Goal: Task Accomplishment & Management: Manage account settings

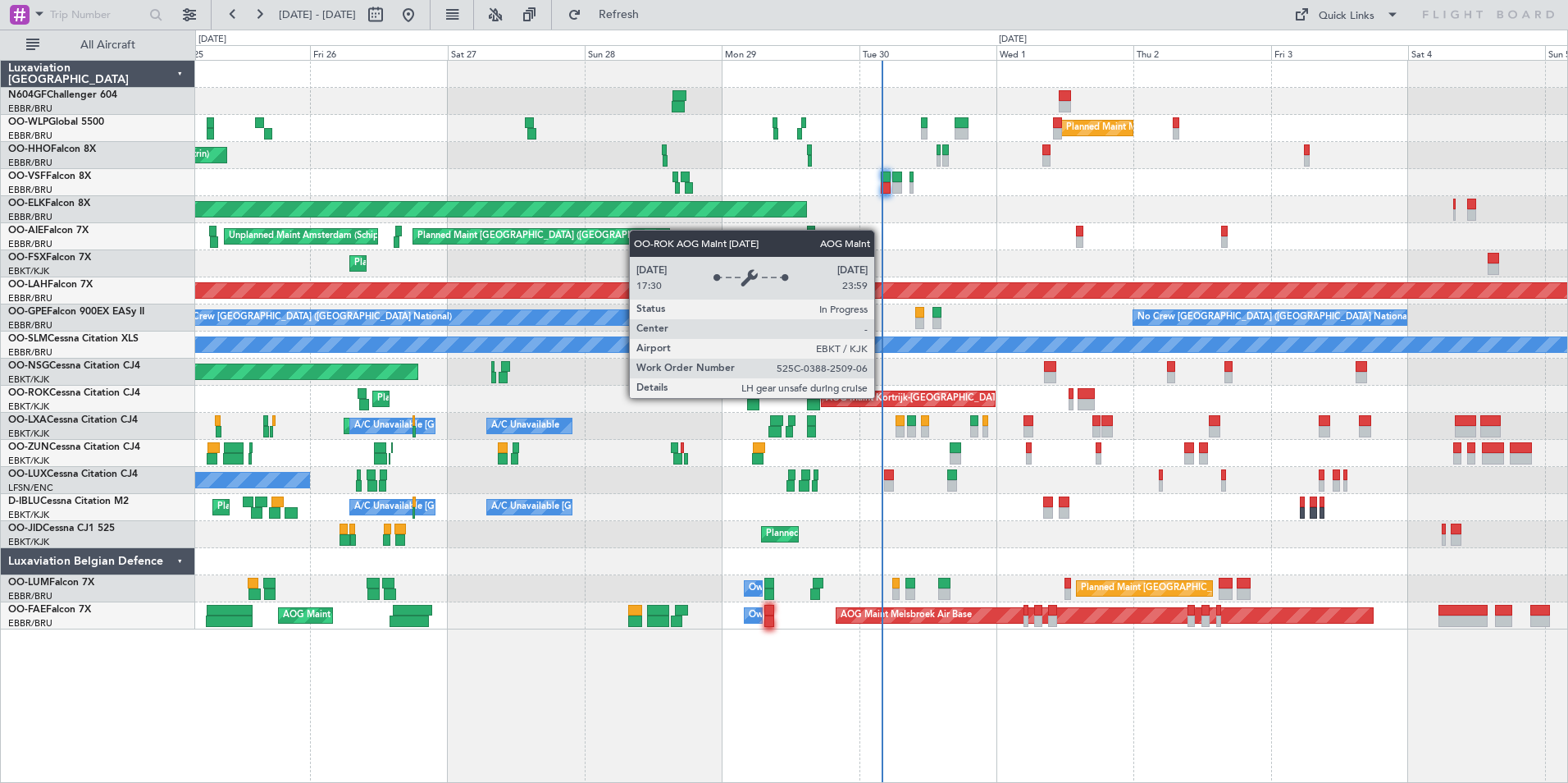
click at [882, 397] on div "AOG Maint Kortrijk-[GEOGRAPHIC_DATA]" at bounding box center [915, 399] width 179 height 25
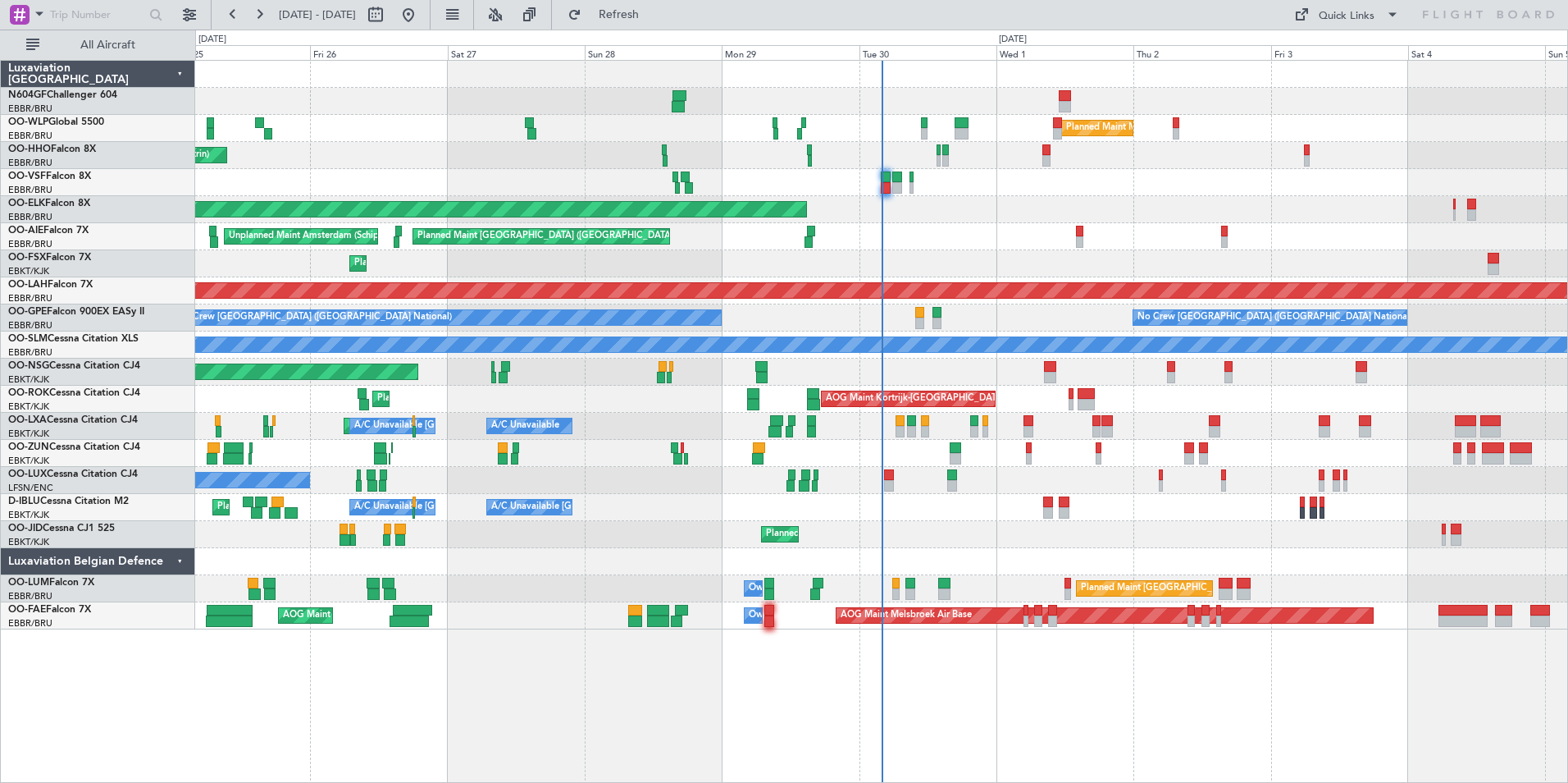
click at [1162, 637] on div "Planned Maint Milan (Linate) Planned Maint Geneva ([GEOGRAPHIC_DATA]) Planned M…" at bounding box center [882, 421] width 1373 height 723
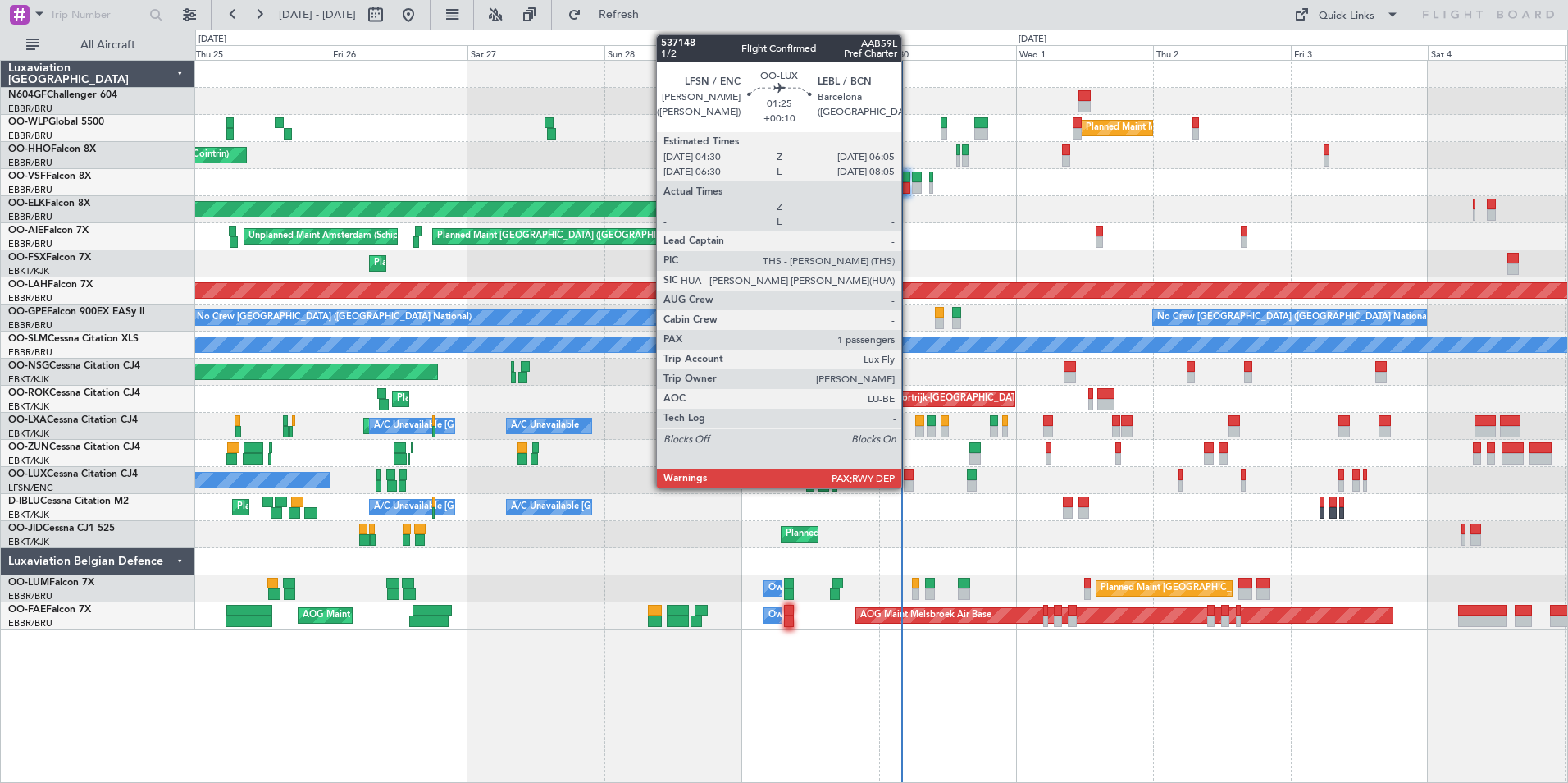
click at [908, 479] on div at bounding box center [908, 474] width 9 height 11
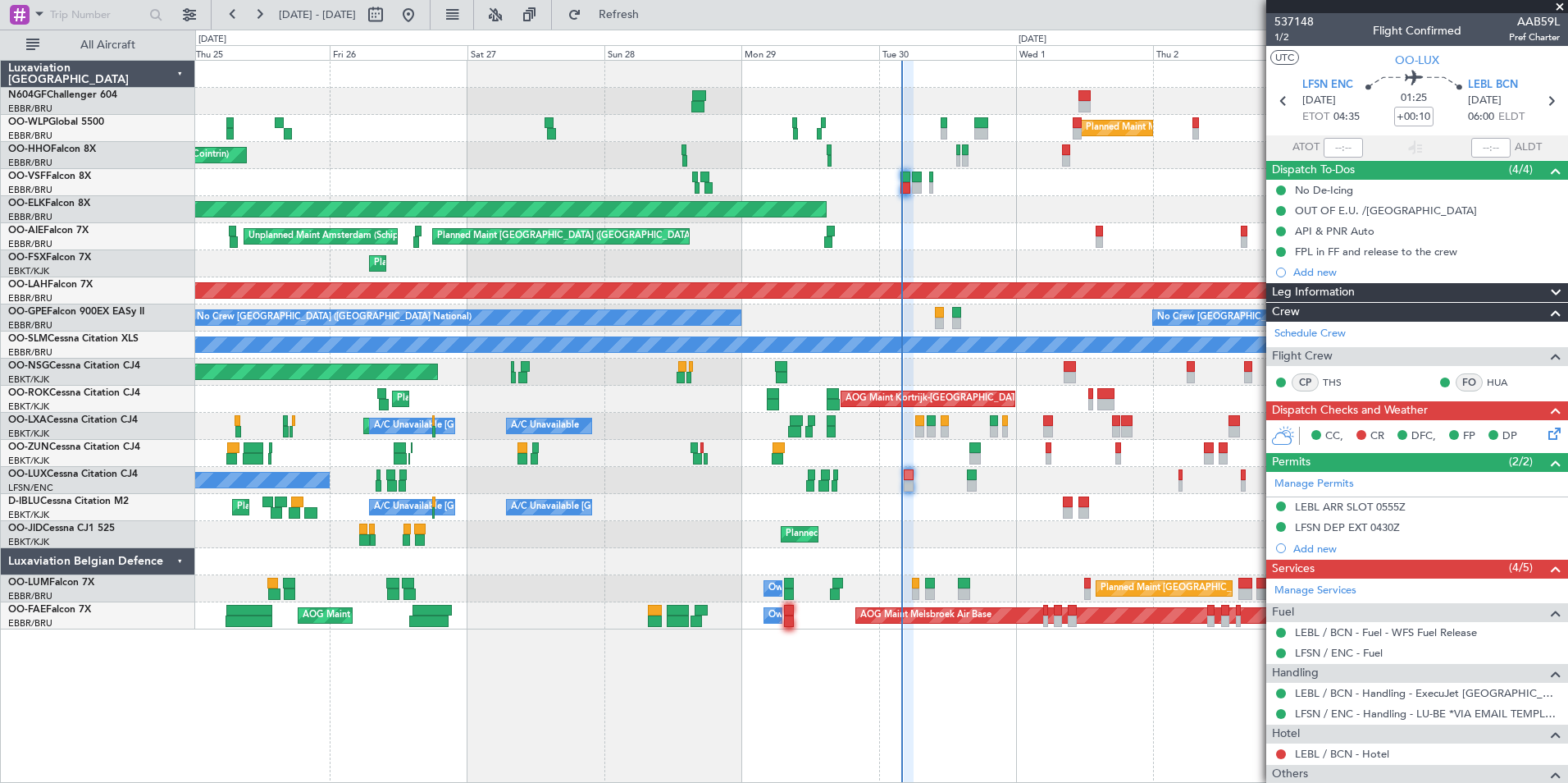
click at [968, 555] on div at bounding box center [881, 562] width 1372 height 28
click at [605, 284] on div "Planned Maint [PERSON_NAME]-[GEOGRAPHIC_DATA][PERSON_NAME] ([GEOGRAPHIC_DATA][P…" at bounding box center [882, 290] width 4115 height 15
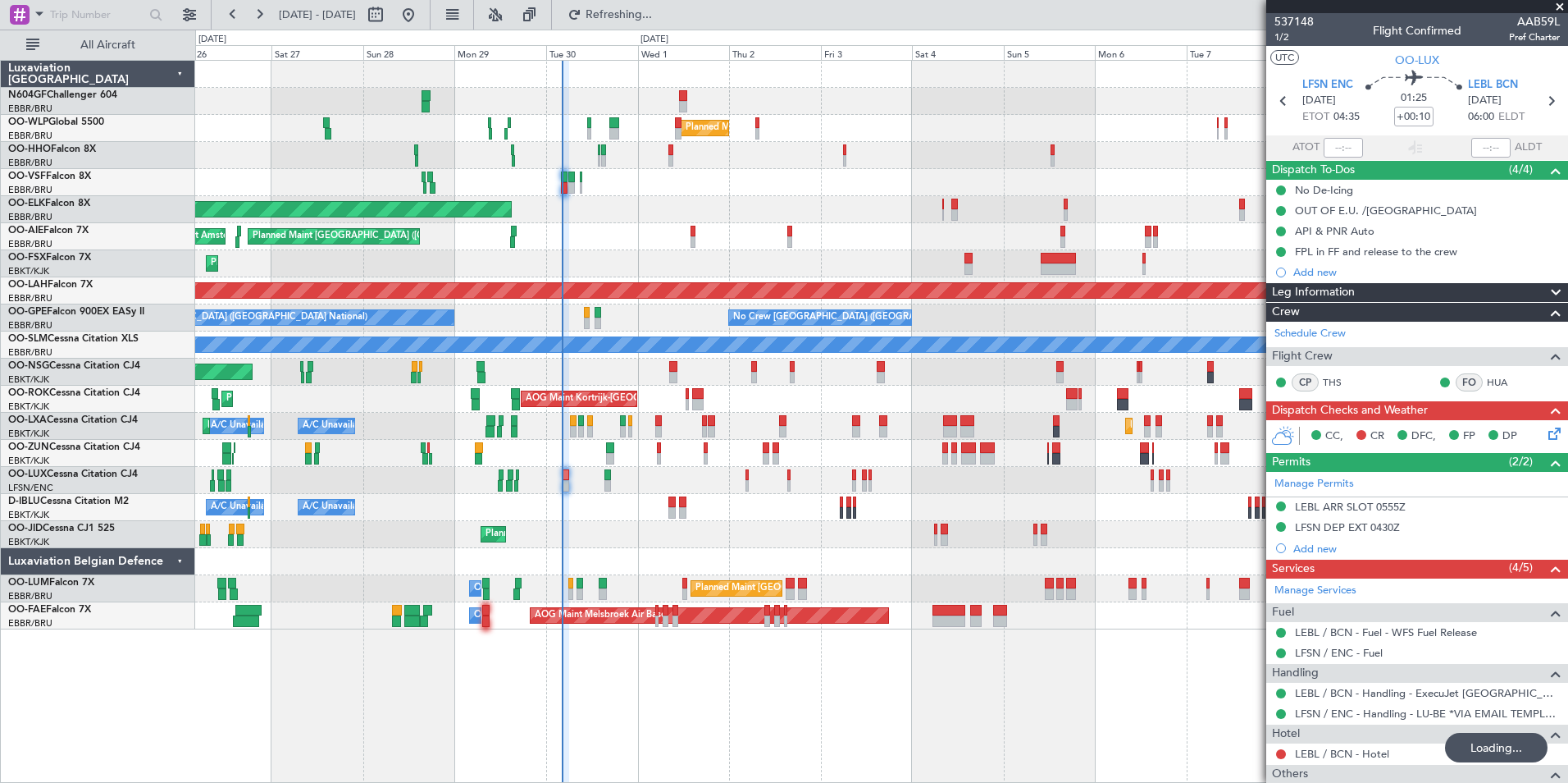
click at [785, 248] on div "Planned Maint Milan (Linate) Planned Maint Geneva (Cointrin) Planned Maint Kort…" at bounding box center [881, 346] width 1372 height 569
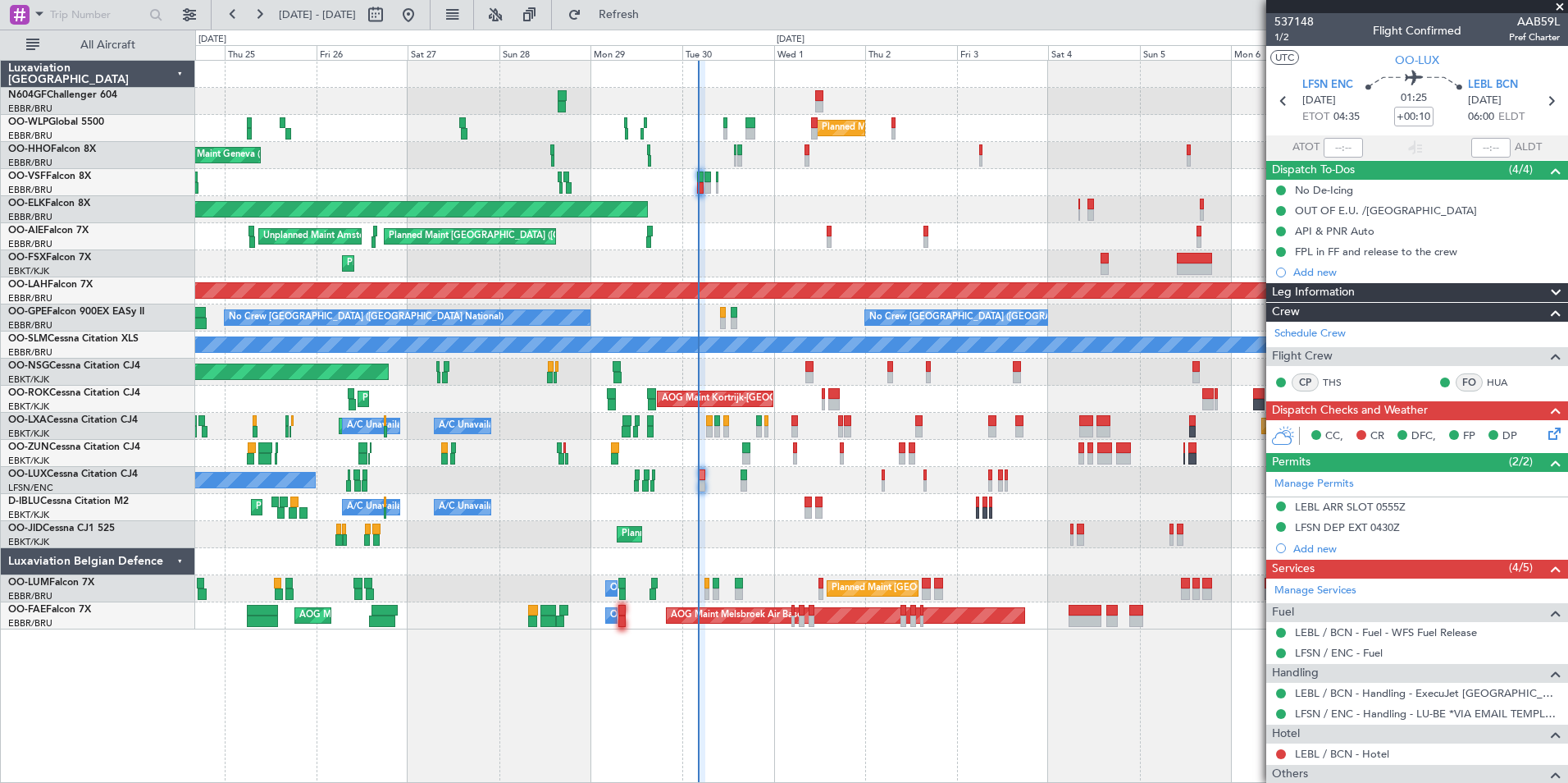
click at [971, 262] on div "Planned Maint Milan (Linate) Planned Maint Geneva (Cointrin) Planned Maint Kort…" at bounding box center [881, 346] width 1372 height 569
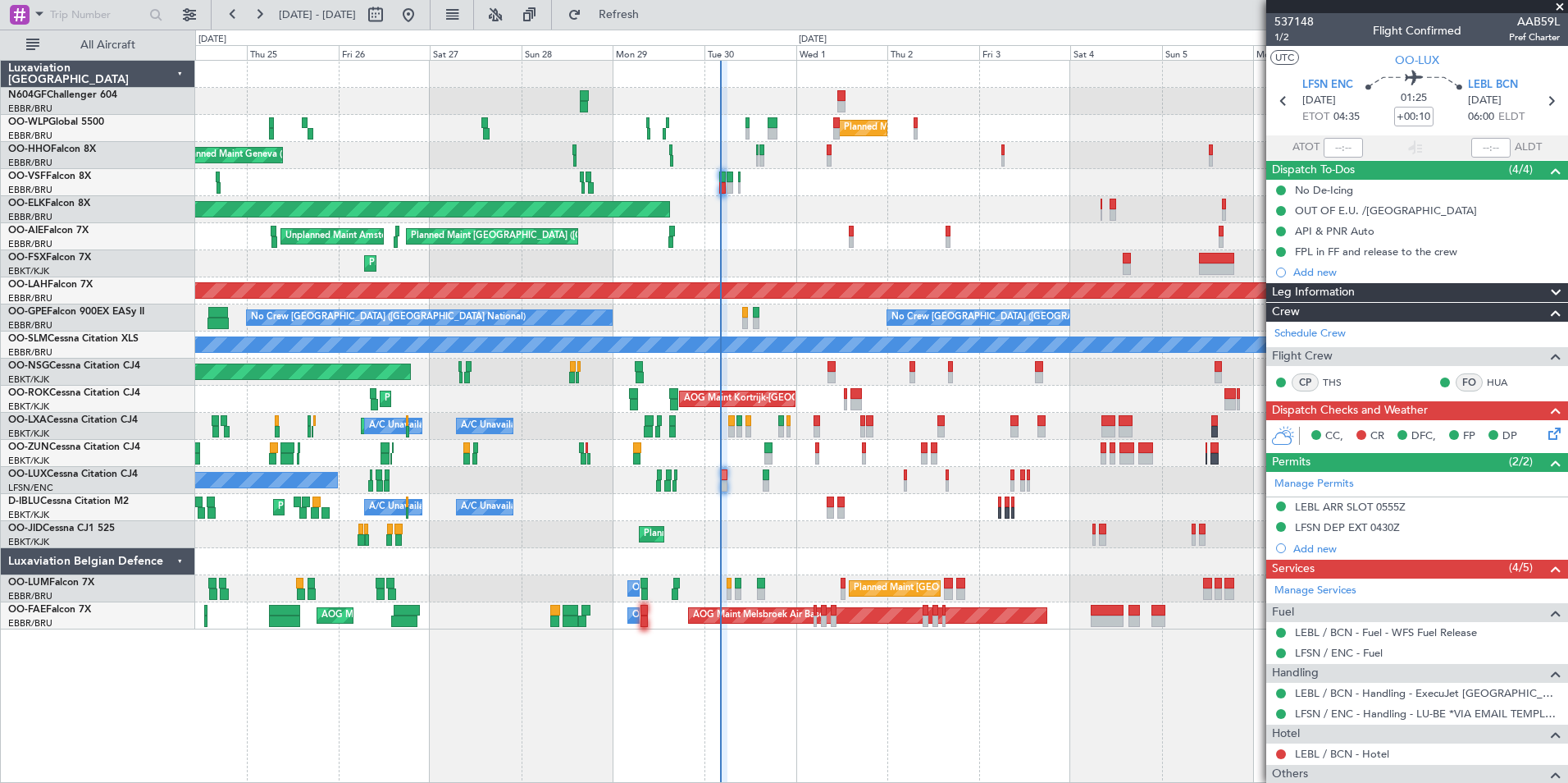
click at [918, 237] on div "Planned Maint [GEOGRAPHIC_DATA] ([GEOGRAPHIC_DATA]) Unplanned Maint Amsterdam (…" at bounding box center [881, 237] width 1372 height 28
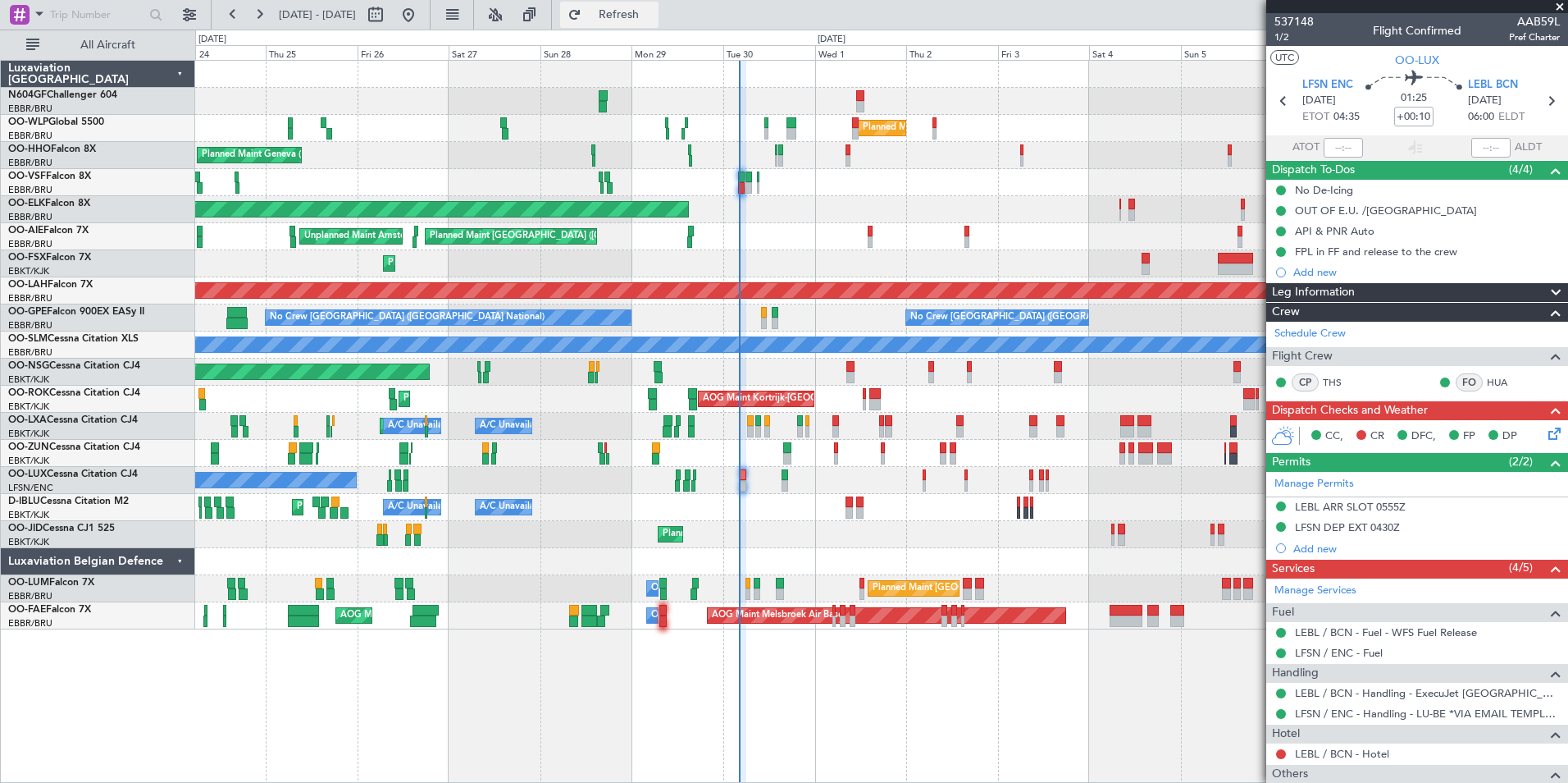
click at [654, 15] on span "Refresh" at bounding box center [619, 15] width 69 height 11
click at [790, 186] on div at bounding box center [881, 183] width 1372 height 28
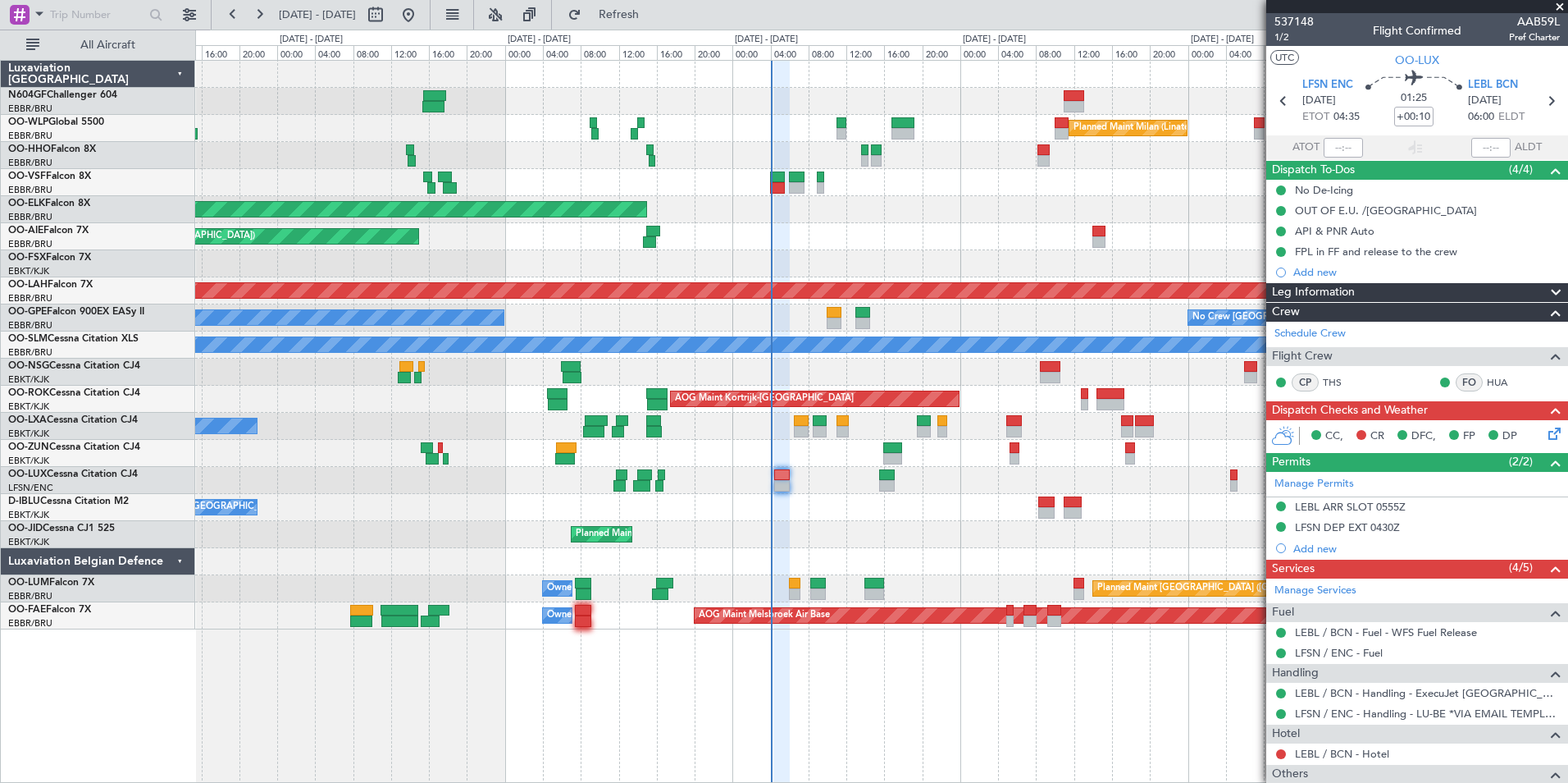
click at [821, 208] on div "Planned Maint Kortrijk-[GEOGRAPHIC_DATA]" at bounding box center [881, 210] width 1372 height 28
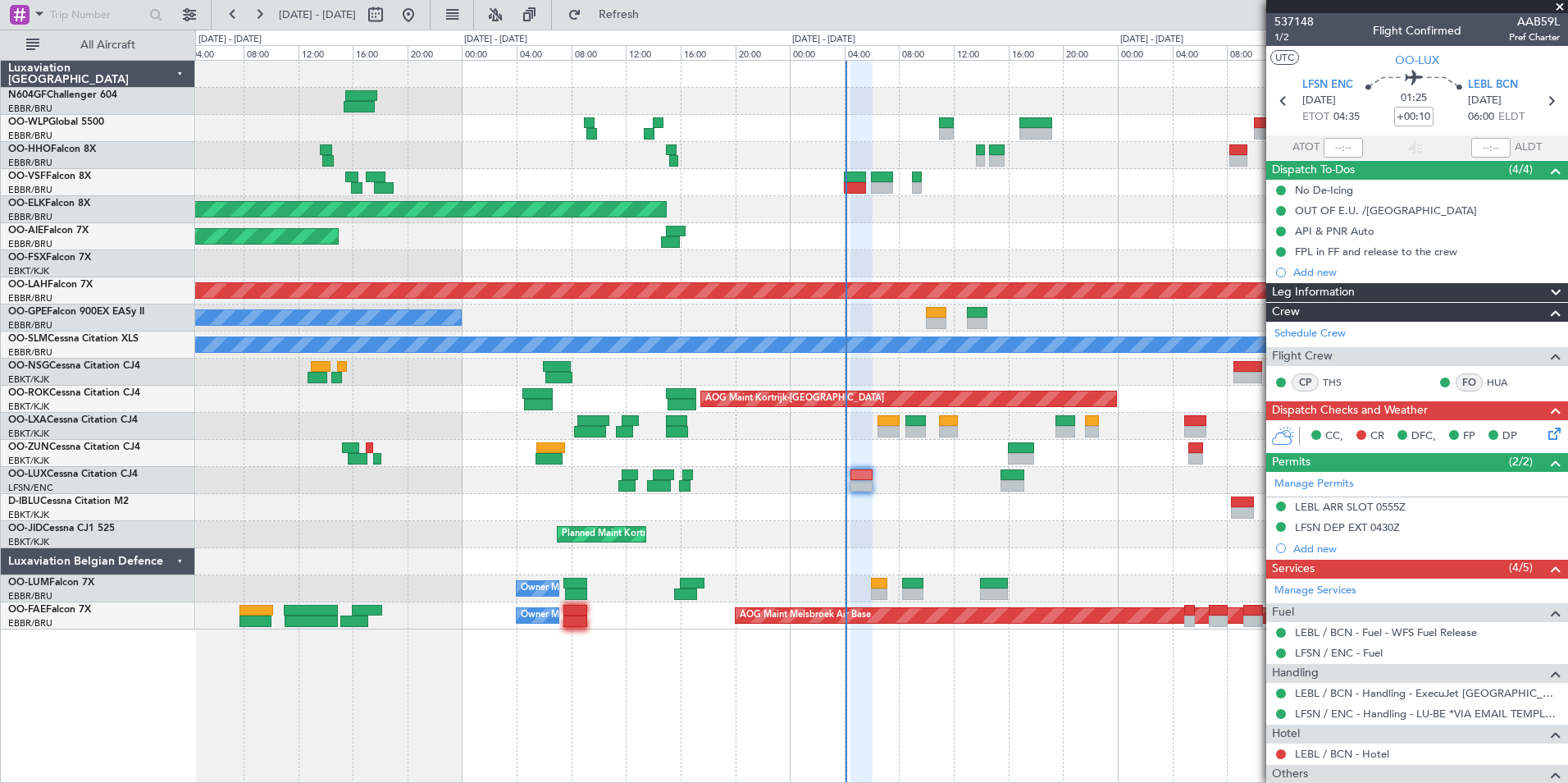
click at [851, 219] on div "Planned Maint Kortrijk-[GEOGRAPHIC_DATA]" at bounding box center [881, 210] width 1372 height 28
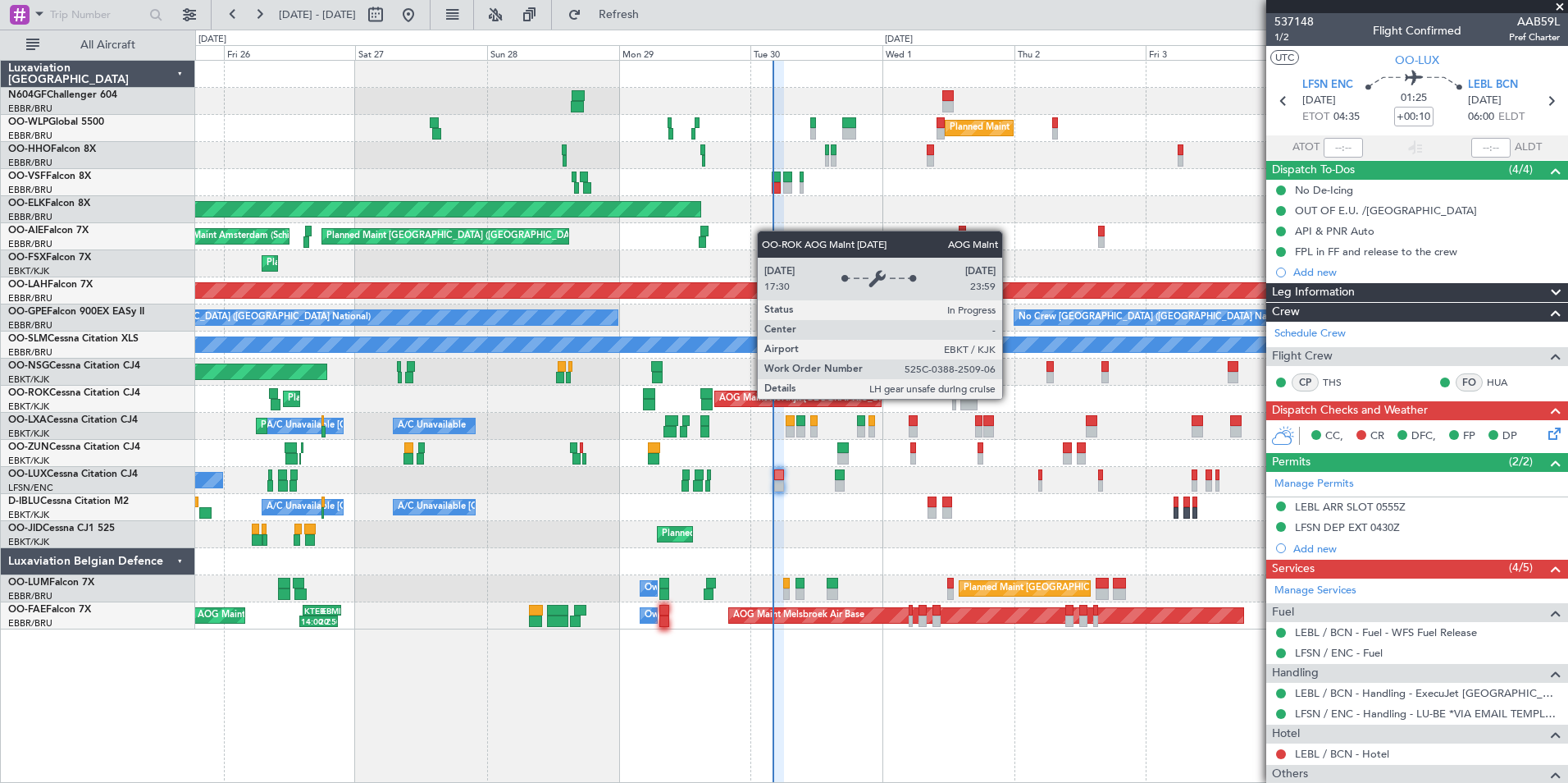
click at [867, 404] on div "AOG Maint Kortrijk-[GEOGRAPHIC_DATA]" at bounding box center [798, 398] width 167 height 15
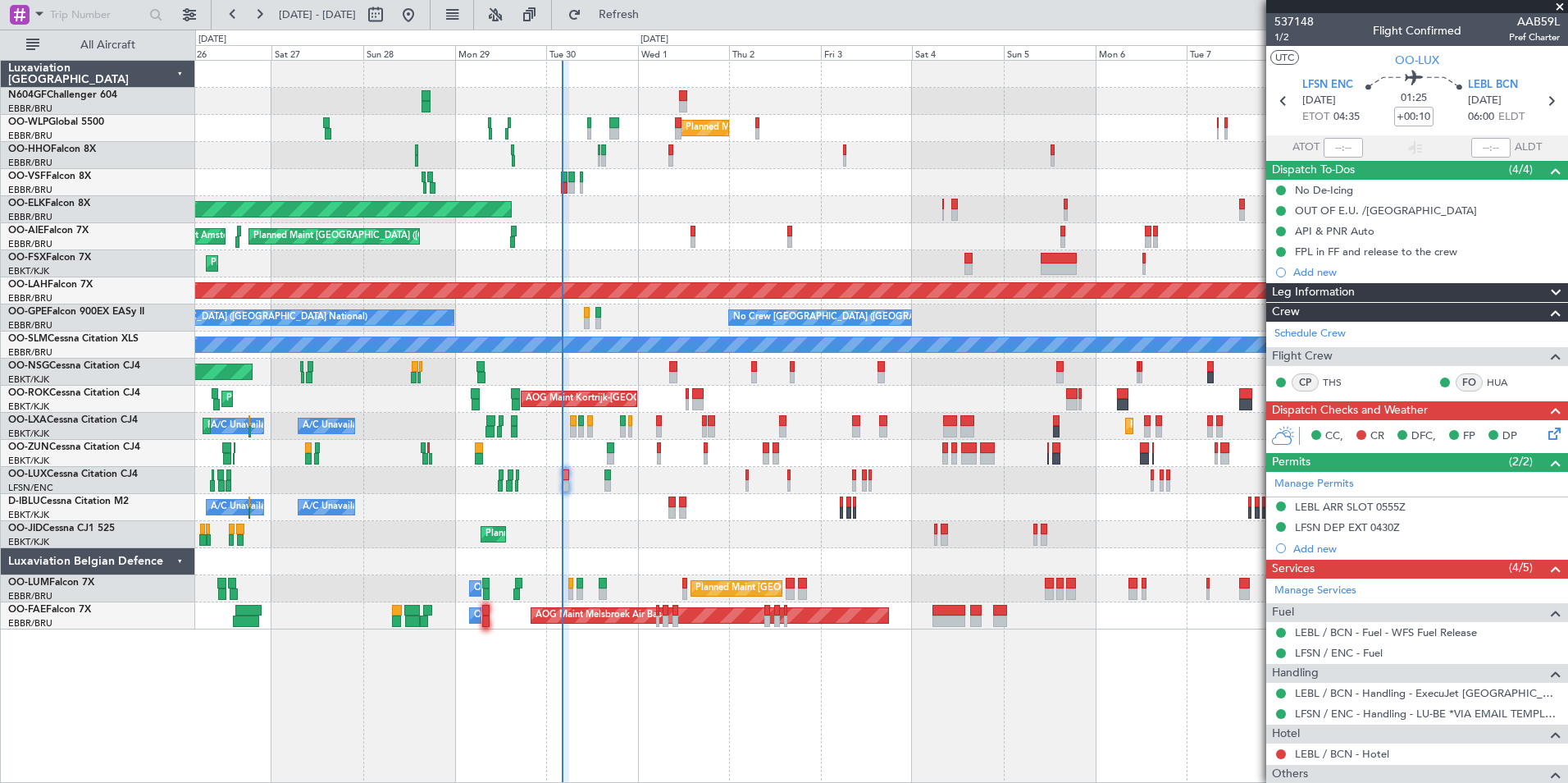
click at [833, 535] on div "Planned Maint Kortrijk-[GEOGRAPHIC_DATA]" at bounding box center [881, 535] width 1372 height 28
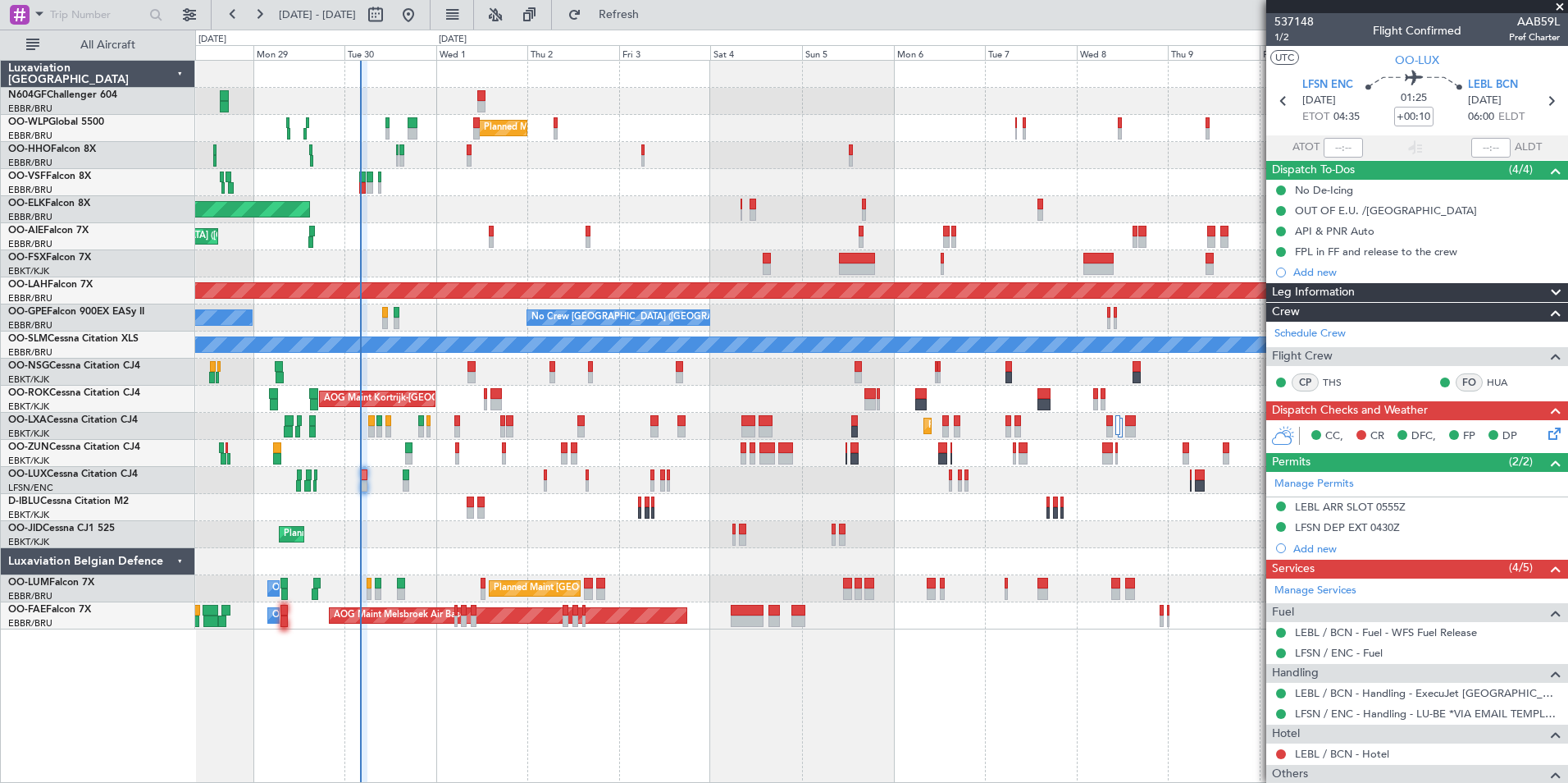
click at [352, 511] on div "Planned Maint Nice (Côte d'Azur Airport) A/C Unavailable Brussels (Brussels Nat…" at bounding box center [881, 508] width 1372 height 28
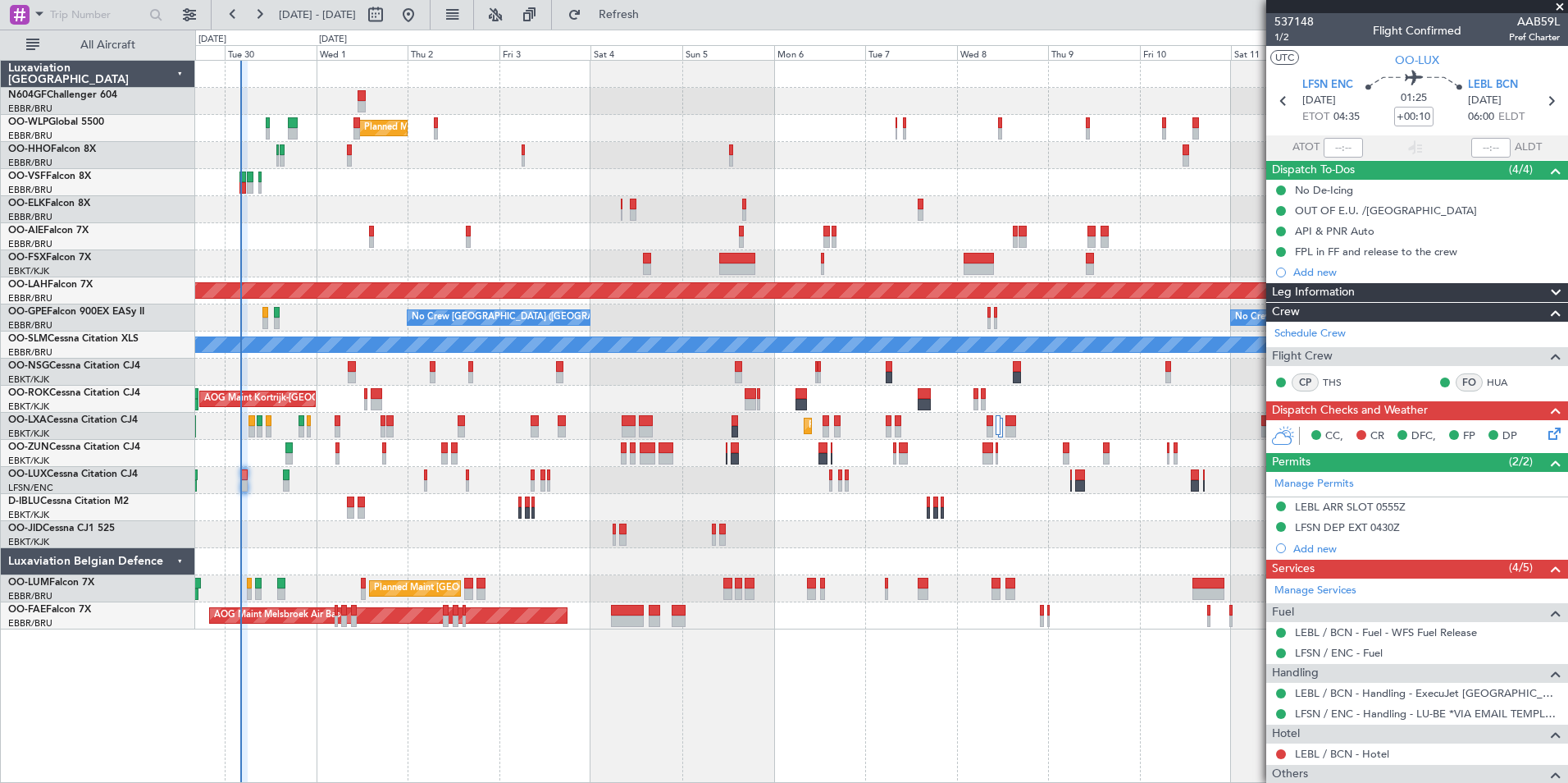
click at [622, 563] on div "Planned Maint Milan (Linate) Planned Maint Kortrijk-Wevelgem Planned Maint Lond…" at bounding box center [881, 346] width 1372 height 569
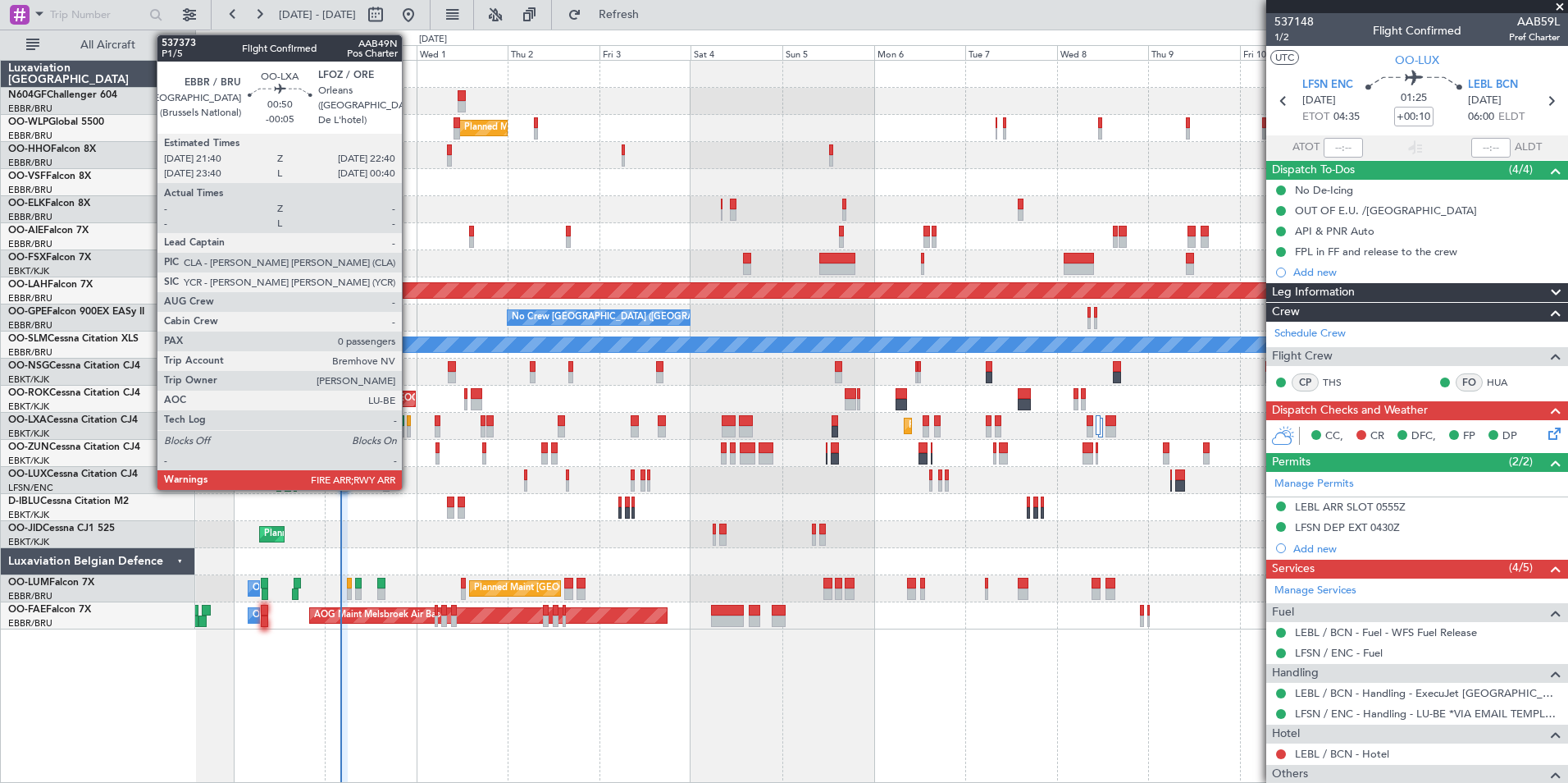
click at [409, 426] on div at bounding box center [408, 431] width 4 height 11
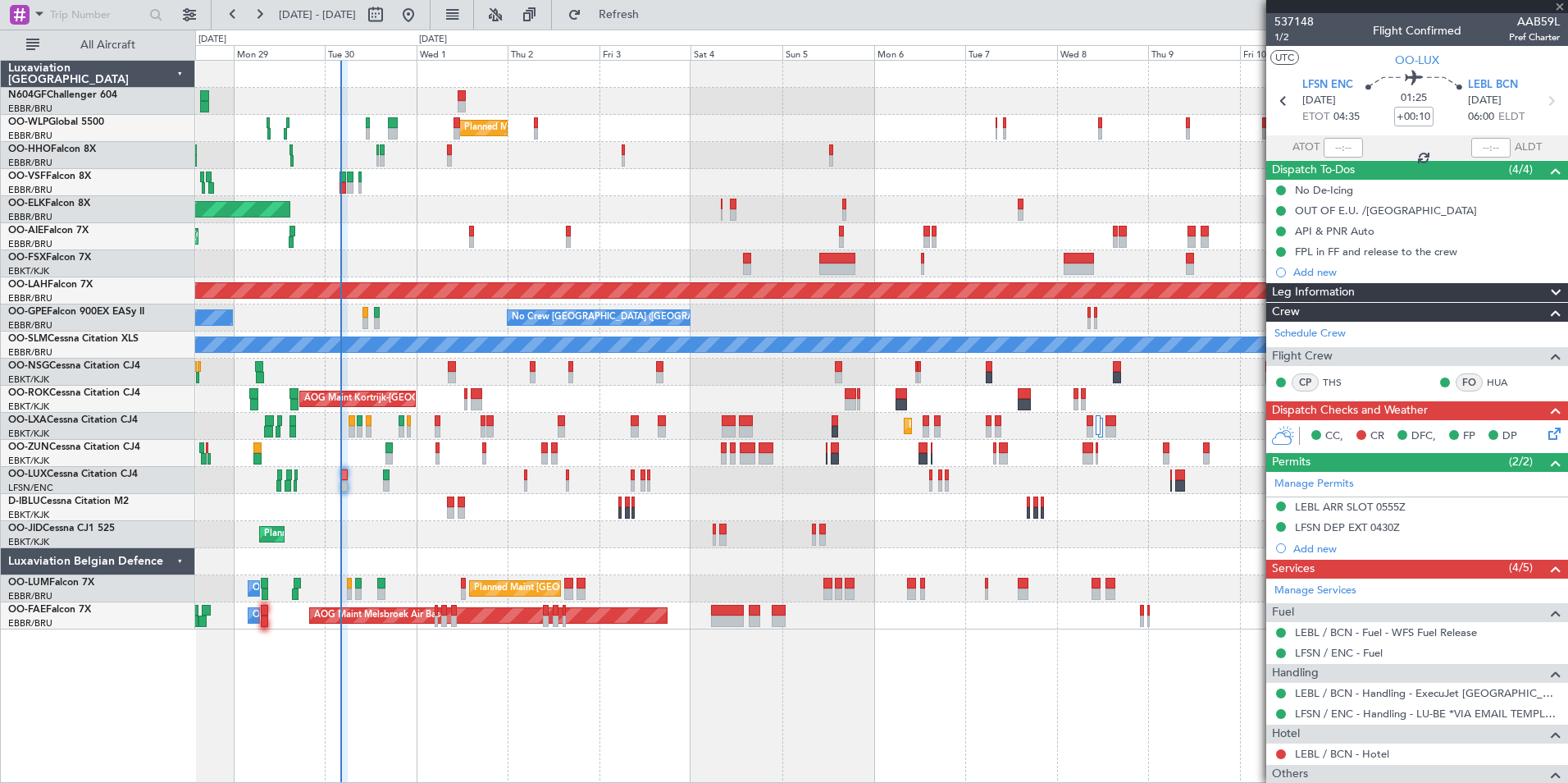
type input "-00:05"
type input "0"
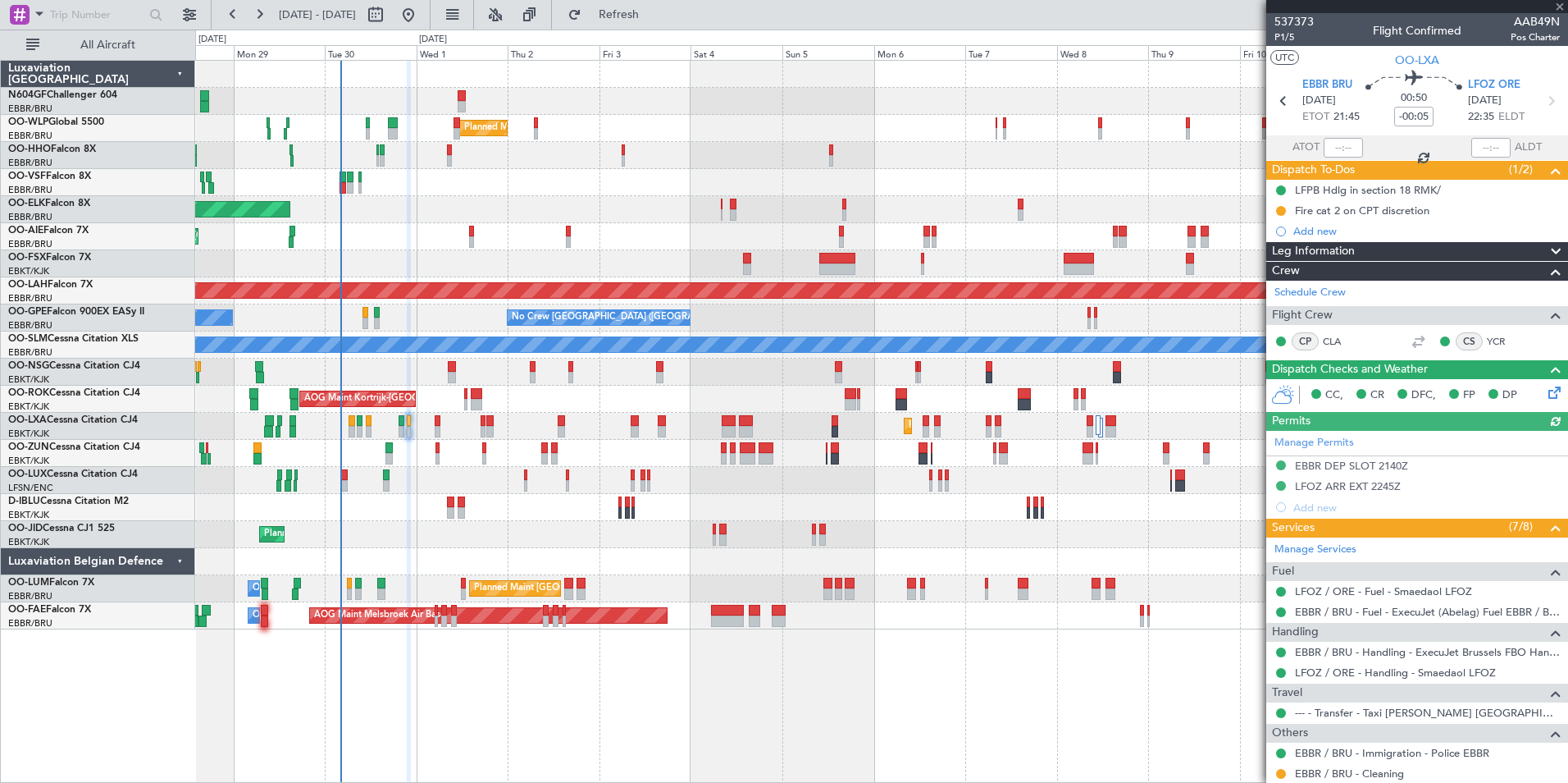
scroll to position [67, 0]
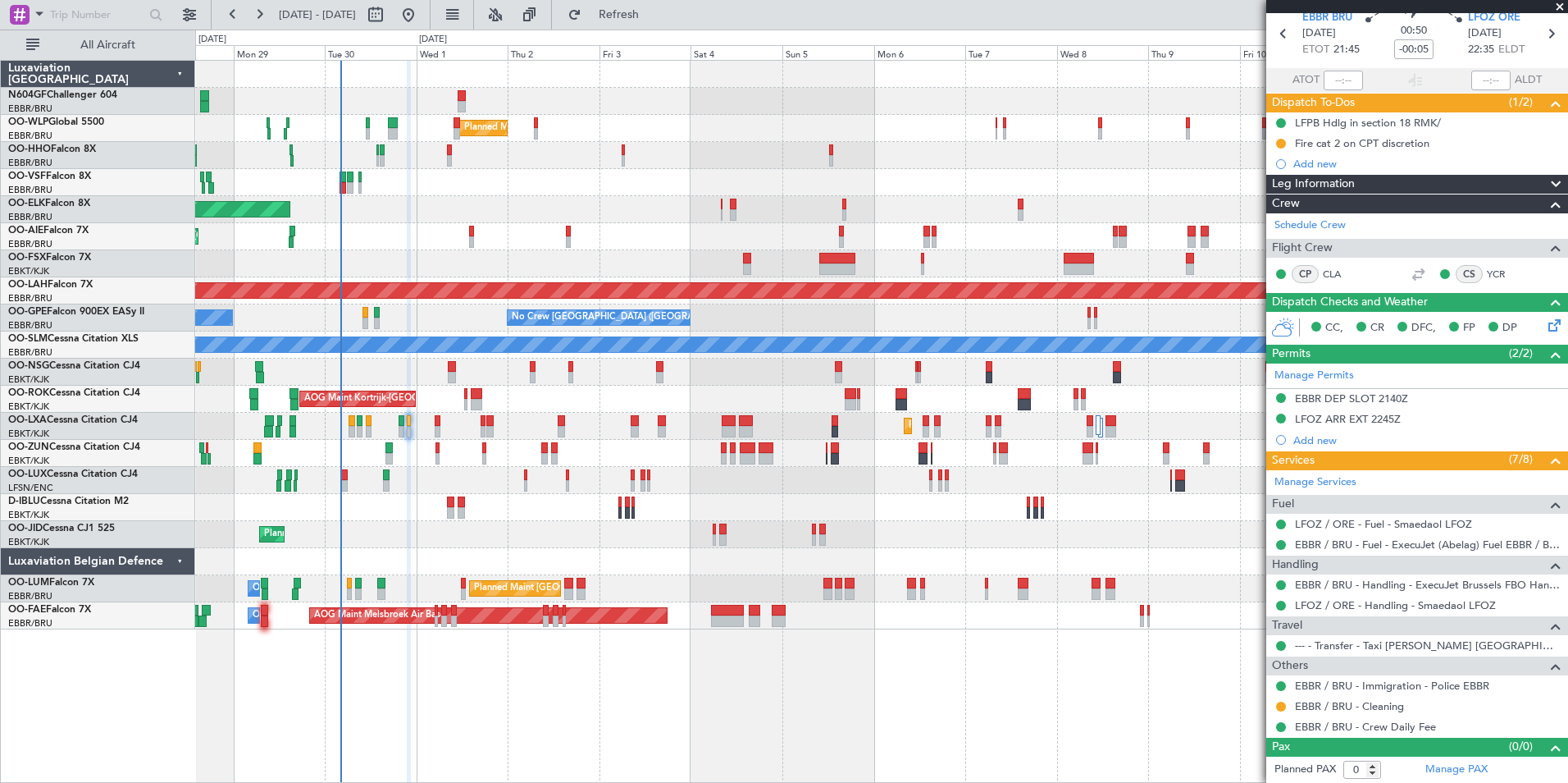
click at [611, 180] on div "Planned Maint Milan (Linate) Planned Maint Geneva (Cointrin) Planned Maint Kort…" at bounding box center [881, 346] width 1372 height 569
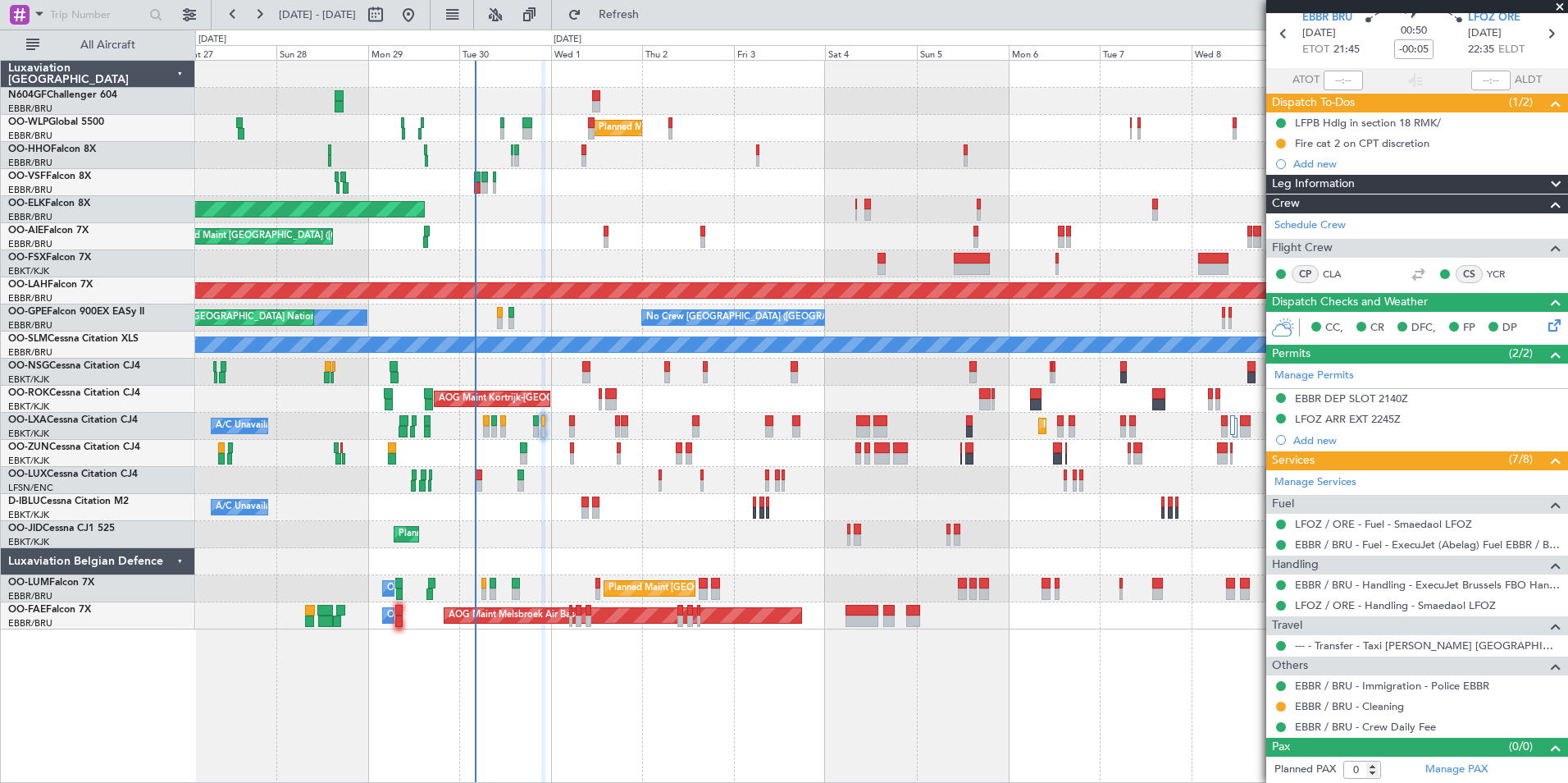
click at [476, 193] on div at bounding box center [881, 183] width 1372 height 28
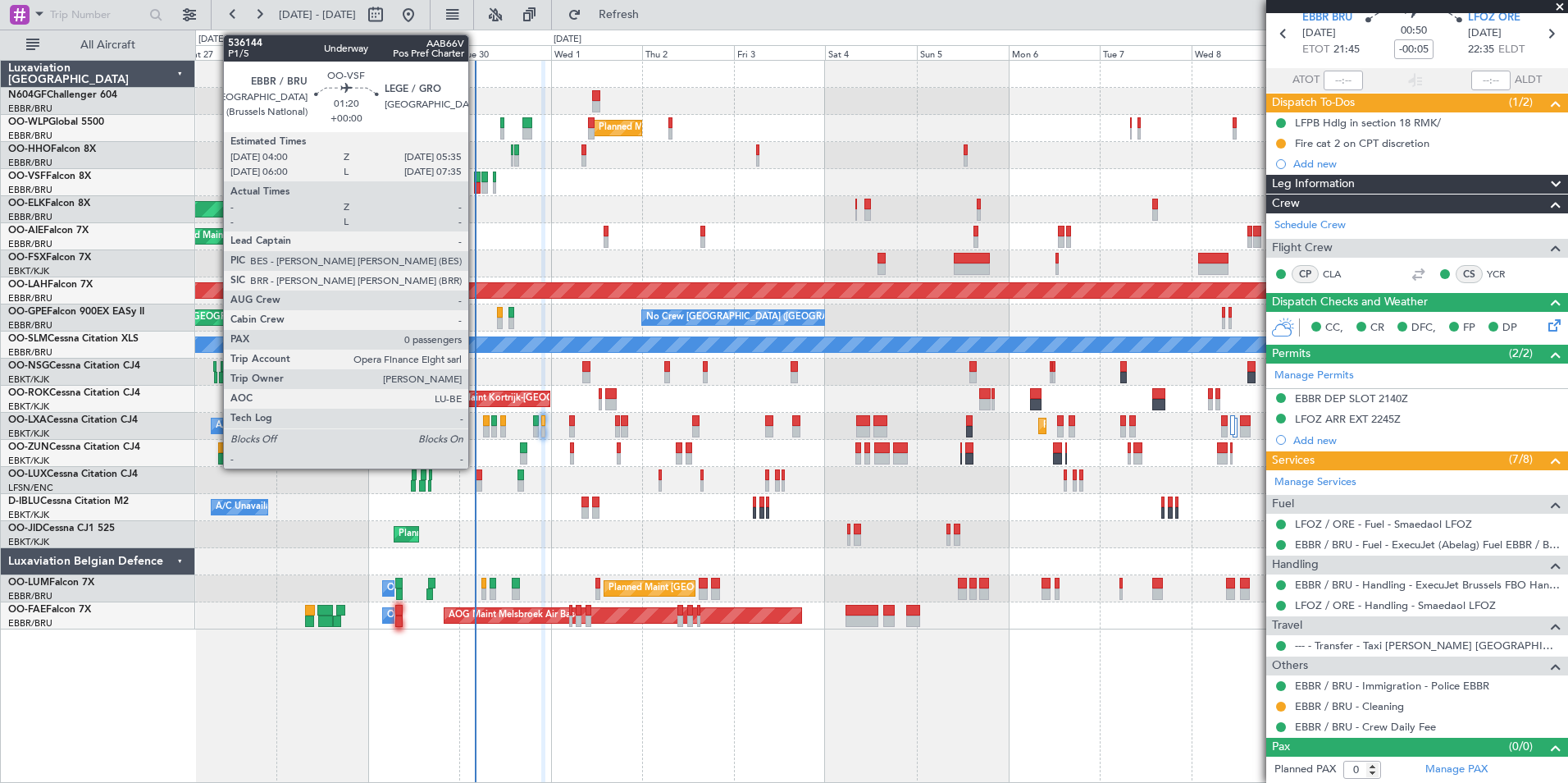
click at [476, 190] on div at bounding box center [478, 187] width 7 height 11
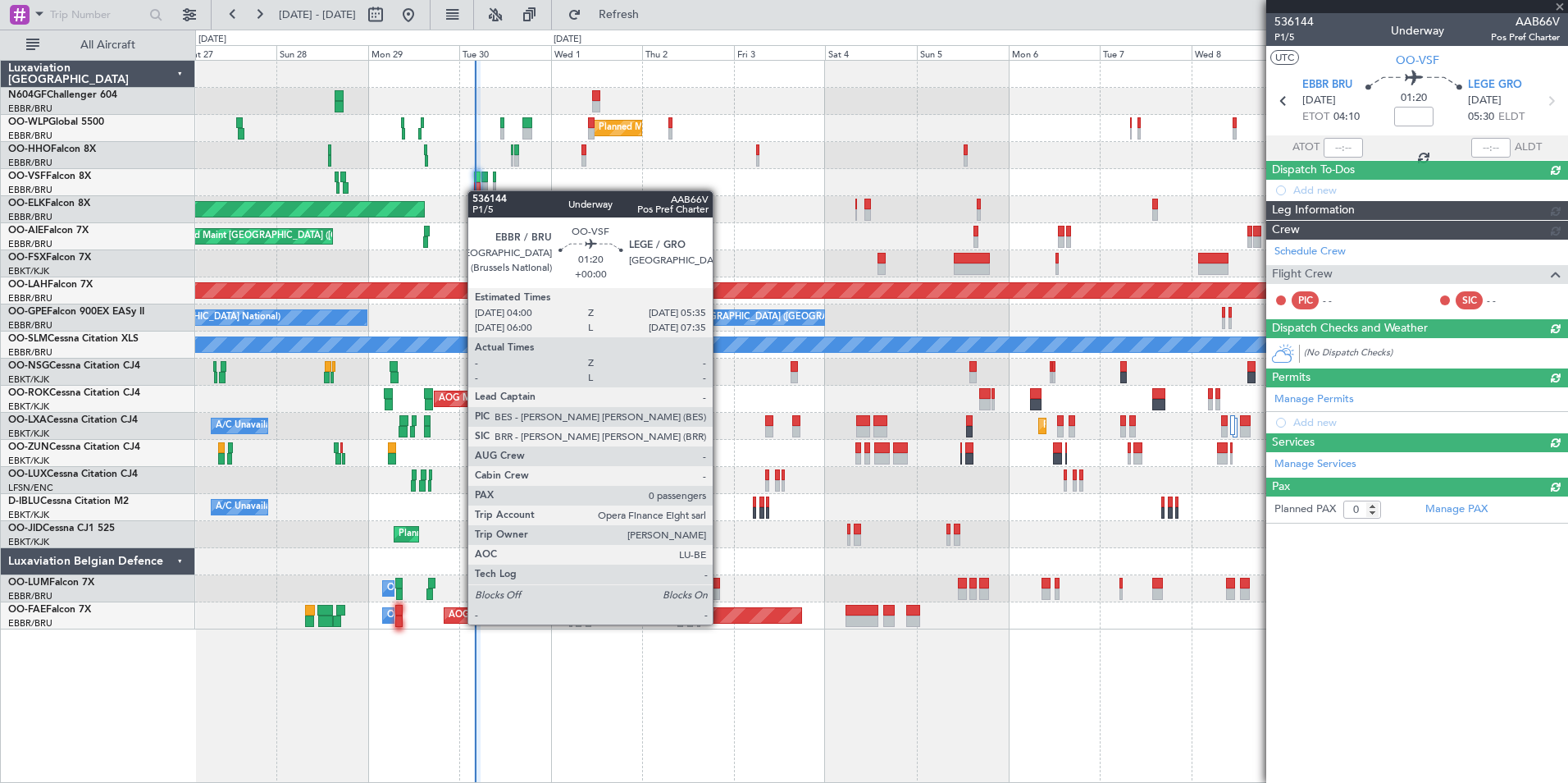
scroll to position [0, 0]
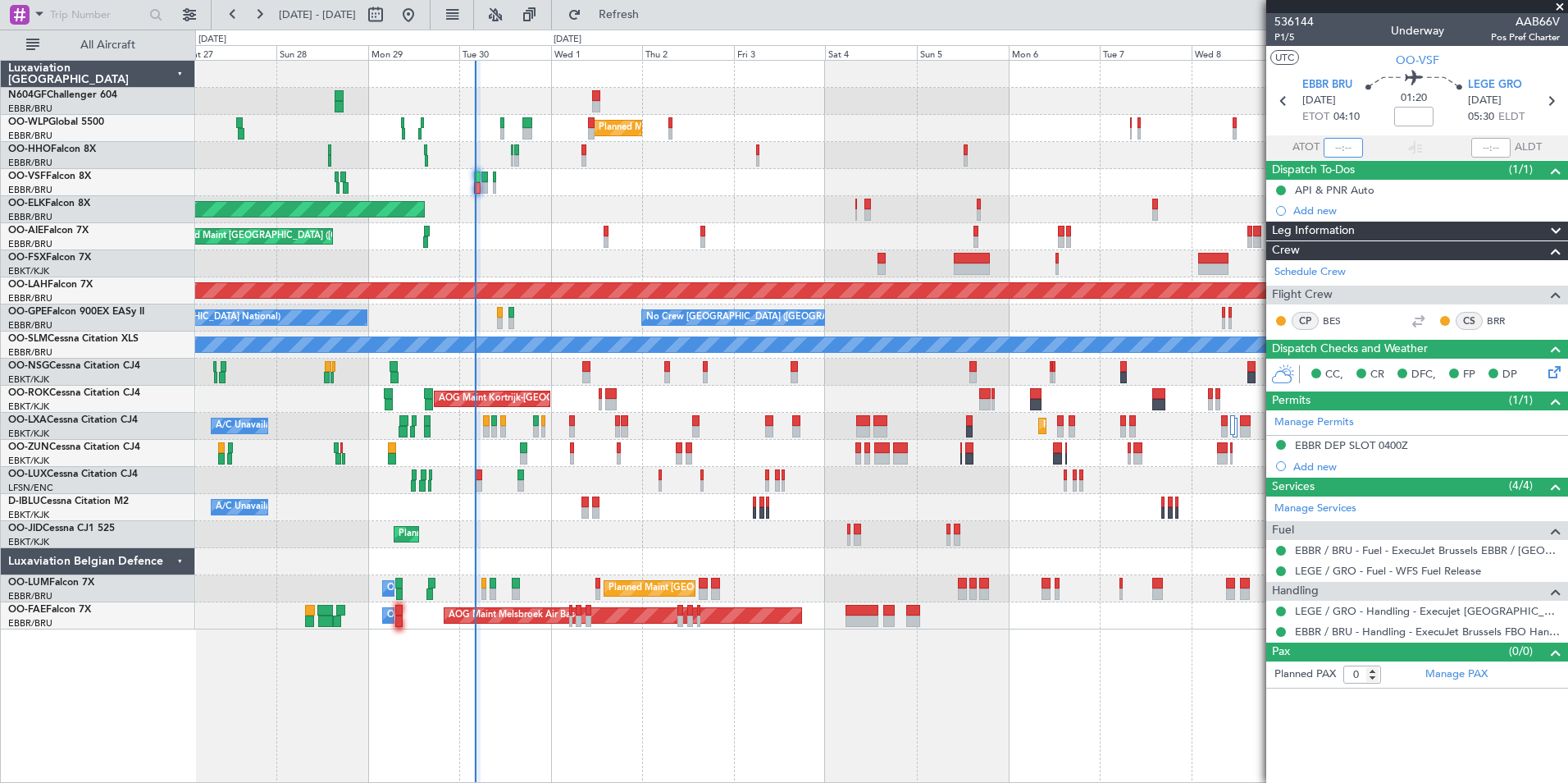
click at [1340, 147] on input "text" at bounding box center [1344, 147] width 40 height 20
click at [1169, 188] on div at bounding box center [881, 183] width 1372 height 28
type input "04:12"
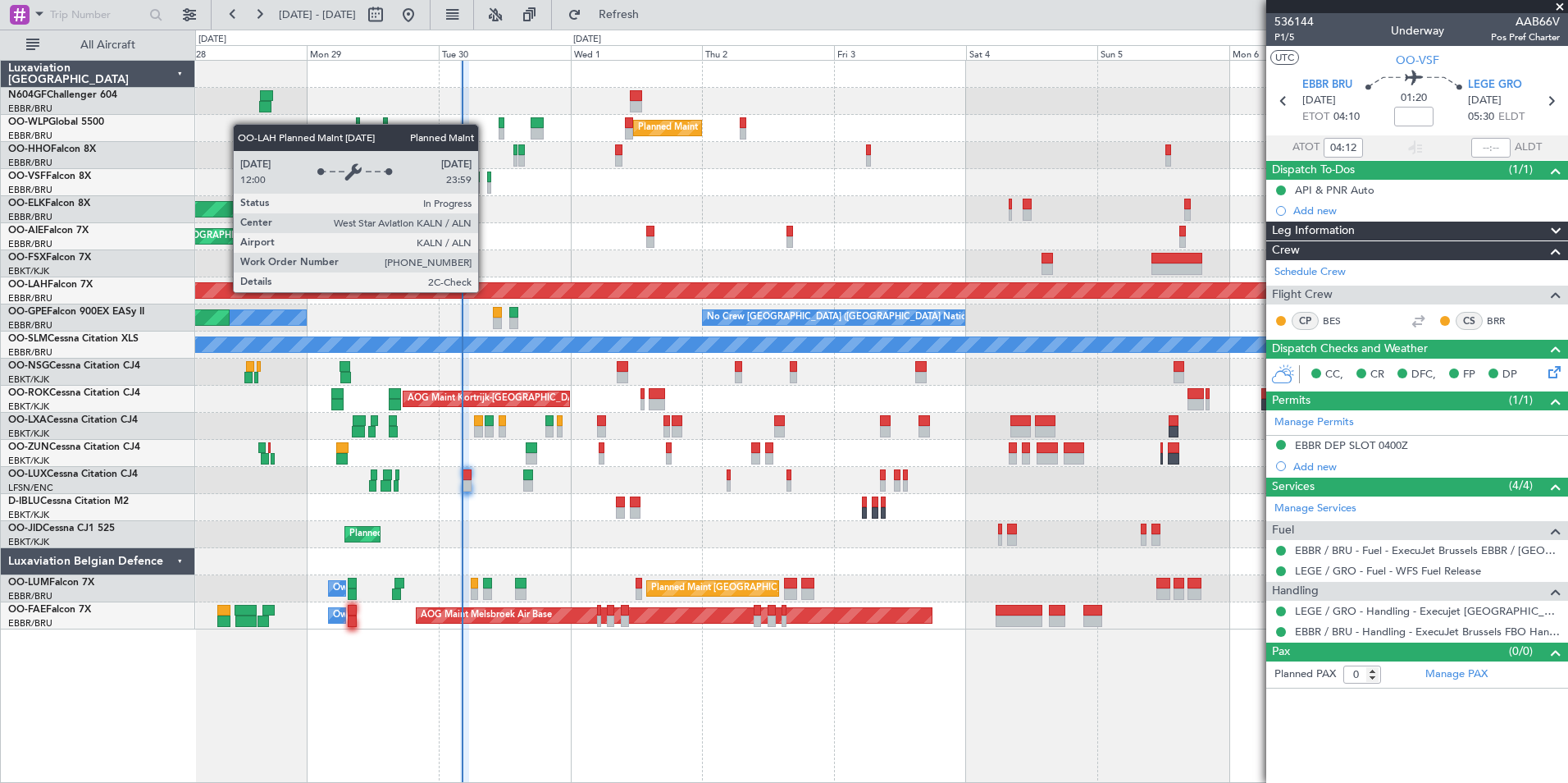
click at [601, 294] on div "Planned Maint [PERSON_NAME]-[GEOGRAPHIC_DATA][PERSON_NAME] ([GEOGRAPHIC_DATA][P…" at bounding box center [882, 290] width 4115 height 15
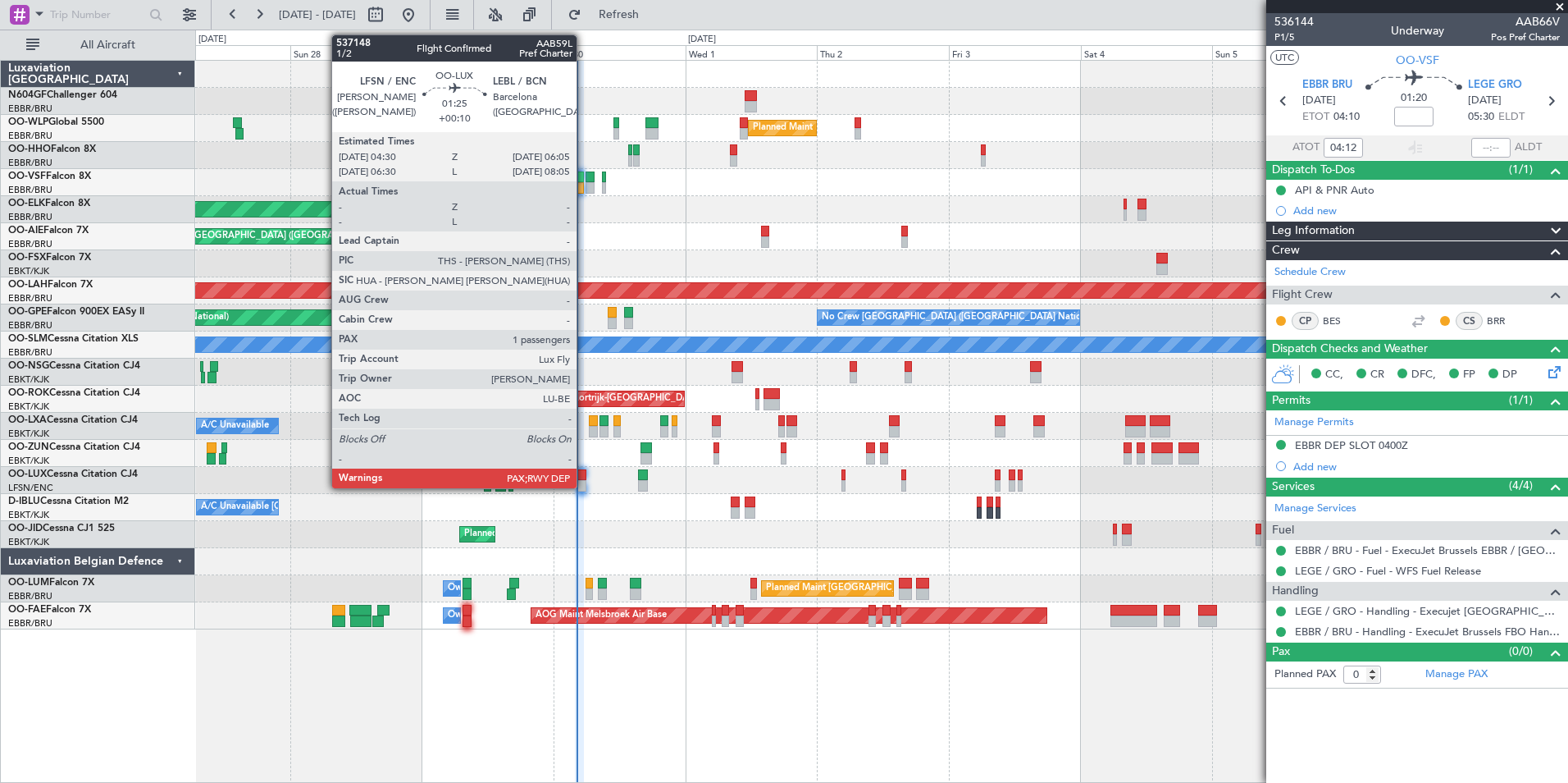
click at [584, 484] on div at bounding box center [582, 485] width 9 height 11
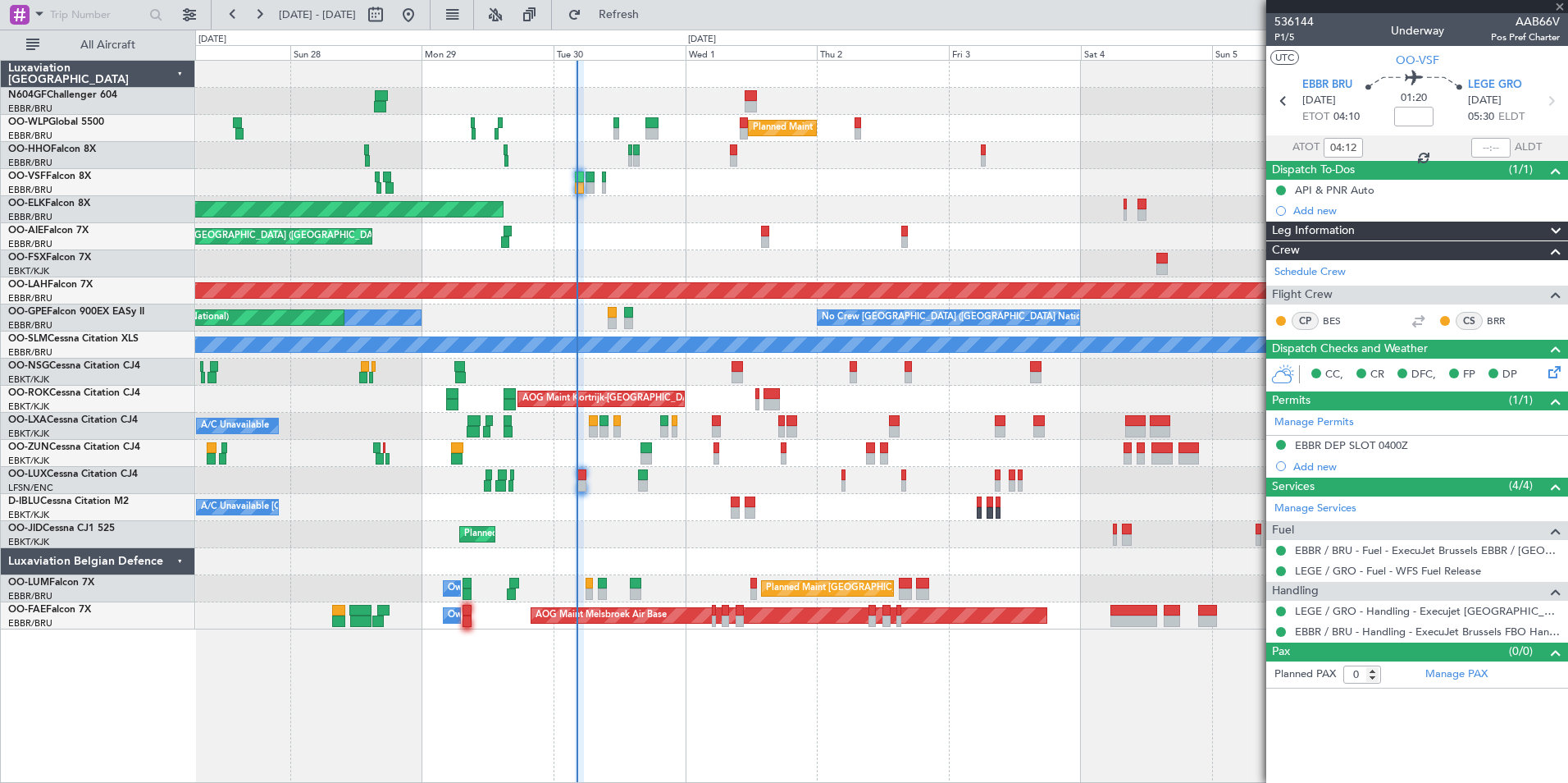
type input "+00:10"
type input "1"
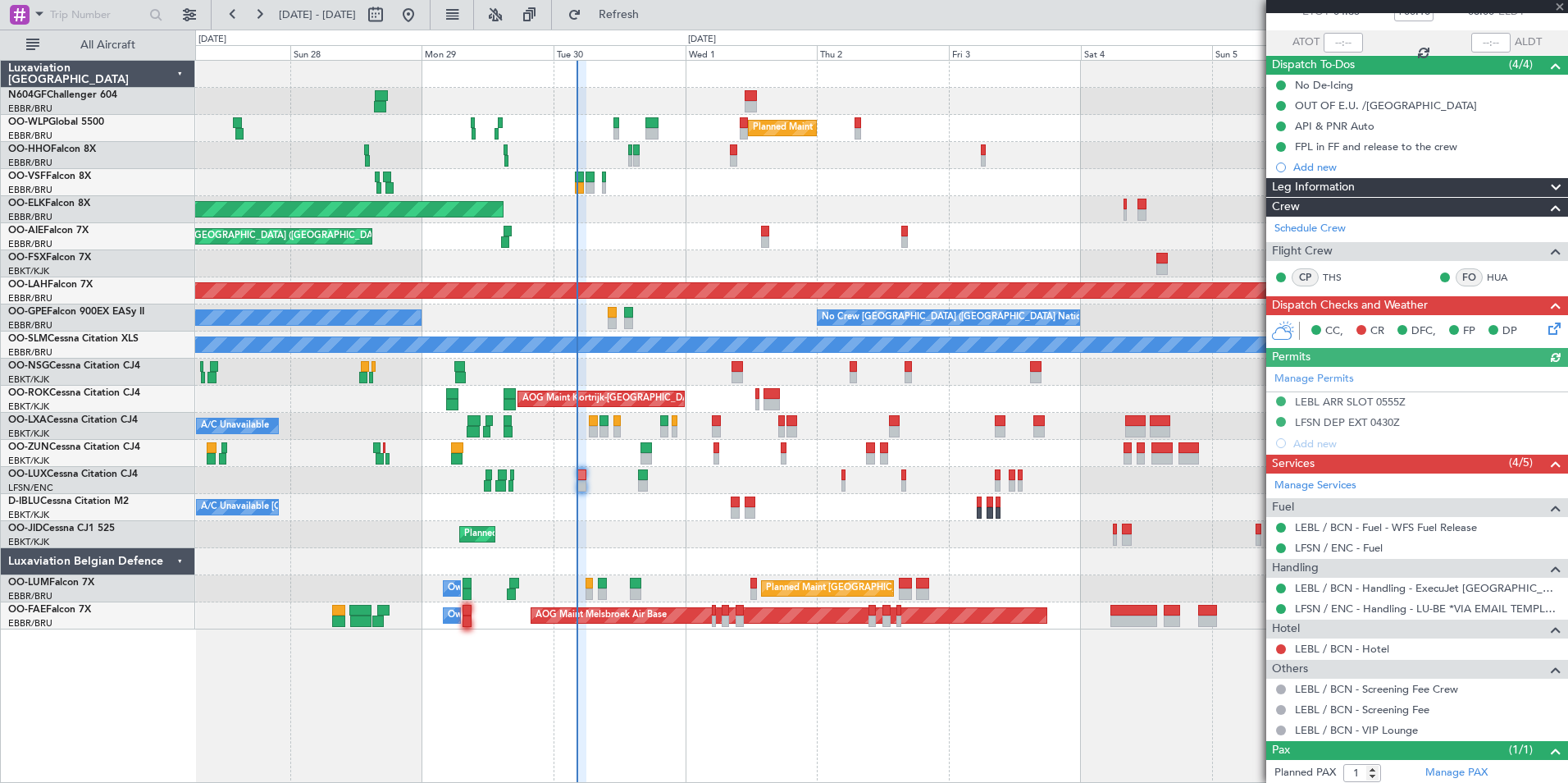
scroll to position [145, 0]
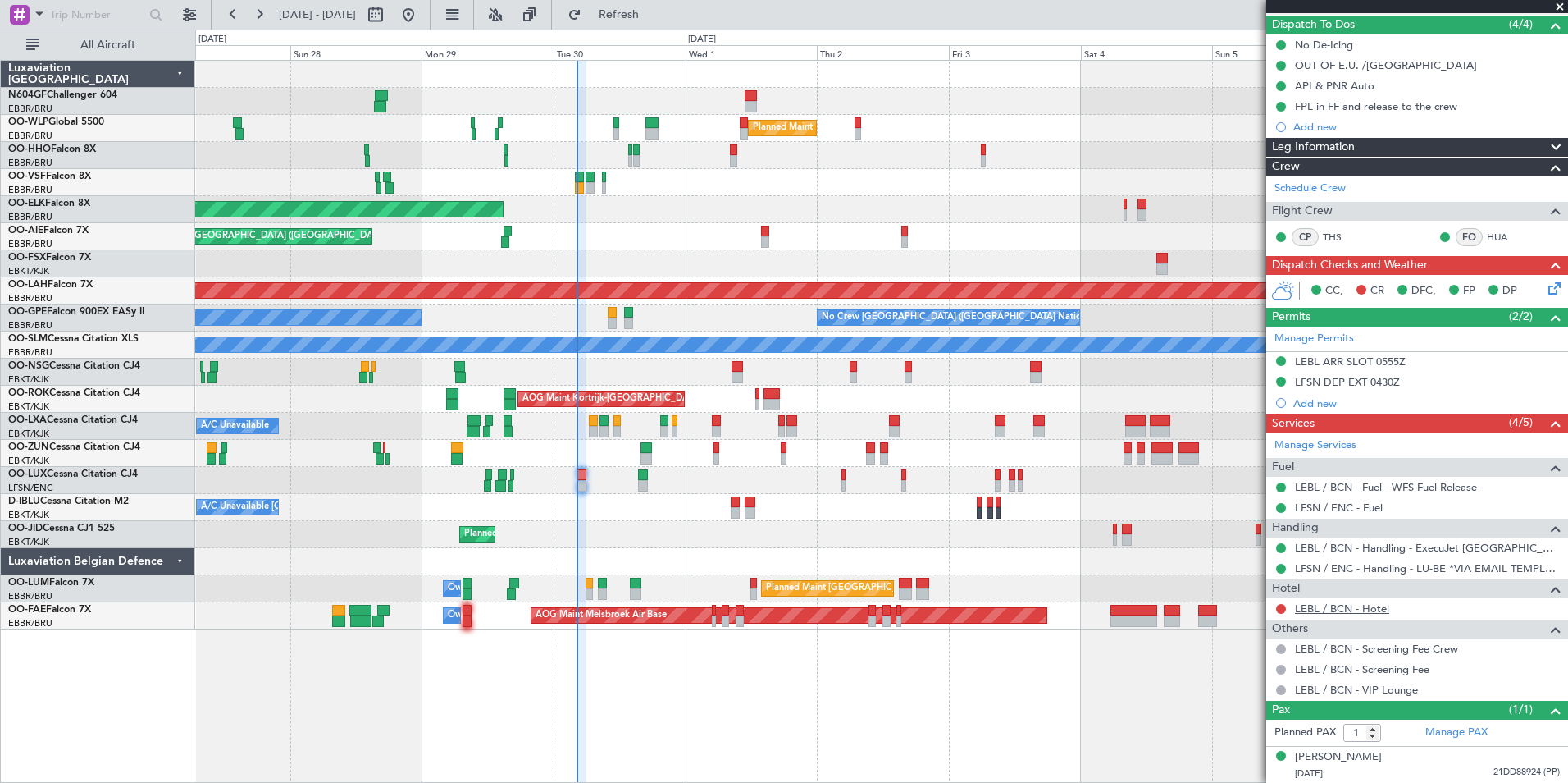
click at [1355, 611] on link "LEBL / BCN - Hotel" at bounding box center [1342, 609] width 95 height 14
click at [654, 18] on span "Refresh" at bounding box center [619, 15] width 69 height 11
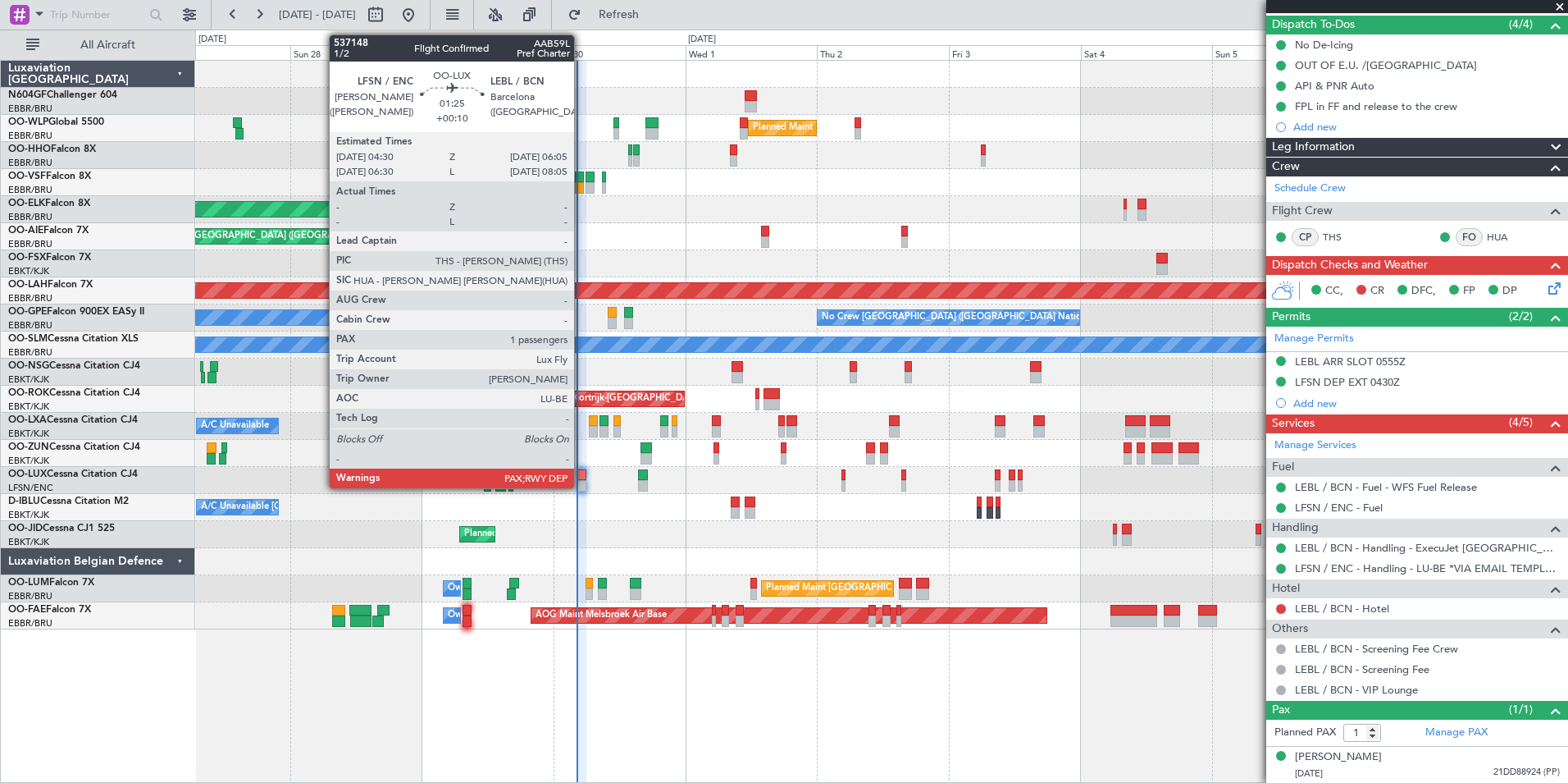
click at [582, 482] on div at bounding box center [582, 485] width 9 height 11
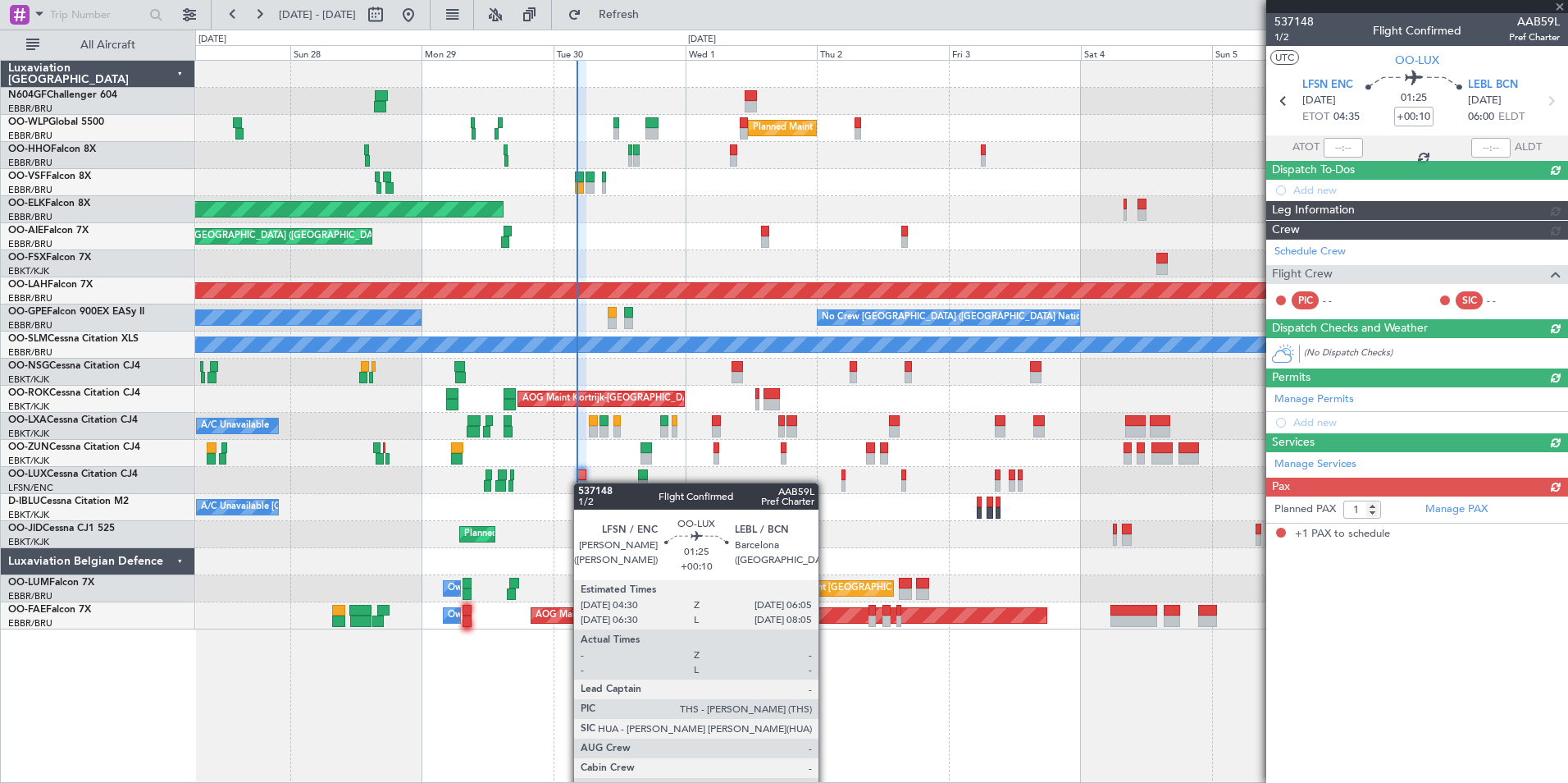
scroll to position [0, 0]
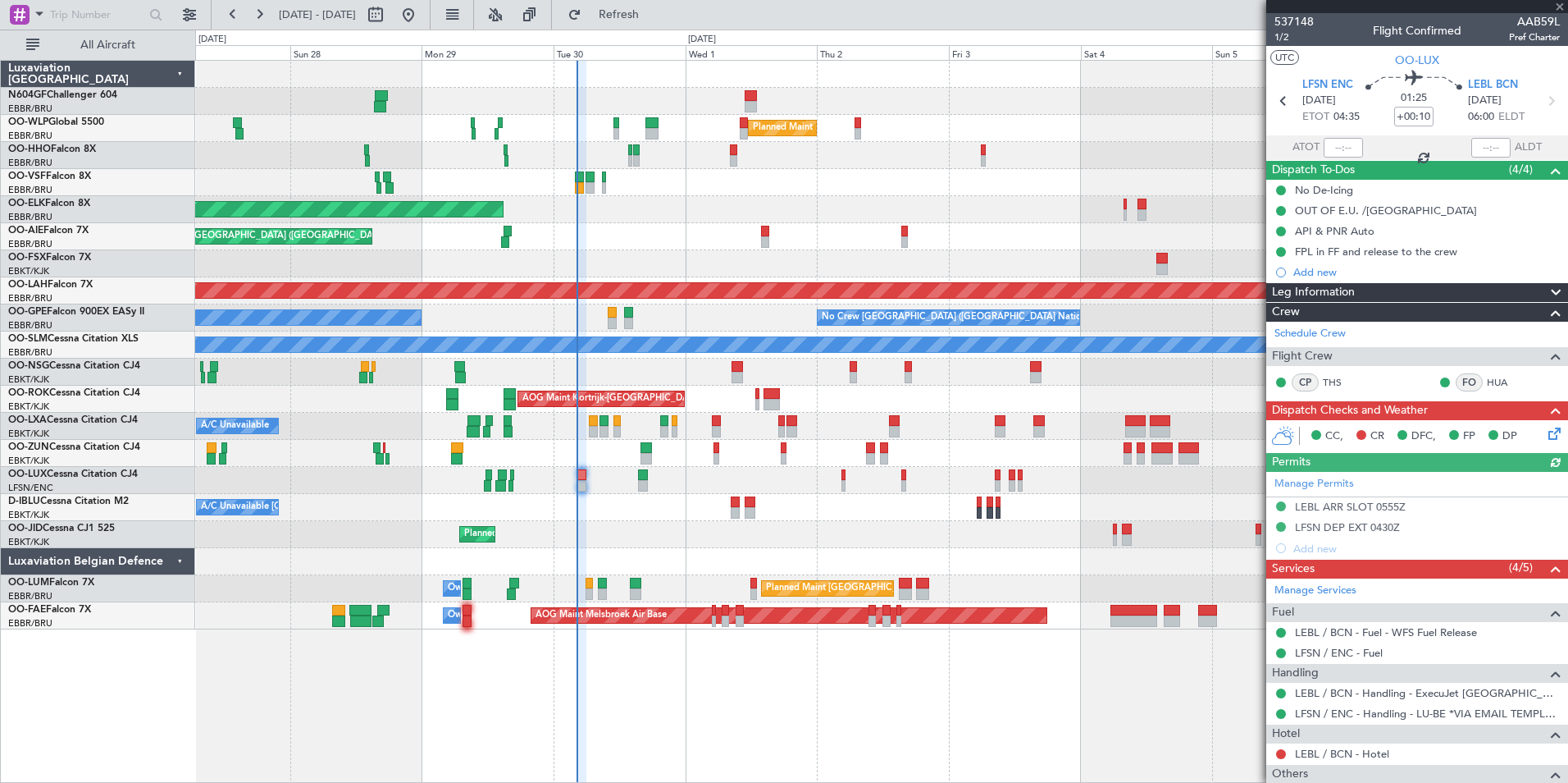
click at [584, 491] on div at bounding box center [582, 485] width 9 height 11
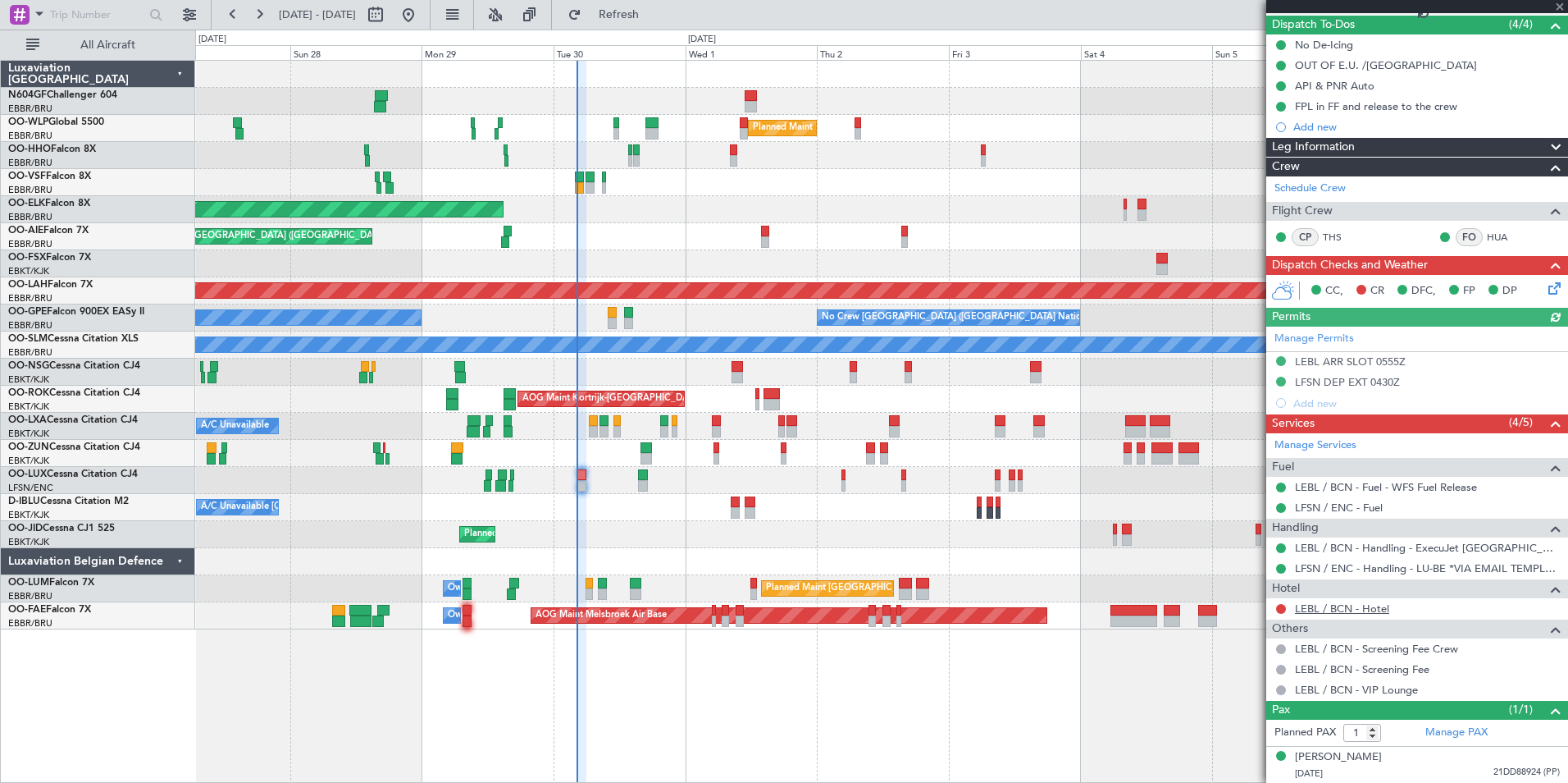
click at [1347, 612] on link "LEBL / BCN - Hotel" at bounding box center [1342, 609] width 95 height 14
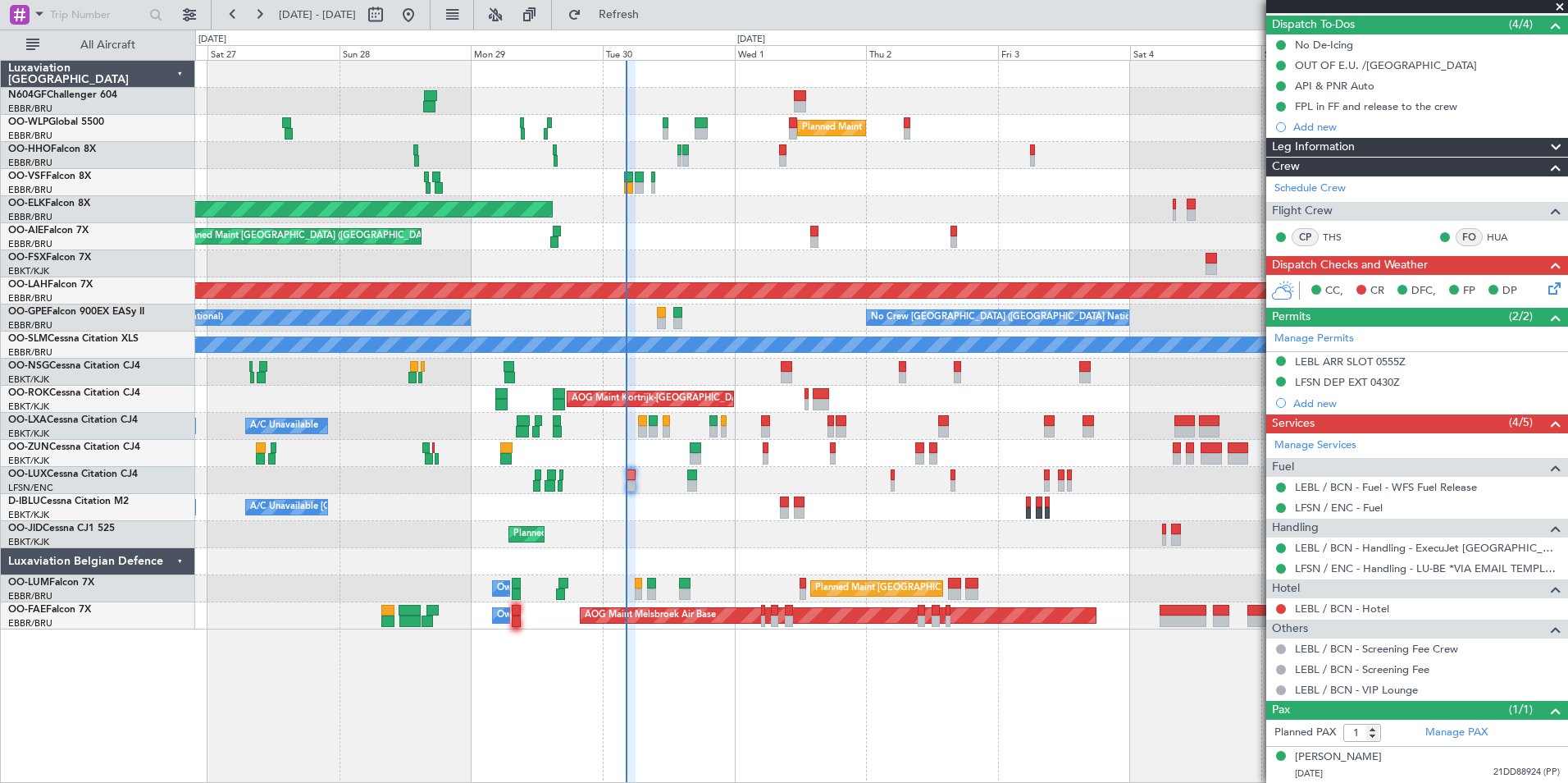
click at [745, 331] on div "Planned Maint Brussels (Brussels National) No Crew Brussels (Brussels National)…" at bounding box center [881, 318] width 1372 height 28
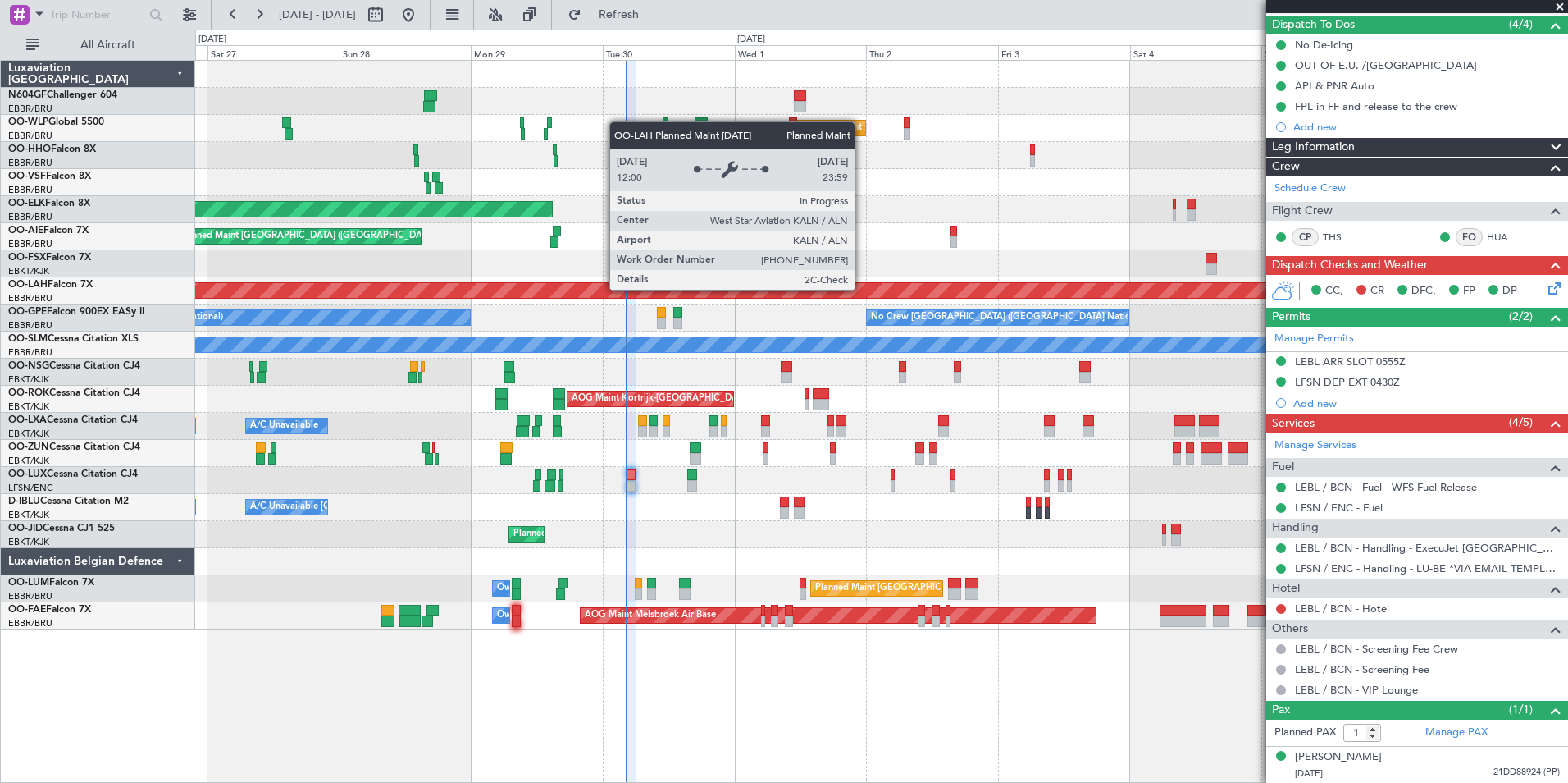
click at [474, 319] on div "Planned Maint Brussels (Brussels National) No Crew Brussels (Brussels National)…" at bounding box center [881, 318] width 1372 height 28
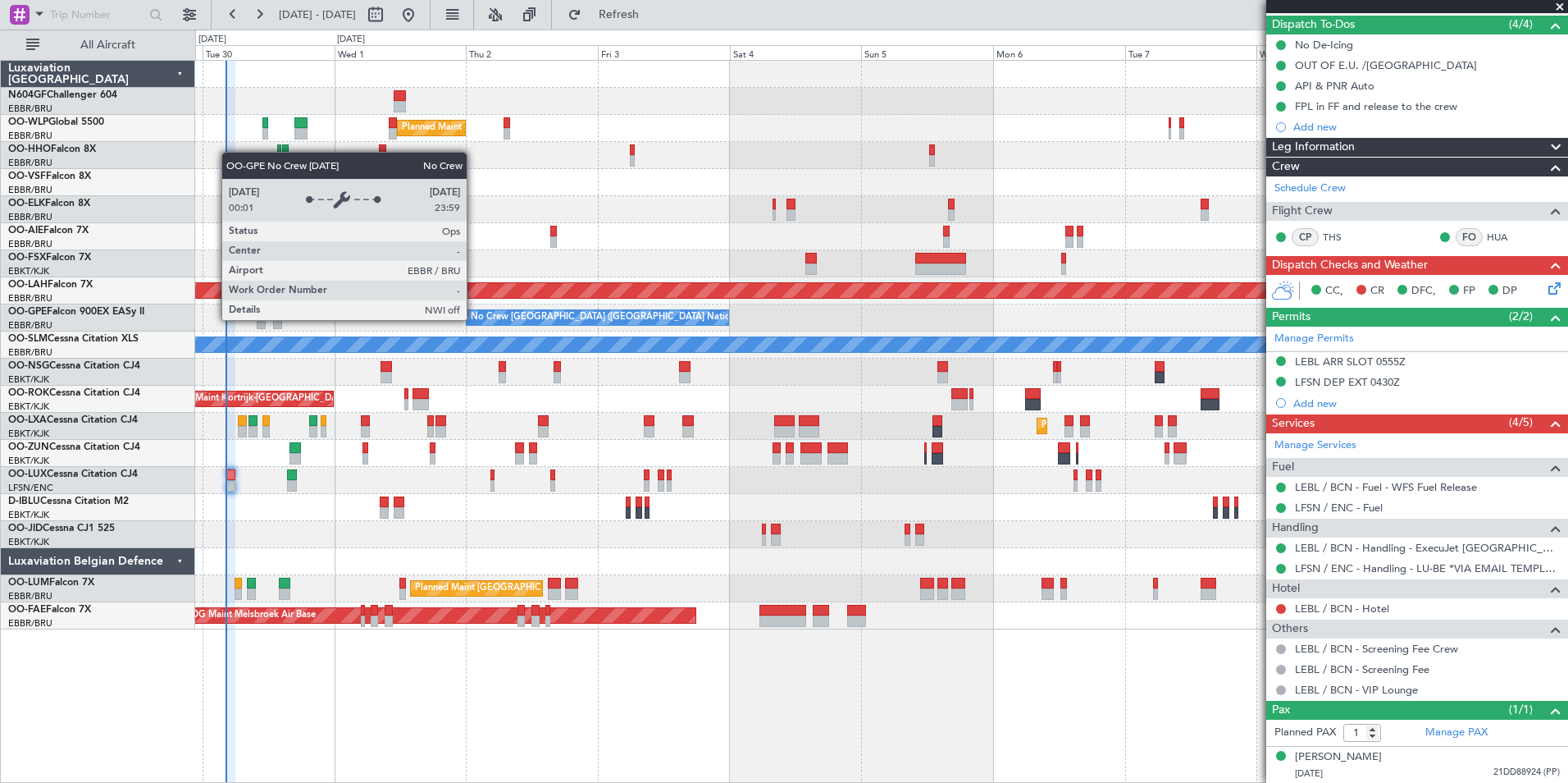
click at [559, 286] on div "Planned Maint [PERSON_NAME]-[GEOGRAPHIC_DATA][PERSON_NAME] ([GEOGRAPHIC_DATA][P…" at bounding box center [881, 291] width 1372 height 28
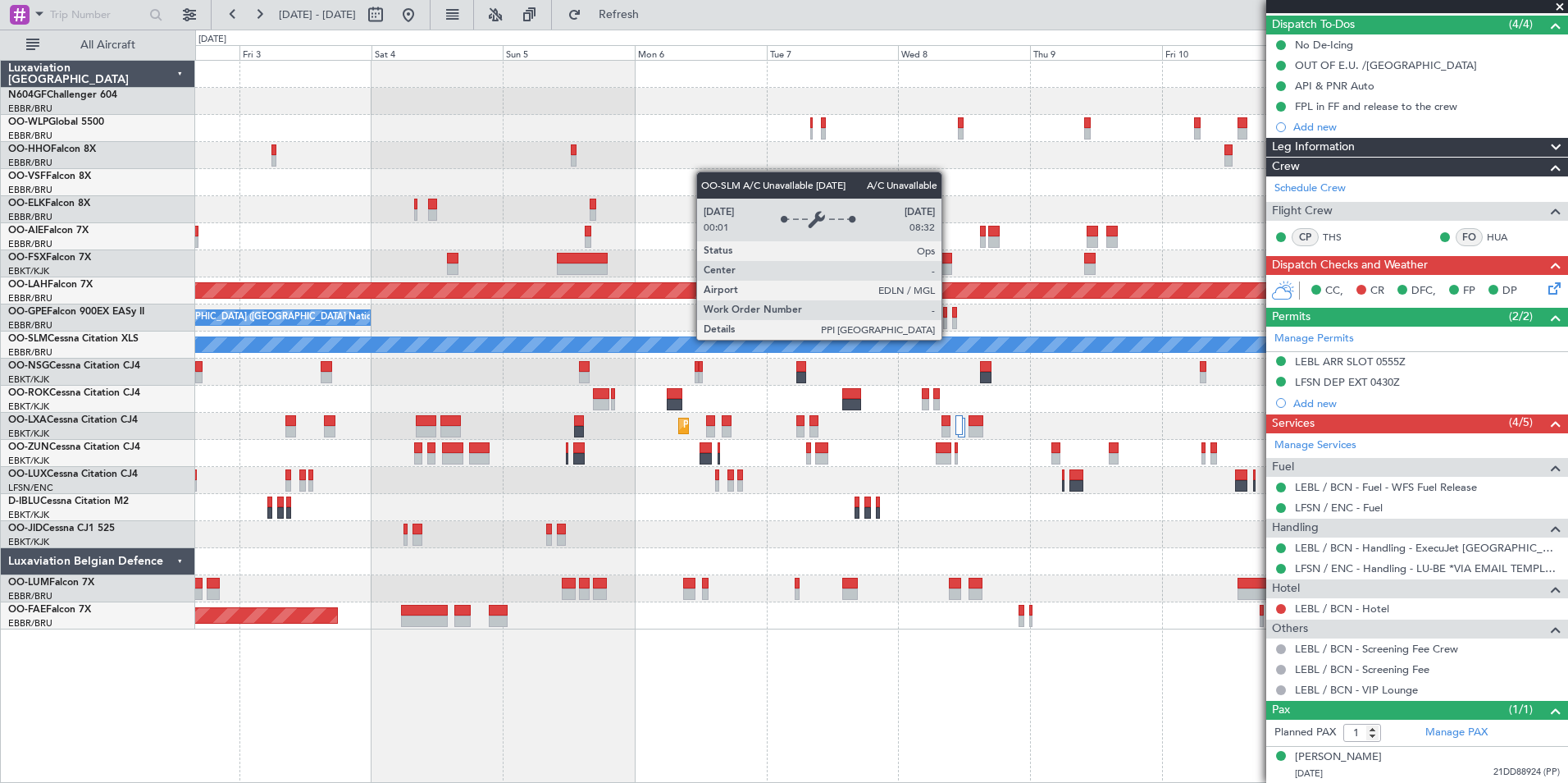
click at [705, 286] on div "Planned Maint Milan (Linate) Planned Maint Alton-st Louis (St Louis Regl) No Cr…" at bounding box center [881, 346] width 1372 height 569
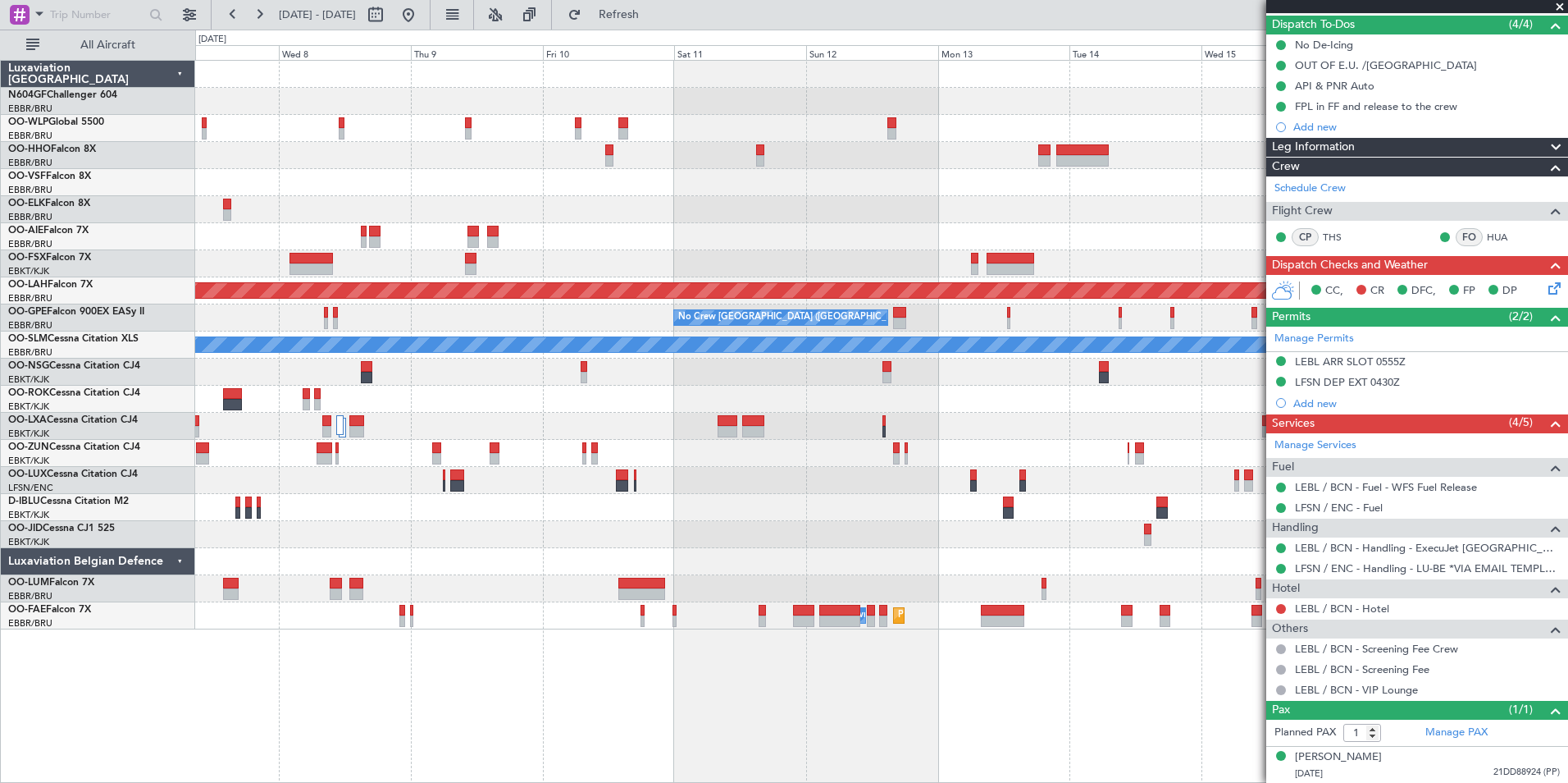
click at [483, 318] on div "No Crew [GEOGRAPHIC_DATA] ([GEOGRAPHIC_DATA] National)" at bounding box center [881, 318] width 1372 height 28
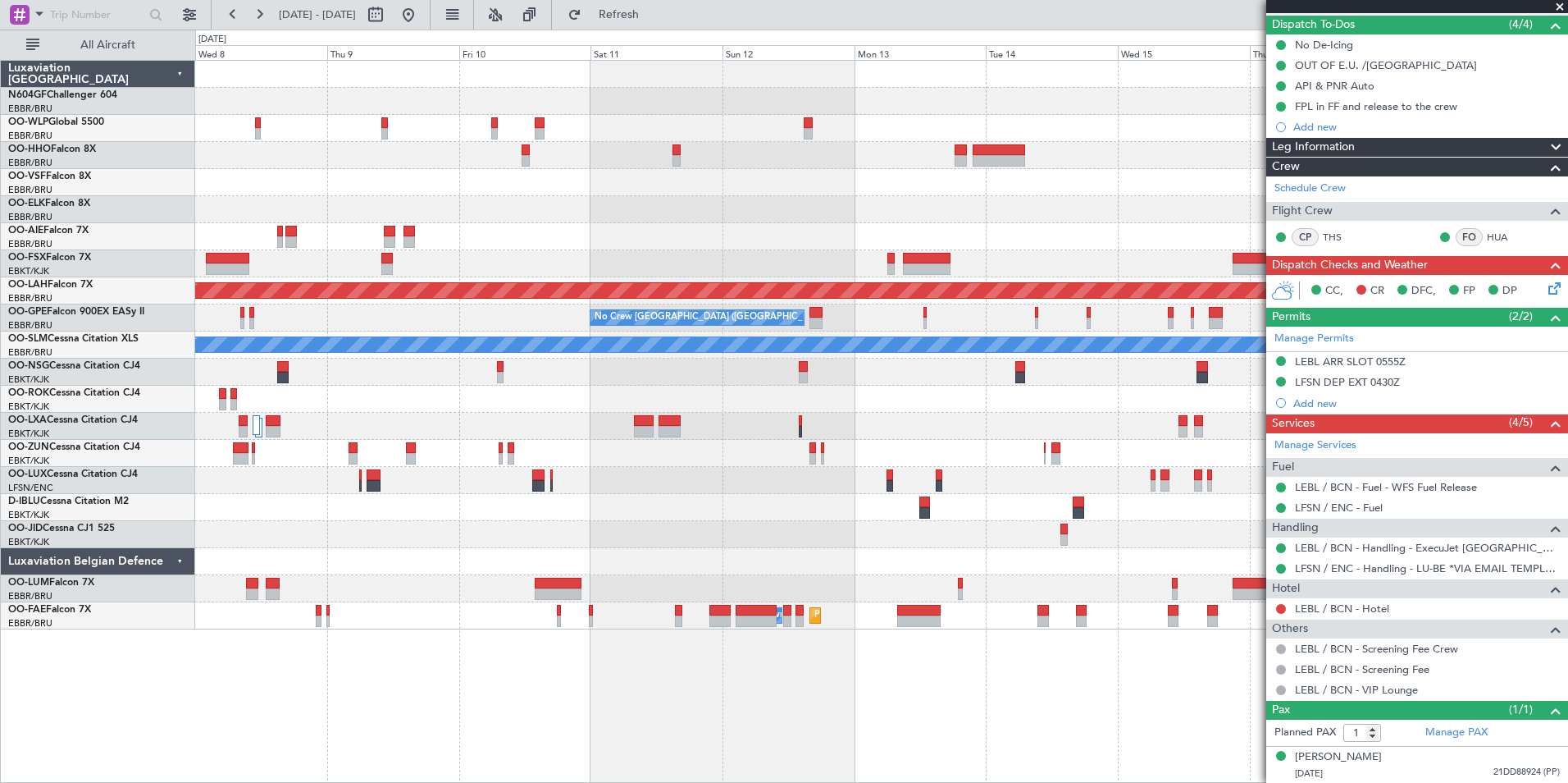
click at [816, 401] on div at bounding box center [881, 400] width 1372 height 28
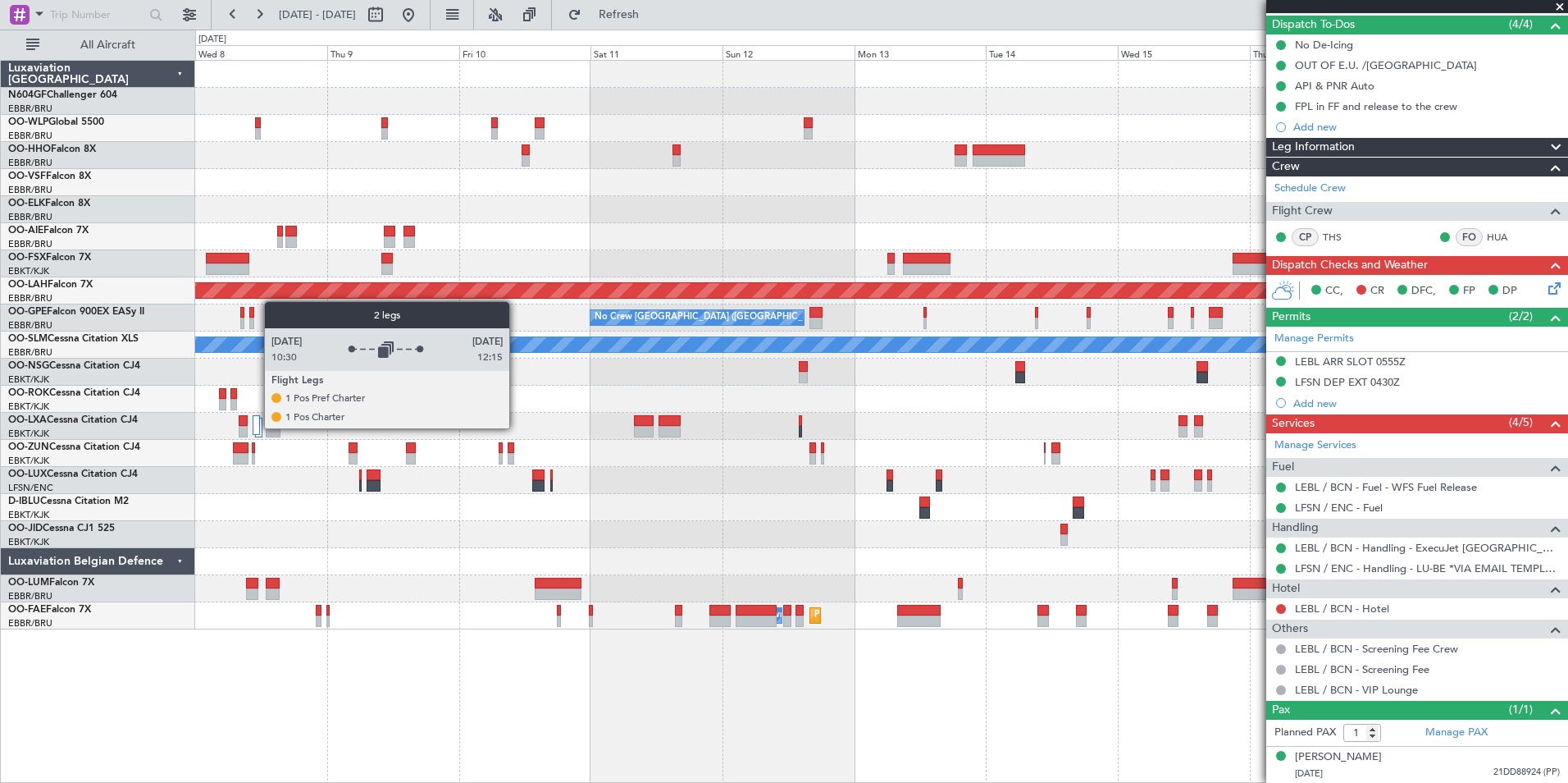
click at [256, 427] on div at bounding box center [256, 425] width 8 height 20
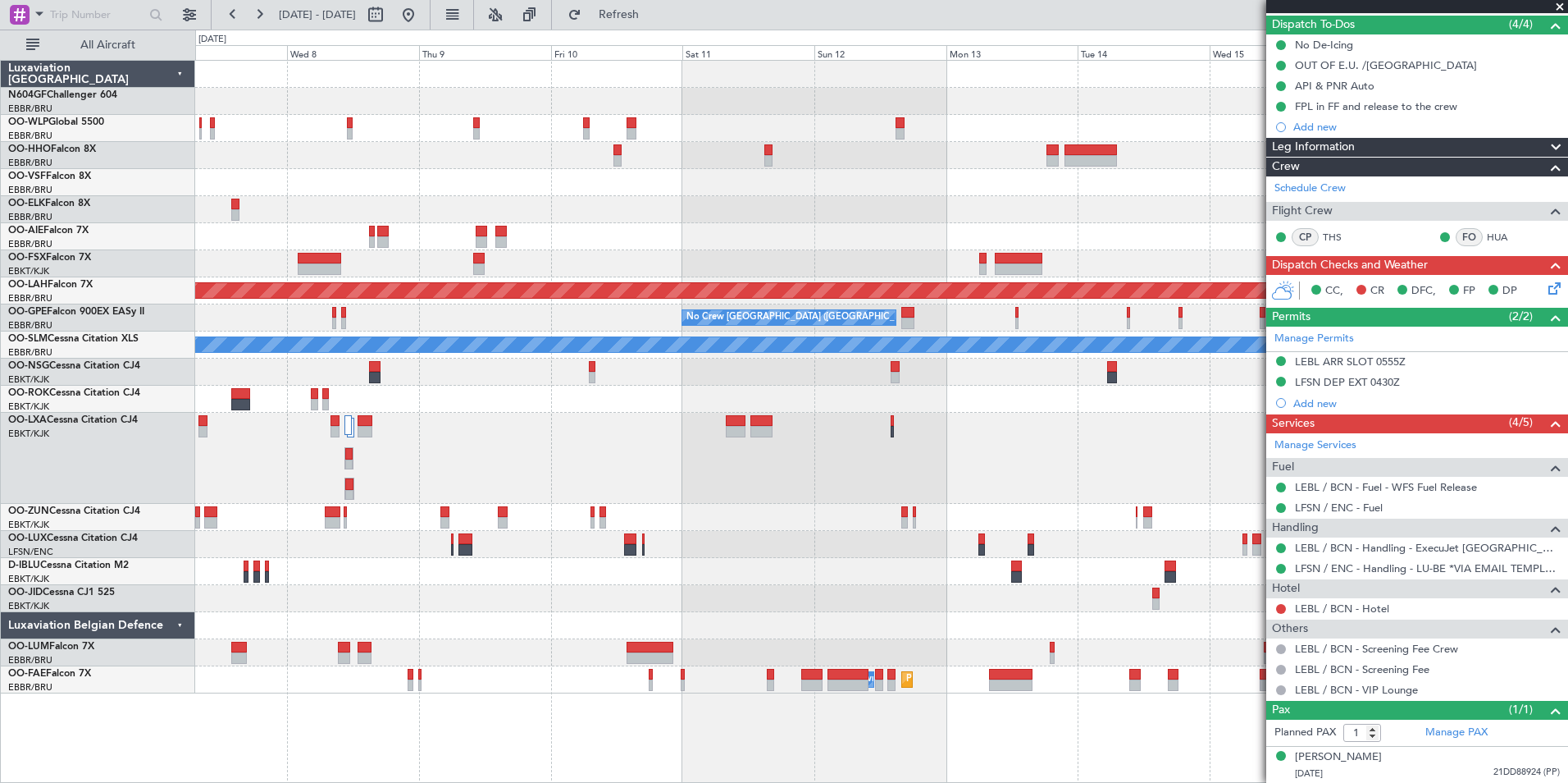
click at [1000, 367] on div "Planned Maint Alton-st Louis (St Louis Regl) No Crew Brussels (Brussels Nationa…" at bounding box center [881, 377] width 1372 height 633
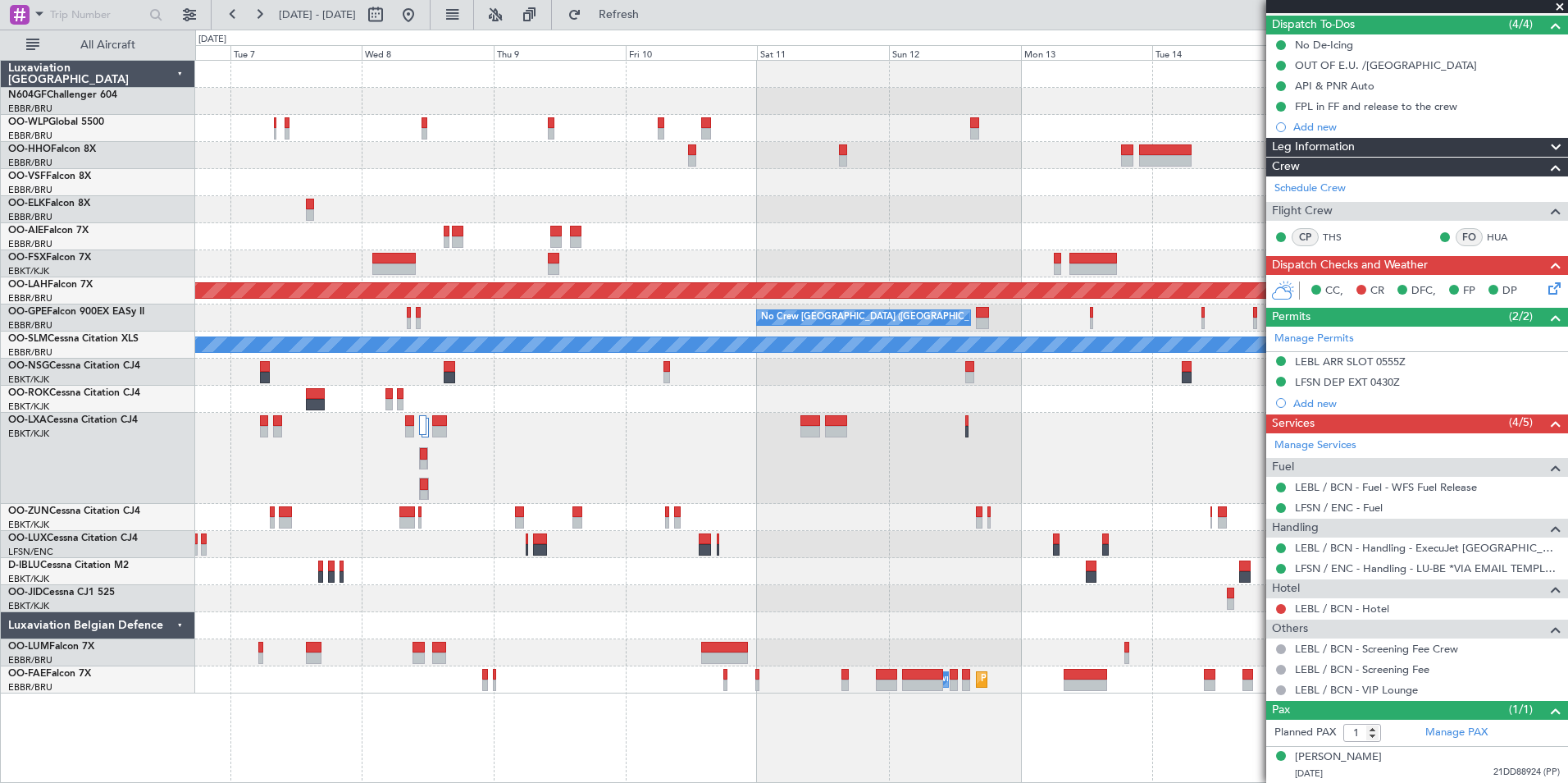
click at [906, 353] on div "Planned Maint Alton-st Louis (St Louis Regl) No Crew Brussels (Brussels Nationa…" at bounding box center [881, 377] width 1372 height 633
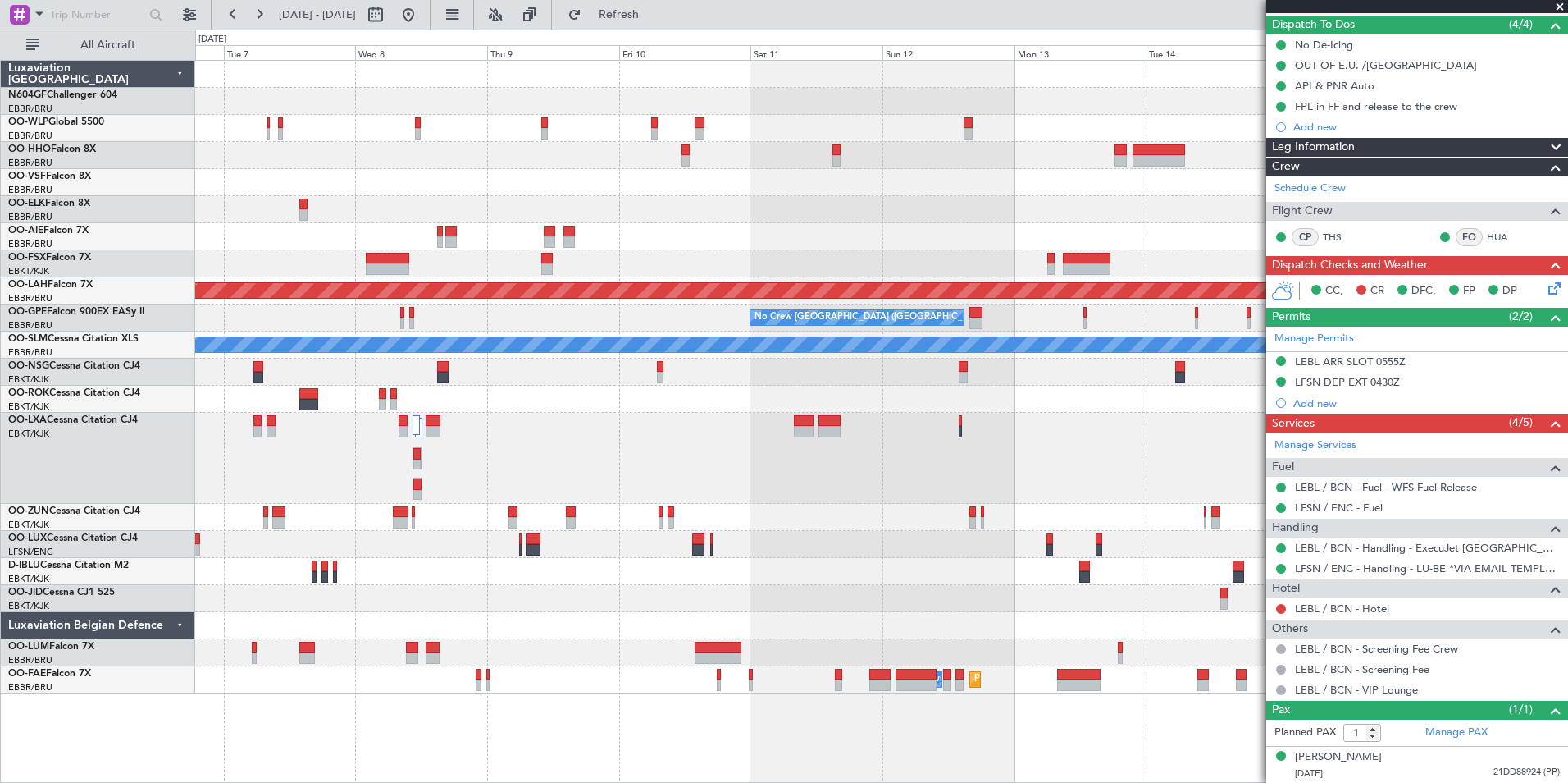
click at [891, 360] on div "Planned Maint Alton-st Louis (St Louis Regl) No Crew Brussels (Brussels Nationa…" at bounding box center [881, 377] width 1372 height 633
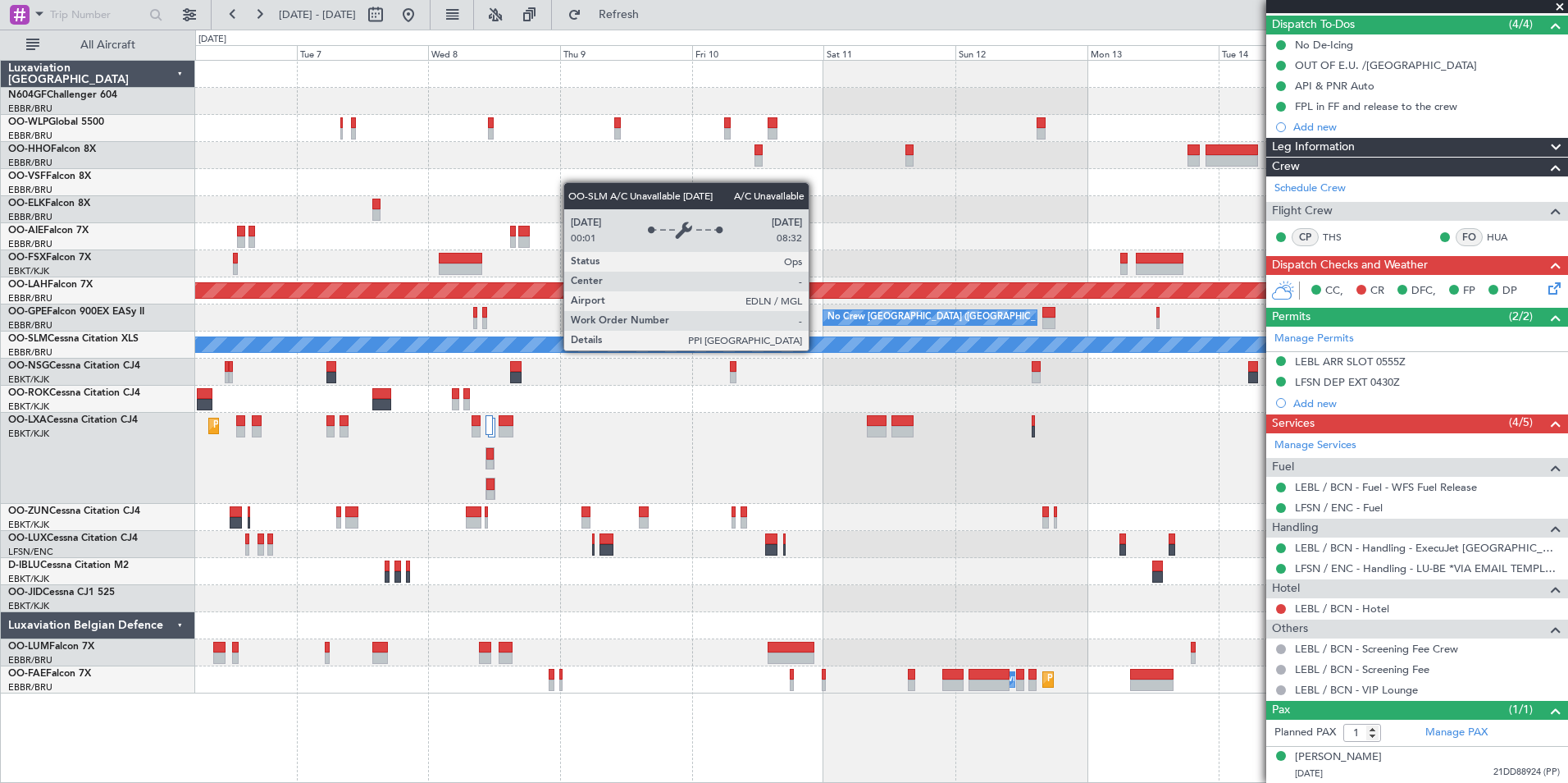
click at [715, 337] on div "Planned Maint Alton-st Louis (St Louis Regl) No Crew Brussels (Brussels Nationa…" at bounding box center [881, 377] width 1372 height 633
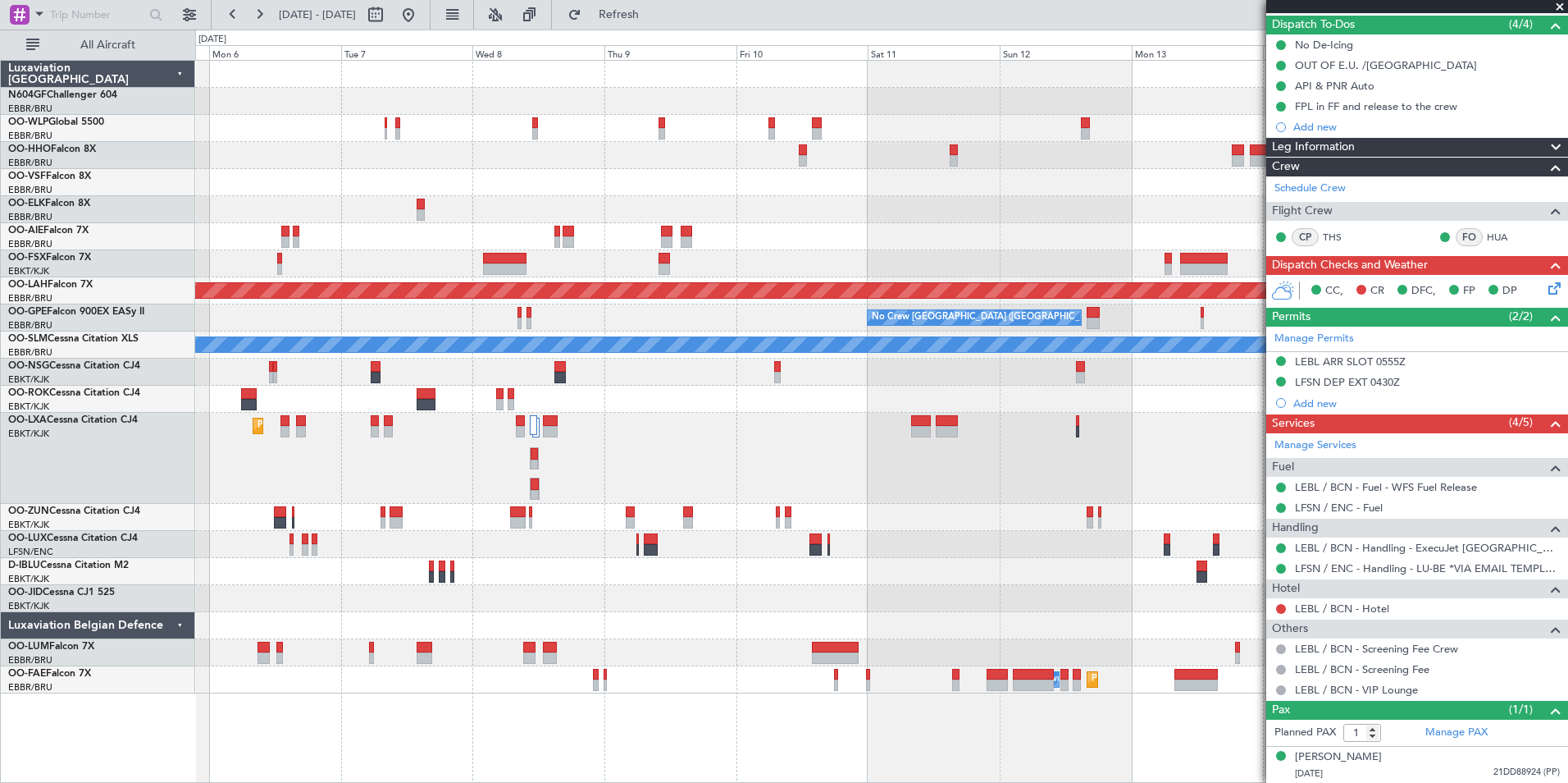
click at [461, 29] on div "Planned Maint Alton-st Louis (St Louis Regl) No Crew Brussels (Brussels Nationa…" at bounding box center [784, 406] width 1568 height 753
click at [422, 28] on button at bounding box center [408, 15] width 27 height 27
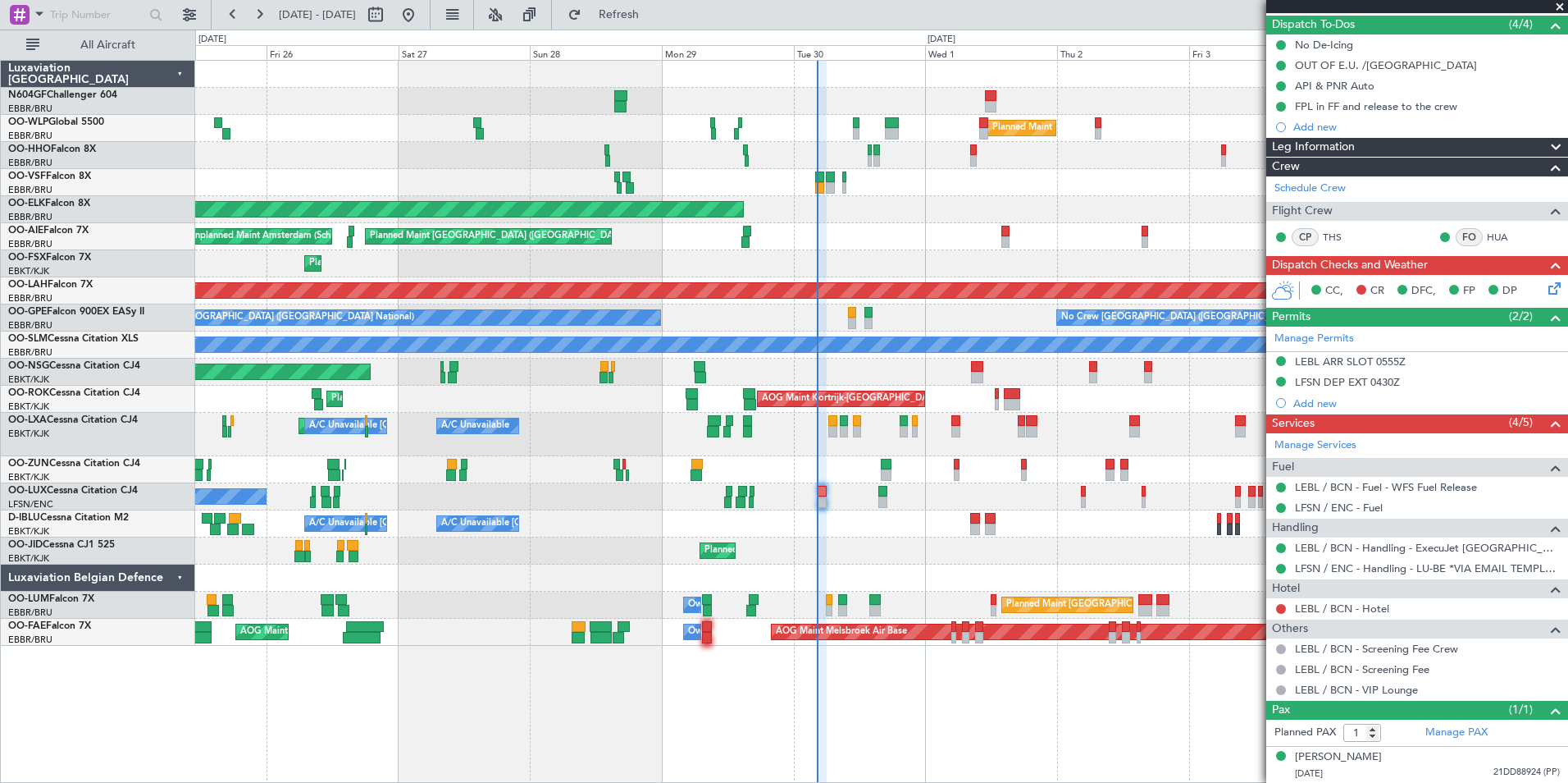
click at [631, 433] on div "Planned Maint Kortrijk-Wevelgem A/C Unavailable Brussels (Brussels National) A/…" at bounding box center [881, 434] width 1372 height 44
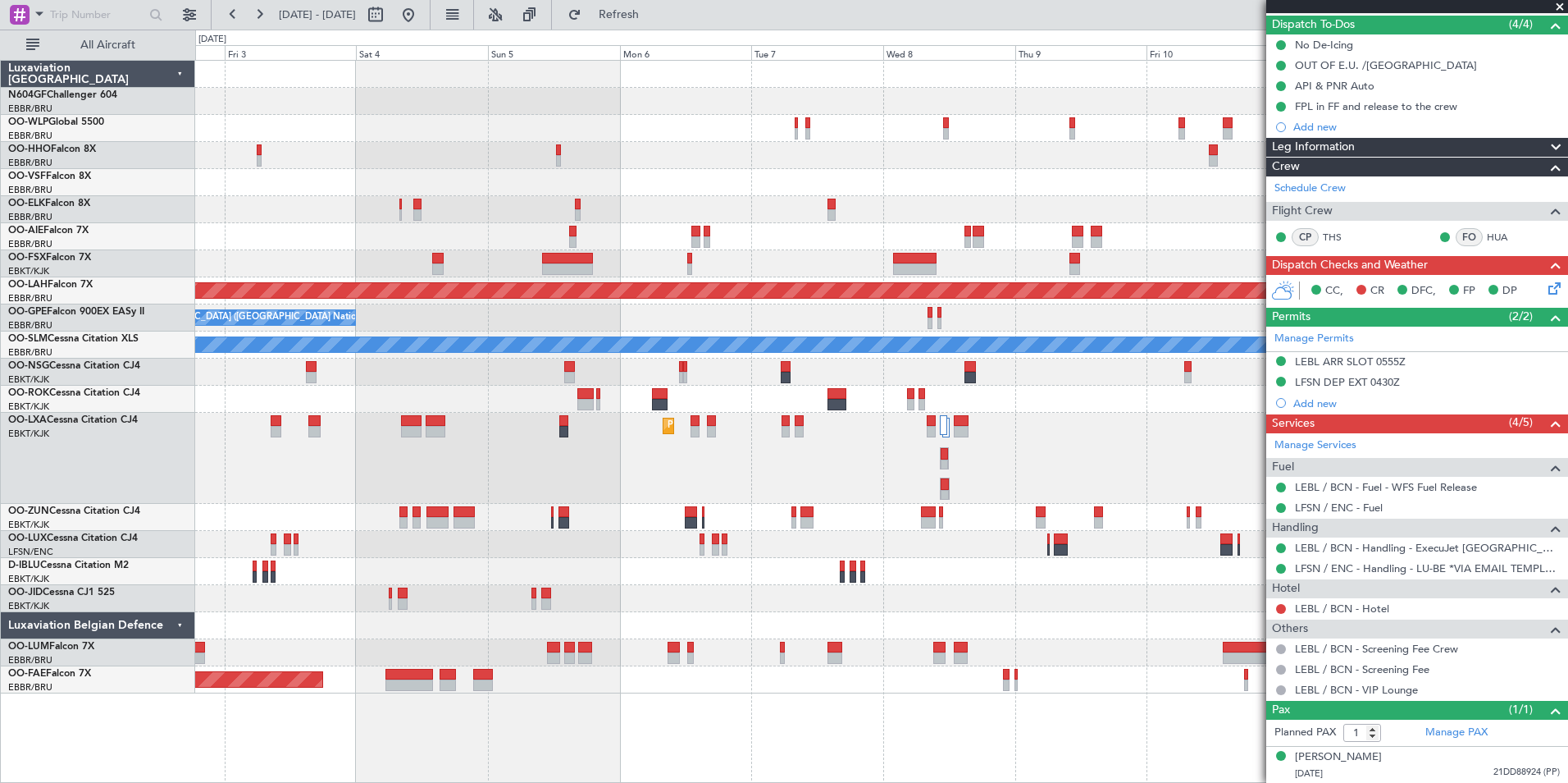
click at [630, 500] on div "Planned Maint Milan (Linate) Planned Maint Alton-st Louis (St Louis Regl) No Cr…" at bounding box center [881, 377] width 1372 height 633
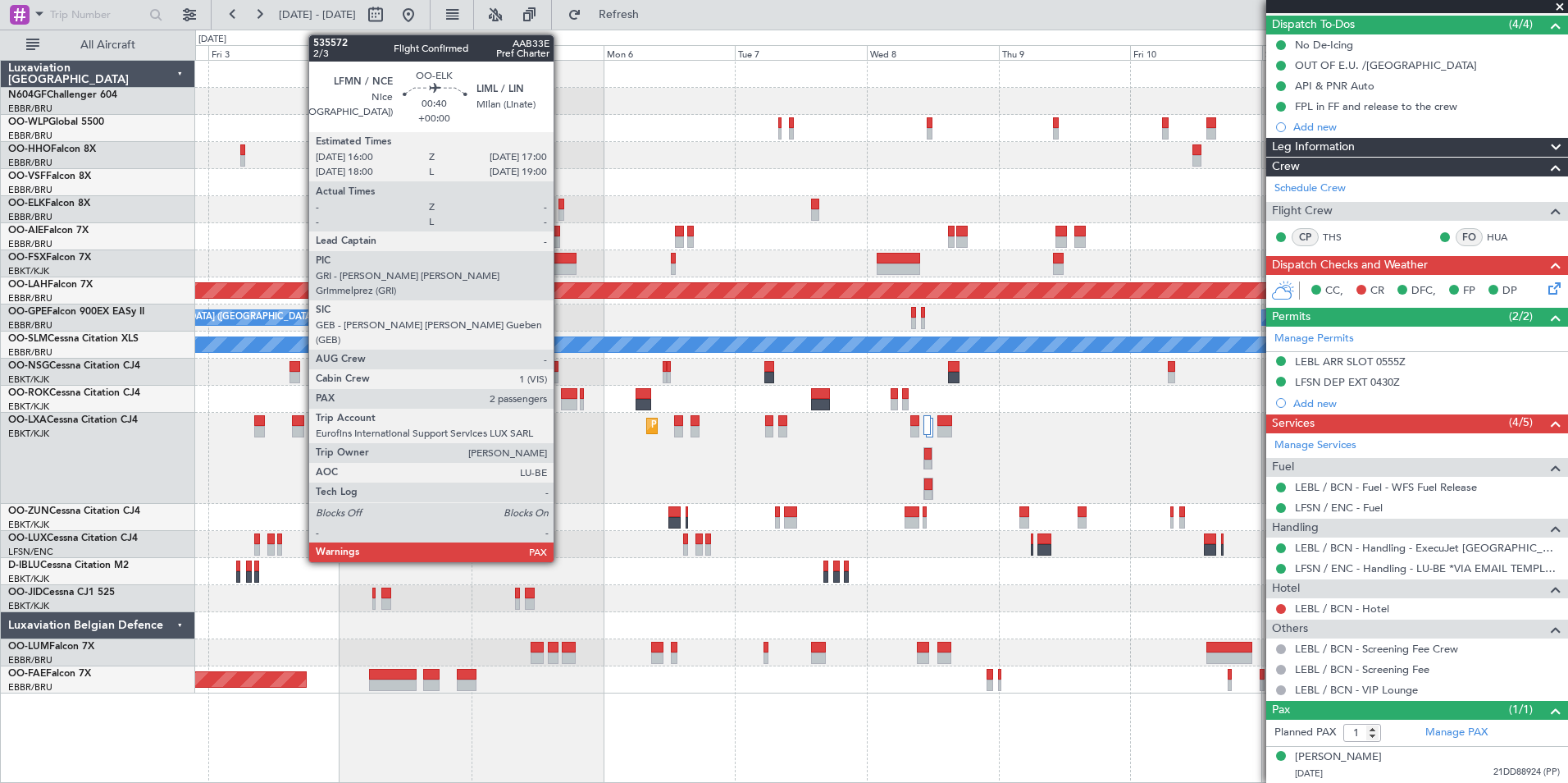
click at [561, 207] on div at bounding box center [561, 204] width 6 height 11
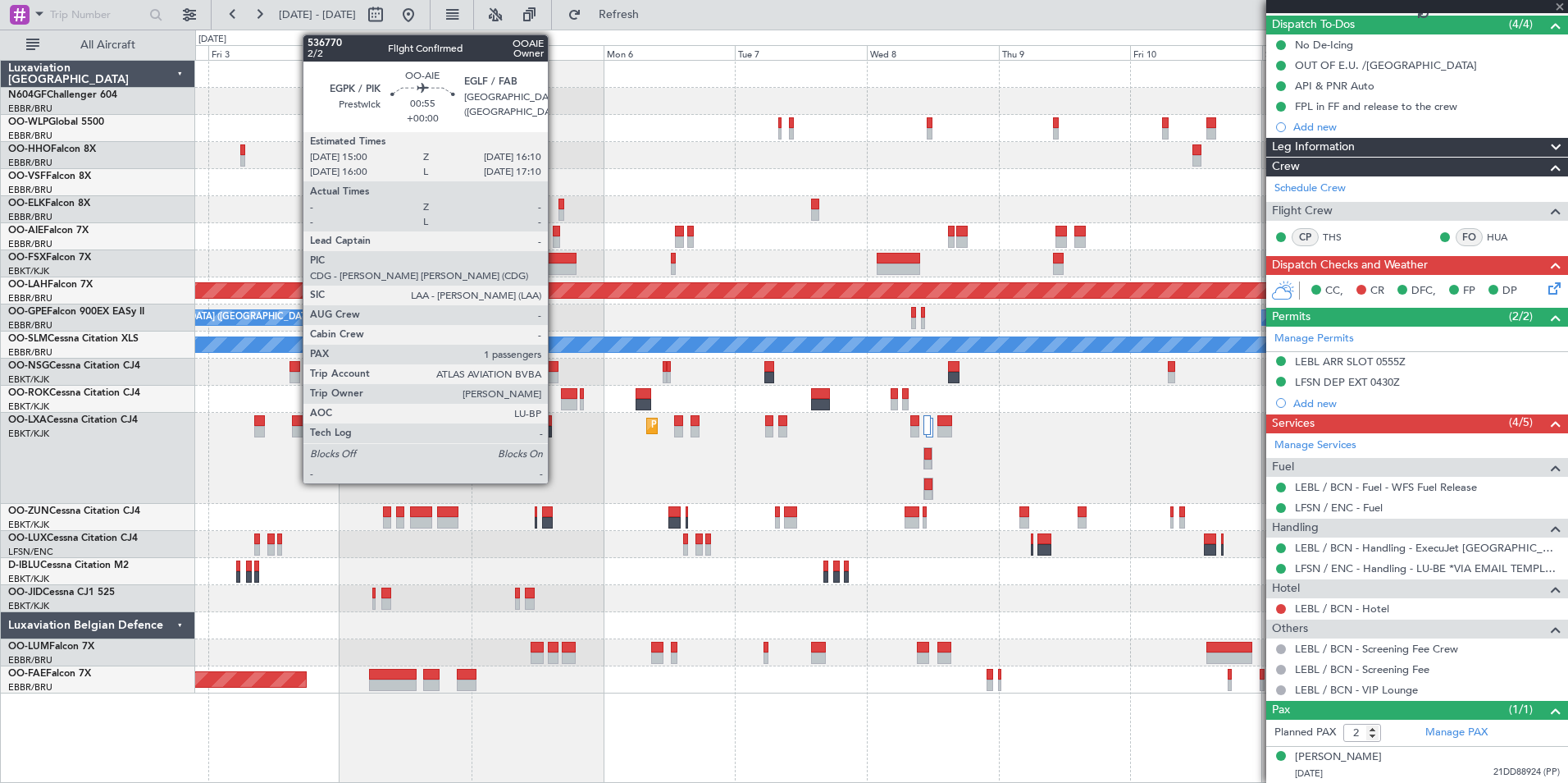
scroll to position [0, 0]
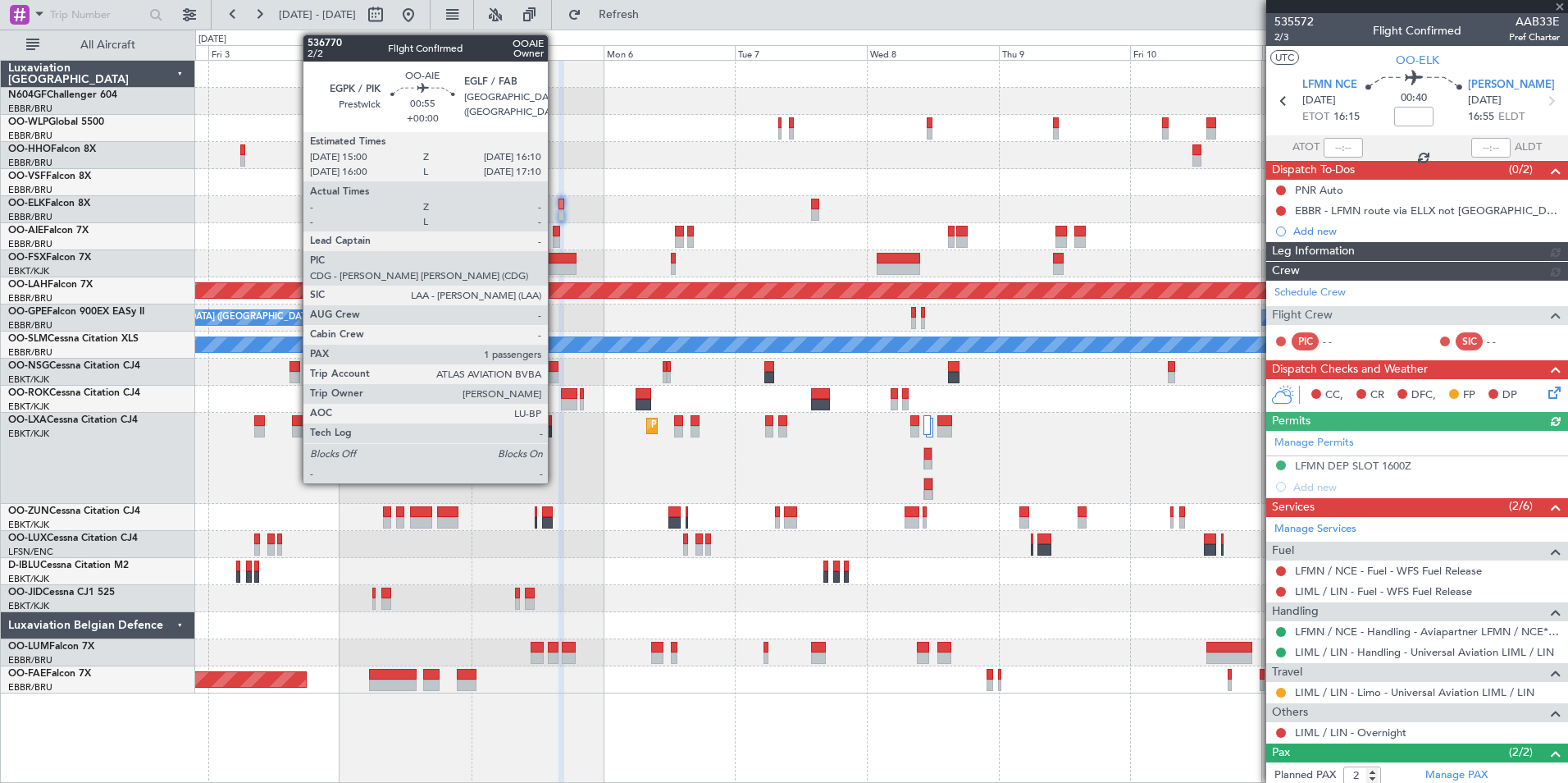
click at [555, 240] on div at bounding box center [556, 242] width 7 height 11
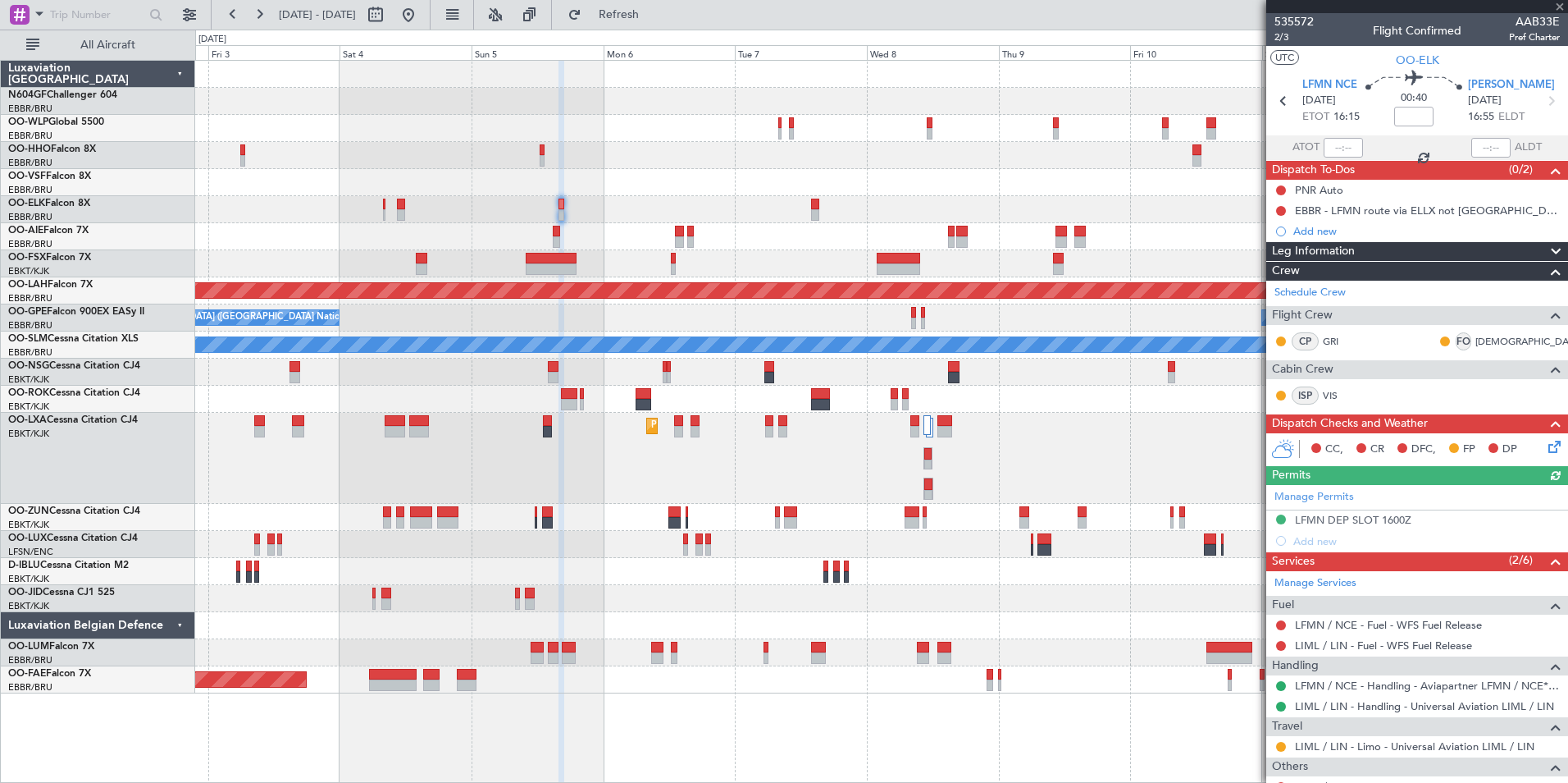
type input "1"
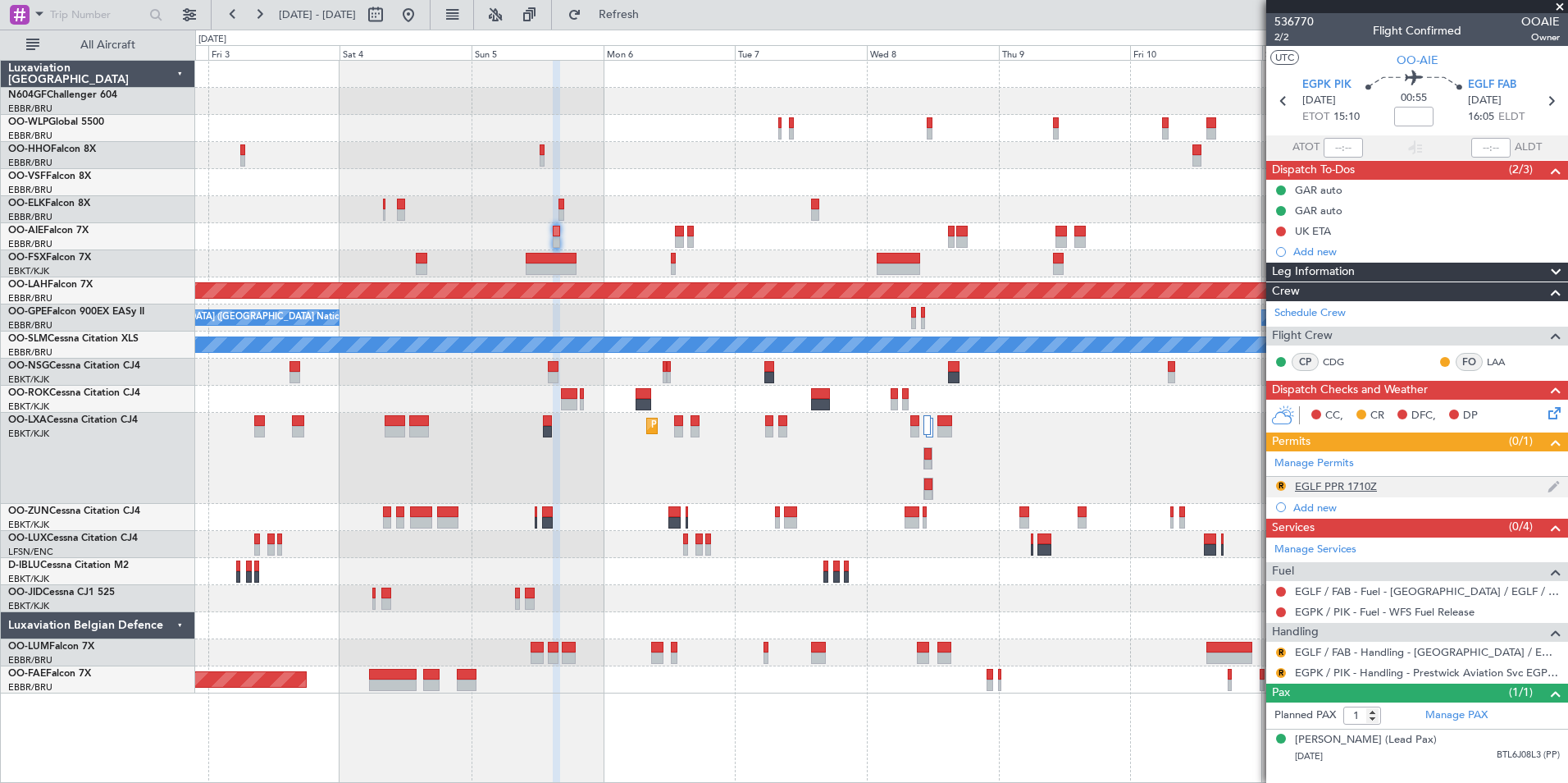
click at [1361, 487] on div "EGLF PPR 1710Z" at bounding box center [1335, 486] width 82 height 14
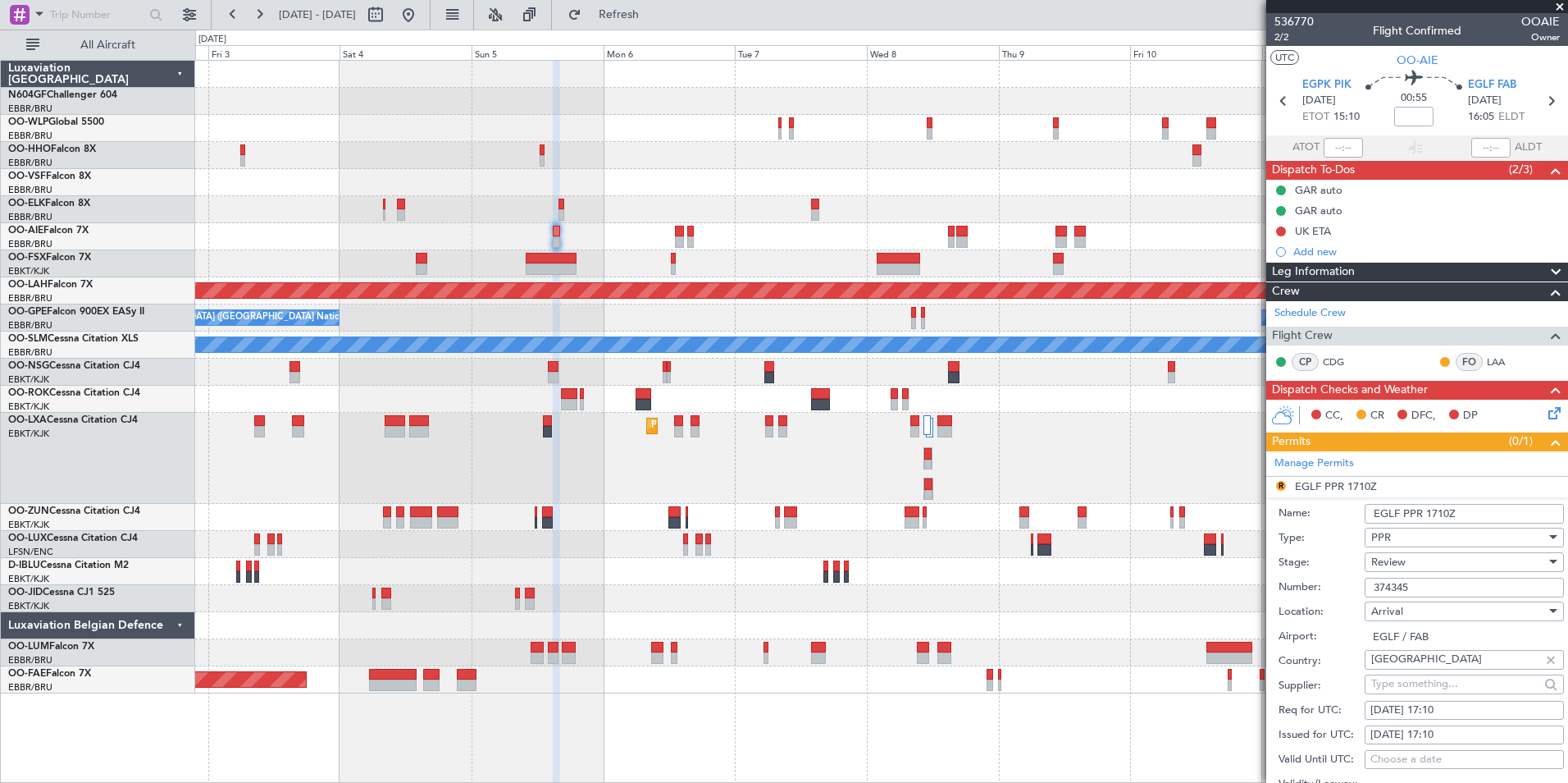
scroll to position [236, 0]
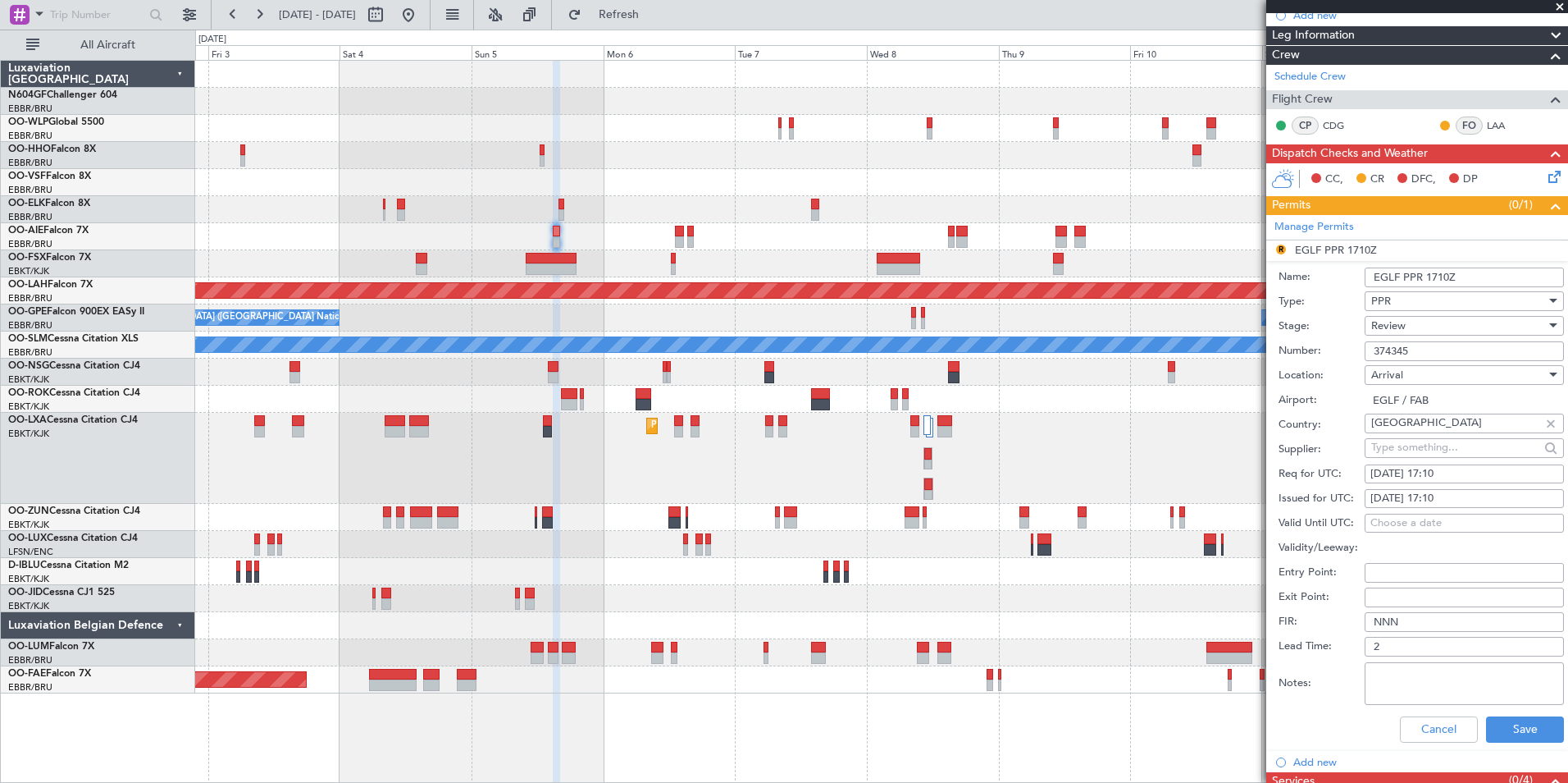
click at [1475, 469] on div "05/10/2025 17:10" at bounding box center [1464, 474] width 188 height 16
select select "10"
select select "2025"
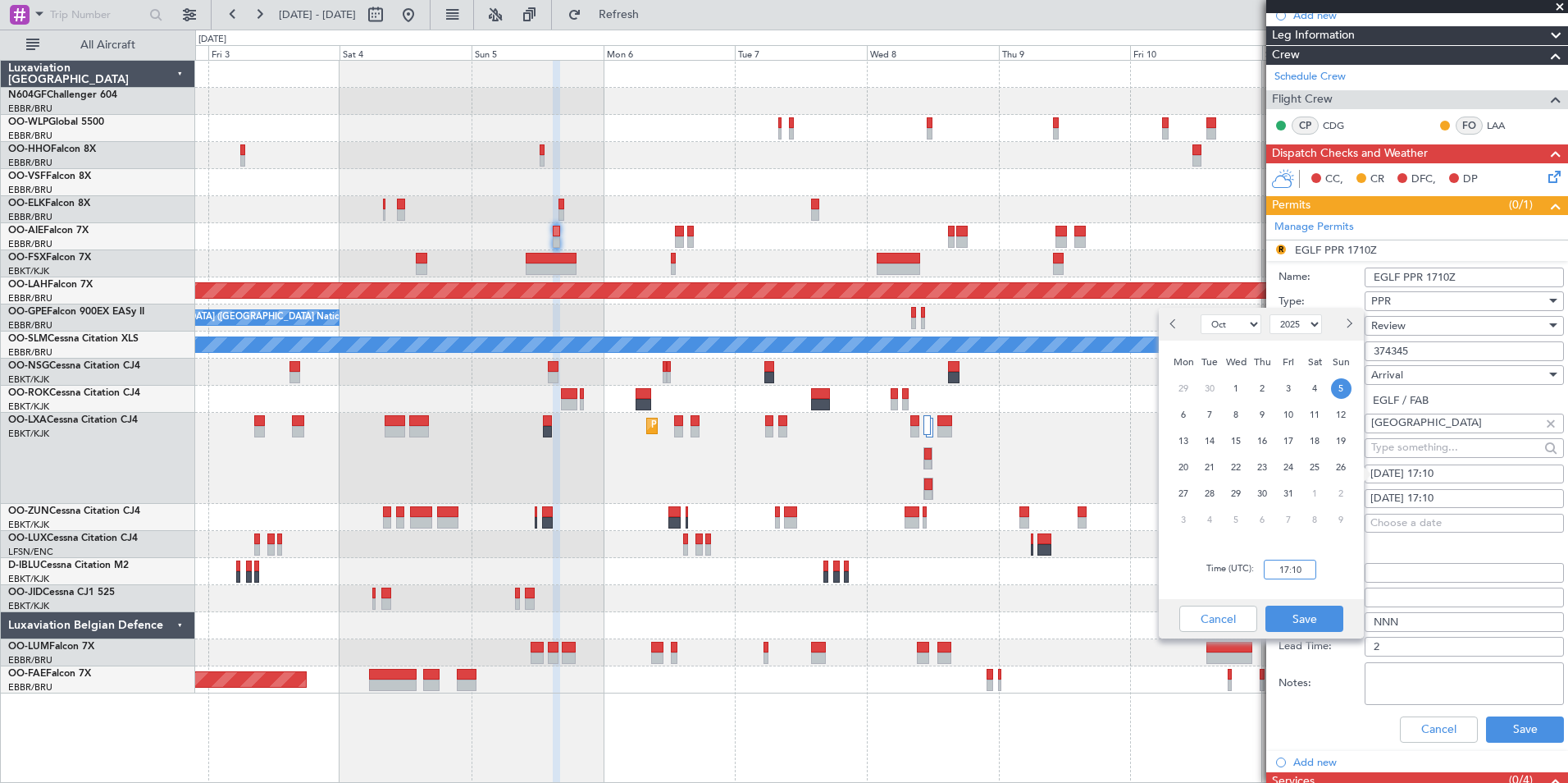
click at [1301, 566] on input "17:10" at bounding box center [1290, 569] width 52 height 20
type input "16:10"
click at [1329, 620] on button "Save" at bounding box center [1304, 618] width 78 height 27
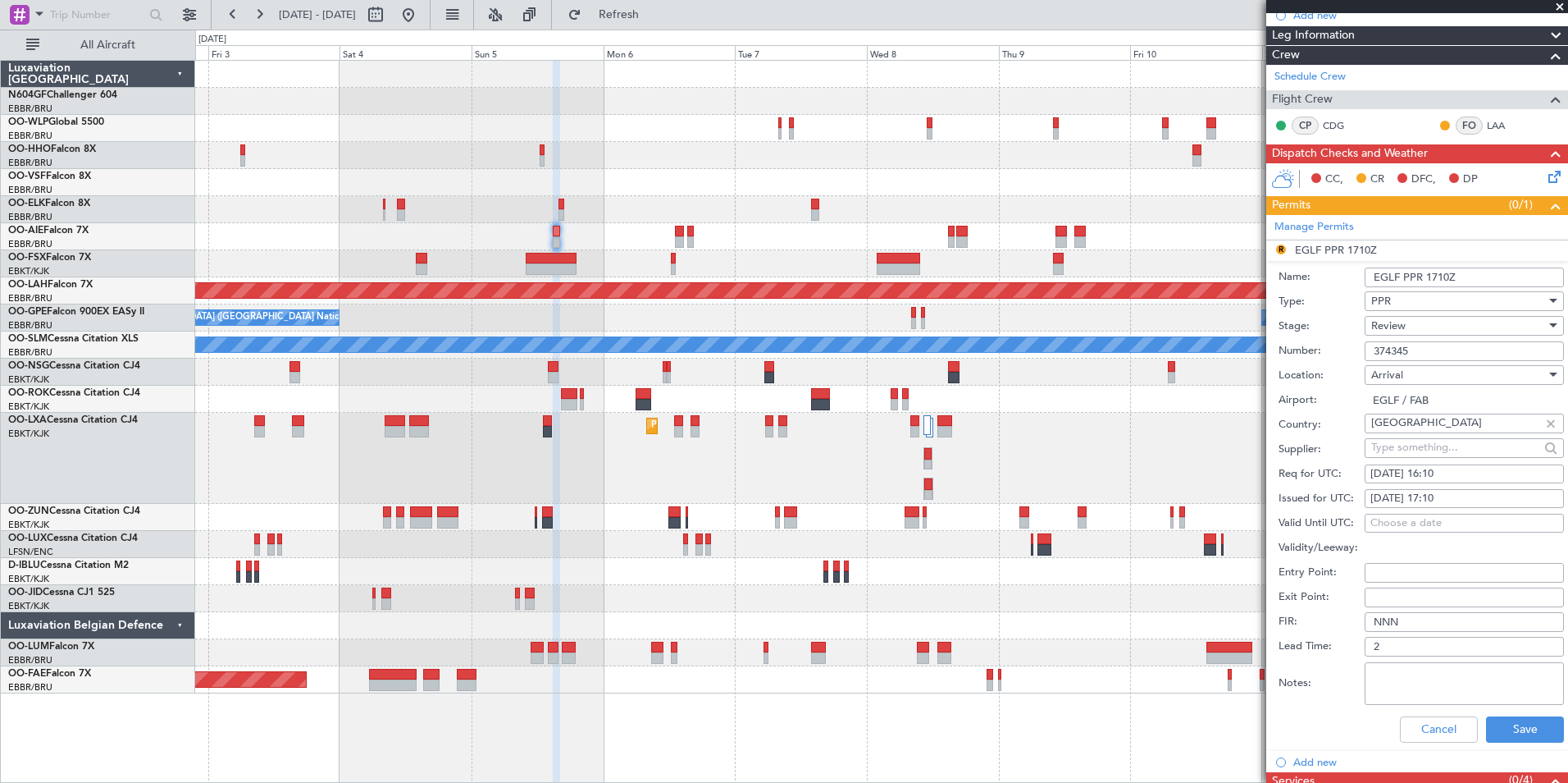
click at [1501, 503] on div "05/10/2025 17:10" at bounding box center [1464, 499] width 188 height 16
select select "10"
select select "2025"
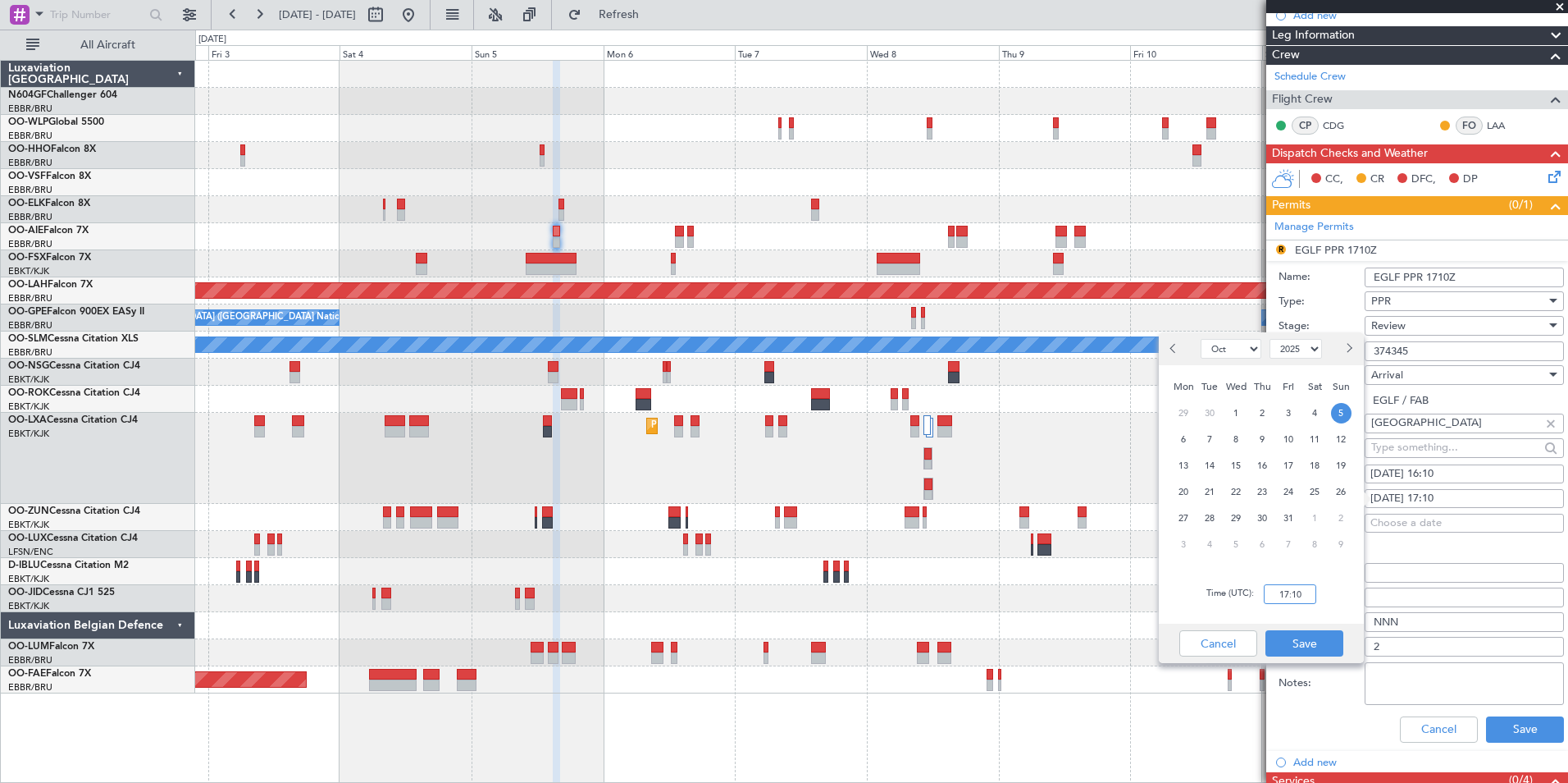
click at [1301, 601] on input "17:10" at bounding box center [1290, 594] width 52 height 20
type input "16:10"
click at [1333, 645] on button "Save" at bounding box center [1304, 643] width 78 height 27
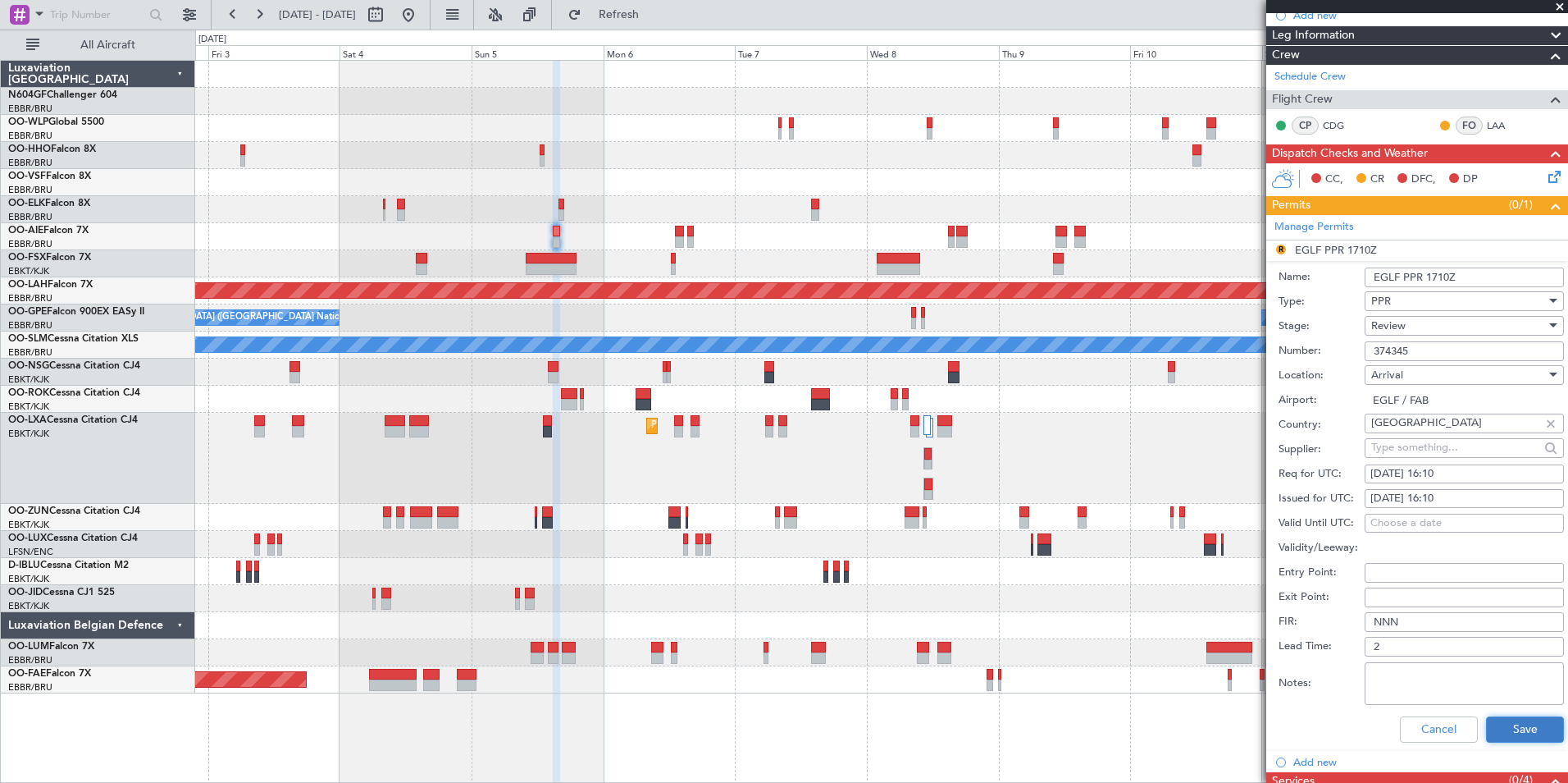
click at [1493, 732] on button "Save" at bounding box center [1525, 729] width 78 height 27
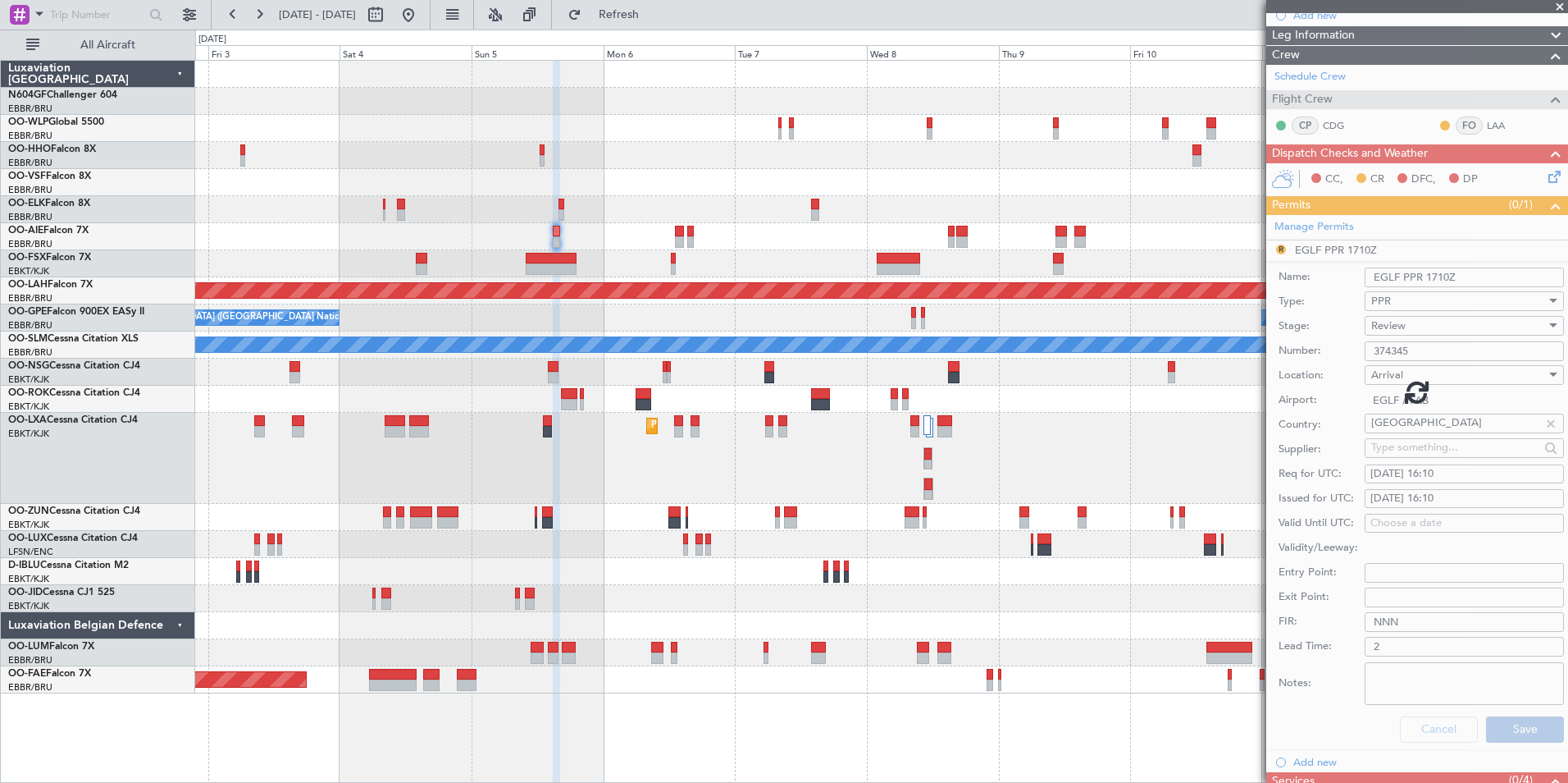
scroll to position [0, 0]
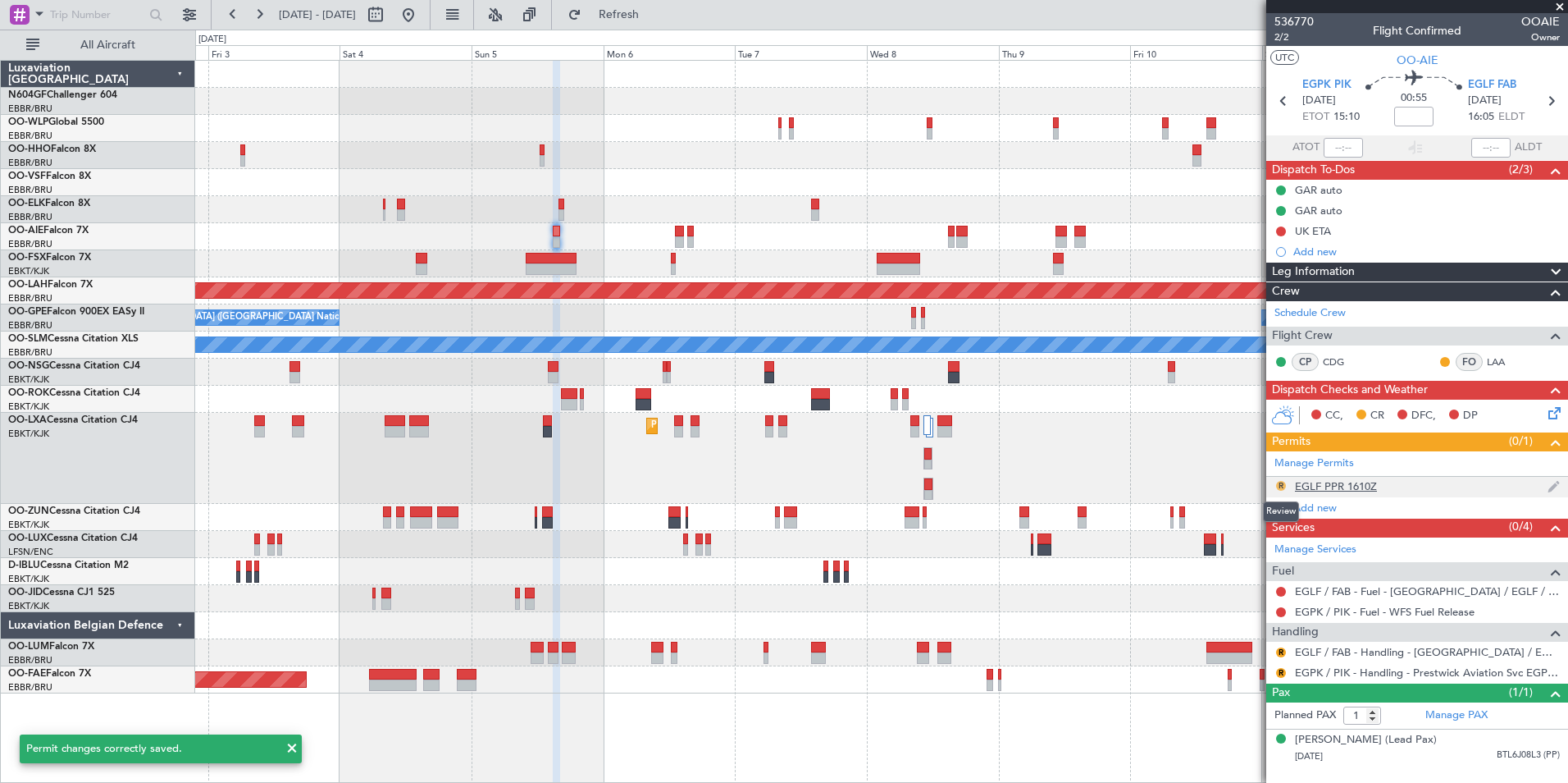
click at [1278, 486] on button "R" at bounding box center [1280, 485] width 9 height 9
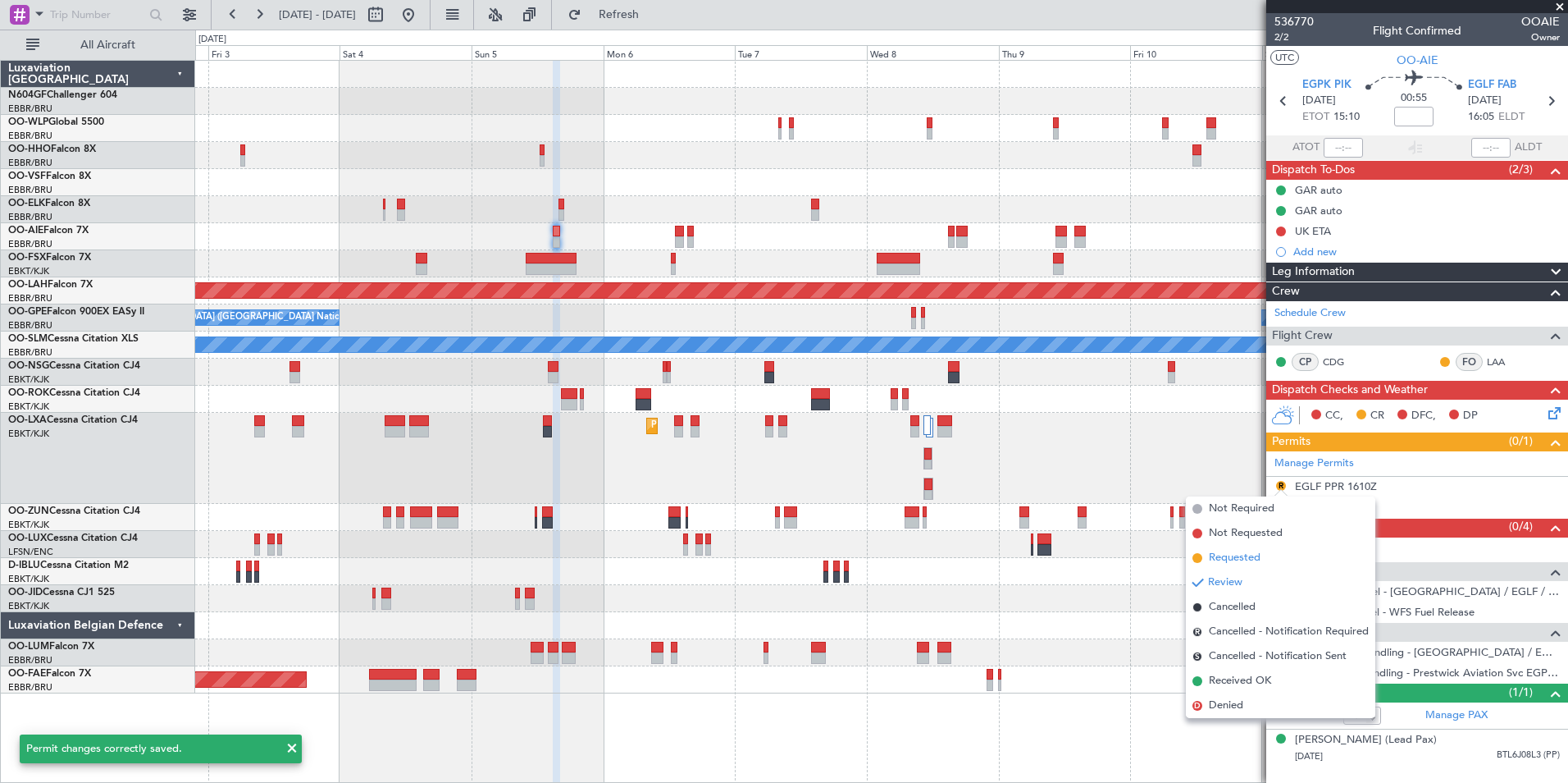
click at [1260, 561] on span "Requested" at bounding box center [1235, 558] width 52 height 16
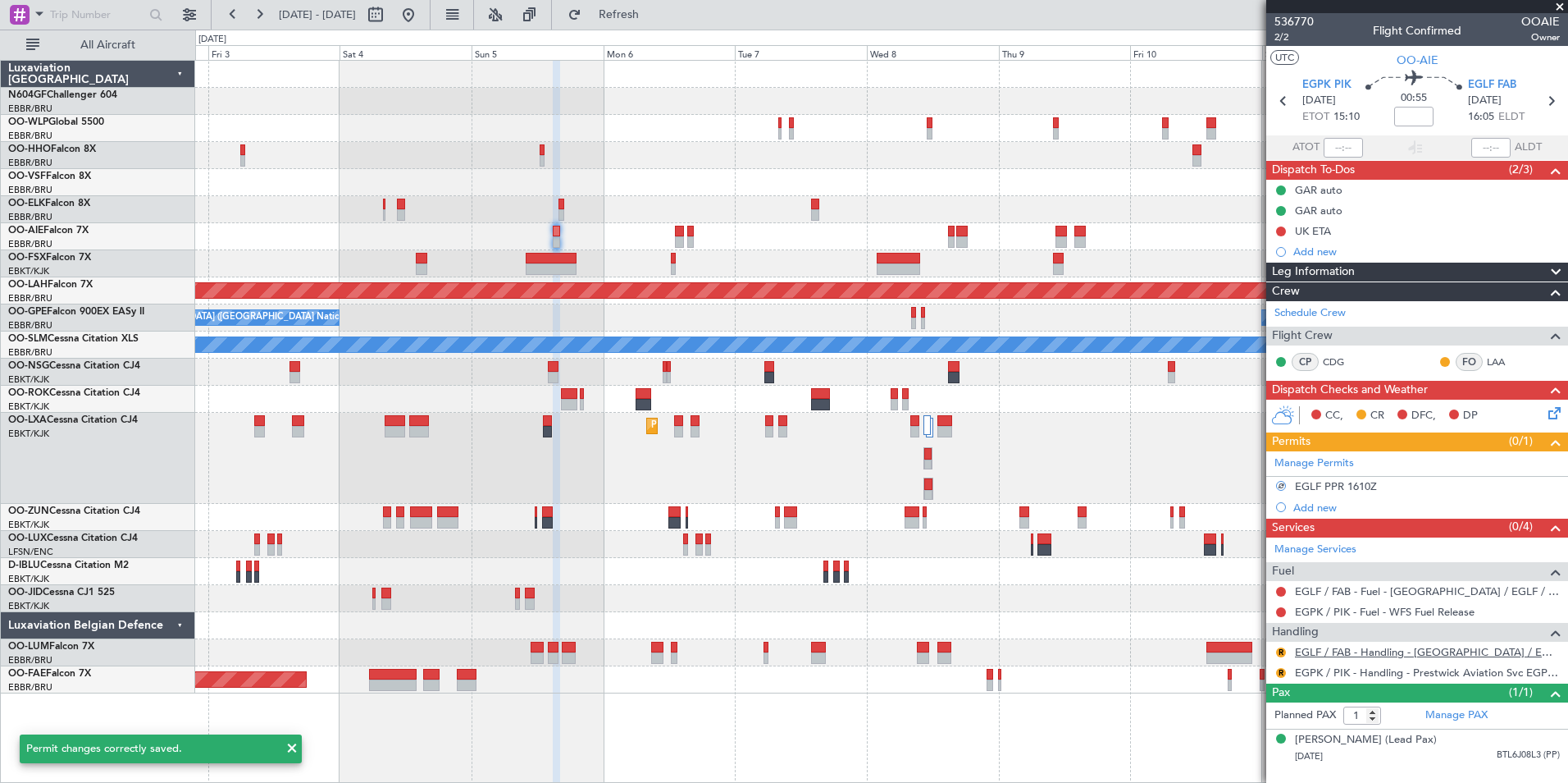
click at [1359, 654] on link "EGLF / FAB - Handling - [GEOGRAPHIC_DATA] / EGLF / FAB" at bounding box center [1427, 651] width 265 height 14
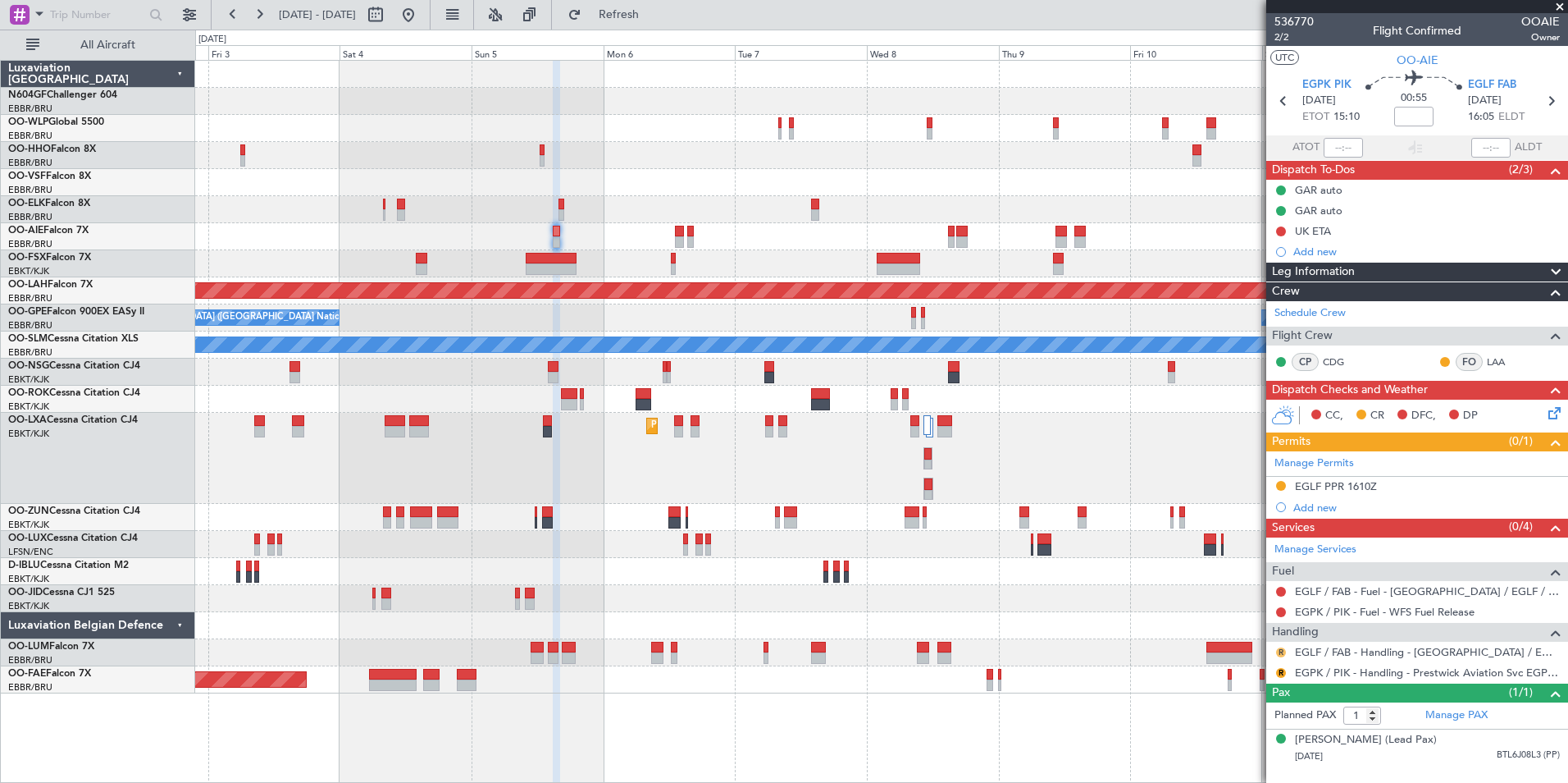
click at [1284, 650] on button "R" at bounding box center [1280, 651] width 9 height 9
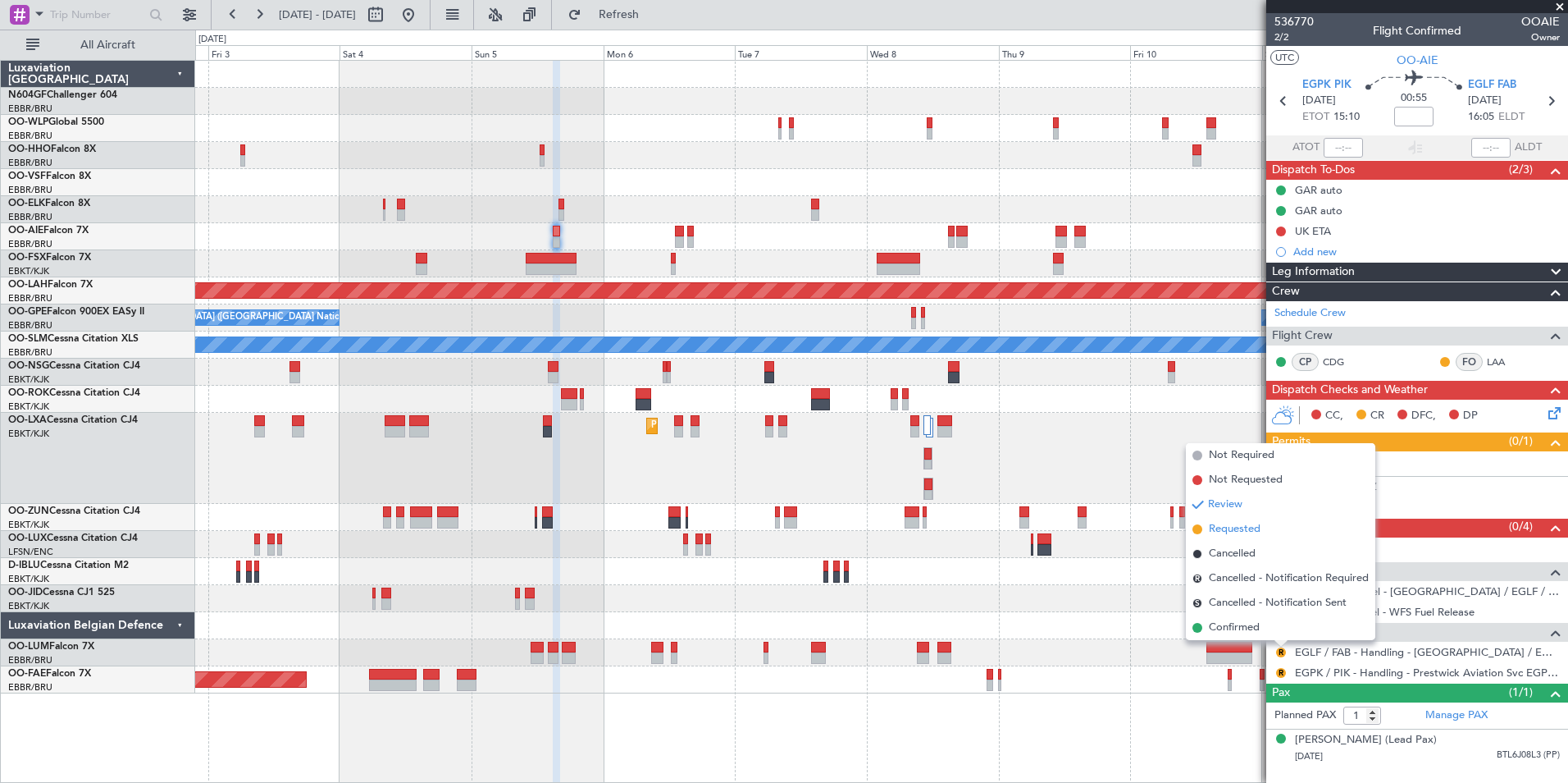
click at [1279, 529] on li "Requested" at bounding box center [1280, 529] width 190 height 25
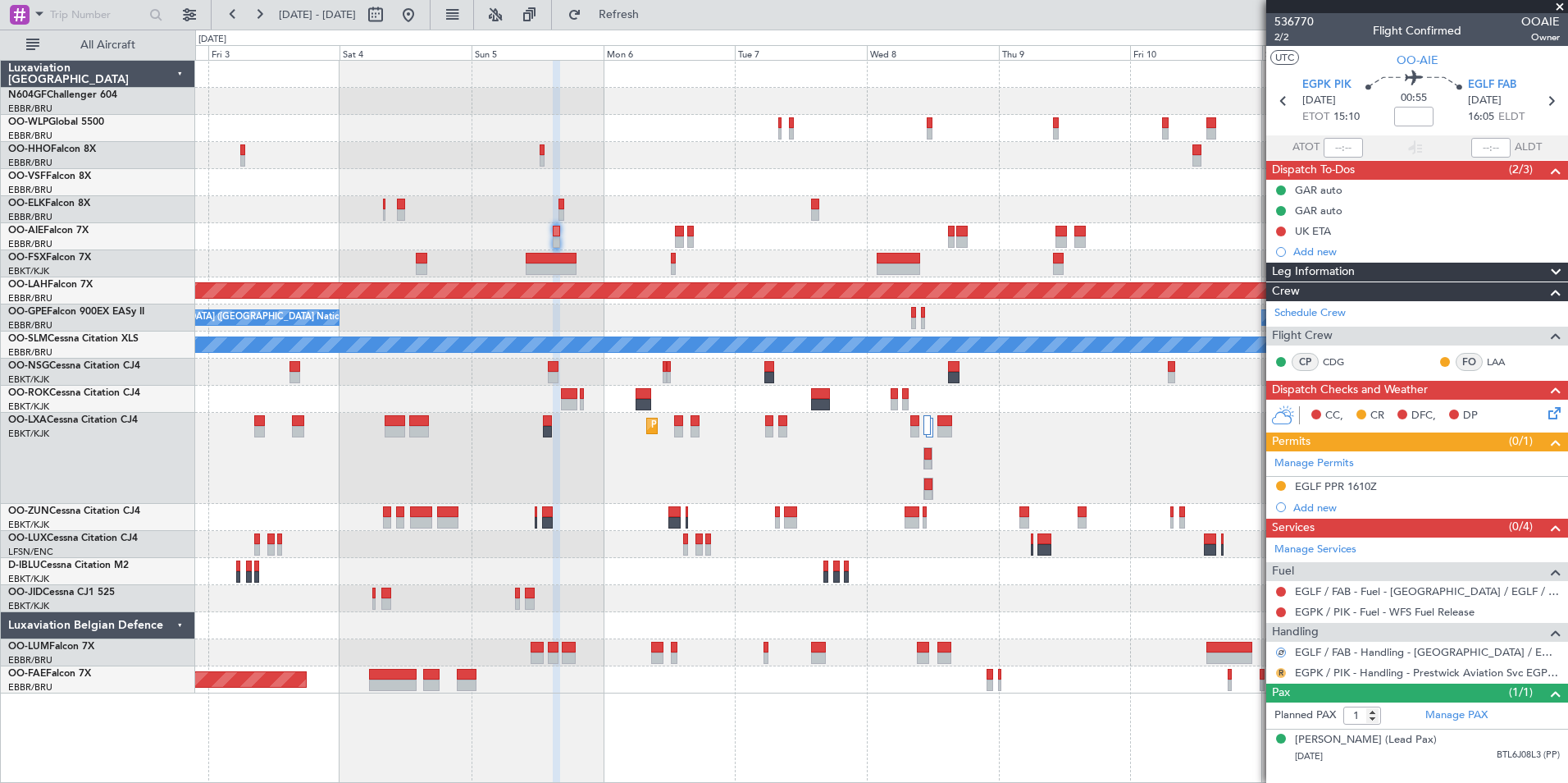
click at [1280, 673] on button "R" at bounding box center [1280, 672] width 9 height 9
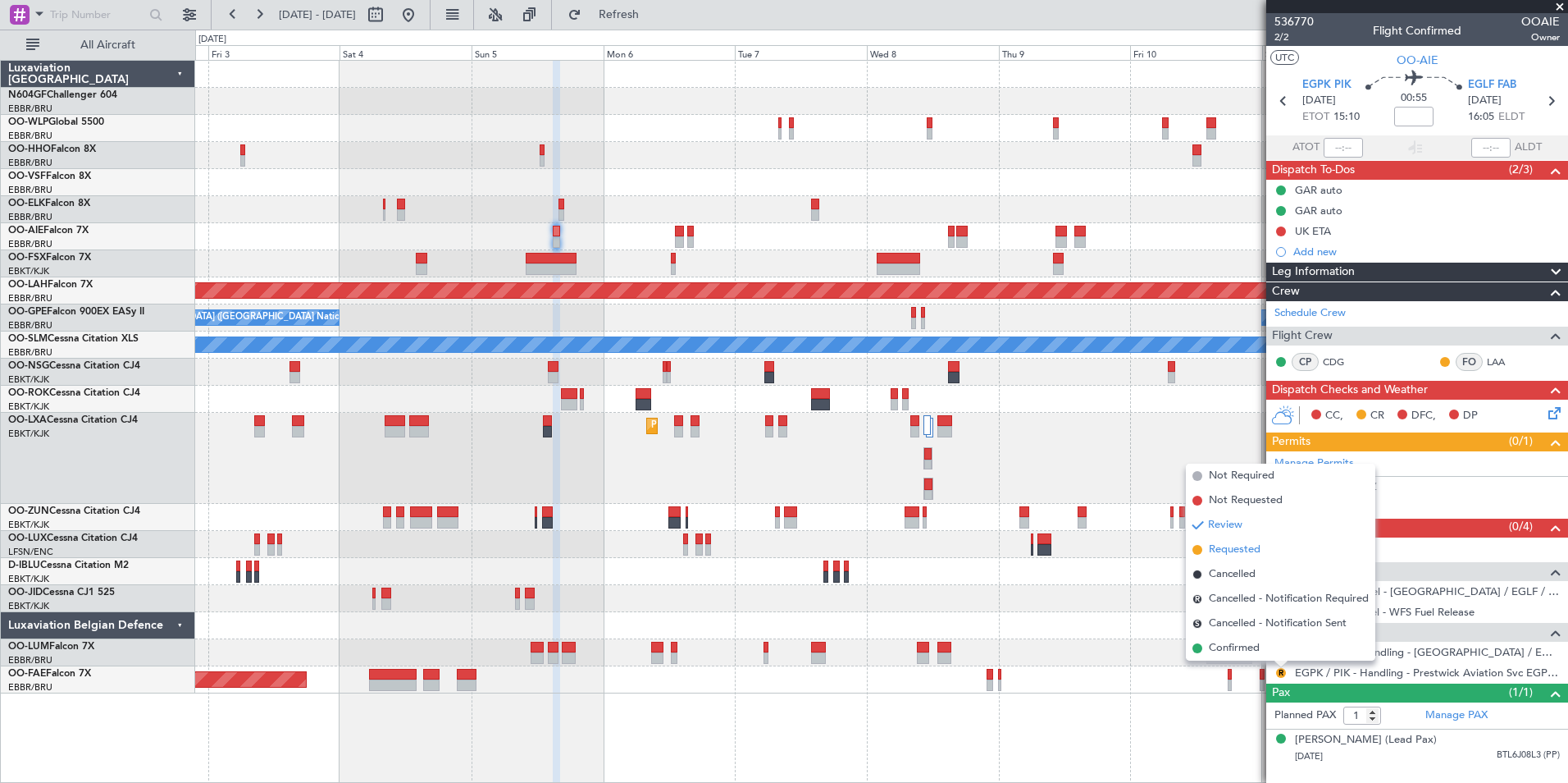
click at [1251, 551] on span "Requested" at bounding box center [1235, 549] width 52 height 16
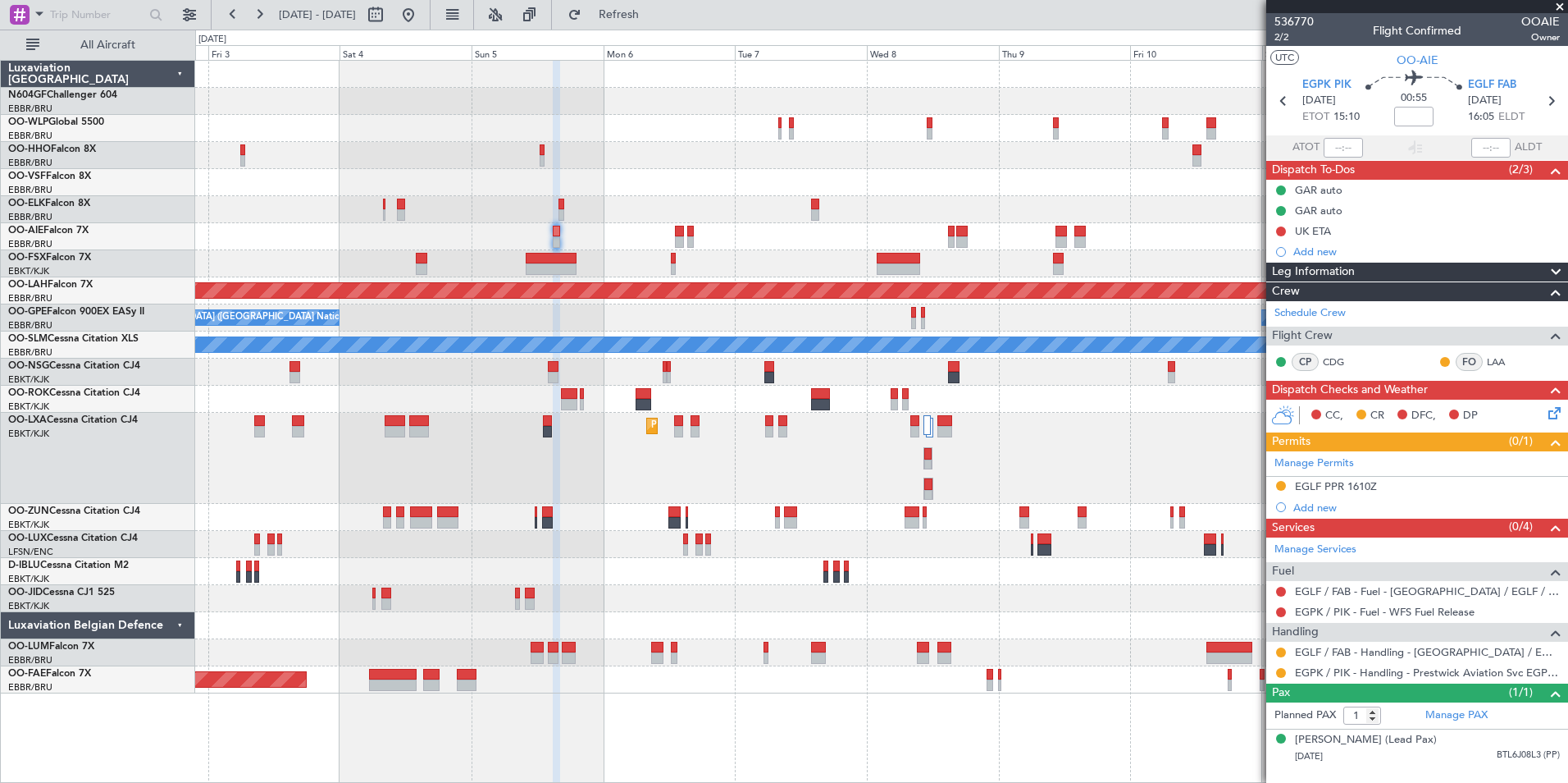
click at [949, 566] on div "Planned Maint Milan (Linate) Planned [GEOGRAPHIC_DATA][PERSON_NAME]-[GEOGRAPHIC…" at bounding box center [881, 377] width 1372 height 633
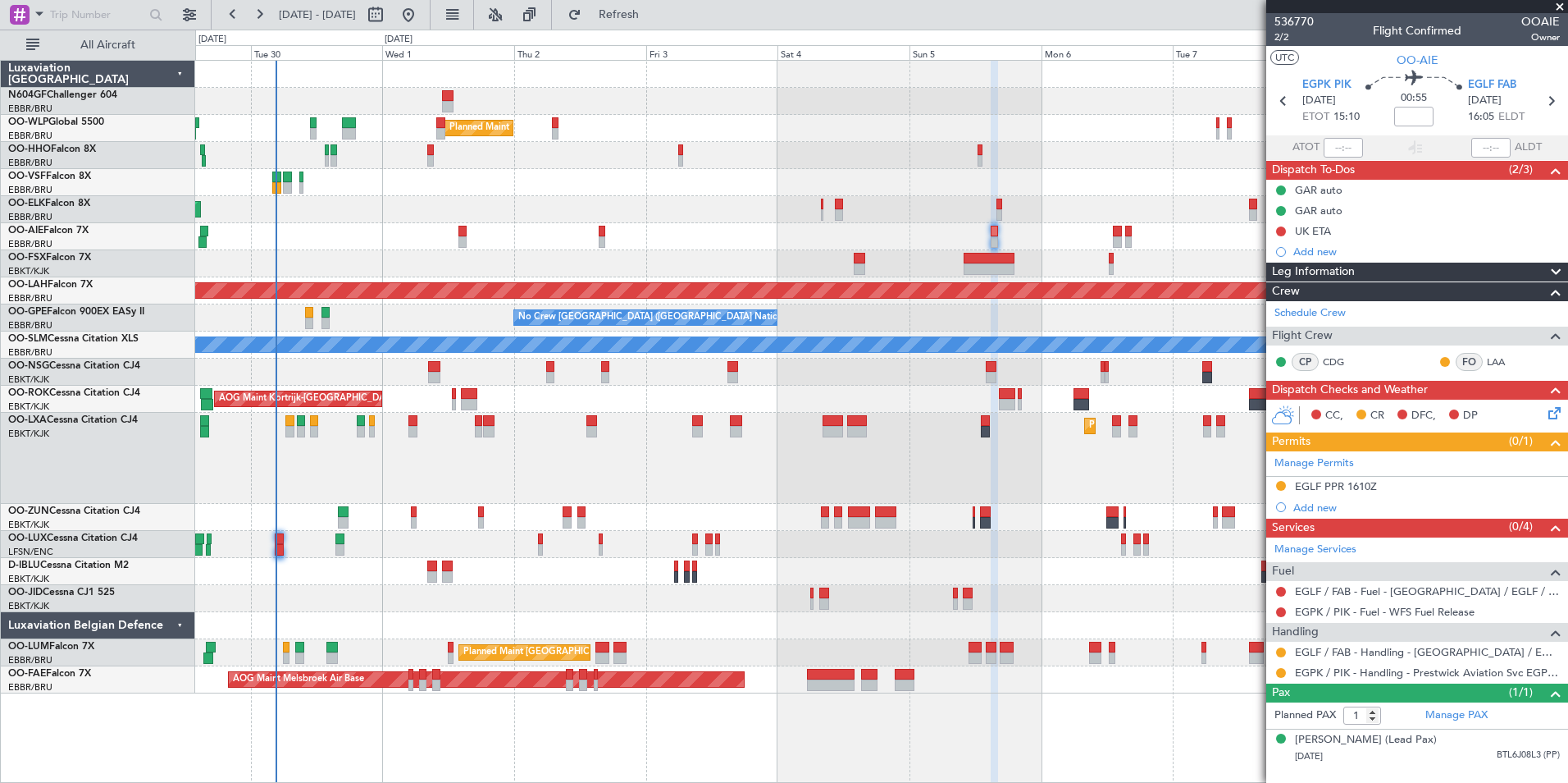
click at [607, 455] on div "Planned Maint Kortrijk-[GEOGRAPHIC_DATA] A/C Unavailable" at bounding box center [881, 458] width 1372 height 91
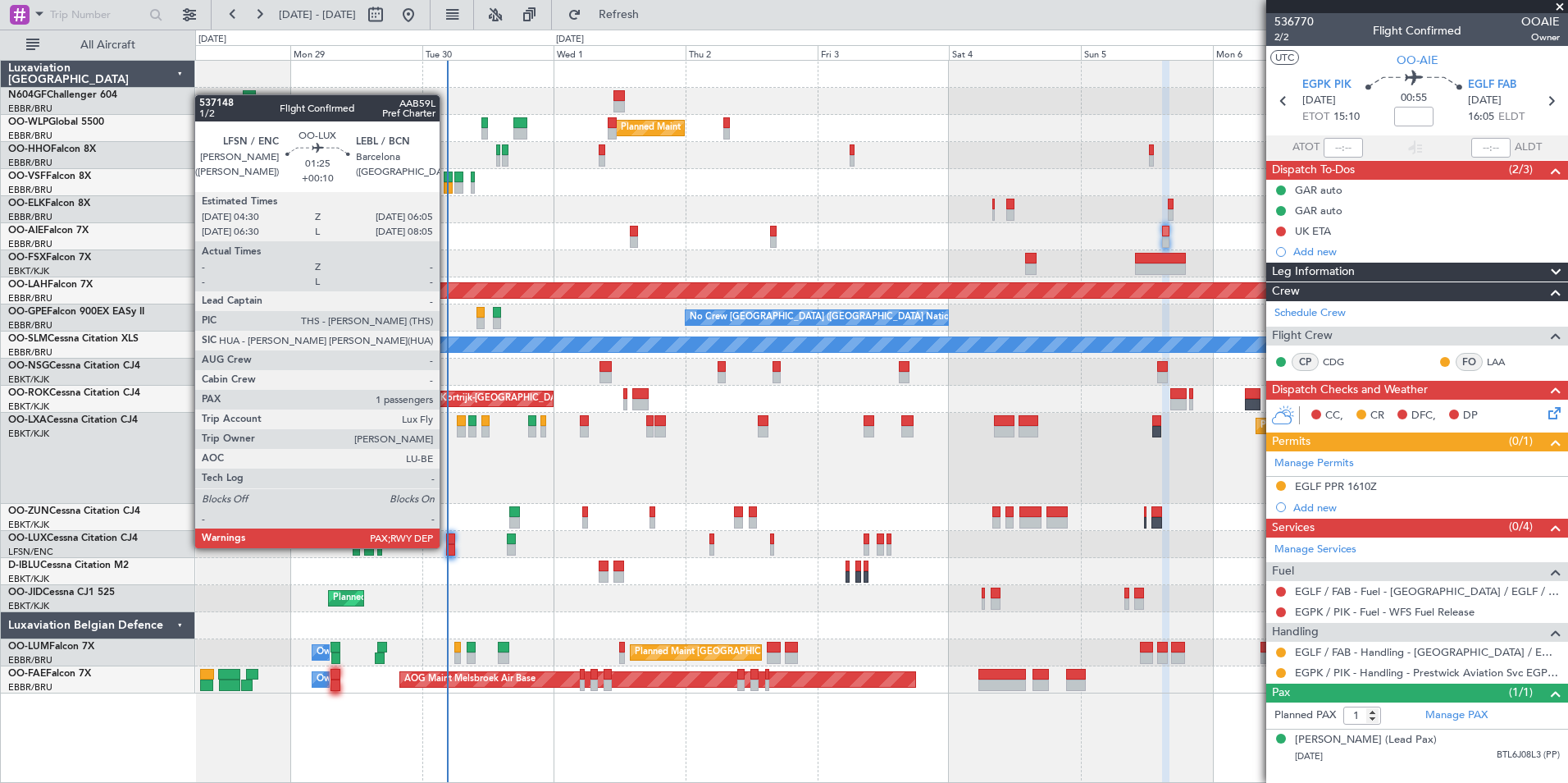
click at [446, 547] on div at bounding box center [450, 549] width 9 height 11
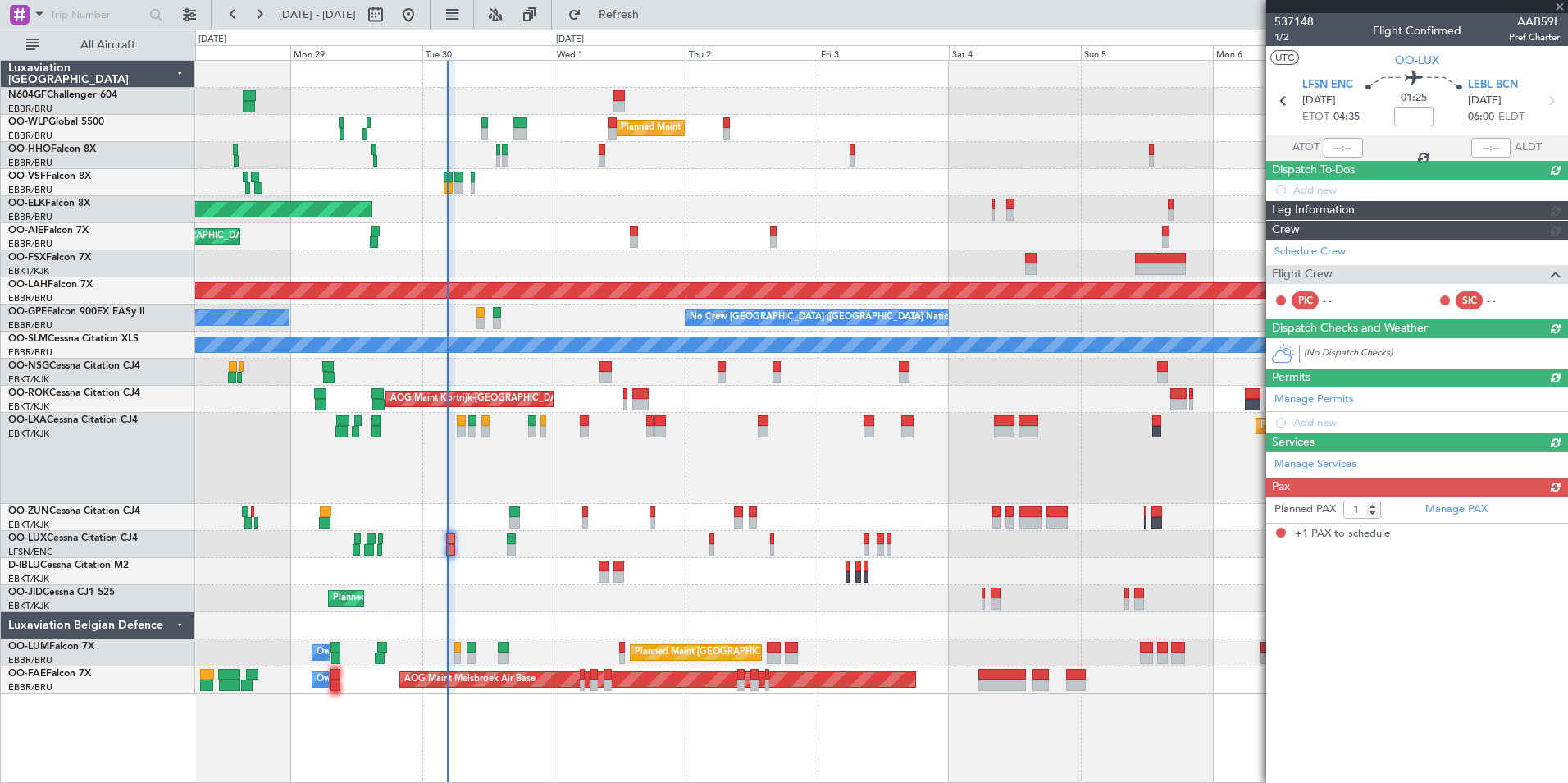
type input "+00:10"
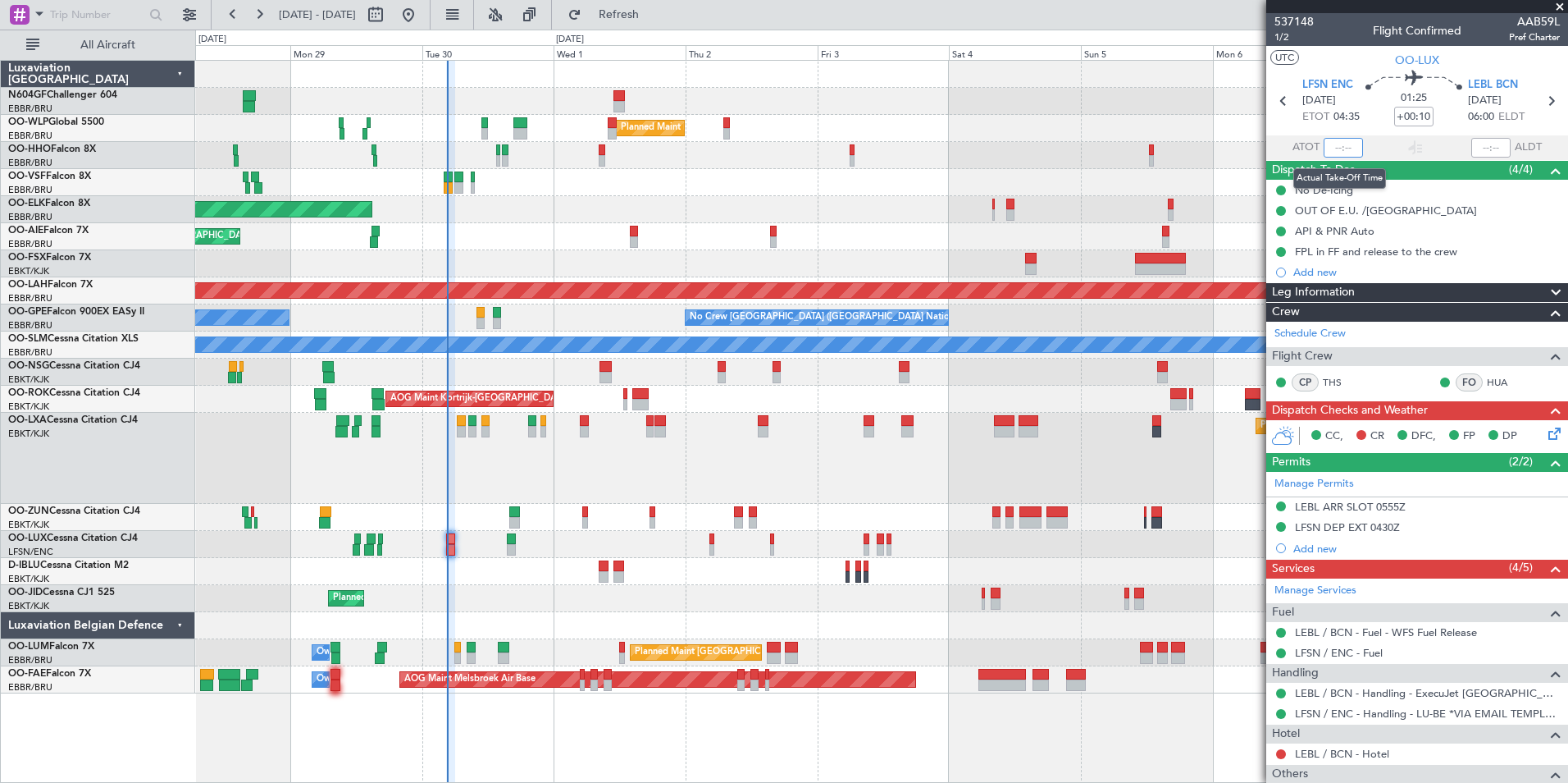
click at [1338, 154] on input "text" at bounding box center [1344, 147] width 40 height 20
click at [1333, 150] on input "text" at bounding box center [1344, 147] width 40 height 20
click at [985, 132] on div "Planned Maint Milan (Linate)" at bounding box center [881, 129] width 1372 height 28
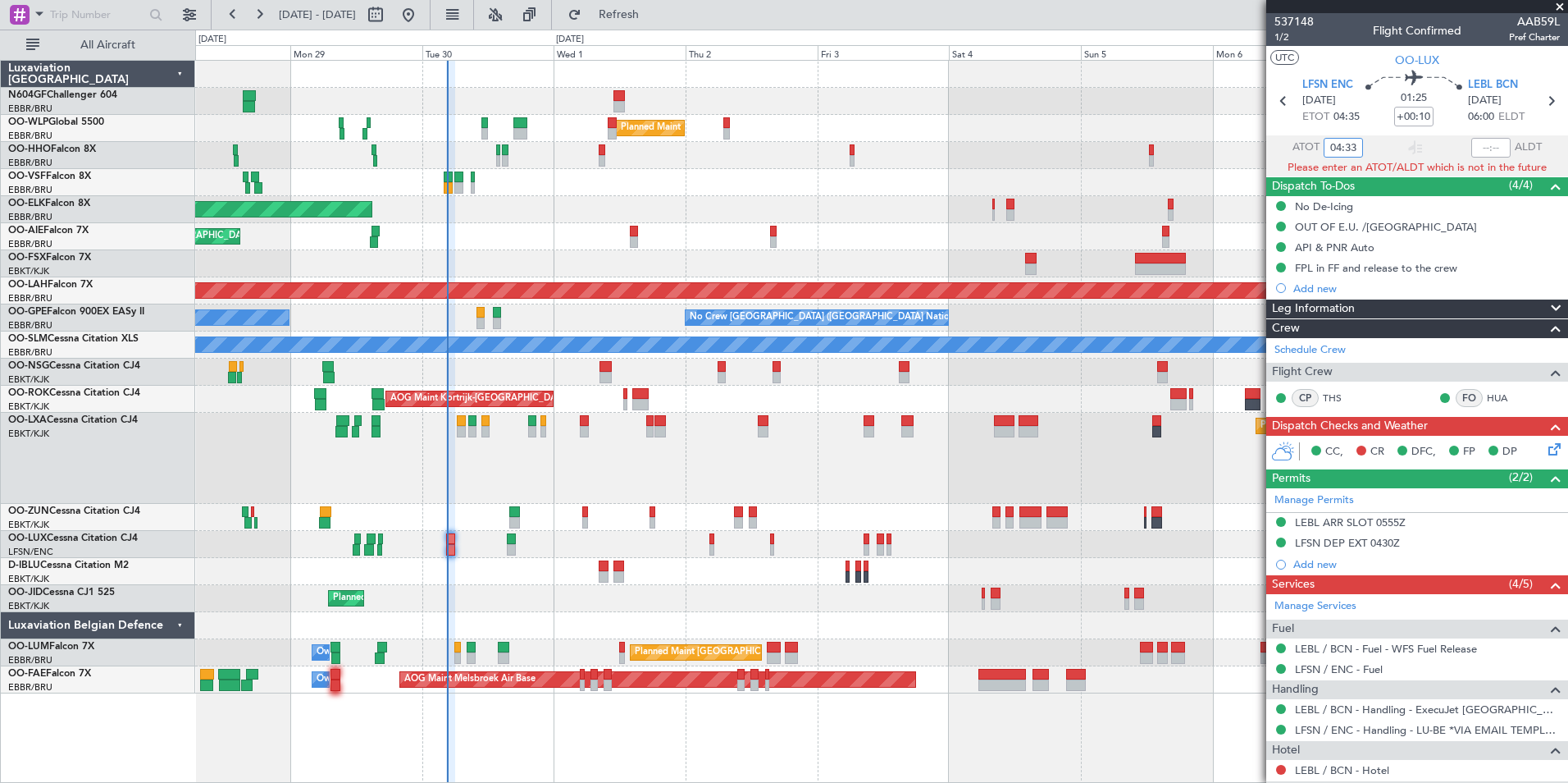
click at [555, 469] on div "Planned Maint Kortrijk-[GEOGRAPHIC_DATA] A/C Unavailable A/C Unavailable [GEOGR…" at bounding box center [881, 458] width 1372 height 91
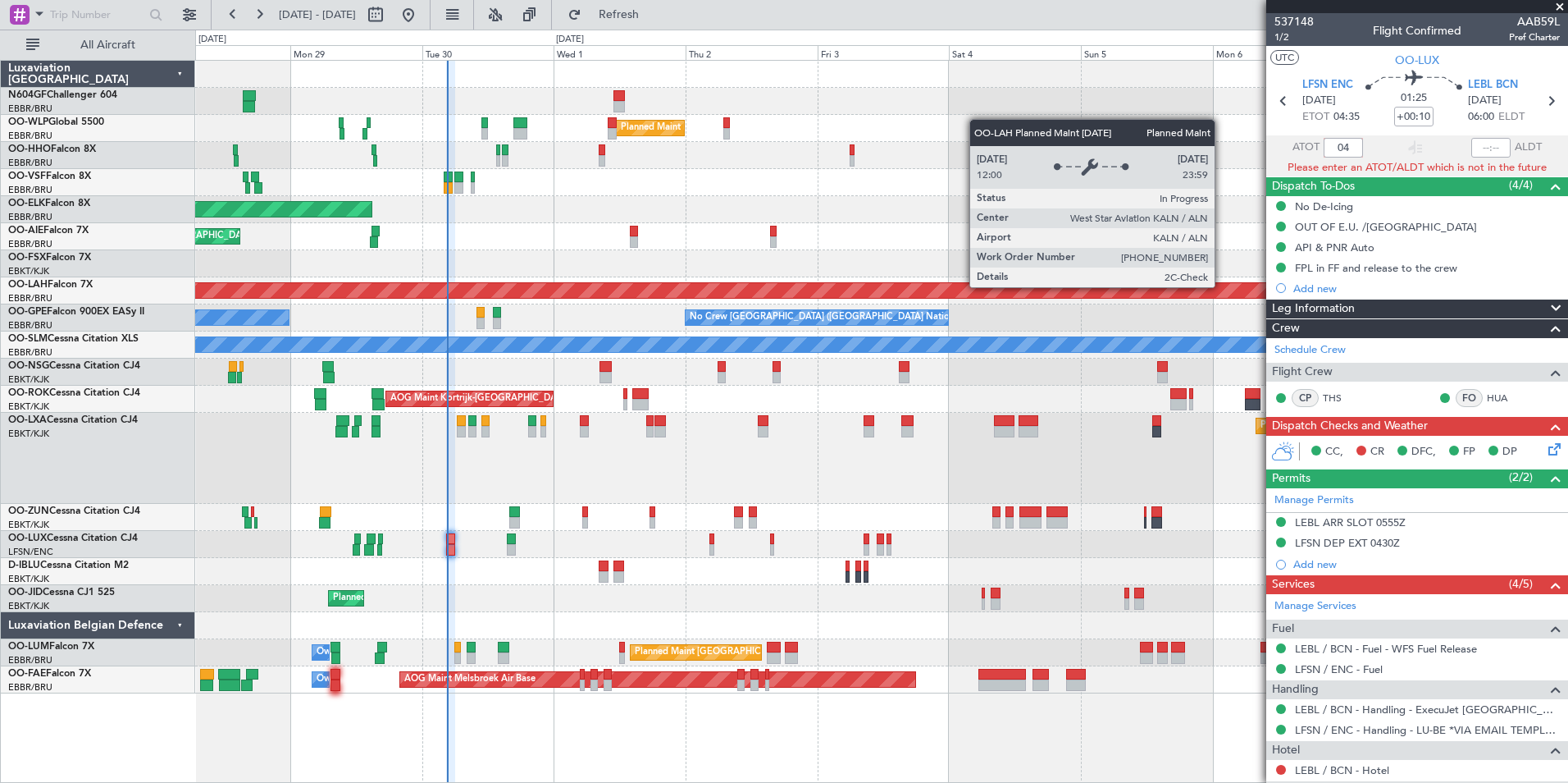
type input "0"
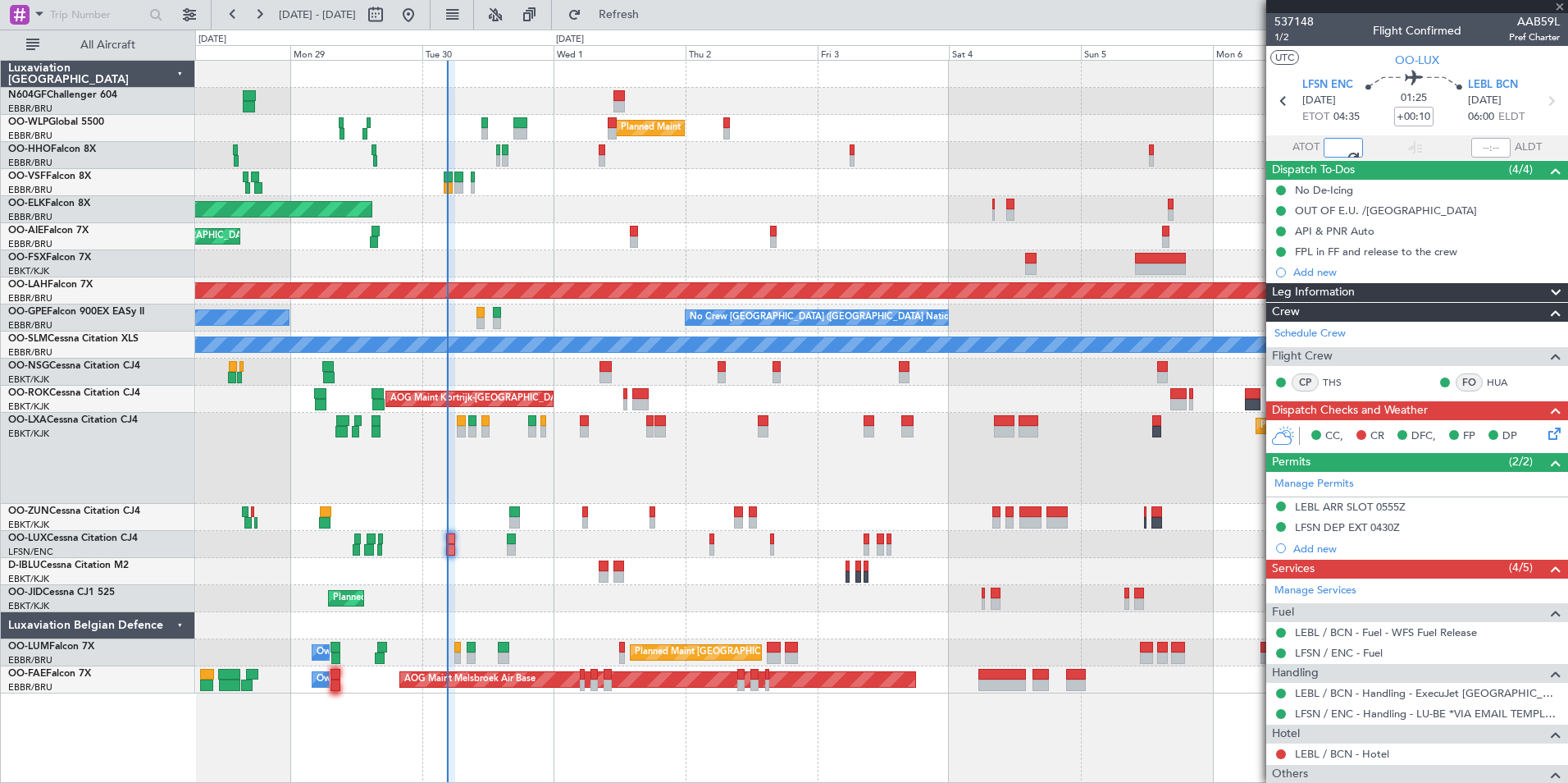
type input "04:32"
click at [653, 180] on div at bounding box center [881, 183] width 1372 height 28
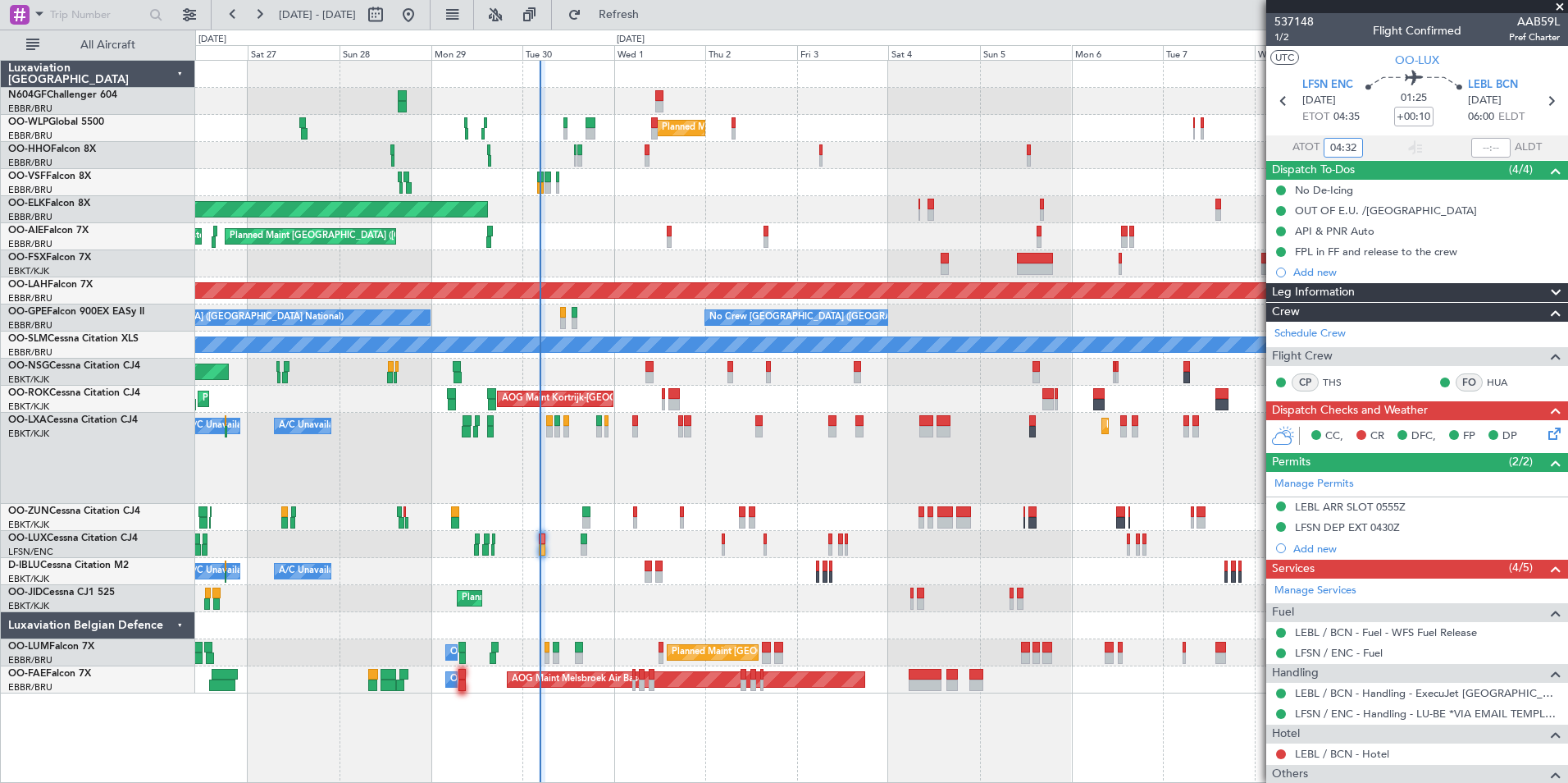
click at [665, 92] on div at bounding box center [881, 101] width 1372 height 28
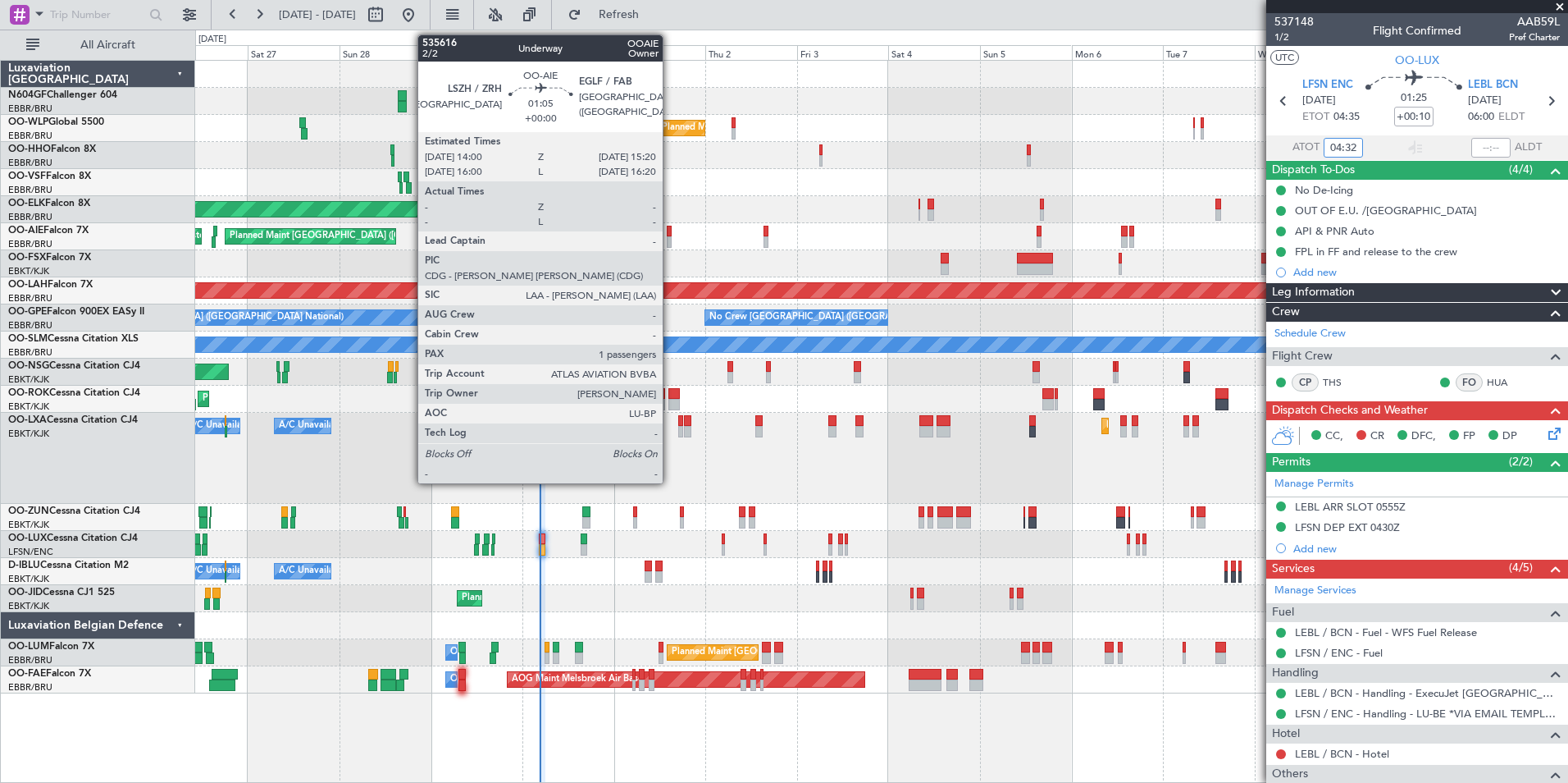
click at [670, 236] on div at bounding box center [669, 231] width 6 height 11
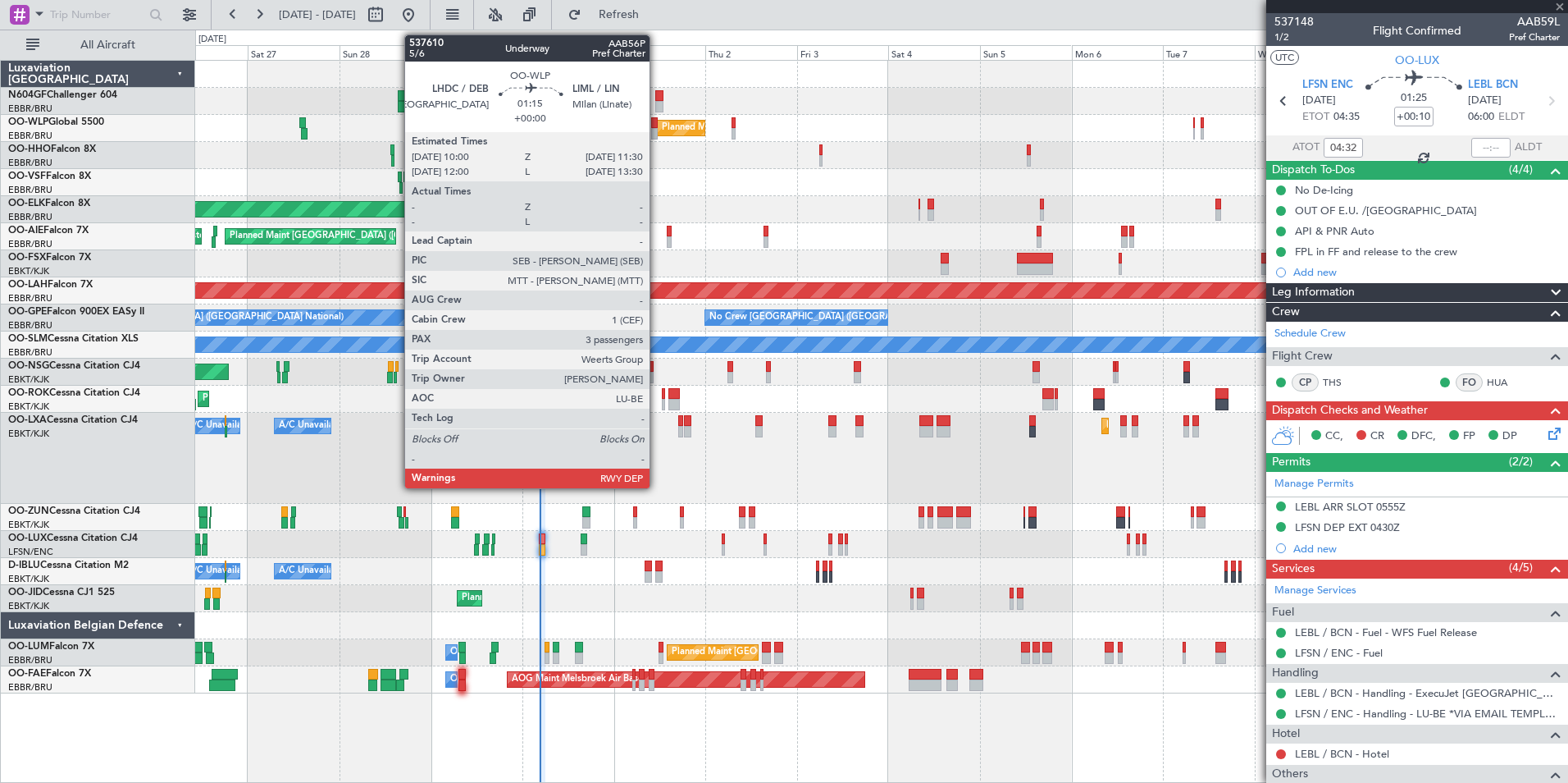
click at [657, 120] on div at bounding box center [654, 123] width 6 height 11
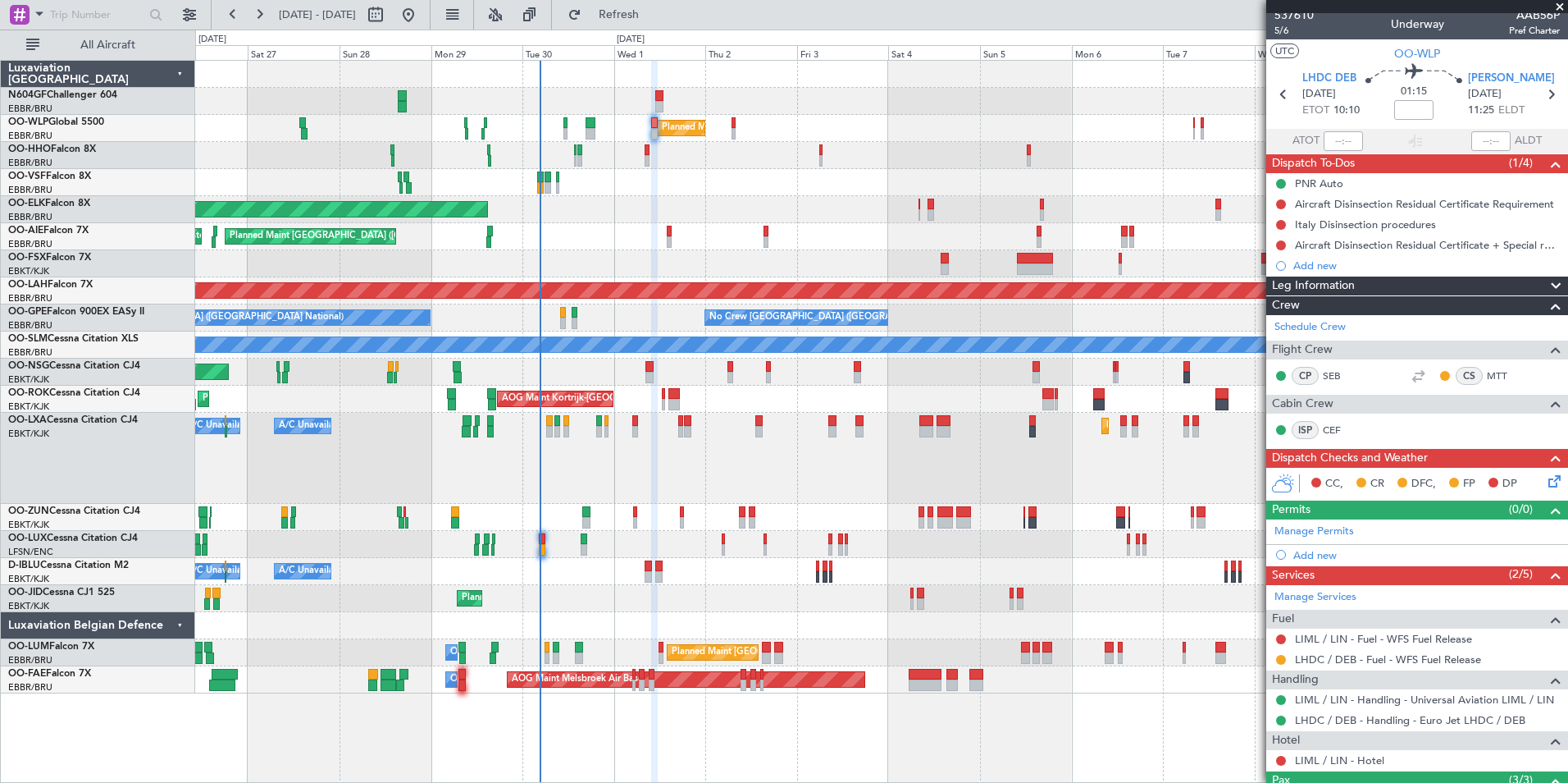
scroll to position [6, 0]
click at [1274, 26] on span "5/6" at bounding box center [1294, 32] width 40 height 14
click at [655, 22] on button "Refresh" at bounding box center [609, 15] width 99 height 27
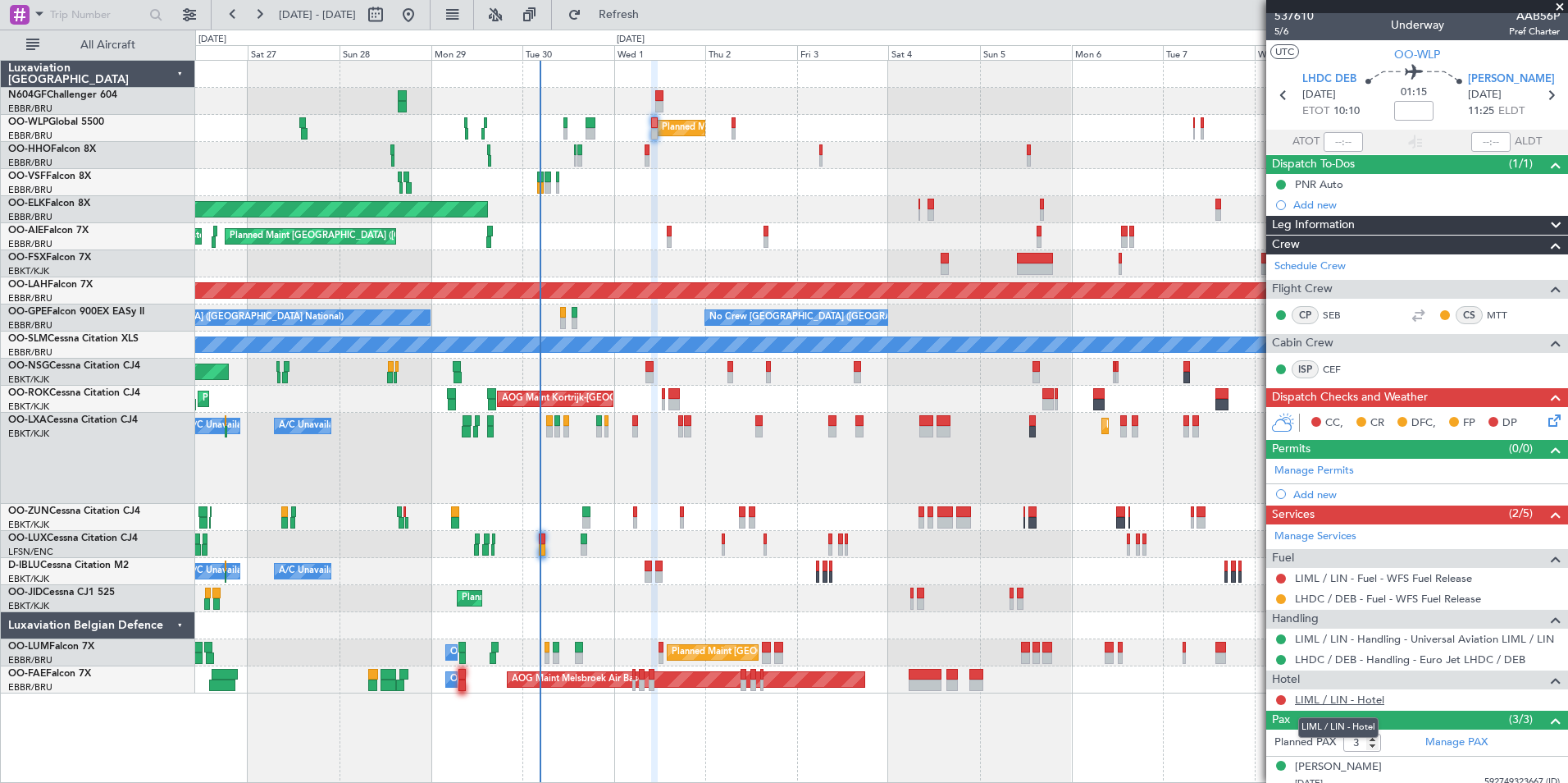
click at [1309, 702] on link "LIML / LIN - Hotel" at bounding box center [1339, 700] width 89 height 14
click at [1278, 700] on button at bounding box center [1280, 700] width 9 height 9
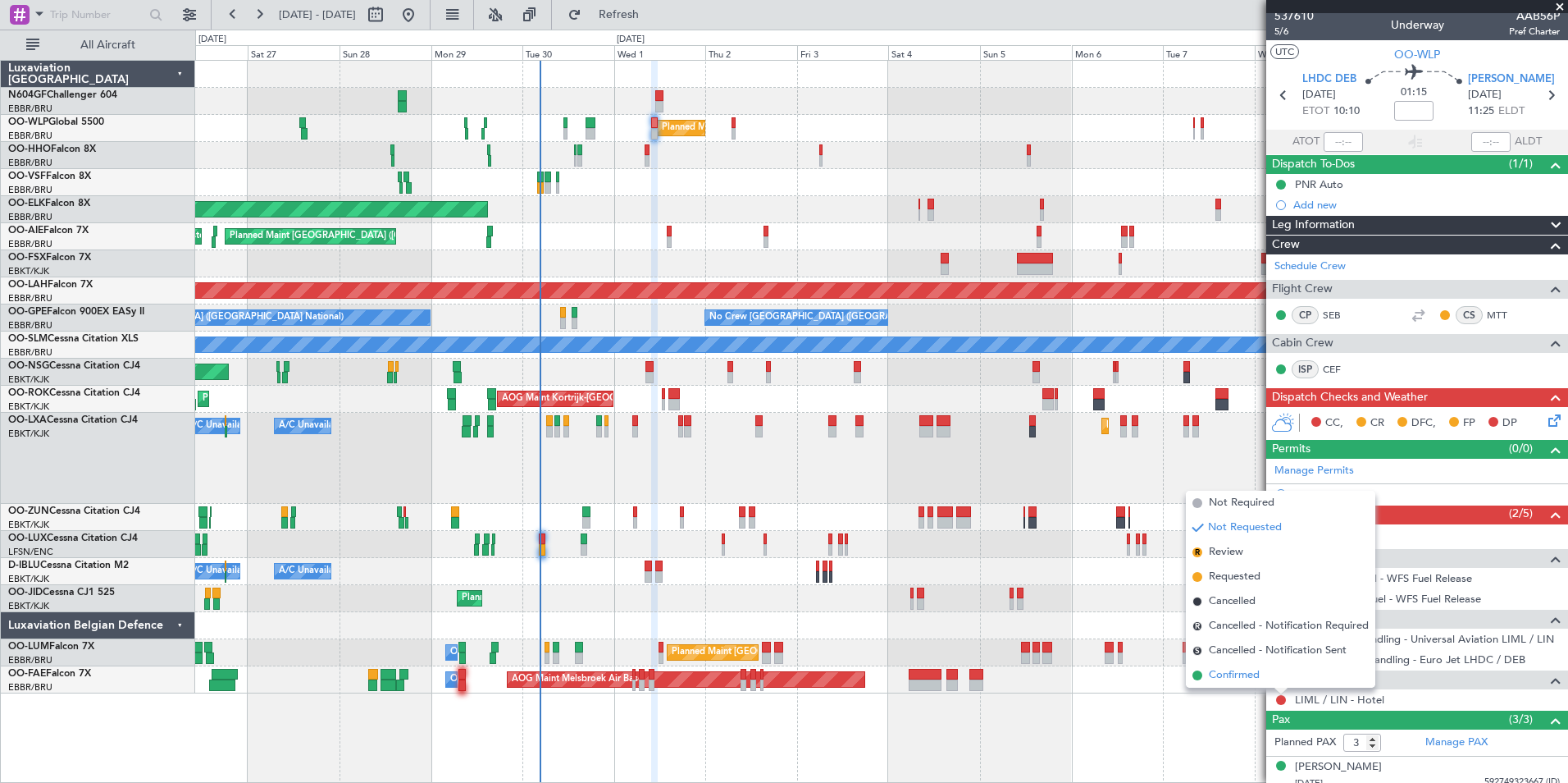
click at [1245, 672] on span "Confirmed" at bounding box center [1234, 675] width 51 height 16
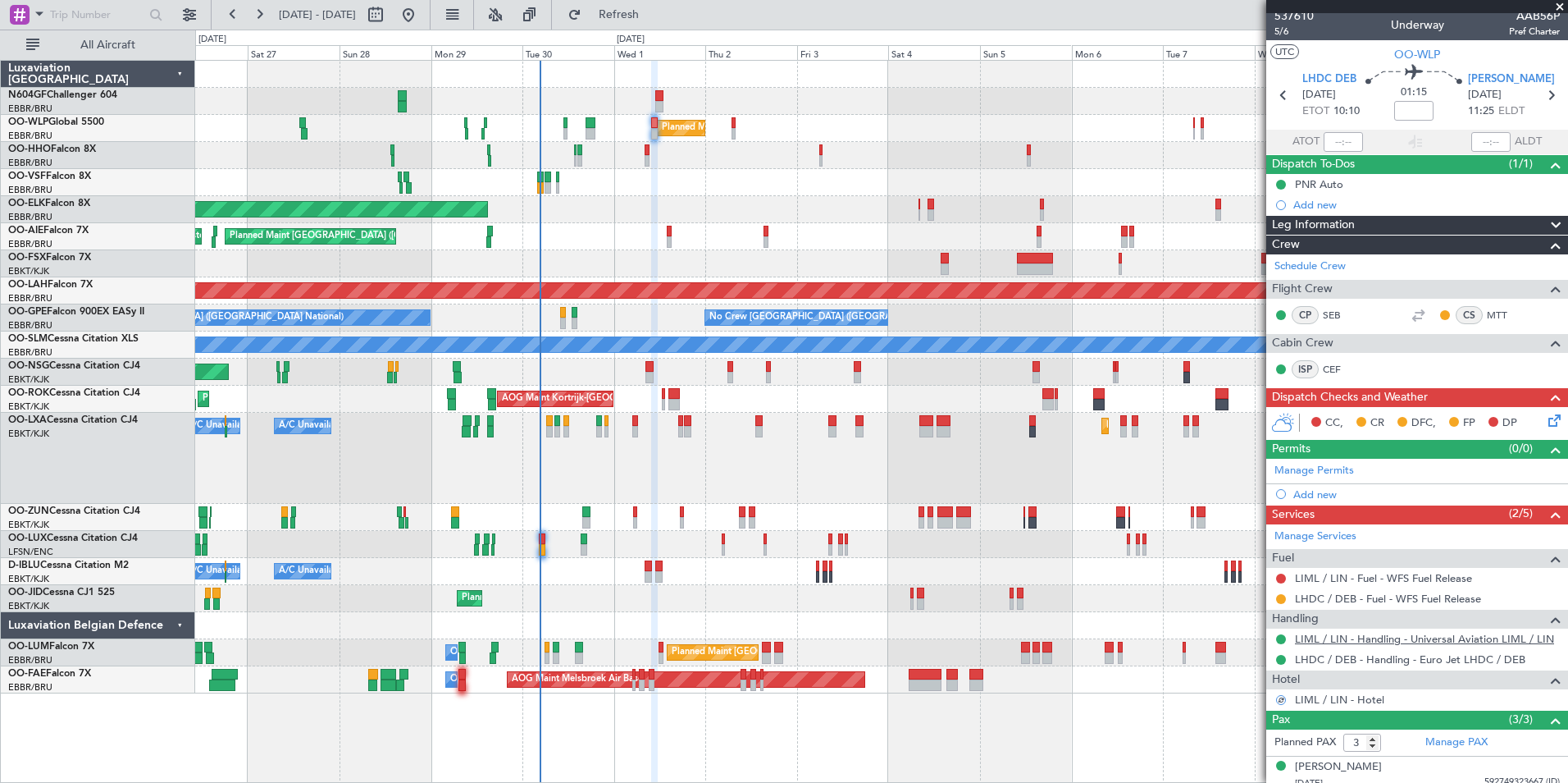
scroll to position [89, 0]
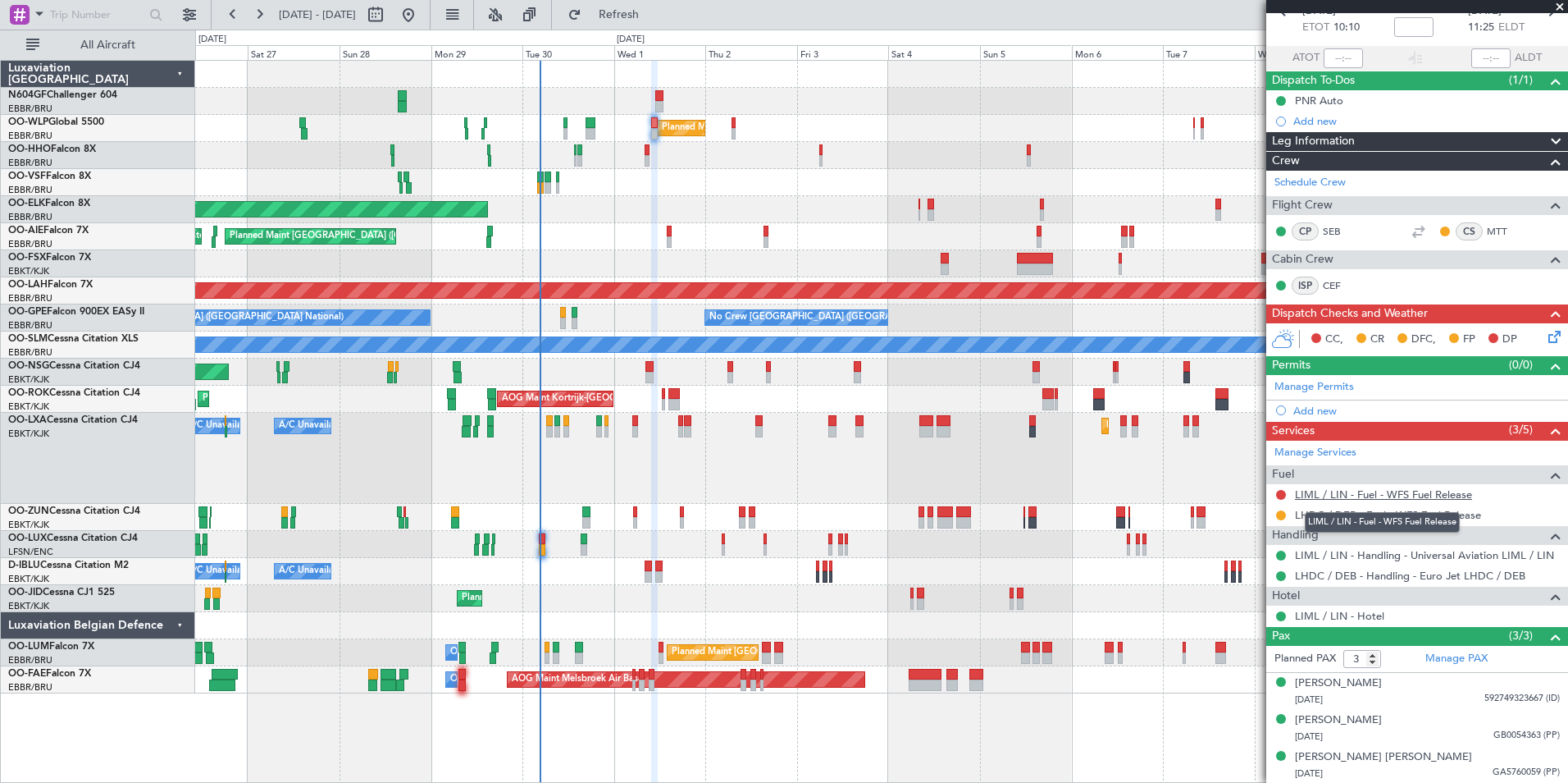
click at [1410, 489] on link "LIML / LIN - Fuel - WFS Fuel Release" at bounding box center [1383, 494] width 177 height 14
click at [654, 20] on span "Refresh" at bounding box center [619, 15] width 69 height 11
click at [650, 10] on span "Refresh" at bounding box center [619, 15] width 69 height 11
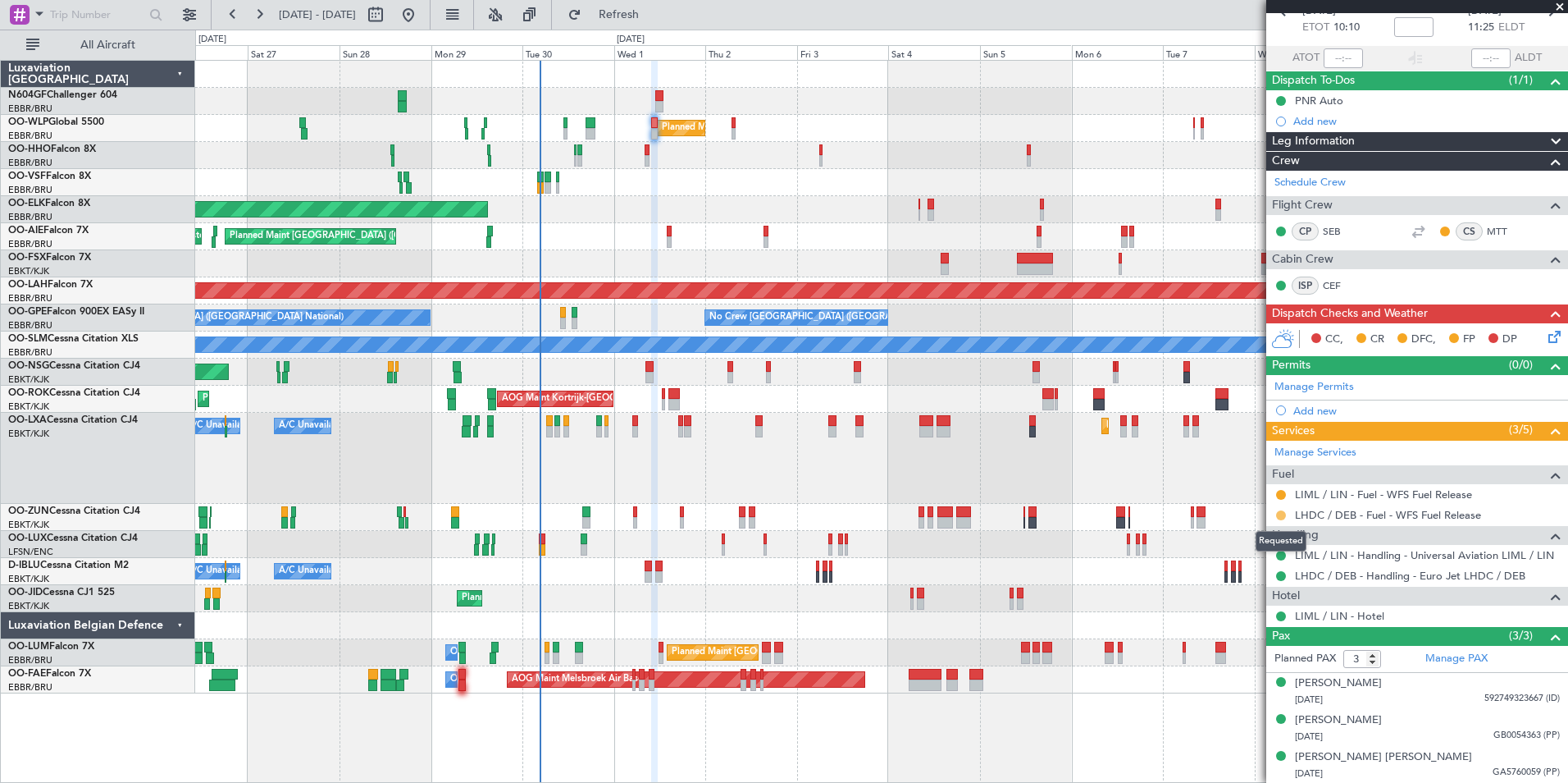
click at [1281, 512] on button at bounding box center [1280, 515] width 9 height 9
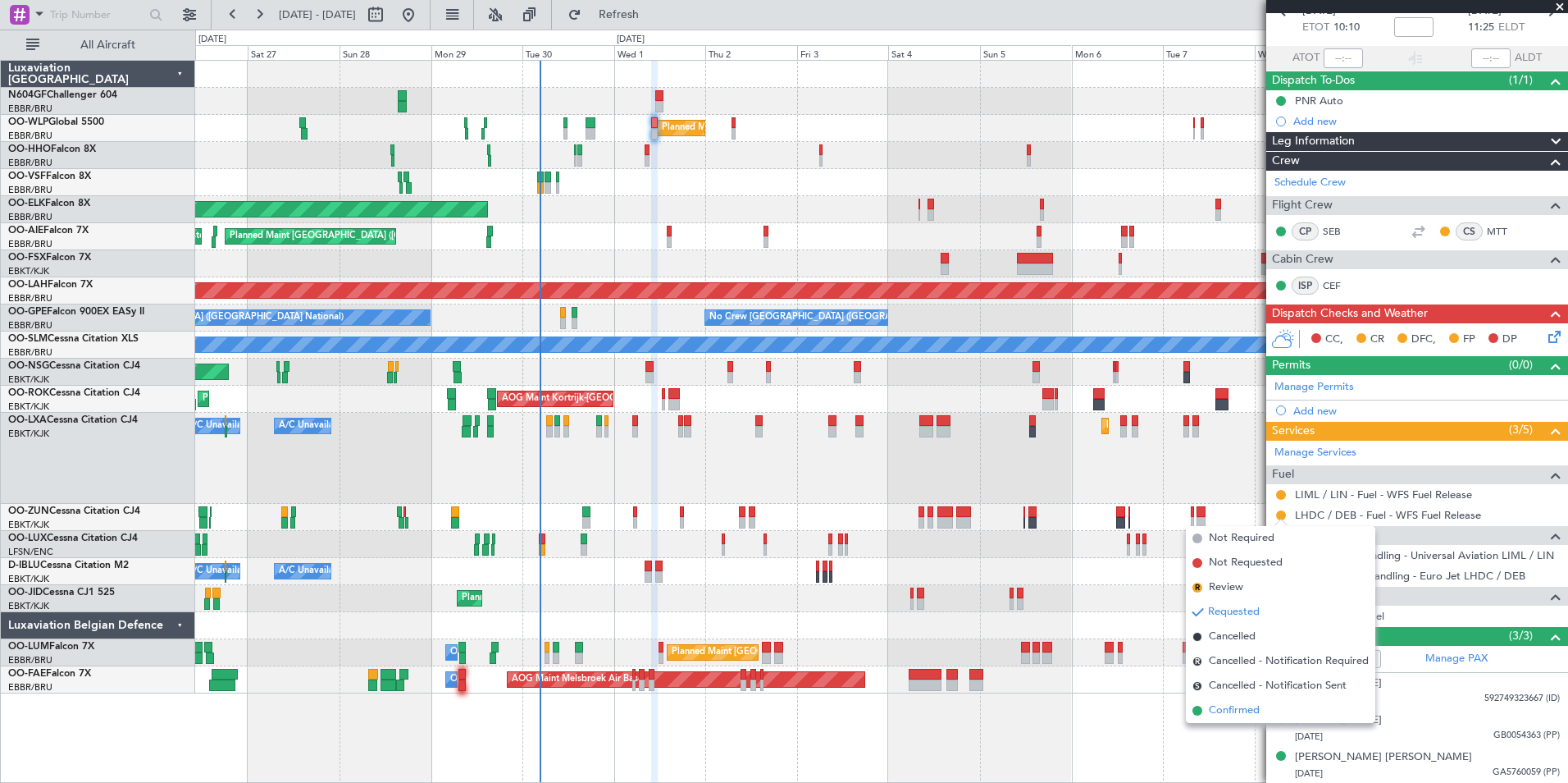
click at [1239, 712] on span "Confirmed" at bounding box center [1234, 710] width 51 height 16
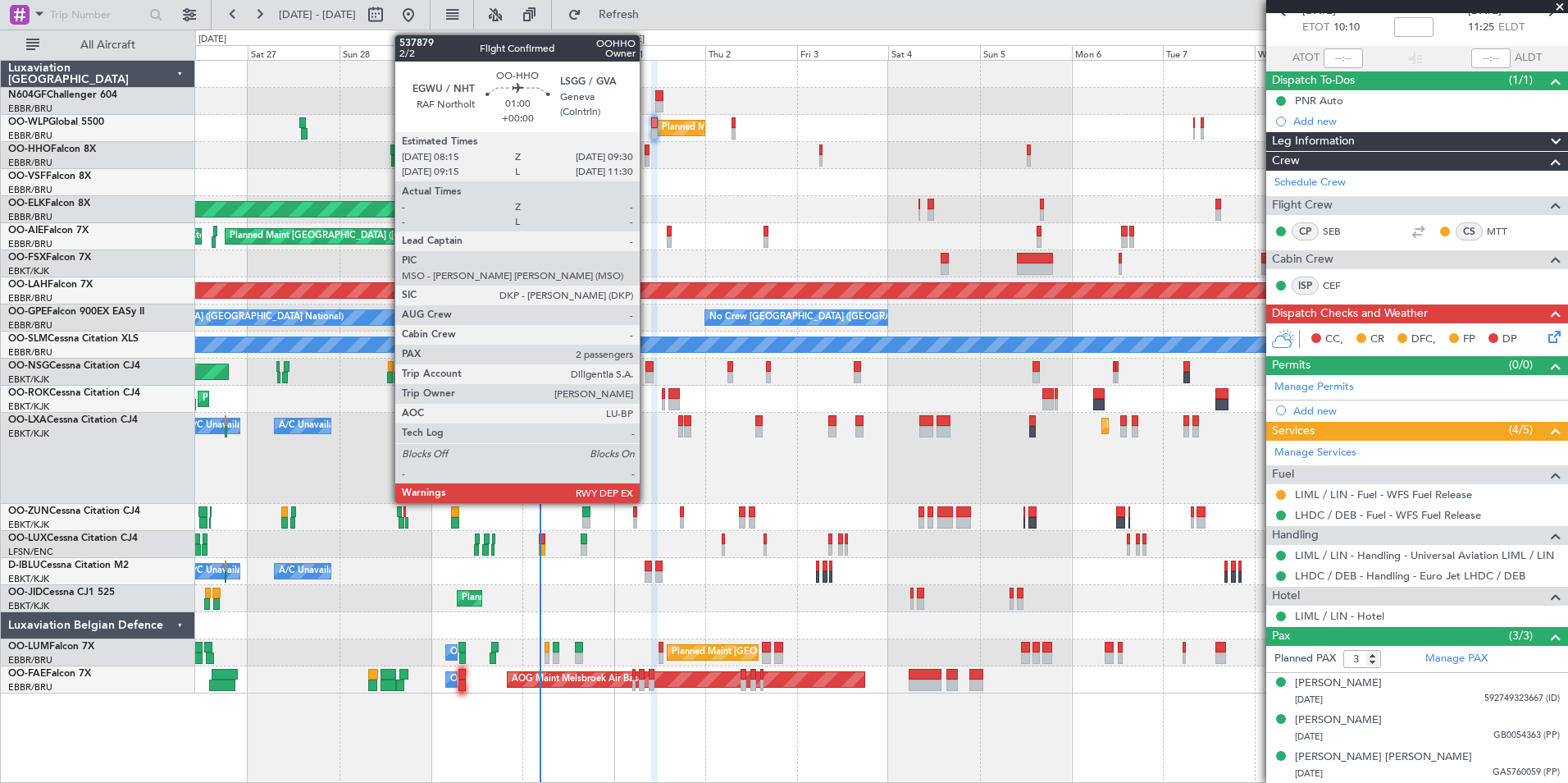
click at [645, 147] on div at bounding box center [647, 150] width 5 height 11
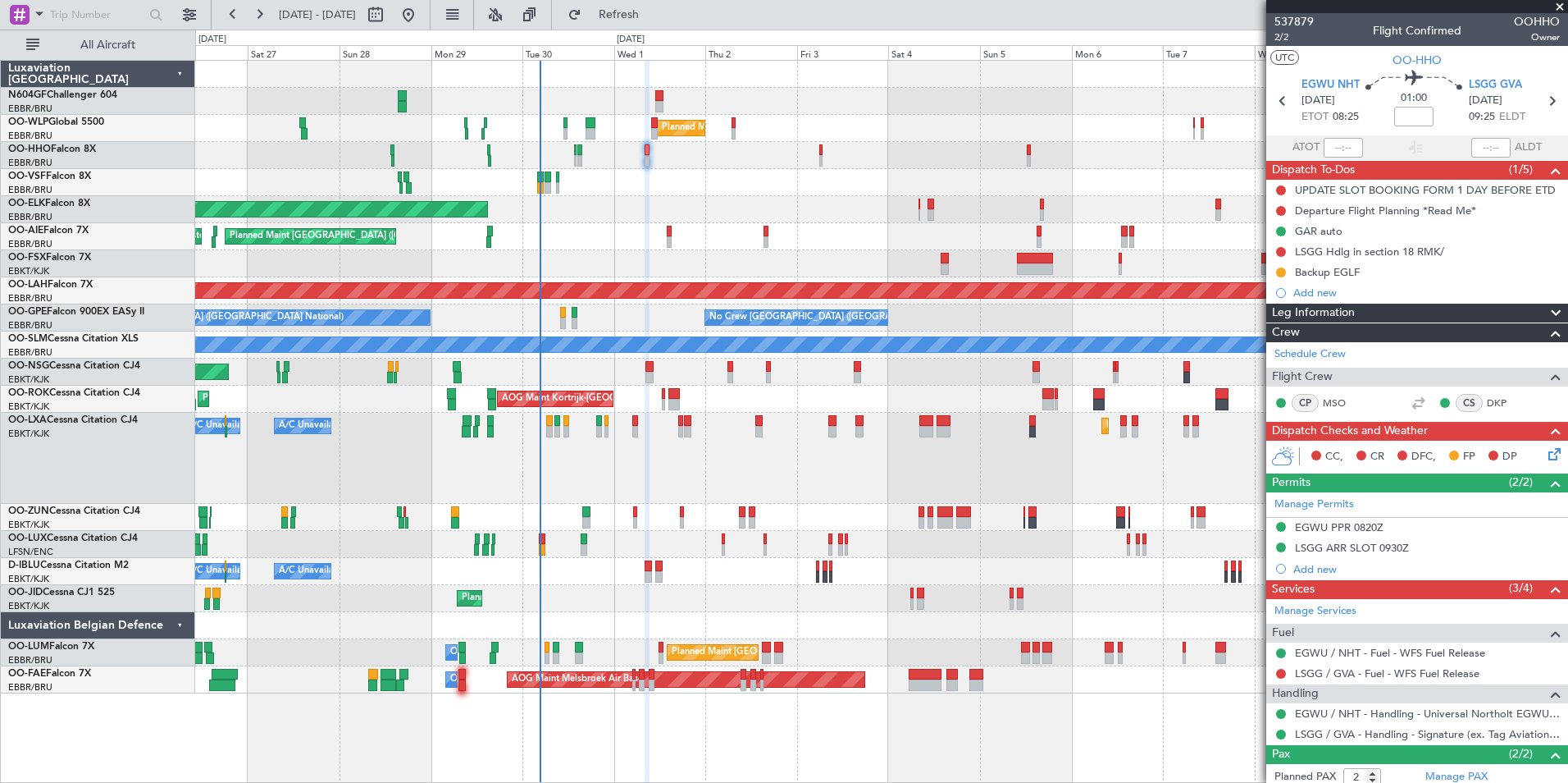
scroll to position [82, 0]
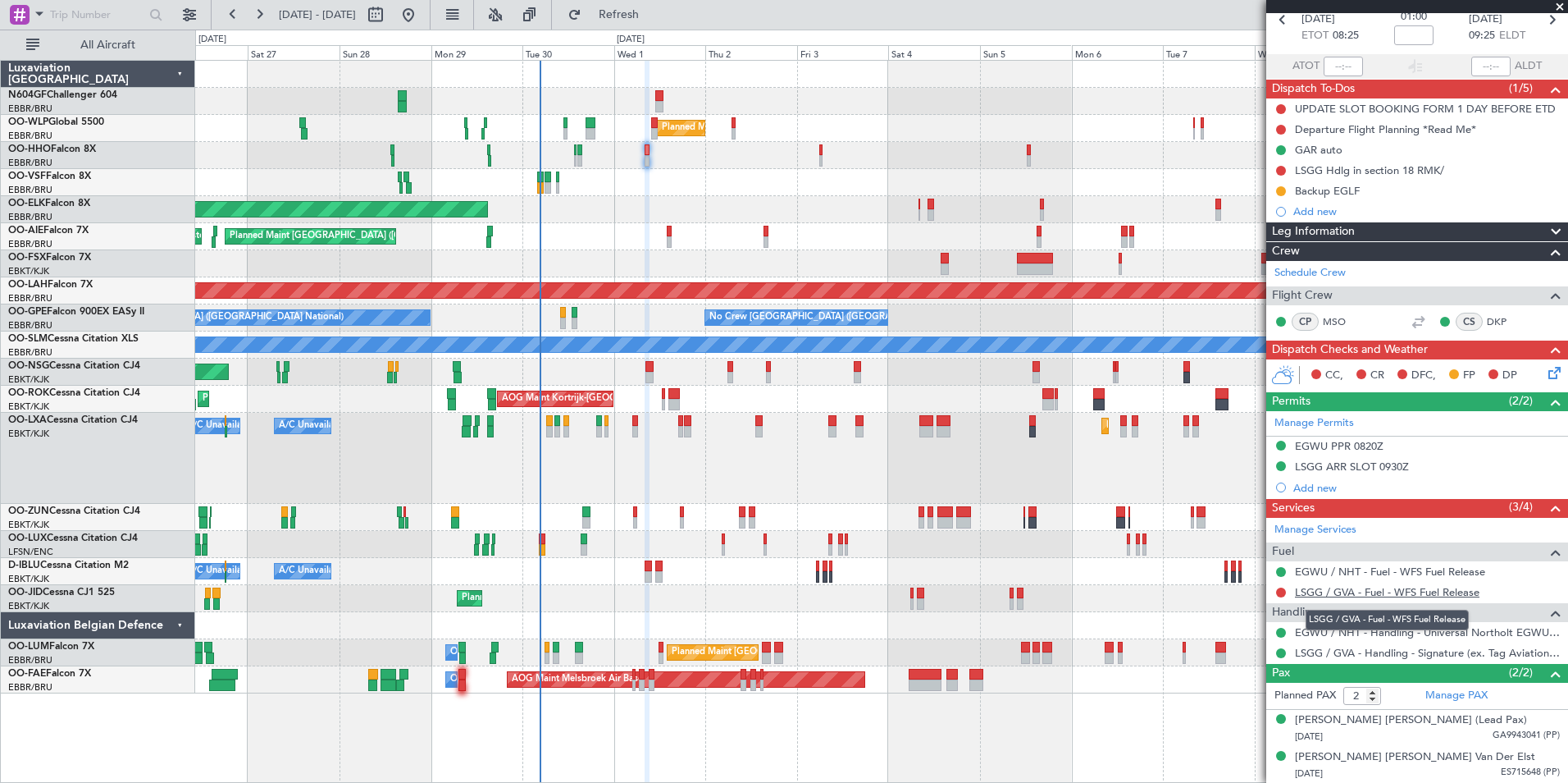
click at [1386, 587] on link "LSGG / GVA - Fuel - WFS Fuel Release" at bounding box center [1387, 592] width 185 height 14
click at [824, 156] on div "Planned Maint Geneva (Cointrin)" at bounding box center [881, 156] width 1372 height 28
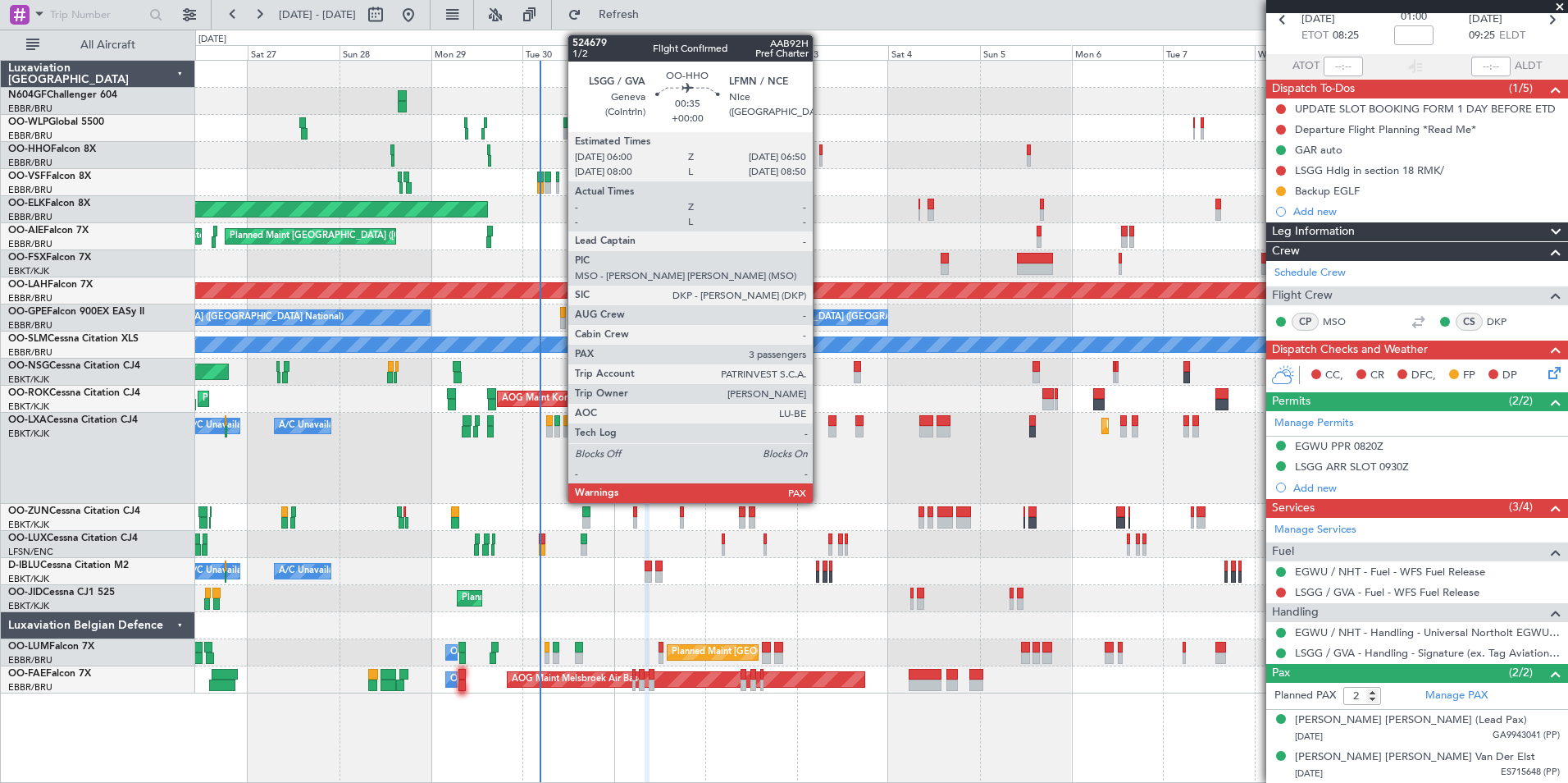
click at [821, 156] on div at bounding box center [821, 160] width 3 height 11
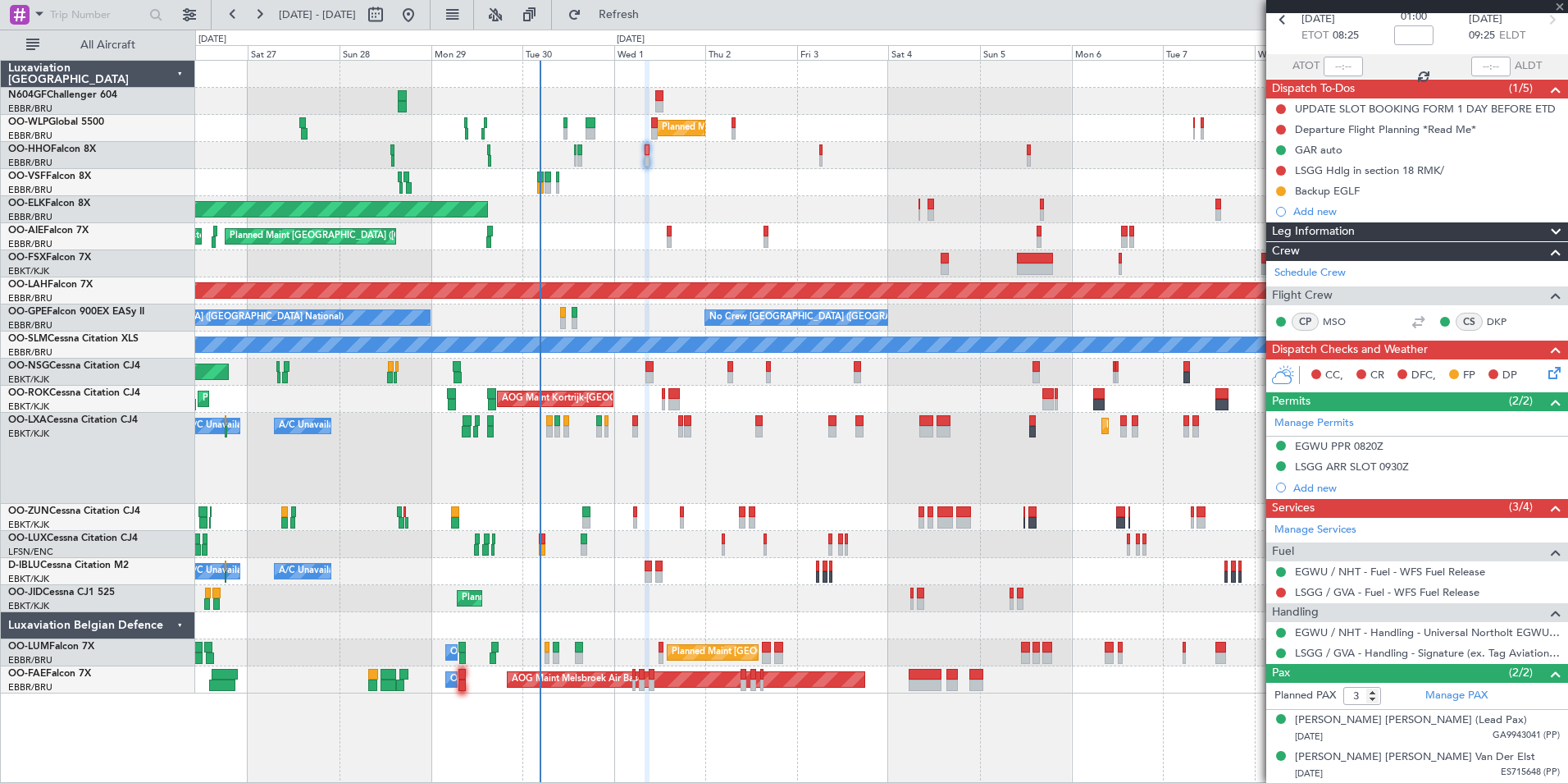
scroll to position [0, 0]
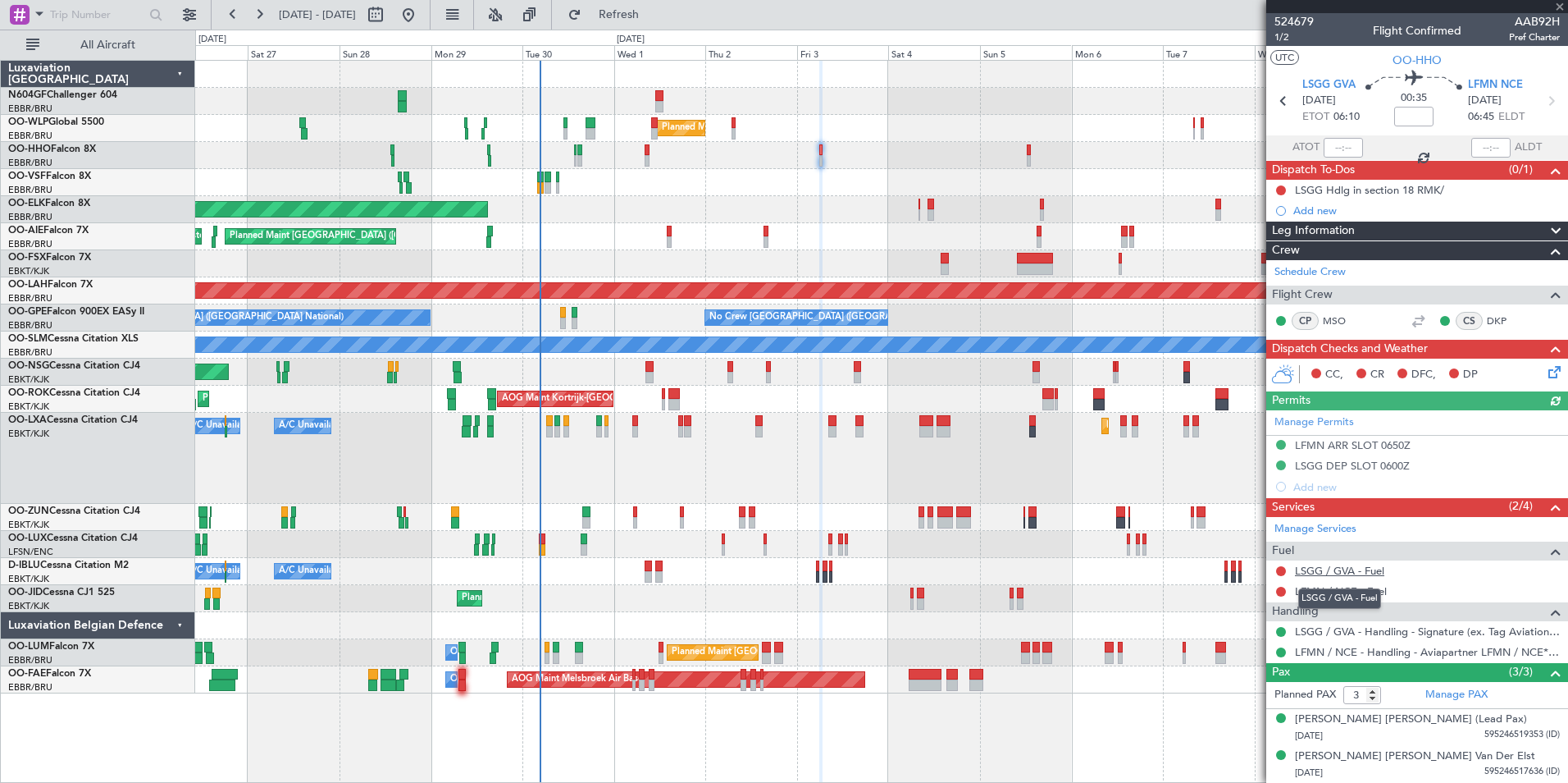
click at [1322, 572] on link "LSGG / GVA - Fuel" at bounding box center [1339, 571] width 89 height 14
click at [654, 9] on span "Refresh" at bounding box center [619, 15] width 69 height 11
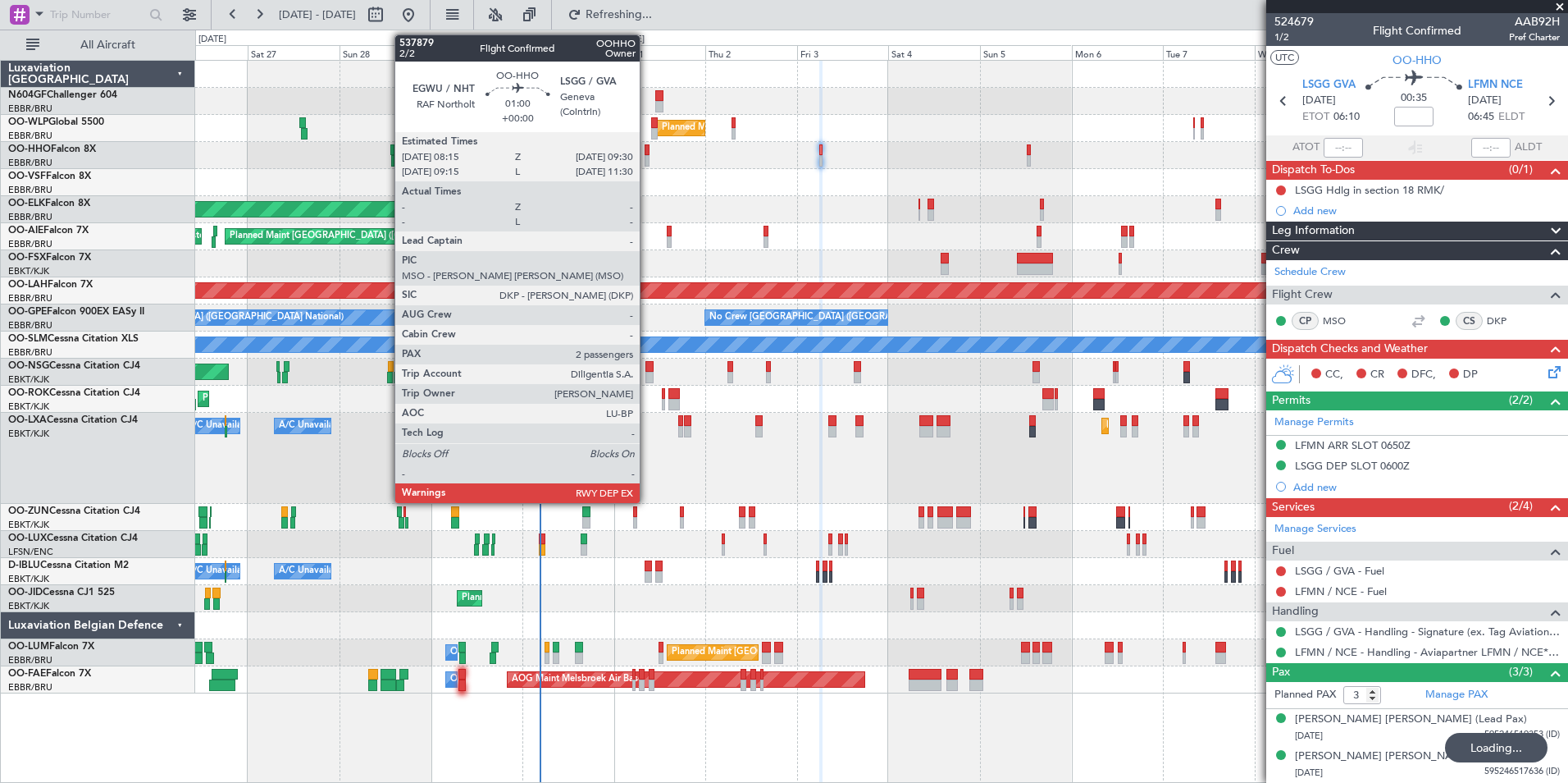
click at [647, 162] on div at bounding box center [647, 160] width 5 height 11
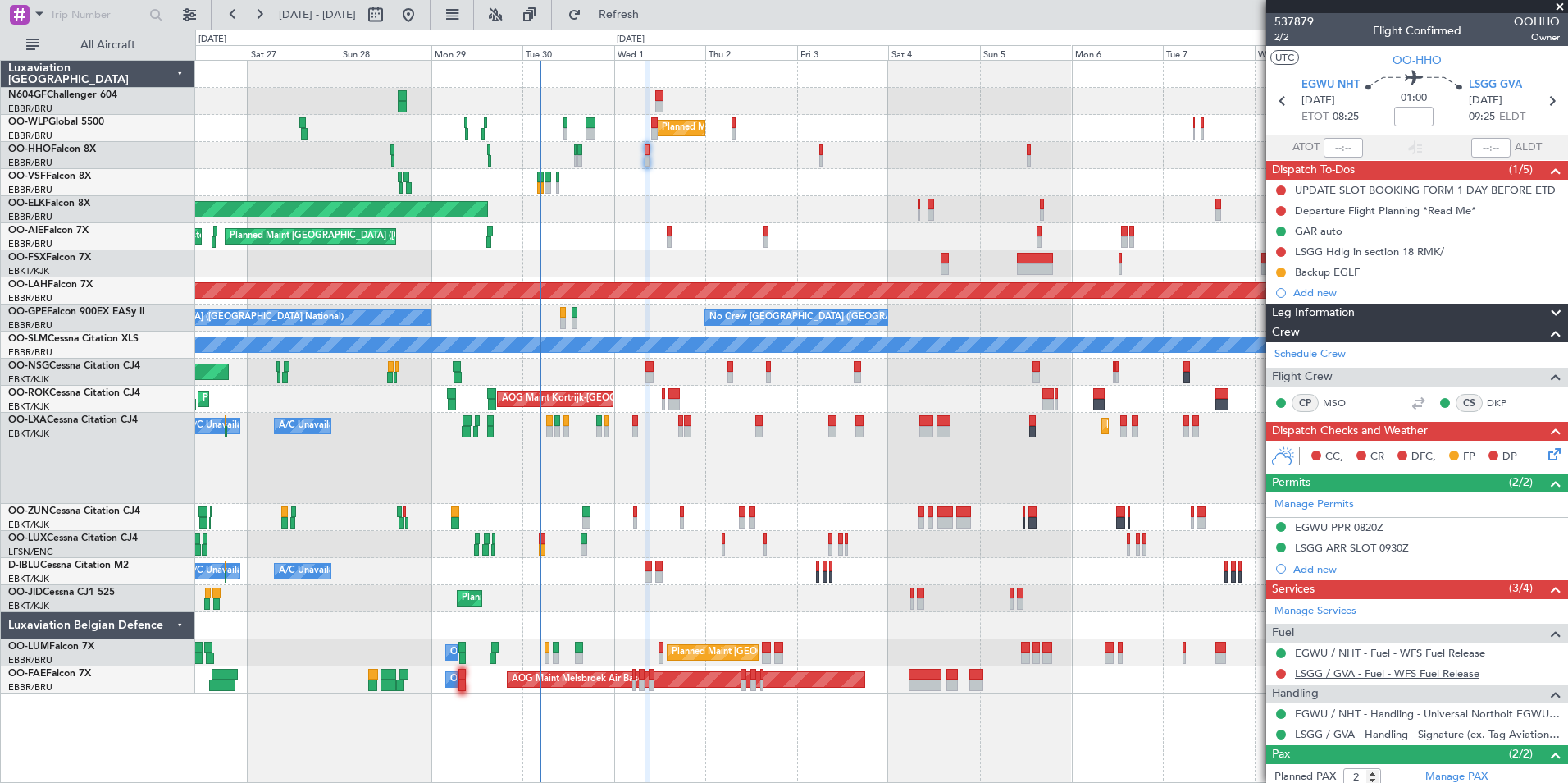
click at [1359, 675] on link "LSGG / GVA - Fuel - WFS Fuel Release" at bounding box center [1387, 673] width 185 height 14
click at [643, 28] on fb-refresh-button "Refresh" at bounding box center [609, 15] width 115 height 29
click at [653, 15] on span "Refresh" at bounding box center [619, 15] width 69 height 11
click at [1385, 211] on div "Departure Flight Planning *Read Me*" at bounding box center [1385, 211] width 181 height 14
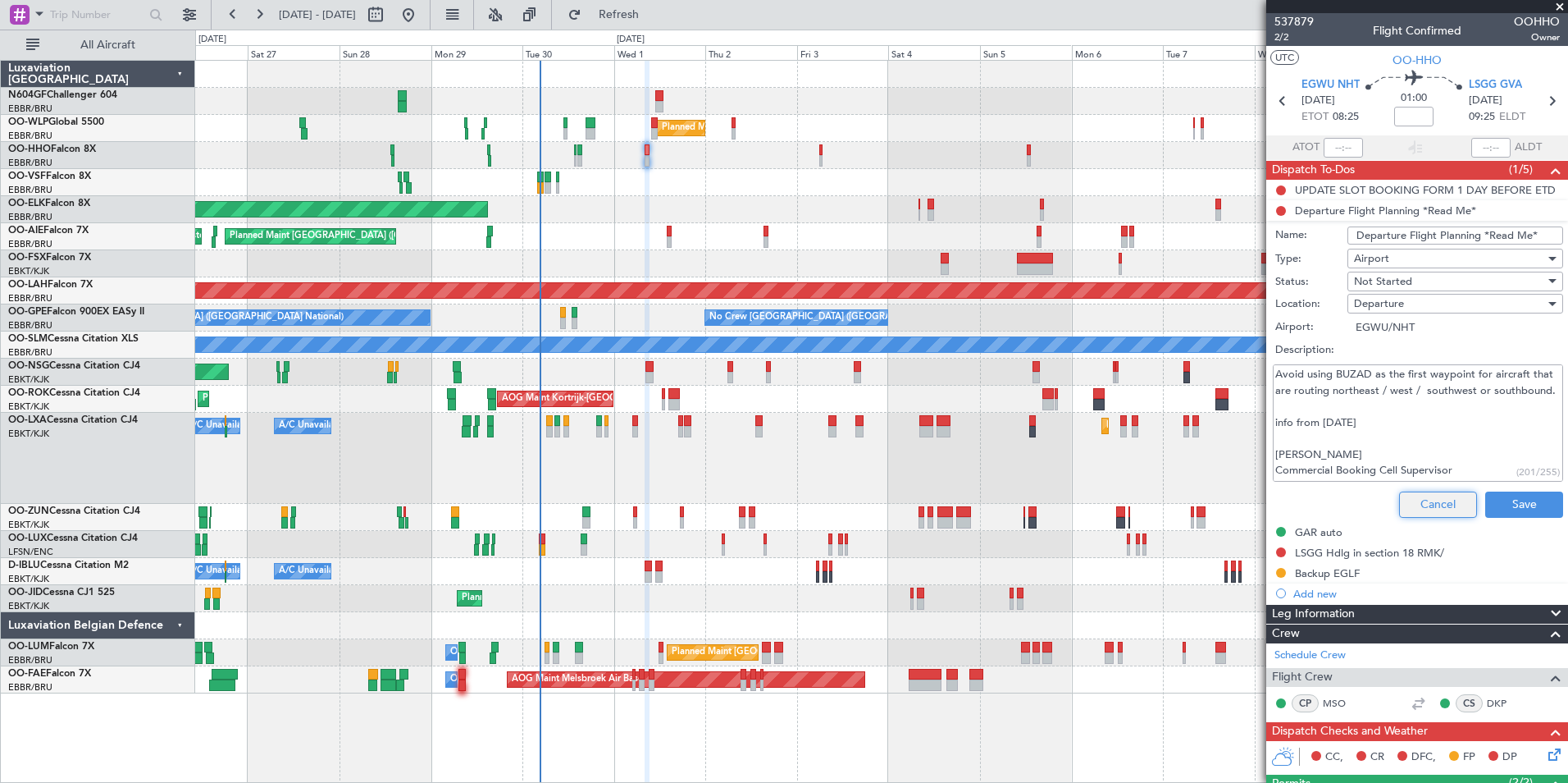
click at [1399, 508] on button "Cancel" at bounding box center [1437, 505] width 78 height 27
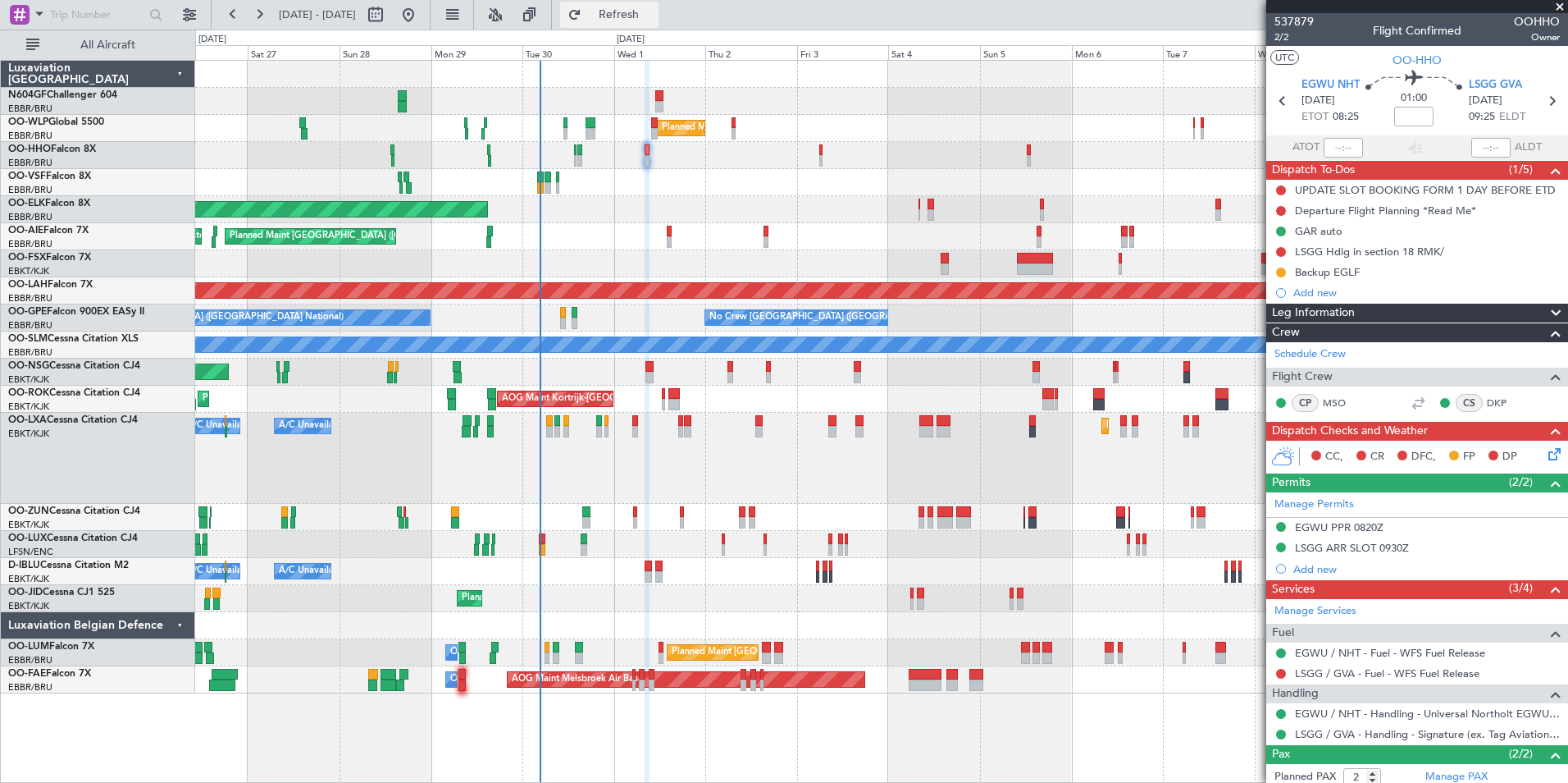
click at [659, 21] on button "Refresh" at bounding box center [609, 15] width 99 height 27
click at [654, 10] on span "Refresh" at bounding box center [619, 15] width 69 height 11
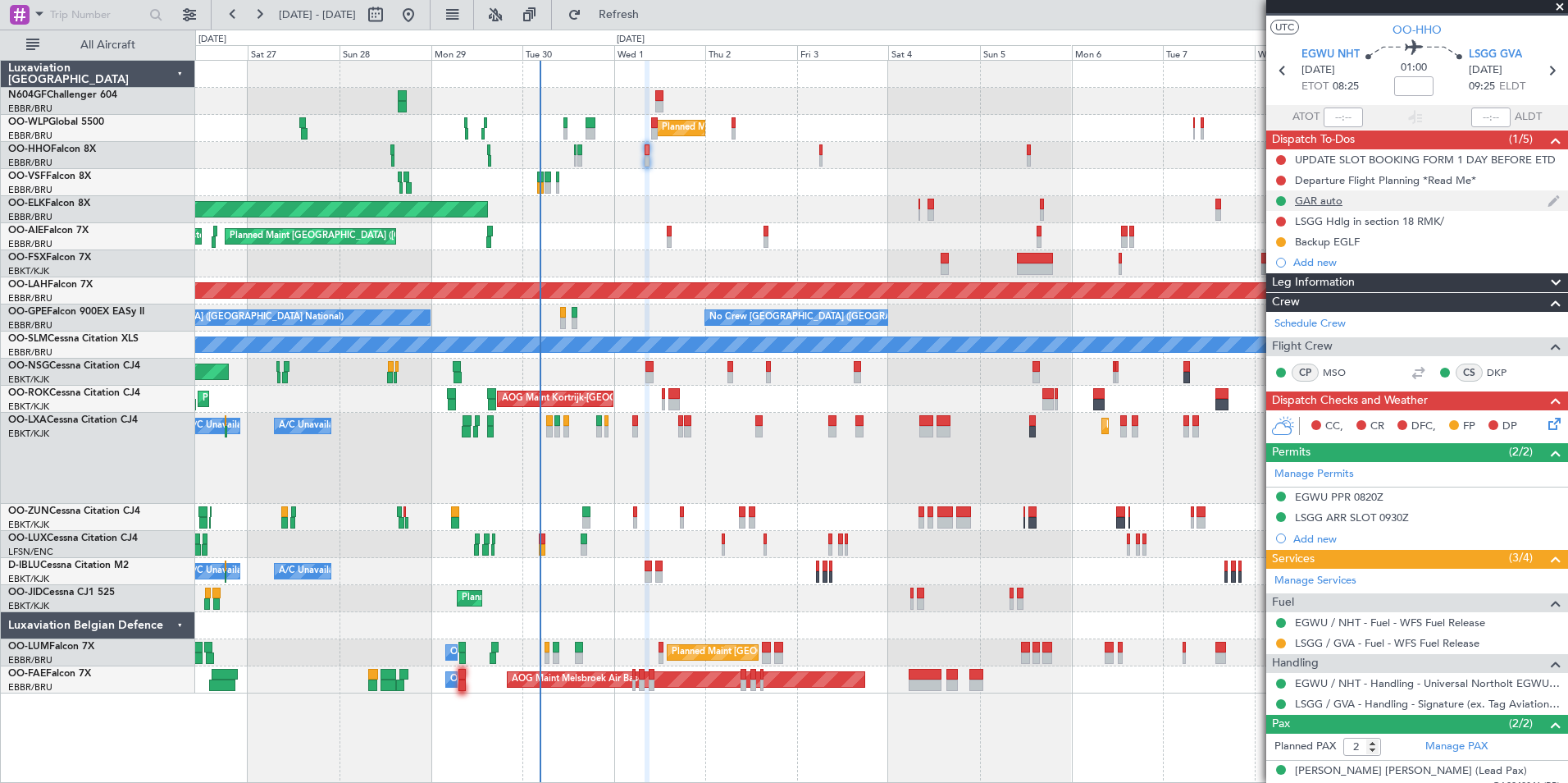
scroll to position [82, 0]
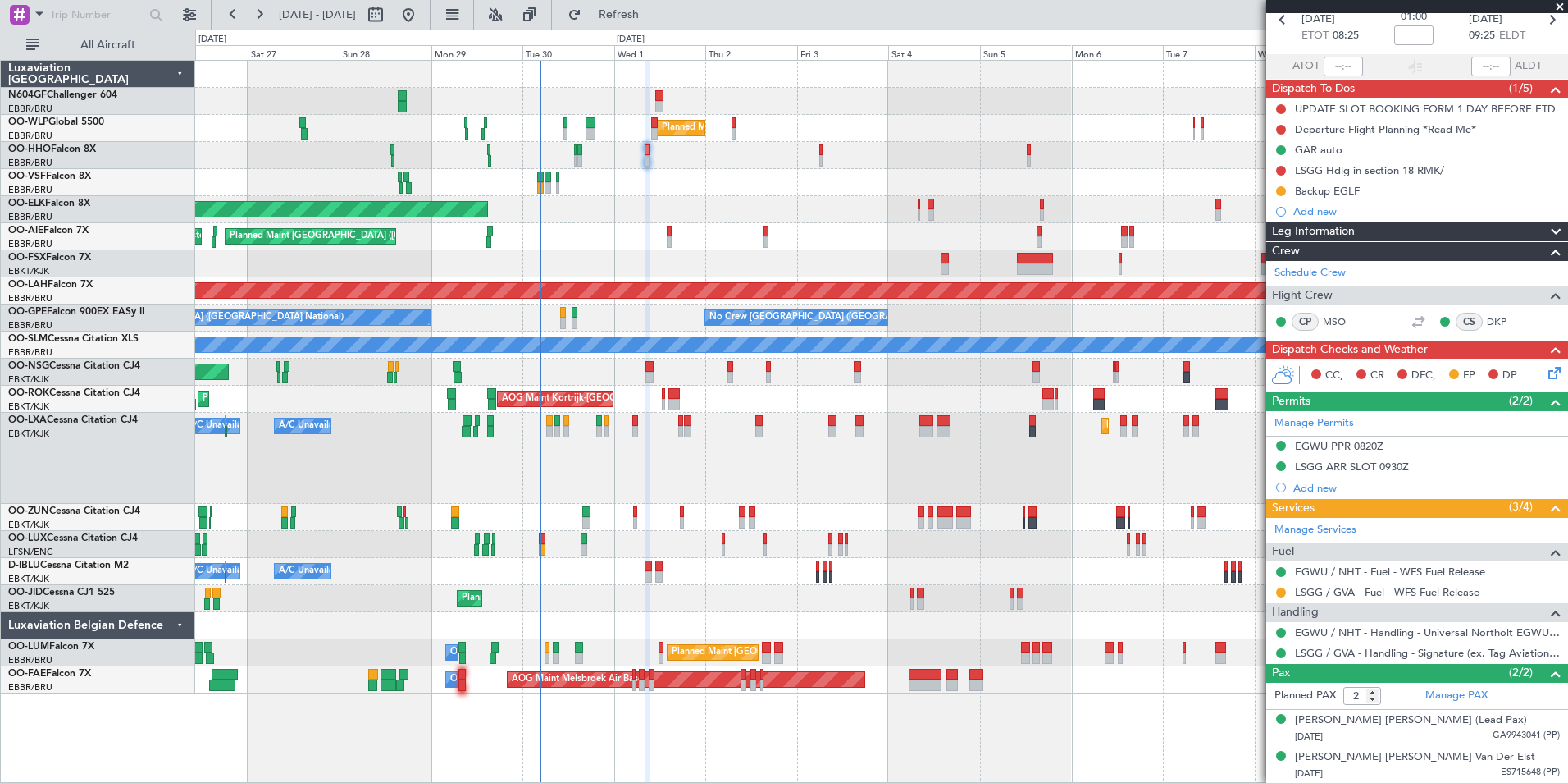
click at [1363, 402] on mat-tooltip-component "A. CONTROLER CHECKLIST," at bounding box center [1335, 404] width 149 height 44
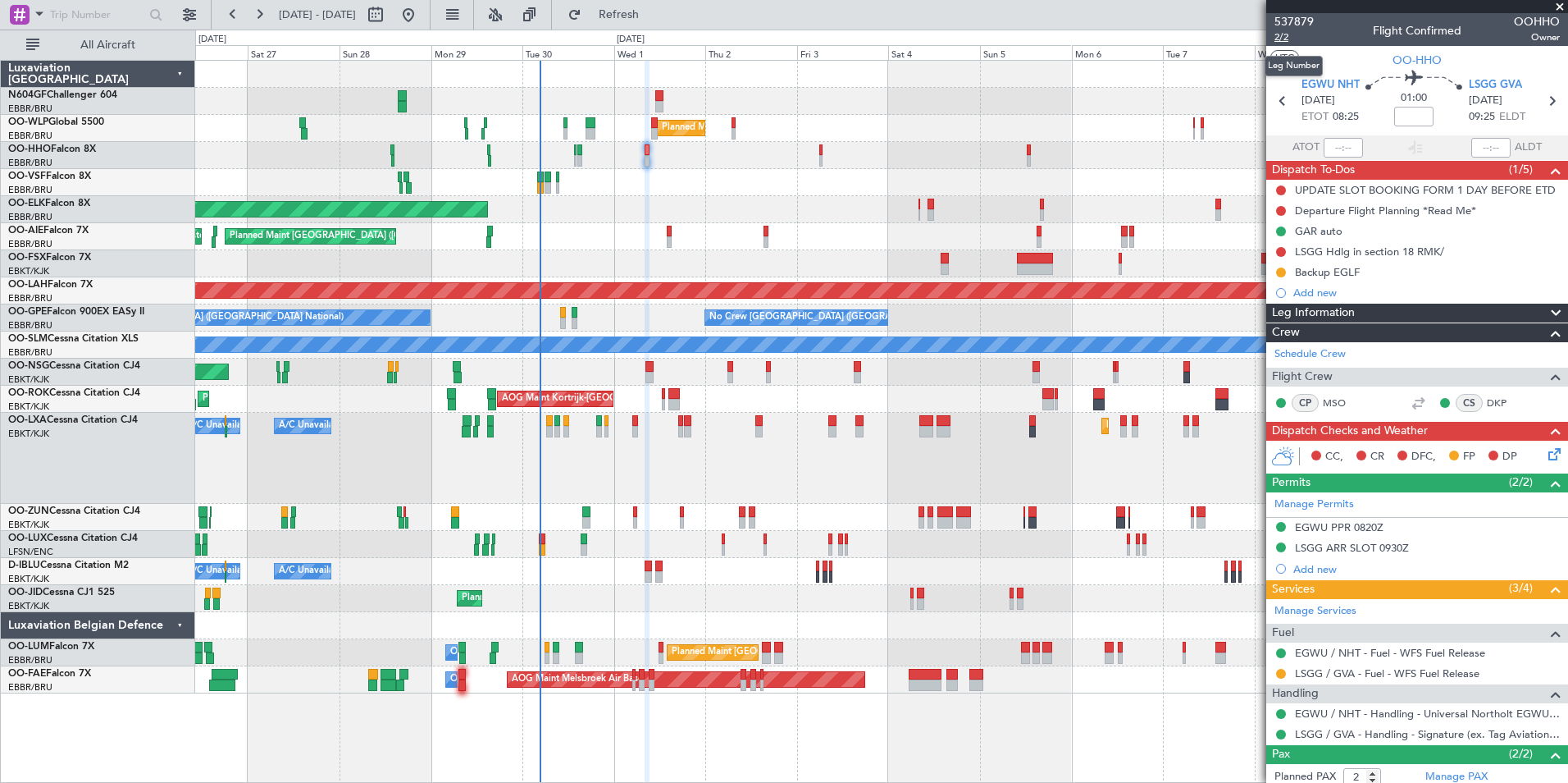
click at [1290, 38] on span "2/2" at bounding box center [1294, 37] width 40 height 14
click at [659, 25] on button "Refresh" at bounding box center [609, 15] width 99 height 27
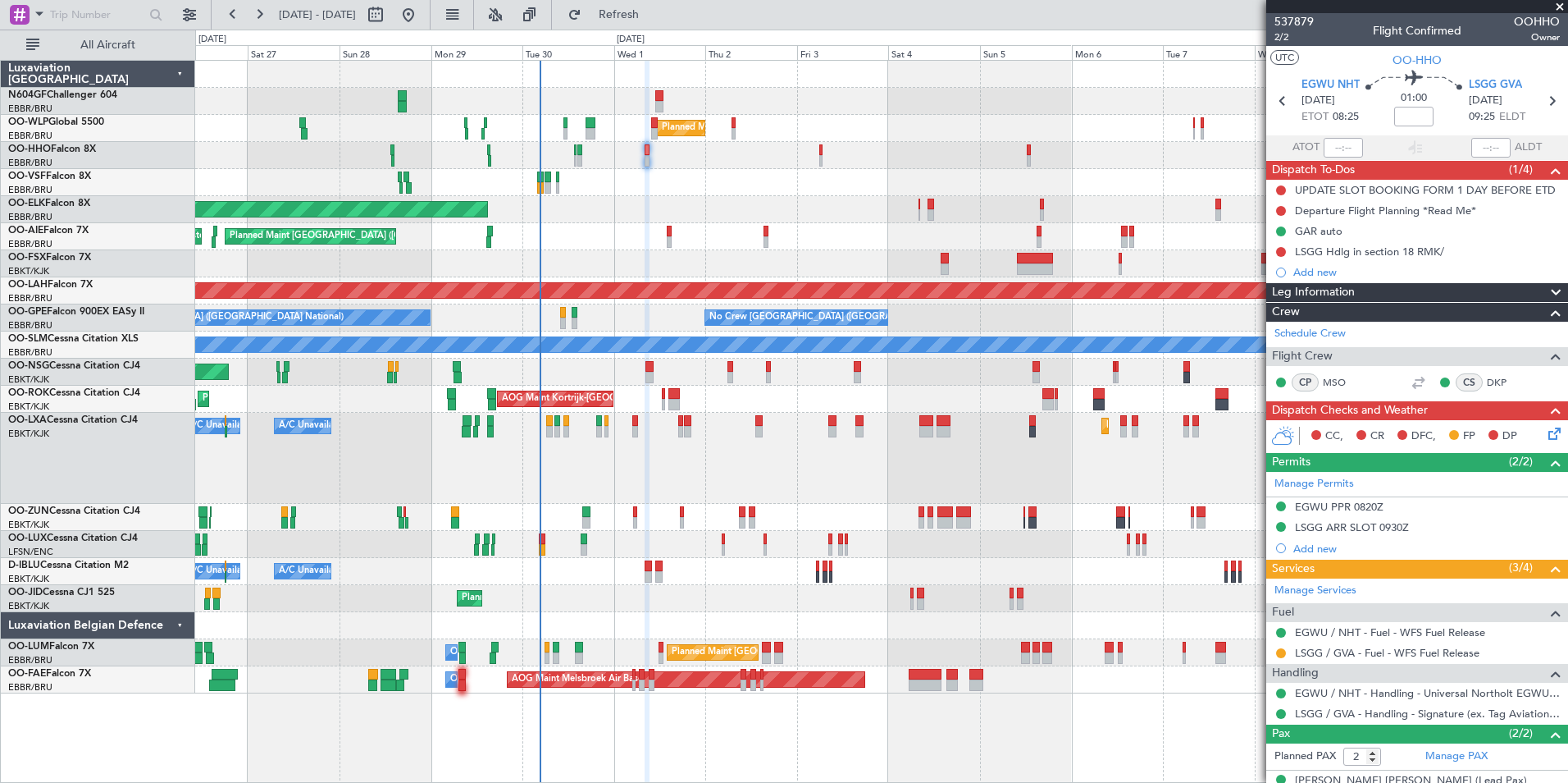
click at [665, 239] on div "Planned Maint [GEOGRAPHIC_DATA] ([GEOGRAPHIC_DATA]) Unplanned Maint Amsterdam (…" at bounding box center [881, 237] width 1372 height 28
click at [673, 243] on div "Planned Maint [GEOGRAPHIC_DATA] ([GEOGRAPHIC_DATA]) Unplanned Maint Amsterdam (…" at bounding box center [881, 237] width 1372 height 28
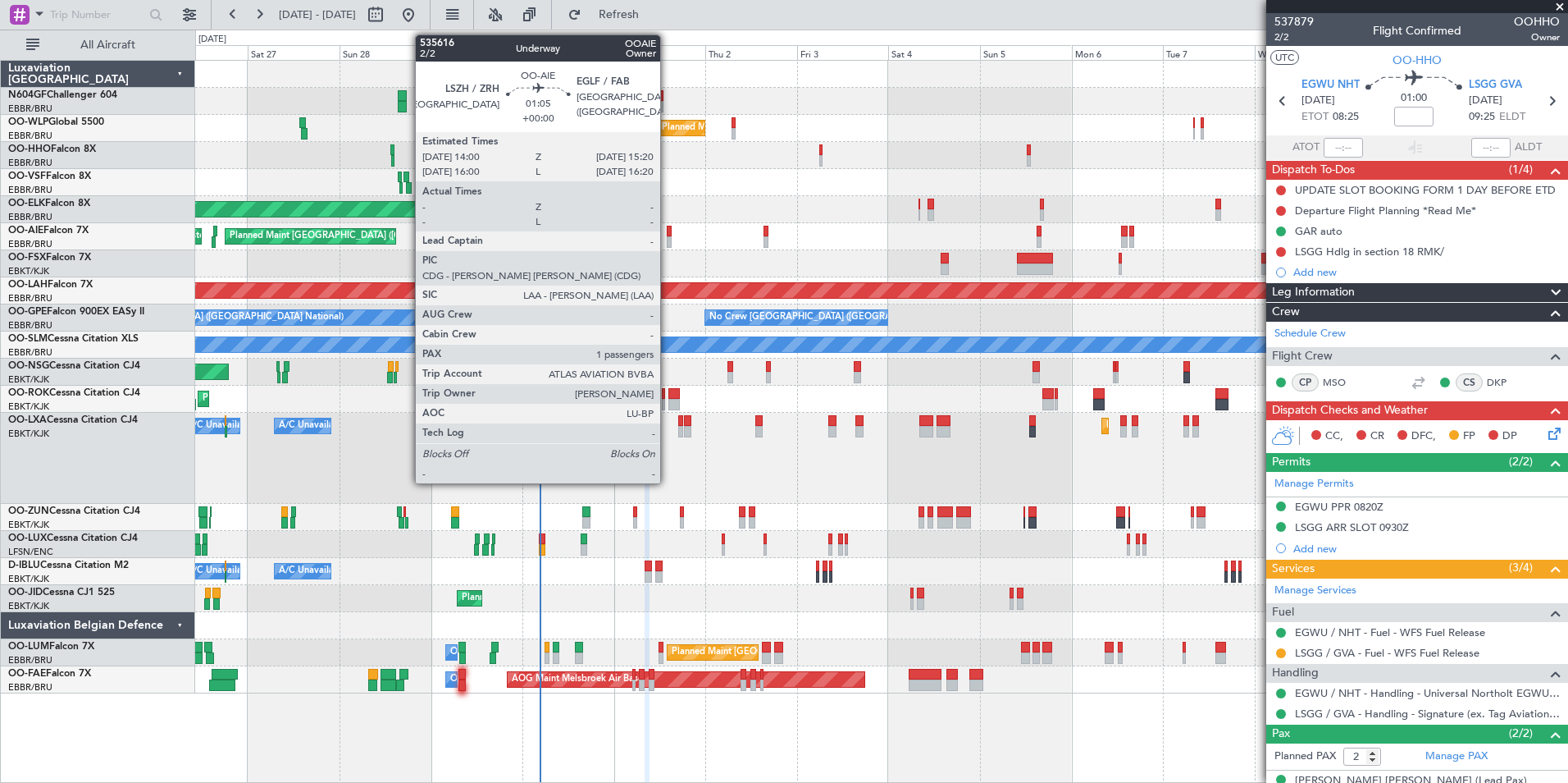
click at [668, 242] on div at bounding box center [669, 242] width 6 height 11
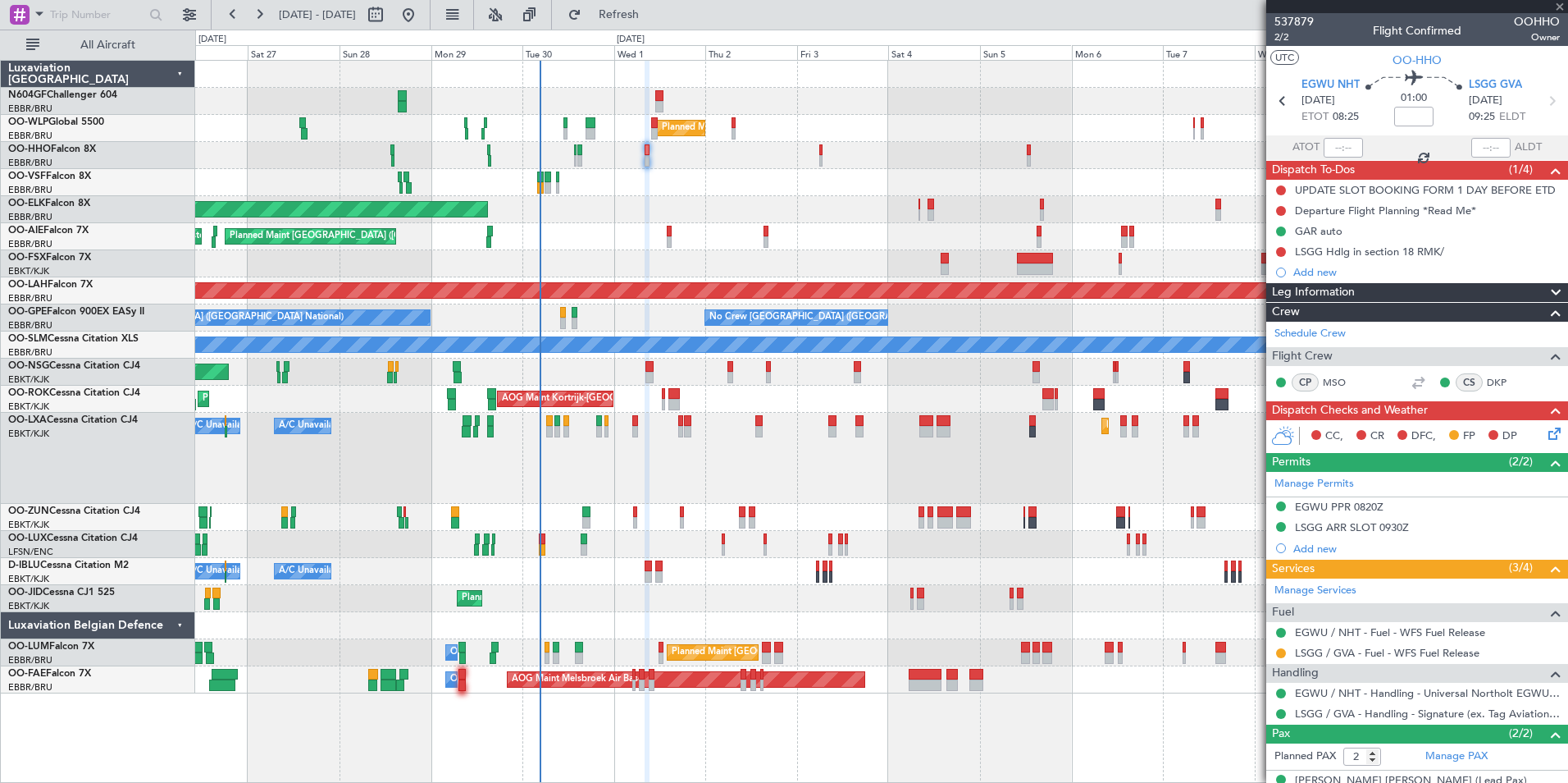
type input "1"
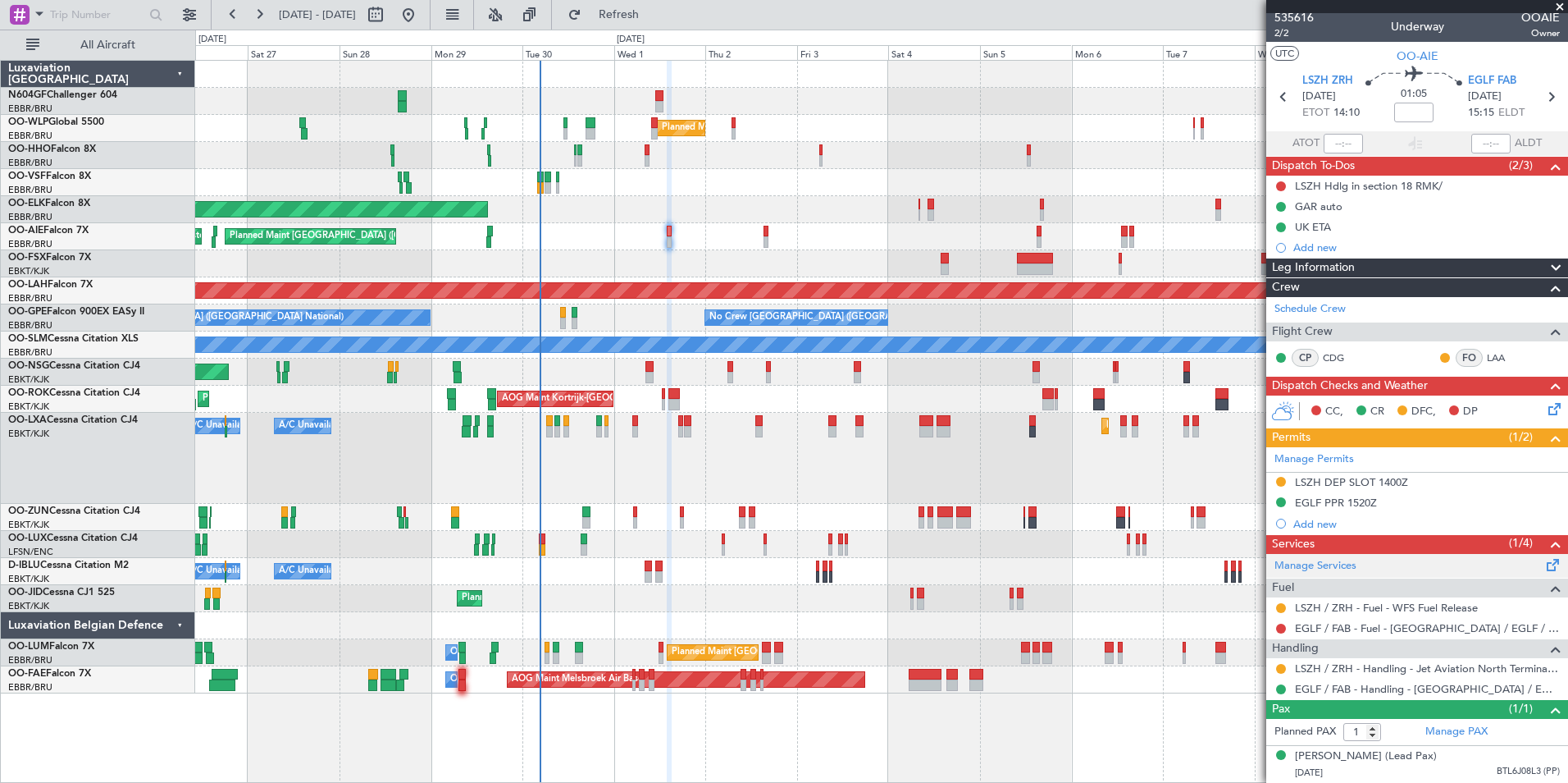
scroll to position [20, 0]
click at [1402, 621] on link "EGLF / FAB - Fuel - [GEOGRAPHIC_DATA] / EGLF / FAB" at bounding box center [1427, 628] width 265 height 14
click at [647, 28] on fb-refresh-button "Refresh" at bounding box center [609, 15] width 115 height 29
click at [654, 21] on span "Refresh" at bounding box center [619, 15] width 69 height 11
click at [1278, 603] on button at bounding box center [1280, 608] width 9 height 9
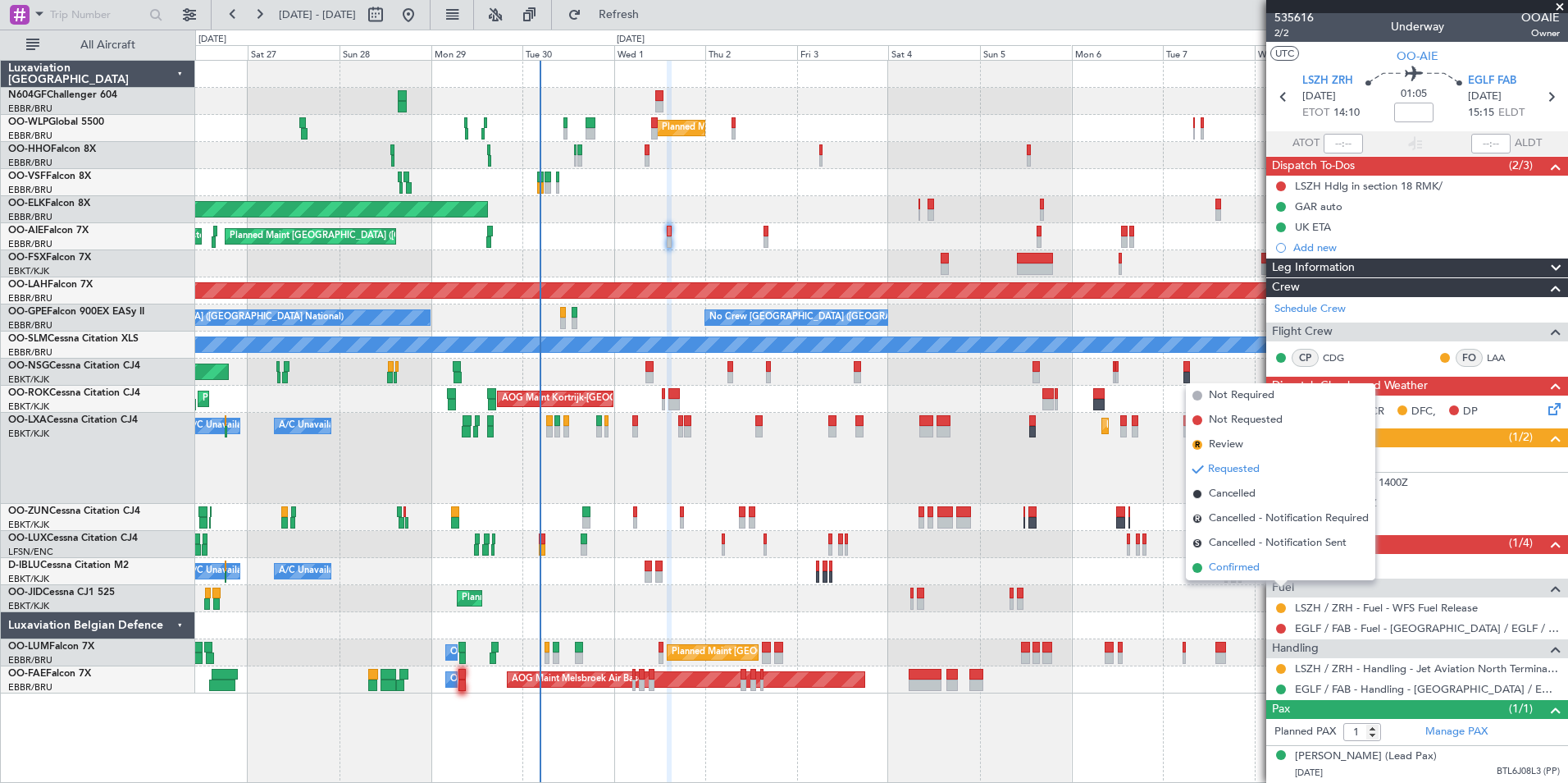
click at [1260, 567] on span "Confirmed" at bounding box center [1234, 567] width 51 height 16
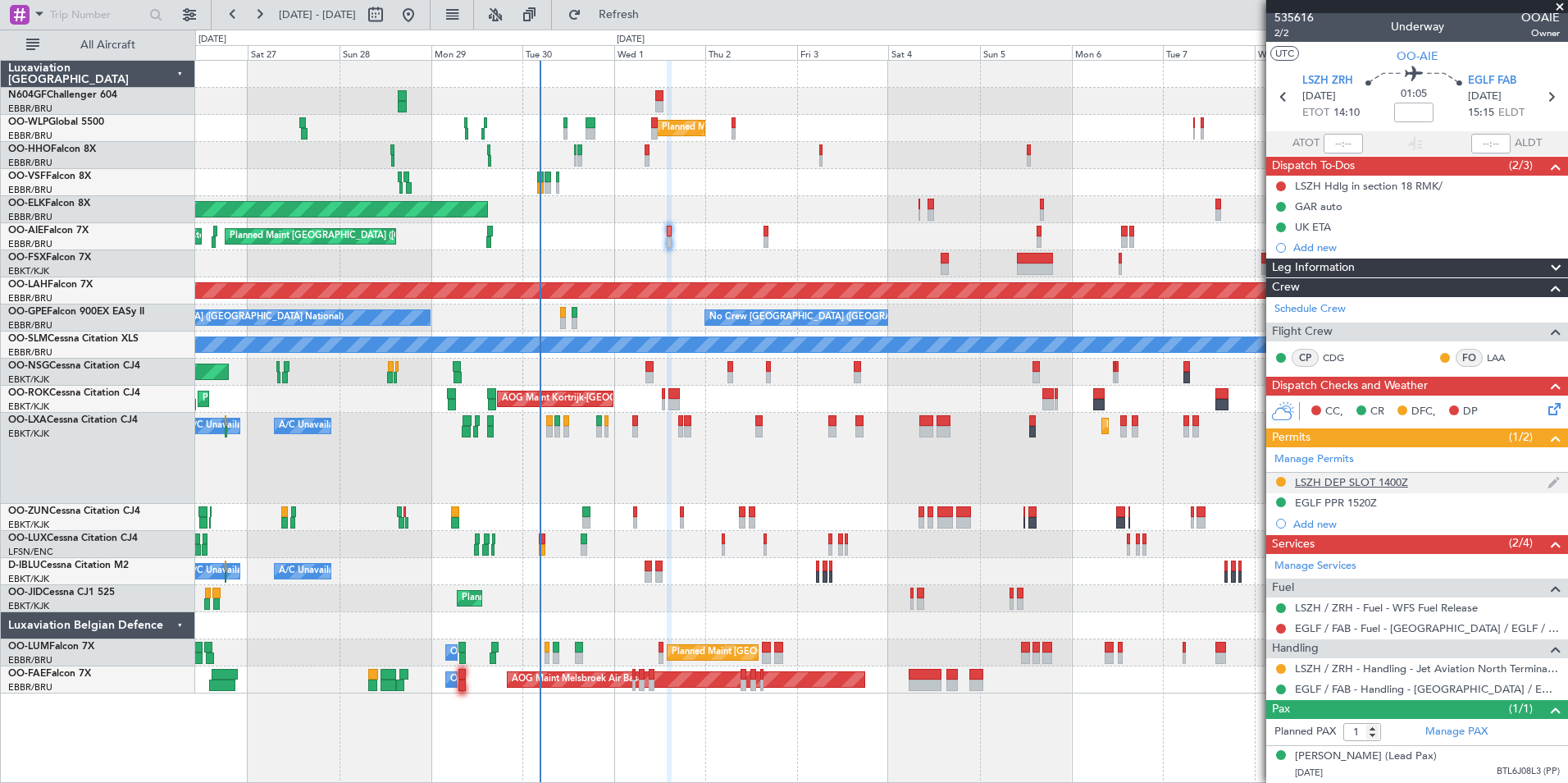
click at [1359, 475] on div "LSZH DEP SLOT 1400Z" at bounding box center [1417, 483] width 302 height 21
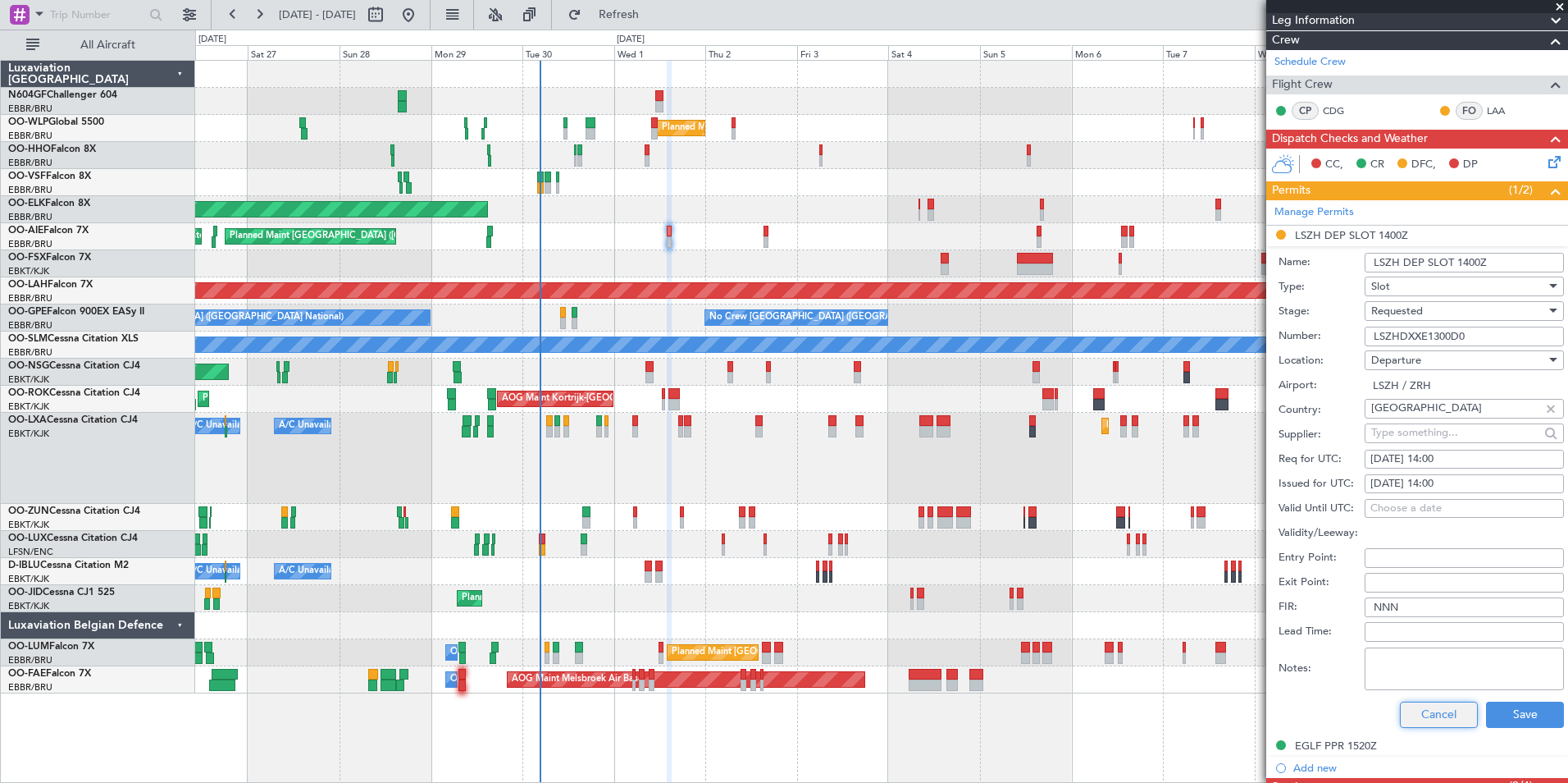
click at [1420, 710] on button "Cancel" at bounding box center [1438, 714] width 78 height 27
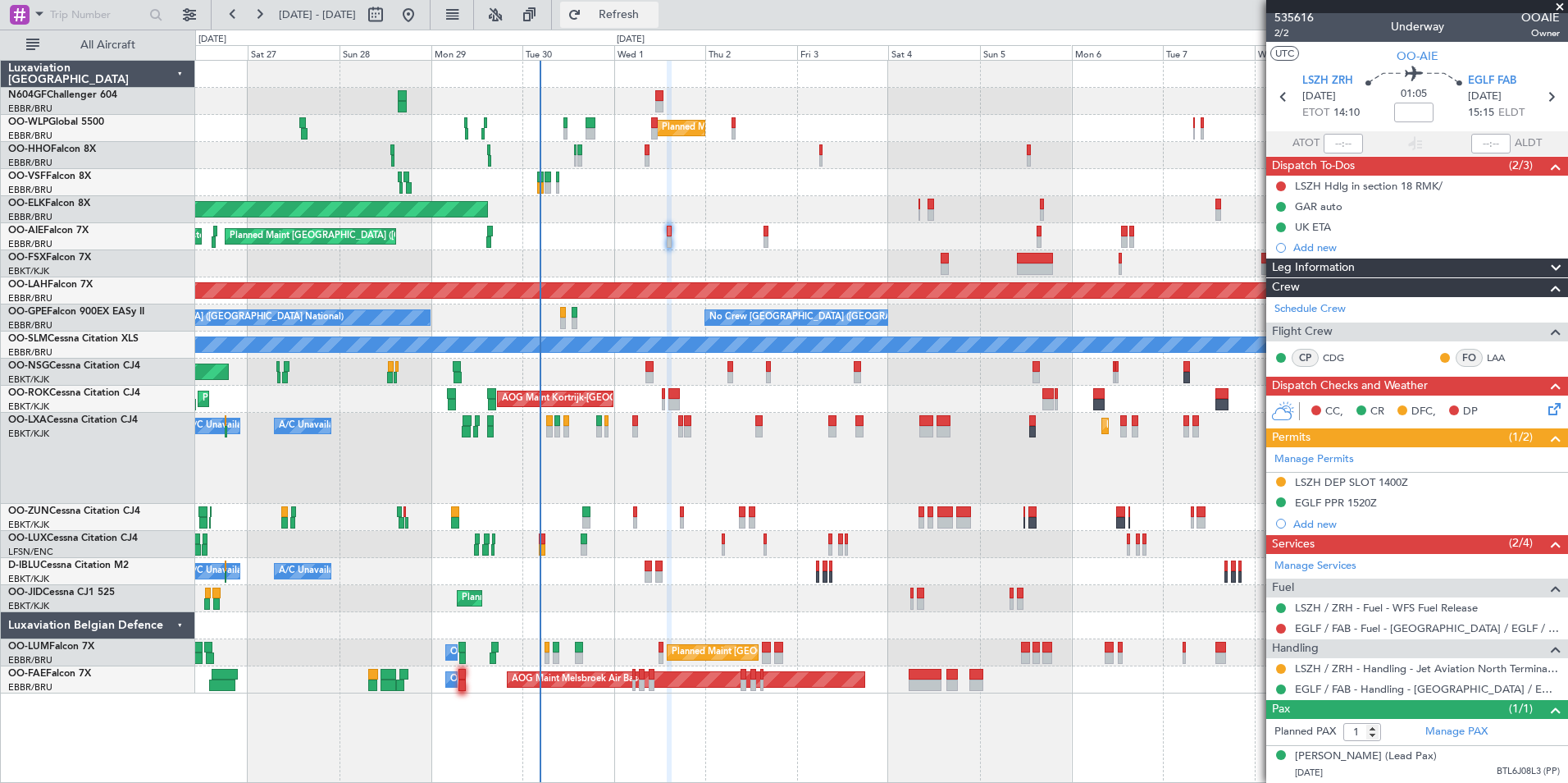
click at [646, 19] on span "Refresh" at bounding box center [619, 15] width 69 height 11
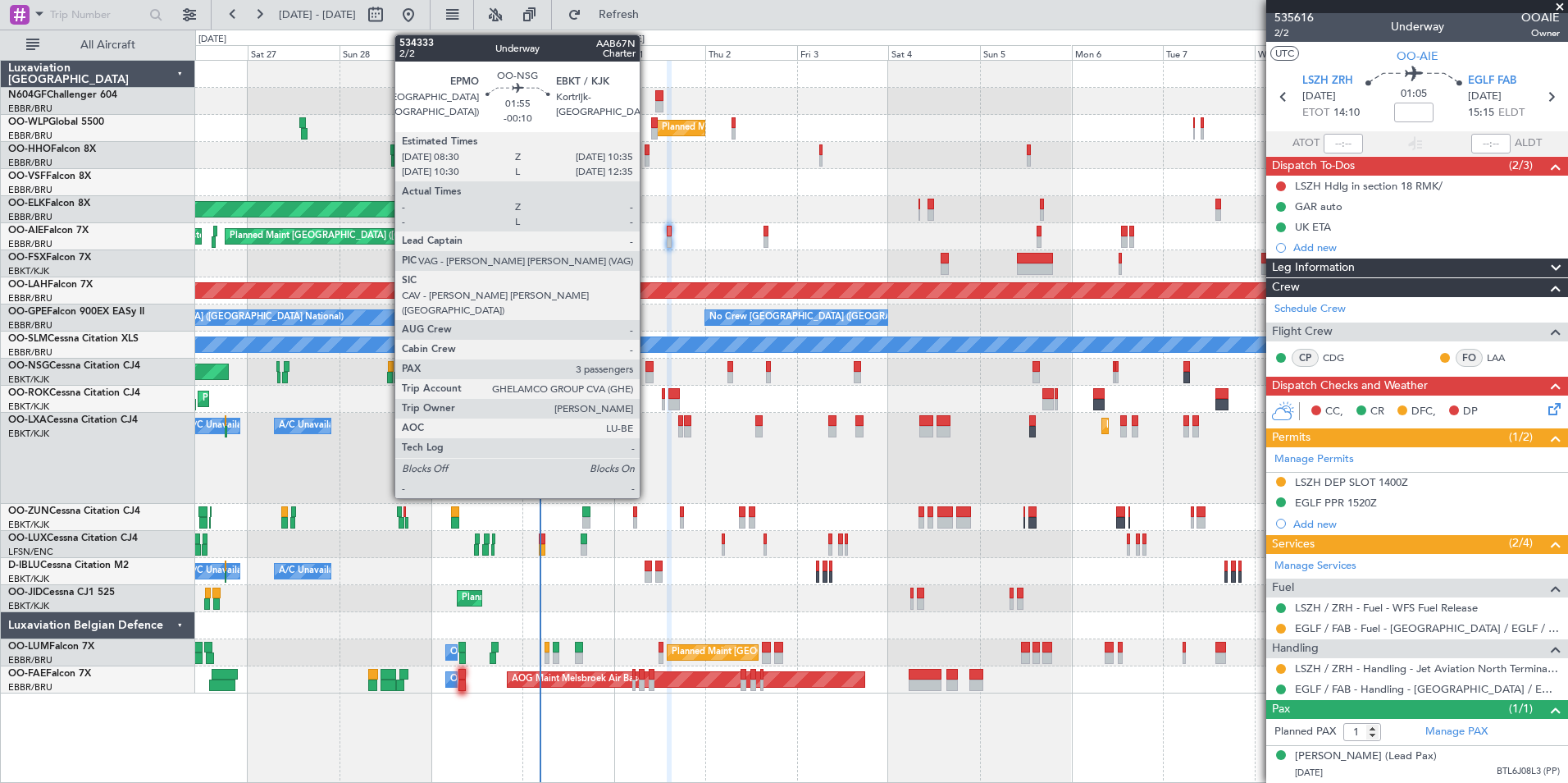
click at [647, 368] on div at bounding box center [650, 366] width 9 height 11
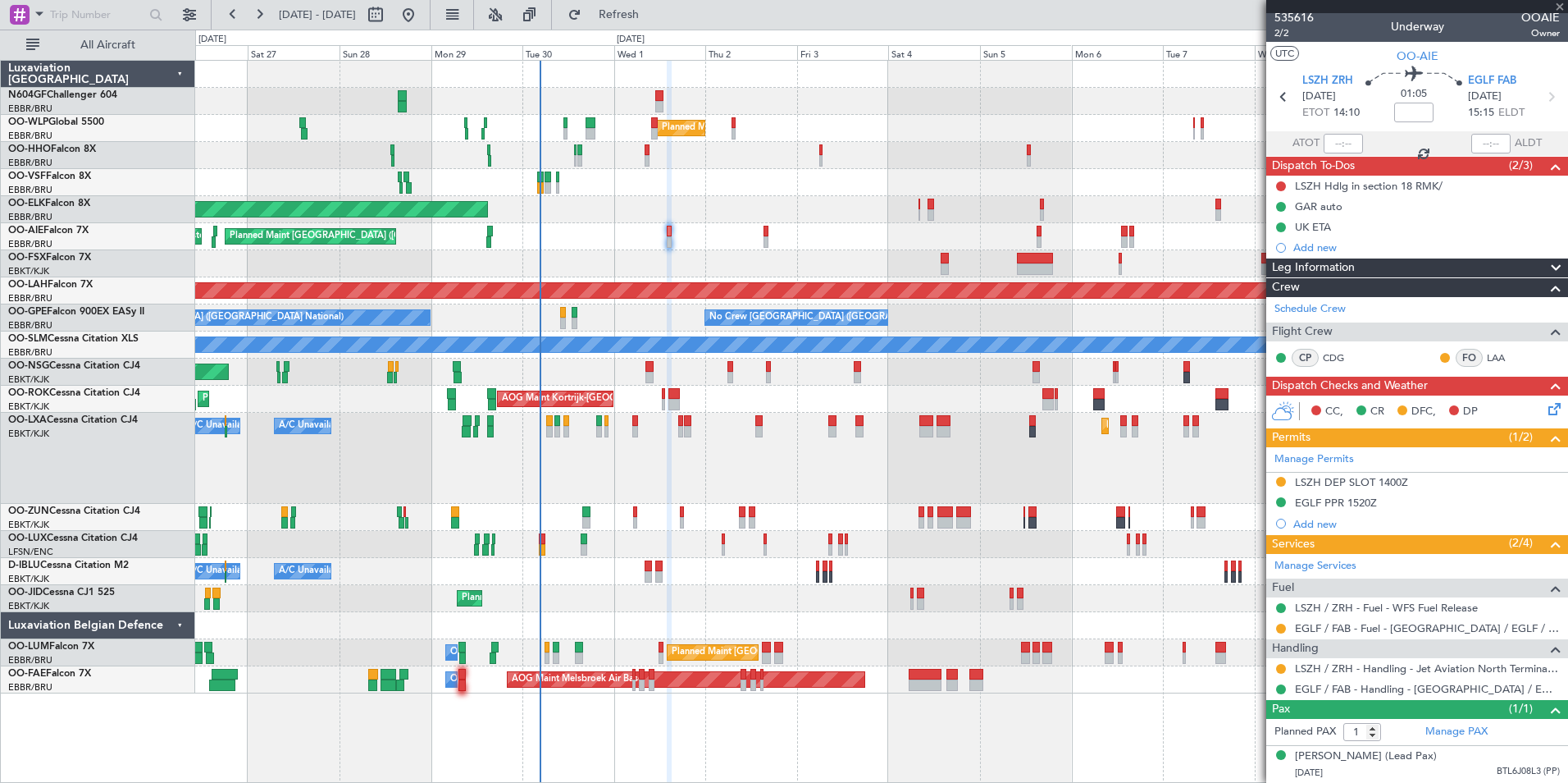
type input "-00:10"
type input "3"
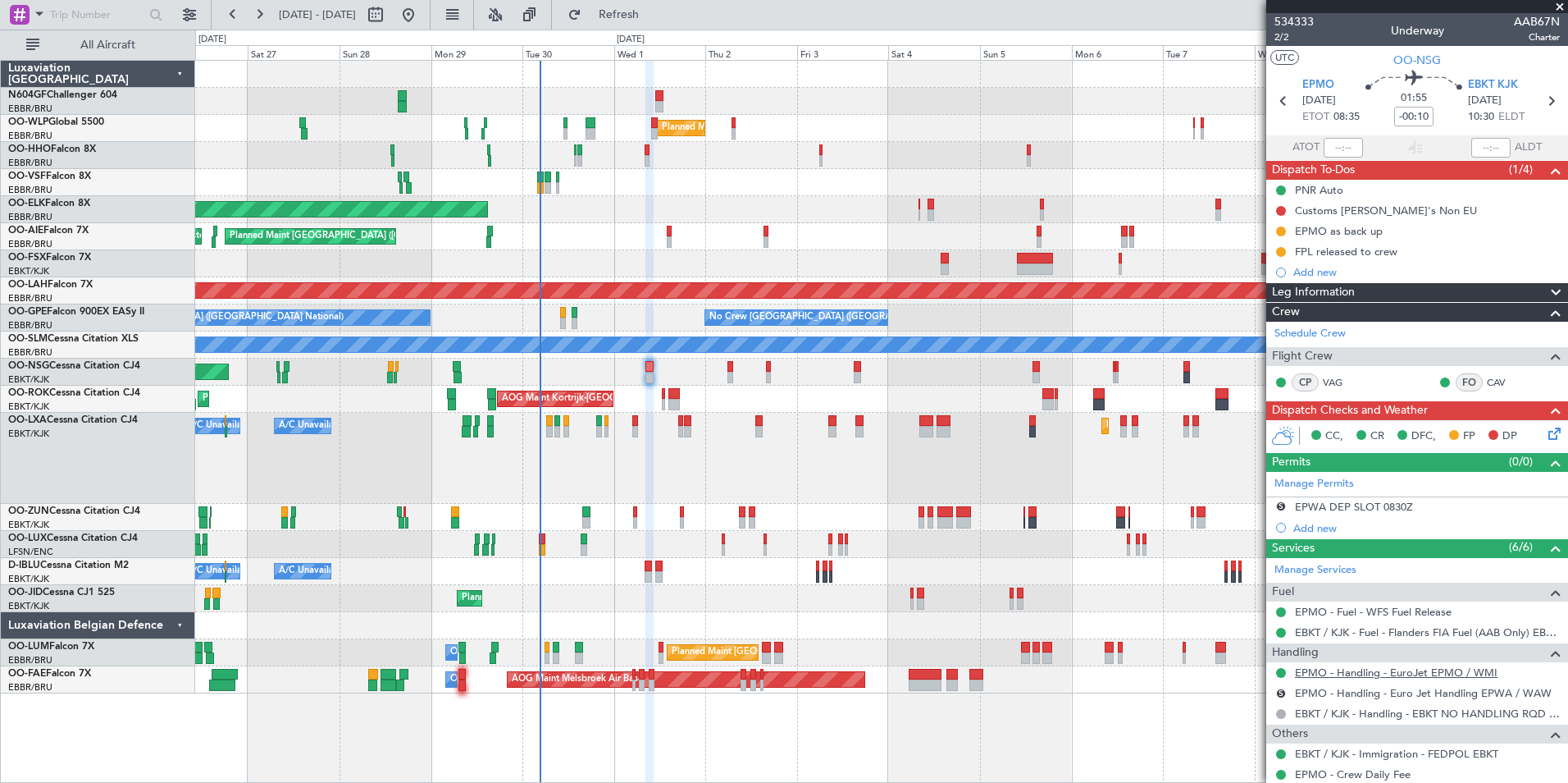
scroll to position [1, 0]
click at [1293, 41] on span "2/2" at bounding box center [1294, 36] width 40 height 14
click at [667, 28] on fb-refresh-button "Refresh" at bounding box center [609, 15] width 115 height 29
click at [659, 24] on button "Refresh" at bounding box center [609, 15] width 99 height 27
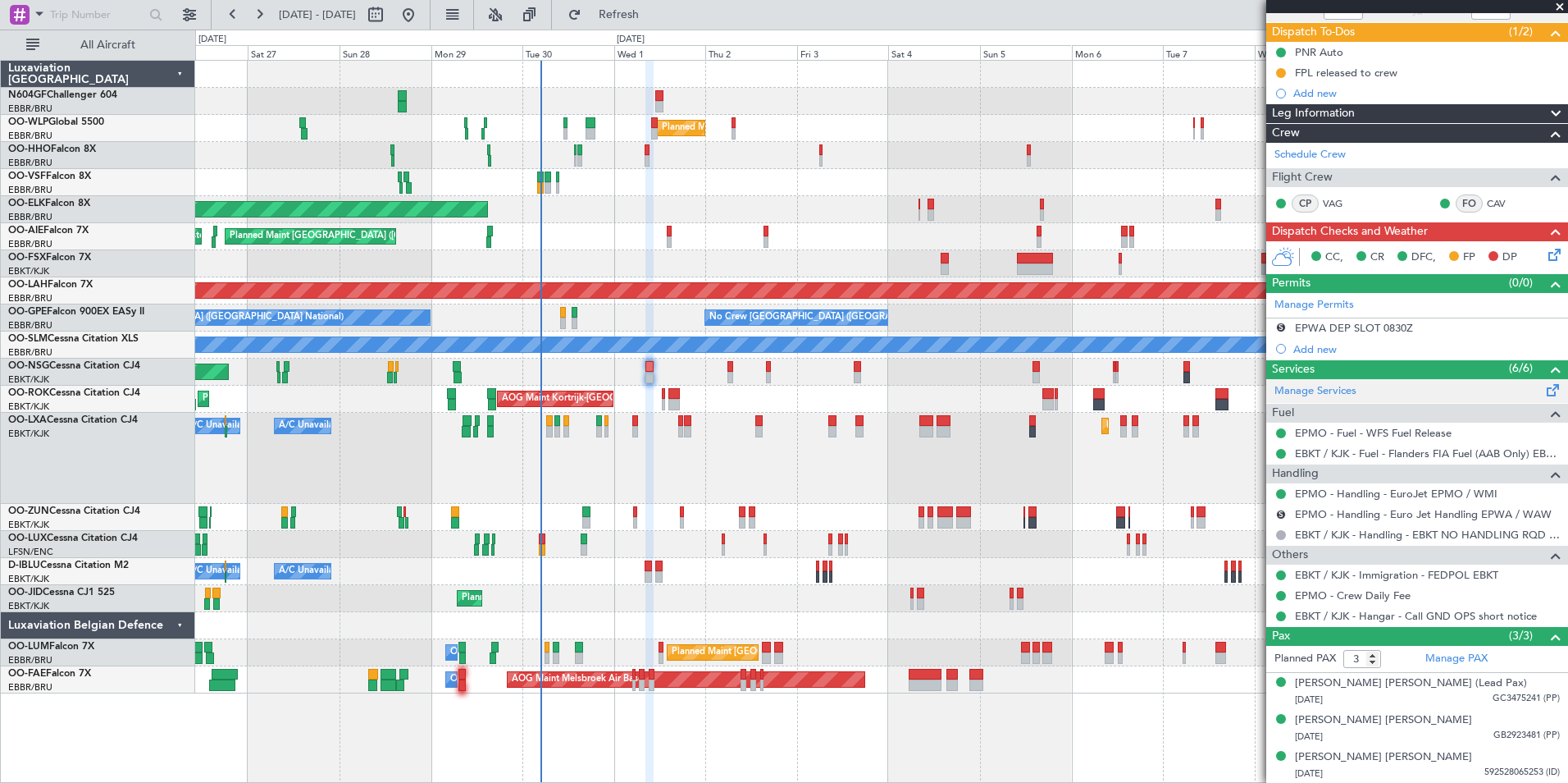
scroll to position [0, 0]
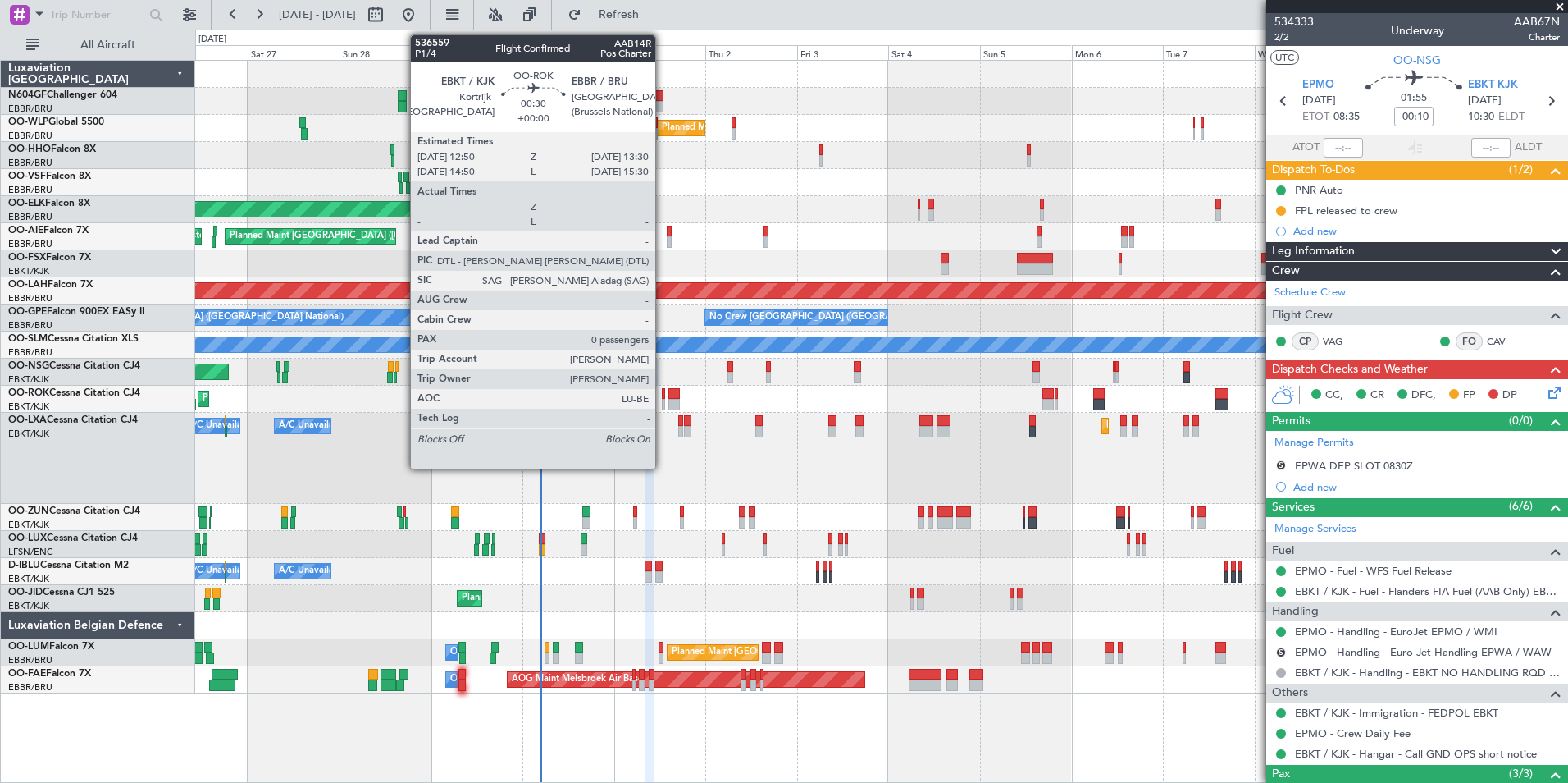
click at [662, 401] on div at bounding box center [663, 404] width 3 height 11
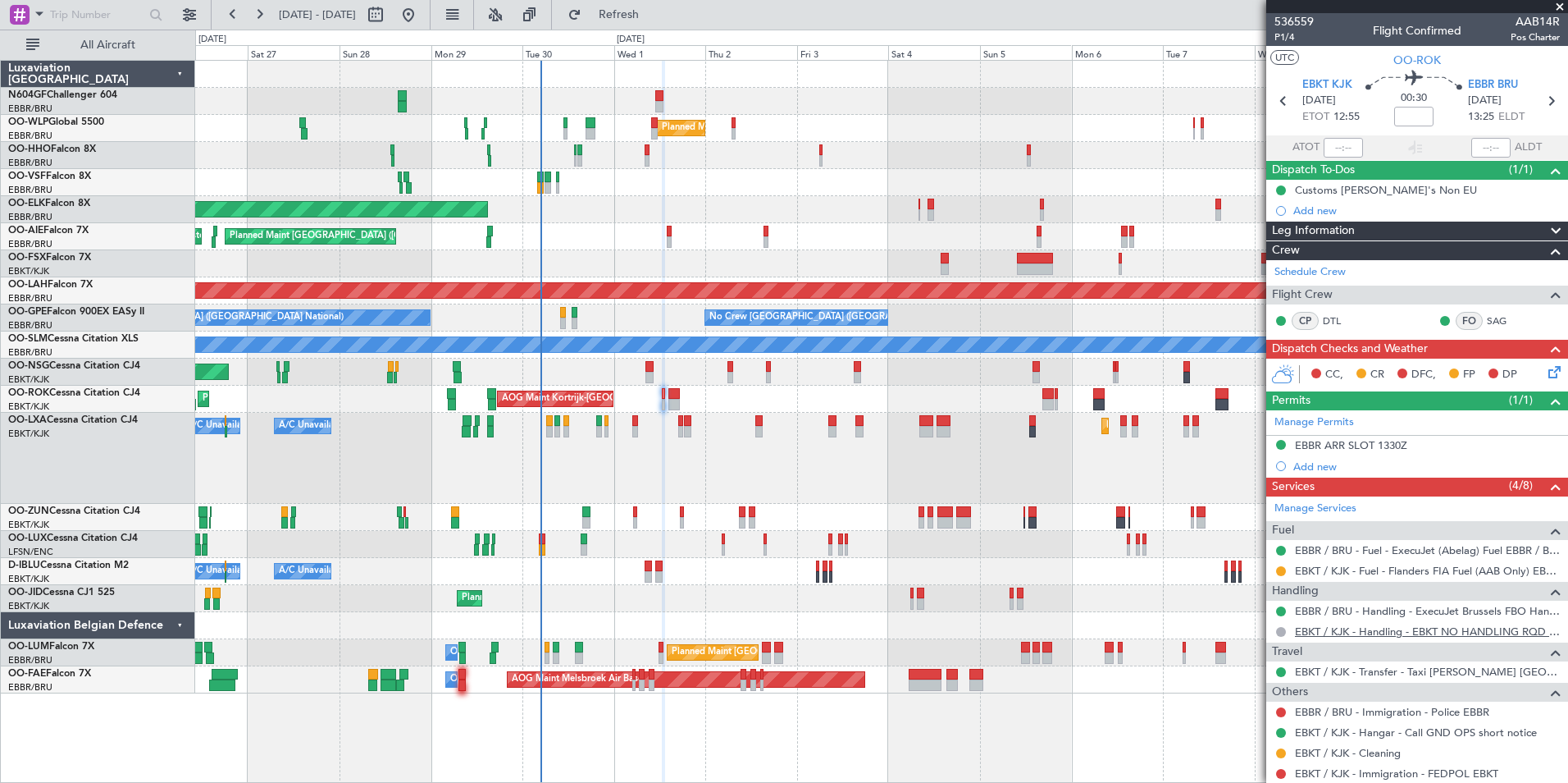
scroll to position [46, 0]
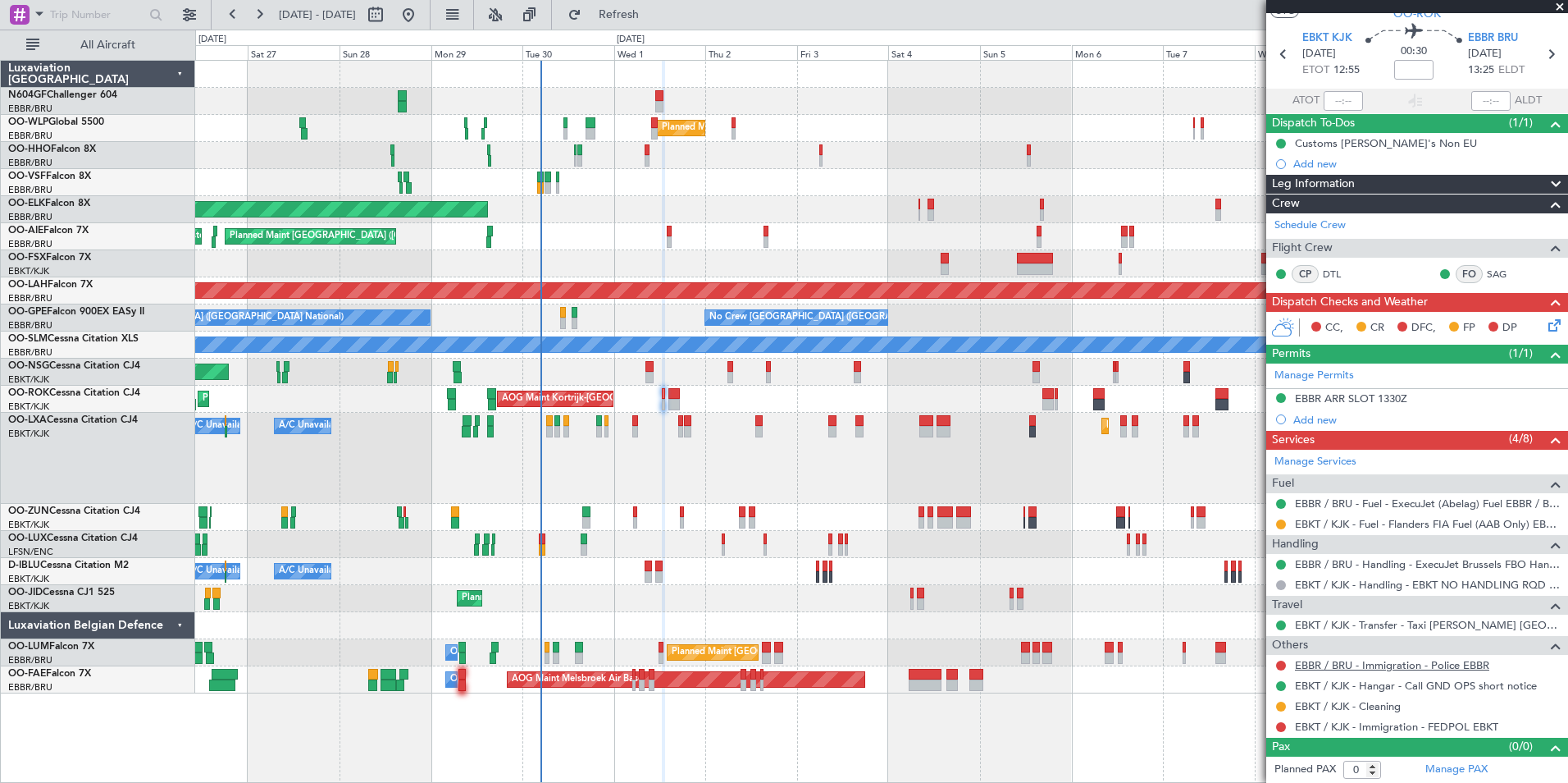
click at [1383, 665] on link "EBBR / BRU - Immigration - Police EBBR" at bounding box center [1392, 665] width 194 height 14
click at [1337, 731] on link "EBKT / KJK - Immigration - FEDPOL EBKT" at bounding box center [1396, 726] width 204 height 14
click at [659, 28] on fb-refresh-button "Refresh" at bounding box center [609, 15] width 115 height 29
click at [654, 11] on span "Refresh" at bounding box center [619, 15] width 69 height 11
click at [1283, 664] on button at bounding box center [1280, 664] width 9 height 9
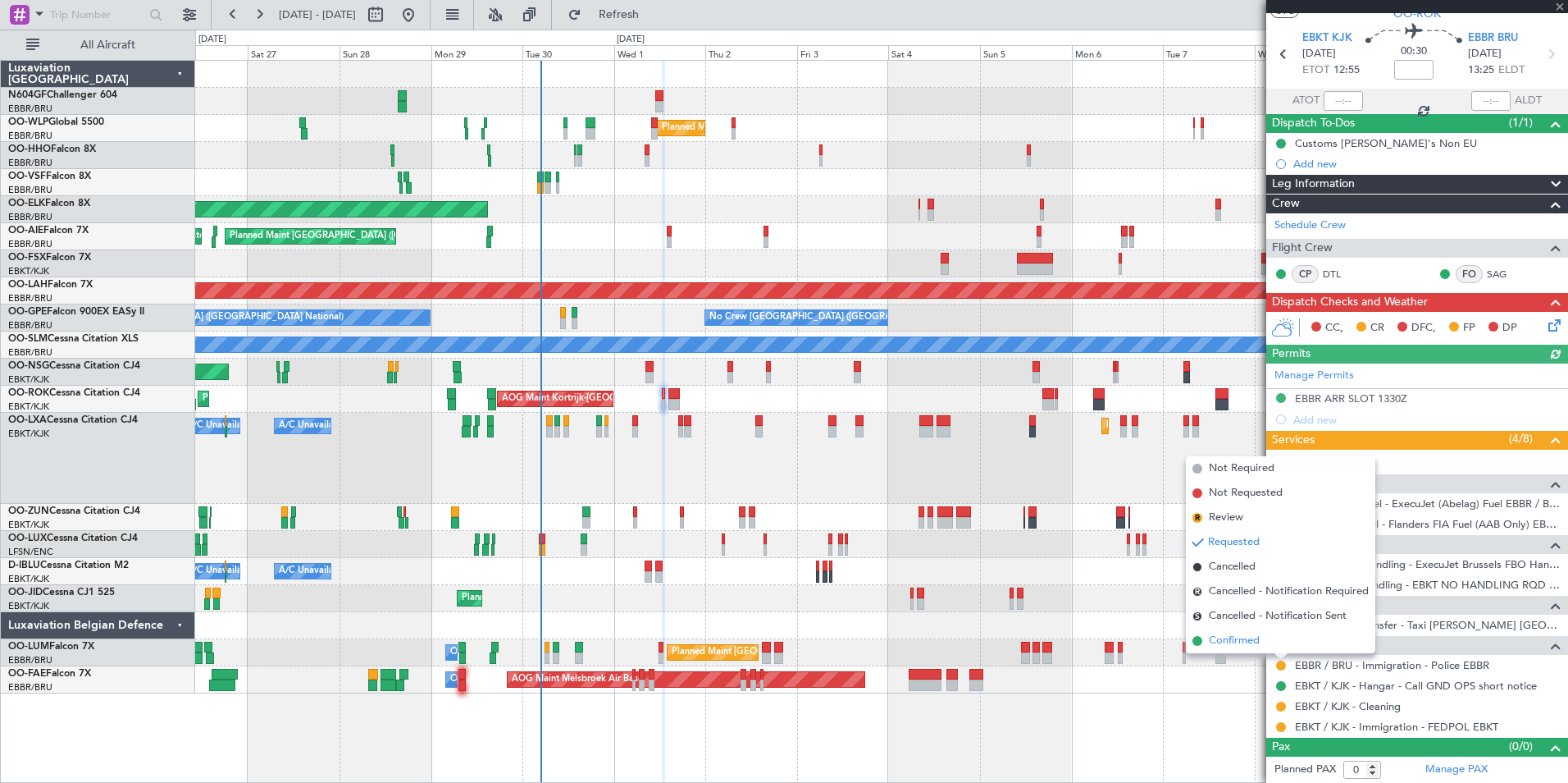
click at [1272, 635] on li "Confirmed" at bounding box center [1280, 640] width 190 height 25
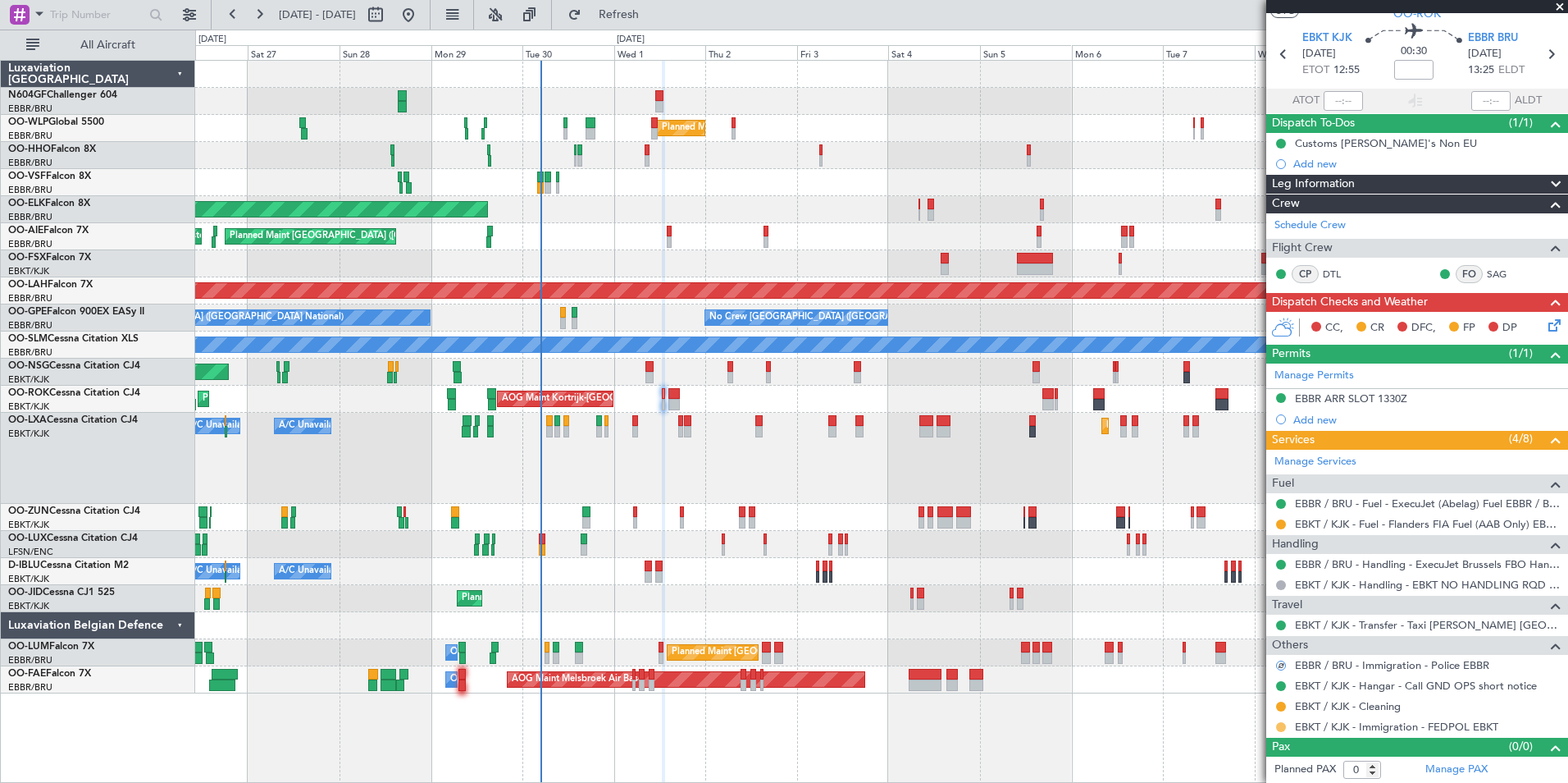
click at [1282, 728] on button at bounding box center [1280, 726] width 9 height 9
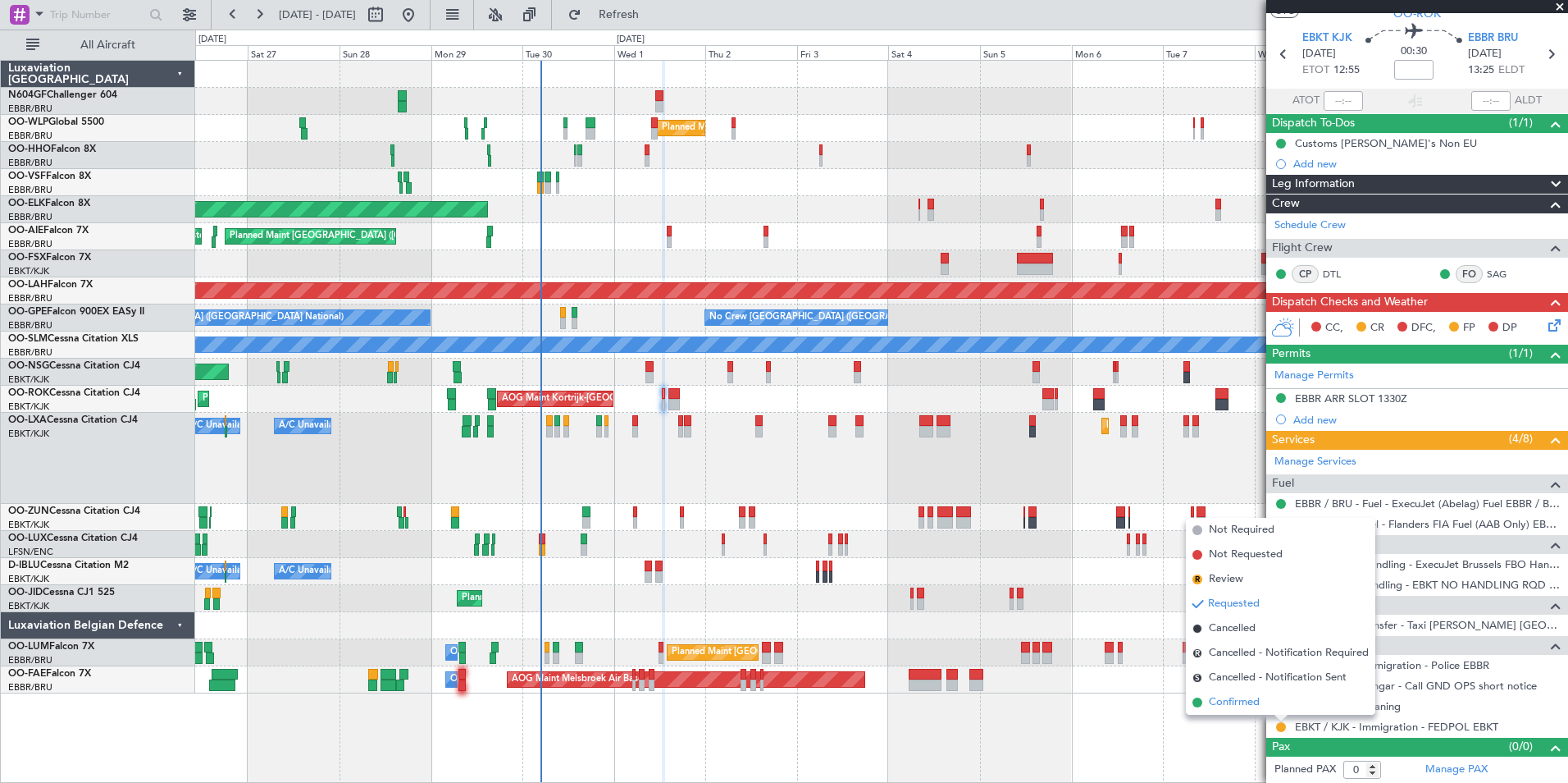
click at [1236, 699] on span "Confirmed" at bounding box center [1234, 702] width 51 height 16
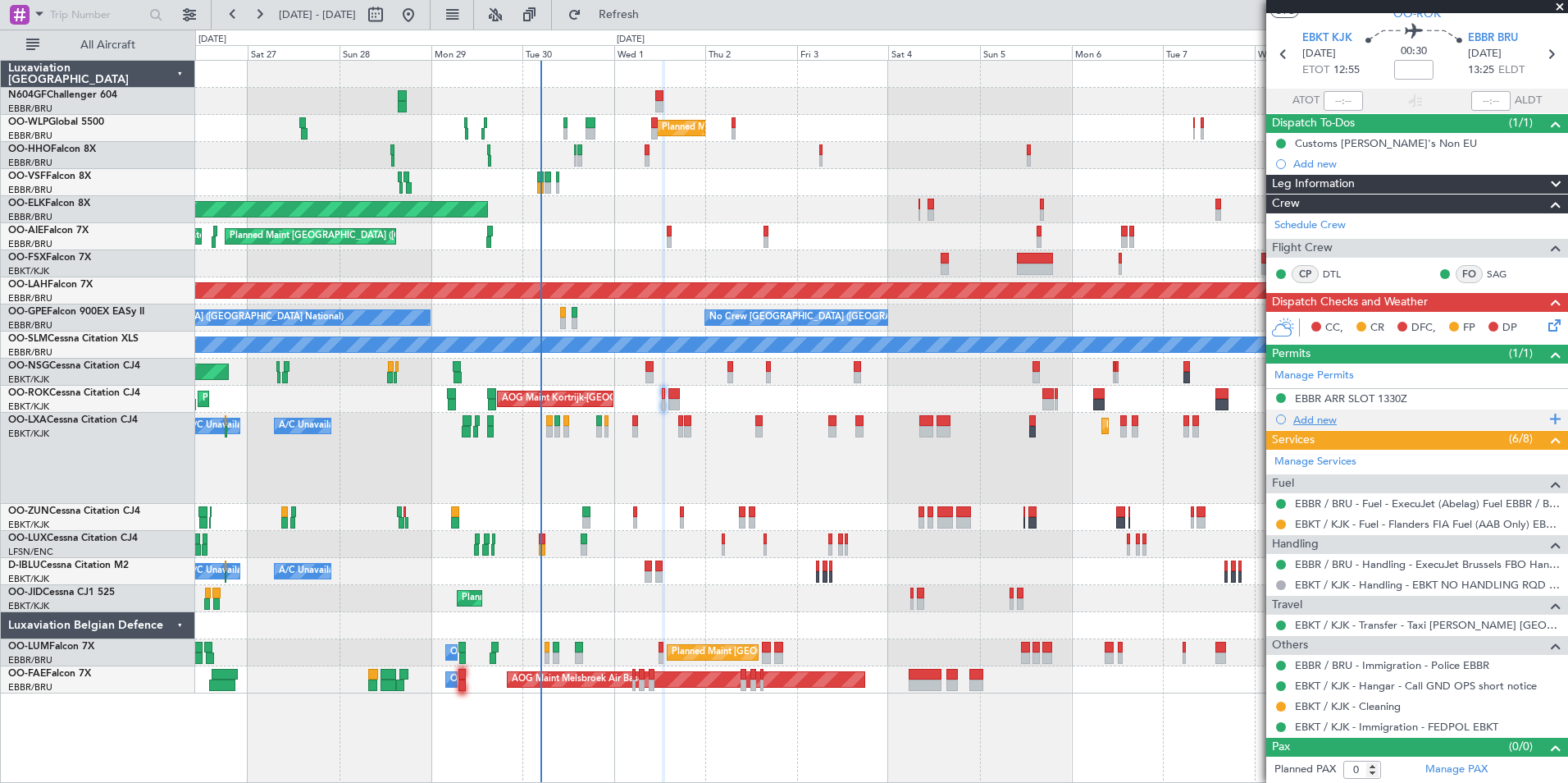
scroll to position [0, 0]
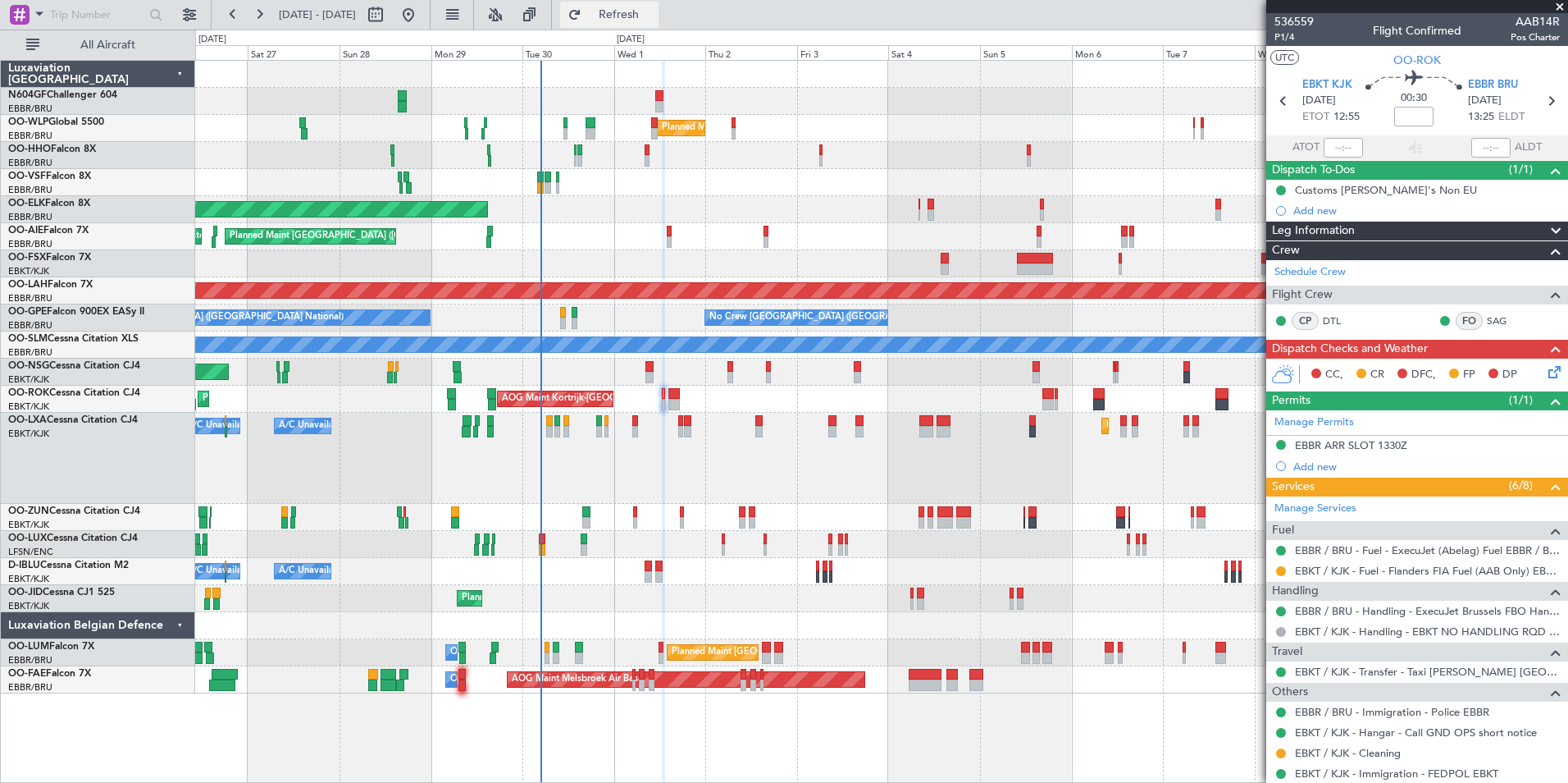
click at [654, 14] on span "Refresh" at bounding box center [619, 15] width 69 height 11
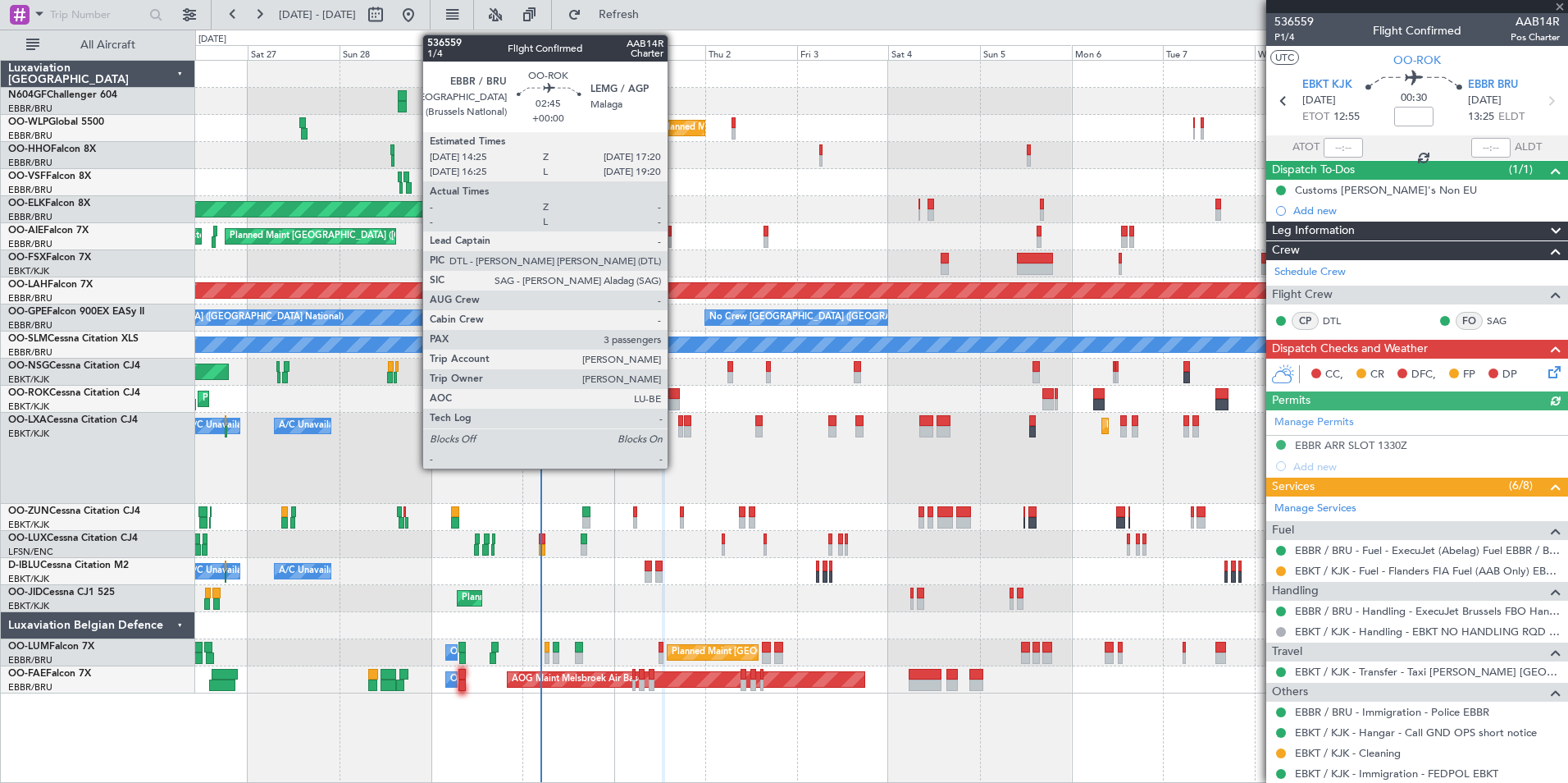
click at [675, 405] on div at bounding box center [674, 404] width 11 height 11
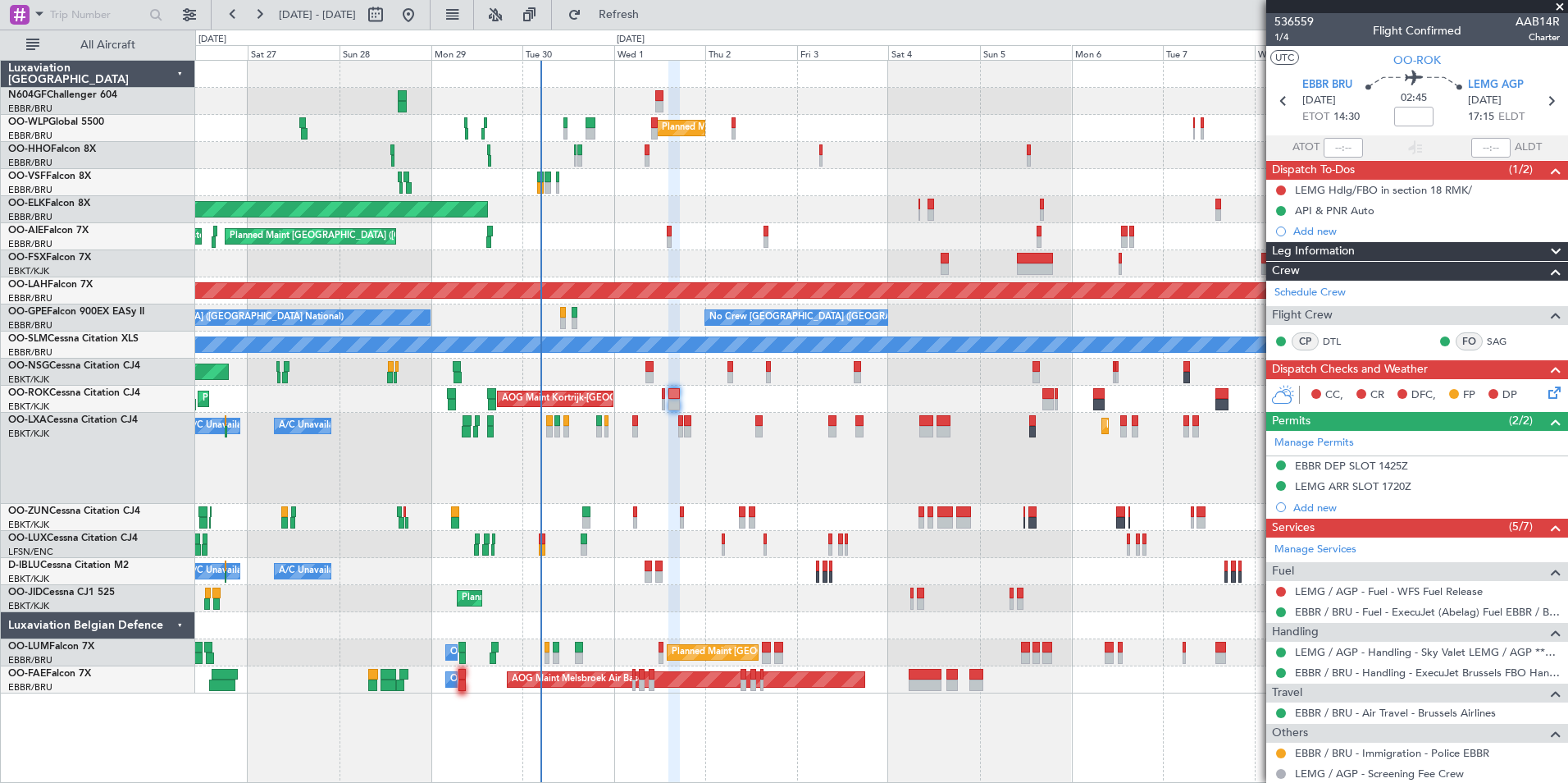
scroll to position [260, 0]
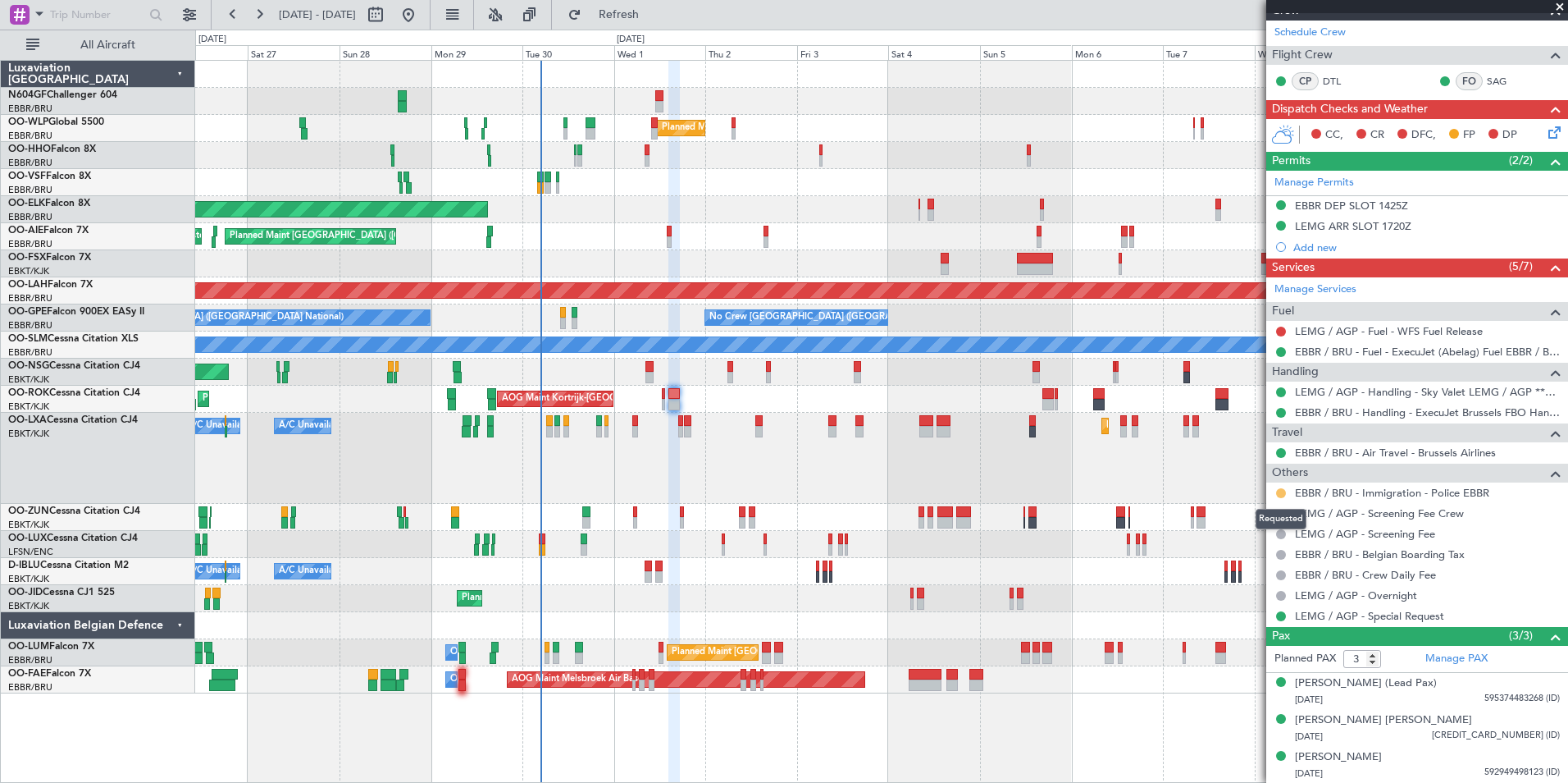
click at [1280, 492] on button at bounding box center [1280, 492] width 9 height 9
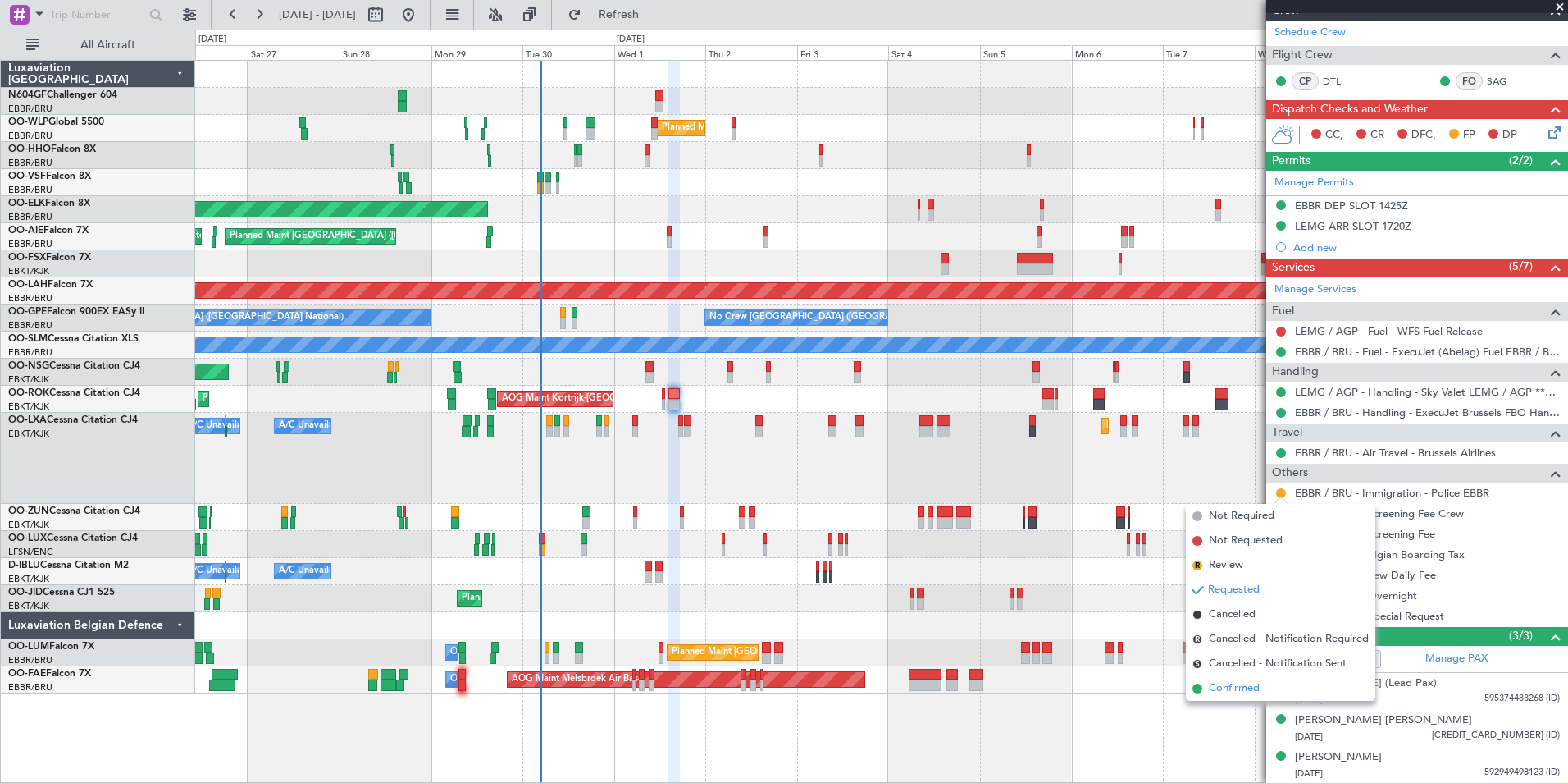
click at [1232, 680] on span "Confirmed" at bounding box center [1234, 688] width 51 height 16
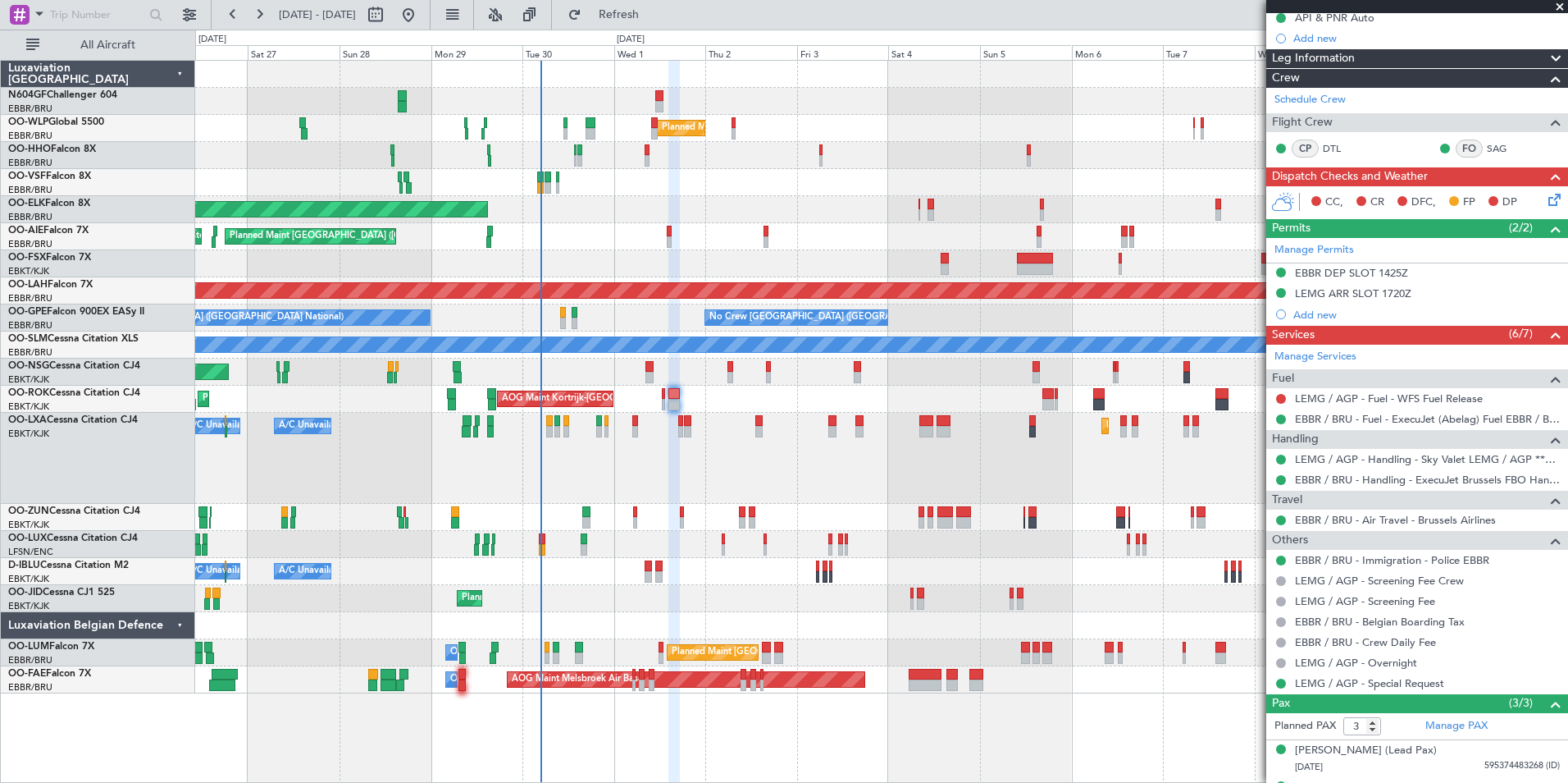
scroll to position [198, 0]
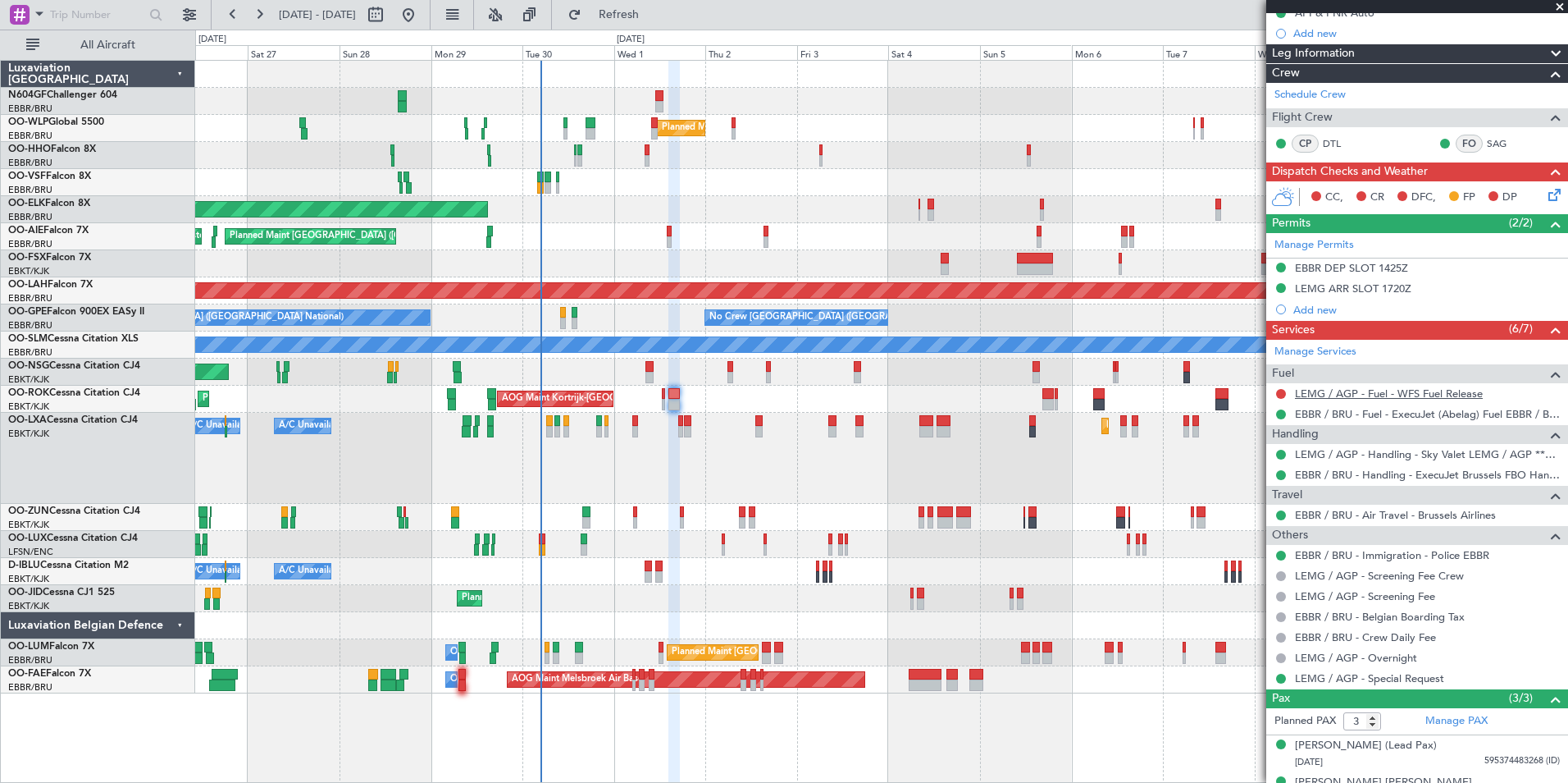
click at [1417, 395] on link "LEMG / AGP - Fuel - WFS Fuel Release" at bounding box center [1388, 394] width 188 height 14
click at [645, 19] on span "Refresh" at bounding box center [619, 15] width 69 height 11
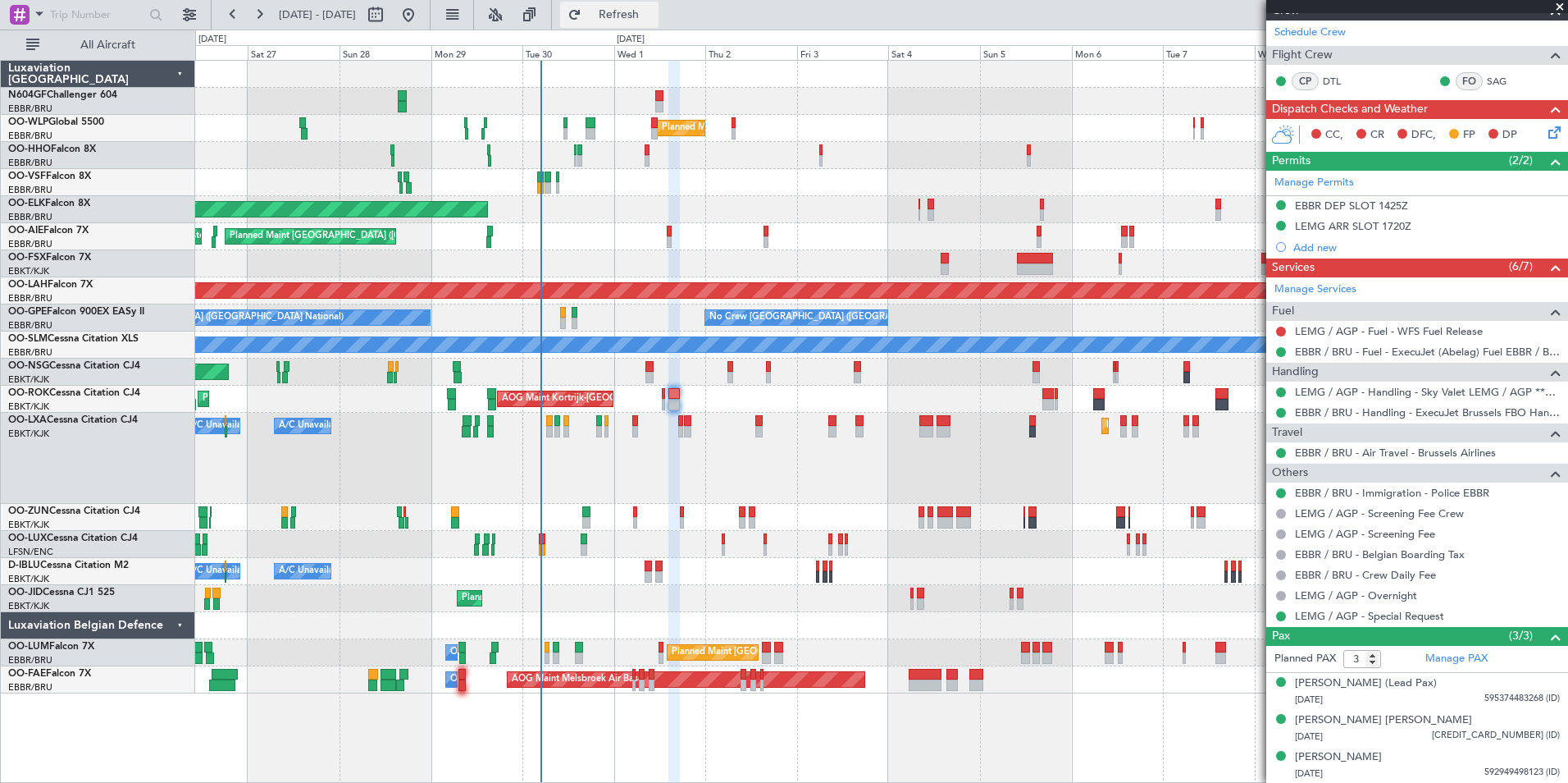
click at [625, 16] on button "Refresh" at bounding box center [609, 15] width 99 height 27
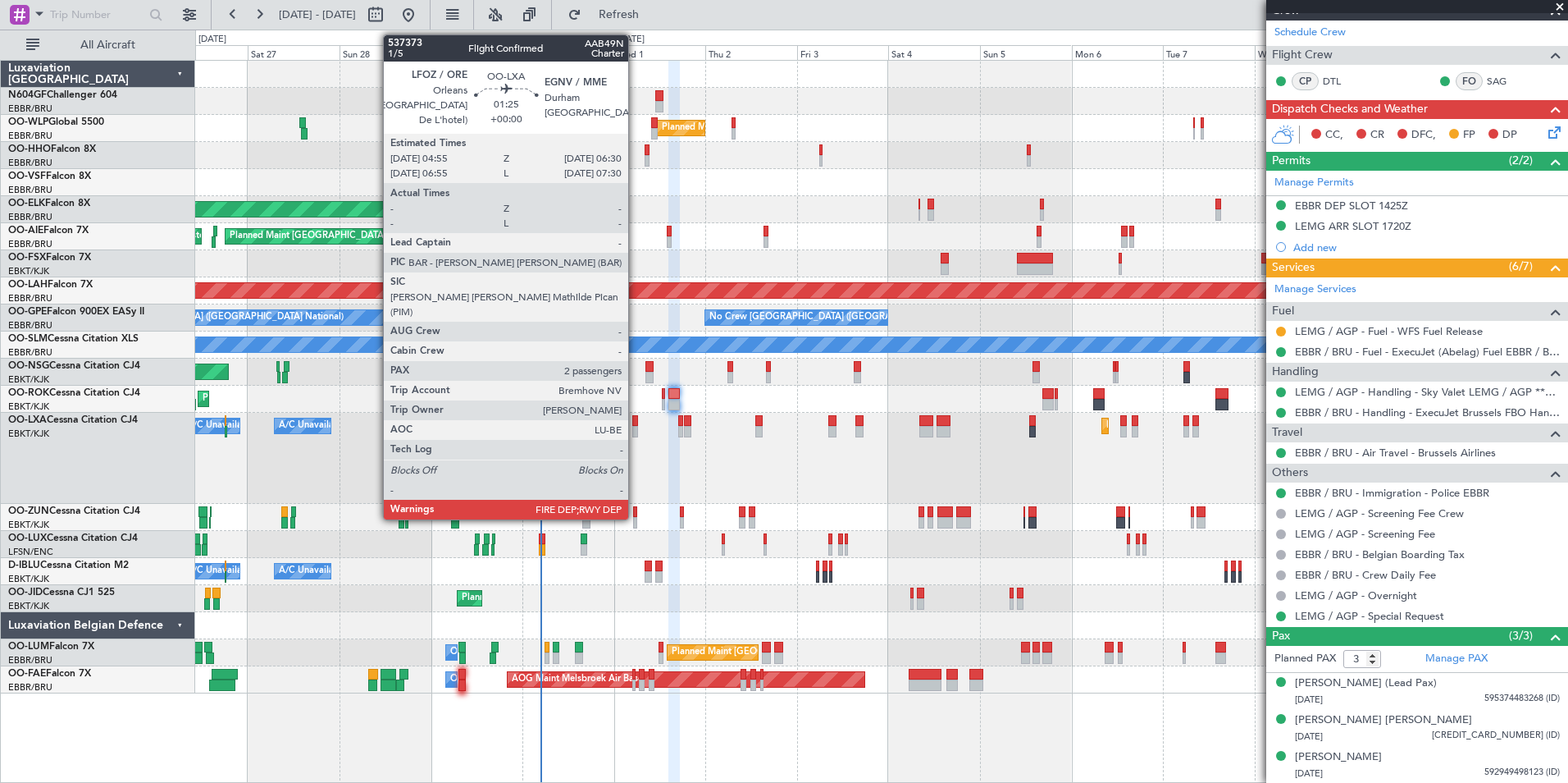
click at [636, 425] on div at bounding box center [636, 420] width 7 height 11
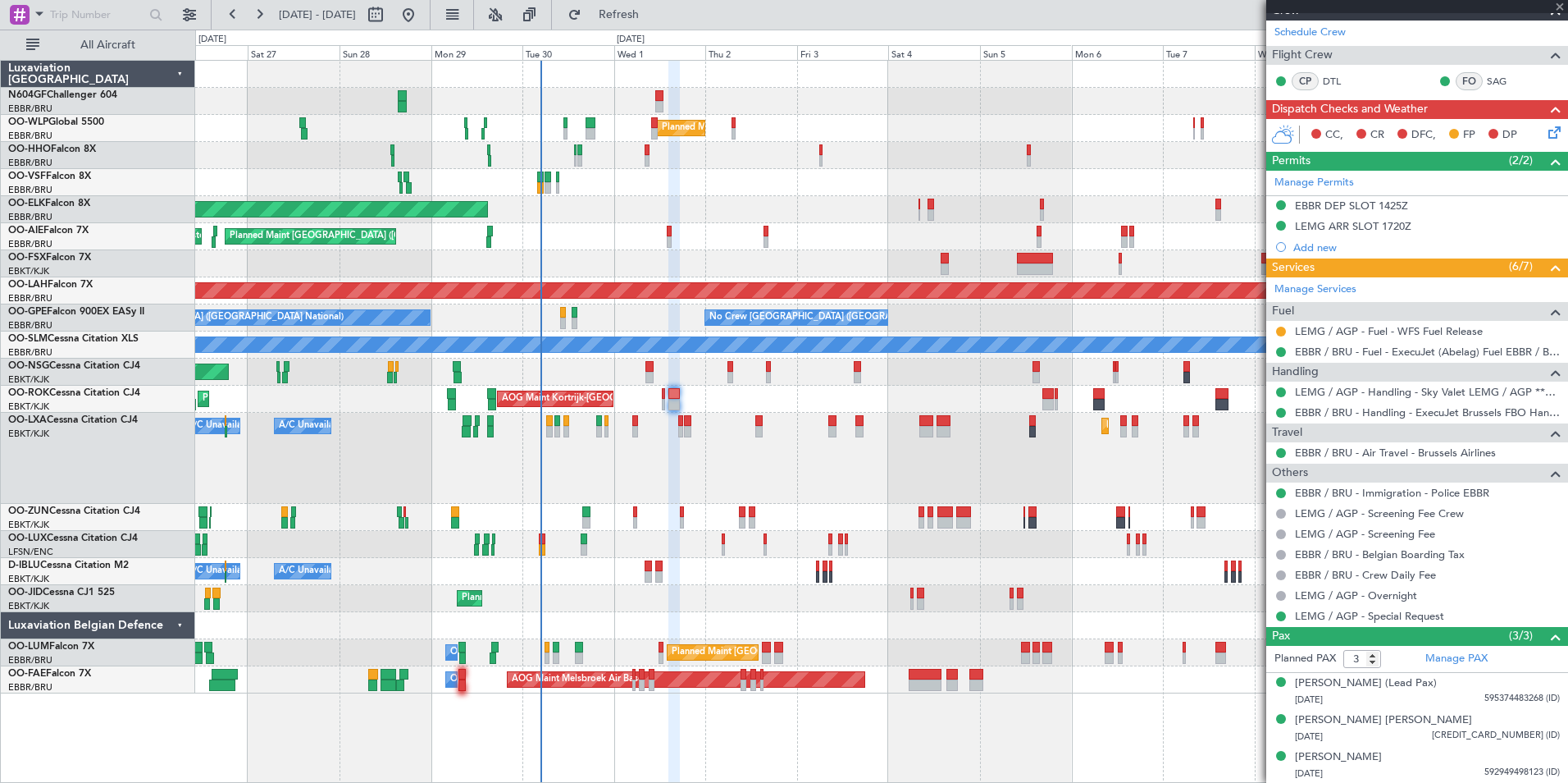
type input "2"
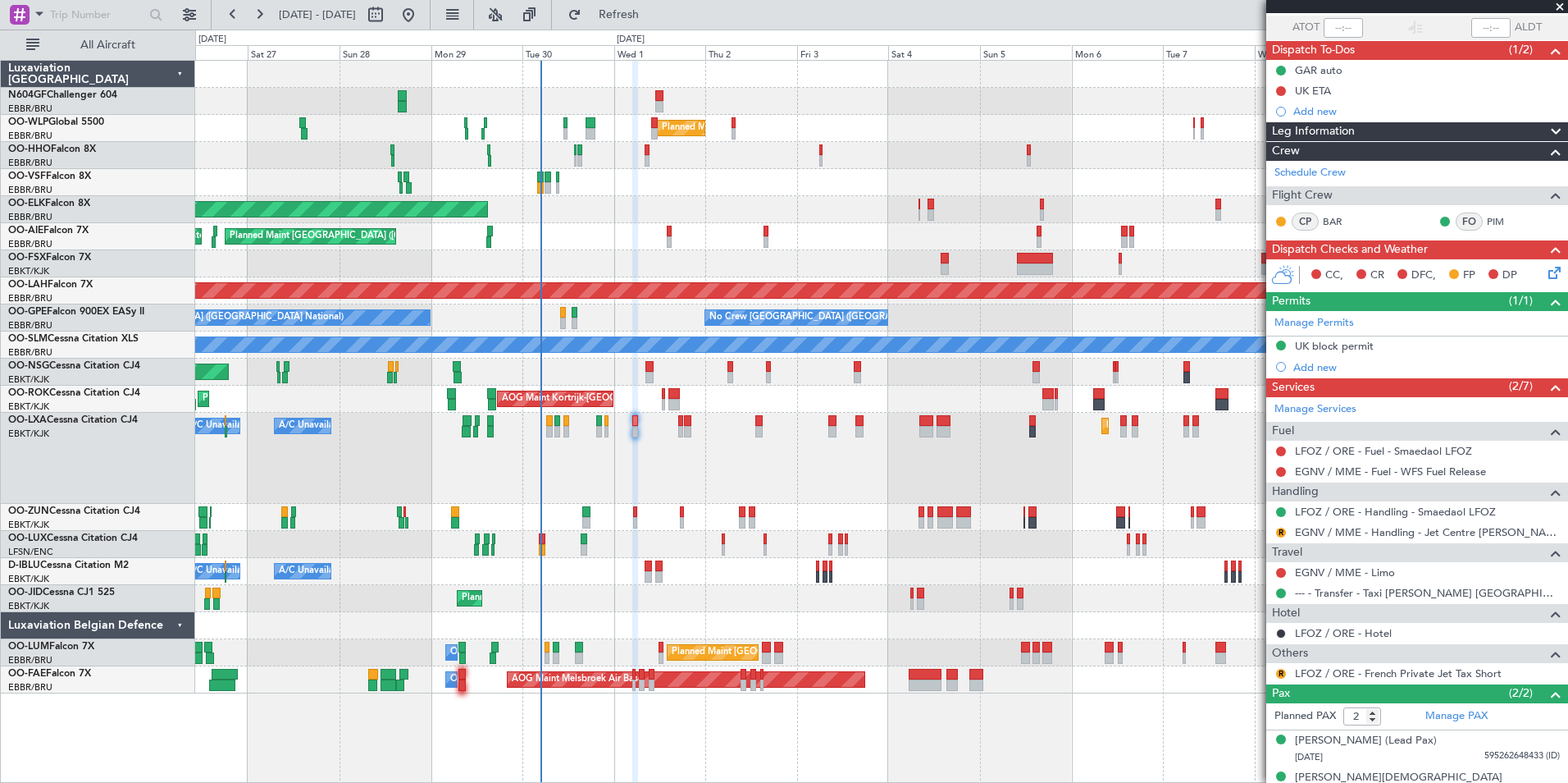
scroll to position [121, 0]
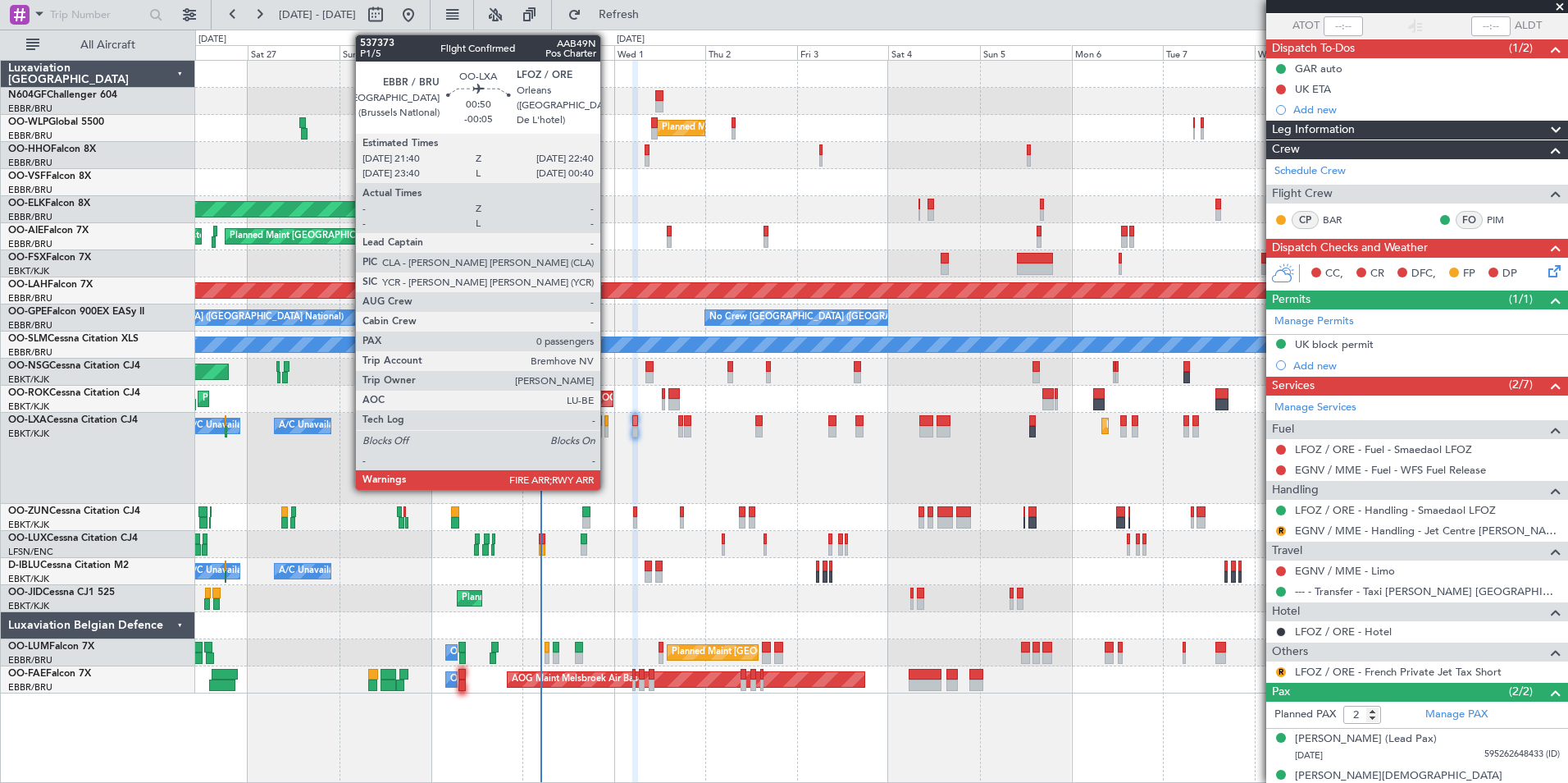
click at [607, 425] on div at bounding box center [607, 431] width 4 height 11
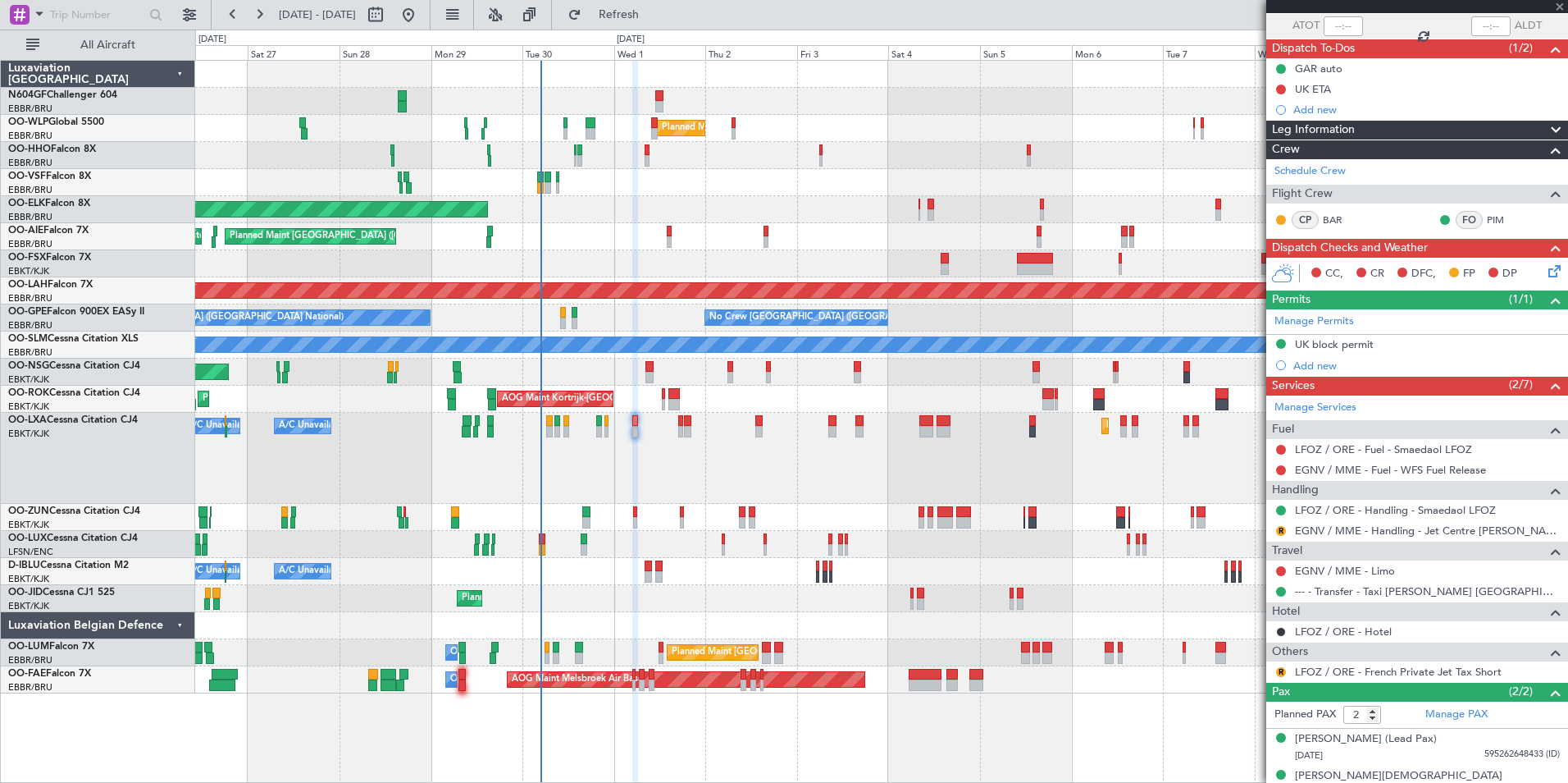
type input "-00:05"
type input "0"
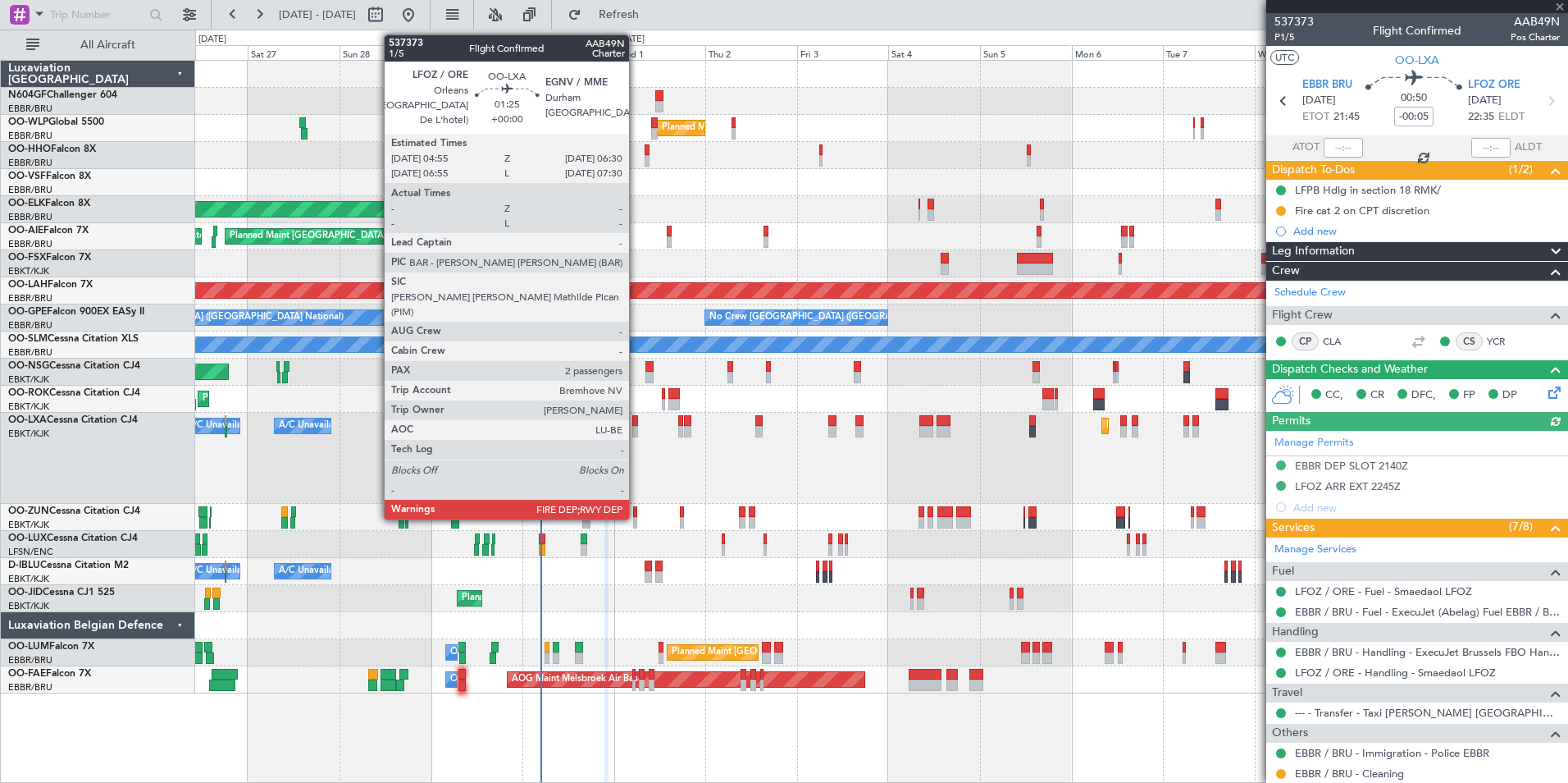
click at [638, 423] on div at bounding box center [636, 420] width 7 height 11
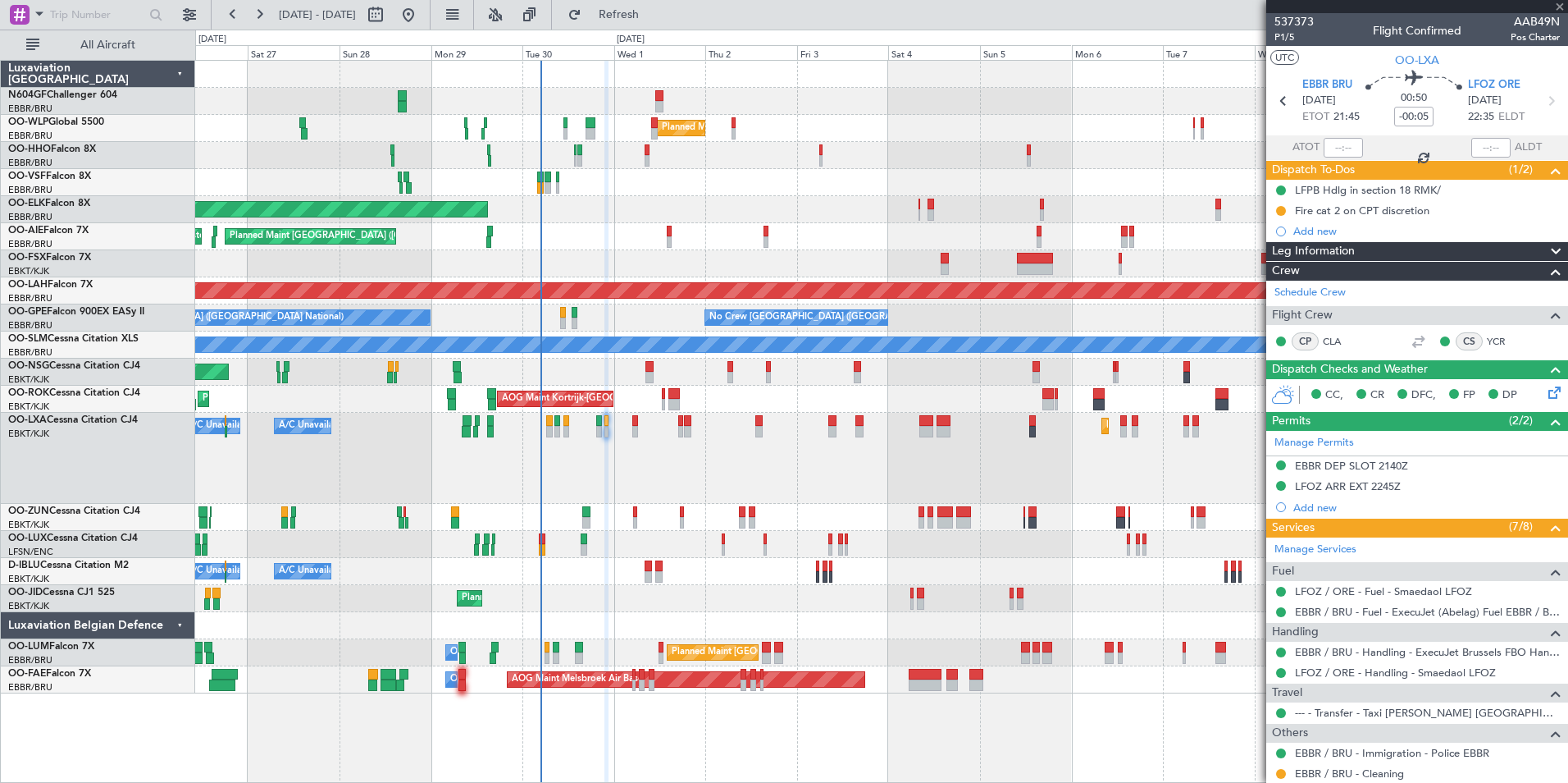
type input "2"
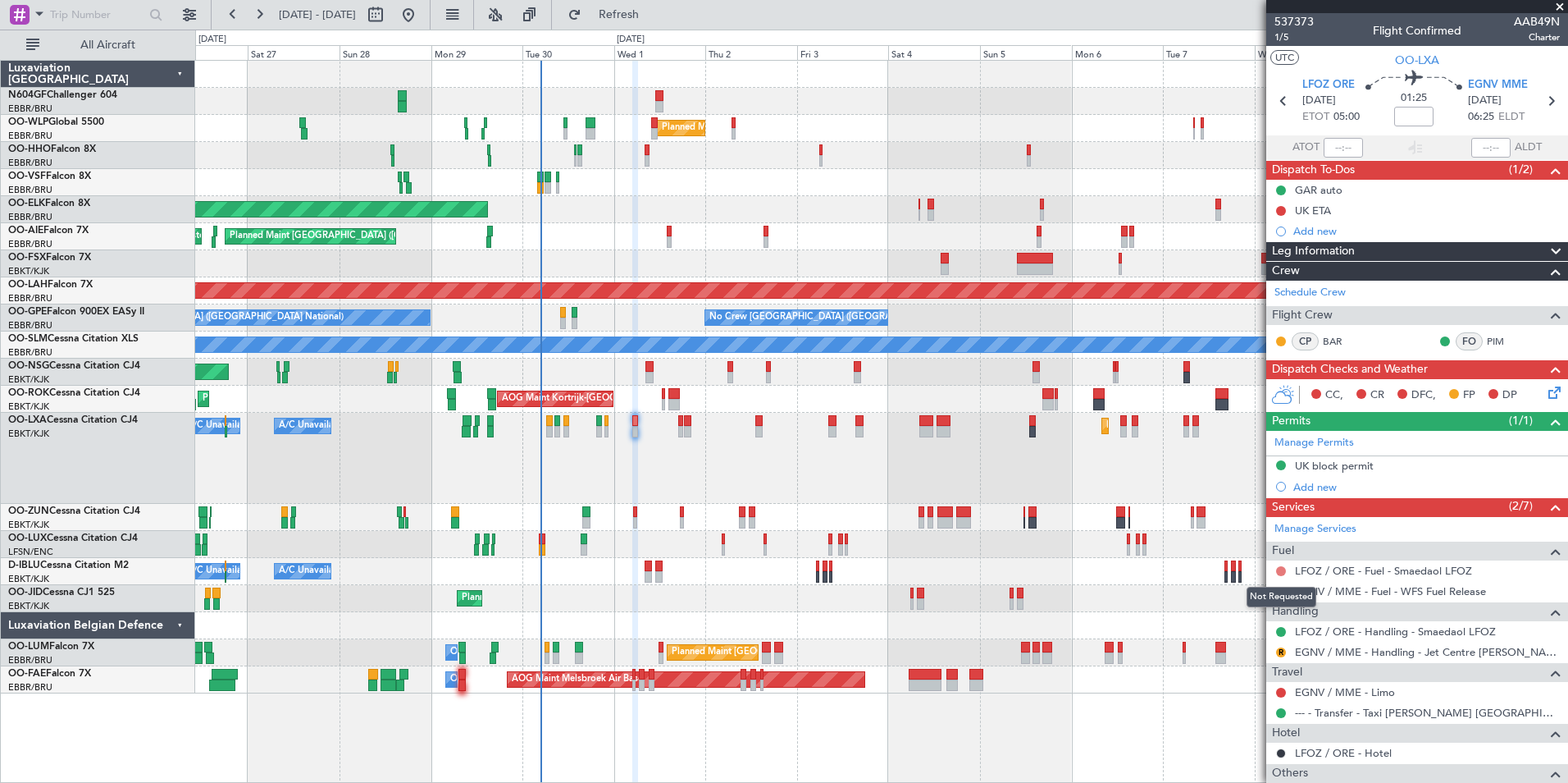
click at [1283, 571] on button at bounding box center [1280, 571] width 9 height 9
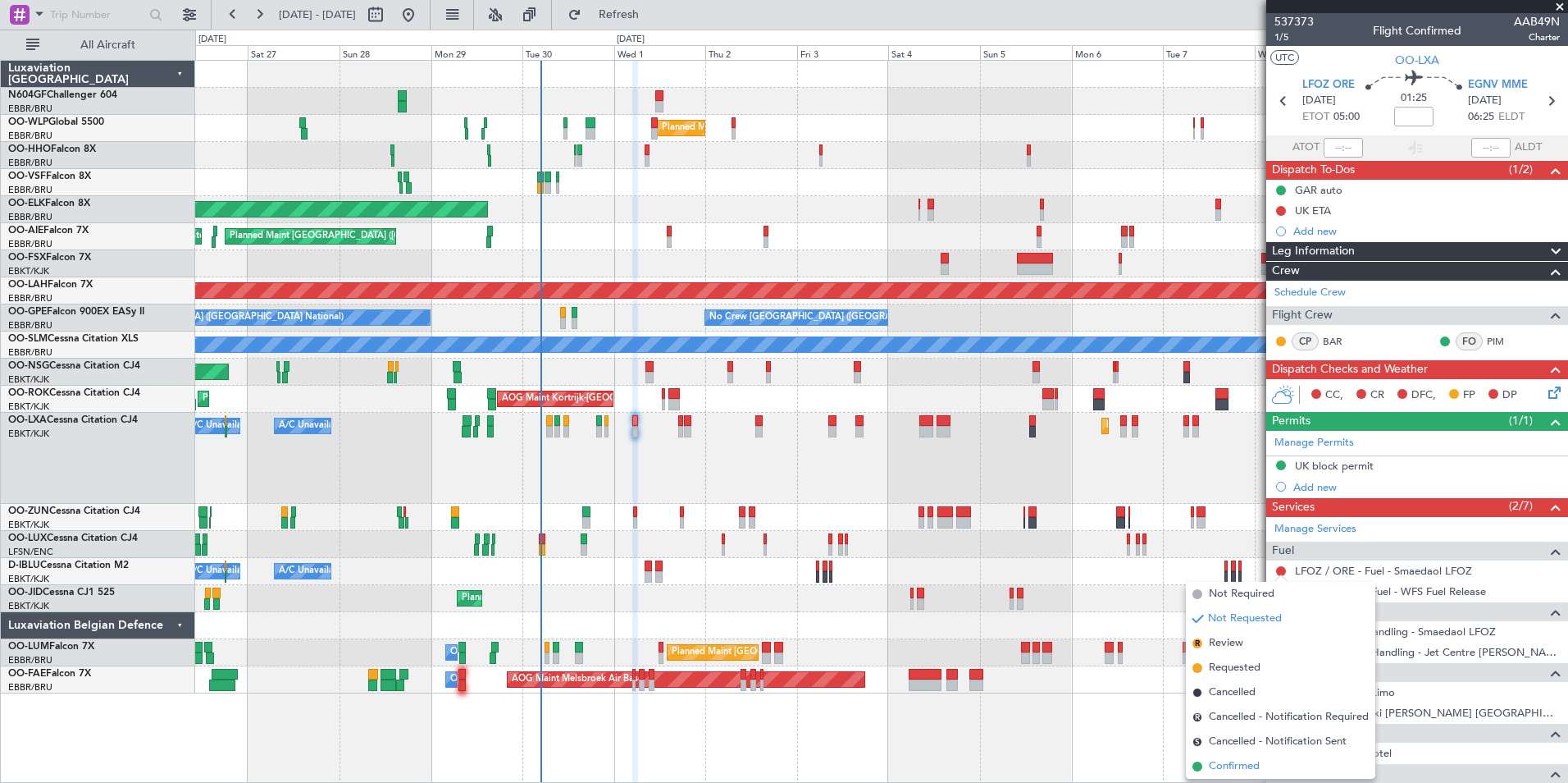
click at [1245, 760] on span "Confirmed" at bounding box center [1234, 766] width 51 height 16
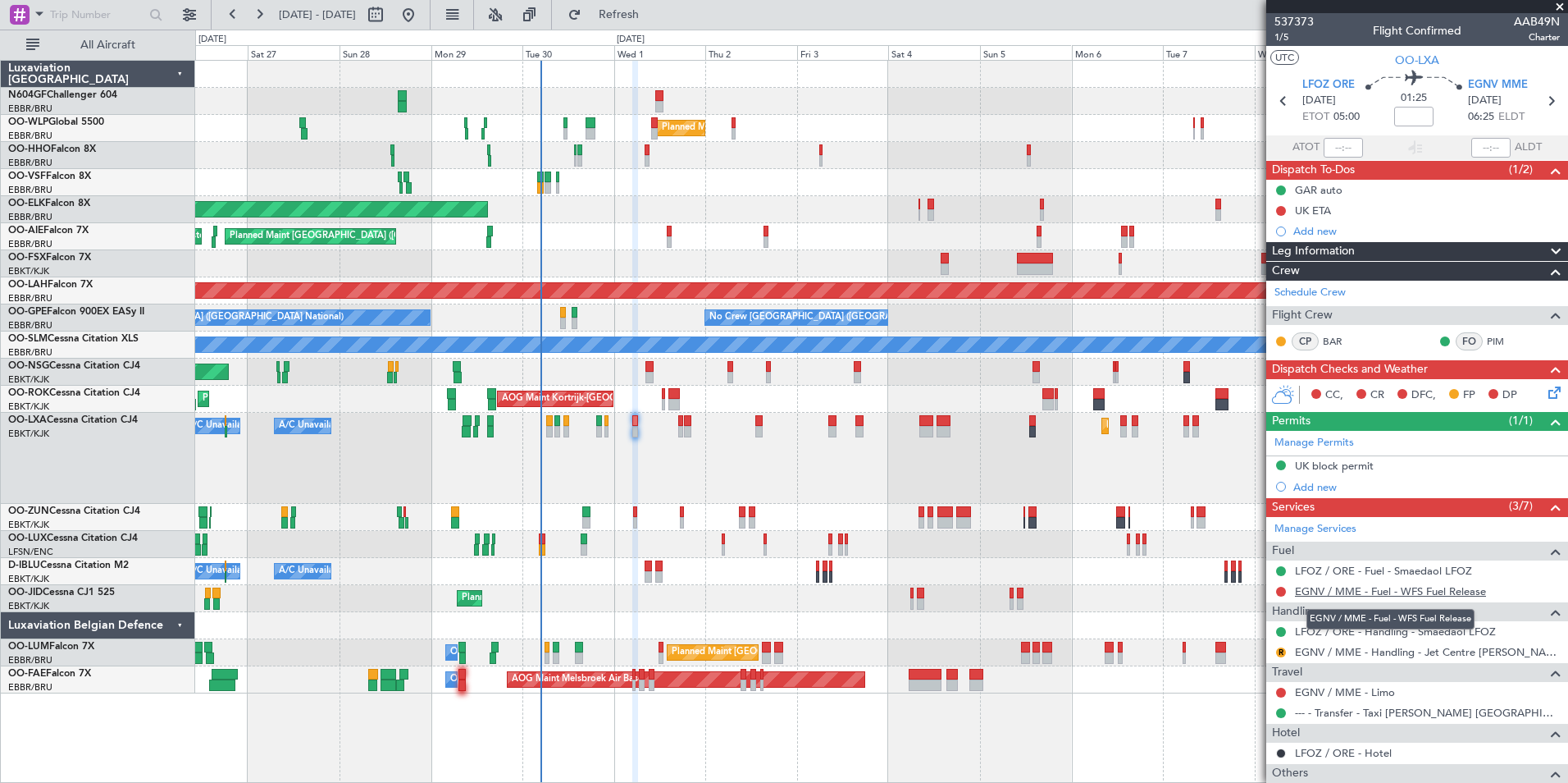
click at [1328, 591] on link "EGNV / MME - Fuel - WFS Fuel Release" at bounding box center [1390, 591] width 191 height 14
click at [631, 19] on button "Refresh" at bounding box center [609, 15] width 99 height 27
click at [639, 15] on span "Refresh" at bounding box center [619, 15] width 69 height 11
click at [1544, 96] on icon at bounding box center [1551, 101] width 21 height 21
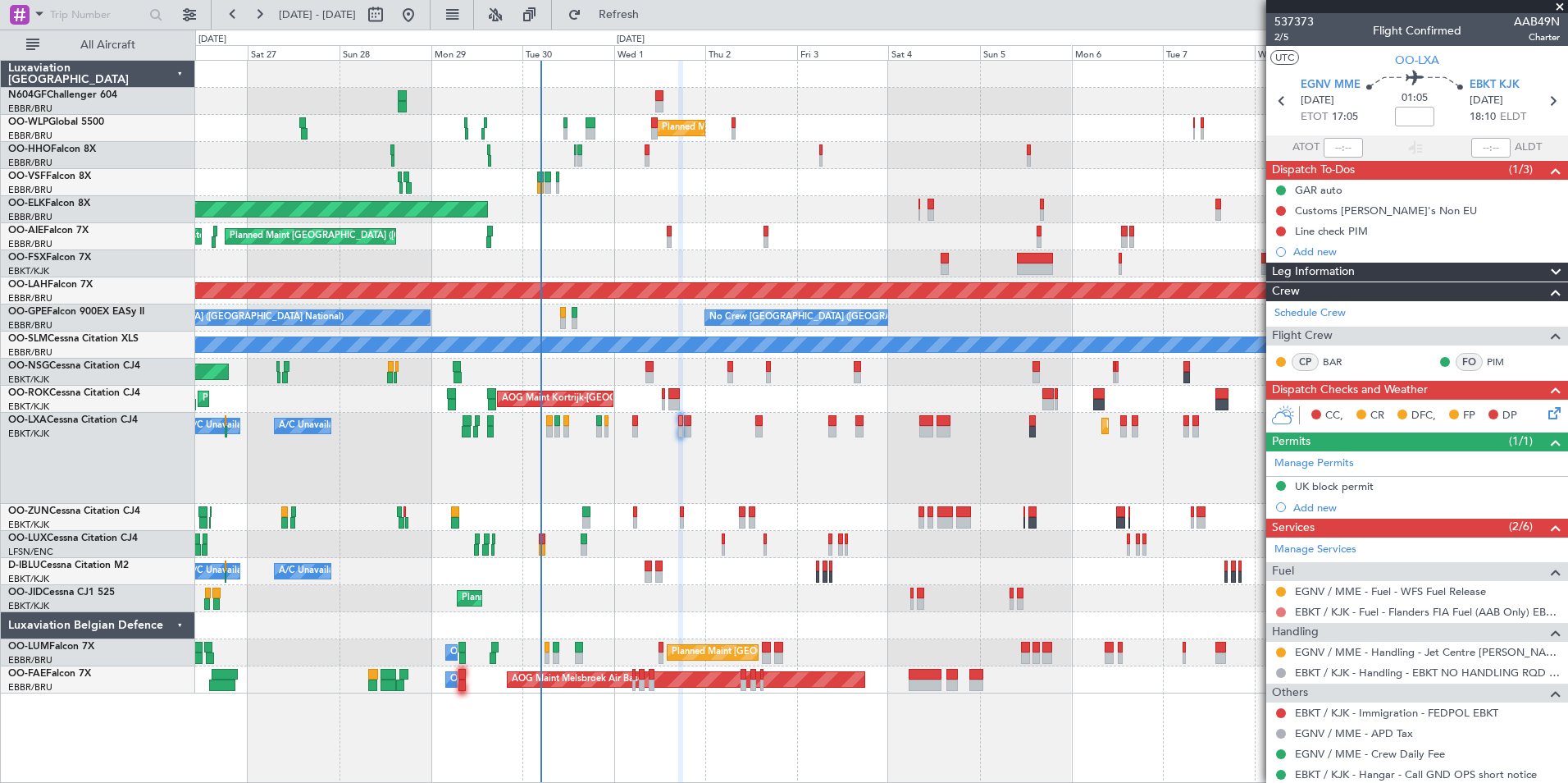
click at [1284, 610] on button at bounding box center [1280, 611] width 9 height 9
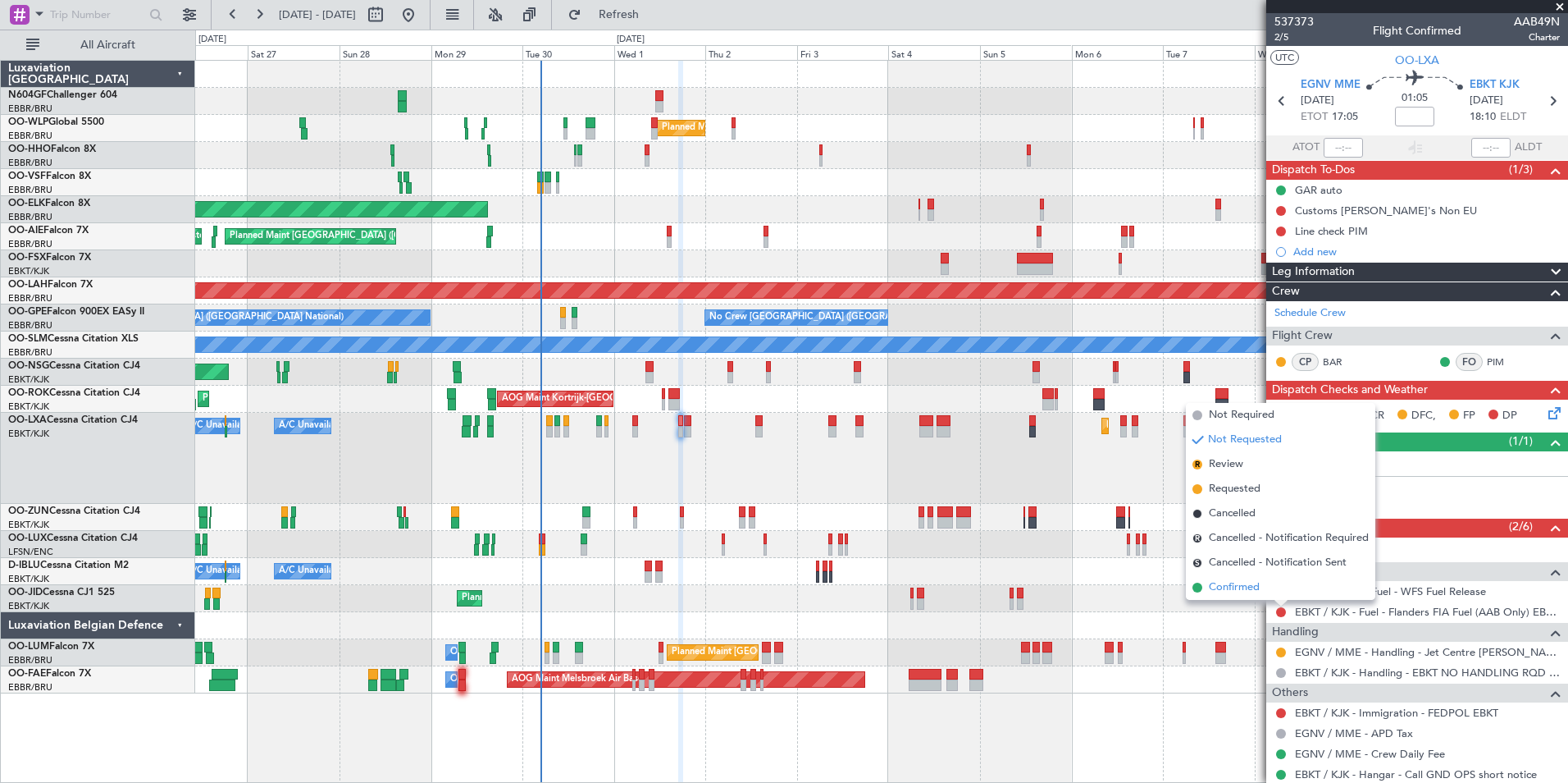
click at [1242, 584] on span "Confirmed" at bounding box center [1234, 587] width 51 height 16
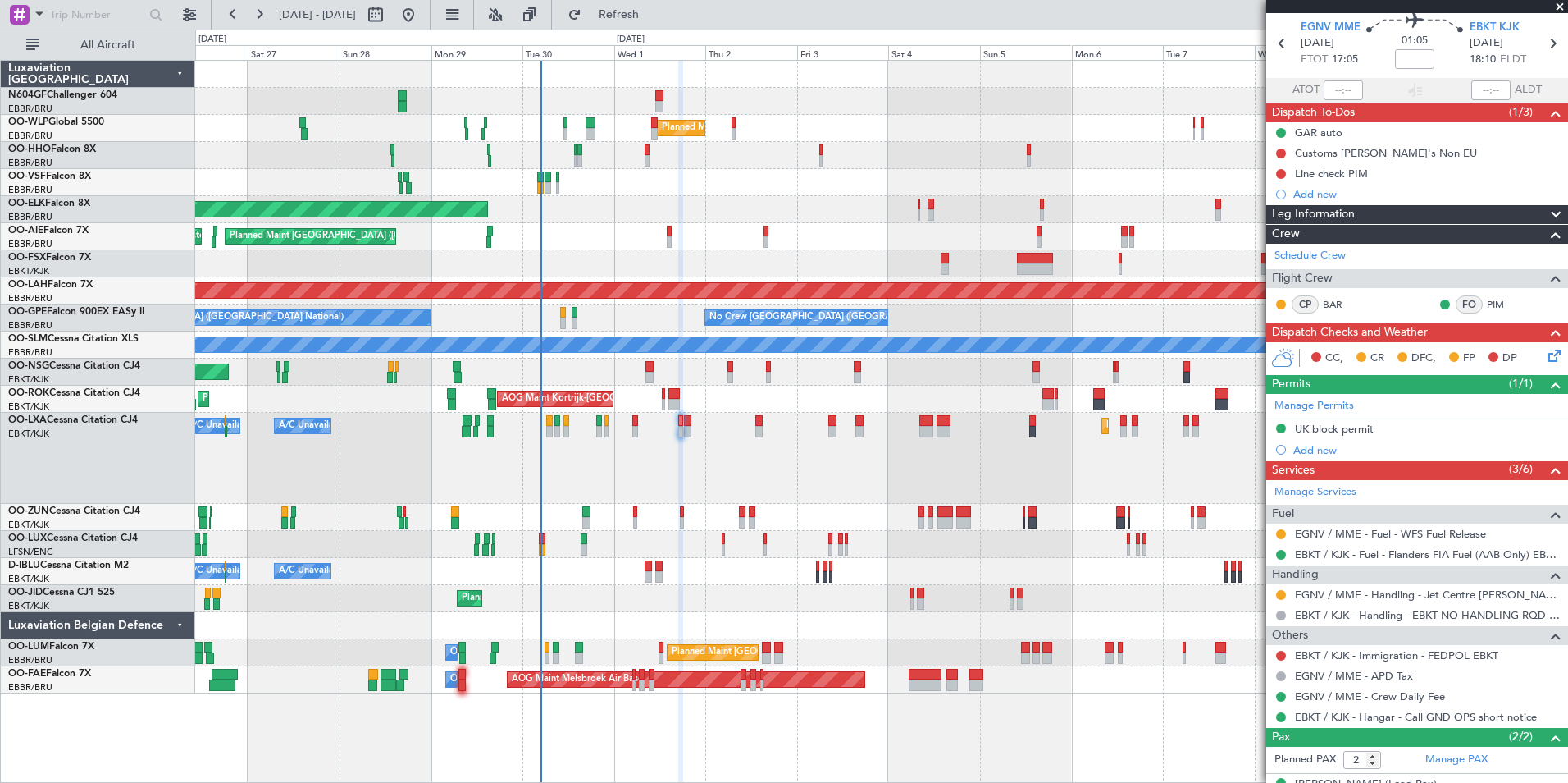
scroll to position [121, 0]
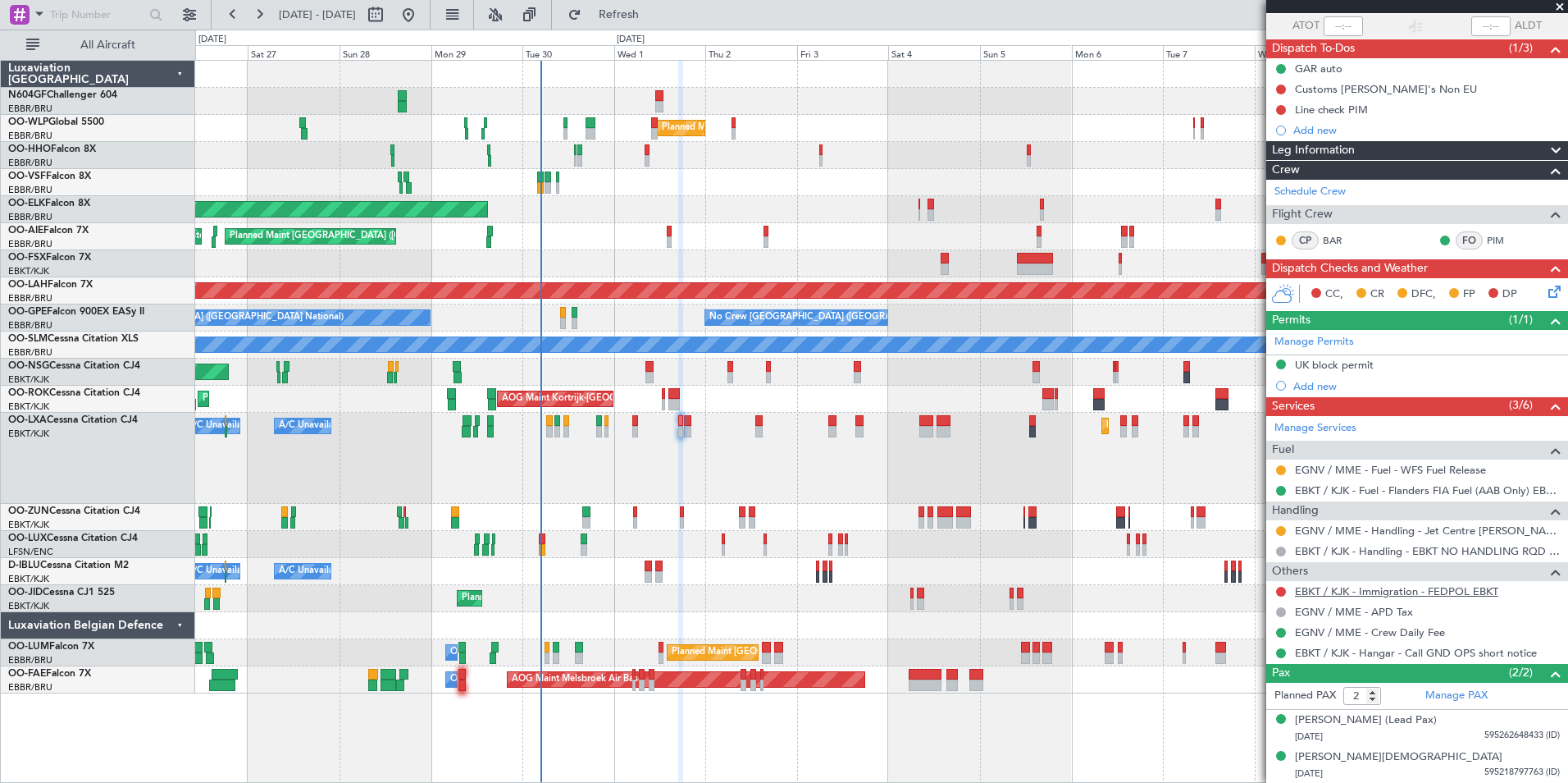
click at [1415, 592] on link "EBKT / KJK - Immigration - FEDPOL EBKT" at bounding box center [1396, 591] width 204 height 14
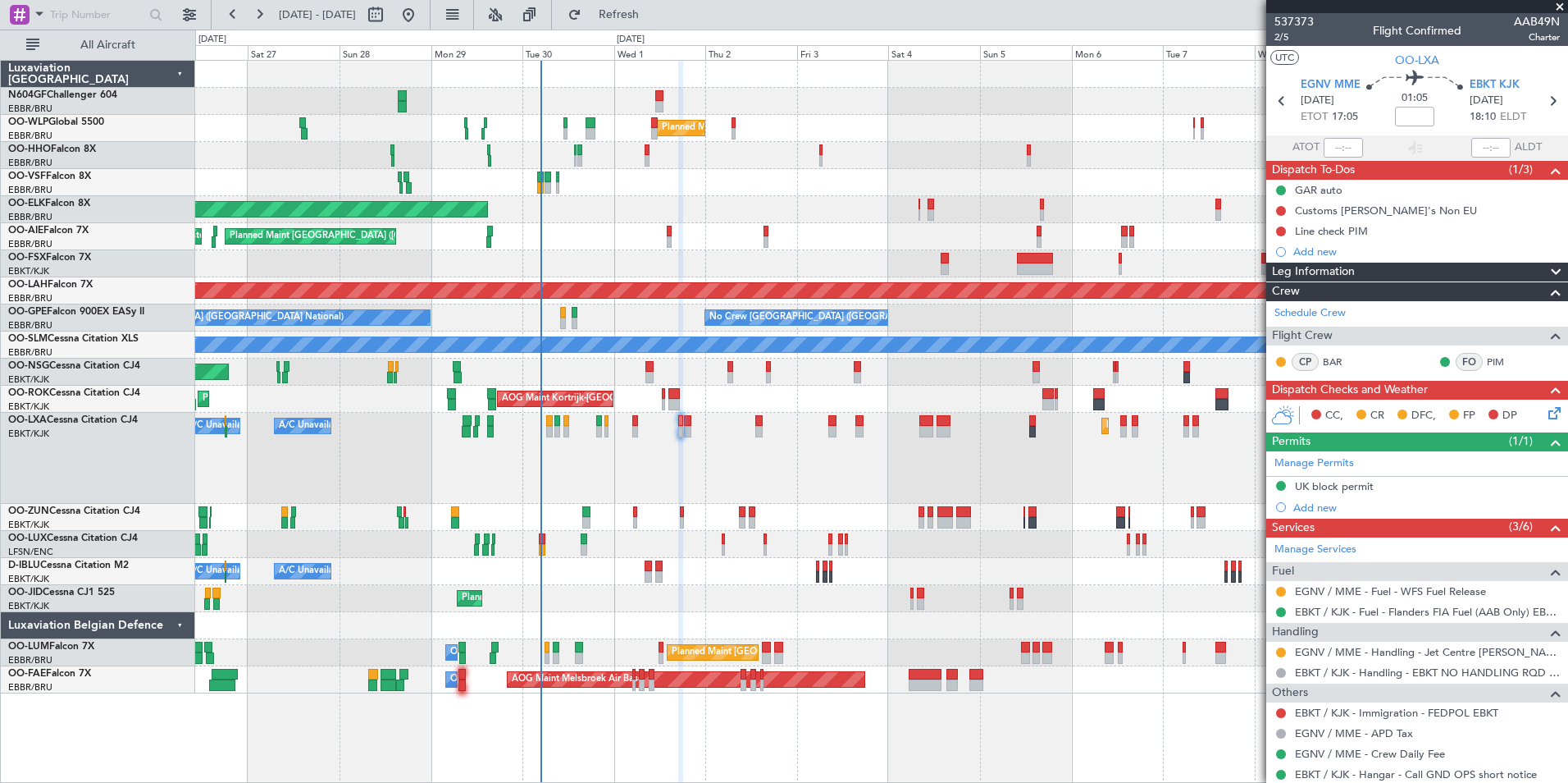
scroll to position [121, 0]
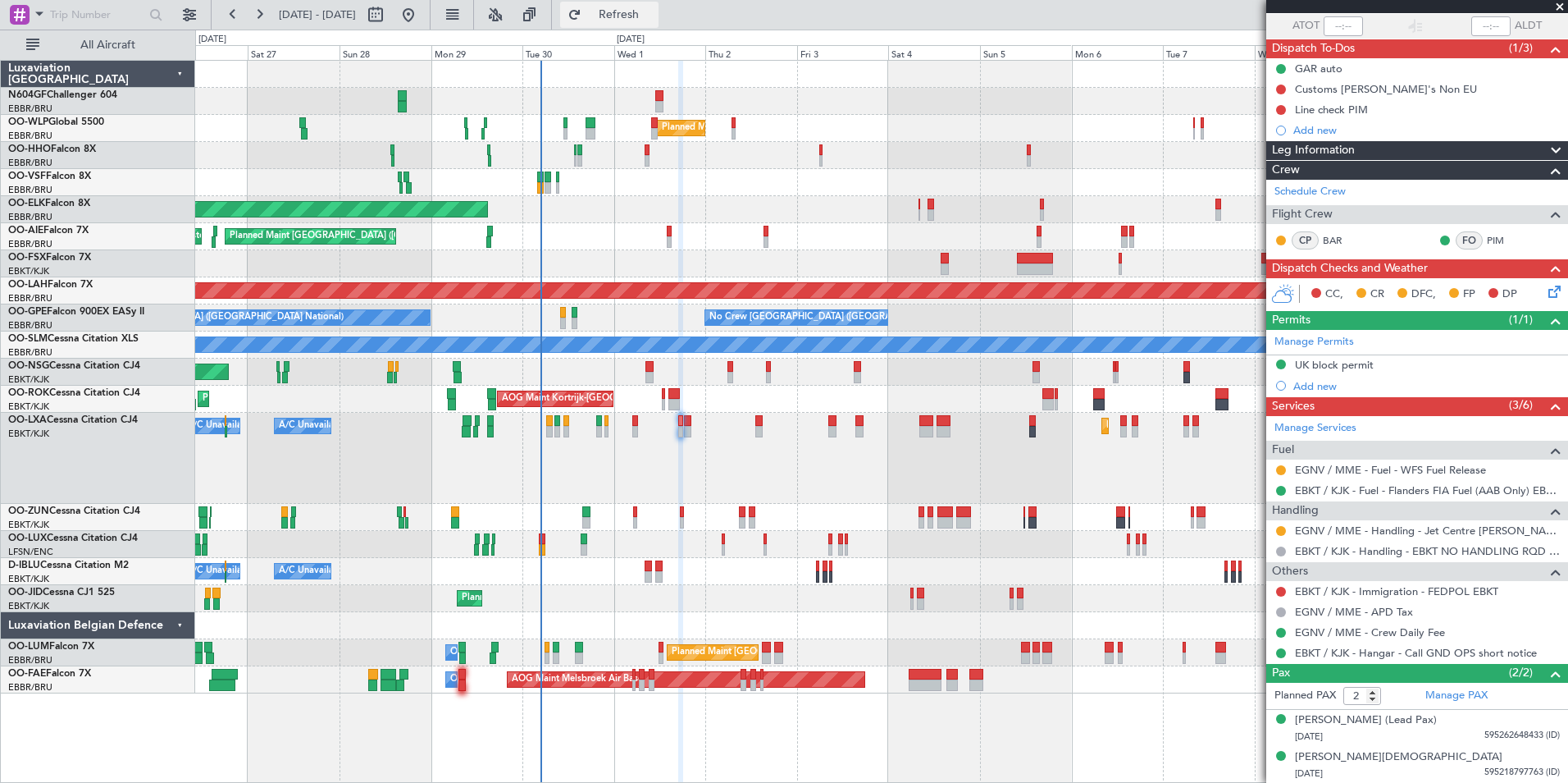
click at [654, 18] on span "Refresh" at bounding box center [619, 15] width 69 height 11
click at [638, 6] on button "Refresh" at bounding box center [609, 15] width 99 height 27
click at [1283, 593] on button at bounding box center [1280, 591] width 9 height 9
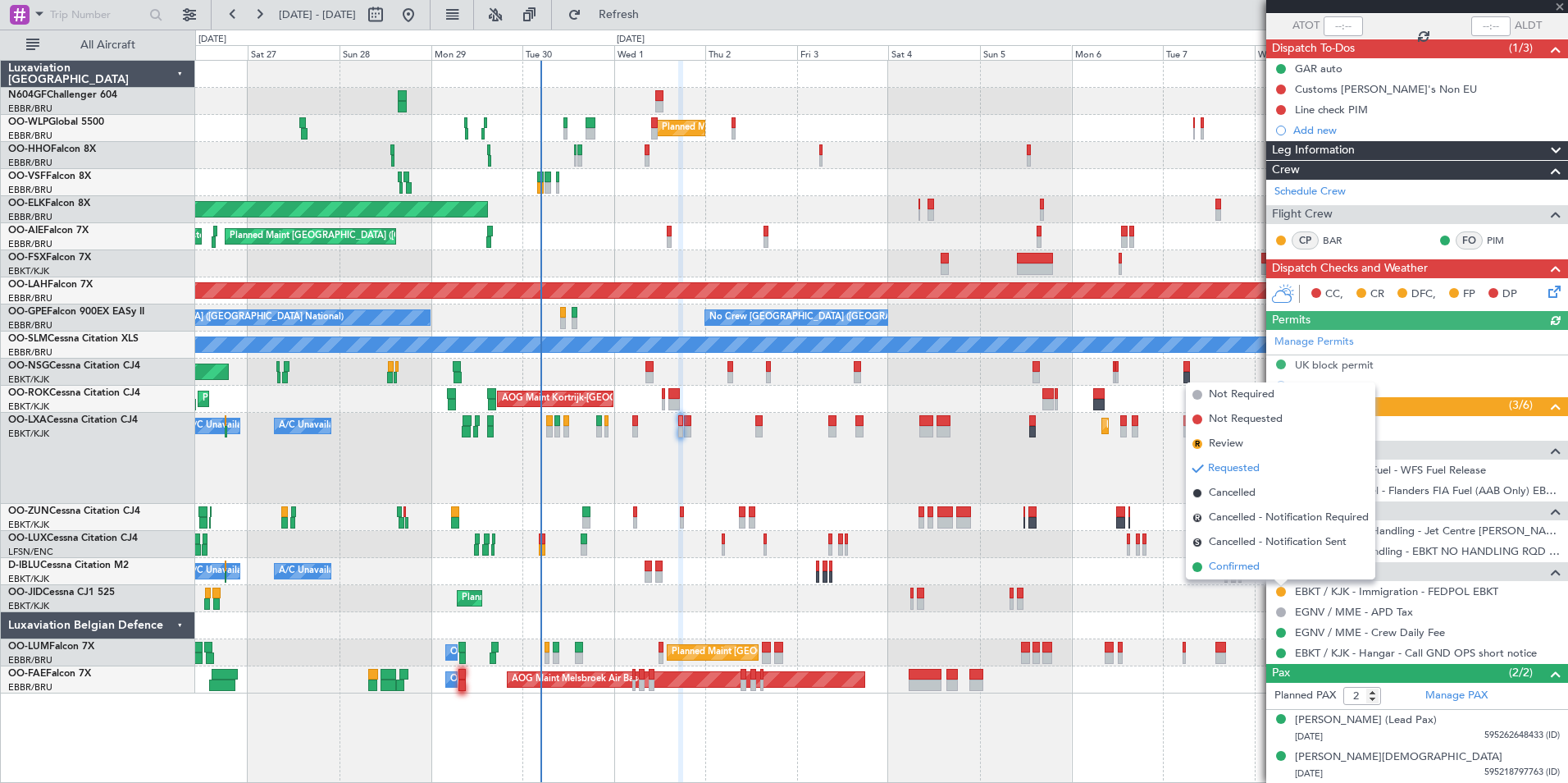
click at [1267, 566] on li "Confirmed" at bounding box center [1280, 566] width 190 height 25
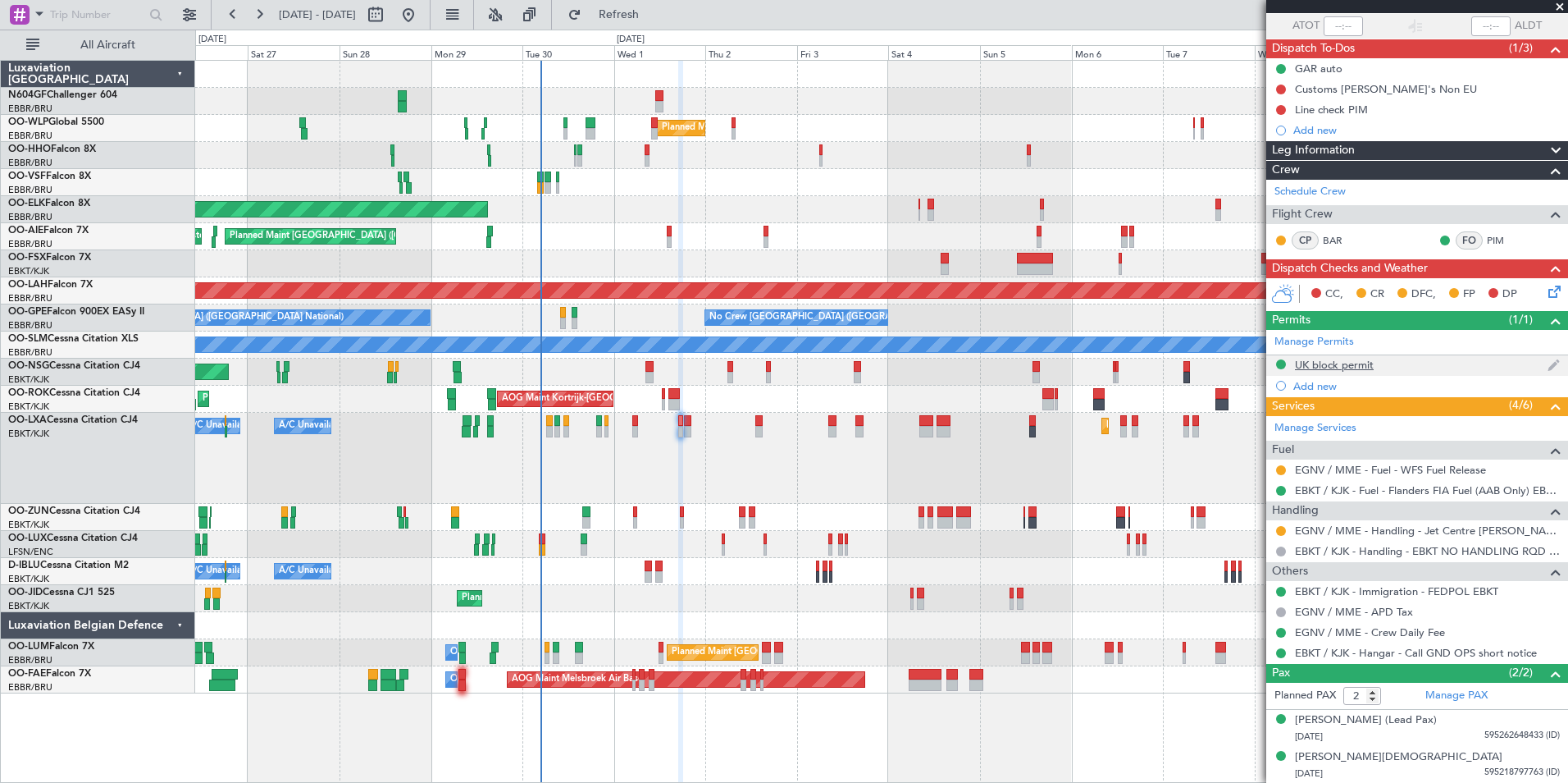
scroll to position [0, 0]
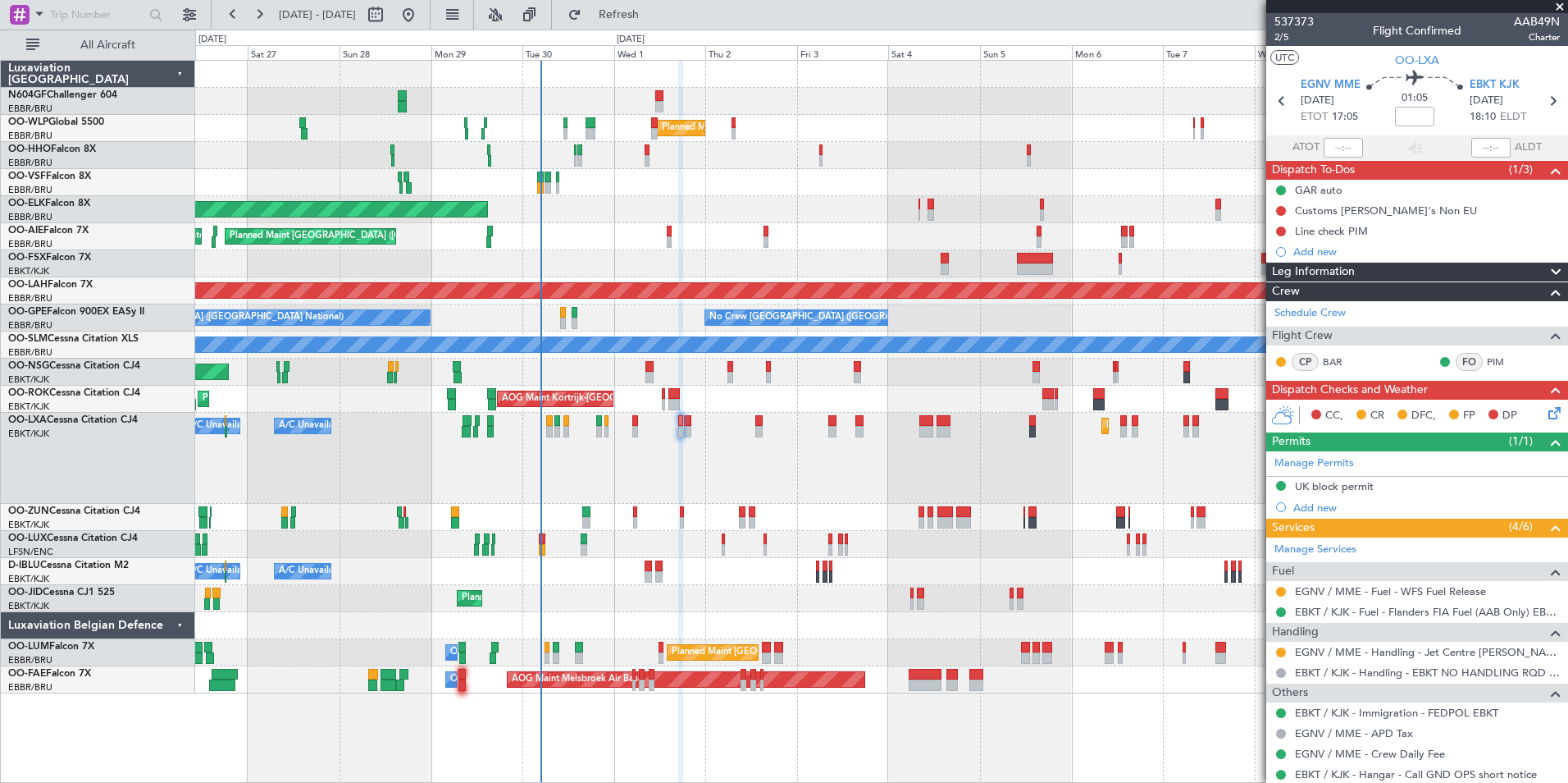
click at [1542, 88] on section "EGNV MME 01/10/2025 ETOT 17:05 01:05 EBKT KJK 01/10/2025 18:10 ELDT" at bounding box center [1417, 102] width 302 height 64
click at [1546, 97] on icon at bounding box center [1553, 101] width 21 height 21
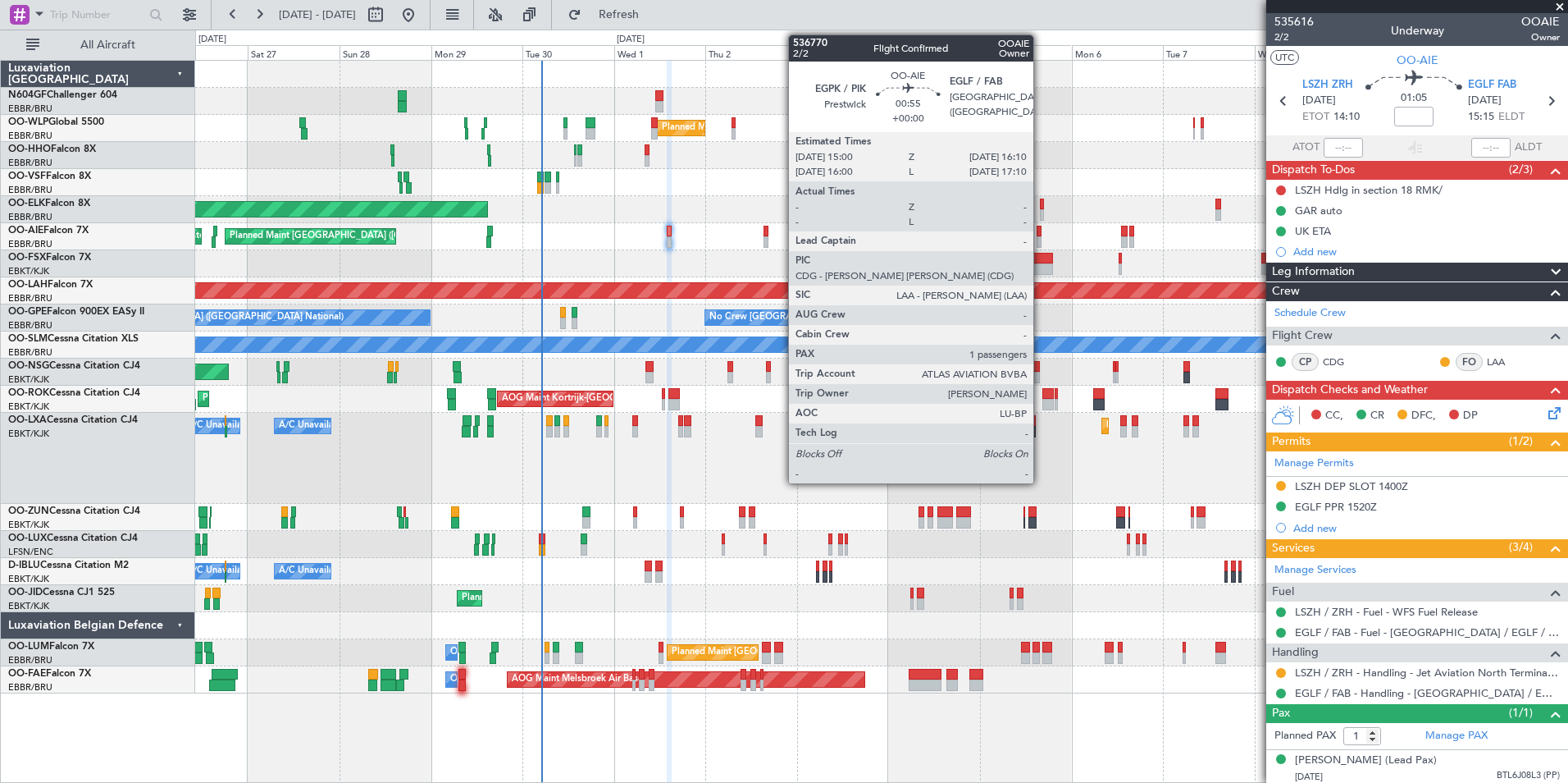
click at [1040, 236] on div at bounding box center [1040, 231] width 5 height 11
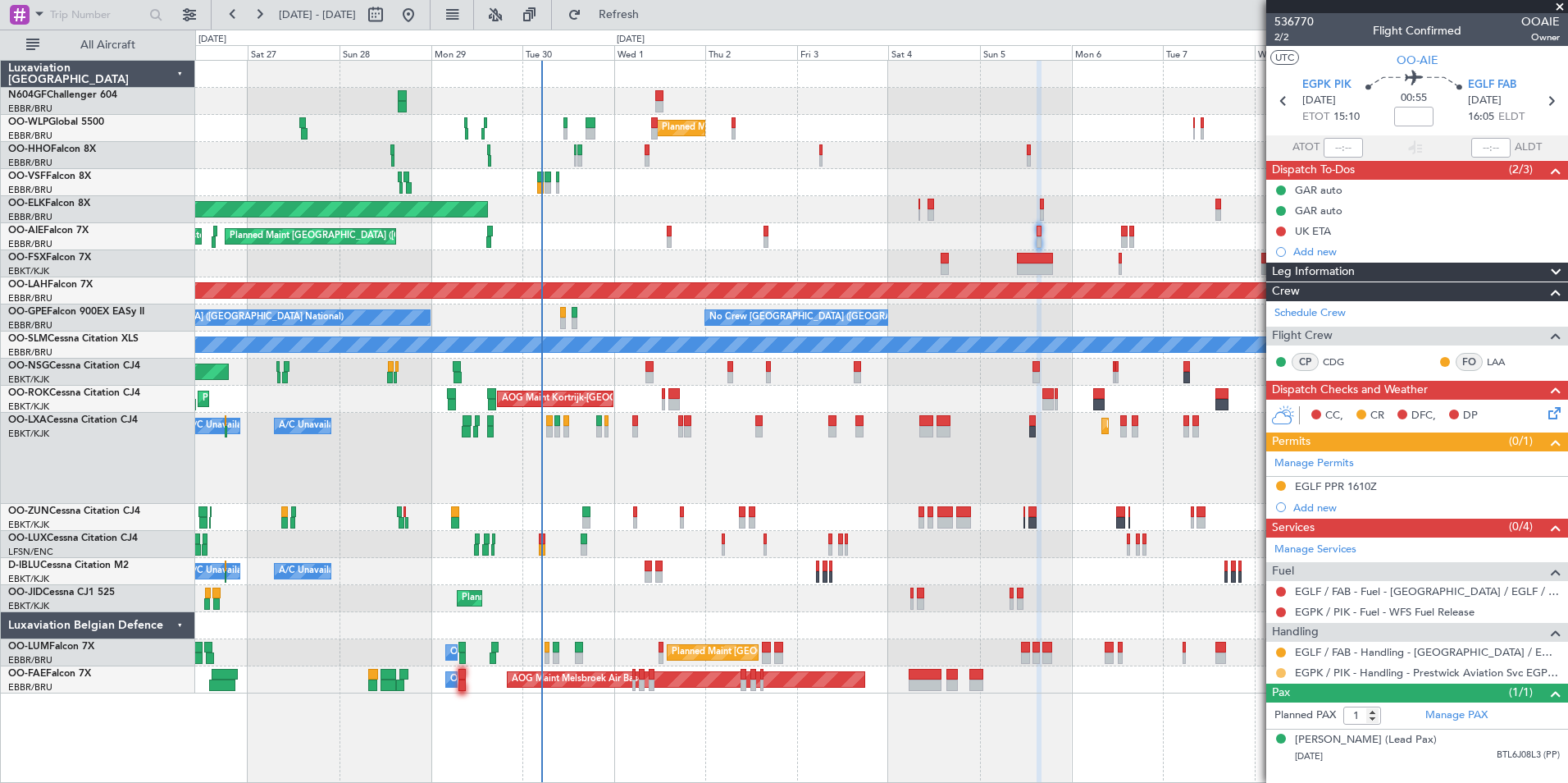
click at [1281, 673] on button at bounding box center [1280, 672] width 9 height 9
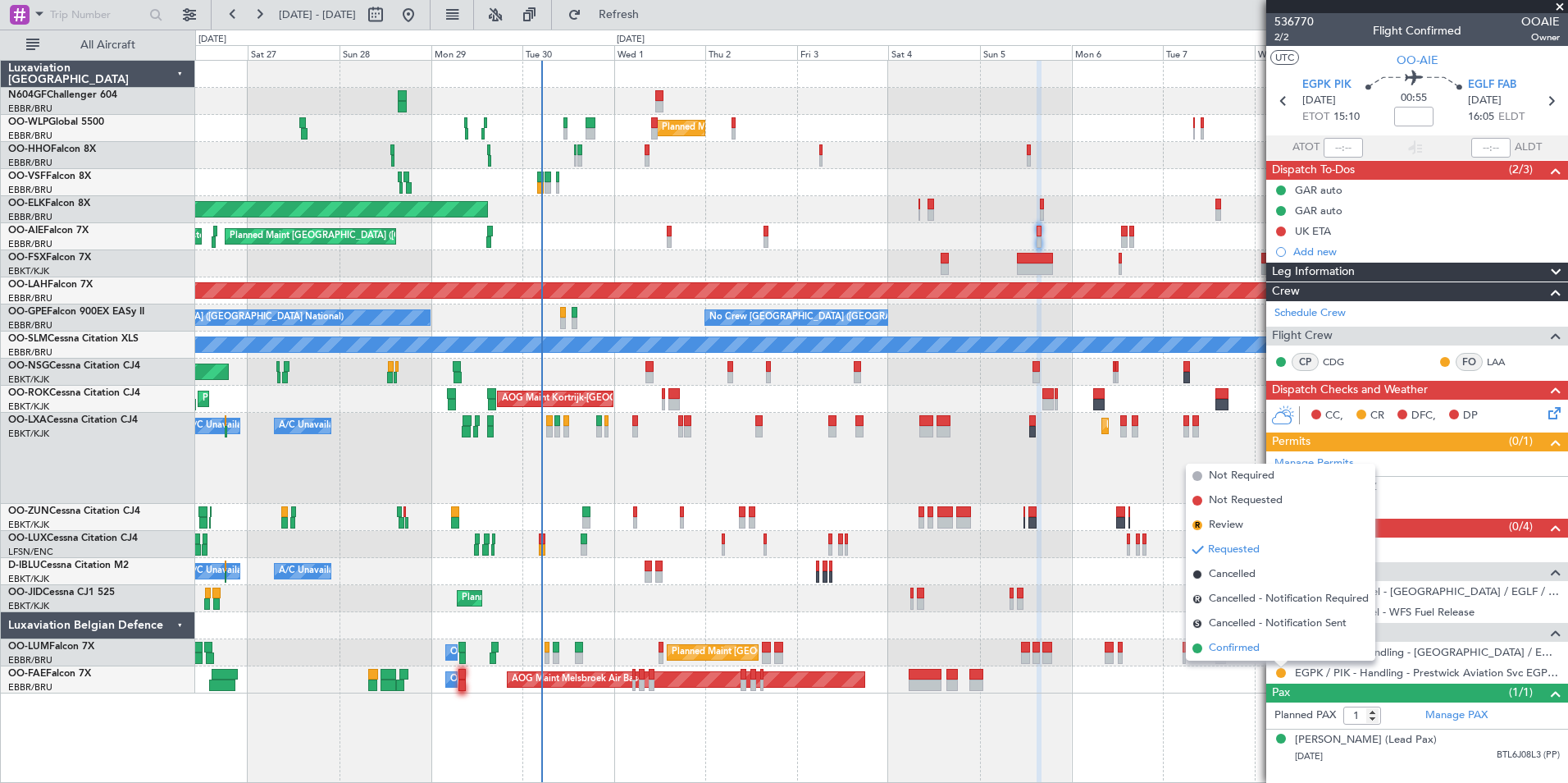
click at [1267, 647] on li "Confirmed" at bounding box center [1280, 648] width 190 height 25
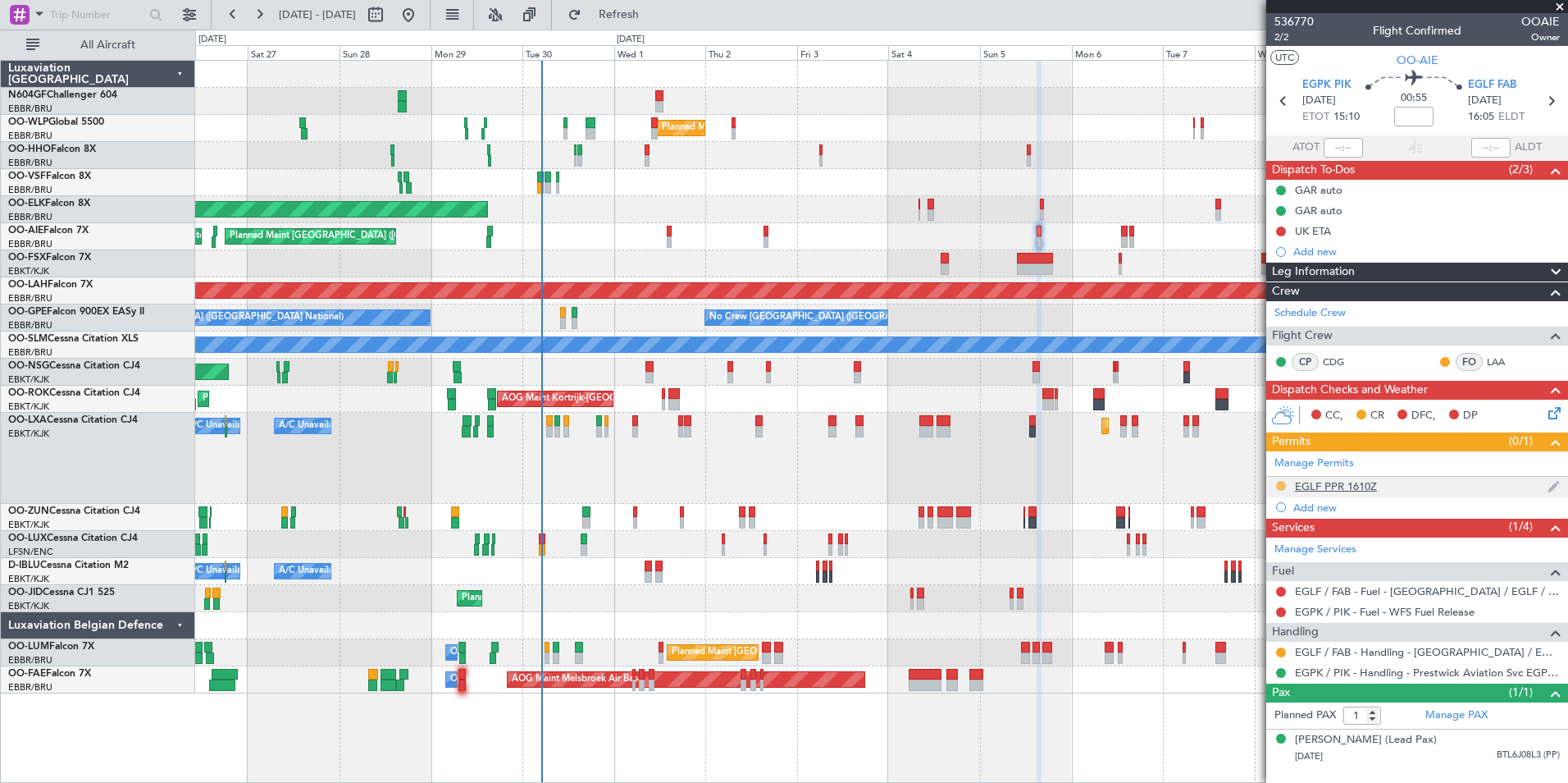
click at [1278, 484] on button at bounding box center [1280, 485] width 9 height 9
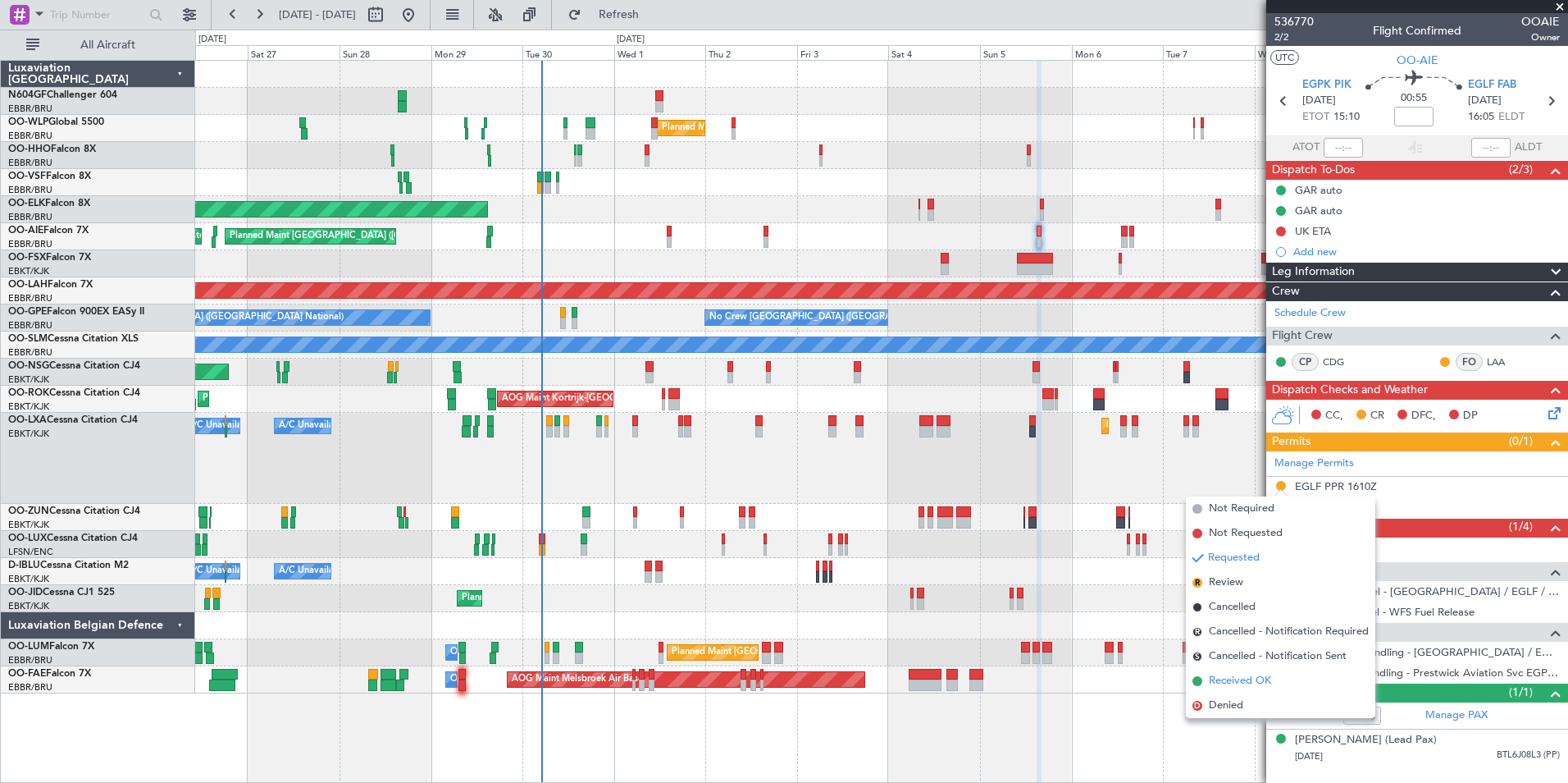
click at [1234, 682] on span "Received OK" at bounding box center [1240, 681] width 63 height 16
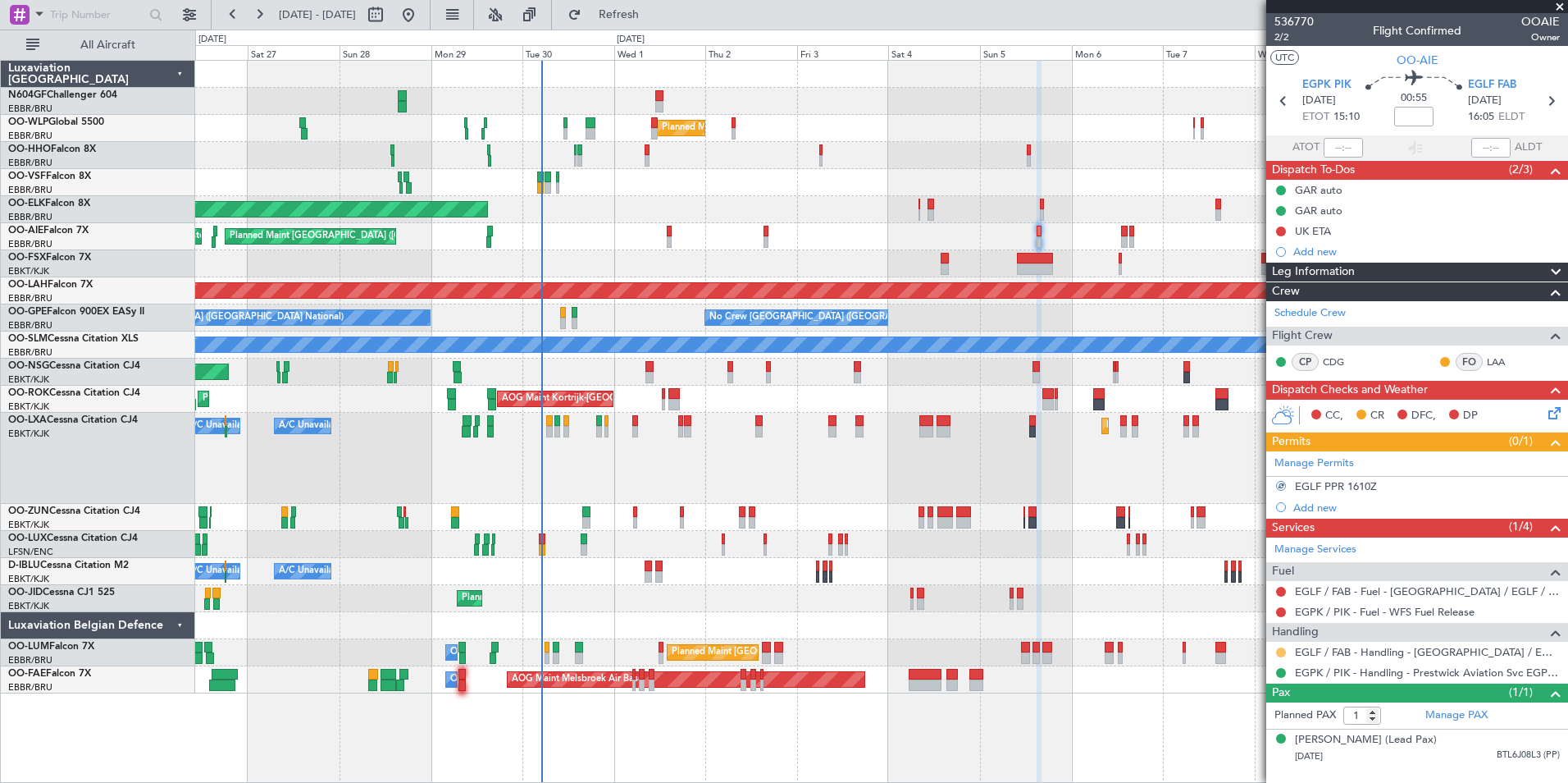
click at [1280, 655] on button at bounding box center [1280, 651] width 9 height 9
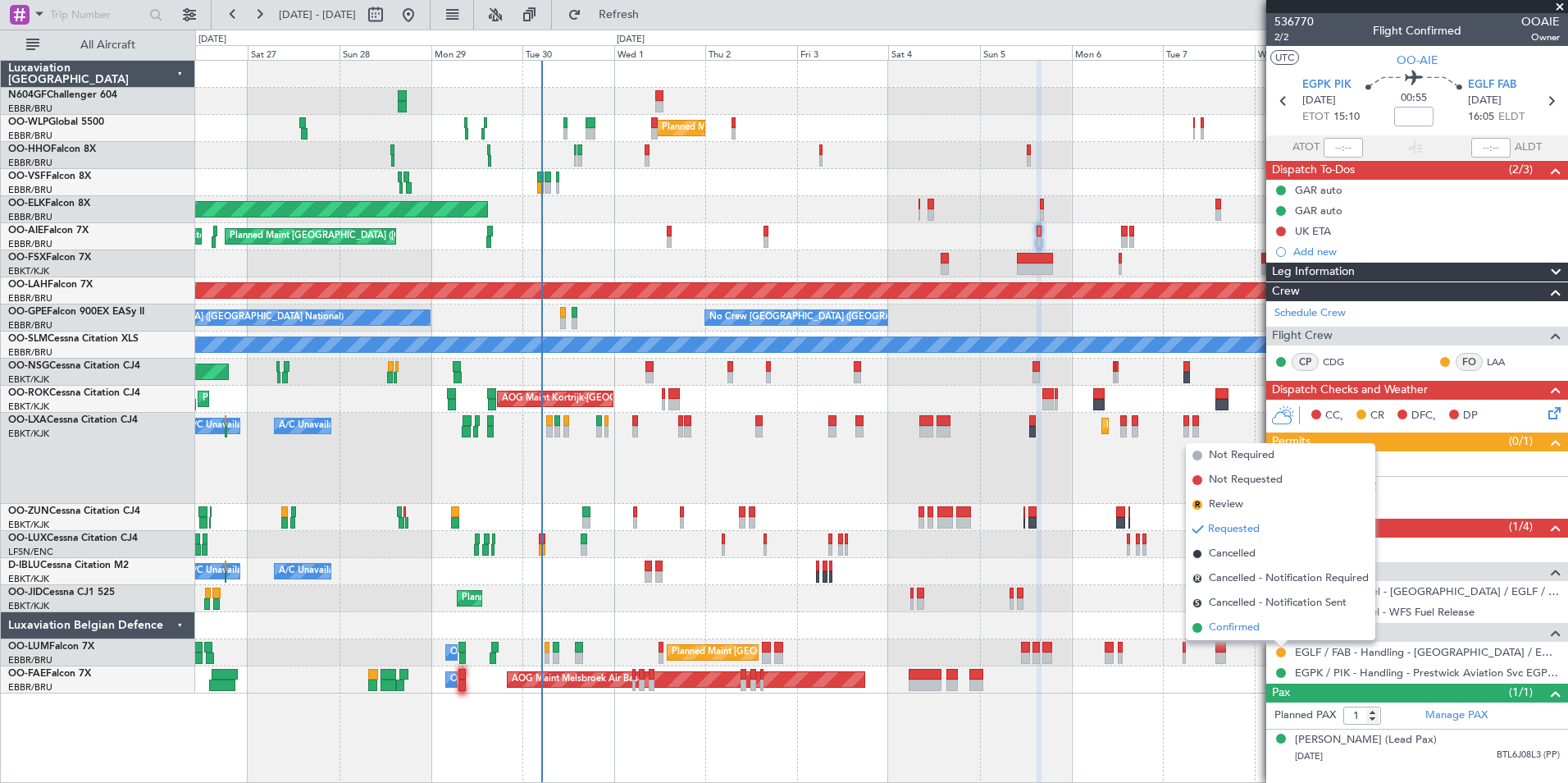
click at [1275, 625] on li "Confirmed" at bounding box center [1280, 627] width 190 height 25
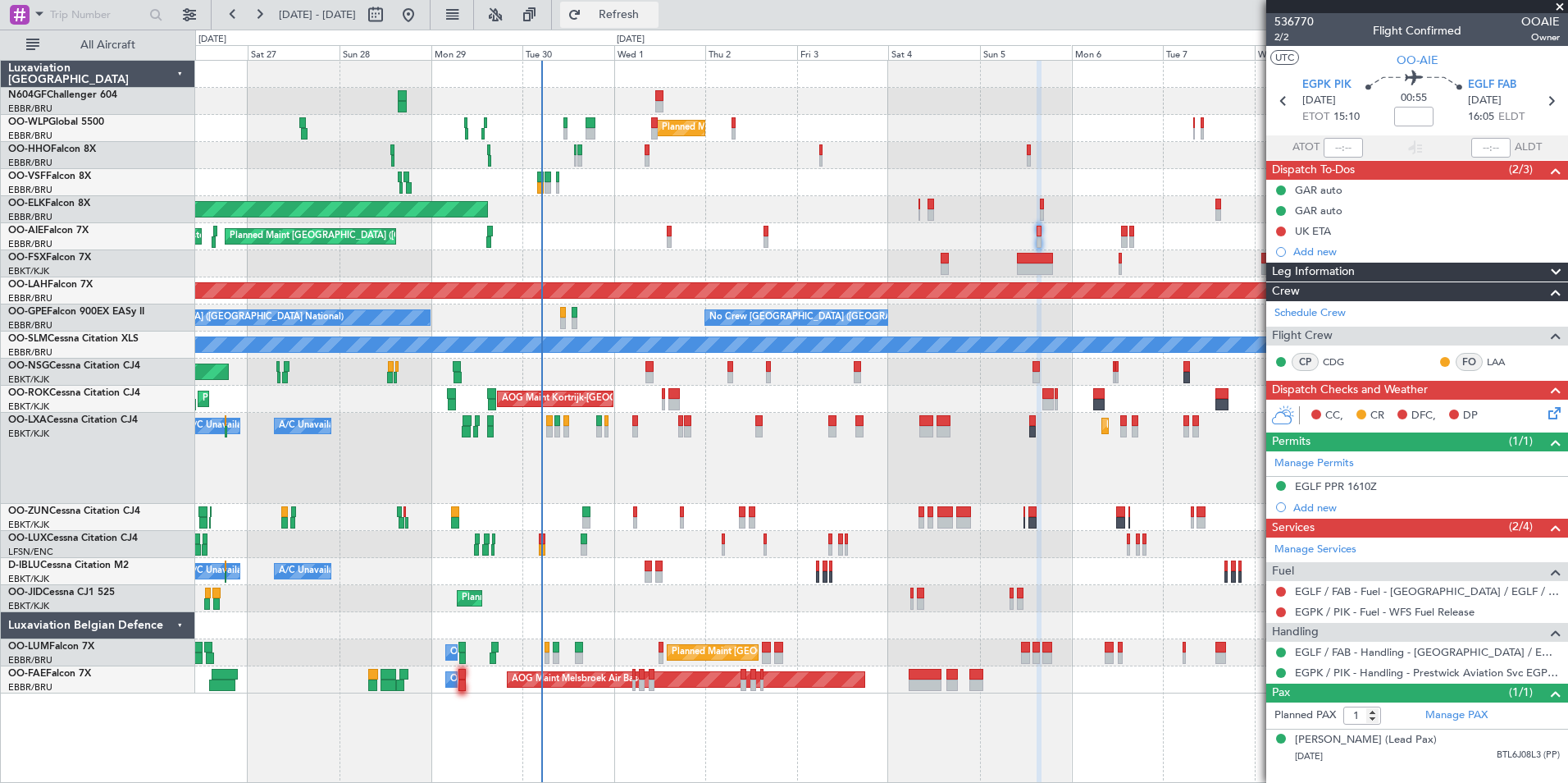
click at [656, 27] on button "Refresh" at bounding box center [609, 15] width 99 height 27
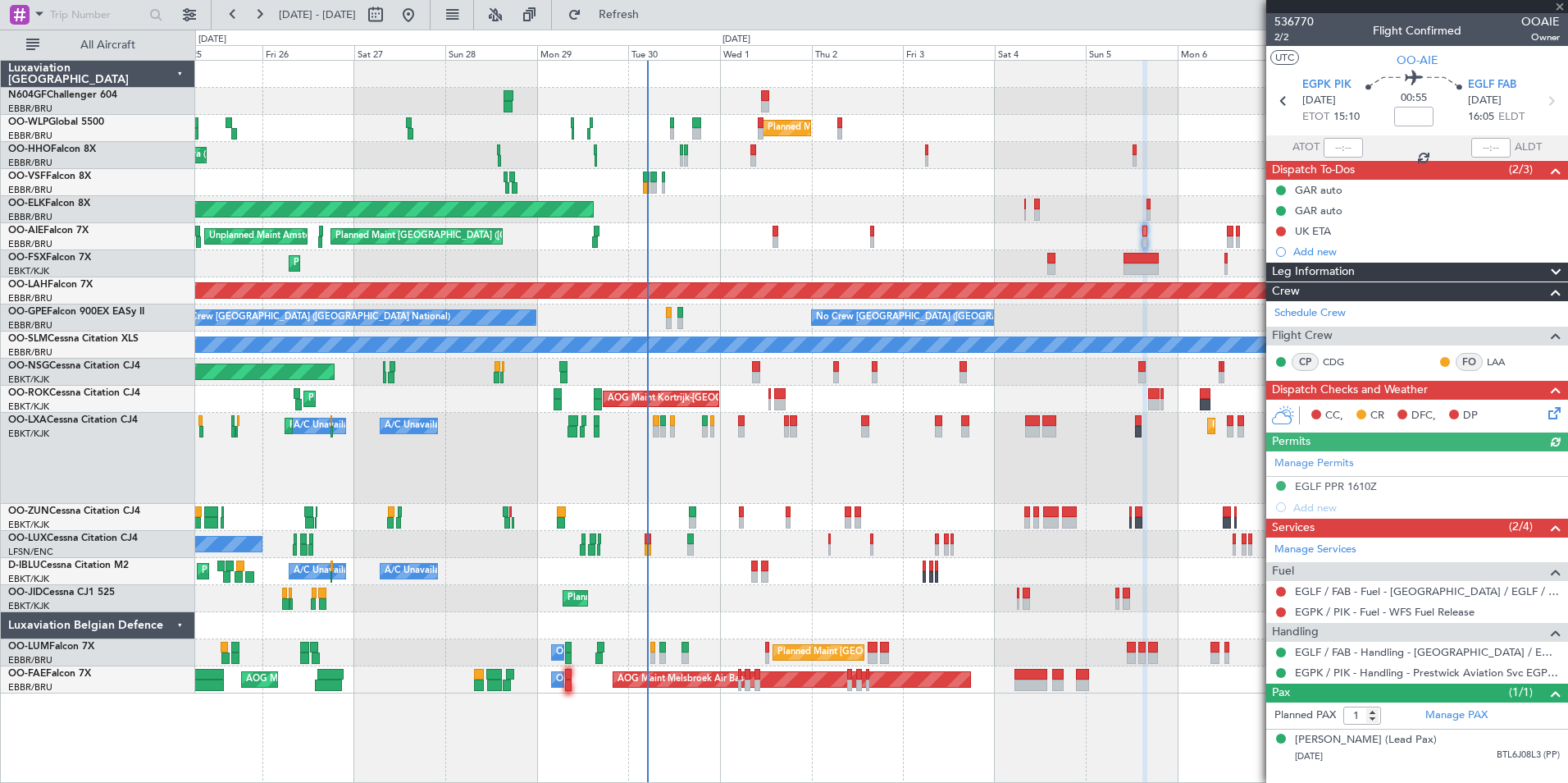
click at [695, 442] on div "Planned Maint Kortrijk-Wevelgem A/C Unavailable Brussels (Brussels National) A/…" at bounding box center [881, 458] width 1372 height 91
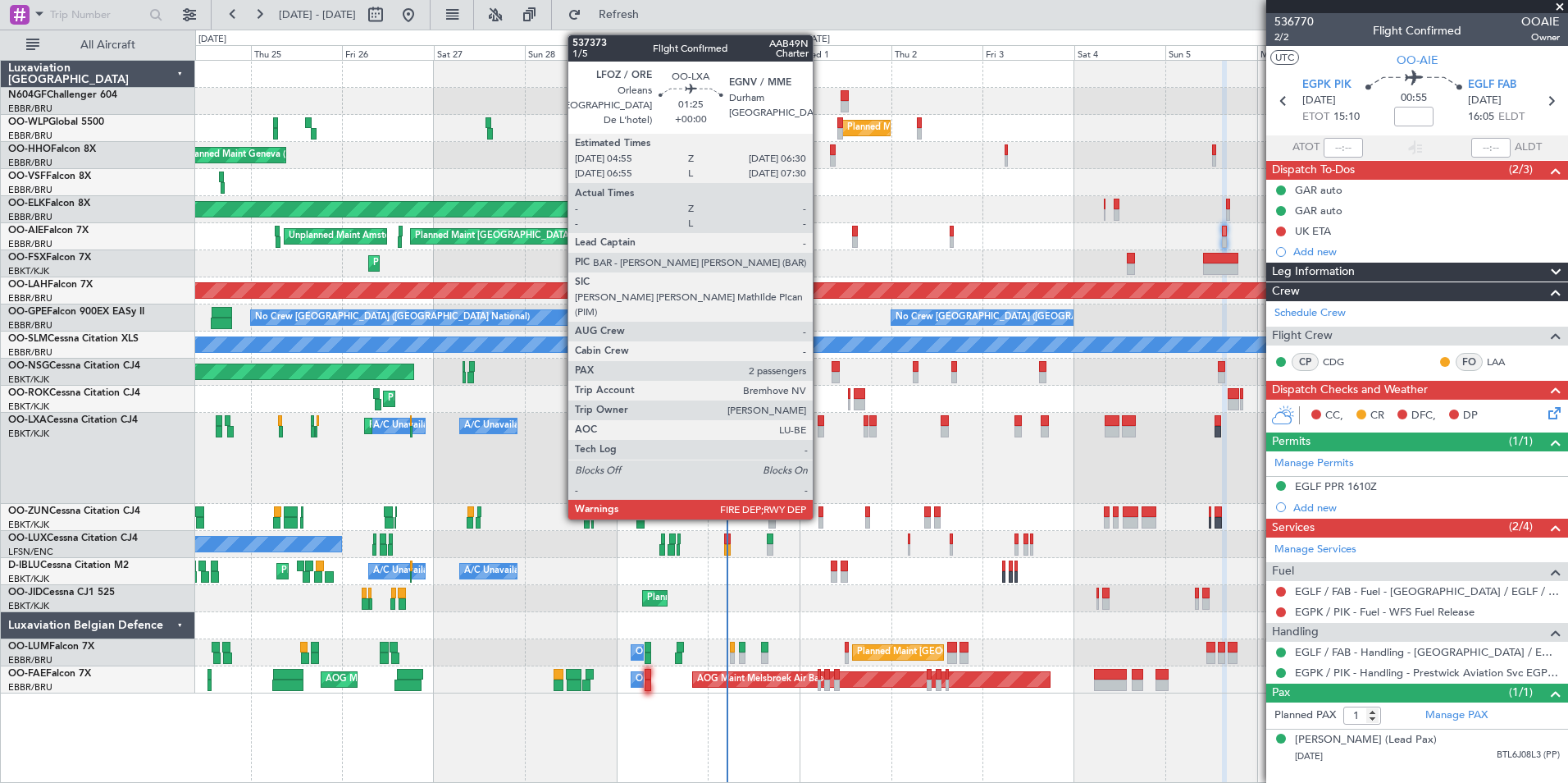
click at [821, 431] on div at bounding box center [821, 431] width 7 height 11
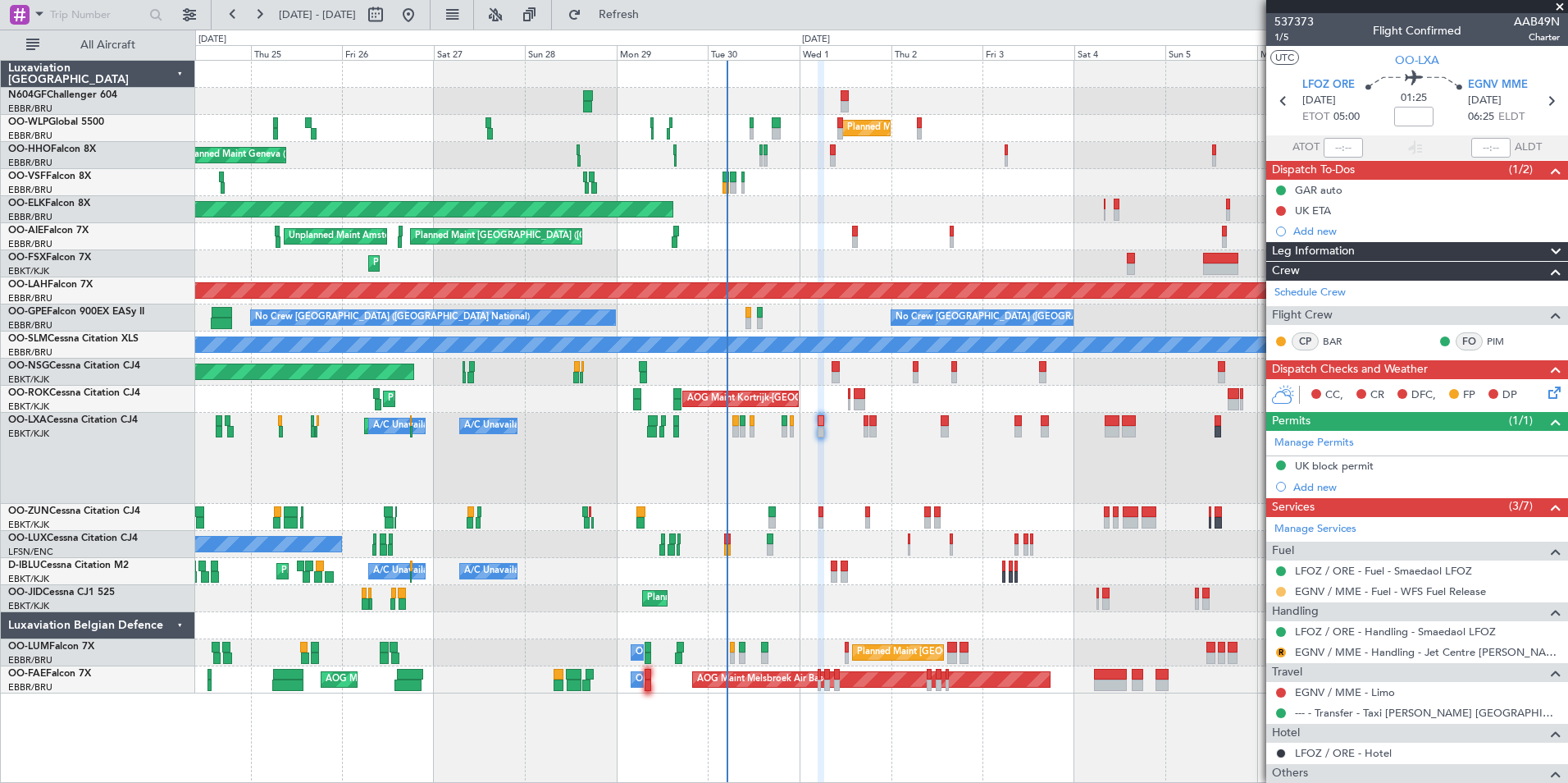
click at [1281, 590] on button at bounding box center [1280, 591] width 9 height 9
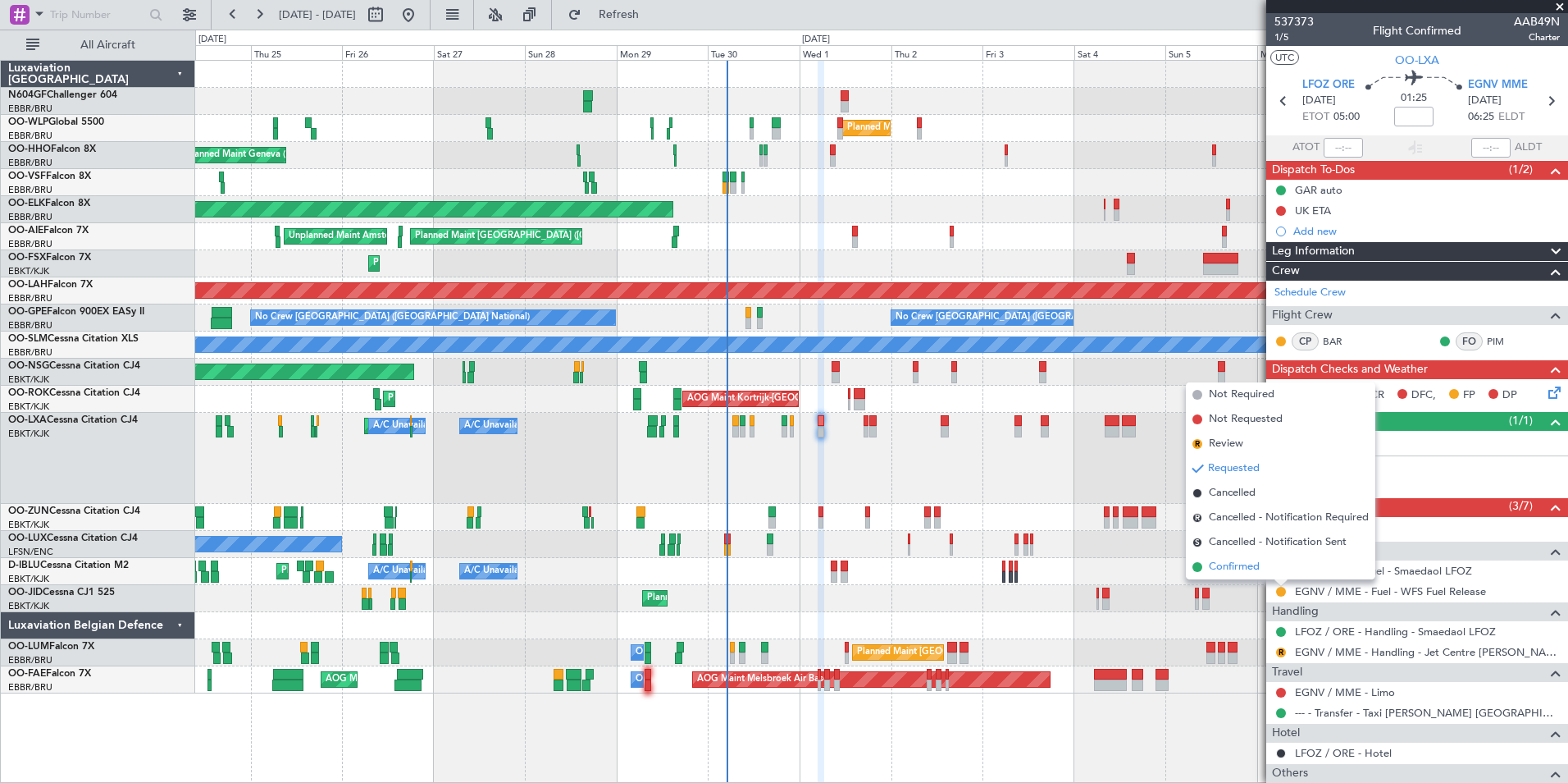
click at [1278, 556] on li "Confirmed" at bounding box center [1280, 566] width 190 height 25
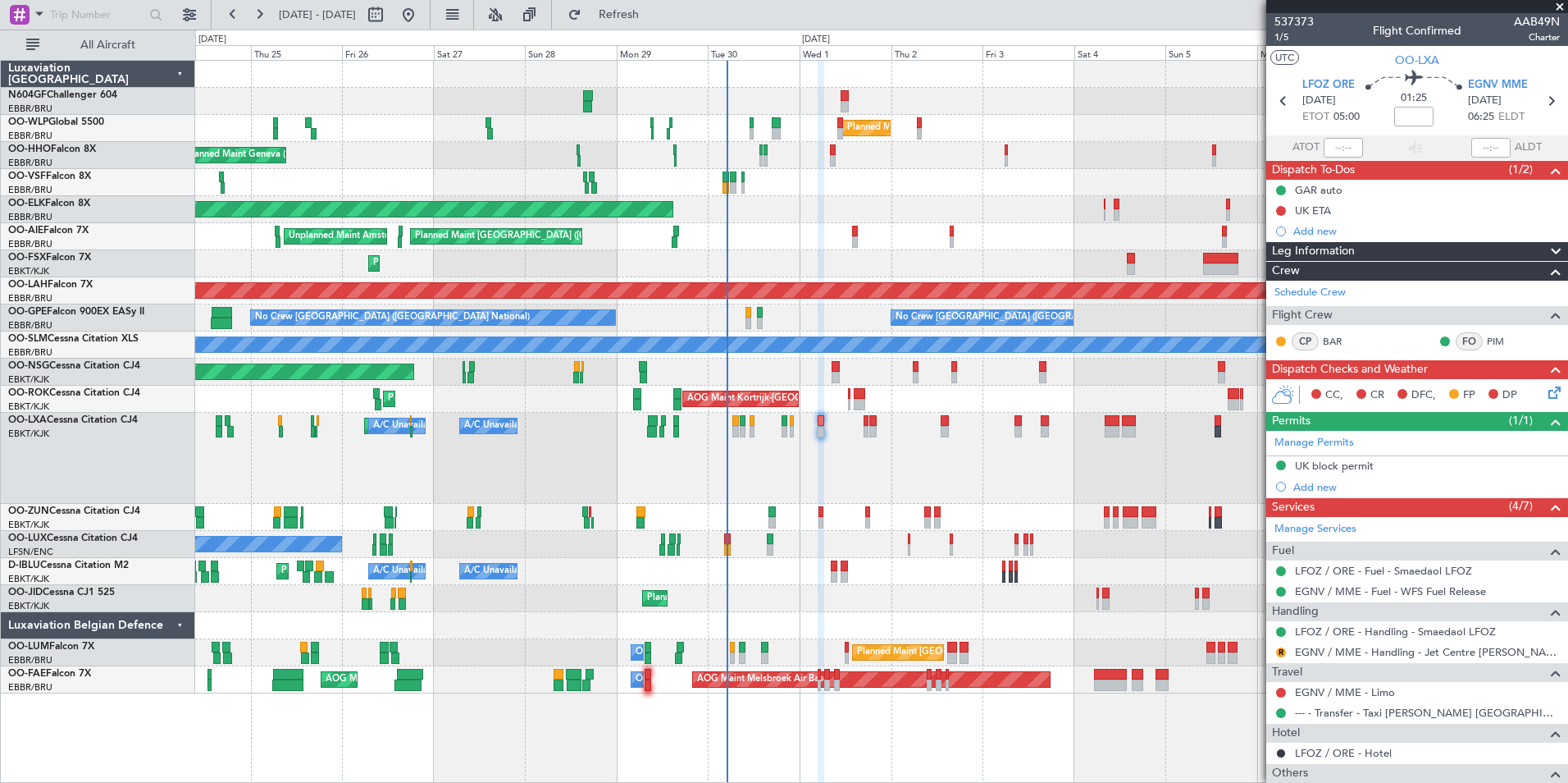
click at [1553, 103] on section "LFOZ ORE 01/10/2025 ETOT 05:00 01:25 EGNV MME 01/10/2025 06:25 ELDT" at bounding box center [1417, 102] width 302 height 64
click at [1547, 102] on icon at bounding box center [1551, 101] width 21 height 21
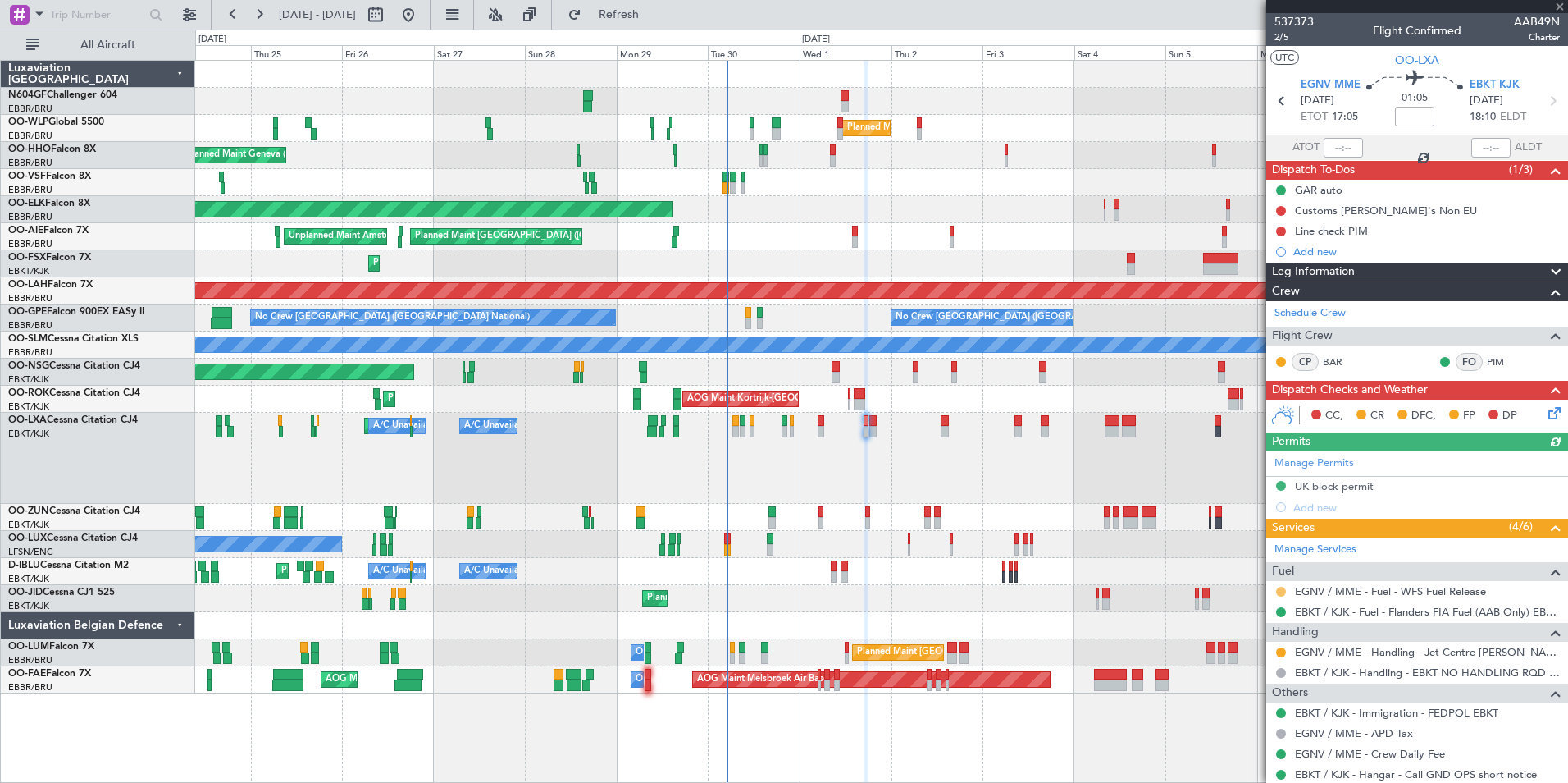
click at [1278, 590] on button at bounding box center [1280, 591] width 9 height 9
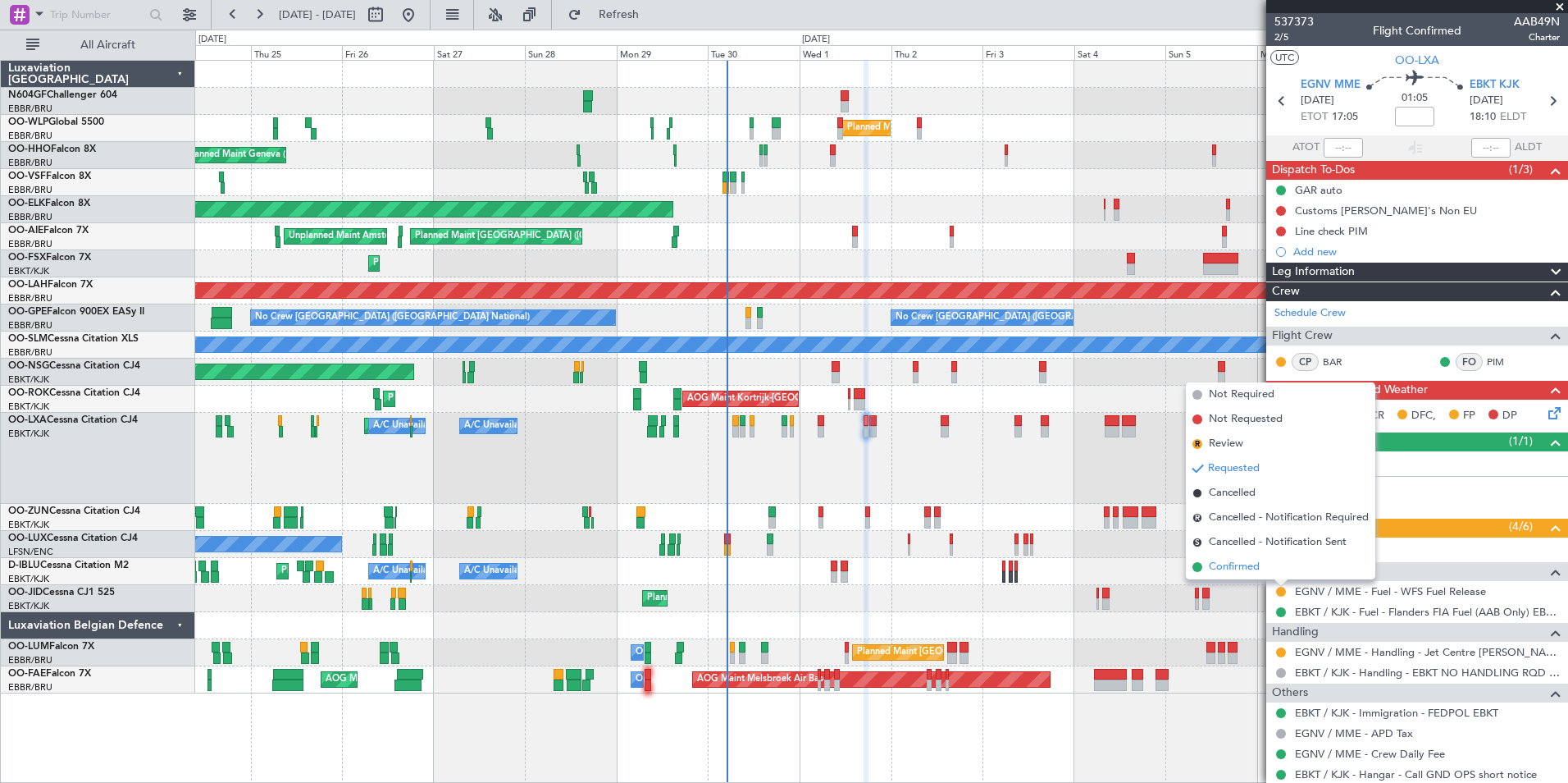
click at [1267, 564] on li "Confirmed" at bounding box center [1280, 566] width 190 height 25
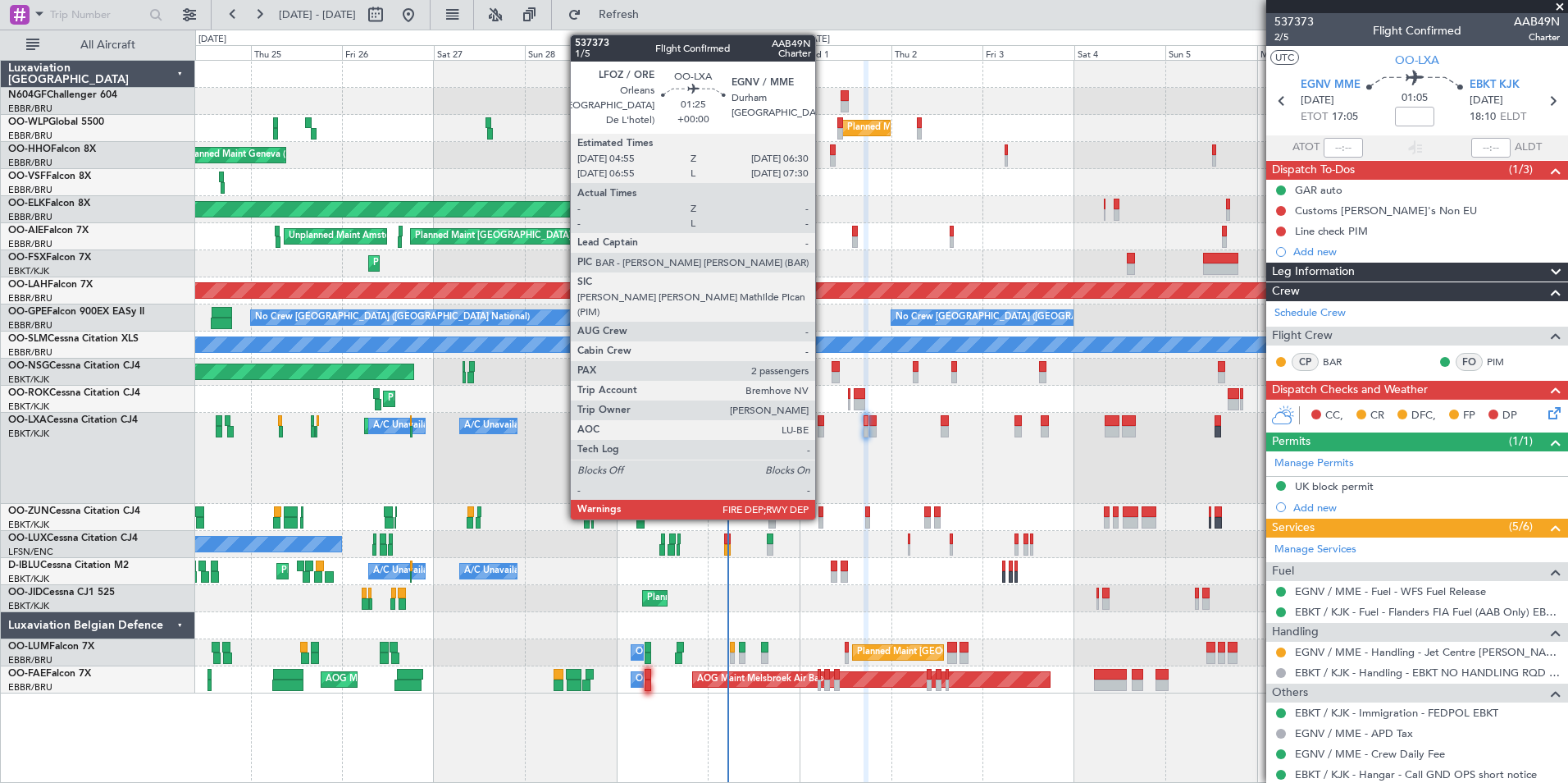
click at [822, 431] on div at bounding box center [821, 431] width 7 height 11
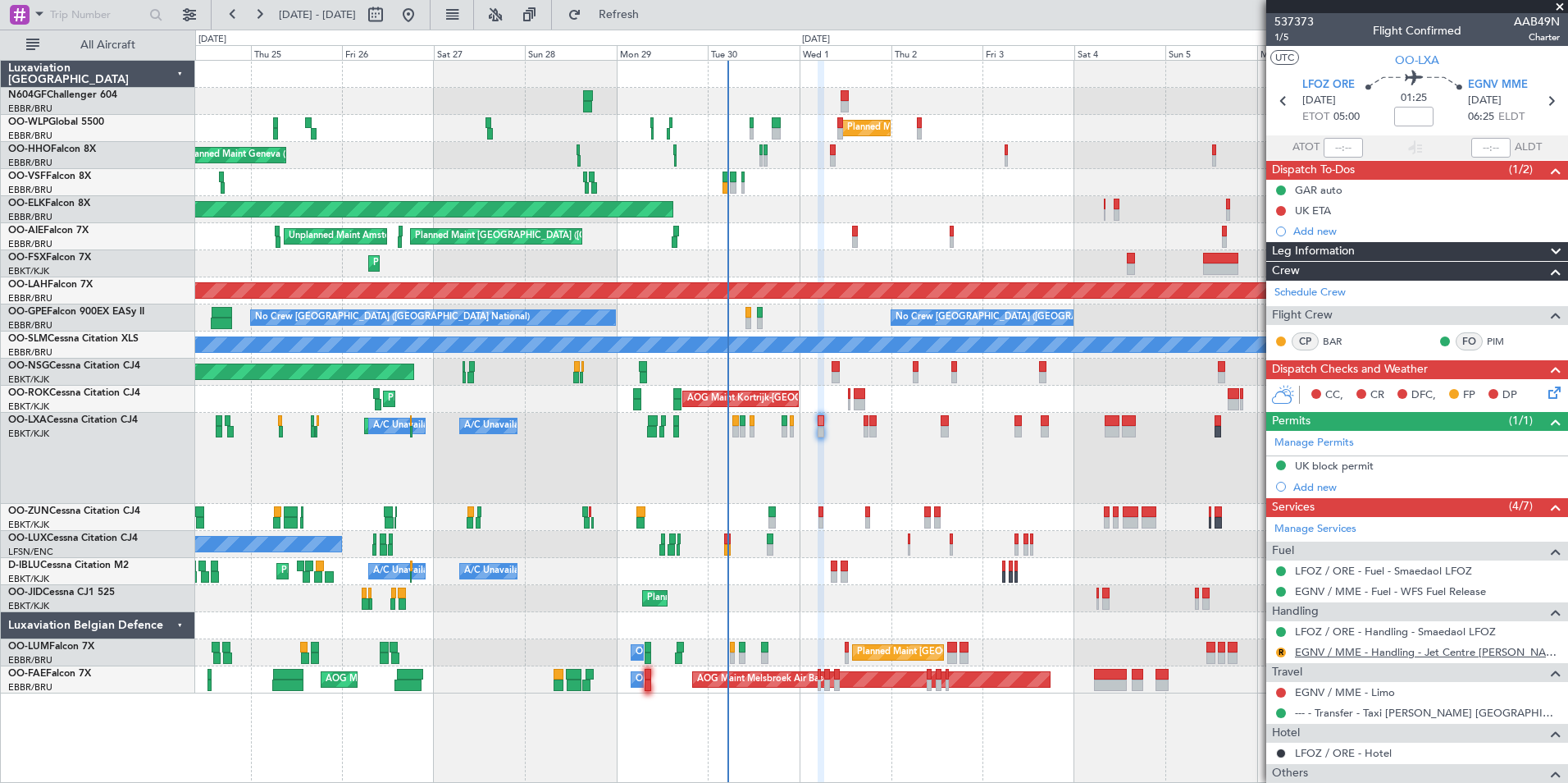
click at [1312, 651] on link "EGNV / MME - Handling - Jet Centre [PERSON_NAME] Aviation EGNV / MME" at bounding box center [1427, 651] width 265 height 14
click at [654, 9] on span "Refresh" at bounding box center [619, 15] width 69 height 11
click at [667, 28] on fb-refresh-button "Refresh" at bounding box center [609, 15] width 115 height 29
click at [659, 3] on button "Refresh" at bounding box center [609, 15] width 99 height 27
click at [659, 25] on button "Refresh" at bounding box center [609, 15] width 99 height 27
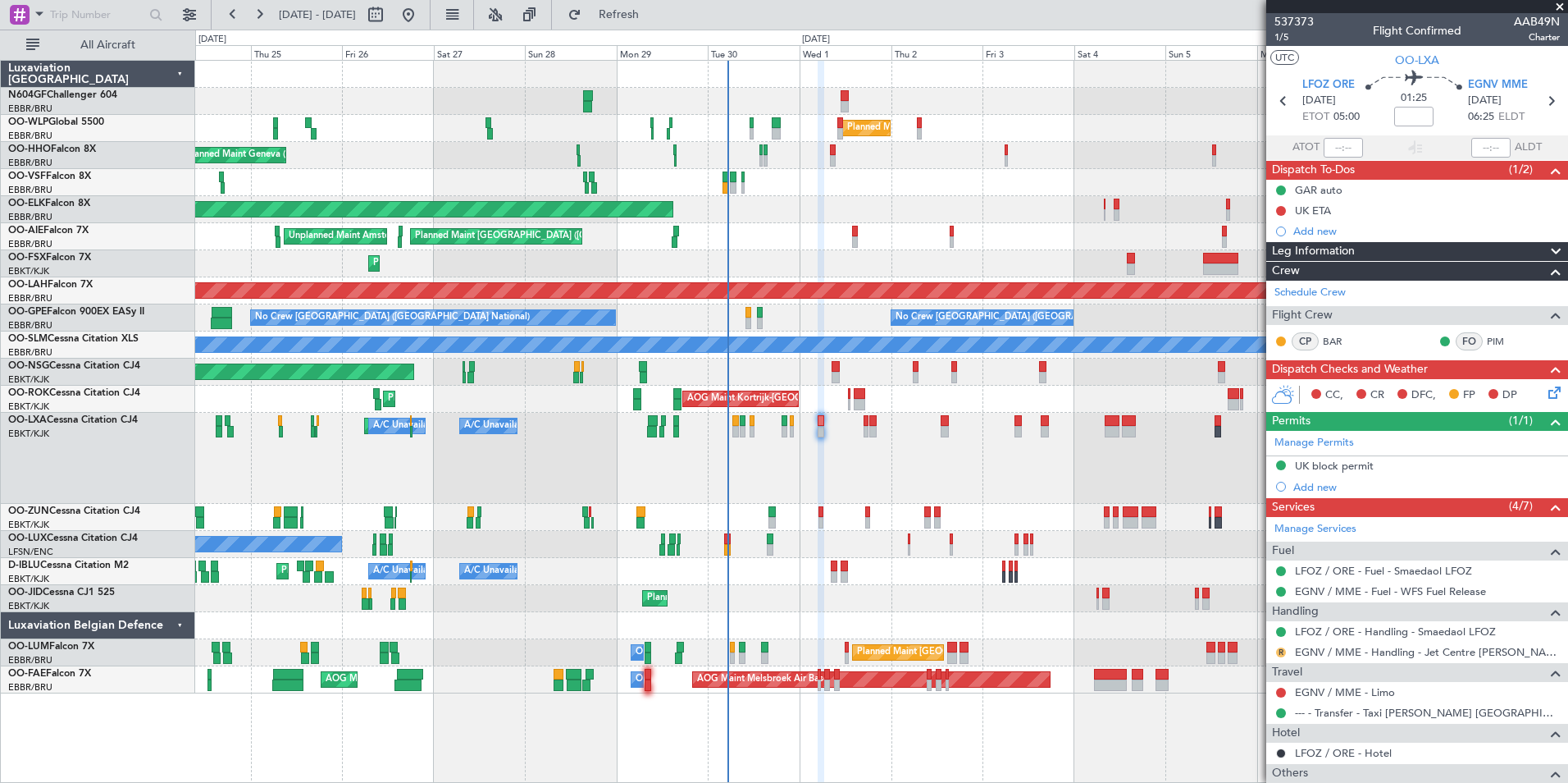
click at [1278, 652] on button "R" at bounding box center [1280, 651] width 9 height 9
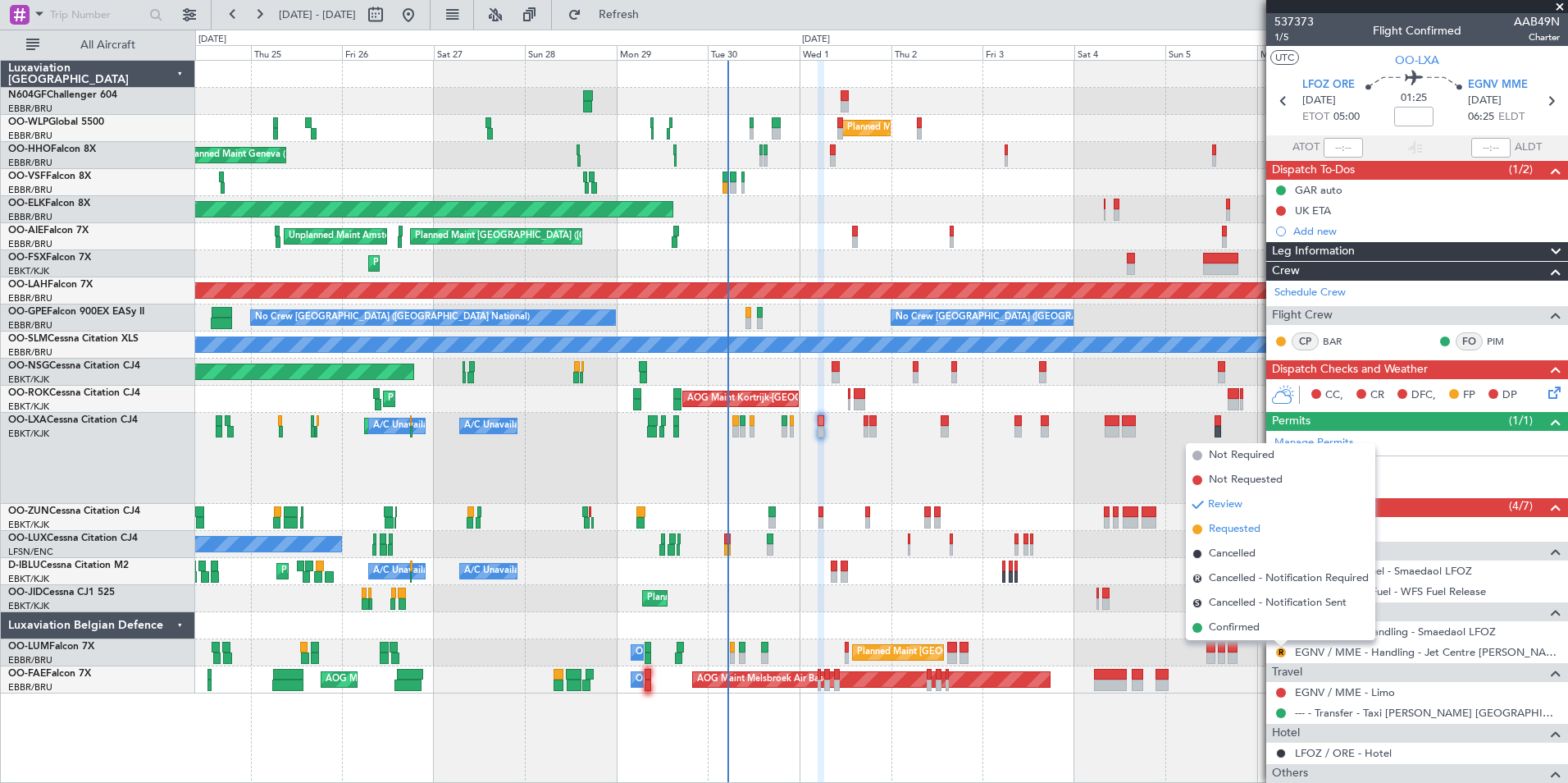
click at [1248, 523] on span "Requested" at bounding box center [1235, 529] width 52 height 16
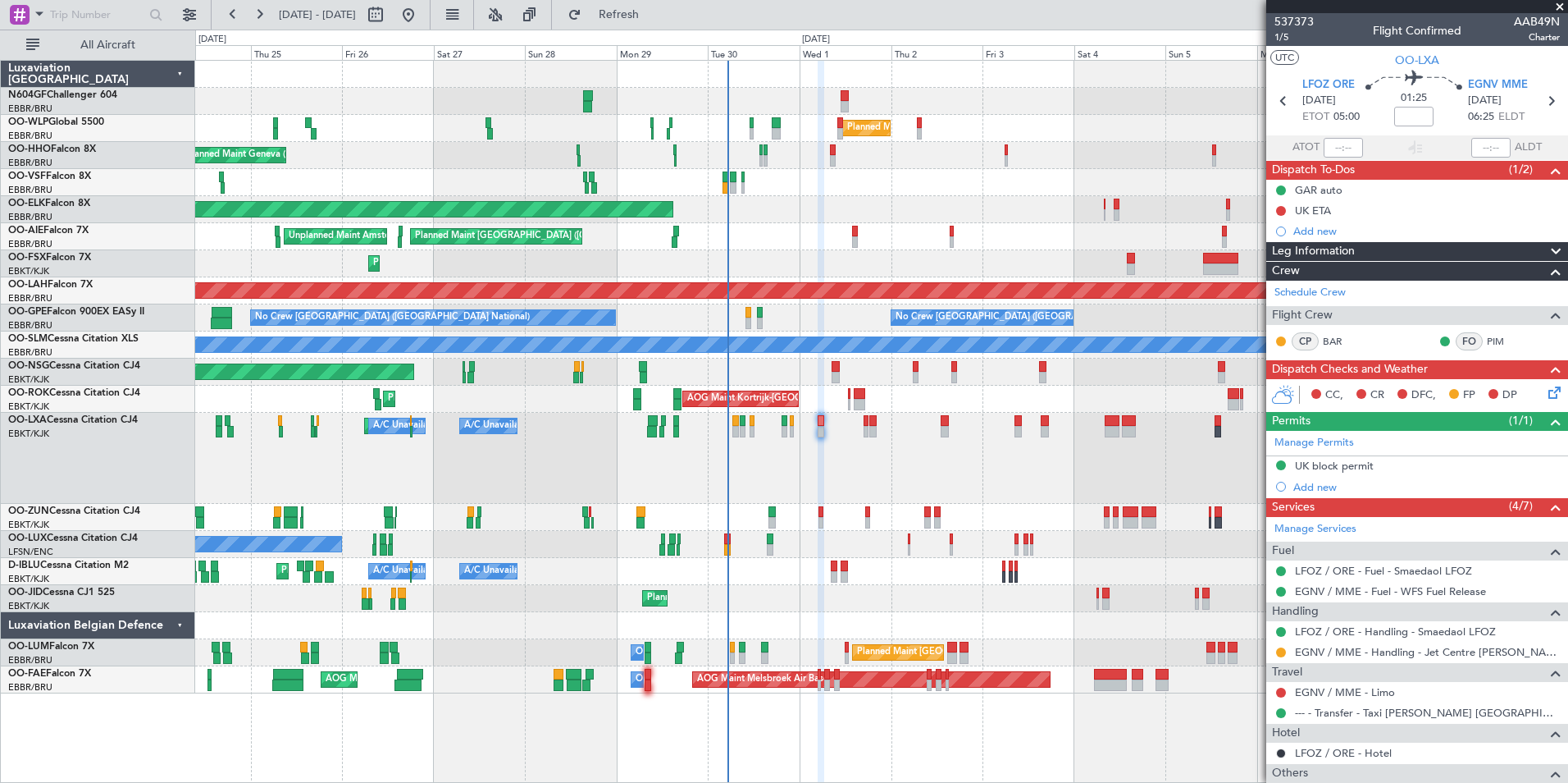
scroll to position [140, 0]
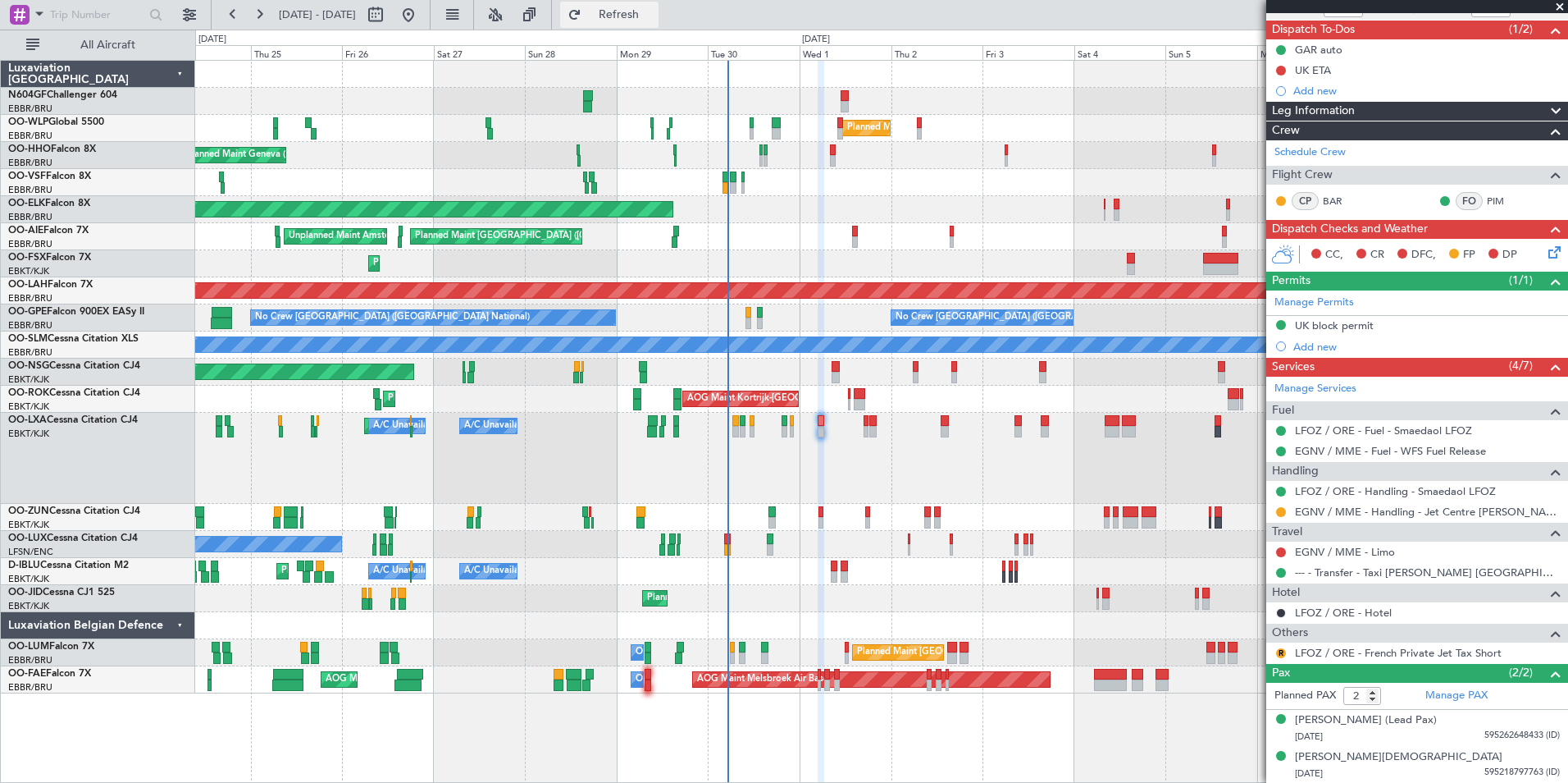
click at [654, 21] on span "Refresh" at bounding box center [619, 15] width 69 height 11
click at [1433, 651] on link "LFOZ / ORE - French Private Jet Tax Short" at bounding box center [1398, 652] width 207 height 14
click at [659, 28] on button "Refresh" at bounding box center [609, 15] width 99 height 27
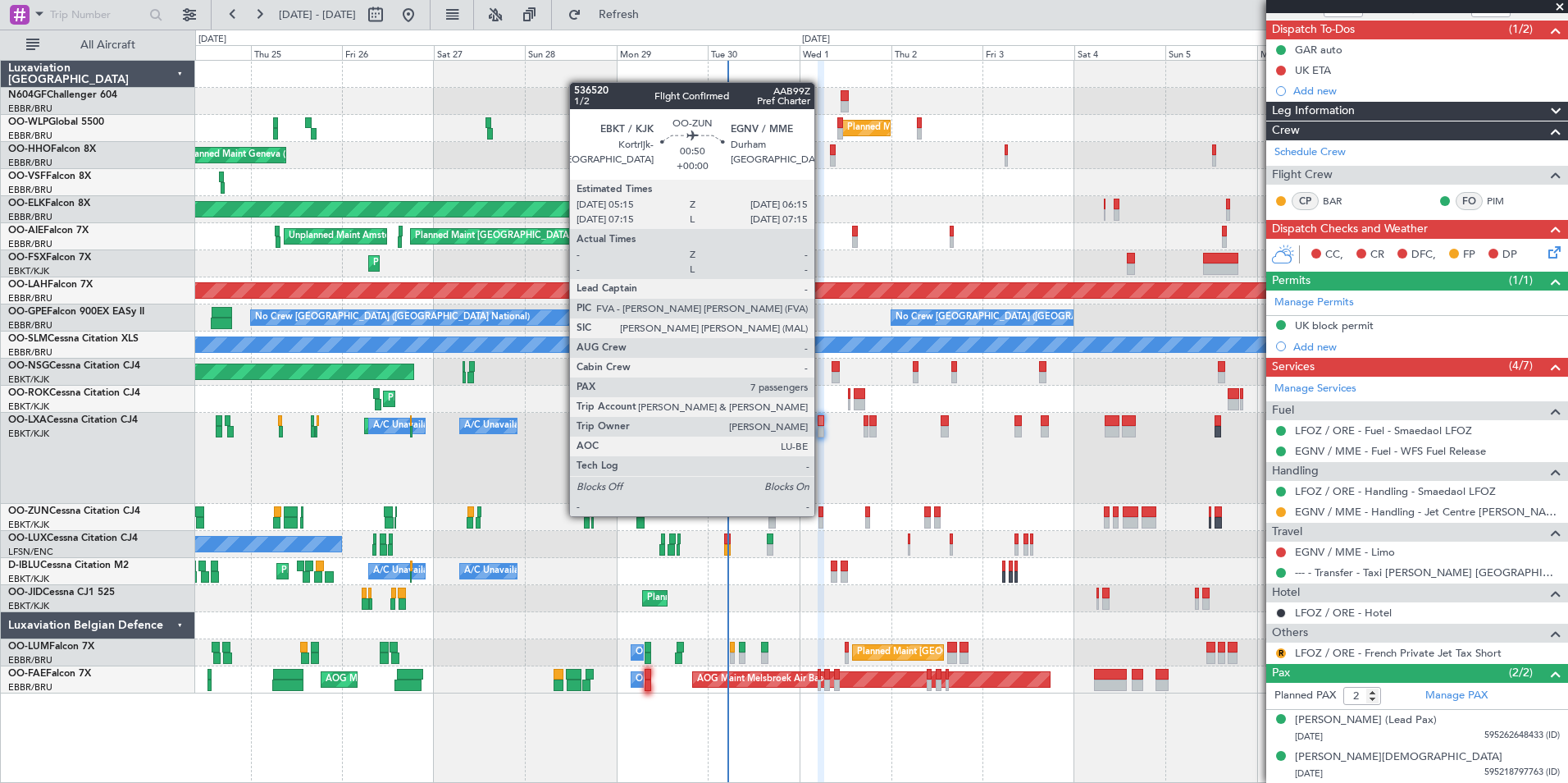
click at [821, 515] on div at bounding box center [821, 511] width 4 height 11
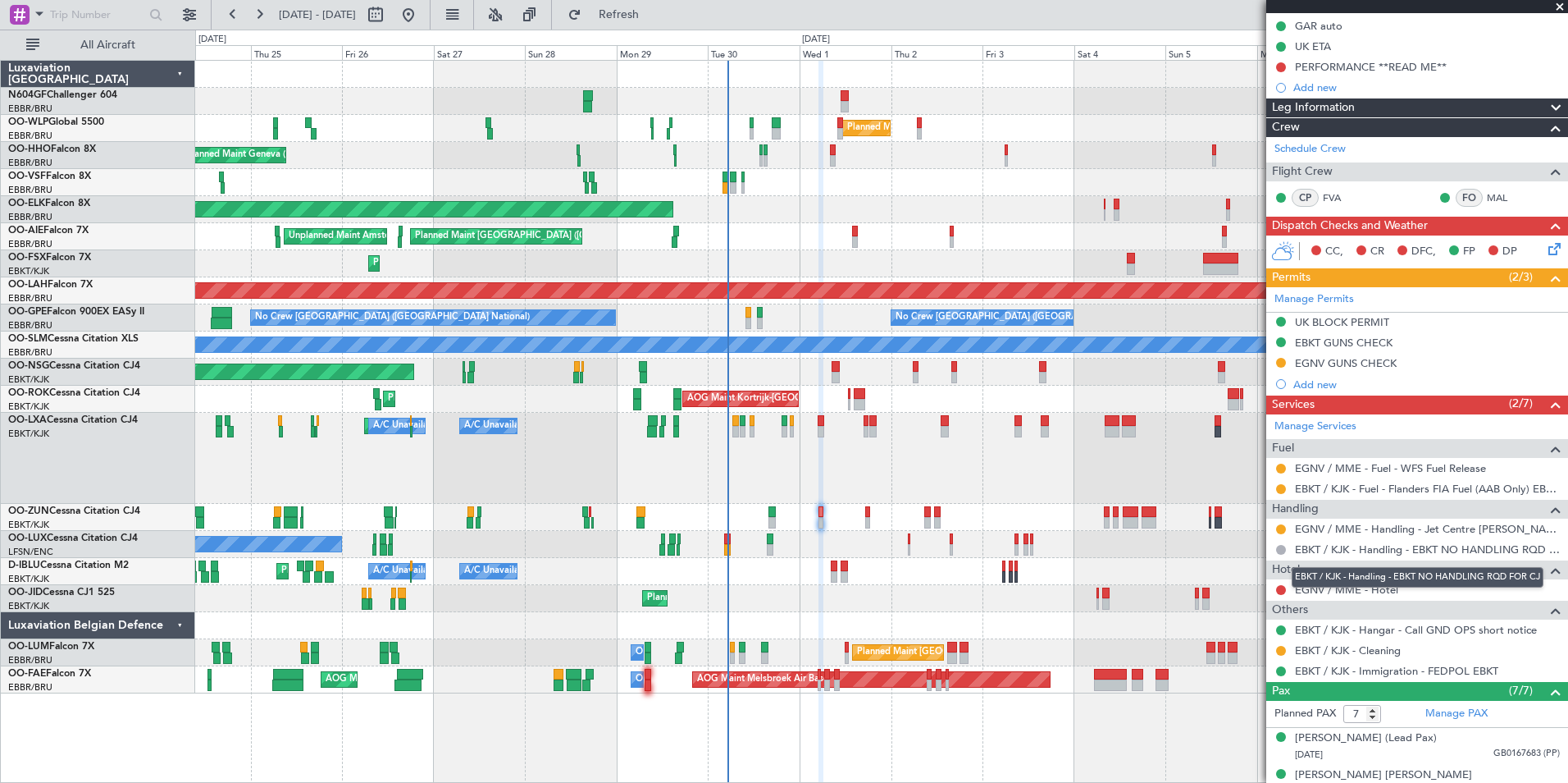
scroll to position [190, 0]
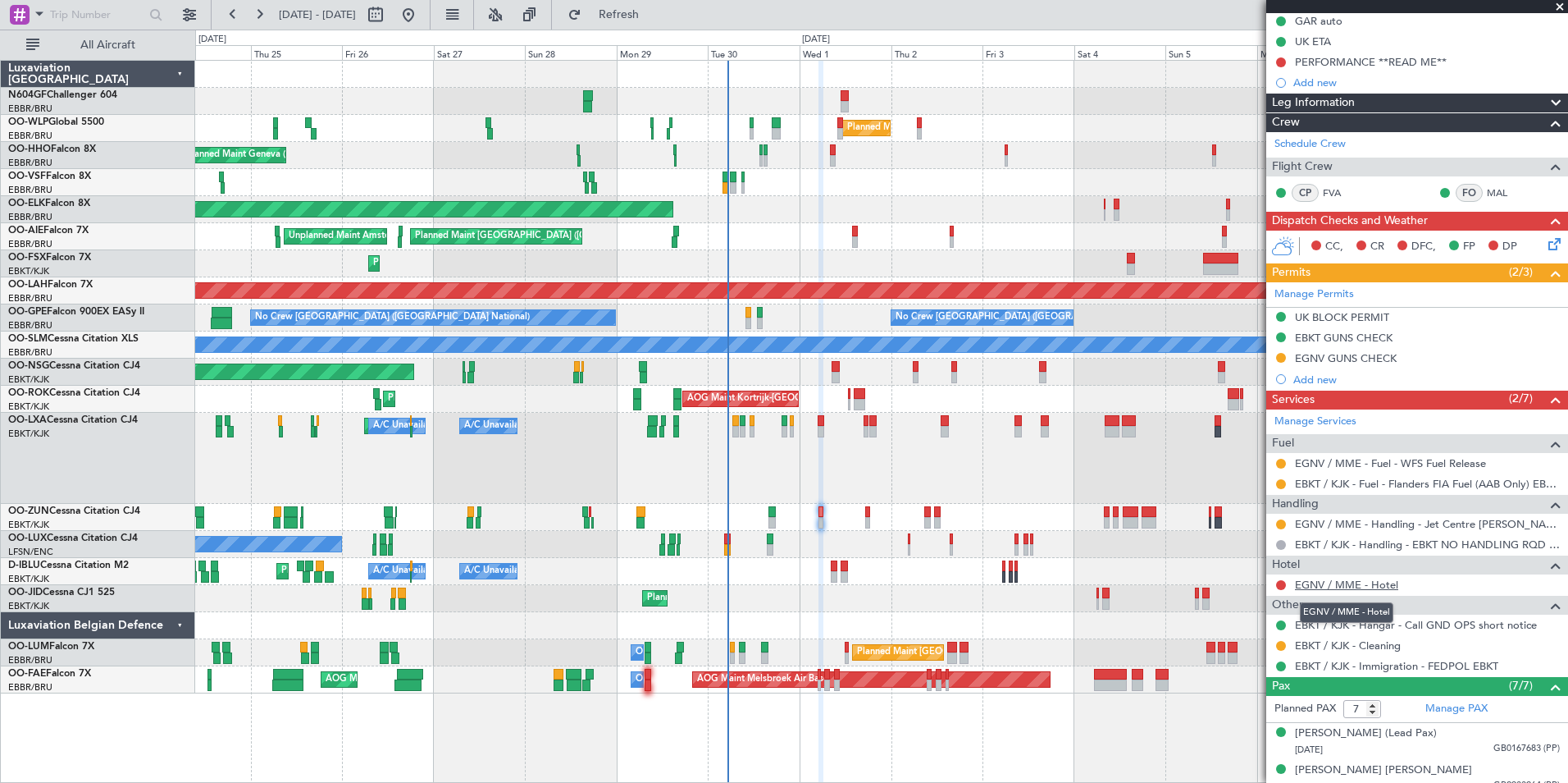
click at [1341, 587] on link "EGNV / MME - Hotel" at bounding box center [1346, 584] width 103 height 14
click at [649, 16] on span "Refresh" at bounding box center [619, 15] width 69 height 11
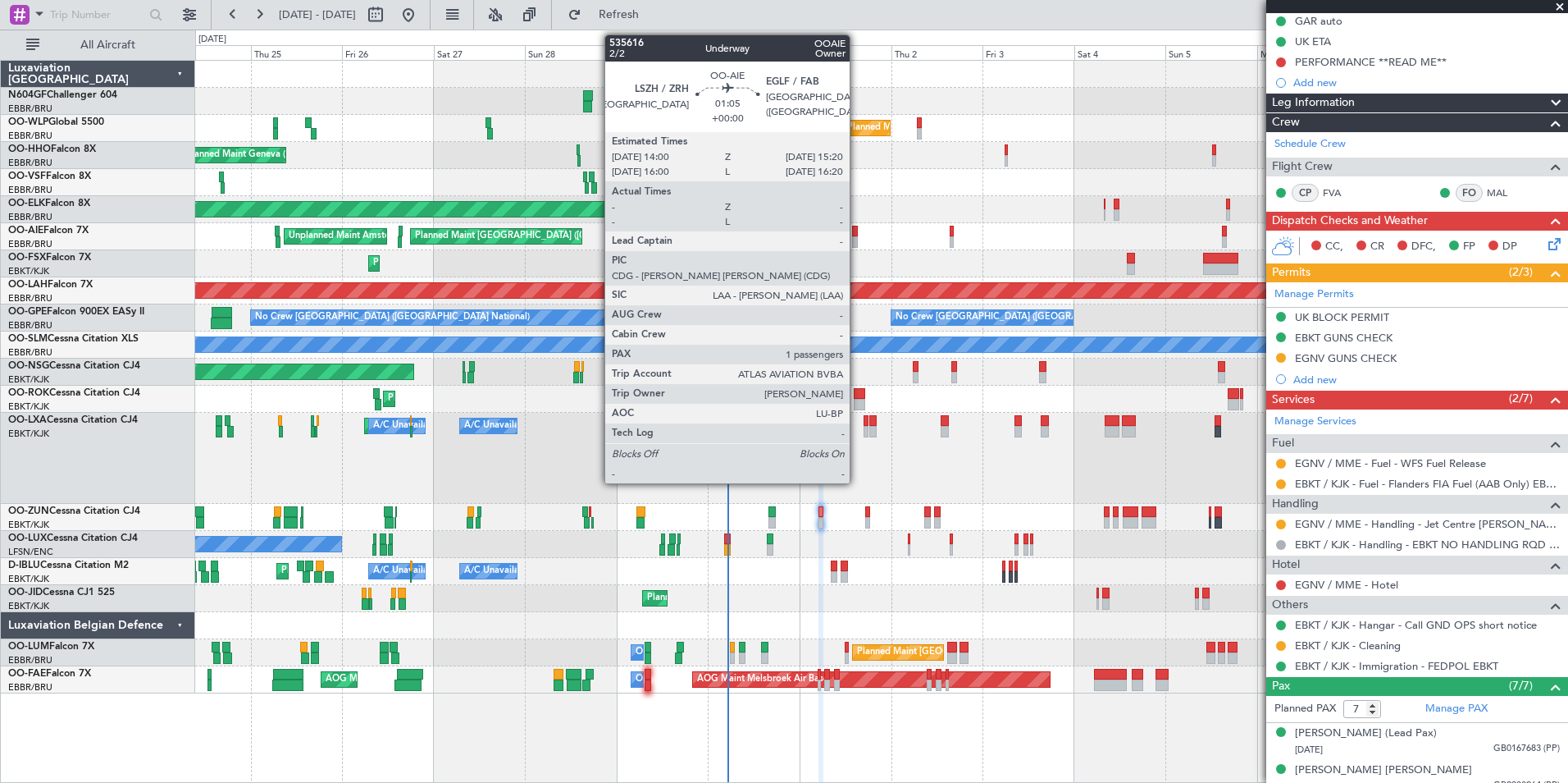
click at [857, 242] on div at bounding box center [855, 242] width 6 height 11
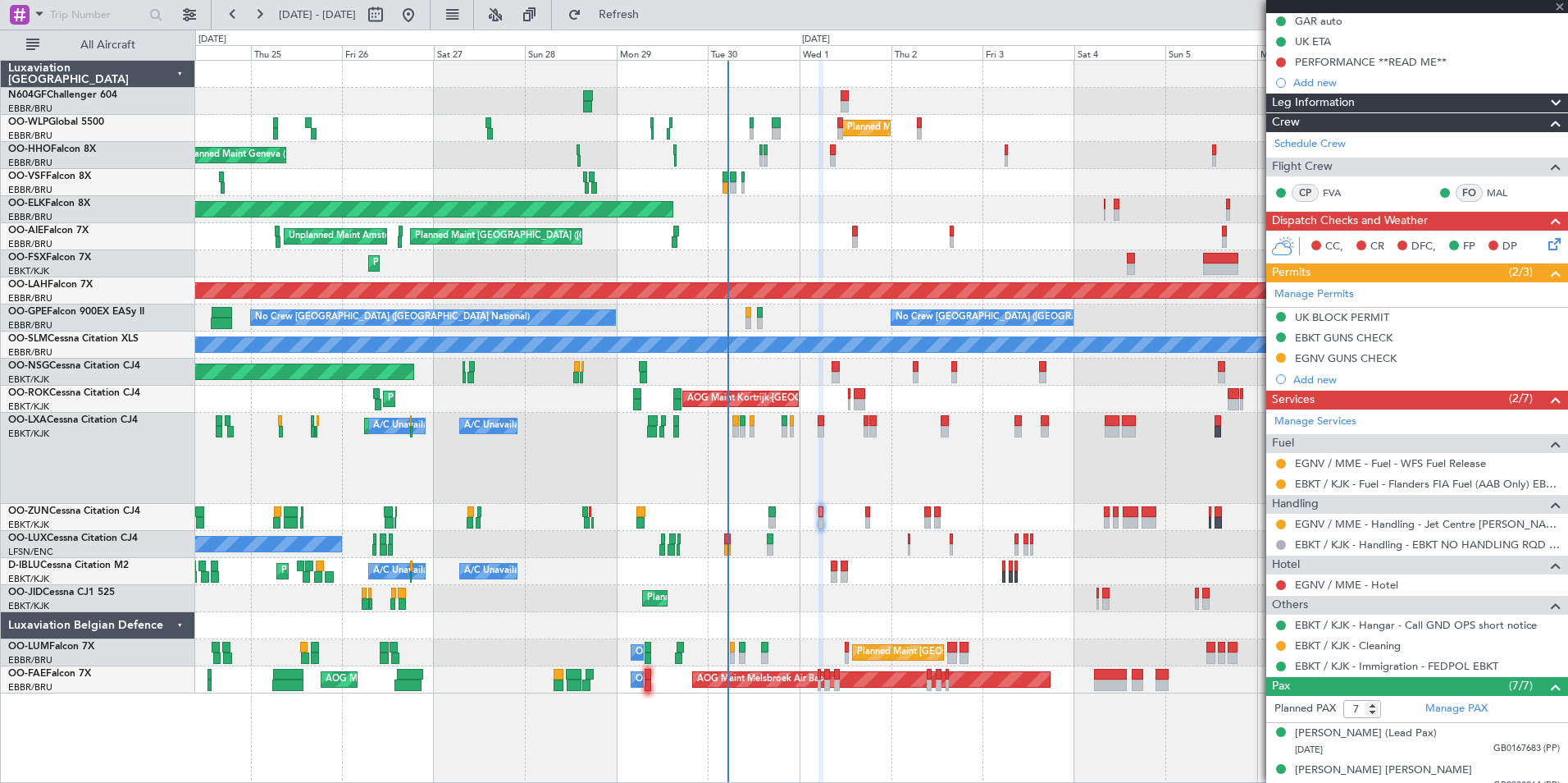
type input "1"
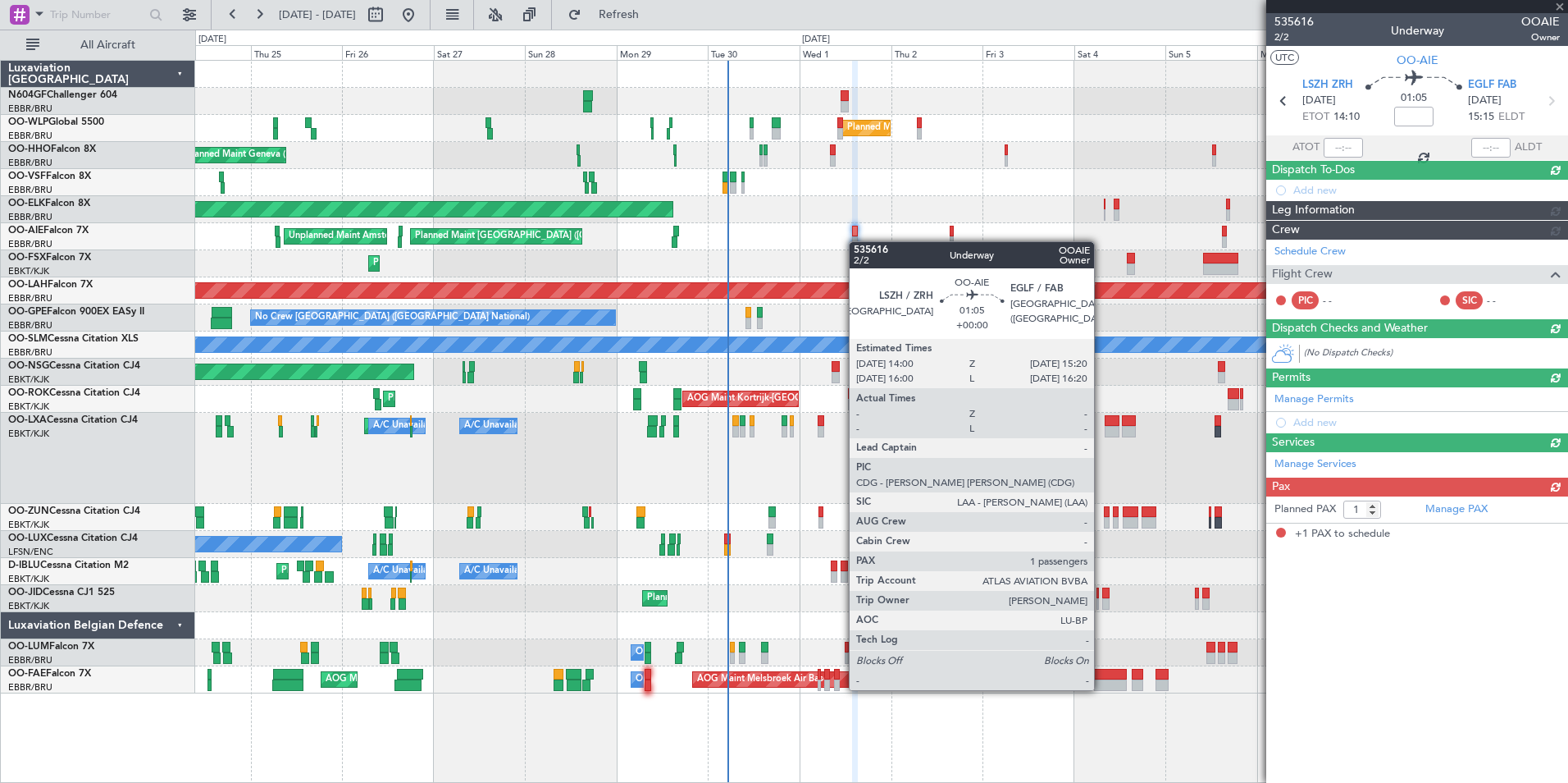
scroll to position [0, 0]
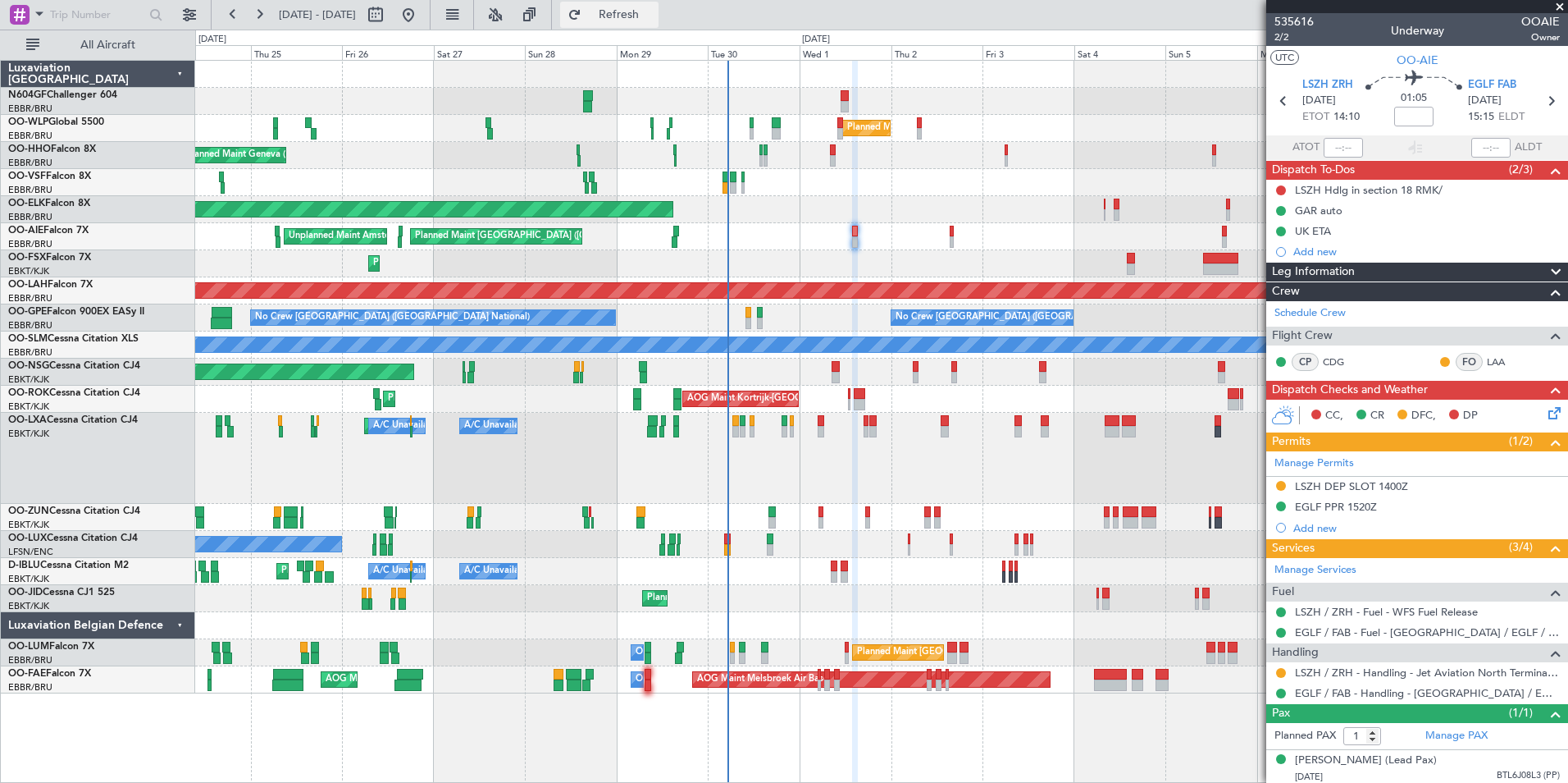
click at [654, 21] on span "Refresh" at bounding box center [619, 15] width 69 height 11
click at [852, 448] on div "Planned Maint Kortrijk-Wevelgem Planned Maint Kortrijk-Wevelgem A/C Unavailable…" at bounding box center [881, 458] width 1372 height 91
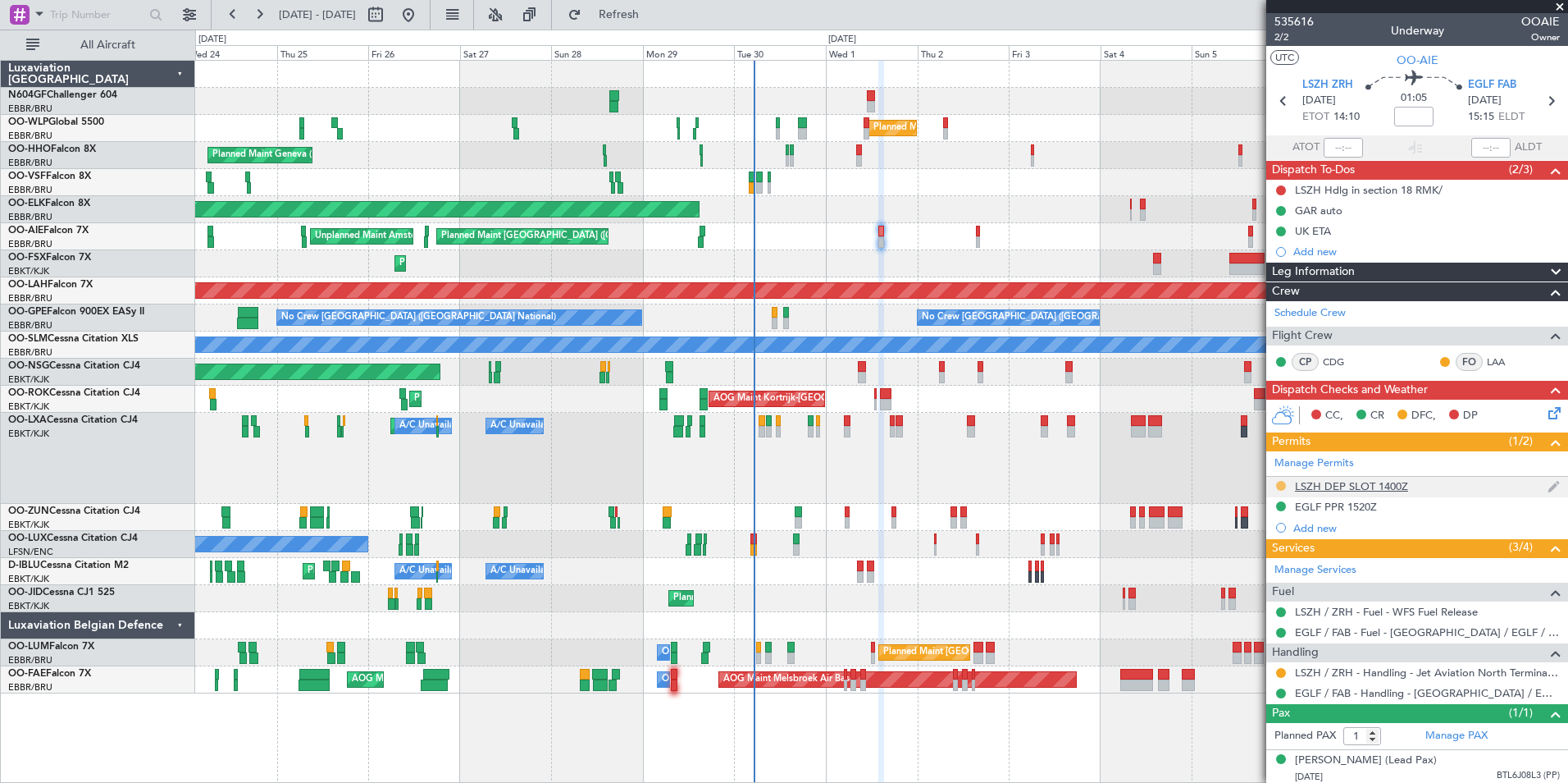
click at [1280, 484] on button at bounding box center [1280, 485] width 9 height 9
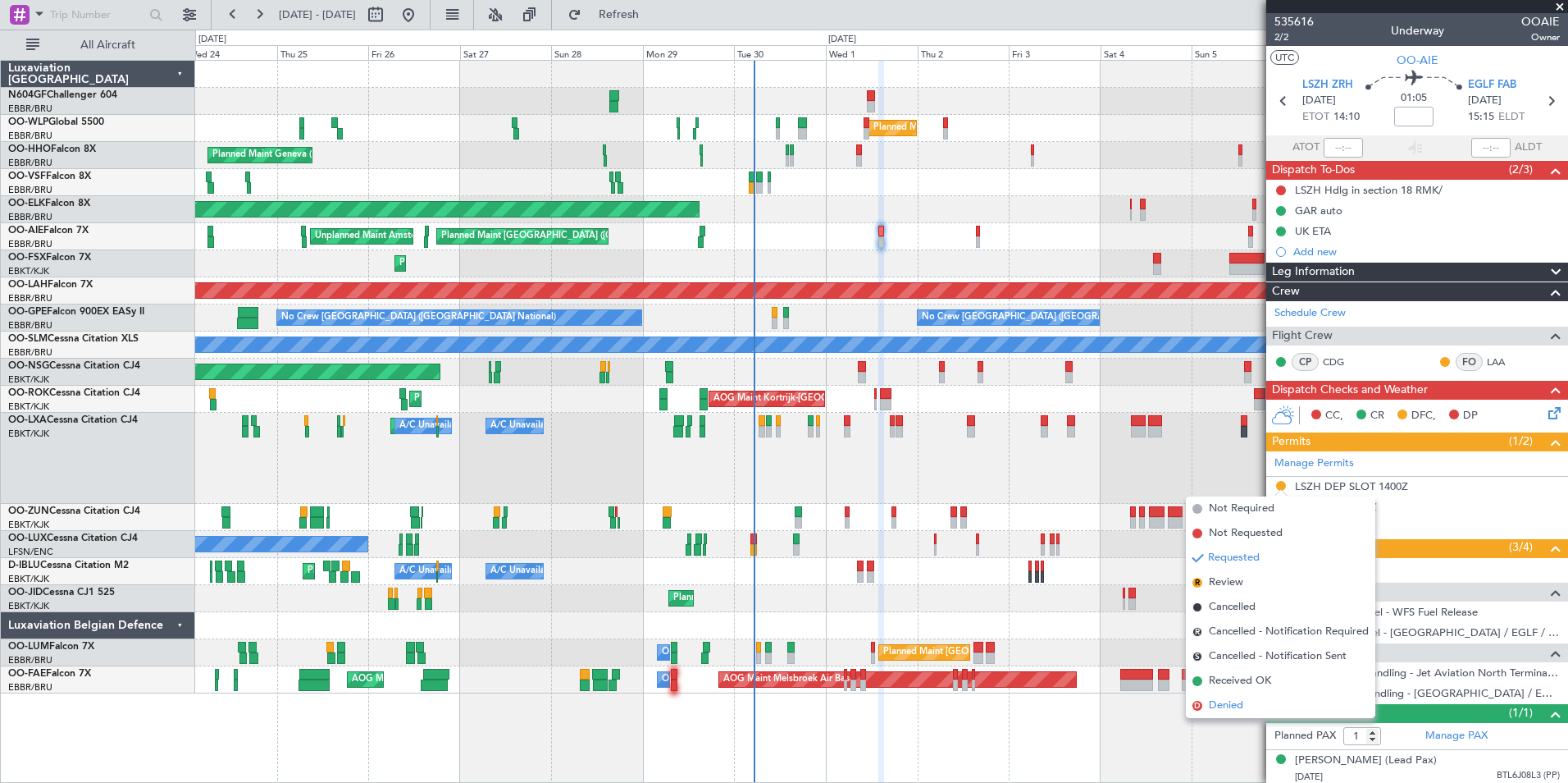
click at [1215, 707] on span "Denied" at bounding box center [1226, 705] width 34 height 16
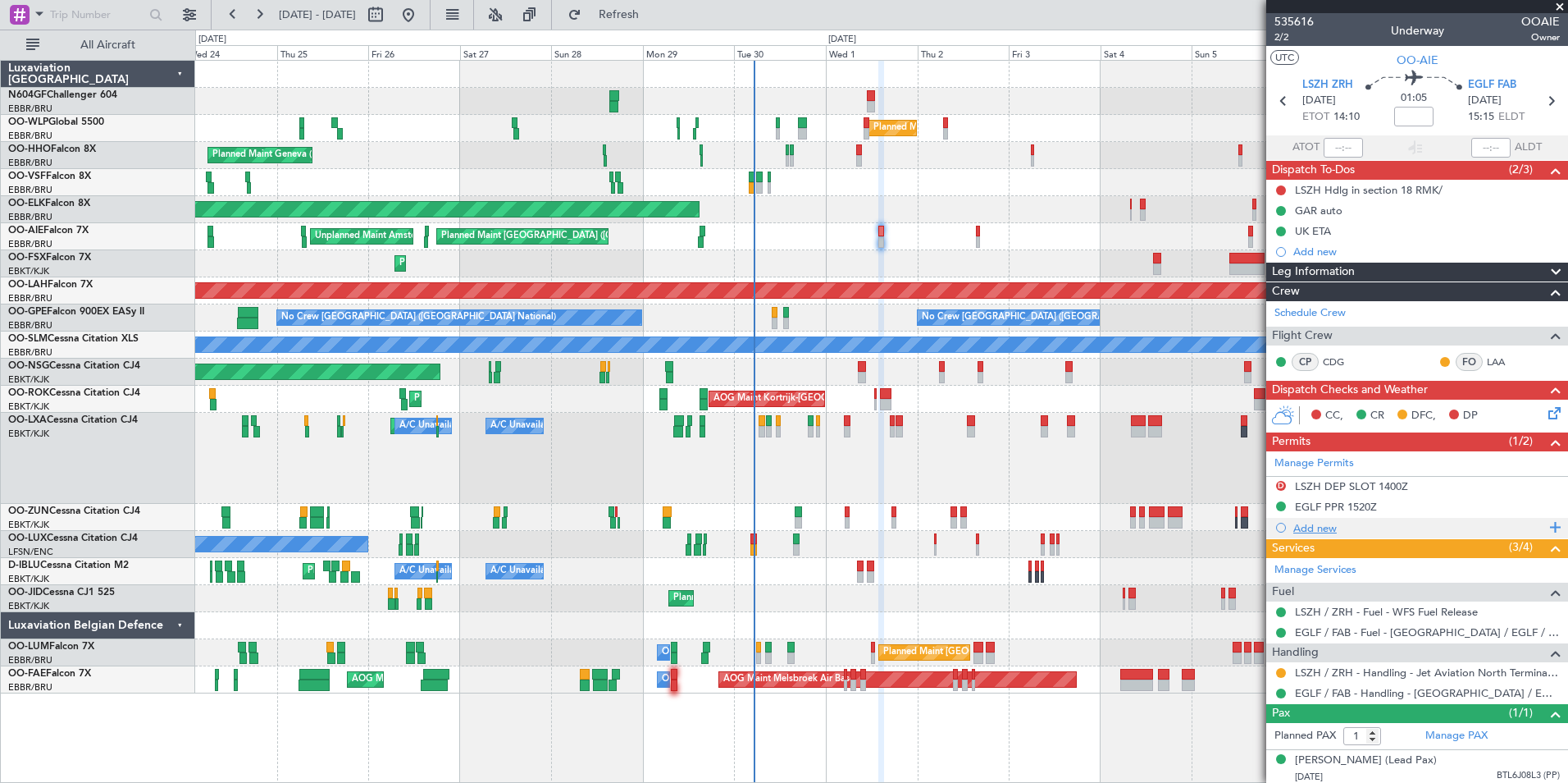
drag, startPoint x: 1323, startPoint y: 530, endPoint x: 1287, endPoint y: 532, distance: 36.1
click at [1287, 532] on div "Add new" at bounding box center [1417, 528] width 302 height 21
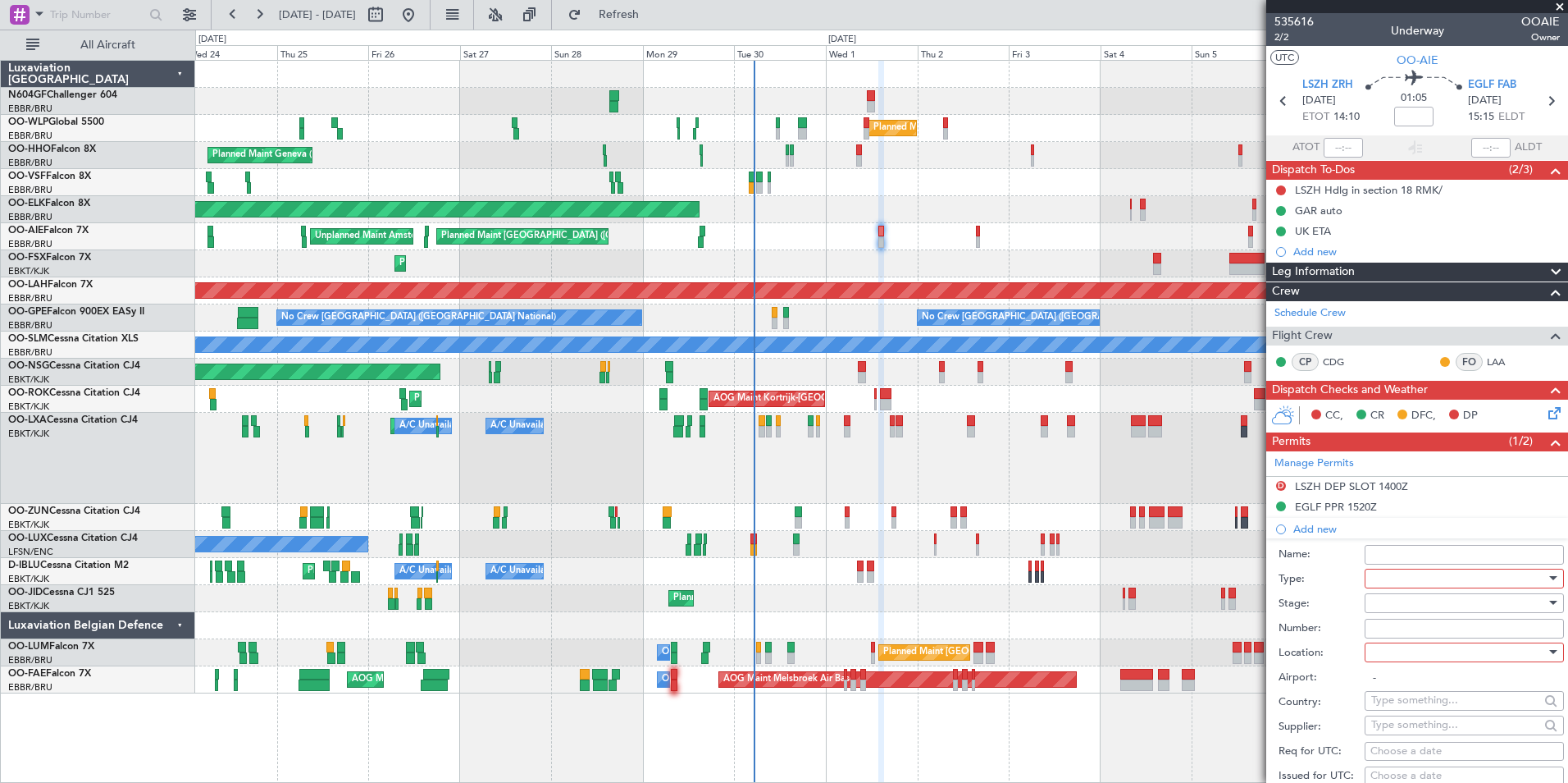
click at [1425, 569] on div at bounding box center [1458, 578] width 174 height 25
click at [1554, 333] on div at bounding box center [784, 391] width 1568 height 783
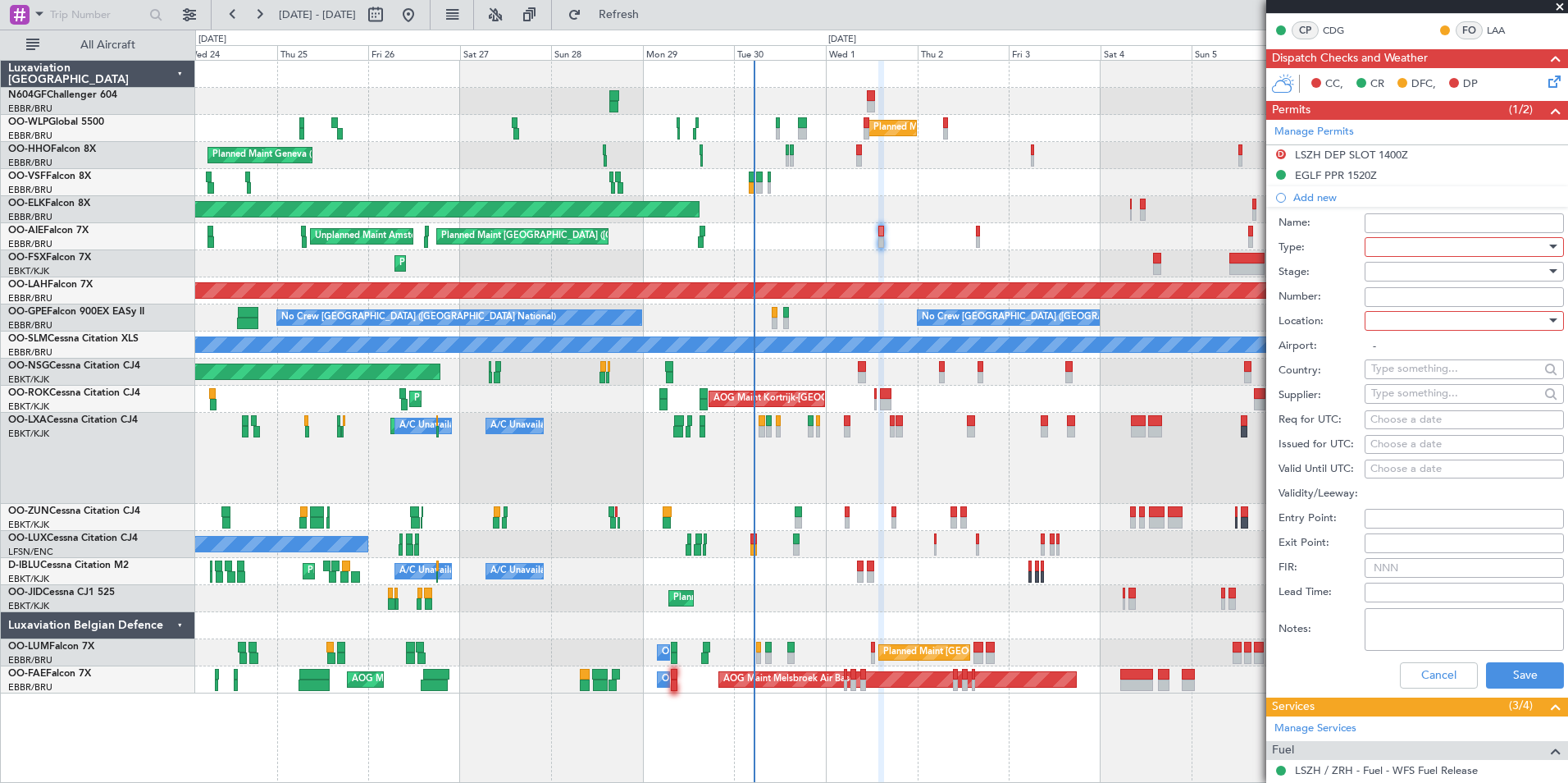
scroll to position [340, 0]
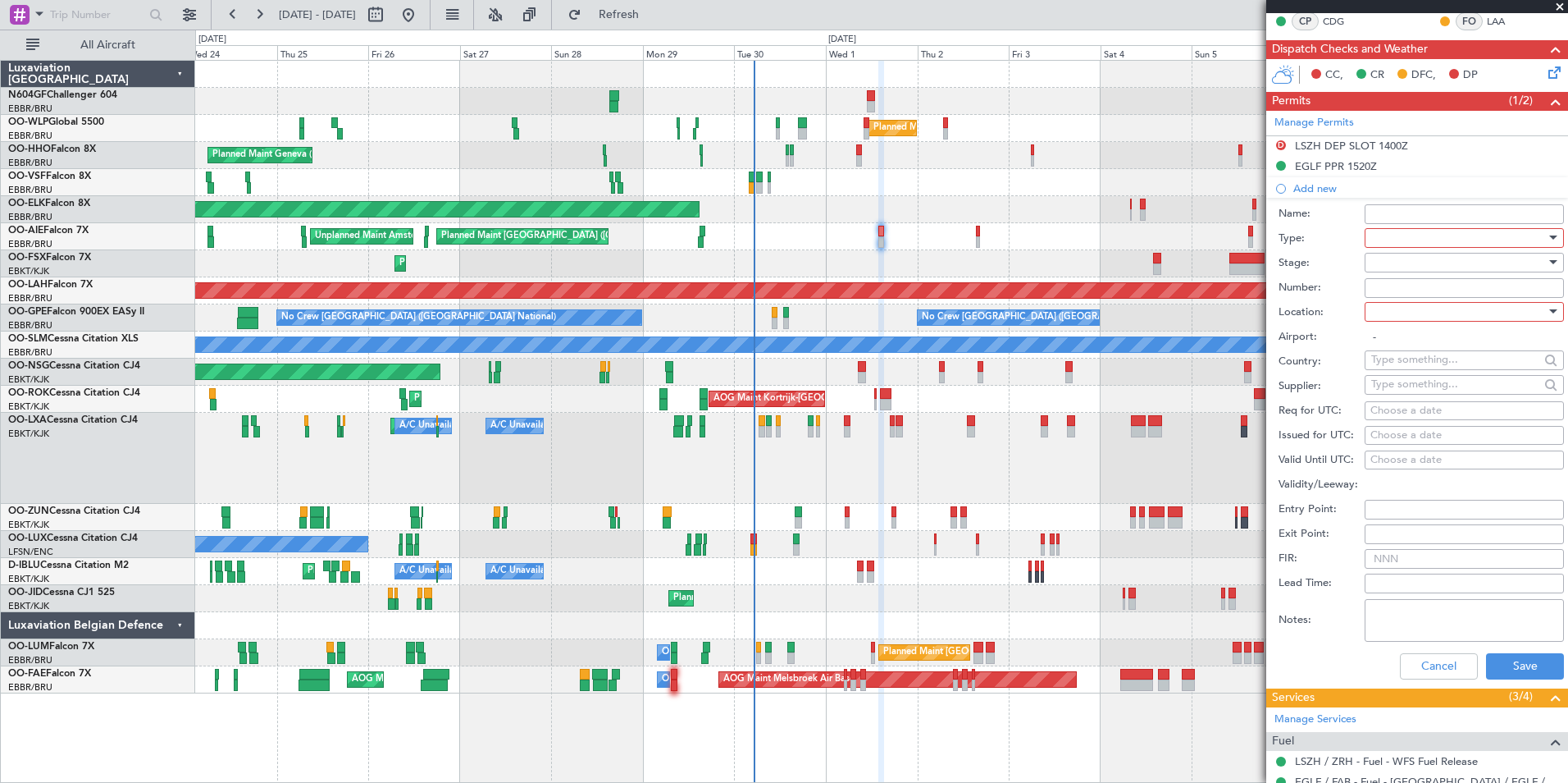
click at [1419, 241] on div at bounding box center [1458, 238] width 174 height 25
click at [1425, 396] on span "Slot" at bounding box center [1458, 392] width 172 height 25
click at [1414, 270] on div at bounding box center [1458, 262] width 174 height 25
click at [1421, 370] on span "Requested" at bounding box center [1458, 369] width 172 height 25
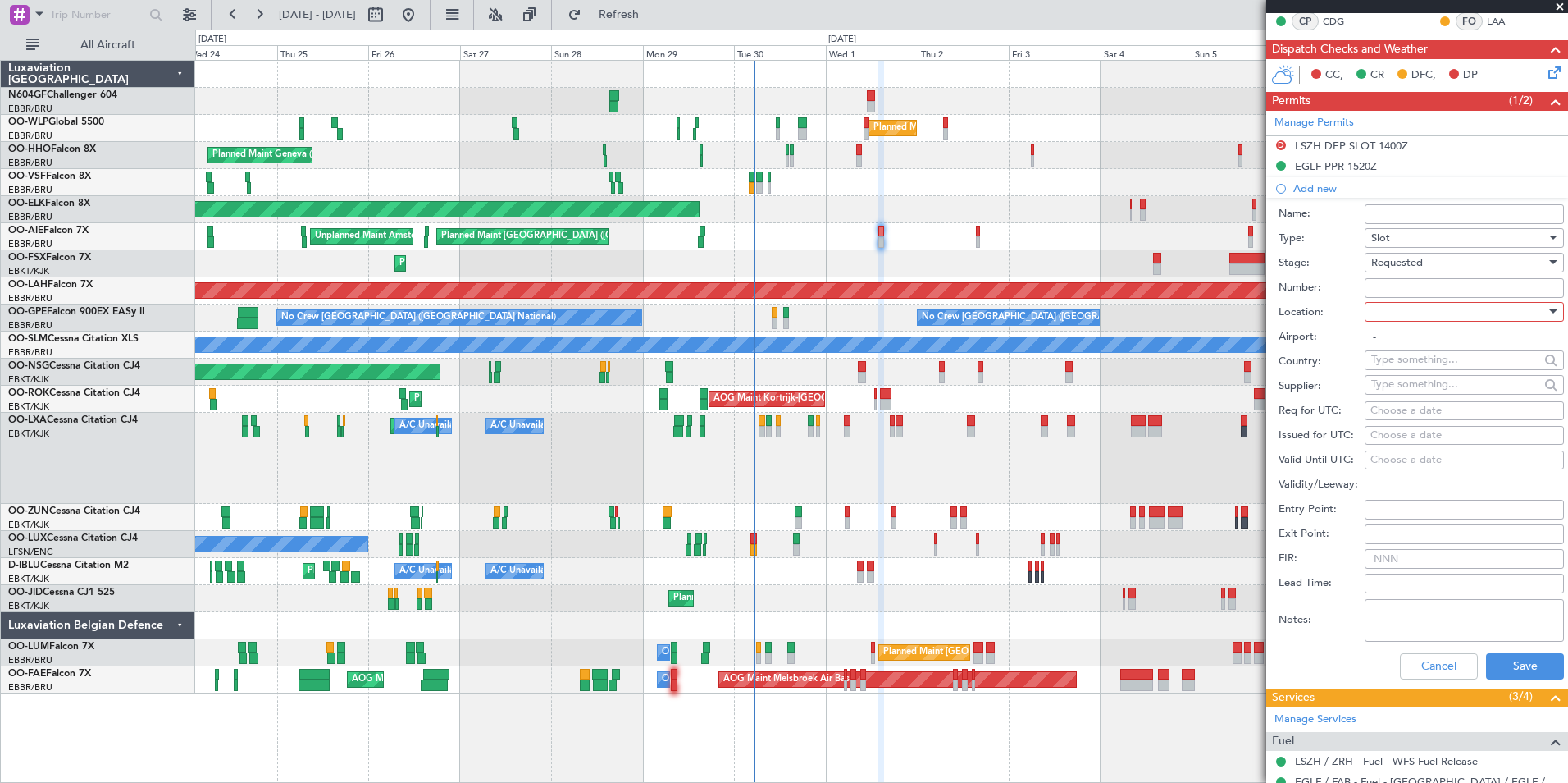
click at [1406, 307] on div at bounding box center [1458, 311] width 174 height 25
click at [1416, 343] on span "Departure" at bounding box center [1458, 345] width 172 height 25
type input "LSZH / ZRH"
click at [1403, 415] on div "Choose a date" at bounding box center [1464, 411] width 188 height 16
select select "9"
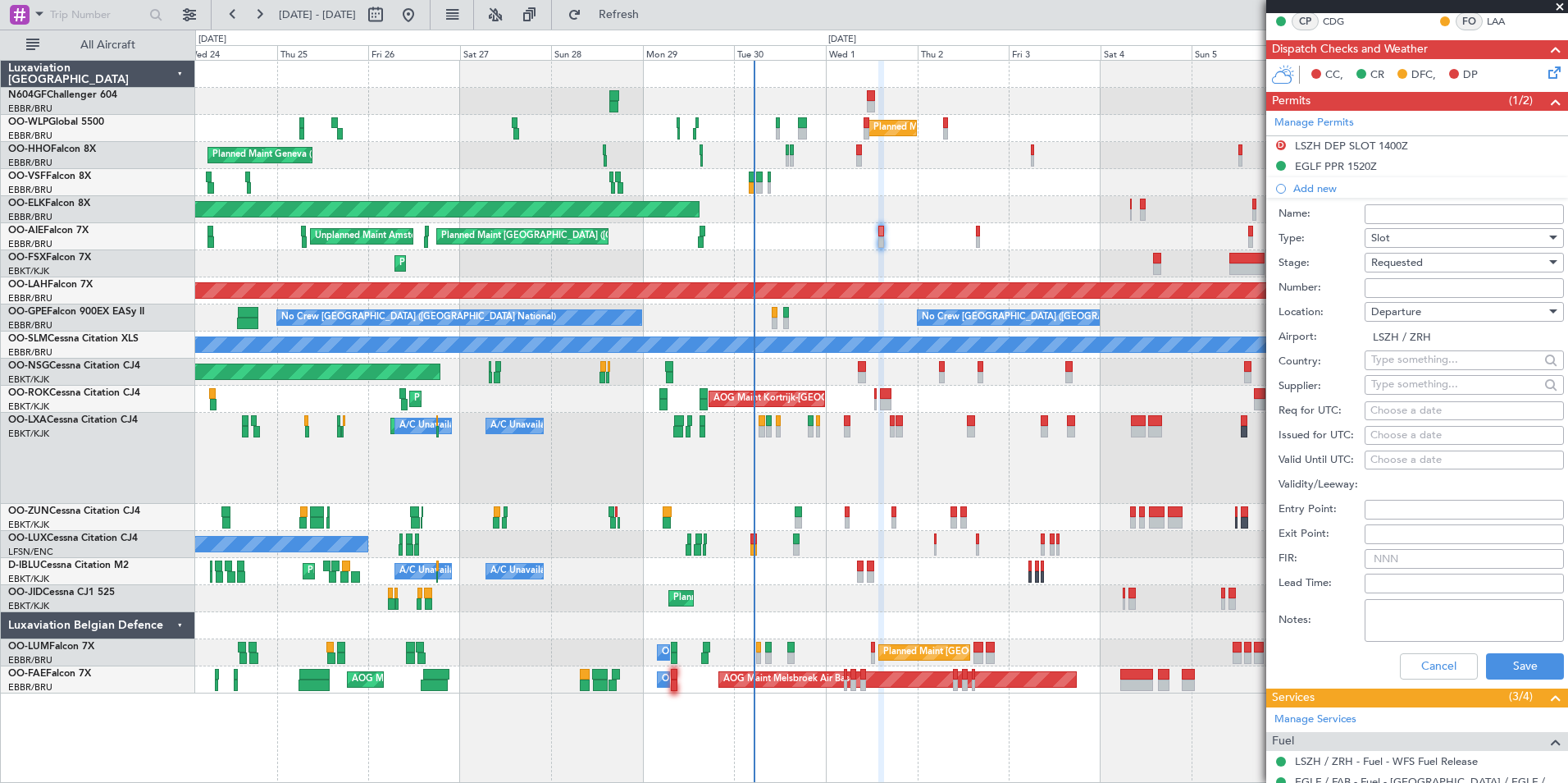
select select "2025"
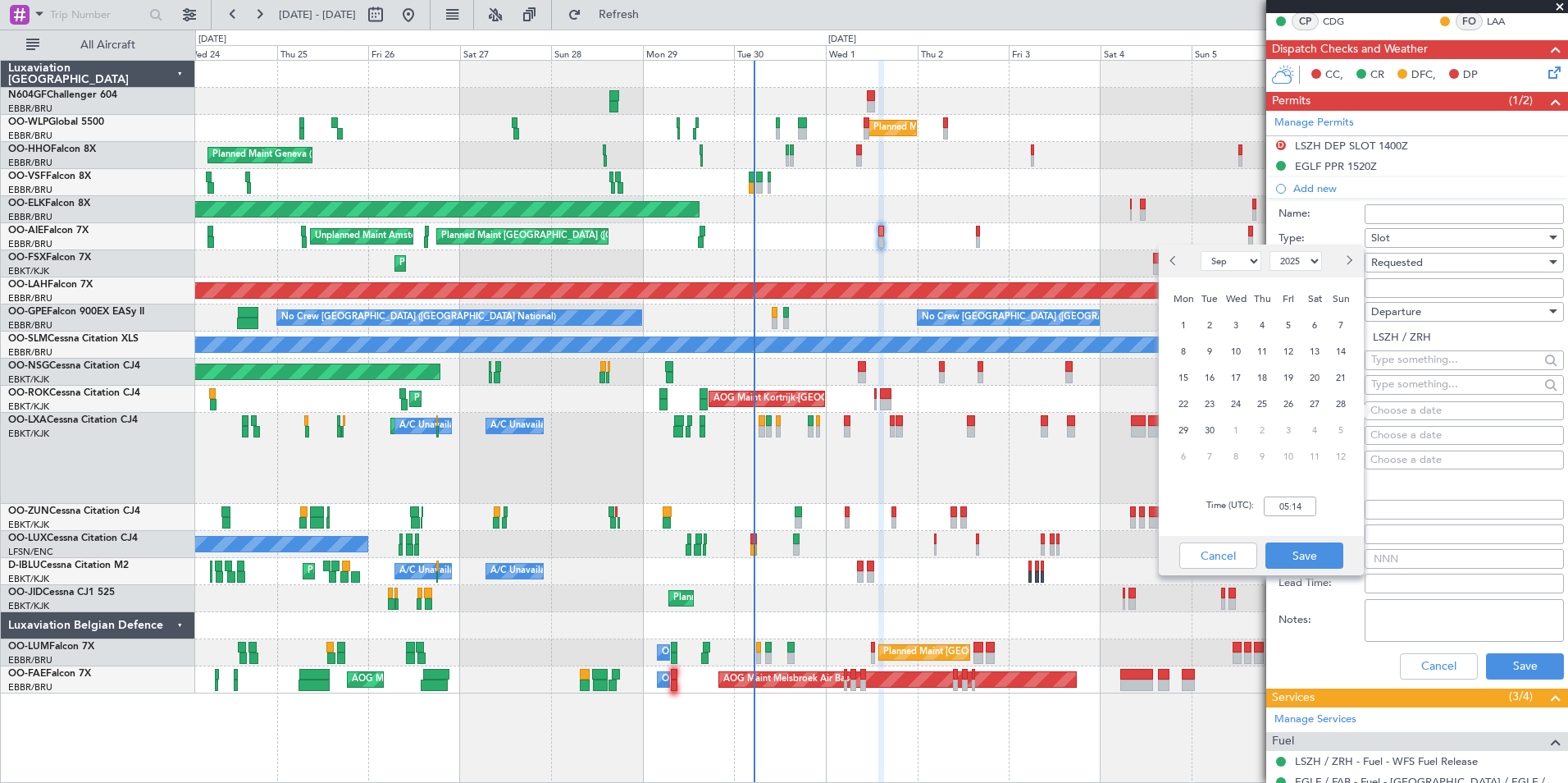
click at [1355, 266] on button "Next month" at bounding box center [1348, 260] width 18 height 27
select select "10"
click at [1235, 323] on span "1" at bounding box center [1236, 326] width 21 height 21
click at [1290, 512] on input "00:00" at bounding box center [1290, 506] width 52 height 20
type input "14:50"
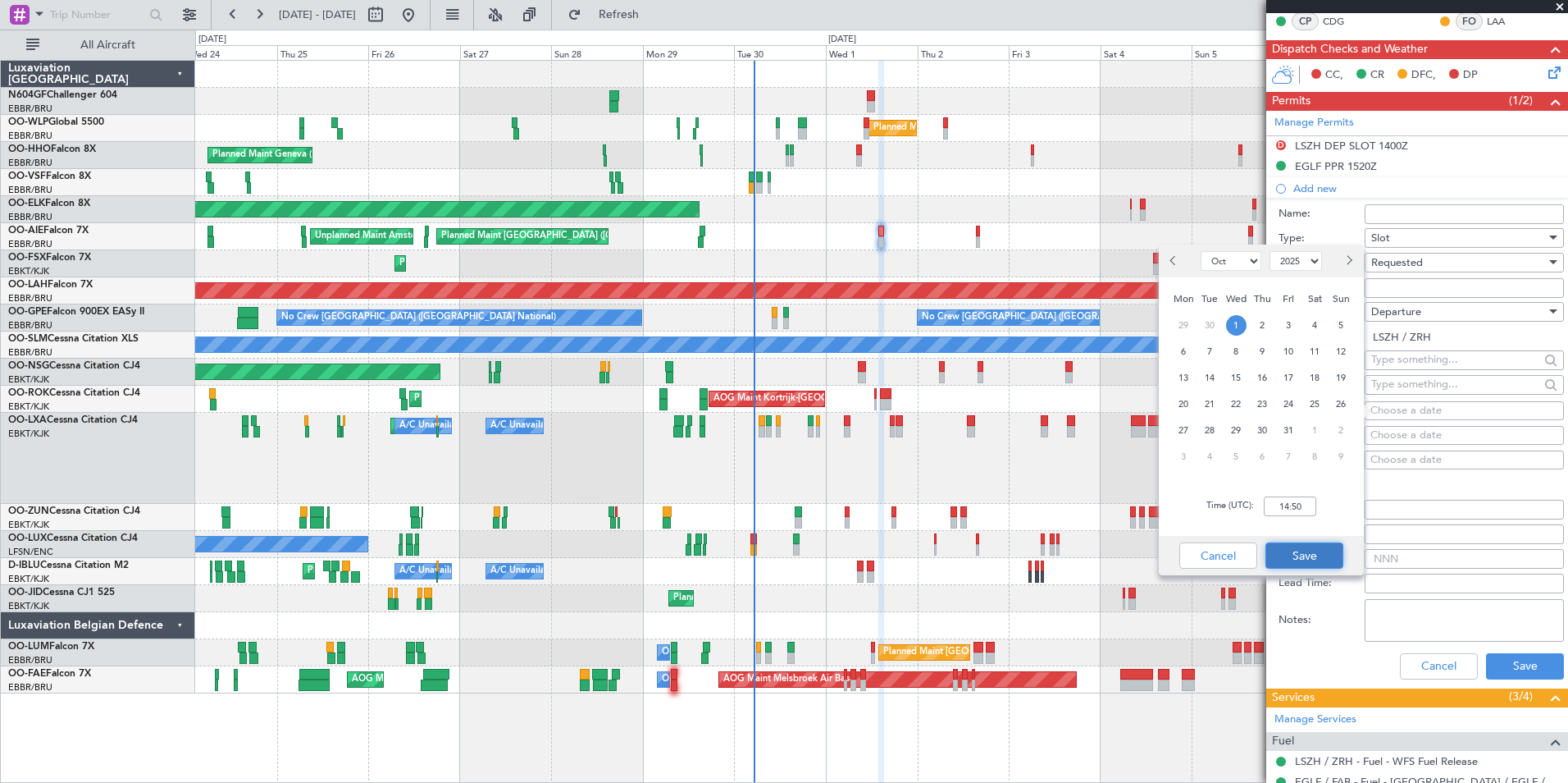
click at [1309, 558] on button "Save" at bounding box center [1304, 555] width 78 height 27
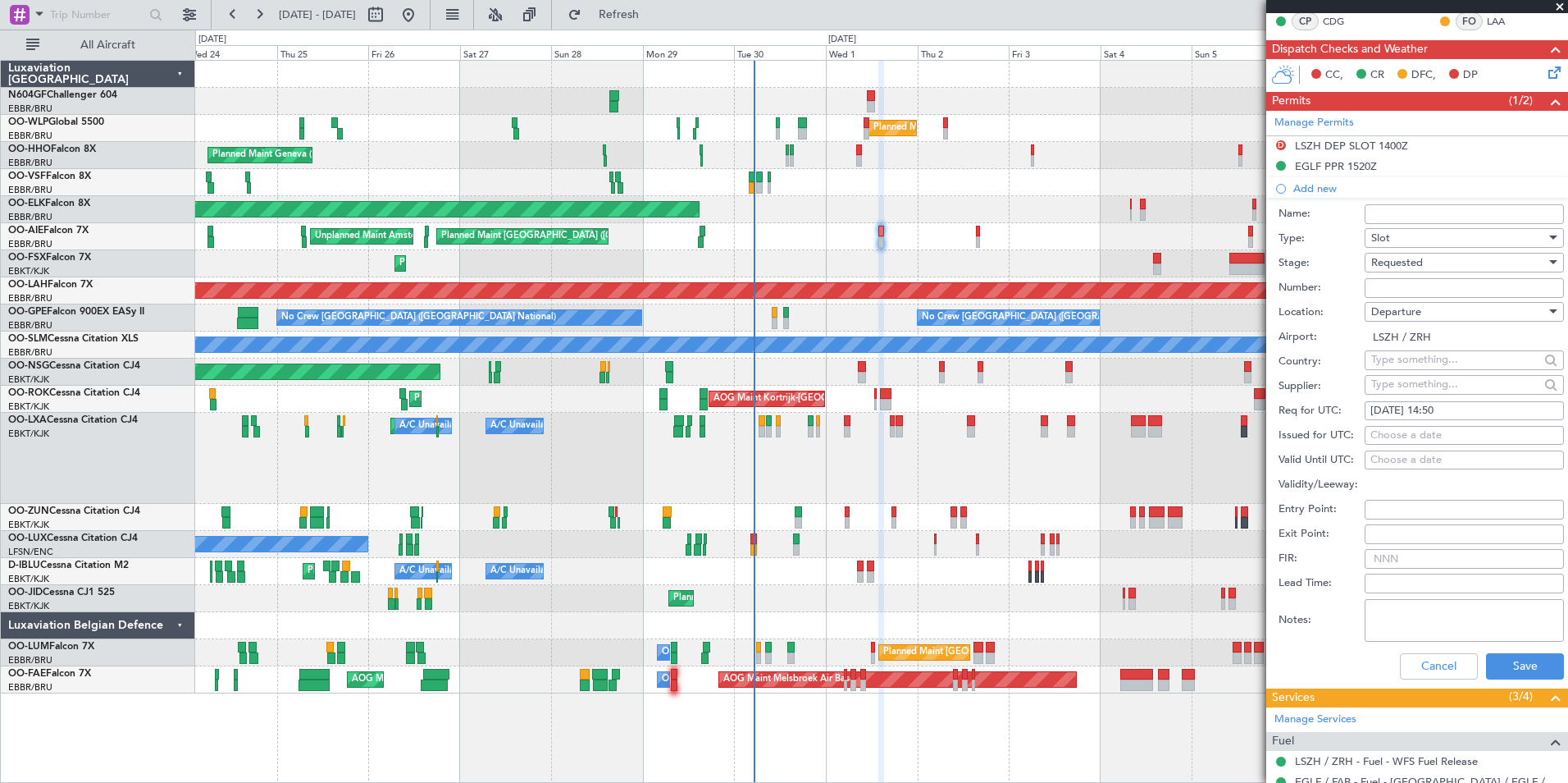
click at [1389, 280] on input "Number:" at bounding box center [1464, 288] width 199 height 20
paste input "LSZHDXXE1300D0"
type input "LSZHDXXE1300D0"
click at [1490, 658] on button "Save" at bounding box center [1525, 666] width 78 height 27
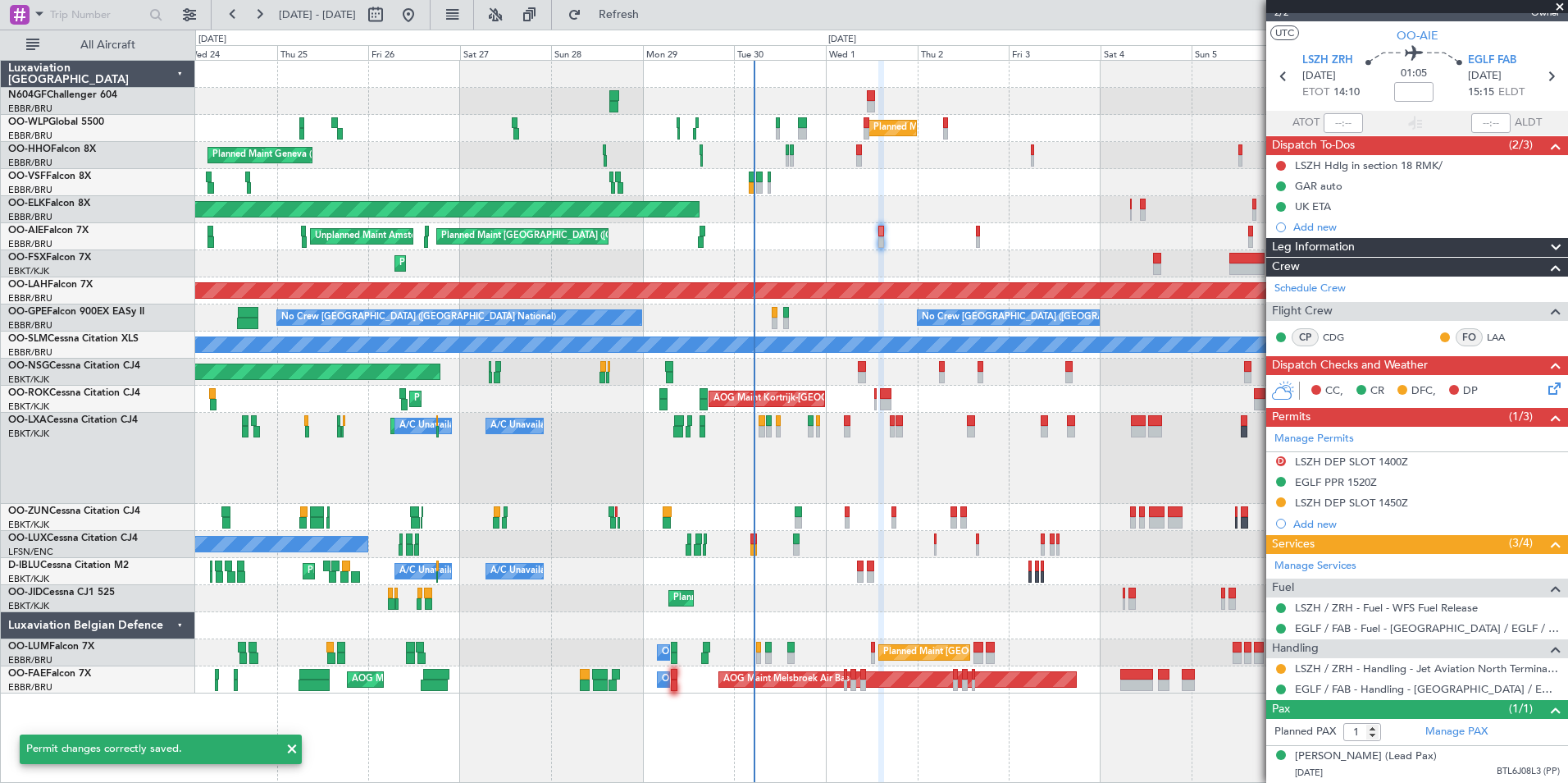
scroll to position [40, 0]
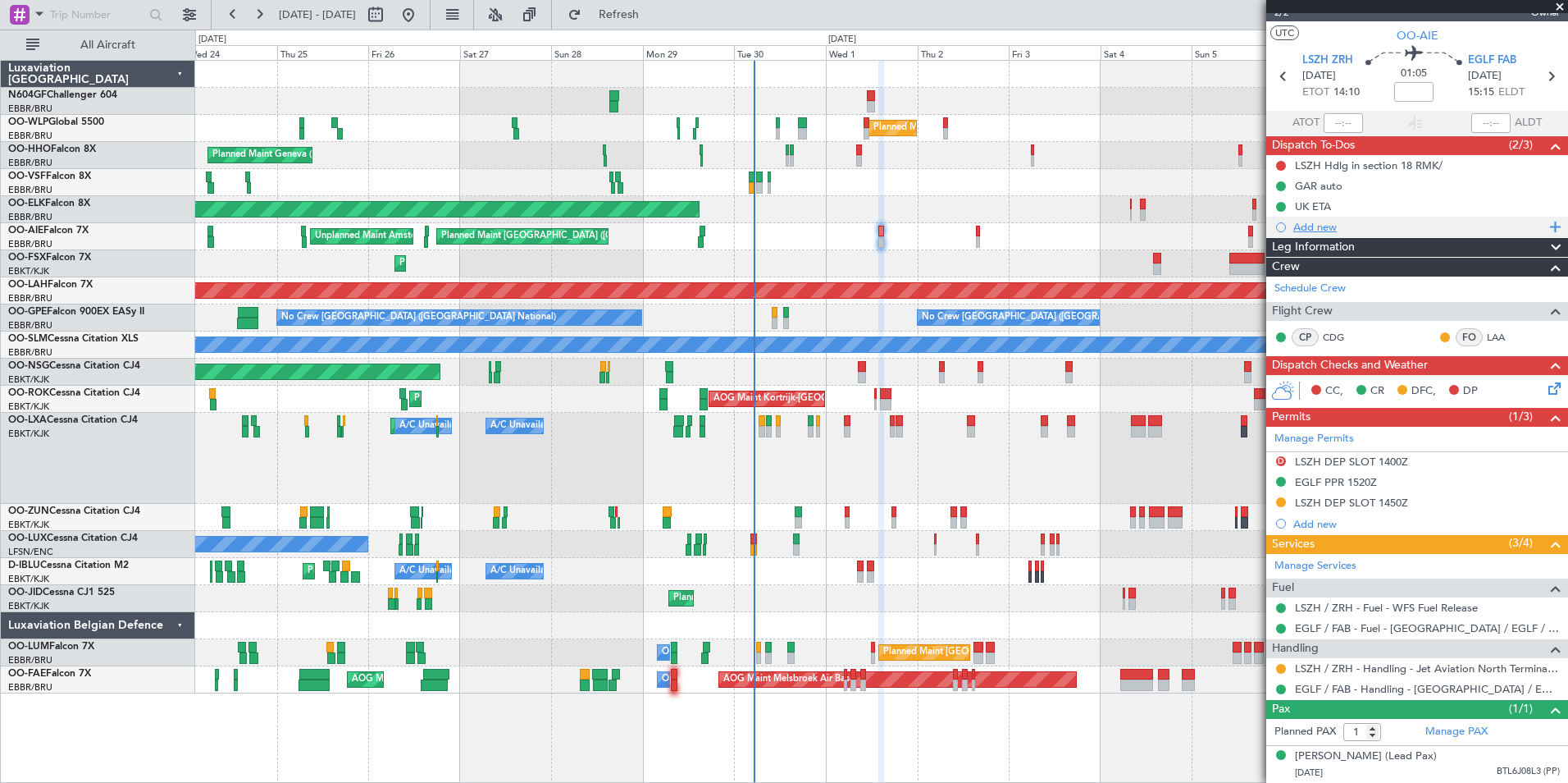
click at [1311, 220] on div "Add new" at bounding box center [1419, 227] width 252 height 14
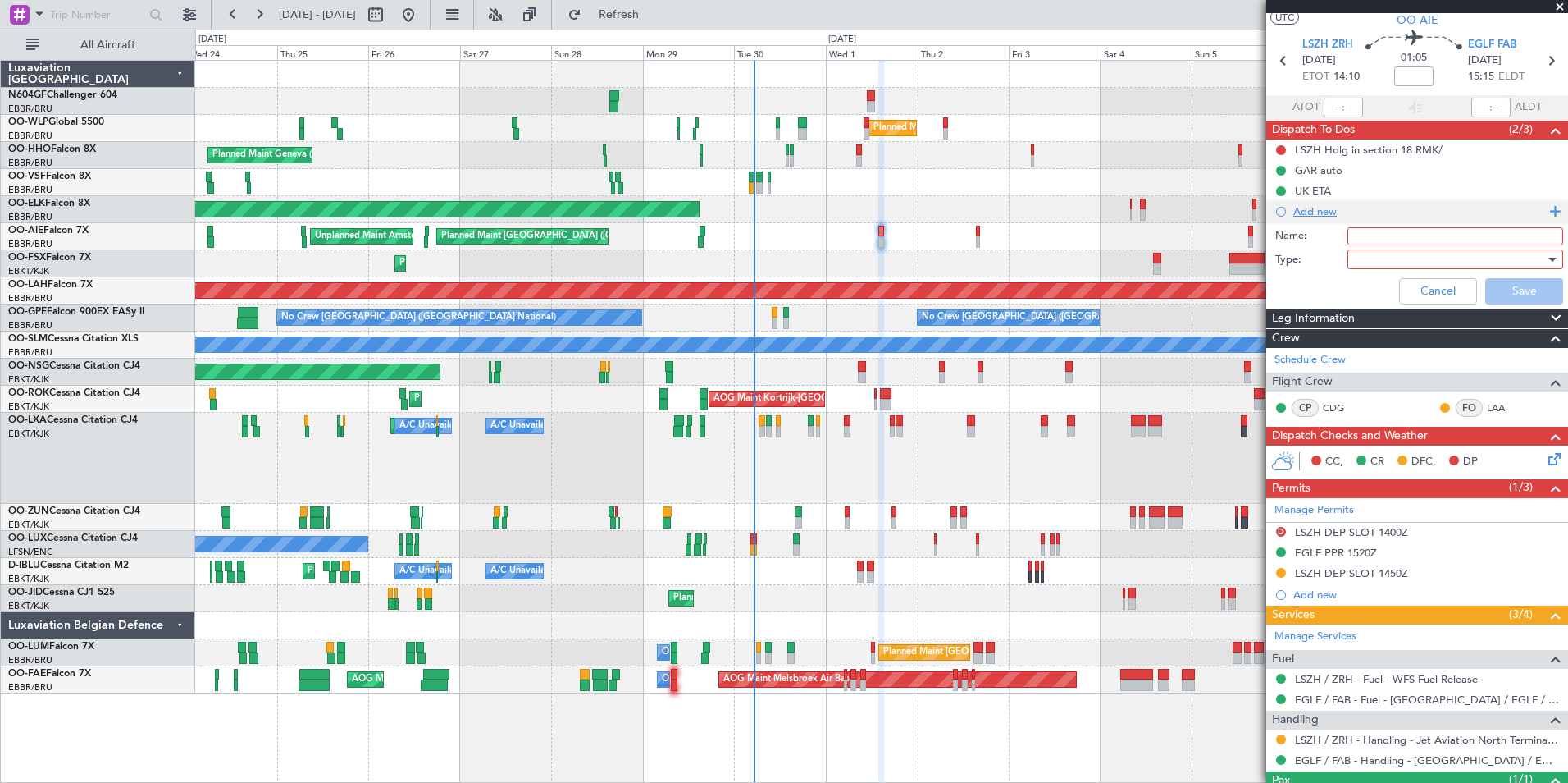
scroll to position [126, 0]
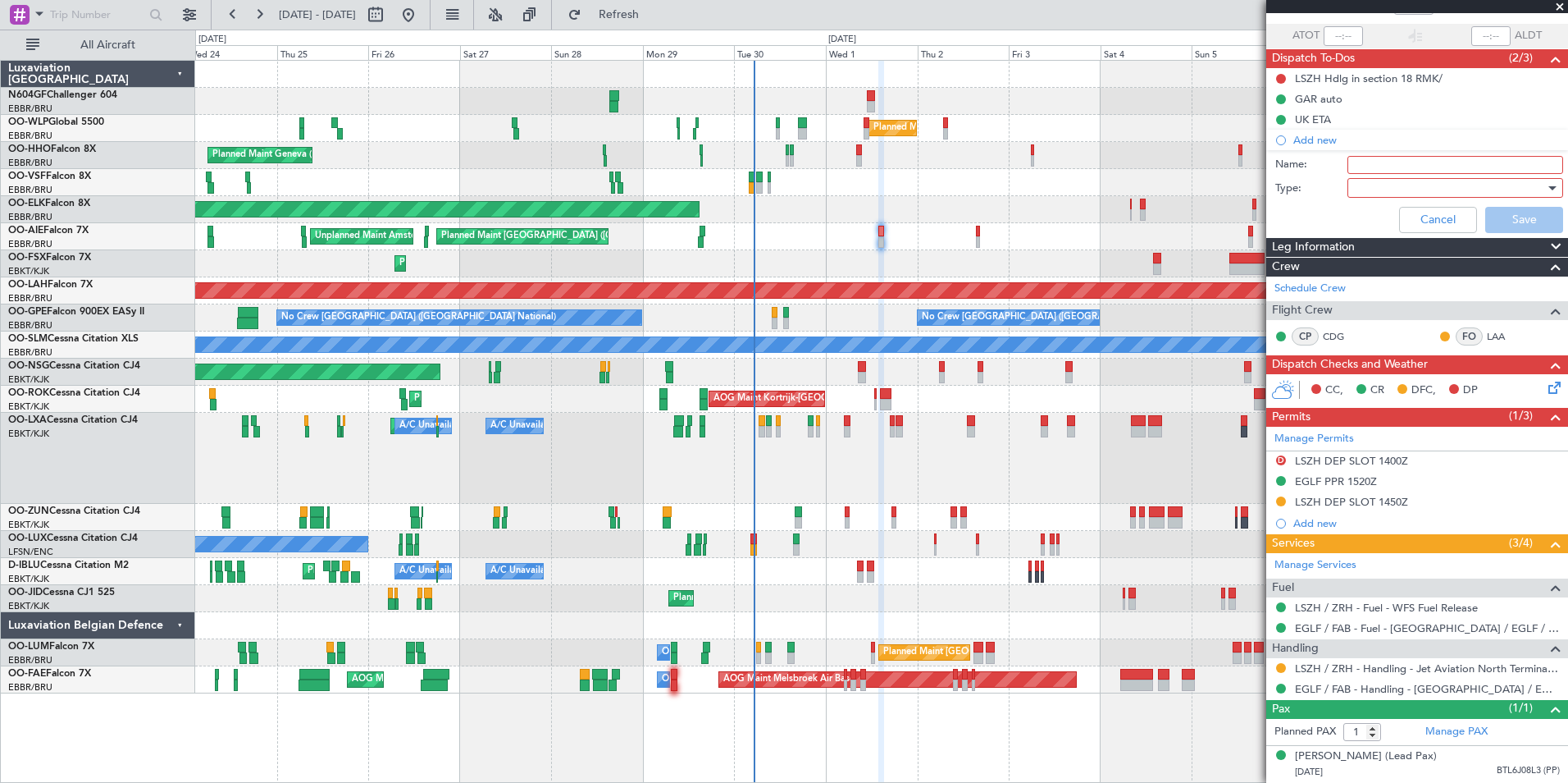
click at [1425, 156] on input "Name:" at bounding box center [1455, 164] width 216 height 18
type input "Slot mismatch LSZH"
click at [1408, 175] on div at bounding box center [1449, 187] width 191 height 25
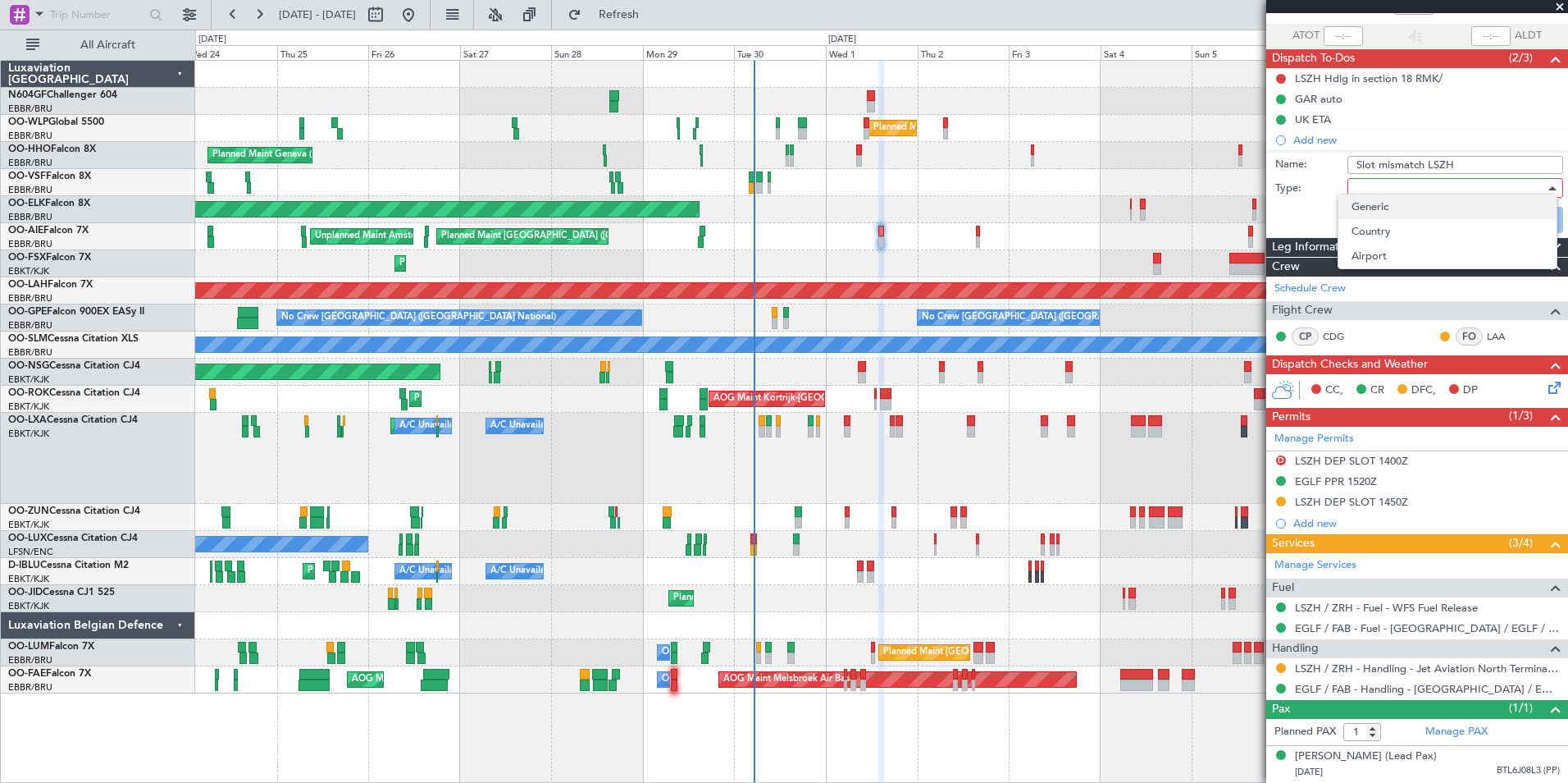
click at [1410, 205] on span "Generic" at bounding box center [1447, 206] width 192 height 25
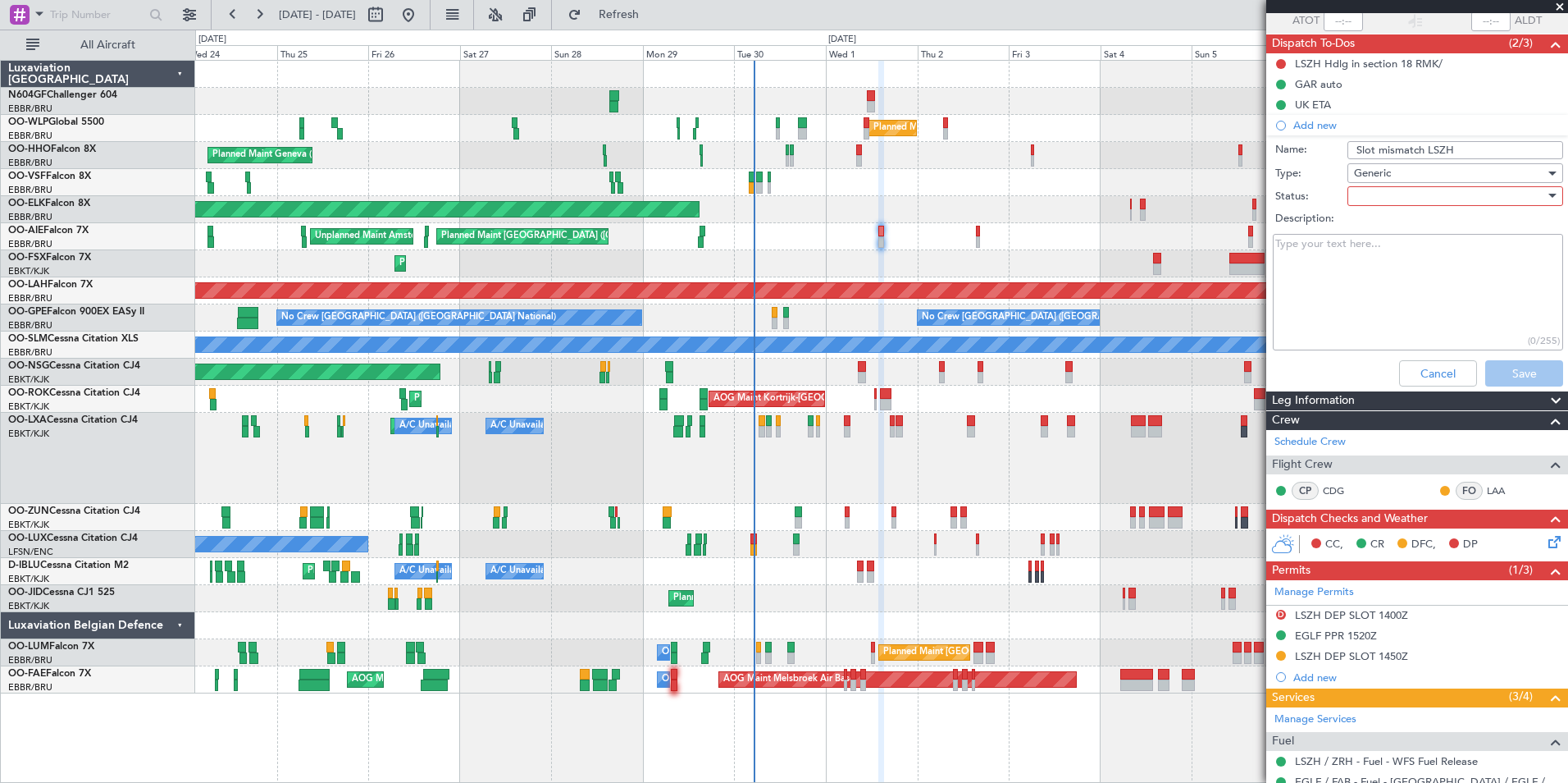
click at [1410, 198] on div at bounding box center [1449, 196] width 191 height 25
click at [1420, 256] on span "In Progress" at bounding box center [1447, 254] width 192 height 25
click at [1420, 256] on textarea "Description:" at bounding box center [1418, 292] width 290 height 118
type textarea "Marina informed No slot tolerance"
click at [1510, 381] on button "Save" at bounding box center [1524, 373] width 78 height 27
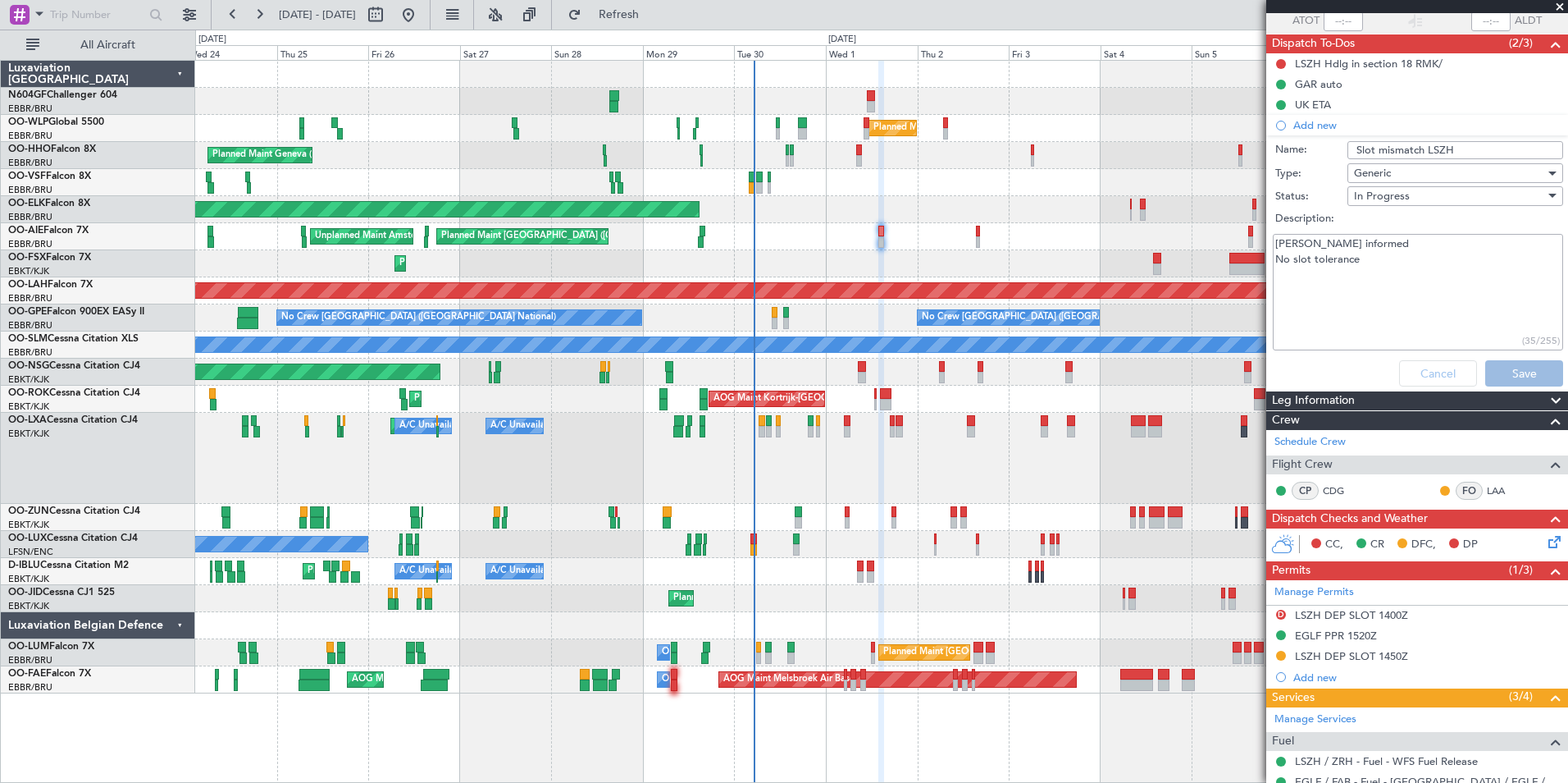
scroll to position [61, 0]
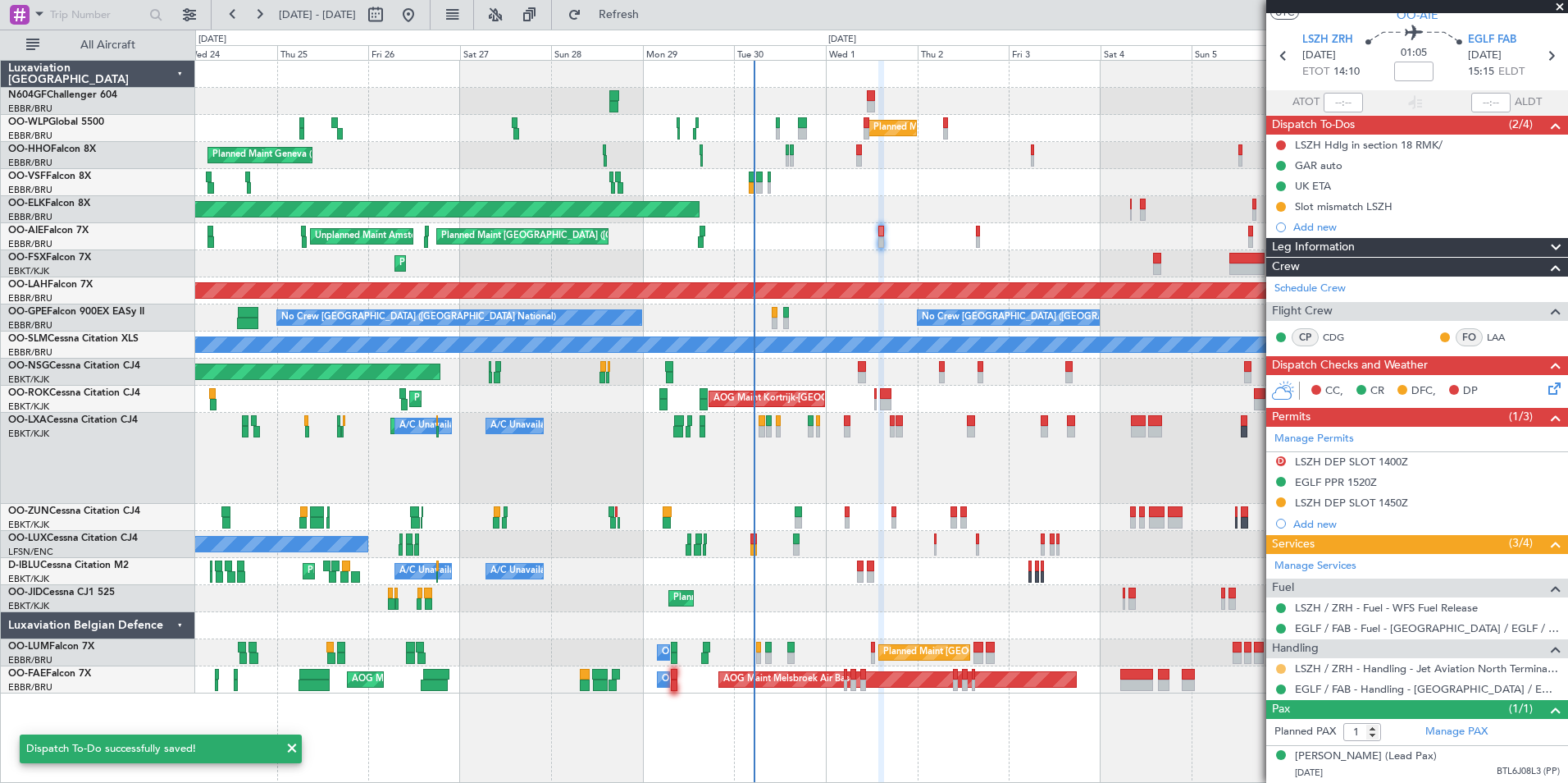
click at [1280, 664] on button at bounding box center [1280, 668] width 9 height 9
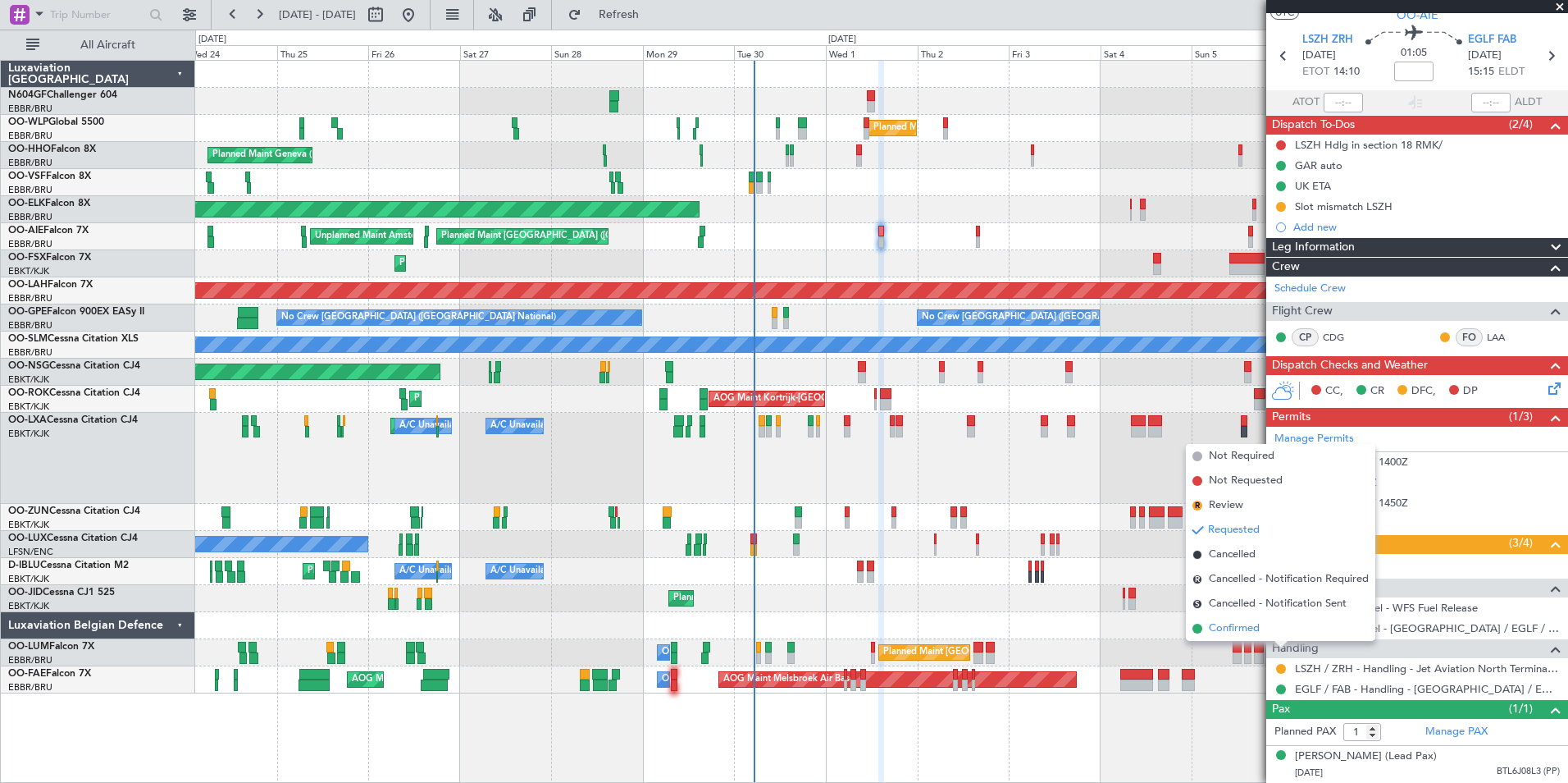
click at [1245, 631] on span "Confirmed" at bounding box center [1234, 628] width 51 height 16
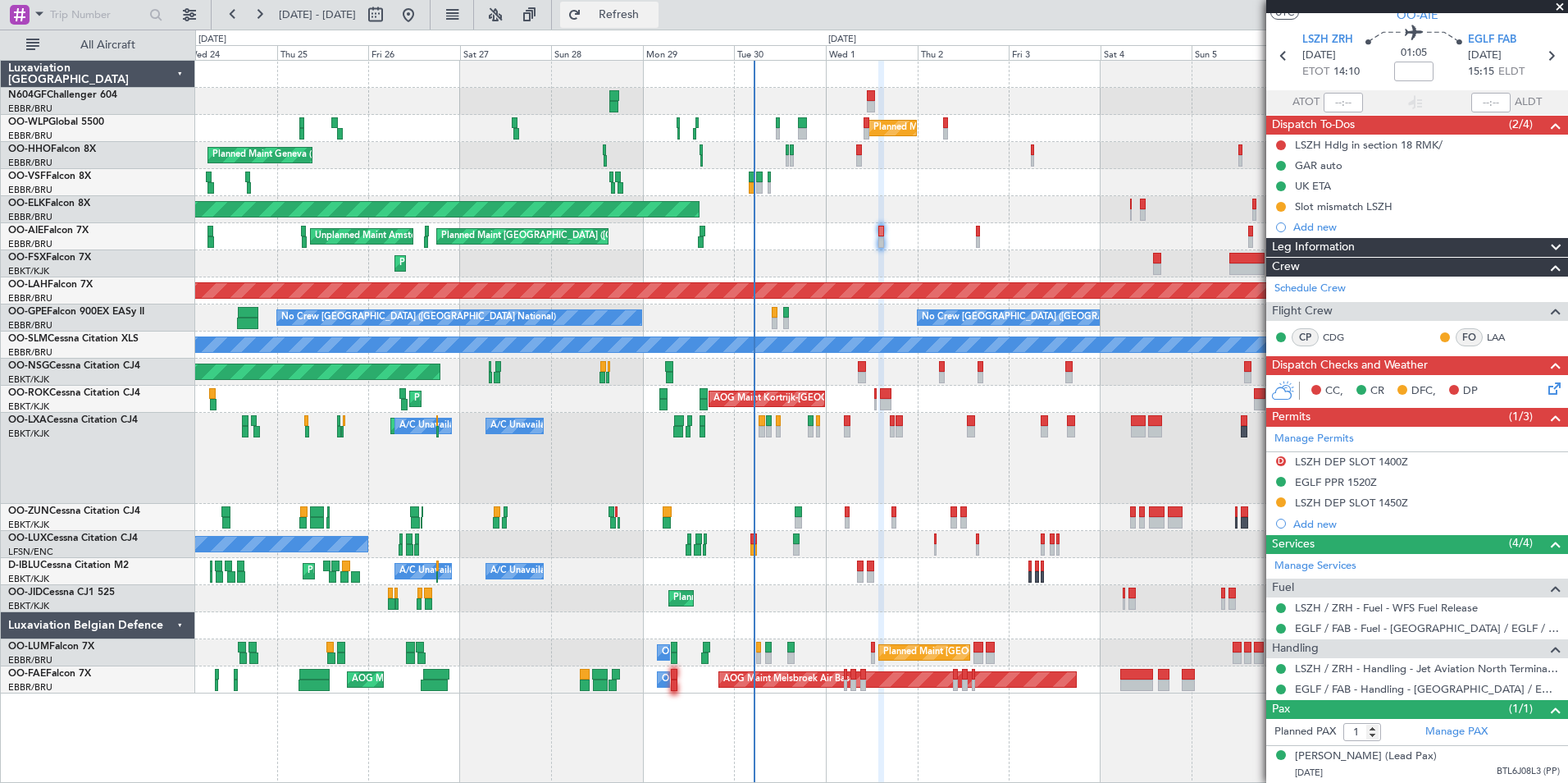
click at [616, 9] on button "Refresh" at bounding box center [609, 15] width 99 height 27
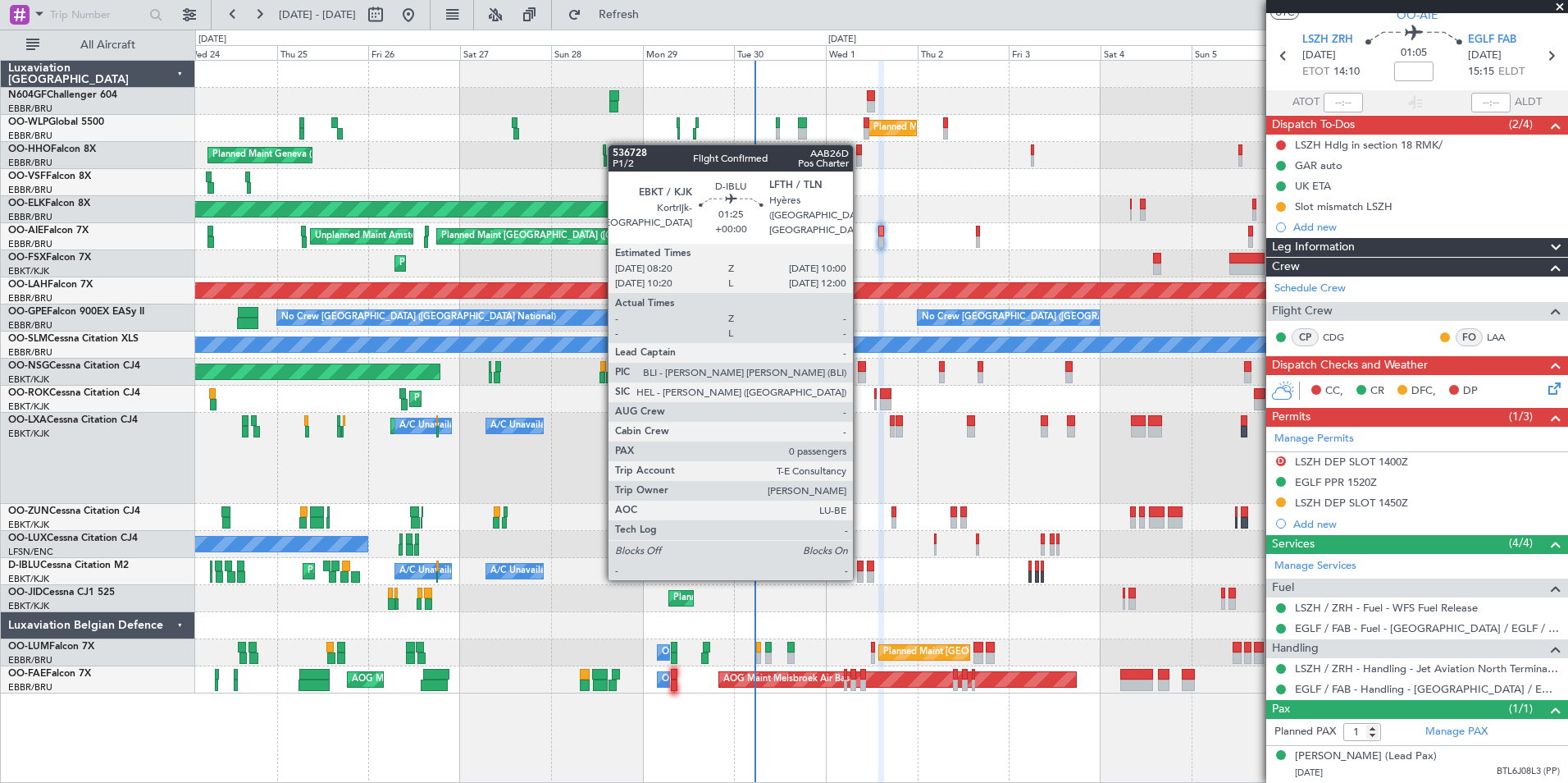
click at [860, 577] on div at bounding box center [861, 576] width 7 height 11
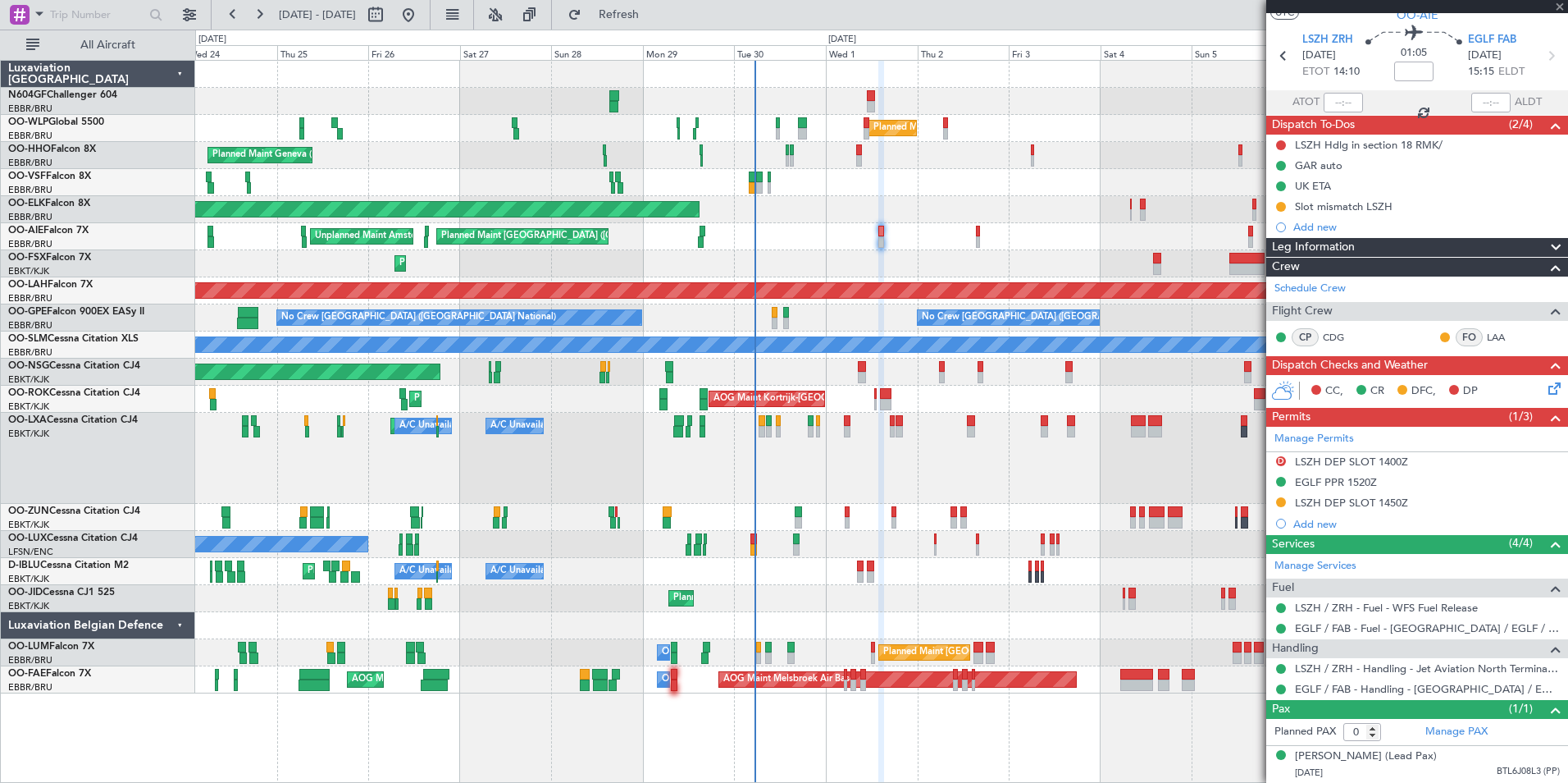
scroll to position [0, 0]
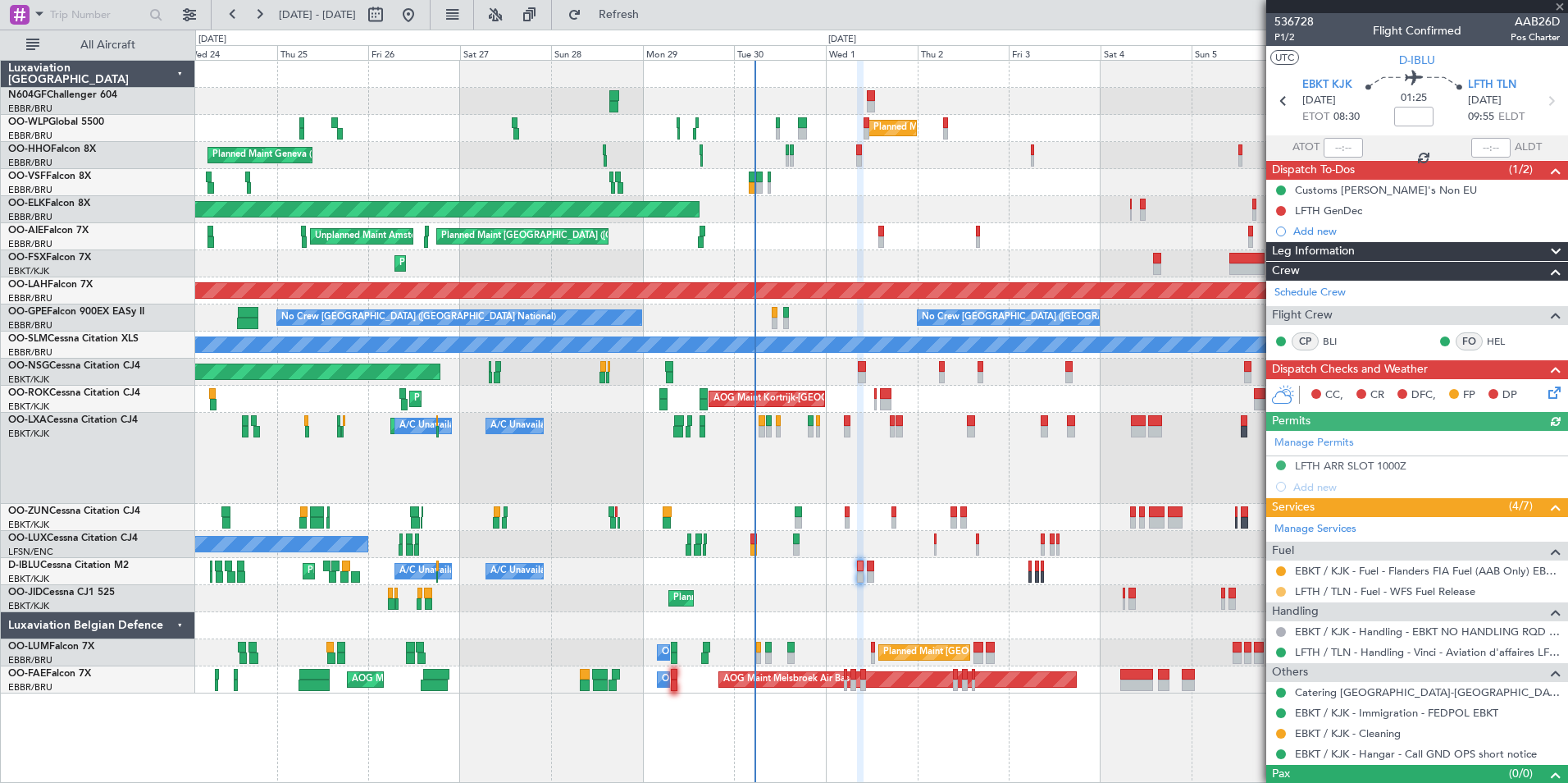
click at [1282, 589] on button at bounding box center [1280, 591] width 9 height 9
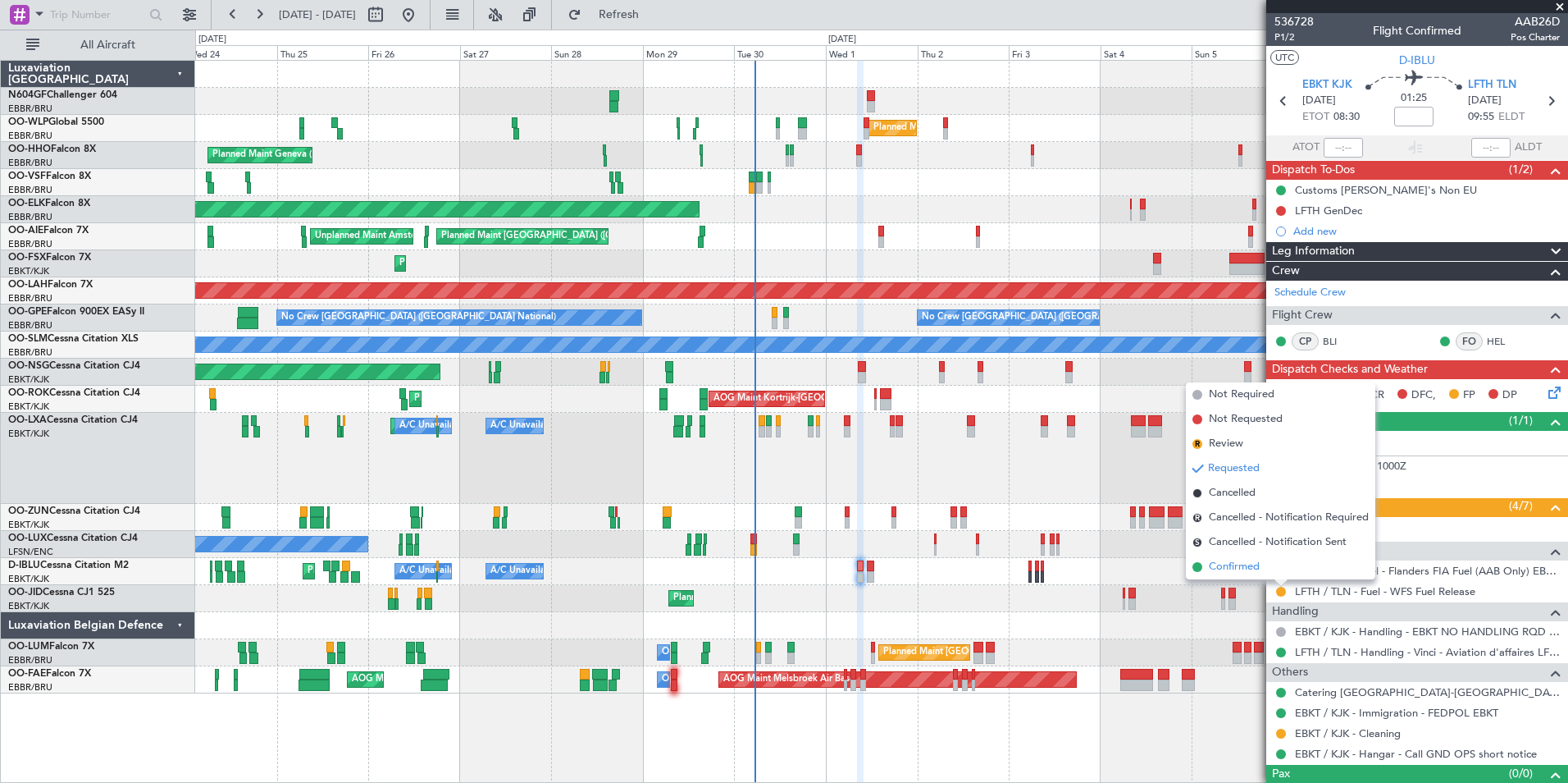
click at [1245, 565] on span "Confirmed" at bounding box center [1234, 566] width 51 height 16
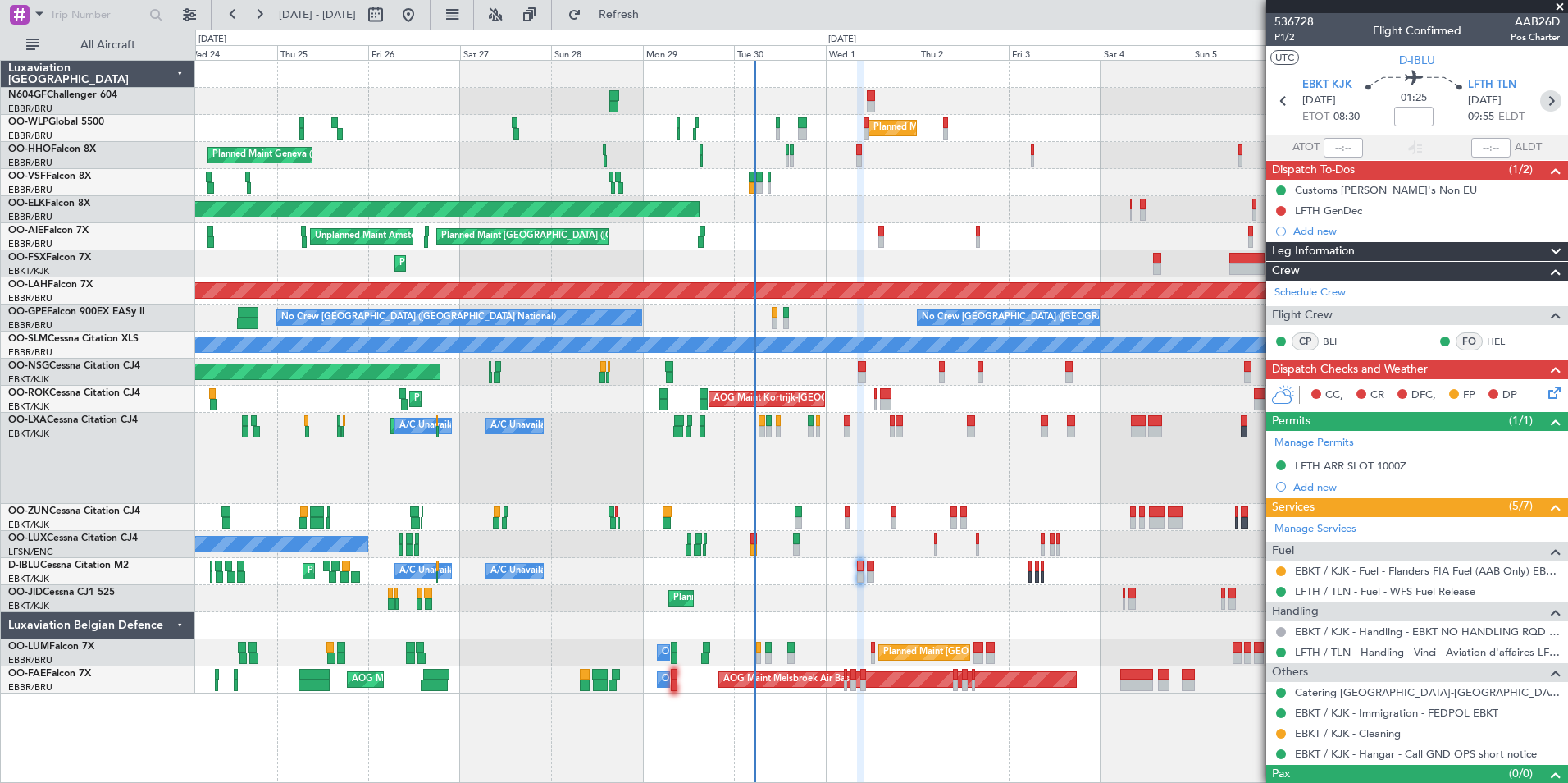
click at [1543, 99] on icon at bounding box center [1551, 101] width 21 height 21
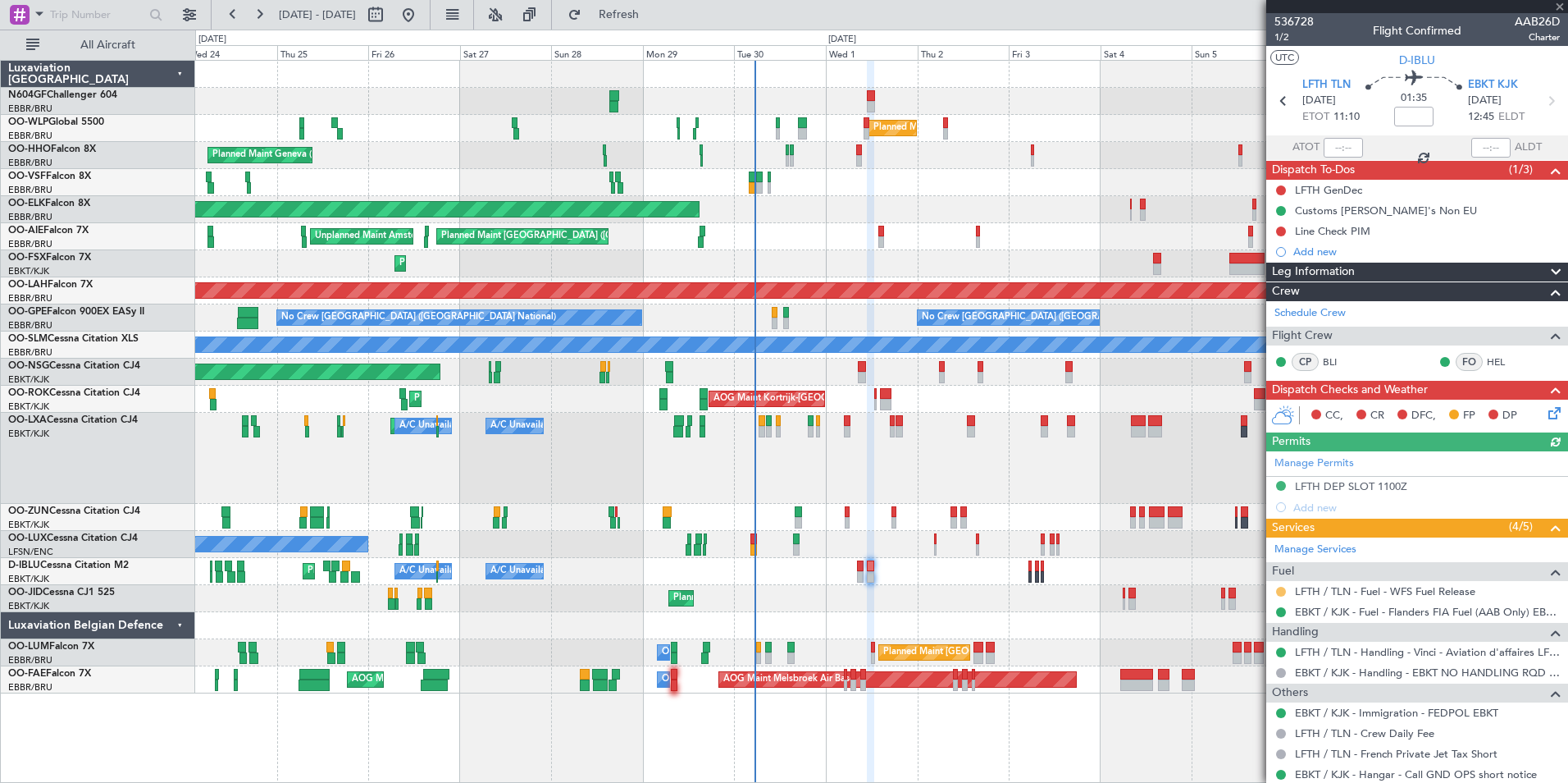
click at [1280, 590] on button at bounding box center [1280, 591] width 9 height 9
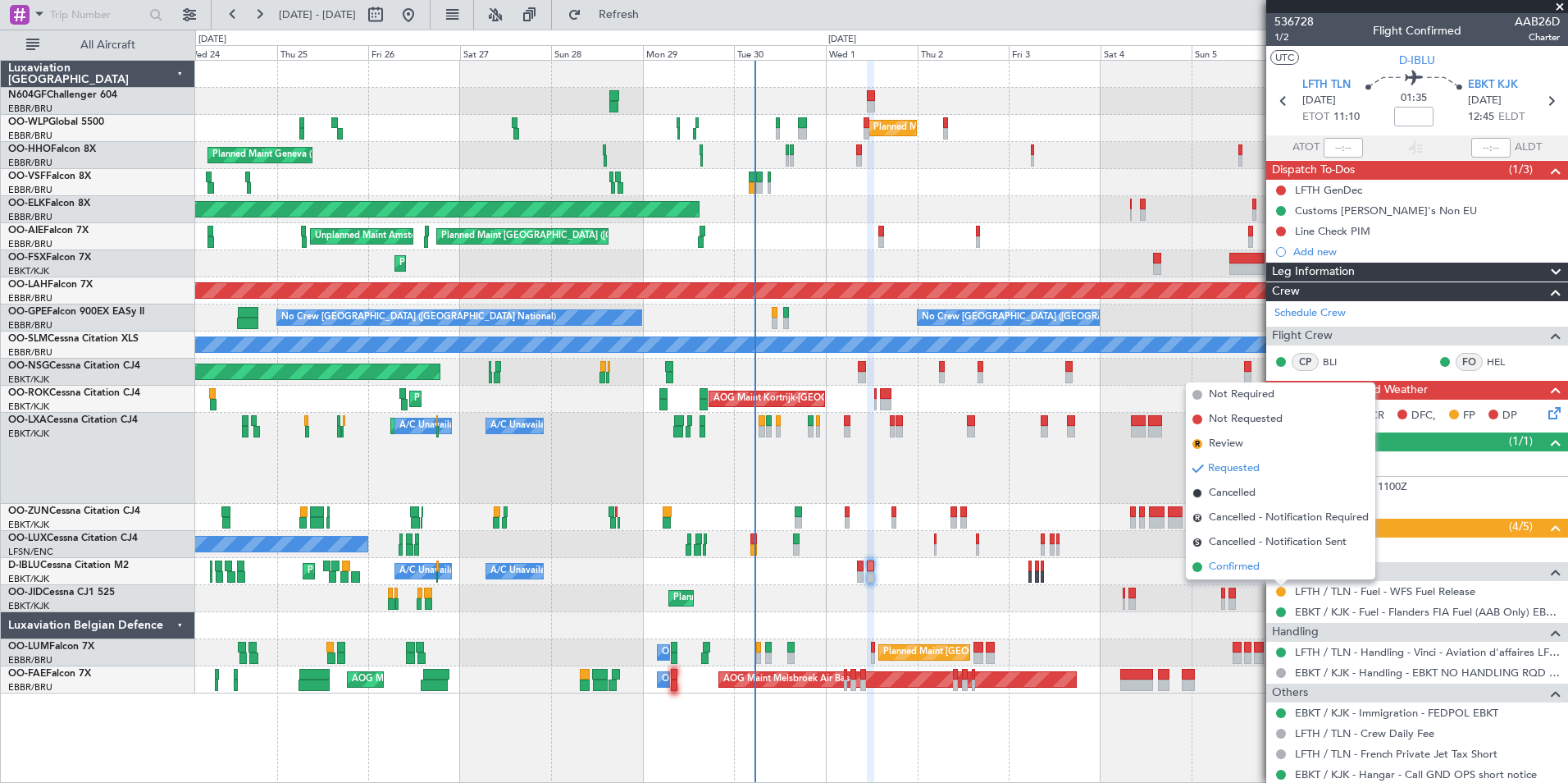
click at [1228, 562] on span "Confirmed" at bounding box center [1234, 566] width 51 height 16
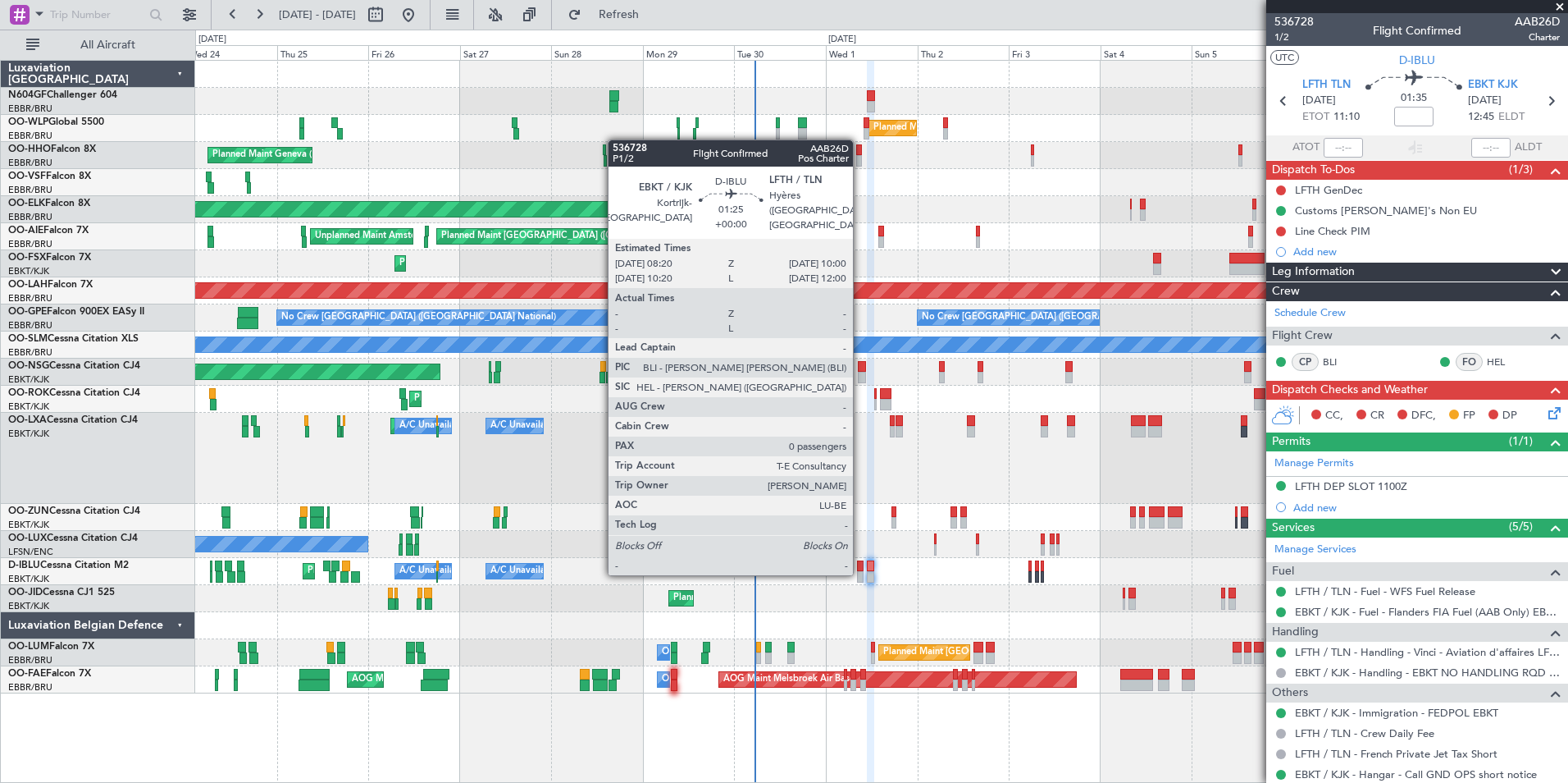
click at [860, 572] on div at bounding box center [861, 576] width 7 height 11
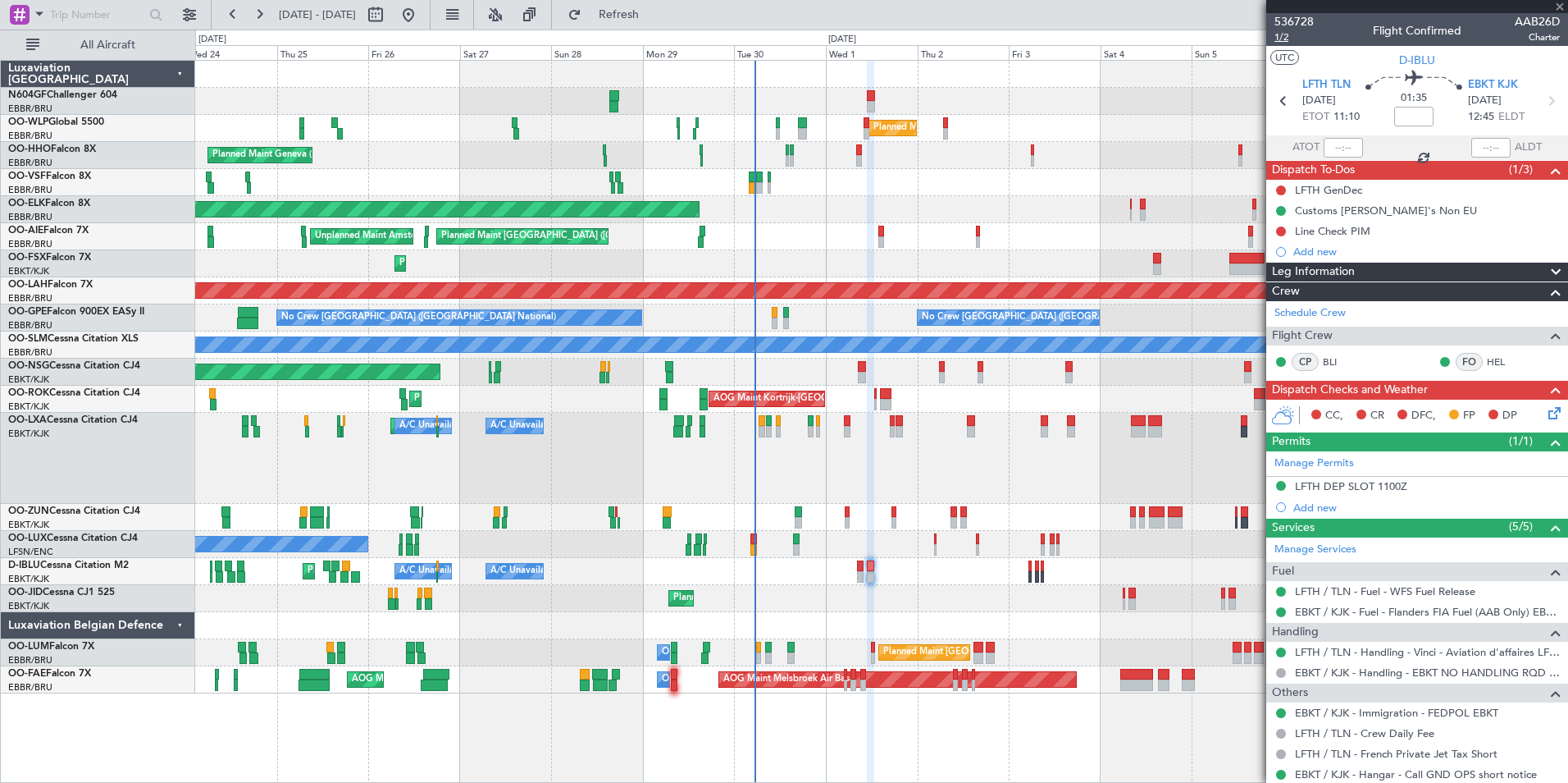
click at [1281, 37] on span "1/2" at bounding box center [1294, 37] width 40 height 14
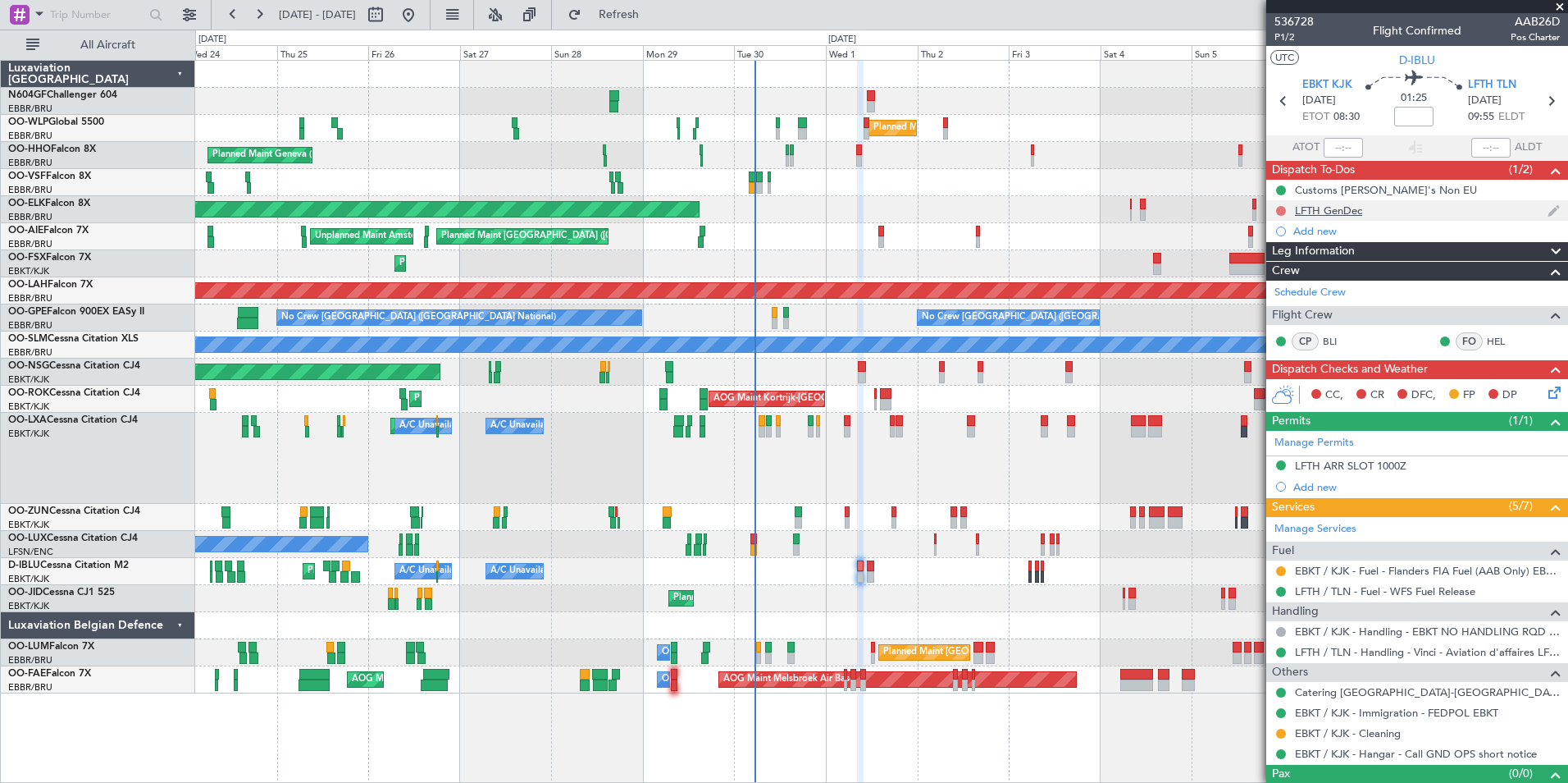
click at [1280, 212] on button at bounding box center [1280, 211] width 9 height 9
click at [1266, 279] on span "Completed" at bounding box center [1288, 283] width 54 height 16
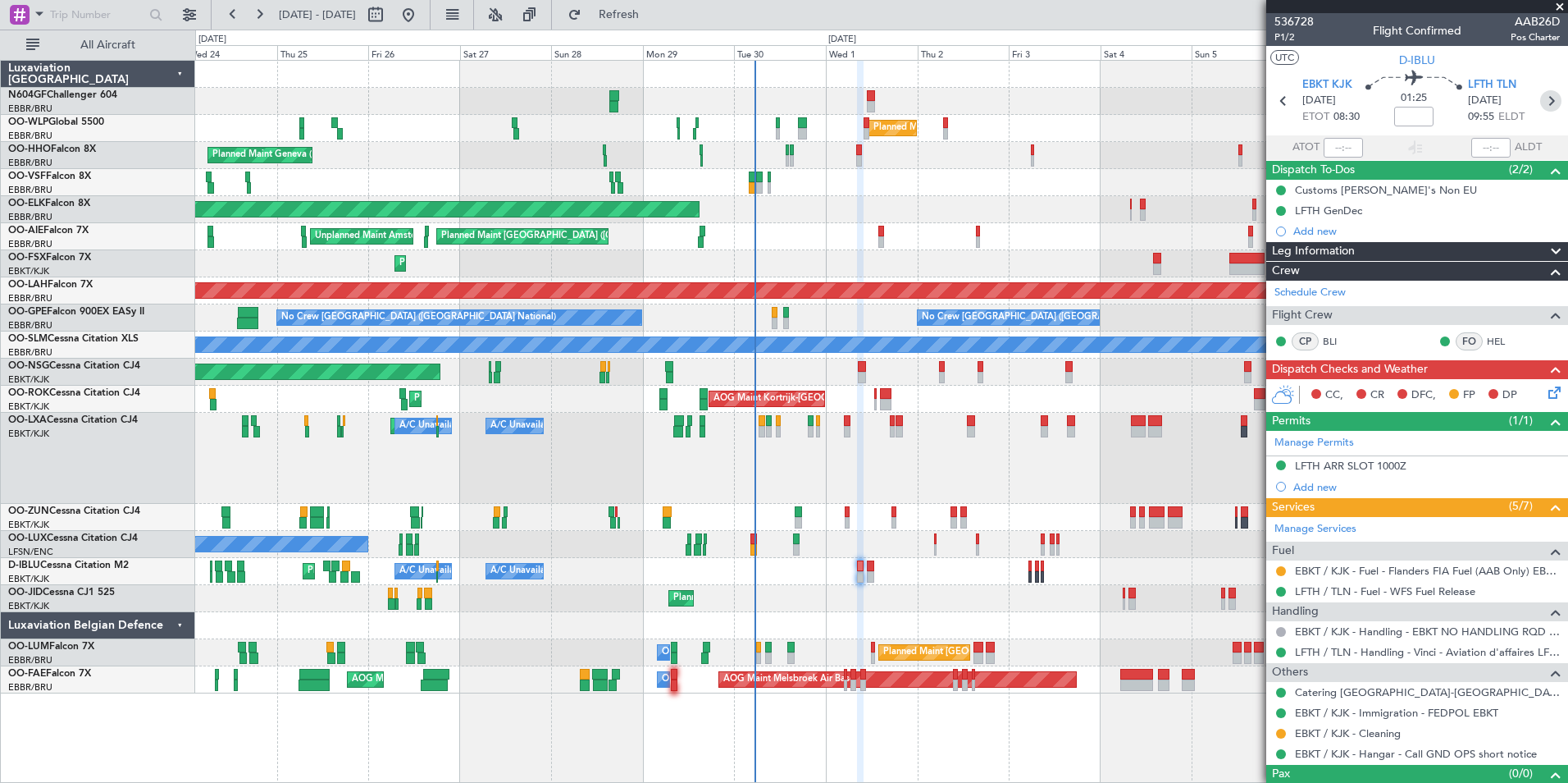
click at [1541, 95] on icon at bounding box center [1551, 101] width 21 height 21
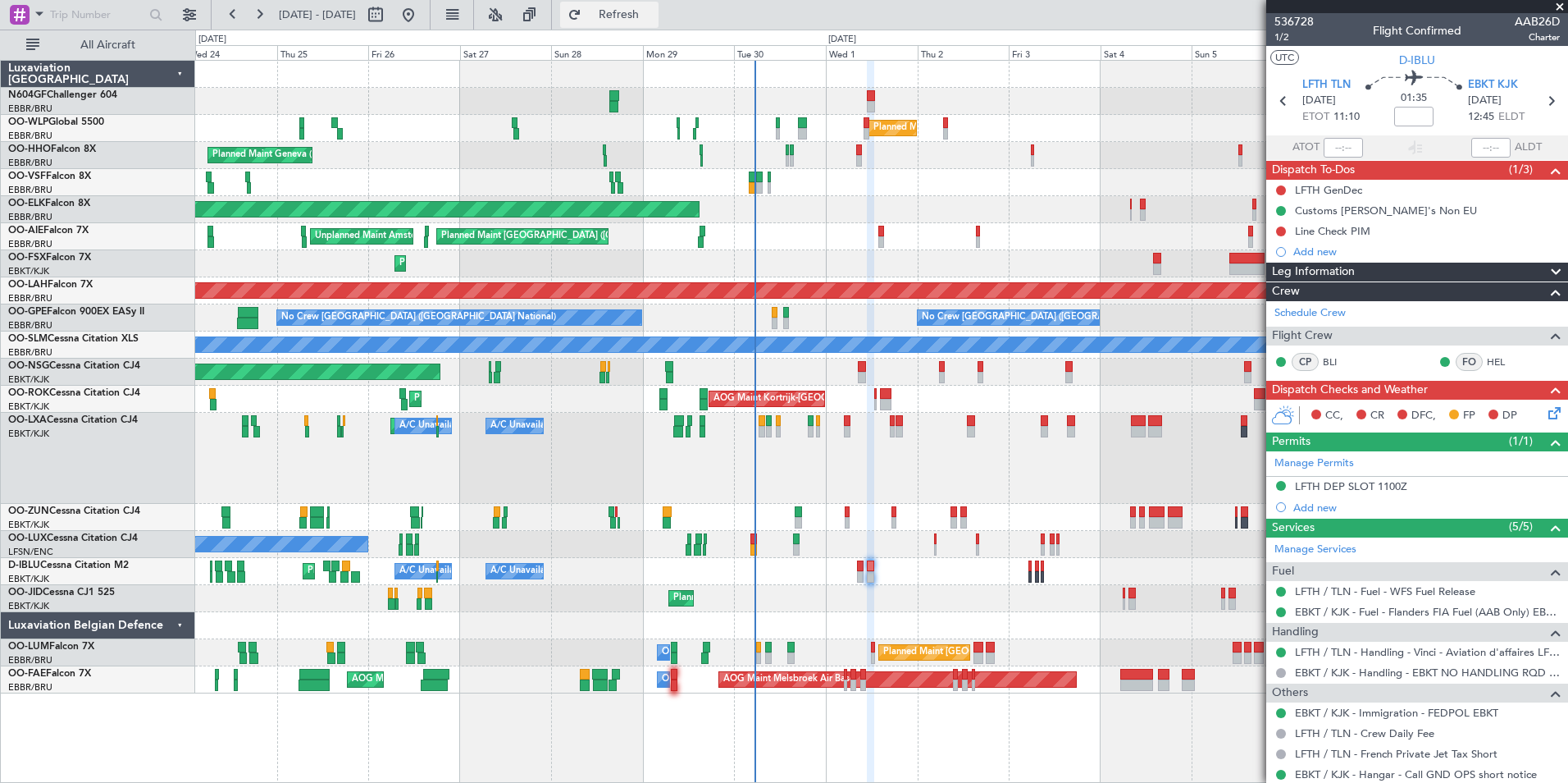
click at [659, 28] on button "Refresh" at bounding box center [609, 15] width 99 height 27
click at [1282, 192] on button at bounding box center [1280, 190] width 9 height 9
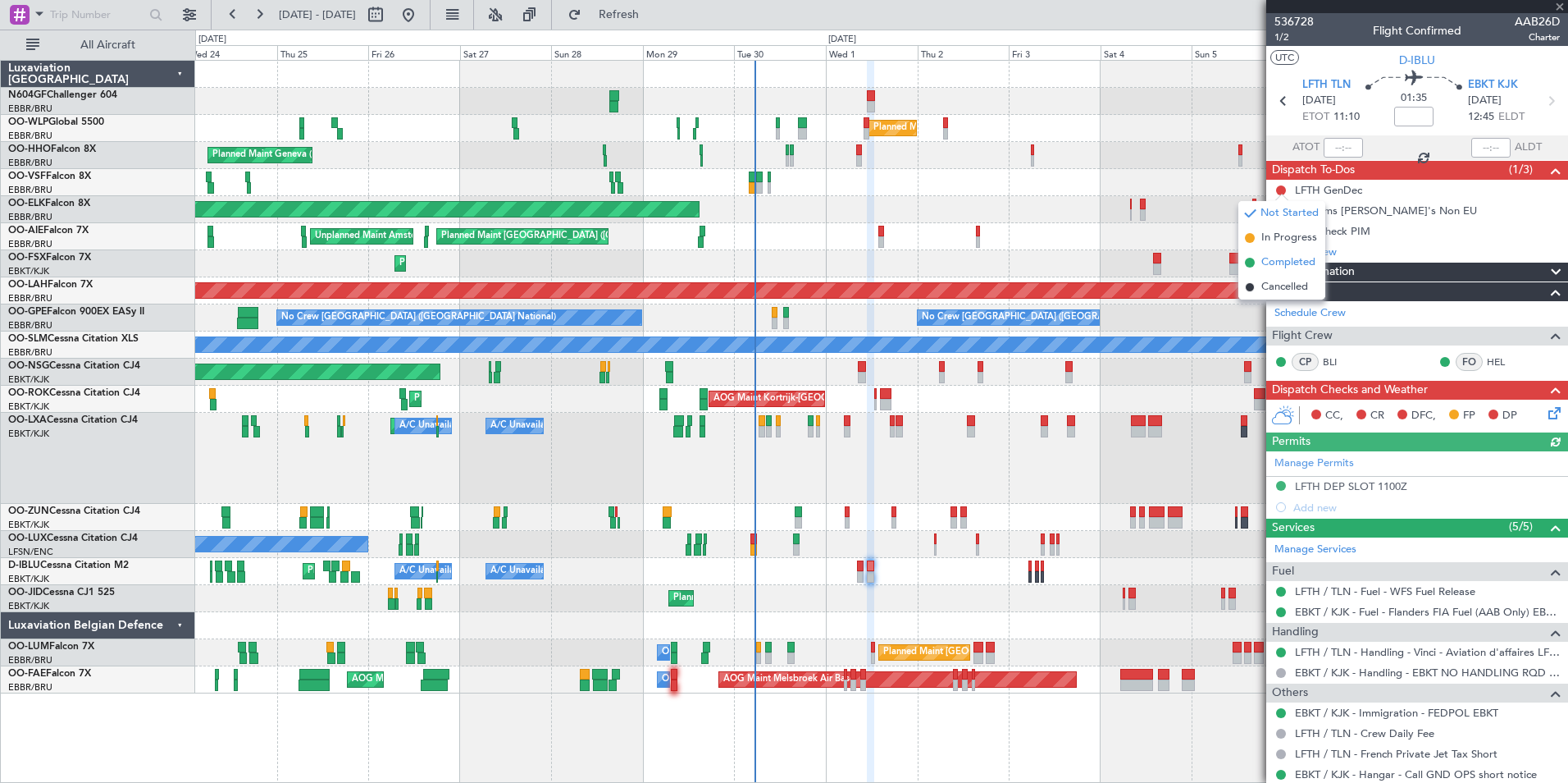
click at [1289, 262] on span "Completed" at bounding box center [1288, 262] width 54 height 16
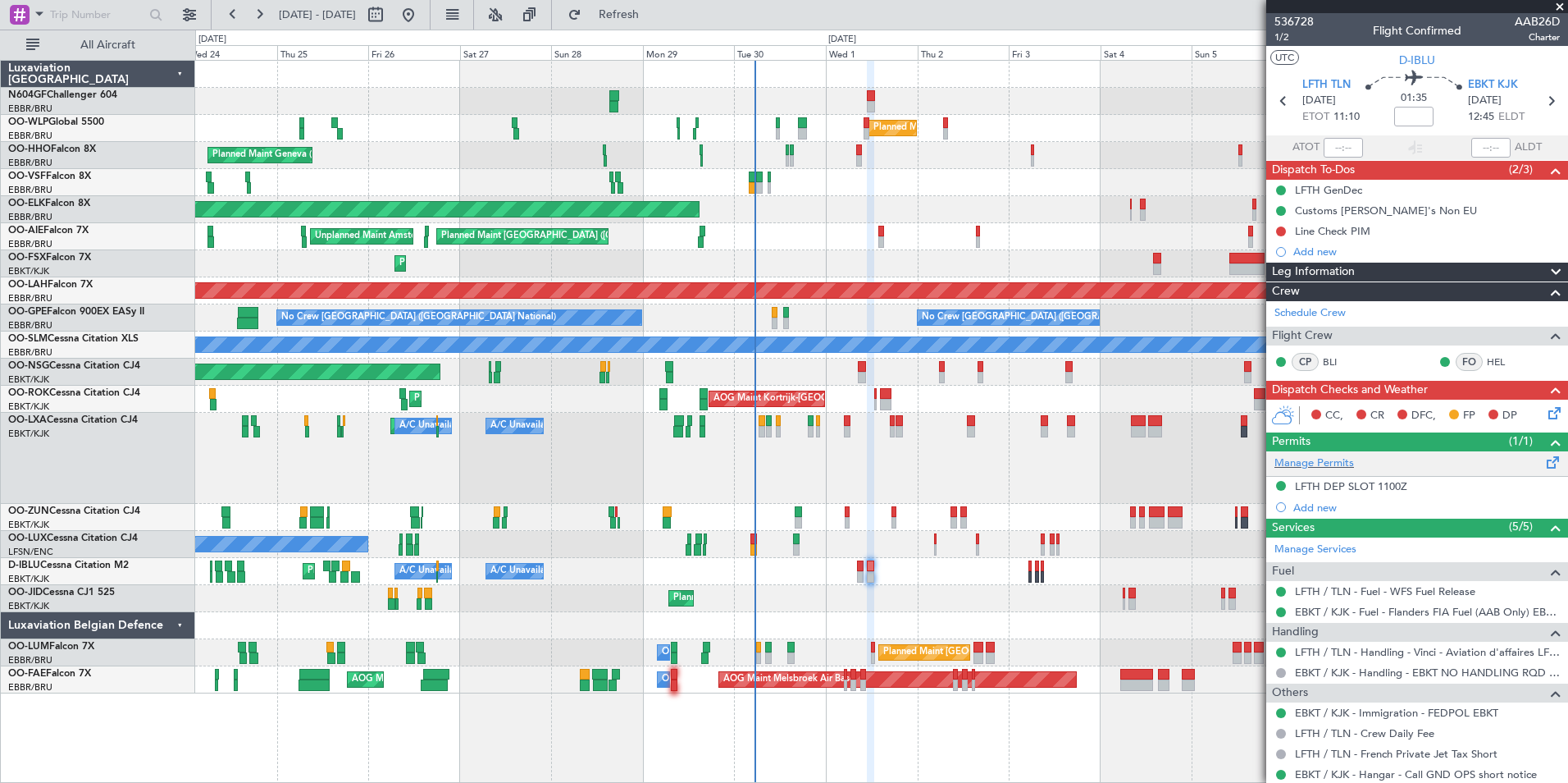
scroll to position [84, 0]
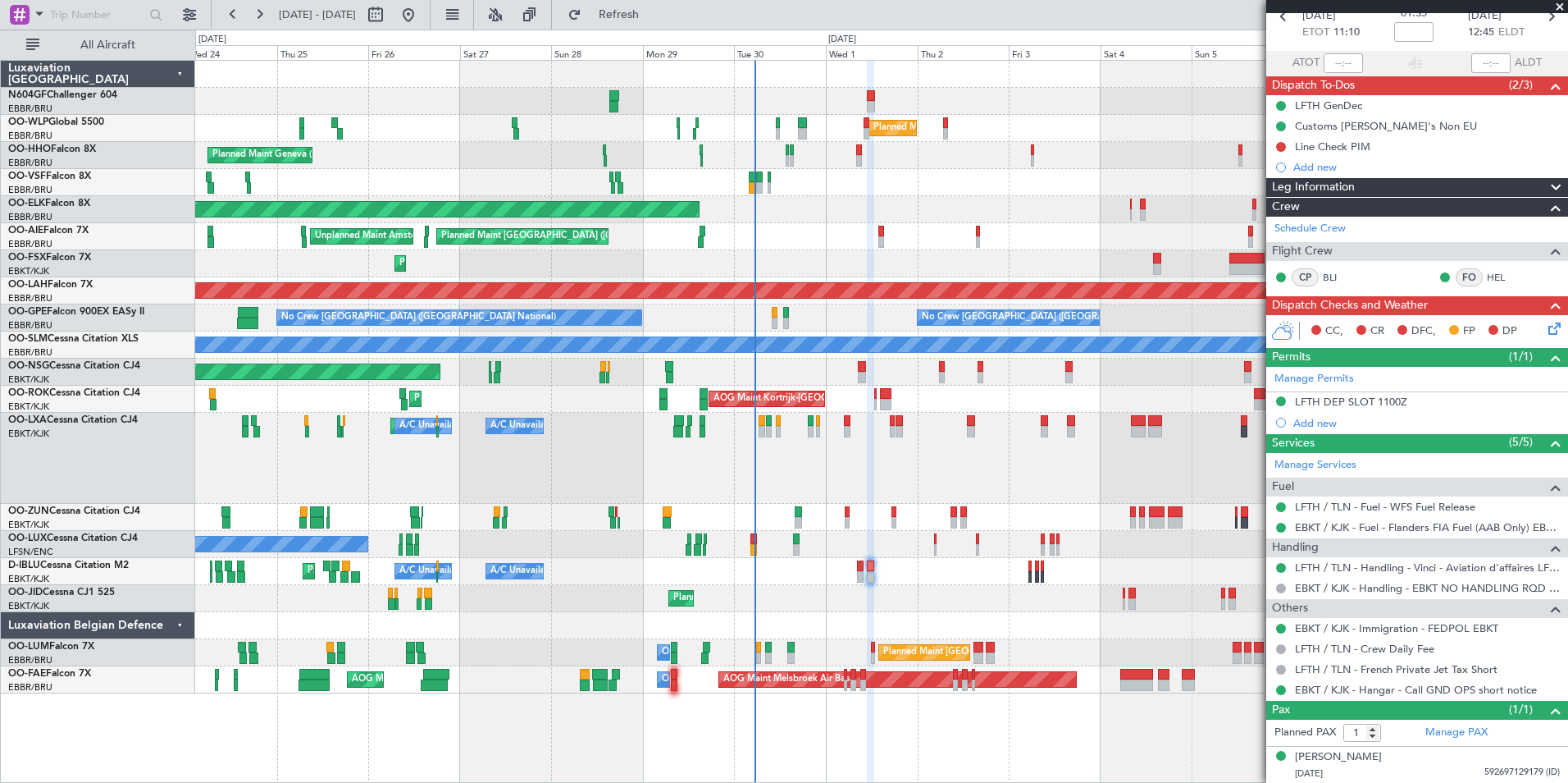
click at [1545, 331] on icon at bounding box center [1551, 325] width 13 height 13
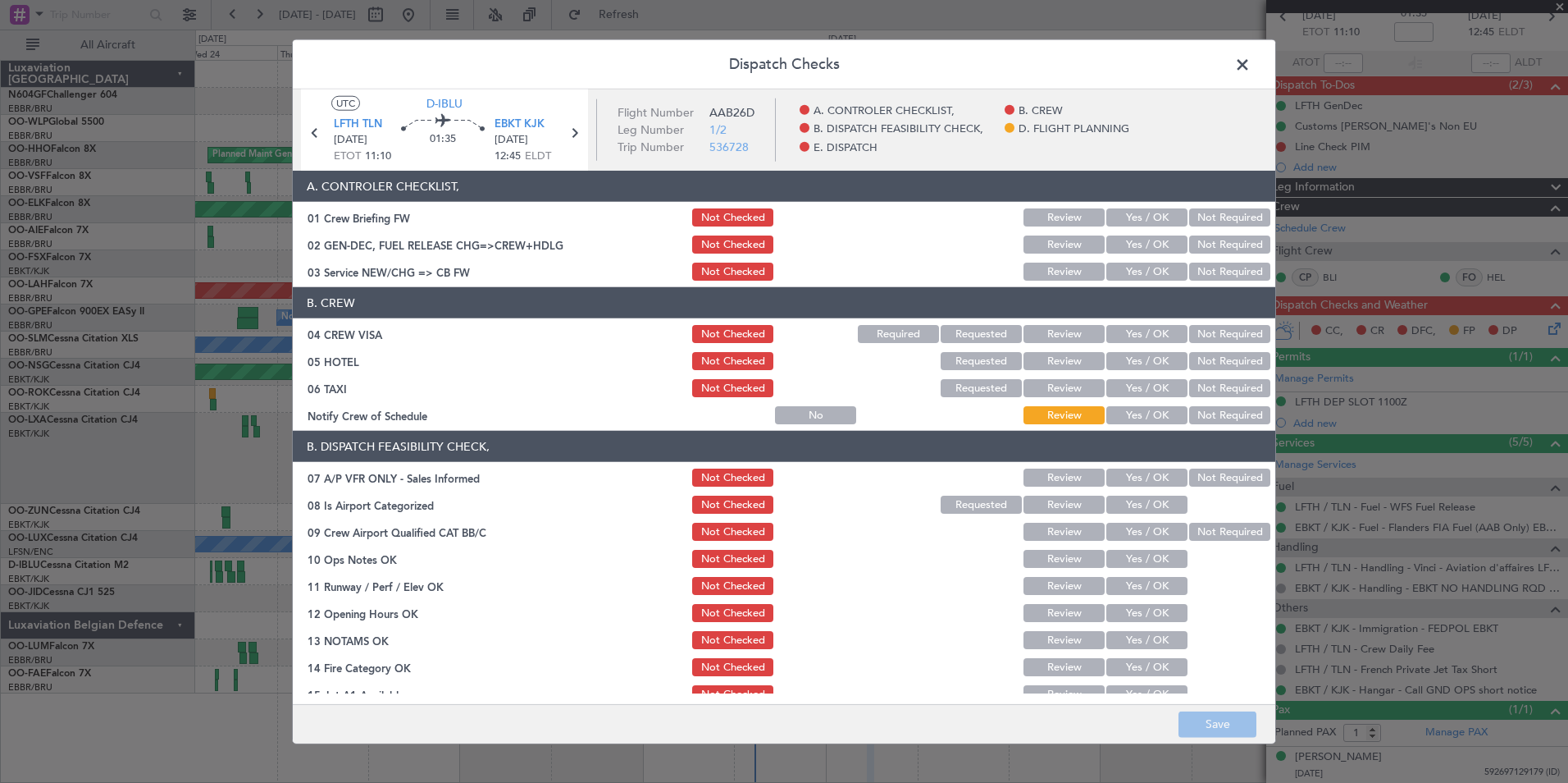
click at [1146, 421] on button "Yes / OK" at bounding box center [1147, 415] width 82 height 18
click at [1214, 381] on button "Not Required" at bounding box center [1229, 388] width 82 height 18
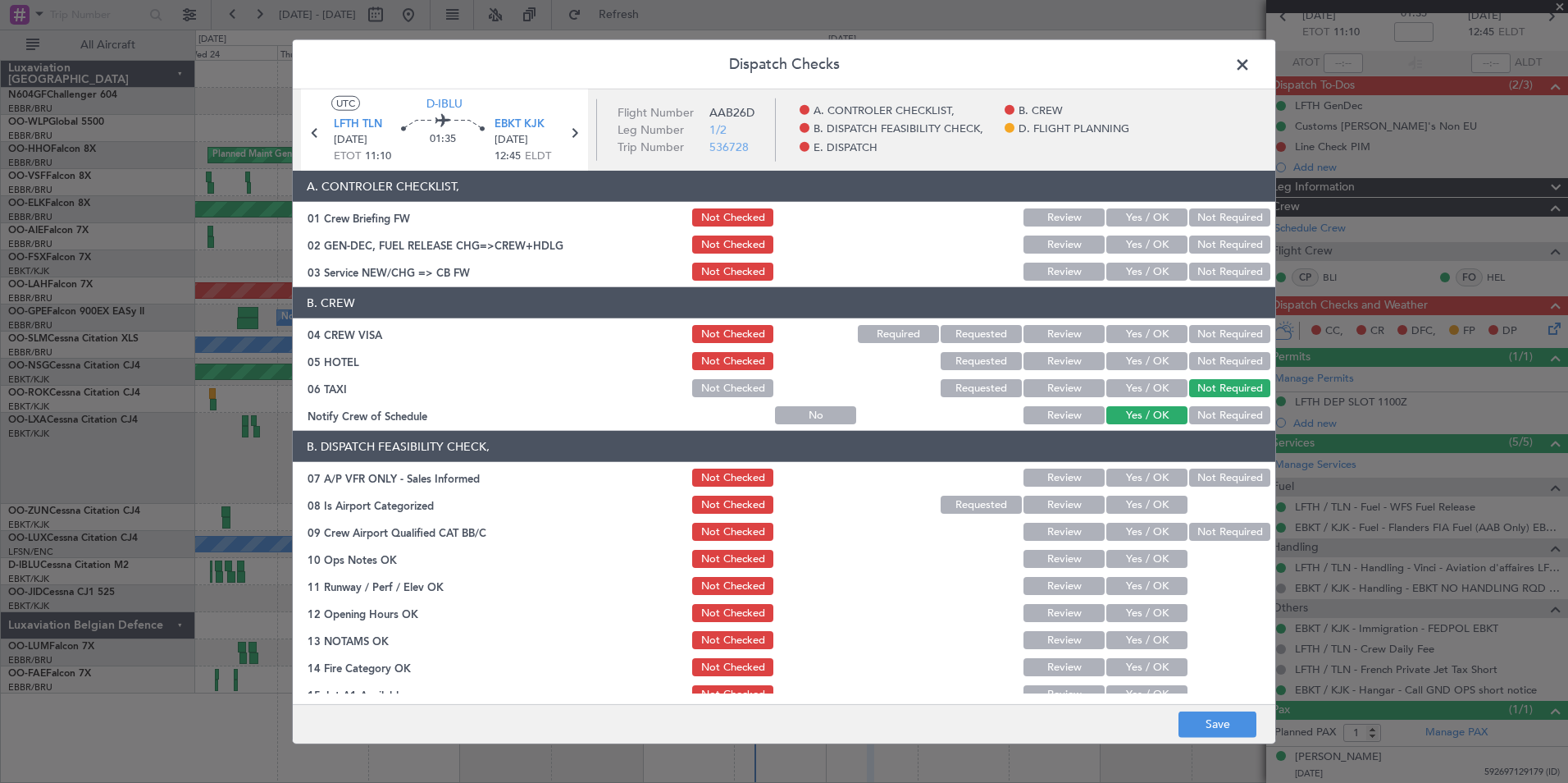
click at [1216, 352] on button "Not Required" at bounding box center [1229, 361] width 82 height 18
click at [1201, 345] on div "Not Required" at bounding box center [1228, 333] width 82 height 23
click at [1201, 337] on button "Not Required" at bounding box center [1229, 333] width 82 height 18
click at [1141, 258] on section "A. CONTROLER CHECKLIST, 01 Crew Briefing FW Not Checked Review Yes / OK Not Req…" at bounding box center [784, 227] width 983 height 113
click at [1146, 270] on button "Yes / OK" at bounding box center [1147, 271] width 82 height 18
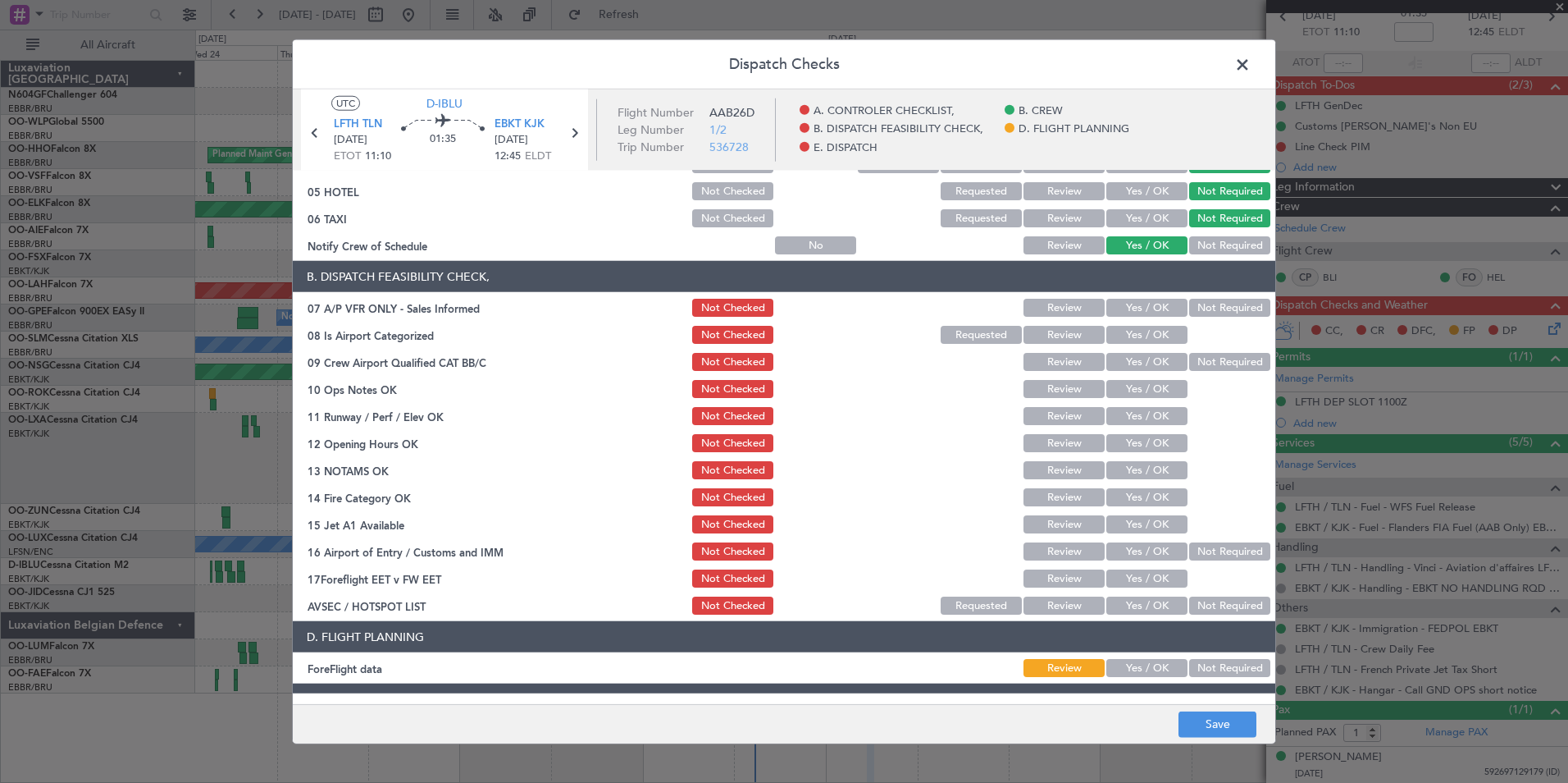
scroll to position [169, 0]
click at [1223, 310] on button "Not Required" at bounding box center [1229, 308] width 82 height 18
click at [1151, 330] on button "Yes / OK" at bounding box center [1147, 335] width 82 height 18
click at [1160, 360] on button "Yes / OK" at bounding box center [1147, 362] width 82 height 18
click at [1157, 389] on button "Yes / OK" at bounding box center [1147, 389] width 82 height 18
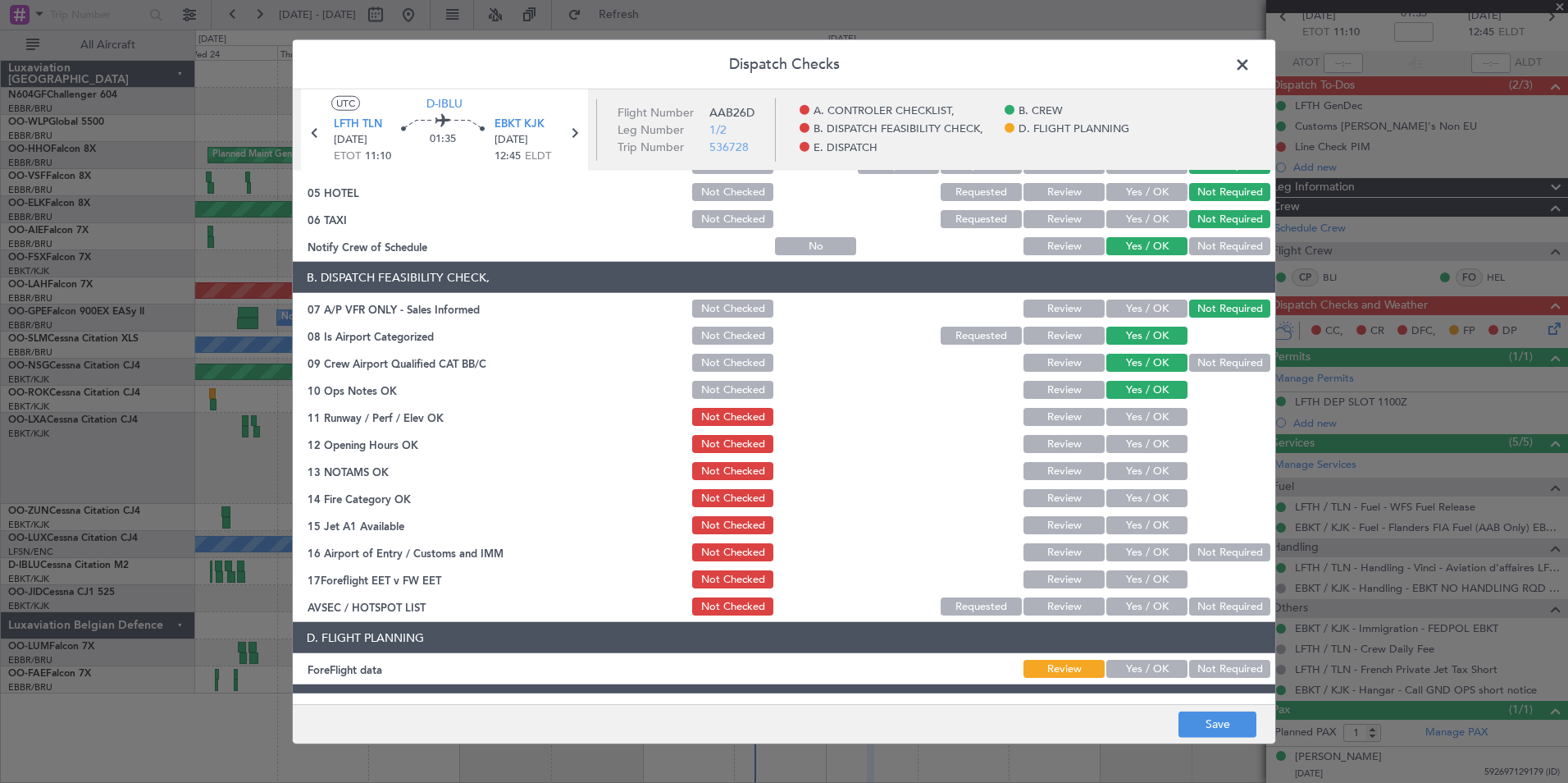
click at [1152, 413] on button "Yes / OK" at bounding box center [1147, 416] width 82 height 18
click at [1136, 608] on button "Yes / OK" at bounding box center [1147, 606] width 82 height 18
click at [1205, 552] on button "Not Required" at bounding box center [1229, 552] width 82 height 18
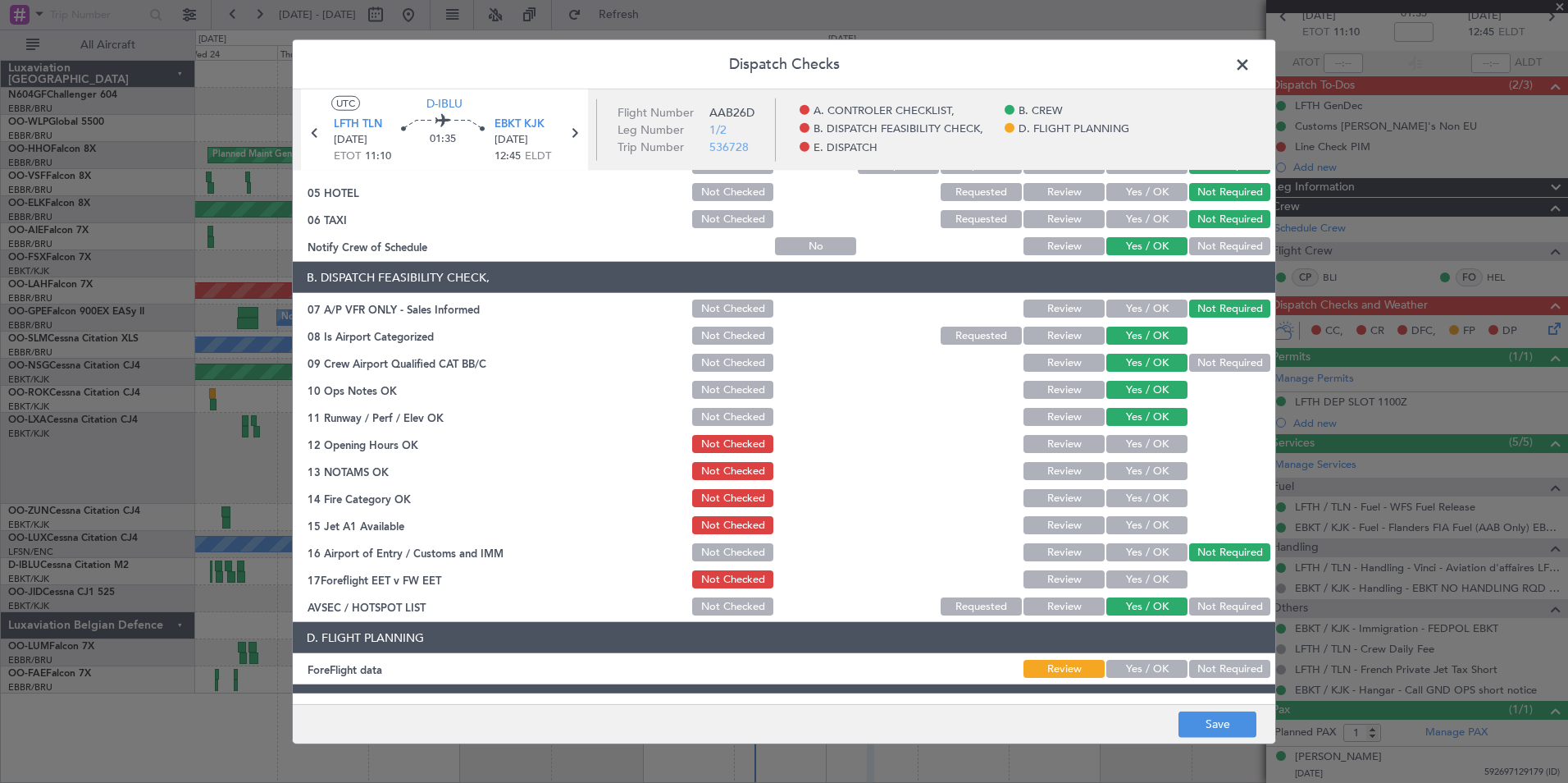
click at [1164, 523] on button "Yes / OK" at bounding box center [1147, 524] width 82 height 18
click at [1160, 498] on button "Yes / OK" at bounding box center [1147, 498] width 82 height 18
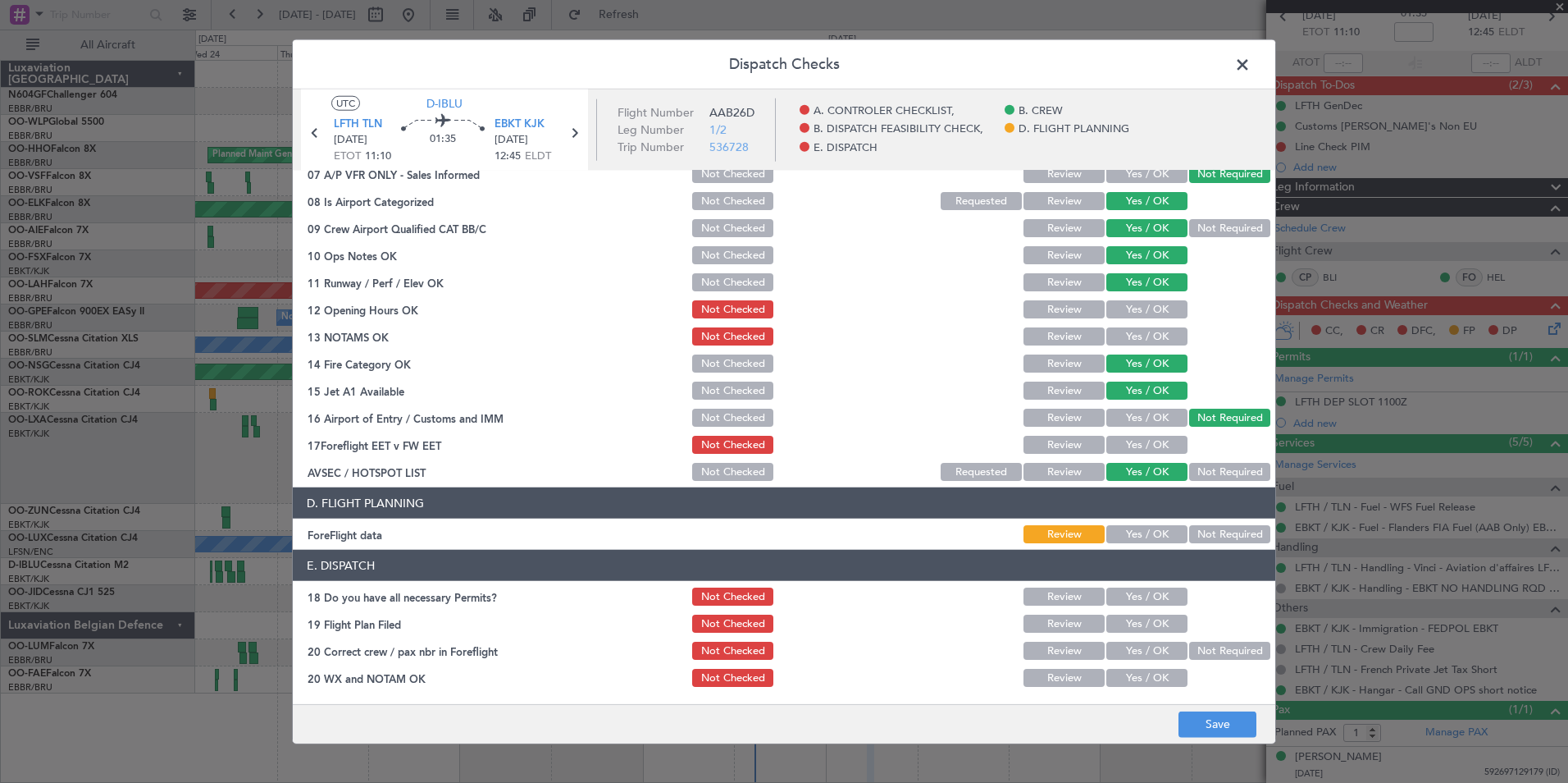
click at [1157, 532] on button "Yes / OK" at bounding box center [1147, 534] width 82 height 18
click at [1213, 716] on button "Save" at bounding box center [1217, 724] width 78 height 27
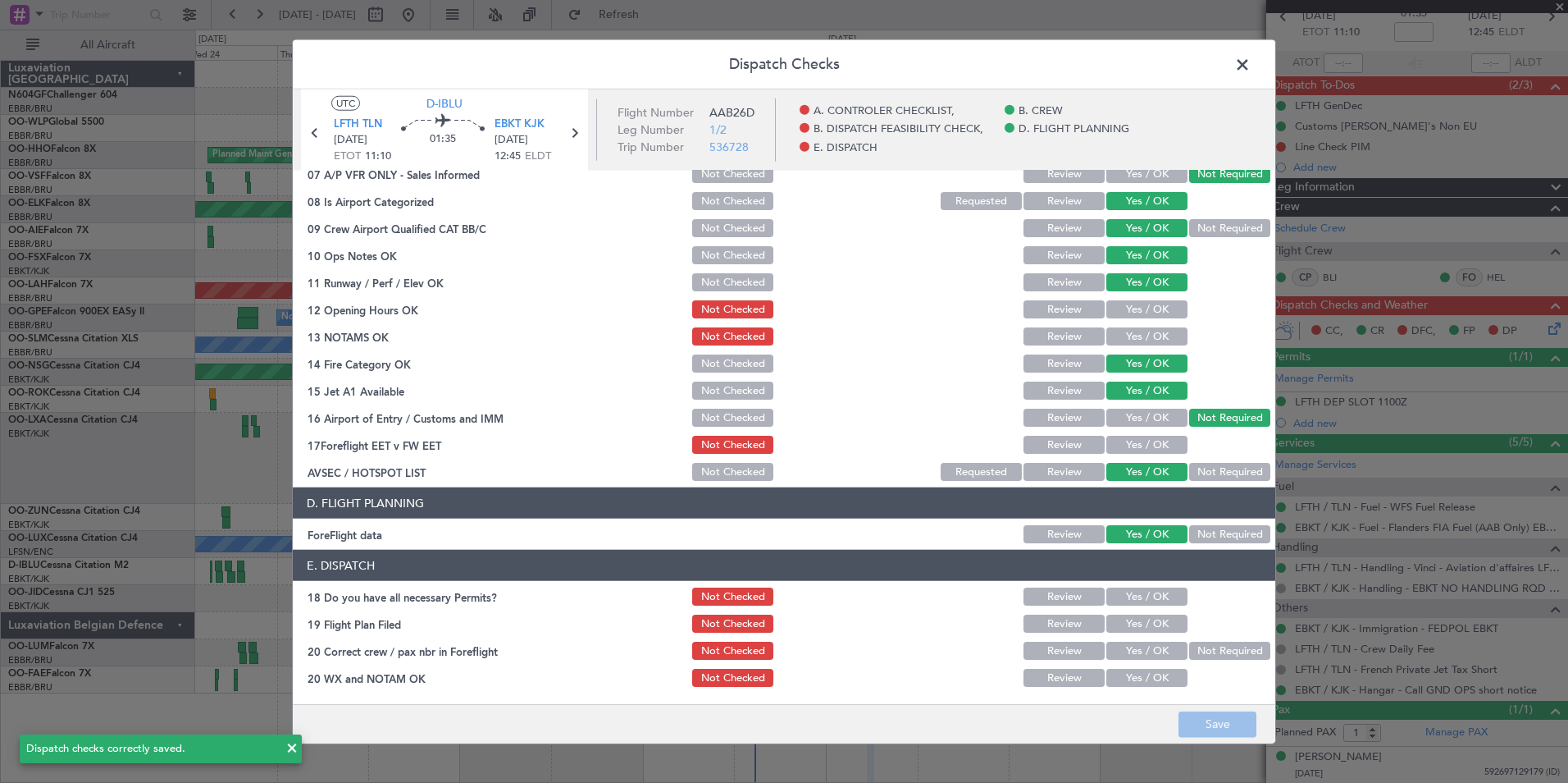
click at [1251, 65] on span at bounding box center [1251, 69] width 0 height 33
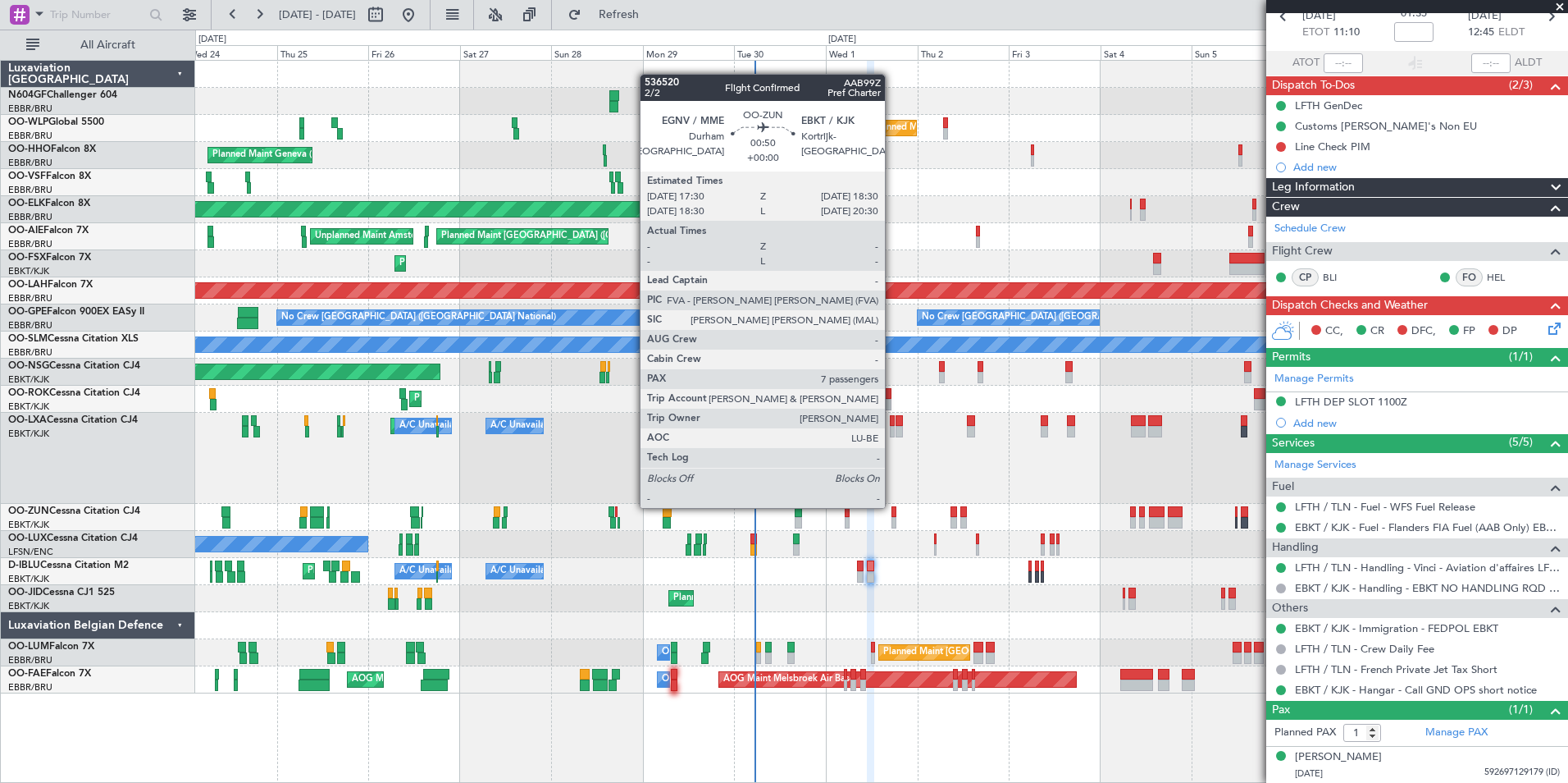
click at [893, 506] on div at bounding box center [894, 511] width 4 height 11
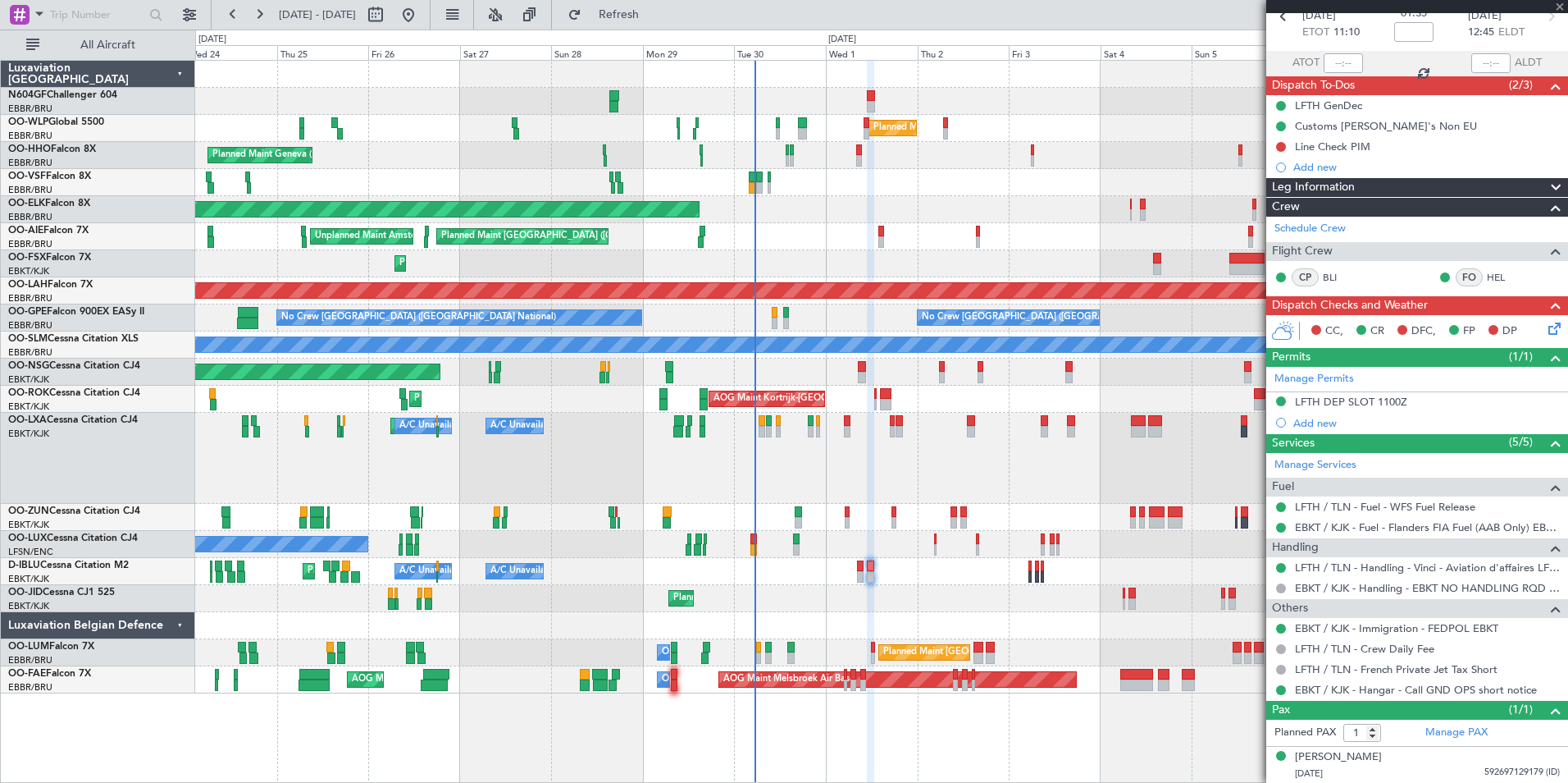
type input "7"
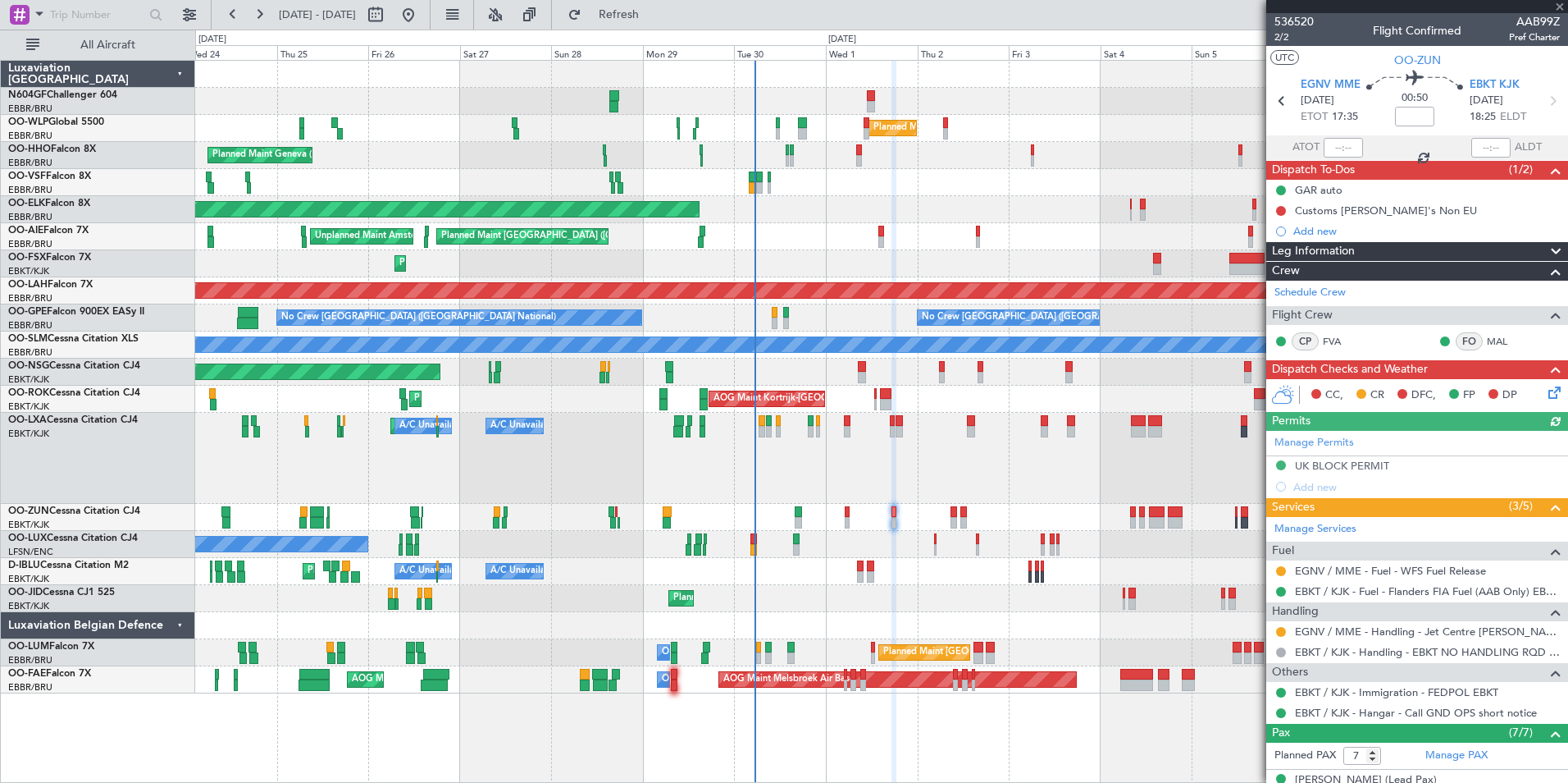
click at [1545, 395] on icon at bounding box center [1551, 389] width 13 height 13
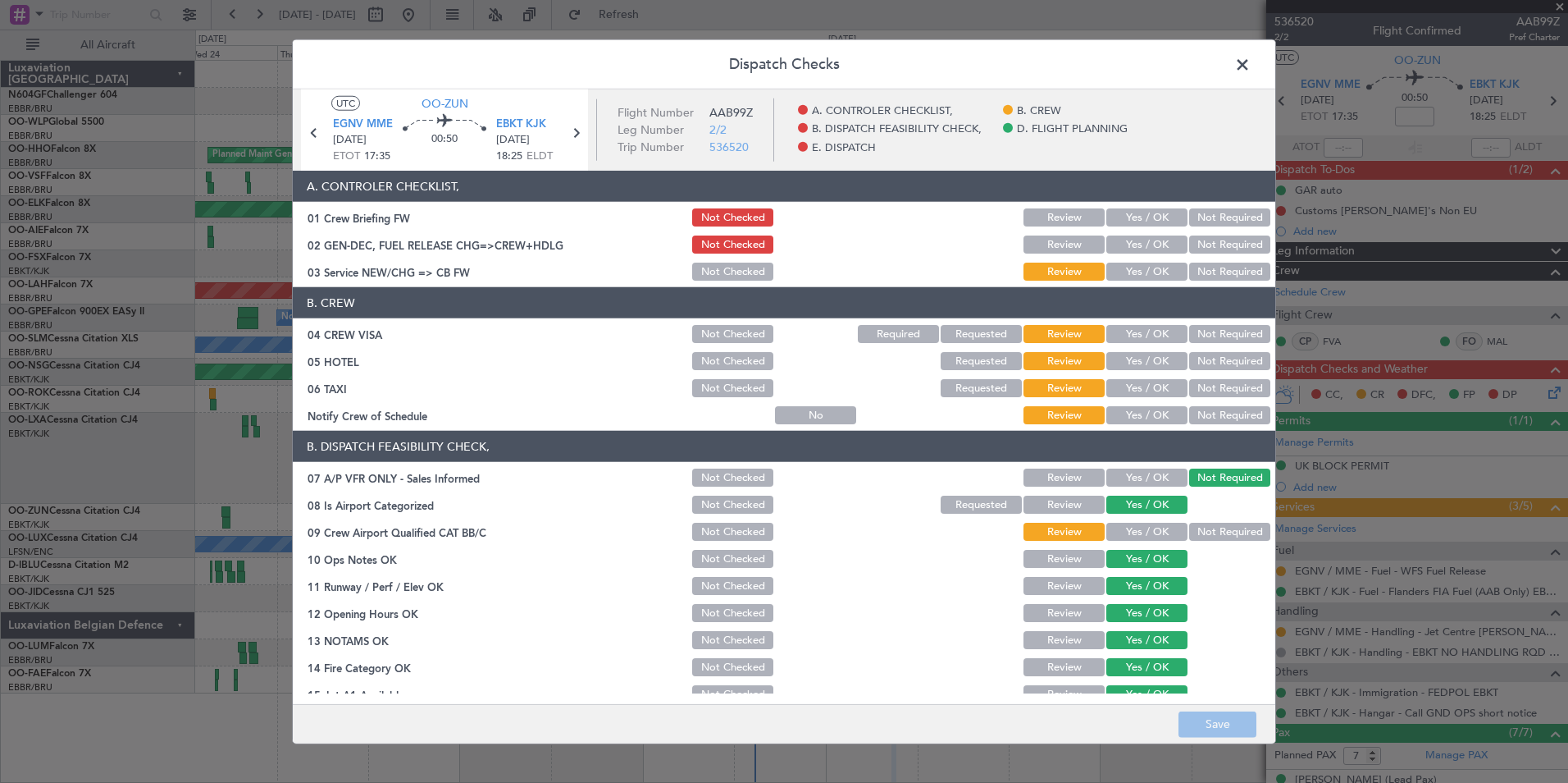
click at [1133, 278] on button "Yes / OK" at bounding box center [1147, 271] width 82 height 18
click at [1146, 416] on button "Yes / OK" at bounding box center [1147, 415] width 82 height 18
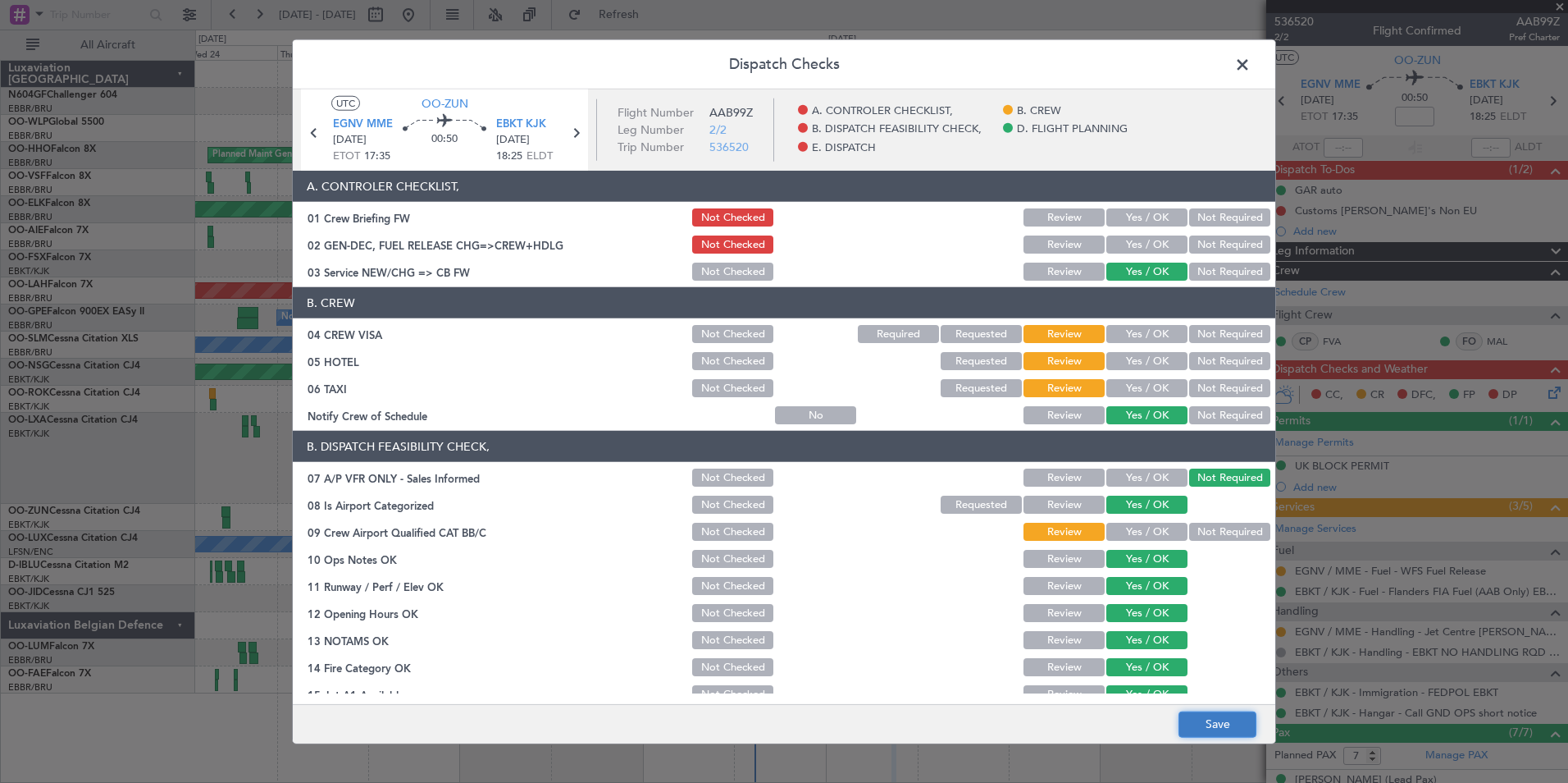
click at [1244, 718] on button "Save" at bounding box center [1217, 724] width 78 height 27
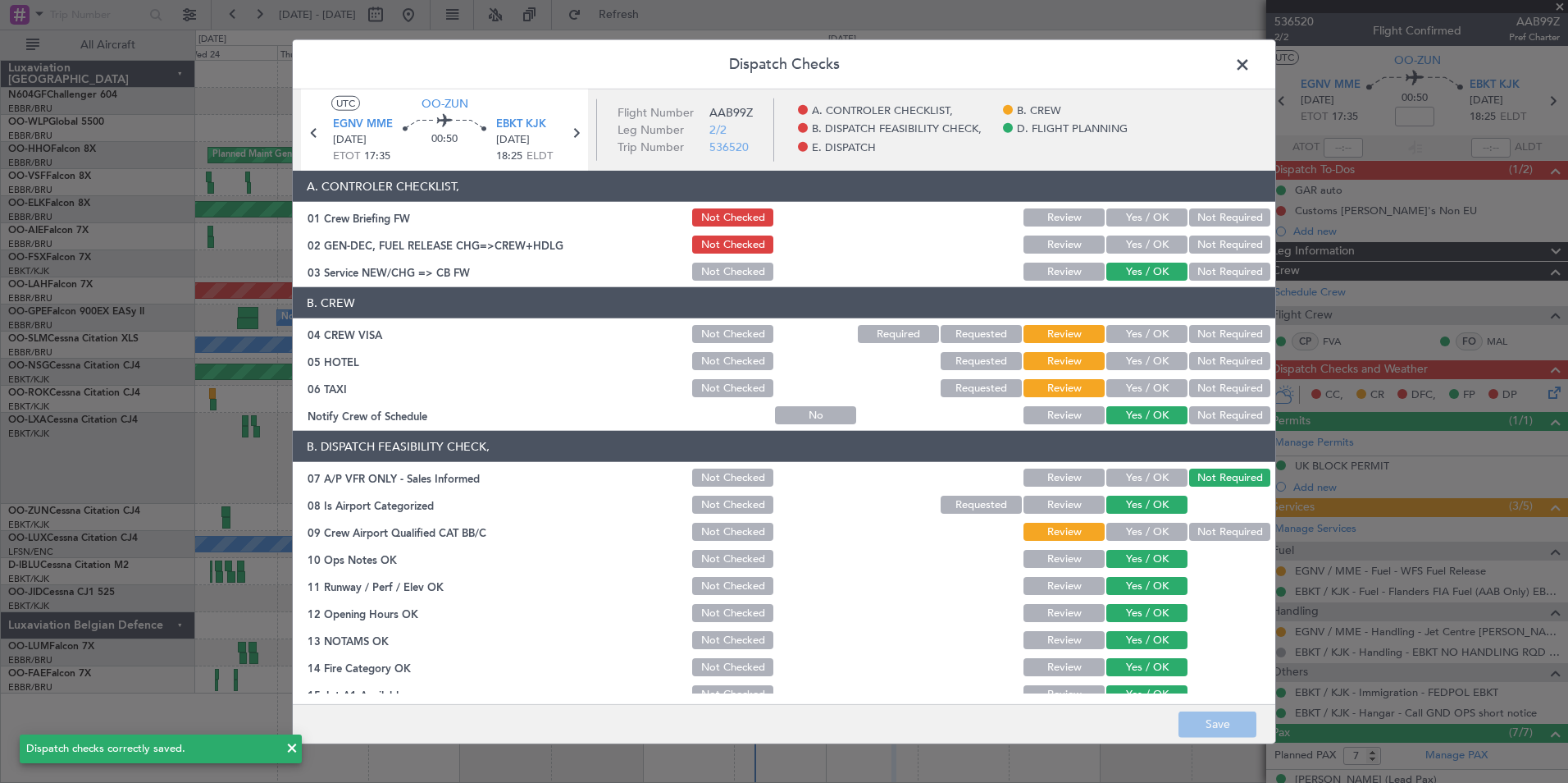
click at [1251, 59] on span at bounding box center [1251, 69] width 0 height 33
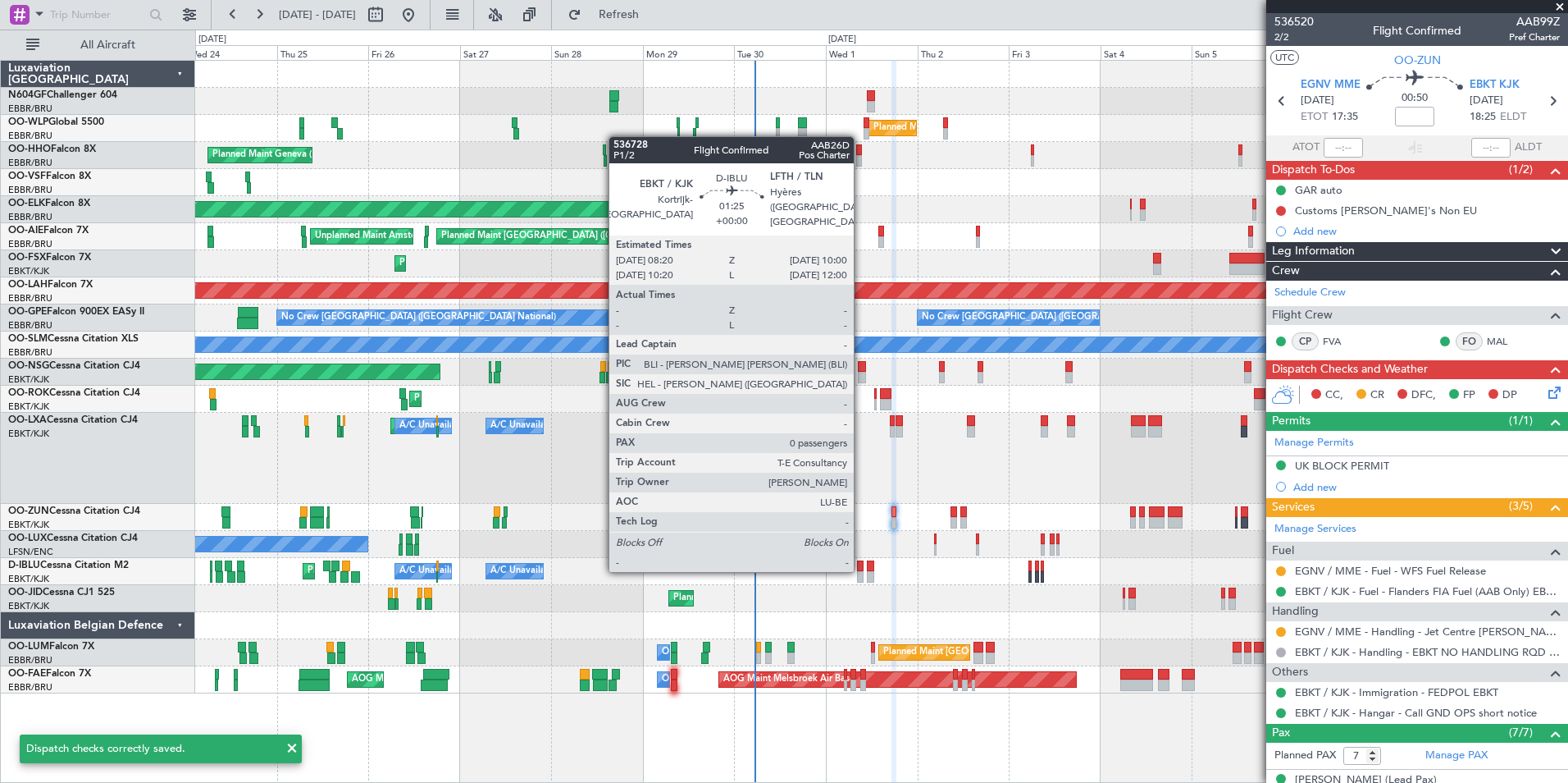
click at [861, 569] on div at bounding box center [861, 566] width 7 height 11
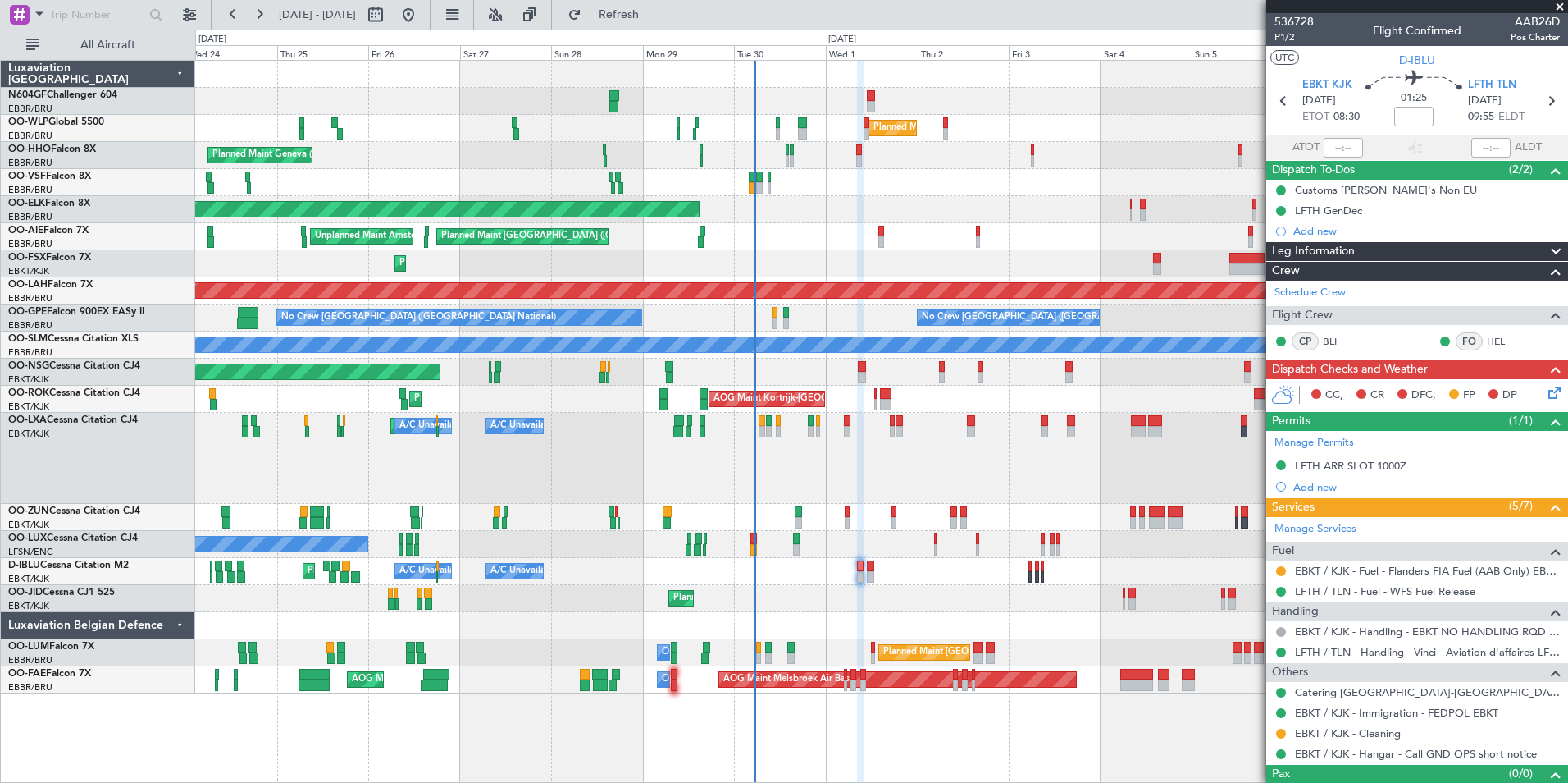
click at [1545, 387] on icon at bounding box center [1551, 389] width 13 height 13
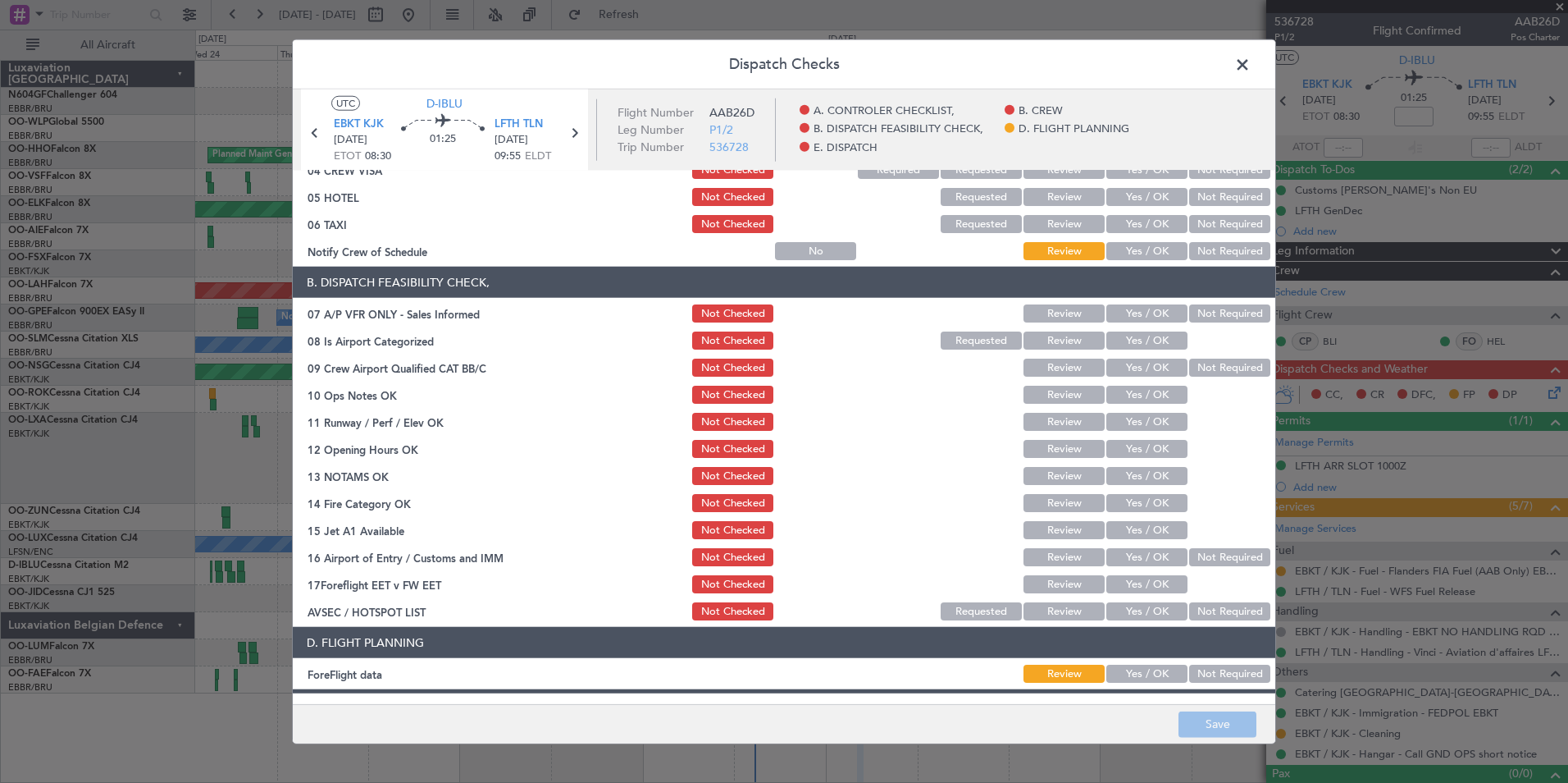
scroll to position [303, 0]
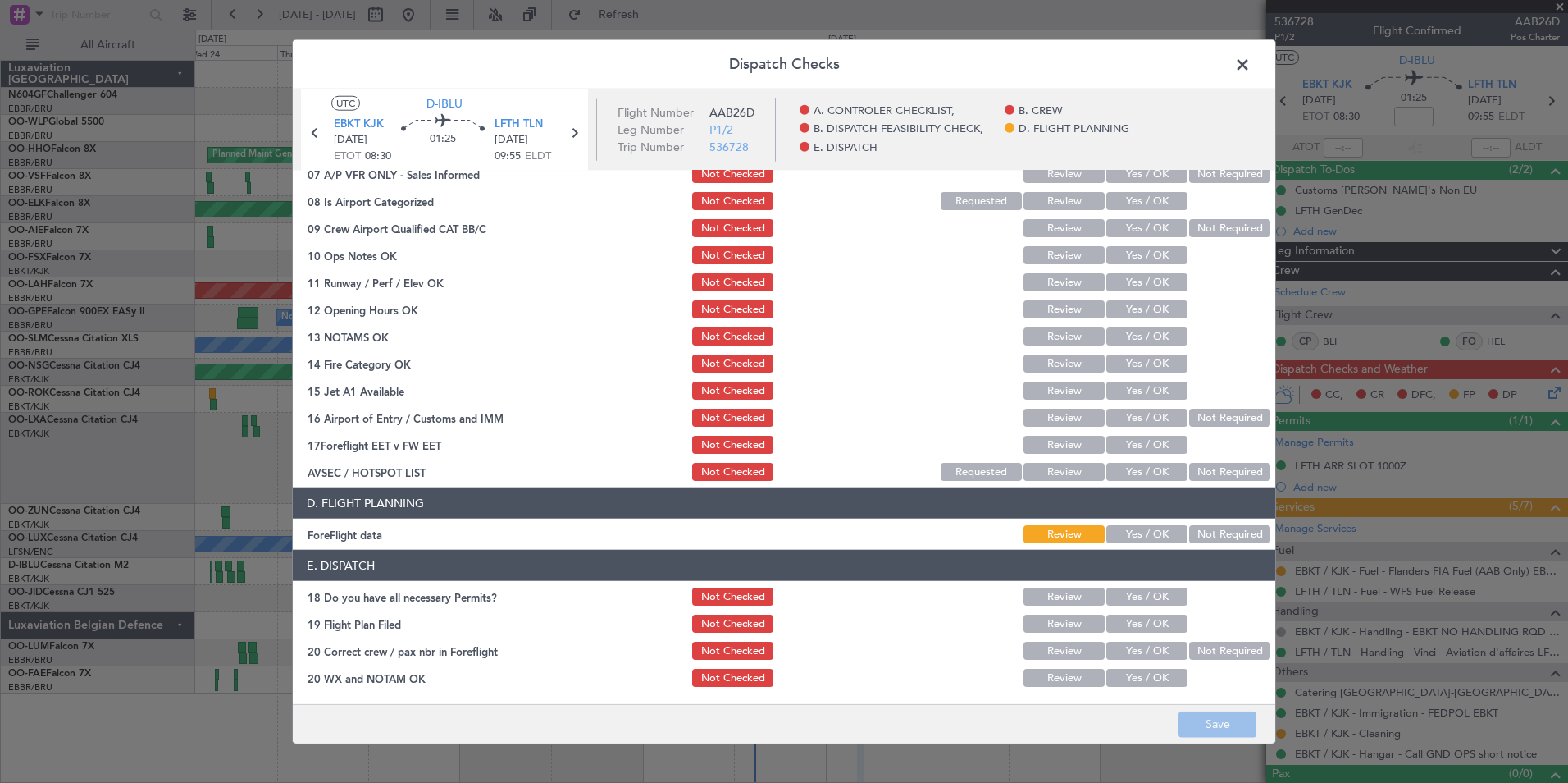
click at [1144, 522] on section "D. FLIGHT PLANNING ForeFlight data Review Yes / OK Not Required" at bounding box center [784, 517] width 983 height 58
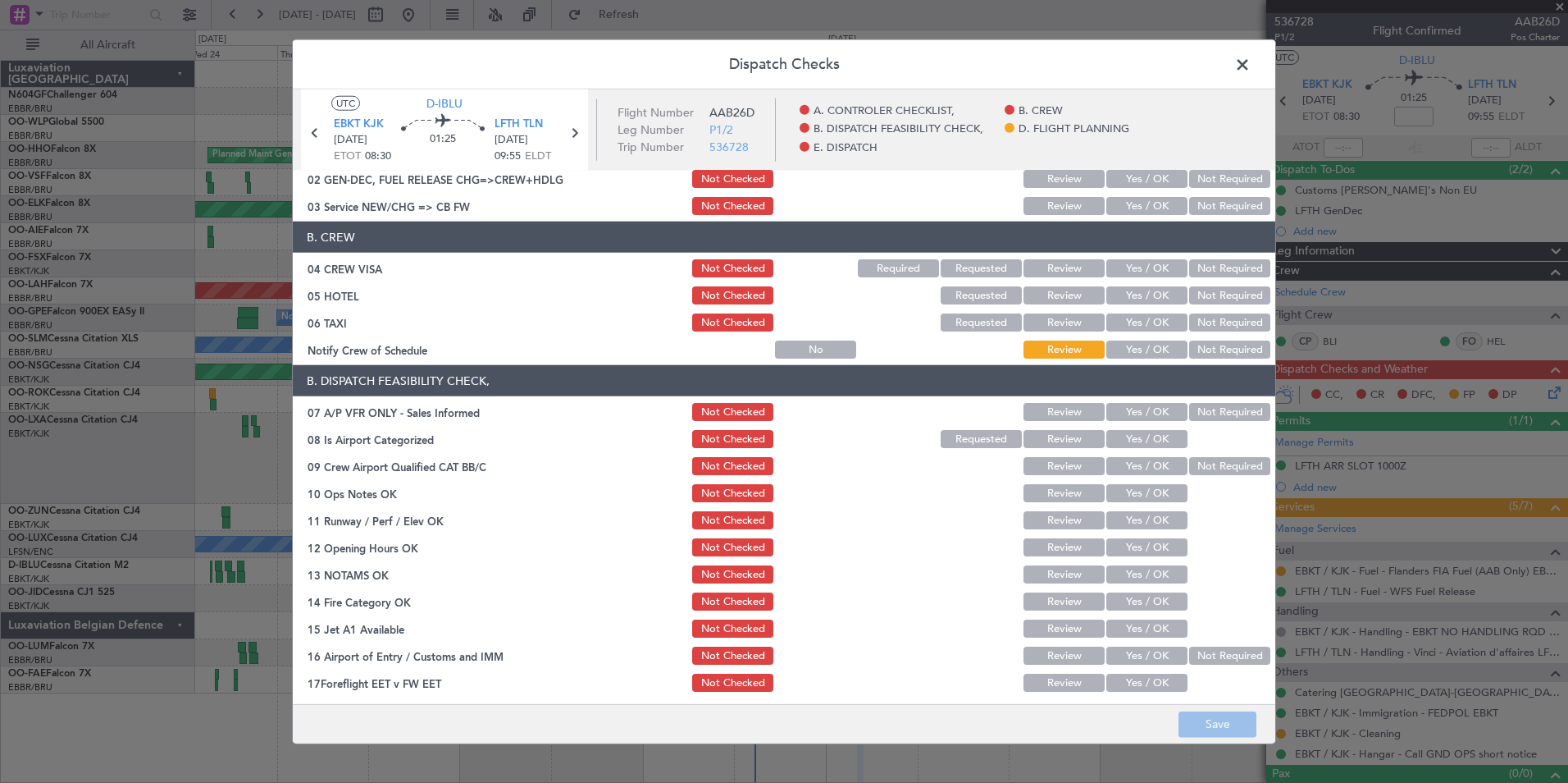
scroll to position [0, 0]
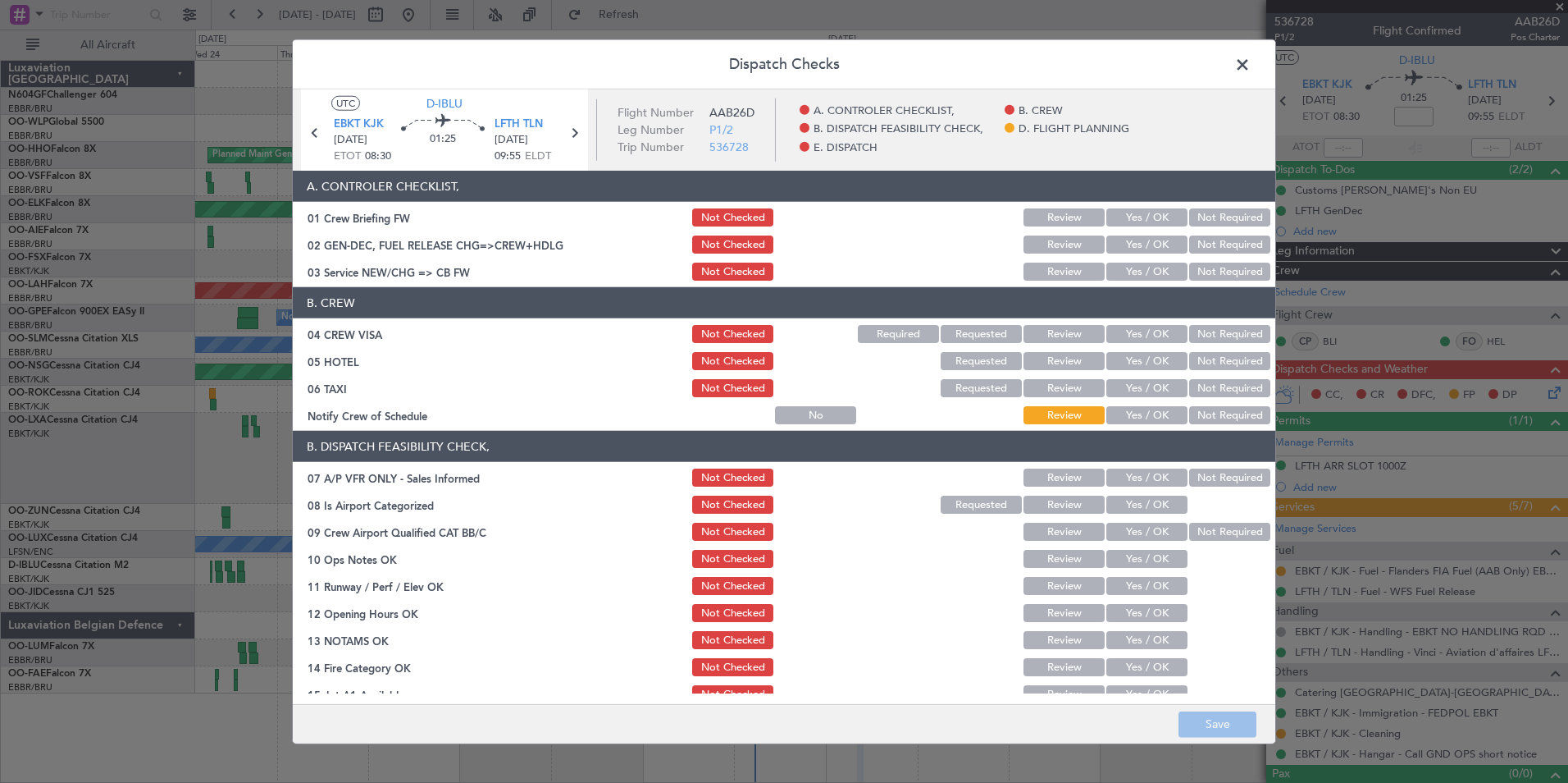
click at [1162, 266] on button "Yes / OK" at bounding box center [1147, 271] width 82 height 18
click at [1160, 251] on button "Yes / OK" at bounding box center [1147, 244] width 82 height 18
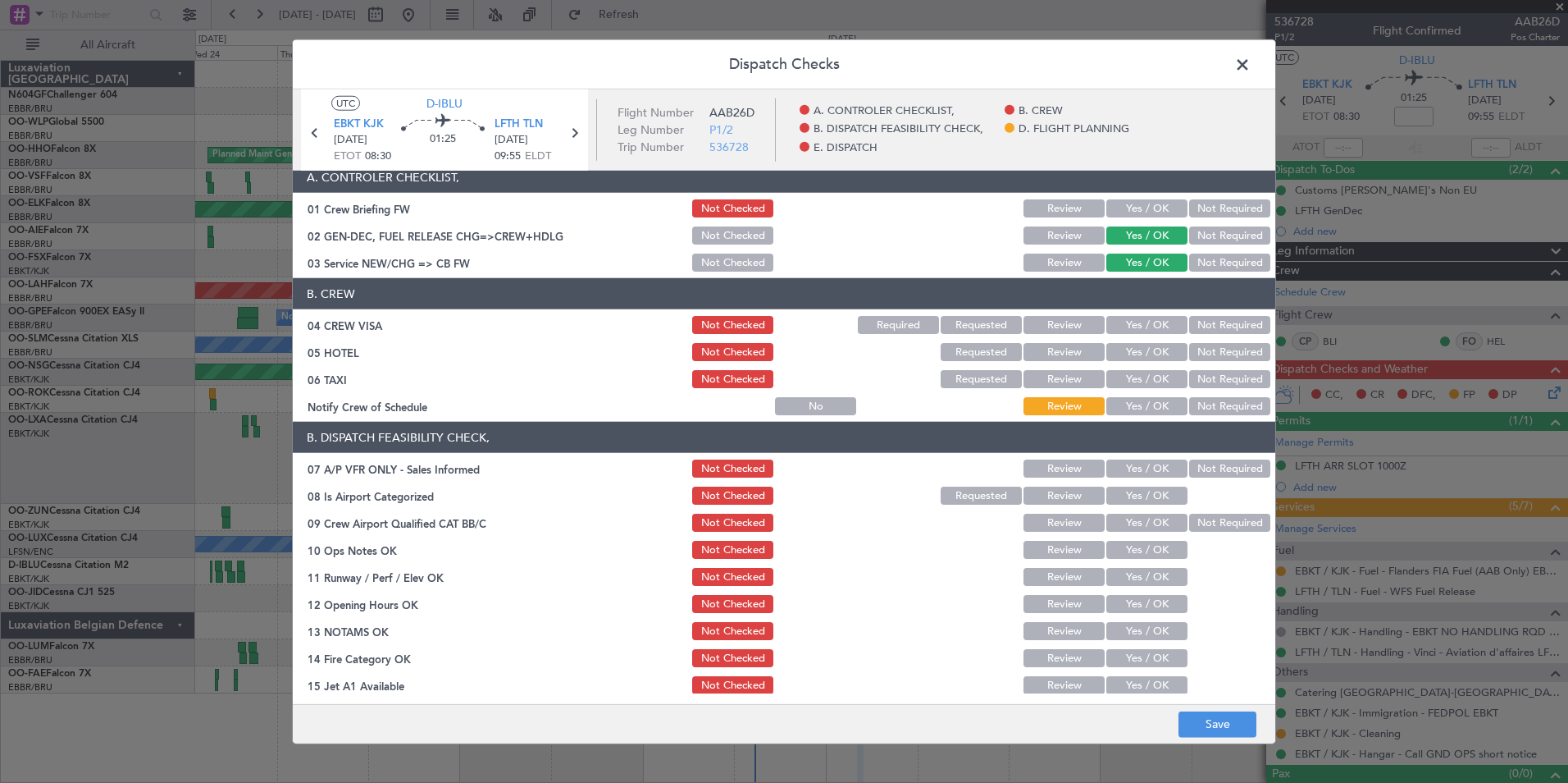
click at [1229, 737] on footer "Save" at bounding box center [784, 723] width 983 height 40
click at [1229, 736] on button "Save" at bounding box center [1217, 724] width 78 height 27
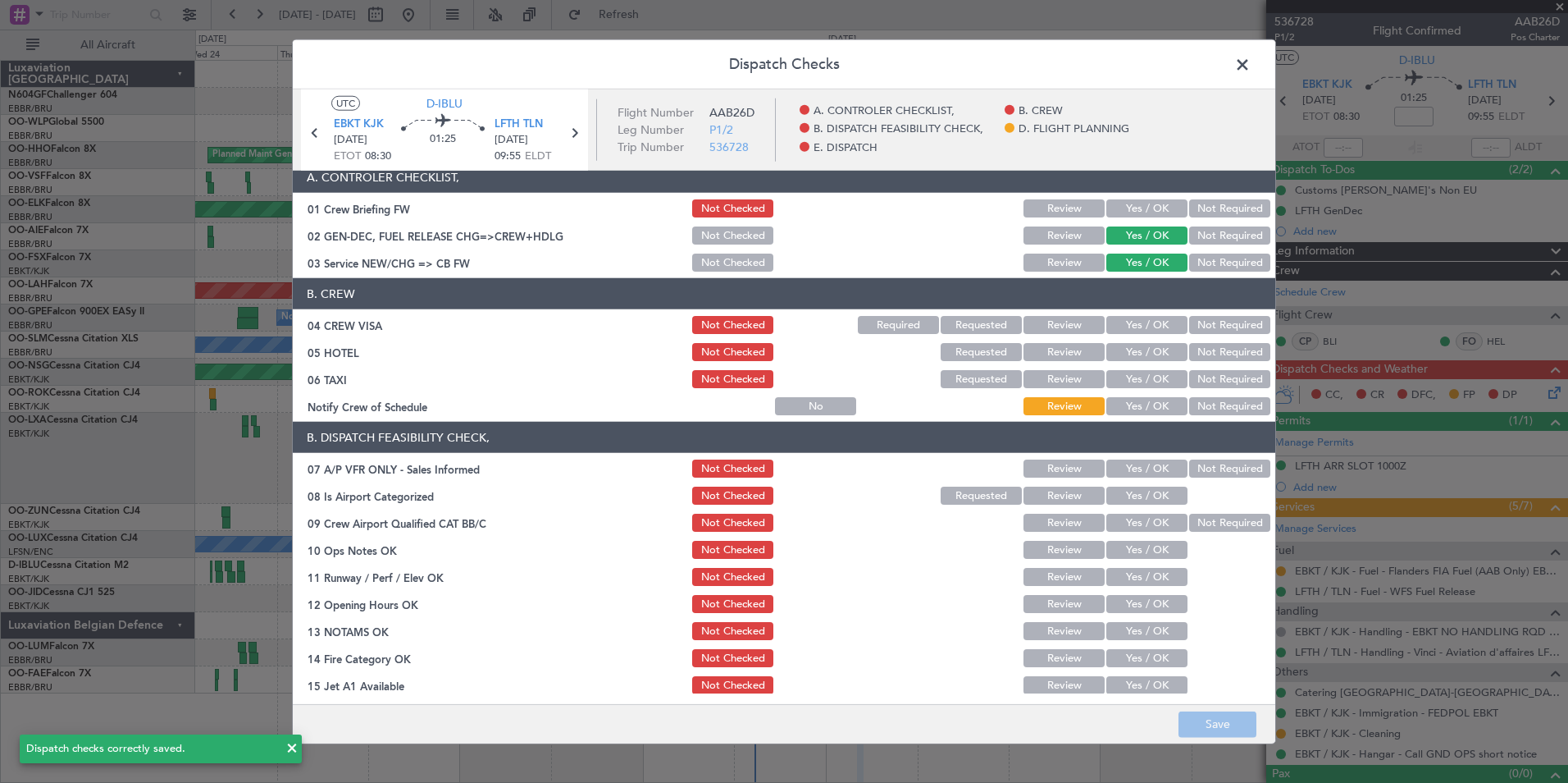
click at [1251, 59] on span at bounding box center [1251, 69] width 0 height 33
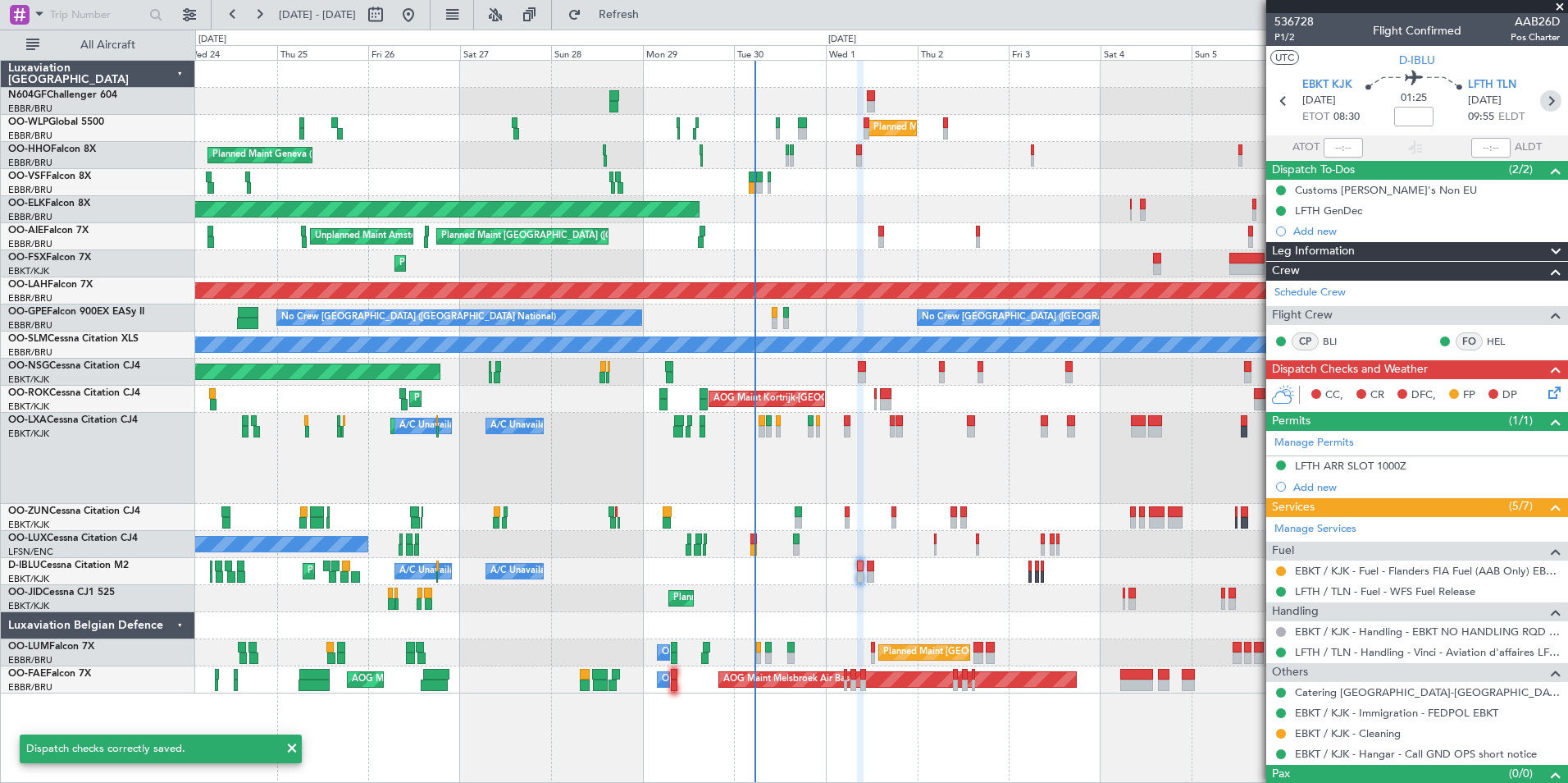
click at [1541, 93] on icon at bounding box center [1551, 101] width 21 height 21
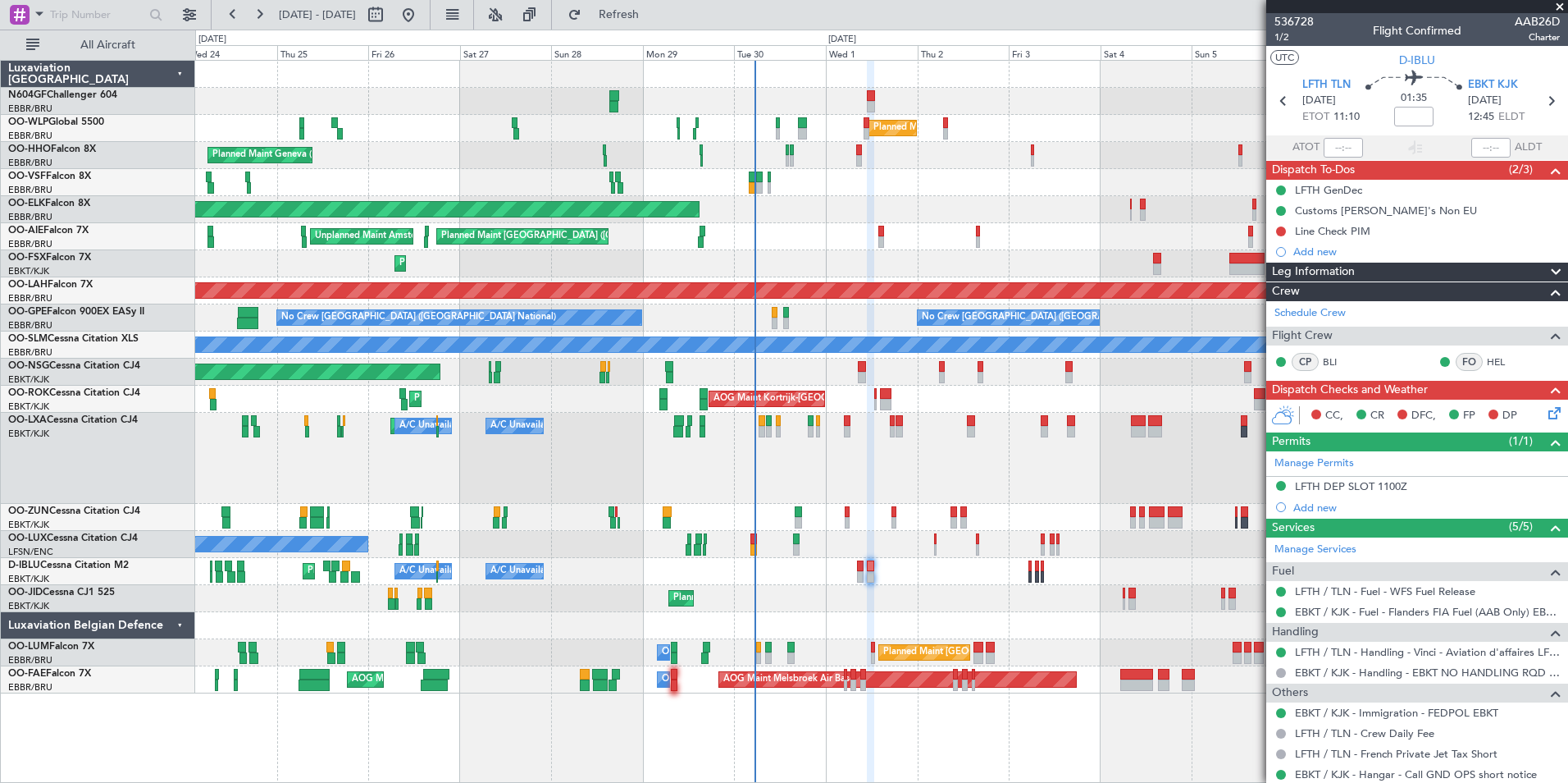
click at [1545, 415] on icon at bounding box center [1551, 410] width 13 height 13
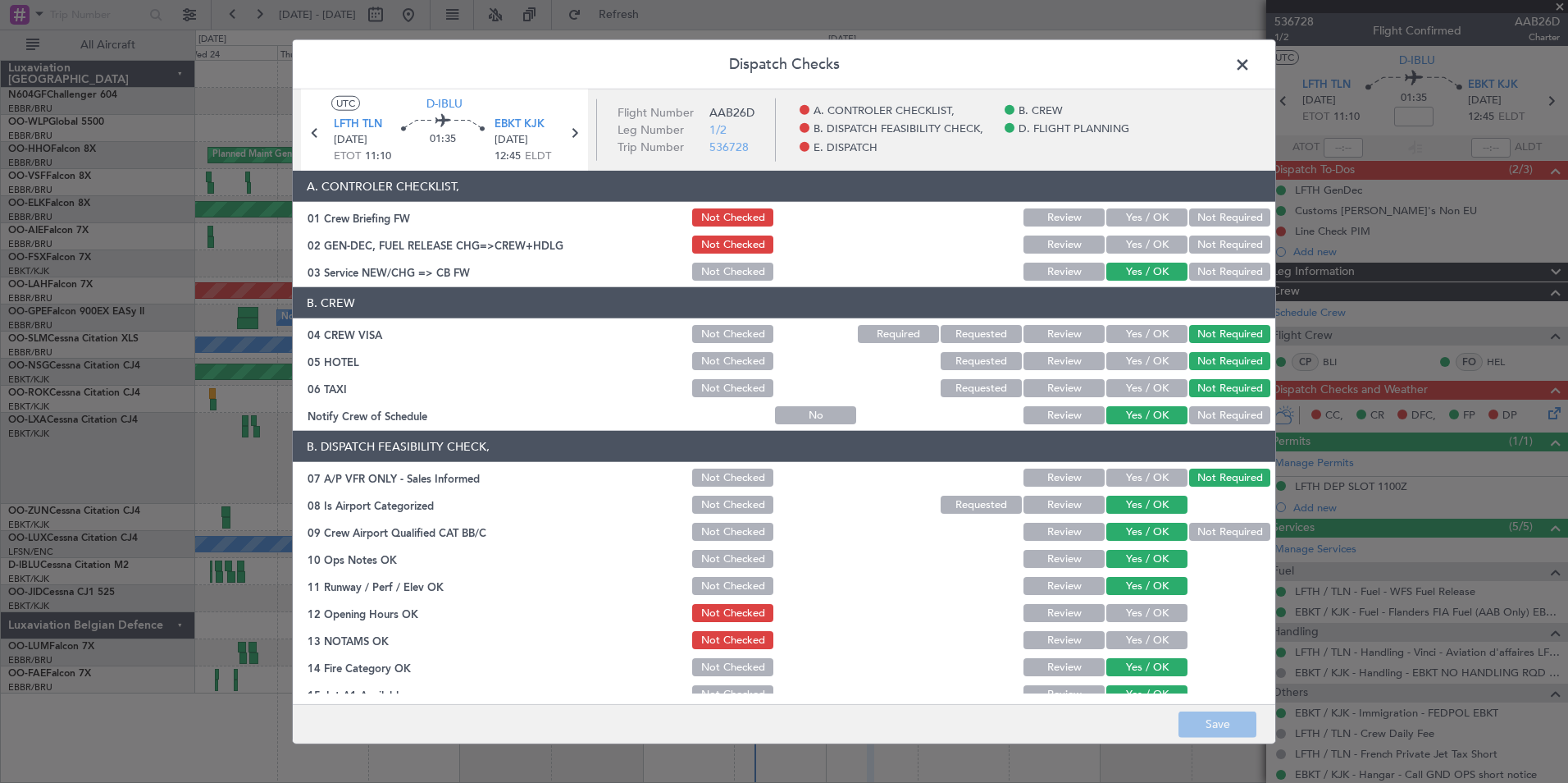
click at [1157, 245] on button "Yes / OK" at bounding box center [1147, 244] width 82 height 18
click at [1223, 731] on button "Save" at bounding box center [1217, 724] width 78 height 27
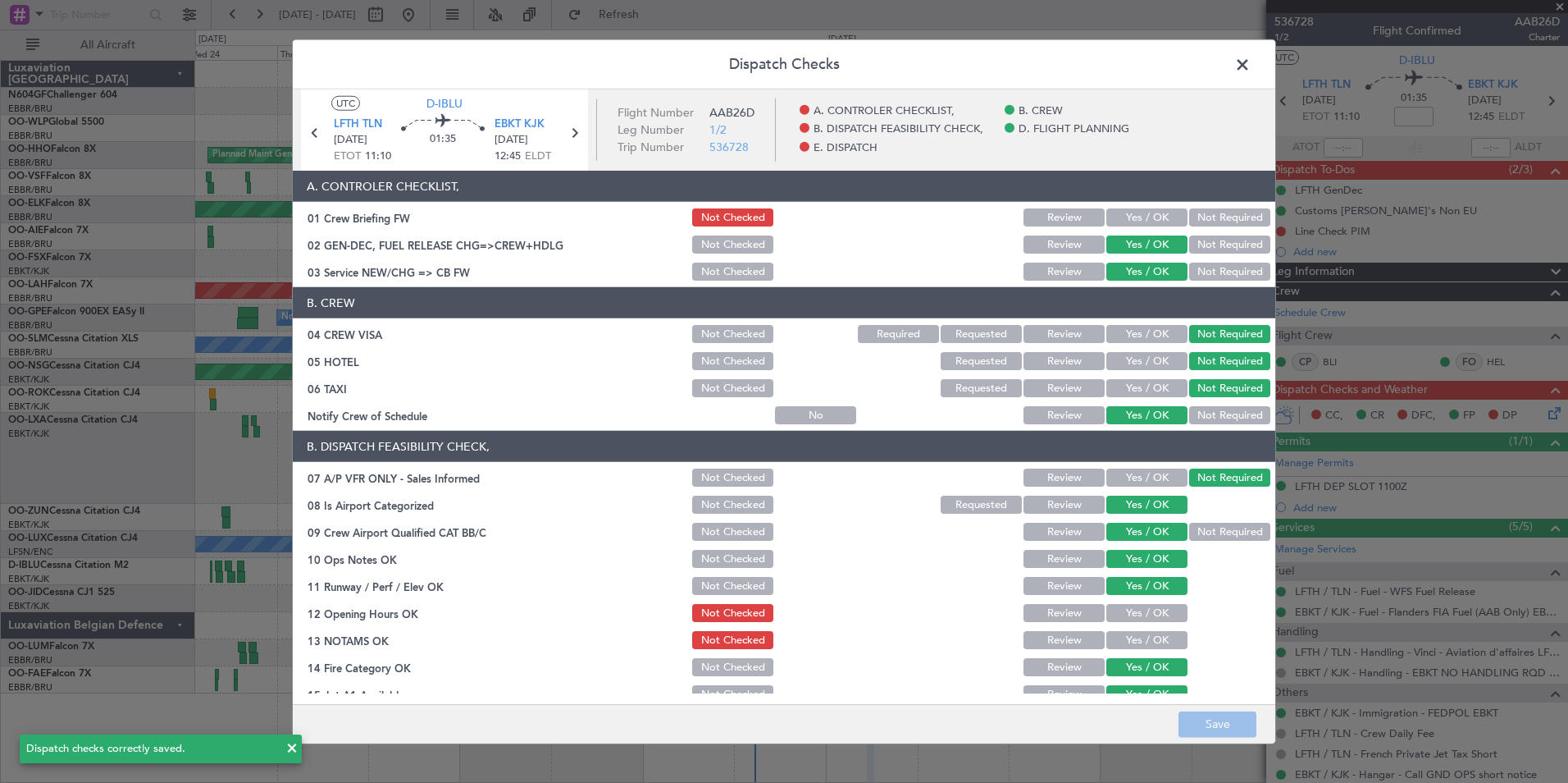
click at [1251, 66] on span at bounding box center [1251, 69] width 0 height 33
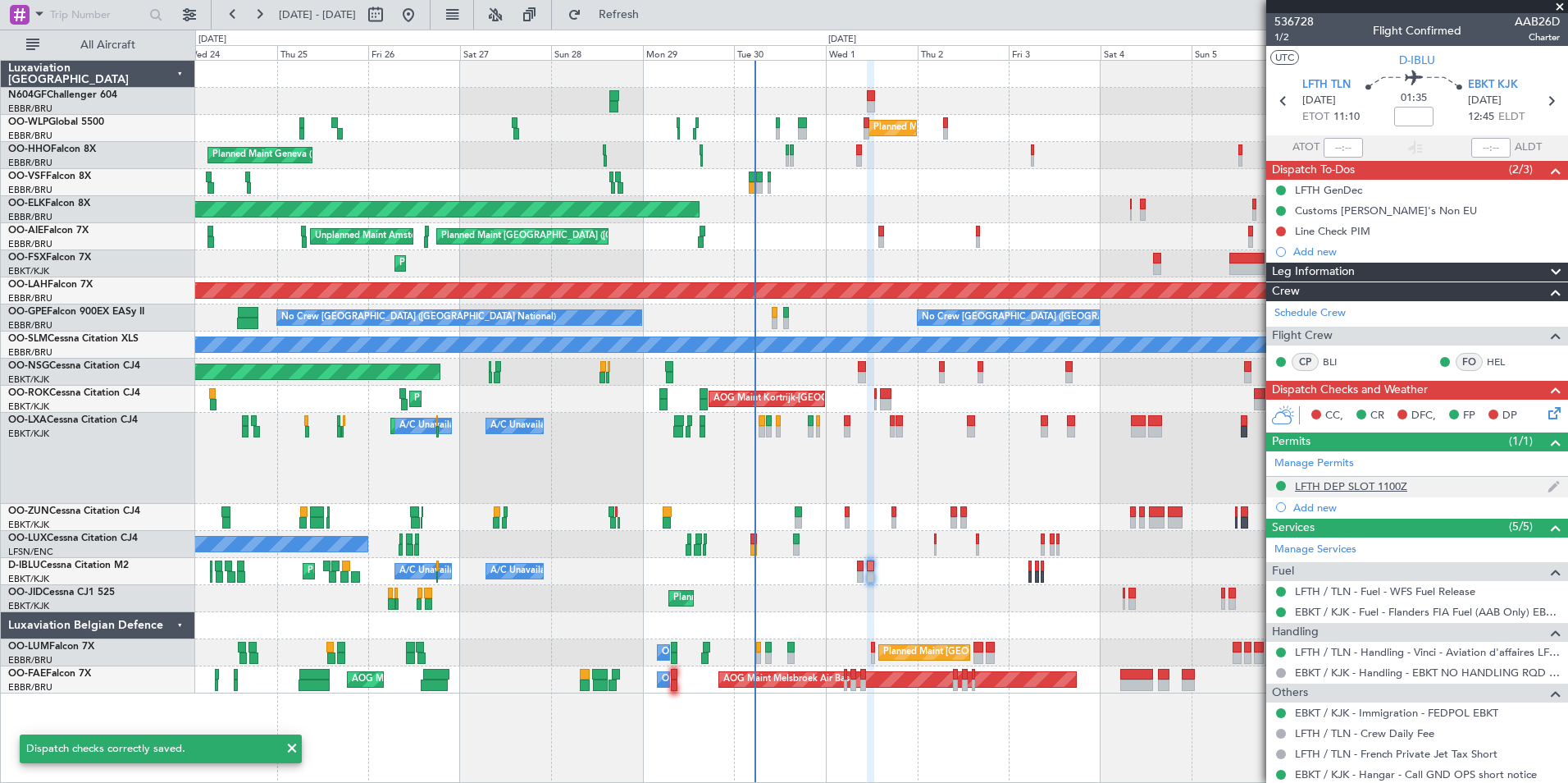
scroll to position [84, 0]
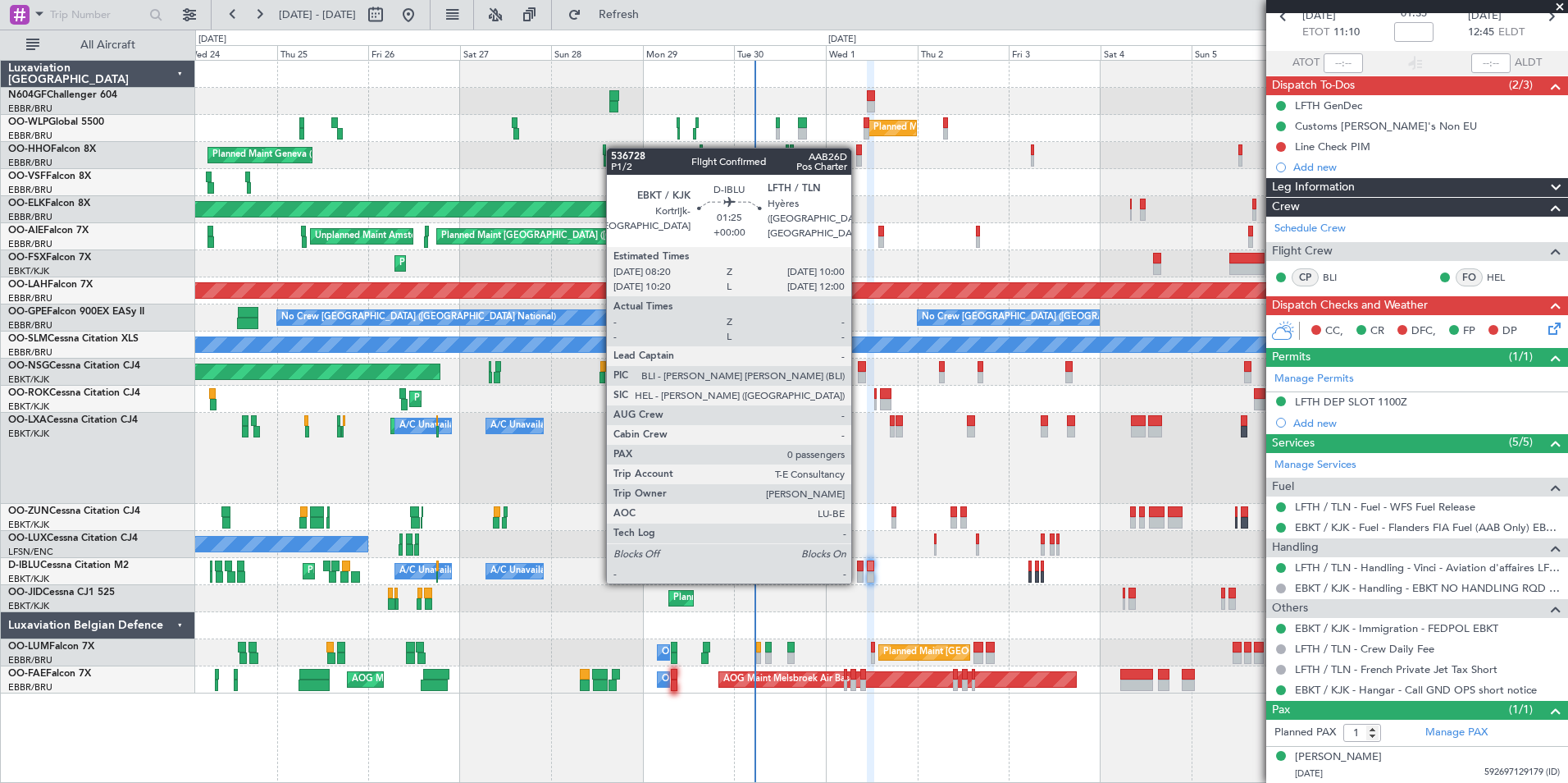
click at [858, 580] on div at bounding box center [861, 576] width 7 height 11
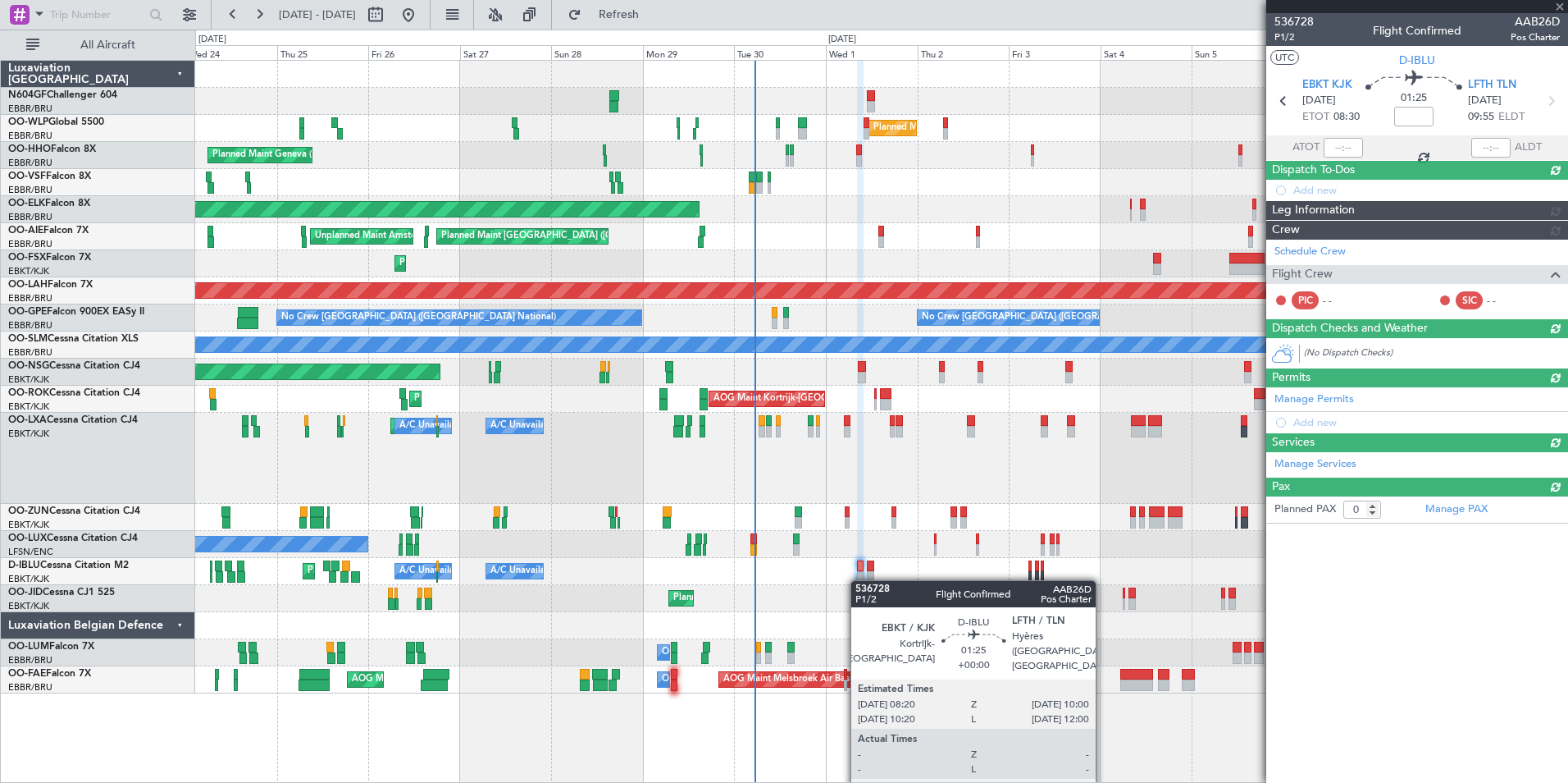
scroll to position [0, 0]
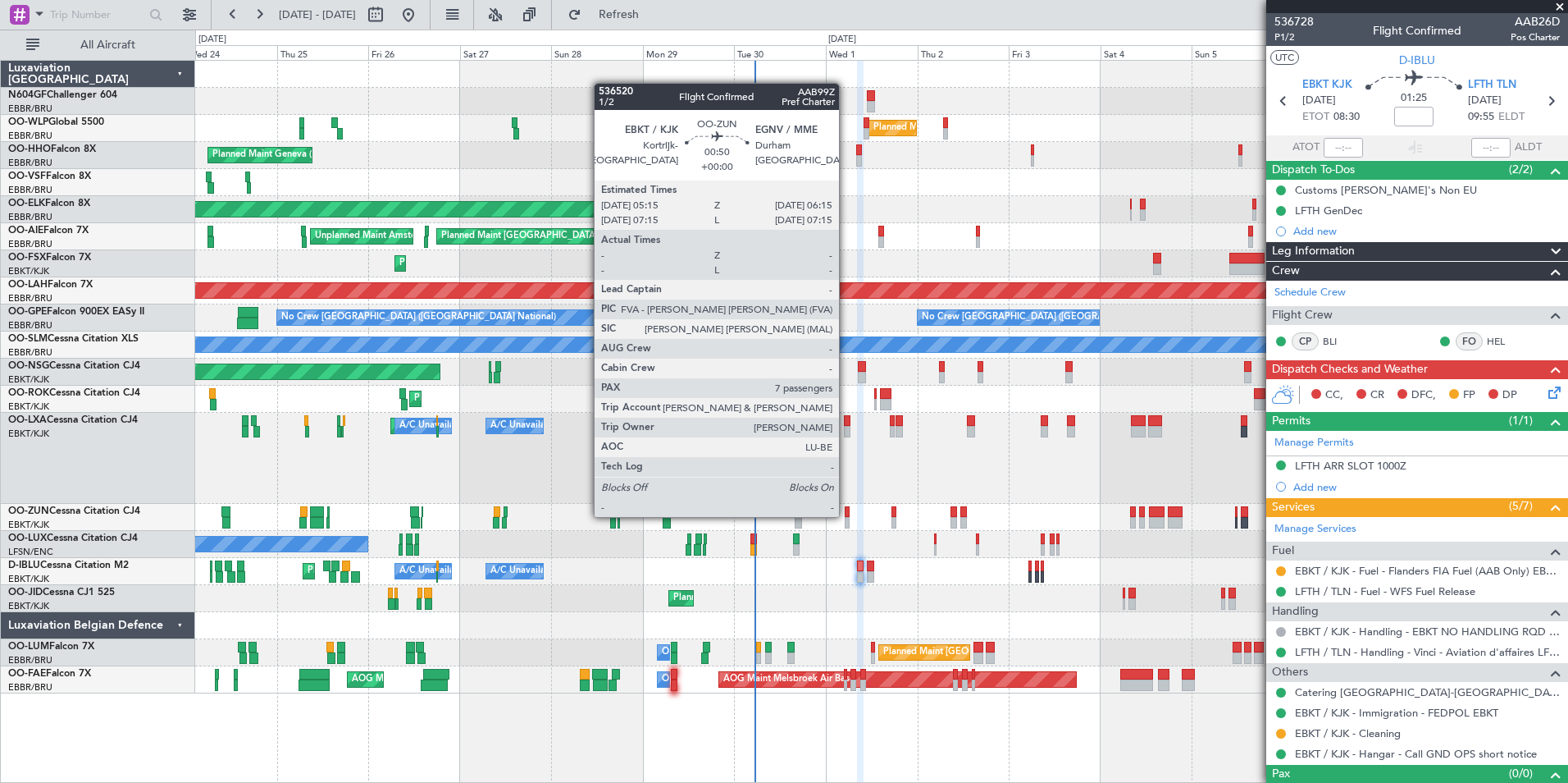
click at [846, 515] on div at bounding box center [846, 511] width 4 height 11
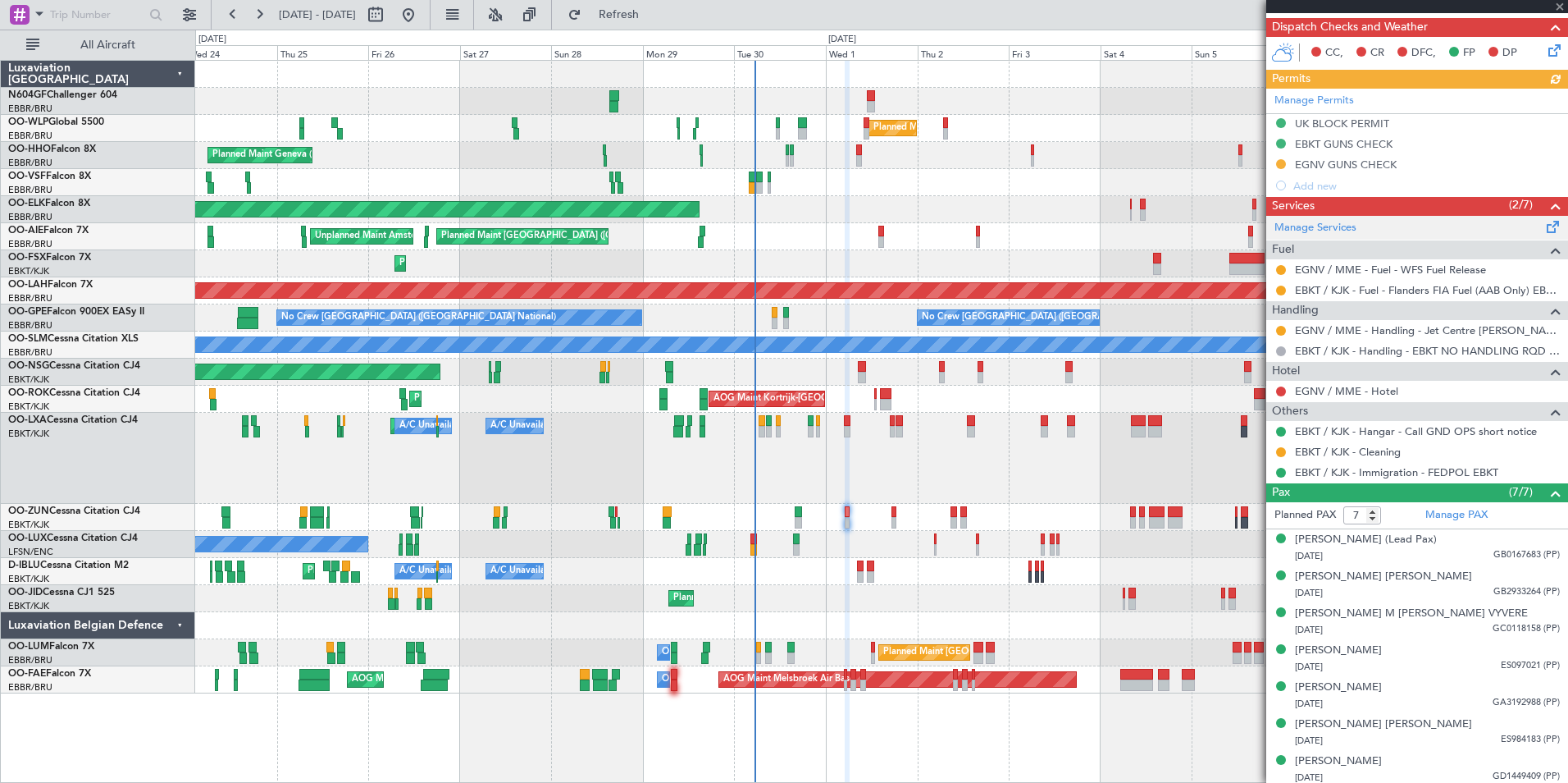
scroll to position [388, 0]
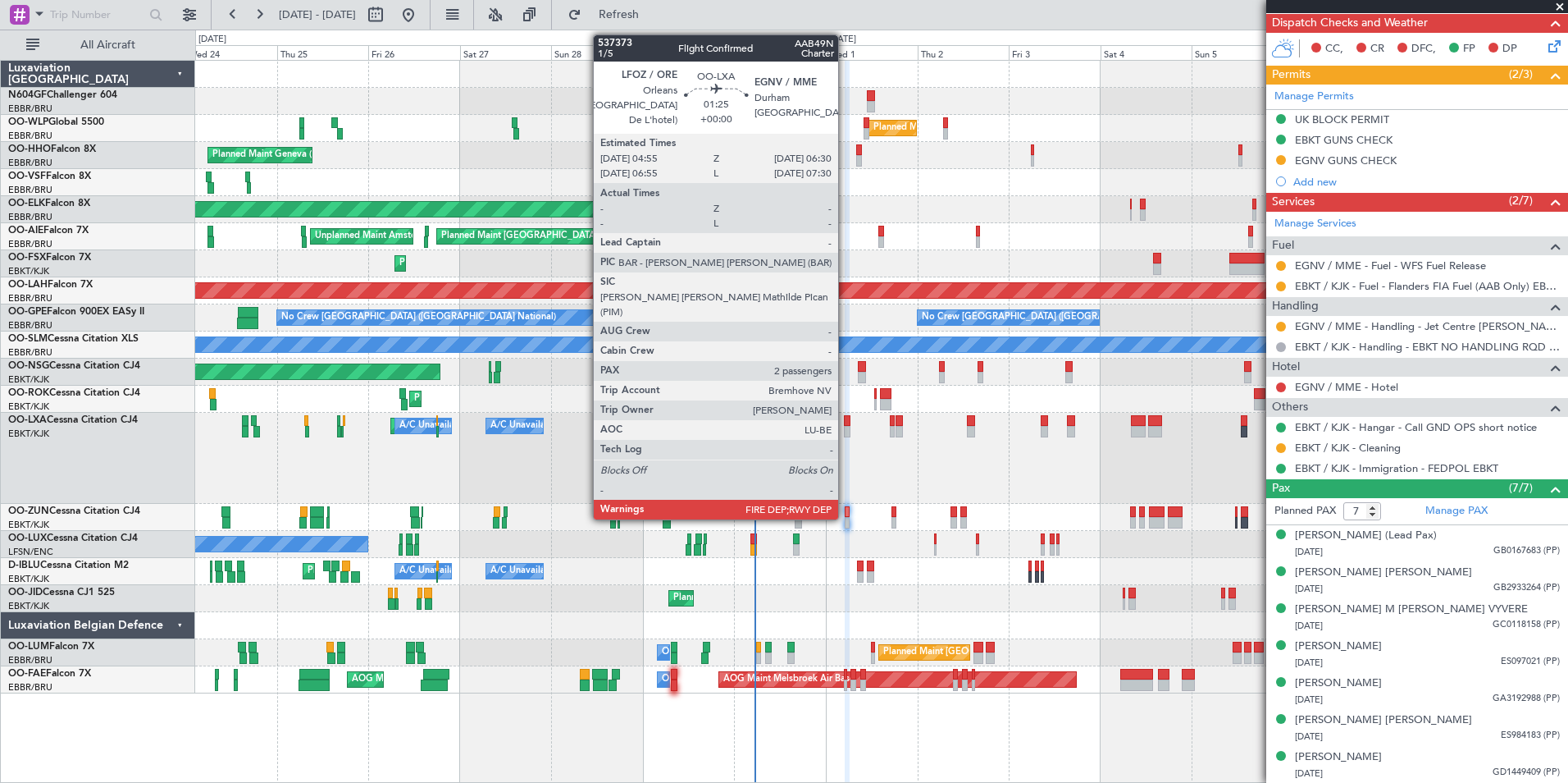
click at [845, 434] on div at bounding box center [847, 431] width 7 height 11
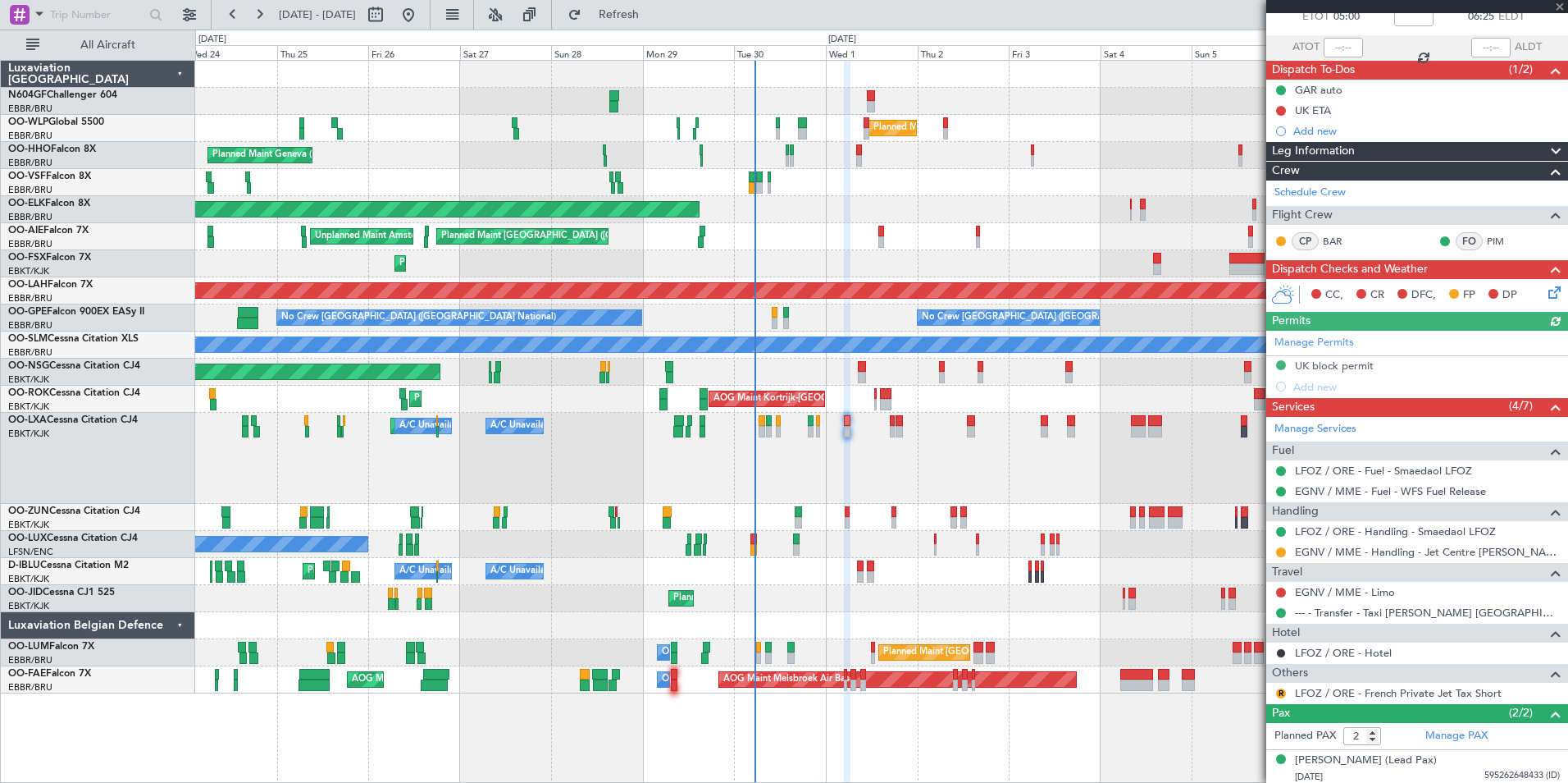
scroll to position [101, 0]
click at [1363, 587] on link "EGNV / MME - Limo" at bounding box center [1345, 591] width 100 height 14
click at [654, 12] on span "Refresh" at bounding box center [619, 15] width 69 height 11
click at [892, 578] on div "A/C Unavailable [GEOGRAPHIC_DATA]-[GEOGRAPHIC_DATA] [GEOGRAPHIC_DATA] ([GEOGRAP…" at bounding box center [881, 572] width 1372 height 28
click at [855, 511] on div "Planned Maint Kortrijk-[GEOGRAPHIC_DATA] Owner" at bounding box center [881, 517] width 1372 height 28
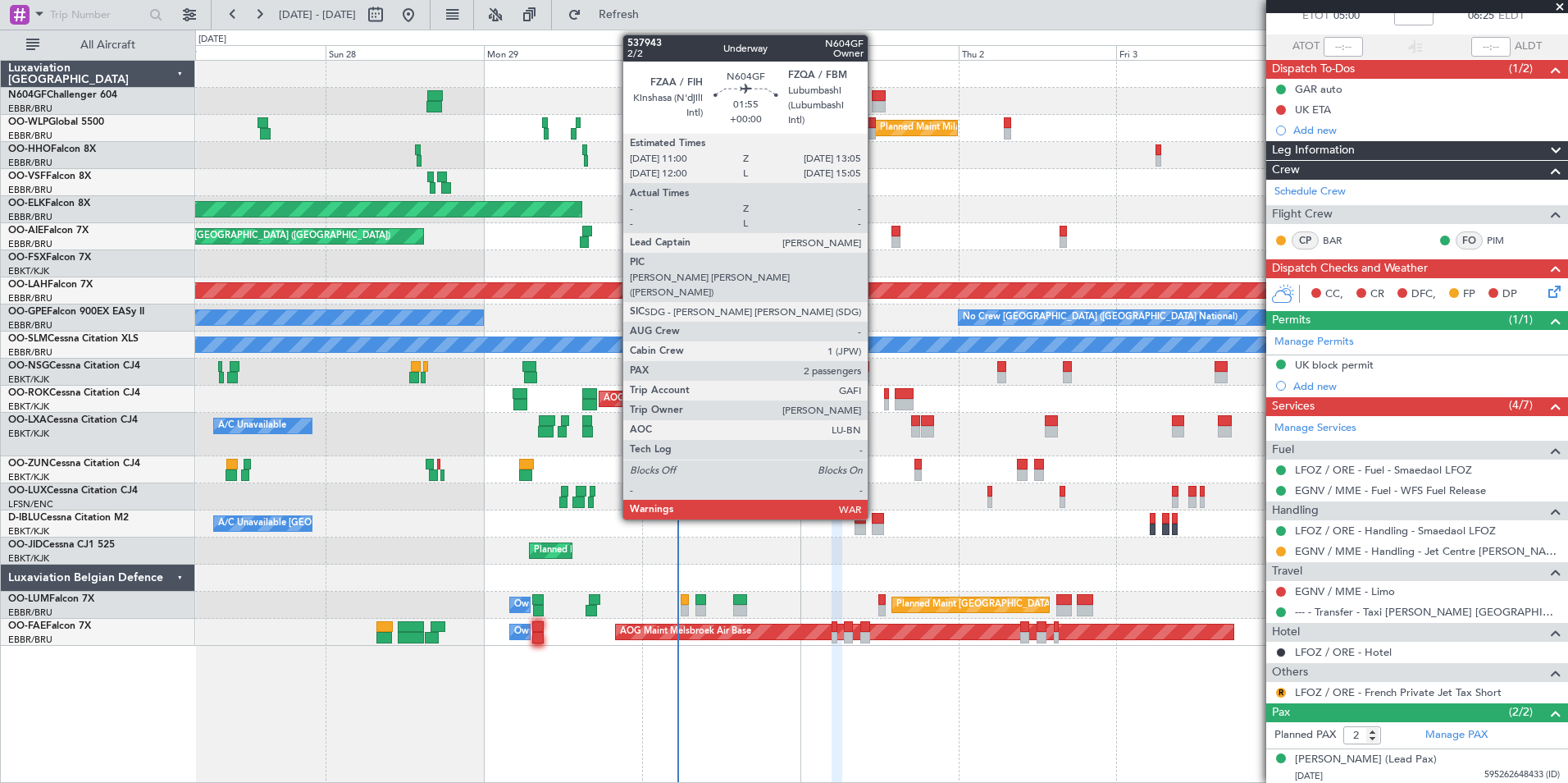
click at [876, 106] on div at bounding box center [879, 106] width 14 height 11
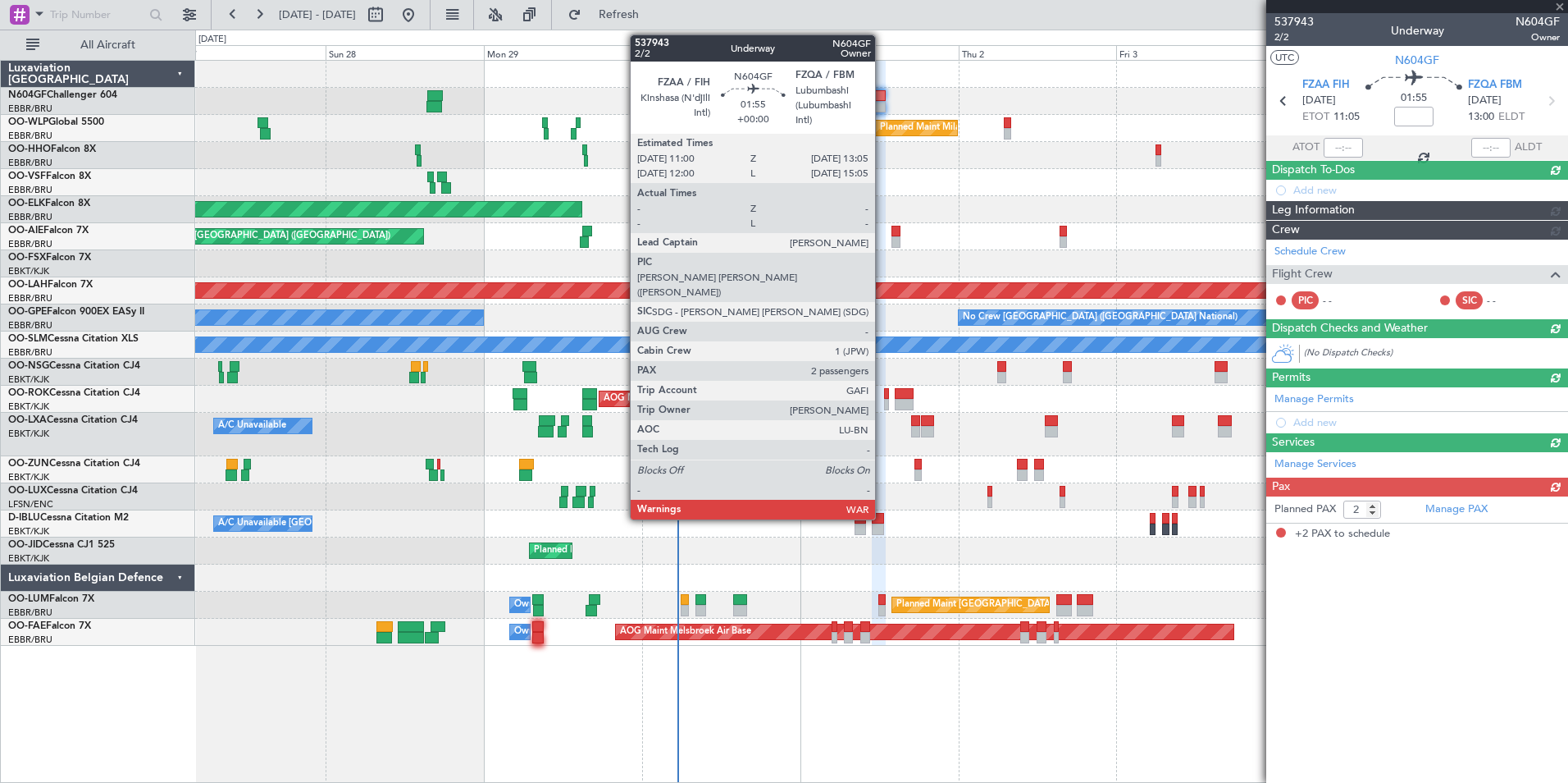
scroll to position [0, 0]
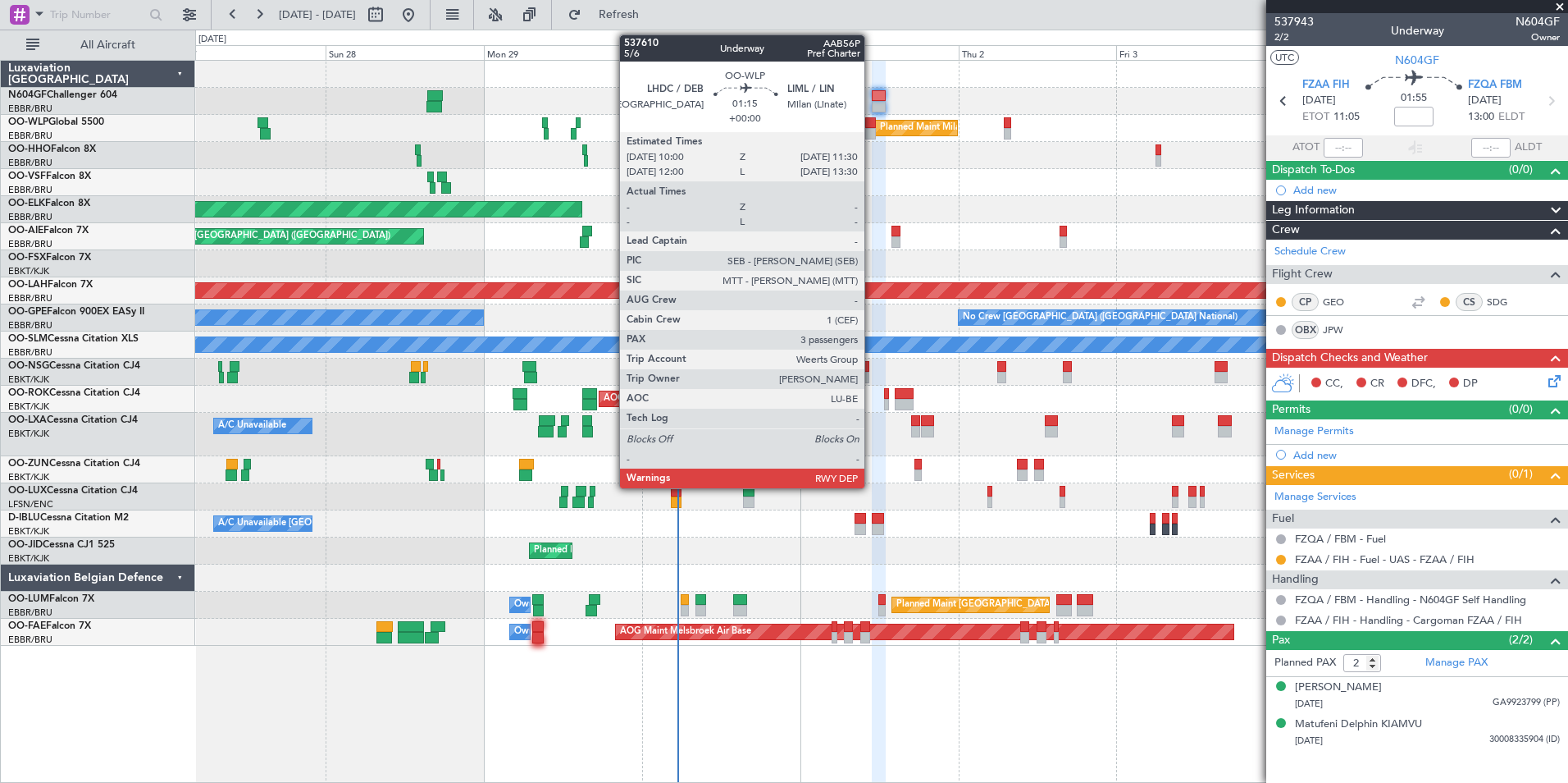
click at [872, 126] on div at bounding box center [870, 123] width 10 height 11
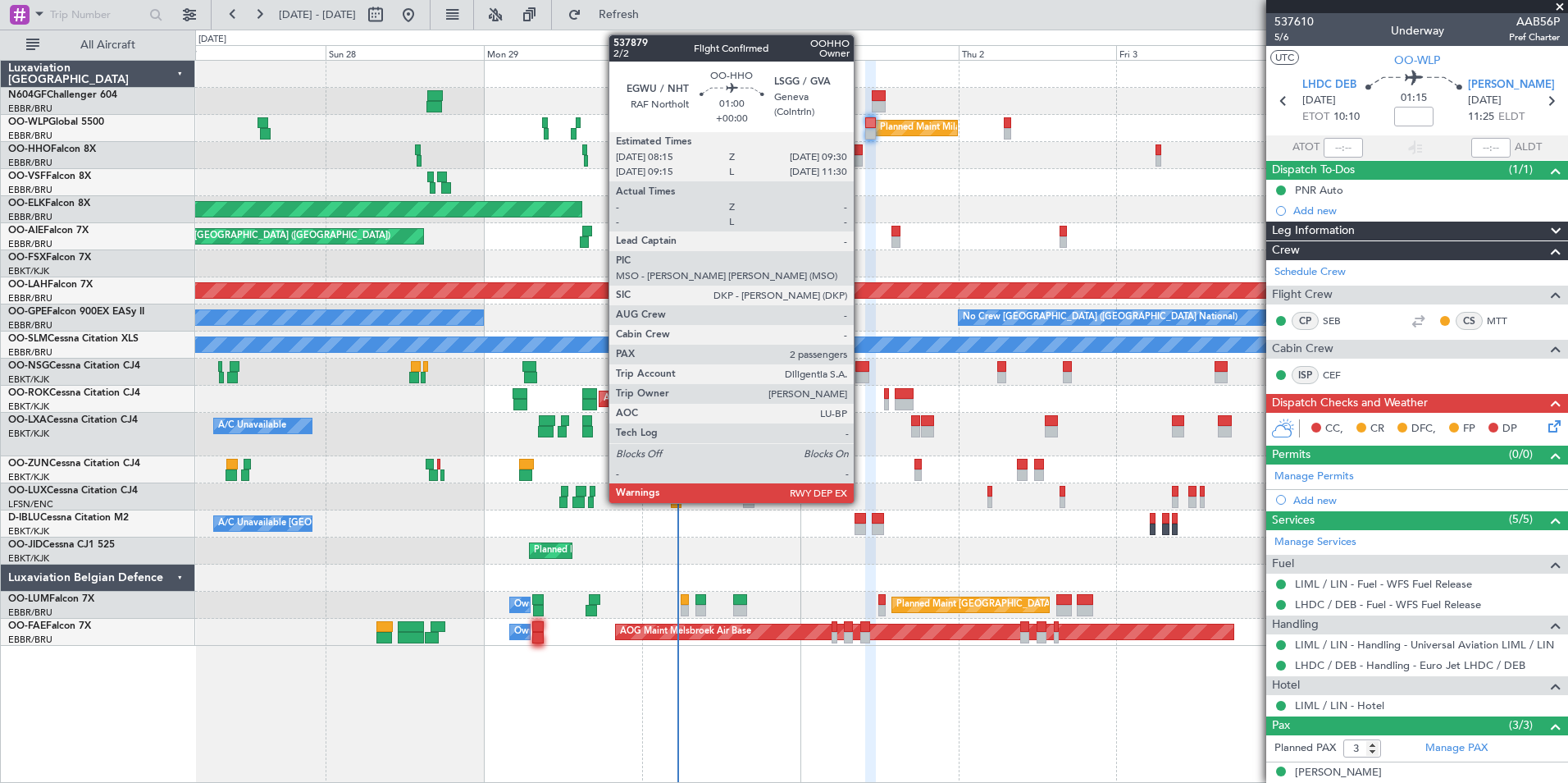
click at [860, 155] on div at bounding box center [858, 160] width 9 height 11
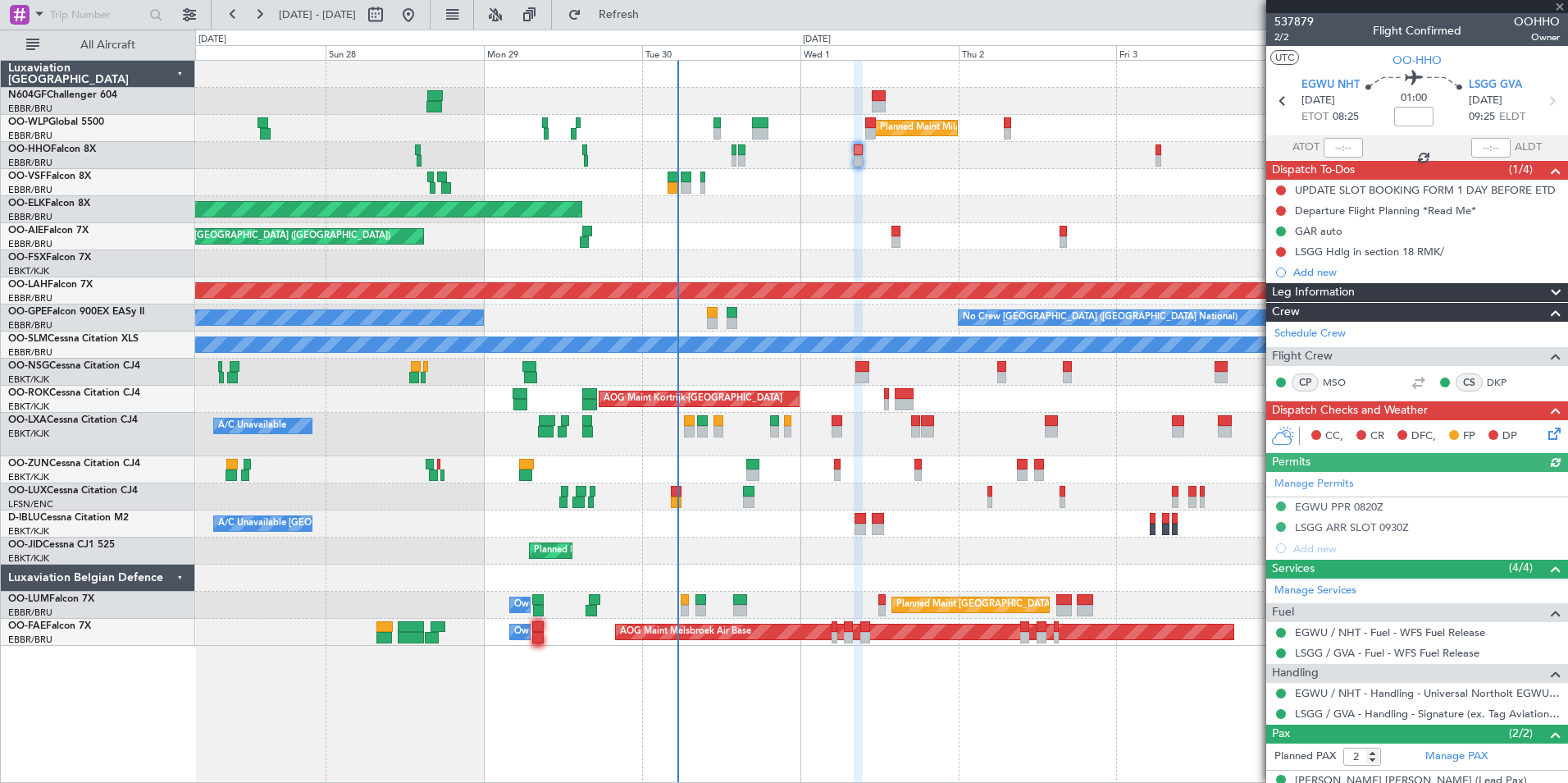
scroll to position [61, 0]
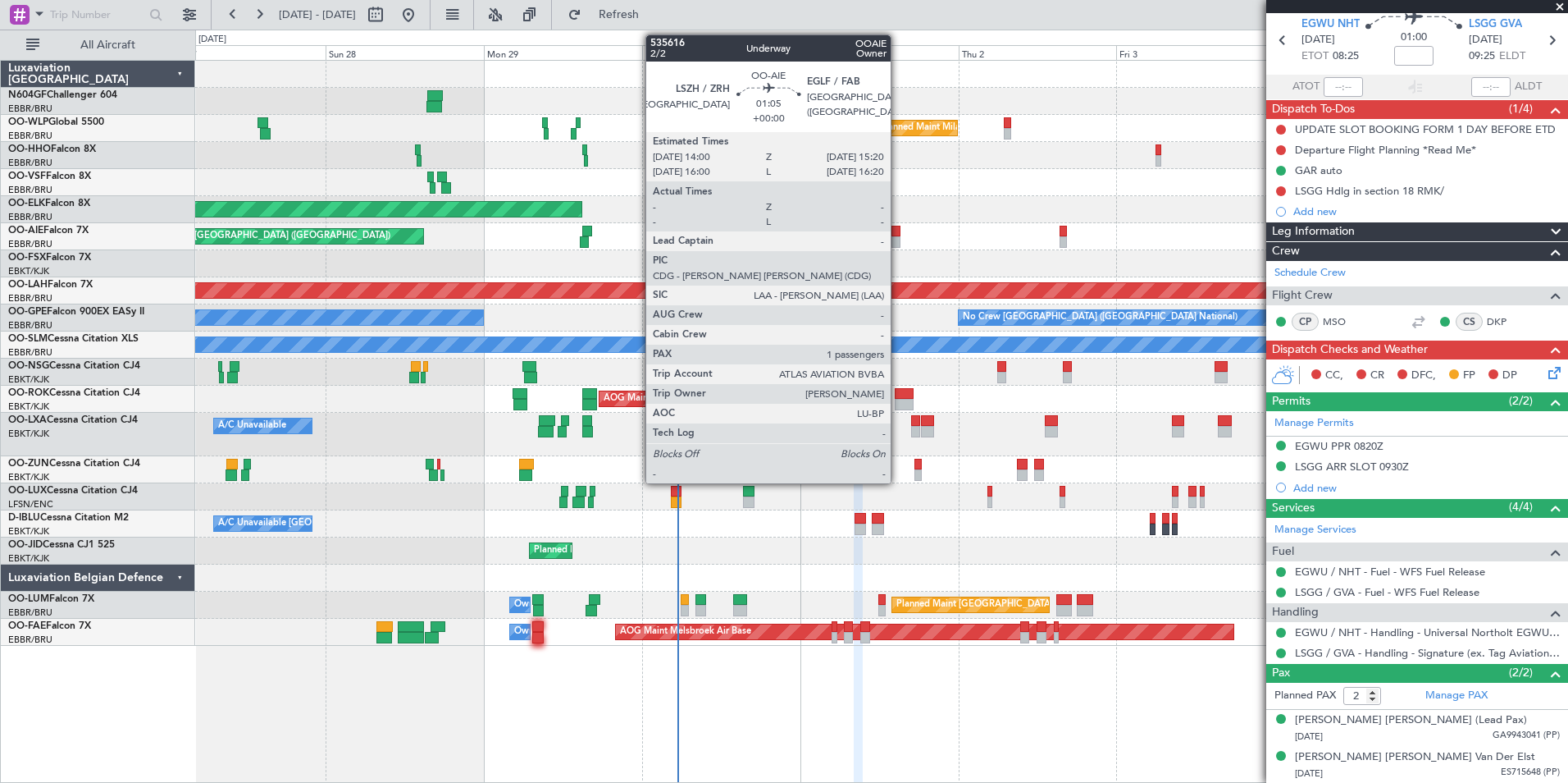
click at [898, 233] on div at bounding box center [896, 231] width 9 height 11
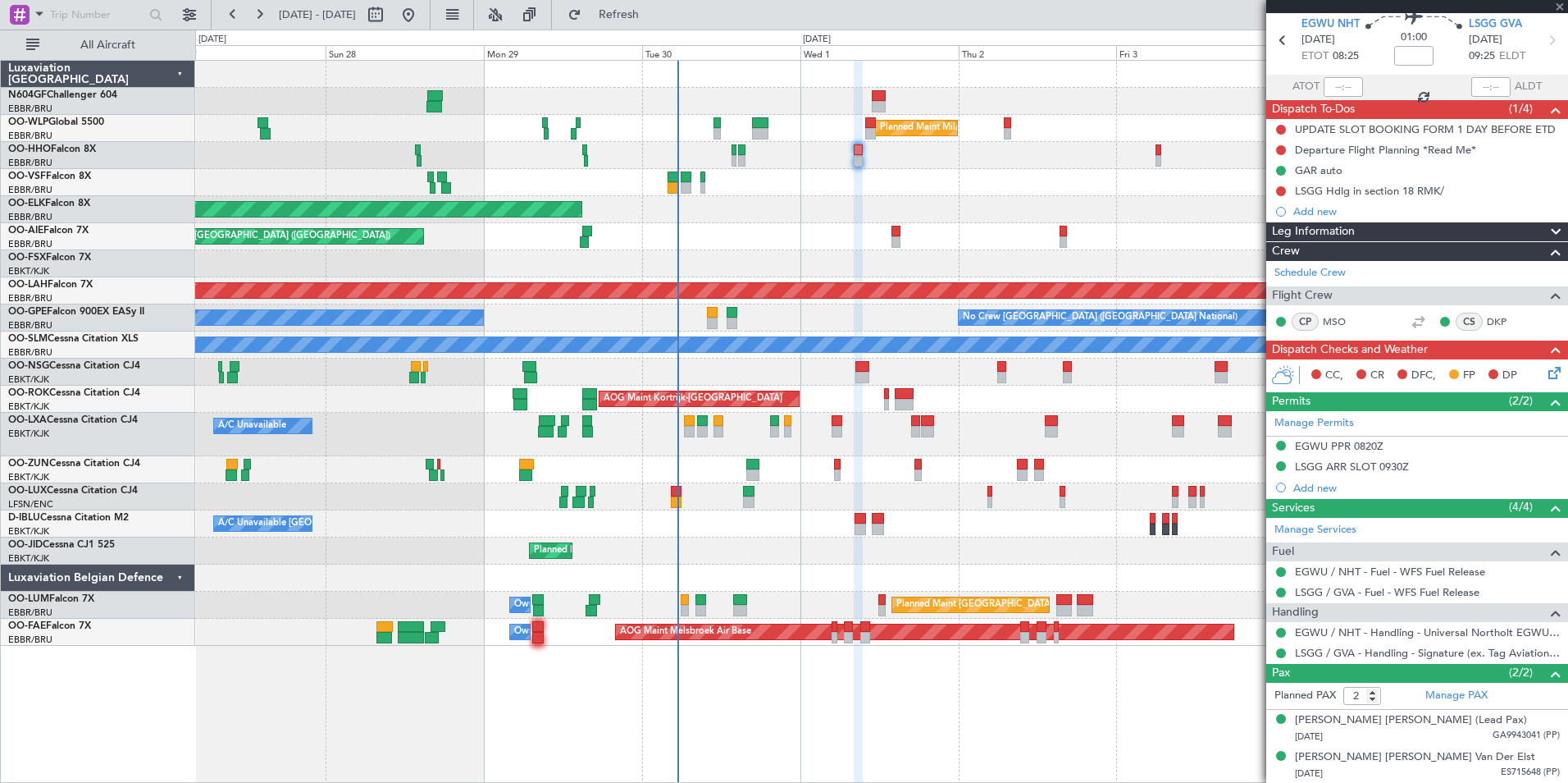
type input "1"
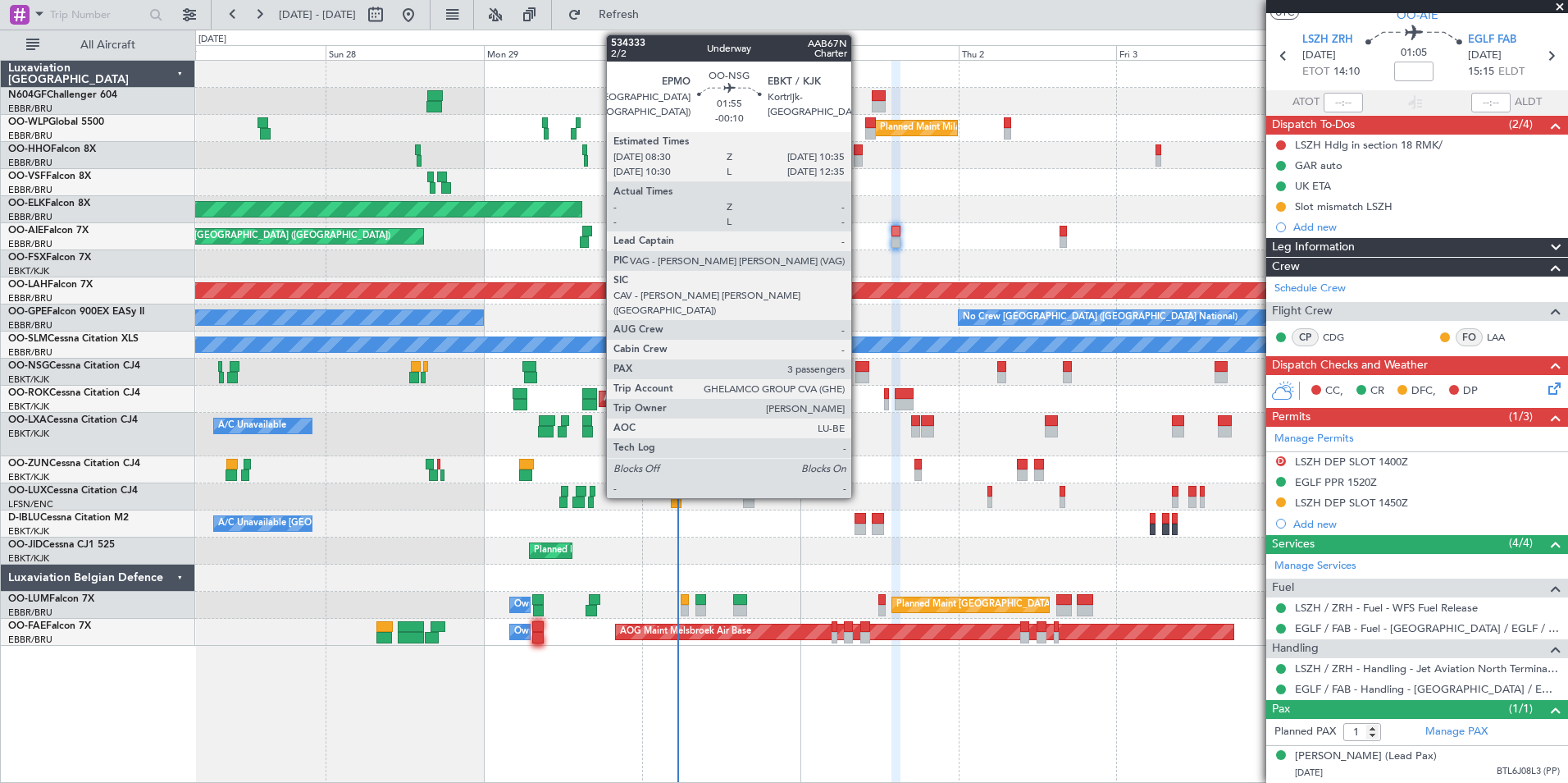
click at [858, 370] on div at bounding box center [863, 366] width 14 height 11
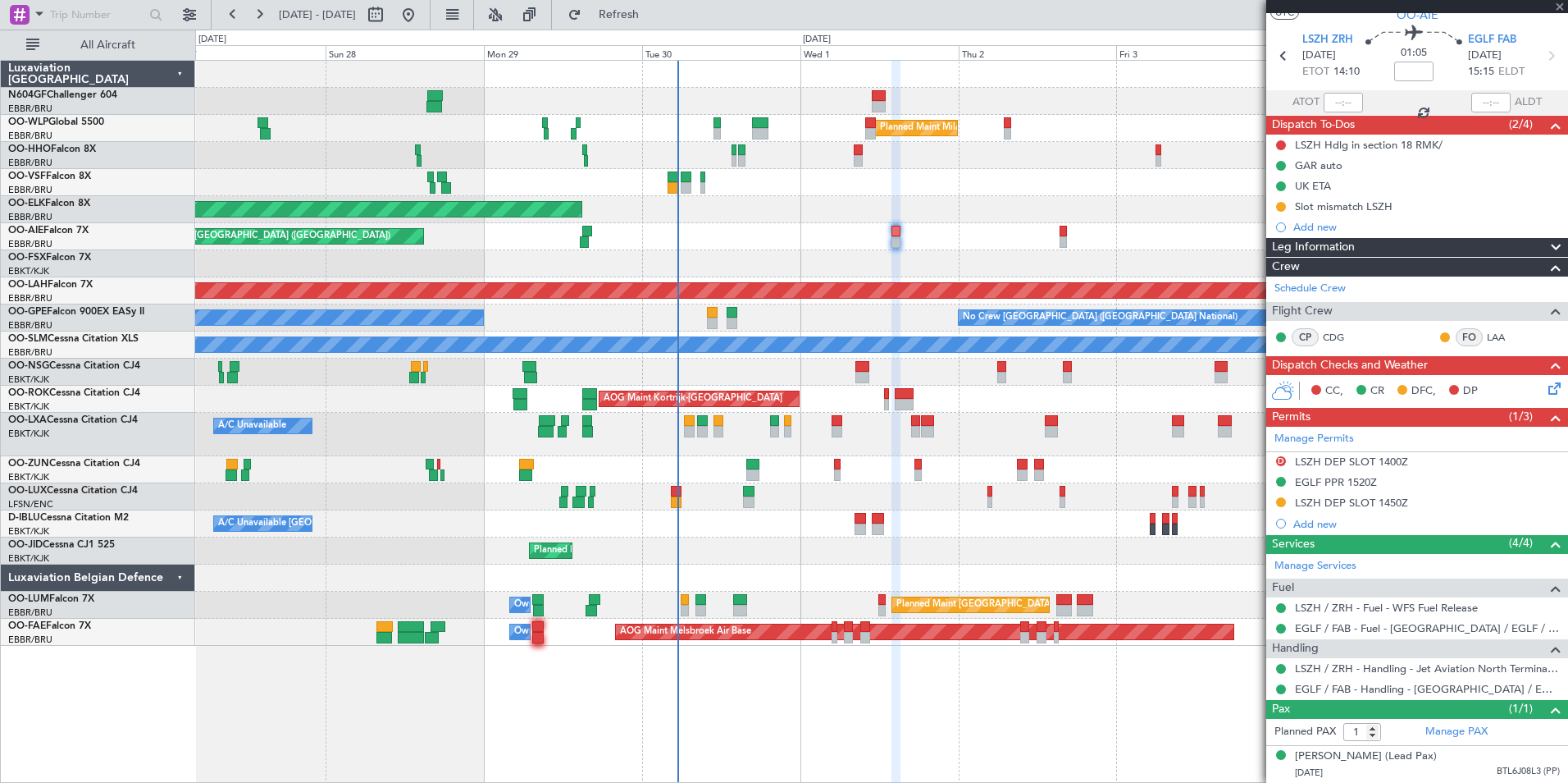
type input "-00:10"
type input "3"
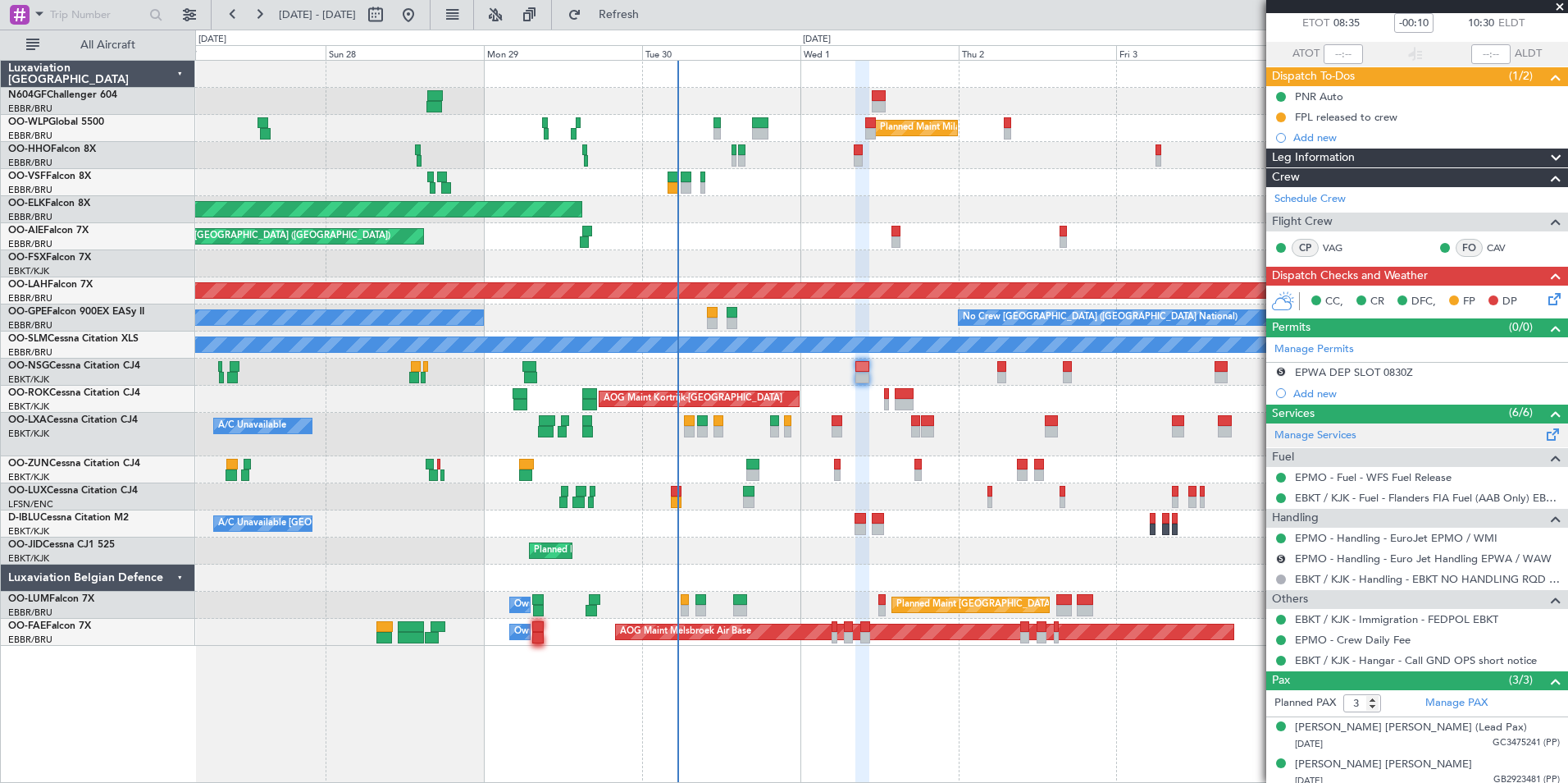
scroll to position [0, 0]
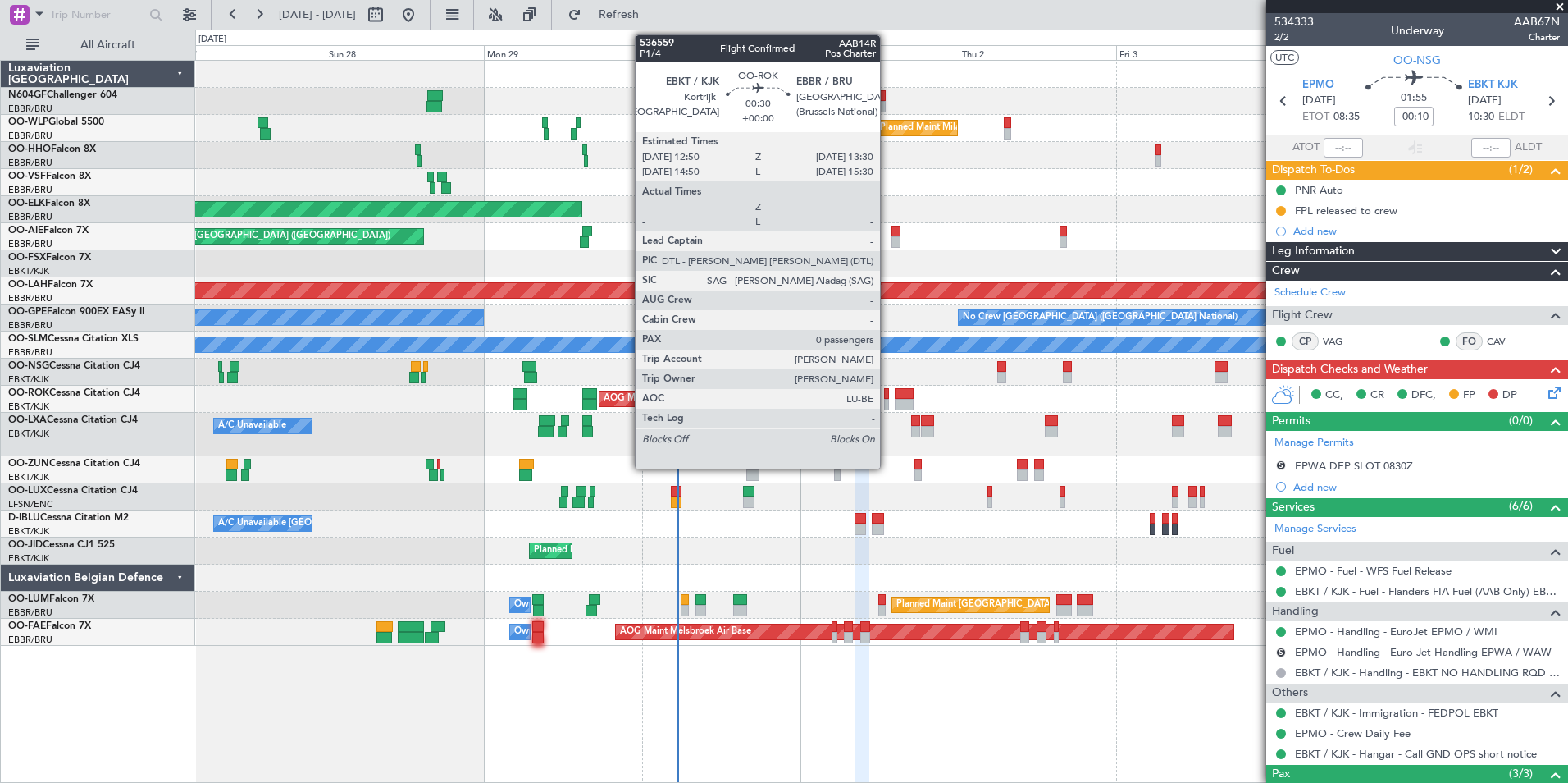
click at [888, 400] on div at bounding box center [887, 404] width 5 height 11
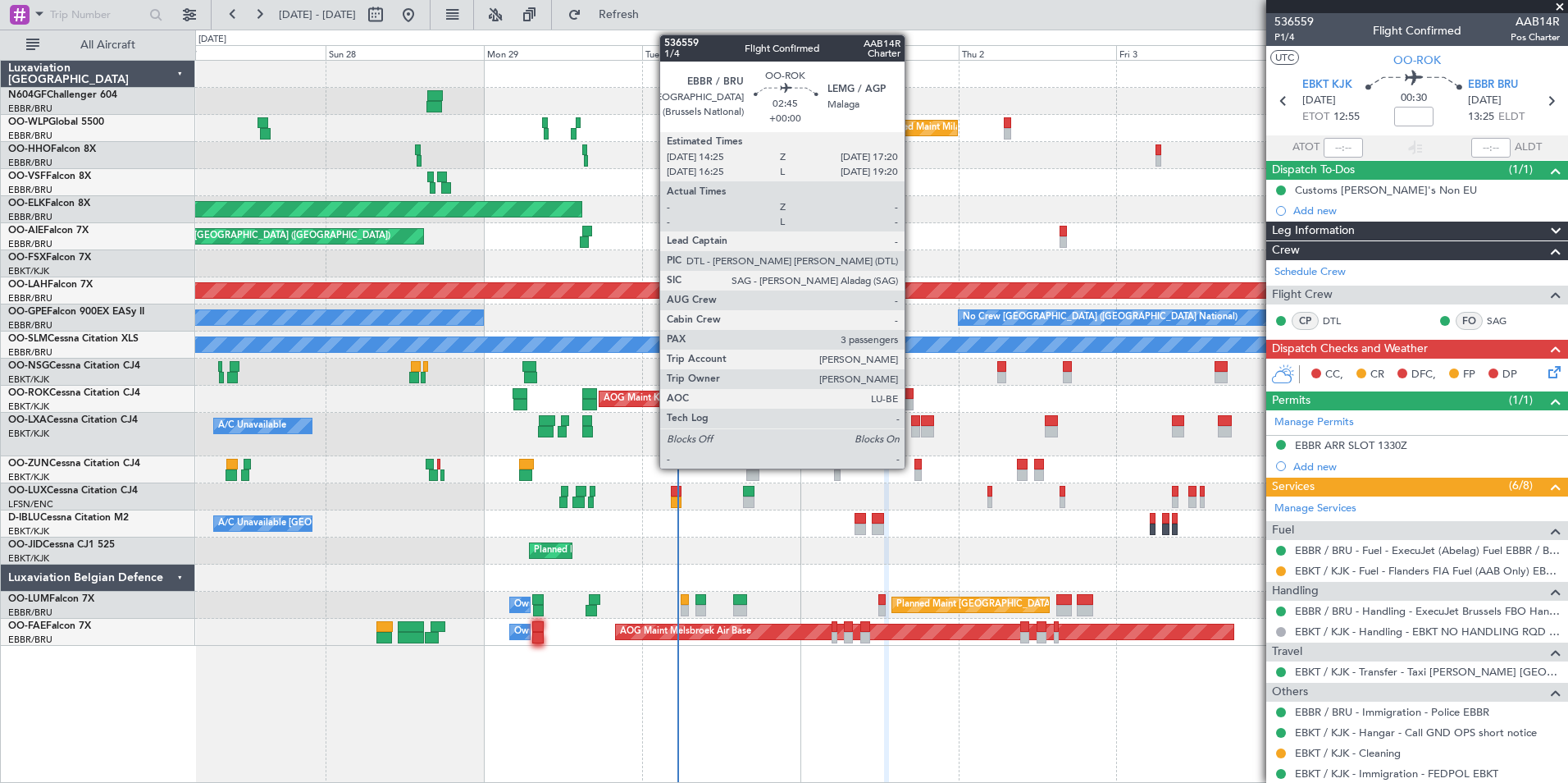
click at [908, 400] on div at bounding box center [904, 404] width 20 height 11
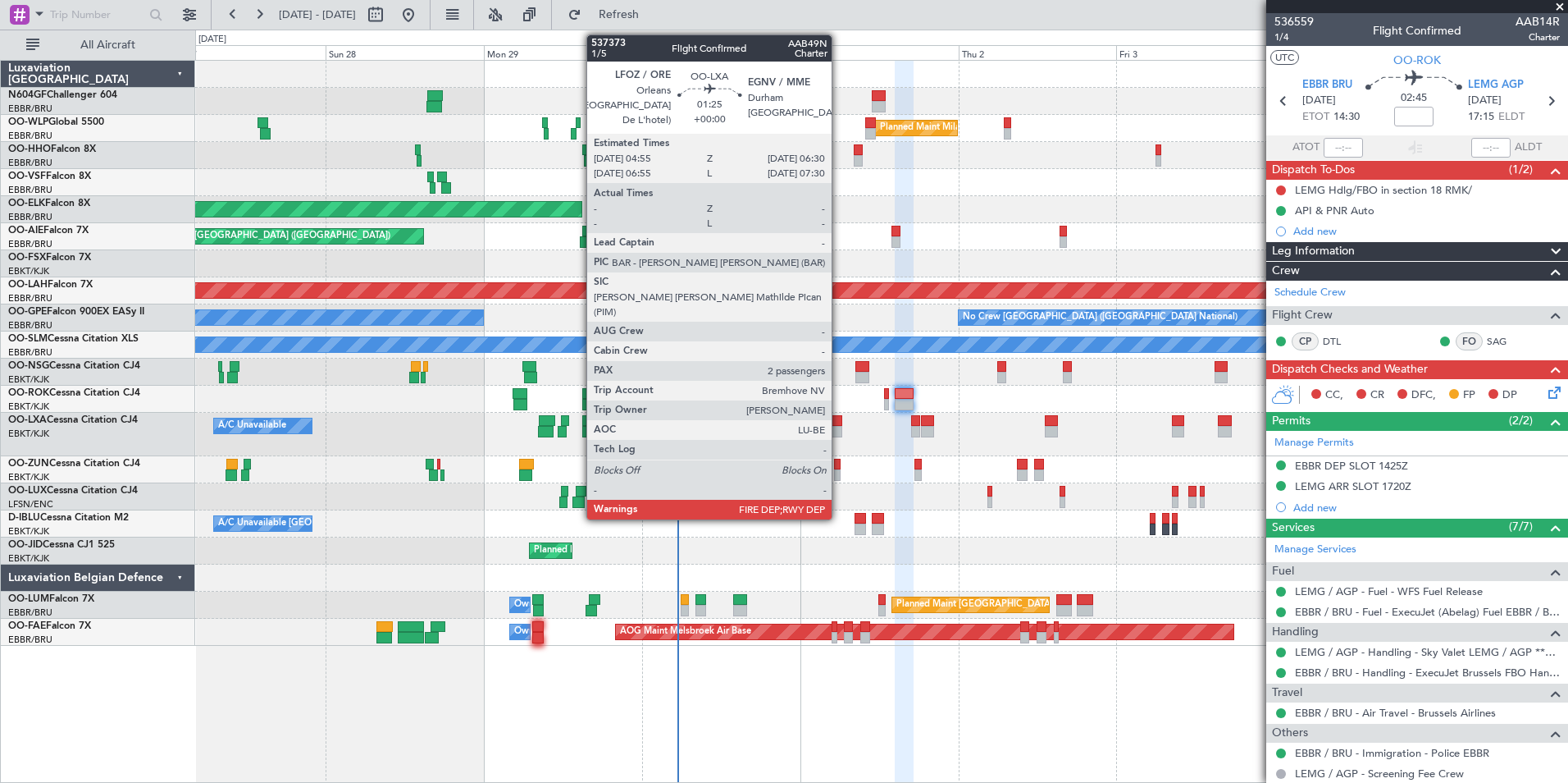
click at [839, 433] on div at bounding box center [837, 431] width 10 height 11
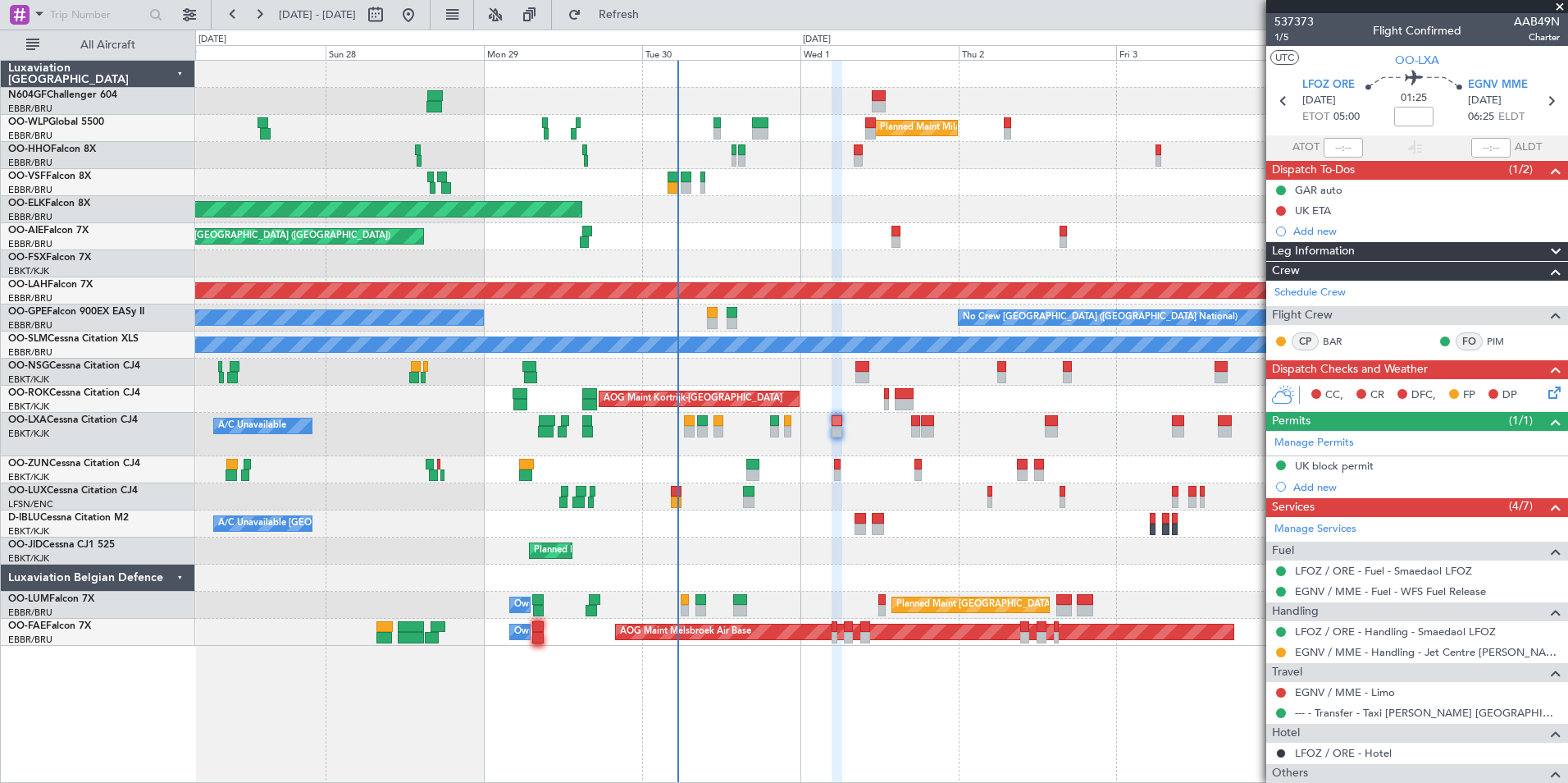
scroll to position [140, 0]
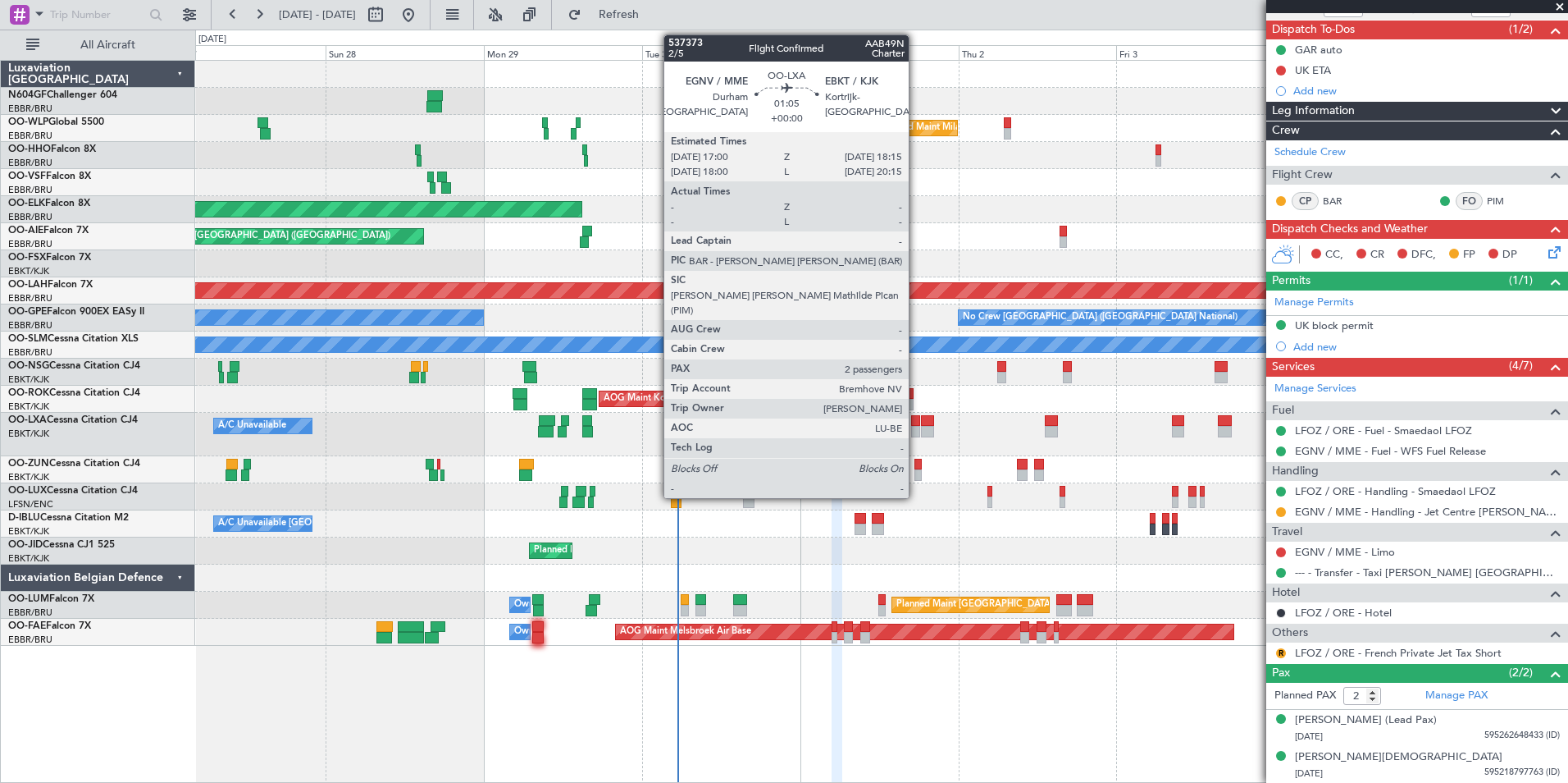
click at [916, 429] on div at bounding box center [916, 431] width 9 height 11
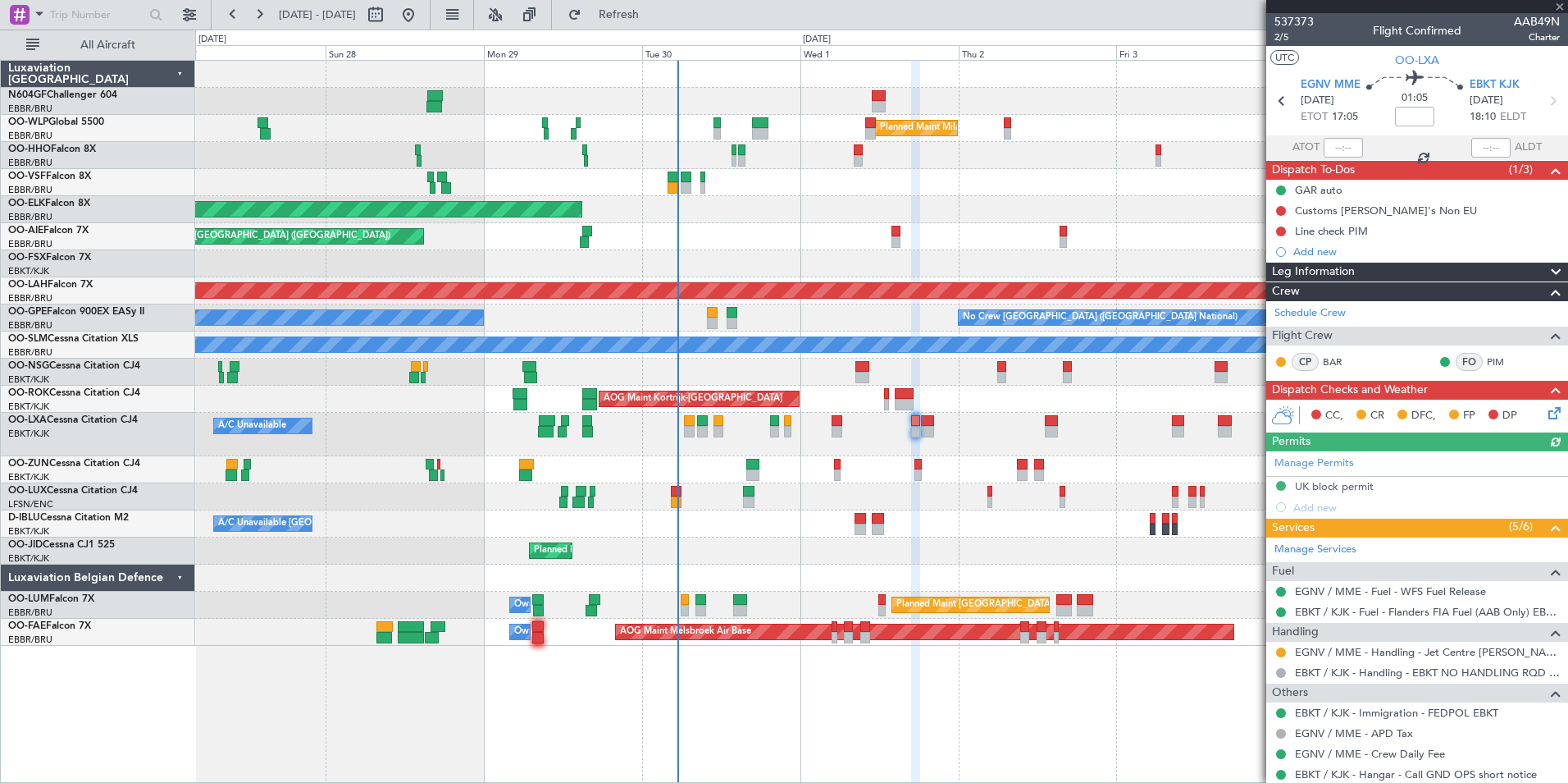
scroll to position [121, 0]
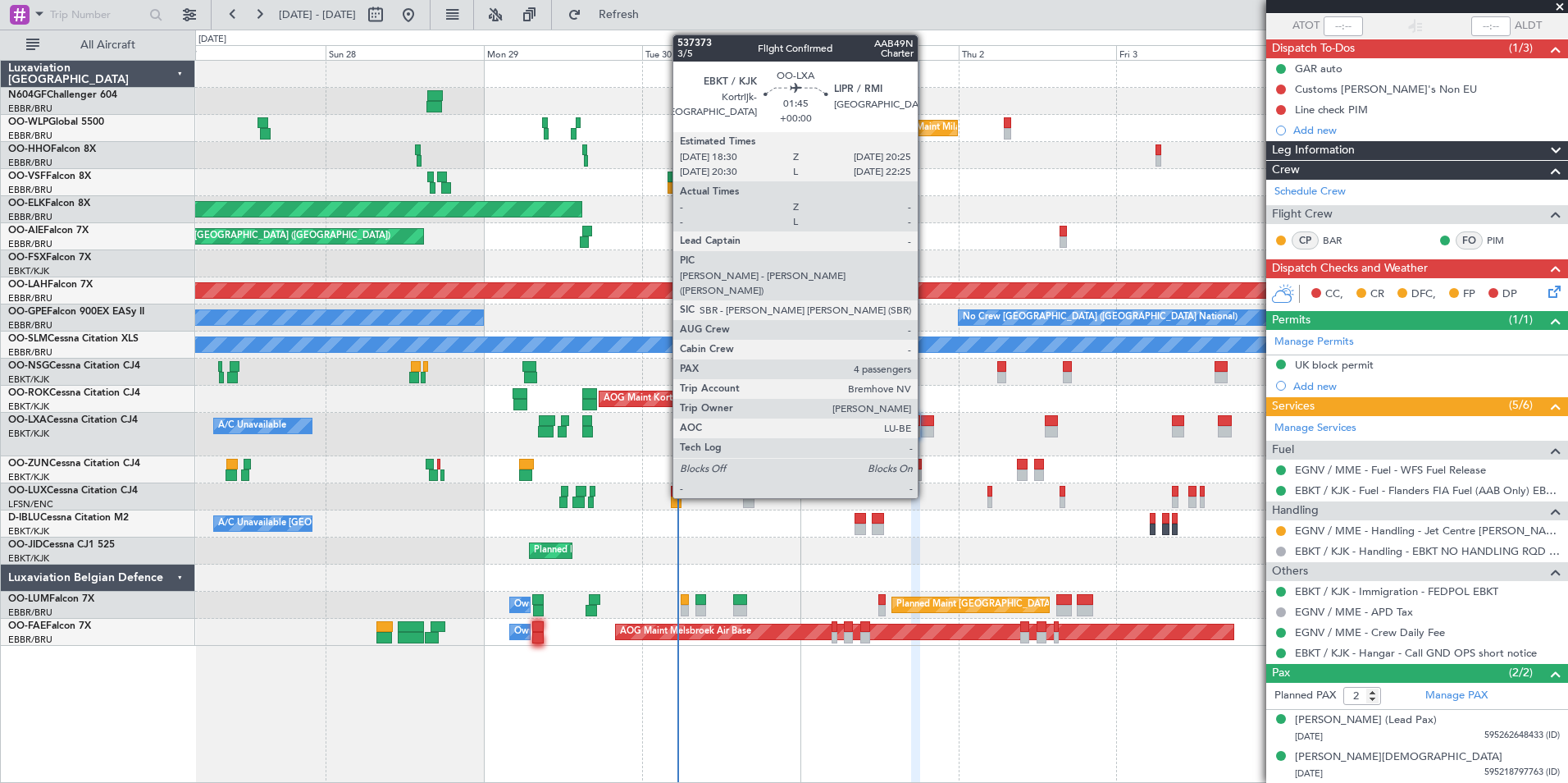
click at [925, 431] on div at bounding box center [927, 431] width 13 height 11
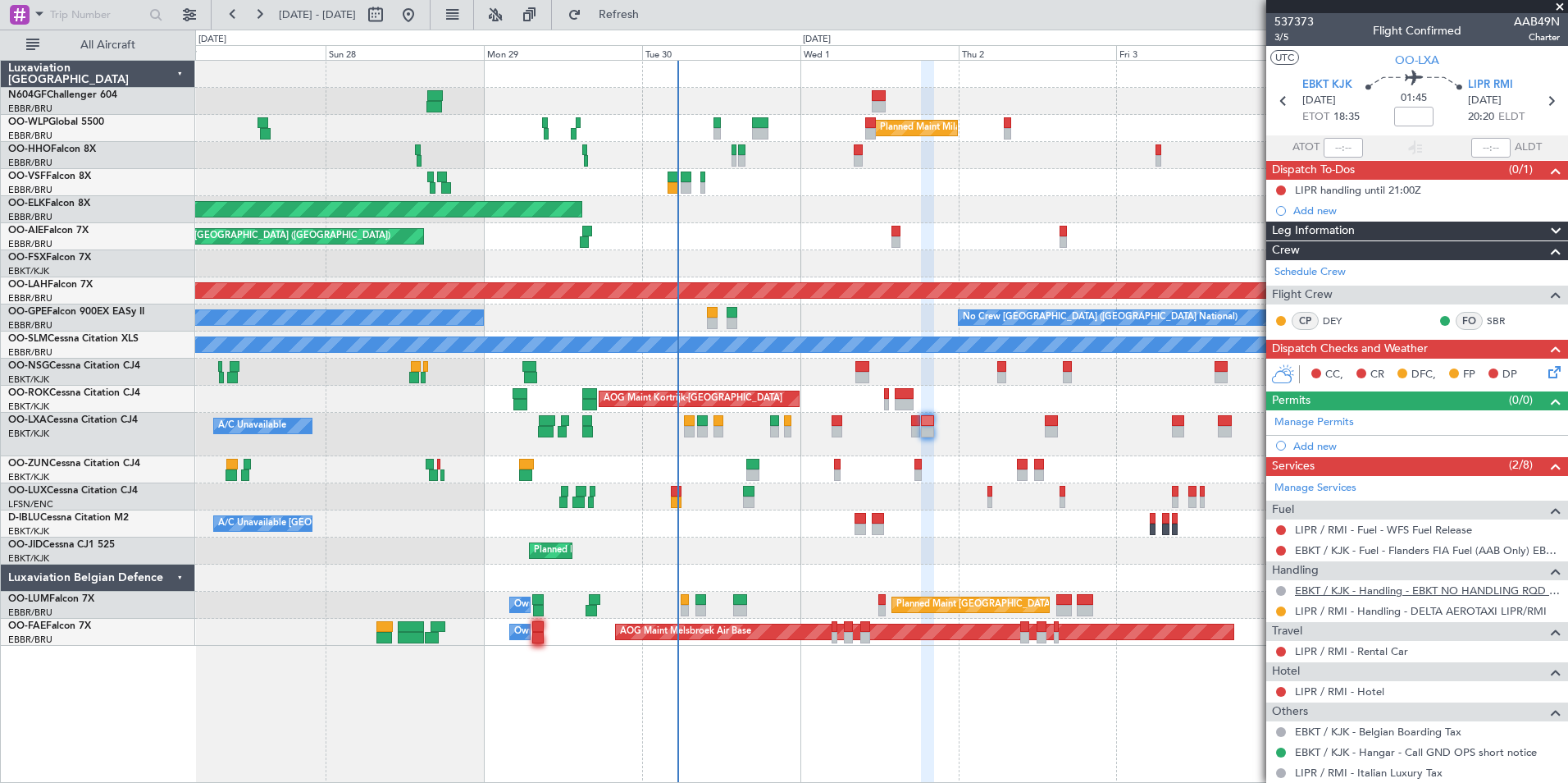
scroll to position [255, 0]
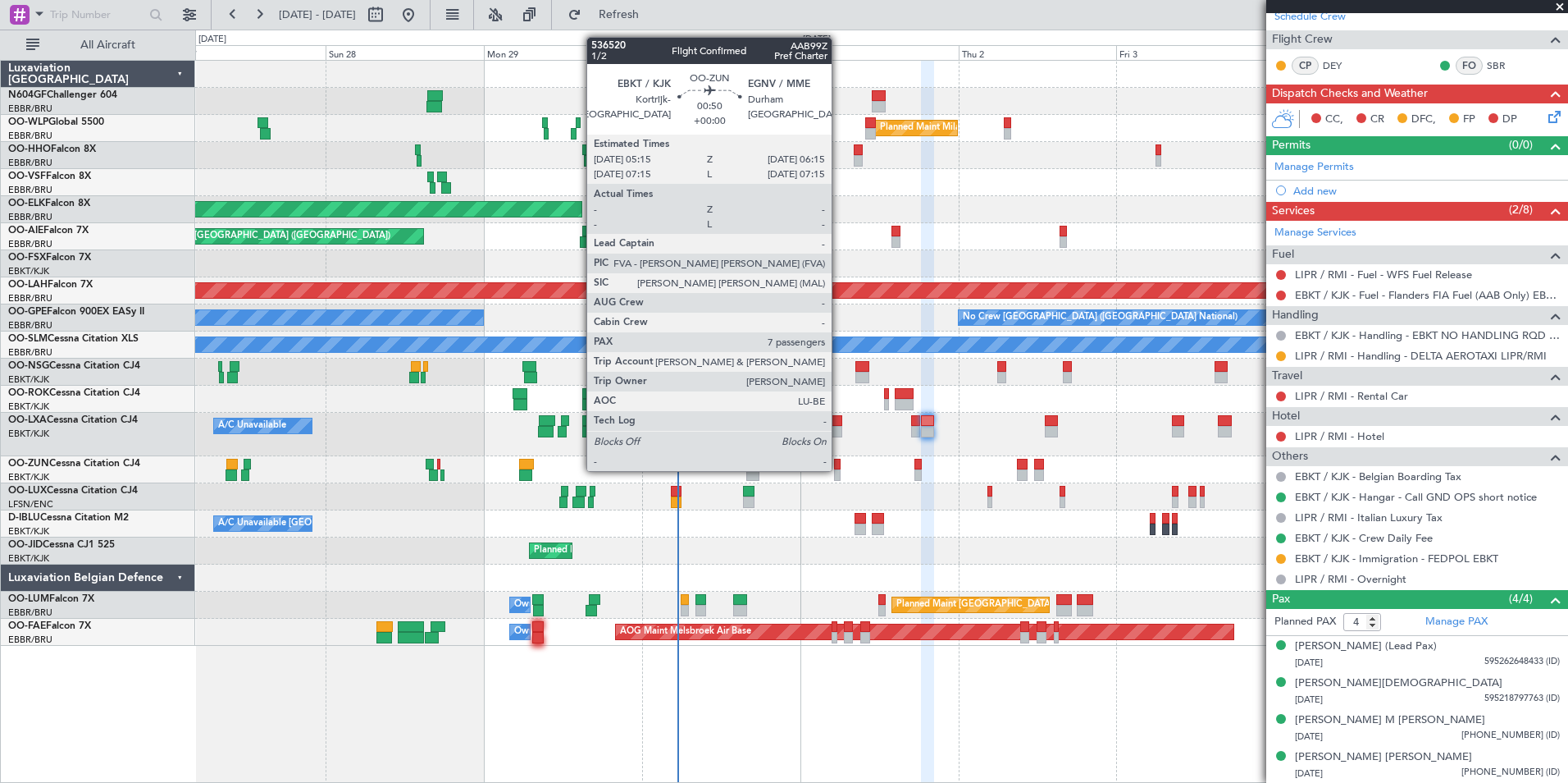
click at [839, 469] on div at bounding box center [838, 474] width 8 height 11
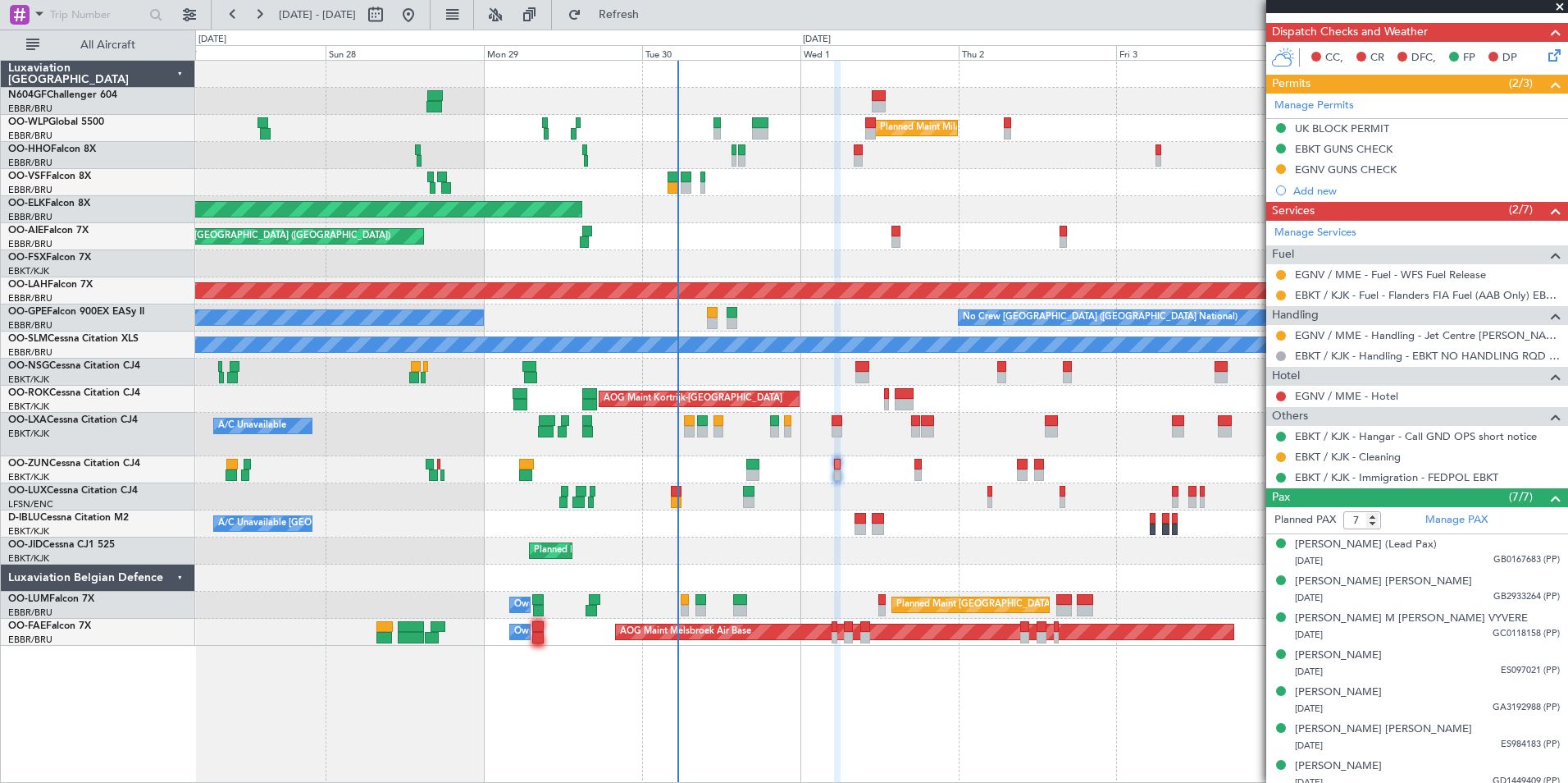
scroll to position [388, 0]
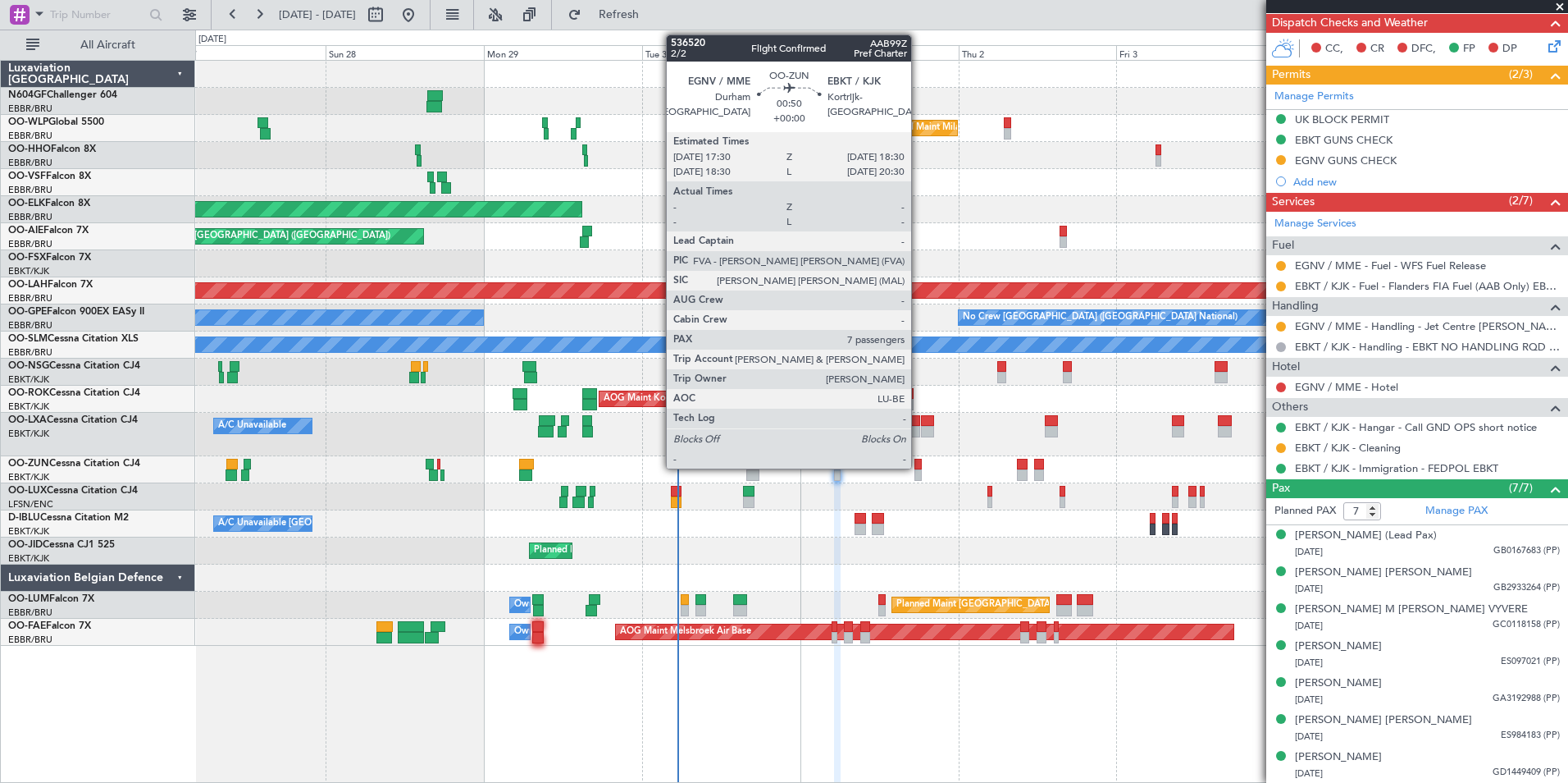
click at [918, 461] on div at bounding box center [918, 464] width 8 height 11
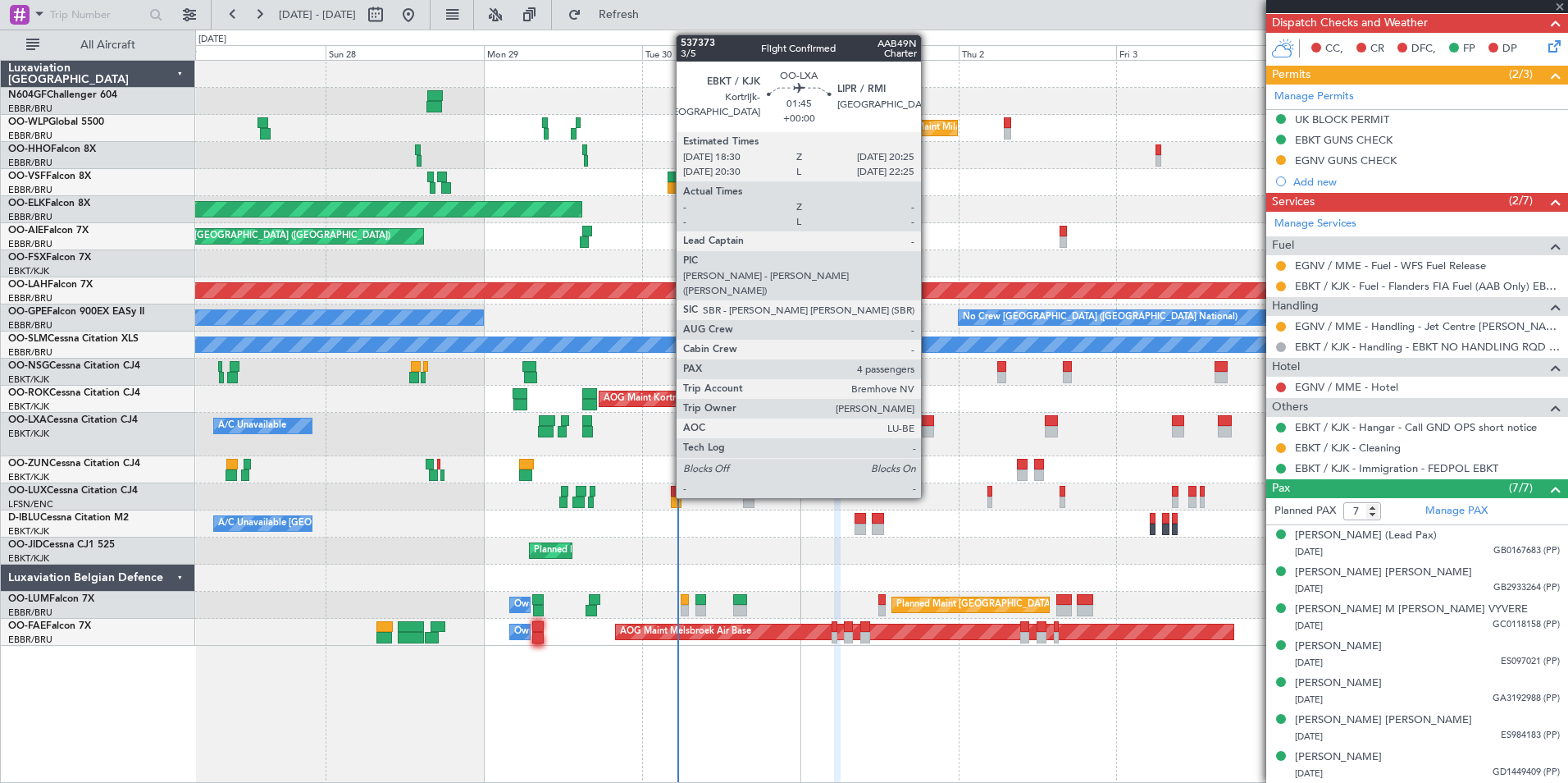
scroll to position [0, 0]
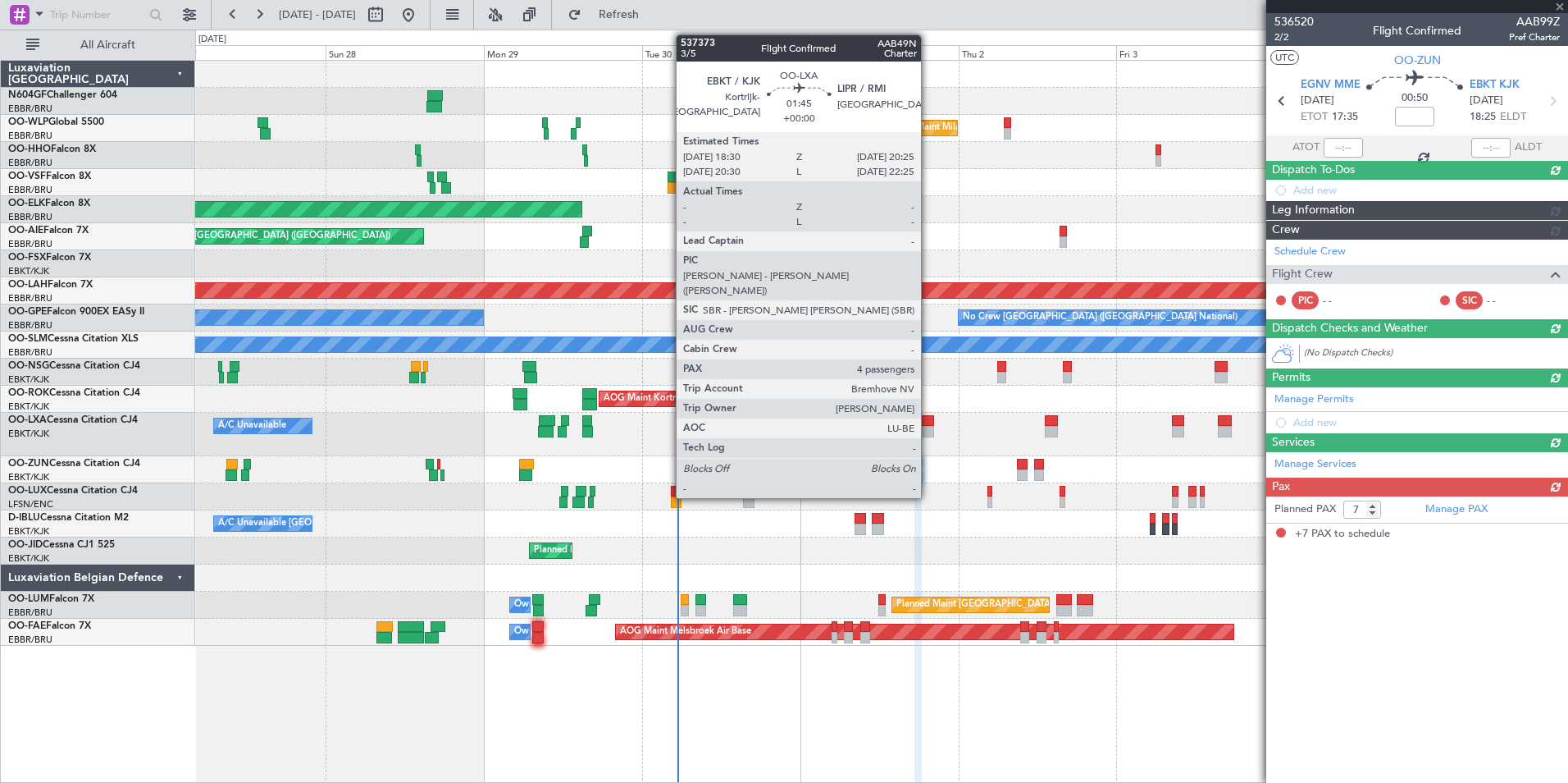
click at [929, 429] on div at bounding box center [927, 431] width 13 height 11
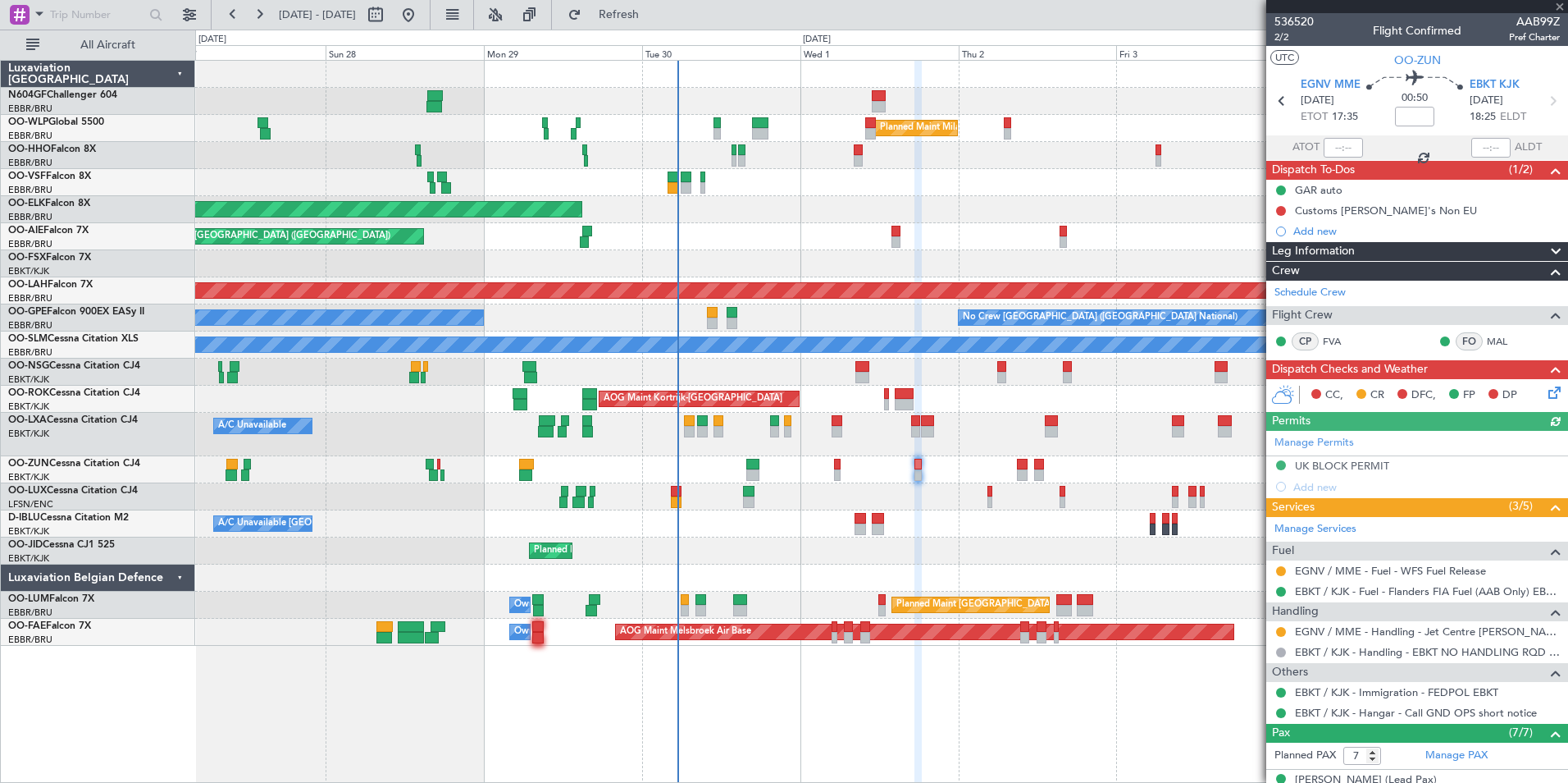
type input "4"
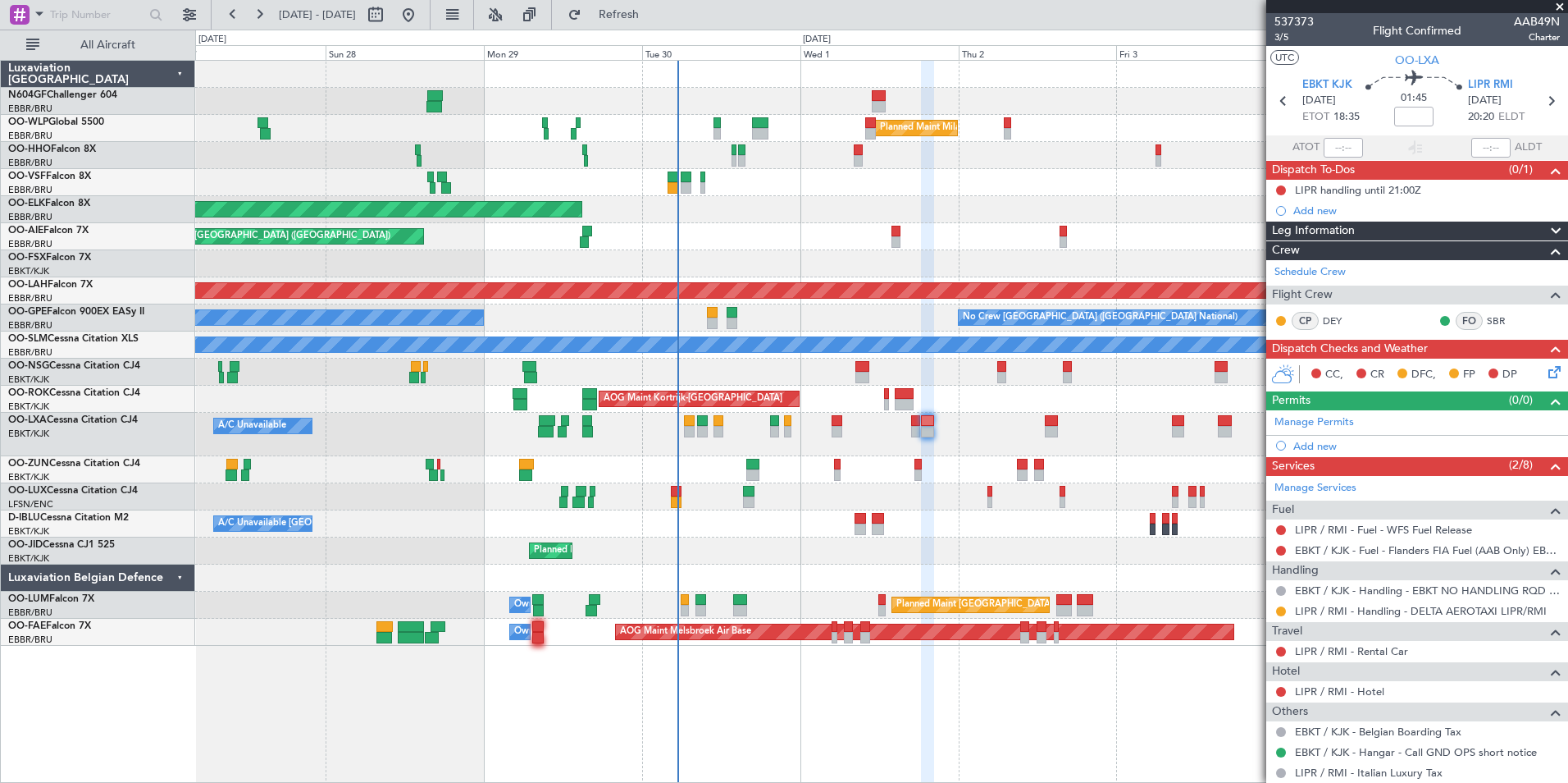
scroll to position [255, 0]
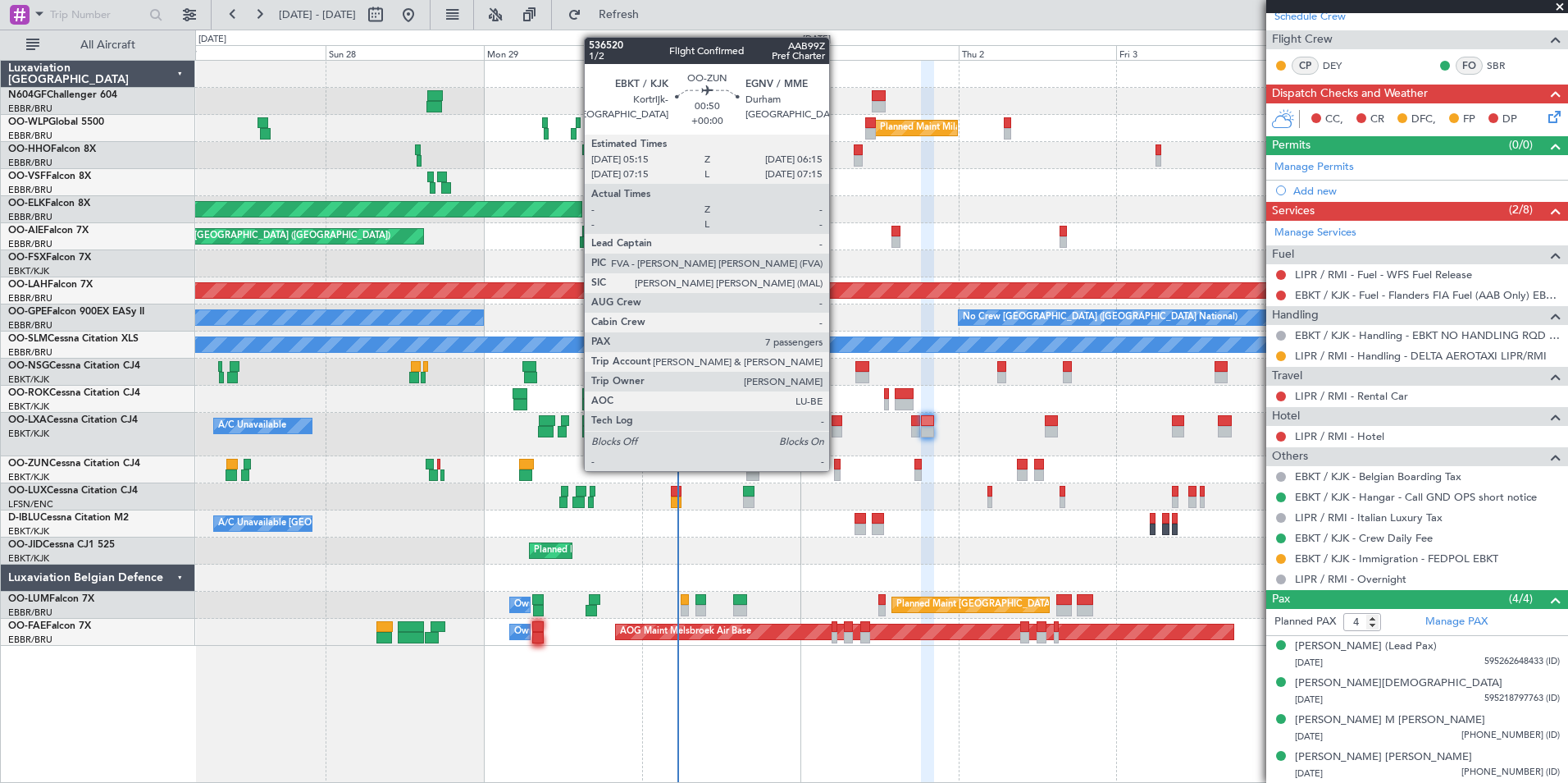
click at [835, 468] on div at bounding box center [838, 464] width 8 height 11
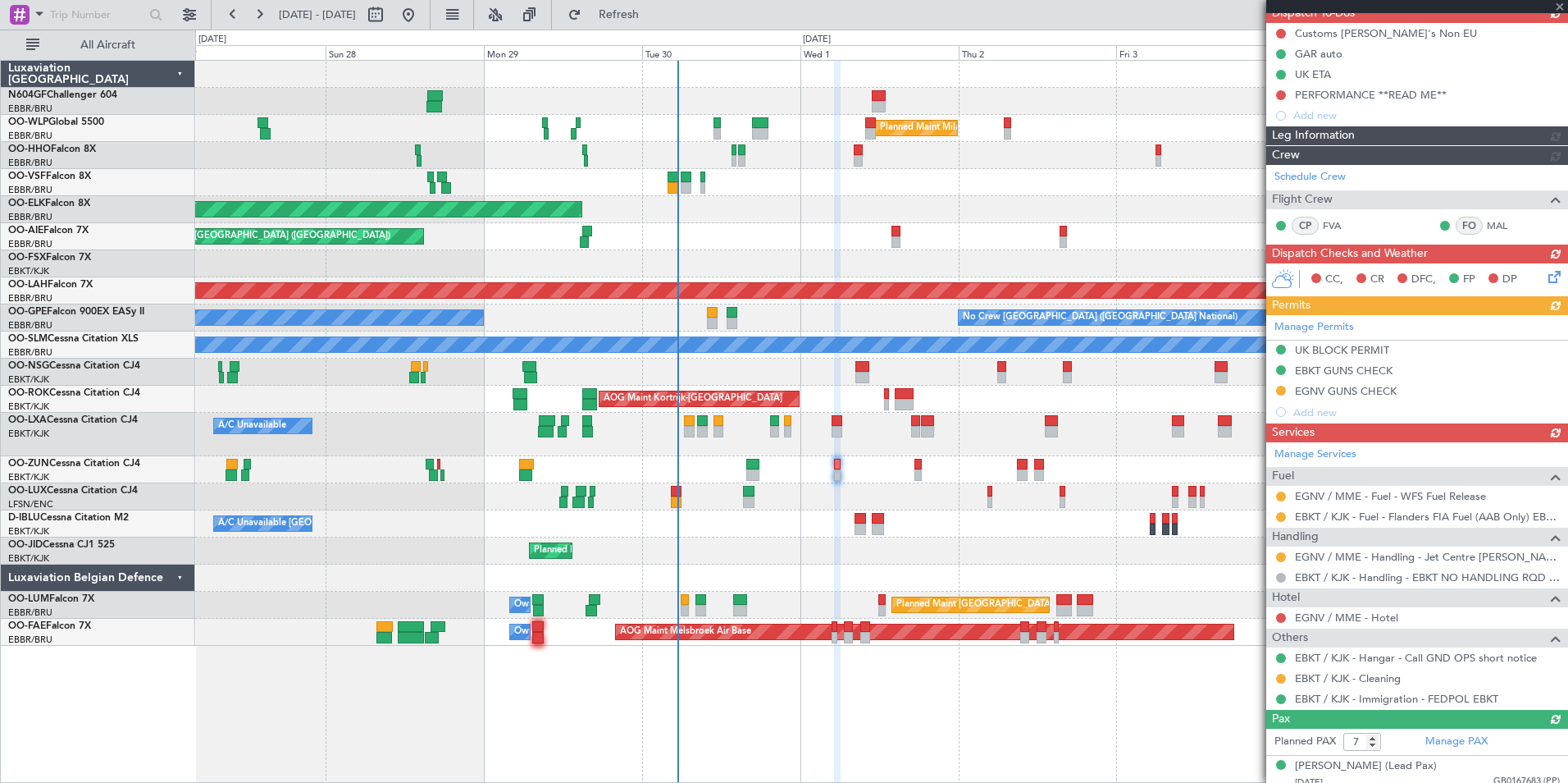
scroll to position [159, 0]
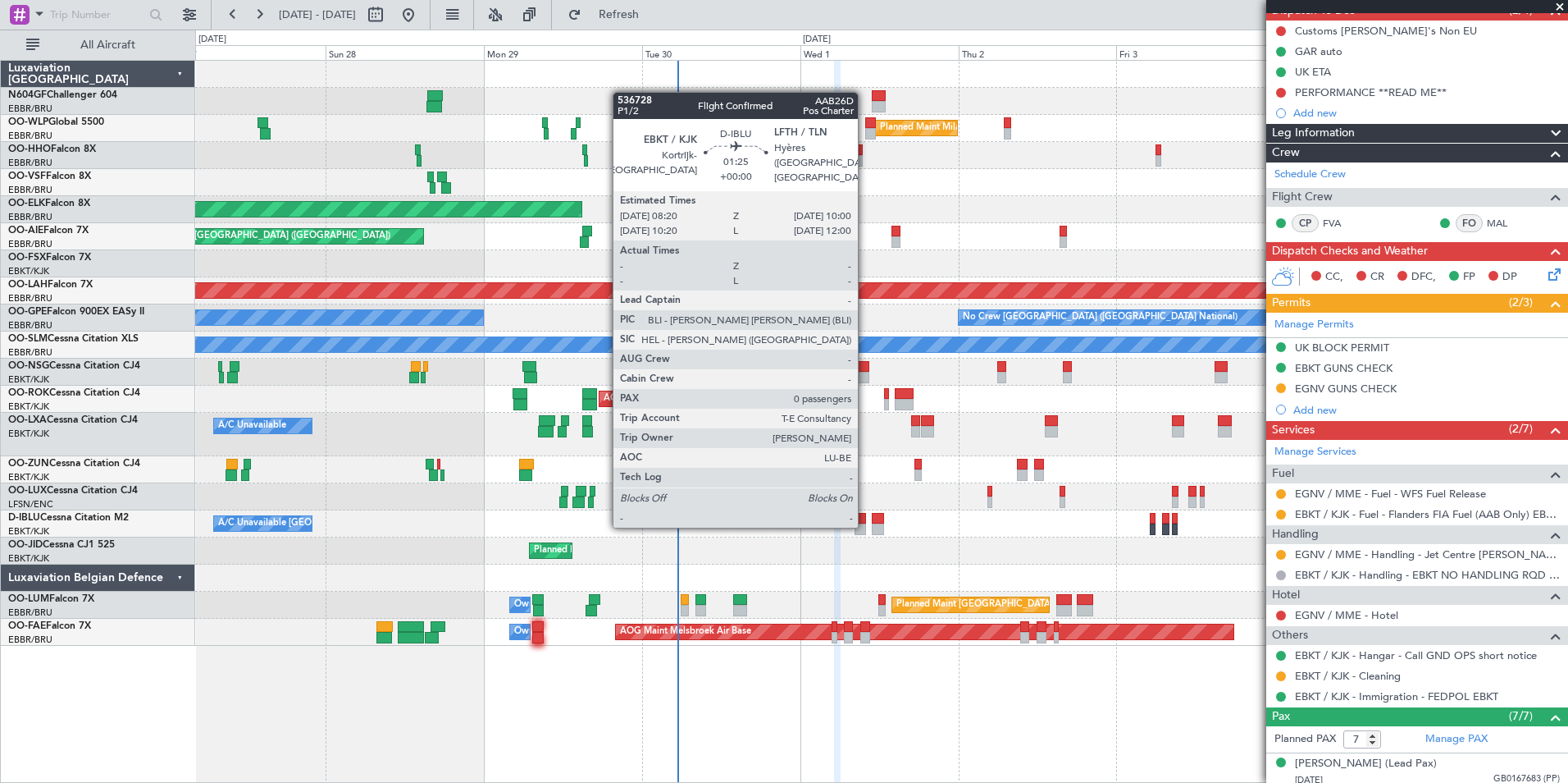
click at [865, 524] on div at bounding box center [860, 529] width 11 height 11
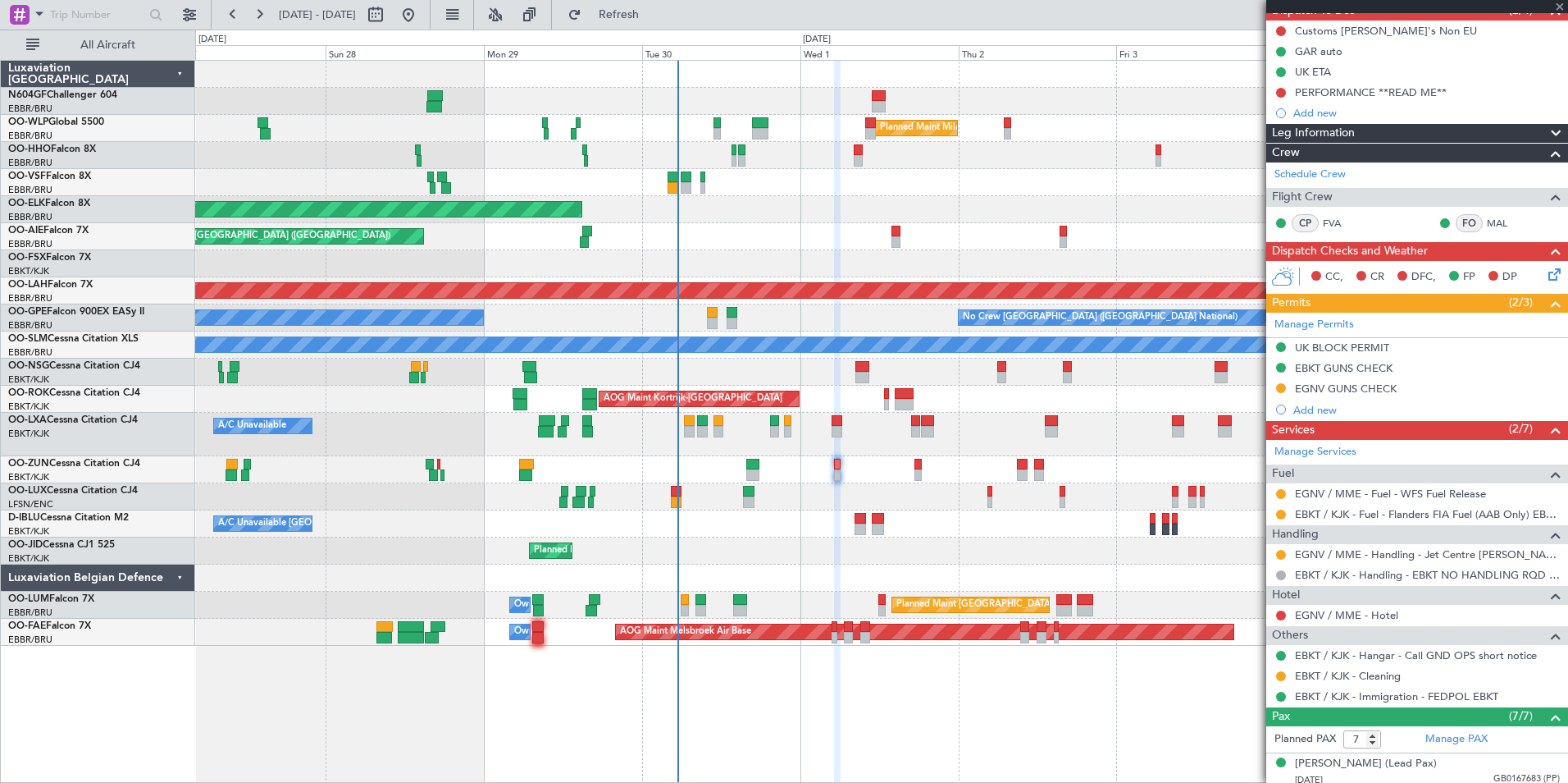
type input "0"
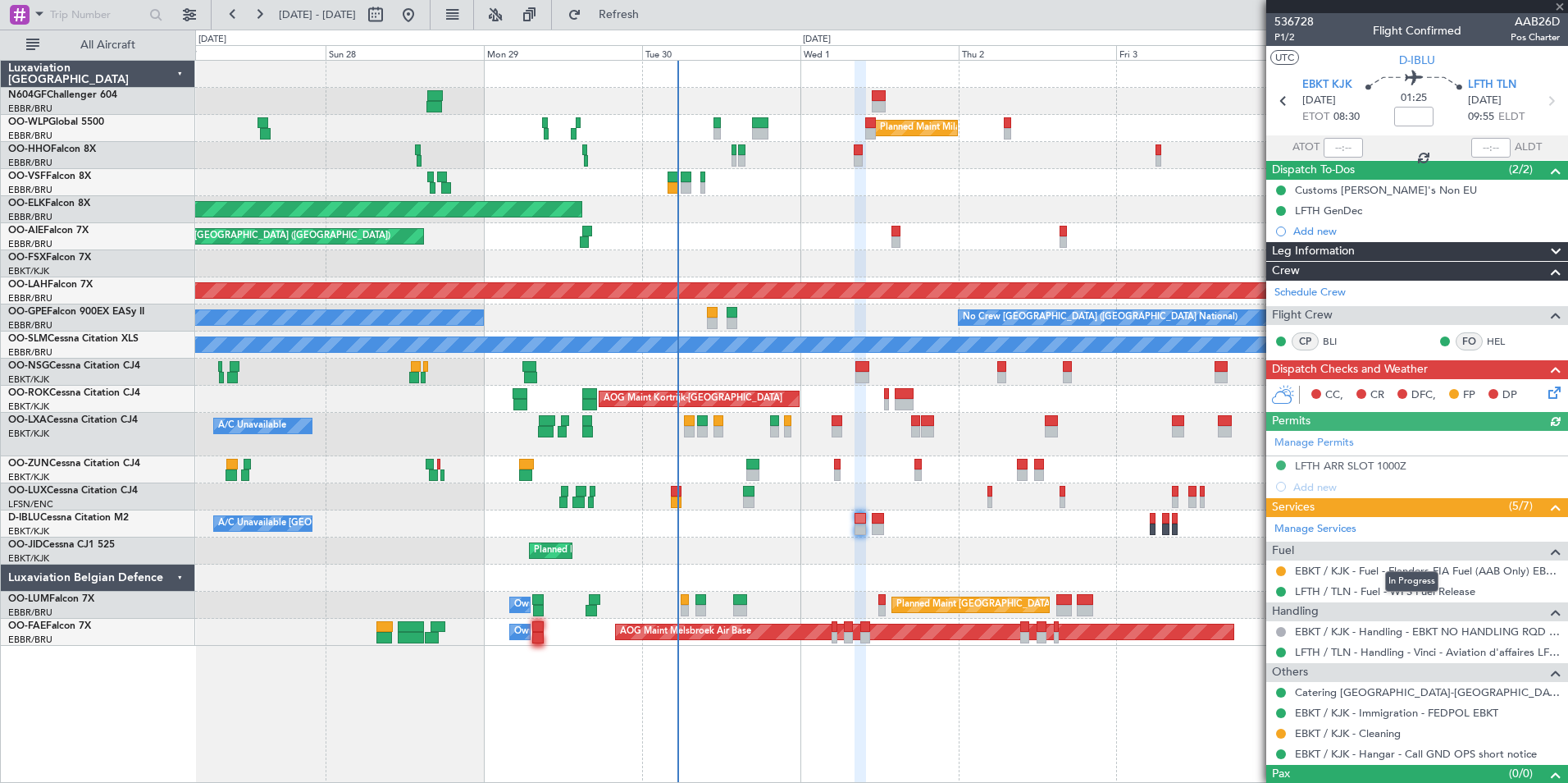
scroll to position [28, 0]
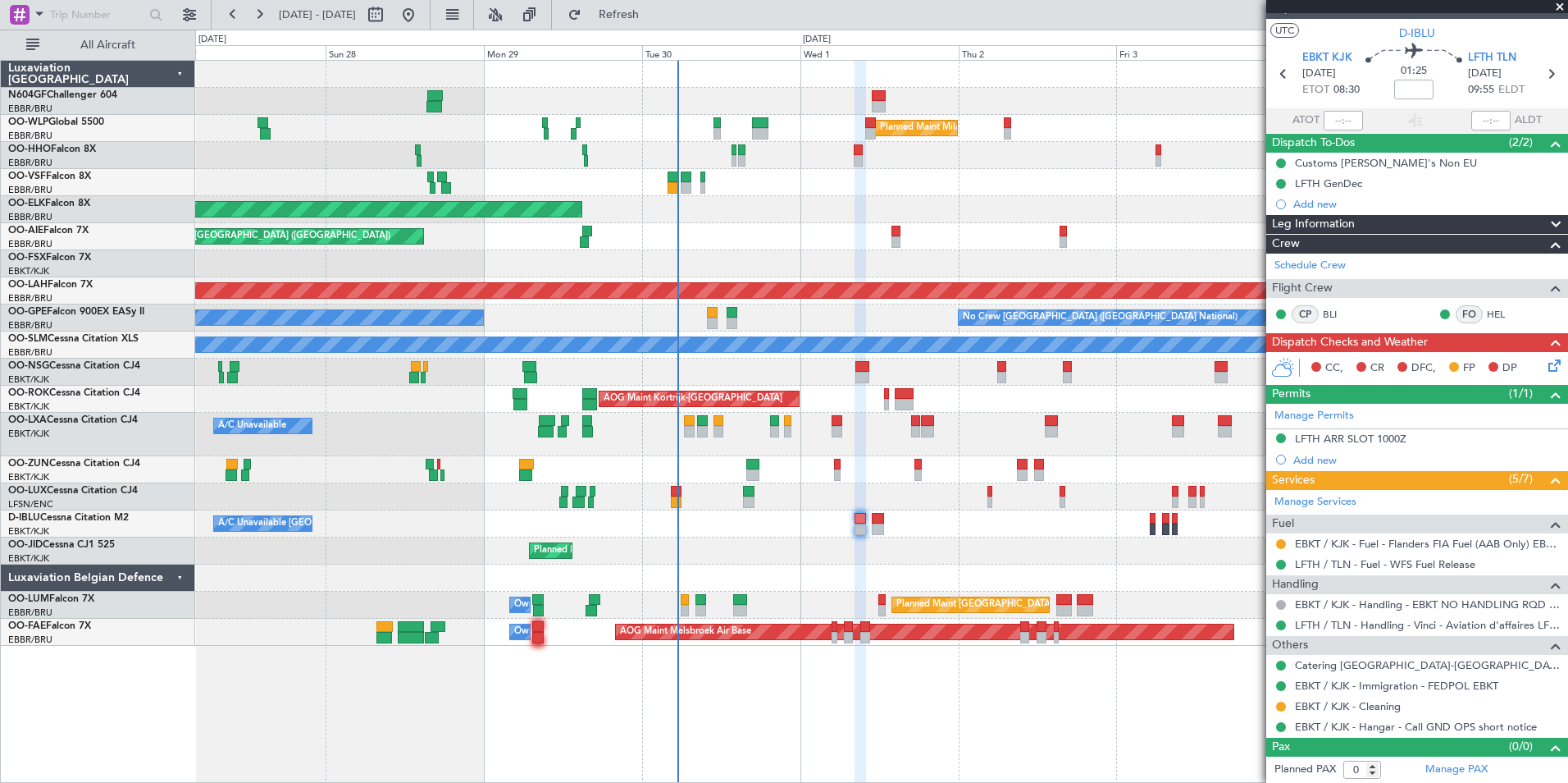
click at [682, 518] on div "A/C Unavailable [GEOGRAPHIC_DATA]-[GEOGRAPHIC_DATA] [GEOGRAPHIC_DATA] ([GEOGRAP…" at bounding box center [881, 524] width 1372 height 28
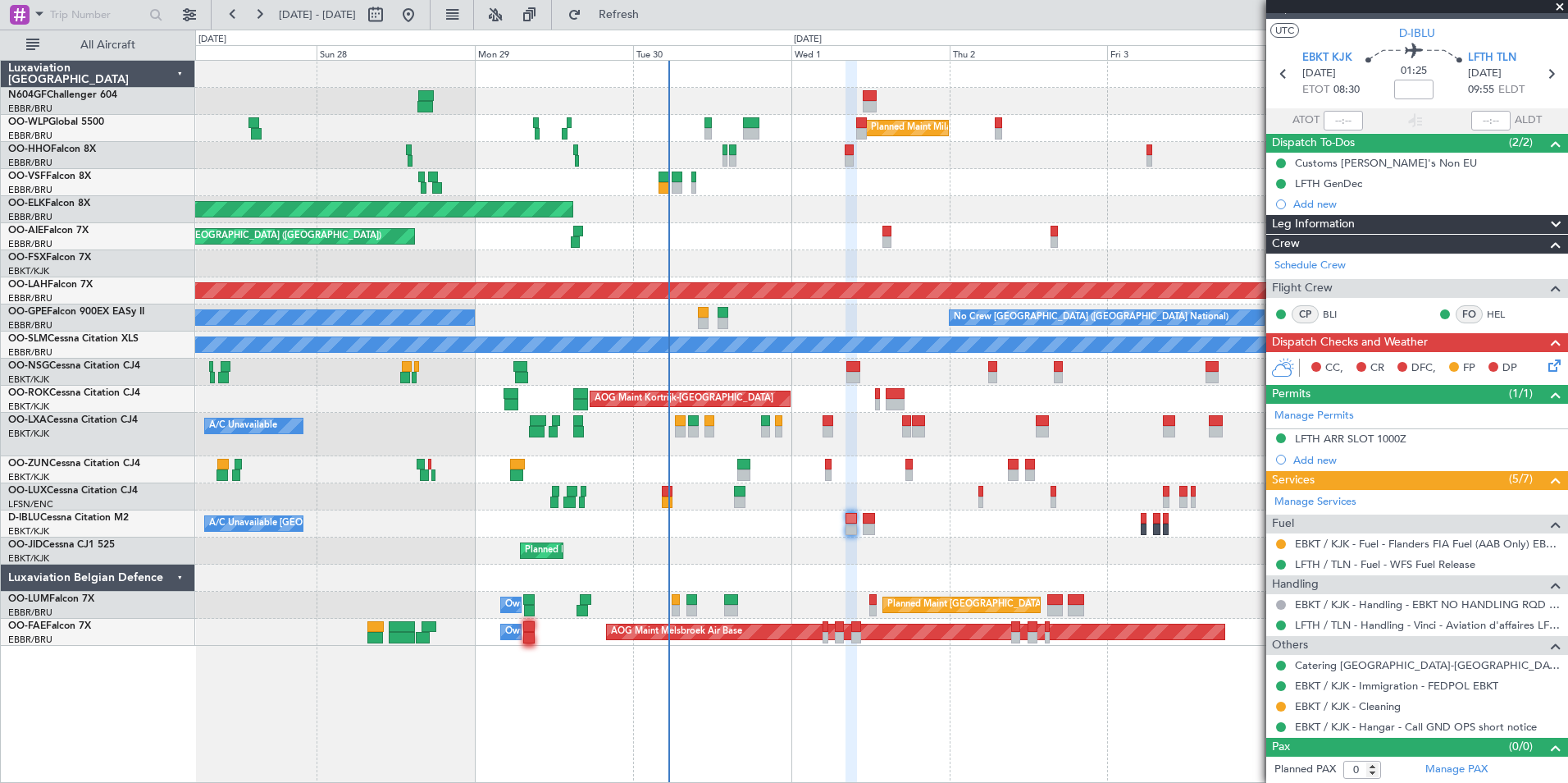
click at [698, 513] on div "Planned Maint Milan (Linate) Planned Maint Geneva ([GEOGRAPHIC_DATA]) Planned M…" at bounding box center [881, 353] width 1372 height 585
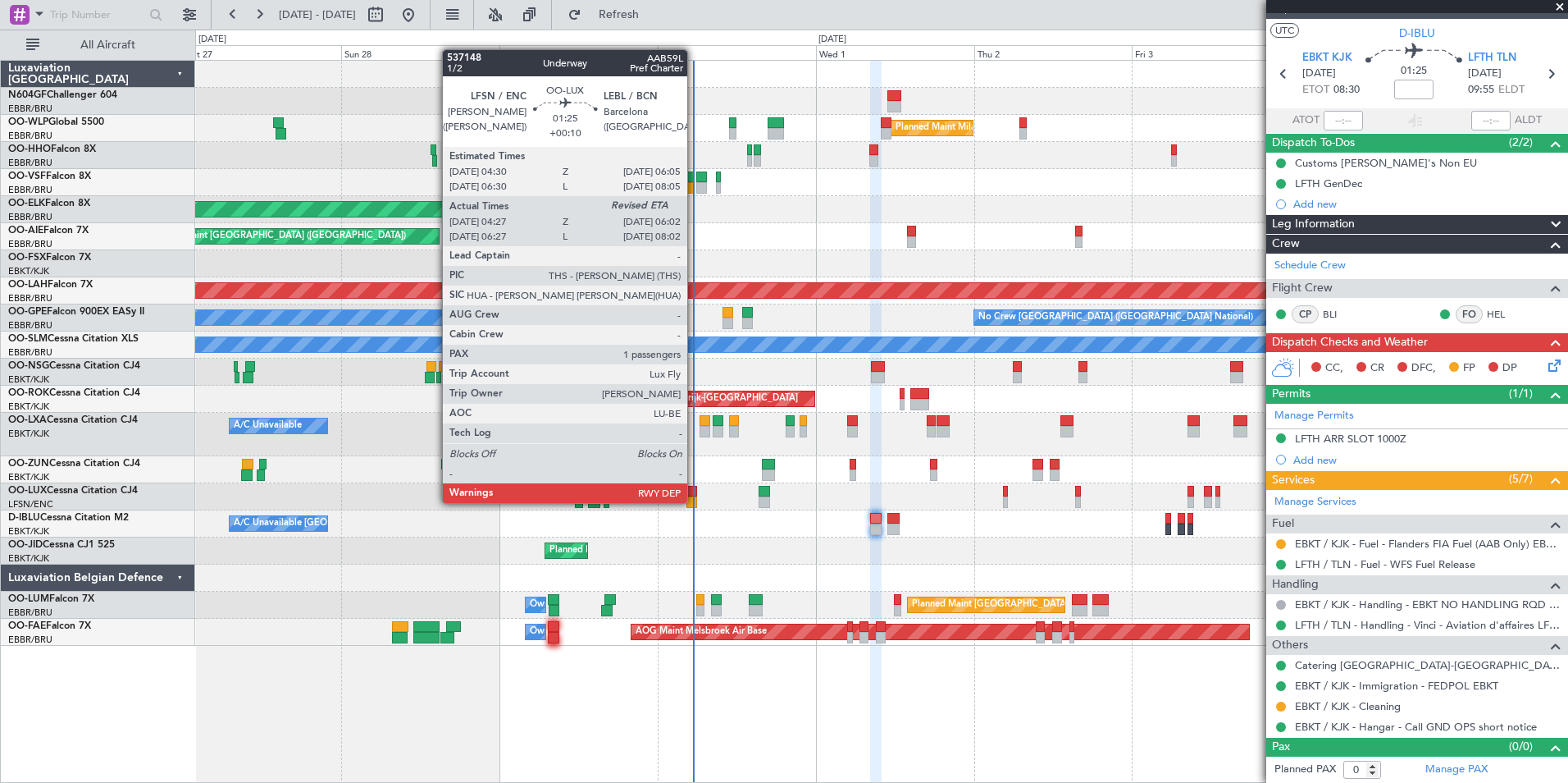
click at [695, 501] on div at bounding box center [692, 502] width 10 height 11
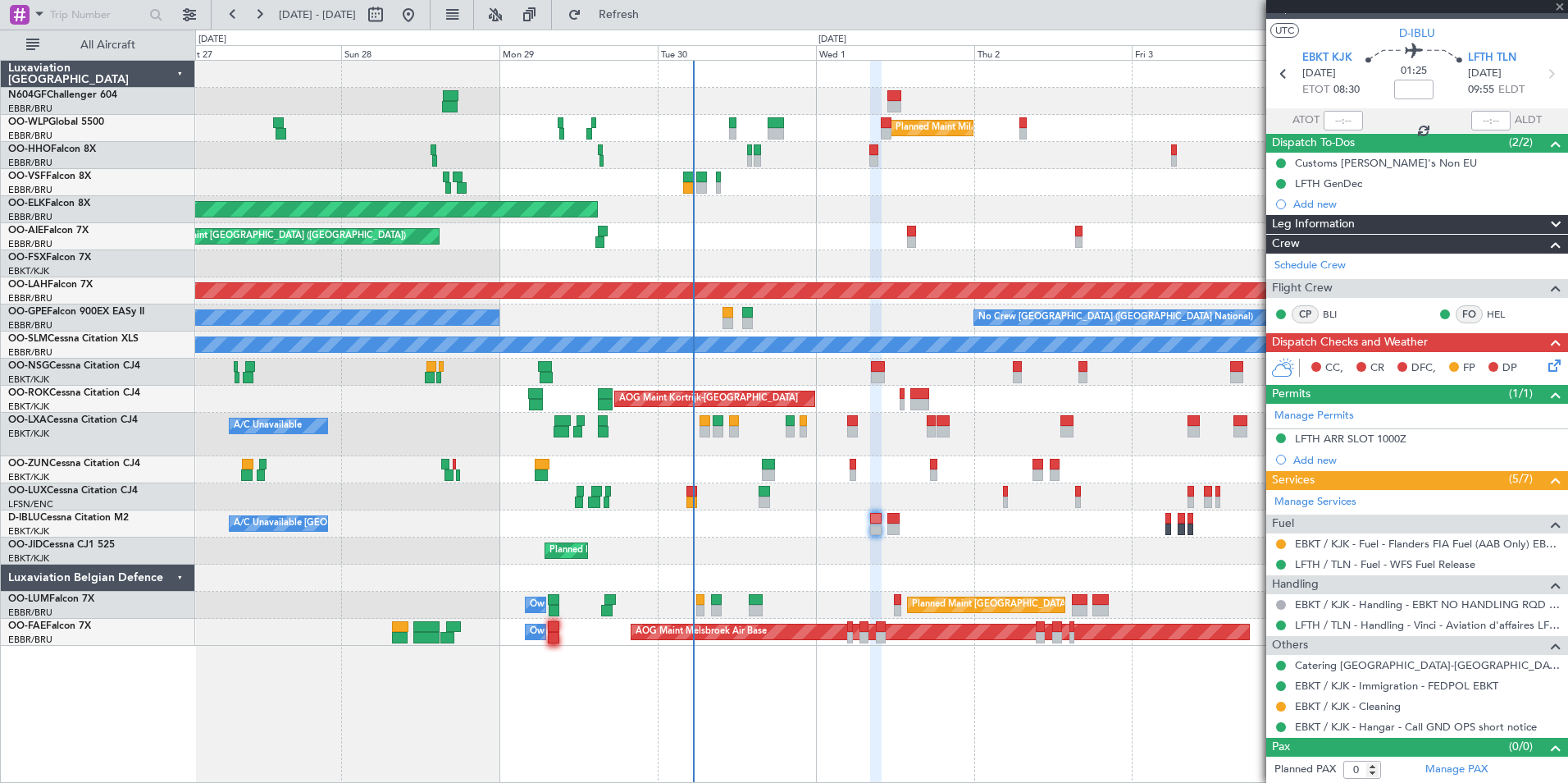
type input "+00:10"
type input "04:32"
type input "1"
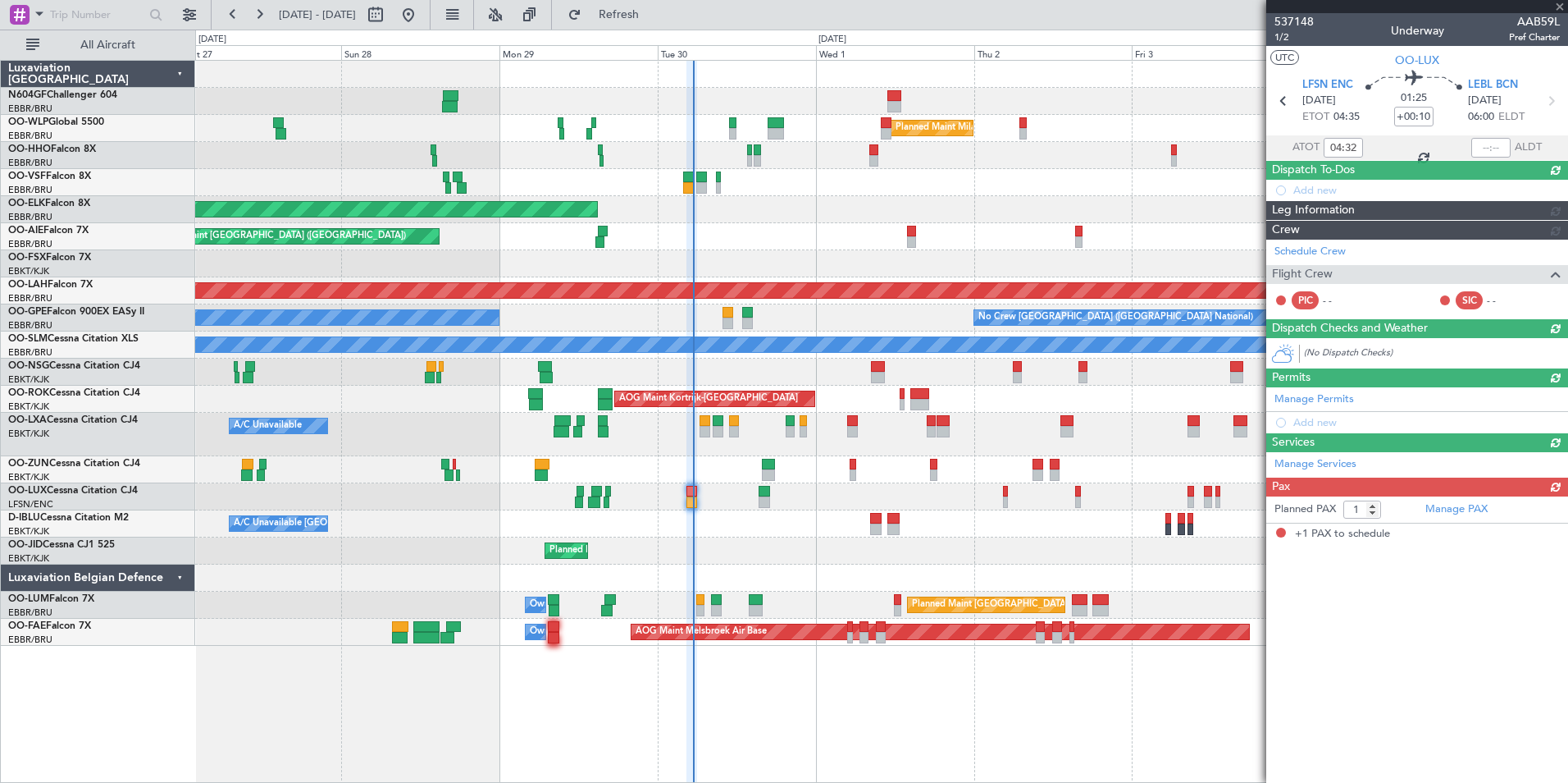
scroll to position [0, 0]
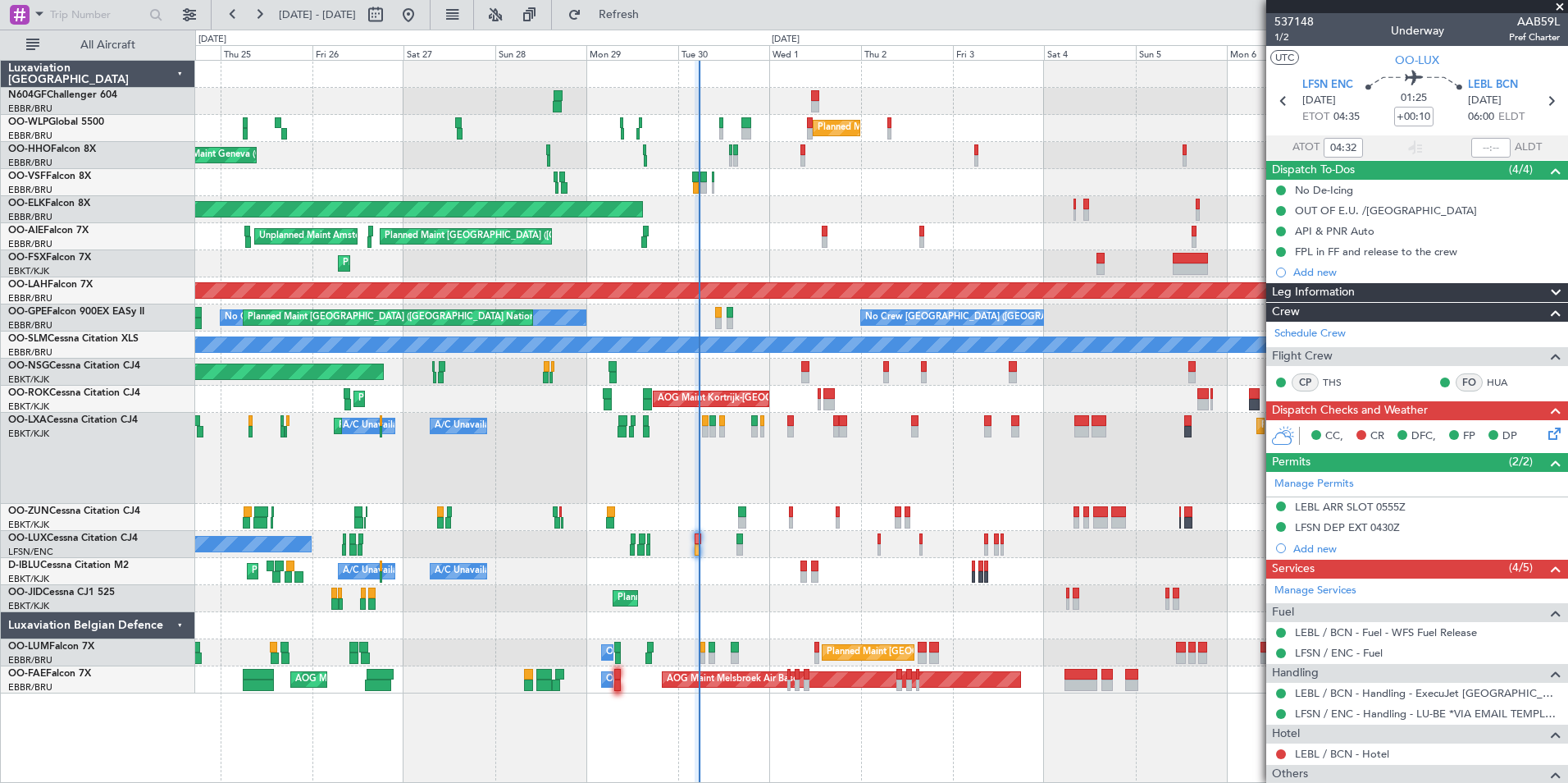
drag, startPoint x: 872, startPoint y: 541, endPoint x: 929, endPoint y: 551, distance: 57.9
click at [821, 421] on div "A/C Unavailable A/C Unavailable [GEOGRAPHIC_DATA] ([GEOGRAPHIC_DATA] National) …" at bounding box center [881, 458] width 1372 height 91
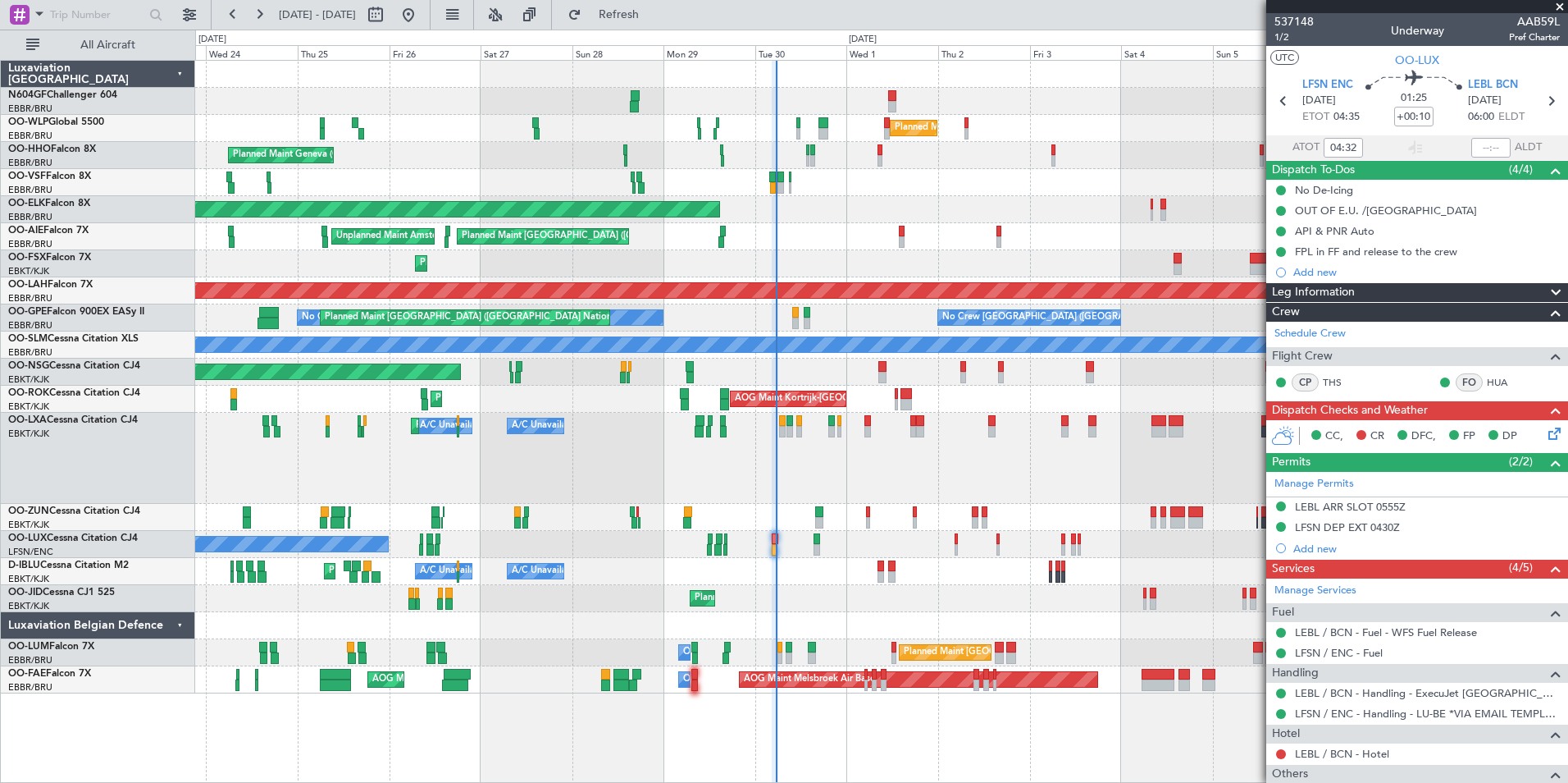
click at [857, 473] on div "A/C Unavailable A/C Unavailable [GEOGRAPHIC_DATA] ([GEOGRAPHIC_DATA] National) …" at bounding box center [881, 458] width 1372 height 91
click at [905, 470] on div "A/C Unavailable A/C Unavailable [GEOGRAPHIC_DATA] ([GEOGRAPHIC_DATA] National) …" at bounding box center [881, 458] width 1372 height 91
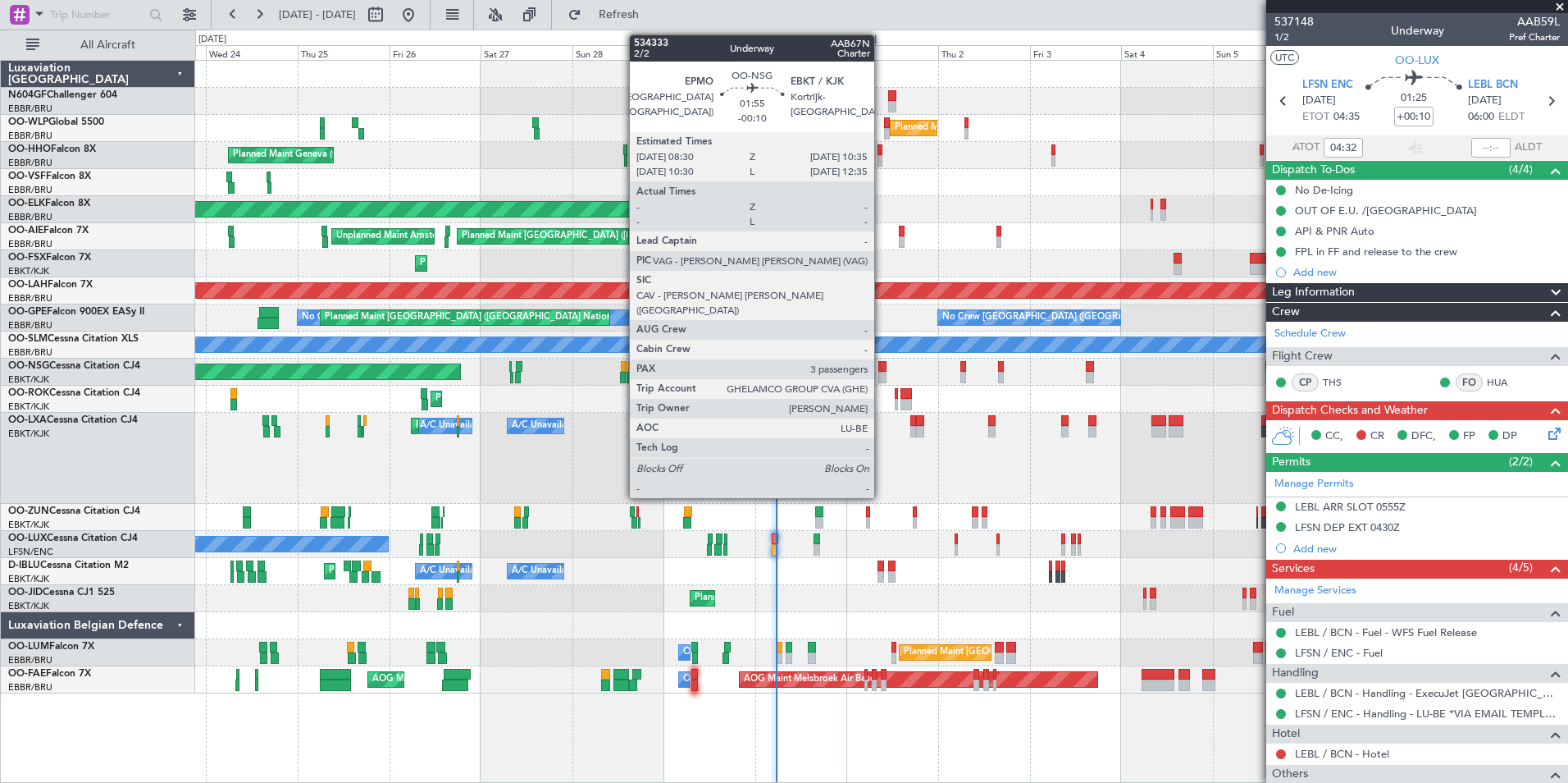
click at [882, 381] on div at bounding box center [882, 376] width 9 height 11
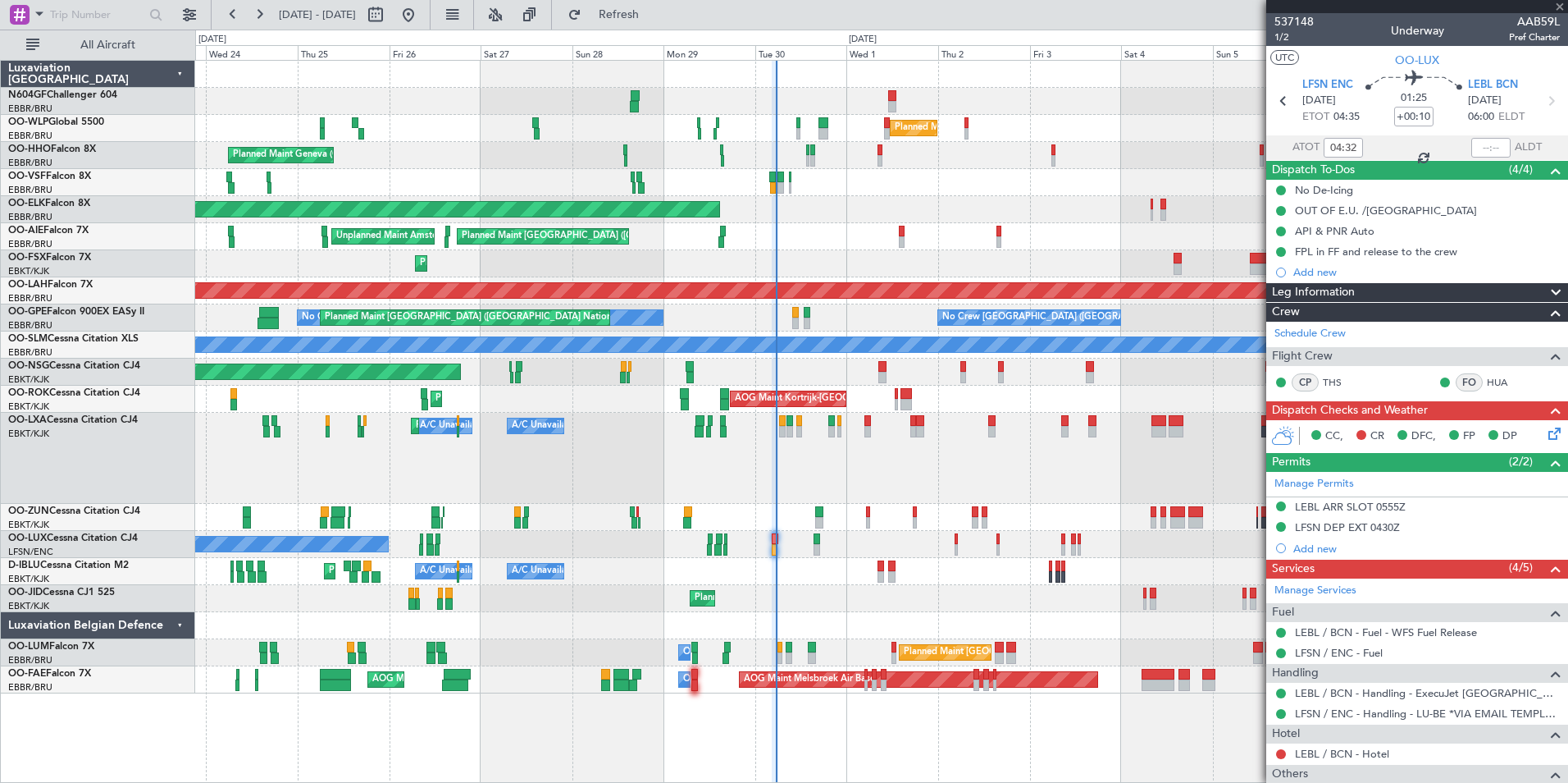
type input "-00:10"
type input "3"
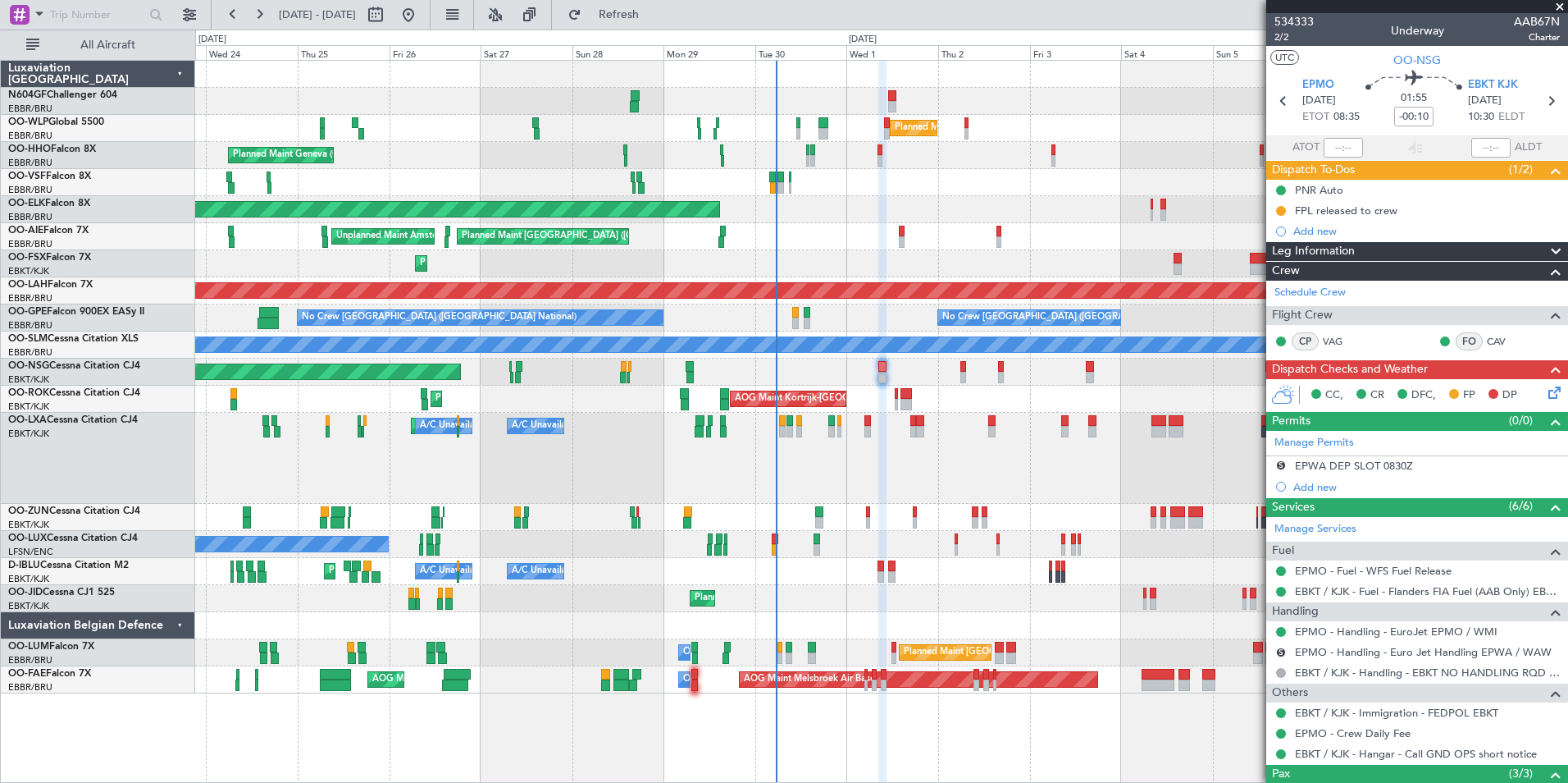
click at [1545, 389] on icon at bounding box center [1551, 389] width 13 height 13
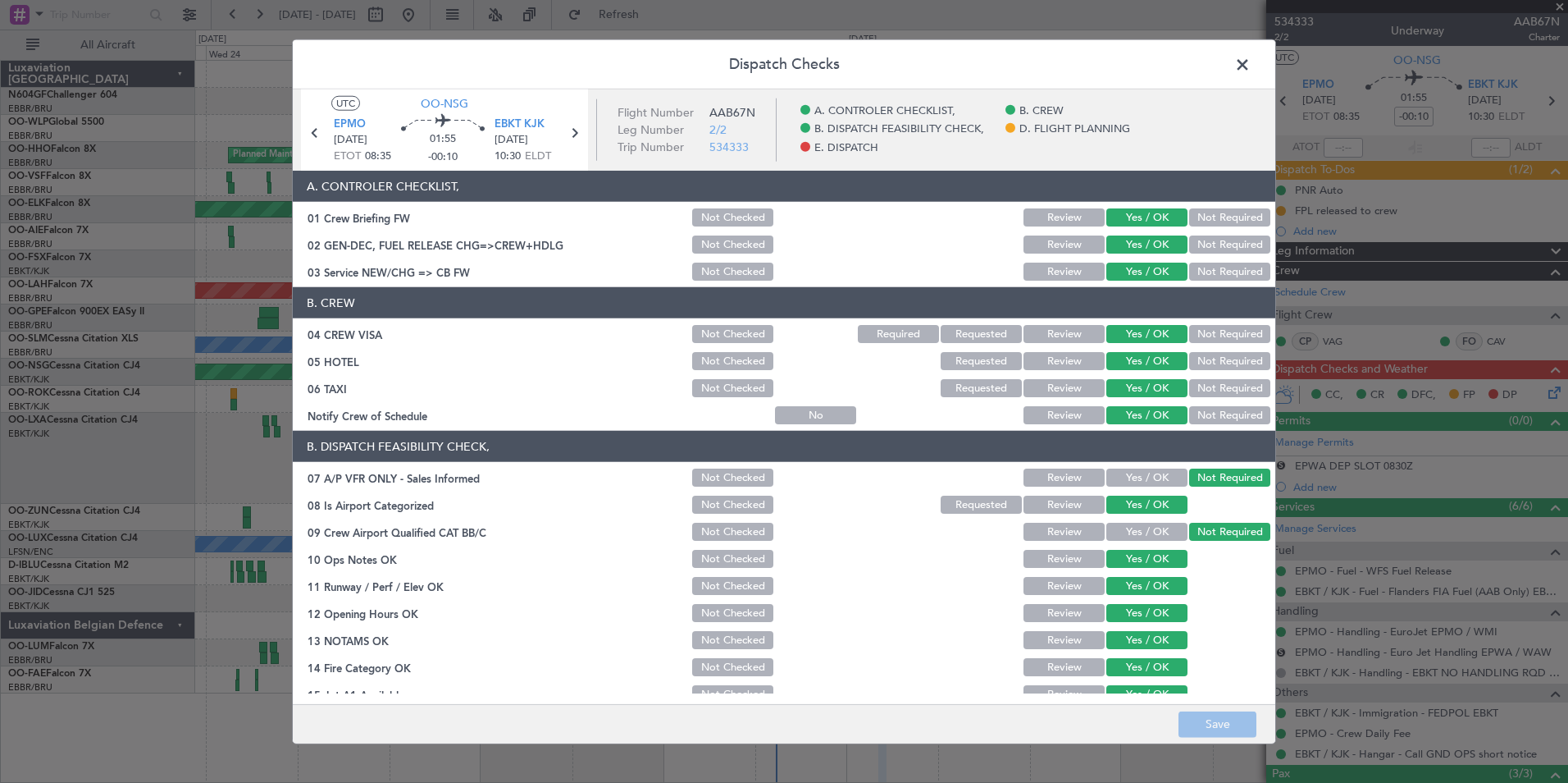
scroll to position [303, 0]
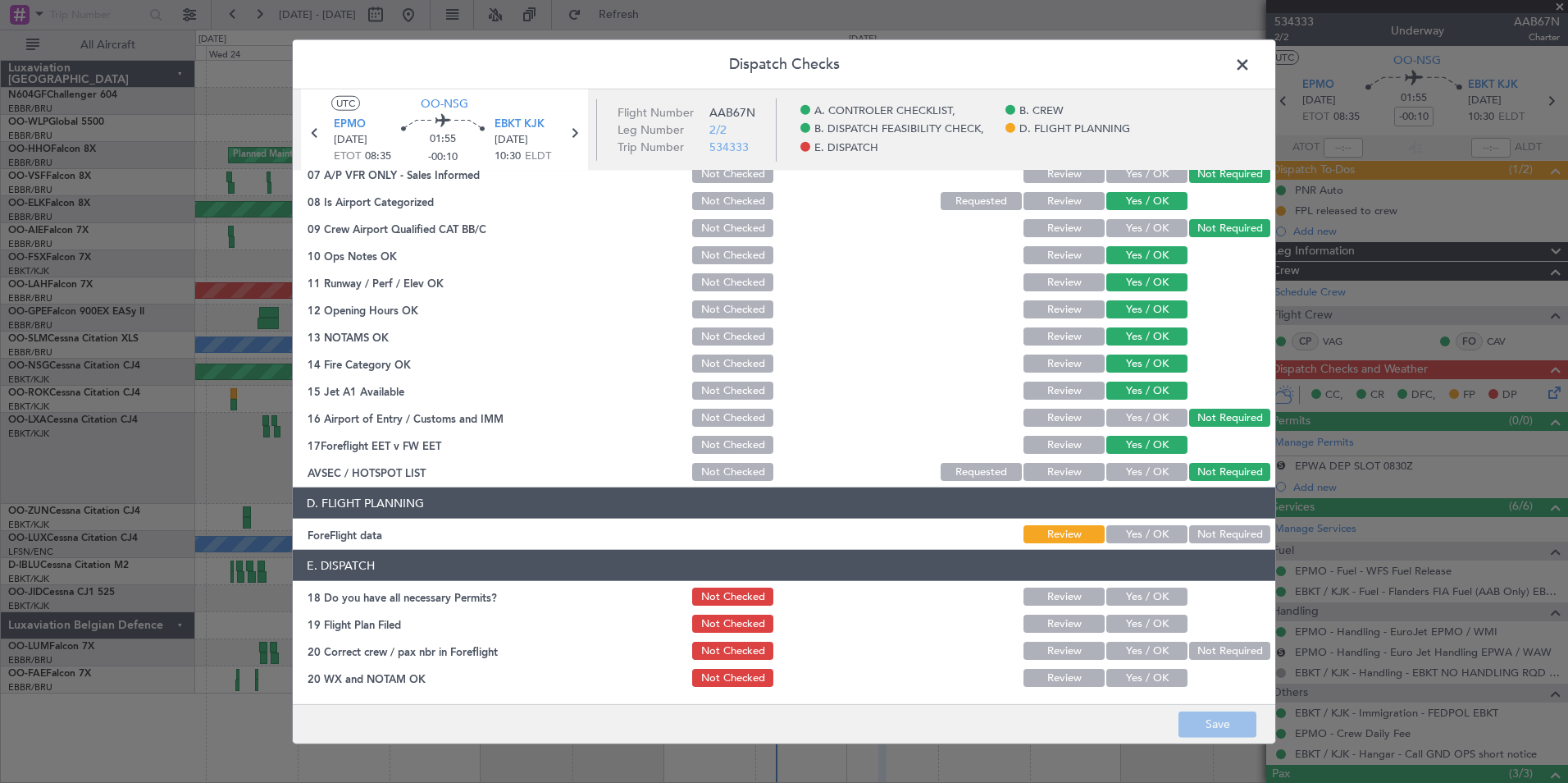
click at [1120, 530] on button "Yes / OK" at bounding box center [1147, 534] width 82 height 18
click at [1213, 714] on button "Save" at bounding box center [1217, 724] width 78 height 27
click at [1251, 61] on span at bounding box center [1251, 69] width 0 height 33
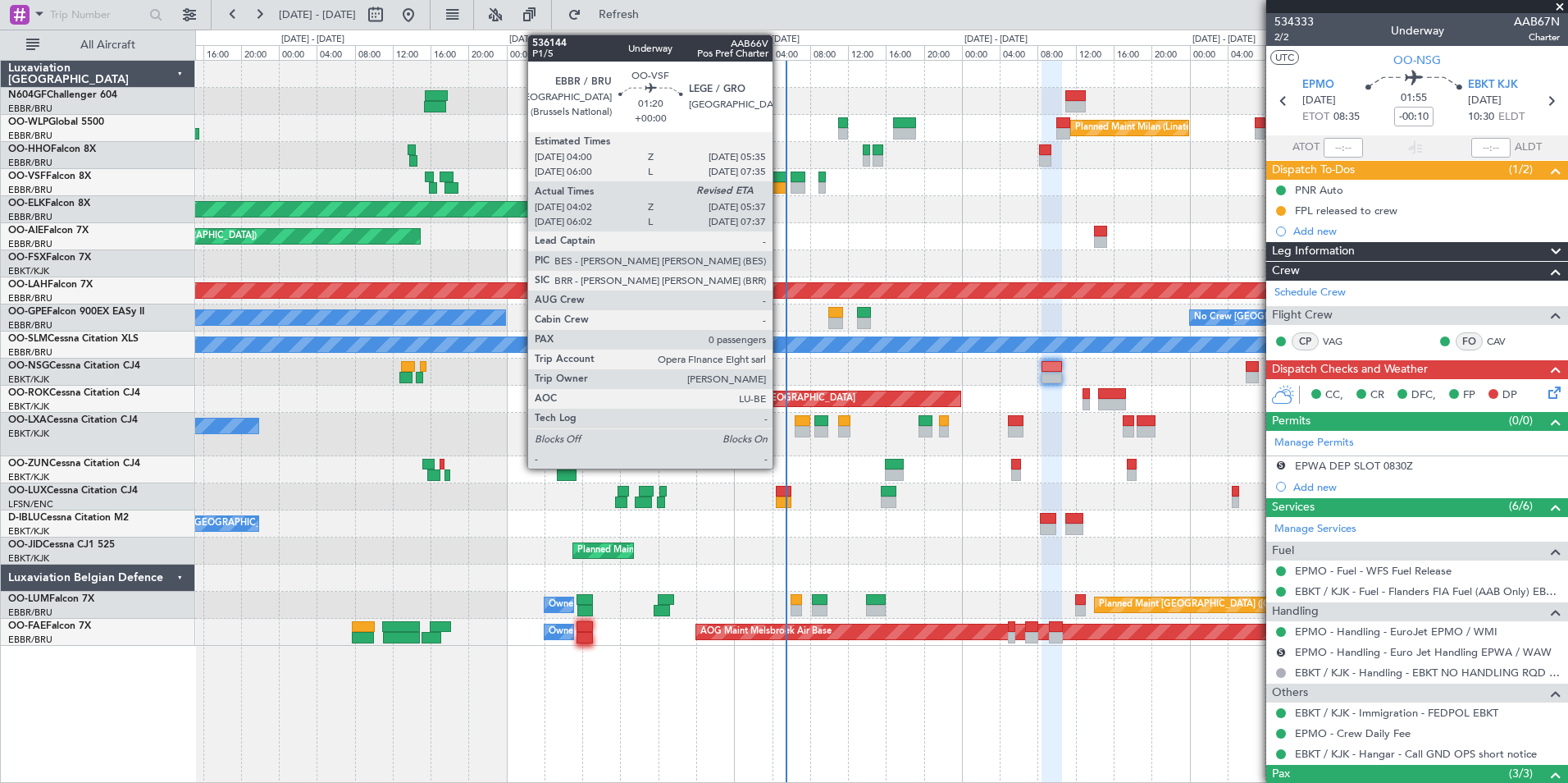
click at [780, 190] on div at bounding box center [779, 187] width 15 height 11
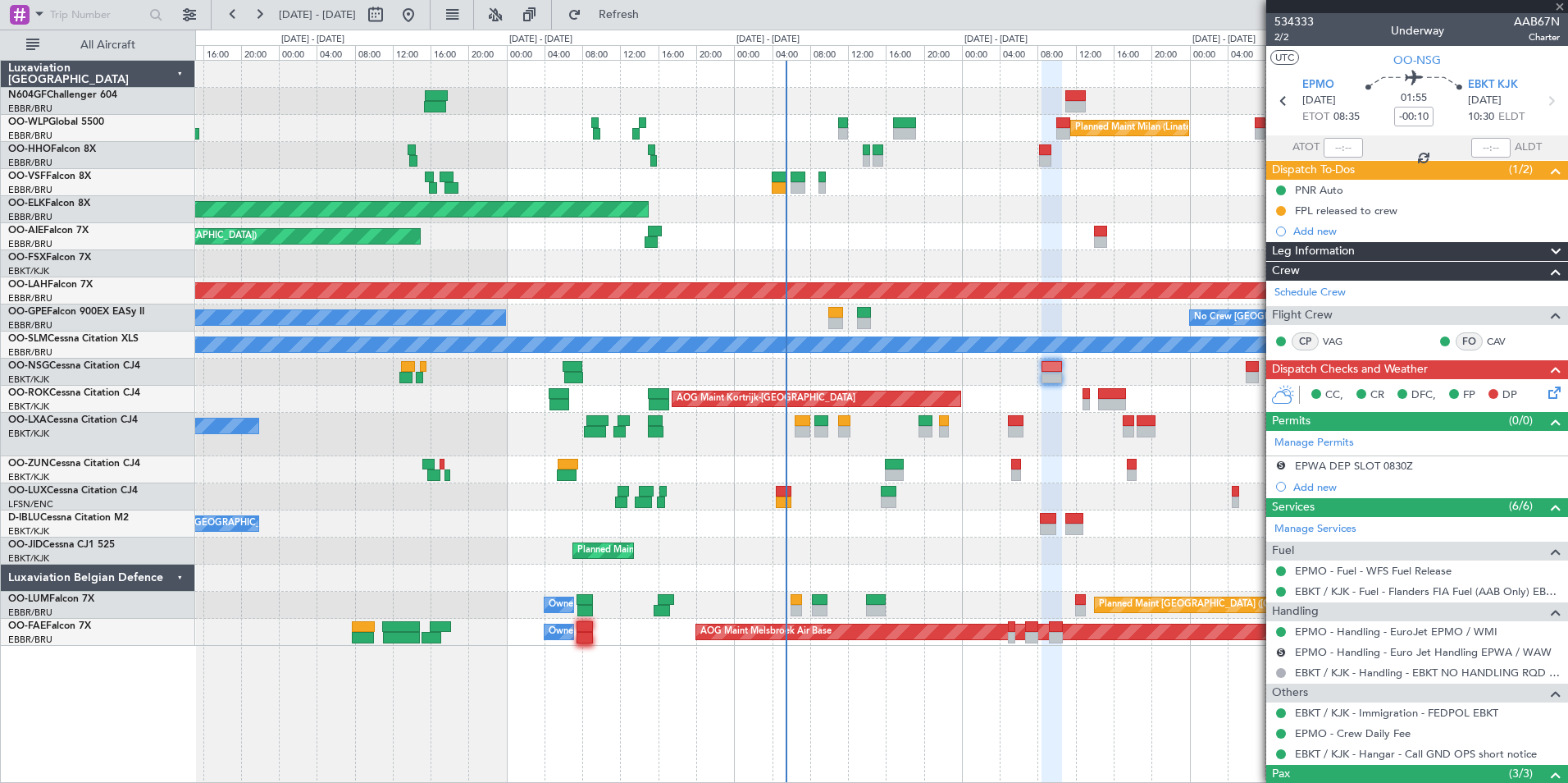
type input "04:12"
type input "0"
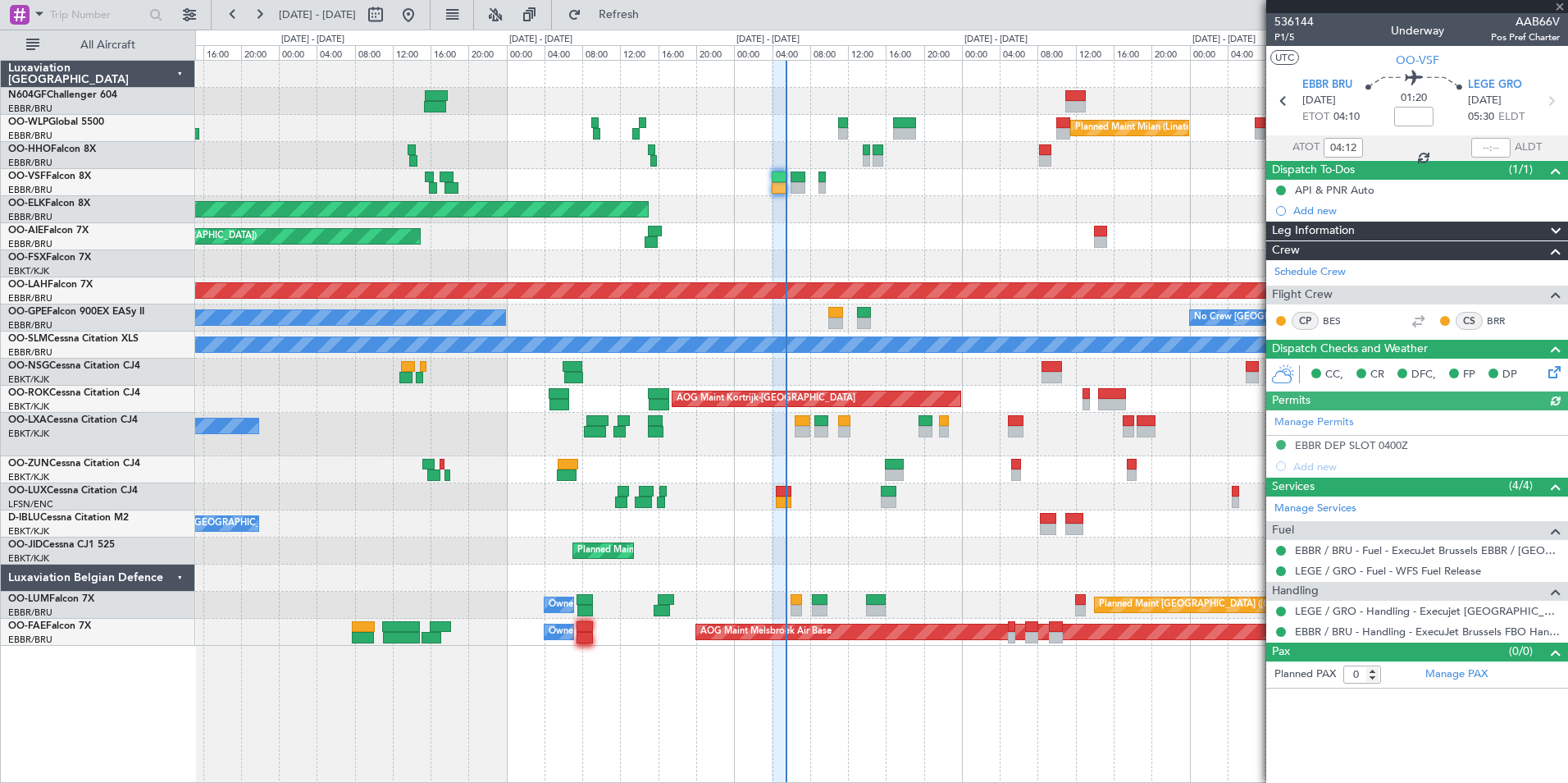
click at [1486, 140] on div at bounding box center [1491, 147] width 40 height 20
click at [1486, 144] on input "text" at bounding box center [1491, 147] width 40 height 20
click at [1492, 148] on input "text" at bounding box center [1491, 147] width 40 height 20
click at [1122, 213] on div "Planned Maint Kortrijk-[GEOGRAPHIC_DATA]" at bounding box center [881, 210] width 1372 height 28
type input "05:30"
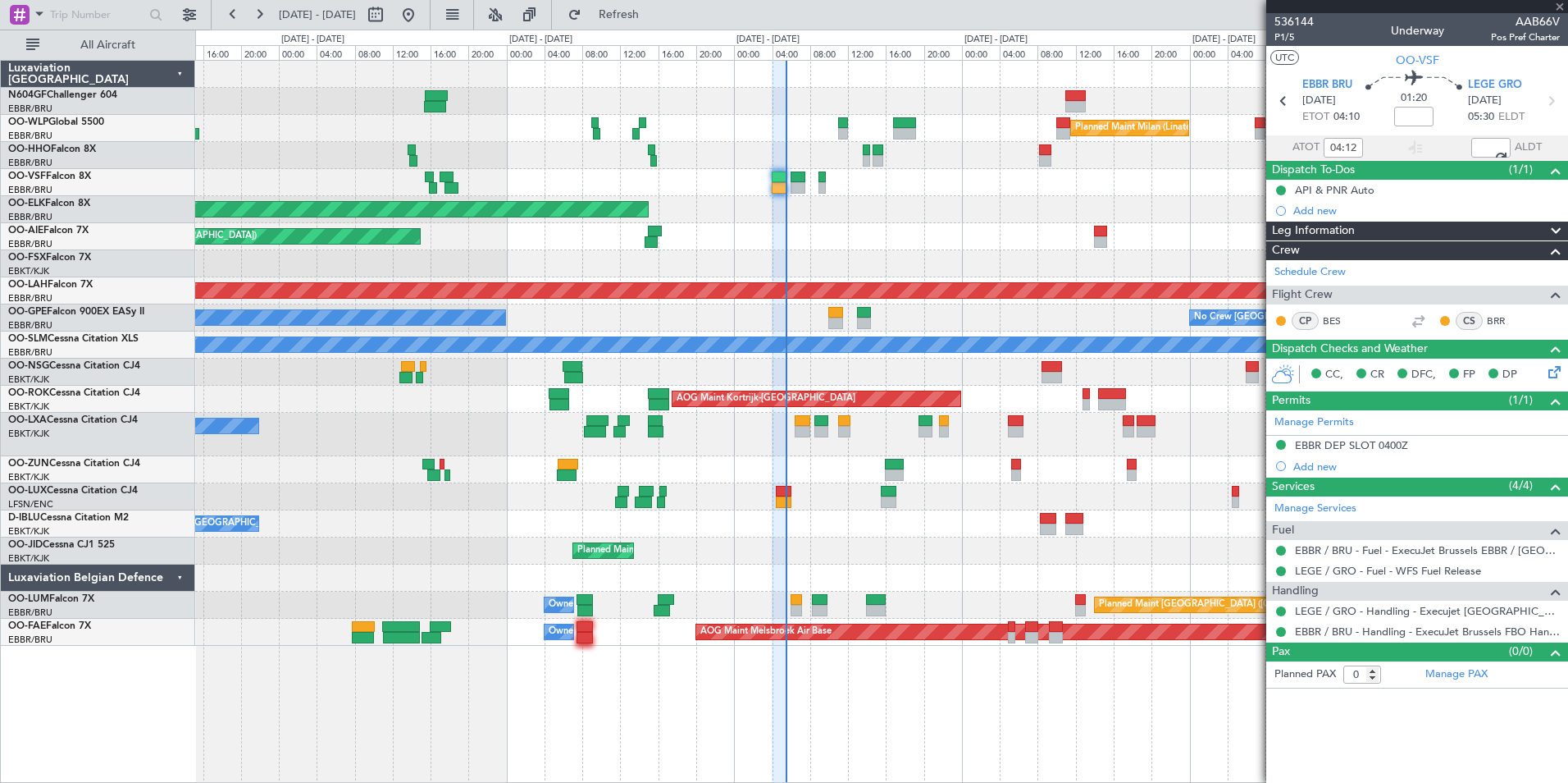
click at [944, 212] on div "Planned Maint Kortrijk-[GEOGRAPHIC_DATA]" at bounding box center [881, 210] width 1372 height 28
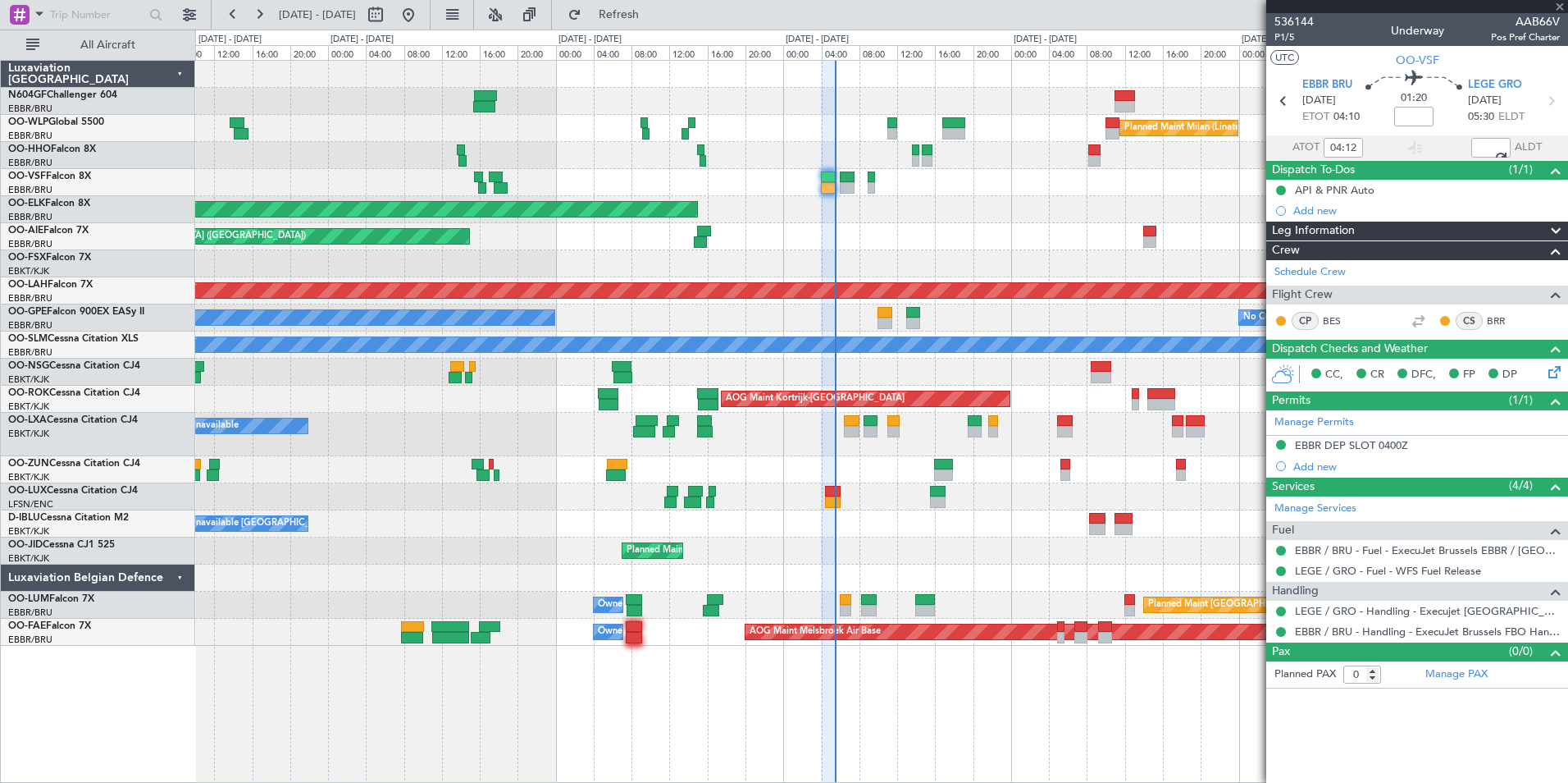
click at [943, 228] on div "Planned Maint Milan (Linate) Planned Maint [GEOGRAPHIC_DATA]-[GEOGRAPHIC_DATA] …" at bounding box center [881, 353] width 1372 height 585
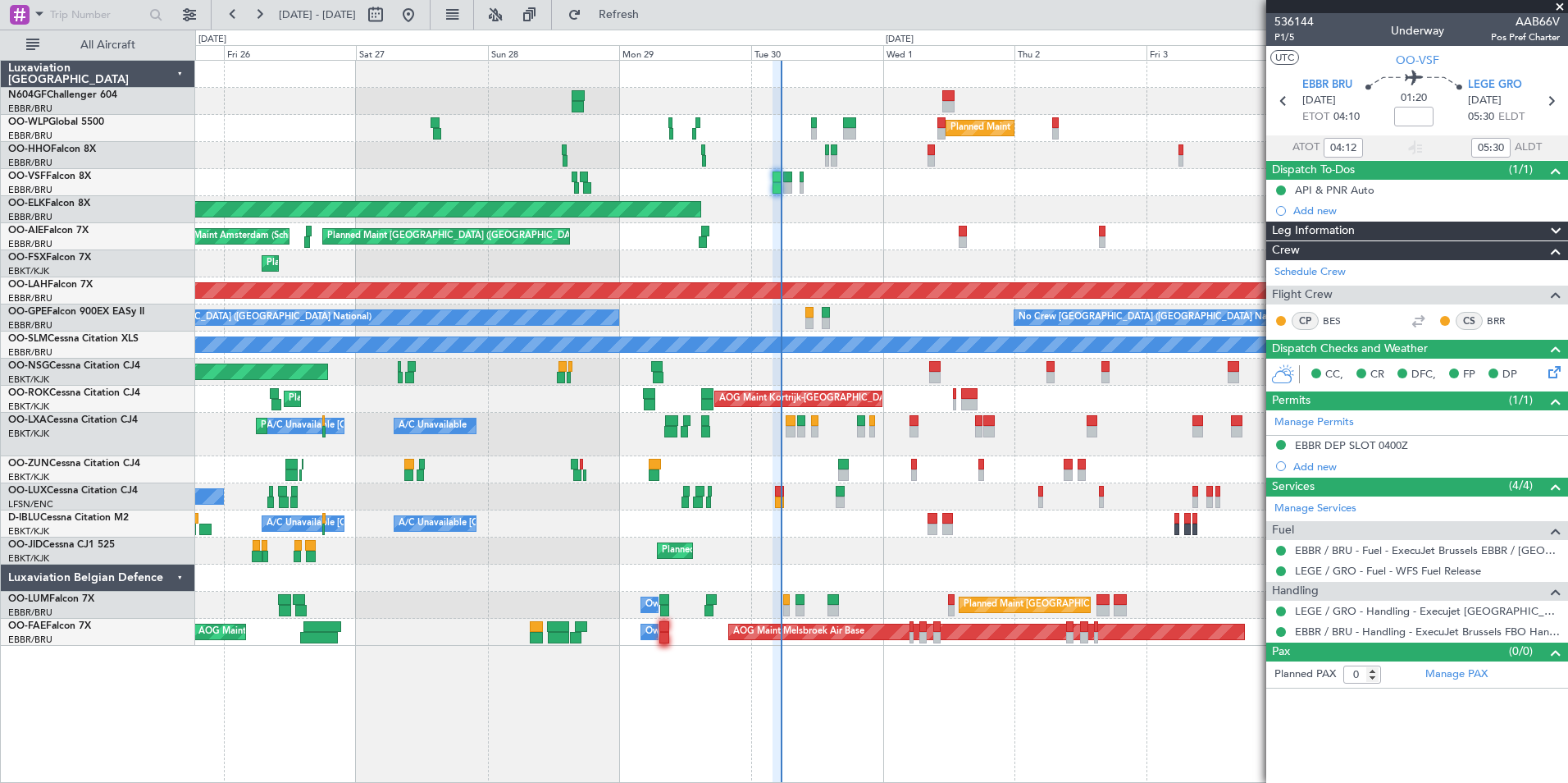
click at [869, 267] on div "Planned Maint Kortrijk-[GEOGRAPHIC_DATA] - - LHBP 10:00 Z KPVD 19:10 Z - - KTEB…" at bounding box center [881, 264] width 1372 height 28
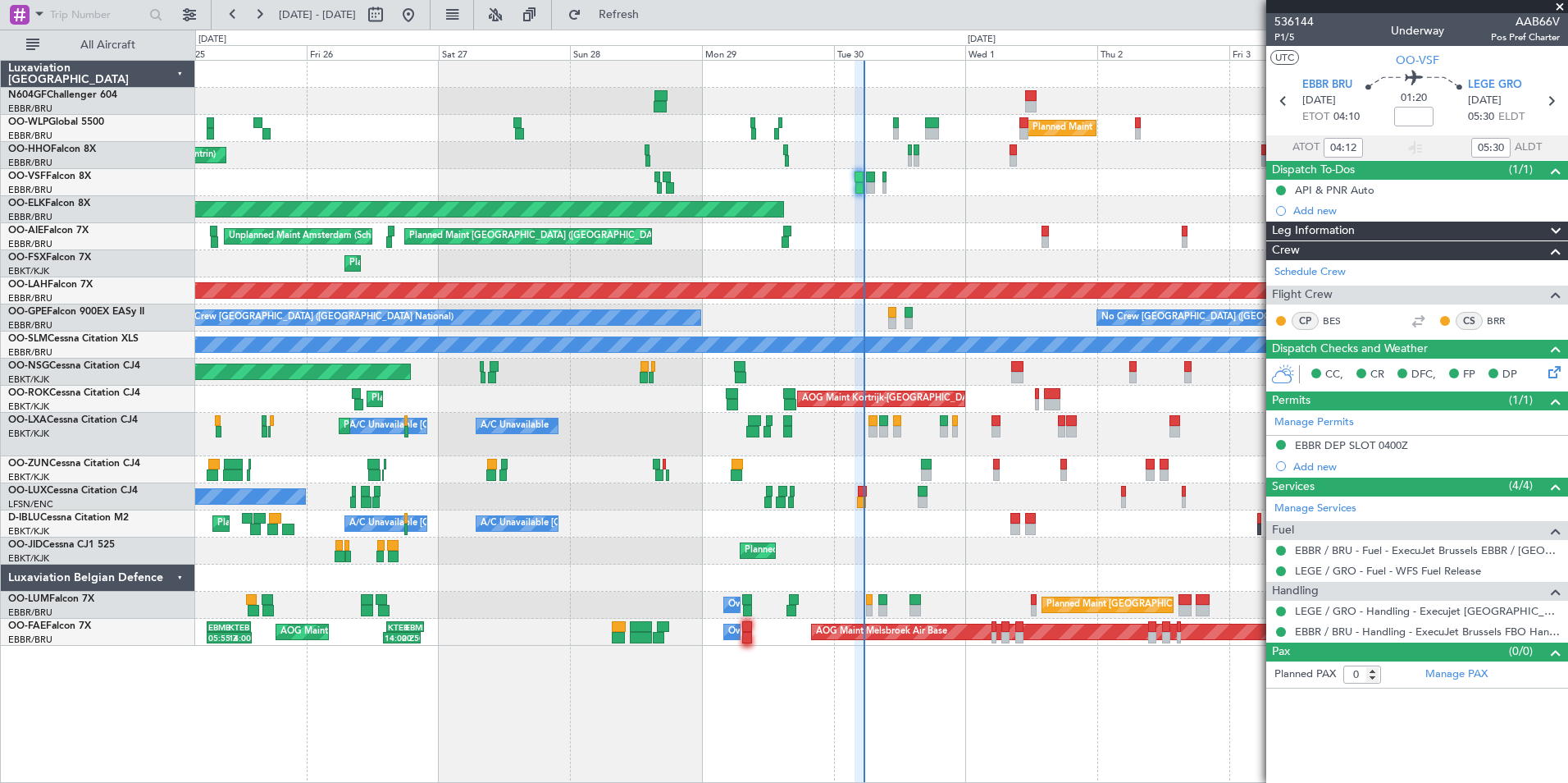
click at [876, 391] on div "Planned Maint Milan (Linate) Planned Maint Geneva ([GEOGRAPHIC_DATA]) Planned M…" at bounding box center [881, 353] width 1372 height 585
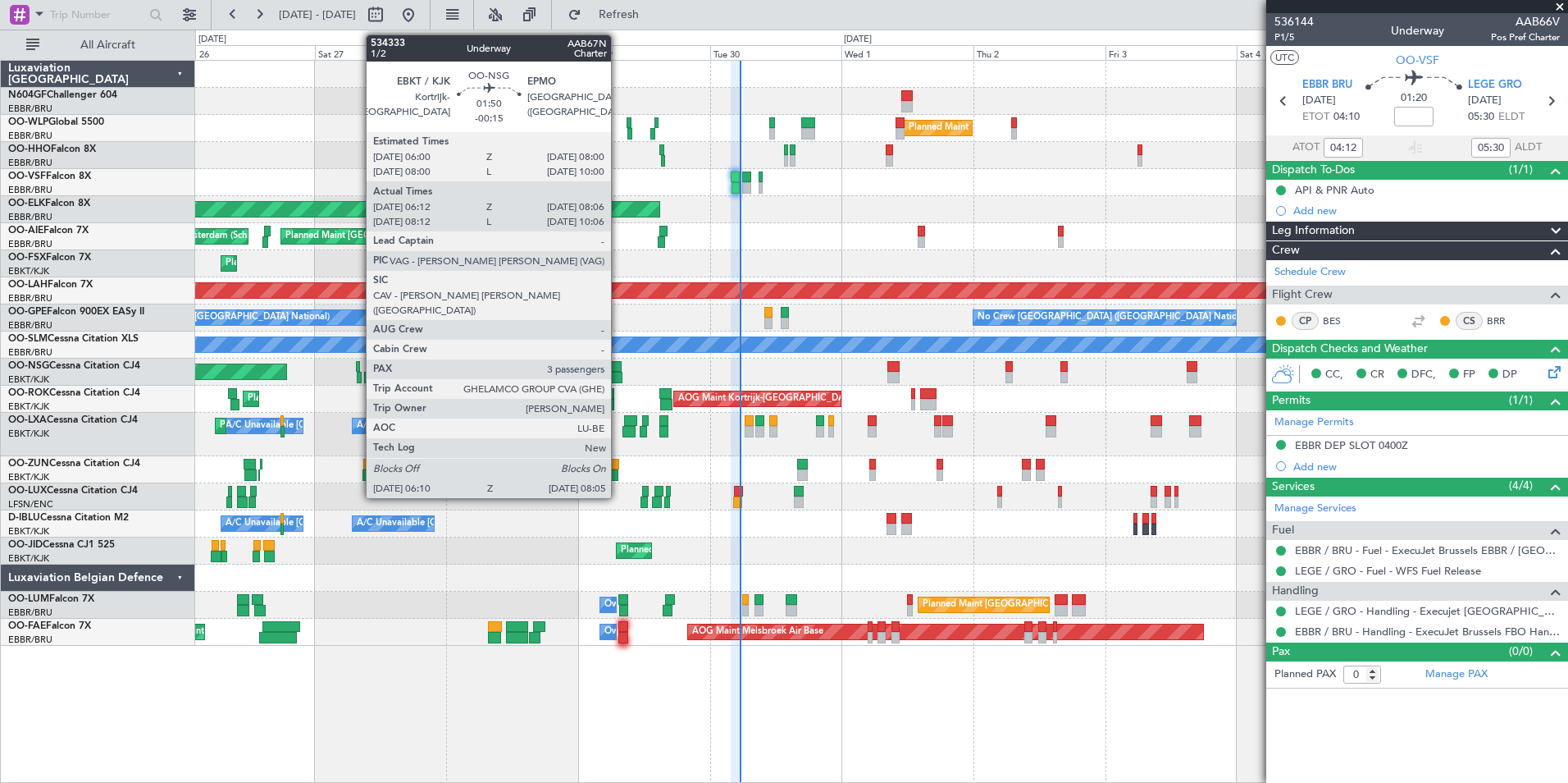
click at [619, 367] on div at bounding box center [615, 366] width 11 height 11
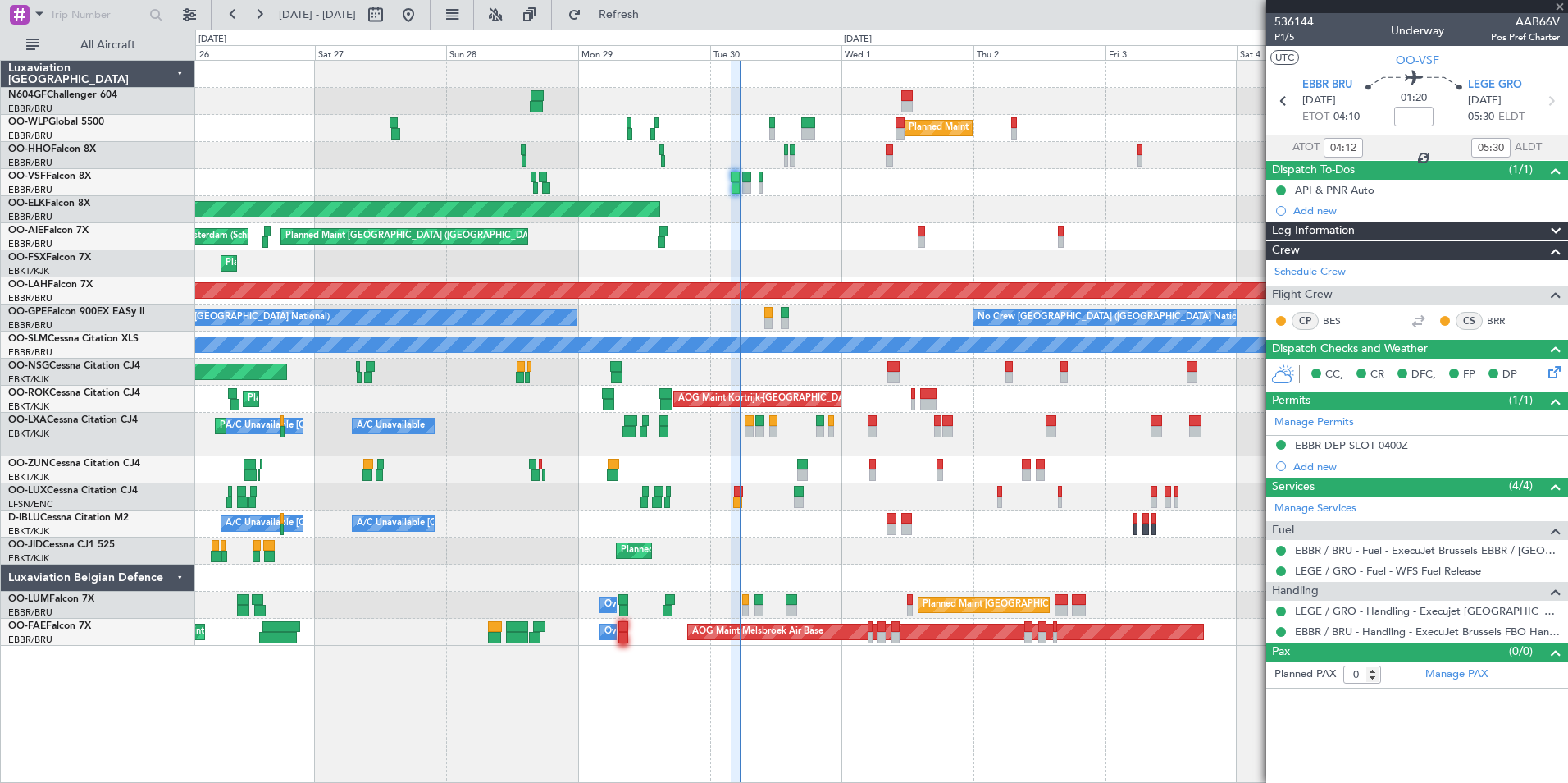
type input "-00:15"
type input "06:17"
type input "08:01"
type input "3"
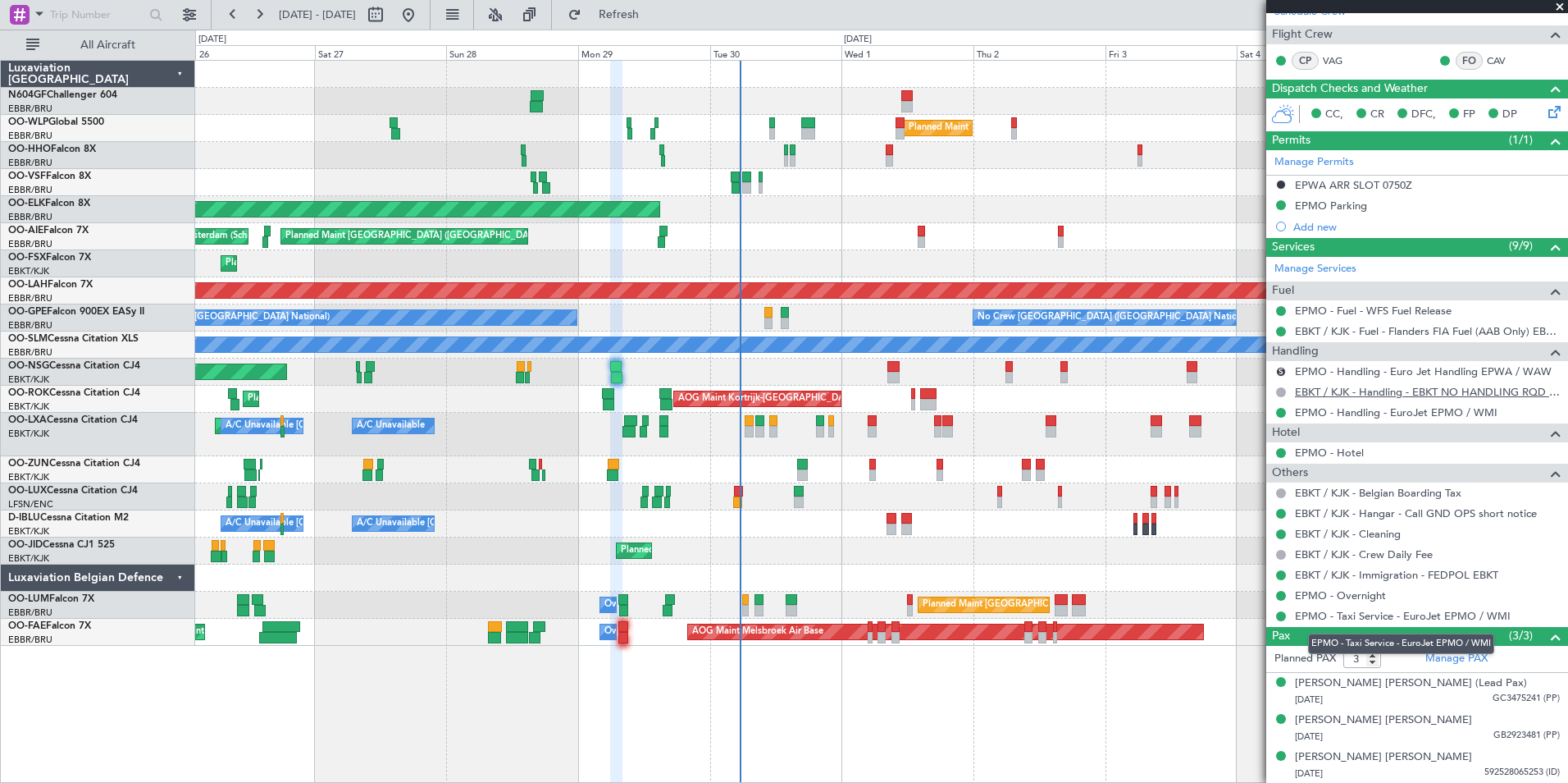
scroll to position [321, 0]
click at [851, 225] on div "Planned Maint [GEOGRAPHIC_DATA] ([GEOGRAPHIC_DATA]) Unplanned Maint Amsterdam (…" at bounding box center [881, 237] width 1372 height 28
click at [642, 9] on button "Refresh" at bounding box center [609, 15] width 99 height 27
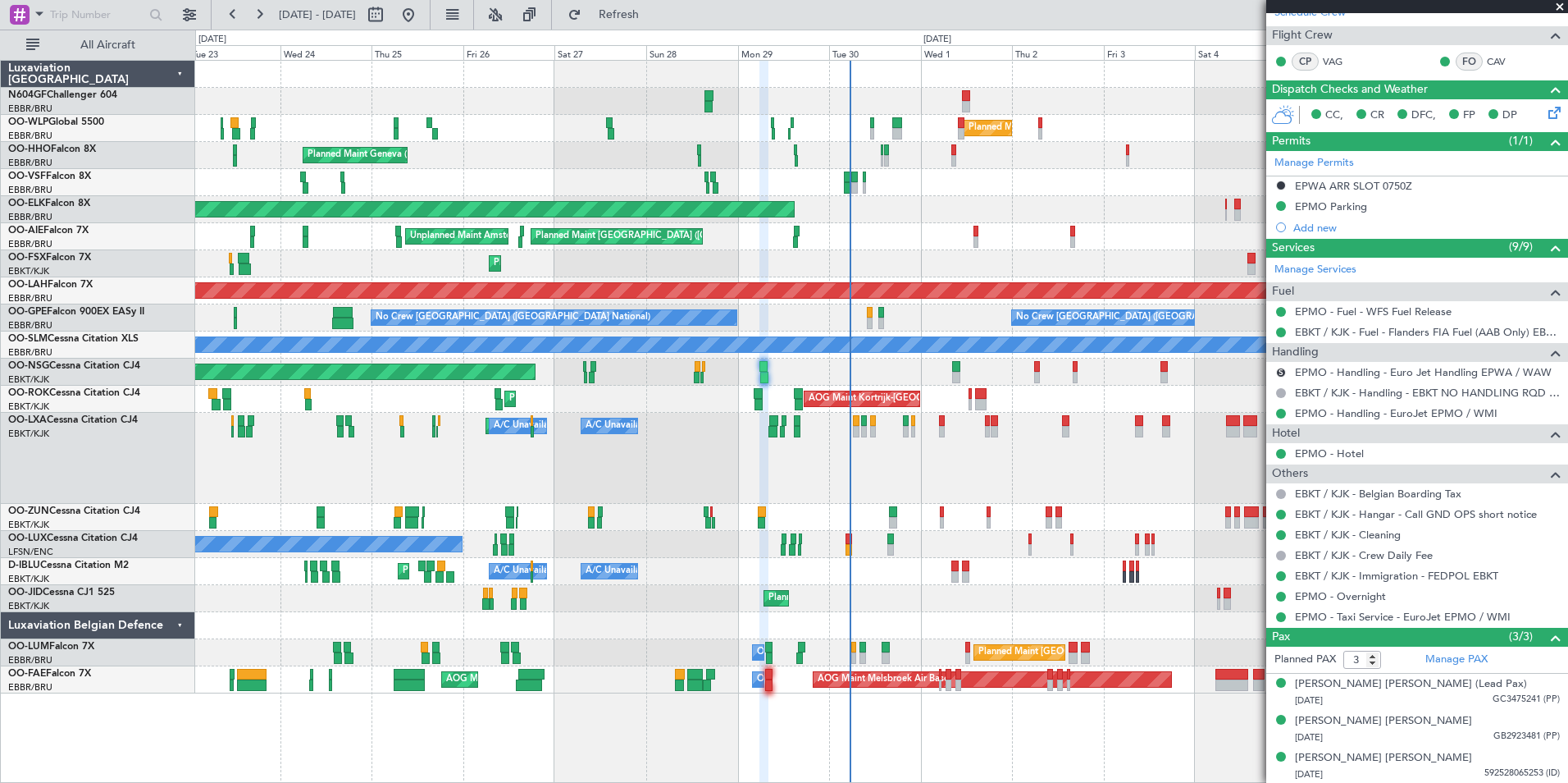
click at [918, 456] on div "A/C Unavailable Planned Maint [GEOGRAPHIC_DATA]-[GEOGRAPHIC_DATA] A/C Unavailab…" at bounding box center [881, 458] width 1372 height 91
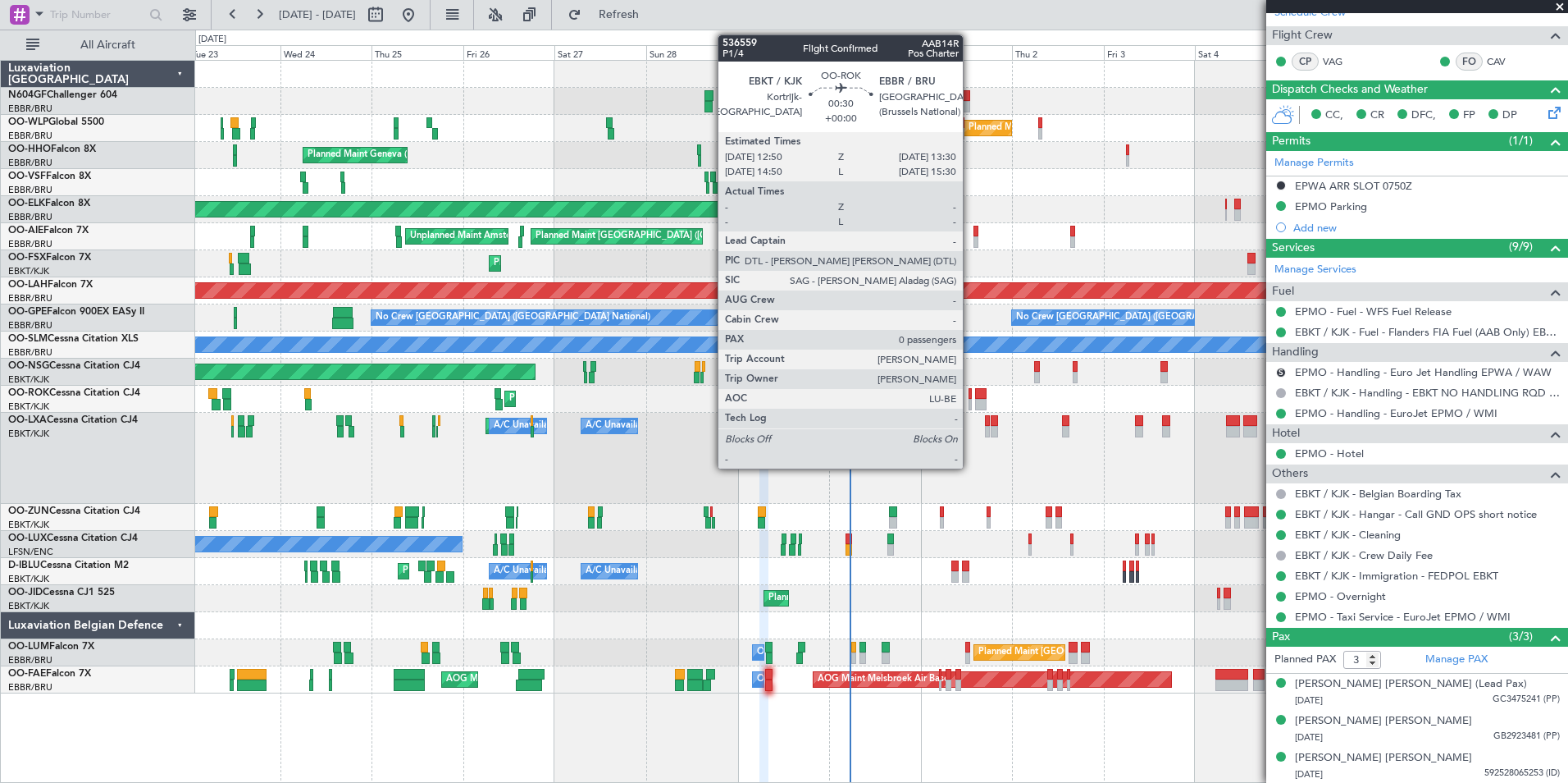
click at [970, 403] on div at bounding box center [970, 404] width 3 height 11
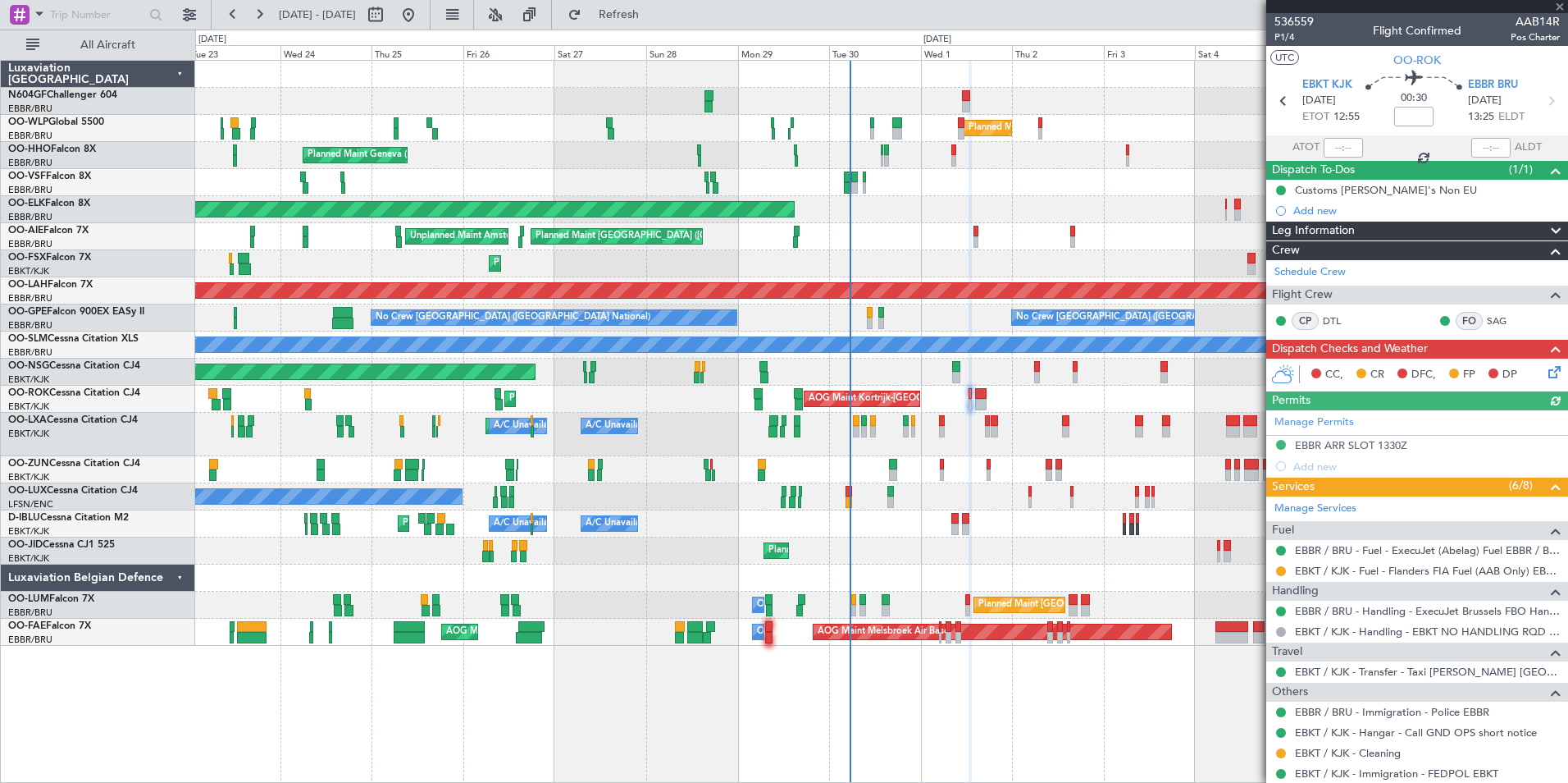
scroll to position [46, 0]
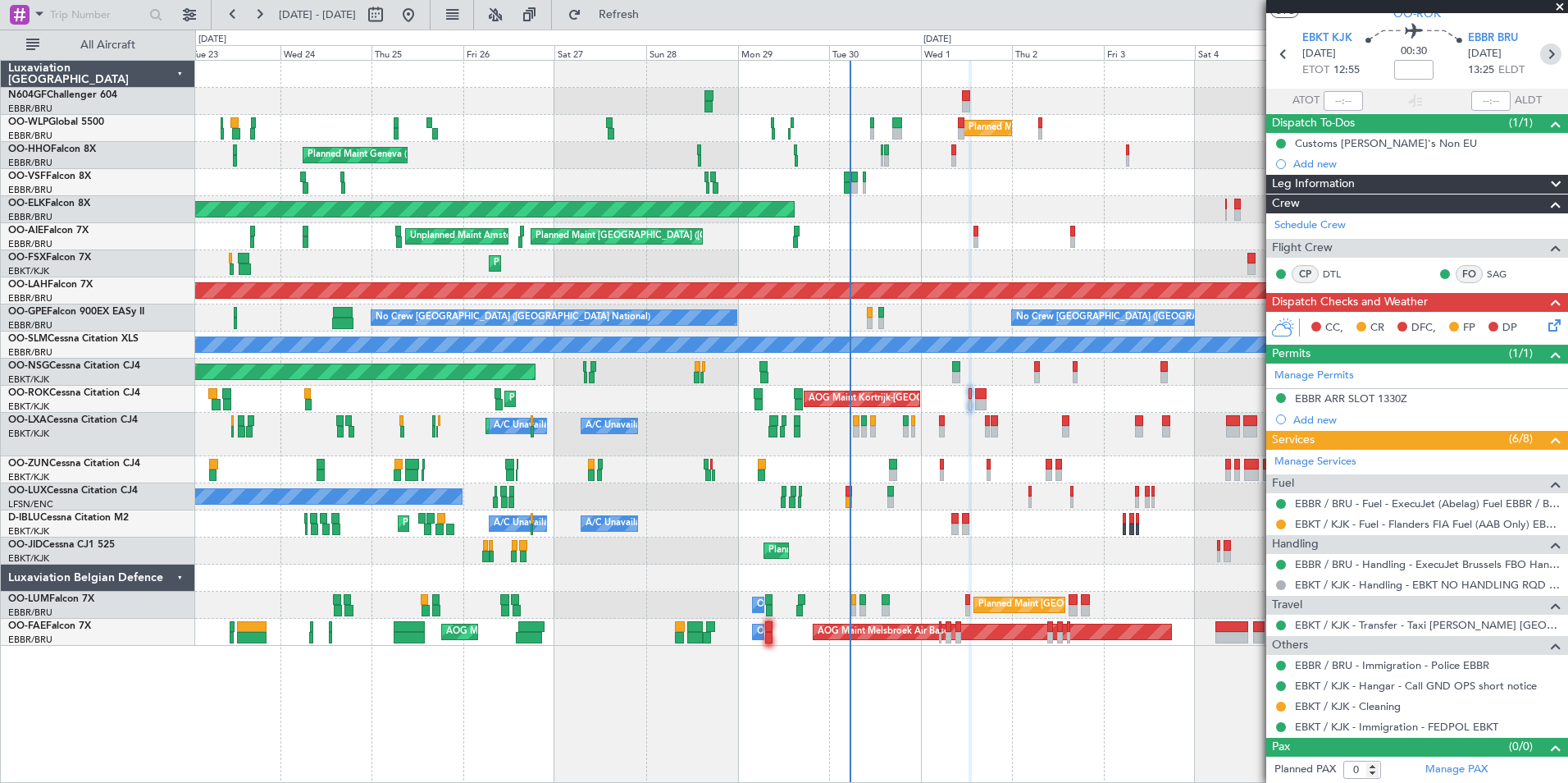
click at [1543, 58] on icon at bounding box center [1551, 54] width 21 height 21
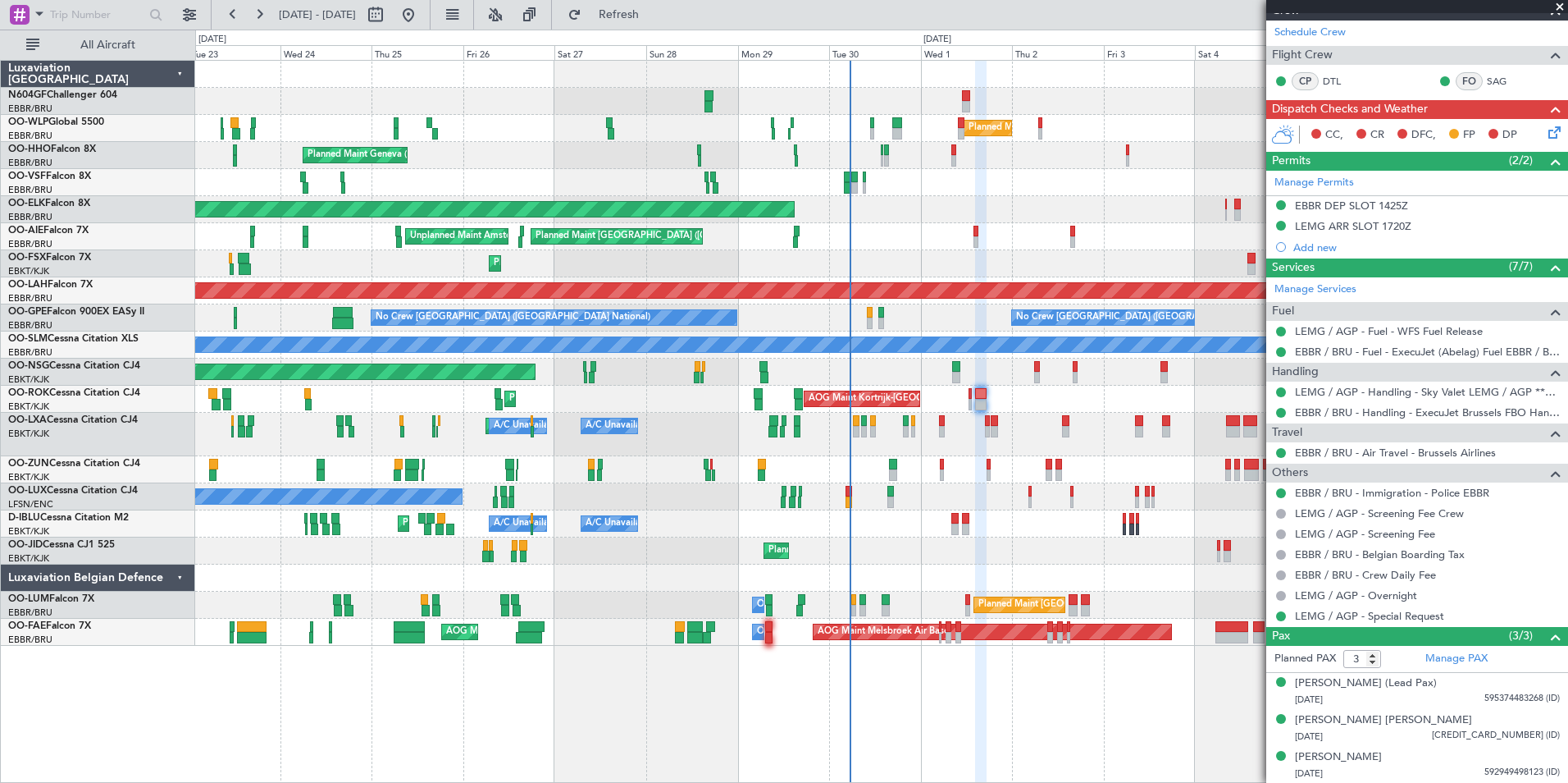
scroll to position [0, 0]
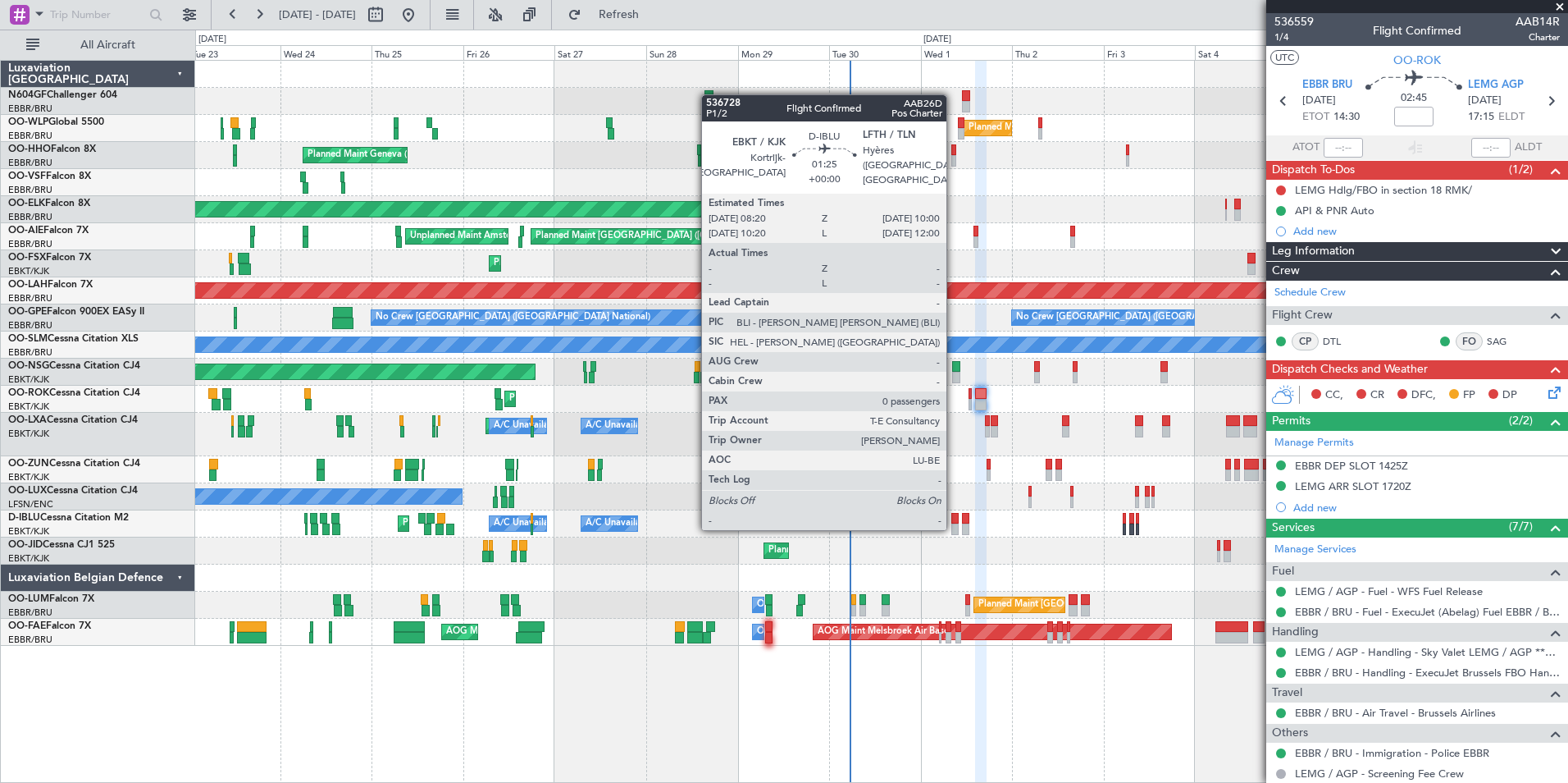
click at [954, 527] on div at bounding box center [955, 529] width 7 height 11
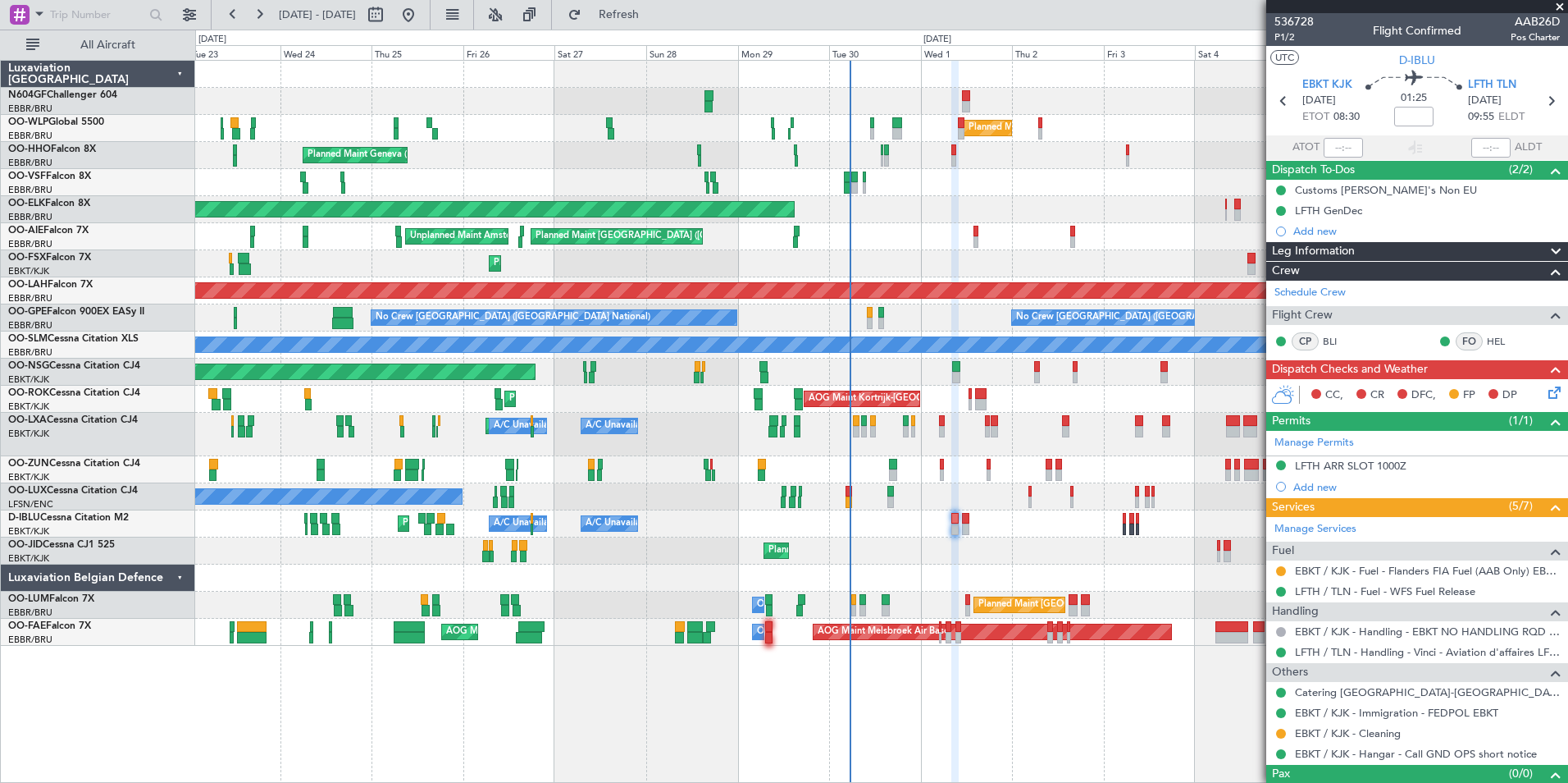
click at [1545, 394] on icon at bounding box center [1551, 389] width 13 height 13
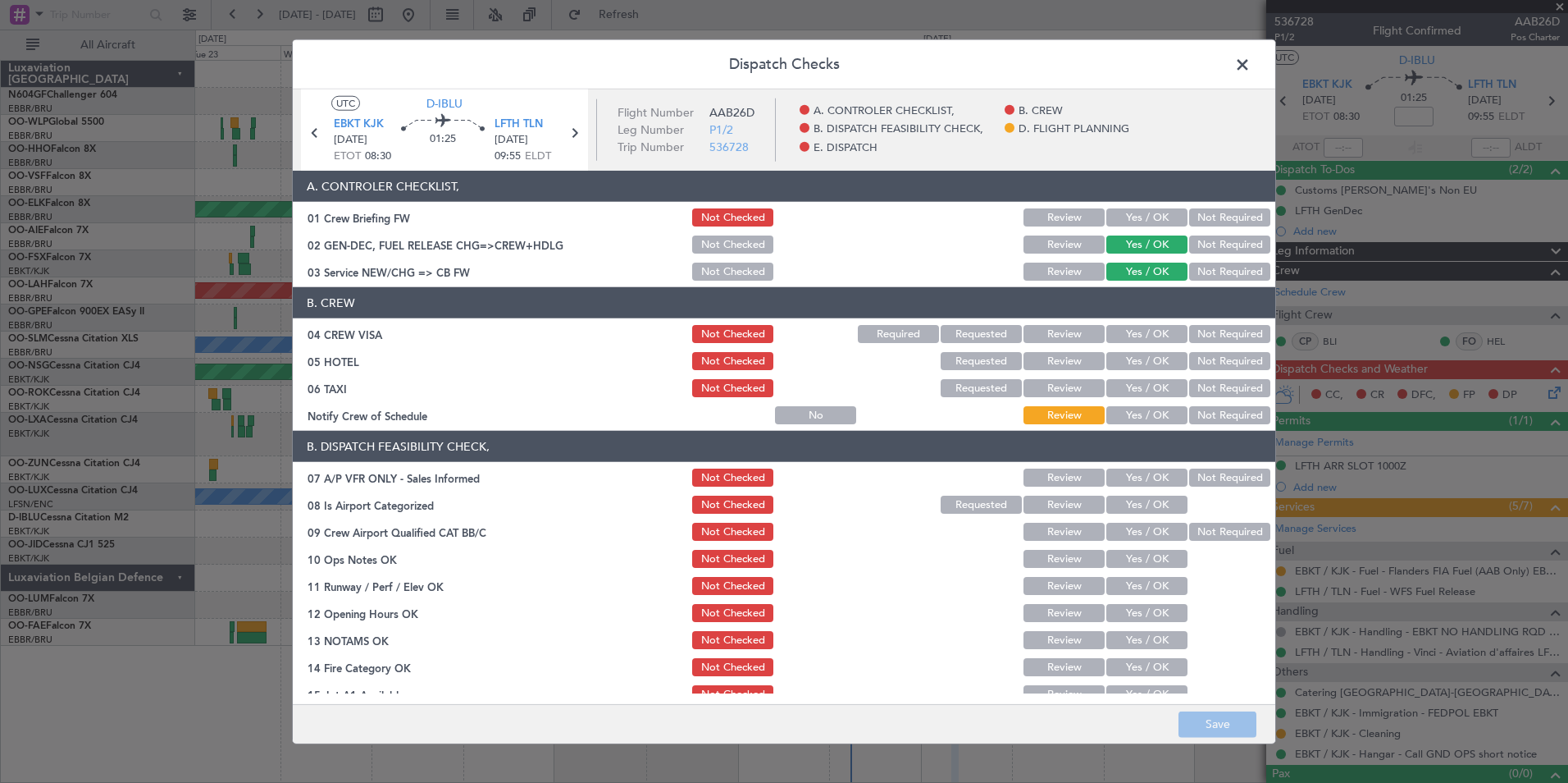
click at [1156, 425] on div "Yes / OK" at bounding box center [1145, 415] width 82 height 23
click at [1156, 423] on button "Yes / OK" at bounding box center [1147, 415] width 82 height 18
click at [1242, 386] on button "Not Required" at bounding box center [1229, 388] width 82 height 18
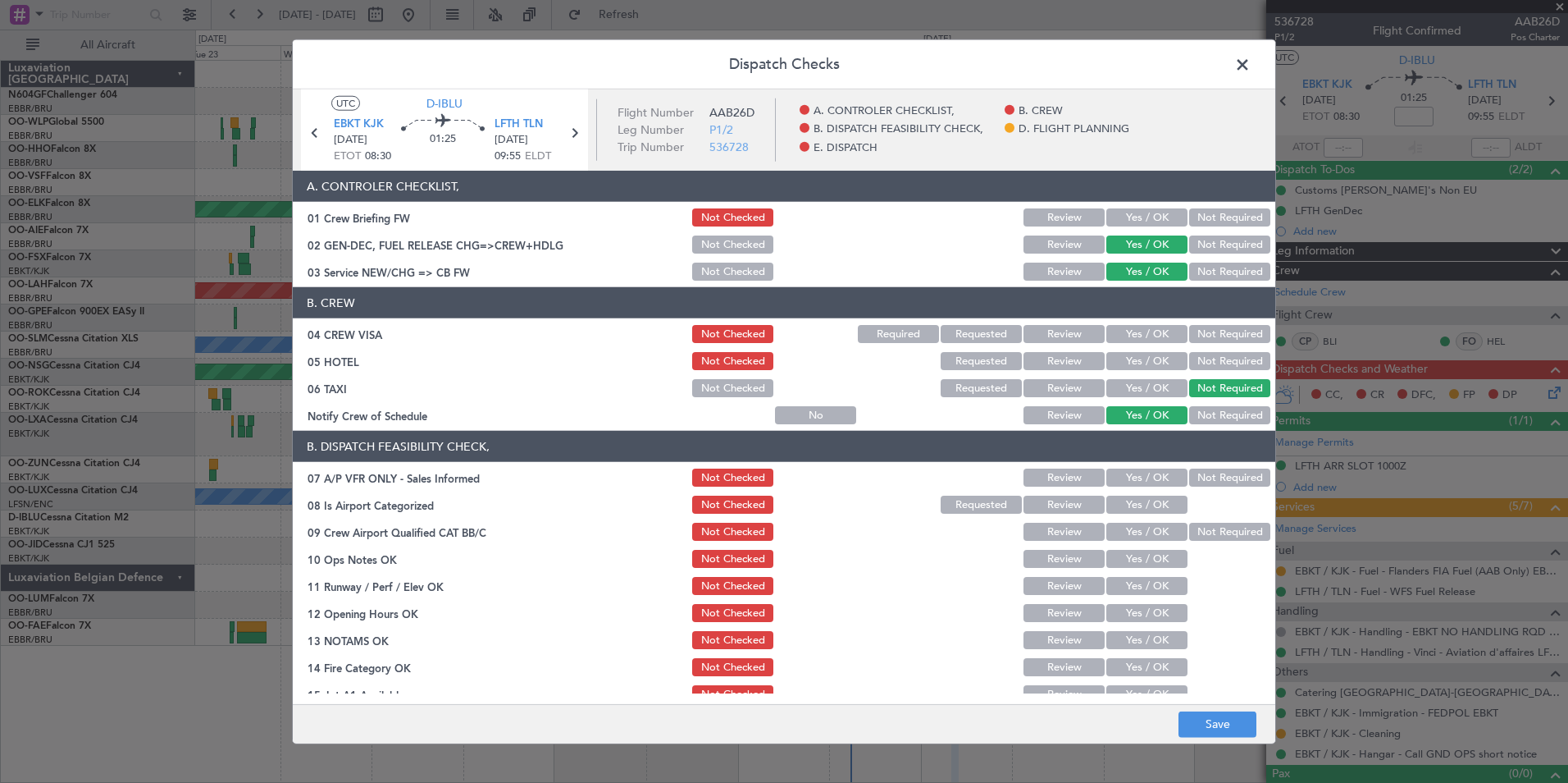
click at [1239, 364] on button "Not Required" at bounding box center [1229, 361] width 82 height 18
click at [1207, 330] on button "Not Required" at bounding box center [1229, 333] width 82 height 18
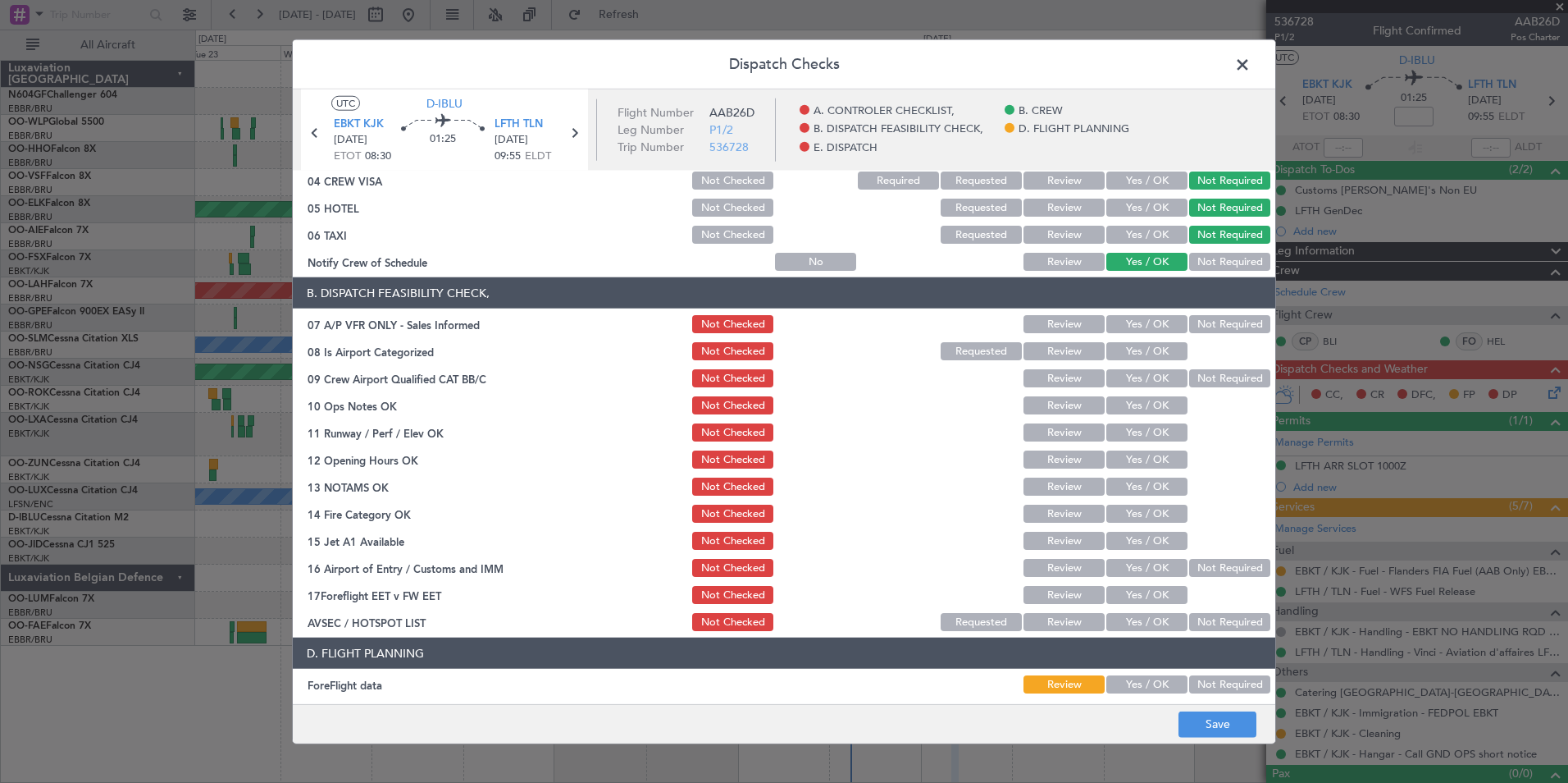
scroll to position [156, 0]
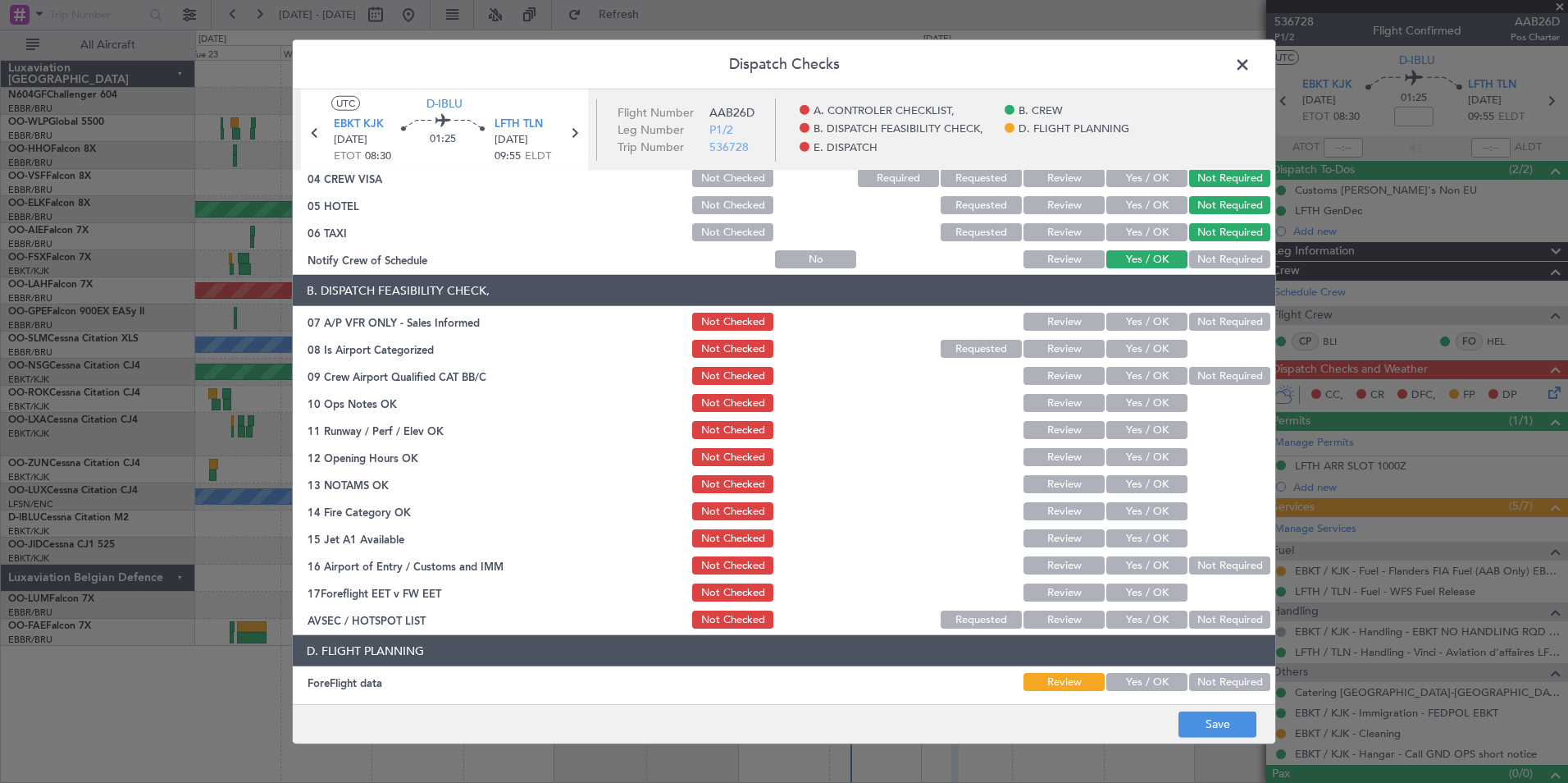
click at [1213, 323] on button "Not Required" at bounding box center [1229, 321] width 82 height 18
click at [1138, 363] on section "B. DISPATCH FEASIBILITY CHECK, 07 A/P VFR ONLY - Sales Informed Not Checked Rev…" at bounding box center [784, 453] width 983 height 356
click at [1138, 358] on div "Yes / OK" at bounding box center [1145, 348] width 82 height 23
click at [1140, 352] on button "Yes / OK" at bounding box center [1147, 348] width 82 height 18
click at [1145, 371] on button "Yes / OK" at bounding box center [1147, 376] width 82 height 18
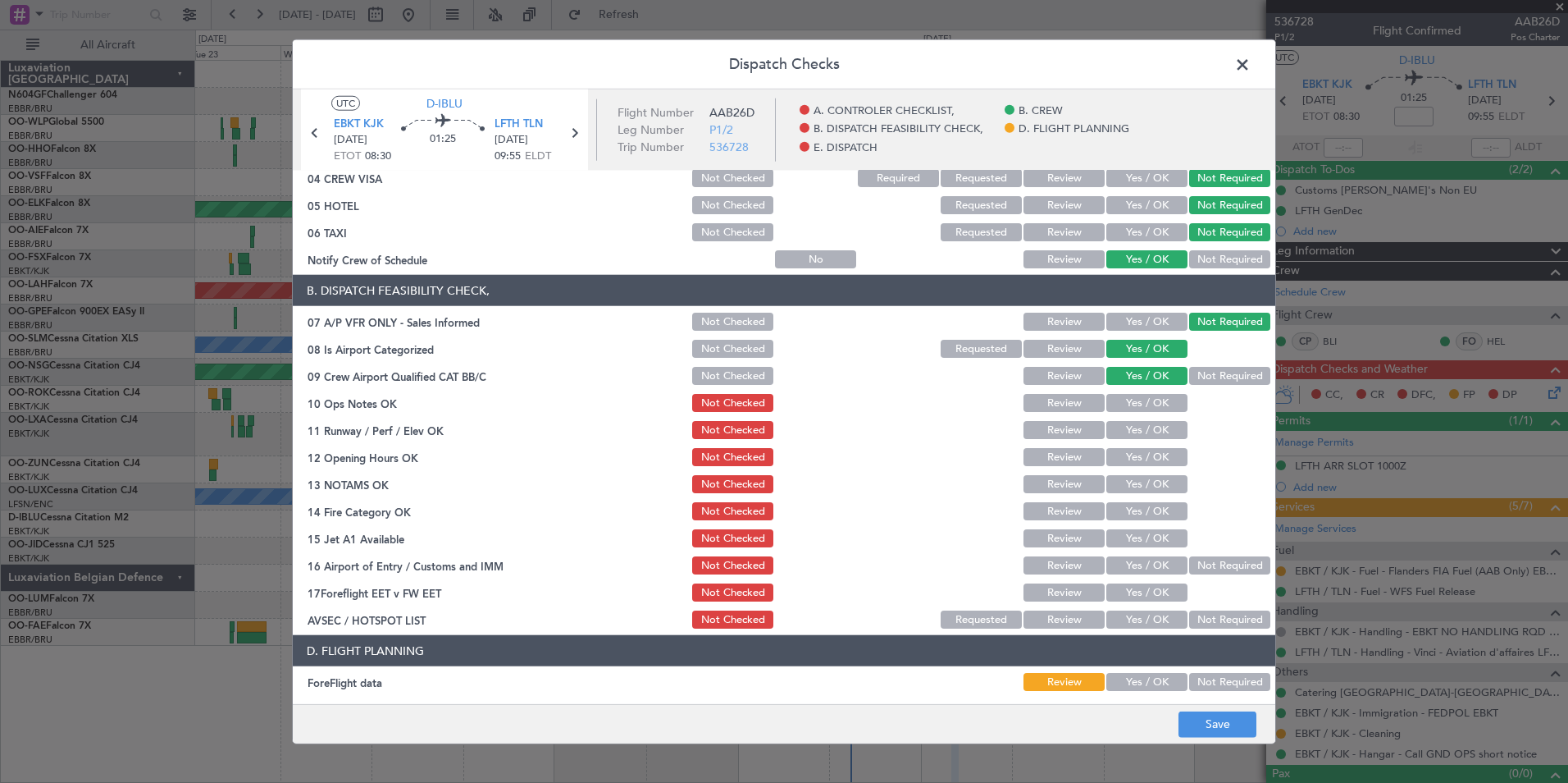
click at [1150, 401] on button "Yes / OK" at bounding box center [1147, 402] width 82 height 18
click at [1154, 430] on button "Yes / OK" at bounding box center [1147, 430] width 82 height 18
click at [1156, 451] on button "Yes / OK" at bounding box center [1147, 456] width 82 height 18
click at [1162, 480] on button "Yes / OK" at bounding box center [1147, 484] width 82 height 18
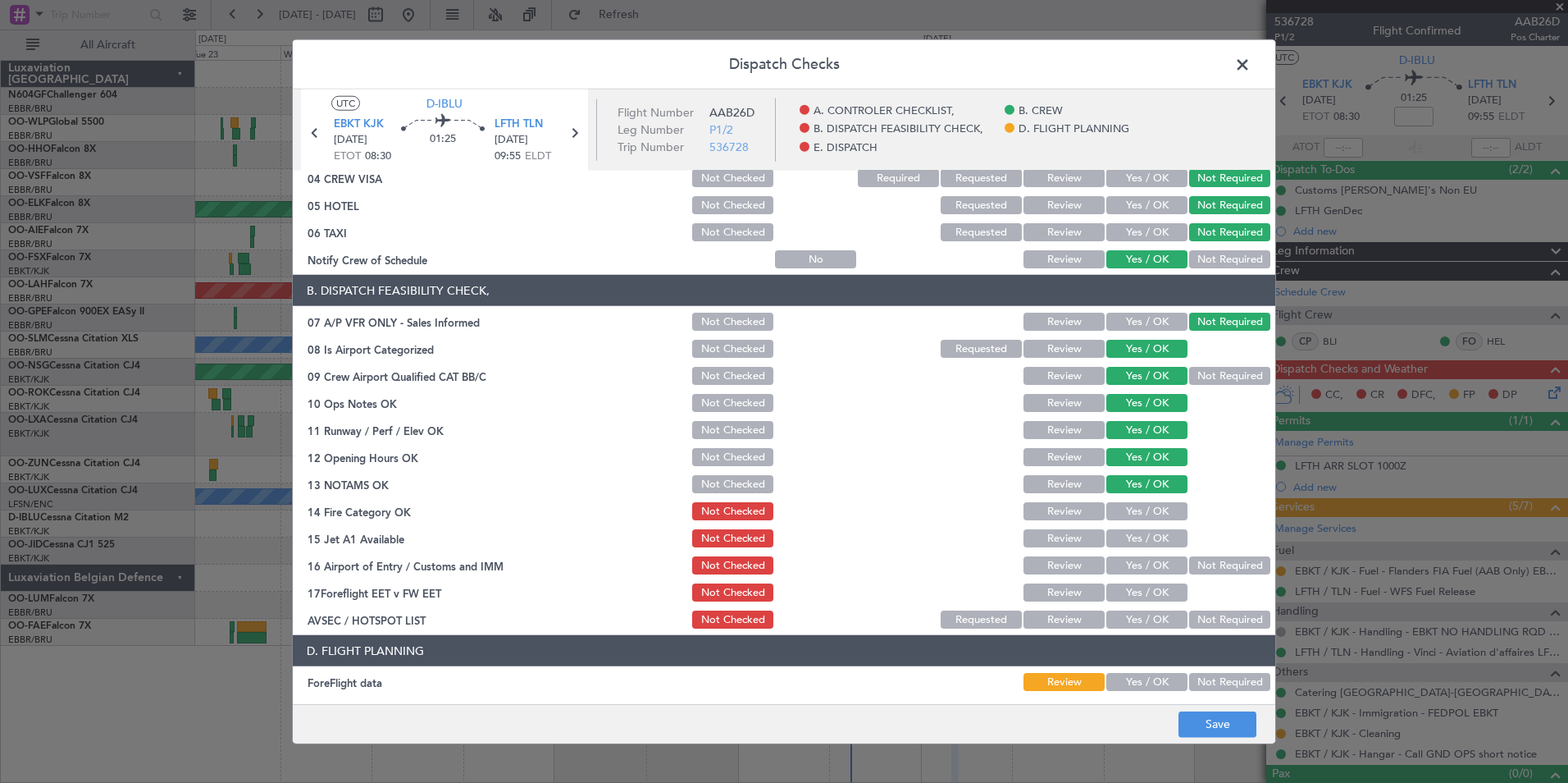
click at [1164, 497] on section "B. DISPATCH FEASIBILITY CHECK, 07 A/P VFR ONLY - Sales Informed Not Checked Rev…" at bounding box center [784, 453] width 983 height 356
click at [1164, 508] on button "Yes / OK" at bounding box center [1147, 511] width 82 height 18
click at [1172, 525] on section "B. DISPATCH FEASIBILITY CHECK, 07 A/P VFR ONLY - Sales Informed Not Checked Rev…" at bounding box center [784, 453] width 983 height 356
click at [1172, 530] on button "Yes / OK" at bounding box center [1147, 538] width 82 height 18
click at [1224, 557] on button "Not Required" at bounding box center [1229, 565] width 82 height 18
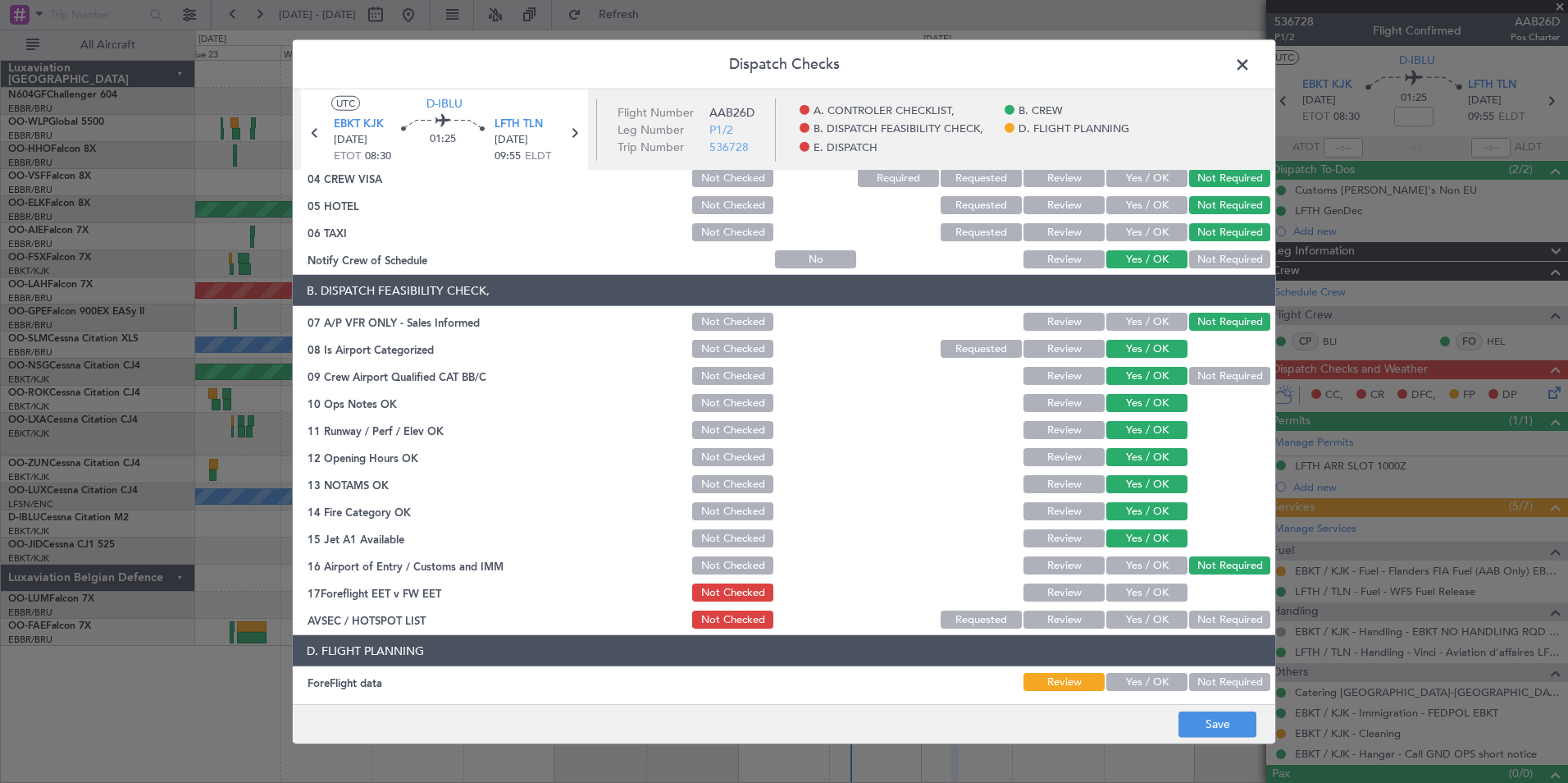
click at [1150, 626] on button "Yes / OK" at bounding box center [1147, 619] width 82 height 18
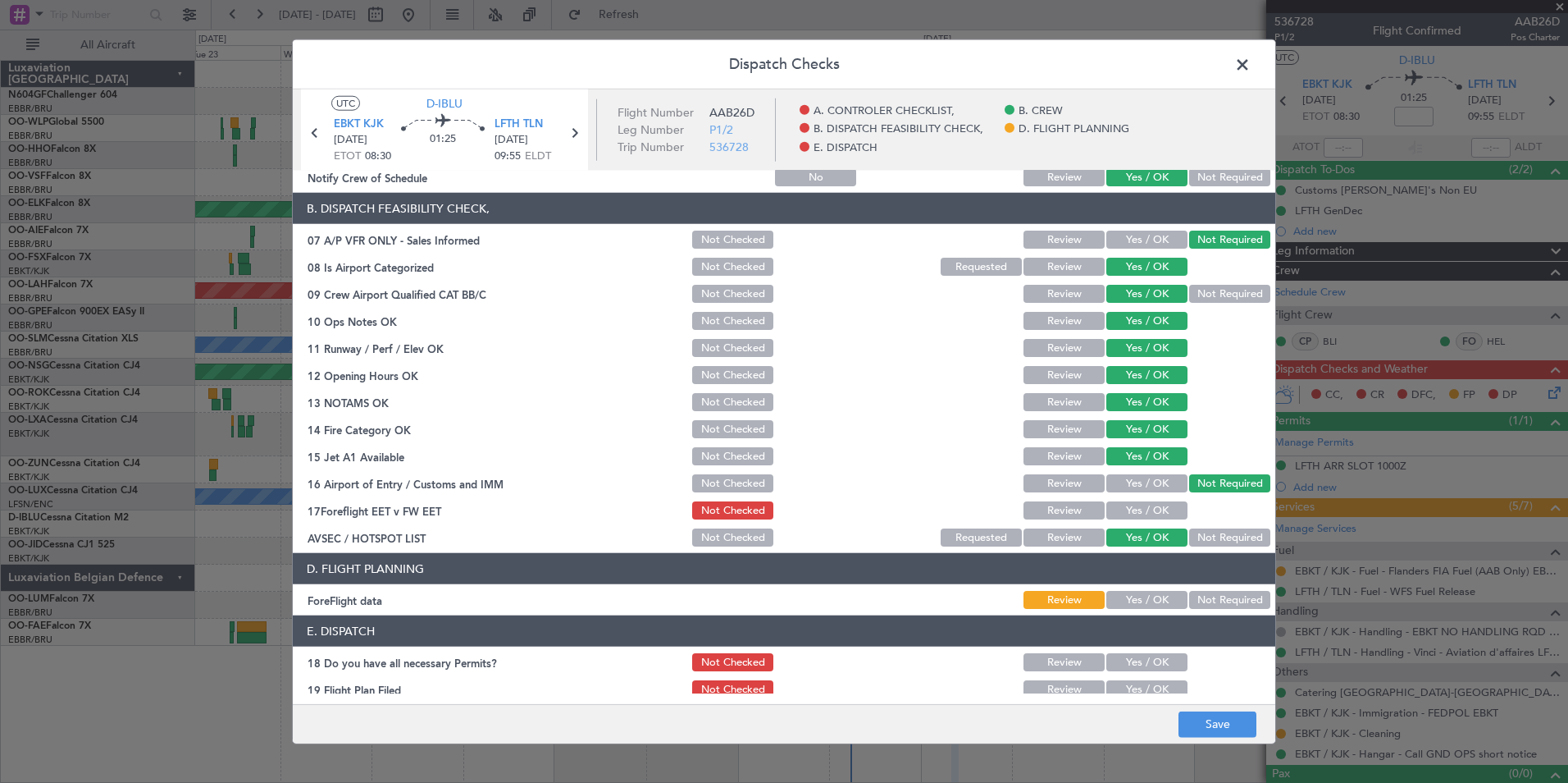
click at [1165, 589] on div "Yes / OK" at bounding box center [1145, 599] width 82 height 23
click at [1167, 592] on button "Yes / OK" at bounding box center [1147, 599] width 82 height 18
click at [1216, 711] on button "Save" at bounding box center [1217, 724] width 78 height 27
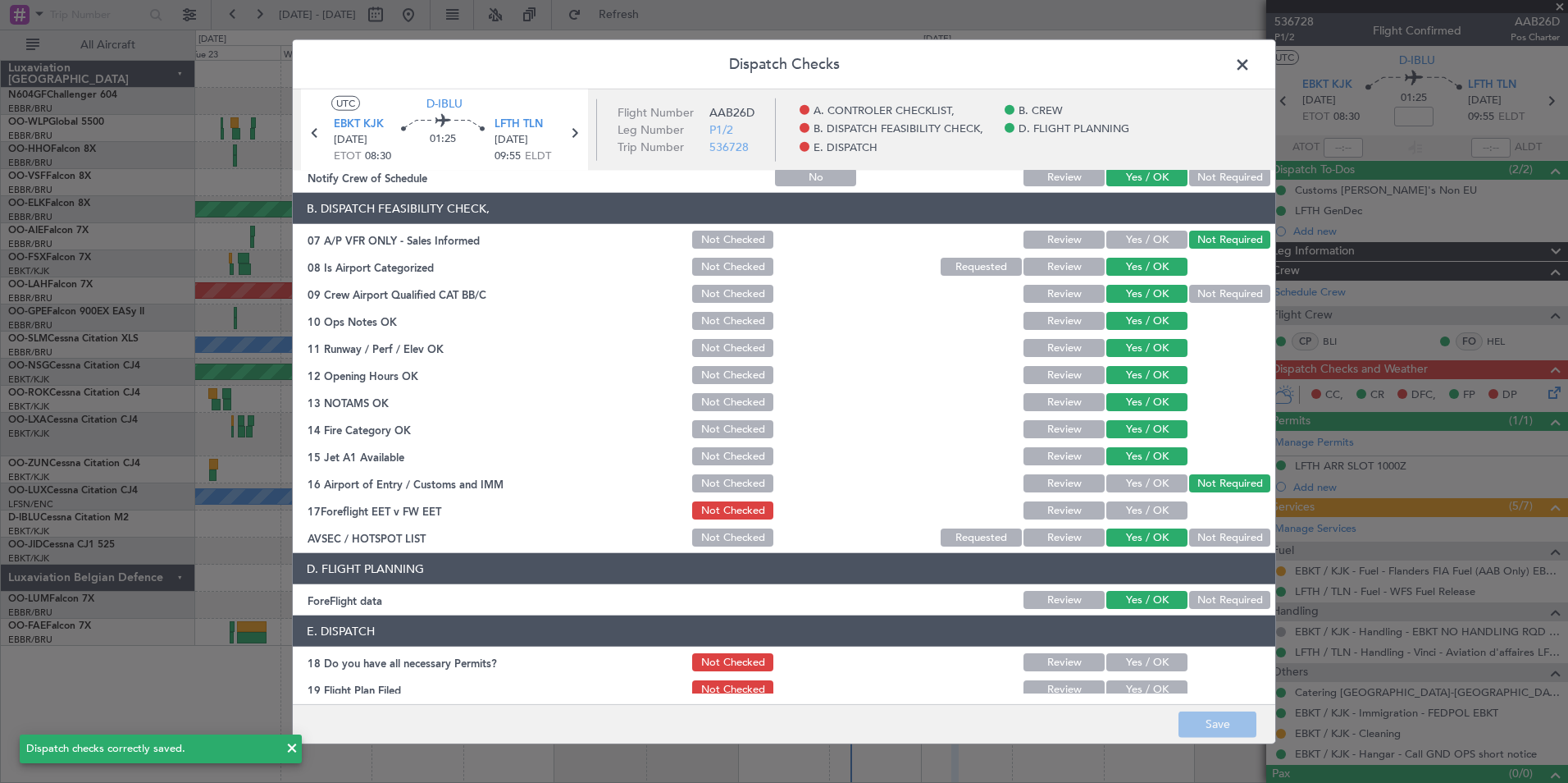
click at [1226, 64] on header "Dispatch Checks" at bounding box center [784, 64] width 983 height 49
click at [1251, 64] on span at bounding box center [1251, 69] width 0 height 33
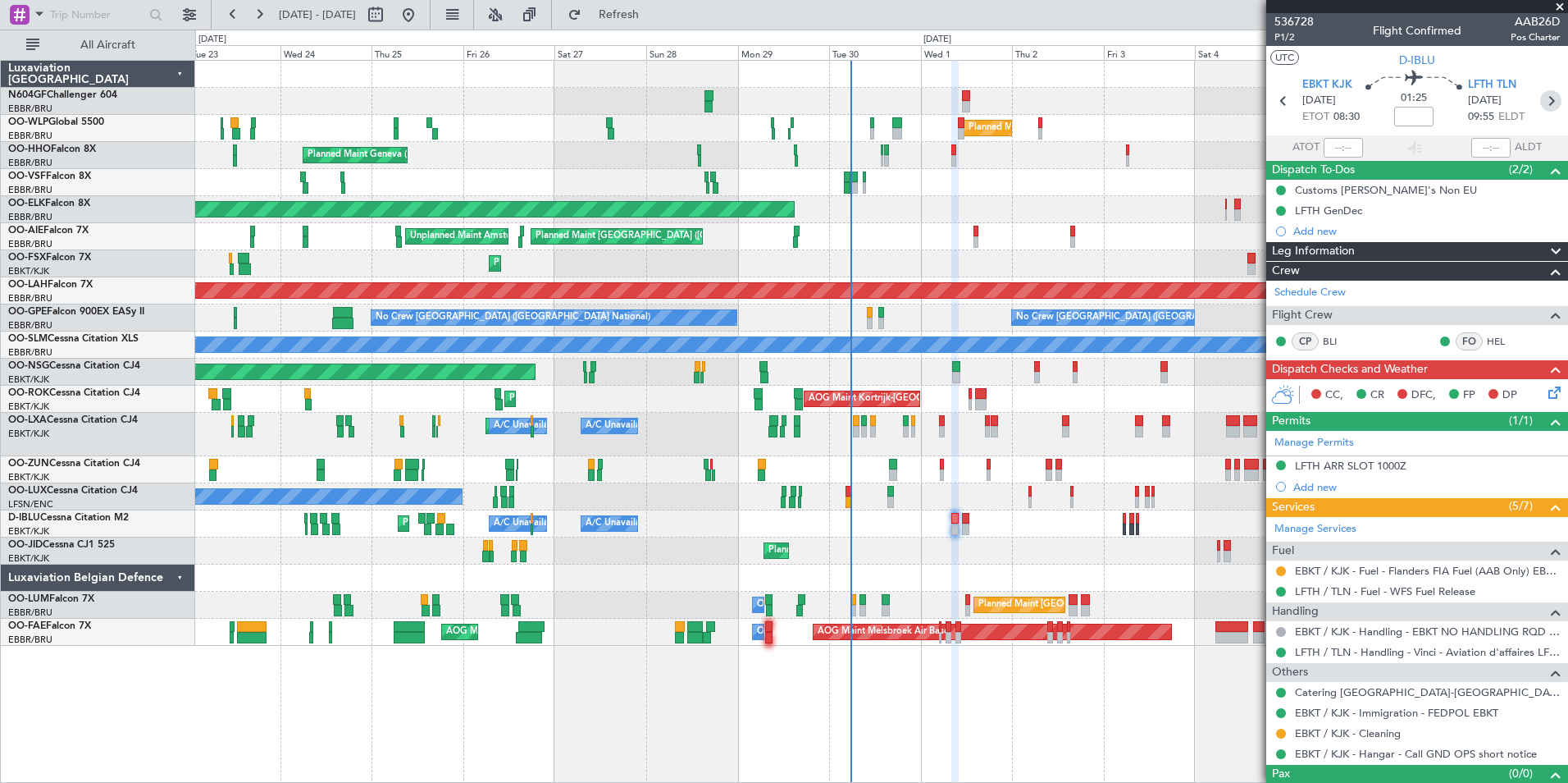
click at [1541, 101] on icon at bounding box center [1551, 101] width 21 height 21
type input "1"
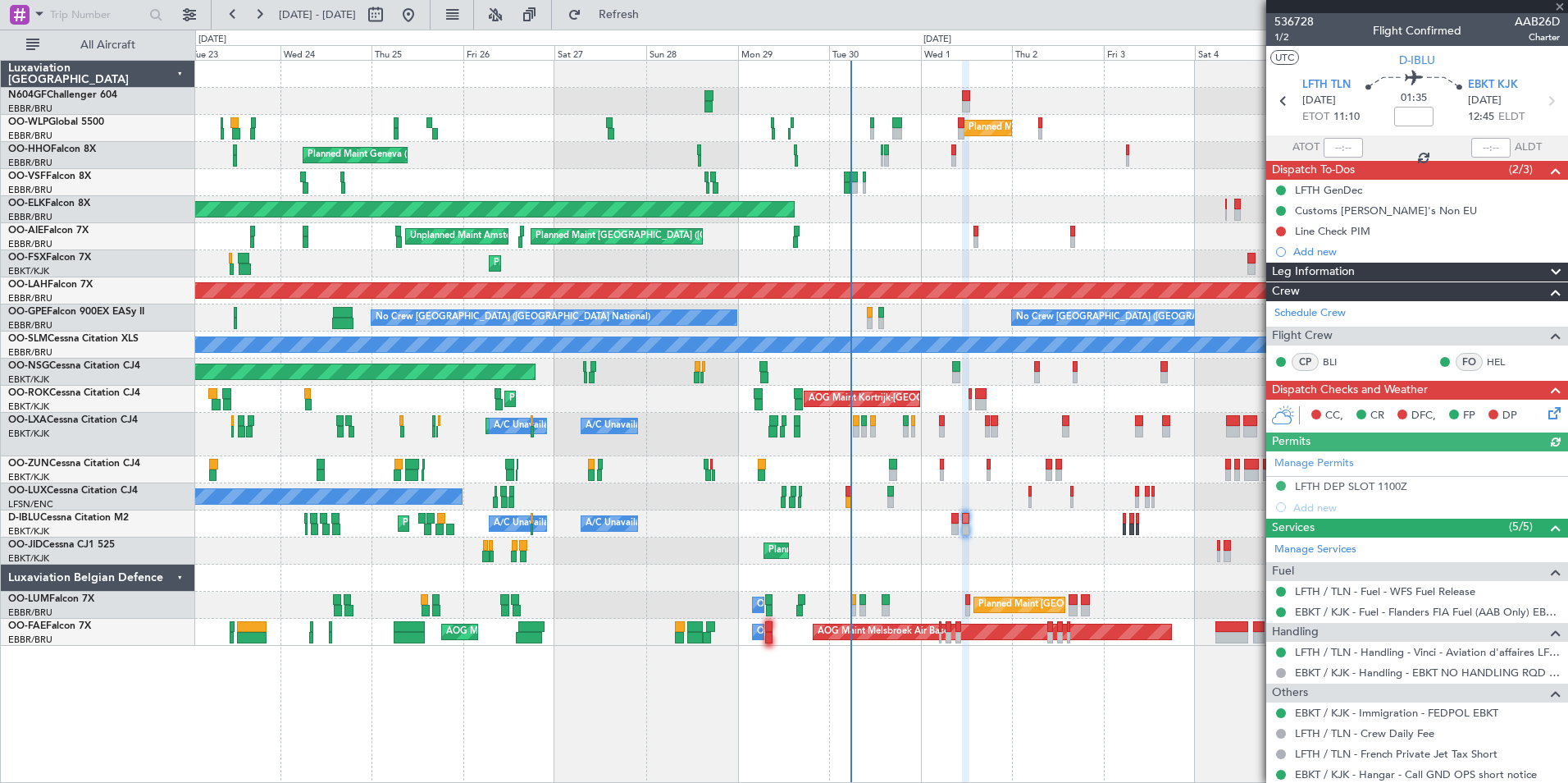
click at [1548, 415] on icon at bounding box center [1551, 410] width 13 height 13
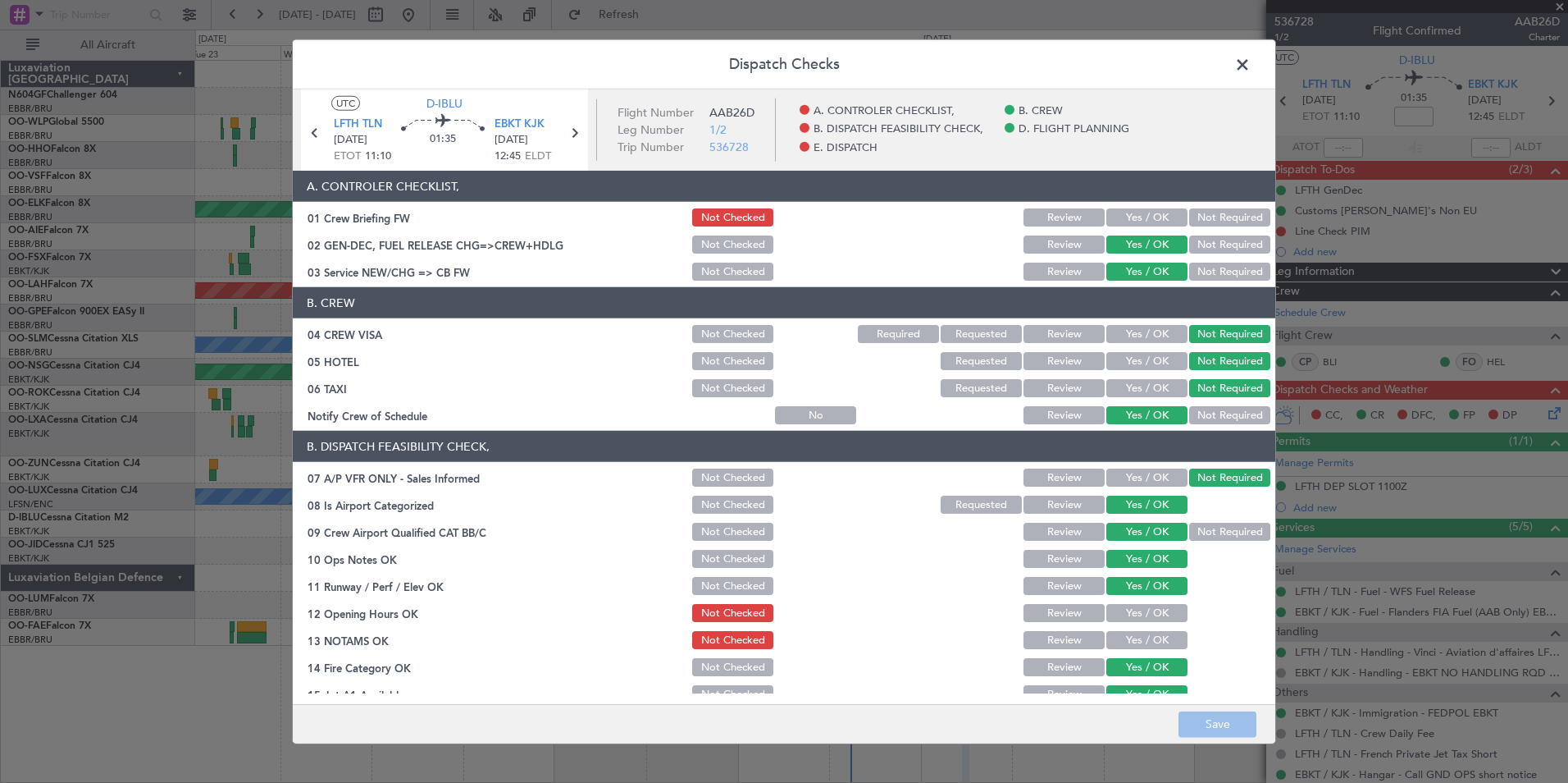
click at [1120, 613] on button "Yes / OK" at bounding box center [1147, 613] width 82 height 18
click at [1130, 640] on button "Yes / OK" at bounding box center [1147, 639] width 82 height 18
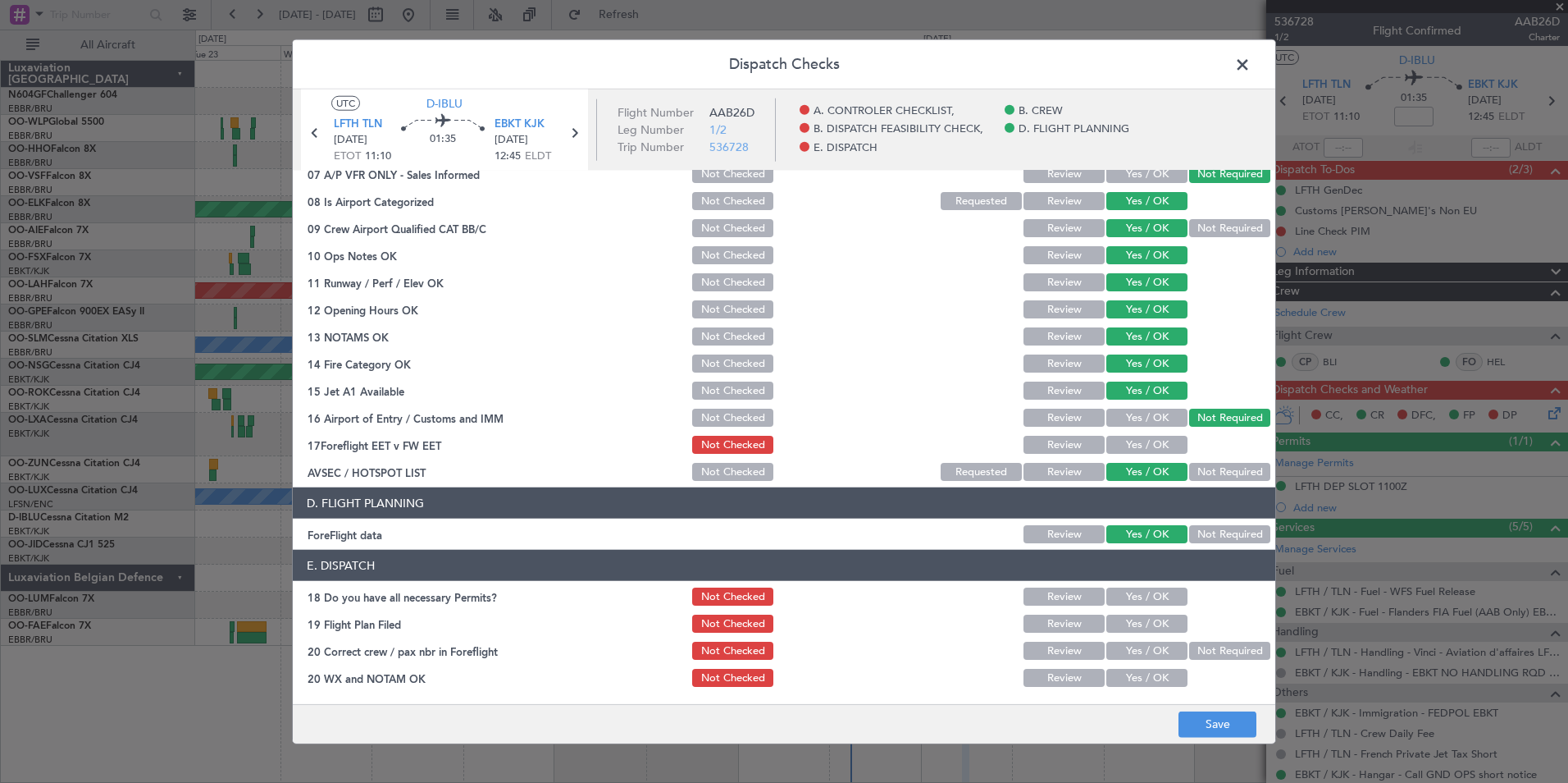
scroll to position [0, 0]
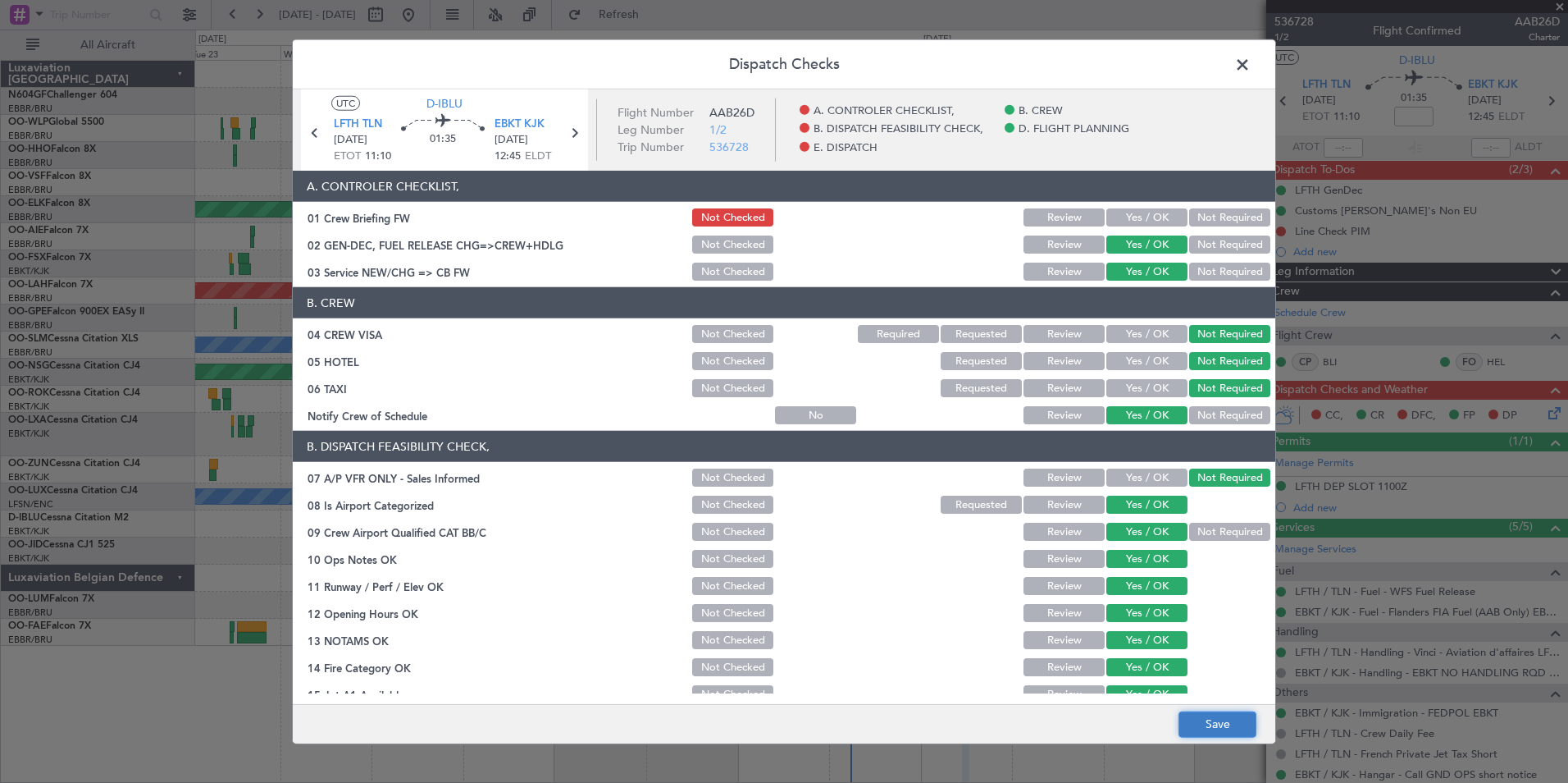
click at [1229, 720] on button "Save" at bounding box center [1217, 724] width 78 height 27
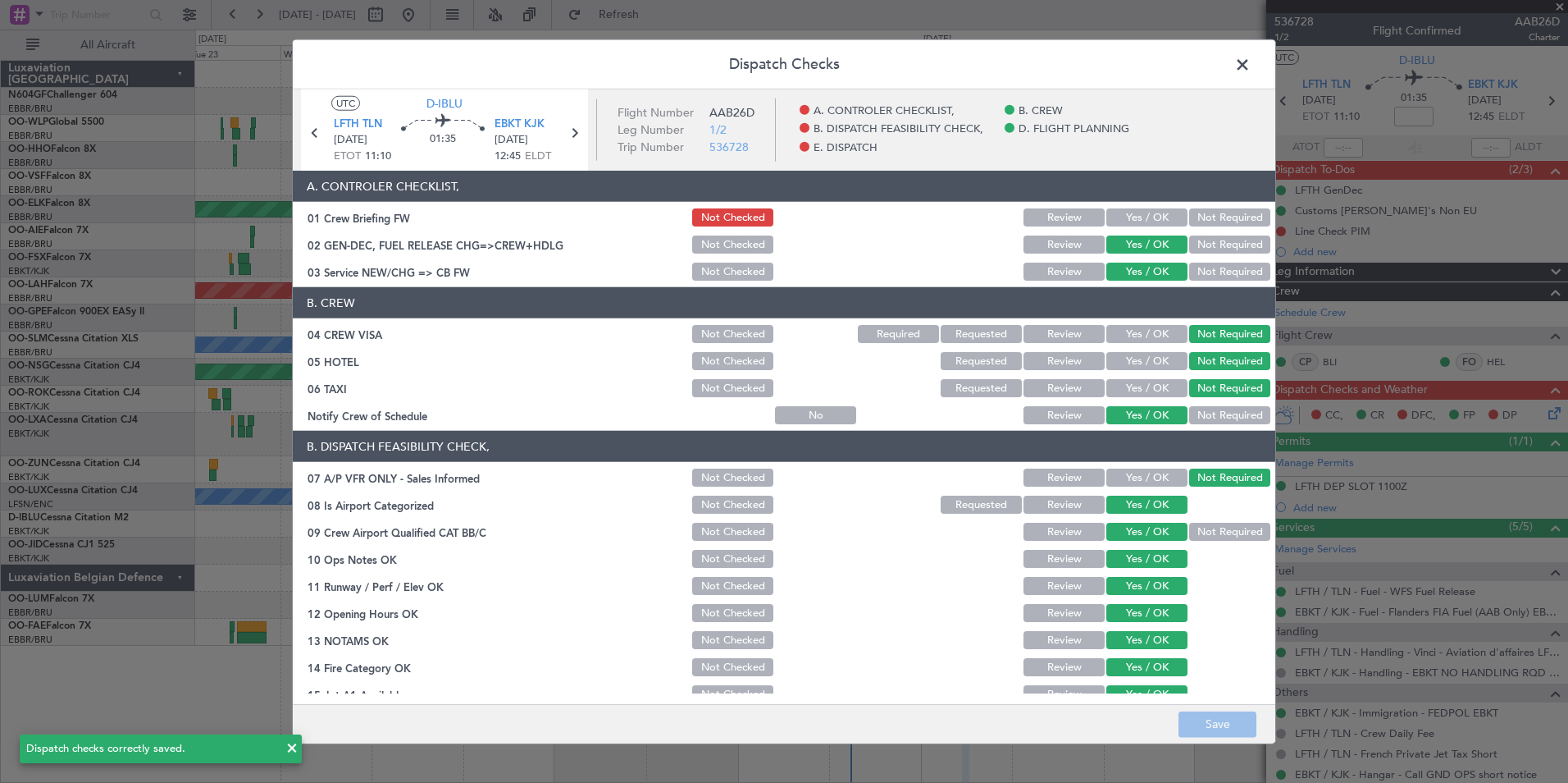
click at [1251, 64] on span at bounding box center [1251, 69] width 0 height 33
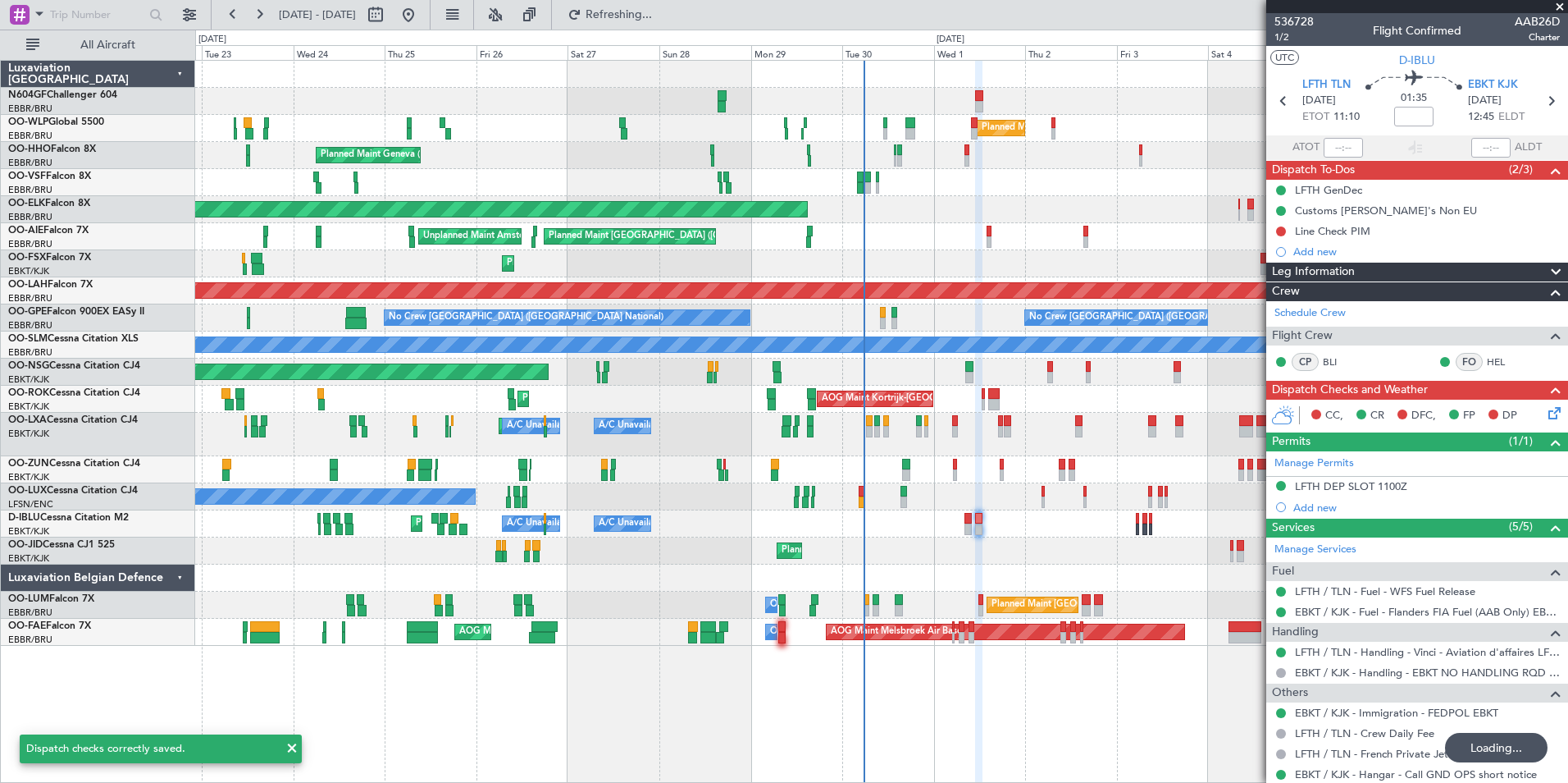
click at [1031, 470] on div "Planned Maint Kortrijk-Wevelgem Owner" at bounding box center [881, 470] width 1372 height 28
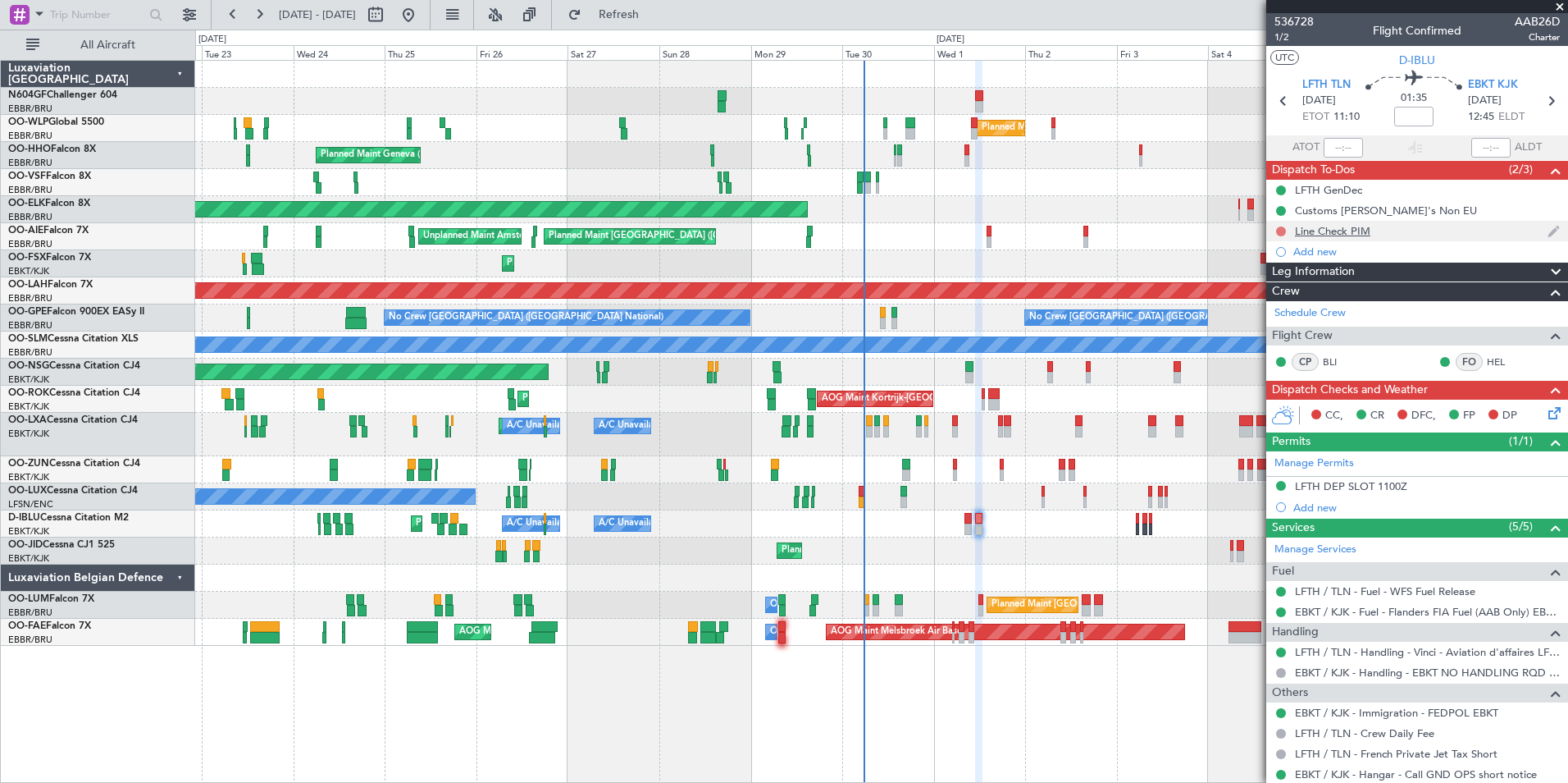
click at [1278, 233] on button at bounding box center [1280, 230] width 9 height 9
click at [1278, 299] on span "Completed" at bounding box center [1288, 303] width 54 height 16
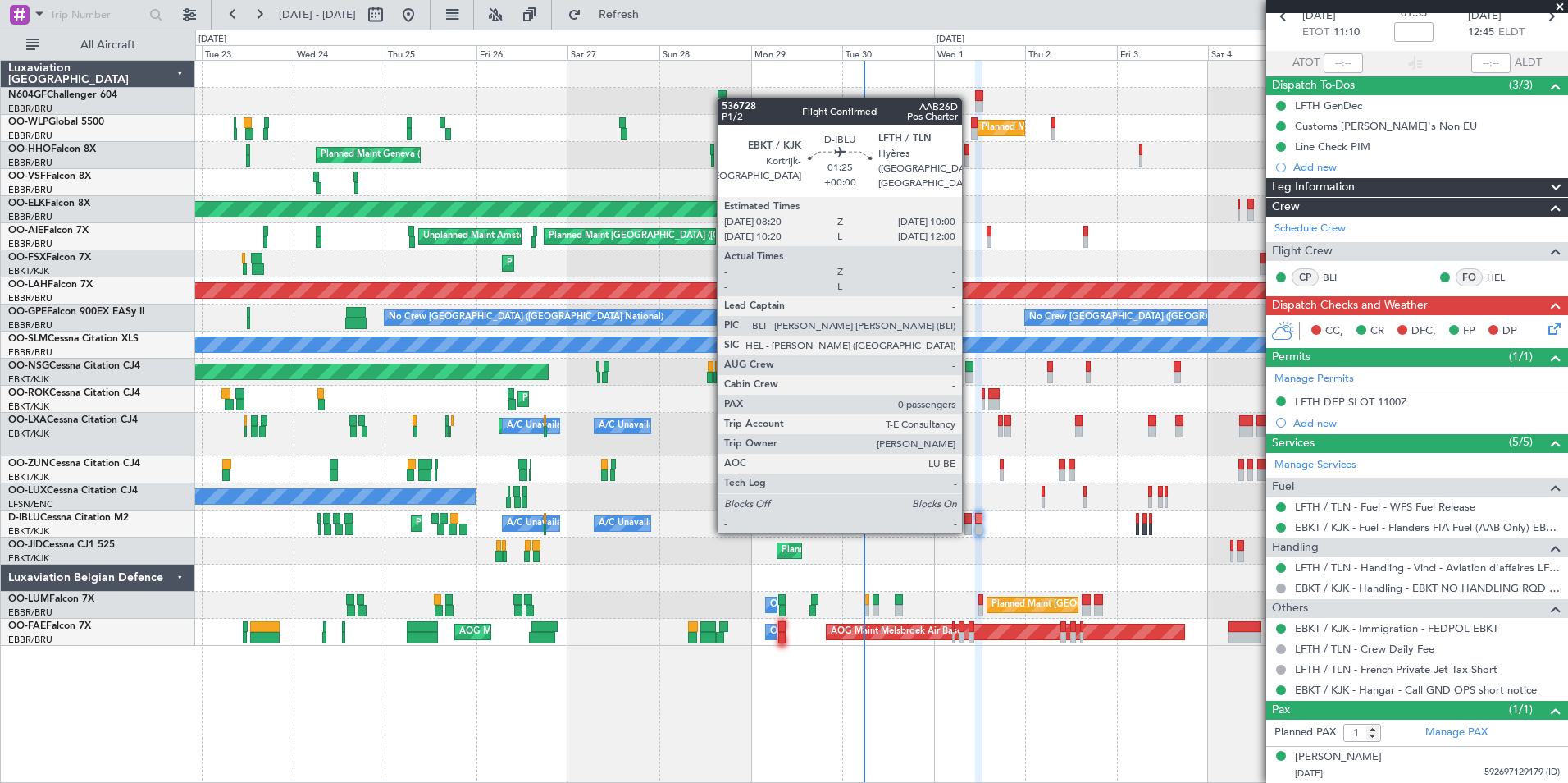
click at [969, 529] on div at bounding box center [968, 529] width 7 height 11
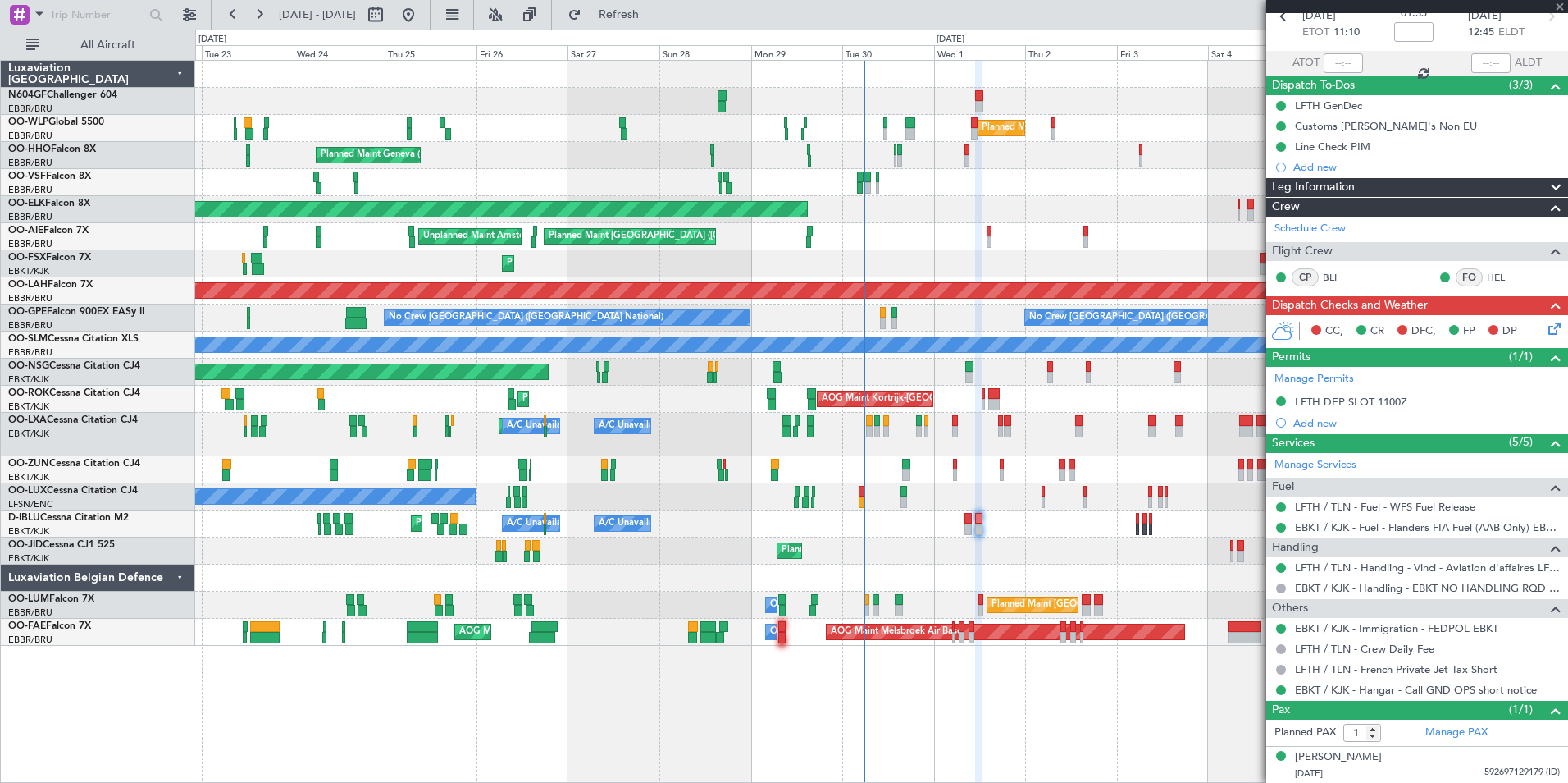
type input "0"
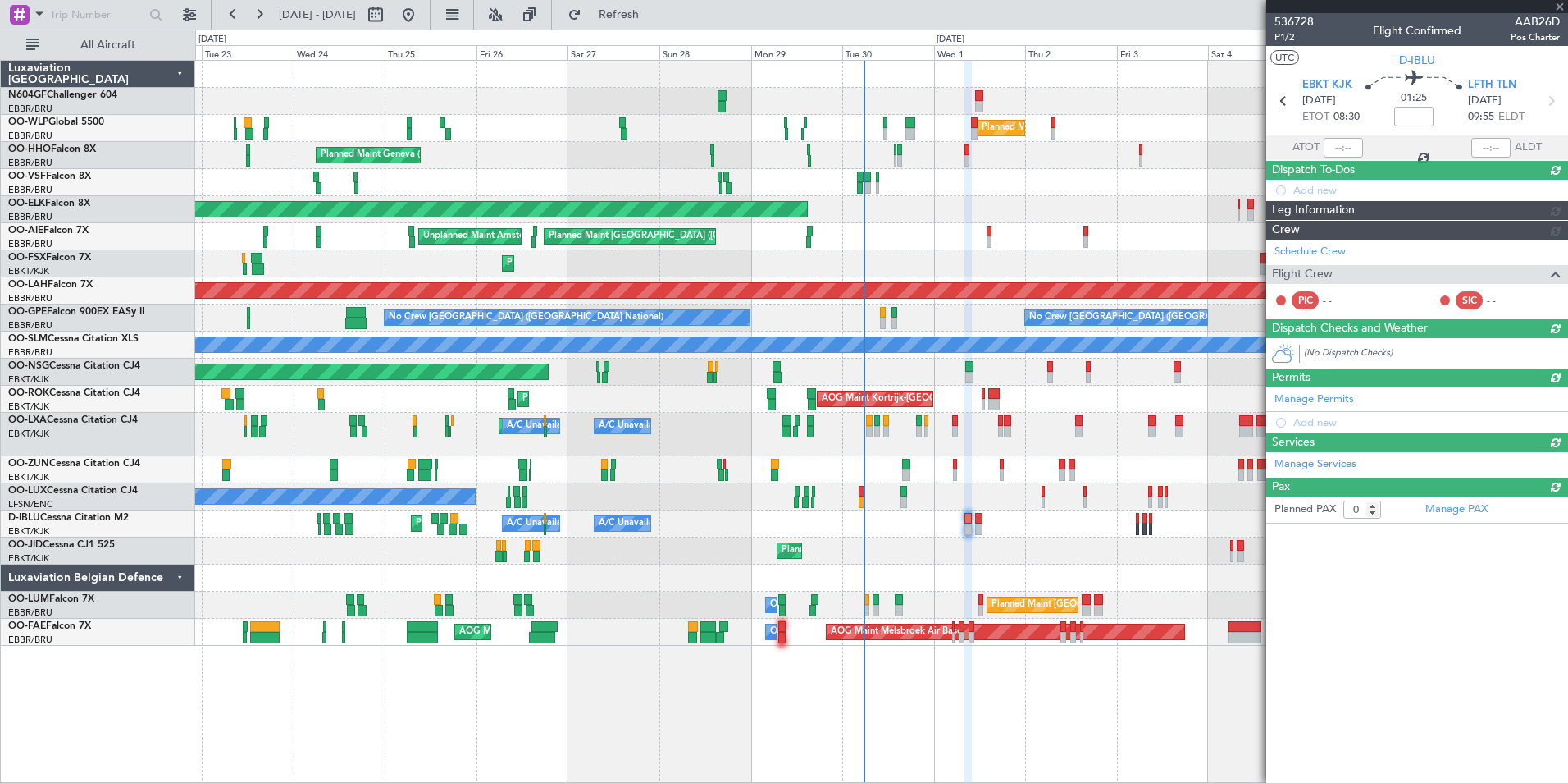
scroll to position [0, 0]
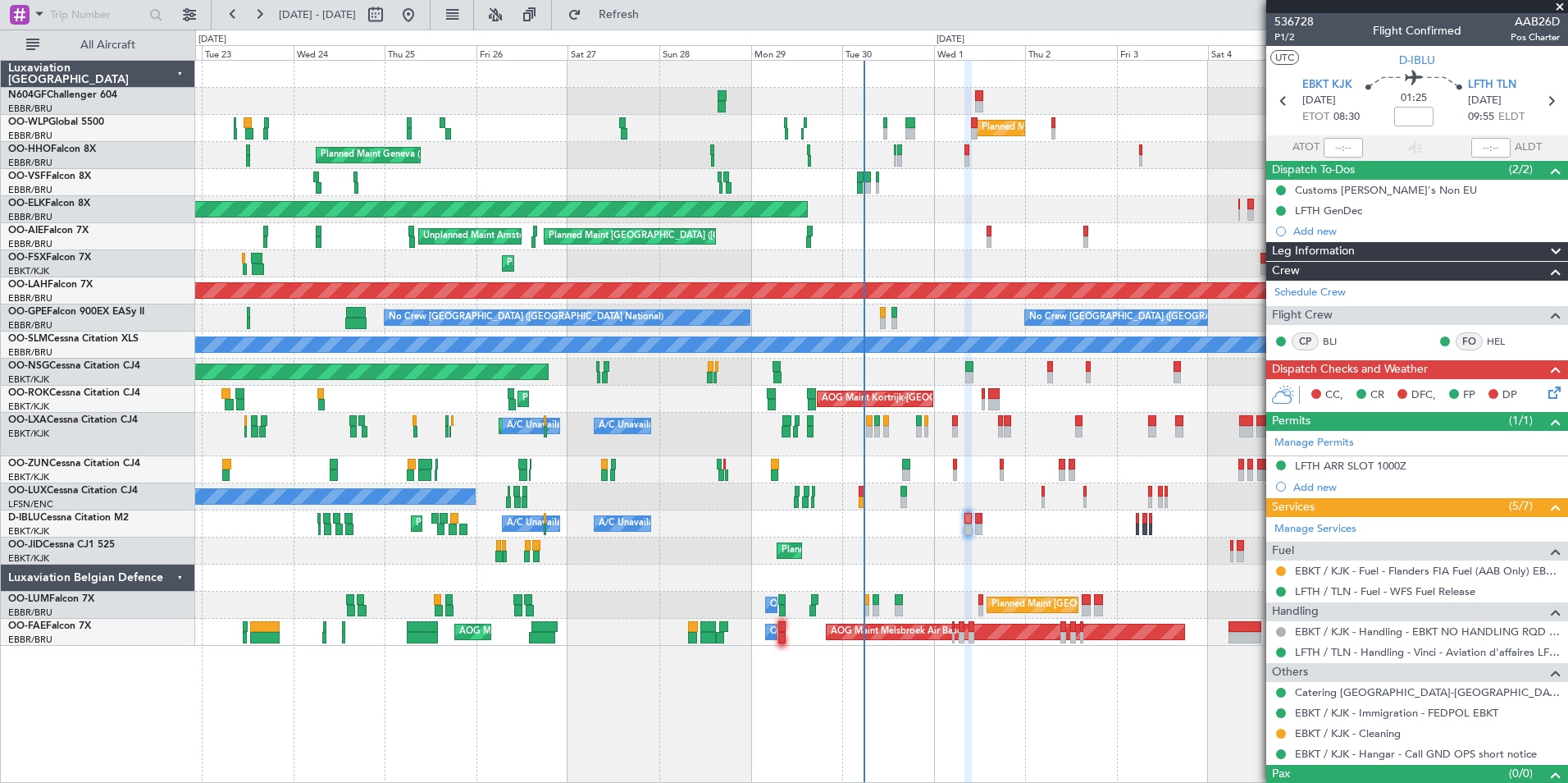
click at [1089, 250] on div "Planned Maint Milan (Linate) Planned Maint Geneva ([GEOGRAPHIC_DATA]) AOG Maint…" at bounding box center [881, 353] width 1372 height 585
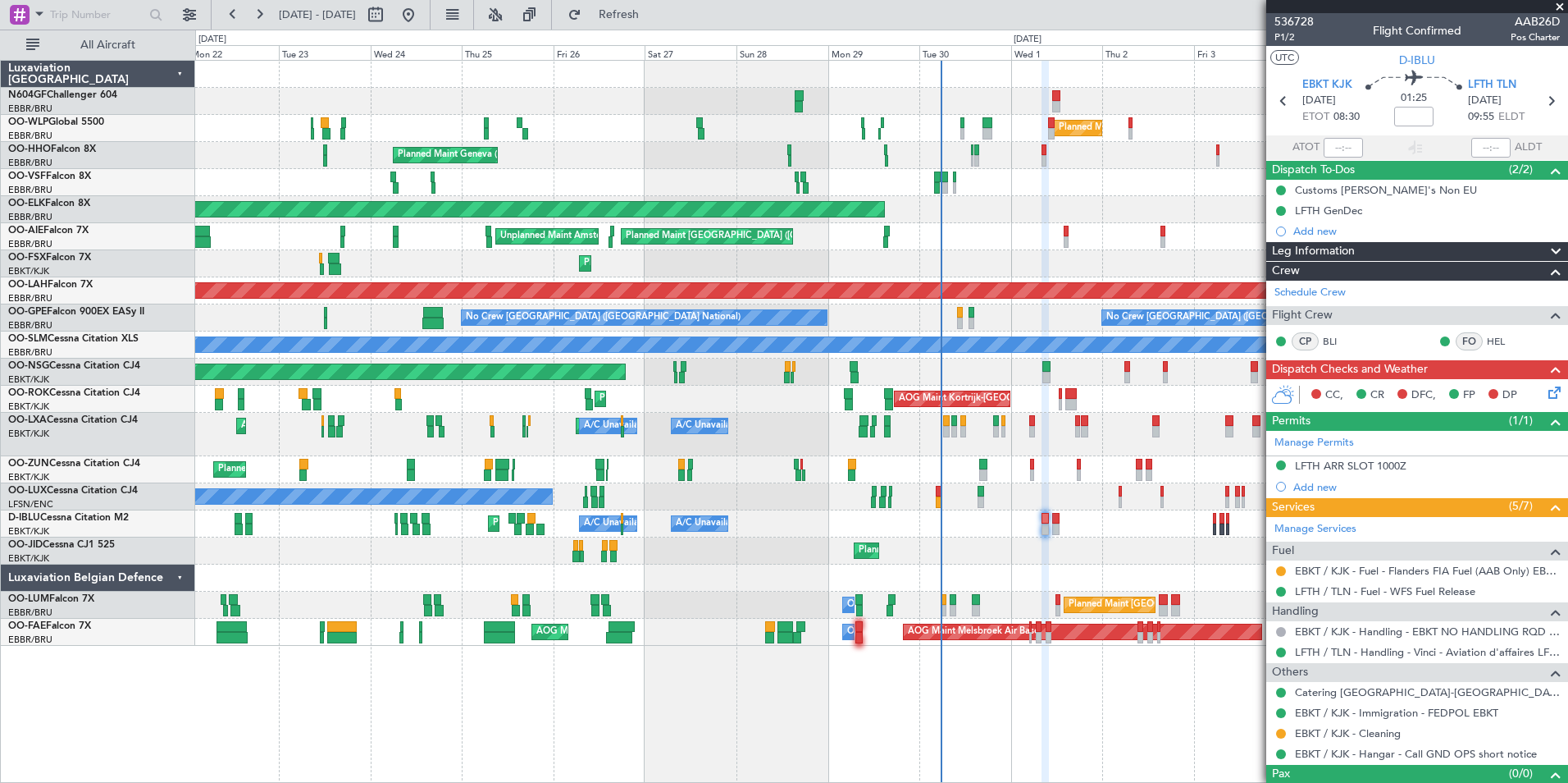
scroll to position [28, 0]
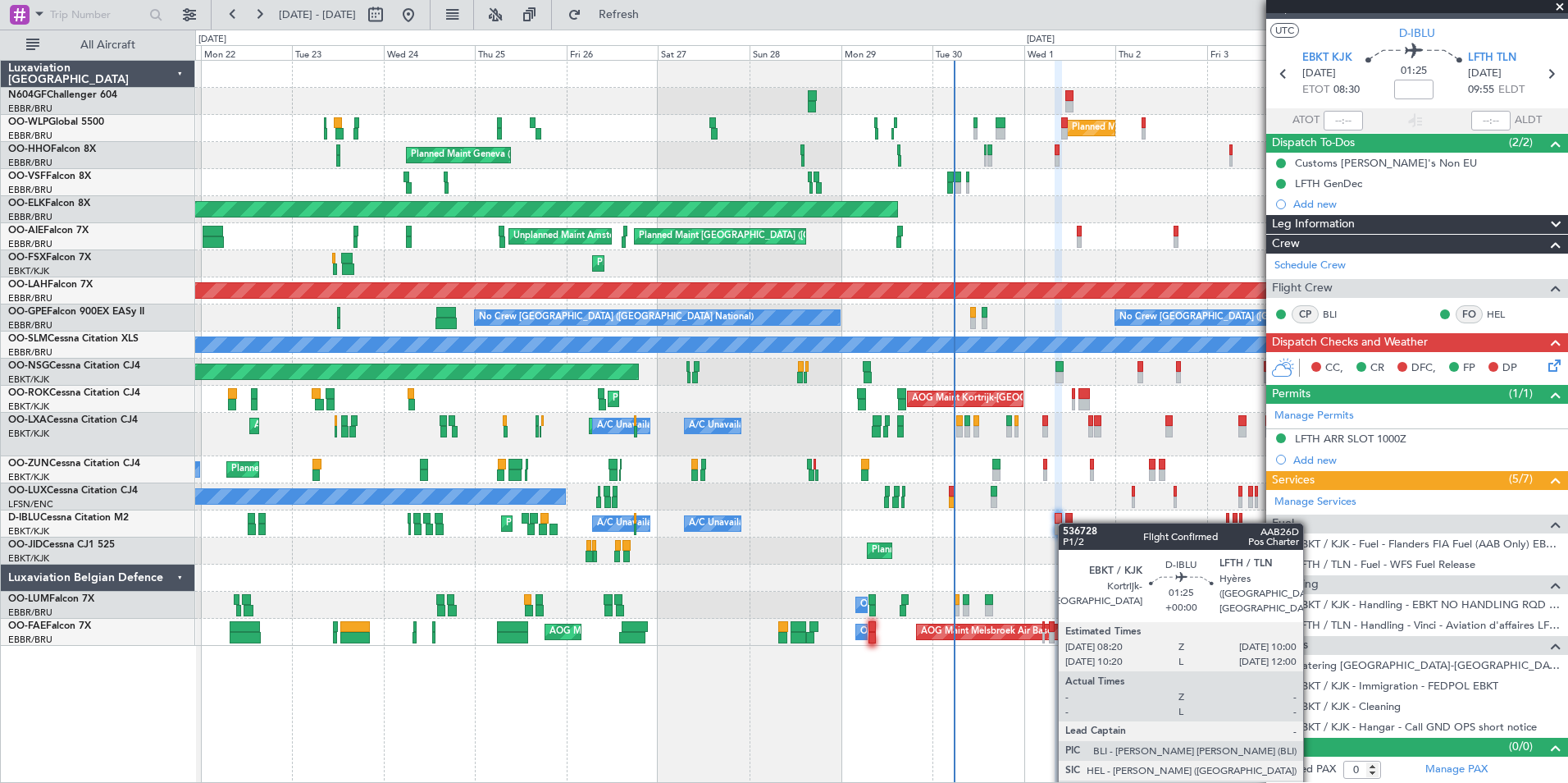
click at [1052, 523] on div "A/C Unavailable [GEOGRAPHIC_DATA]-[GEOGRAPHIC_DATA] [GEOGRAPHIC_DATA] ([GEOGRAP…" at bounding box center [881, 524] width 1372 height 28
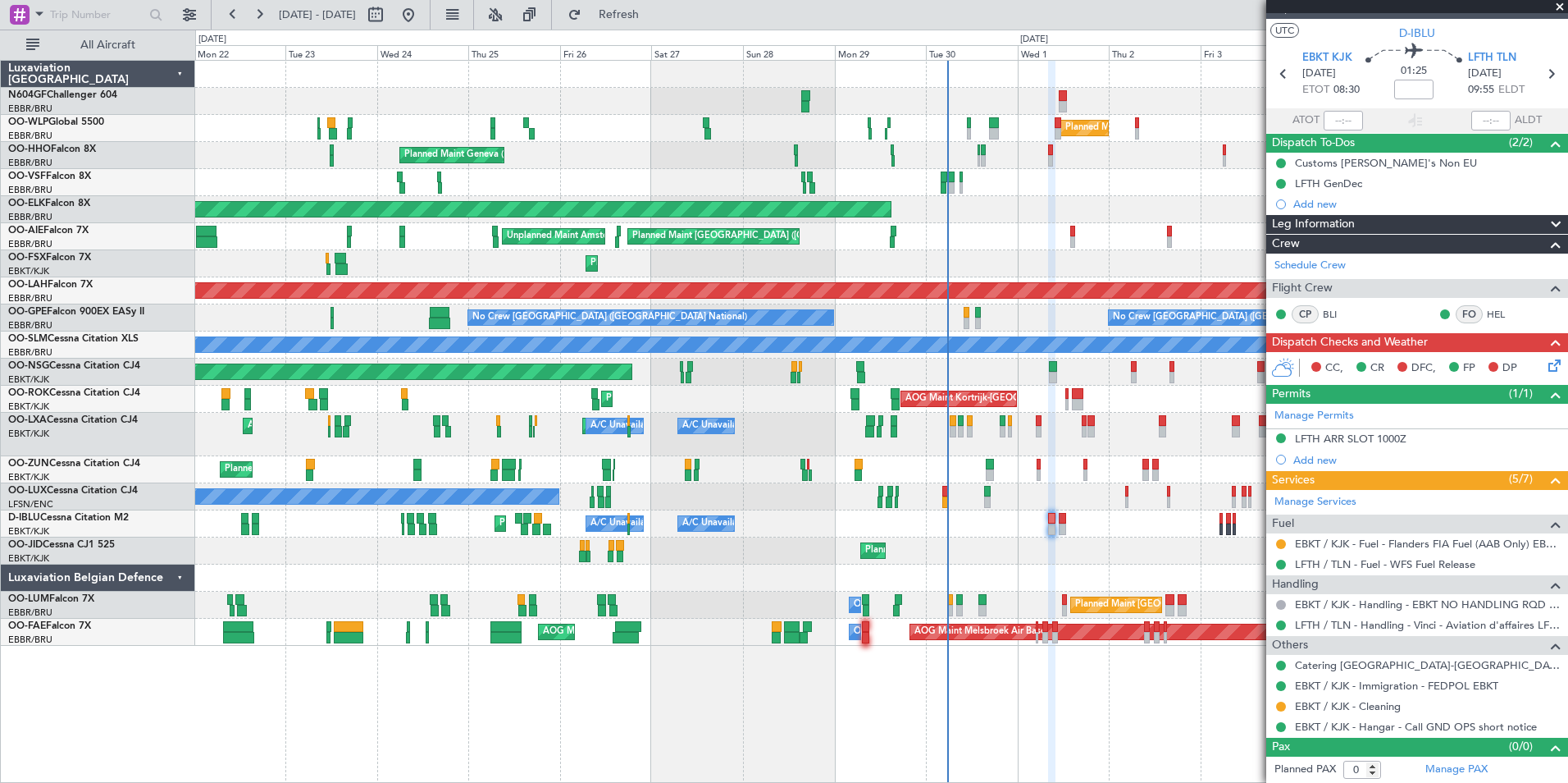
scroll to position [0, 0]
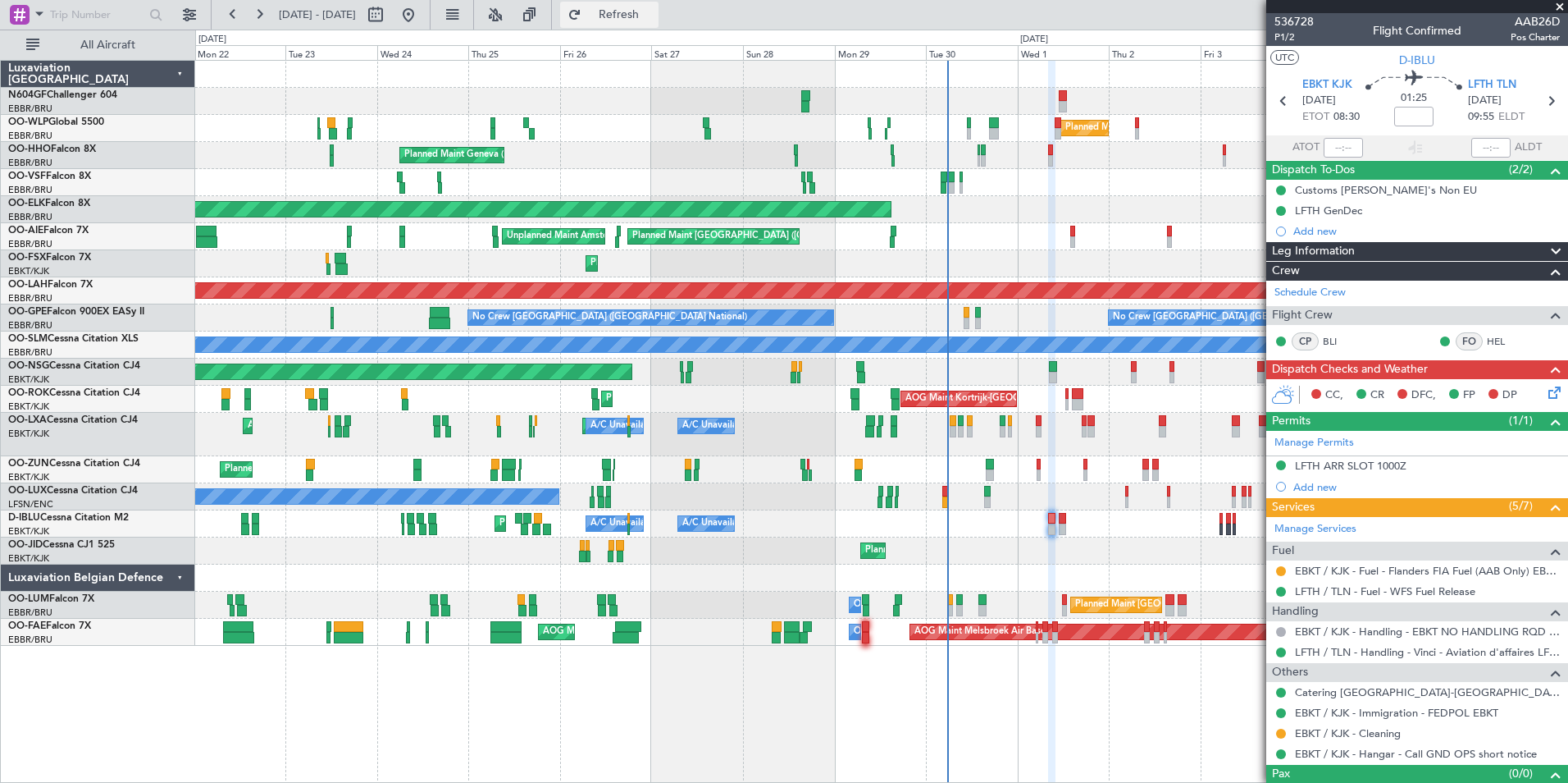
click at [659, 3] on button "Refresh" at bounding box center [609, 15] width 99 height 27
click at [659, 8] on button "Refresh" at bounding box center [609, 15] width 99 height 27
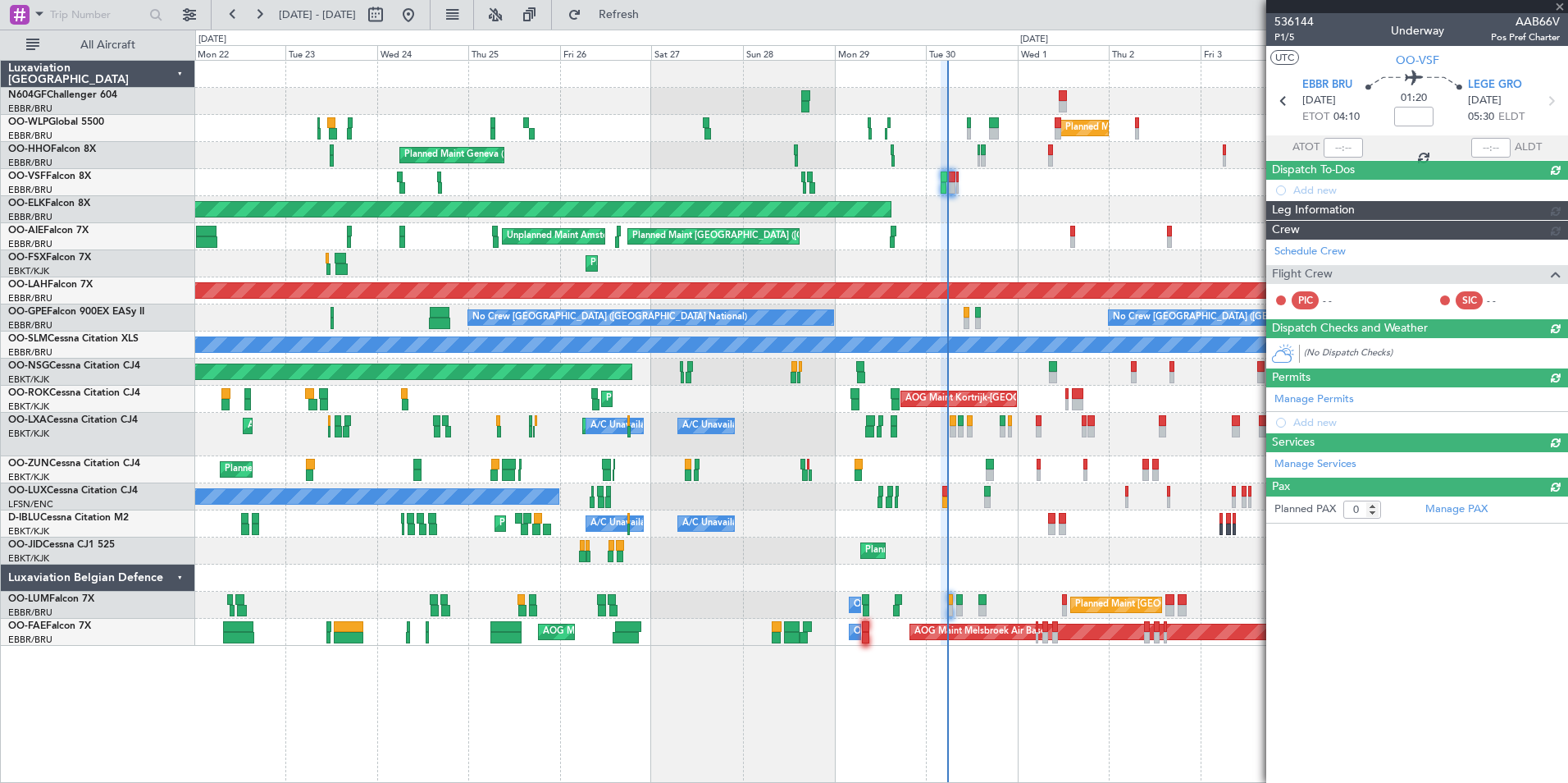
type input "04:12"
type input "05:30"
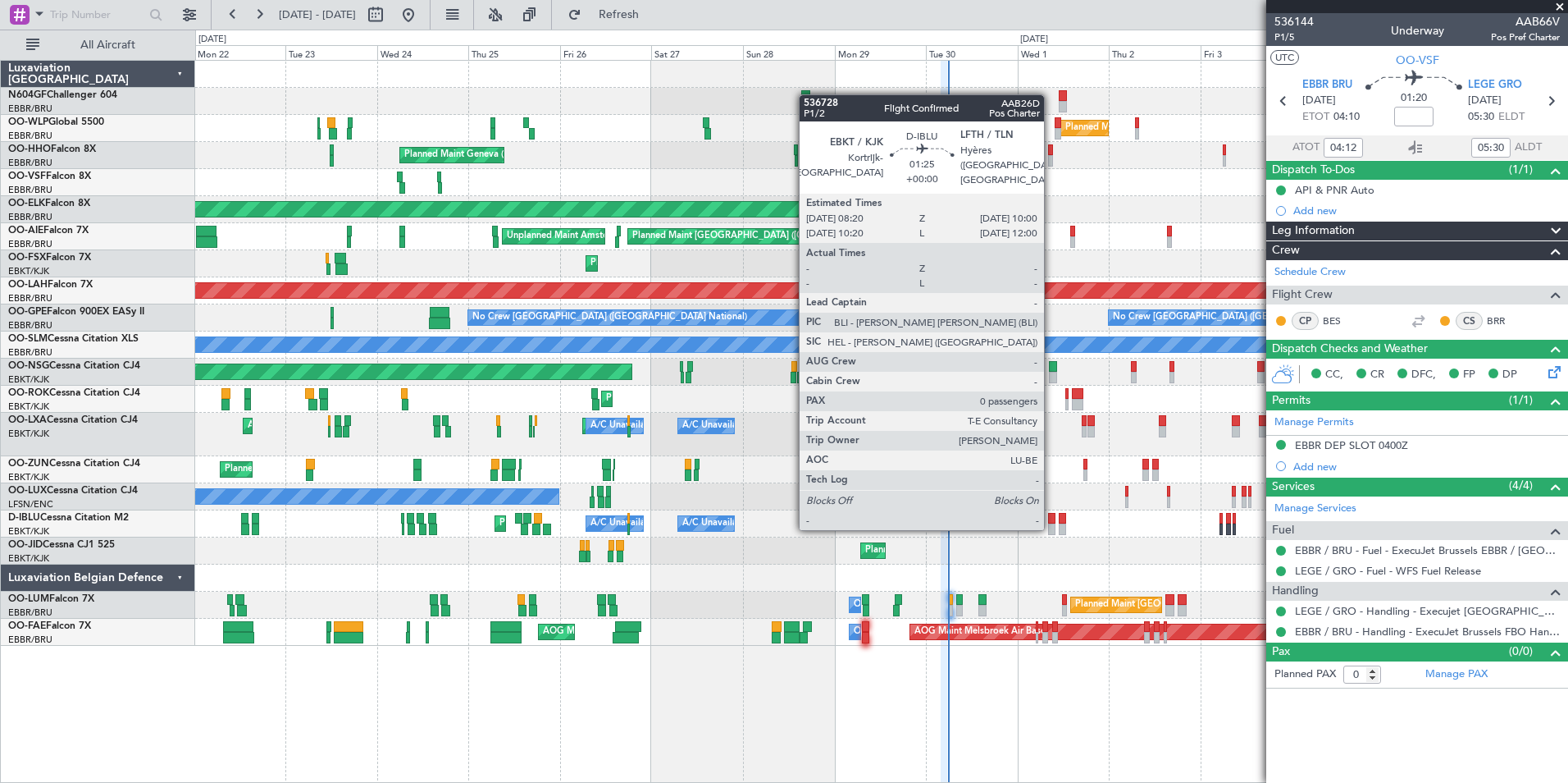
click at [1052, 527] on div at bounding box center [1052, 529] width 7 height 11
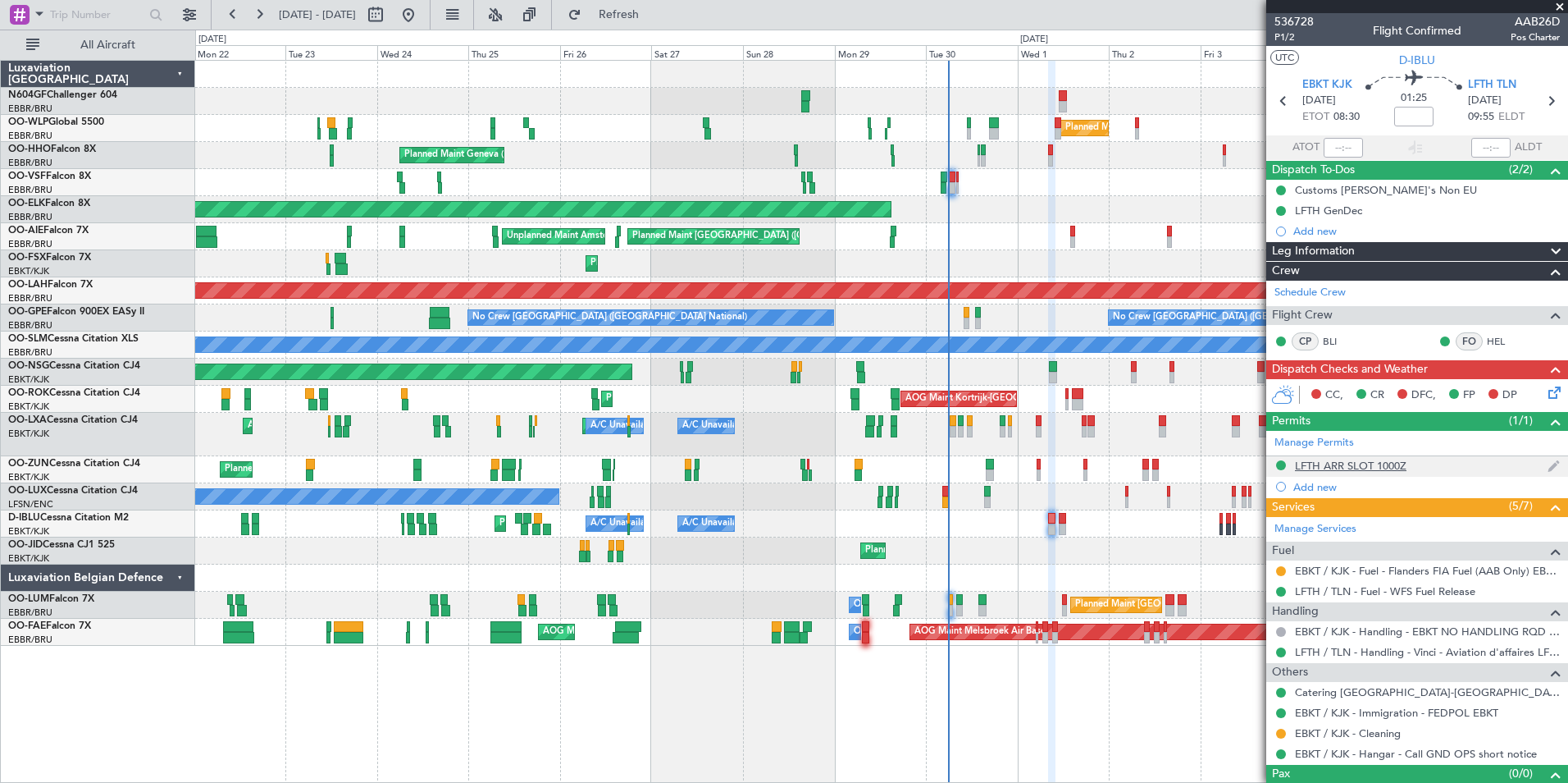
scroll to position [28, 0]
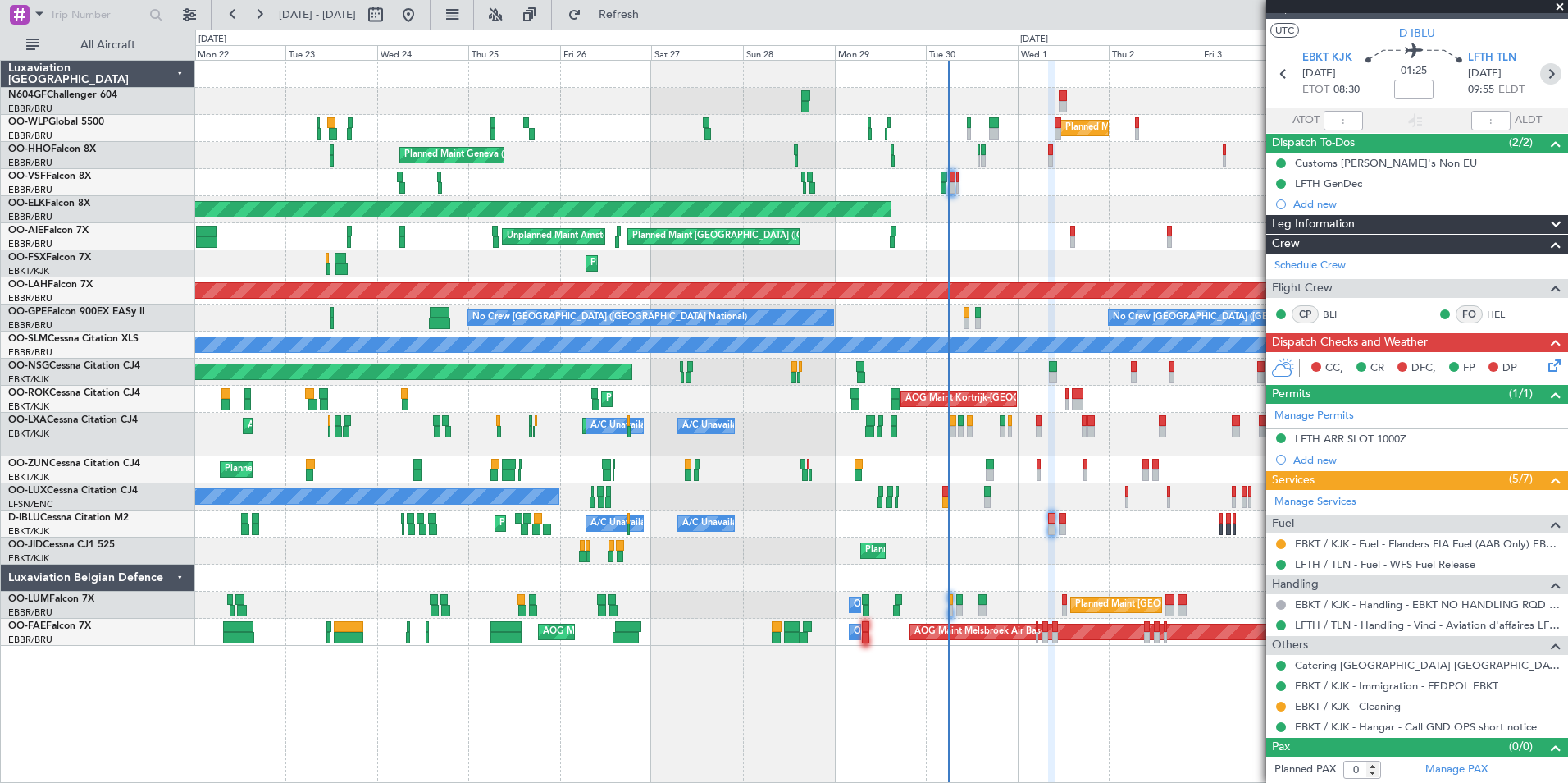
click at [1543, 70] on icon at bounding box center [1551, 74] width 21 height 21
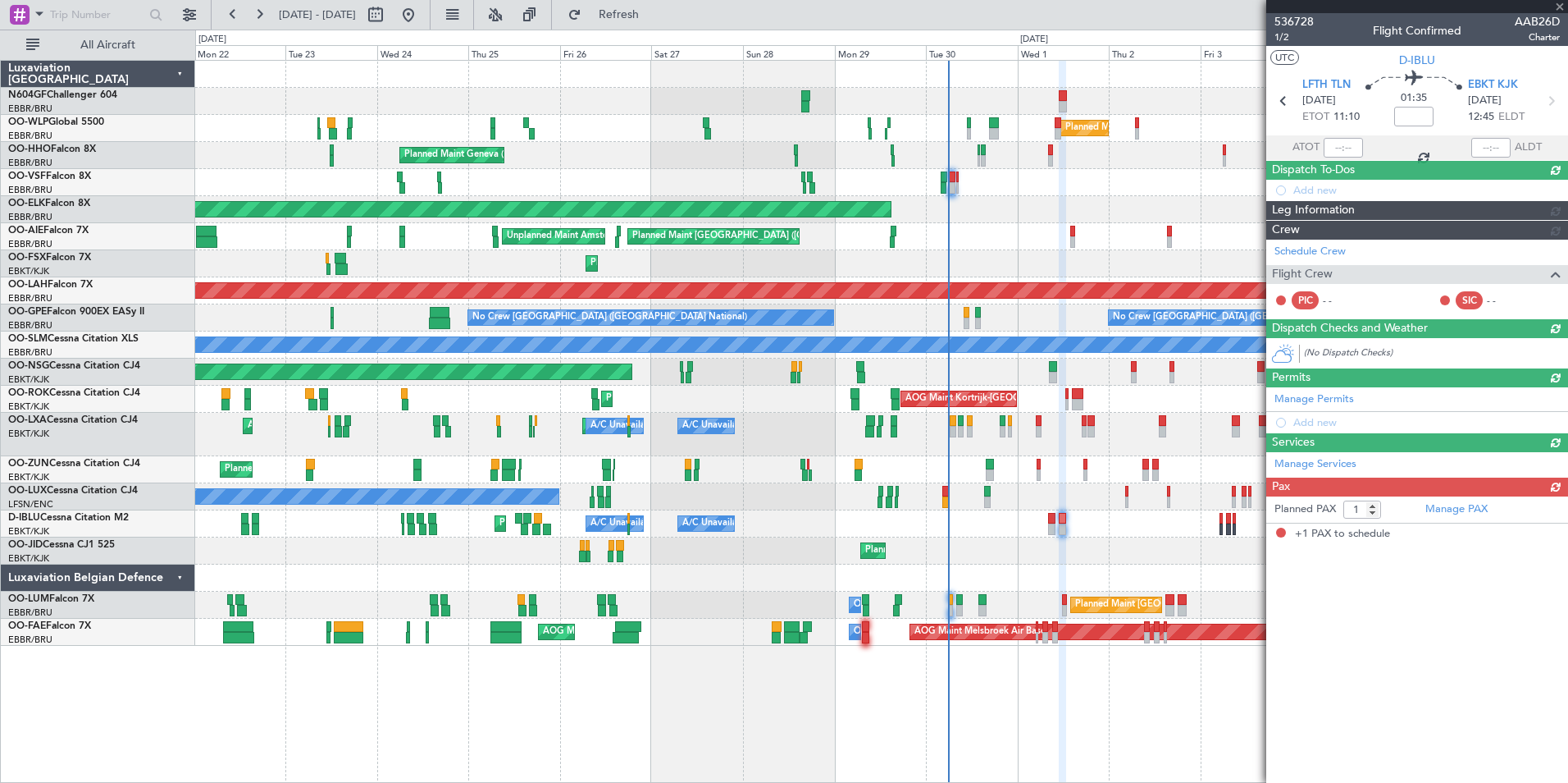
scroll to position [0, 0]
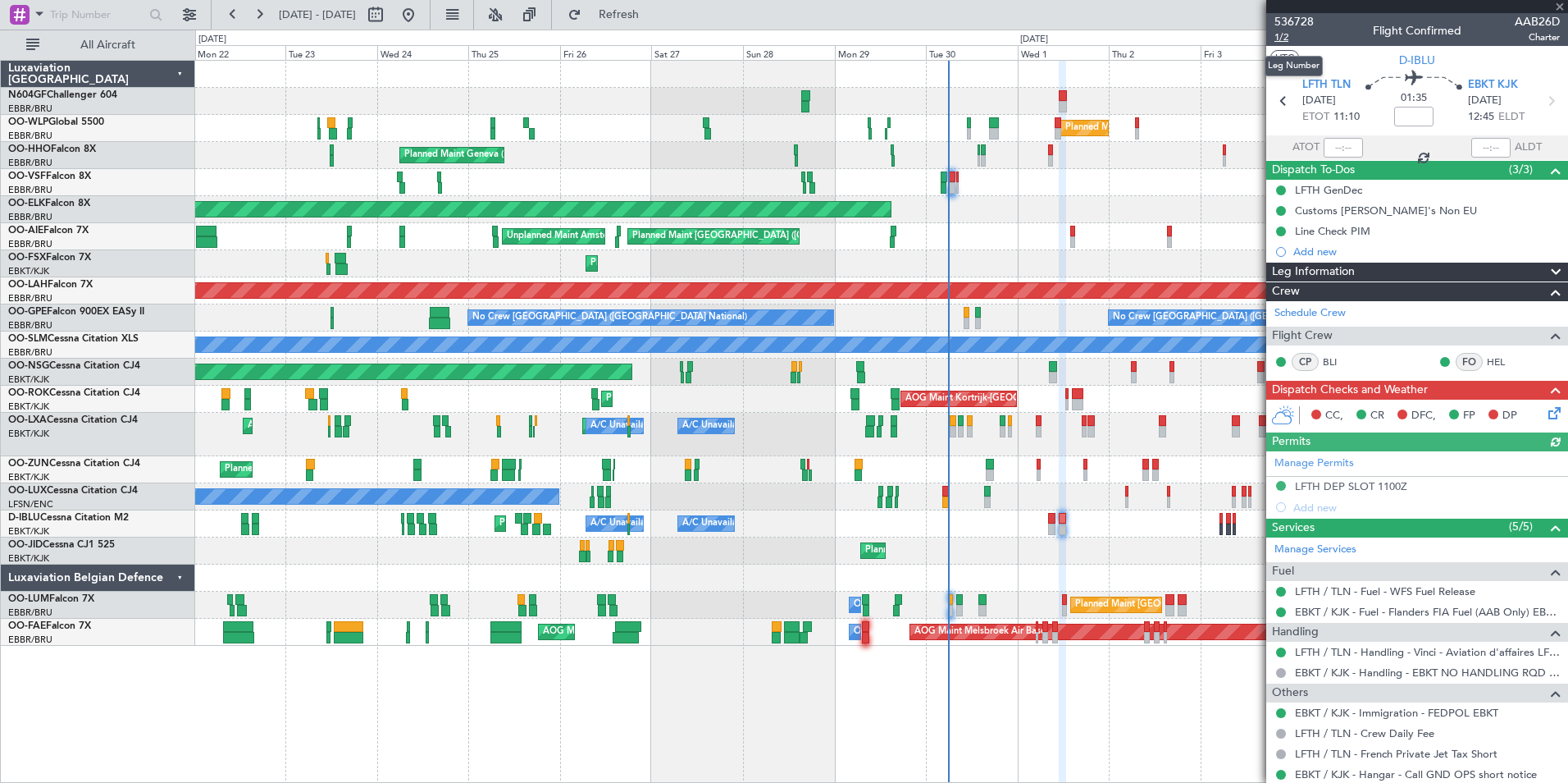
click at [1284, 37] on span "1/2" at bounding box center [1294, 37] width 40 height 14
click at [654, 17] on span "Refresh" at bounding box center [619, 15] width 69 height 11
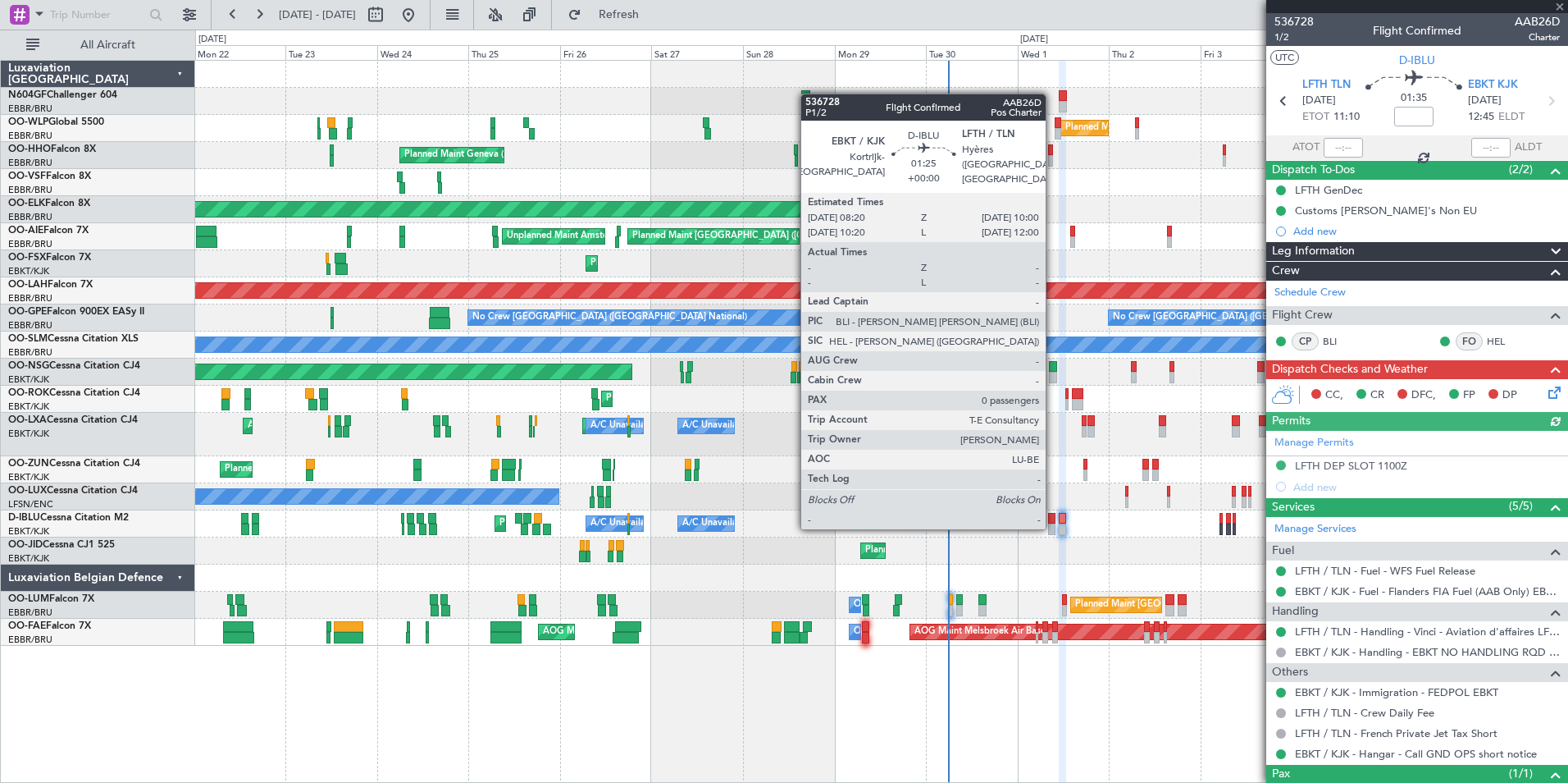
click at [1053, 526] on div at bounding box center [1052, 529] width 7 height 11
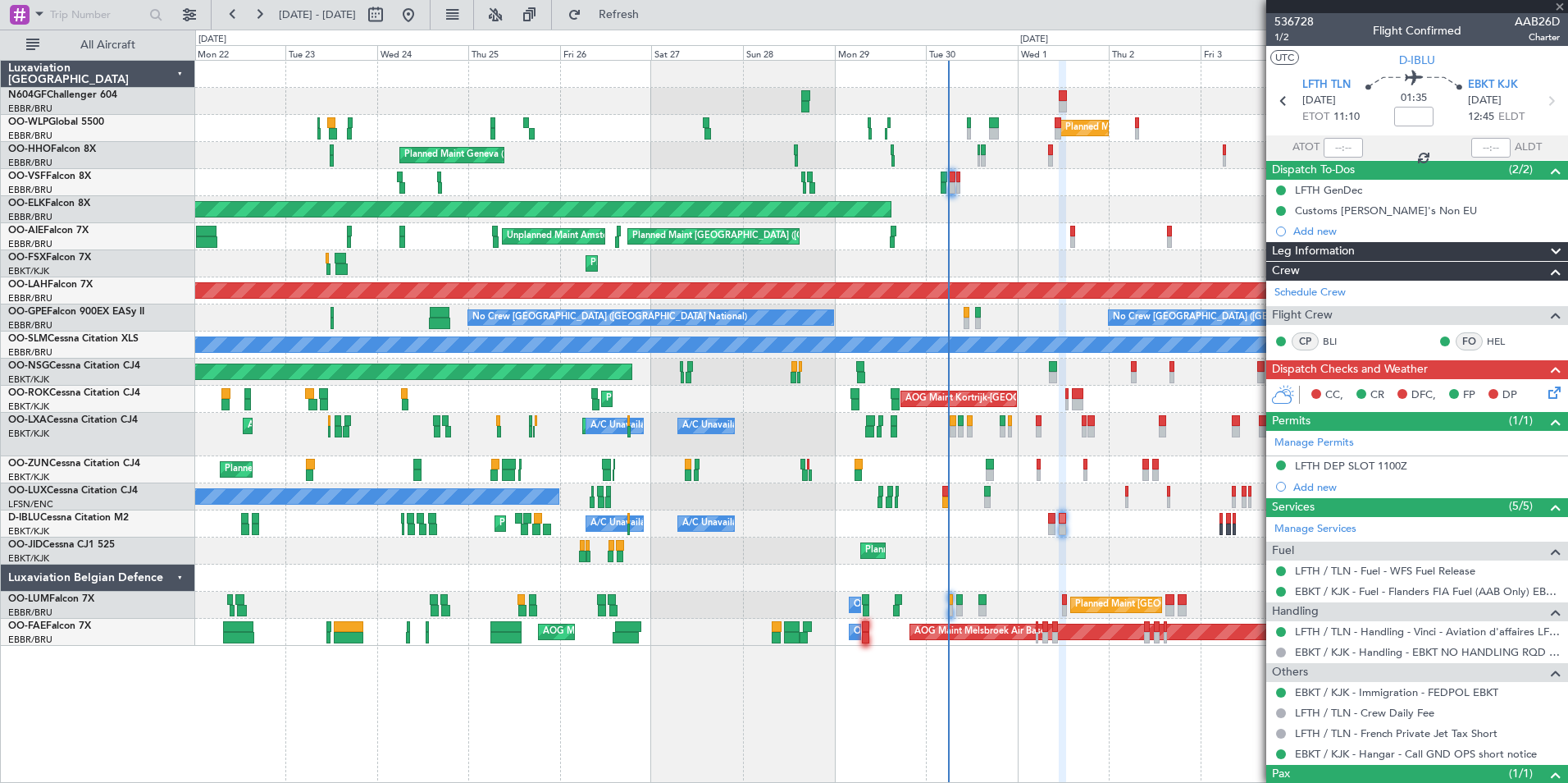
type input "0"
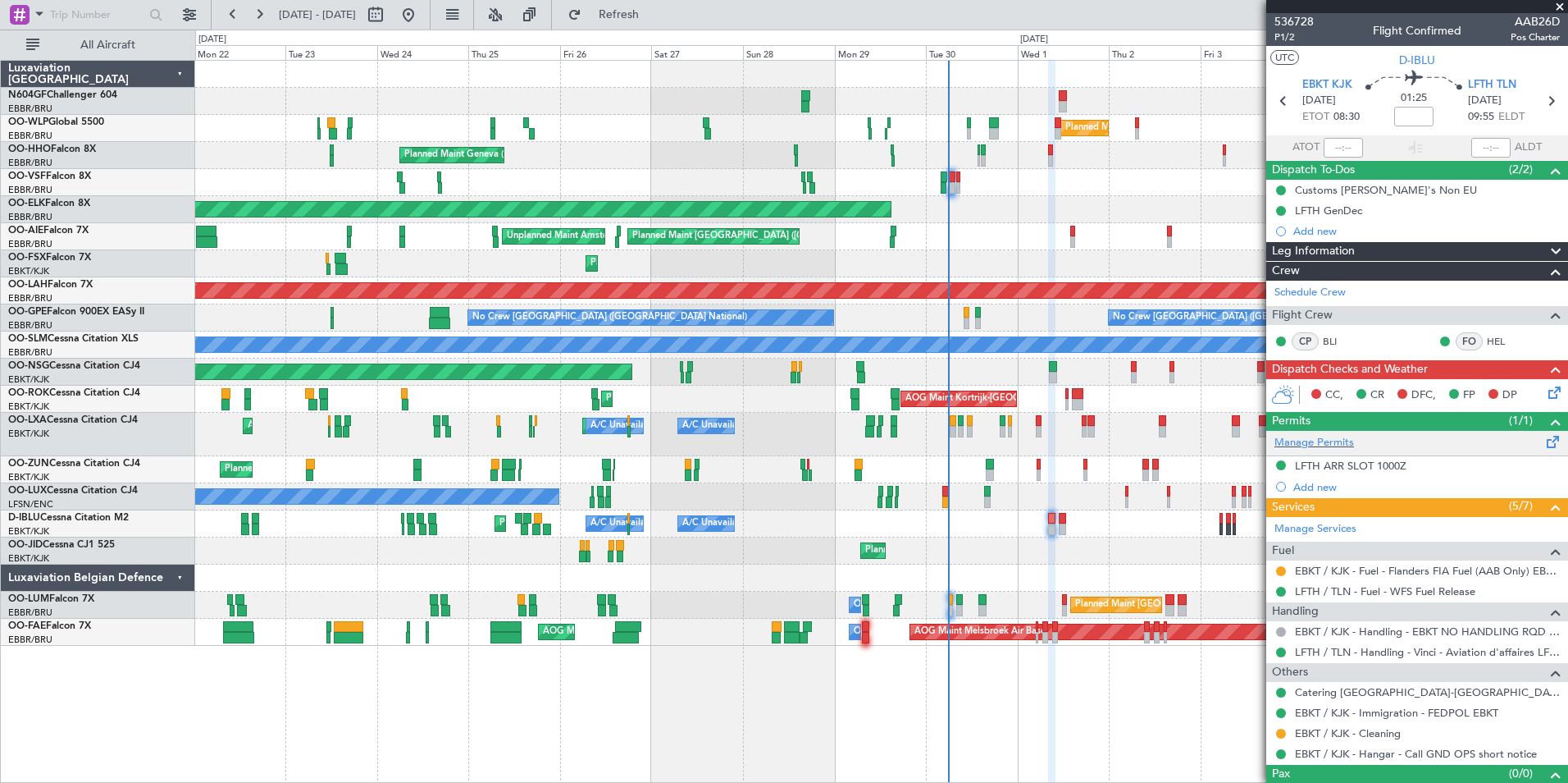
scroll to position [28, 0]
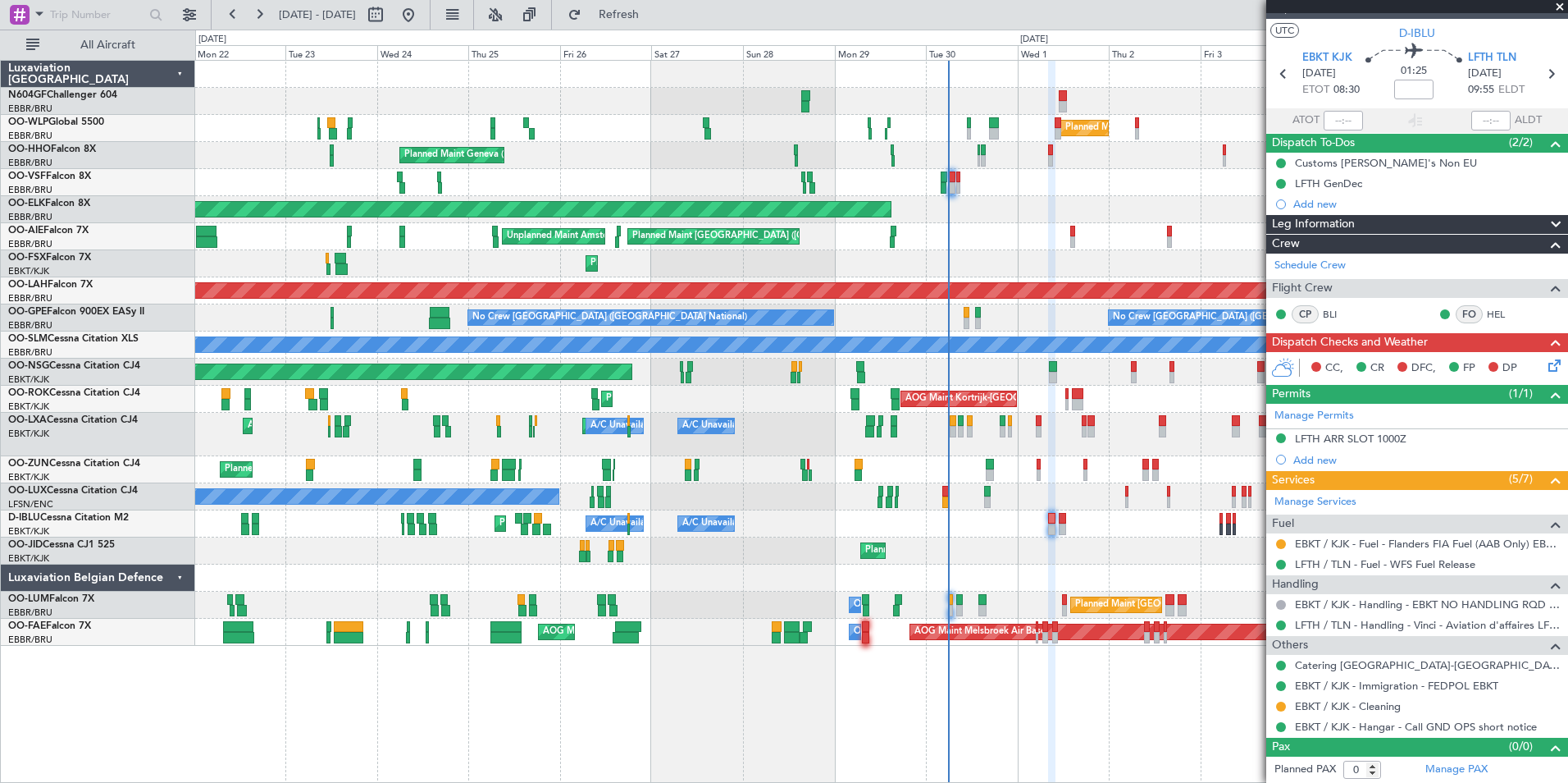
click at [1550, 364] on icon at bounding box center [1551, 362] width 13 height 13
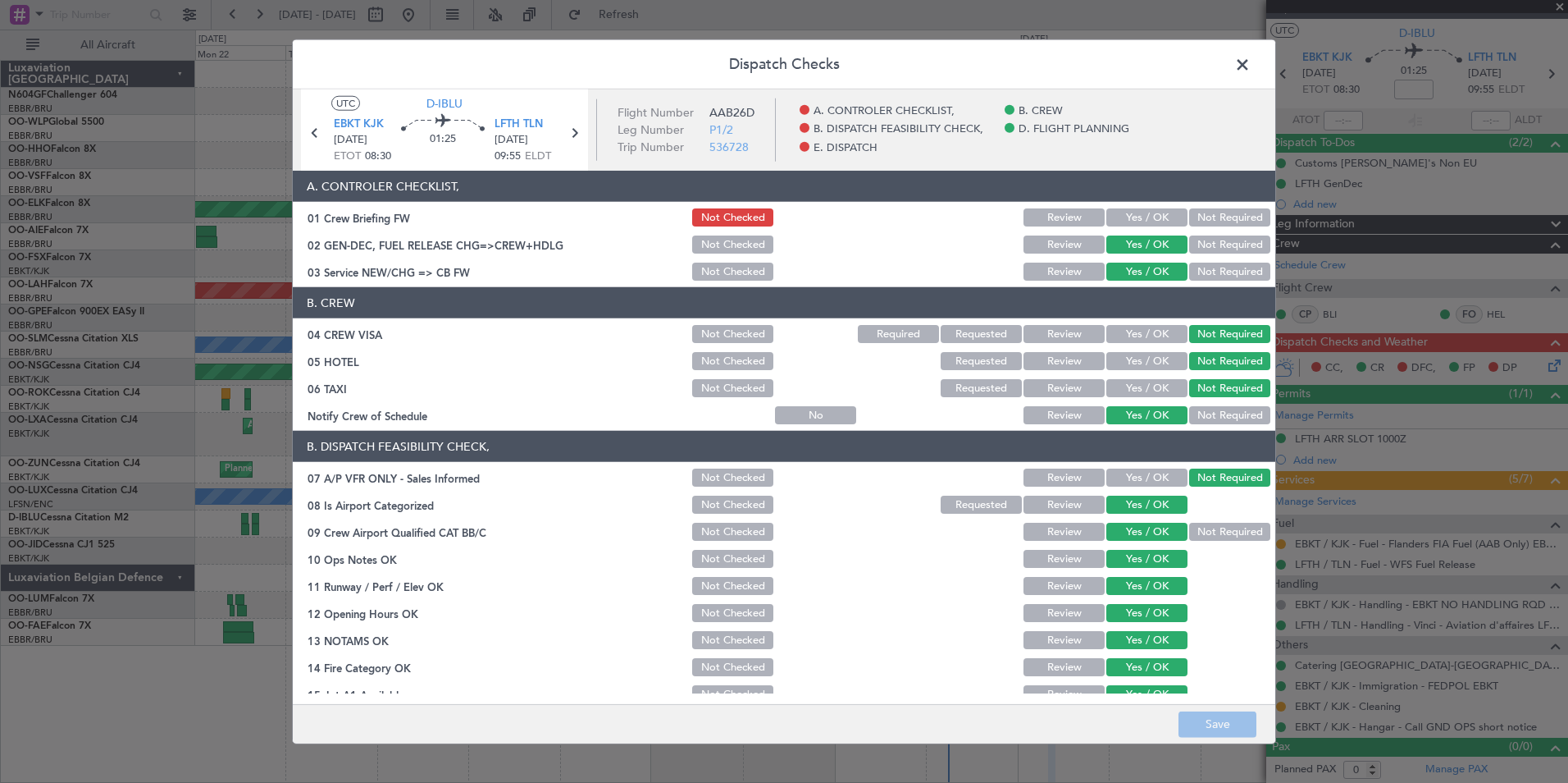
scroll to position [303, 0]
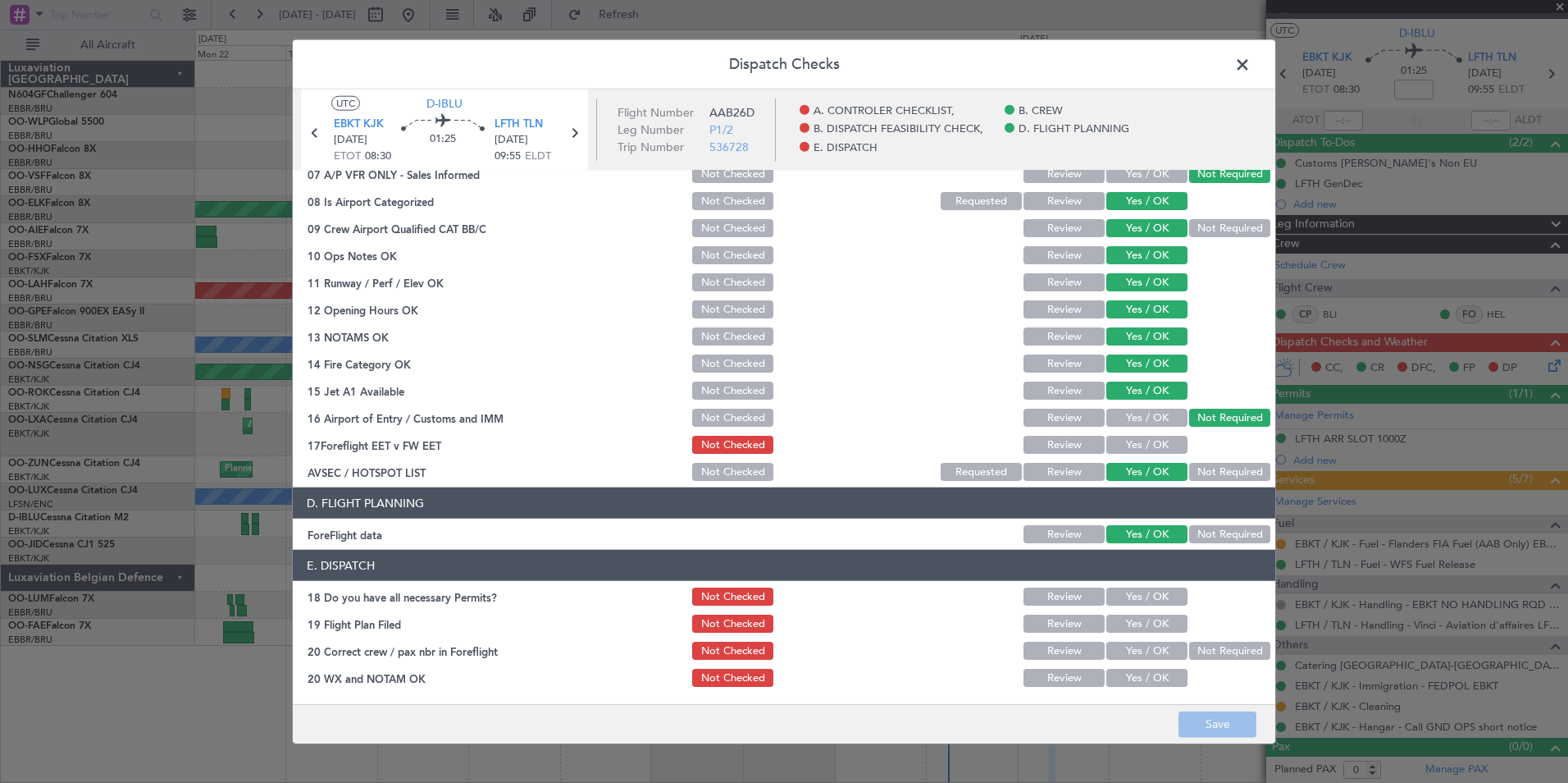
click at [1150, 443] on button "Yes / OK" at bounding box center [1147, 444] width 82 height 18
click at [1157, 603] on button "Yes / OK" at bounding box center [1147, 596] width 82 height 18
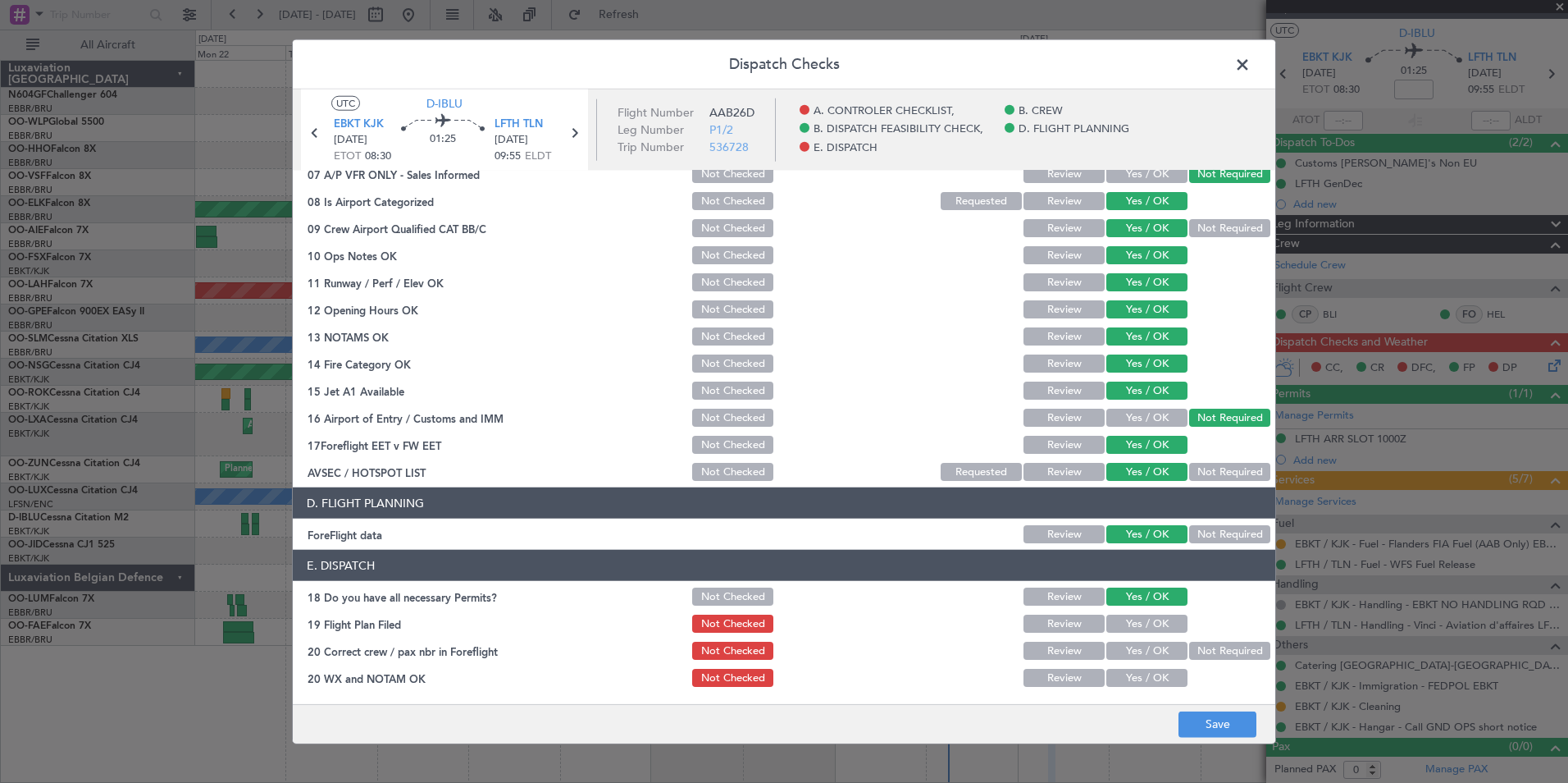
click at [1160, 622] on button "Yes / OK" at bounding box center [1147, 623] width 82 height 18
click at [1164, 640] on div "Yes / OK" at bounding box center [1145, 651] width 82 height 23
click at [1168, 646] on button "Yes / OK" at bounding box center [1147, 650] width 82 height 18
click at [1164, 680] on button "Yes / OK" at bounding box center [1147, 677] width 82 height 18
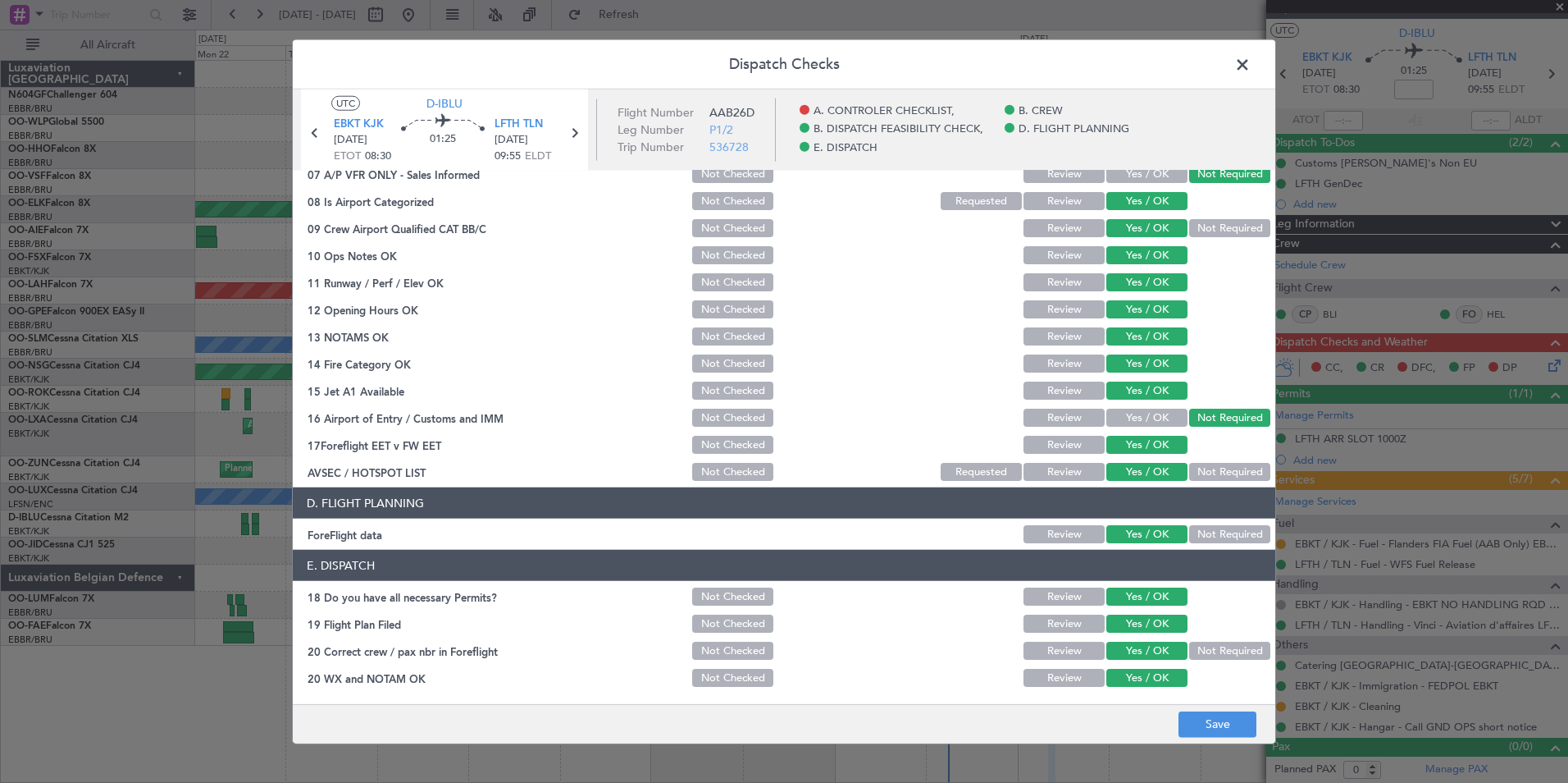
click at [1200, 707] on footer "Save" at bounding box center [784, 723] width 983 height 40
click at [1208, 713] on button "Save" at bounding box center [1217, 724] width 78 height 27
click at [1251, 64] on span at bounding box center [1251, 69] width 0 height 33
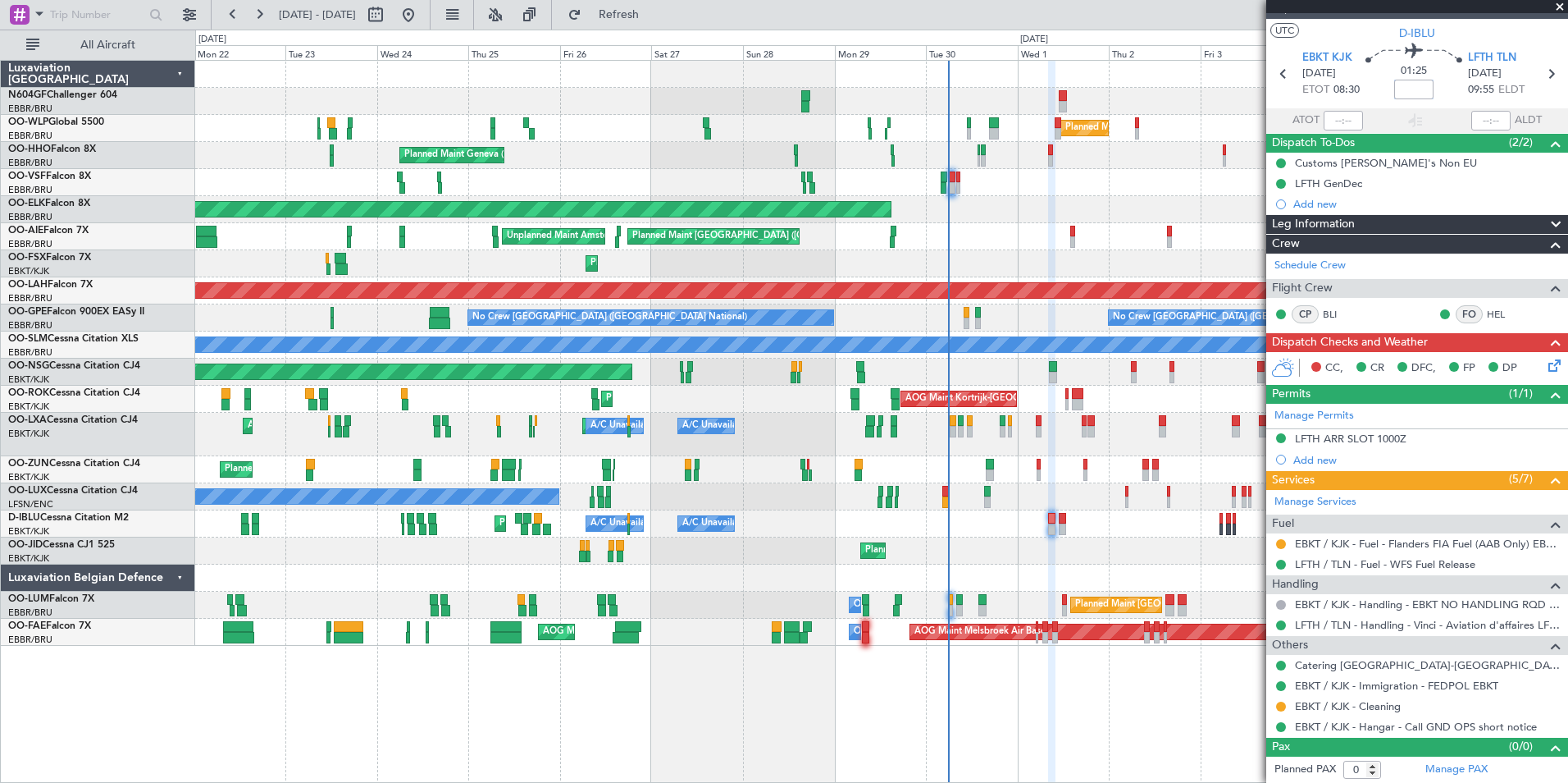
click at [1415, 90] on input at bounding box center [1414, 89] width 40 height 20
click at [1453, 108] on section "ATOT ALDT" at bounding box center [1417, 120] width 302 height 25
type input "+00:10"
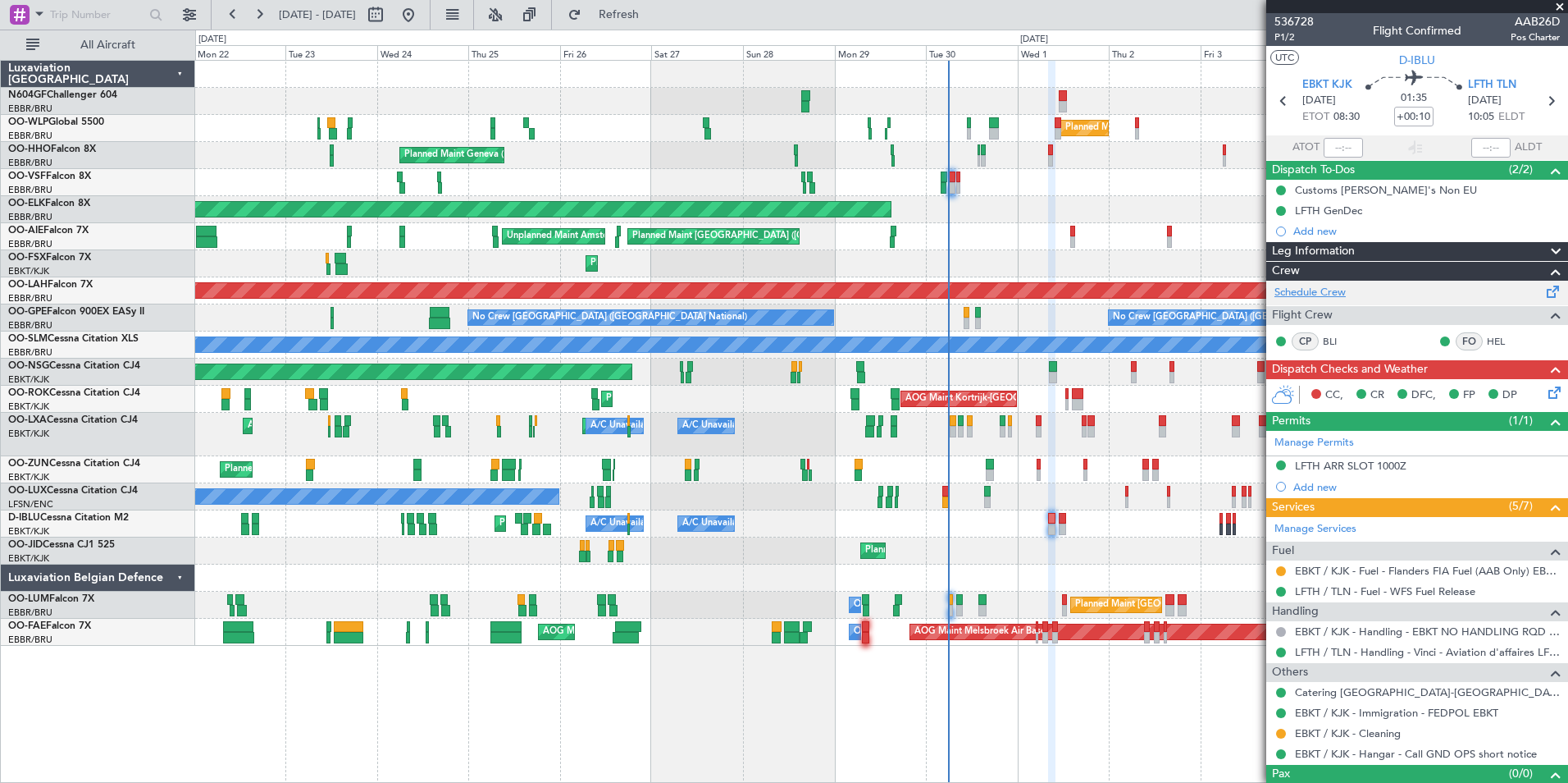
scroll to position [28, 0]
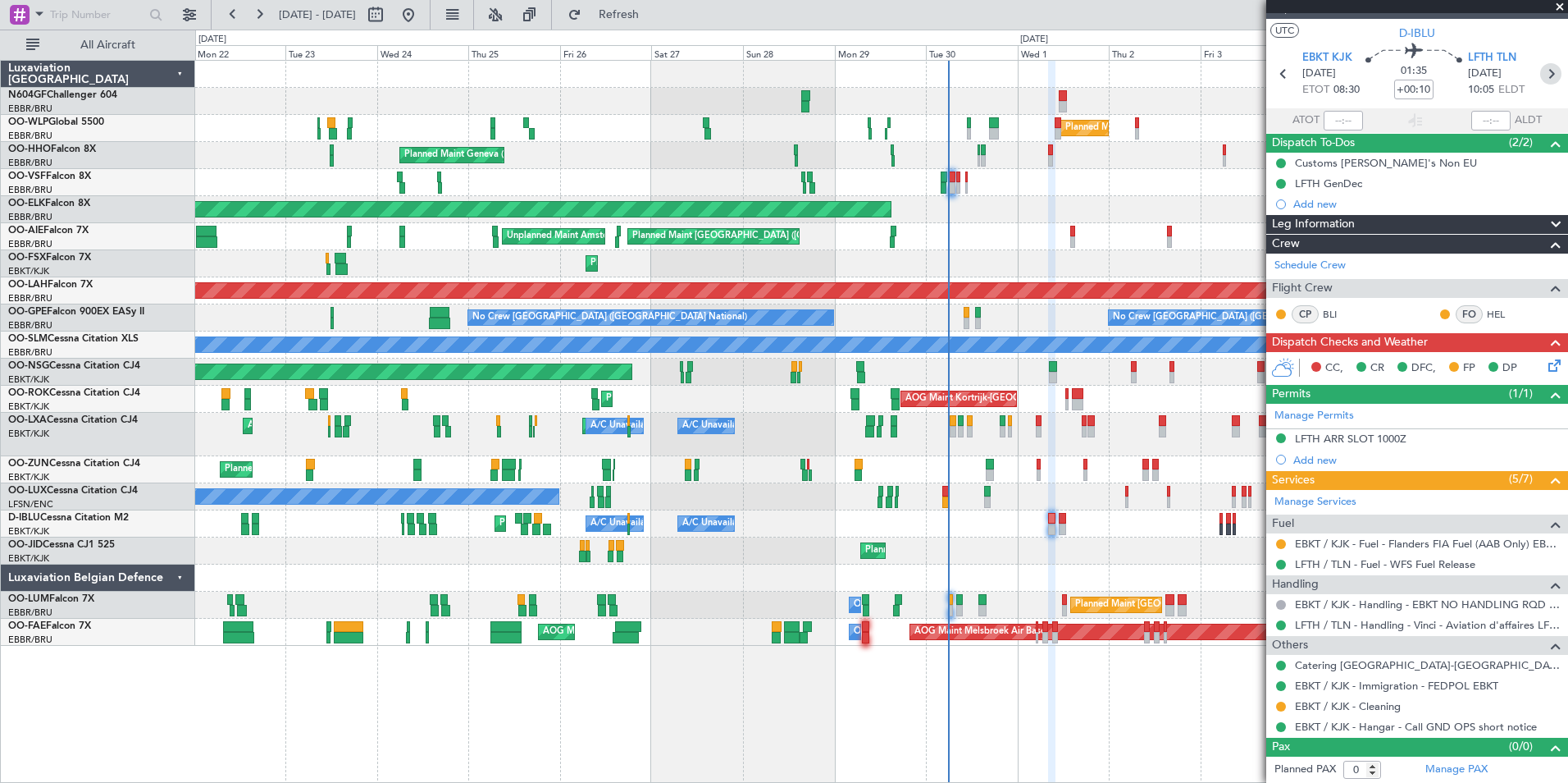
click at [1542, 69] on icon at bounding box center [1551, 74] width 21 height 21
type input "1"
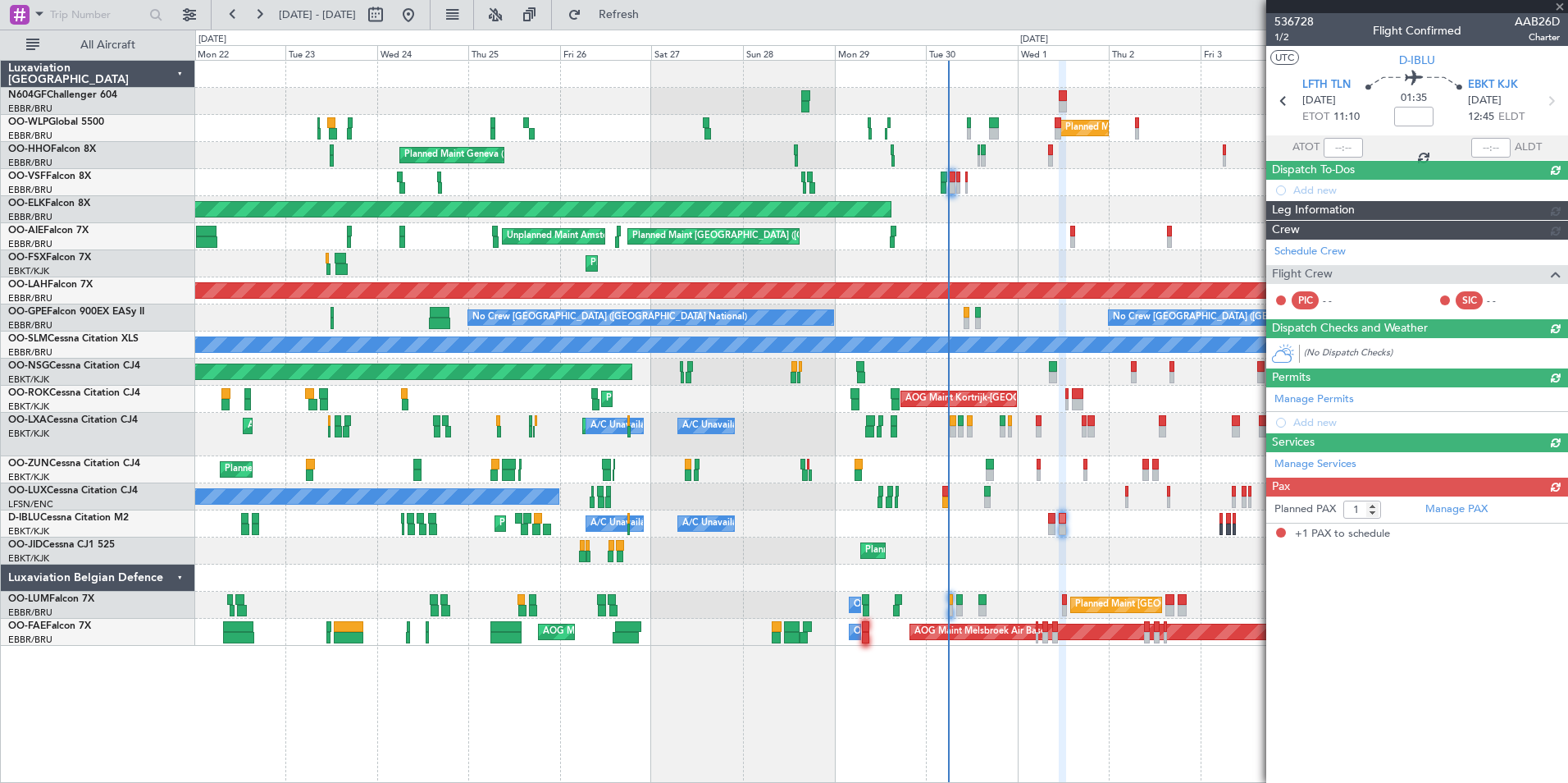
scroll to position [0, 0]
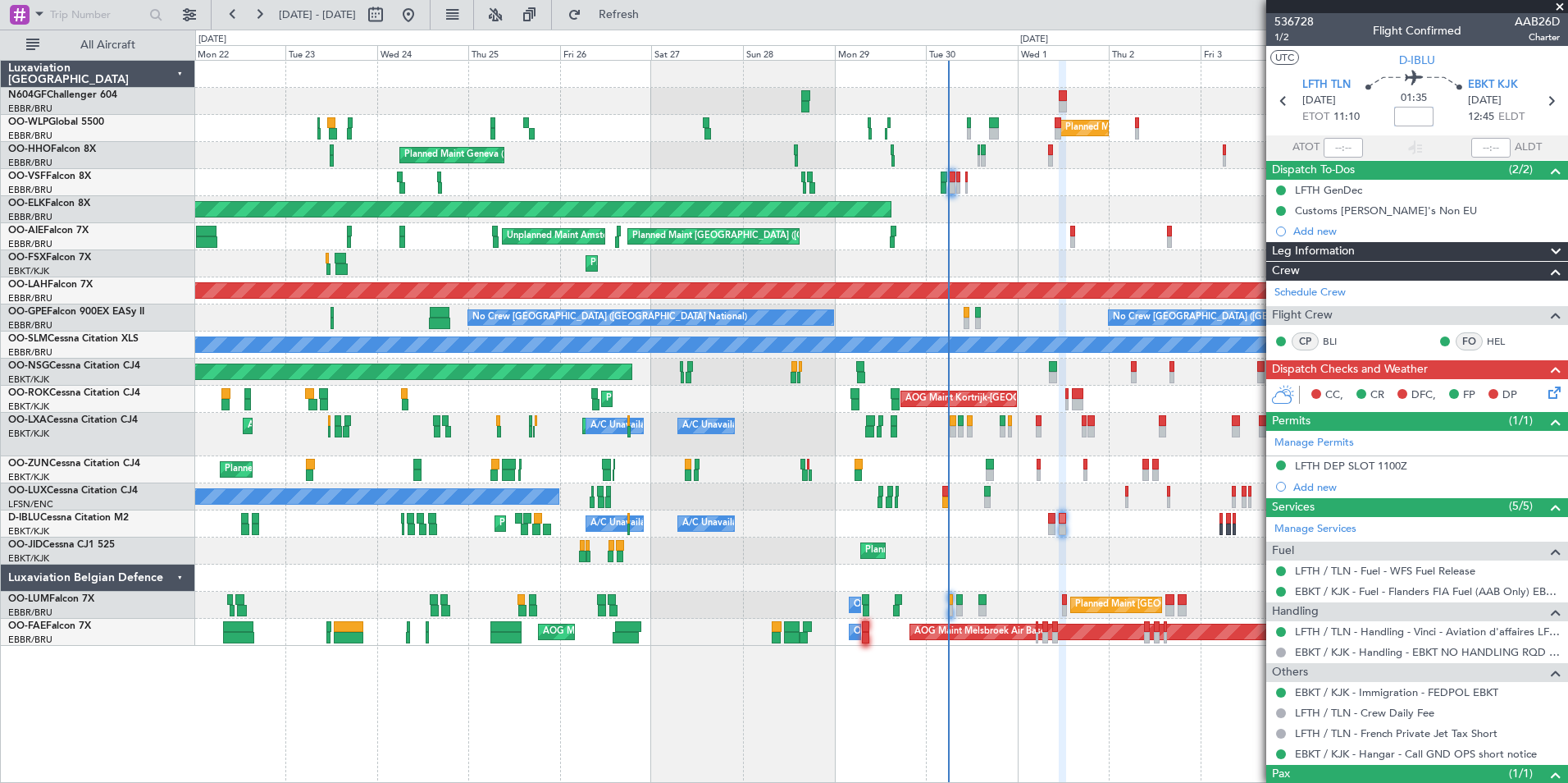
click at [1405, 114] on input at bounding box center [1414, 116] width 40 height 20
click at [1438, 107] on div "01:35 +5" at bounding box center [1414, 101] width 108 height 61
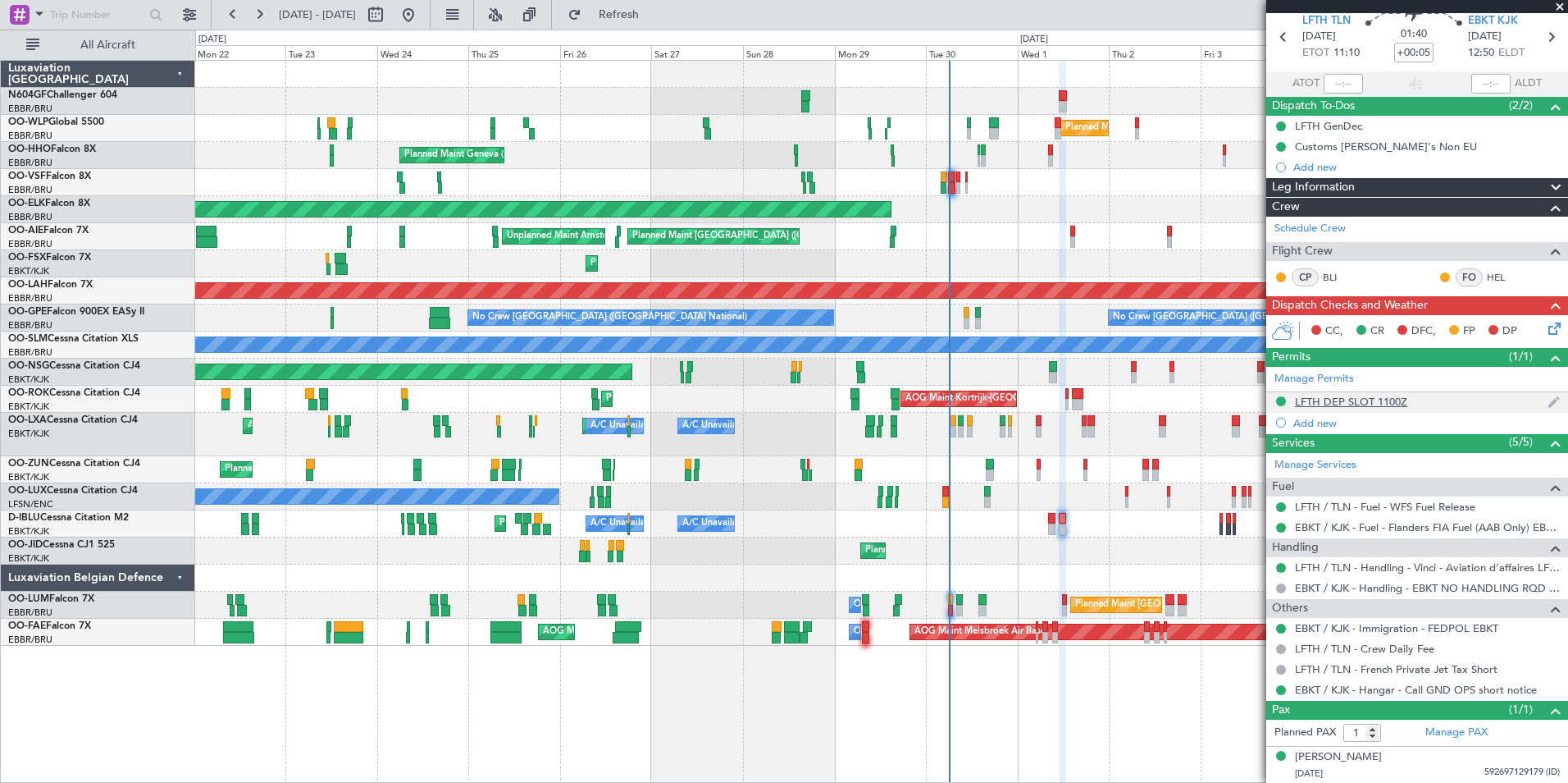
click at [1345, 401] on div "LFTH DEP SLOT 1100Z" at bounding box center [1351, 401] width 113 height 14
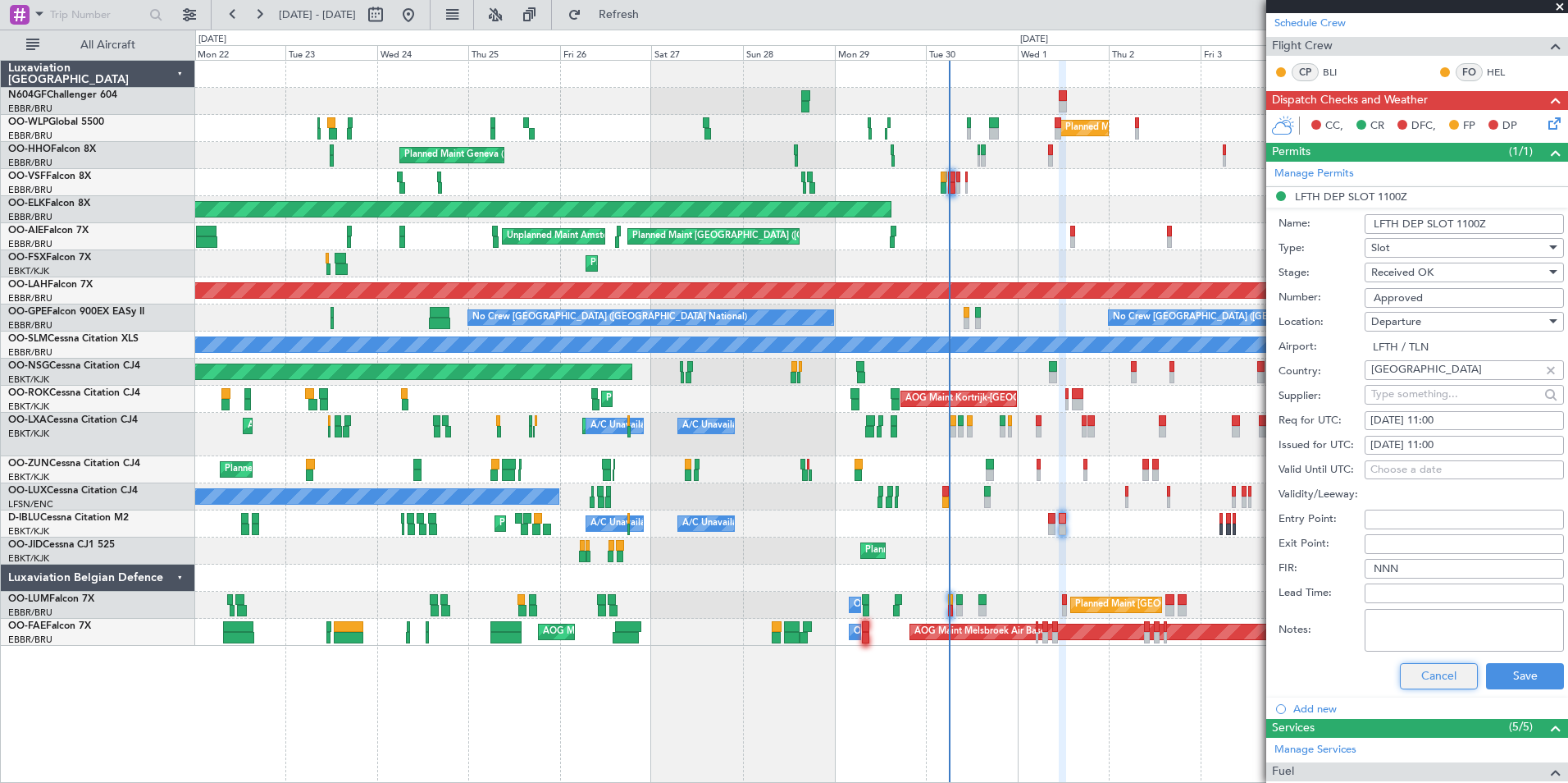
click at [1432, 680] on button "Cancel" at bounding box center [1438, 676] width 78 height 27
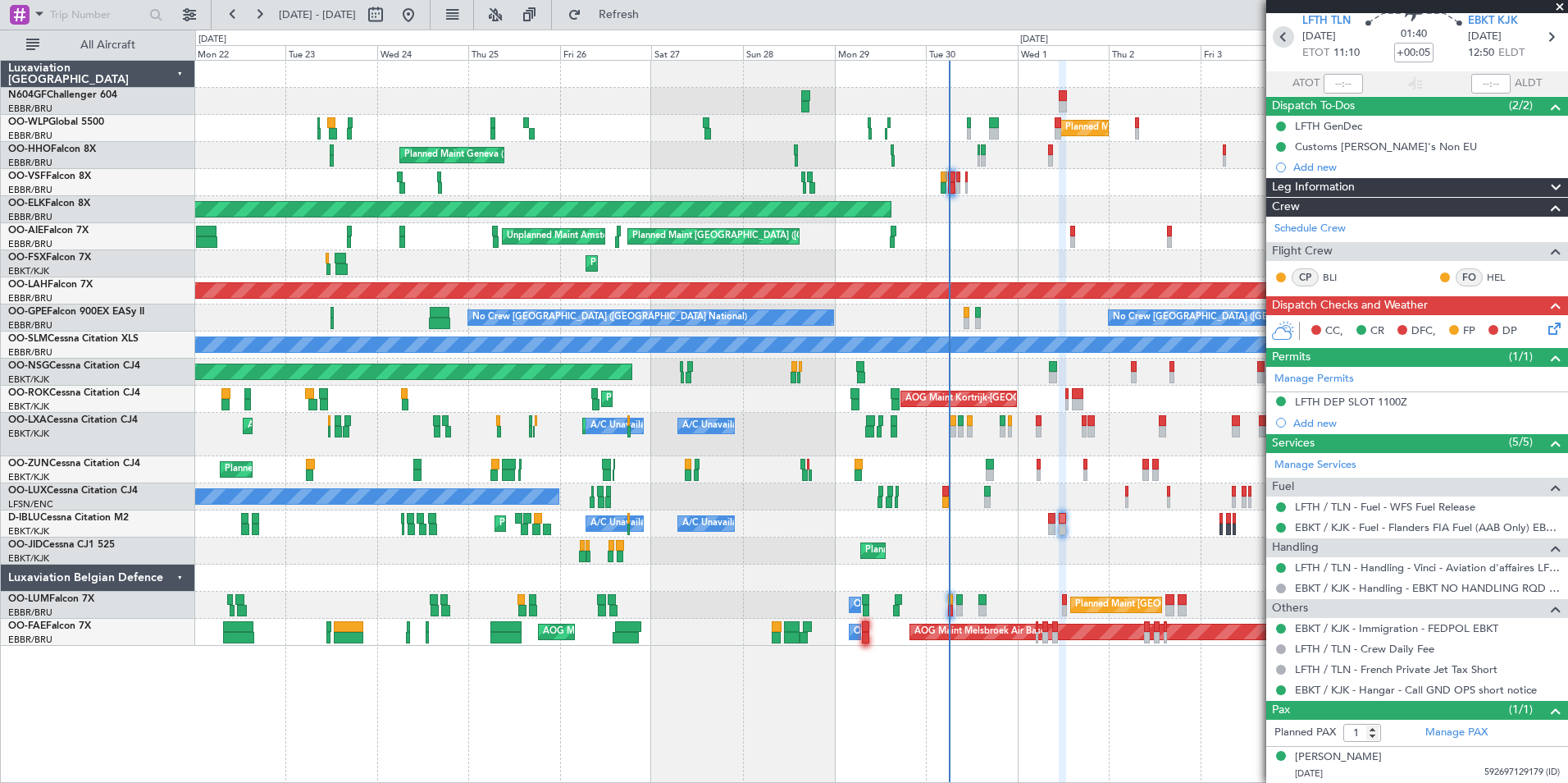
click at [1284, 43] on icon at bounding box center [1283, 37] width 21 height 21
type input "+00:10"
type input "0"
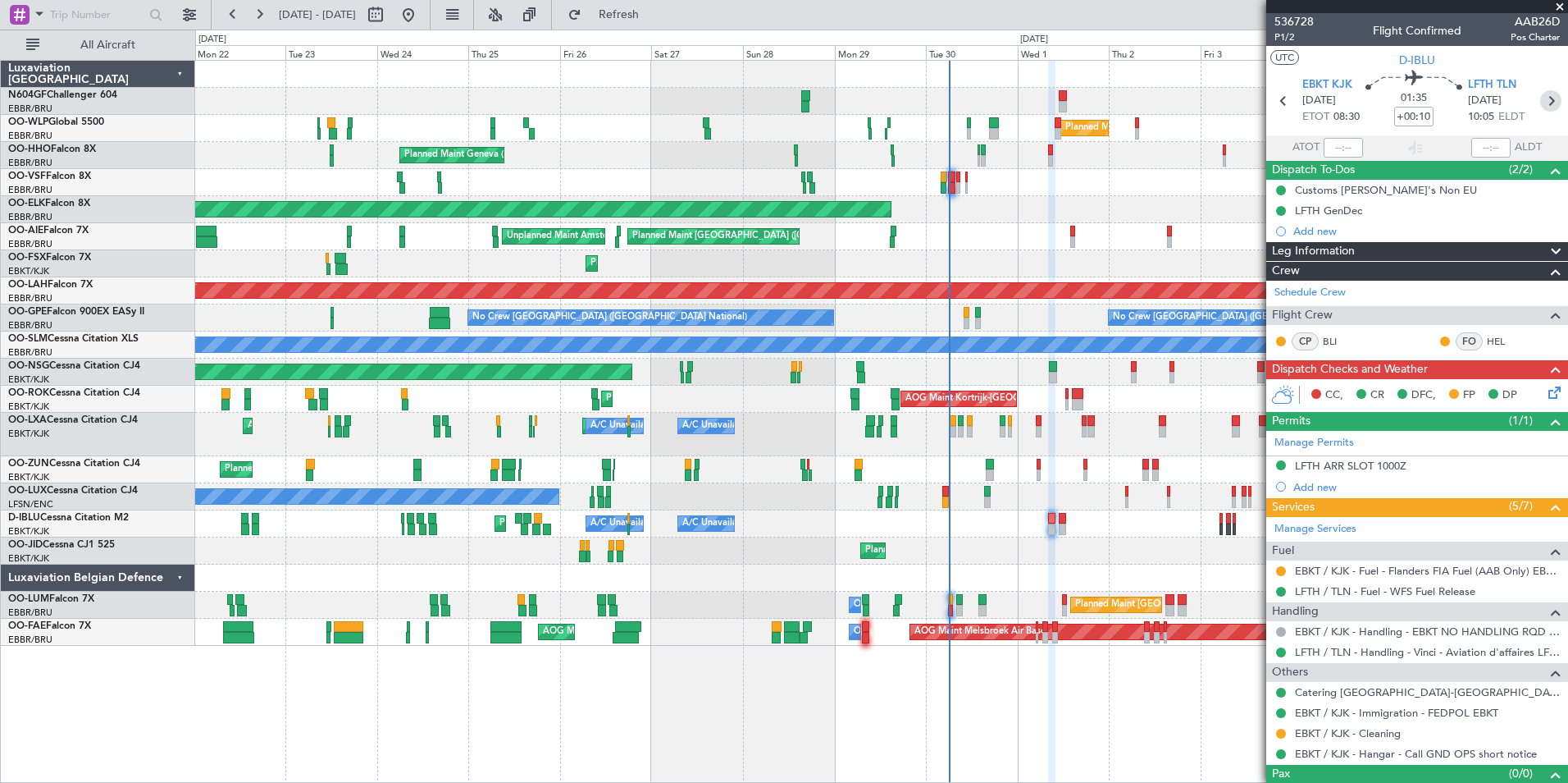
click at [1541, 101] on icon at bounding box center [1551, 101] width 21 height 21
type input "+00:05"
type input "1"
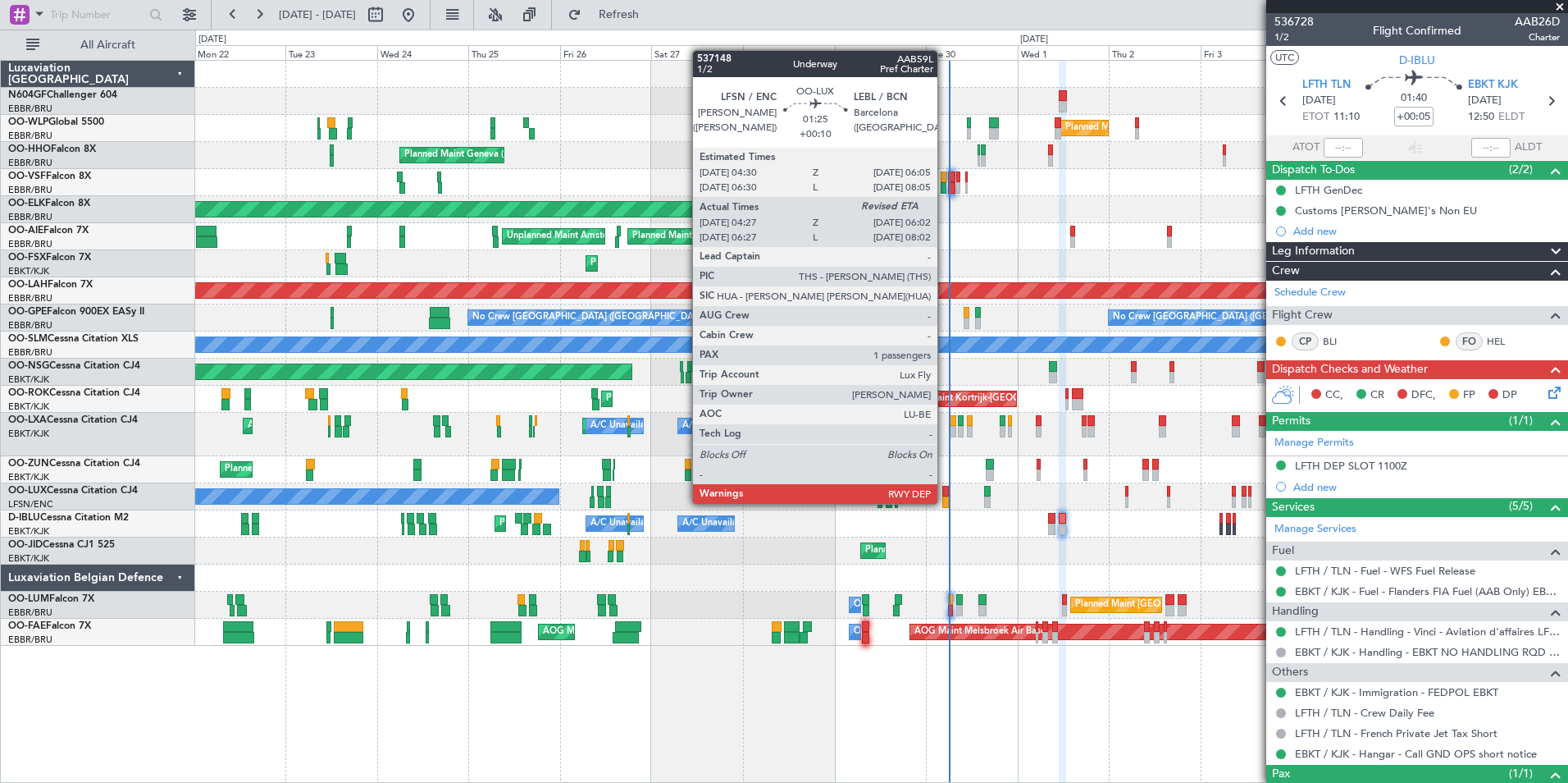
click at [945, 502] on div at bounding box center [946, 502] width 7 height 11
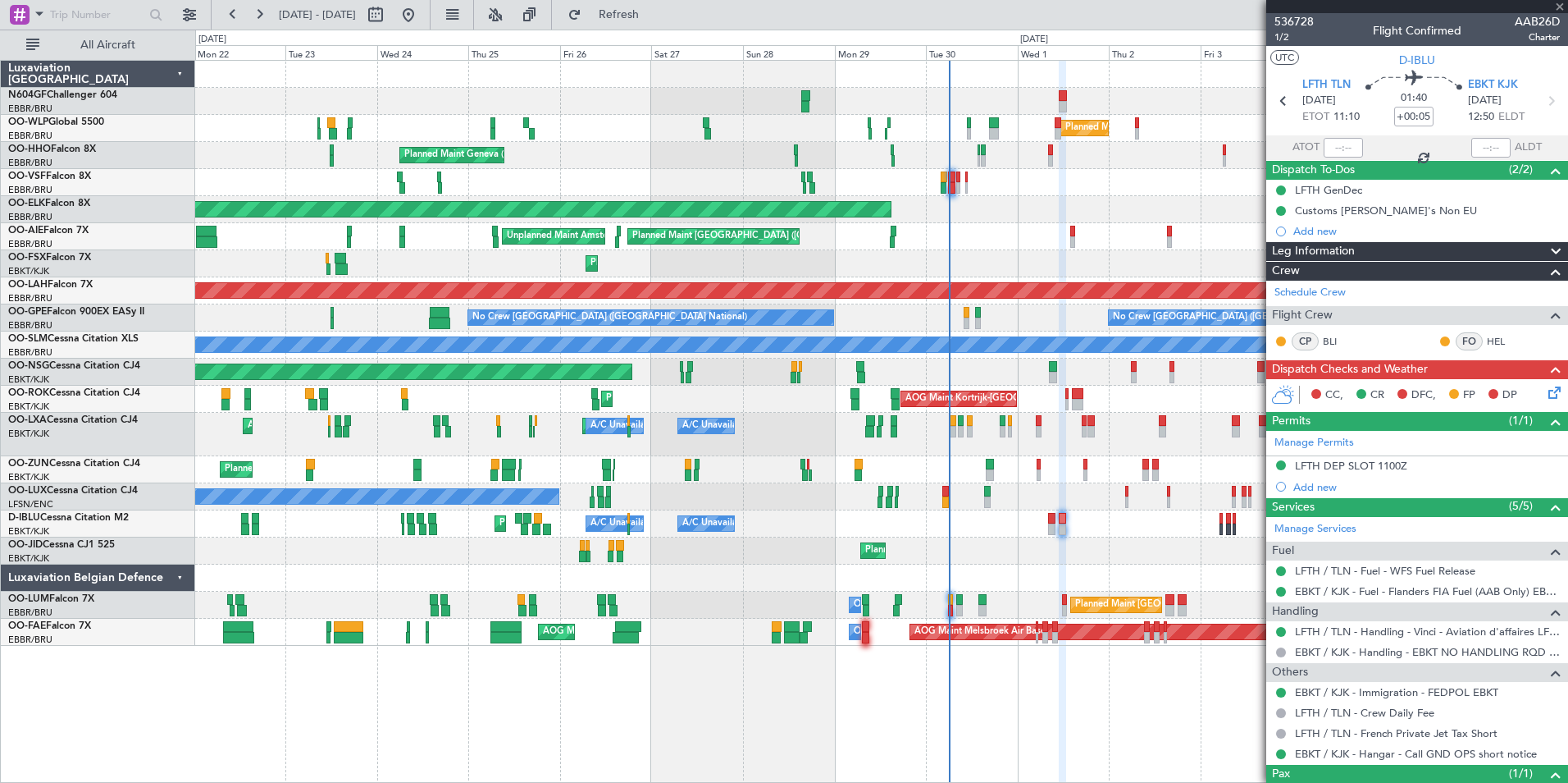
type input "+00:10"
type input "04:32"
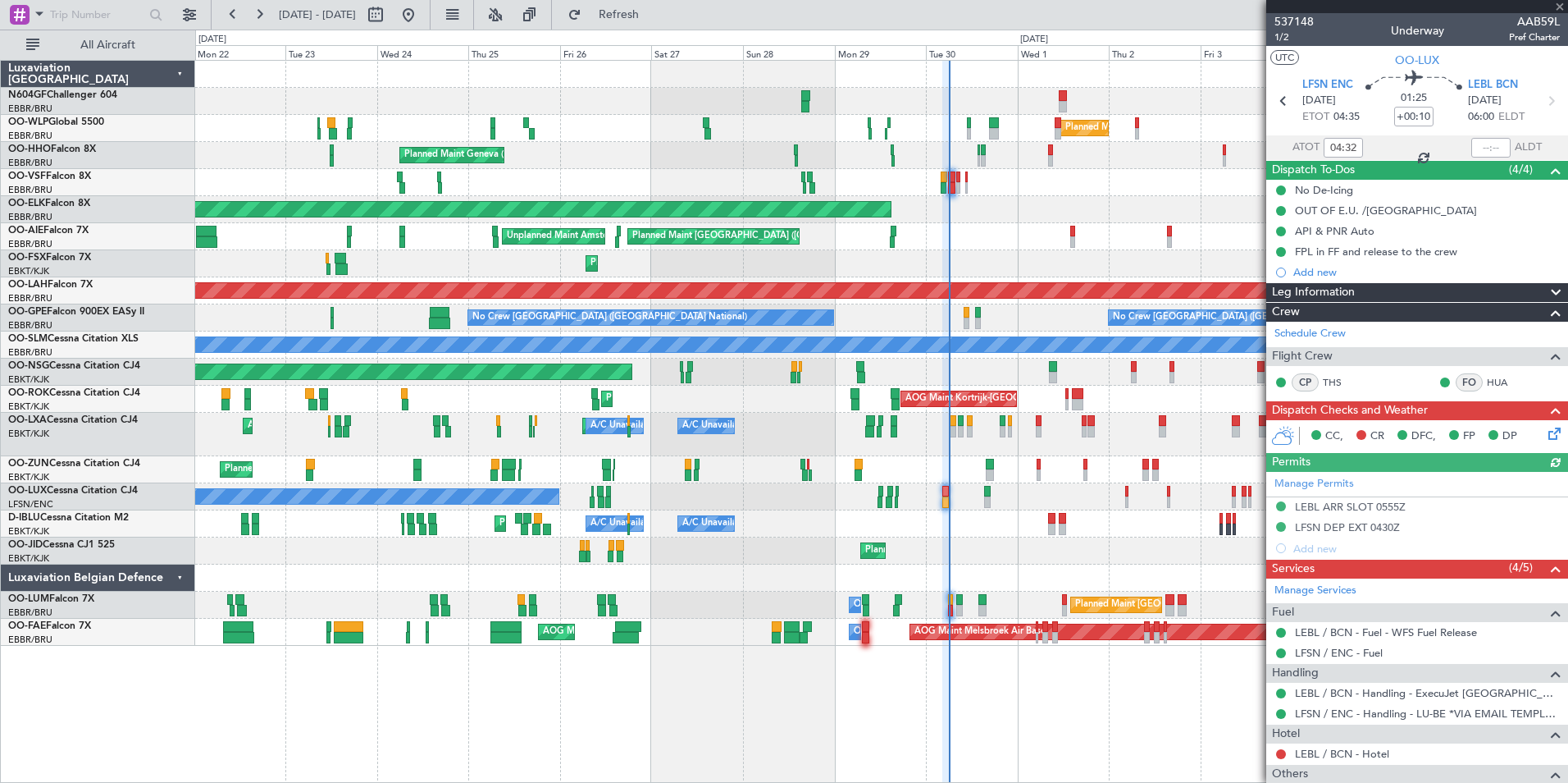
click at [1461, 128] on div "01:25 +00:10" at bounding box center [1414, 101] width 108 height 61
click at [1476, 145] on div at bounding box center [1491, 147] width 40 height 20
click at [1485, 141] on input "text" at bounding box center [1491, 147] width 40 height 20
click at [1195, 206] on div "Planned Maint Kortrijk-[GEOGRAPHIC_DATA]" at bounding box center [881, 210] width 1372 height 28
type input "05:55"
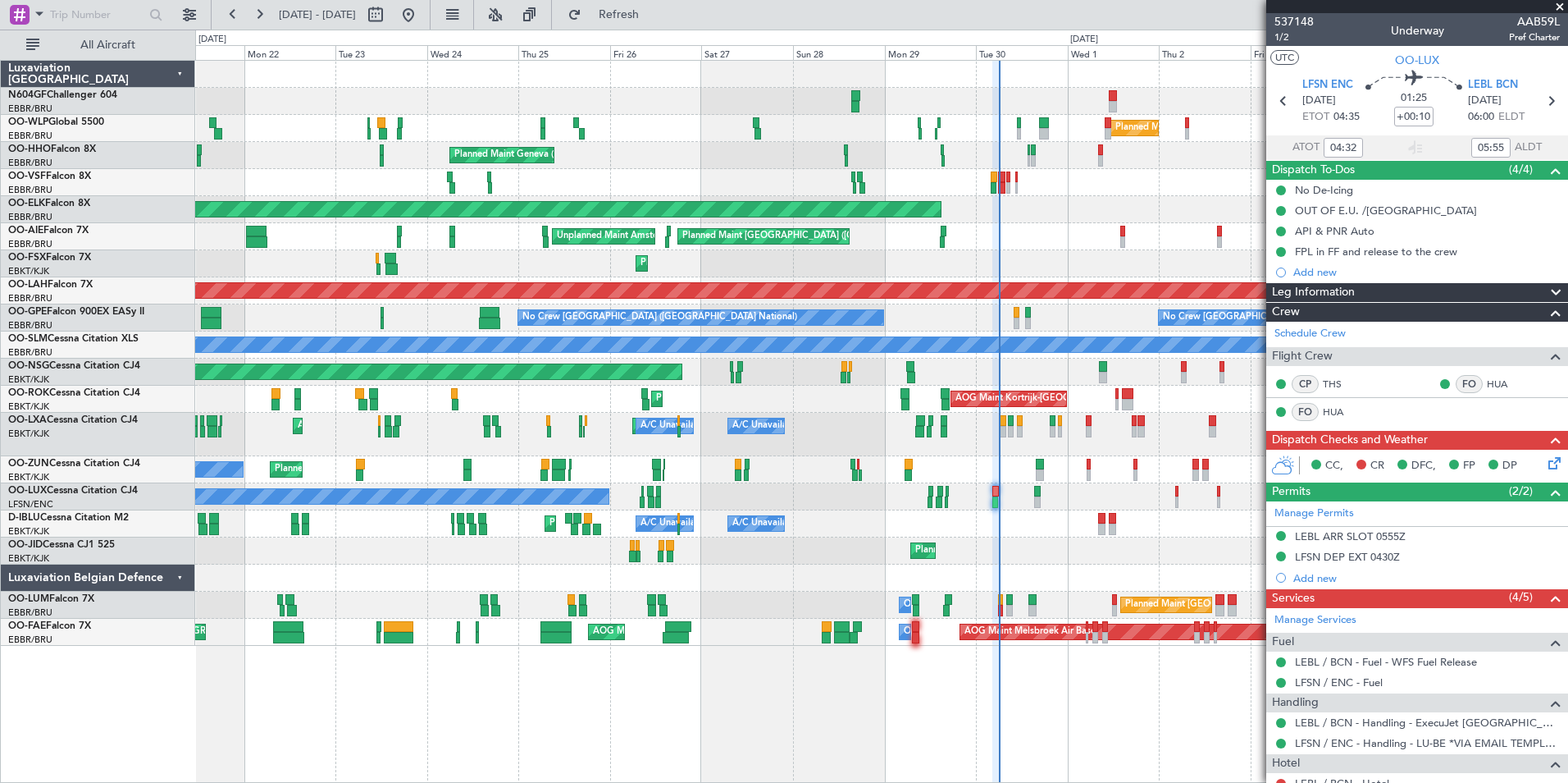
click at [1004, 226] on div "Planned Maint Milan (Linate) Planned Maint Liege Planned Maint Geneva (Cointrin…" at bounding box center [881, 353] width 1372 height 585
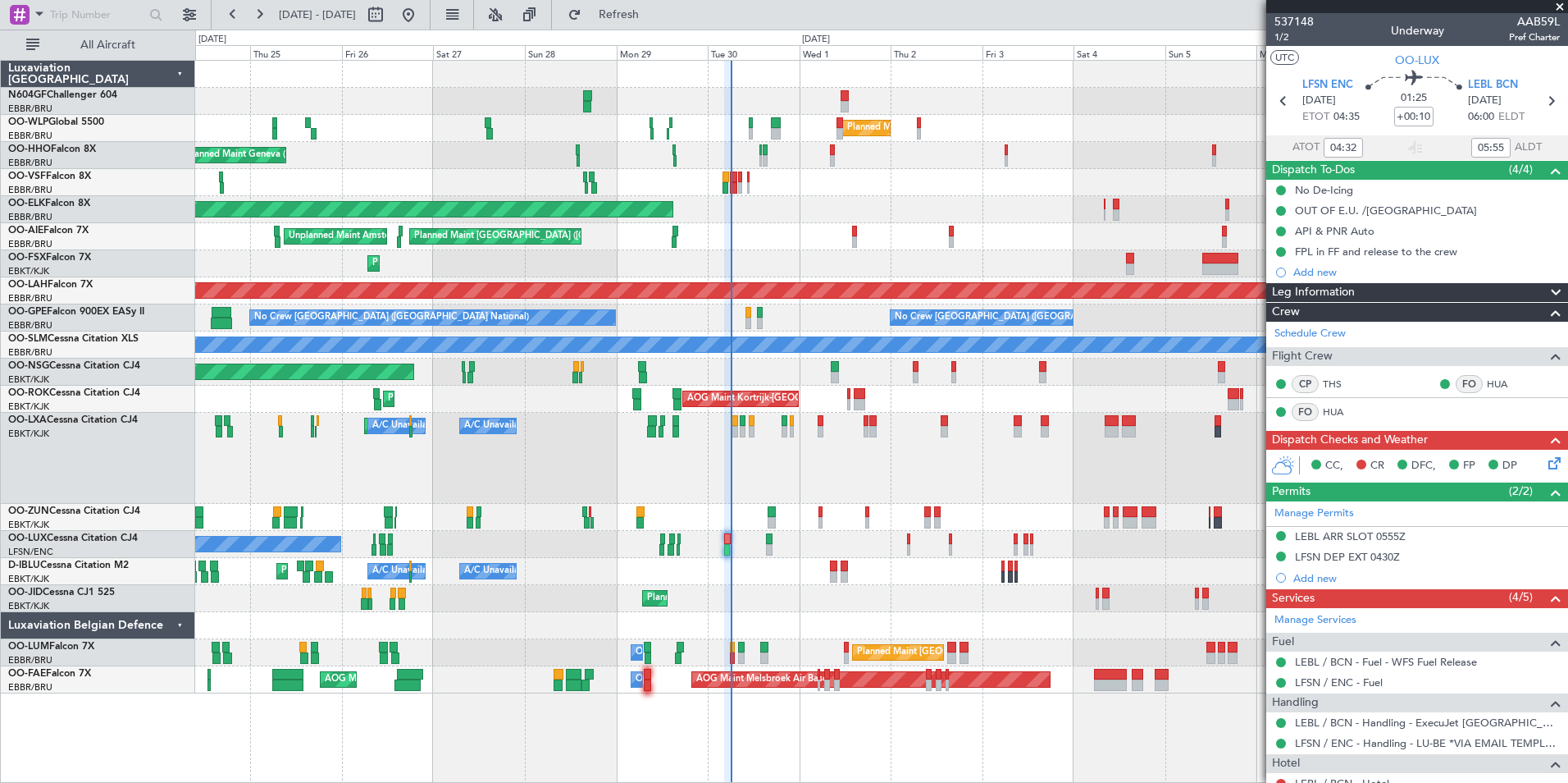
click at [790, 309] on div "Planned Maint Brussels (Brussels National) No Crew Brussels (Brussels National)…" at bounding box center [881, 318] width 1372 height 28
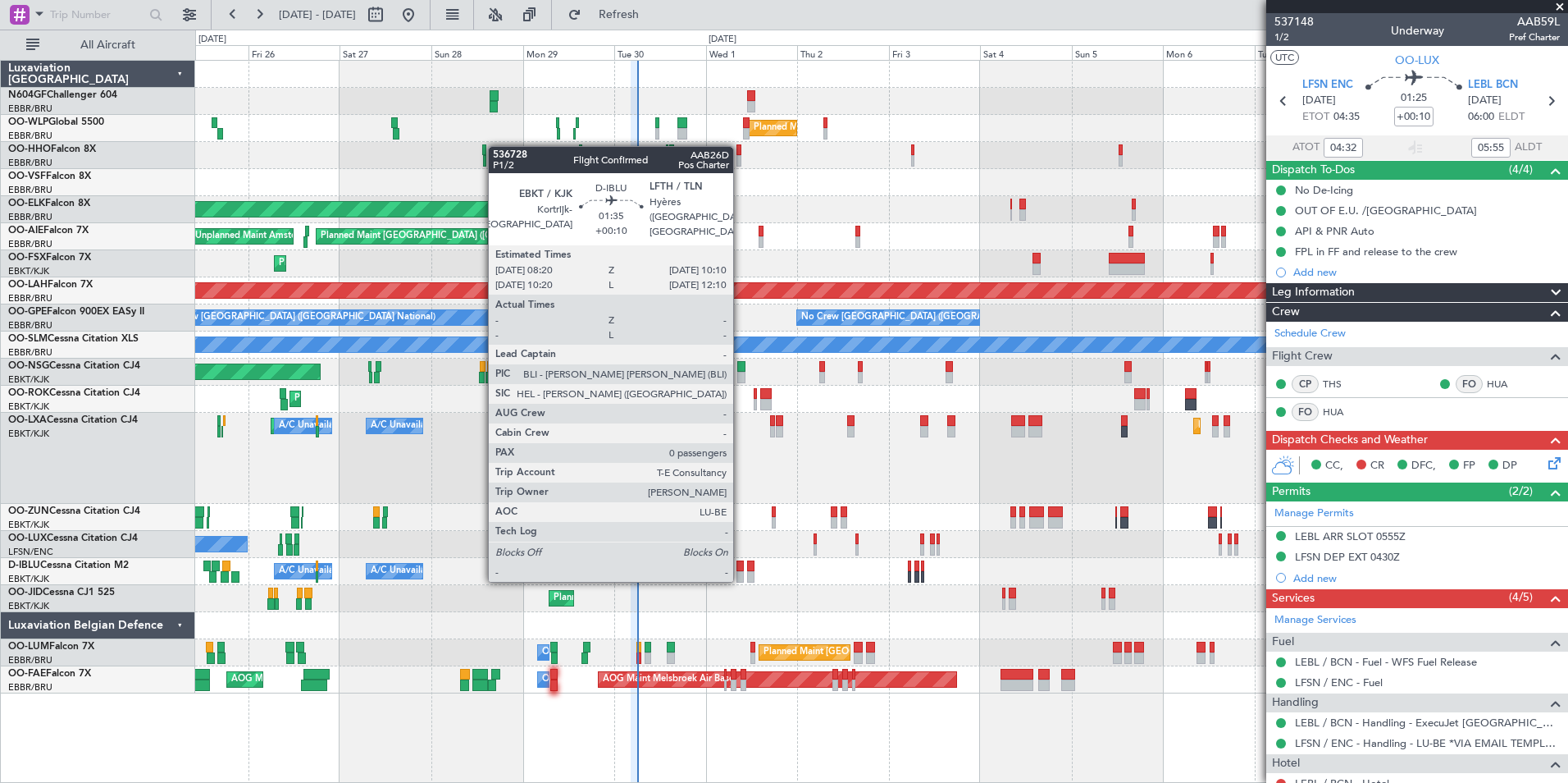
click at [741, 578] on div at bounding box center [740, 576] width 8 height 11
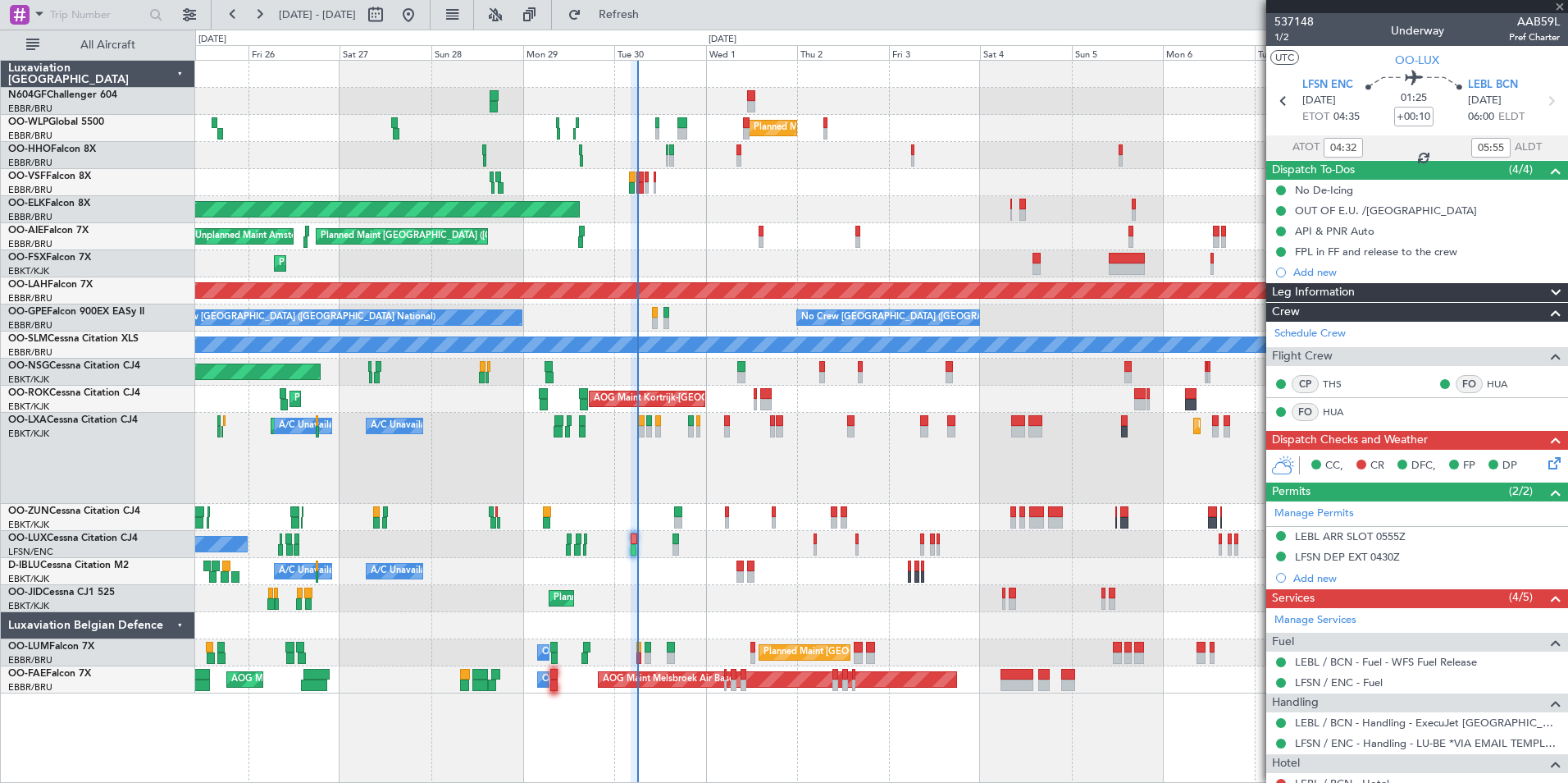
type input "0"
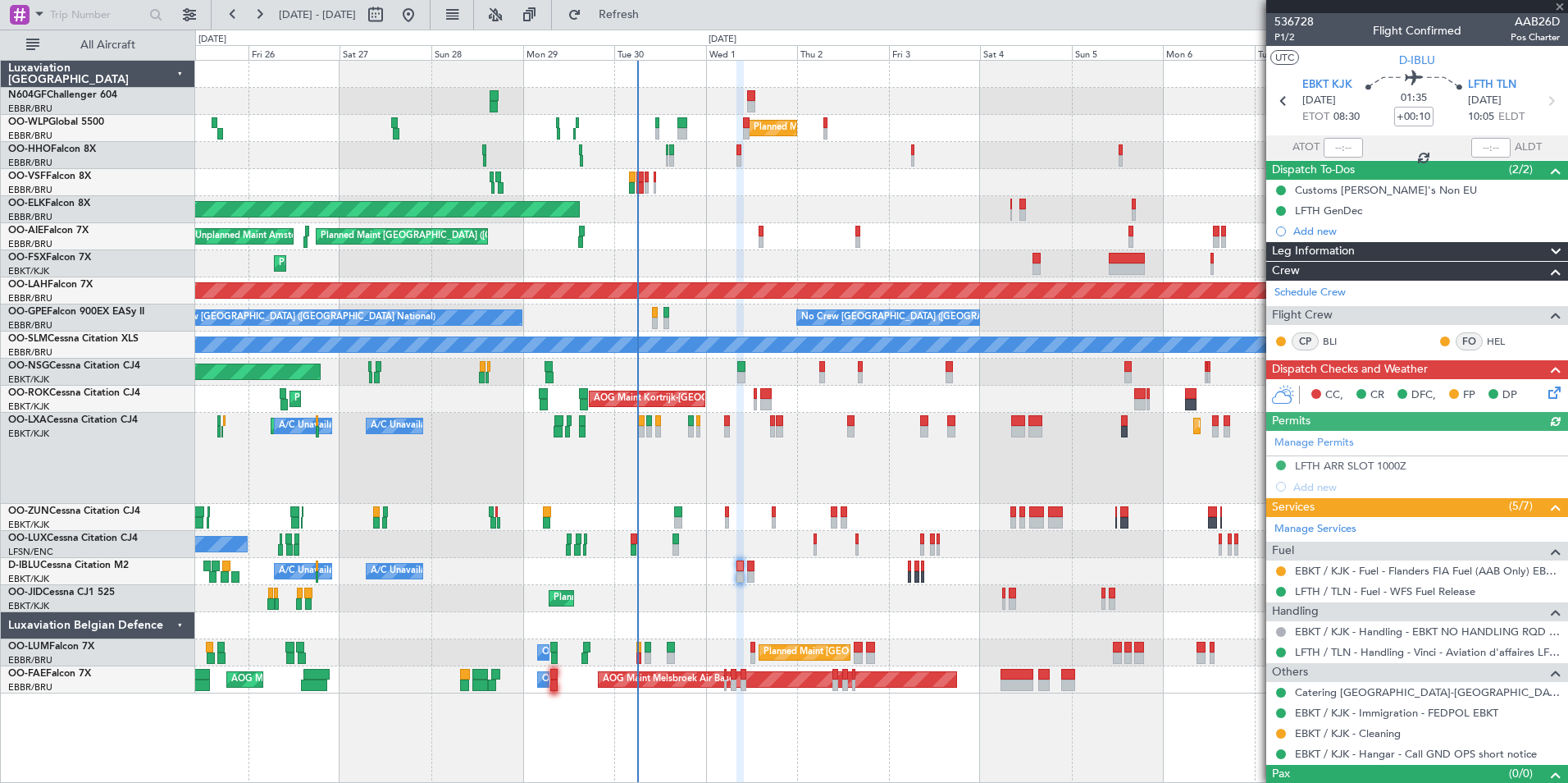
scroll to position [28, 0]
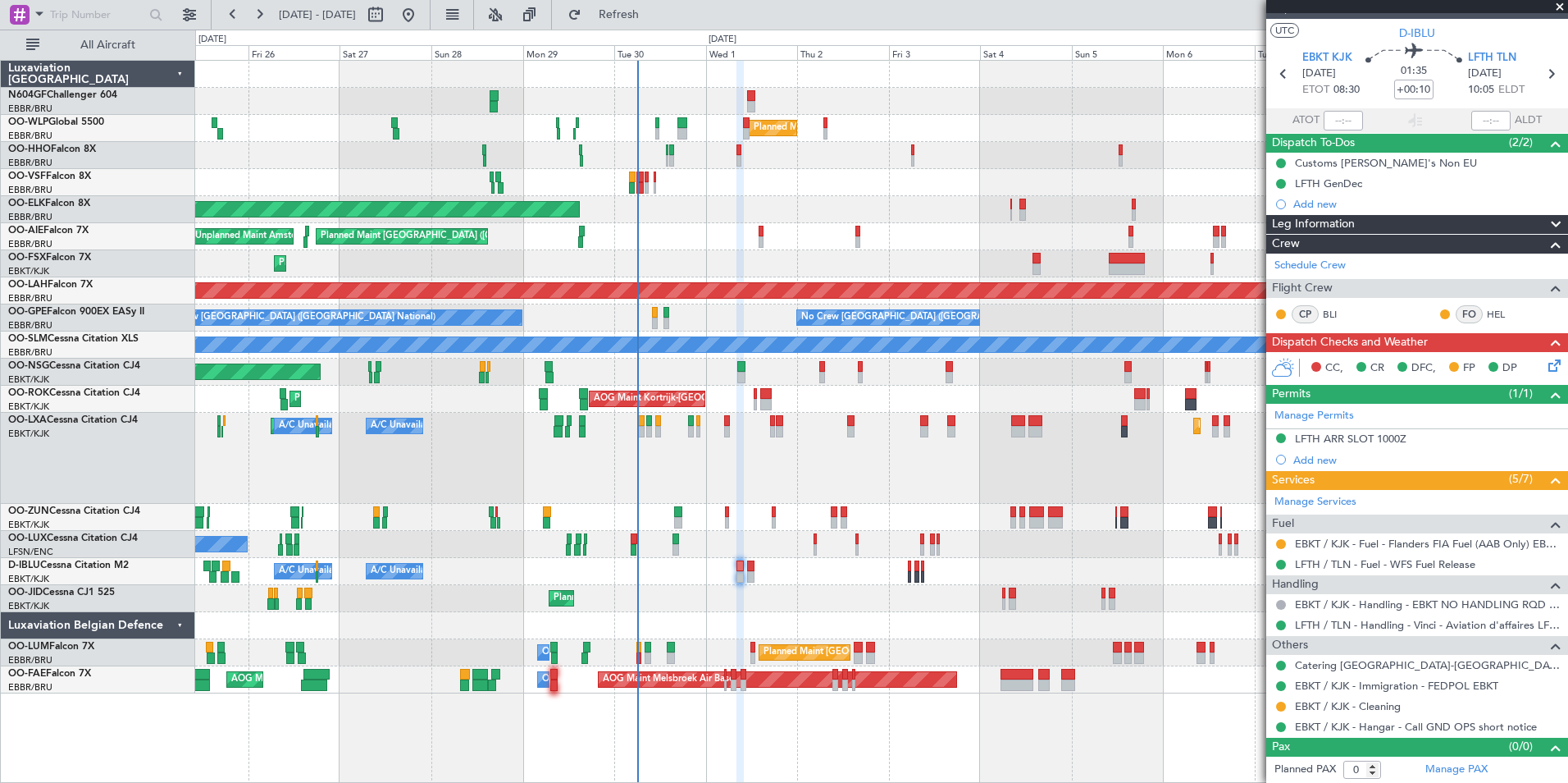
click at [1545, 369] on icon at bounding box center [1551, 362] width 13 height 13
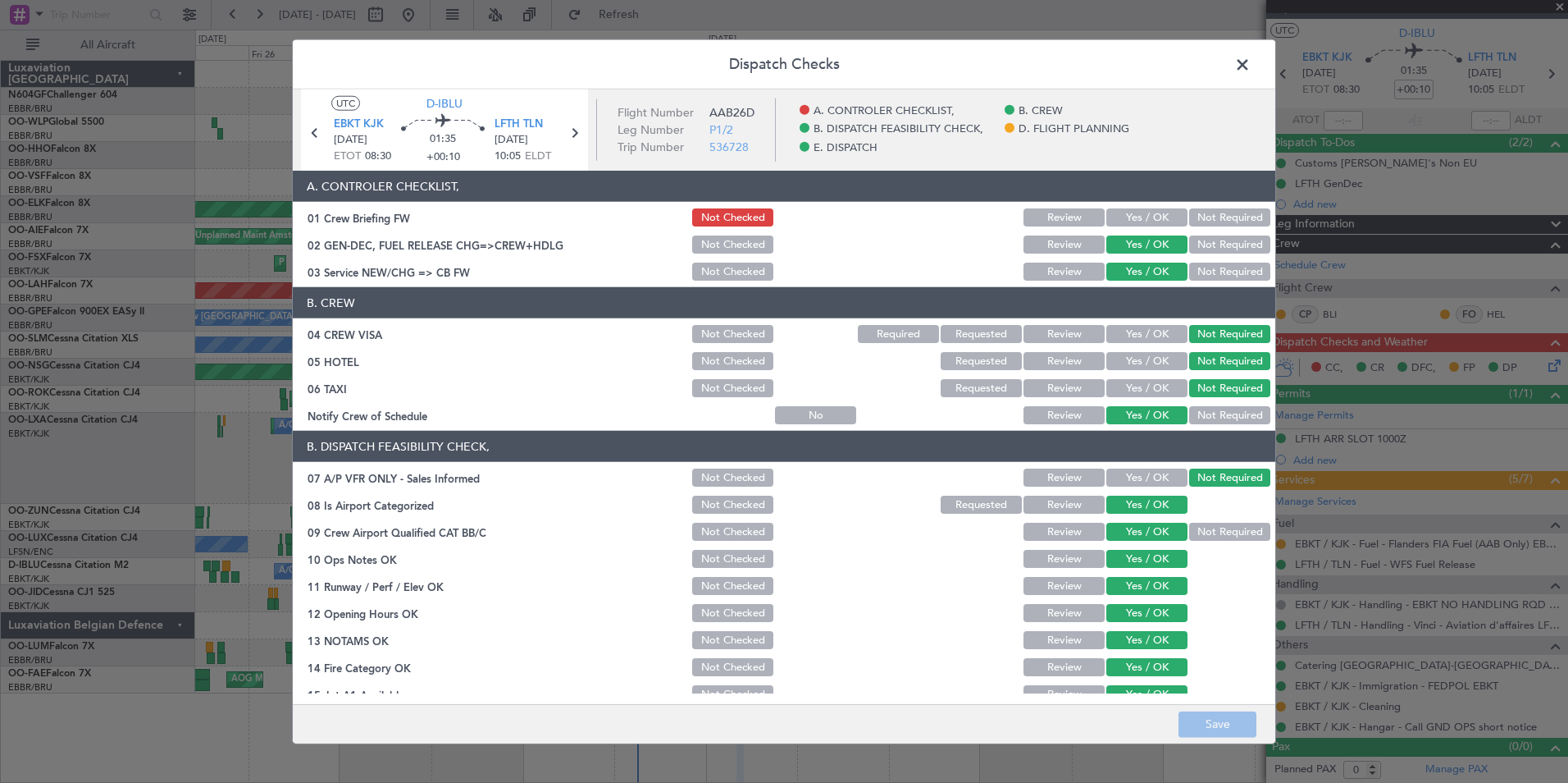
scroll to position [303, 0]
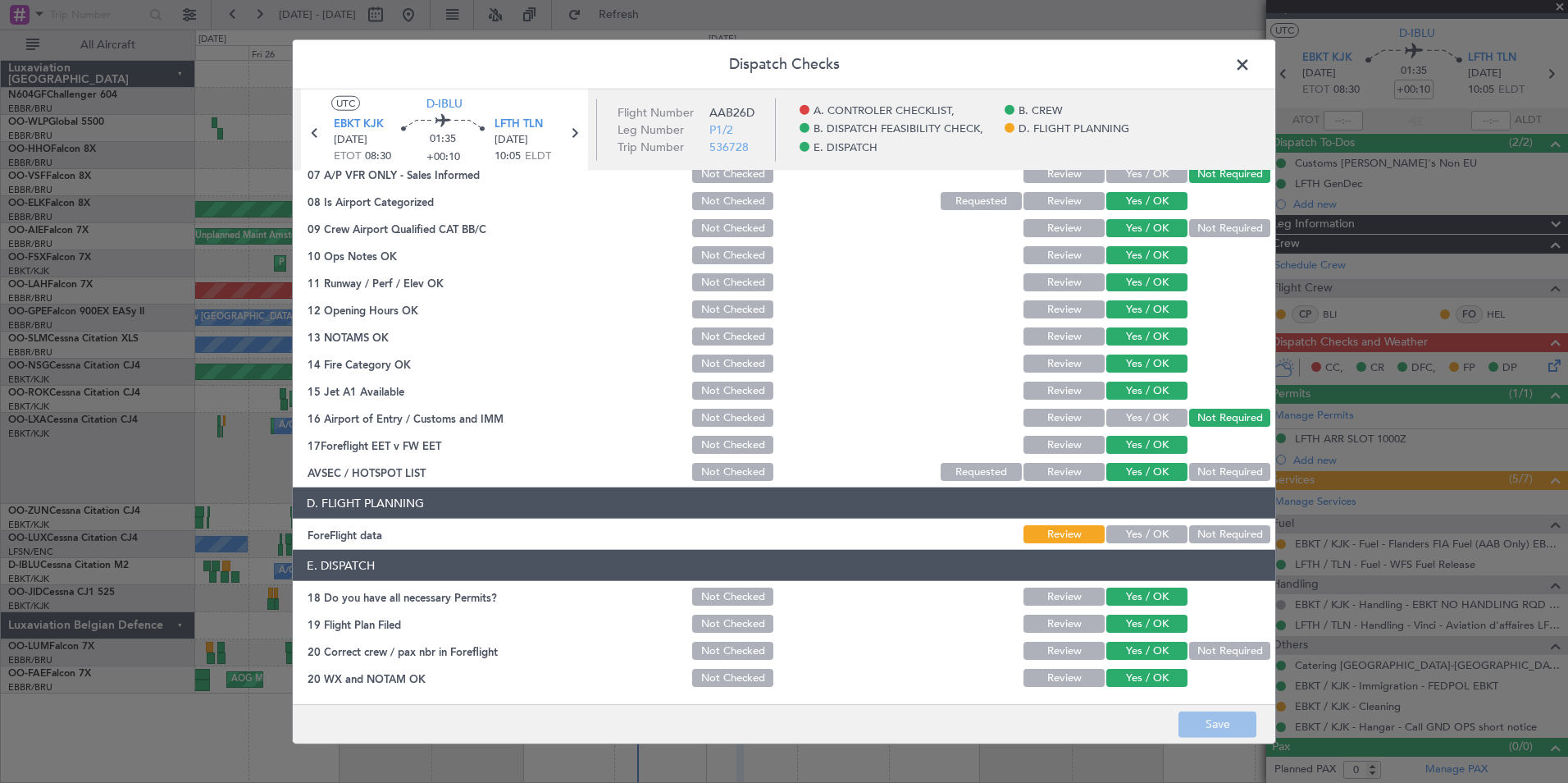
click at [1133, 529] on button "Yes / OK" at bounding box center [1147, 534] width 82 height 18
click at [1210, 725] on button "Save" at bounding box center [1217, 724] width 78 height 27
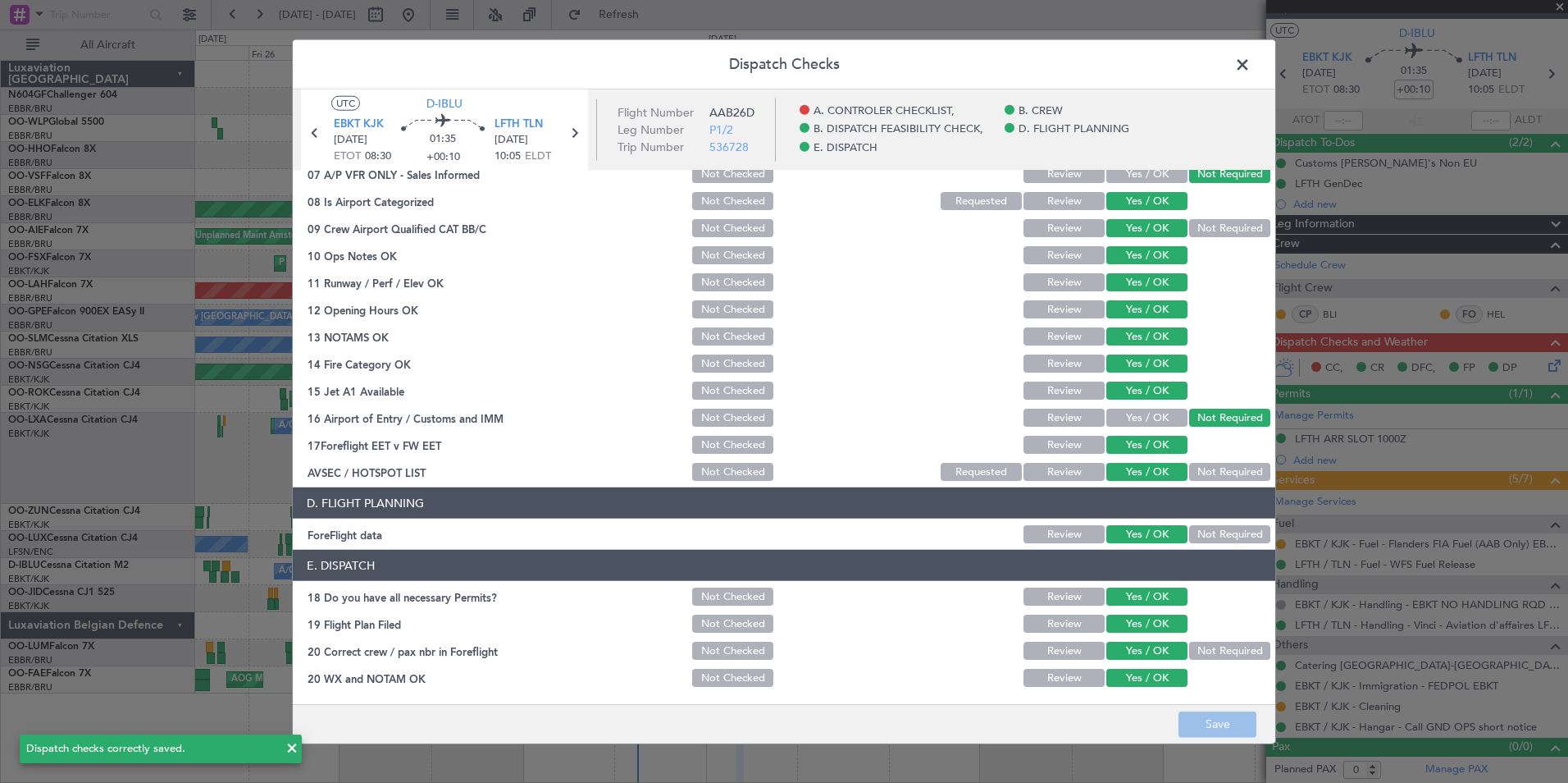
click at [1251, 67] on span at bounding box center [1251, 69] width 0 height 33
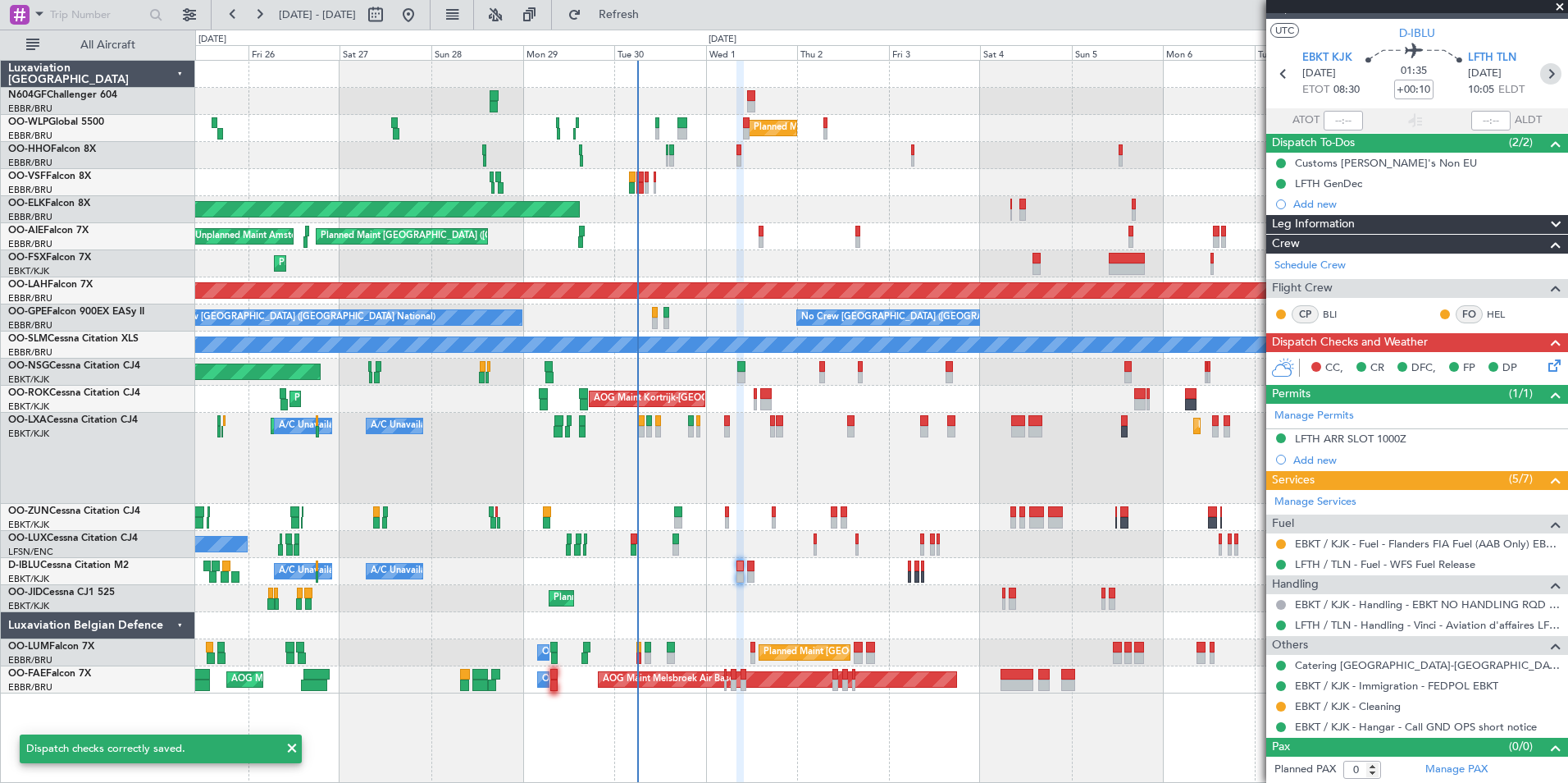
click at [1546, 71] on icon at bounding box center [1551, 74] width 21 height 21
type input "+00:05"
type input "1"
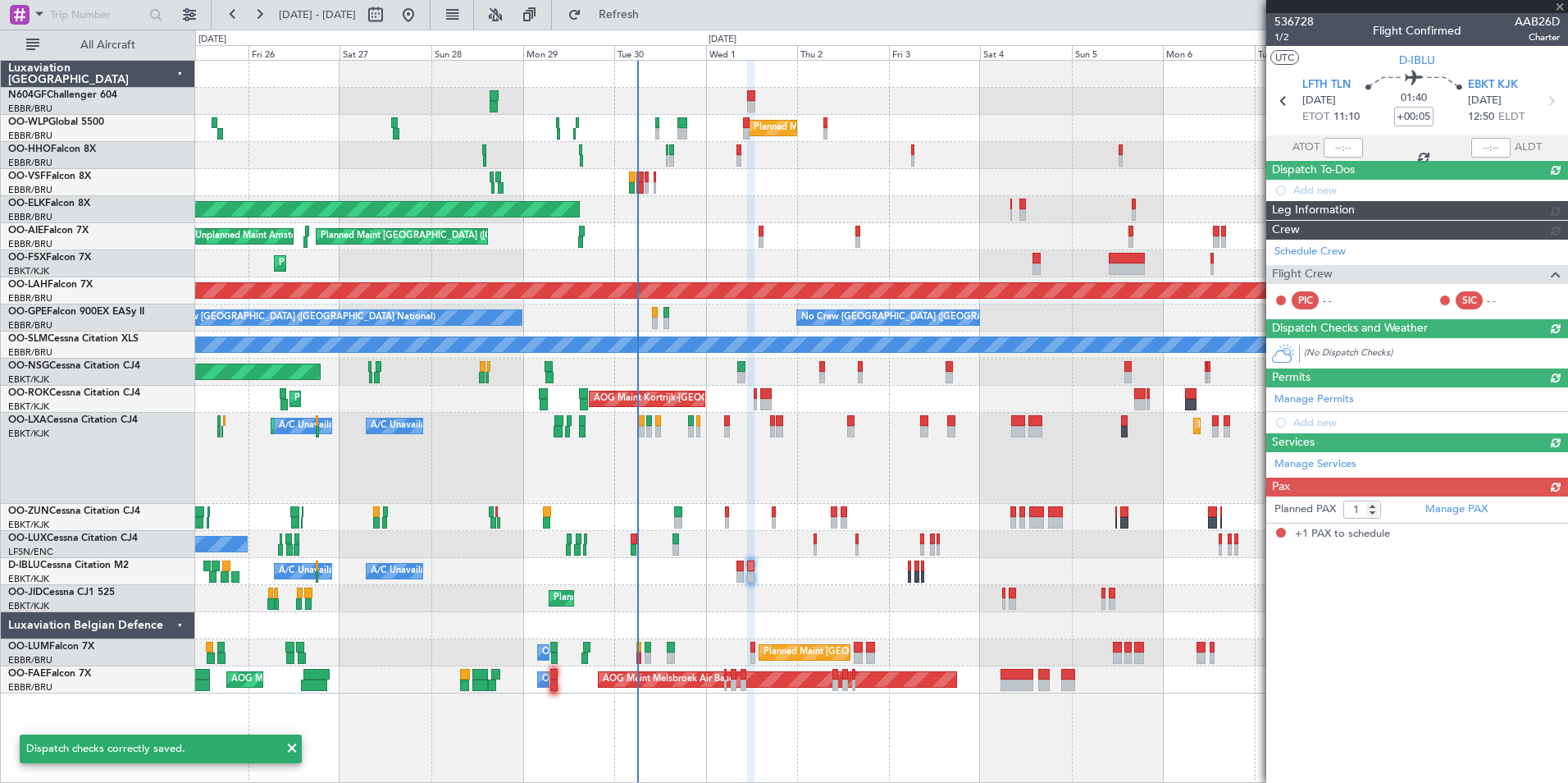
scroll to position [0, 0]
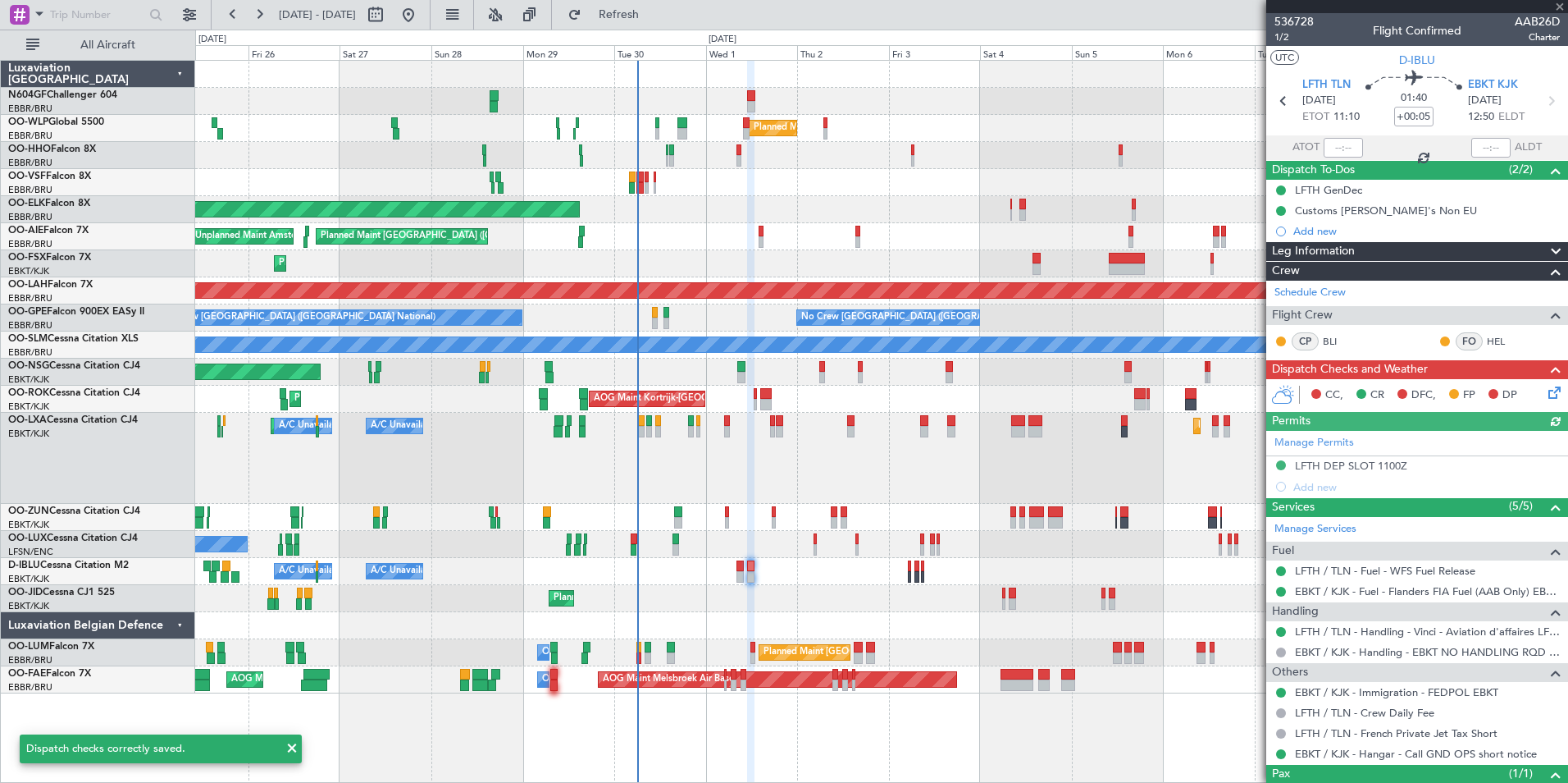
click at [1545, 393] on icon at bounding box center [1551, 389] width 13 height 13
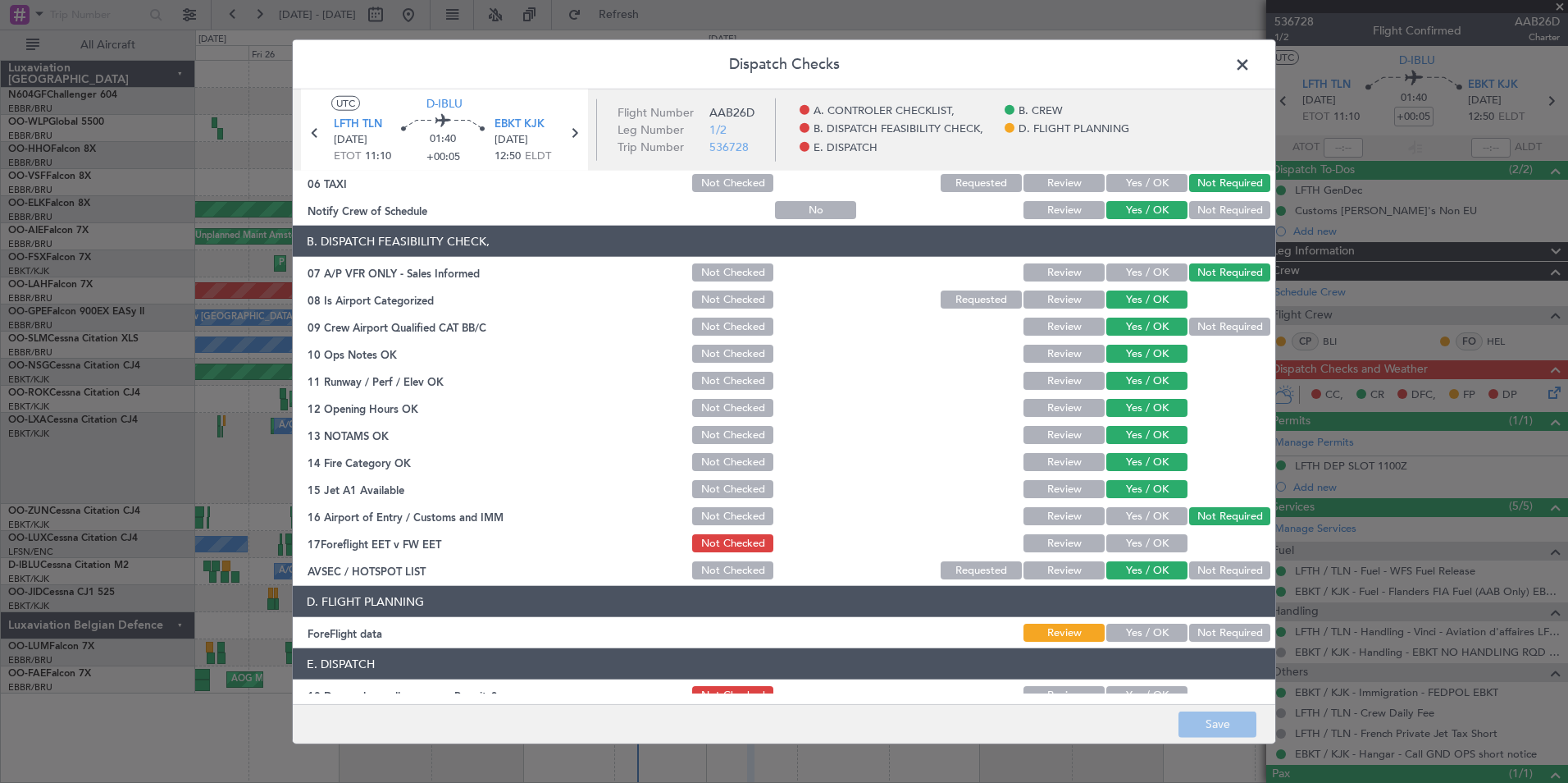
scroll to position [303, 0]
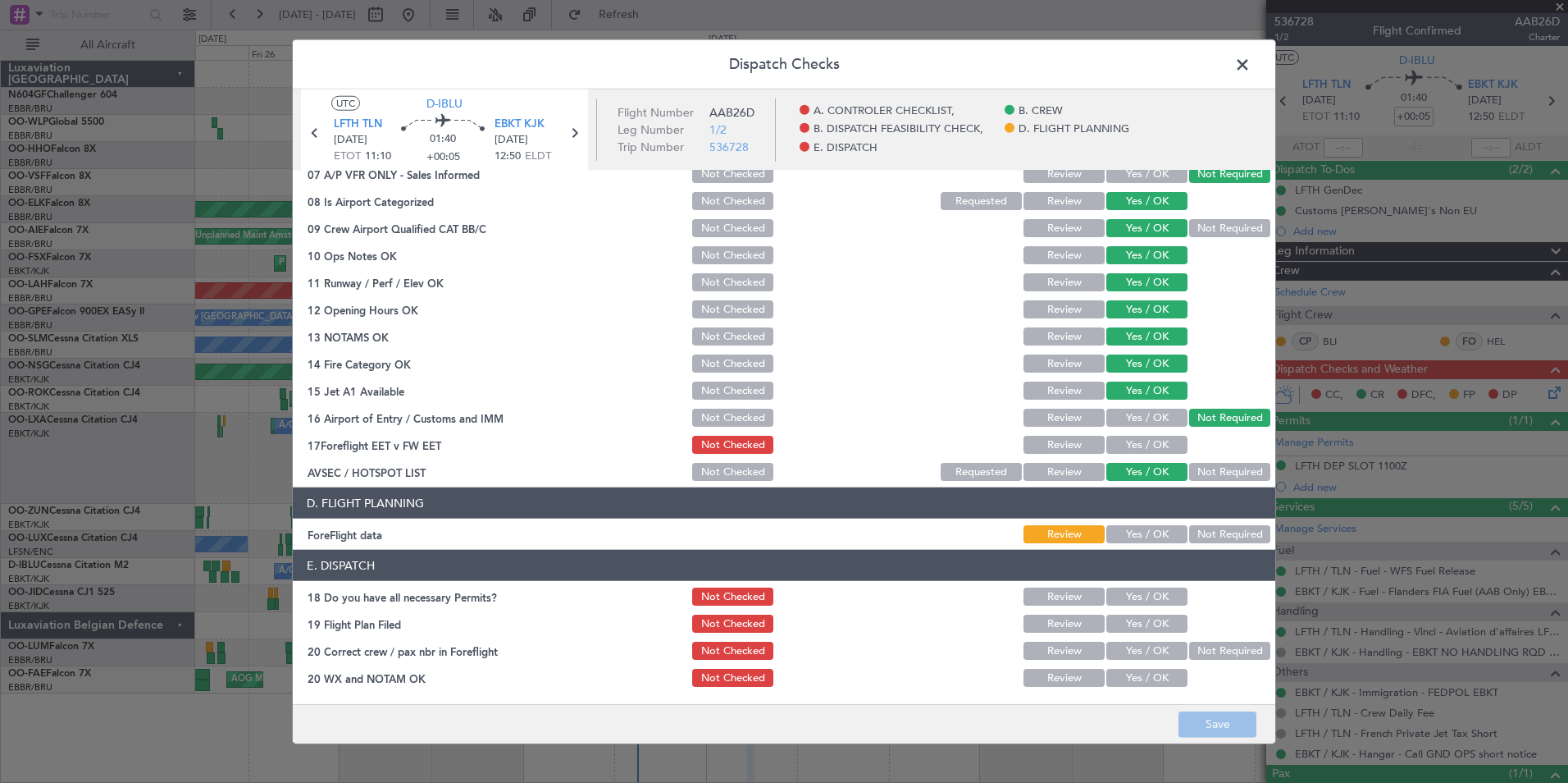
click at [1125, 443] on button "Yes / OK" at bounding box center [1147, 444] width 82 height 18
click at [1150, 519] on section "D. FLIGHT PLANNING ForeFlight data Review Yes / OK Not Required" at bounding box center [784, 517] width 983 height 58
click at [1156, 529] on button "Yes / OK" at bounding box center [1147, 534] width 82 height 18
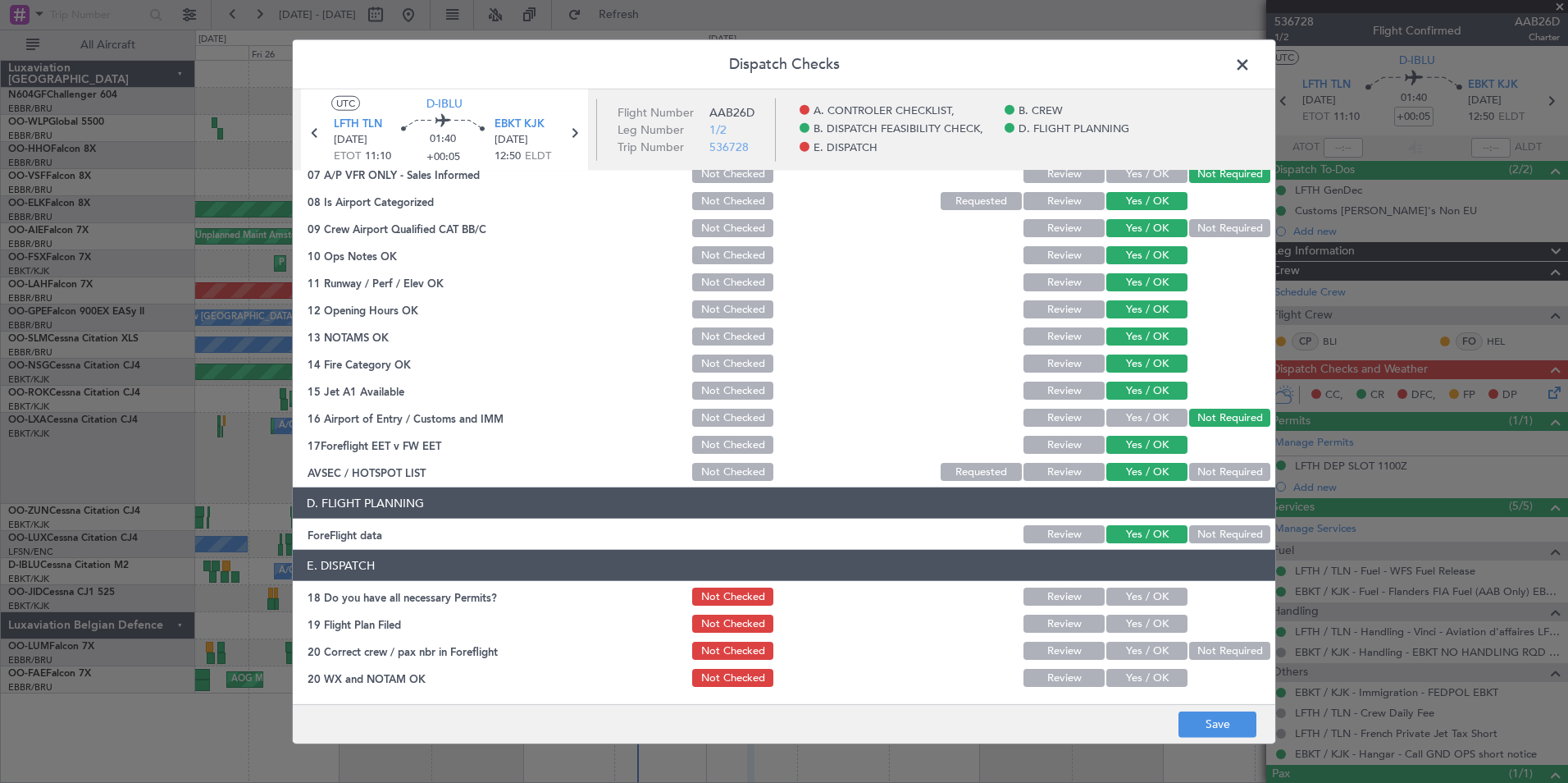
click at [1153, 588] on button "Yes / OK" at bounding box center [1147, 596] width 82 height 18
click at [1151, 617] on button "Yes / OK" at bounding box center [1147, 623] width 82 height 18
click at [1157, 645] on button "Yes / OK" at bounding box center [1147, 650] width 82 height 18
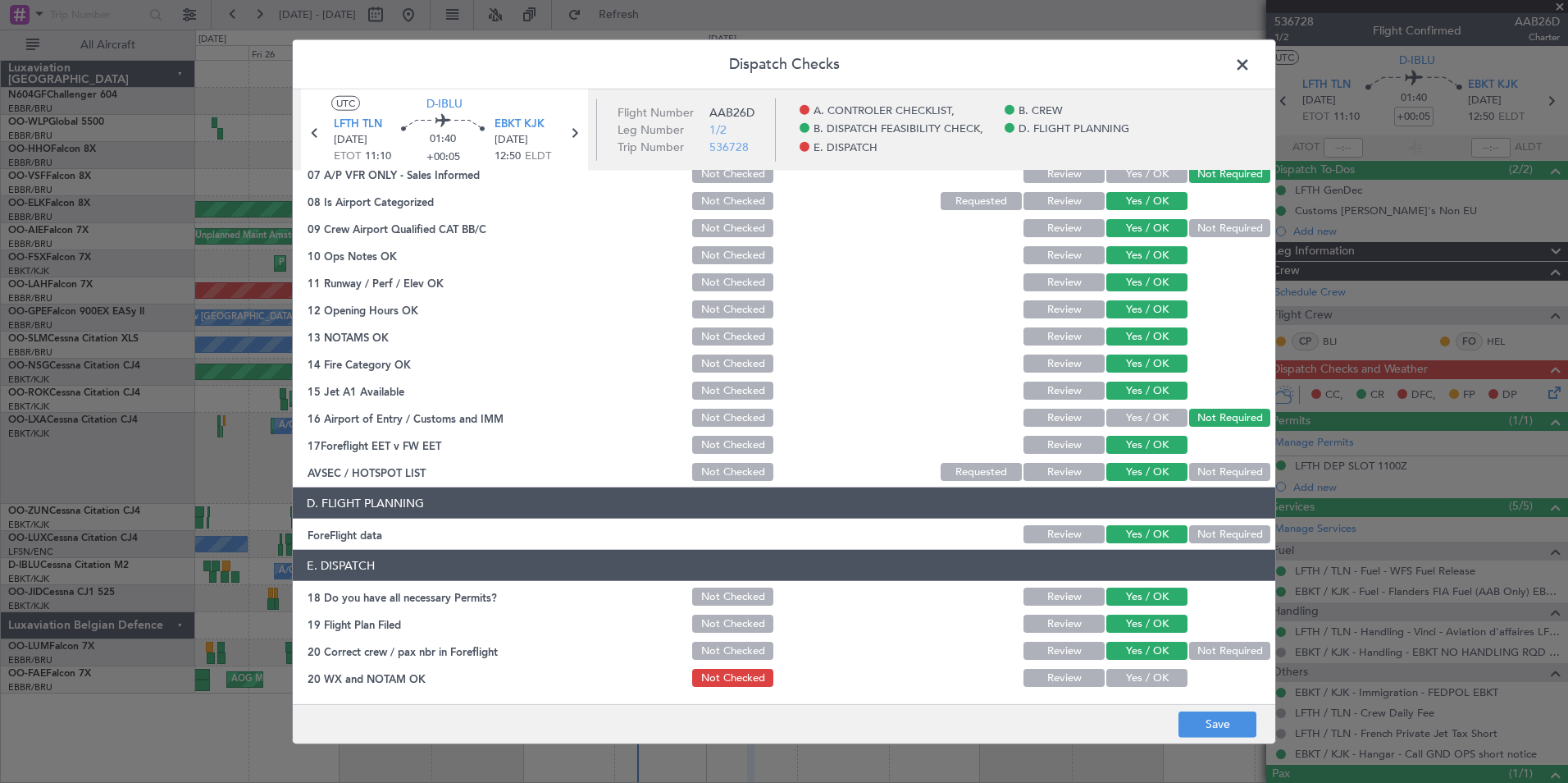
click at [1153, 693] on article "A. CONTROLER CHECKLIST, 01 Crew Briefing FW Not Checked Review Yes / OK Not Req…" at bounding box center [784, 432] width 983 height 523
click at [1153, 686] on button "Yes / OK" at bounding box center [1147, 677] width 82 height 18
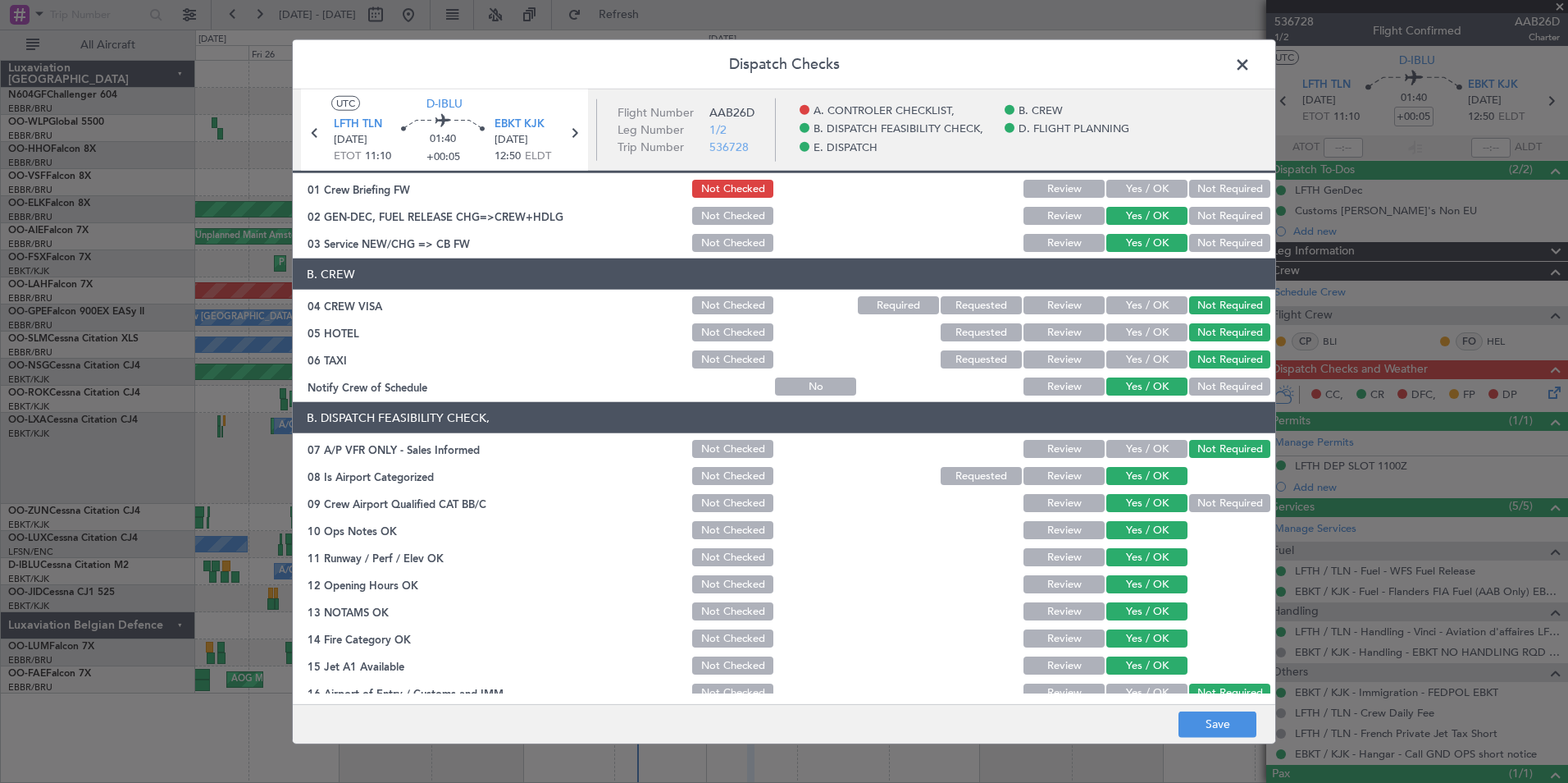
scroll to position [0, 0]
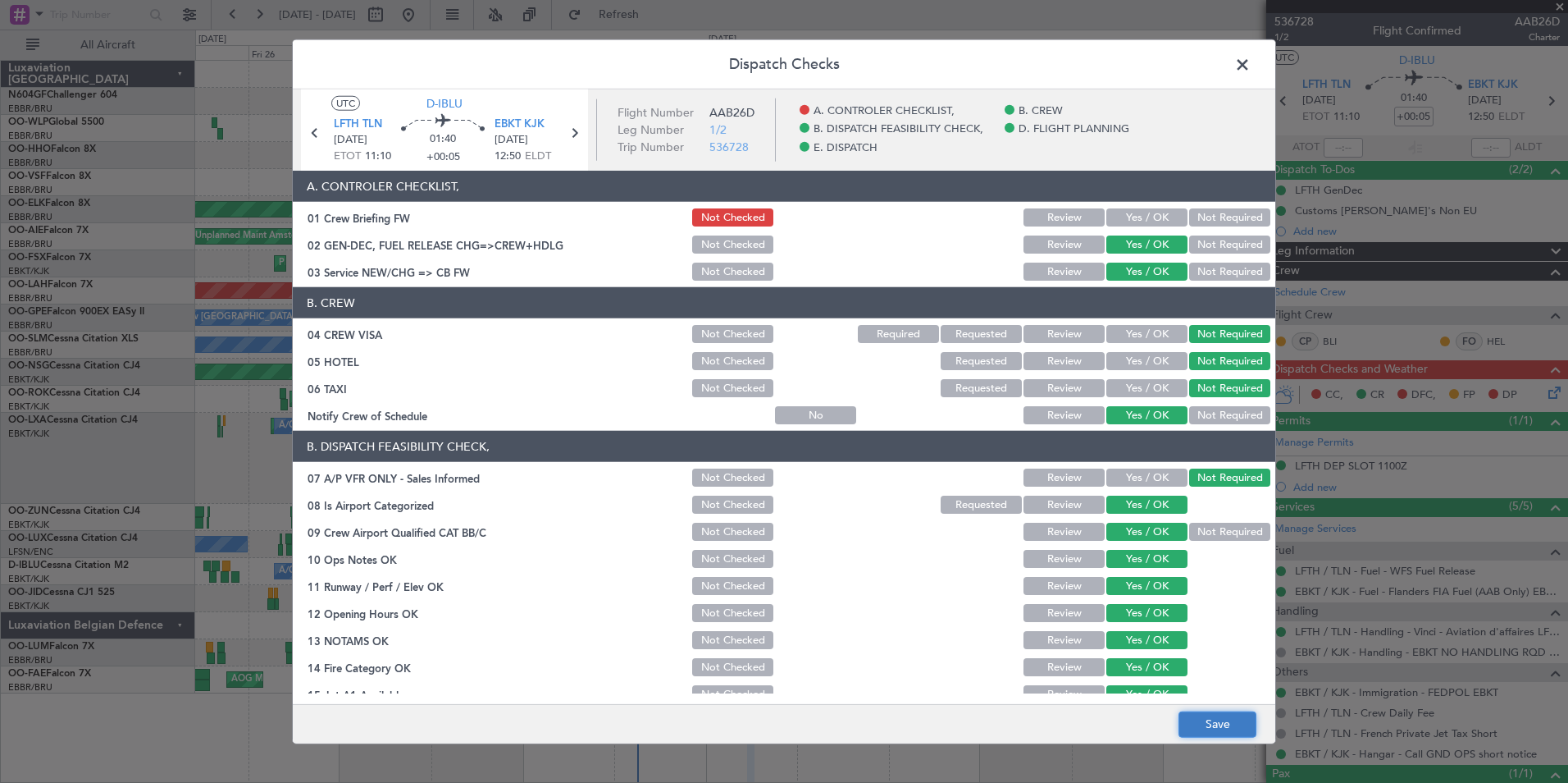
click at [1211, 727] on button "Save" at bounding box center [1217, 724] width 78 height 27
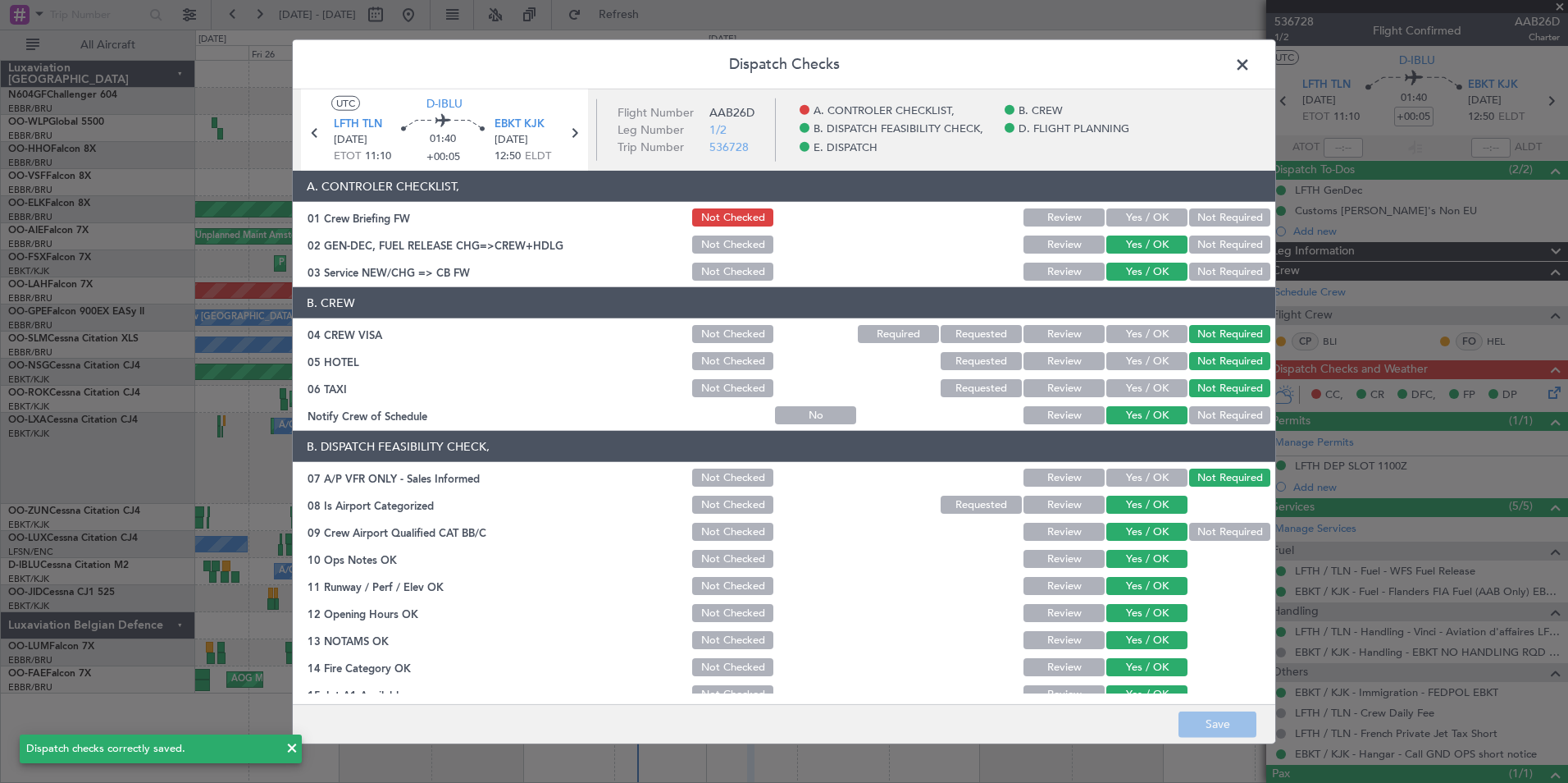
click at [1251, 64] on span at bounding box center [1251, 69] width 0 height 33
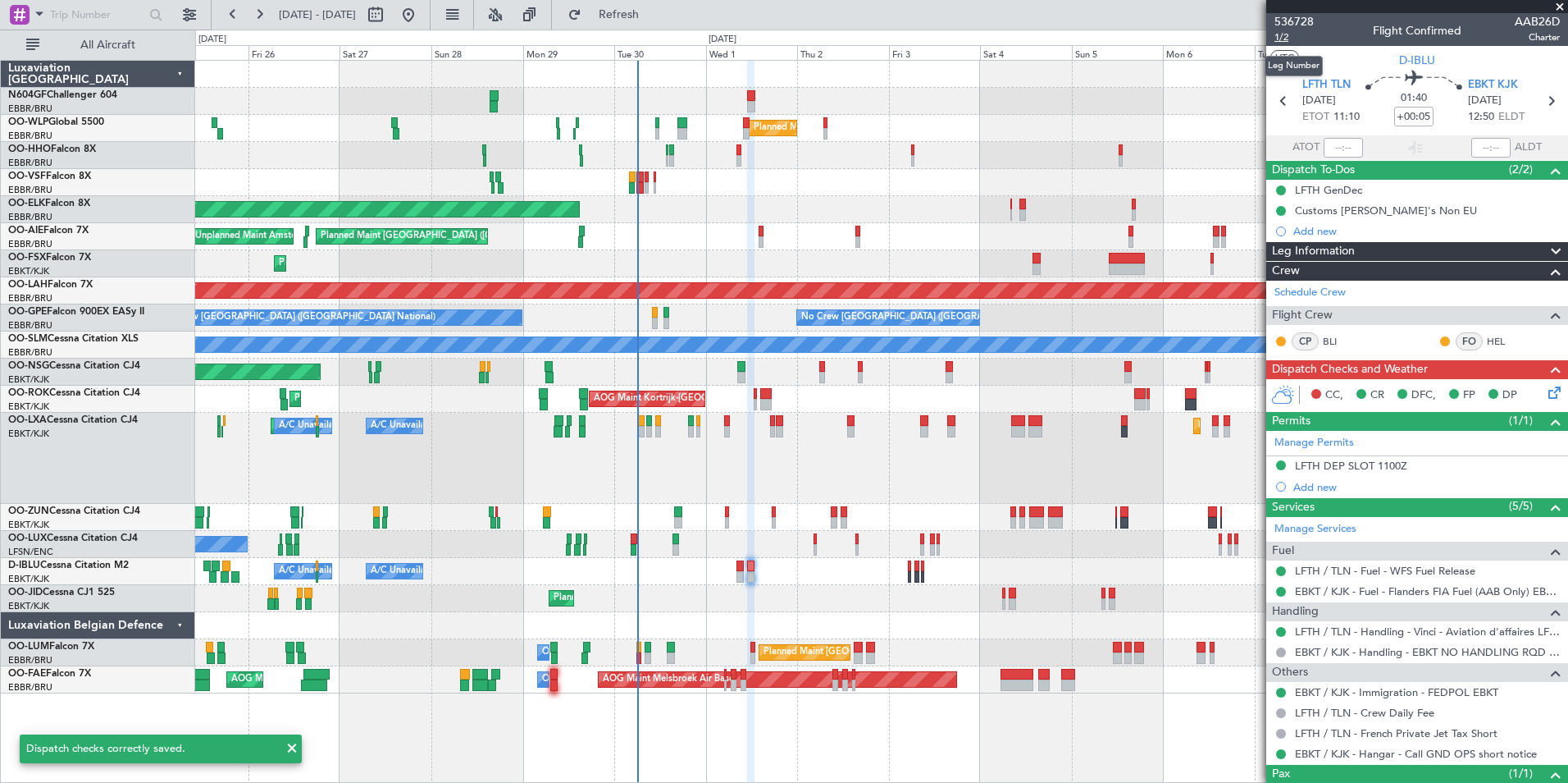
click at [1290, 34] on span "1/2" at bounding box center [1294, 37] width 40 height 14
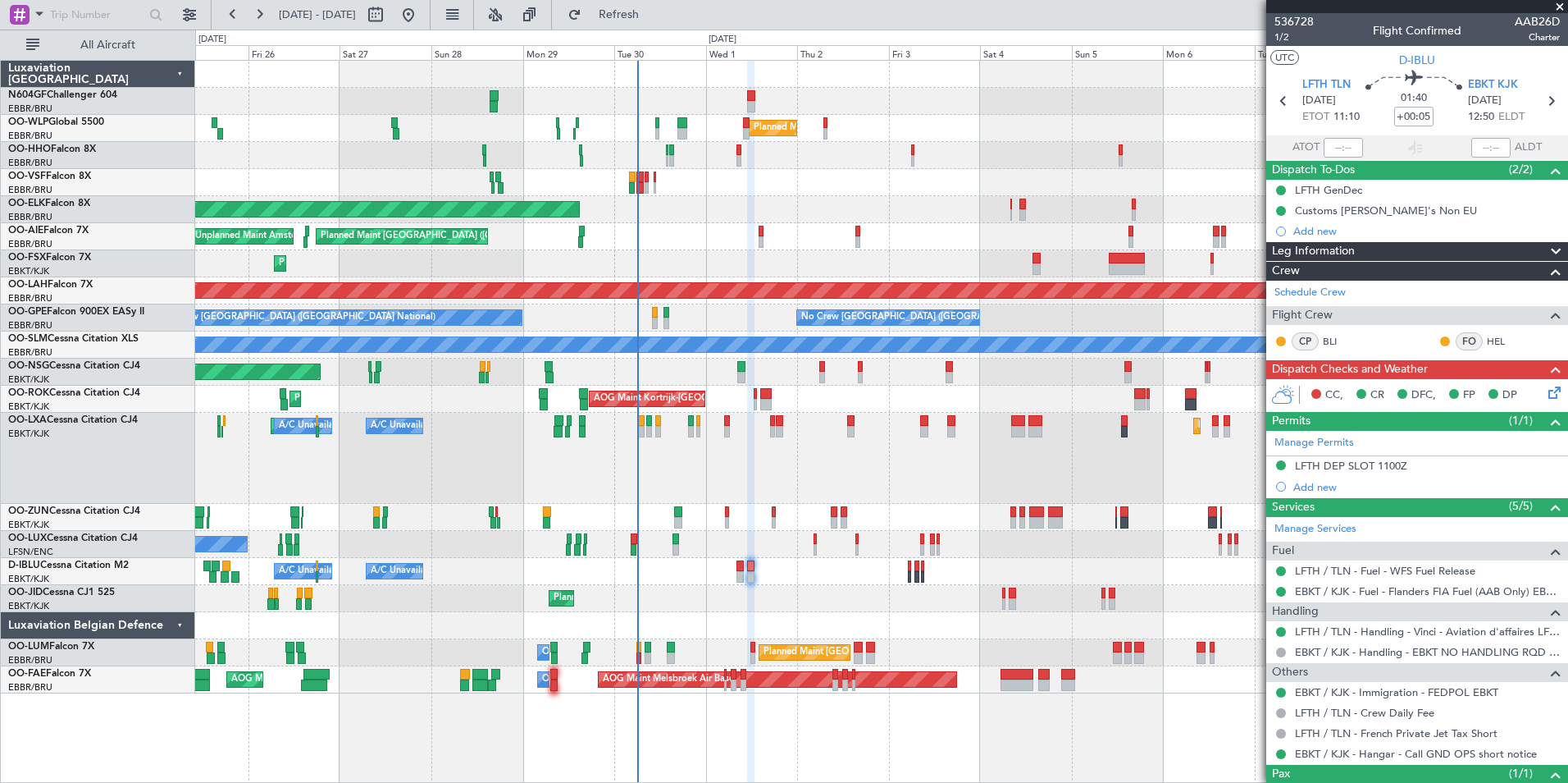
click at [1545, 396] on icon at bounding box center [1551, 389] width 13 height 13
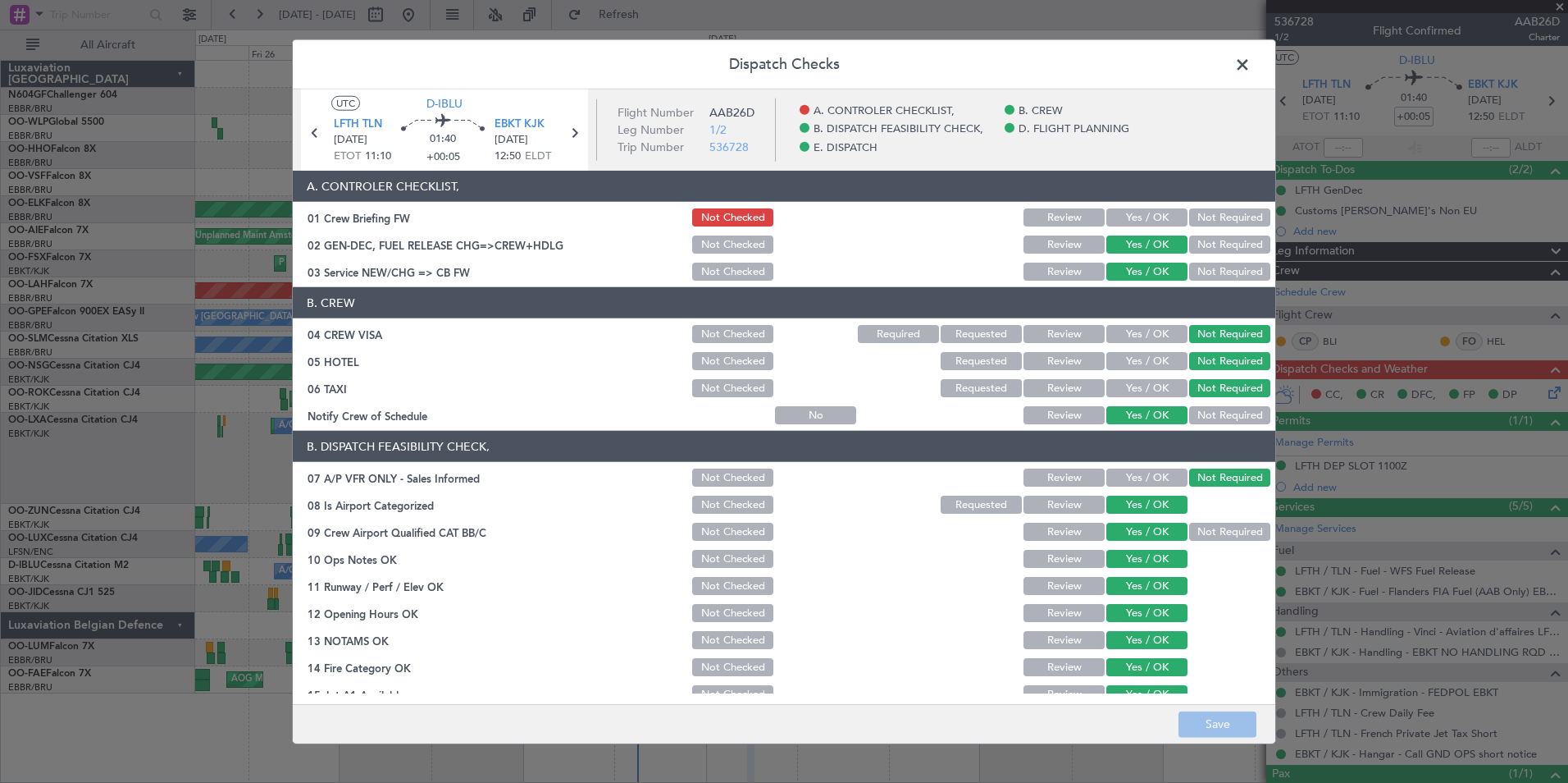
click at [1132, 221] on button "Yes / OK" at bounding box center [1147, 217] width 82 height 18
click at [1226, 718] on button "Save" at bounding box center [1217, 724] width 78 height 27
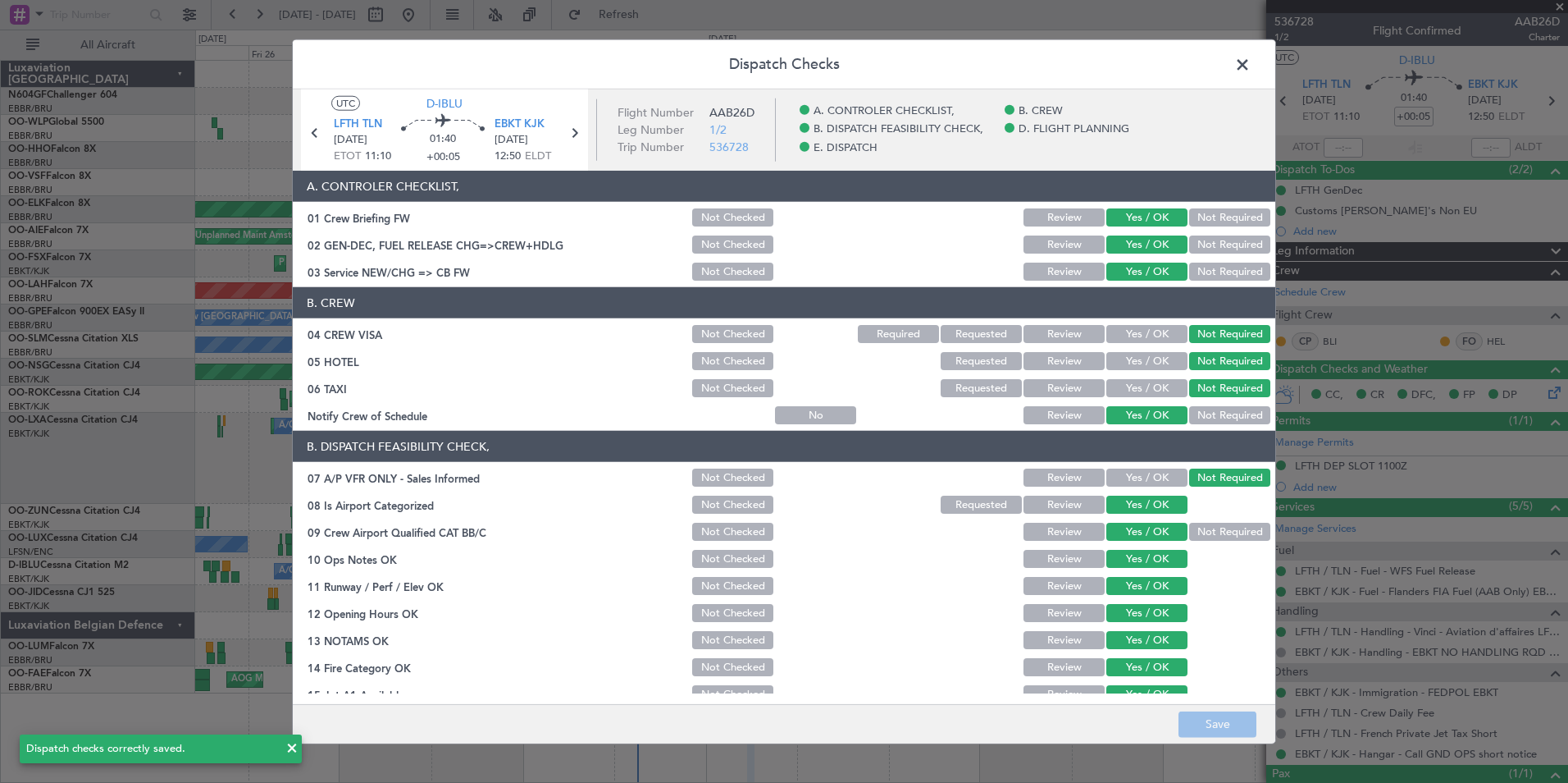
click at [1251, 66] on span at bounding box center [1251, 69] width 0 height 33
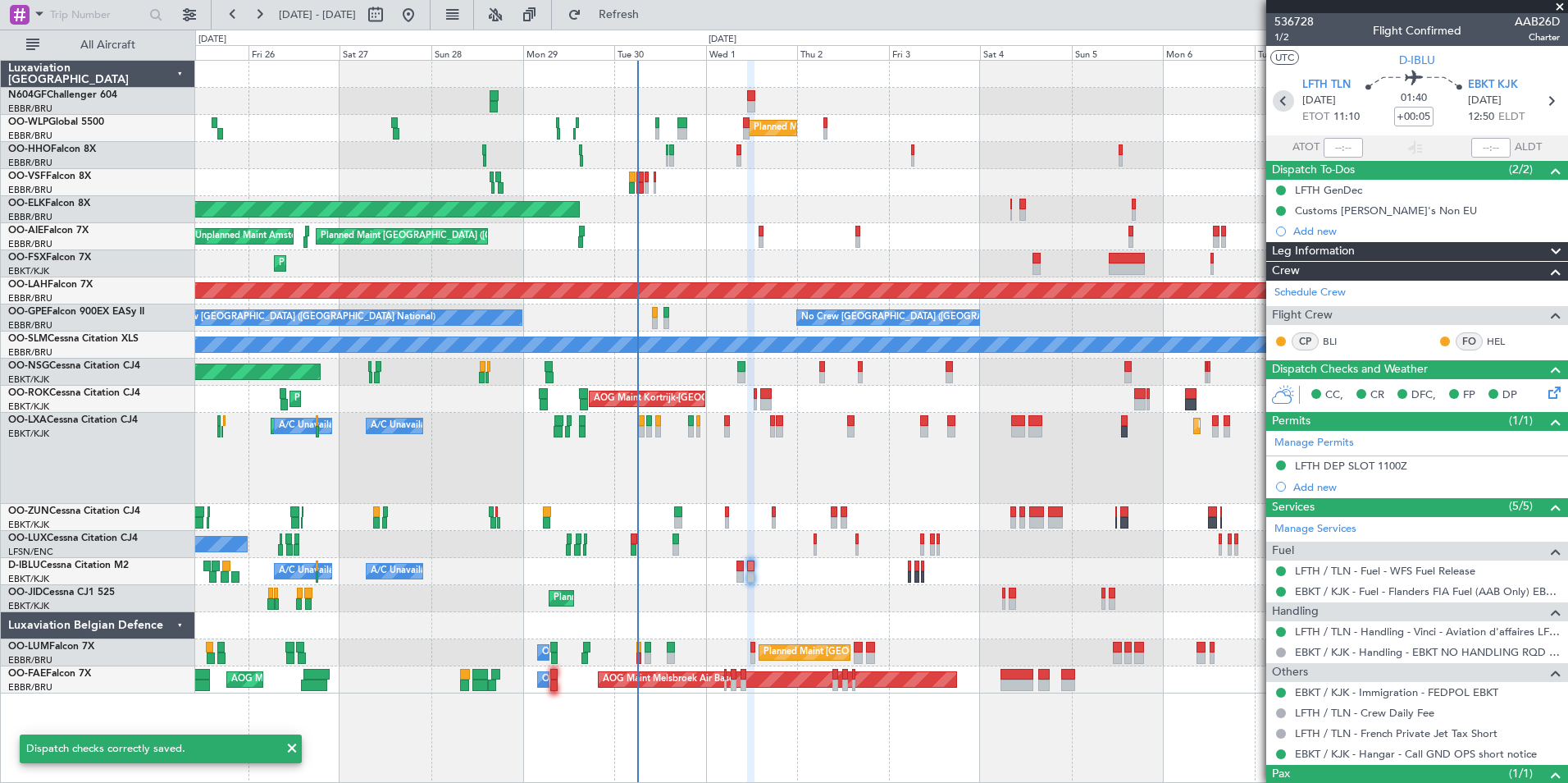
click at [1281, 105] on icon at bounding box center [1283, 101] width 21 height 21
type input "+00:10"
type input "0"
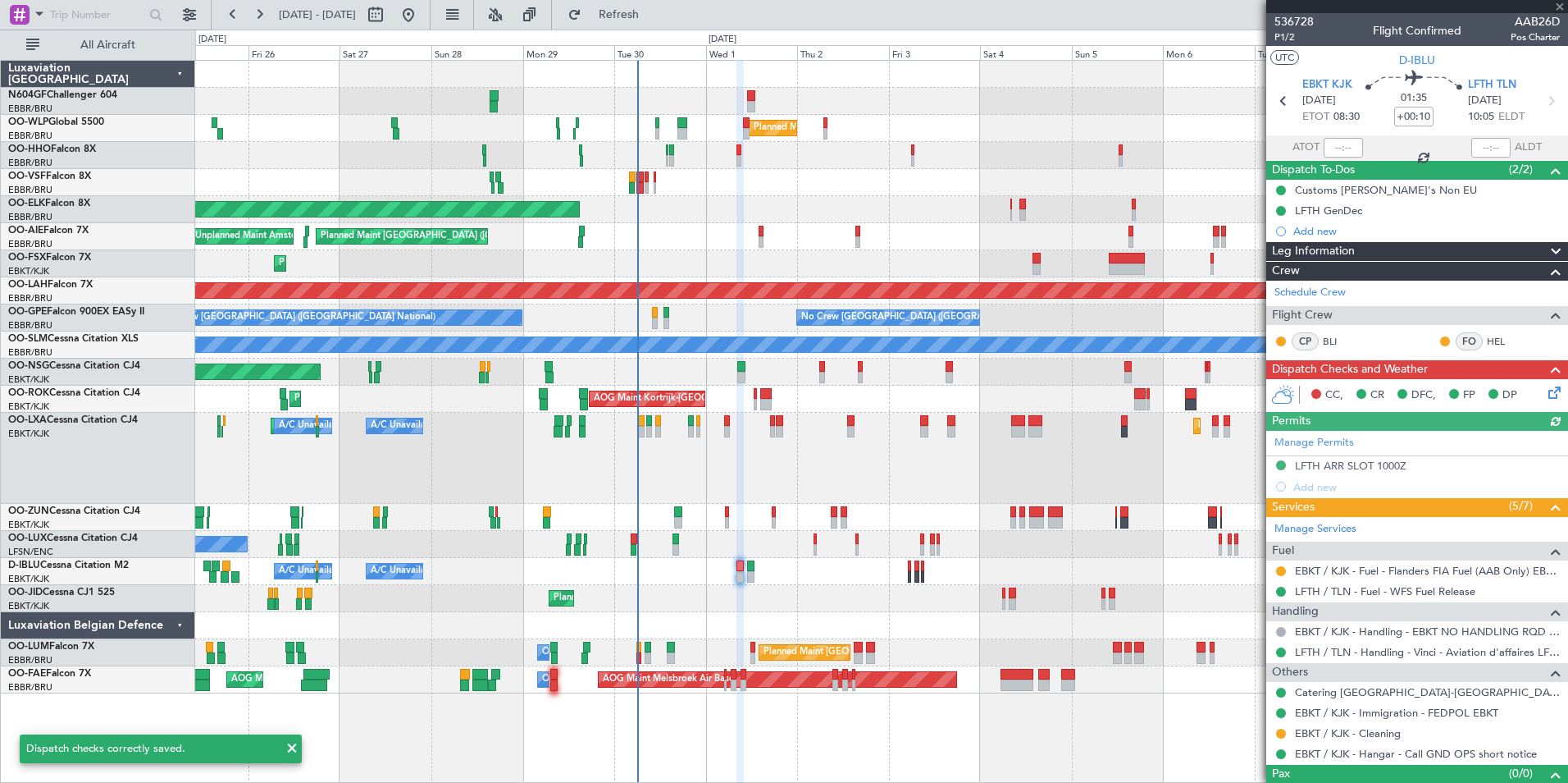
click at [1545, 390] on icon at bounding box center [1551, 389] width 13 height 13
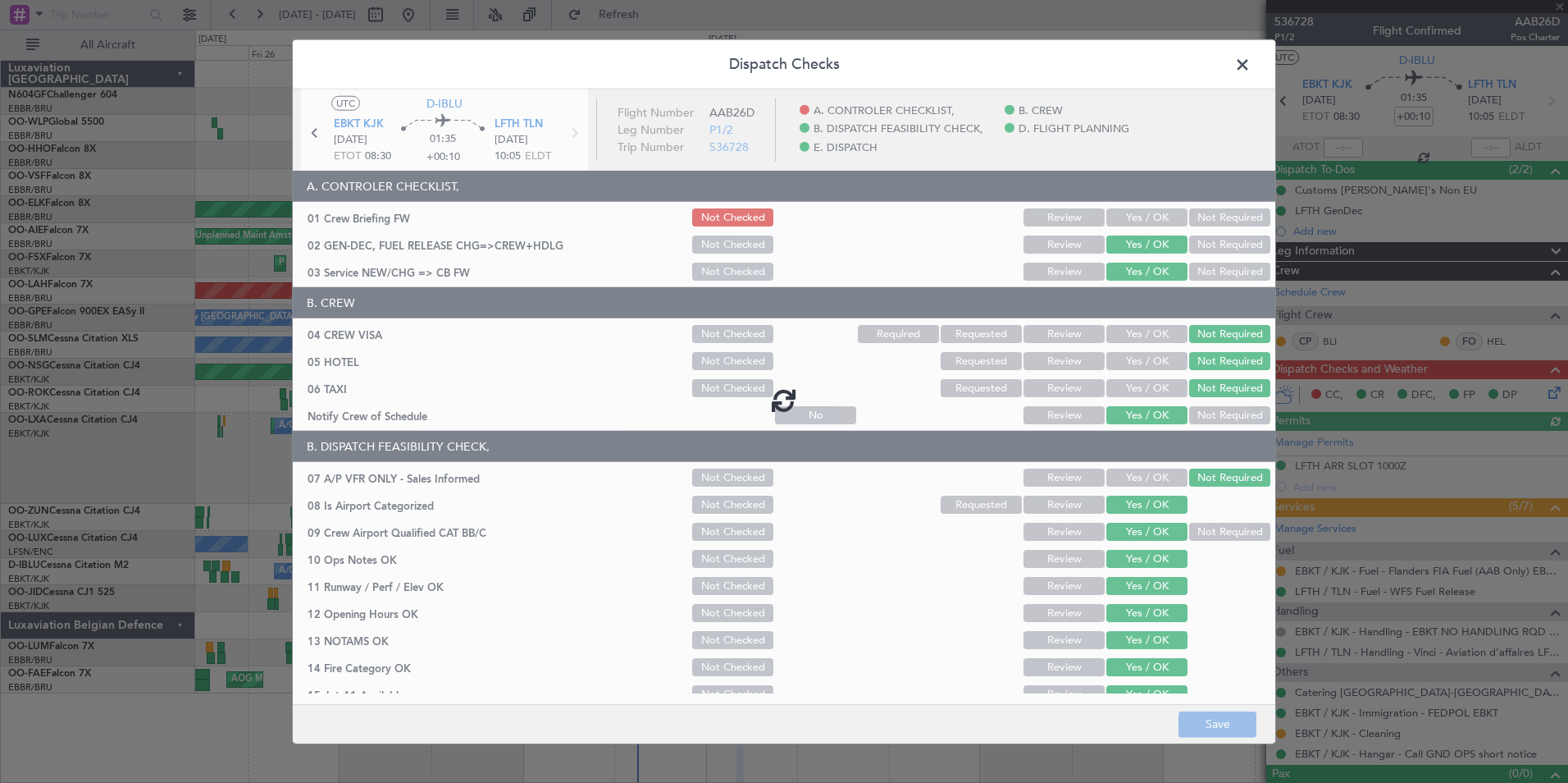
click at [1137, 225] on div at bounding box center [784, 400] width 983 height 621
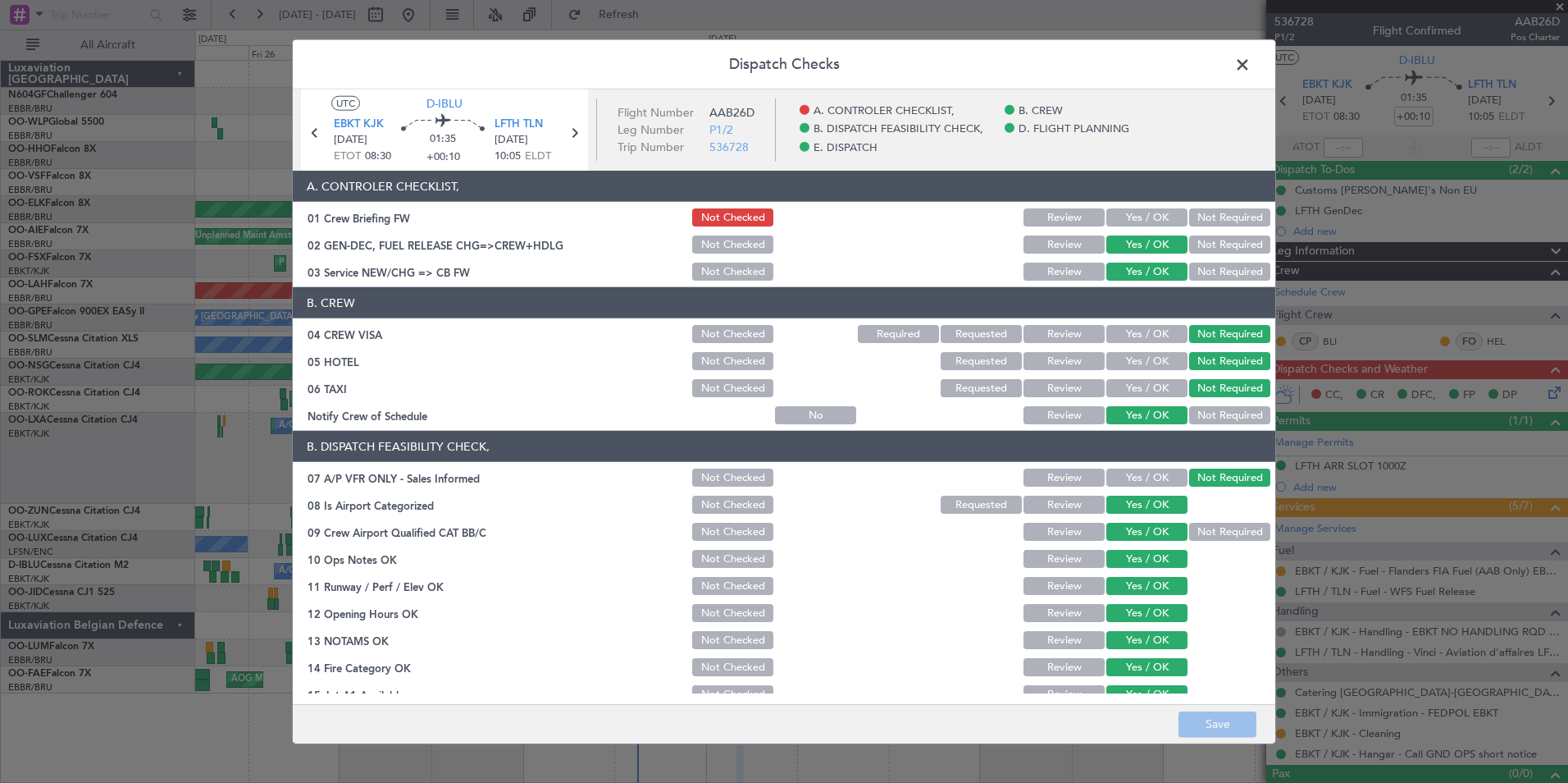
click at [1137, 218] on button "Yes / OK" at bounding box center [1147, 217] width 82 height 18
click at [1228, 731] on button "Save" at bounding box center [1217, 724] width 78 height 27
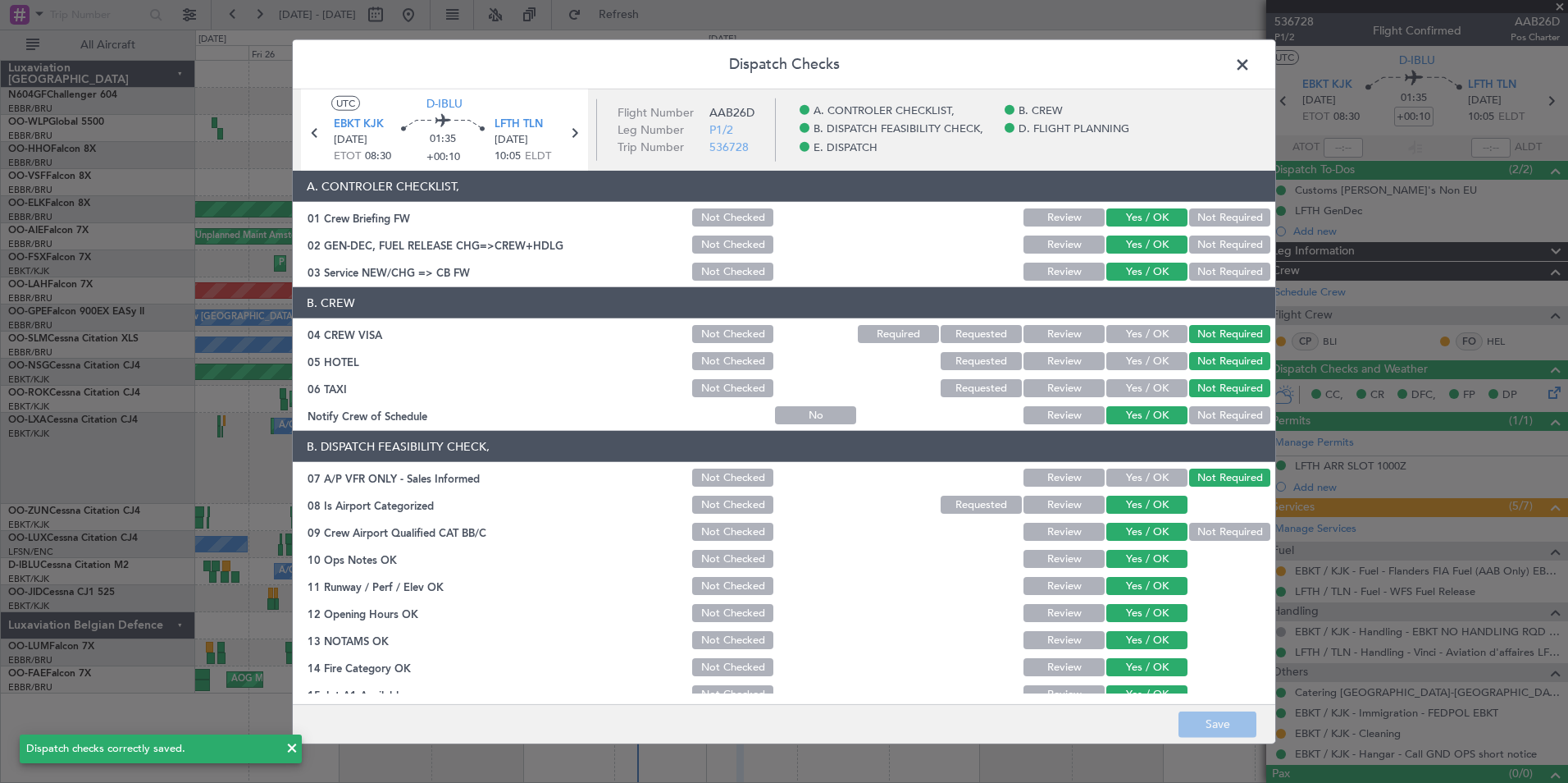
click at [1251, 65] on span at bounding box center [1251, 69] width 0 height 33
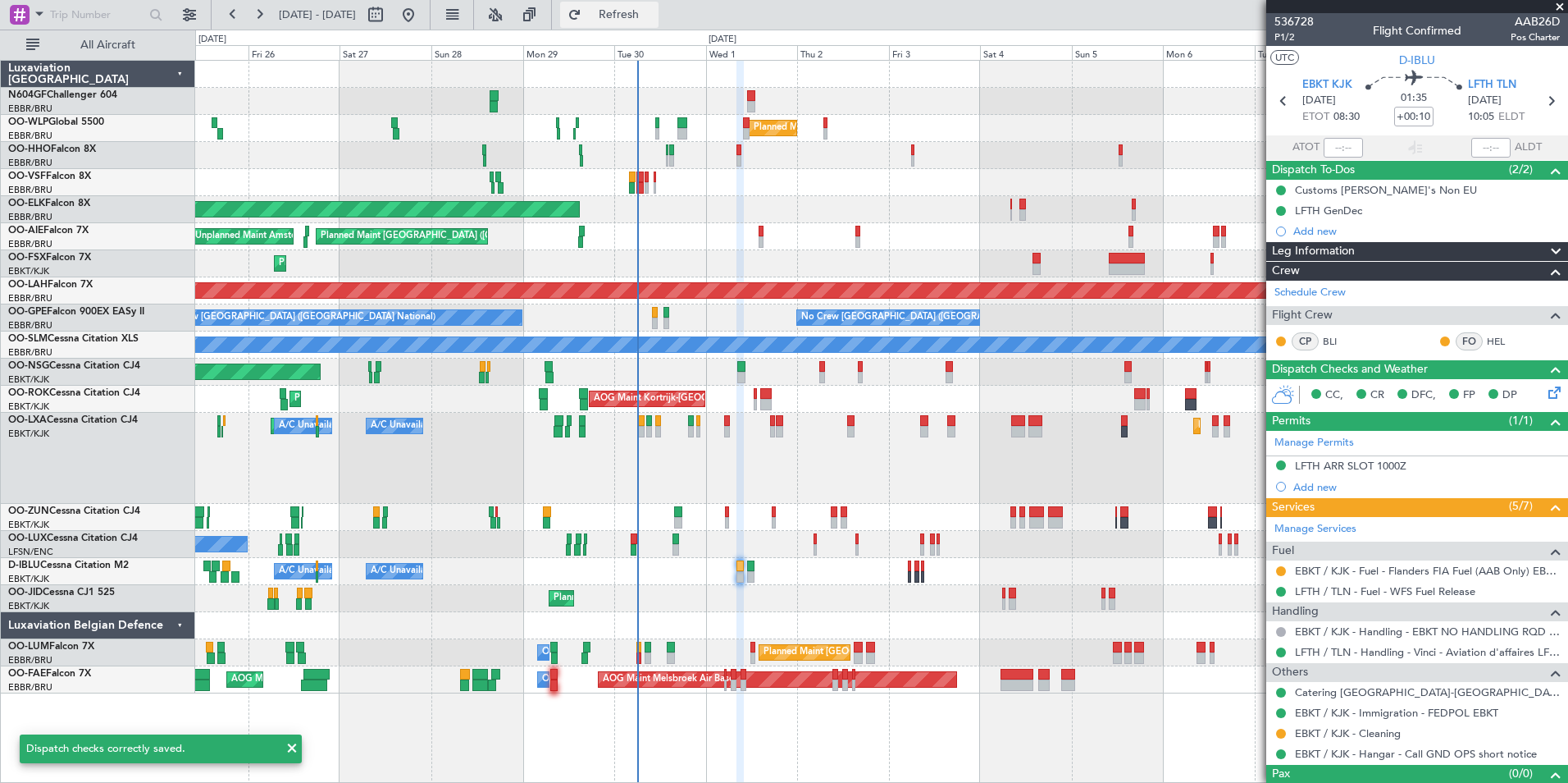
click at [659, 15] on button "Refresh" at bounding box center [609, 15] width 99 height 27
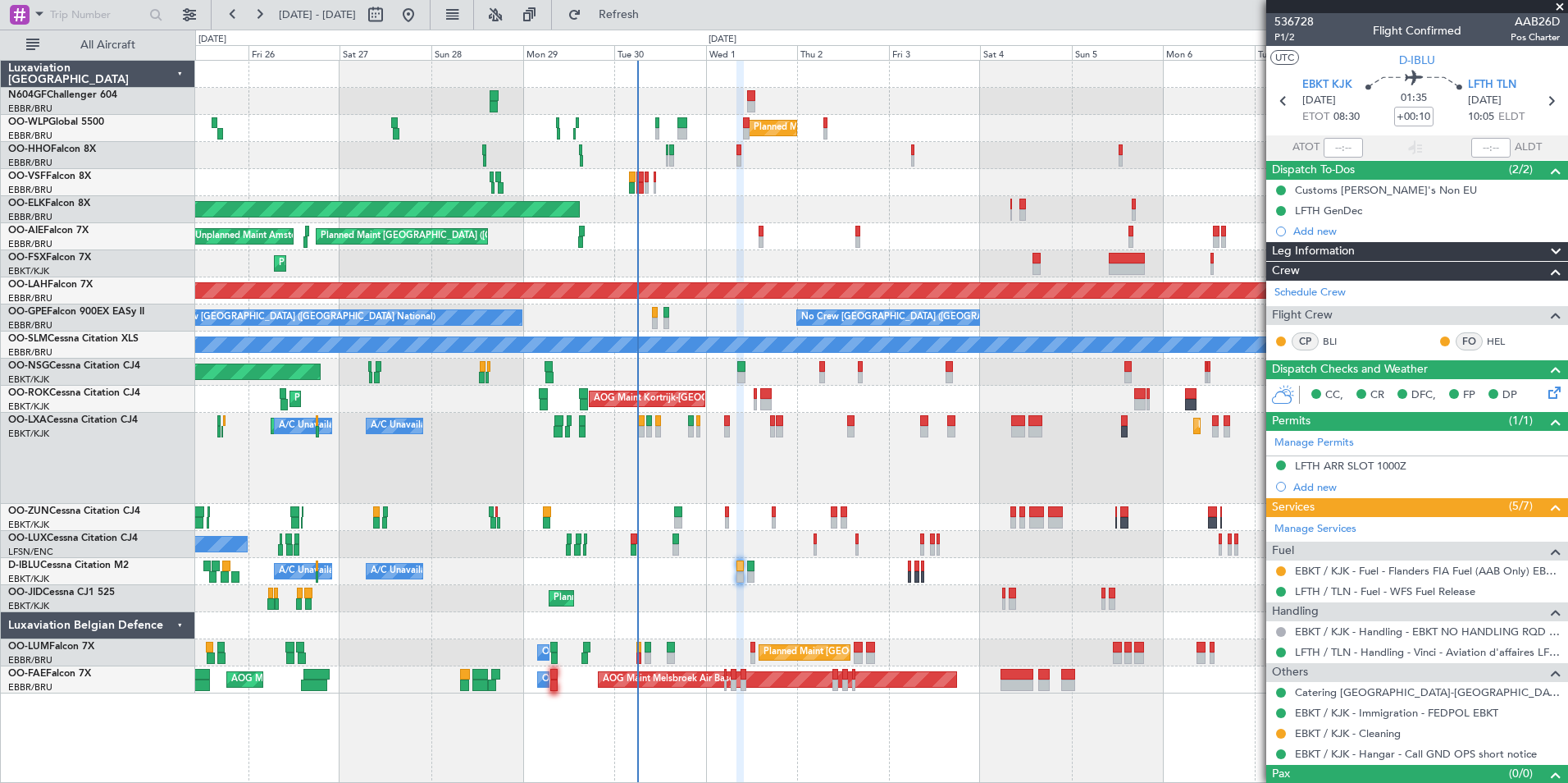
click at [828, 251] on div "Planned Maint Kortrijk-[GEOGRAPHIC_DATA]" at bounding box center [881, 264] width 1372 height 28
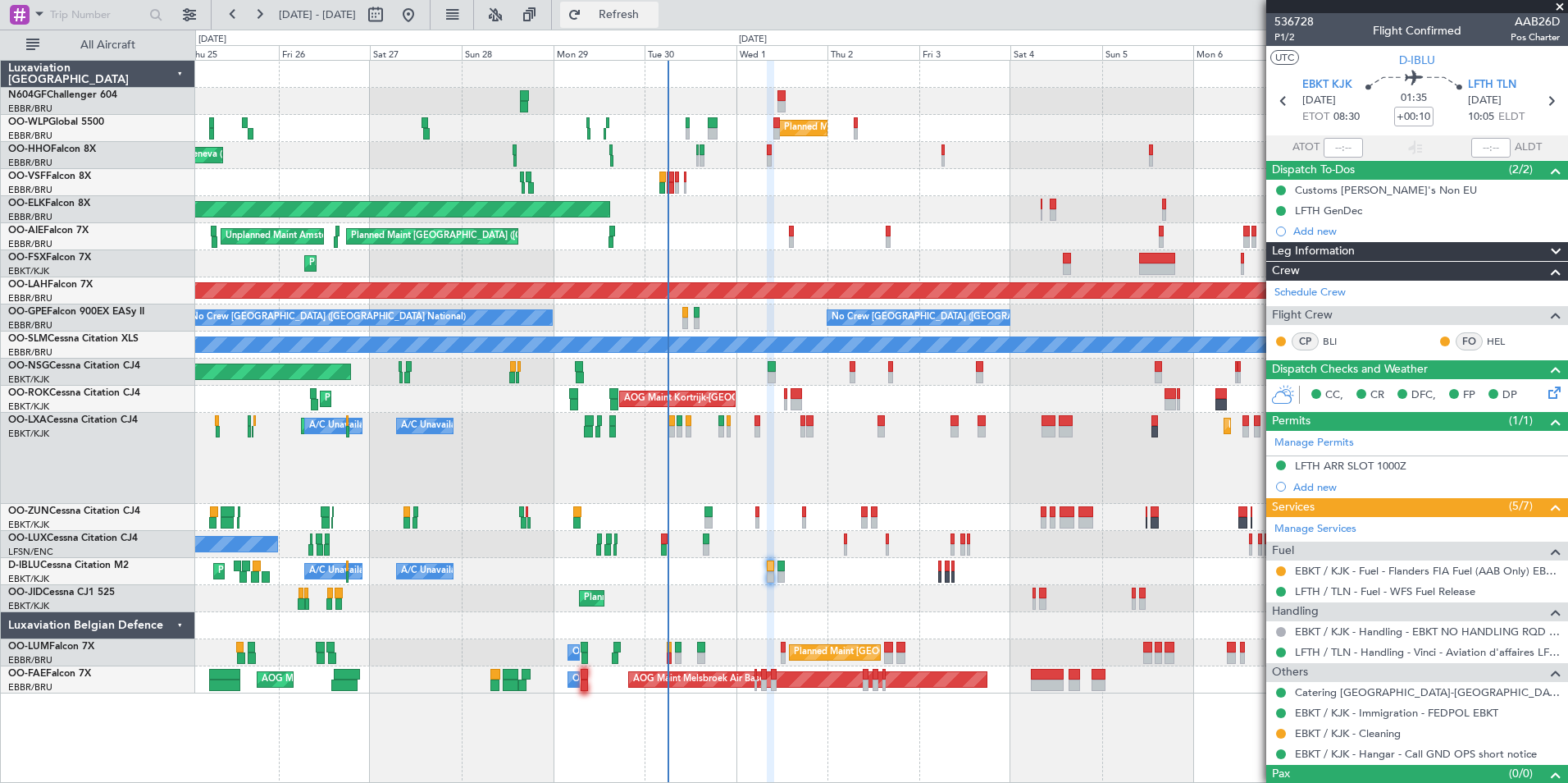
click at [611, 21] on button "Refresh" at bounding box center [609, 15] width 99 height 27
click at [778, 200] on div "Planned Maint Kortrijk-[GEOGRAPHIC_DATA]" at bounding box center [881, 210] width 1372 height 28
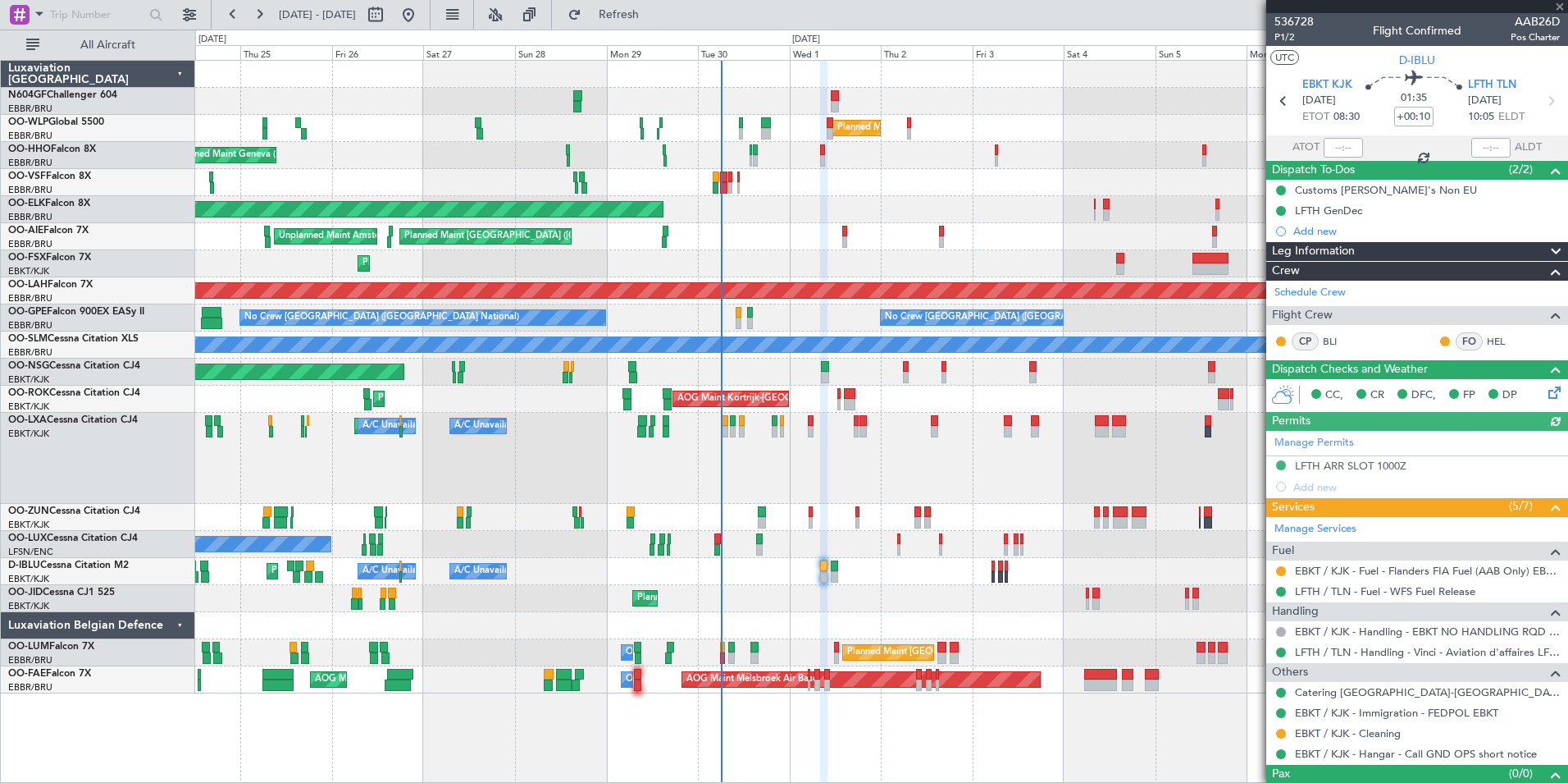
drag, startPoint x: 1002, startPoint y: 393, endPoint x: 1029, endPoint y: 400, distance: 27.9
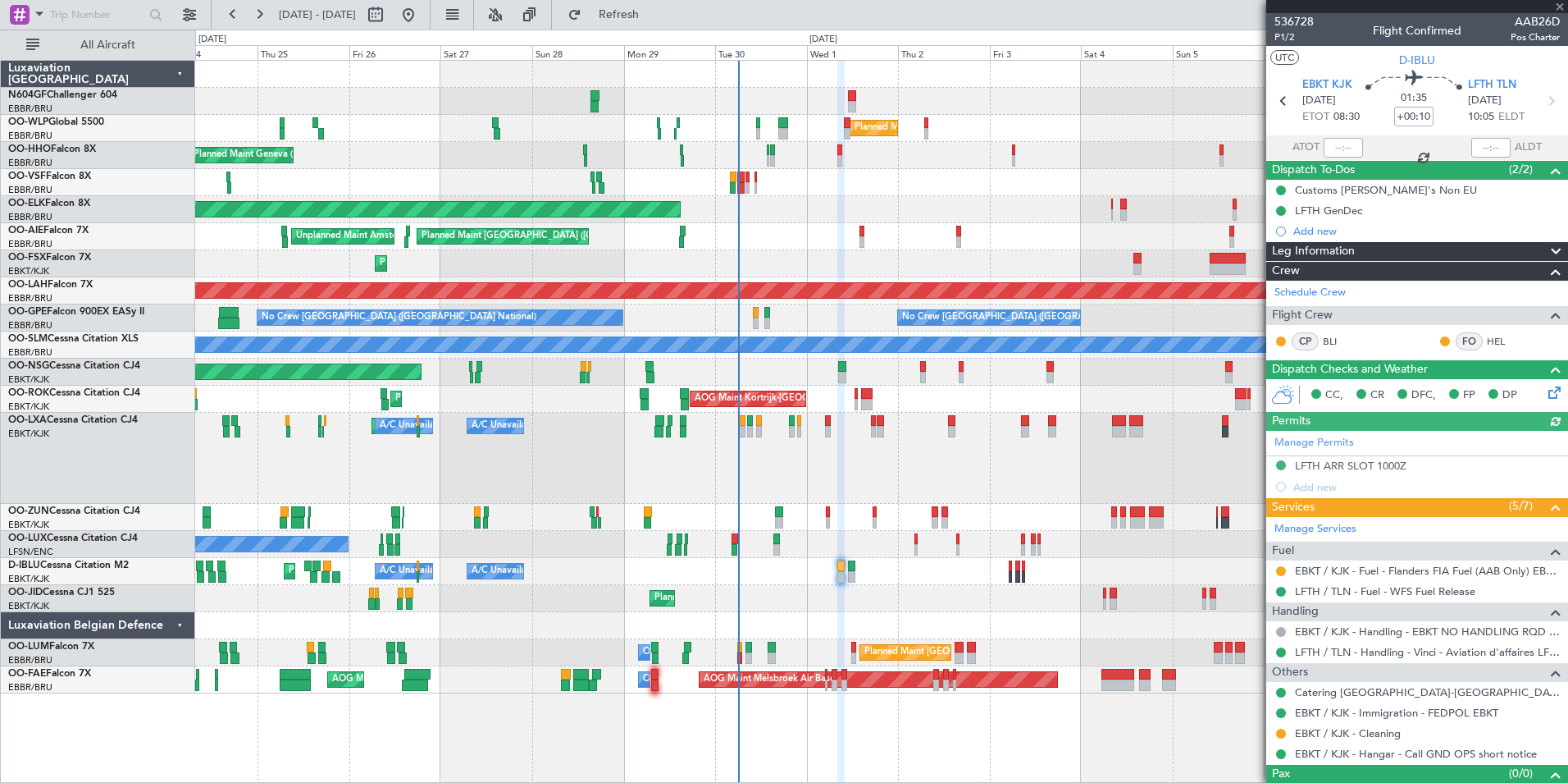
click at [954, 444] on div "Planned Maint Kortrijk-[GEOGRAPHIC_DATA] Planned Maint [GEOGRAPHIC_DATA]-[GEOGR…" at bounding box center [881, 458] width 1372 height 91
click at [894, 503] on div "Planned Maint Kortrijk-[GEOGRAPHIC_DATA] Planned Maint [GEOGRAPHIC_DATA]-[GEOGR…" at bounding box center [881, 458] width 1372 height 91
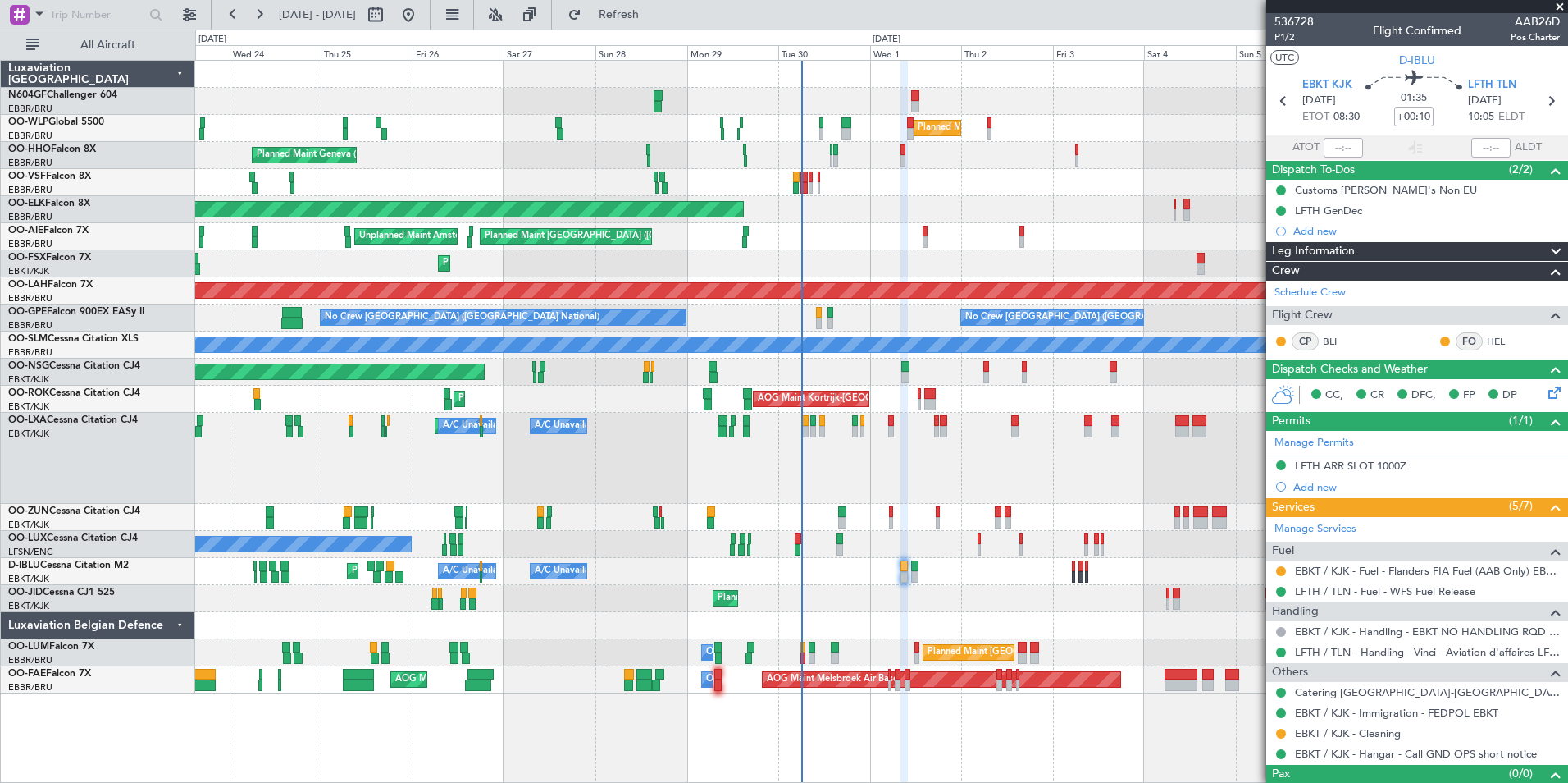
click at [991, 477] on div "Planned Maint Kortrijk-[GEOGRAPHIC_DATA] Planned Maint [GEOGRAPHIC_DATA]-[GEOGR…" at bounding box center [881, 458] width 1372 height 91
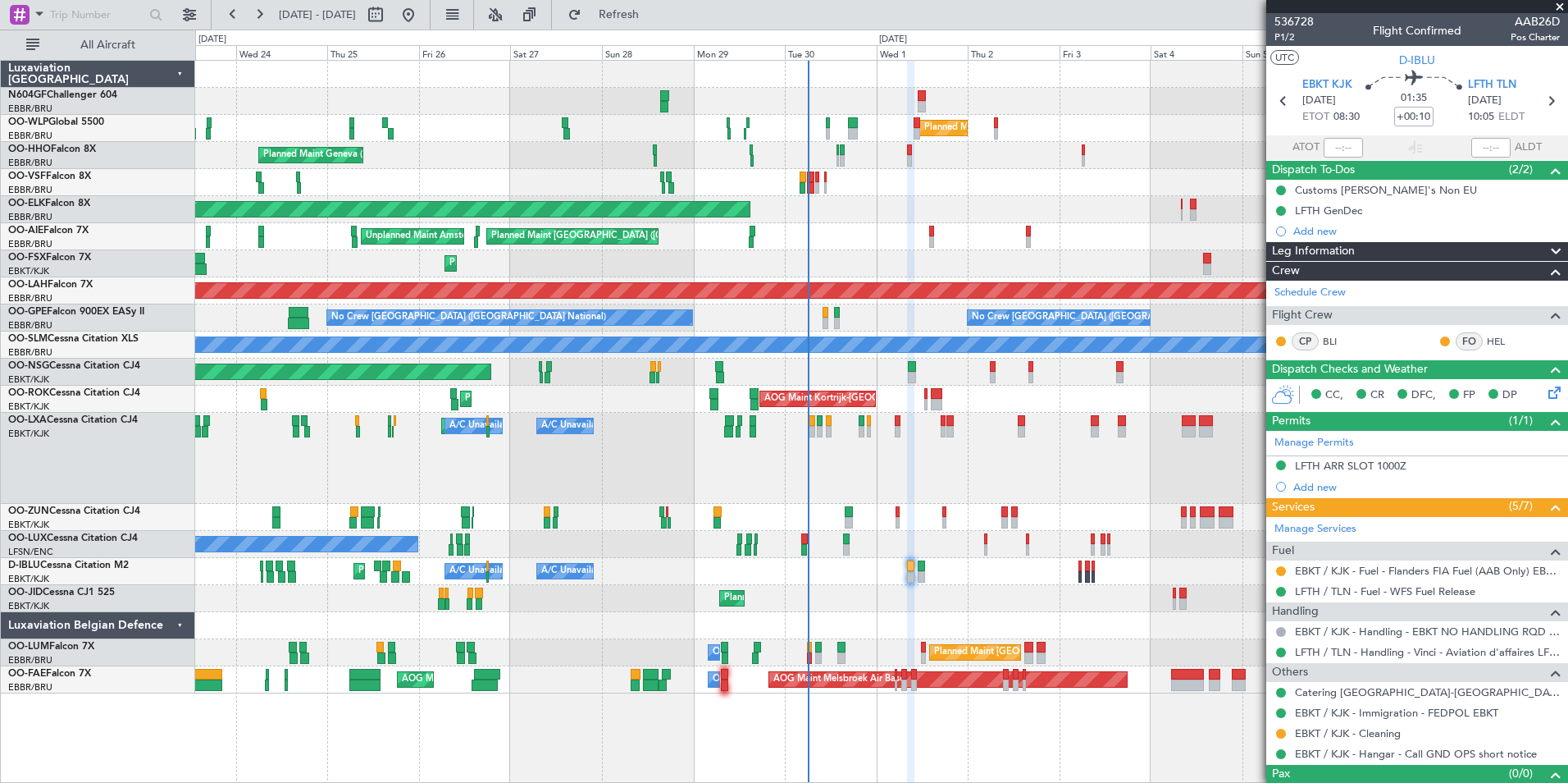
click at [894, 483] on div "Planned Maint Kortrijk-[GEOGRAPHIC_DATA] Planned Maint [GEOGRAPHIC_DATA]-[GEOGR…" at bounding box center [881, 458] width 1372 height 91
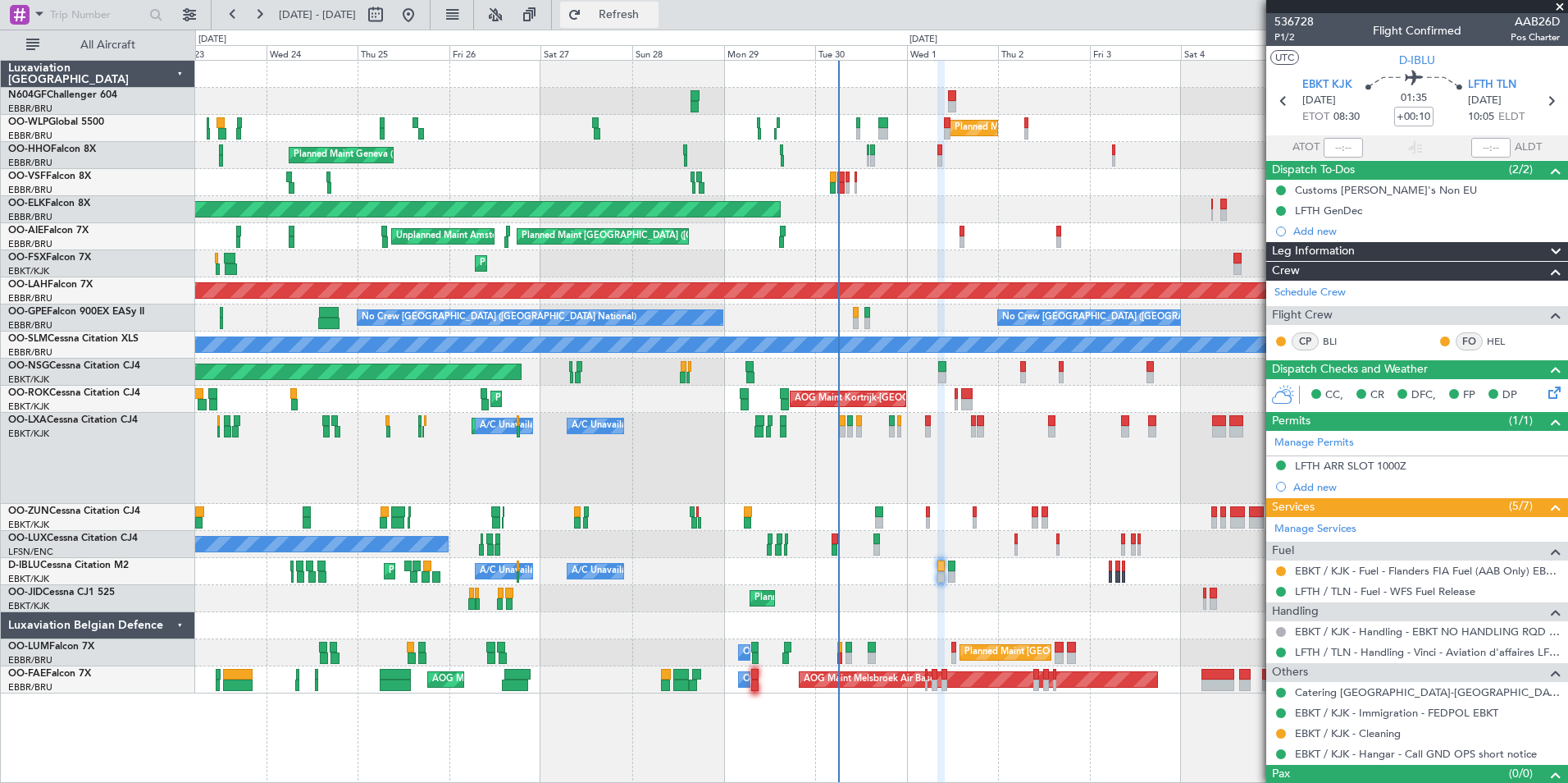
click at [654, 11] on span "Refresh" at bounding box center [619, 15] width 69 height 11
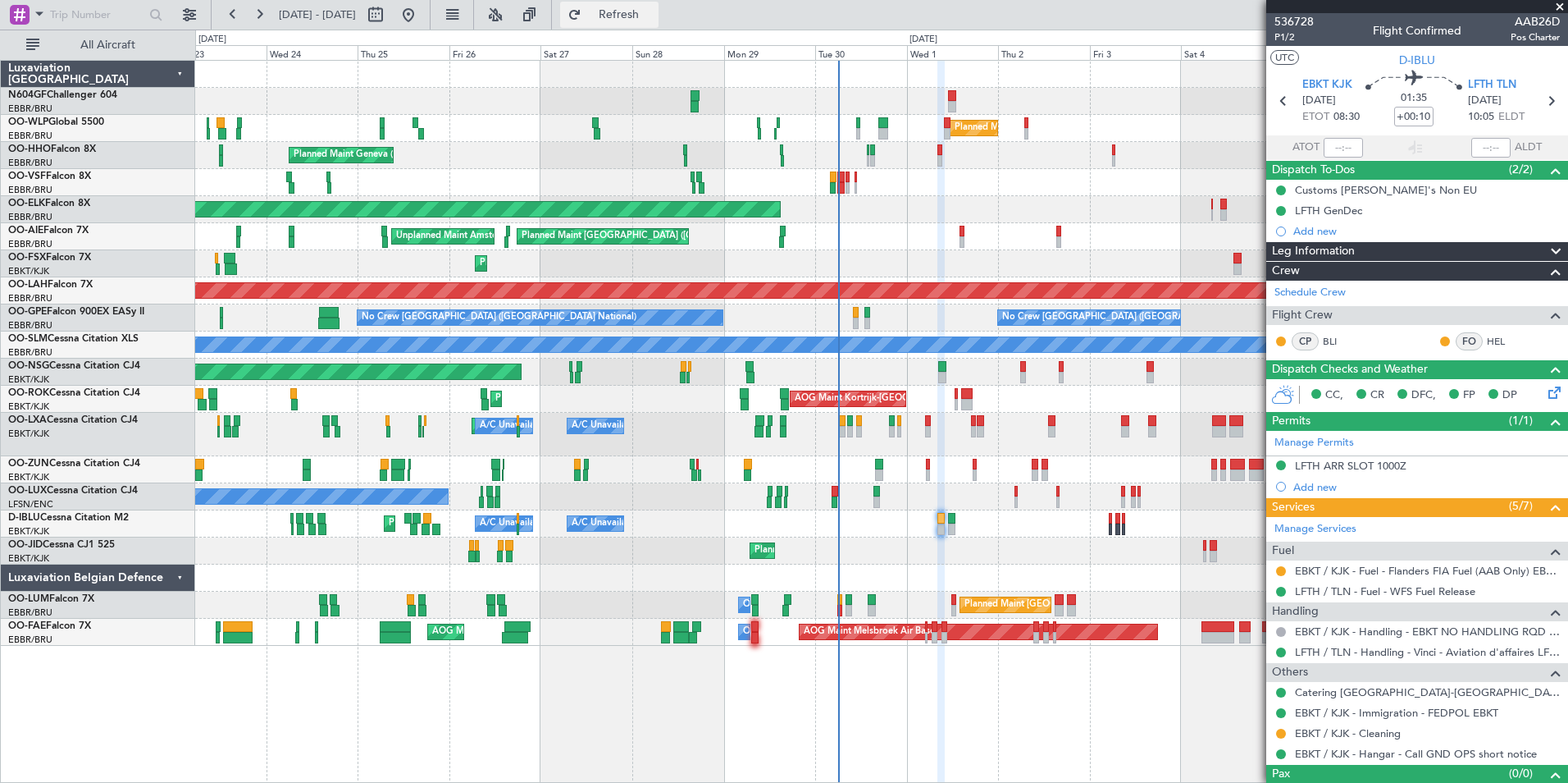
click at [654, 9] on span "Refresh" at bounding box center [619, 15] width 69 height 11
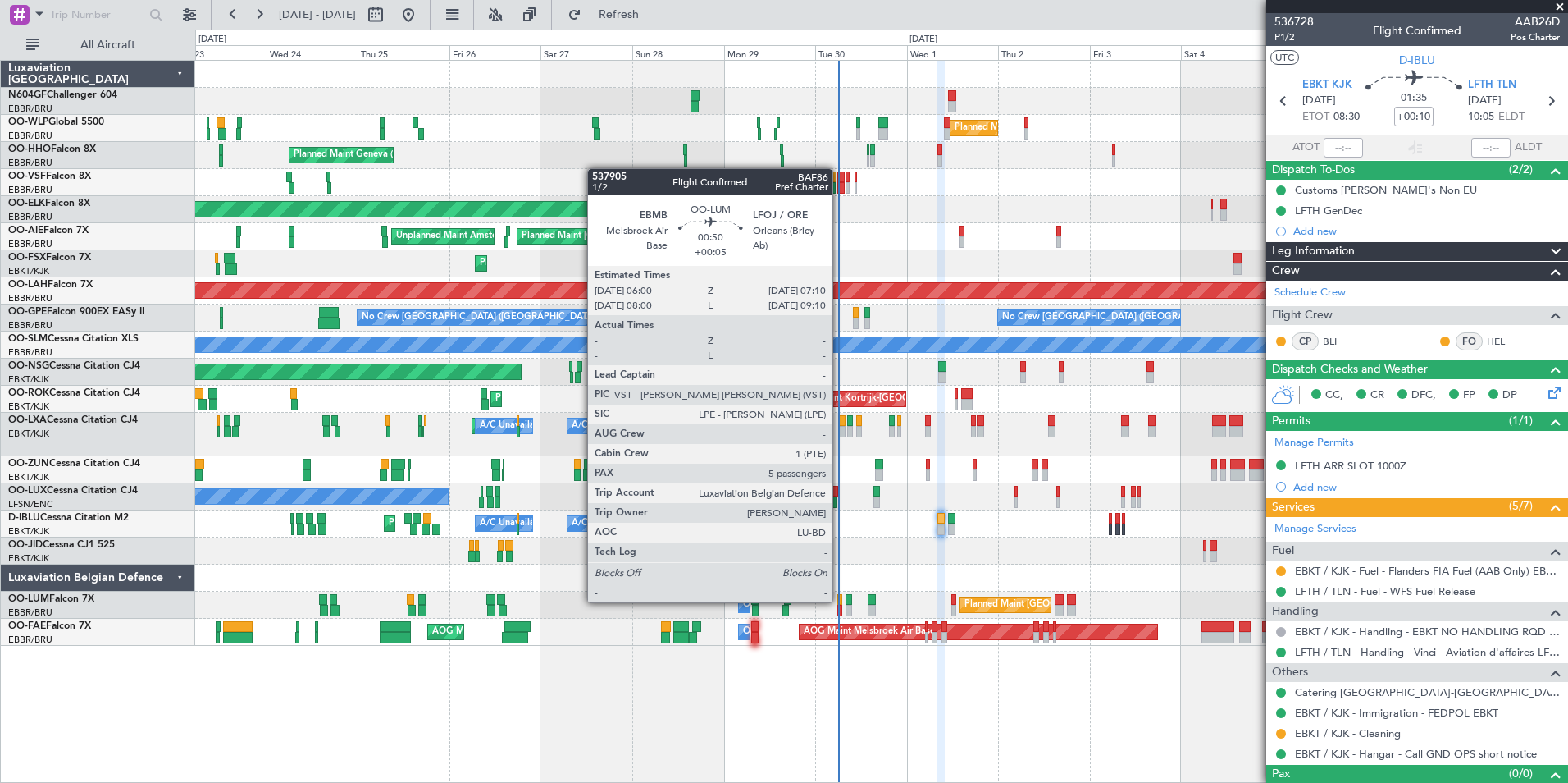
click at [839, 601] on div at bounding box center [840, 599] width 5 height 11
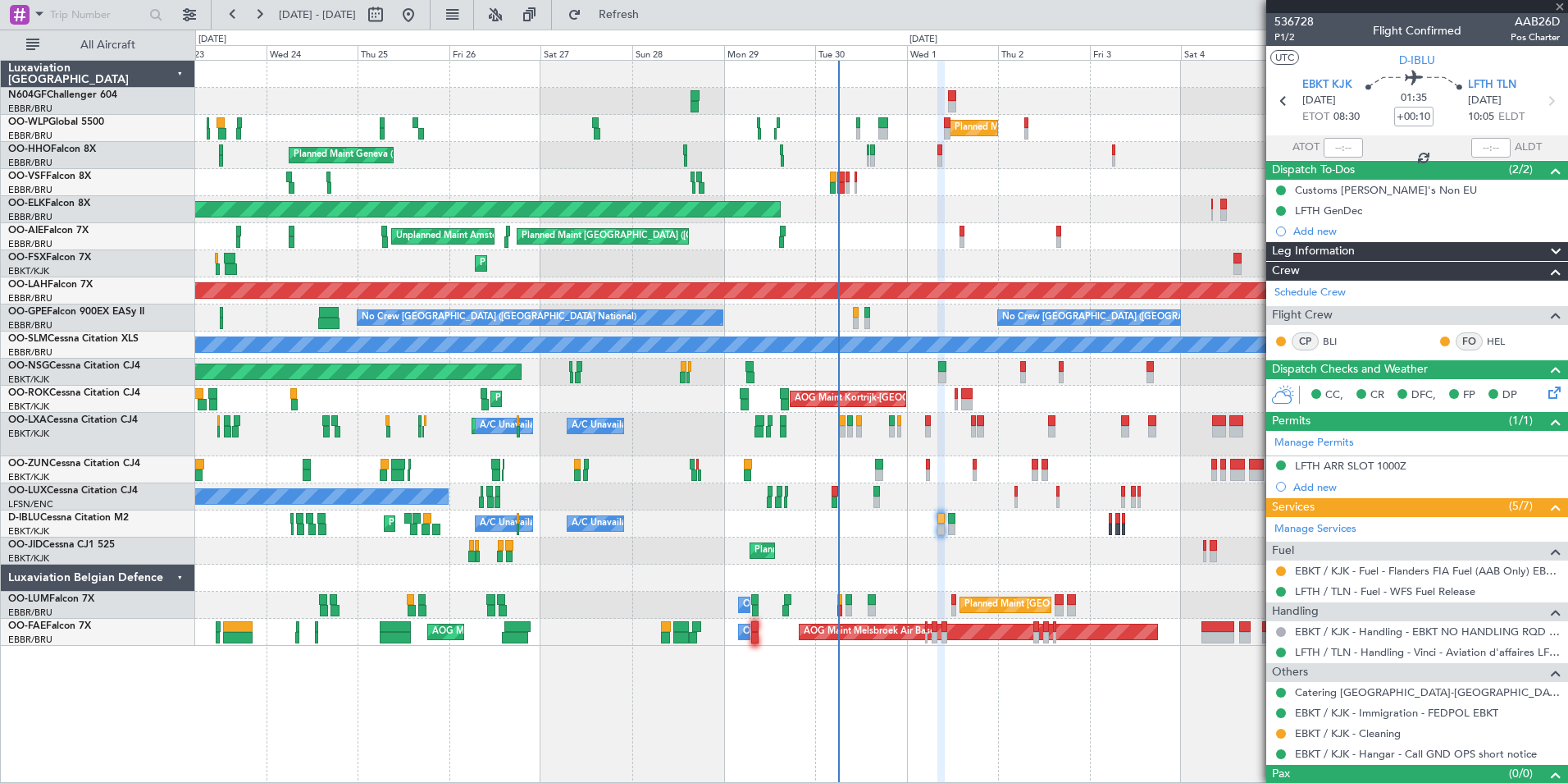
type input "+00:05"
type input "5"
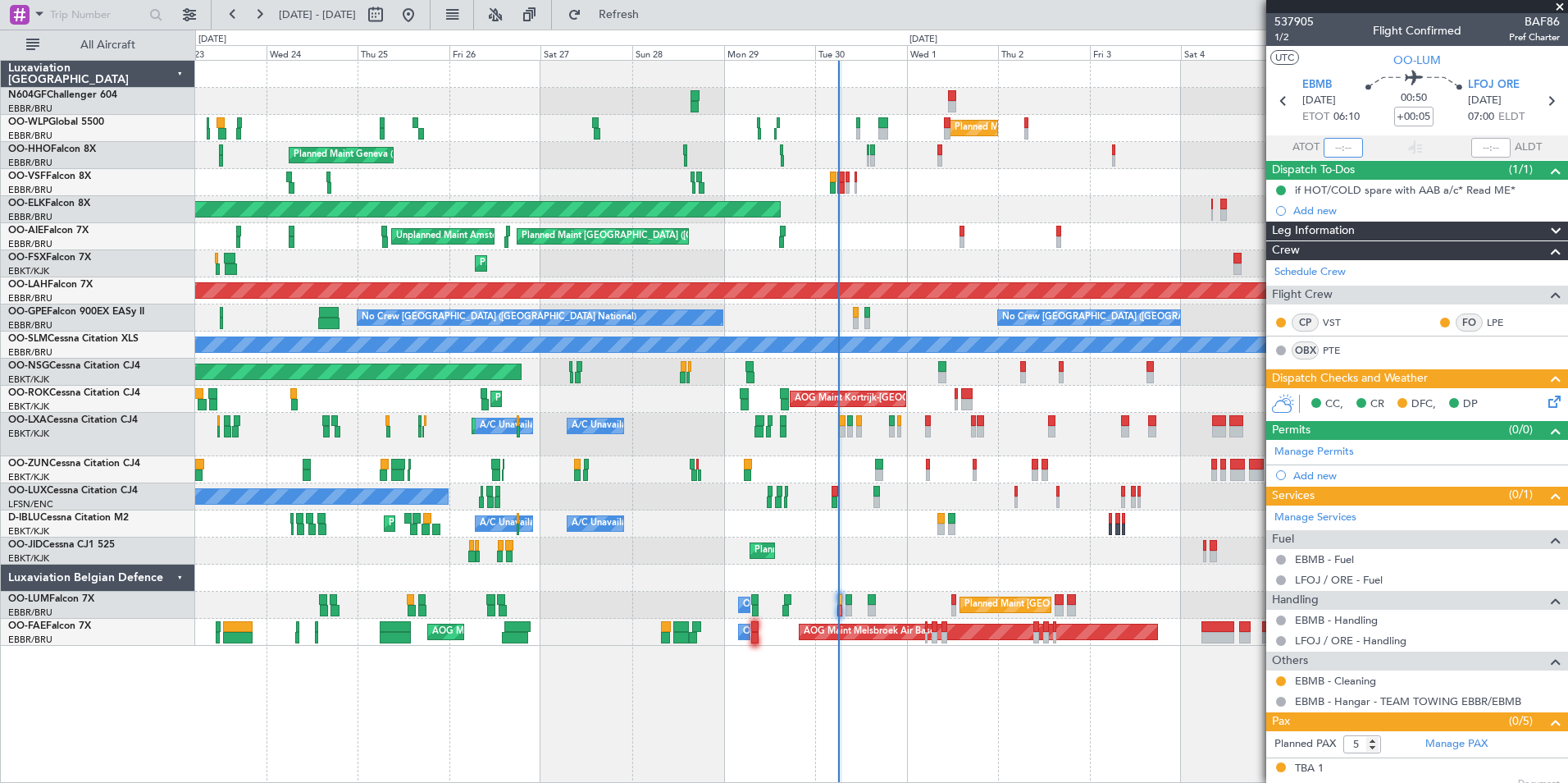
click at [1343, 138] on input "text" at bounding box center [1344, 147] width 40 height 20
click at [1101, 205] on div "Planned Maint Kortrijk-[GEOGRAPHIC_DATA]" at bounding box center [881, 210] width 1372 height 28
type input "06:09"
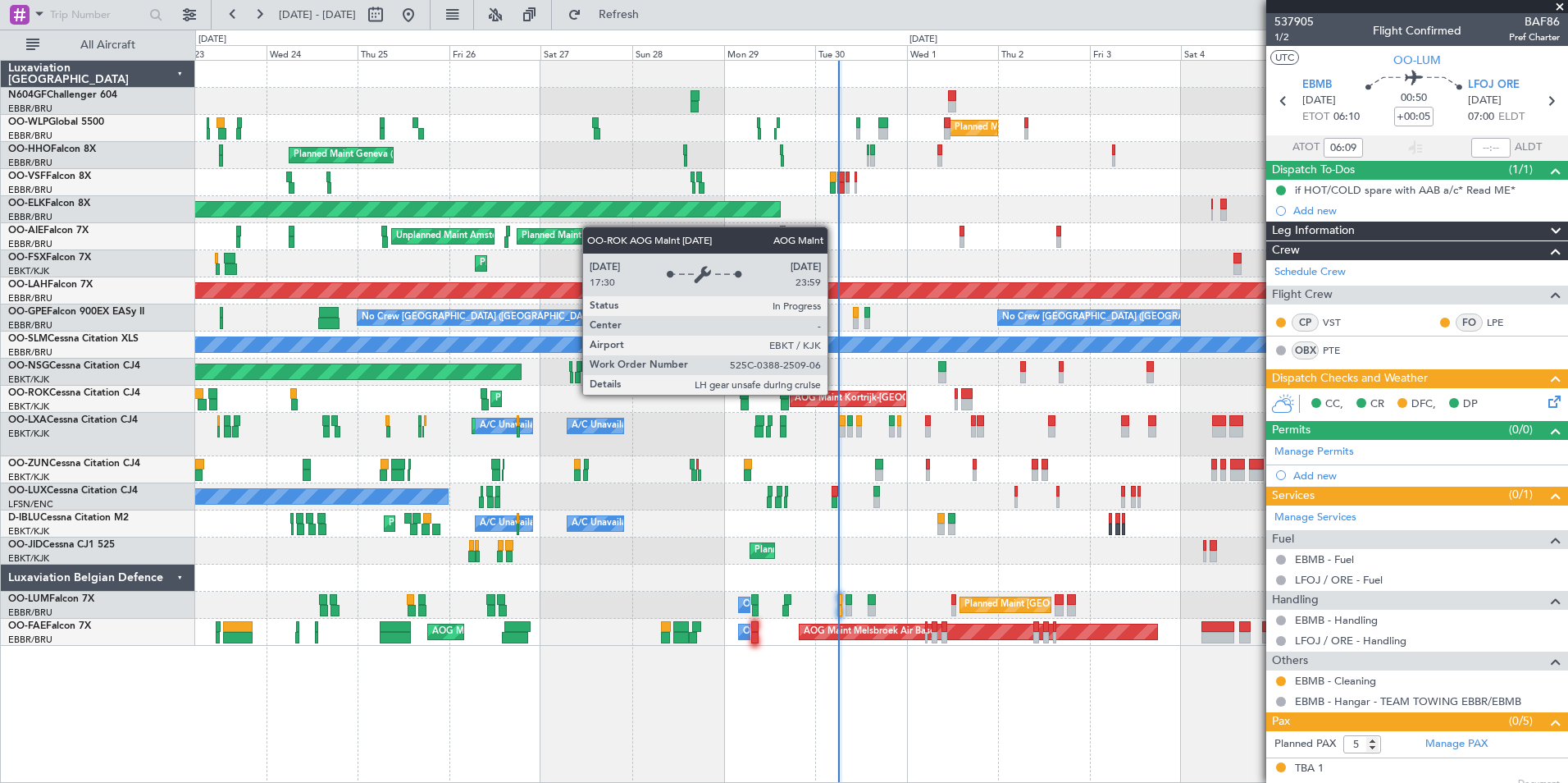
click at [885, 237] on div "Planned Maint [GEOGRAPHIC_DATA] ([GEOGRAPHIC_DATA]) Unplanned Maint Amsterdam (…" at bounding box center [881, 237] width 1372 height 28
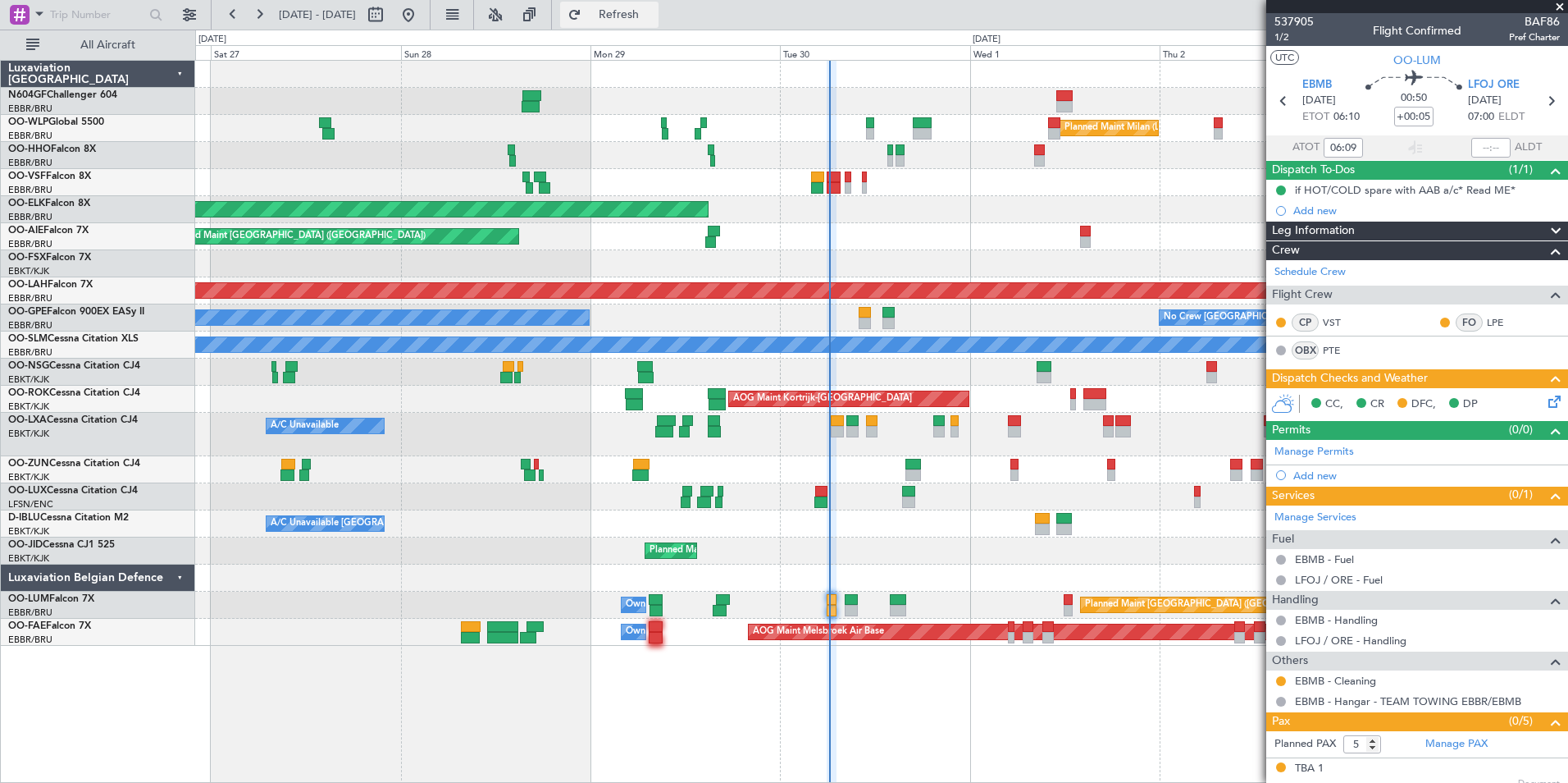
click at [646, 27] on button "Refresh" at bounding box center [609, 15] width 99 height 27
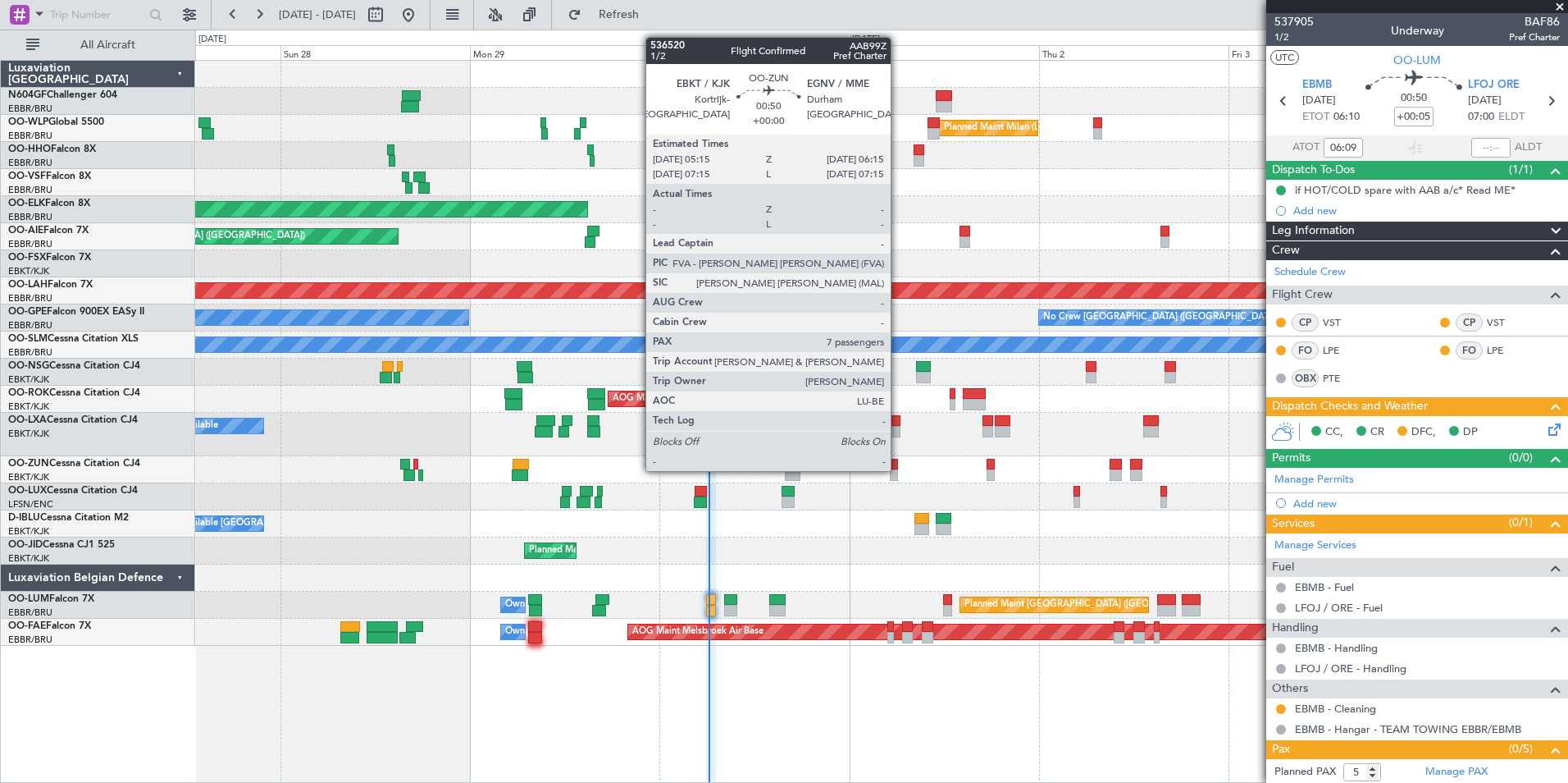
click at [898, 469] on div at bounding box center [894, 474] width 9 height 11
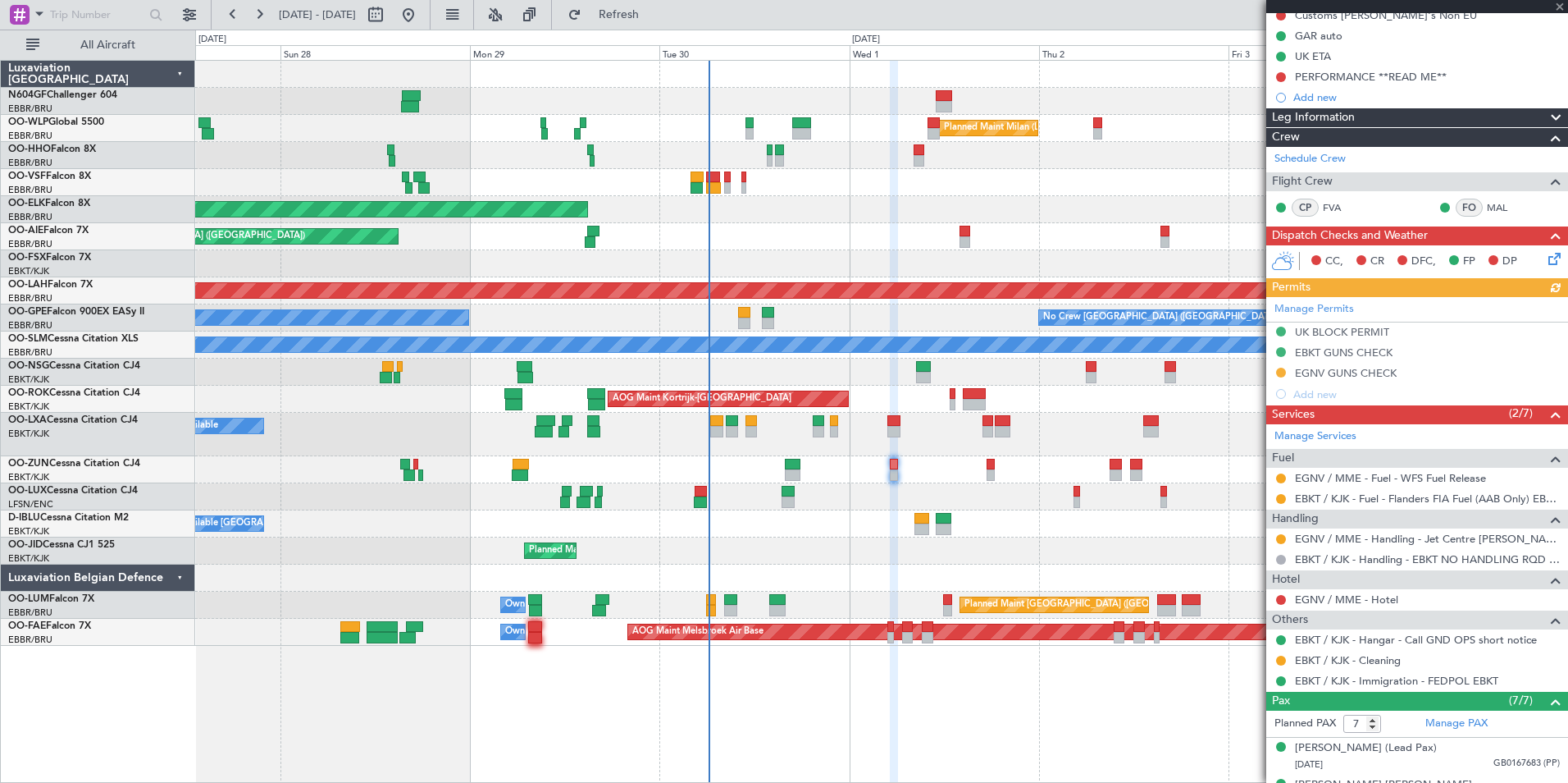
scroll to position [175, 0]
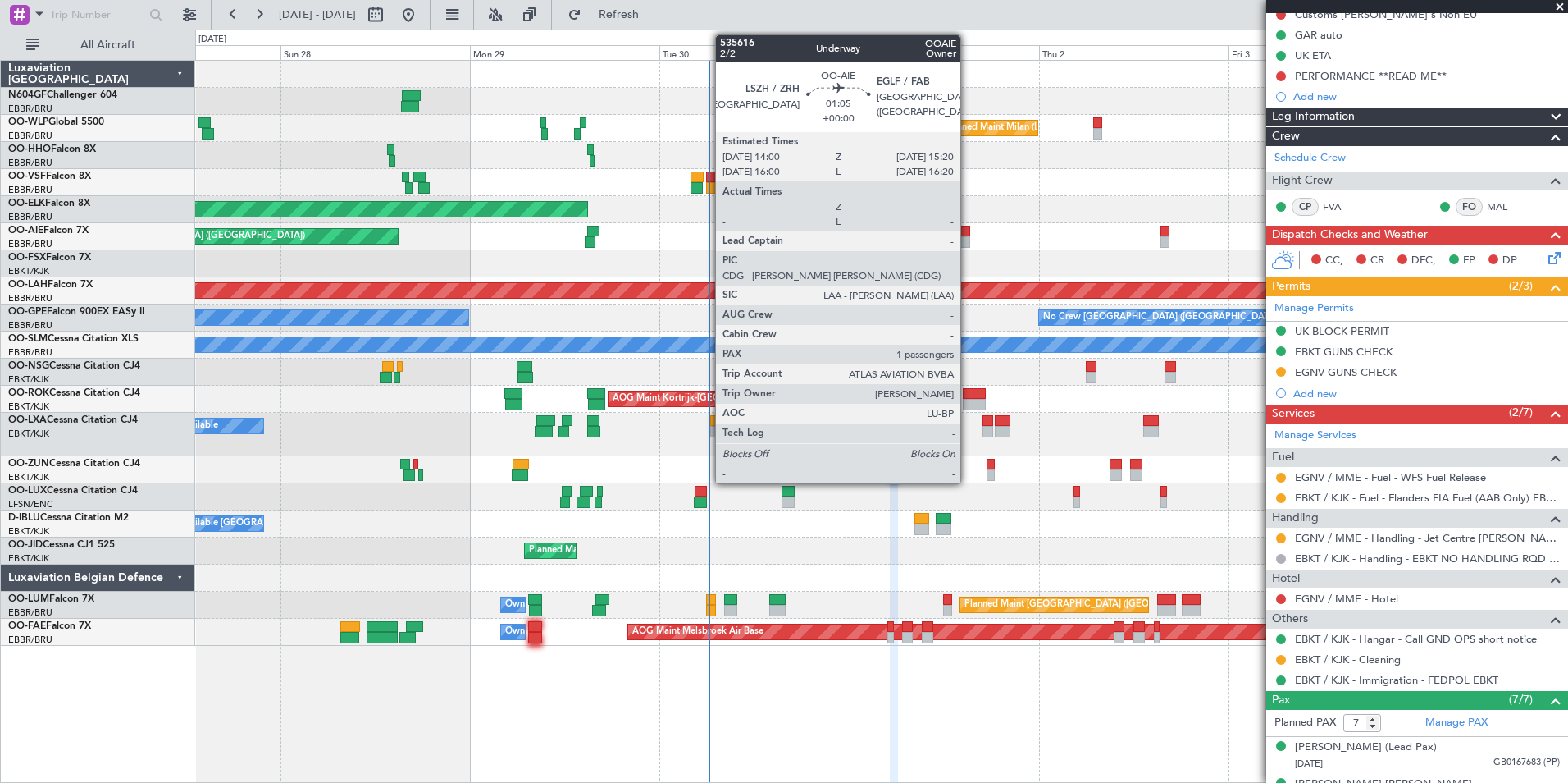
click at [967, 230] on div at bounding box center [965, 231] width 10 height 11
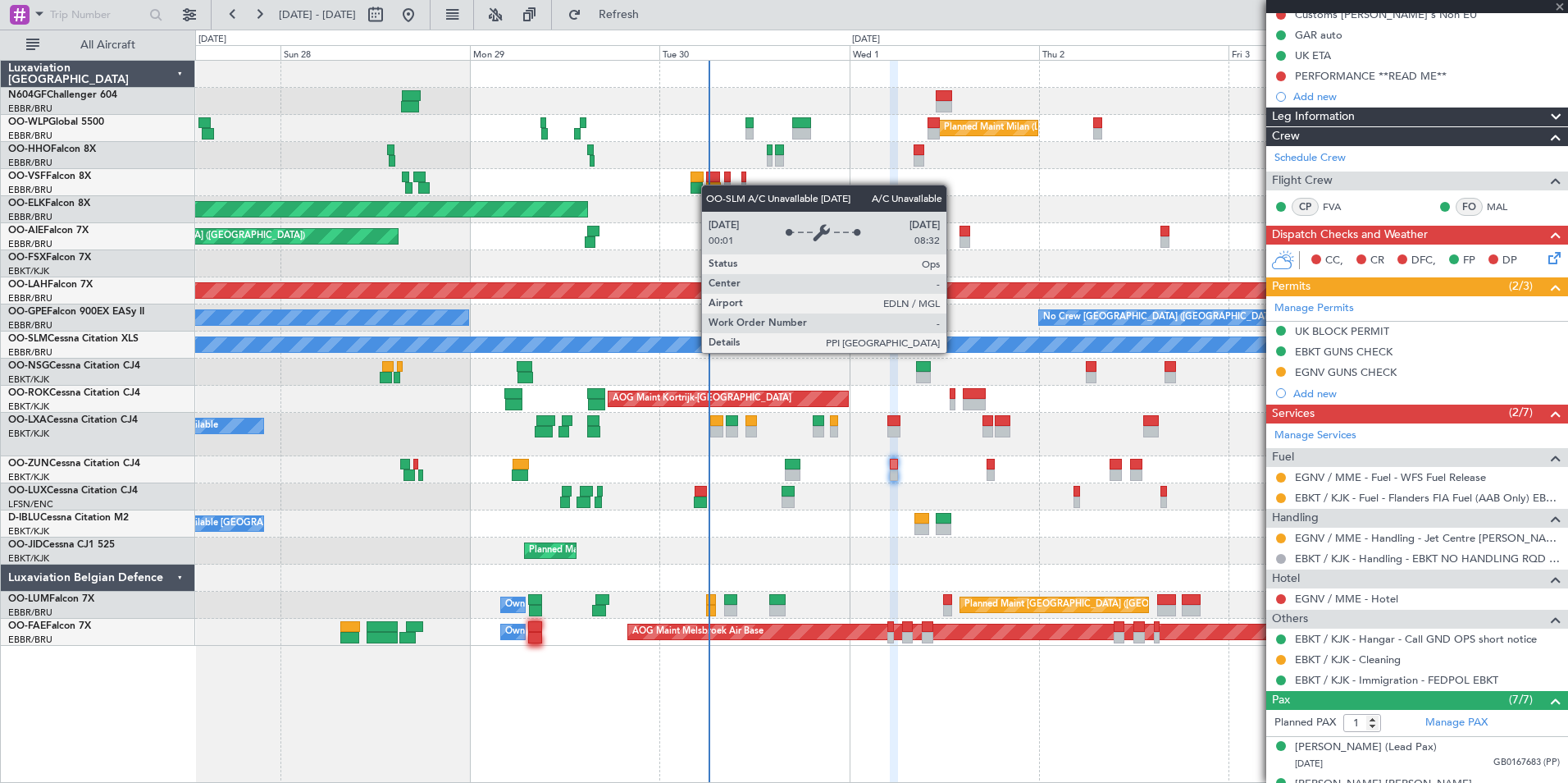
scroll to position [0, 0]
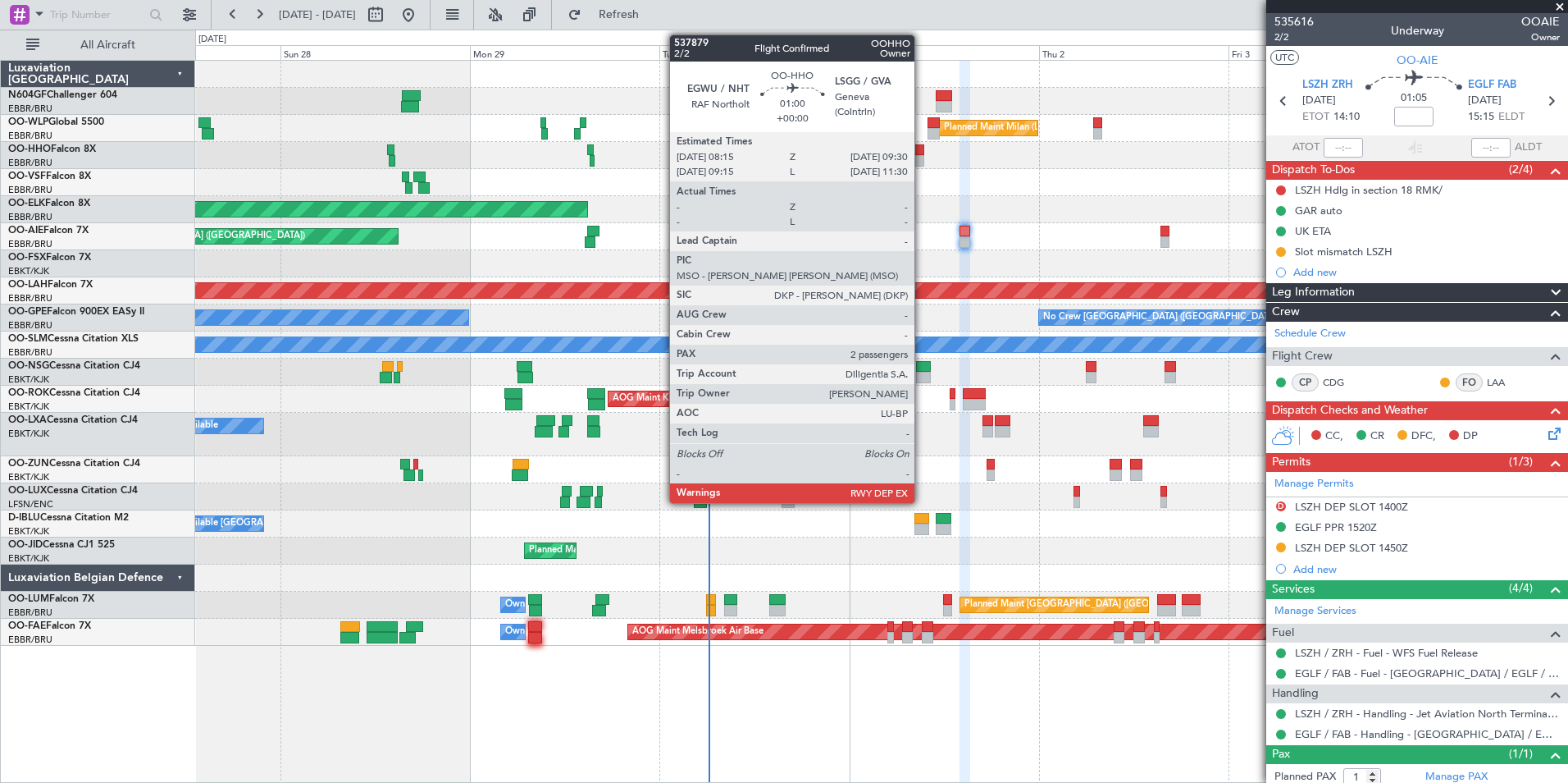
click at [922, 159] on div at bounding box center [918, 160] width 10 height 11
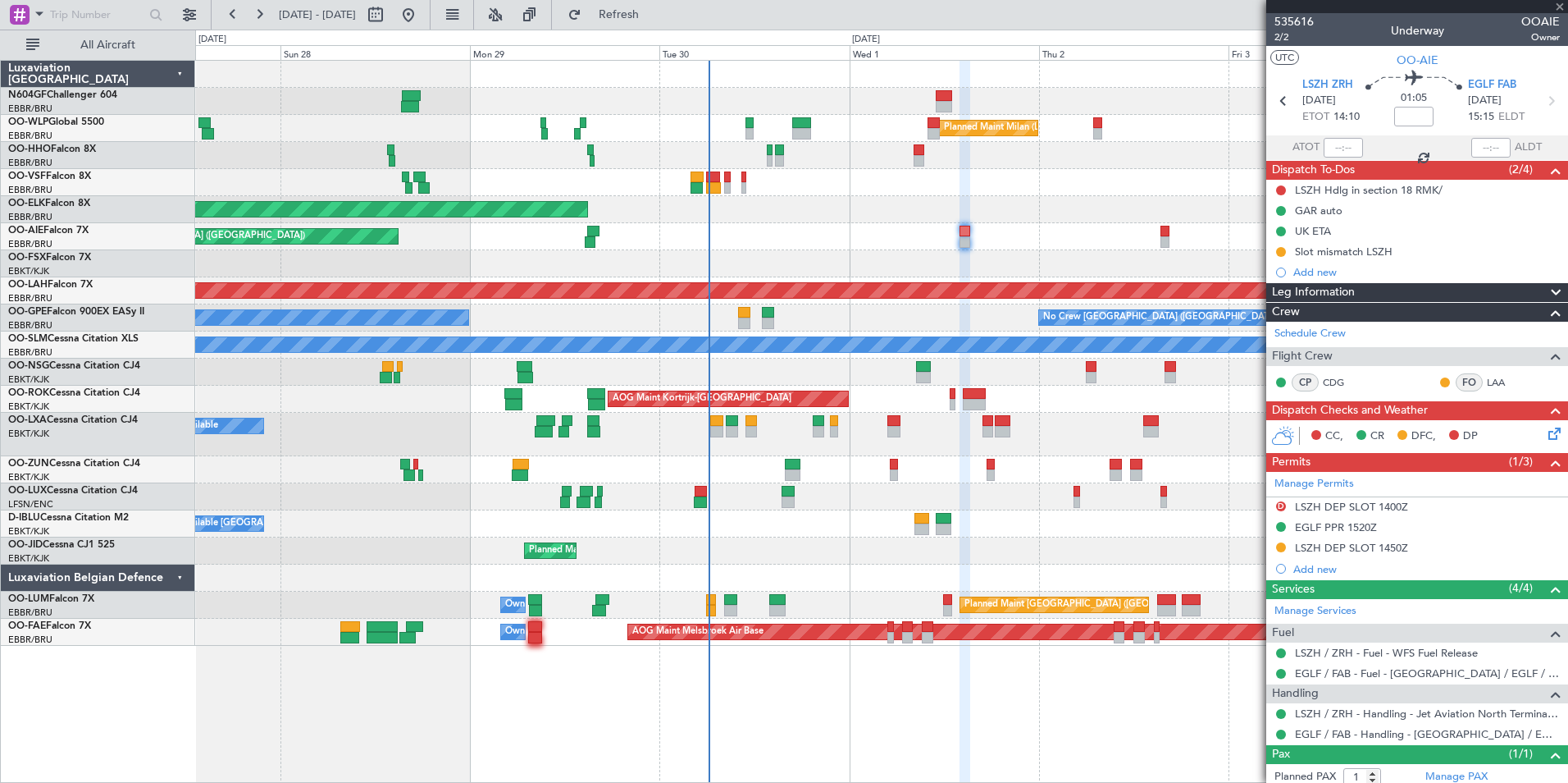
type input "2"
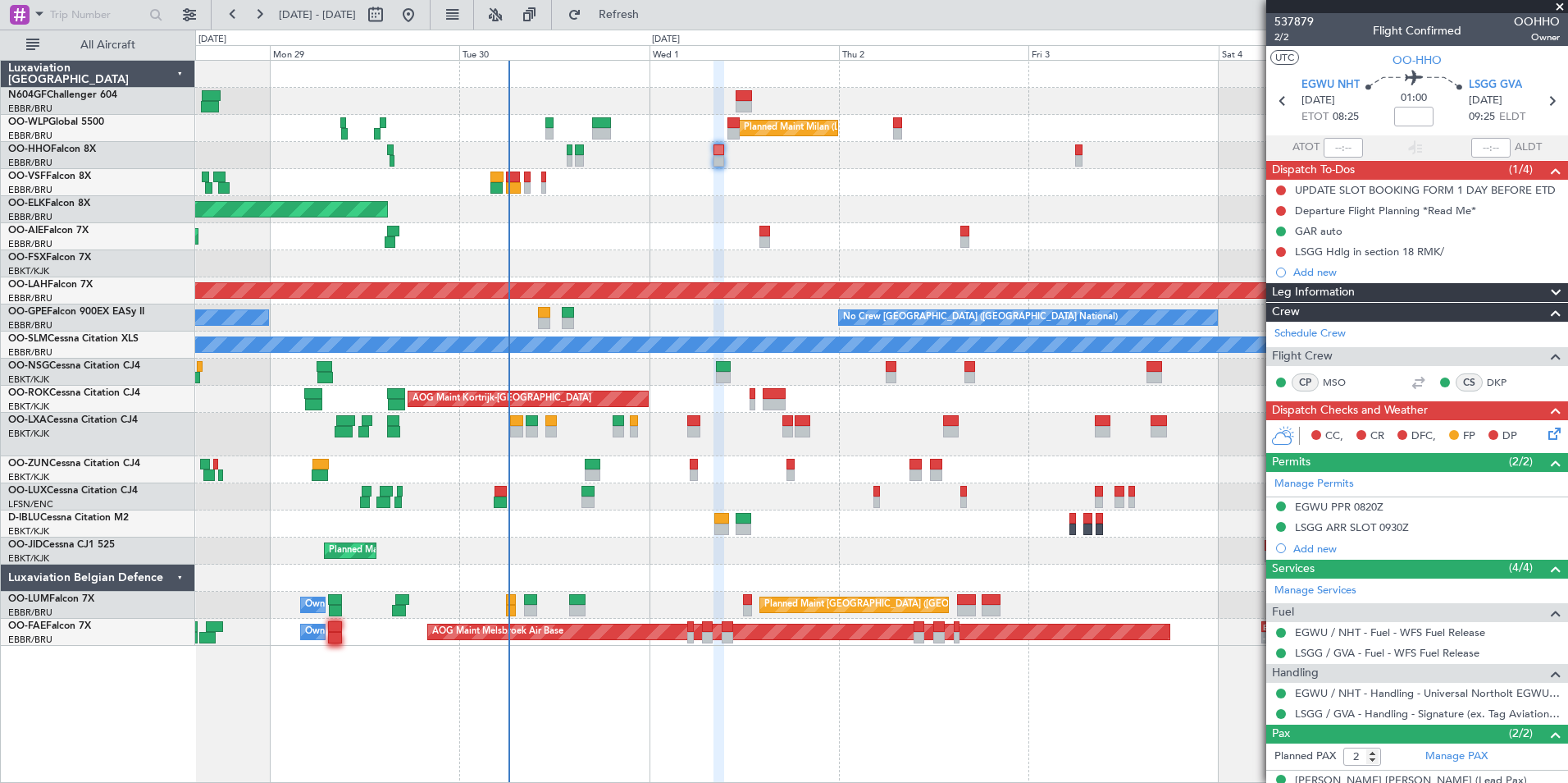
click at [863, 238] on div "Planned Maint Milan (Linate) Planned Maint [GEOGRAPHIC_DATA]-[GEOGRAPHIC_DATA] …" at bounding box center [881, 353] width 1372 height 585
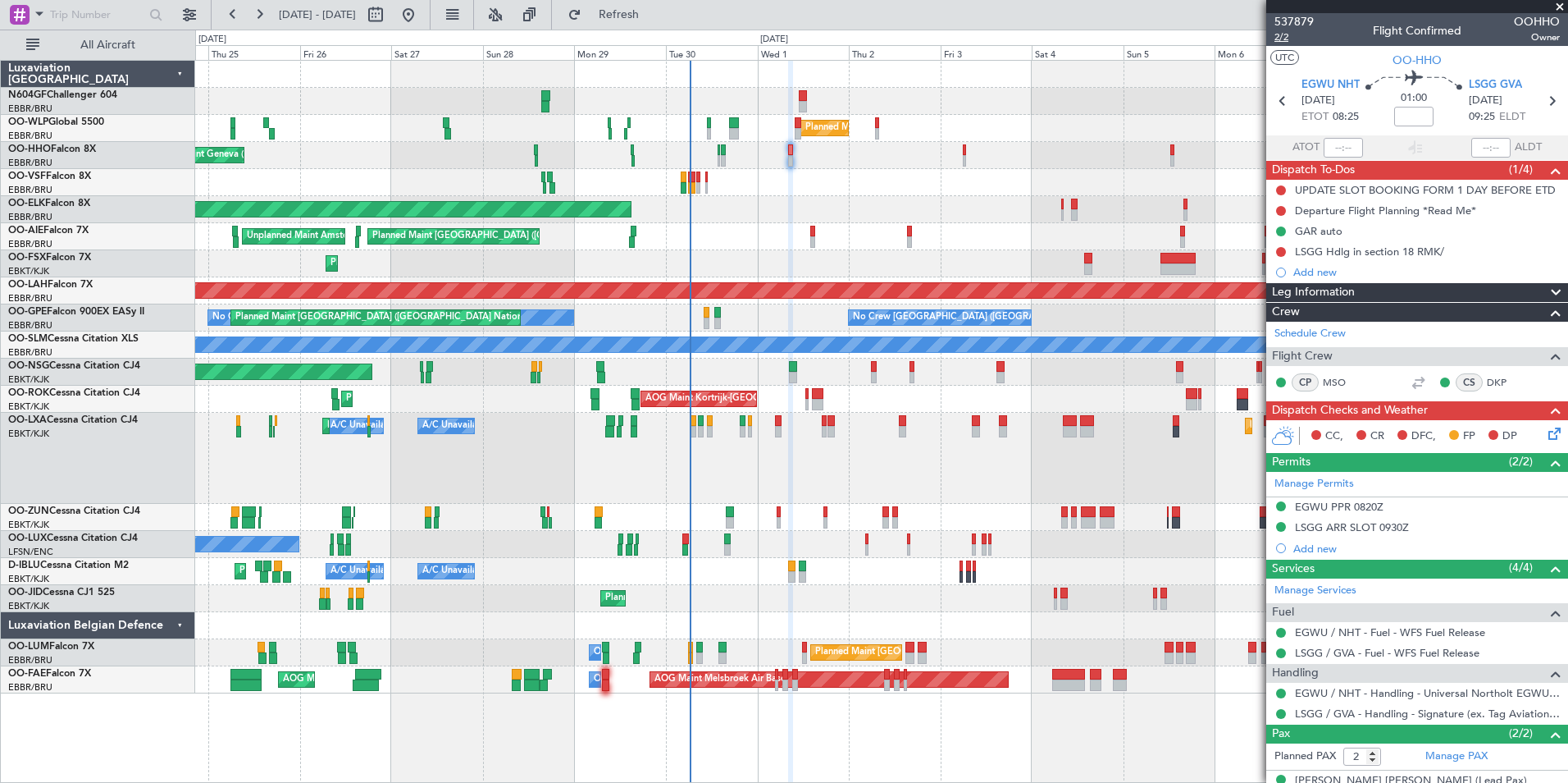
click at [1290, 35] on span "2/2" at bounding box center [1294, 37] width 40 height 14
click at [654, 15] on span "Refresh" at bounding box center [619, 15] width 69 height 11
click at [1056, 209] on div "Planned Maint Kortrijk-[GEOGRAPHIC_DATA]" at bounding box center [881, 210] width 1372 height 28
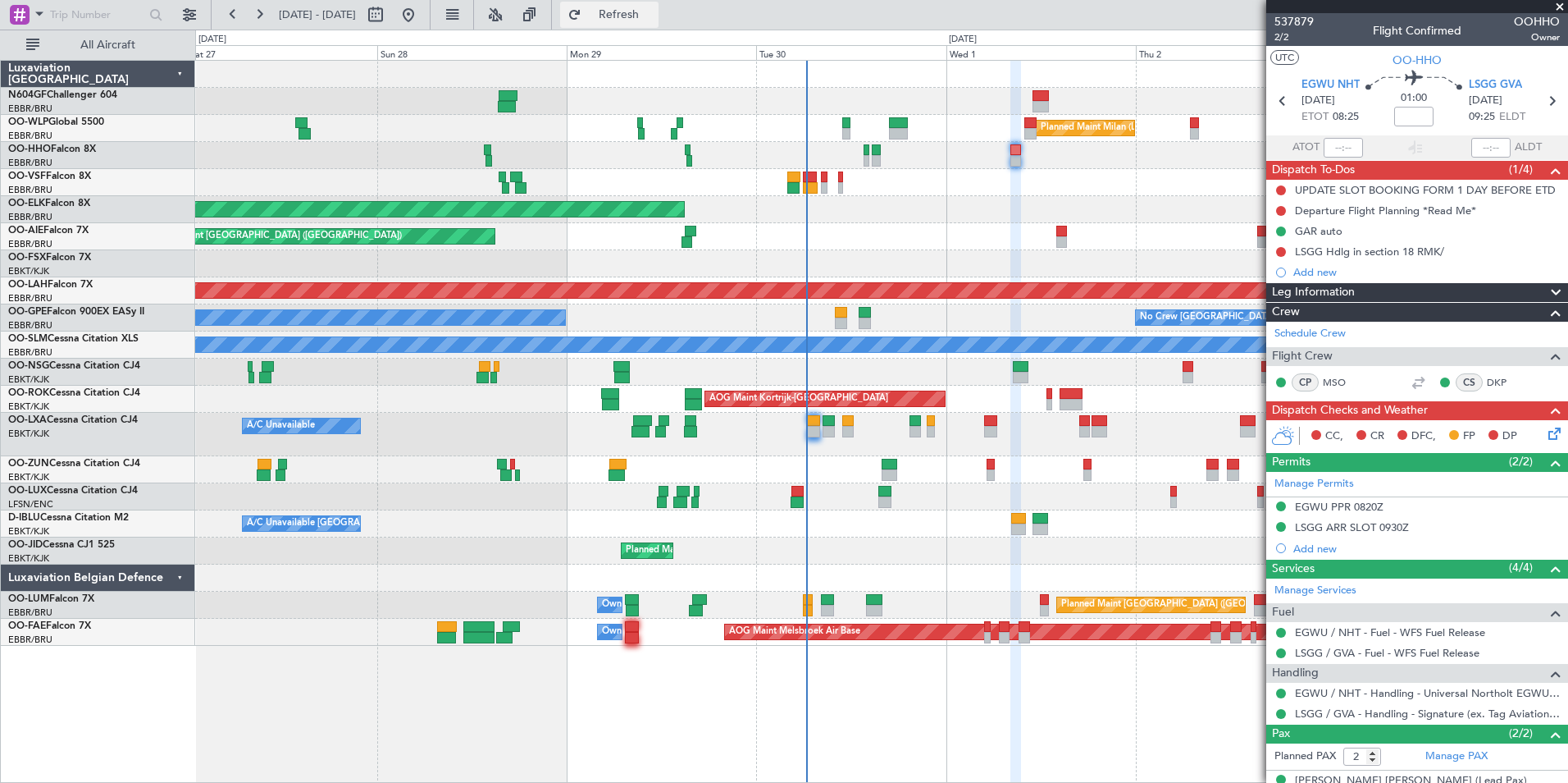
click at [654, 21] on span "Refresh" at bounding box center [619, 15] width 69 height 11
click at [1545, 432] on icon at bounding box center [1551, 431] width 13 height 13
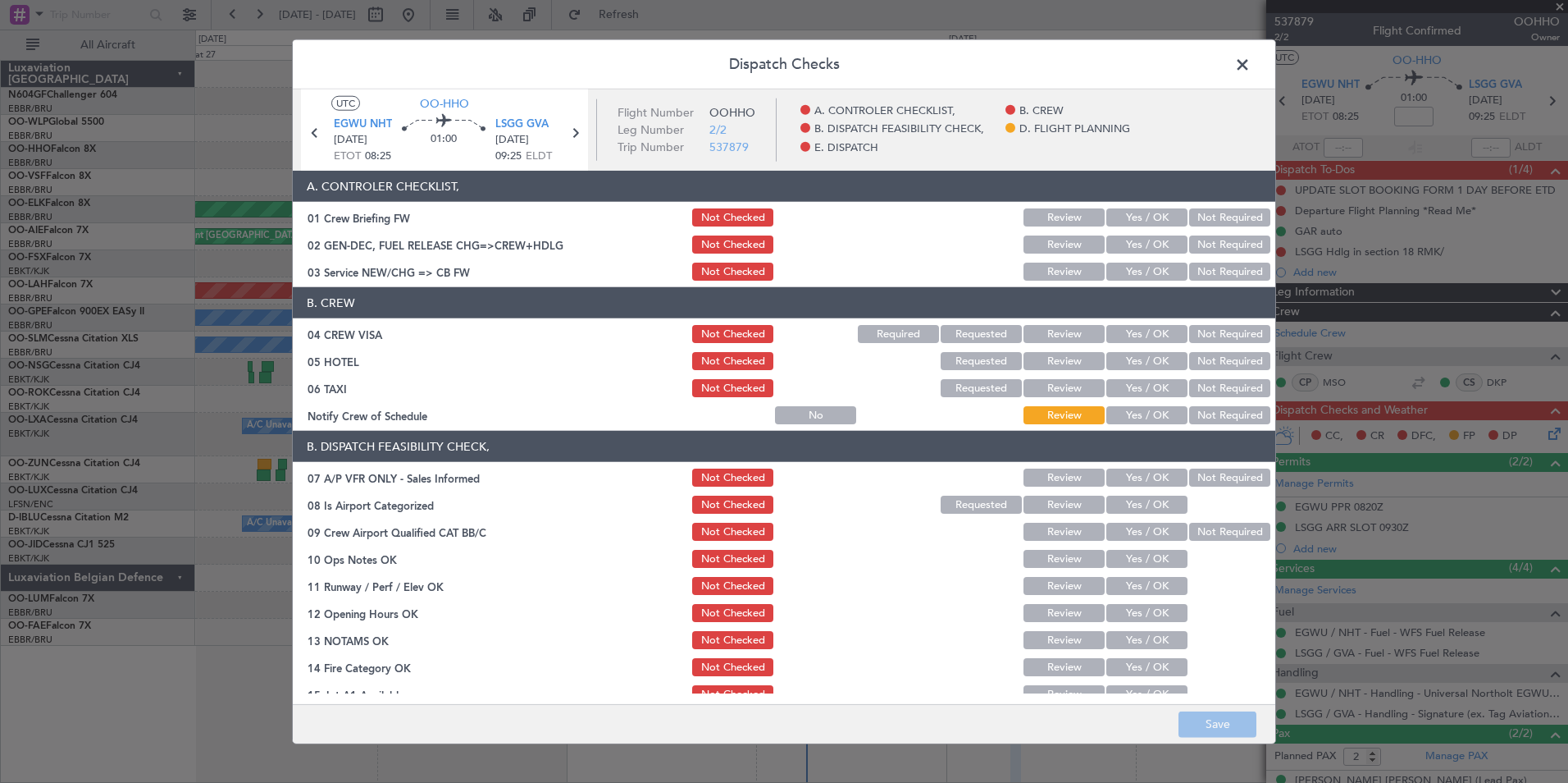
click at [1251, 64] on span at bounding box center [1251, 69] width 0 height 33
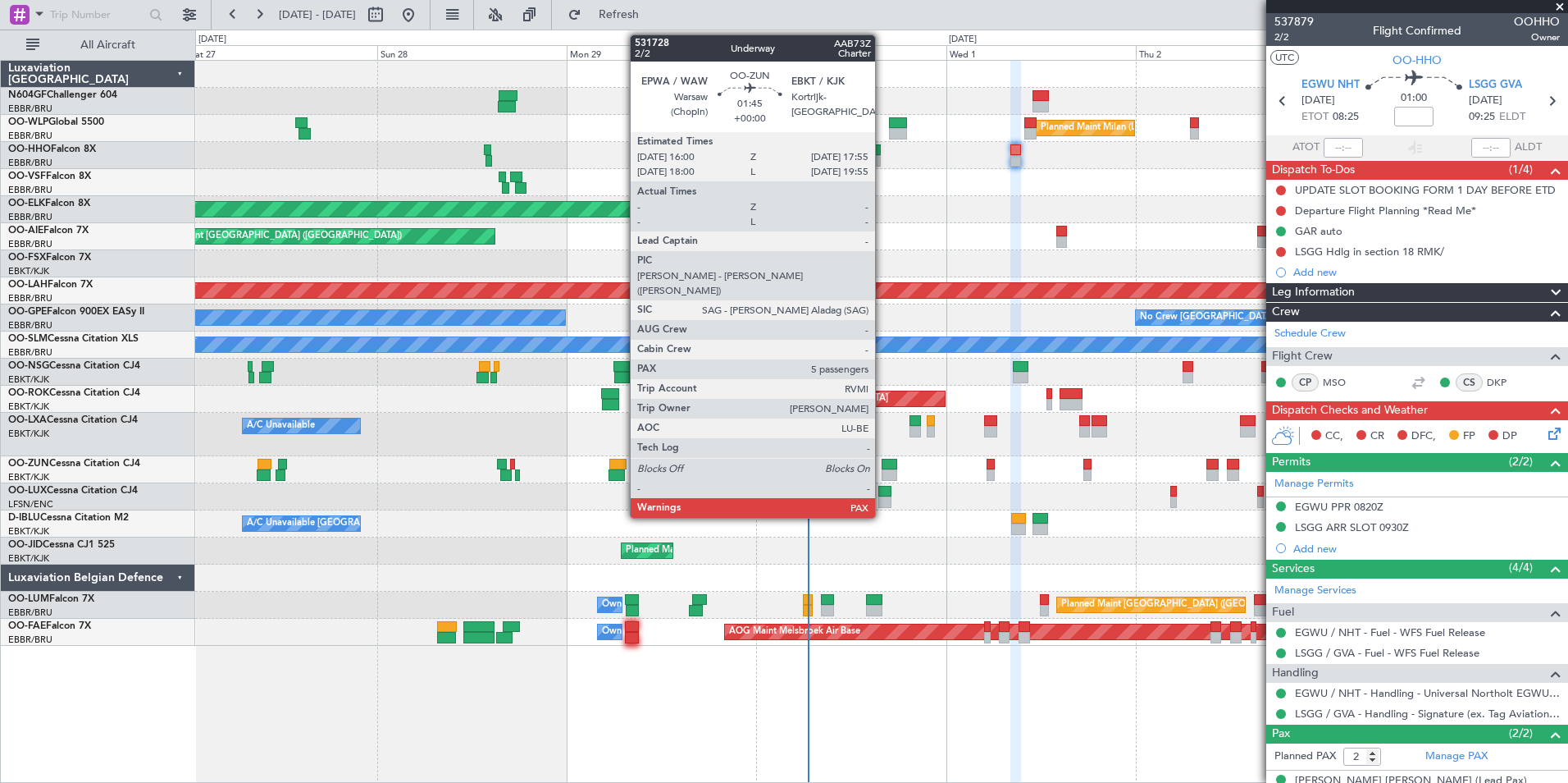
click at [723, 491] on div "Planned Maint Milan (Linate) Planned Maint Geneva ([GEOGRAPHIC_DATA]) Planned M…" at bounding box center [881, 353] width 1372 height 585
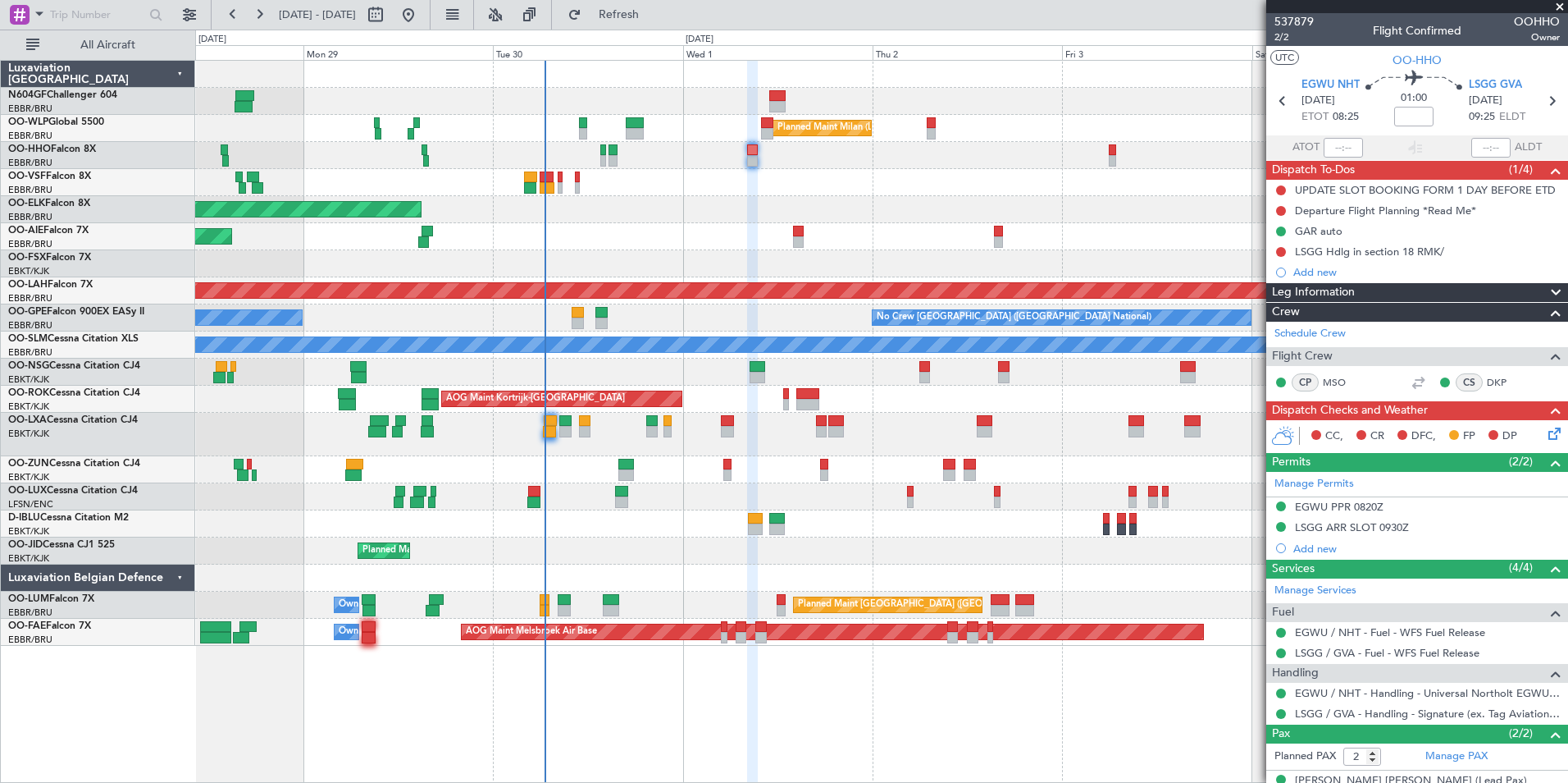
click at [876, 240] on div "Planned Maint Milan (Linate) Planned Maint [GEOGRAPHIC_DATA]-[GEOGRAPHIC_DATA] …" at bounding box center [881, 353] width 1372 height 585
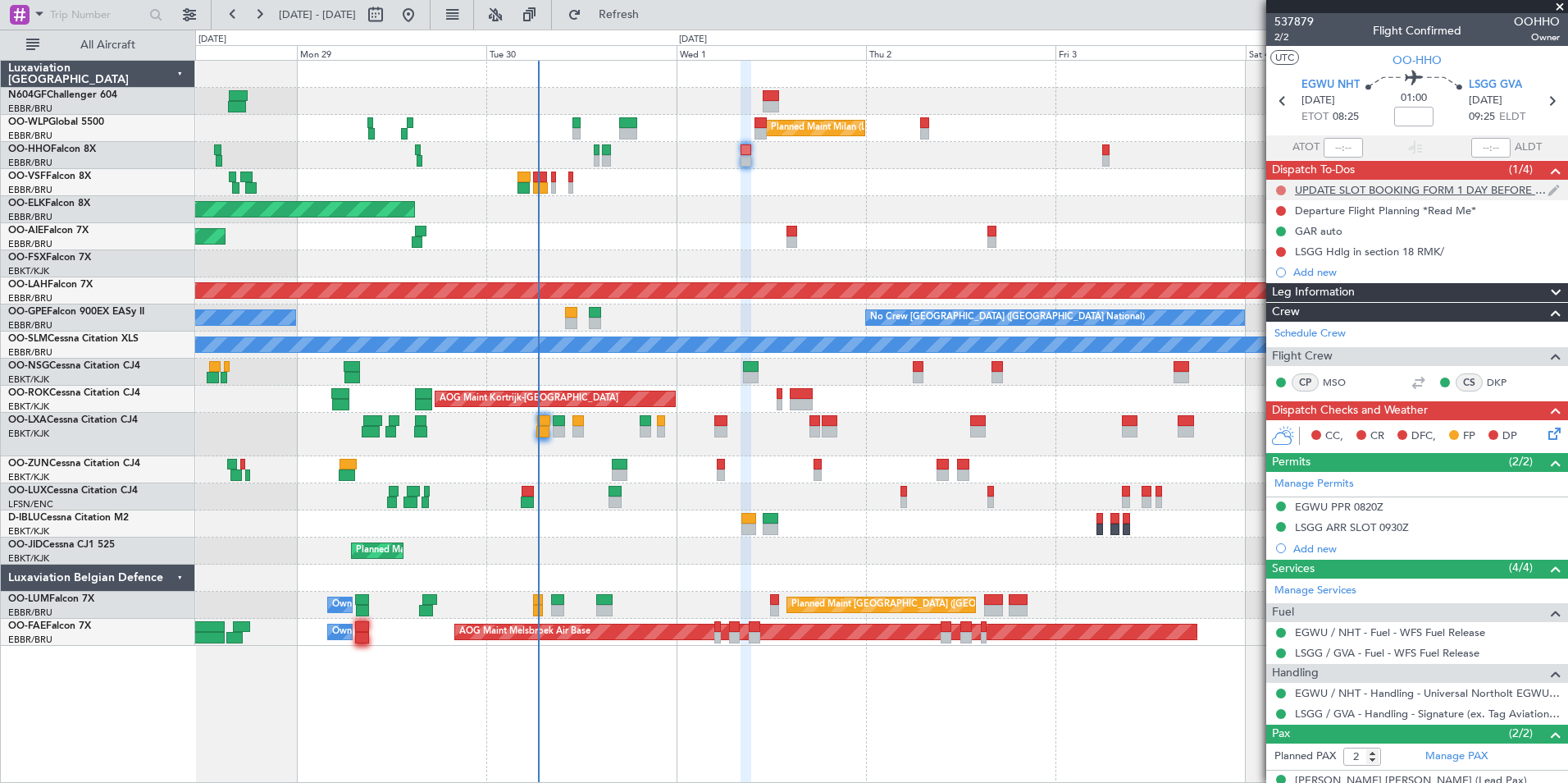
click at [1277, 187] on button at bounding box center [1280, 190] width 9 height 9
click at [1273, 259] on span "Completed" at bounding box center [1288, 262] width 54 height 16
click at [1322, 214] on div "Departure Flight Planning *Read Me*" at bounding box center [1385, 211] width 181 height 14
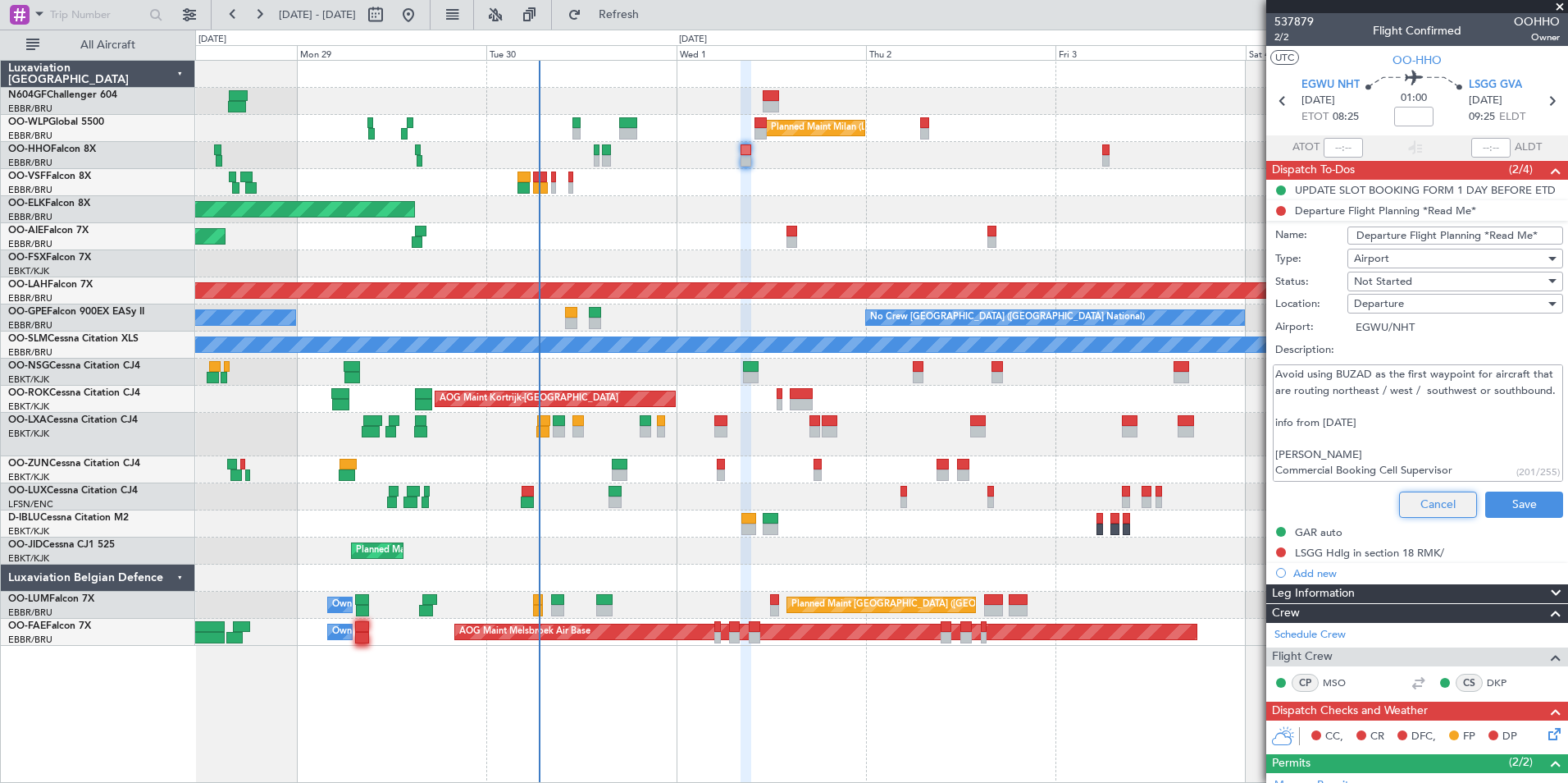
click at [1418, 507] on button "Cancel" at bounding box center [1437, 505] width 78 height 27
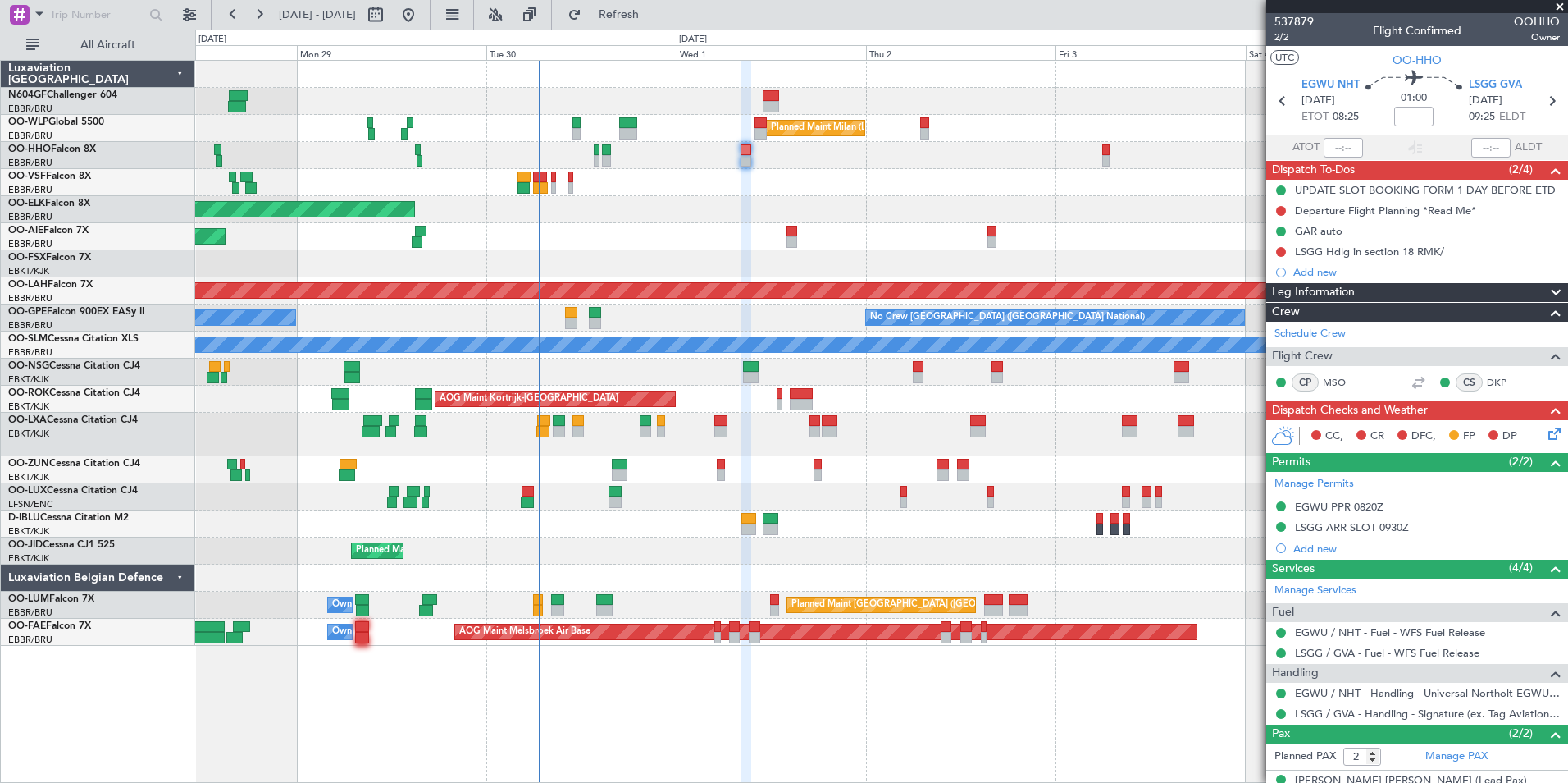
click at [1545, 436] on icon at bounding box center [1551, 431] width 13 height 13
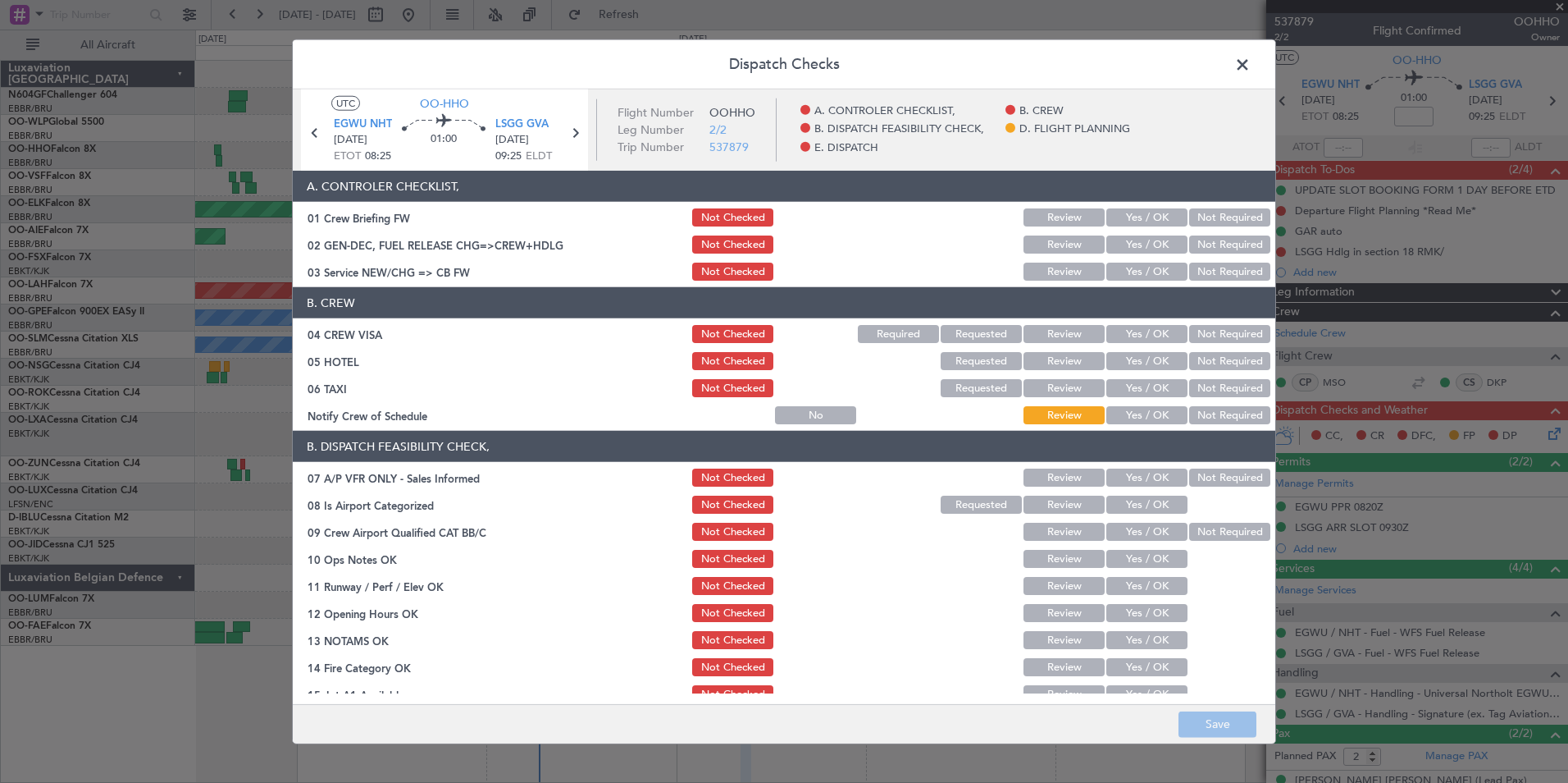
click at [1132, 277] on button "Yes / OK" at bounding box center [1147, 271] width 82 height 18
click at [1145, 334] on button "Yes / OK" at bounding box center [1147, 333] width 82 height 18
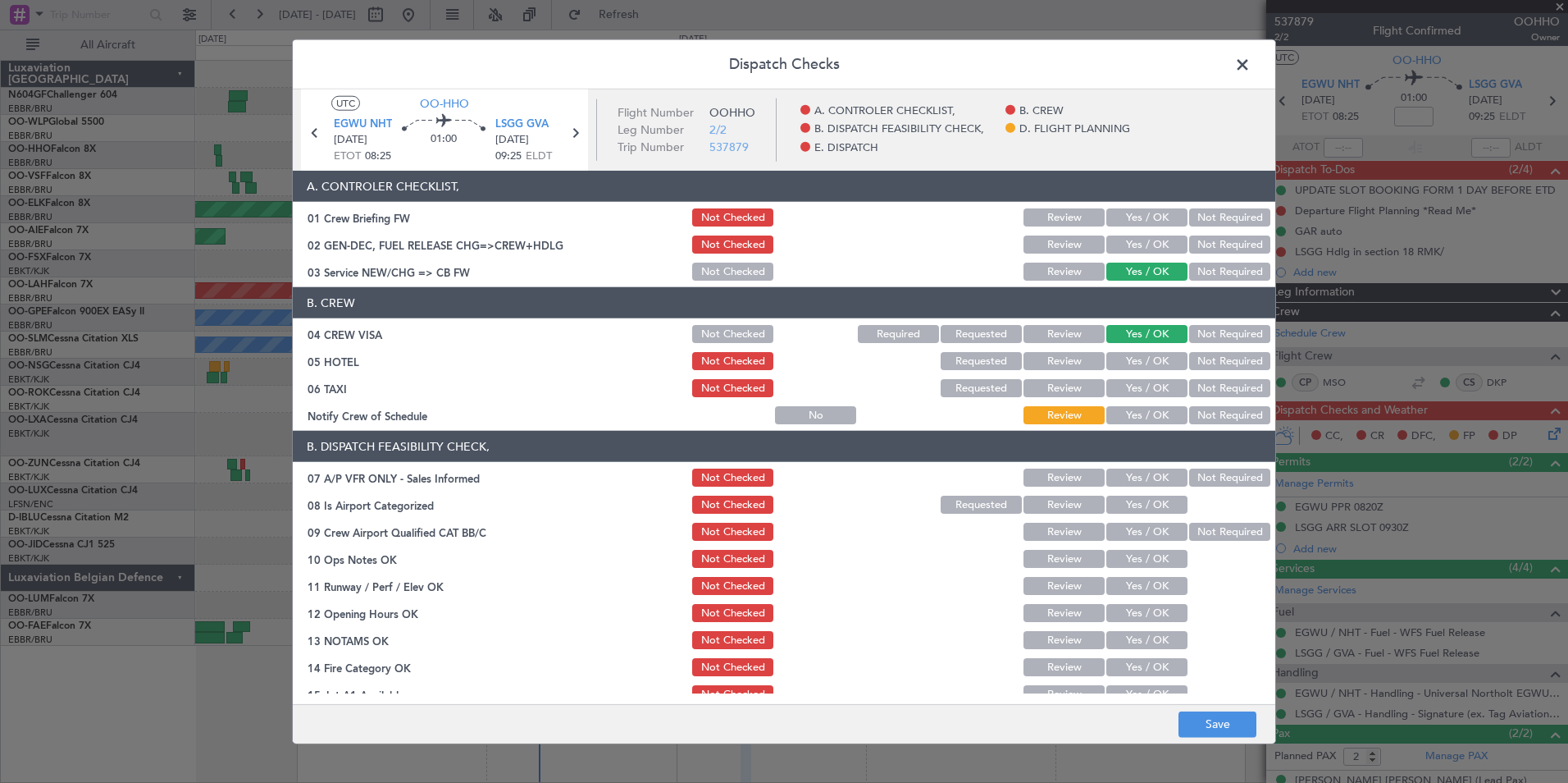
click at [1193, 362] on button "Not Required" at bounding box center [1229, 361] width 82 height 18
click at [1154, 359] on button "Yes / OK" at bounding box center [1147, 361] width 82 height 18
click at [1140, 420] on button "Yes / OK" at bounding box center [1147, 415] width 82 height 18
click at [1197, 388] on button "Not Required" at bounding box center [1229, 388] width 82 height 18
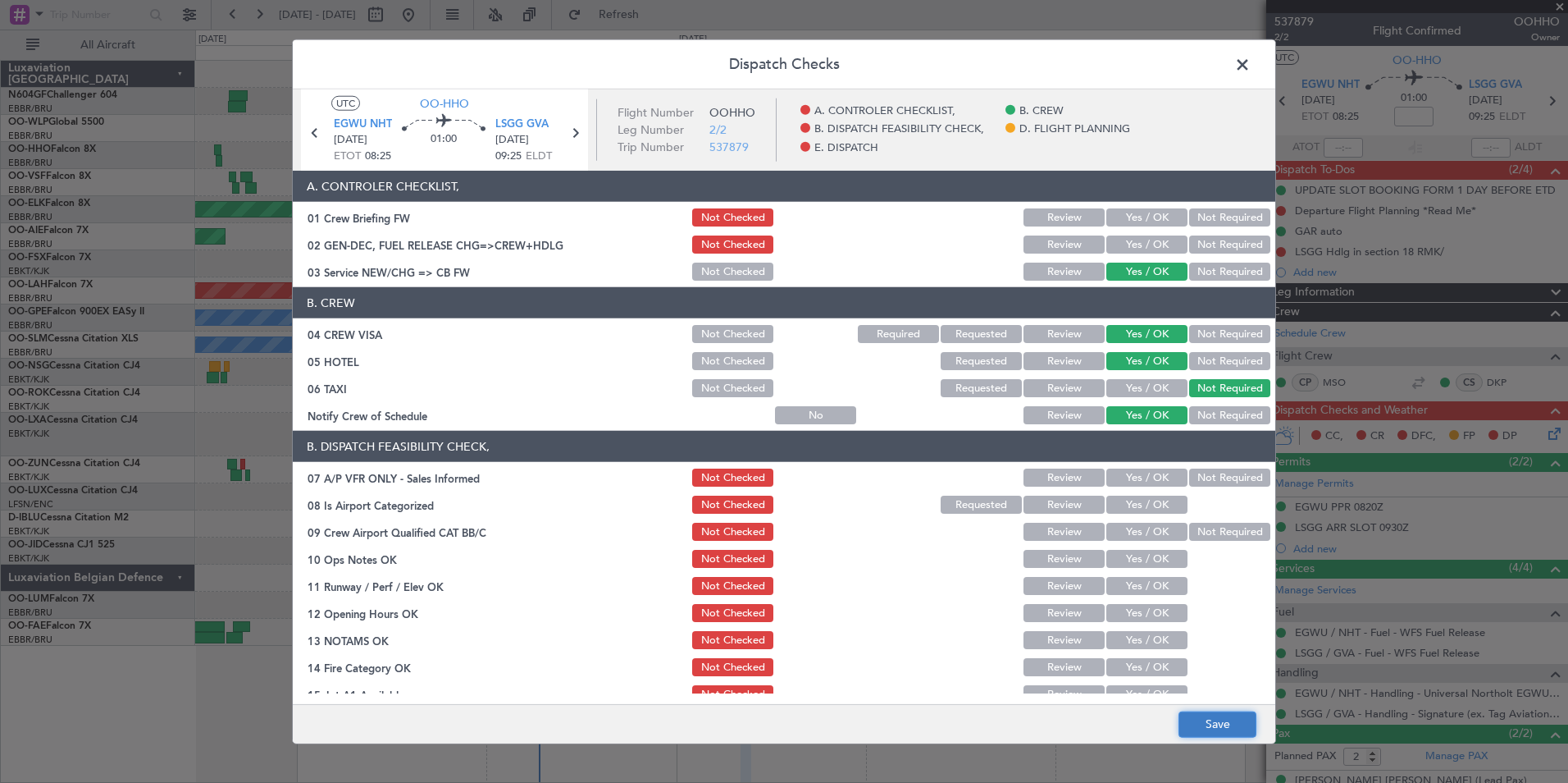
click at [1218, 731] on button "Save" at bounding box center [1217, 724] width 78 height 27
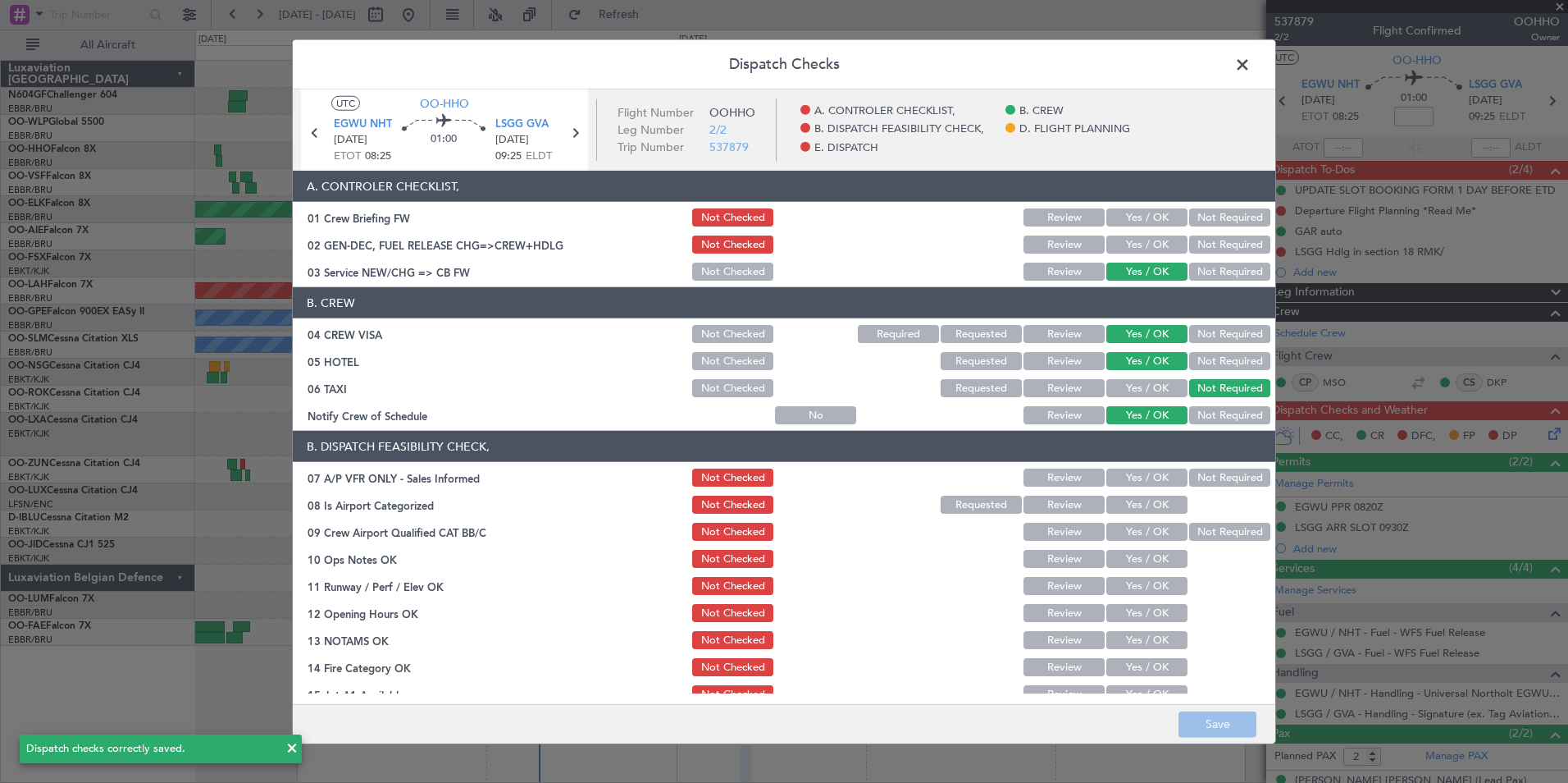
click at [1251, 58] on span at bounding box center [1251, 69] width 0 height 33
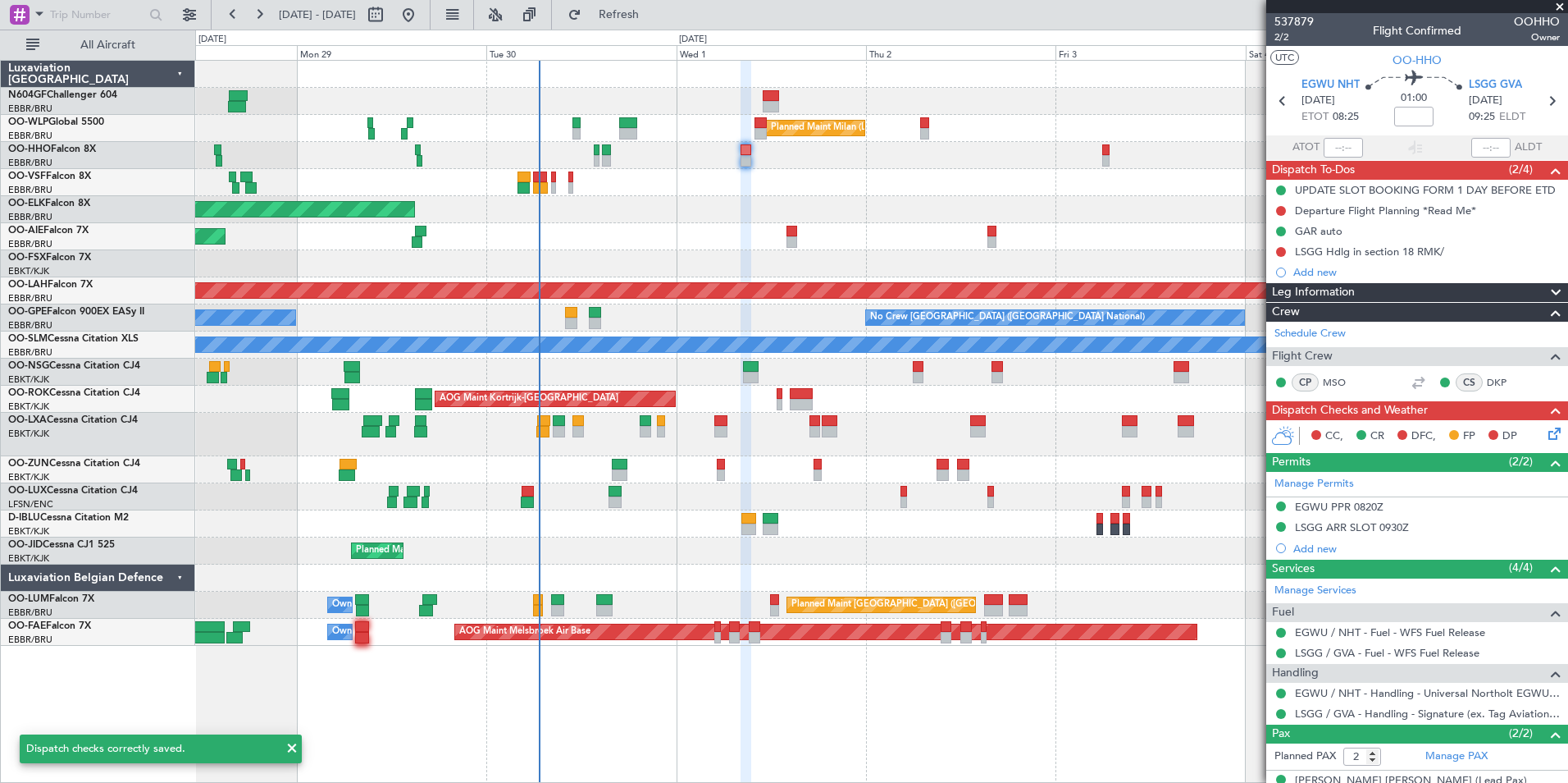
scroll to position [61, 0]
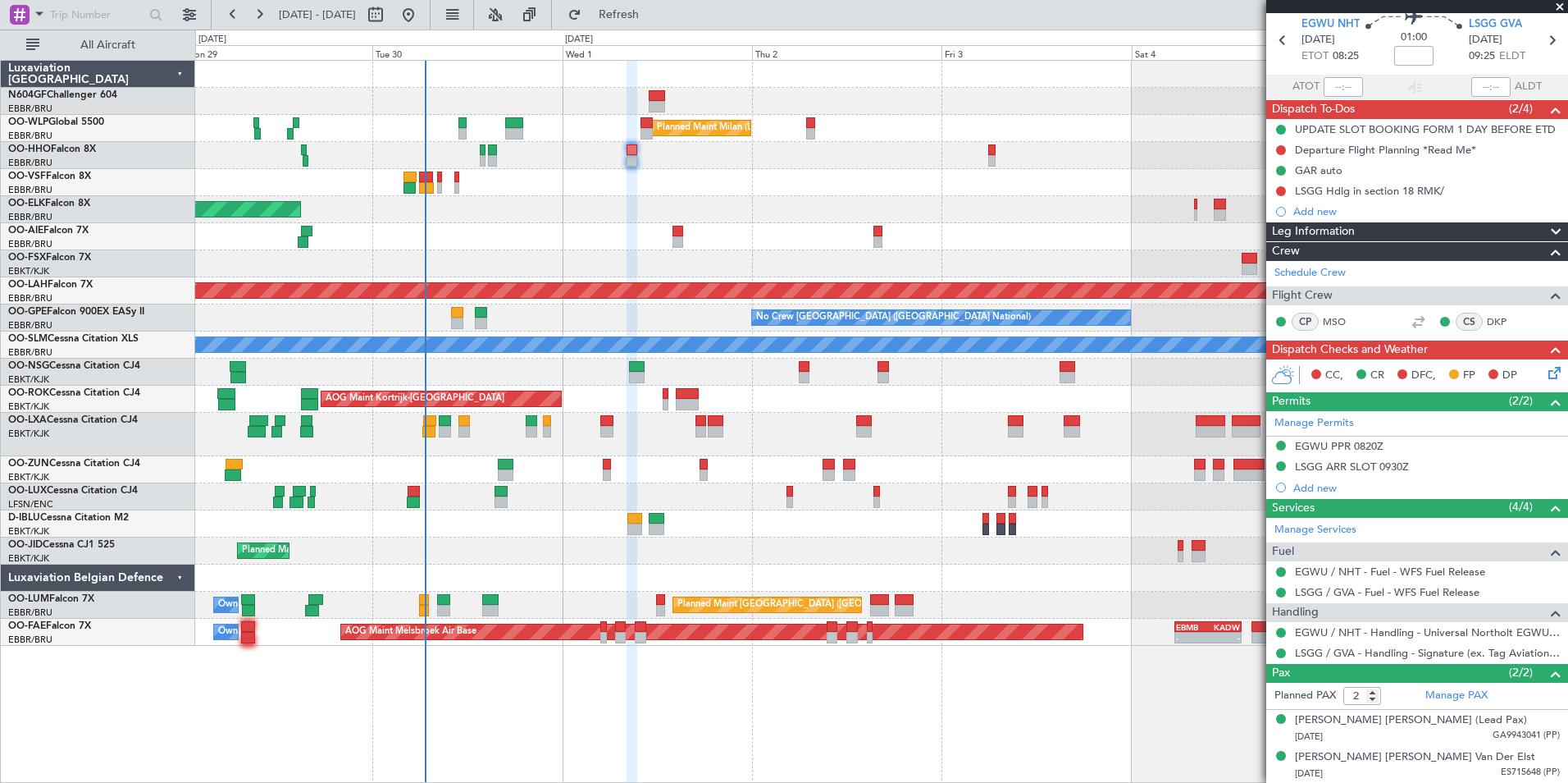
click at [900, 163] on div at bounding box center [881, 156] width 1372 height 28
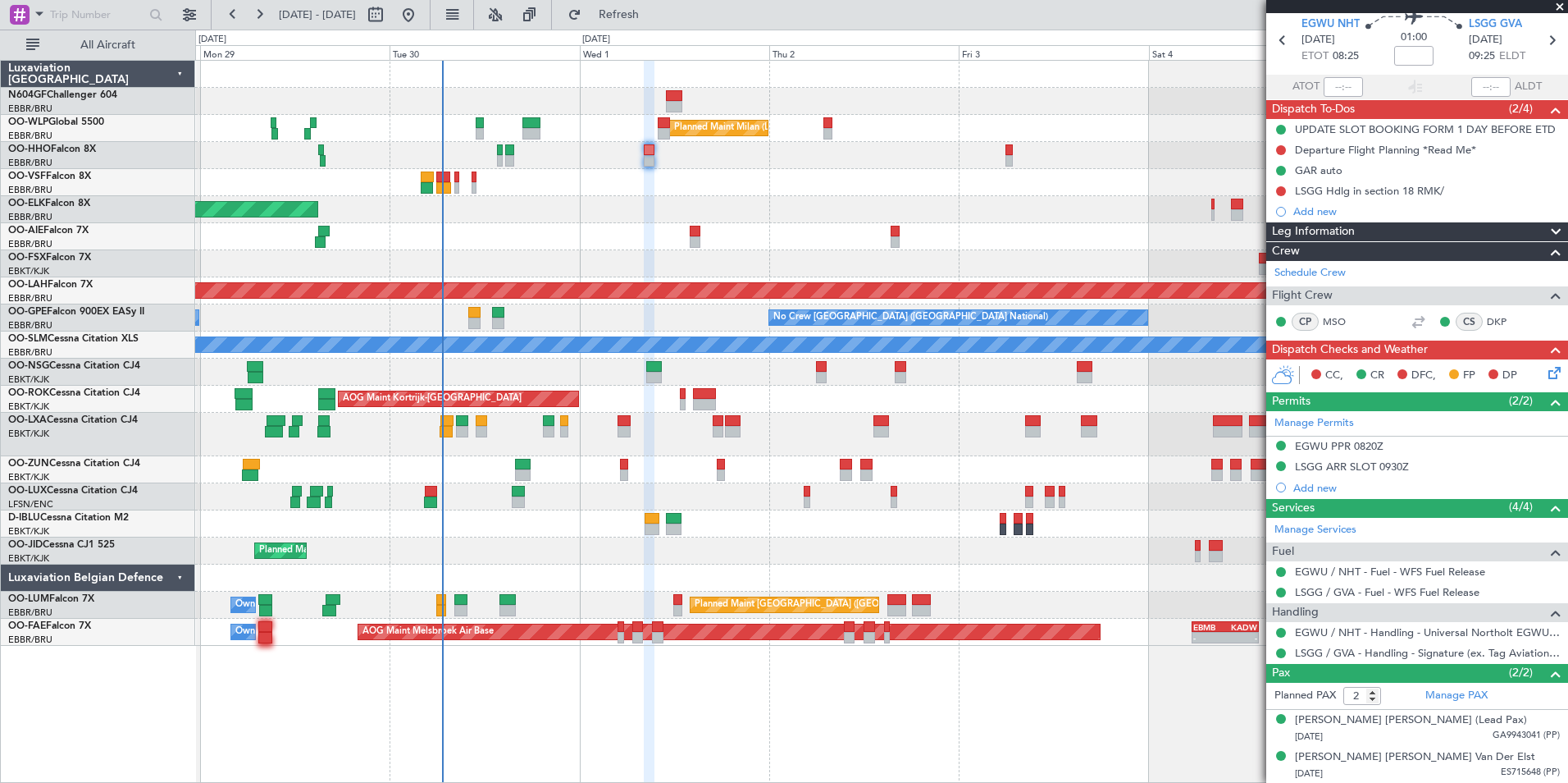
click at [898, 174] on div at bounding box center [881, 183] width 1372 height 28
click at [1545, 369] on icon at bounding box center [1551, 370] width 13 height 13
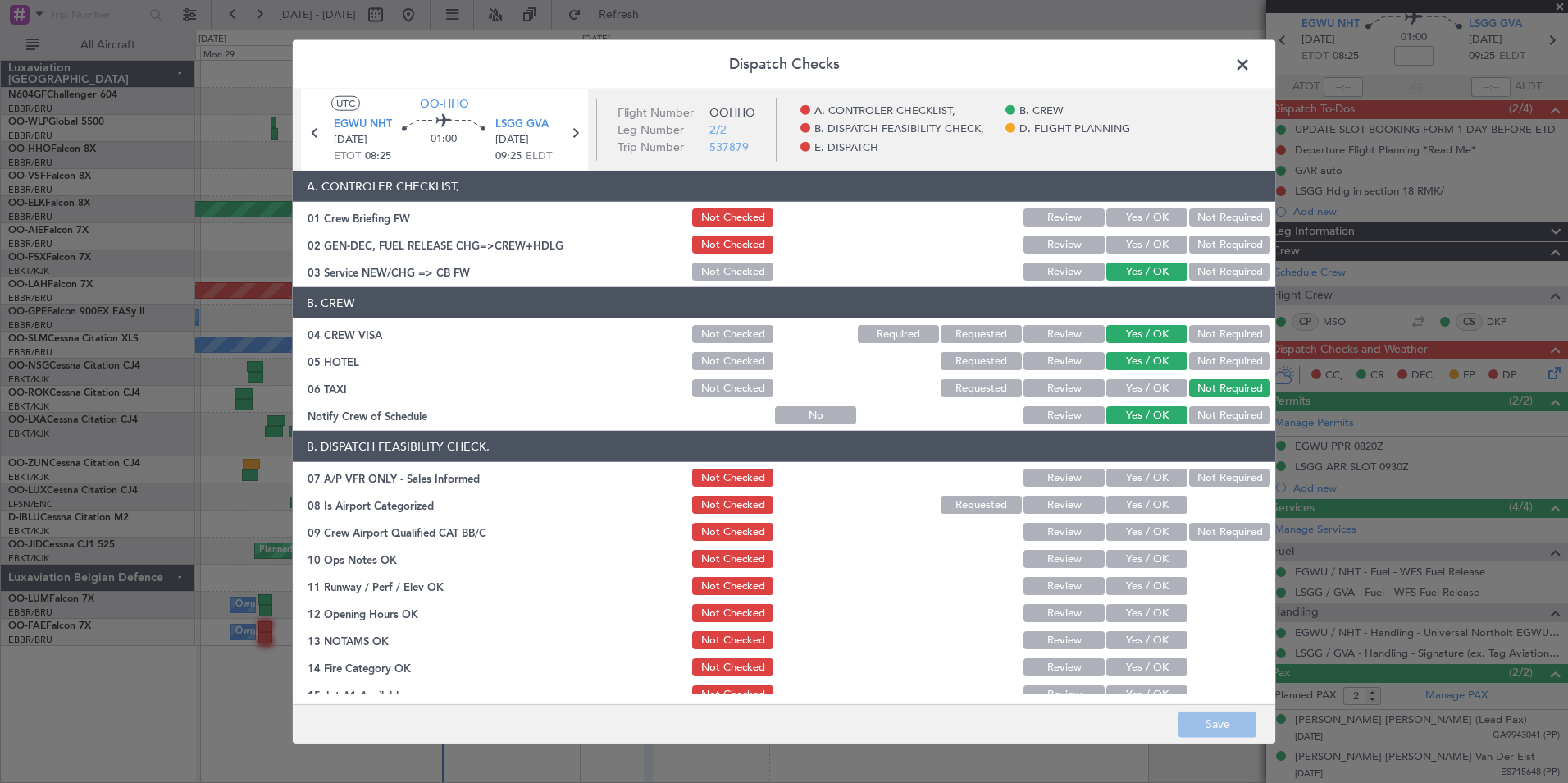
click at [1210, 363] on button "Not Required" at bounding box center [1229, 361] width 82 height 18
click at [1212, 722] on button "Save" at bounding box center [1217, 724] width 78 height 27
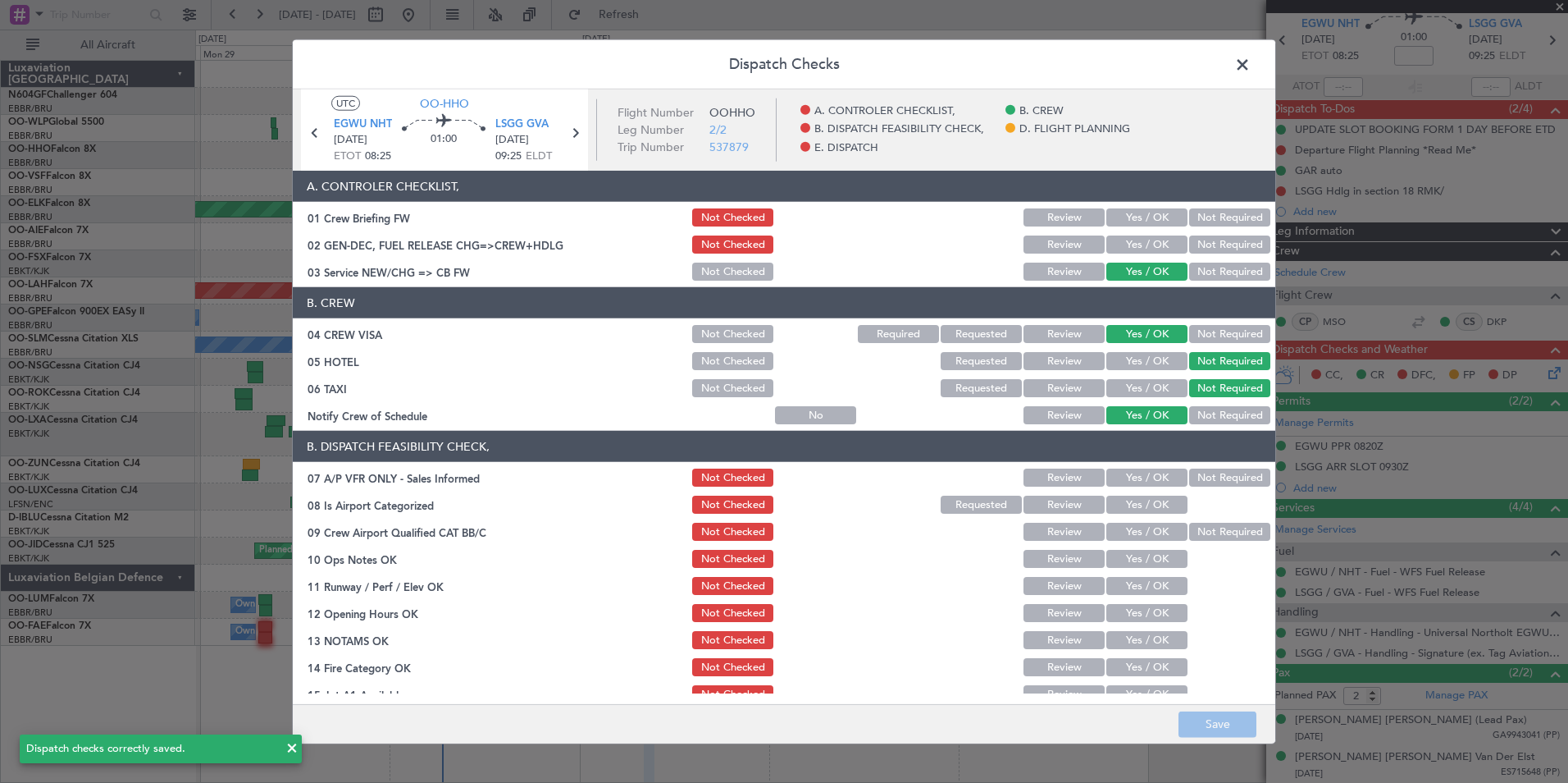
click at [1251, 66] on span at bounding box center [1251, 69] width 0 height 33
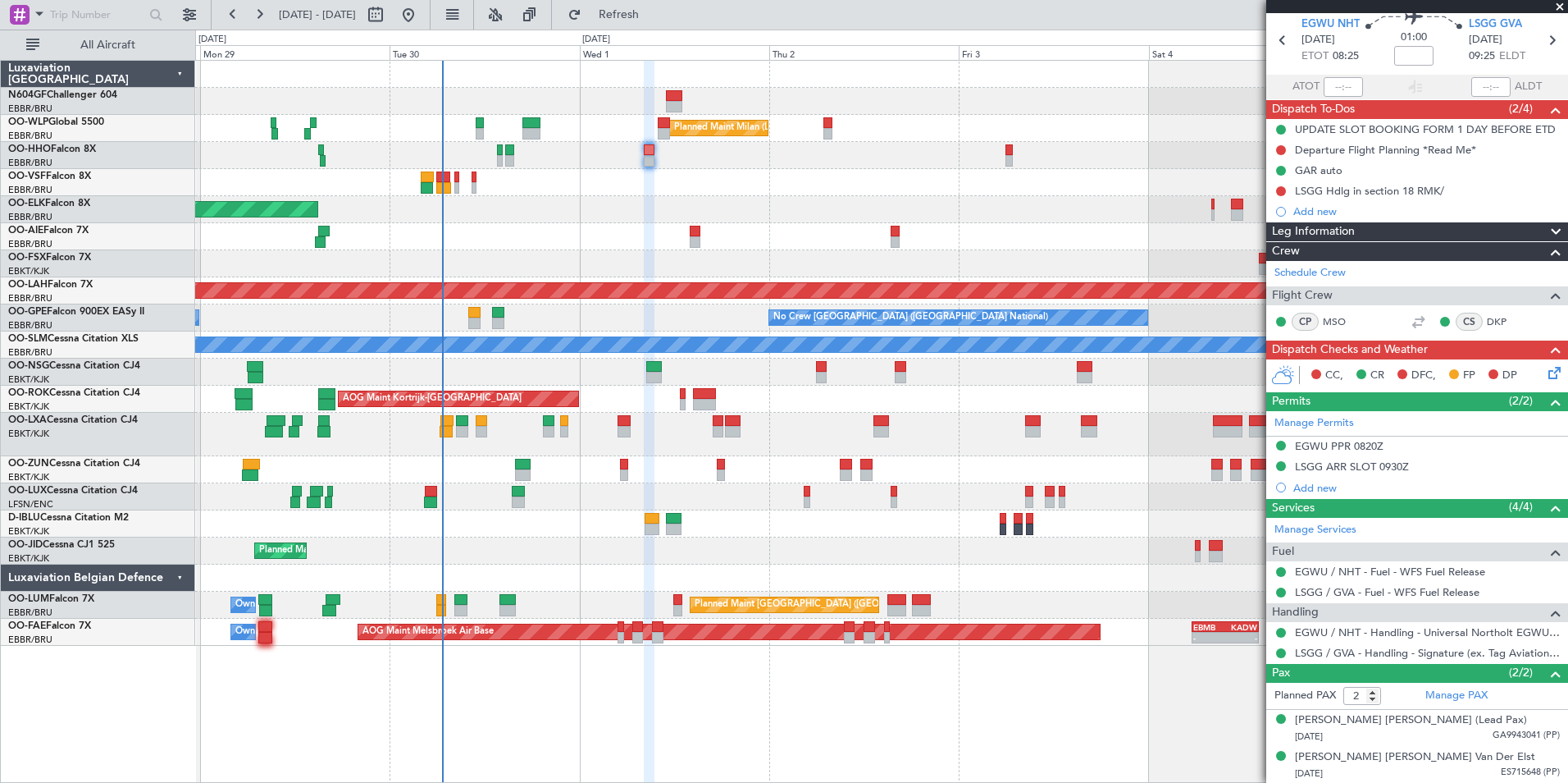
scroll to position [0, 0]
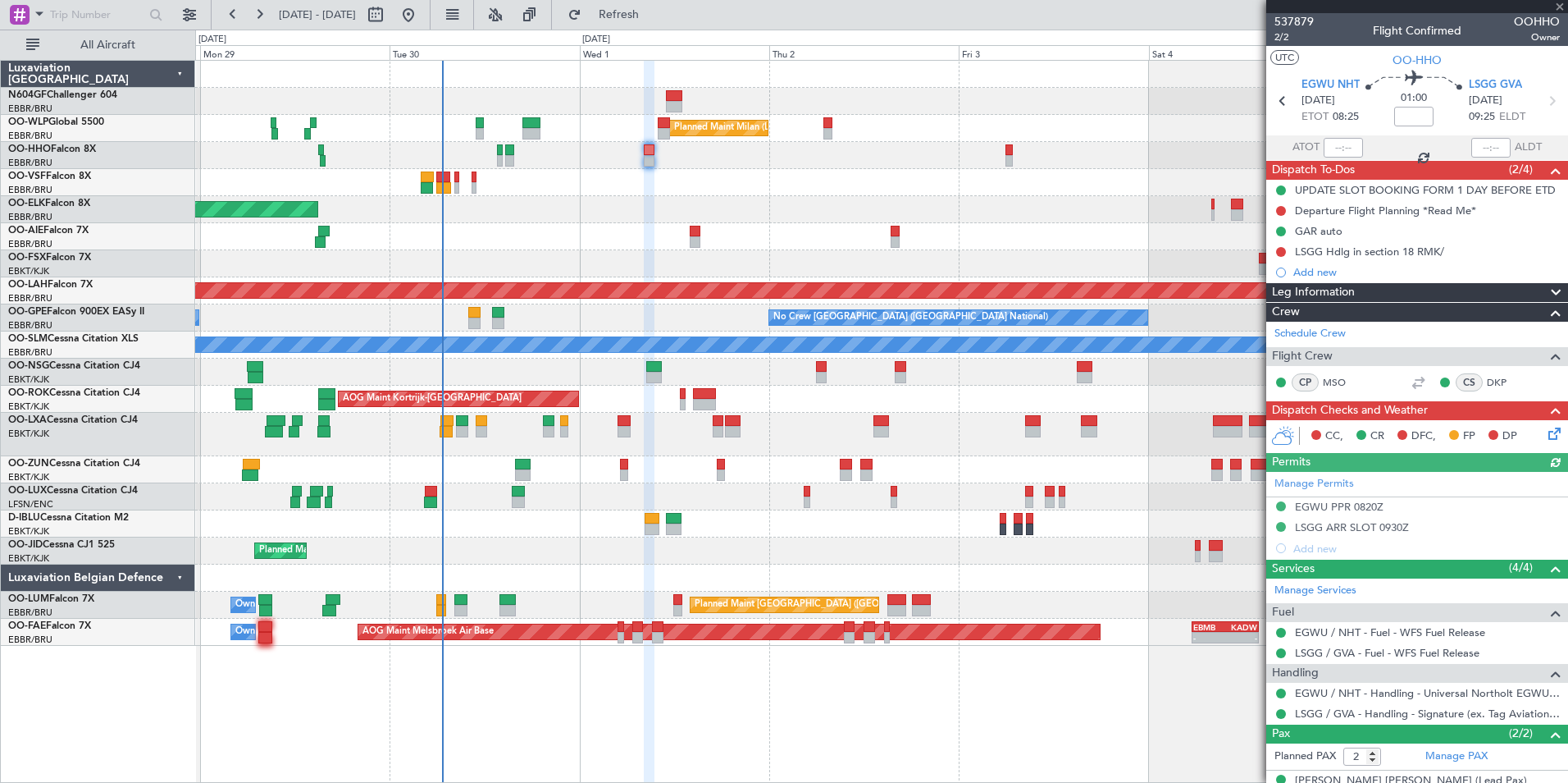
click at [1360, 512] on div "Manage Permits EGWU PPR 0820Z LSGG ARR SLOT 0930Z Add new" at bounding box center [1417, 515] width 302 height 87
click at [1364, 507] on div "Manage Permits EGWU PPR 0820Z LSGG ARR SLOT 0930Z Add new" at bounding box center [1417, 515] width 302 height 87
click at [1363, 506] on div "EGWU PPR 0820Z" at bounding box center [1339, 506] width 88 height 14
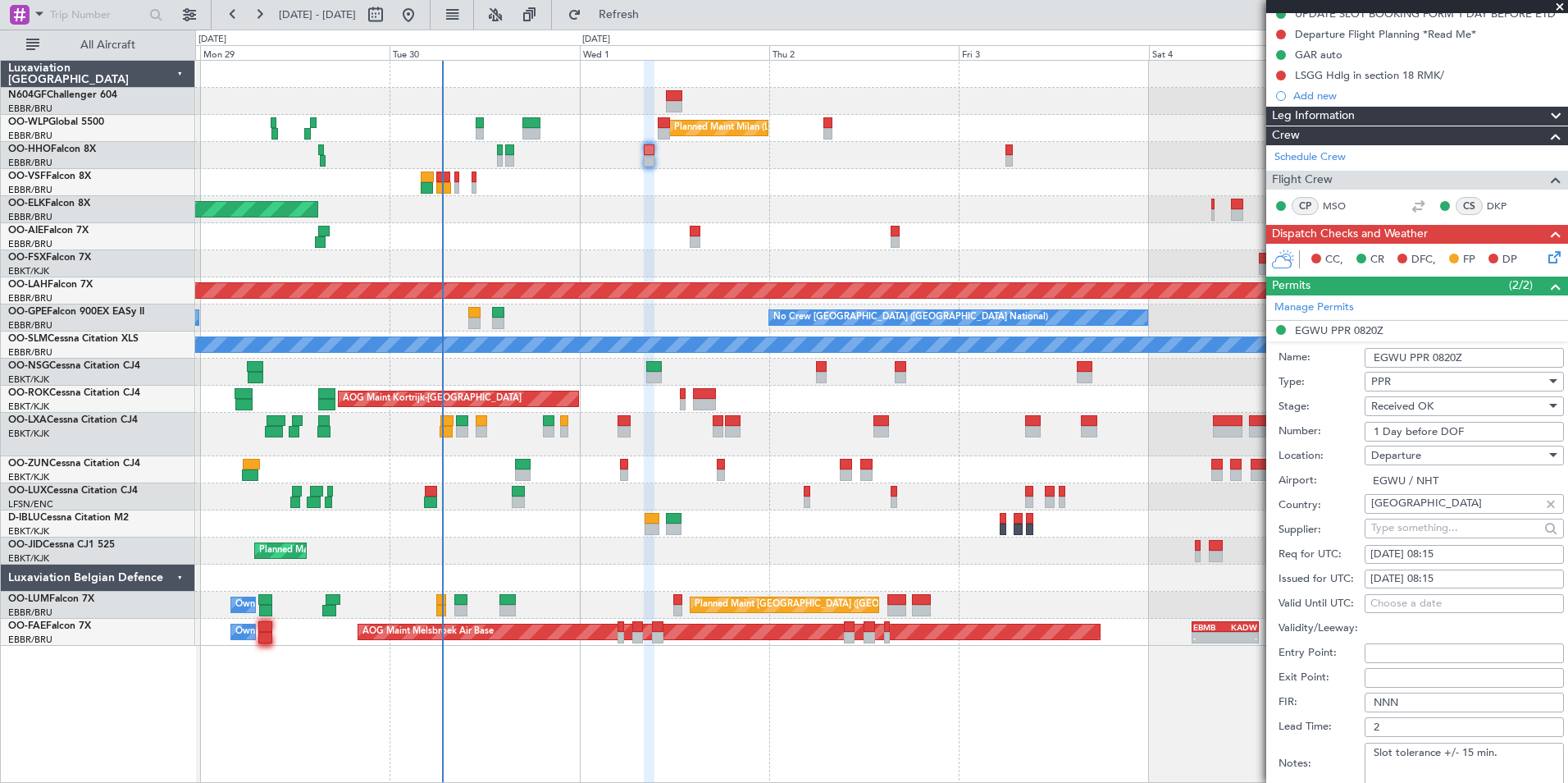
scroll to position [178, 0]
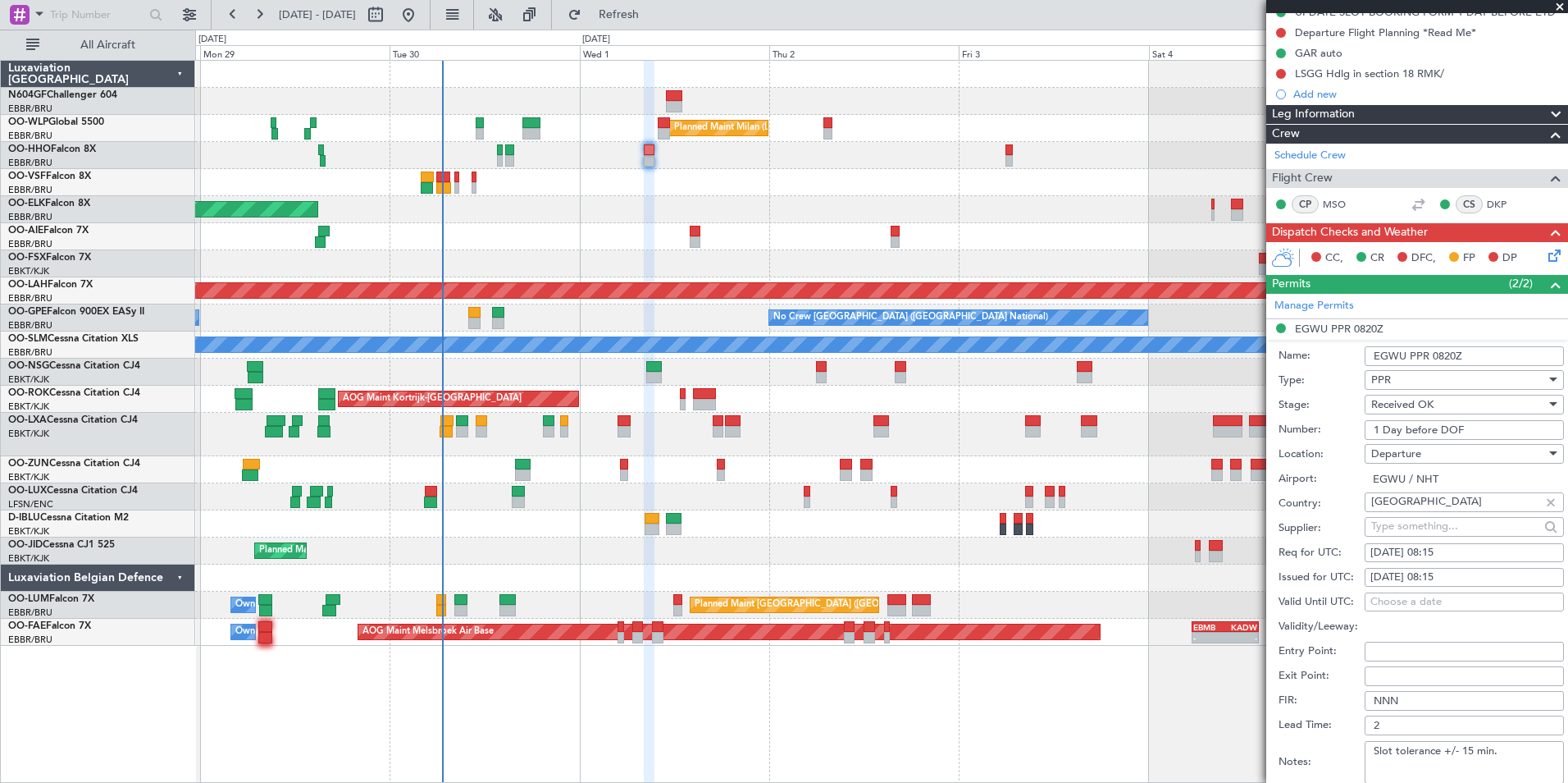
click at [1444, 425] on input "1 Day before DOF" at bounding box center [1464, 430] width 199 height 20
click at [1444, 428] on input "1 Day before DOF" at bounding box center [1464, 430] width 199 height 20
paste input "NHT-215206"
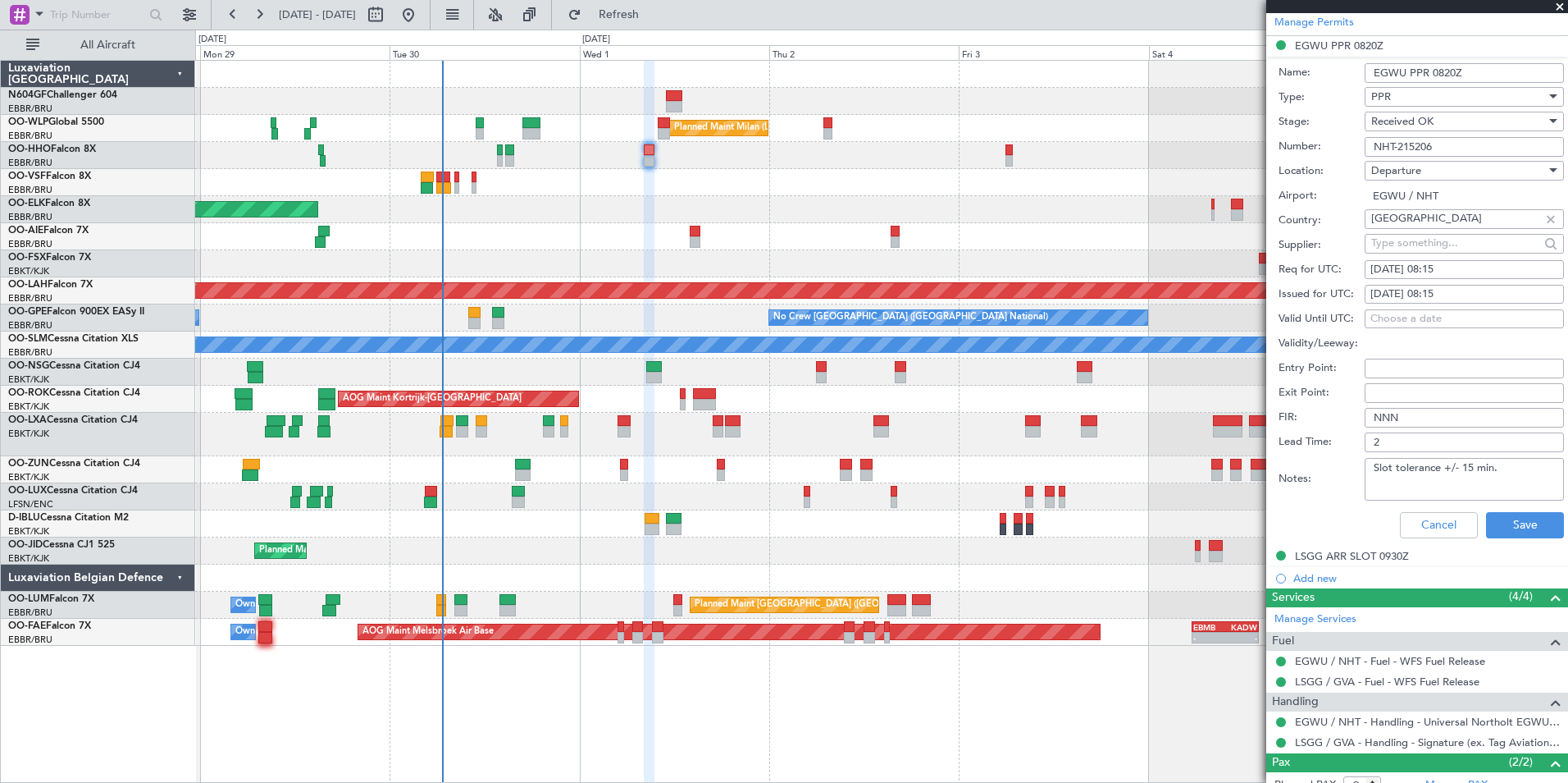
scroll to position [462, 0]
type input "NHT-215206"
click at [1504, 524] on button "Save" at bounding box center [1525, 524] width 78 height 27
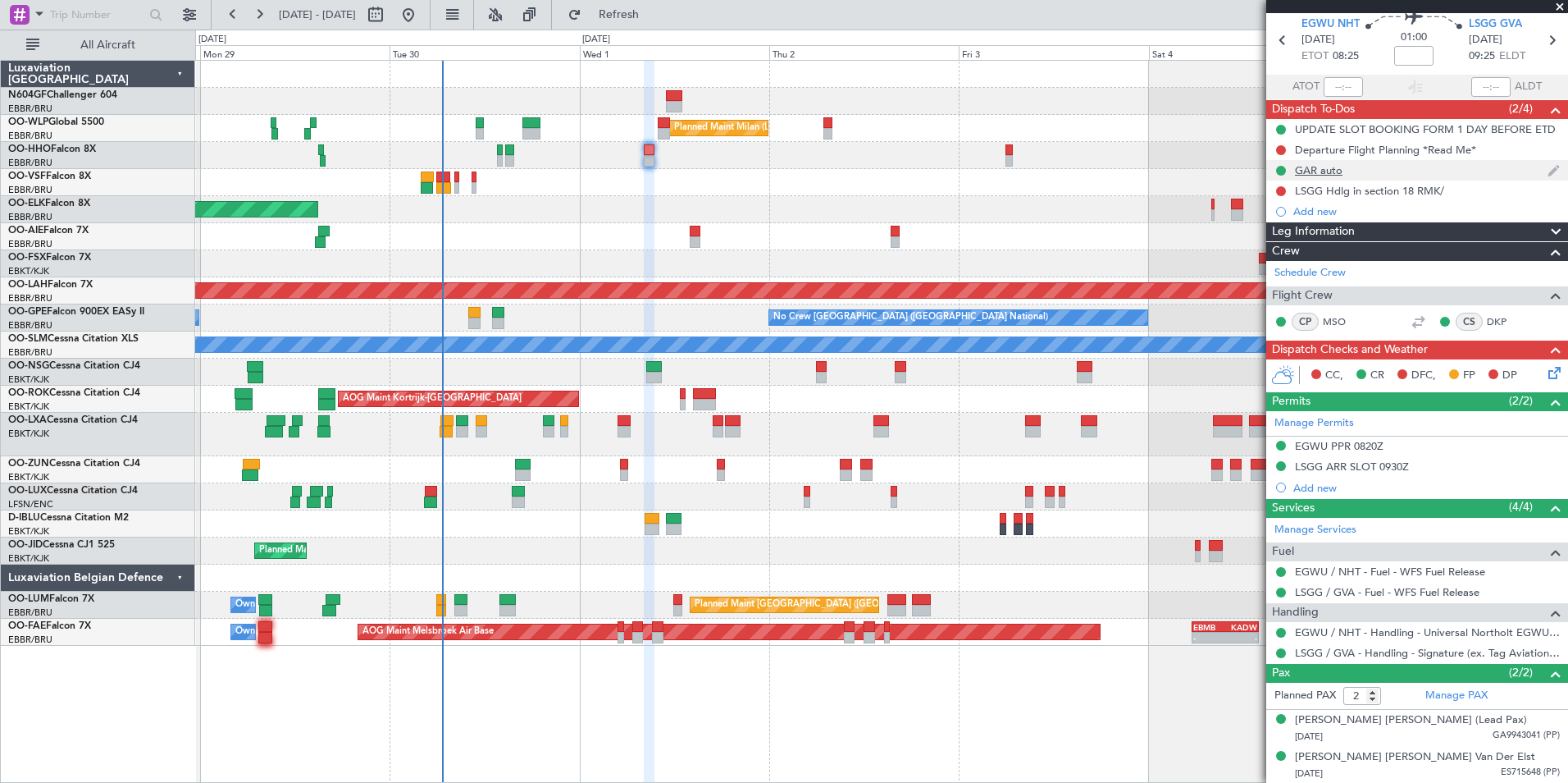
scroll to position [0, 0]
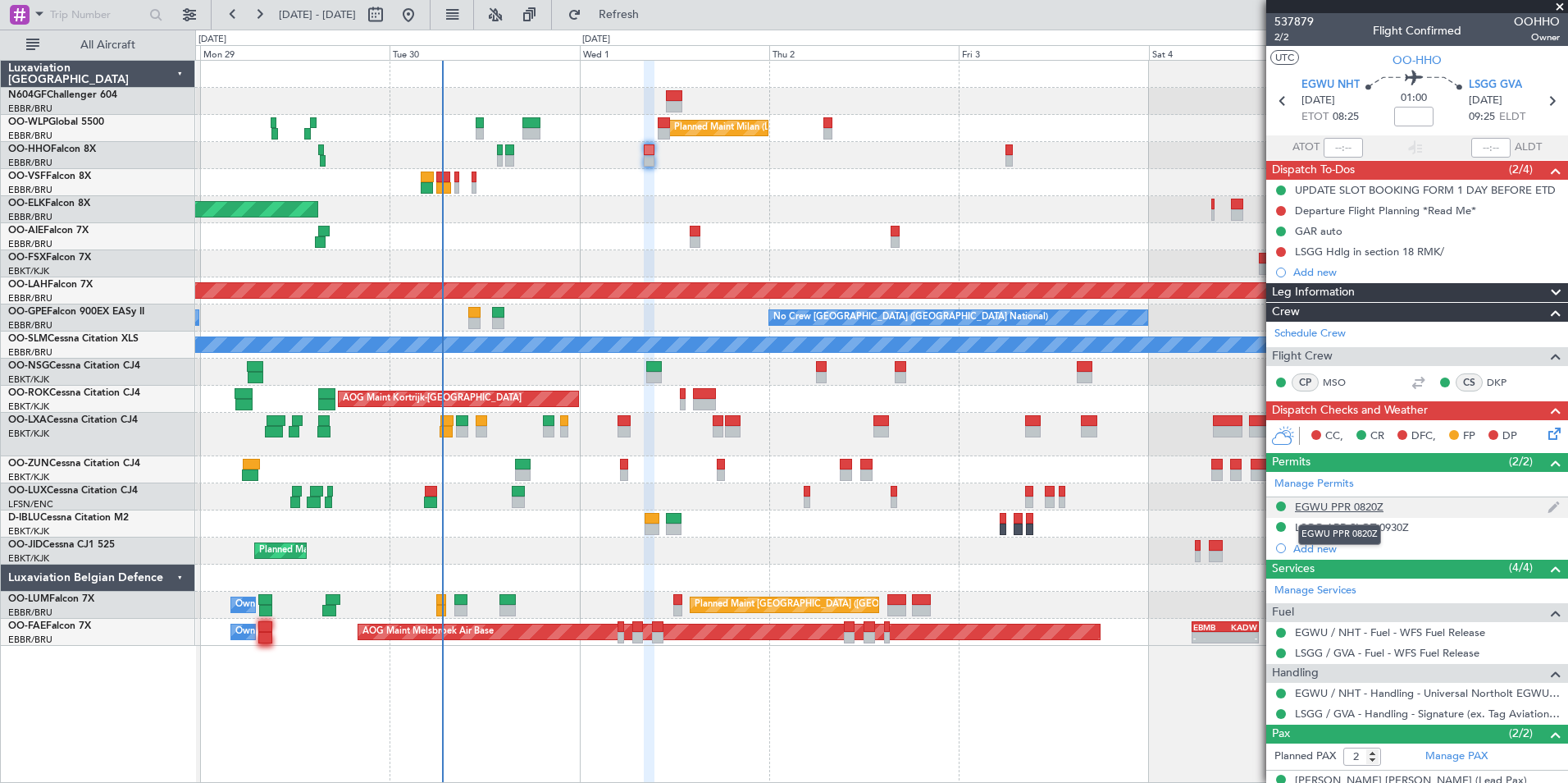
click at [1345, 511] on div "EGWU PPR 0820Z" at bounding box center [1339, 506] width 88 height 14
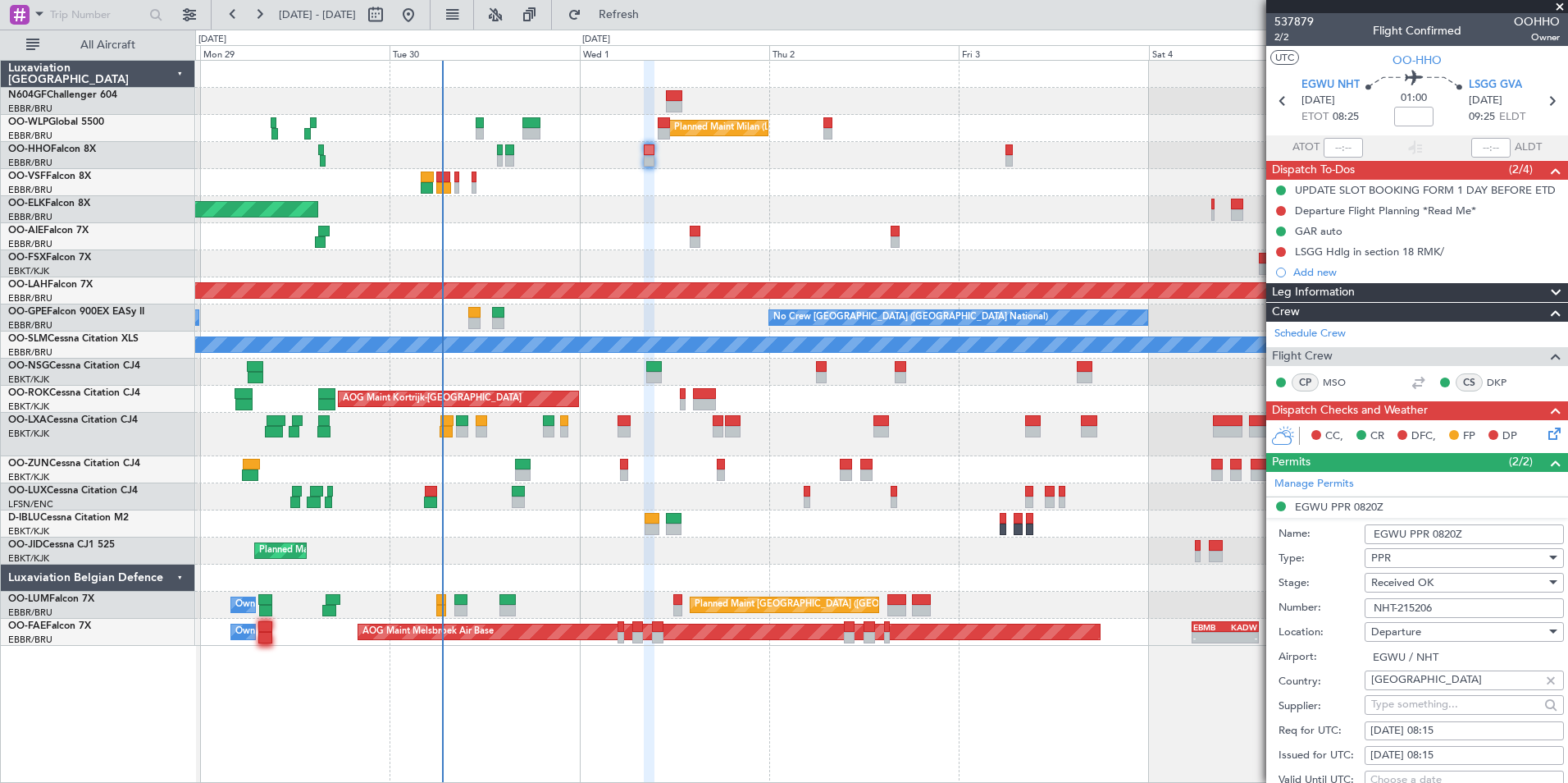
click at [1470, 606] on input "NHT-215206" at bounding box center [1464, 608] width 199 height 20
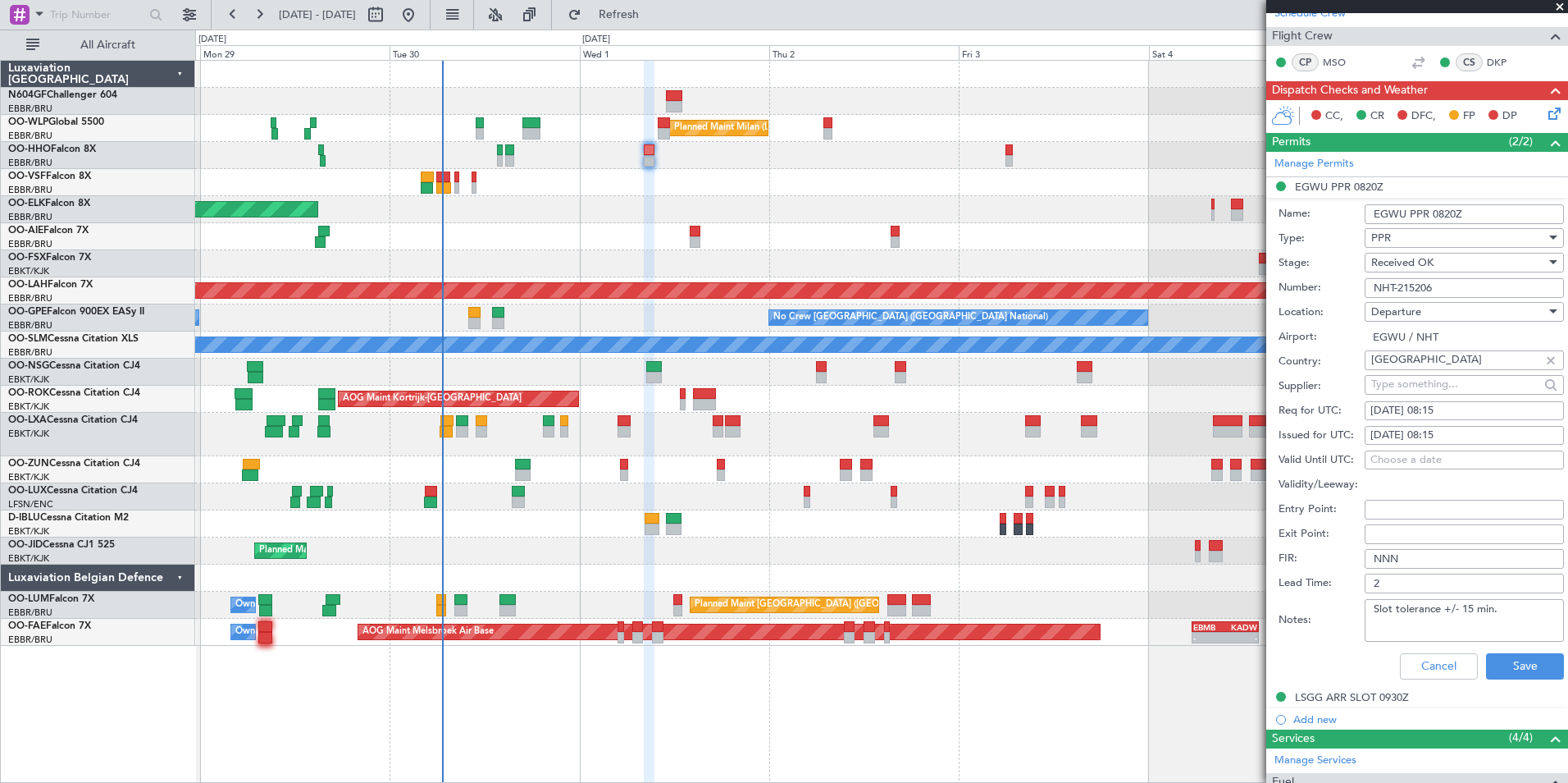
scroll to position [321, 0]
click at [1448, 661] on button "Cancel" at bounding box center [1438, 665] width 78 height 27
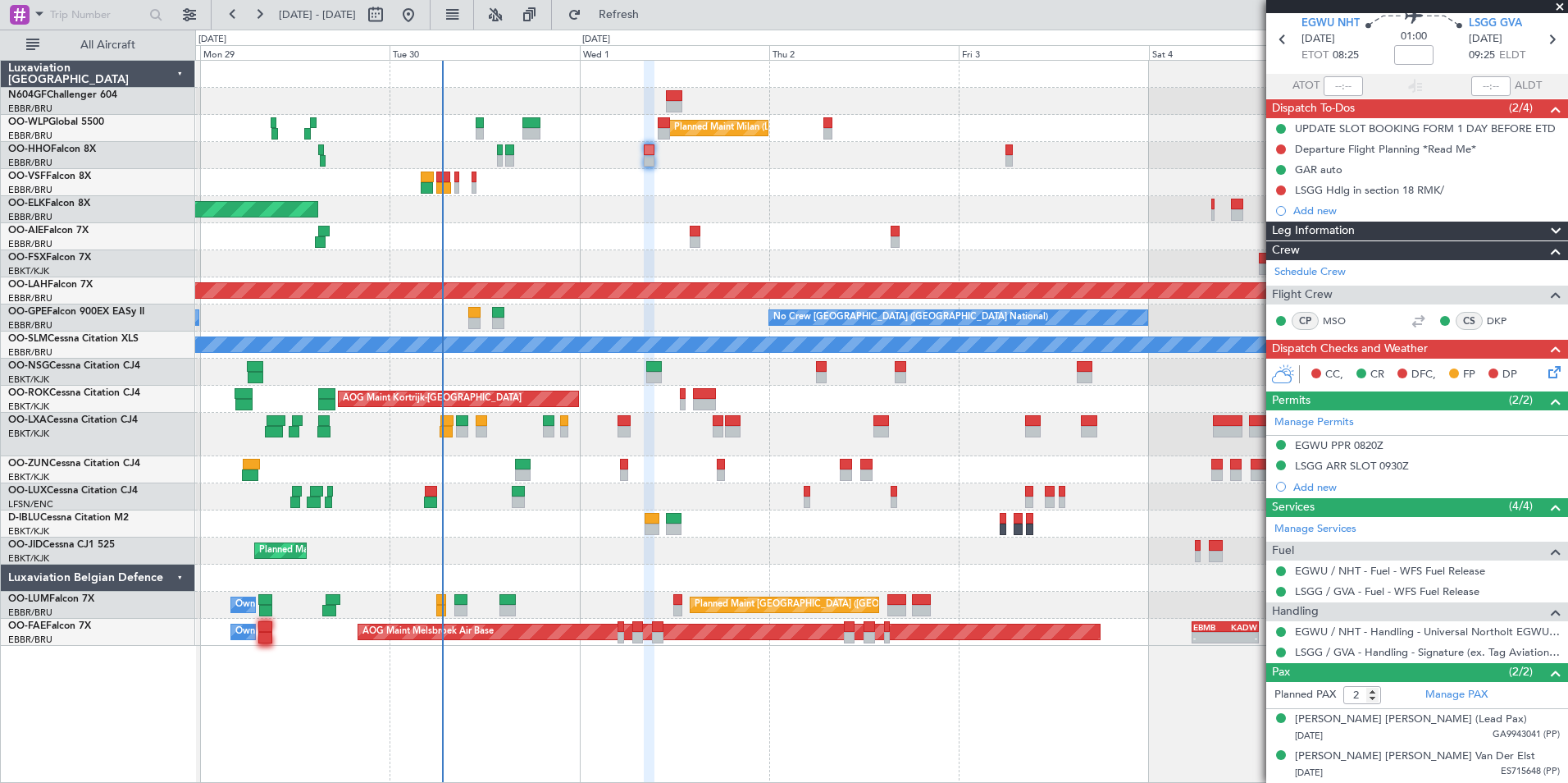
scroll to position [61, 0]
click at [1345, 468] on div "LSGG ARR SLOT 0930Z" at bounding box center [1351, 467] width 114 height 14
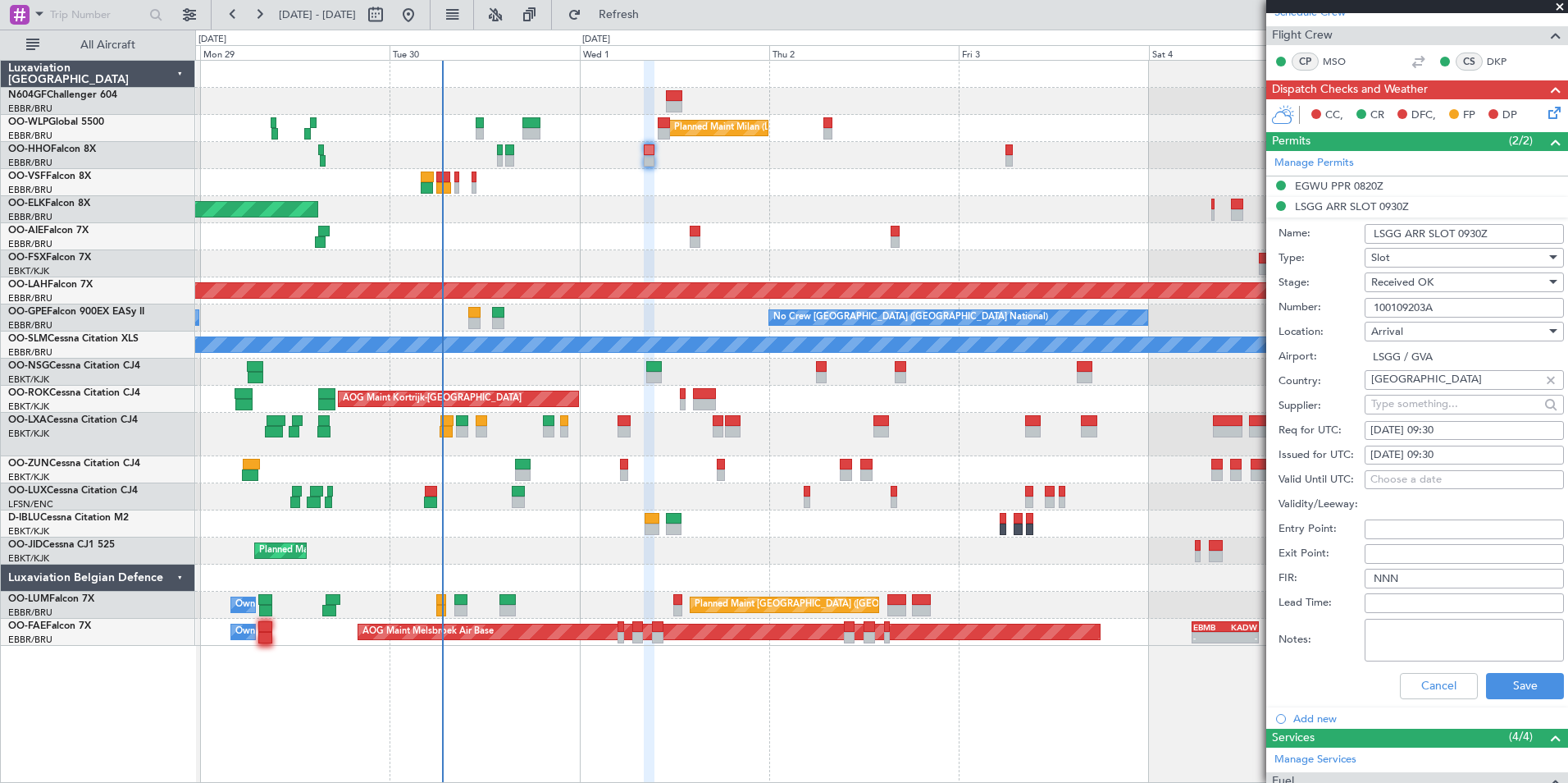
click at [1463, 304] on input "100109203A" at bounding box center [1464, 308] width 199 height 20
click at [1447, 677] on button "Cancel" at bounding box center [1438, 686] width 78 height 27
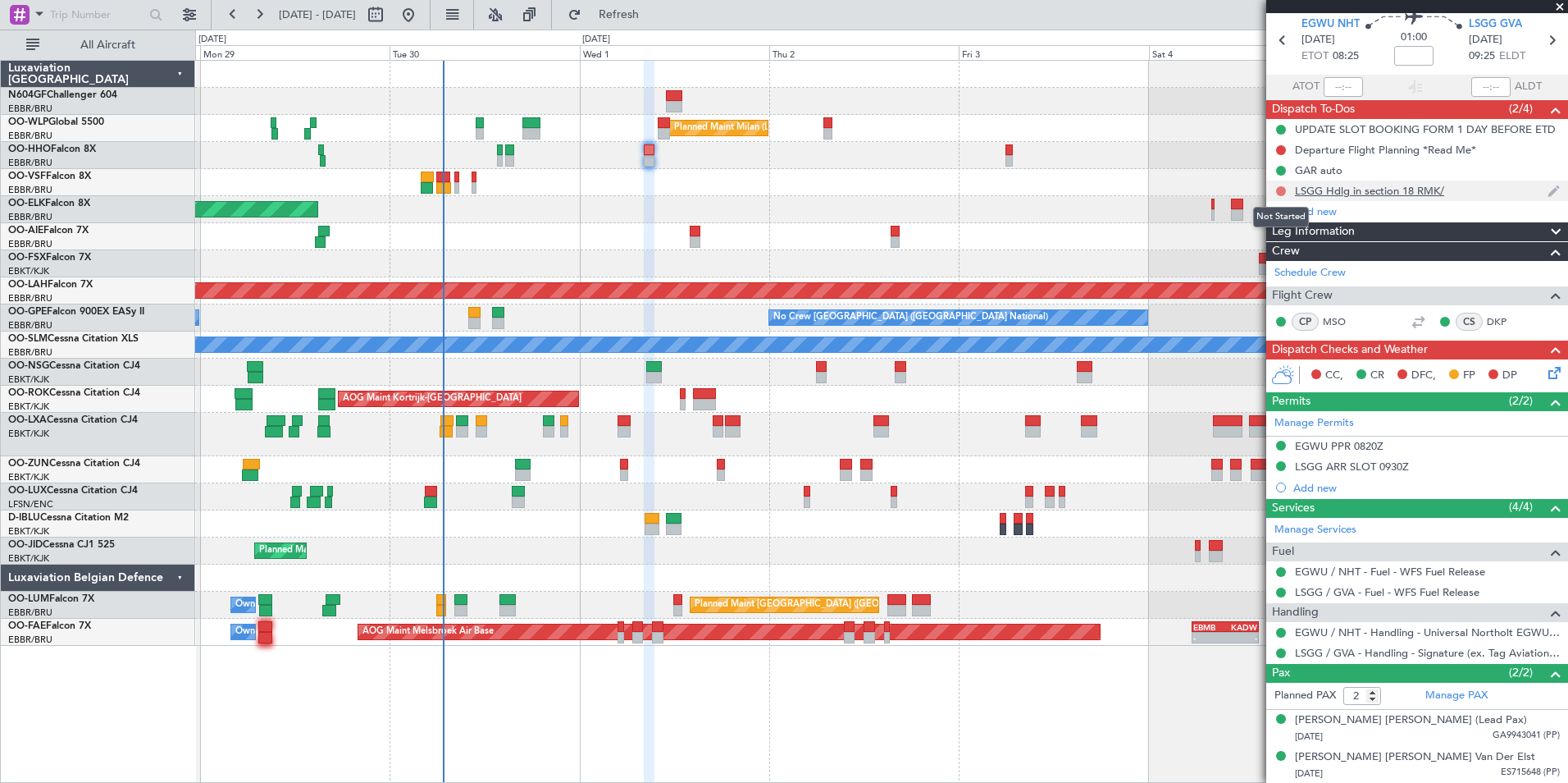
click at [1282, 190] on button at bounding box center [1280, 191] width 9 height 9
click at [1268, 266] on span "Completed" at bounding box center [1288, 263] width 54 height 16
click at [1431, 154] on div "Departure Flight Planning *Read Me*" at bounding box center [1385, 150] width 181 height 14
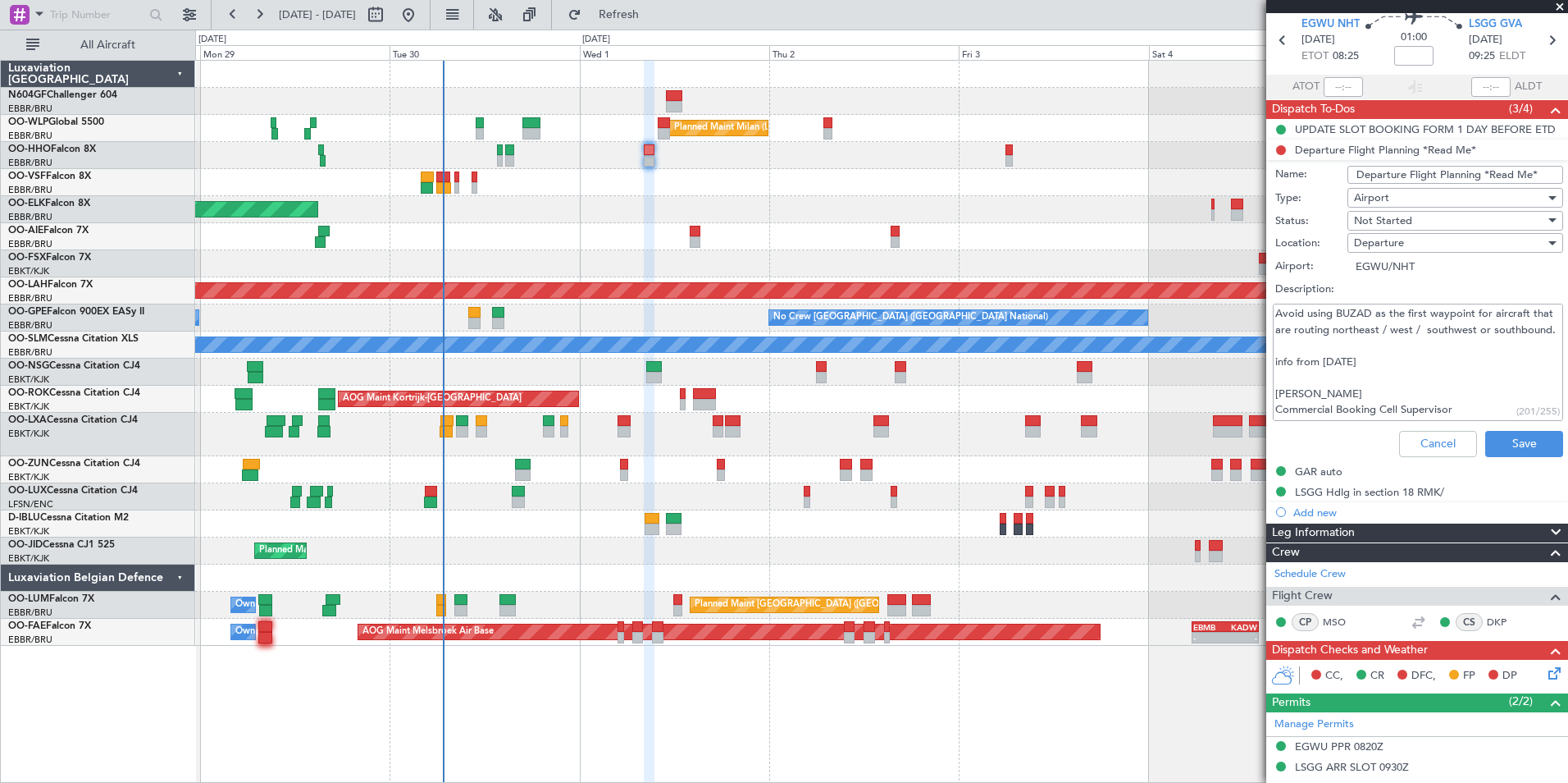
scroll to position [32, 0]
click at [1422, 445] on button "Cancel" at bounding box center [1437, 443] width 78 height 27
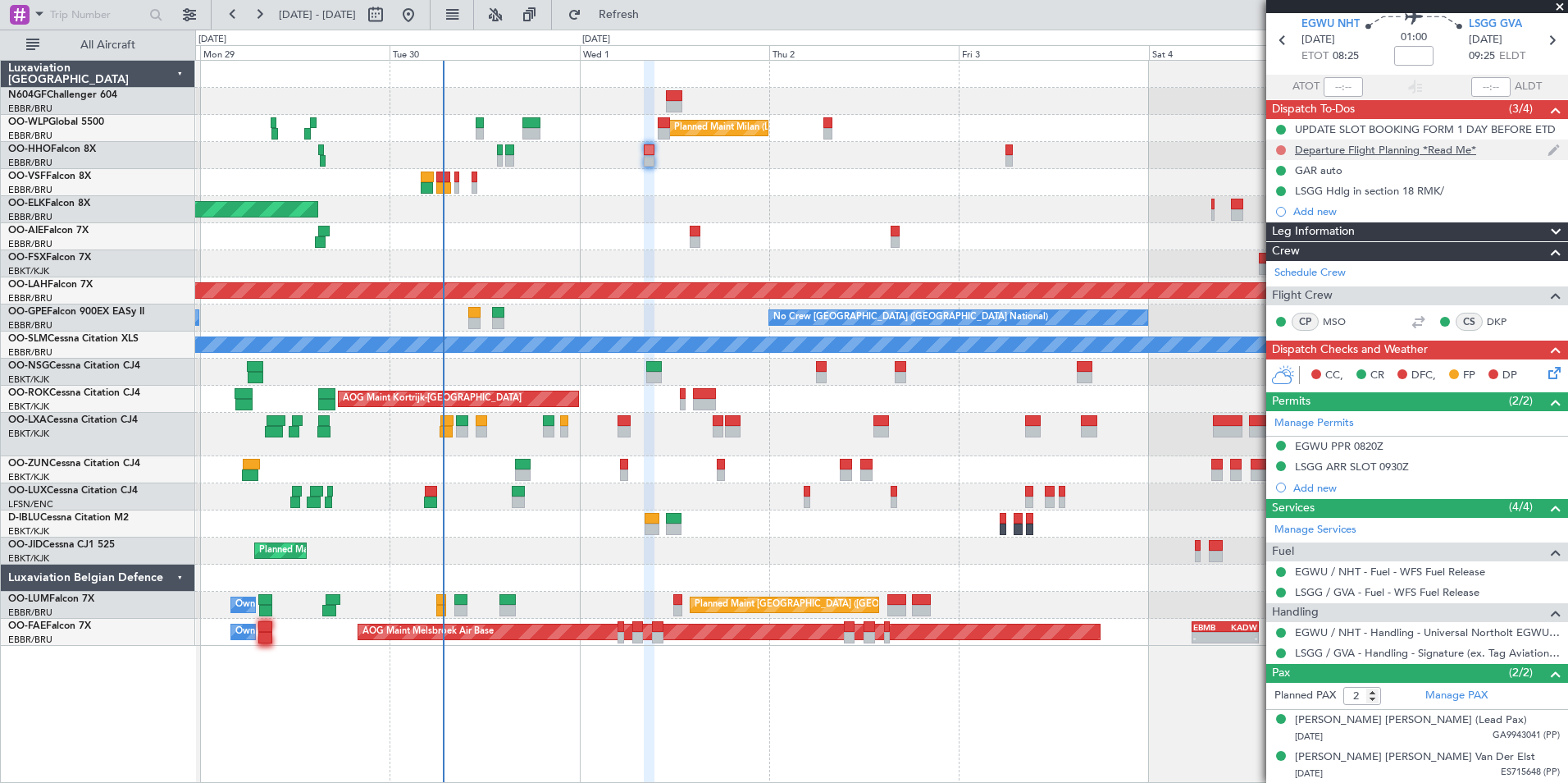
click at [1282, 152] on button at bounding box center [1280, 150] width 9 height 9
click at [1292, 229] on span "Completed" at bounding box center [1288, 222] width 54 height 16
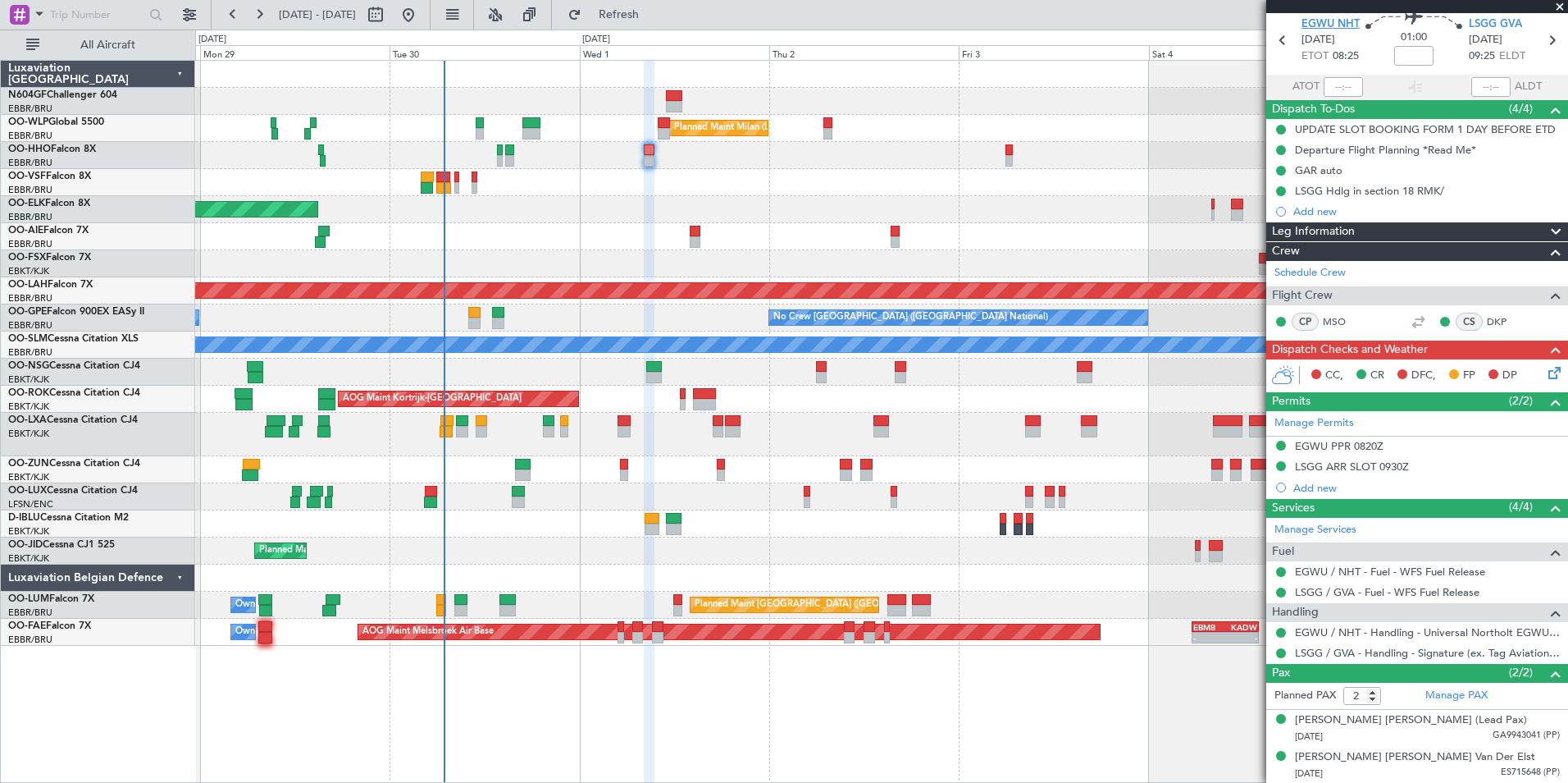
click at [1334, 22] on span "EGWU NHT" at bounding box center [1331, 24] width 58 height 16
click at [1510, 27] on span "LSGG GVA" at bounding box center [1496, 24] width 53 height 16
click at [1545, 370] on icon at bounding box center [1551, 370] width 13 height 13
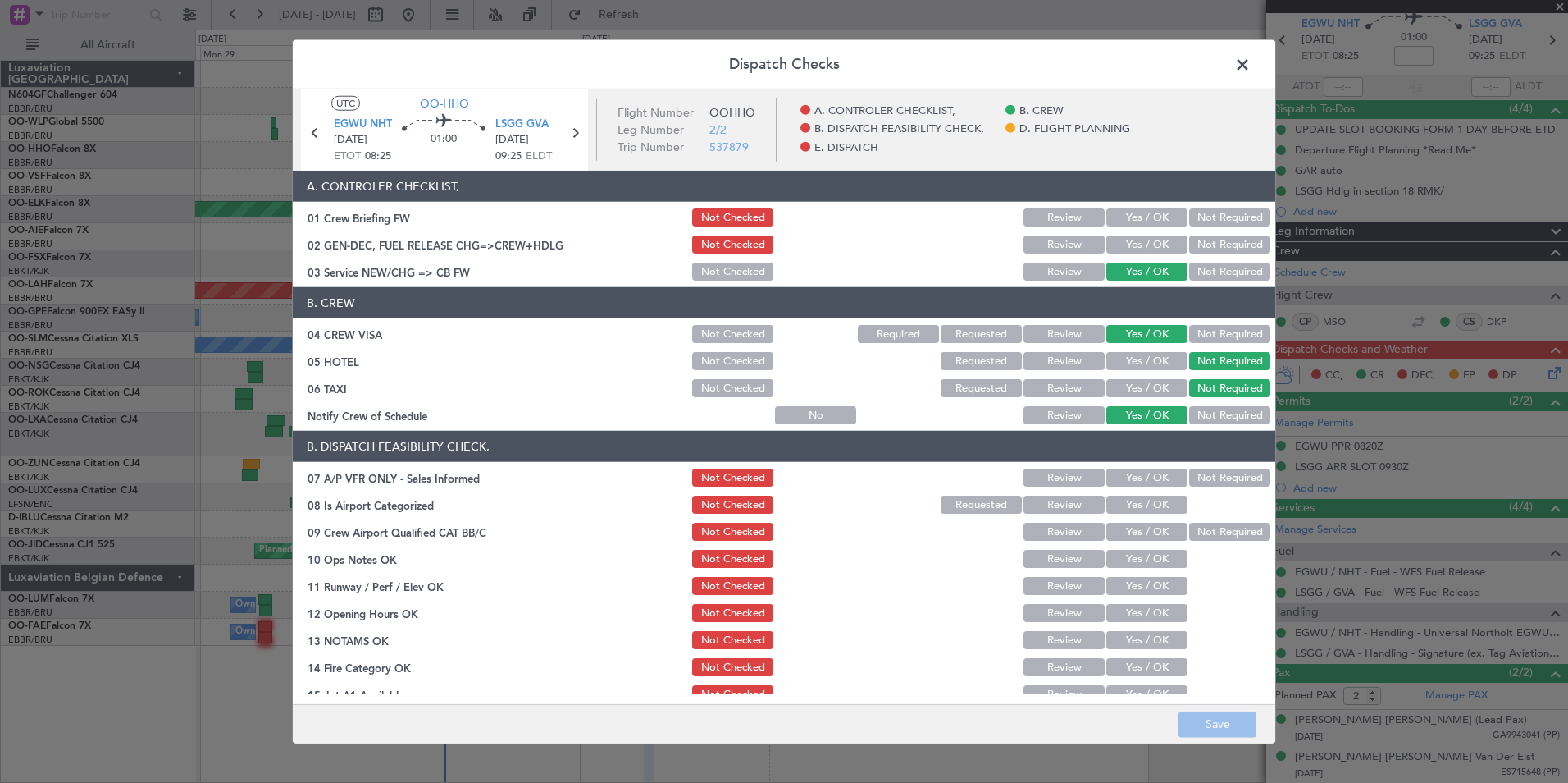
click at [1251, 74] on span at bounding box center [1251, 69] width 0 height 33
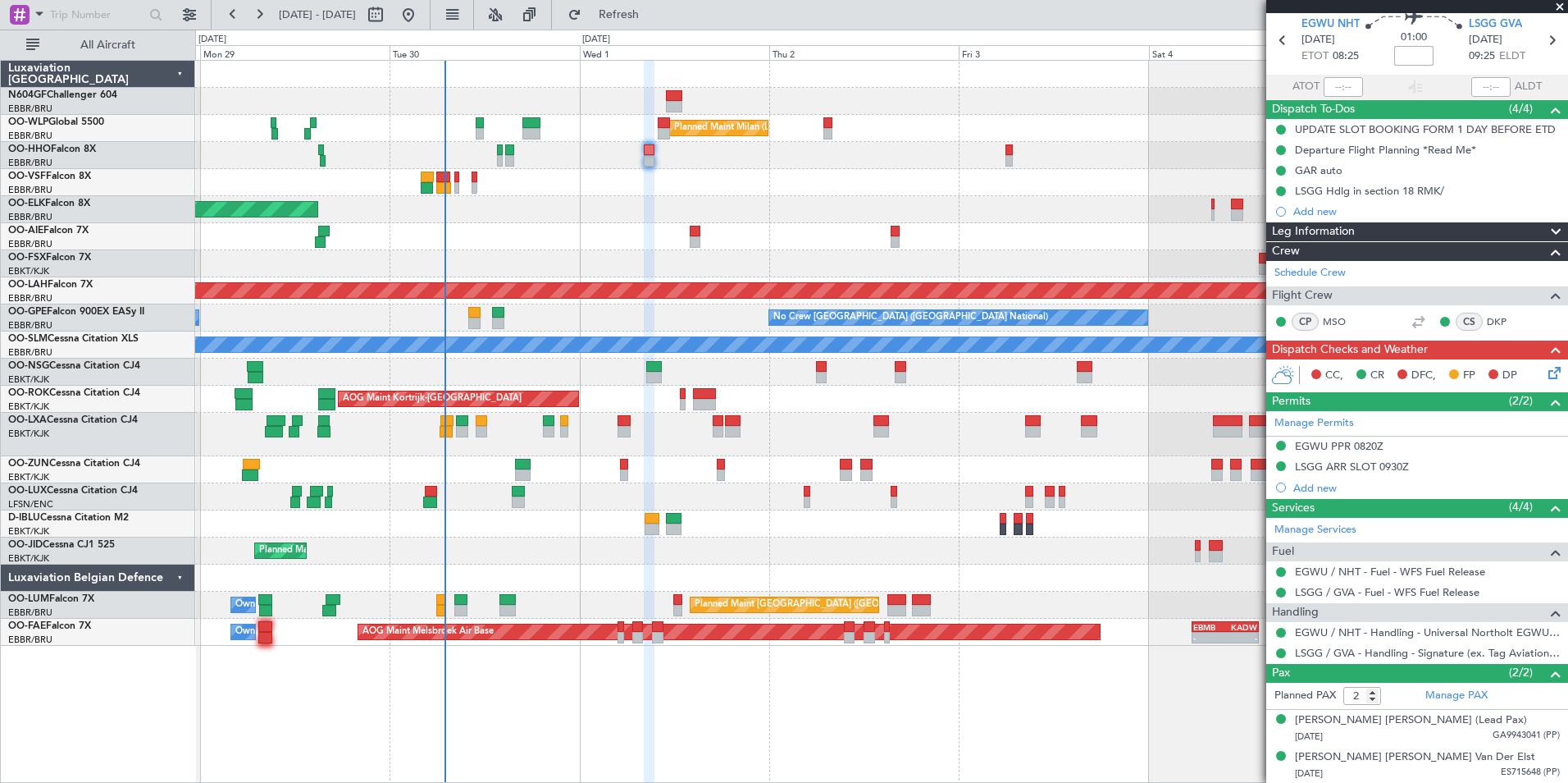
click at [1406, 60] on input at bounding box center [1414, 55] width 40 height 20
type input "+00:10"
click at [1547, 372] on icon at bounding box center [1551, 370] width 13 height 13
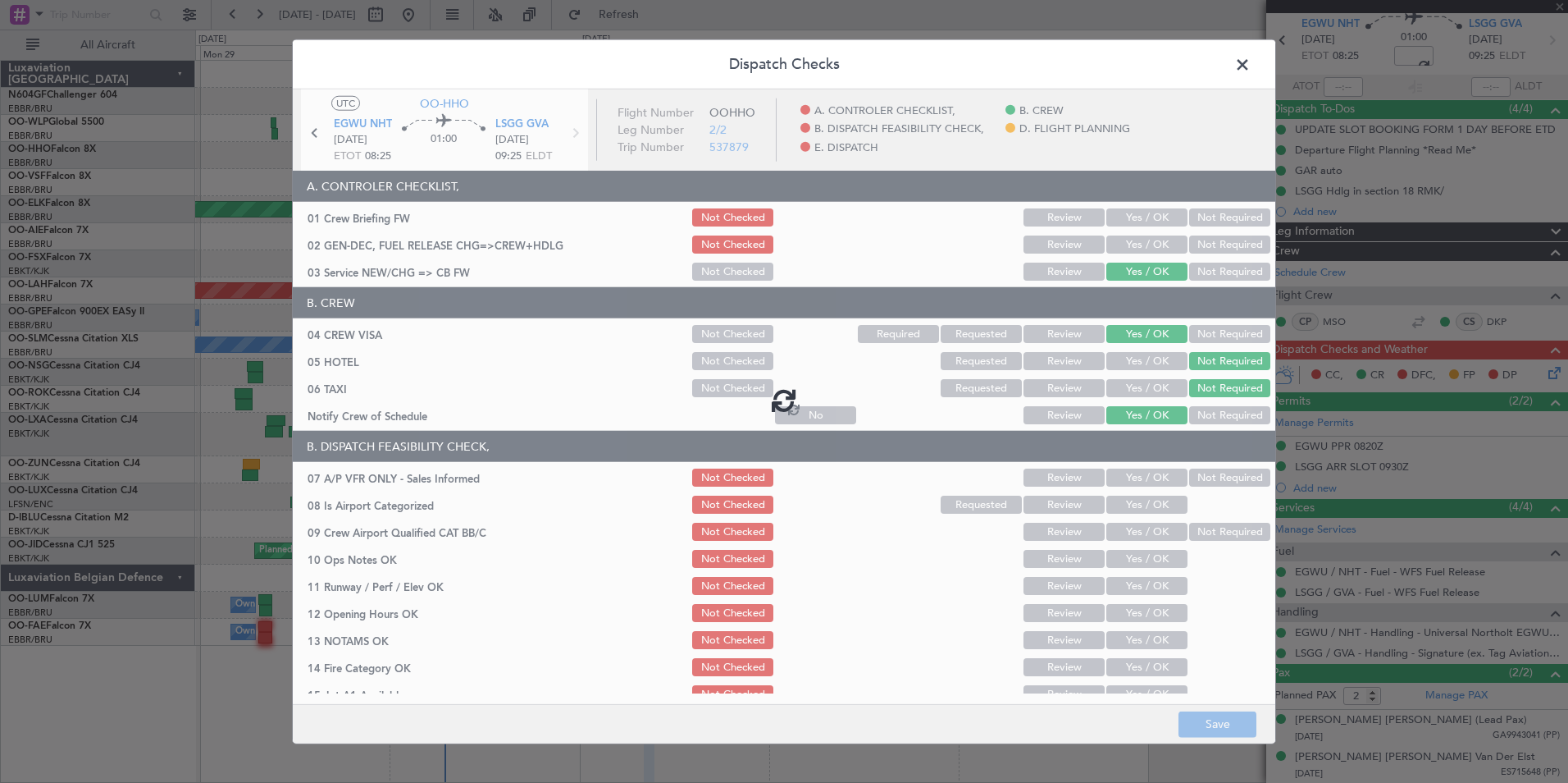
type input "+00:10"
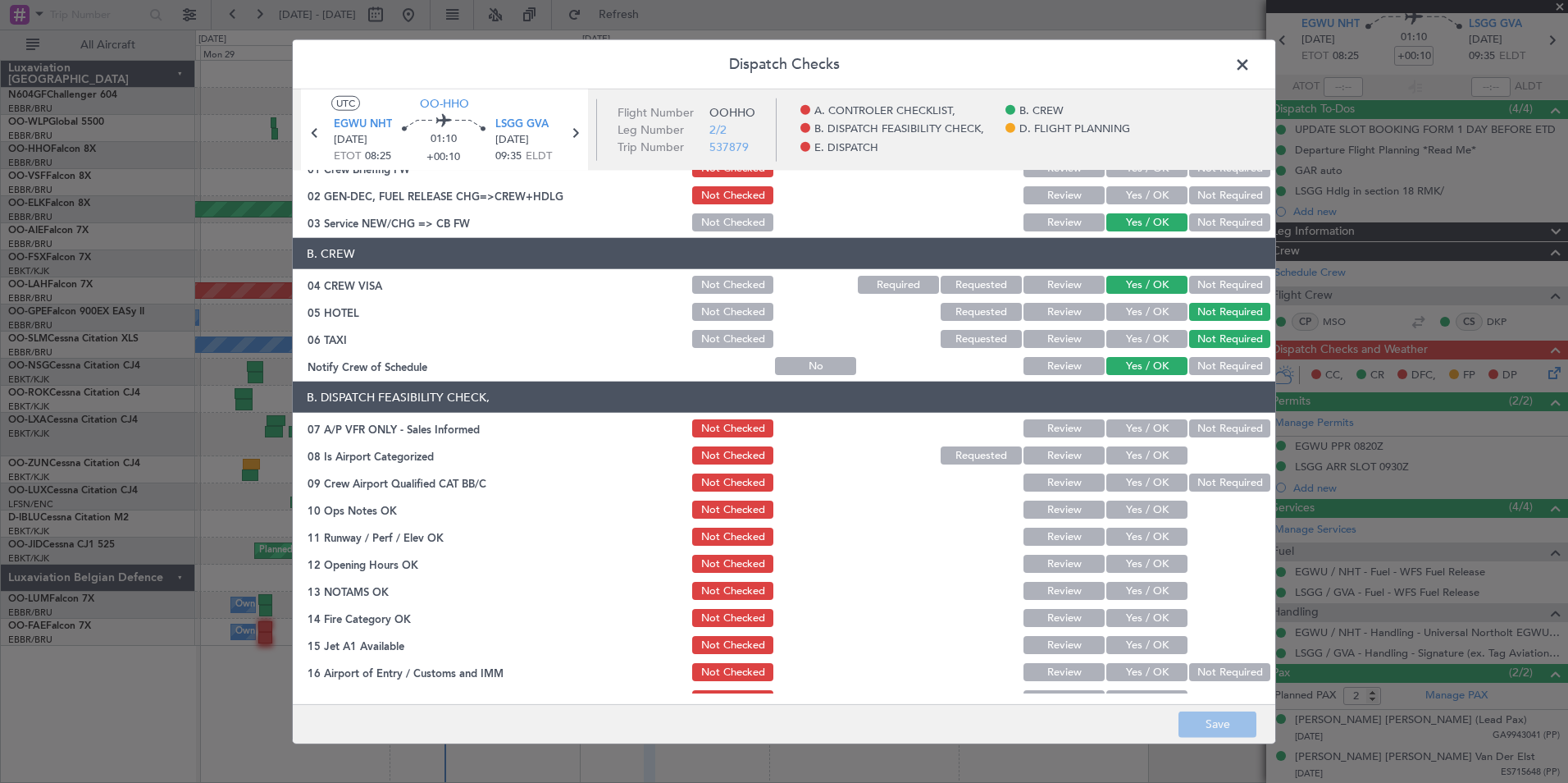
scroll to position [50, 0]
click at [1205, 435] on button "Not Required" at bounding box center [1229, 427] width 82 height 18
click at [1146, 454] on button "Yes / OK" at bounding box center [1147, 454] width 82 height 18
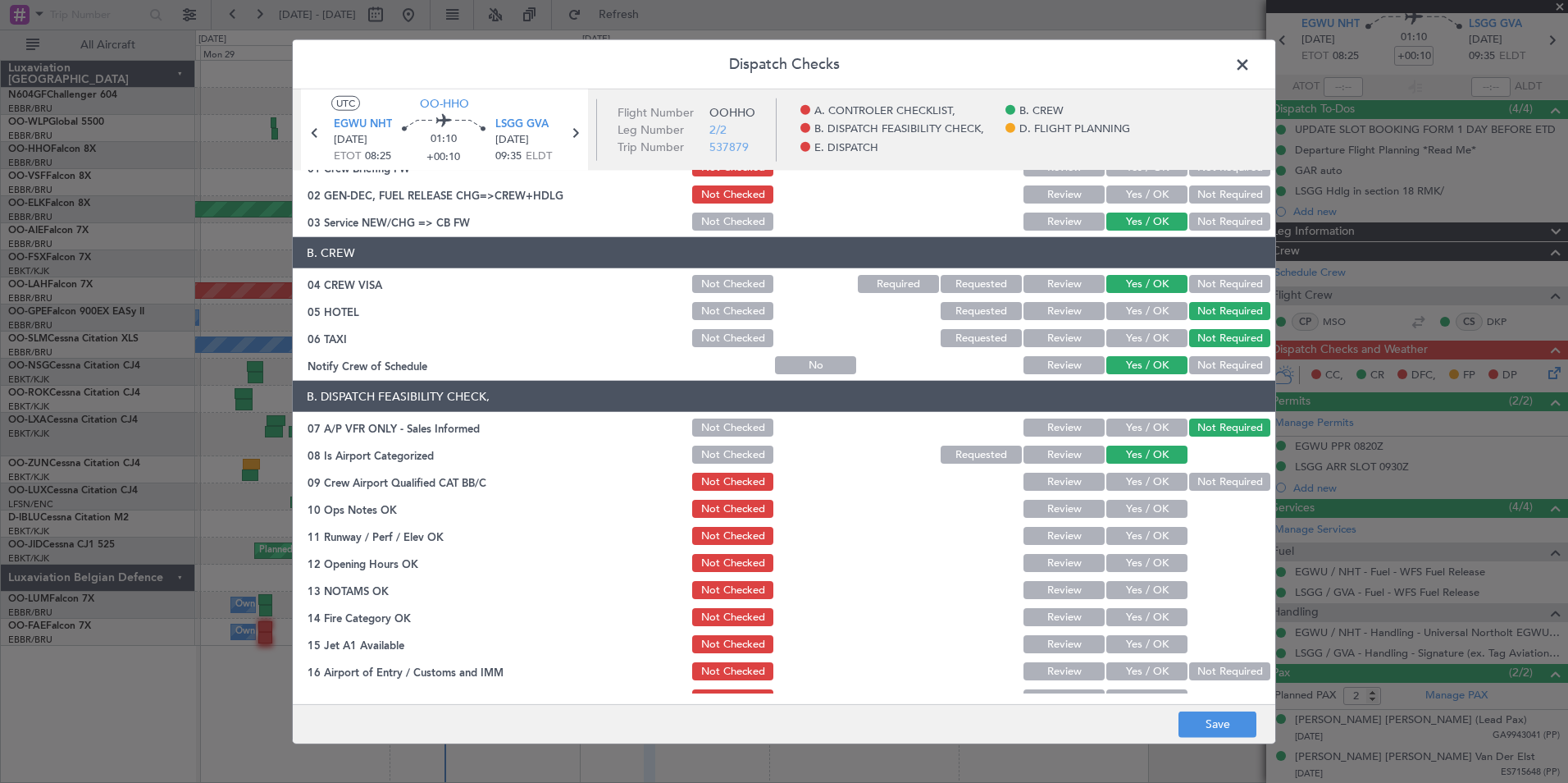
click at [1214, 481] on button "Not Required" at bounding box center [1229, 481] width 82 height 18
click at [1125, 513] on button "Yes / OK" at bounding box center [1147, 508] width 82 height 18
click at [1144, 536] on button "Yes / OK" at bounding box center [1147, 535] width 82 height 18
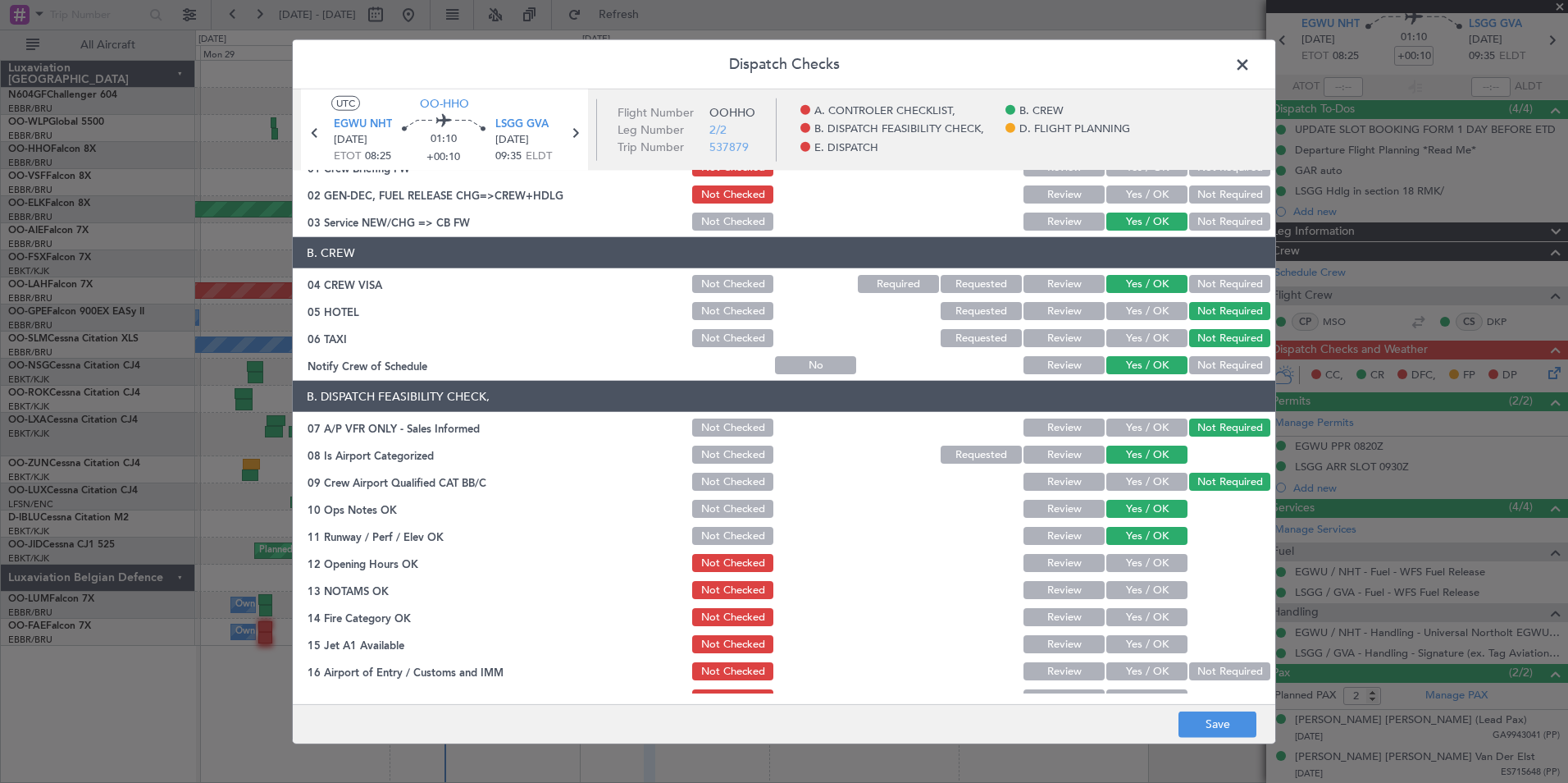
click at [1158, 569] on button "Yes / OK" at bounding box center [1147, 562] width 82 height 18
click at [1157, 584] on button "Yes / OK" at bounding box center [1147, 590] width 82 height 18
click at [1160, 609] on button "Yes / OK" at bounding box center [1147, 616] width 82 height 18
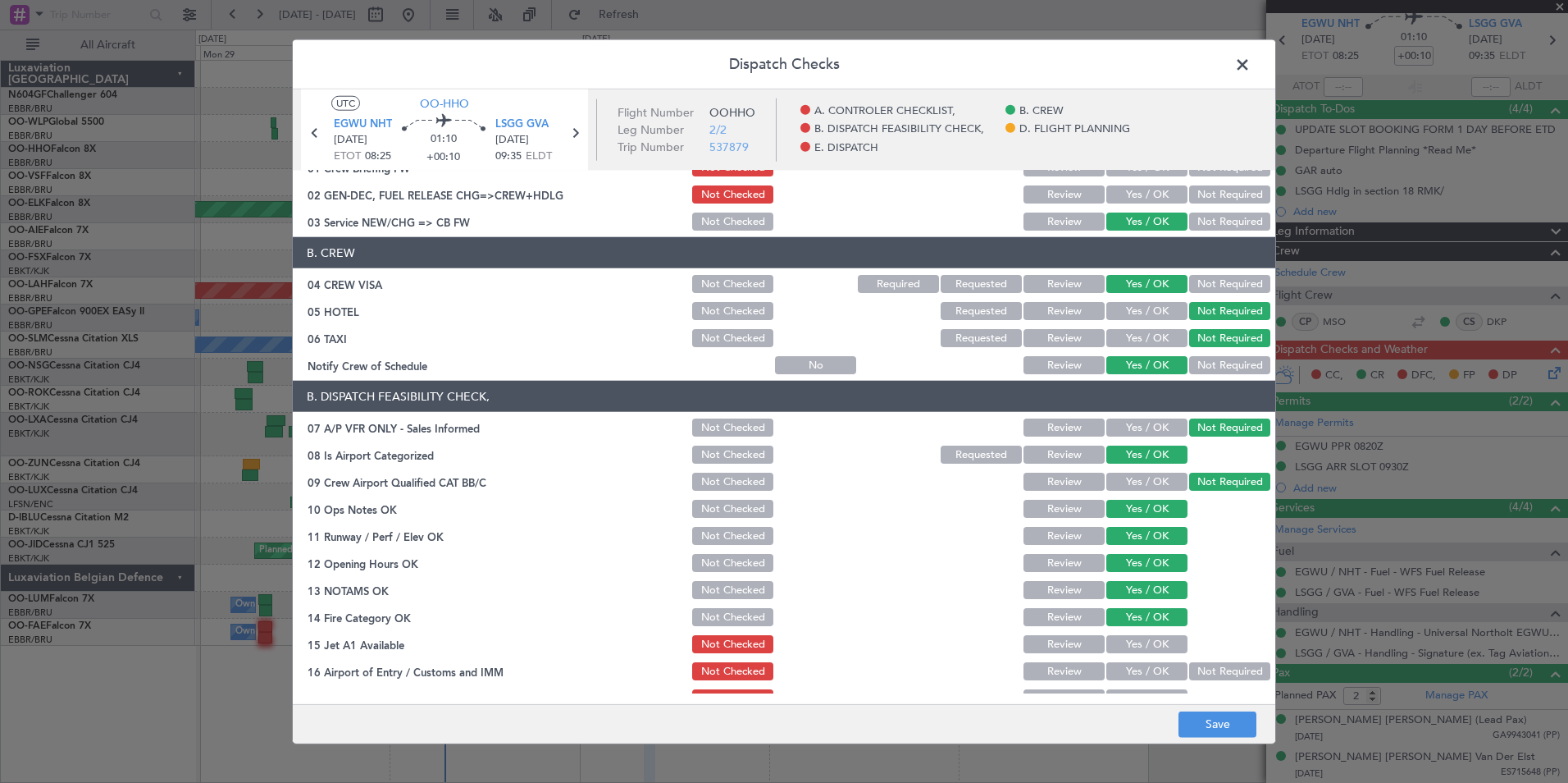
click at [1166, 643] on button "Yes / OK" at bounding box center [1147, 644] width 82 height 18
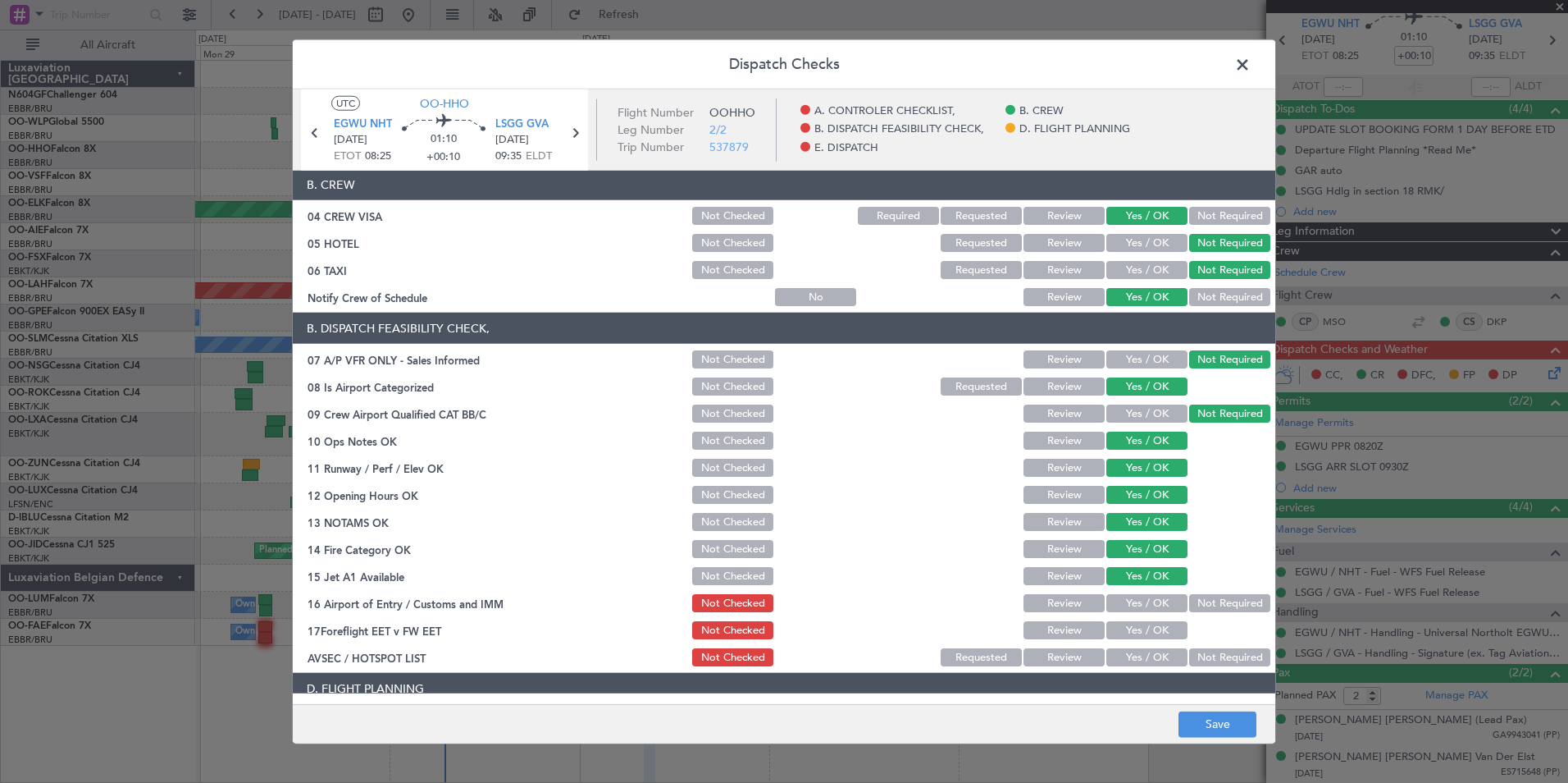
scroll to position [119, 0]
click at [1214, 608] on button "Not Required" at bounding box center [1229, 602] width 82 height 18
click at [1161, 643] on section "B. DISPATCH FEASIBILITY CHECK, 07 A/P VFR ONLY - Sales Informed Not Checked Rev…" at bounding box center [784, 490] width 983 height 356
click at [1161, 646] on div "Yes / OK" at bounding box center [1145, 656] width 82 height 23
click at [1163, 649] on button "Yes / OK" at bounding box center [1147, 656] width 82 height 18
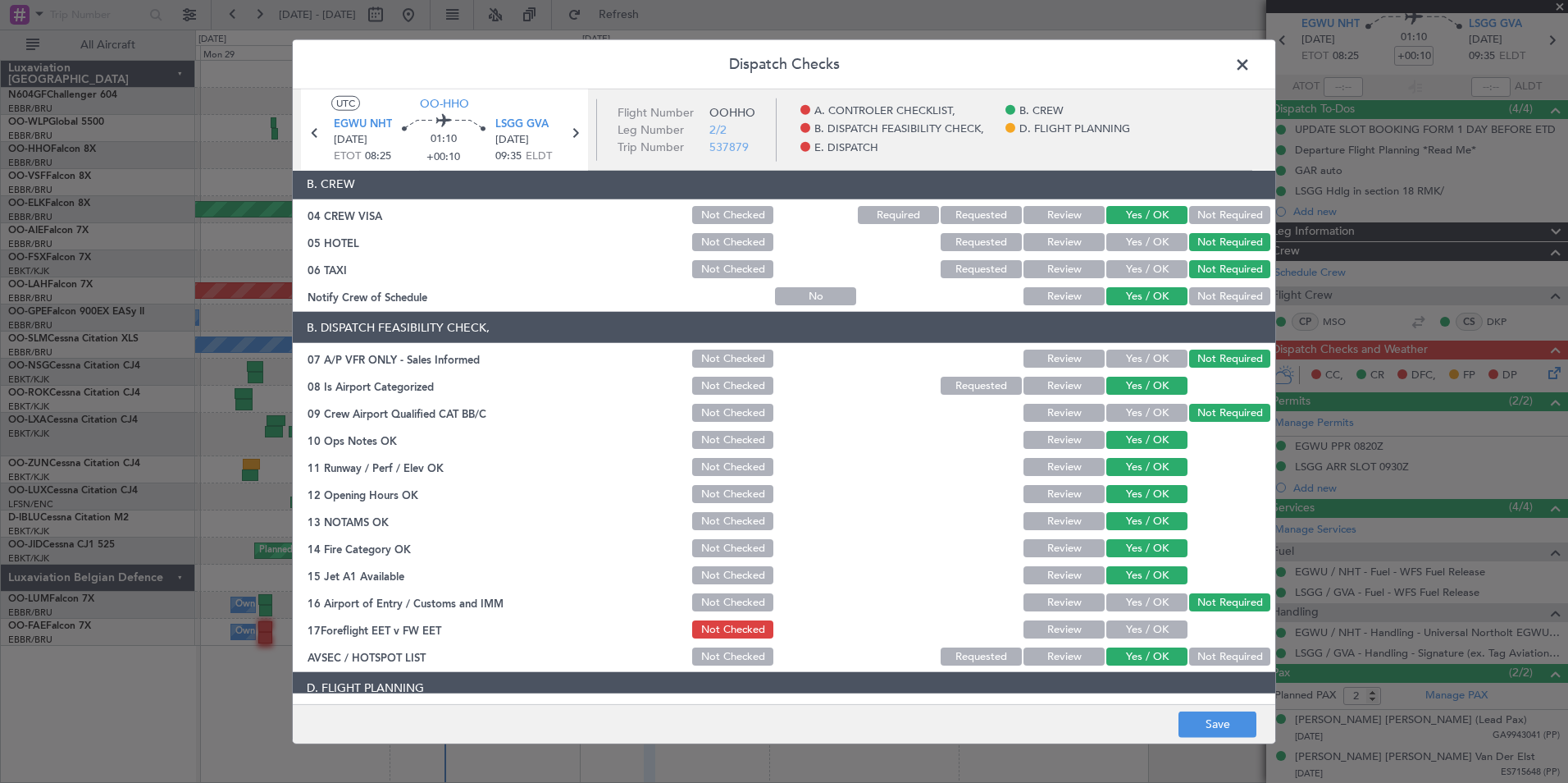
click at [1162, 640] on div "Yes / OK" at bounding box center [1145, 629] width 82 height 23
click at [1162, 627] on button "Yes / OK" at bounding box center [1147, 629] width 82 height 18
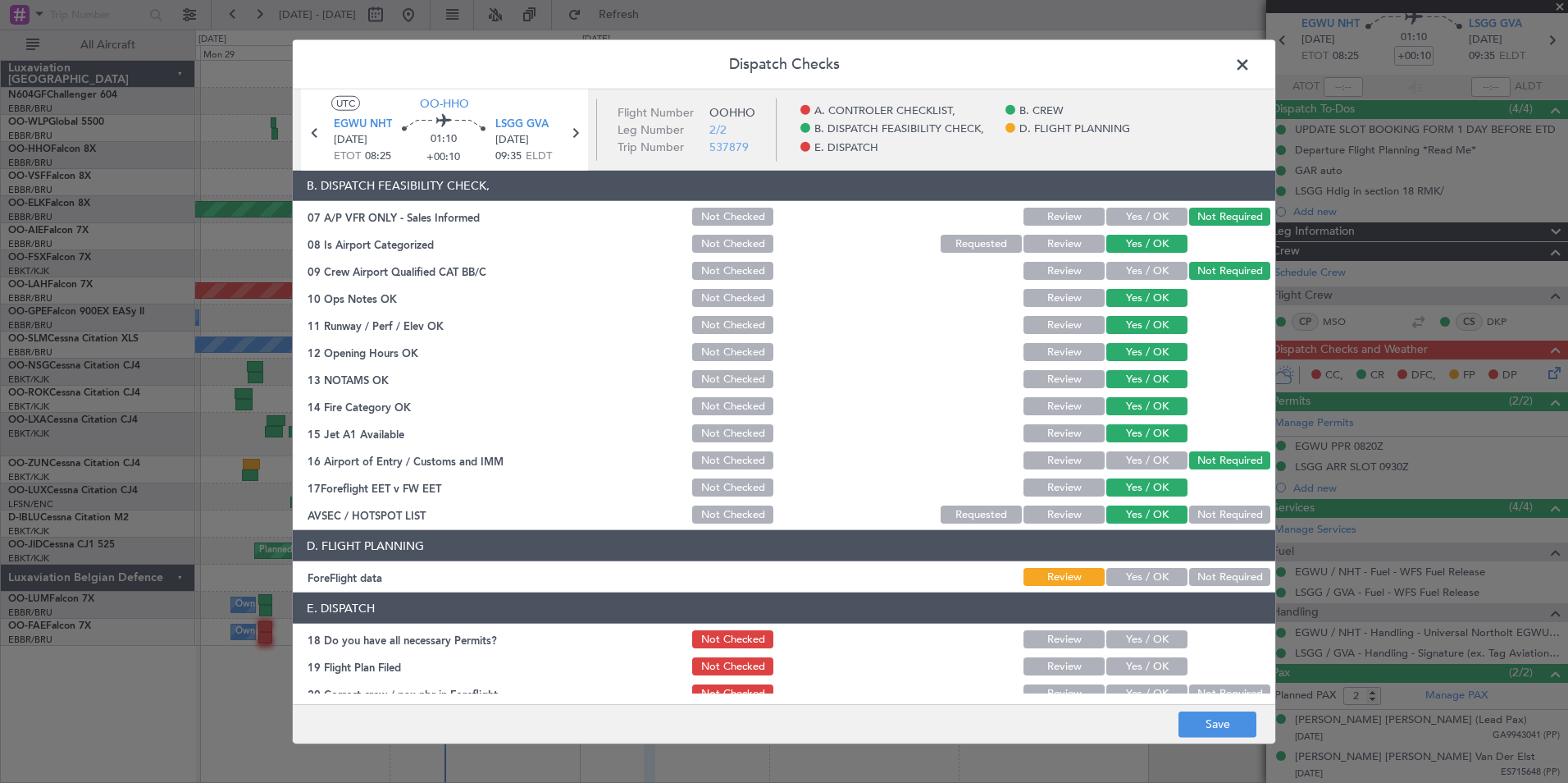
scroll to position [303, 0]
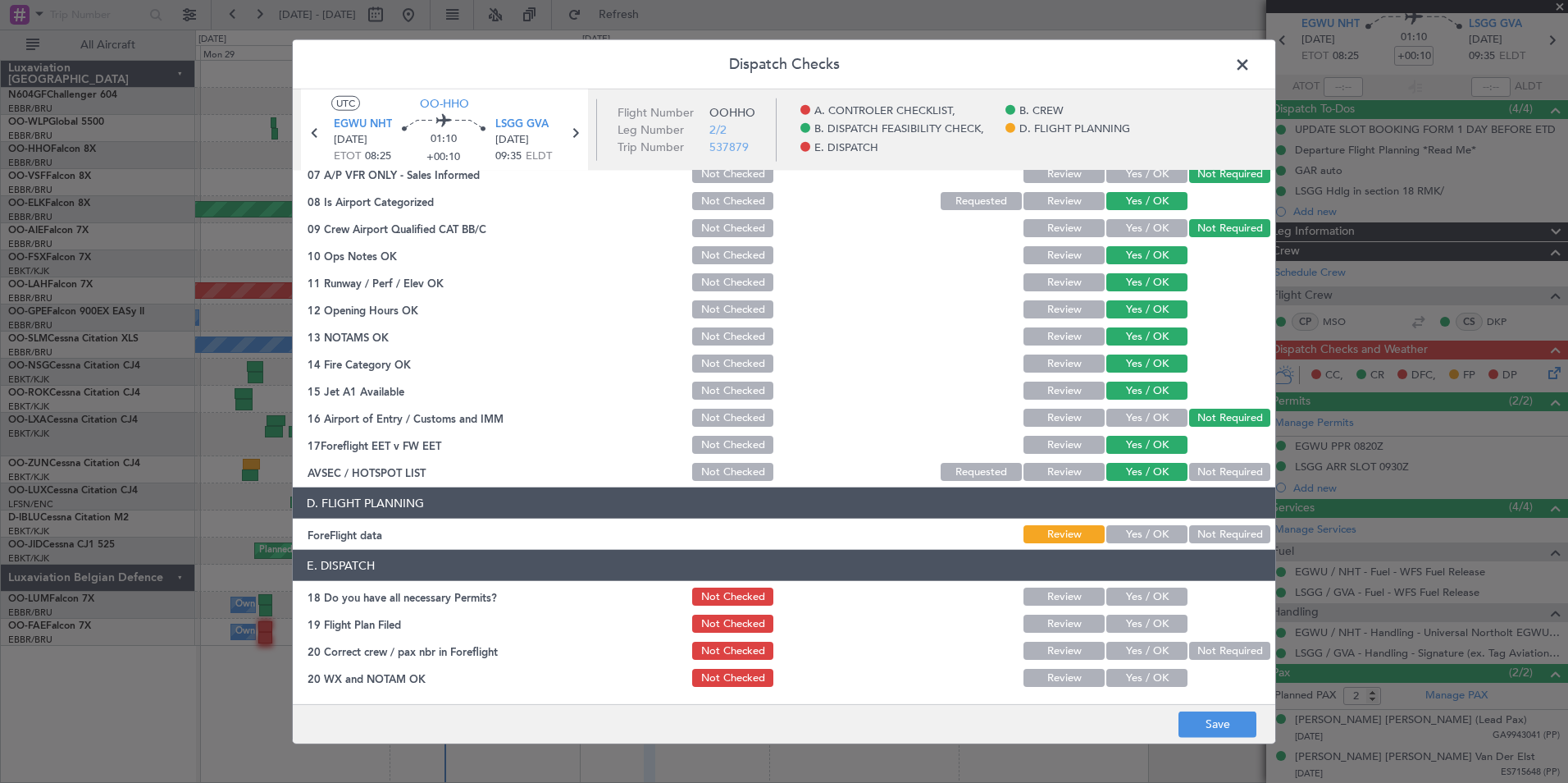
click at [1116, 531] on button "Yes / OK" at bounding box center [1147, 534] width 82 height 18
click at [1110, 604] on button "Yes / OK" at bounding box center [1147, 596] width 82 height 18
click at [1122, 633] on div "Yes / OK" at bounding box center [1145, 623] width 82 height 23
click at [1122, 627] on button "Yes / OK" at bounding box center [1147, 623] width 82 height 18
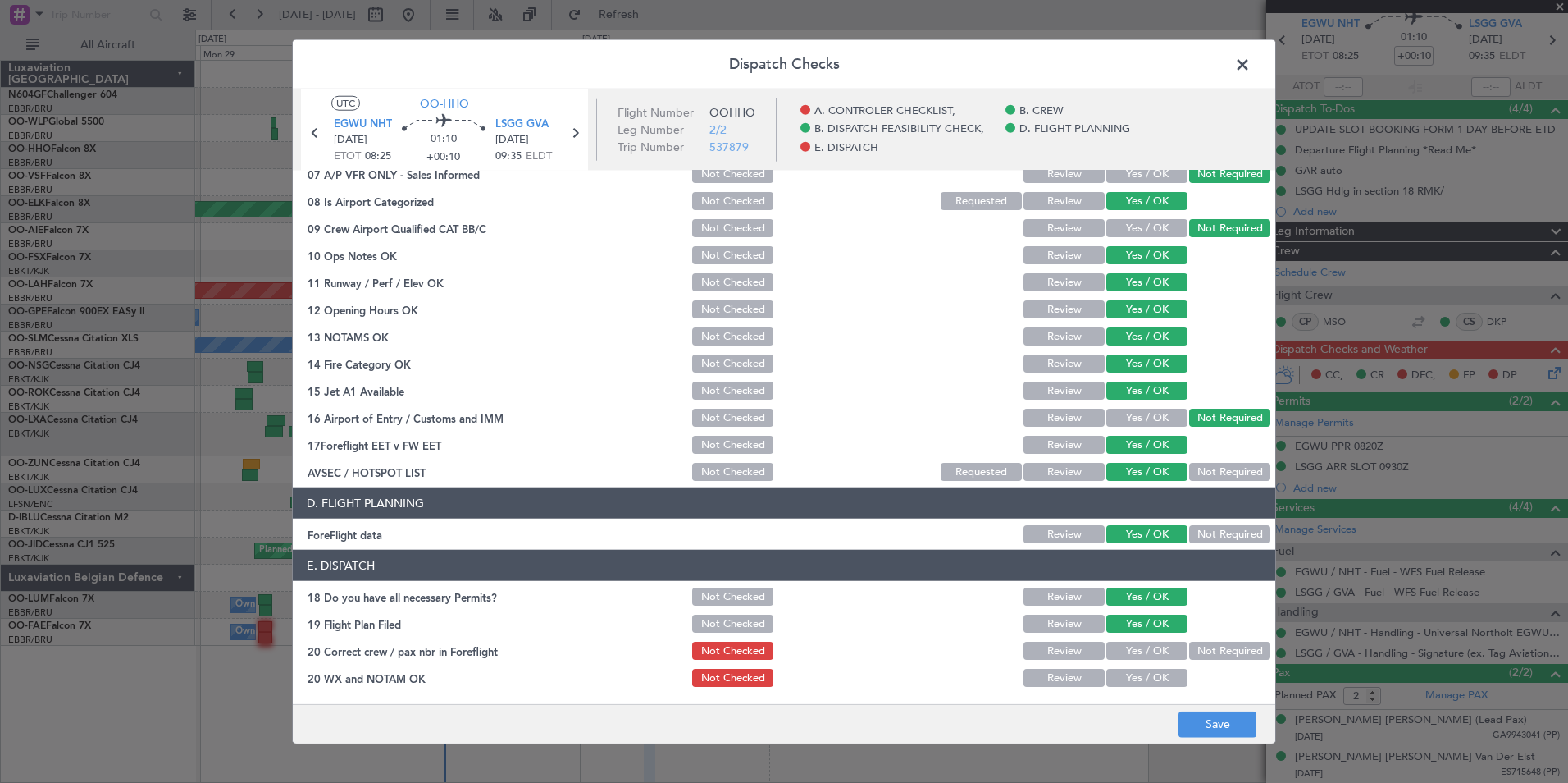
click at [1131, 651] on button "Yes / OK" at bounding box center [1147, 650] width 82 height 18
click at [1134, 659] on div "Yes / OK" at bounding box center [1145, 651] width 82 height 23
click at [1142, 672] on button "Yes / OK" at bounding box center [1147, 677] width 82 height 18
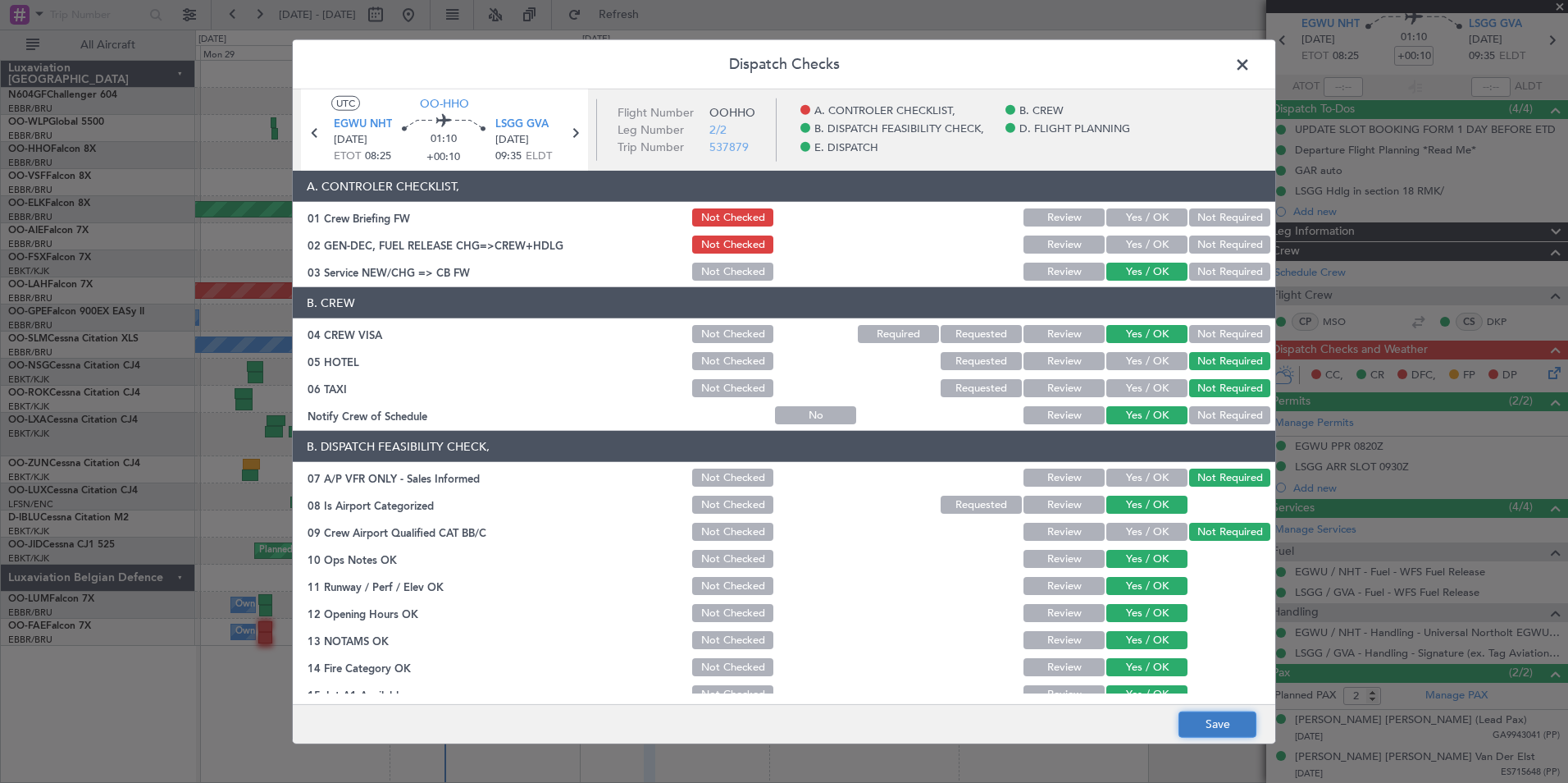
click at [1229, 723] on button "Save" at bounding box center [1217, 724] width 78 height 27
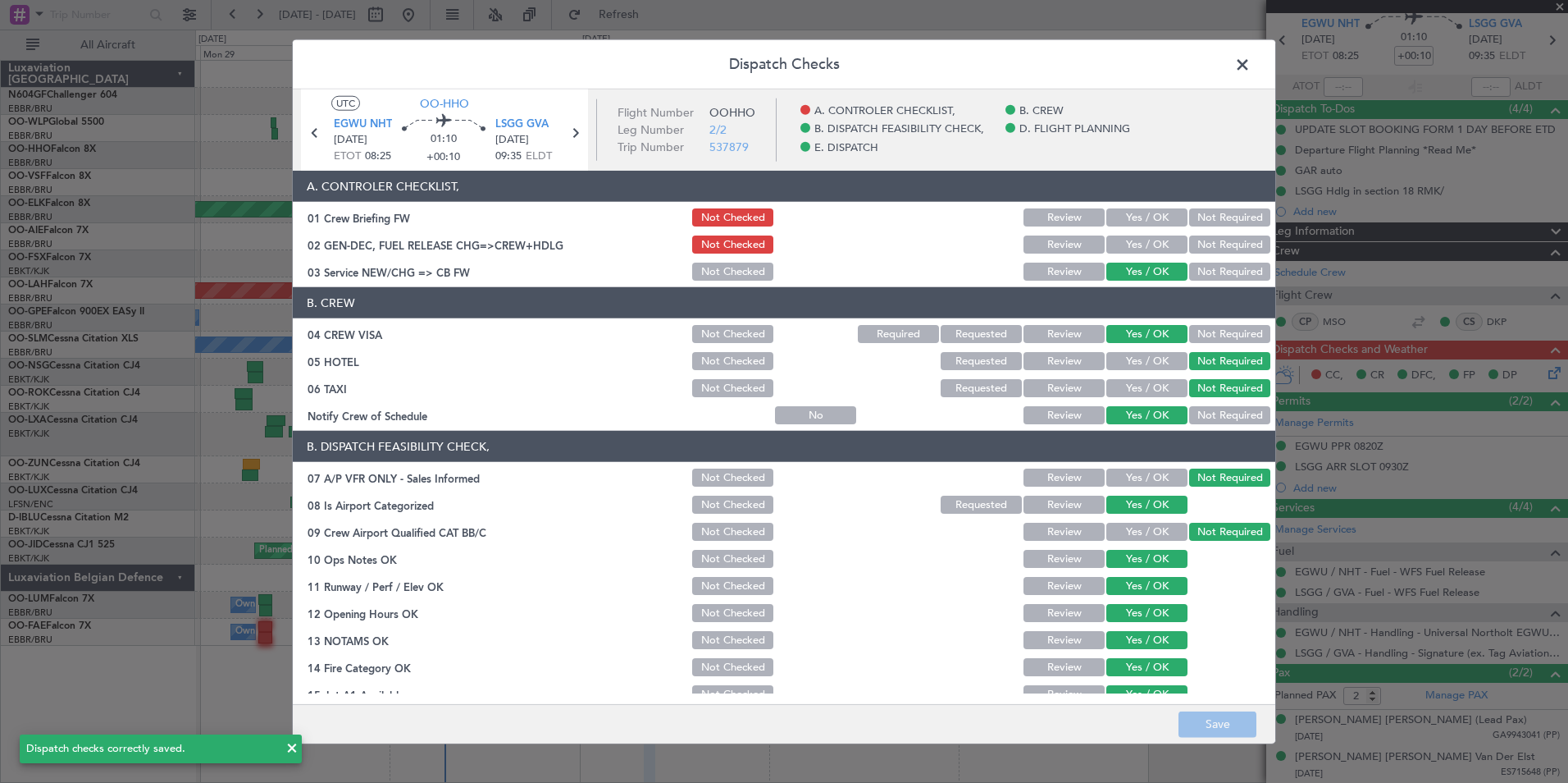
click at [1251, 76] on span at bounding box center [1251, 69] width 0 height 33
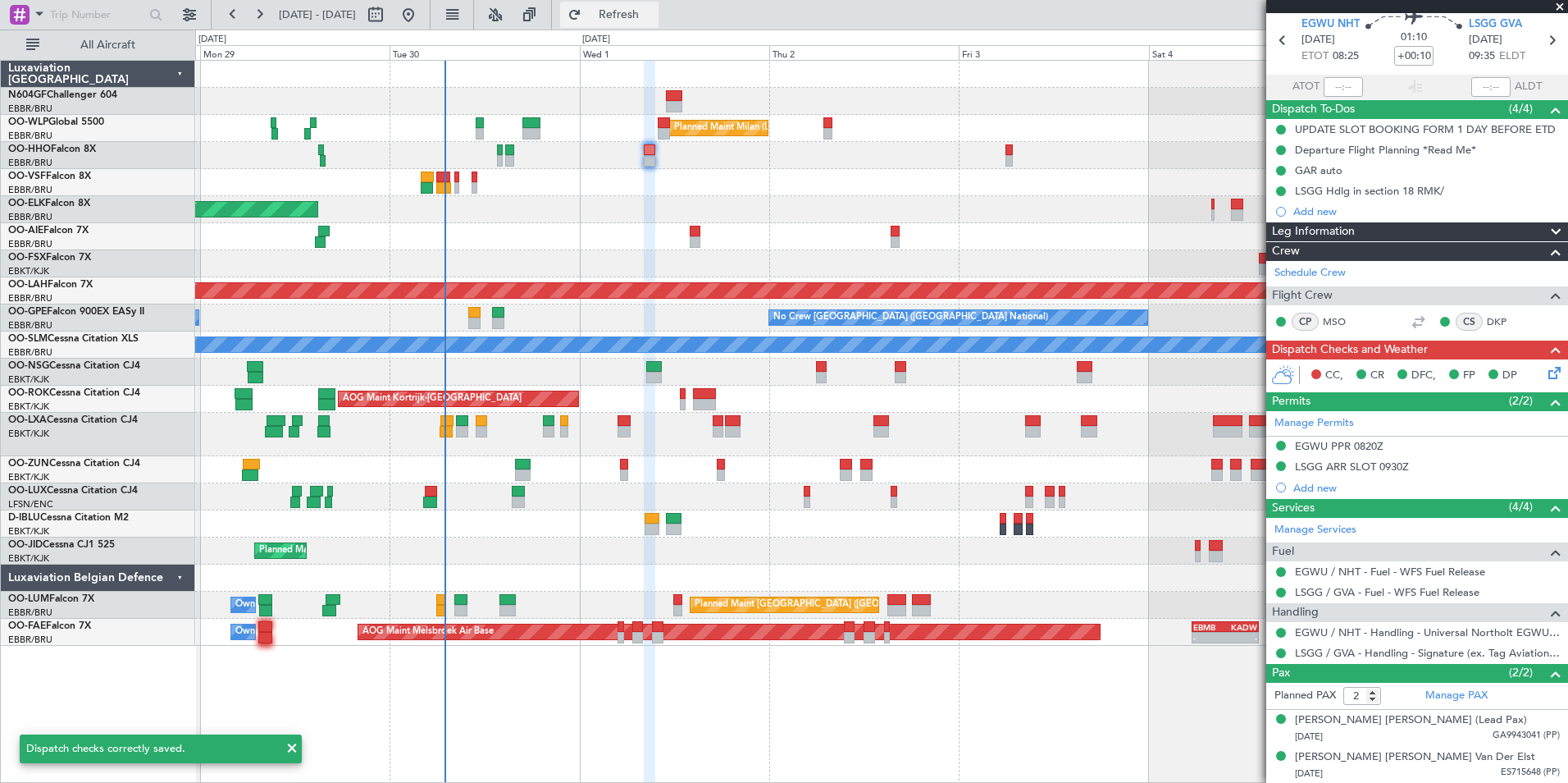
click at [638, 24] on button "Refresh" at bounding box center [609, 15] width 99 height 27
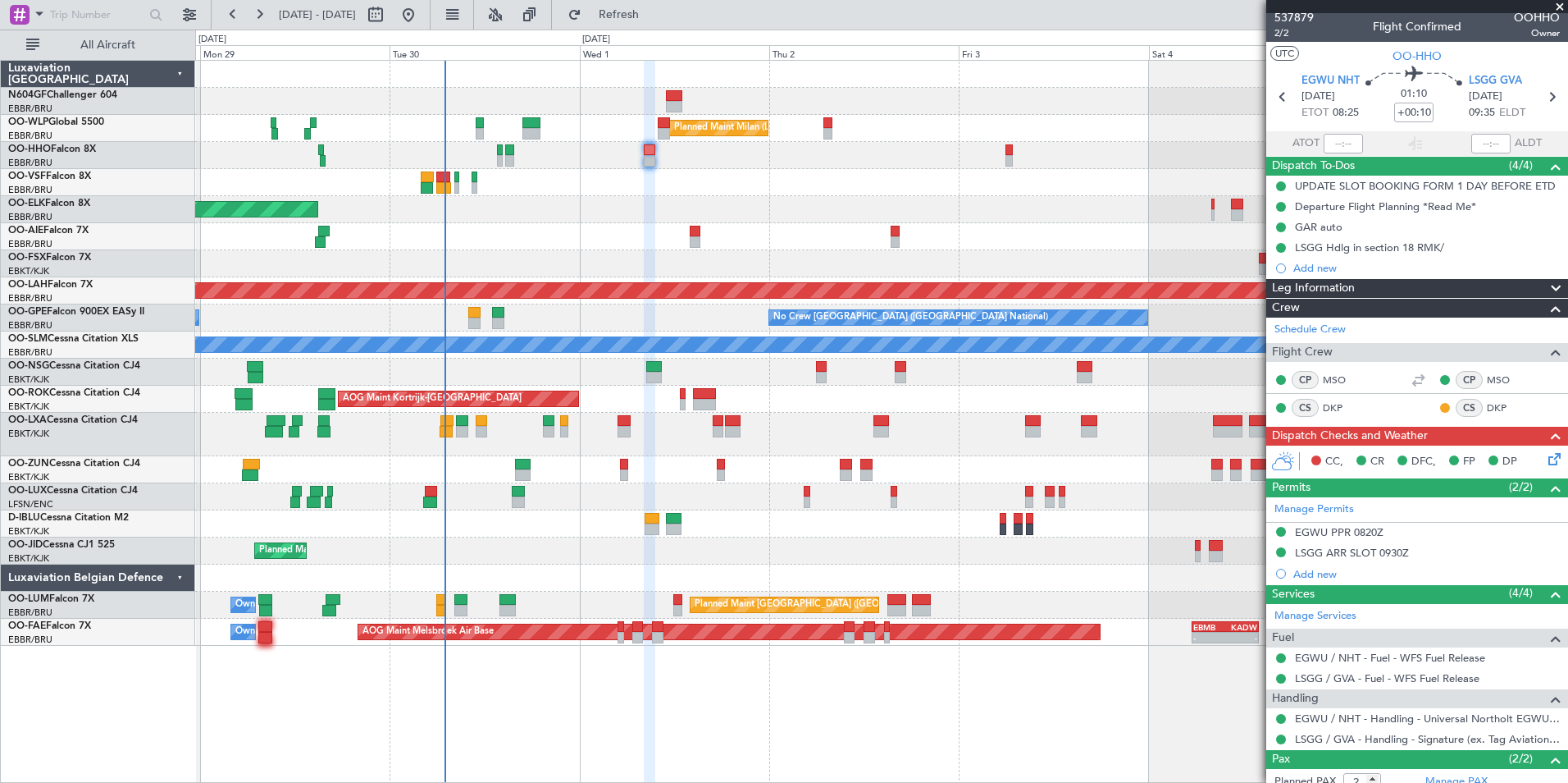
scroll to position [3, 0]
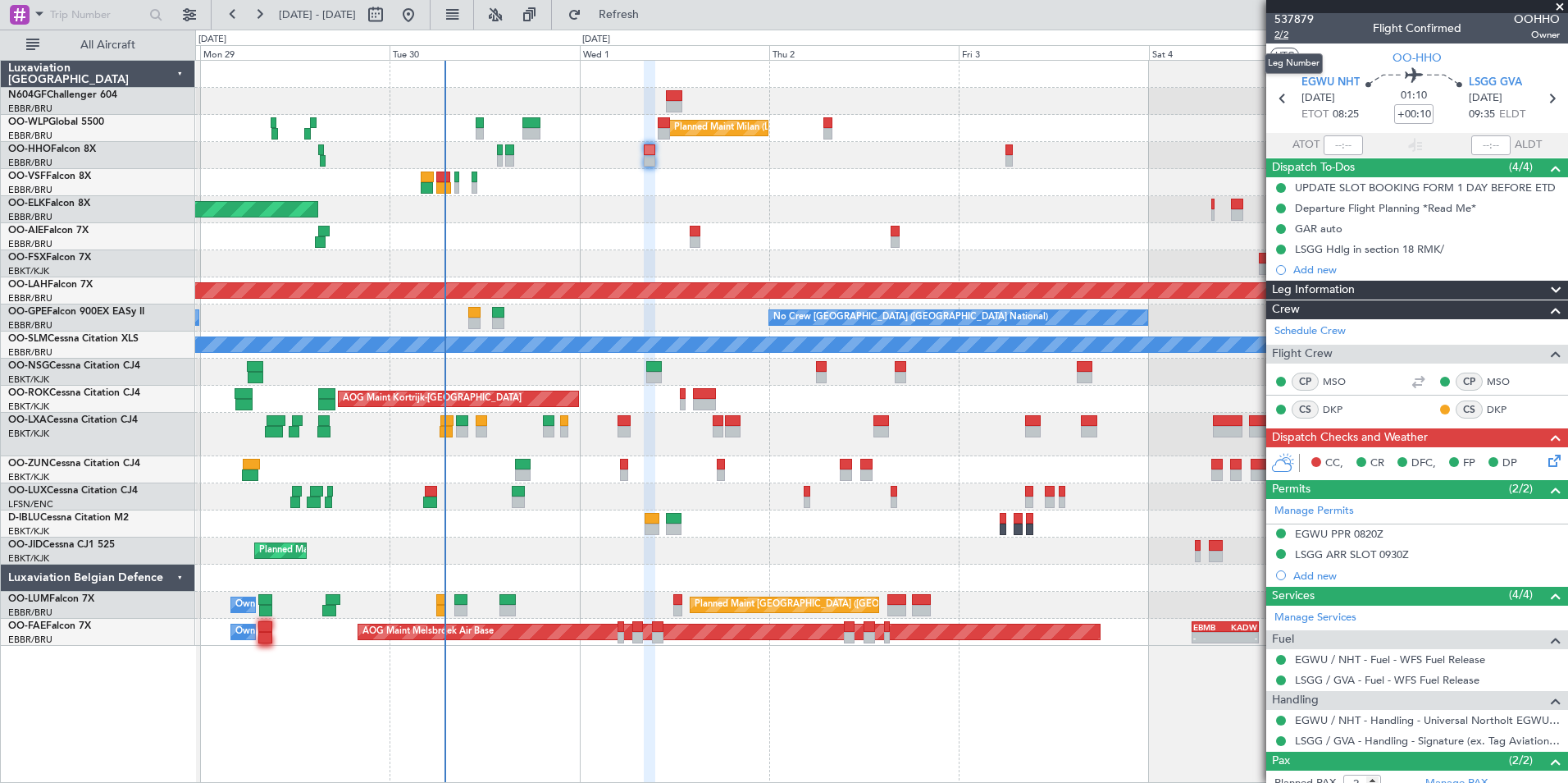
click at [1283, 34] on span "2/2" at bounding box center [1294, 34] width 40 height 14
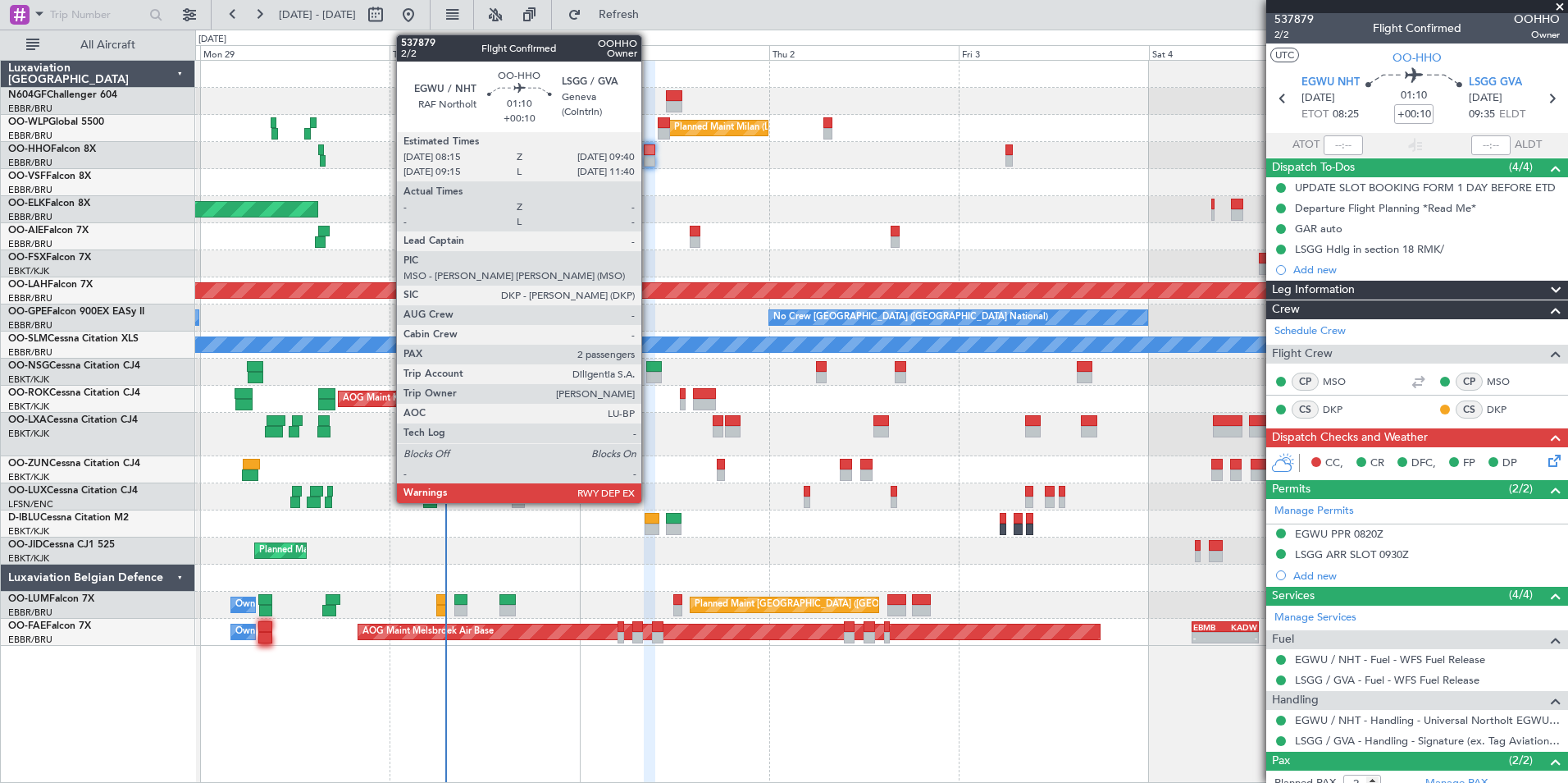
click at [650, 160] on div at bounding box center [649, 160] width 11 height 11
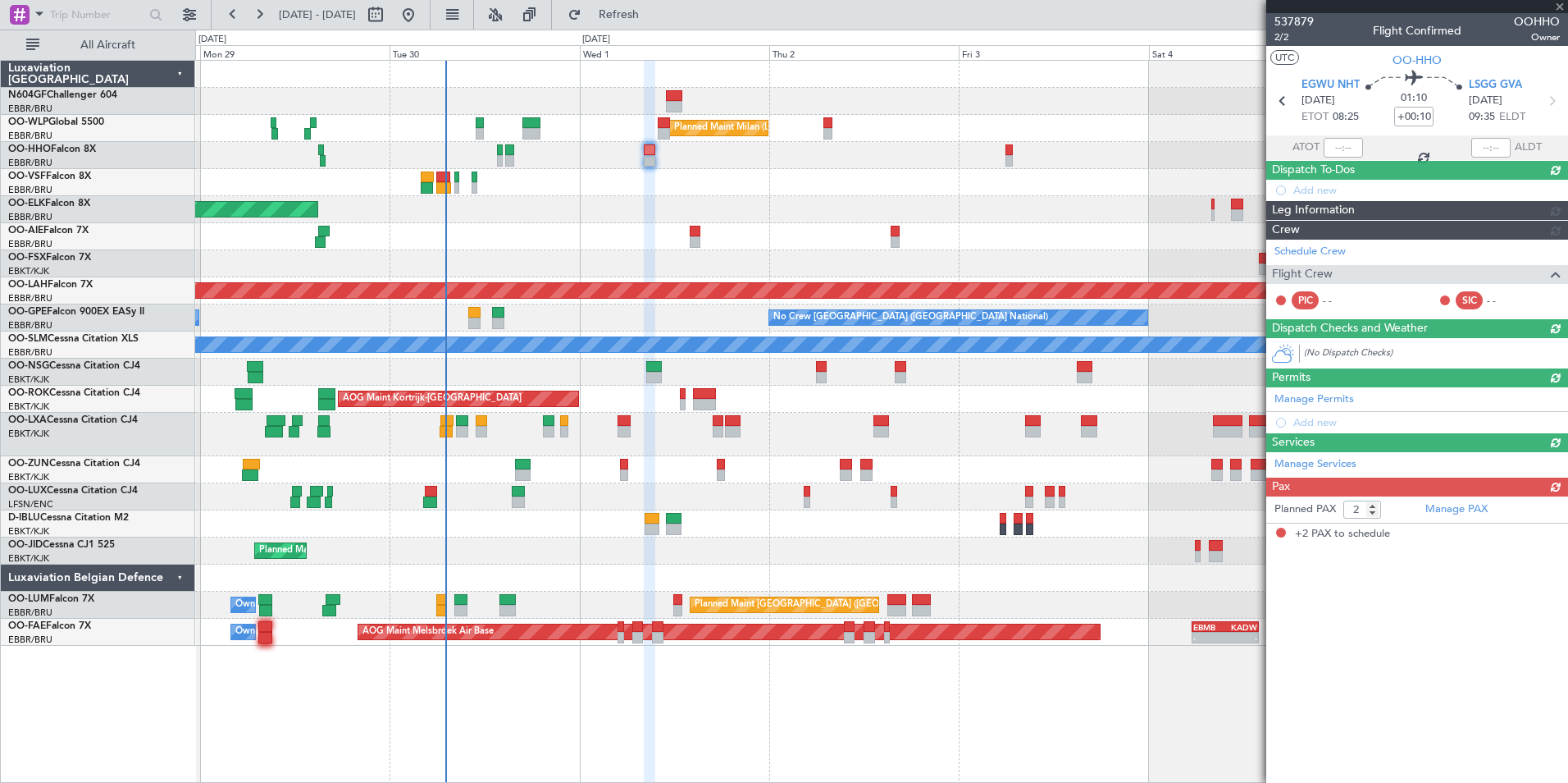
scroll to position [0, 0]
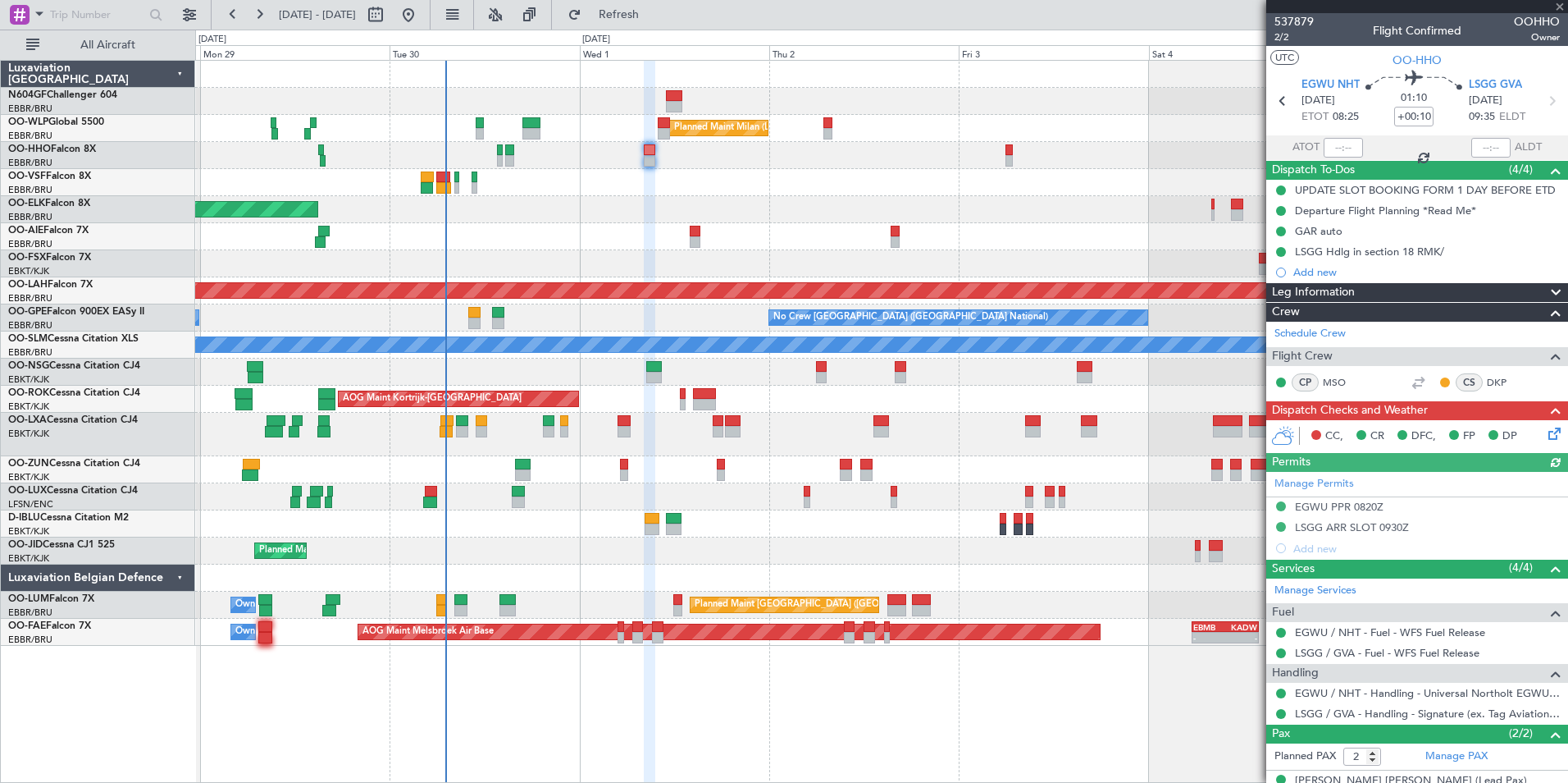
click at [1545, 437] on icon at bounding box center [1551, 431] width 13 height 13
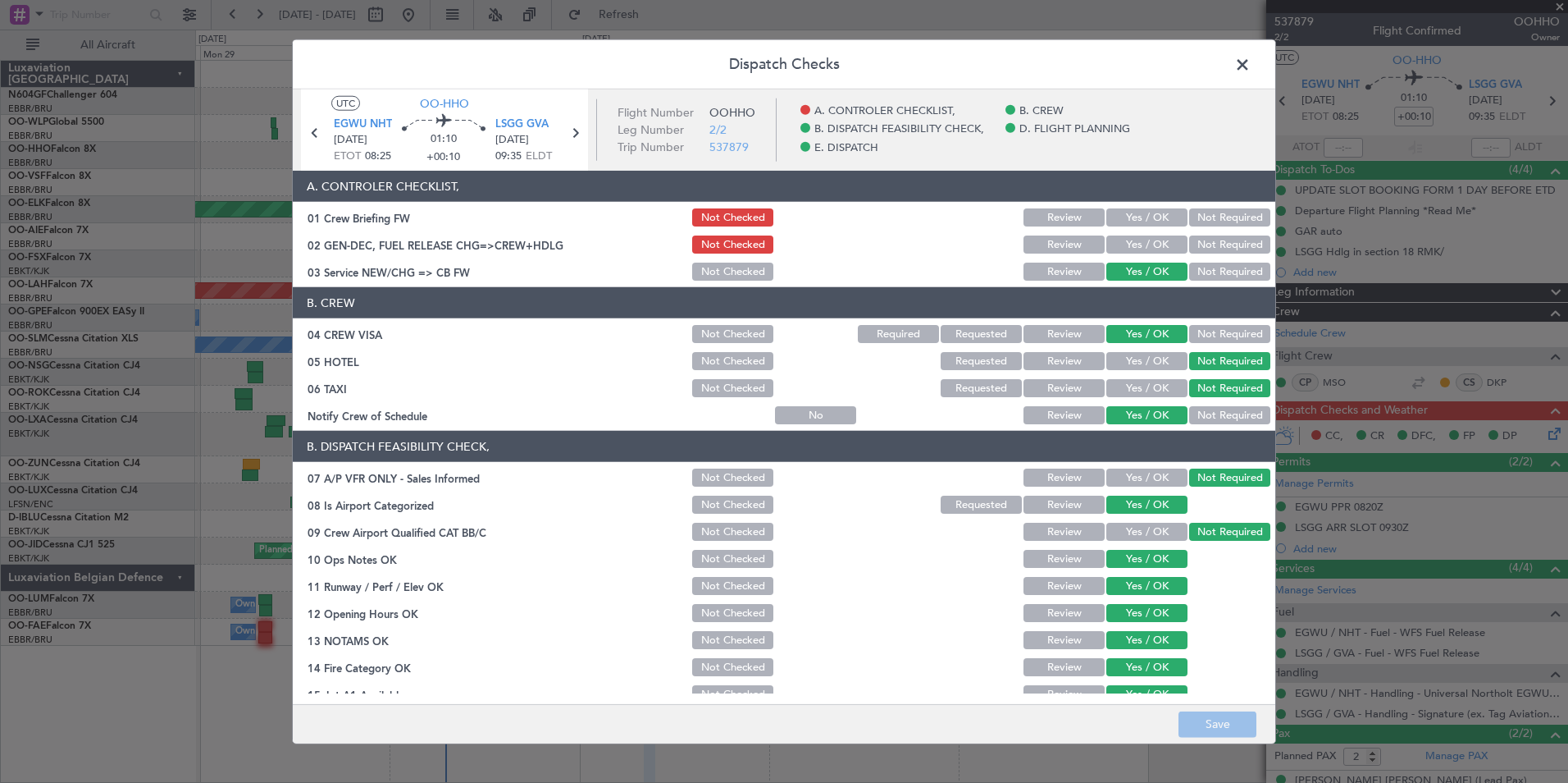
click at [1153, 248] on button "Yes / OK" at bounding box center [1147, 244] width 82 height 18
click at [1128, 212] on button "Yes / OK" at bounding box center [1147, 217] width 82 height 18
click at [1206, 724] on button "Save" at bounding box center [1217, 724] width 78 height 27
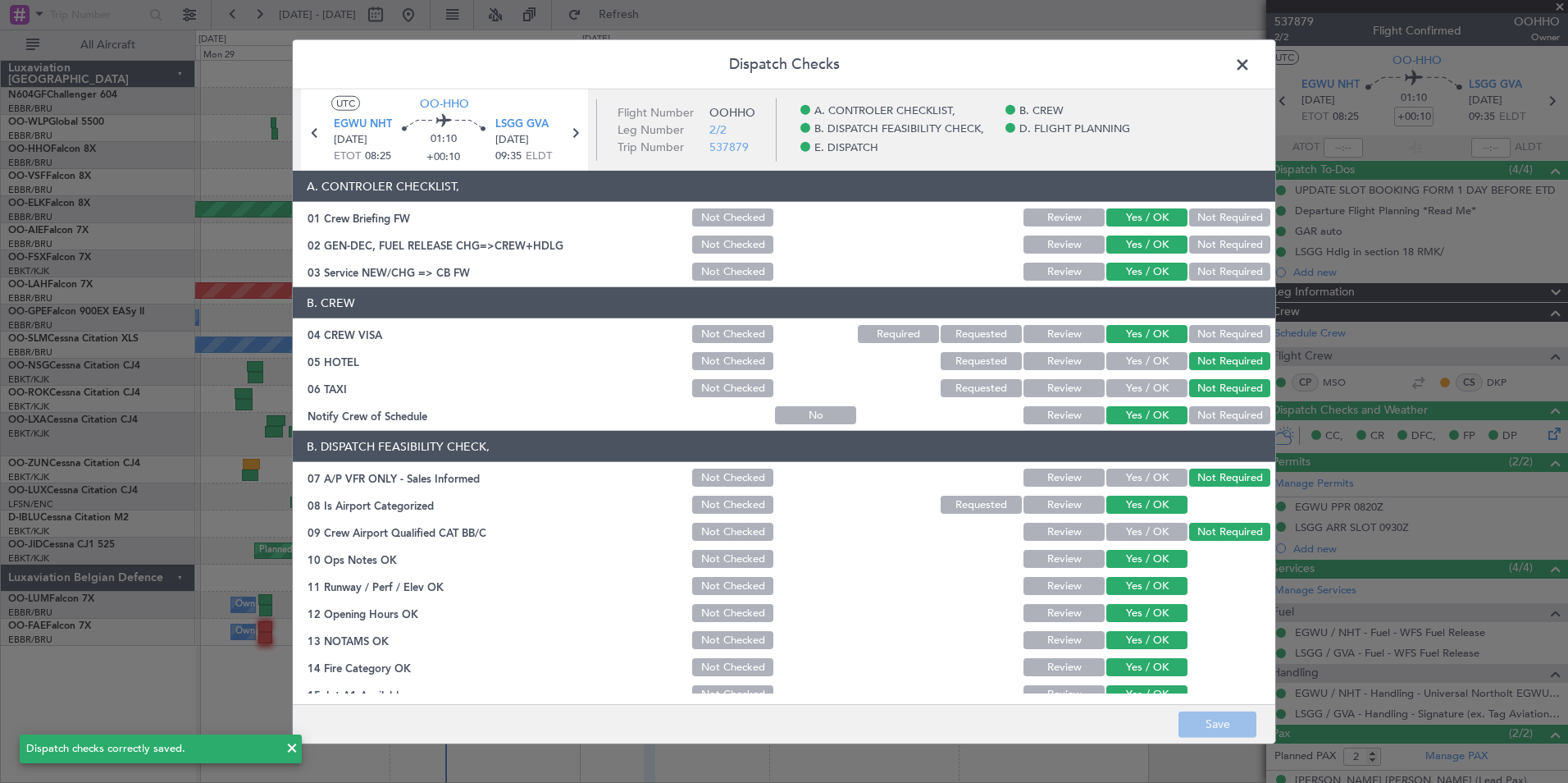
click at [1251, 70] on span at bounding box center [1251, 69] width 0 height 33
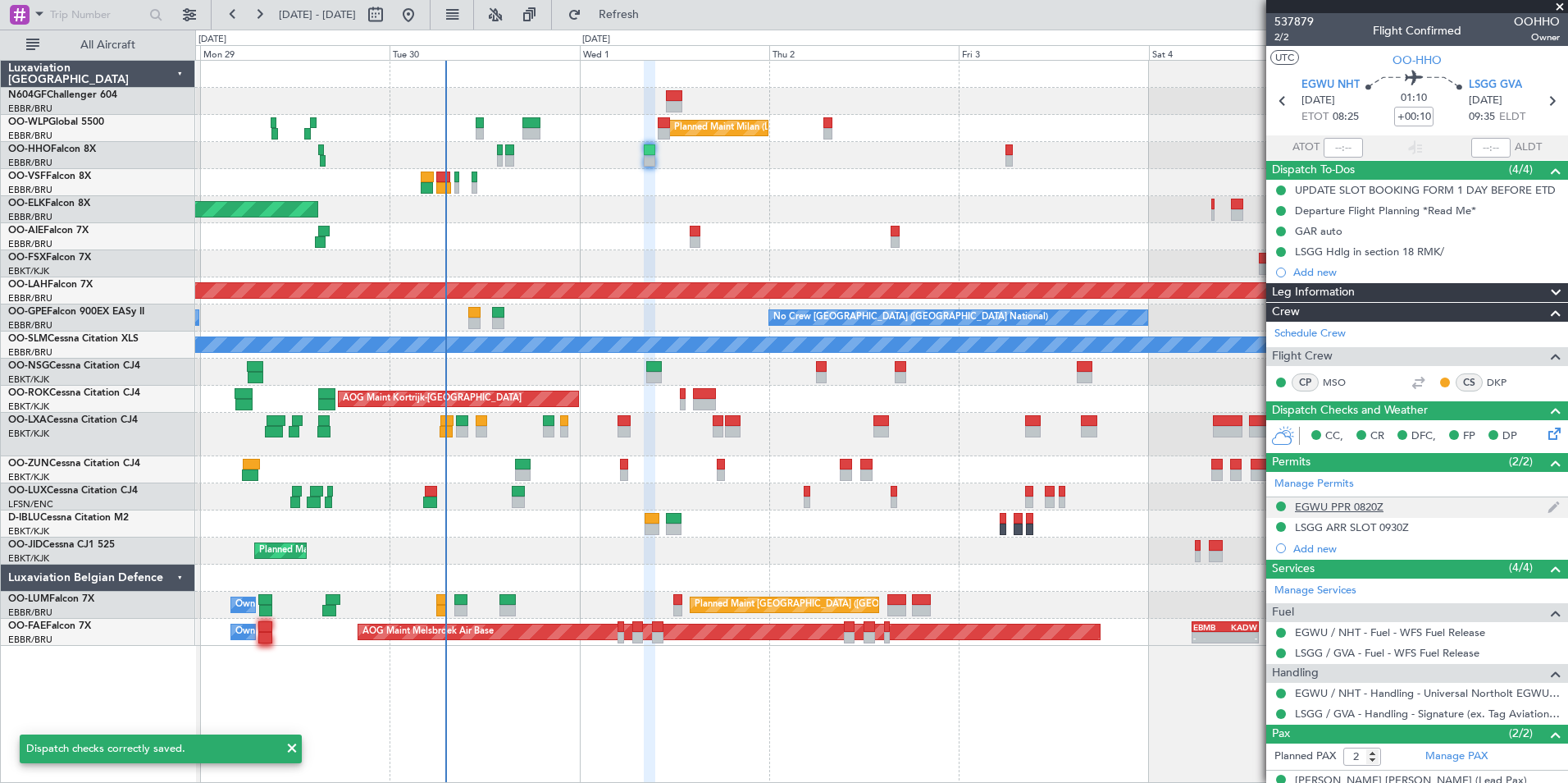
scroll to position [61, 0]
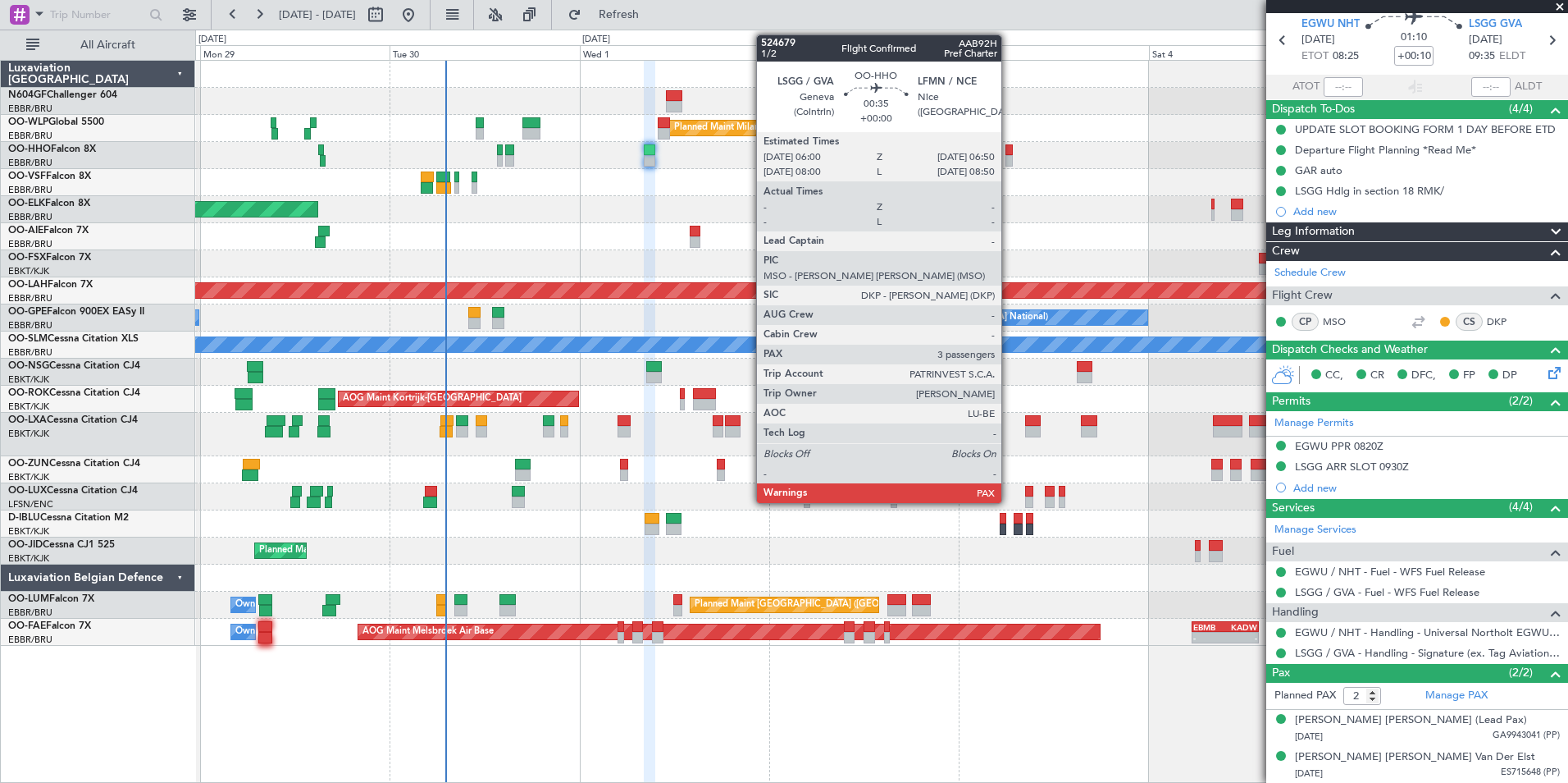
click at [689, 187] on div "Planned Maint Milan (Linate) Planned Maint [GEOGRAPHIC_DATA]-[GEOGRAPHIC_DATA] …" at bounding box center [881, 353] width 1372 height 585
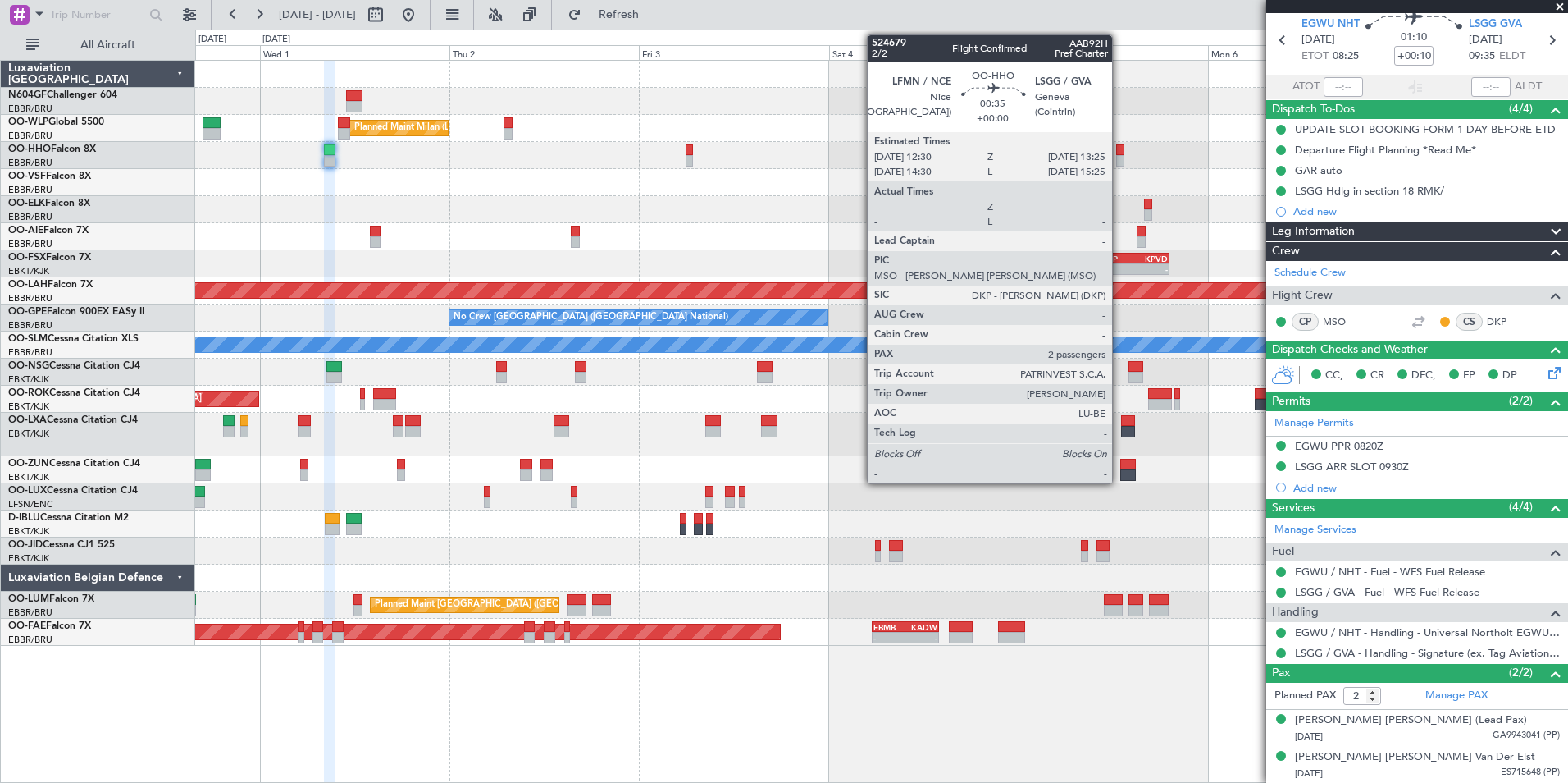
click at [1120, 154] on div at bounding box center [1120, 150] width 8 height 11
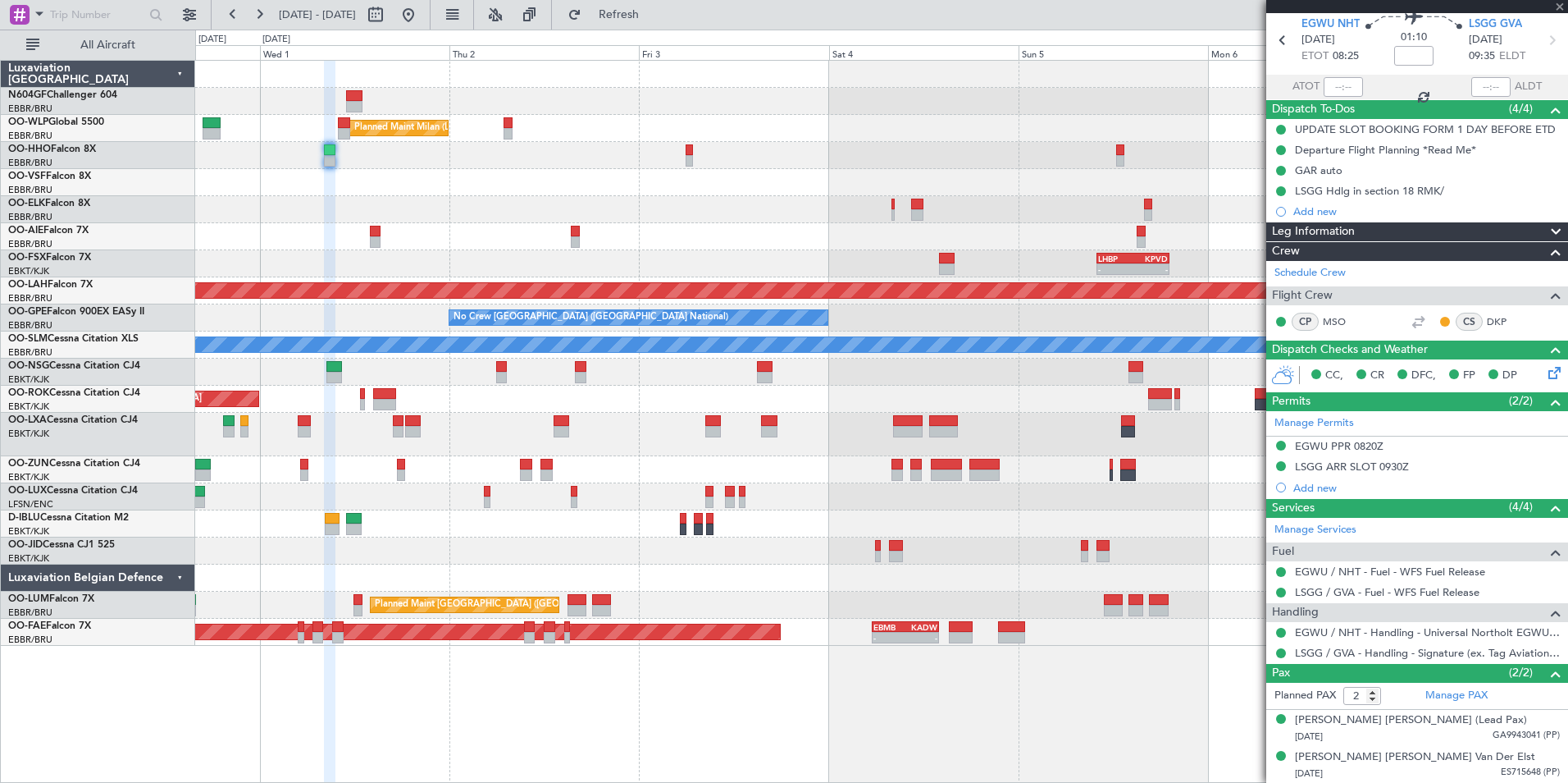
scroll to position [0, 0]
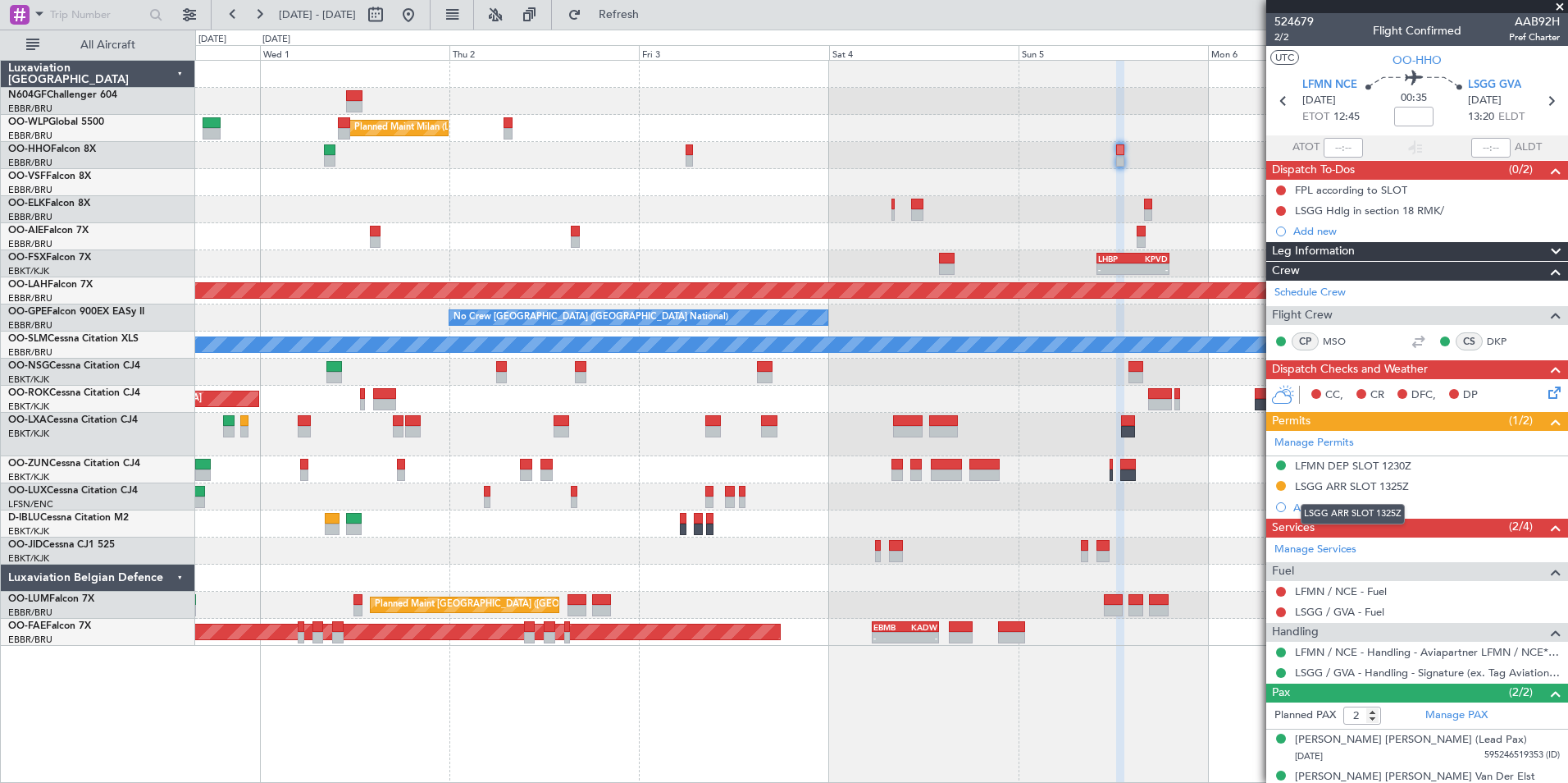
click at [1387, 490] on div "LSGG ARR SLOT 1325Z" at bounding box center [1351, 486] width 114 height 14
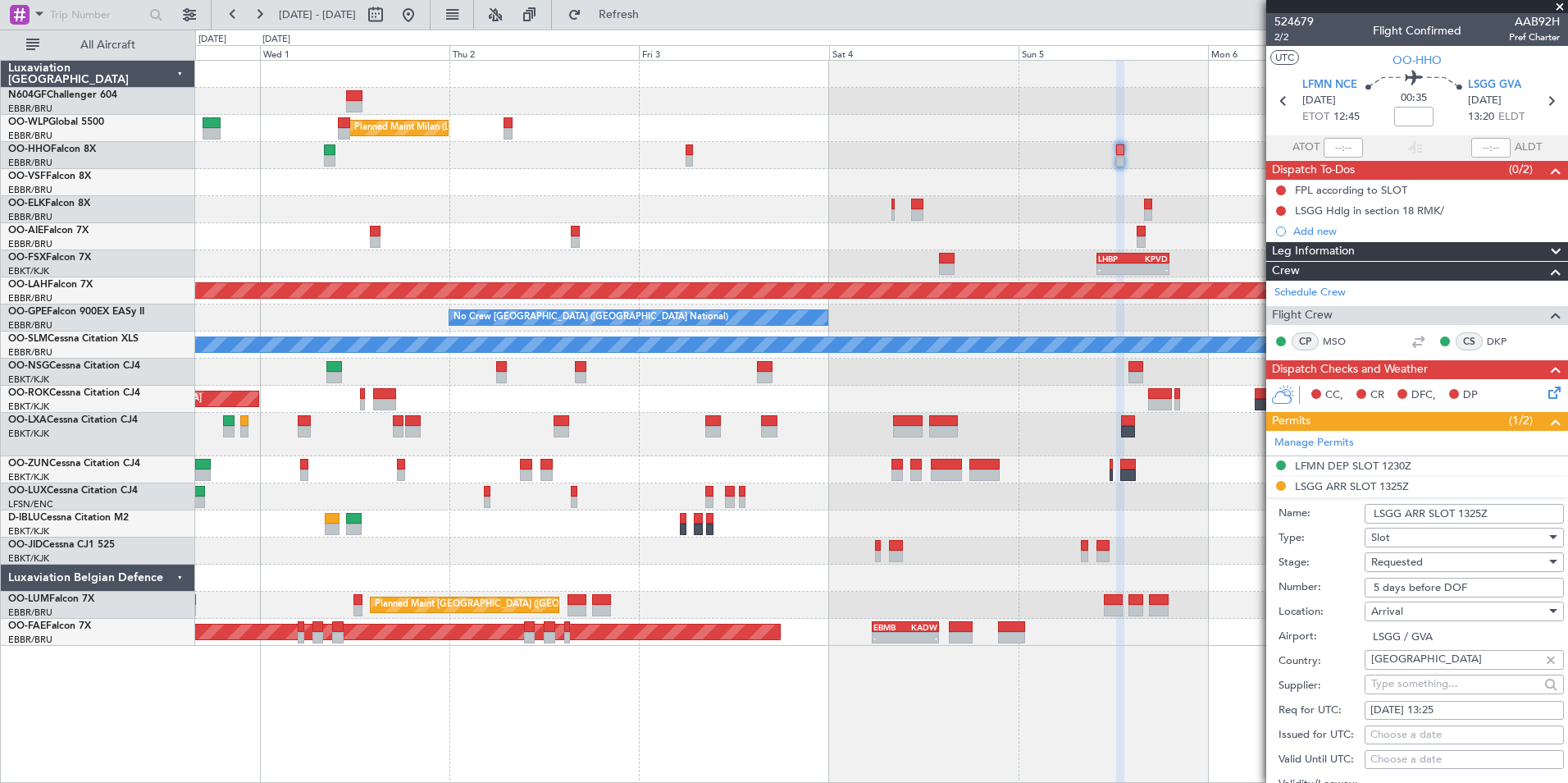
click at [1469, 586] on input "5 days before DOF" at bounding box center [1464, 587] width 199 height 20
drag, startPoint x: 1467, startPoint y: 590, endPoint x: 1441, endPoint y: 609, distance: 32.2
click at [1441, 609] on div "Arrival" at bounding box center [1458, 611] width 174 height 25
click at [1482, 584] on div at bounding box center [784, 391] width 1568 height 783
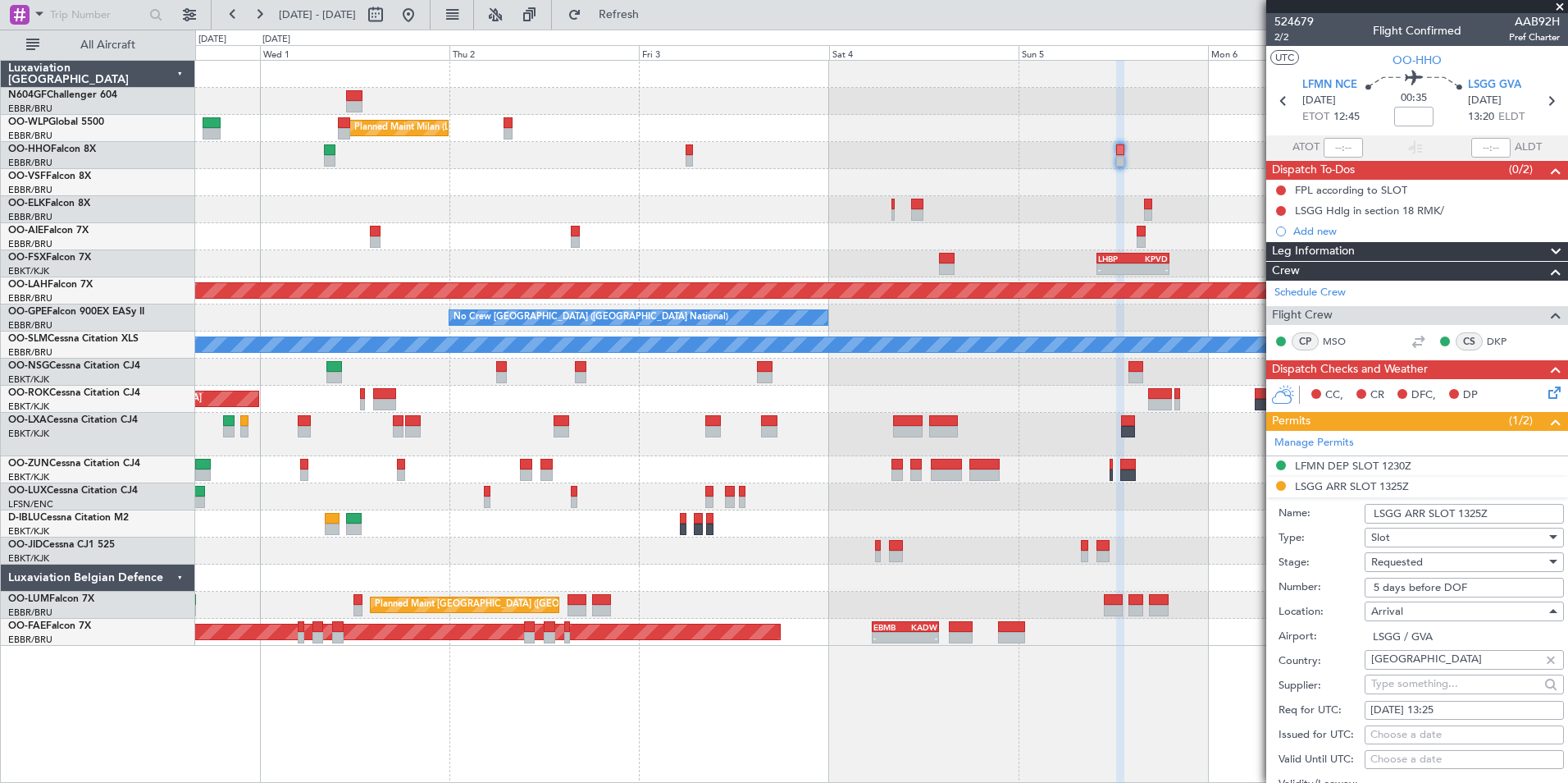
click at [1482, 584] on input "5 days before DOF" at bounding box center [1464, 587] width 199 height 20
paste input "100513201A"
type input "100513201A"
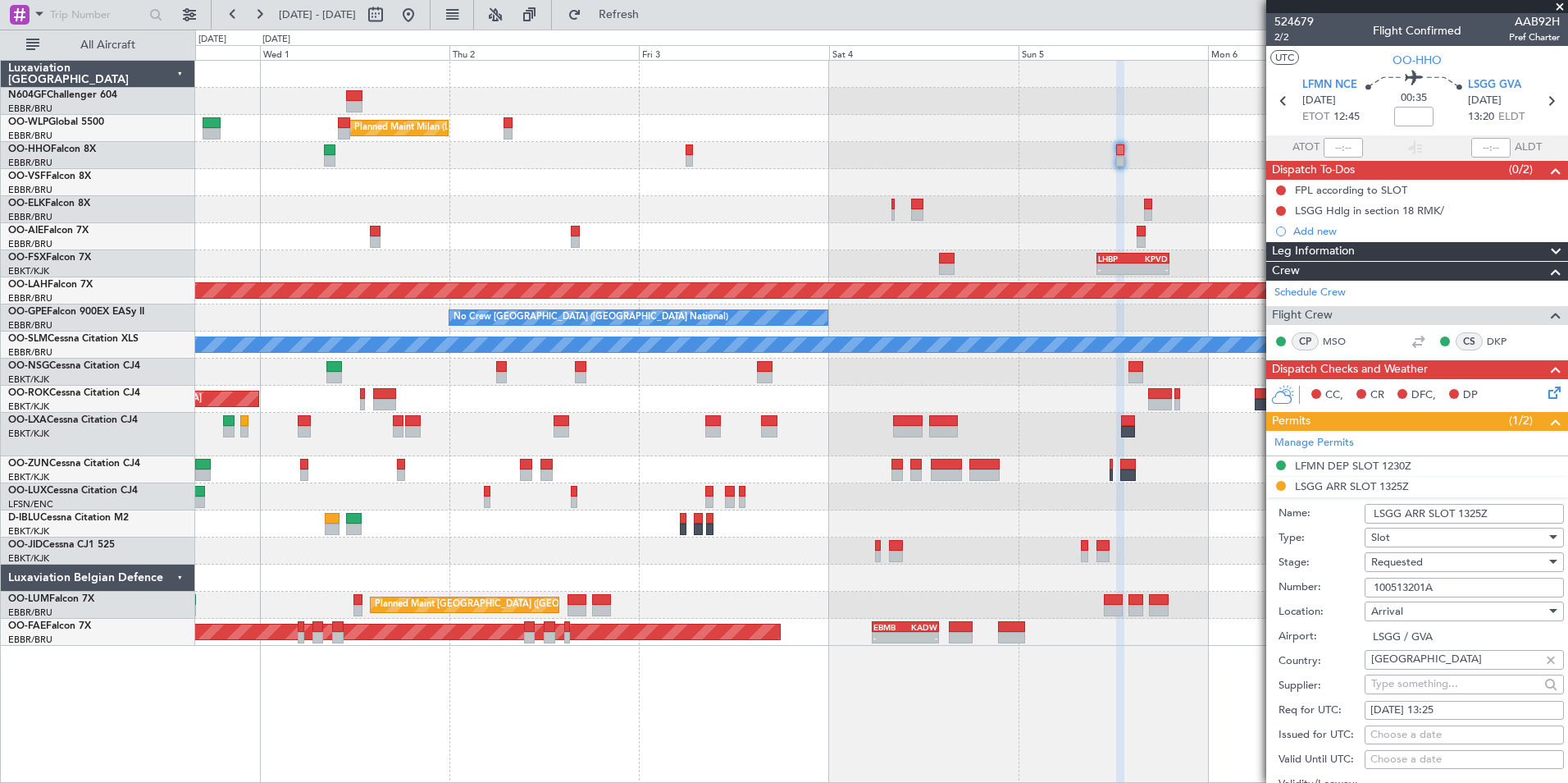
click at [1463, 561] on div "Requested" at bounding box center [1458, 562] width 174 height 25
click at [1432, 680] on span "Received OK" at bounding box center [1458, 686] width 172 height 25
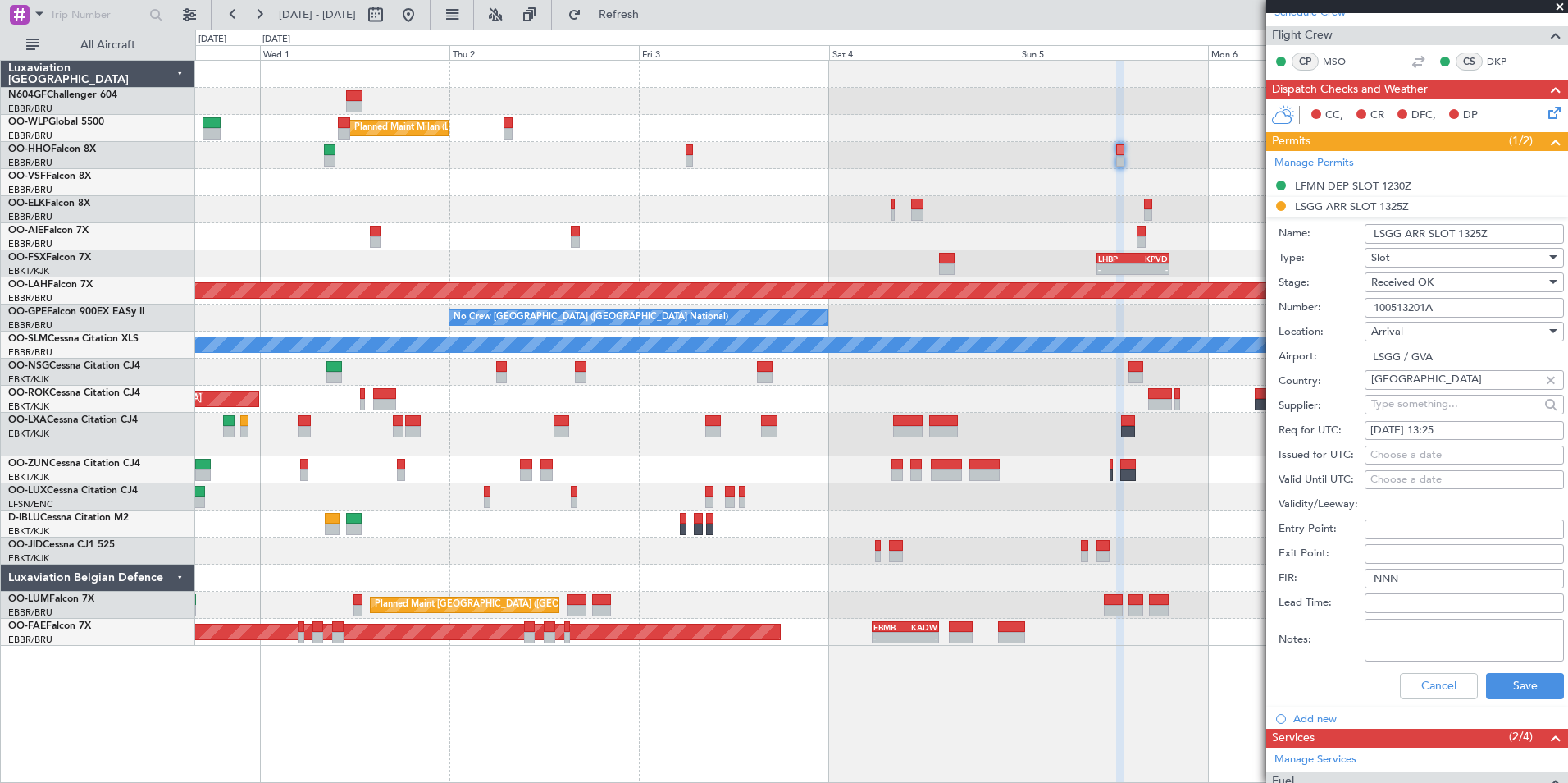
scroll to position [281, 0]
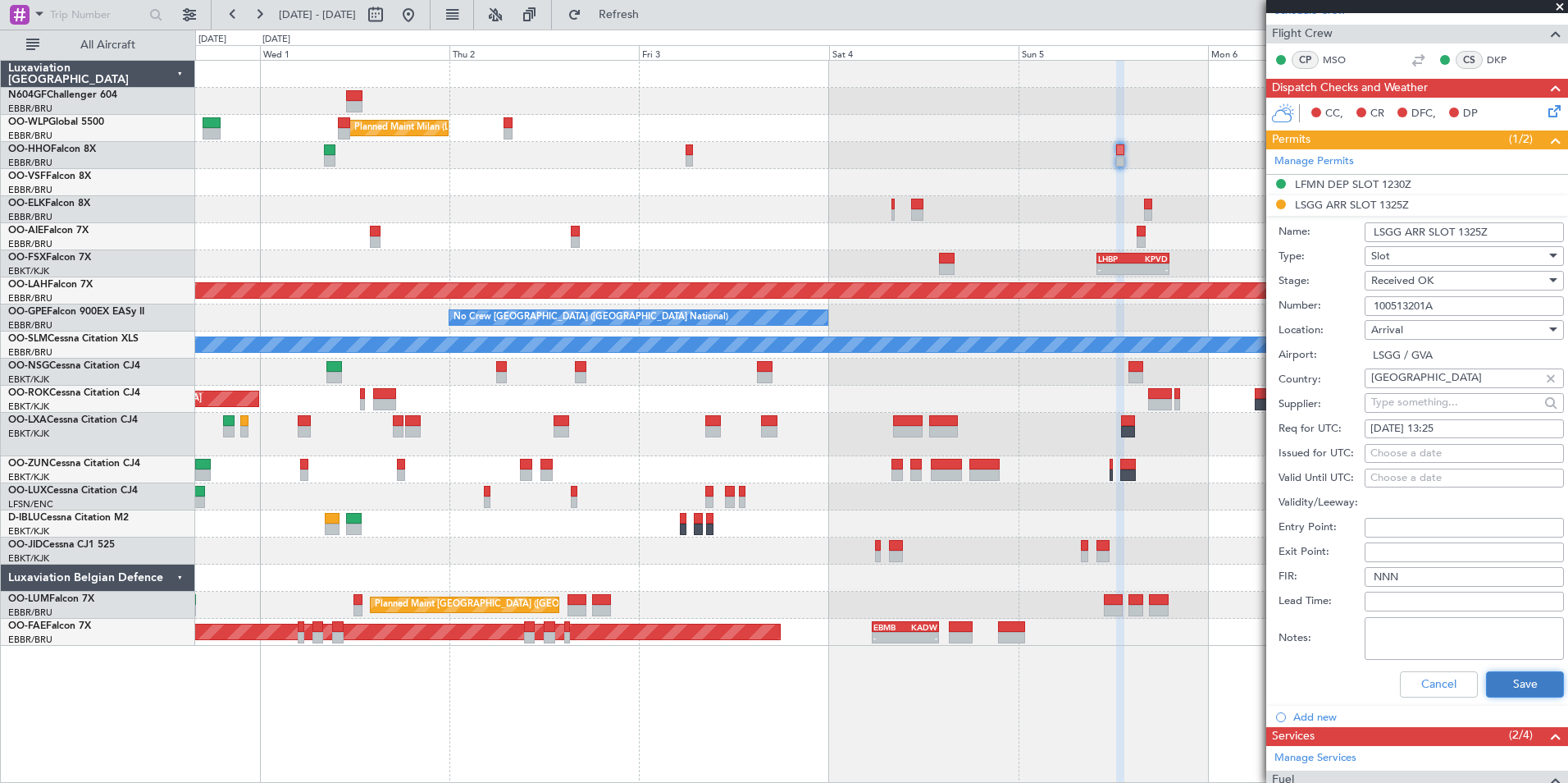
click at [1498, 680] on button "Save" at bounding box center [1525, 684] width 78 height 27
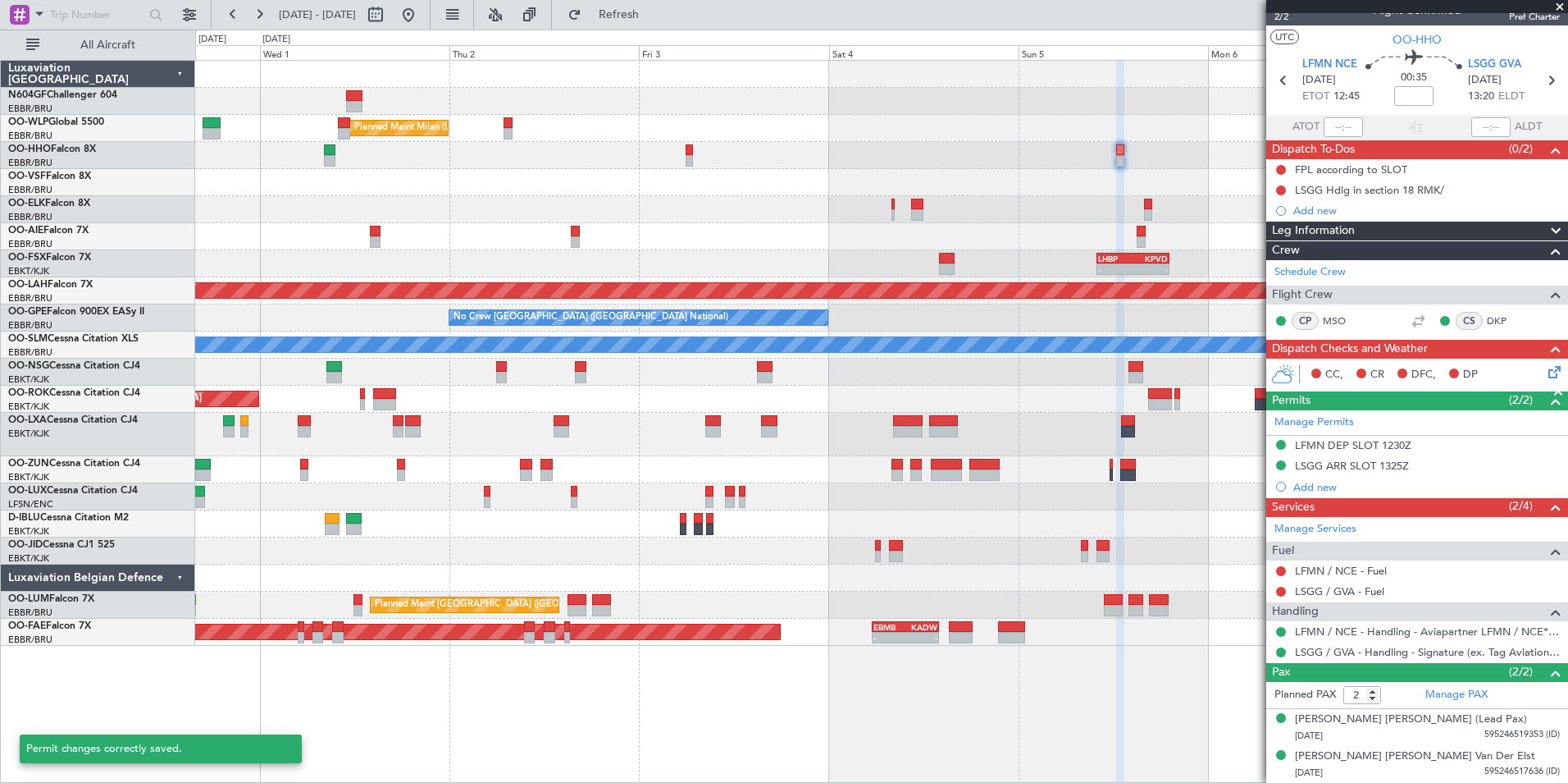
scroll to position [20, 0]
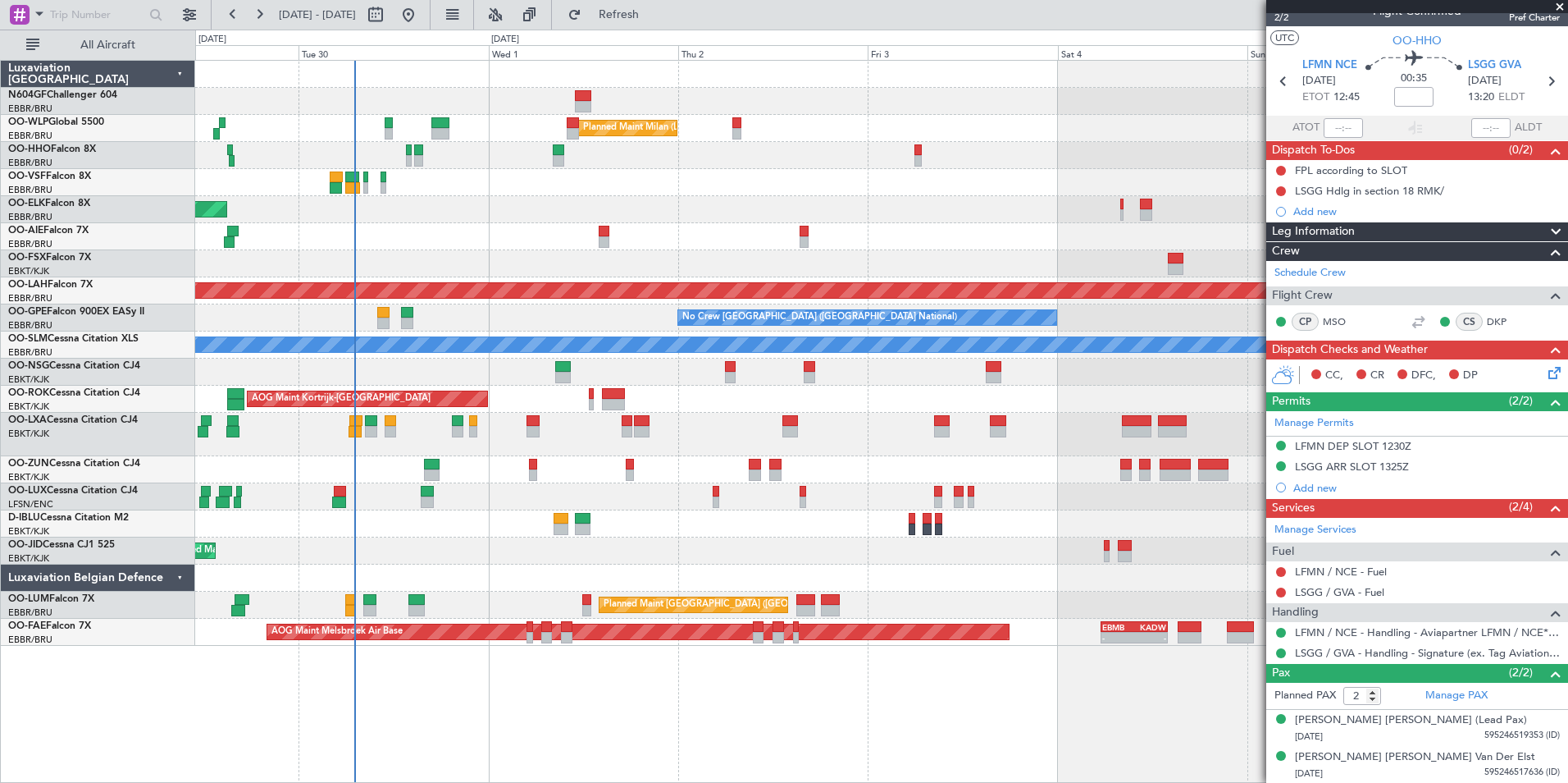
click at [897, 291] on div "Planned Maint [PERSON_NAME]-[GEOGRAPHIC_DATA][PERSON_NAME] ([GEOGRAPHIC_DATA][P…" at bounding box center [882, 290] width 4115 height 15
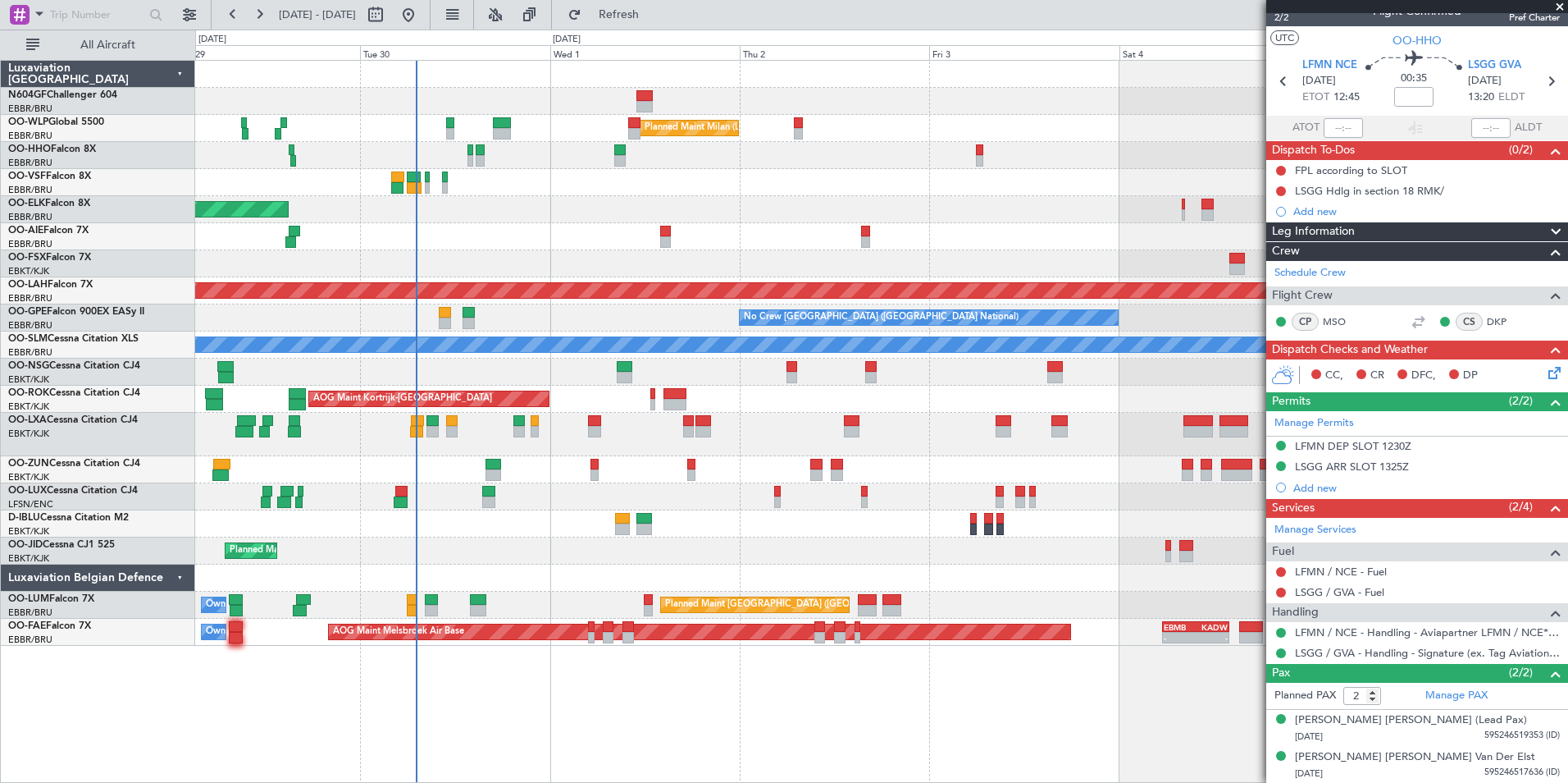
click at [589, 170] on div "Planned Maint Milan (Linate) Planned Maint [GEOGRAPHIC_DATA]-[GEOGRAPHIC_DATA] …" at bounding box center [881, 353] width 1372 height 585
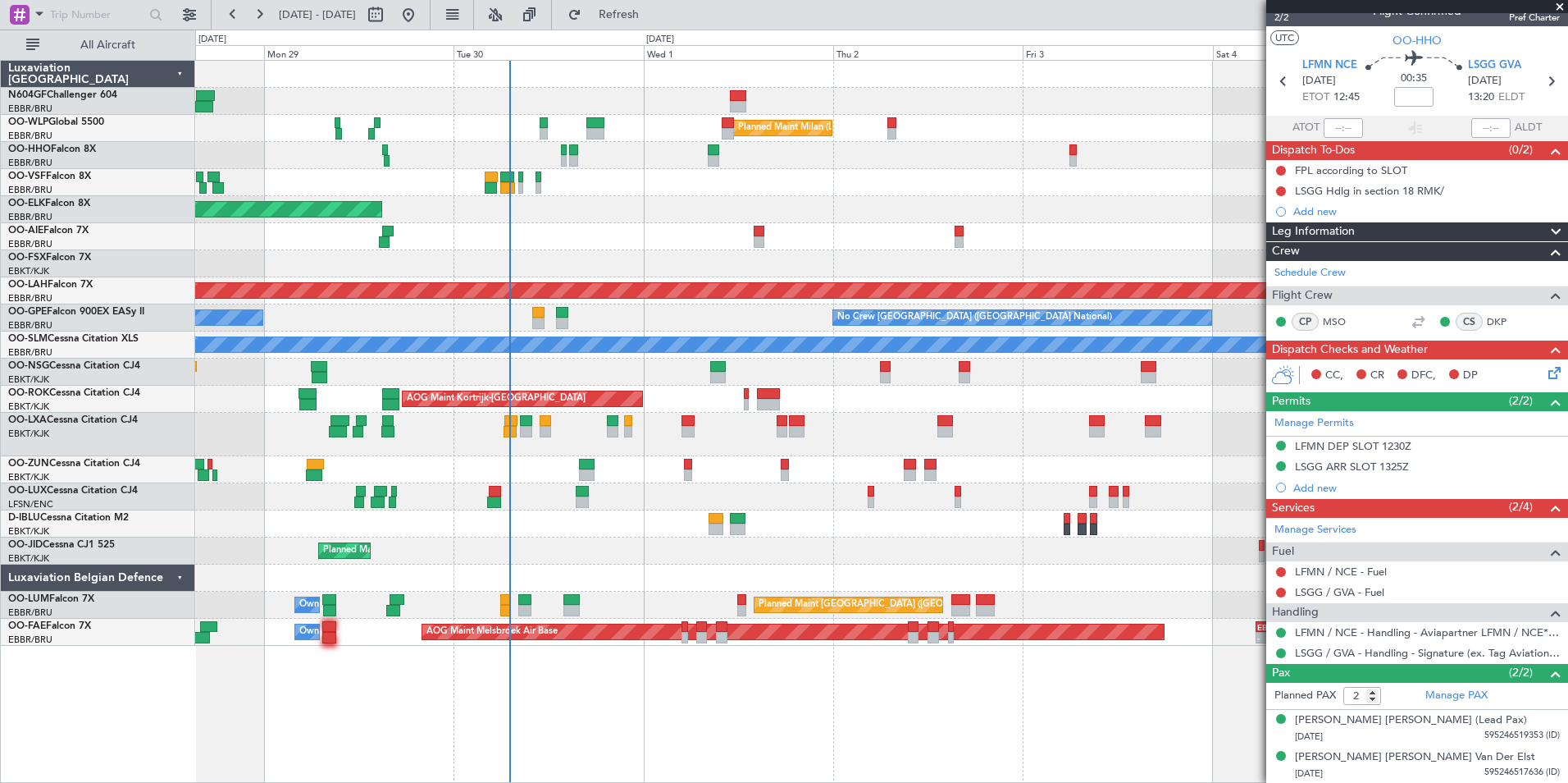
click at [510, 607] on div "Planned Maint [GEOGRAPHIC_DATA] ([GEOGRAPHIC_DATA] National) Owner [GEOGRAPHIC_…" at bounding box center [881, 605] width 1372 height 28
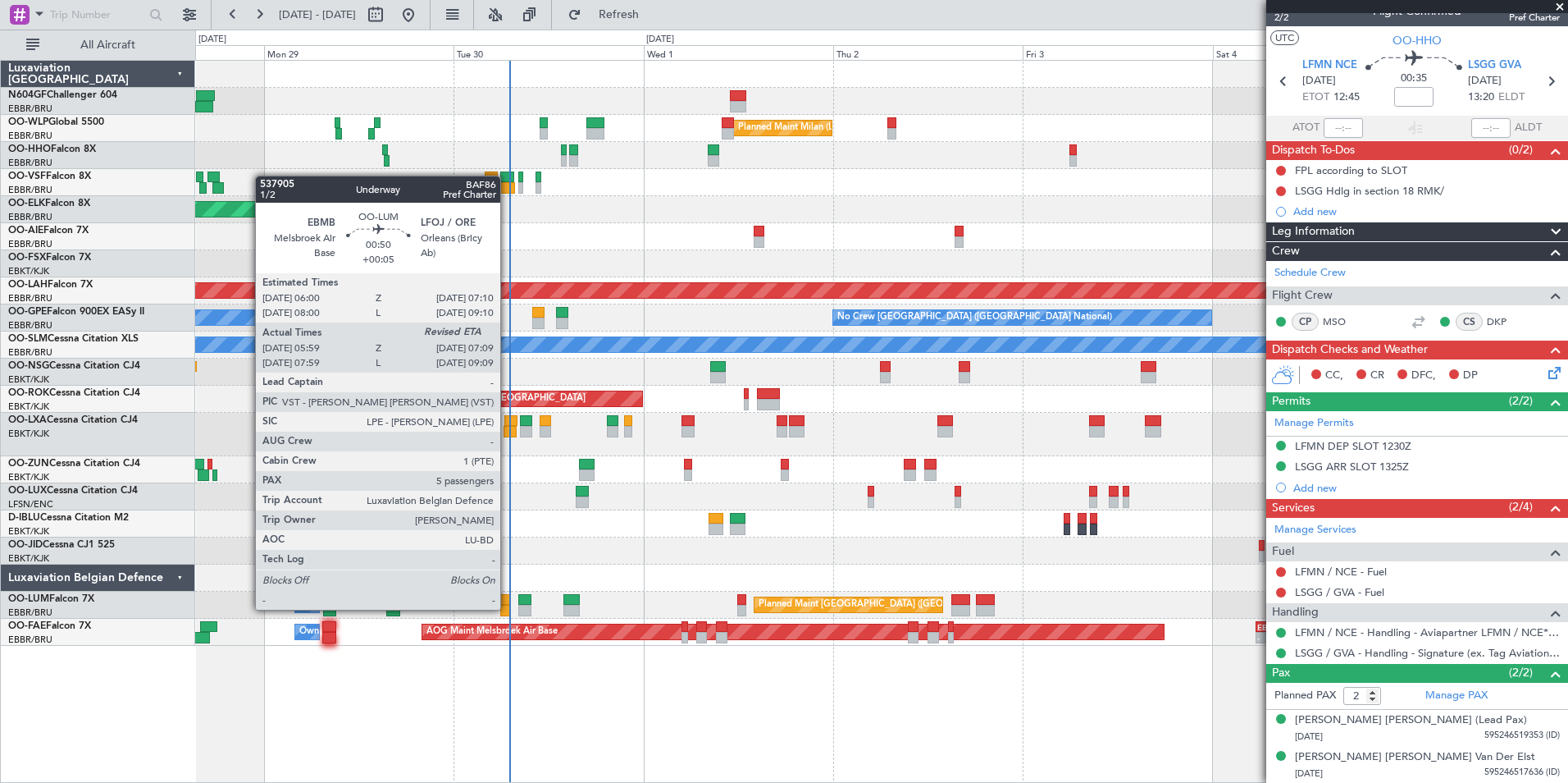
click at [508, 608] on div at bounding box center [504, 610] width 9 height 11
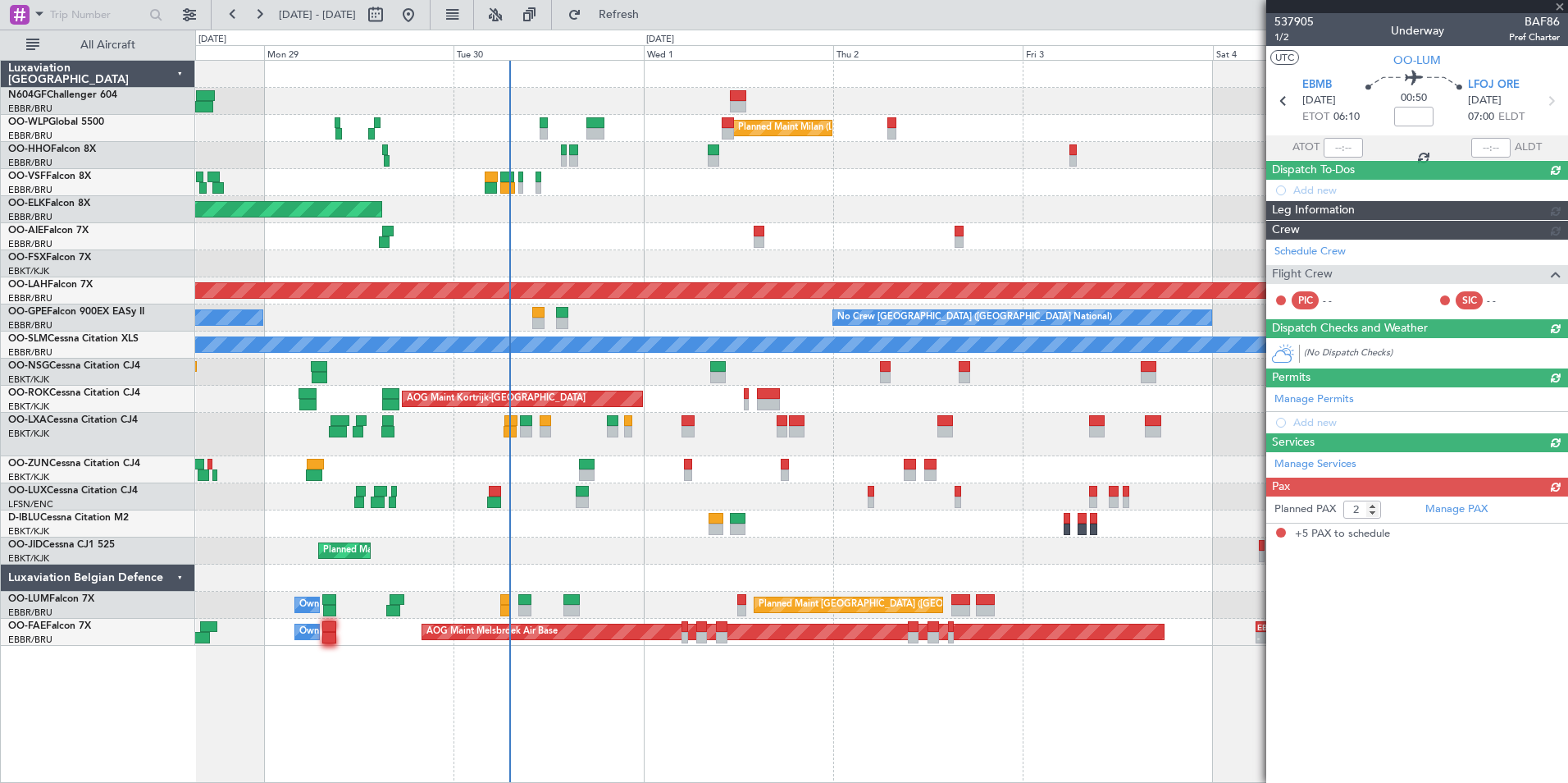
type input "+00:05"
type input "06:09"
type input "5"
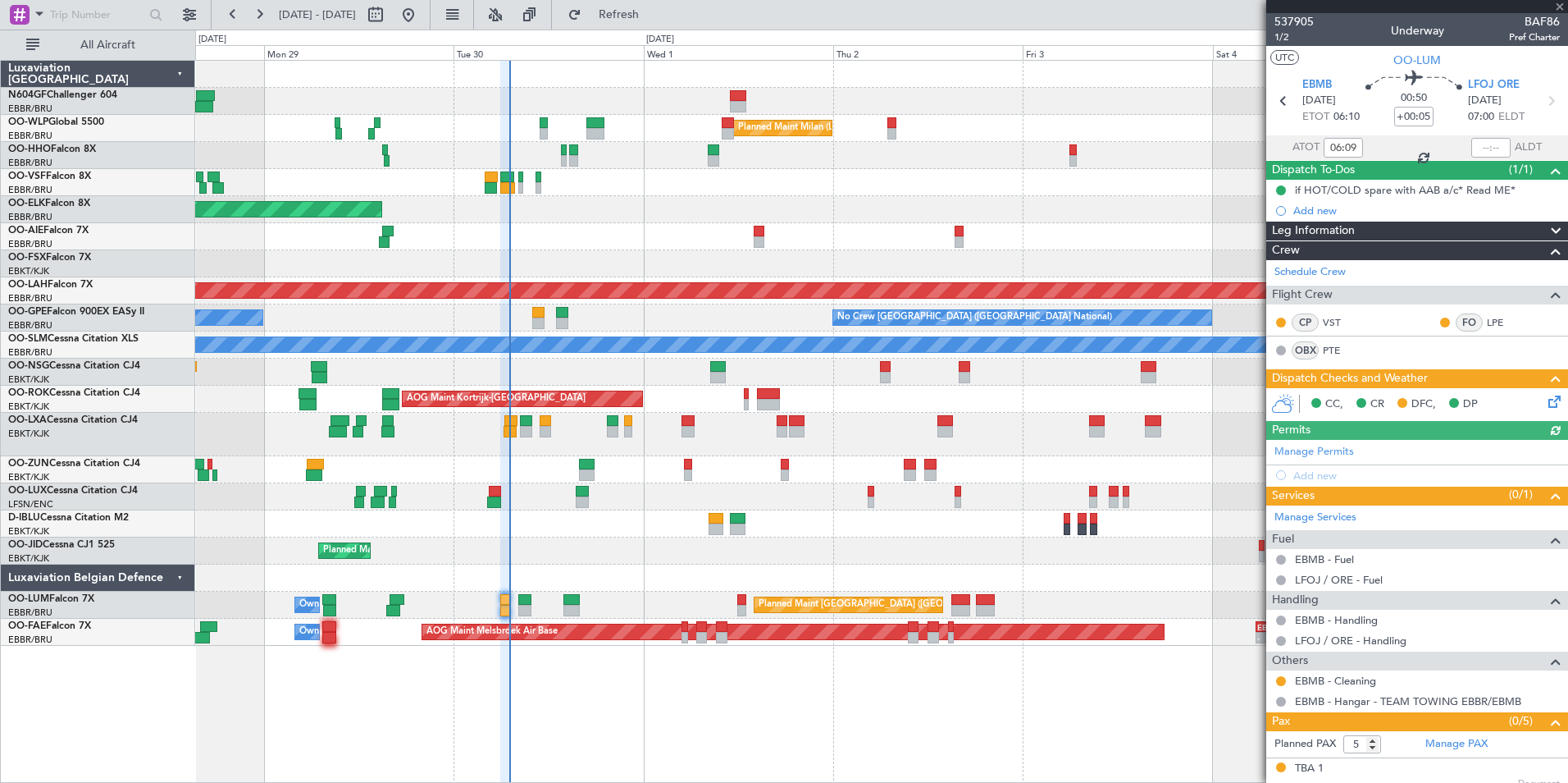
click at [1473, 144] on div at bounding box center [1491, 147] width 40 height 20
click at [1472, 149] on input "text" at bounding box center [1491, 147] width 40 height 20
click at [1124, 152] on div at bounding box center [881, 156] width 1372 height 28
type input "07:01"
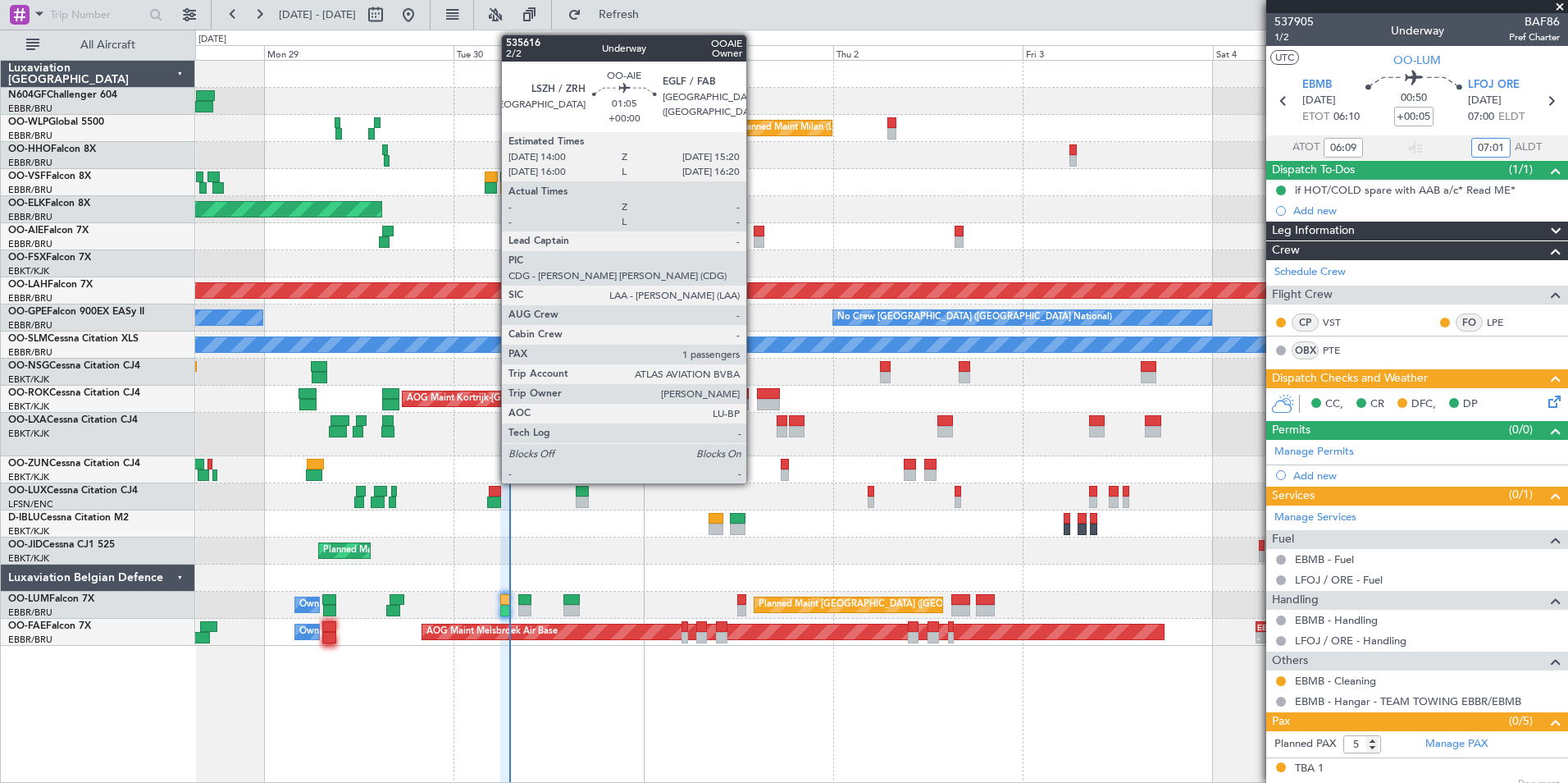
click at [753, 241] on div at bounding box center [759, 242] width 10 height 11
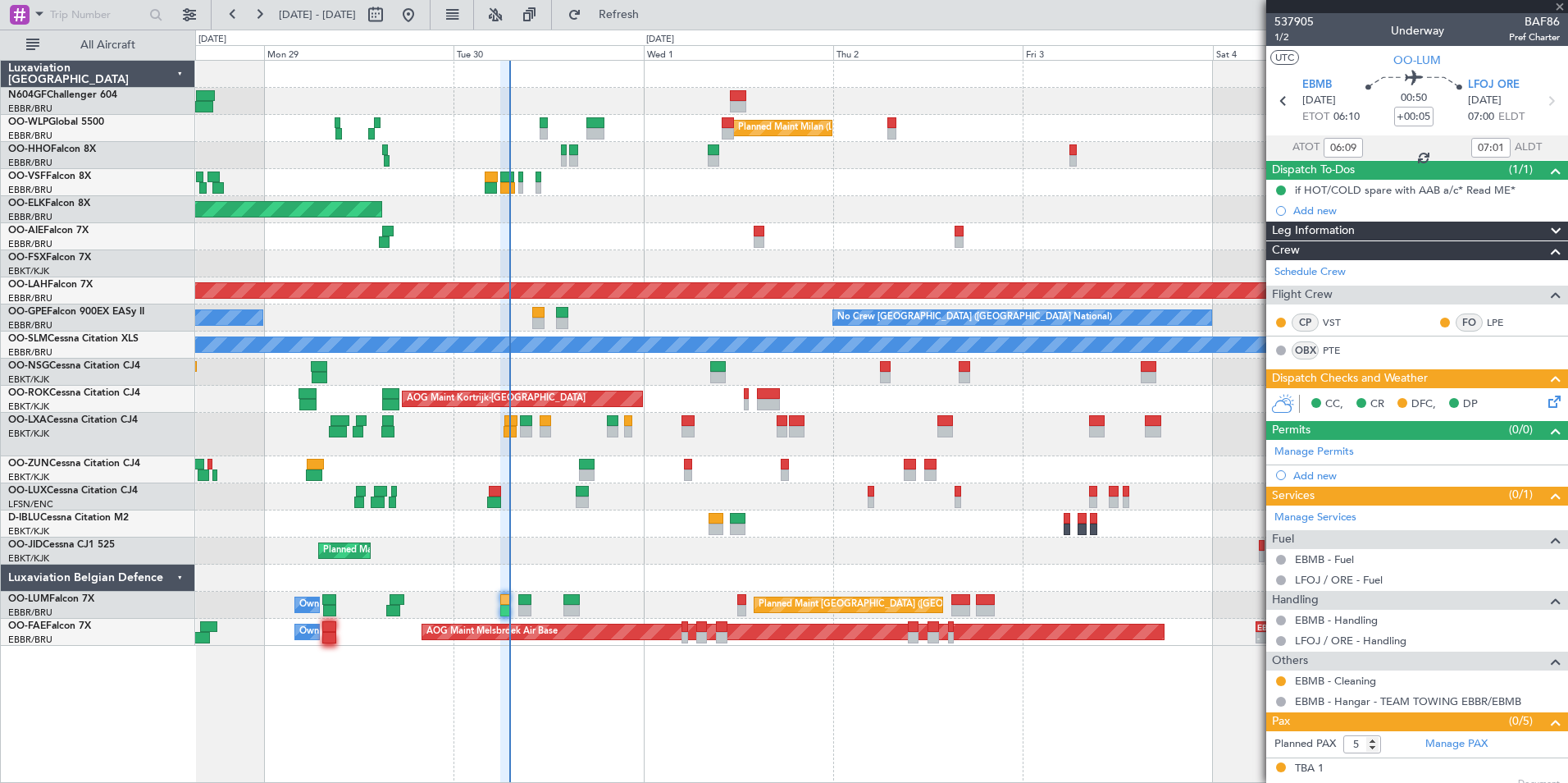
type input "1"
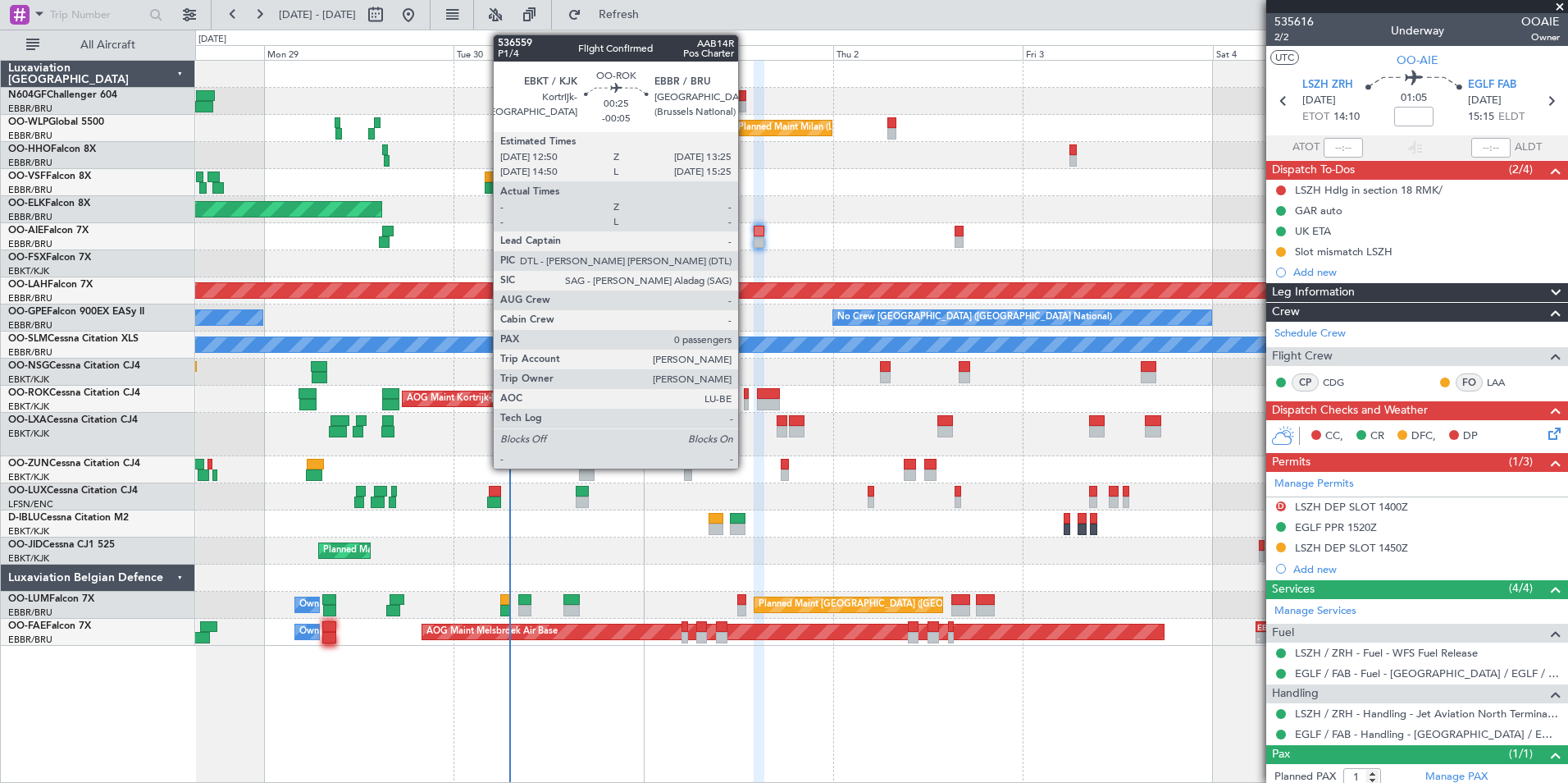
click at [746, 404] on div at bounding box center [747, 404] width 5 height 11
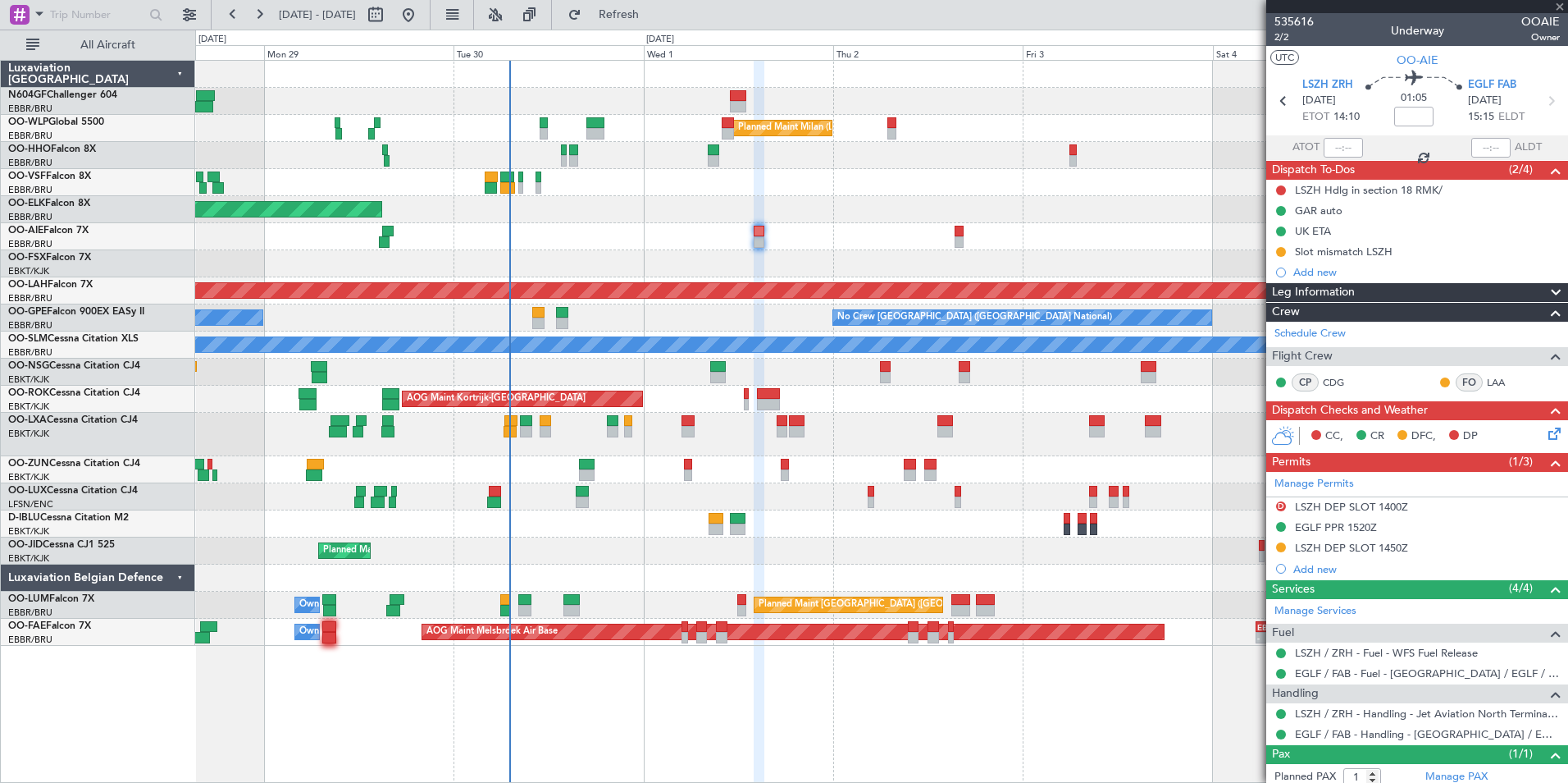
type input "-00:05"
type input "0"
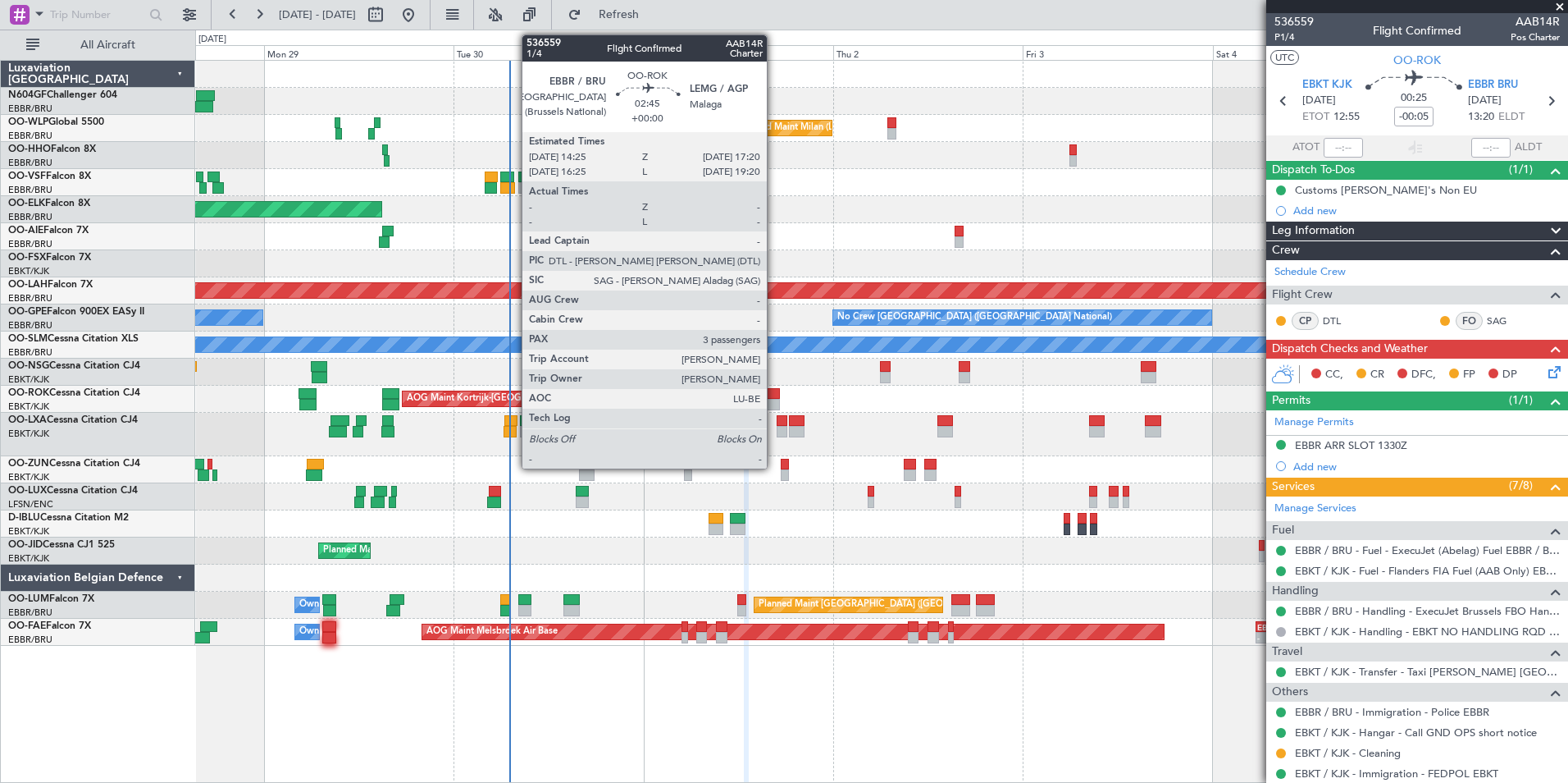
click at [774, 404] on div at bounding box center [769, 404] width 24 height 11
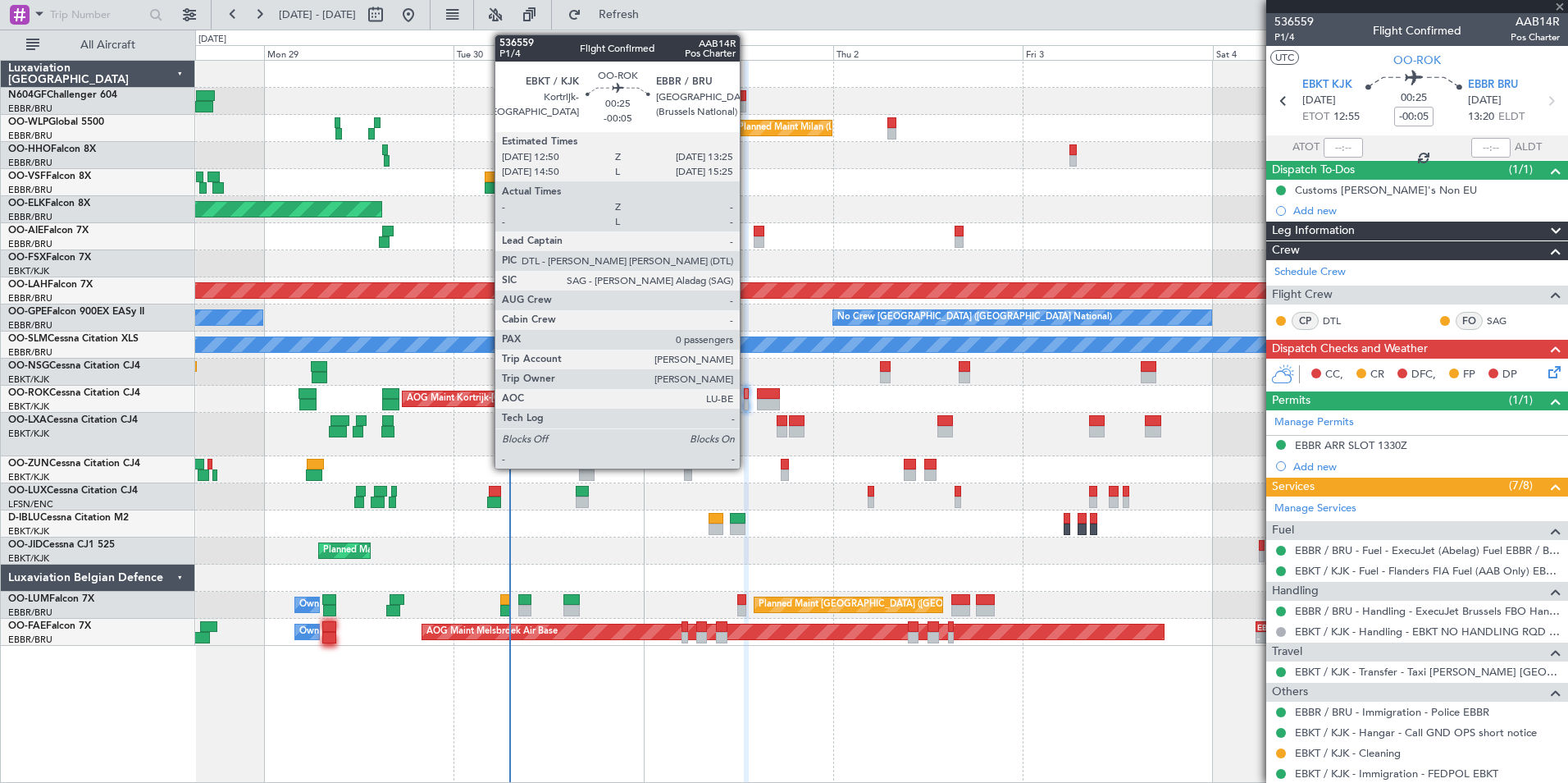
type input "3"
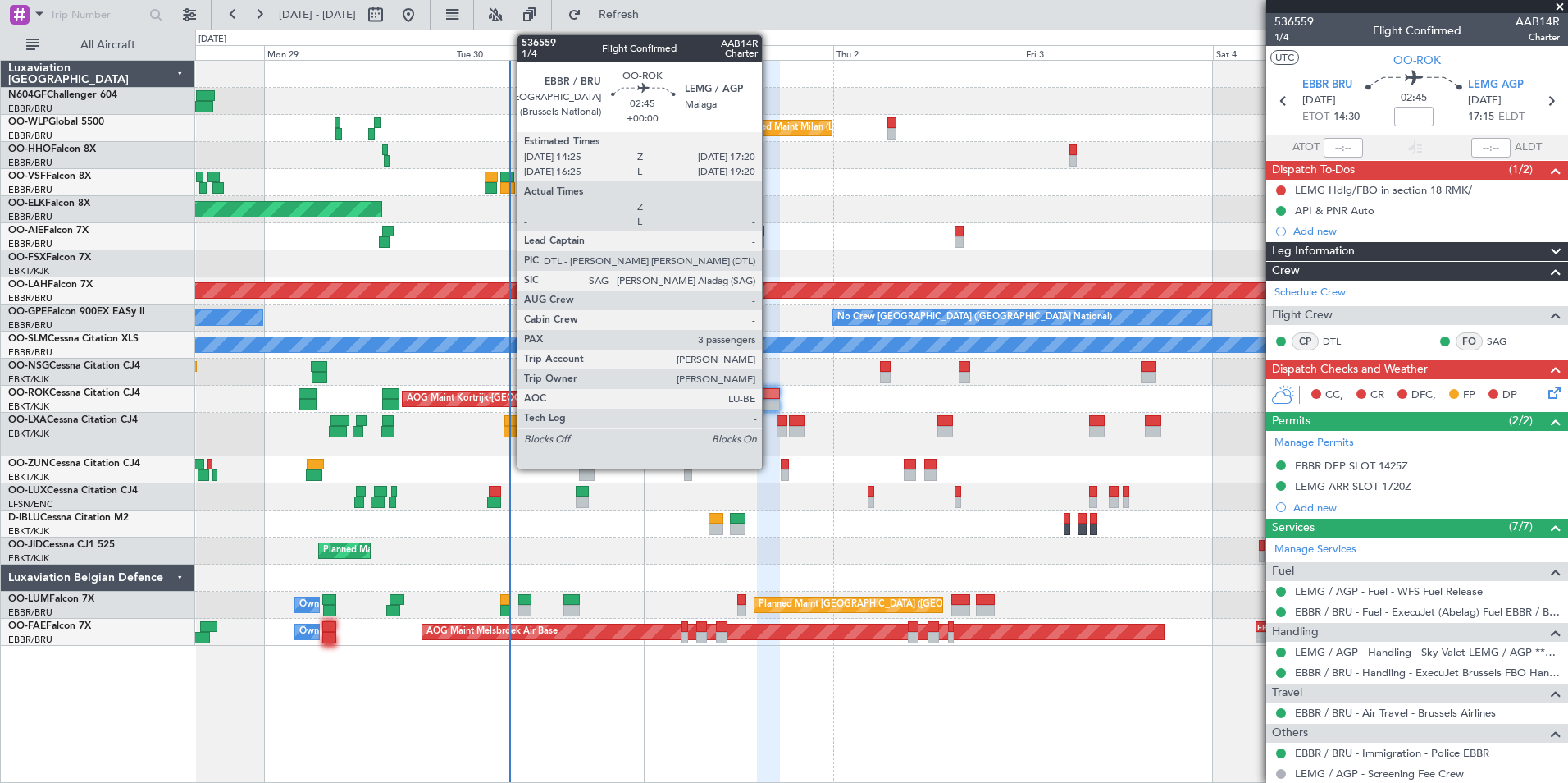
click at [769, 399] on div at bounding box center [769, 404] width 24 height 11
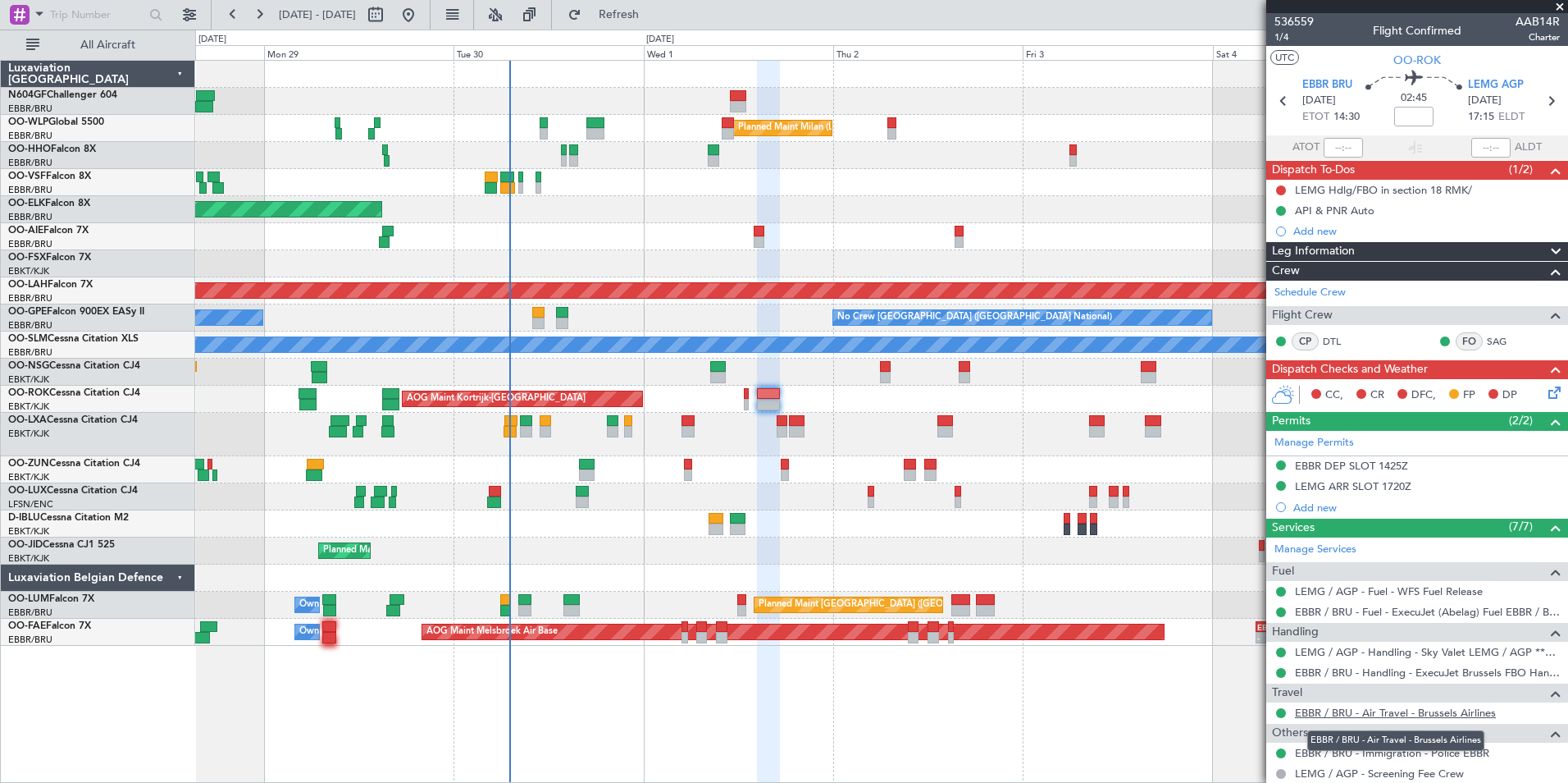
click at [1420, 707] on link "EBBR / BRU - Air Travel - Brussels Airlines" at bounding box center [1395, 713] width 201 height 14
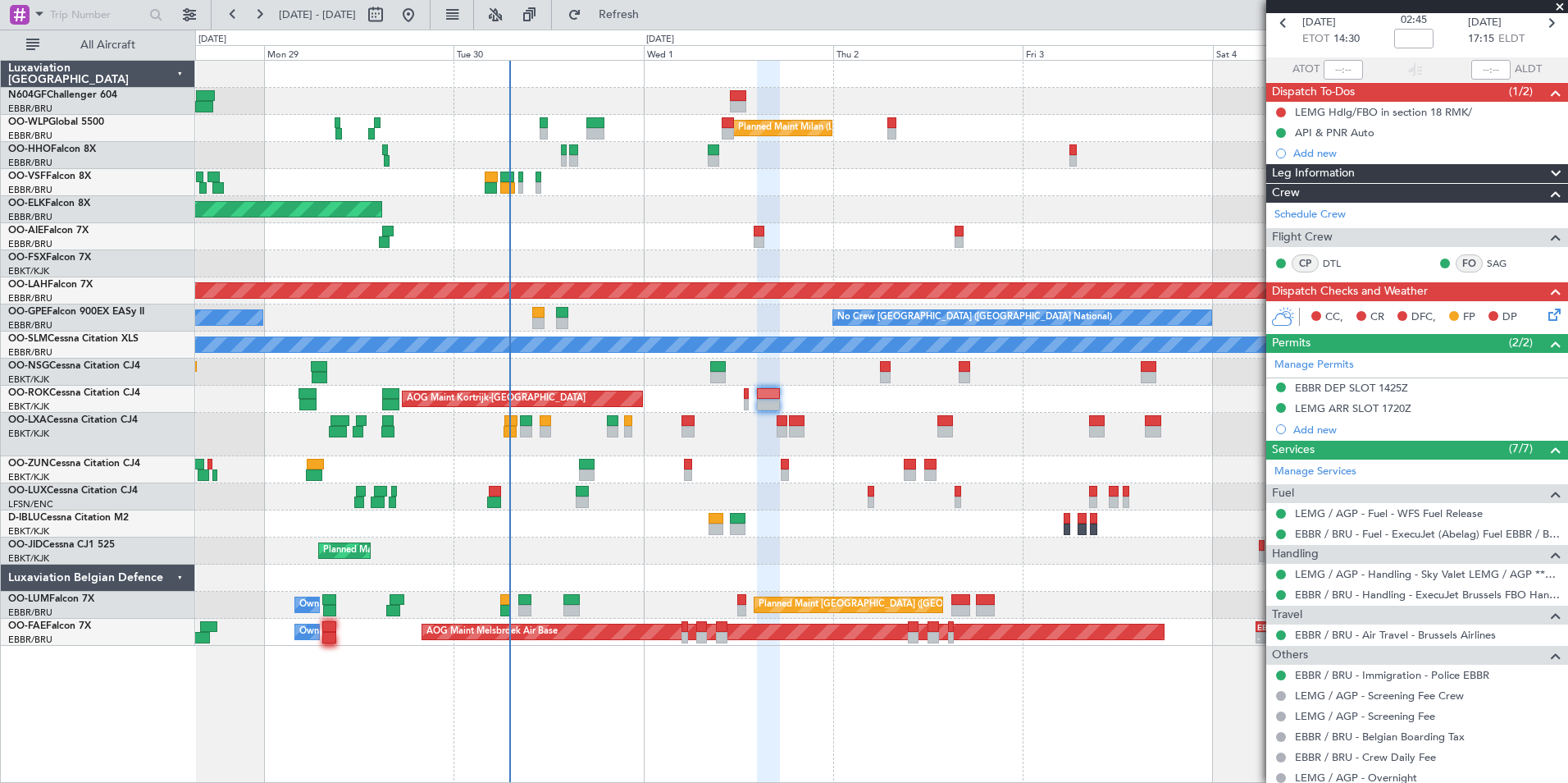
scroll to position [260, 0]
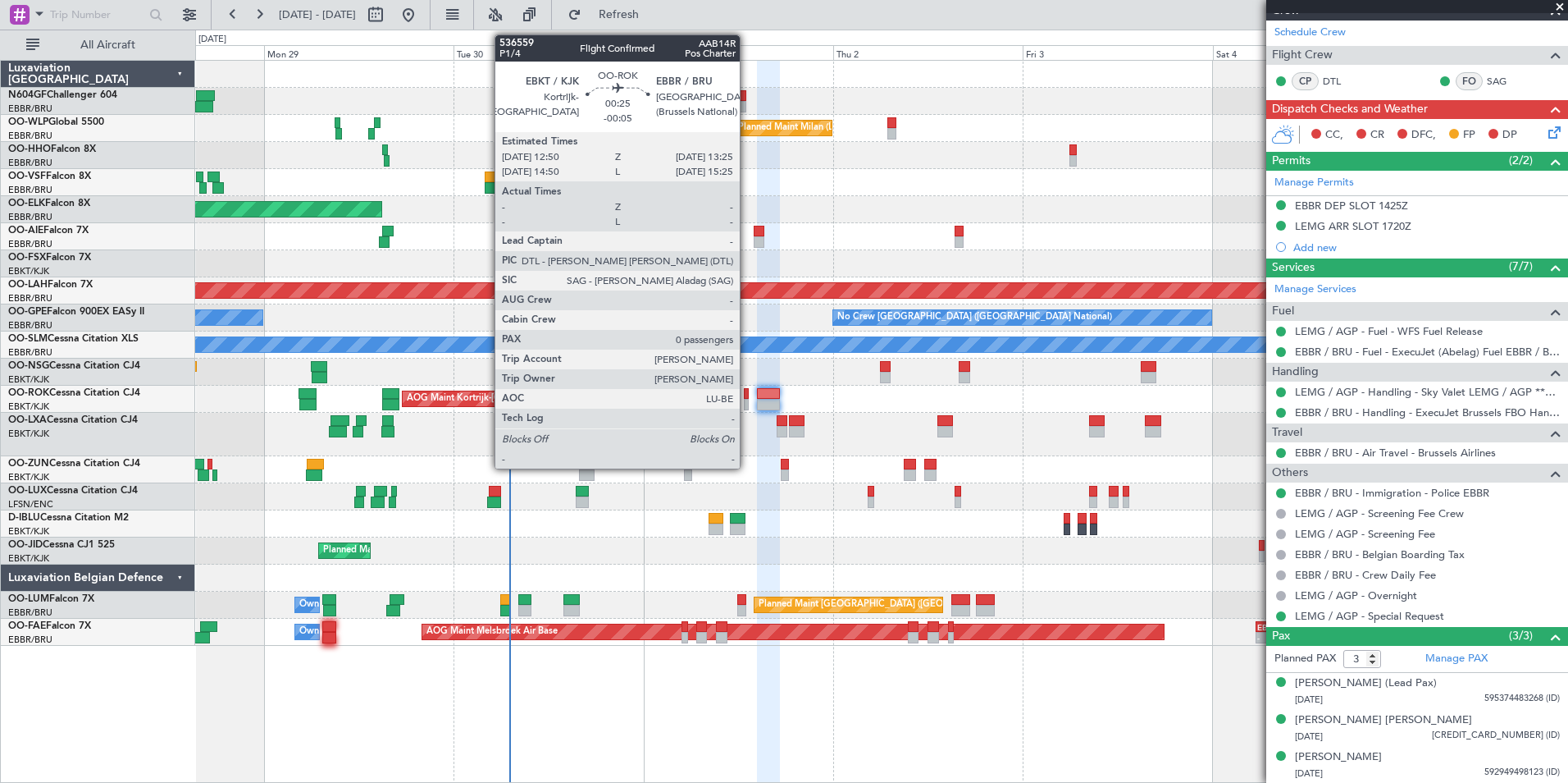
click at [747, 399] on div at bounding box center [747, 404] width 5 height 11
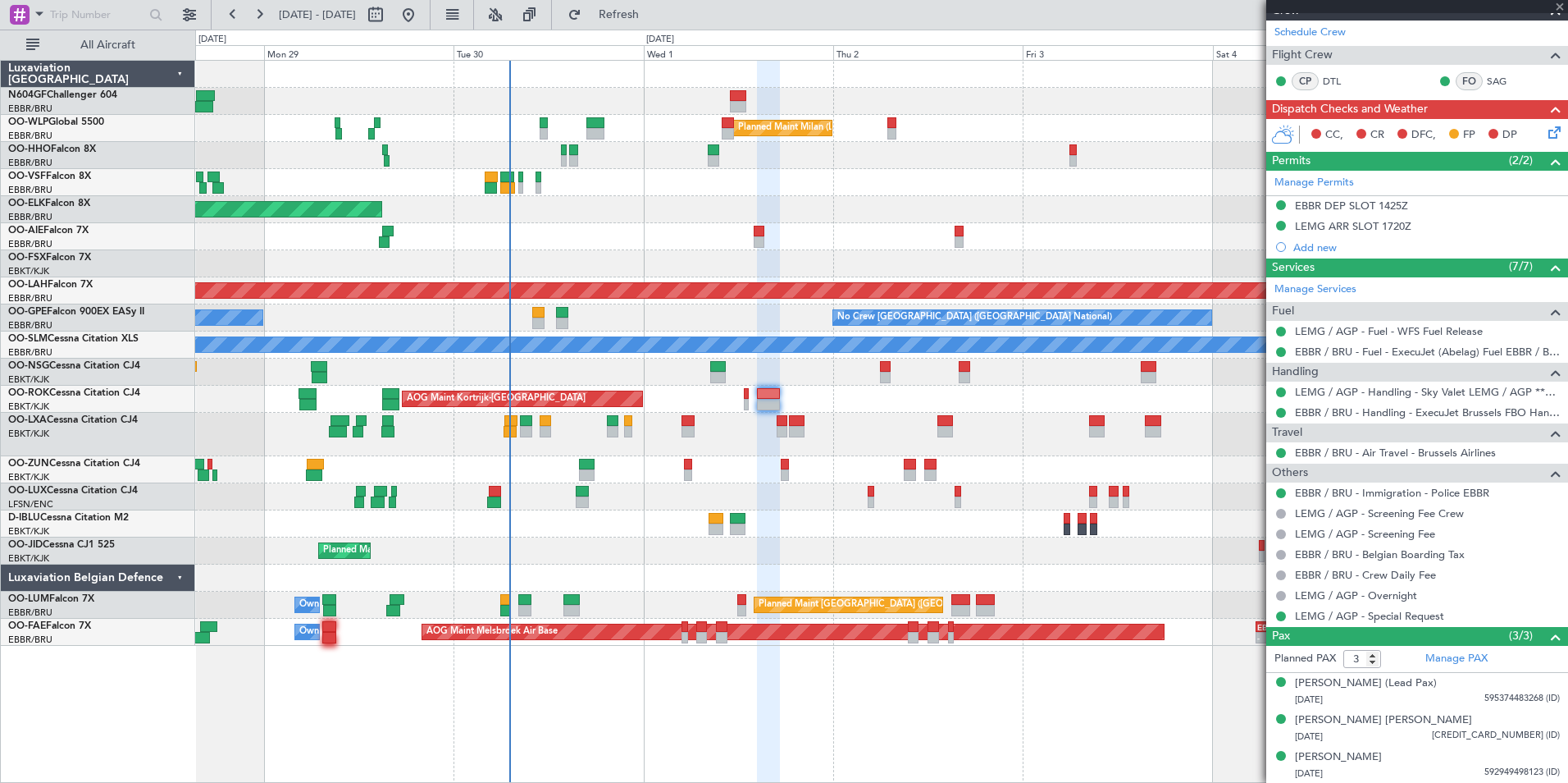
type input "-00:05"
type input "0"
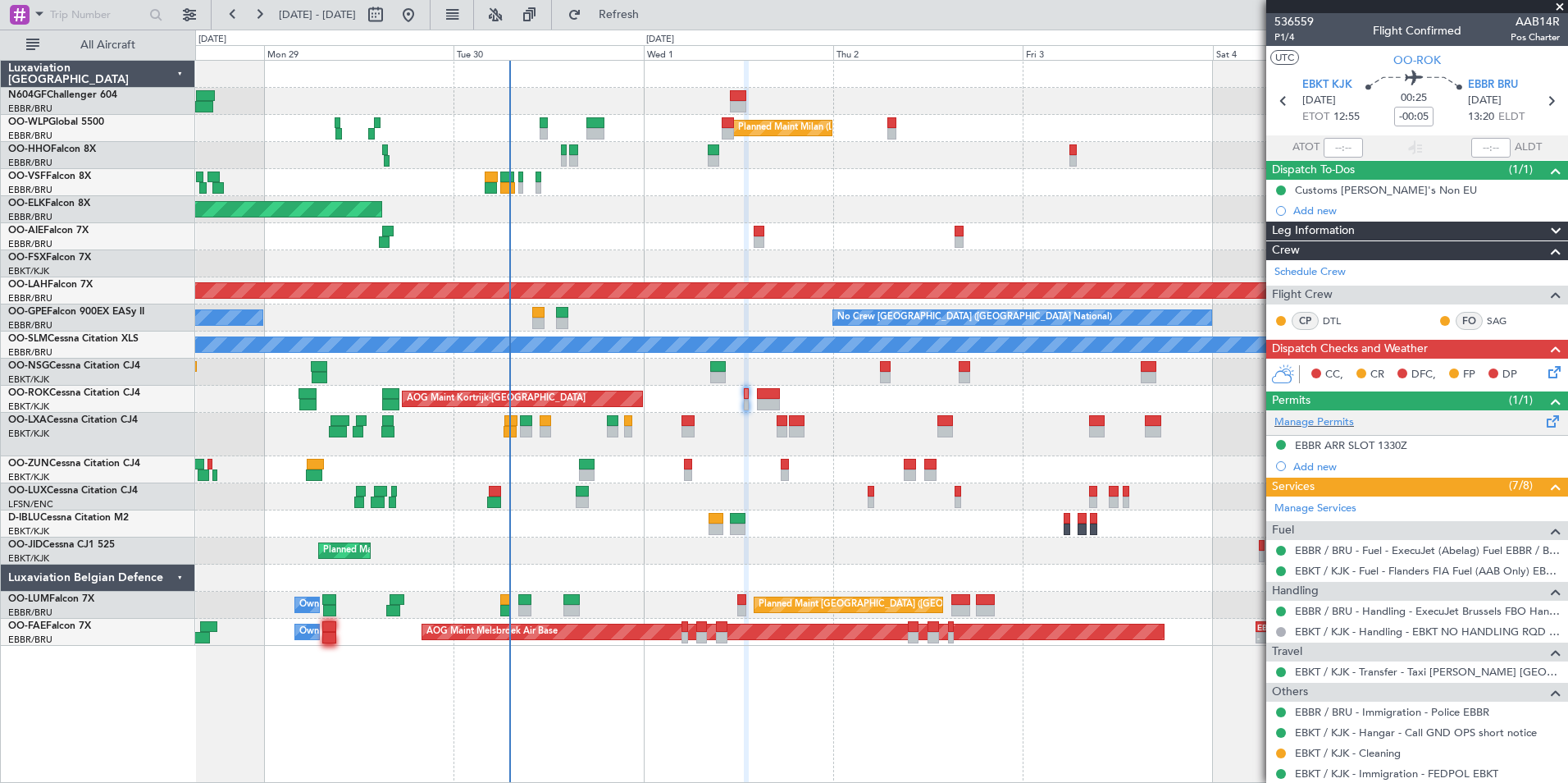
scroll to position [46, 0]
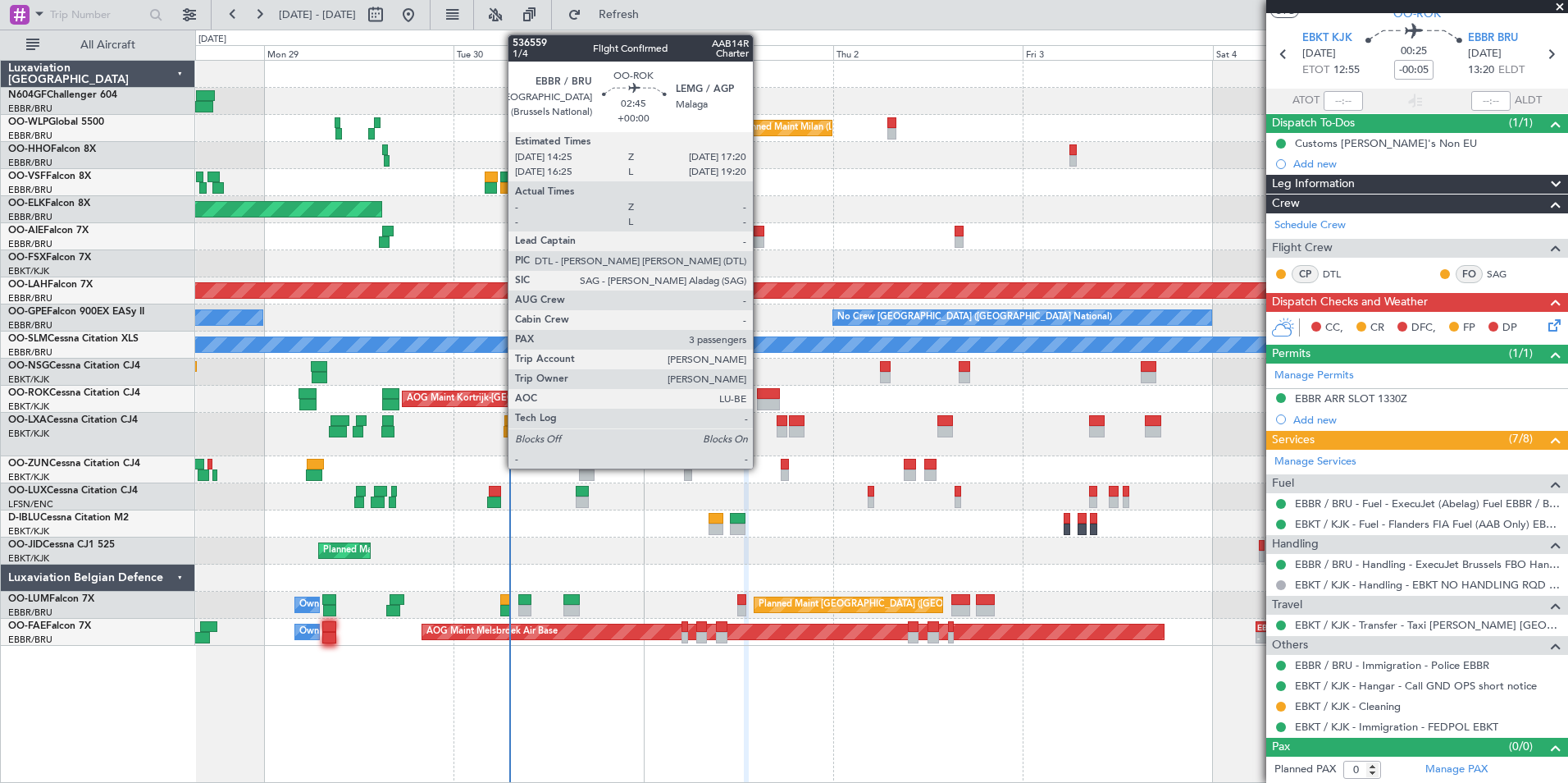
click at [760, 402] on div at bounding box center [769, 404] width 24 height 11
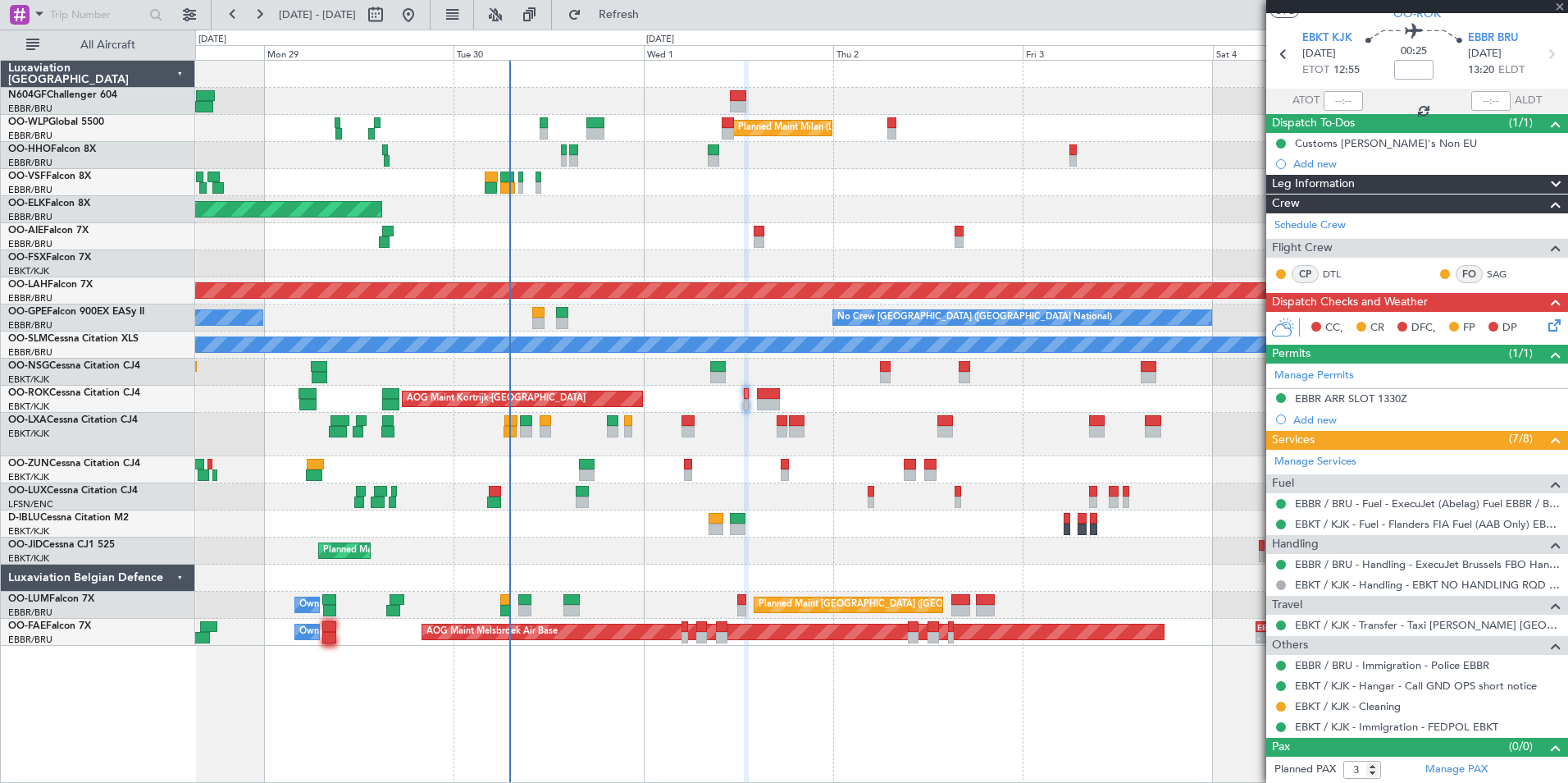
scroll to position [0, 0]
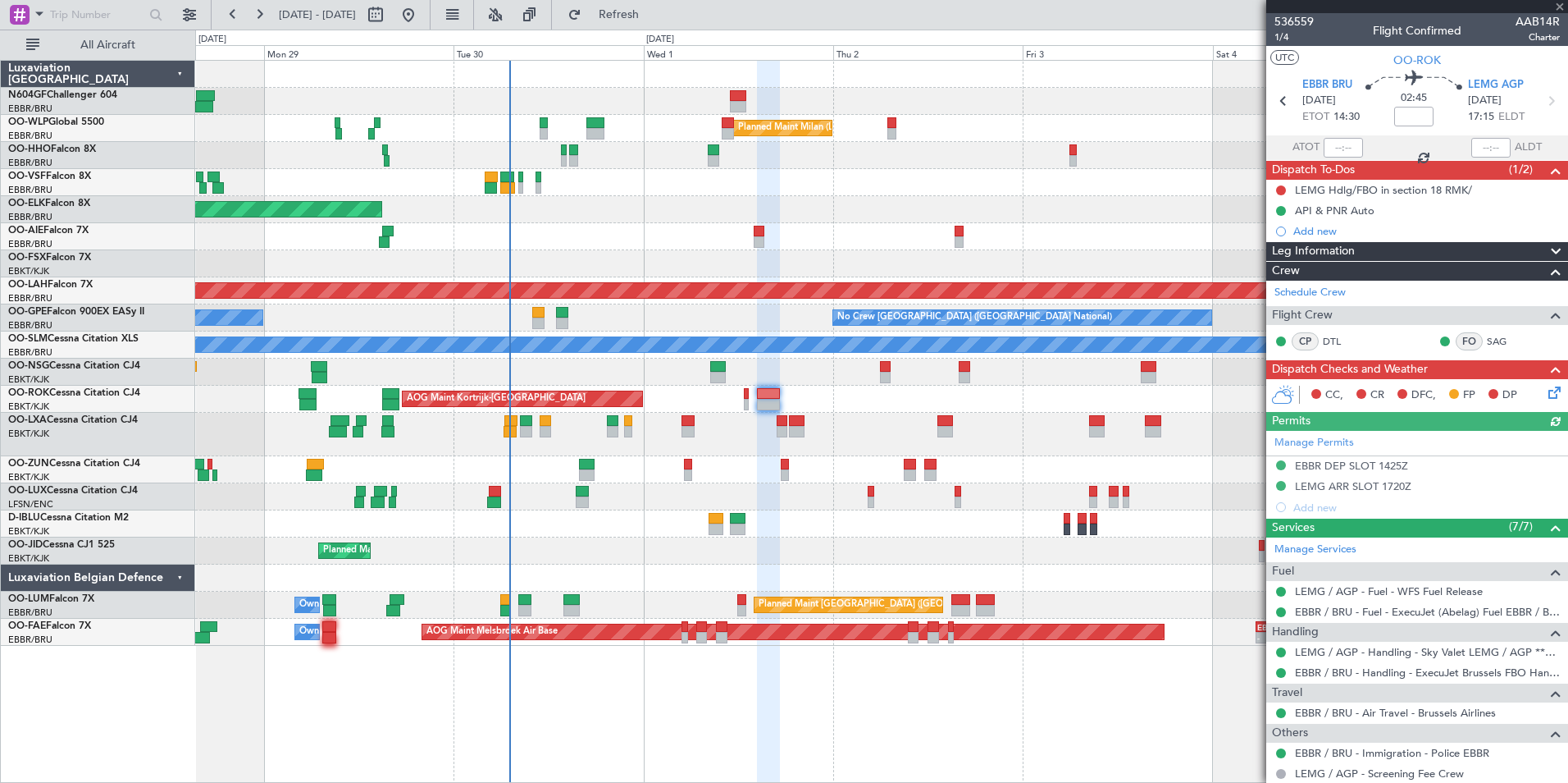
click at [1546, 392] on icon at bounding box center [1551, 389] width 13 height 13
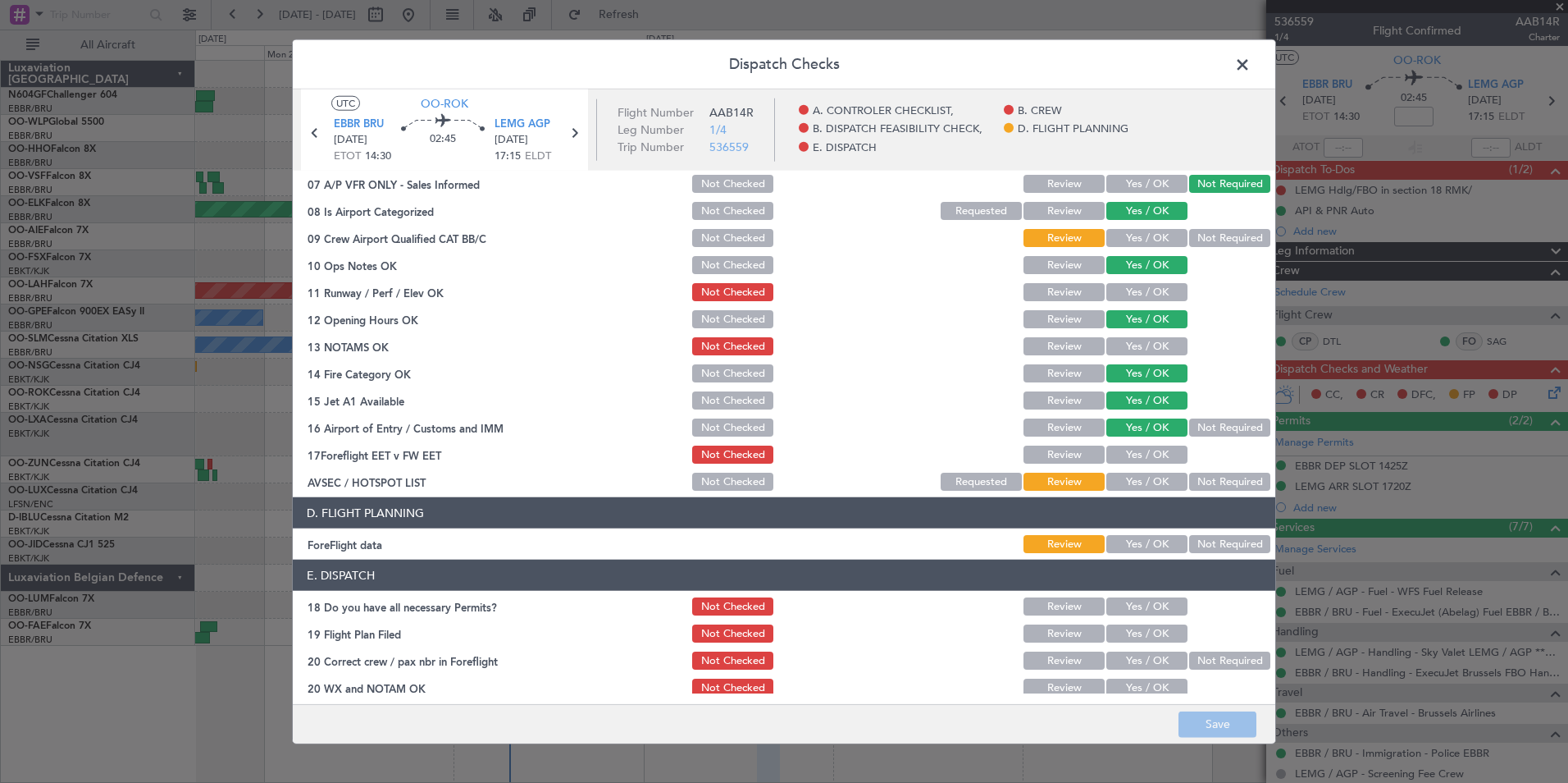
scroll to position [303, 0]
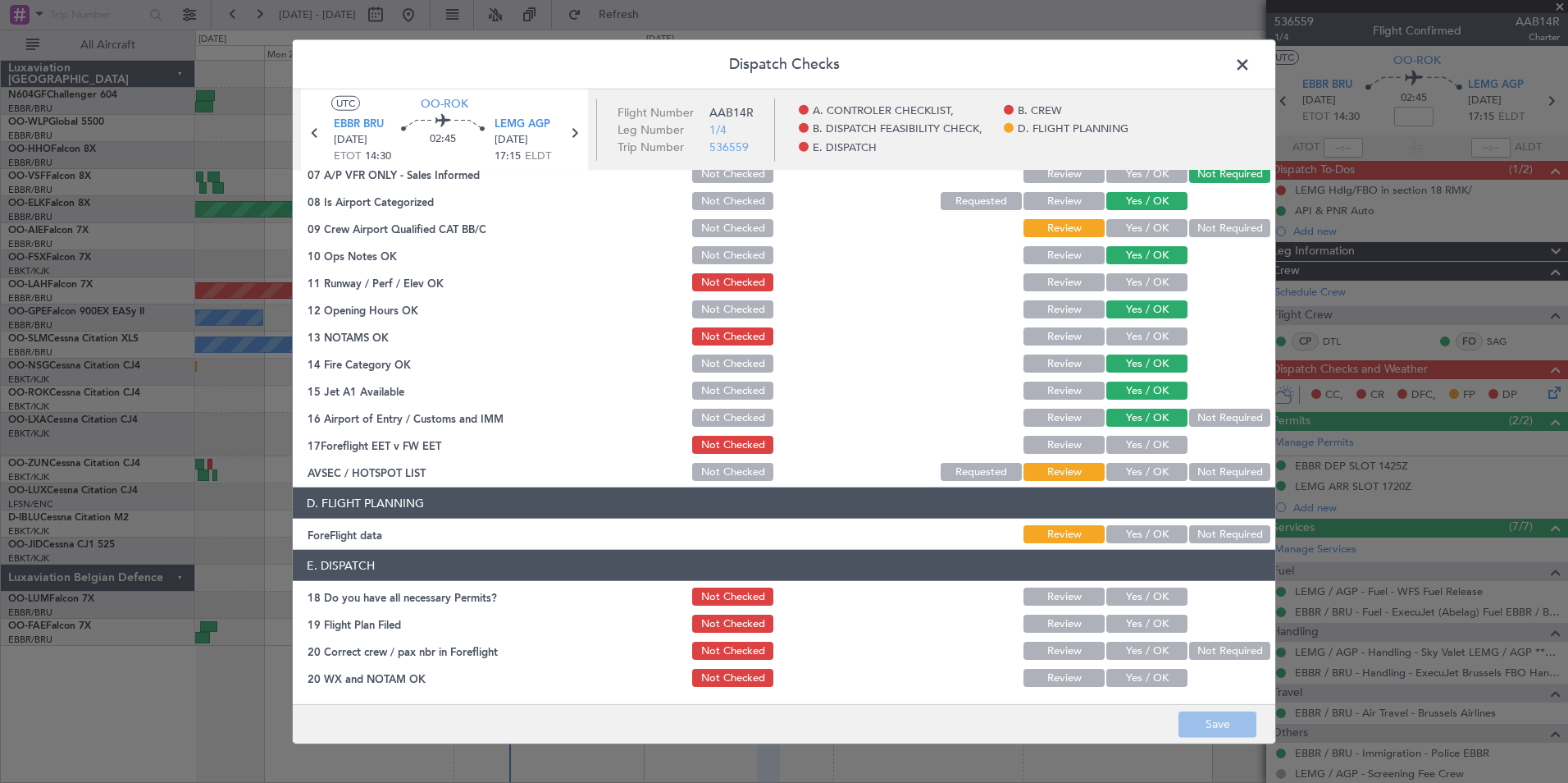
click at [1251, 58] on span at bounding box center [1251, 69] width 0 height 33
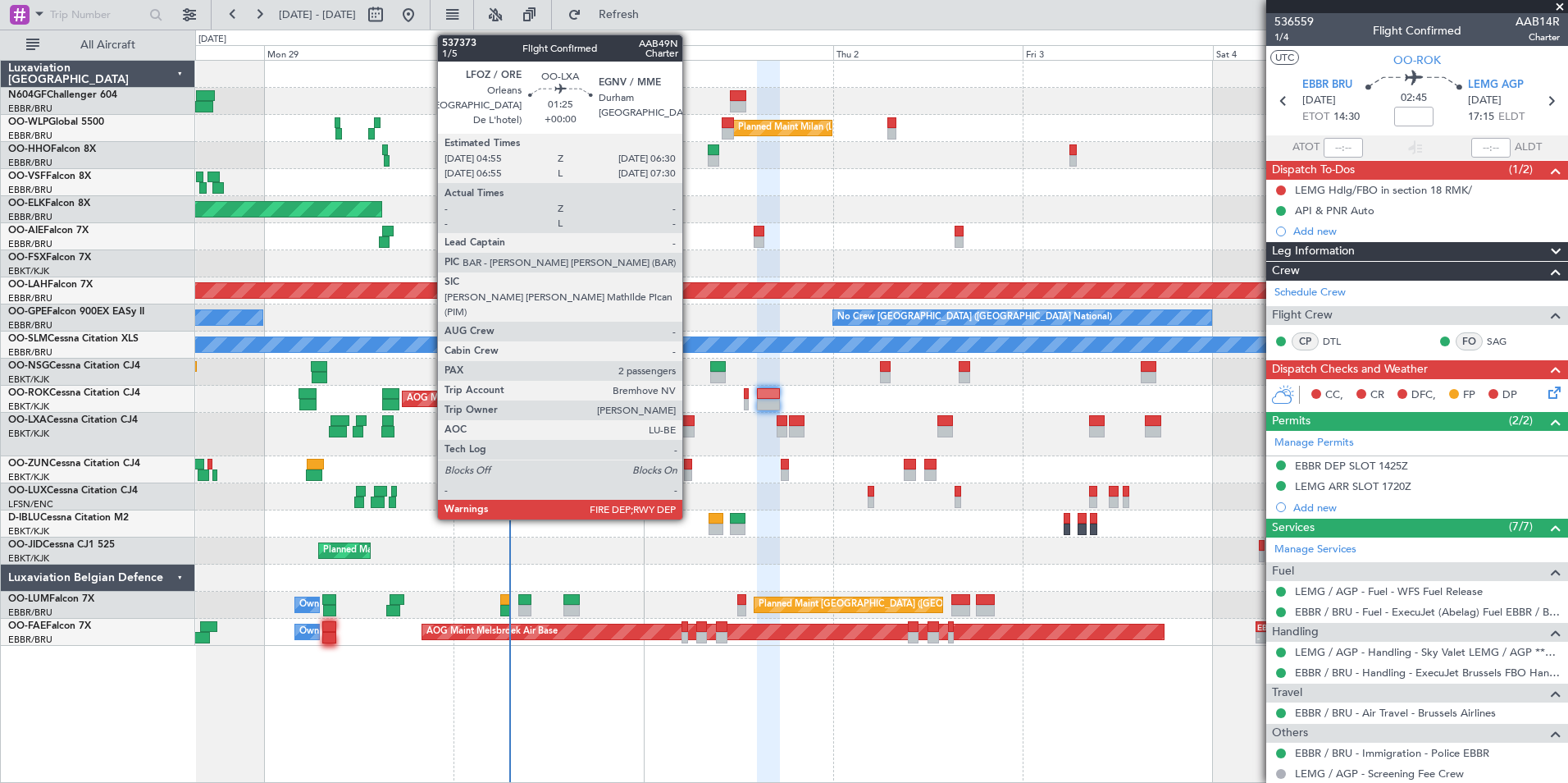
click at [690, 433] on div at bounding box center [687, 431] width 13 height 11
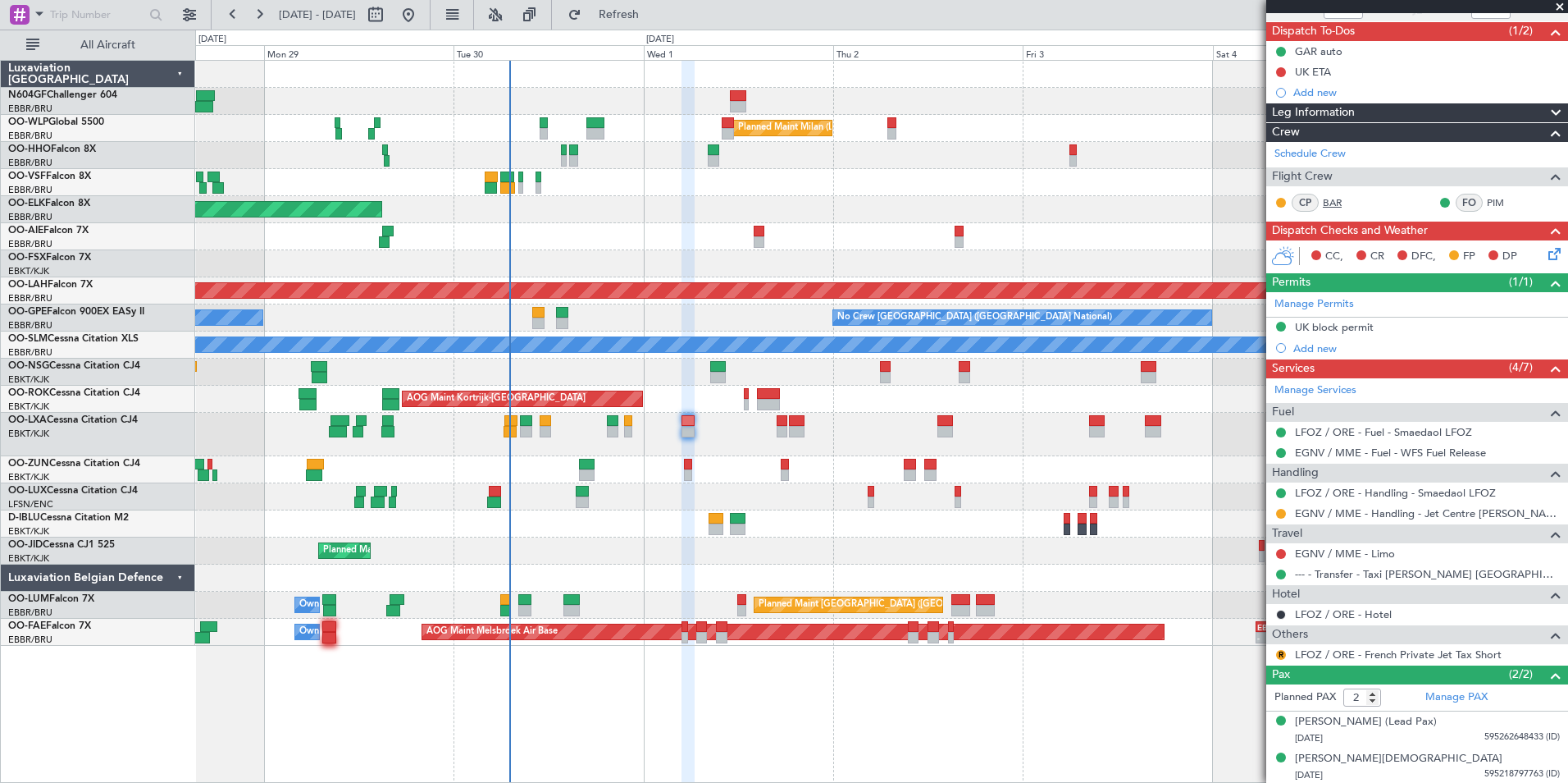
scroll to position [0, 0]
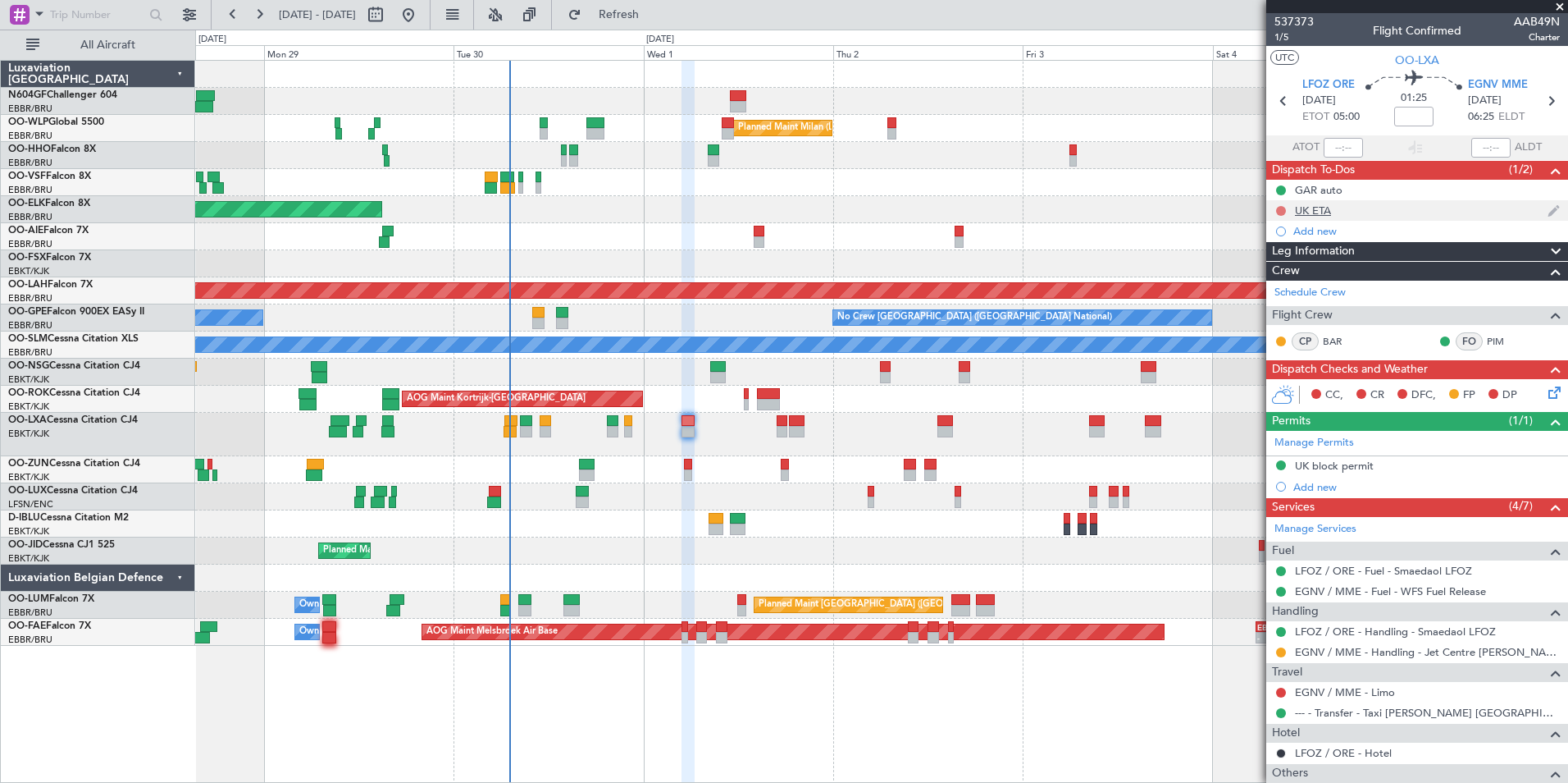
click at [1280, 208] on button at bounding box center [1280, 211] width 9 height 9
click at [1272, 280] on span "Completed" at bounding box center [1288, 283] width 54 height 16
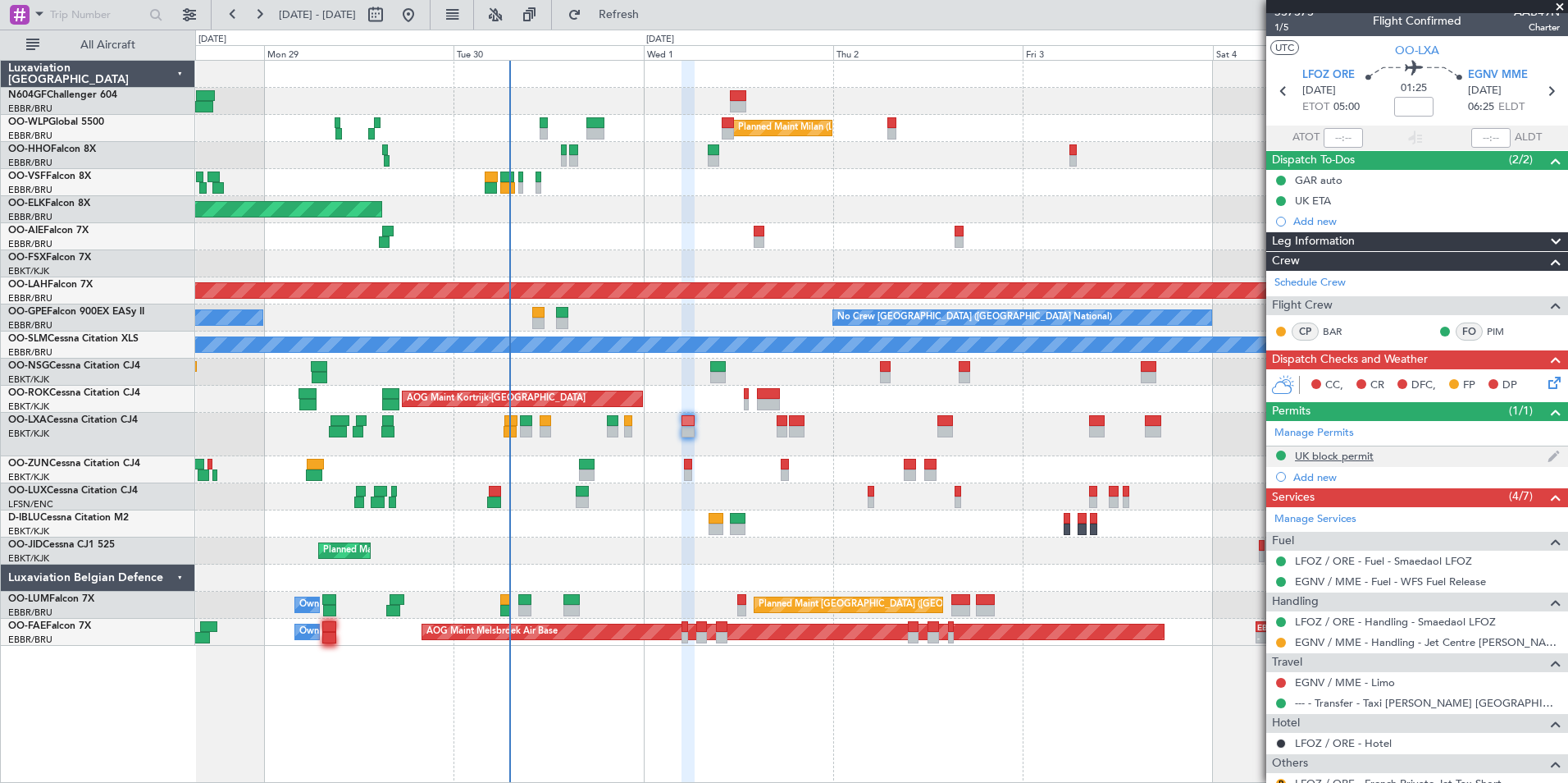
scroll to position [12, 0]
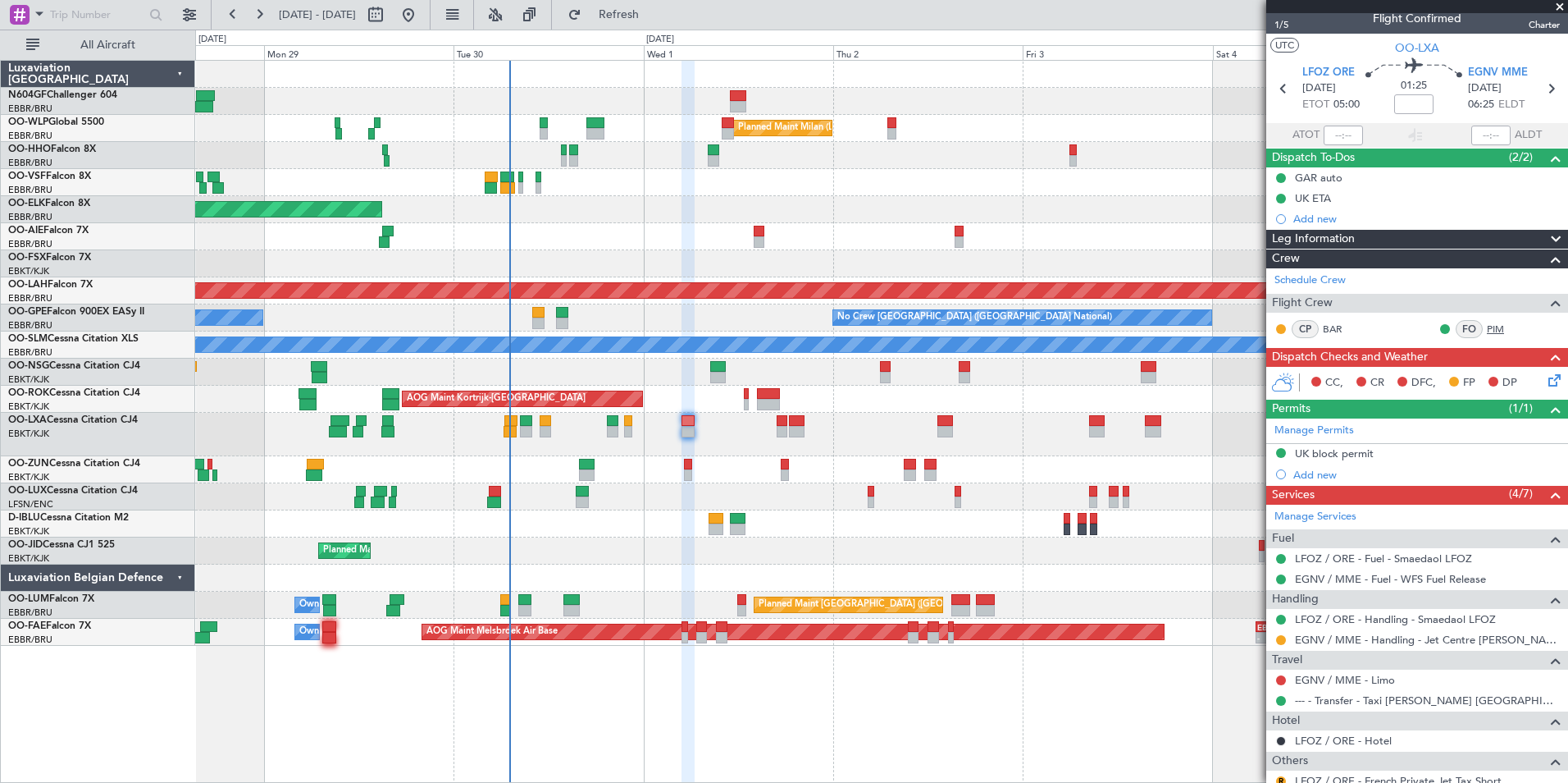
click at [1487, 334] on link "PIM" at bounding box center [1505, 328] width 37 height 15
click at [659, 23] on button "Refresh" at bounding box center [609, 15] width 99 height 27
click at [1284, 199] on button at bounding box center [1280, 198] width 9 height 9
click at [1272, 219] on span "Not Started" at bounding box center [1290, 221] width 58 height 16
click at [778, 433] on div at bounding box center [782, 431] width 10 height 11
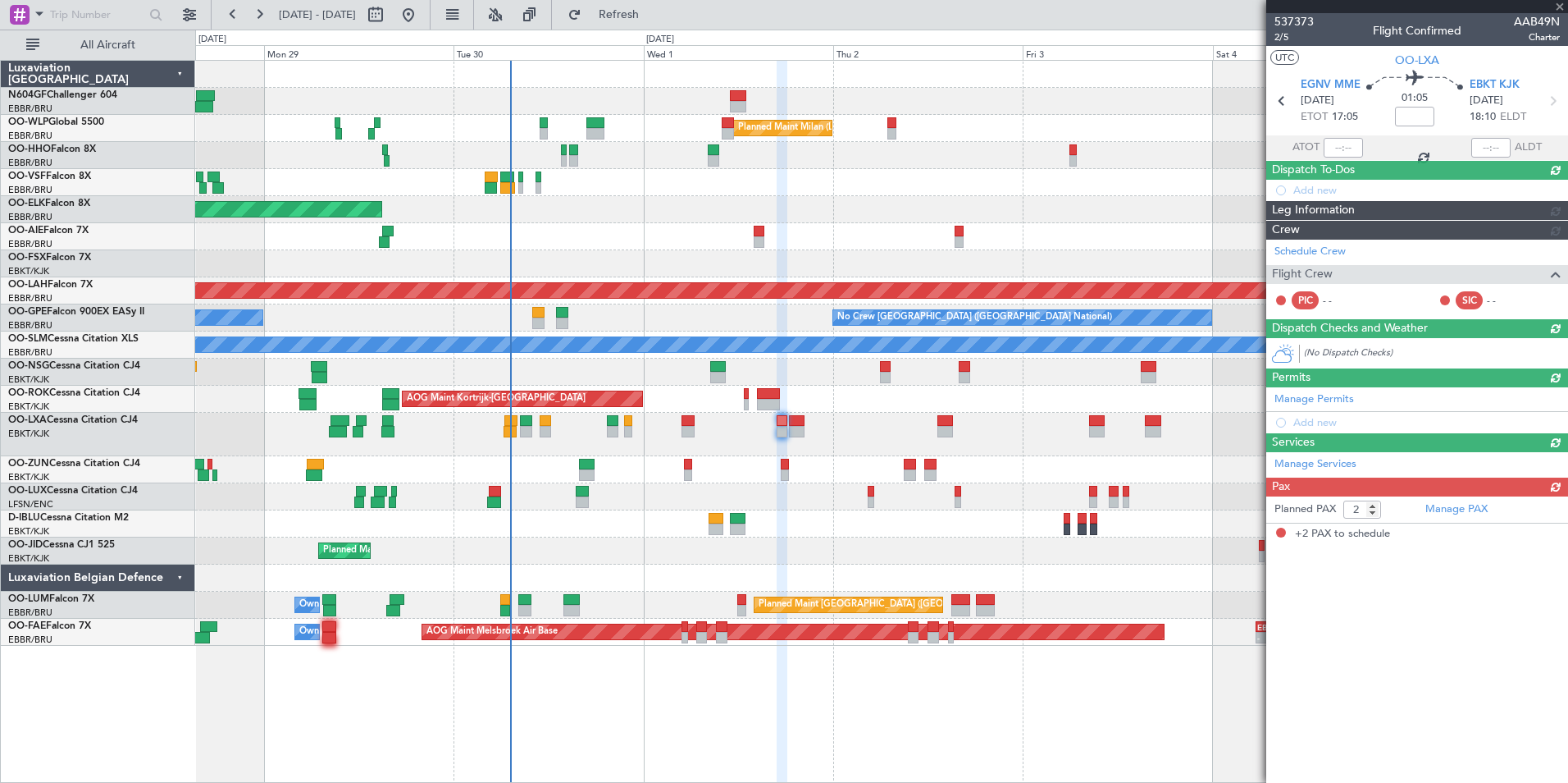
scroll to position [0, 0]
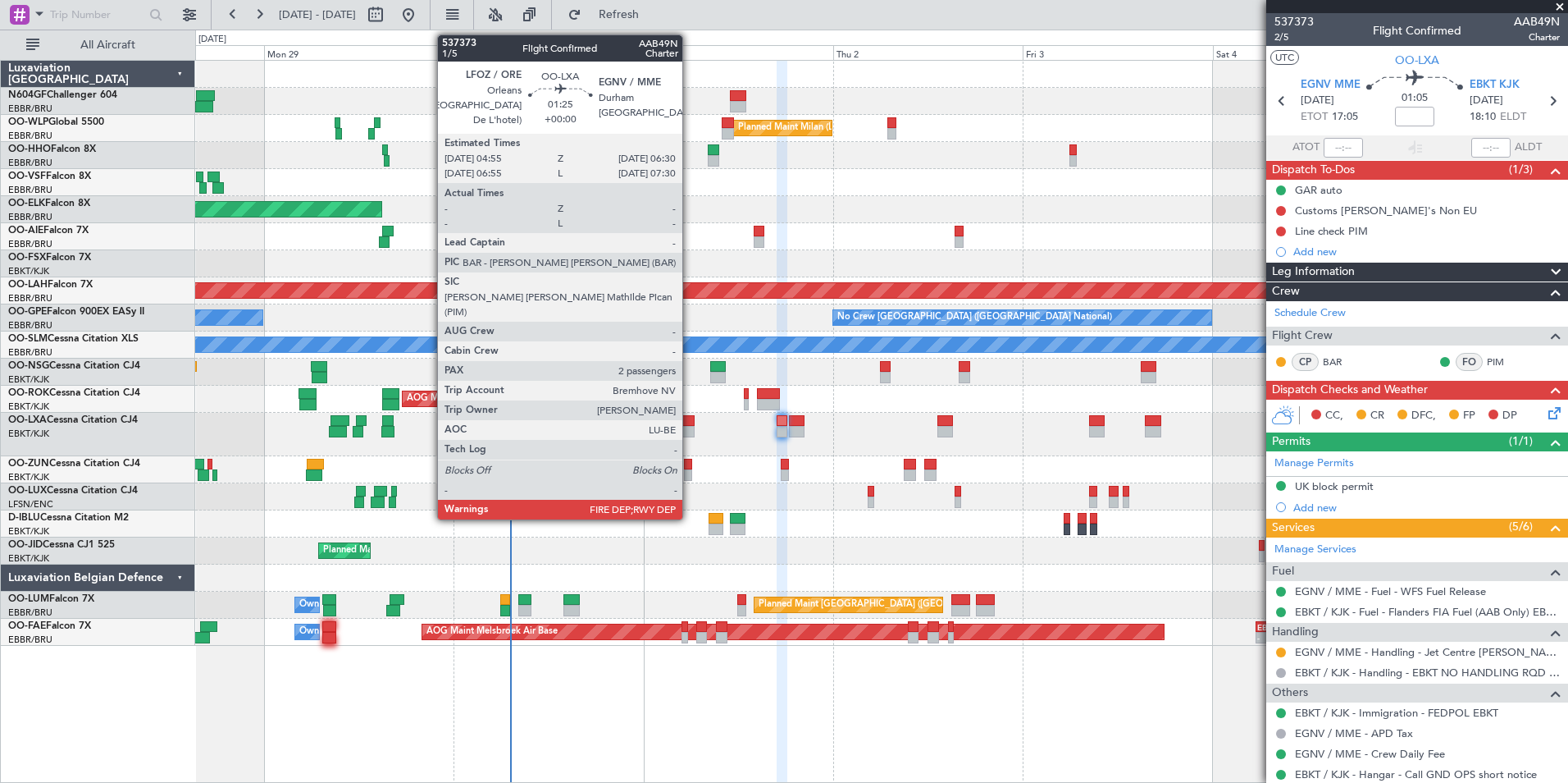
click at [690, 429] on div at bounding box center [687, 431] width 13 height 11
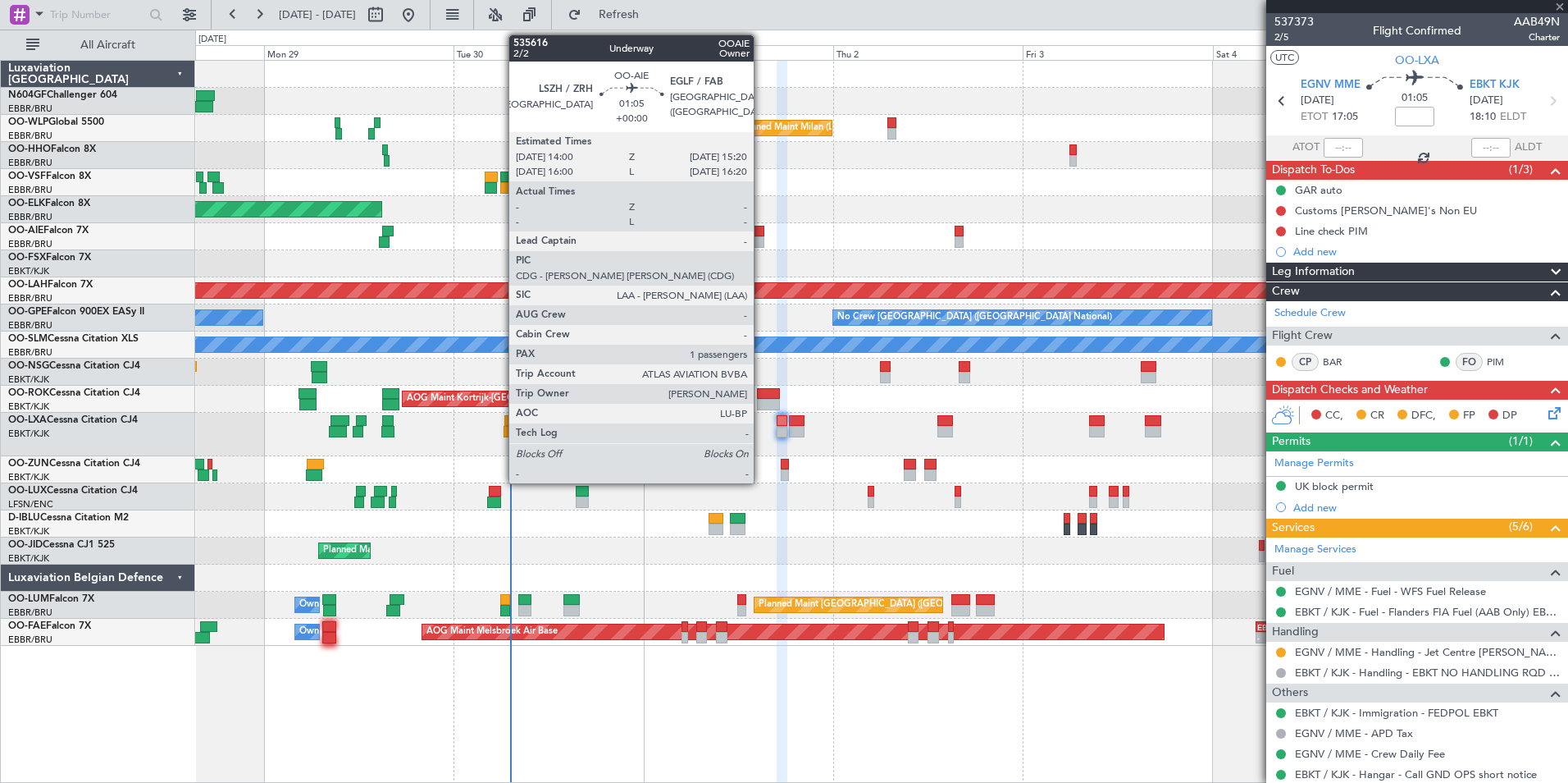
click at [761, 244] on div at bounding box center [759, 242] width 10 height 11
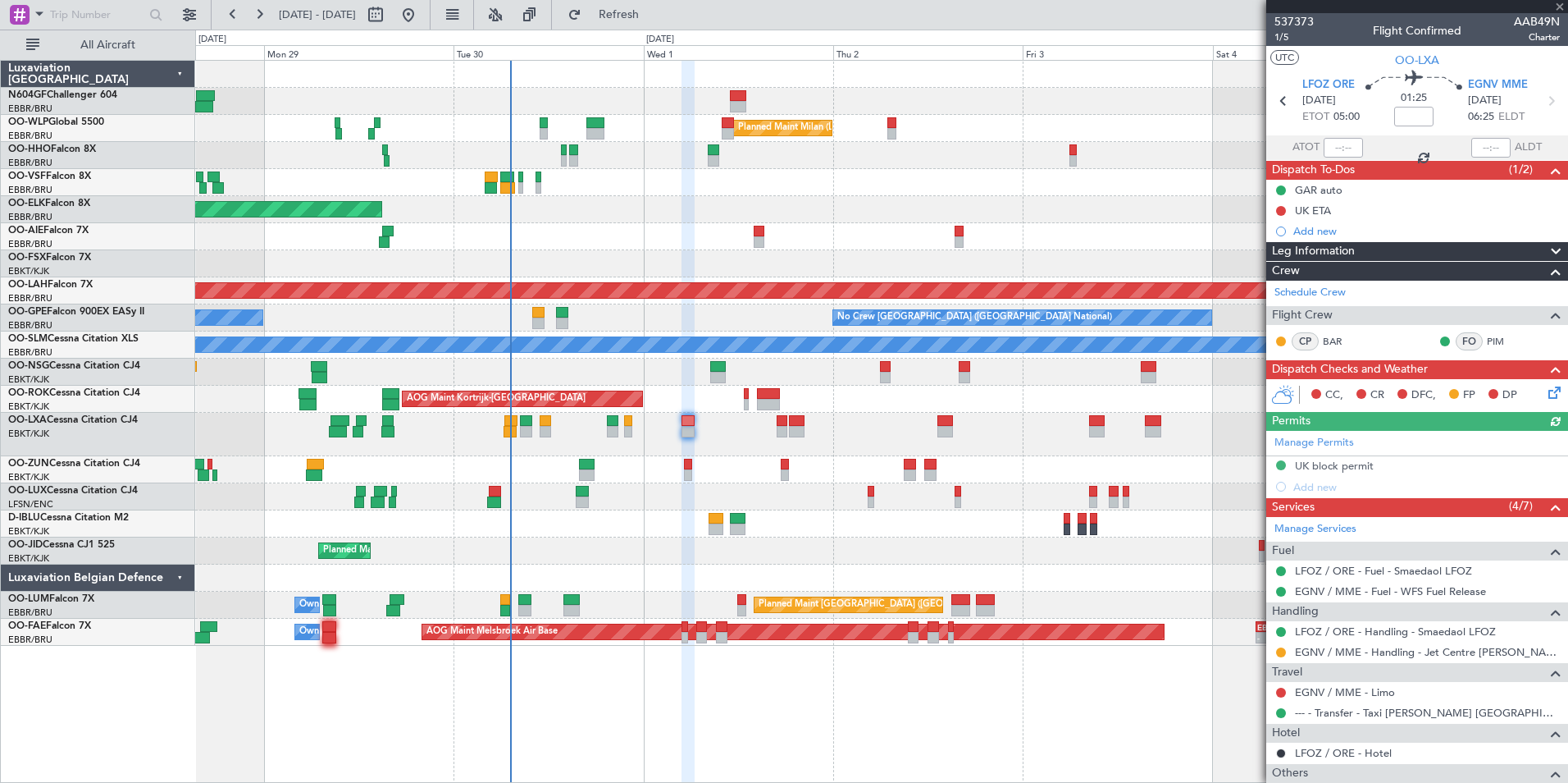
type input "1"
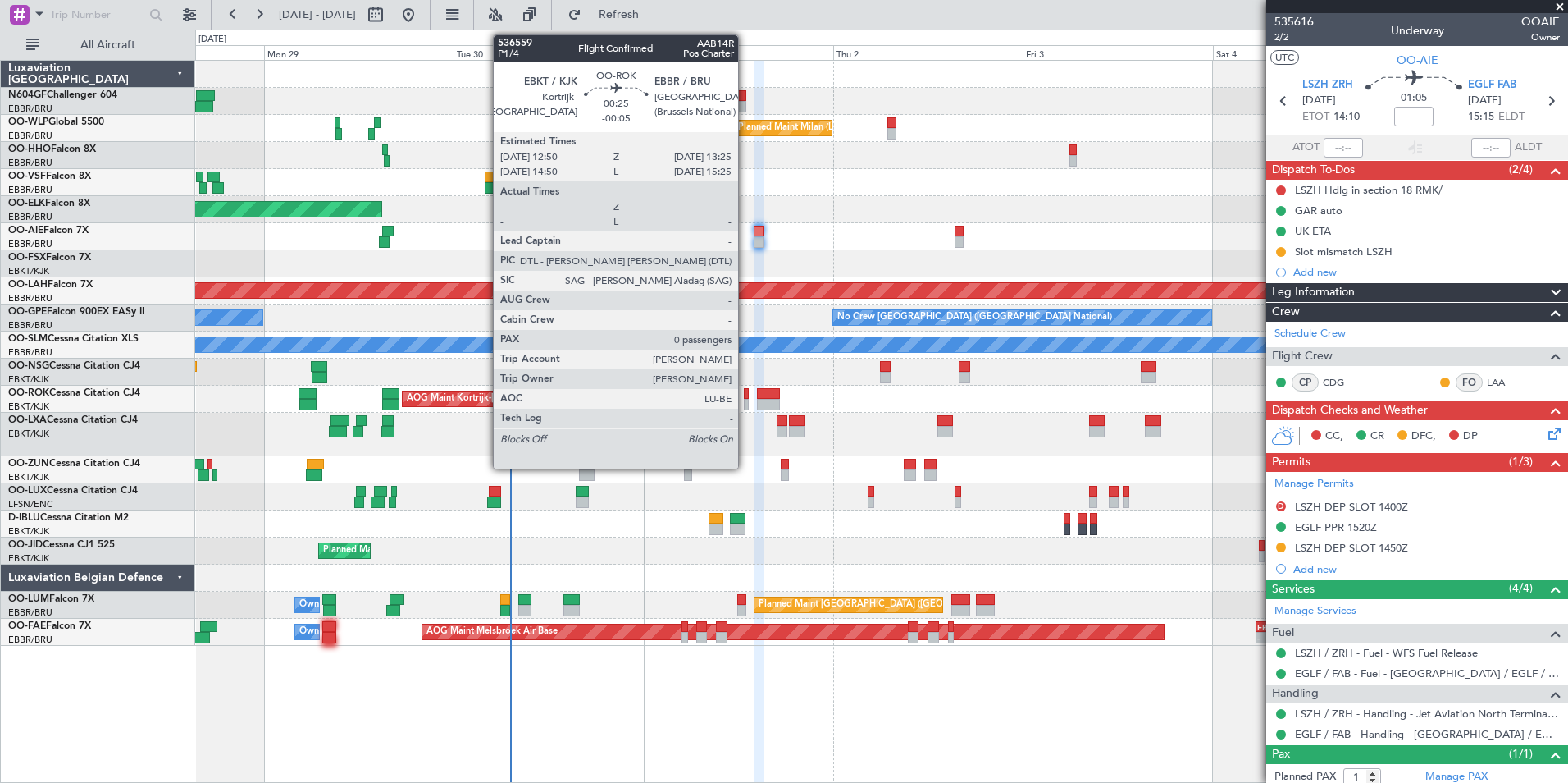
click at [746, 399] on div at bounding box center [747, 404] width 5 height 11
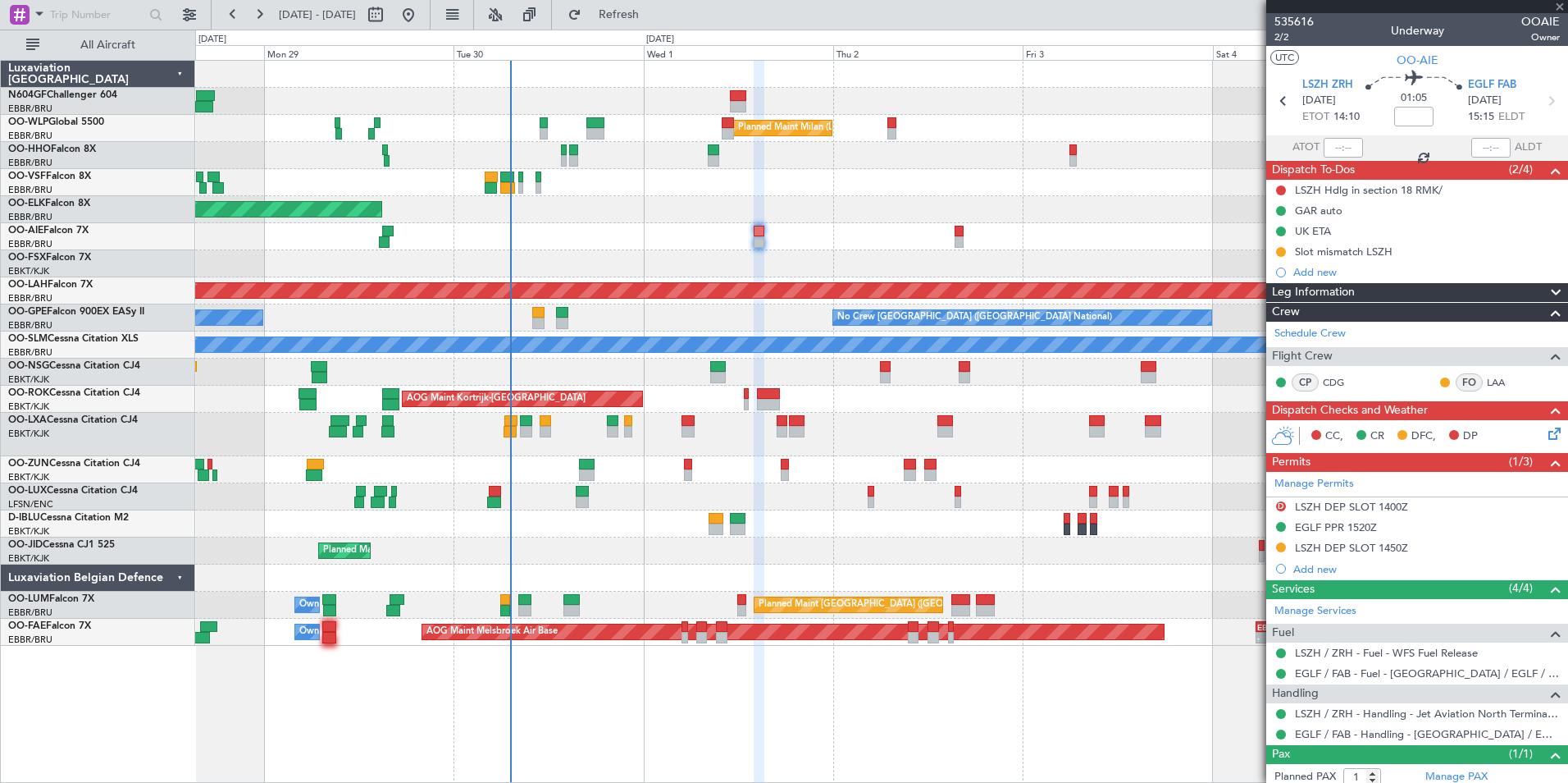
type input "-00:05"
type input "0"
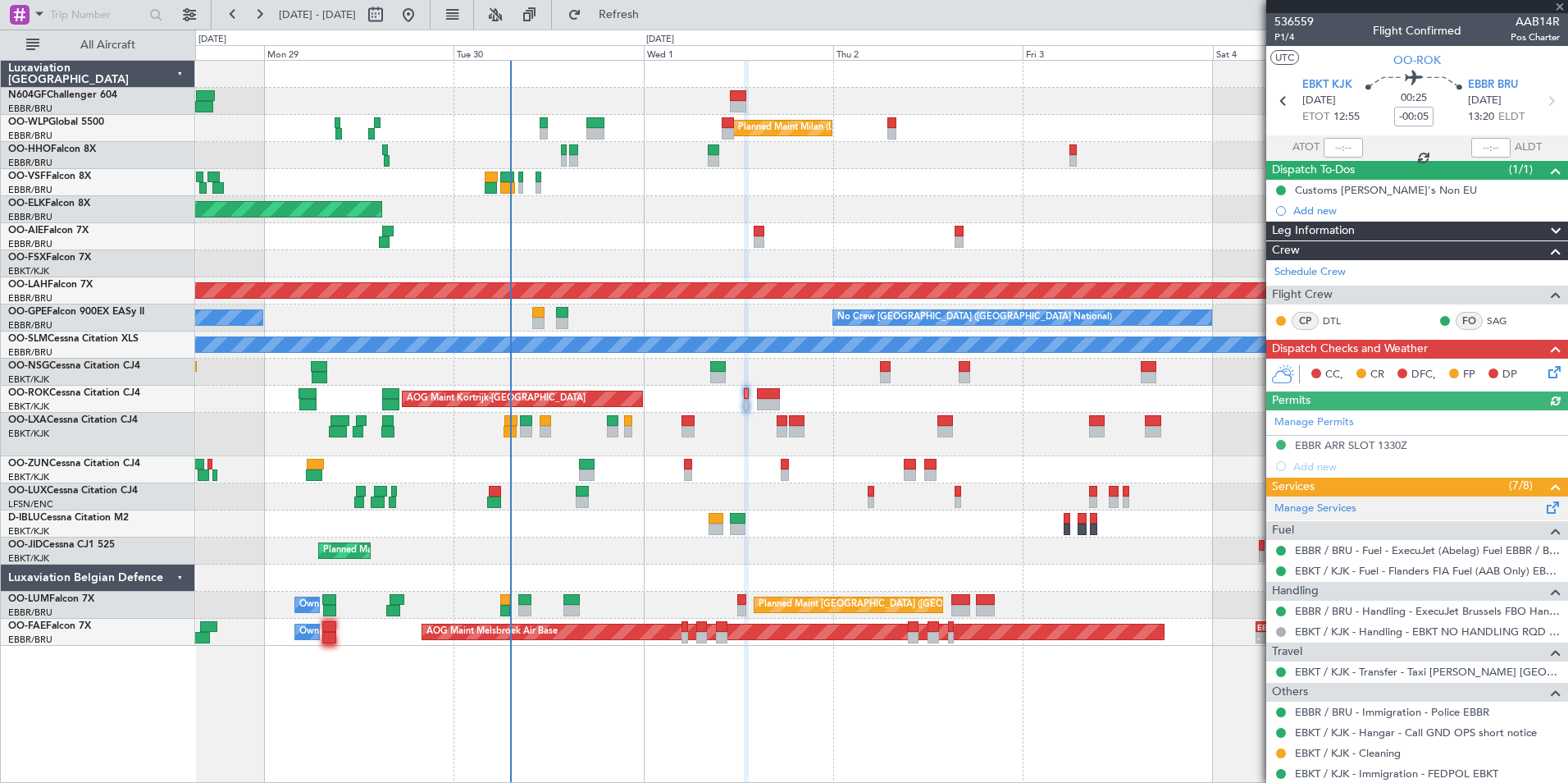
scroll to position [46, 0]
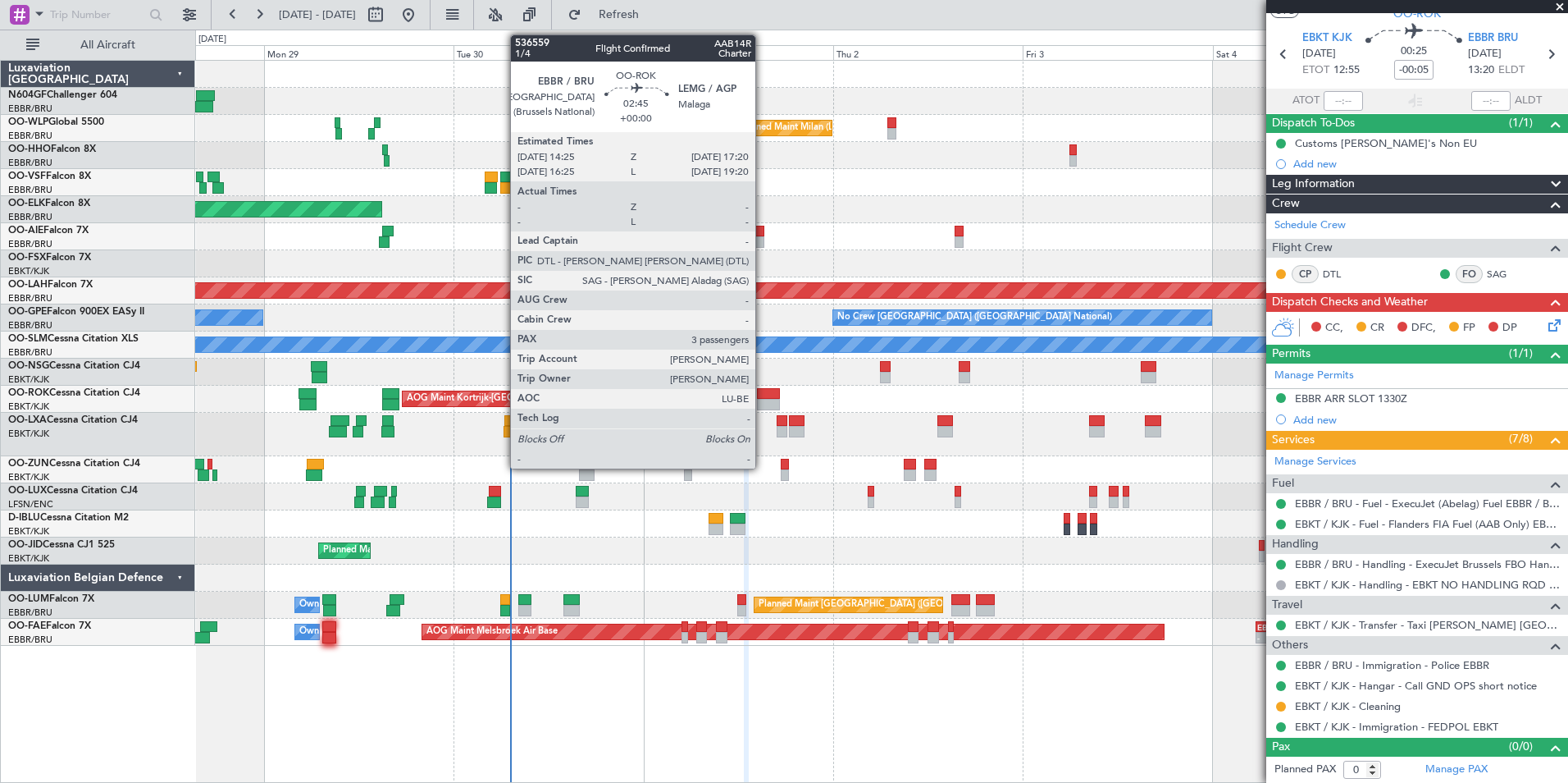
click at [759, 407] on div at bounding box center [769, 404] width 24 height 11
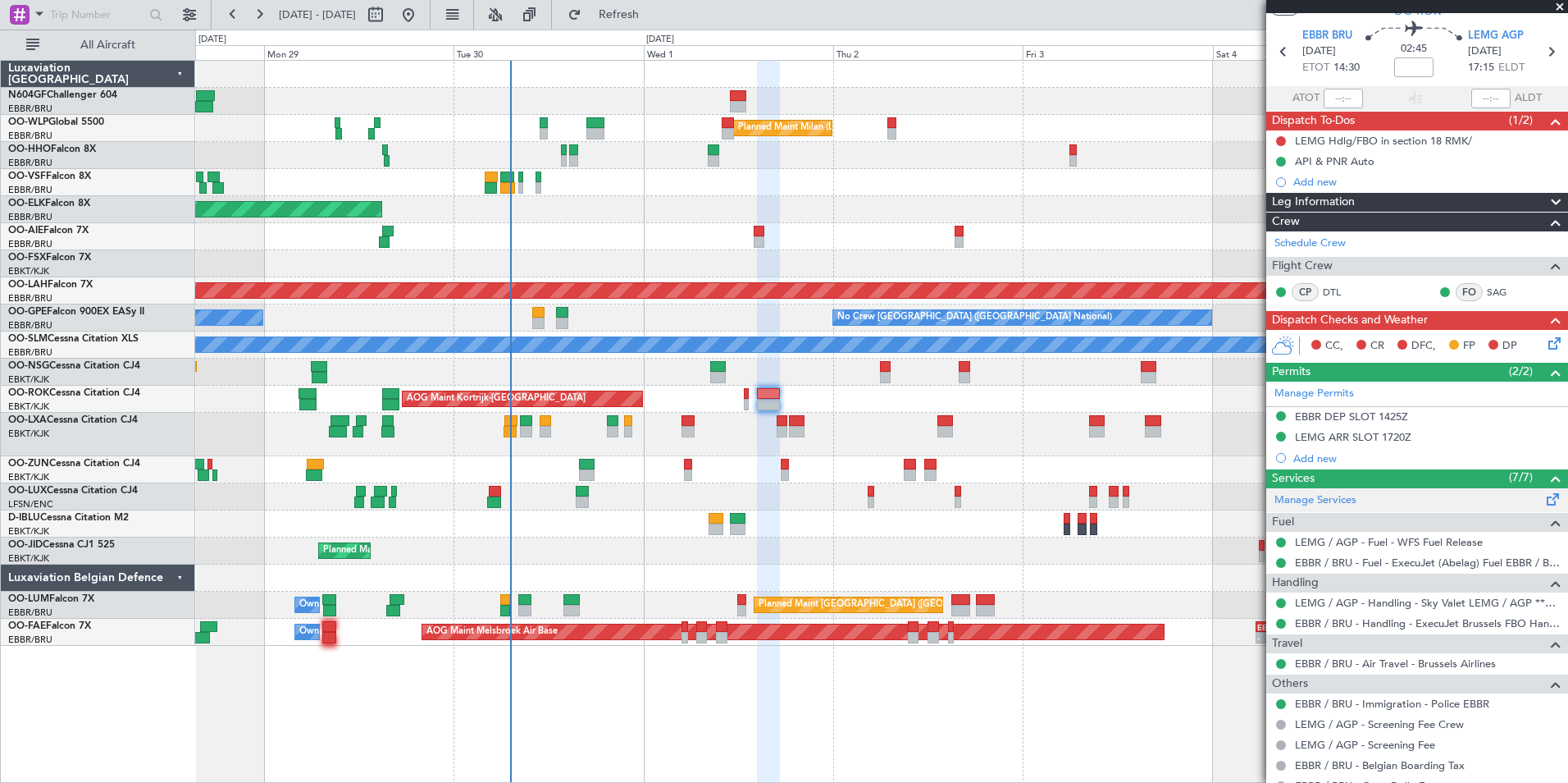
scroll to position [50, 0]
click at [1379, 666] on link "EBBR / BRU - Air Travel - Brussels Airlines" at bounding box center [1395, 663] width 201 height 14
click at [652, 21] on span "Refresh" at bounding box center [619, 15] width 69 height 11
click at [659, 26] on button "Refresh" at bounding box center [609, 15] width 99 height 27
click at [654, 16] on span "Refresh" at bounding box center [619, 15] width 69 height 11
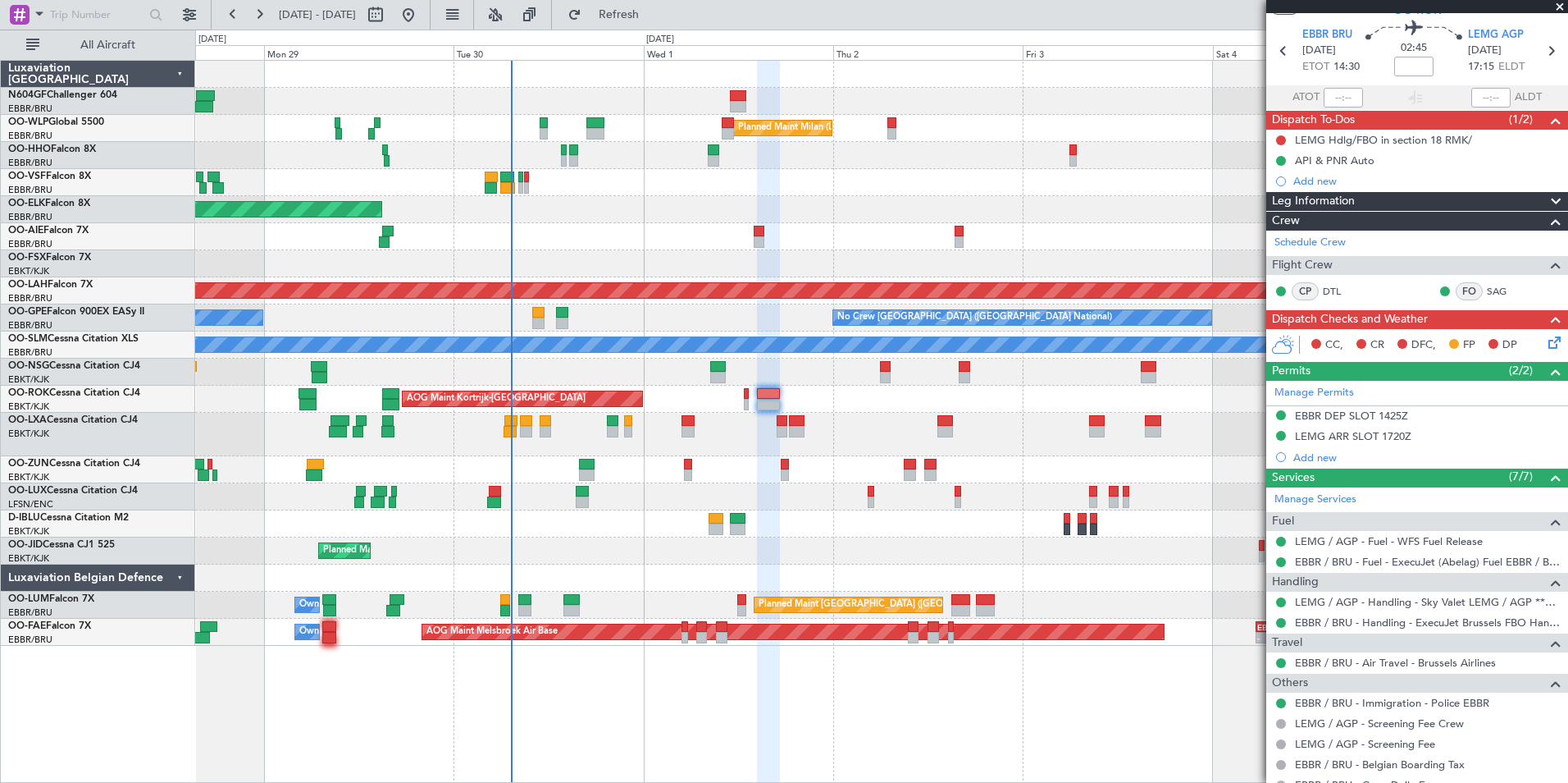
click at [776, 385] on div "Planned Maint Milan (Linate) Planned Maint Kortrijk-Wevelgem Planned Maint Lond…" at bounding box center [881, 353] width 1372 height 585
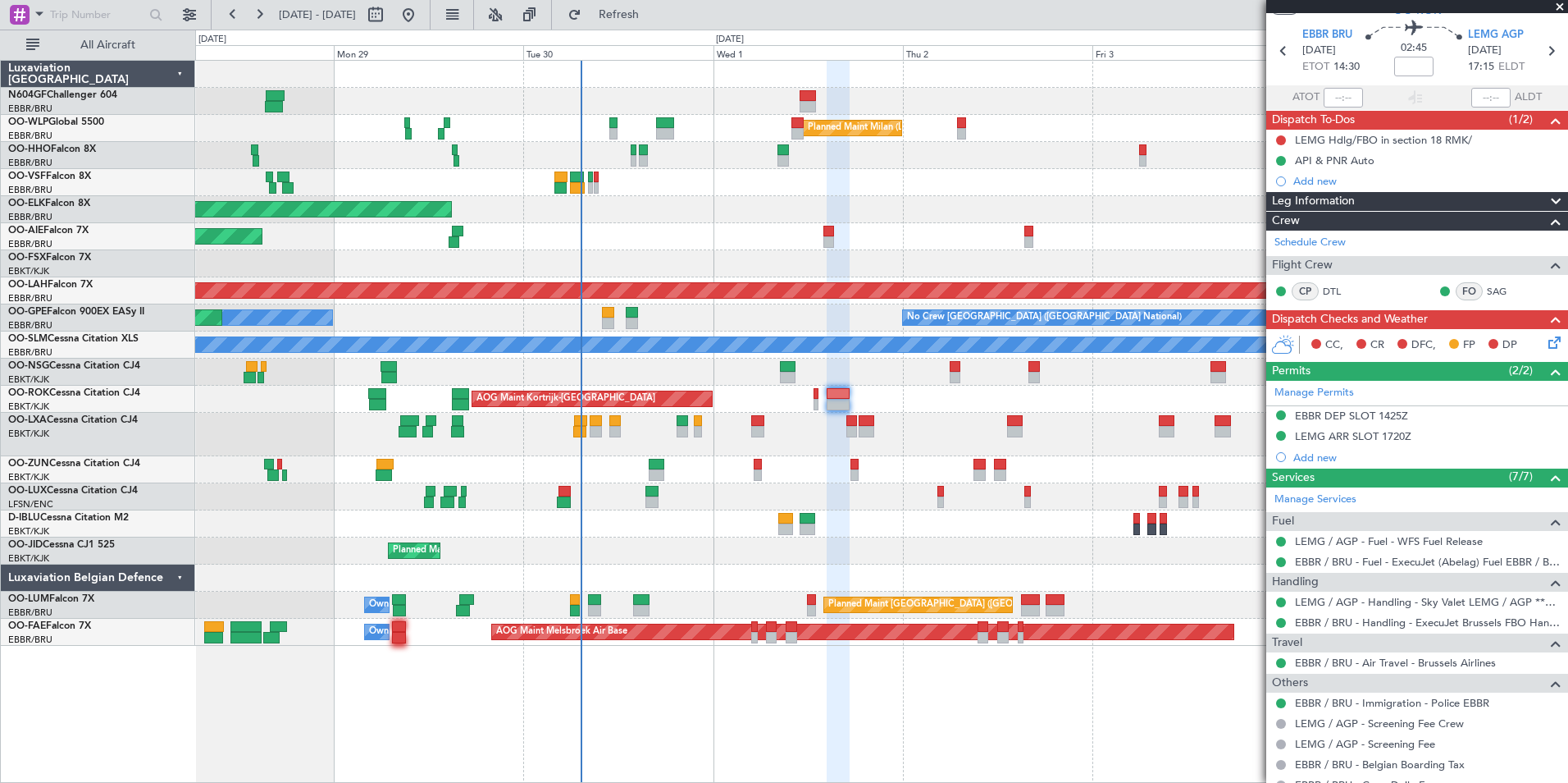
click at [813, 448] on div "A/C Unavailable Planned Maint Kortrijk-Wevelgem A/C Unavailable Brussels (Bruss…" at bounding box center [881, 434] width 1372 height 44
click at [654, 19] on span "Refresh" at bounding box center [619, 15] width 69 height 11
click at [659, 21] on button "Refresh" at bounding box center [609, 15] width 99 height 27
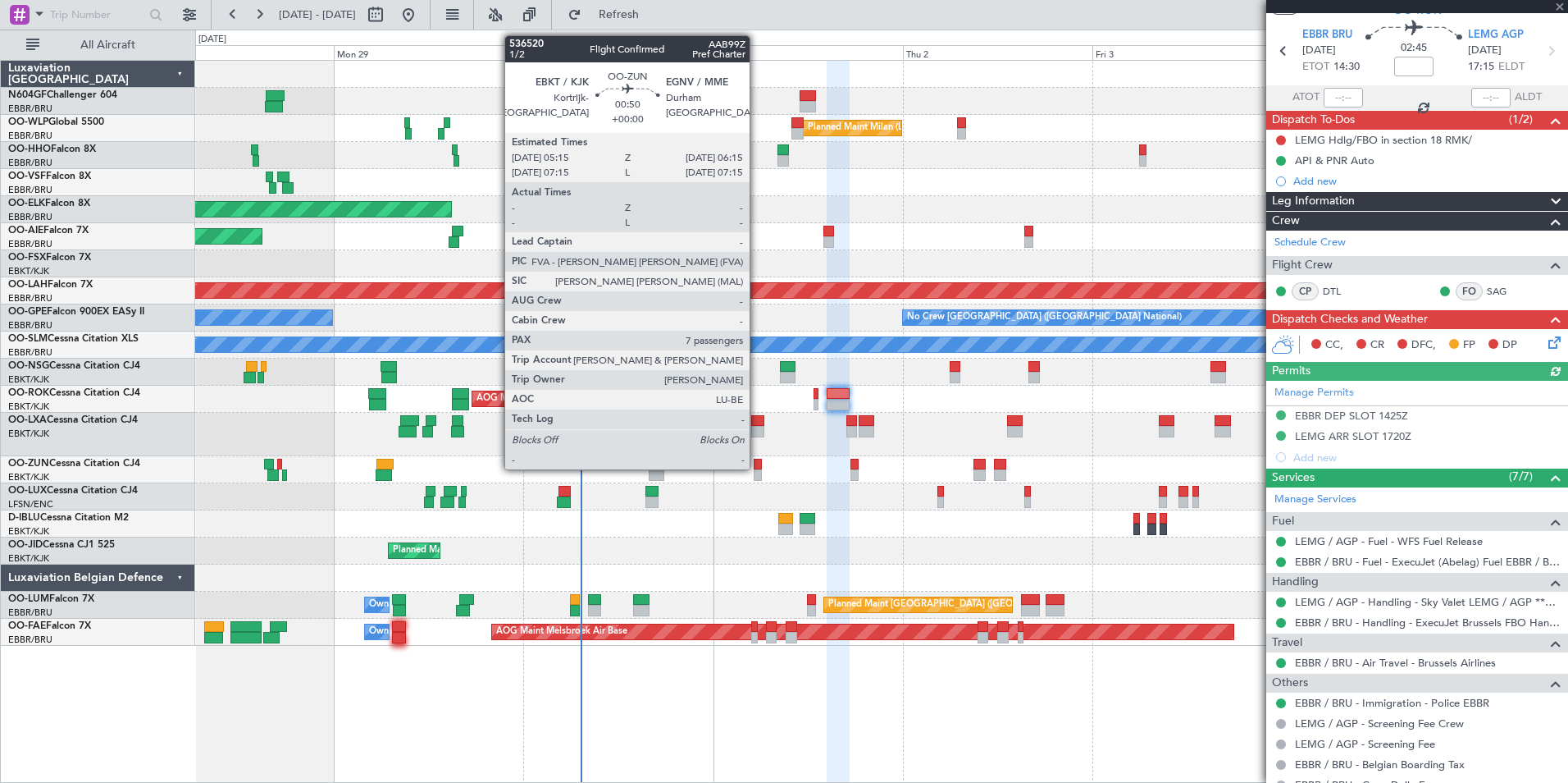
click at [757, 468] on div at bounding box center [758, 464] width 9 height 11
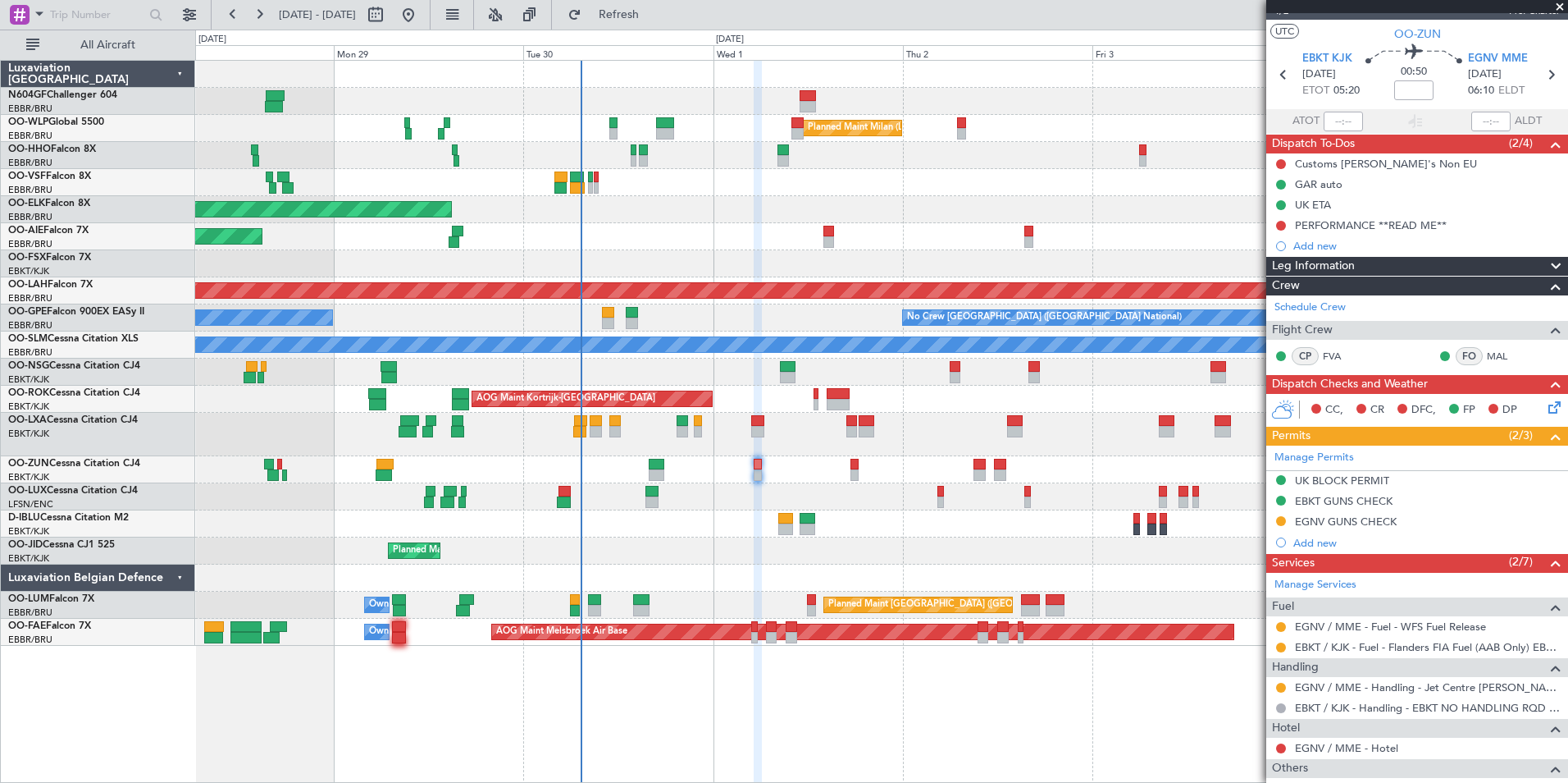
scroll to position [0, 0]
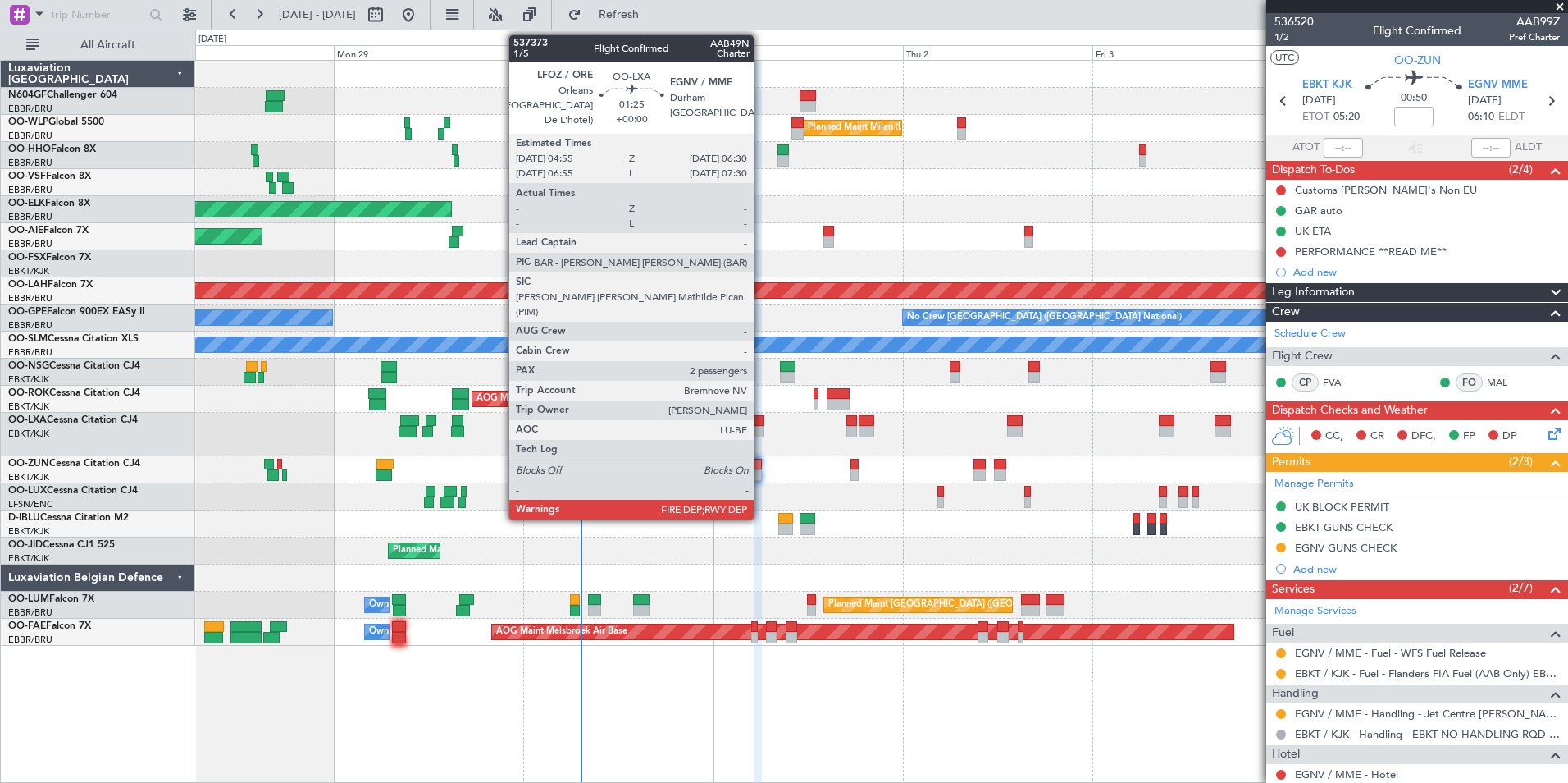
click at [761, 429] on div at bounding box center [757, 431] width 13 height 11
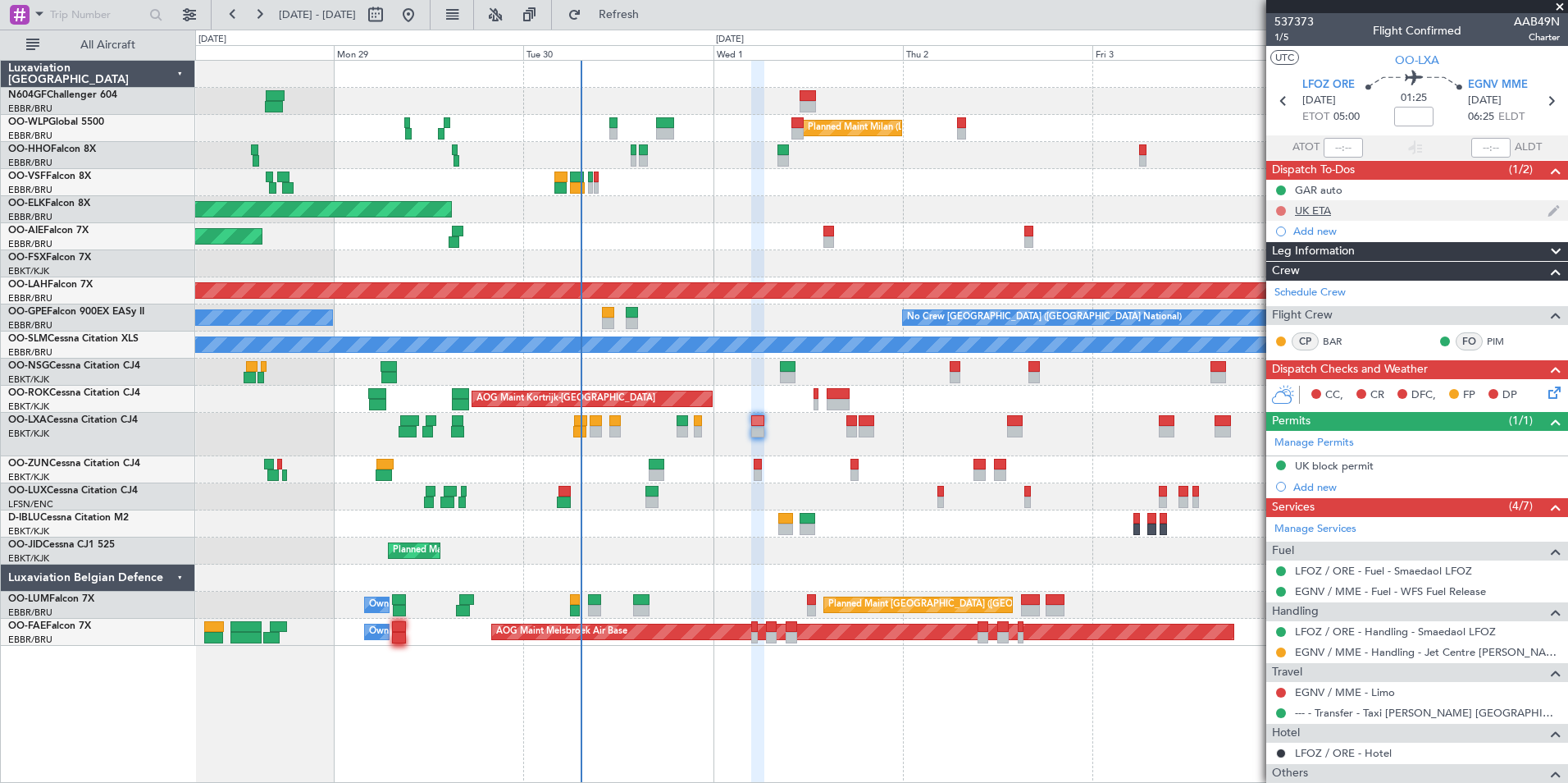
click at [1280, 211] on button at bounding box center [1280, 211] width 9 height 9
click at [1289, 254] on mat-tooltip-component "Not Started" at bounding box center [1281, 236] width 79 height 44
click at [1286, 258] on span "In Progress" at bounding box center [1289, 258] width 56 height 16
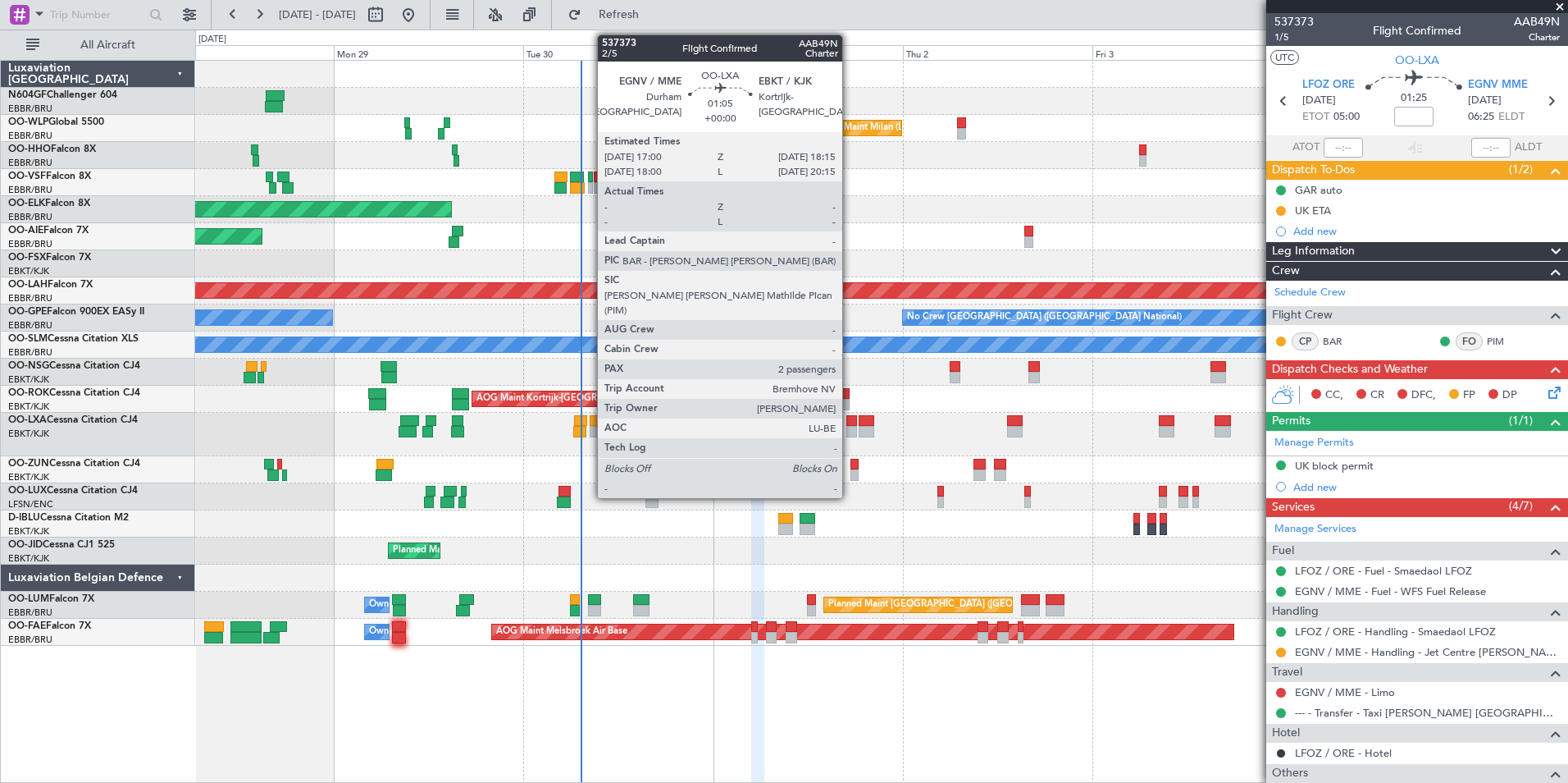
click at [850, 433] on div at bounding box center [851, 431] width 10 height 11
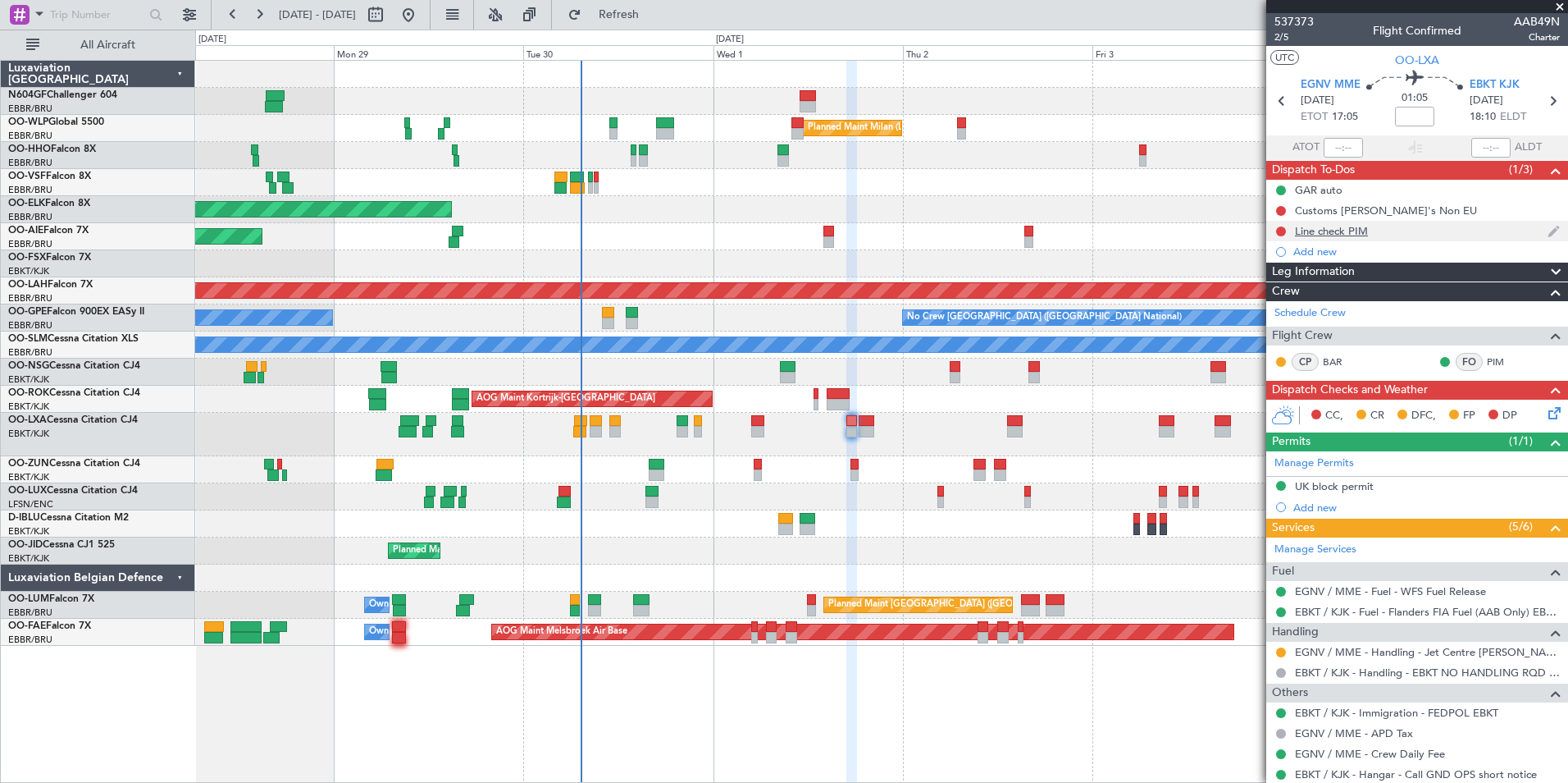
click at [1279, 236] on div at bounding box center [1280, 231] width 13 height 13
click at [1279, 231] on button at bounding box center [1280, 230] width 9 height 9
click at [1291, 298] on span "Completed" at bounding box center [1288, 303] width 54 height 16
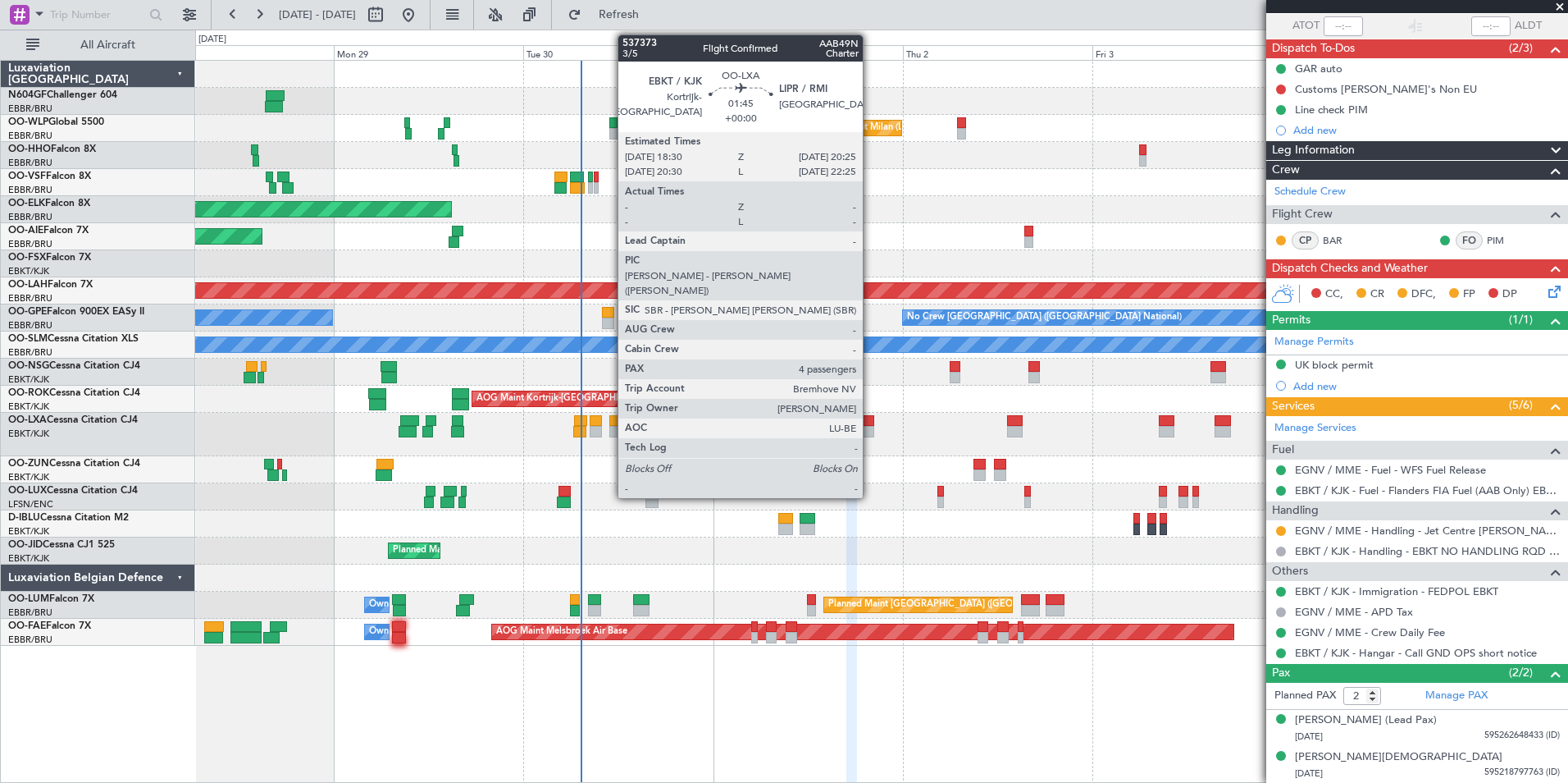
click at [870, 431] on div at bounding box center [866, 431] width 15 height 11
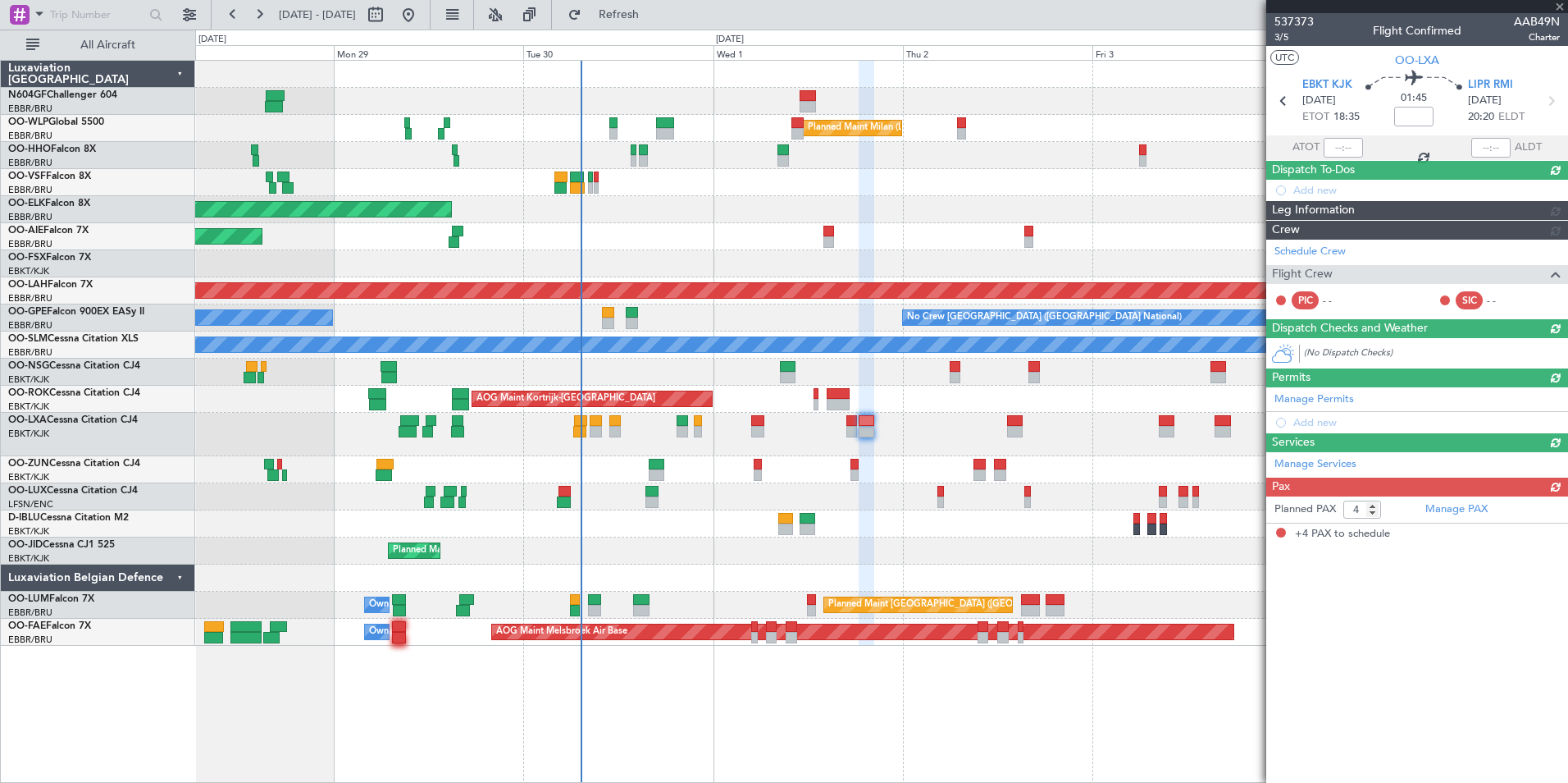
scroll to position [0, 0]
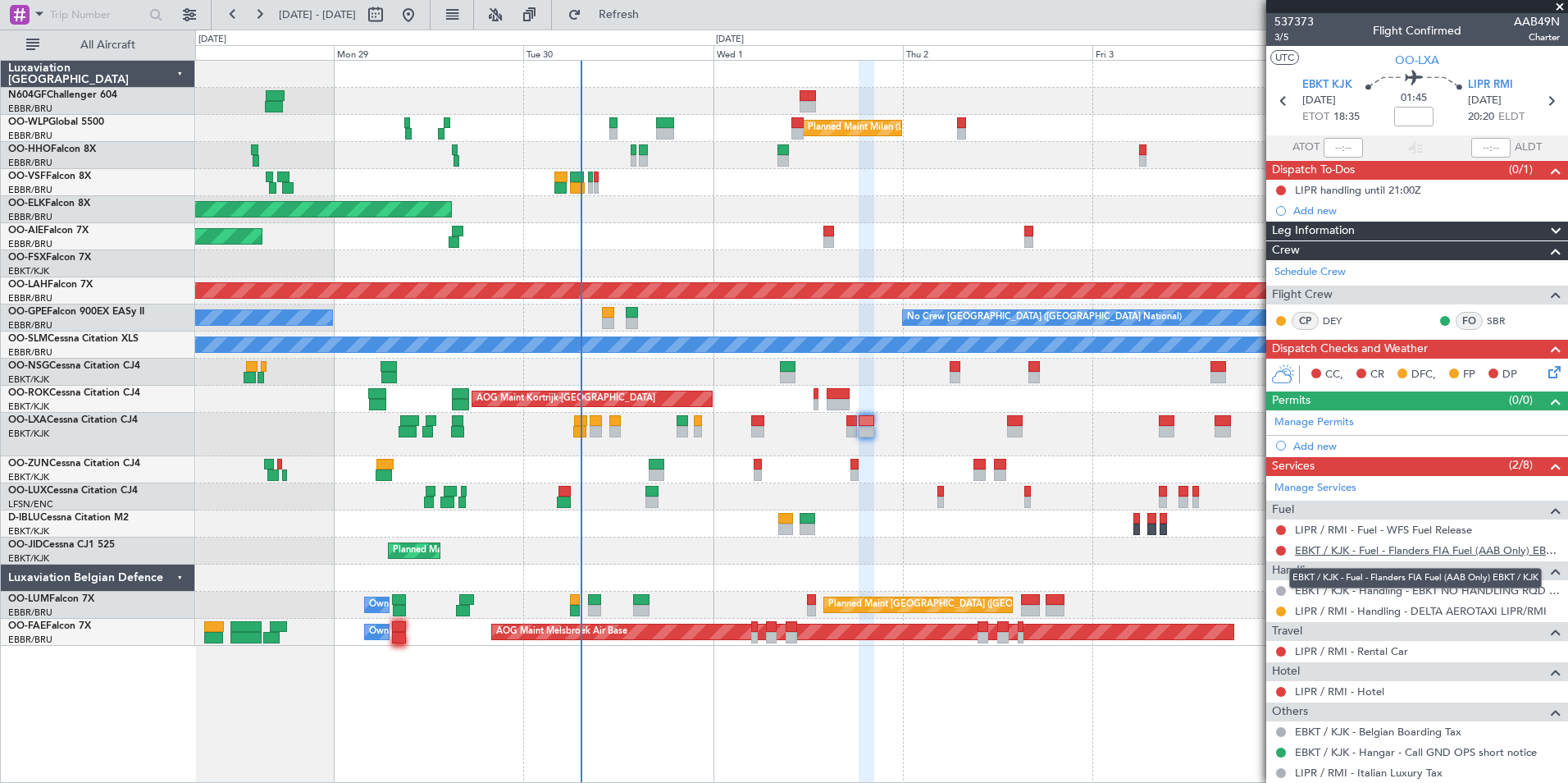
click at [1321, 543] on link "EBKT / KJK - Fuel - Flanders FIA Fuel (AAB Only) EBKT / KJK" at bounding box center [1427, 550] width 265 height 14
click at [656, 28] on button "Refresh" at bounding box center [609, 15] width 99 height 27
click at [1541, 104] on icon at bounding box center [1551, 101] width 21 height 21
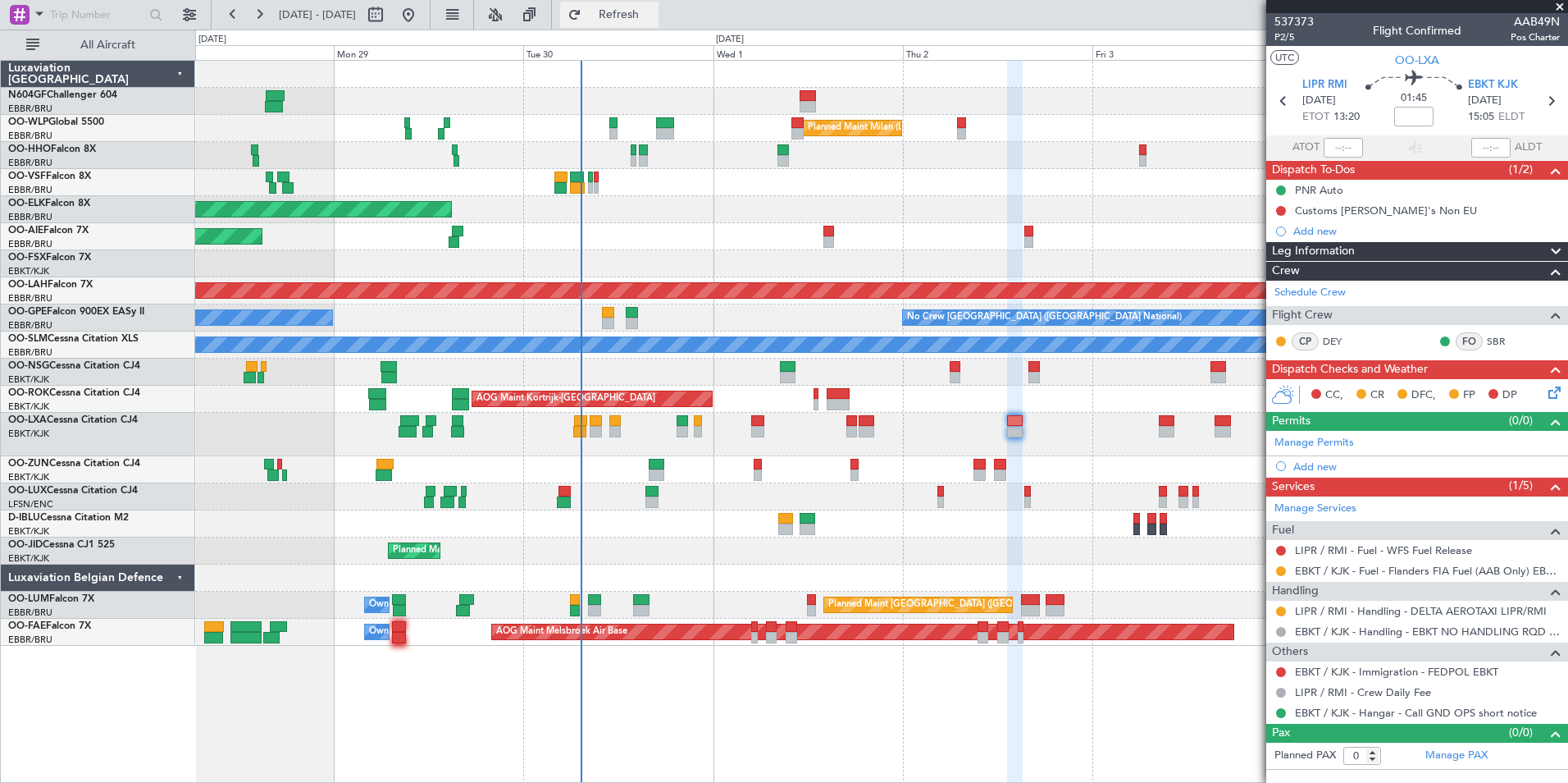
click at [654, 12] on span "Refresh" at bounding box center [619, 15] width 69 height 11
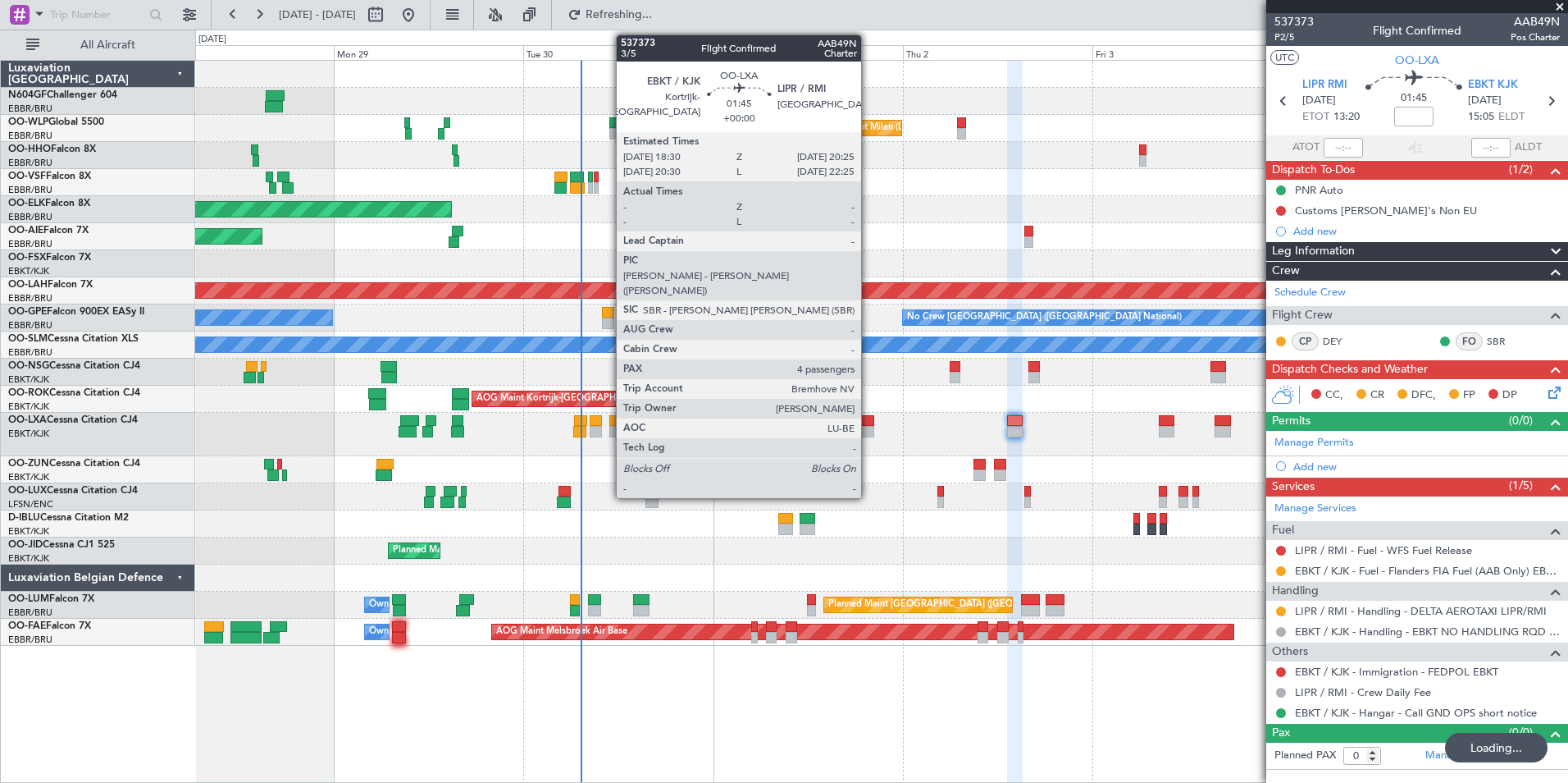
click at [869, 427] on div at bounding box center [866, 431] width 15 height 11
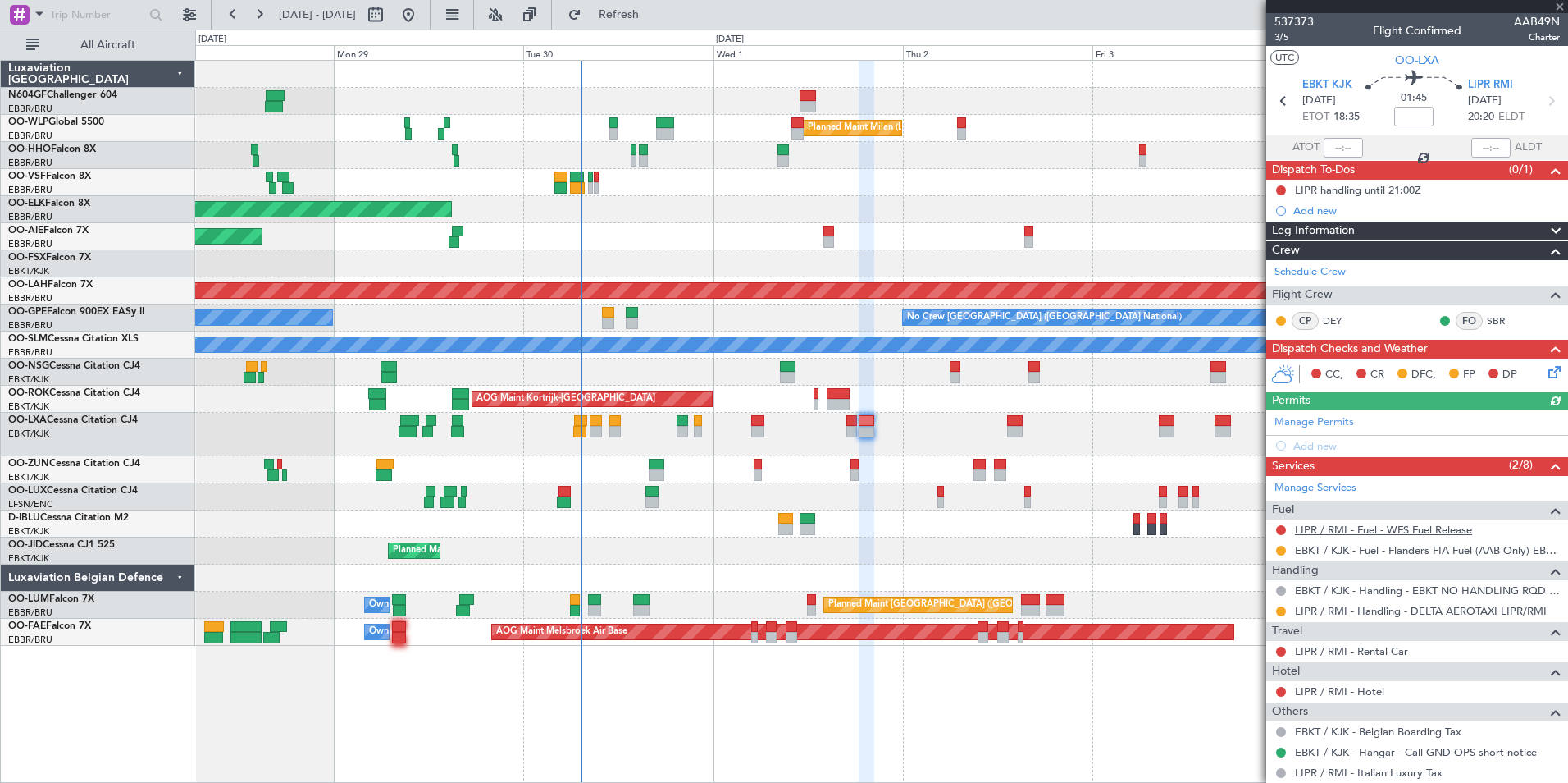
click at [1380, 529] on link "LIPR / RMI - Fuel - WFS Fuel Release" at bounding box center [1383, 529] width 177 height 14
click at [645, 10] on span "Refresh" at bounding box center [619, 15] width 69 height 11
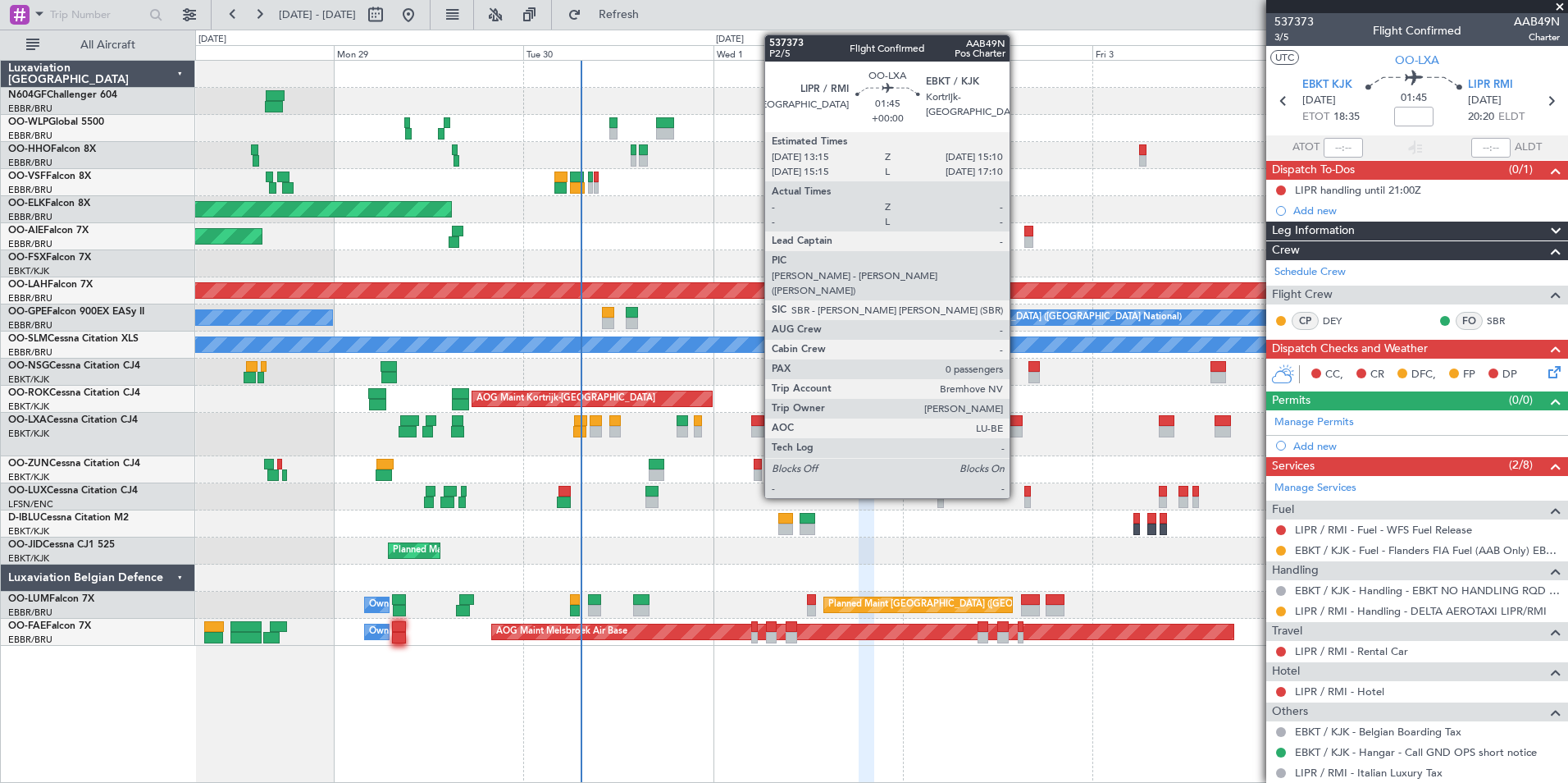
click at [1017, 425] on div at bounding box center [1015, 420] width 15 height 11
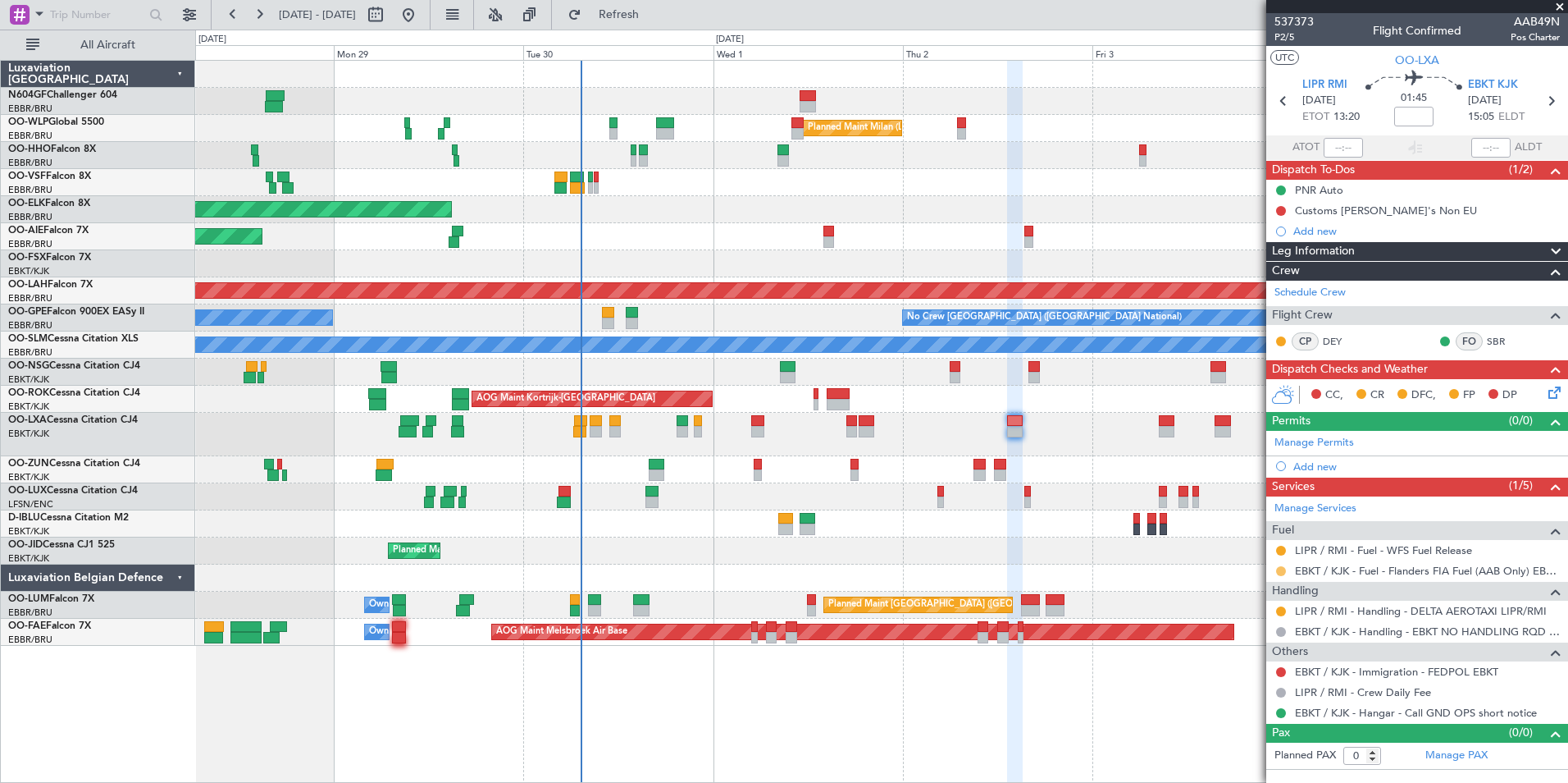
click at [1282, 569] on button at bounding box center [1280, 571] width 9 height 9
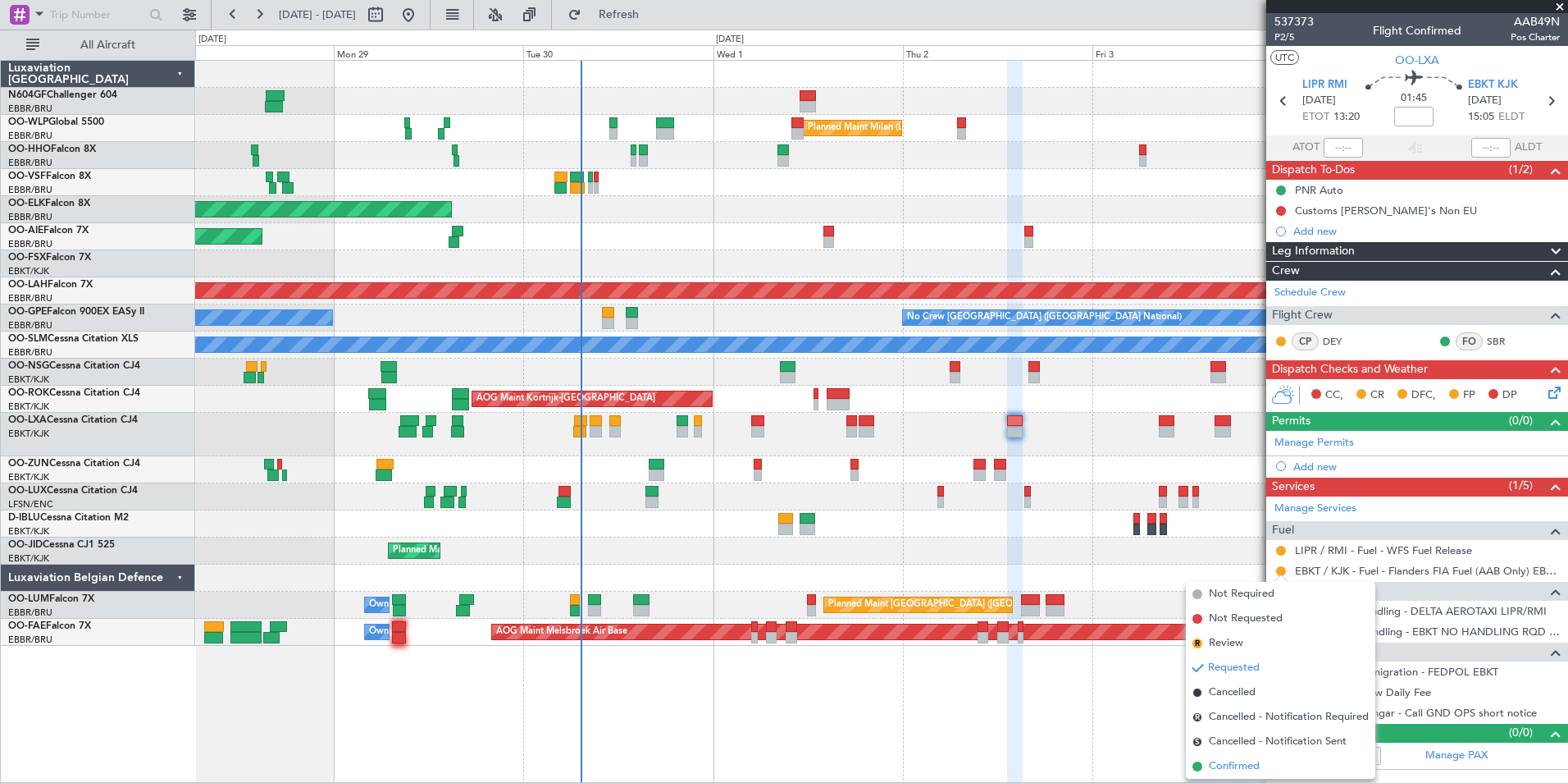
click at [1248, 767] on span "Confirmed" at bounding box center [1234, 766] width 51 height 16
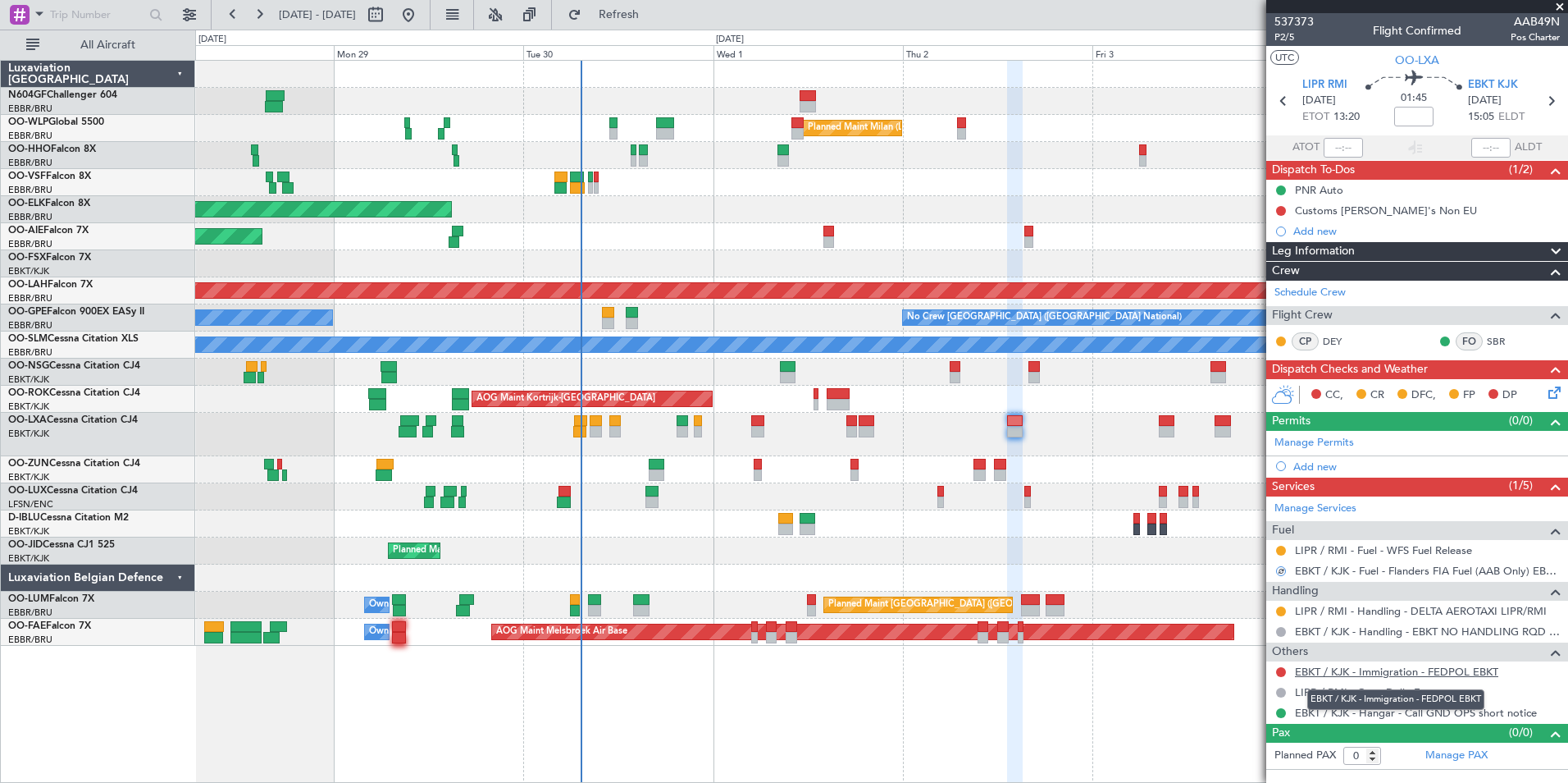
click at [1346, 673] on link "EBKT / KJK - Immigration - FEDPOL EBKT" at bounding box center [1396, 671] width 204 height 14
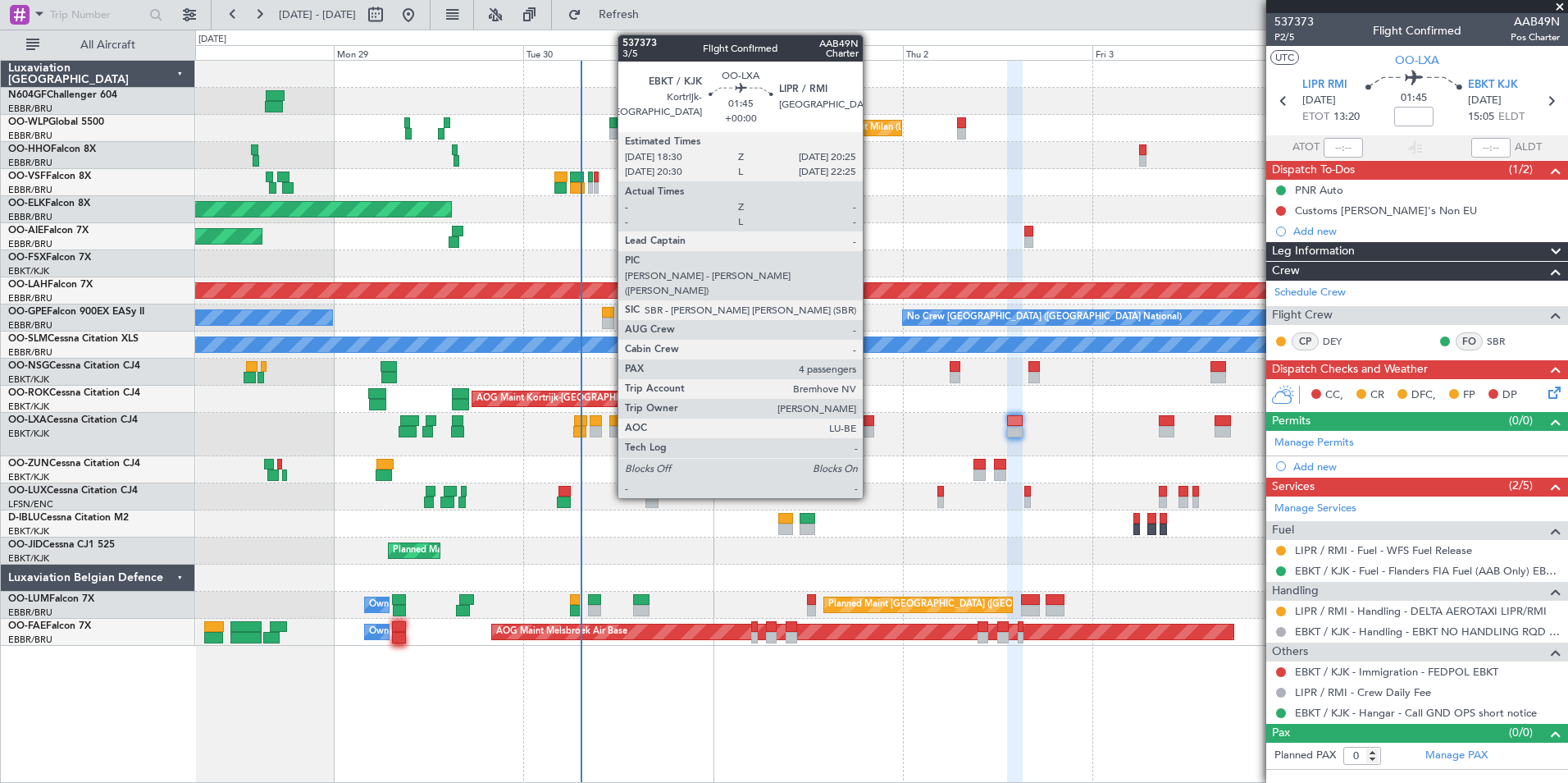
click at [870, 437] on div at bounding box center [866, 431] width 15 height 11
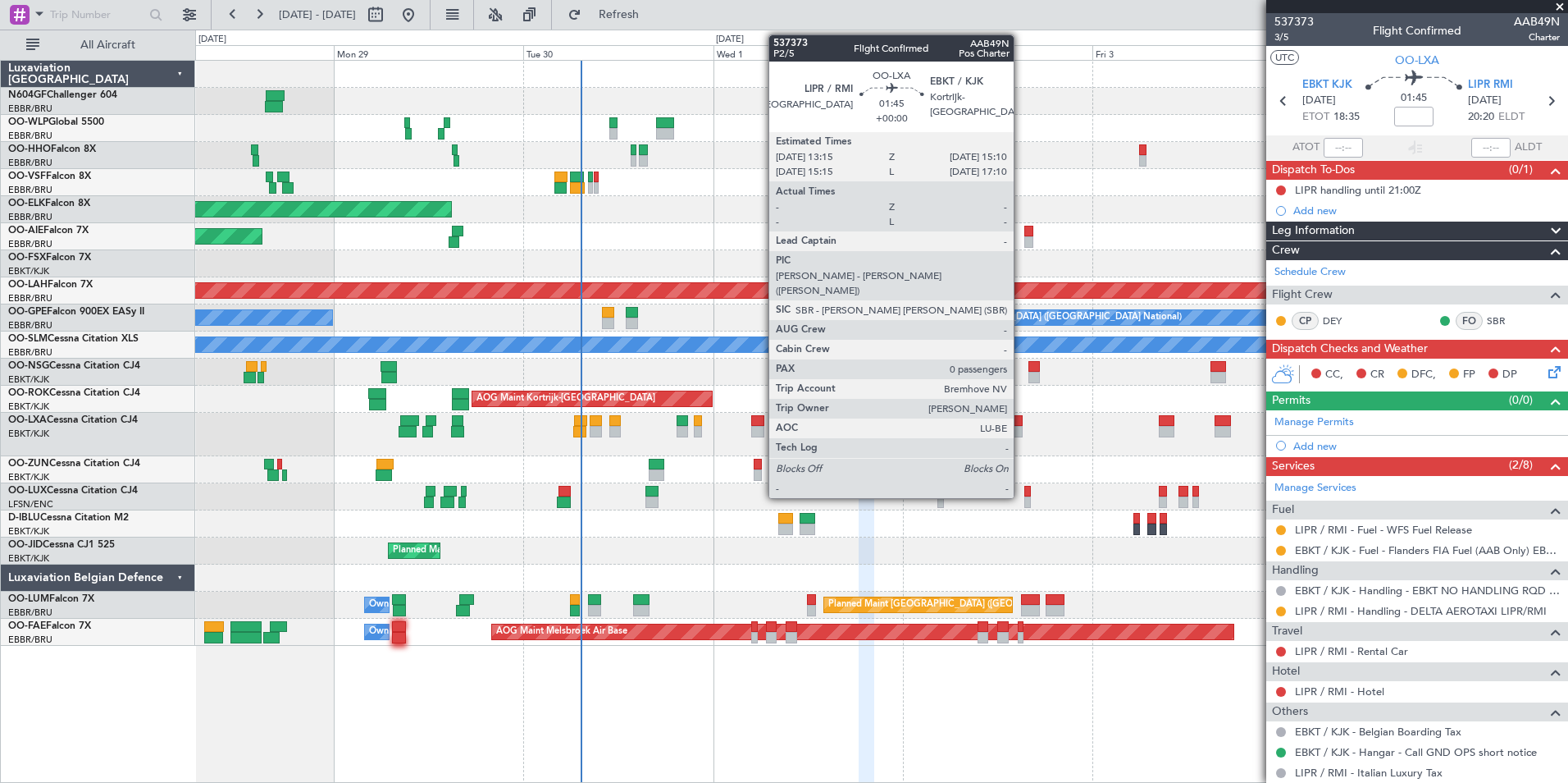
click at [1021, 425] on div at bounding box center [1015, 420] width 15 height 11
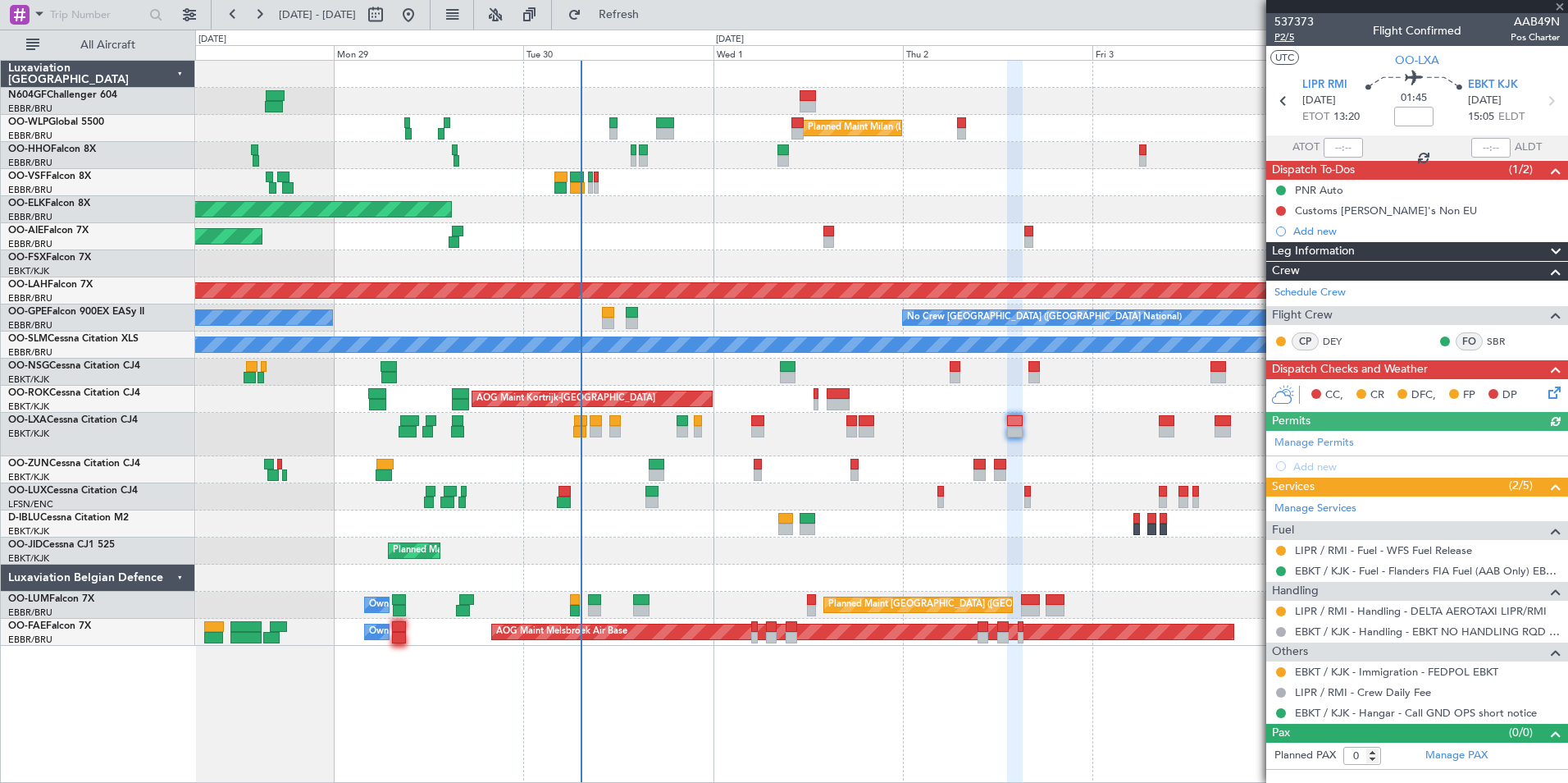
click at [1288, 34] on span "P2/5" at bounding box center [1294, 37] width 40 height 14
click at [654, 21] on span "Refresh" at bounding box center [619, 15] width 69 height 11
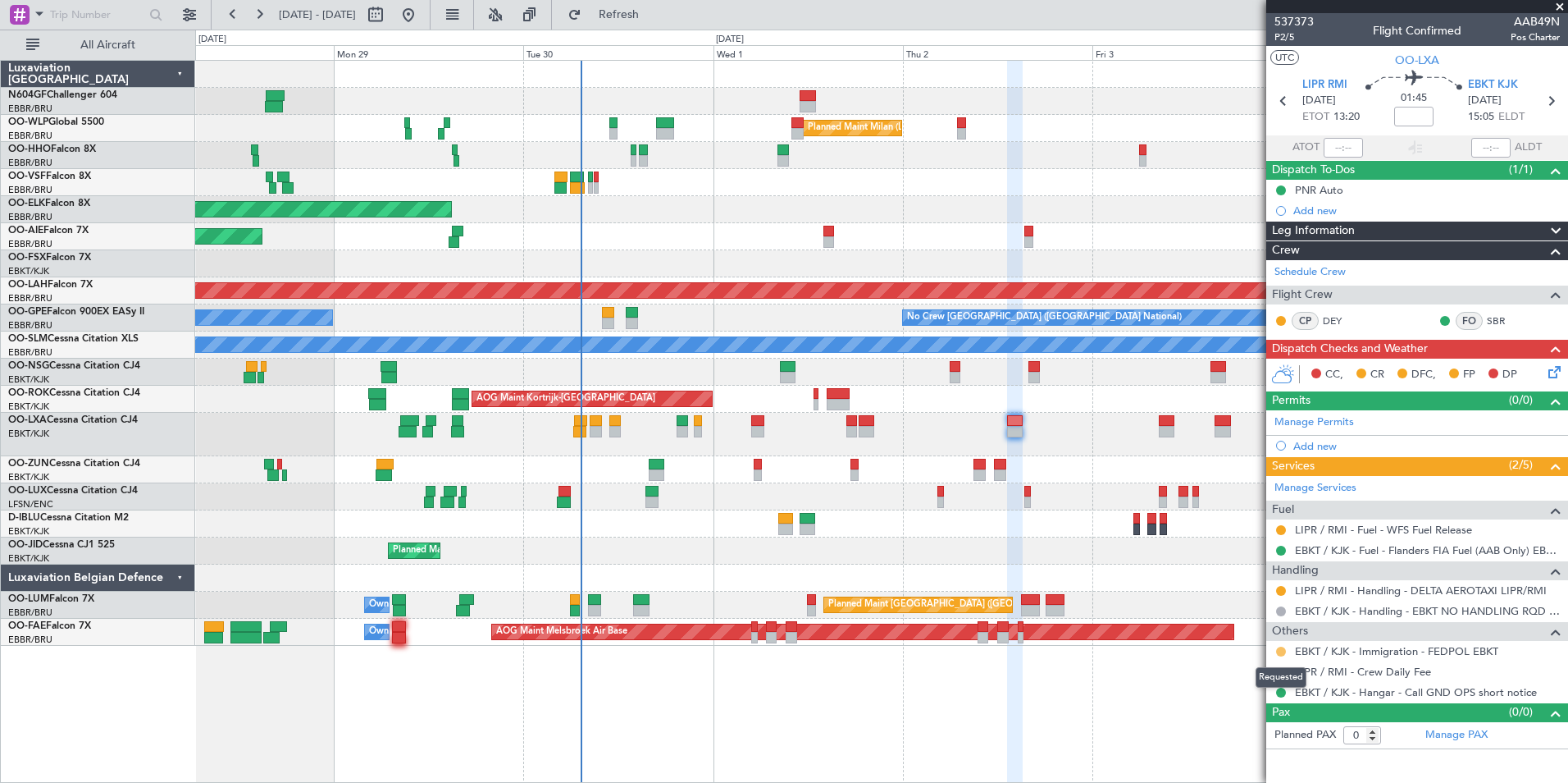
click at [1281, 646] on button at bounding box center [1280, 651] width 9 height 9
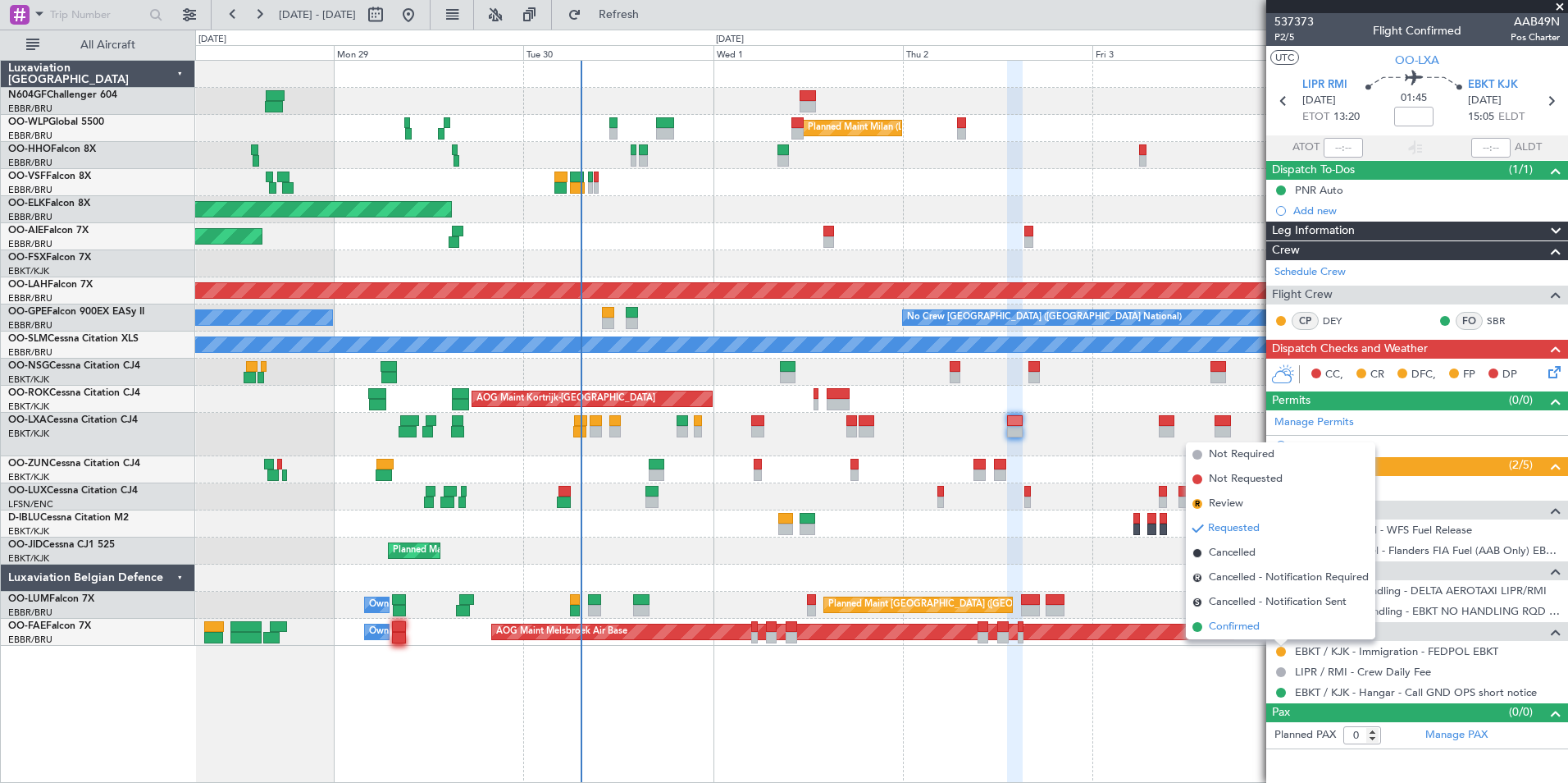
click at [1229, 622] on span "Confirmed" at bounding box center [1234, 627] width 51 height 16
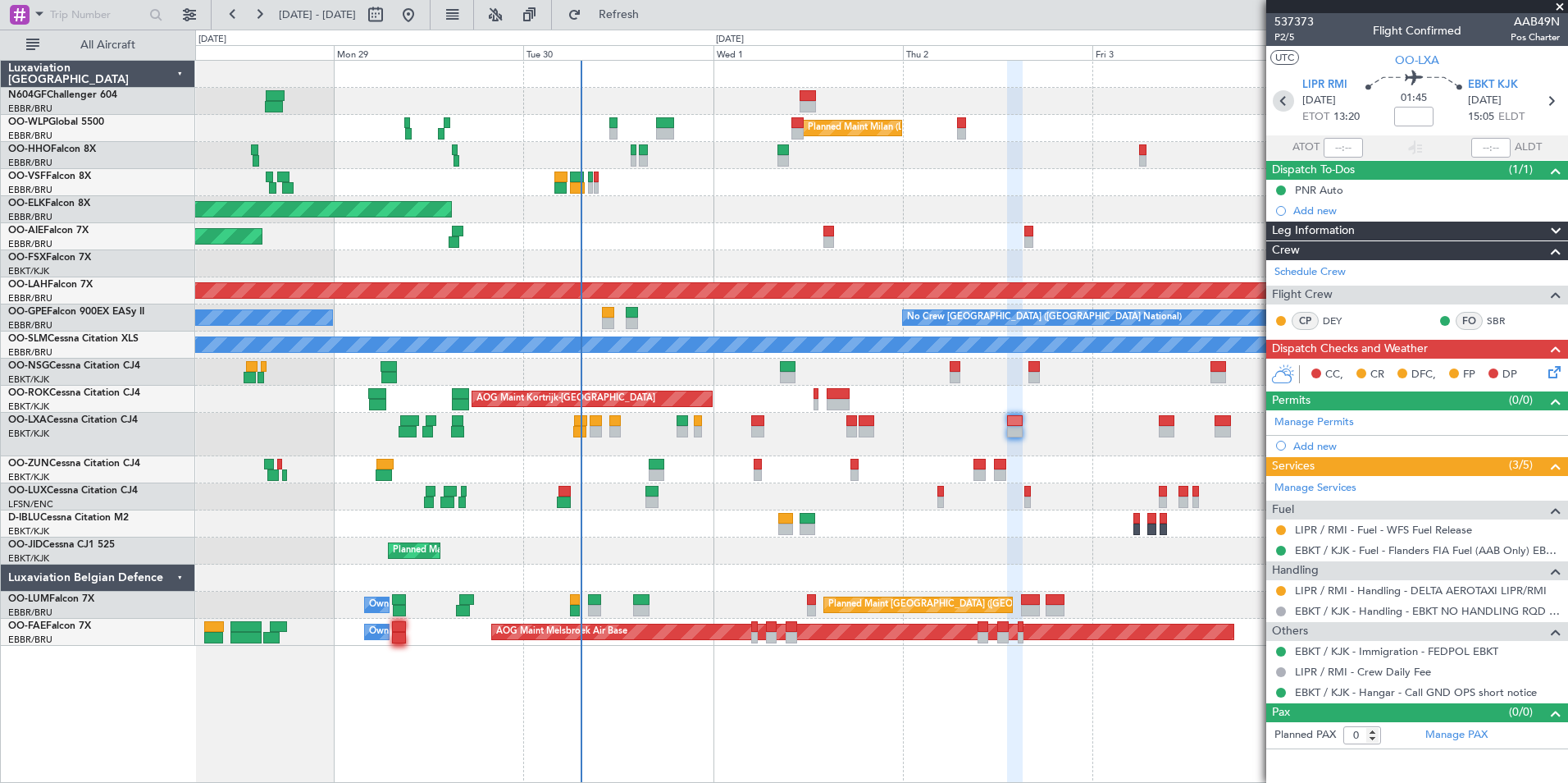
click at [1289, 99] on icon at bounding box center [1283, 101] width 21 height 21
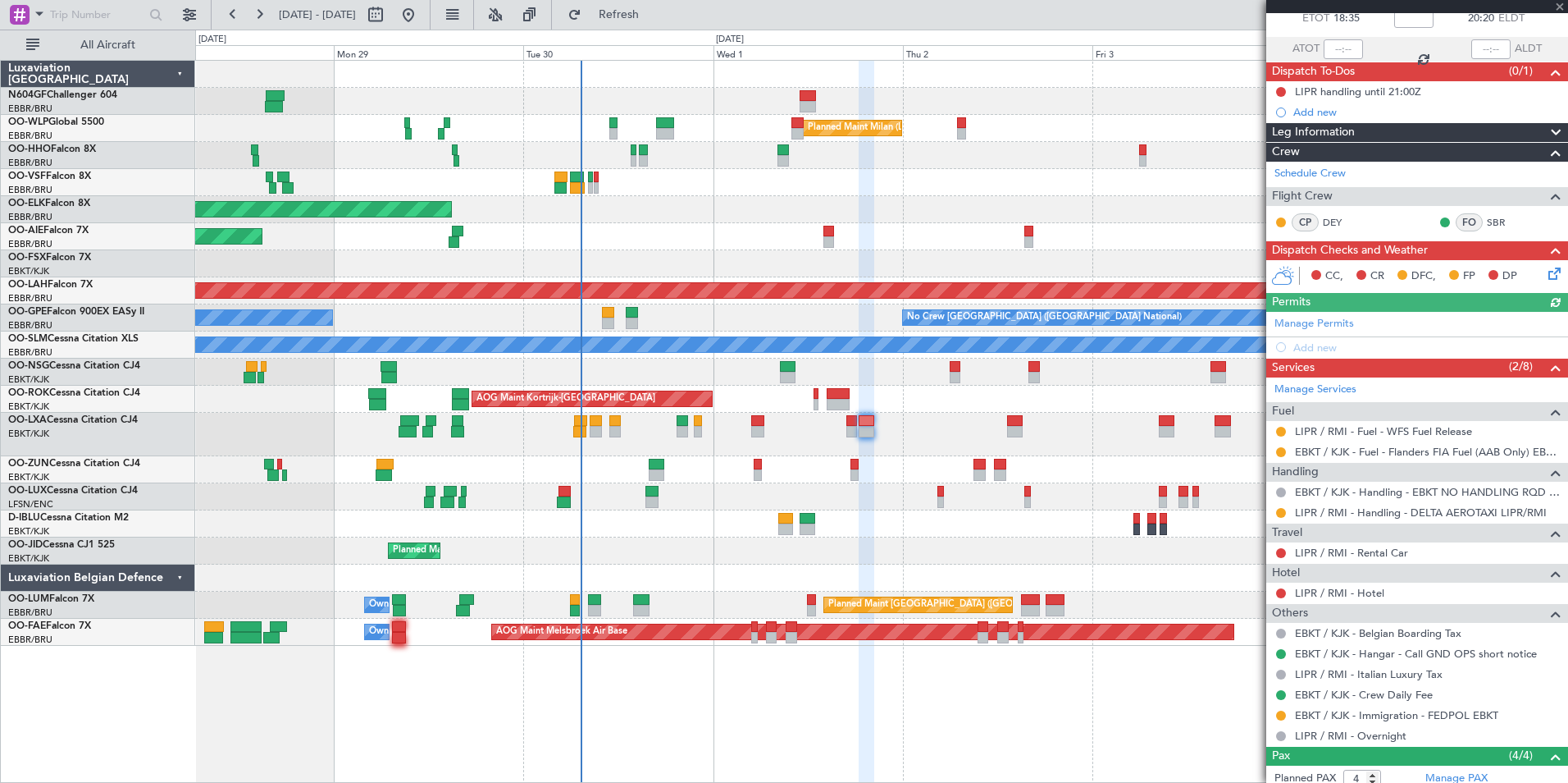
scroll to position [123, 0]
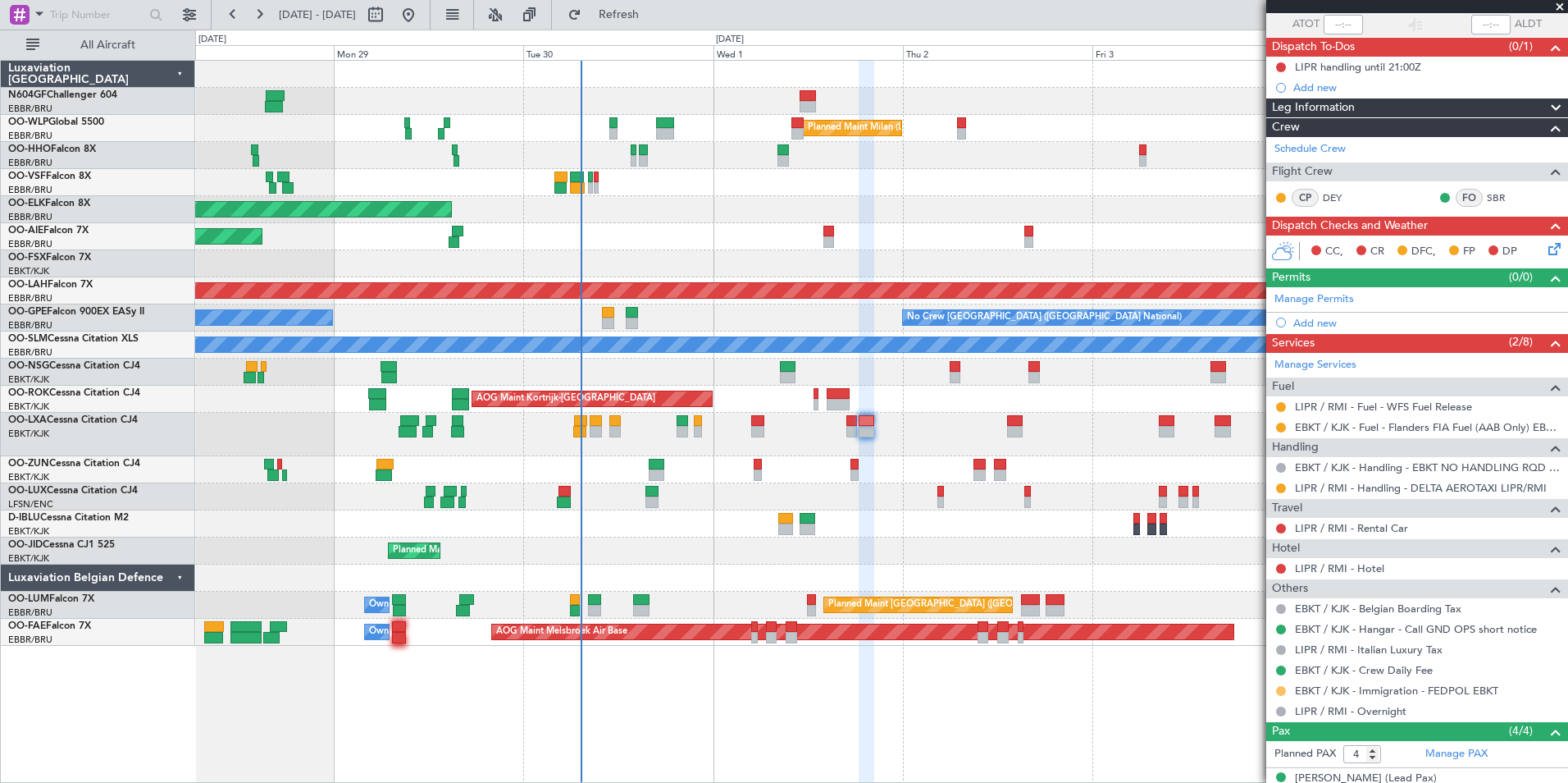
click at [1278, 690] on button at bounding box center [1280, 690] width 9 height 9
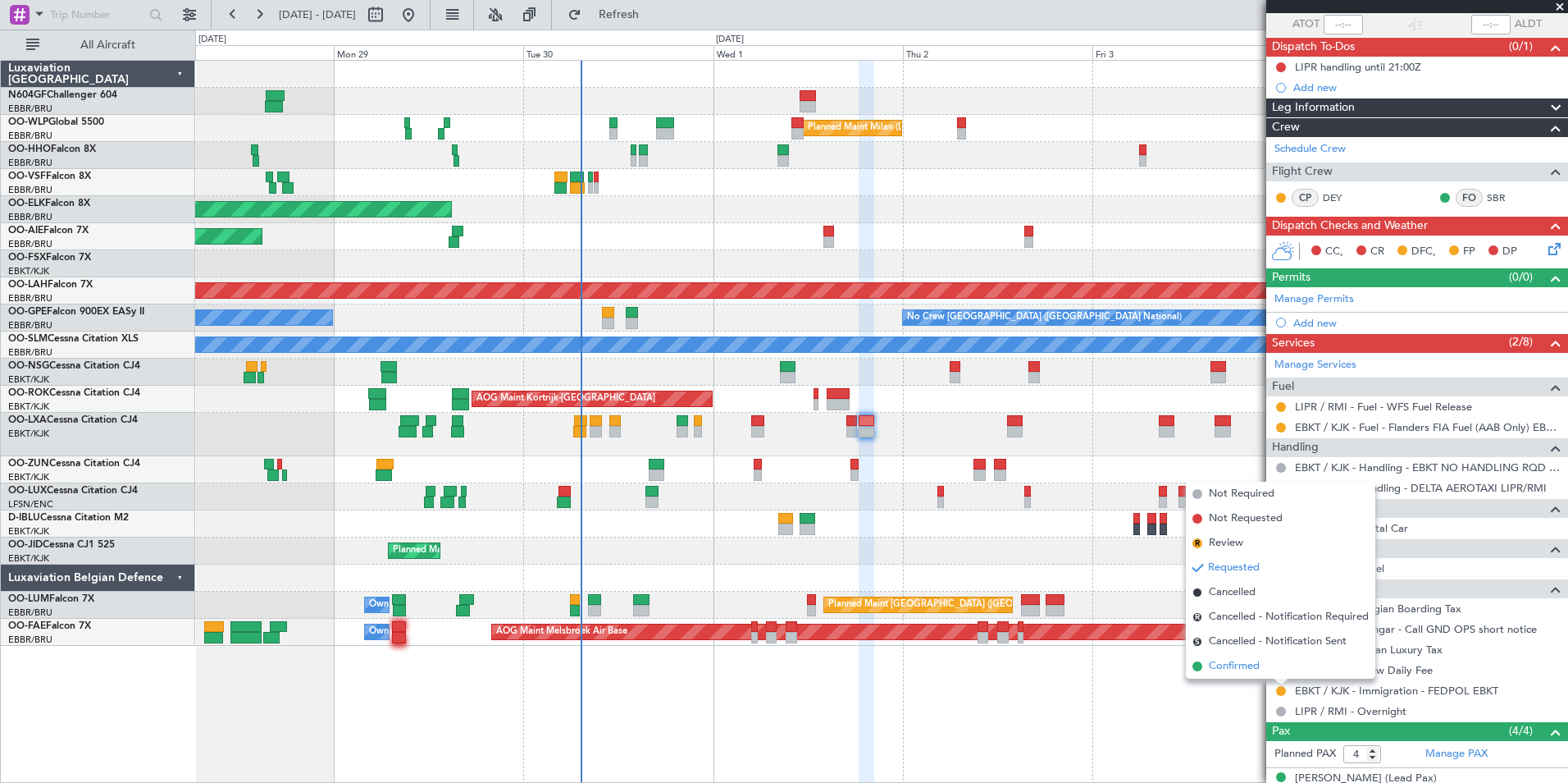
click at [1269, 663] on li "Confirmed" at bounding box center [1280, 666] width 190 height 25
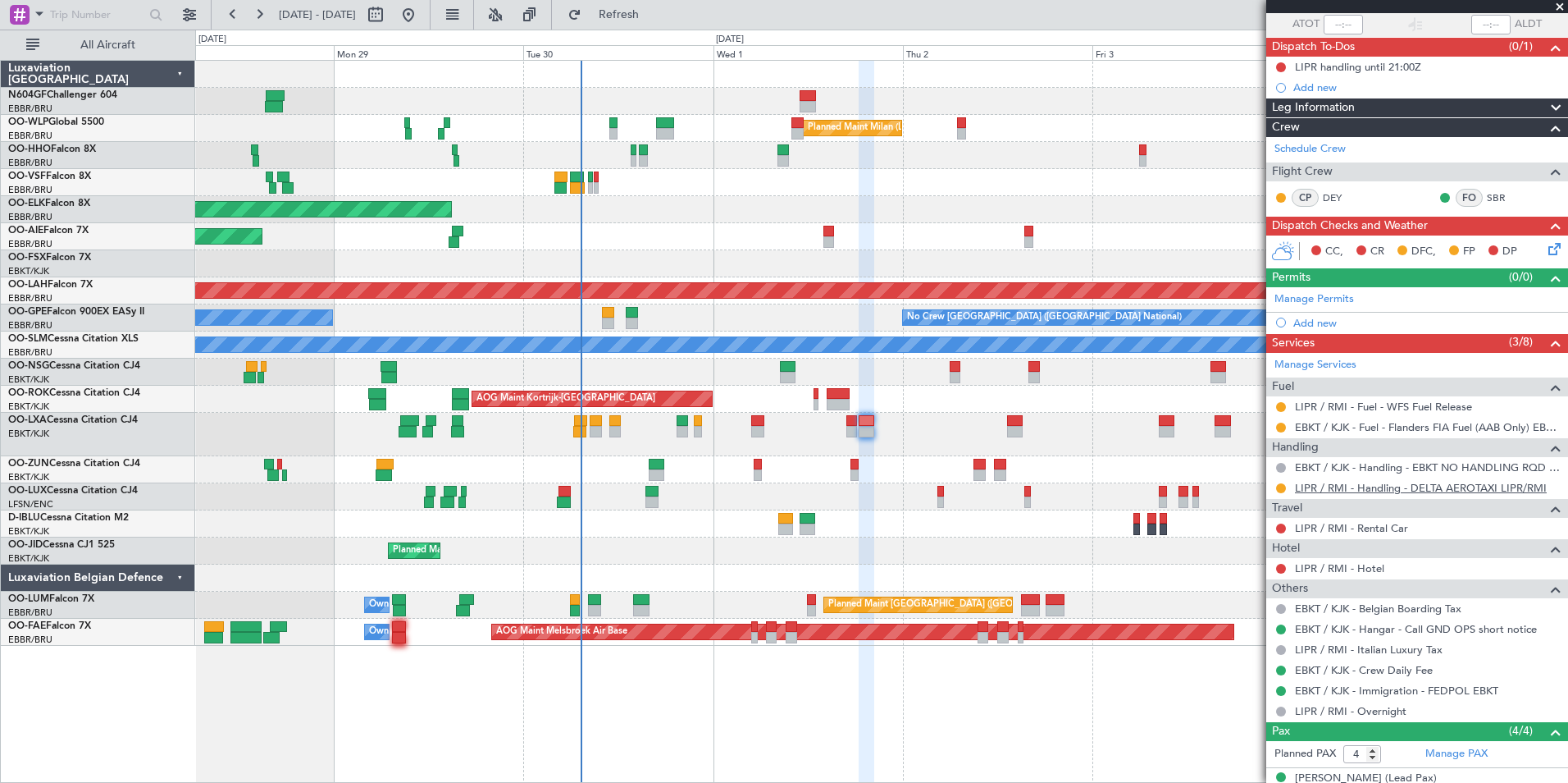
click at [1449, 487] on link "LIPR / RMI - Handling - DELTA AEROTAXI LIPR/RMI" at bounding box center [1420, 487] width 252 height 14
click at [1283, 484] on button at bounding box center [1280, 487] width 9 height 9
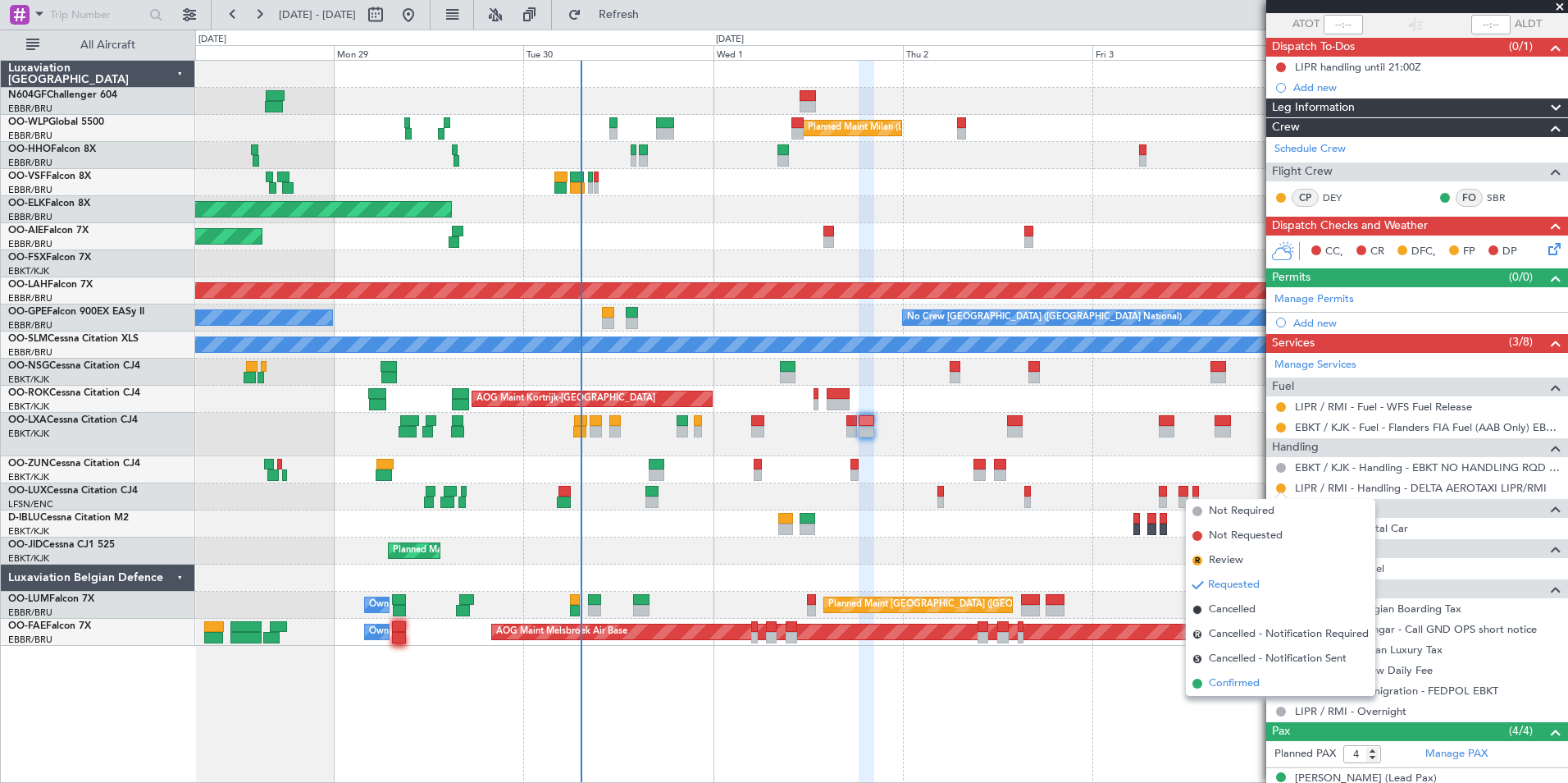
click at [1243, 679] on span "Confirmed" at bounding box center [1234, 683] width 51 height 16
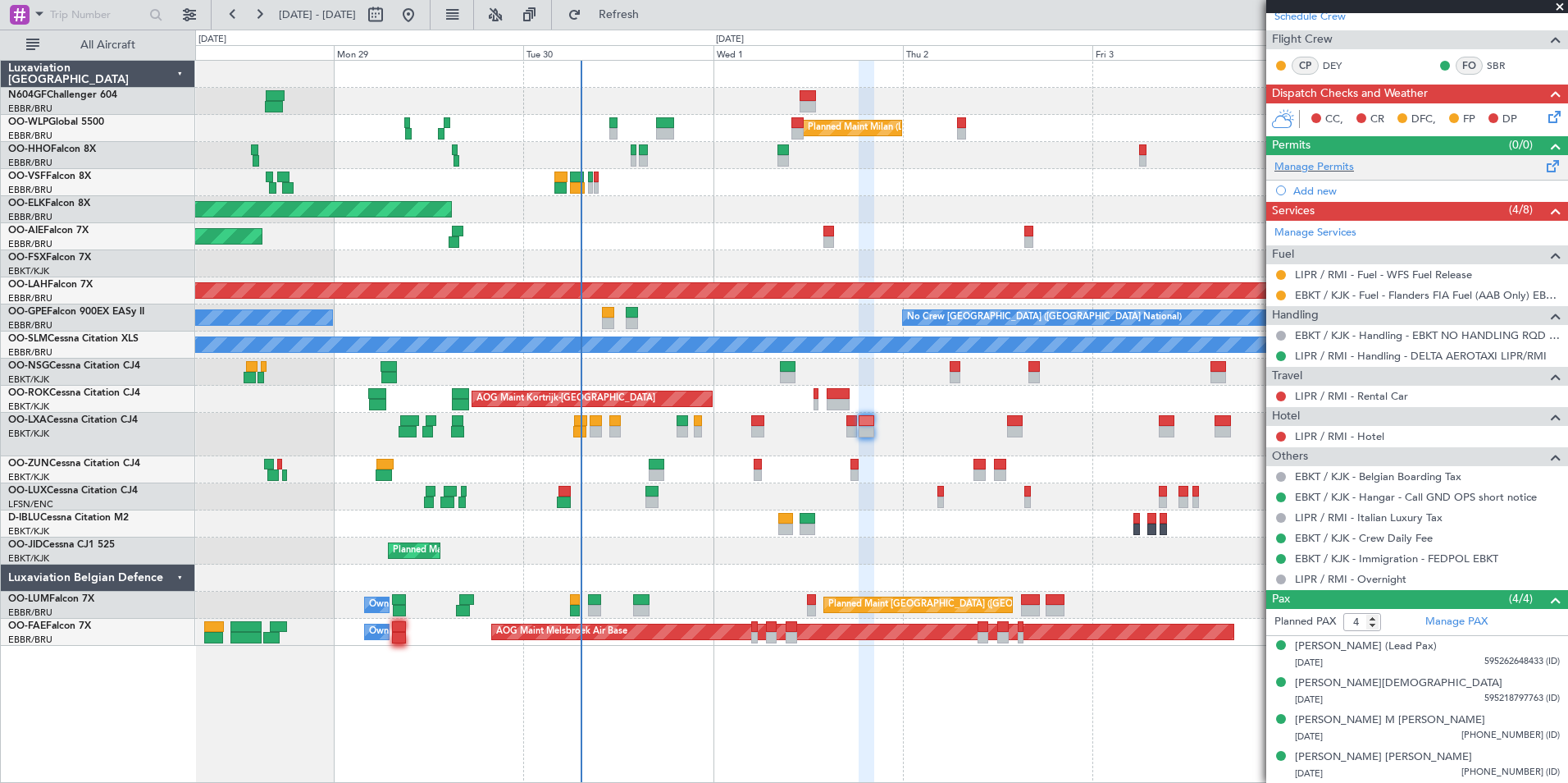
scroll to position [0, 0]
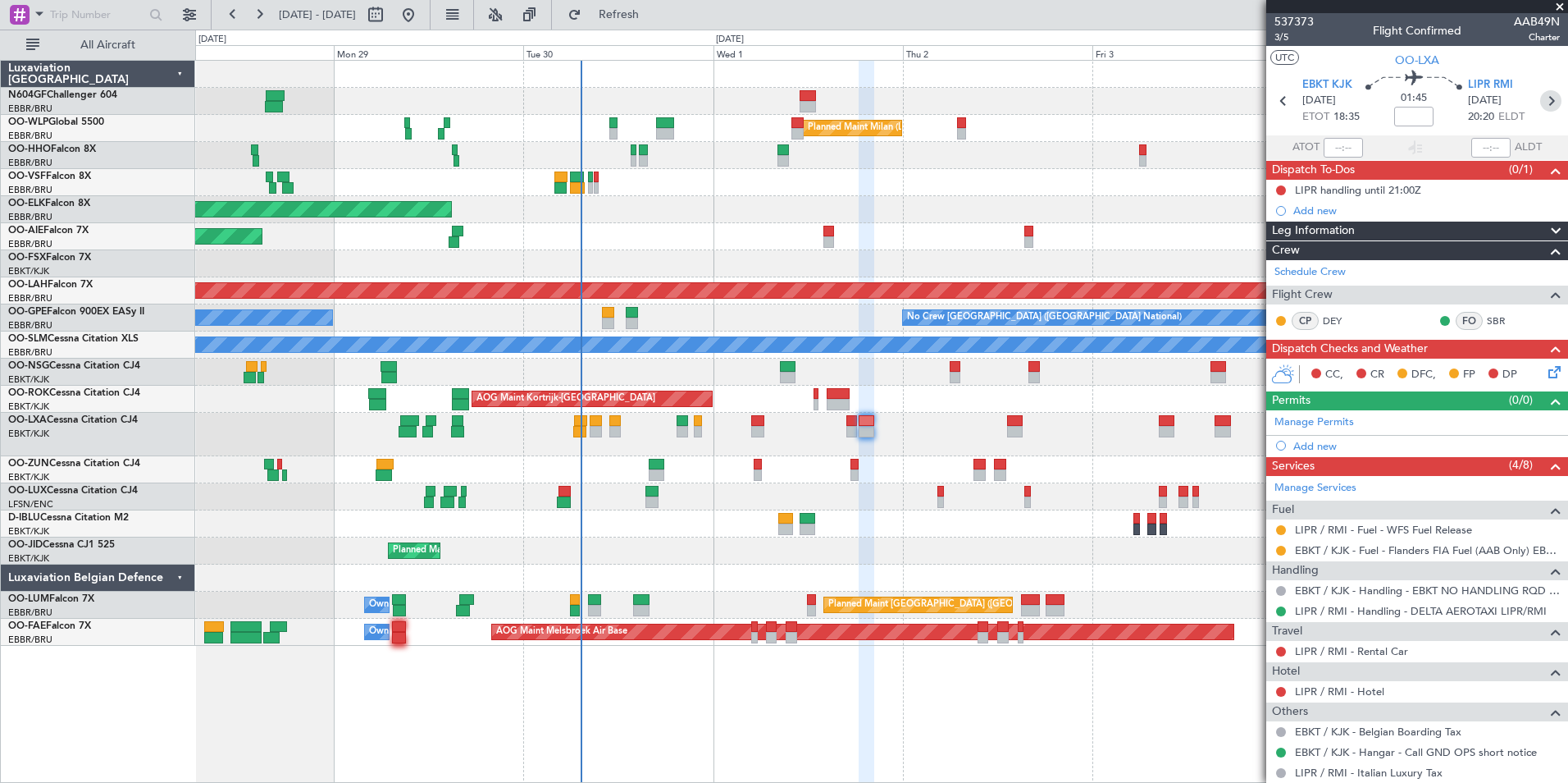
click at [1541, 107] on icon at bounding box center [1551, 101] width 21 height 21
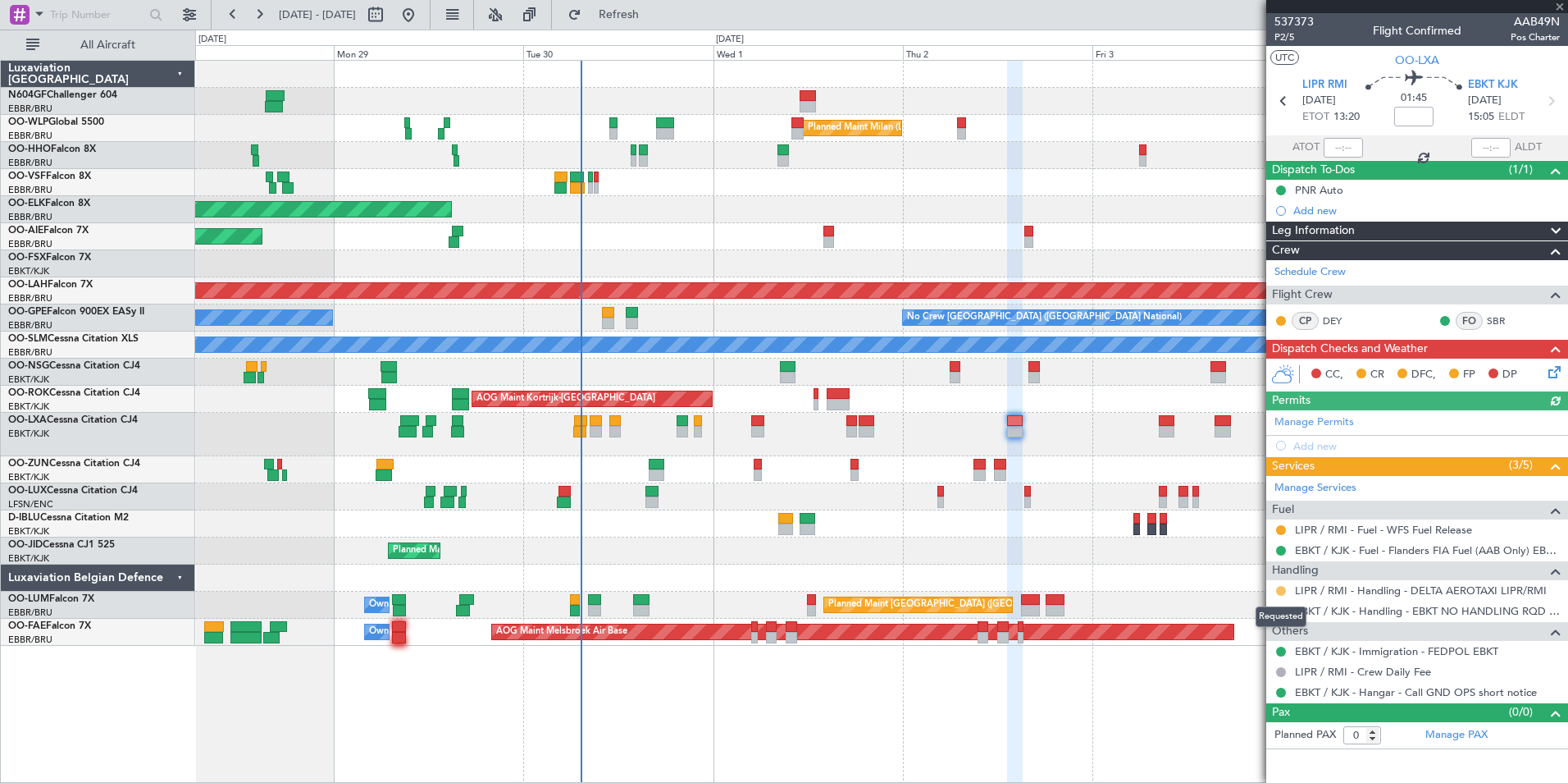
click at [1279, 589] on button at bounding box center [1280, 590] width 9 height 9
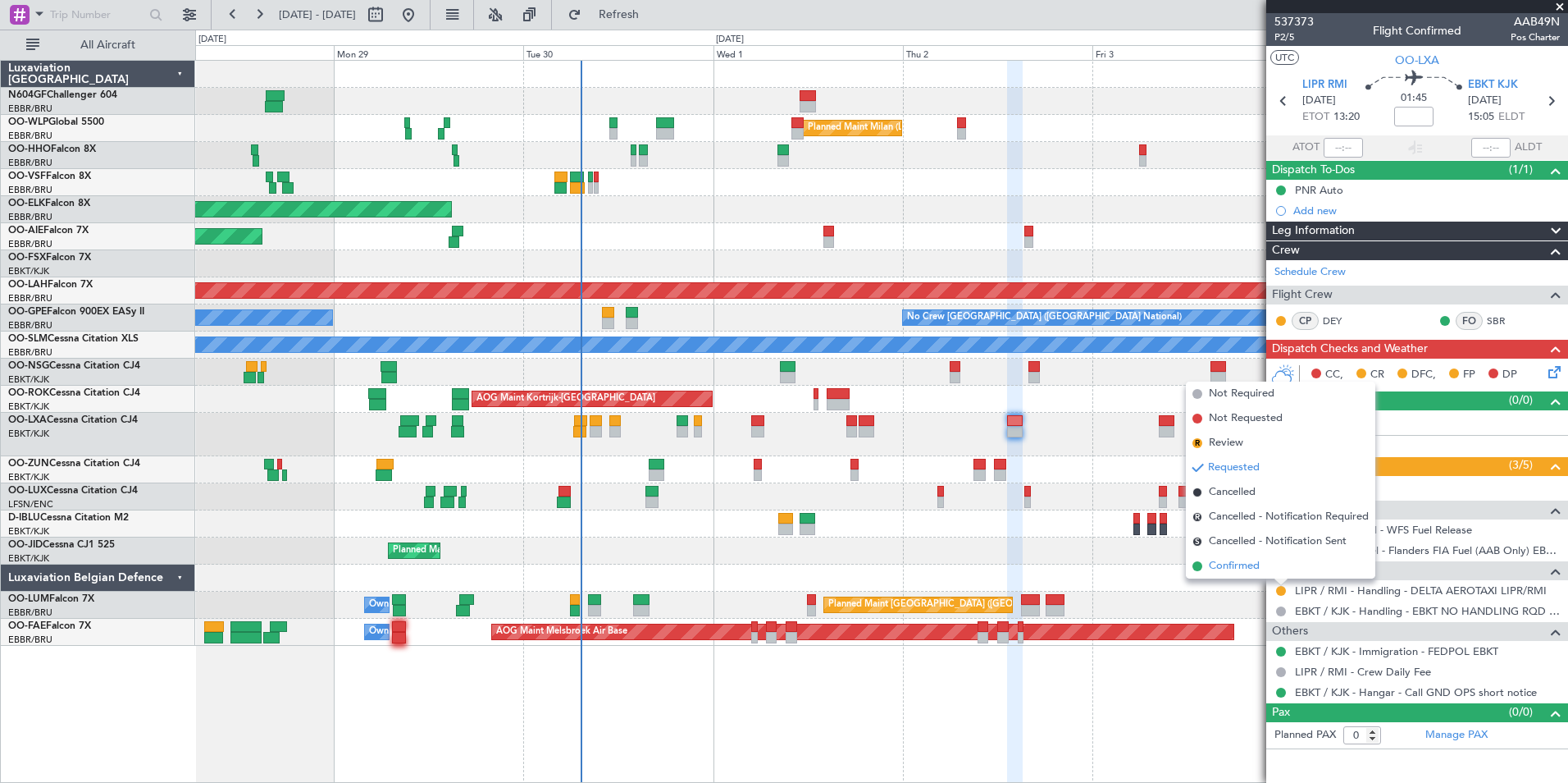
click at [1257, 569] on span "Confirmed" at bounding box center [1234, 566] width 51 height 16
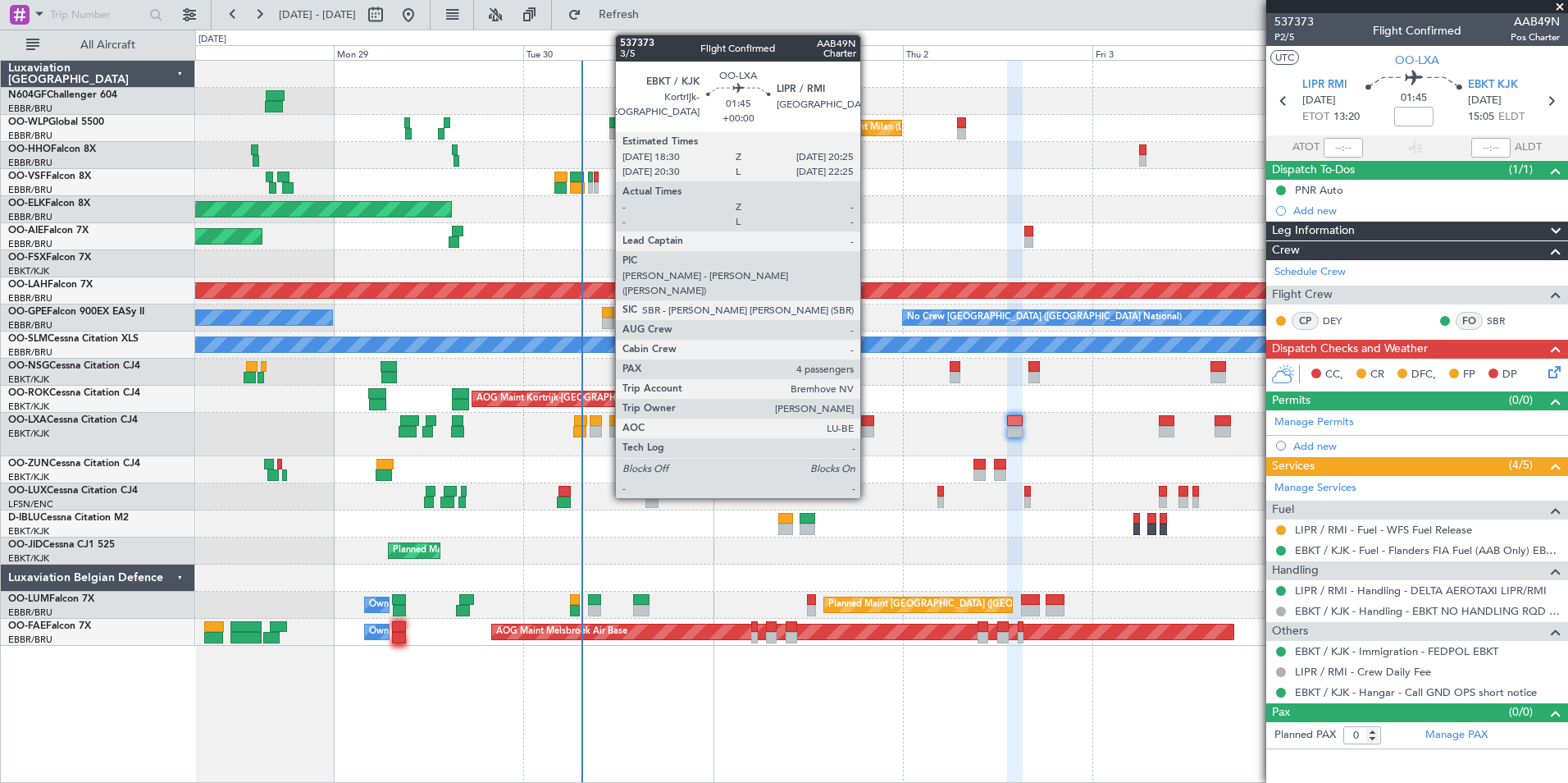
click at [867, 424] on div at bounding box center [866, 420] width 15 height 11
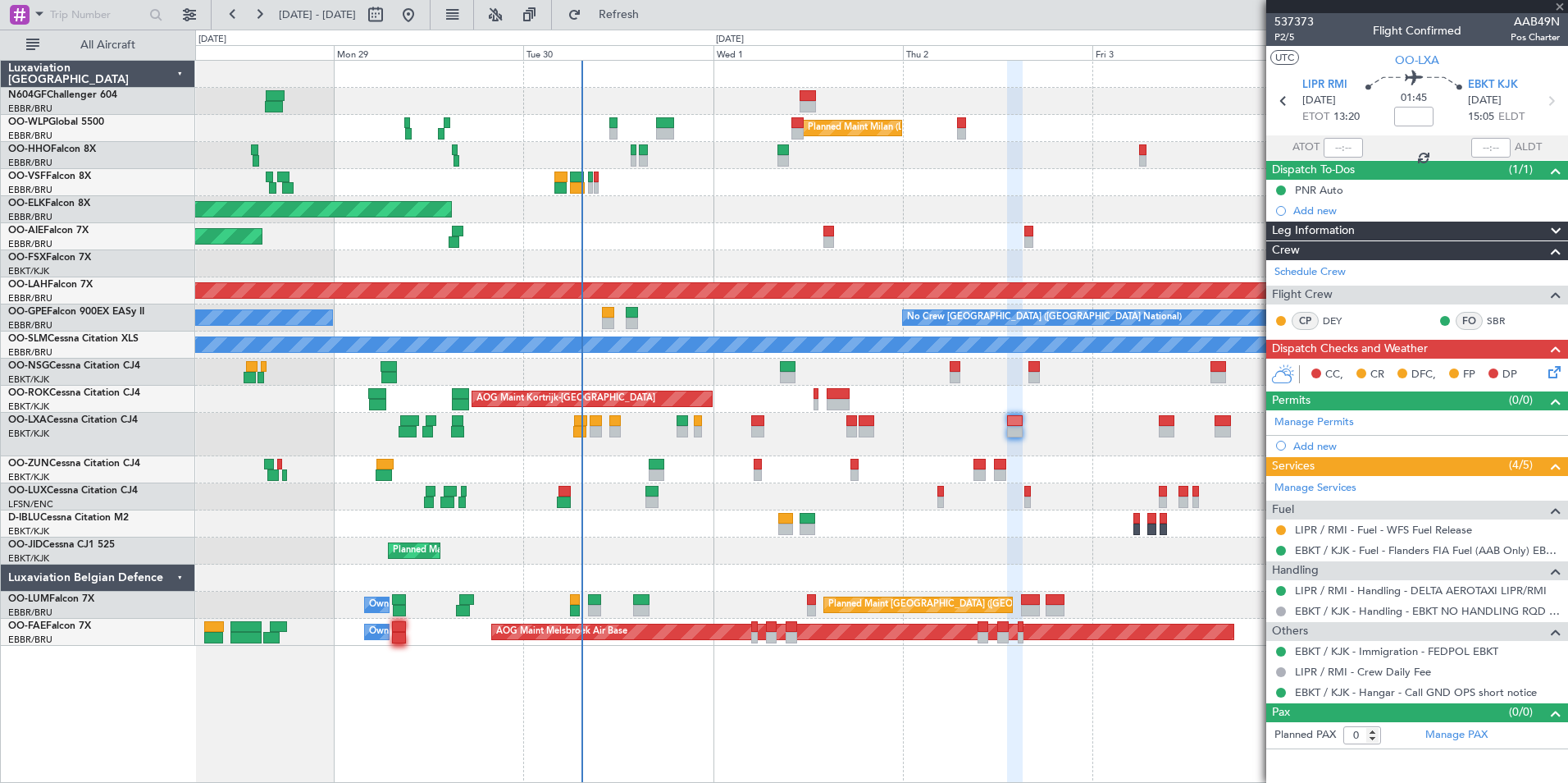
type input "4"
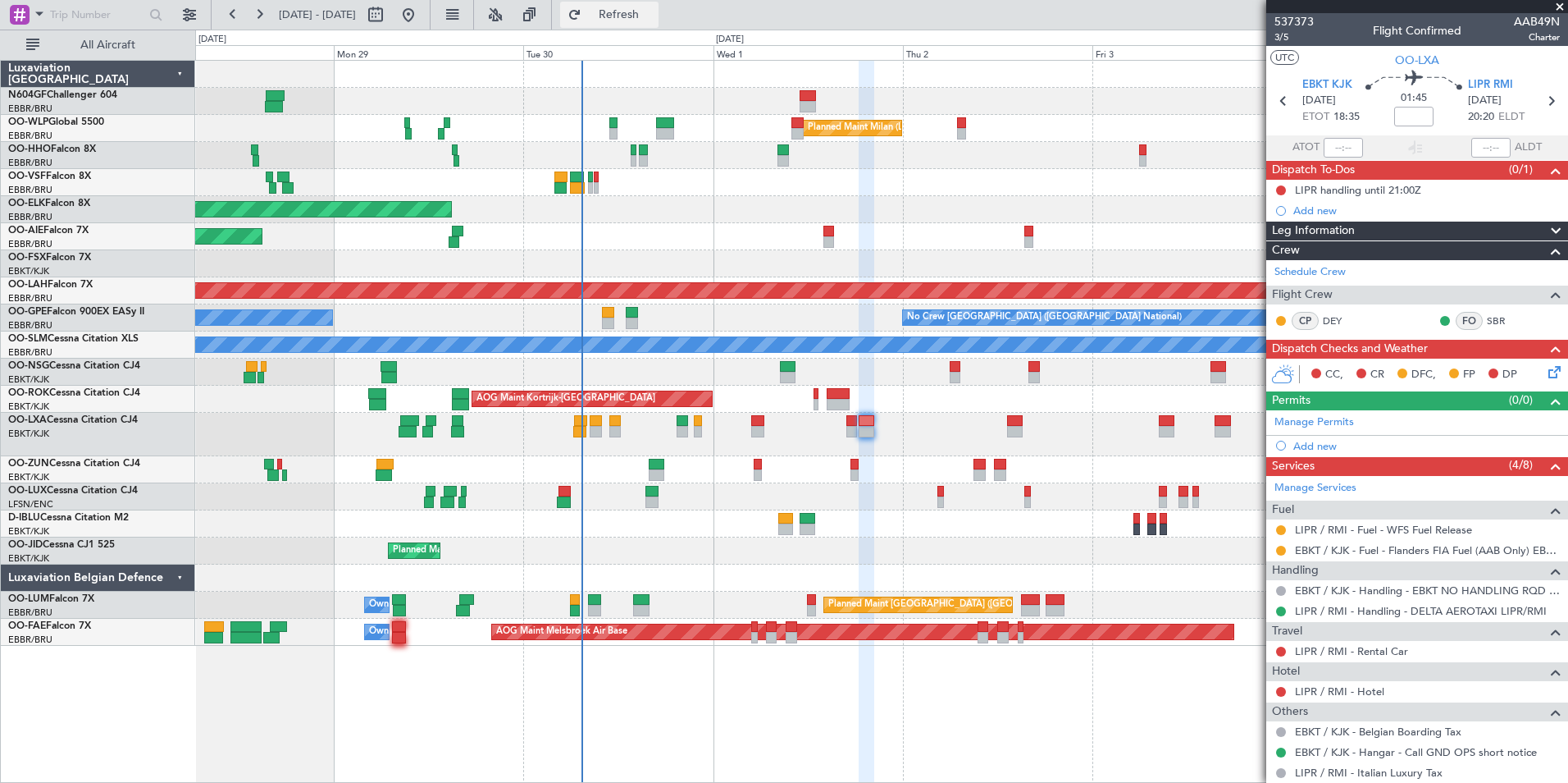
click at [654, 14] on span "Refresh" at bounding box center [619, 15] width 69 height 11
click at [667, 28] on fb-refresh-button "Refresh" at bounding box center [609, 15] width 115 height 29
click at [654, 20] on span "Refresh" at bounding box center [619, 15] width 69 height 11
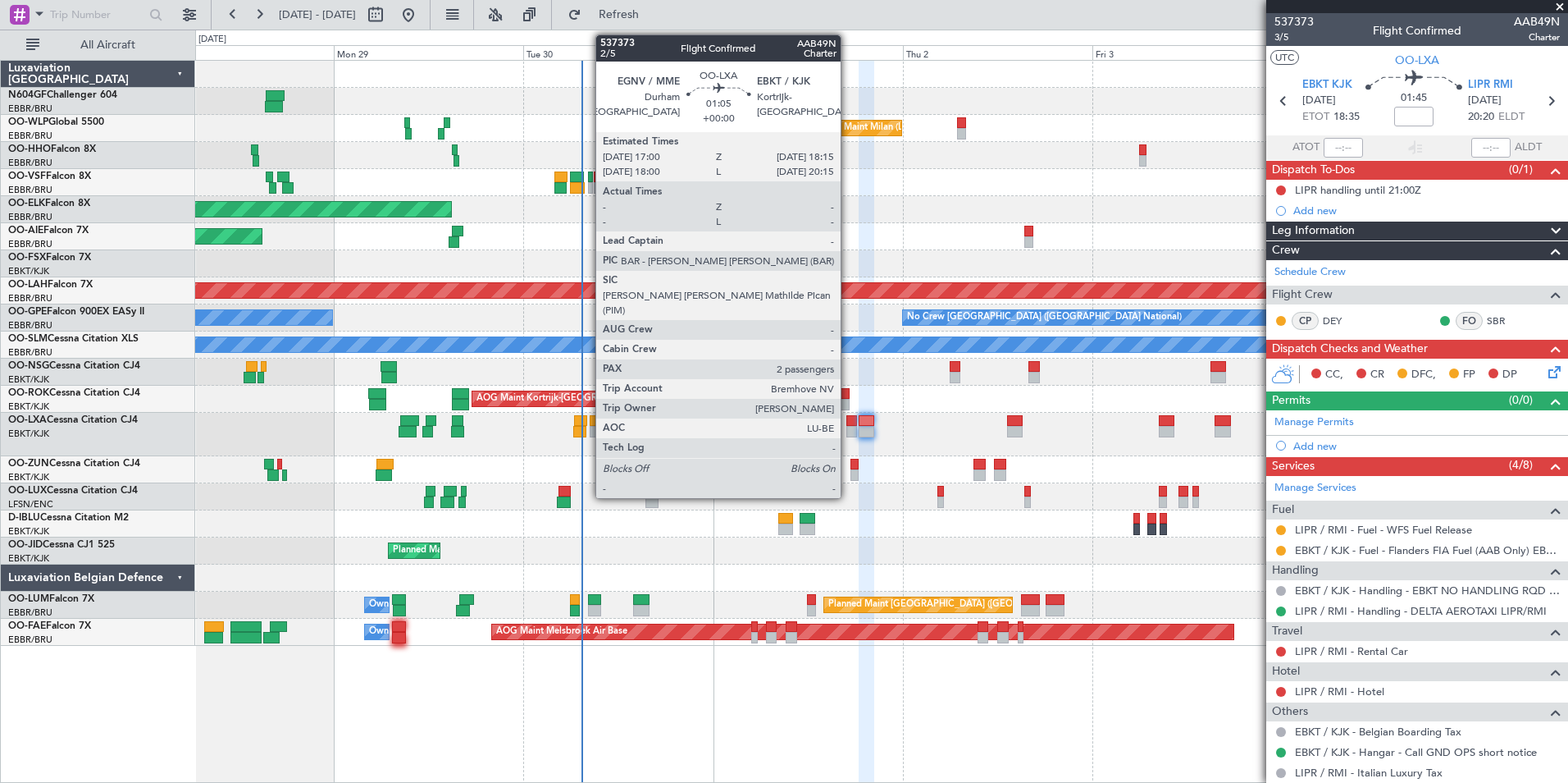
click at [848, 427] on div at bounding box center [851, 431] width 10 height 11
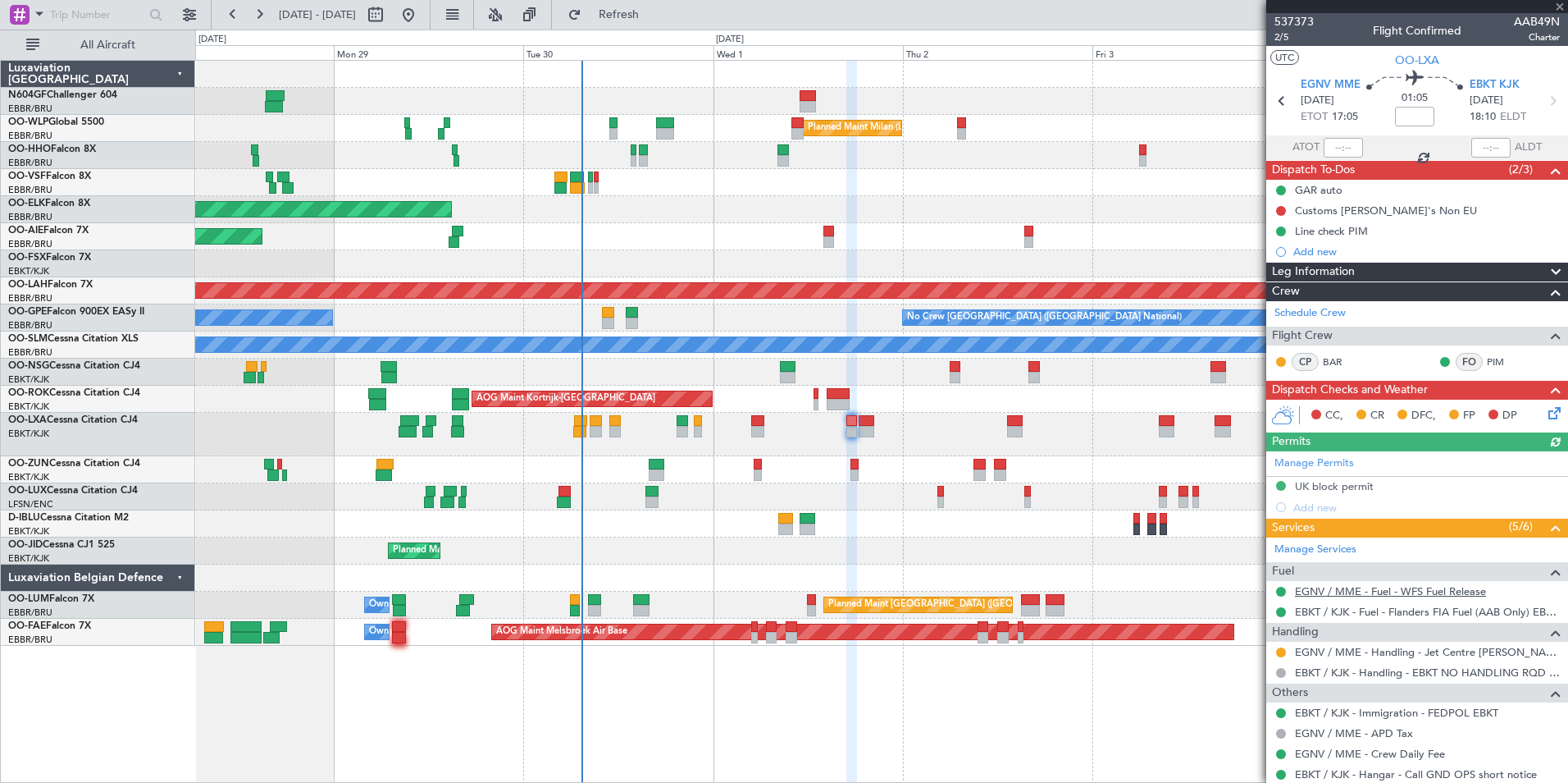
scroll to position [121, 0]
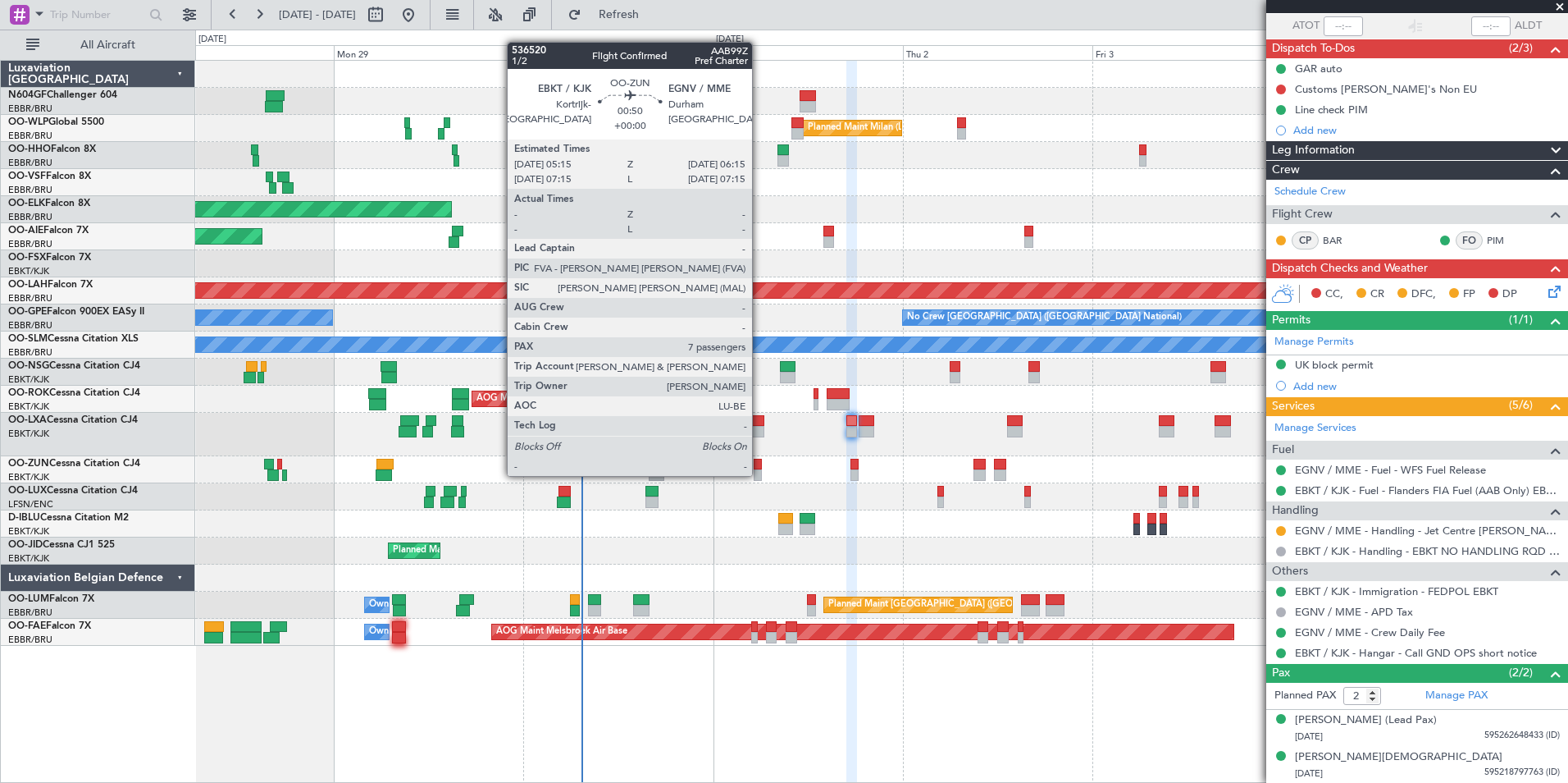
click at [760, 474] on div at bounding box center [758, 474] width 9 height 11
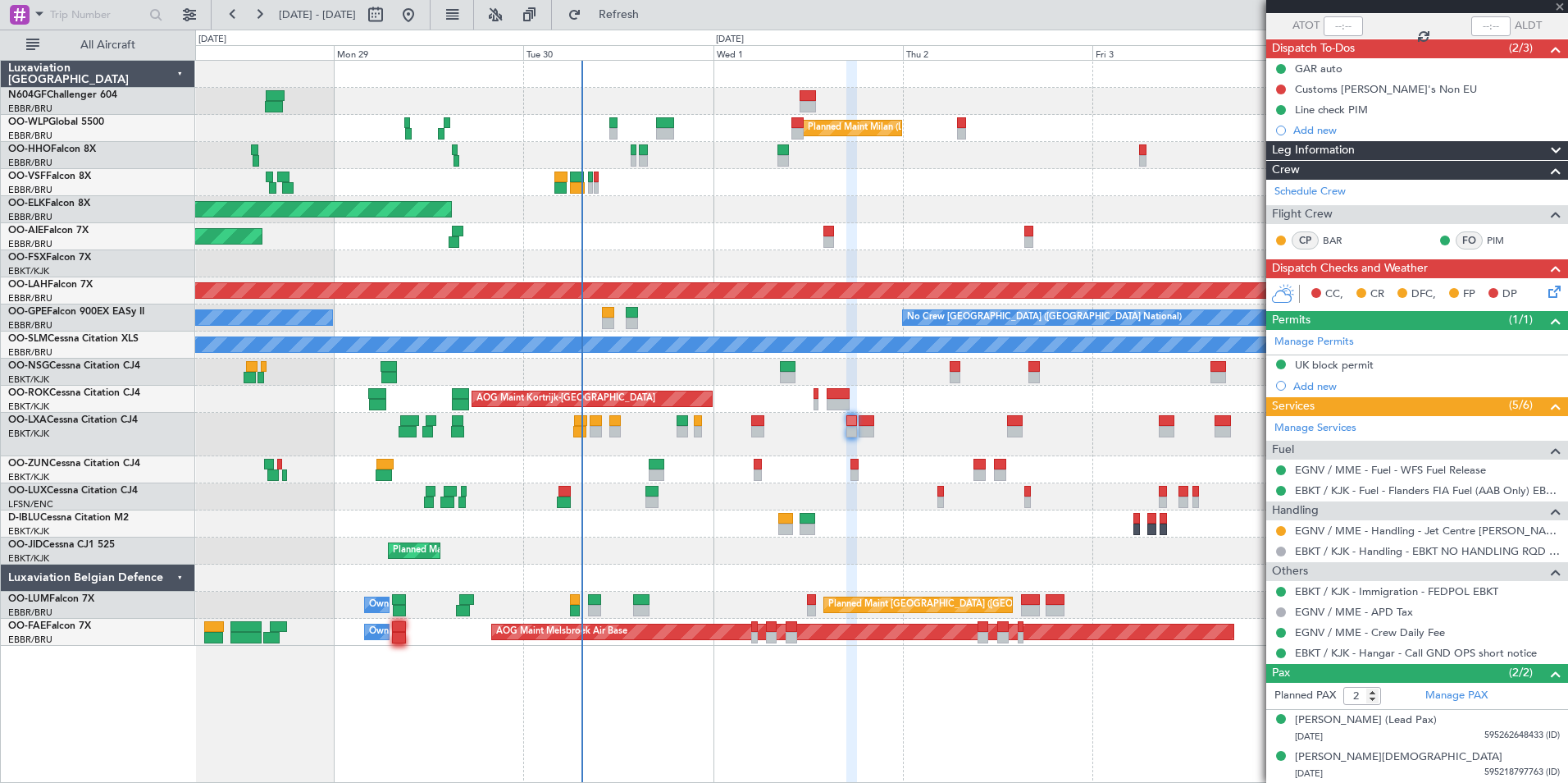
type input "7"
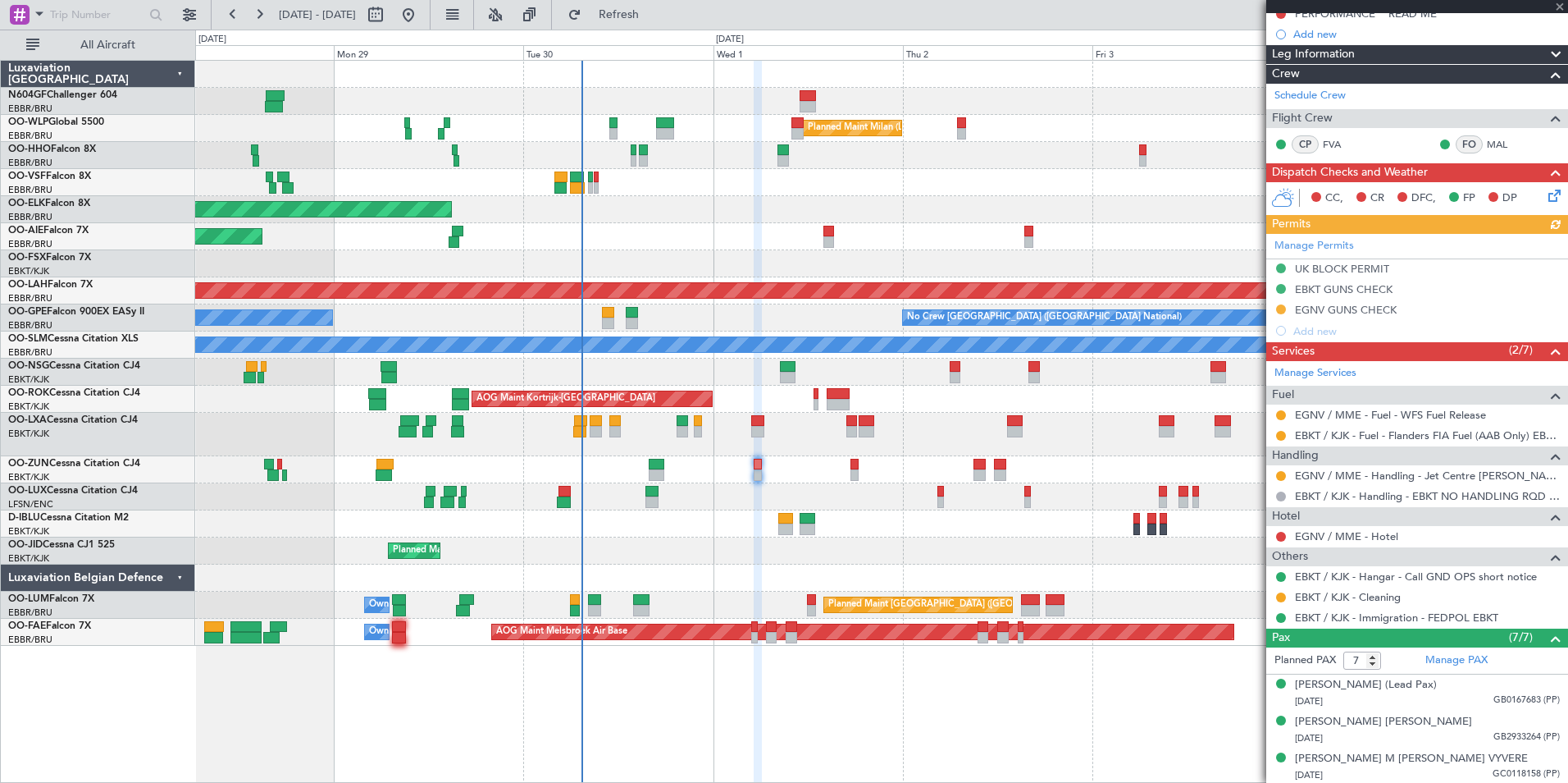
scroll to position [253, 0]
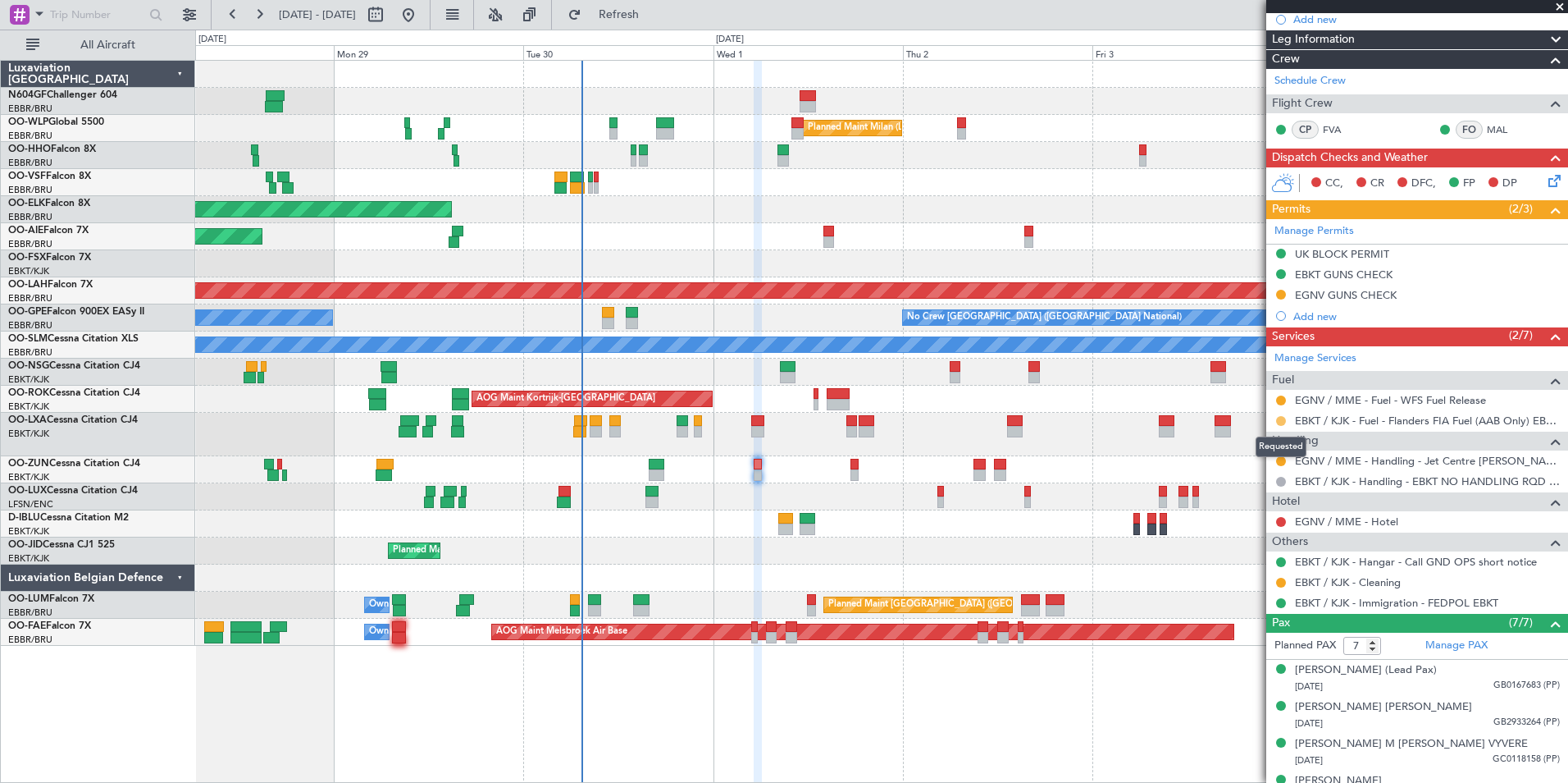
click at [1283, 419] on button at bounding box center [1280, 420] width 9 height 9
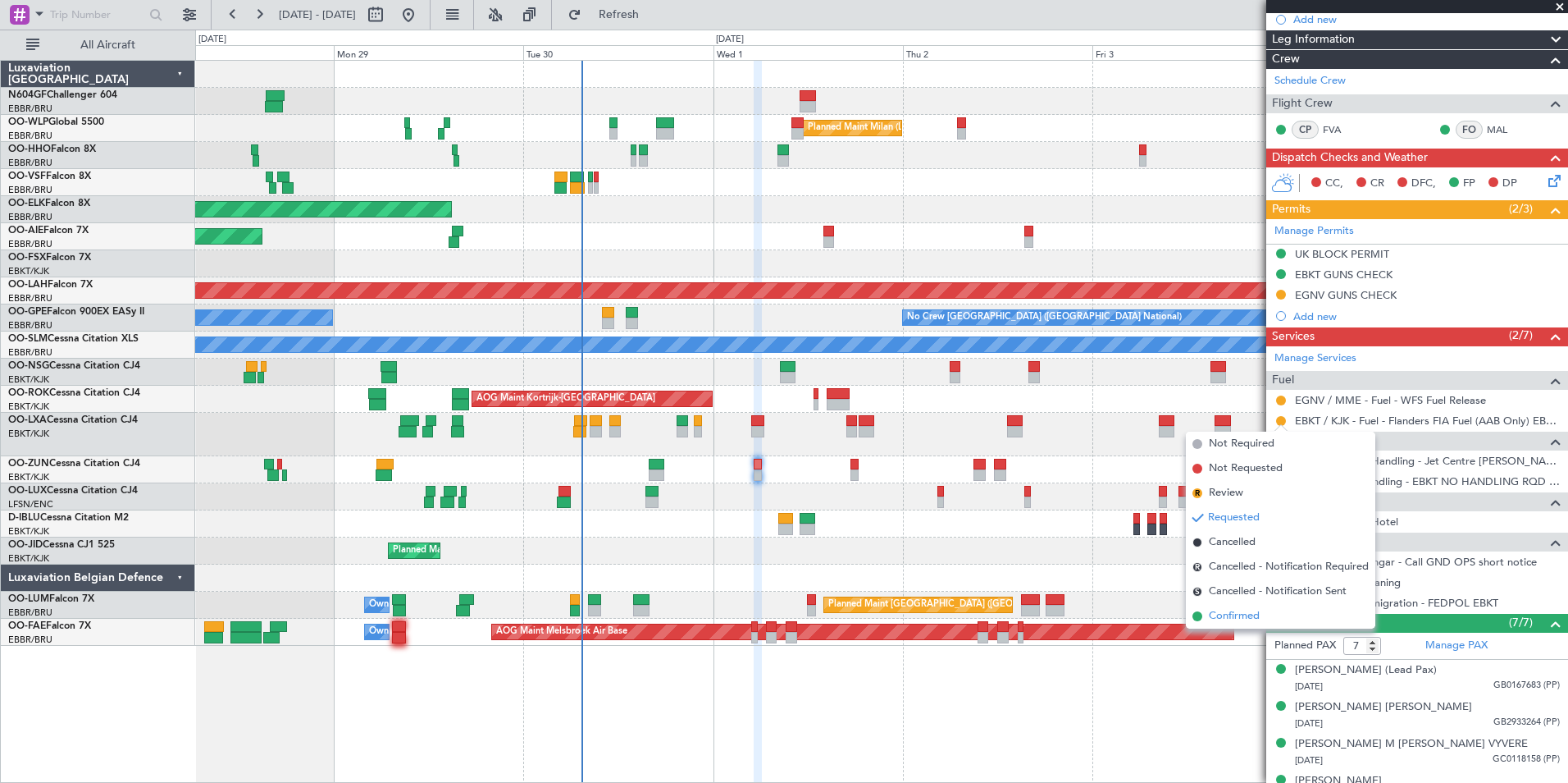
click at [1254, 606] on li "Confirmed" at bounding box center [1280, 616] width 190 height 25
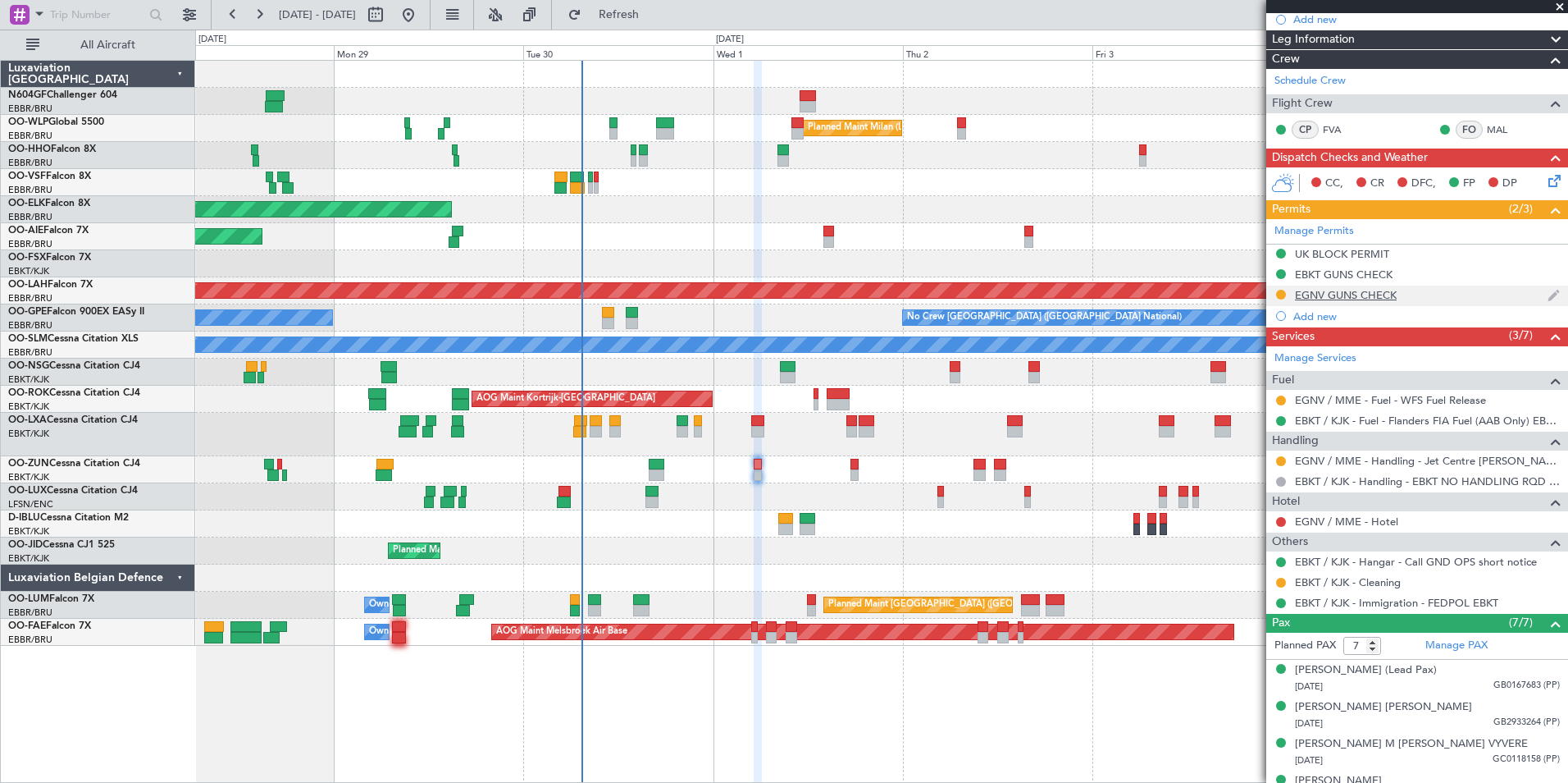
scroll to position [0, 0]
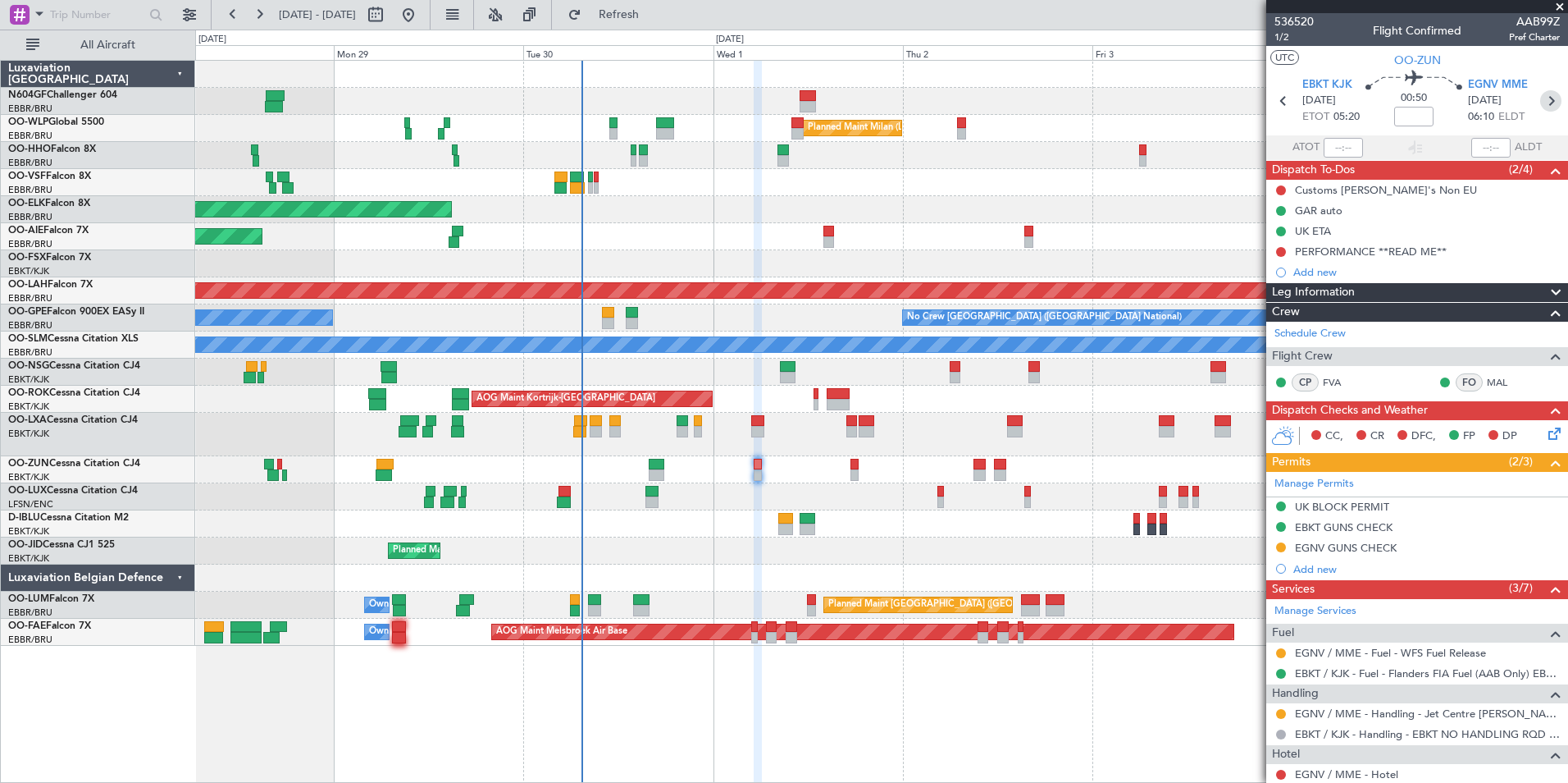
click at [1543, 95] on icon at bounding box center [1551, 101] width 21 height 21
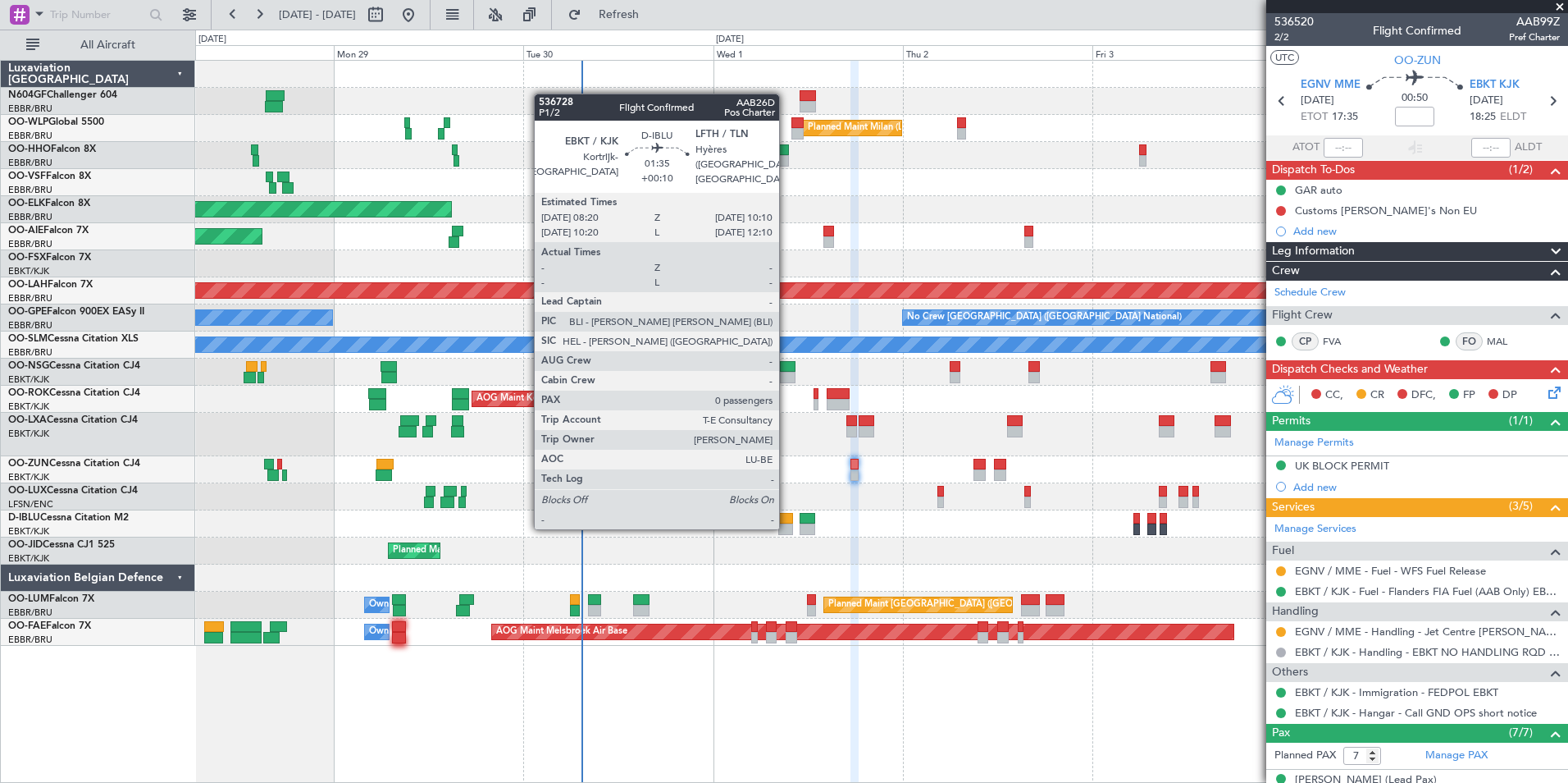
click at [786, 524] on div at bounding box center [785, 529] width 15 height 11
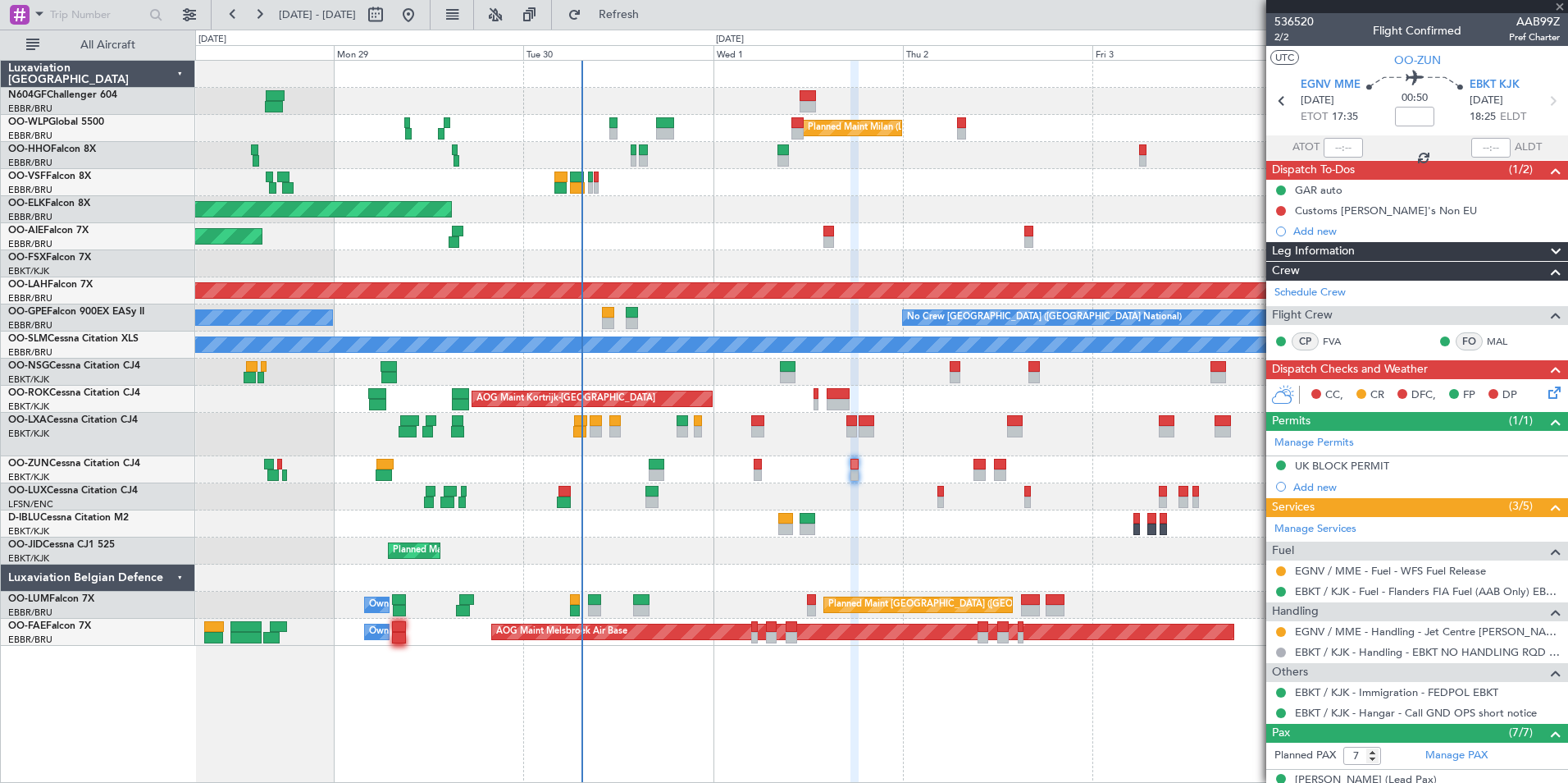
type input "+00:10"
type input "0"
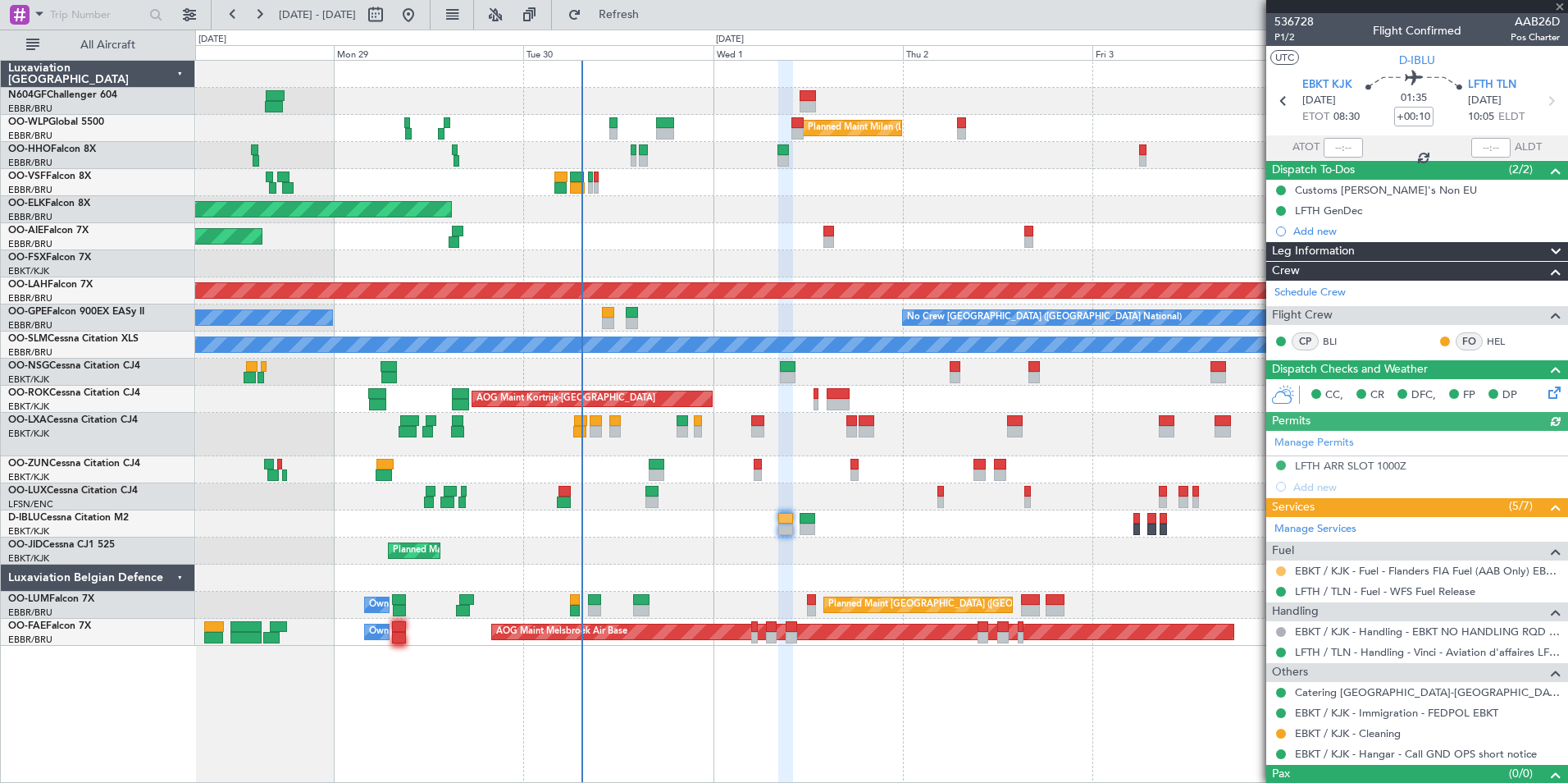
click at [1280, 567] on button at bounding box center [1280, 571] width 9 height 9
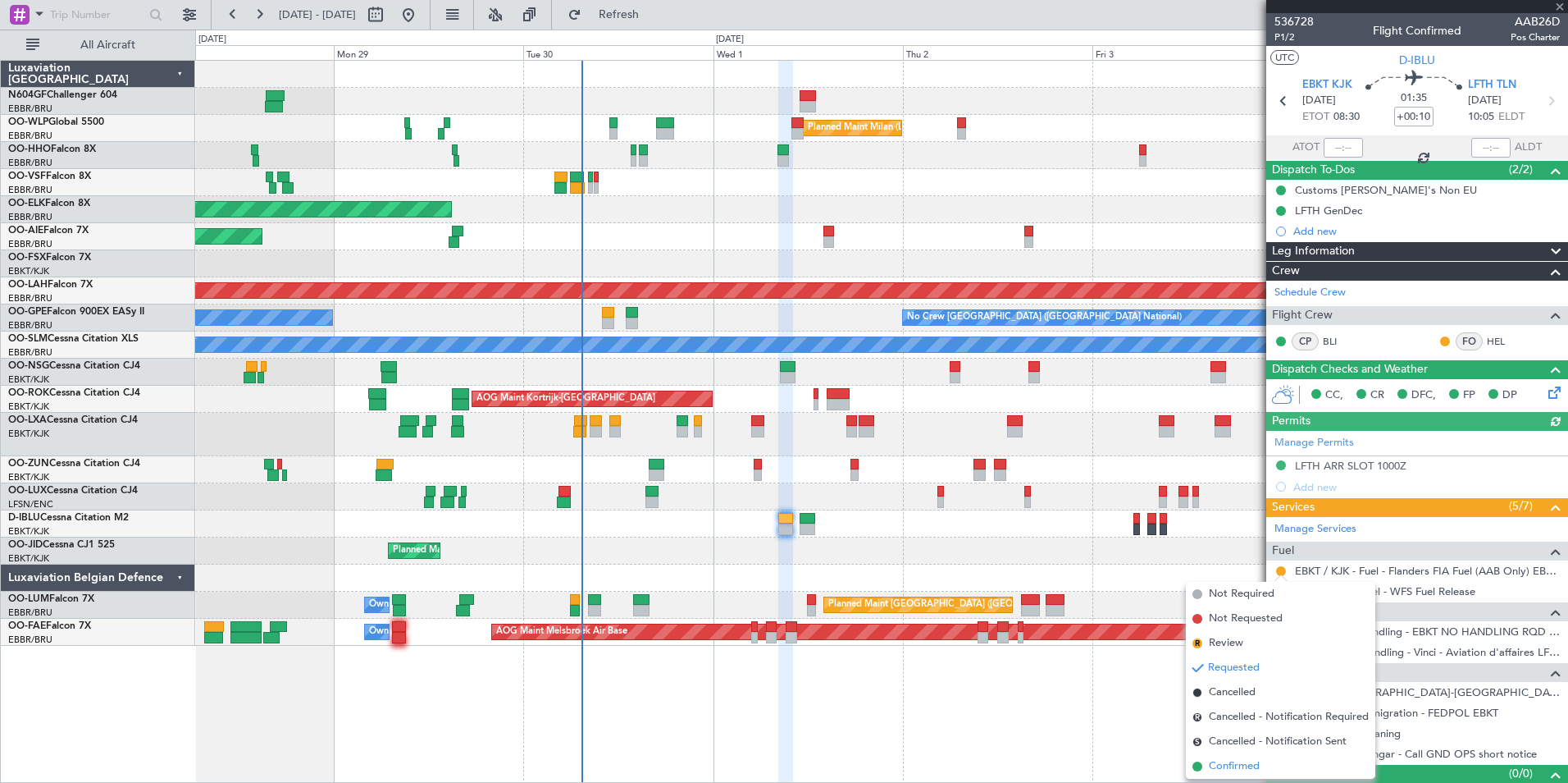
click at [1230, 757] on li "Confirmed" at bounding box center [1280, 766] width 190 height 25
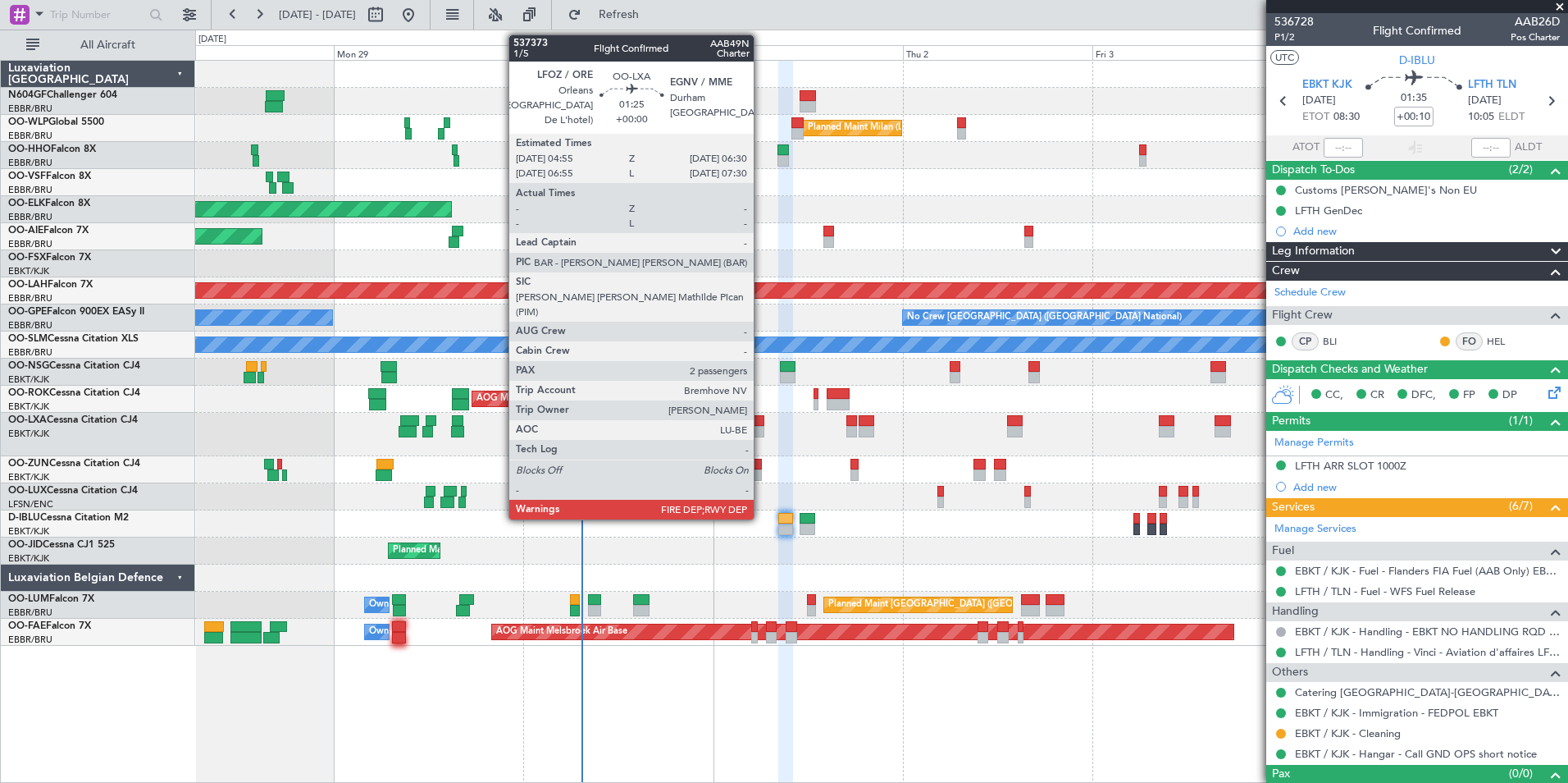
click at [761, 423] on div at bounding box center [757, 420] width 13 height 11
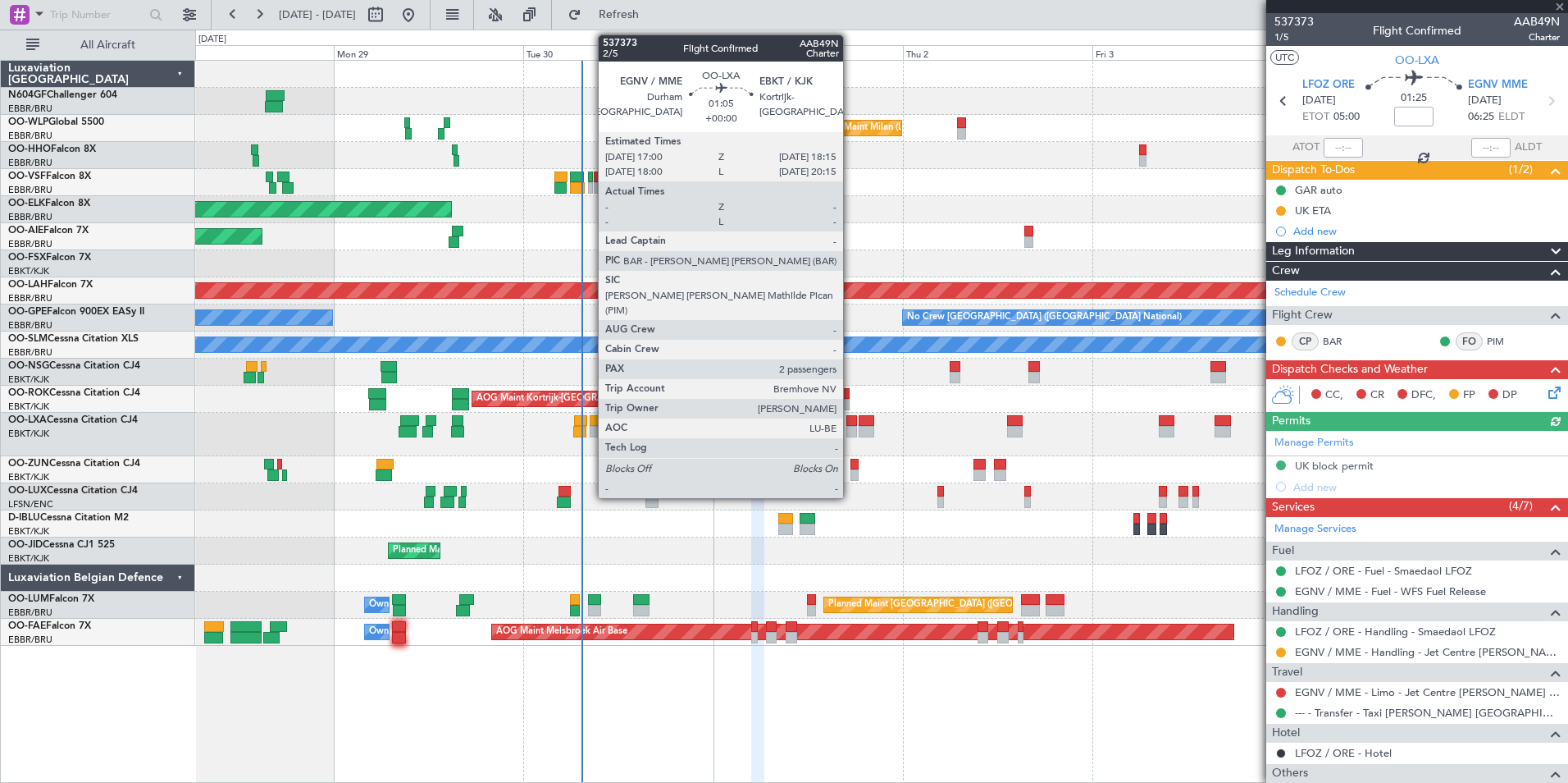
click at [851, 429] on div at bounding box center [851, 431] width 10 height 11
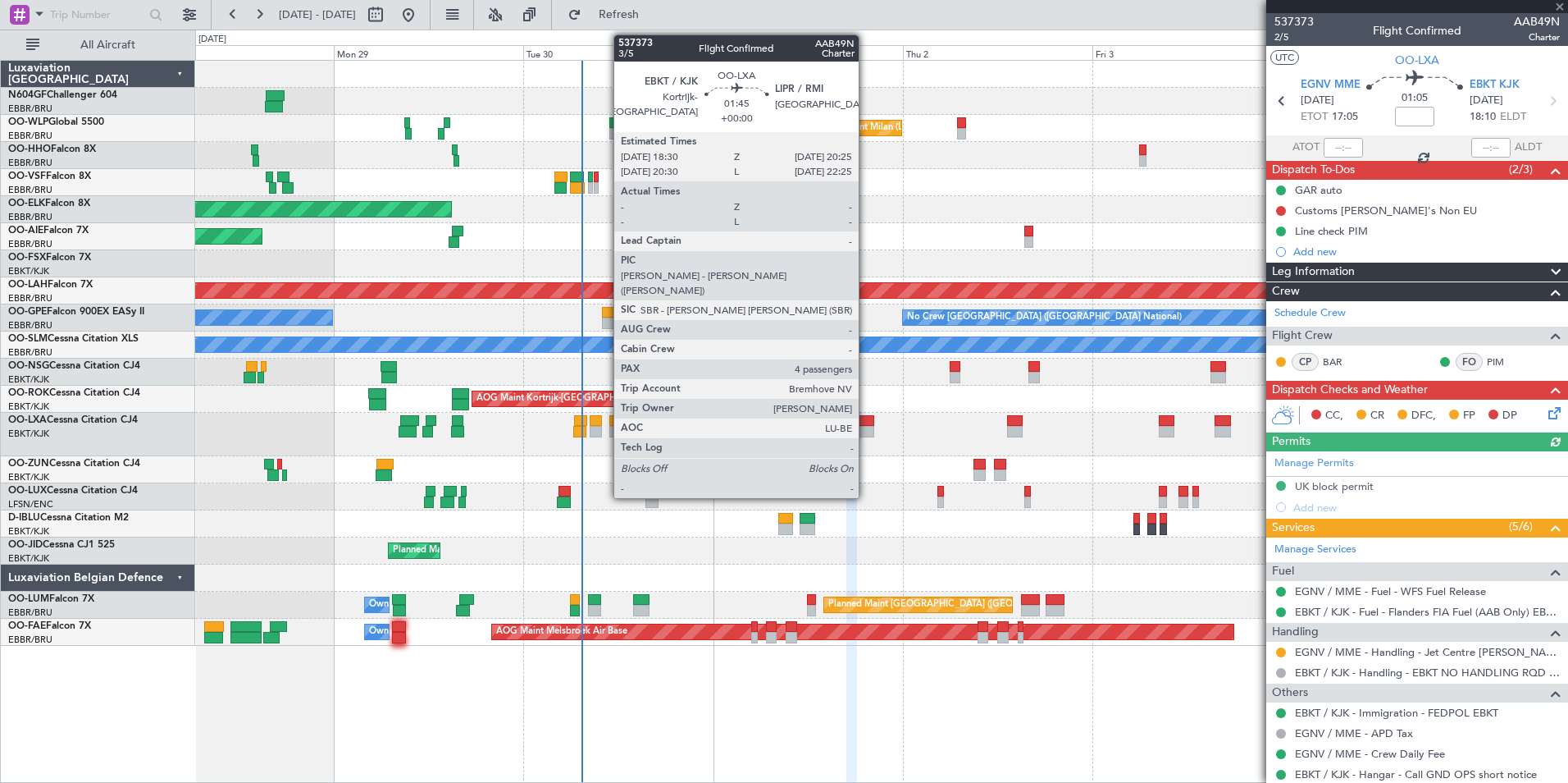
click at [866, 425] on div at bounding box center [866, 420] width 15 height 11
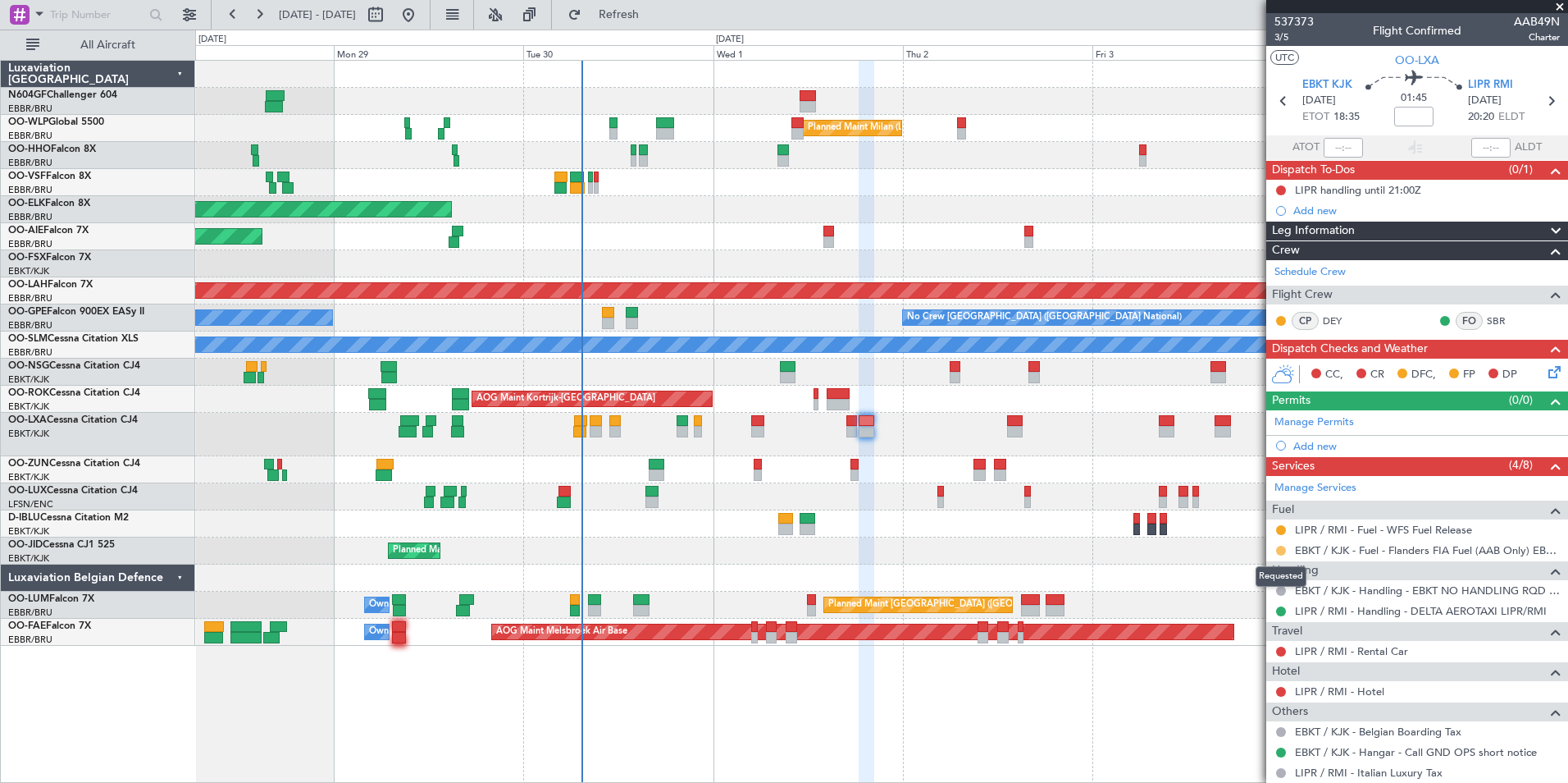
click at [1278, 551] on button at bounding box center [1280, 550] width 9 height 9
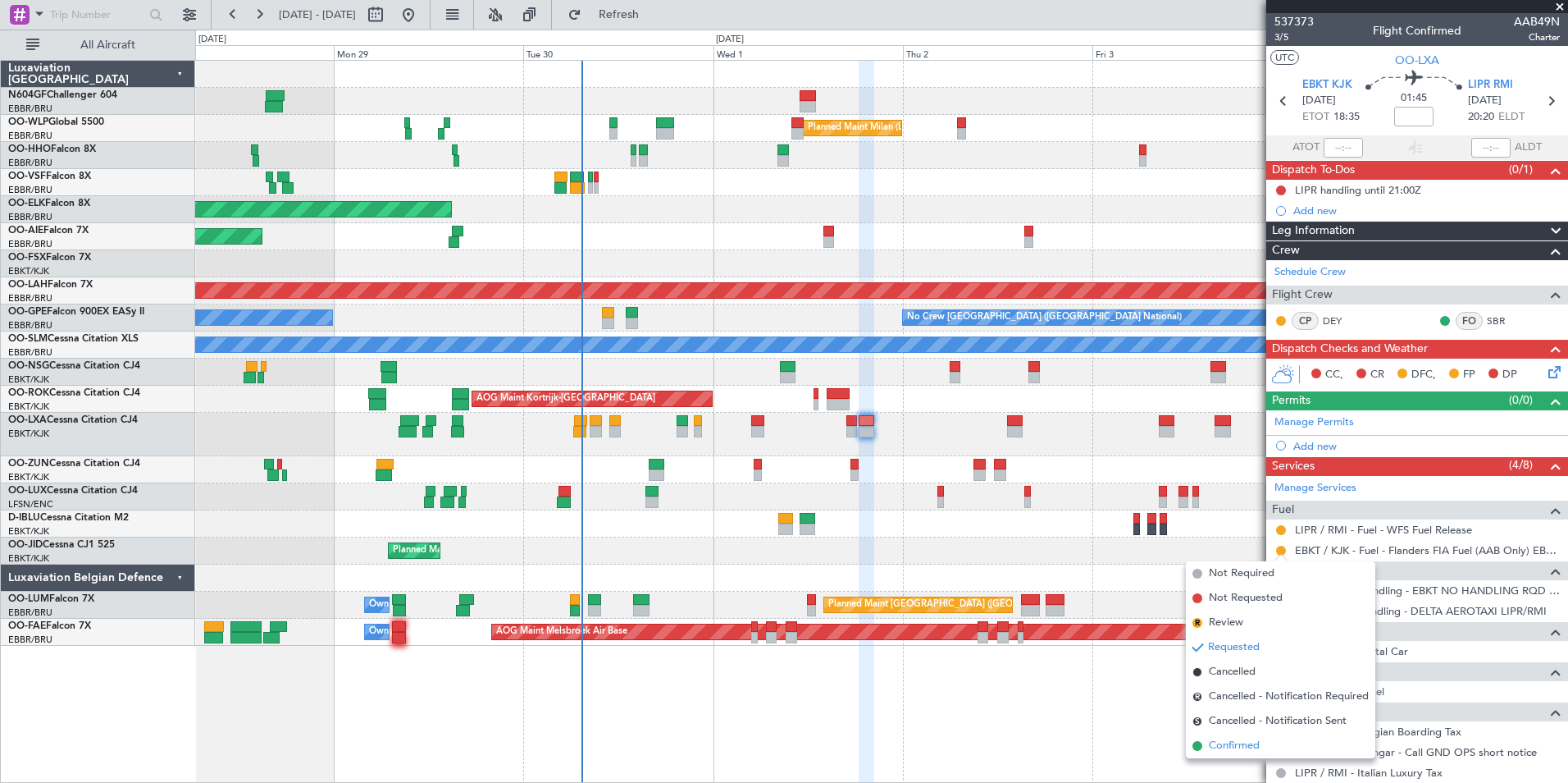
click at [1236, 746] on span "Confirmed" at bounding box center [1234, 745] width 51 height 16
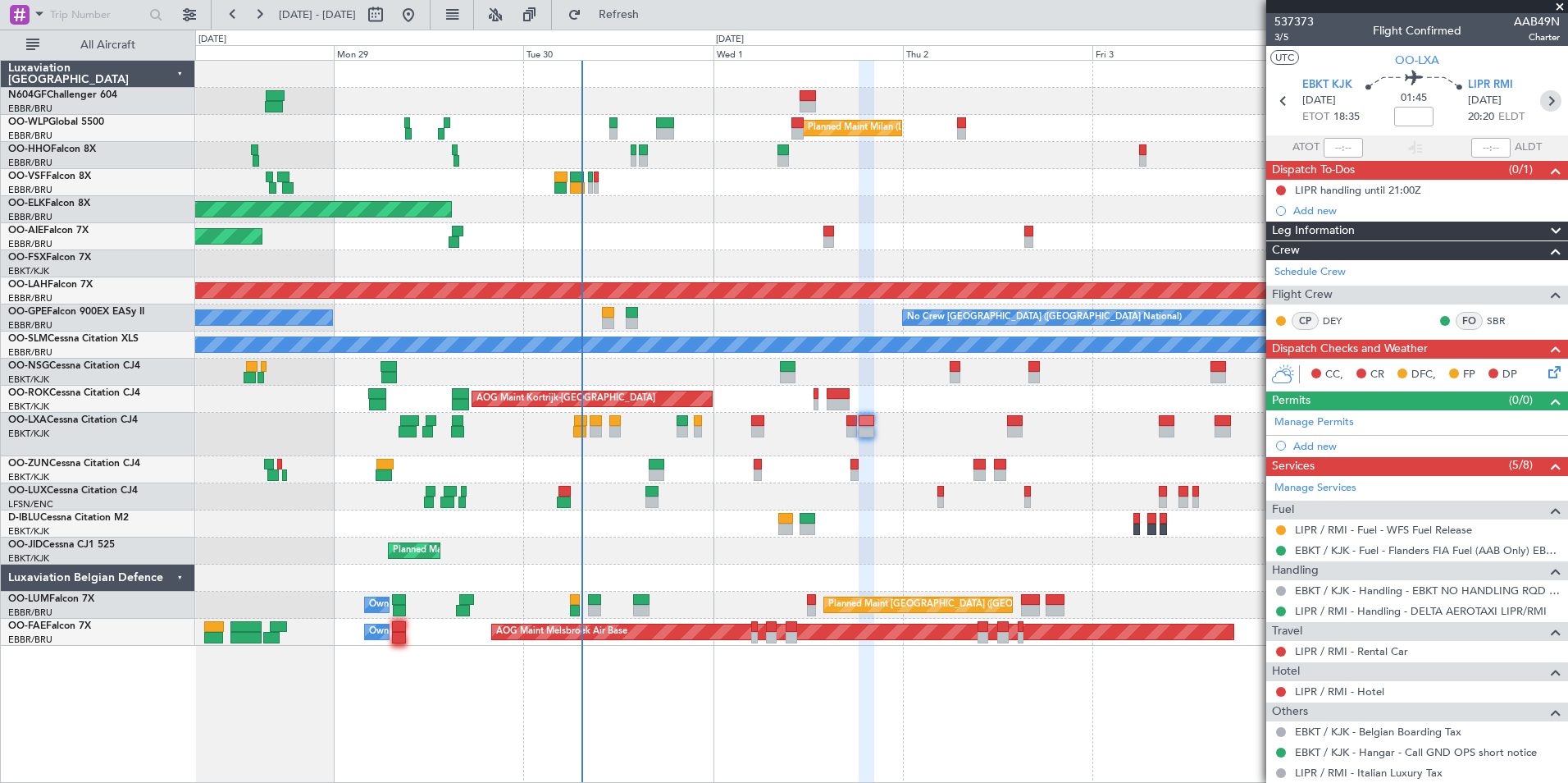
click at [1541, 99] on icon at bounding box center [1551, 101] width 21 height 21
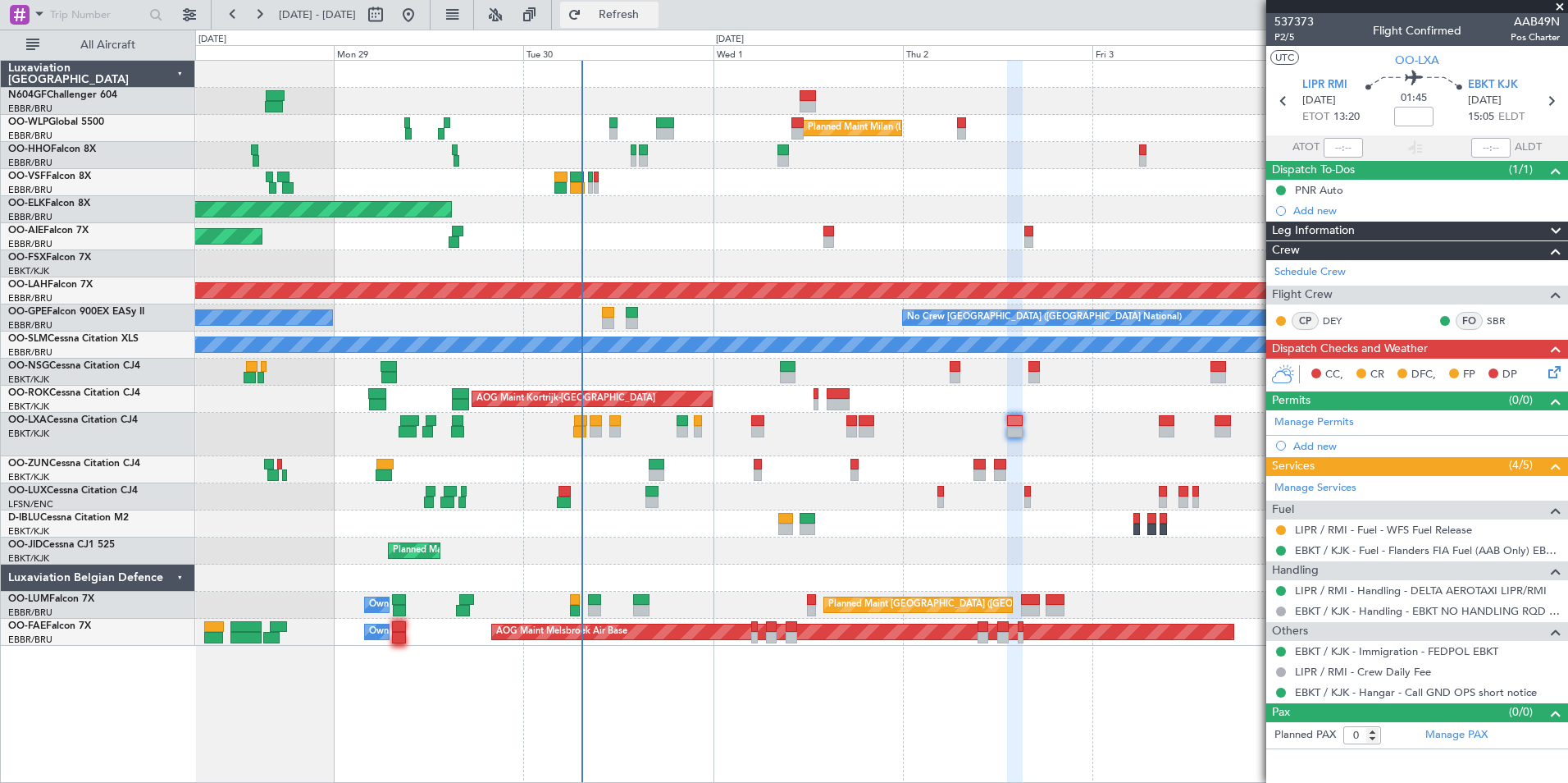
click at [659, 3] on button "Refresh" at bounding box center [609, 15] width 99 height 27
click at [646, 405] on div "Planned Maint Milan (Linate) Planned Maint Kortrijk-Wevelgem Planned Maint Lond…" at bounding box center [881, 353] width 1372 height 585
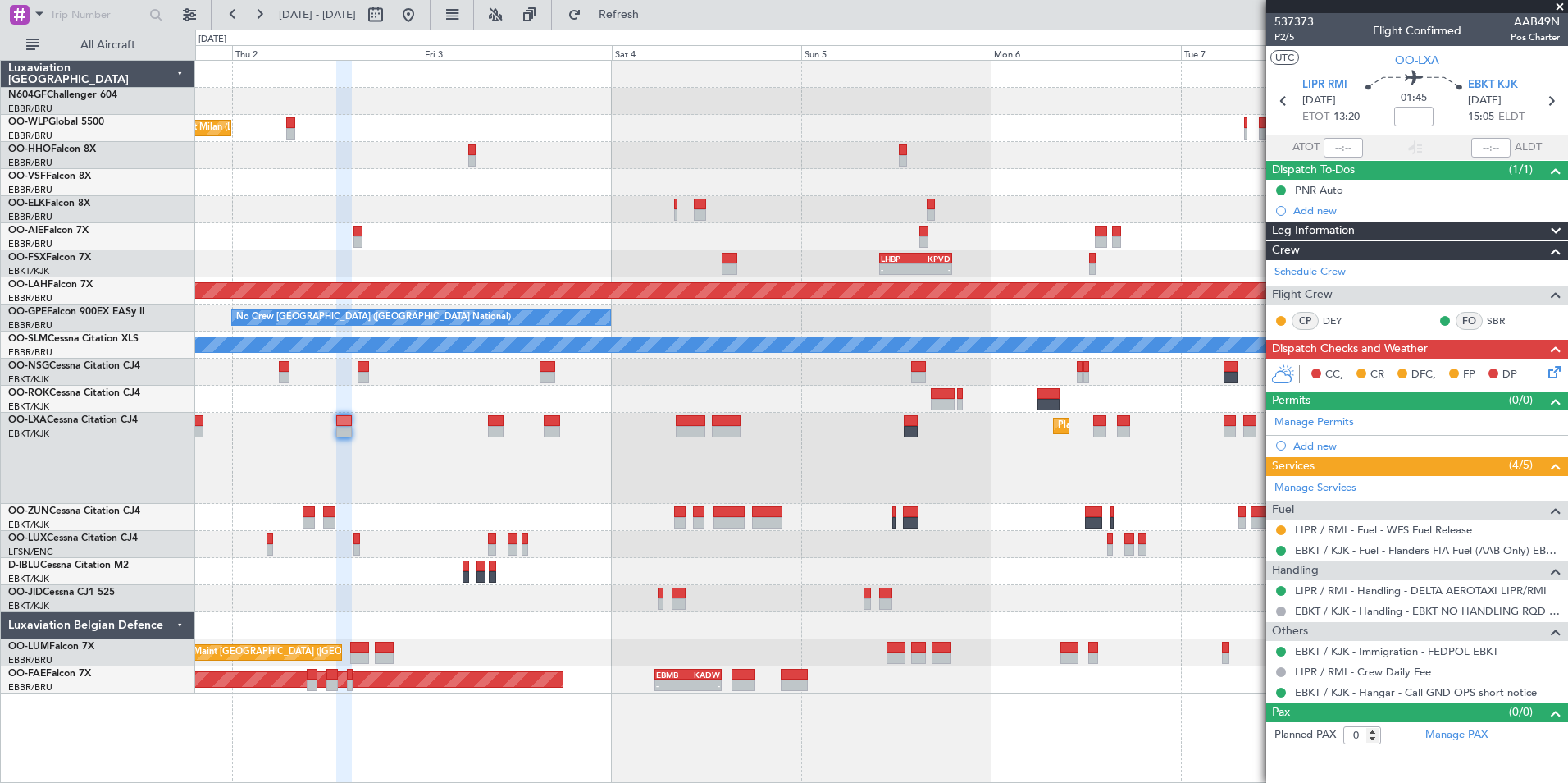
click at [458, 499] on div "Planned Maint Kortrijk-[GEOGRAPHIC_DATA]" at bounding box center [881, 458] width 1372 height 91
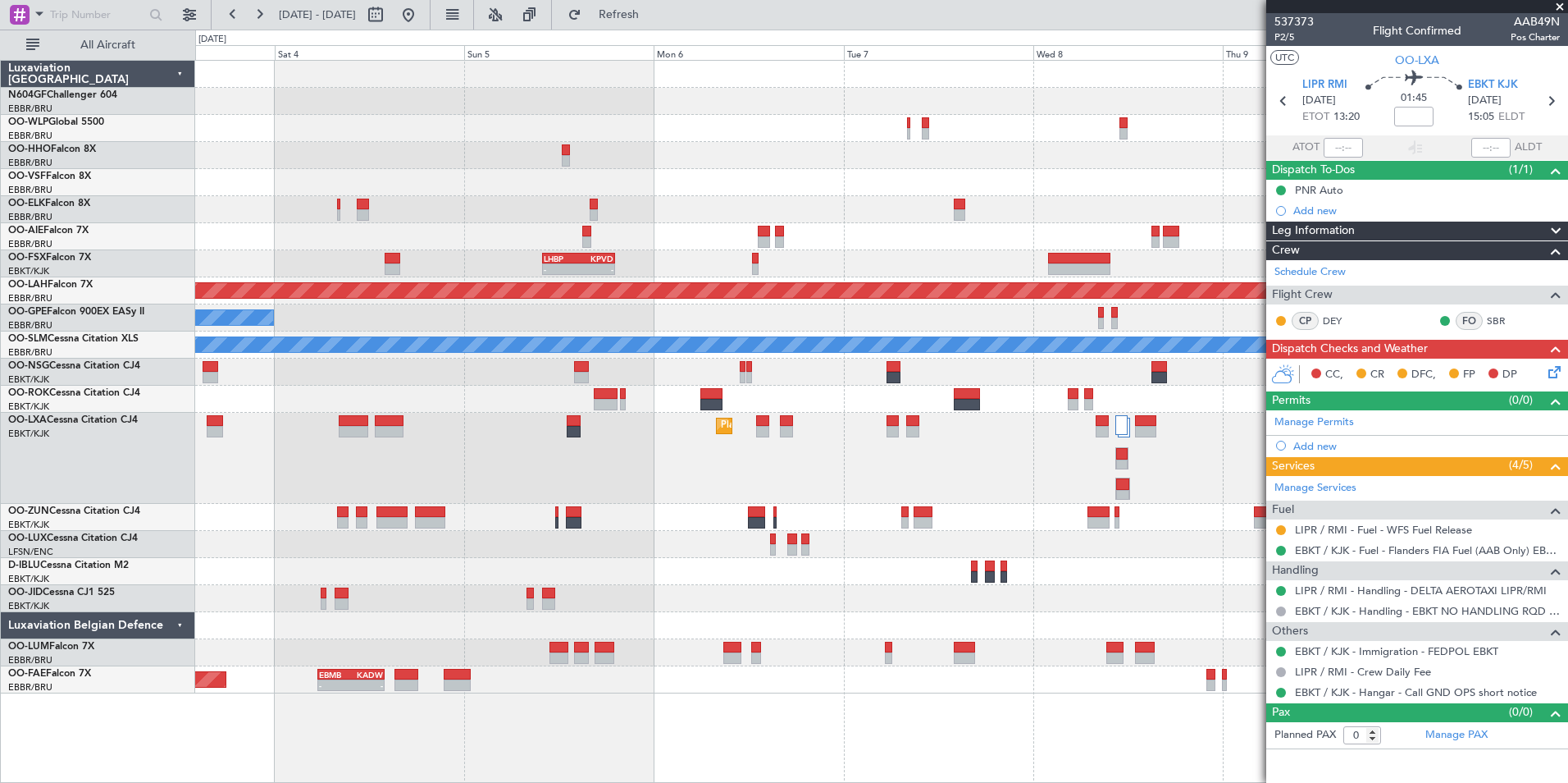
click at [442, 499] on div "Planned Maint Kortrijk-[GEOGRAPHIC_DATA]" at bounding box center [881, 458] width 1372 height 91
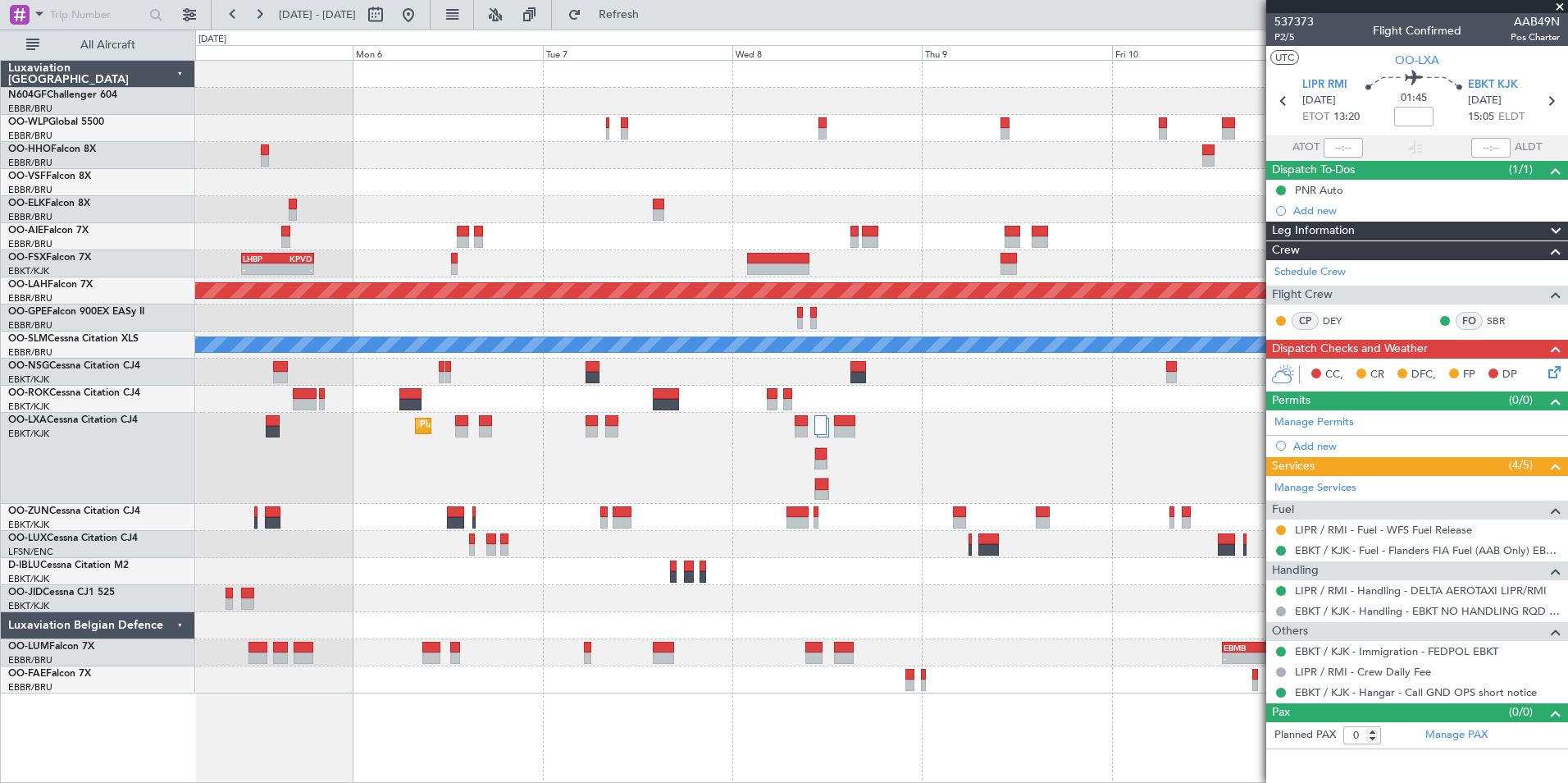
click at [528, 477] on div "Planned Maint Kortrijk-[GEOGRAPHIC_DATA]" at bounding box center [881, 458] width 1372 height 91
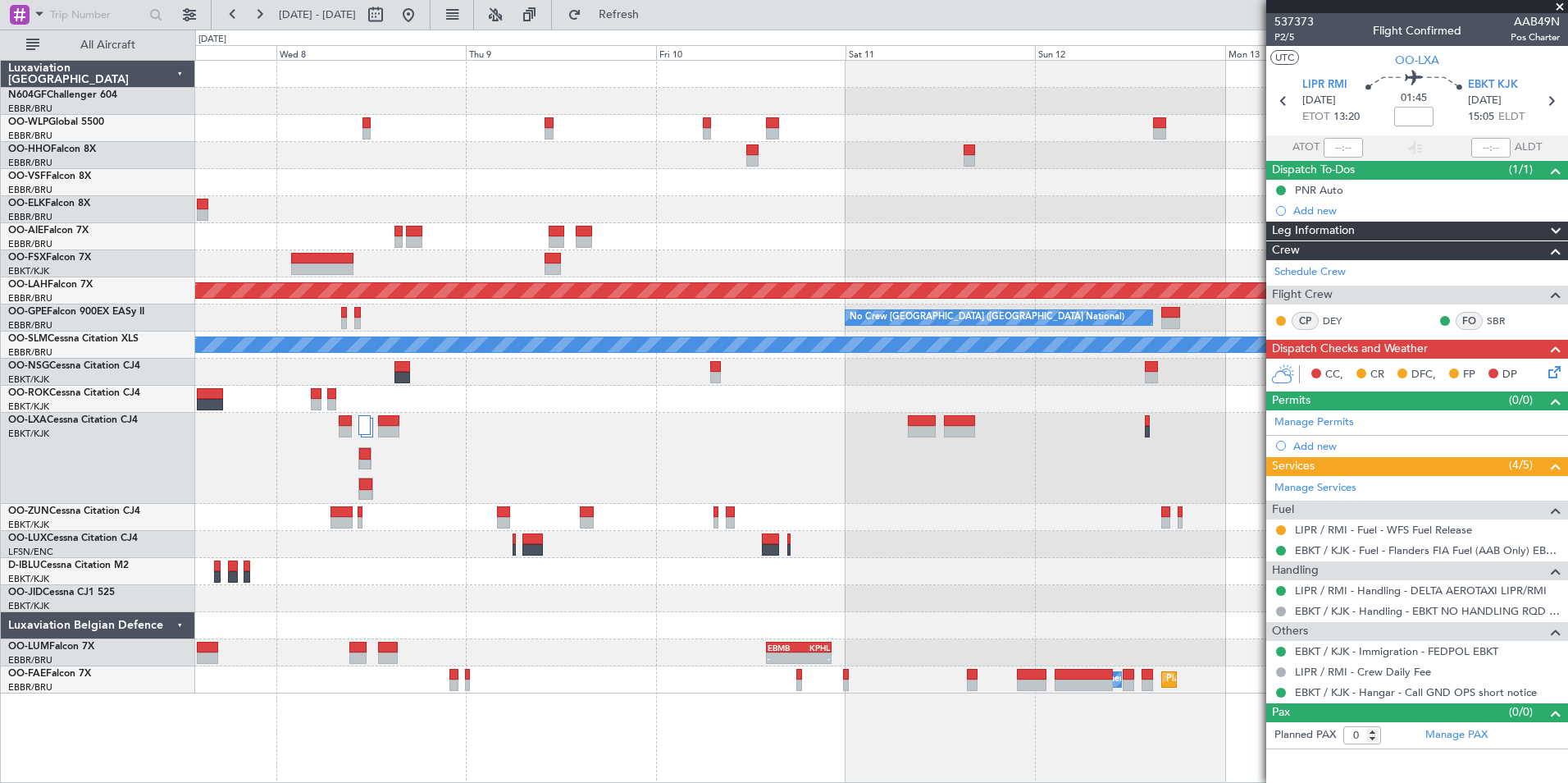
click at [482, 517] on div "- - LEZL 21:40 Z SKCG 07:10 Z - - LIMC 09:00 Z KTEB 17:40 Z LHBP 10:00 Z KPVD 1…" at bounding box center [881, 377] width 1372 height 633
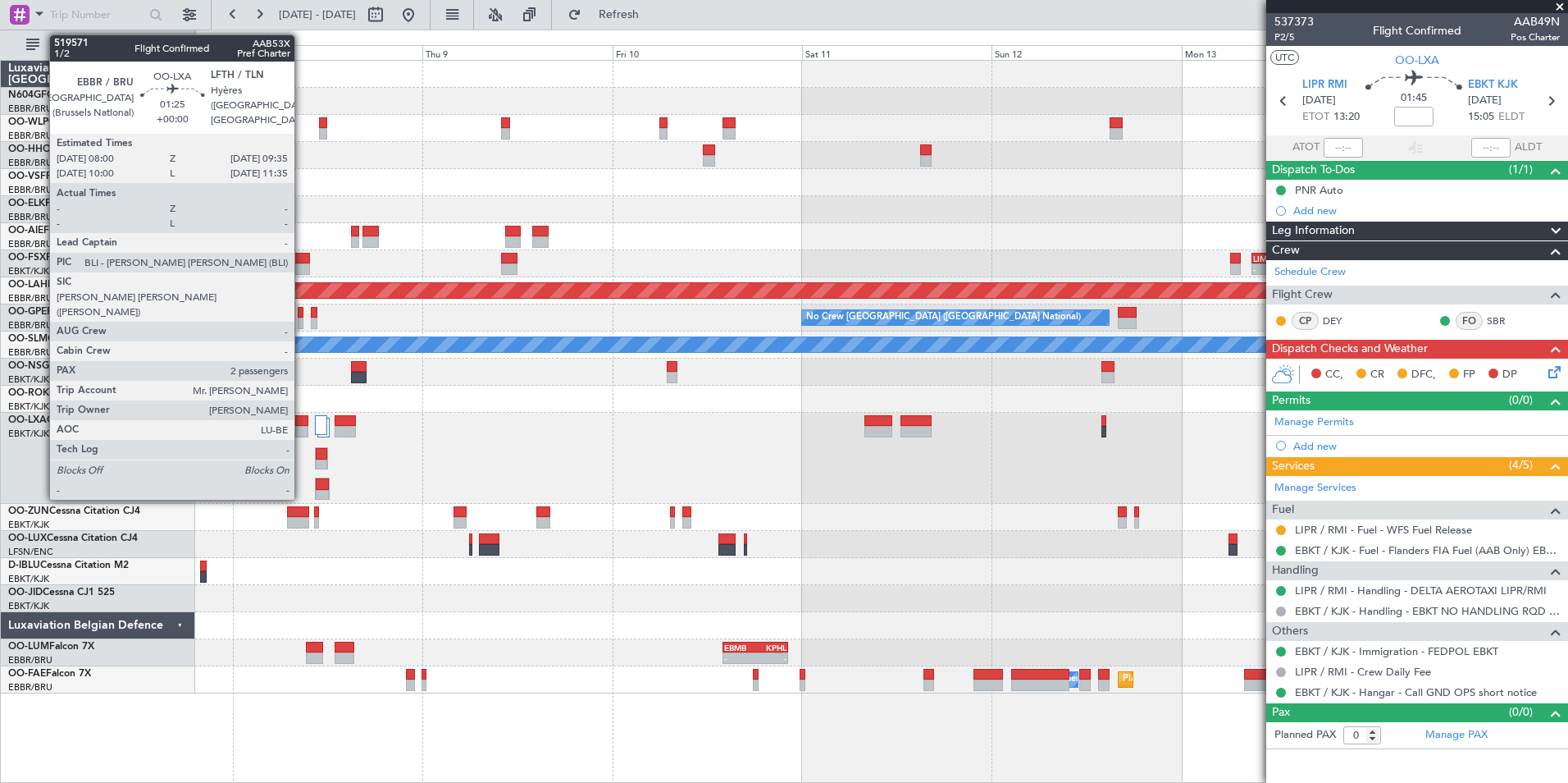
click at [302, 428] on div at bounding box center [302, 431] width 13 height 11
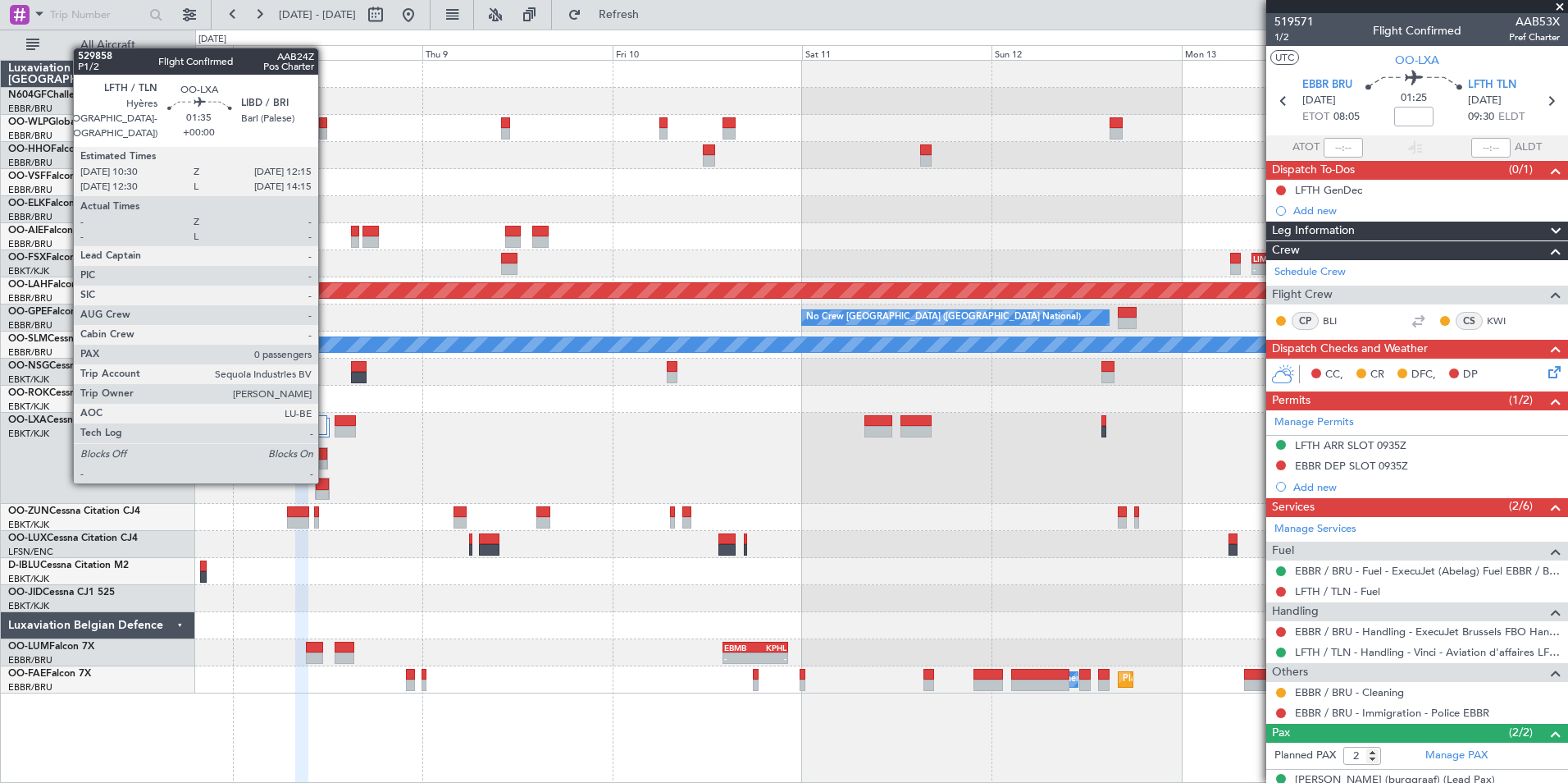
click at [326, 480] on div at bounding box center [322, 484] width 12 height 11
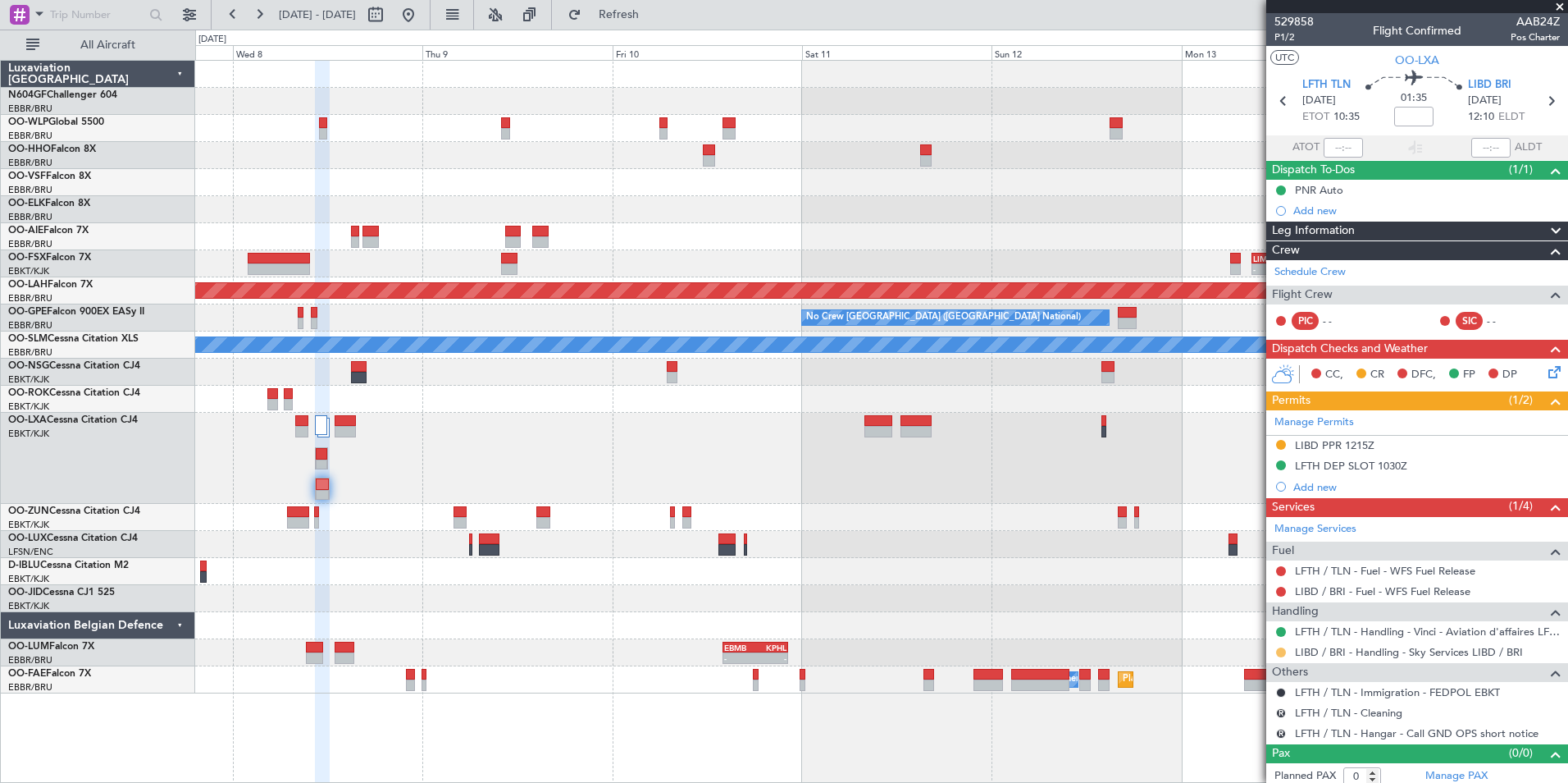
click at [1278, 652] on button at bounding box center [1280, 651] width 9 height 9
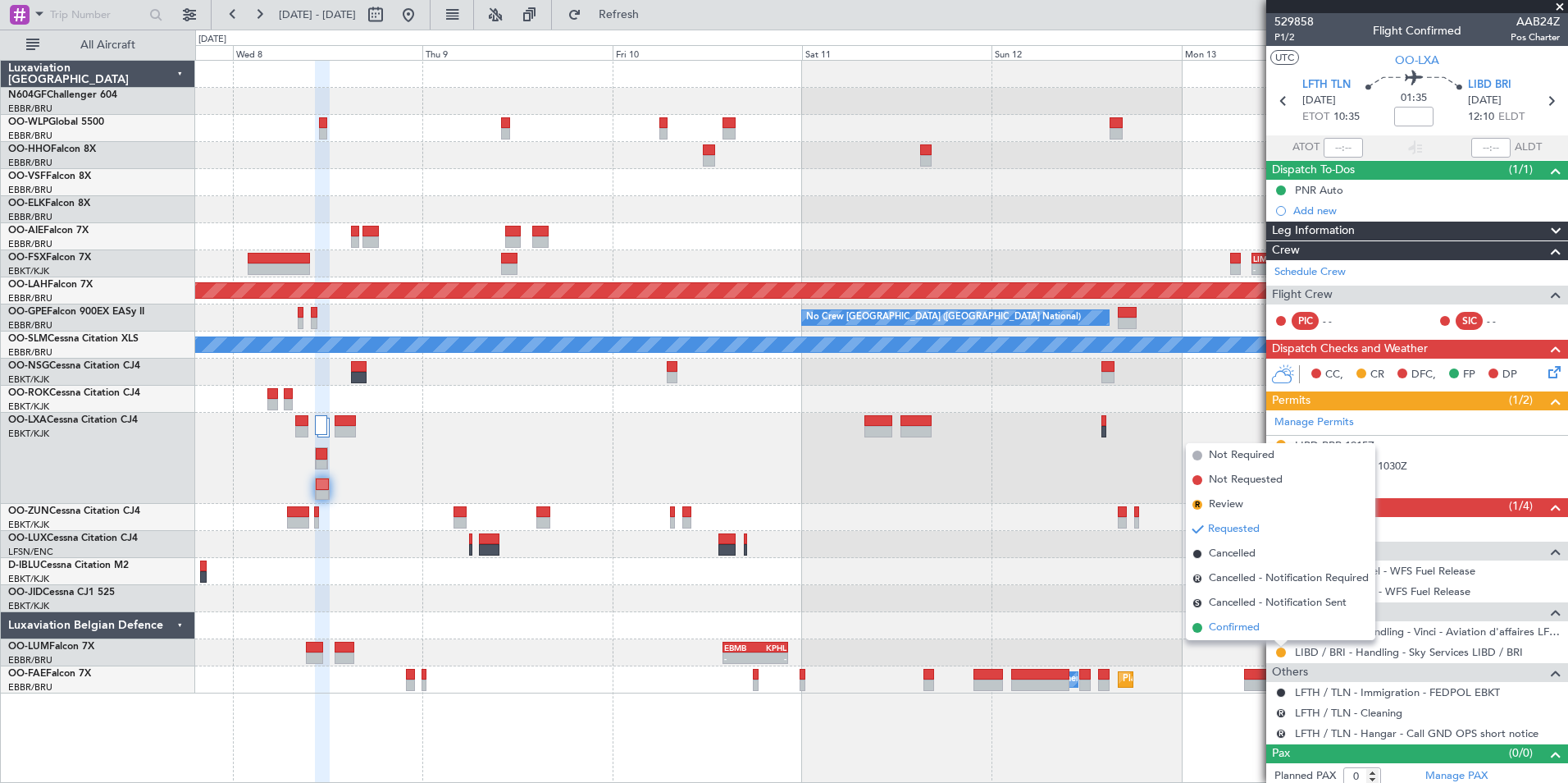
click at [1268, 624] on li "Confirmed" at bounding box center [1280, 627] width 190 height 25
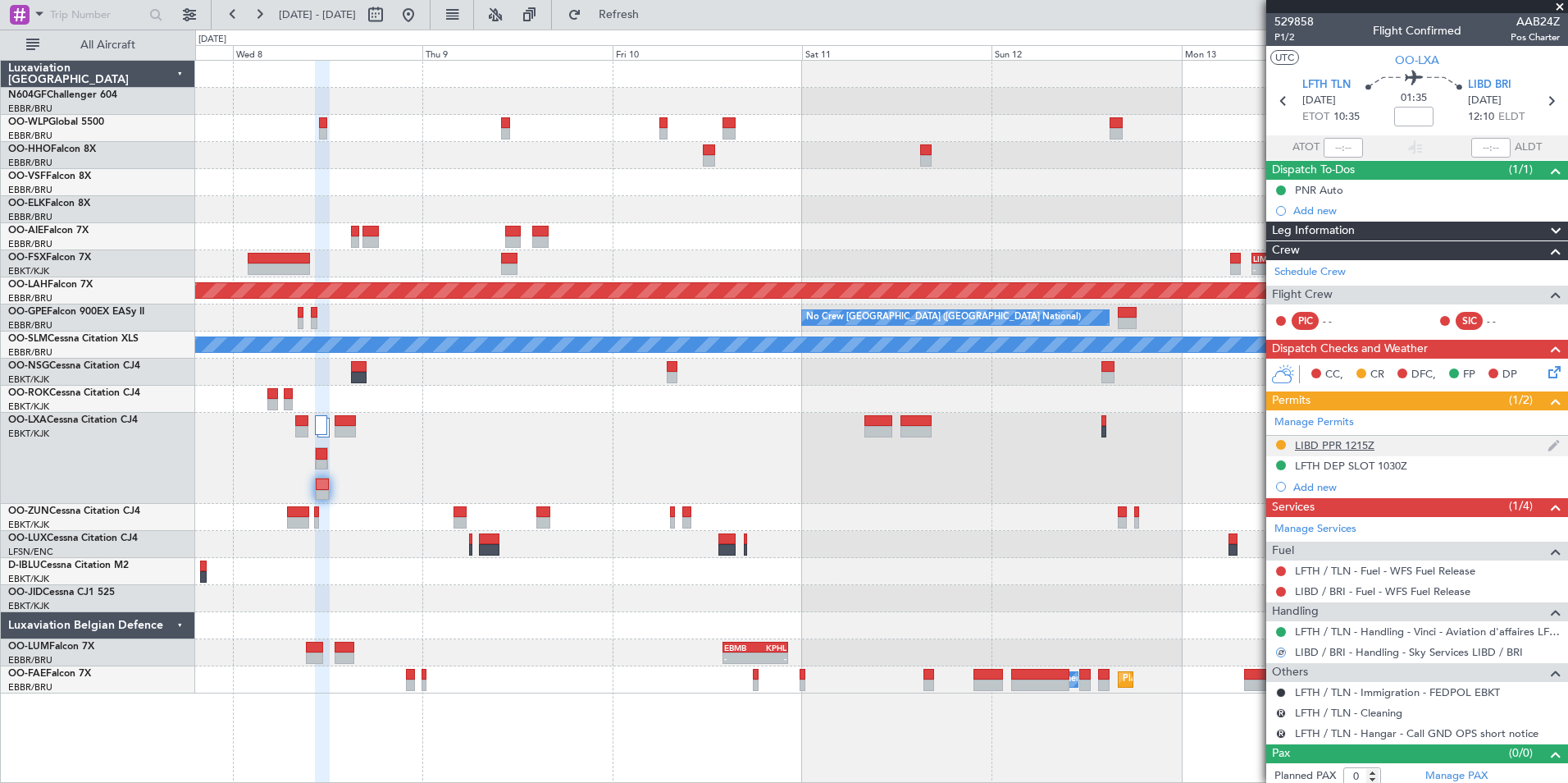
click at [1311, 446] on div "LIBD PPR 1215Z" at bounding box center [1334, 445] width 80 height 14
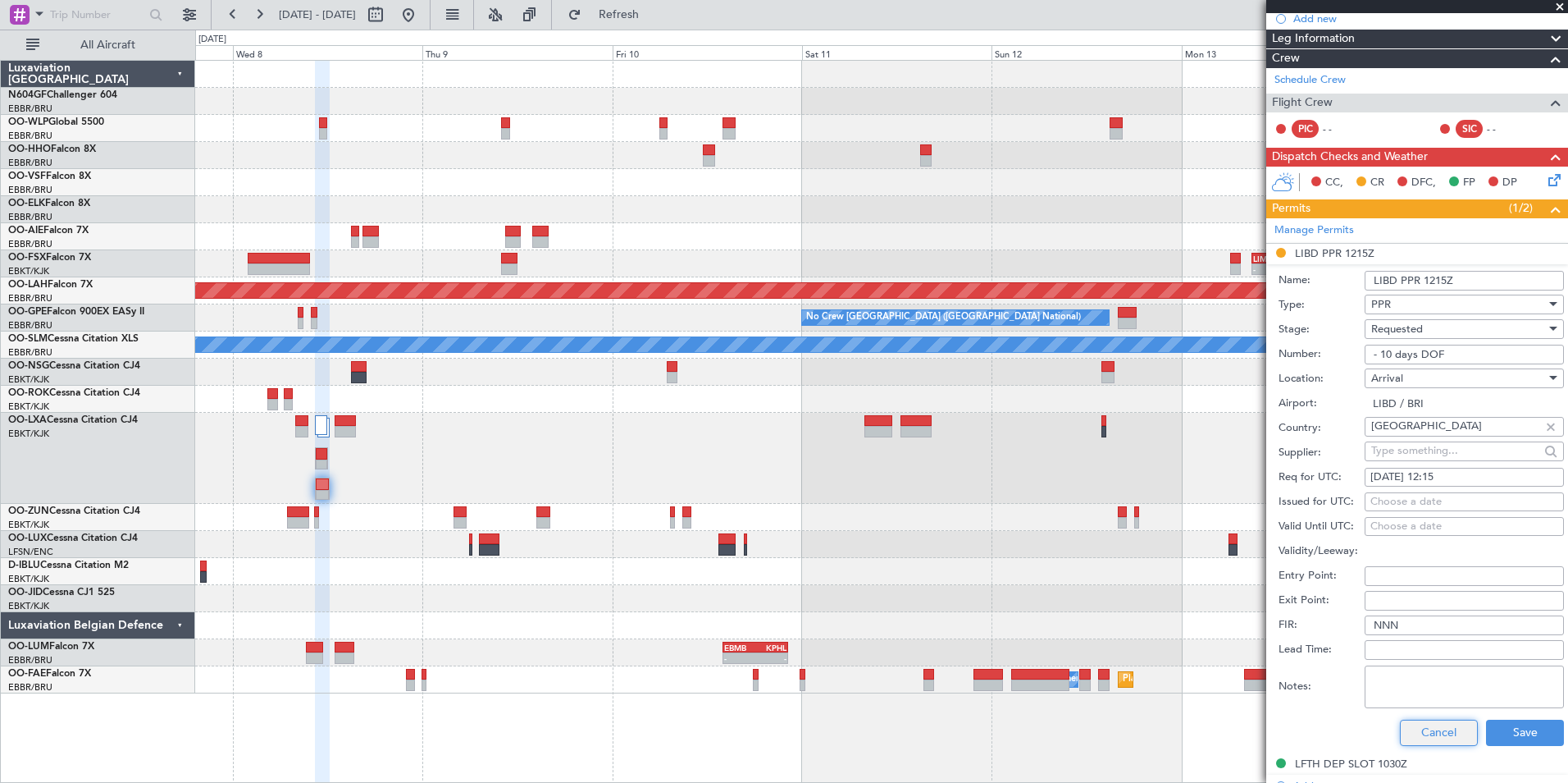
click at [1432, 728] on button "Cancel" at bounding box center [1438, 732] width 78 height 27
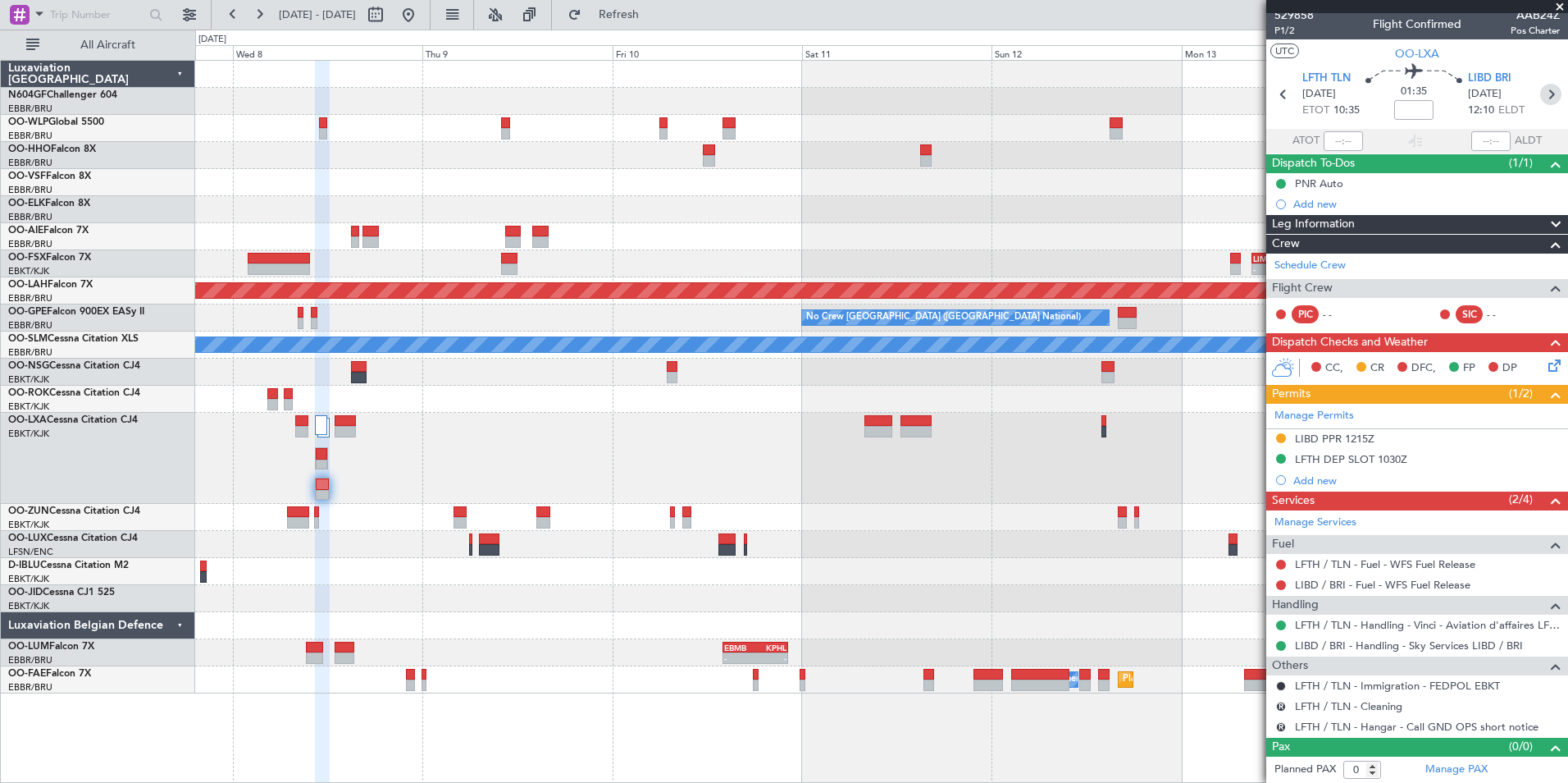
click at [1543, 100] on icon at bounding box center [1551, 94] width 21 height 21
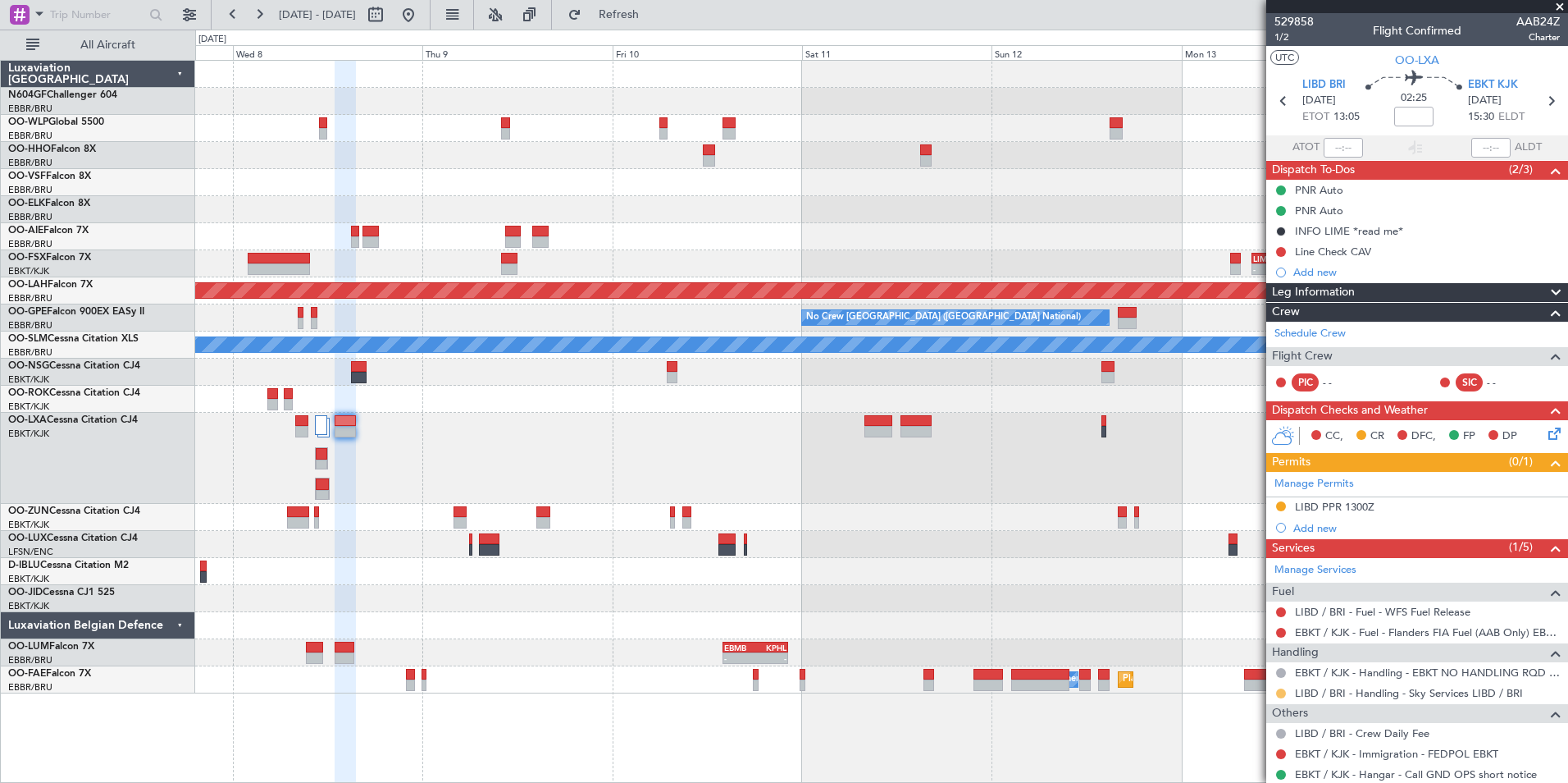
click at [1284, 694] on button at bounding box center [1280, 693] width 9 height 9
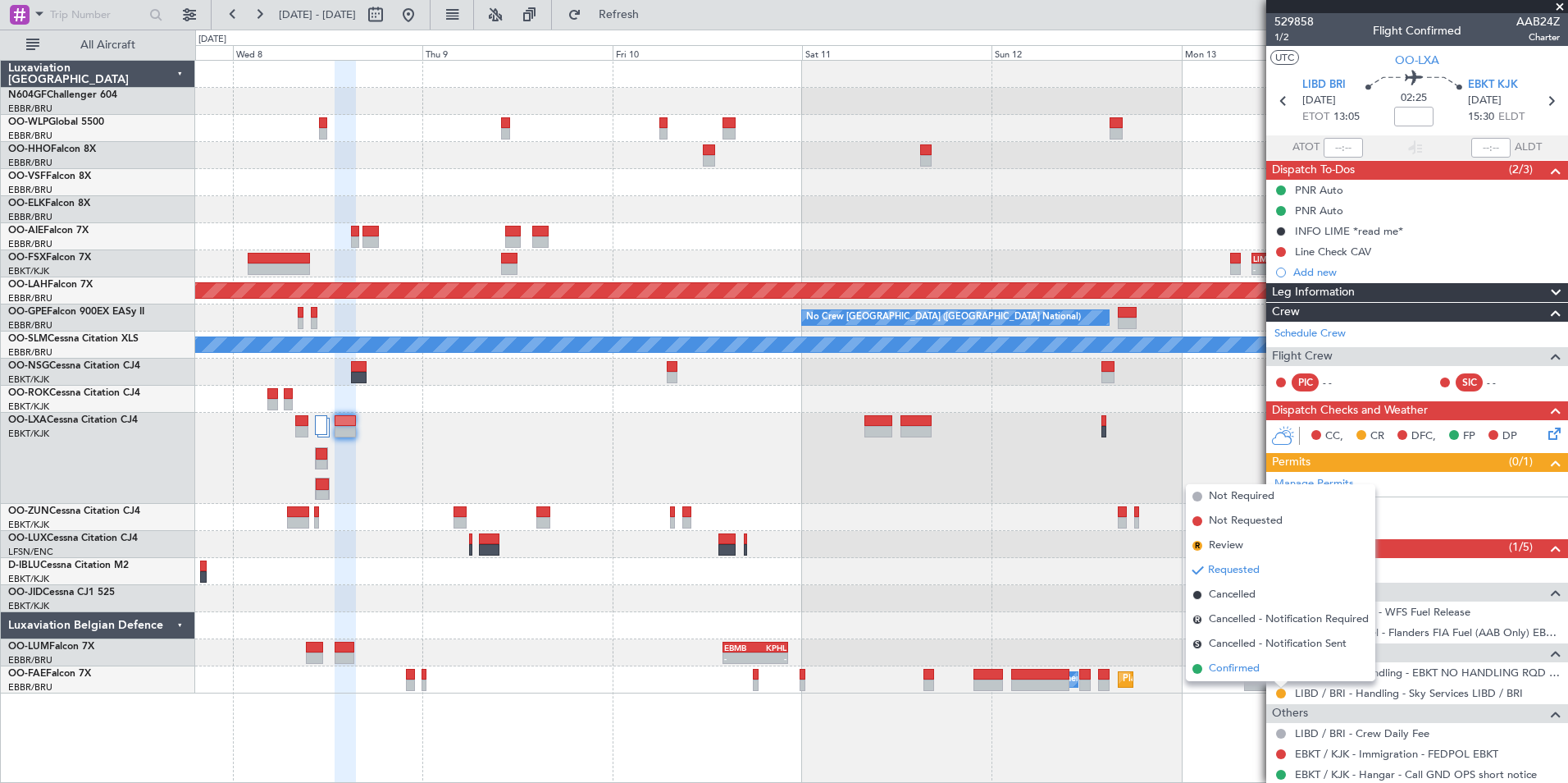
click at [1265, 675] on li "Confirmed" at bounding box center [1280, 669] width 190 height 25
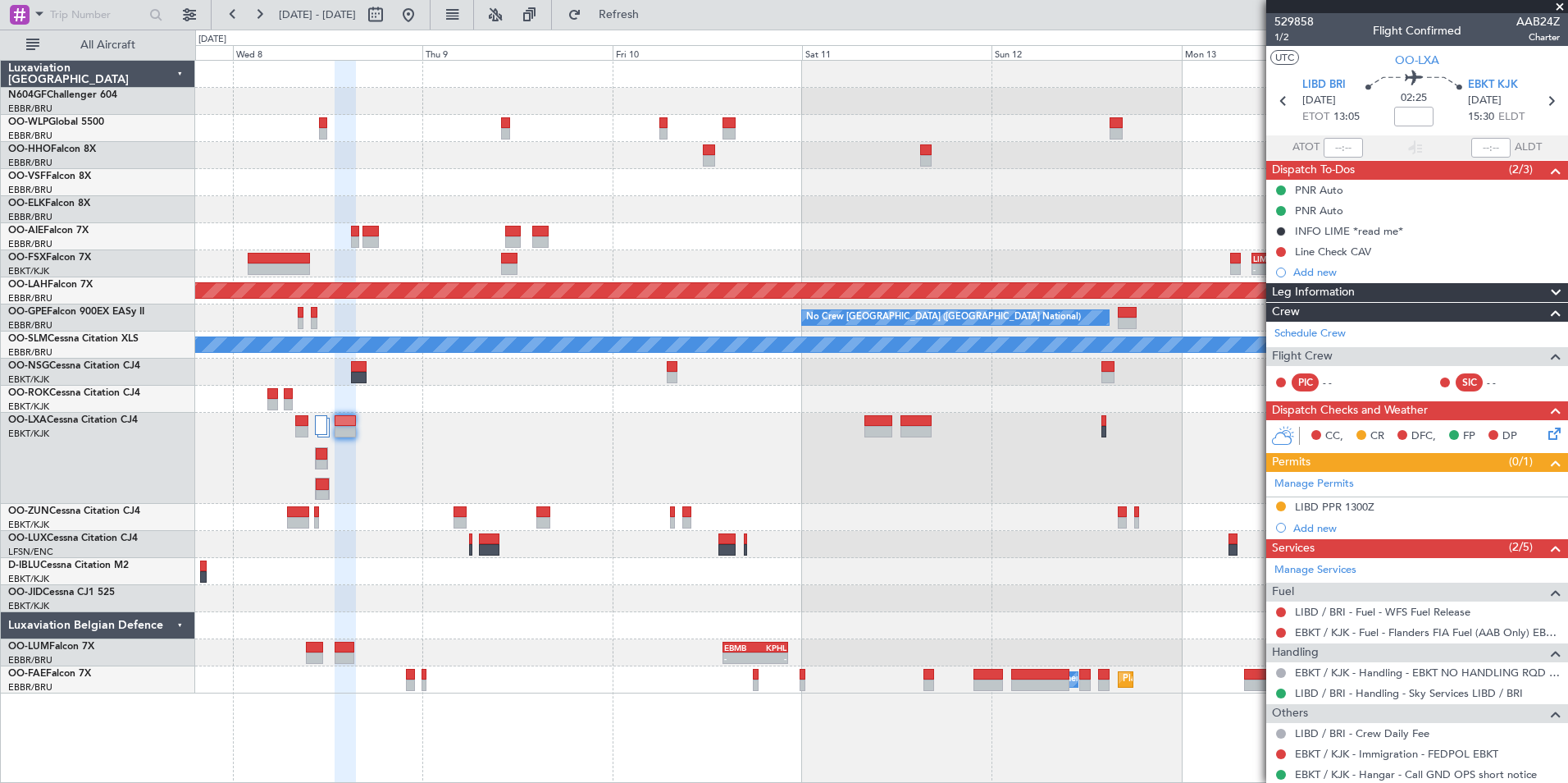
click at [886, 396] on div "- - LEZL 21:40 Z SKCG 07:10 Z - - LIMC 09:00 Z KTEB 17:40 Z Planned Maint Alton…" at bounding box center [881, 377] width 1372 height 633
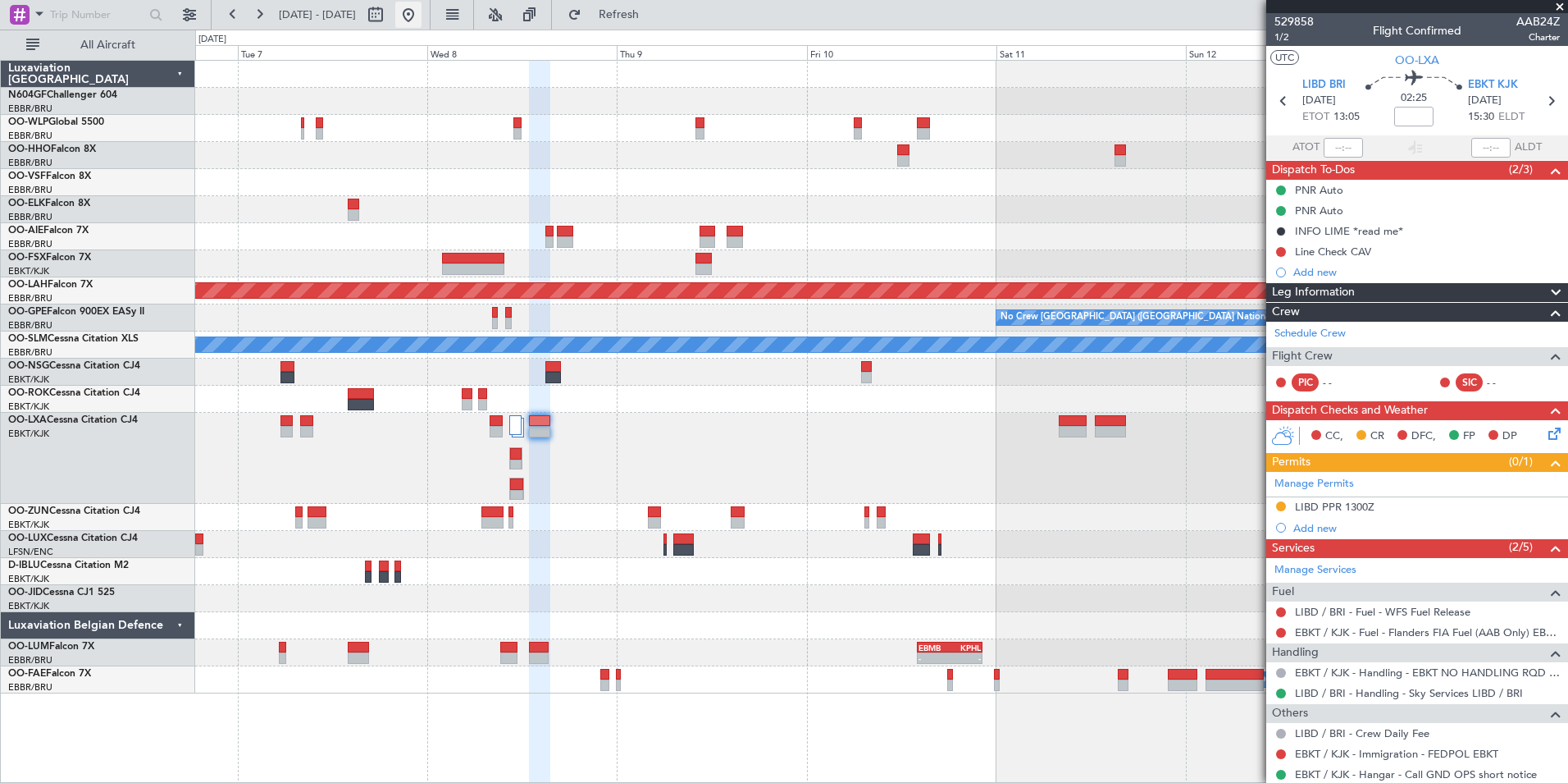
click at [422, 21] on button at bounding box center [408, 15] width 27 height 27
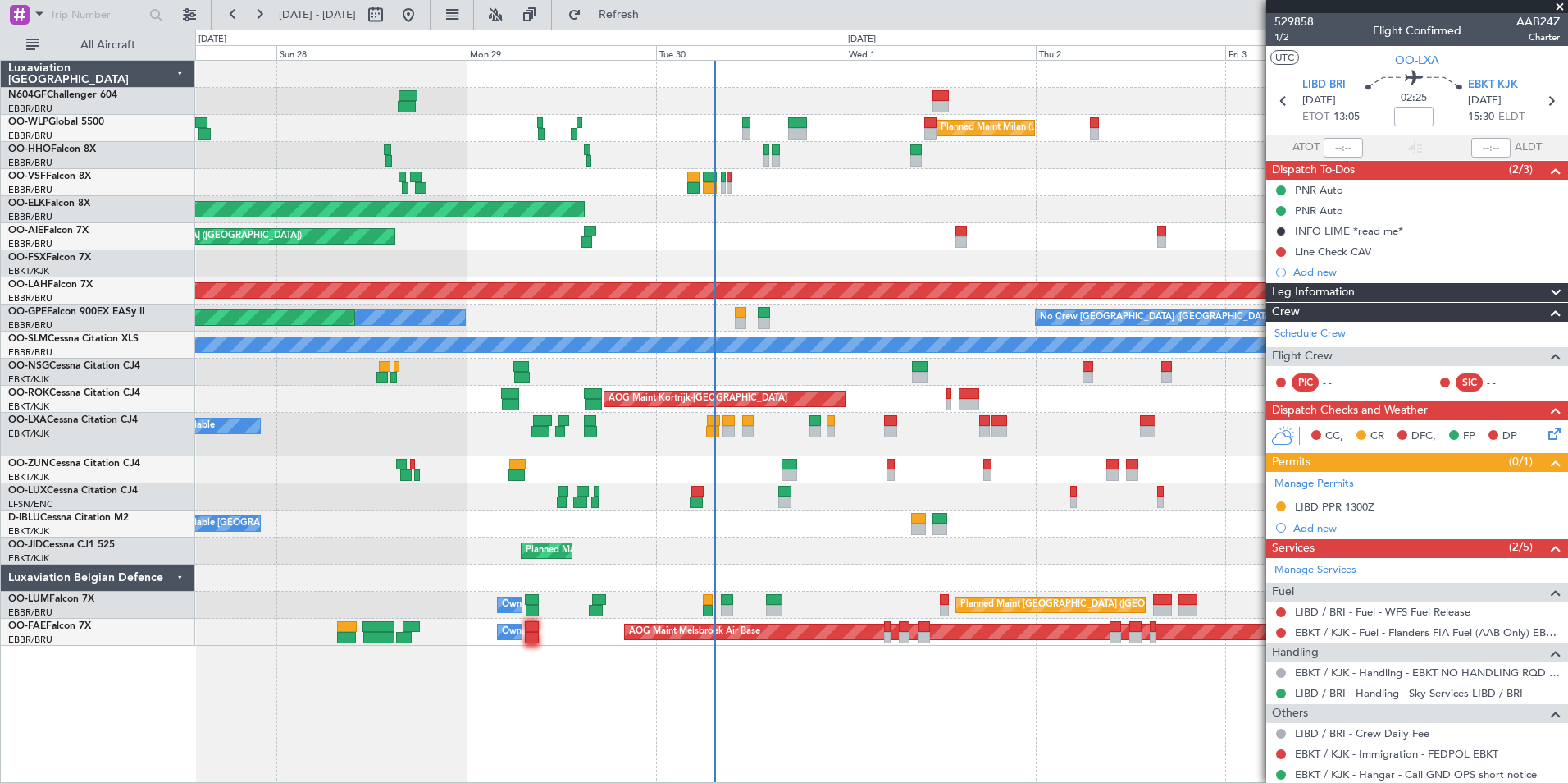
click at [794, 518] on div "A/C Unavailable Kortrijk-Wevelgem A/C Unavailable Brussels (Brussels National)" at bounding box center [881, 524] width 1372 height 28
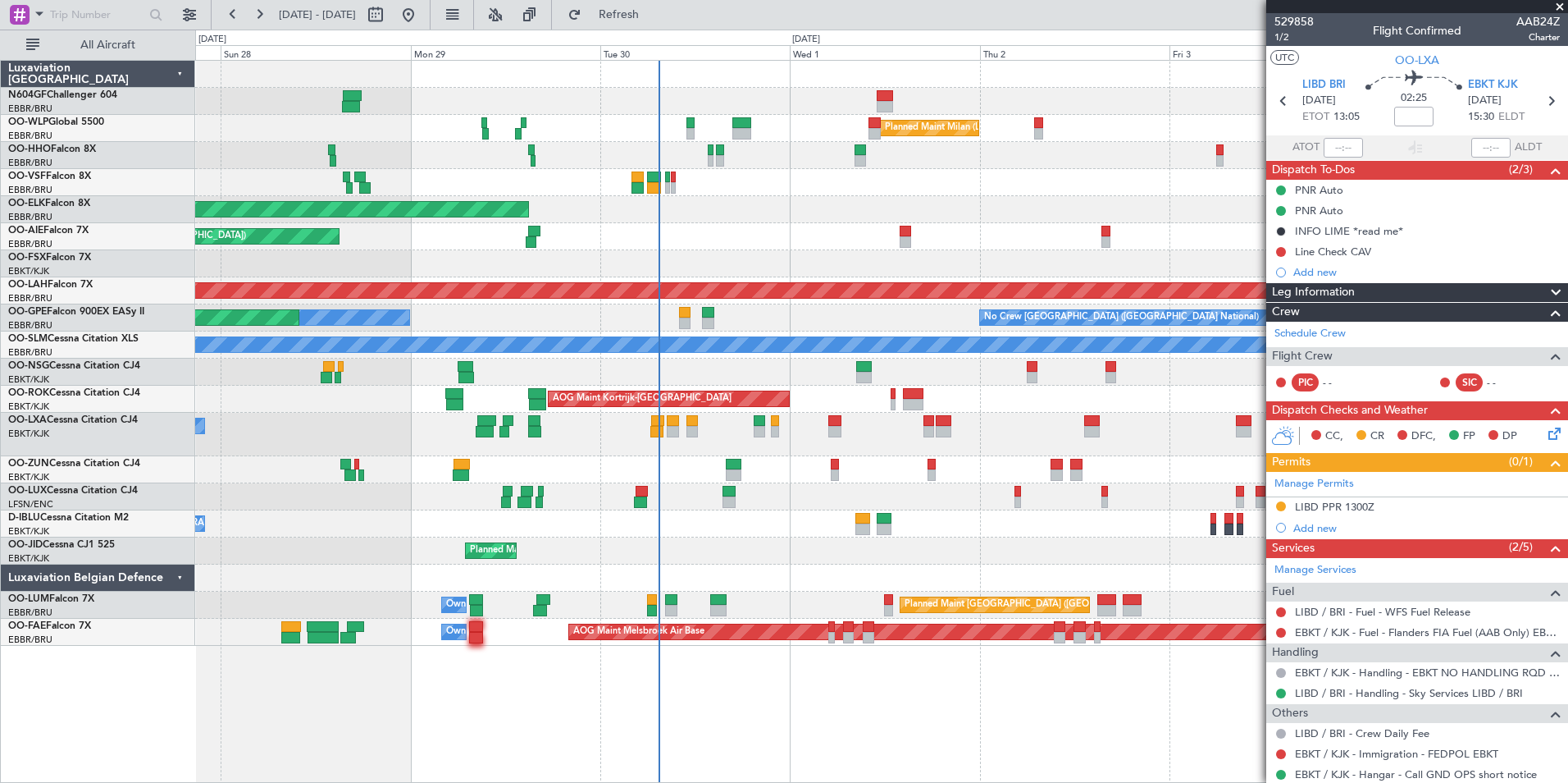
click at [900, 465] on div at bounding box center [881, 470] width 1372 height 28
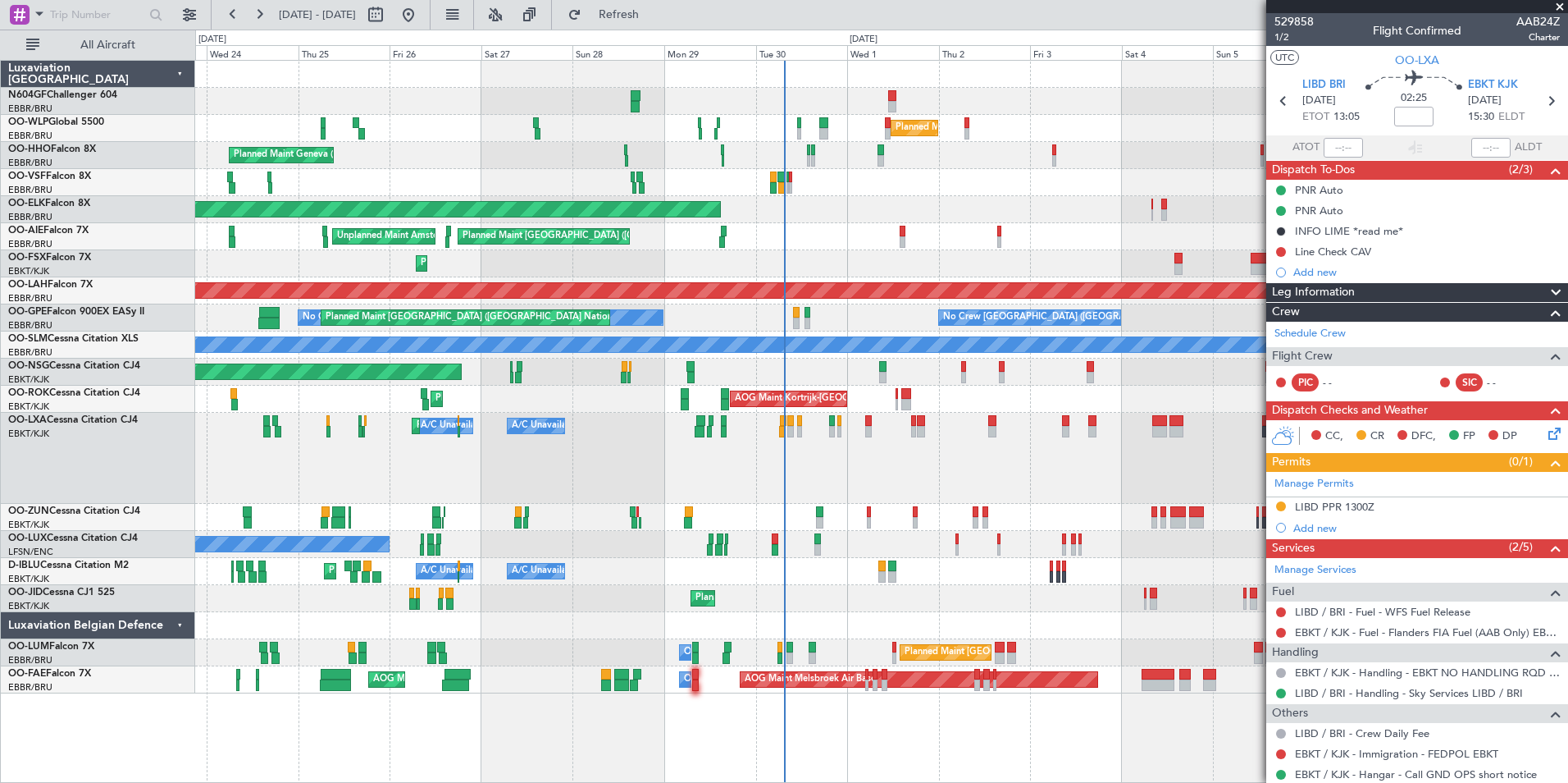
click at [943, 573] on div "A/C Unavailable Kortrijk-Wevelgem A/C Unavailable Brussels (Brussels National) …" at bounding box center [881, 572] width 1372 height 28
click at [839, 541] on div "No Crew Nancy (Essey)" at bounding box center [881, 545] width 1372 height 28
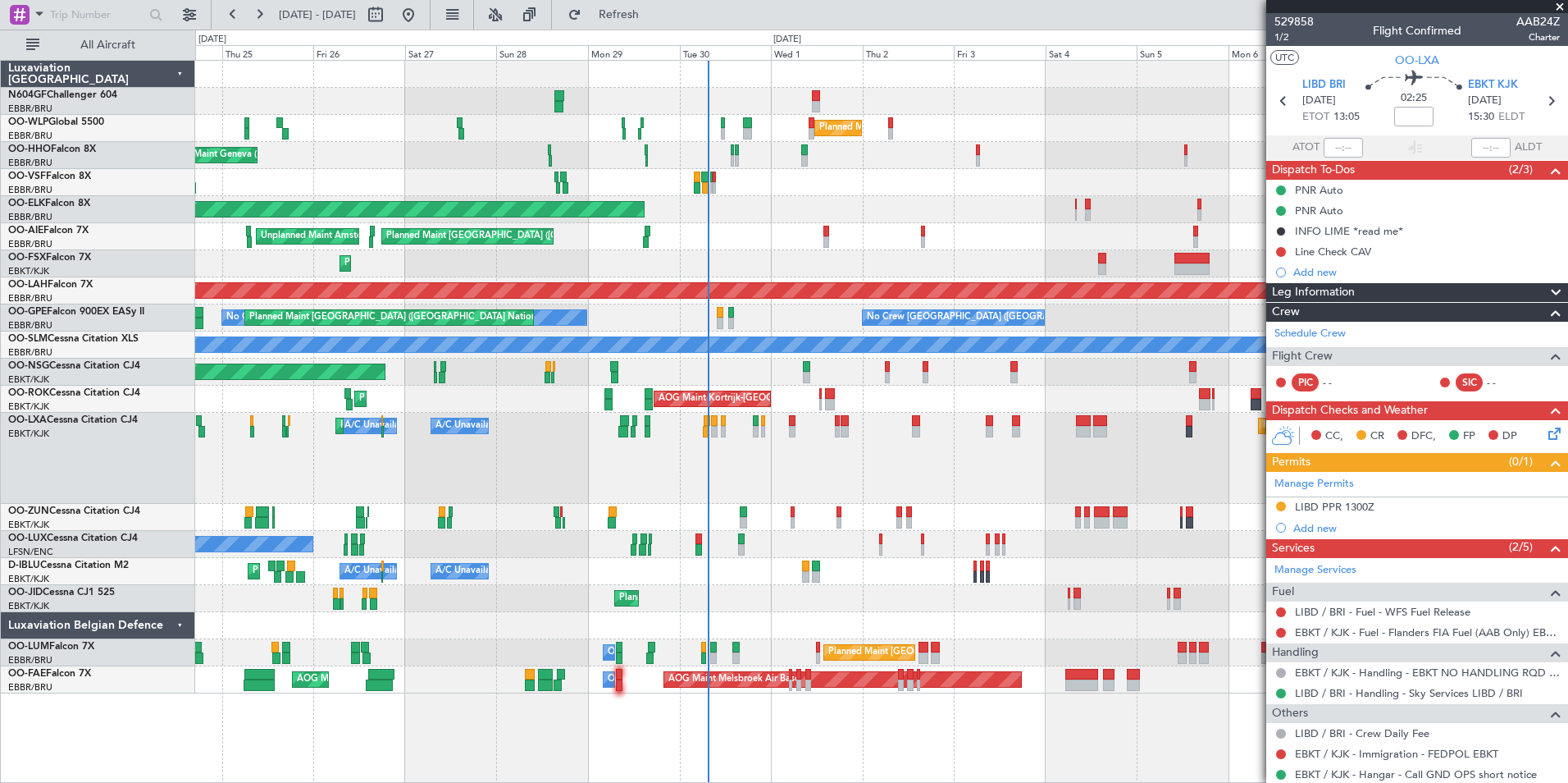
click at [1557, 10] on span at bounding box center [1559, 7] width 16 height 15
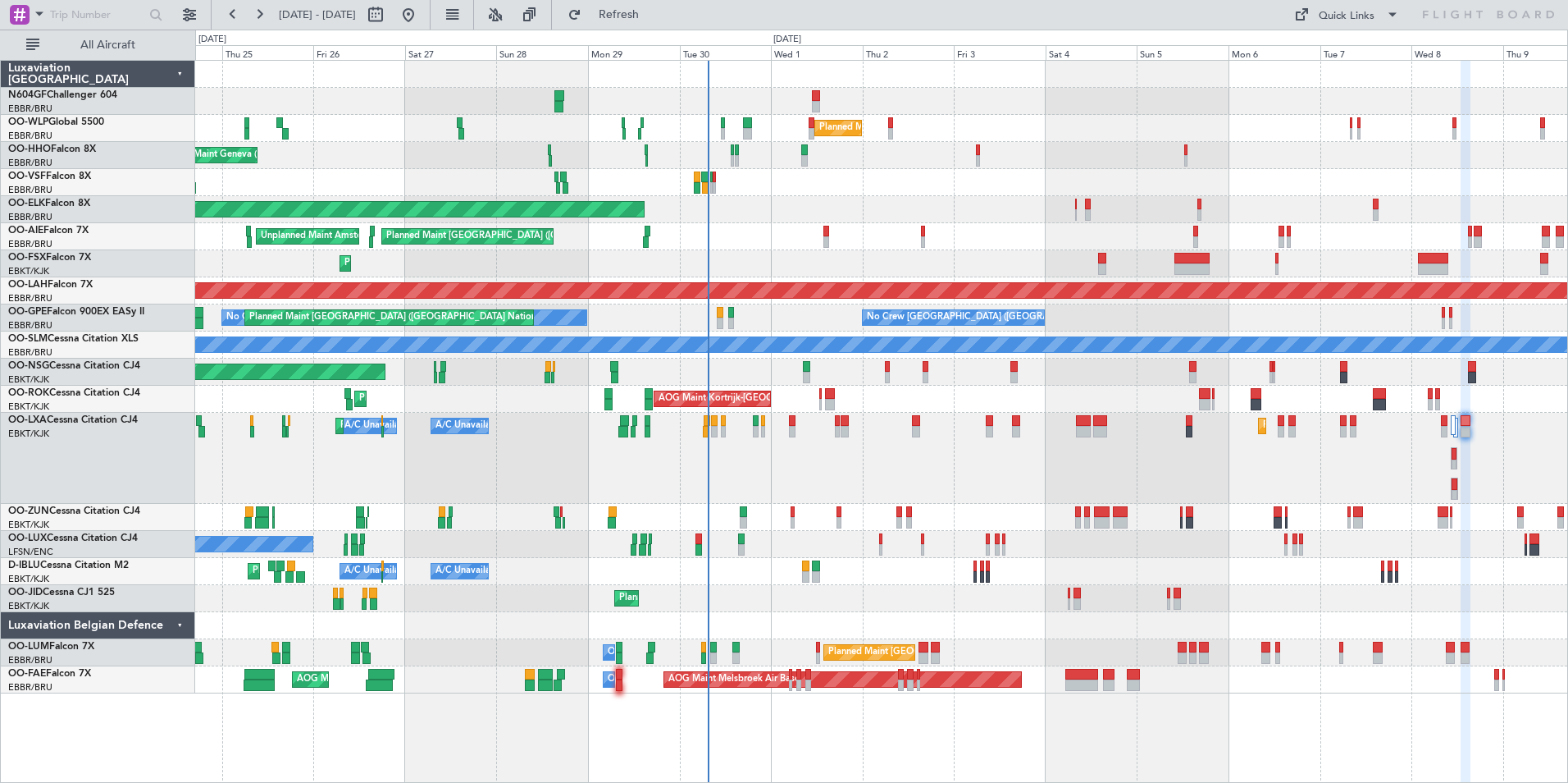
type input "0"
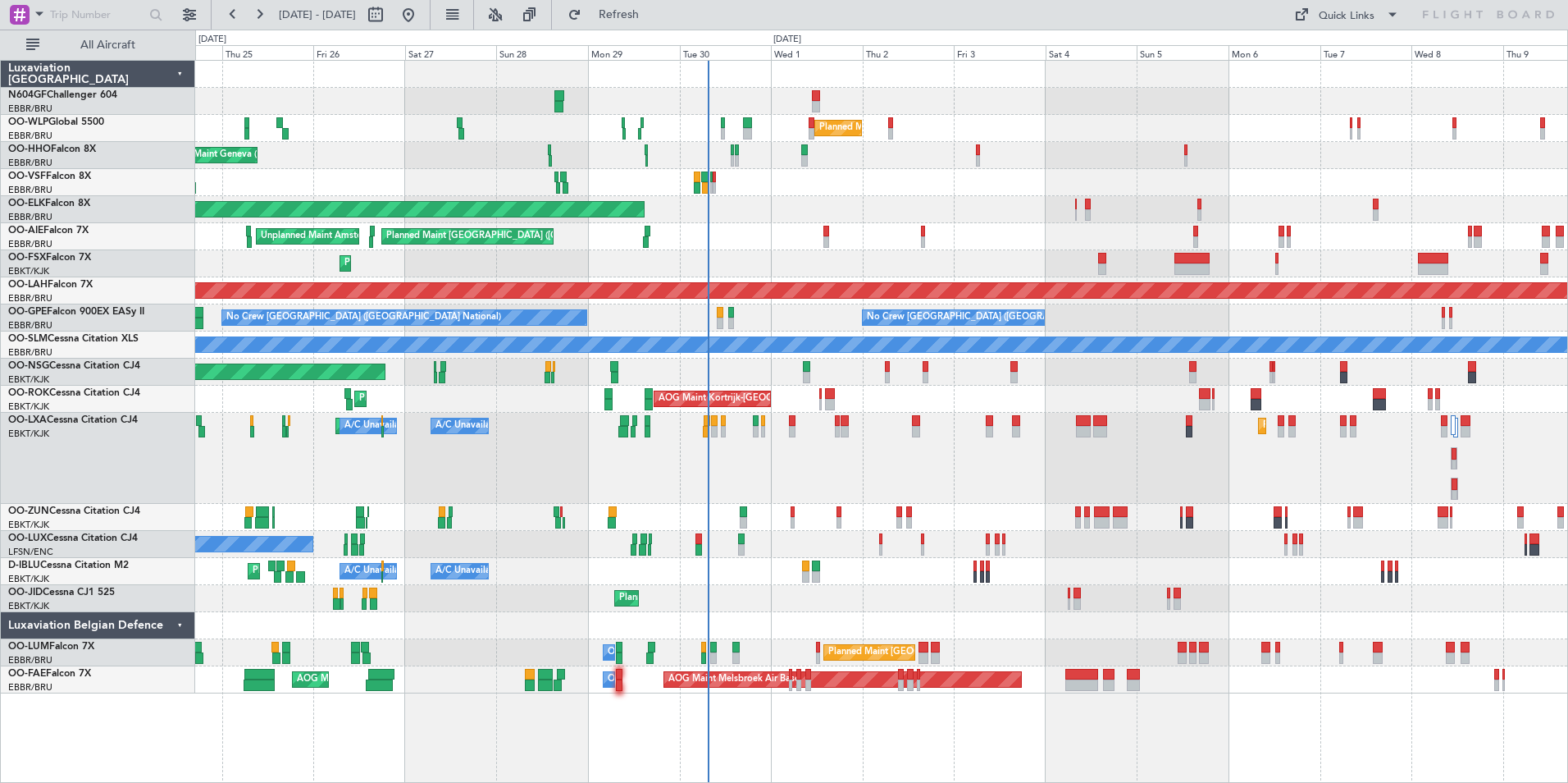
click at [667, 11] on fb-refresh-button "Refresh" at bounding box center [609, 15] width 115 height 29
click at [654, 9] on span "Refresh" at bounding box center [619, 15] width 69 height 11
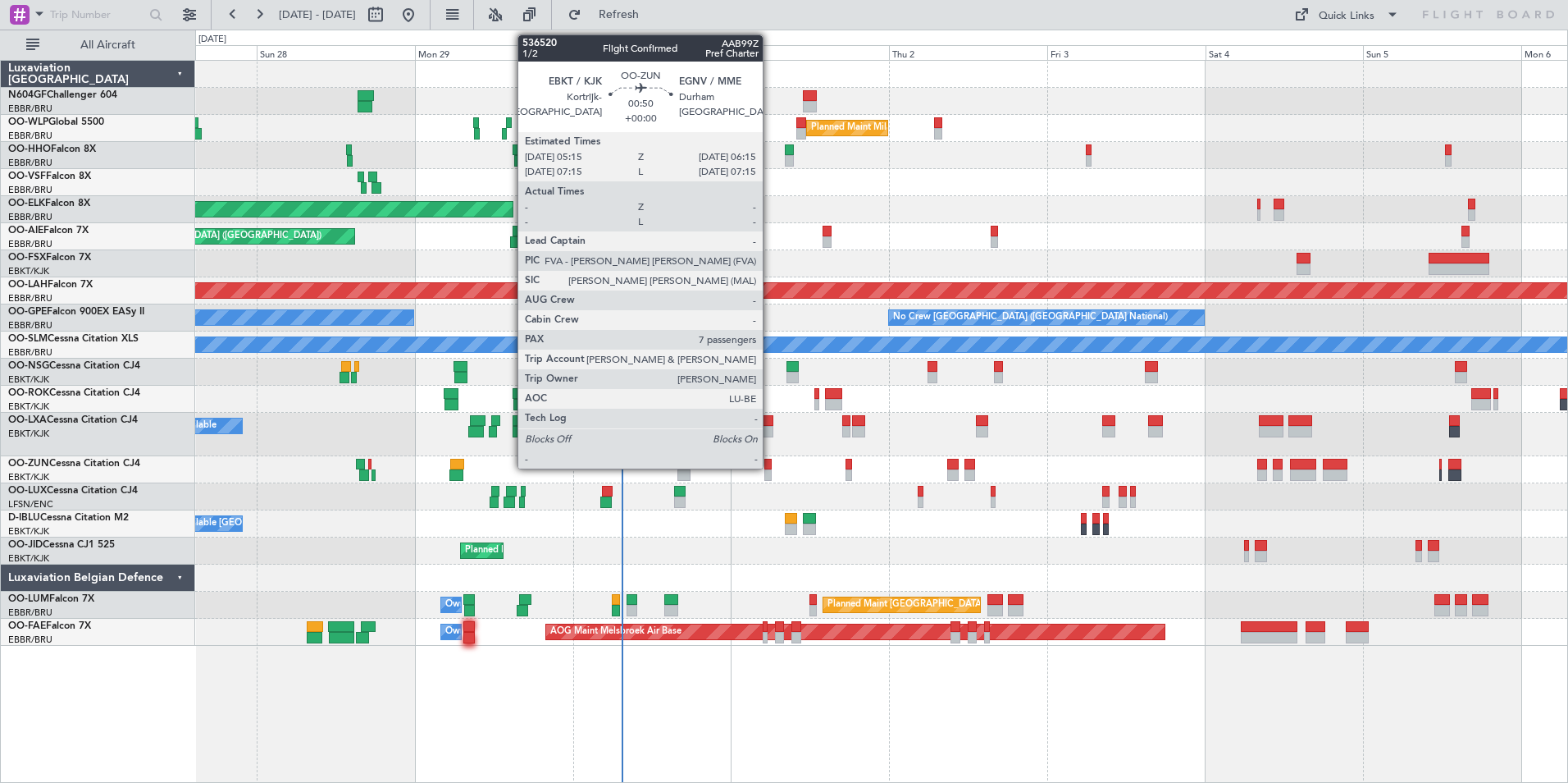
click at [769, 464] on div at bounding box center [768, 464] width 8 height 11
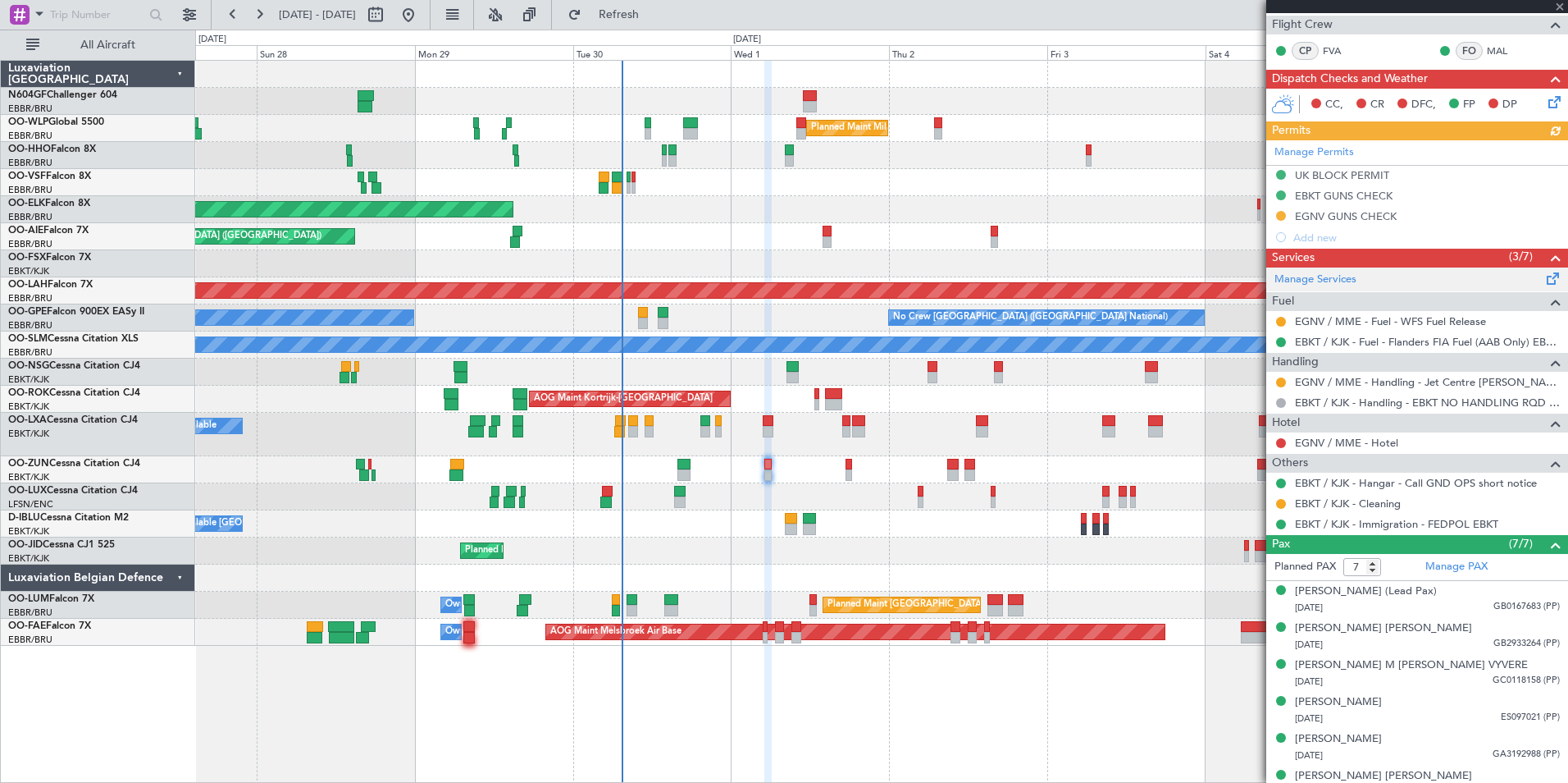
scroll to position [333, 0]
click at [707, 378] on div "Planned Maint Milan (Linate) Planned Maint Kortrijk-Wevelgem Planned Maint Lond…" at bounding box center [881, 353] width 1372 height 585
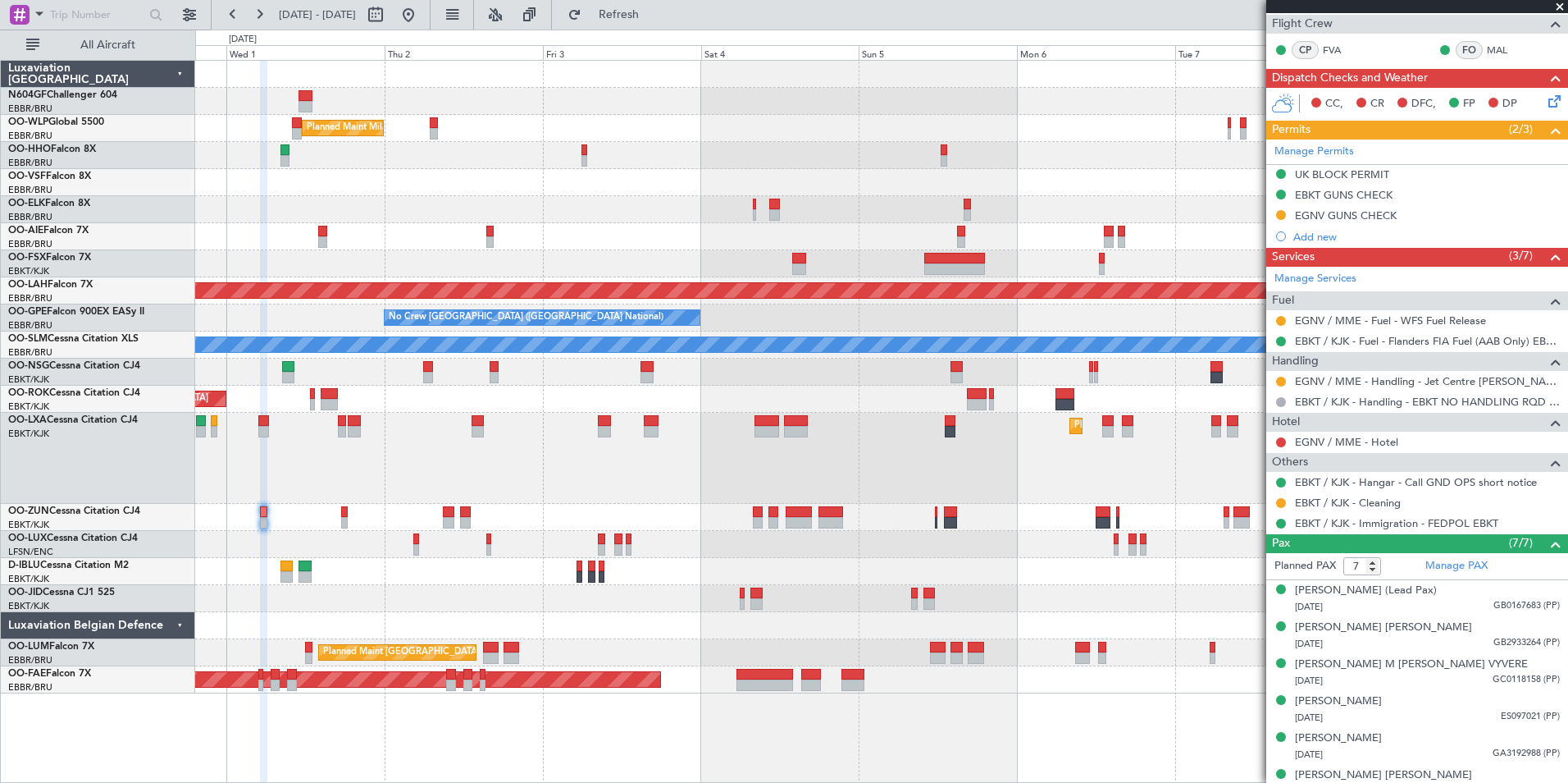
click at [629, 441] on div "Planned Maint Kortrijk-[GEOGRAPHIC_DATA]" at bounding box center [881, 458] width 1372 height 91
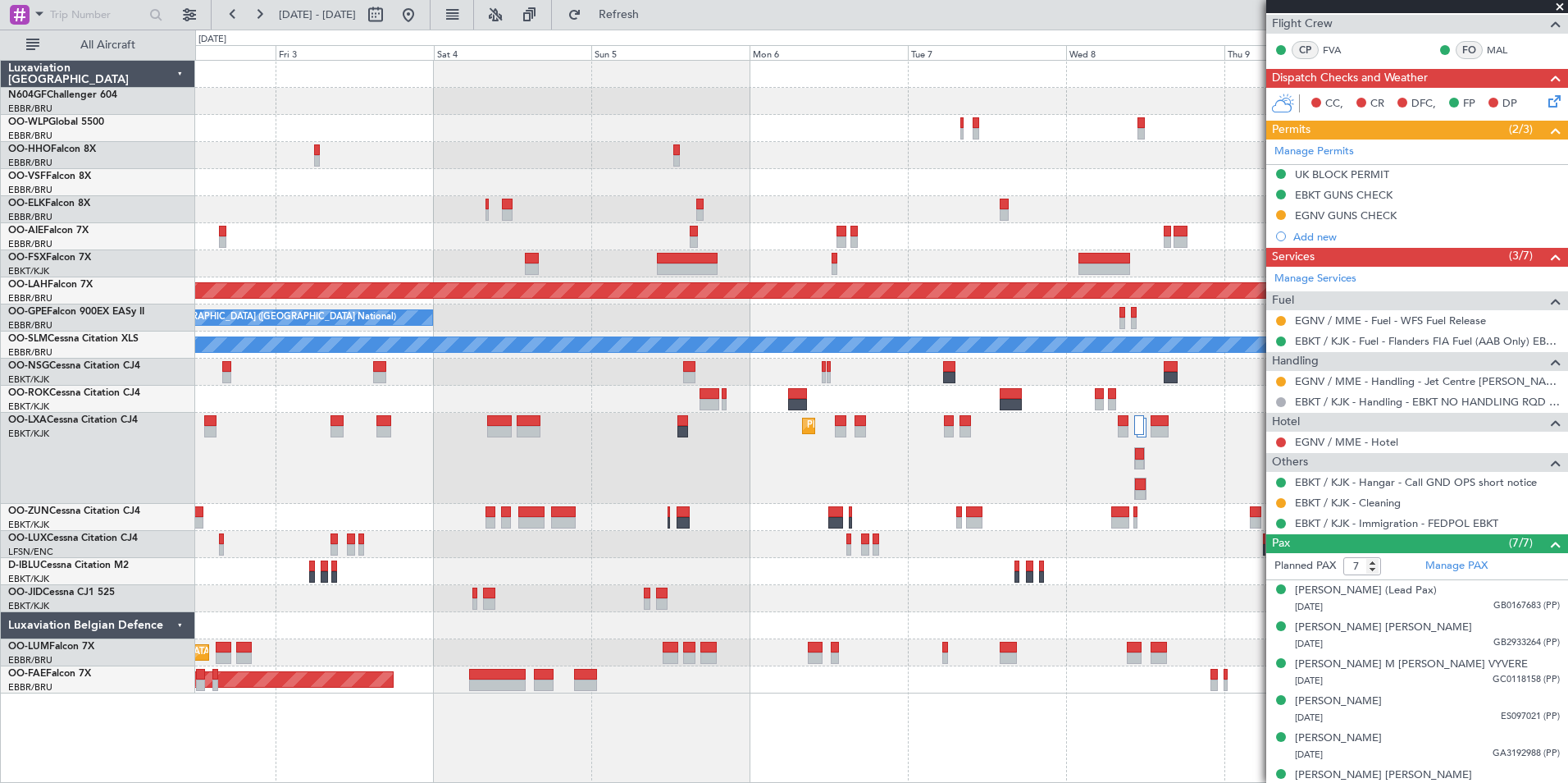
click at [611, 439] on div "Planned Maint Kortrijk-[GEOGRAPHIC_DATA]" at bounding box center [881, 458] width 1372 height 91
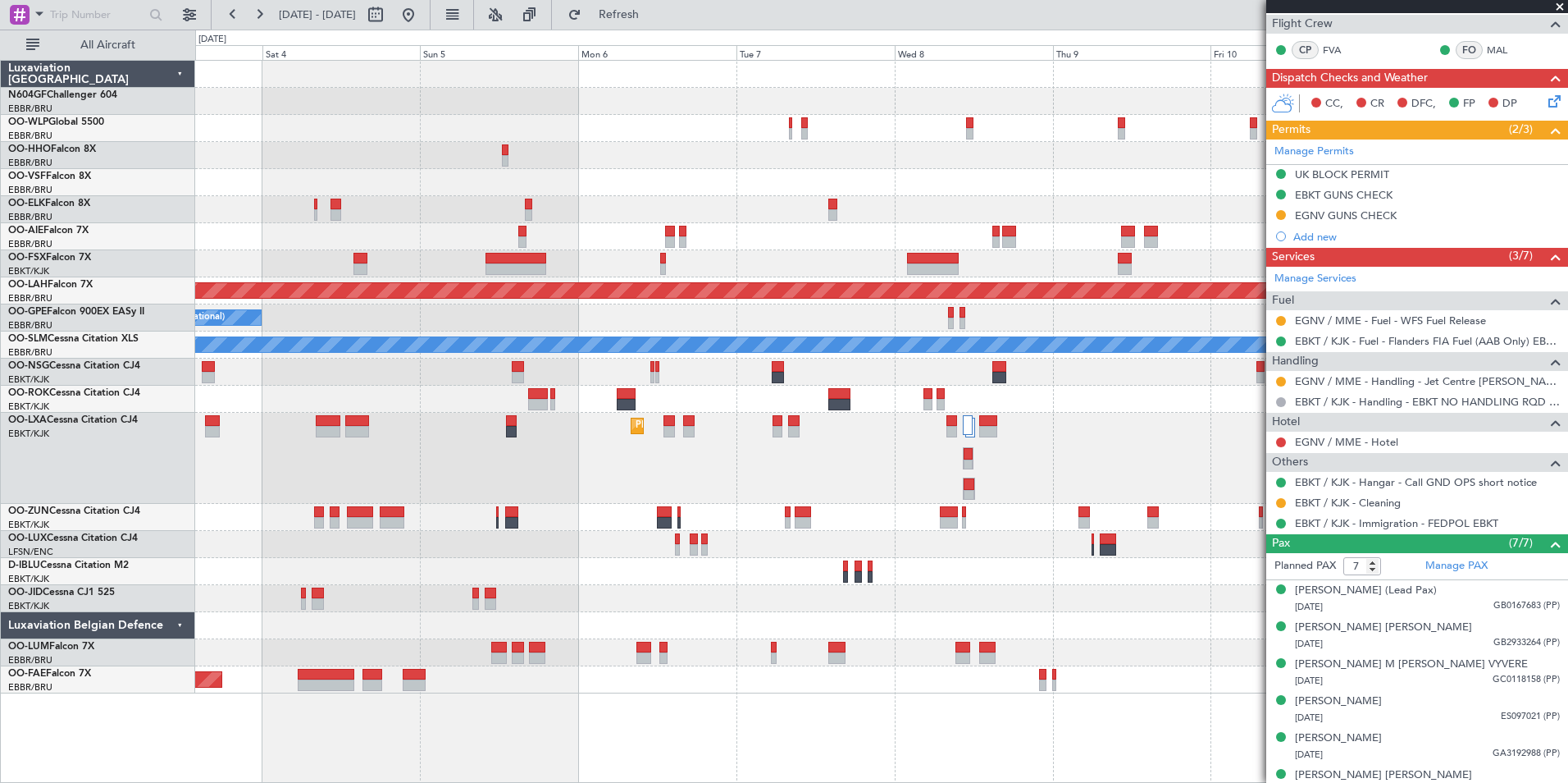
click at [559, 402] on div "Planned Maint Milan (Linate) Planned Maint Alton-st Louis (St Louis Regl) No Cr…" at bounding box center [881, 377] width 1372 height 633
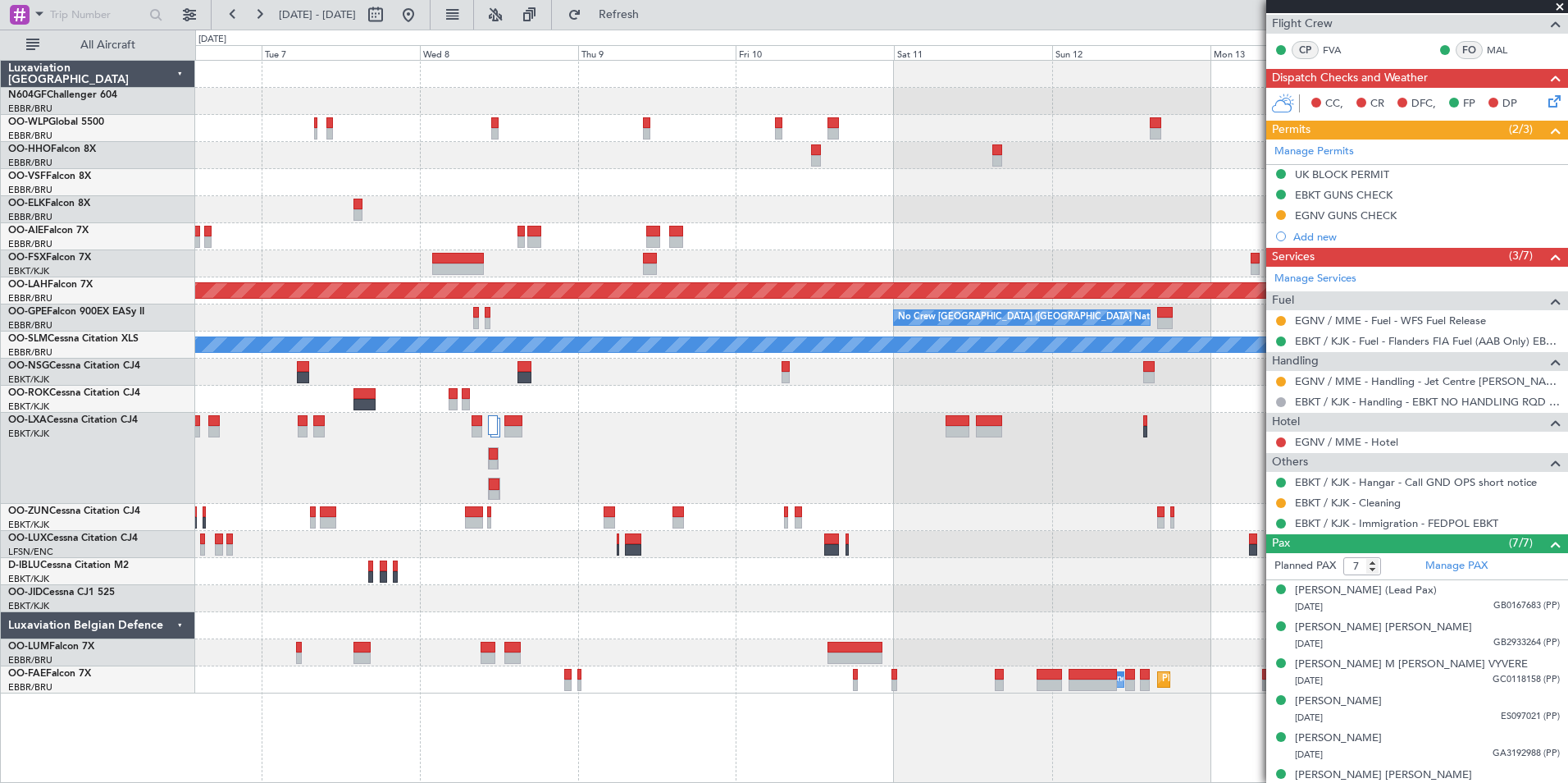
click at [658, 418] on div "Planned Maint Kortrijk-[GEOGRAPHIC_DATA]" at bounding box center [881, 458] width 1372 height 91
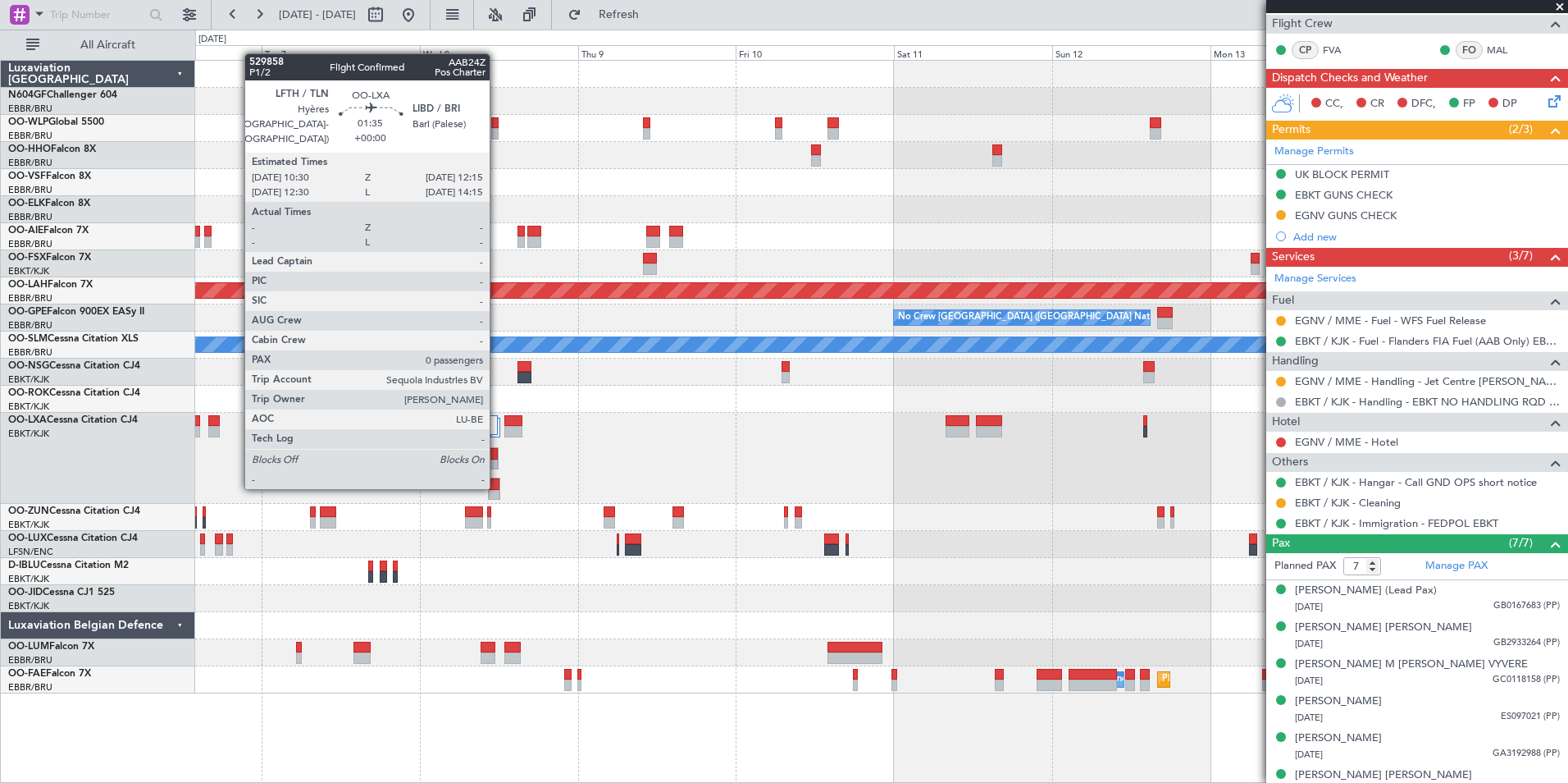
click at [497, 486] on div at bounding box center [494, 484] width 10 height 11
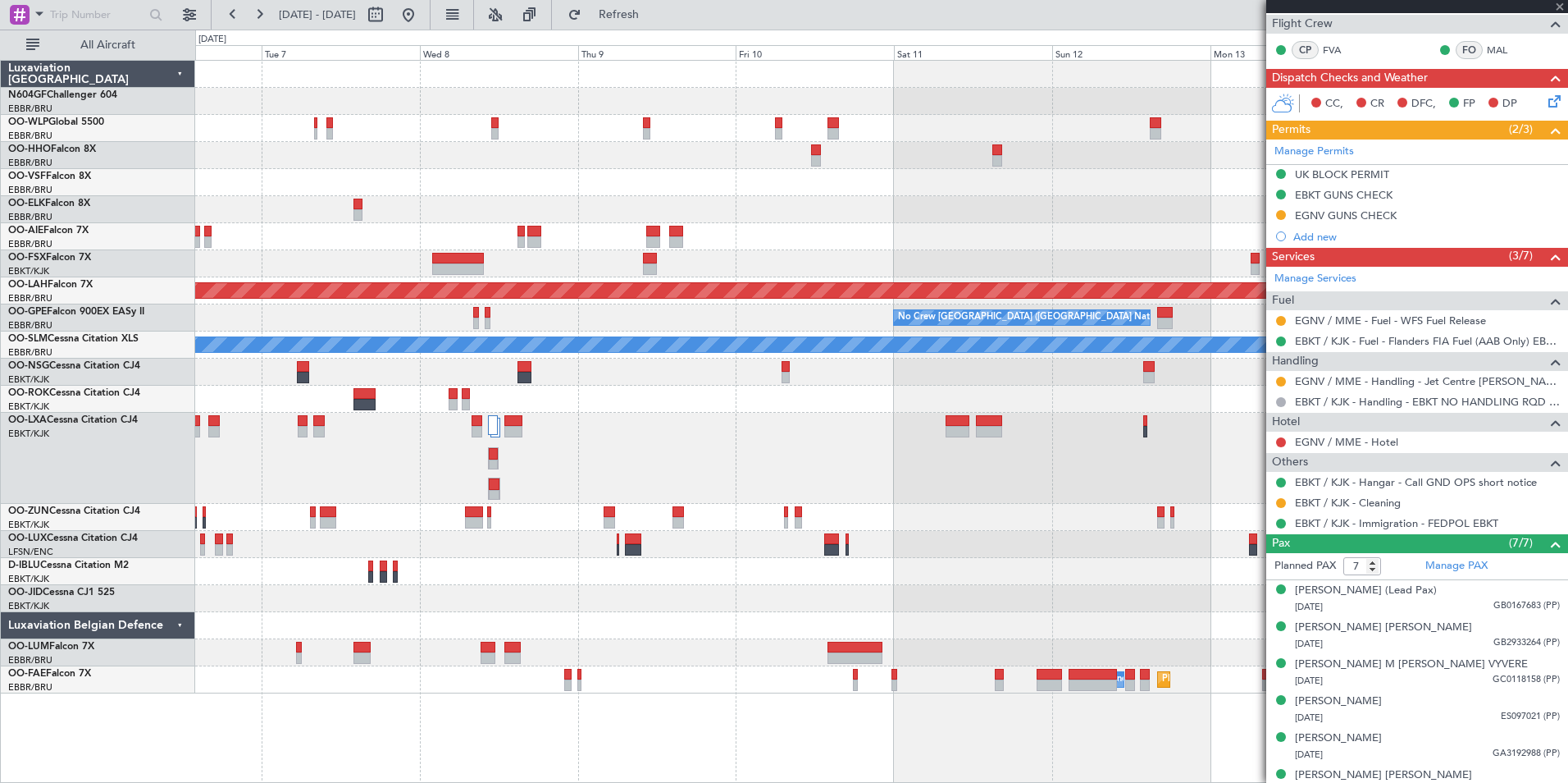
type input "0"
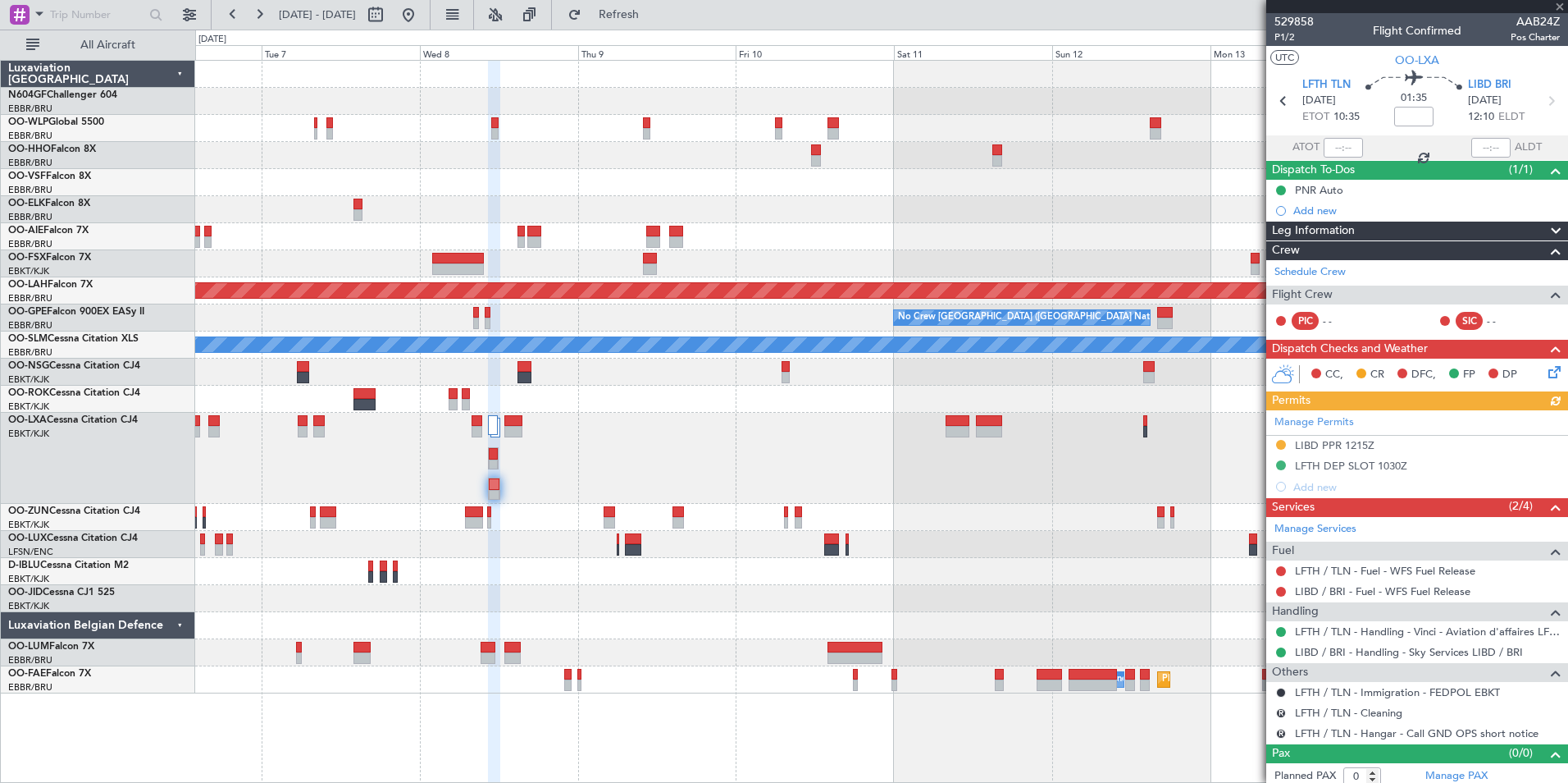
click at [1353, 442] on div "Manage Permits LIBD PPR 1215Z LFTH DEP SLOT 1030Z Add new" at bounding box center [1417, 453] width 302 height 87
click at [1353, 442] on div "LIBD PPR 1215Z" at bounding box center [1334, 445] width 80 height 14
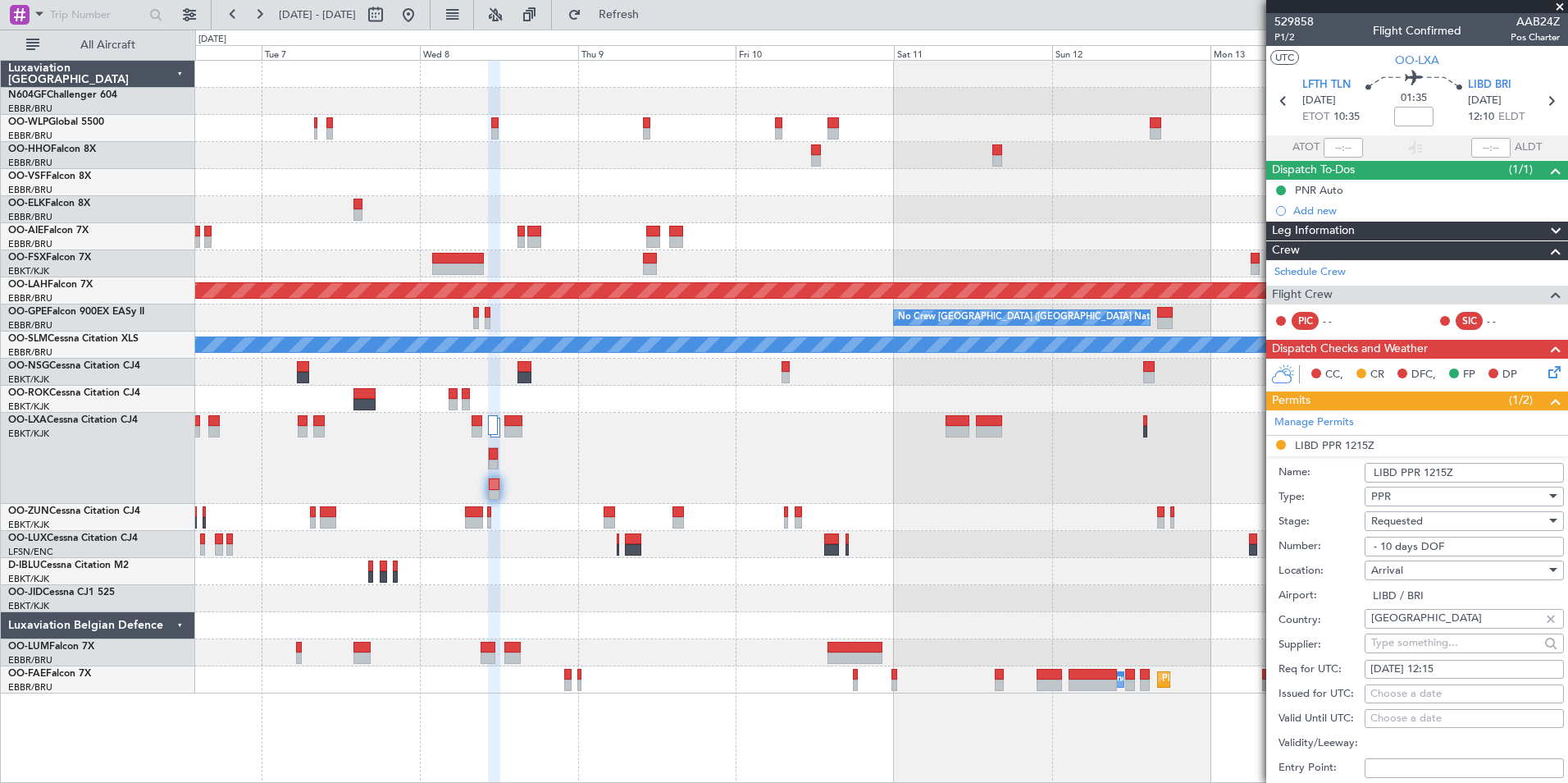
click at [1443, 551] on input "- 10 days DOF" at bounding box center [1464, 546] width 199 height 20
paste input "942/25."
type input "942/25."
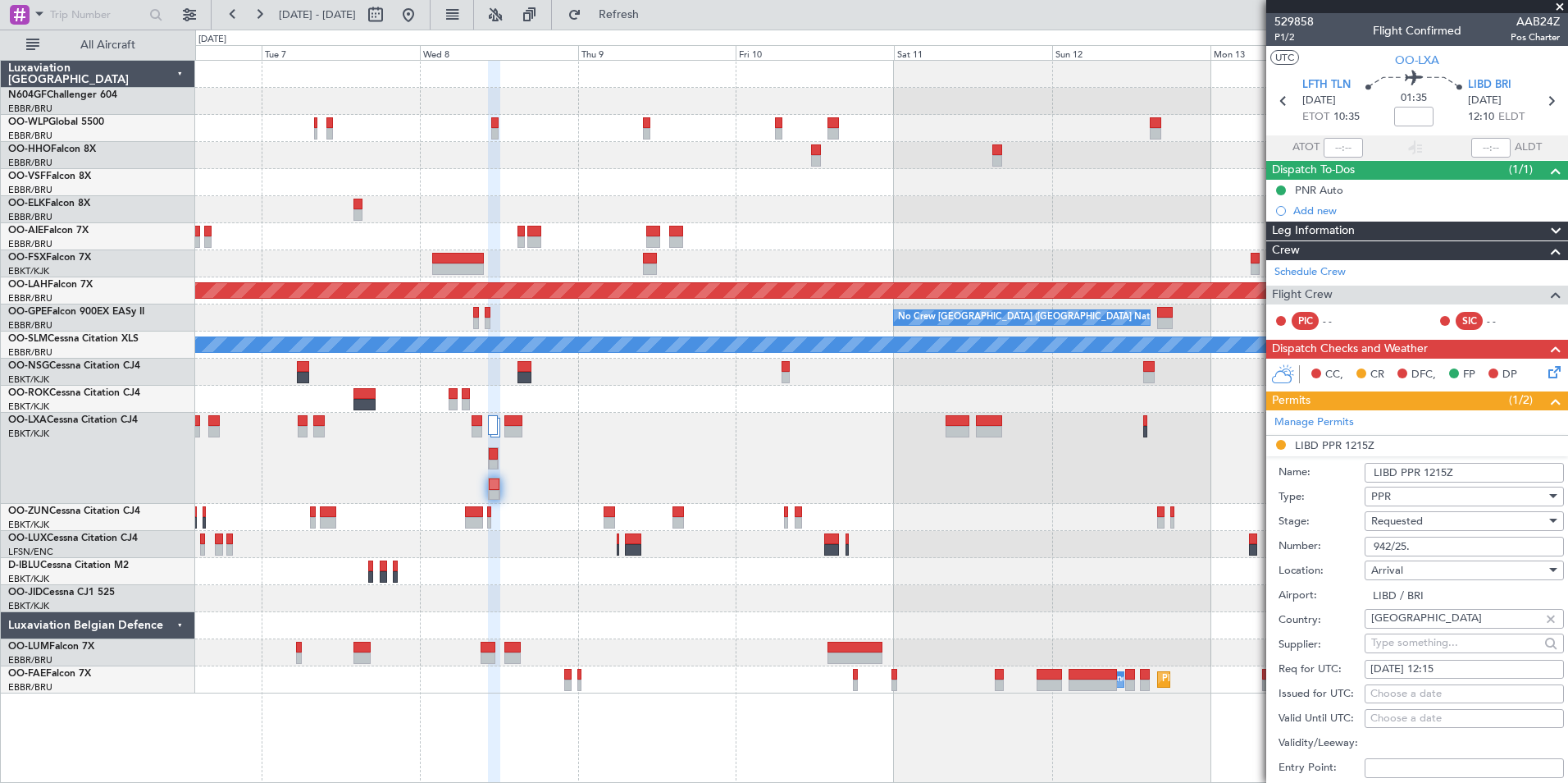
click at [1431, 519] on div "Requested" at bounding box center [1458, 521] width 174 height 25
click at [1468, 641] on span "Received OK" at bounding box center [1458, 645] width 172 height 25
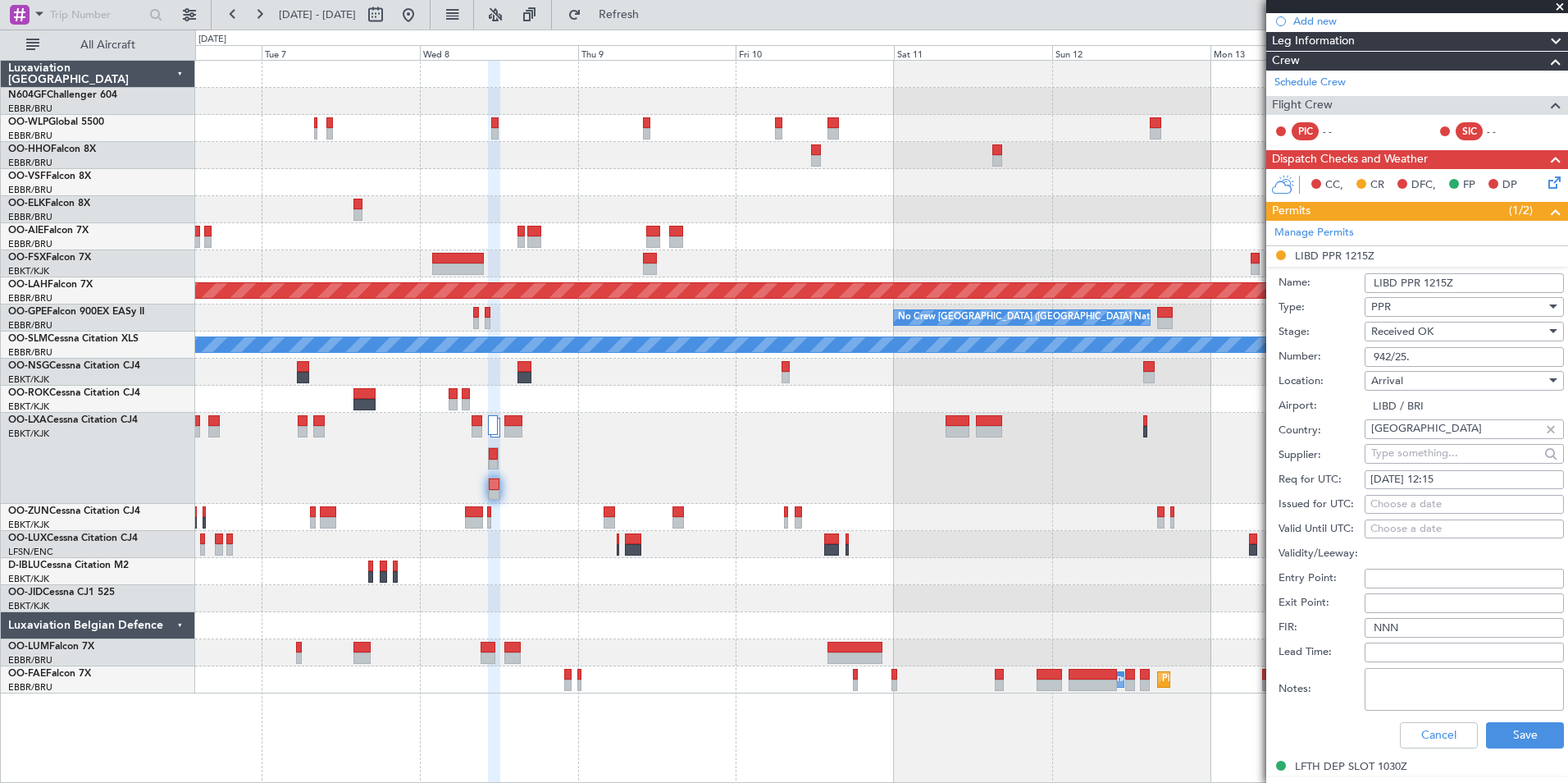
scroll to position [190, 0]
click at [1528, 743] on button "Save" at bounding box center [1525, 734] width 78 height 27
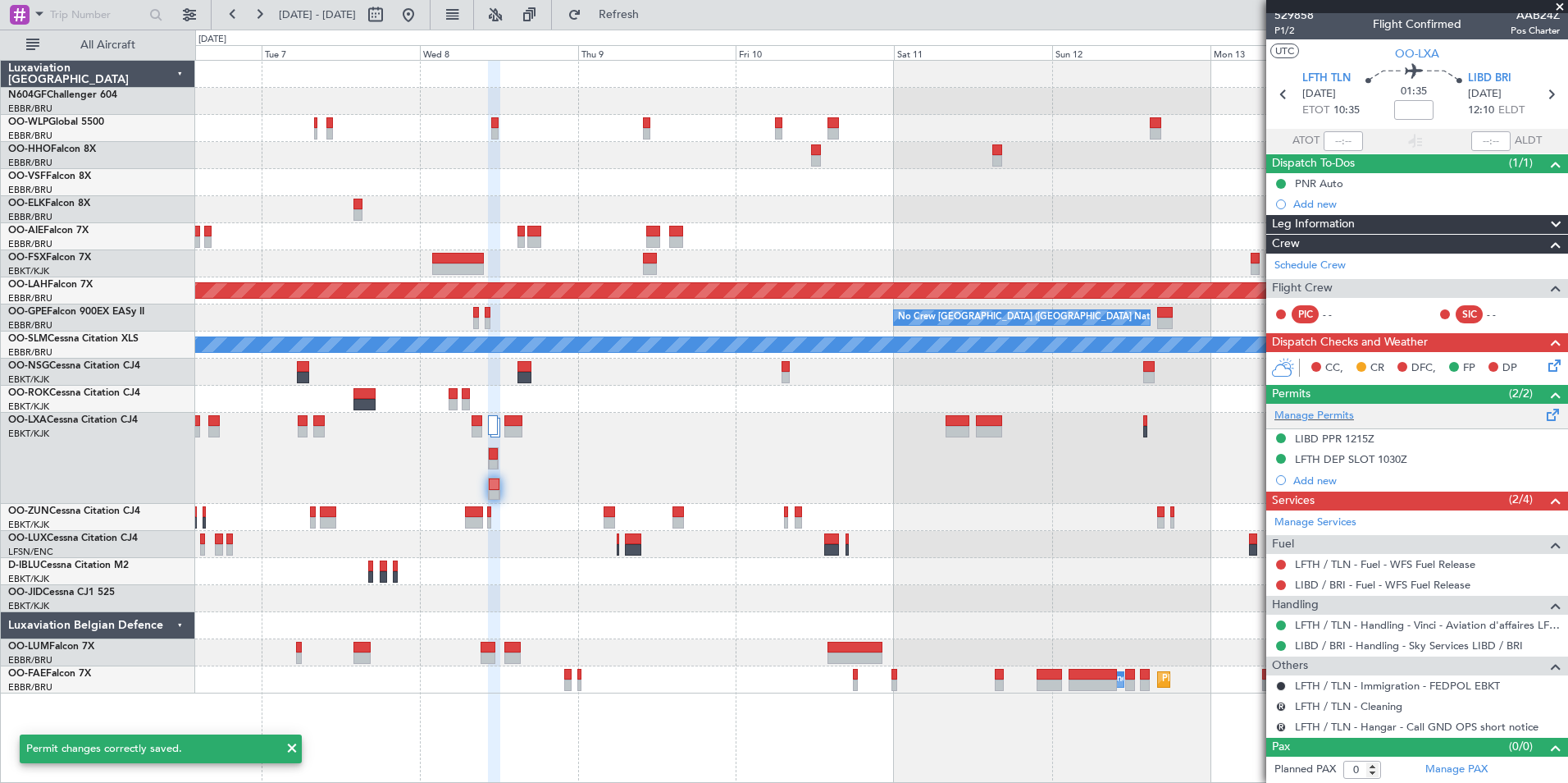
scroll to position [0, 0]
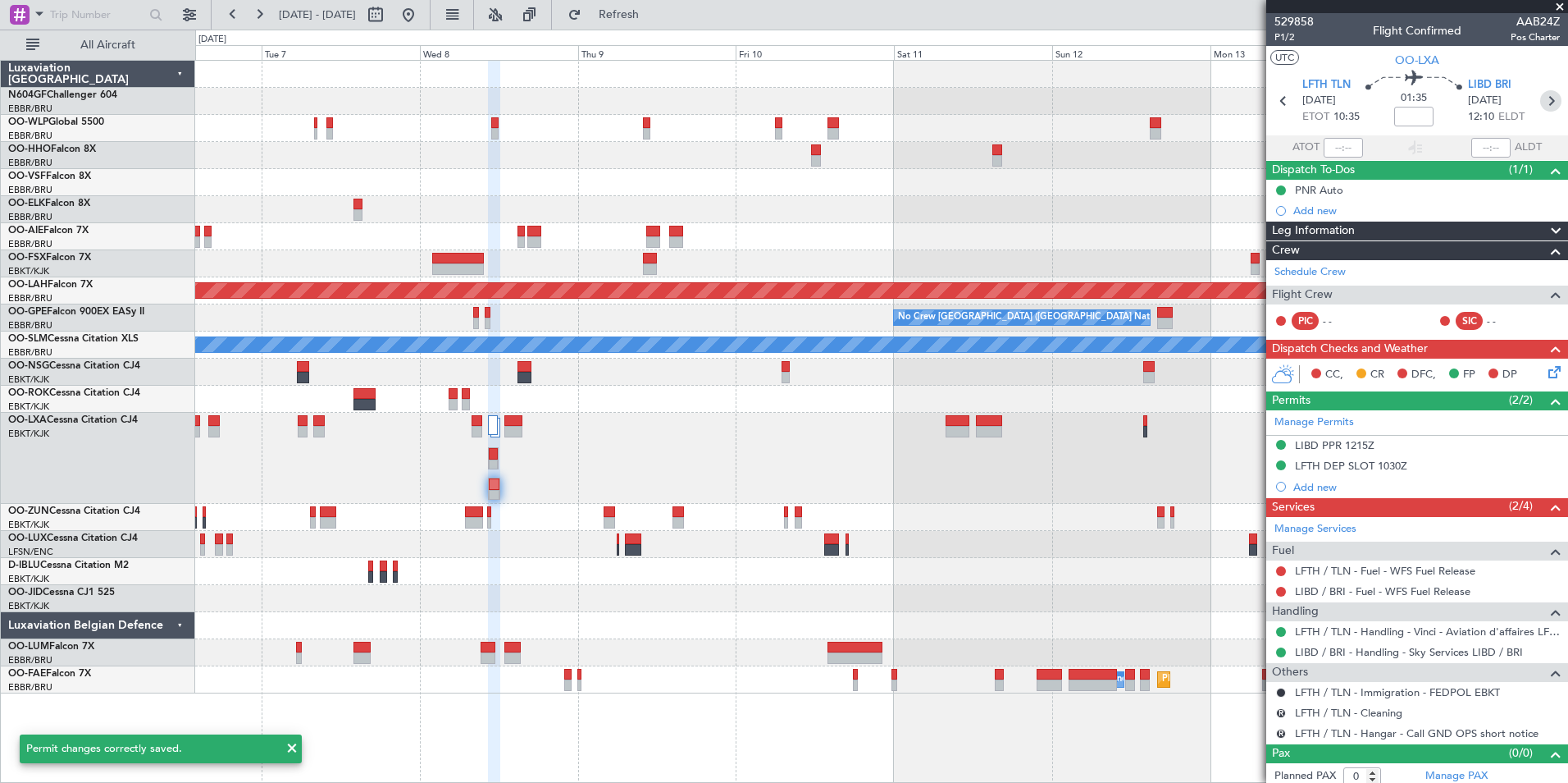
click at [1542, 107] on icon at bounding box center [1551, 101] width 21 height 21
type input "8"
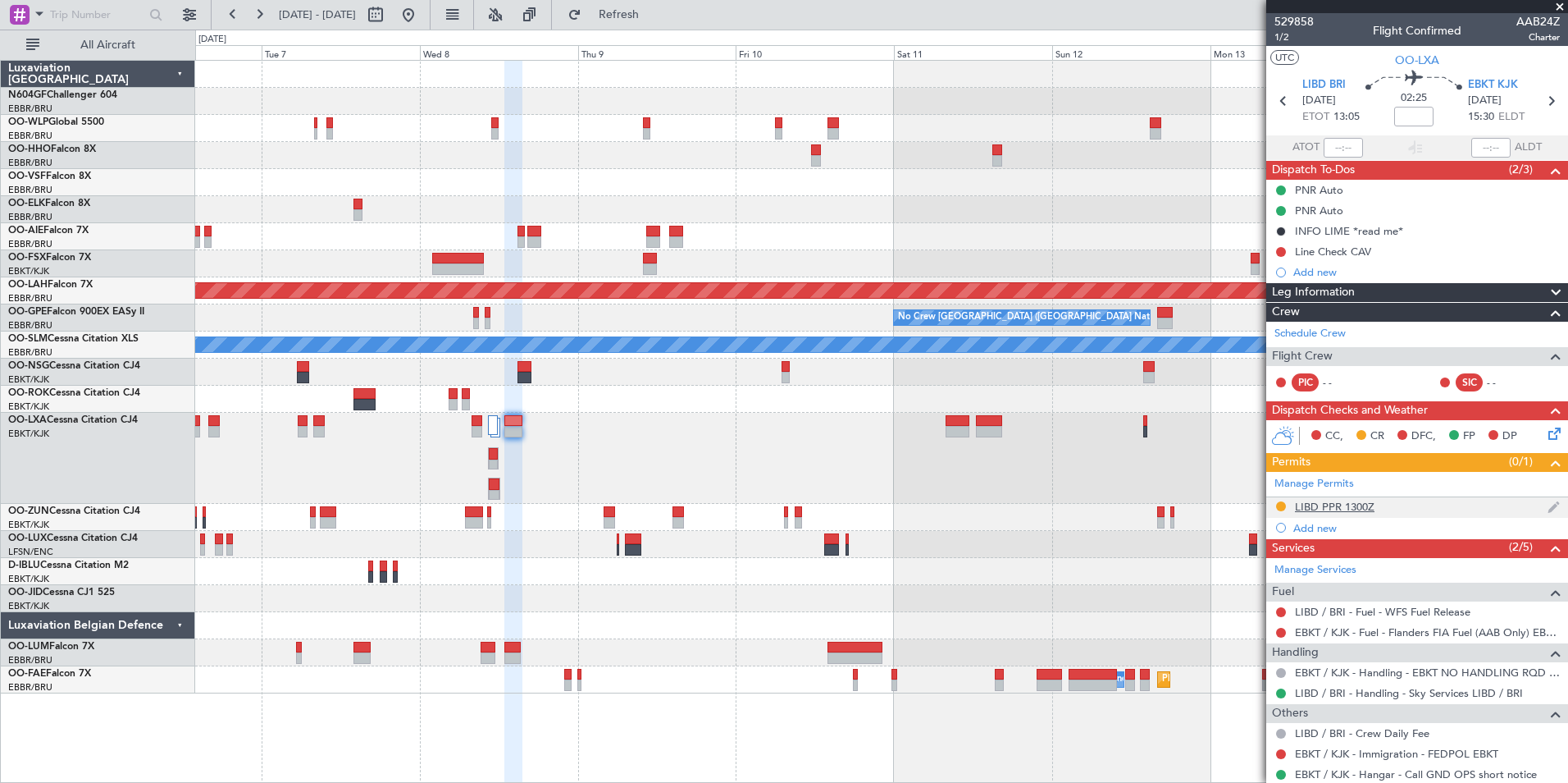
click at [1335, 509] on div "LIBD PPR 1300Z" at bounding box center [1334, 506] width 80 height 14
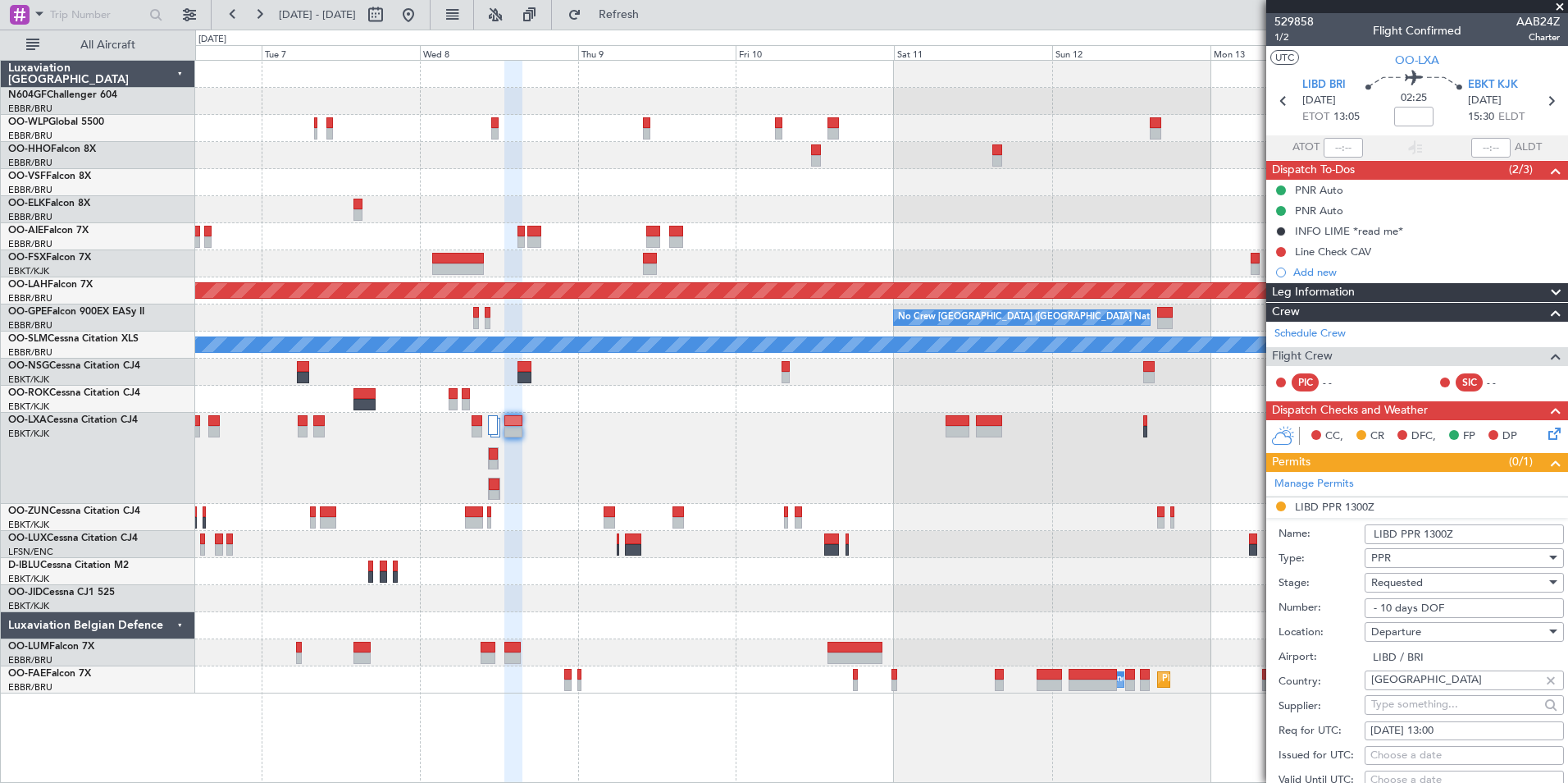
click at [1463, 598] on input "- 10 days DOF" at bounding box center [1464, 608] width 199 height 20
paste input "942/25."
type input "942/25"
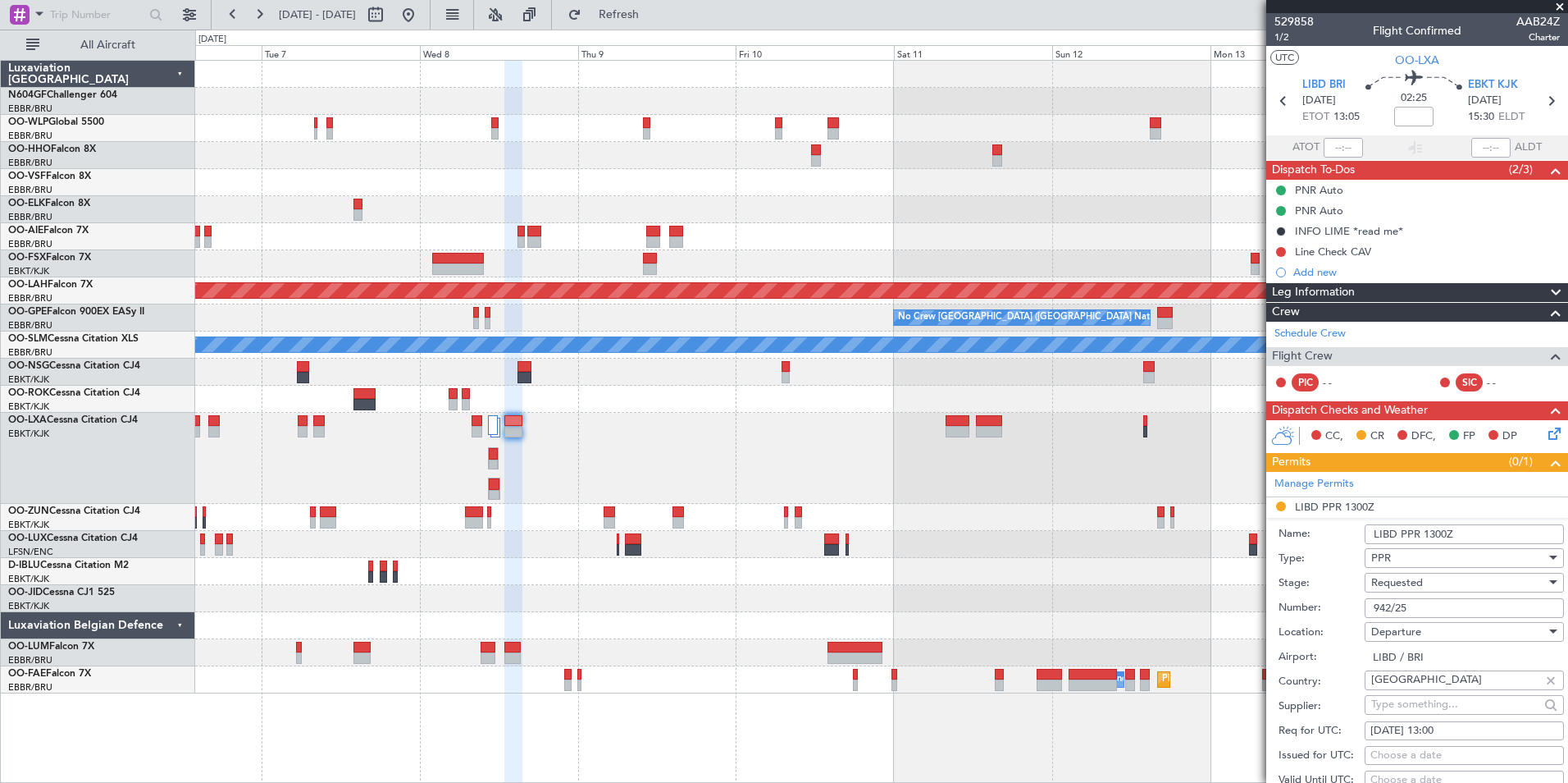
click at [1467, 584] on div "Requested" at bounding box center [1458, 582] width 174 height 25
click at [1452, 707] on span "Received OK" at bounding box center [1458, 713] width 172 height 25
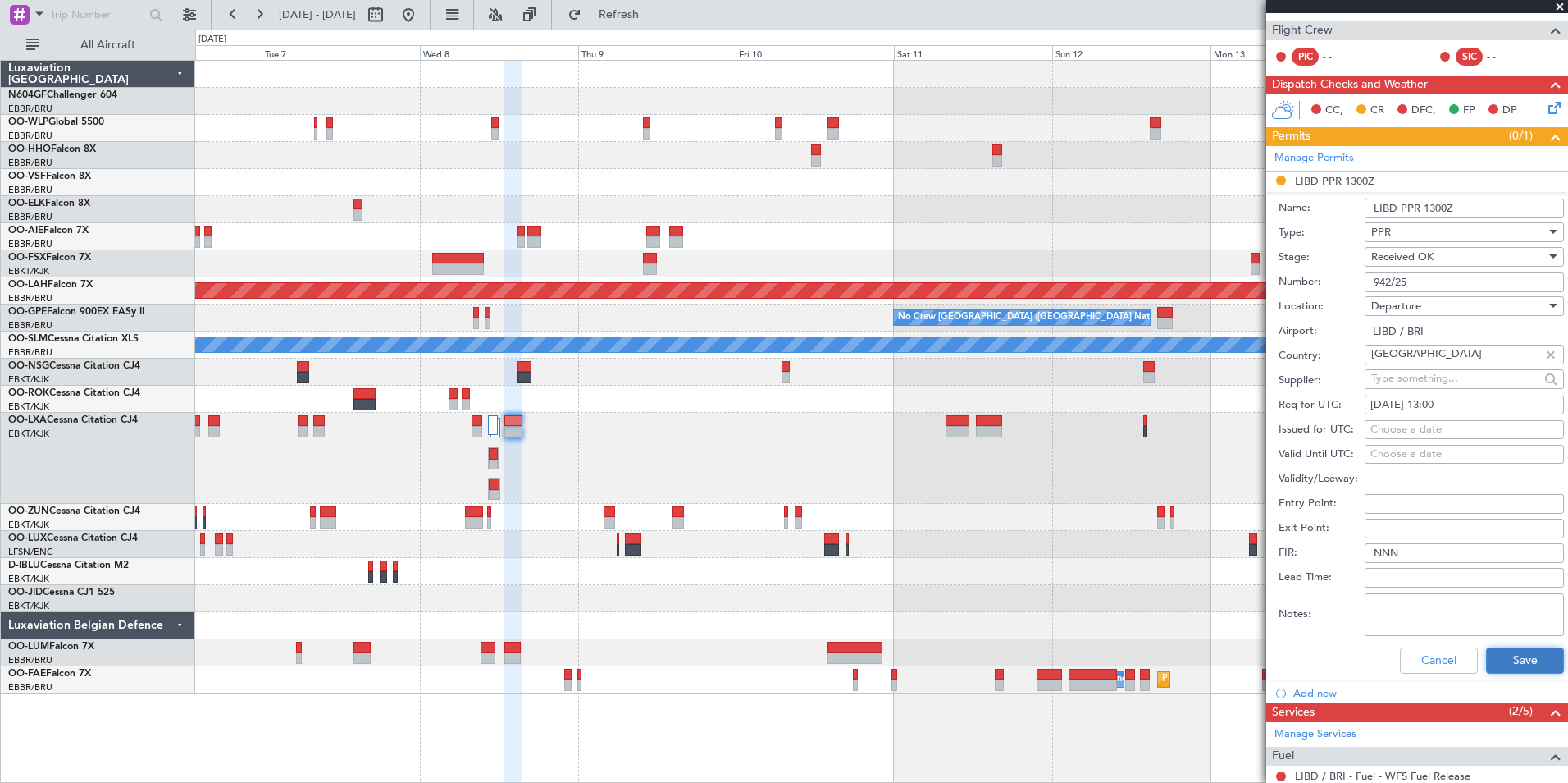
click at [1502, 660] on button "Save" at bounding box center [1525, 660] width 78 height 27
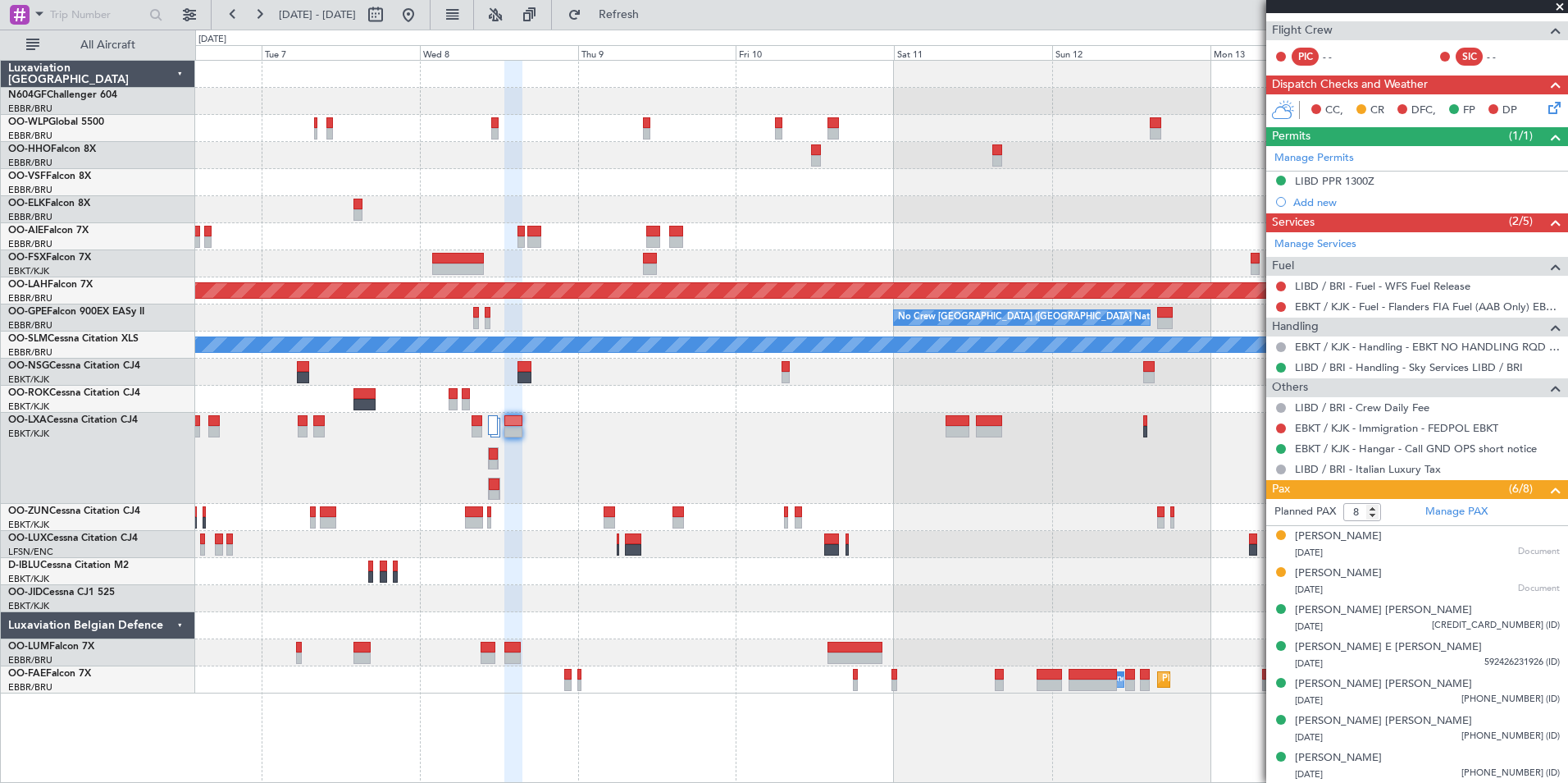
click at [775, 217] on div at bounding box center [881, 210] width 1372 height 28
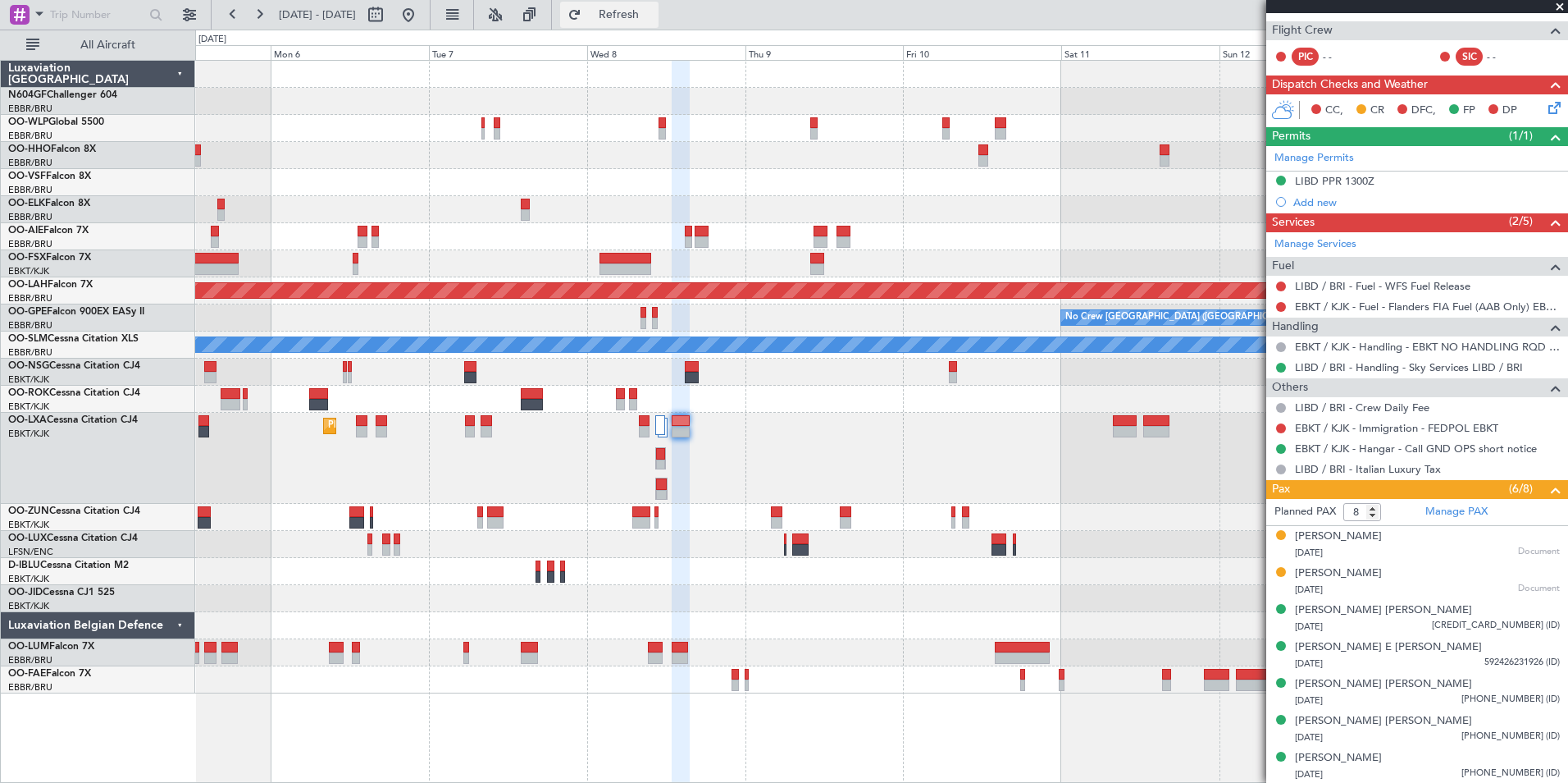
click at [639, 25] on button "Refresh" at bounding box center [609, 15] width 99 height 27
click at [422, 22] on button at bounding box center [408, 15] width 27 height 27
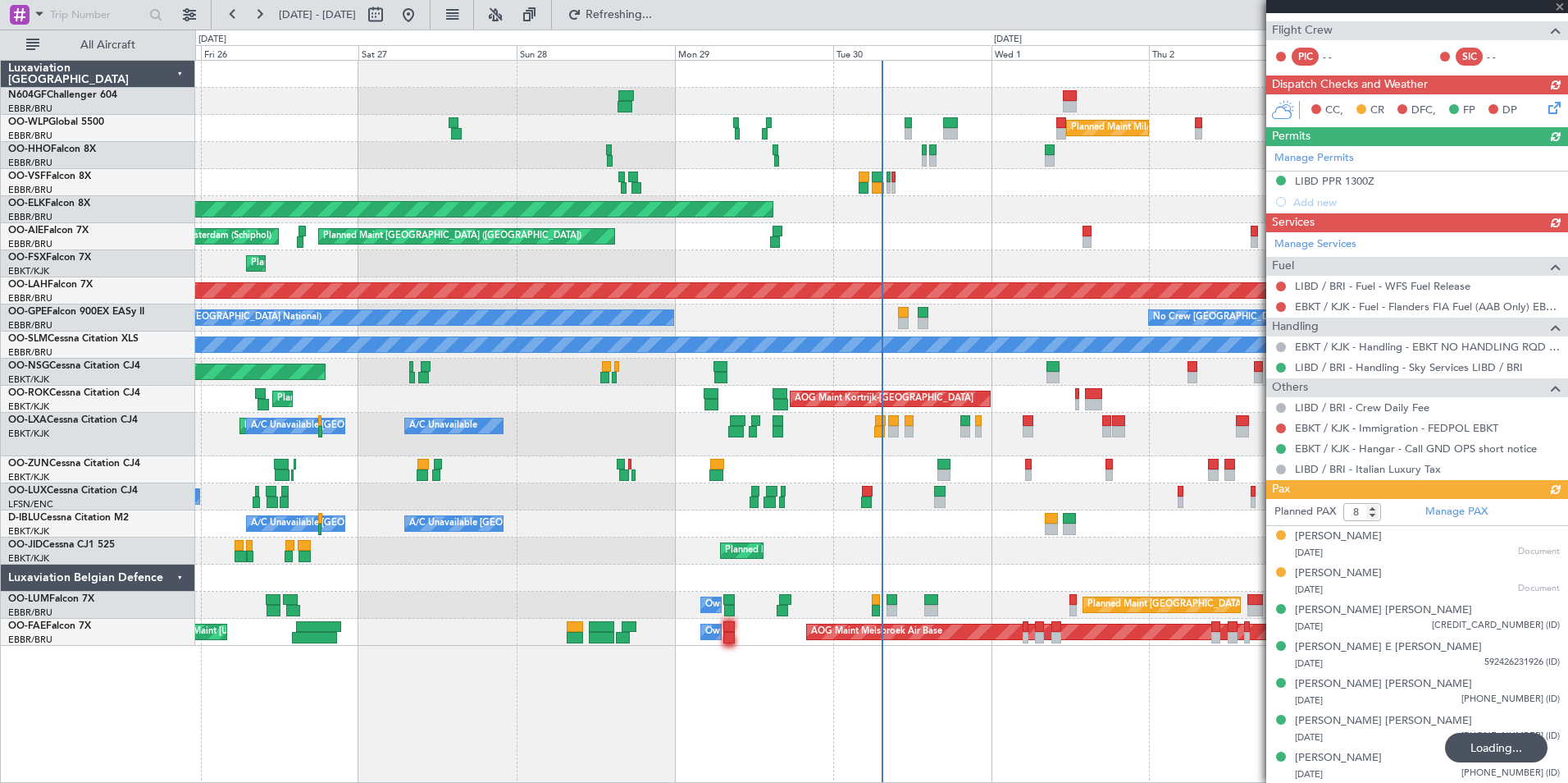
click at [779, 352] on div "A/C Unavailable [GEOGRAPHIC_DATA]" at bounding box center [881, 346] width 1372 height 28
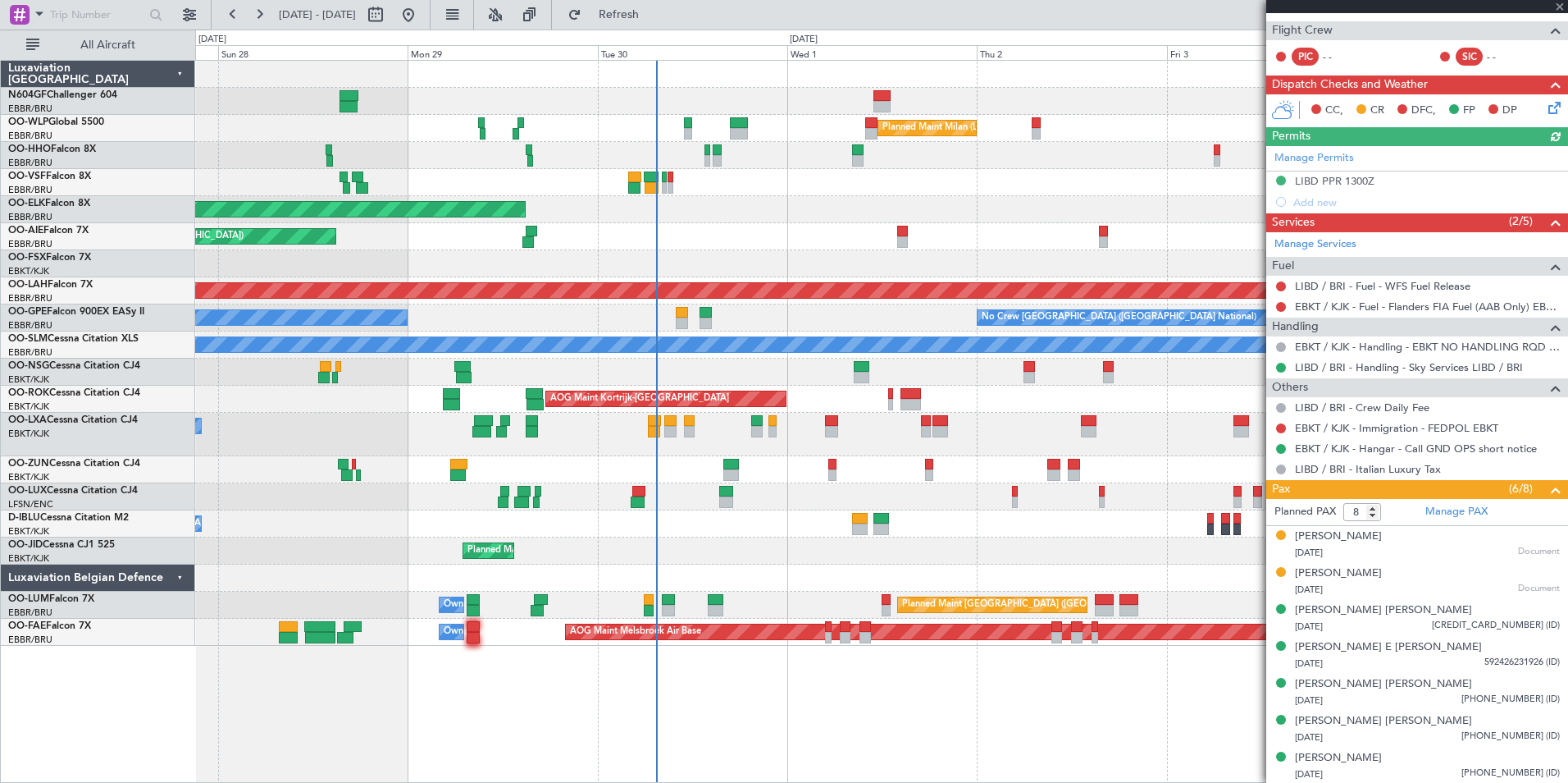
click at [757, 466] on div "Planned Maint Milan (Linate) Planned Maint Kortrijk-Wevelgem Planned Maint Lond…" at bounding box center [881, 353] width 1372 height 585
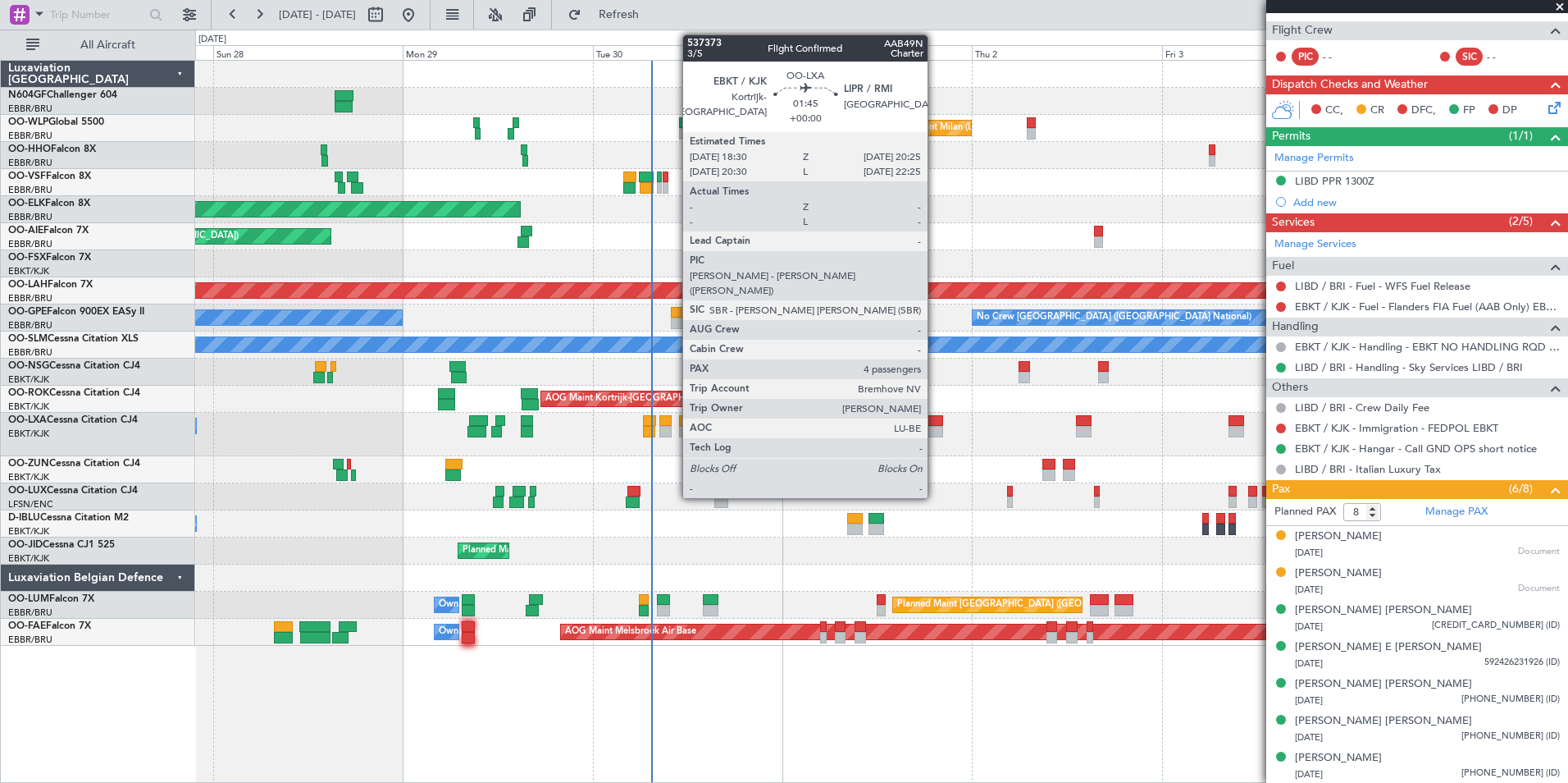
click at [935, 428] on div at bounding box center [936, 431] width 15 height 11
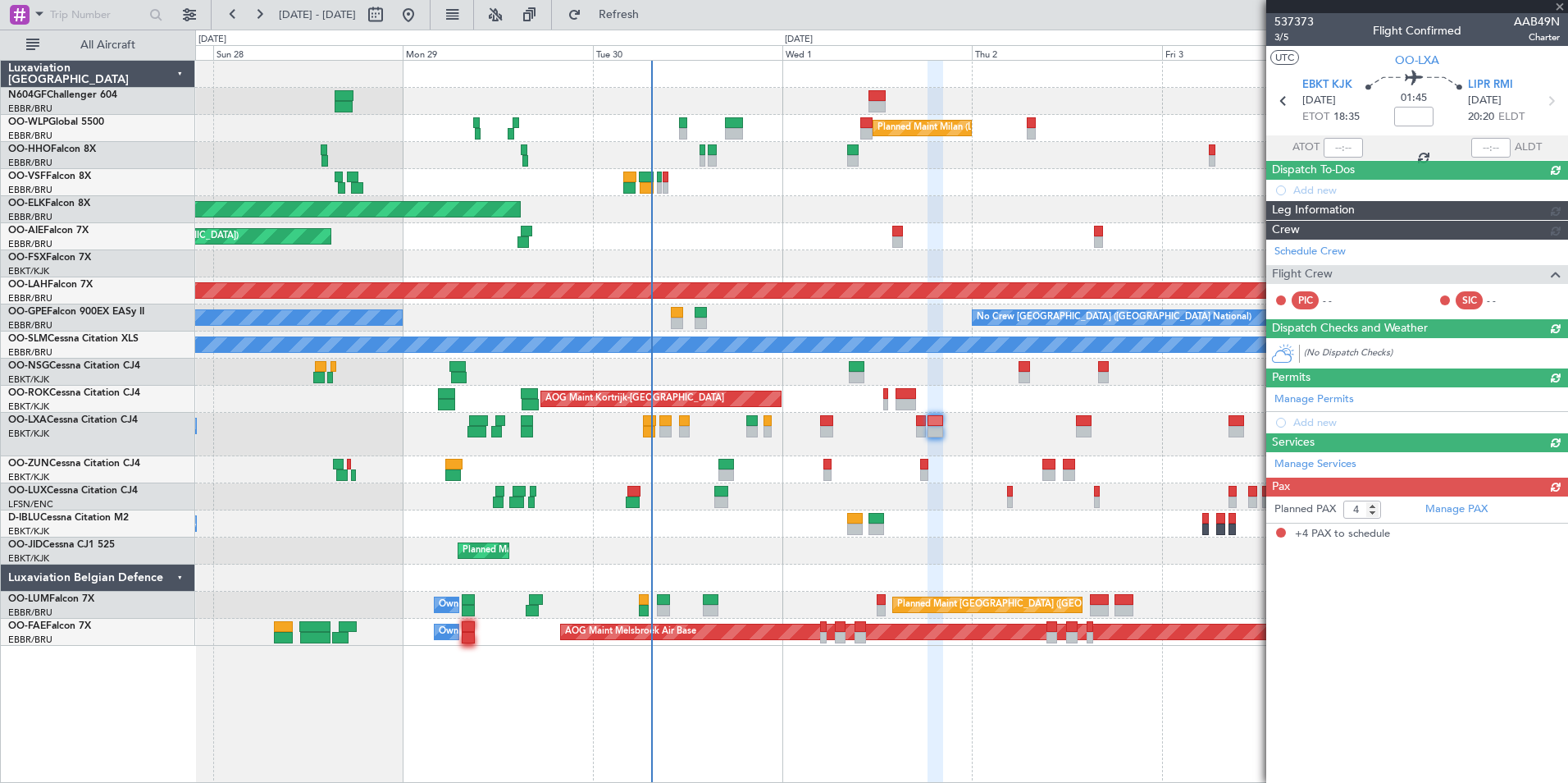
scroll to position [0, 0]
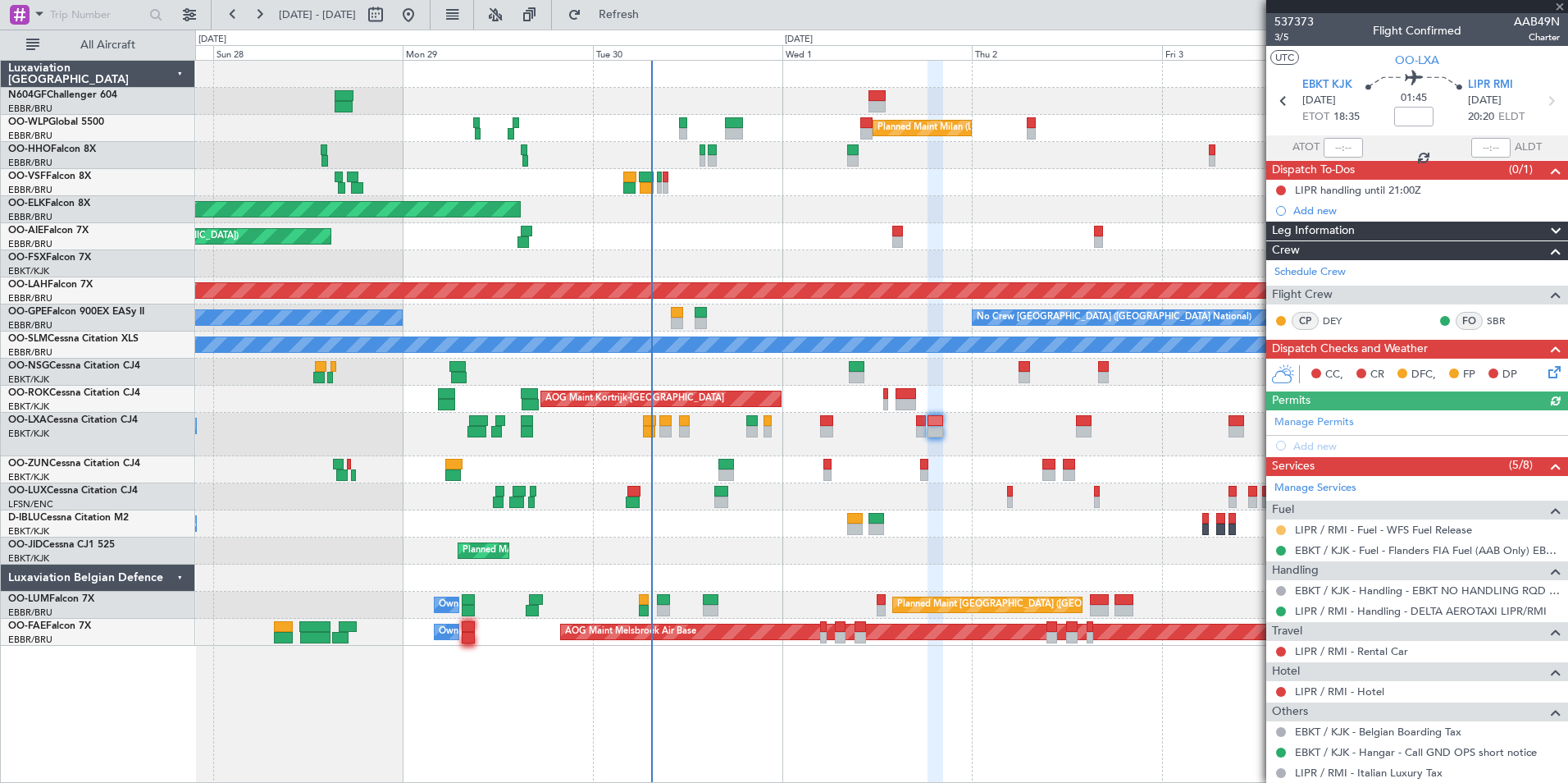
click at [1279, 529] on button at bounding box center [1280, 529] width 9 height 9
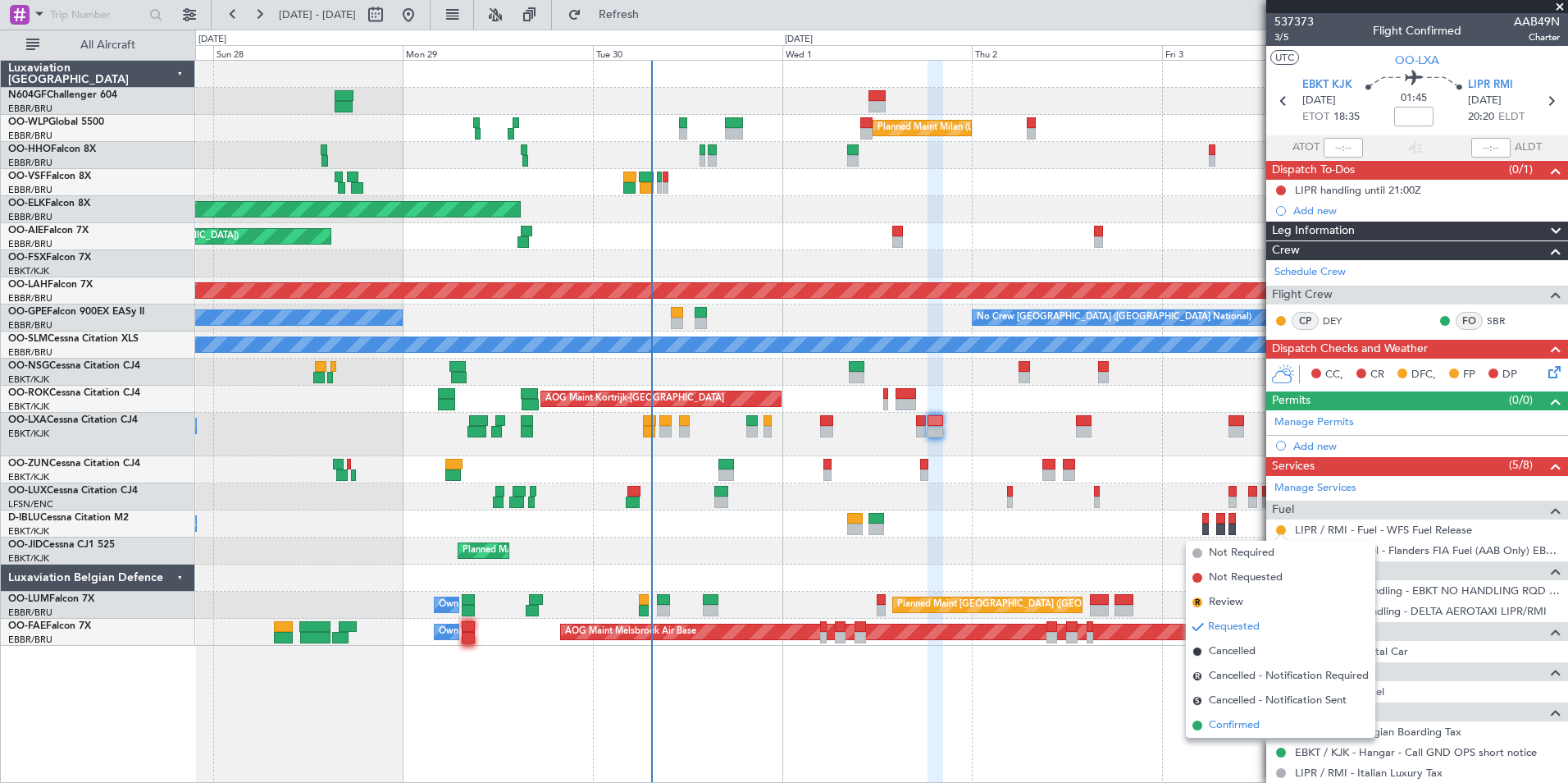
click at [1268, 730] on li "Confirmed" at bounding box center [1280, 725] width 190 height 25
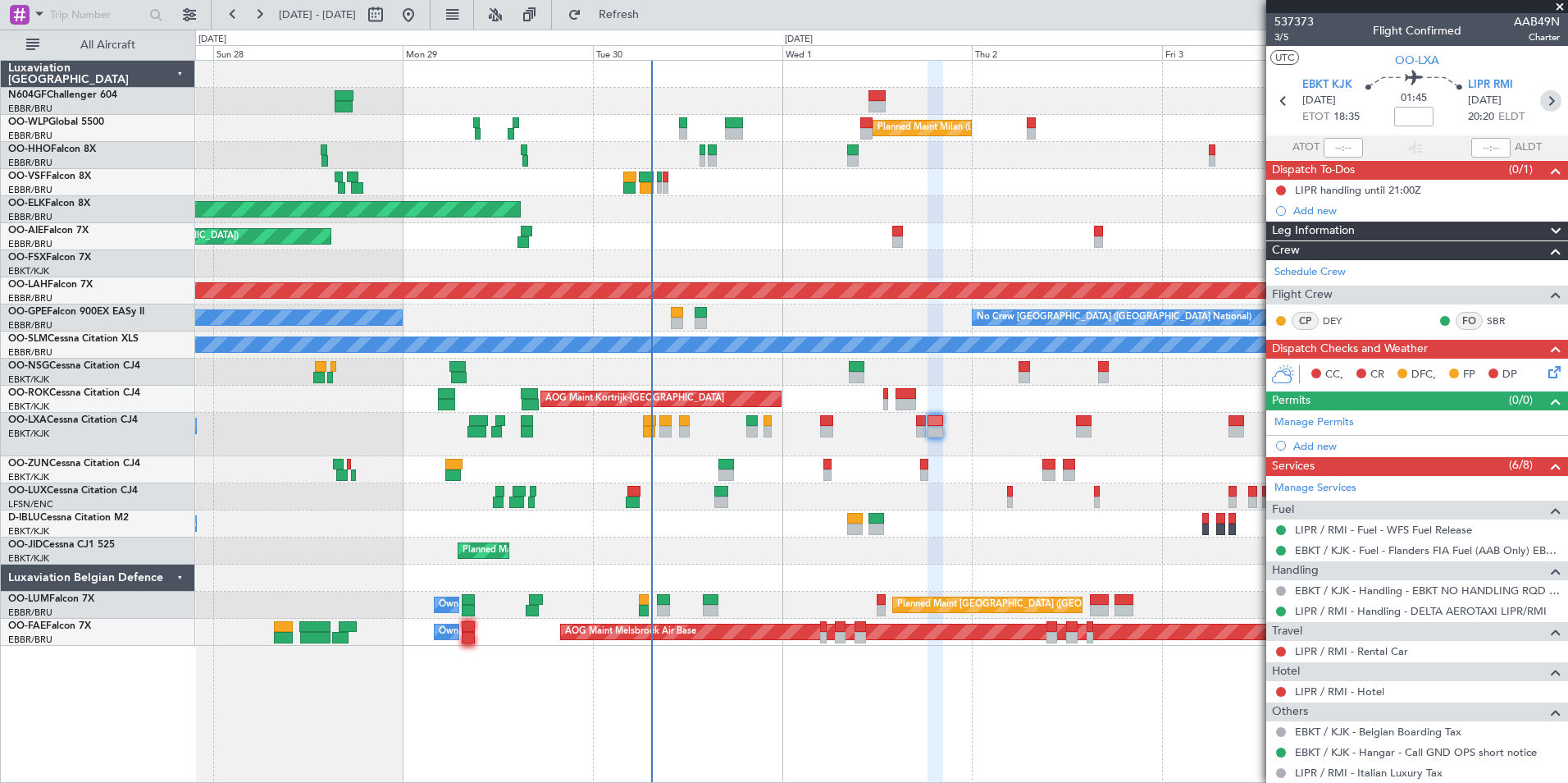
click at [1543, 102] on icon at bounding box center [1551, 101] width 21 height 21
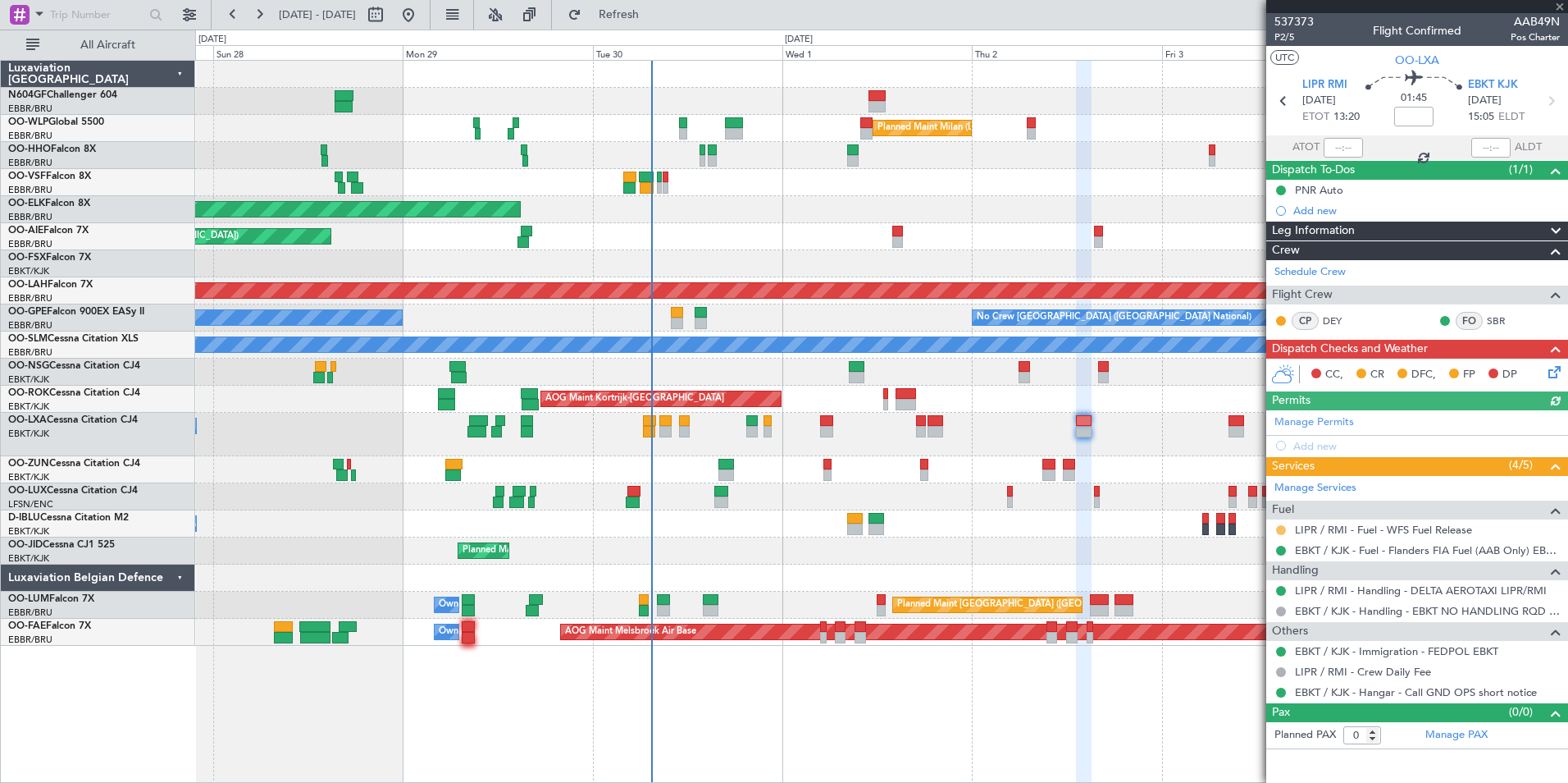
click at [1283, 531] on button at bounding box center [1280, 529] width 9 height 9
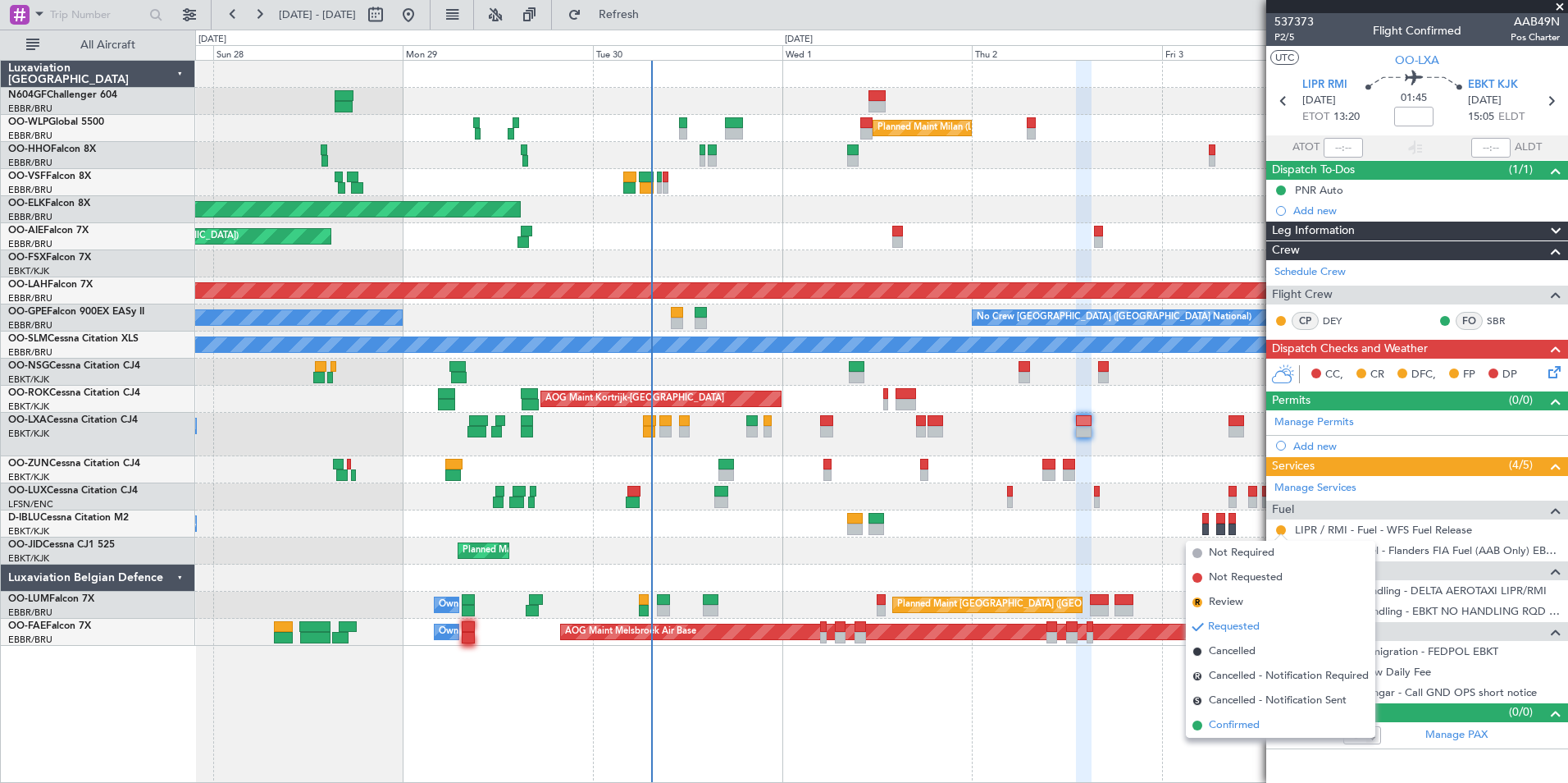
click at [1235, 731] on span "Confirmed" at bounding box center [1234, 725] width 51 height 16
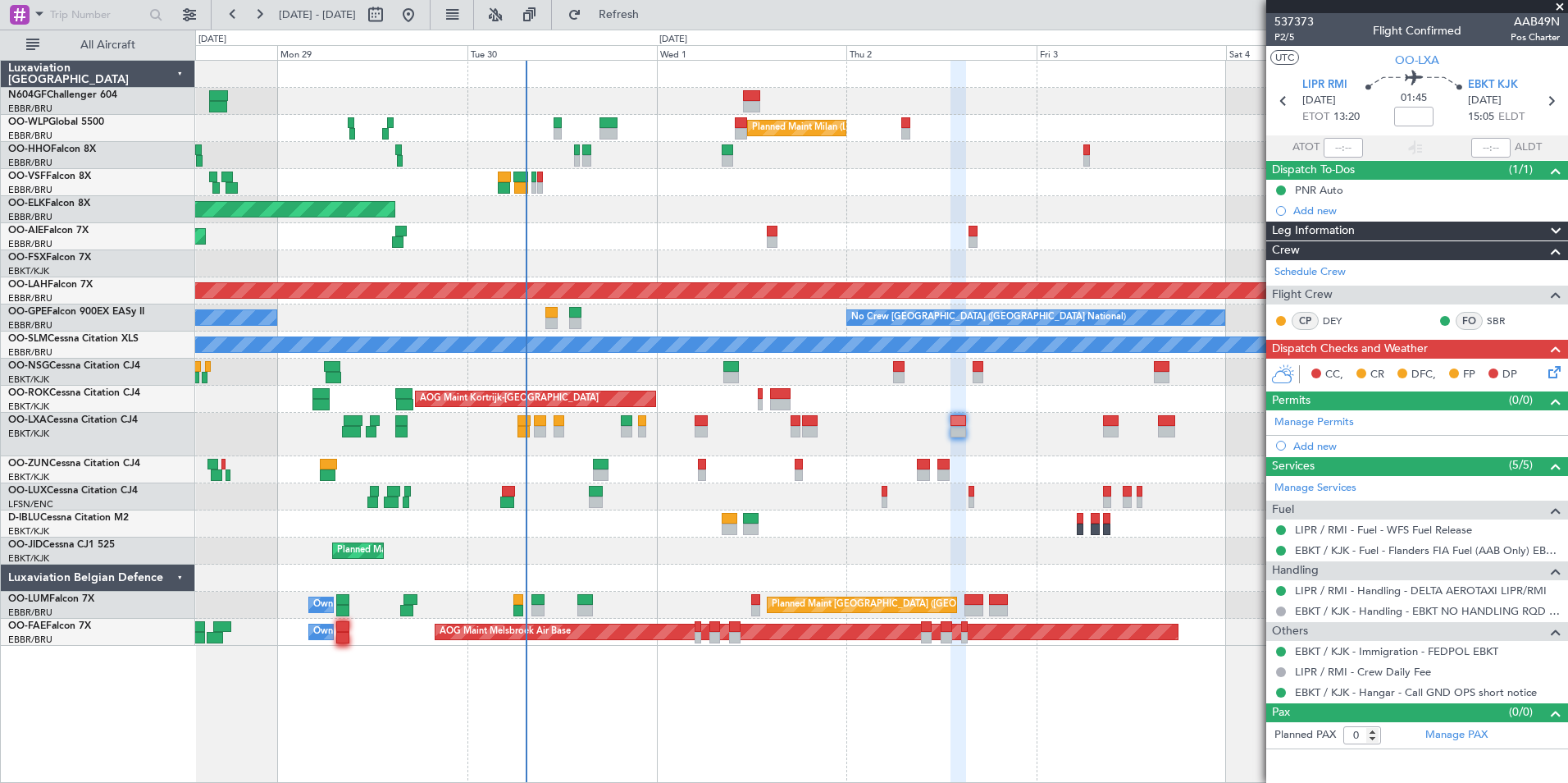
click at [994, 425] on div "A/C Unavailable Planned Maint Kortrijk-Wevelgem A/C Unavailable Brussels (Bruss…" at bounding box center [881, 434] width 1372 height 44
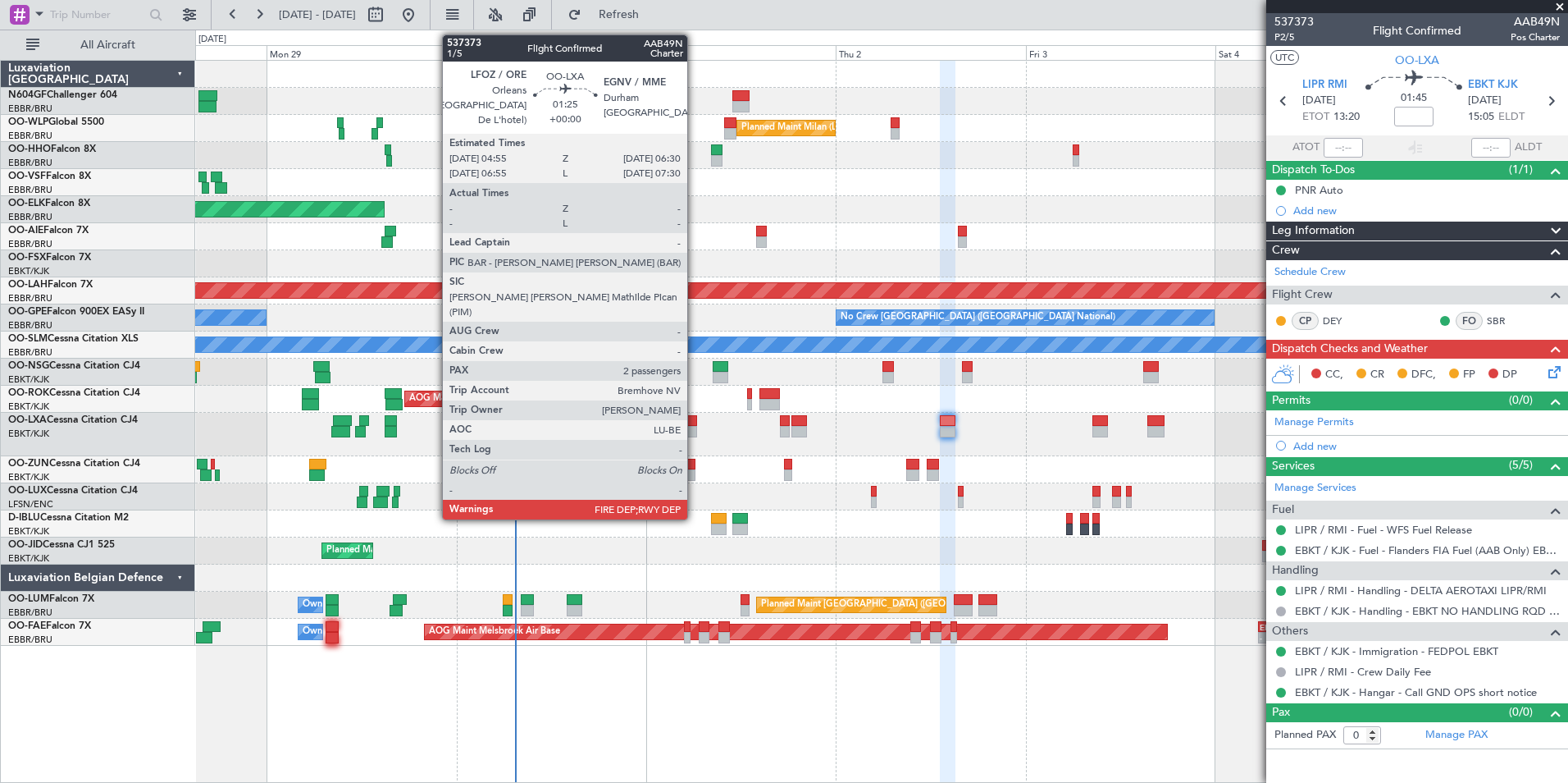
click at [695, 425] on div at bounding box center [690, 431] width 13 height 11
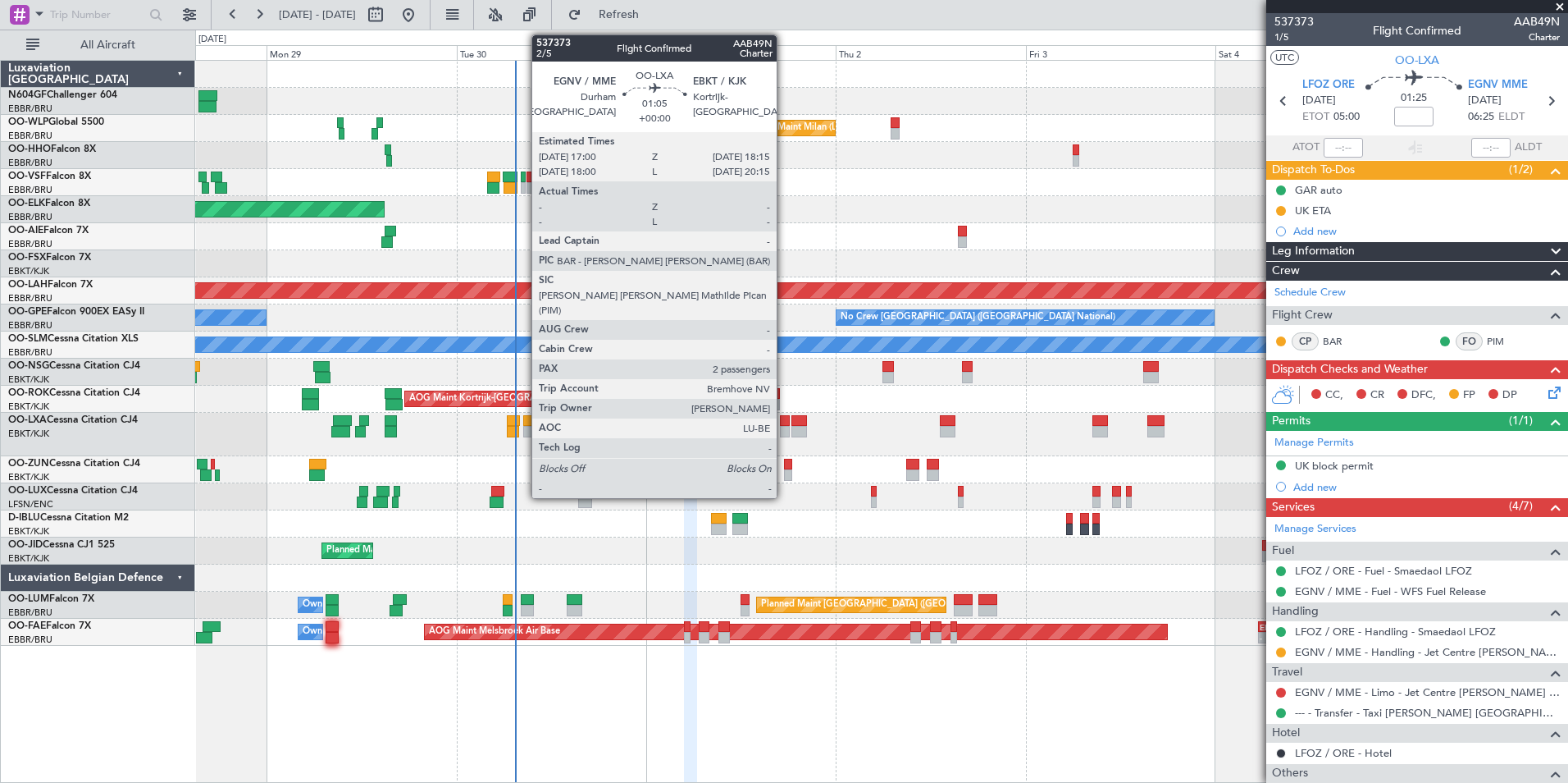
click at [784, 425] on div at bounding box center [785, 431] width 10 height 11
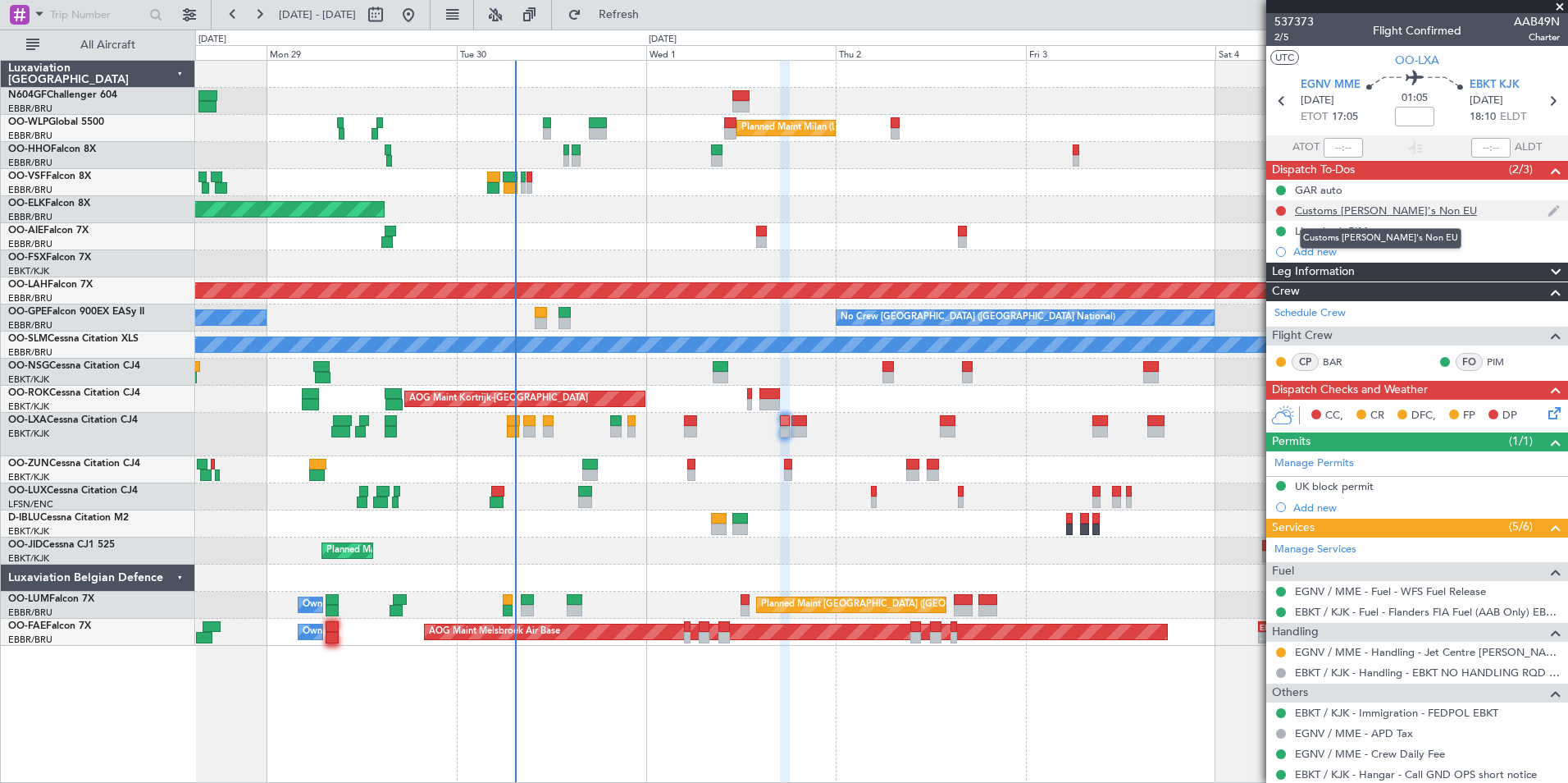
click at [1371, 205] on div "Customs [PERSON_NAME]'s Non EU" at bounding box center [1386, 211] width 182 height 14
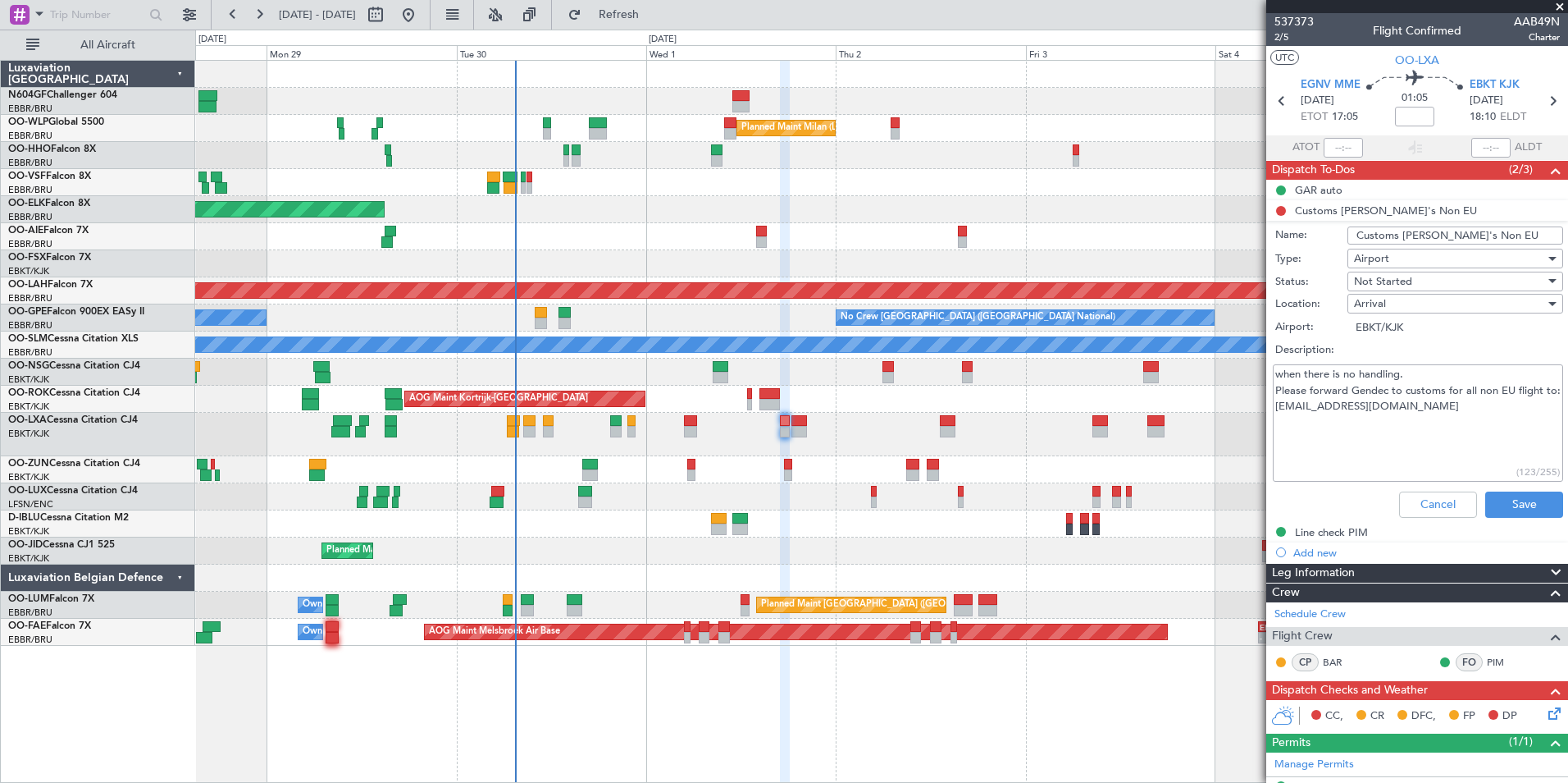
drag, startPoint x: 1473, startPoint y: 422, endPoint x: 1271, endPoint y: 431, distance: 202.2
click at [1271, 431] on div "when there is no handling. Please forward Gendec to customs for all non EU flig…" at bounding box center [1417, 423] width 318 height 124
click at [1431, 501] on button "Cancel" at bounding box center [1437, 505] width 78 height 27
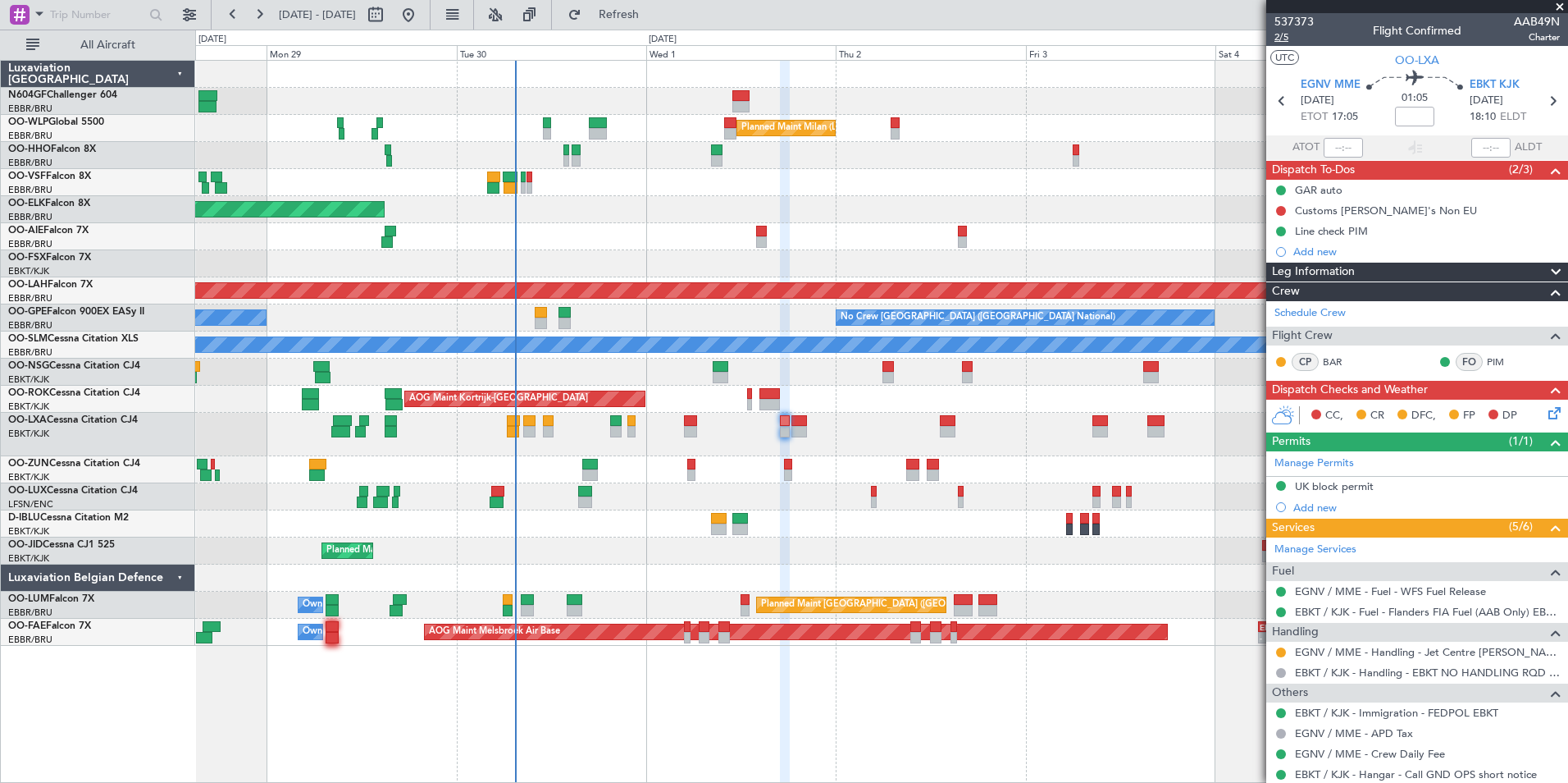
click at [1286, 35] on span "2/5" at bounding box center [1294, 37] width 40 height 14
click at [1276, 208] on button at bounding box center [1280, 211] width 9 height 9
click at [1270, 287] on span "Completed" at bounding box center [1288, 283] width 54 height 16
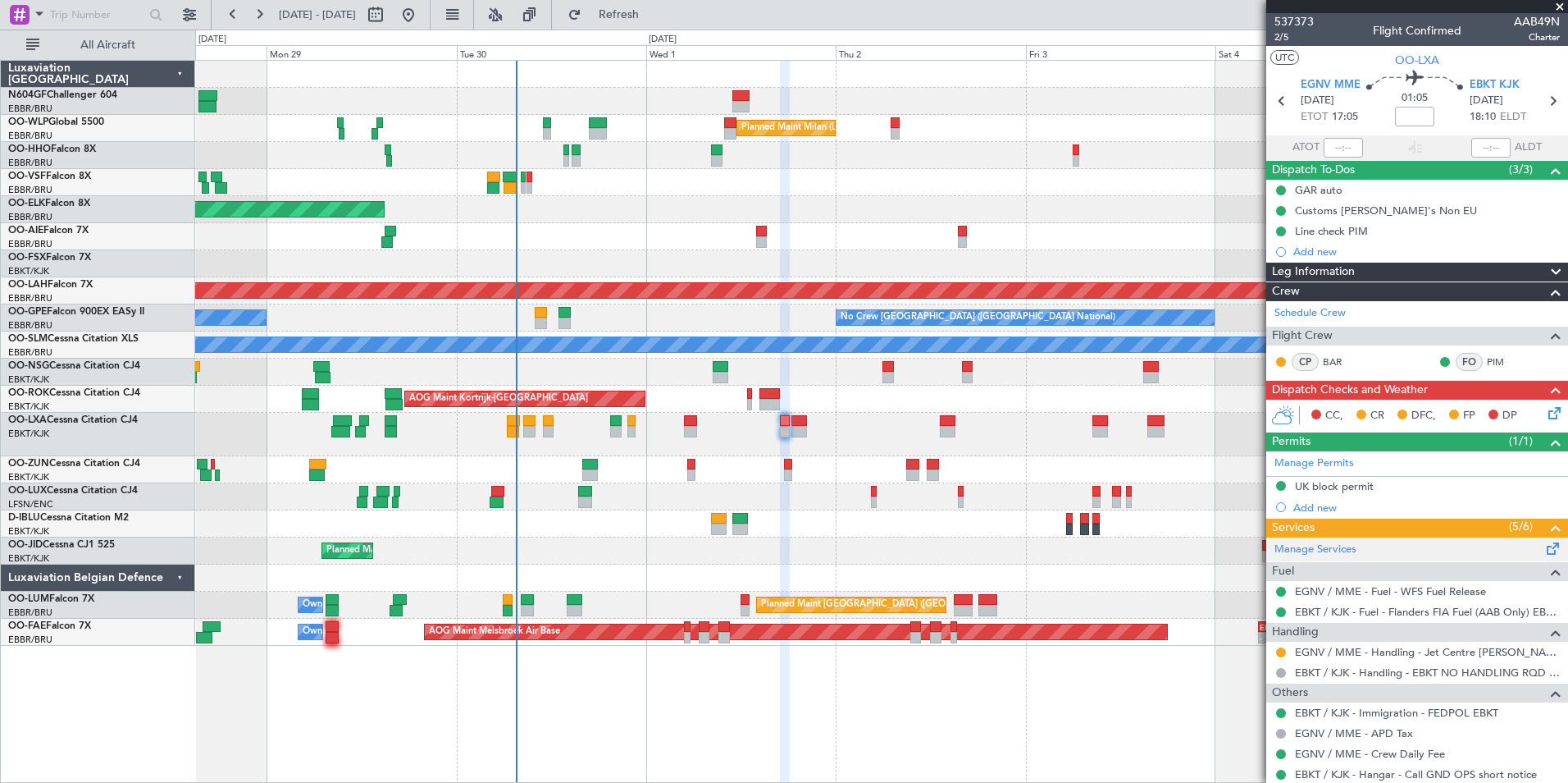
scroll to position [121, 0]
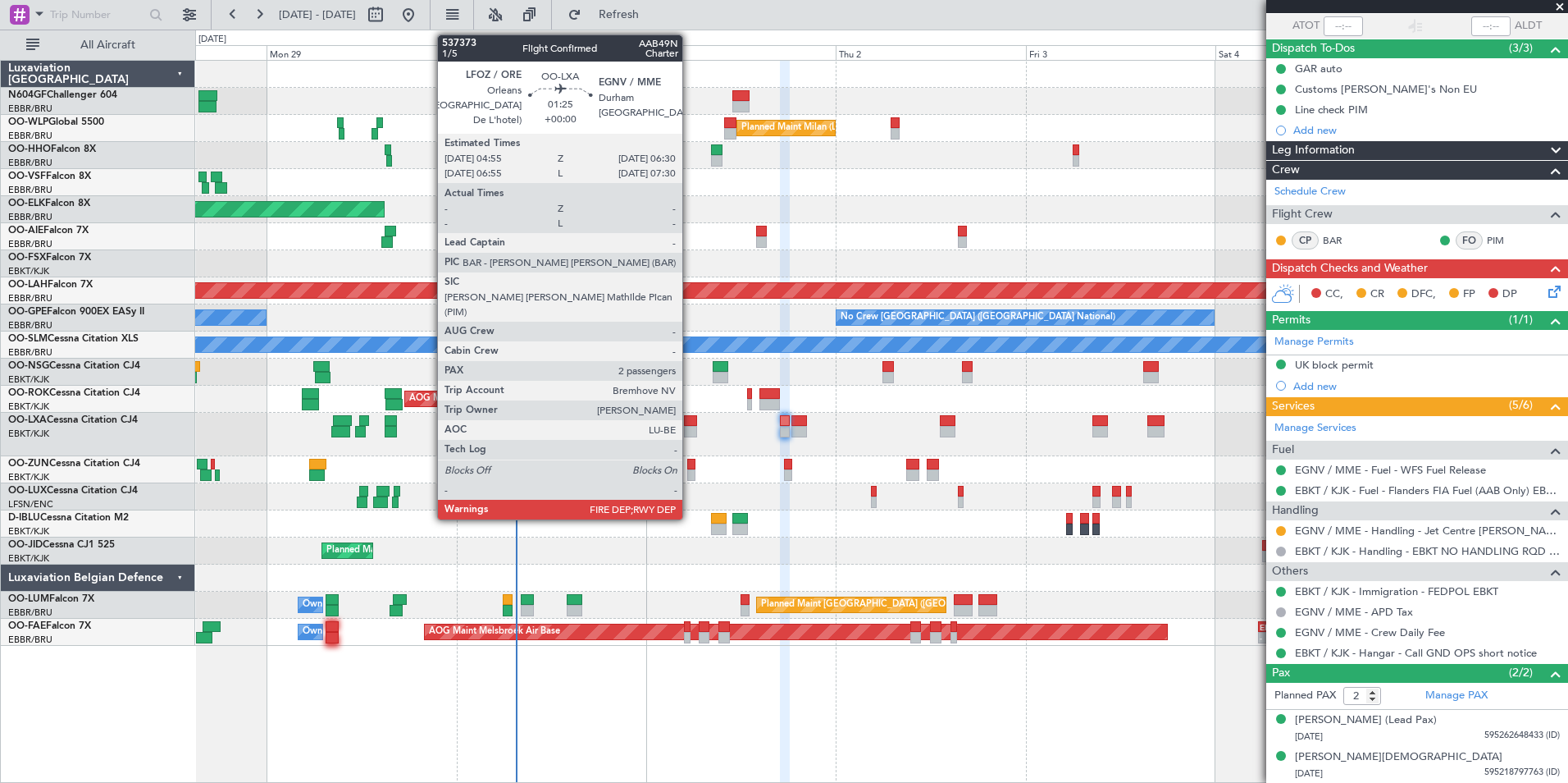
click at [689, 423] on div at bounding box center [690, 420] width 13 height 11
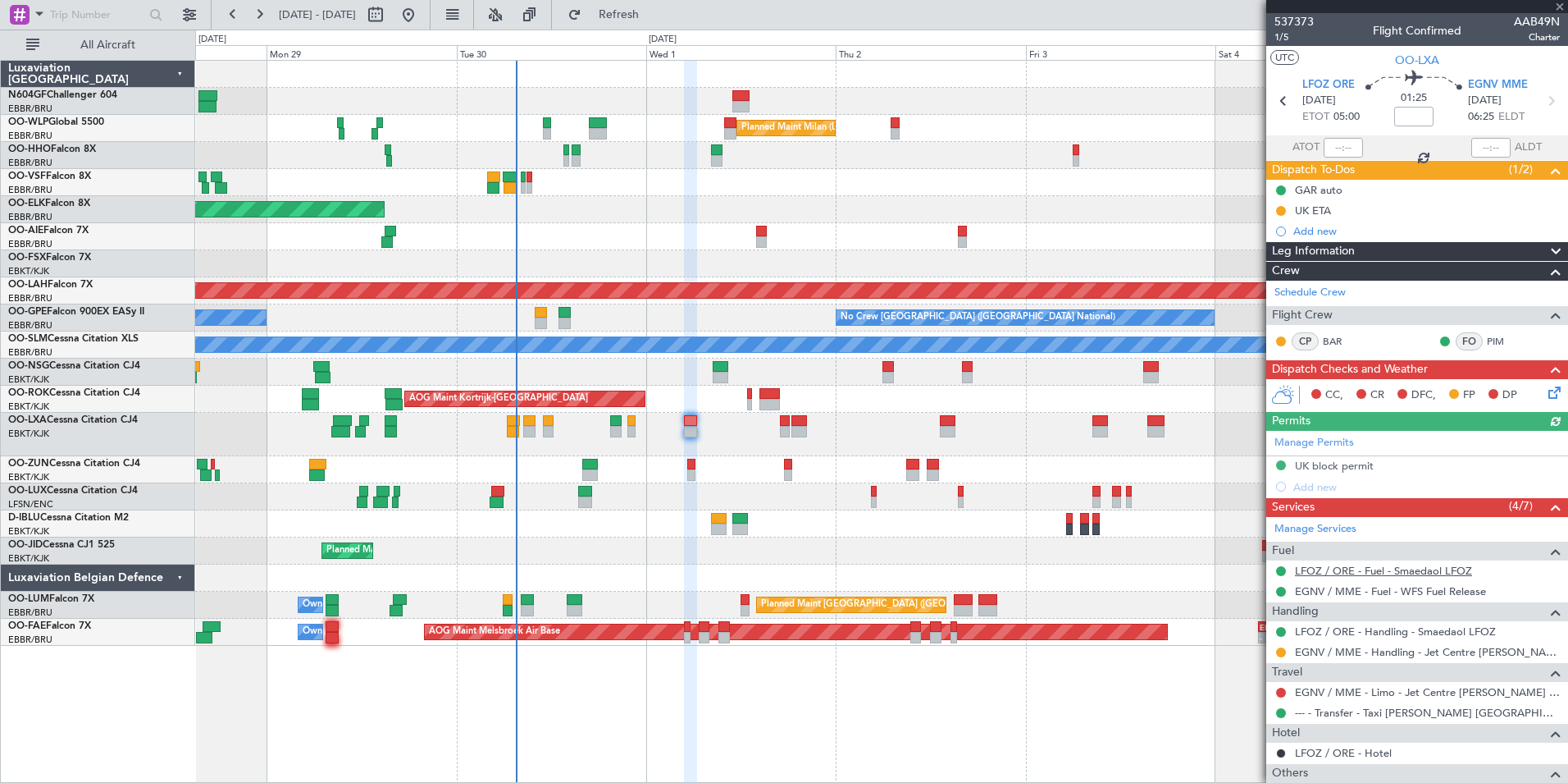
scroll to position [140, 0]
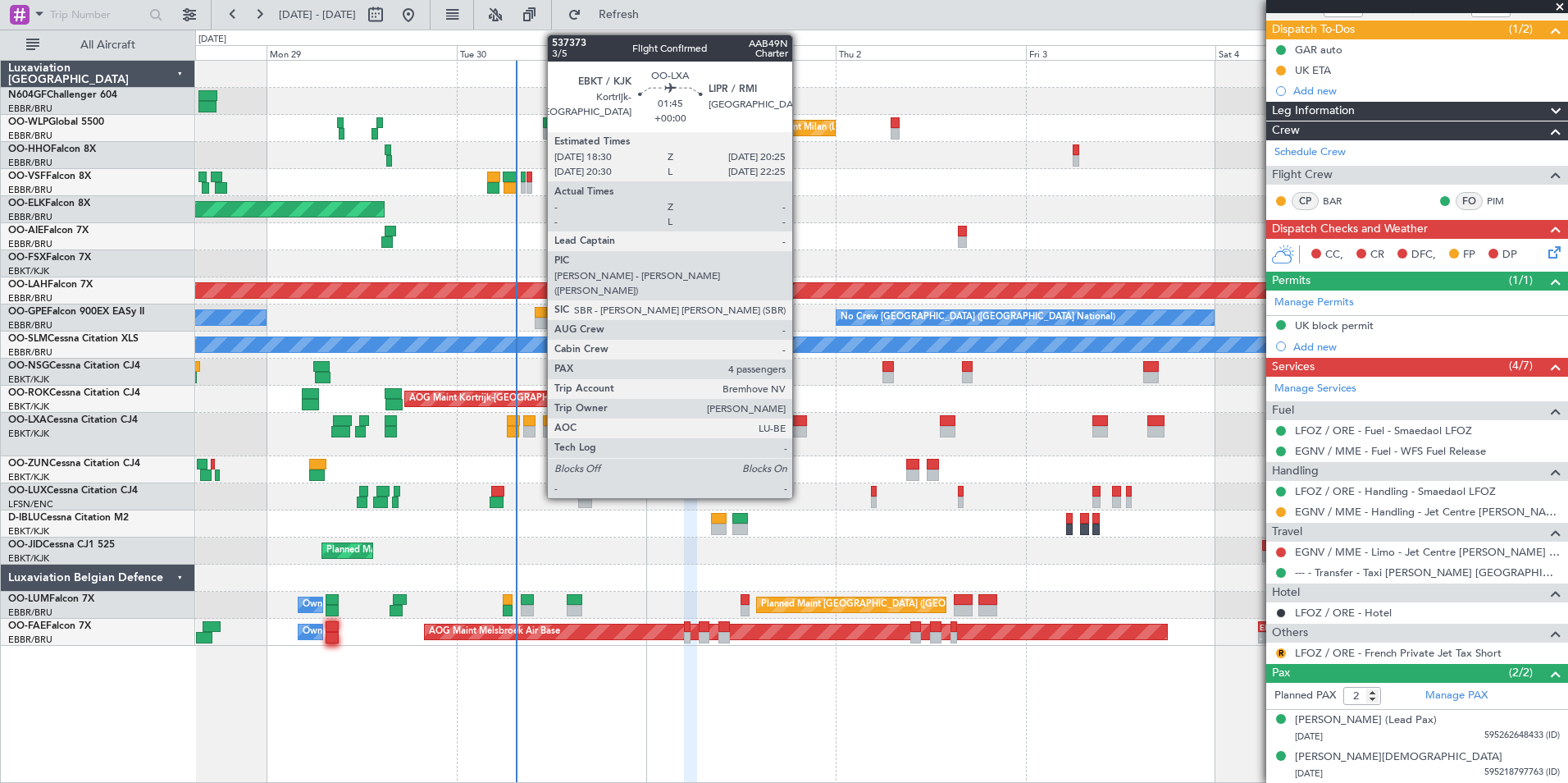
click at [800, 422] on div at bounding box center [799, 420] width 15 height 11
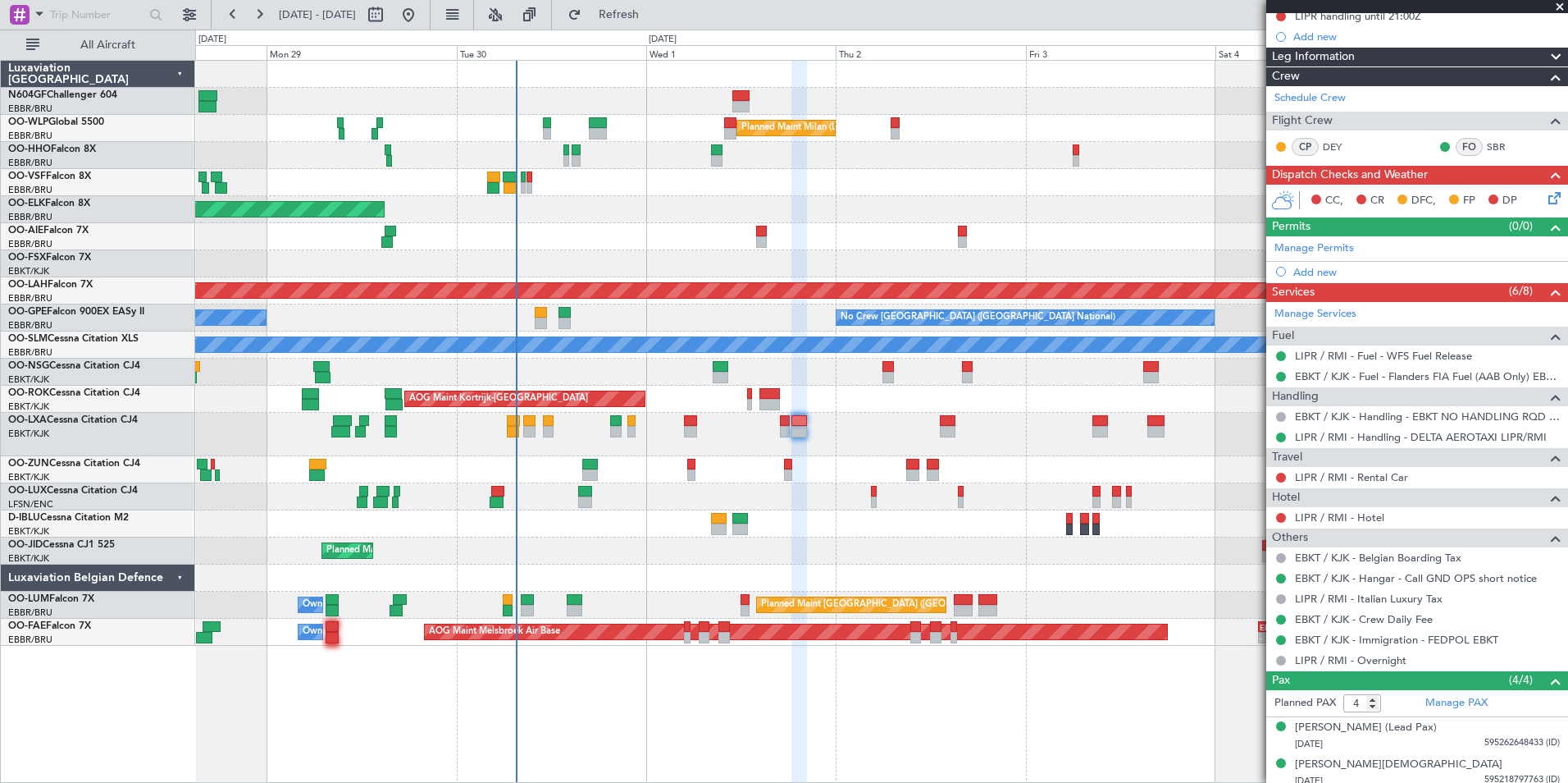
scroll to position [255, 0]
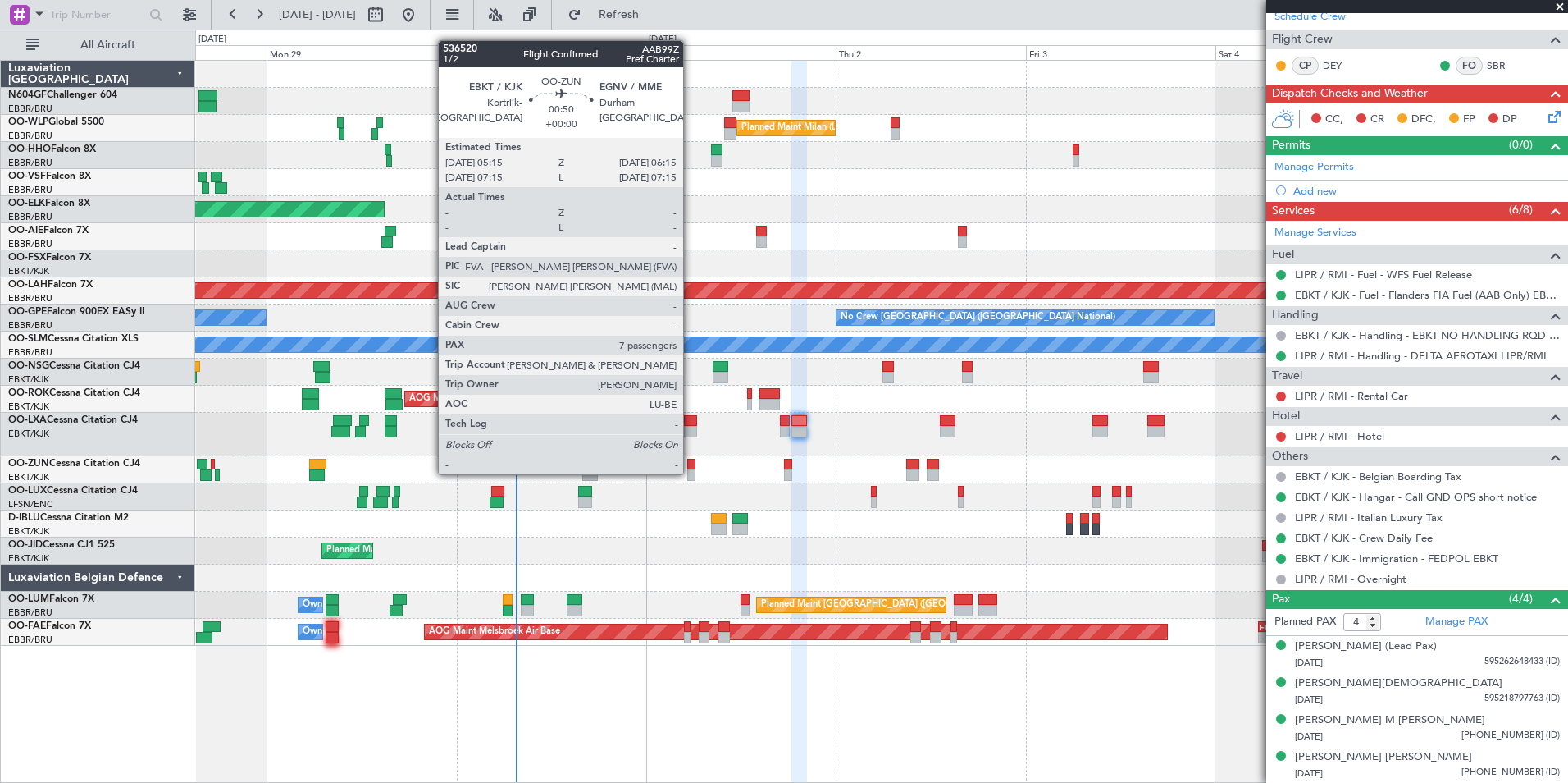
click at [691, 473] on div at bounding box center [692, 474] width 9 height 11
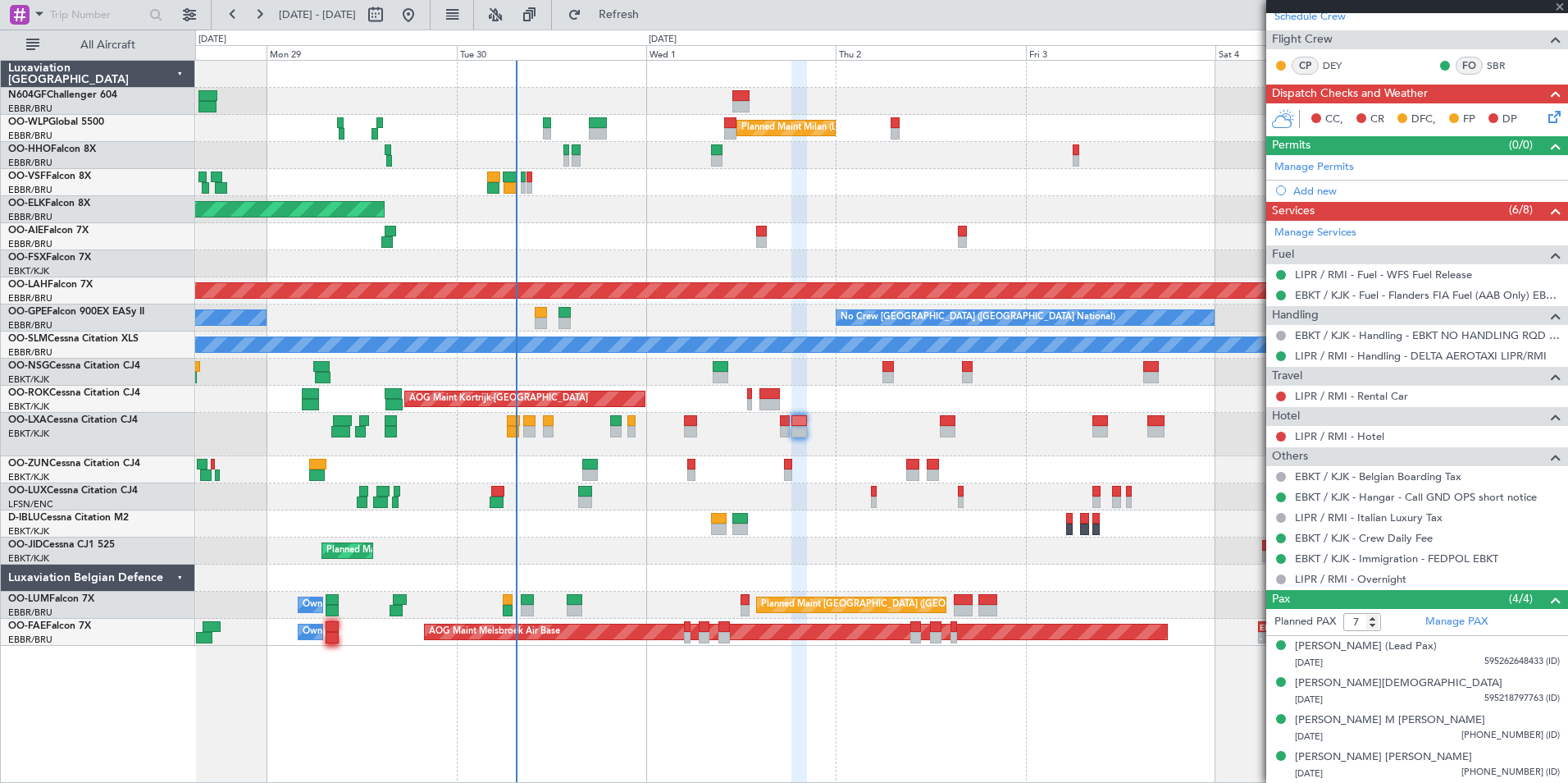
scroll to position [0, 0]
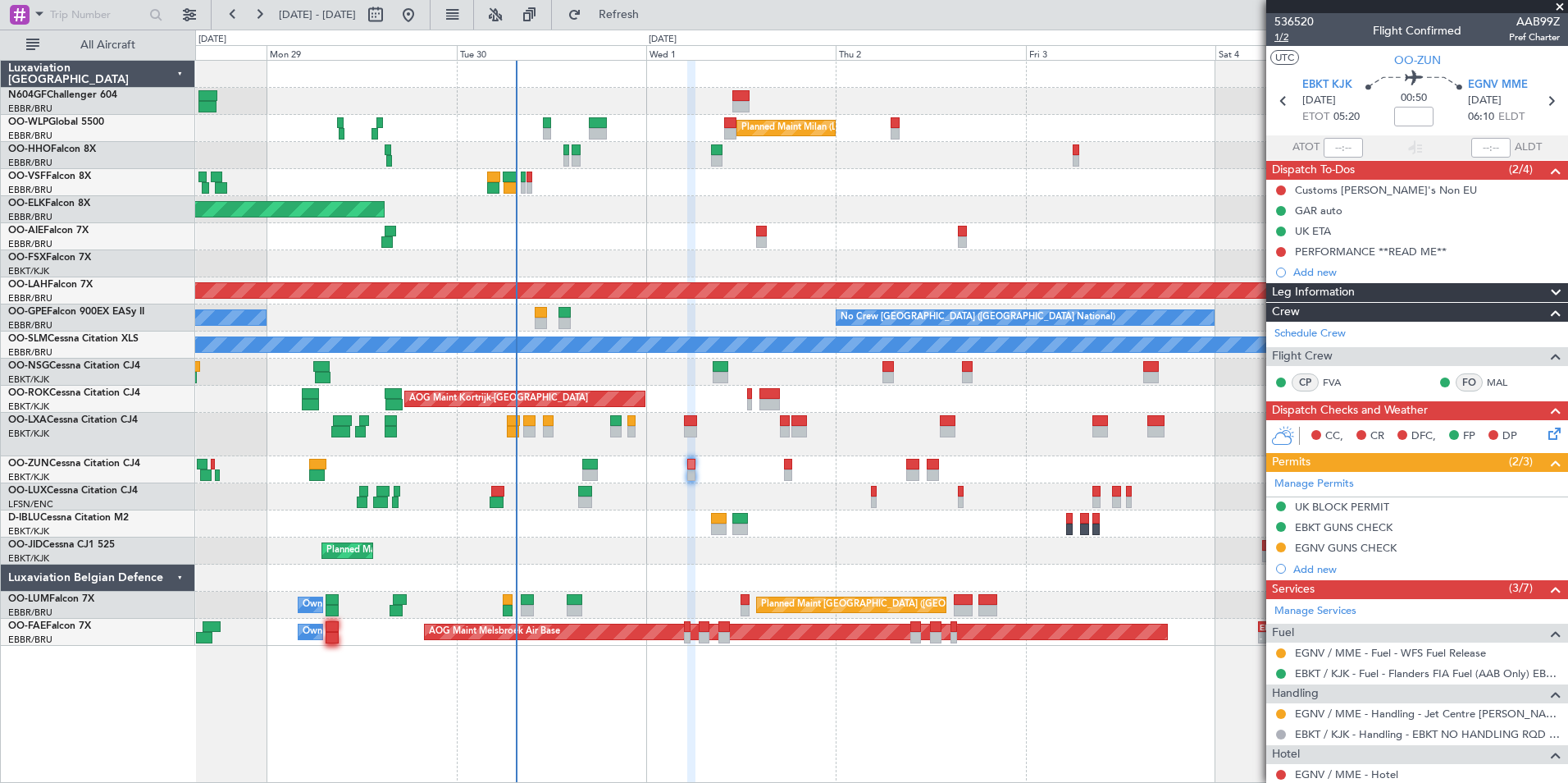
click at [1280, 40] on span "1/2" at bounding box center [1294, 37] width 40 height 14
click at [1282, 188] on button at bounding box center [1280, 190] width 9 height 9
click at [1286, 266] on span "Completed" at bounding box center [1288, 262] width 54 height 16
click at [1541, 92] on icon at bounding box center [1551, 101] width 21 height 21
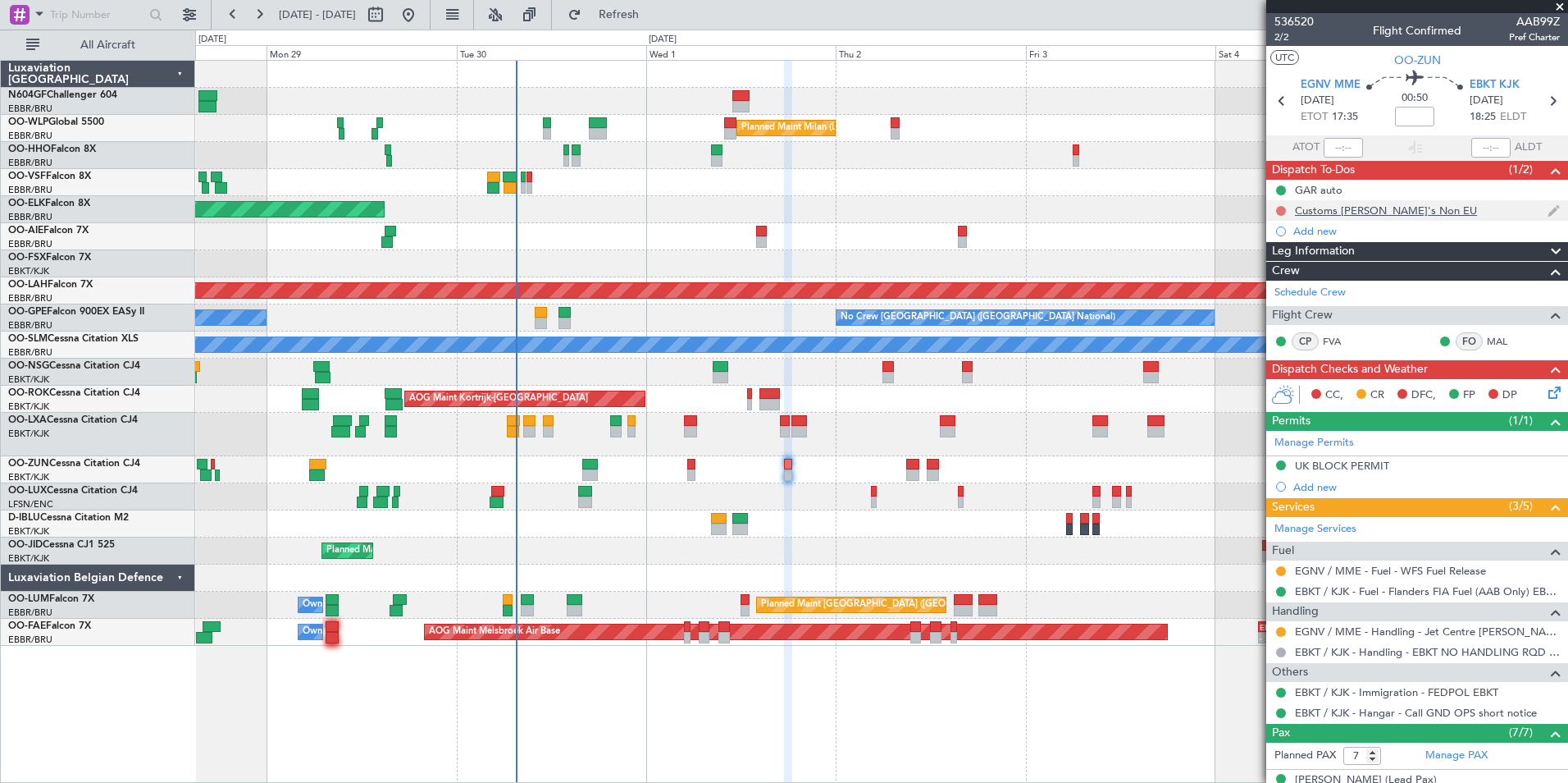
click at [1283, 210] on button at bounding box center [1280, 211] width 9 height 9
click at [1286, 284] on span "Completed" at bounding box center [1288, 283] width 54 height 16
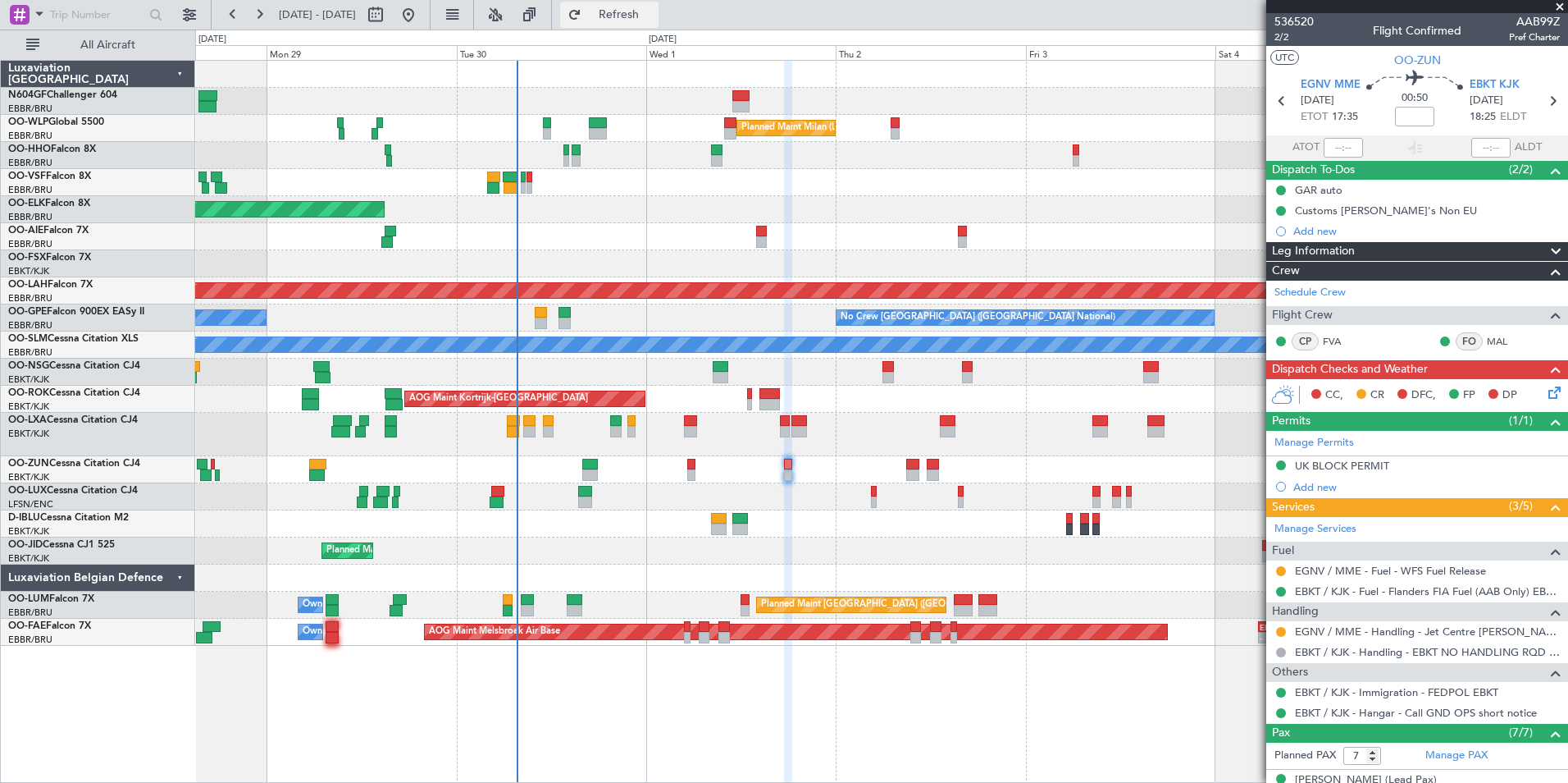
click at [654, 21] on span "Refresh" at bounding box center [619, 15] width 69 height 11
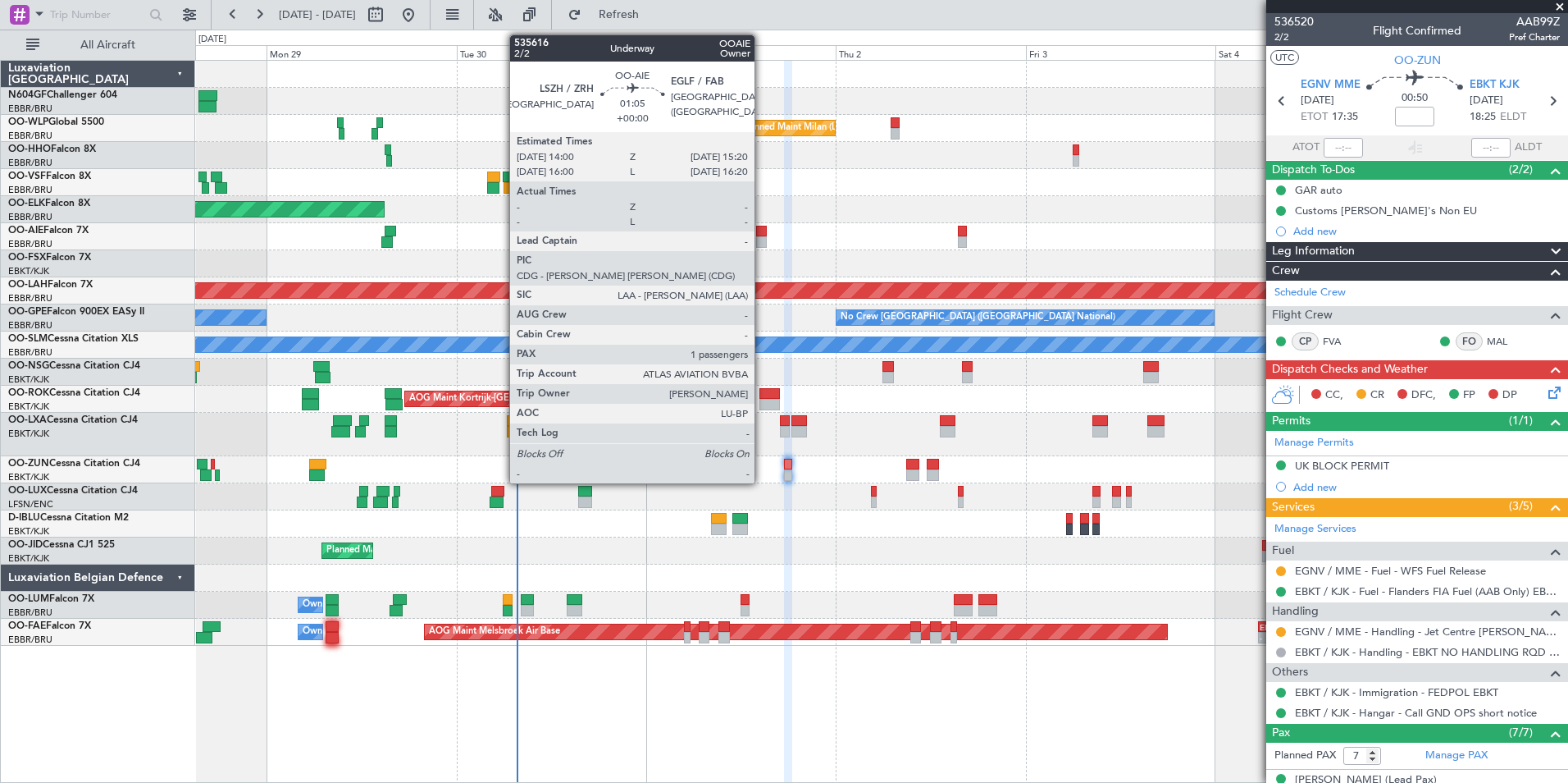
click at [762, 230] on div at bounding box center [761, 231] width 10 height 11
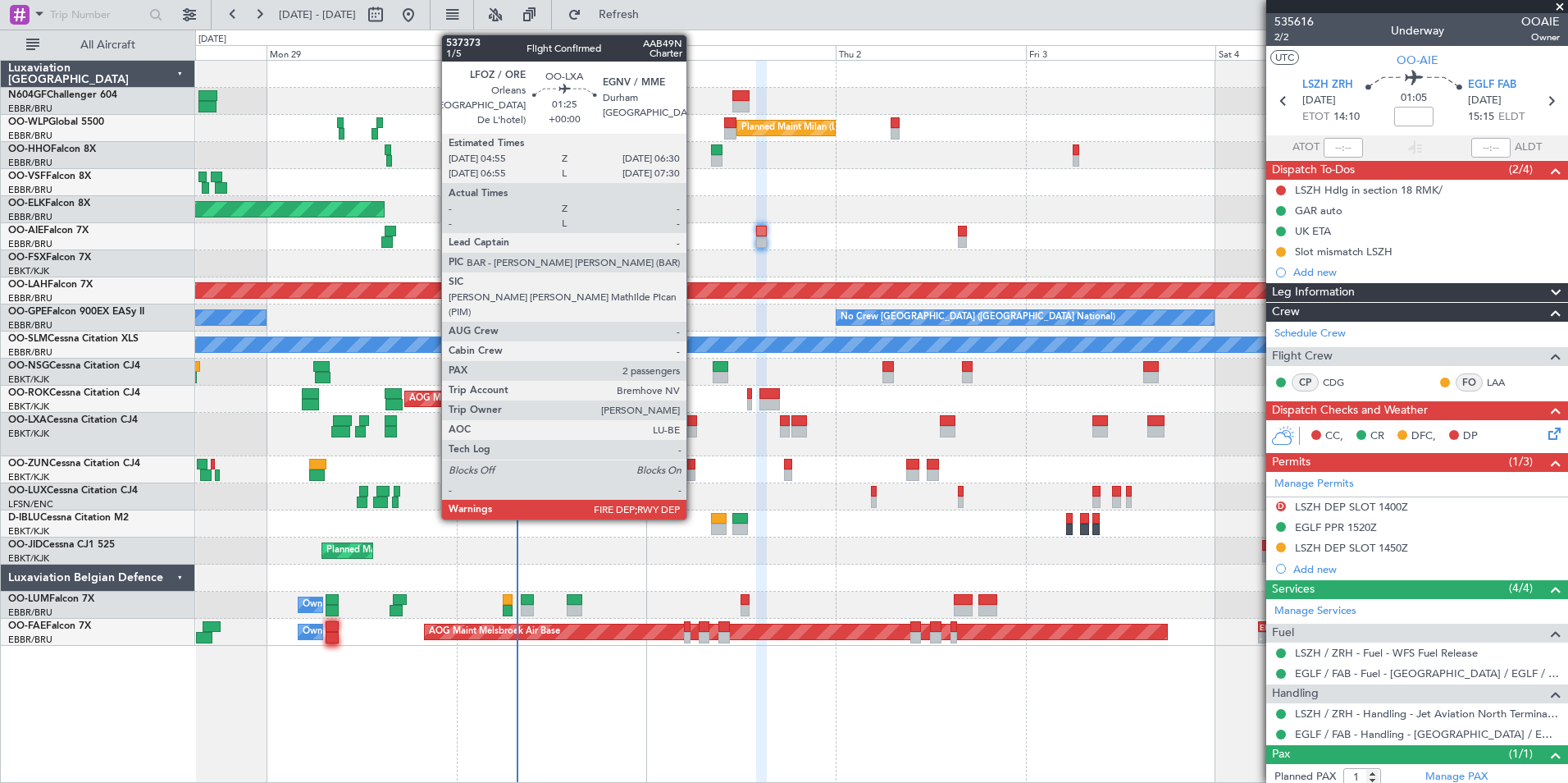
click at [694, 425] on div at bounding box center [690, 431] width 13 height 11
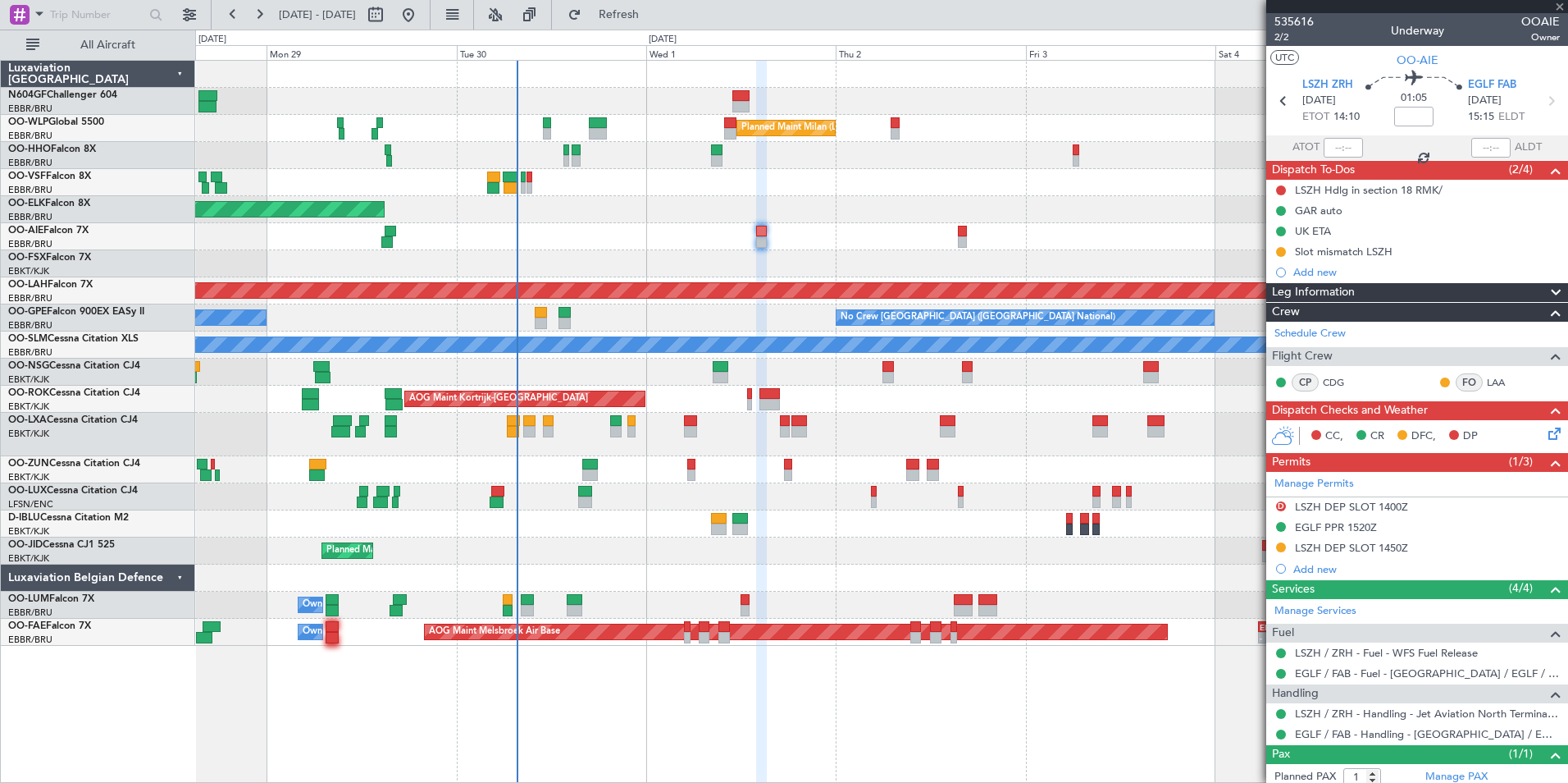
type input "2"
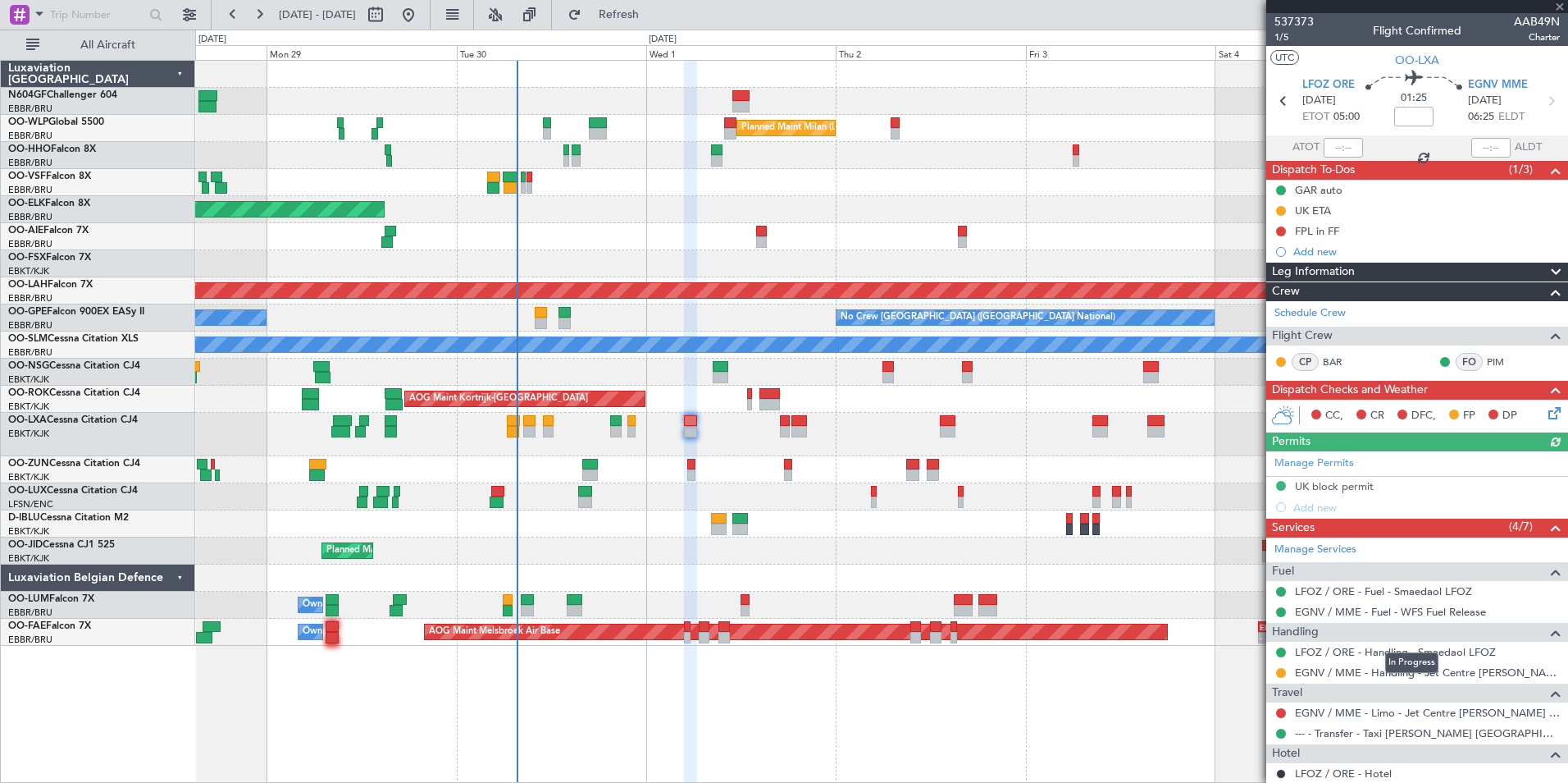
scroll to position [161, 0]
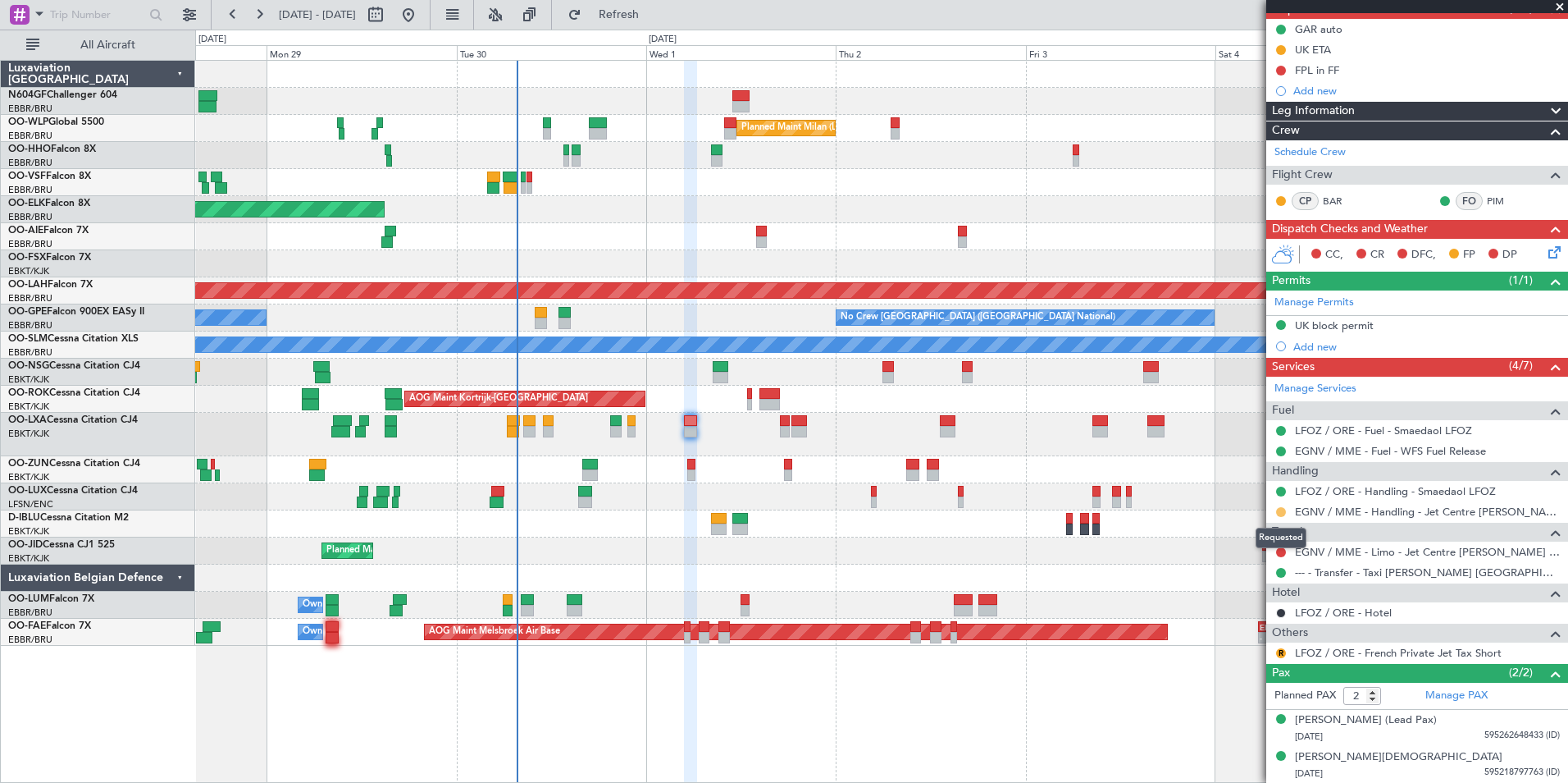
click at [1284, 512] on button at bounding box center [1280, 511] width 9 height 9
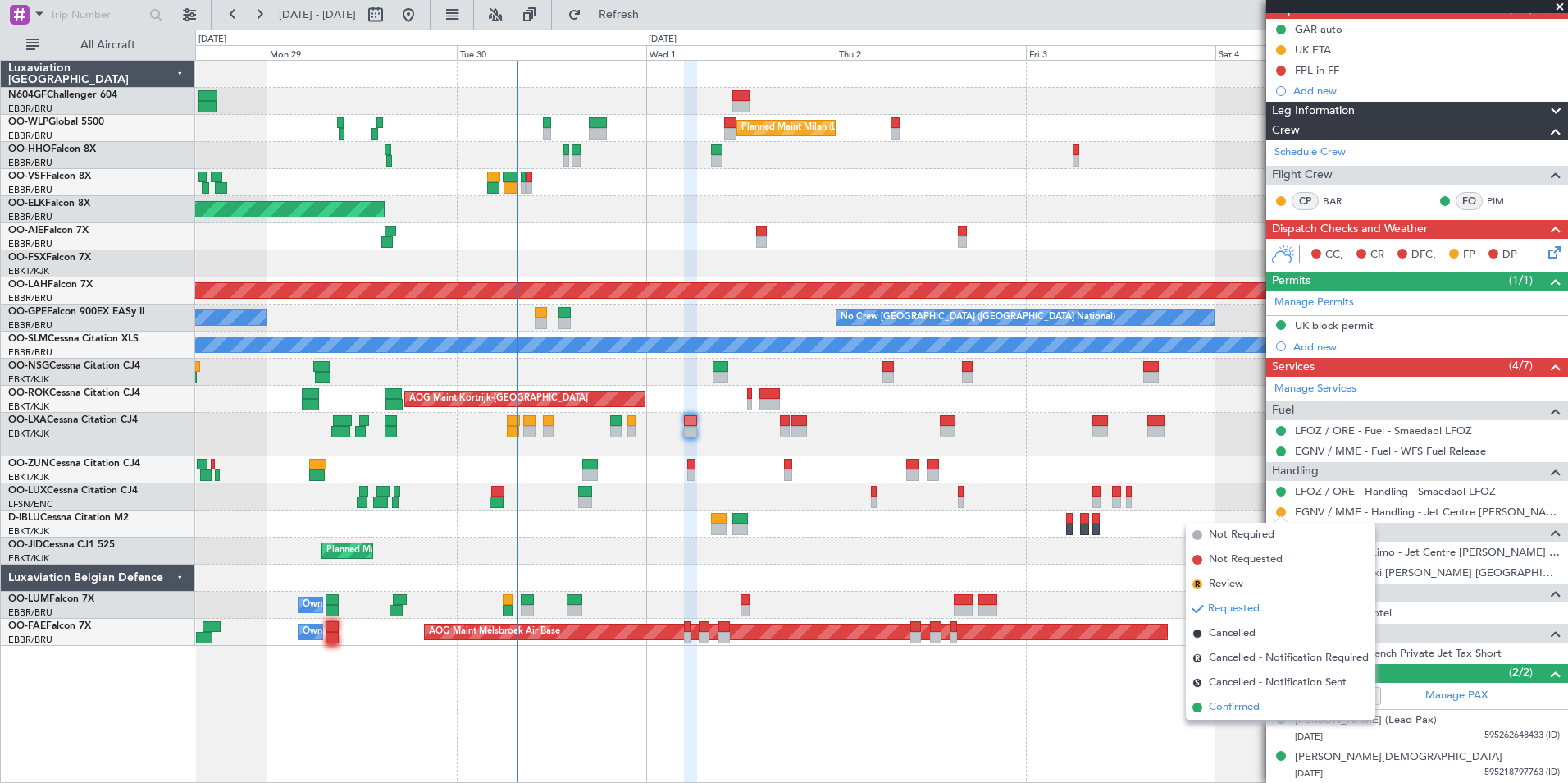
click at [1261, 702] on li "Confirmed" at bounding box center [1280, 707] width 190 height 25
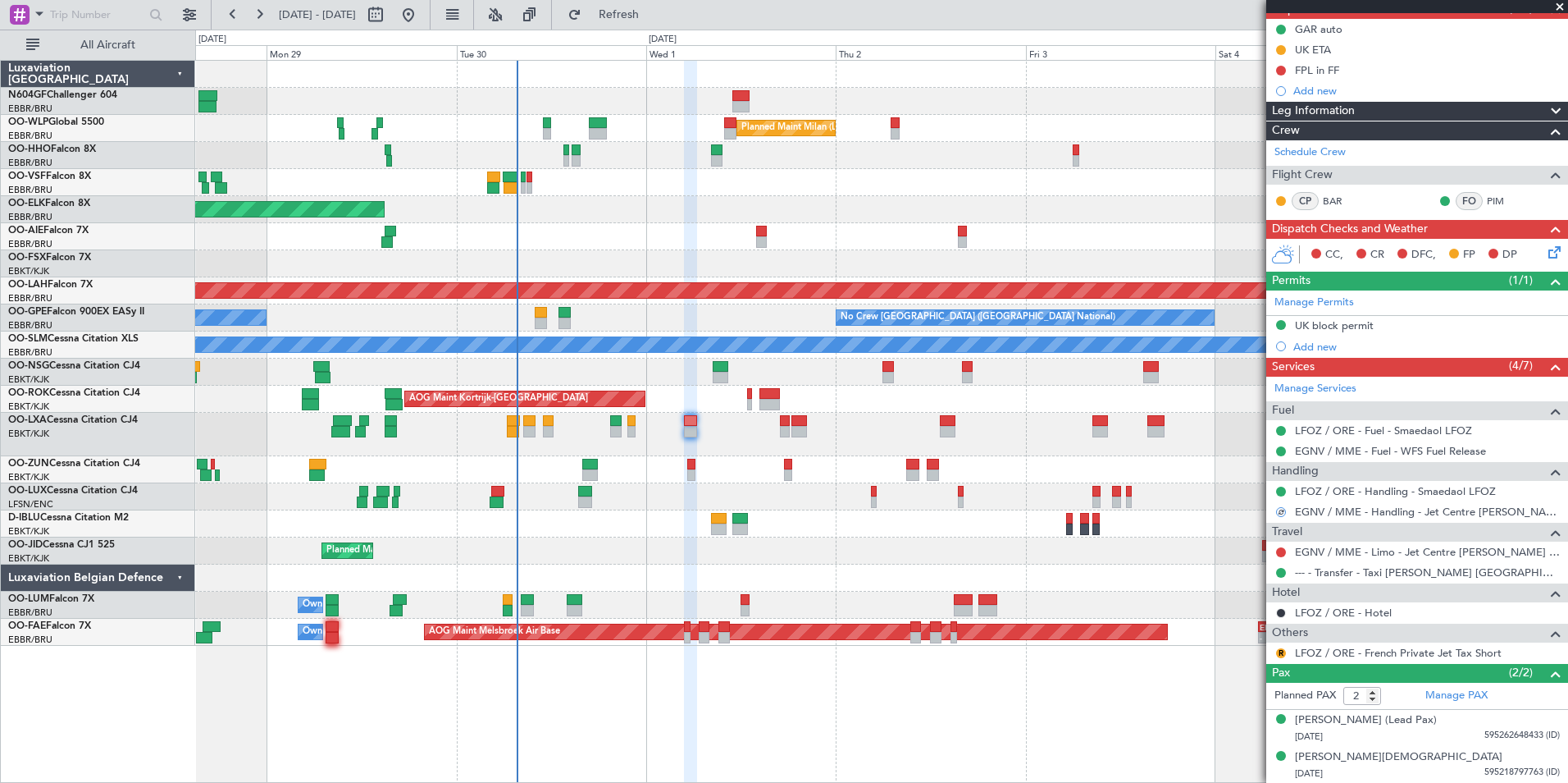
scroll to position [0, 0]
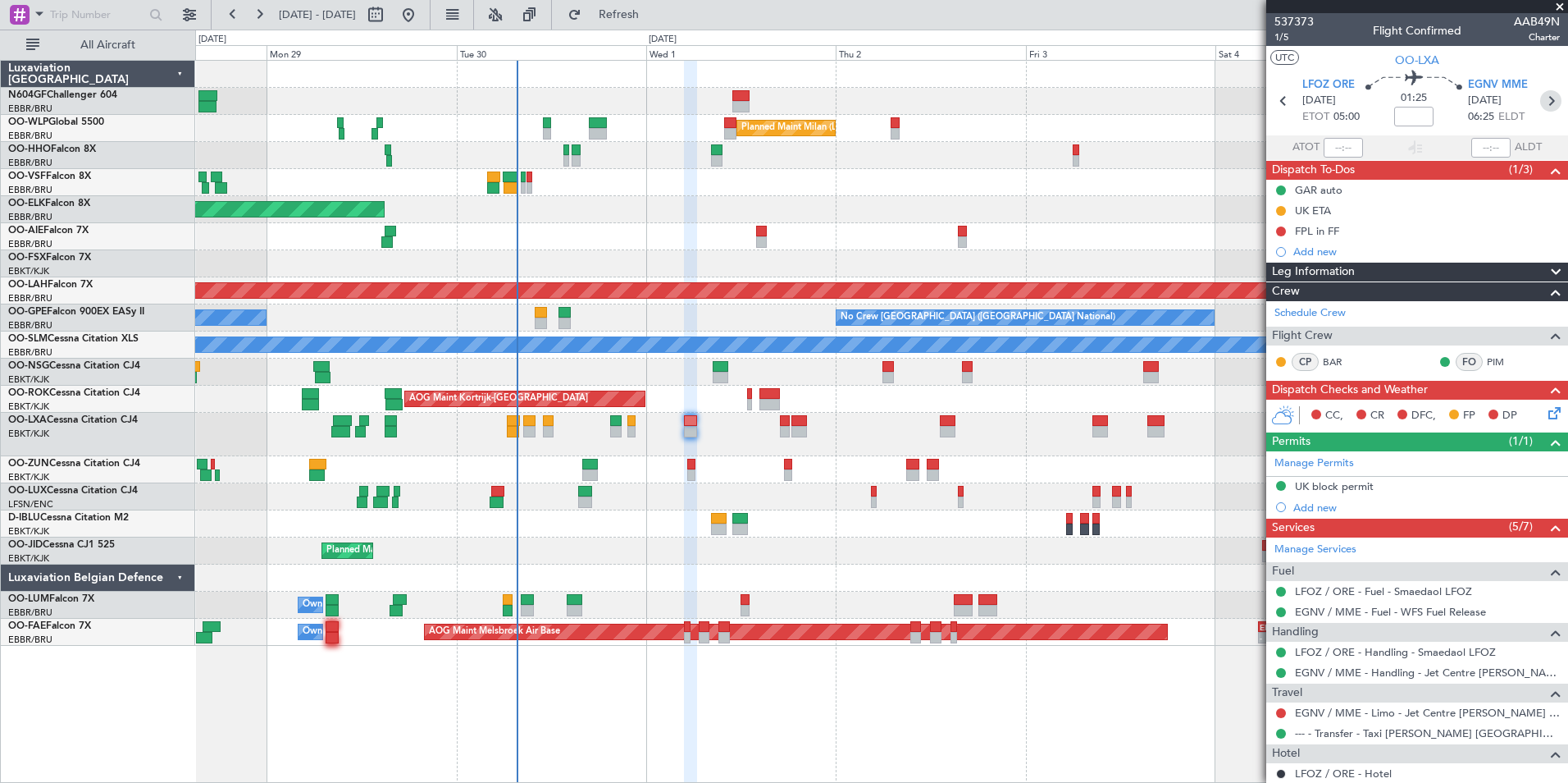
click at [1546, 98] on icon at bounding box center [1551, 101] width 21 height 21
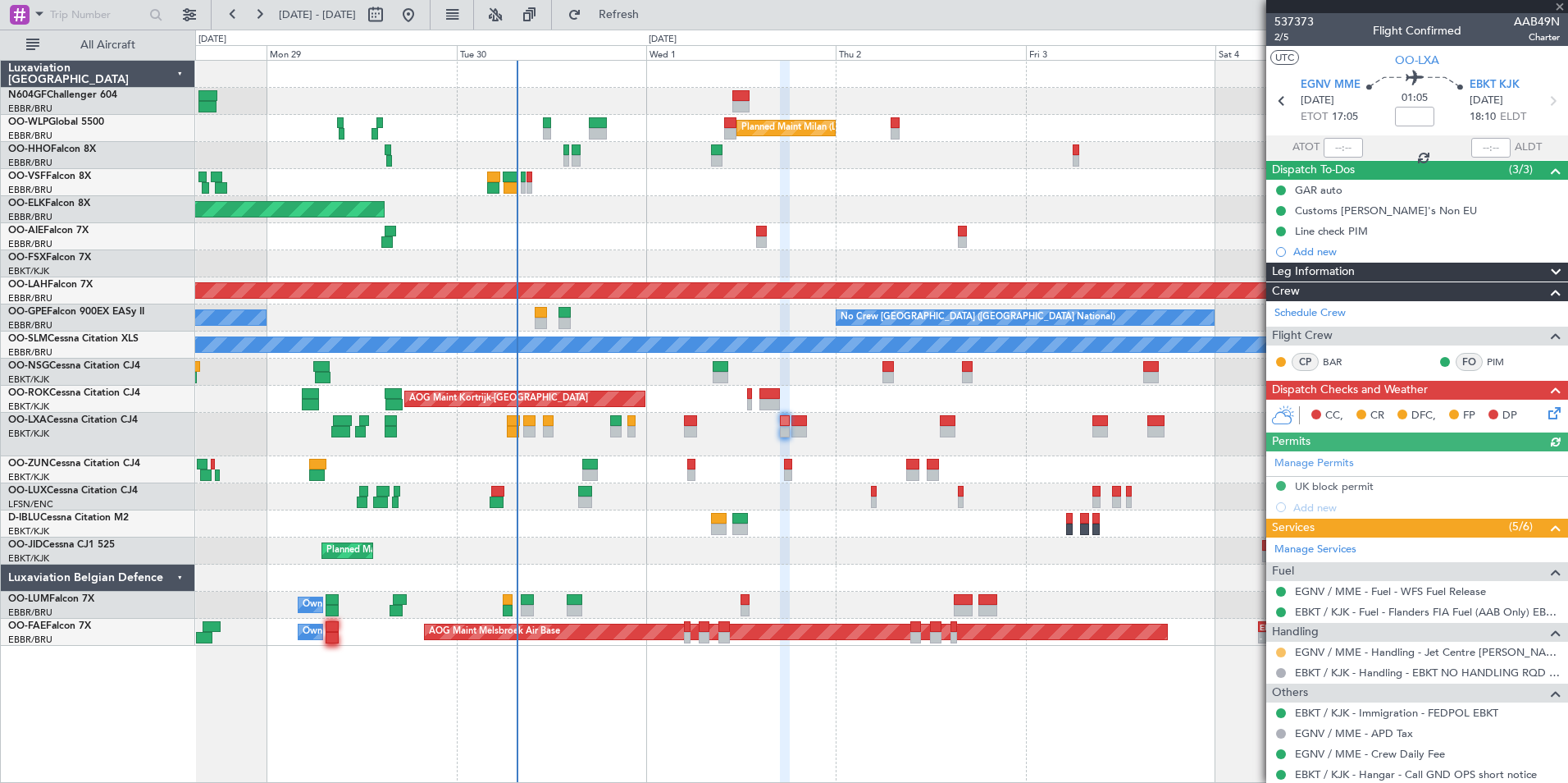
click at [1278, 652] on button at bounding box center [1280, 651] width 9 height 9
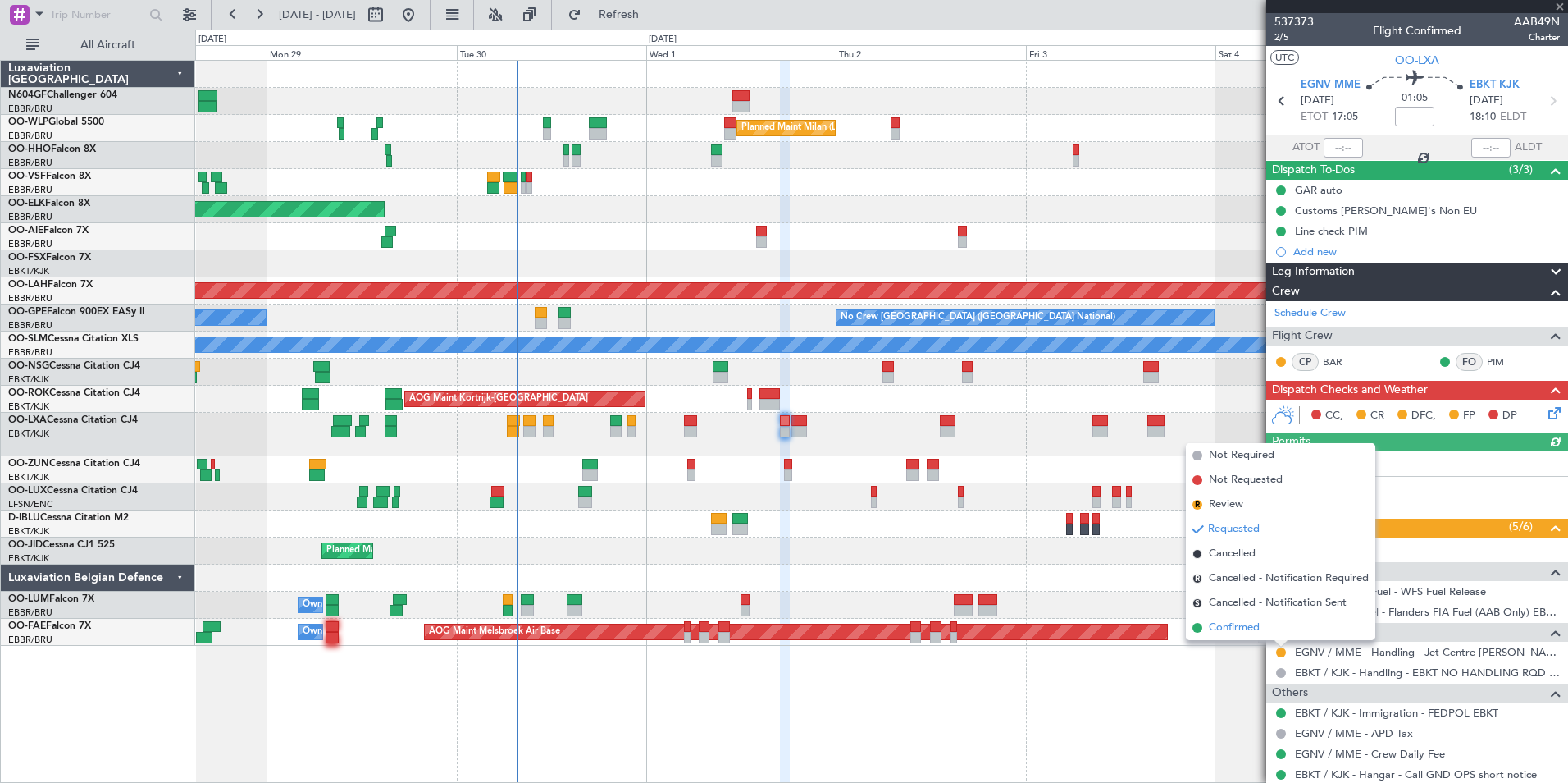
click at [1259, 629] on span "Confirmed" at bounding box center [1234, 627] width 51 height 16
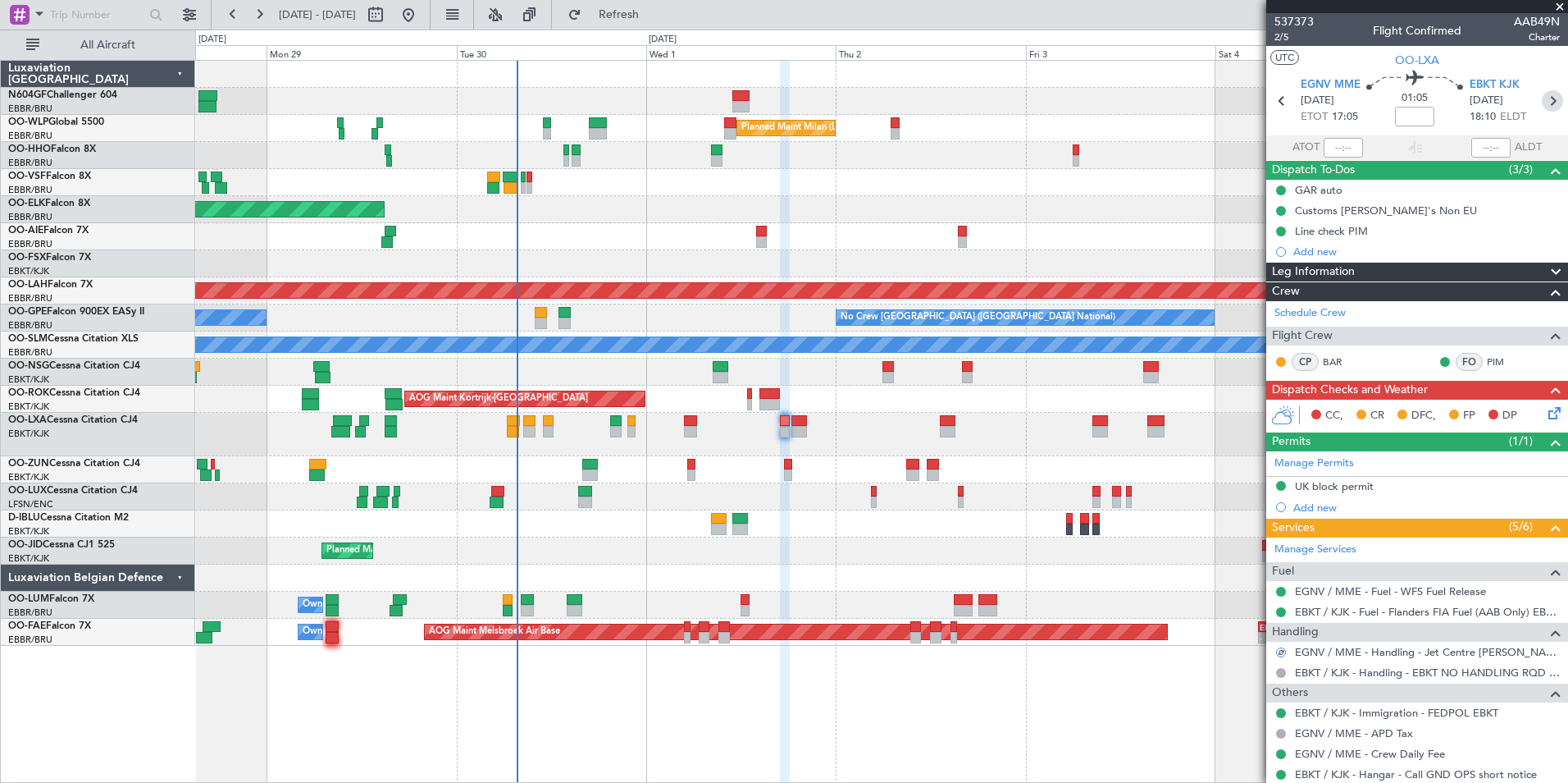
click at [1543, 95] on icon at bounding box center [1553, 101] width 21 height 21
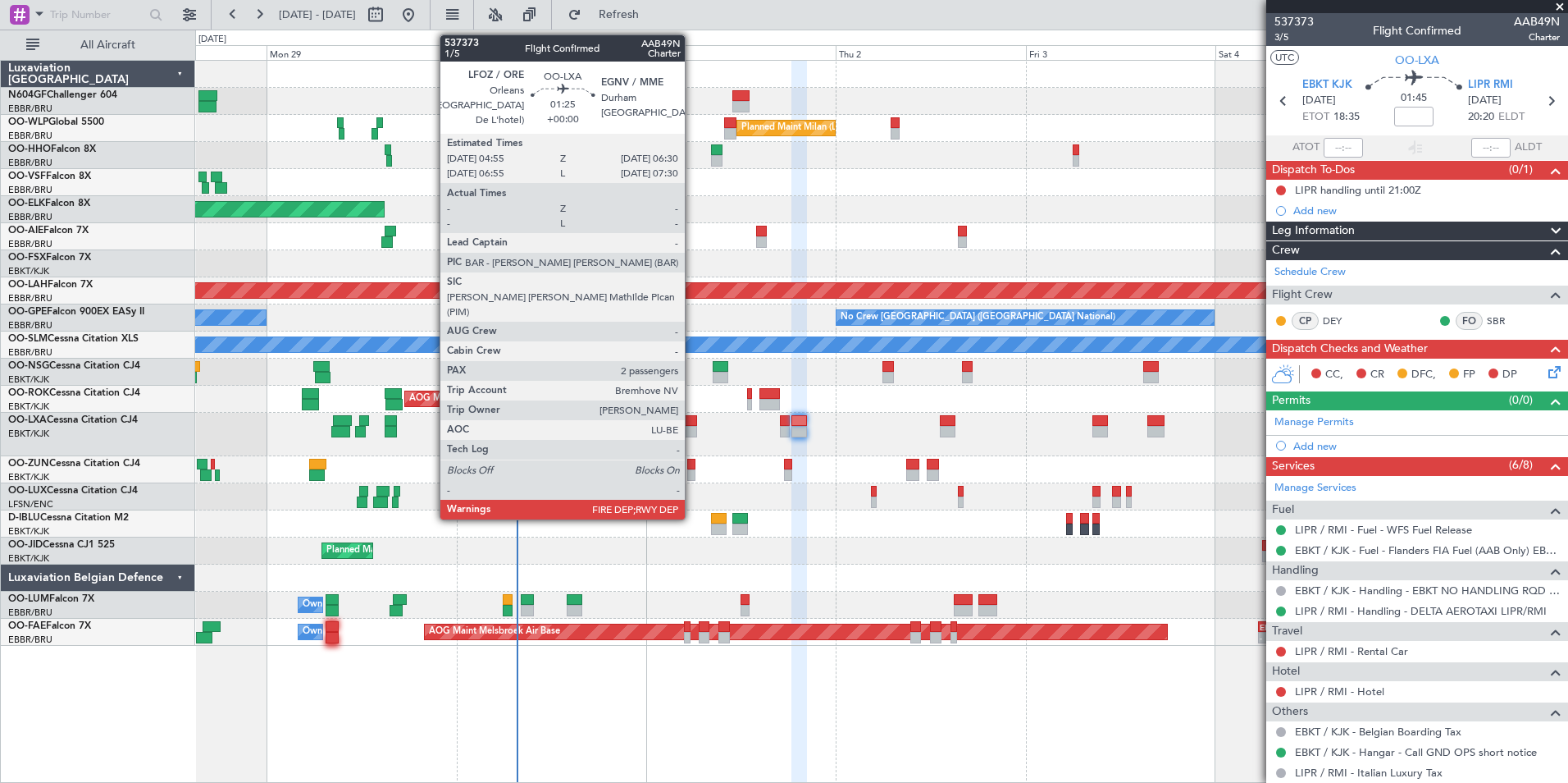
click at [692, 427] on div at bounding box center [690, 431] width 13 height 11
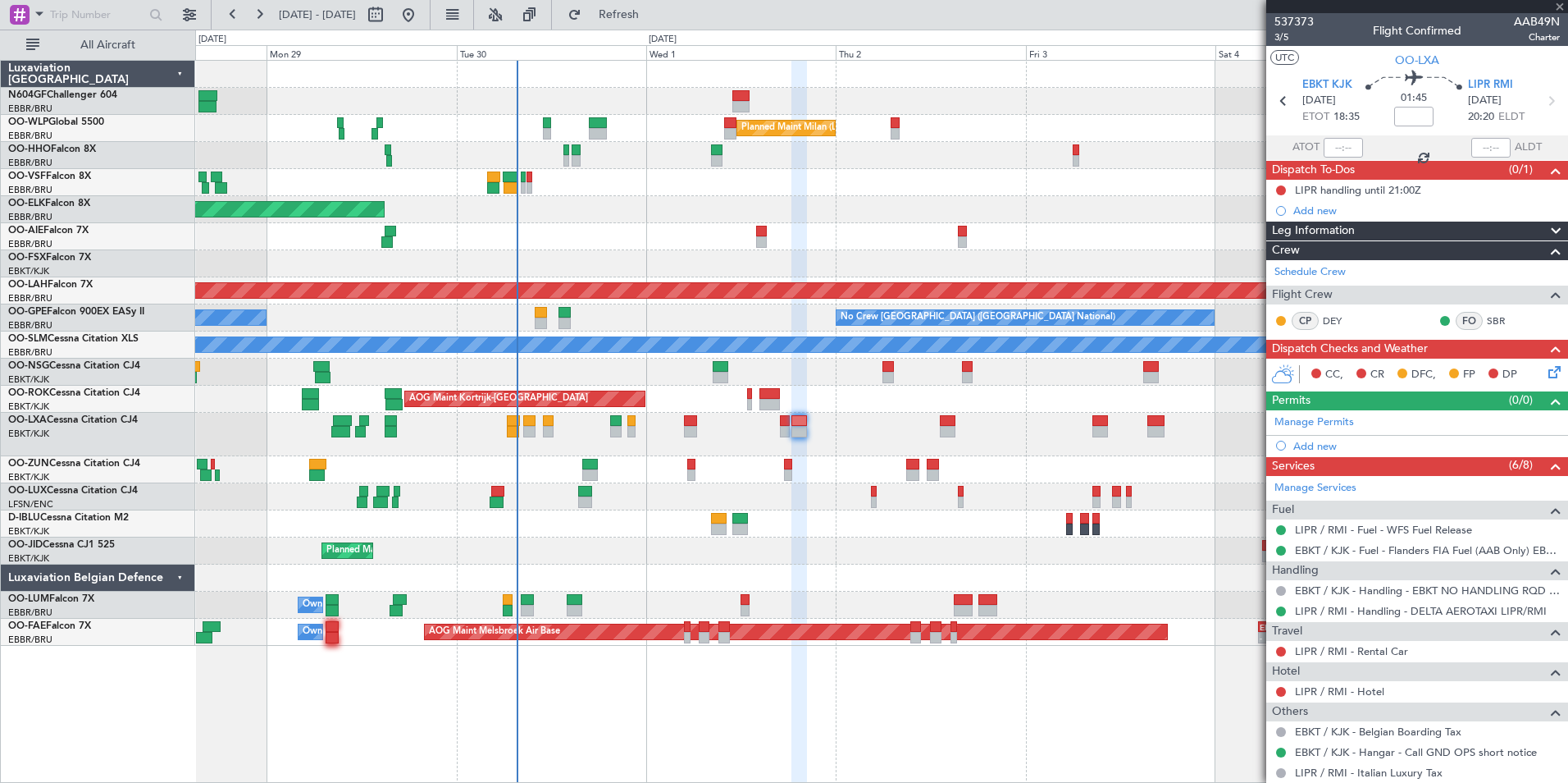
type input "2"
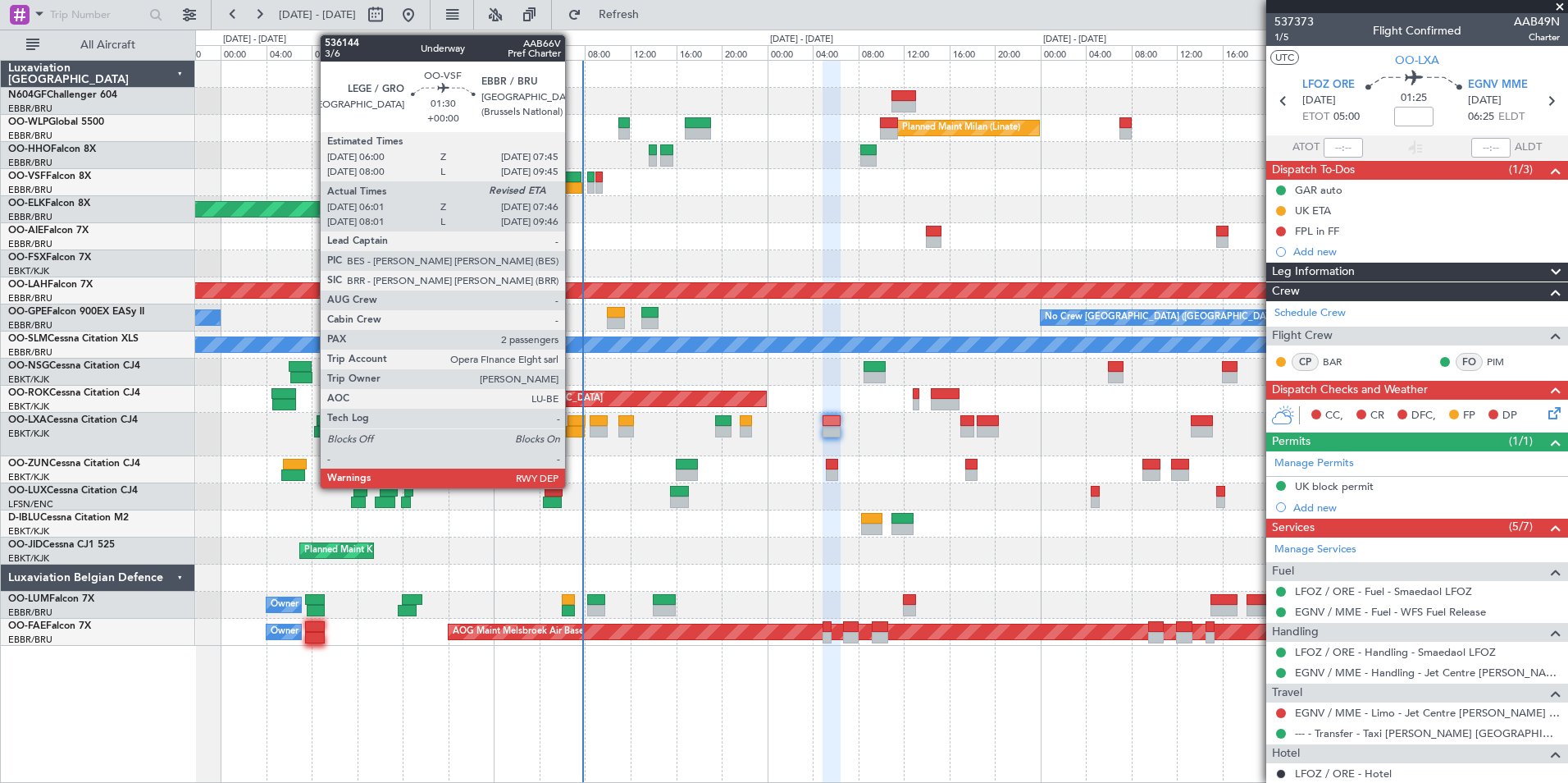
click at [572, 183] on div at bounding box center [572, 187] width 21 height 11
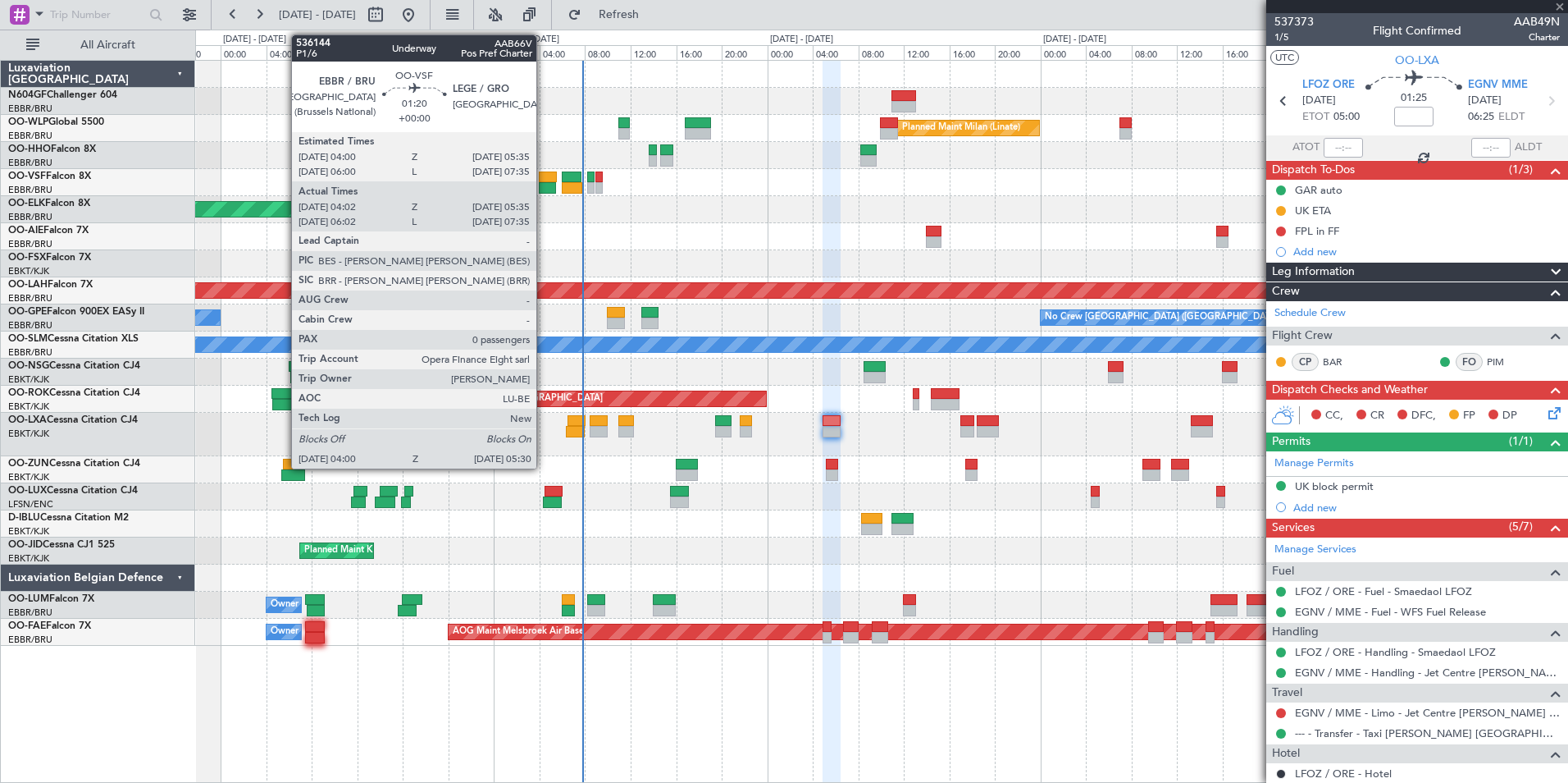
type input "06:11"
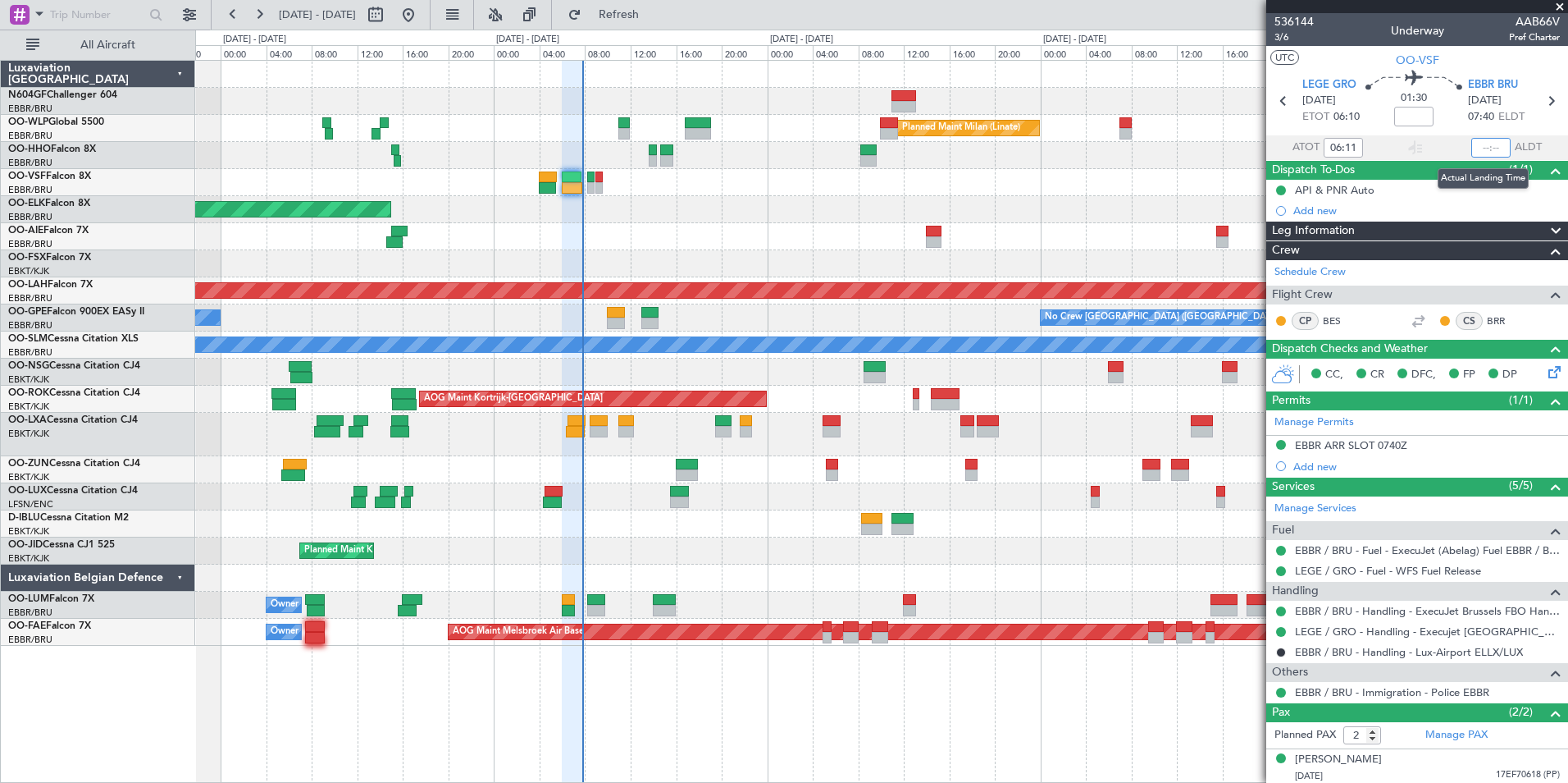
click at [1474, 144] on input "text" at bounding box center [1491, 147] width 40 height 20
click at [1147, 168] on div at bounding box center [881, 156] width 1372 height 28
click at [955, 202] on div "Planned Maint Milan (Linate) Planned Maint [GEOGRAPHIC_DATA]-[GEOGRAPHIC_DATA] …" at bounding box center [881, 353] width 1372 height 585
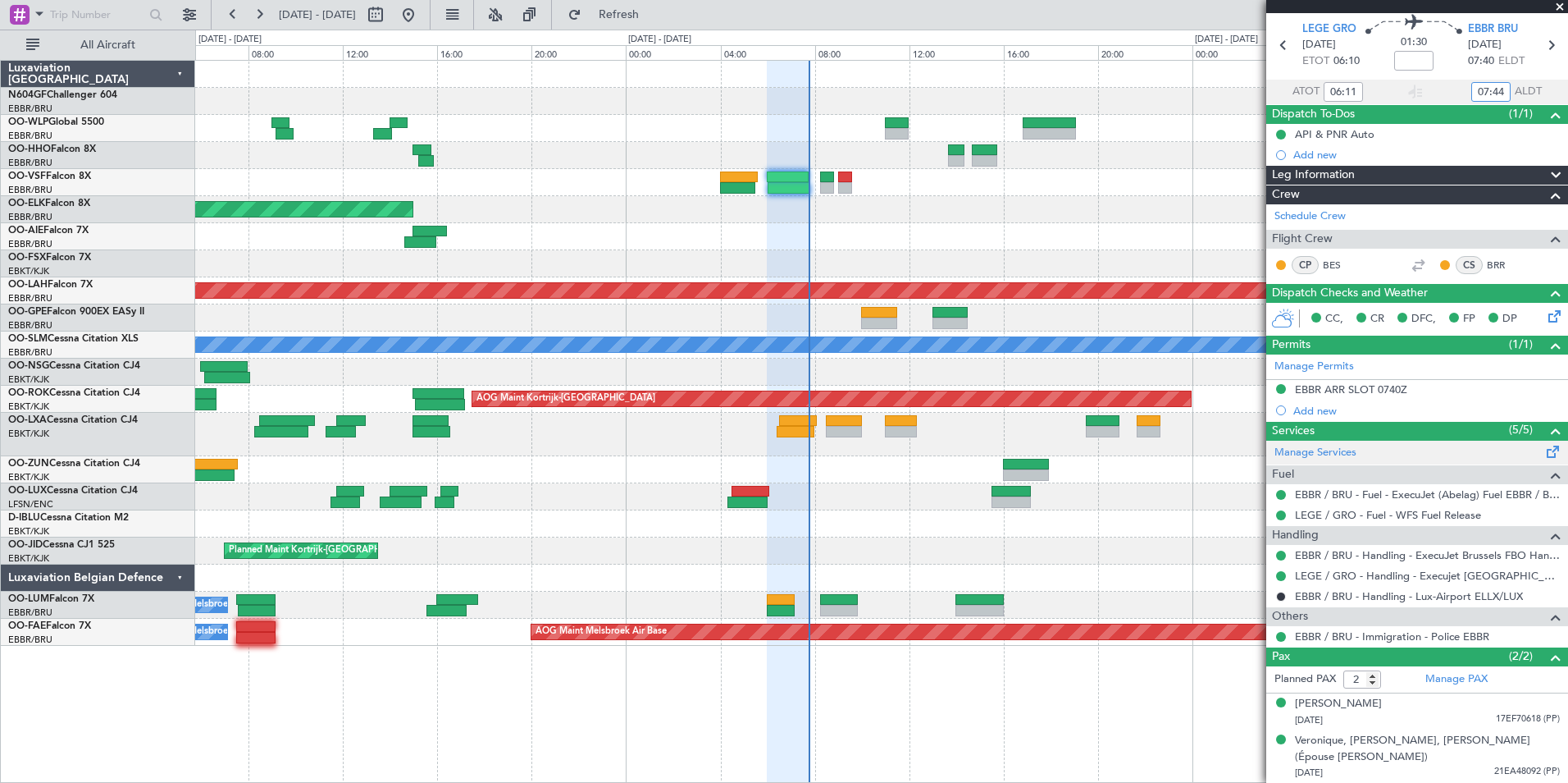
scroll to position [52, 0]
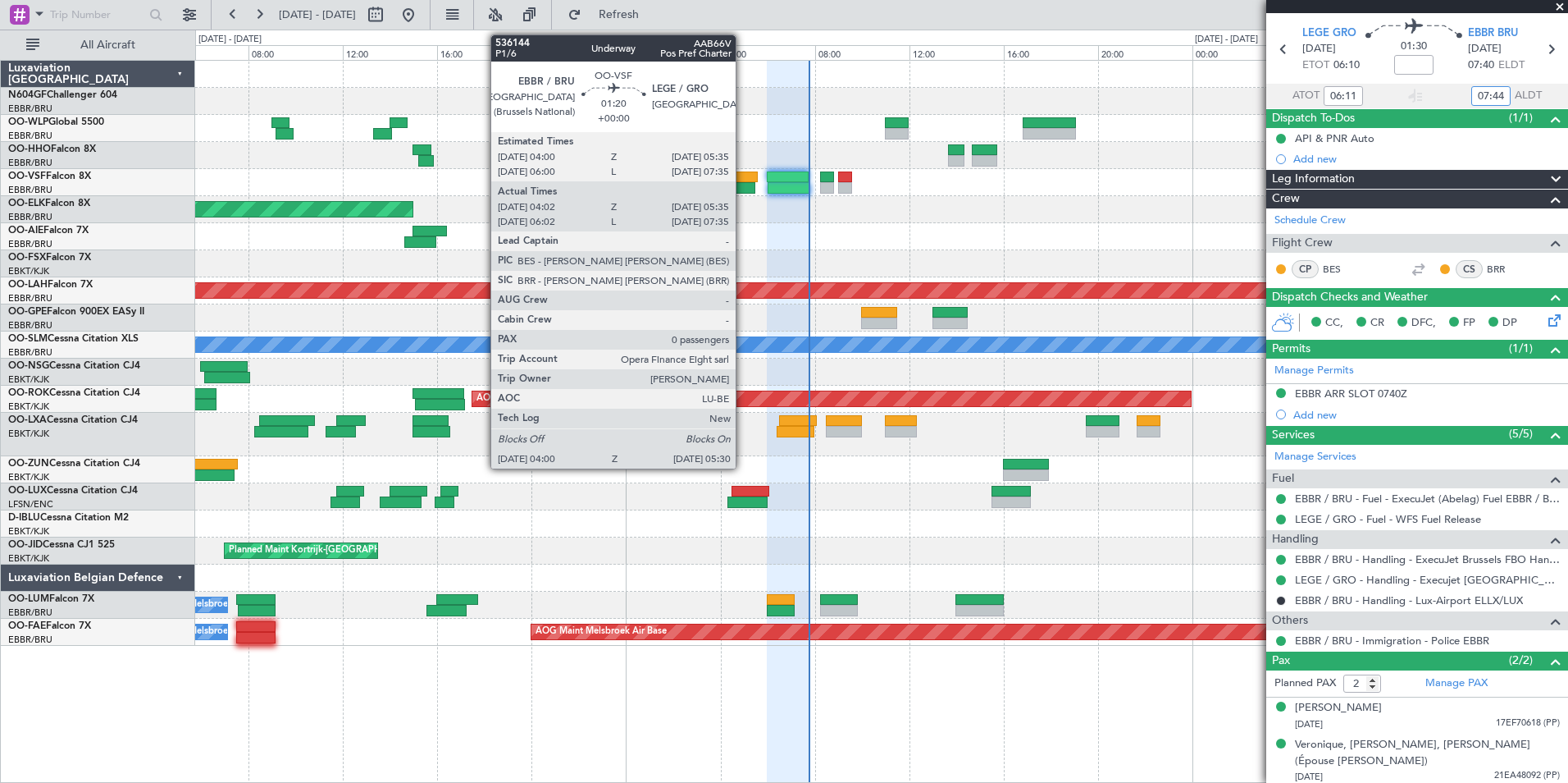
click at [743, 187] on div at bounding box center [738, 187] width 36 height 11
type input "07:44"
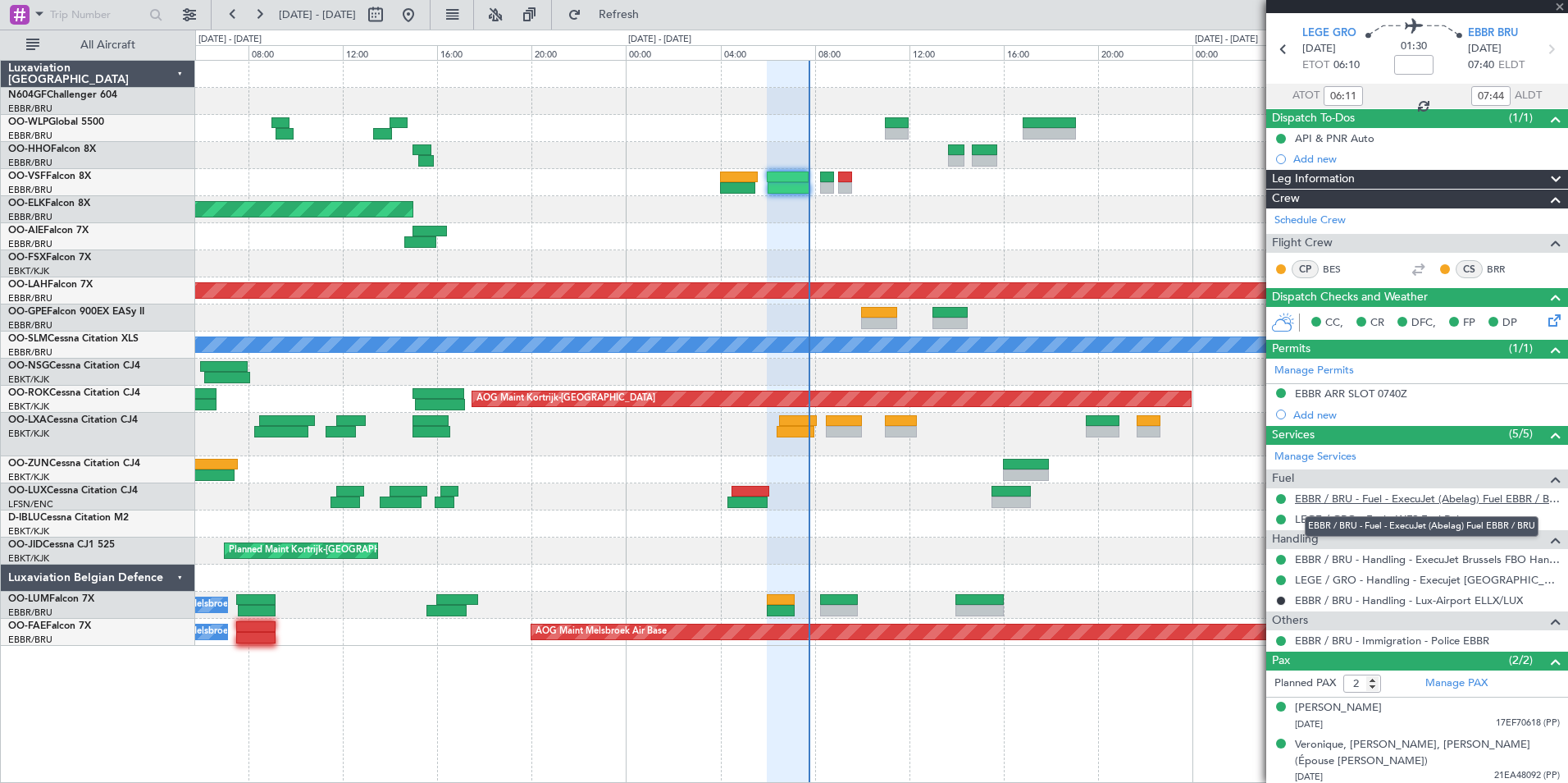
type input "04:12"
type input "05:30"
type input "0"
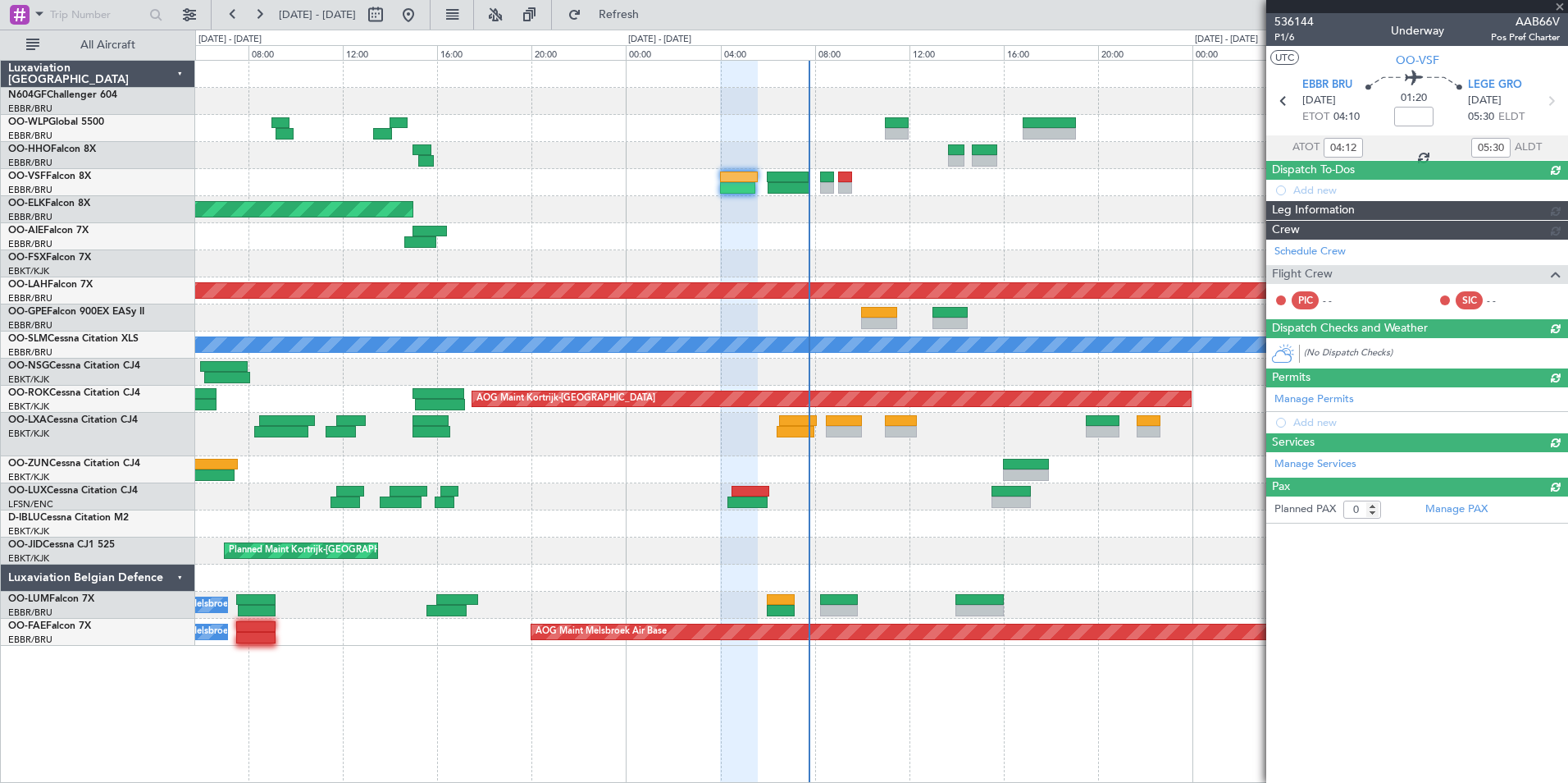
scroll to position [0, 0]
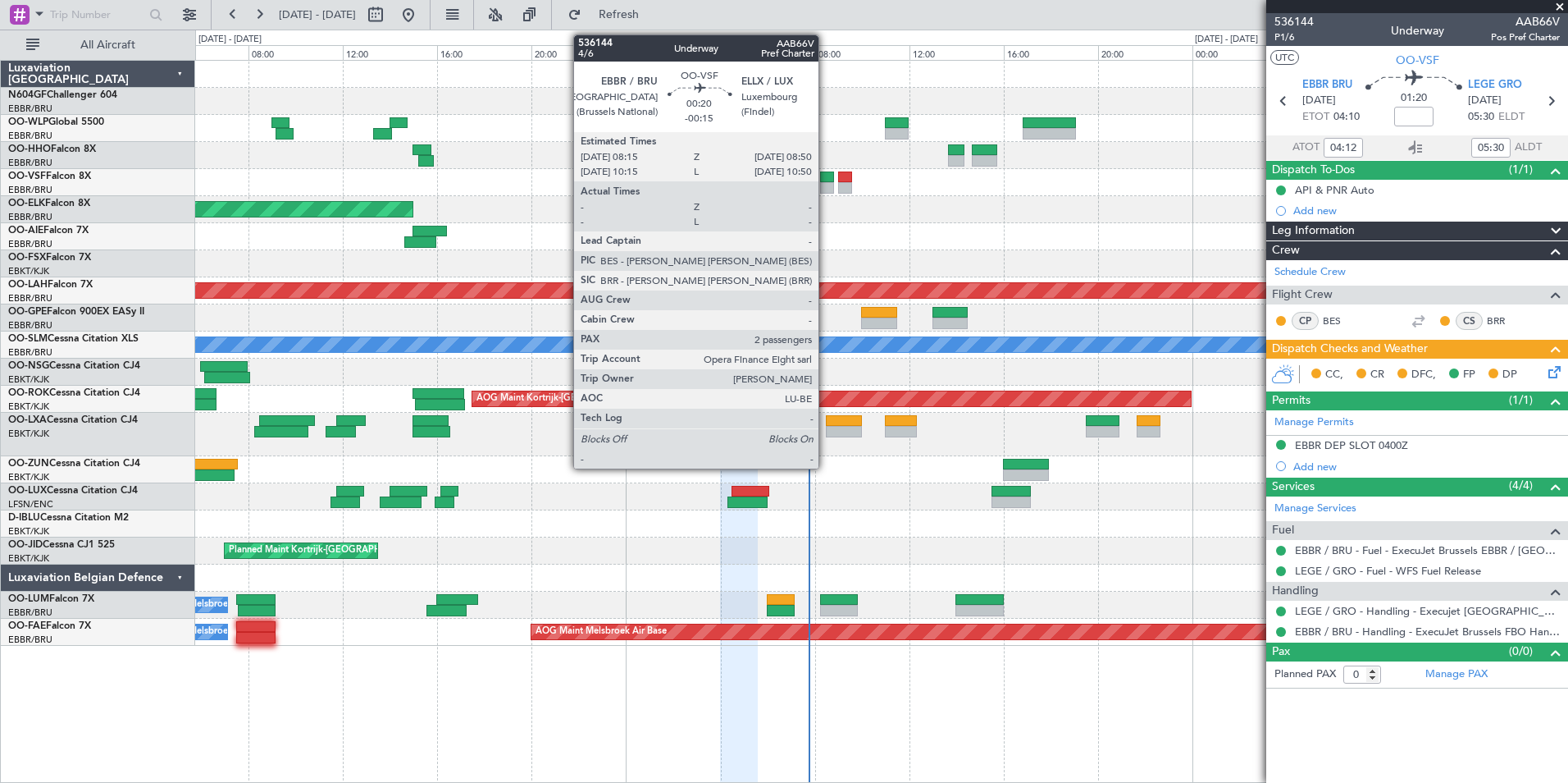
click at [824, 175] on div at bounding box center [827, 177] width 14 height 11
type input "-00:15"
type input "2"
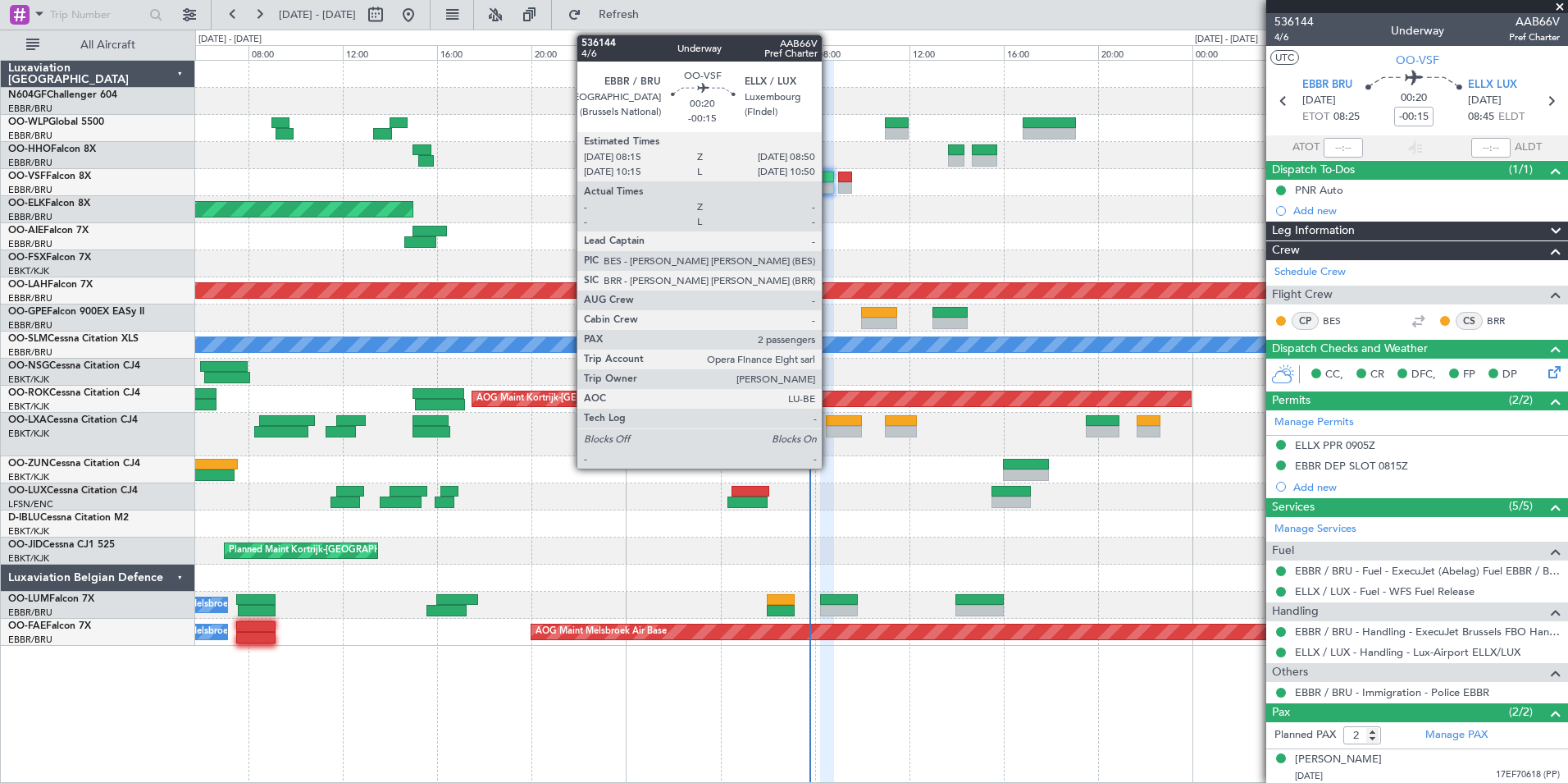
click at [829, 190] on div at bounding box center [827, 187] width 14 height 11
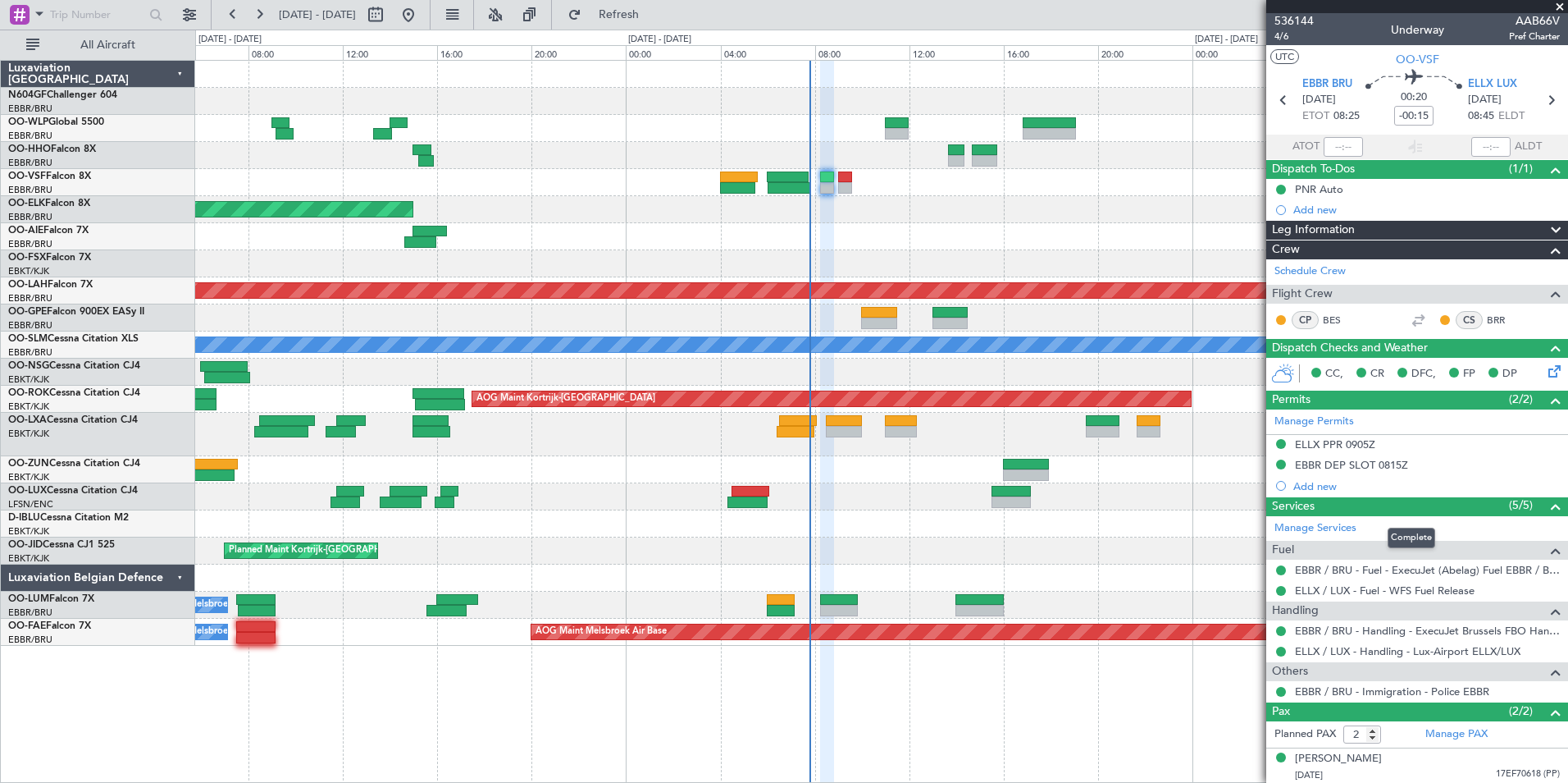
scroll to position [7, 0]
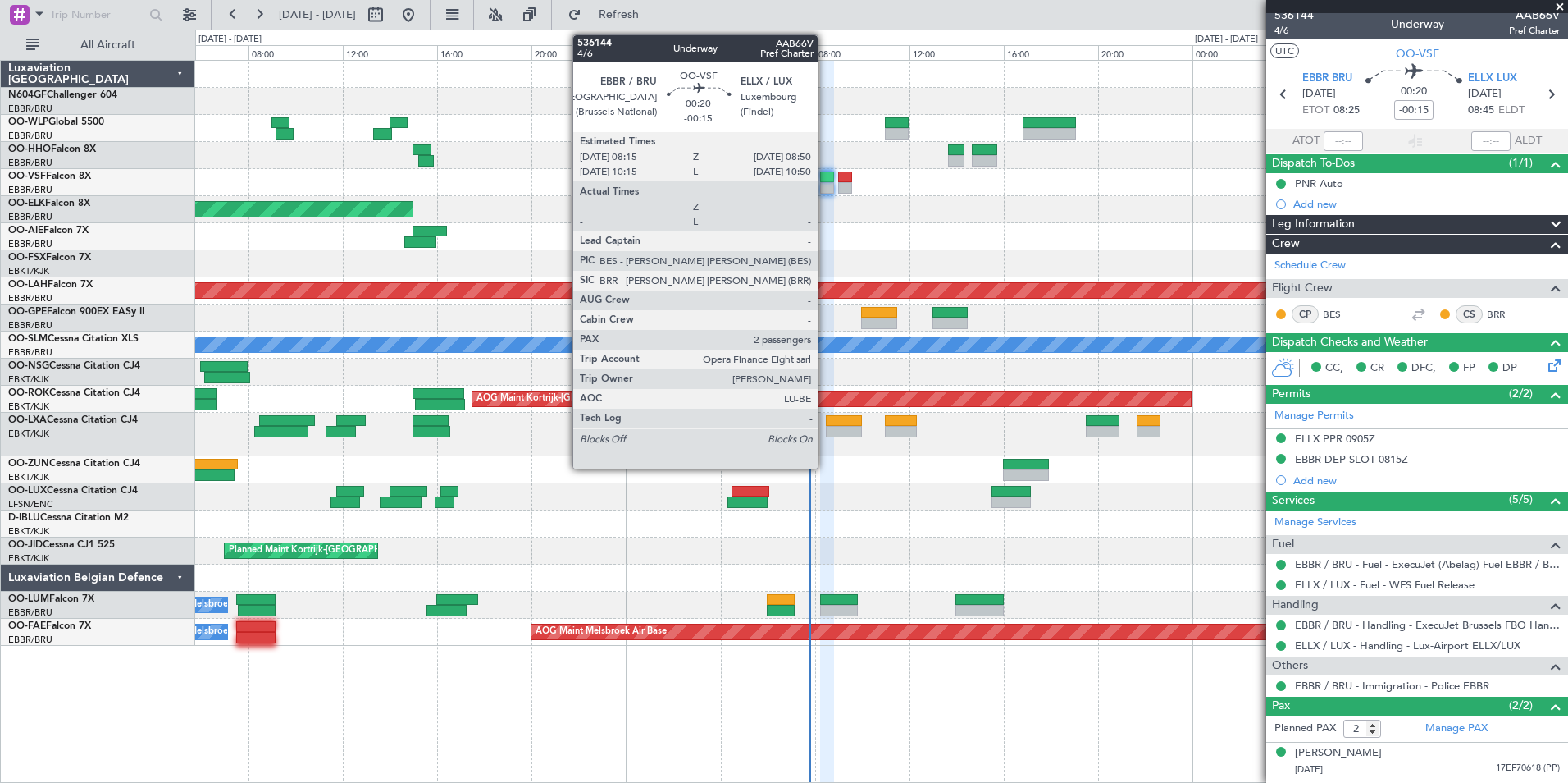
click at [825, 186] on div at bounding box center [827, 187] width 14 height 11
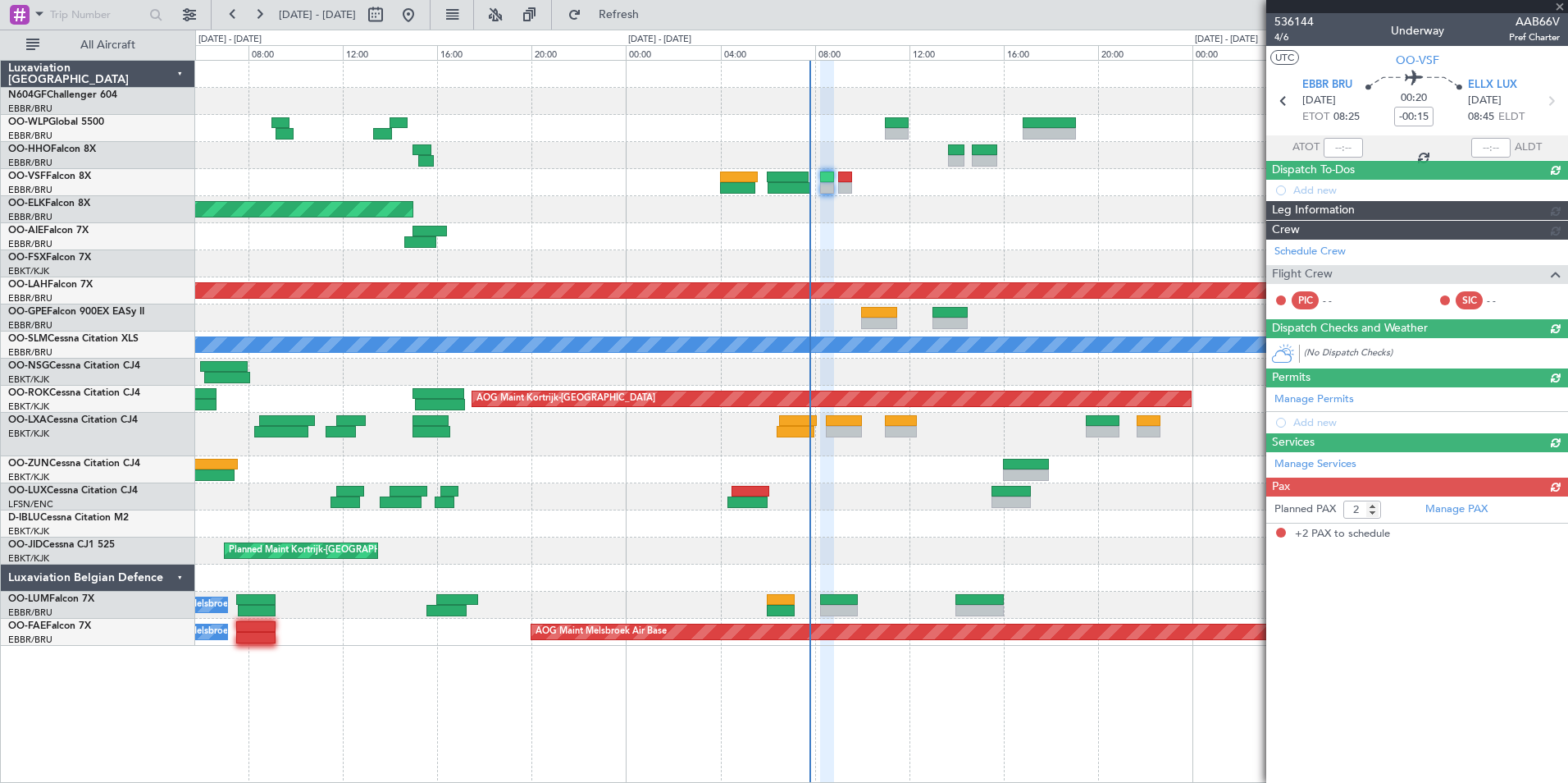
scroll to position [0, 0]
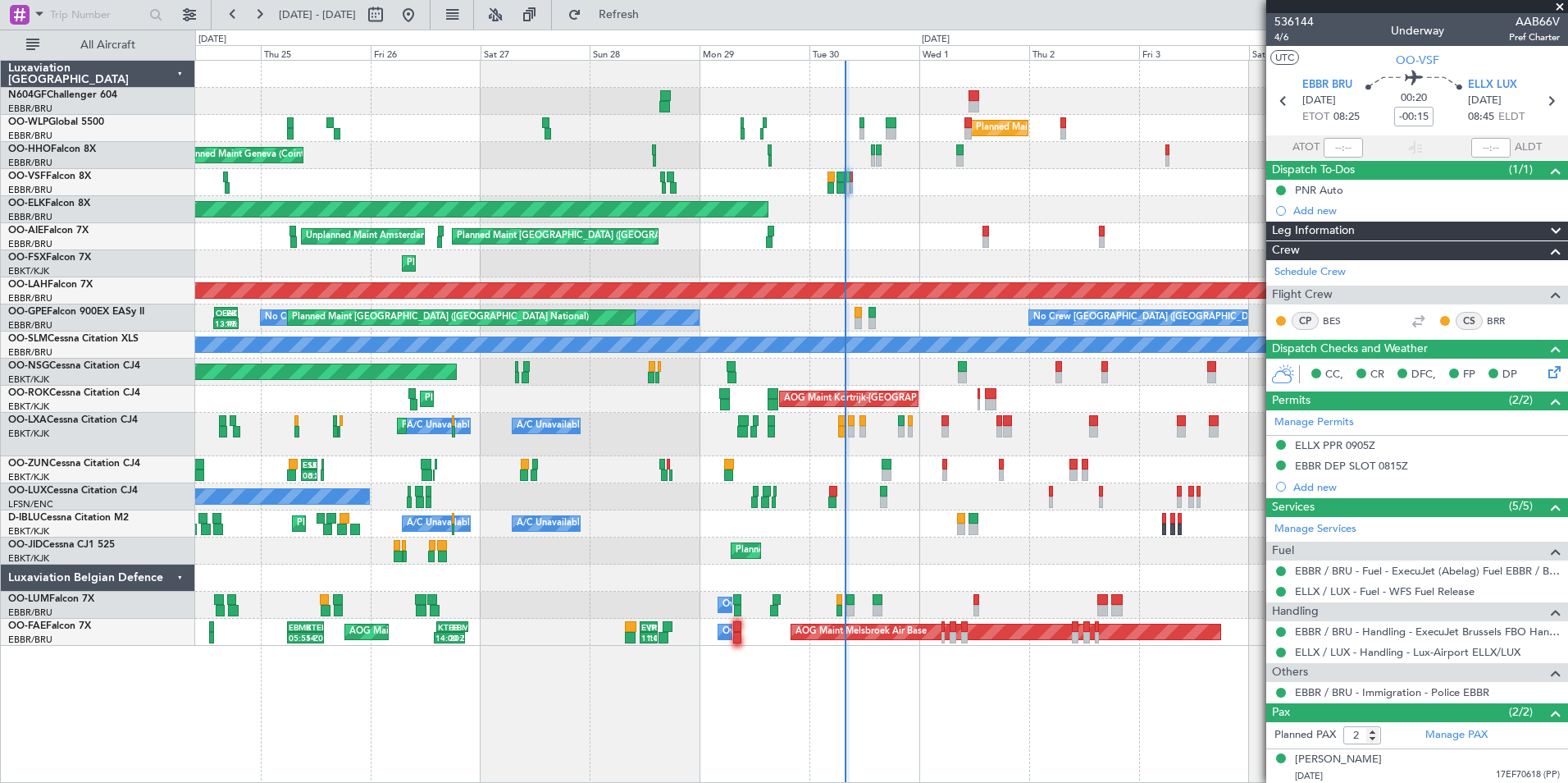
click at [742, 586] on div "Planned Maint Milan (Linate) Planned Maint Geneva (Cointrin) Planned Maint Kort…" at bounding box center [881, 353] width 1372 height 585
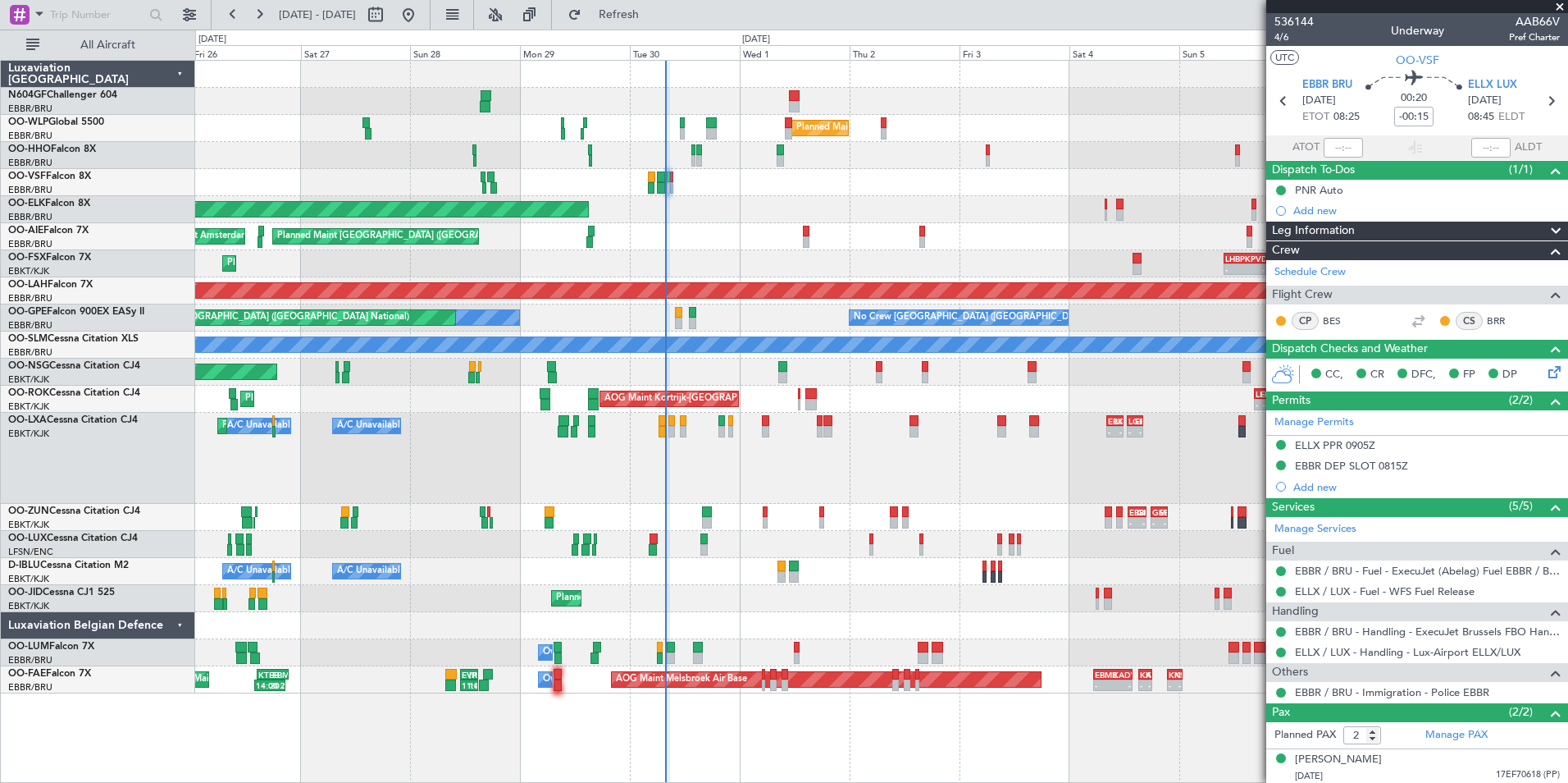
click at [760, 507] on div "- - EBBR 13:00 Z GMMX 16:55 Z - - GMMX 17:55 Z EBBR 21:40 Z ESKN 09:00 Z LEPA 1…" at bounding box center [881, 517] width 1372 height 28
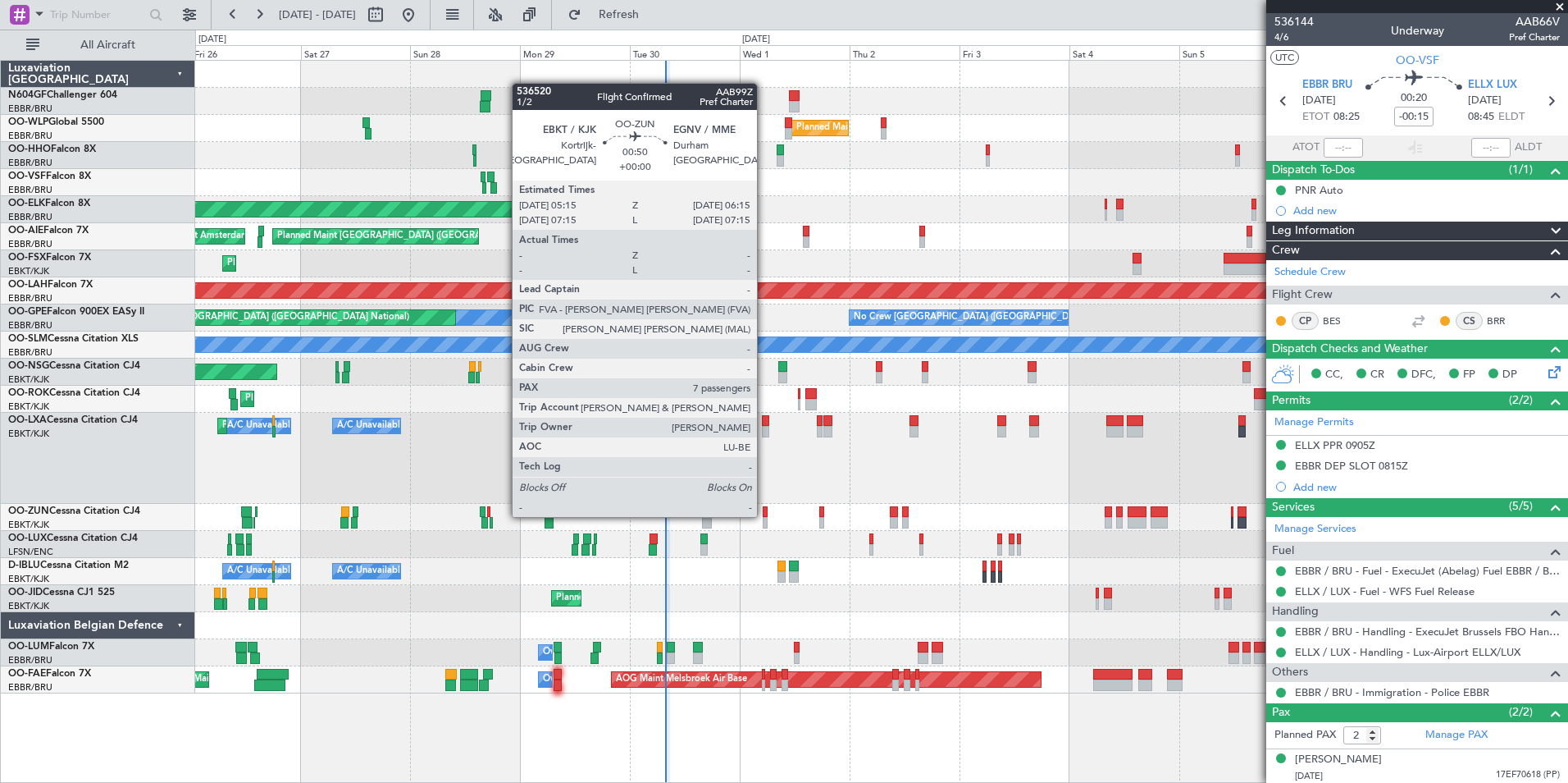
click at [765, 515] on div at bounding box center [766, 511] width 5 height 11
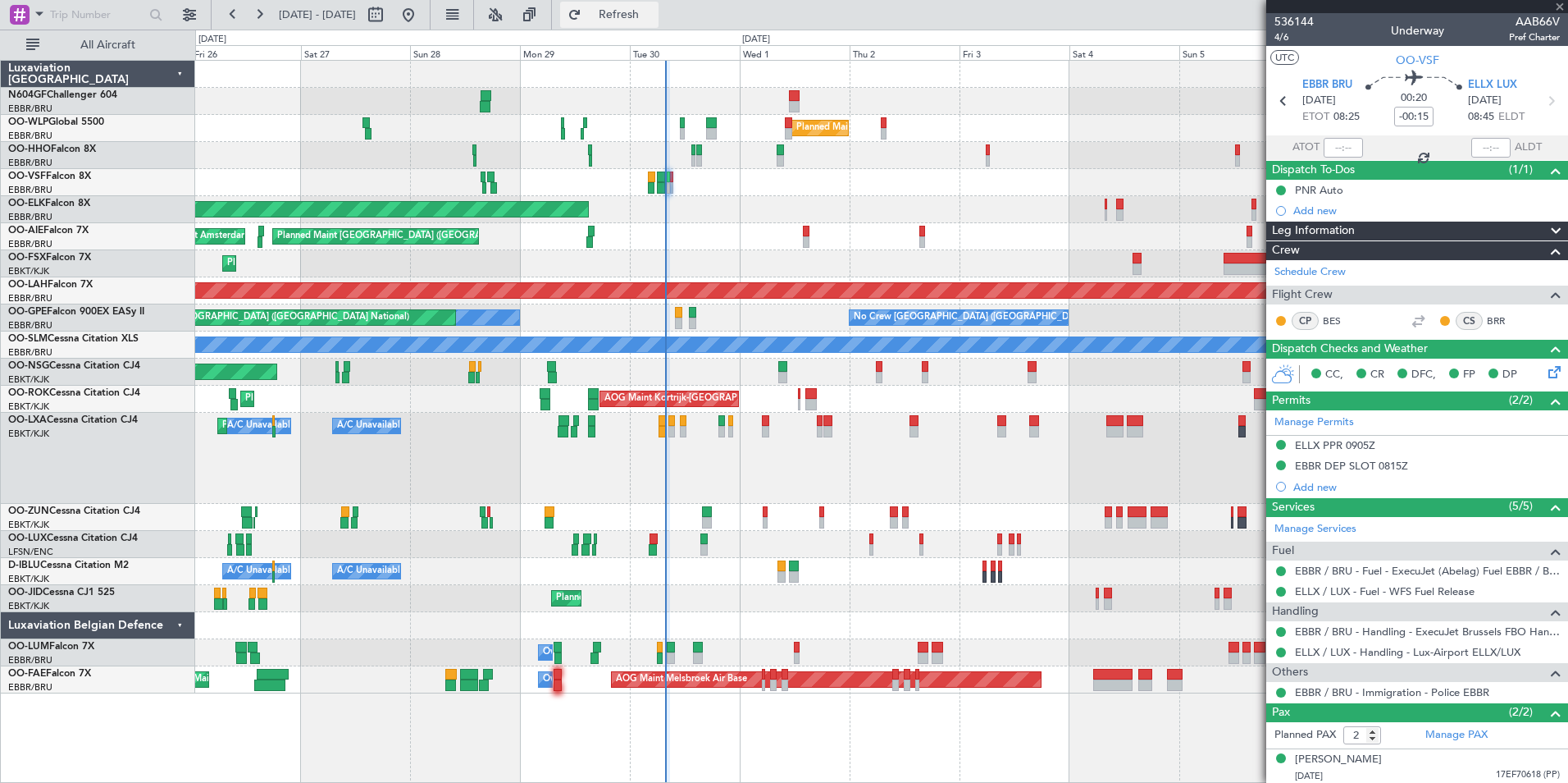
click at [654, 16] on span "Refresh" at bounding box center [619, 15] width 69 height 11
type input "7"
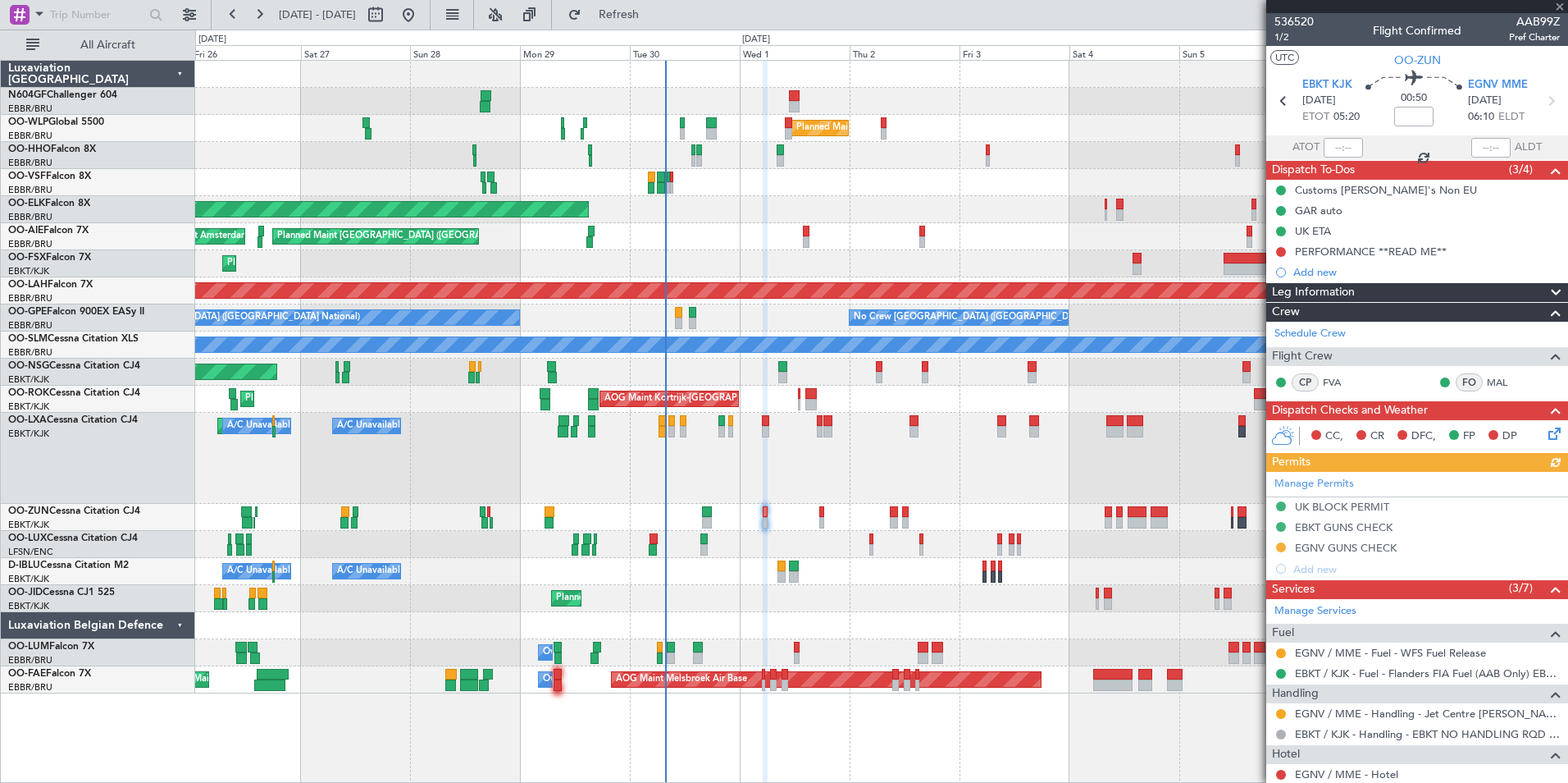
type input "-00:15"
type input "2"
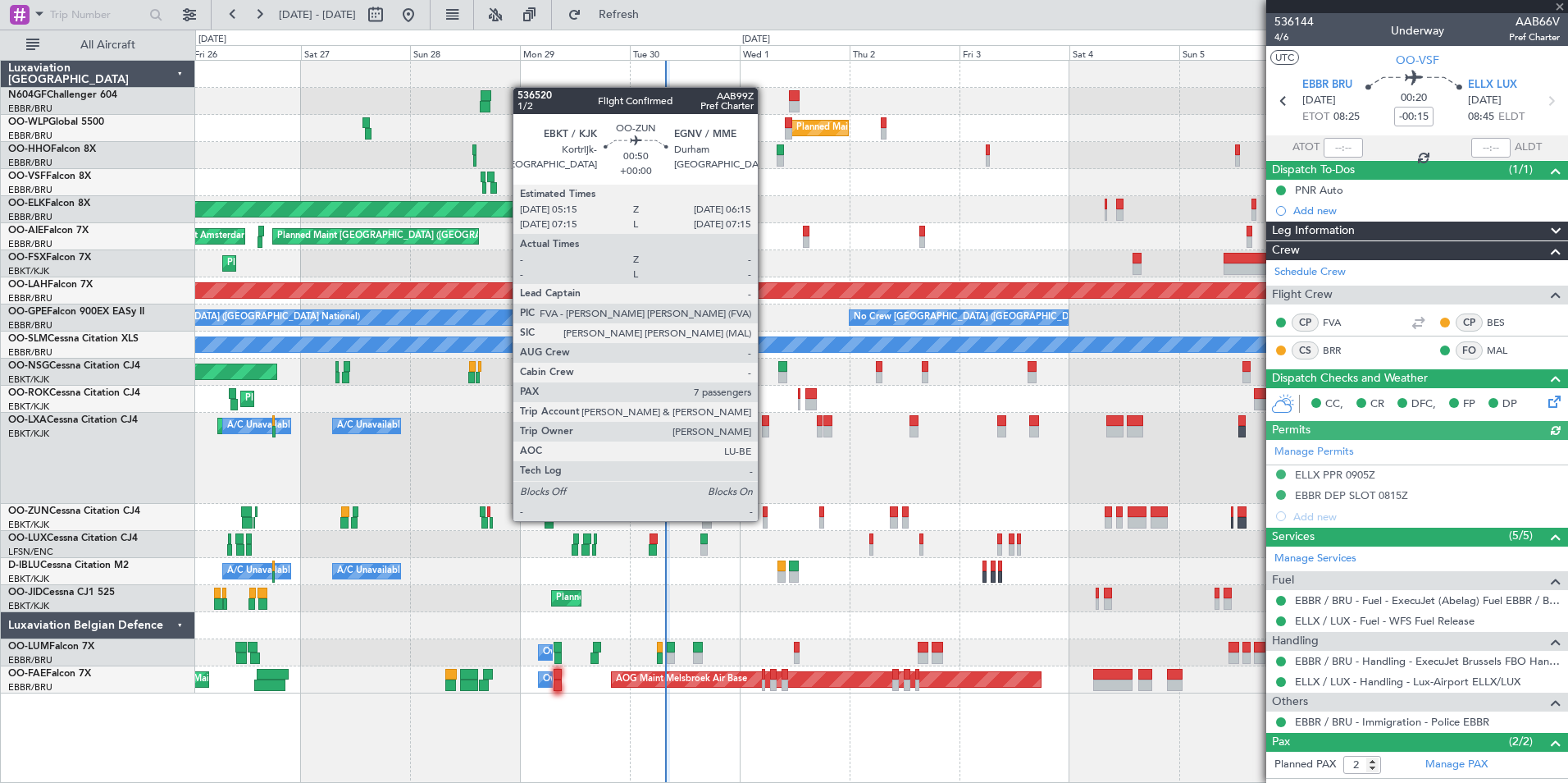
click at [766, 519] on div at bounding box center [766, 522] width 5 height 11
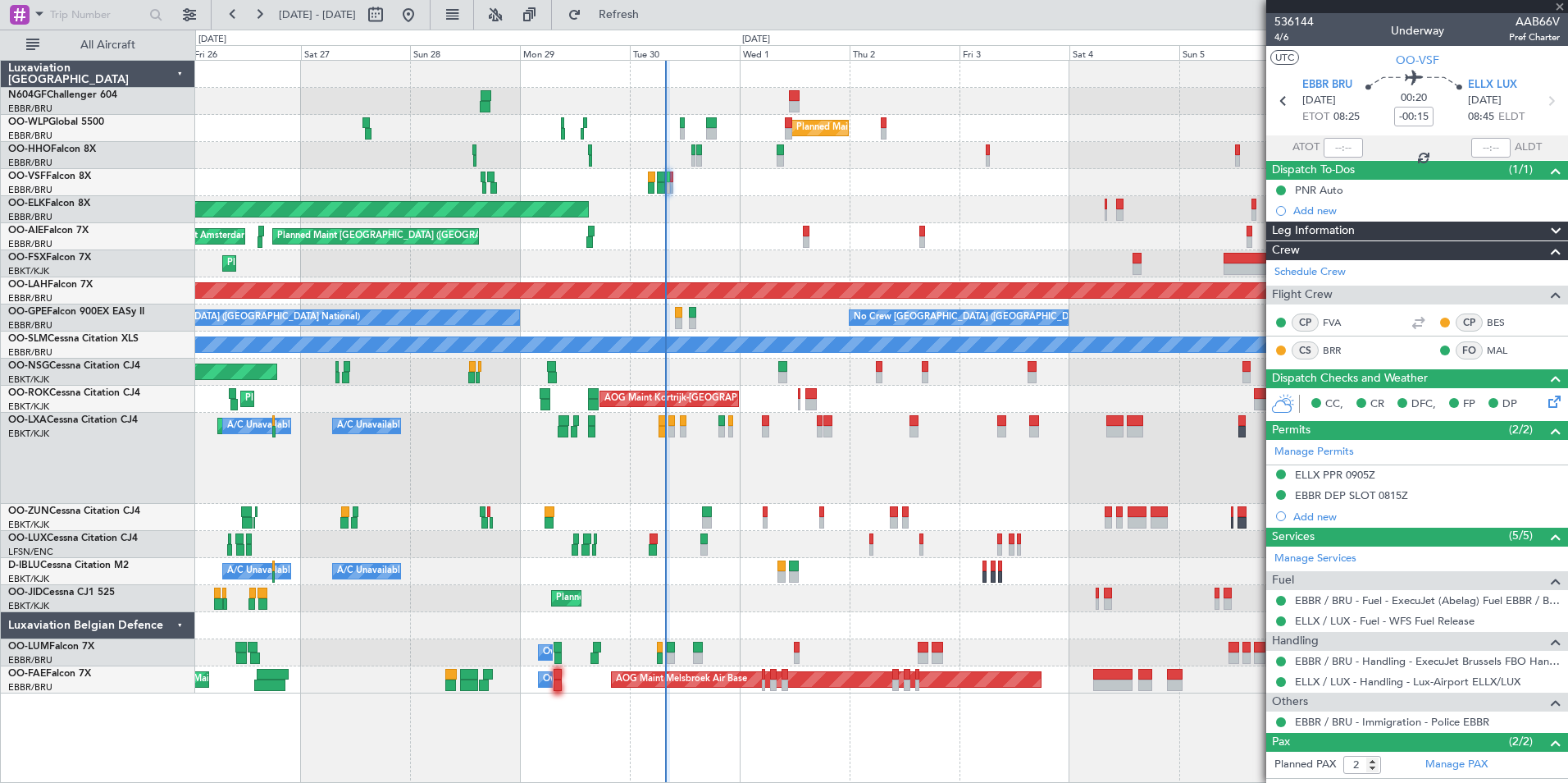
type input "7"
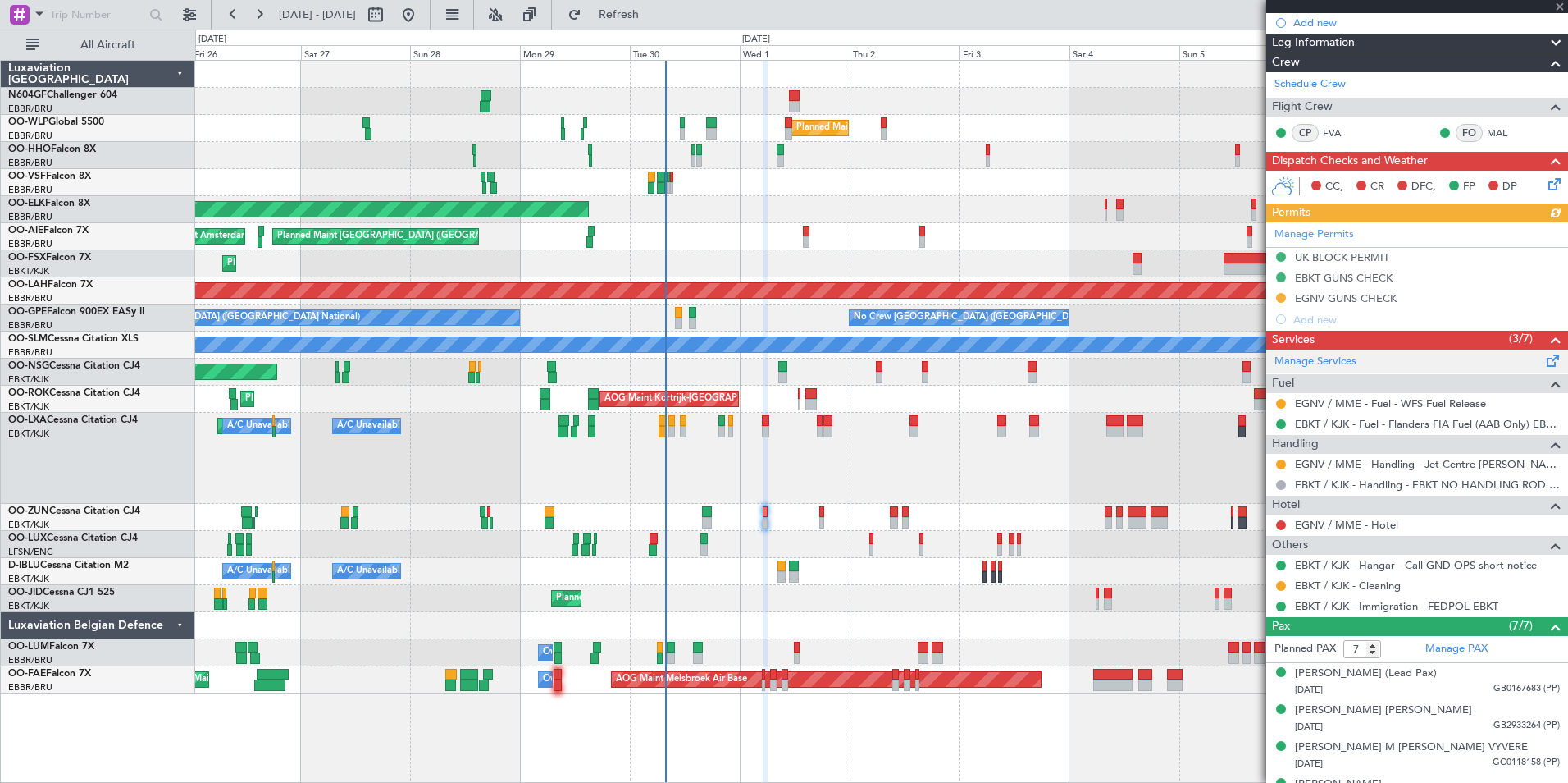
scroll to position [256, 0]
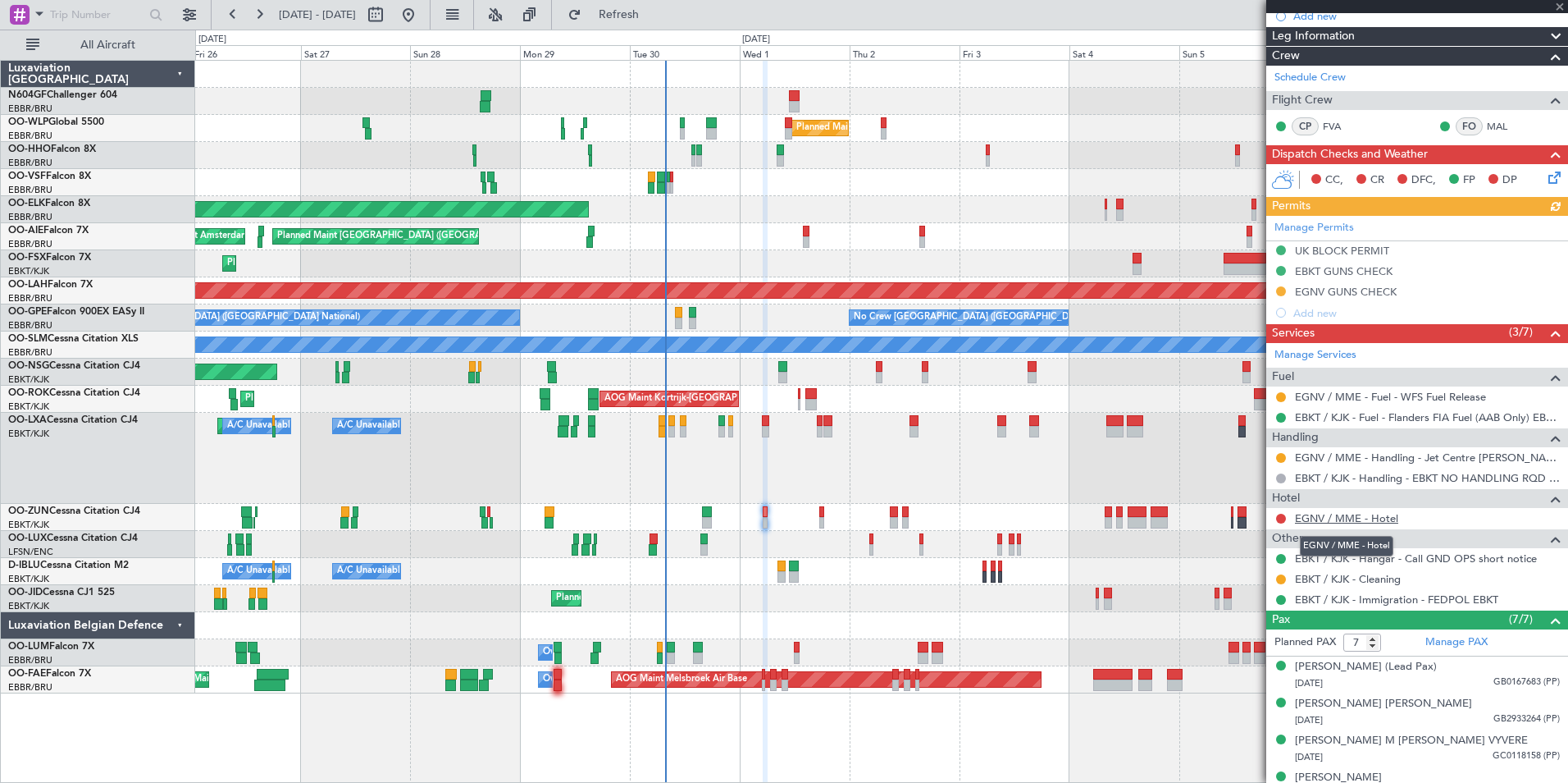
click at [1351, 522] on link "EGNV / MME - Hotel" at bounding box center [1346, 518] width 103 height 14
click at [654, 15] on span "Refresh" at bounding box center [619, 15] width 69 height 11
click at [1278, 519] on button at bounding box center [1280, 518] width 9 height 9
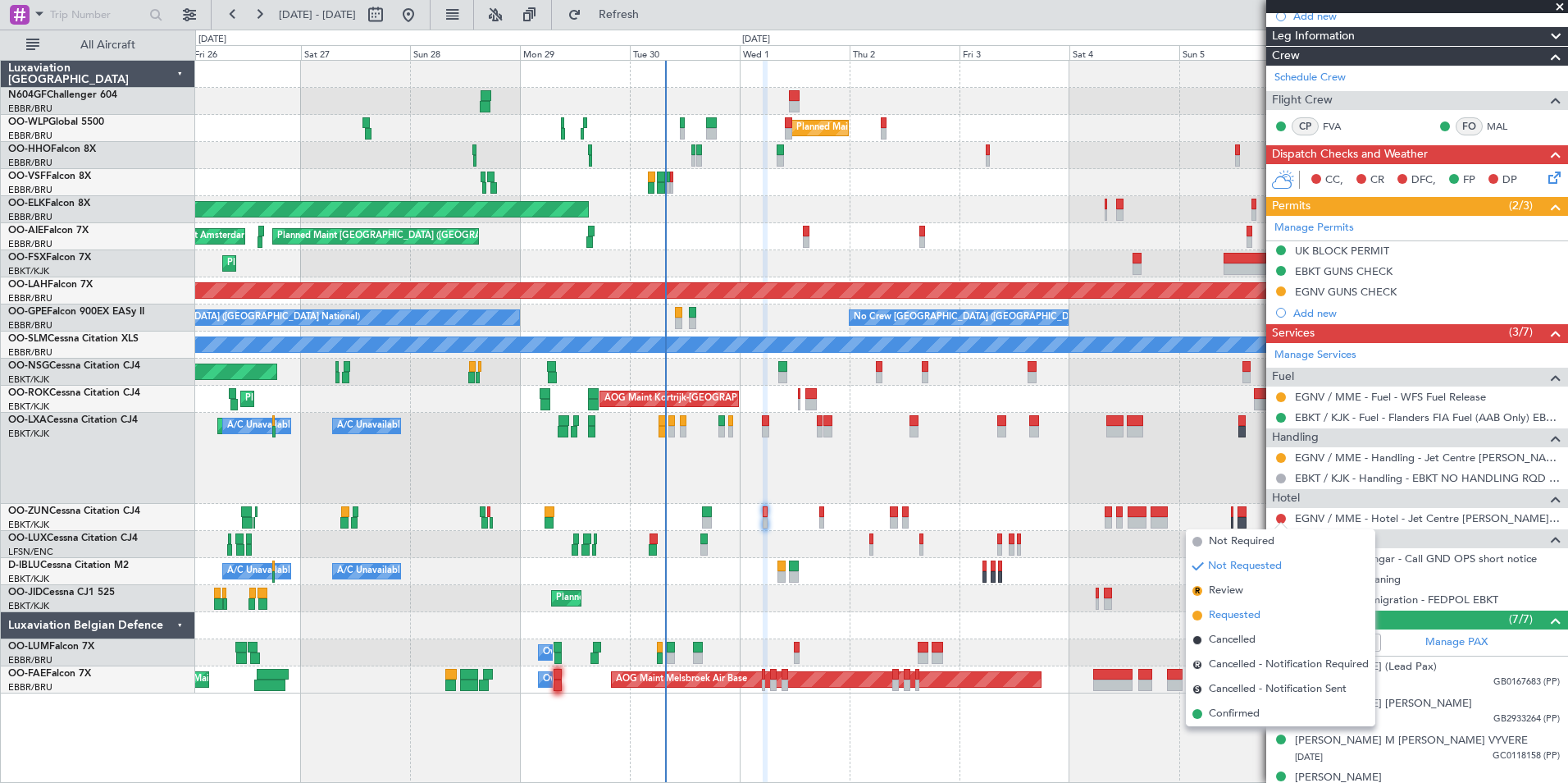
click at [1263, 611] on li "Requested" at bounding box center [1280, 615] width 190 height 25
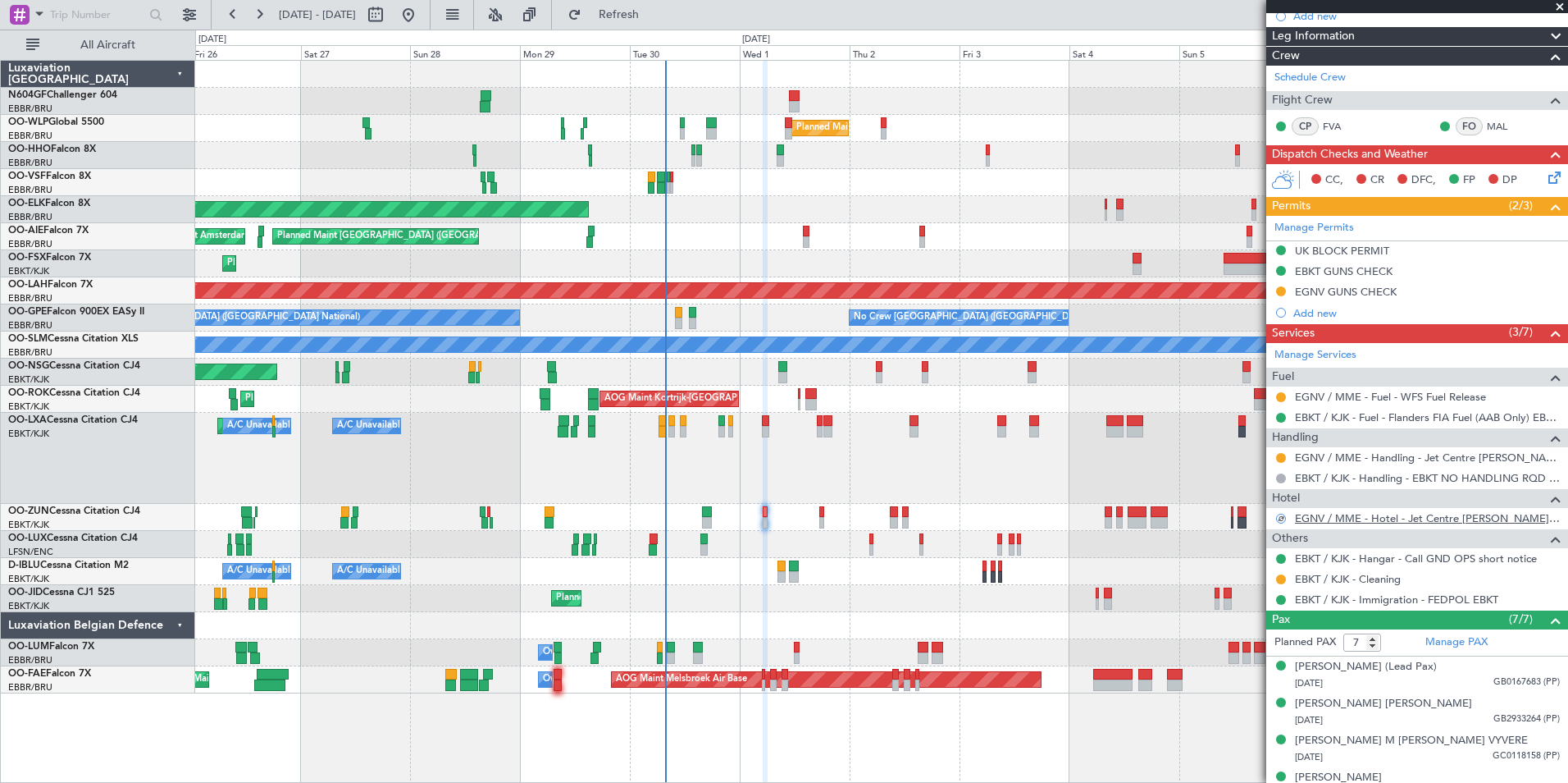
click at [1418, 517] on link "EGNV / MME - Hotel - Jet Centre Willis Aviation EGNV / MME" at bounding box center [1427, 518] width 265 height 14
click at [659, 26] on button "Refresh" at bounding box center [609, 15] width 99 height 27
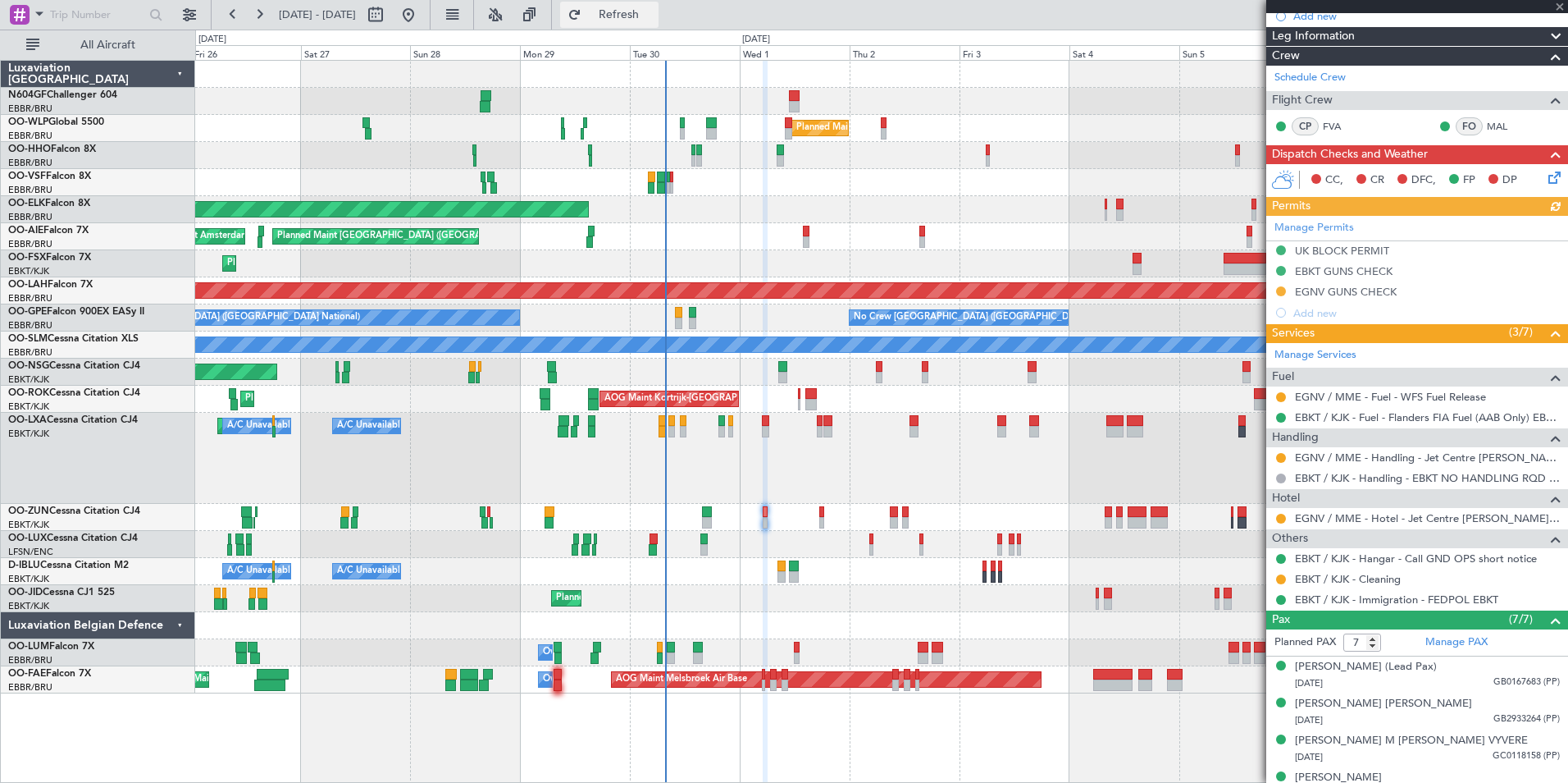
click at [654, 9] on span "Refresh" at bounding box center [619, 15] width 69 height 11
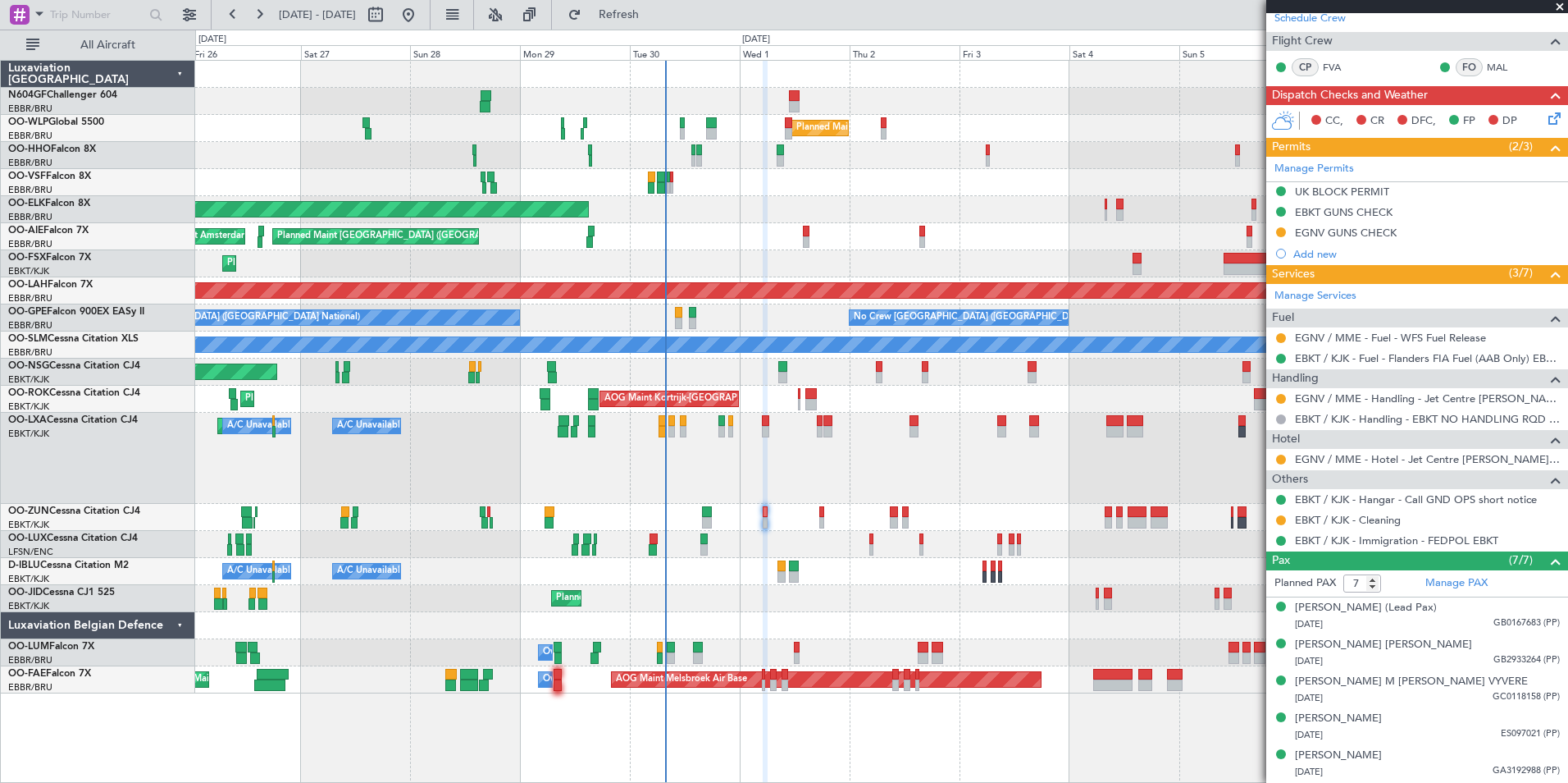
scroll to position [0, 0]
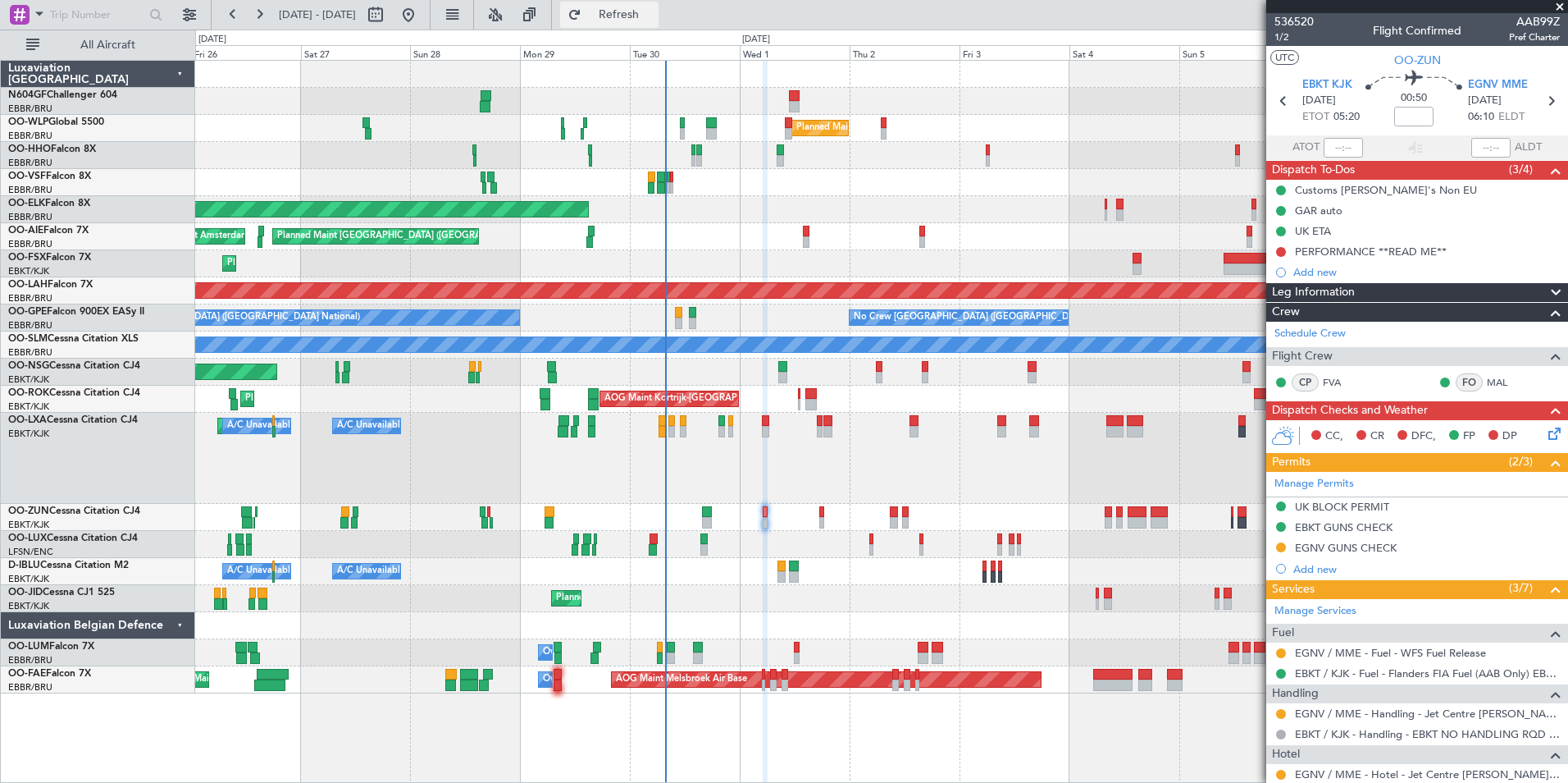
click at [659, 23] on button "Refresh" at bounding box center [609, 15] width 99 height 27
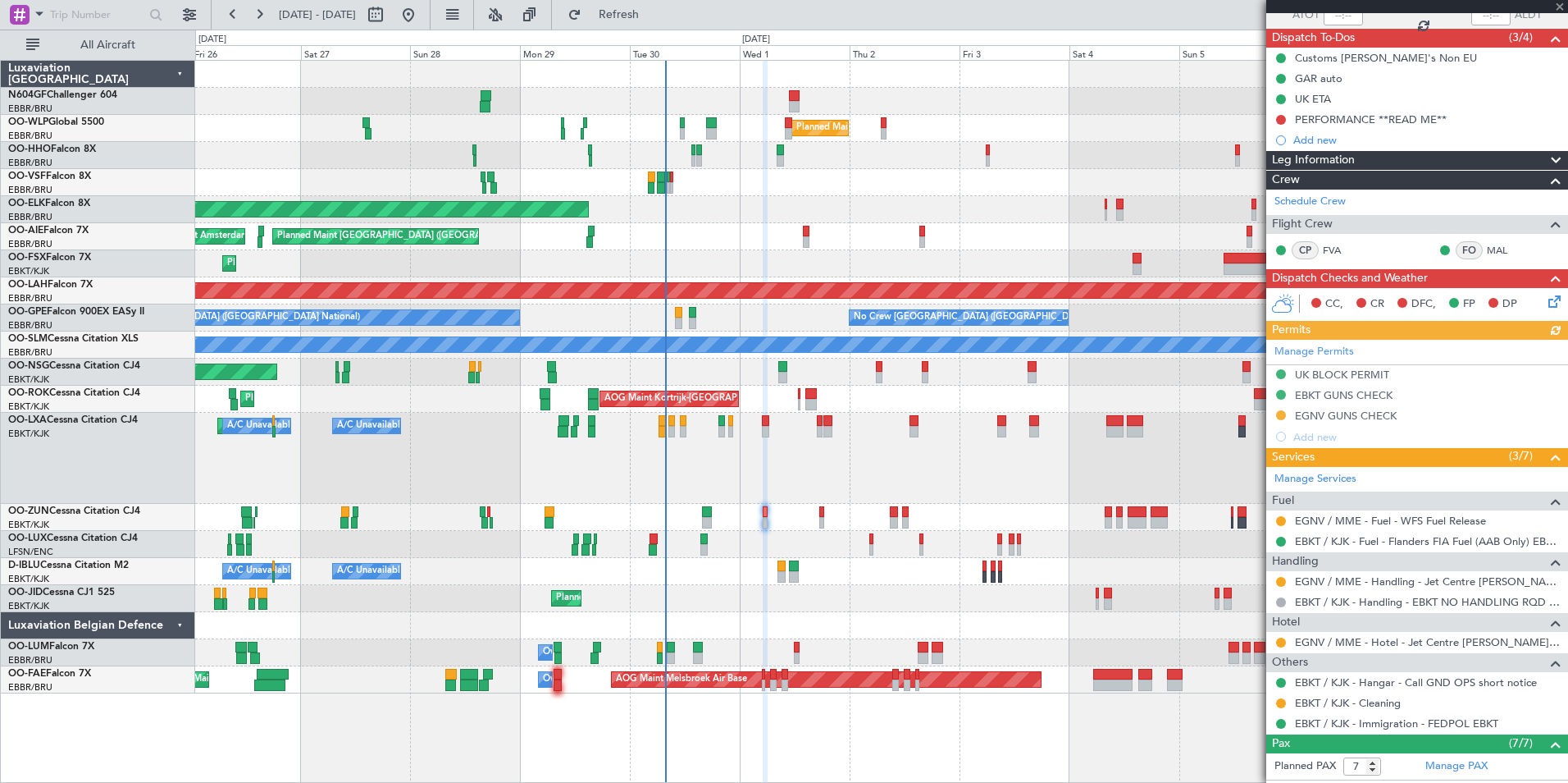
scroll to position [134, 0]
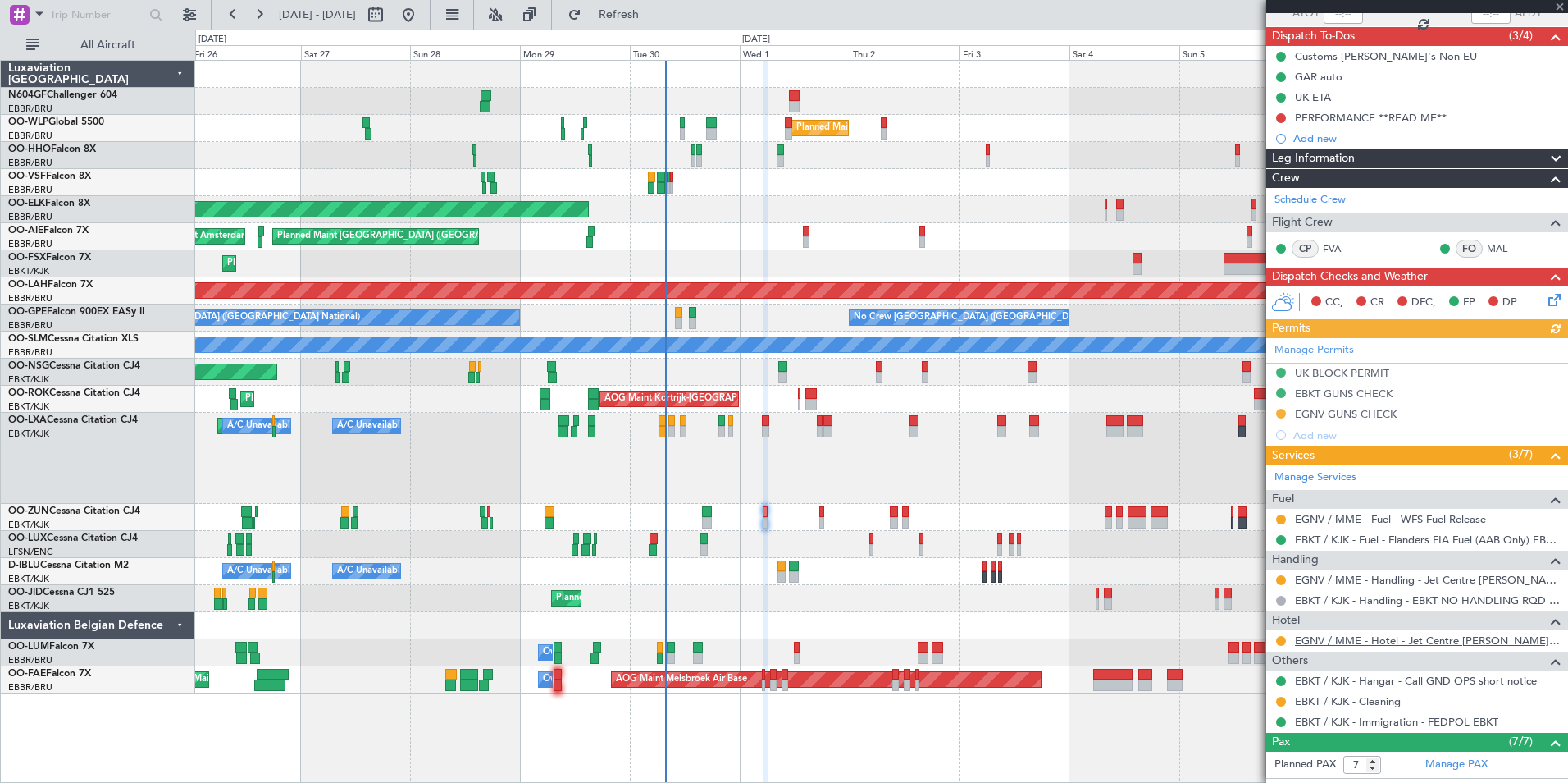
click at [1368, 640] on link "EGNV / MME - Hotel - Jet Centre Willis Aviation EGNV / MME" at bounding box center [1427, 640] width 265 height 14
click at [664, 31] on div "0 0 Fri 26 Sat 27 Sun 28 Mon 29 Tue 30 Oct 2025 Wed 1 Thu 2 Fri 3 Sep 2025 Sat …" at bounding box center [882, 45] width 1371 height 29
click at [654, 14] on span "Refresh" at bounding box center [619, 15] width 69 height 11
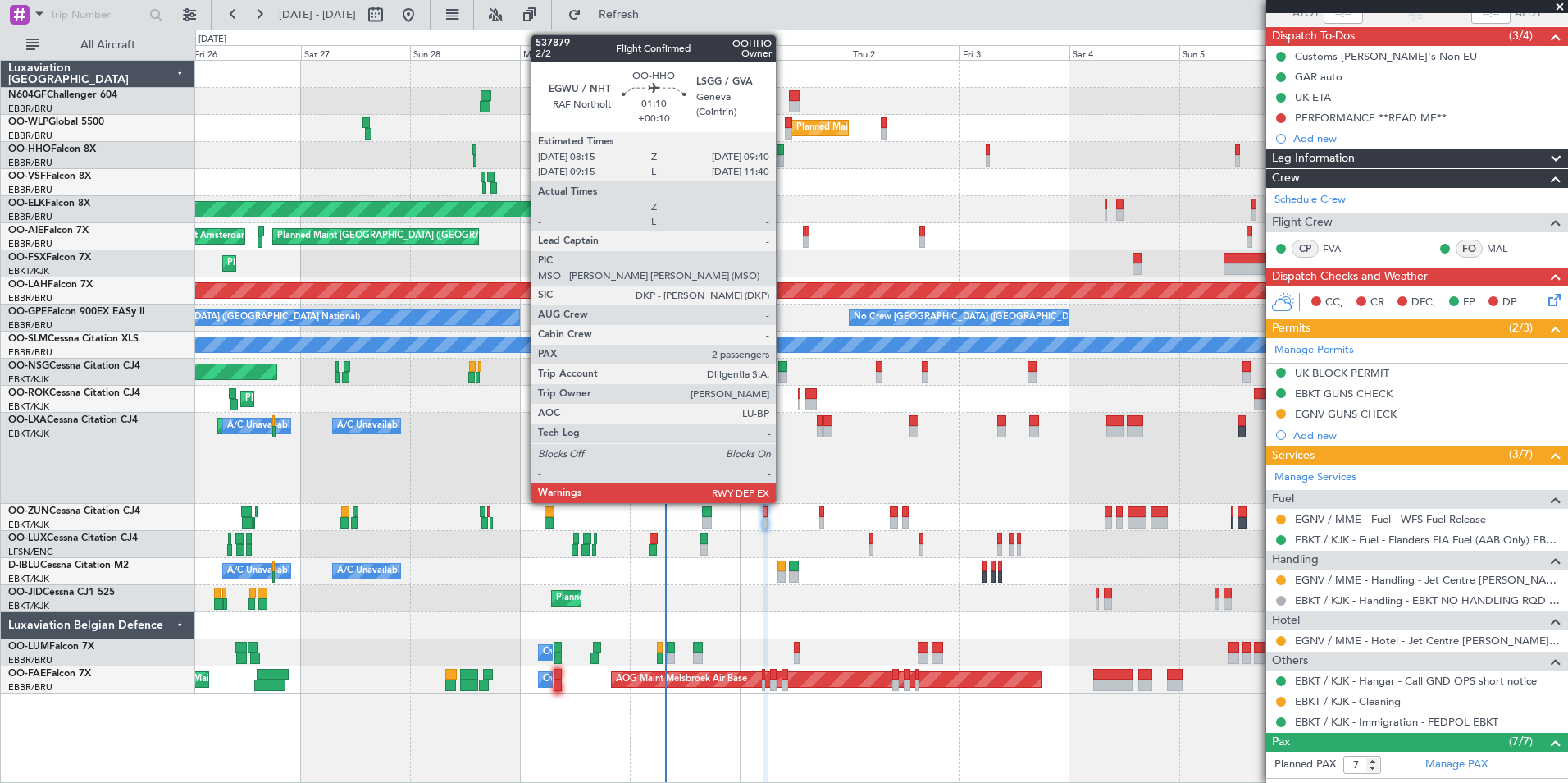
click at [784, 160] on div at bounding box center [780, 160] width 7 height 11
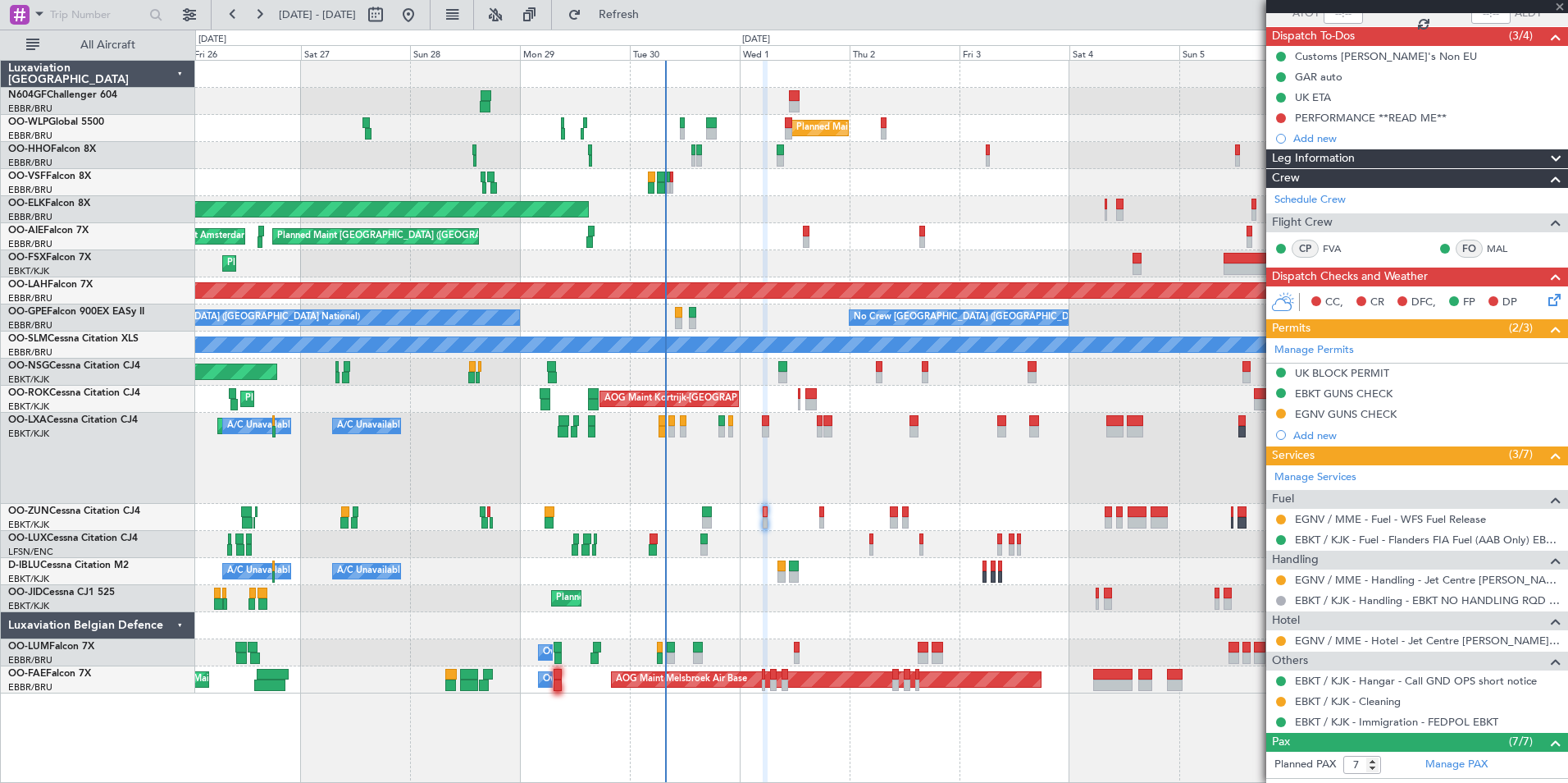
type input "+00:10"
type input "2"
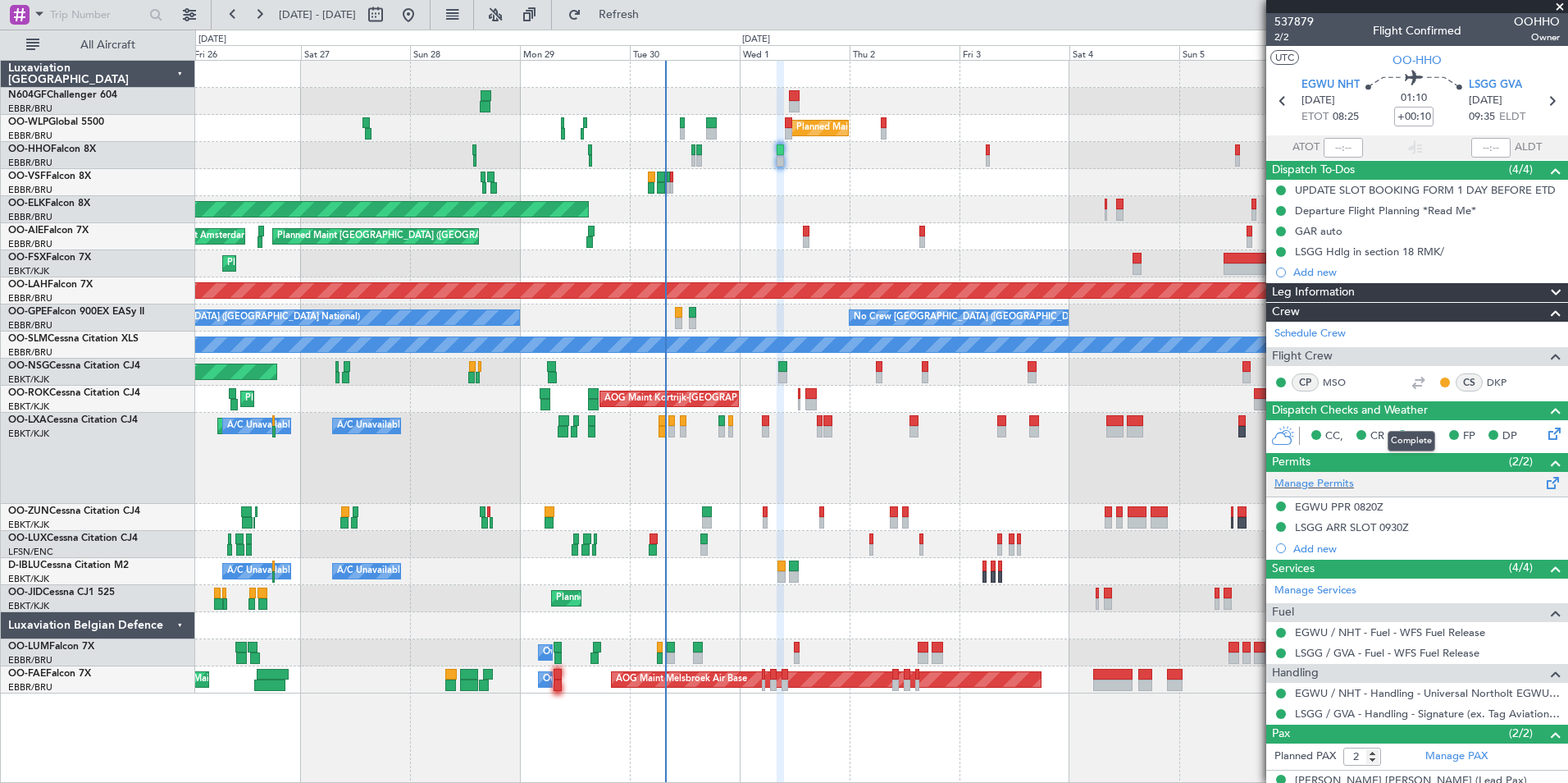
scroll to position [9, 0]
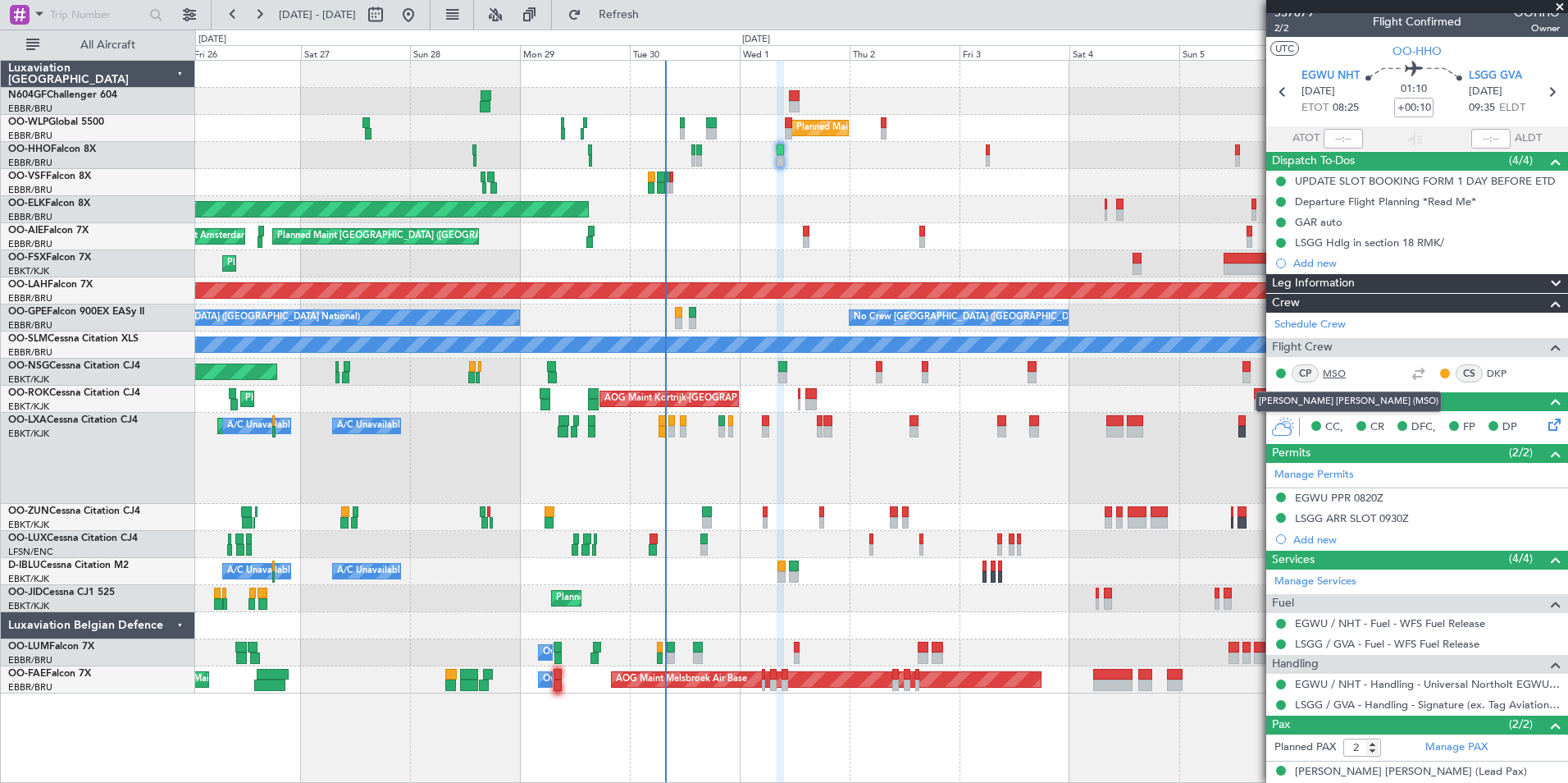
click at [1347, 370] on link "MSO" at bounding box center [1341, 373] width 37 height 15
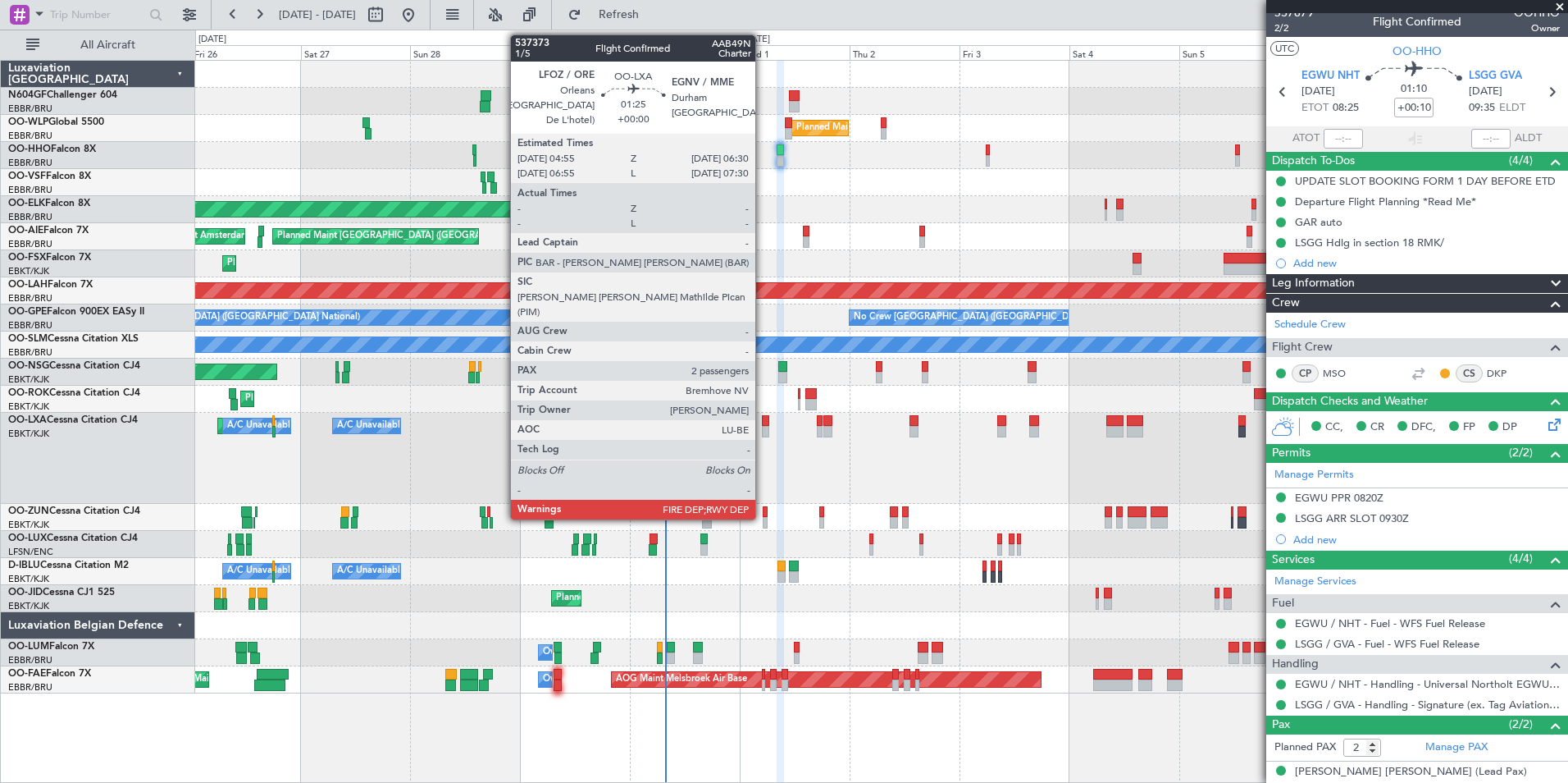
click at [763, 432] on div at bounding box center [766, 431] width 8 height 11
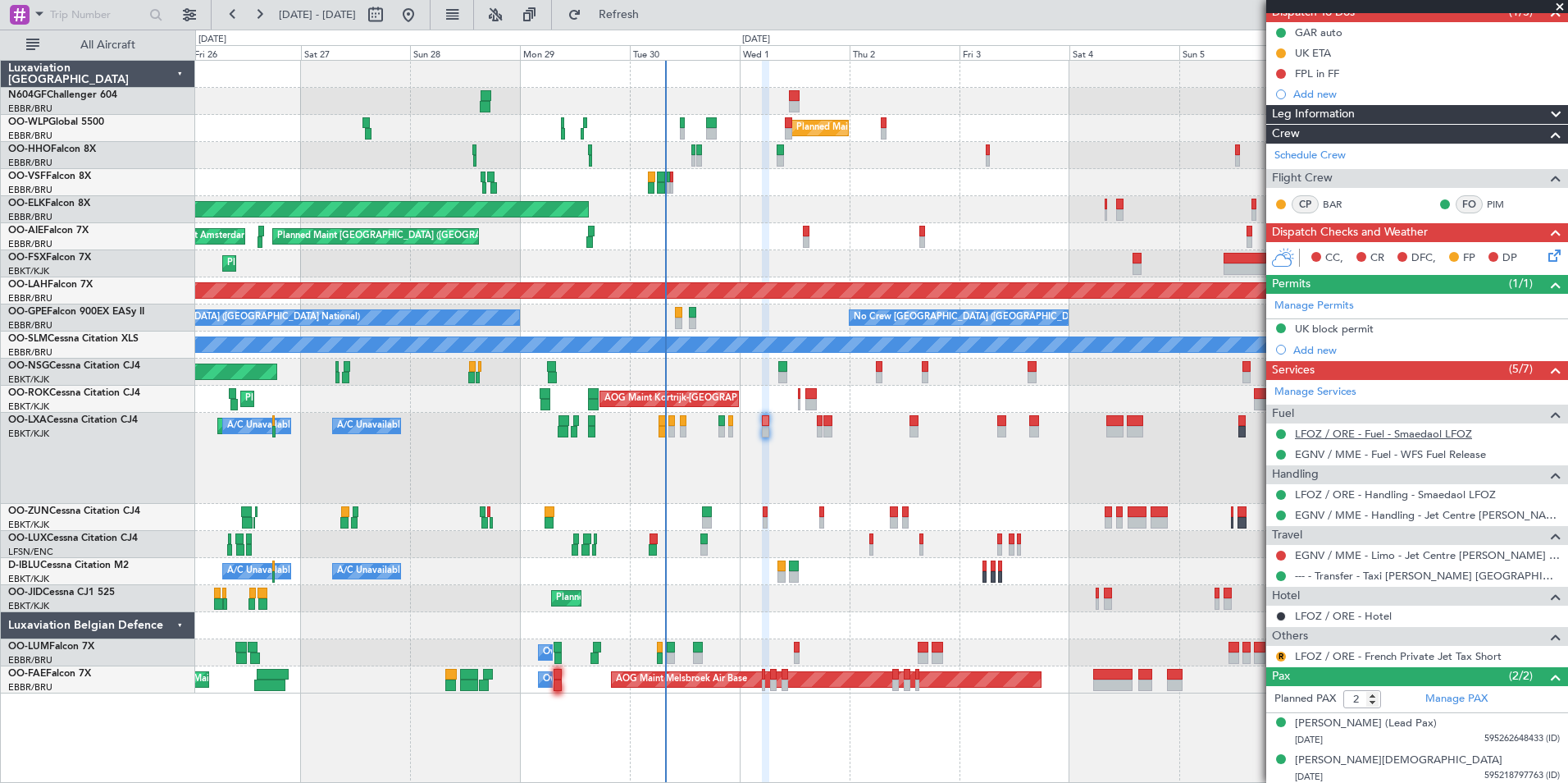
scroll to position [0, 0]
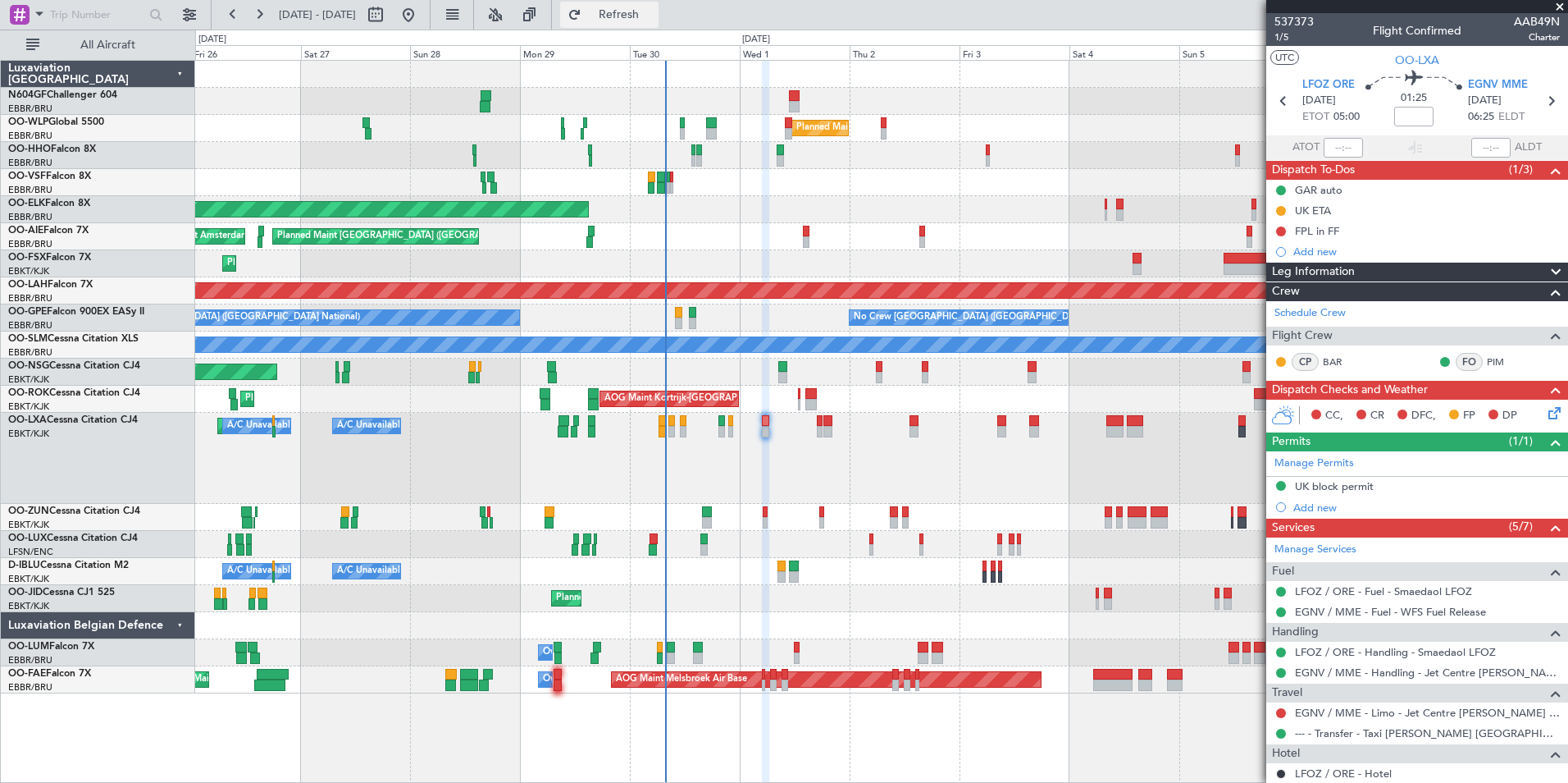
click at [650, 9] on button "Refresh" at bounding box center [609, 15] width 99 height 27
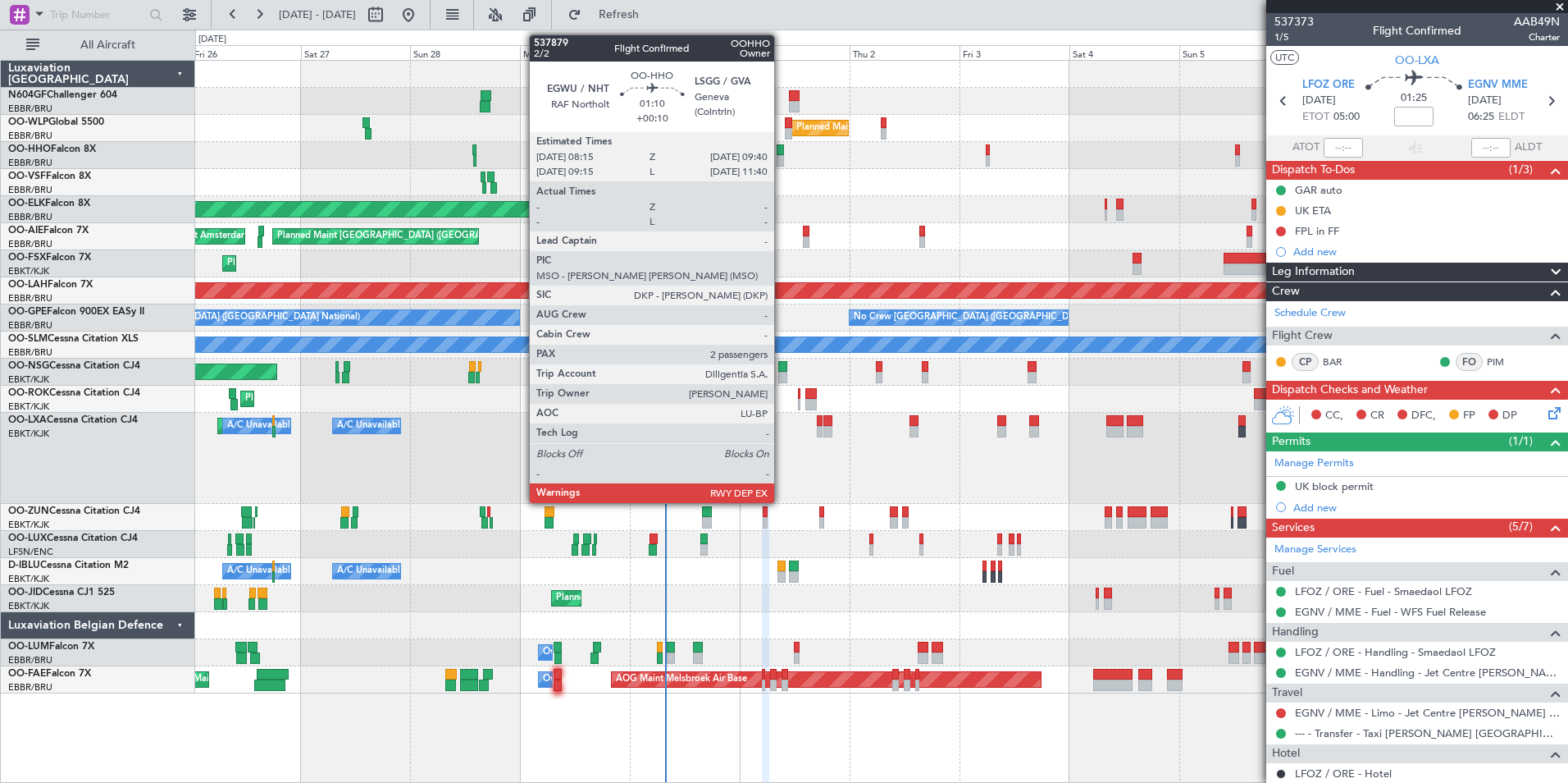
click at [782, 161] on div at bounding box center [780, 160] width 7 height 11
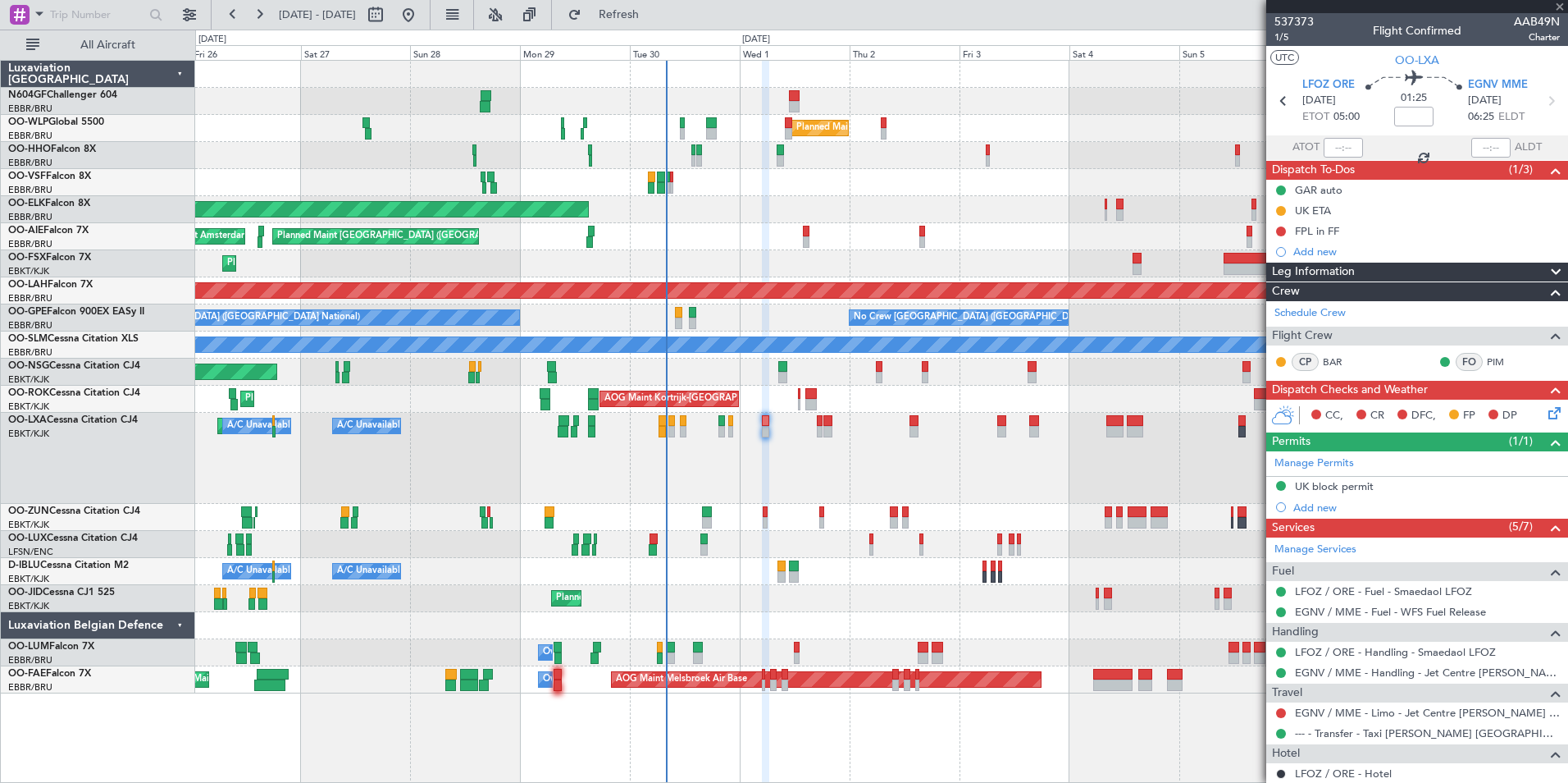
type input "+00:10"
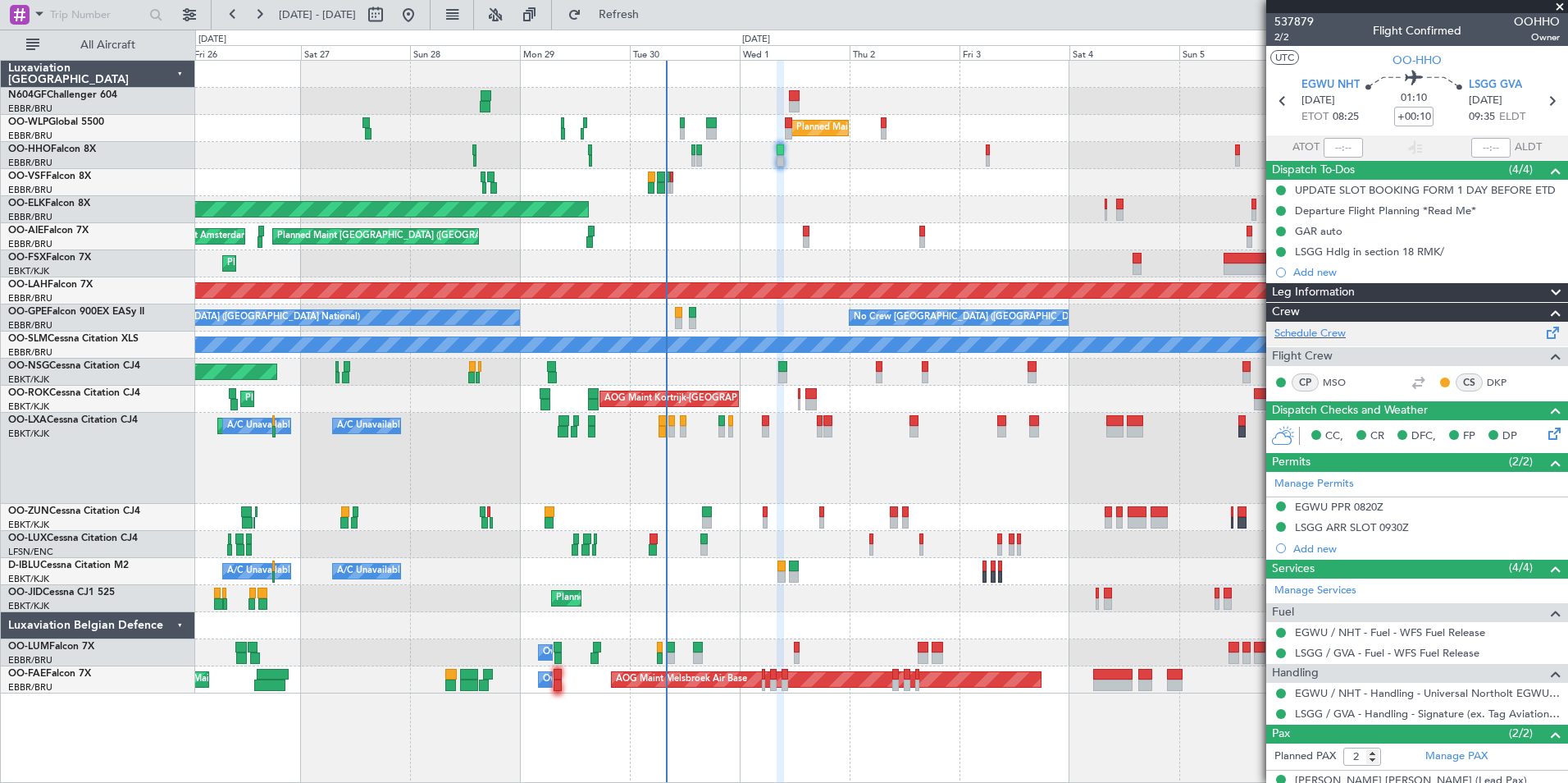
scroll to position [1, 0]
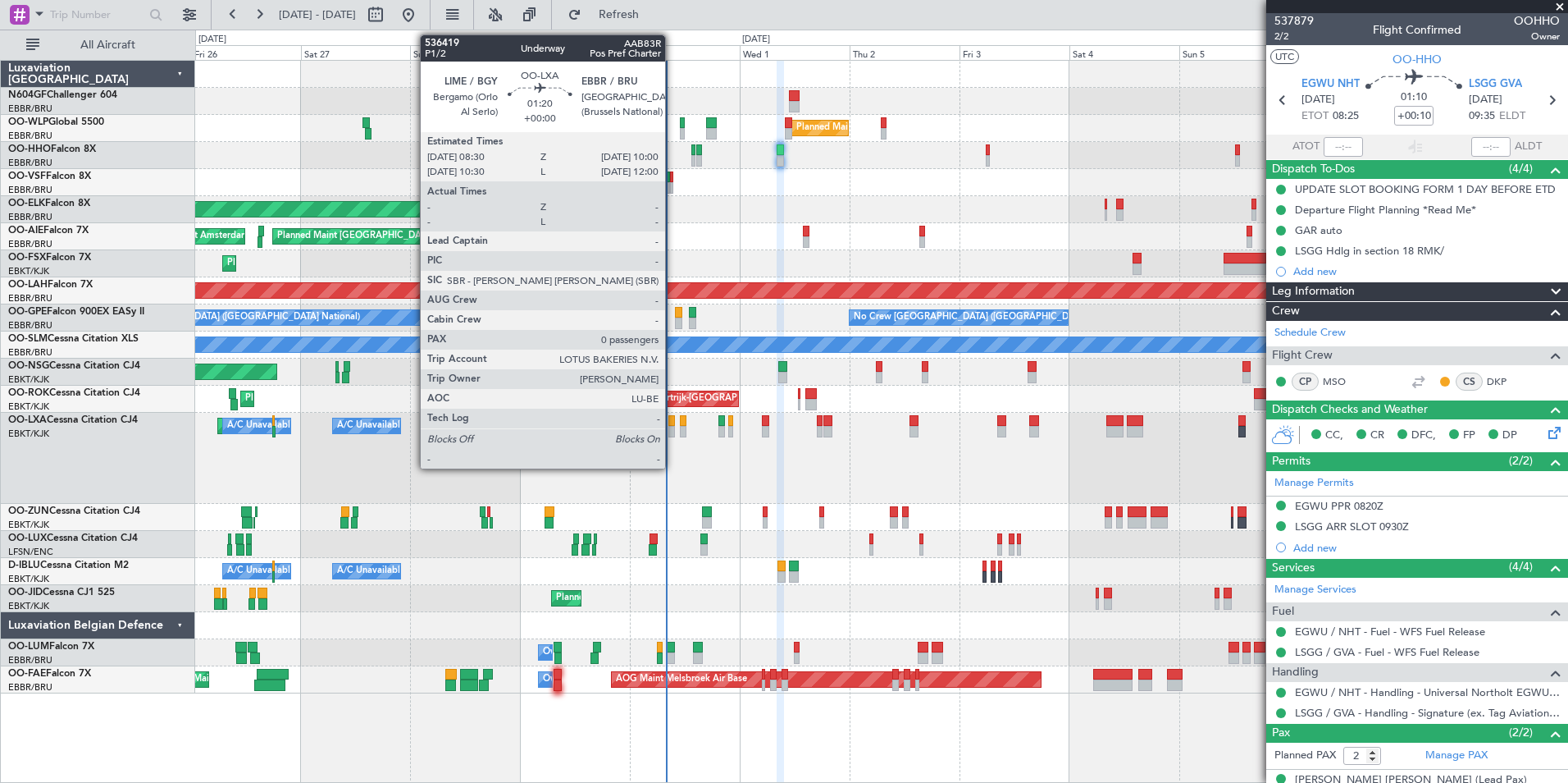
click at [673, 425] on div at bounding box center [672, 431] width 8 height 11
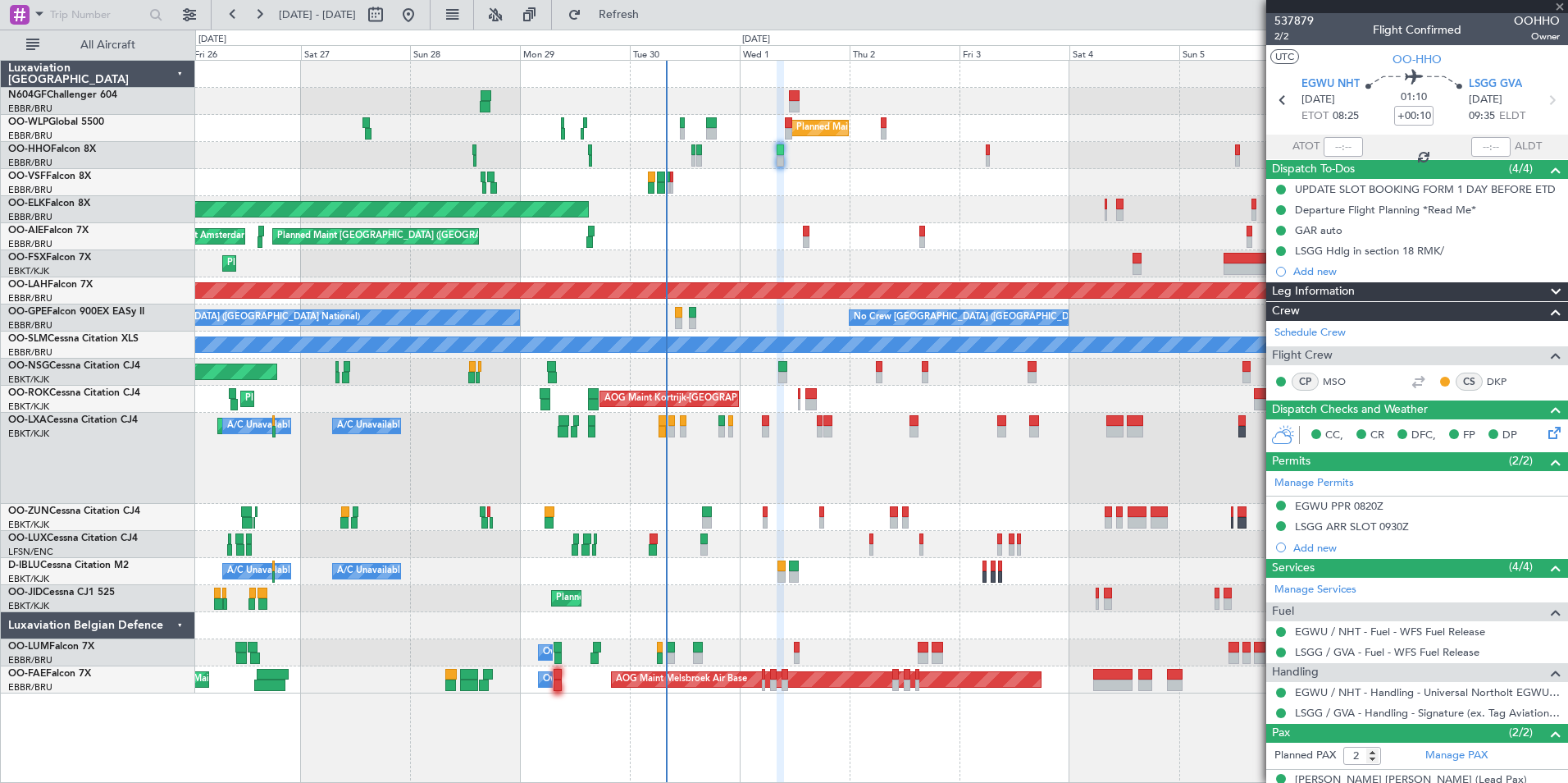
type input "0"
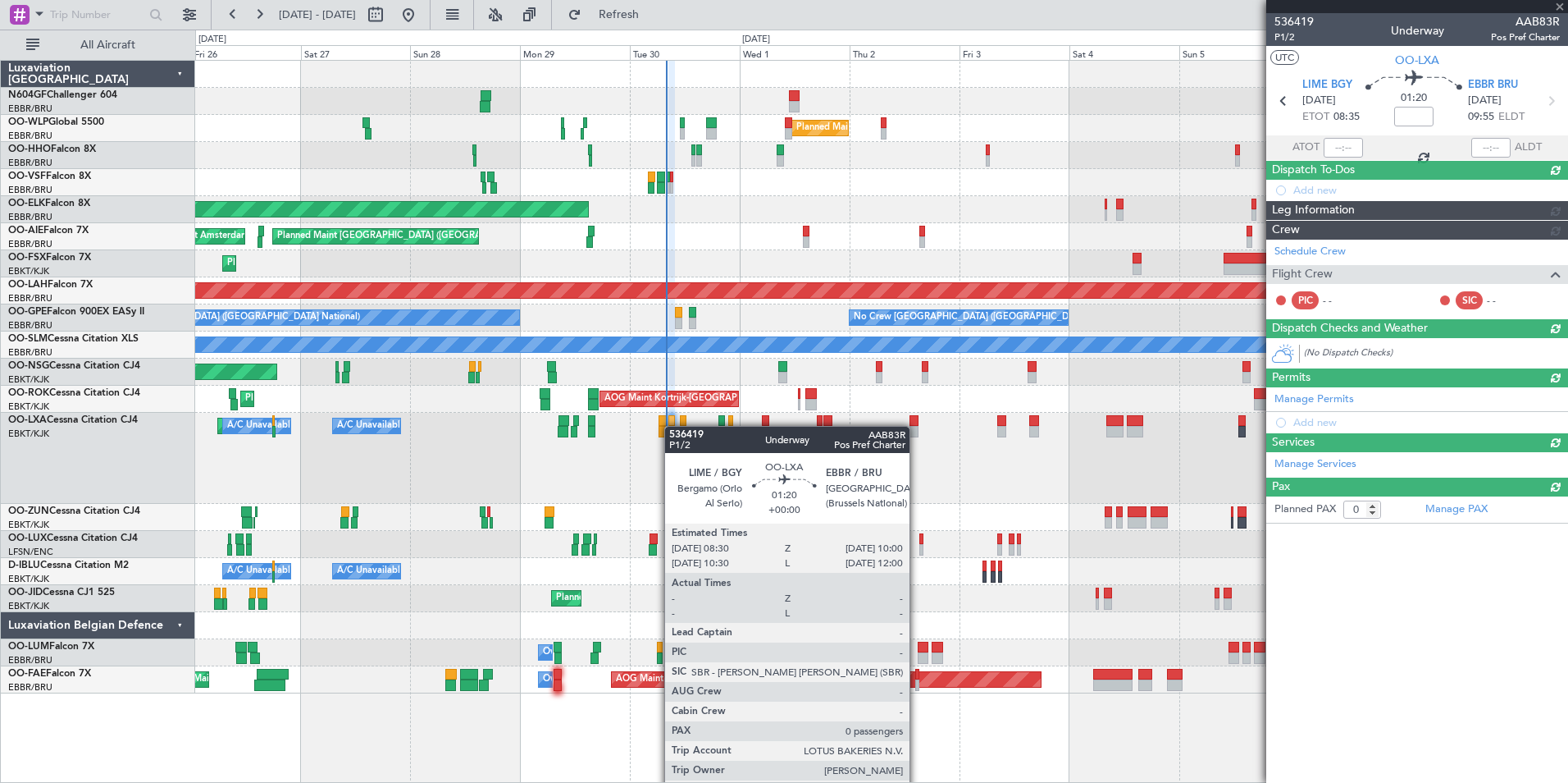
scroll to position [0, 0]
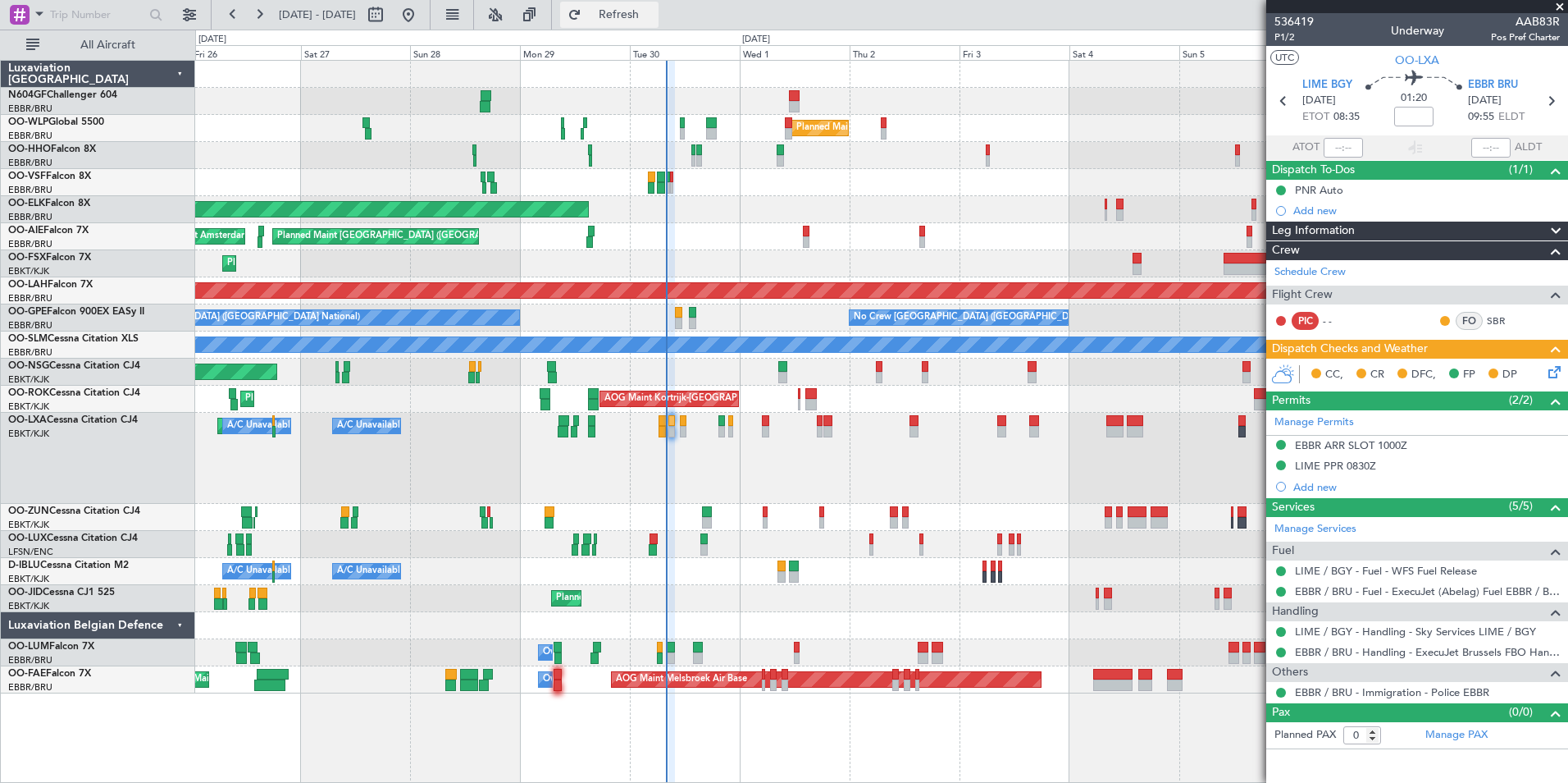
click at [654, 9] on span "Refresh" at bounding box center [619, 15] width 69 height 11
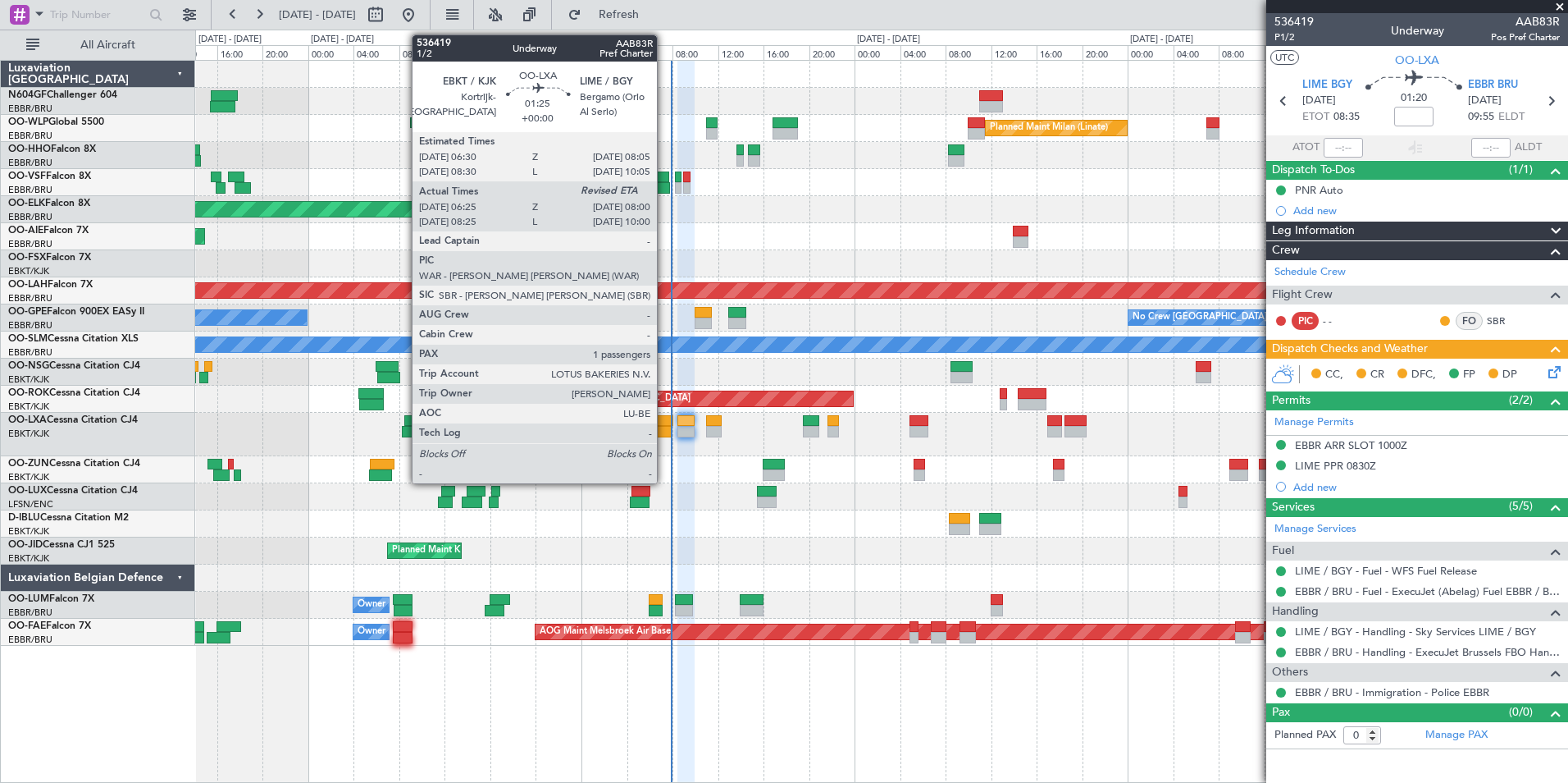
click at [664, 436] on div at bounding box center [662, 431] width 18 height 11
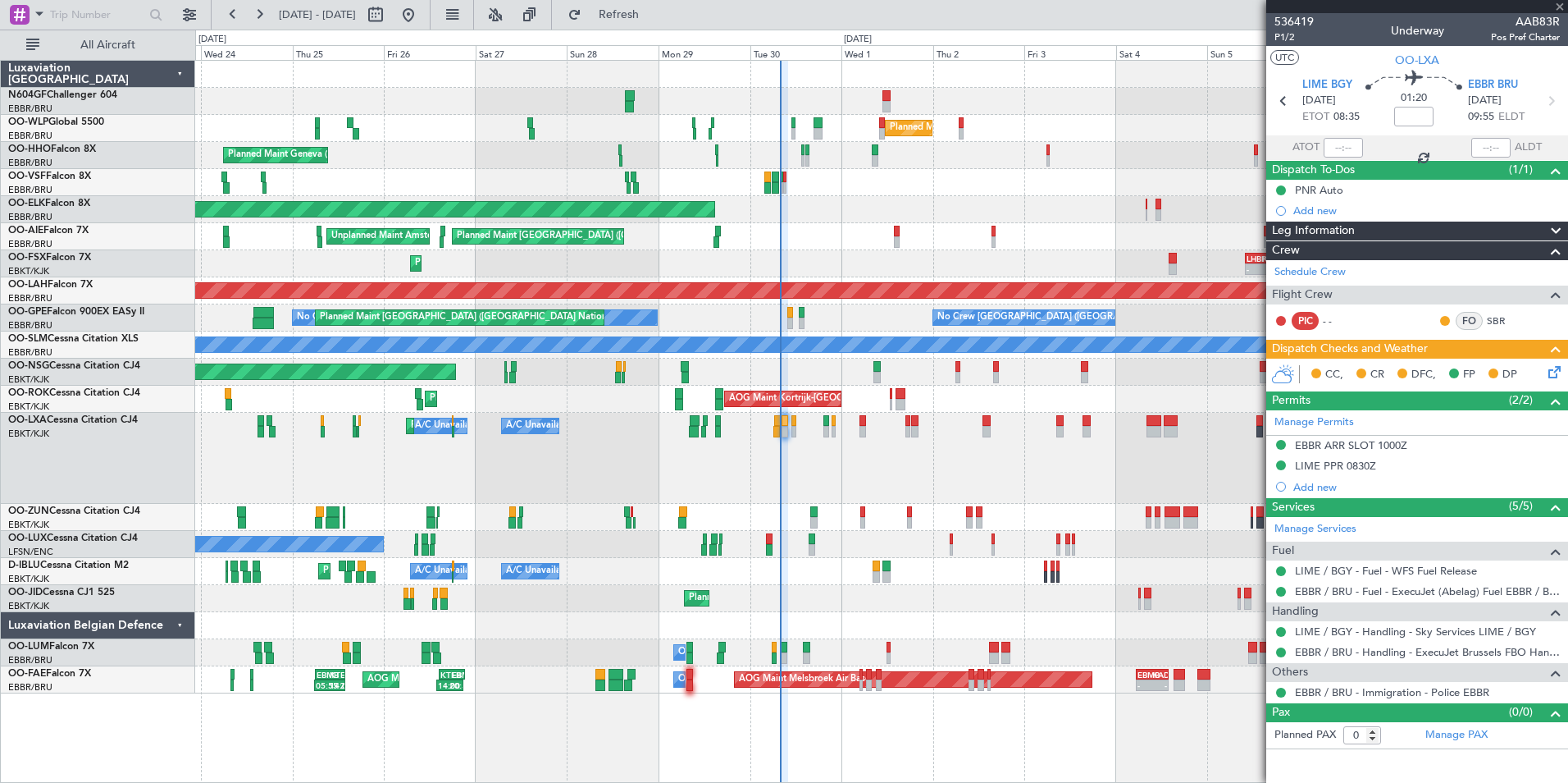
type input "06:30"
type input "1"
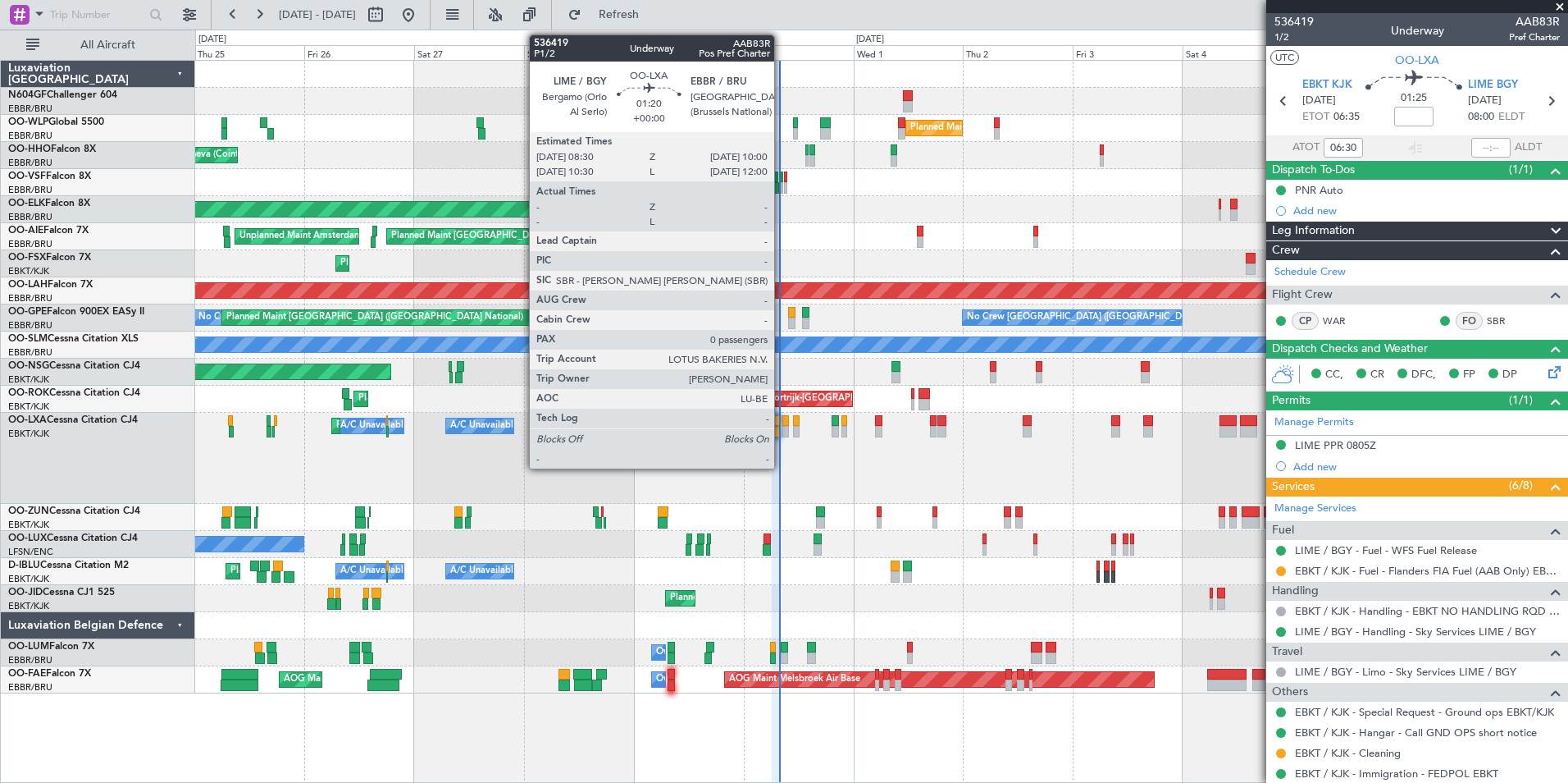
click at [782, 429] on div at bounding box center [785, 431] width 8 height 11
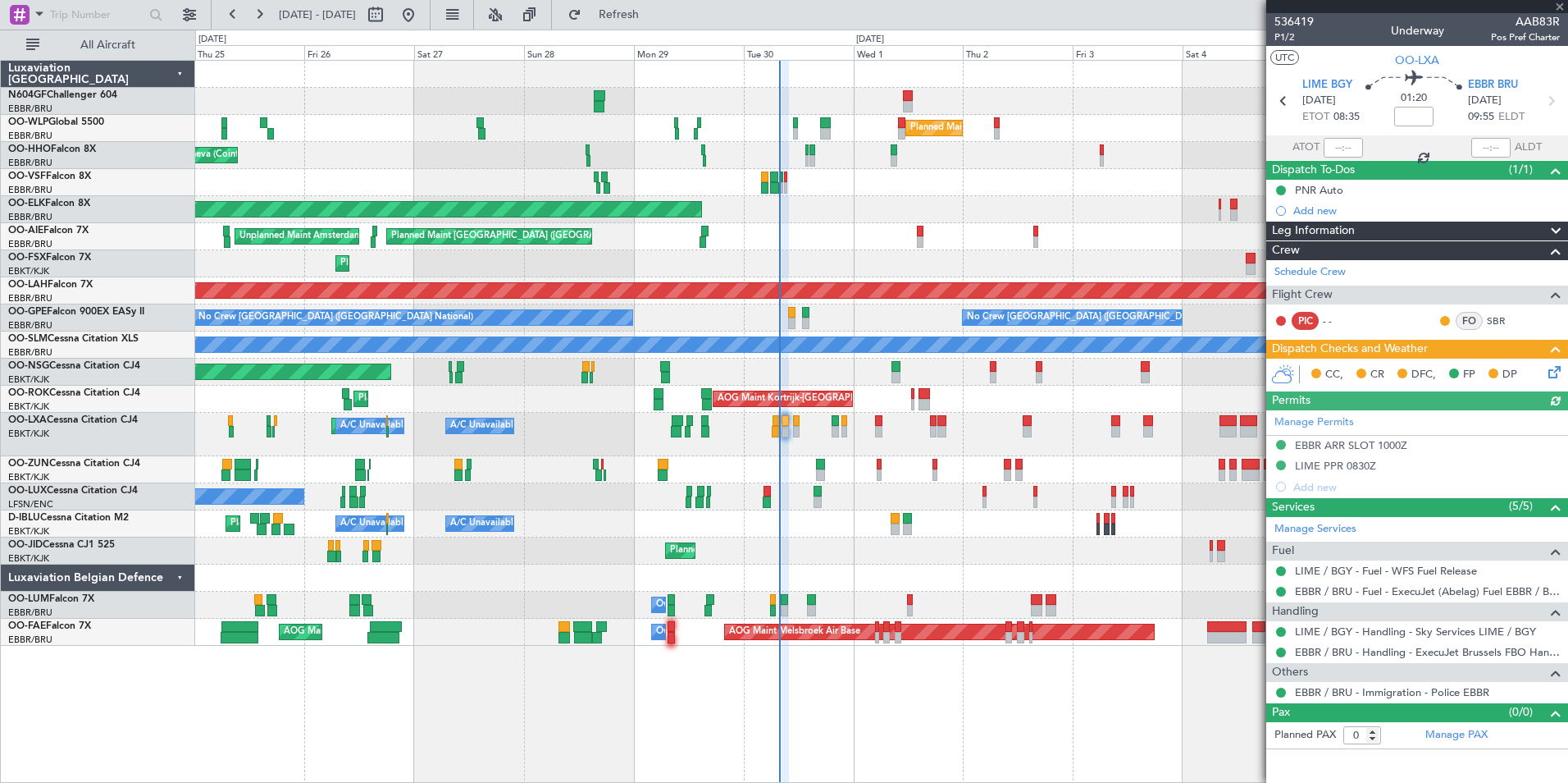
click at [982, 486] on div "No Crew Nancy (Essey)" at bounding box center [881, 497] width 1372 height 28
click at [924, 413] on div "Planned Maint Milan (Linate) Planned Maint Geneva (Cointrin) Planned Maint Kort…" at bounding box center [881, 353] width 1372 height 585
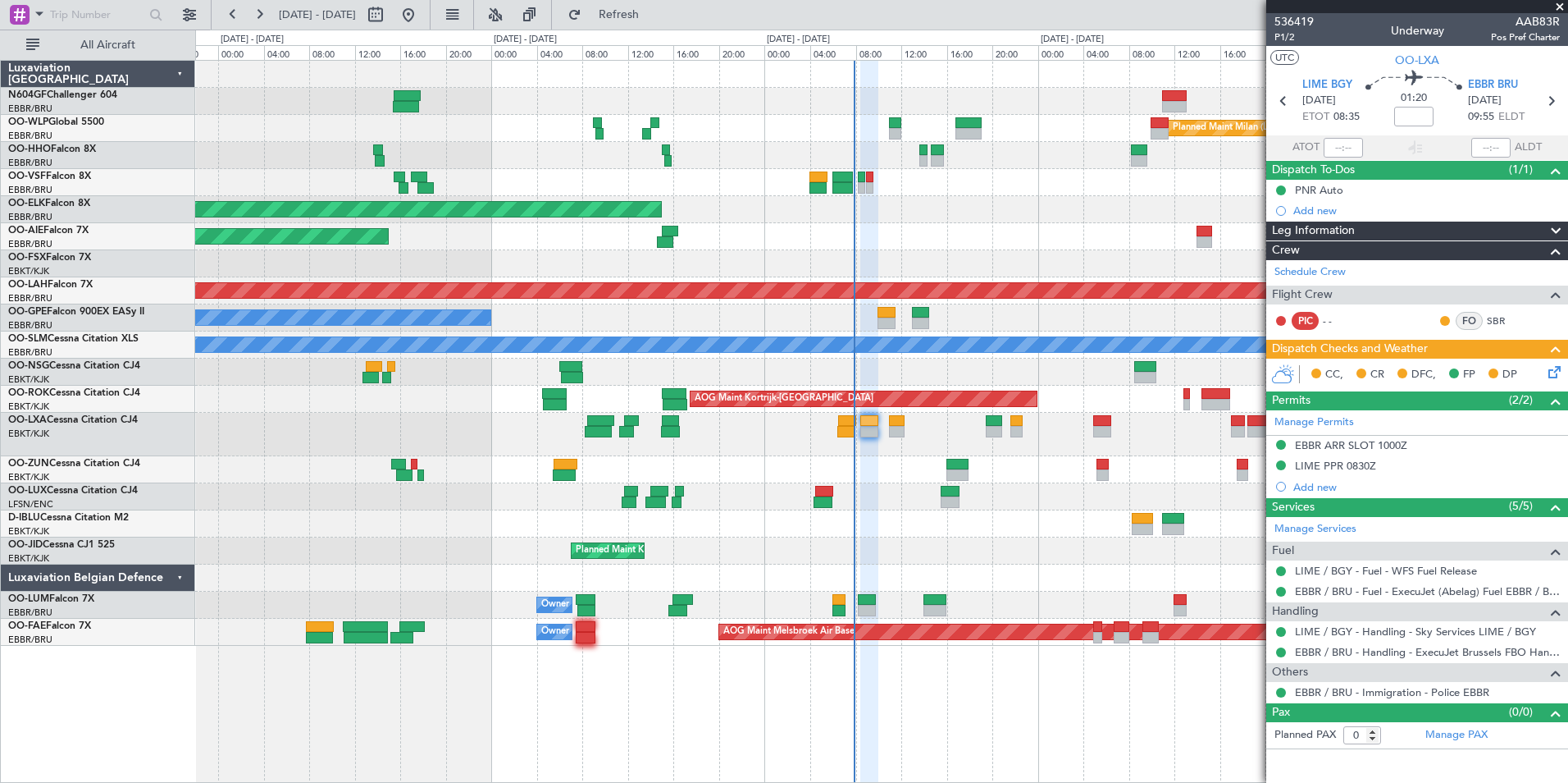
click at [854, 444] on div "A/C Unavailable A/C Unavailable Brussels (Brussels National)" at bounding box center [881, 434] width 1372 height 44
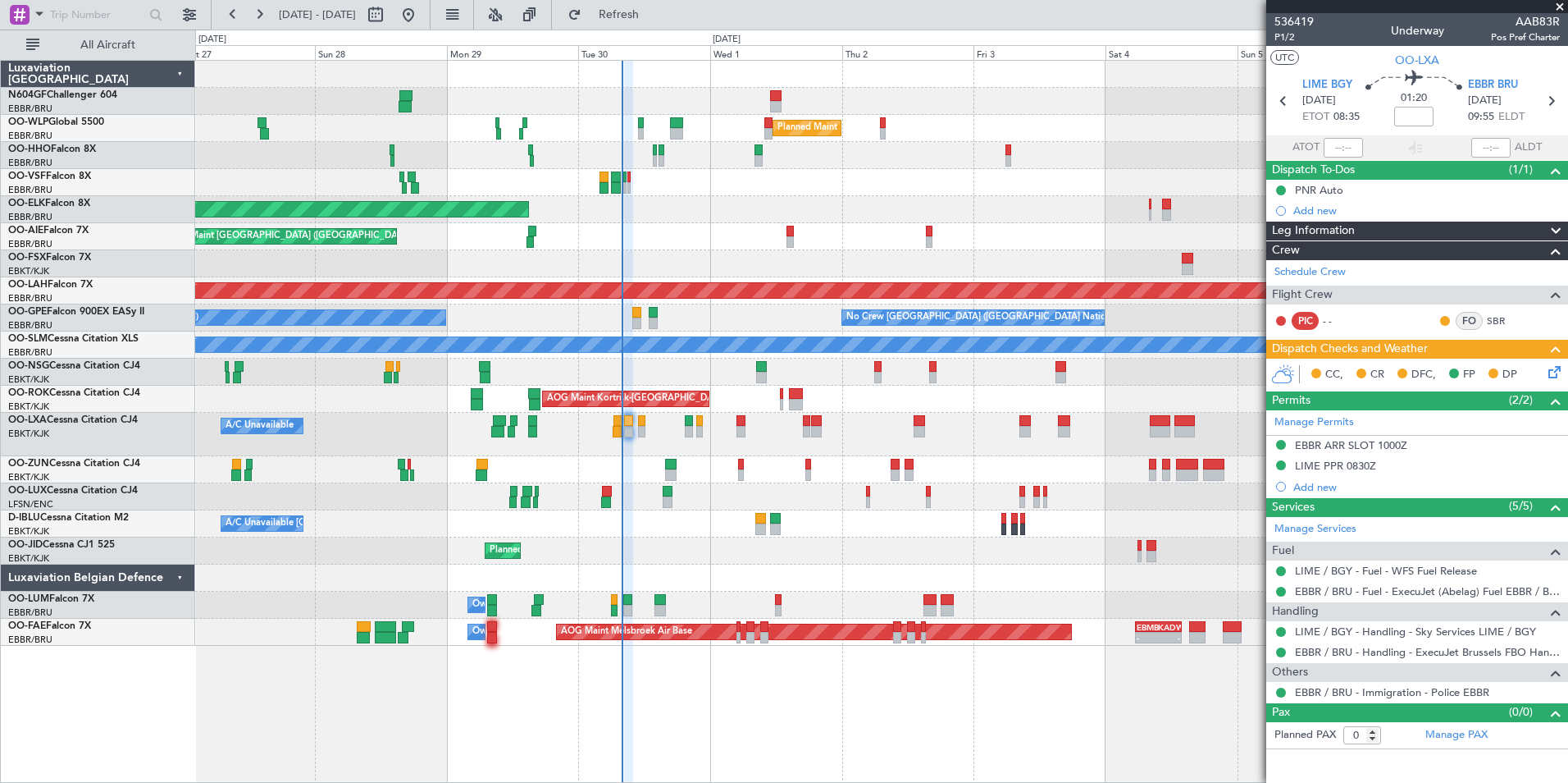
click at [704, 388] on div "AOG Maint Kortrijk-Wevelgem Planned Maint Kortrijk-Wevelgem" at bounding box center [881, 400] width 1372 height 28
click at [743, 503] on div "No Crew Nancy (Essey)" at bounding box center [881, 497] width 1372 height 28
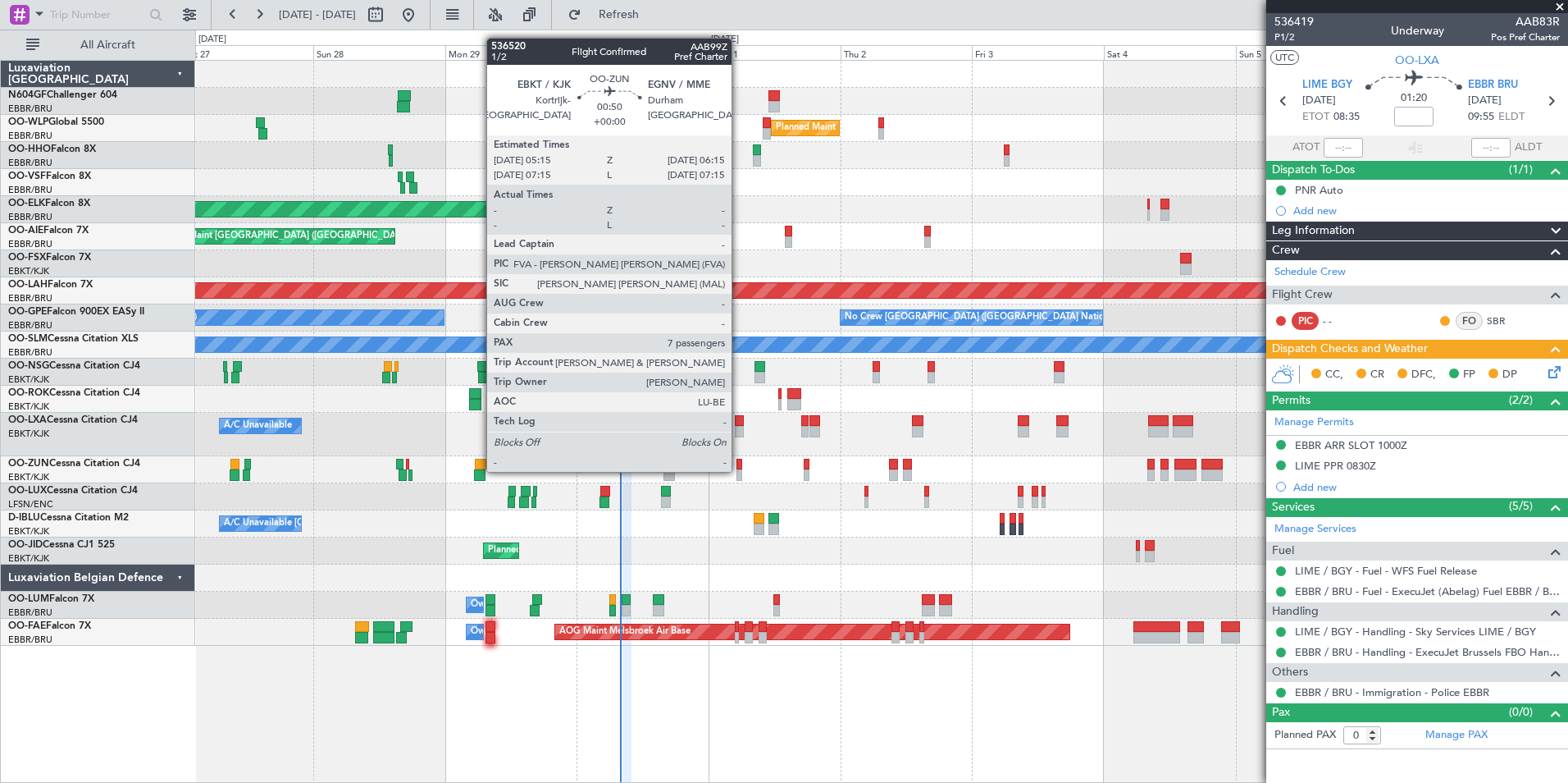
click at [739, 470] on div at bounding box center [739, 474] width 6 height 11
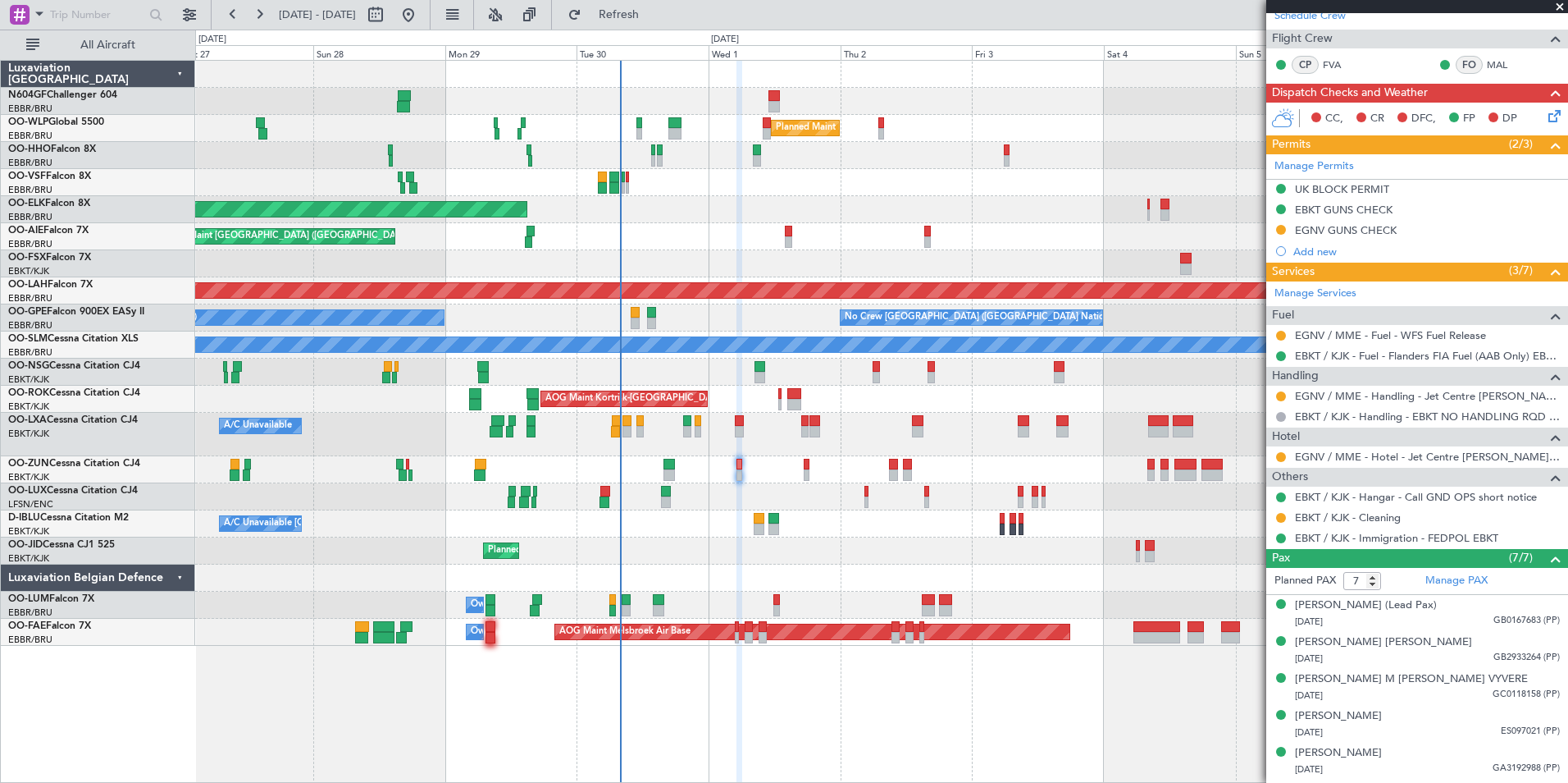
scroll to position [388, 0]
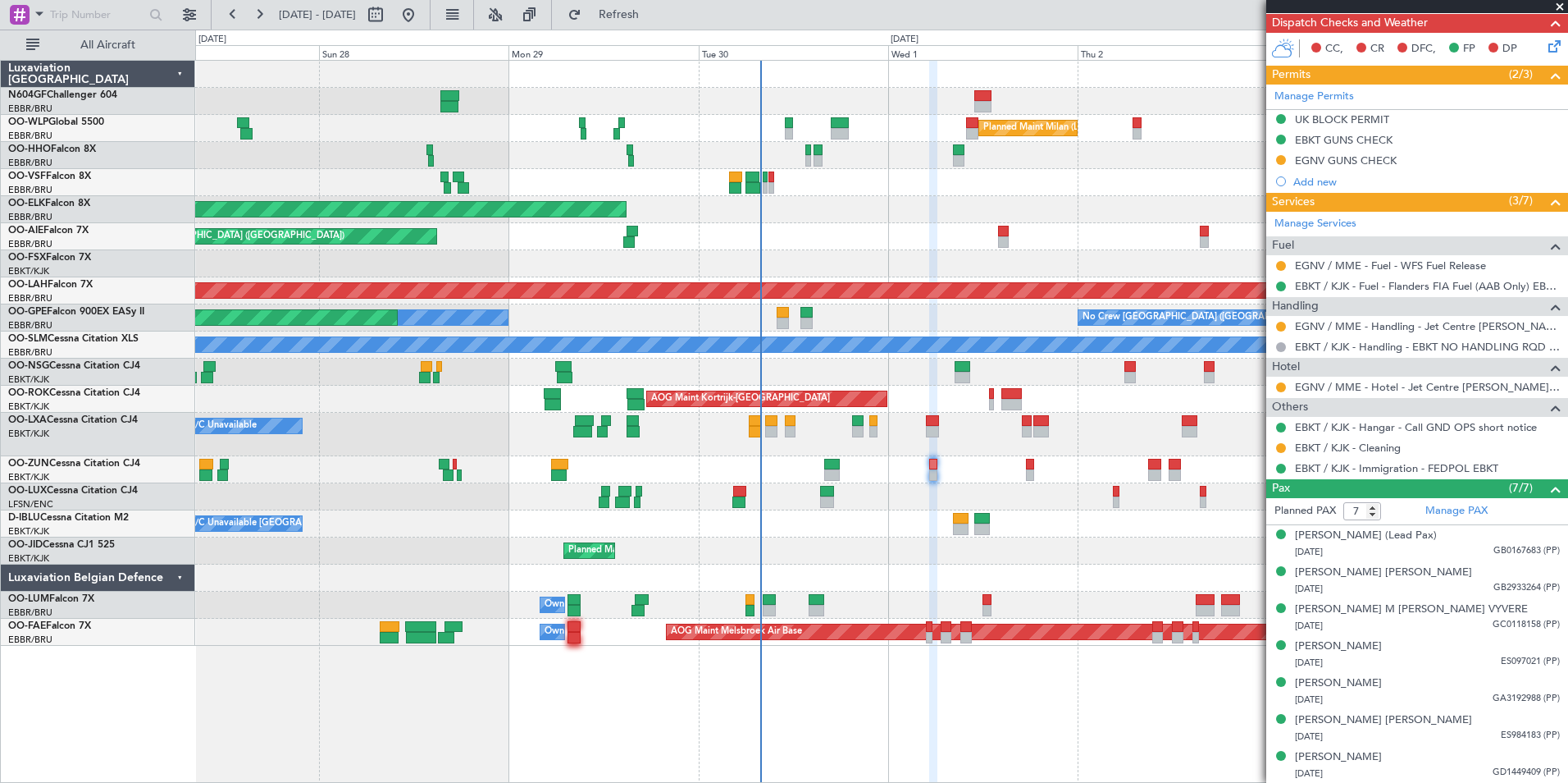
click at [808, 412] on div "Planned Maint Milan (Linate) Planned Maint Kortrijk-Wevelgem Planned Maint Lond…" at bounding box center [881, 353] width 1372 height 585
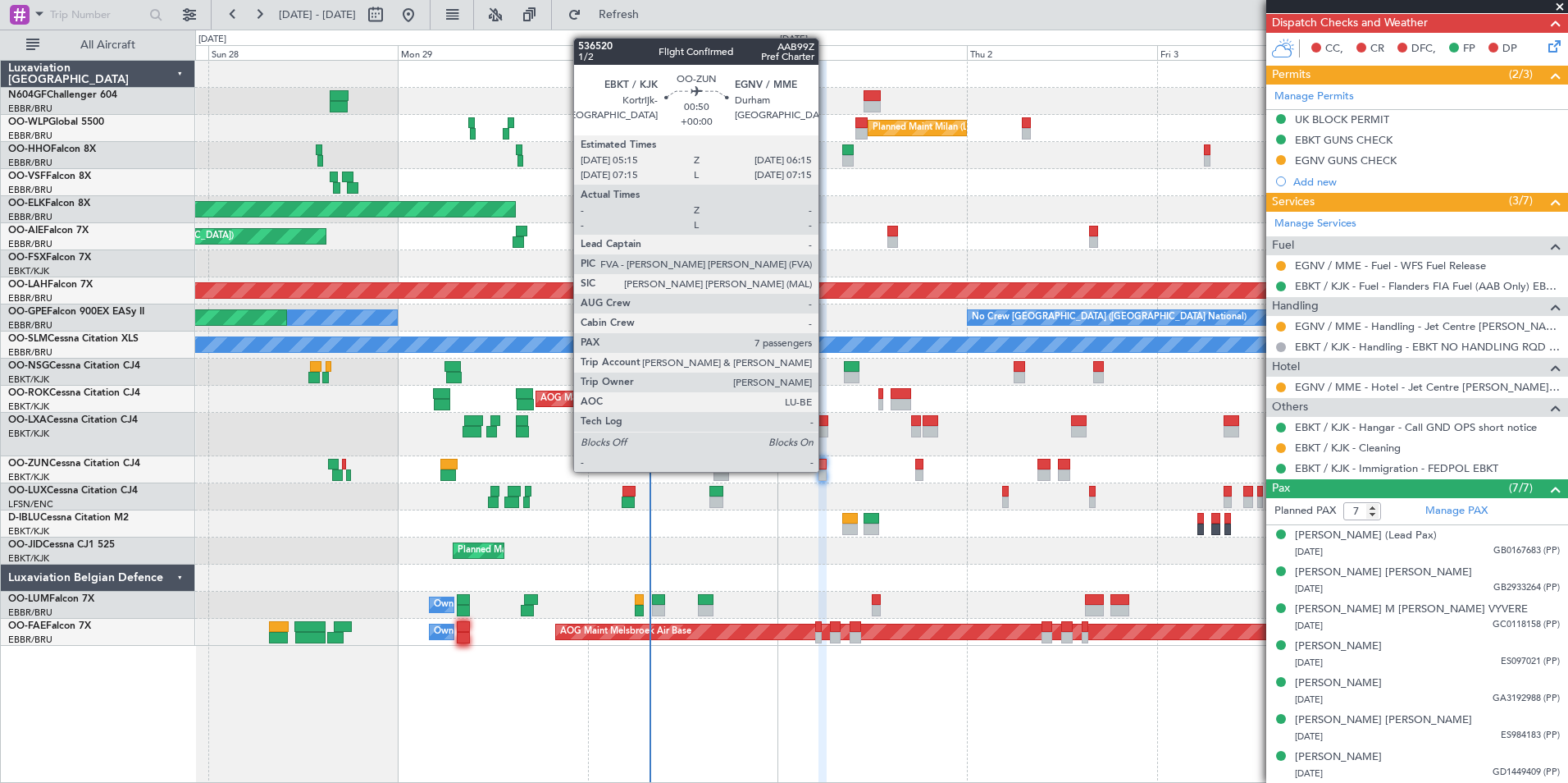
click at [826, 470] on div at bounding box center [823, 474] width 9 height 11
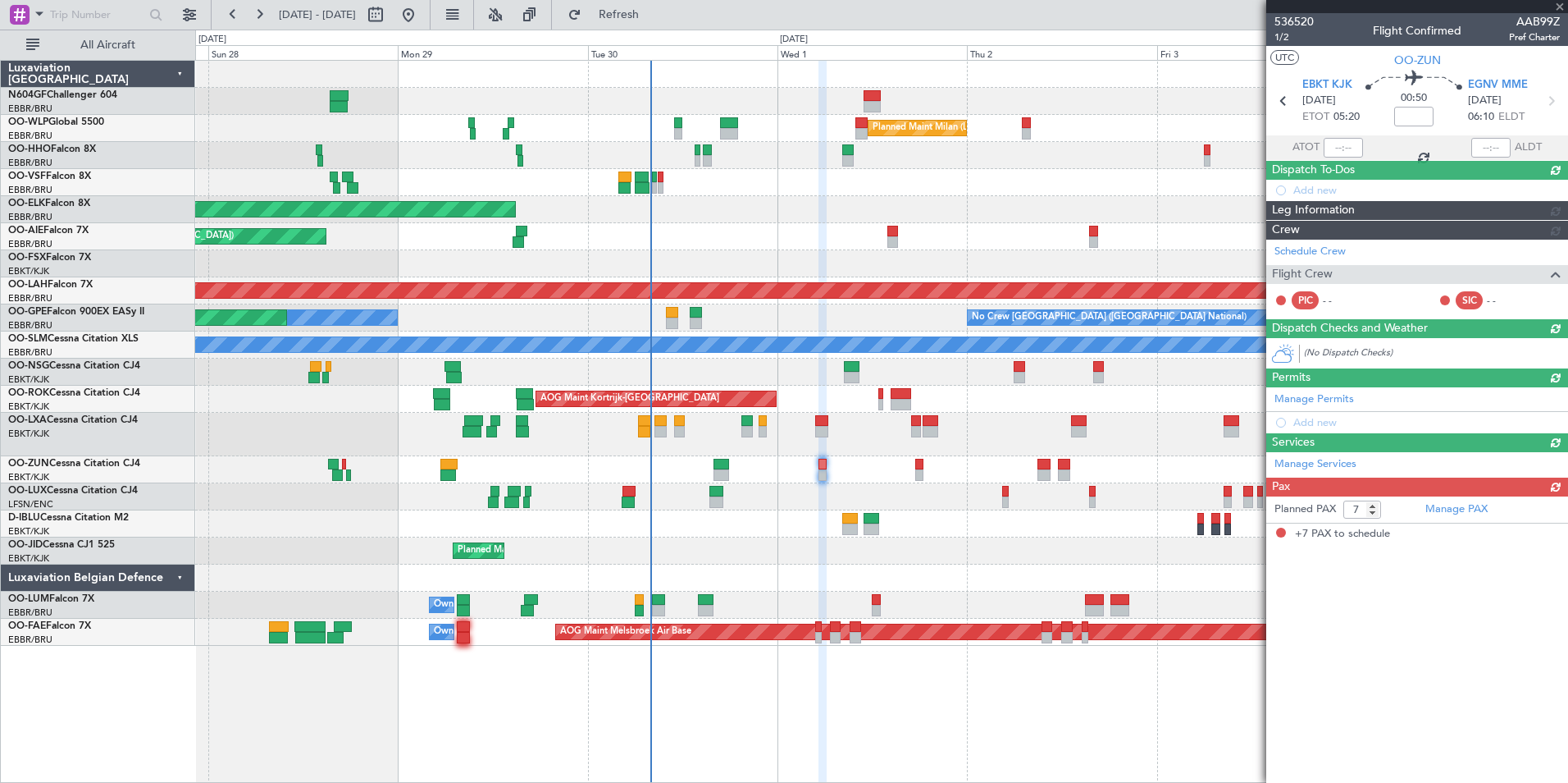
scroll to position [0, 0]
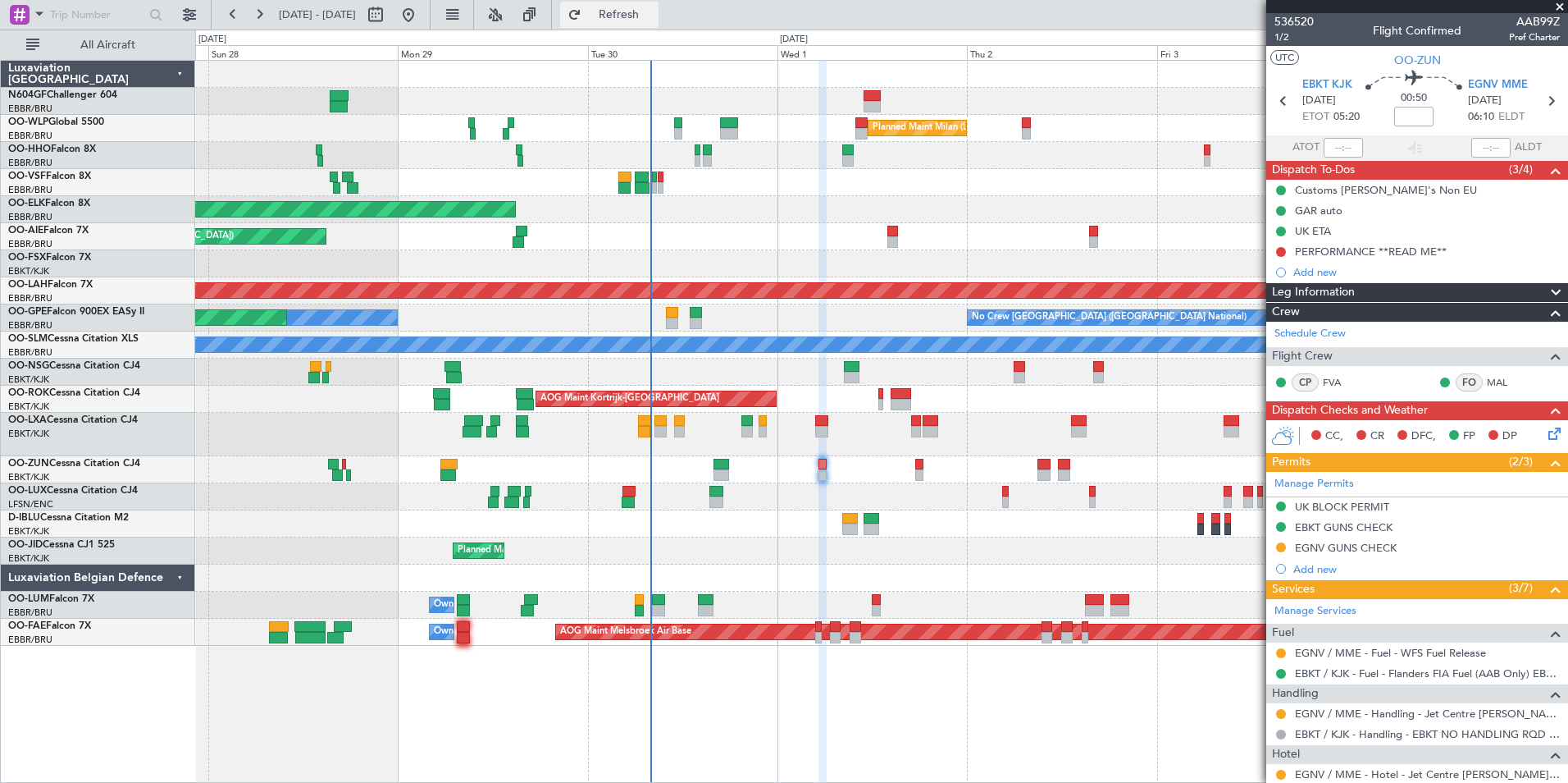
click at [659, 27] on button "Refresh" at bounding box center [609, 15] width 99 height 27
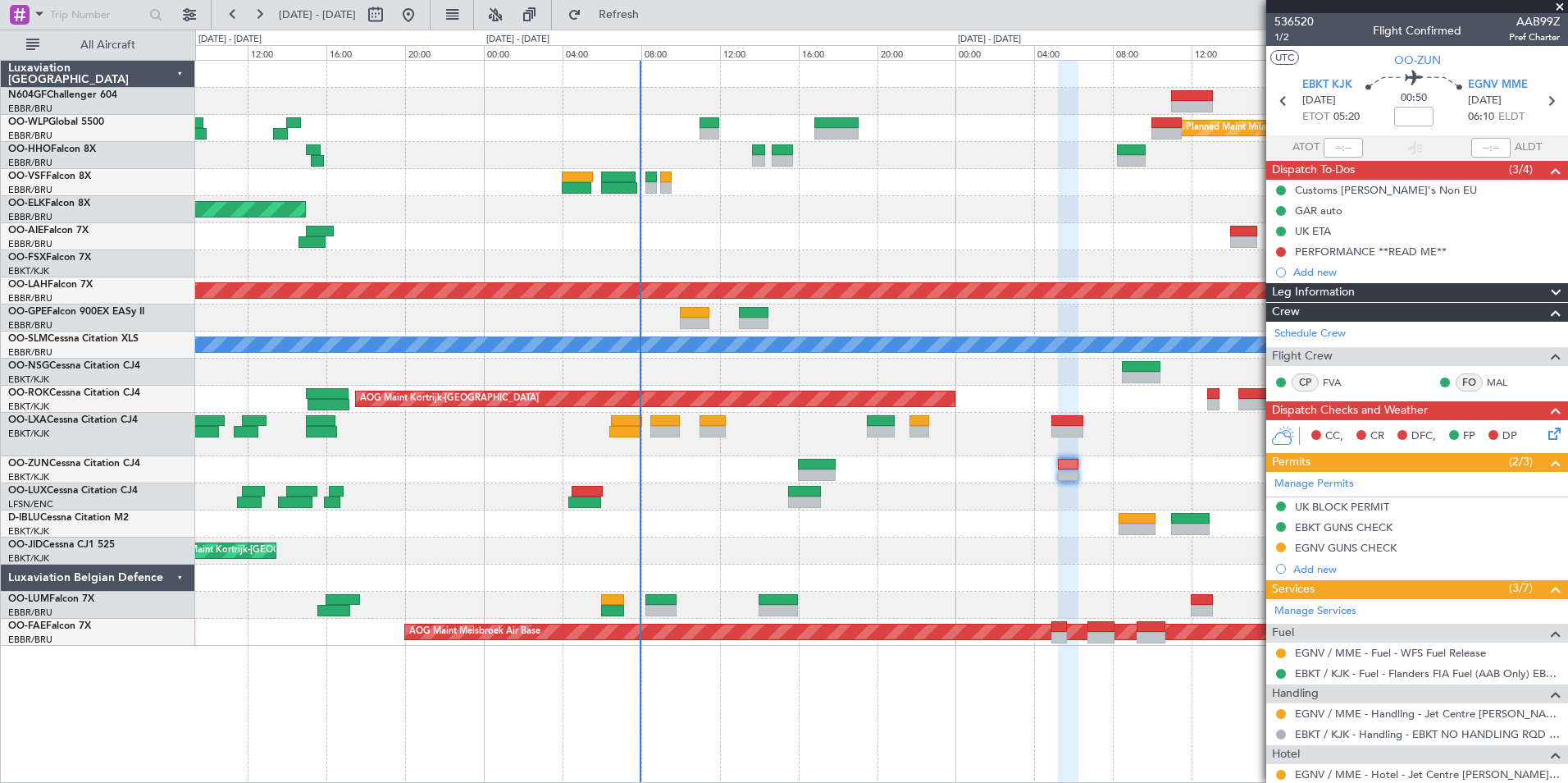
click at [676, 222] on div "Planned Maint Kortrijk-[GEOGRAPHIC_DATA]" at bounding box center [881, 210] width 1372 height 28
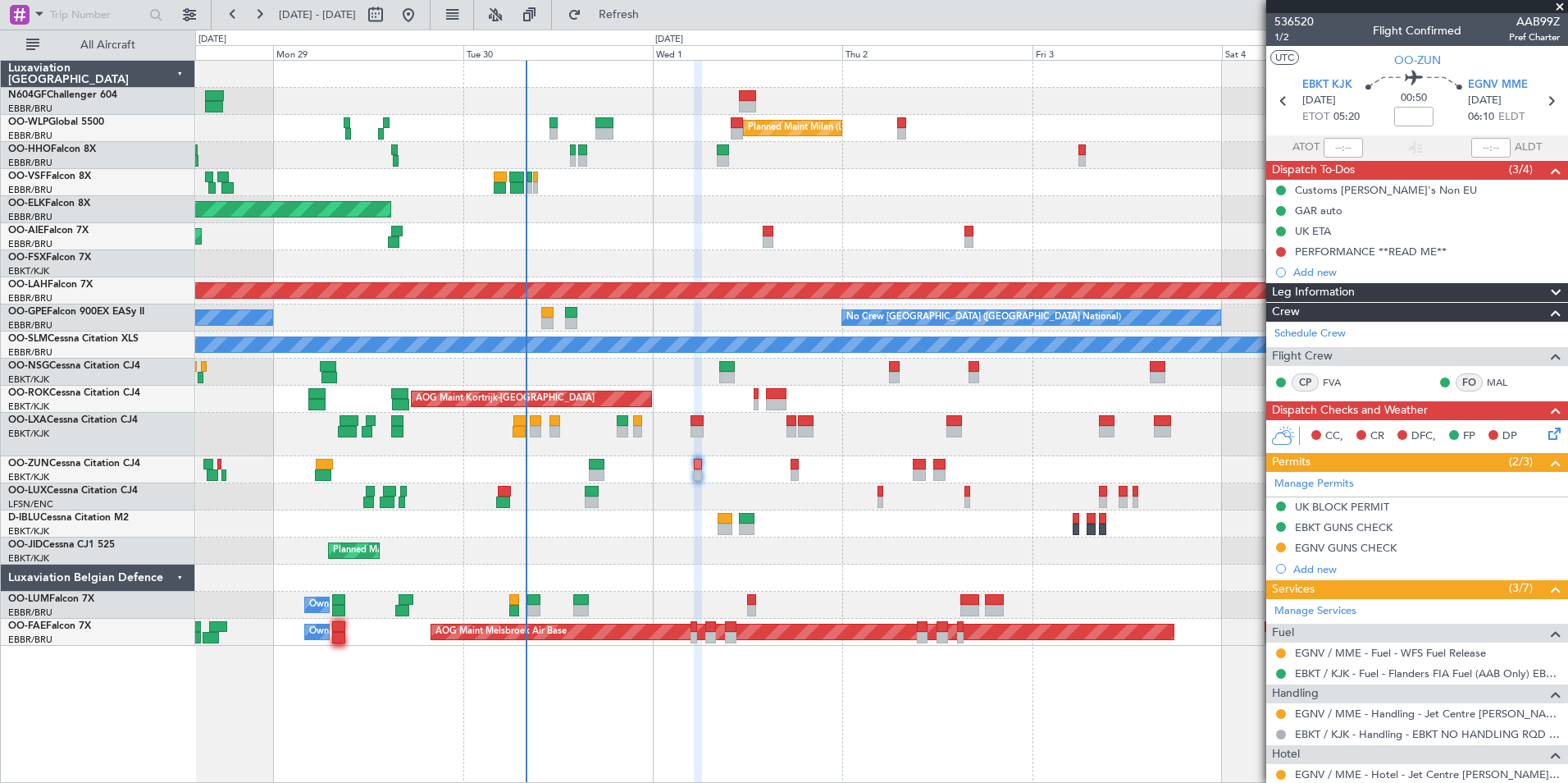
click at [672, 232] on div "Planned Maint Milan (Linate) Planned Maint Kortrijk-Wevelgem Planned Maint Lond…" at bounding box center [881, 353] width 1372 height 585
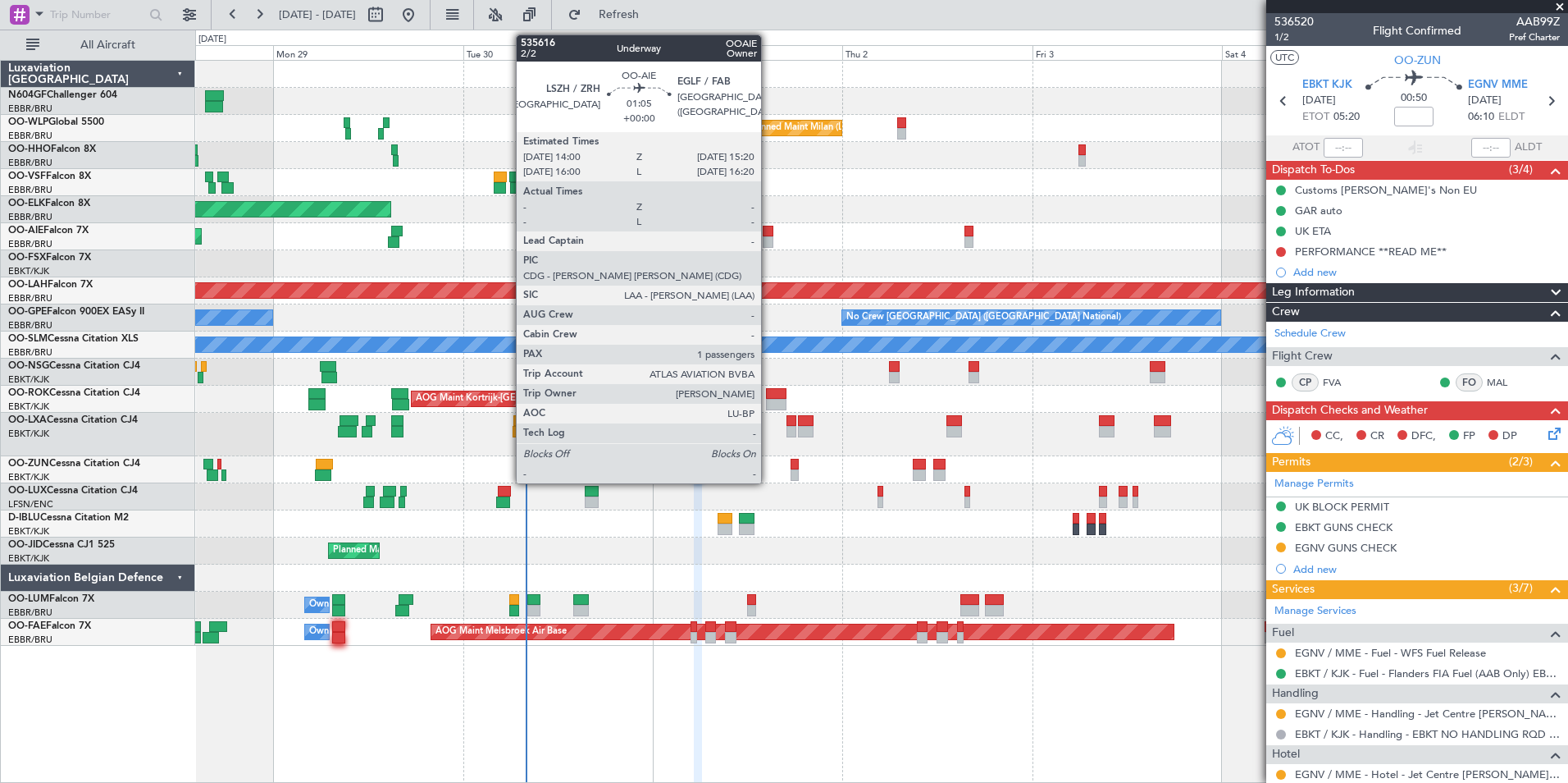
click at [768, 234] on div at bounding box center [768, 231] width 10 height 11
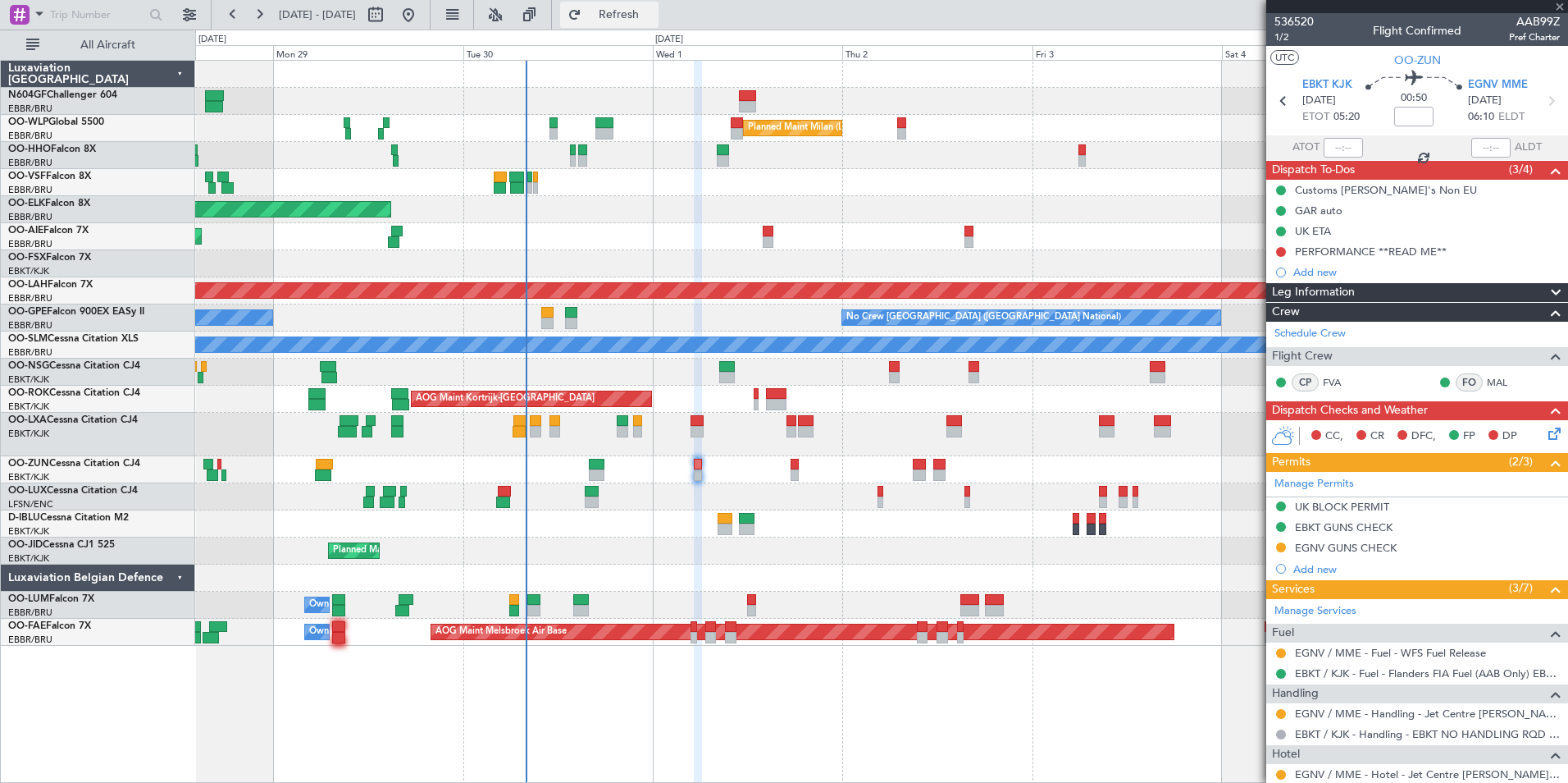
click at [654, 21] on span "Refresh" at bounding box center [619, 15] width 69 height 11
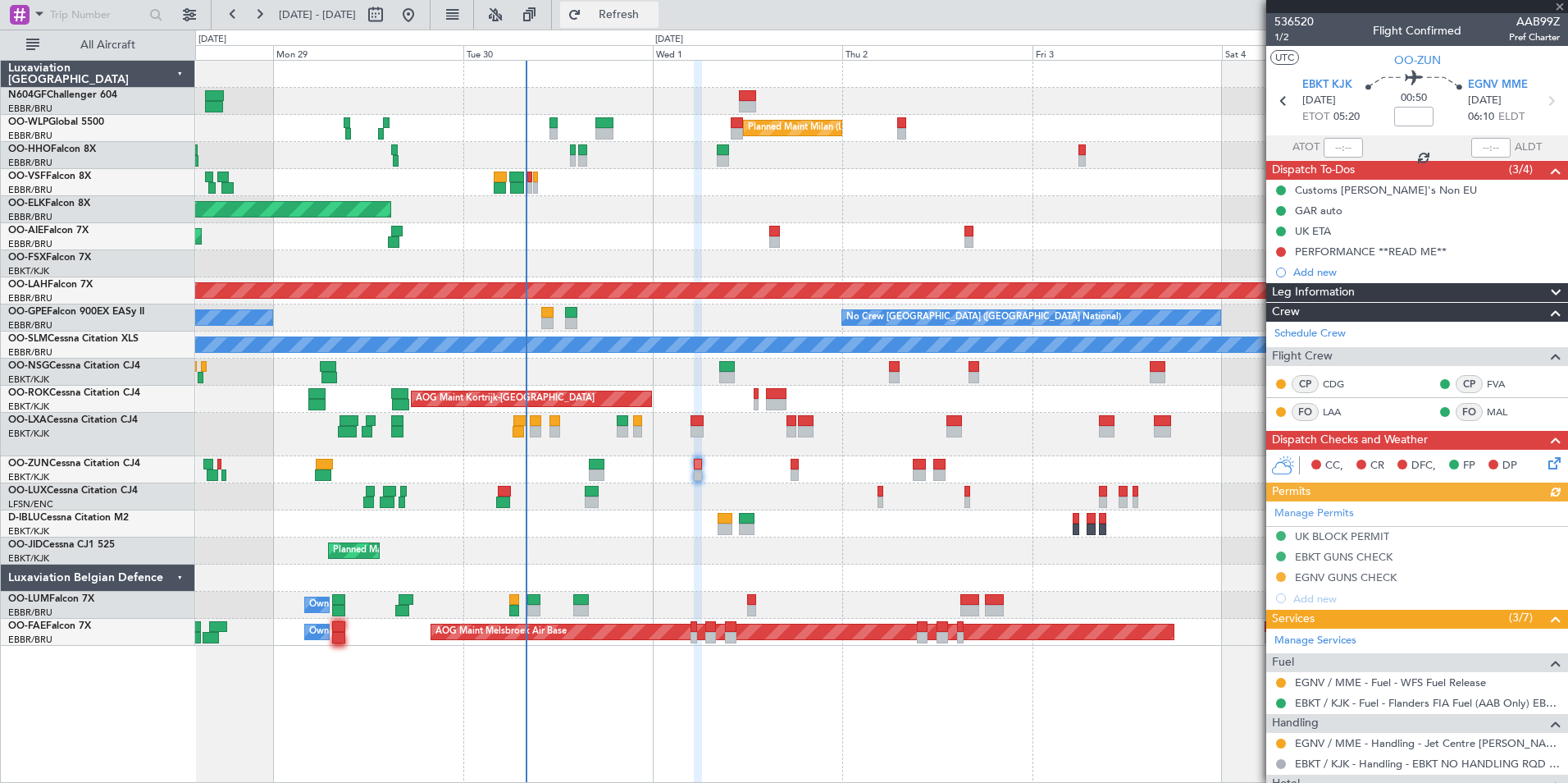
click at [642, 15] on span "Refresh" at bounding box center [619, 15] width 69 height 11
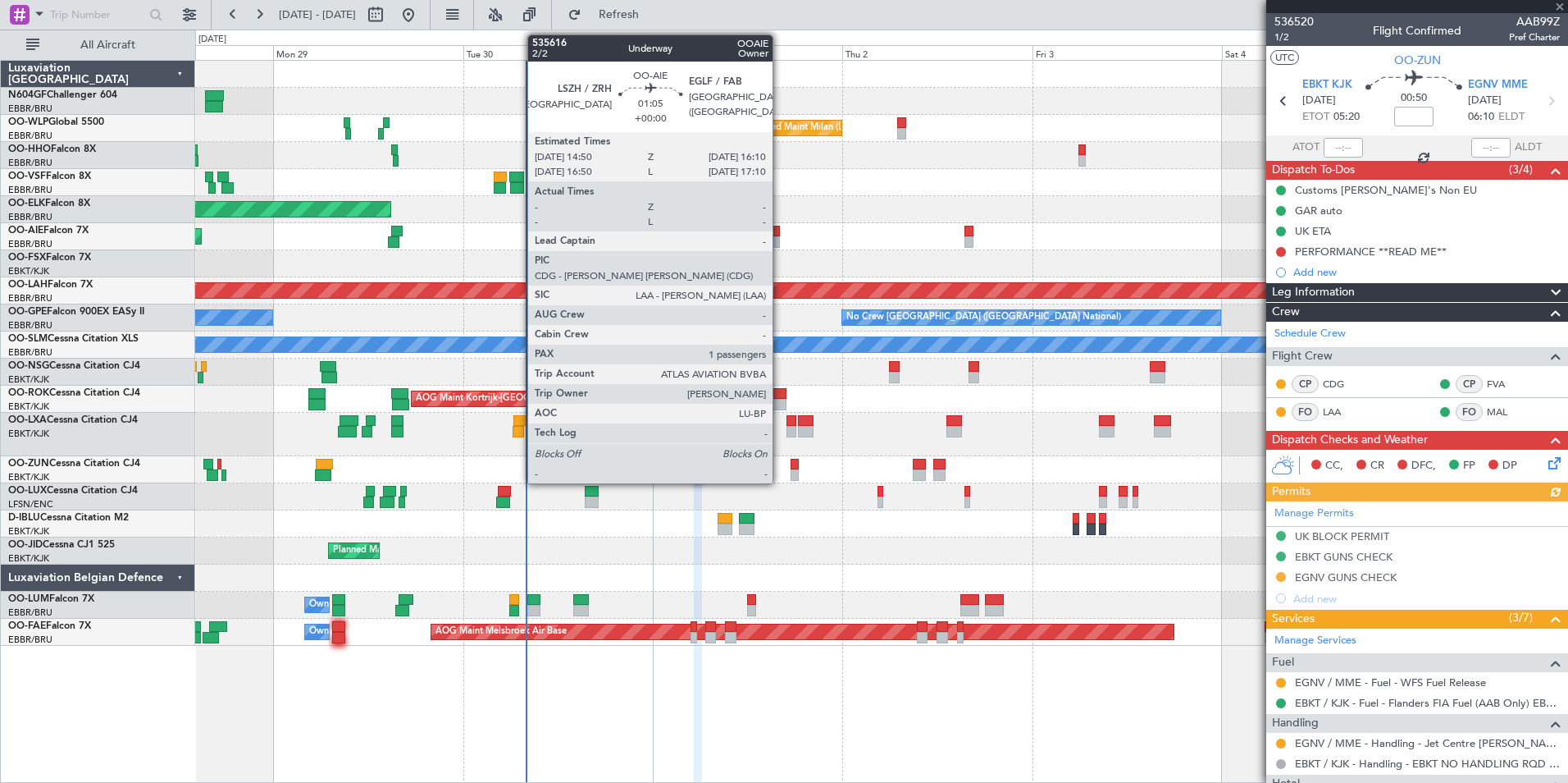
click at [780, 239] on div at bounding box center [774, 242] width 10 height 11
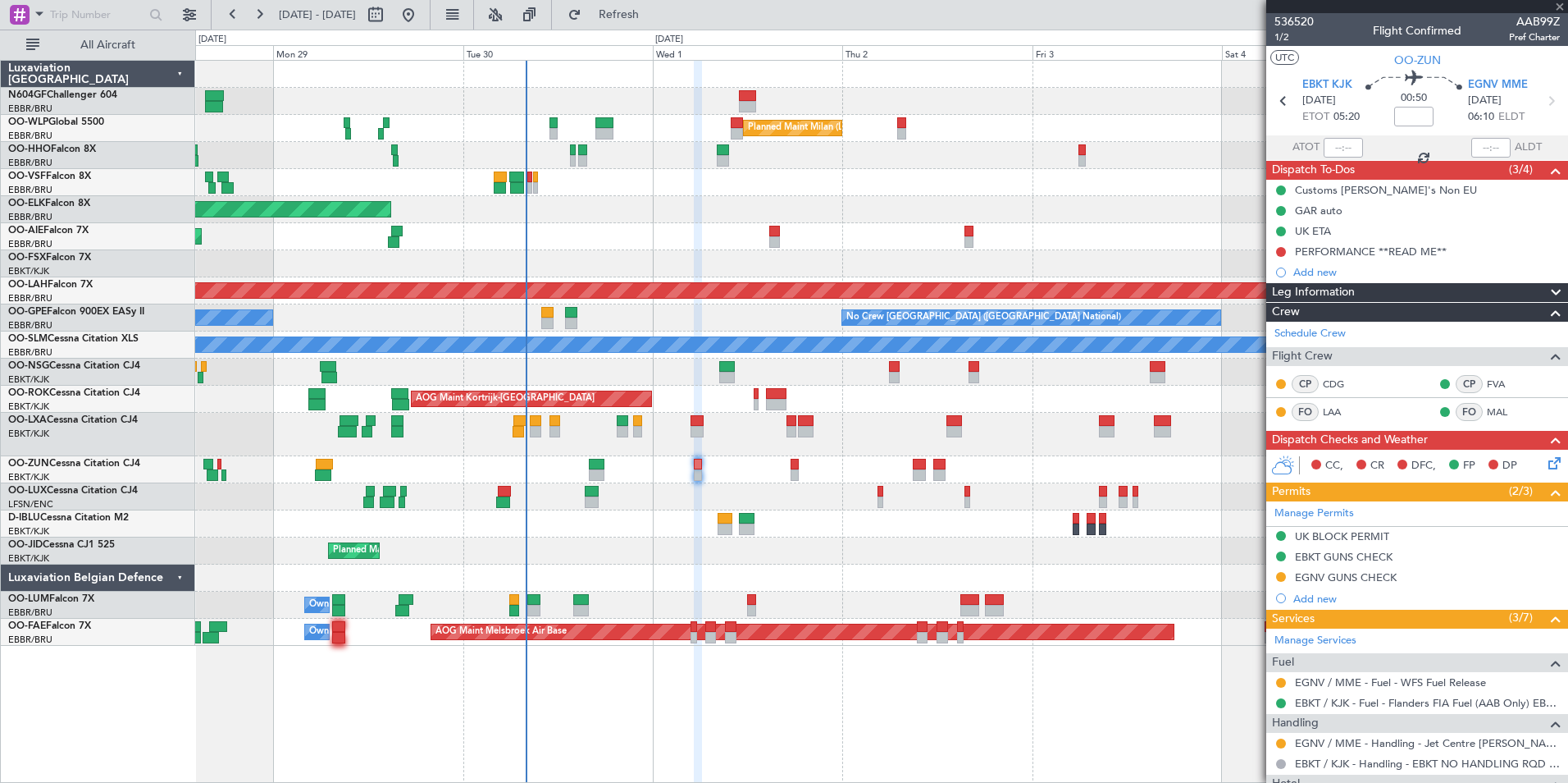
type input "1"
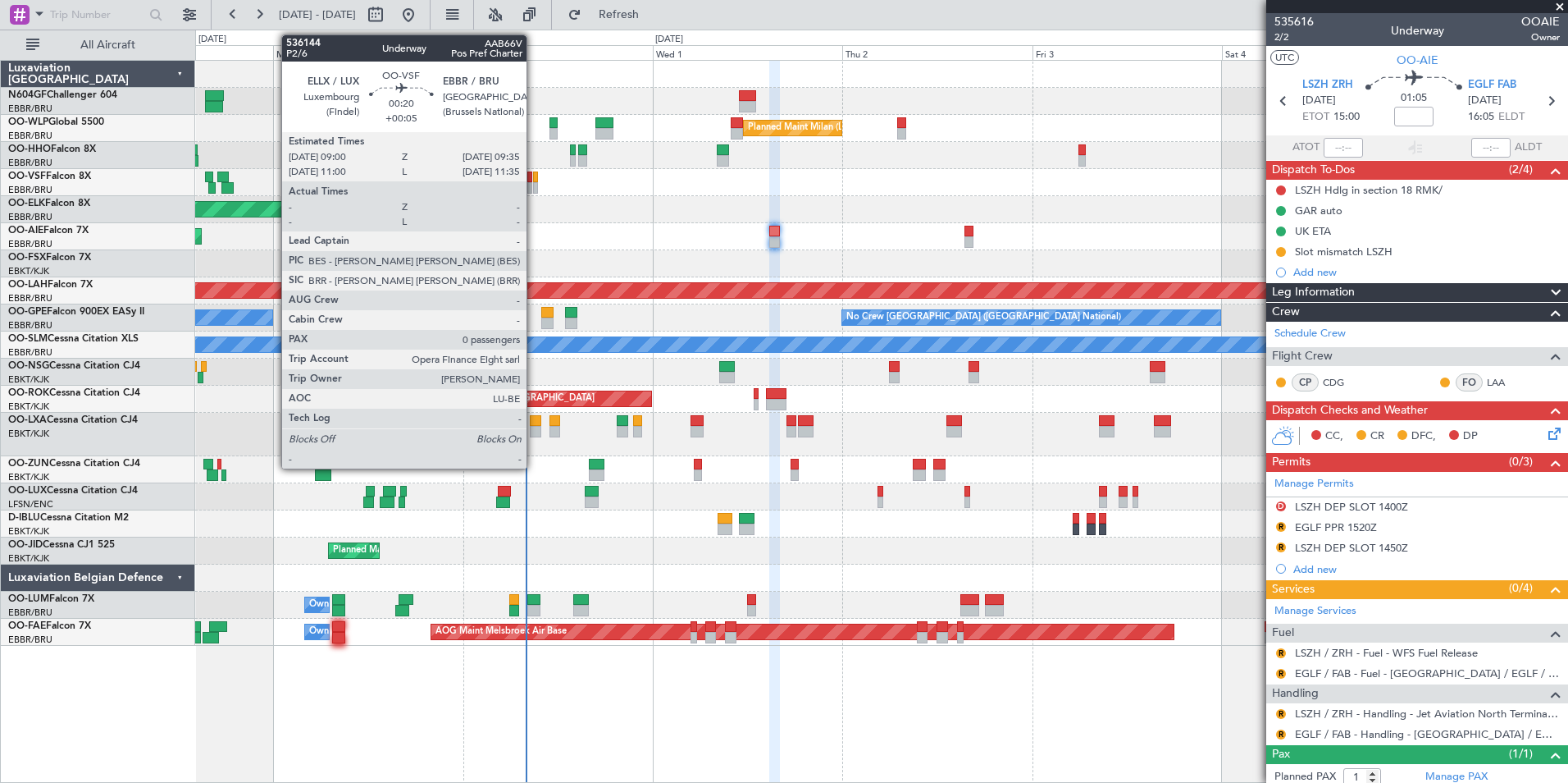
click at [536, 190] on div at bounding box center [535, 187] width 5 height 11
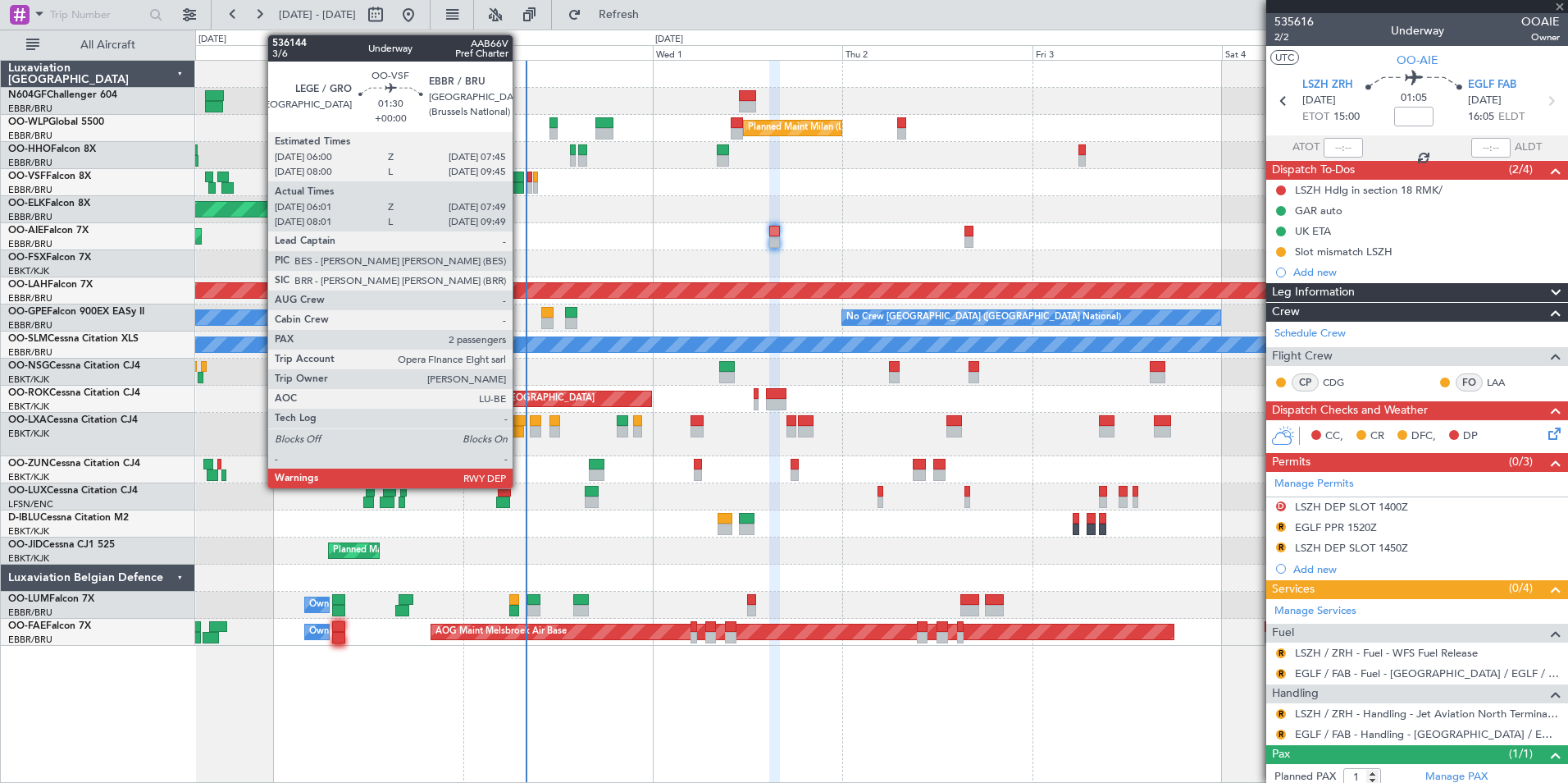
type input "+00:05"
type input "0"
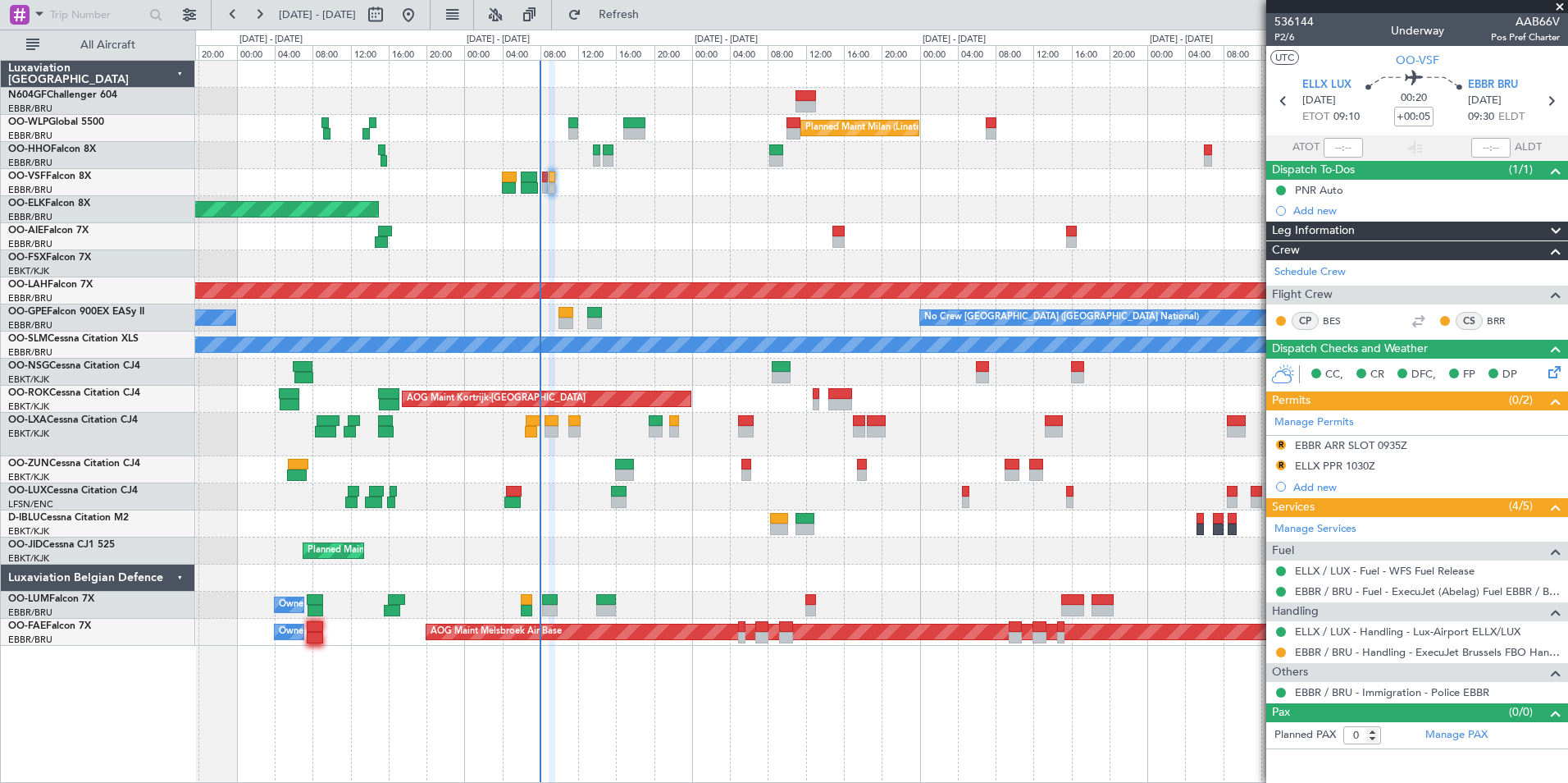
click at [601, 150] on div at bounding box center [881, 156] width 1372 height 28
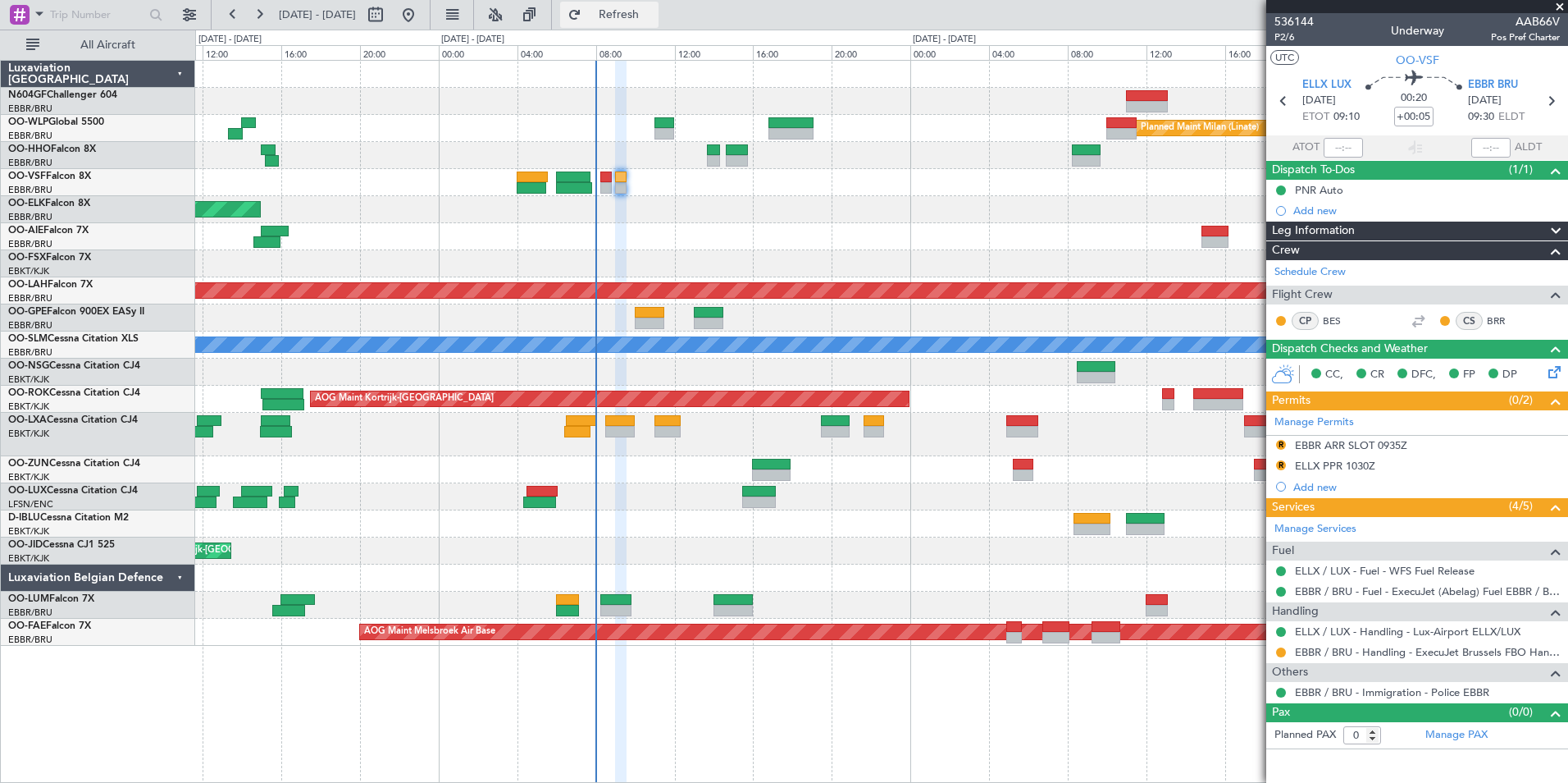
click at [656, 28] on button "Refresh" at bounding box center [609, 15] width 99 height 27
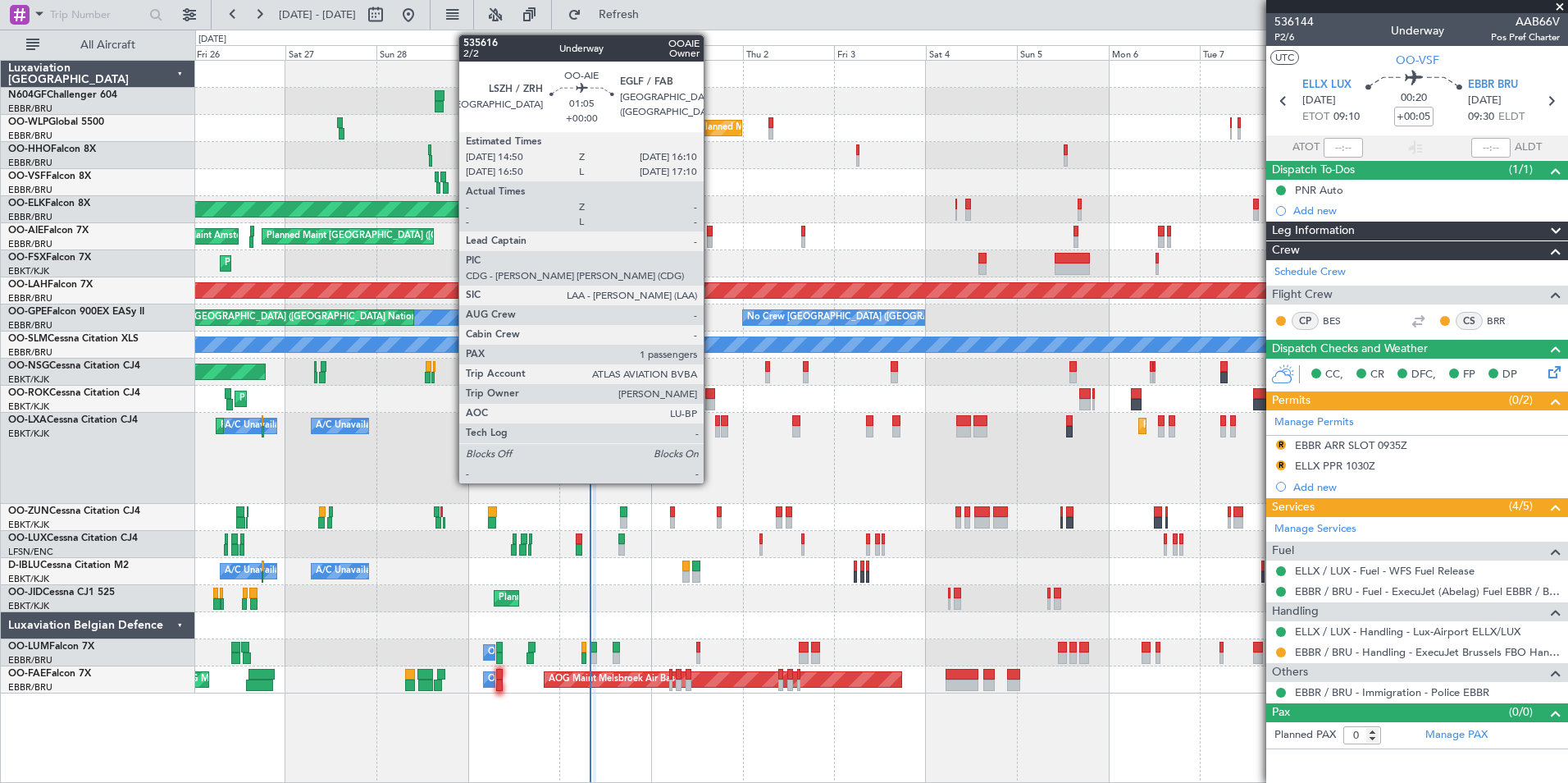
click at [711, 236] on div at bounding box center [710, 242] width 6 height 11
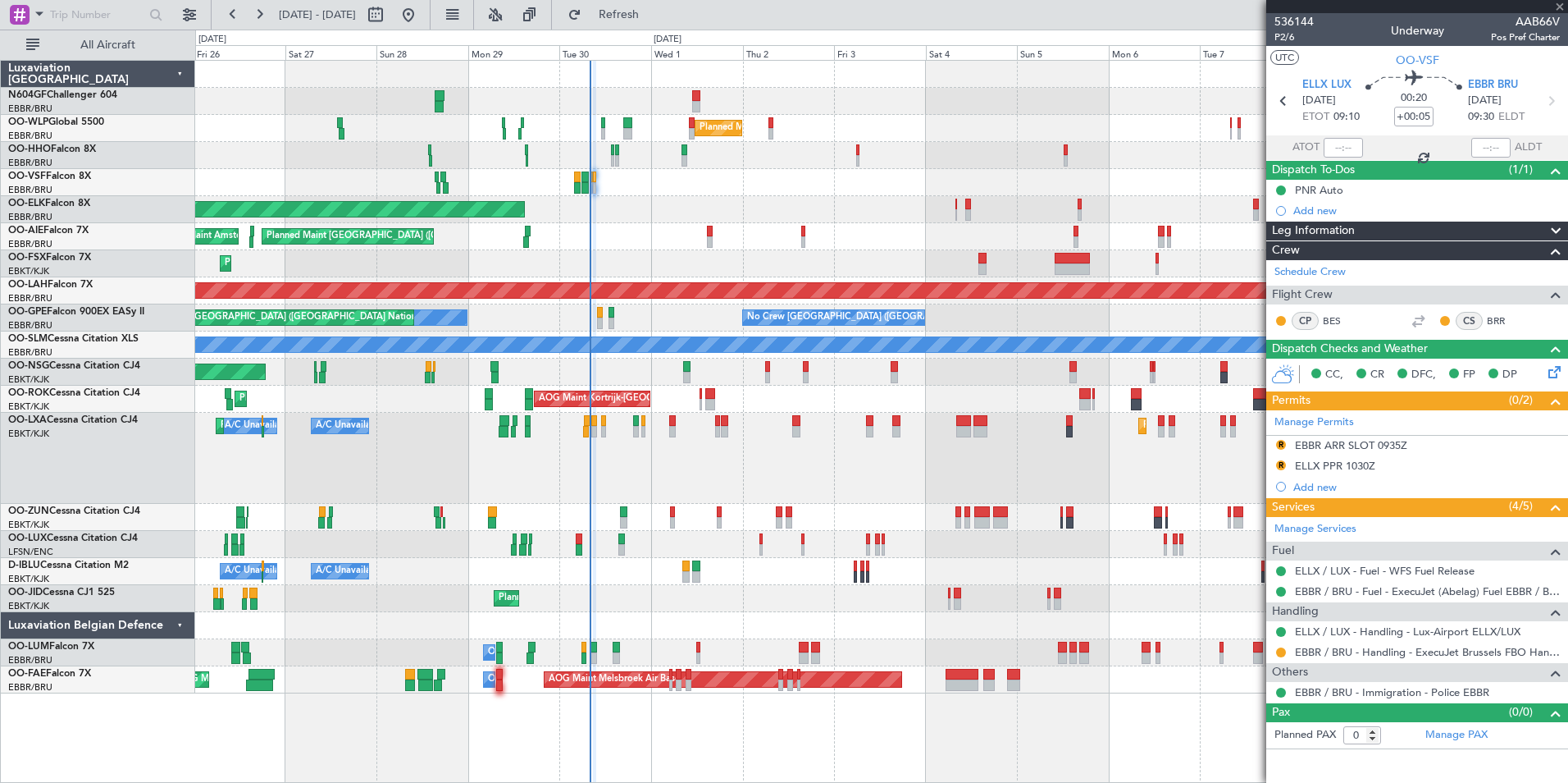
type input "1"
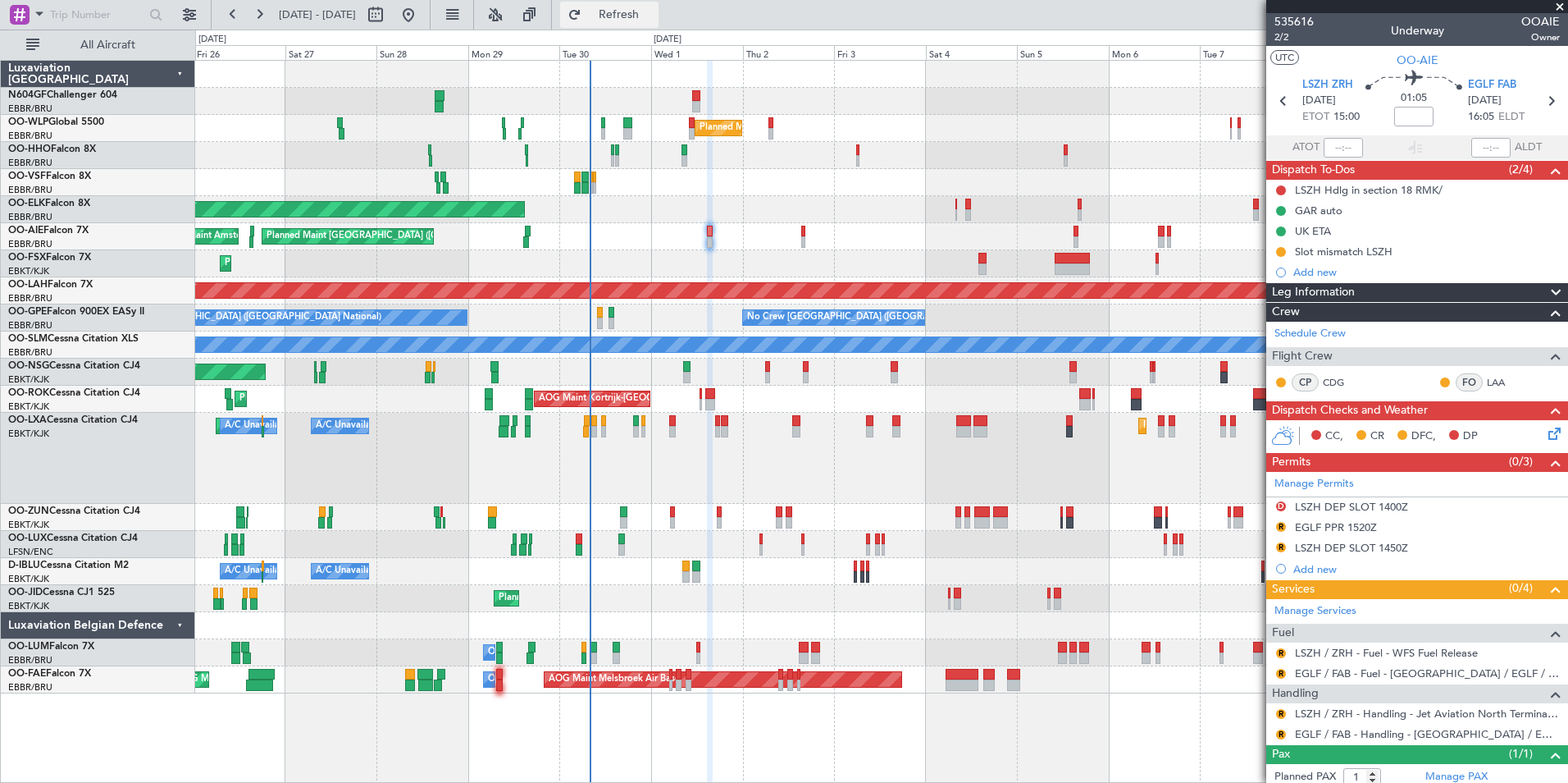
click at [638, 14] on span "Refresh" at bounding box center [619, 15] width 69 height 11
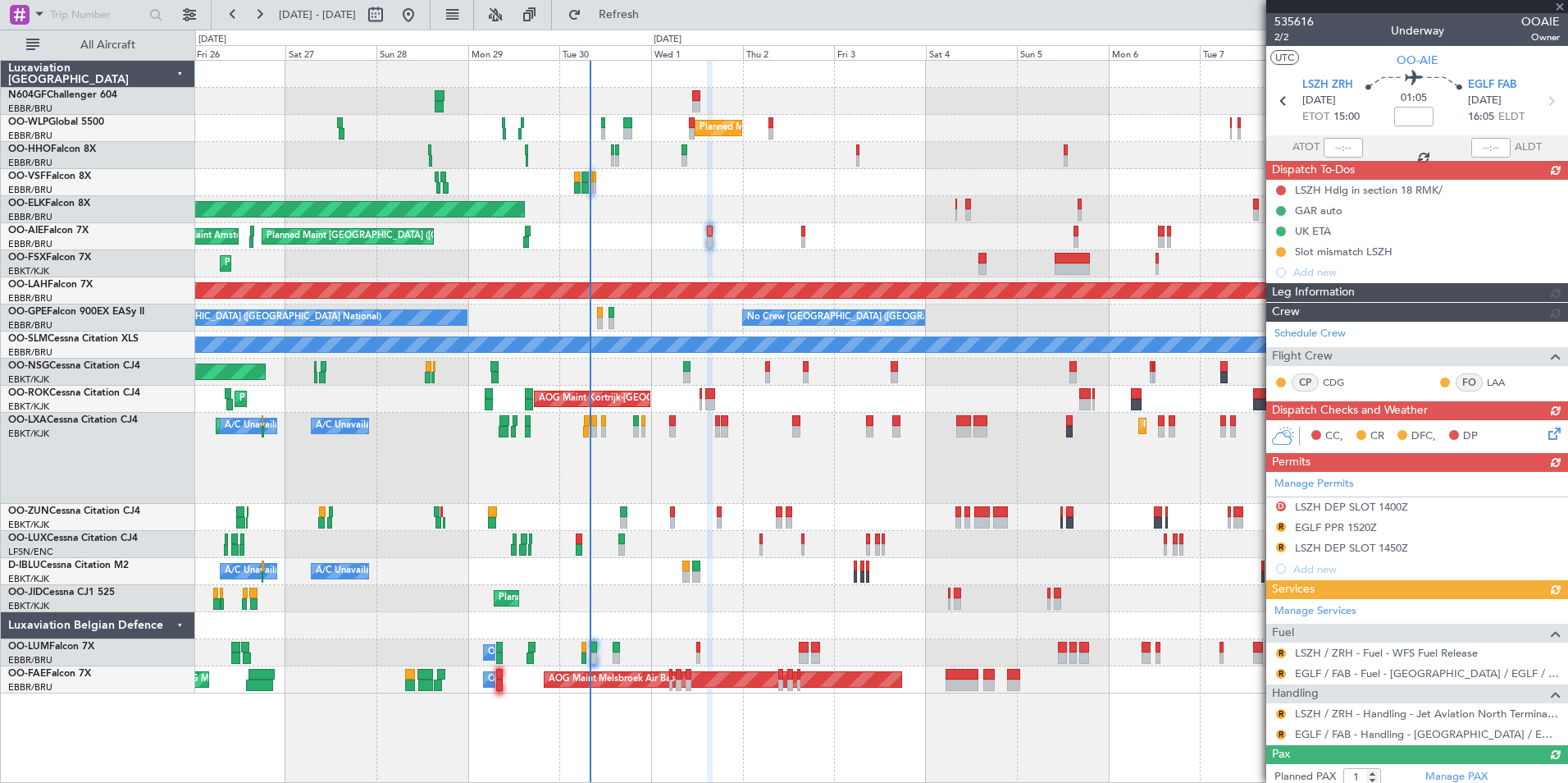
click at [1280, 248] on div "LSZH Hdlg in section 18 RMK/ GAR auto [GEOGRAPHIC_DATA] ETA Slot mismatch LSZH …" at bounding box center [1417, 230] width 302 height 102
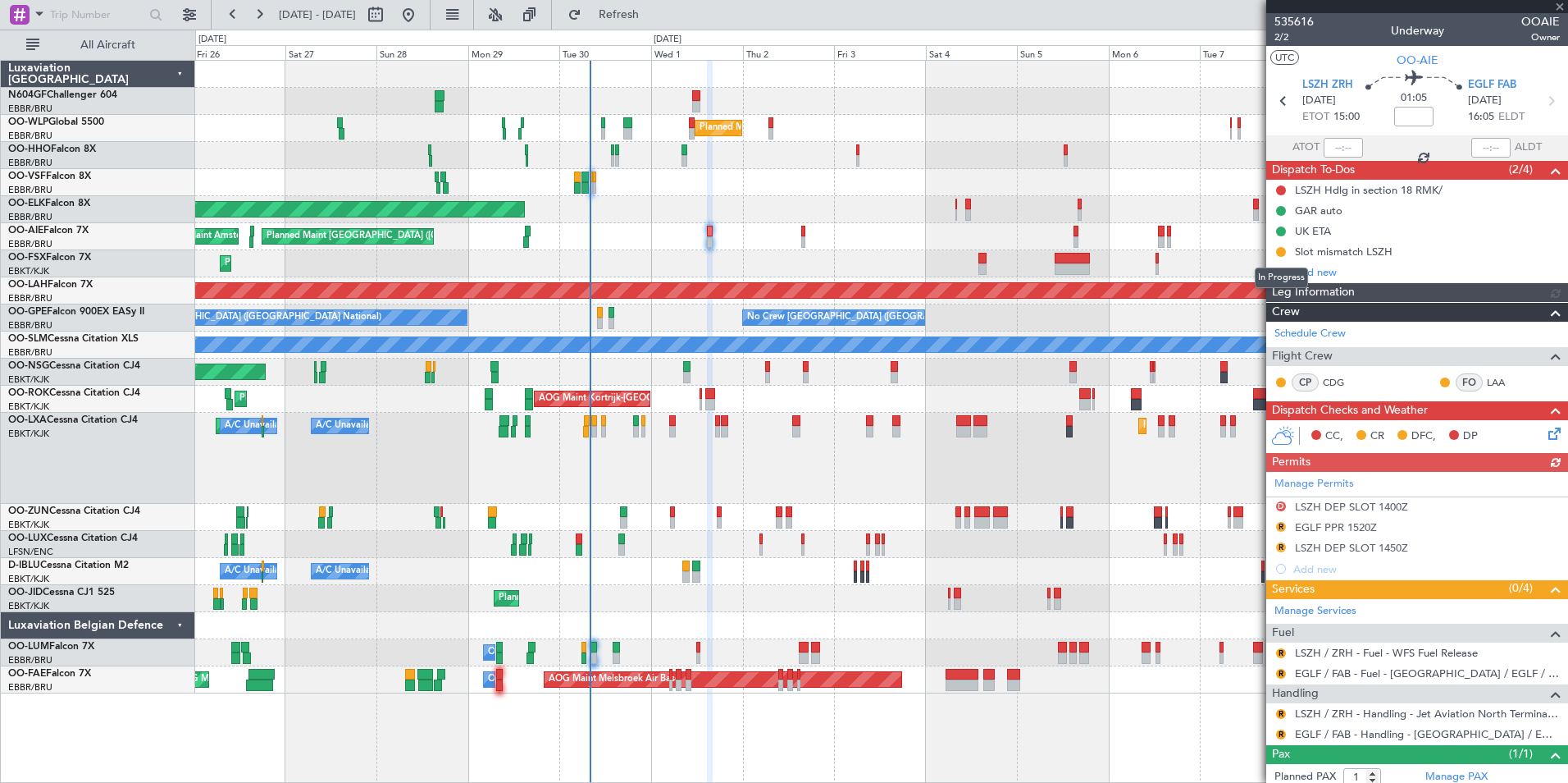
click at [1280, 248] on button at bounding box center [1280, 251] width 9 height 9
click at [1261, 351] on span "Cancelled" at bounding box center [1284, 348] width 46 height 16
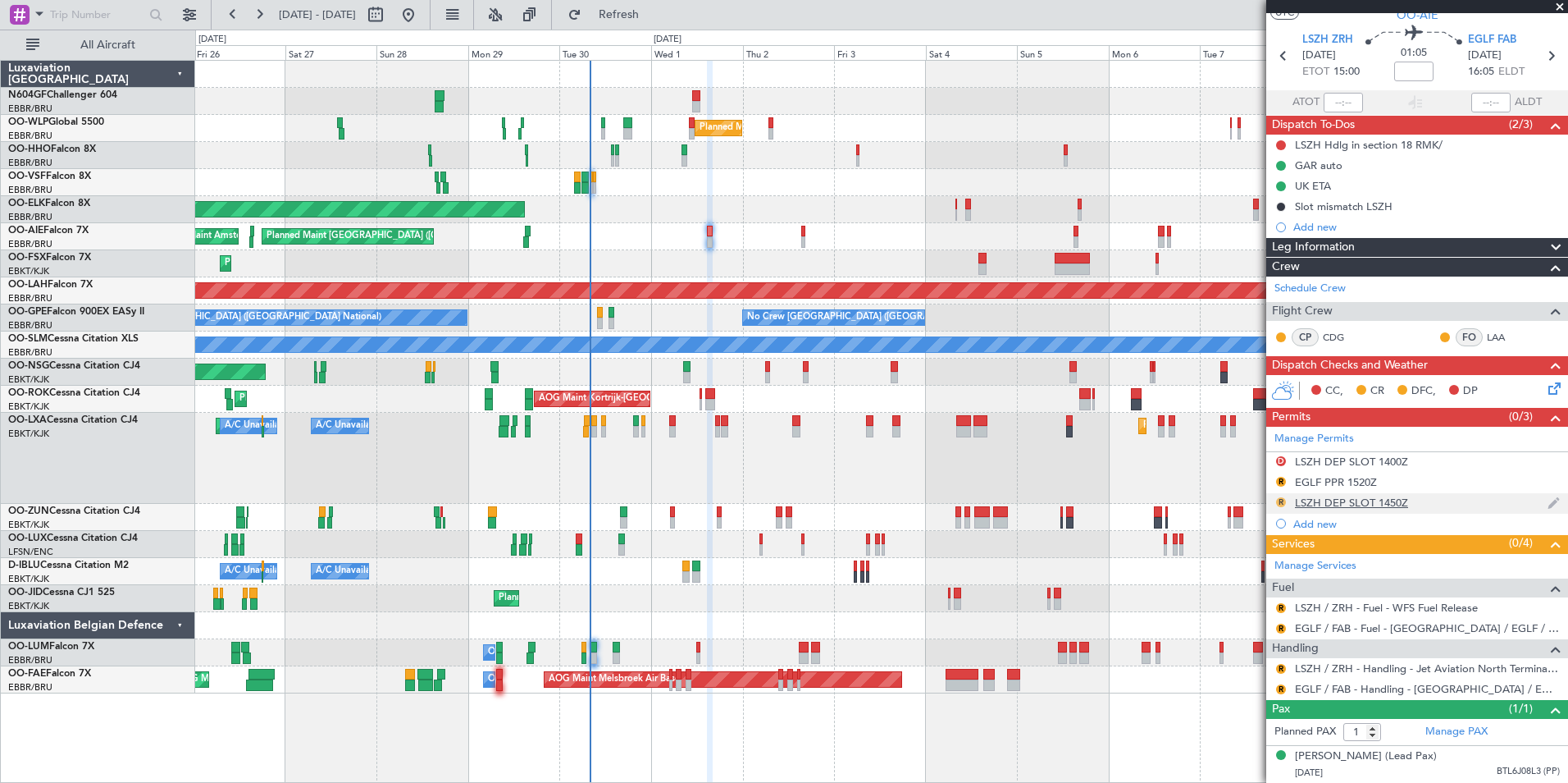
click at [1283, 497] on button "R" at bounding box center [1280, 501] width 9 height 9
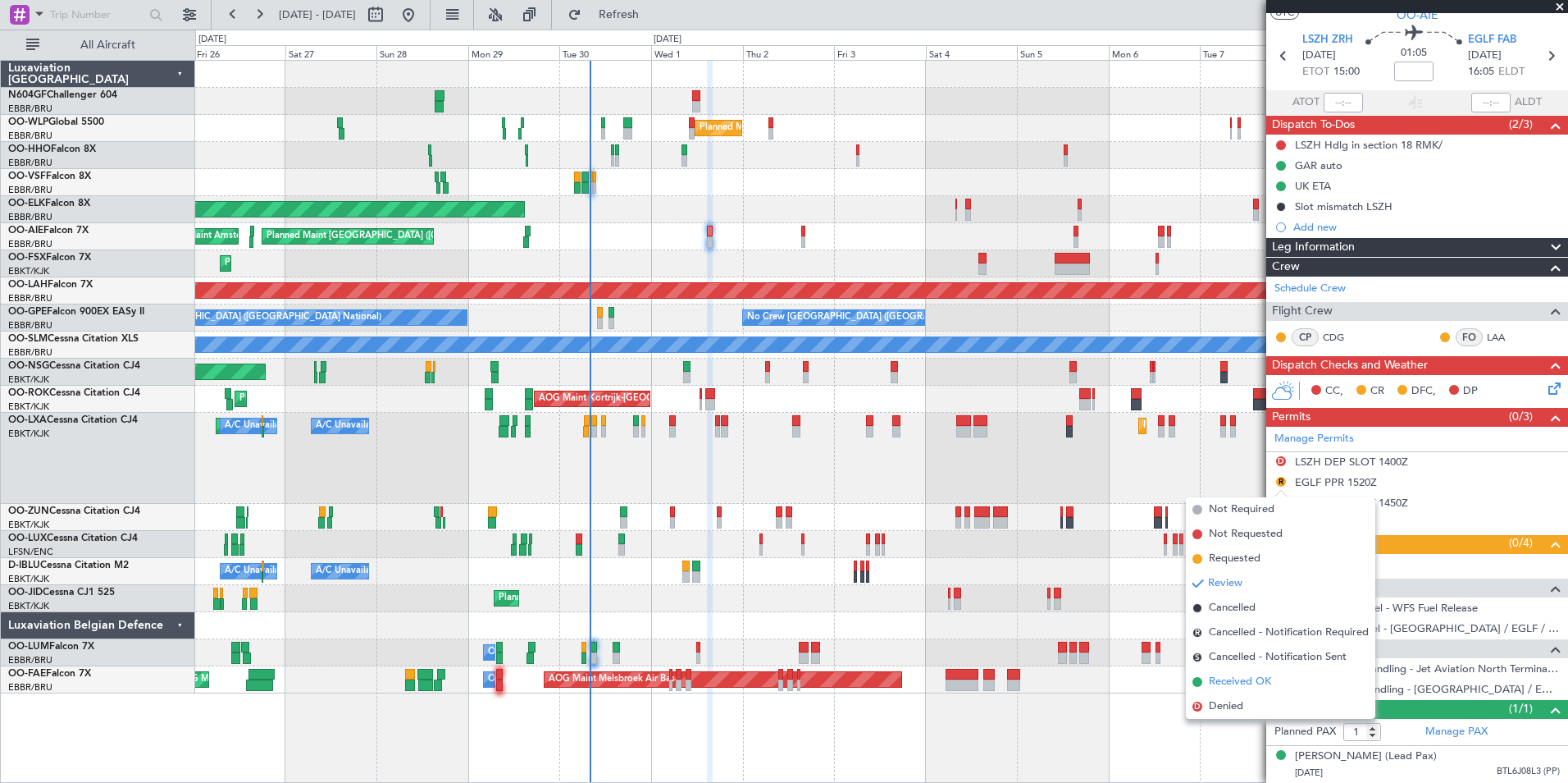
click at [1257, 677] on span "Received OK" at bounding box center [1240, 682] width 63 height 16
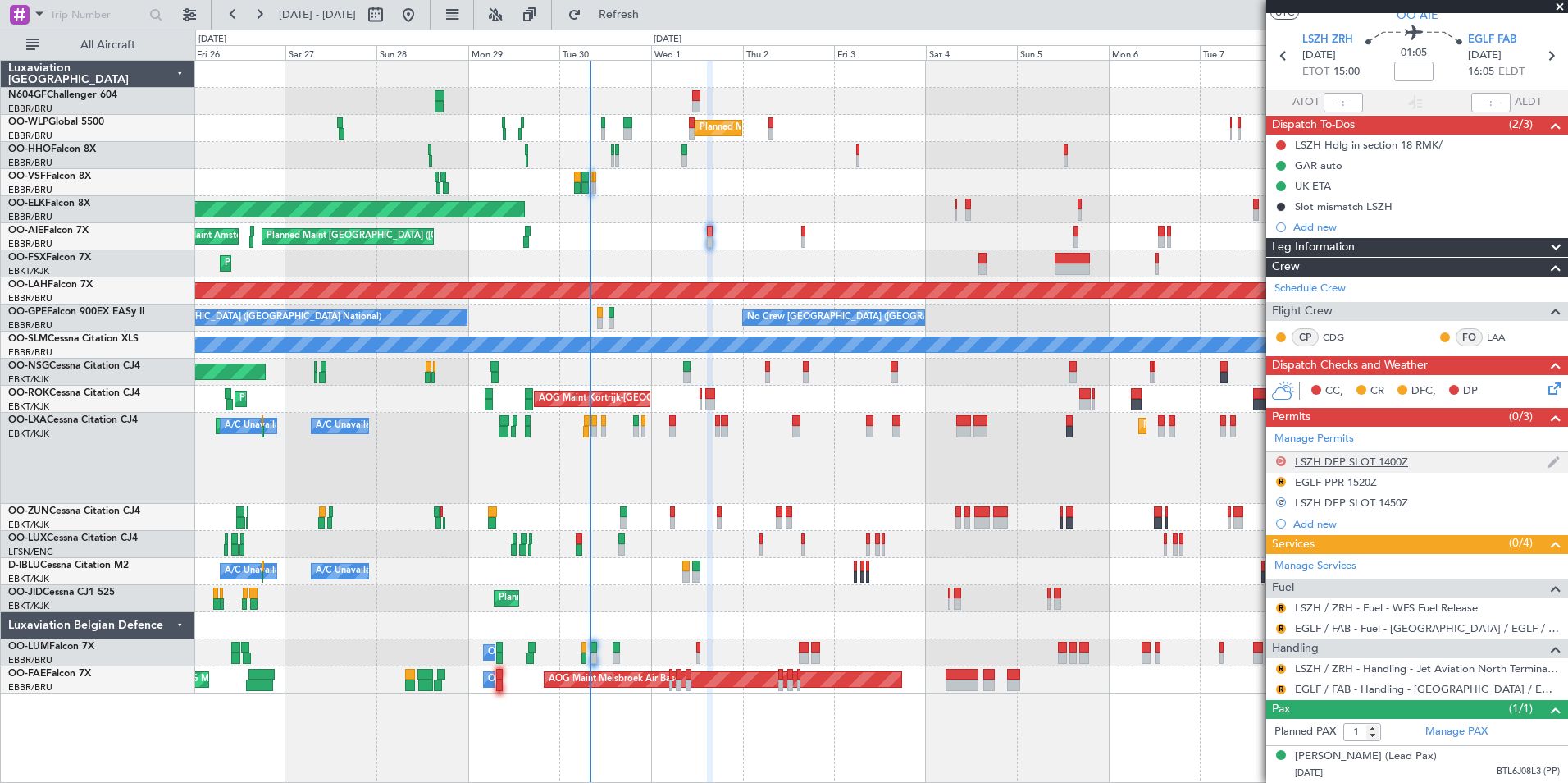
click at [1278, 456] on button "D" at bounding box center [1280, 461] width 9 height 9
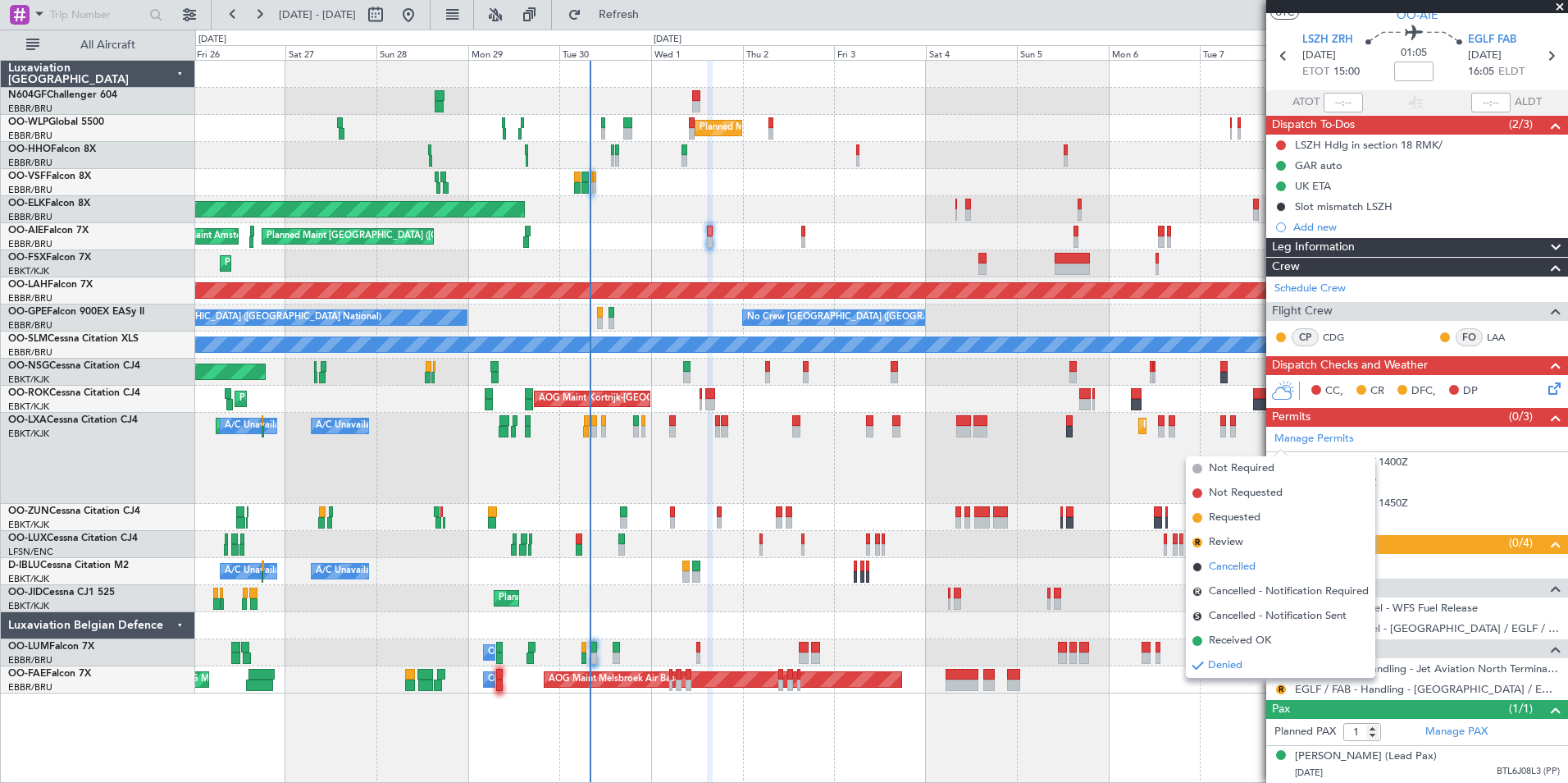
click at [1241, 569] on span "Cancelled" at bounding box center [1232, 566] width 46 height 16
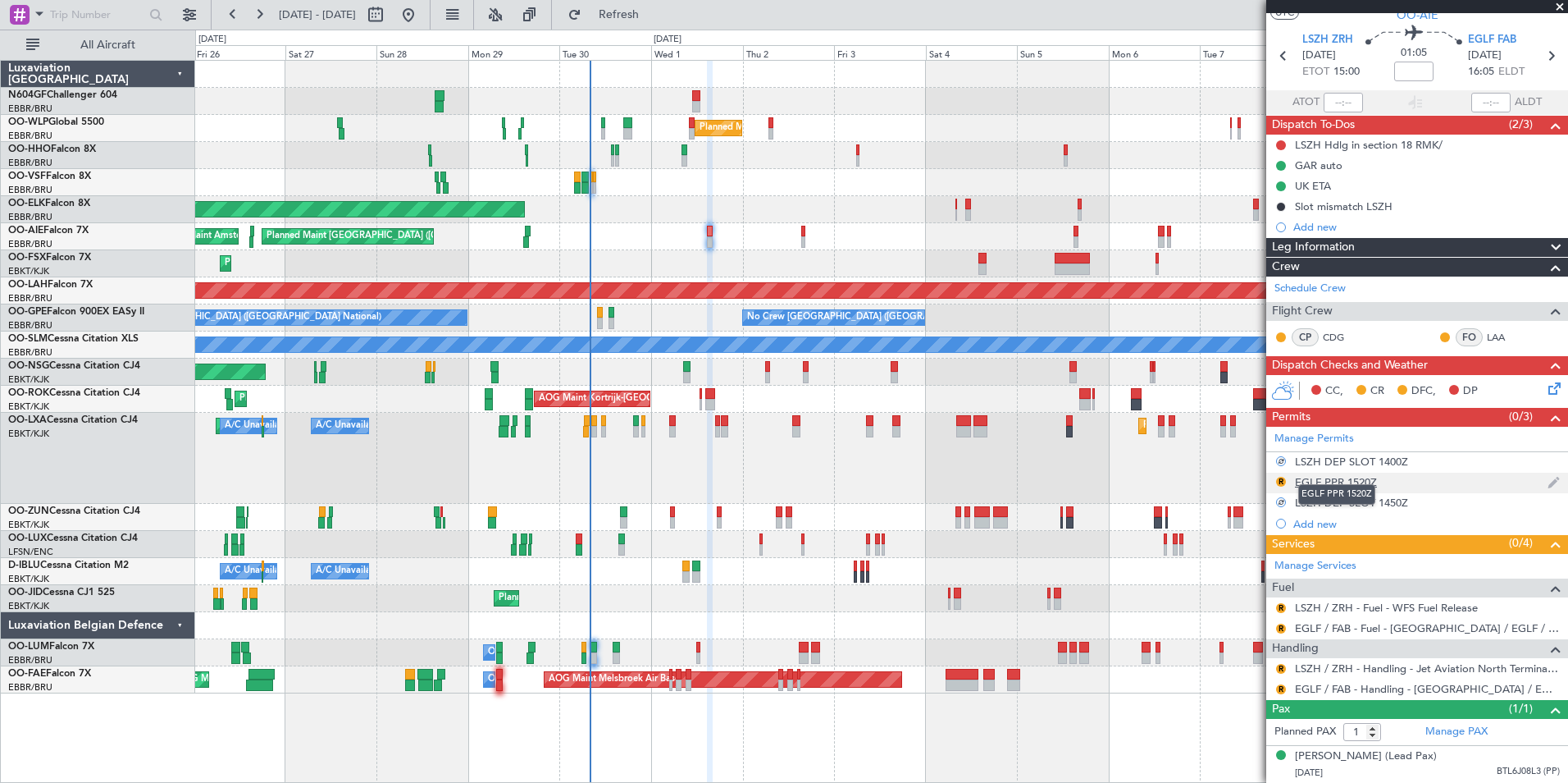
click at [1309, 475] on div "EGLF PPR 1520Z" at bounding box center [1335, 482] width 82 height 14
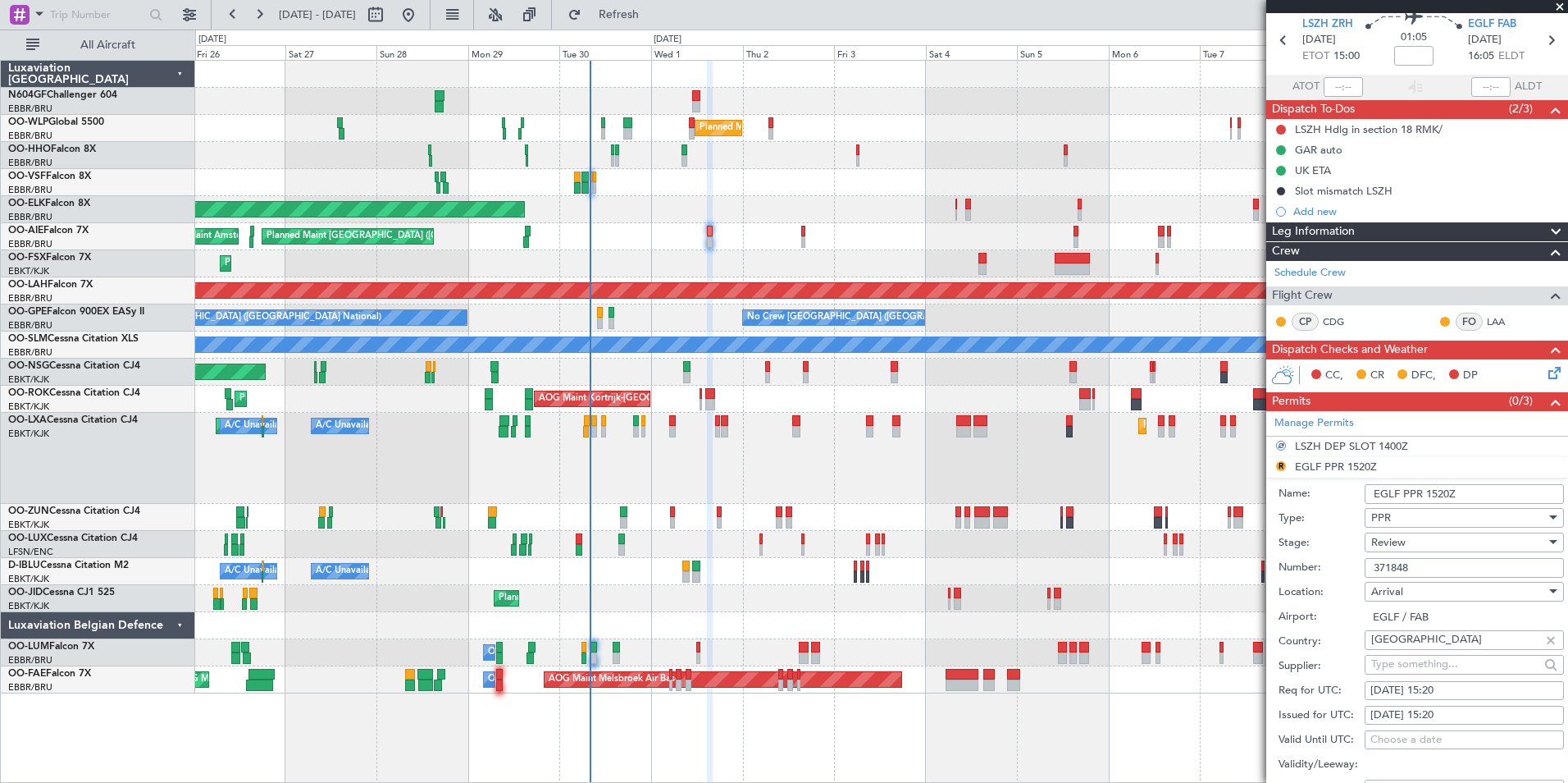
scroll to position [187, 0]
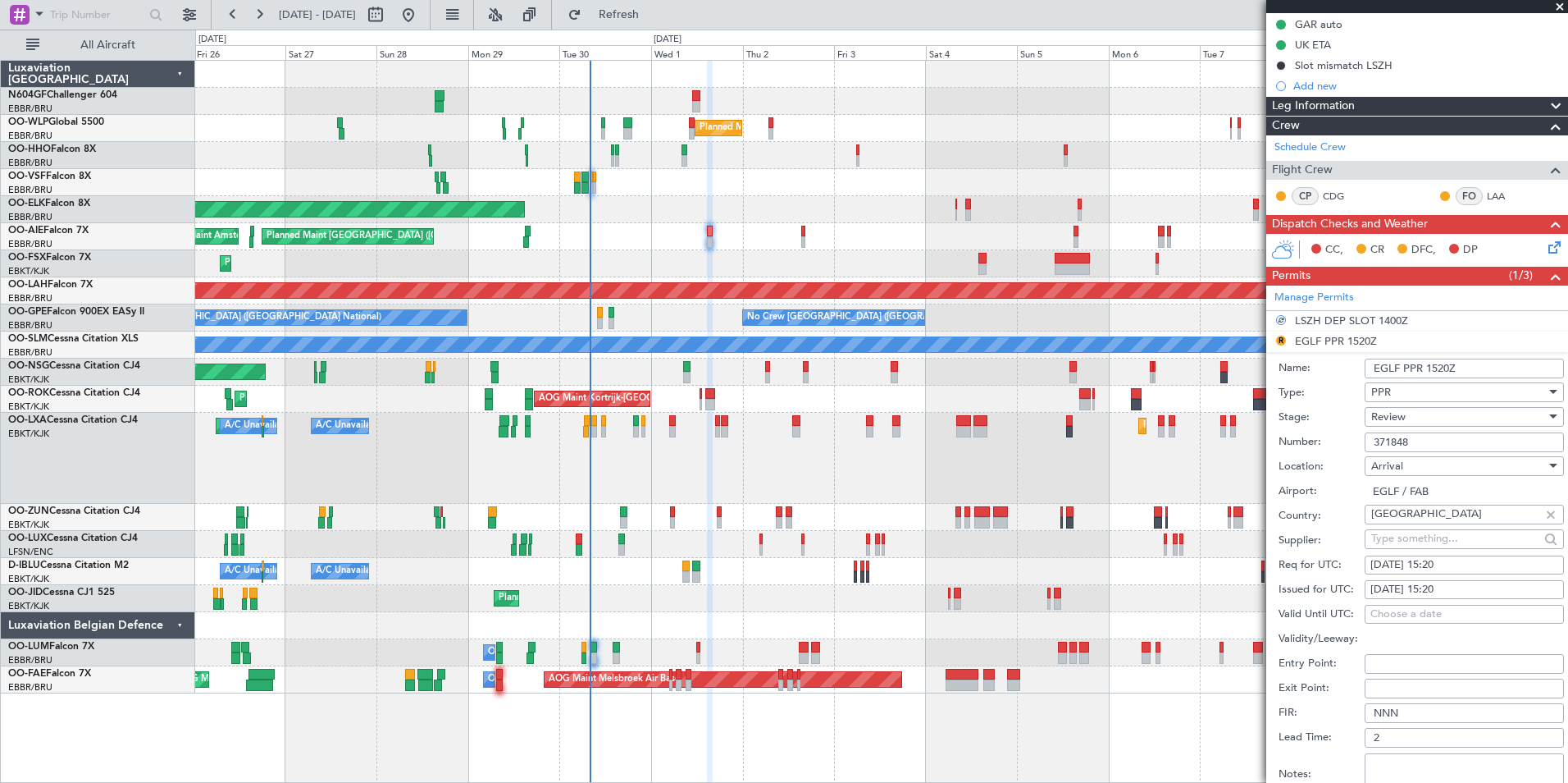
click at [1474, 557] on div "01/10/2025 15:20" at bounding box center [1464, 565] width 188 height 16
select select "10"
select select "2025"
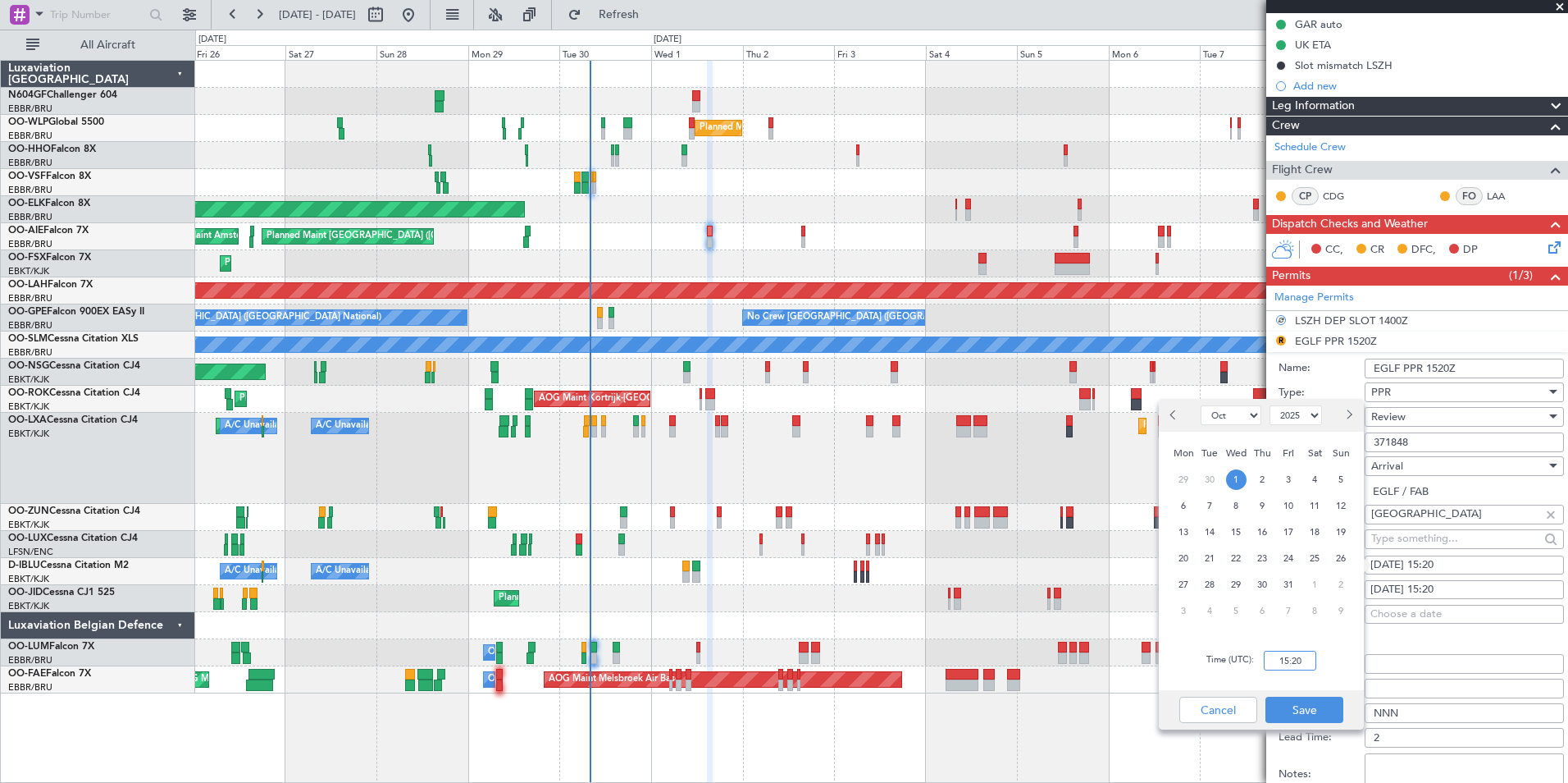
click at [1277, 661] on input "15:20" at bounding box center [1290, 660] width 52 height 20
type input "16:10"
click at [1307, 709] on button "Save" at bounding box center [1304, 709] width 78 height 27
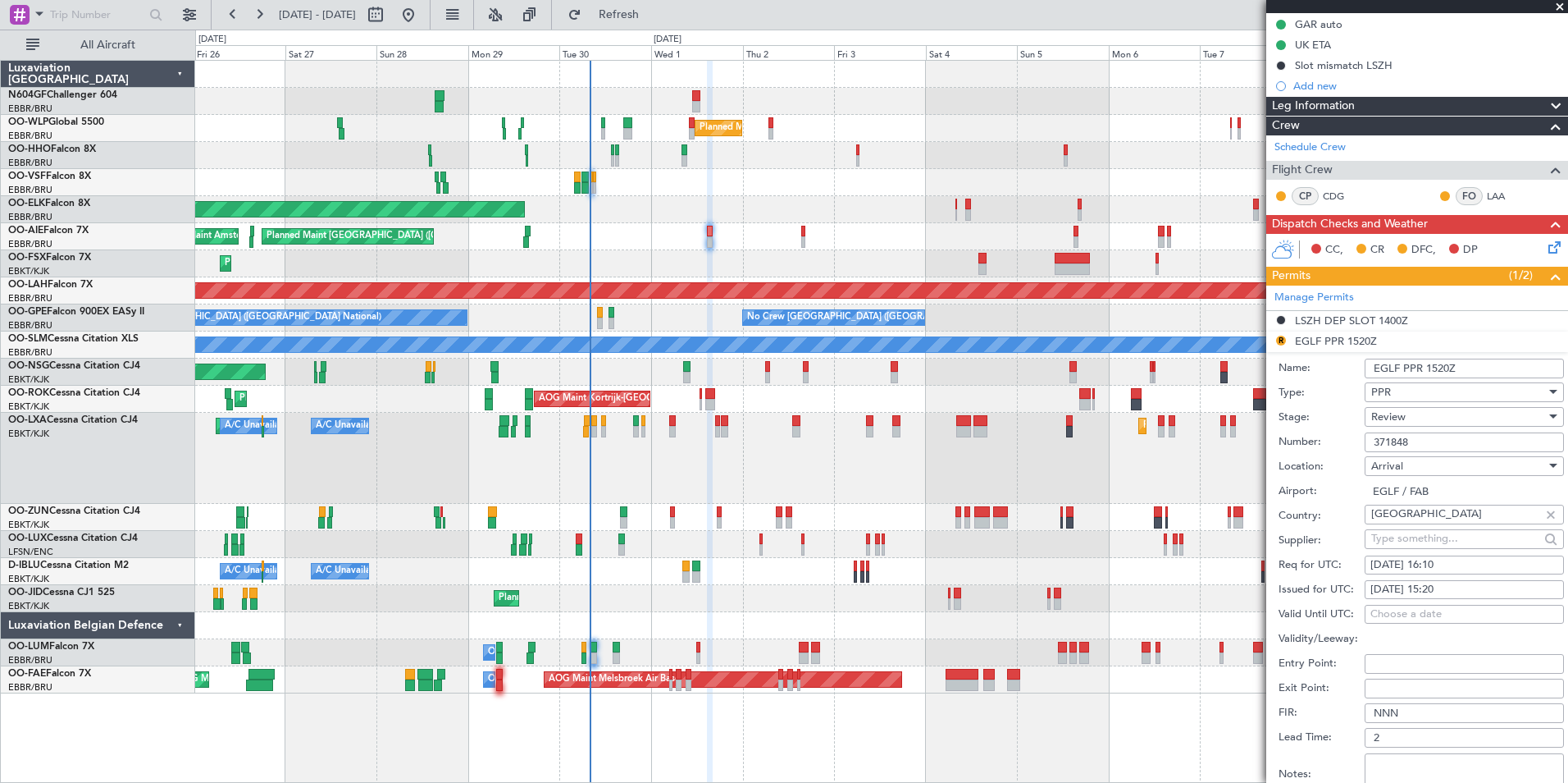
click at [1457, 582] on div "01/10/2025 15:20" at bounding box center [1464, 590] width 188 height 16
select select "10"
select select "2025"
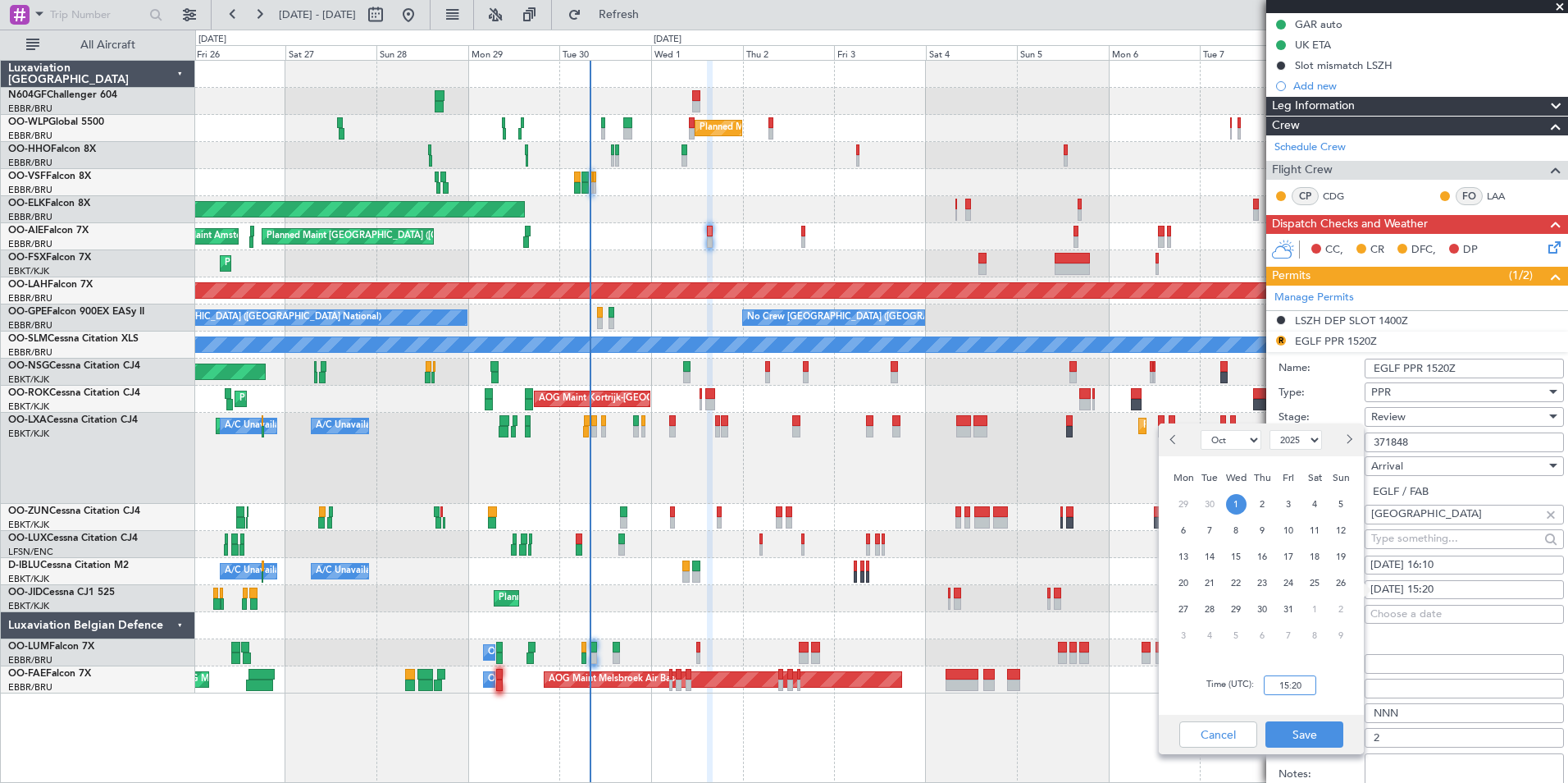
click at [1280, 680] on input "15:20" at bounding box center [1290, 685] width 52 height 20
type input "16:10"
click at [1311, 735] on button "Save" at bounding box center [1304, 734] width 78 height 27
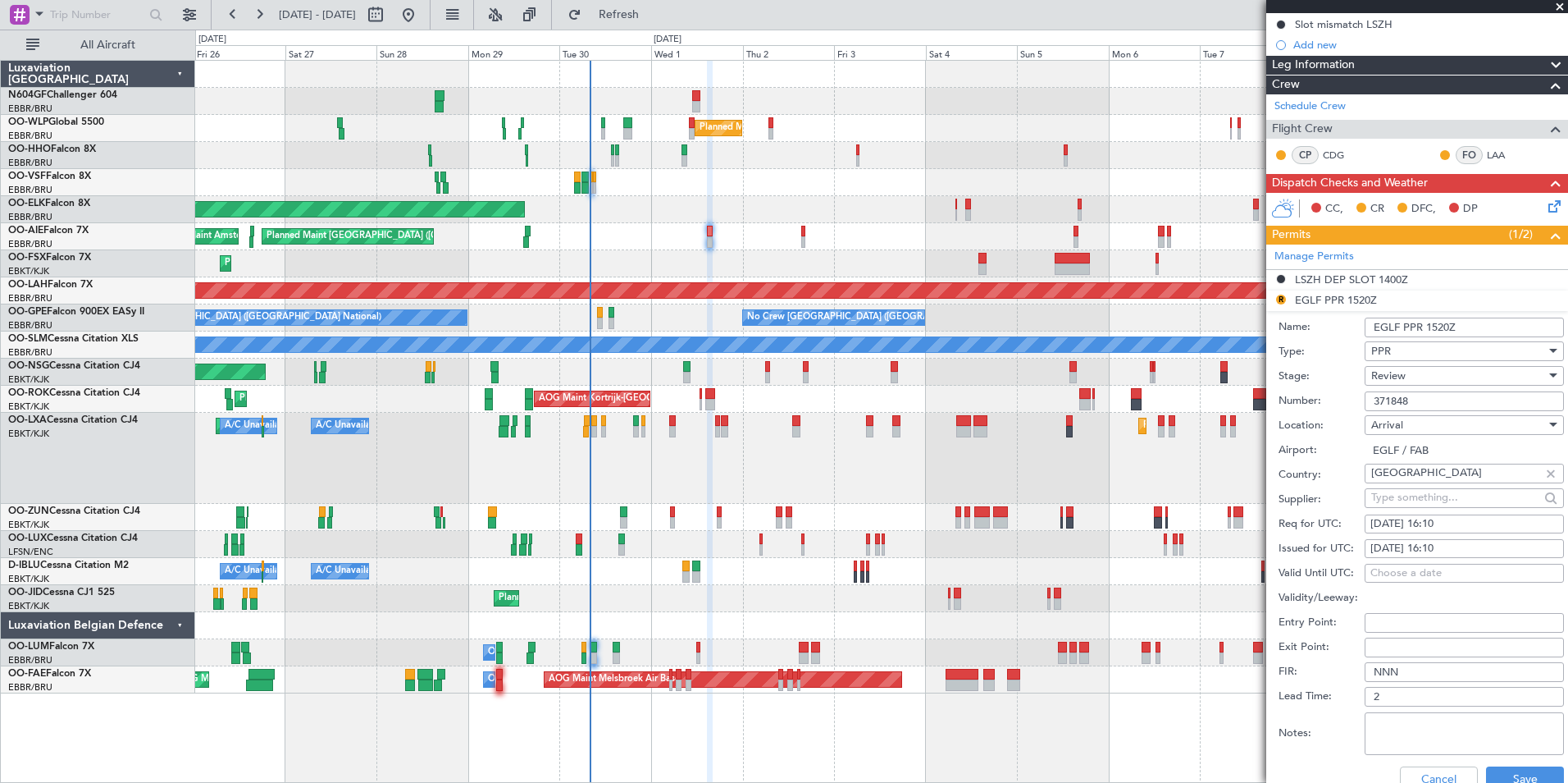
scroll to position [228, 0]
click at [1451, 374] on div "Review" at bounding box center [1458, 375] width 174 height 25
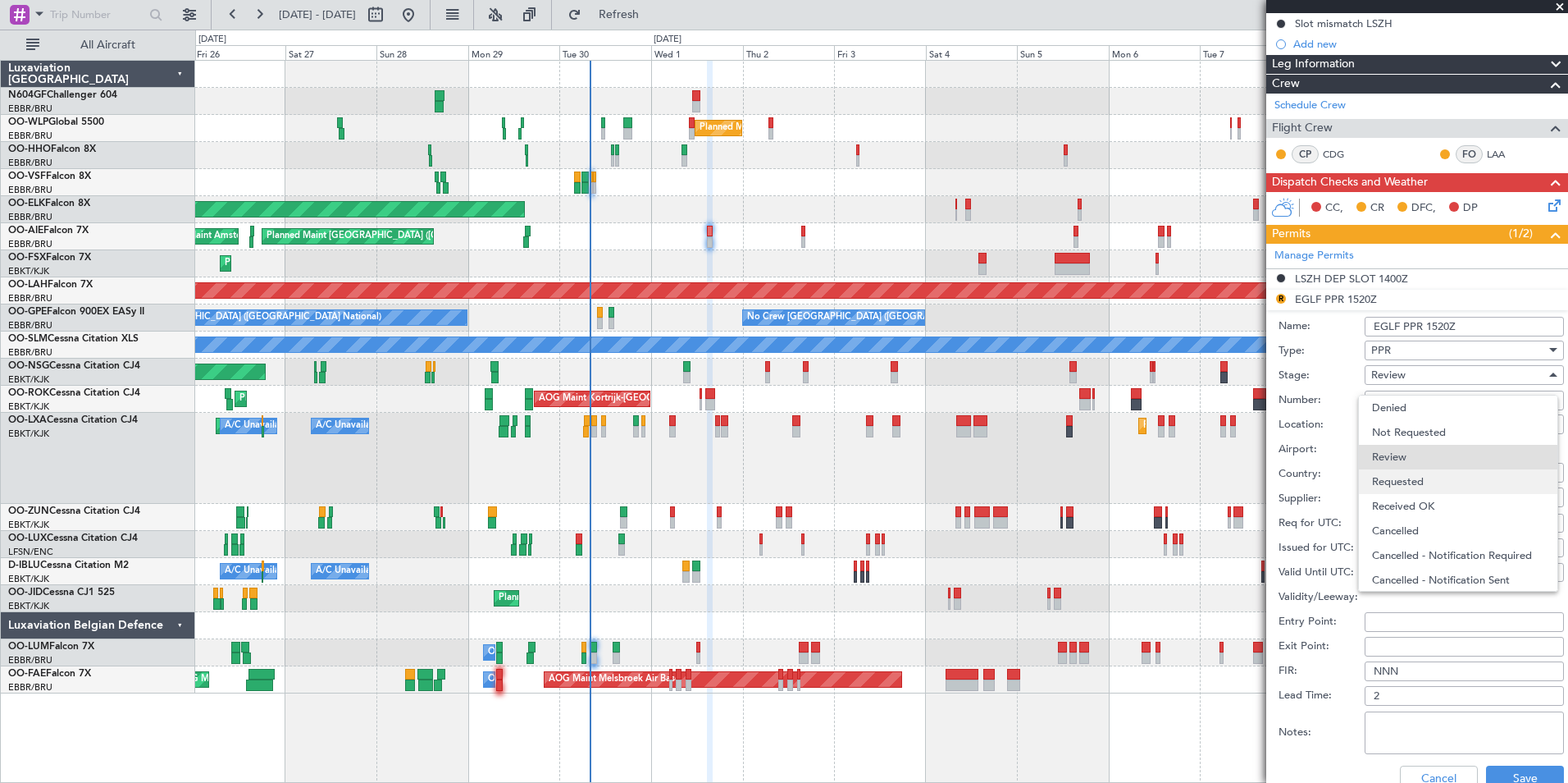
click at [1413, 482] on span "Requested" at bounding box center [1458, 481] width 172 height 25
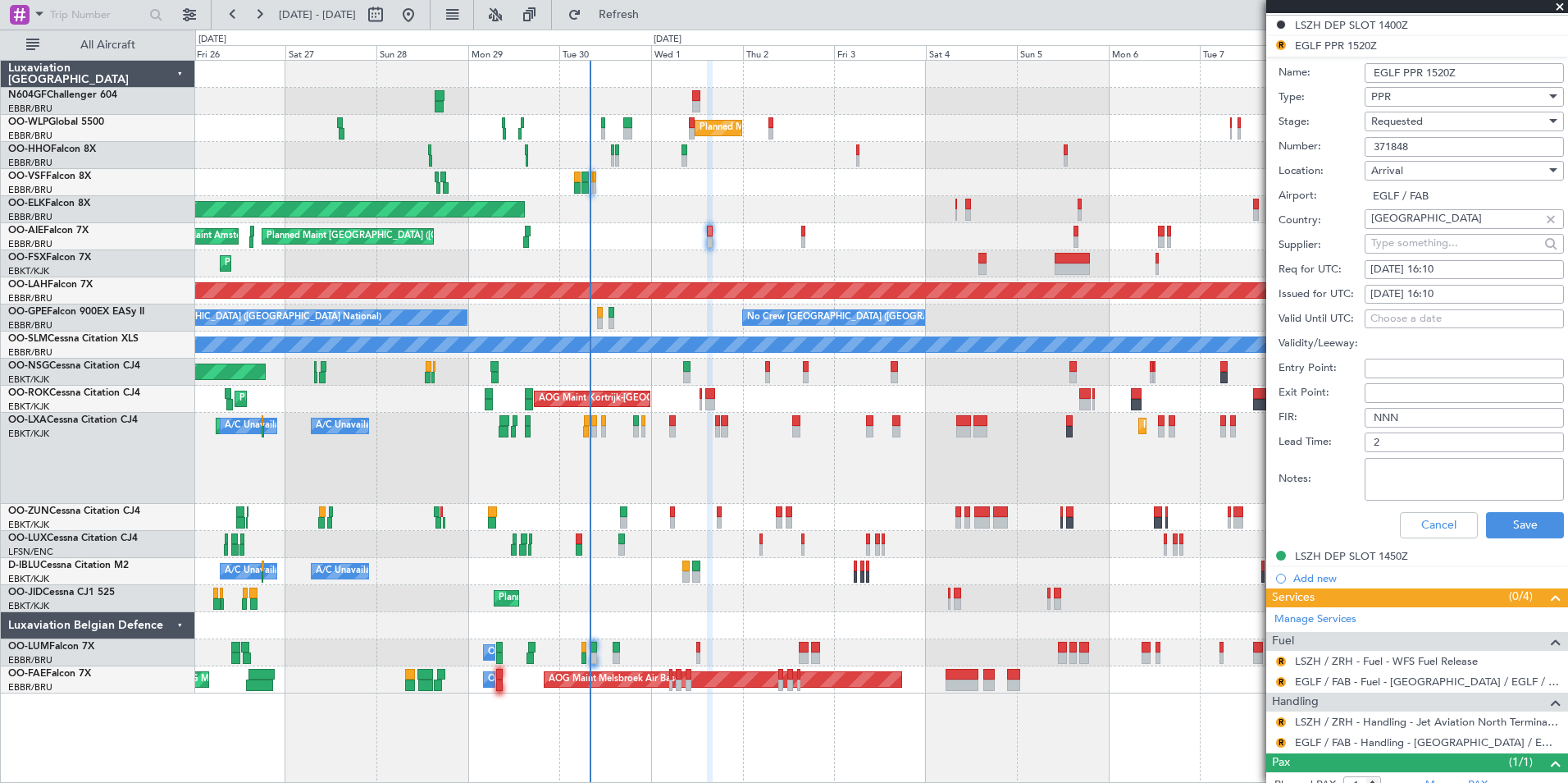
scroll to position [505, 0]
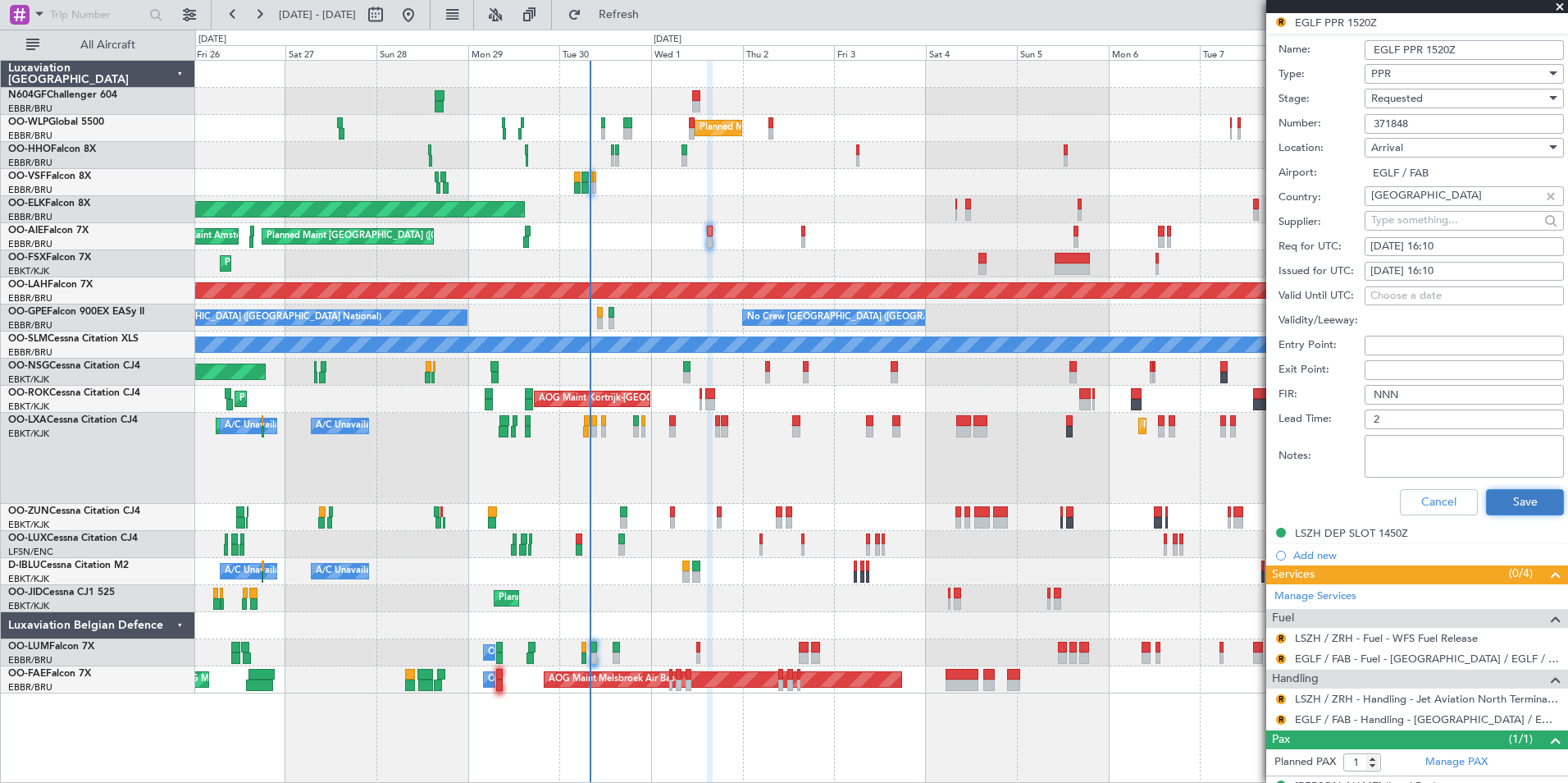
click at [1525, 501] on button "Save" at bounding box center [1525, 502] width 78 height 27
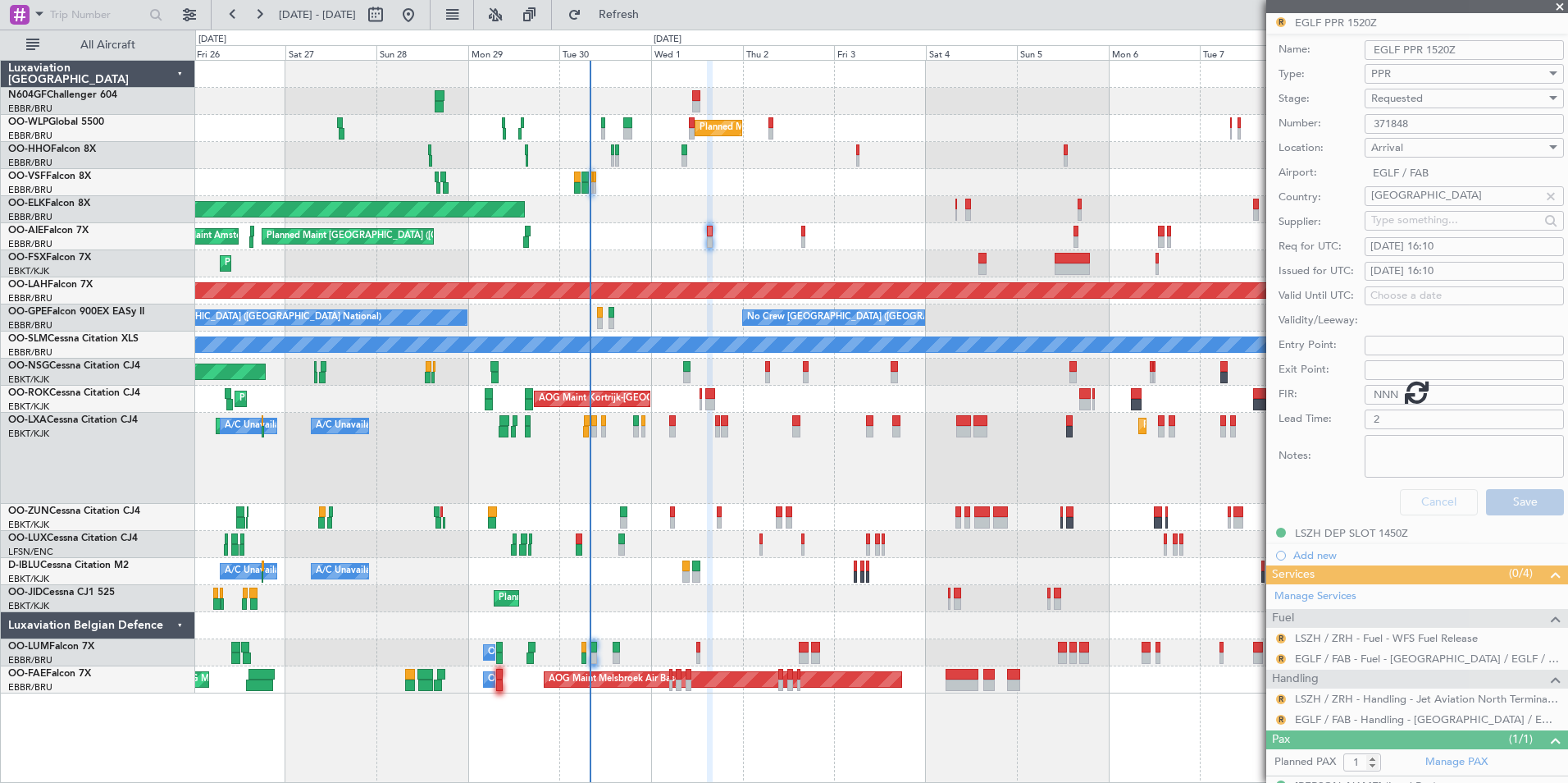
scroll to position [15, 0]
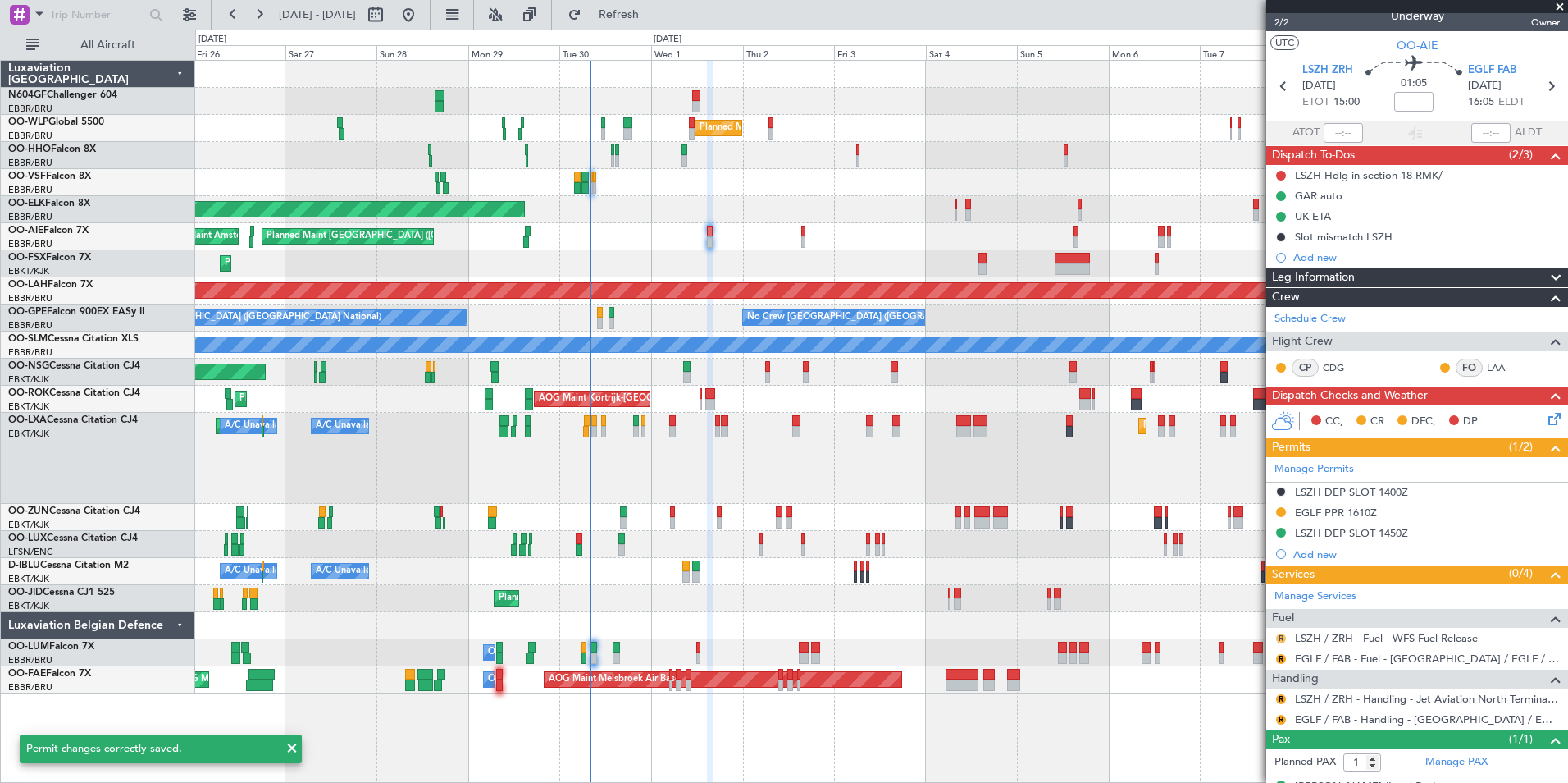
click at [1277, 637] on button "R" at bounding box center [1280, 638] width 9 height 9
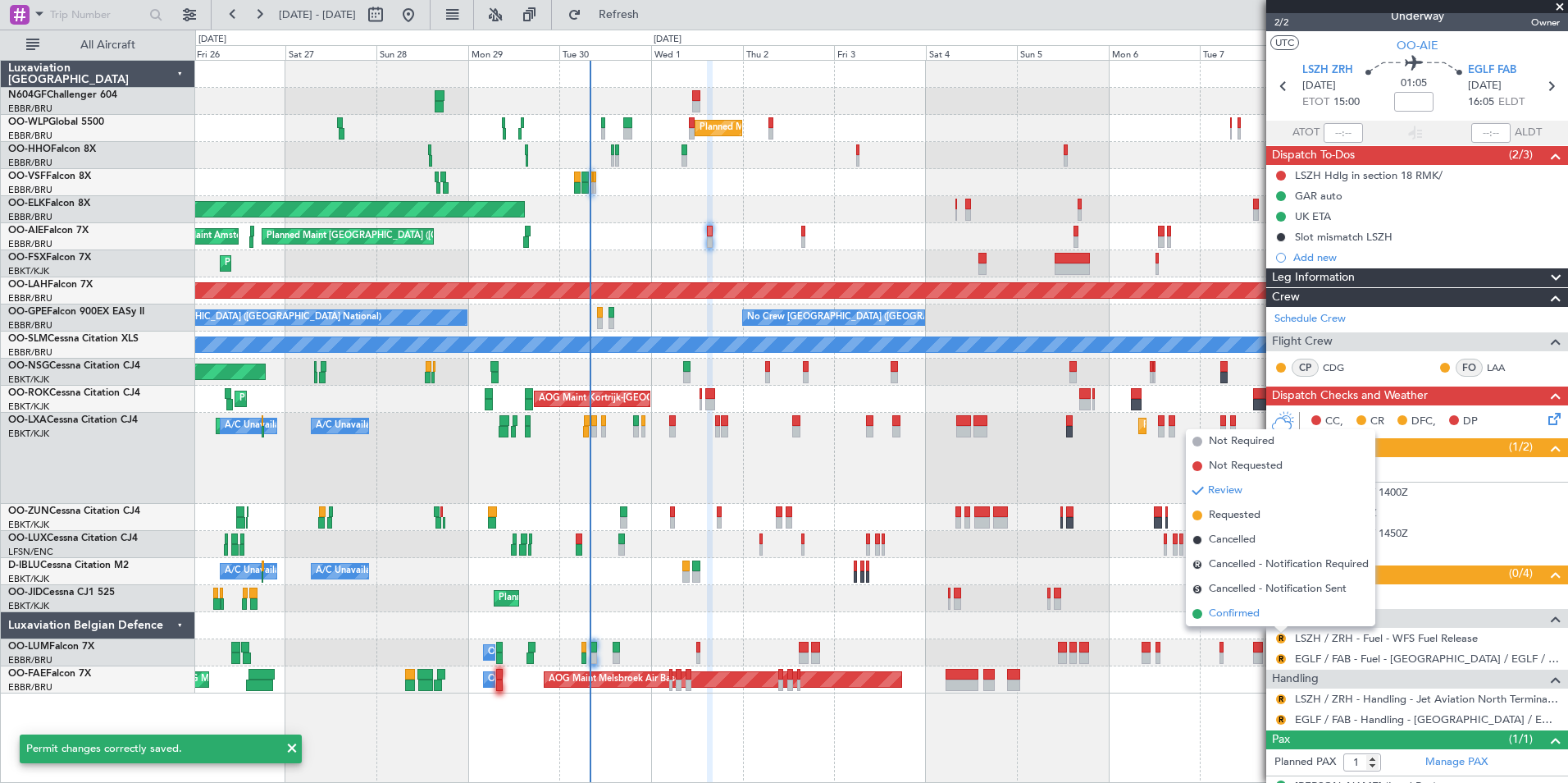
click at [1254, 615] on span "Confirmed" at bounding box center [1234, 613] width 51 height 16
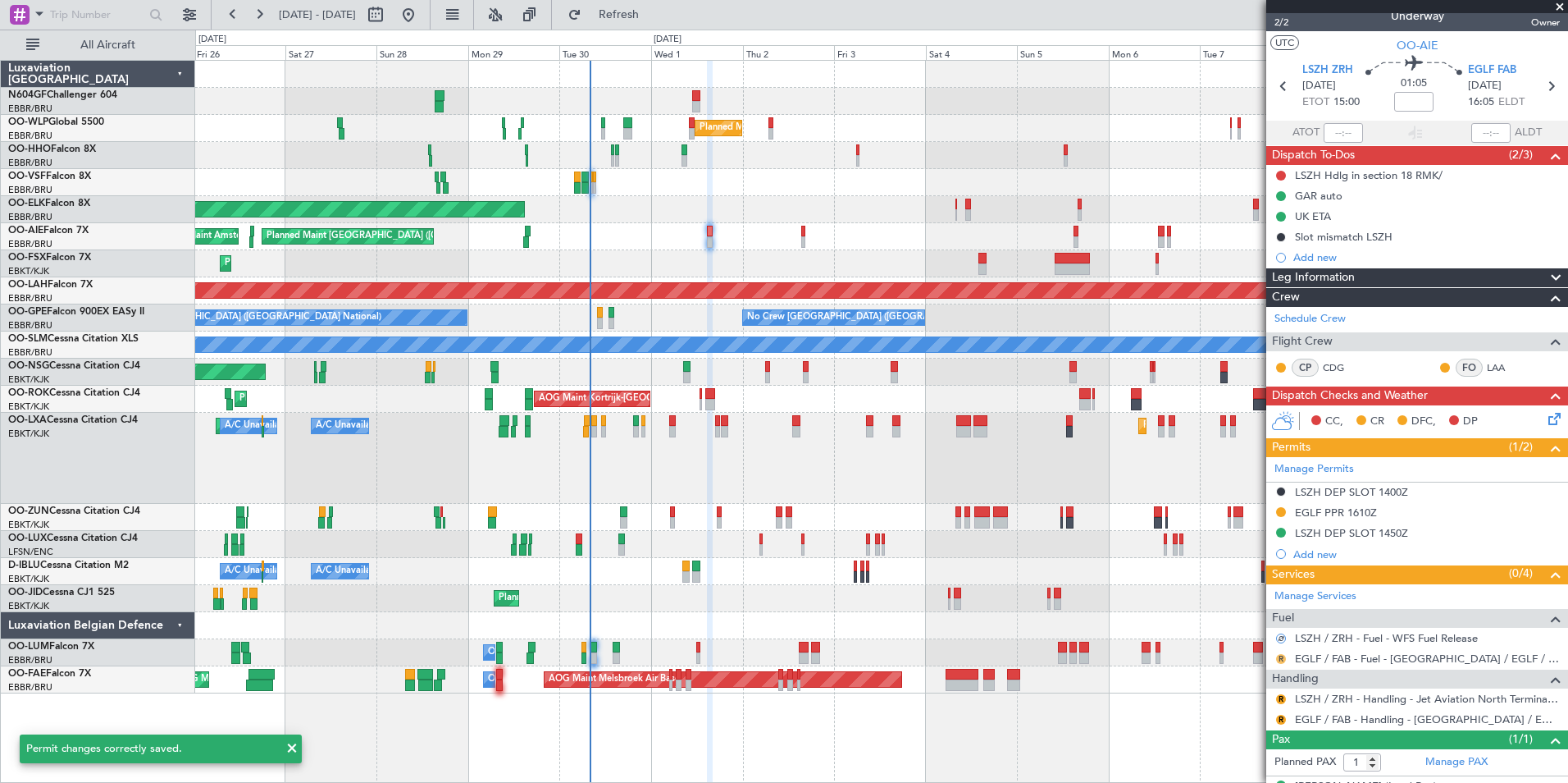
click at [1281, 658] on button "R" at bounding box center [1280, 658] width 9 height 9
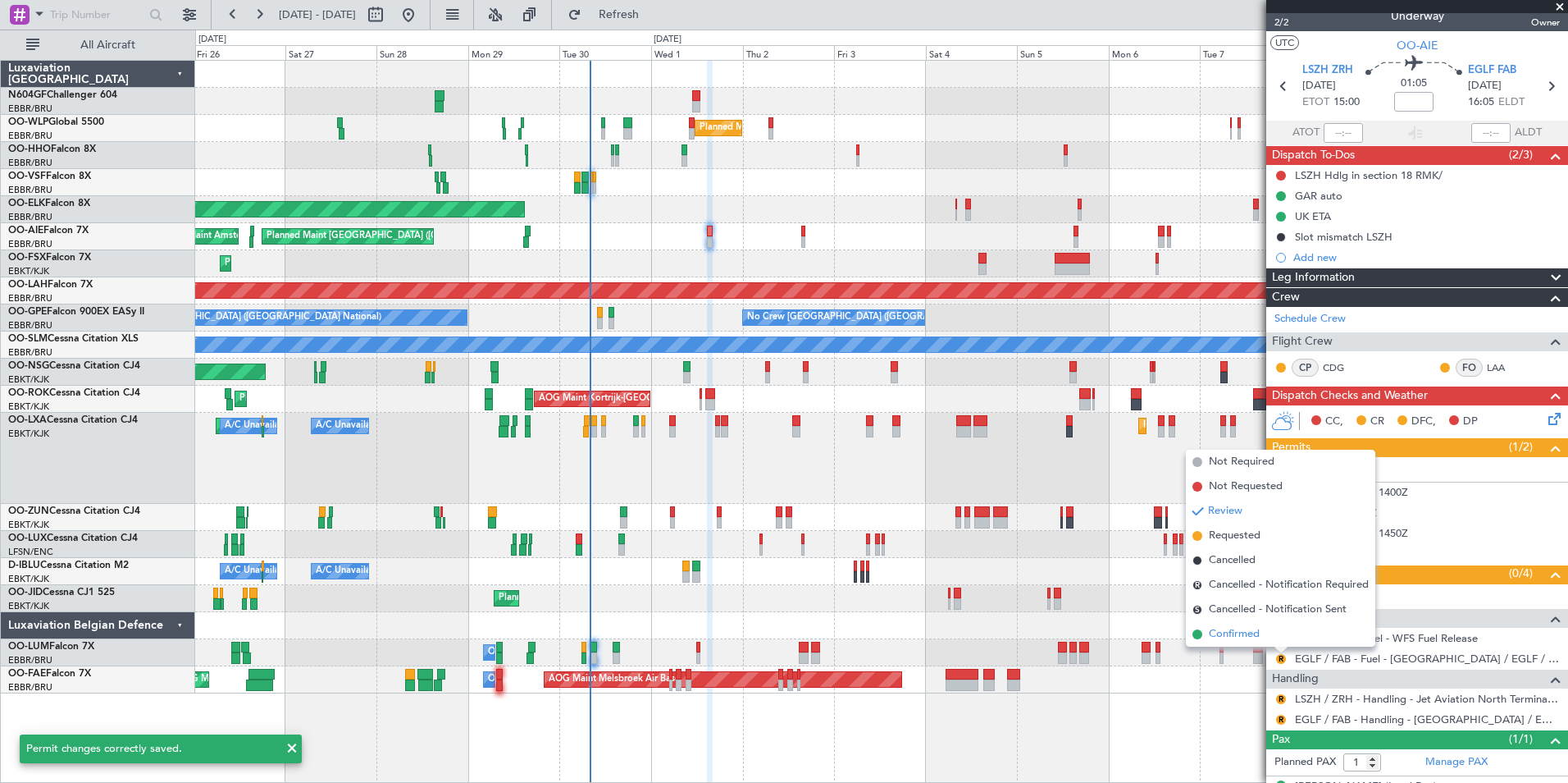
click at [1275, 641] on li "Confirmed" at bounding box center [1280, 634] width 190 height 25
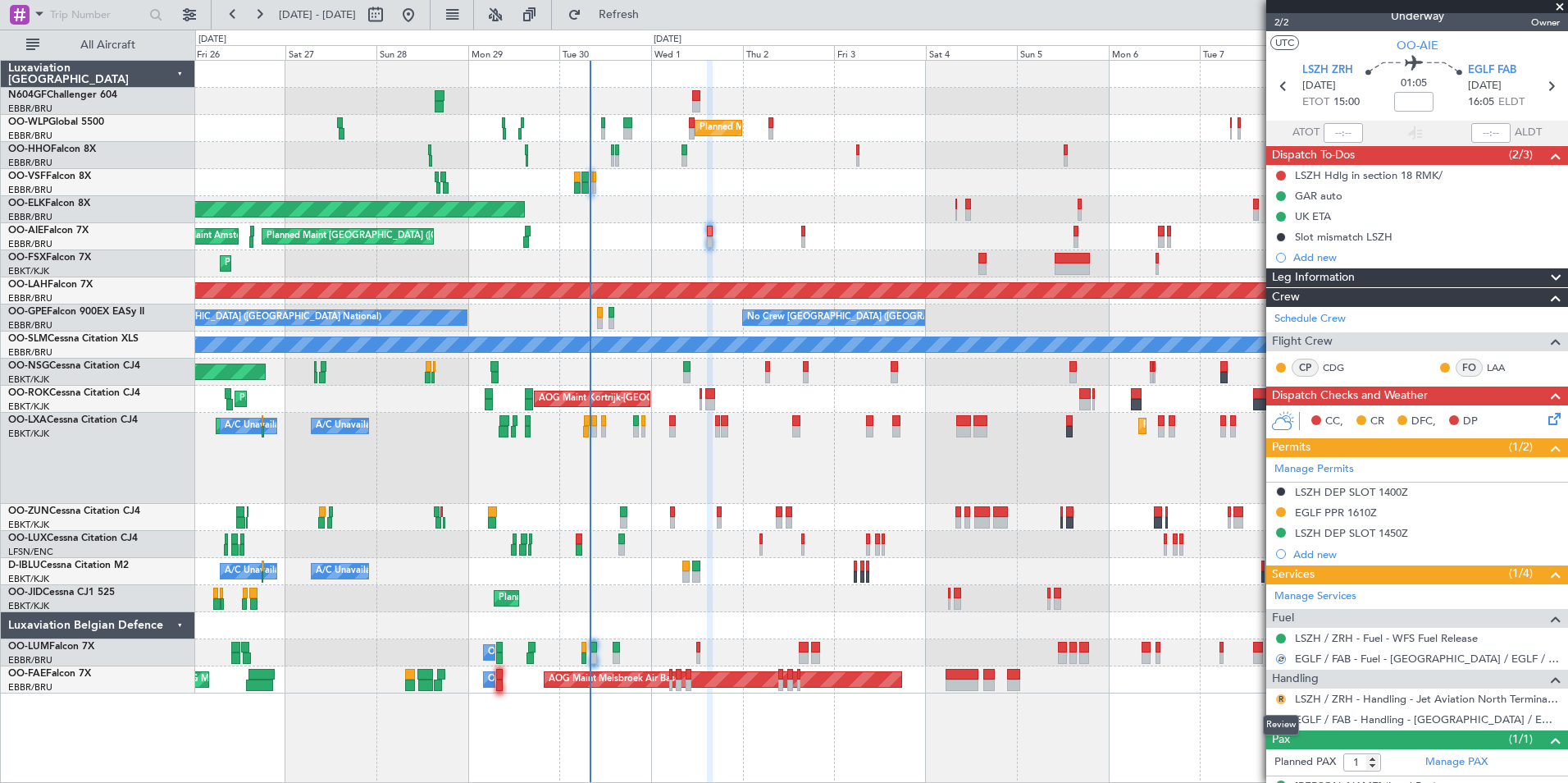
click at [1283, 695] on button "R" at bounding box center [1280, 699] width 9 height 9
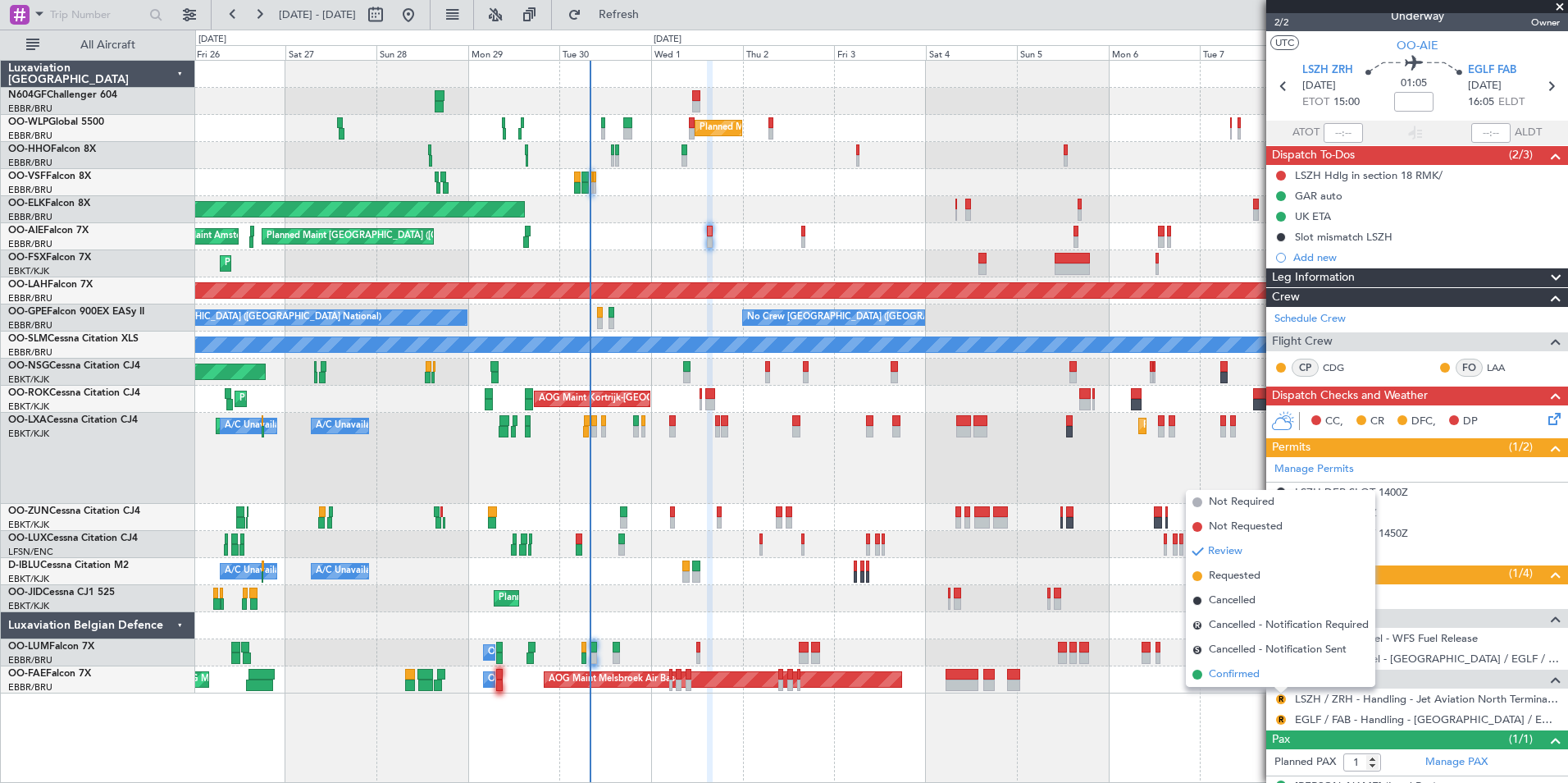
click at [1274, 676] on li "Confirmed" at bounding box center [1280, 674] width 190 height 25
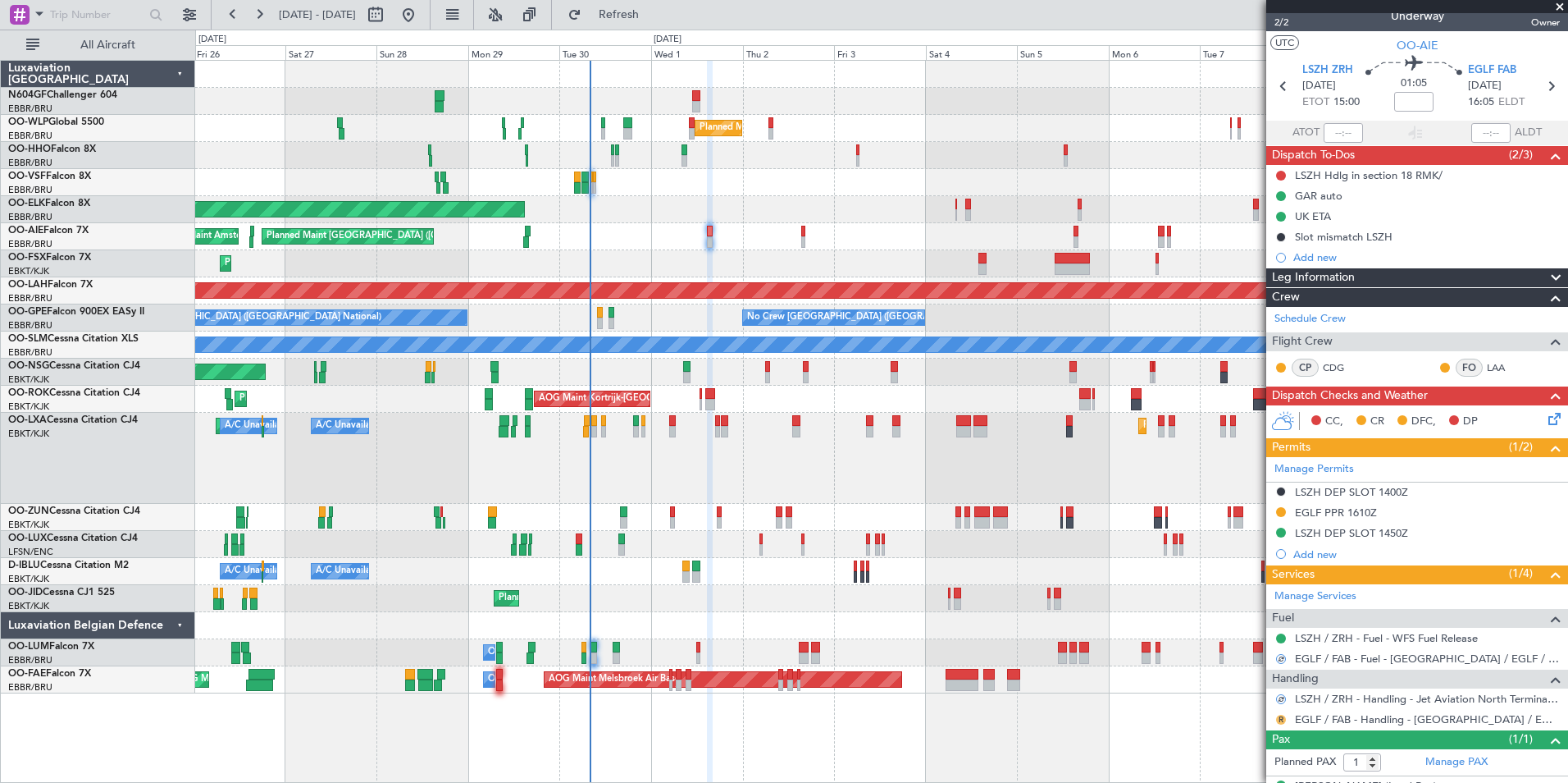
click at [1279, 720] on button "R" at bounding box center [1280, 719] width 9 height 9
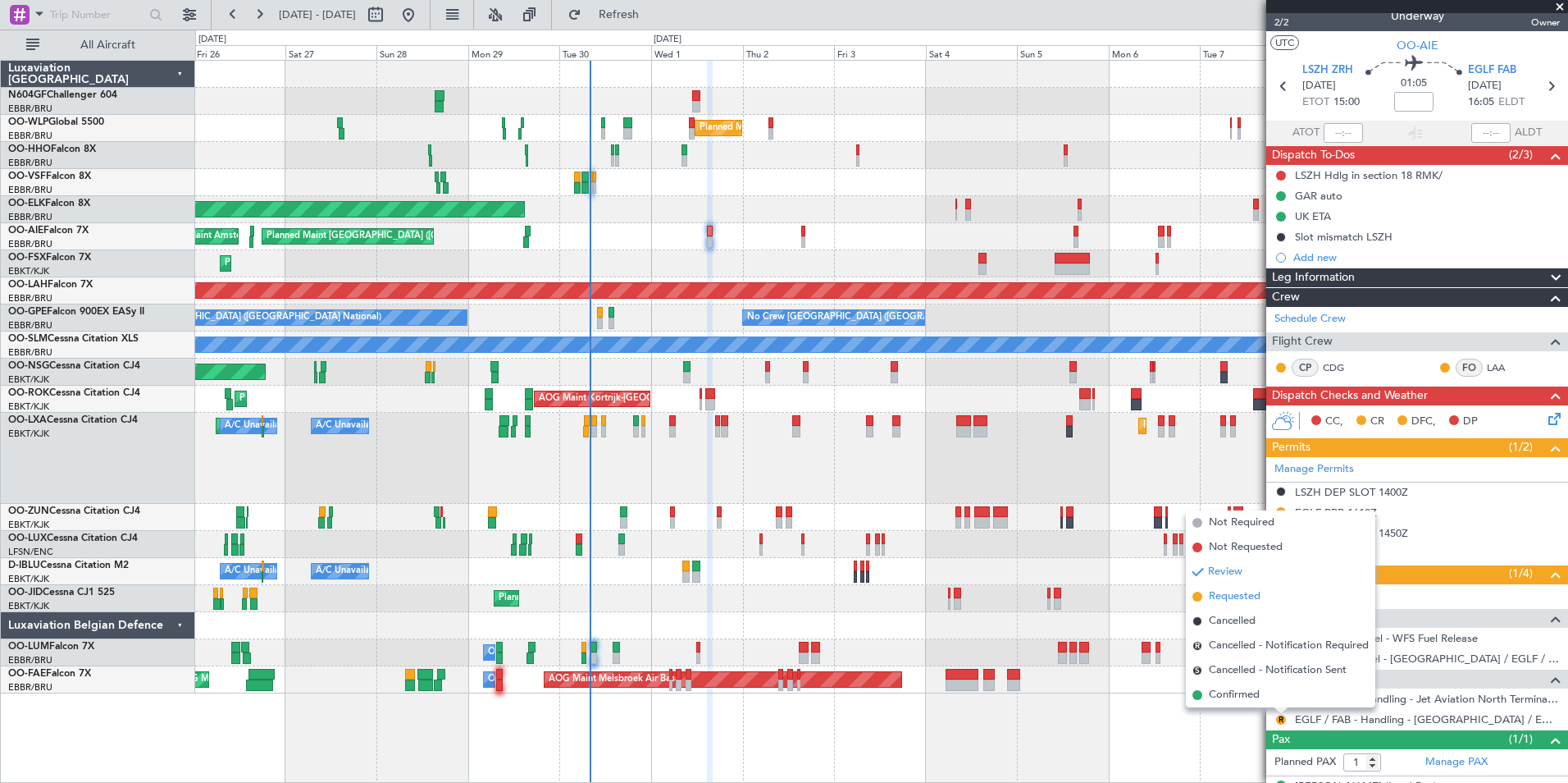
click at [1248, 595] on span "Requested" at bounding box center [1235, 596] width 52 height 16
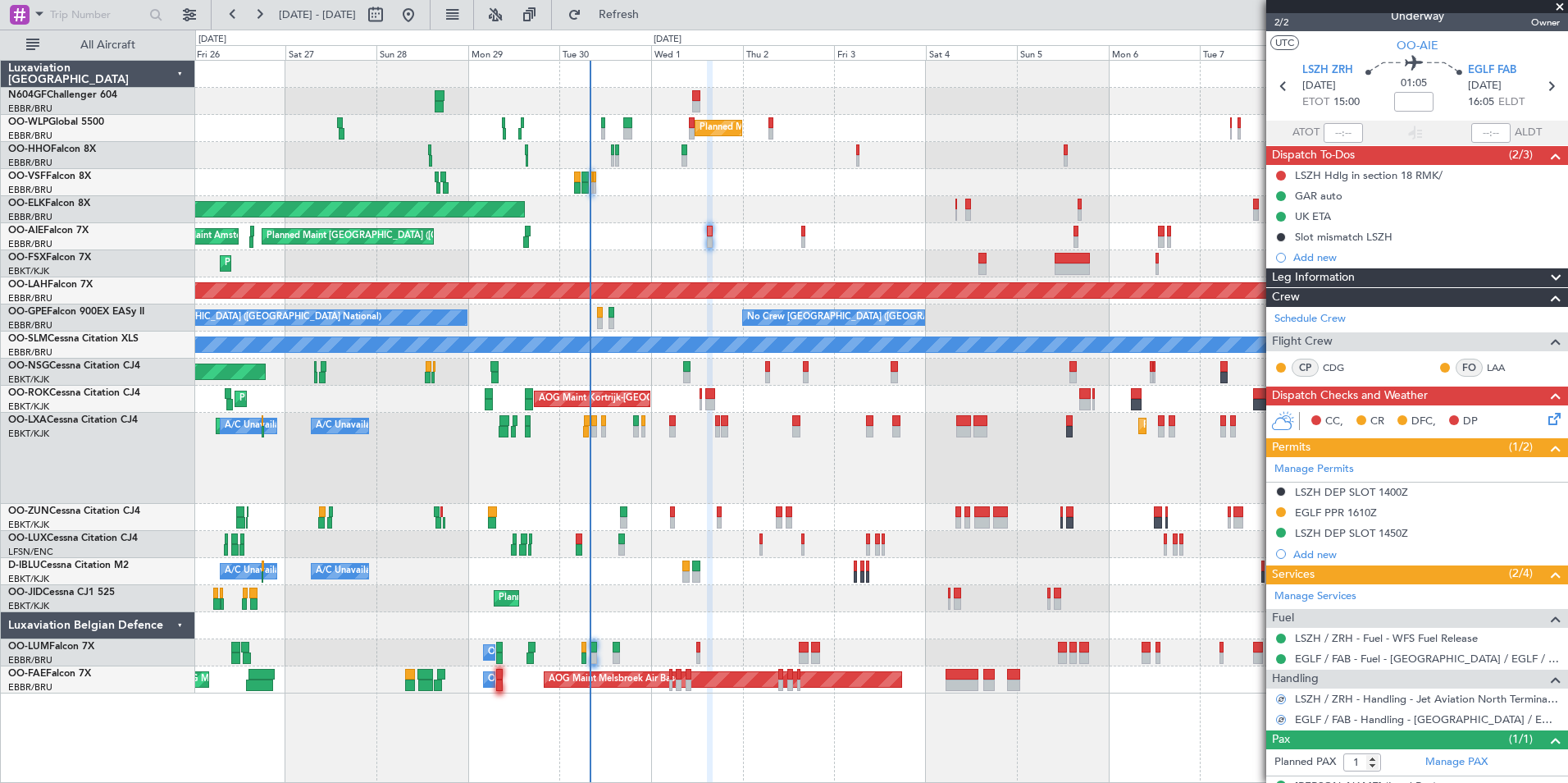
scroll to position [0, 0]
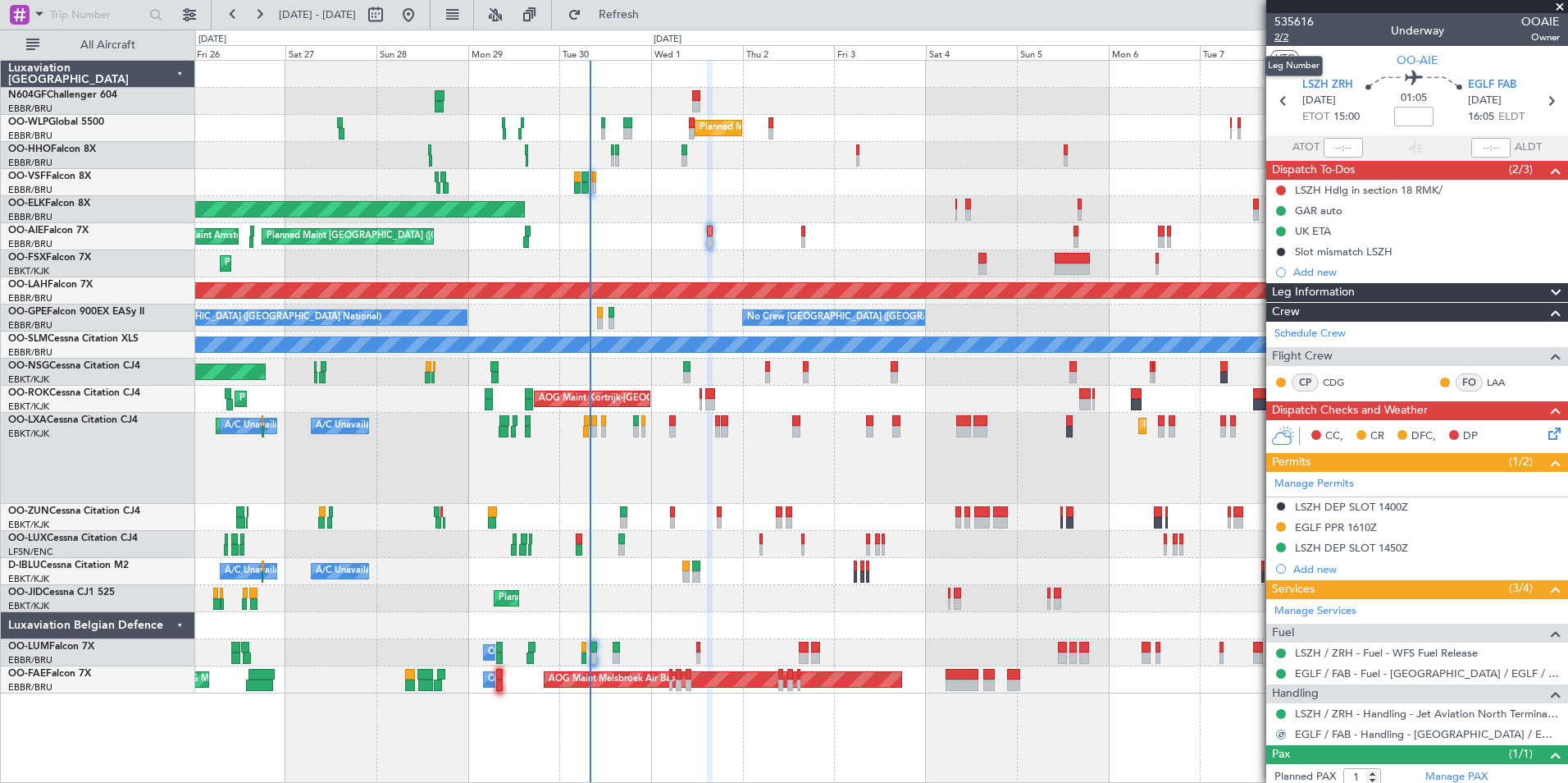
click at [1287, 36] on span "2/2" at bounding box center [1294, 37] width 40 height 14
click at [659, 6] on button "Refresh" at bounding box center [609, 15] width 99 height 27
click at [669, 34] on div "[DATE]" at bounding box center [668, 40] width 27 height 14
click at [654, 21] on span "Refresh" at bounding box center [619, 15] width 69 height 11
click at [1284, 34] on span "2/2" at bounding box center [1294, 37] width 40 height 14
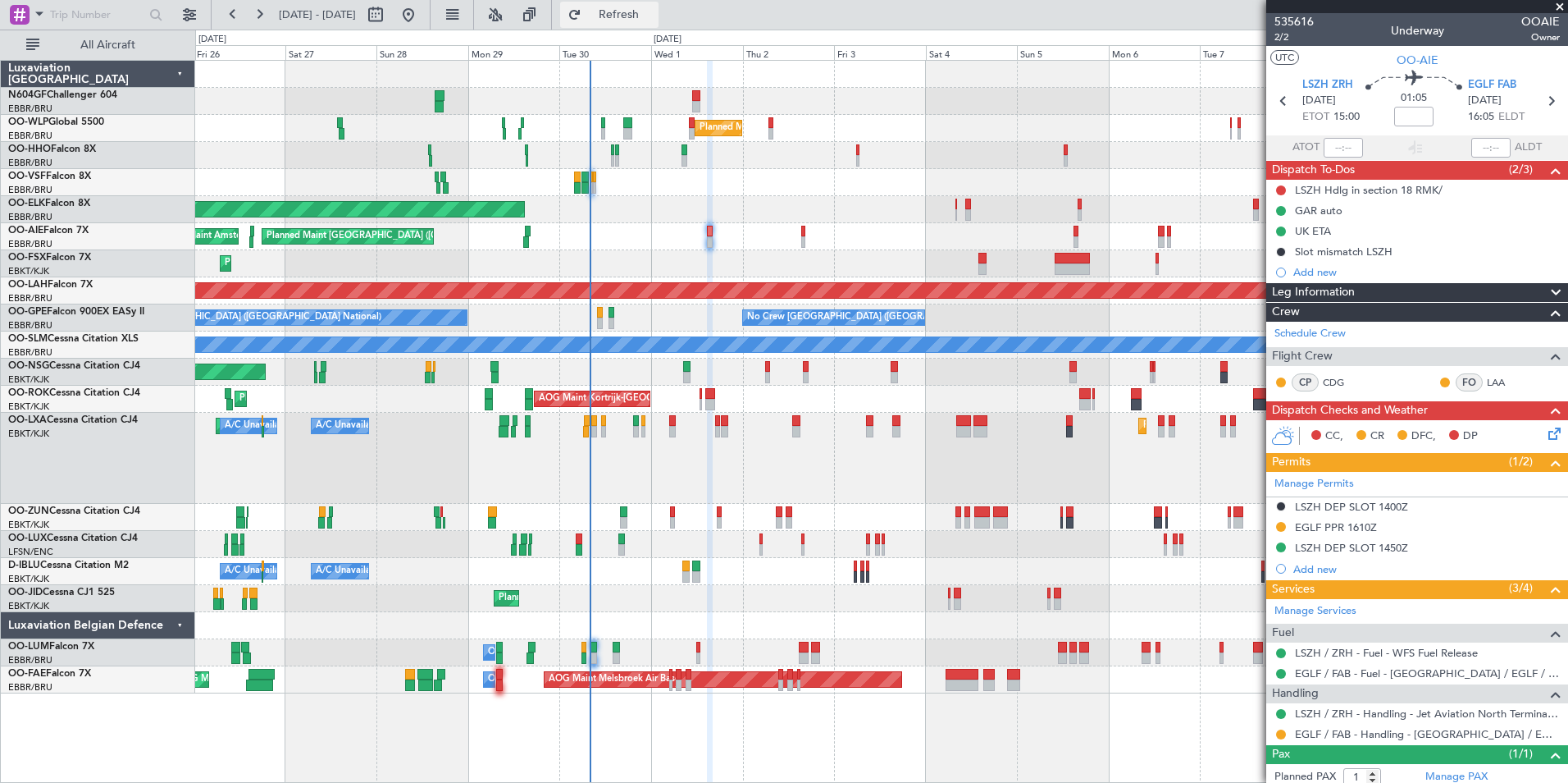
click at [659, 23] on button "Refresh" at bounding box center [609, 15] width 99 height 27
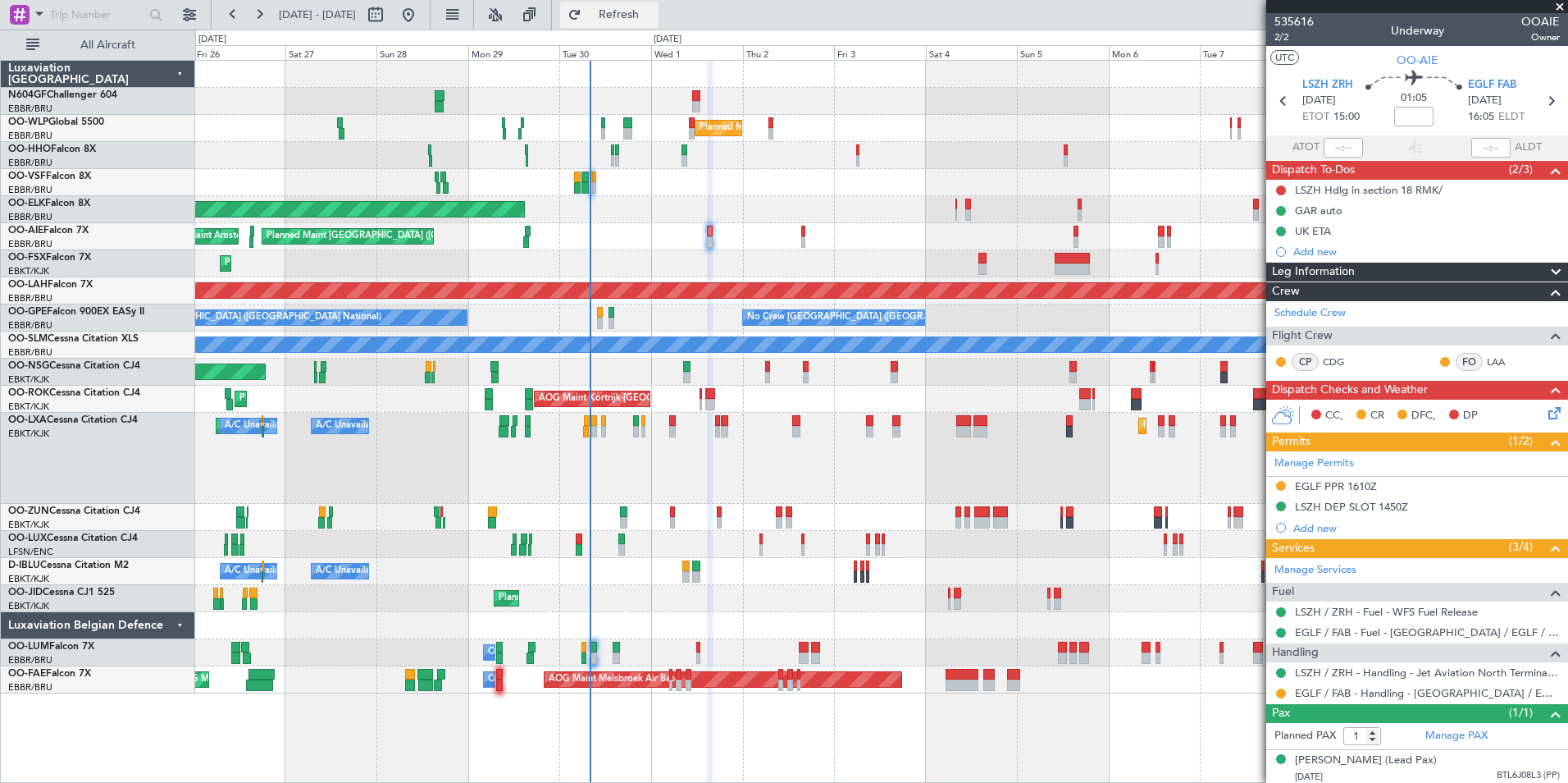
click at [642, 3] on button "Refresh" at bounding box center [609, 15] width 99 height 27
click at [654, 9] on span "Refresh" at bounding box center [619, 15] width 69 height 11
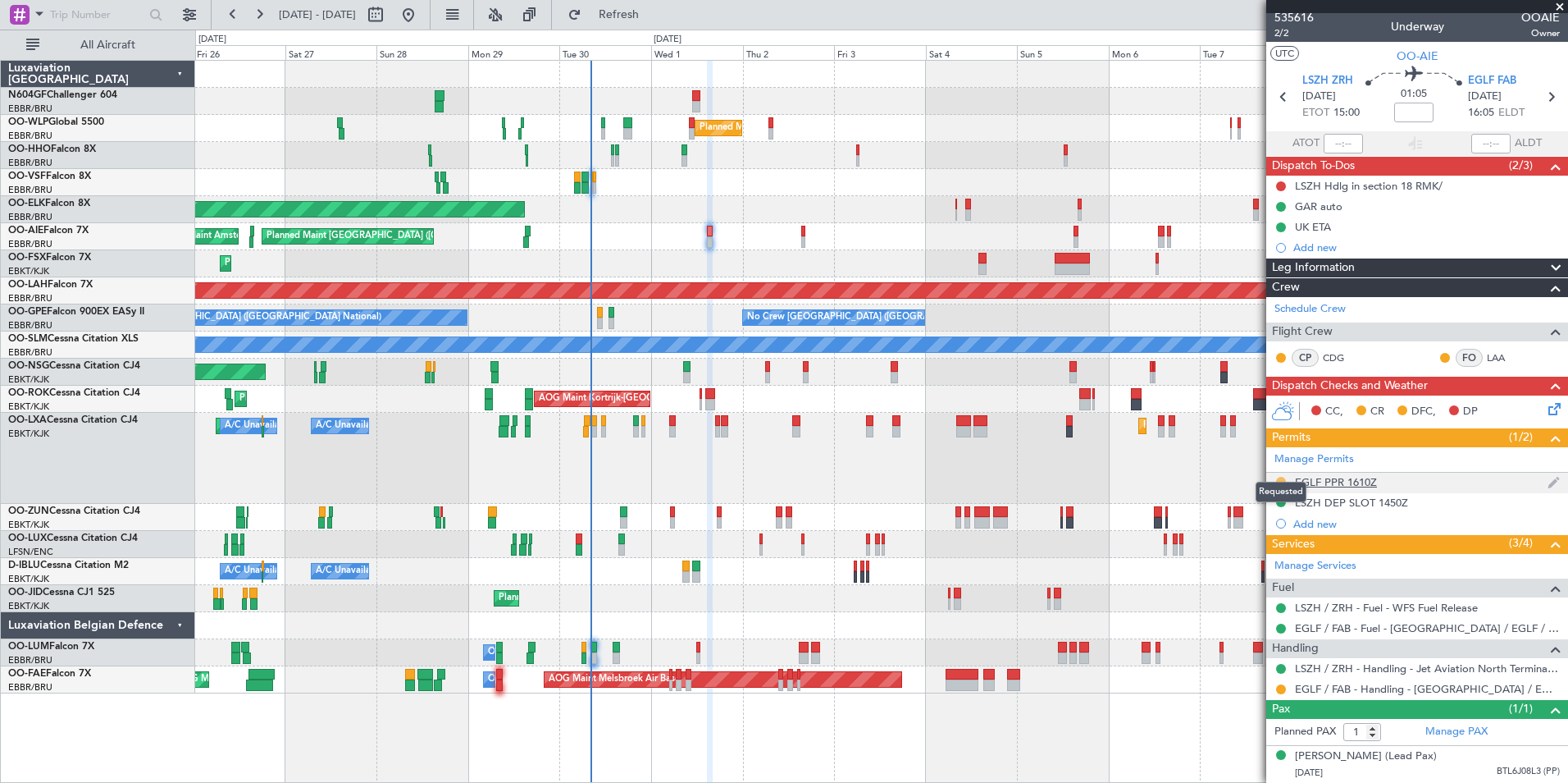
click at [1279, 477] on button at bounding box center [1280, 481] width 9 height 9
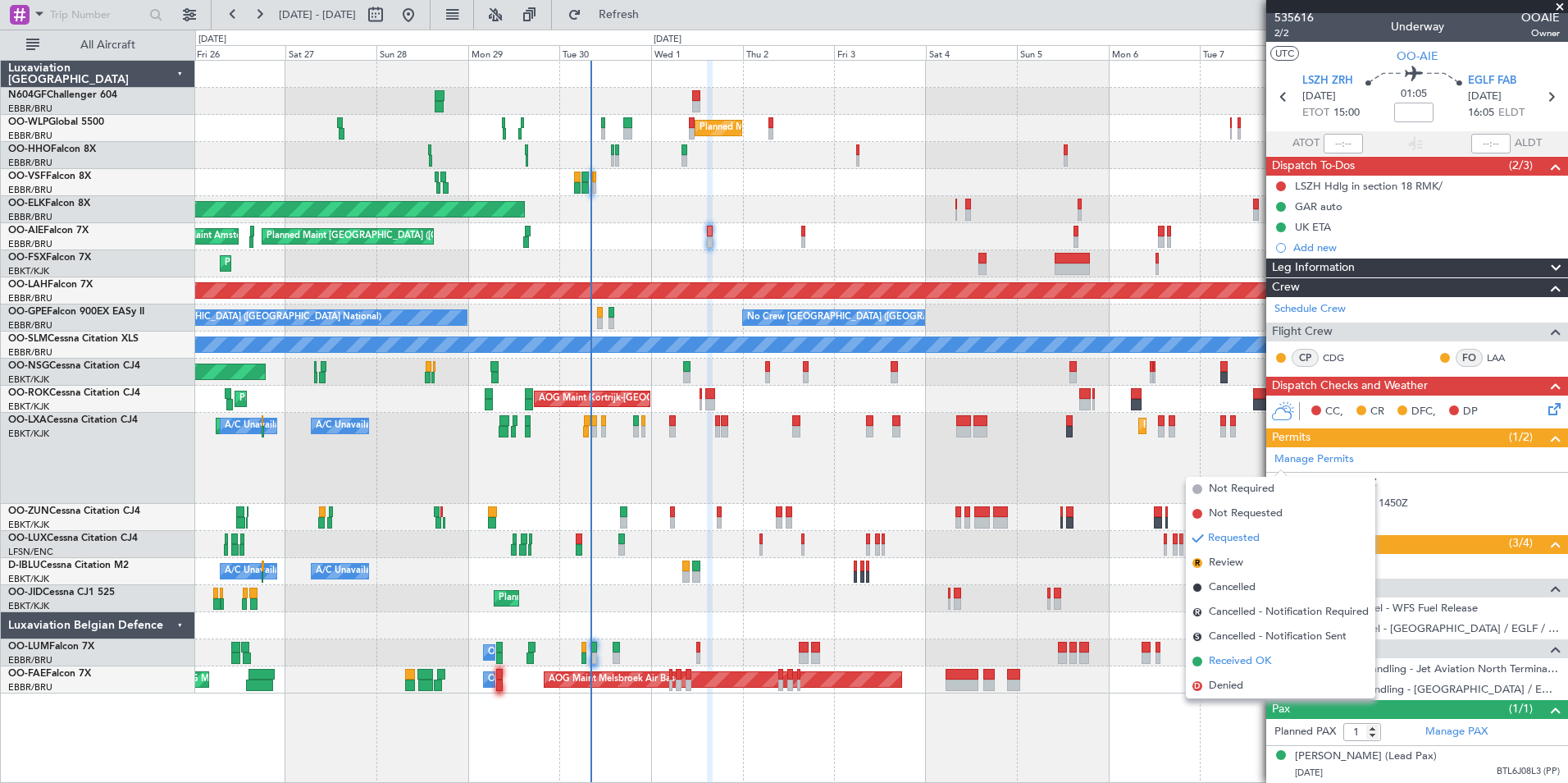
click at [1263, 654] on span "Received OK" at bounding box center [1240, 661] width 63 height 16
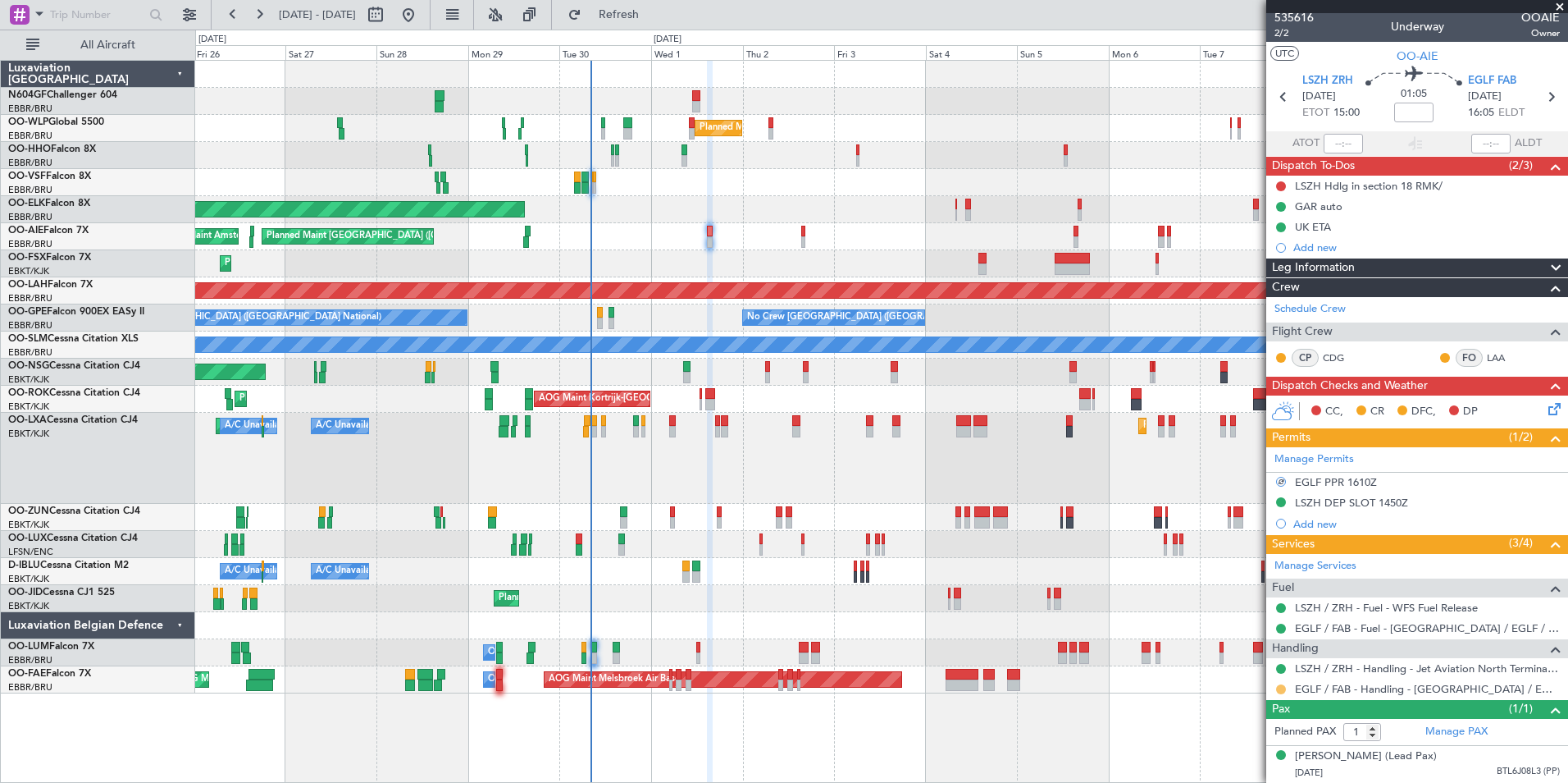
click at [1280, 684] on button at bounding box center [1280, 688] width 9 height 9
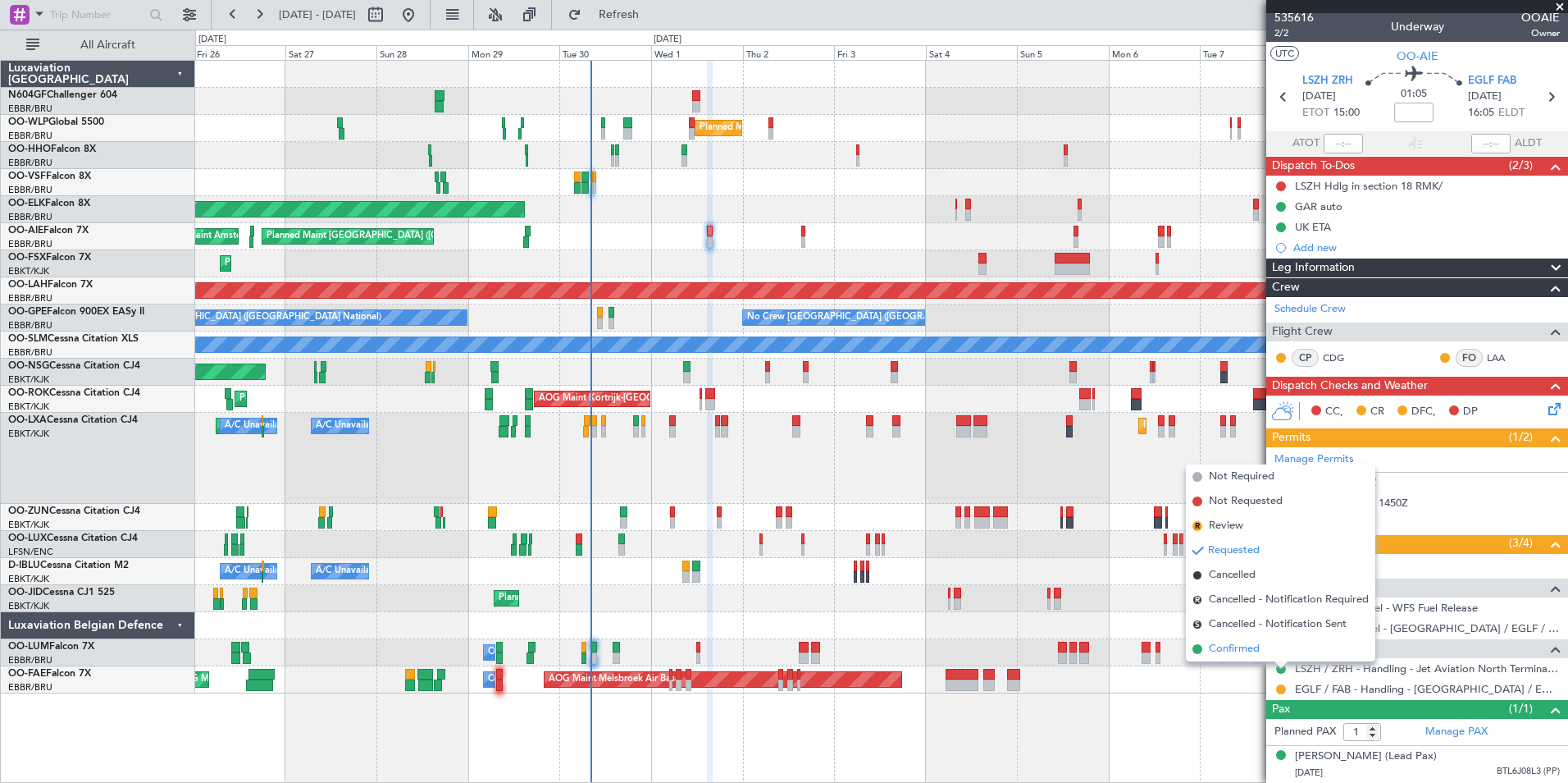
click at [1259, 645] on span "Confirmed" at bounding box center [1234, 649] width 51 height 16
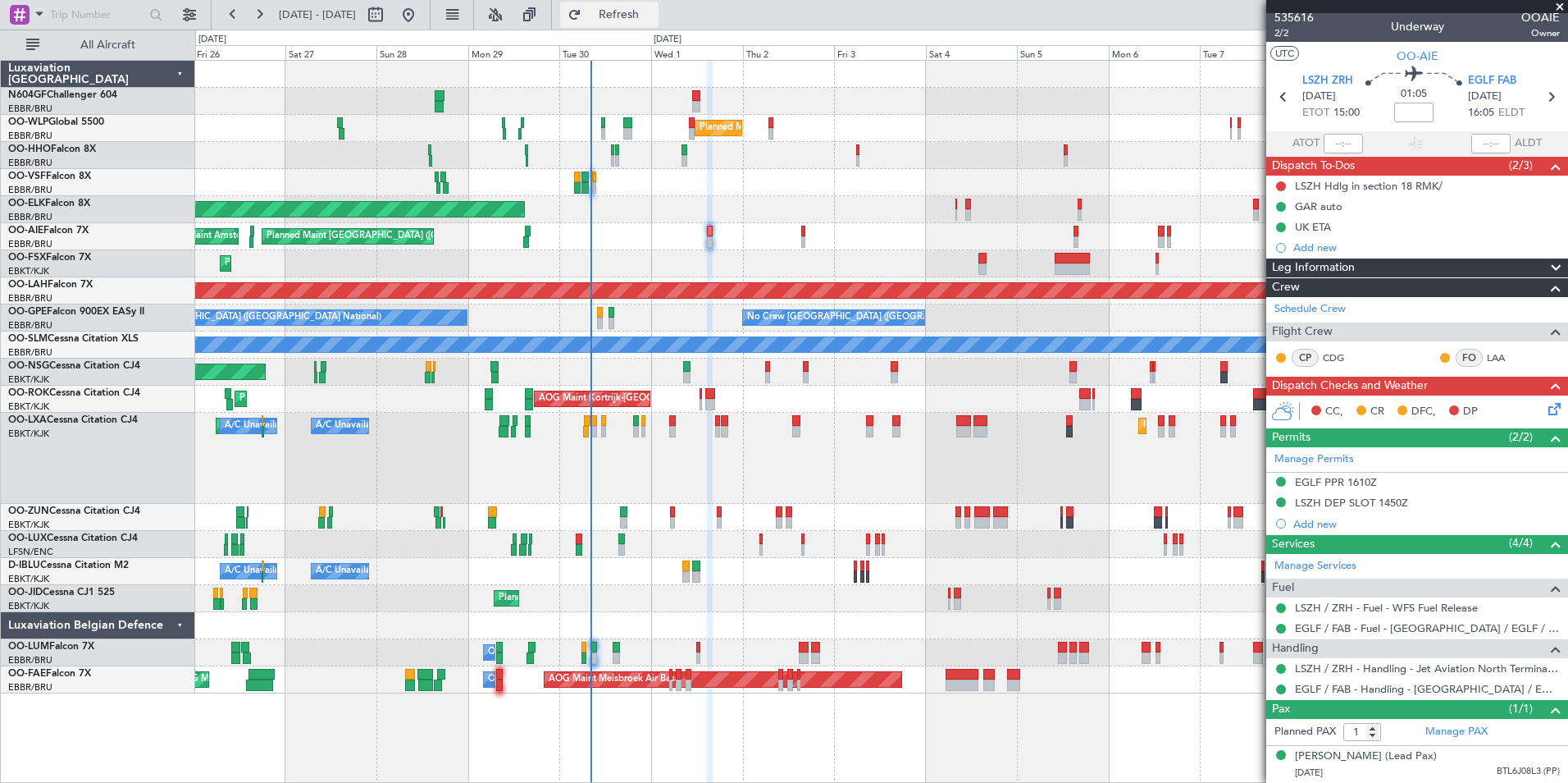
click at [655, 23] on button "Refresh" at bounding box center [609, 15] width 99 height 27
click at [659, 28] on button "Refresh" at bounding box center [609, 15] width 99 height 27
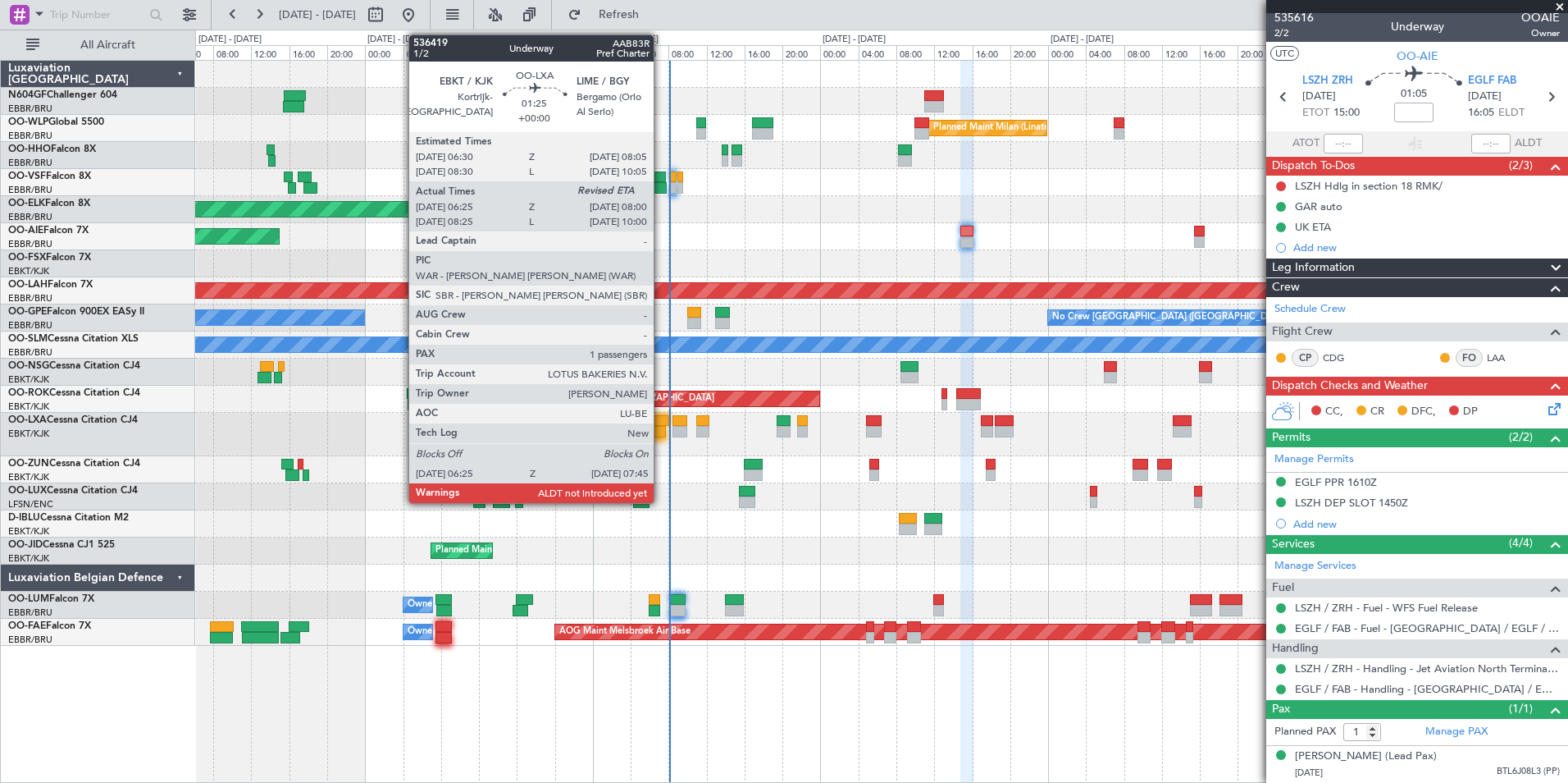
click at [661, 422] on div at bounding box center [662, 420] width 15 height 11
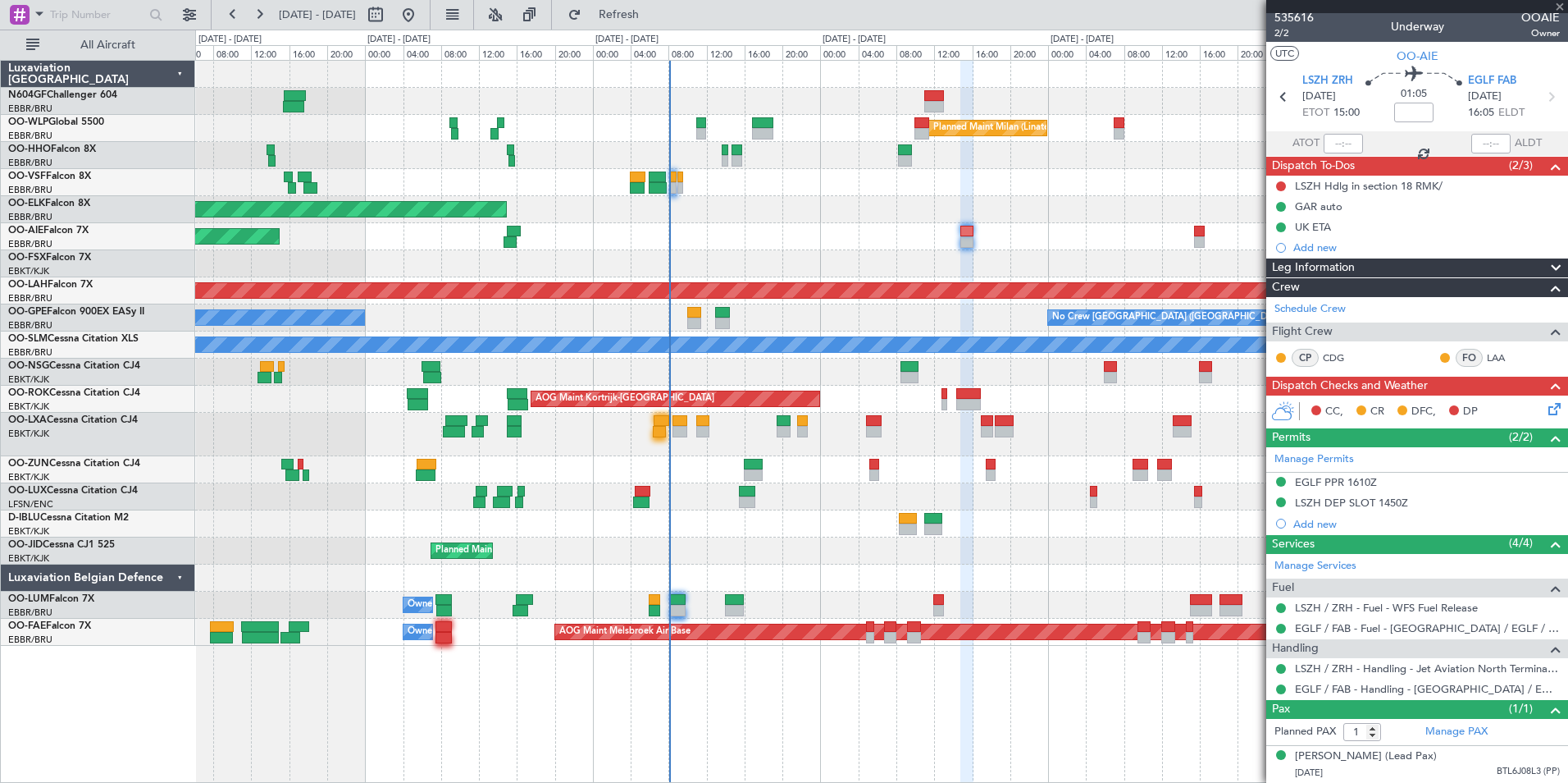
type input "06:30"
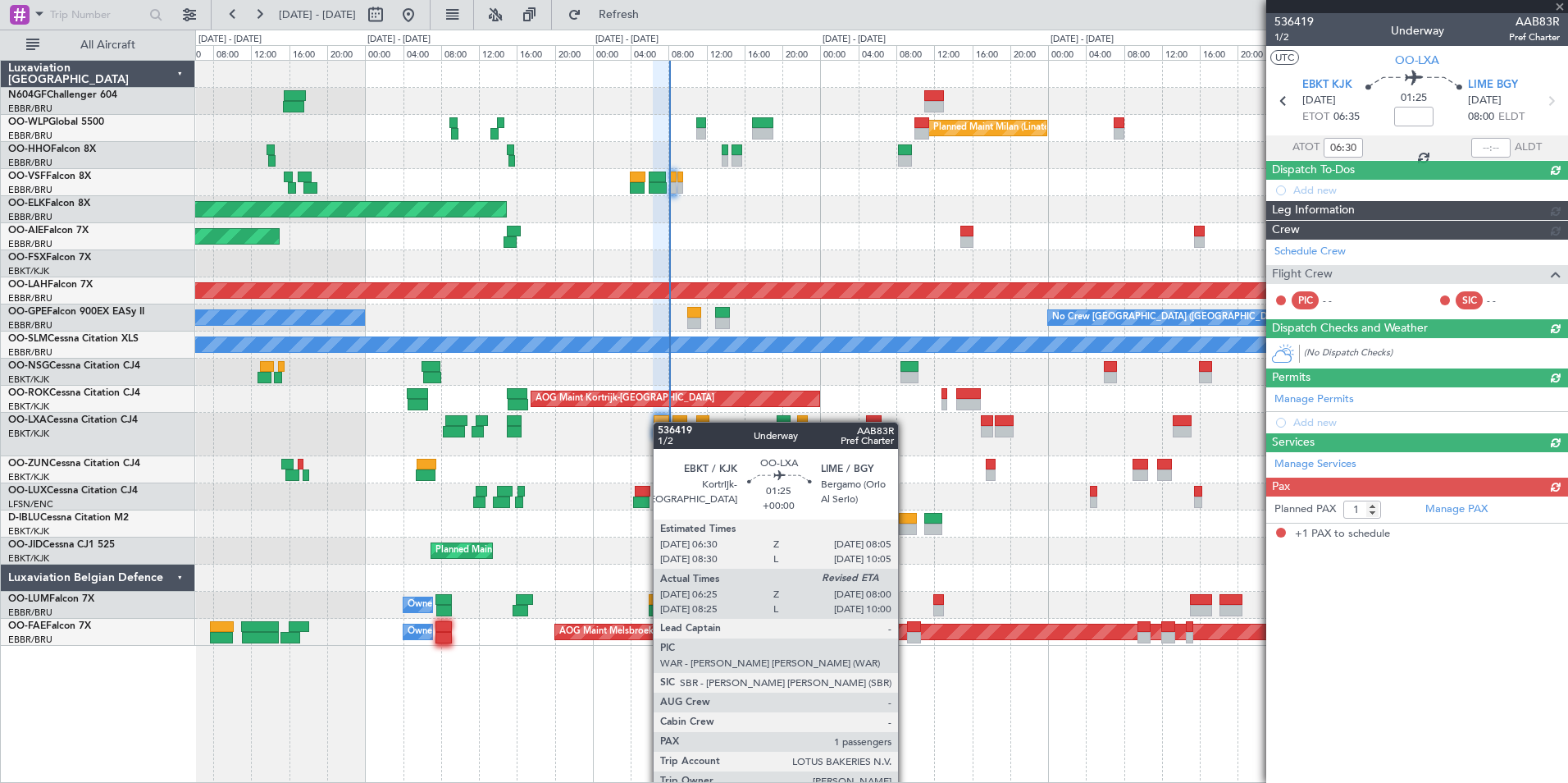
scroll to position [0, 0]
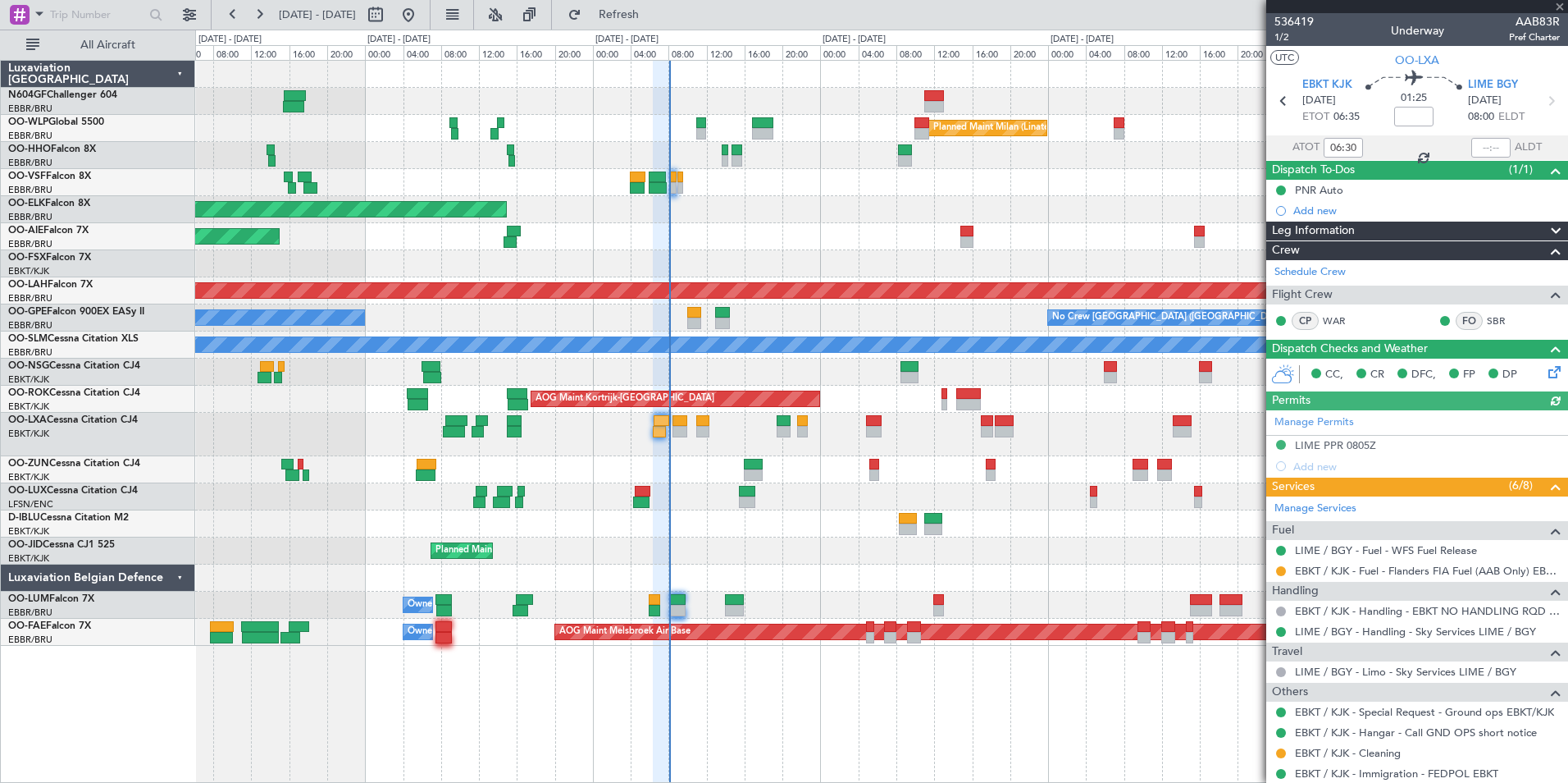
click at [1473, 151] on div at bounding box center [1491, 147] width 40 height 20
click at [1480, 147] on div at bounding box center [1491, 147] width 40 height 20
click at [1480, 151] on input "text" at bounding box center [1491, 147] width 40 height 20
click at [1058, 193] on div at bounding box center [881, 183] width 1372 height 28
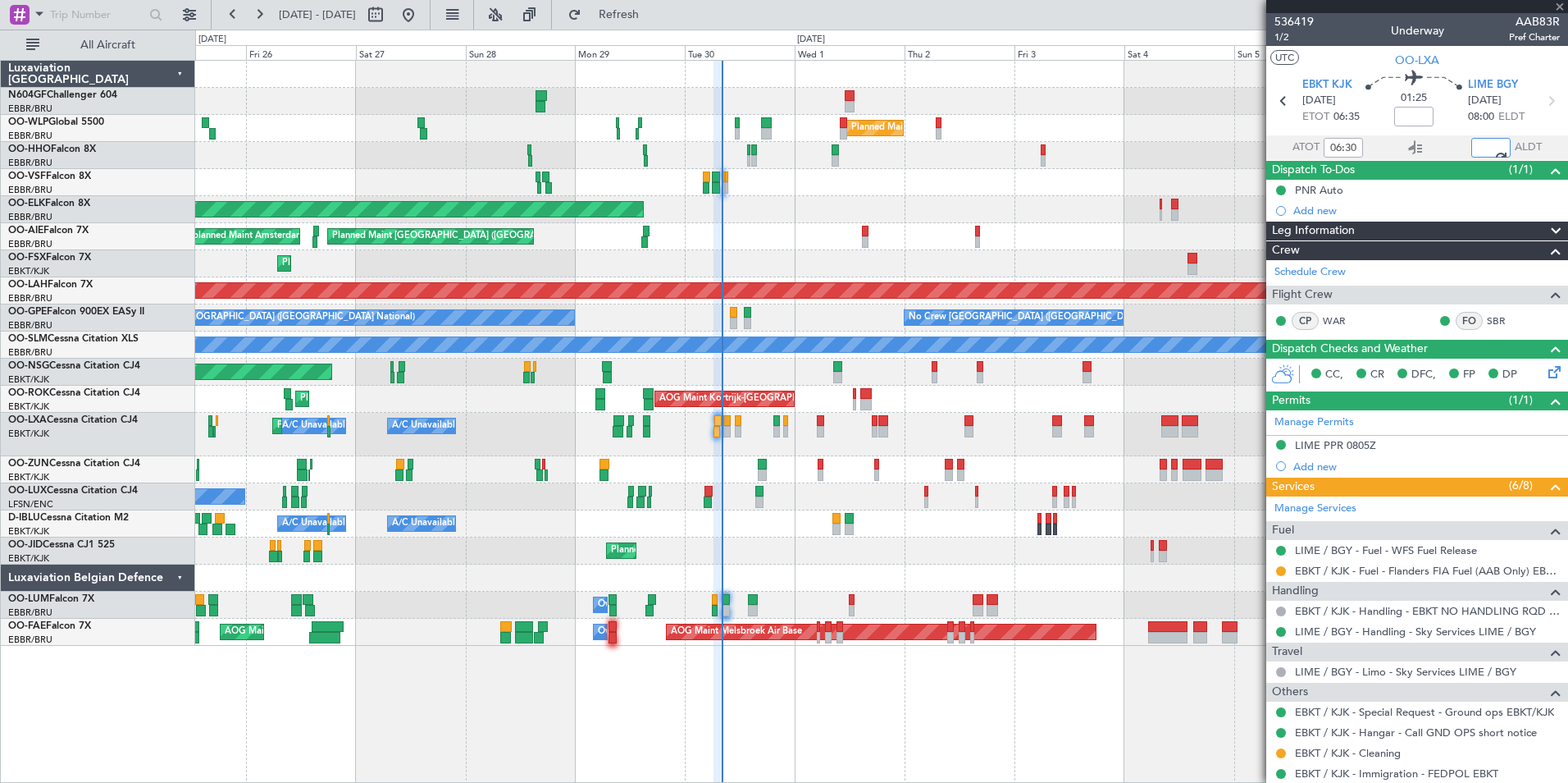
type input "07:40"
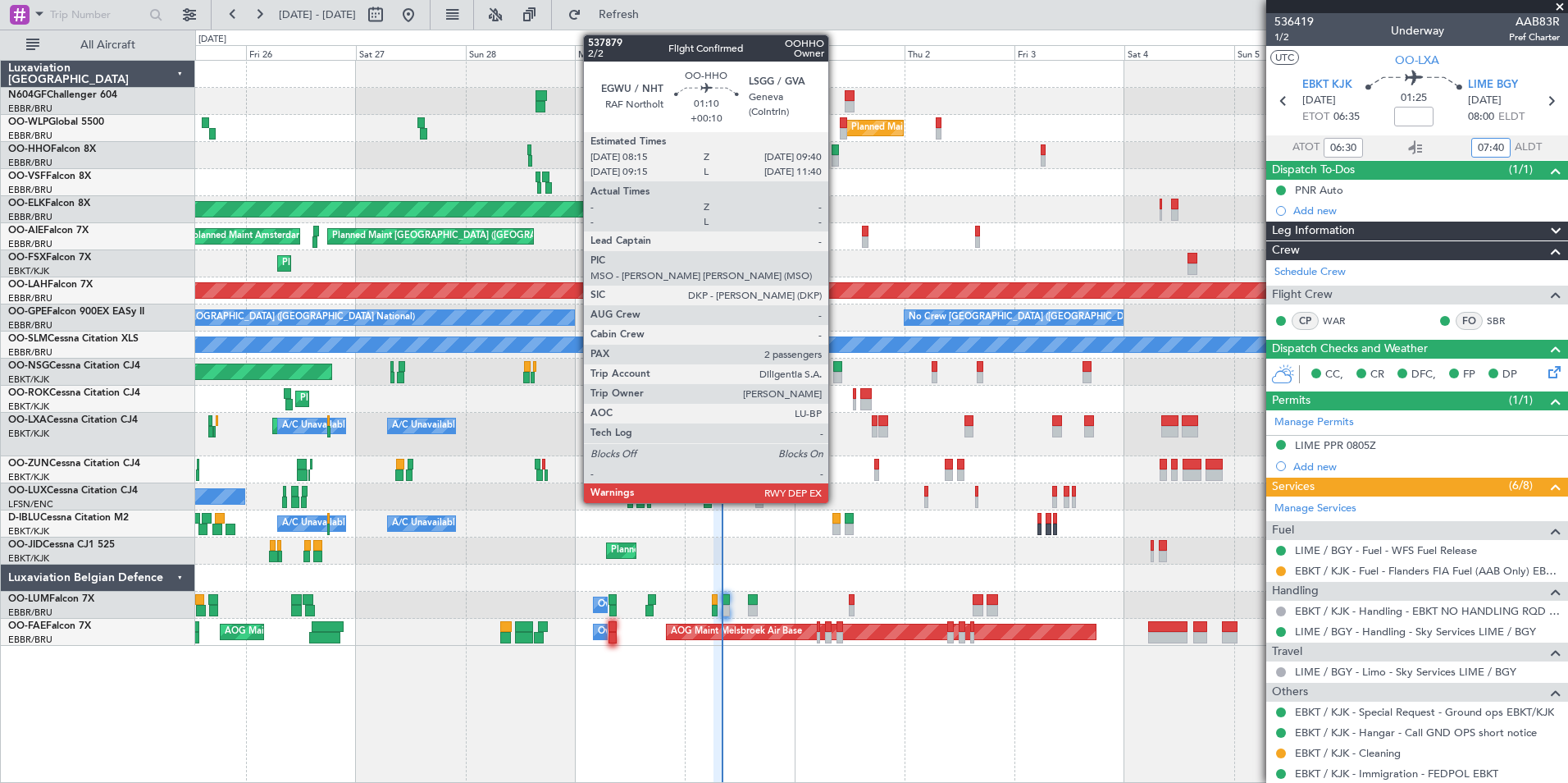
click at [836, 150] on div at bounding box center [835, 150] width 7 height 11
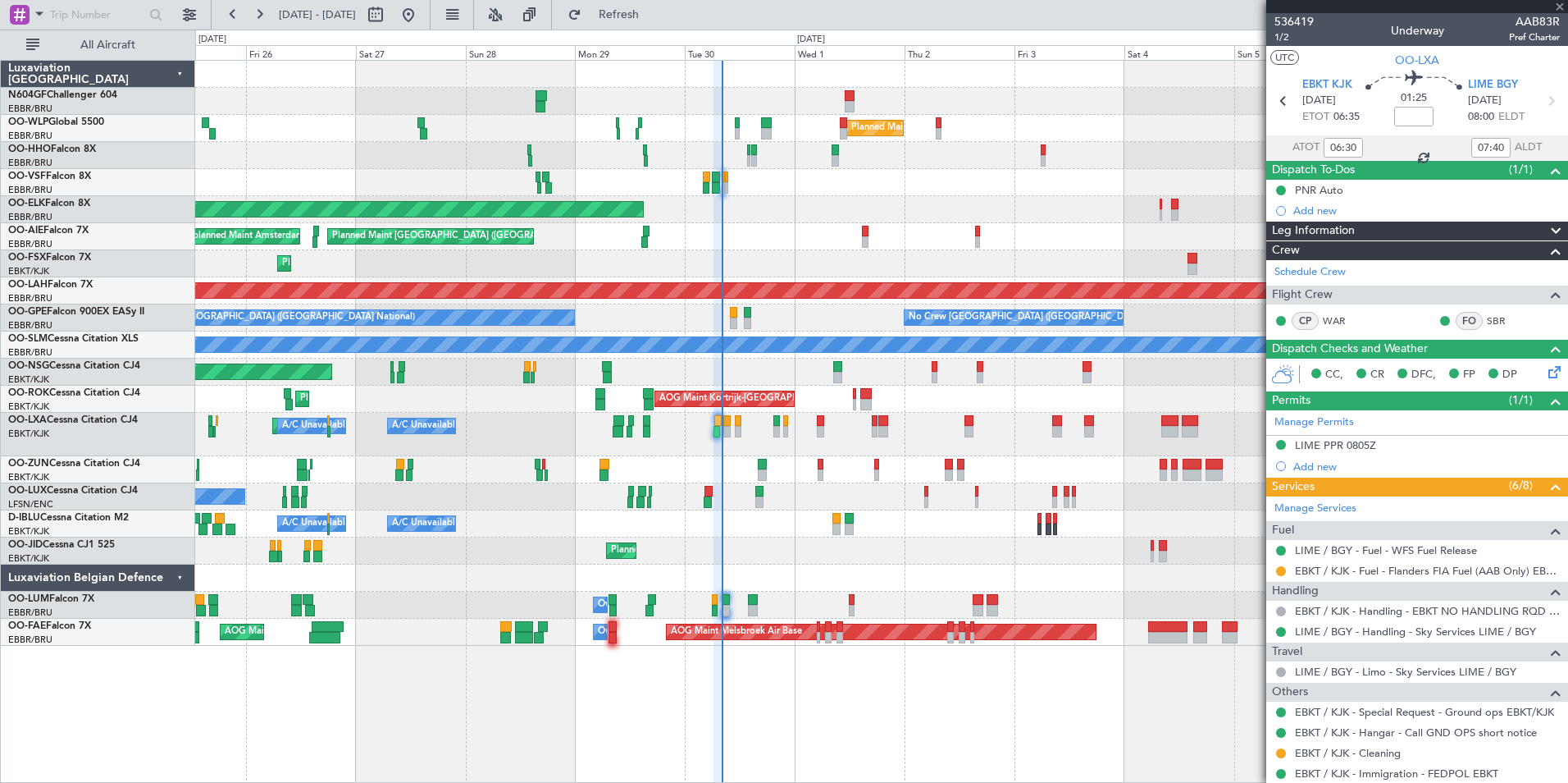
type input "+00:10"
type input "2"
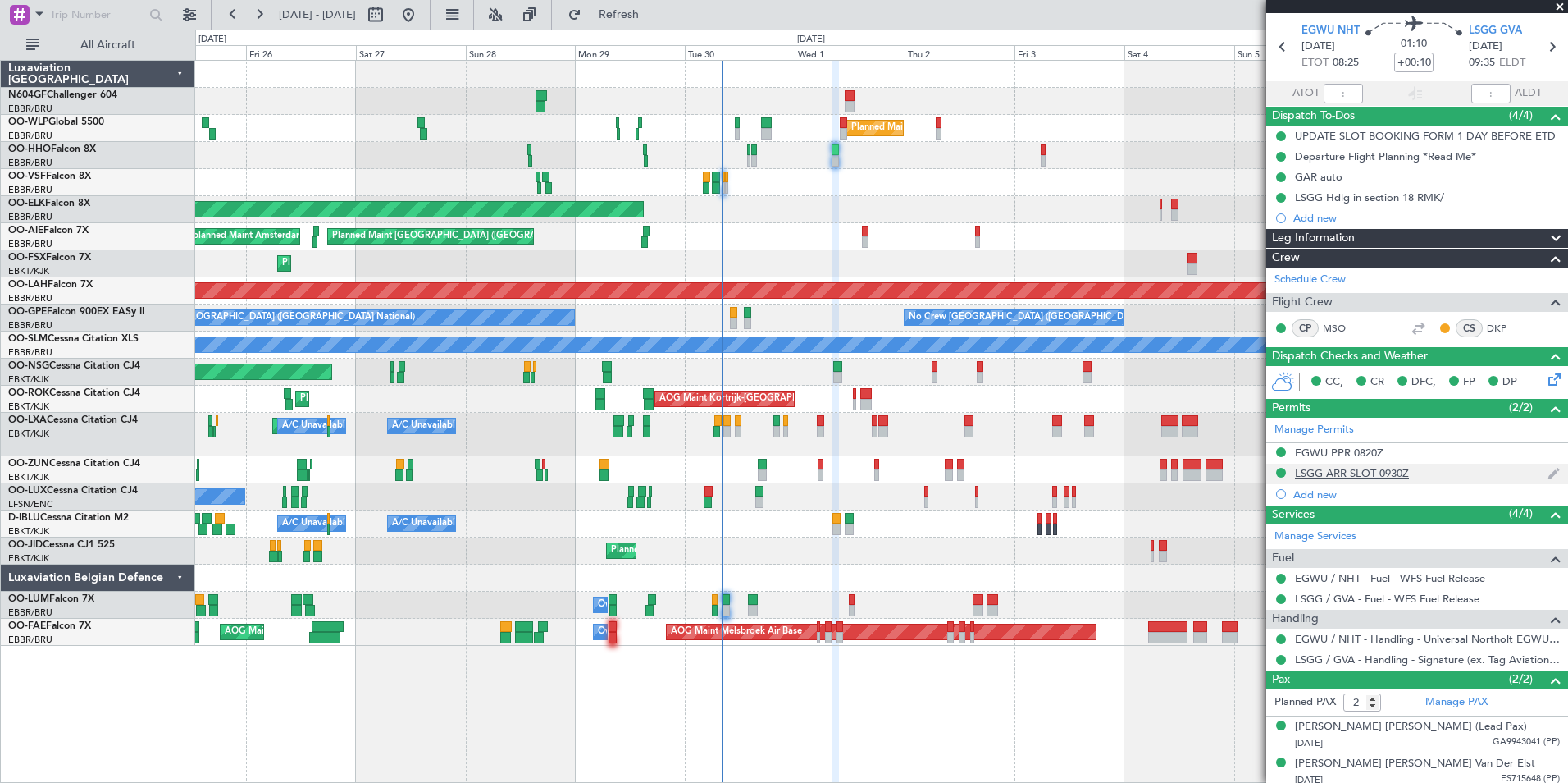
scroll to position [61, 0]
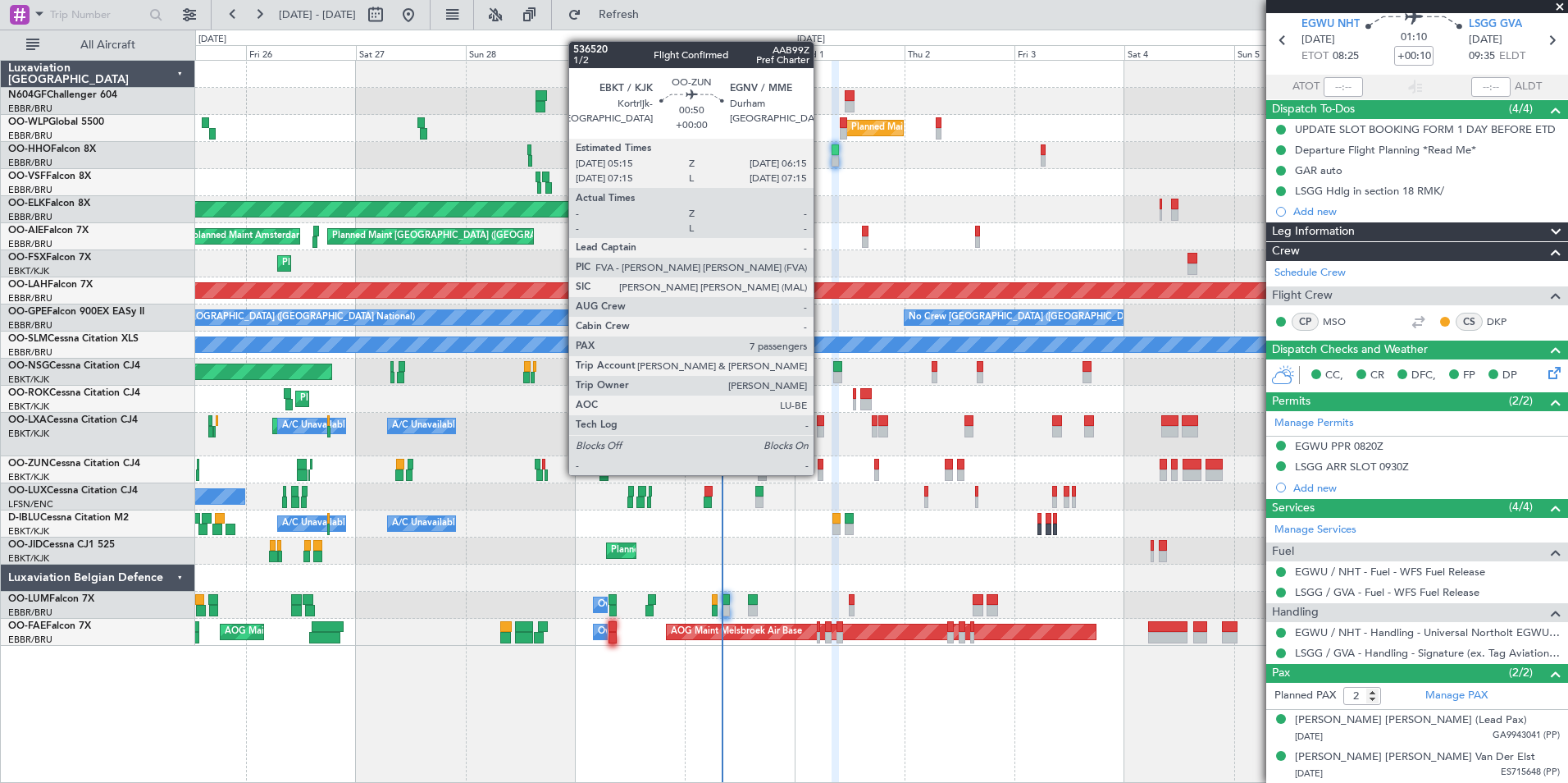
click at [821, 474] on div at bounding box center [821, 474] width 5 height 11
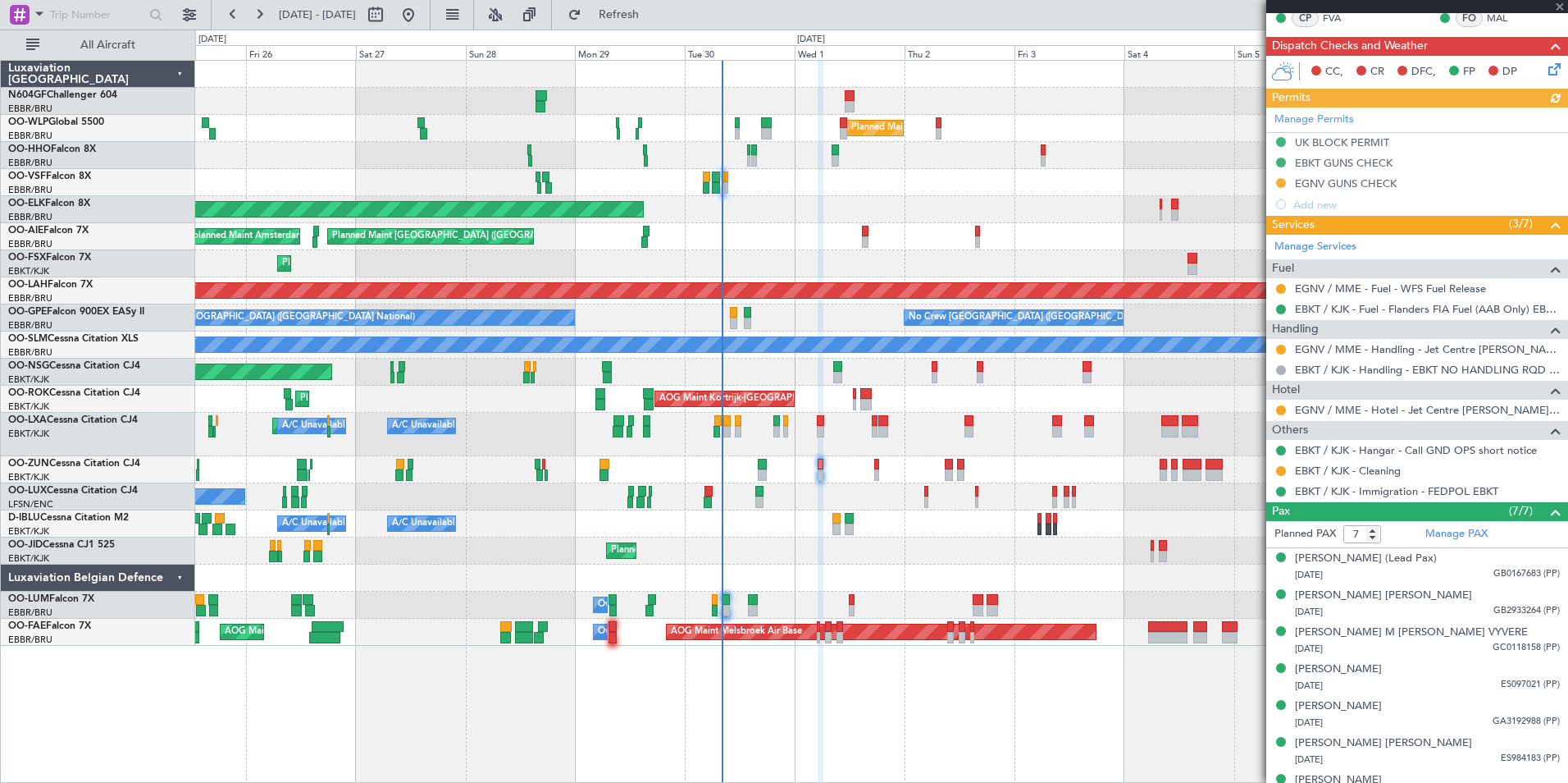
scroll to position [388, 0]
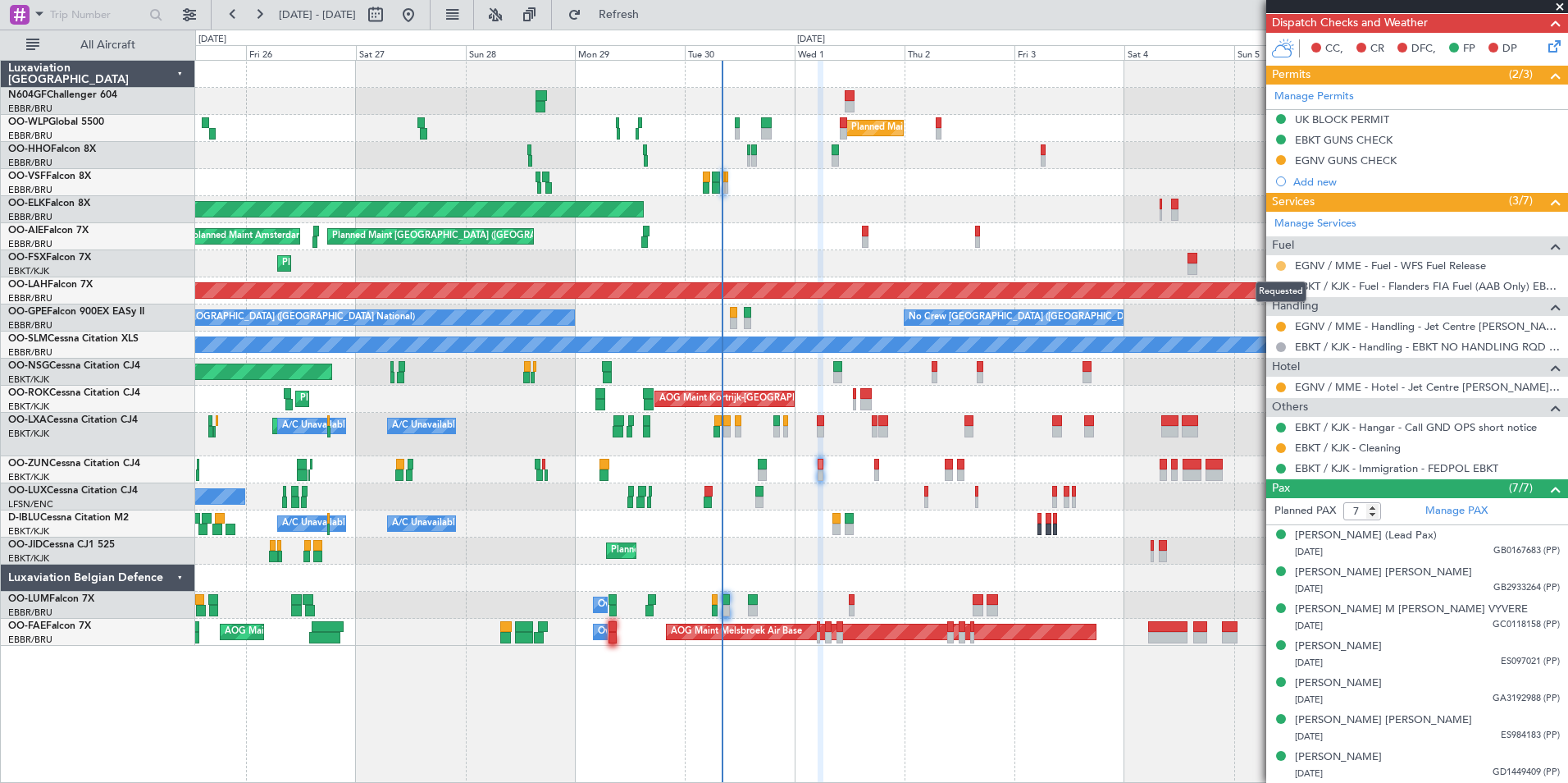
click at [1278, 268] on button at bounding box center [1280, 266] width 9 height 9
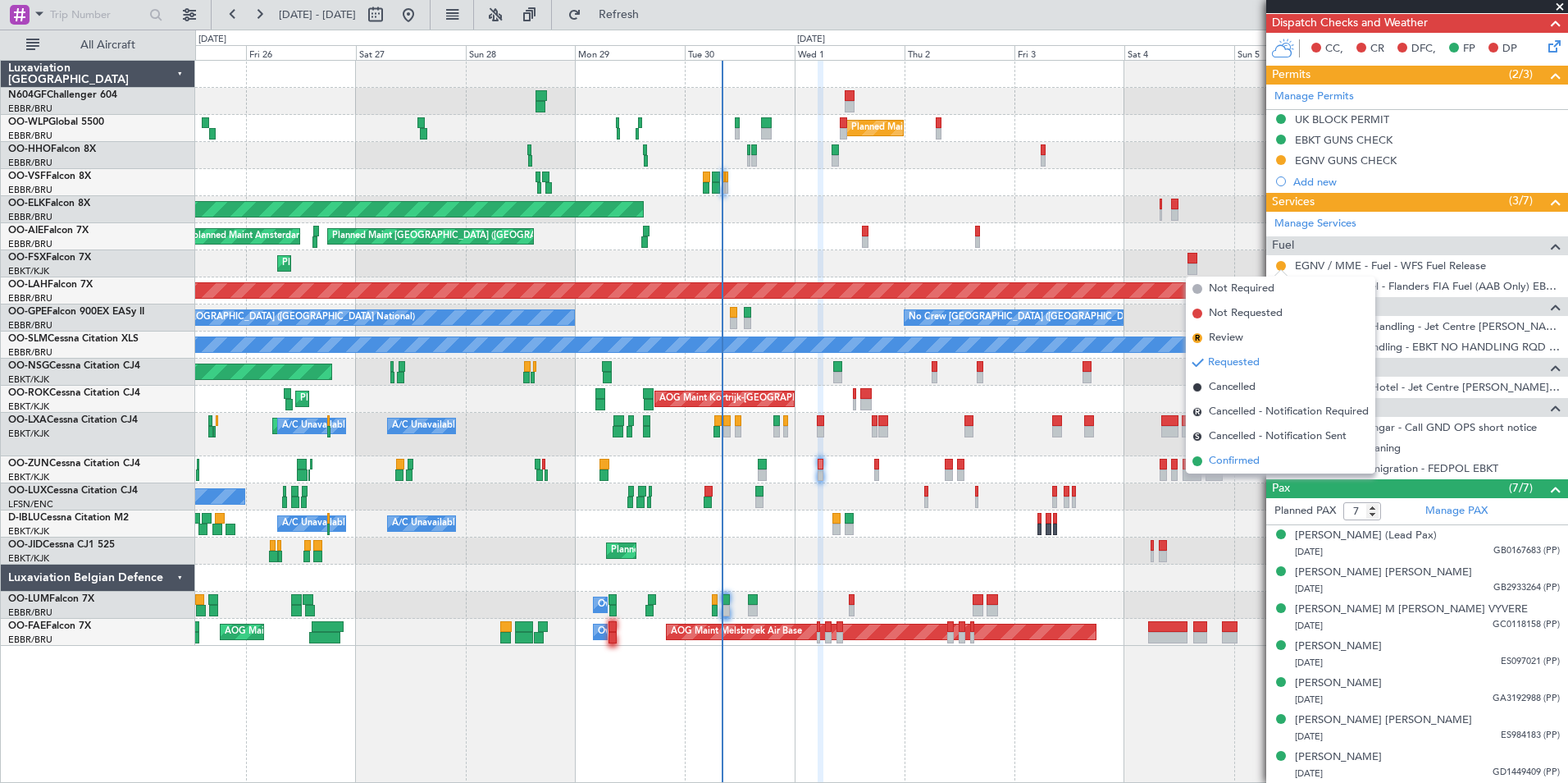
click at [1265, 457] on li "Confirmed" at bounding box center [1280, 461] width 190 height 25
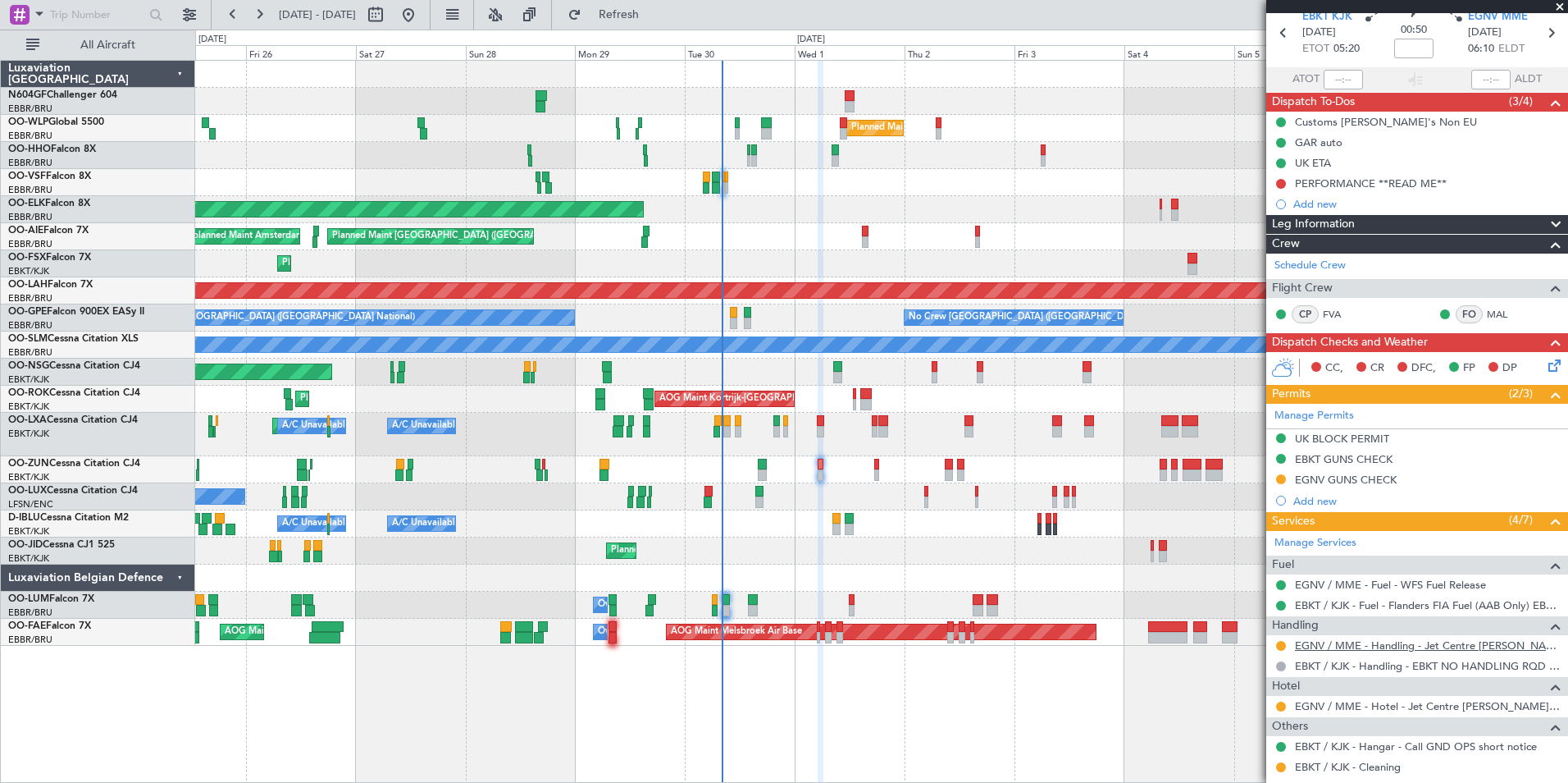
scroll to position [0, 0]
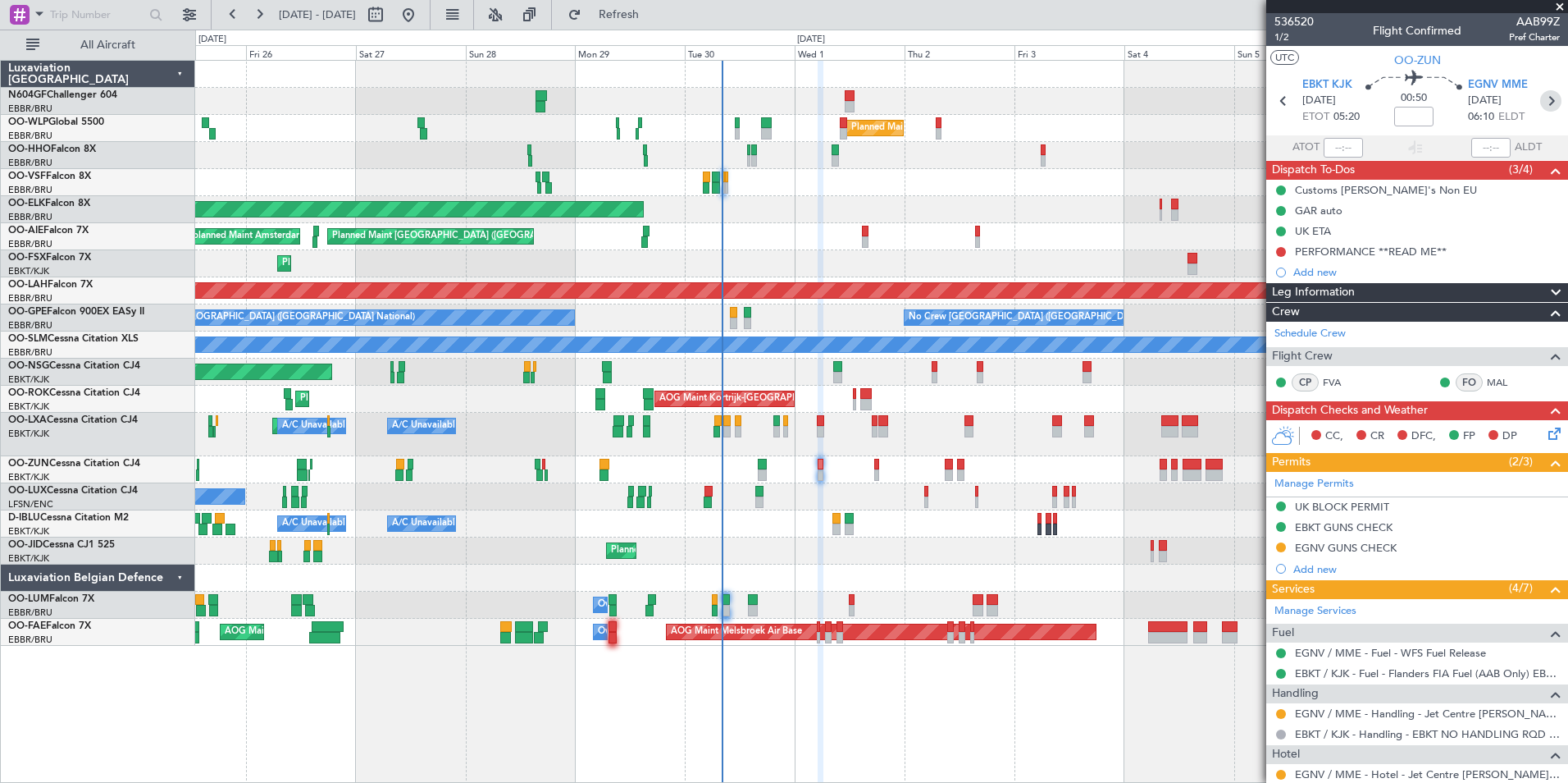
click at [1541, 97] on icon at bounding box center [1551, 101] width 21 height 21
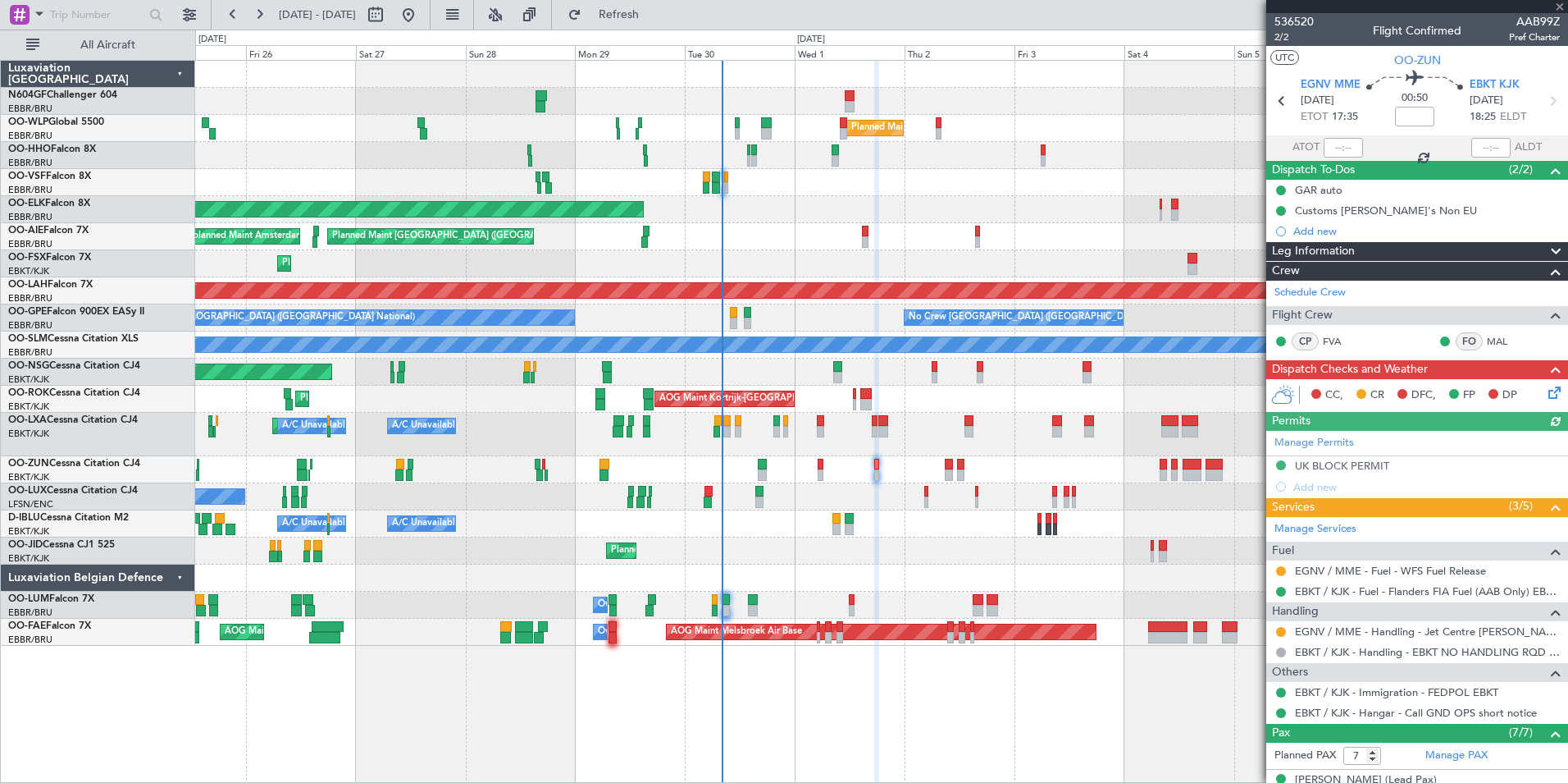
click at [1286, 571] on div at bounding box center [1280, 571] width 13 height 13
click at [1280, 571] on button at bounding box center [1280, 571] width 9 height 9
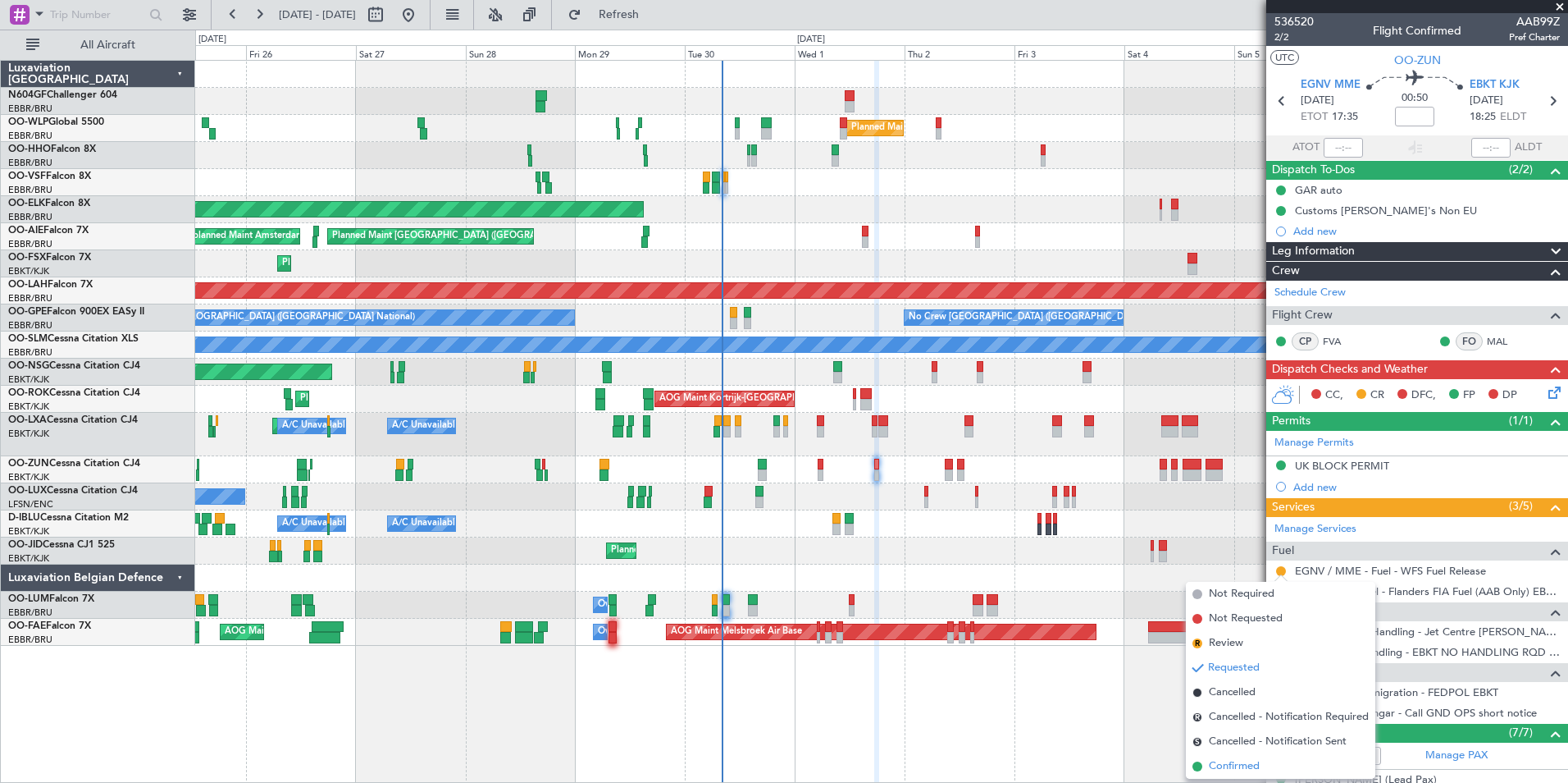
drag, startPoint x: 1239, startPoint y: 770, endPoint x: 1217, endPoint y: 766, distance: 22.4
click at [1217, 766] on span "Confirmed" at bounding box center [1234, 766] width 51 height 16
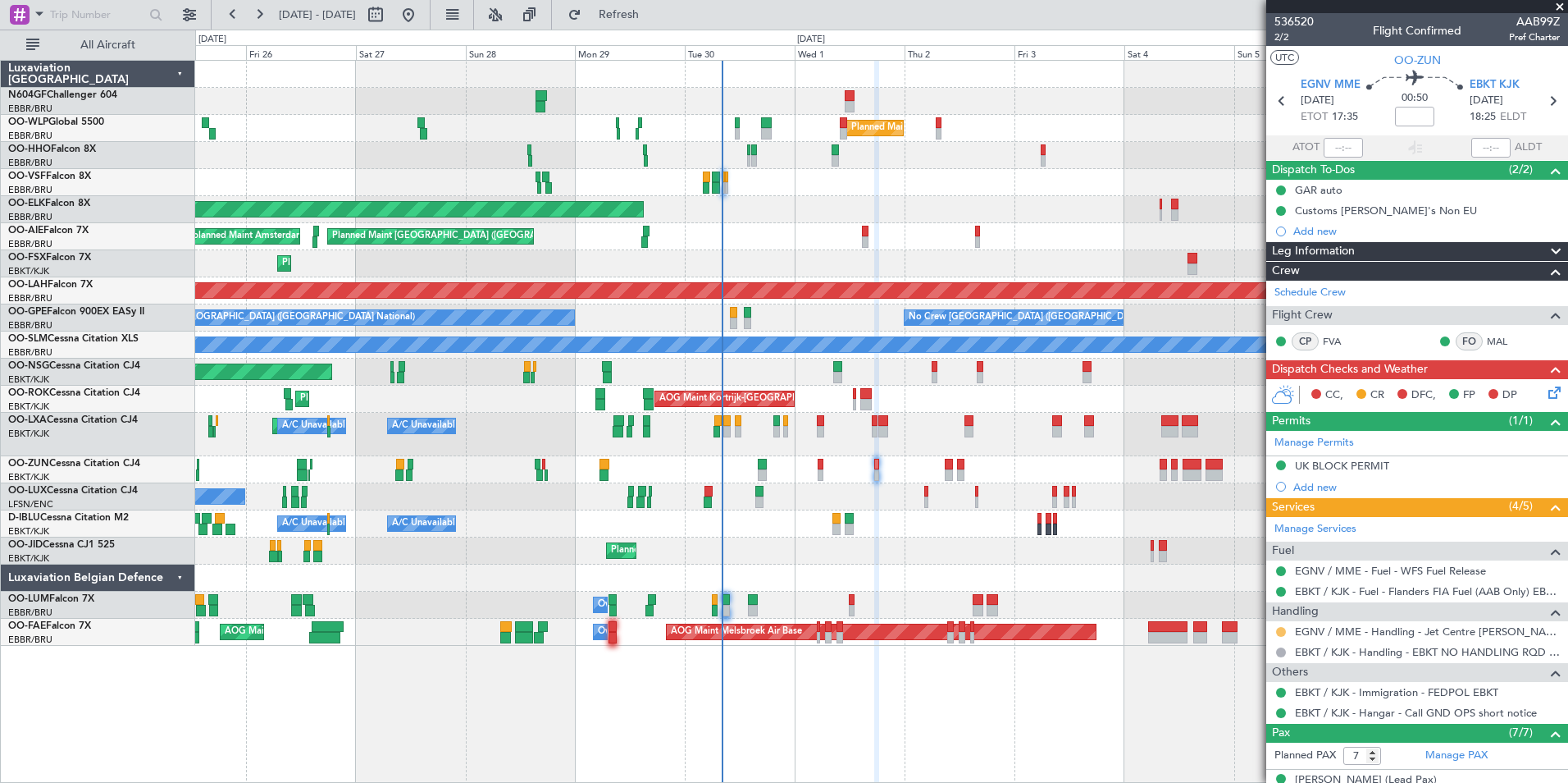
click at [1281, 634] on button at bounding box center [1280, 631] width 9 height 9
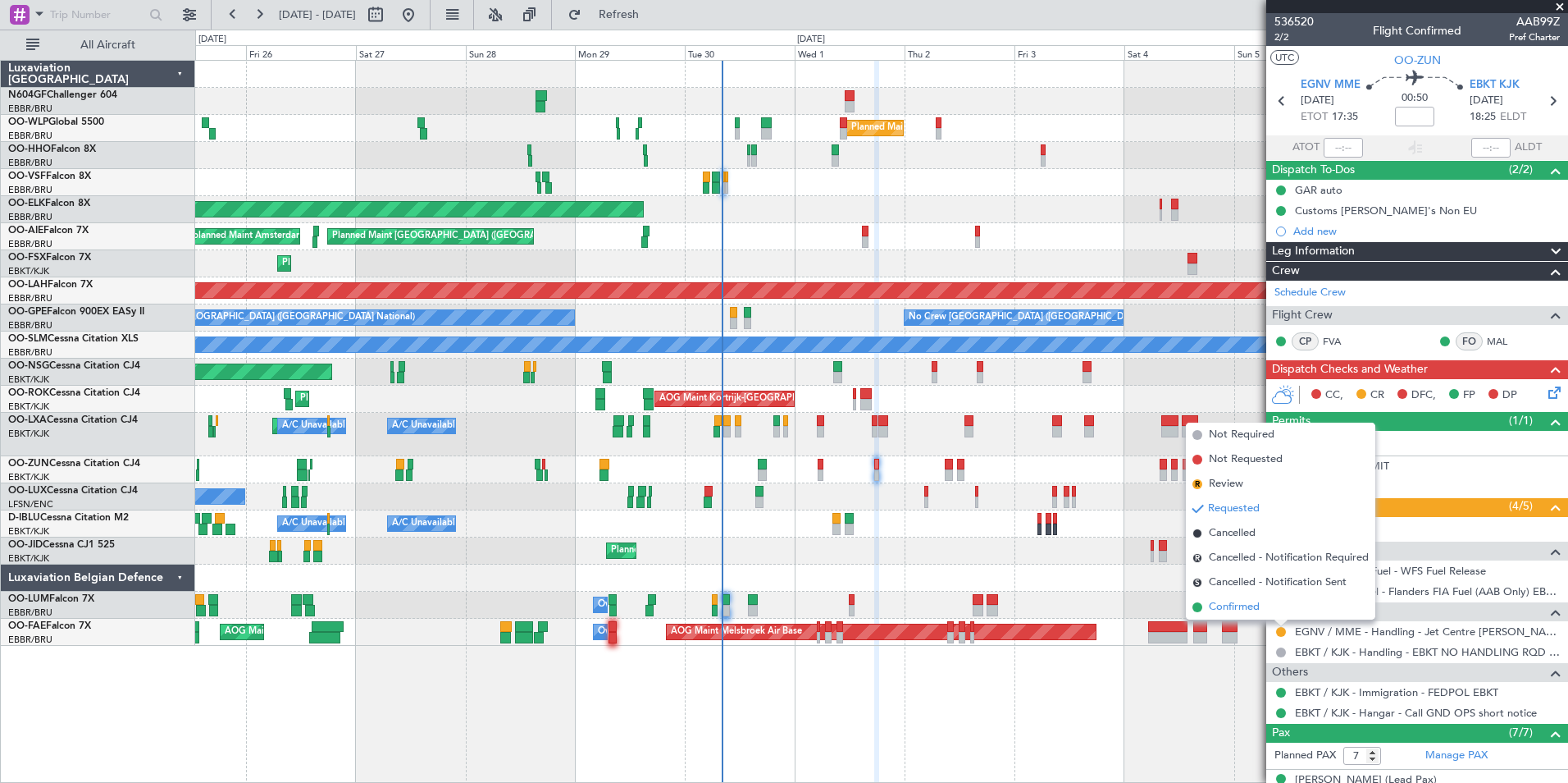
click at [1254, 606] on span "Confirmed" at bounding box center [1234, 607] width 51 height 16
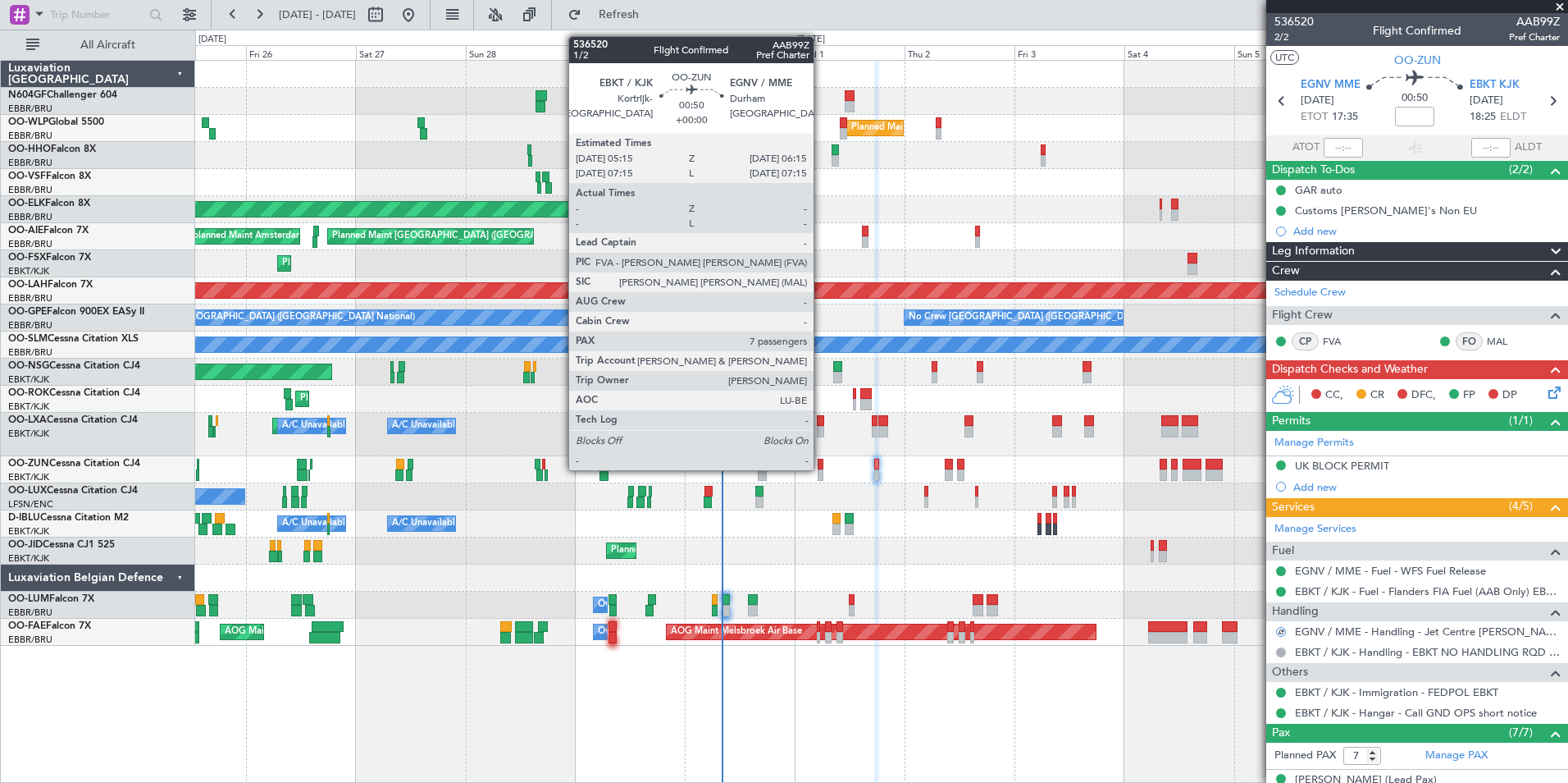
click at [821, 468] on div at bounding box center [821, 464] width 5 height 11
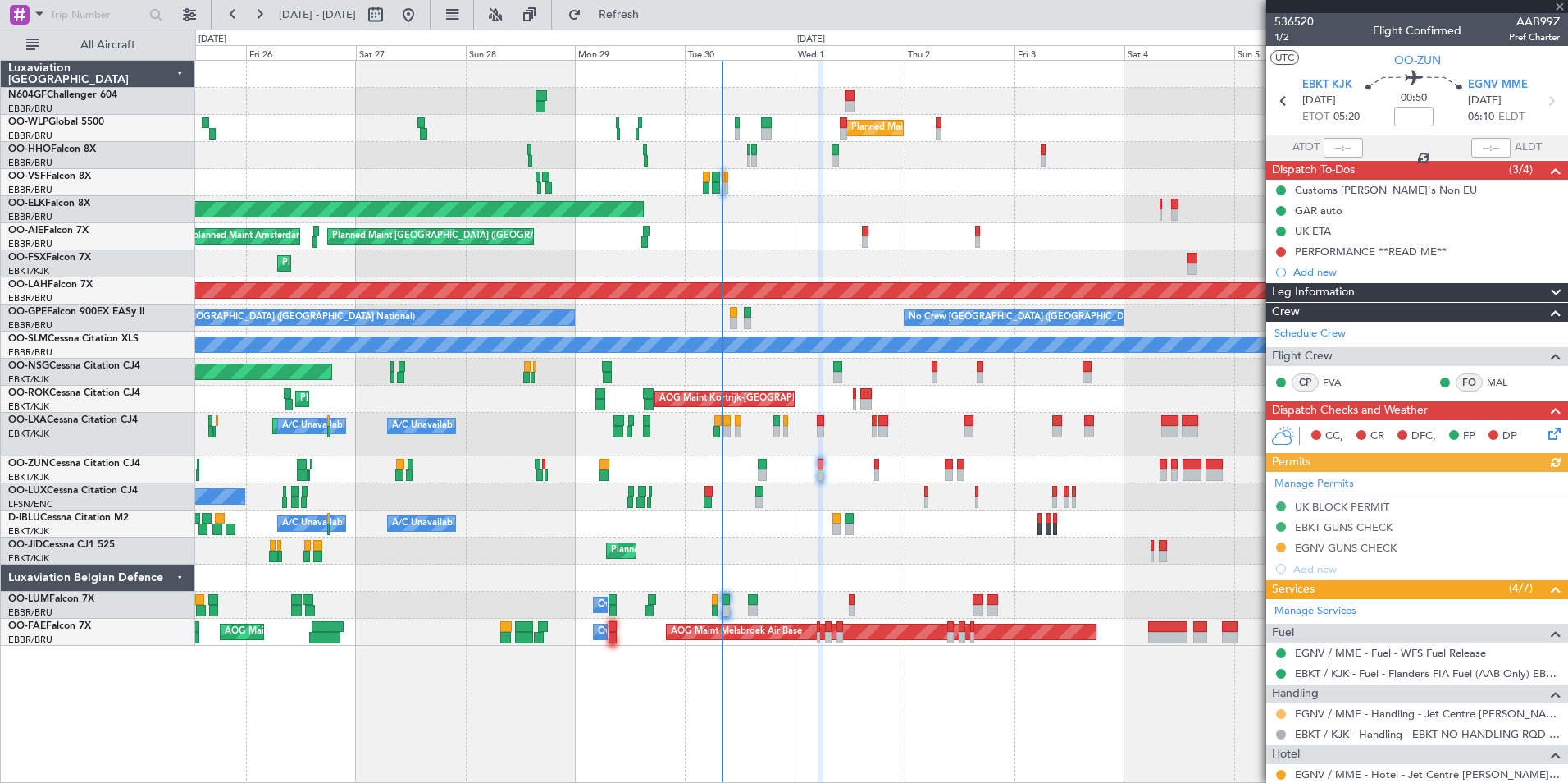
click at [1283, 713] on button at bounding box center [1280, 713] width 9 height 9
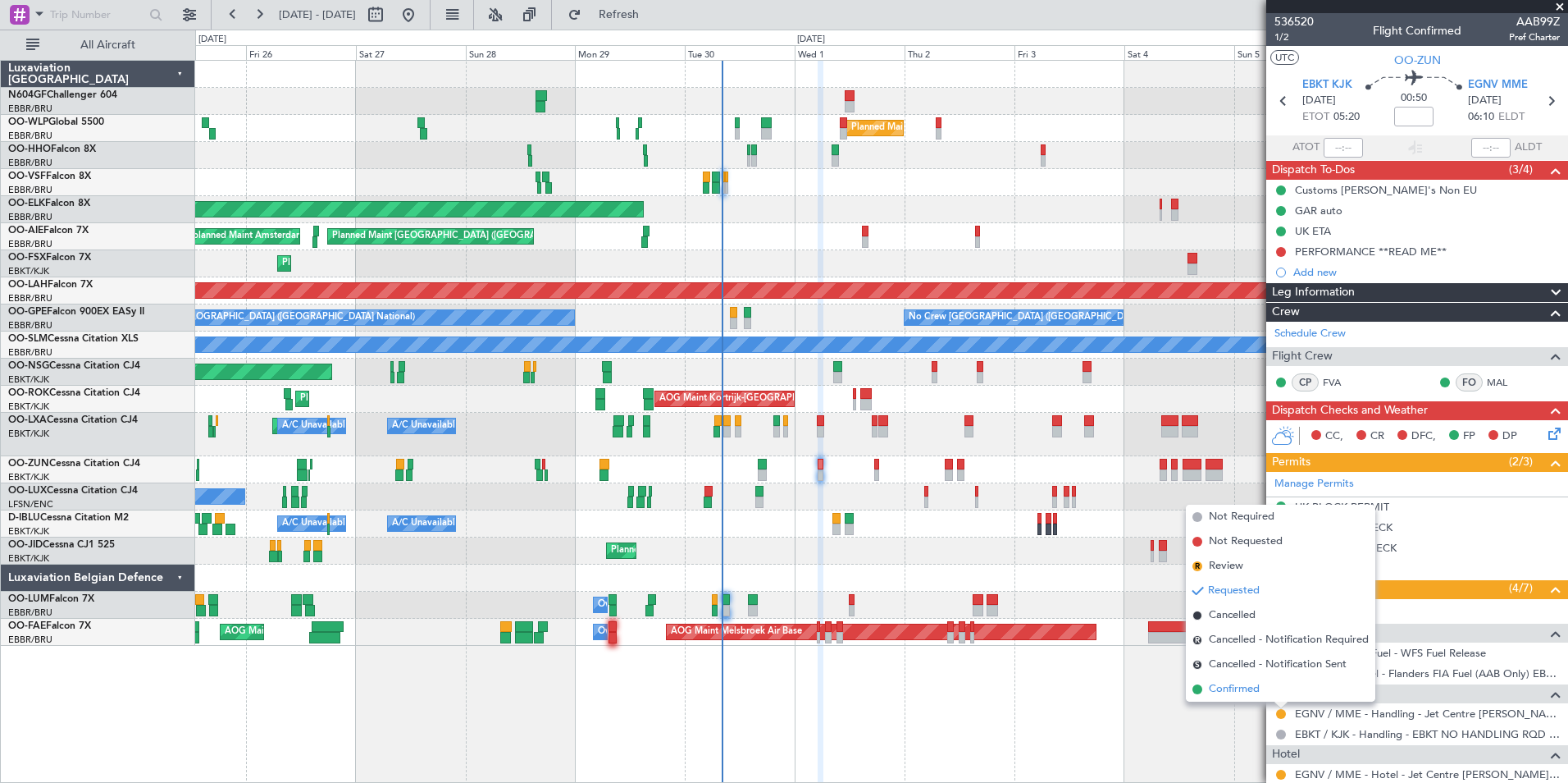
click at [1257, 692] on span "Confirmed" at bounding box center [1234, 688] width 51 height 16
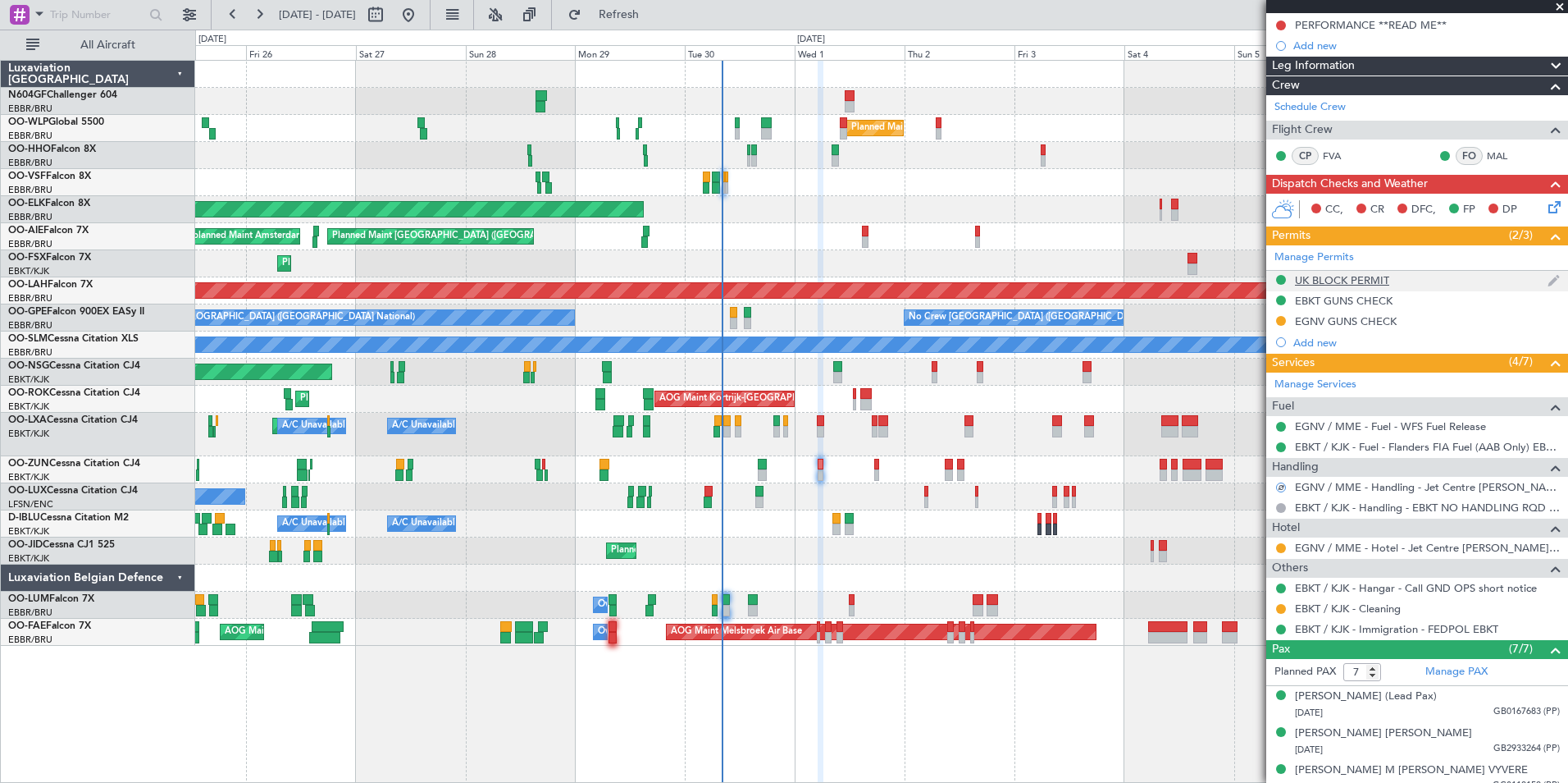
scroll to position [227, 0]
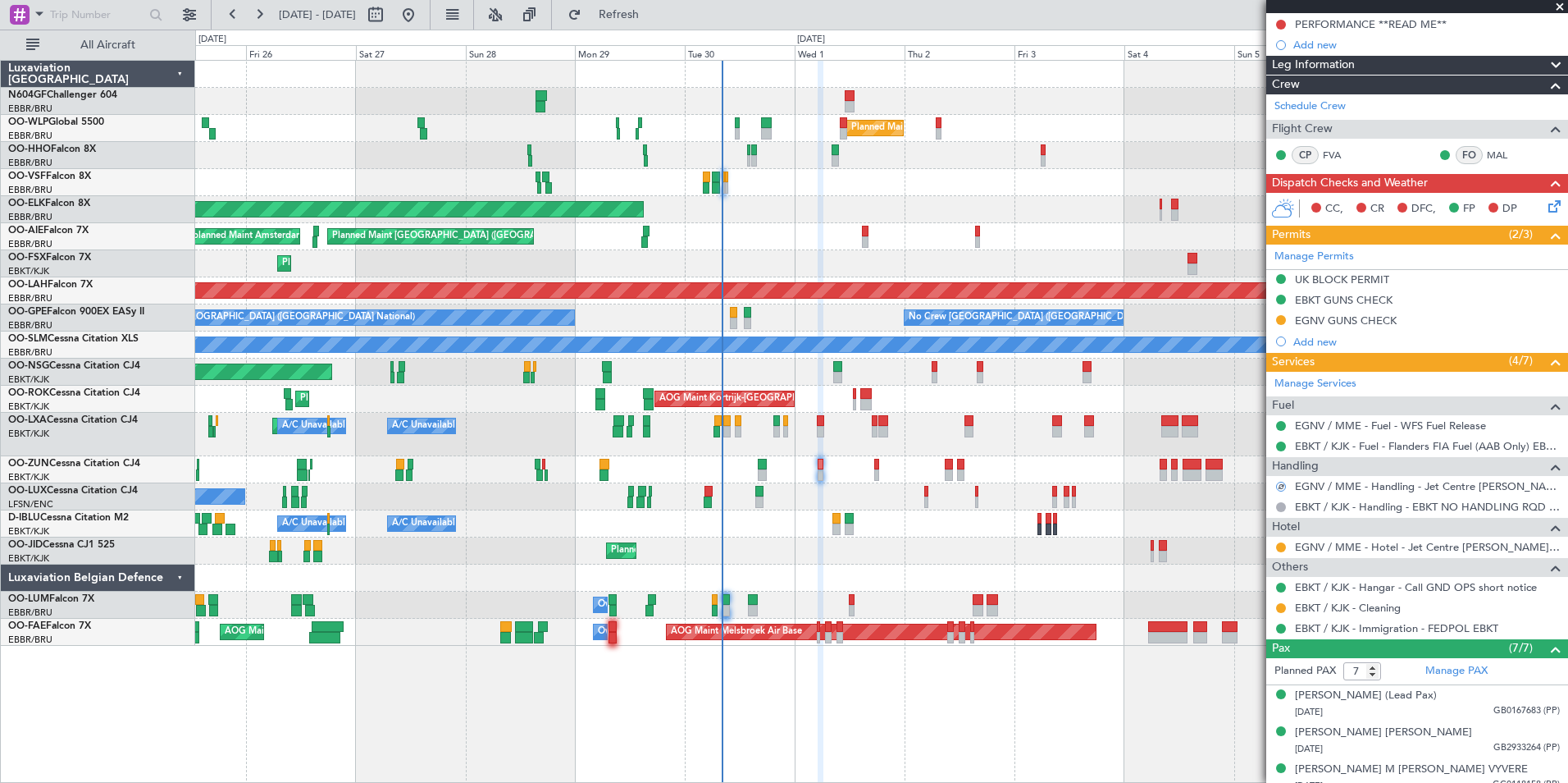
click at [938, 556] on div "Planned Maint Kortrijk-[GEOGRAPHIC_DATA]" at bounding box center [881, 551] width 1372 height 28
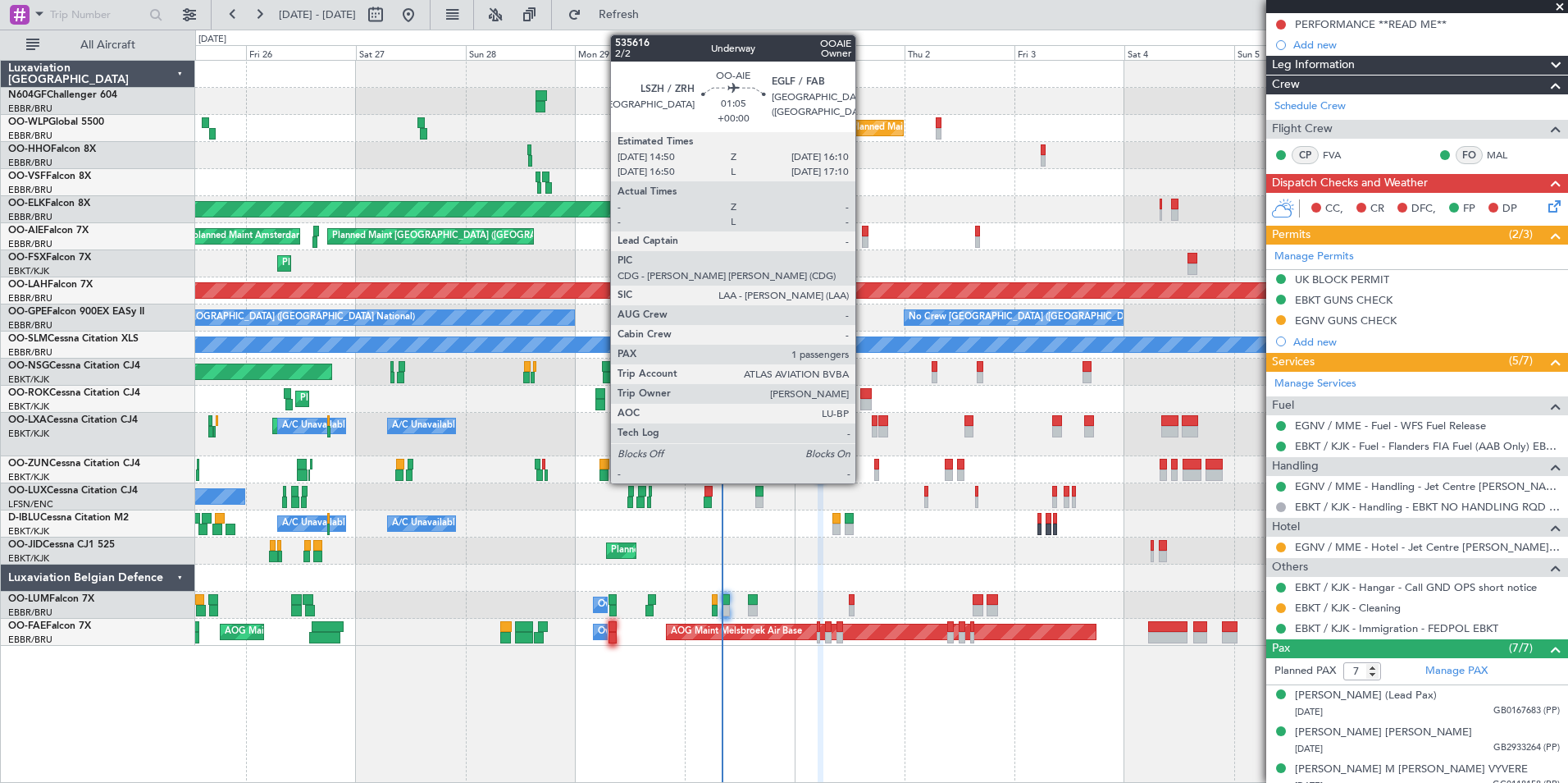
click at [863, 236] on div at bounding box center [865, 231] width 7 height 11
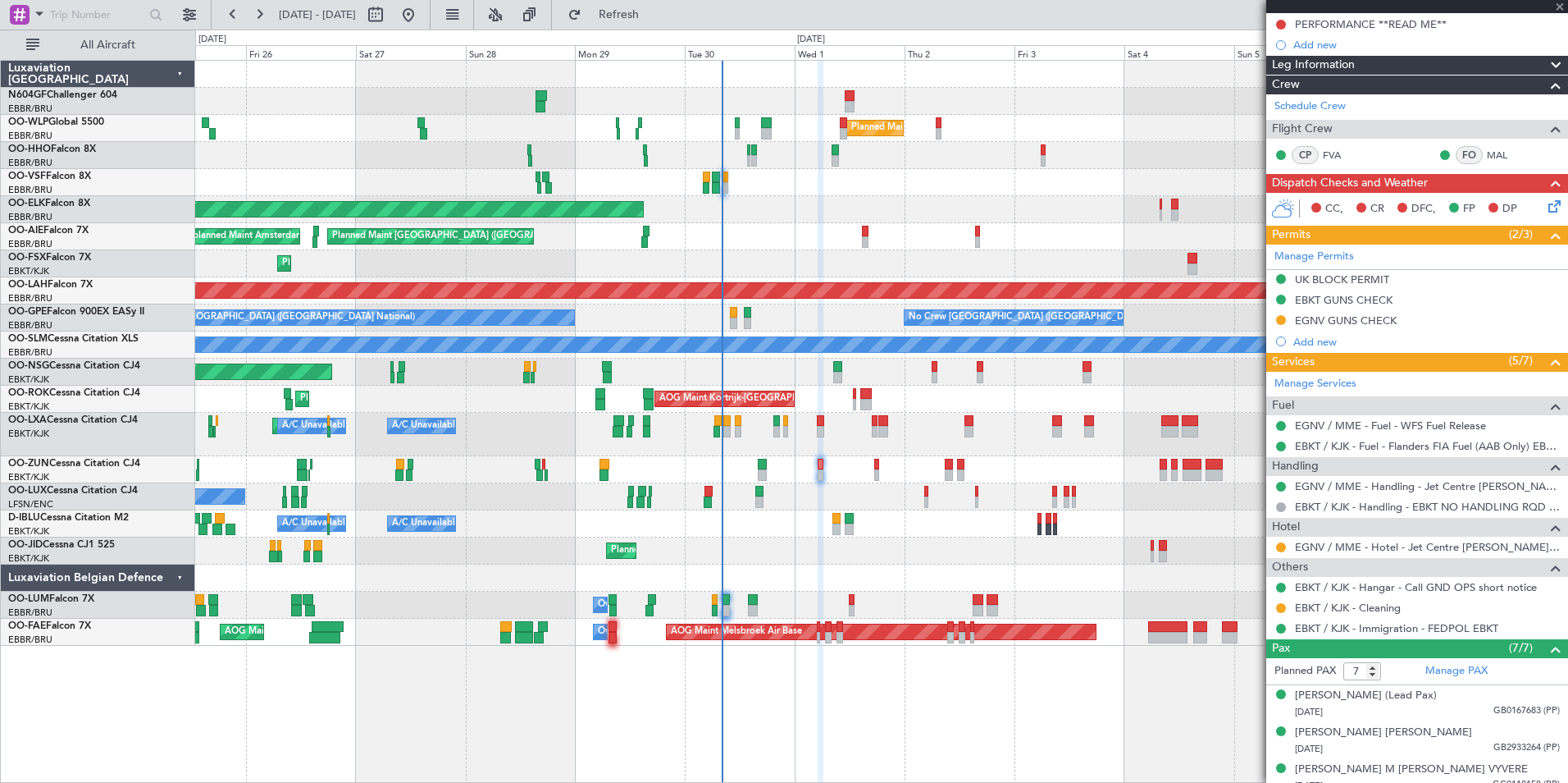
type input "1"
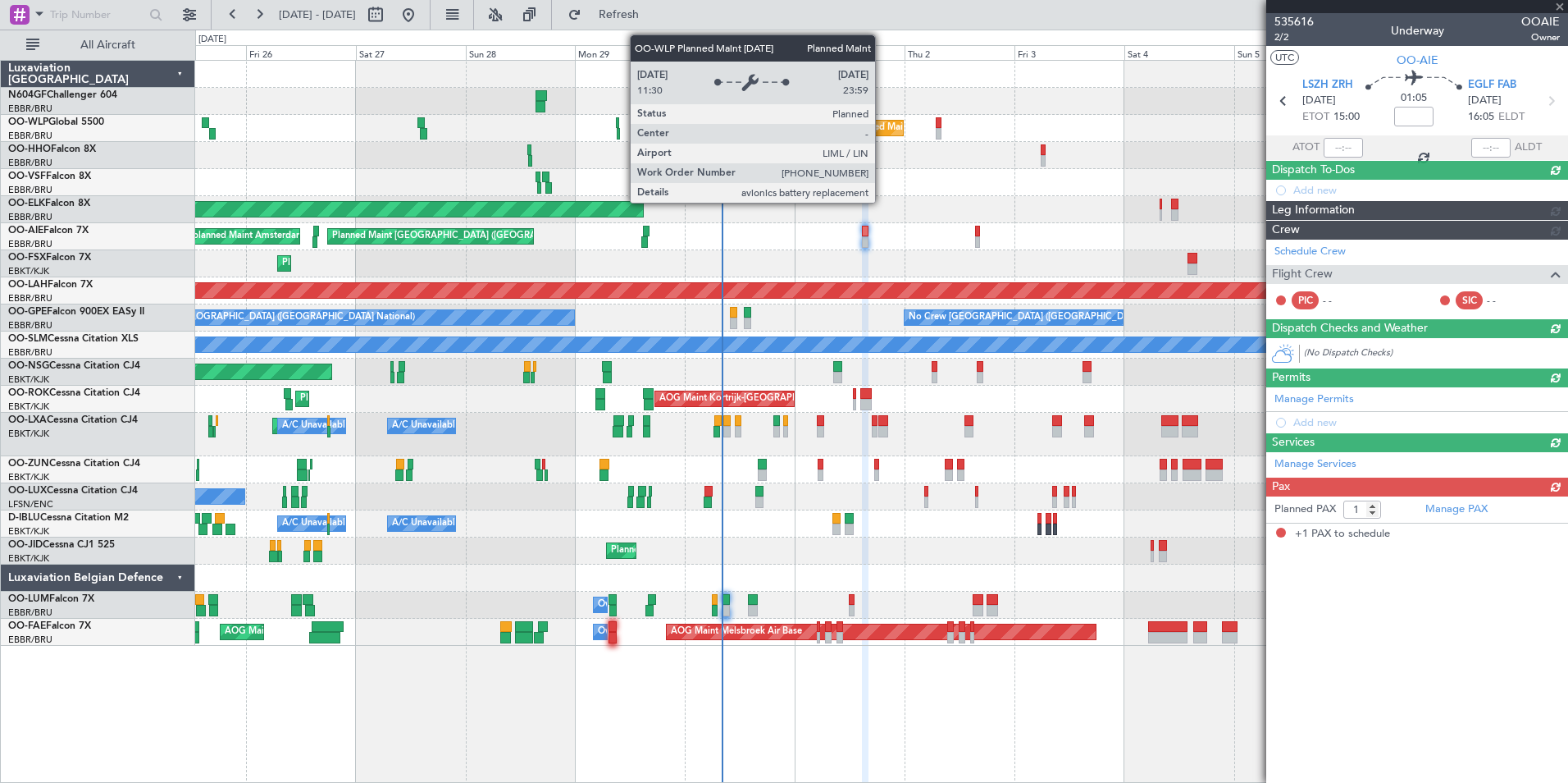
scroll to position [0, 0]
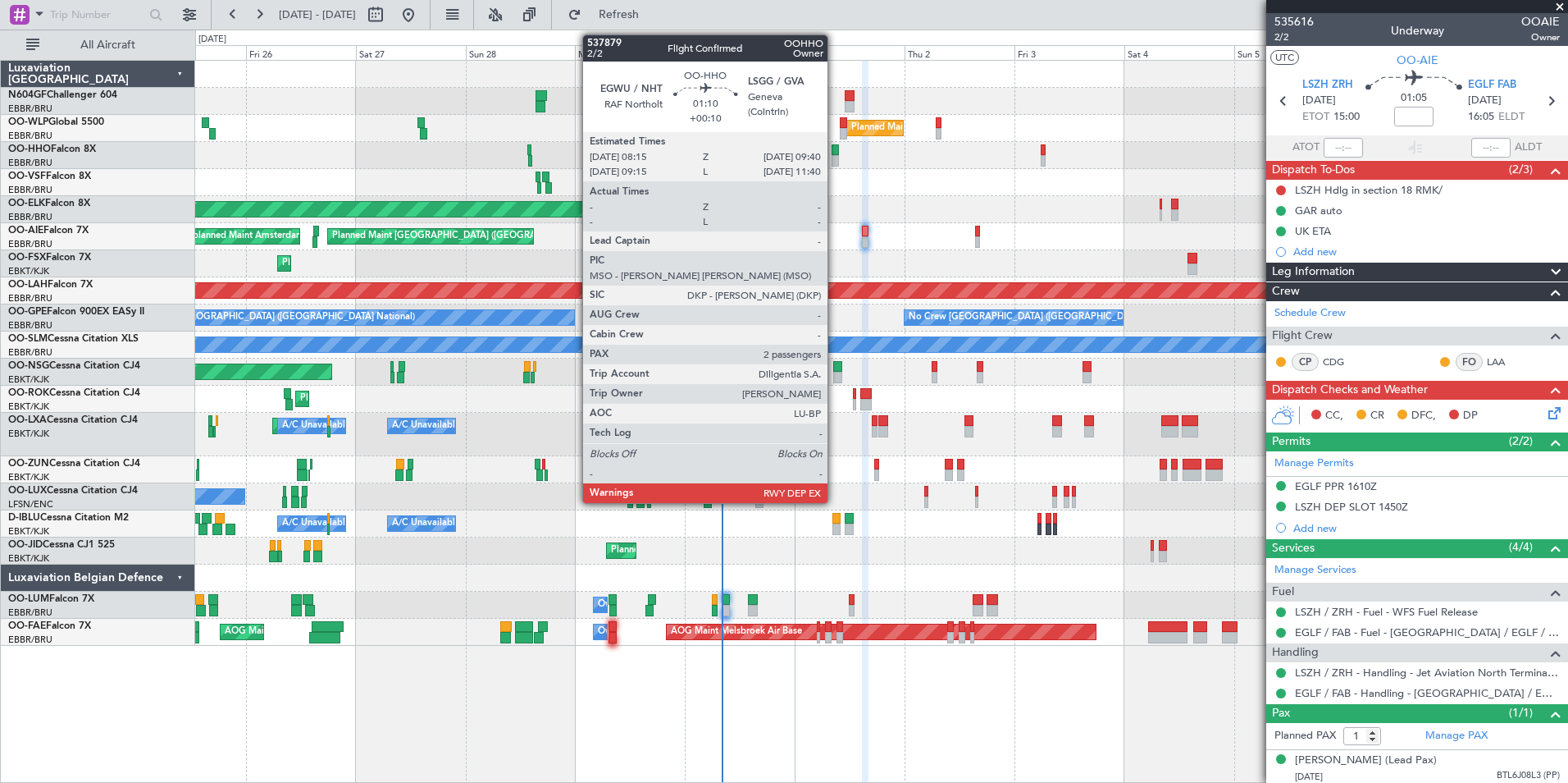
click at [835, 154] on div at bounding box center [835, 150] width 7 height 11
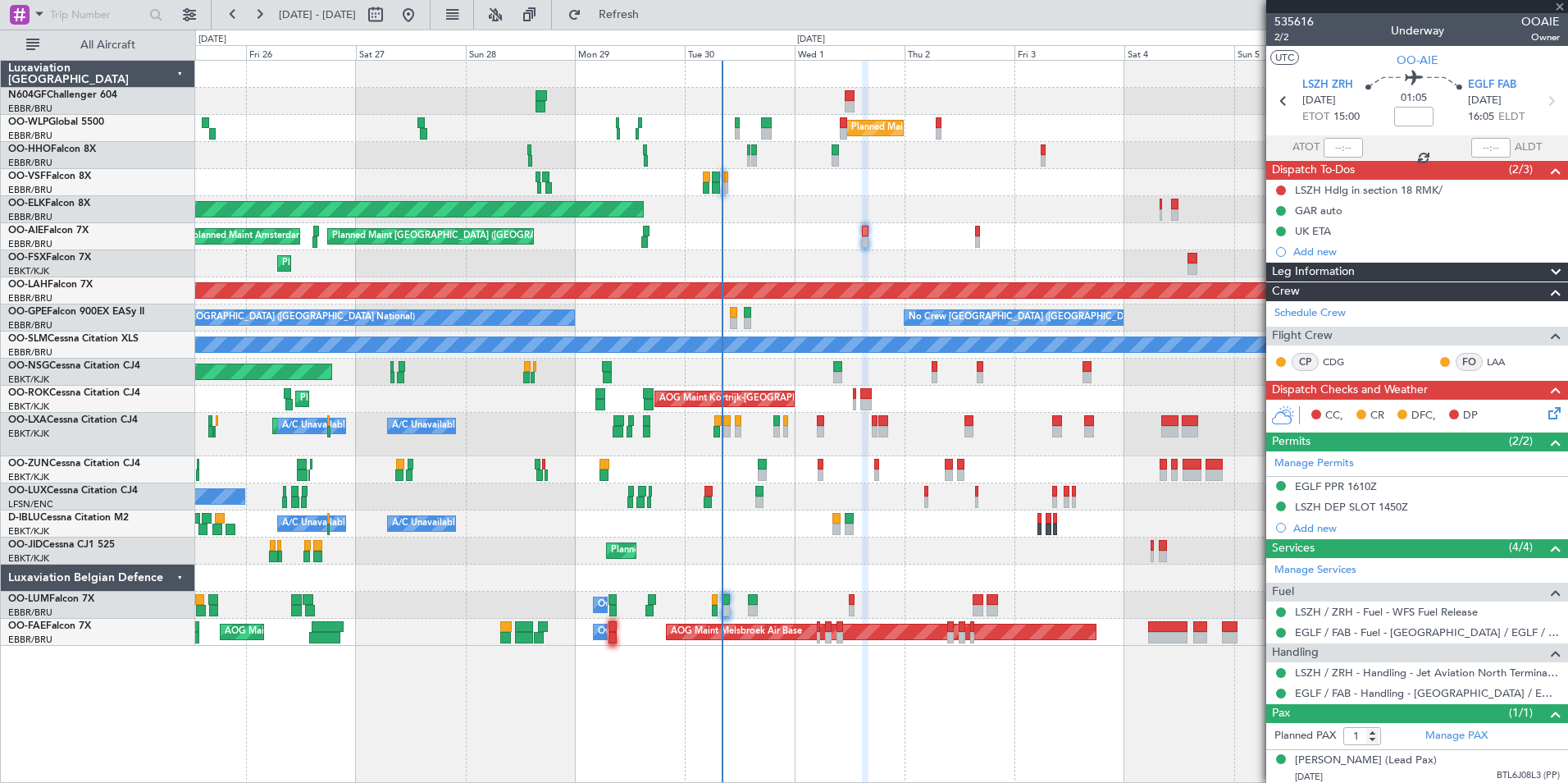
type input "+00:10"
type input "2"
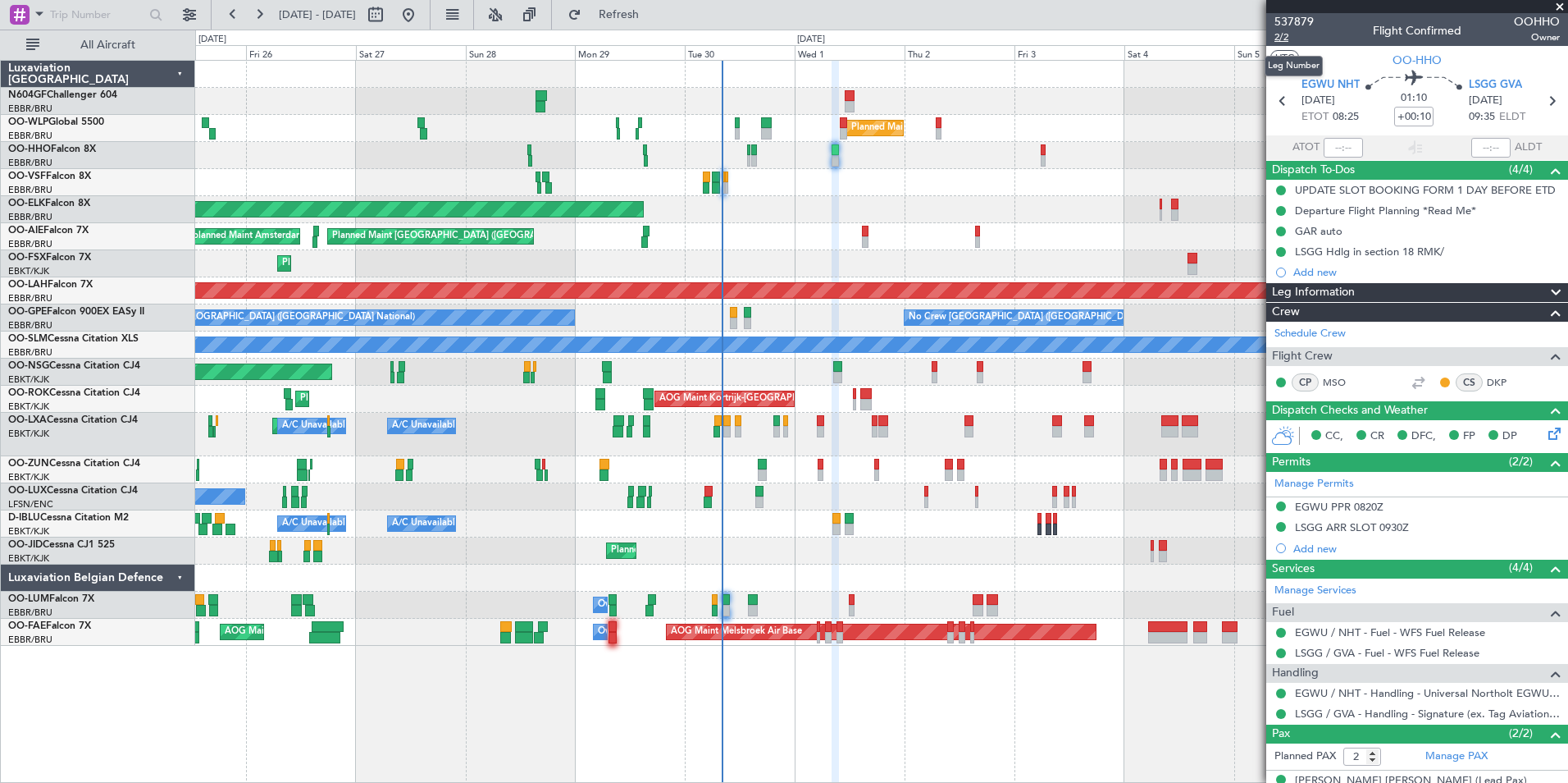
click at [1283, 39] on span "2/2" at bounding box center [1294, 37] width 40 height 14
click at [659, 3] on button "Refresh" at bounding box center [609, 15] width 99 height 27
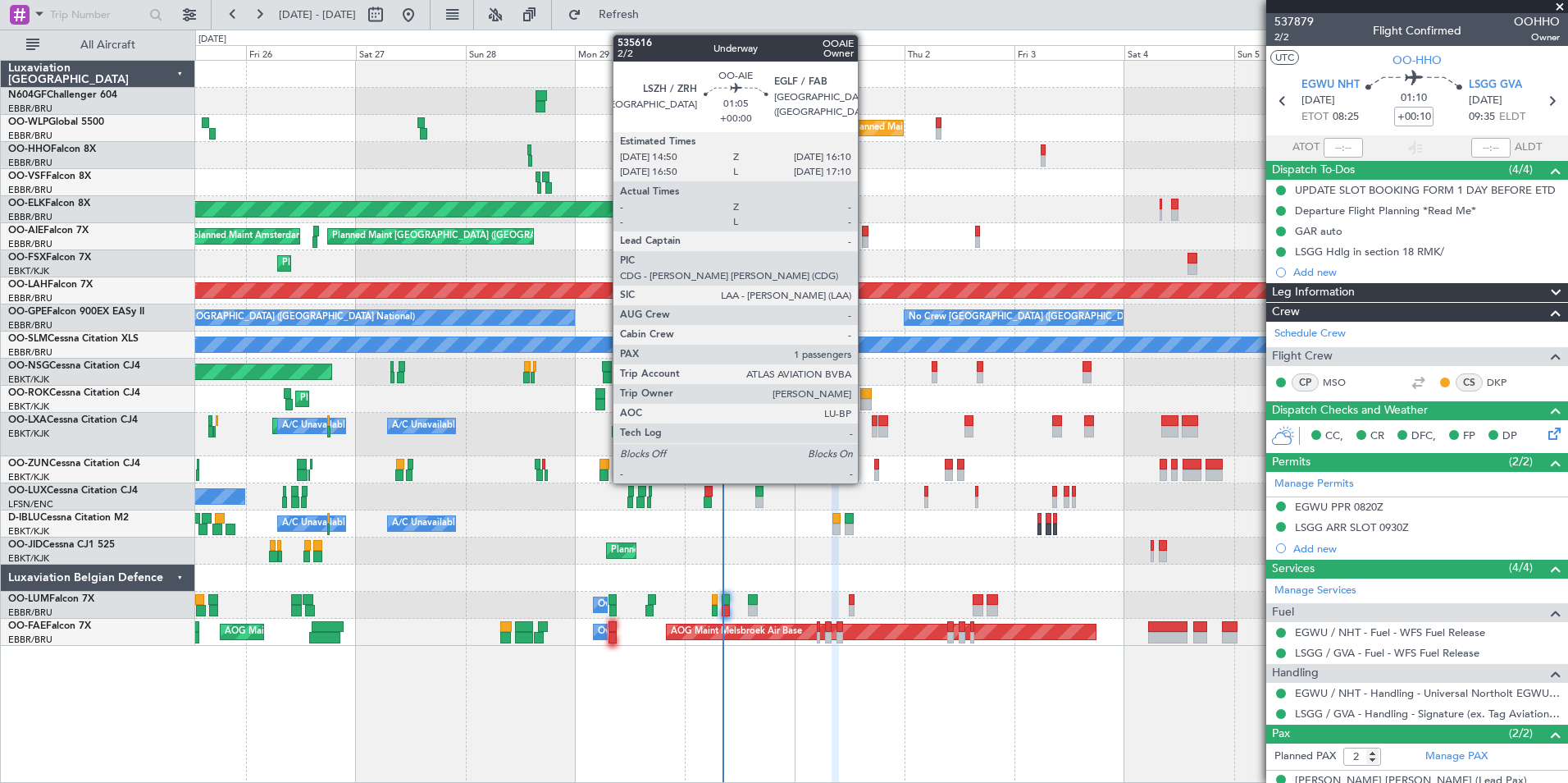
click at [865, 239] on div at bounding box center [865, 242] width 7 height 11
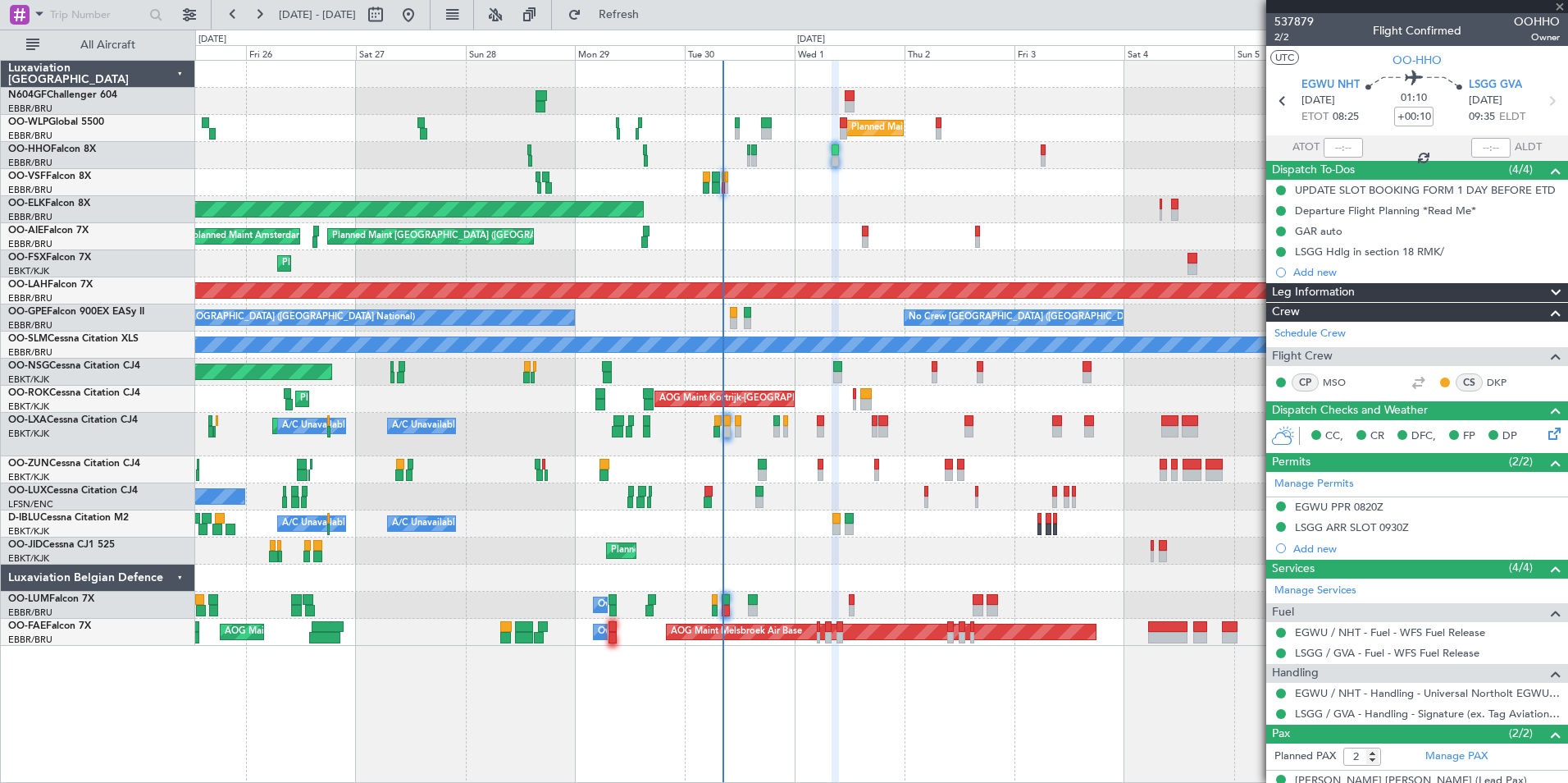
type input "1"
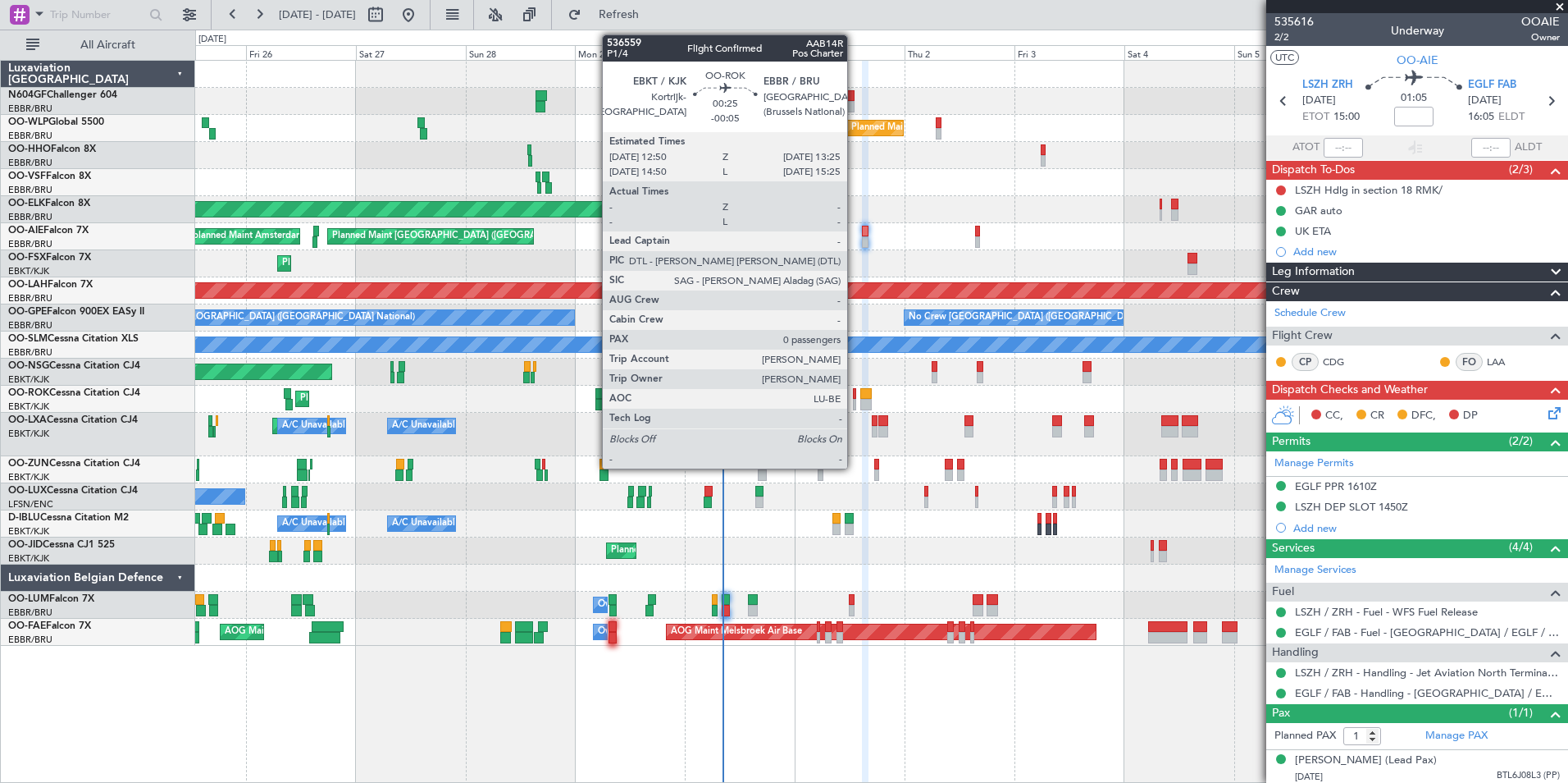
click at [855, 406] on div at bounding box center [855, 404] width 3 height 11
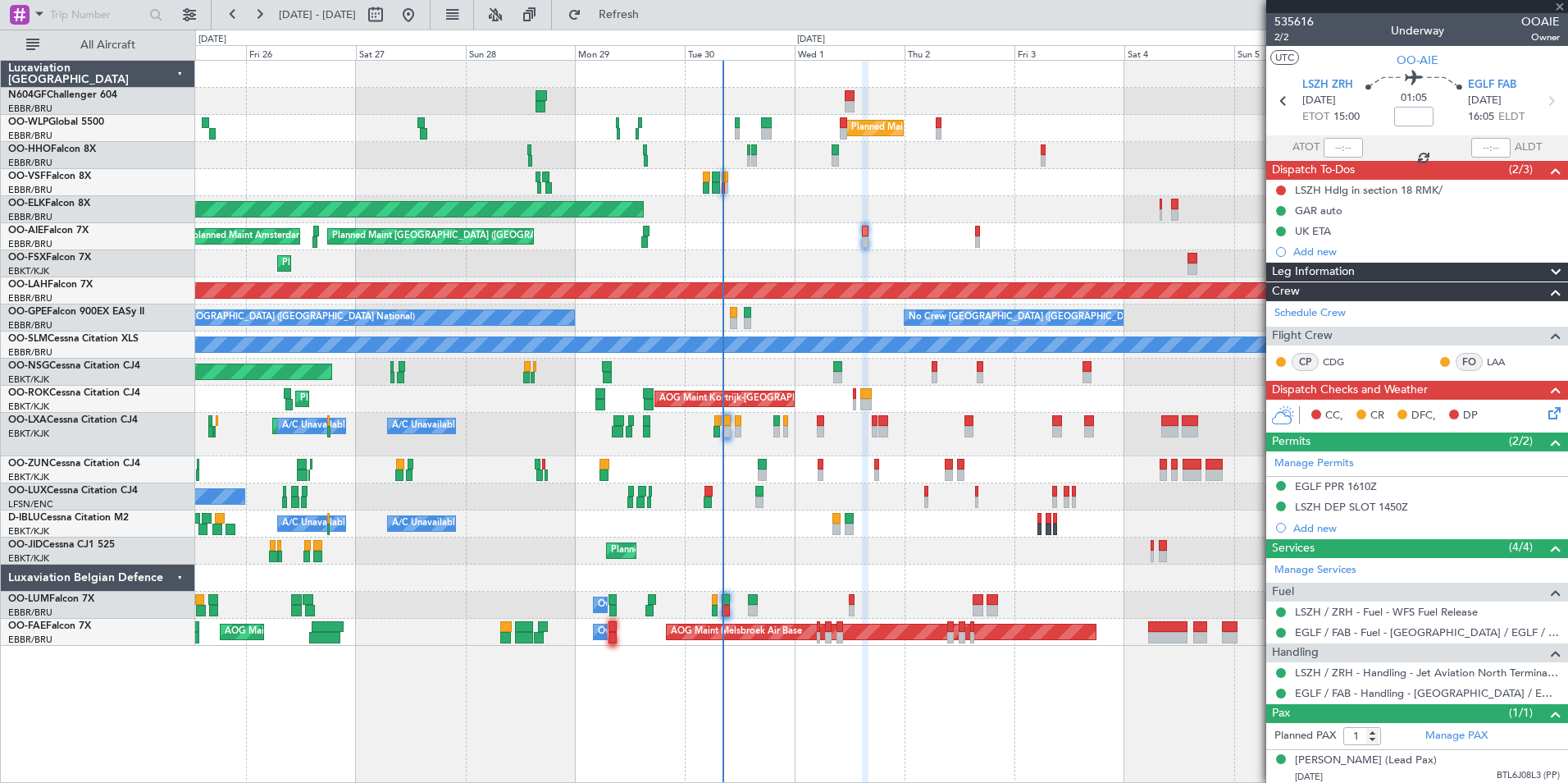
type input "-00:05"
type input "0"
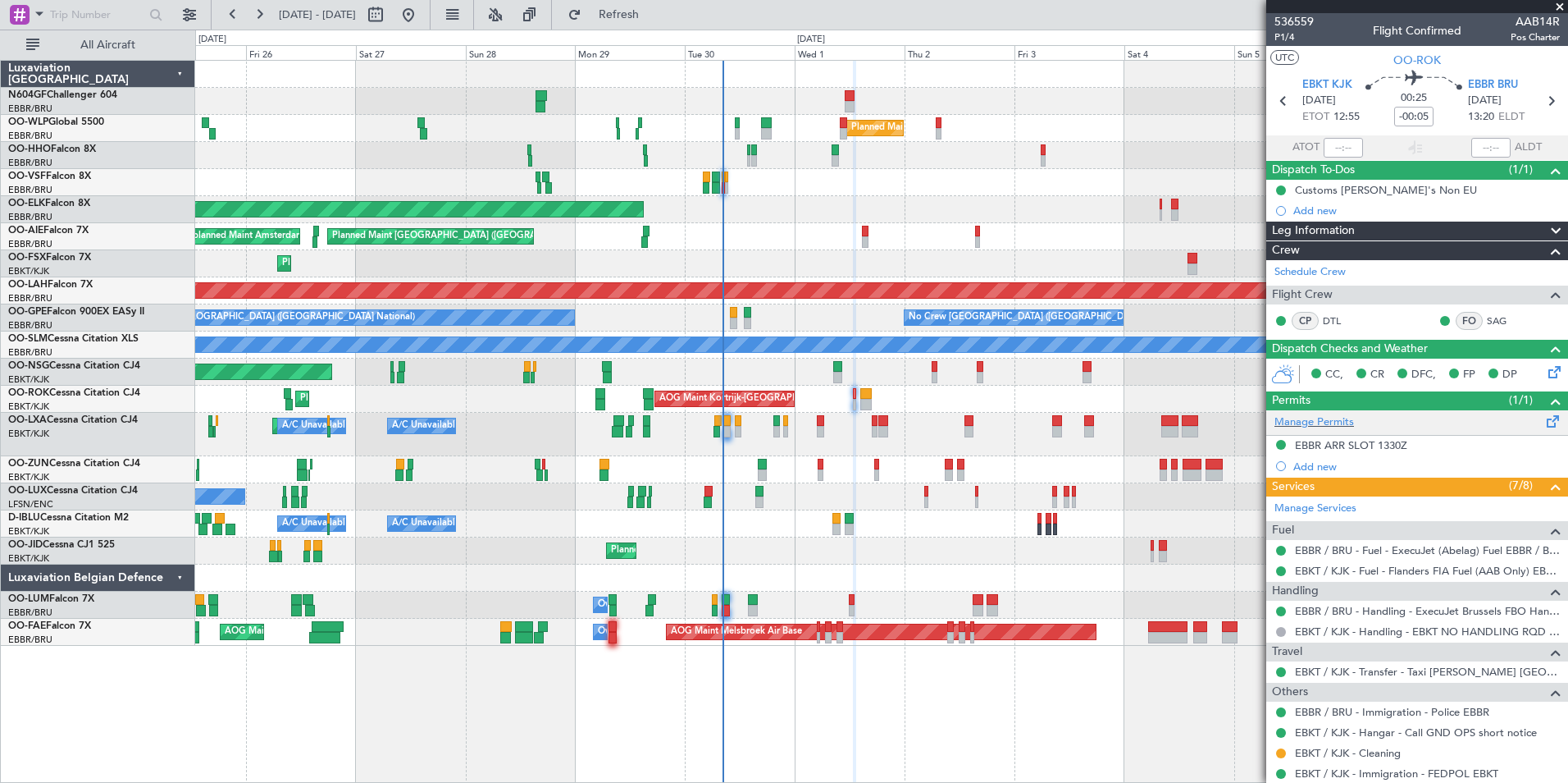
scroll to position [46, 0]
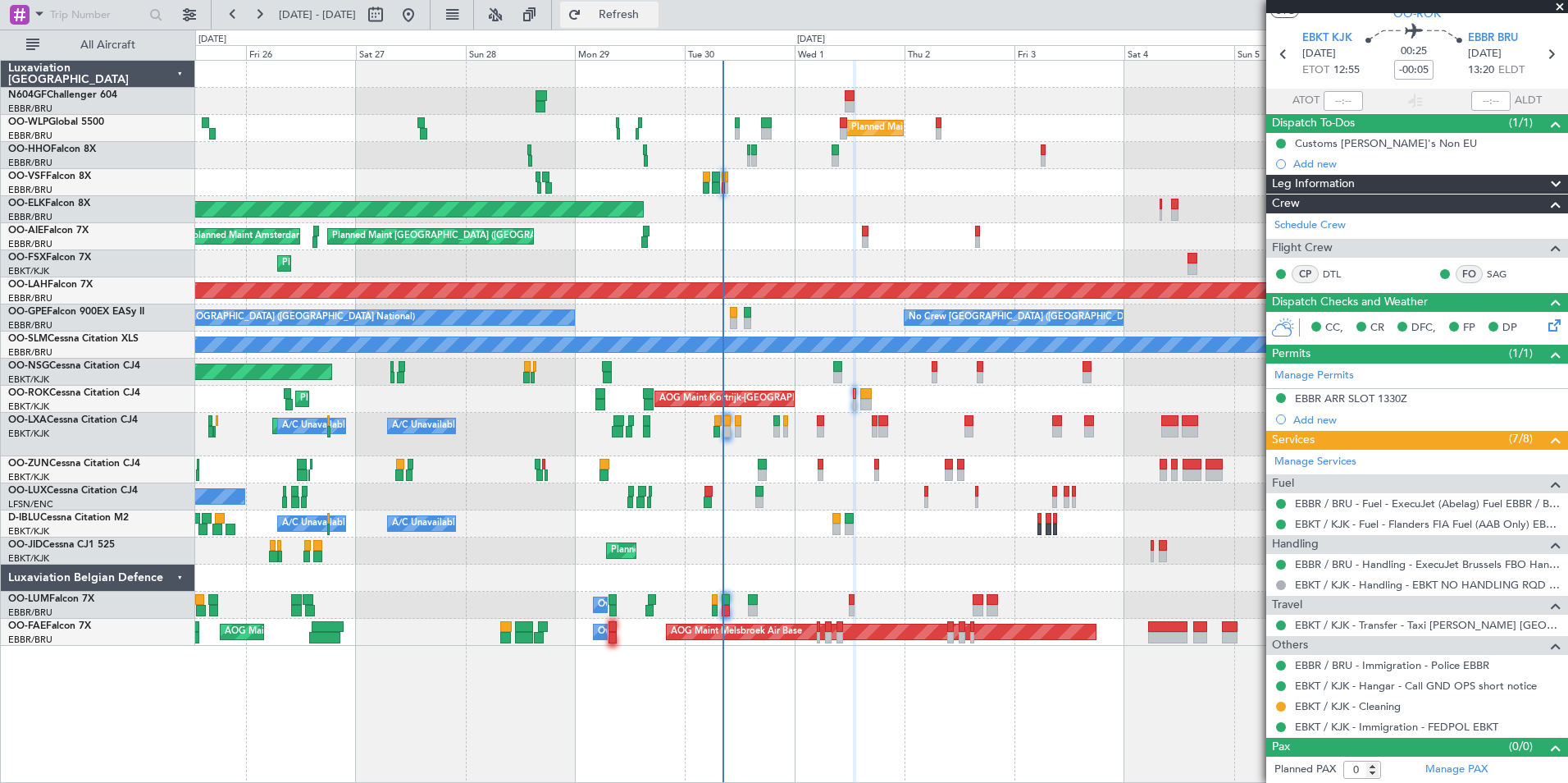
click at [654, 21] on span "Refresh" at bounding box center [619, 15] width 69 height 11
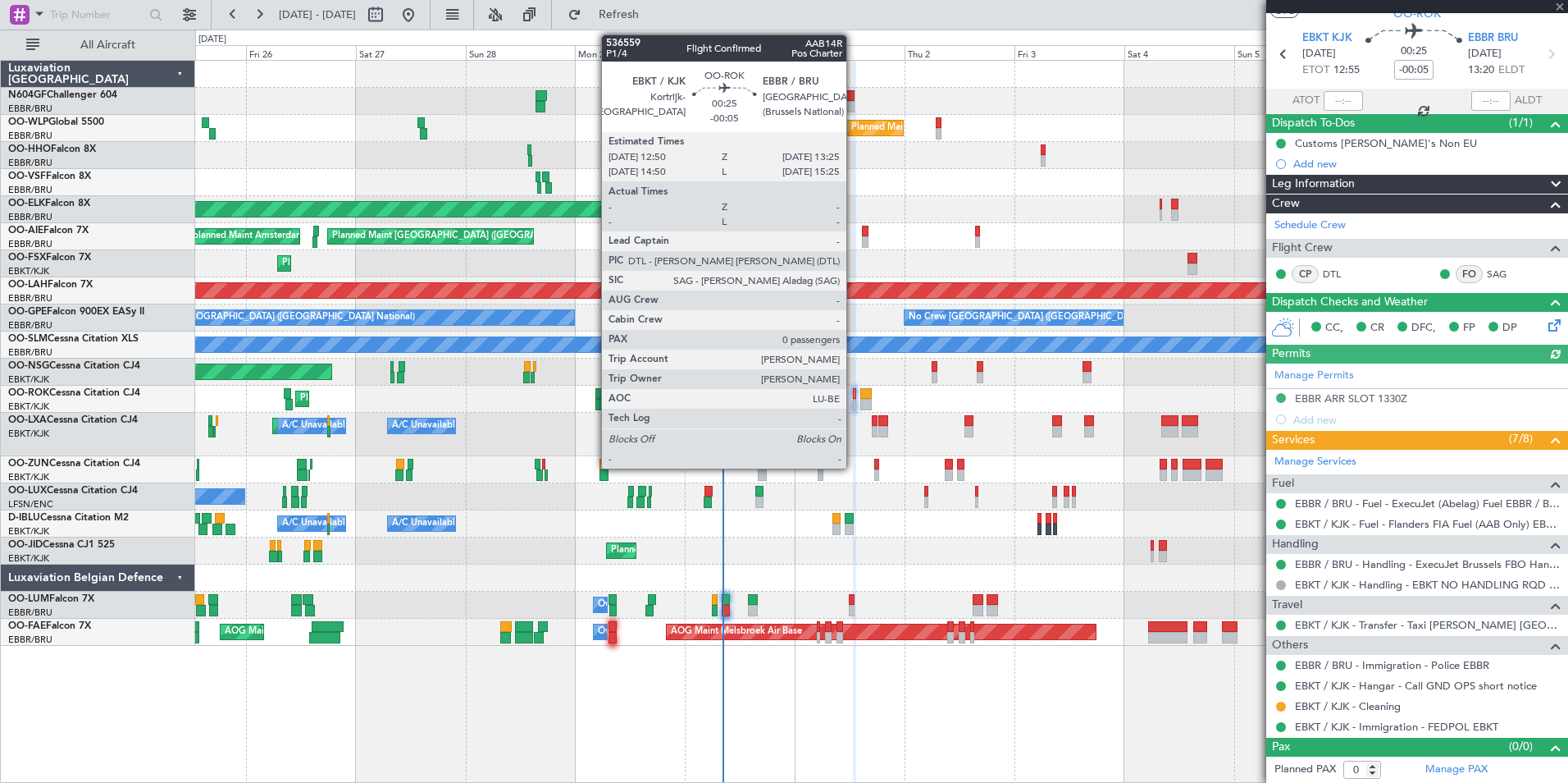
click at [854, 401] on div at bounding box center [855, 404] width 3 height 11
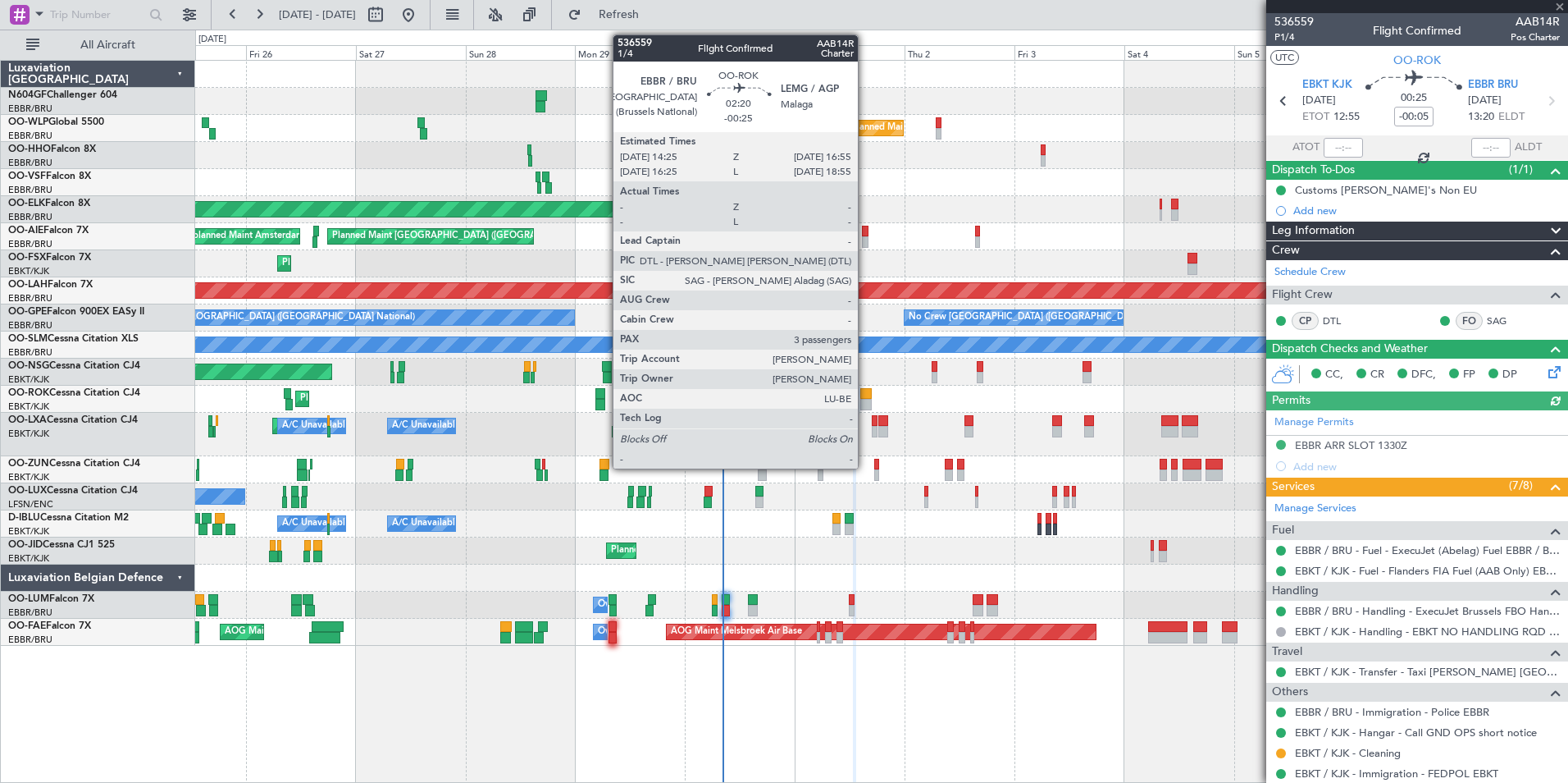
scroll to position [46, 0]
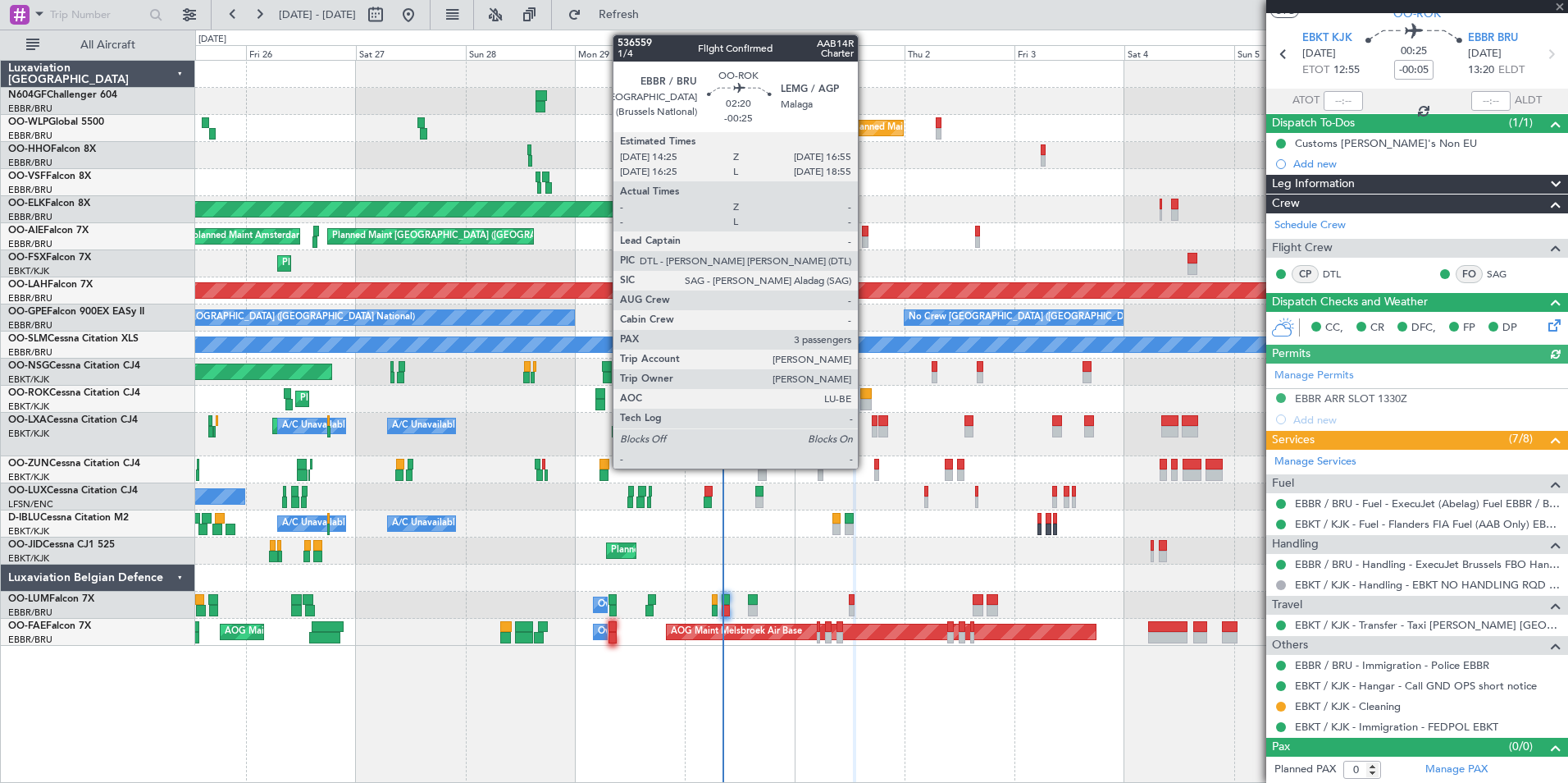
click at [866, 389] on div at bounding box center [865, 394] width 11 height 11
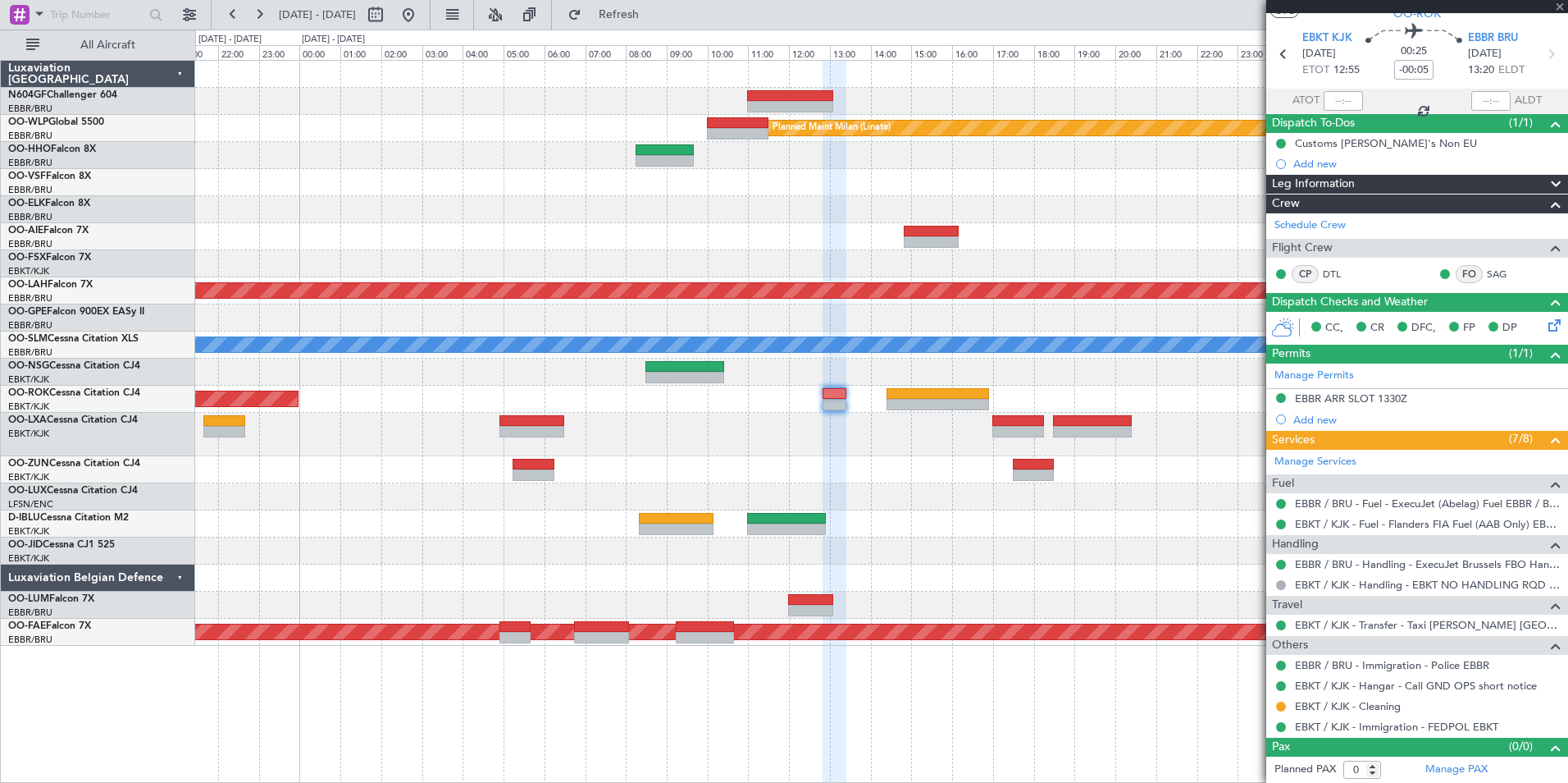
type input "-00:25"
type input "3"
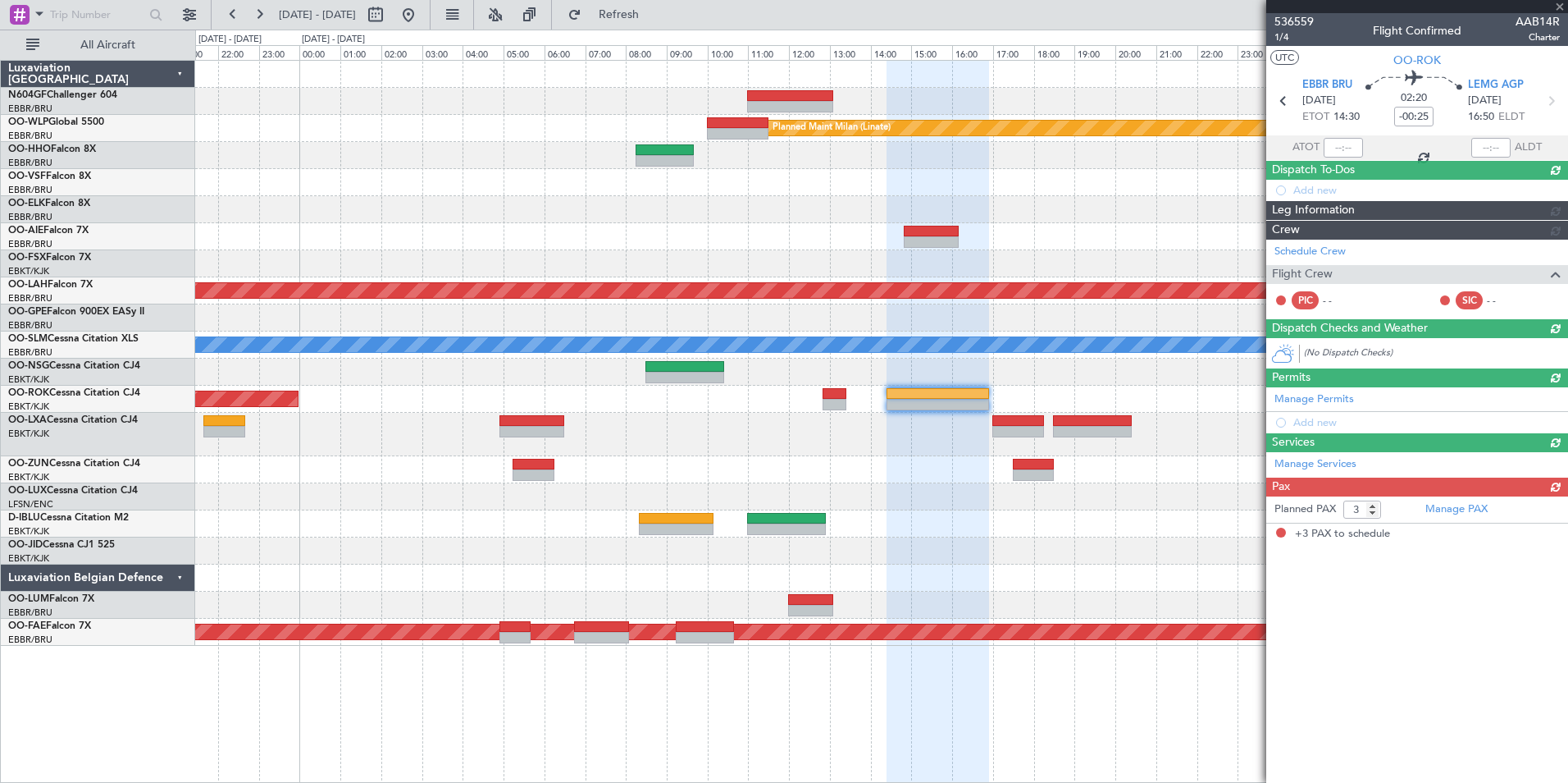
scroll to position [0, 0]
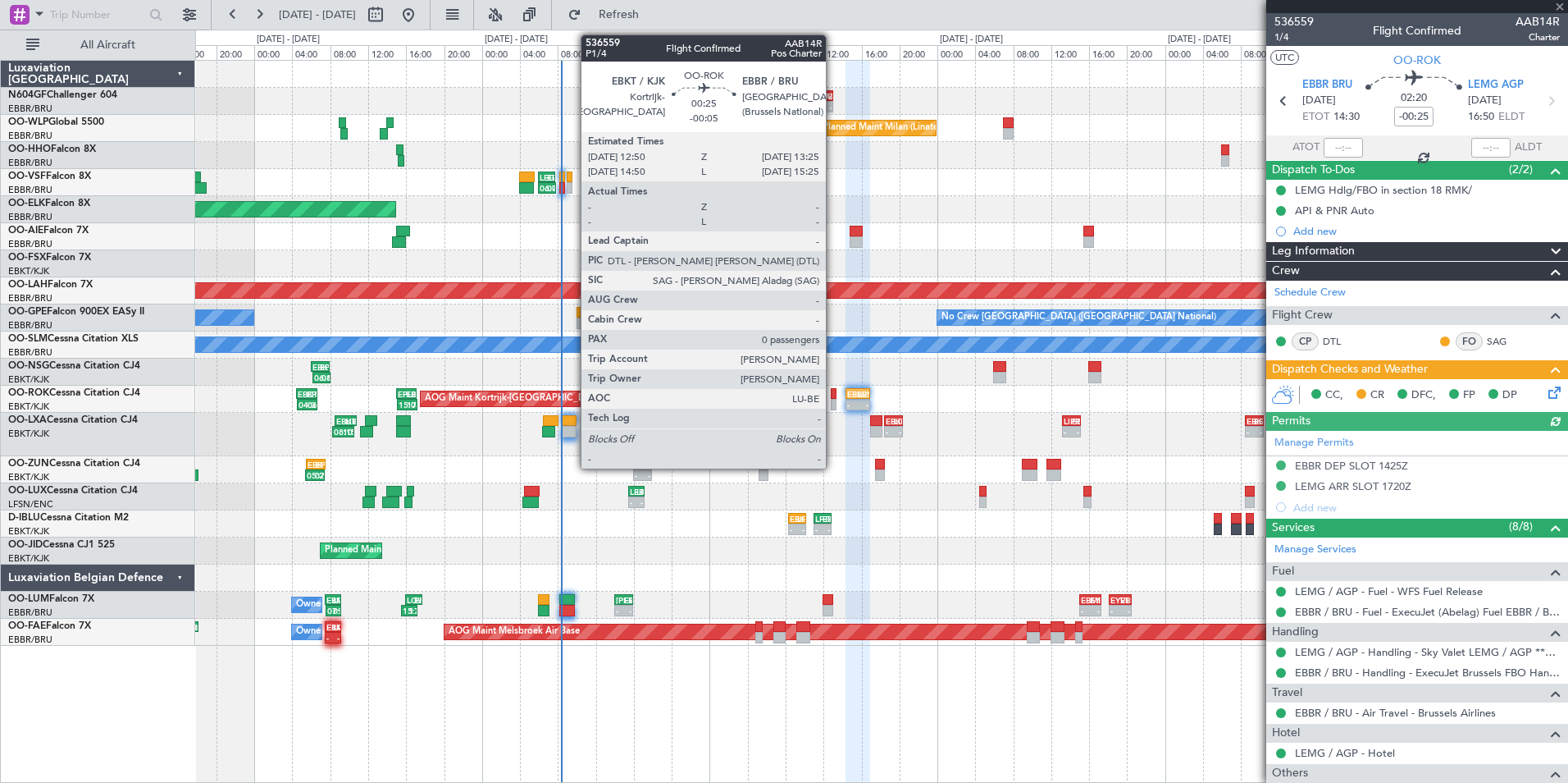
click at [833, 407] on div at bounding box center [833, 404] width 6 height 11
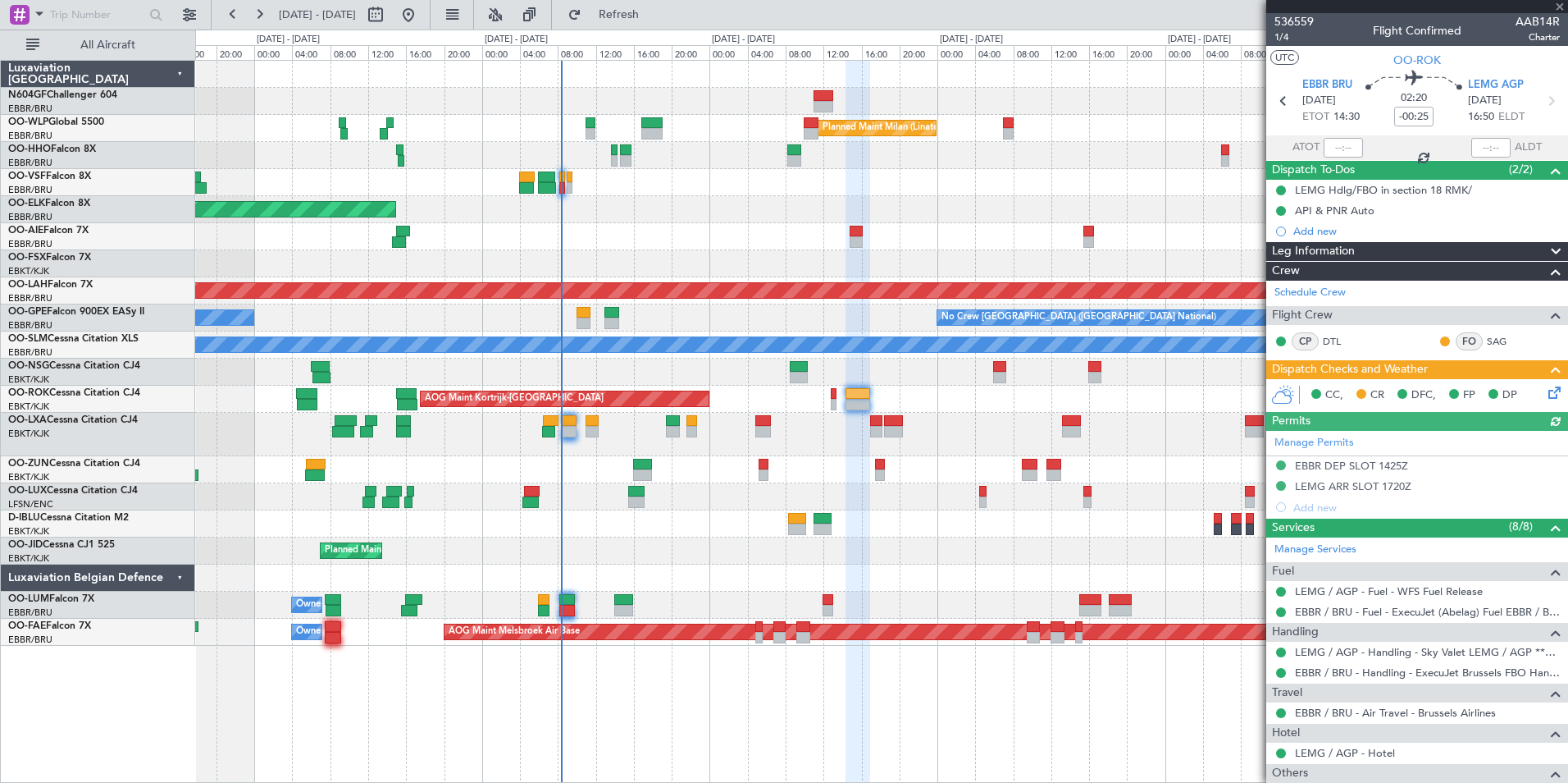
type input "-00:05"
type input "0"
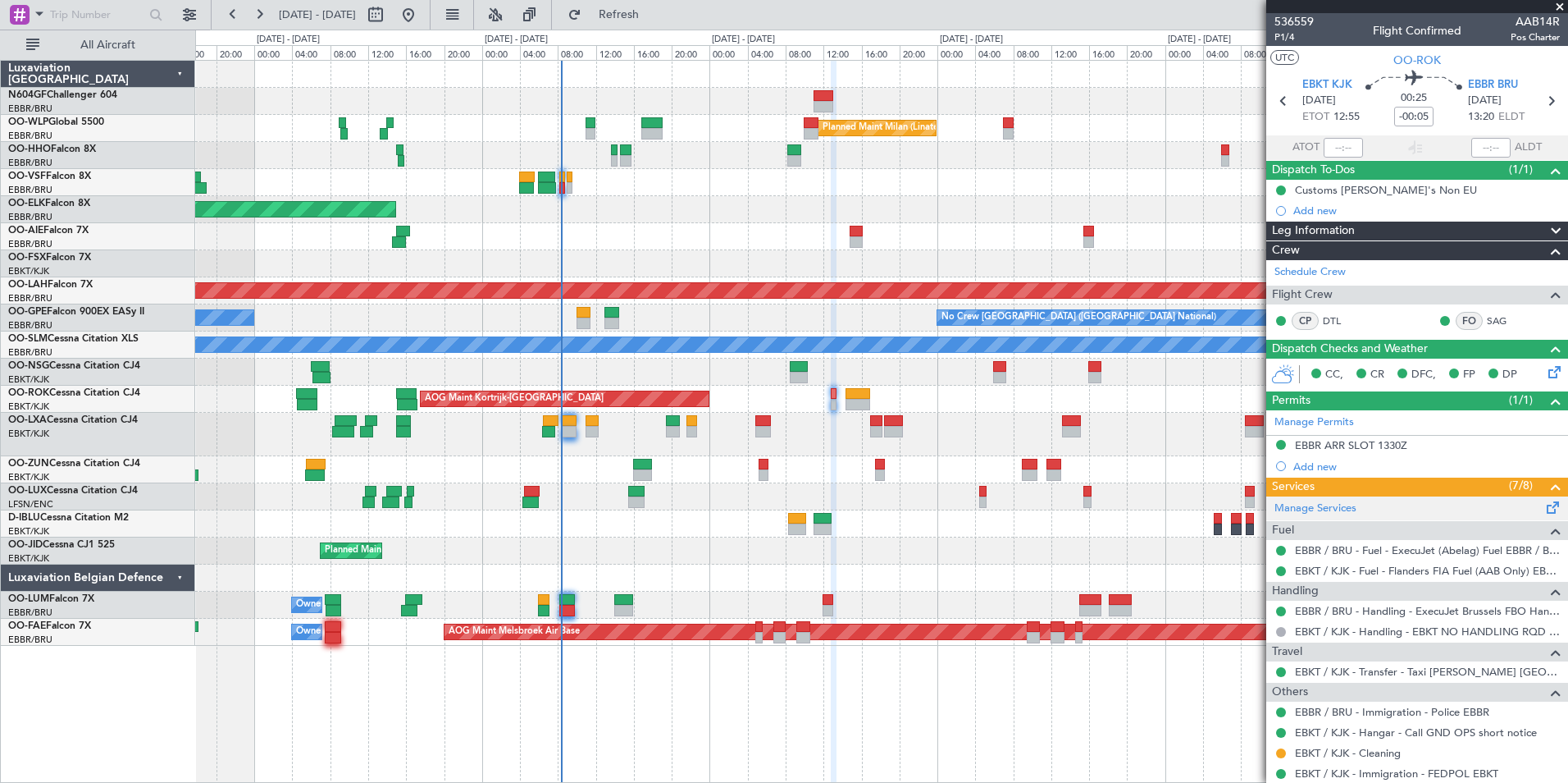
scroll to position [46, 0]
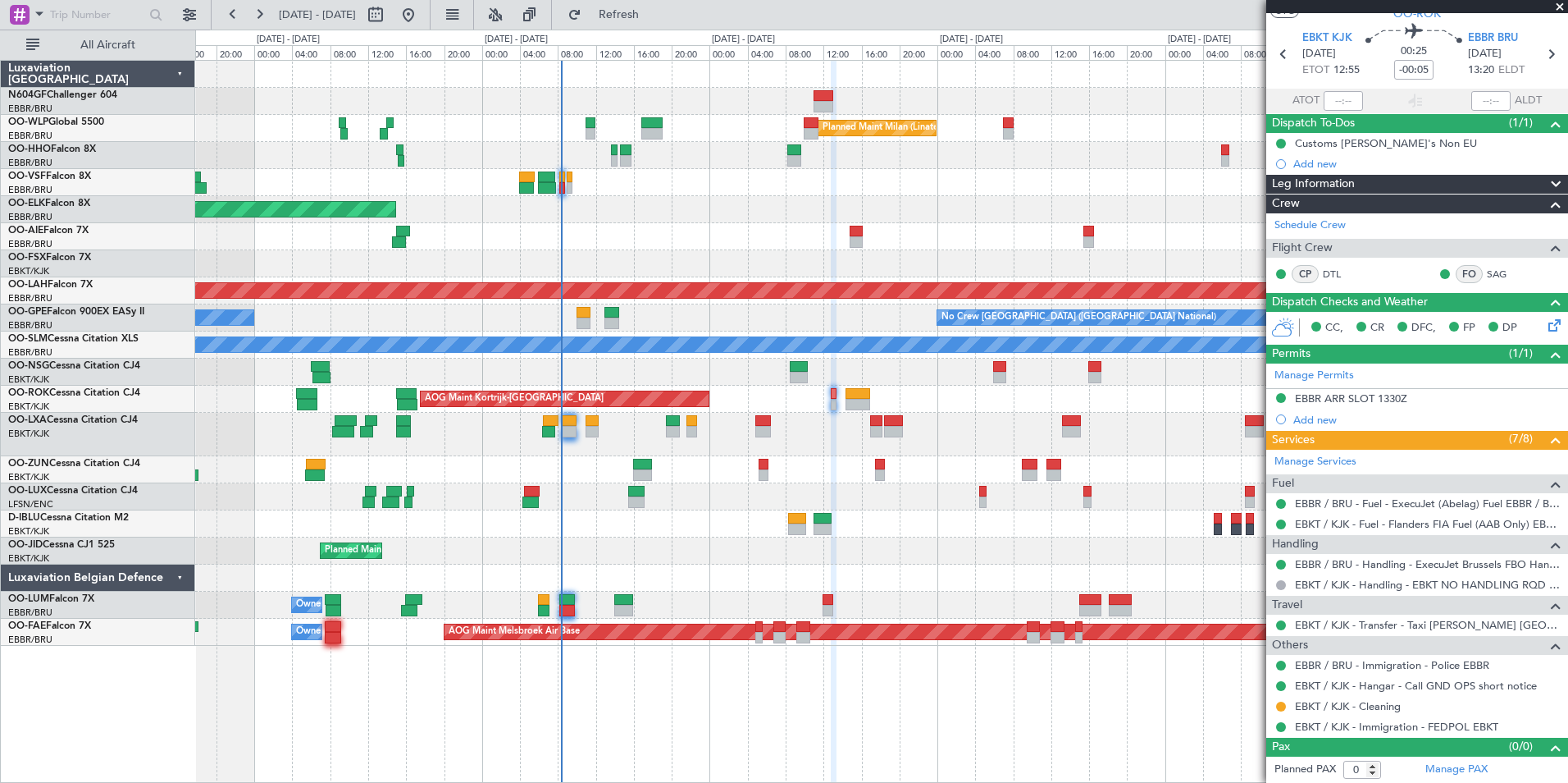
click at [1403, 443] on div "Services (7/8)" at bounding box center [1417, 440] width 302 height 19
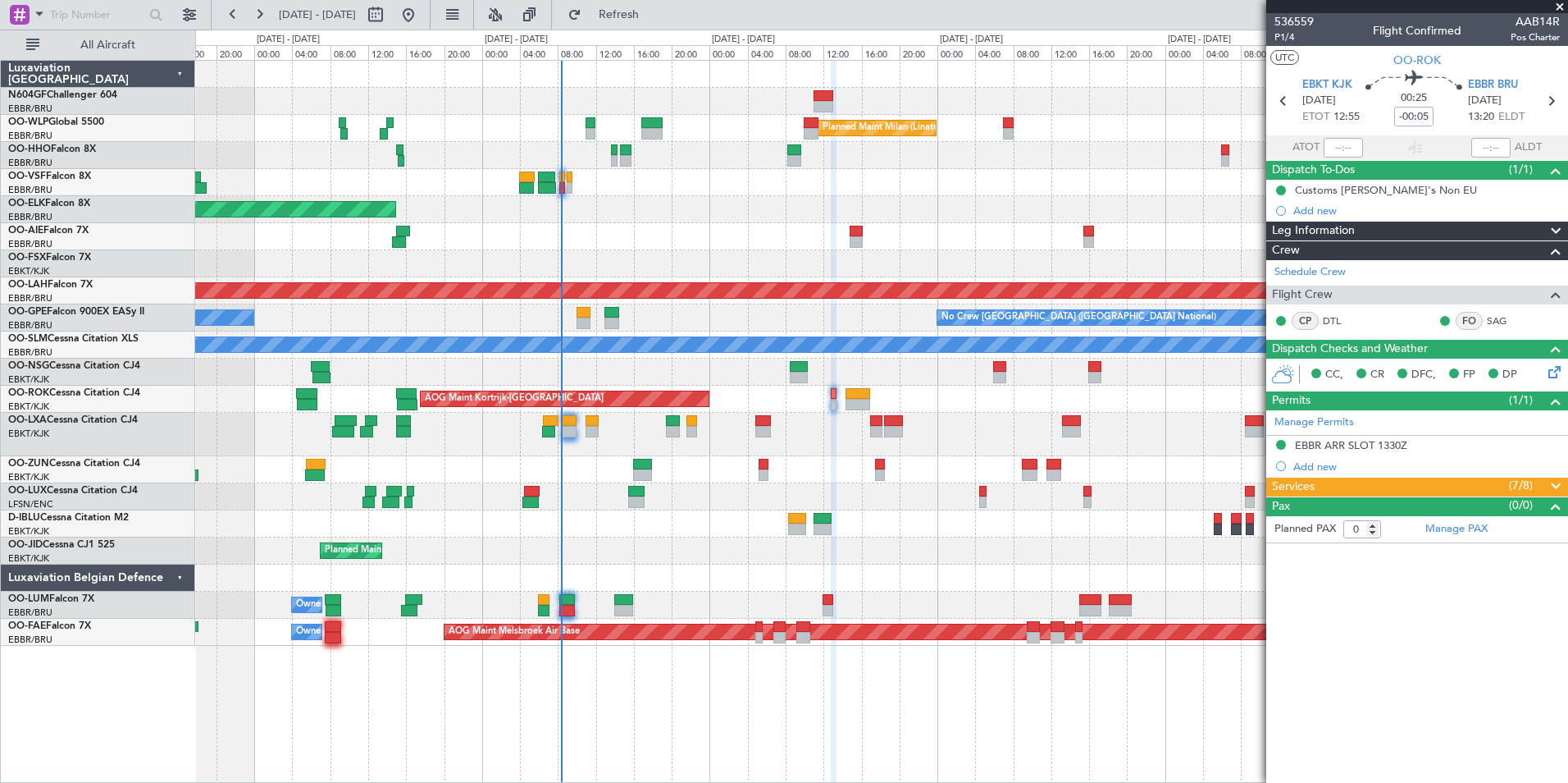
scroll to position [0, 0]
click at [1416, 483] on div "Services (7/8)" at bounding box center [1417, 487] width 302 height 19
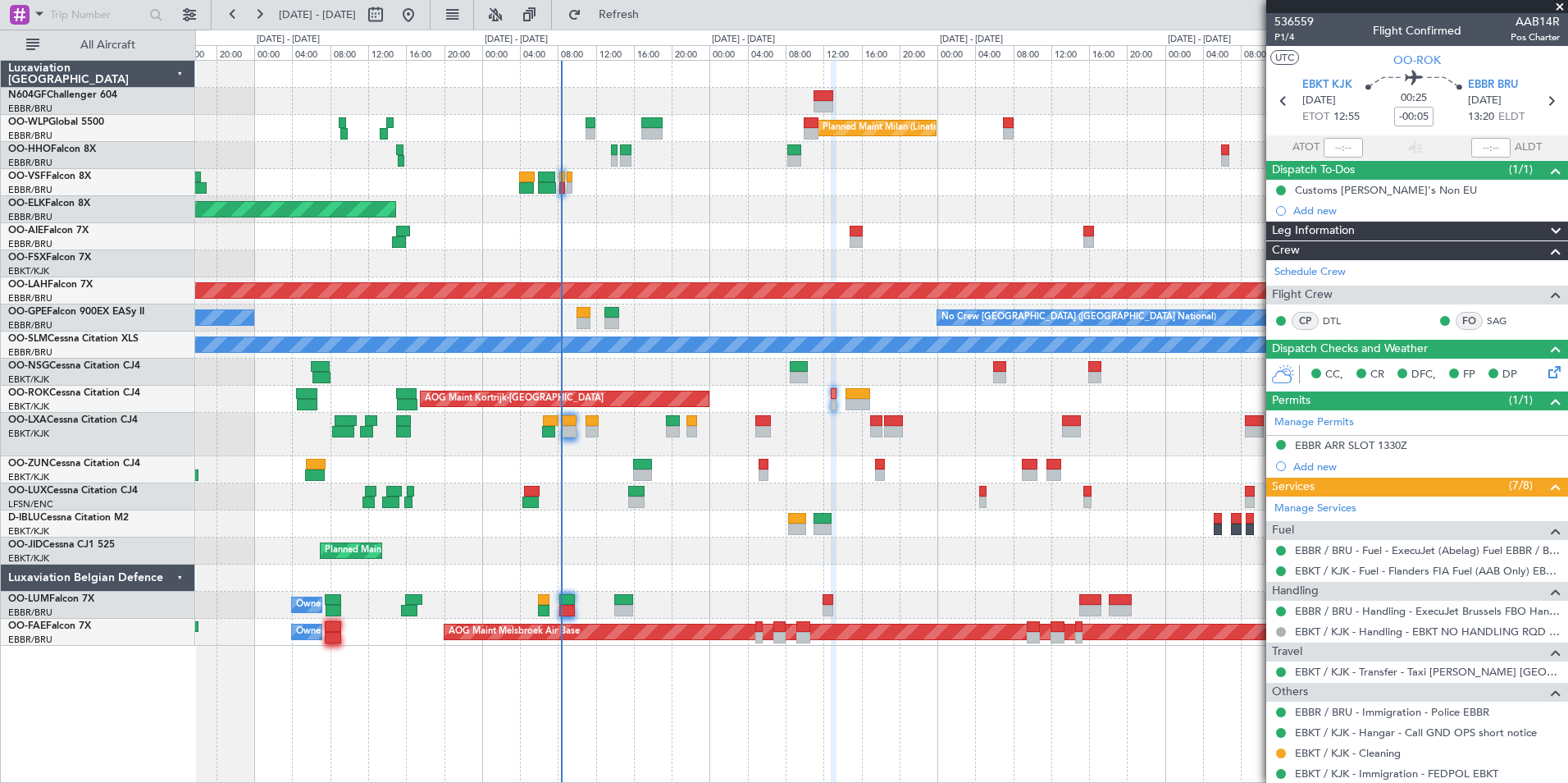
click at [1376, 234] on div "Leg Information" at bounding box center [1417, 231] width 302 height 19
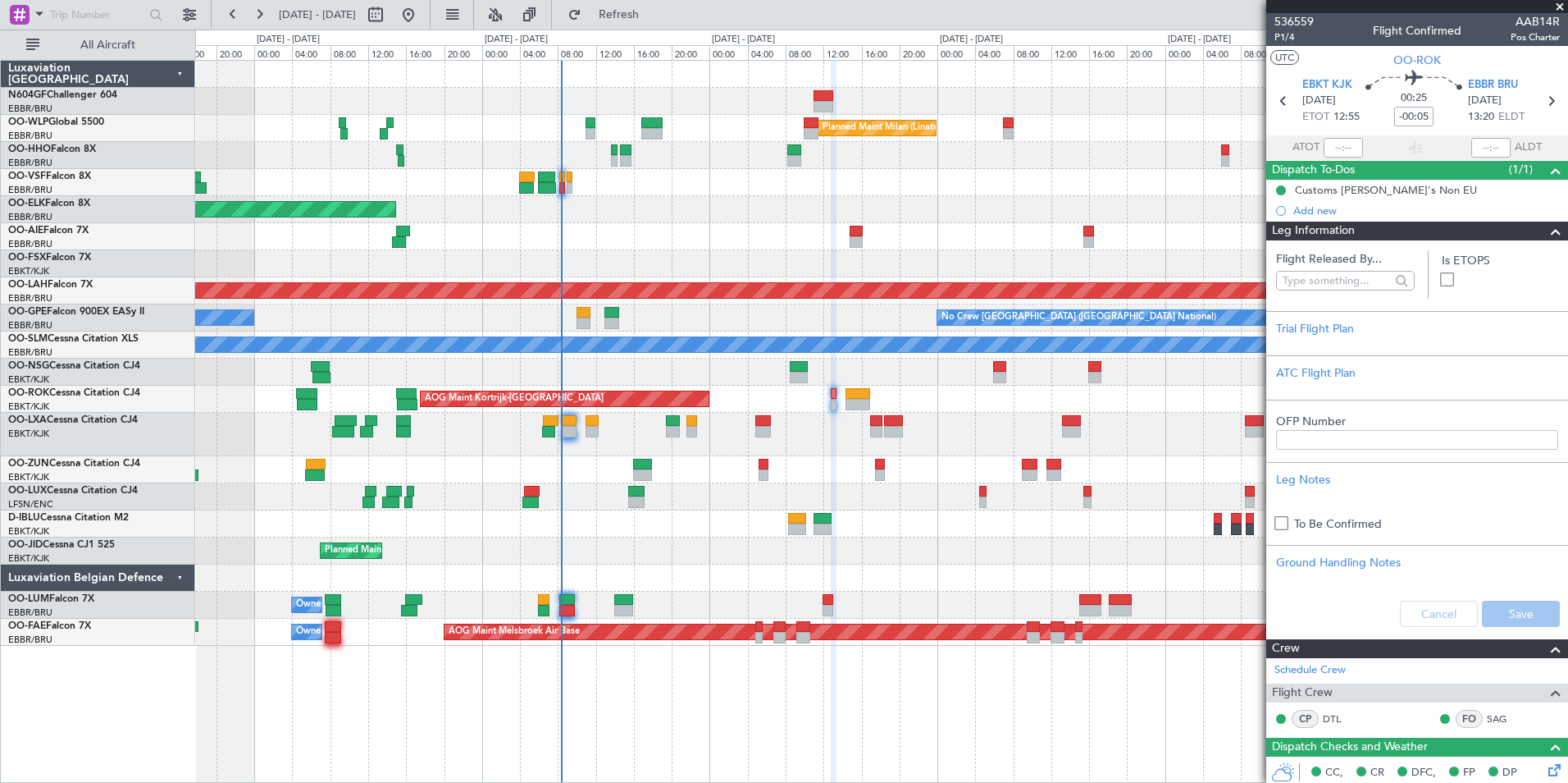
click at [1376, 234] on div "Leg Information" at bounding box center [1417, 231] width 302 height 19
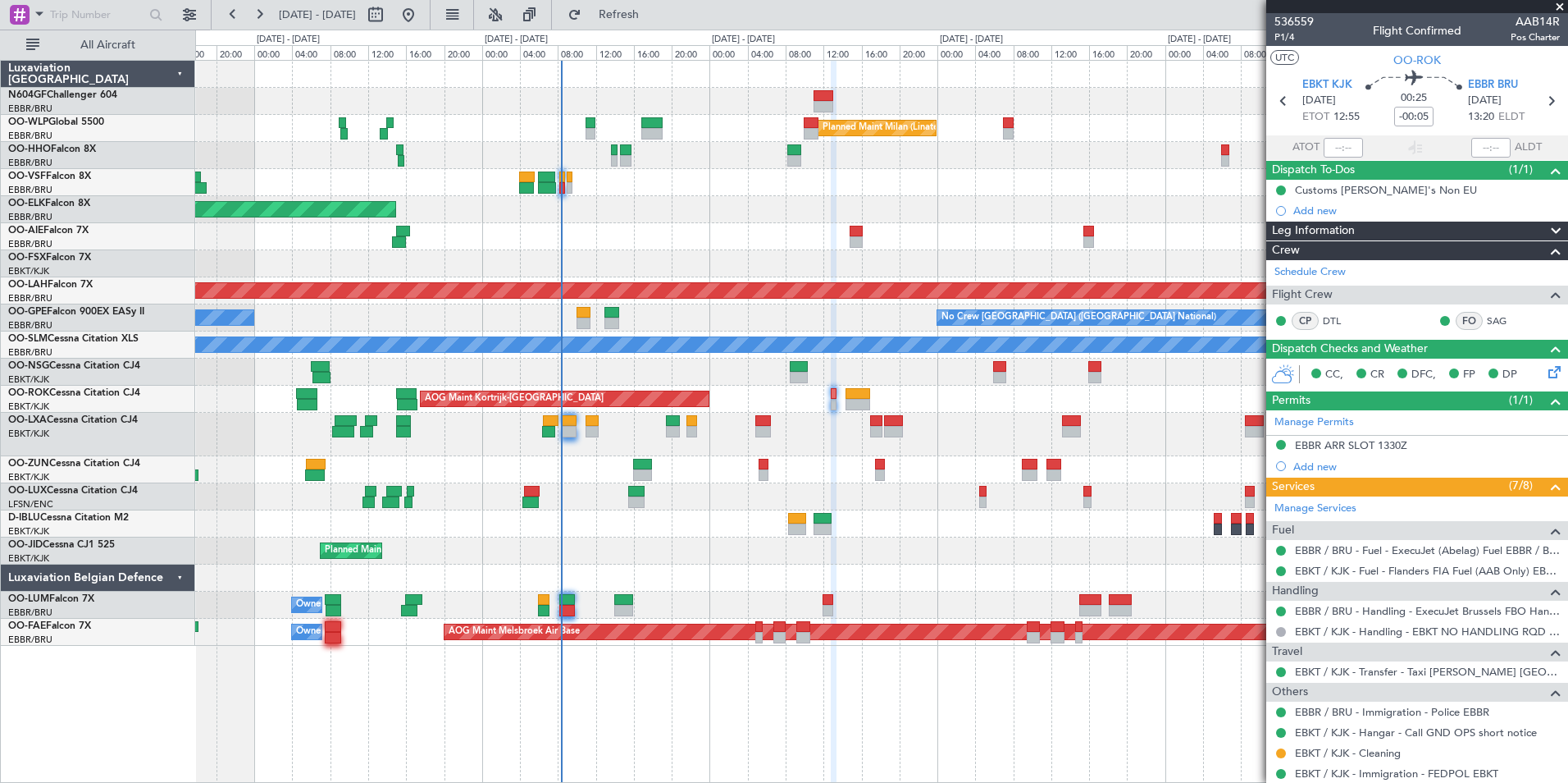
click at [1545, 364] on icon at bounding box center [1551, 369] width 13 height 13
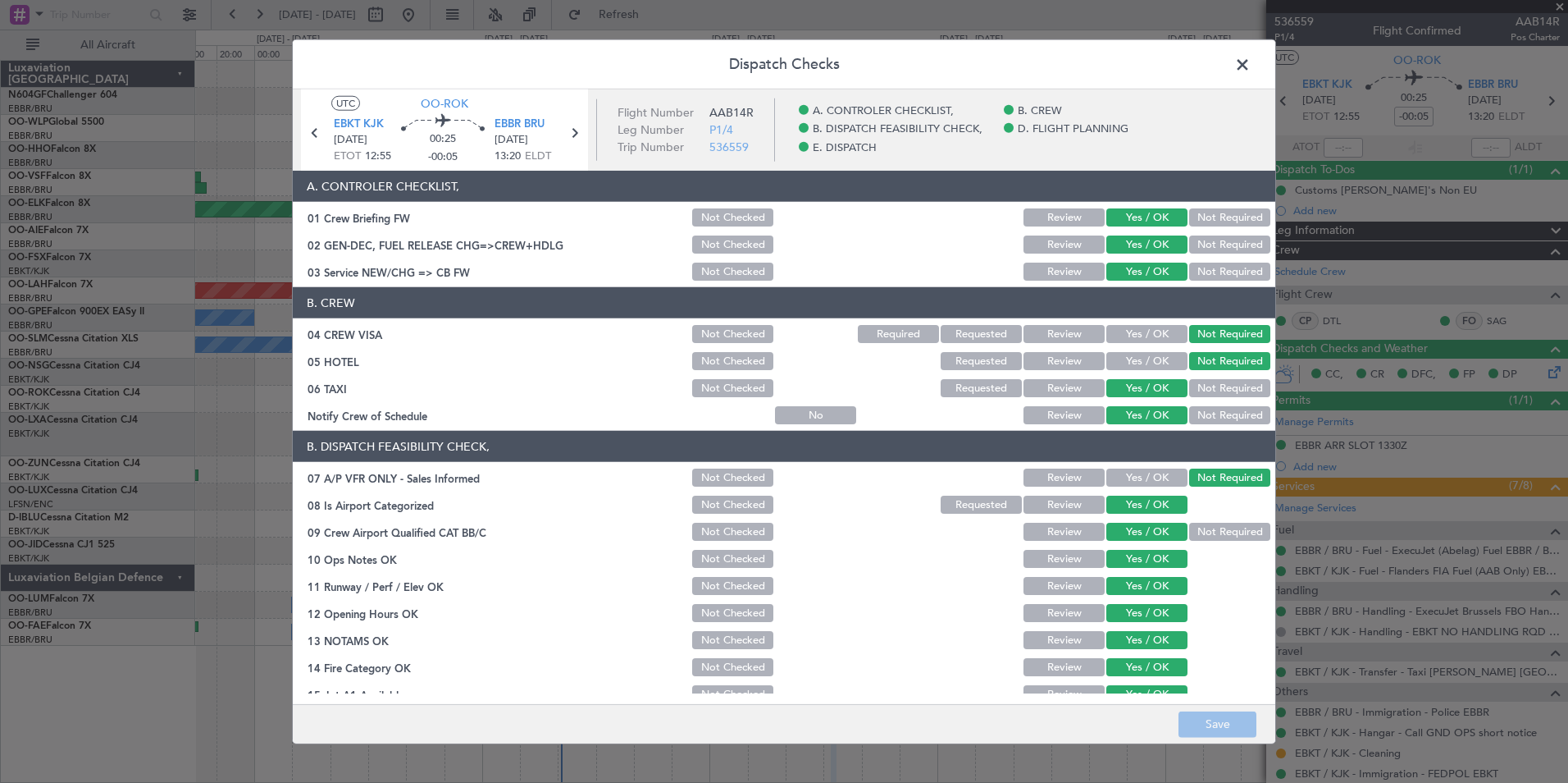
scroll to position [303, 0]
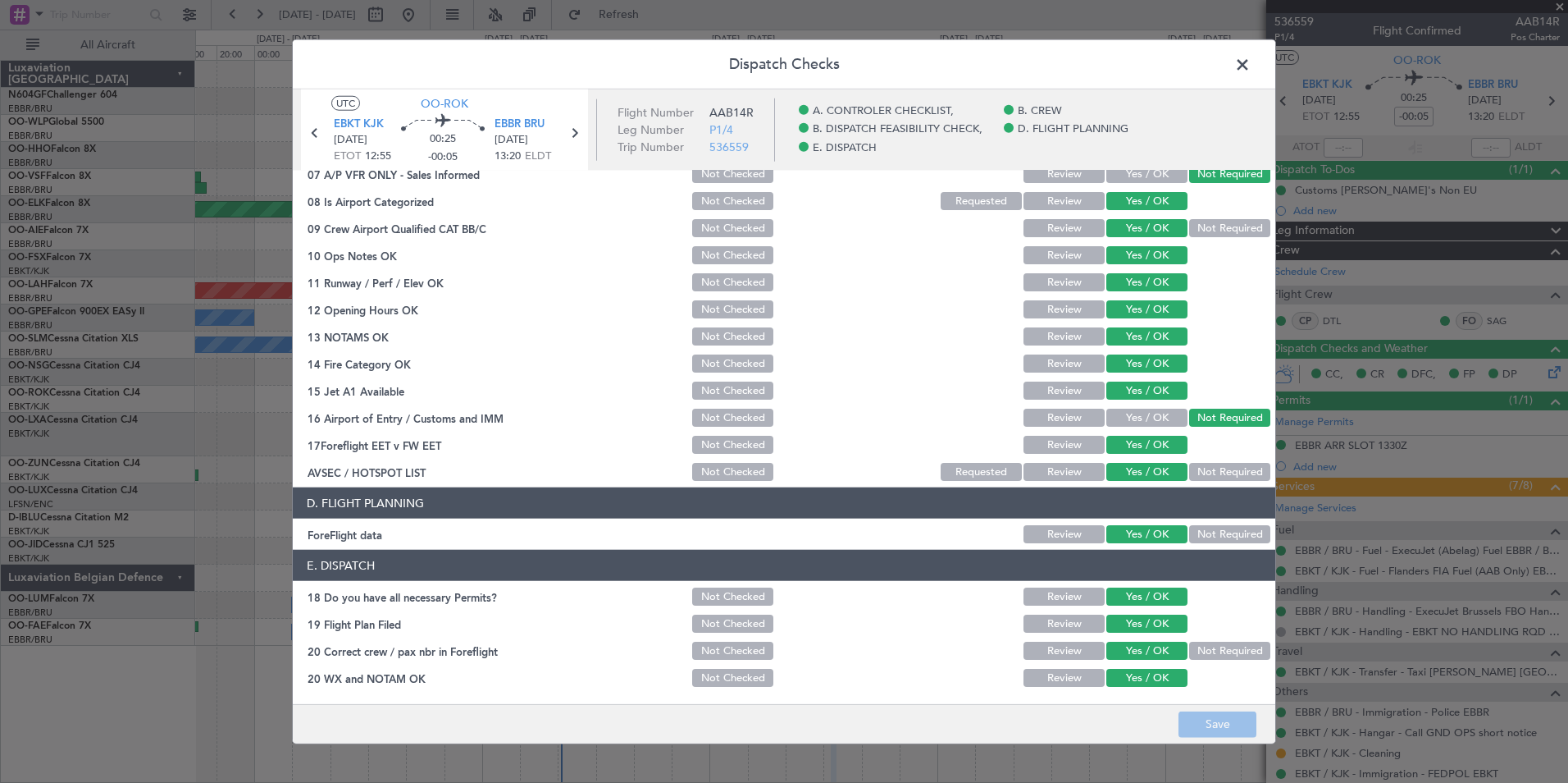
click at [1251, 76] on span at bounding box center [1251, 69] width 0 height 33
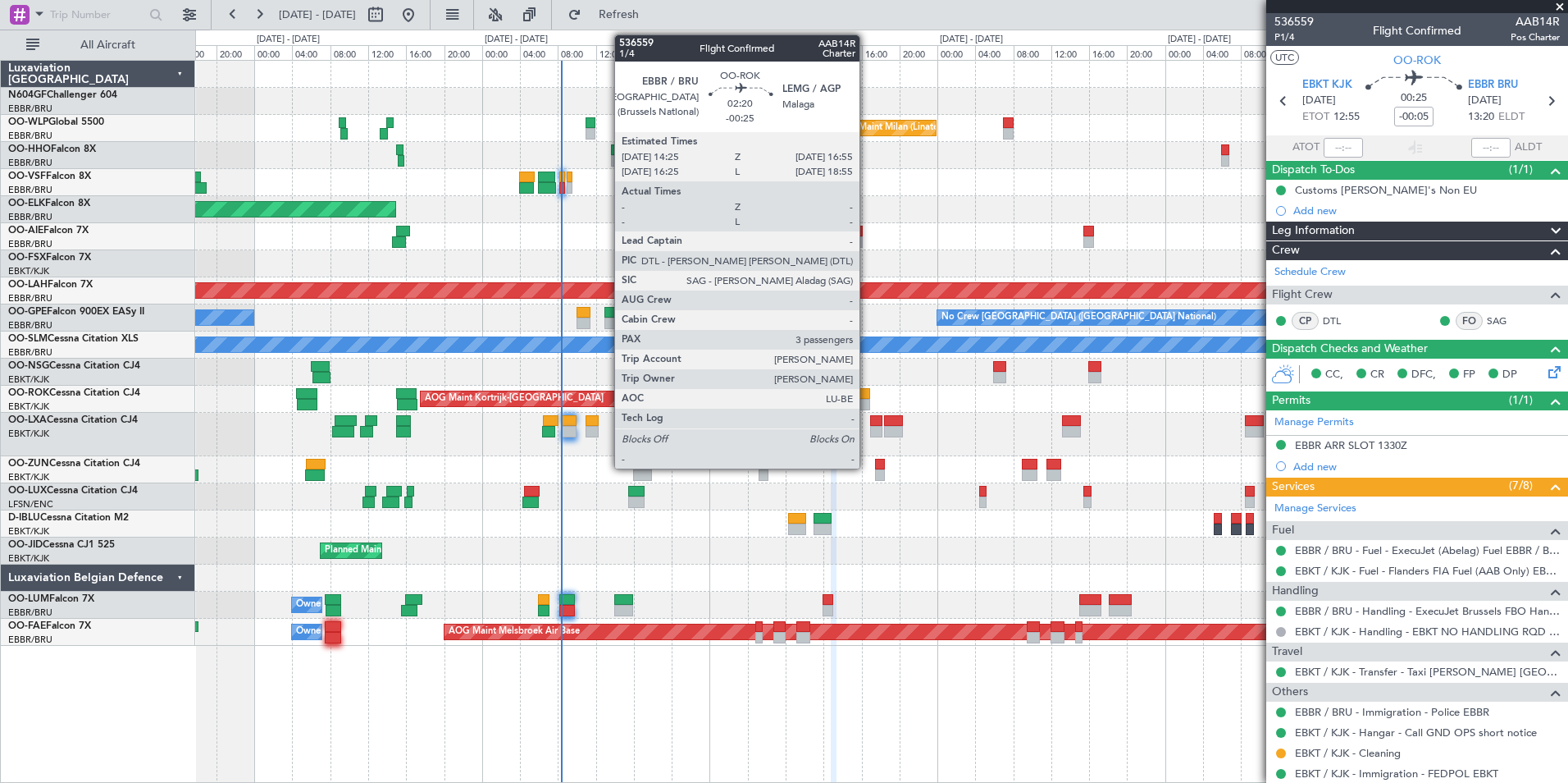
click at [867, 401] on div at bounding box center [857, 404] width 24 height 11
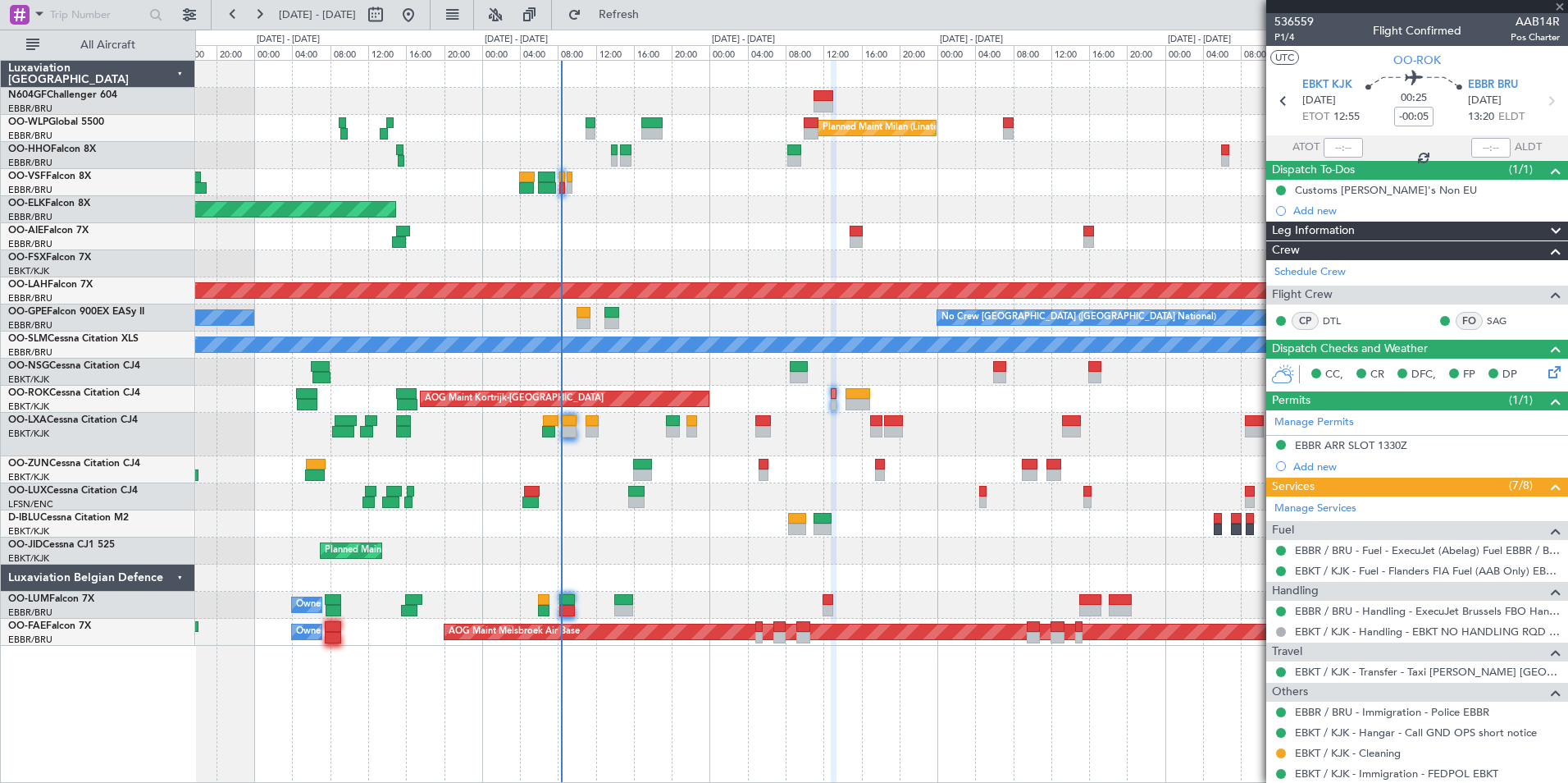
type input "-00:25"
type input "3"
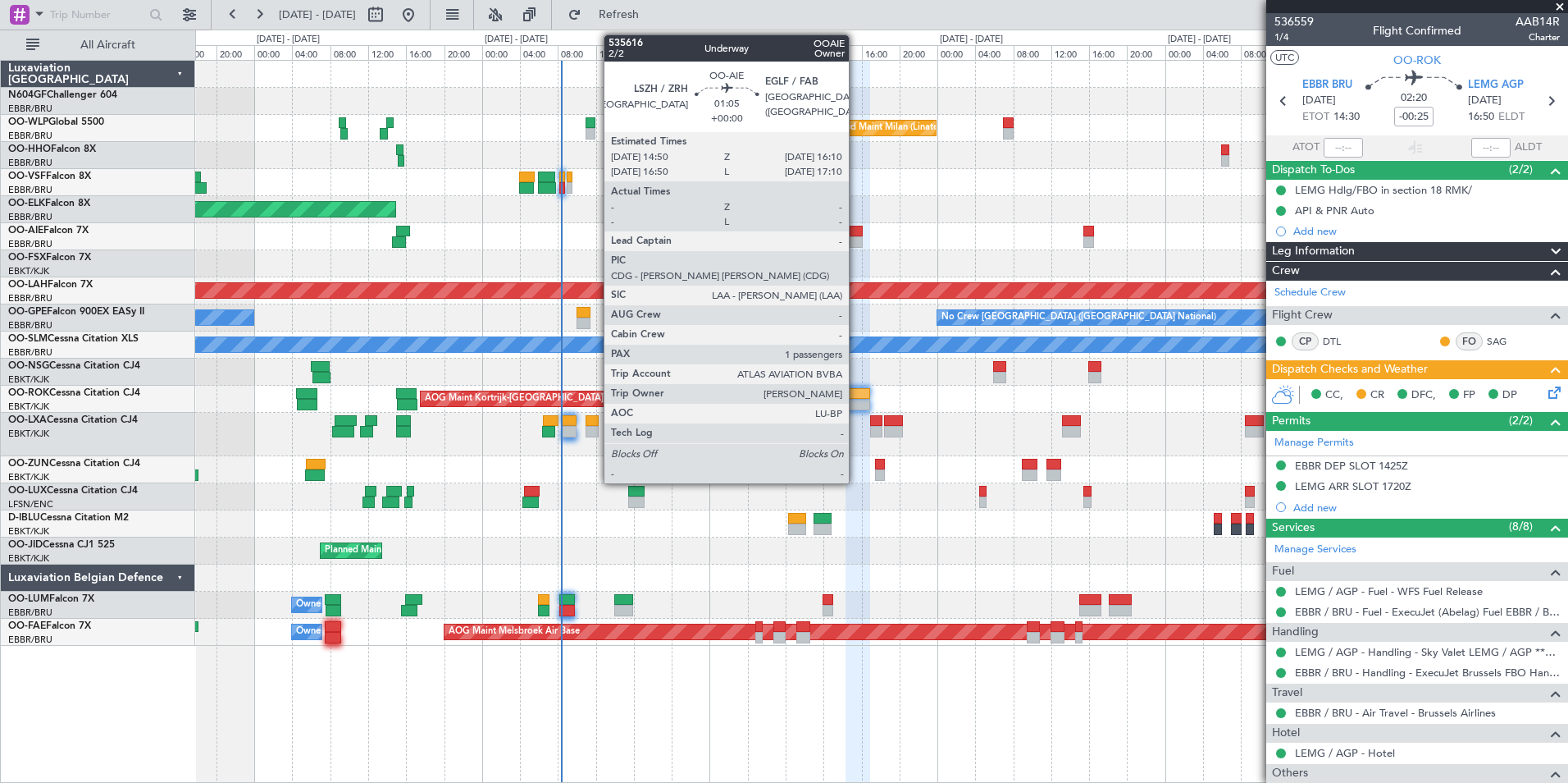
click at [857, 241] on div at bounding box center [856, 242] width 13 height 11
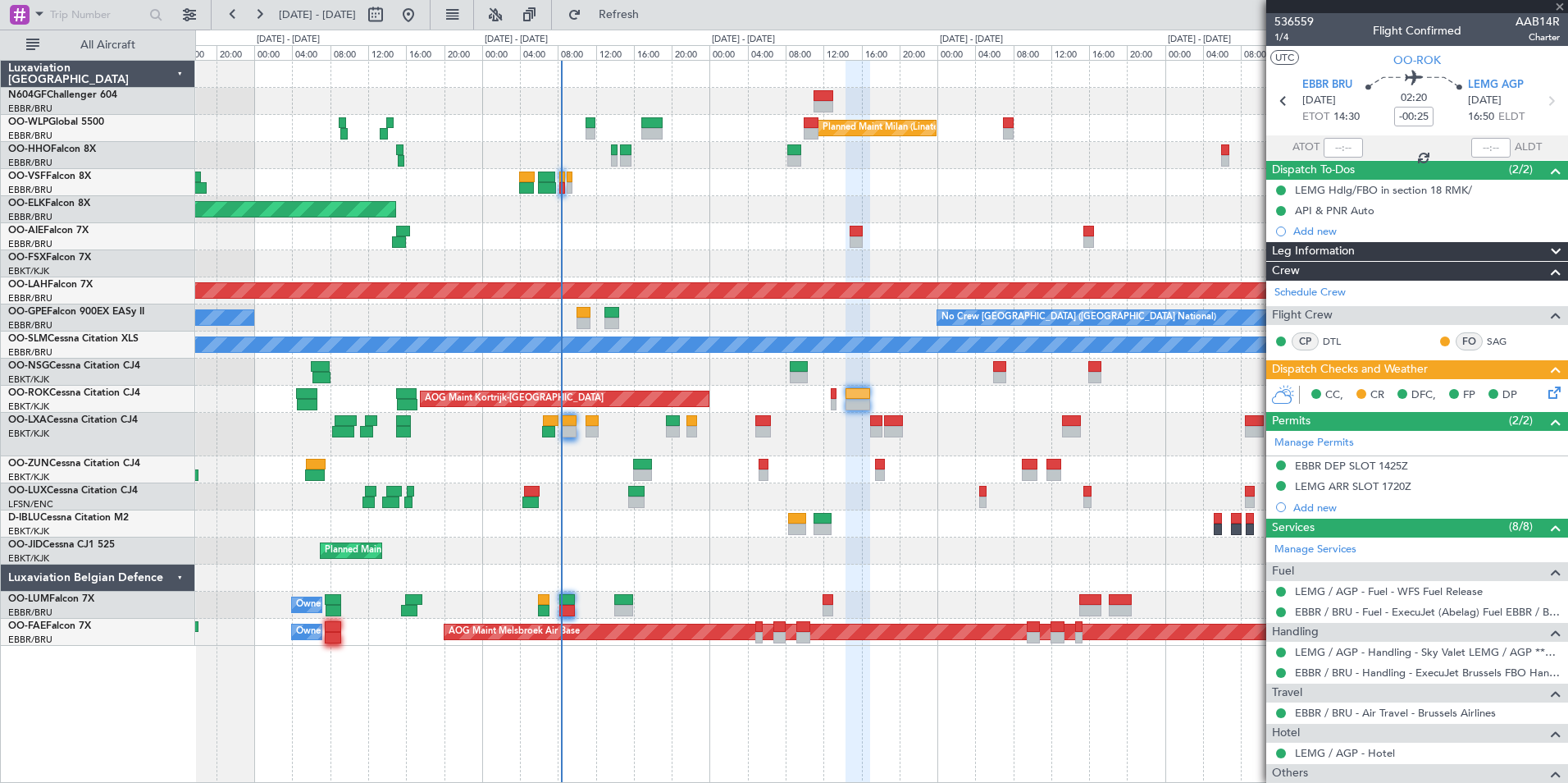
type input "1"
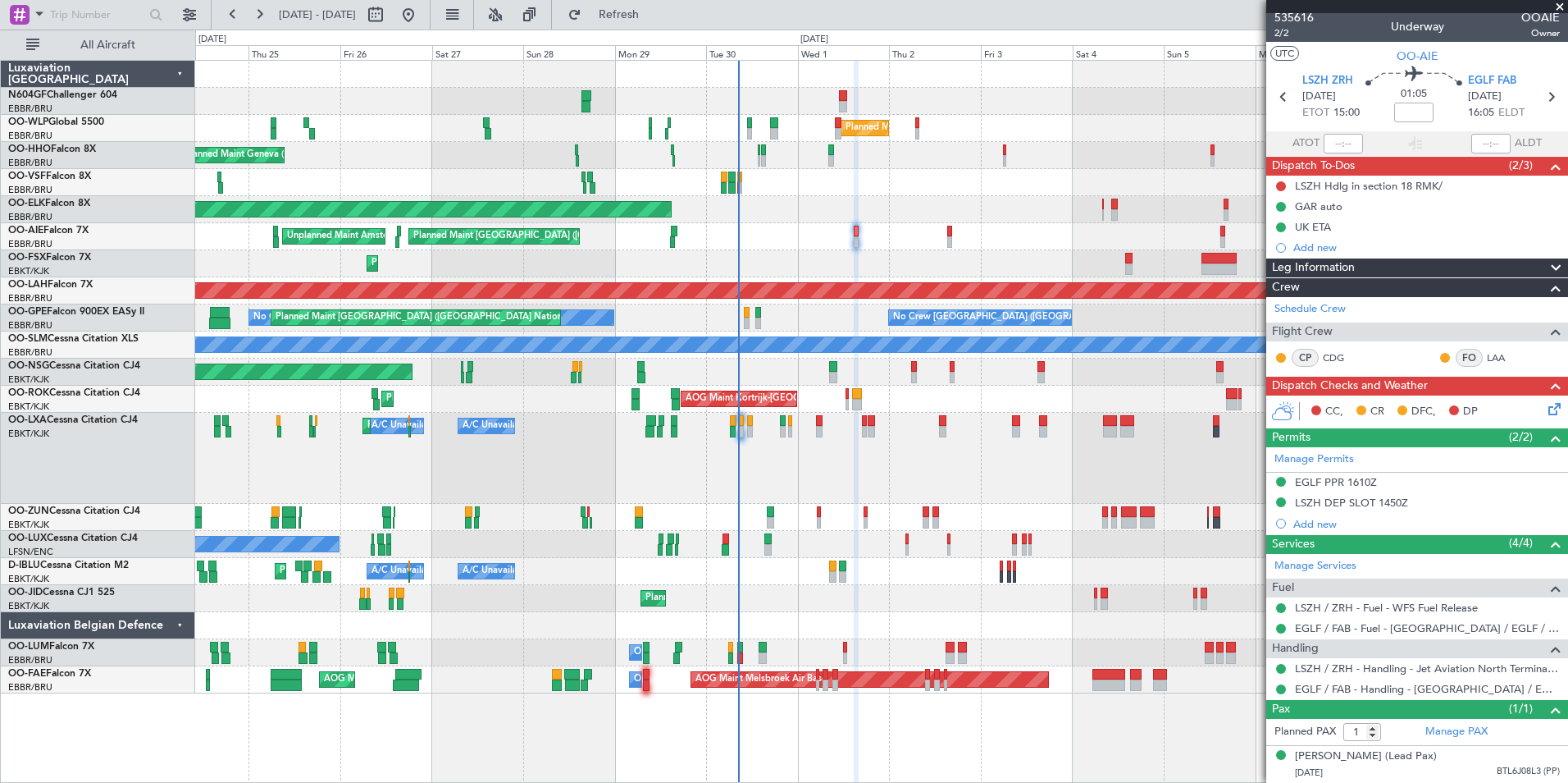
scroll to position [0, 0]
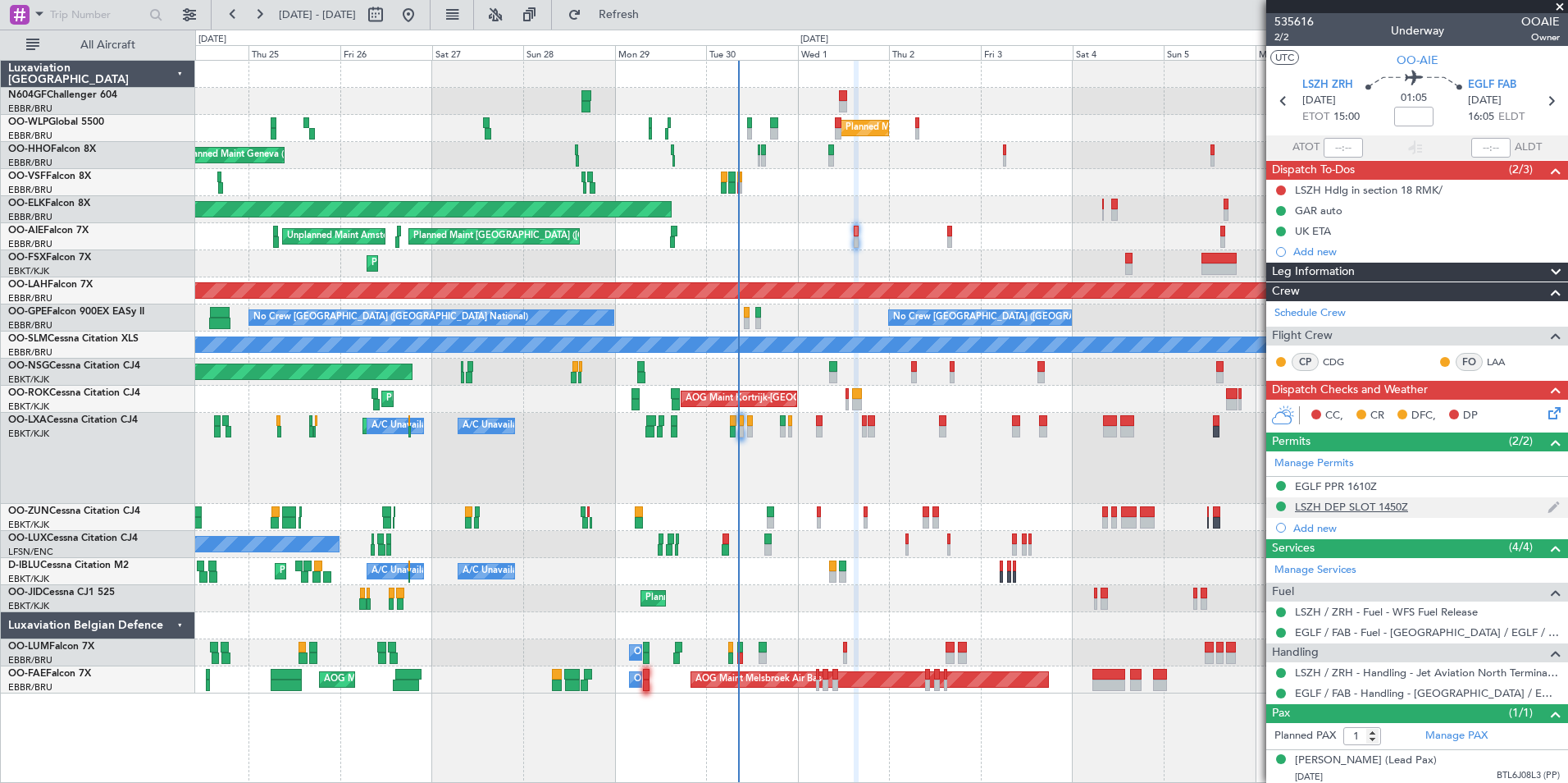
click at [1351, 509] on div "LSZH DEP SLOT 1450Z" at bounding box center [1351, 506] width 113 height 14
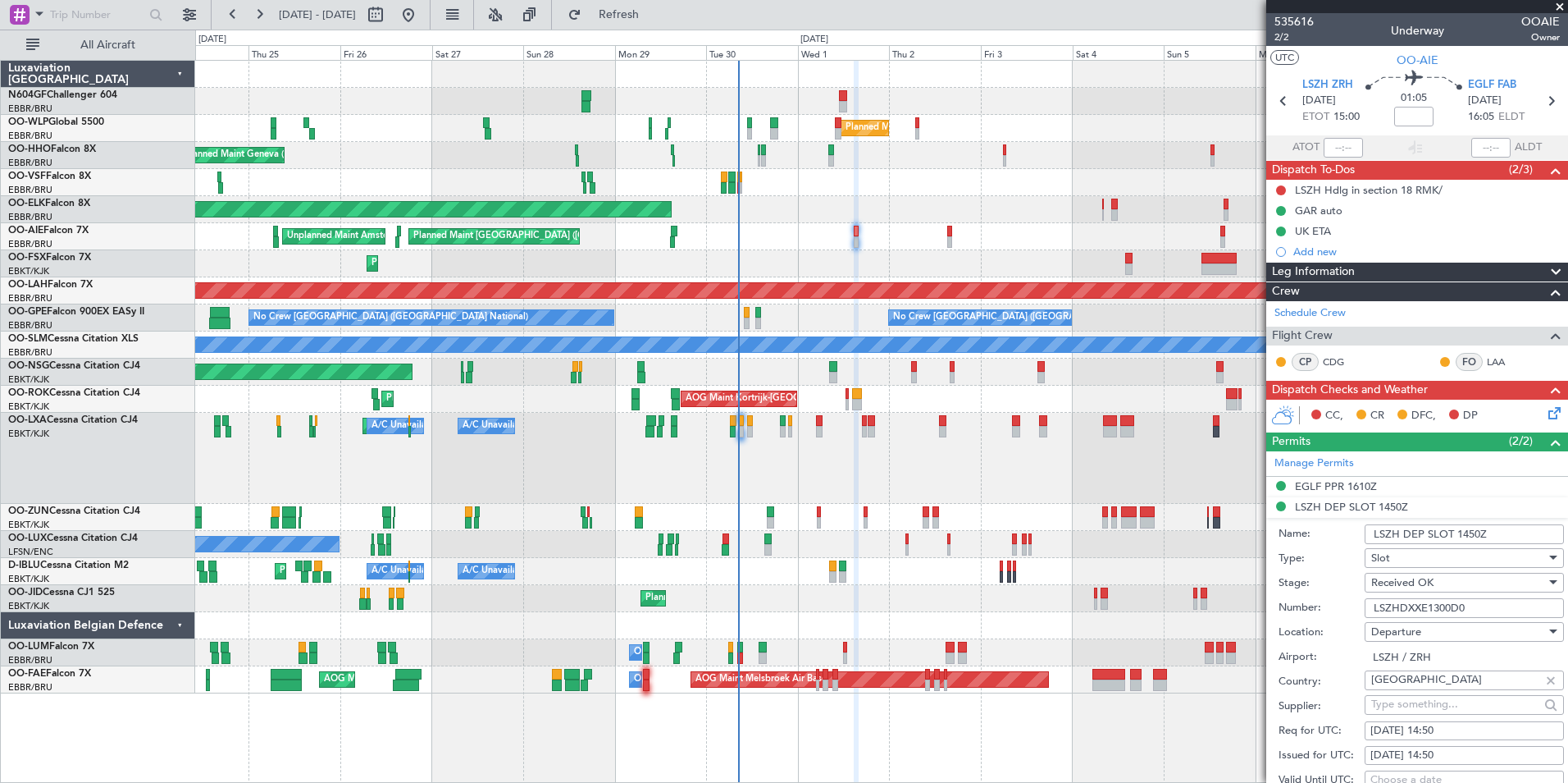
click at [1474, 603] on input "LSZHDXXE1300D0" at bounding box center [1464, 608] width 199 height 20
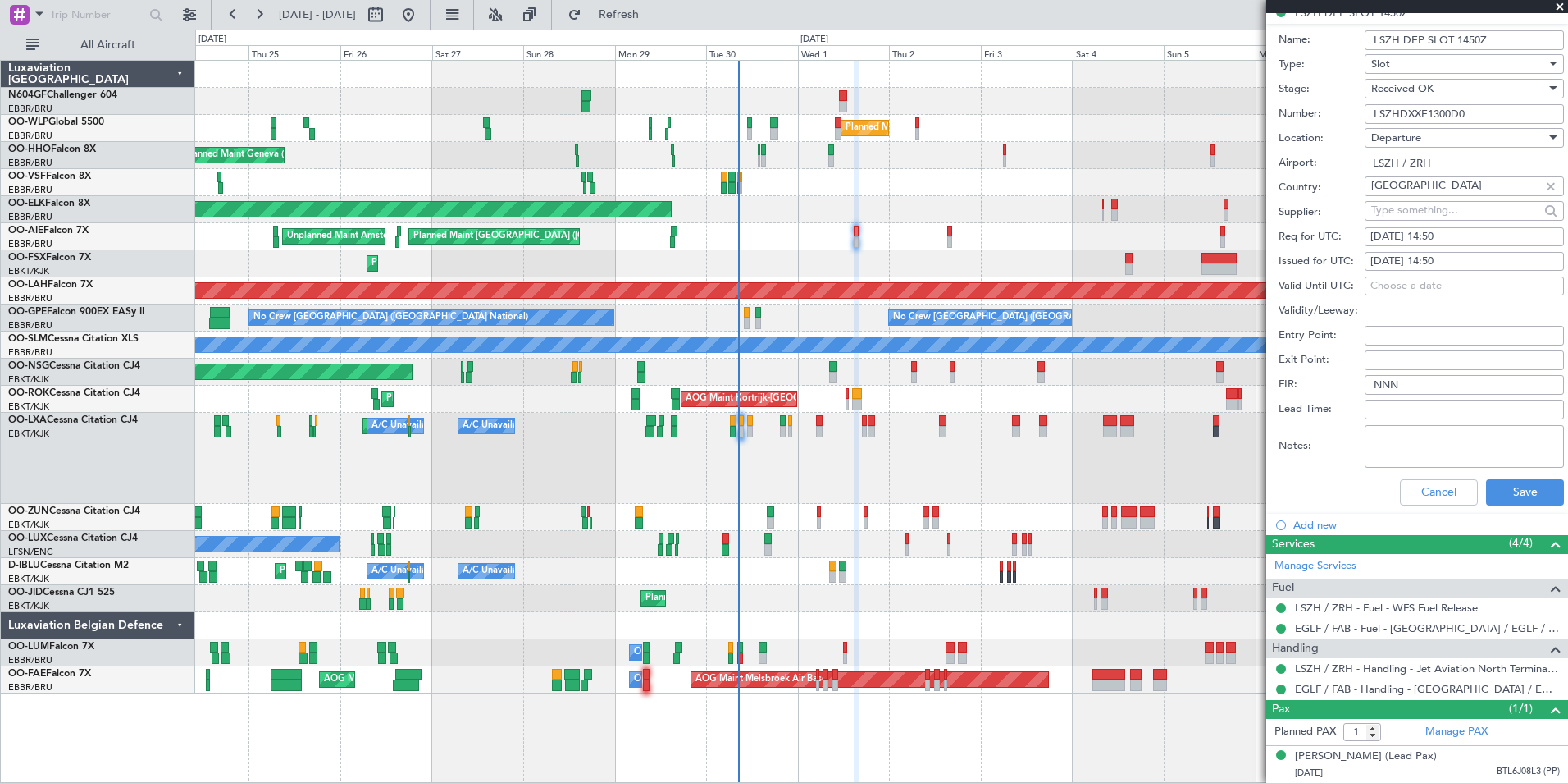
scroll to position [510, 0]
click at [1437, 479] on button "Cancel" at bounding box center [1438, 492] width 78 height 27
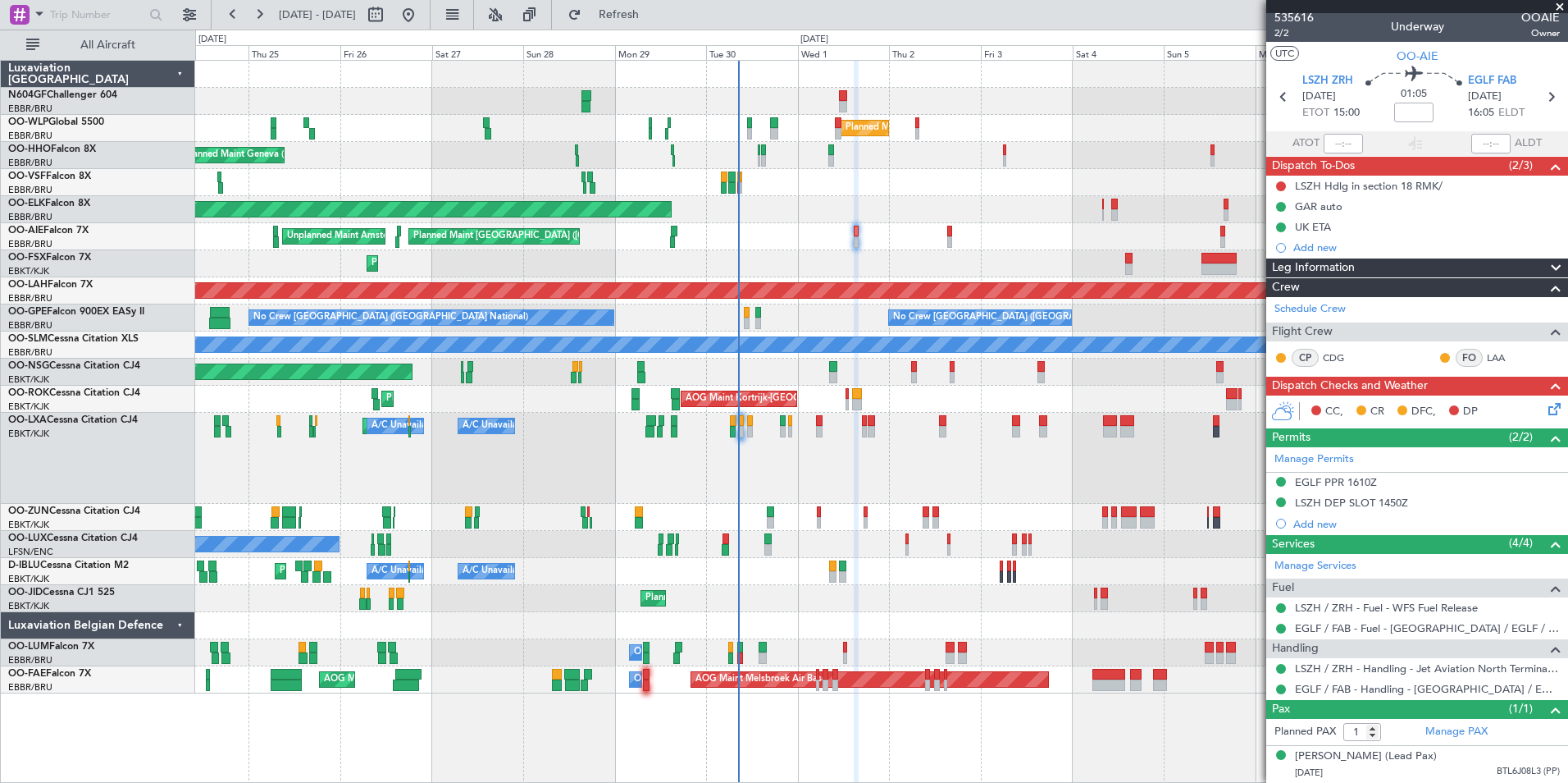
scroll to position [20, 0]
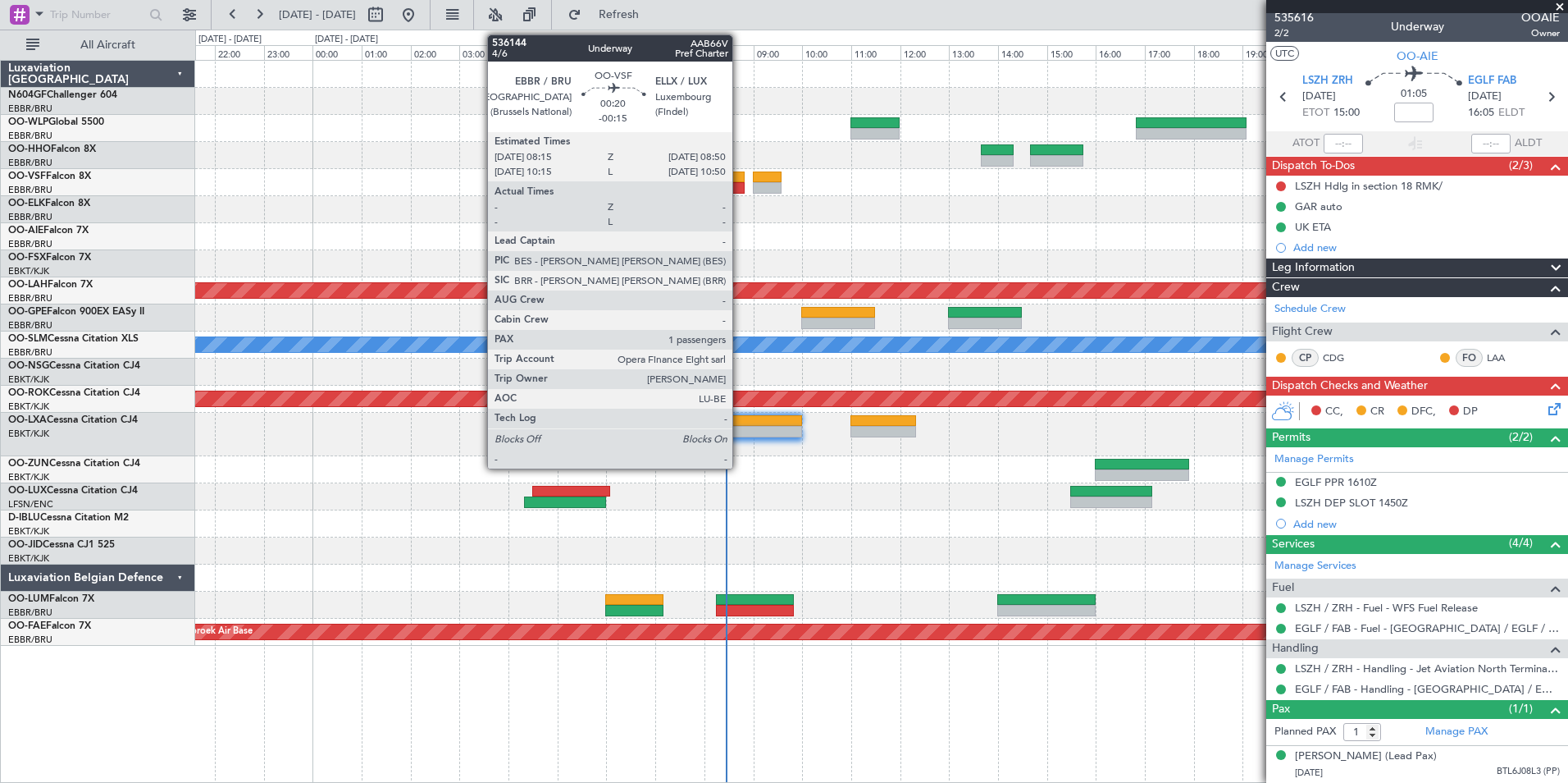
click at [741, 180] on div at bounding box center [729, 177] width 28 height 11
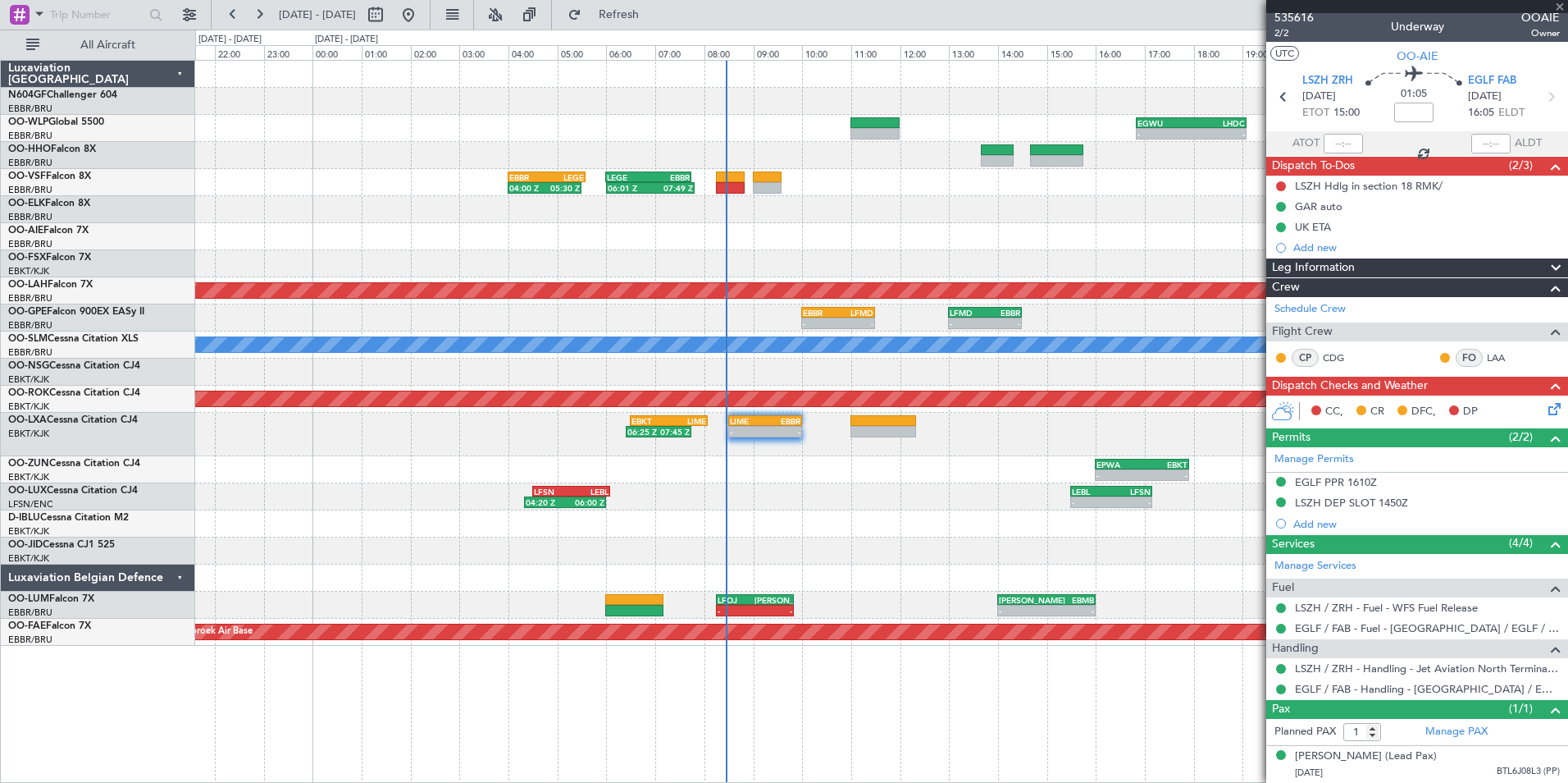
type input "-00:15"
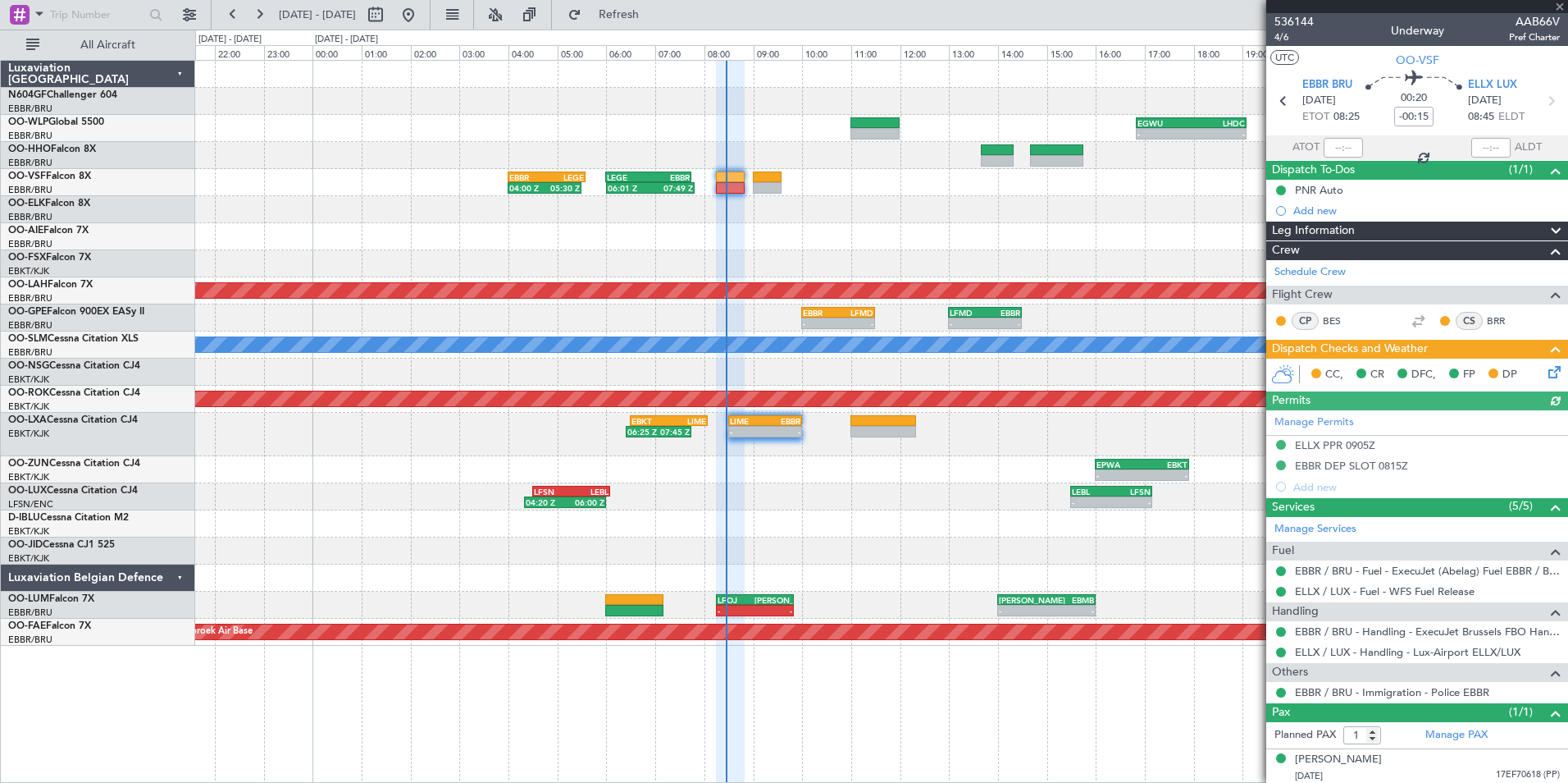
click at [1345, 149] on div at bounding box center [1344, 147] width 40 height 20
click at [1340, 144] on input "text" at bounding box center [1344, 147] width 40 height 20
click at [857, 222] on div "Planned Maint Kortrijk-[GEOGRAPHIC_DATA]" at bounding box center [881, 210] width 1372 height 28
type input "08:25"
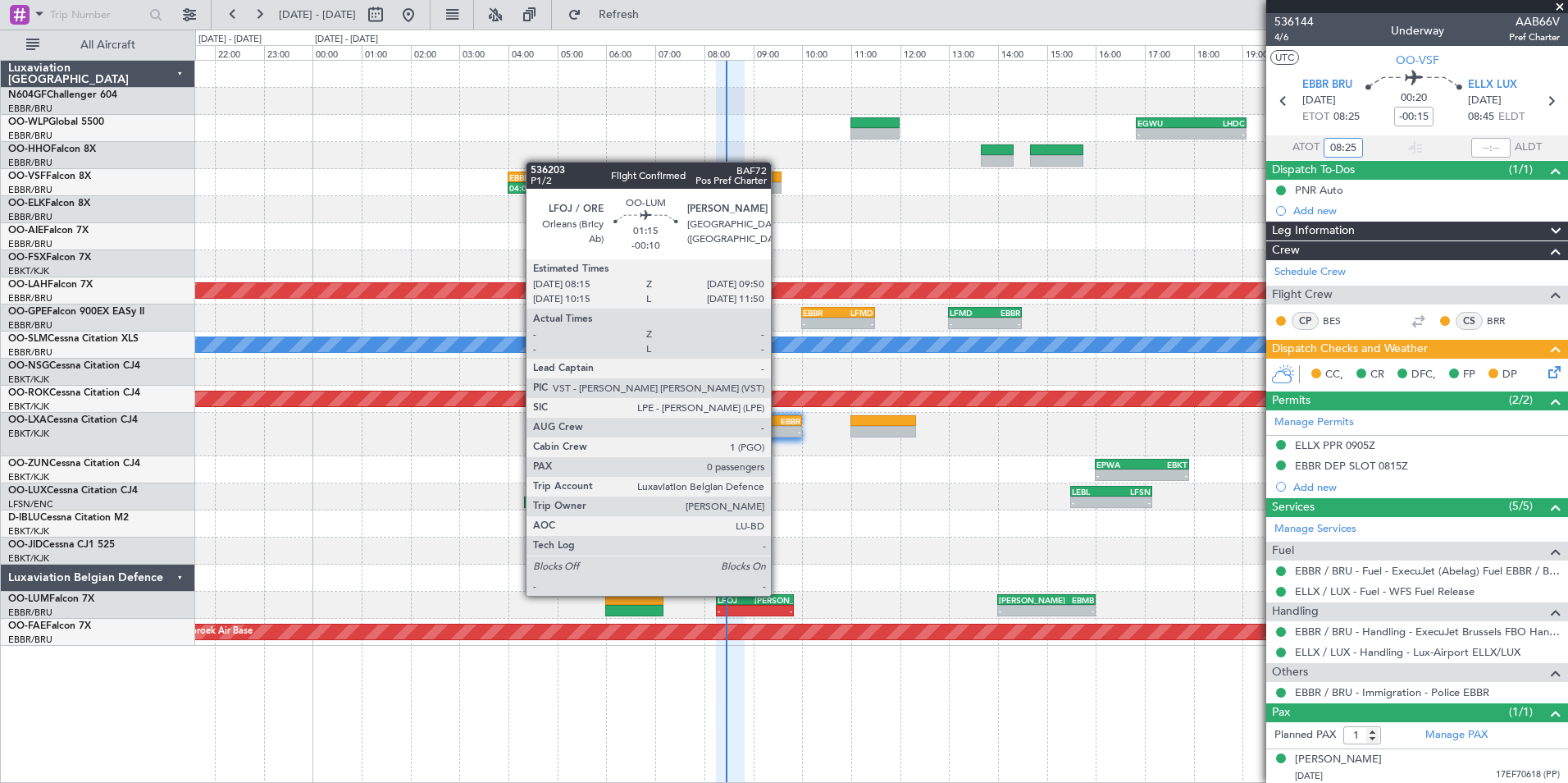
click at [778, 595] on div "[PERSON_NAME]" at bounding box center [773, 599] width 38 height 9
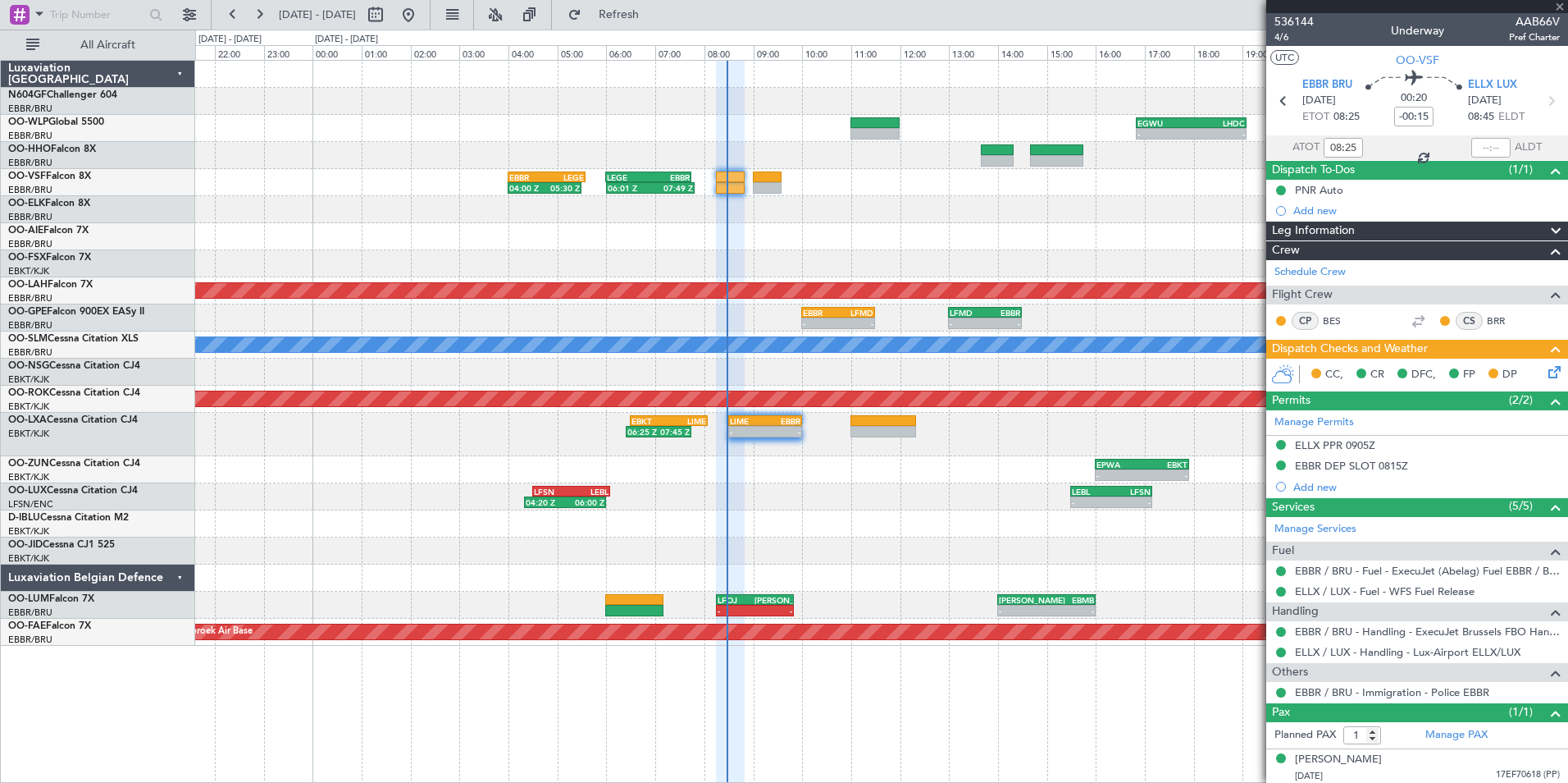
type input "-00:10"
type input "0"
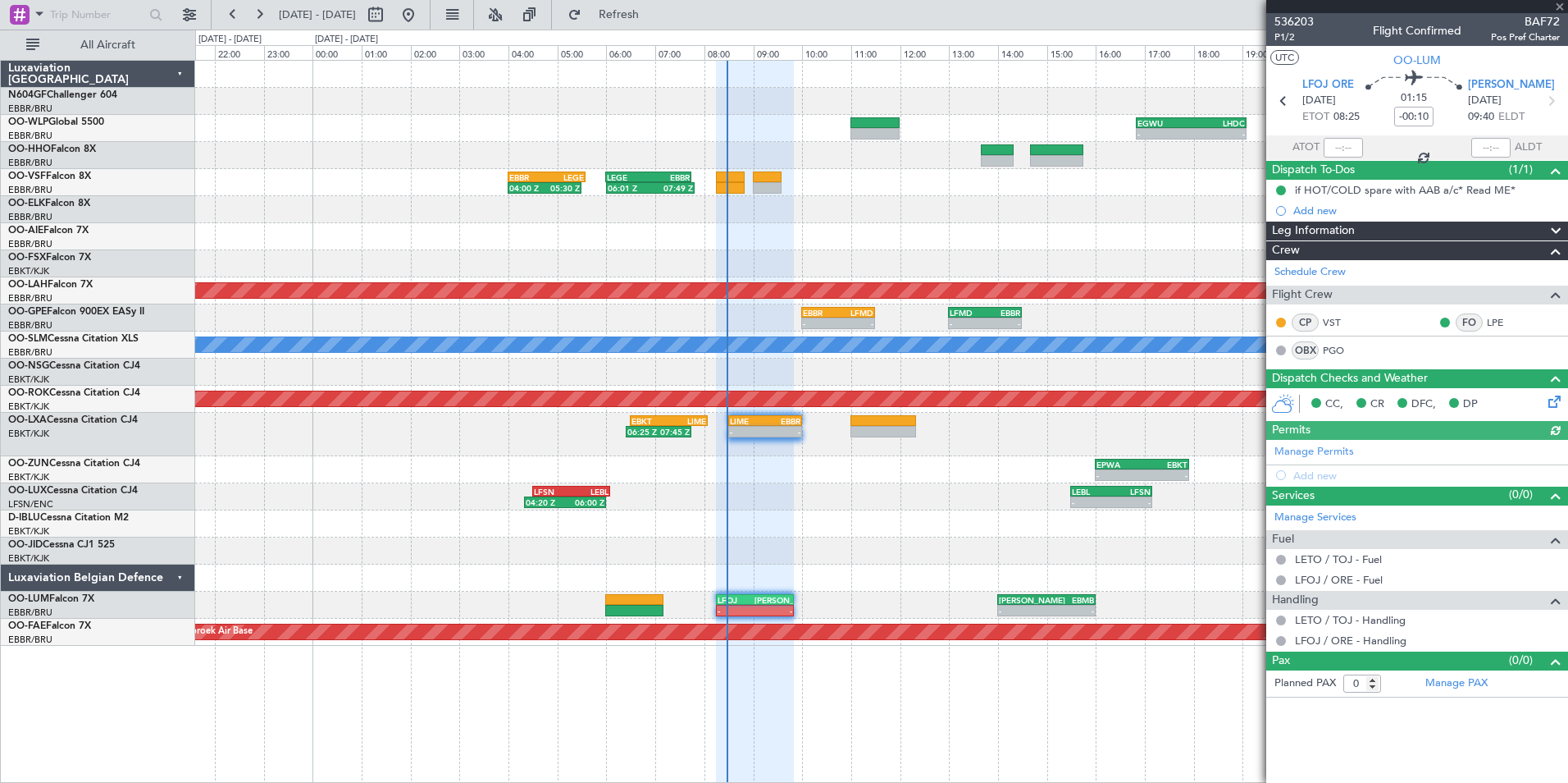
click at [1336, 145] on div at bounding box center [1344, 147] width 40 height 20
click at [1336, 145] on input "text" at bounding box center [1344, 147] width 40 height 20
click at [1012, 480] on div "- - EPWA 16:00 Z EBKT 17:55 Z" at bounding box center [881, 470] width 1372 height 28
type input "08:23"
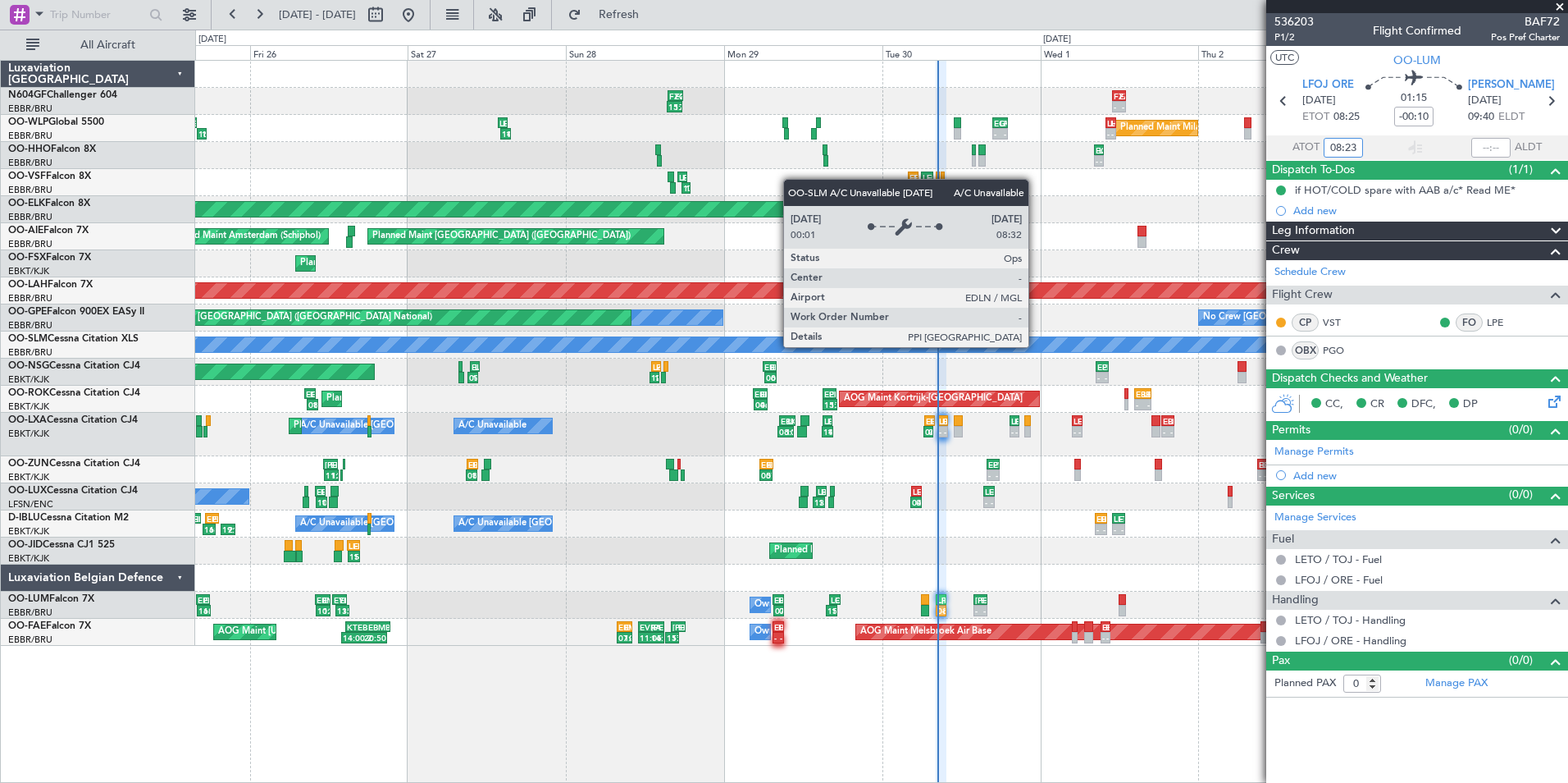
click at [785, 388] on div "- - FZAA 11:00 Z FZQA 13:05 Z FZQA 15:30 Z FZAA 17:50 Z 15:25 Z 17:39 Z - - EGW…" at bounding box center [881, 353] width 1372 height 585
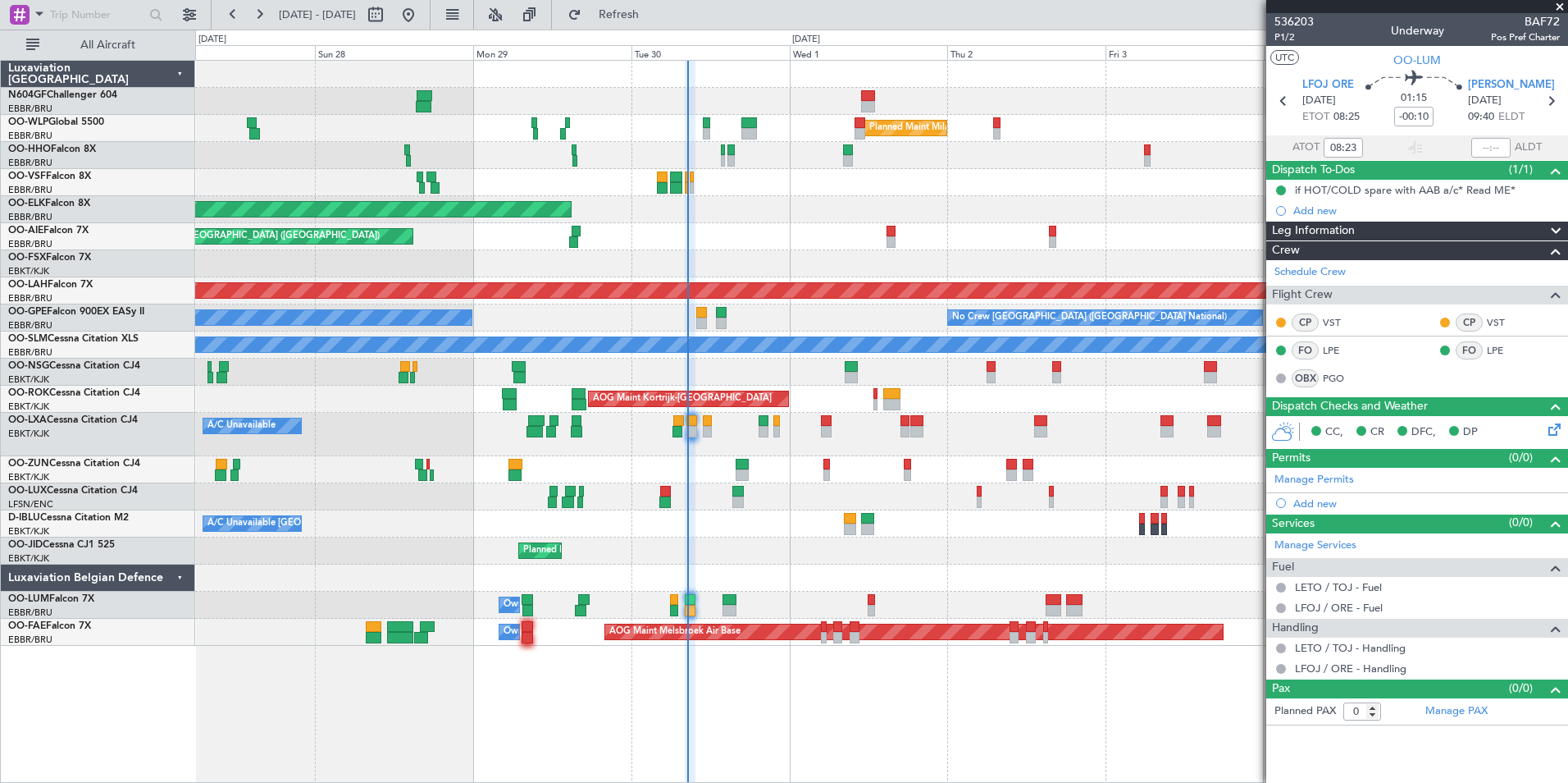
click at [1018, 460] on div at bounding box center [881, 470] width 1372 height 28
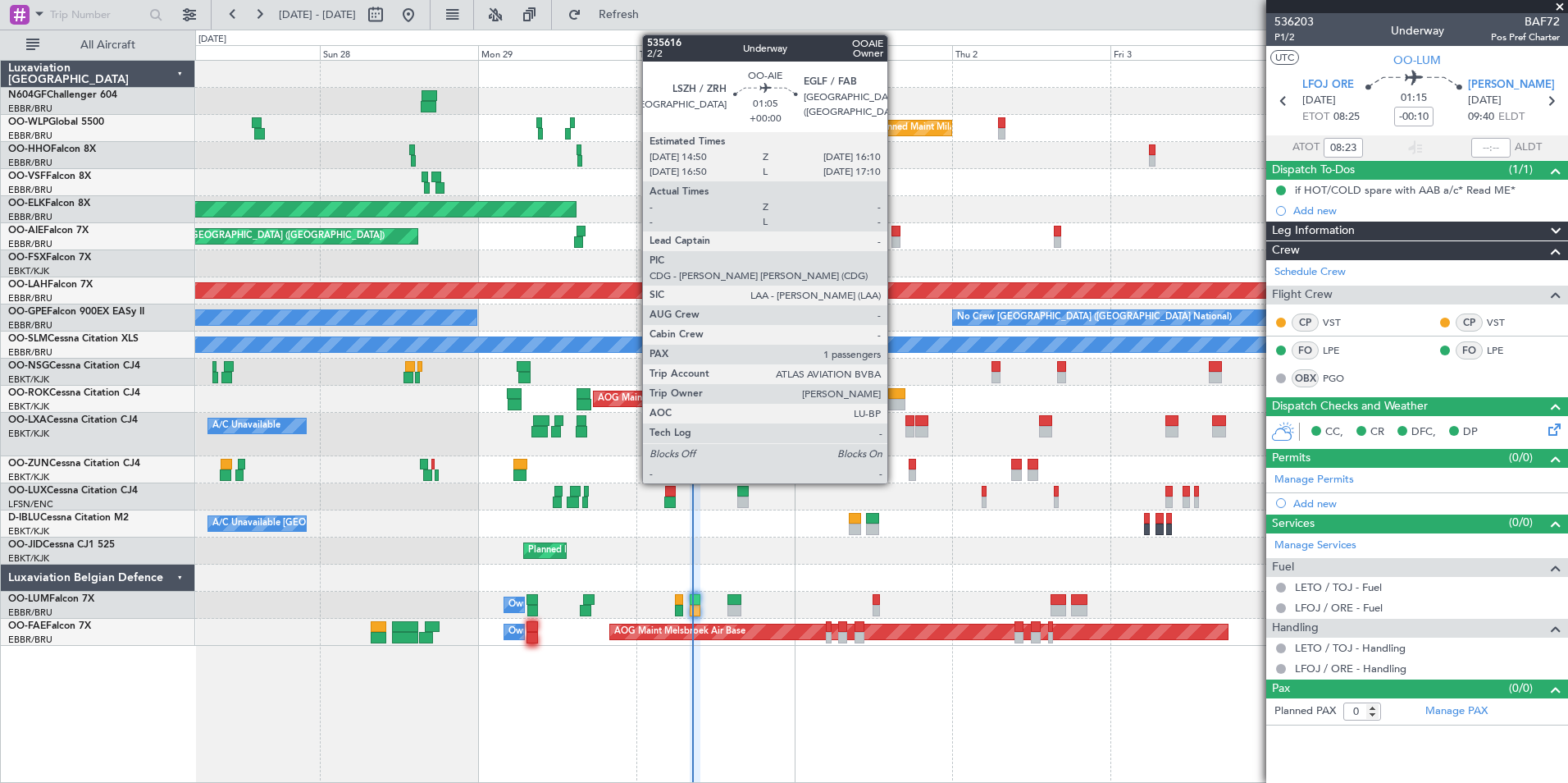
click at [894, 234] on div at bounding box center [896, 231] width 9 height 11
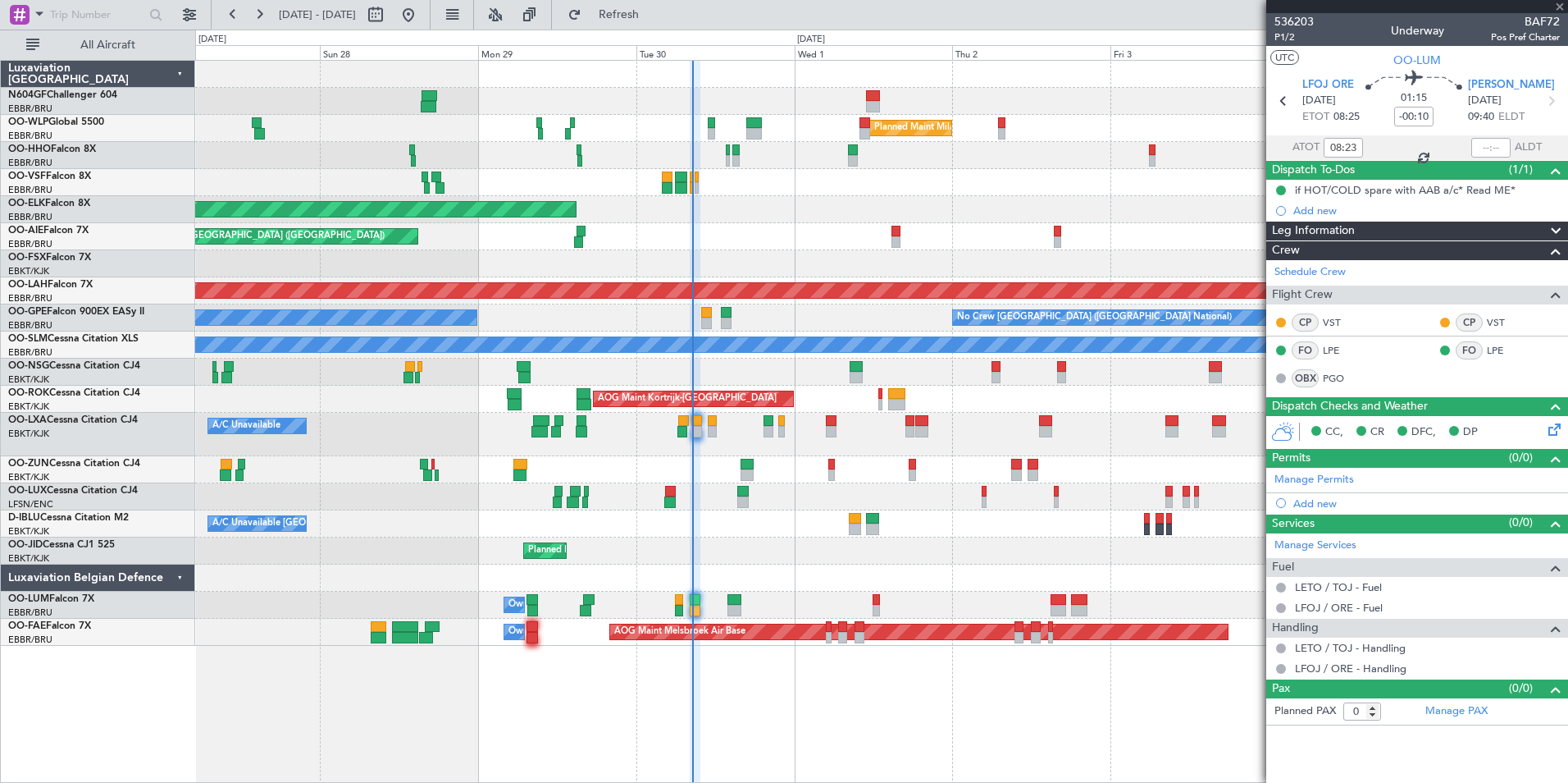
type input "1"
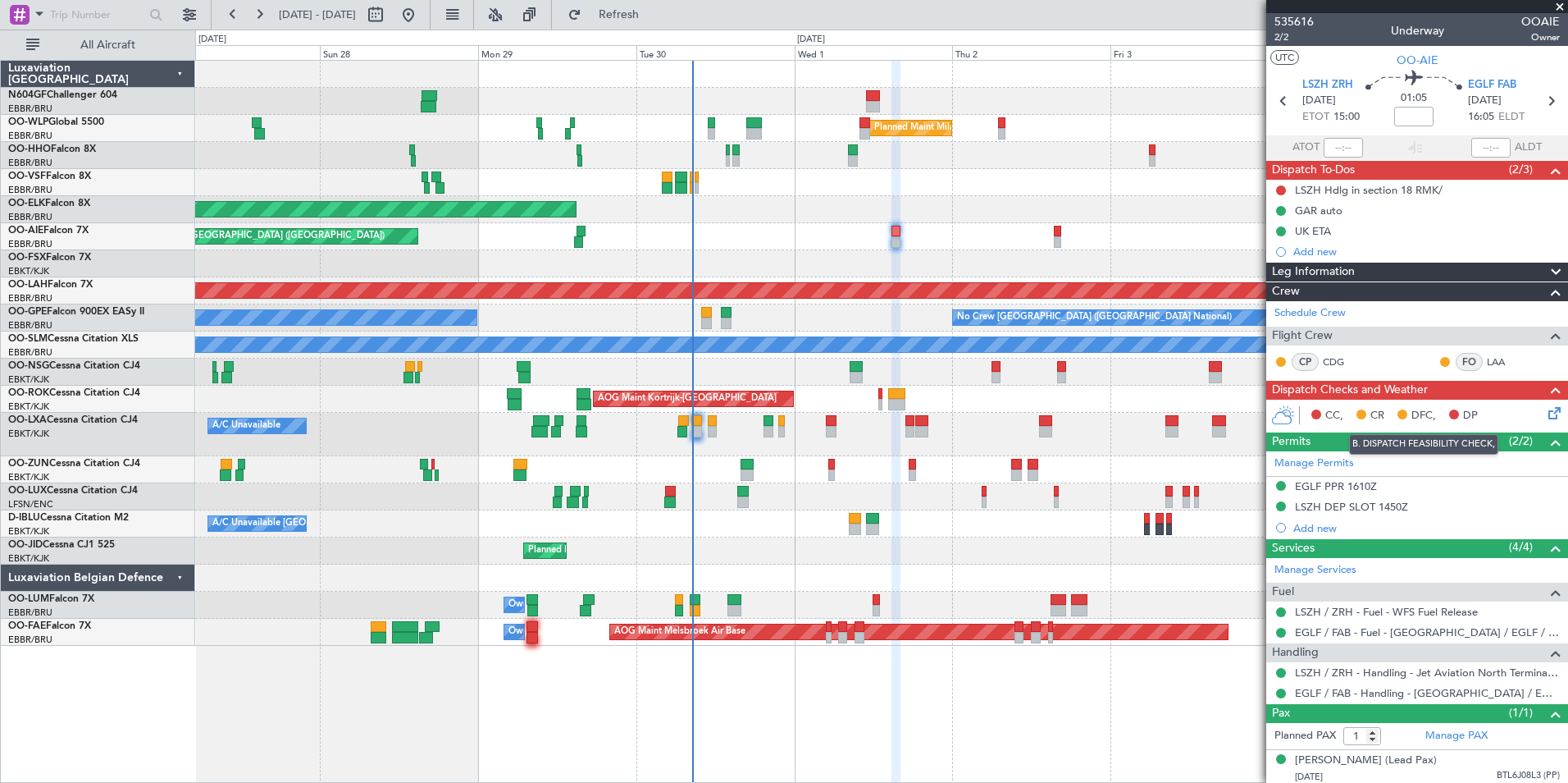
scroll to position [20, 0]
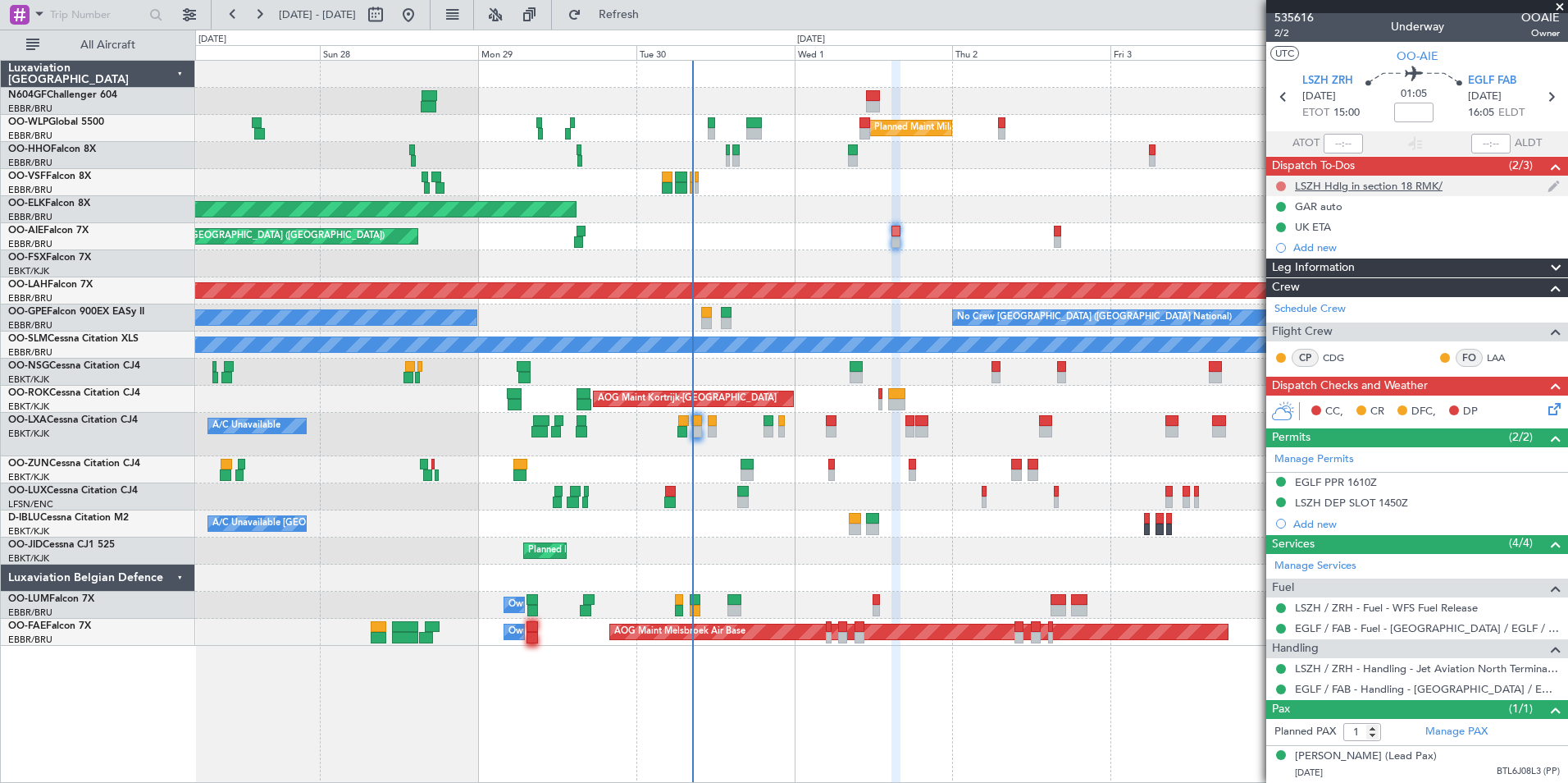
click at [1283, 181] on button at bounding box center [1280, 186] width 9 height 9
click at [1295, 243] on span "Completed" at bounding box center [1288, 242] width 54 height 16
click at [1545, 400] on icon at bounding box center [1551, 406] width 13 height 13
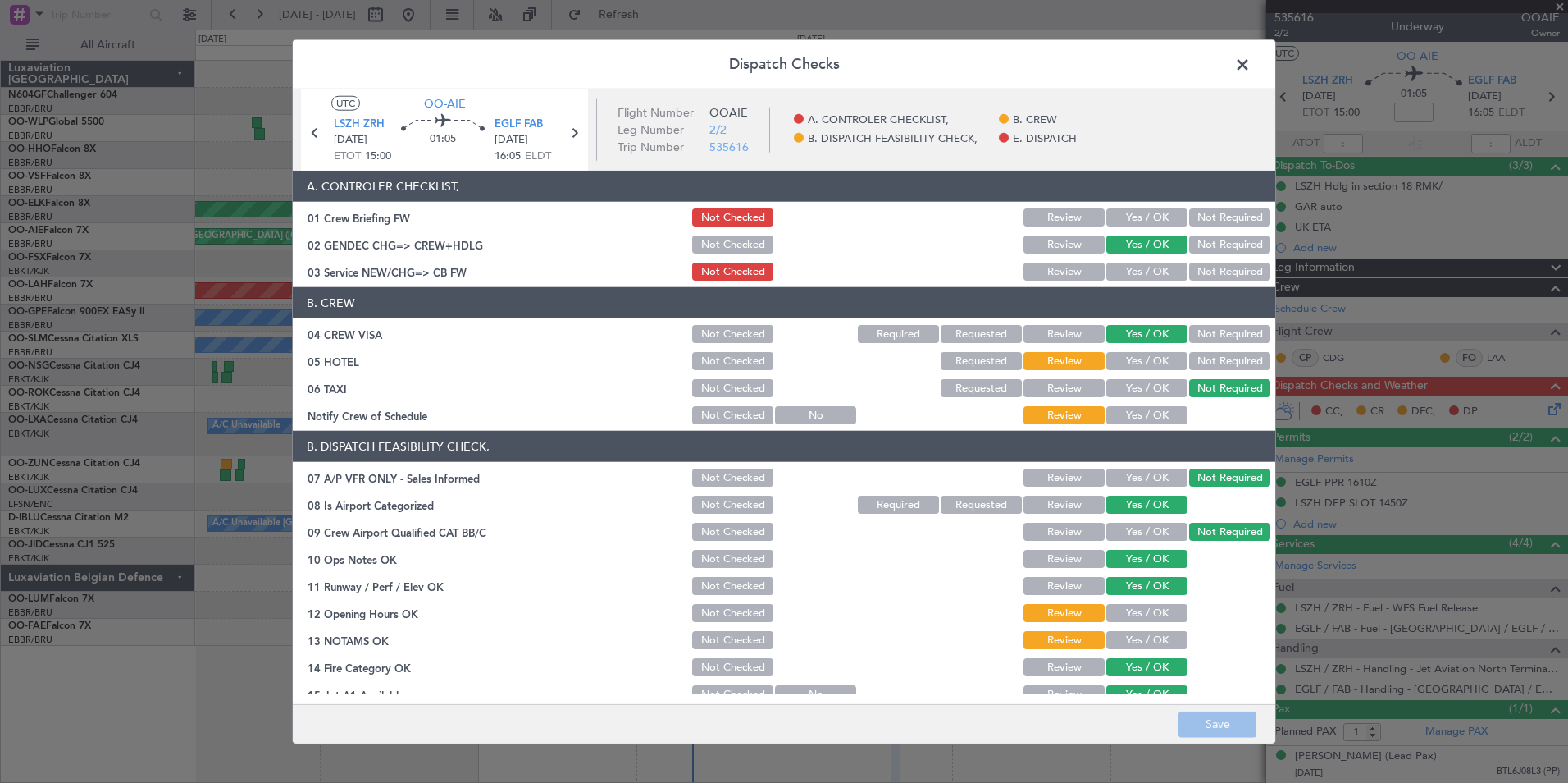
click at [1140, 413] on button "Yes / OK" at bounding box center [1147, 415] width 82 height 18
click at [1218, 364] on button "Not Required" at bounding box center [1229, 361] width 82 height 18
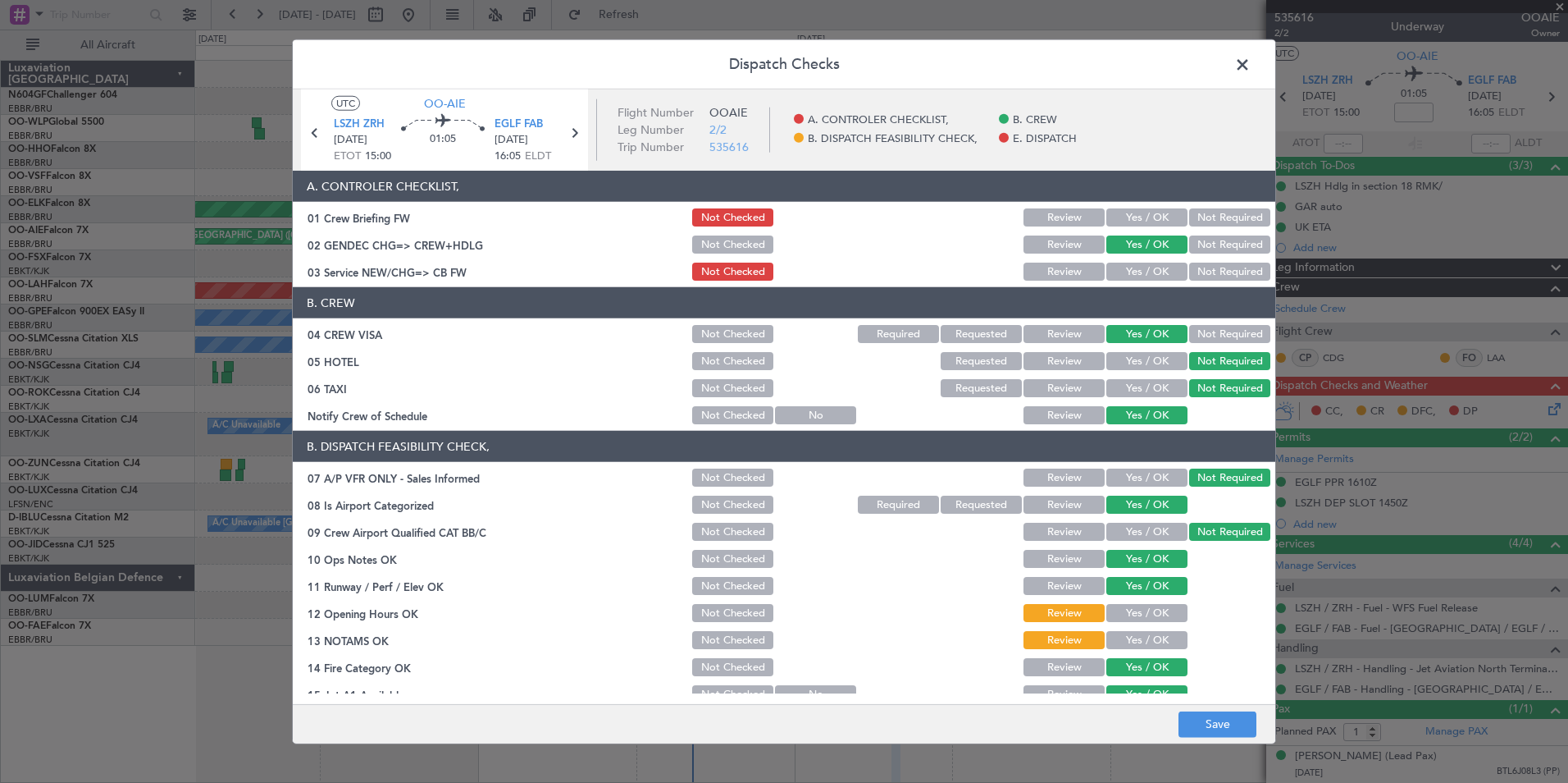
click at [1156, 276] on button "Yes / OK" at bounding box center [1147, 271] width 82 height 18
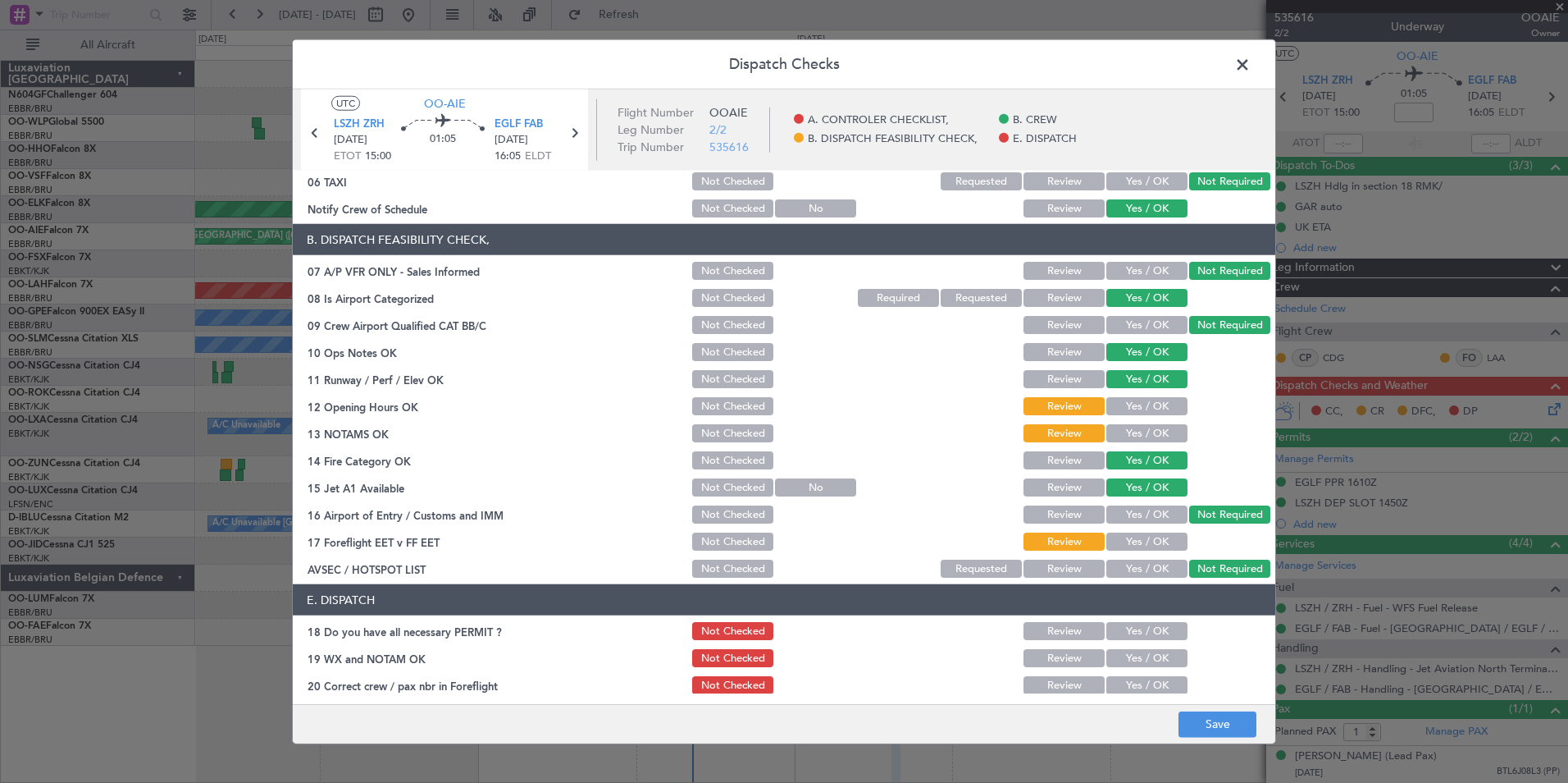
click at [1121, 413] on button "Yes / OK" at bounding box center [1147, 406] width 82 height 18
click at [1125, 434] on button "Yes / OK" at bounding box center [1147, 433] width 82 height 18
click at [1121, 544] on button "Yes / OK" at bounding box center [1147, 541] width 82 height 18
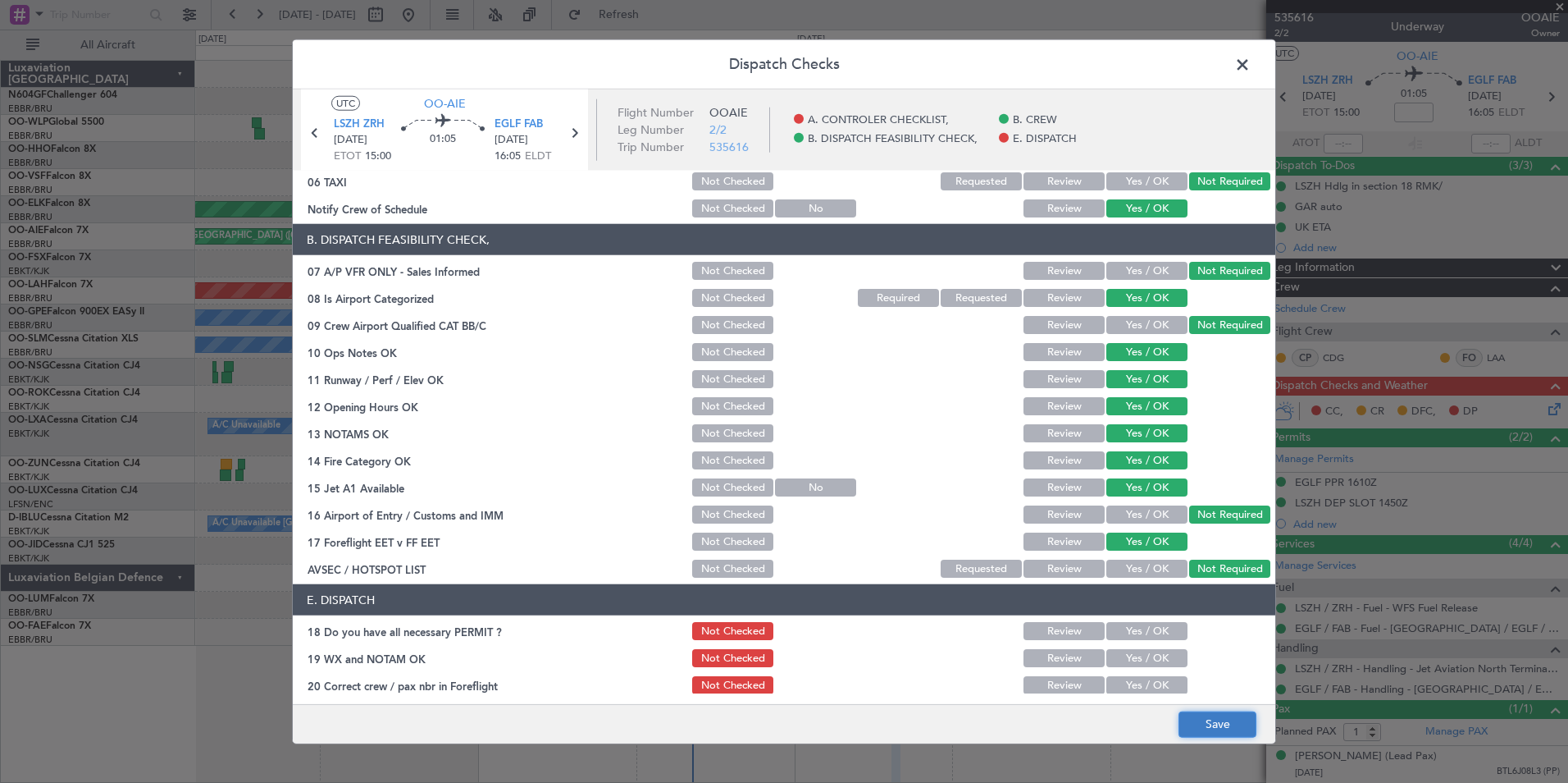
click at [1200, 725] on button "Save" at bounding box center [1217, 724] width 78 height 27
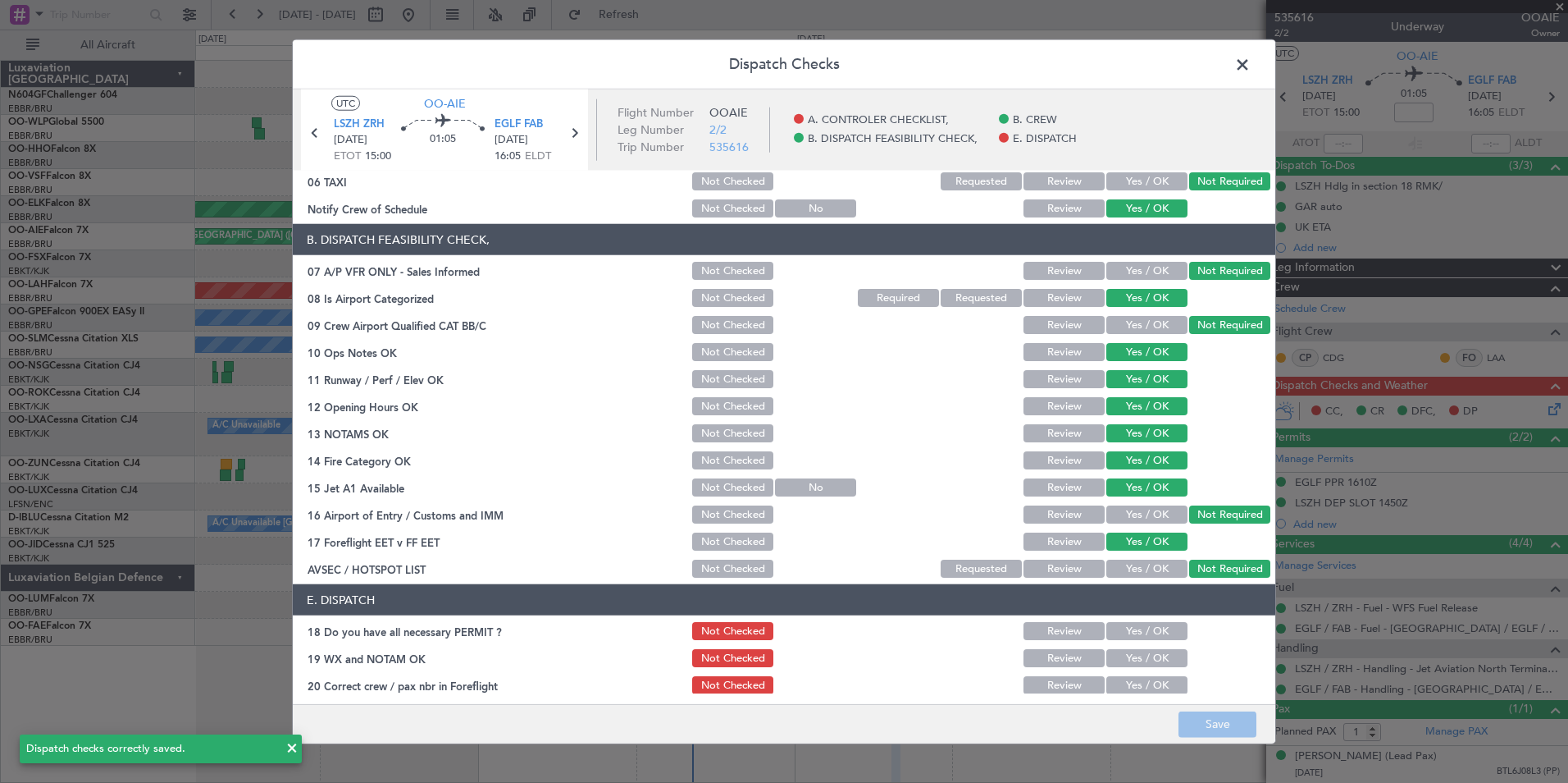
click at [1242, 83] on header "Dispatch Checks" at bounding box center [784, 64] width 983 height 49
click at [1251, 76] on span at bounding box center [1251, 69] width 0 height 33
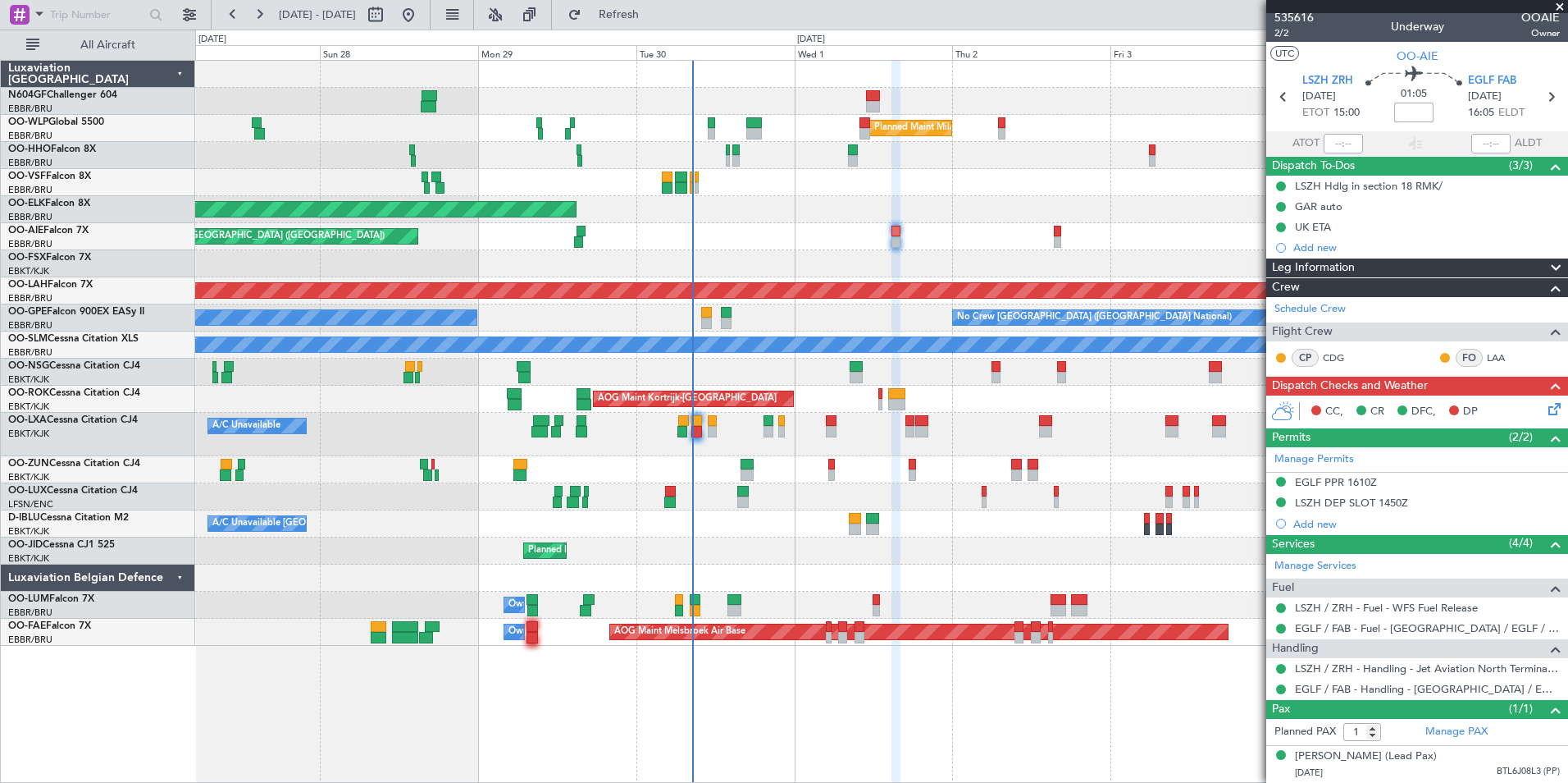
click at [1416, 102] on input at bounding box center [1414, 112] width 40 height 20
click at [1434, 109] on div "01:05 +10" at bounding box center [1414, 96] width 108 height 61
type input "+00:10"
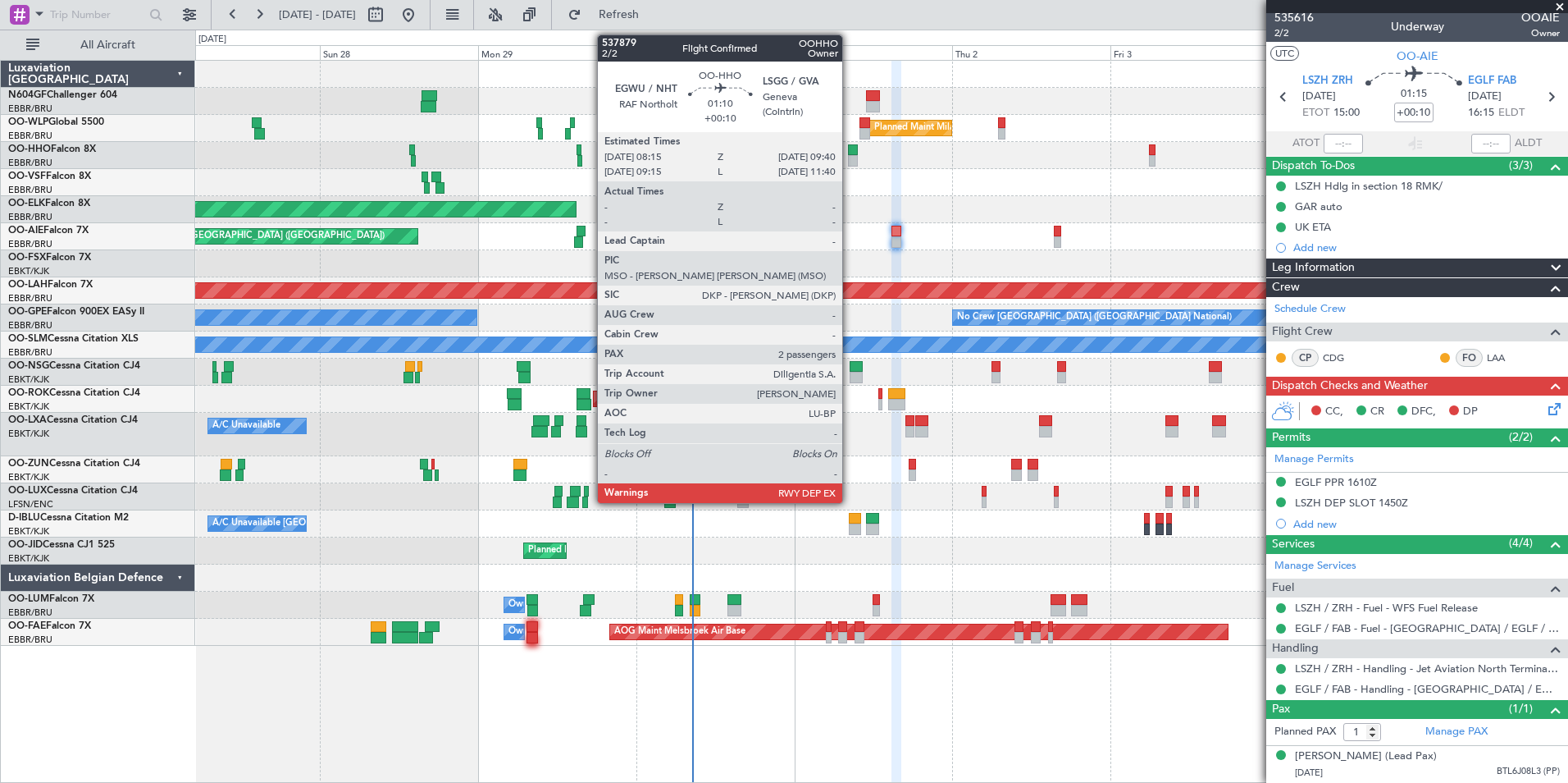
click at [850, 154] on div at bounding box center [852, 150] width 9 height 11
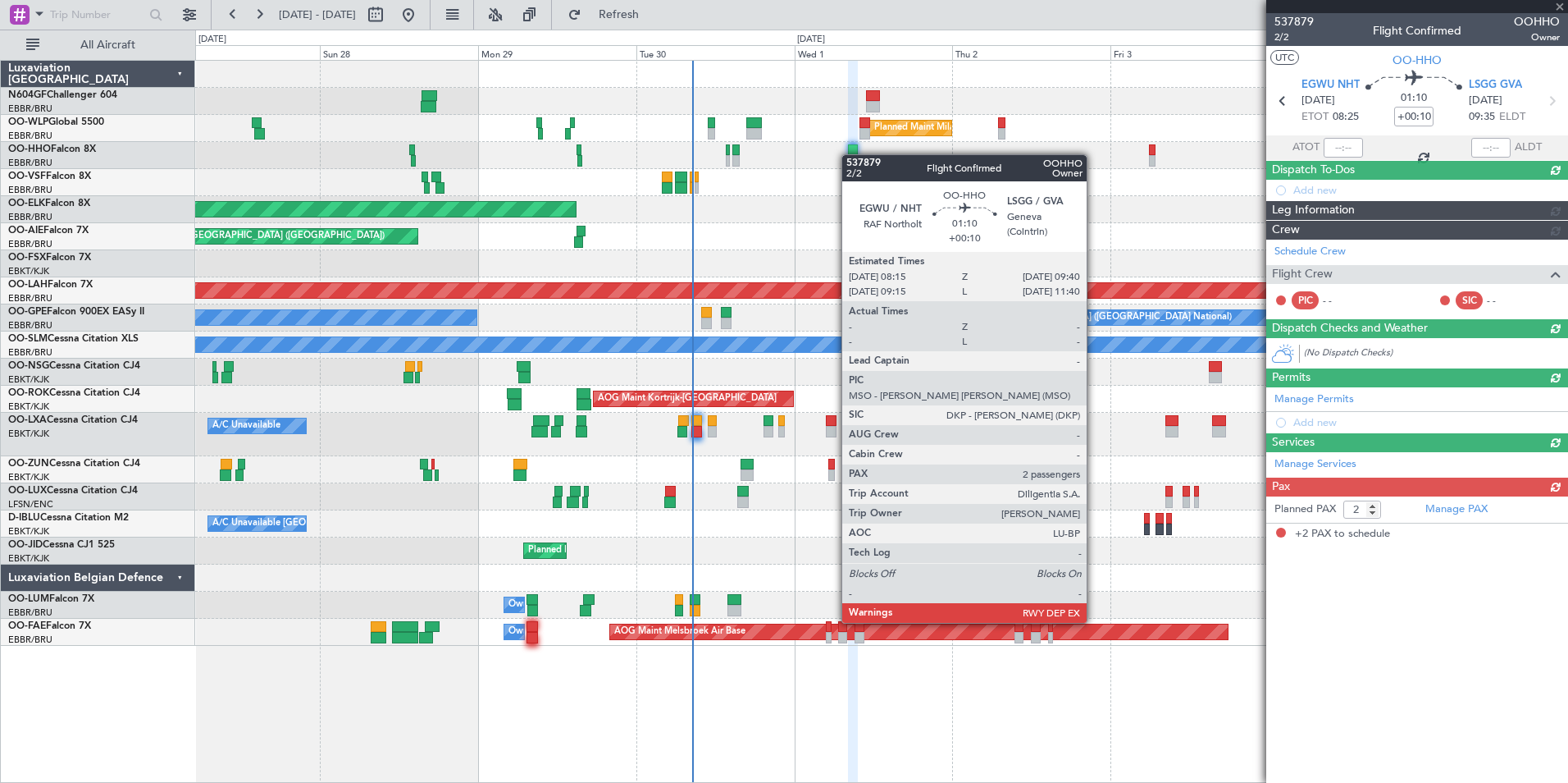
scroll to position [0, 0]
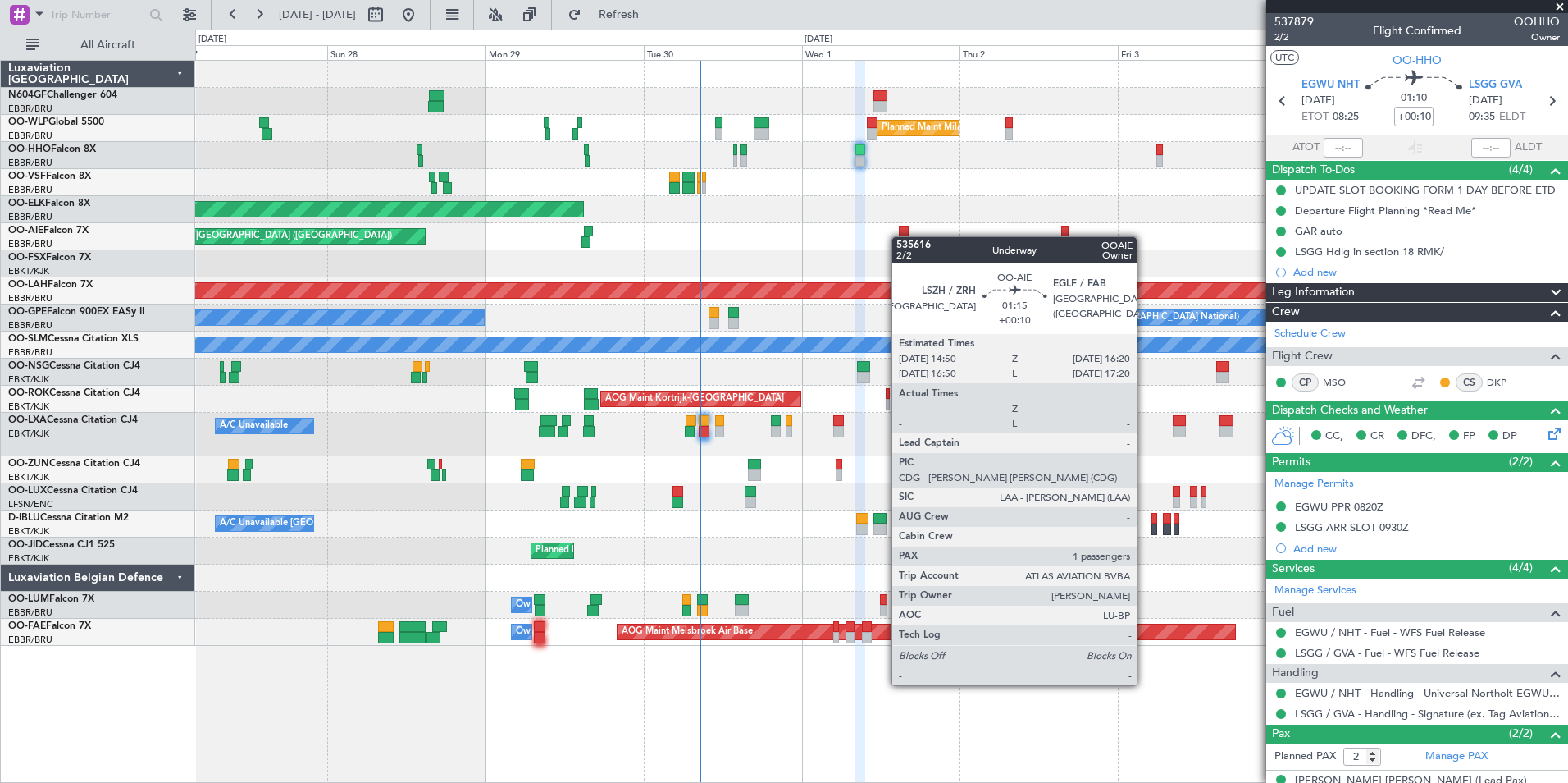
click at [903, 237] on div "Planned Maint London (Farnborough) Unplanned Maint Amsterdam (Schiphol)" at bounding box center [881, 237] width 1372 height 28
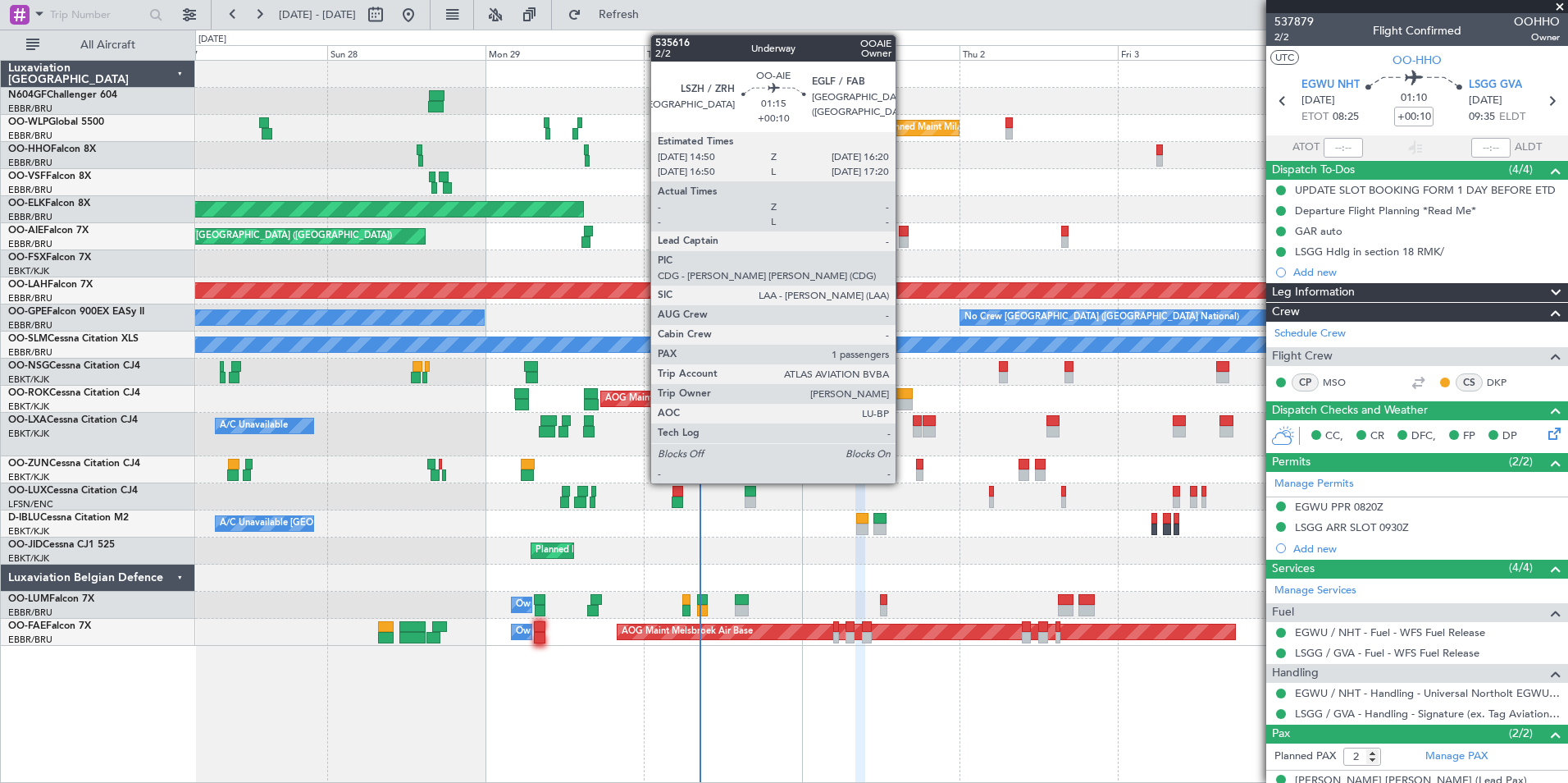
click at [903, 237] on div at bounding box center [904, 242] width 10 height 11
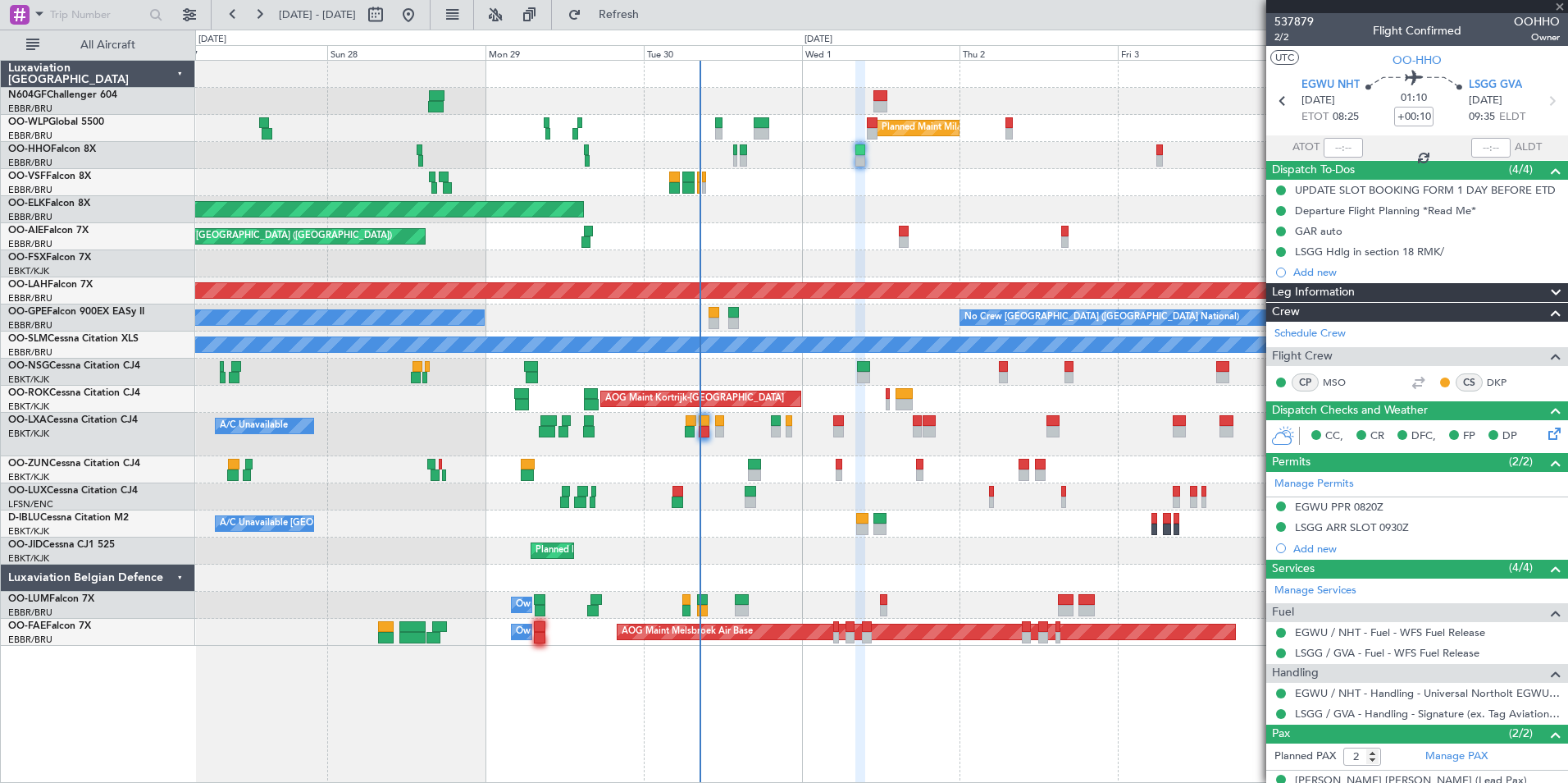
type input "1"
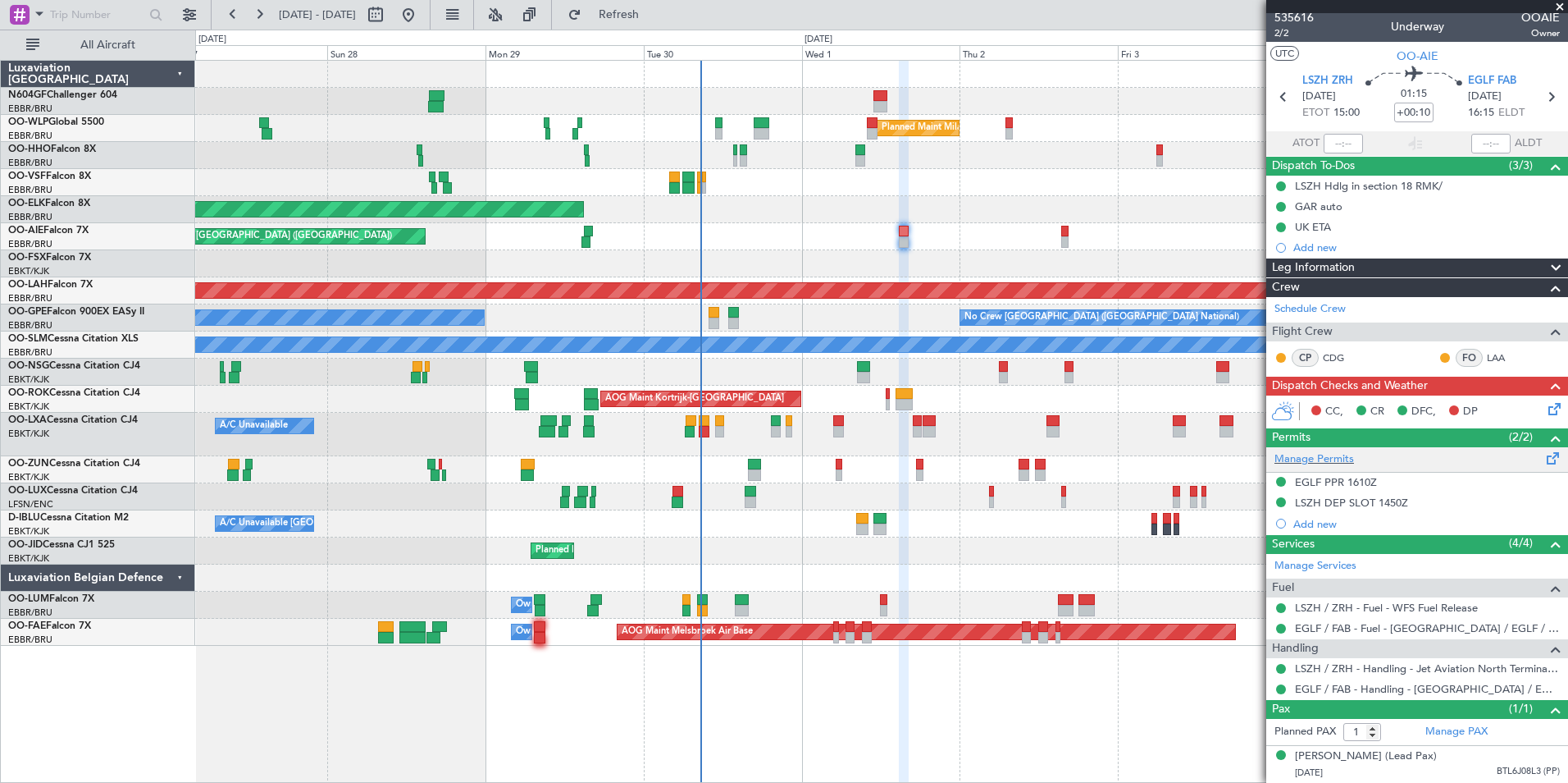
scroll to position [20, 0]
click at [653, 25] on button "Refresh" at bounding box center [609, 15] width 99 height 27
click at [1545, 400] on icon at bounding box center [1551, 406] width 13 height 13
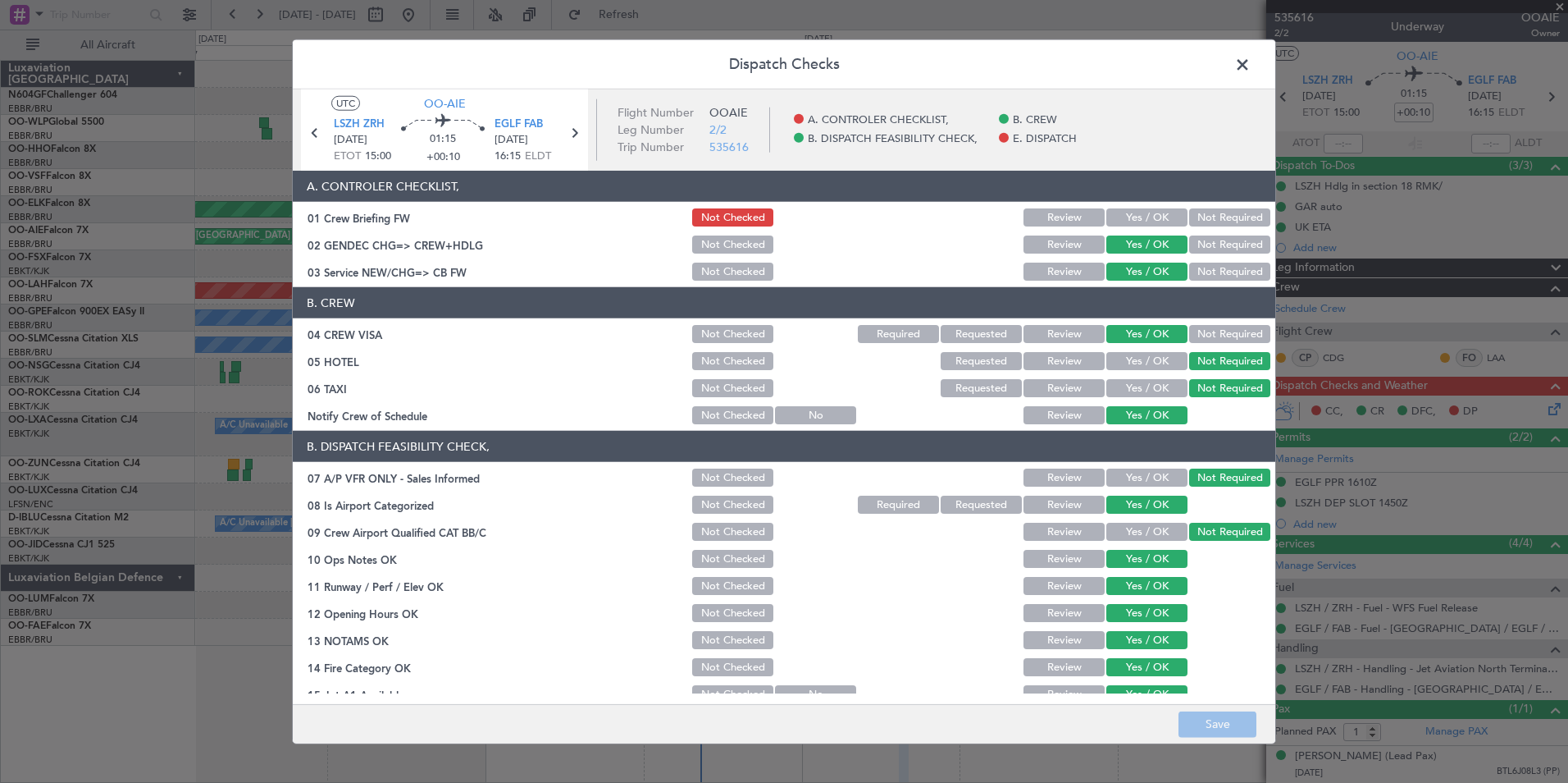
scroll to position [242, 0]
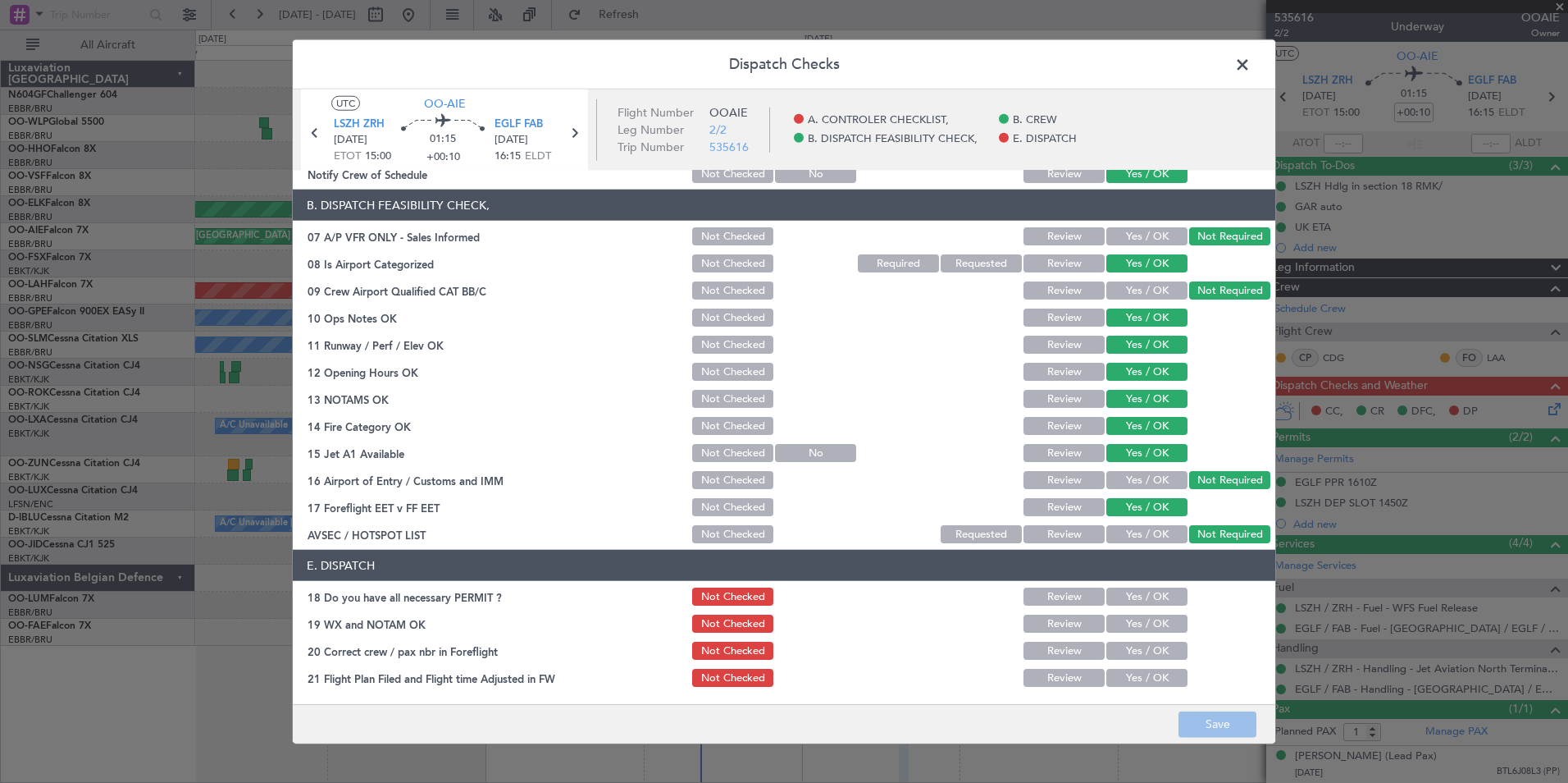
click at [1162, 593] on button "Yes / OK" at bounding box center [1147, 596] width 82 height 18
click at [1165, 629] on button "Yes / OK" at bounding box center [1147, 623] width 82 height 18
click at [1165, 651] on button "Yes / OK" at bounding box center [1147, 650] width 82 height 18
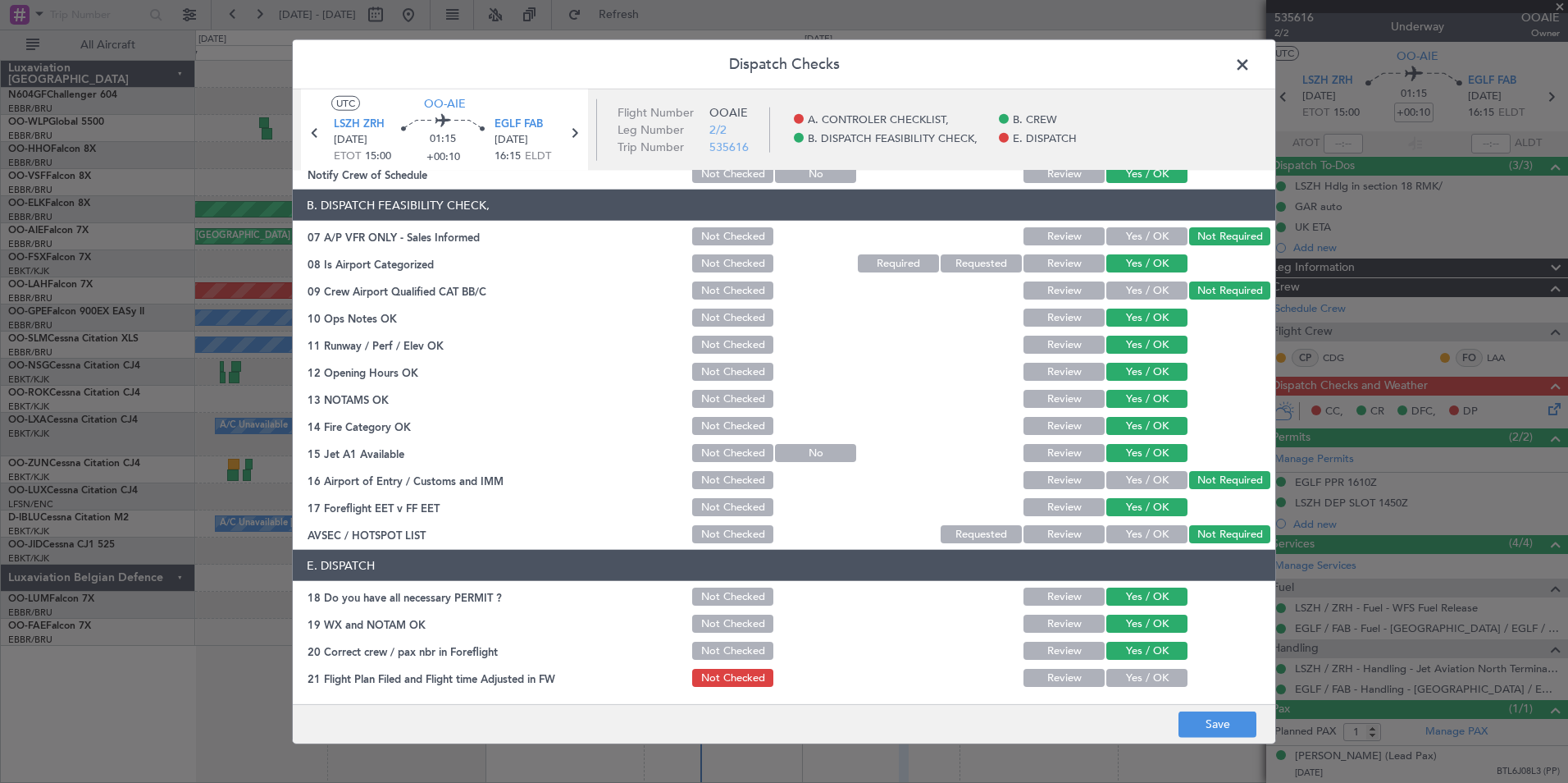
click at [1169, 665] on section "E. DISPATCH 18 Do you have all necessary PERMIT ? Not Checked Review Yes / OK 1…" at bounding box center [784, 620] width 983 height 139
click at [1169, 672] on button "Yes / OK" at bounding box center [1147, 677] width 82 height 18
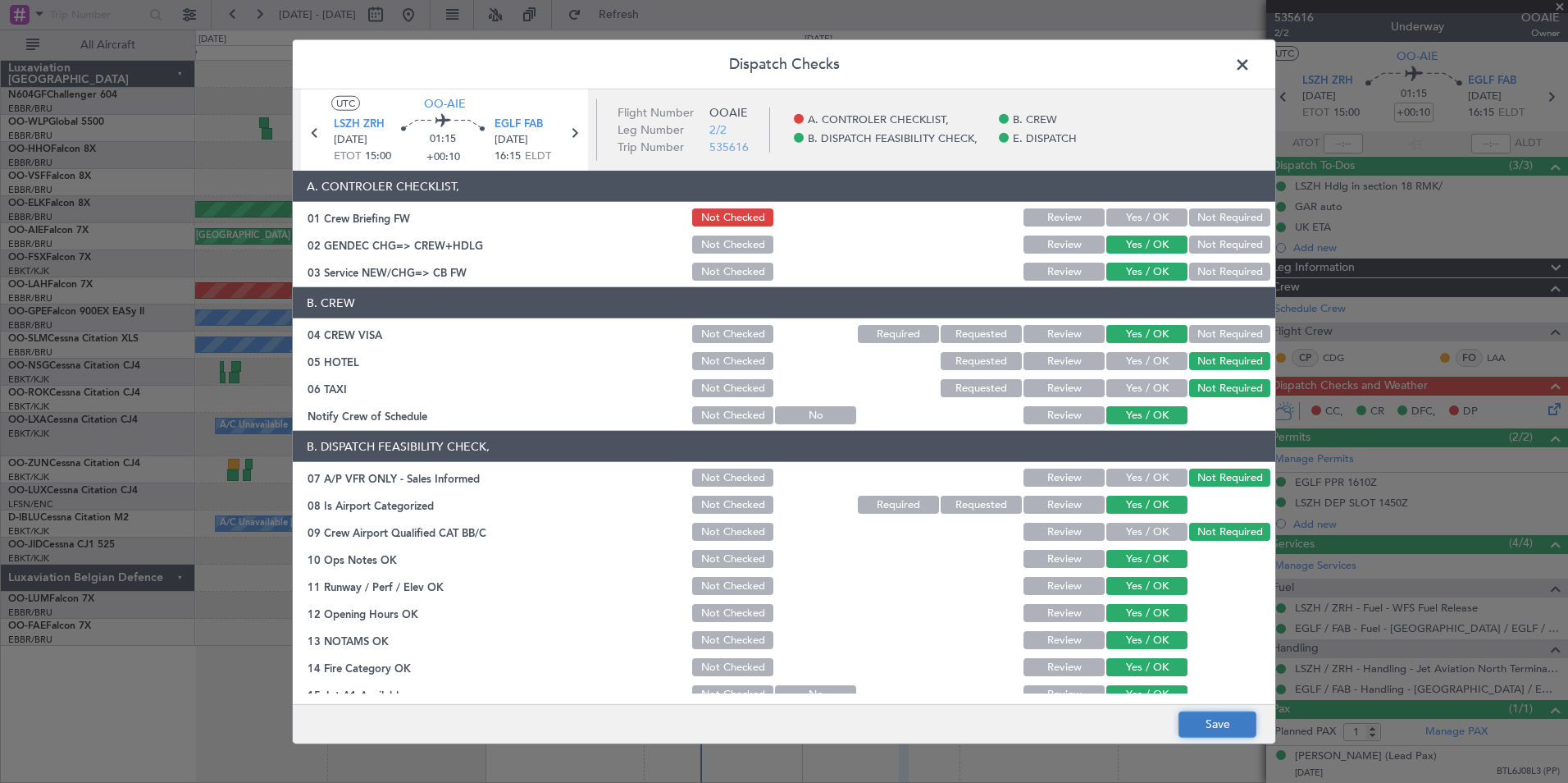
click at [1248, 725] on button "Save" at bounding box center [1217, 724] width 78 height 27
click at [1251, 67] on span at bounding box center [1251, 69] width 0 height 33
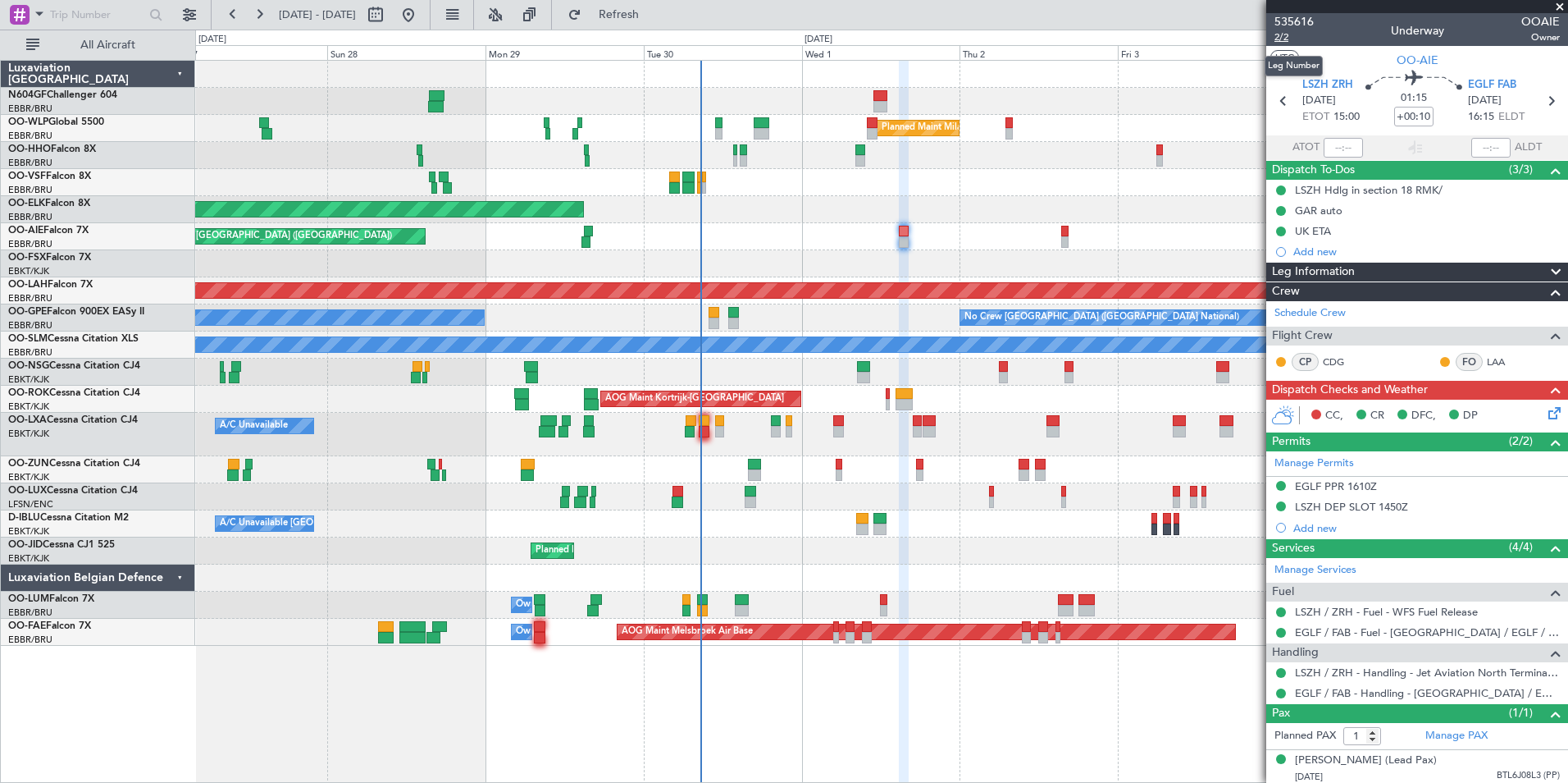
click at [1292, 36] on span "2/2" at bounding box center [1294, 37] width 40 height 14
click at [654, 13] on span "Refresh" at bounding box center [619, 15] width 69 height 11
click at [1545, 412] on icon at bounding box center [1551, 410] width 13 height 13
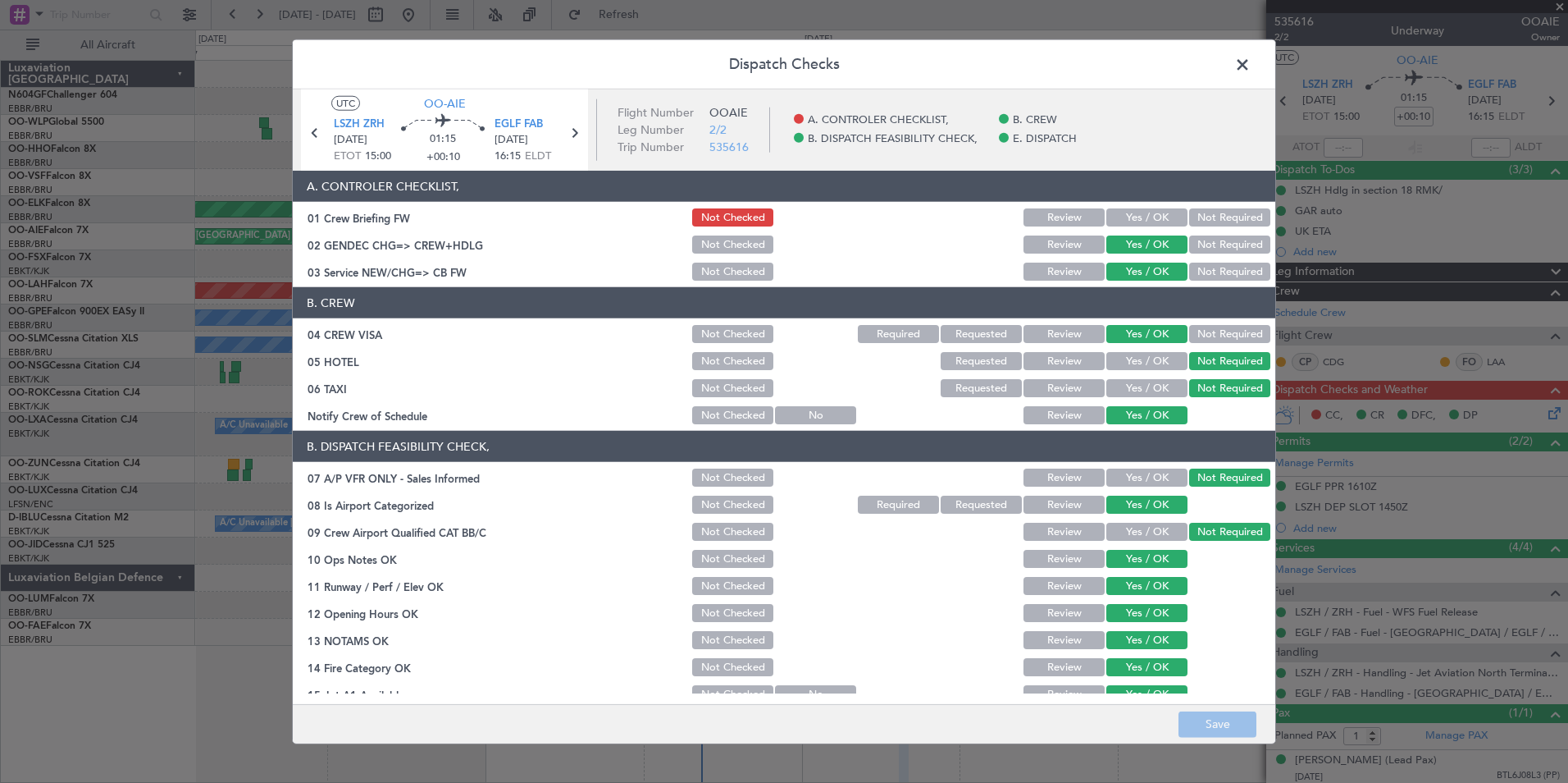
click at [1251, 69] on span at bounding box center [1251, 69] width 0 height 33
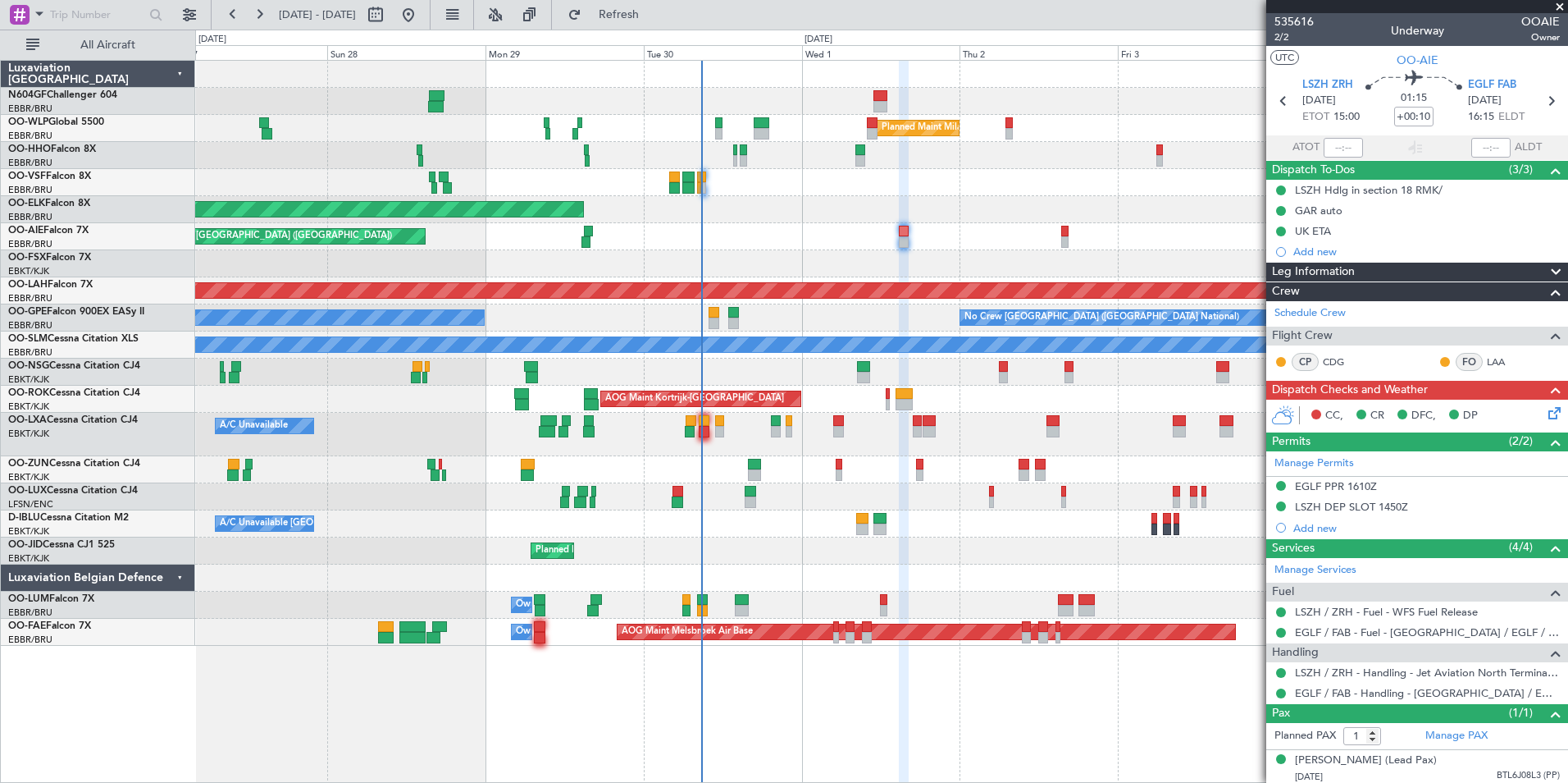
scroll to position [20, 0]
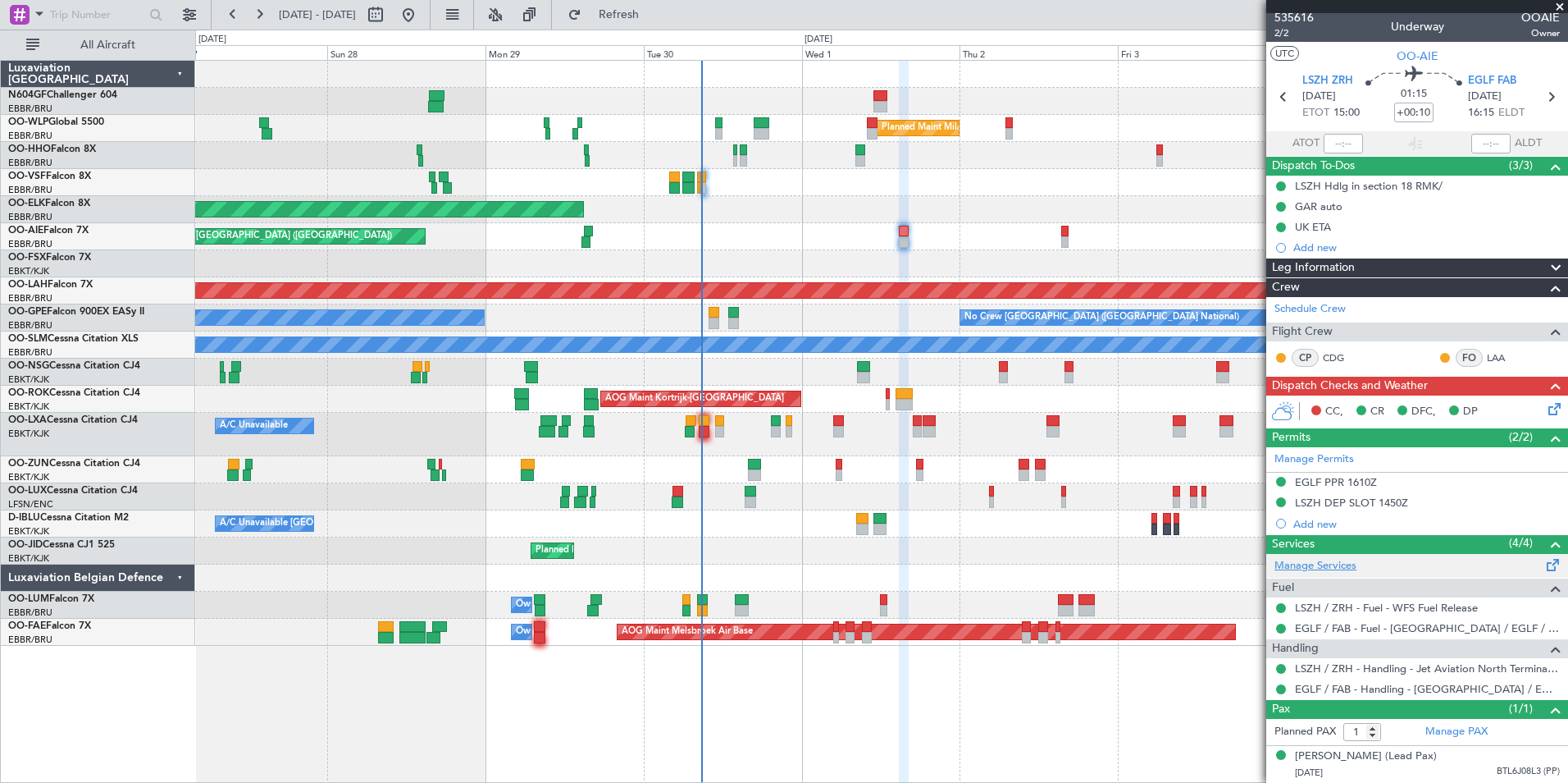
click at [1345, 558] on link "Manage Services" at bounding box center [1315, 566] width 82 height 16
click at [654, 21] on span "Refresh" at bounding box center [619, 15] width 69 height 11
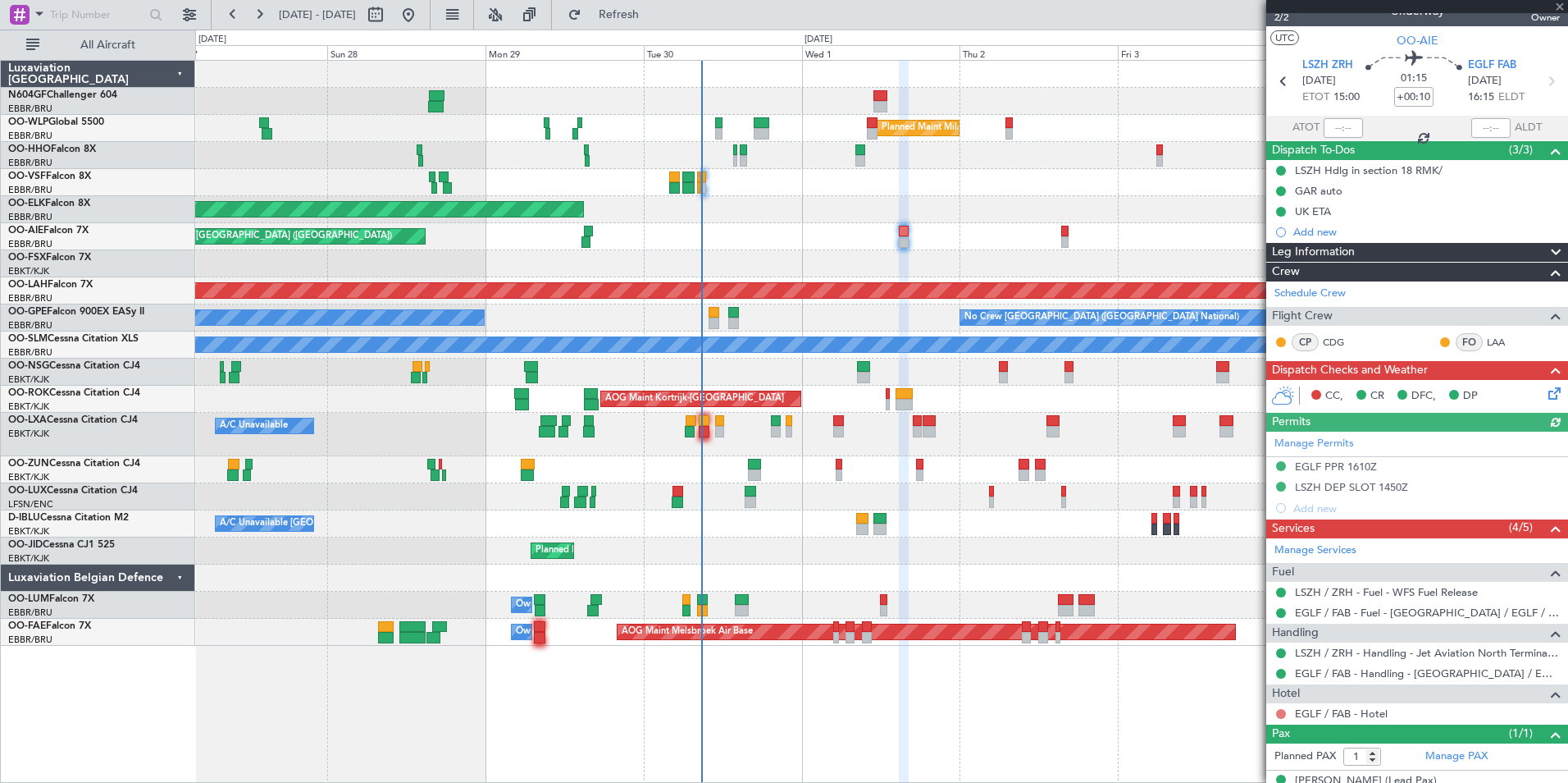
click at [1282, 715] on button at bounding box center [1280, 713] width 9 height 9
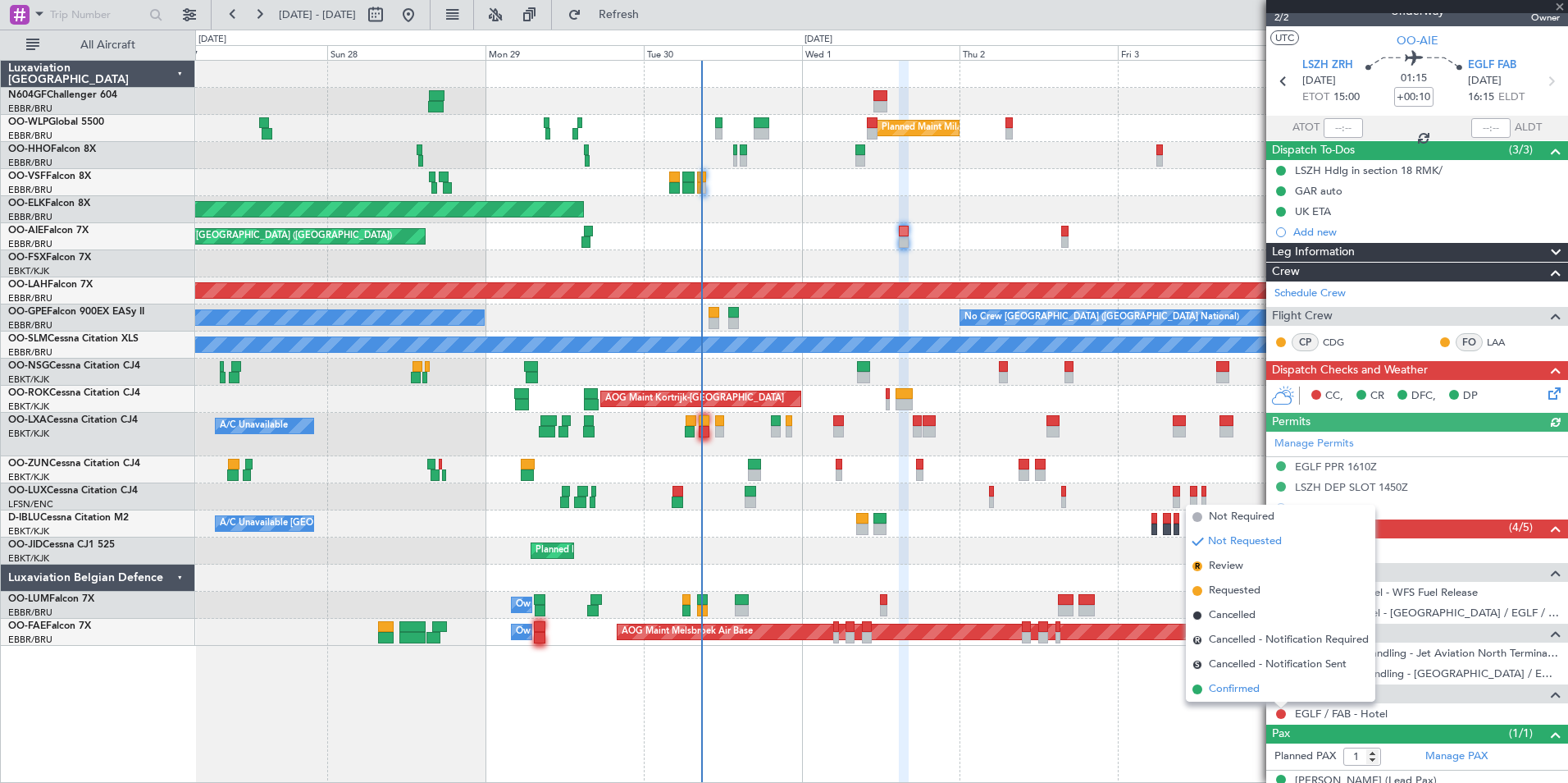
click at [1272, 695] on li "Confirmed" at bounding box center [1280, 689] width 190 height 25
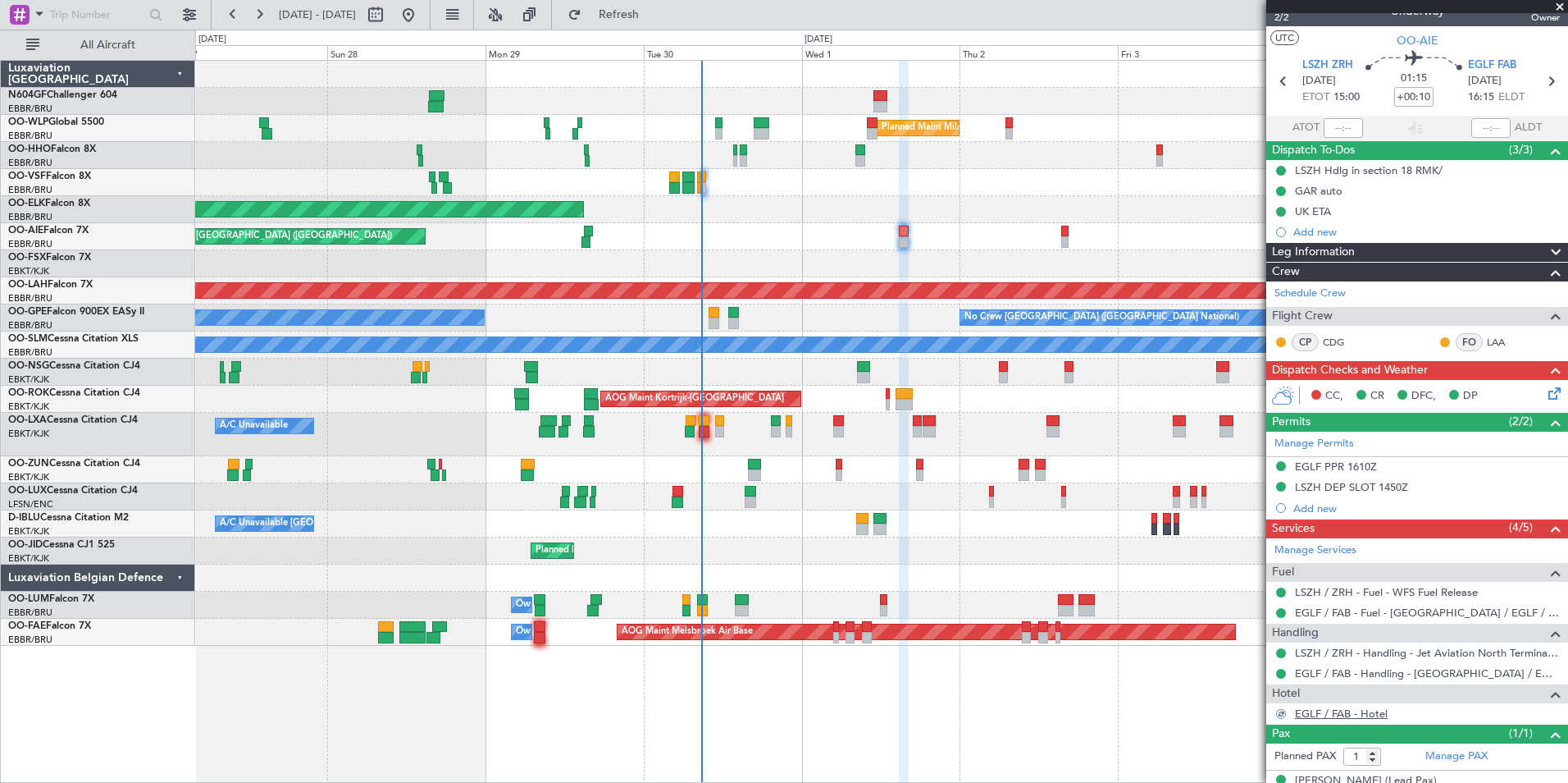
click at [1317, 713] on link "EGLF / FAB - Hotel" at bounding box center [1341, 713] width 93 height 14
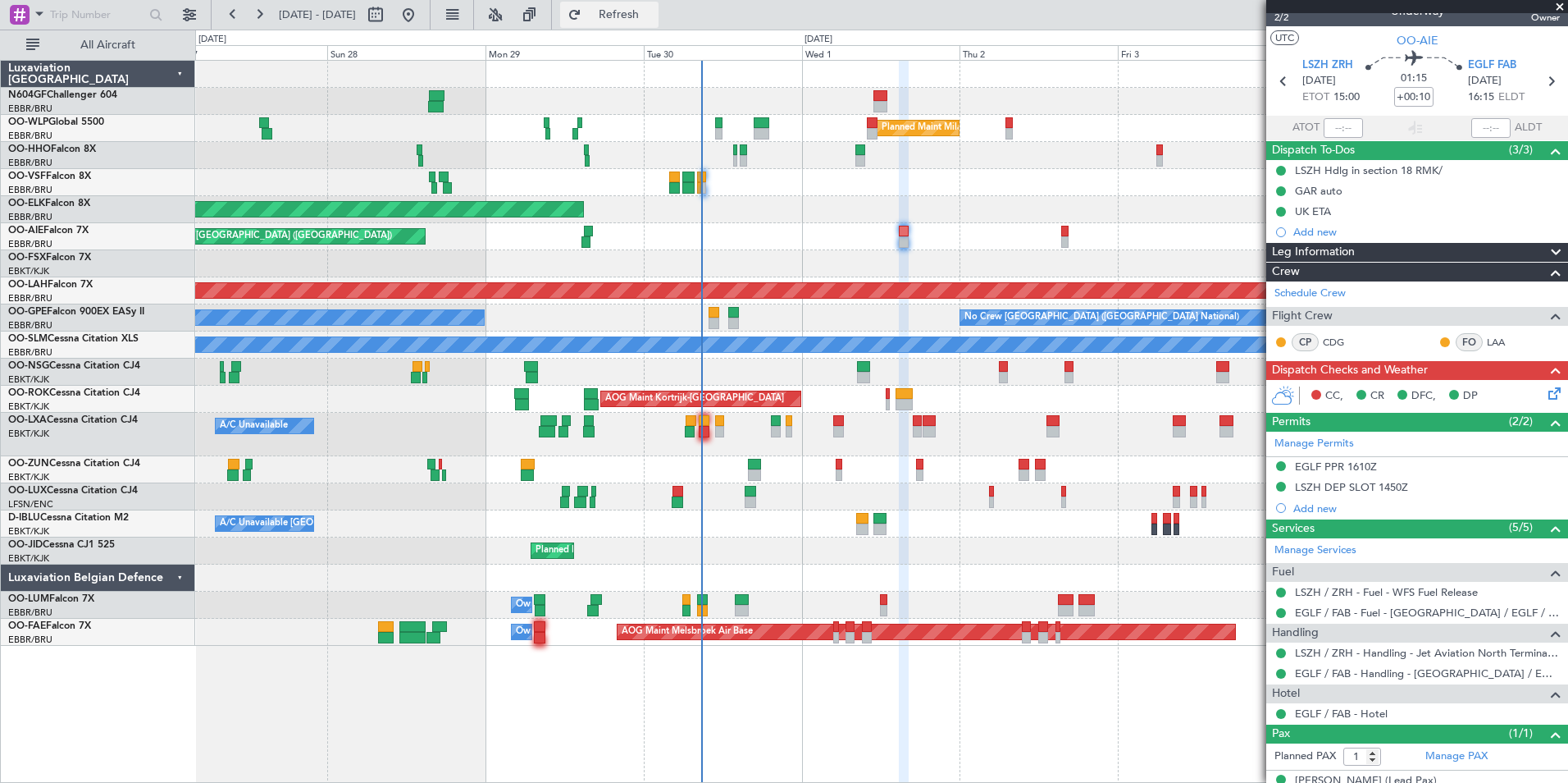
click at [654, 9] on span "Refresh" at bounding box center [619, 15] width 69 height 11
click at [667, 28] on fb-refresh-button "Refresh" at bounding box center [609, 15] width 115 height 29
click at [659, 25] on button "Refresh" at bounding box center [609, 15] width 99 height 27
click at [1546, 395] on div "CC, CR DFC, DP" at bounding box center [1417, 396] width 302 height 33
click at [1546, 395] on icon at bounding box center [1551, 390] width 13 height 13
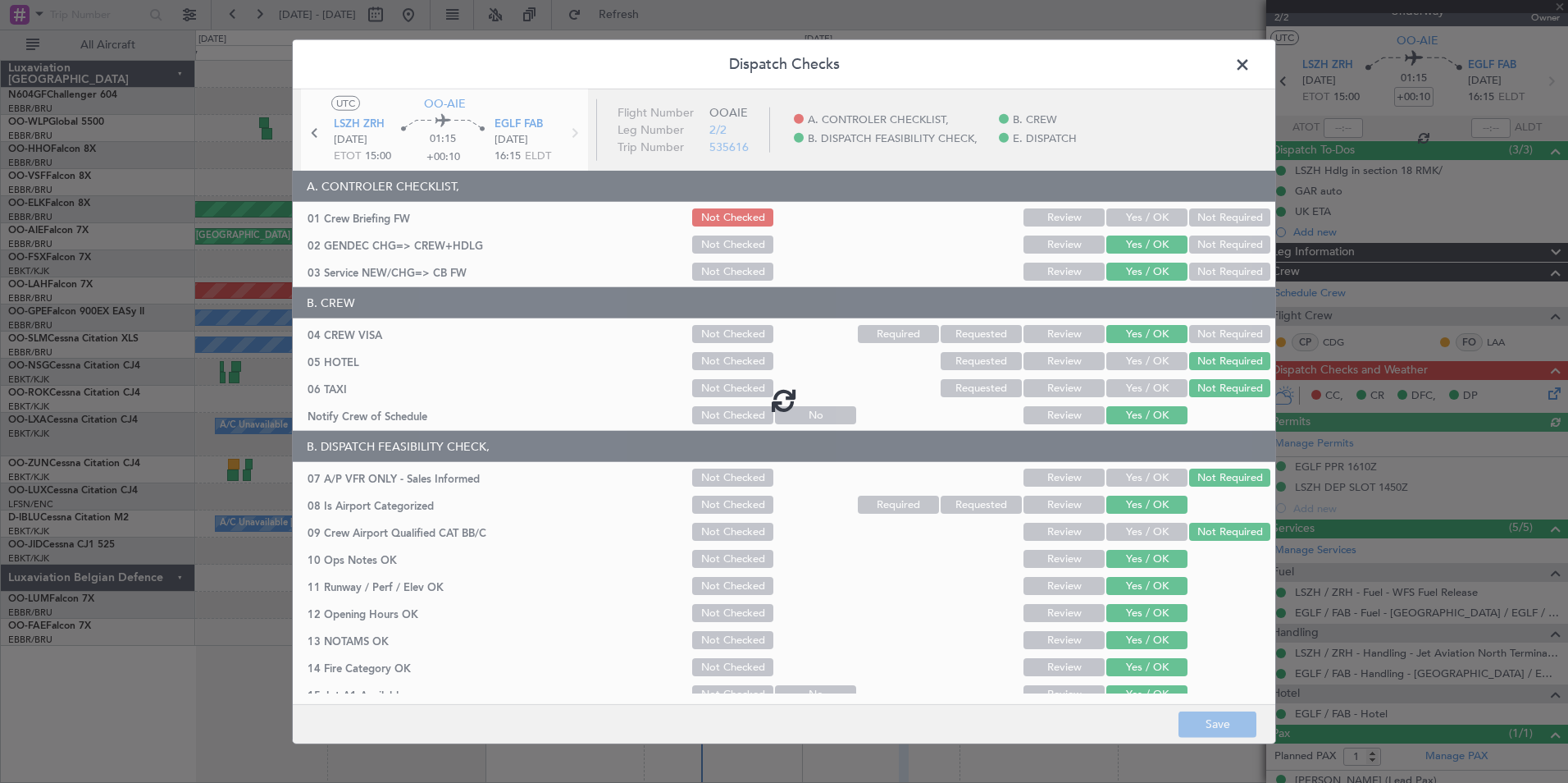
click at [1125, 220] on div at bounding box center [784, 400] width 983 height 621
click at [1133, 220] on div at bounding box center [784, 400] width 983 height 621
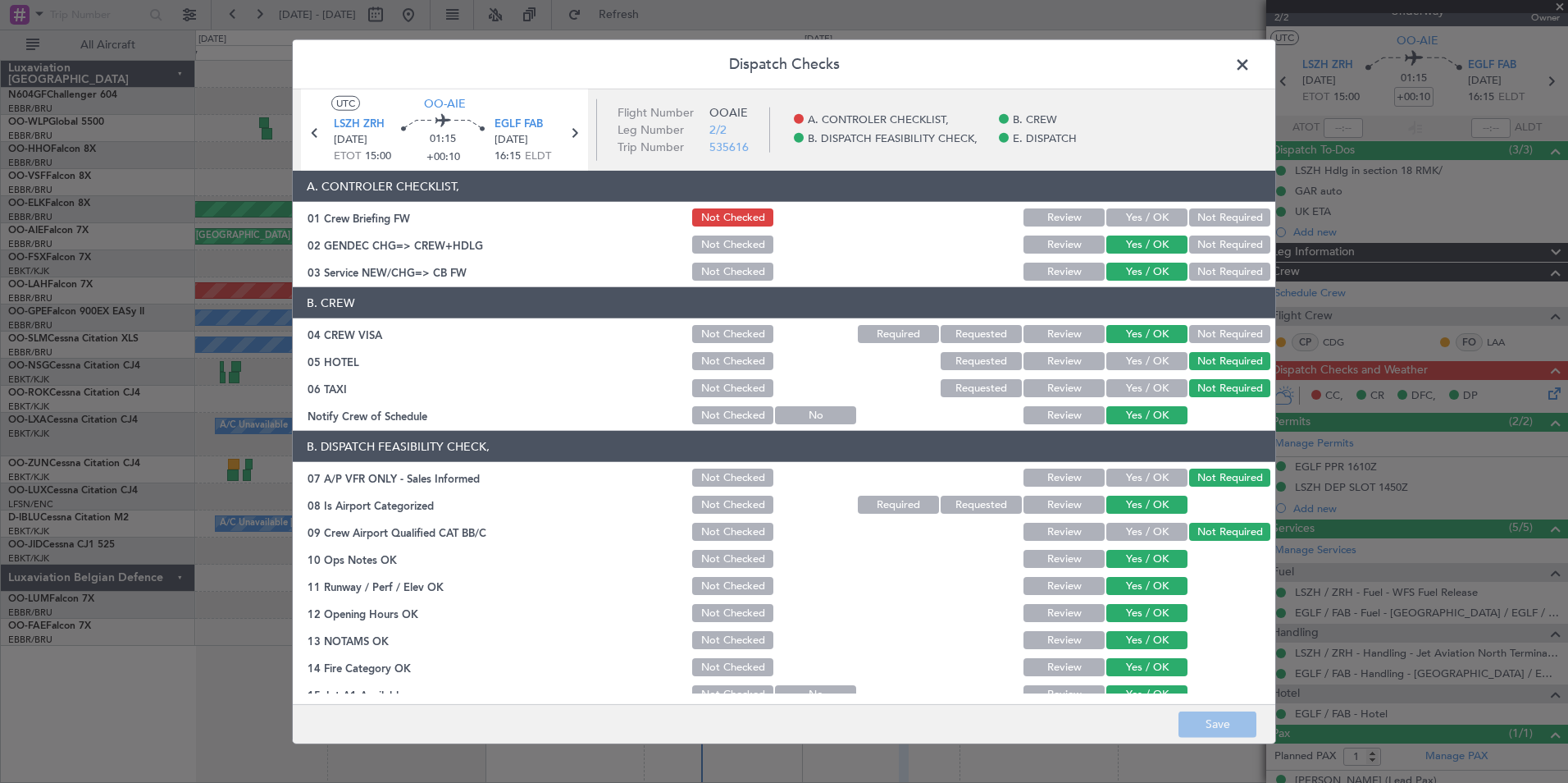
click at [1137, 219] on button "Yes / OK" at bounding box center [1147, 217] width 82 height 18
click at [1235, 716] on button "Save" at bounding box center [1217, 724] width 78 height 27
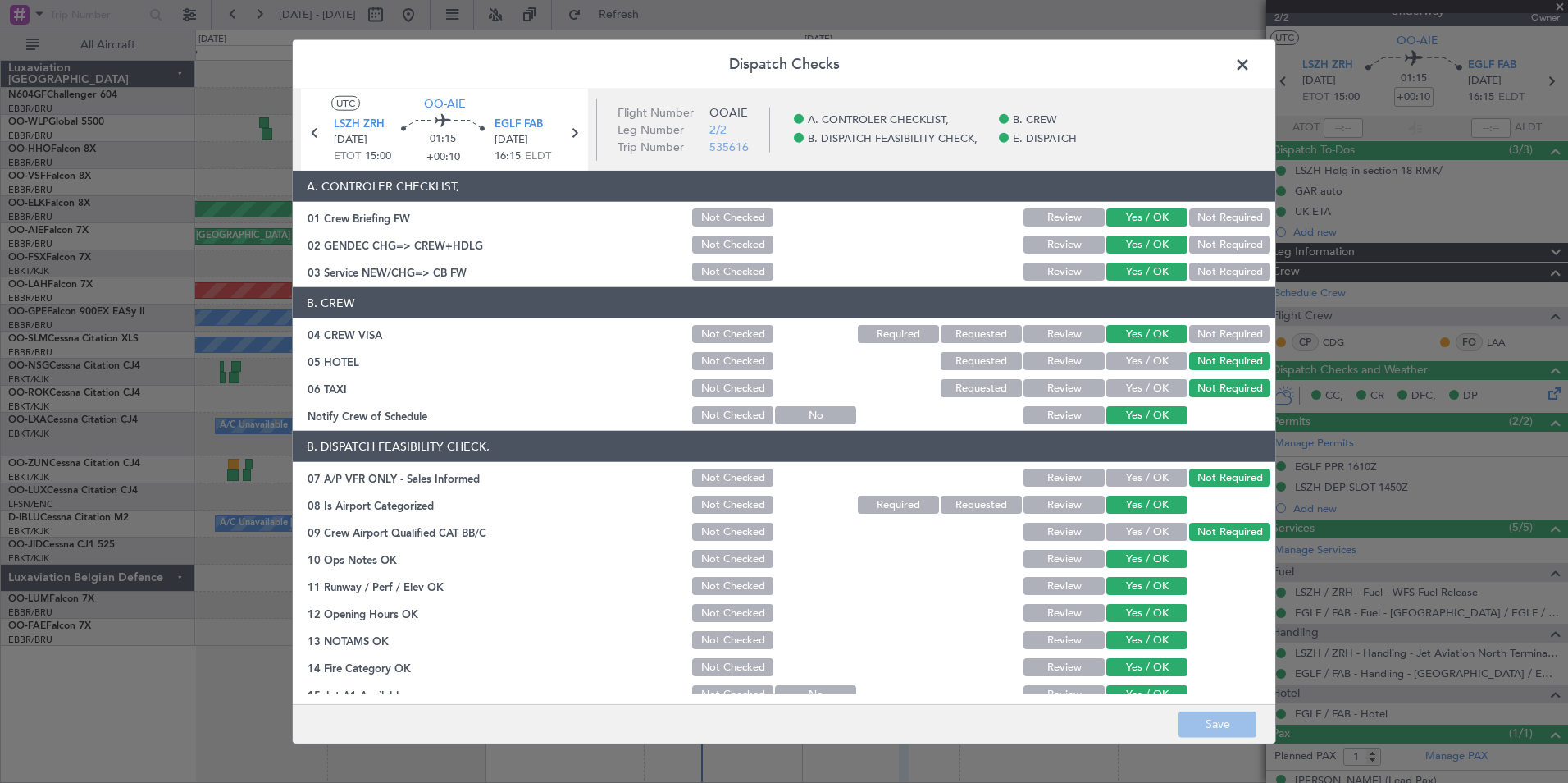
click at [1251, 71] on span at bounding box center [1251, 69] width 0 height 33
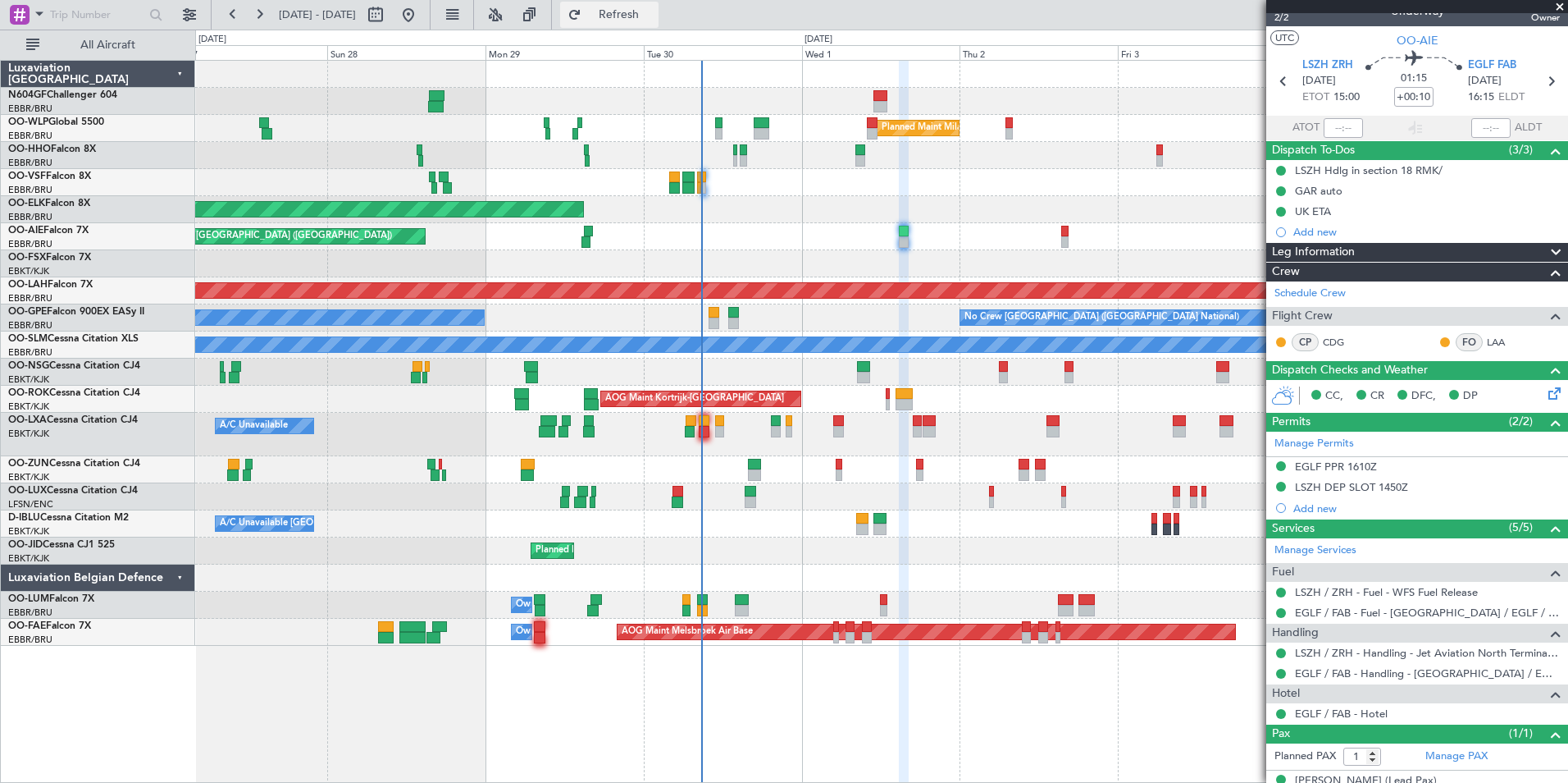
click at [651, 9] on span "Refresh" at bounding box center [619, 15] width 69 height 11
click at [659, 25] on button "Refresh" at bounding box center [609, 15] width 99 height 27
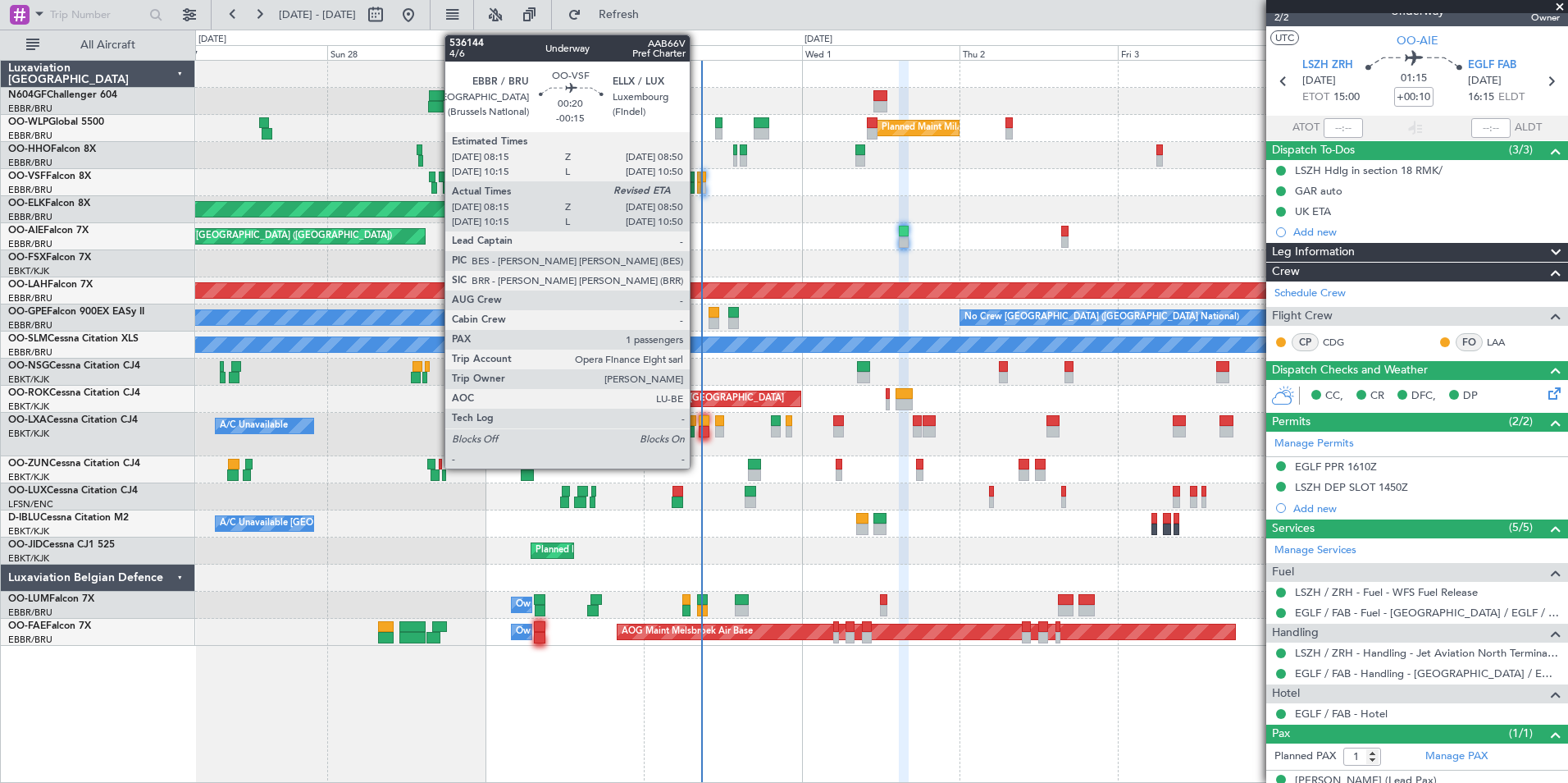
click at [697, 184] on div at bounding box center [699, 187] width 4 height 11
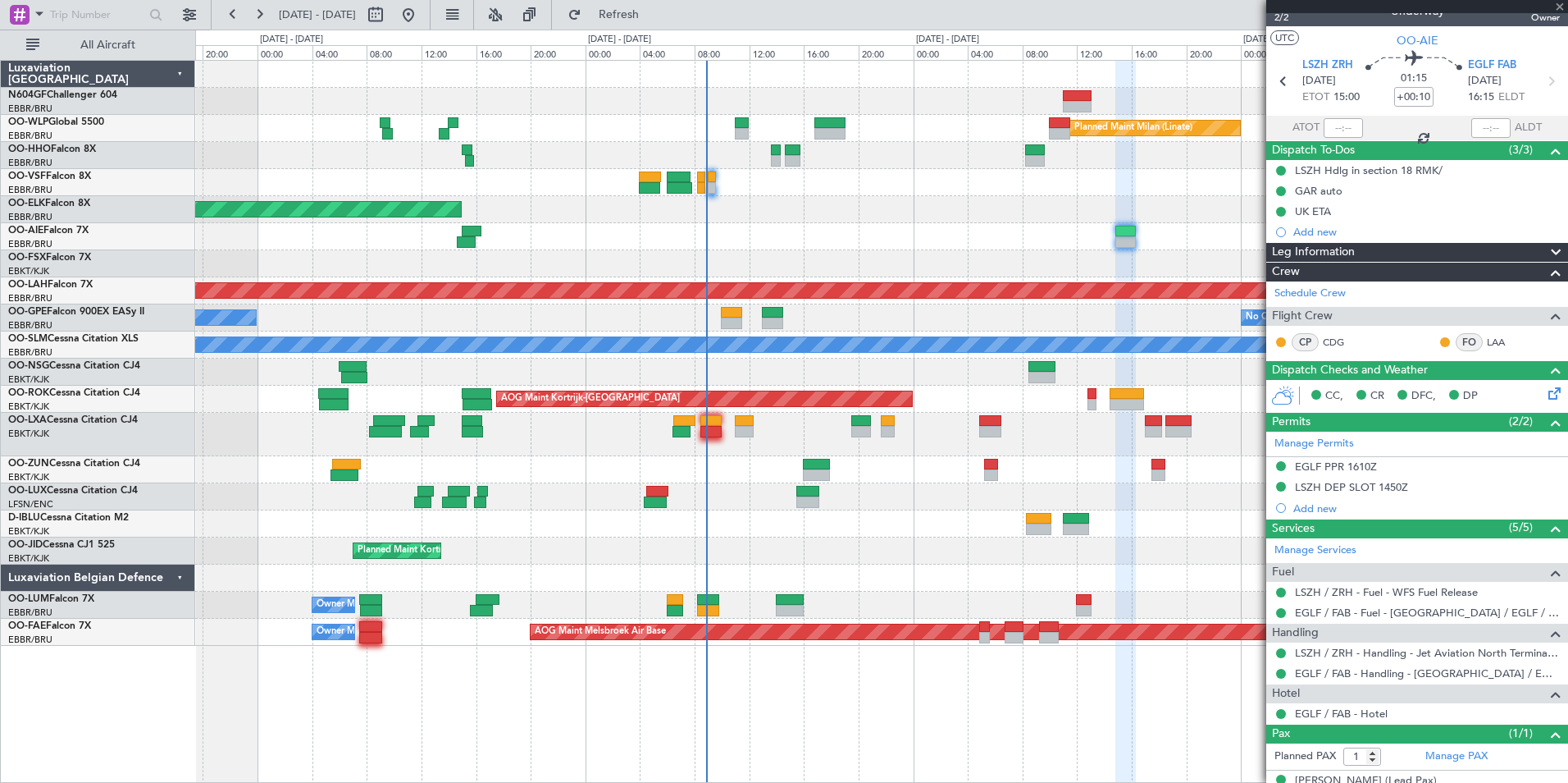
type input "-00:15"
type input "08:25"
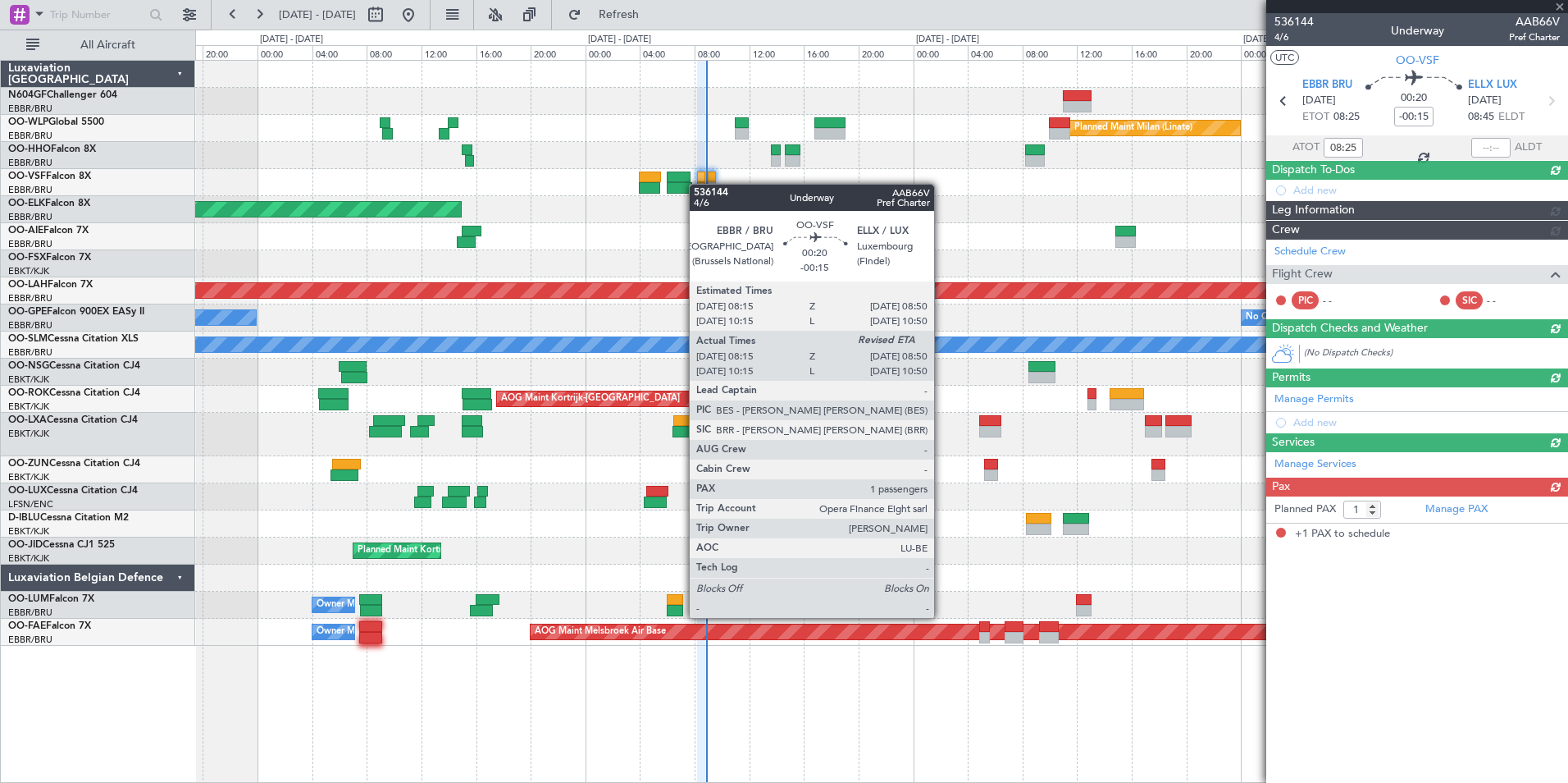
scroll to position [0, 0]
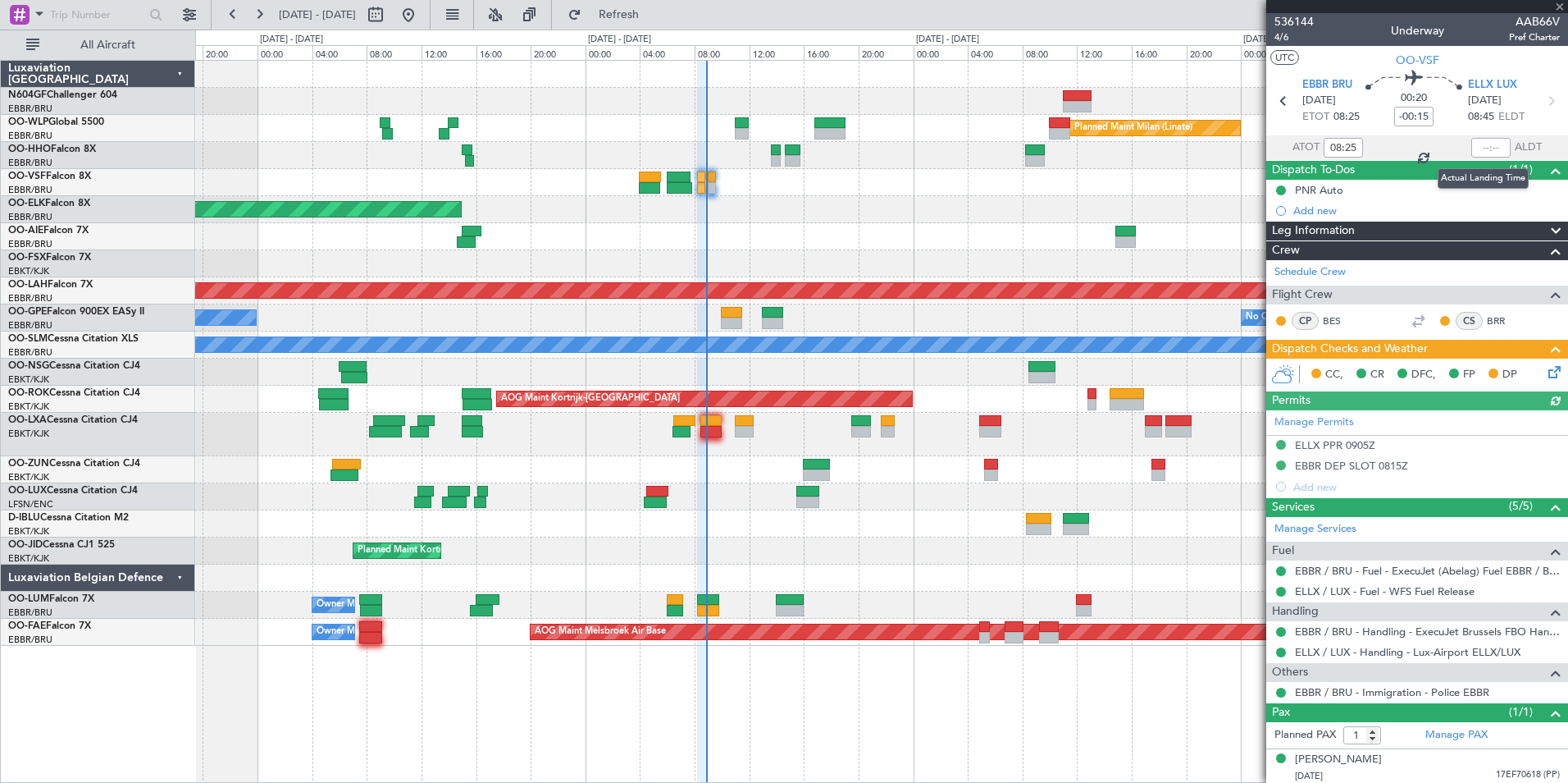
click at [1477, 138] on div at bounding box center [1491, 147] width 40 height 20
click at [1471, 148] on div at bounding box center [1491, 147] width 40 height 20
click at [1480, 150] on input "text" at bounding box center [1491, 147] width 40 height 20
click at [1083, 247] on div "Planned Maint [GEOGRAPHIC_DATA] ([GEOGRAPHIC_DATA])" at bounding box center [881, 237] width 1372 height 28
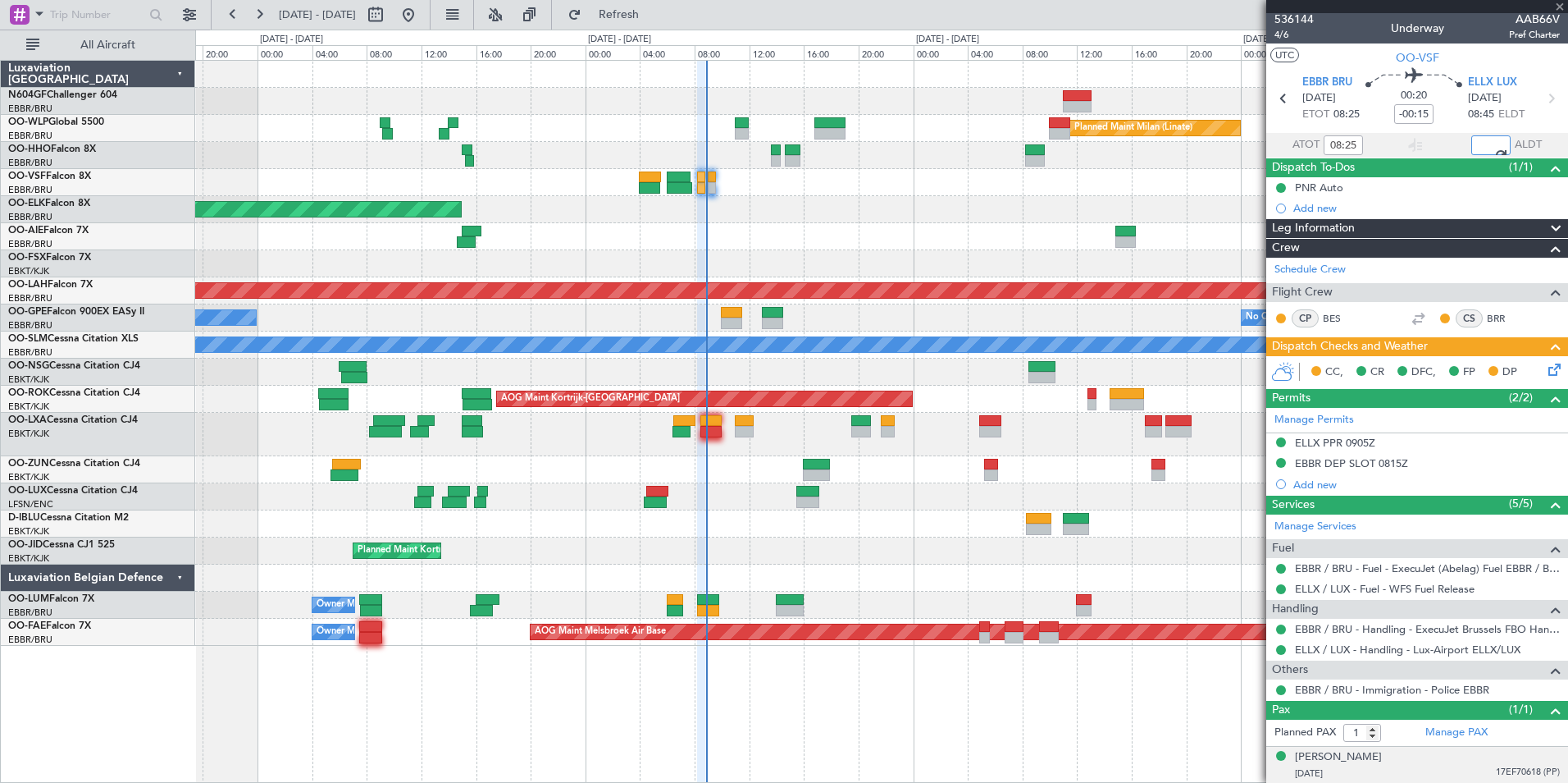
type input "08:47"
click at [876, 163] on div at bounding box center [881, 156] width 1372 height 28
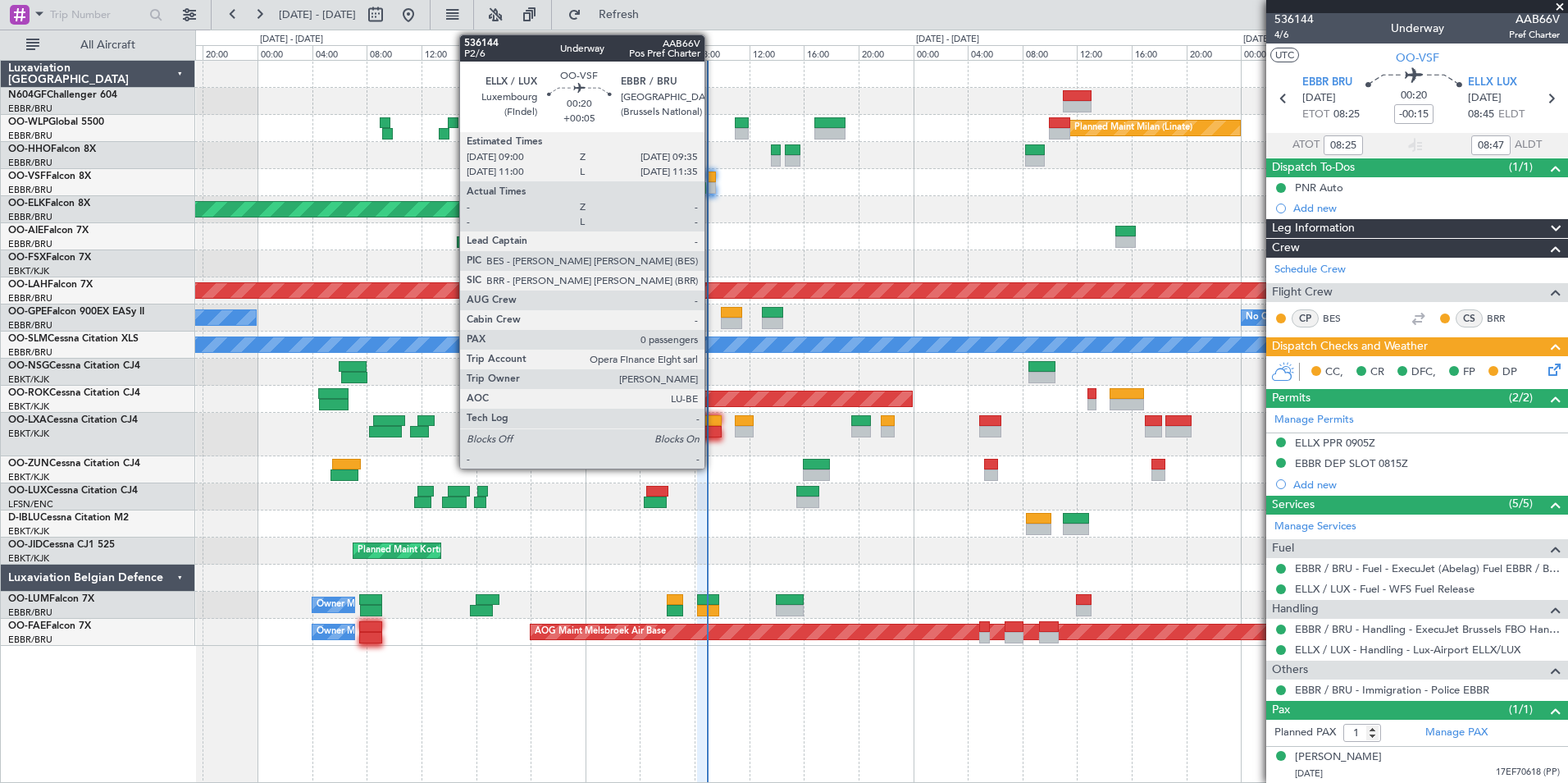
click at [712, 185] on div at bounding box center [712, 187] width 9 height 11
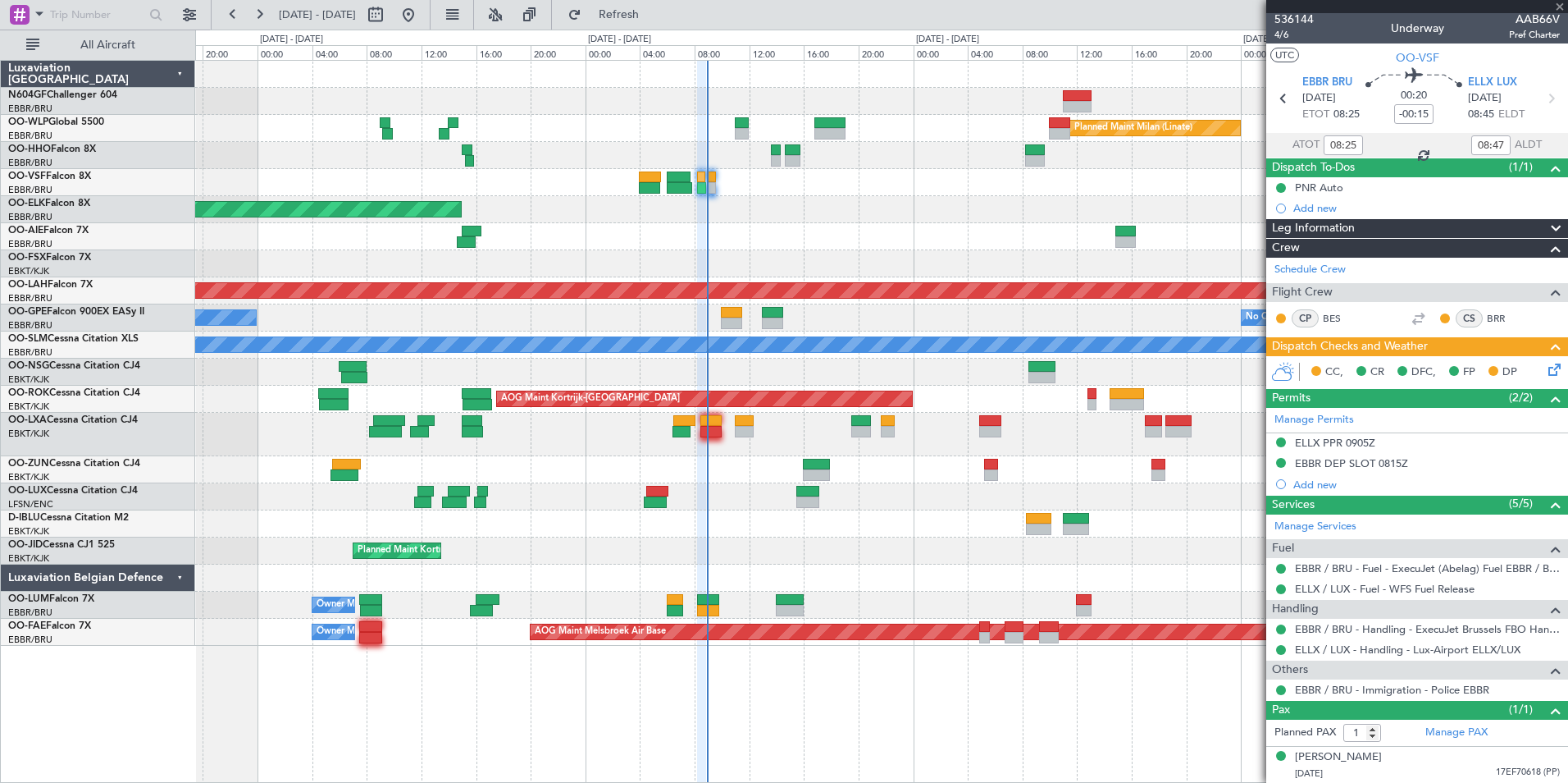
type input "+00:05"
type input "0"
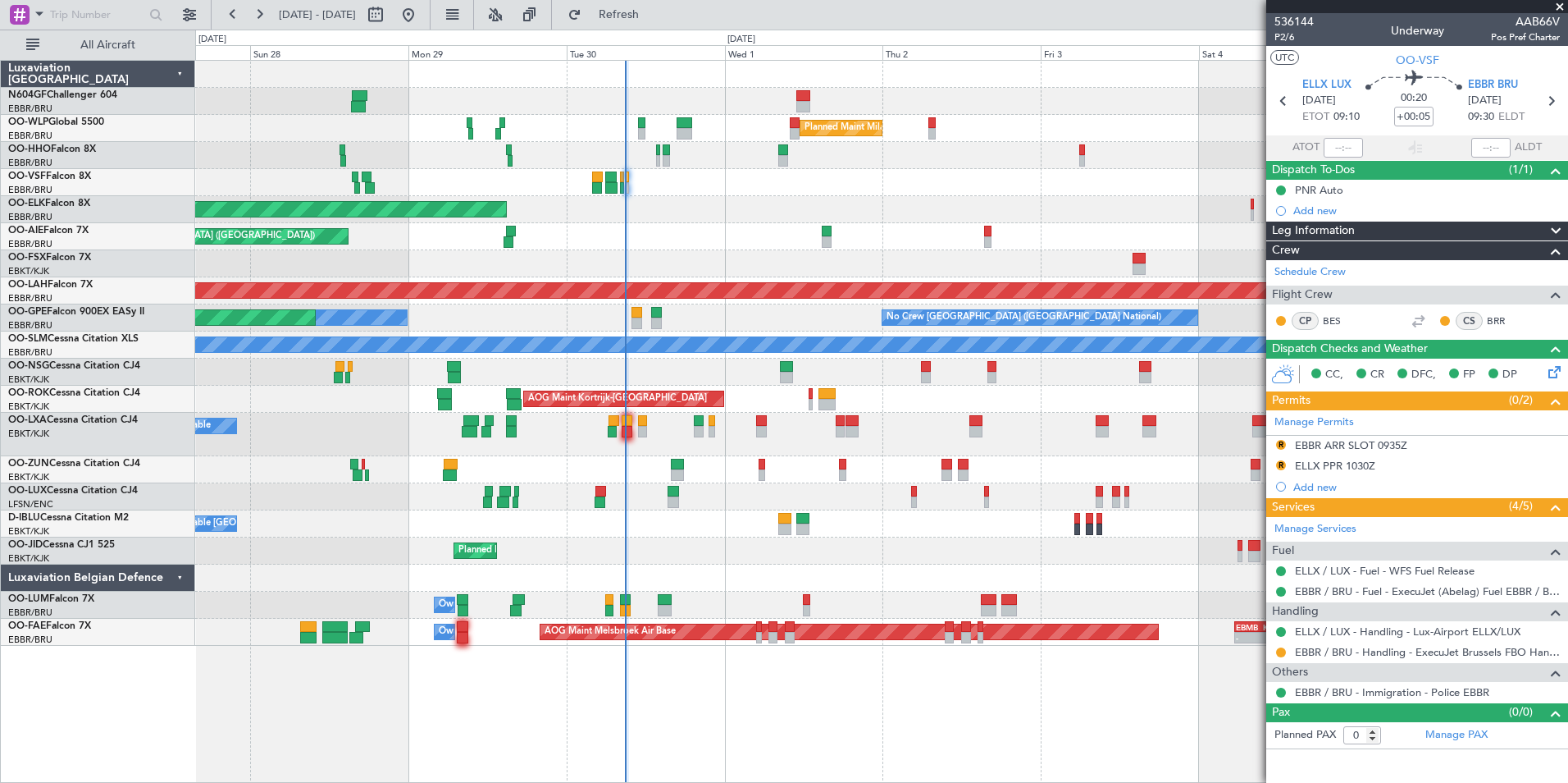
click at [772, 479] on div "Planned Maint Milan (Linate) Planned Maint Kortrijk-Wevelgem Planned Maint Lond…" at bounding box center [881, 353] width 1372 height 585
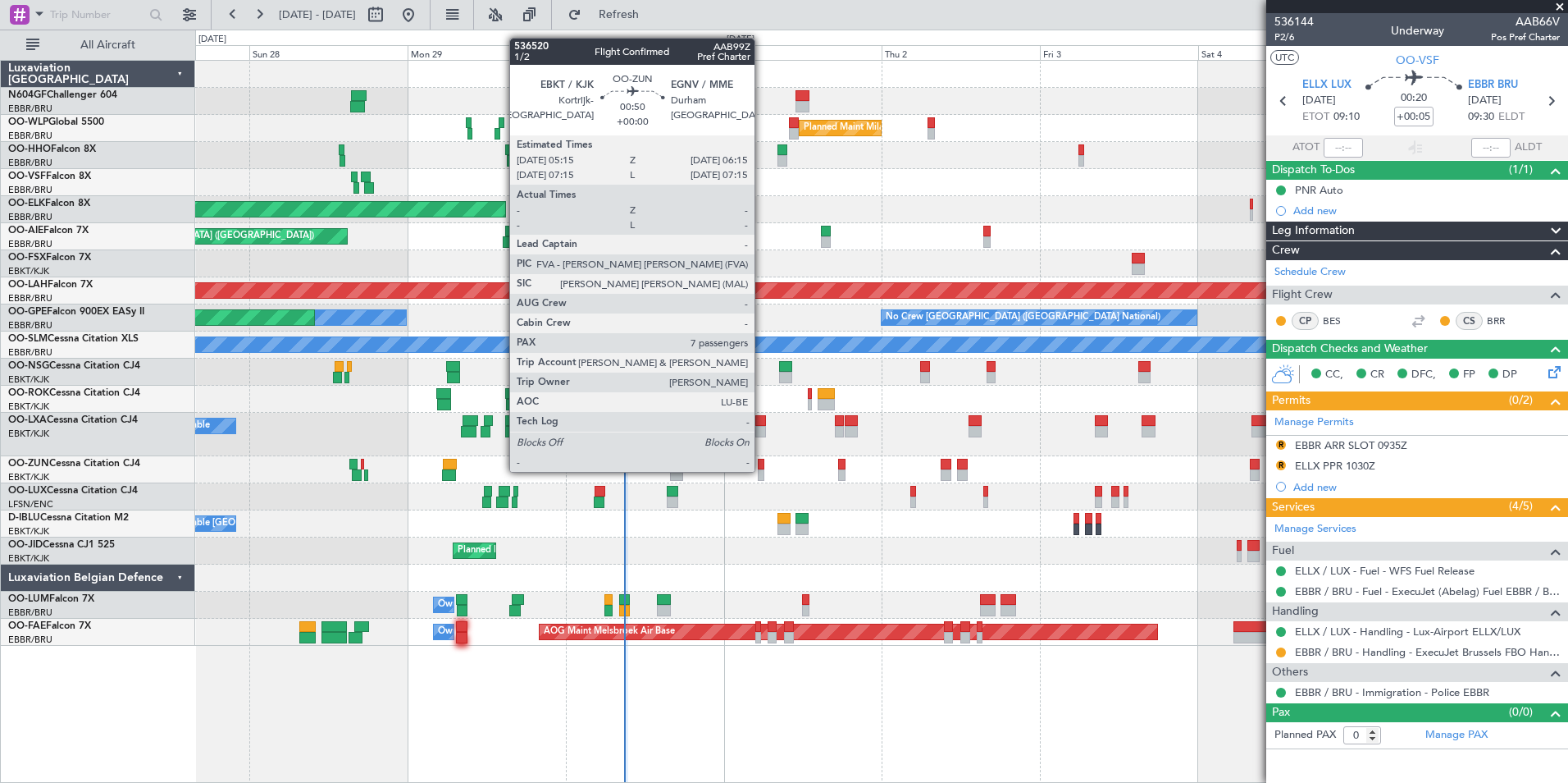
click at [762, 470] on div at bounding box center [761, 474] width 8 height 11
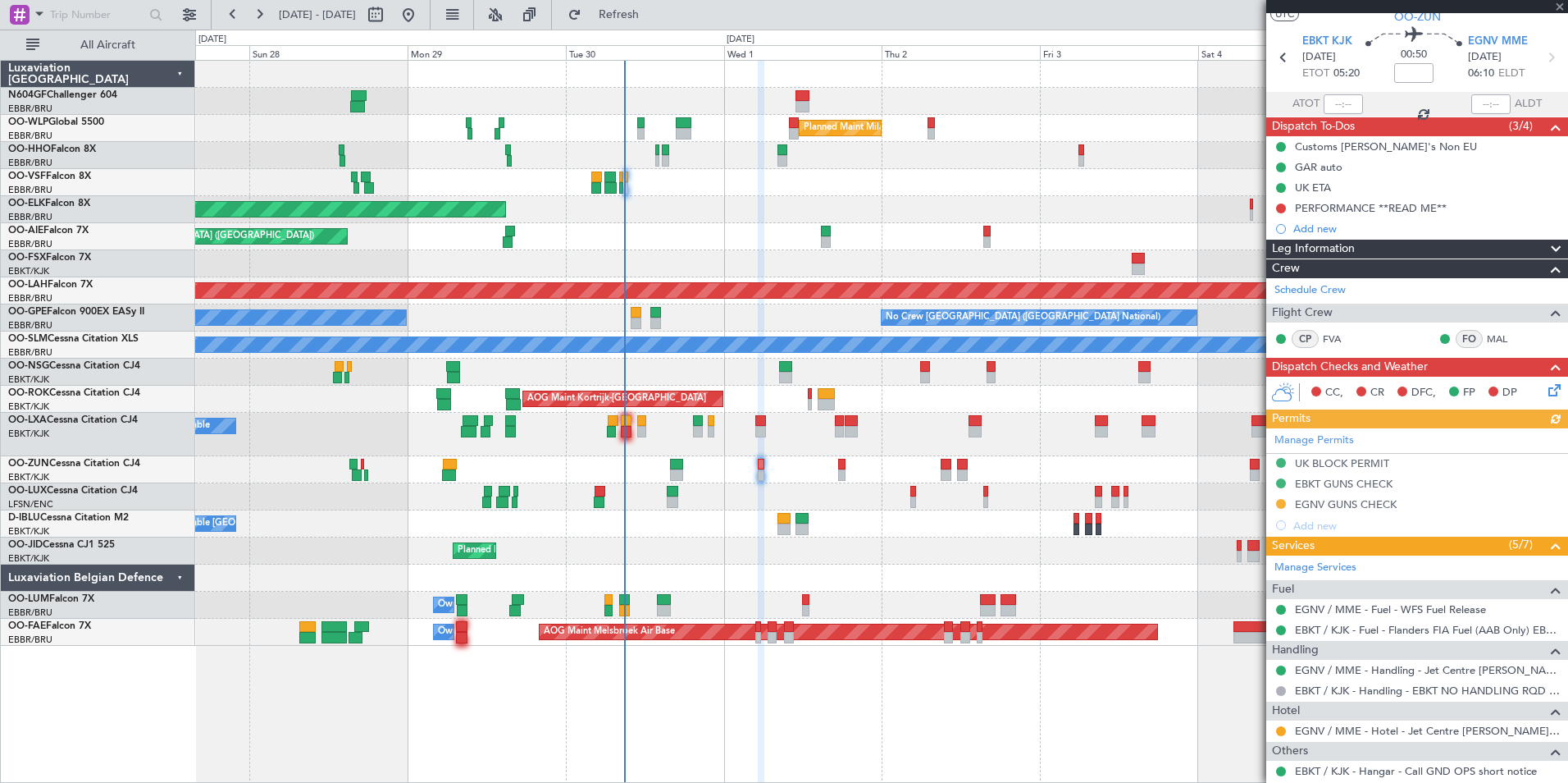
scroll to position [45, 0]
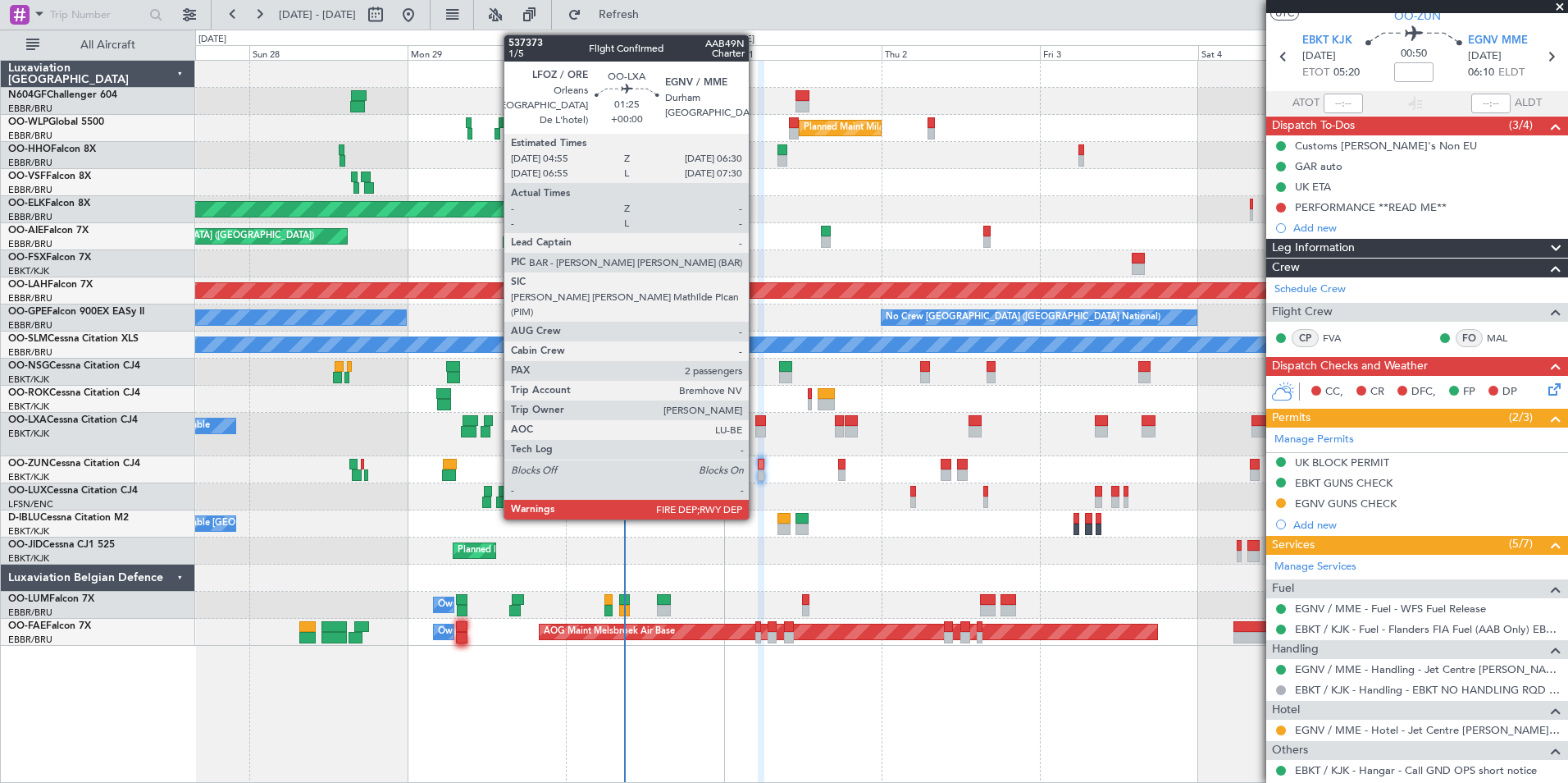
click at [756, 429] on div at bounding box center [760, 431] width 10 height 11
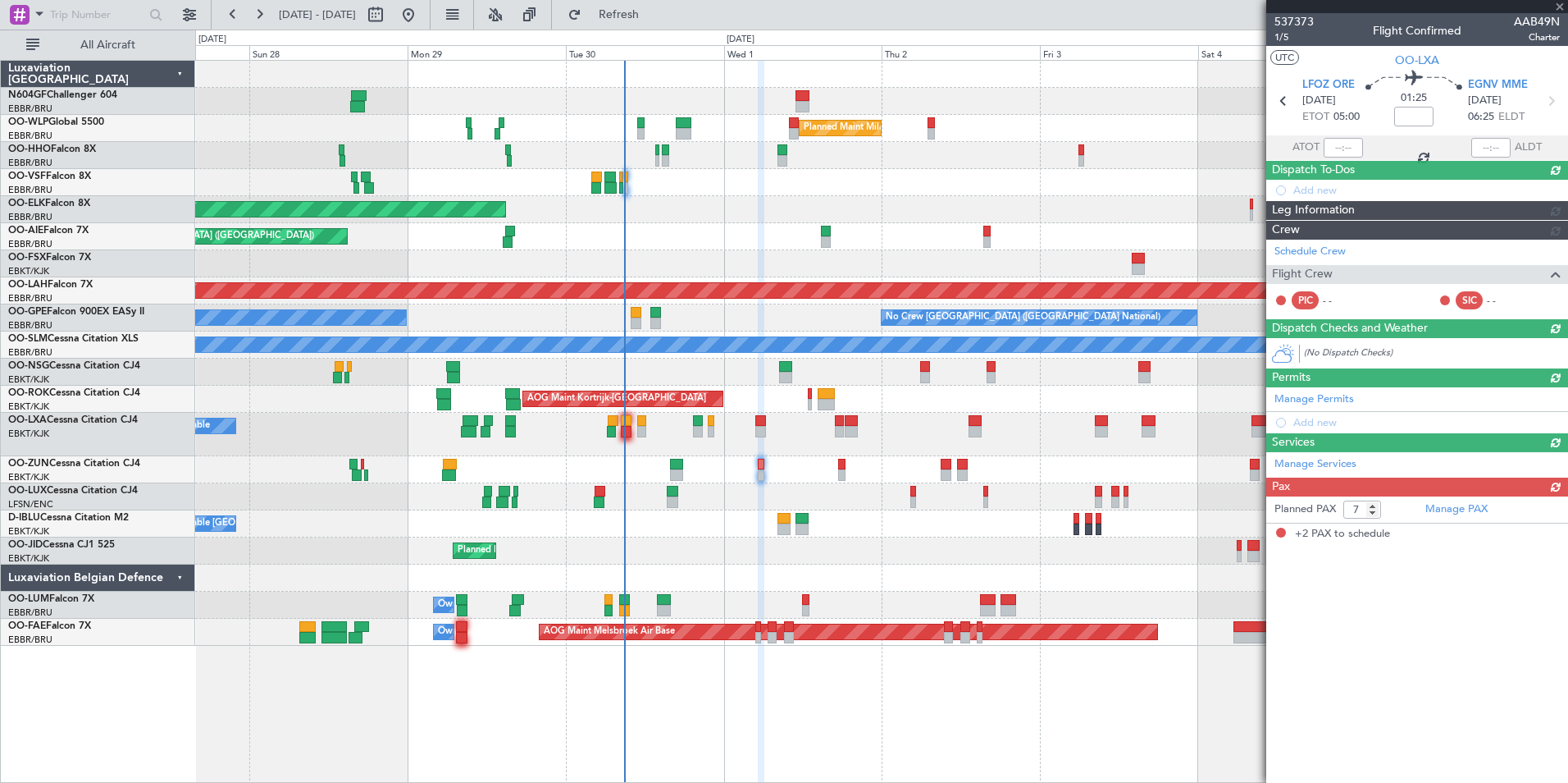
type input "2"
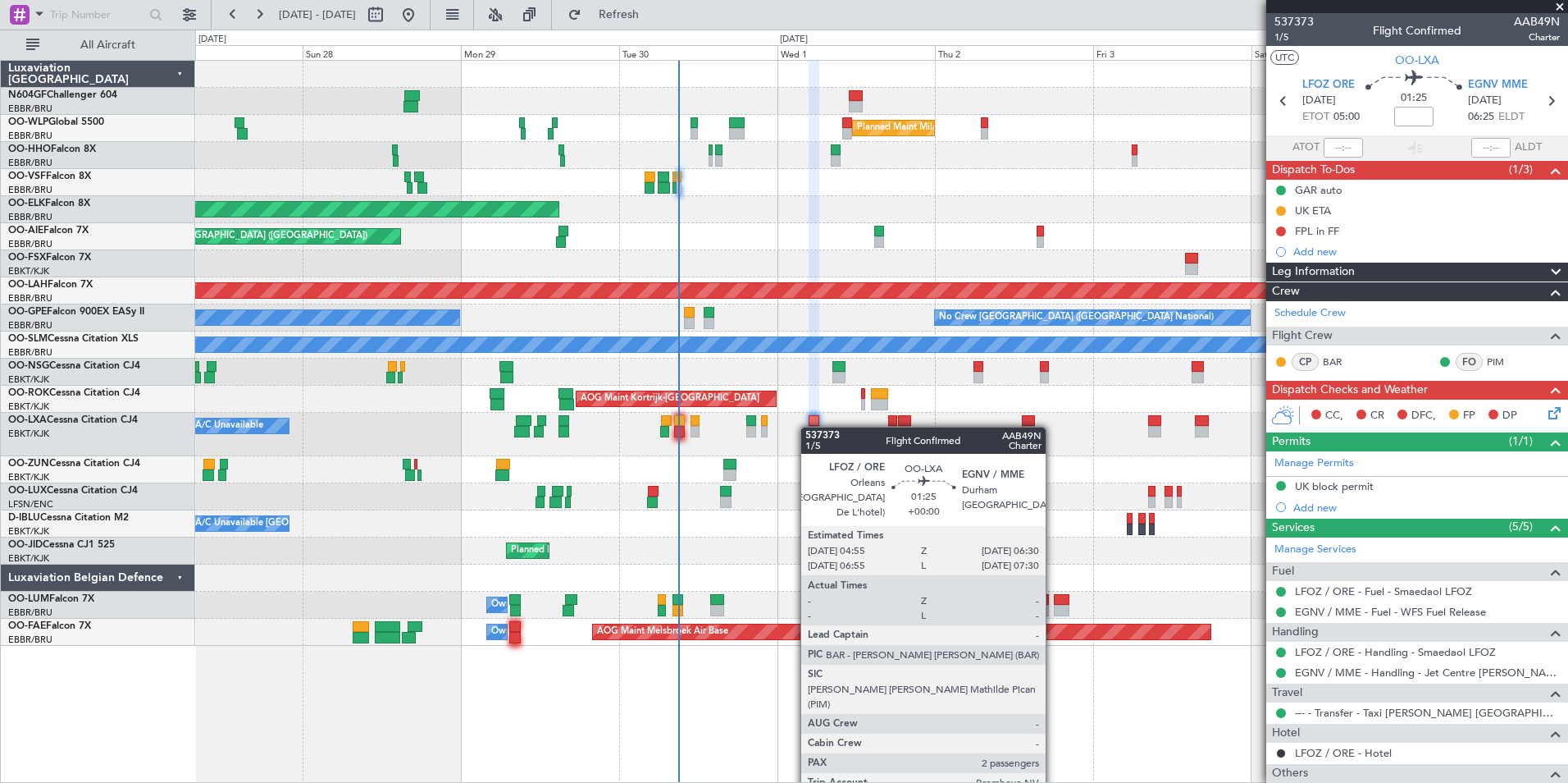
click at [820, 426] on div at bounding box center [814, 431] width 10 height 11
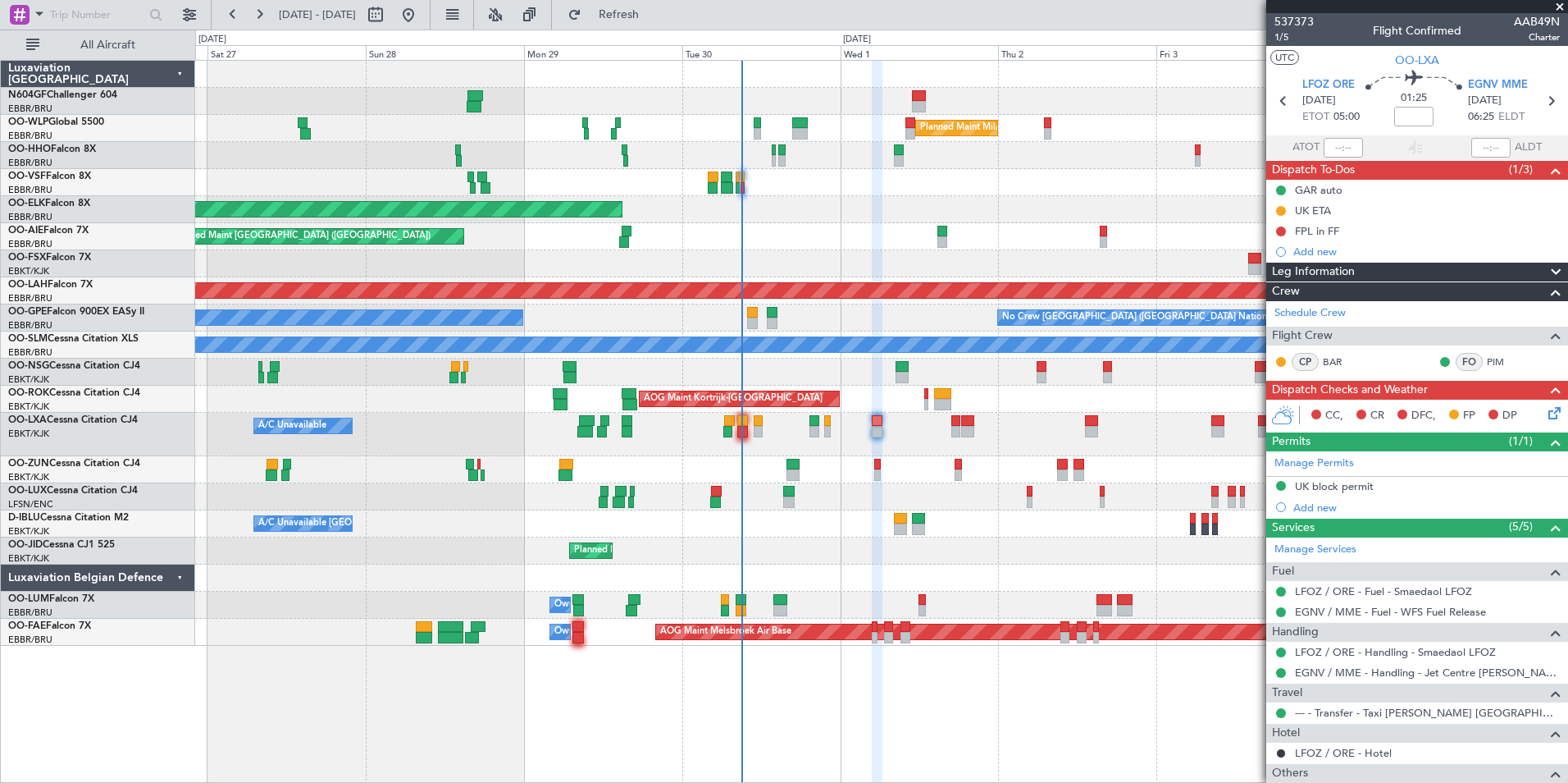
click at [917, 679] on div "Planned Maint Milan (Linate) Planned Maint Geneva ([GEOGRAPHIC_DATA]) Planned M…" at bounding box center [882, 421] width 1373 height 723
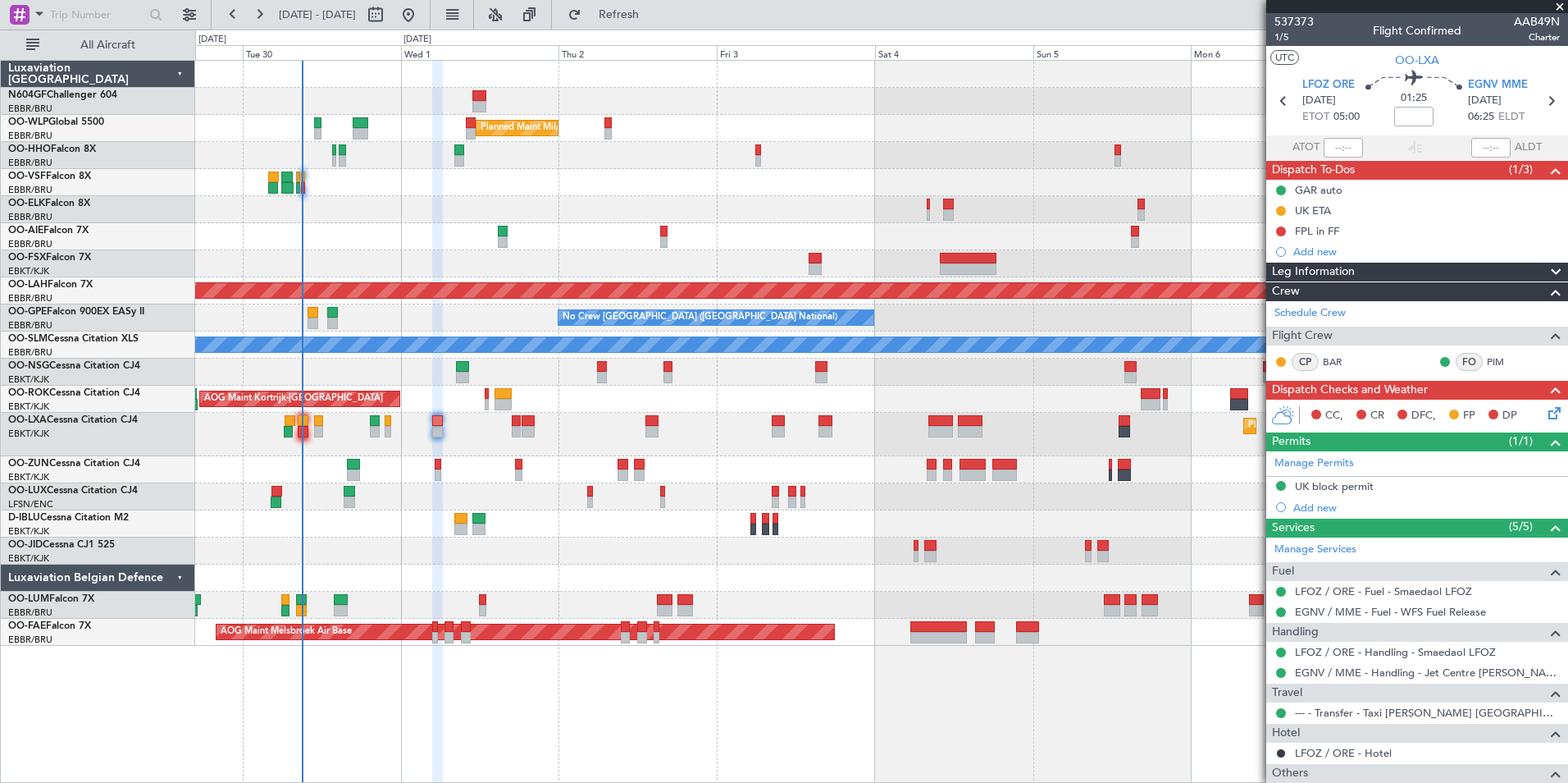
click at [493, 693] on div "Planned Maint Milan (Linate) Planned Maint [GEOGRAPHIC_DATA]-[GEOGRAPHIC_DATA] …" at bounding box center [882, 421] width 1373 height 723
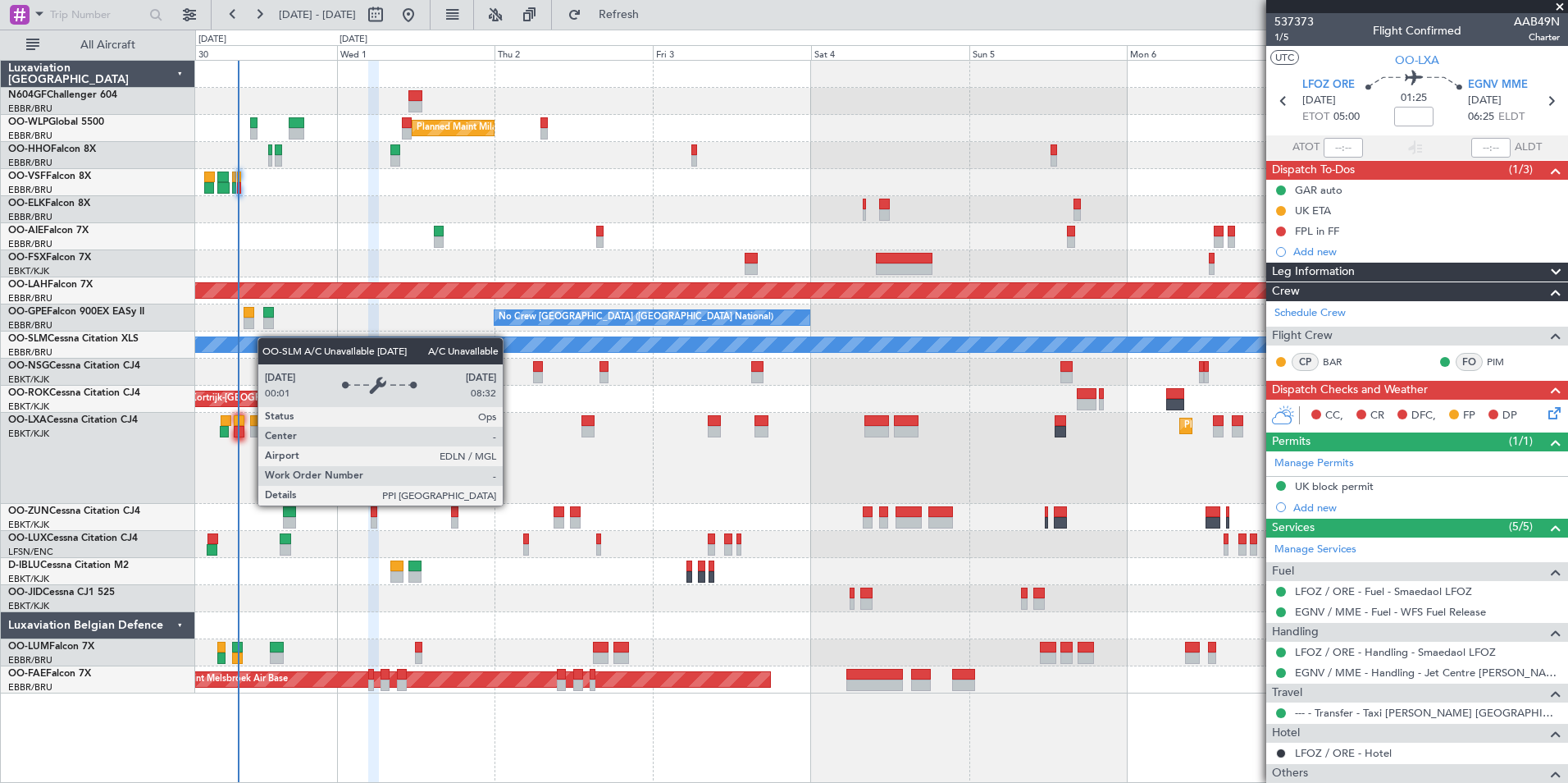
click at [244, 335] on div "A/C Unavailable [GEOGRAPHIC_DATA]" at bounding box center [881, 346] width 1372 height 28
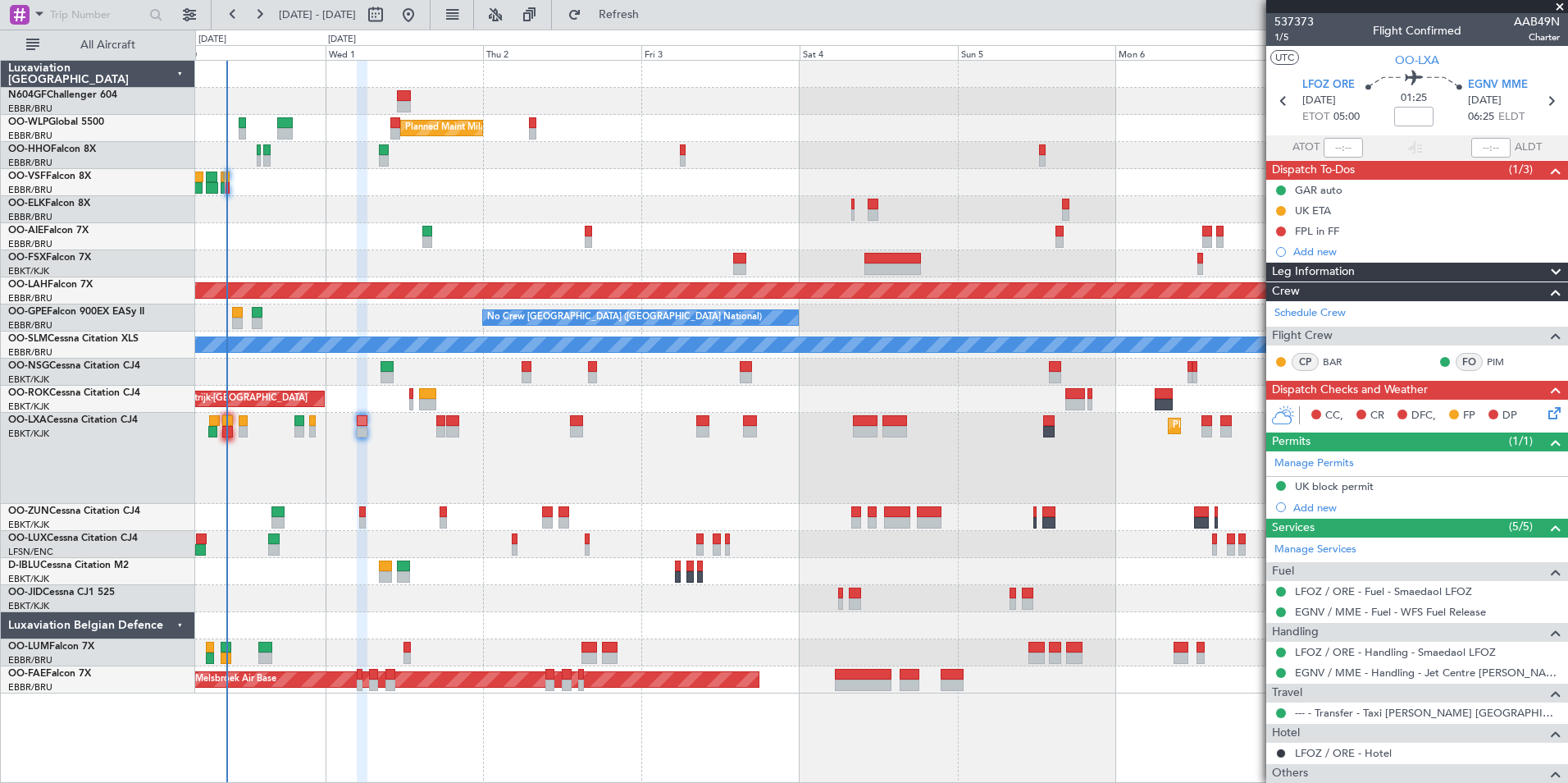
click at [233, 334] on div "A/C Unavailable [GEOGRAPHIC_DATA]" at bounding box center [881, 346] width 1372 height 28
click at [418, 315] on div "No Crew [GEOGRAPHIC_DATA] ([GEOGRAPHIC_DATA] National) No Crew [GEOGRAPHIC_DATA…" at bounding box center [881, 318] width 1372 height 28
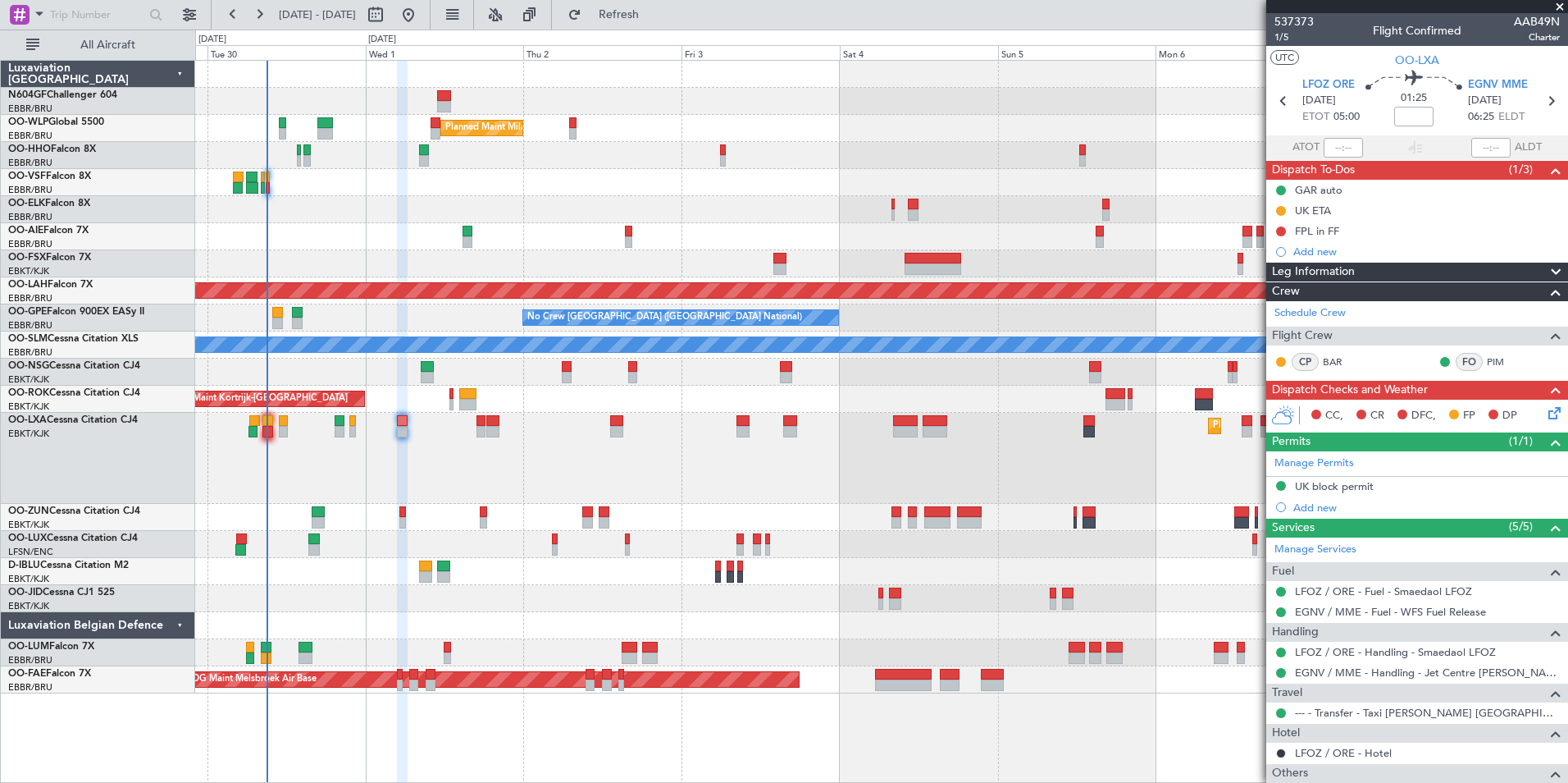
click at [393, 415] on div "Planned Maint Milan (Linate) Planned Maint [GEOGRAPHIC_DATA]-[GEOGRAPHIC_DATA] …" at bounding box center [881, 377] width 1372 height 633
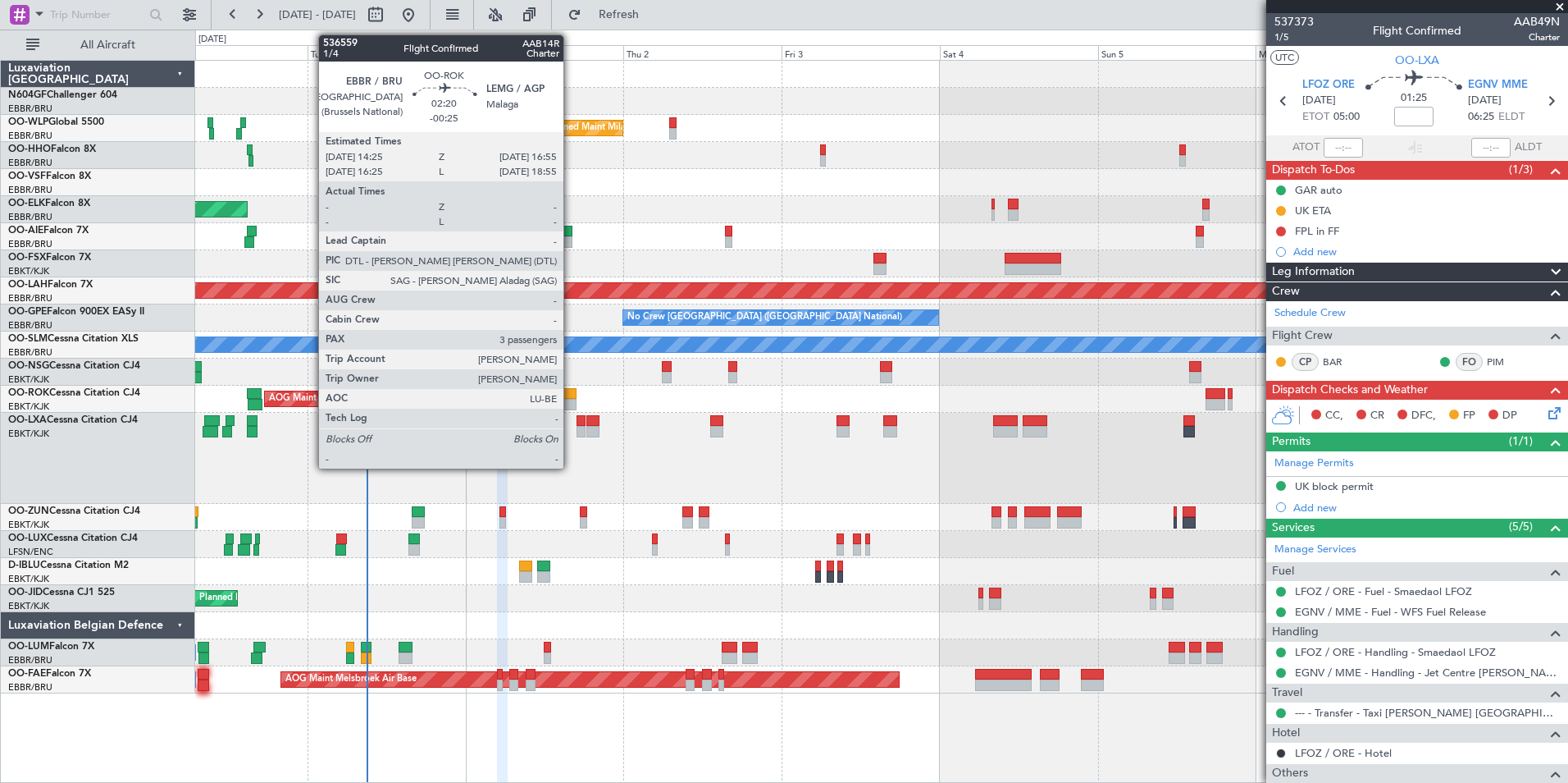
click at [568, 400] on div at bounding box center [568, 404] width 17 height 11
type input "-00:25"
type input "3"
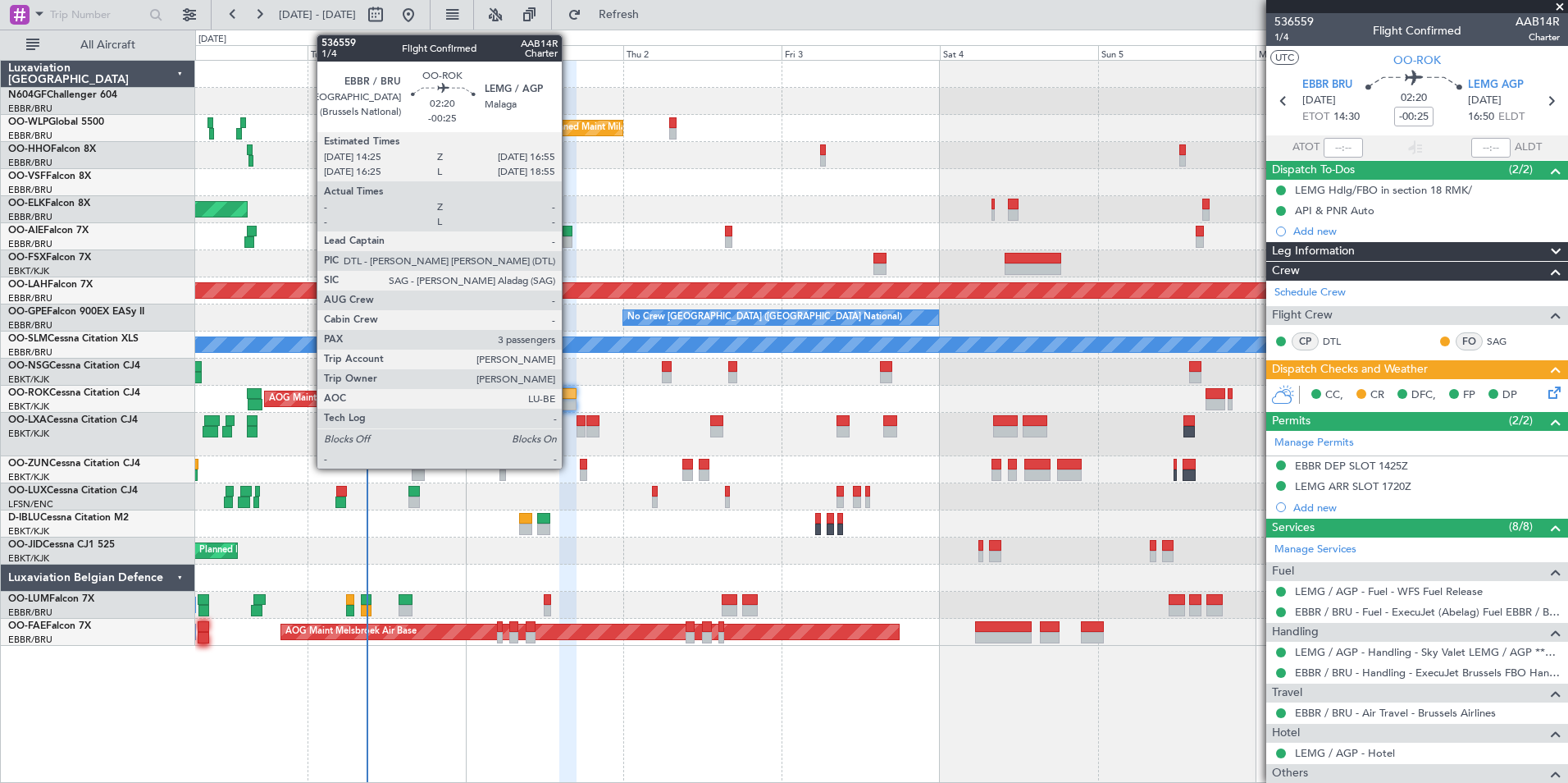
click at [569, 406] on div at bounding box center [568, 404] width 17 height 11
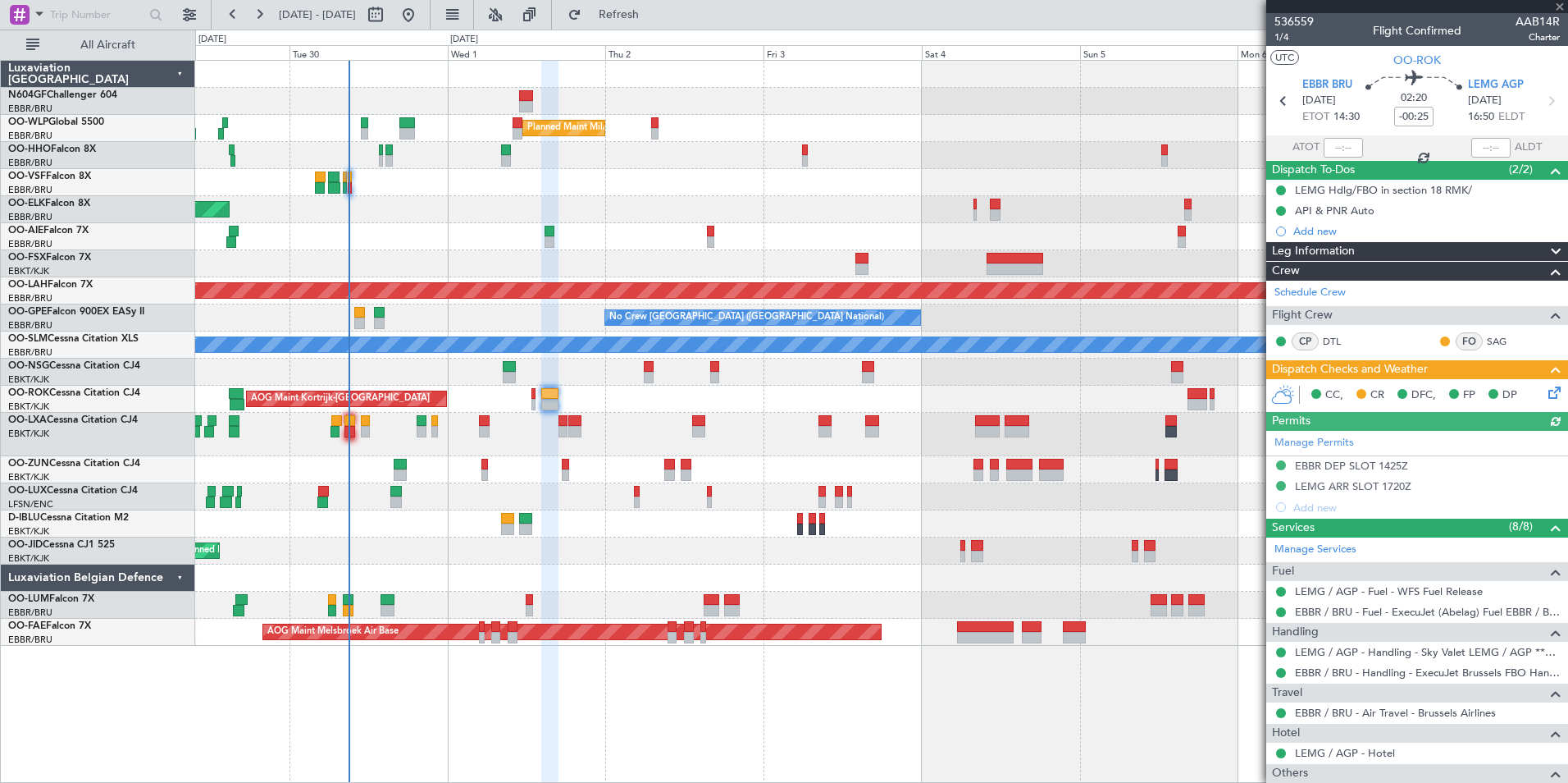
click at [811, 401] on div "AOG Maint Kortrijk-[GEOGRAPHIC_DATA]" at bounding box center [881, 400] width 1372 height 28
click at [473, 409] on div "AOG Maint Kortrijk-[GEOGRAPHIC_DATA]" at bounding box center [881, 400] width 1372 height 28
click at [617, 536] on div "A/C Unavailable [GEOGRAPHIC_DATA]-[GEOGRAPHIC_DATA]" at bounding box center [881, 524] width 1372 height 28
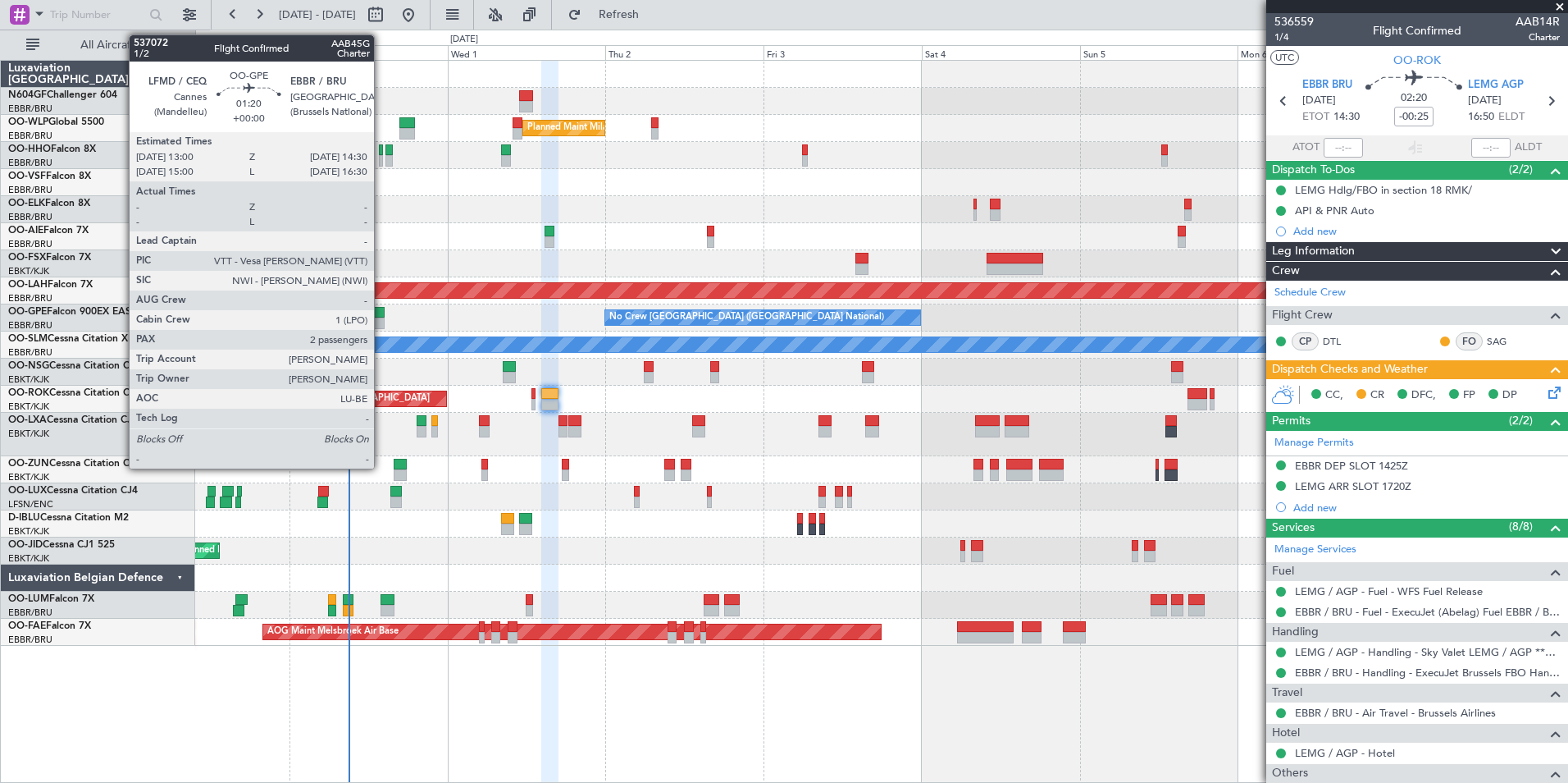
click at [381, 318] on div at bounding box center [379, 322] width 10 height 11
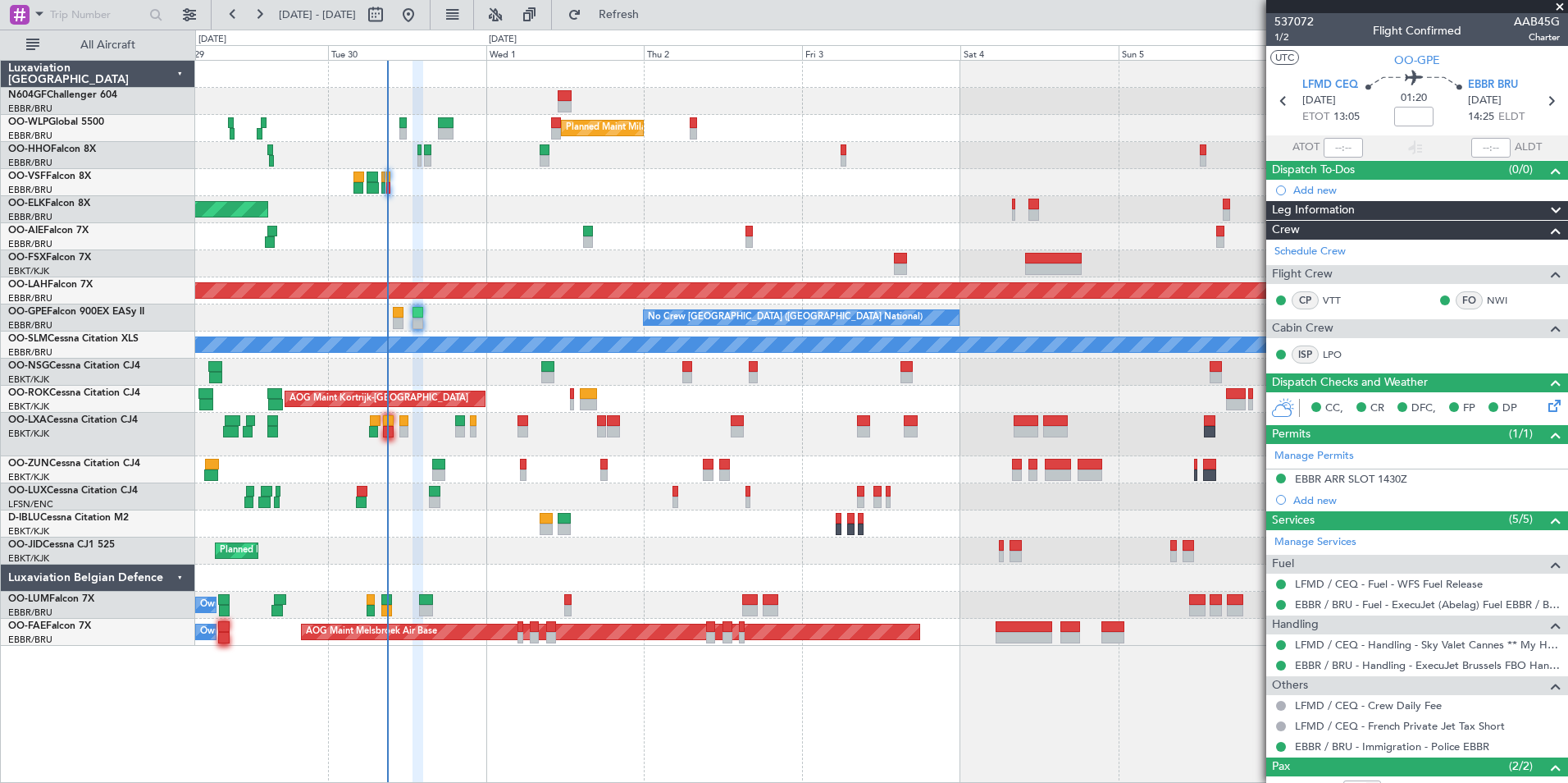
click at [653, 402] on div "AOG Maint Kortrijk-[GEOGRAPHIC_DATA]" at bounding box center [881, 400] width 1372 height 28
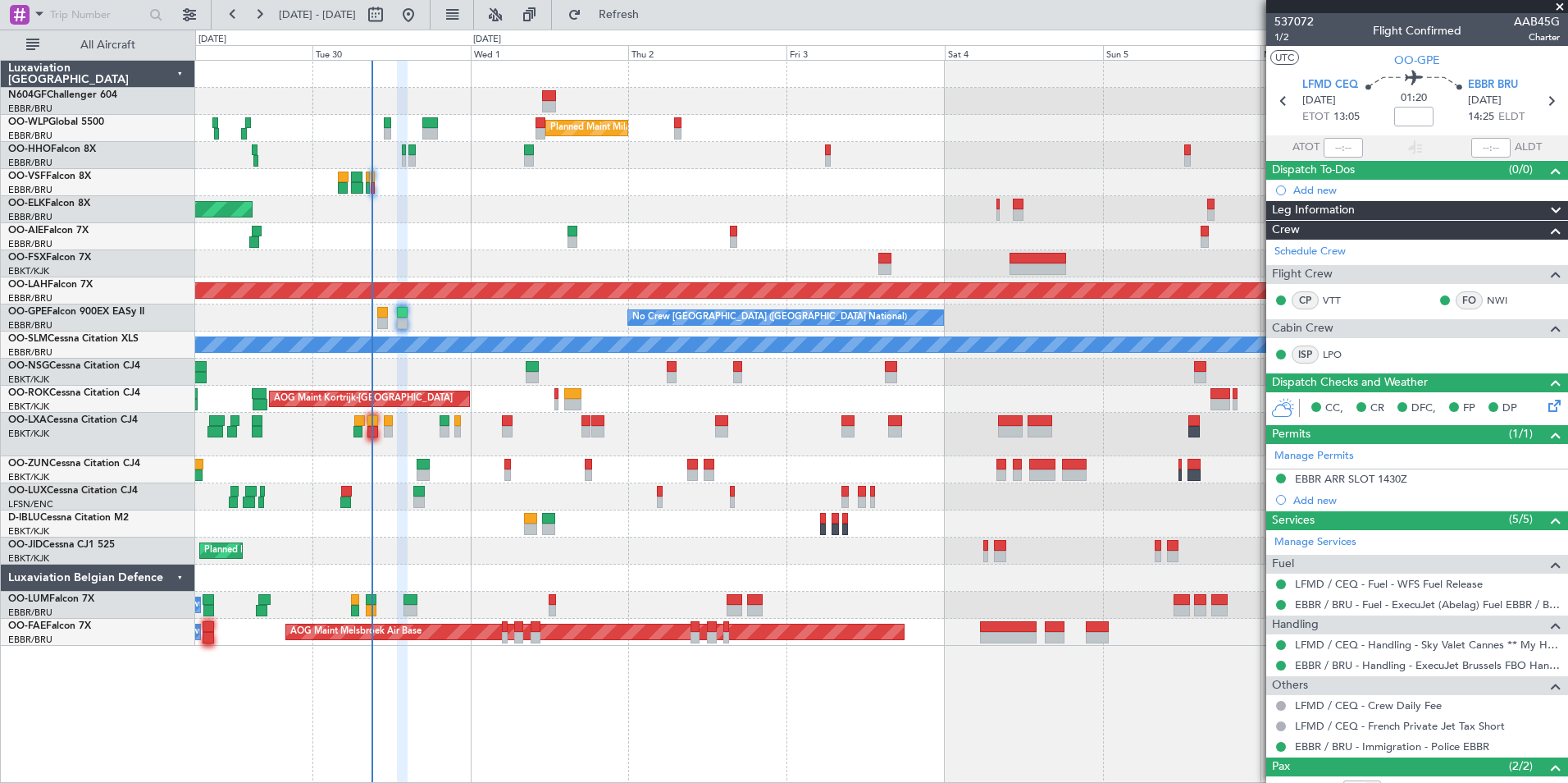
click at [772, 411] on div "AOG Maint Kortrijk-[GEOGRAPHIC_DATA]" at bounding box center [881, 400] width 1372 height 28
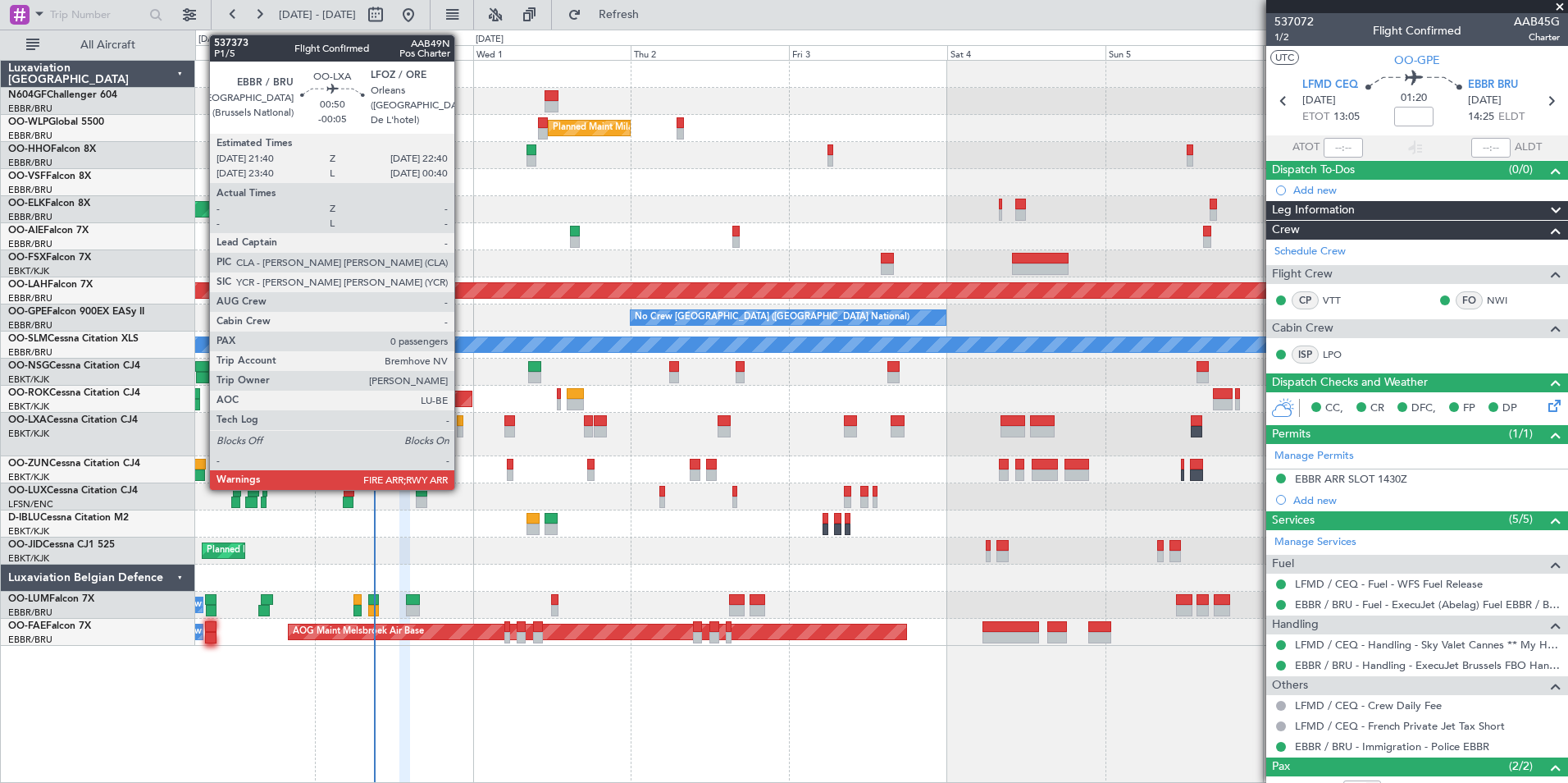
click at [483, 438] on div "Planned Maint Kortrijk-[GEOGRAPHIC_DATA] A/C Unavailable" at bounding box center [881, 434] width 1372 height 44
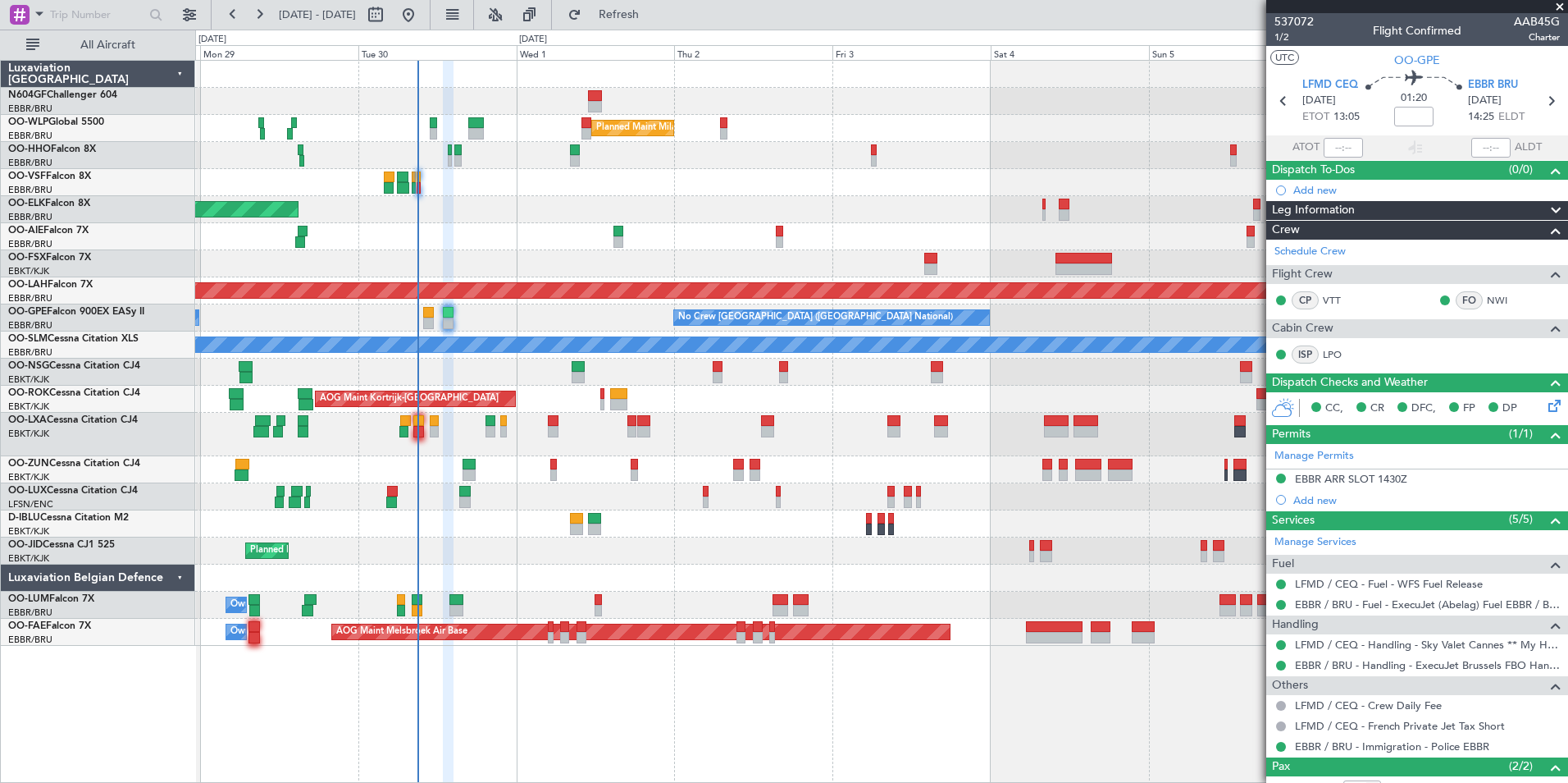
click at [509, 433] on div "Planned Maint Kortrijk-[GEOGRAPHIC_DATA] A/C Unavailable A/C Unavailable [GEOGR…" at bounding box center [881, 434] width 1372 height 44
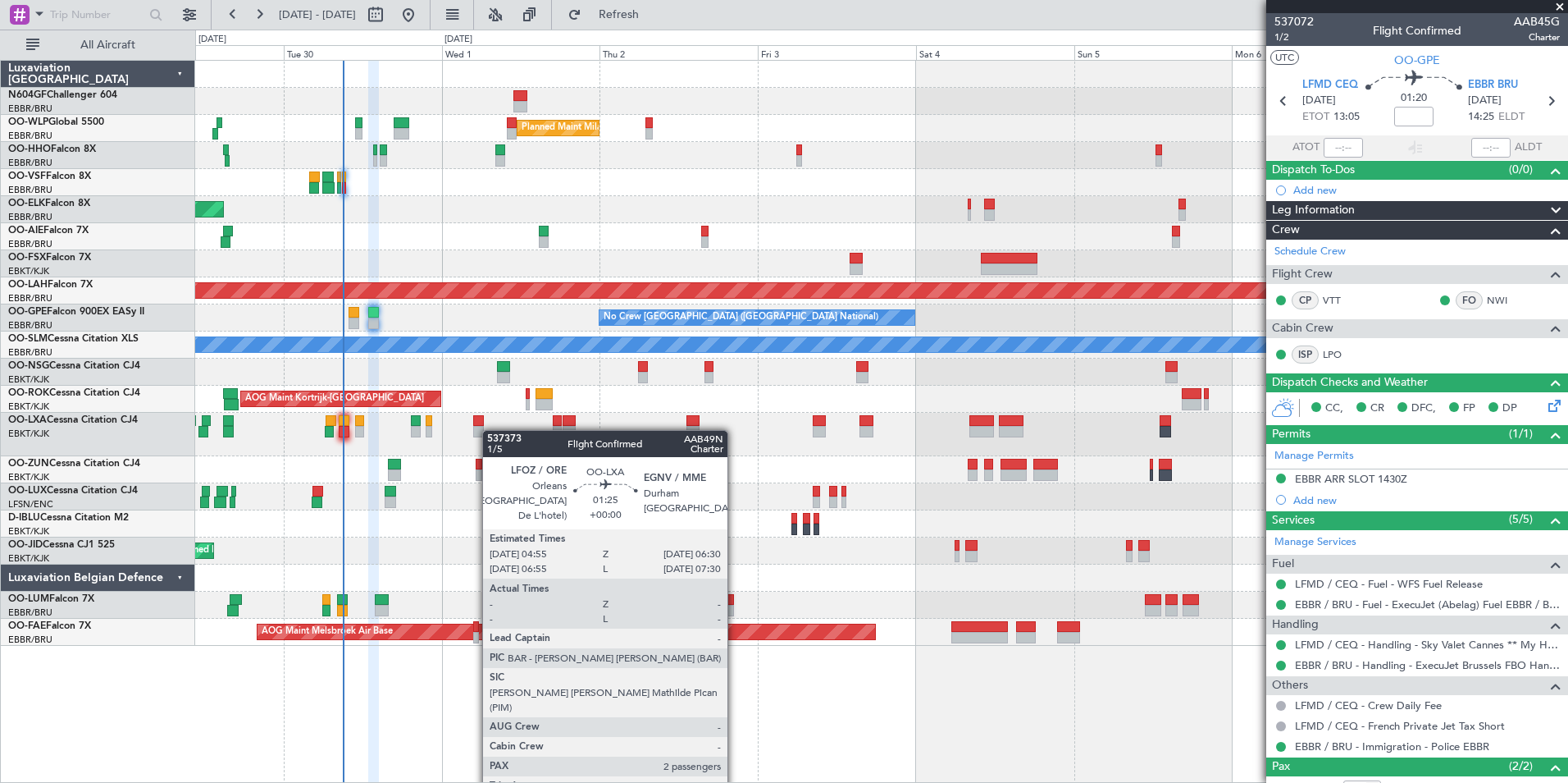
click at [490, 430] on div "Planned Maint Kortrijk-[GEOGRAPHIC_DATA] A/C Unavailable" at bounding box center [881, 434] width 1372 height 44
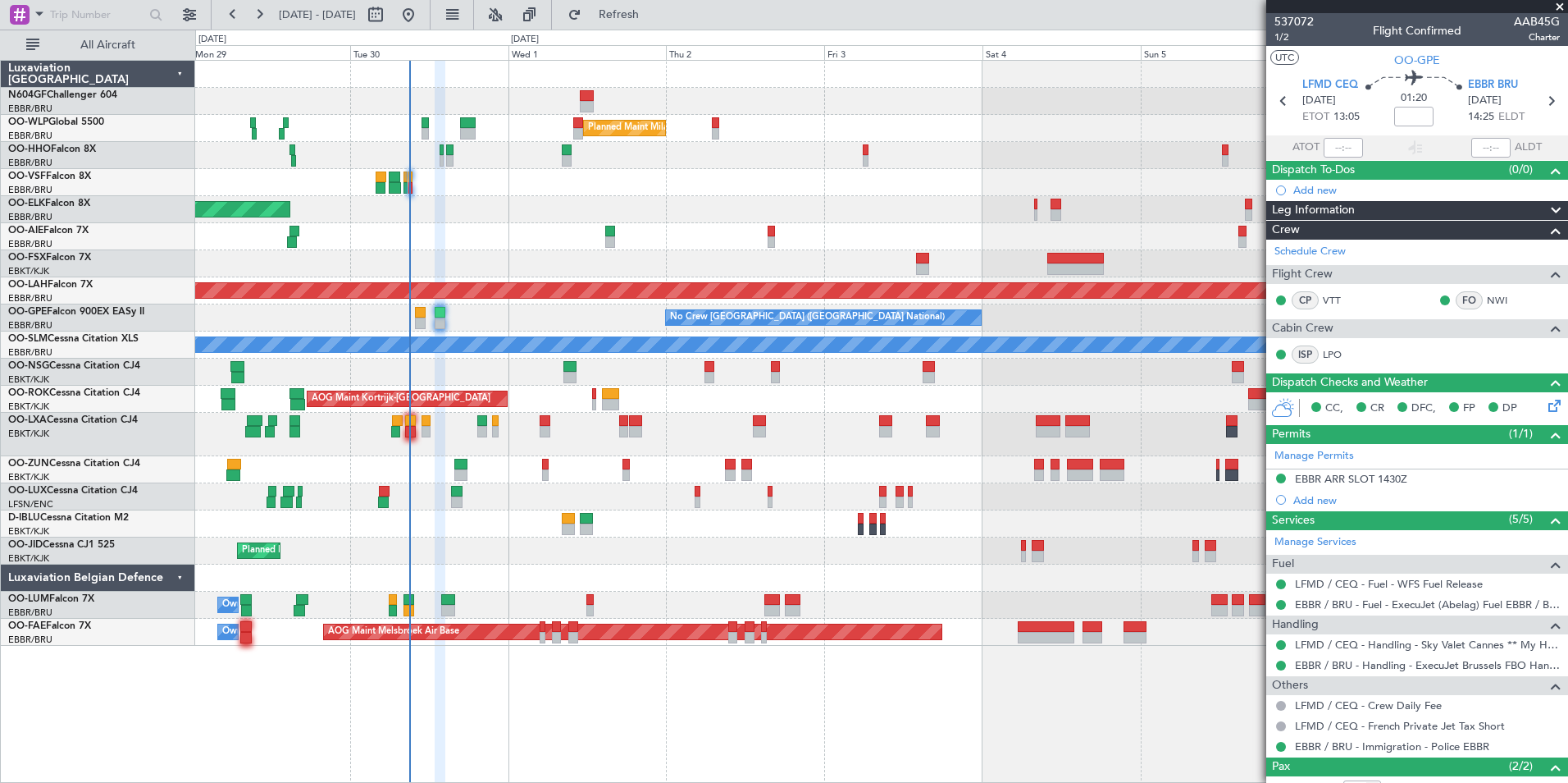
click at [681, 448] on div "Planned Maint Kortrijk-[GEOGRAPHIC_DATA] A/C Unavailable A/C Unavailable [GEOGR…" at bounding box center [881, 434] width 1372 height 44
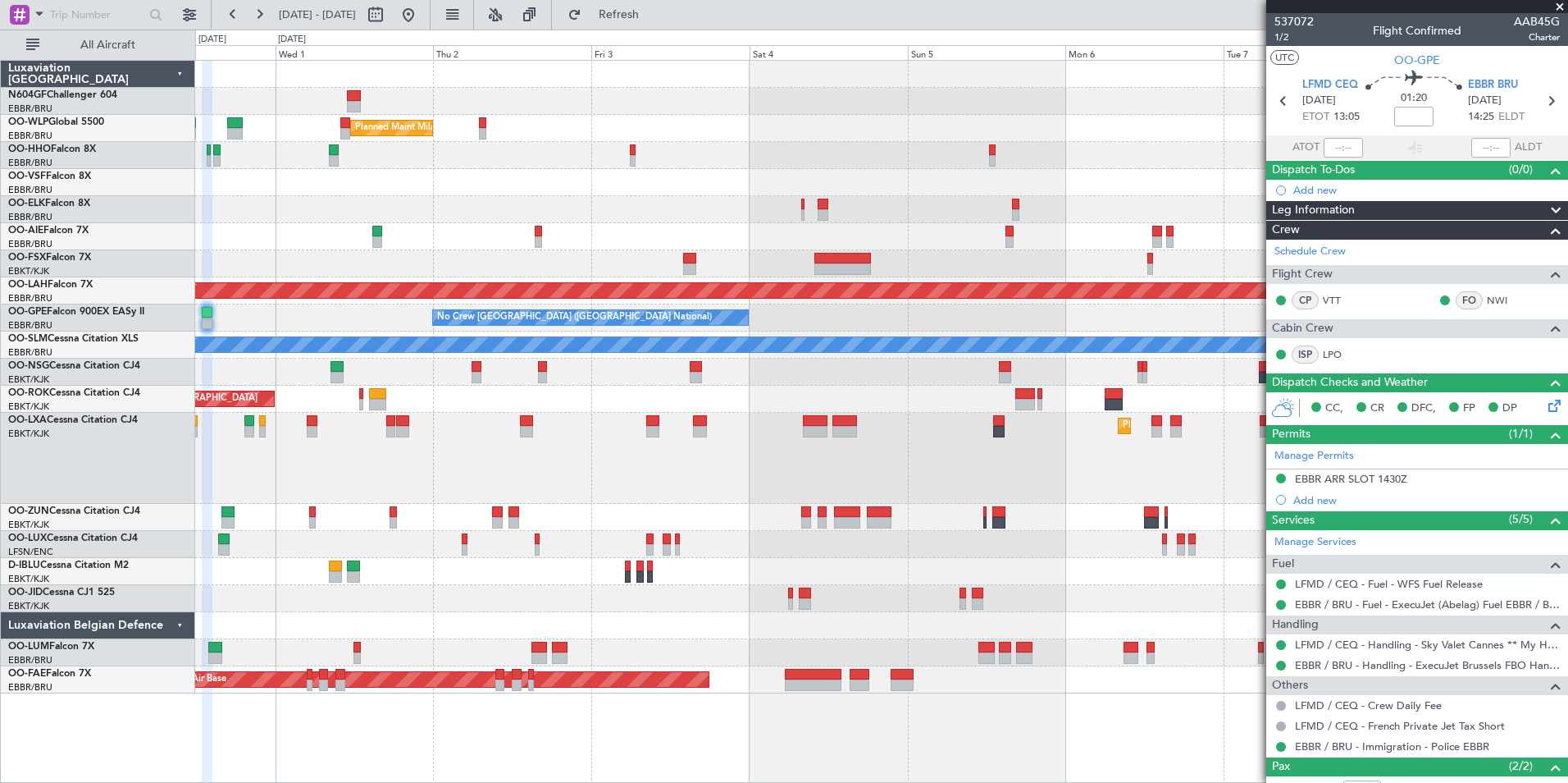
click at [515, 443] on div "Planned Maint Kortrijk-[GEOGRAPHIC_DATA]" at bounding box center [881, 458] width 1372 height 91
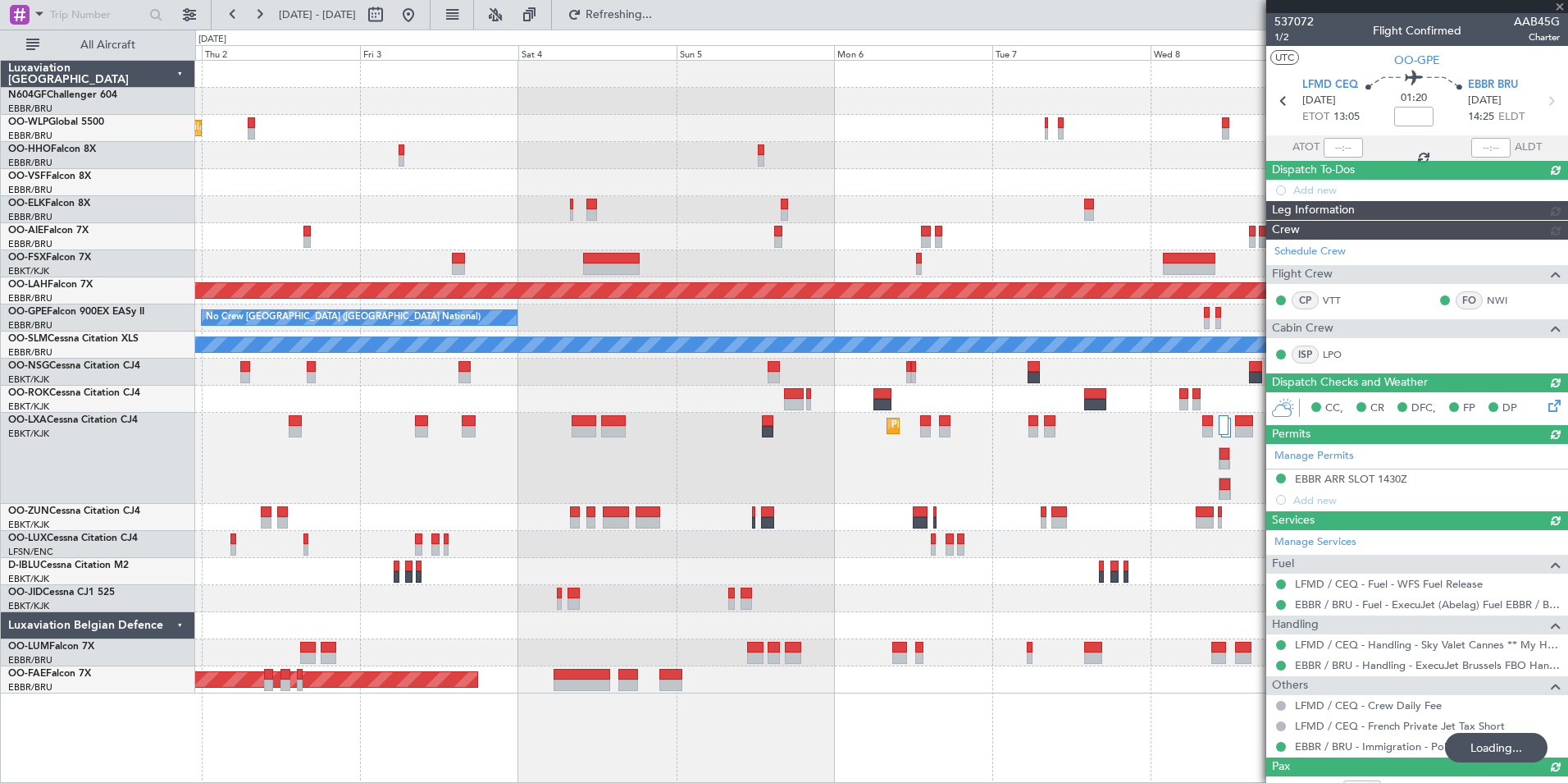
click at [303, 366] on div "Planned Maint Milan (Linate) Planned [GEOGRAPHIC_DATA][PERSON_NAME]-[GEOGRAPHIC…" at bounding box center [881, 377] width 1372 height 633
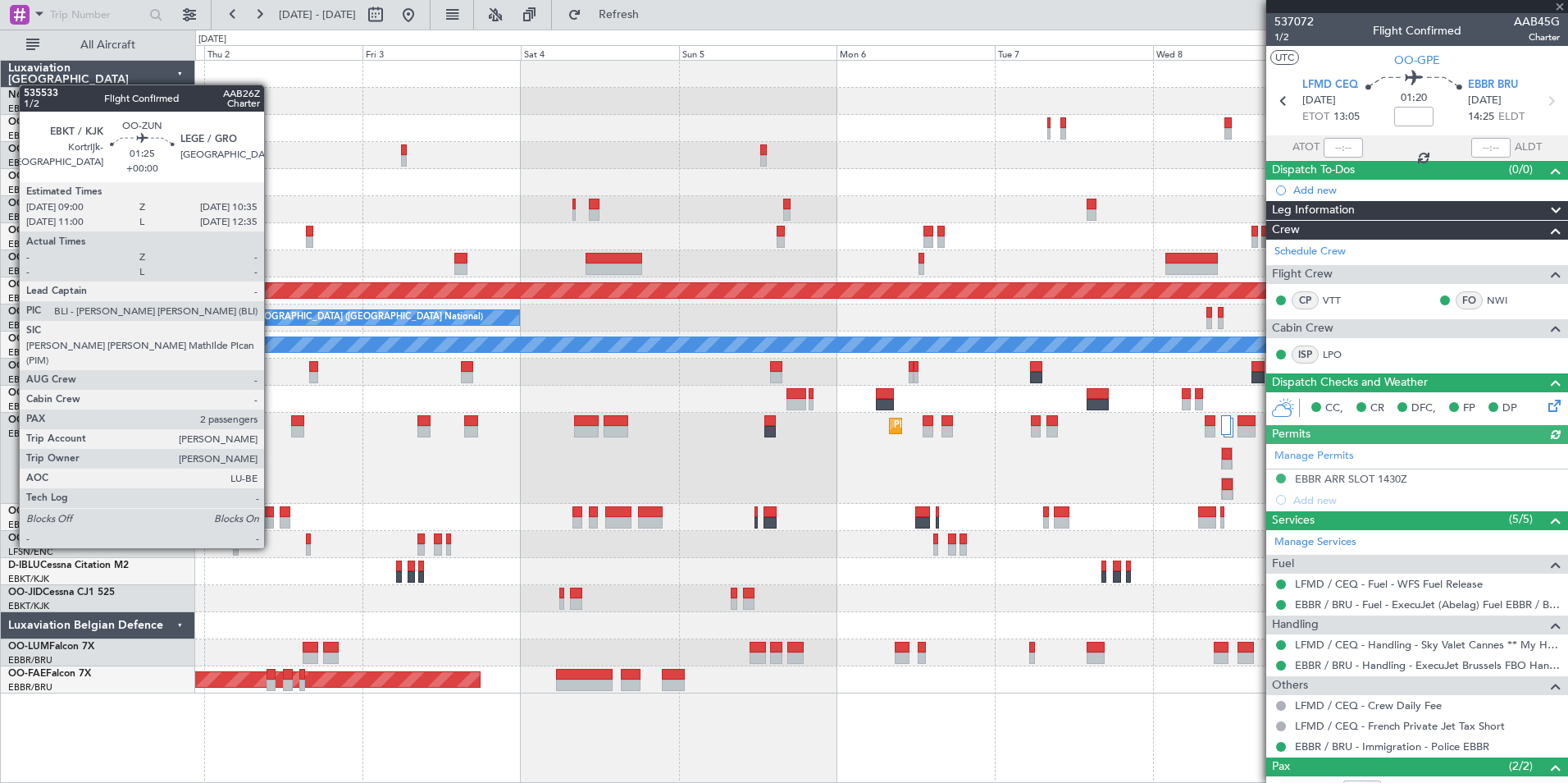
click at [272, 517] on div at bounding box center [268, 522] width 10 height 11
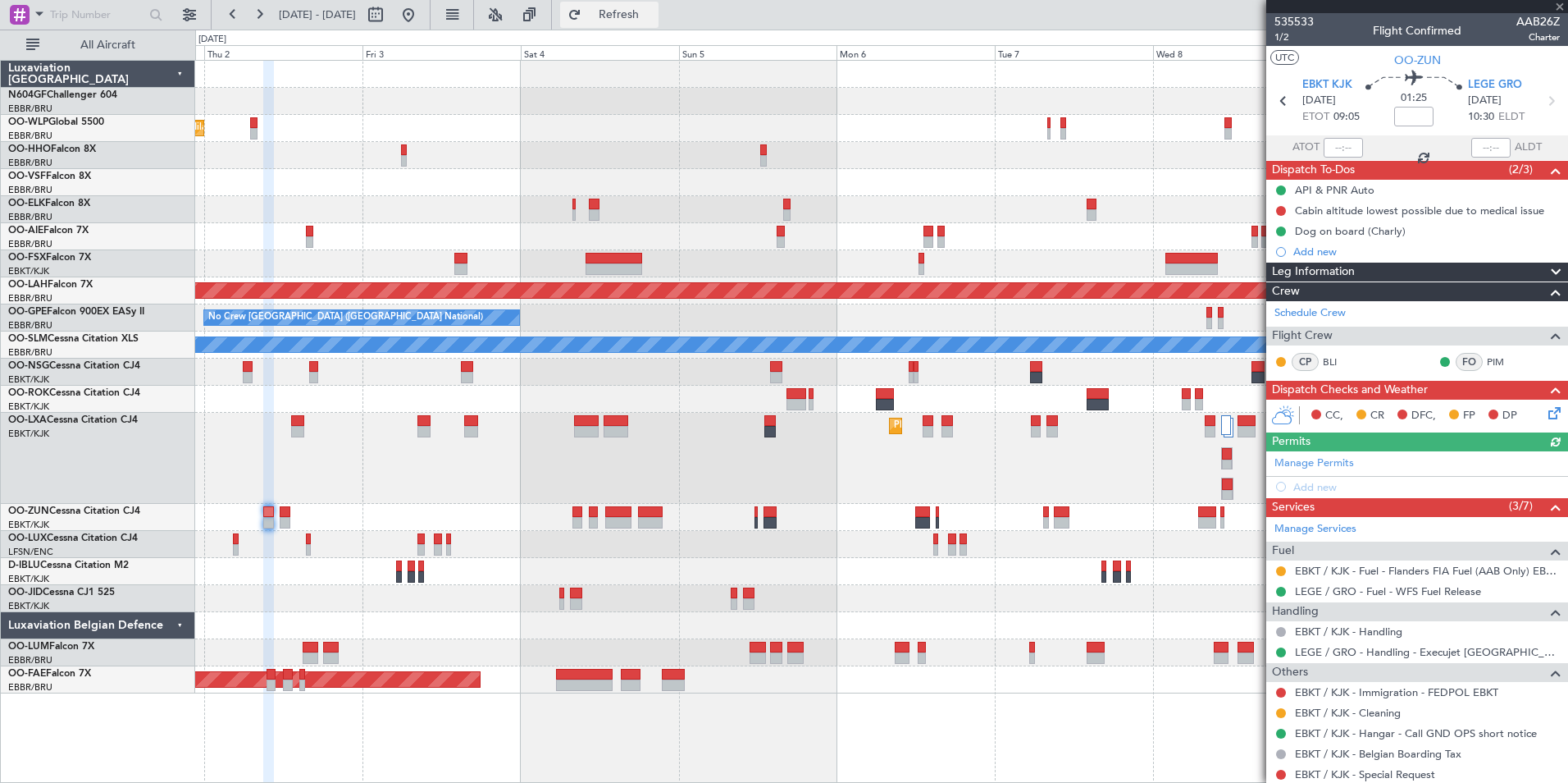
click at [630, 19] on button "Refresh" at bounding box center [609, 15] width 99 height 27
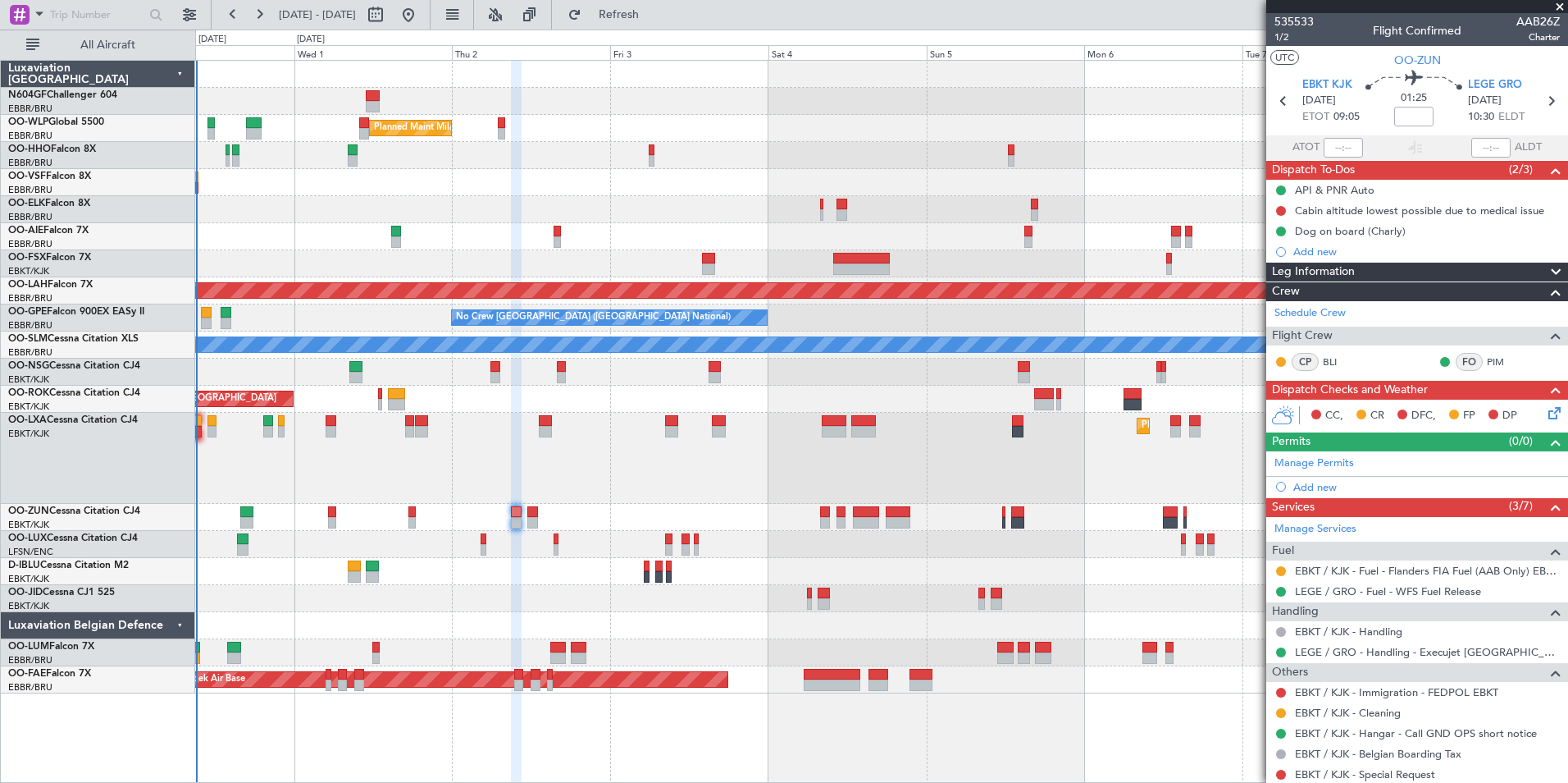
click at [804, 381] on div "Planned Maint Milan (Linate) Planned Maint [GEOGRAPHIC_DATA]-[GEOGRAPHIC_DATA] …" at bounding box center [881, 377] width 1372 height 633
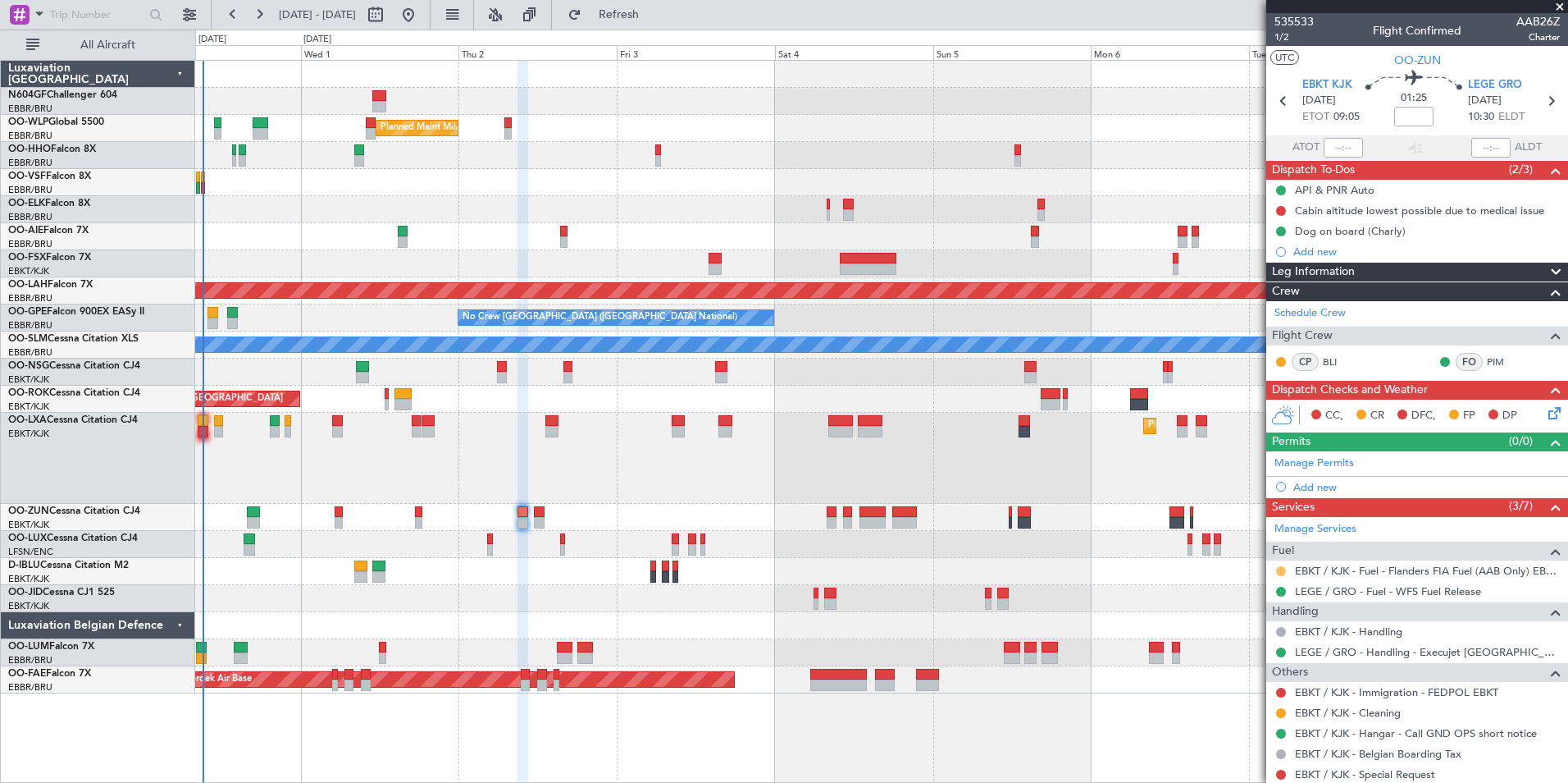
click at [1281, 570] on button at bounding box center [1280, 571] width 9 height 9
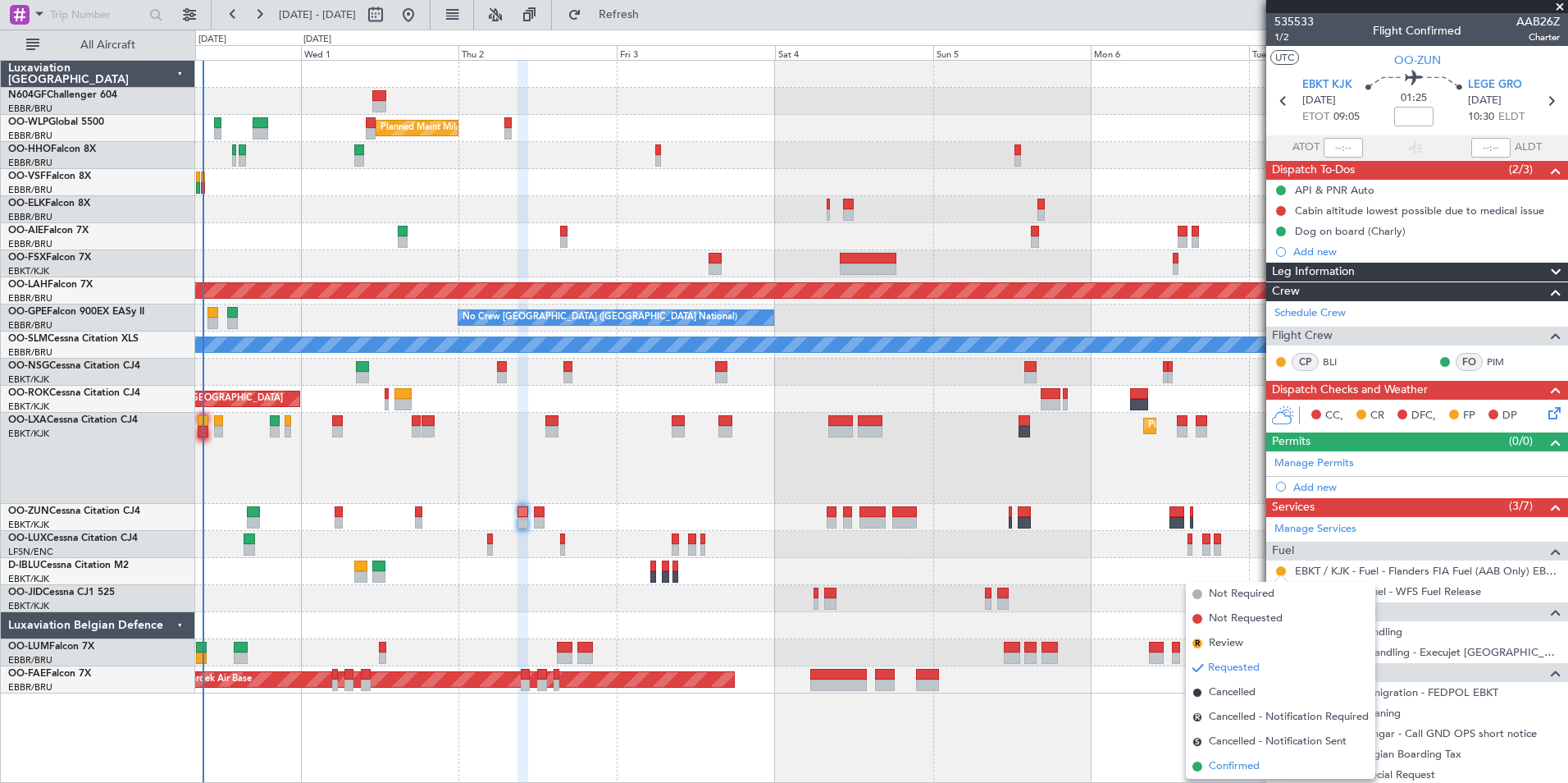
click at [1251, 757] on li "Confirmed" at bounding box center [1280, 766] width 190 height 25
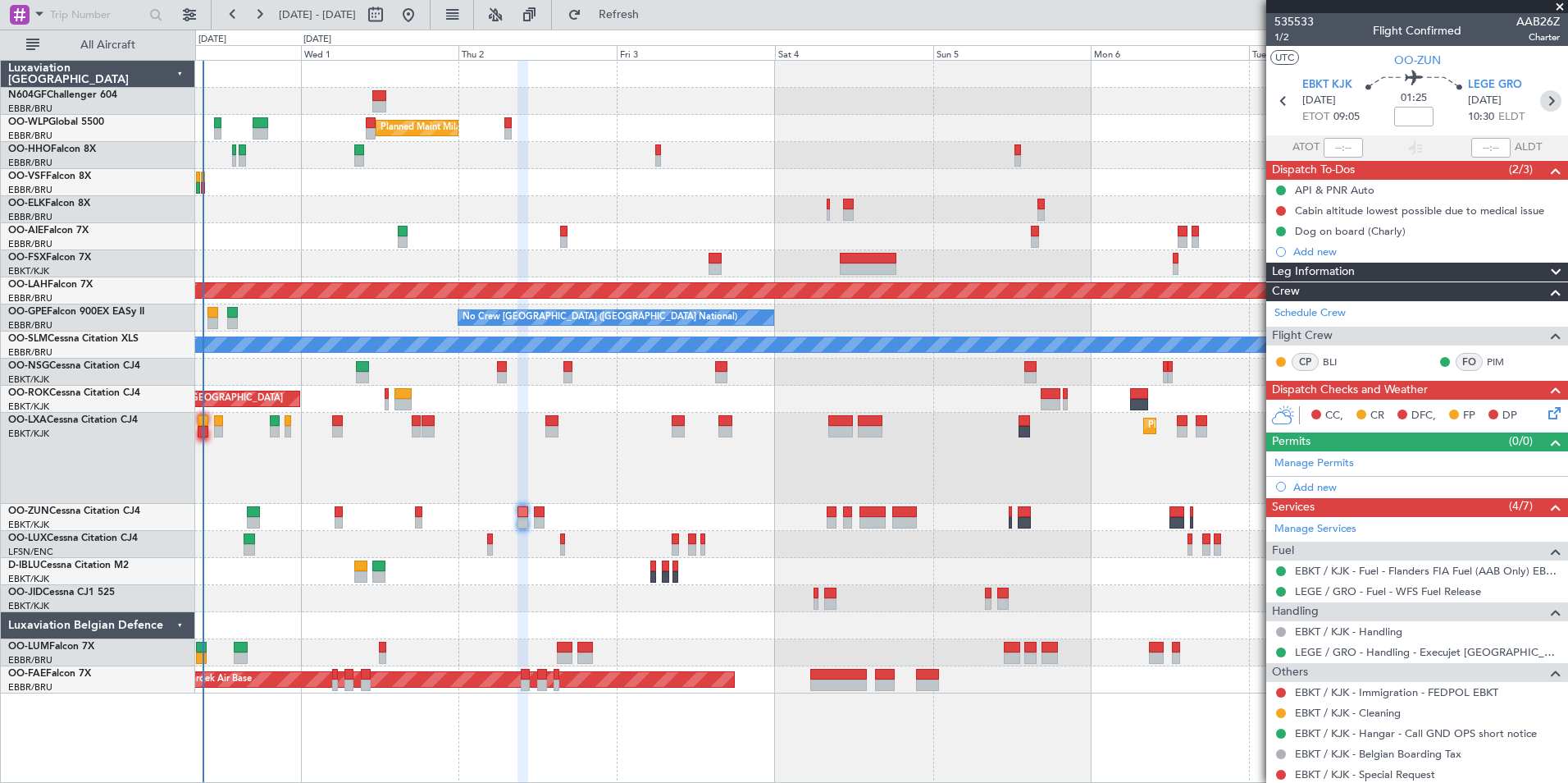
click at [1547, 107] on icon at bounding box center [1551, 101] width 21 height 21
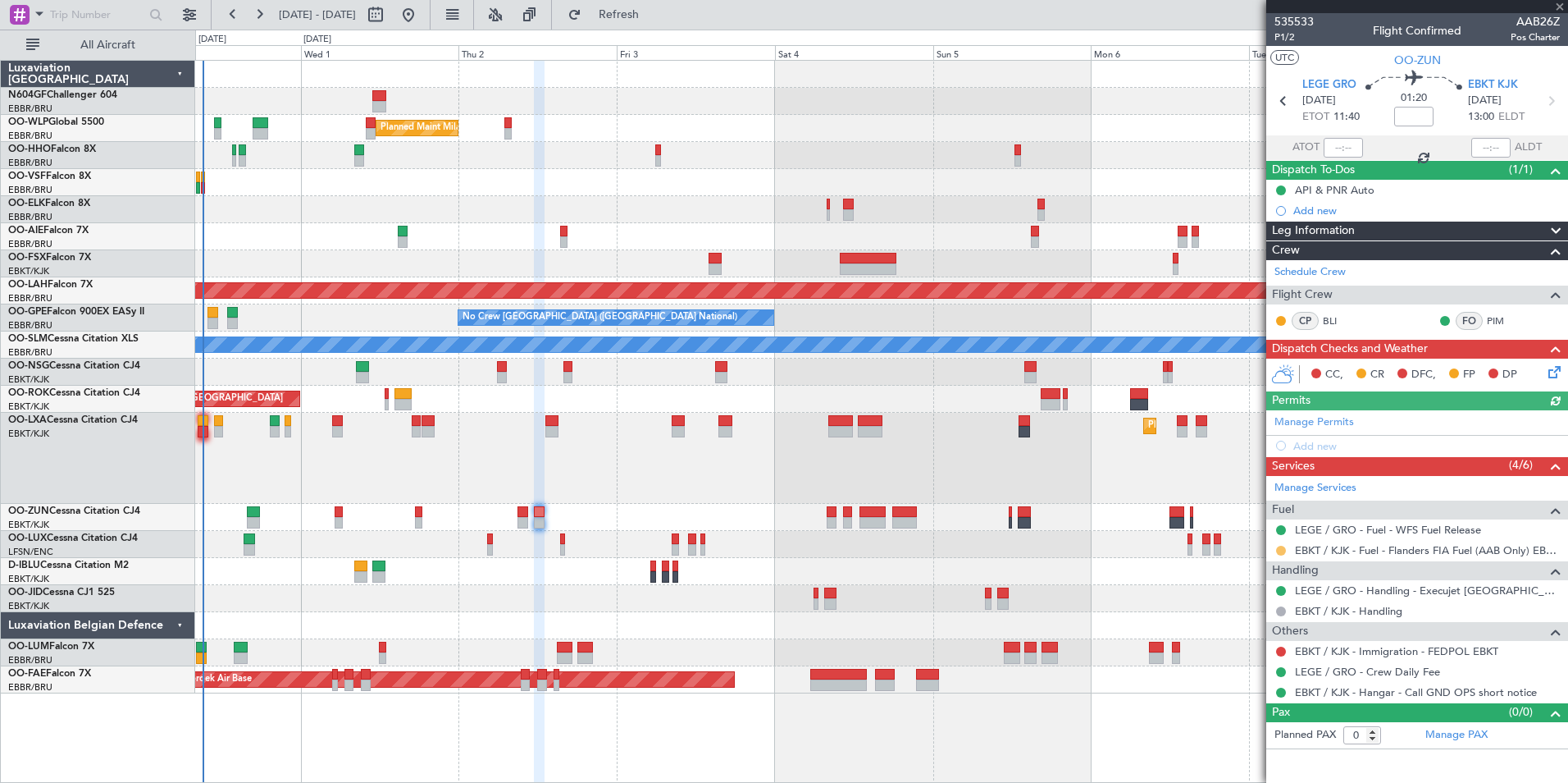
click at [1280, 553] on button at bounding box center [1280, 550] width 9 height 9
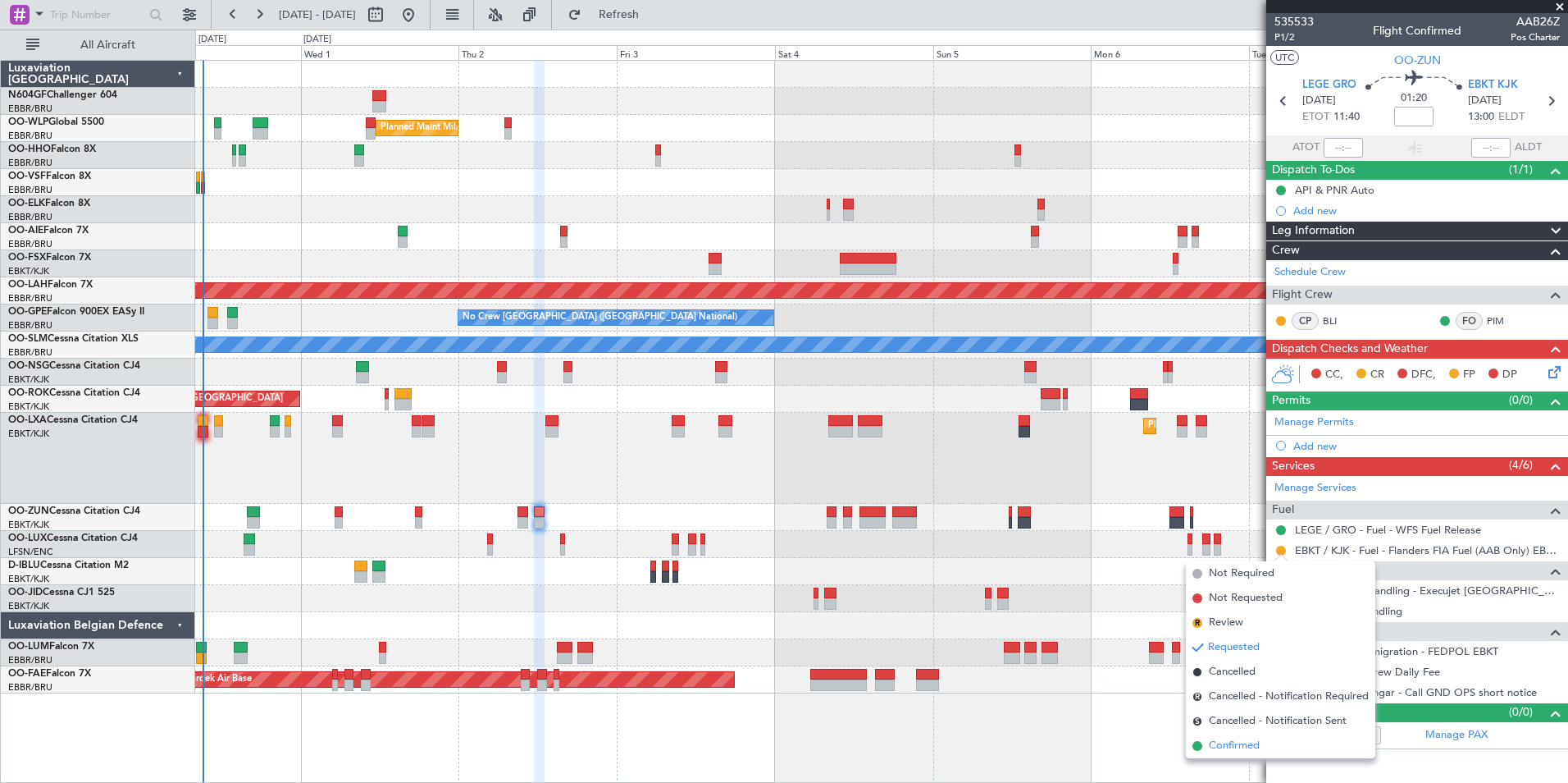
click at [1283, 749] on li "Confirmed" at bounding box center [1280, 745] width 190 height 25
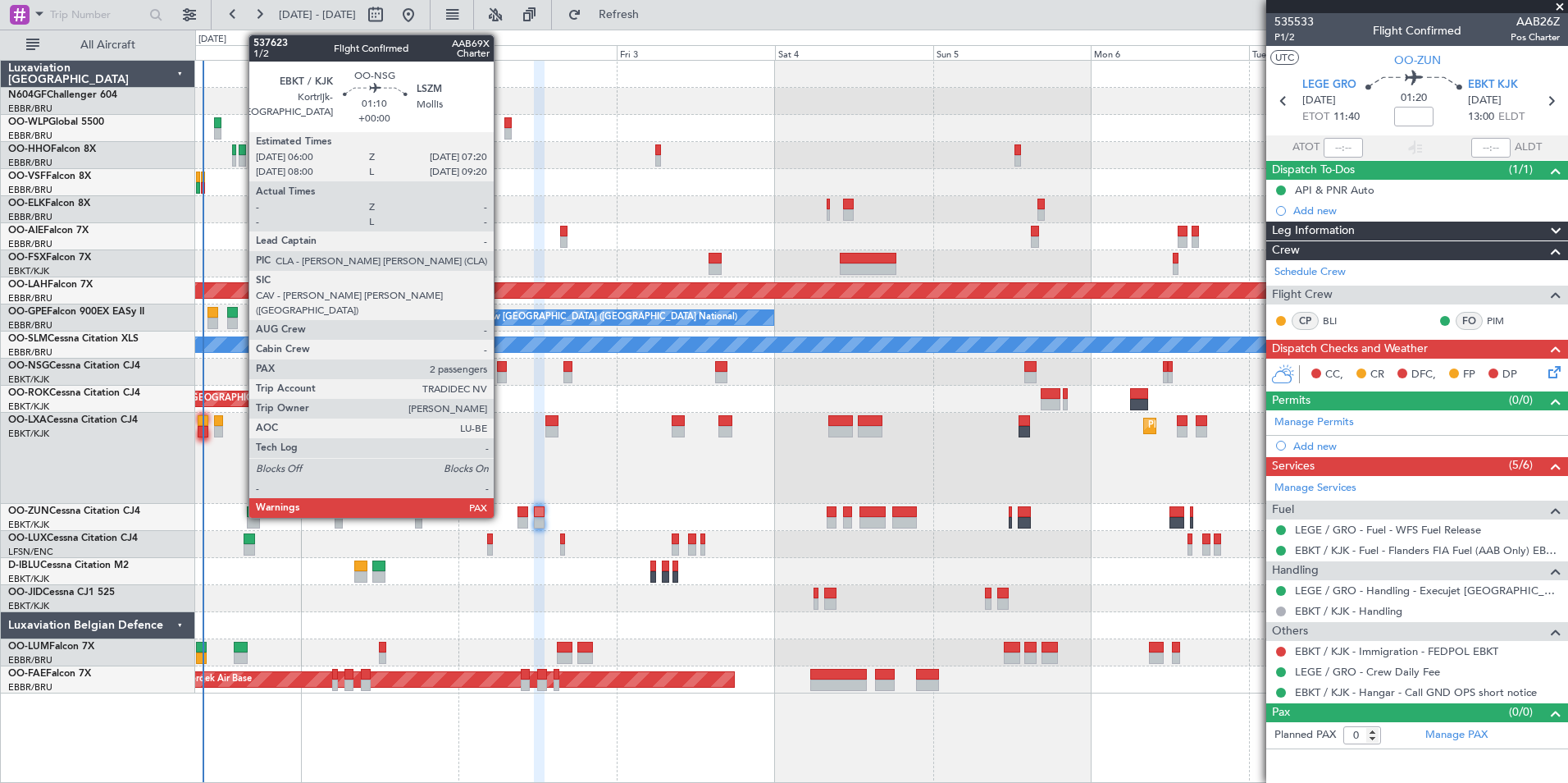
click at [501, 375] on div at bounding box center [501, 376] width 9 height 11
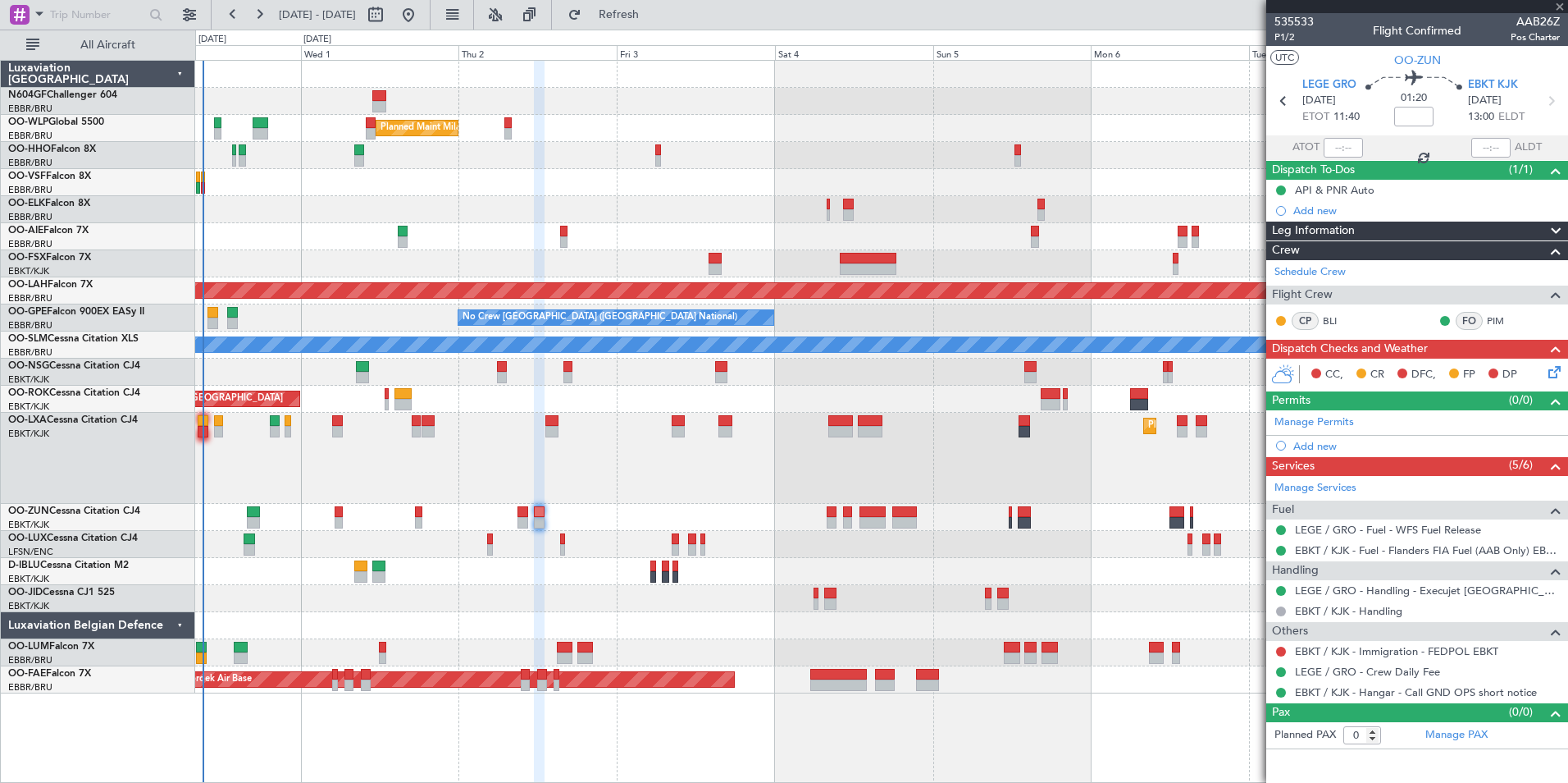
type input "2"
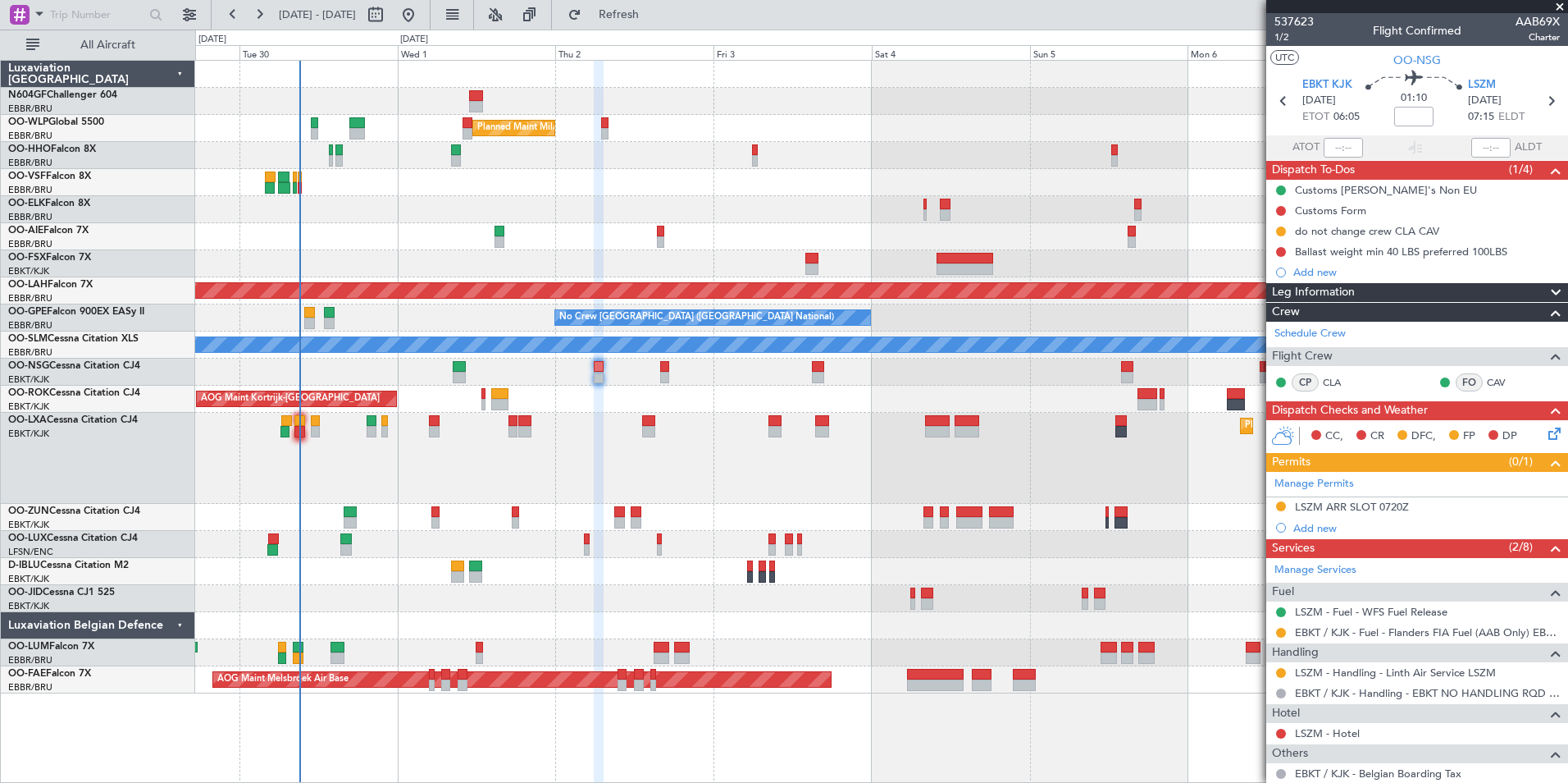
click at [702, 164] on div at bounding box center [881, 156] width 1372 height 28
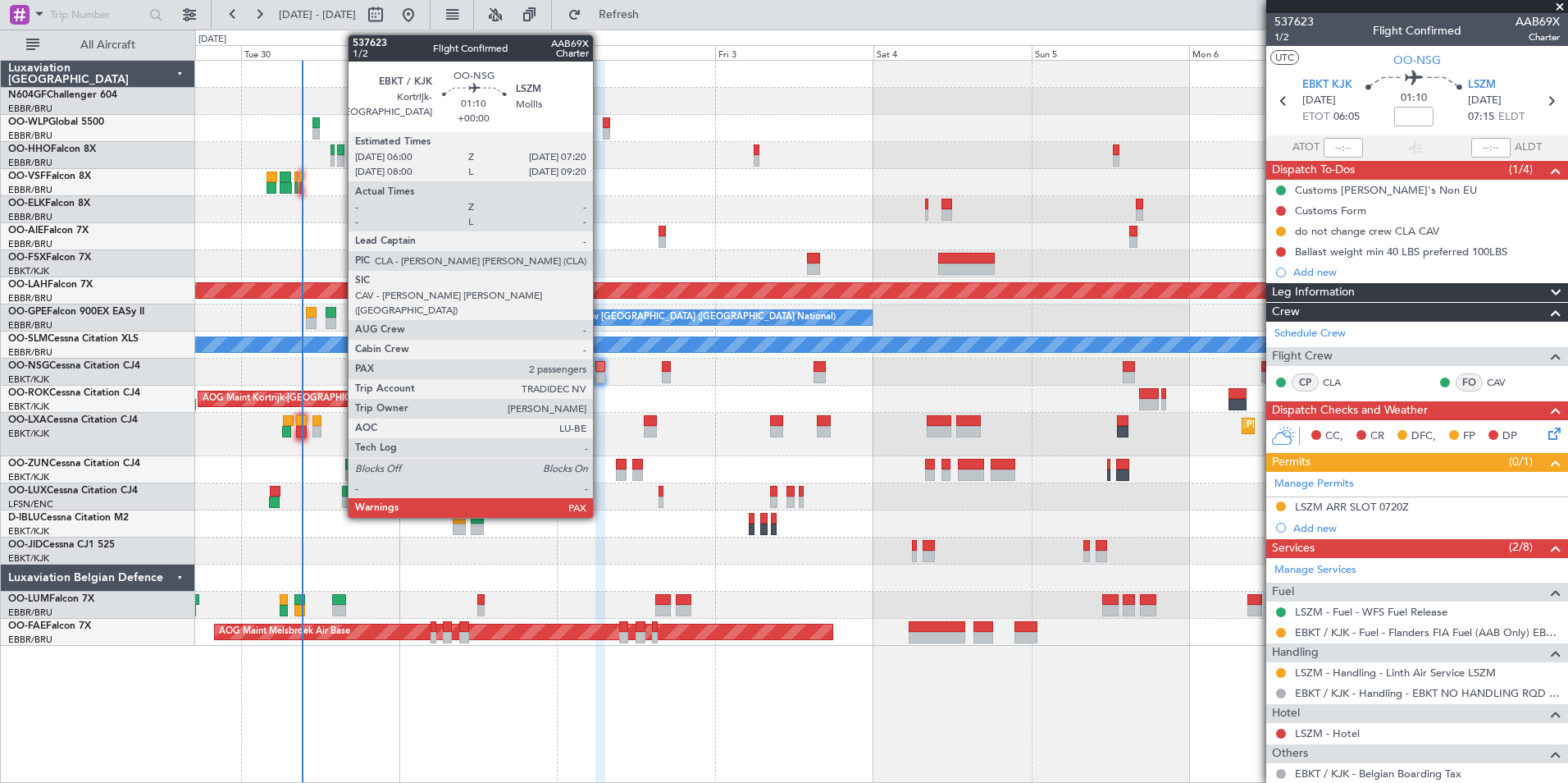
click at [601, 370] on div at bounding box center [600, 366] width 9 height 11
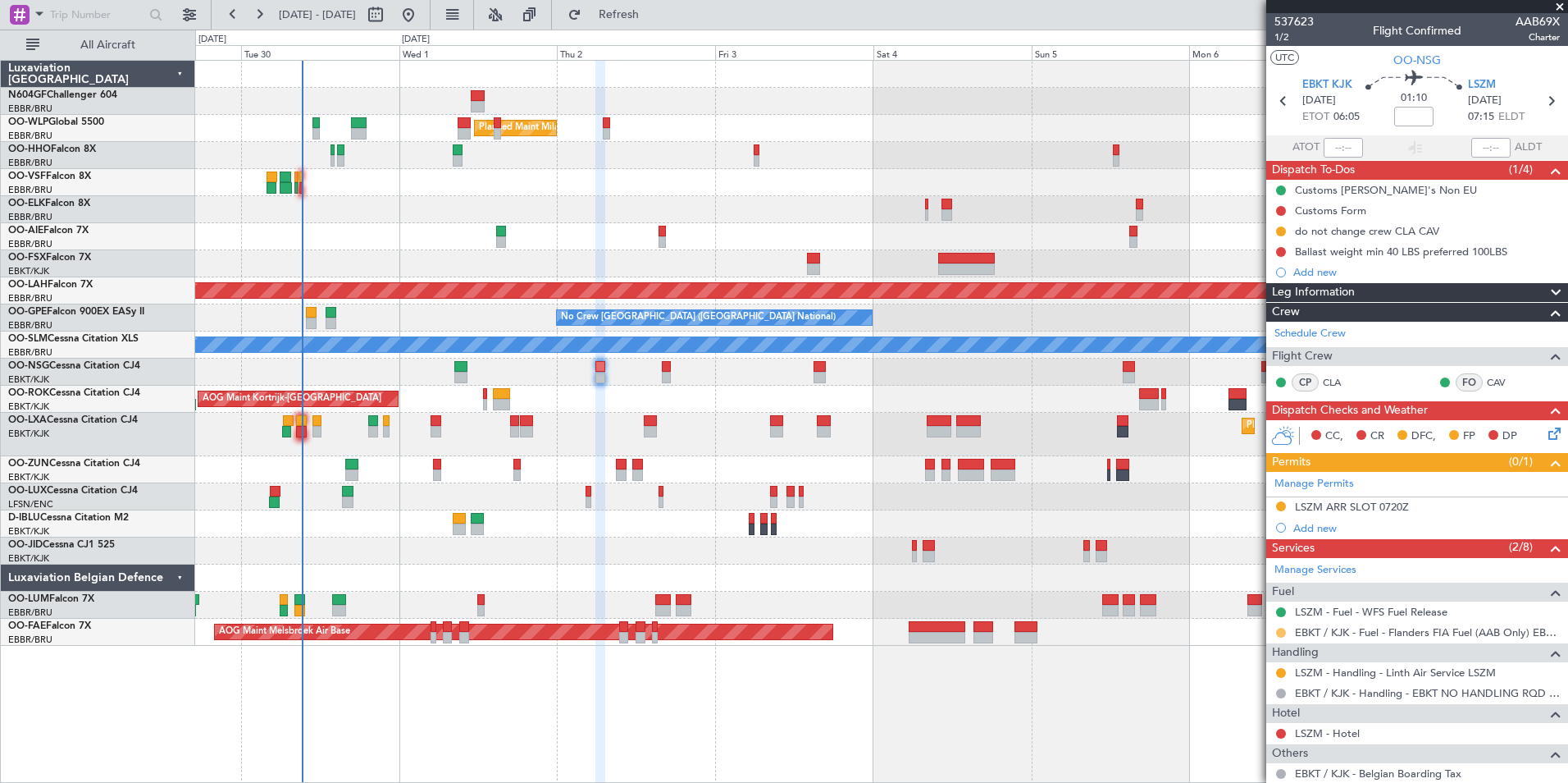
click at [1281, 631] on button at bounding box center [1280, 632] width 9 height 9
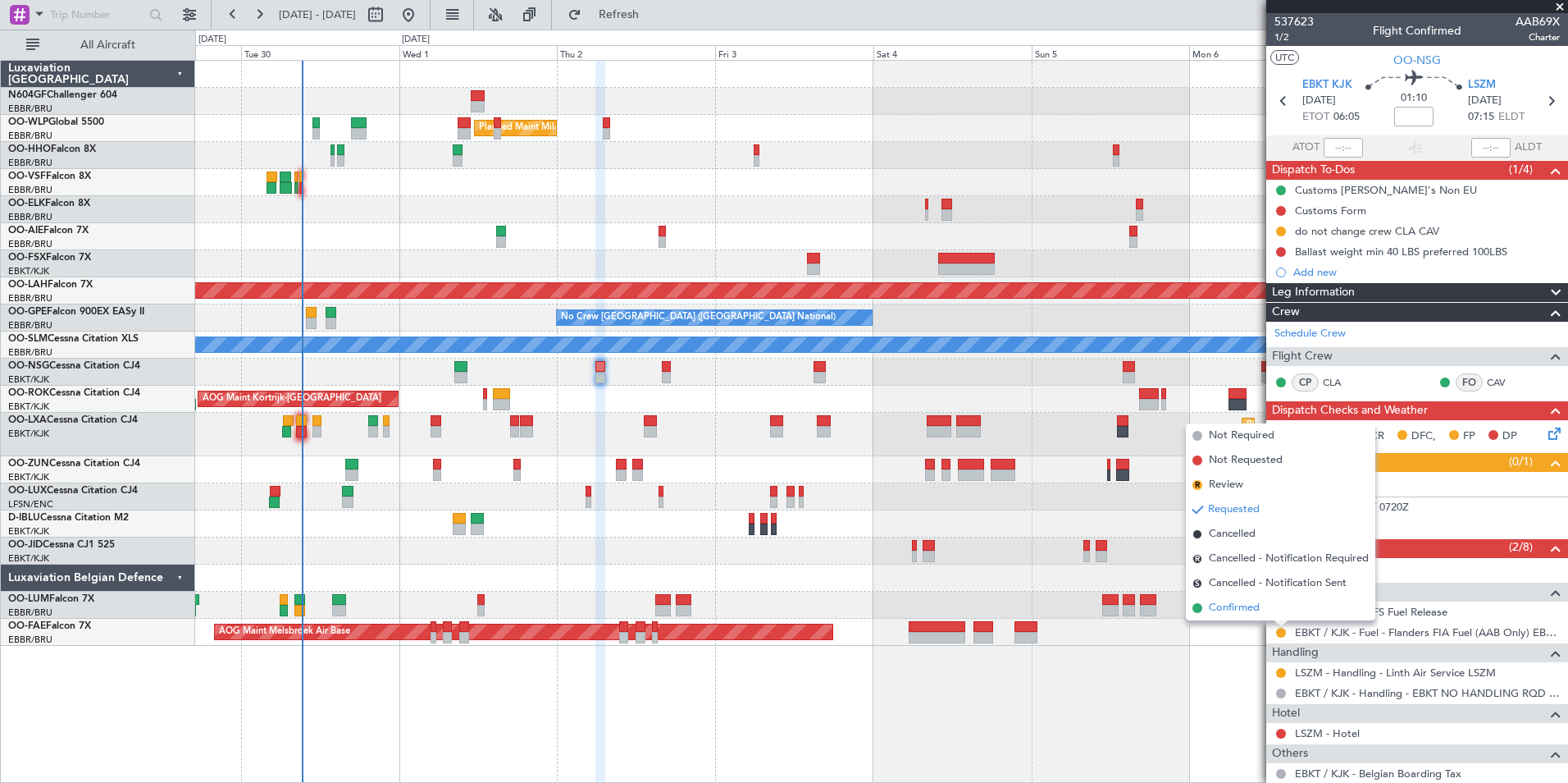
click at [1246, 605] on span "Confirmed" at bounding box center [1234, 608] width 51 height 16
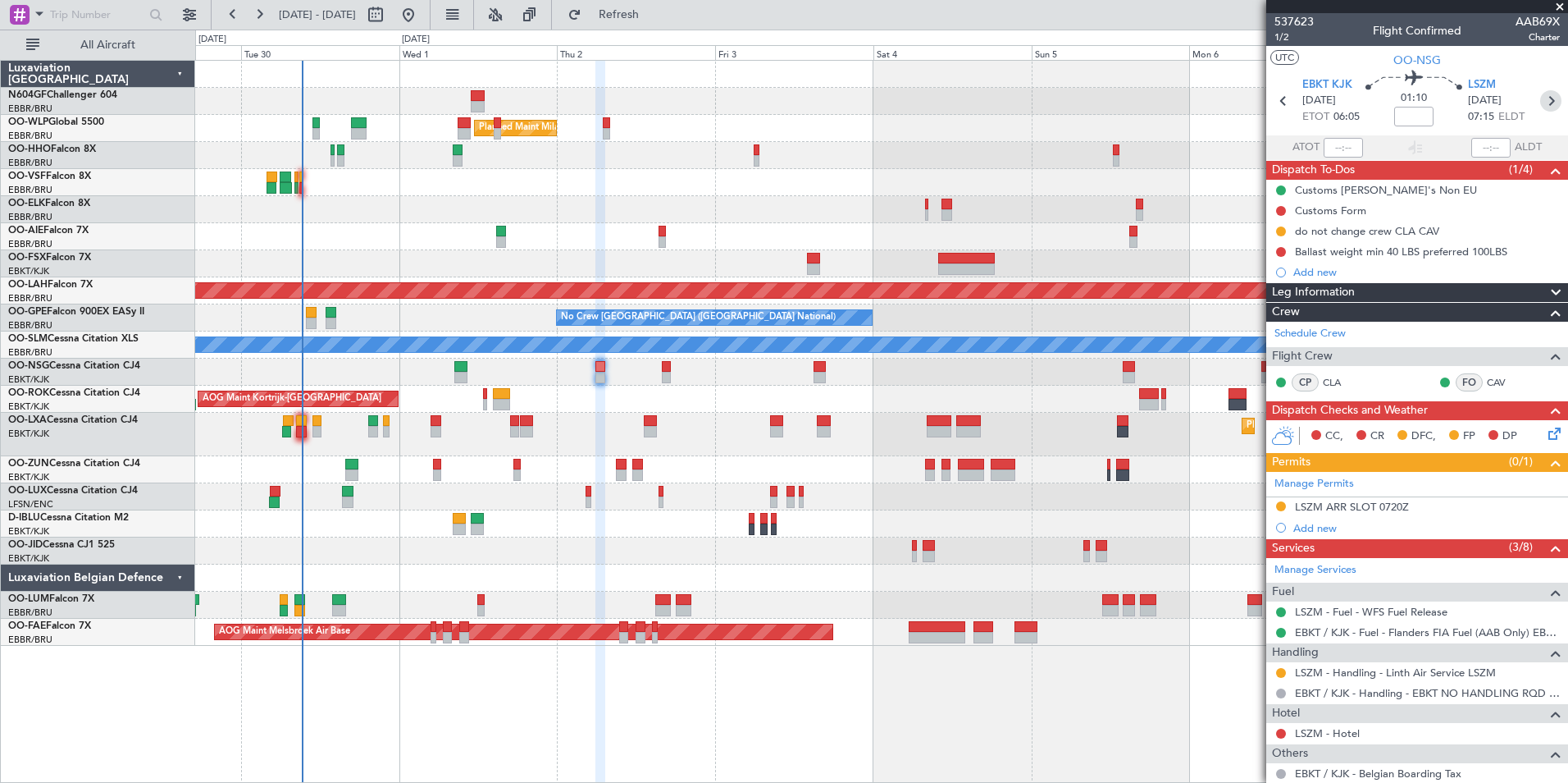
click at [1541, 100] on icon at bounding box center [1551, 101] width 21 height 21
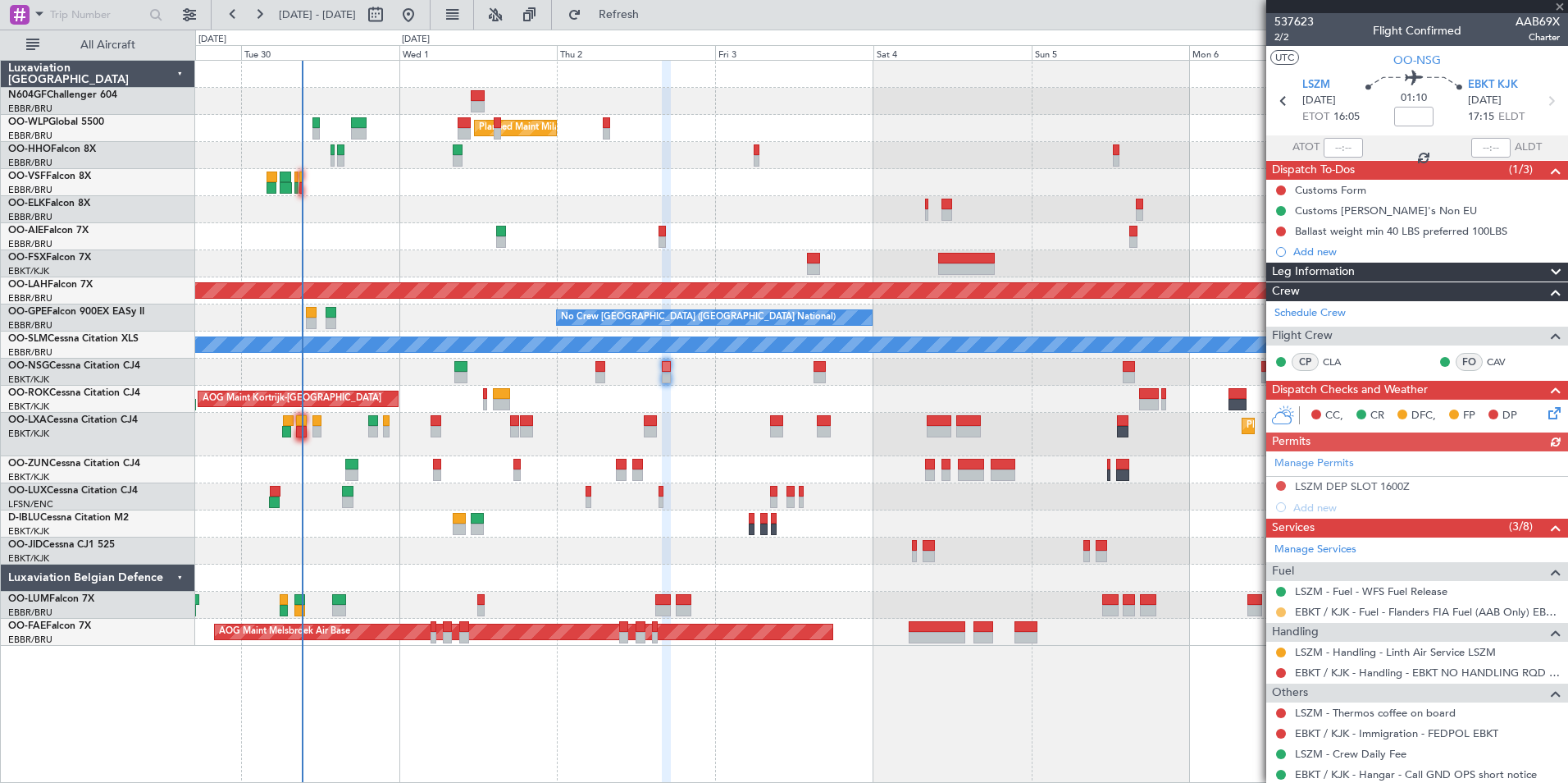
click at [1279, 613] on button at bounding box center [1280, 611] width 9 height 9
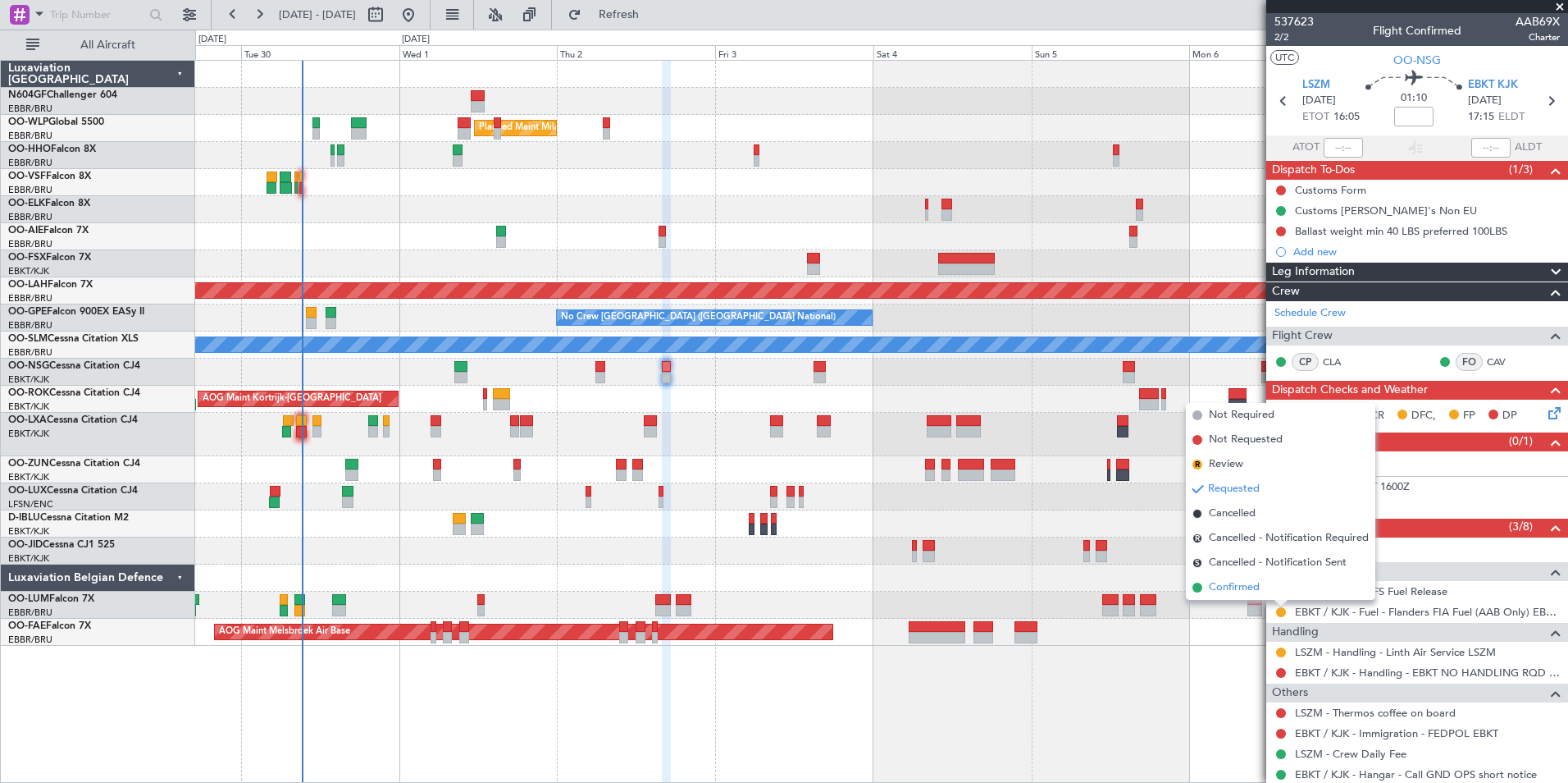
click at [1254, 580] on span "Confirmed" at bounding box center [1234, 587] width 51 height 16
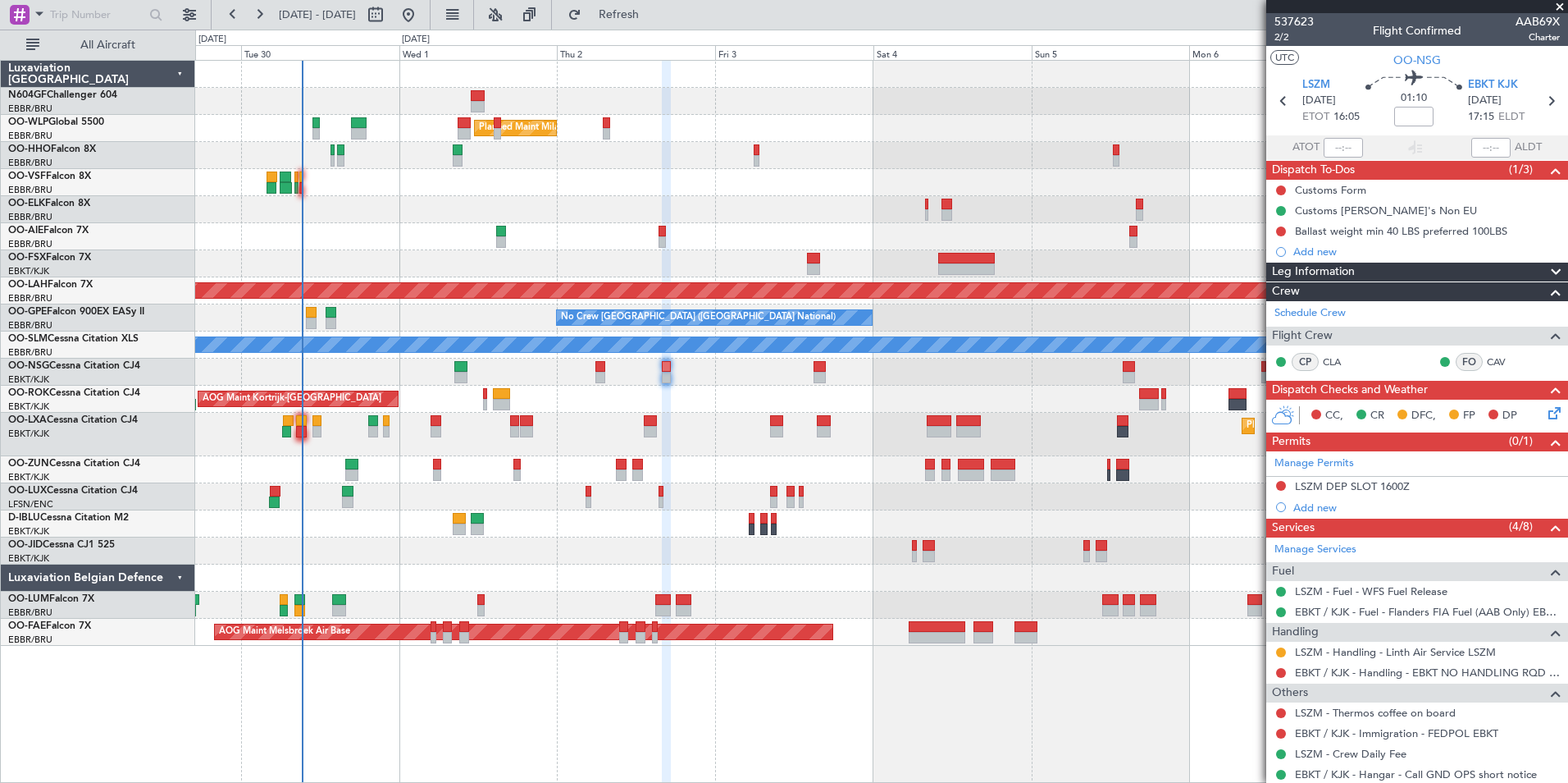
click at [532, 180] on div at bounding box center [881, 183] width 1372 height 28
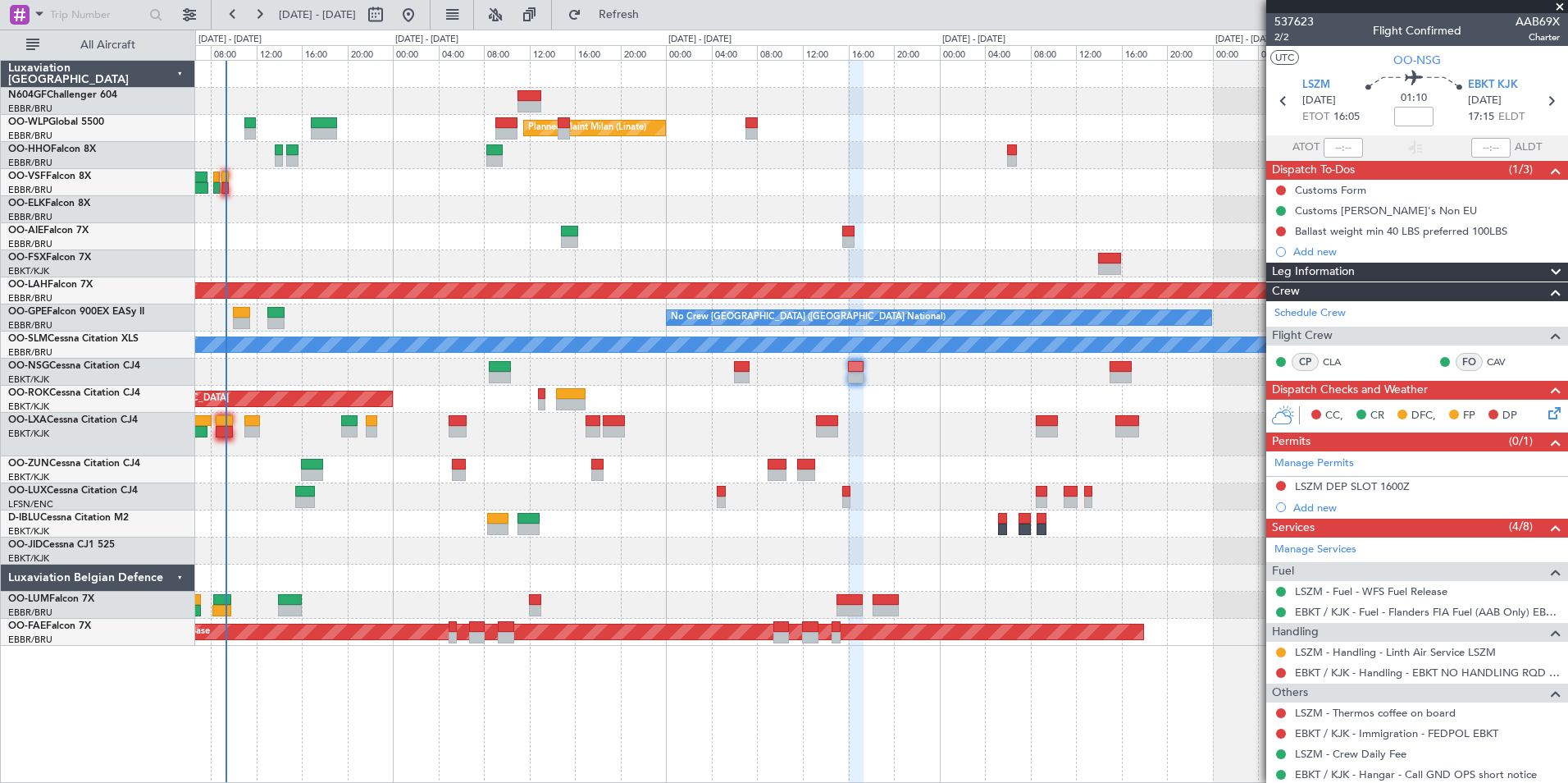
click at [649, 388] on div "AOG Maint Kortrijk-[GEOGRAPHIC_DATA]" at bounding box center [881, 400] width 1372 height 28
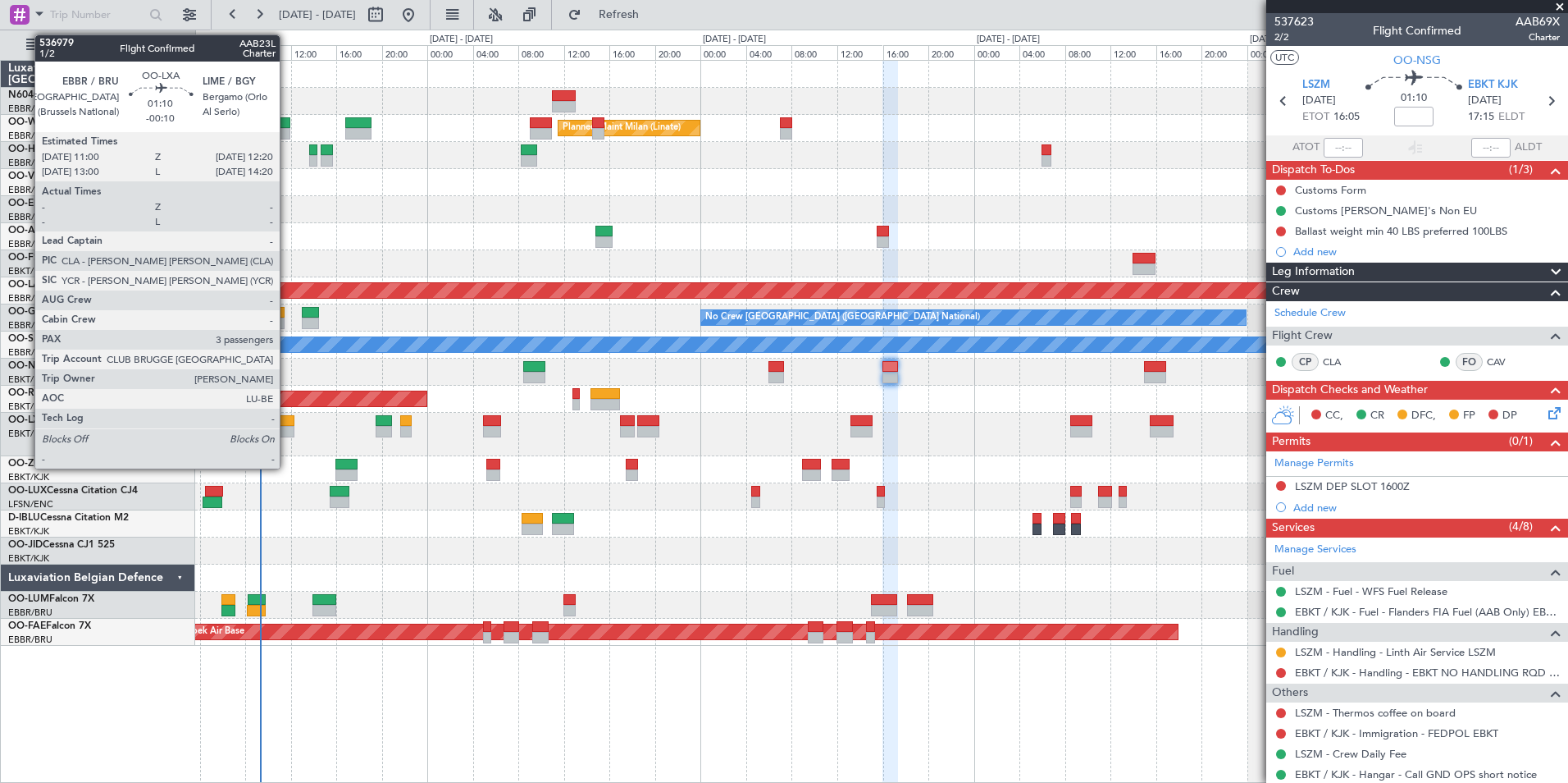
click at [287, 431] on div at bounding box center [287, 431] width 15 height 11
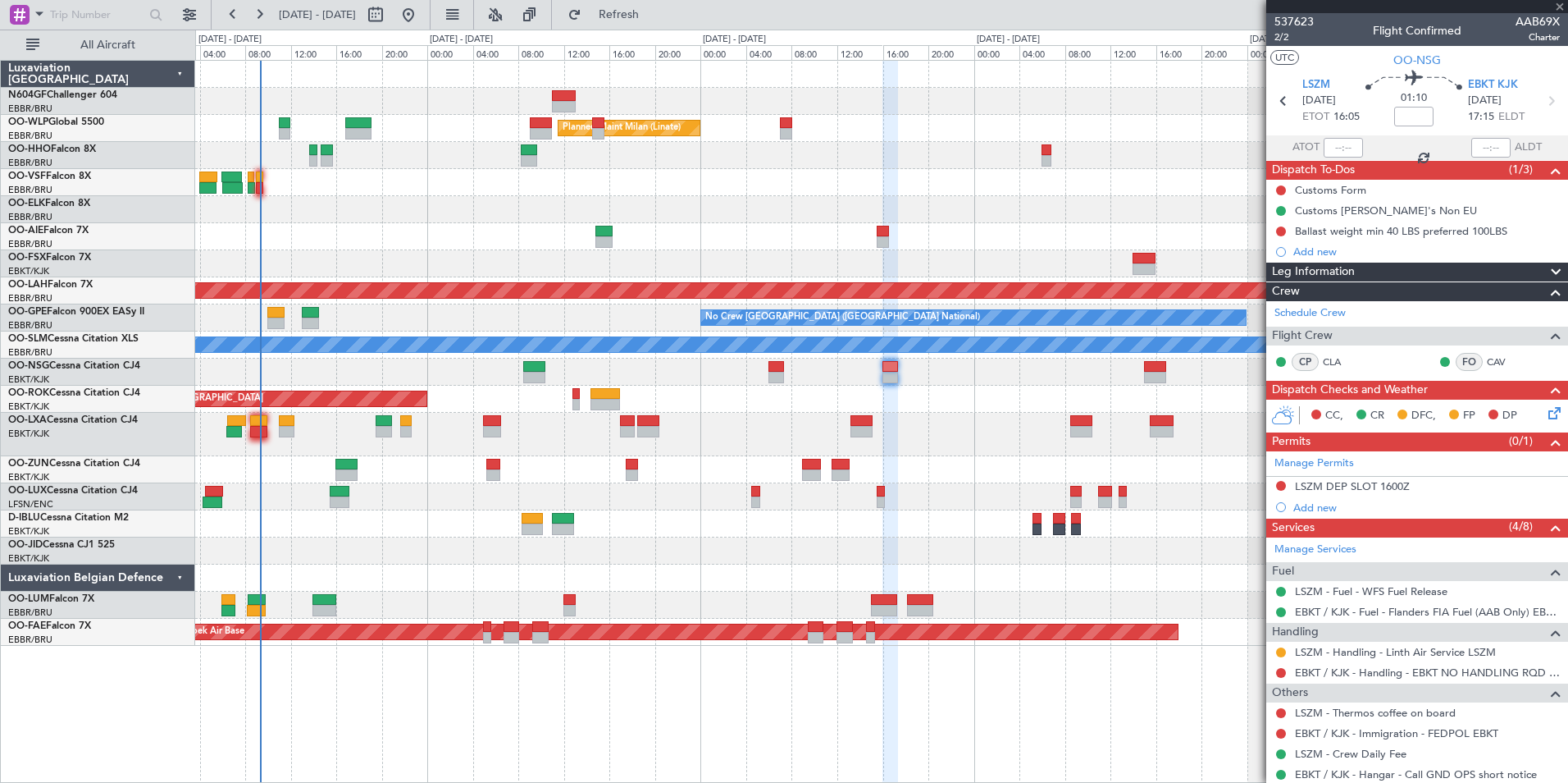
type input "-00:10"
type input "3"
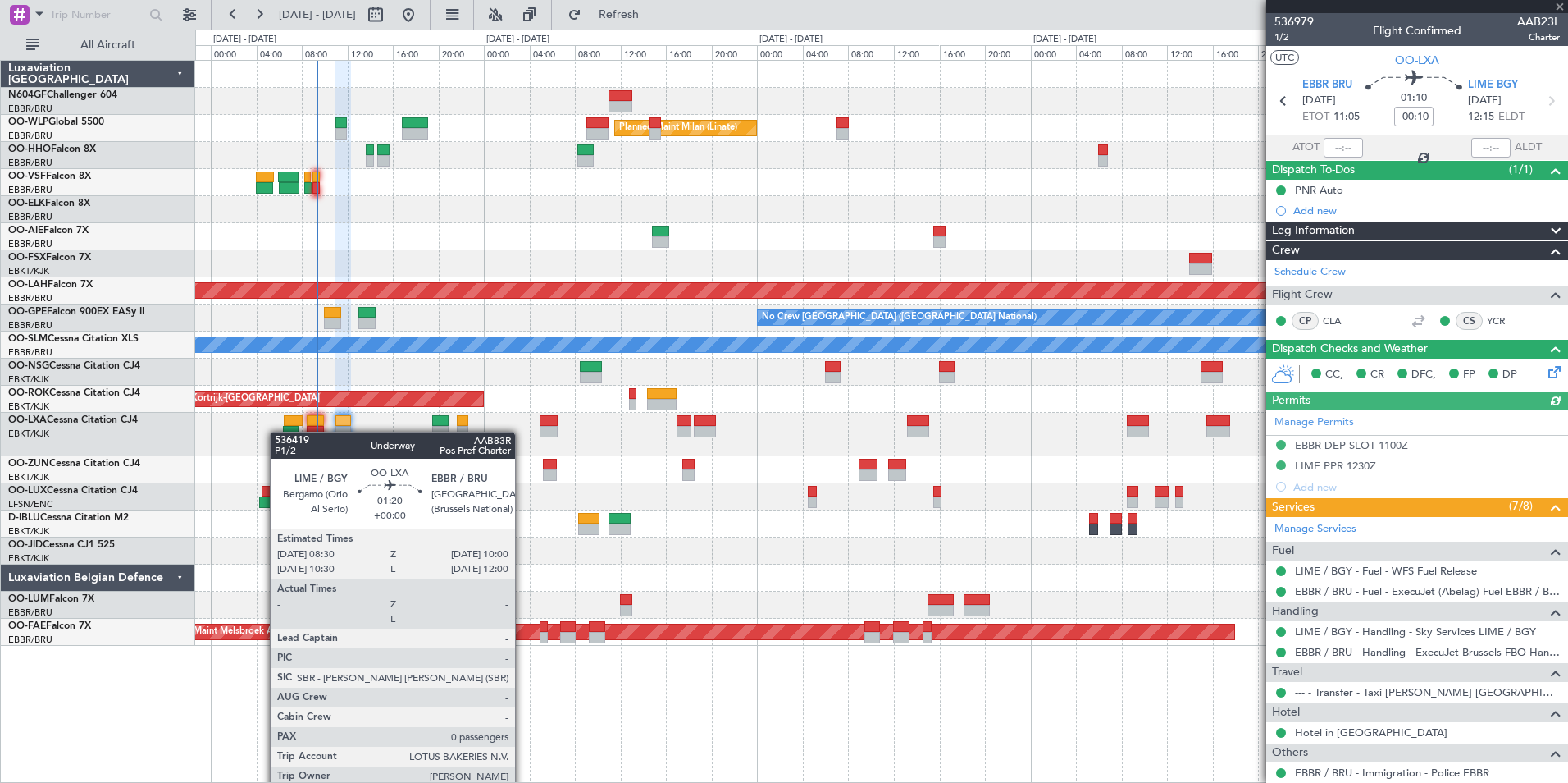
click at [319, 436] on div at bounding box center [315, 431] width 17 height 11
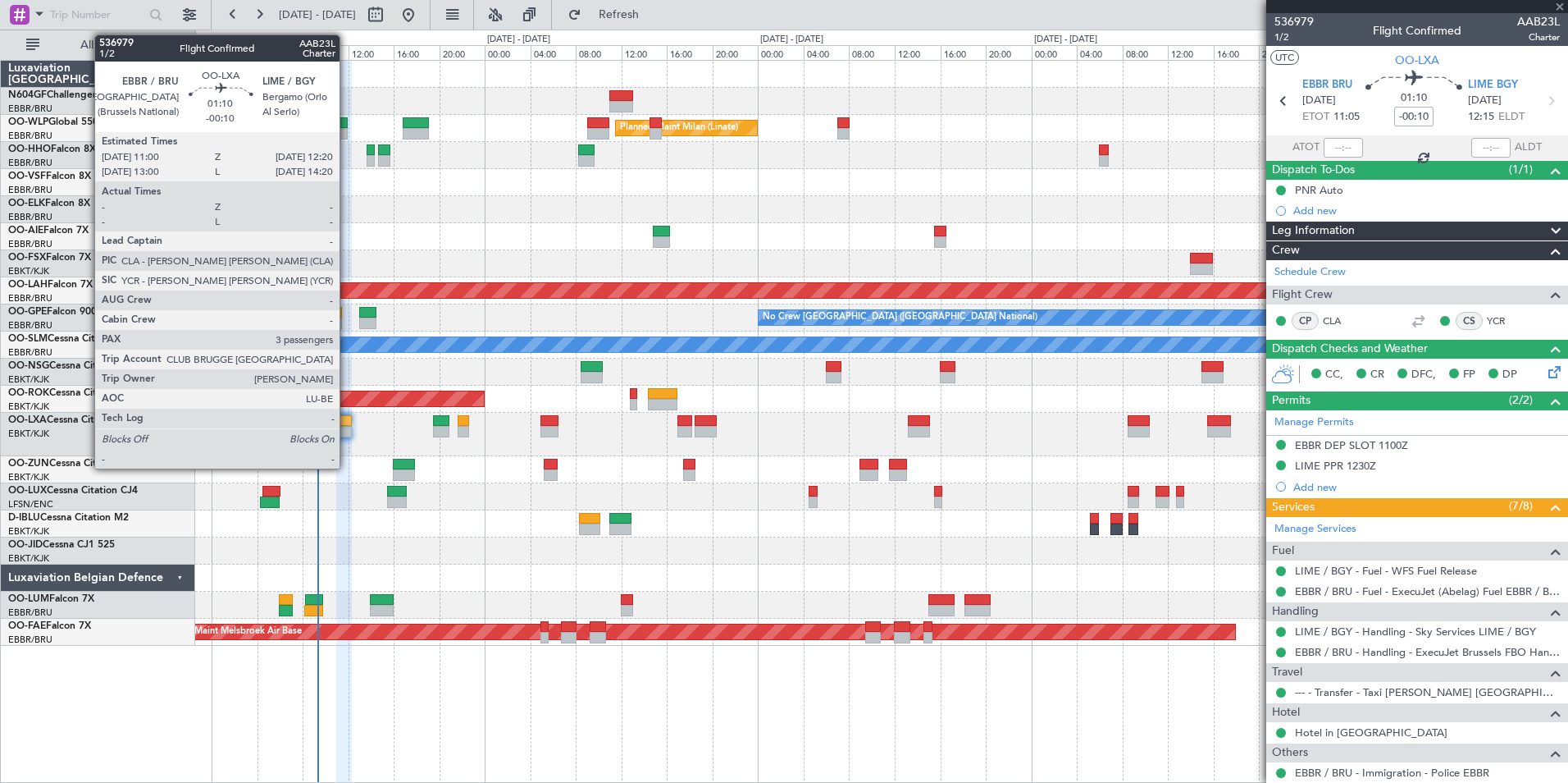
click at [347, 425] on div at bounding box center [344, 431] width 15 height 11
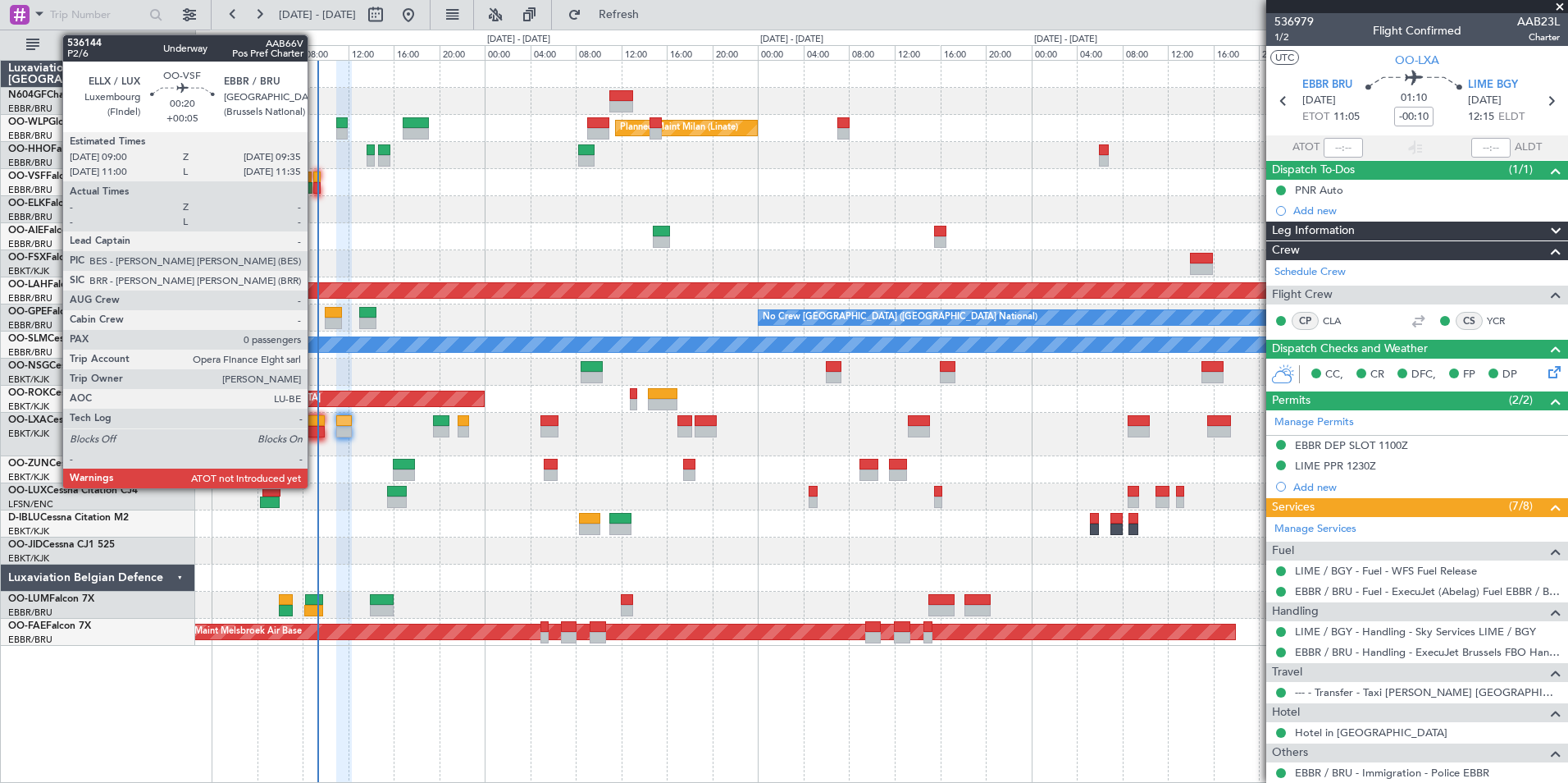
click at [315, 190] on div at bounding box center [317, 187] width 8 height 11
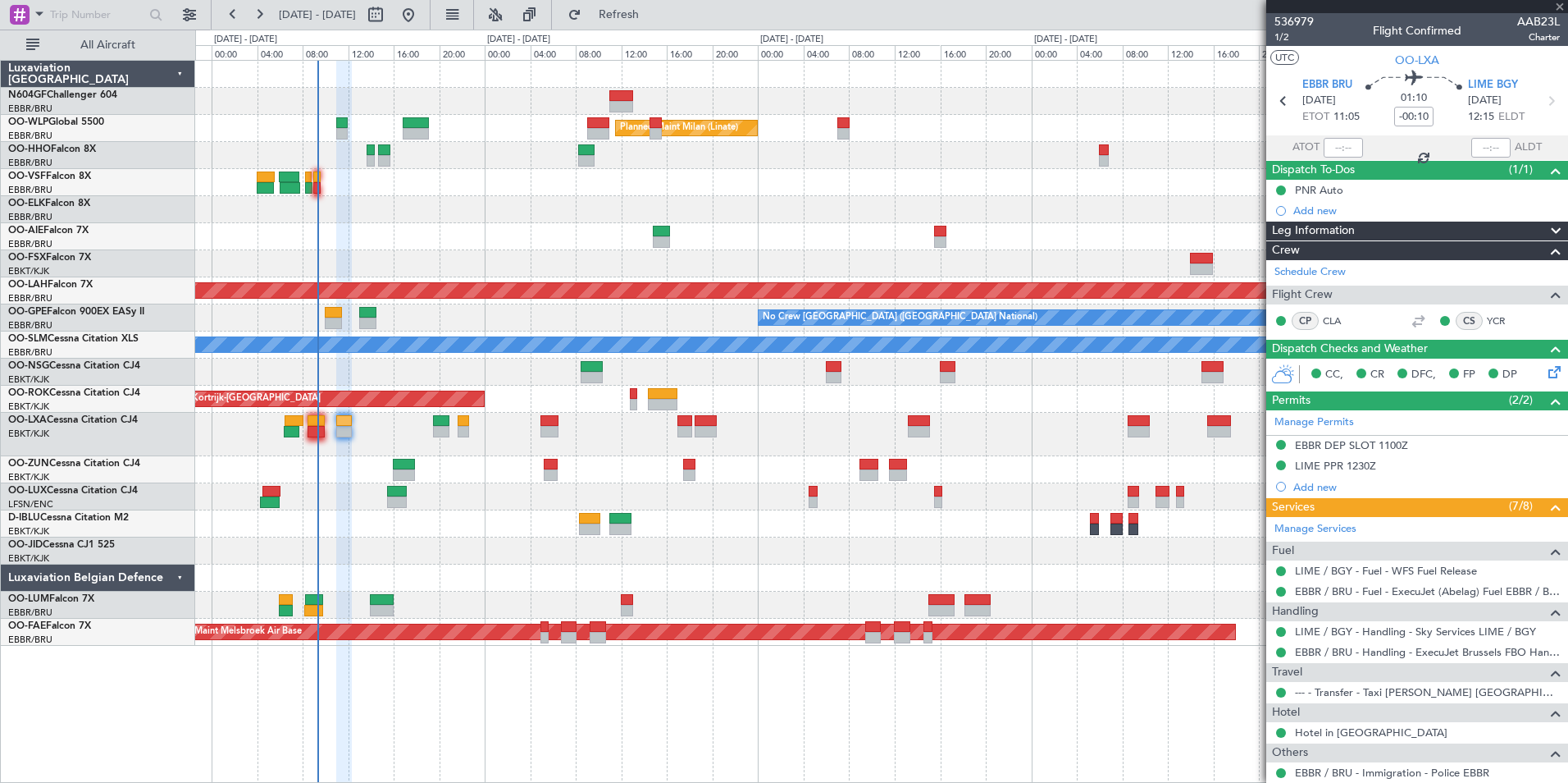
type input "+00:05"
type input "0"
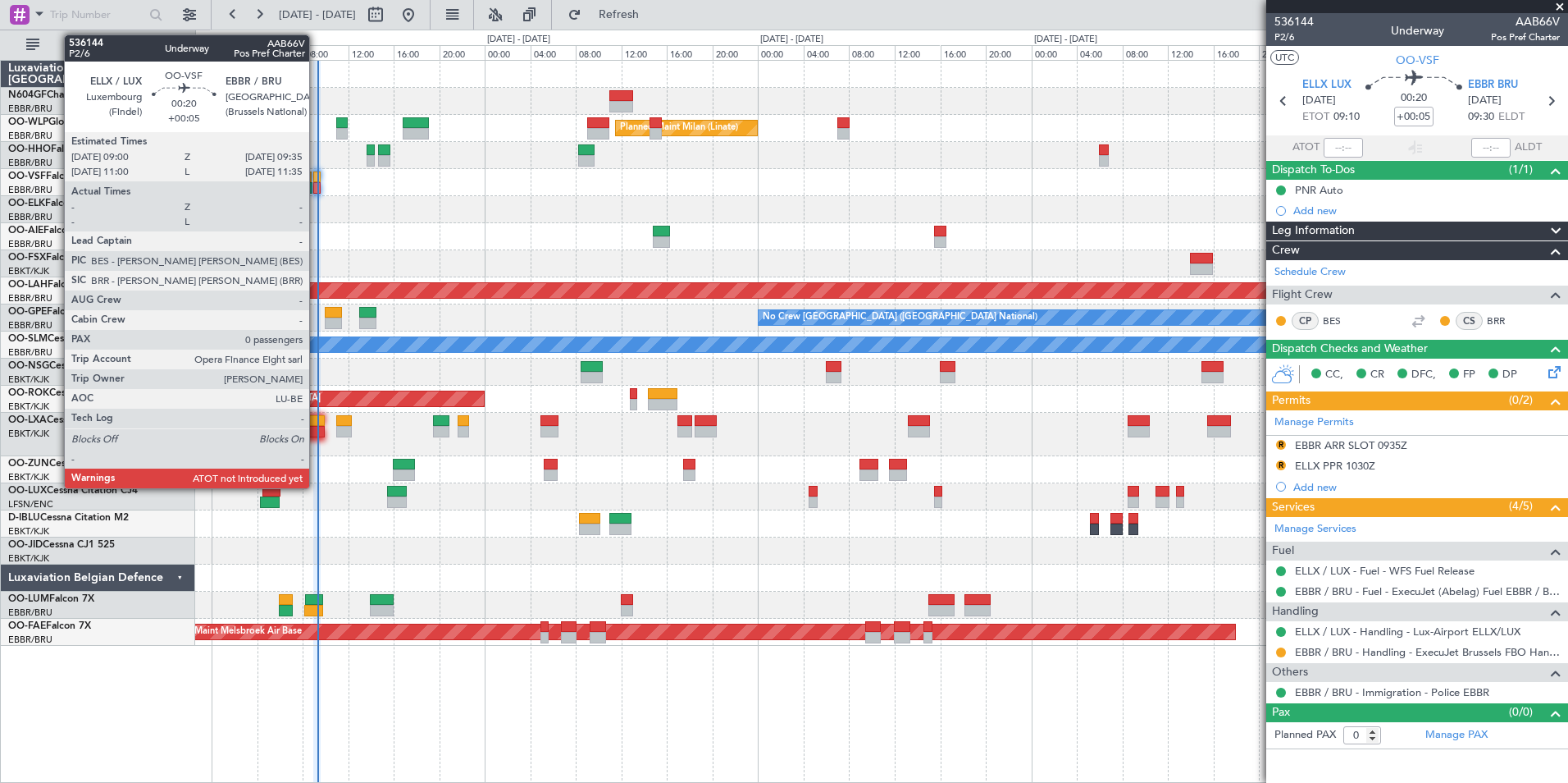
click at [316, 180] on div at bounding box center [317, 177] width 8 height 11
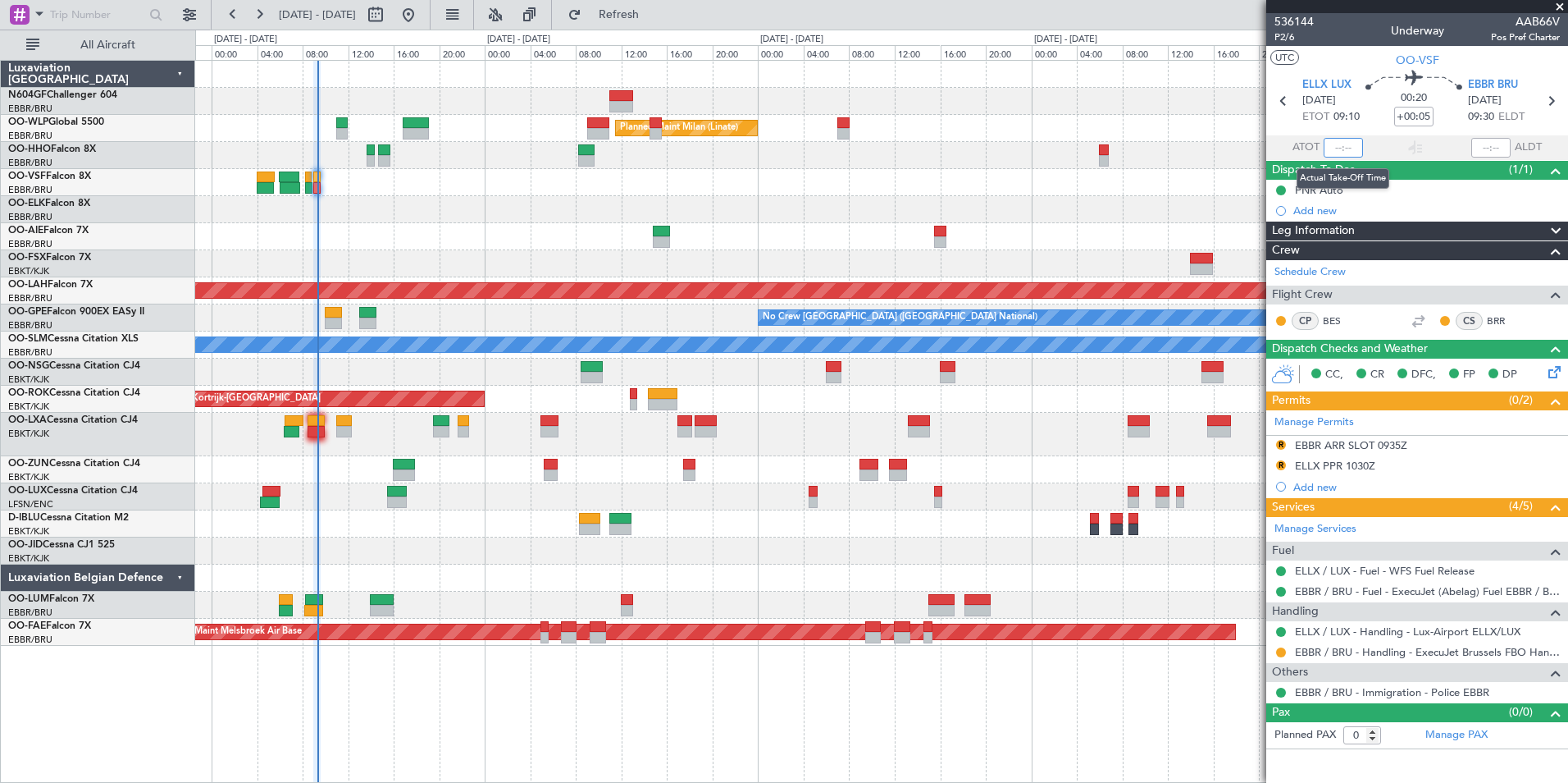
click at [1345, 148] on input "text" at bounding box center [1344, 147] width 40 height 20
click at [1119, 174] on div at bounding box center [881, 183] width 1372 height 28
type input "09:17"
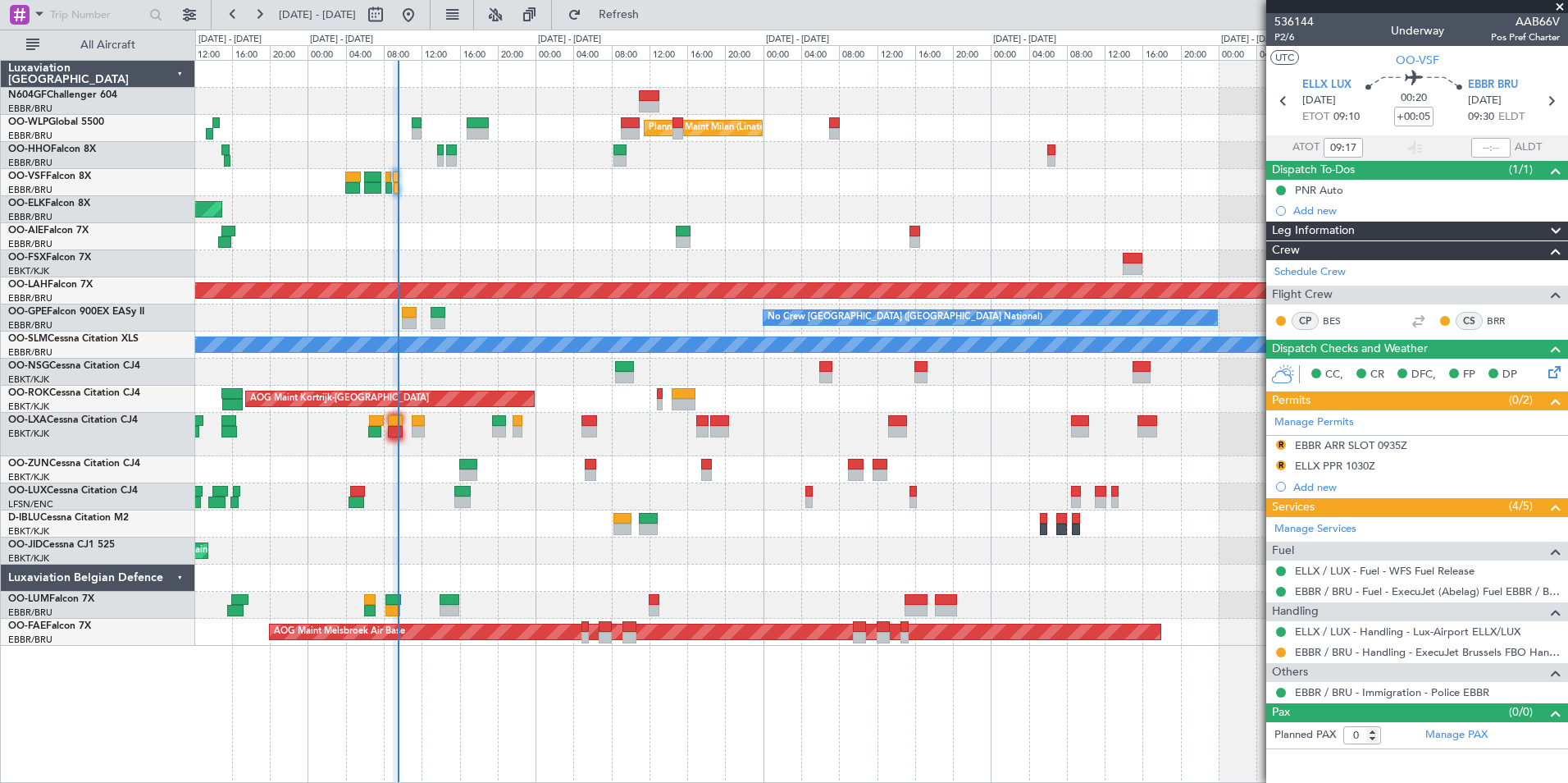
click at [470, 208] on div "Planned Maint Milan (Linate) Planned Maint [GEOGRAPHIC_DATA]-[GEOGRAPHIC_DATA] …" at bounding box center [881, 353] width 1372 height 585
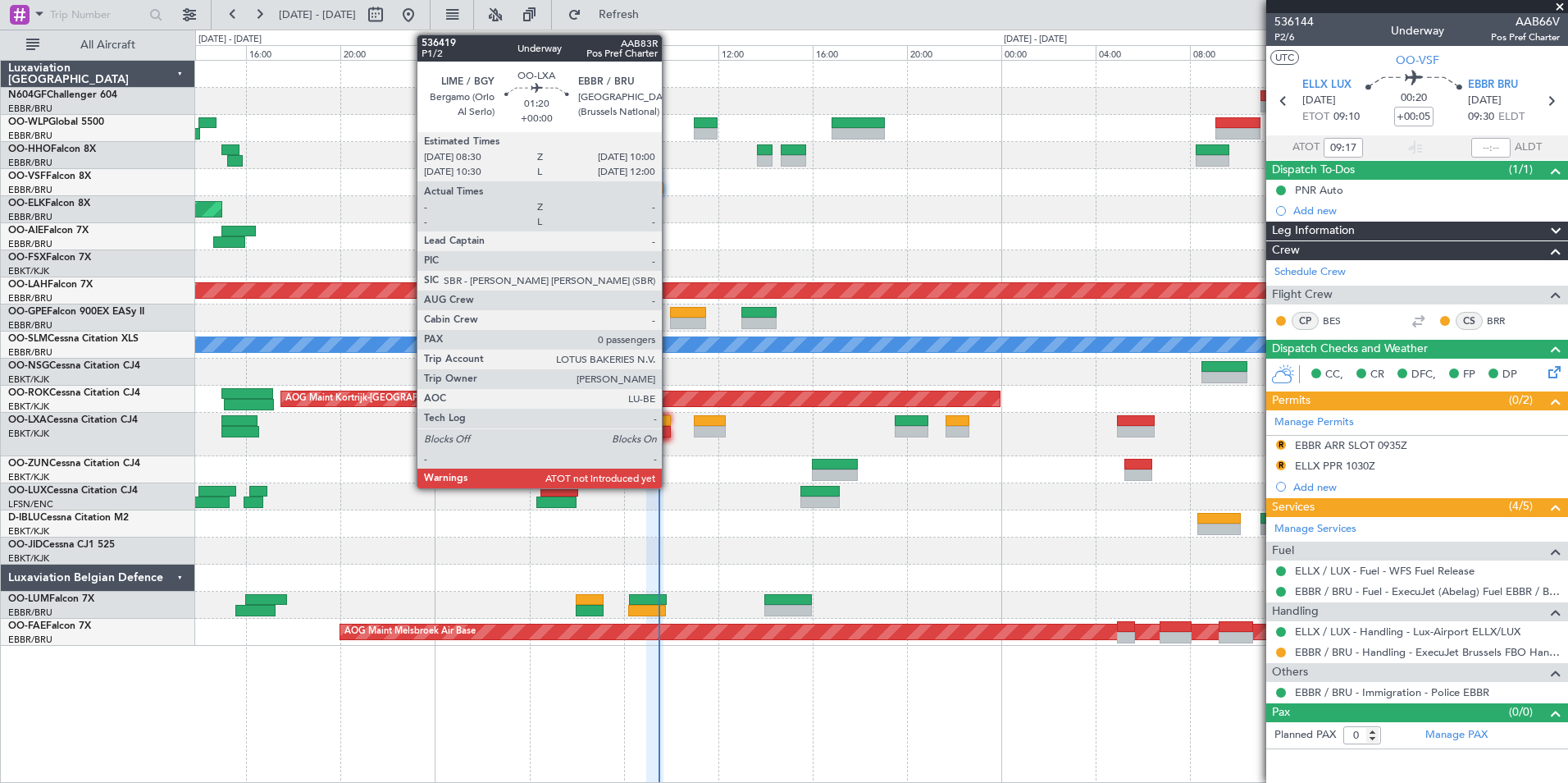
click at [665, 431] on div at bounding box center [653, 431] width 36 height 11
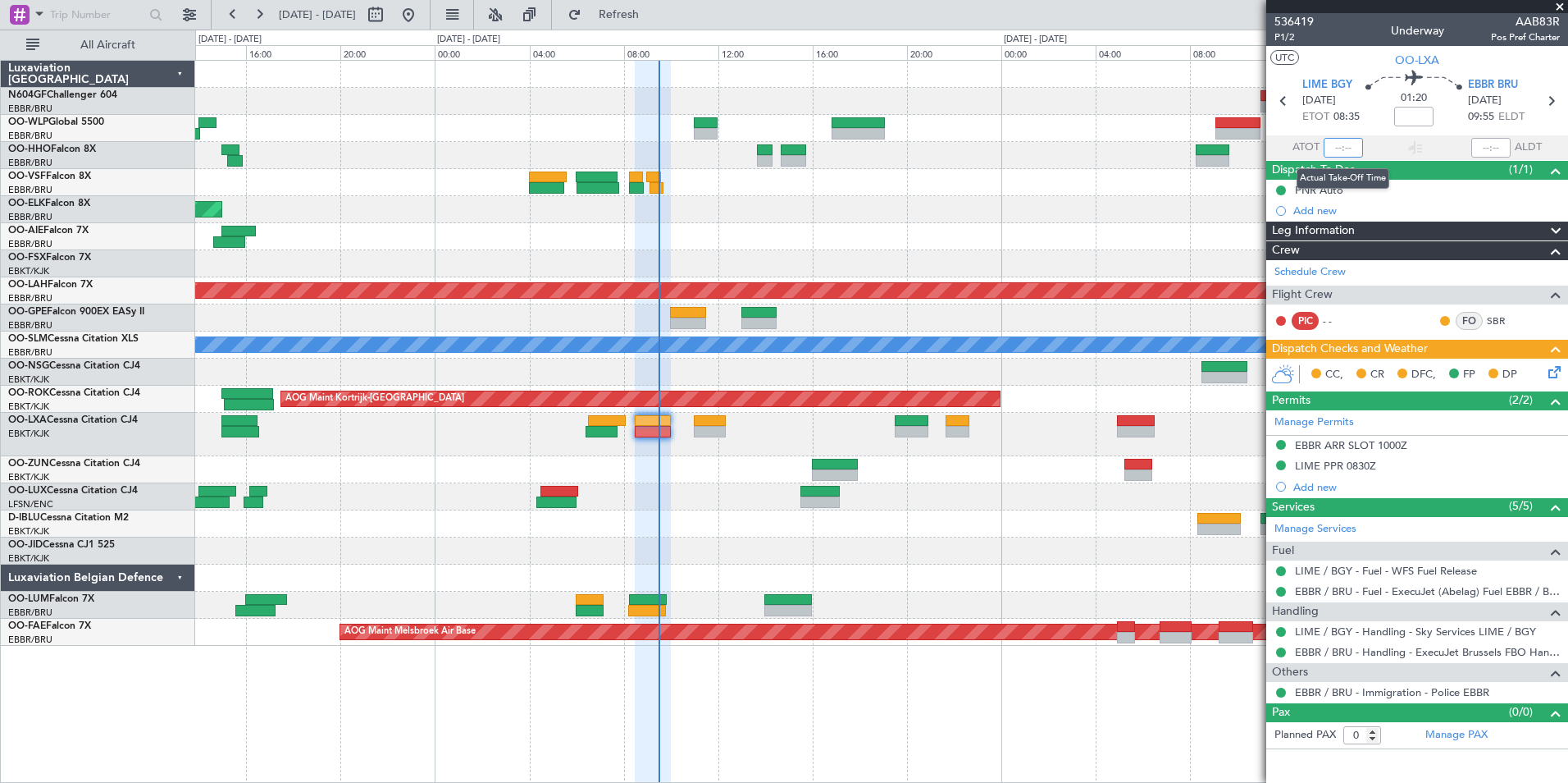
click at [1338, 151] on input "text" at bounding box center [1344, 147] width 40 height 20
click at [839, 227] on div at bounding box center [881, 237] width 1372 height 28
type input "08:32"
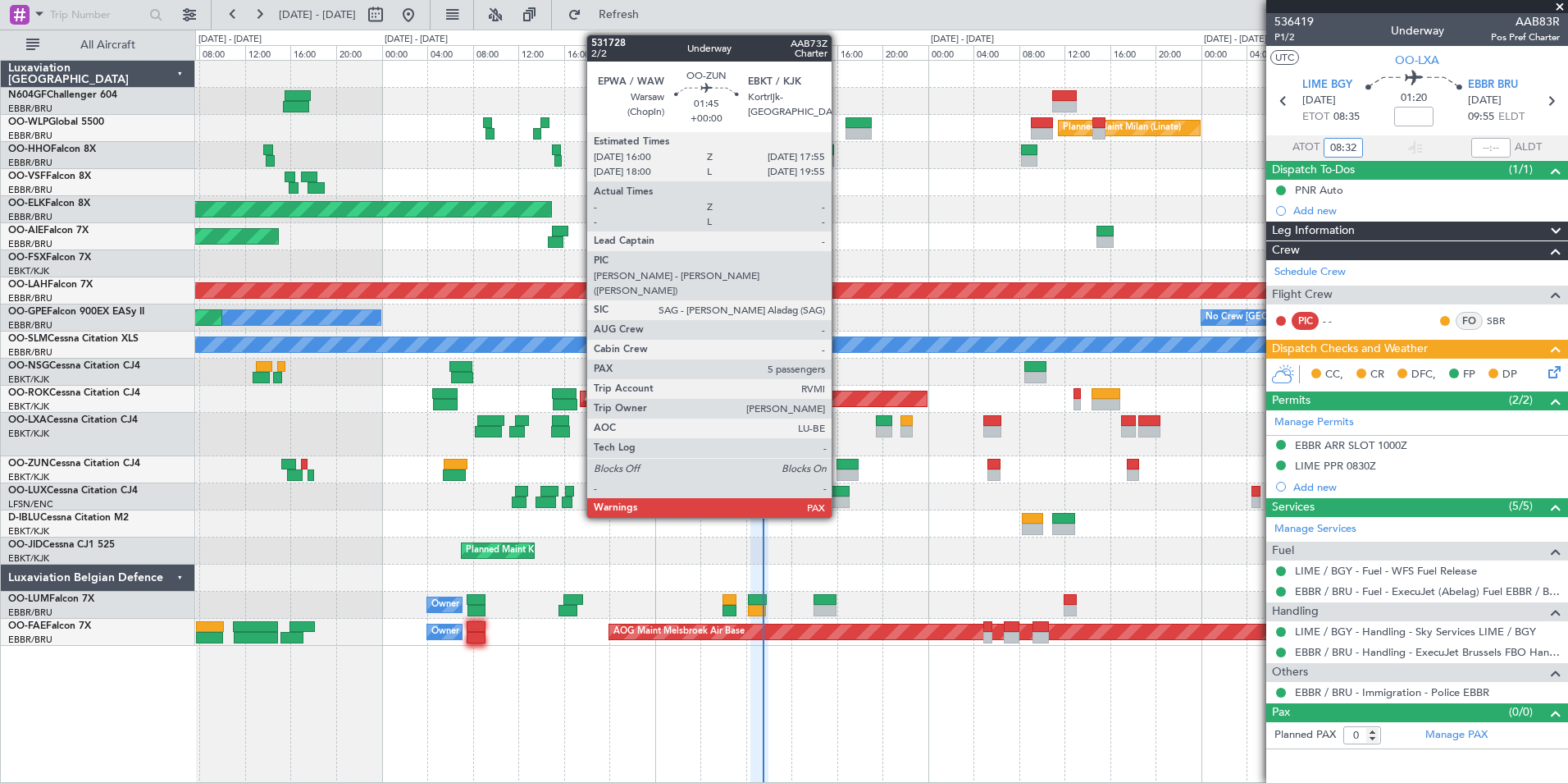
click at [858, 466] on div at bounding box center [848, 464] width 22 height 11
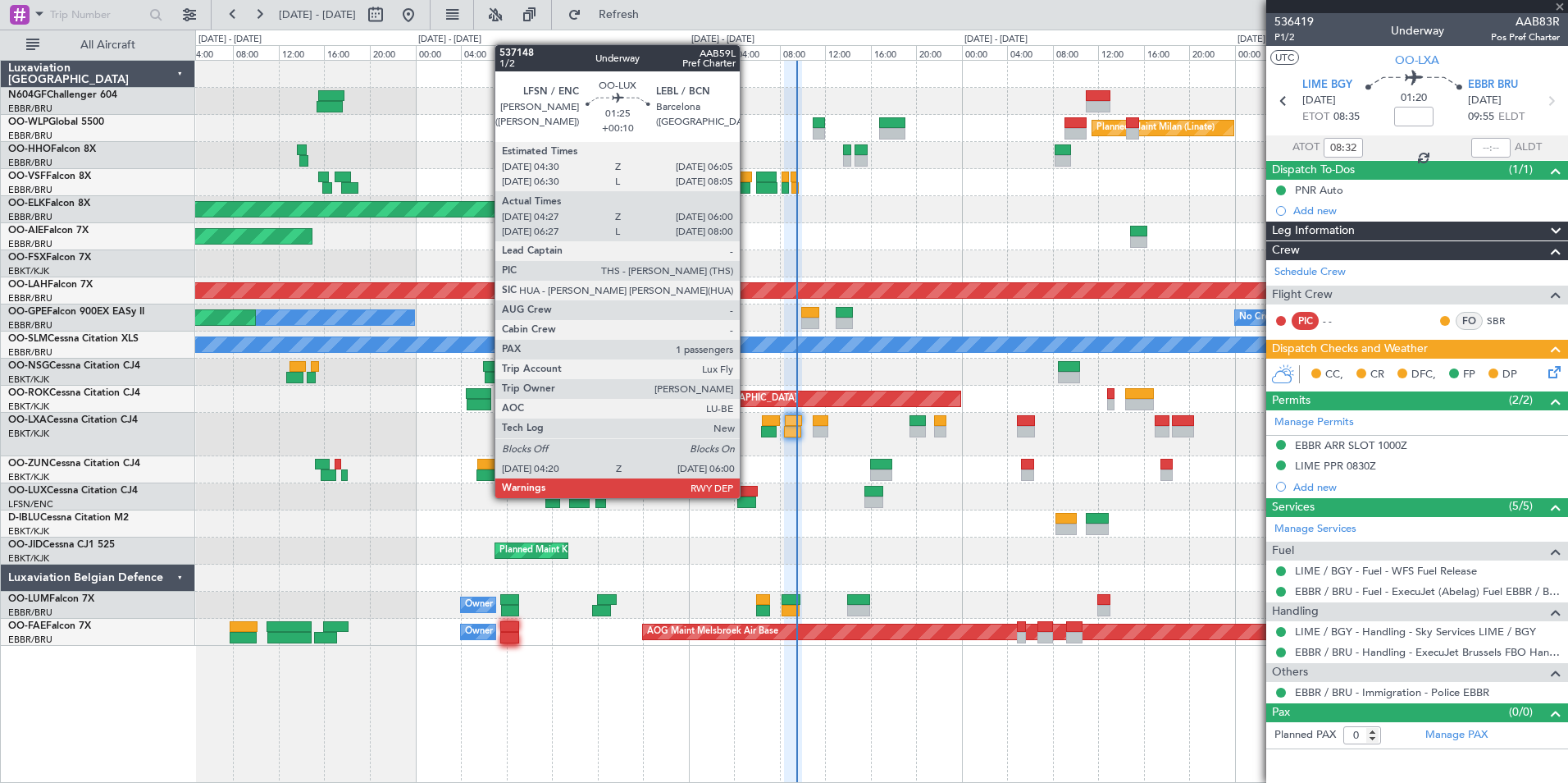
click at [747, 497] on div at bounding box center [747, 502] width 20 height 11
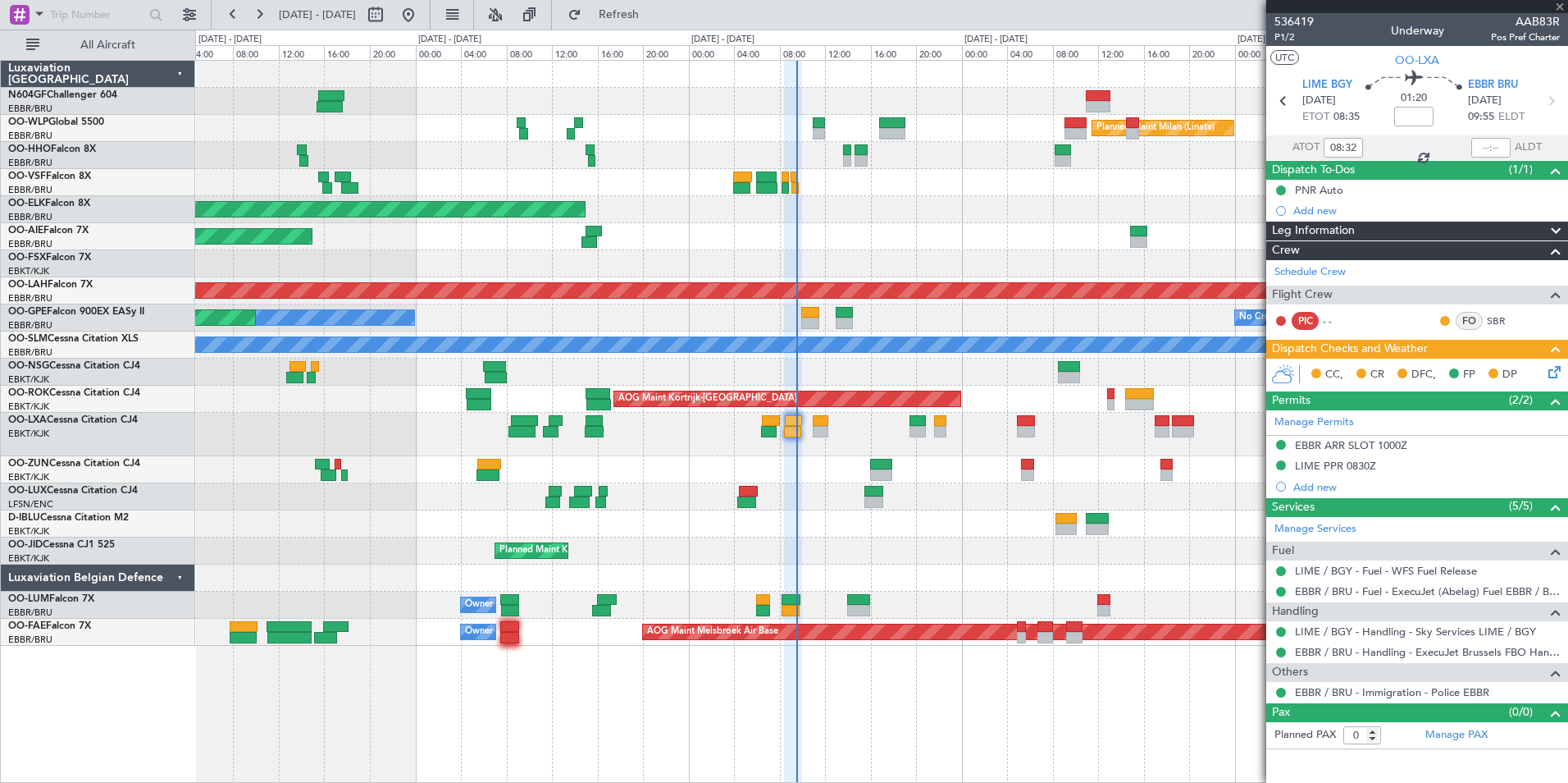
type input "+00:10"
type input "04:32"
type input "05:55"
type input "1"
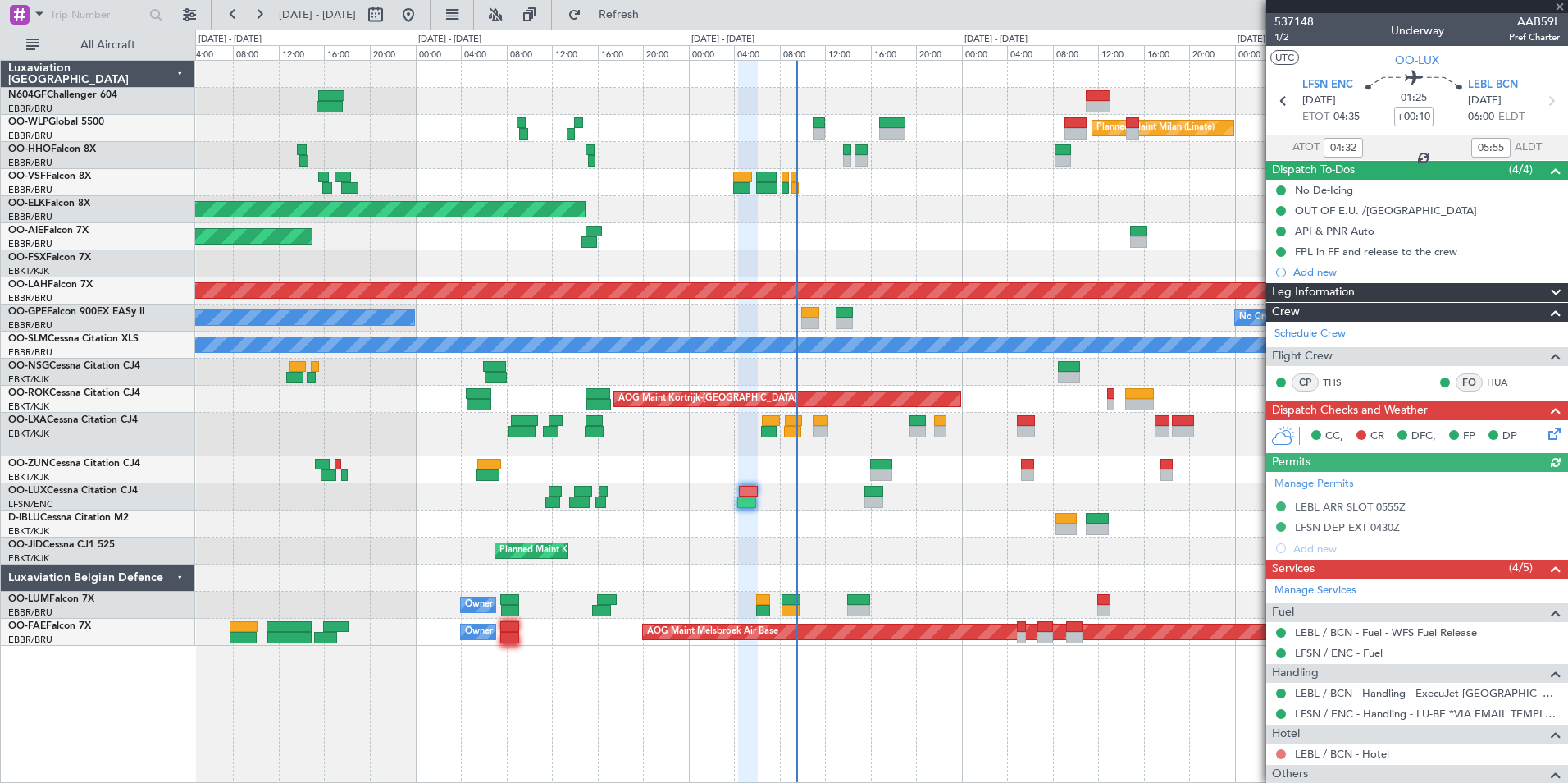
click at [1282, 754] on button at bounding box center [1280, 754] width 9 height 9
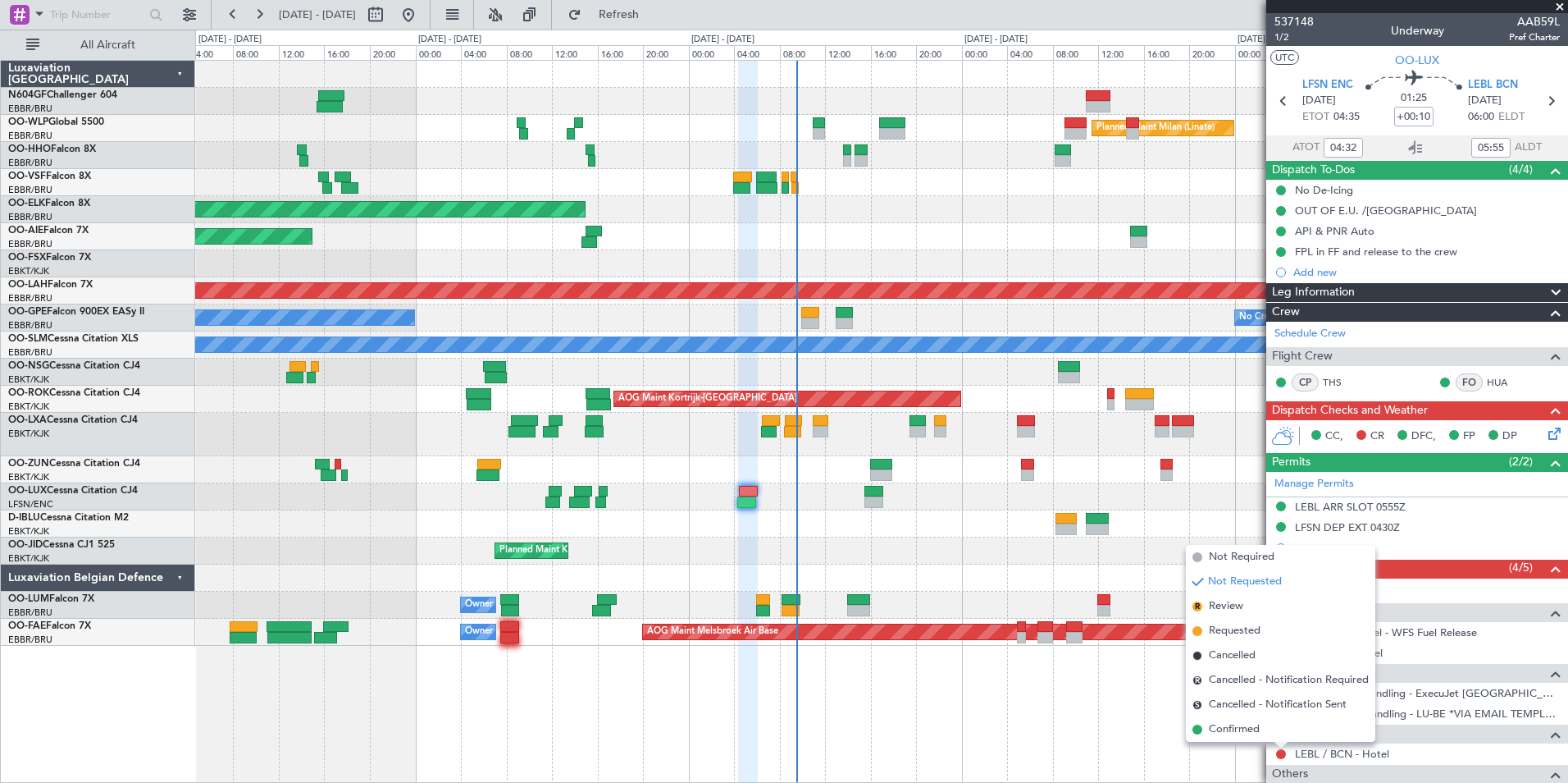
click at [1236, 463] on div at bounding box center [881, 470] width 1372 height 28
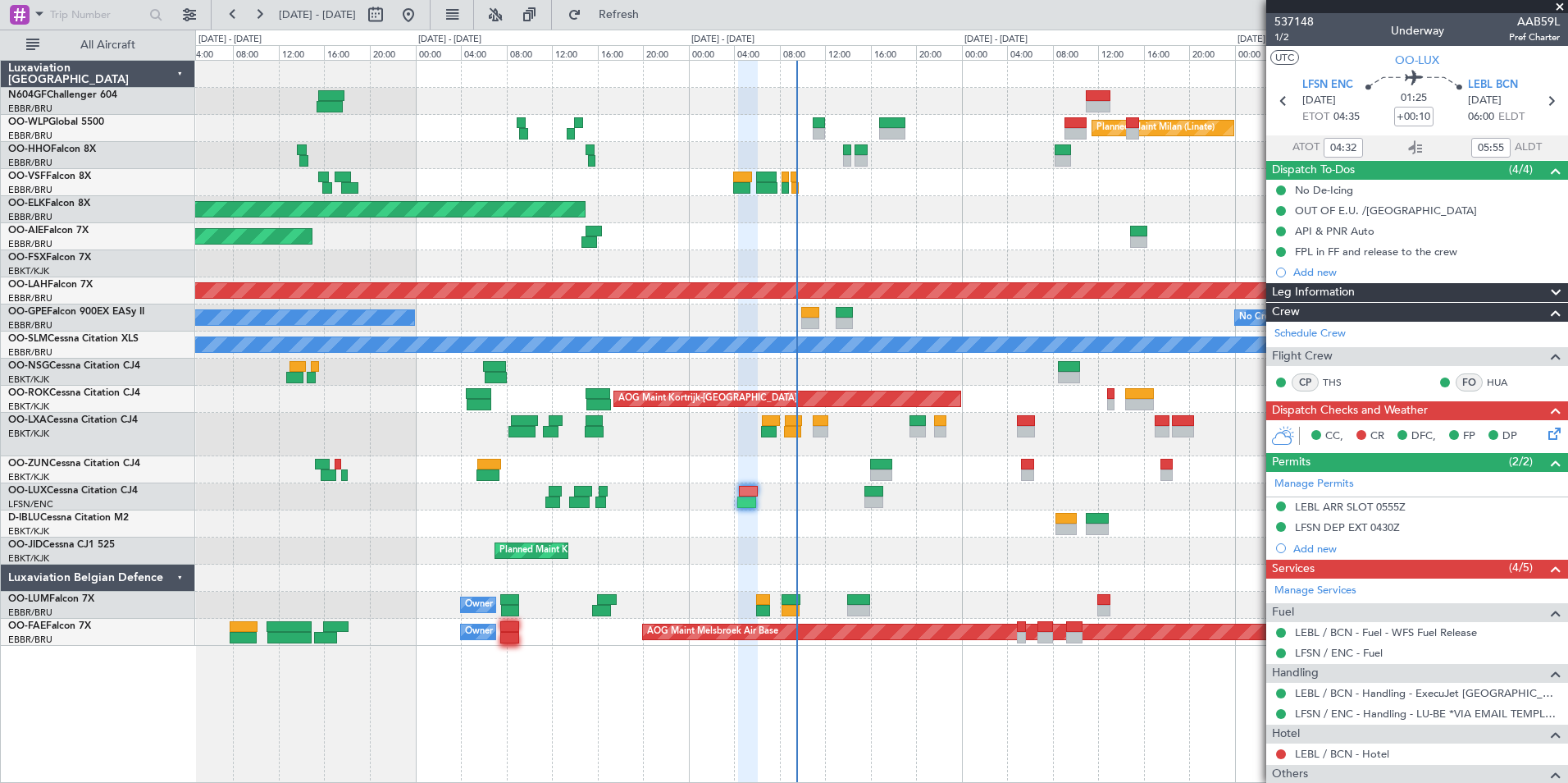
click at [1548, 435] on icon at bounding box center [1551, 431] width 13 height 13
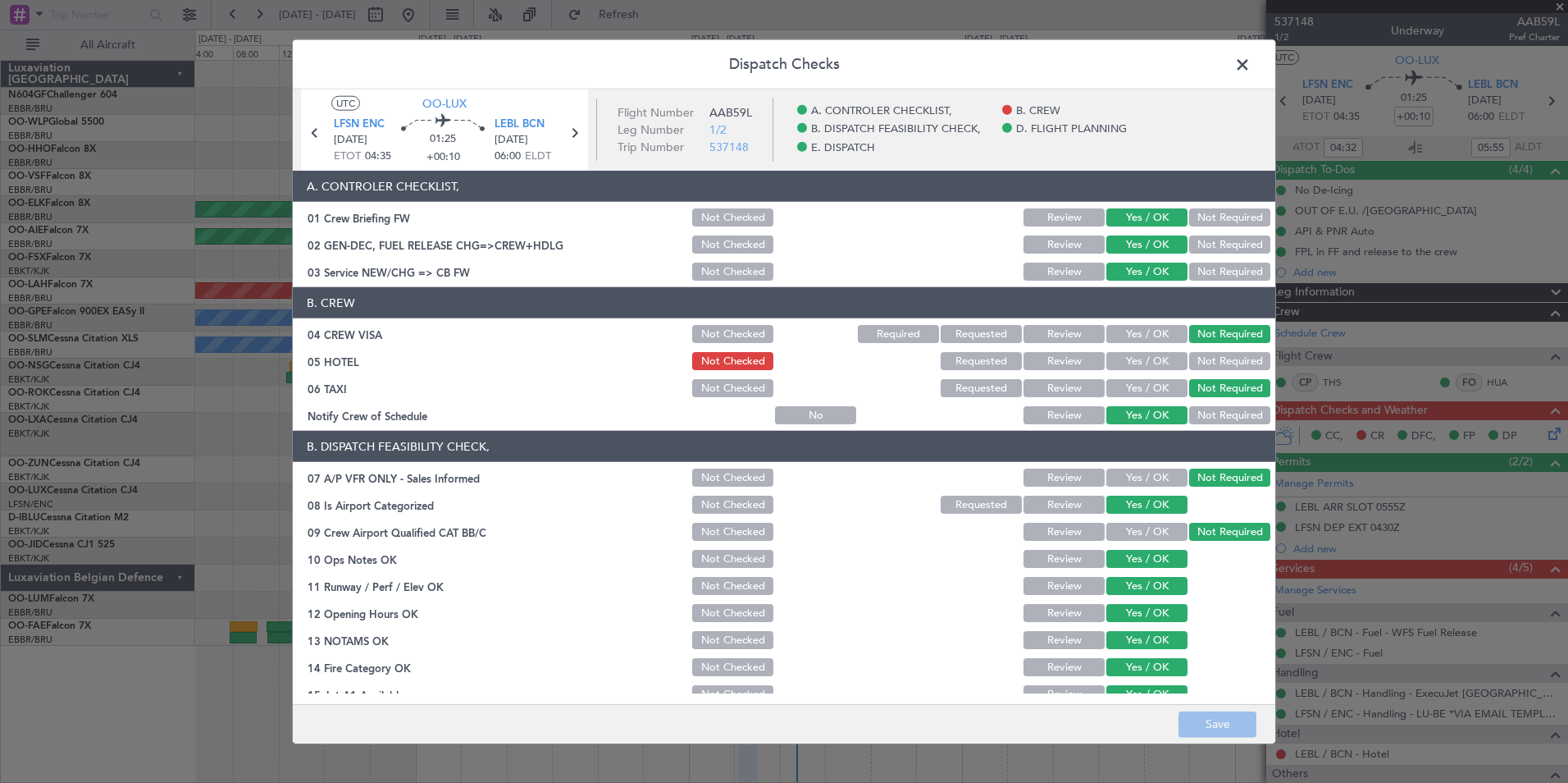
click at [1146, 363] on button "Yes / OK" at bounding box center [1147, 361] width 82 height 18
click at [1216, 719] on button "Save" at bounding box center [1217, 724] width 78 height 27
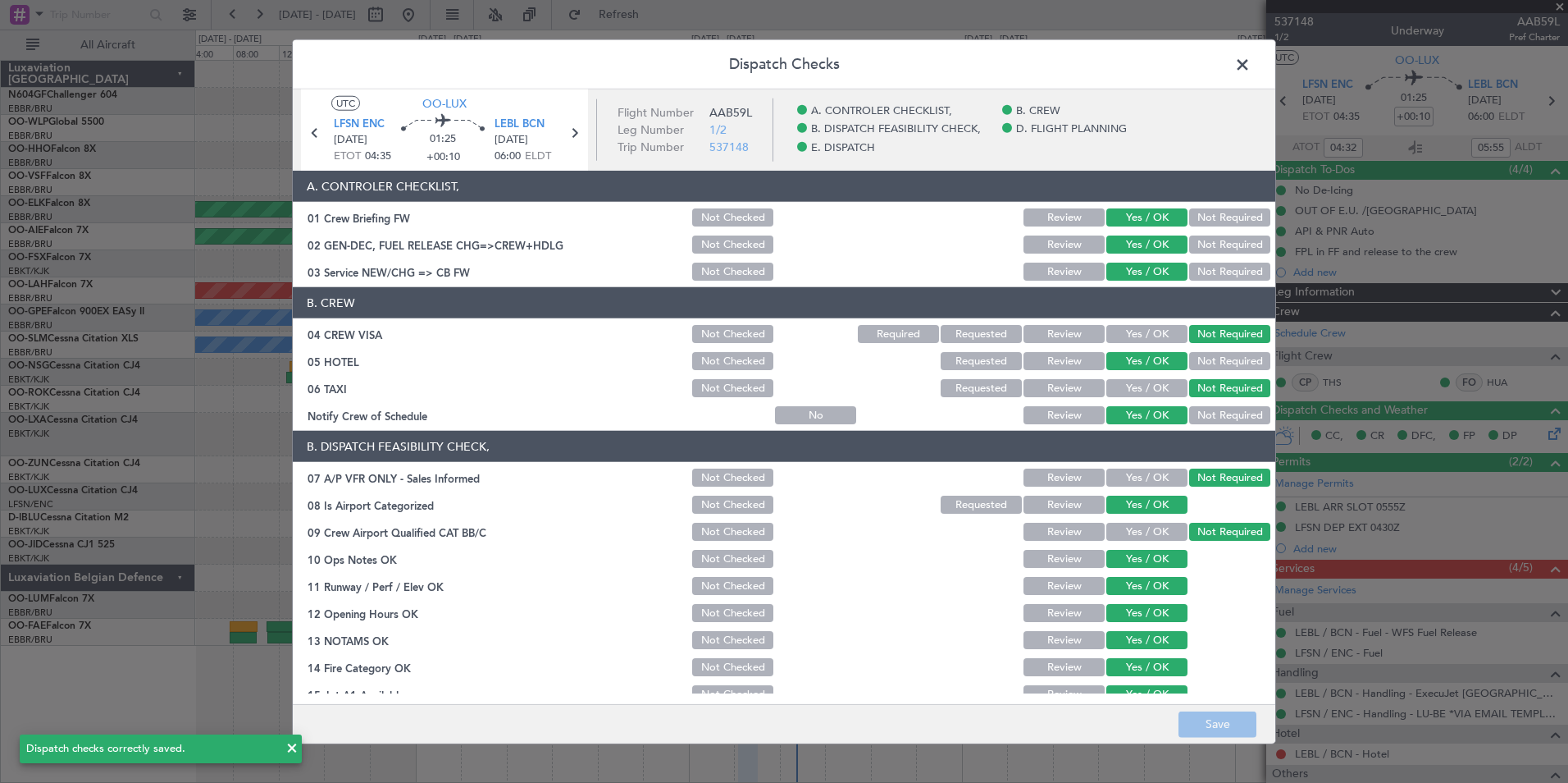
click at [1251, 66] on span at bounding box center [1251, 69] width 0 height 33
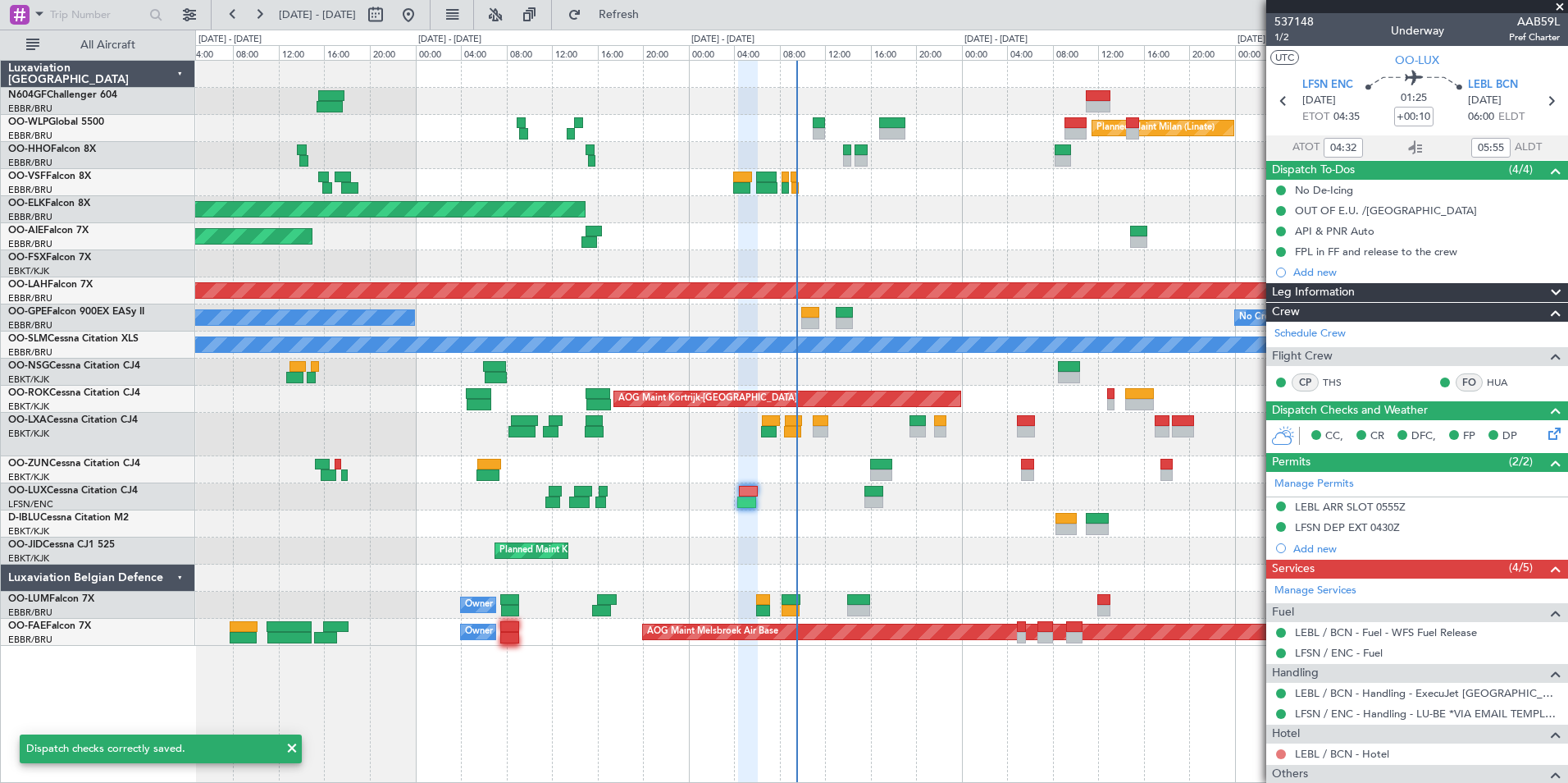
click at [1283, 754] on button at bounding box center [1280, 754] width 9 height 9
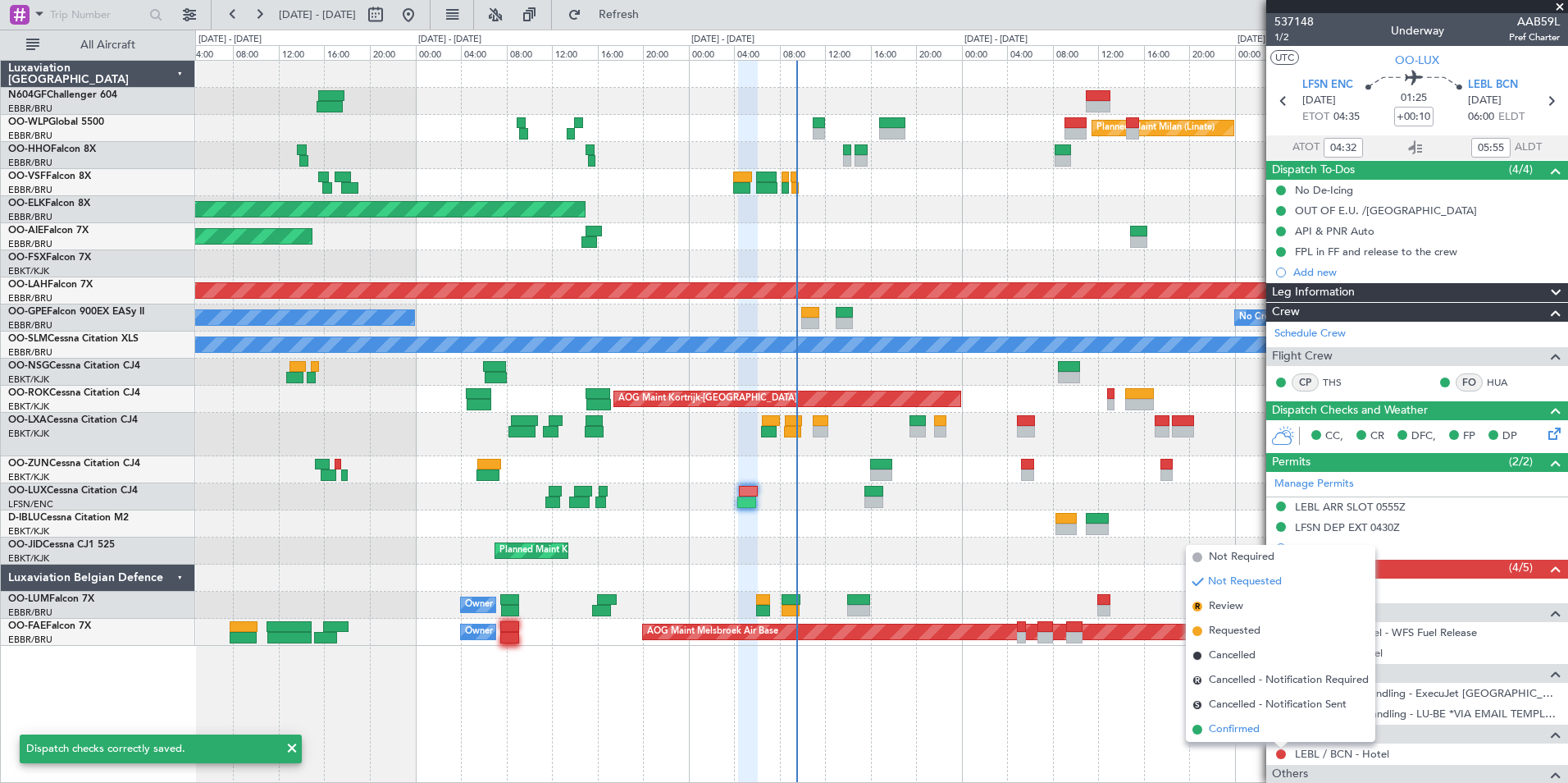
click at [1229, 731] on span "Confirmed" at bounding box center [1234, 729] width 51 height 16
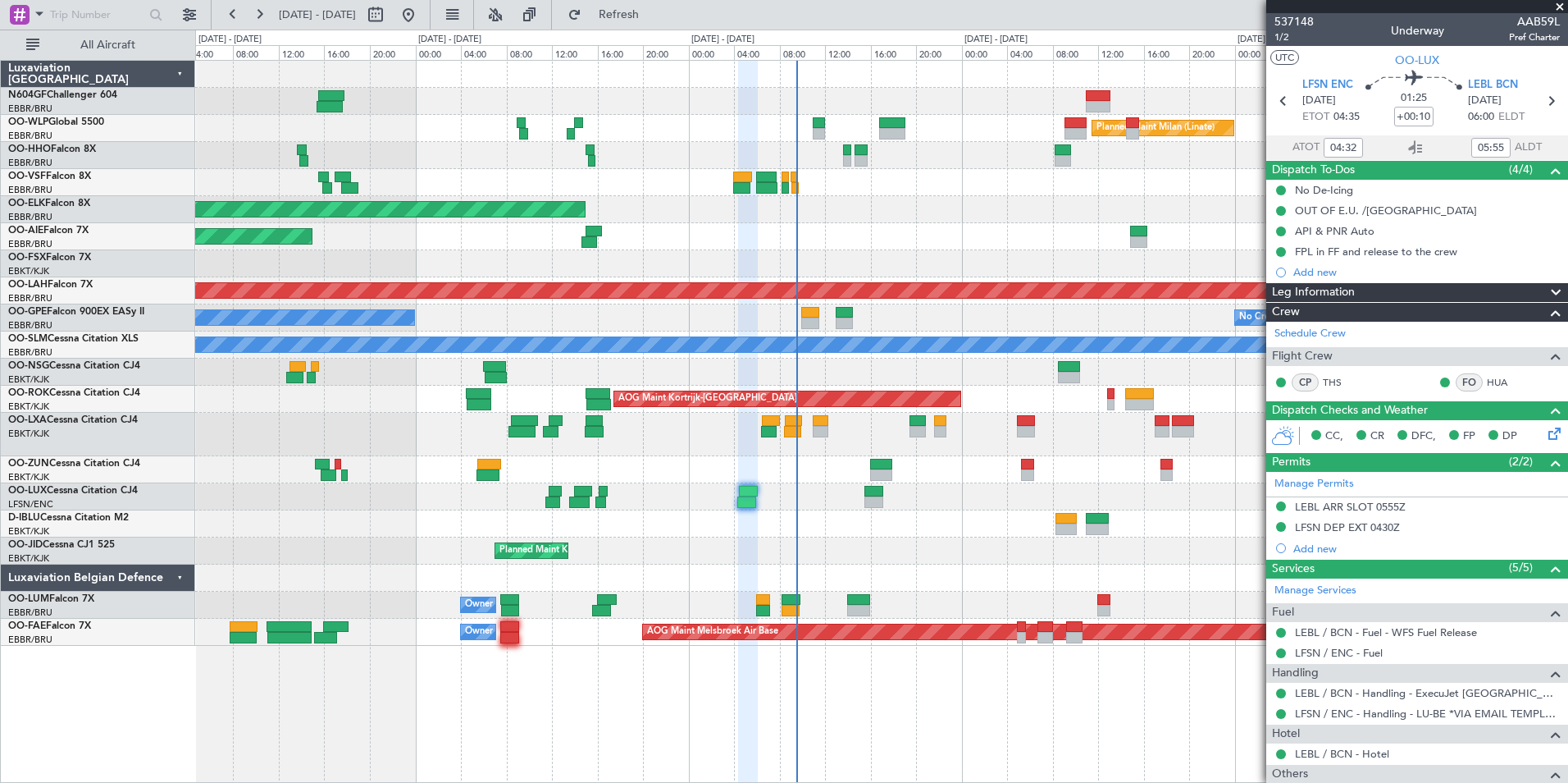
click at [980, 535] on div "A/C Unavailable [GEOGRAPHIC_DATA]-[GEOGRAPHIC_DATA]" at bounding box center [881, 524] width 1372 height 28
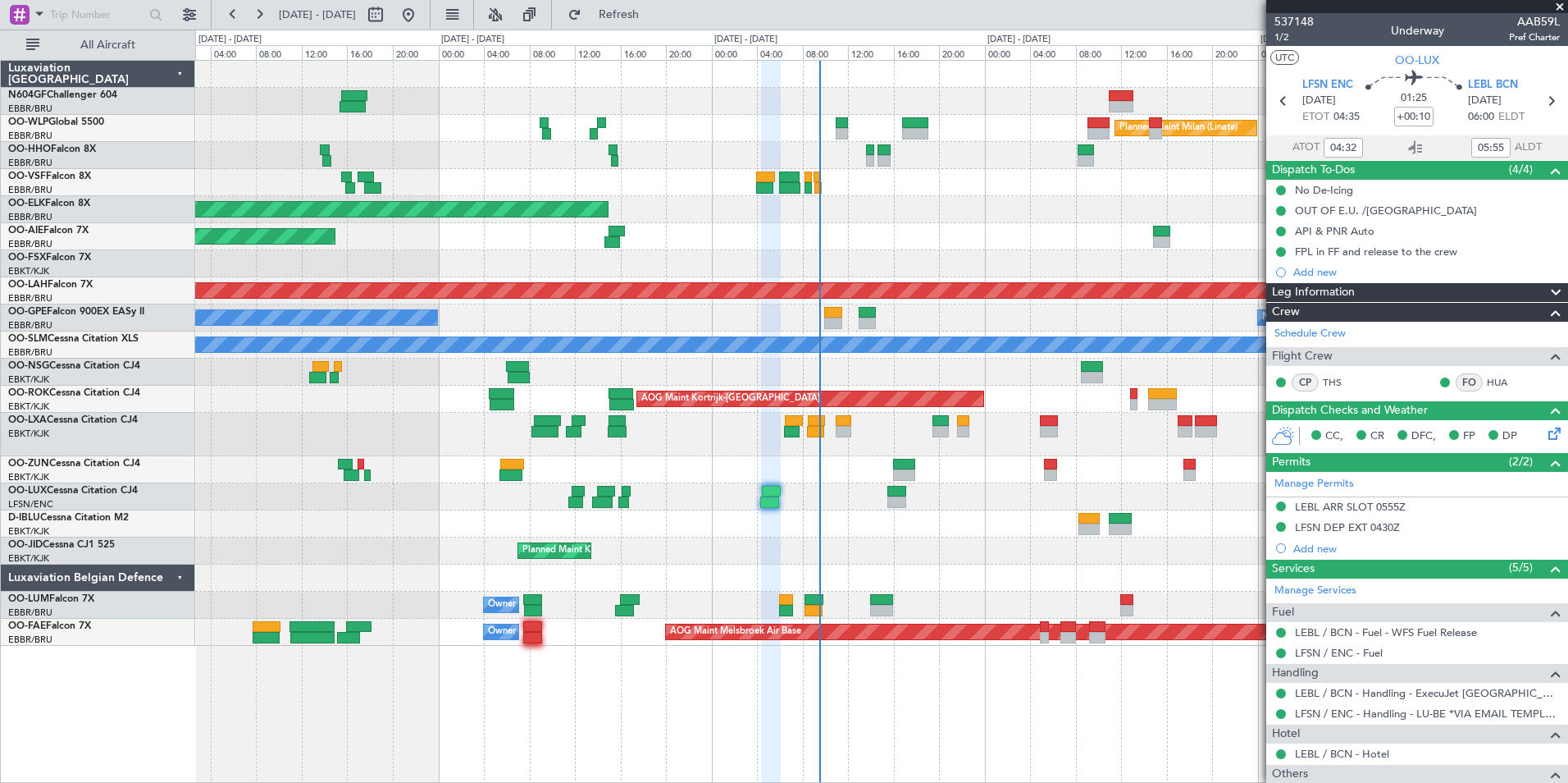
click at [911, 266] on div at bounding box center [881, 264] width 1372 height 28
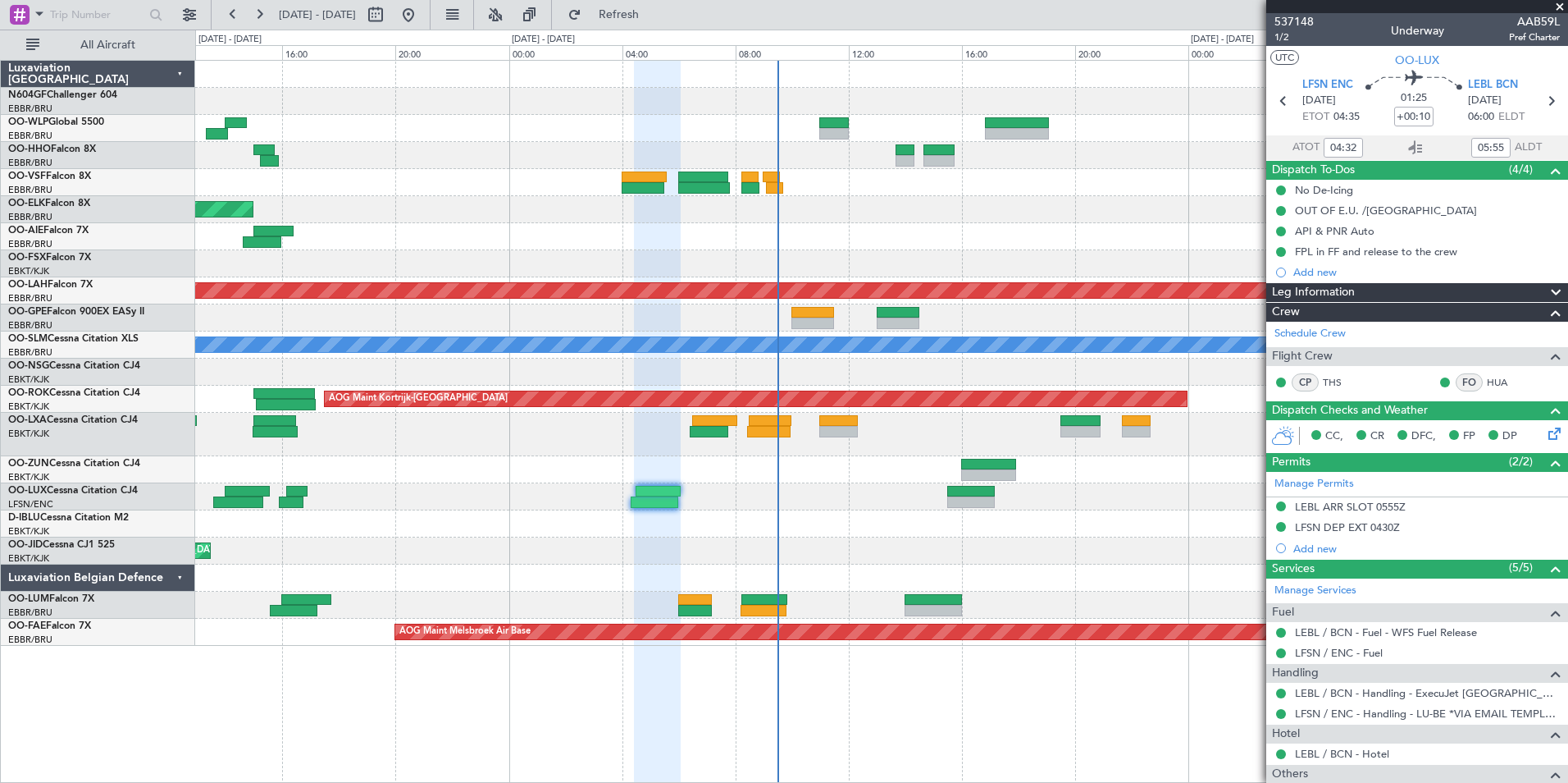
click at [754, 517] on div "Planned Maint Milan (Linate) Planned Maint [GEOGRAPHIC_DATA]-[GEOGRAPHIC_DATA] …" at bounding box center [881, 353] width 1372 height 585
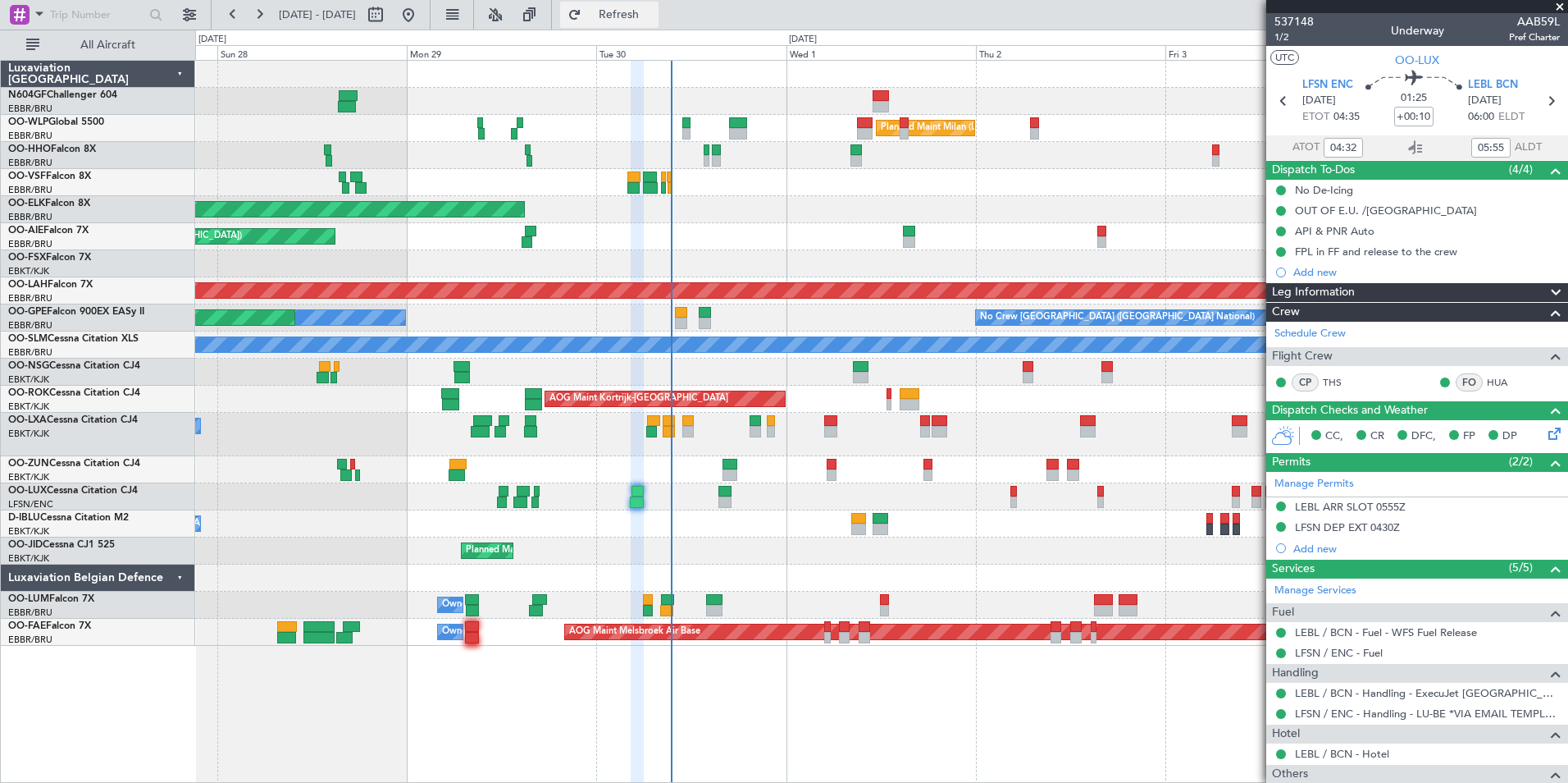
click at [659, 6] on button "Refresh" at bounding box center [609, 15] width 99 height 27
click at [654, 15] on span "Refresh" at bounding box center [619, 15] width 69 height 11
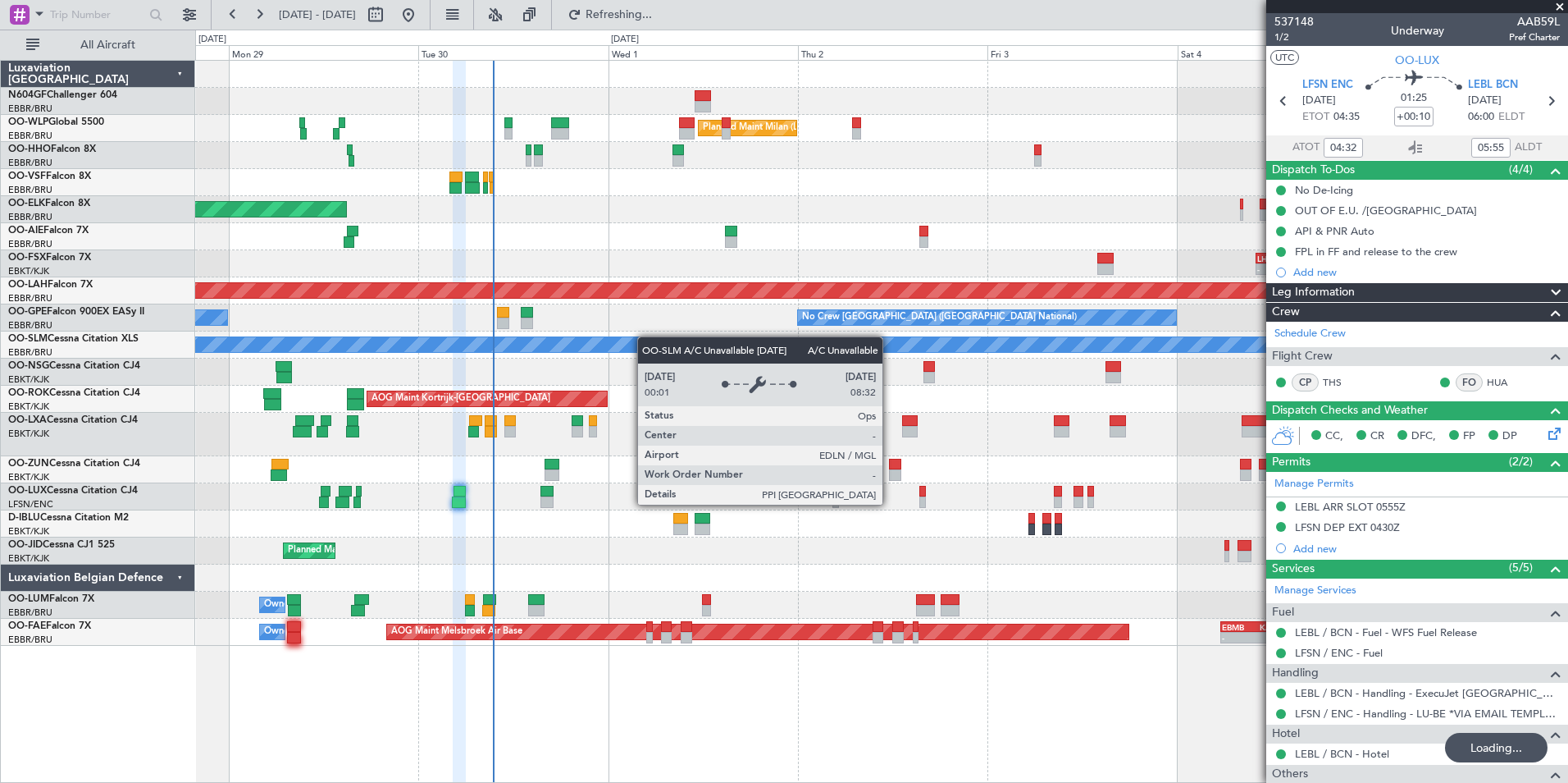
click at [619, 338] on div "Planned Maint Milan (Linate) Planned Maint [GEOGRAPHIC_DATA]-[GEOGRAPHIC_DATA] …" at bounding box center [881, 353] width 1372 height 585
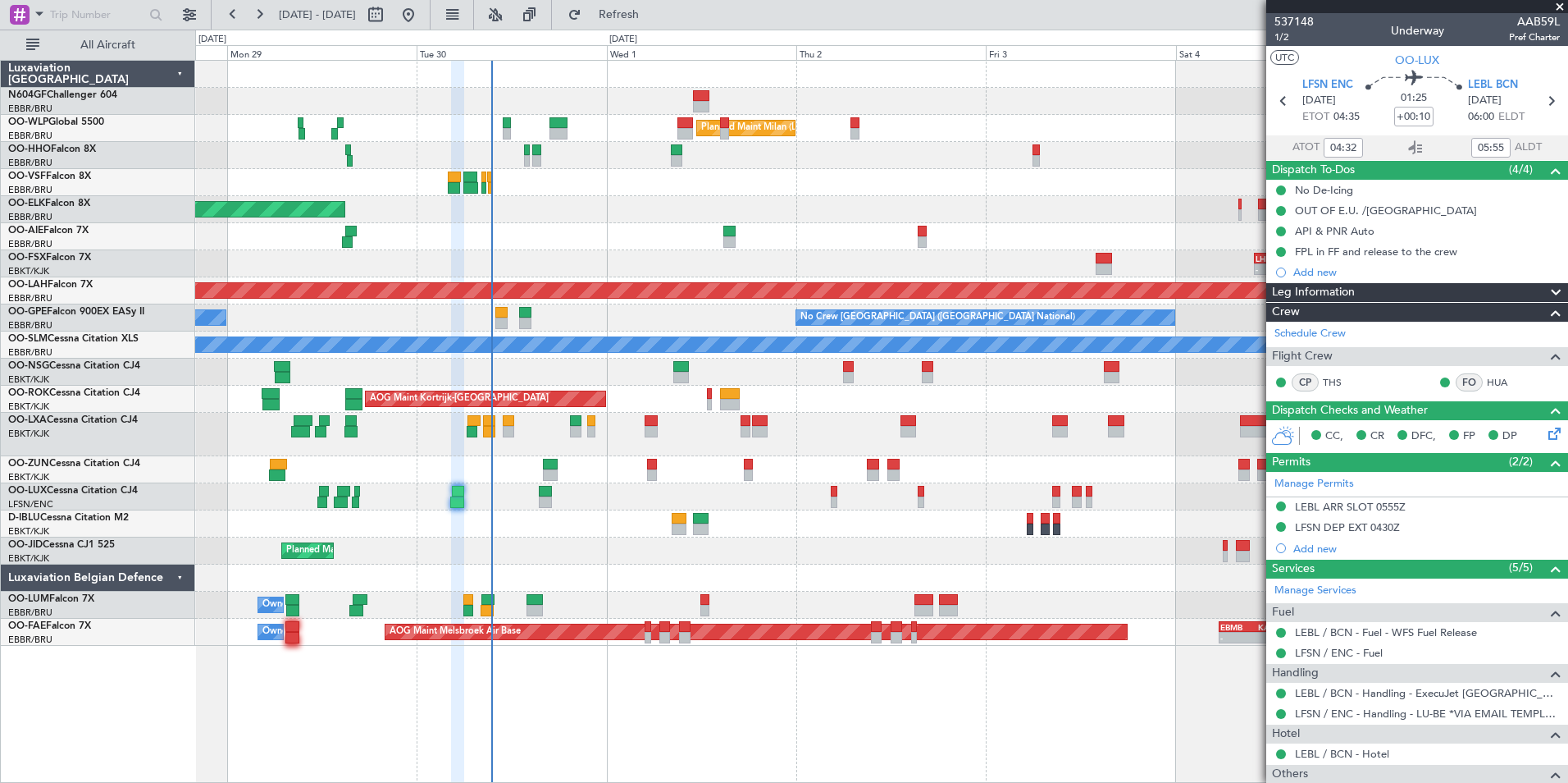
click at [730, 175] on div at bounding box center [881, 183] width 1372 height 28
click at [767, 301] on div "Planned Maint [PERSON_NAME]-[GEOGRAPHIC_DATA][PERSON_NAME] ([GEOGRAPHIC_DATA][P…" at bounding box center [881, 291] width 1372 height 28
click at [745, 407] on div "AOG Maint Kortrijk-[GEOGRAPHIC_DATA]" at bounding box center [881, 400] width 1372 height 28
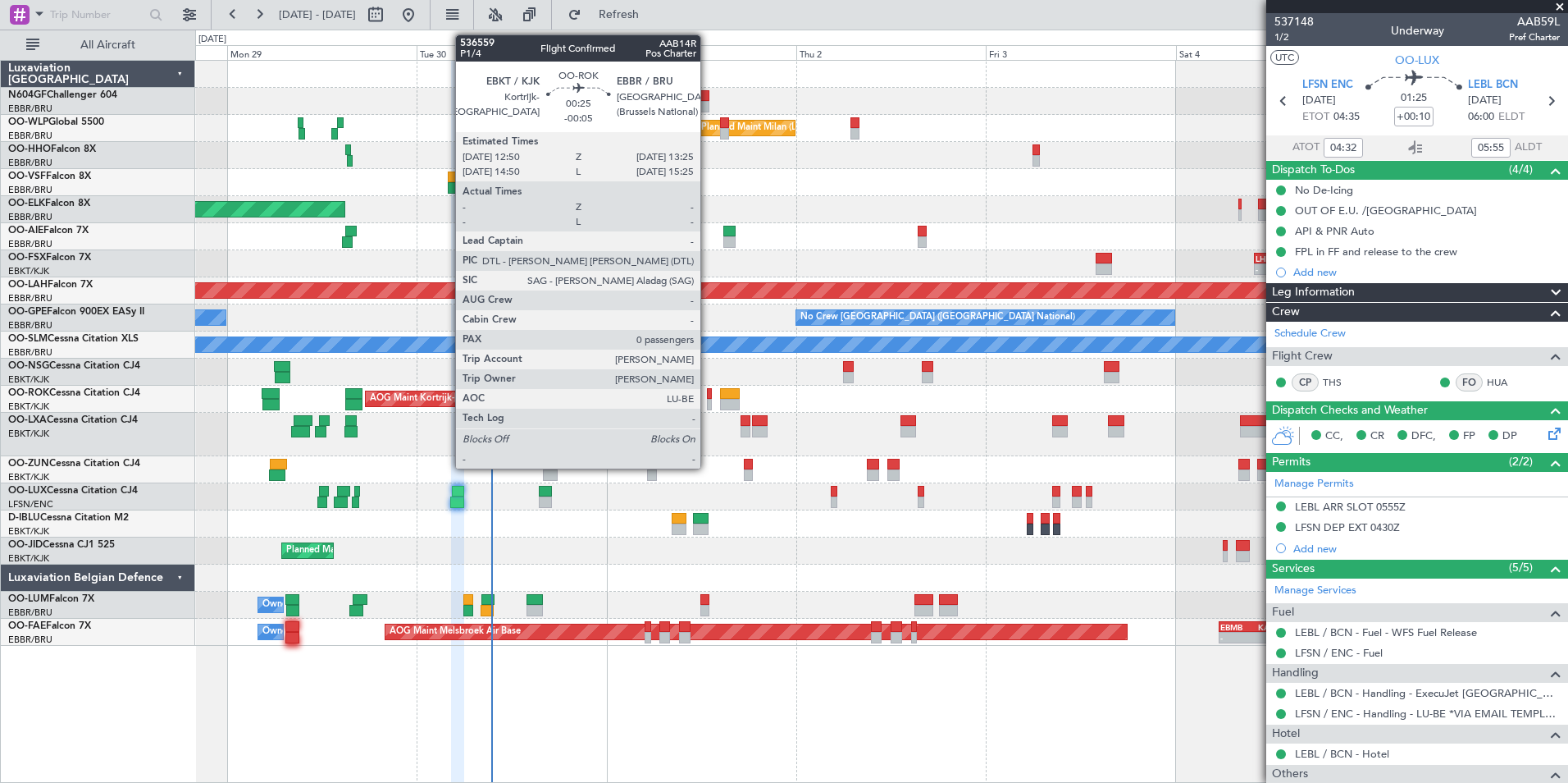
click at [708, 405] on div at bounding box center [710, 404] width 5 height 11
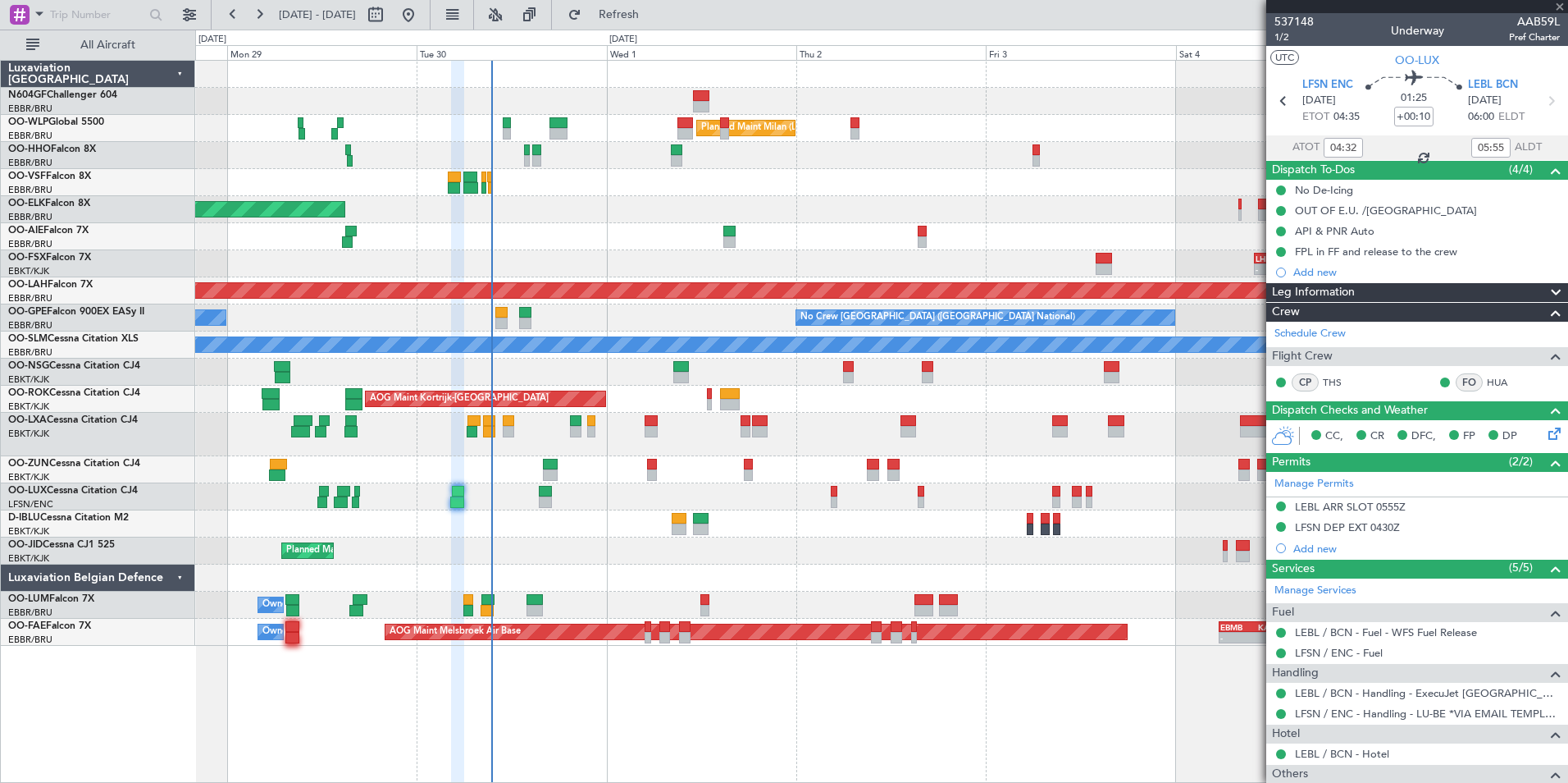
type input "-00:05"
type input "0"
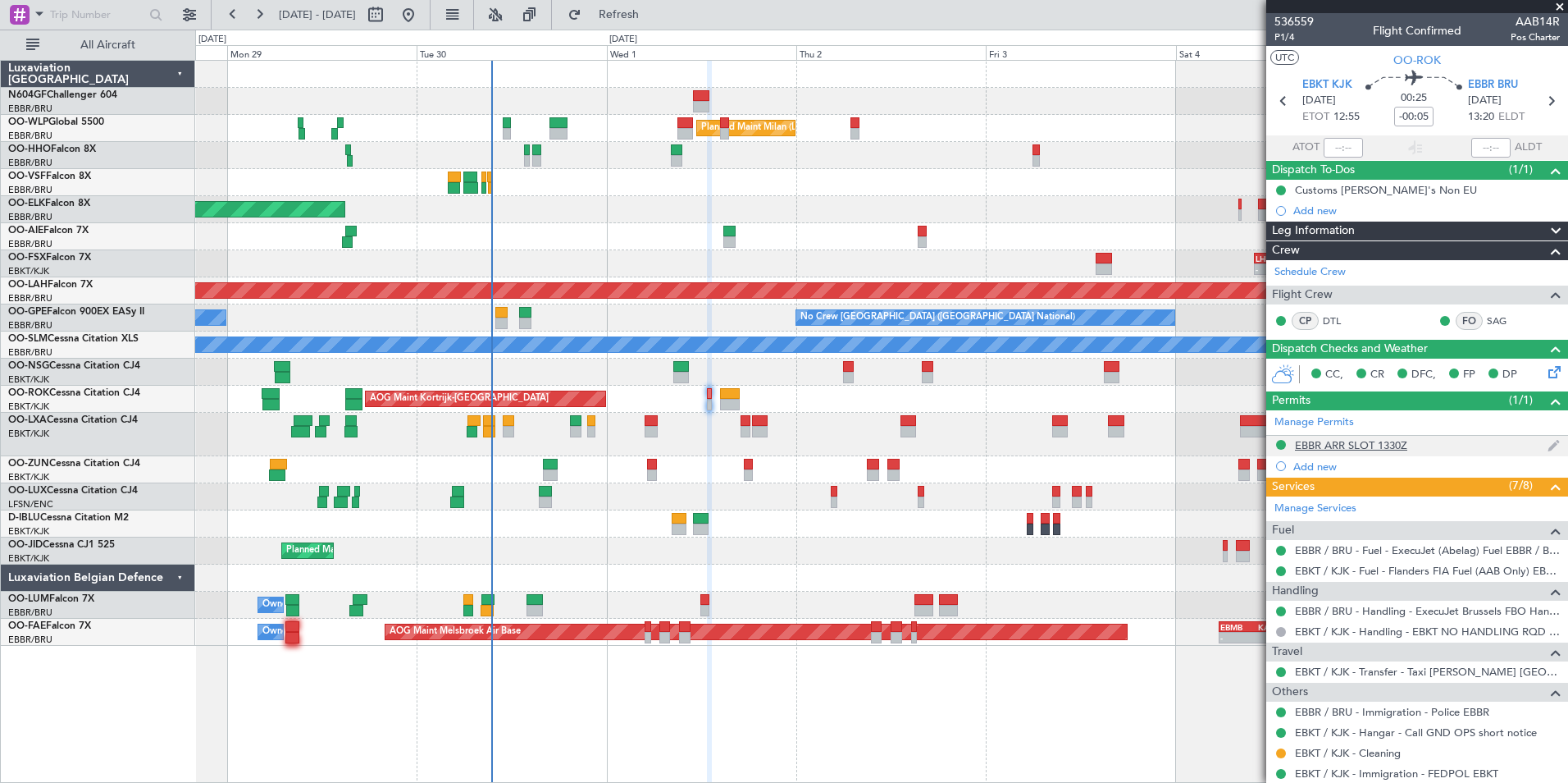
scroll to position [46, 0]
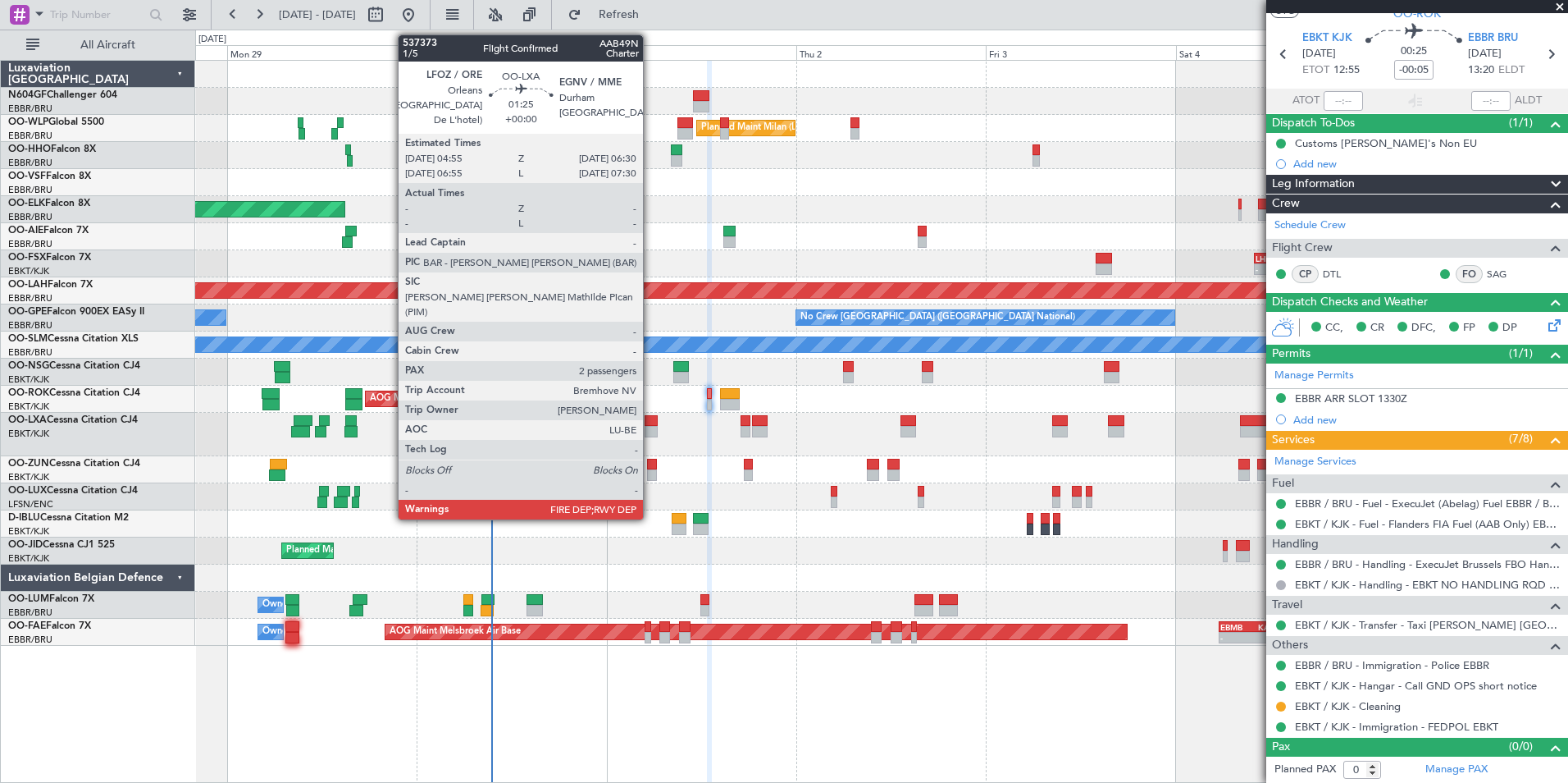
click at [650, 428] on div at bounding box center [650, 431] width 13 height 11
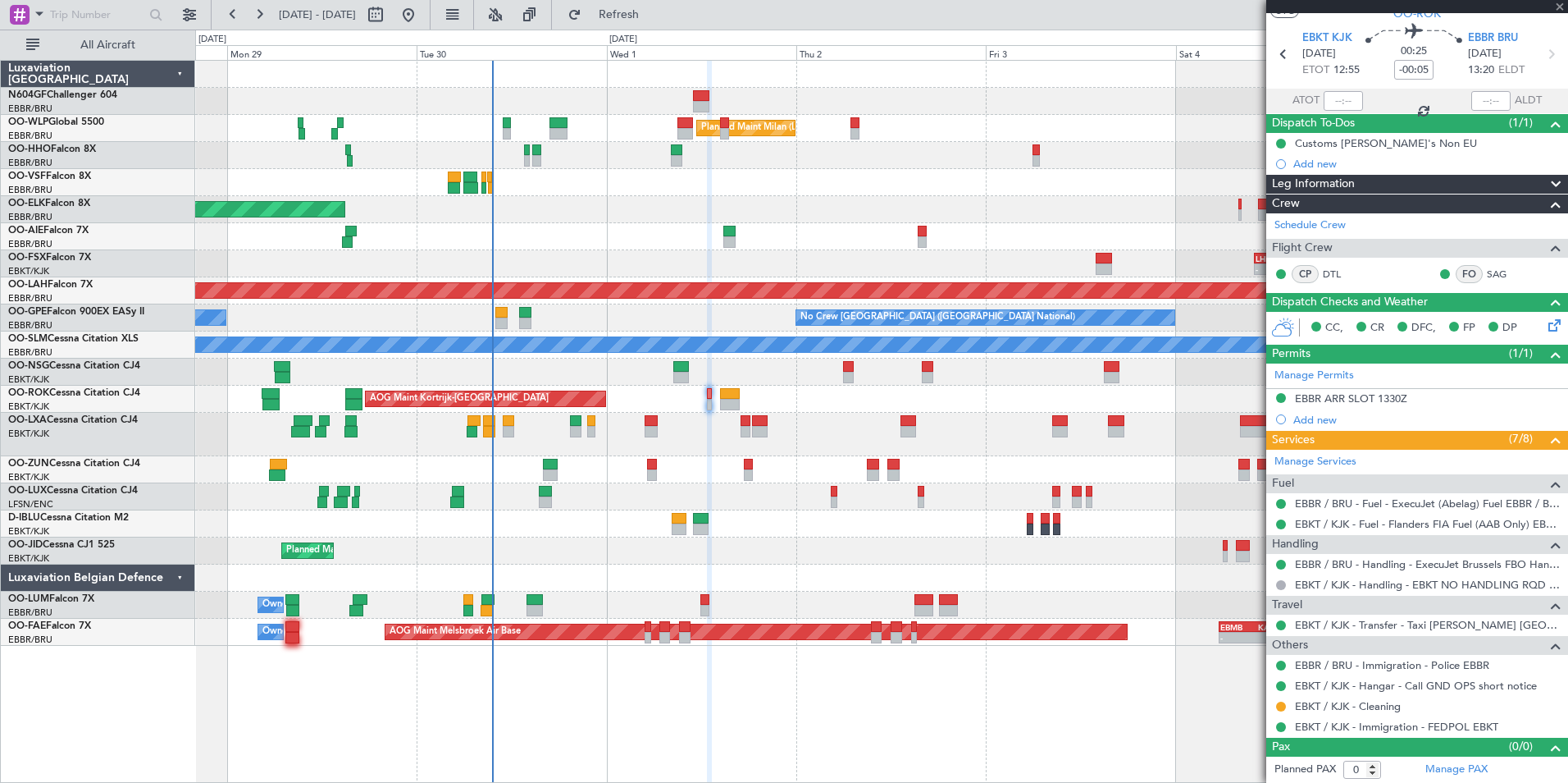
type input "2"
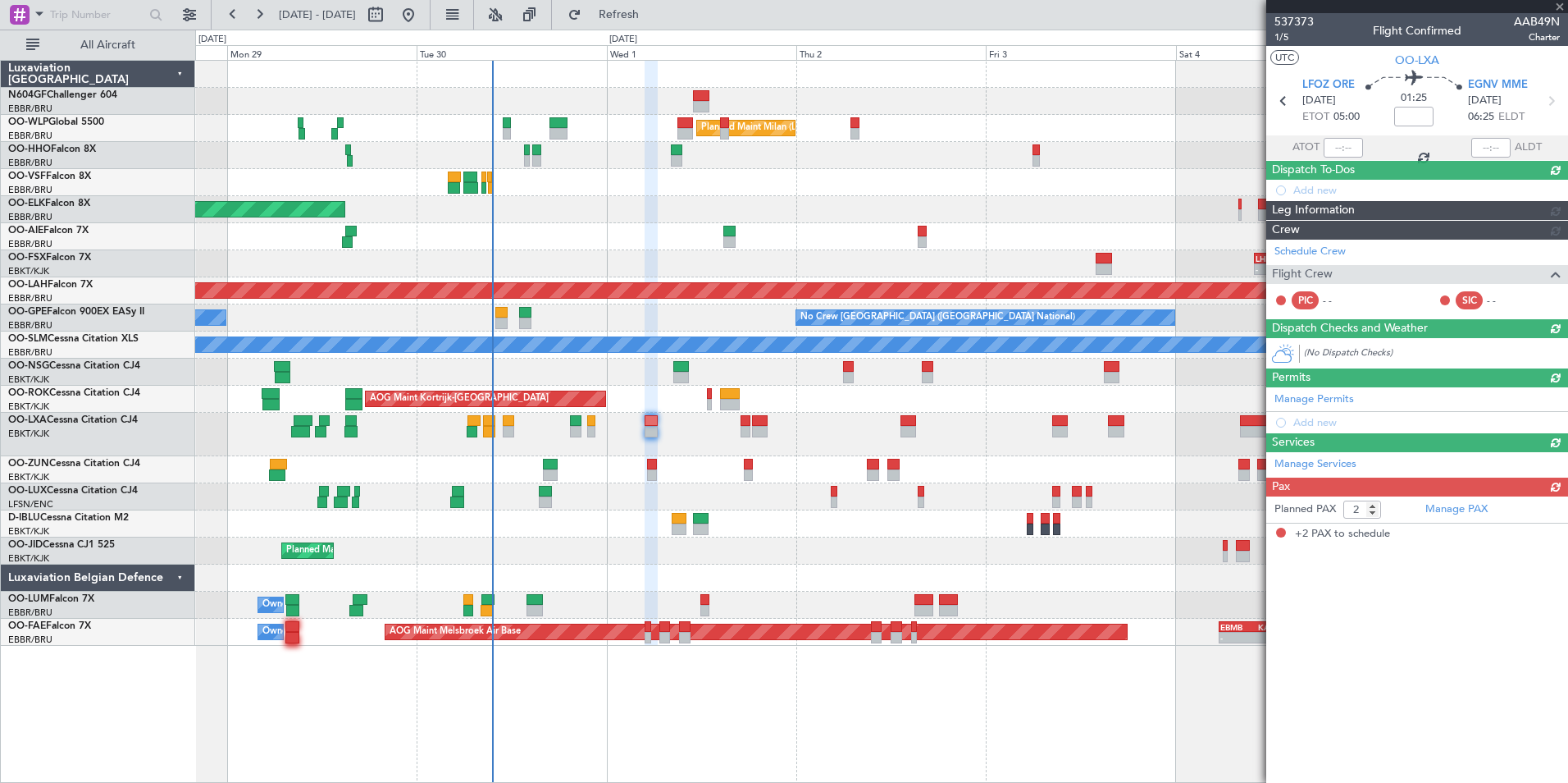
scroll to position [0, 0]
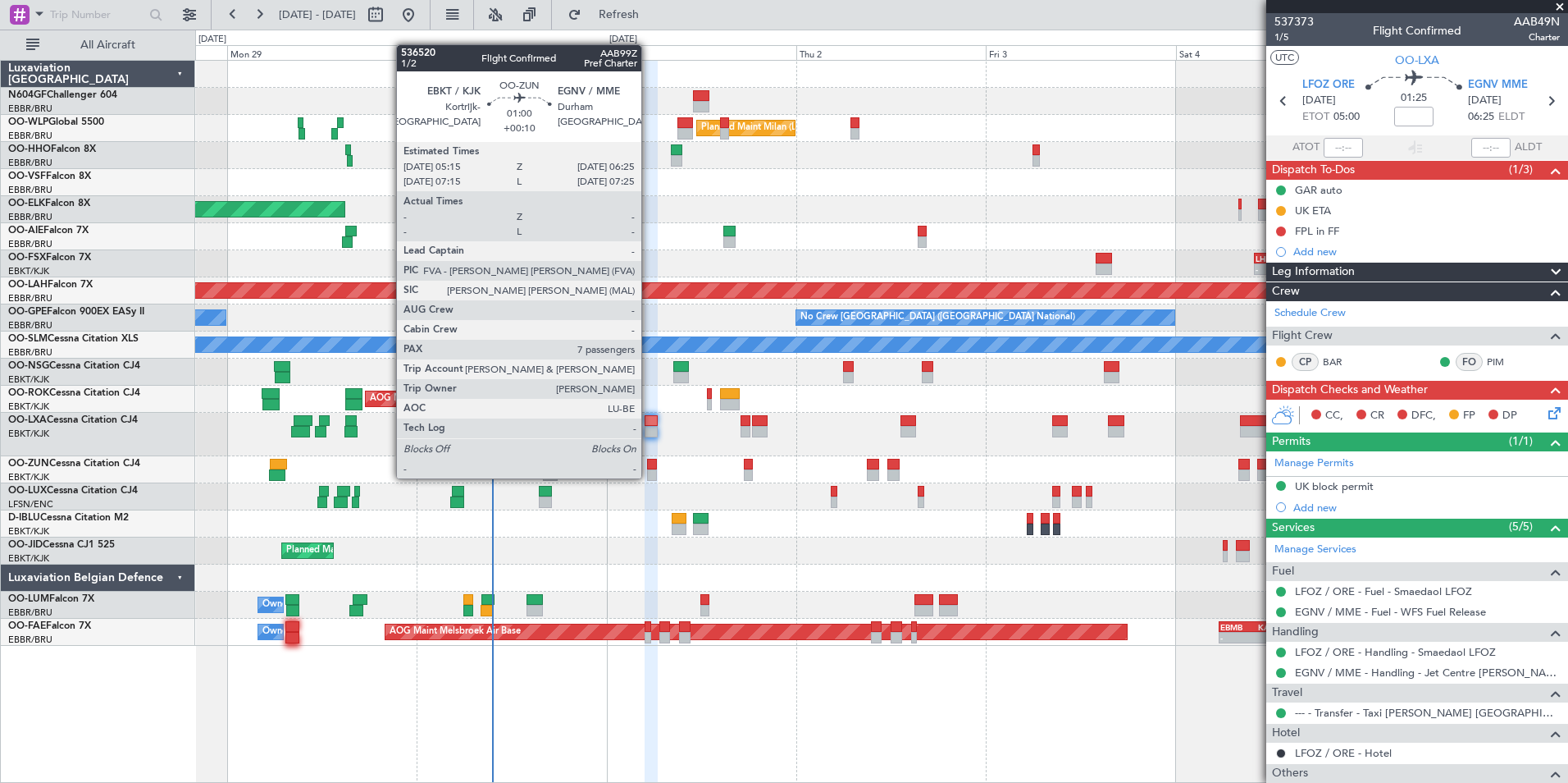
click at [649, 477] on div at bounding box center [651, 474] width 9 height 11
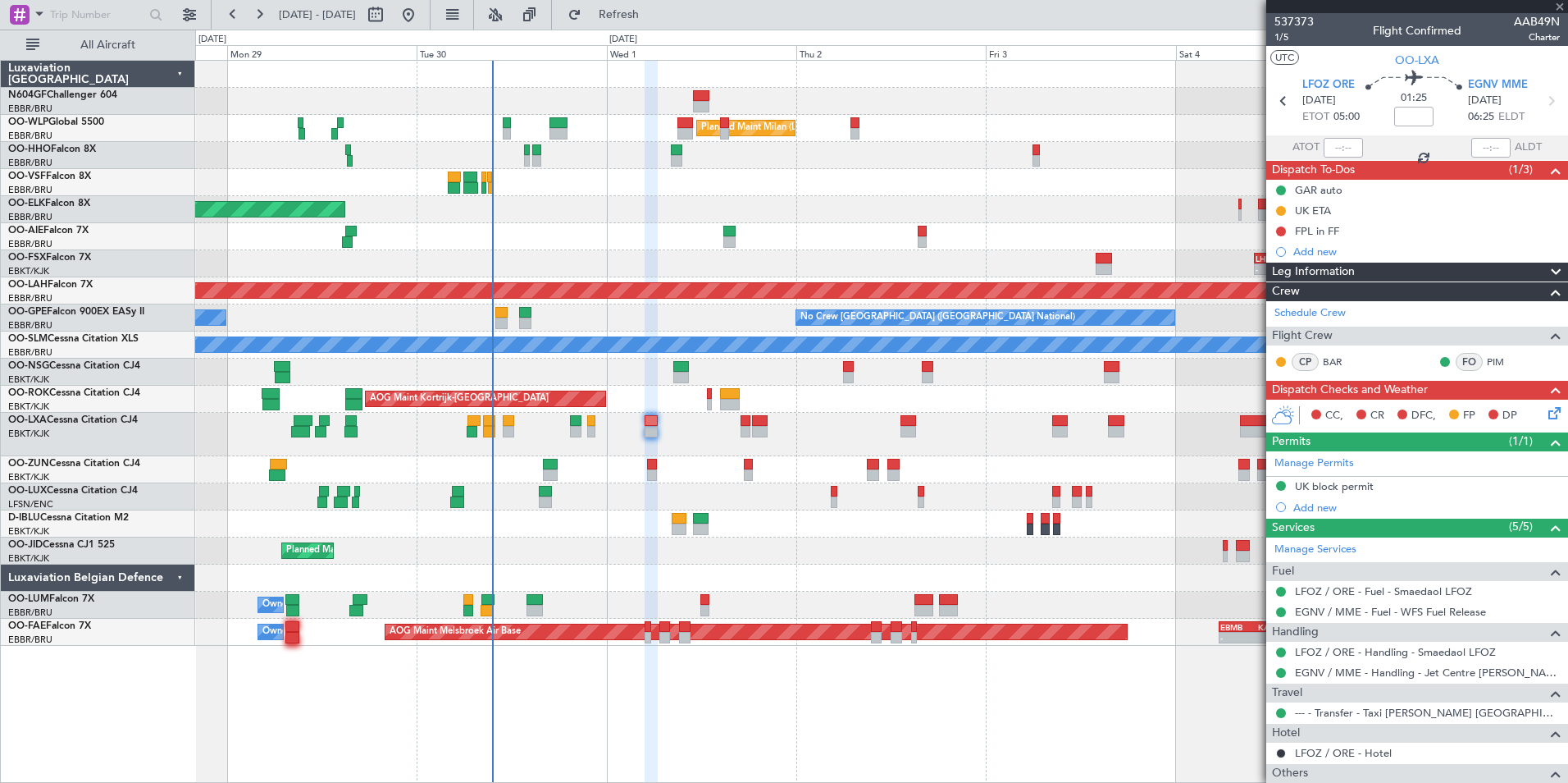
type input "+00:10"
type input "7"
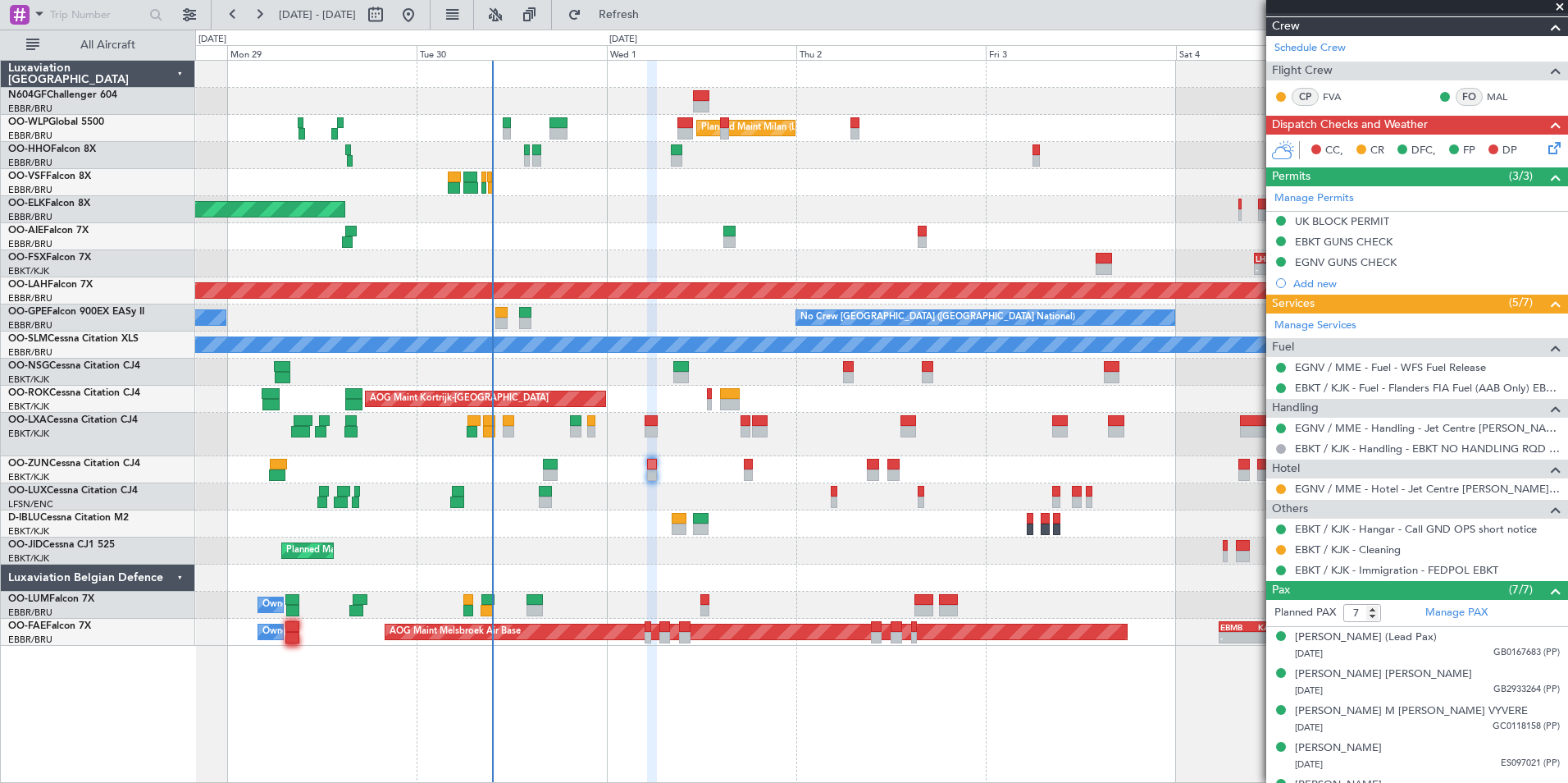
scroll to position [286, 0]
click at [657, 22] on button "Refresh" at bounding box center [609, 15] width 99 height 27
click at [741, 274] on div "- - LHBP 10:00 Z KPVD 18:30 Z" at bounding box center [881, 264] width 1372 height 28
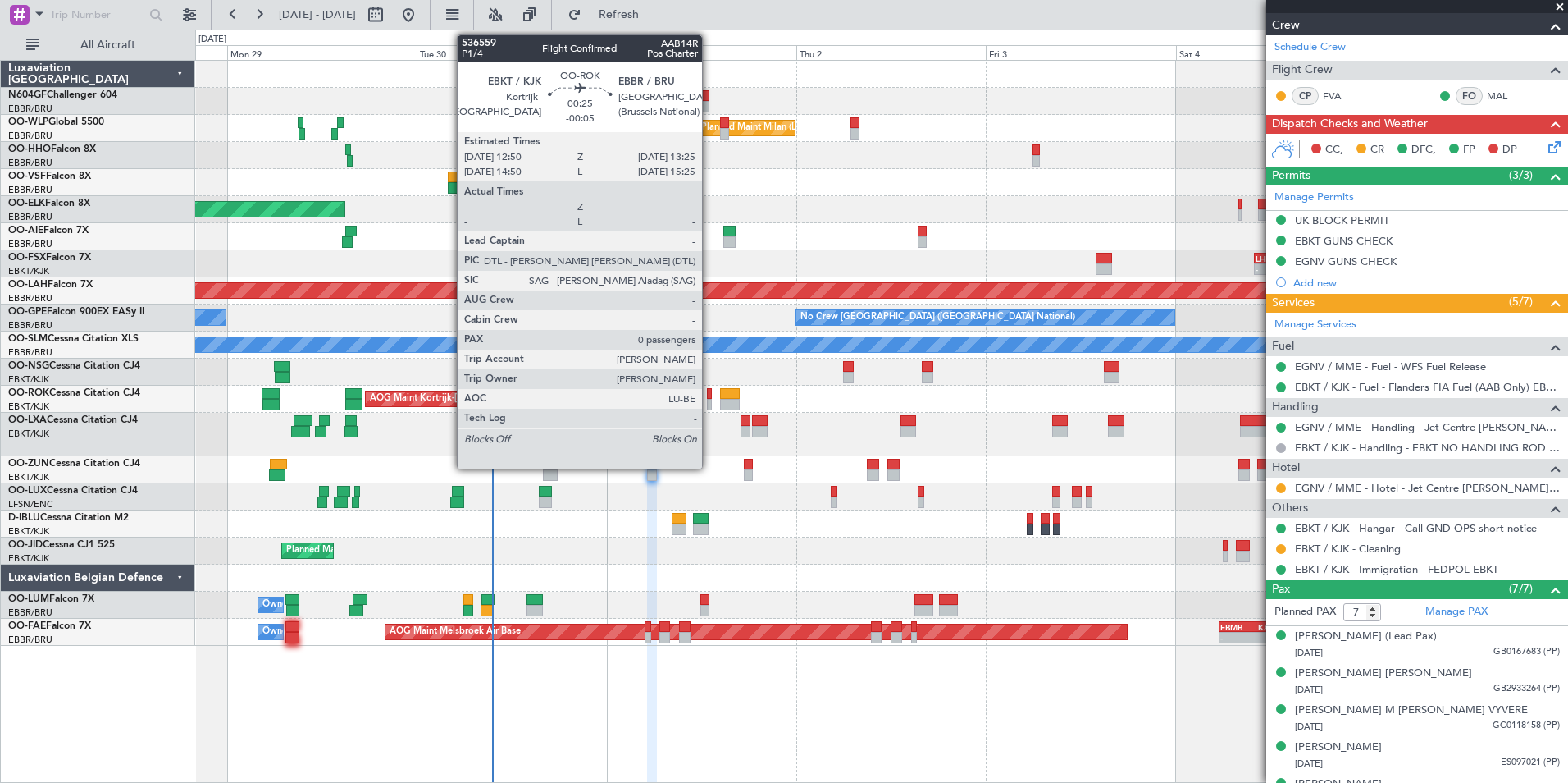
click at [712, 397] on div at bounding box center [710, 394] width 5 height 11
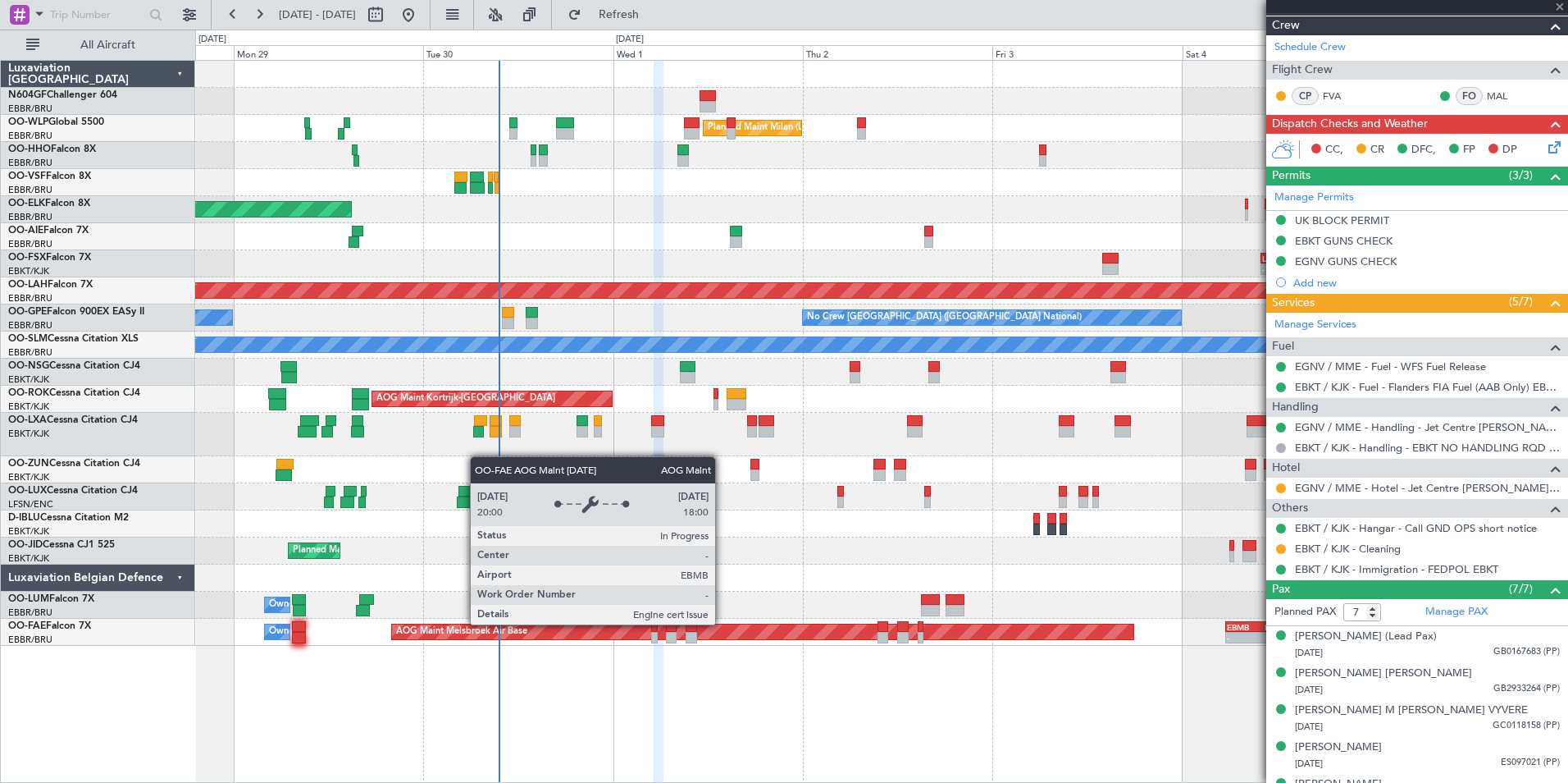
type input "-00:05"
type input "0"
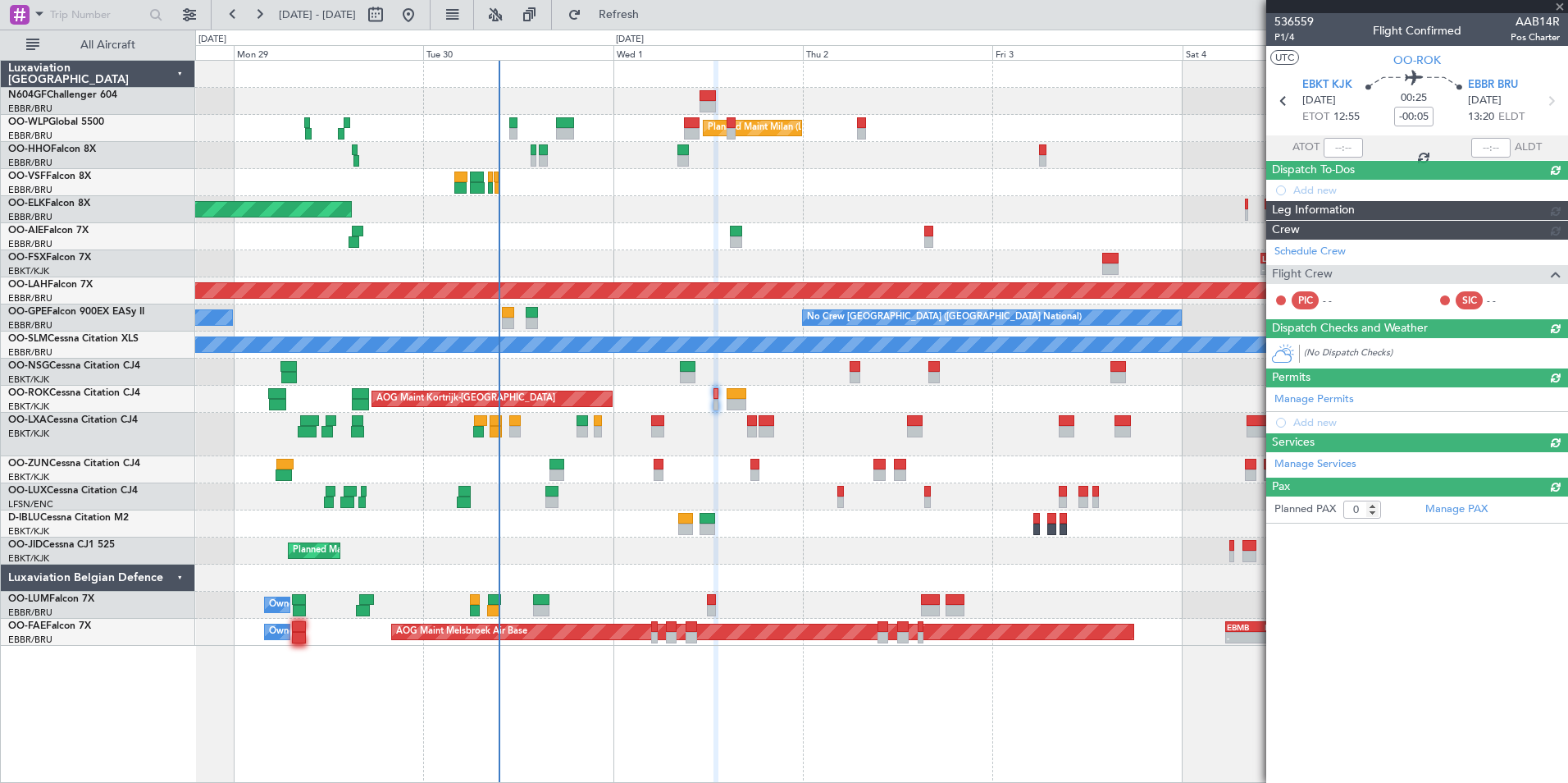
scroll to position [0, 0]
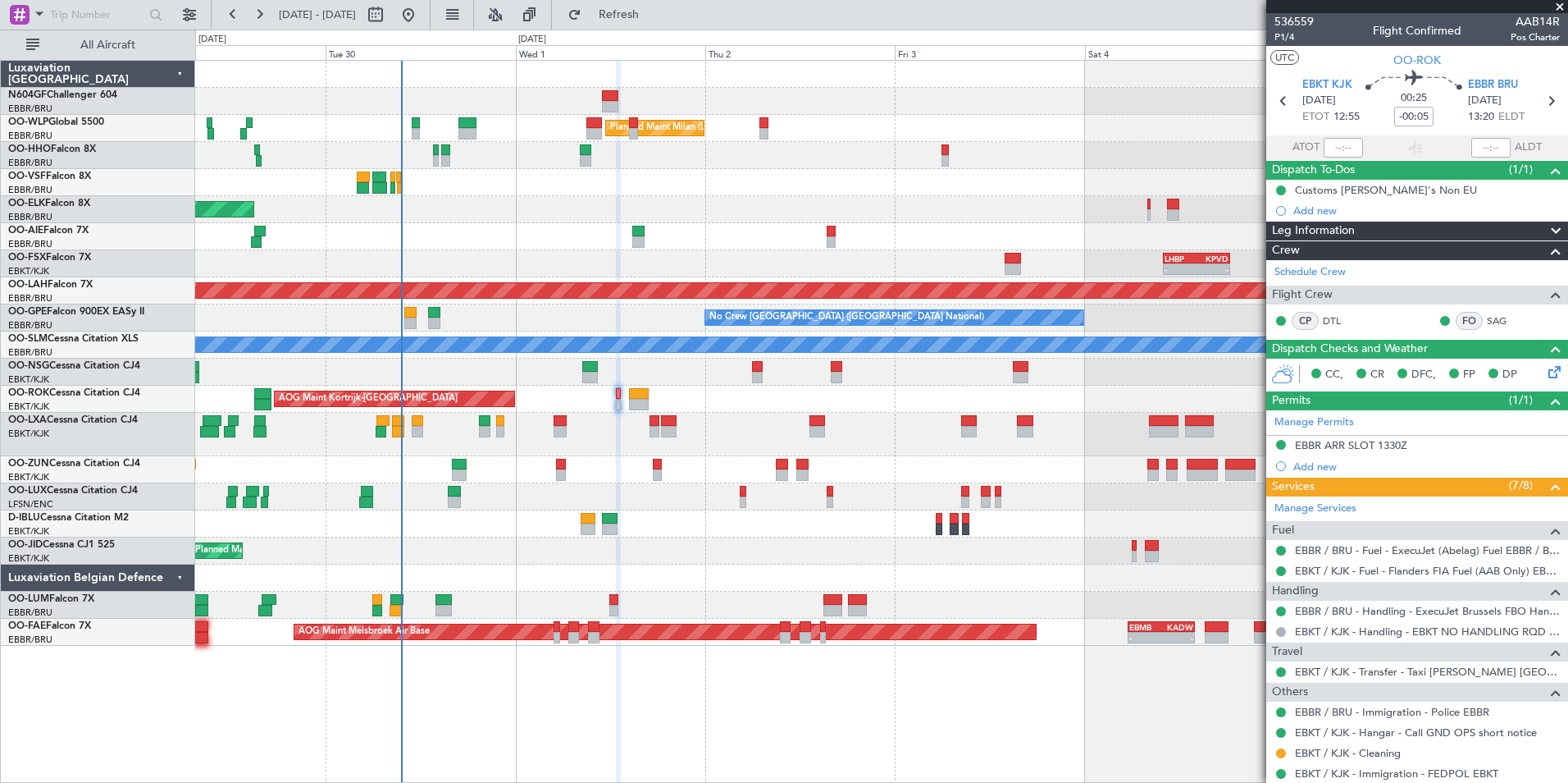
click at [584, 447] on div "Planned Maint Kortrijk-[GEOGRAPHIC_DATA] A/C Unavailable" at bounding box center [881, 434] width 1372 height 44
click at [845, 424] on div "Planned Maint Kortrijk-[GEOGRAPHIC_DATA] A/C Unavailable" at bounding box center [881, 434] width 1372 height 44
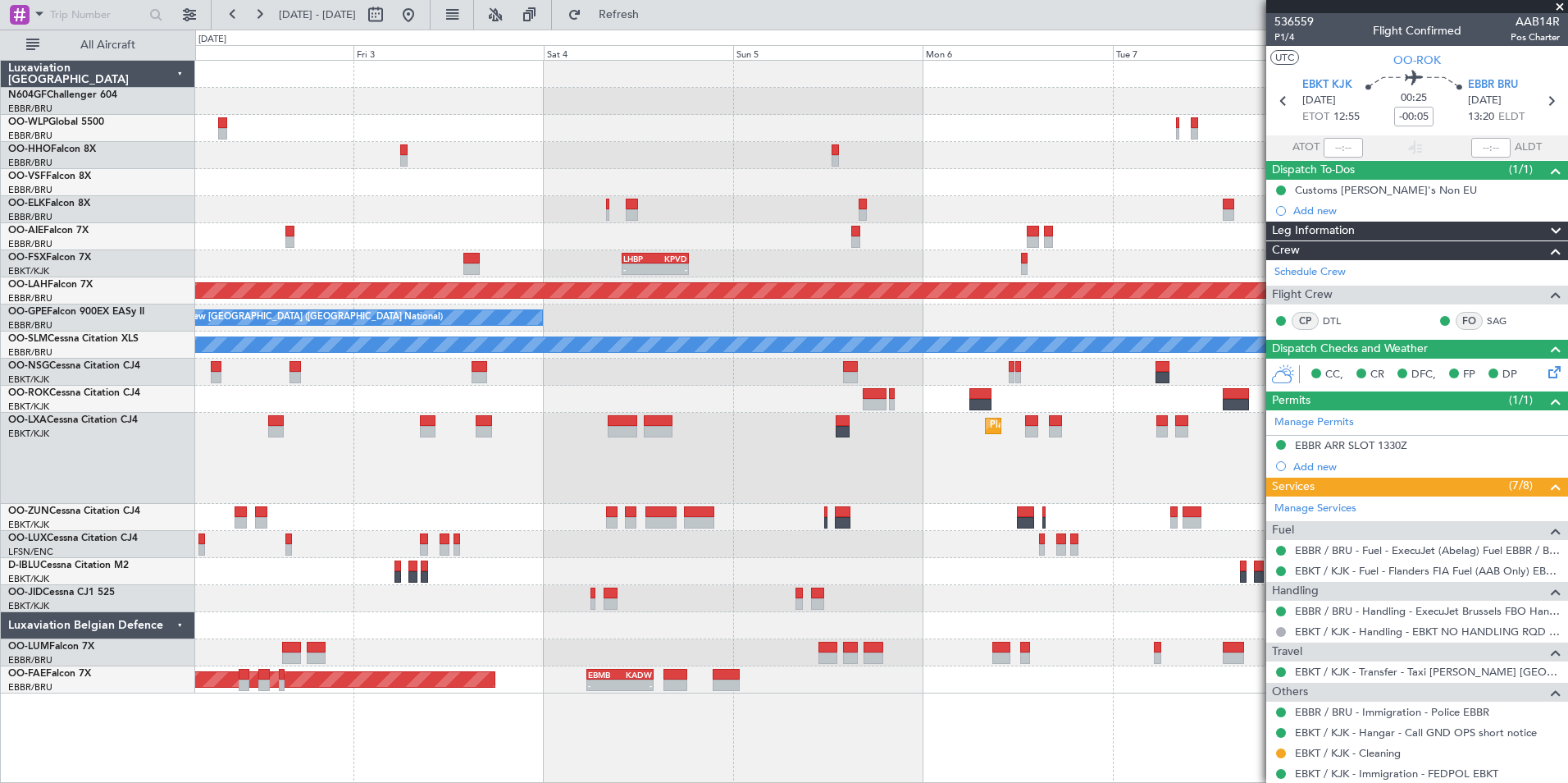
click at [822, 372] on div "Planned Maint Milan (Linate) - - LHBP 10:00 Z KPVD 18:30 Z Planned [GEOGRAPHIC_…" at bounding box center [881, 377] width 1372 height 633
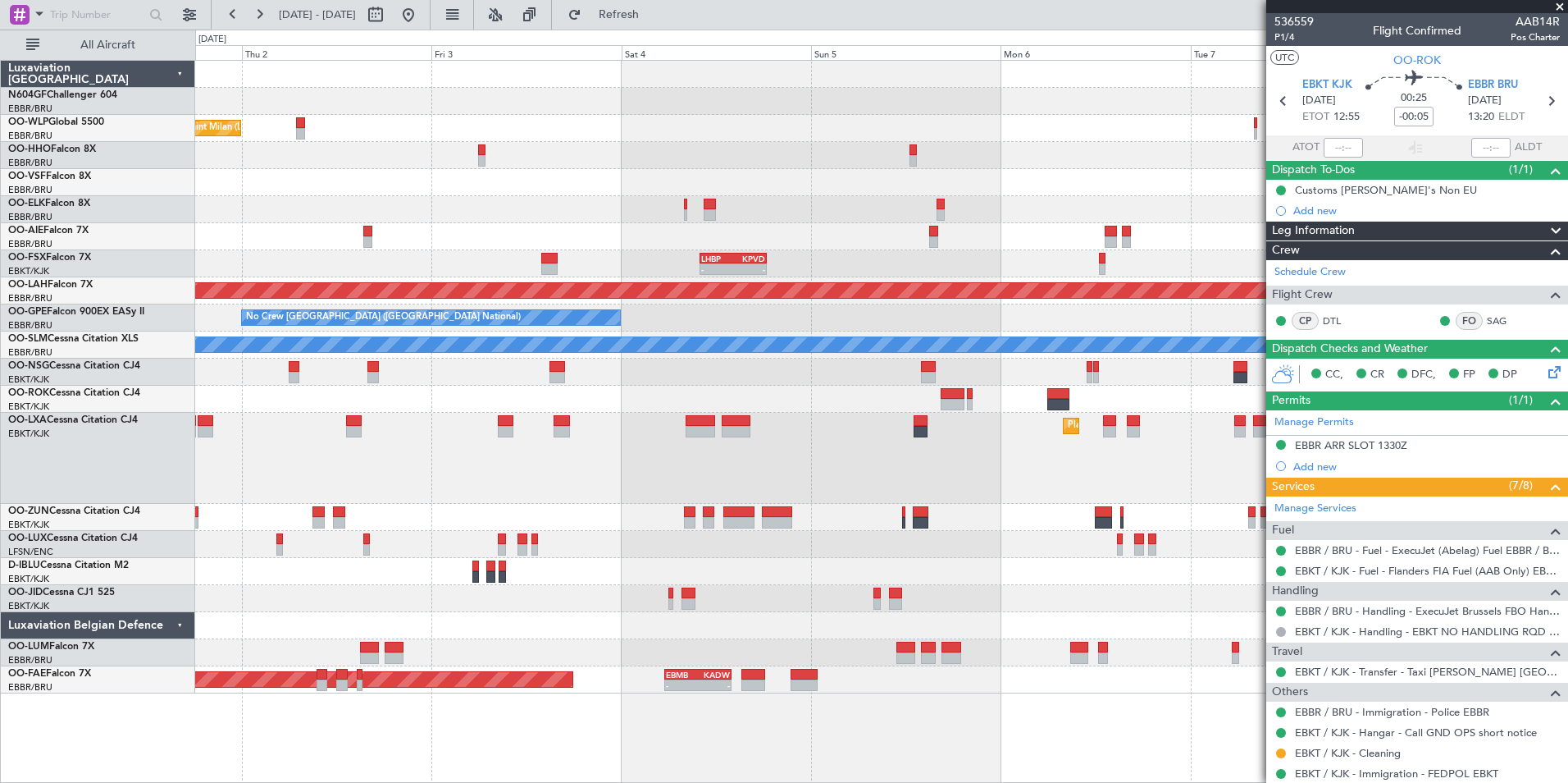
click at [743, 395] on div "AOG Maint Kortrijk-[GEOGRAPHIC_DATA]" at bounding box center [881, 400] width 1372 height 28
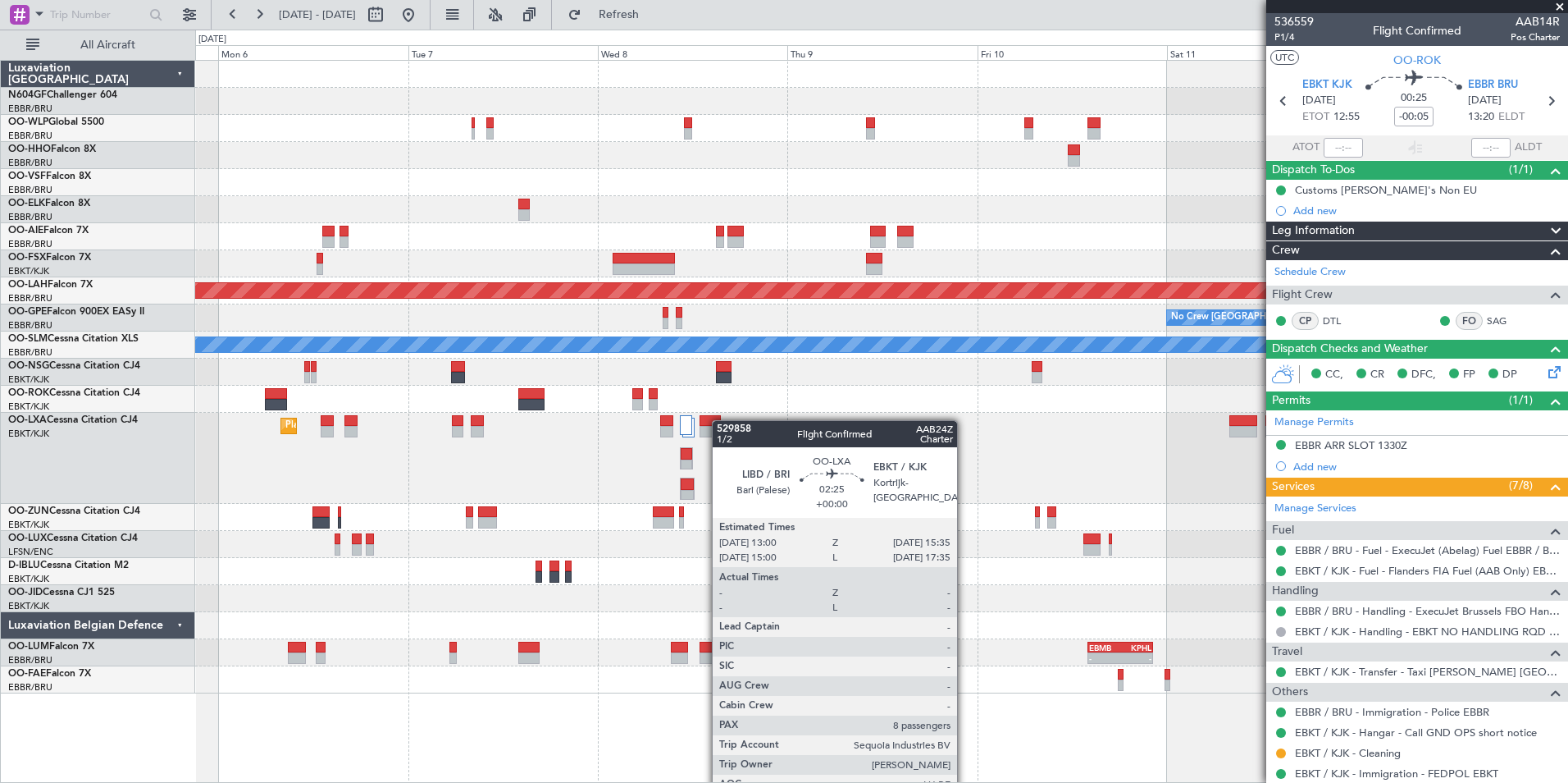
click at [719, 421] on div "Planned Maint Kortrijk-[GEOGRAPHIC_DATA]" at bounding box center [881, 458] width 1372 height 91
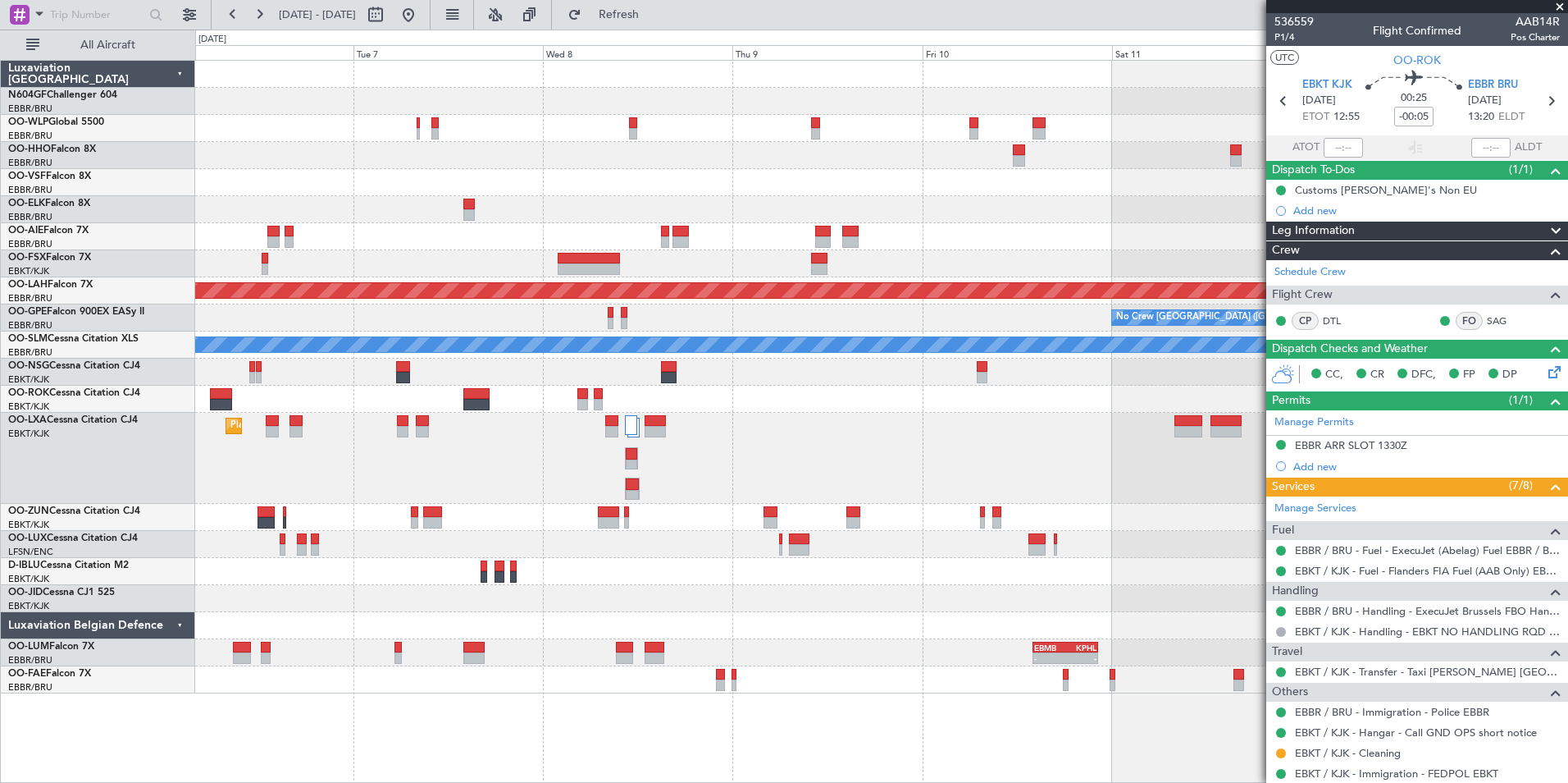
click at [666, 436] on div "Planned Maint Kortrijk-[GEOGRAPHIC_DATA]" at bounding box center [881, 458] width 1372 height 91
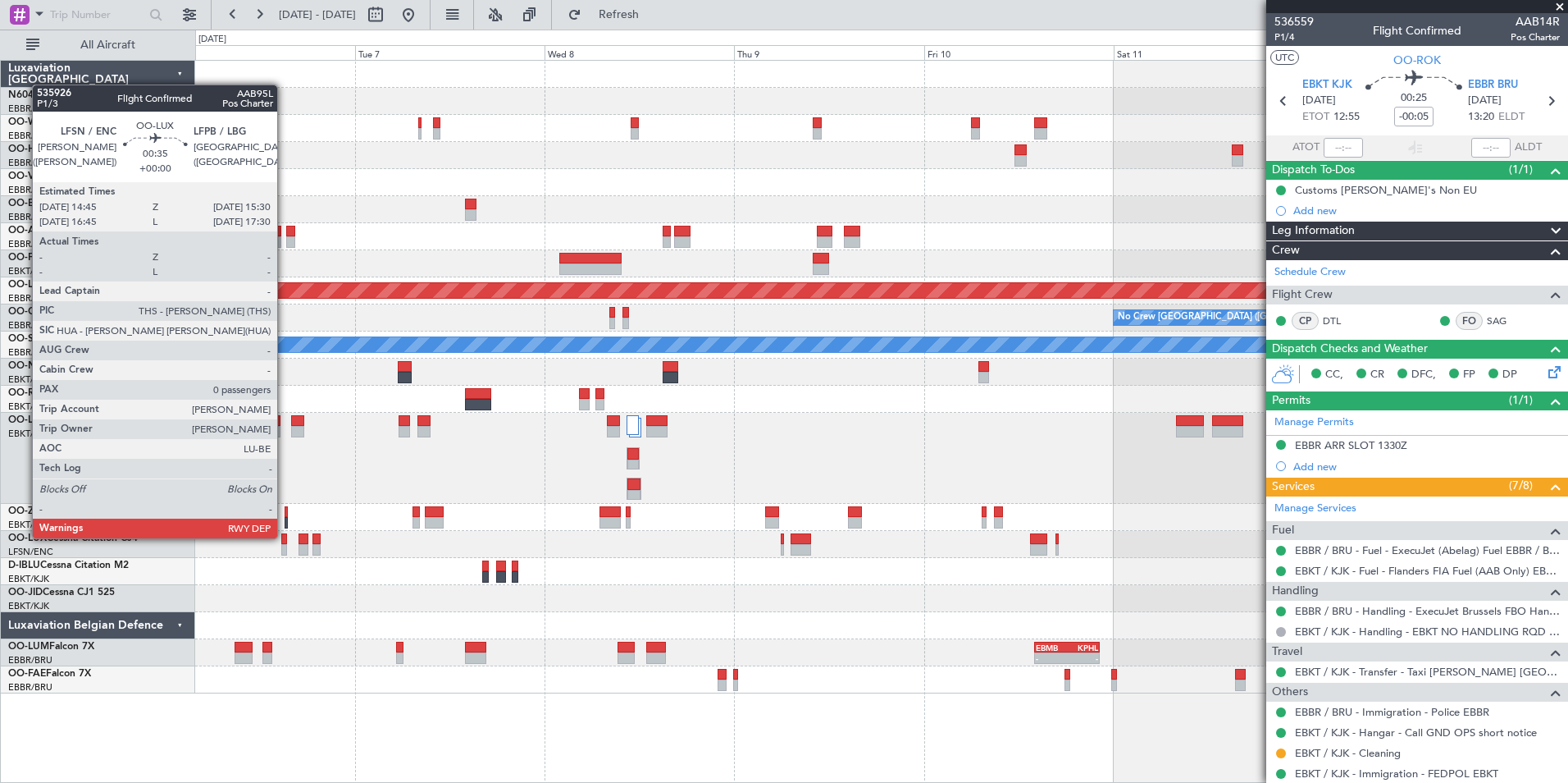
click at [284, 536] on div at bounding box center [284, 538] width 7 height 11
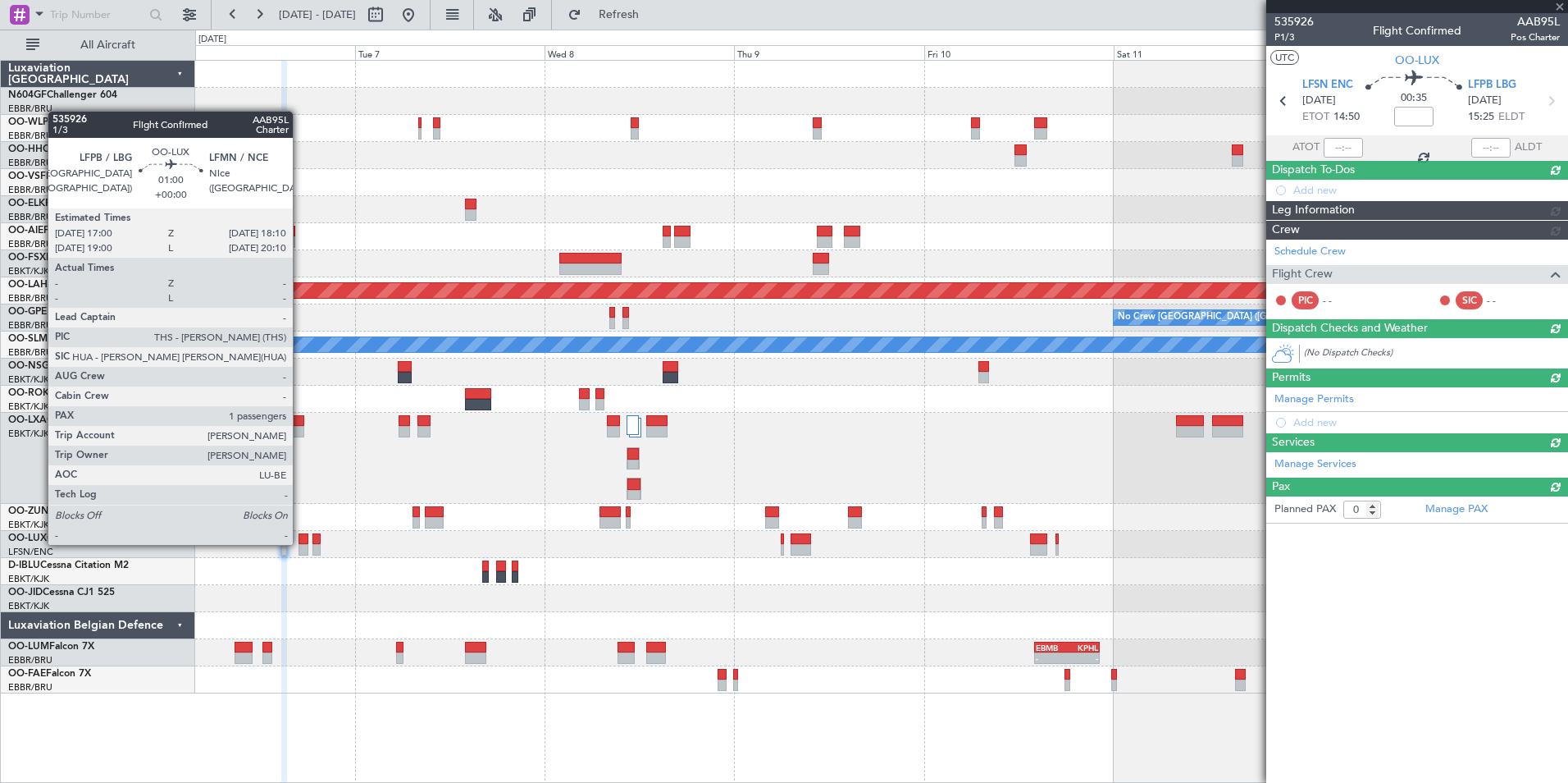
click at [300, 543] on div at bounding box center [302, 538] width 9 height 11
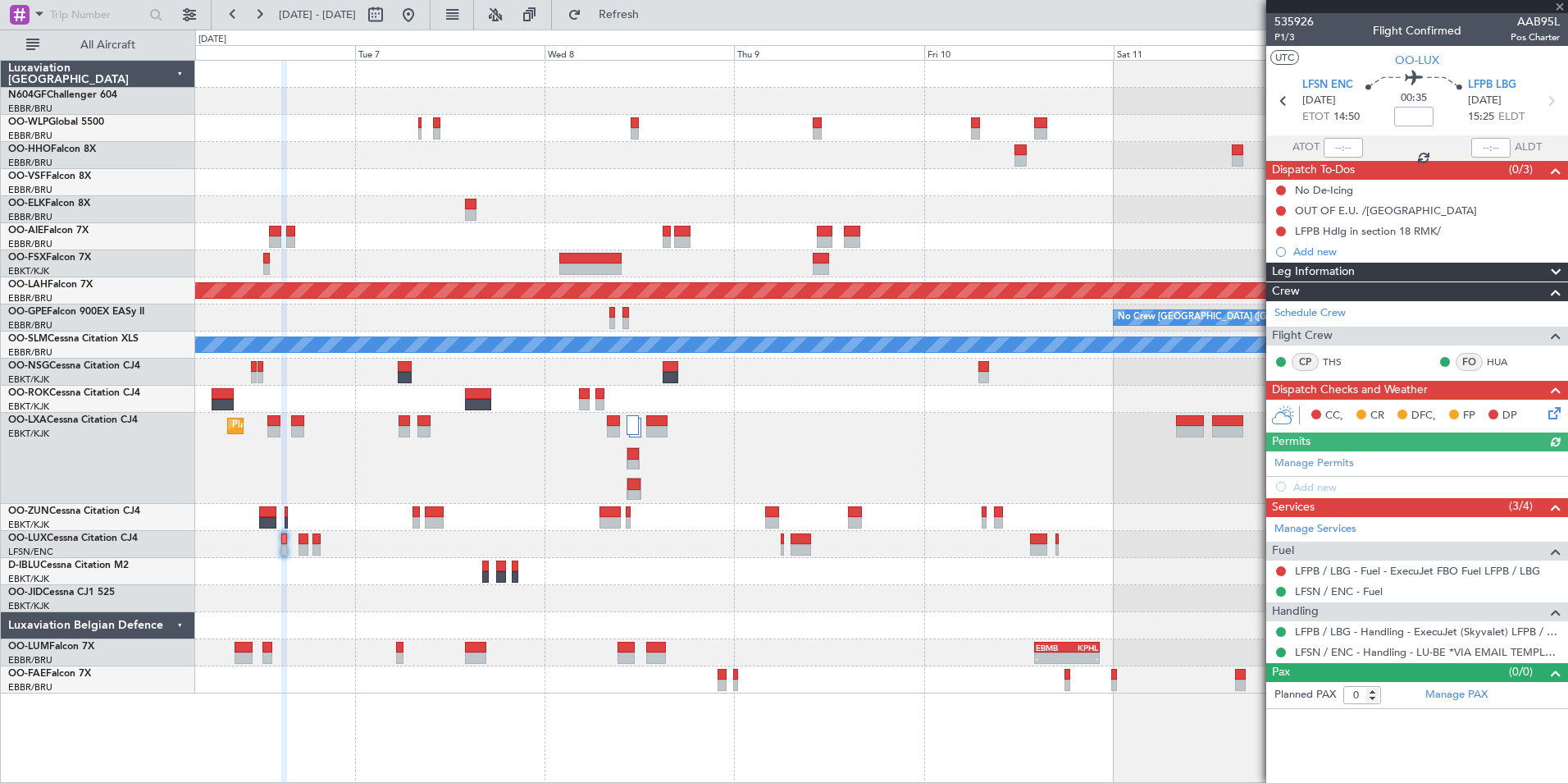
type input "1"
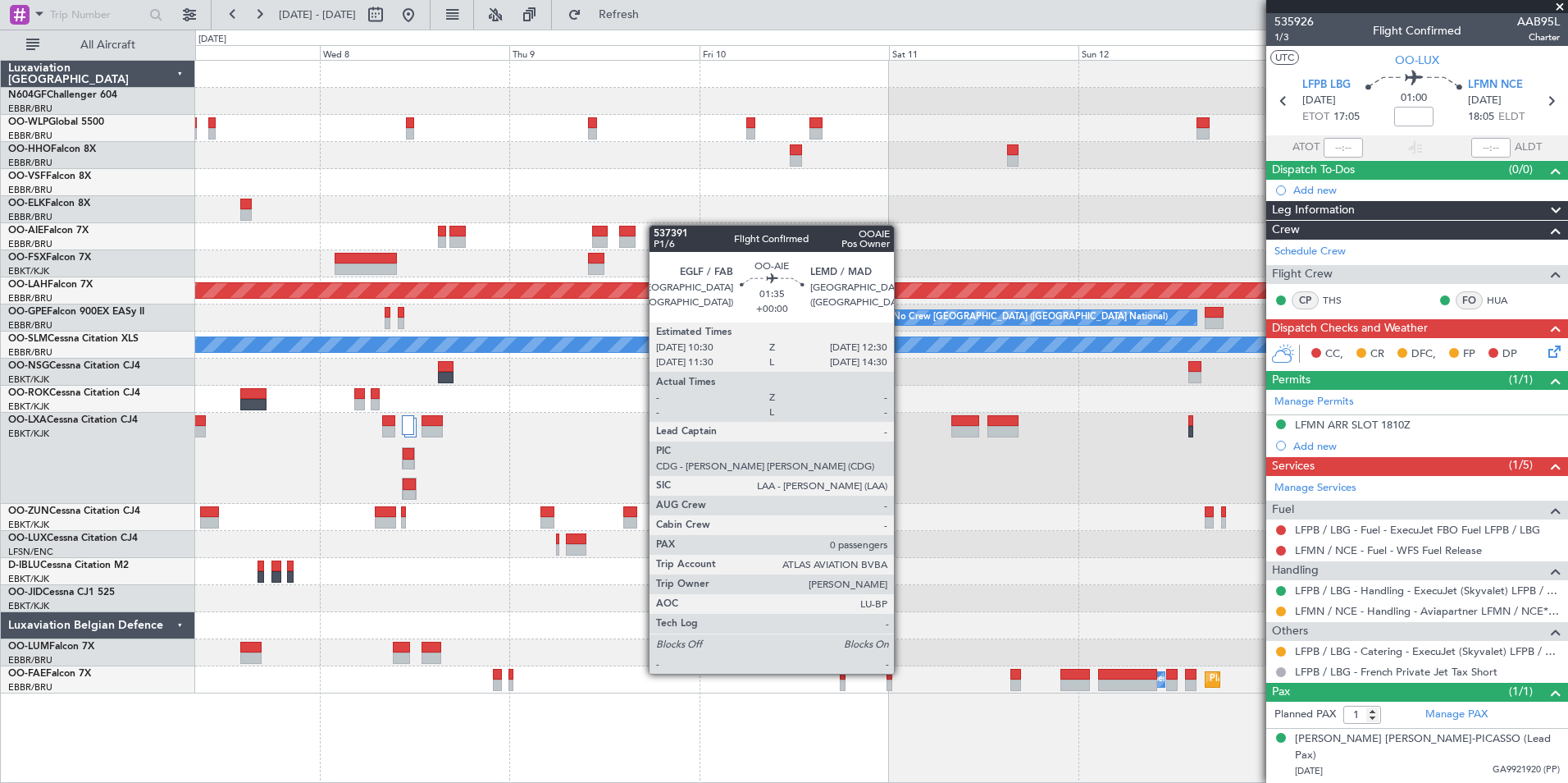
click at [651, 220] on div "- - LEZL 21:40 Z SKCG 07:10 Z - - LIMC 09:00 Z KTEB 17:40 Z Planned [GEOGRAPHIC…" at bounding box center [881, 377] width 1372 height 633
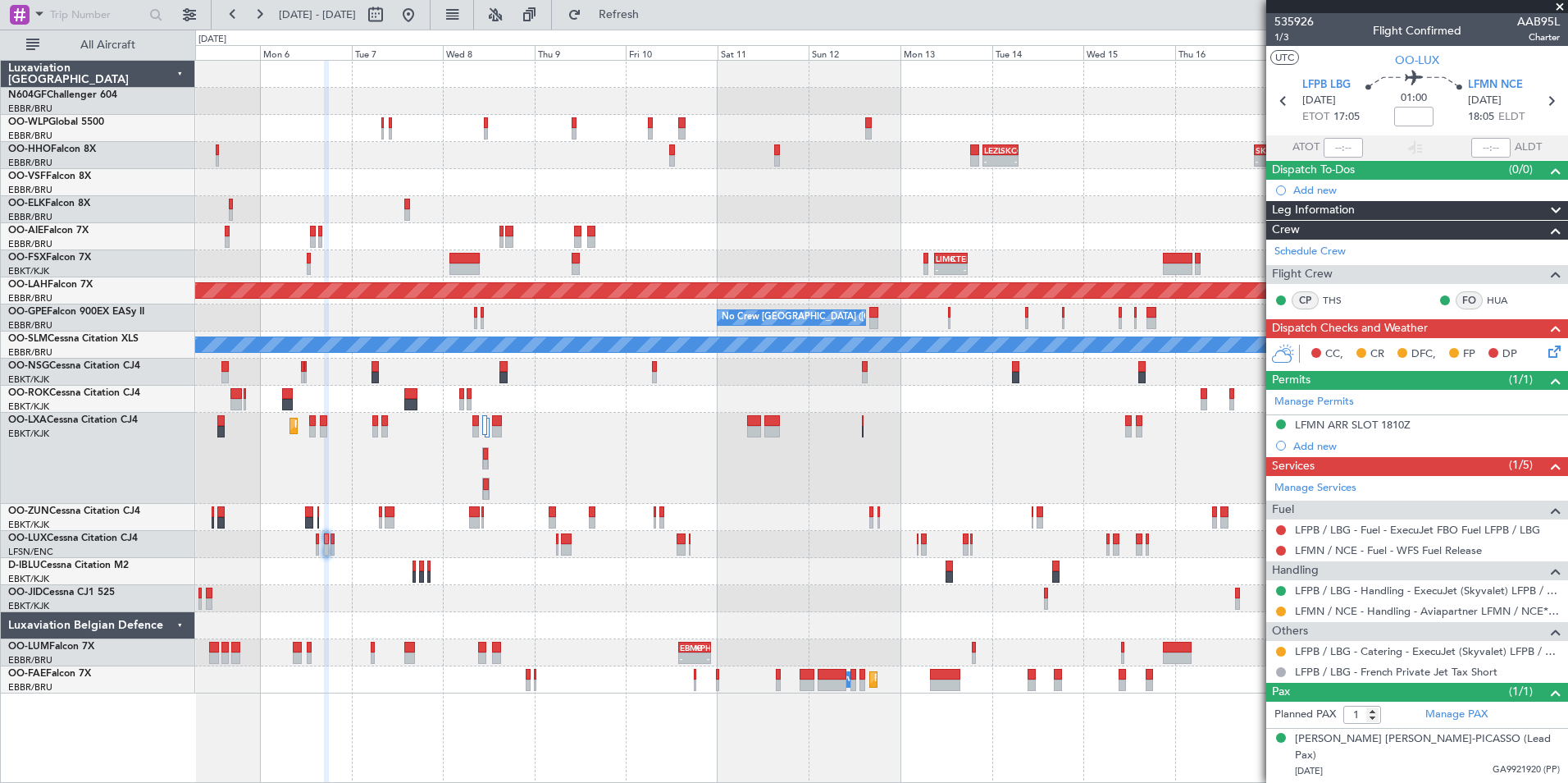
click at [520, 299] on div "Planned Maint Milan (Linate) - - LEZL 21:40 Z SKCG 07:10 Z - - SKCG 21:00 Z EGG…" at bounding box center [881, 377] width 1372 height 633
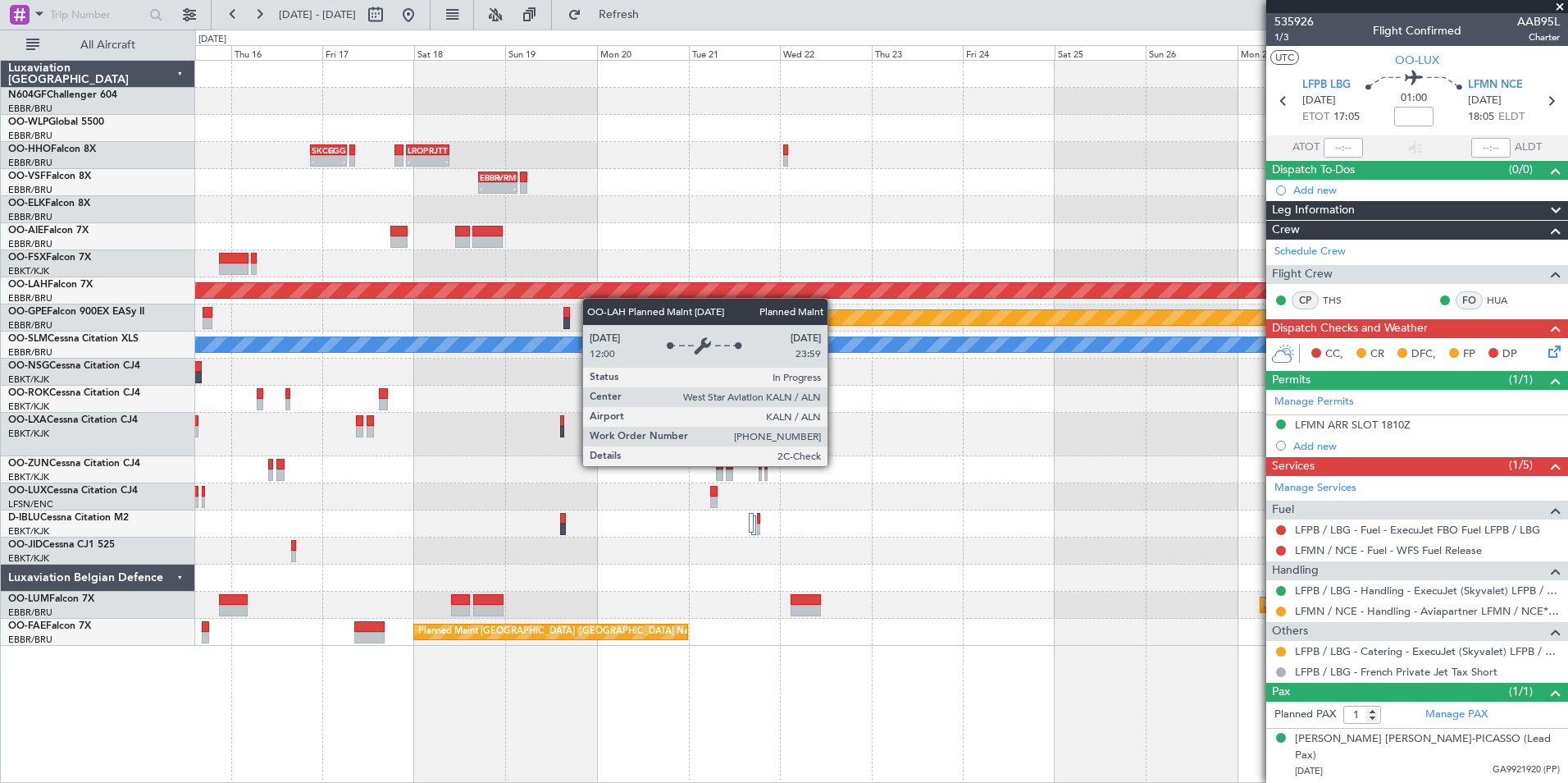
click at [558, 298] on div "- - SKCG 21:00 Z EGGD 06:25 Z - - LROP 22:10 Z RJTT 09:25 Z - - LEZL 21:40 Z SK…" at bounding box center [881, 353] width 1372 height 585
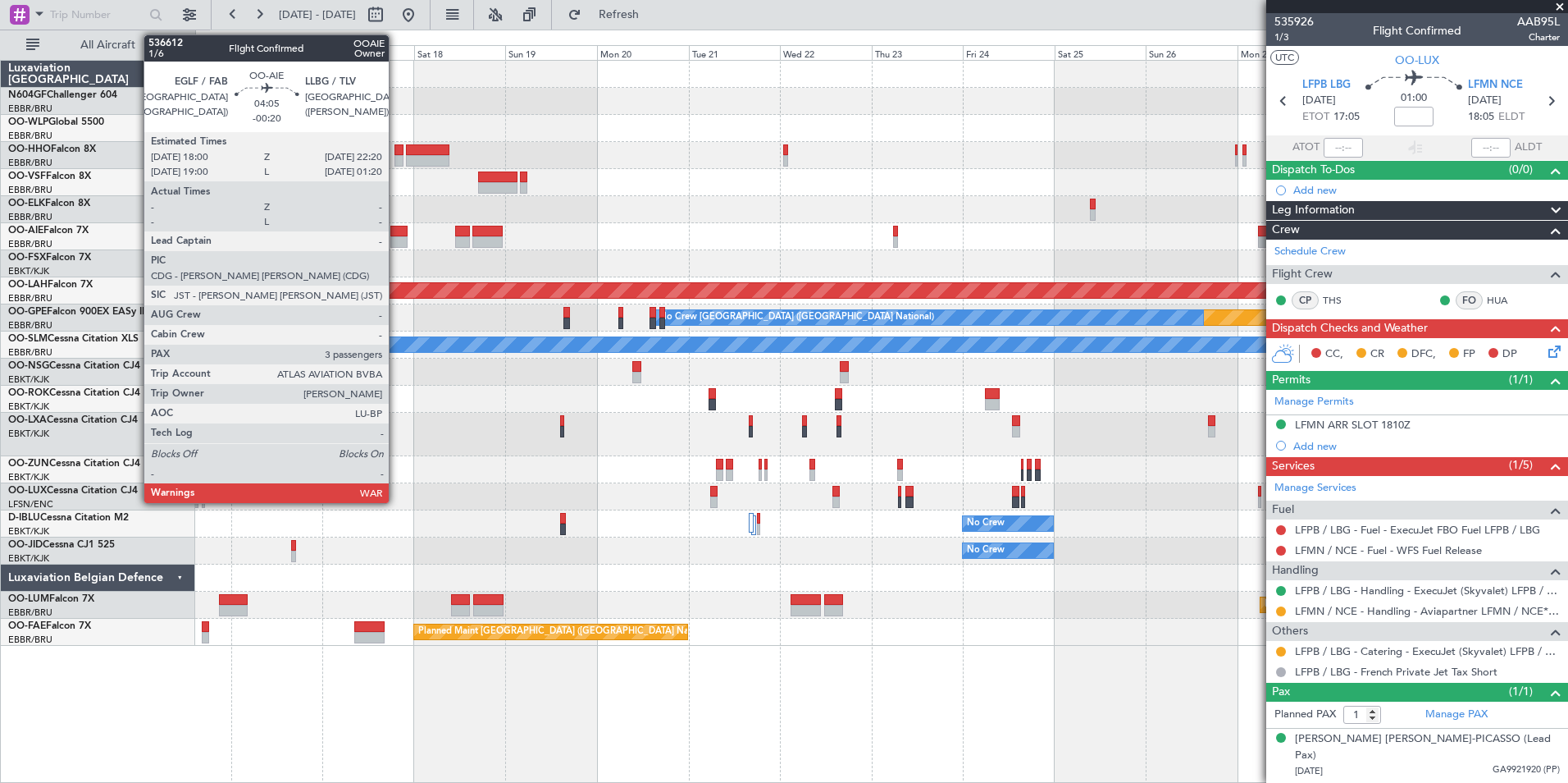
click at [396, 242] on div at bounding box center [399, 242] width 17 height 11
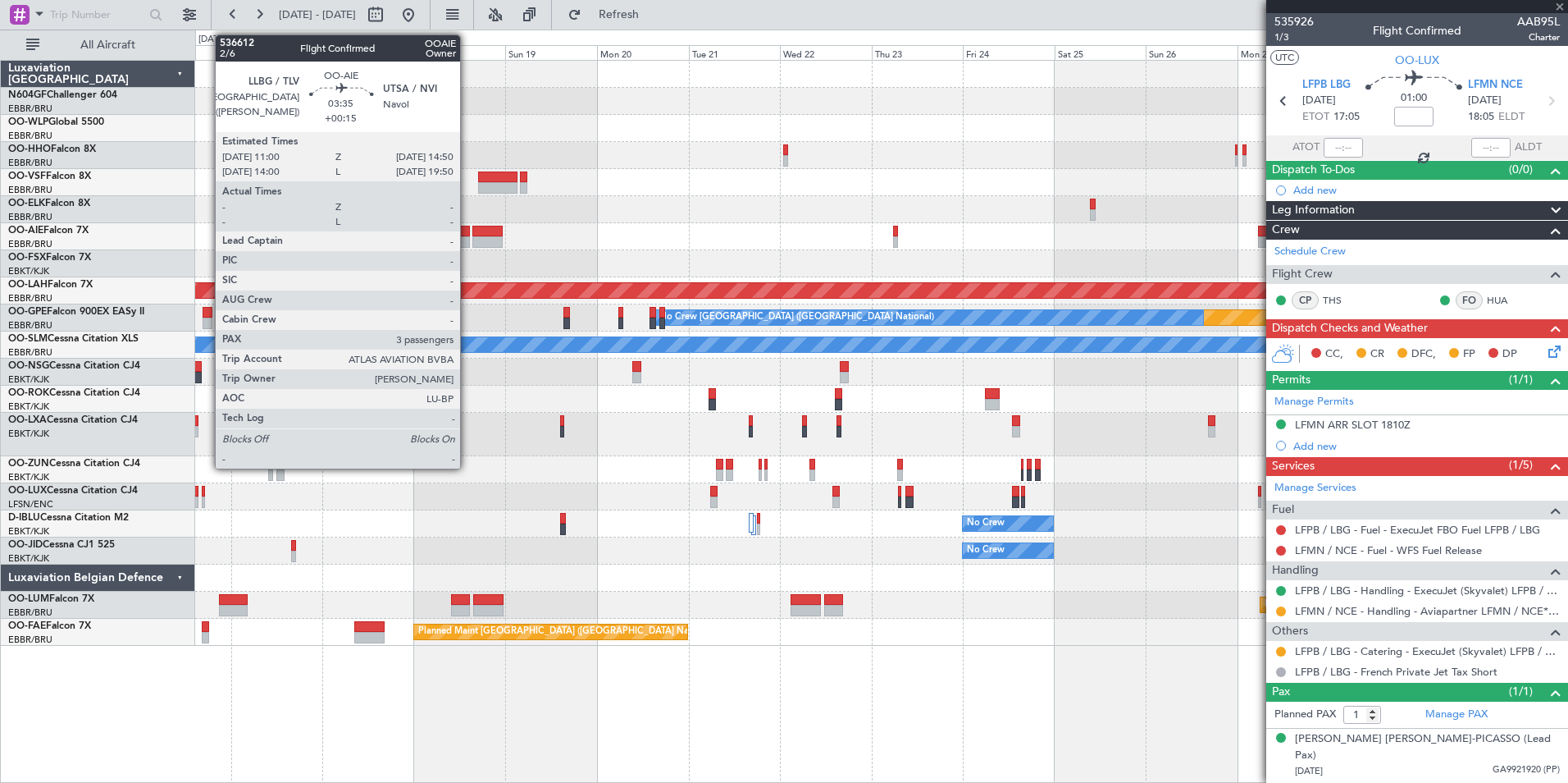
type input "-00:20"
type input "3"
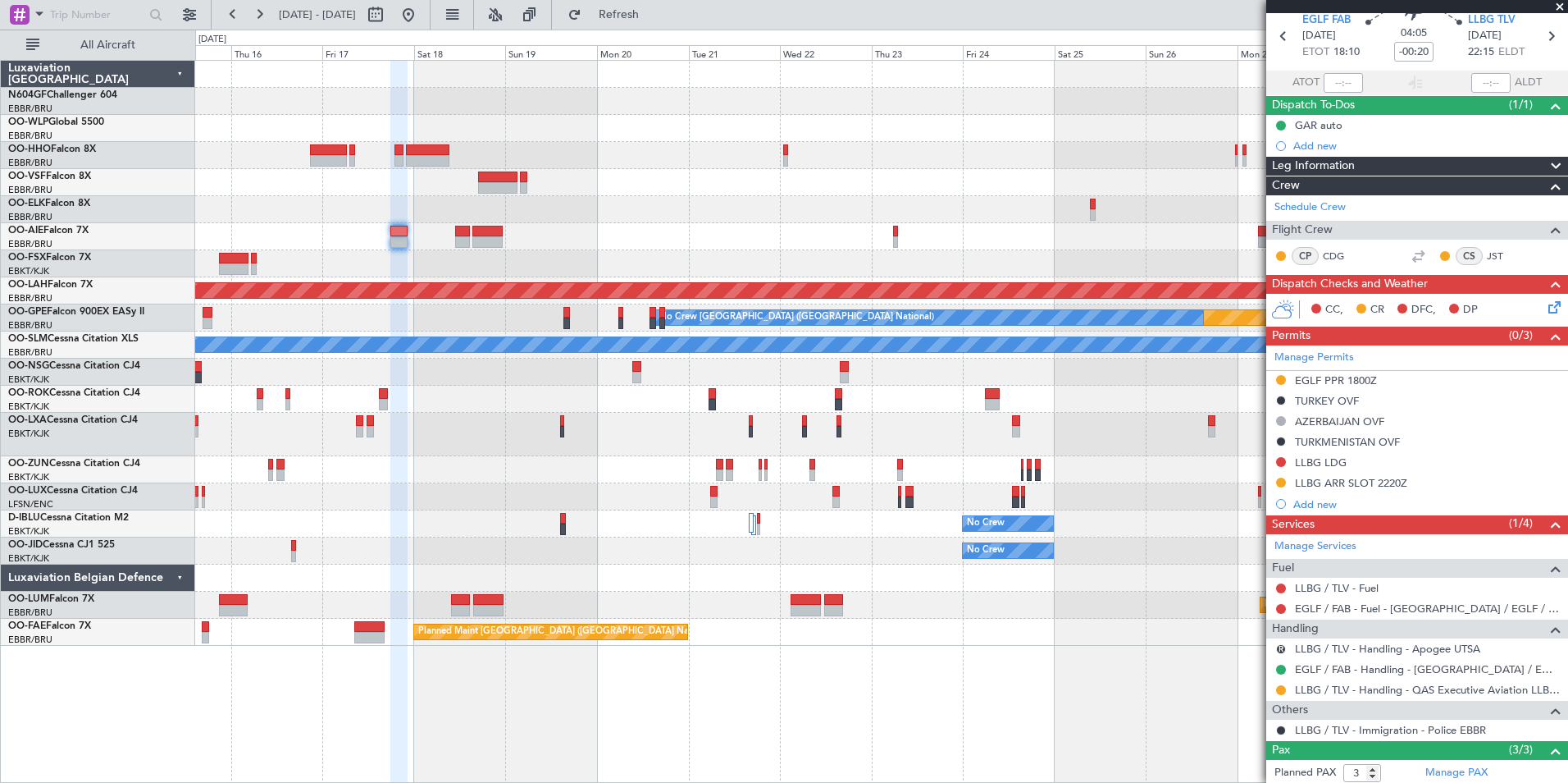
scroll to position [65, 0]
click at [1281, 691] on button at bounding box center [1280, 688] width 9 height 9
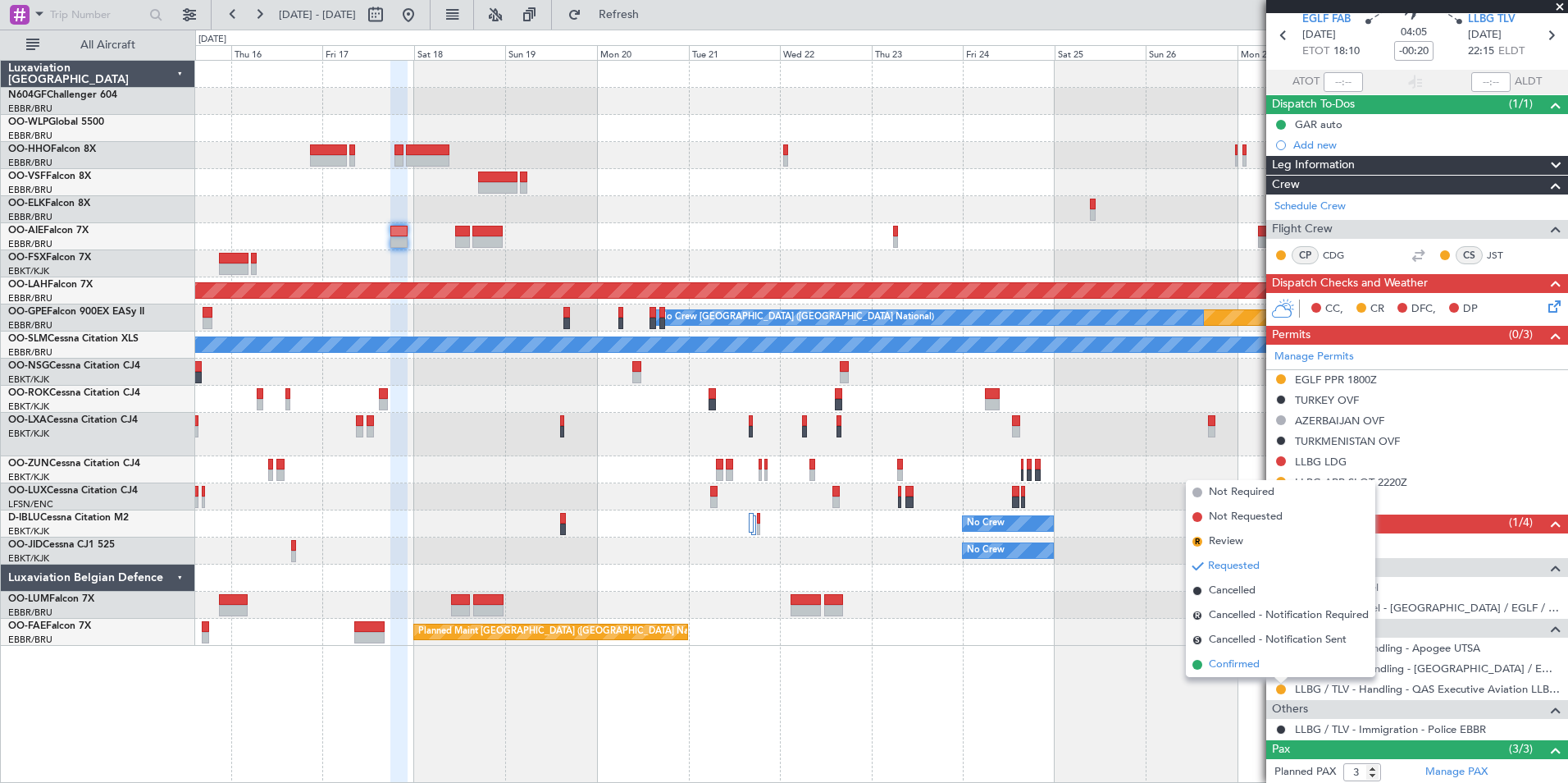
click at [1254, 671] on span "Confirmed" at bounding box center [1234, 664] width 51 height 16
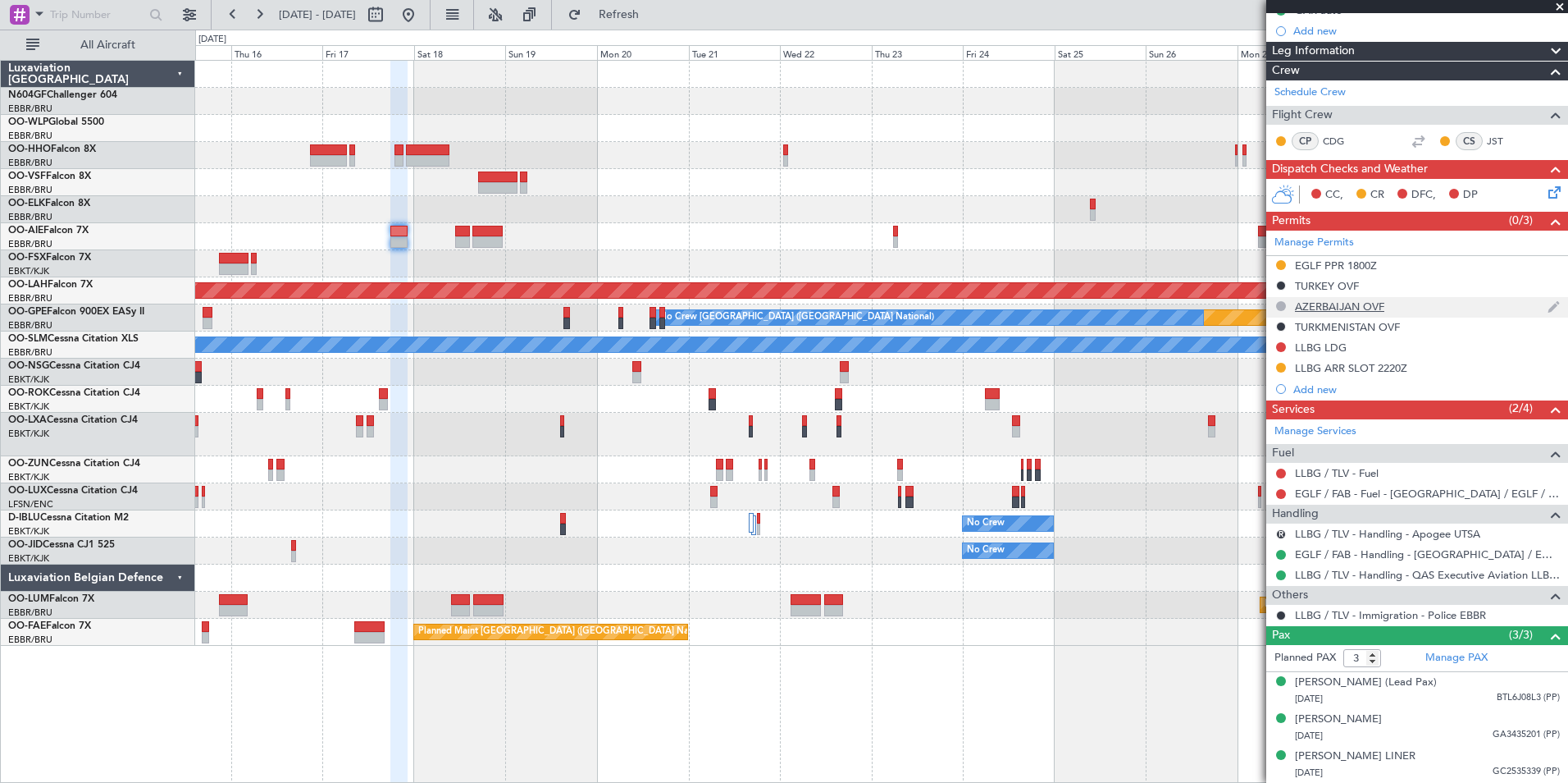
scroll to position [0, 0]
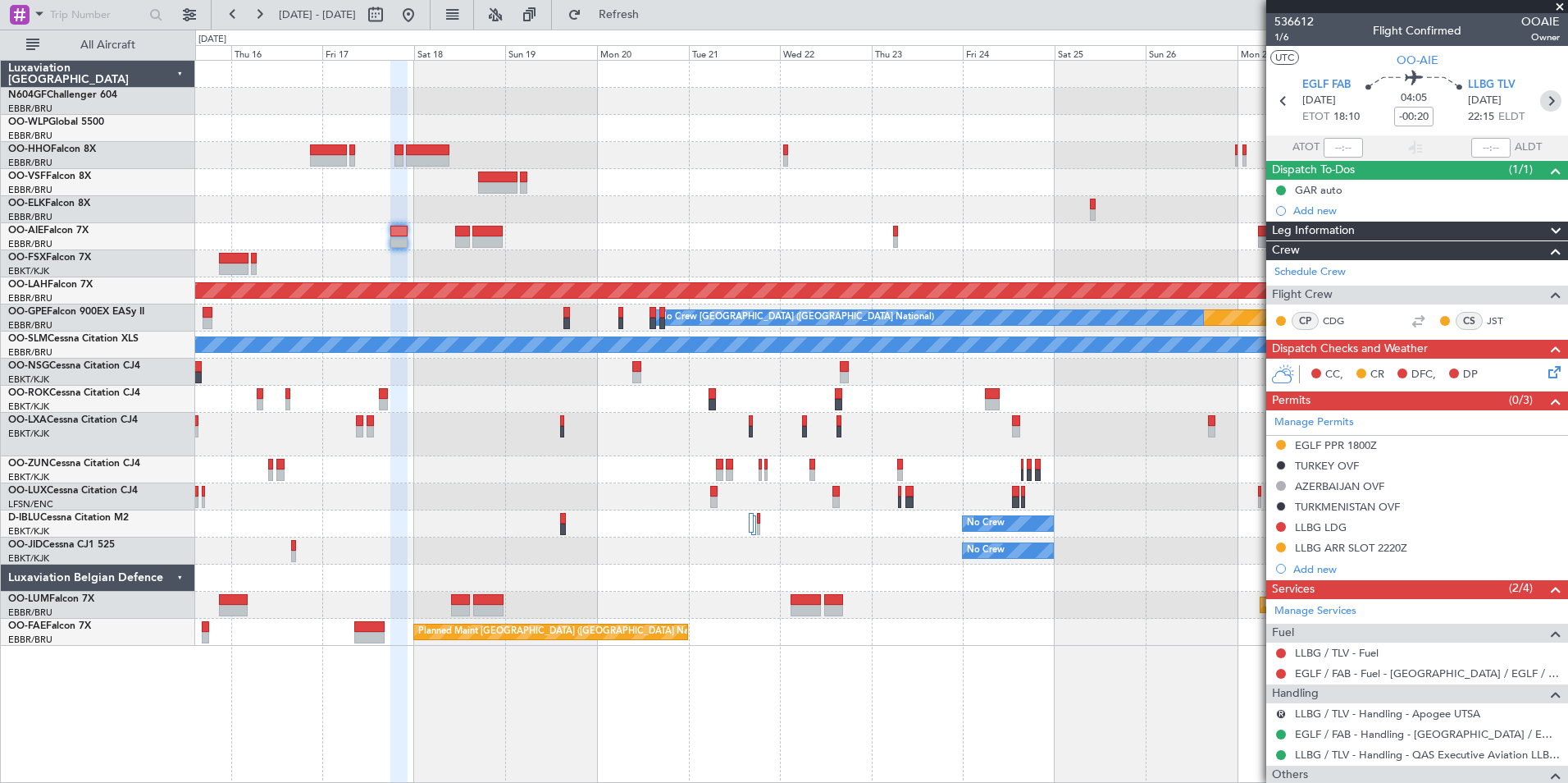
click at [1541, 105] on icon at bounding box center [1551, 101] width 21 height 21
type input "+00:15"
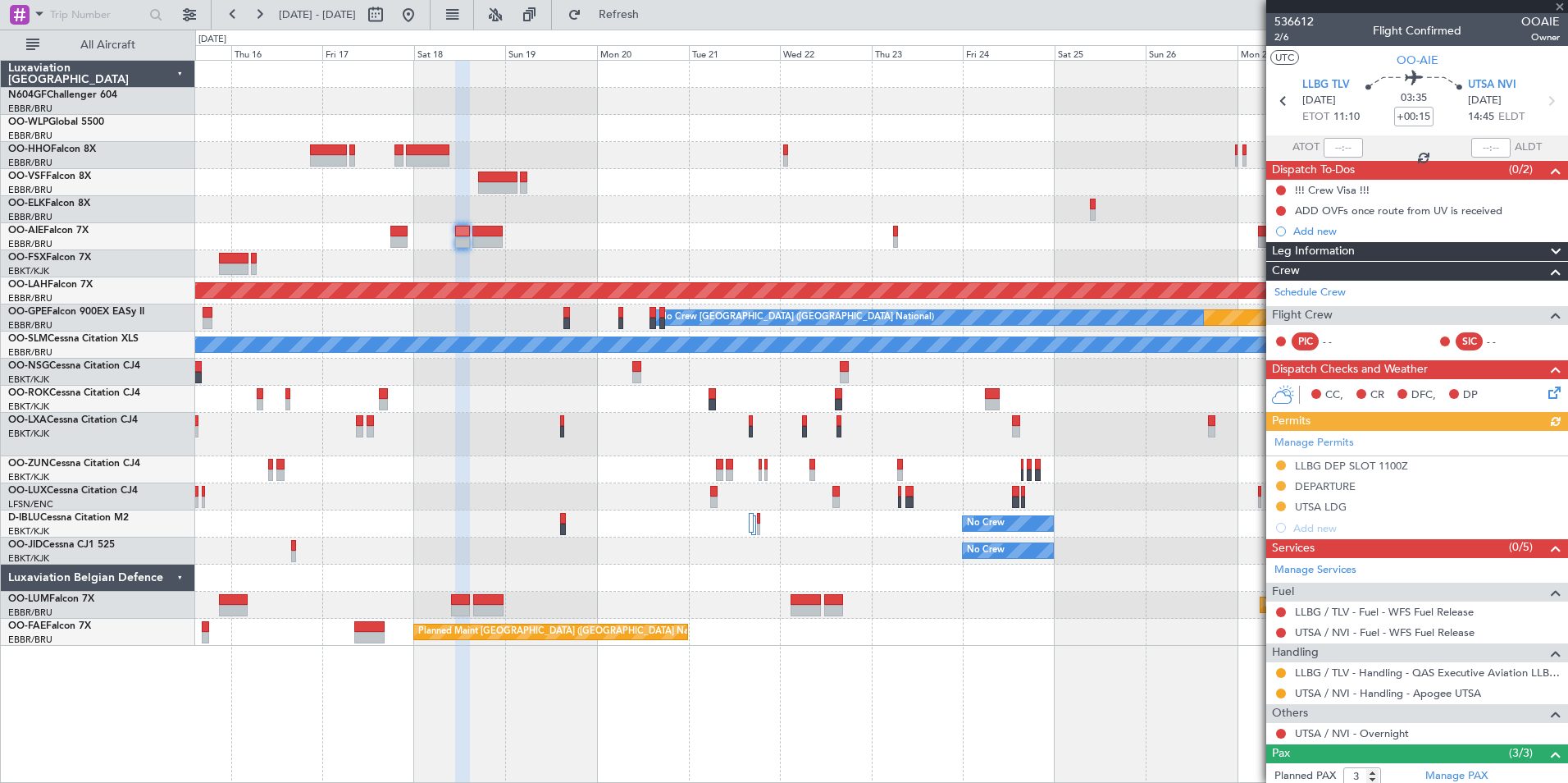
scroll to position [134, 0]
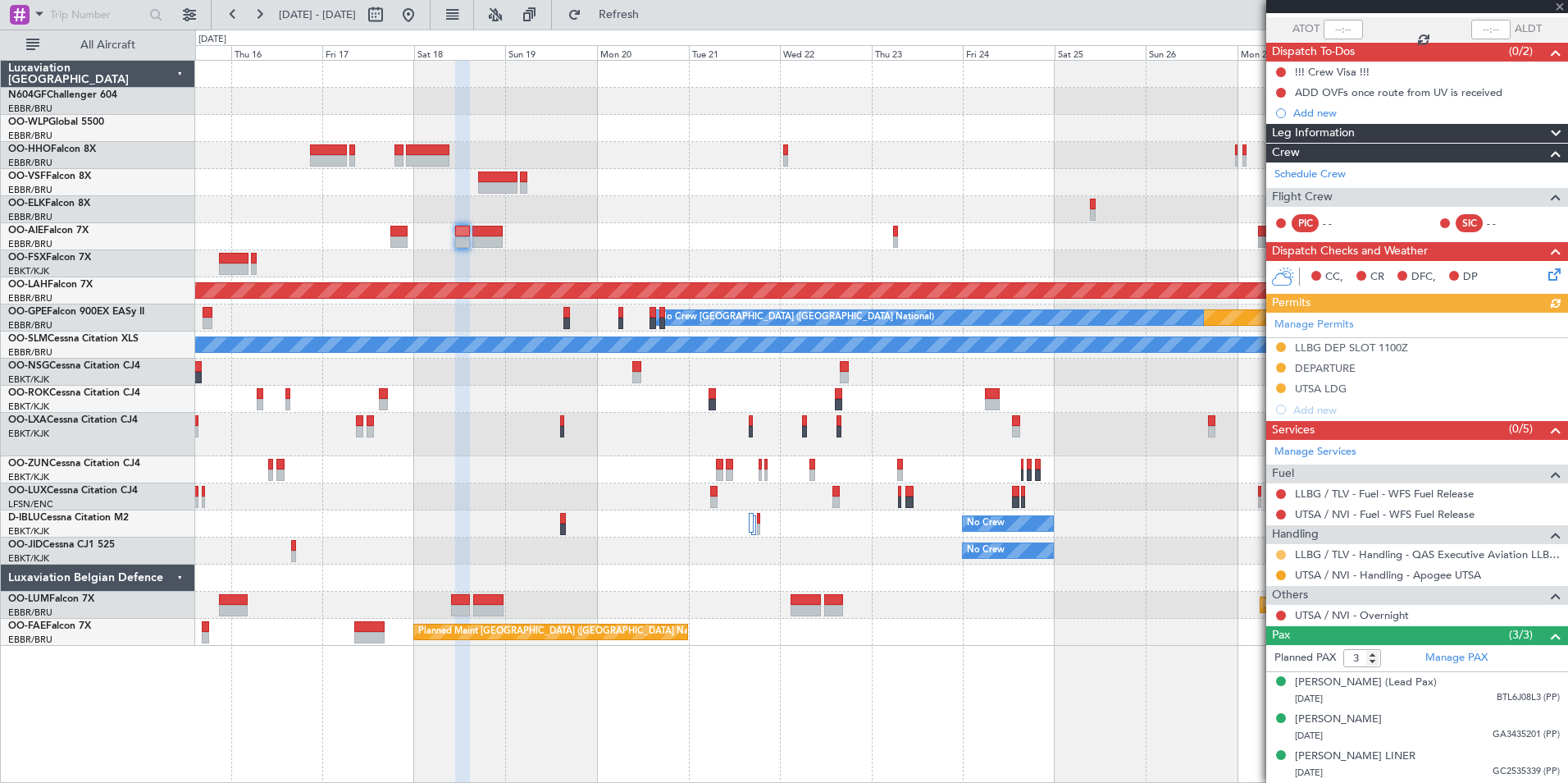
click at [1281, 550] on button at bounding box center [1280, 554] width 9 height 9
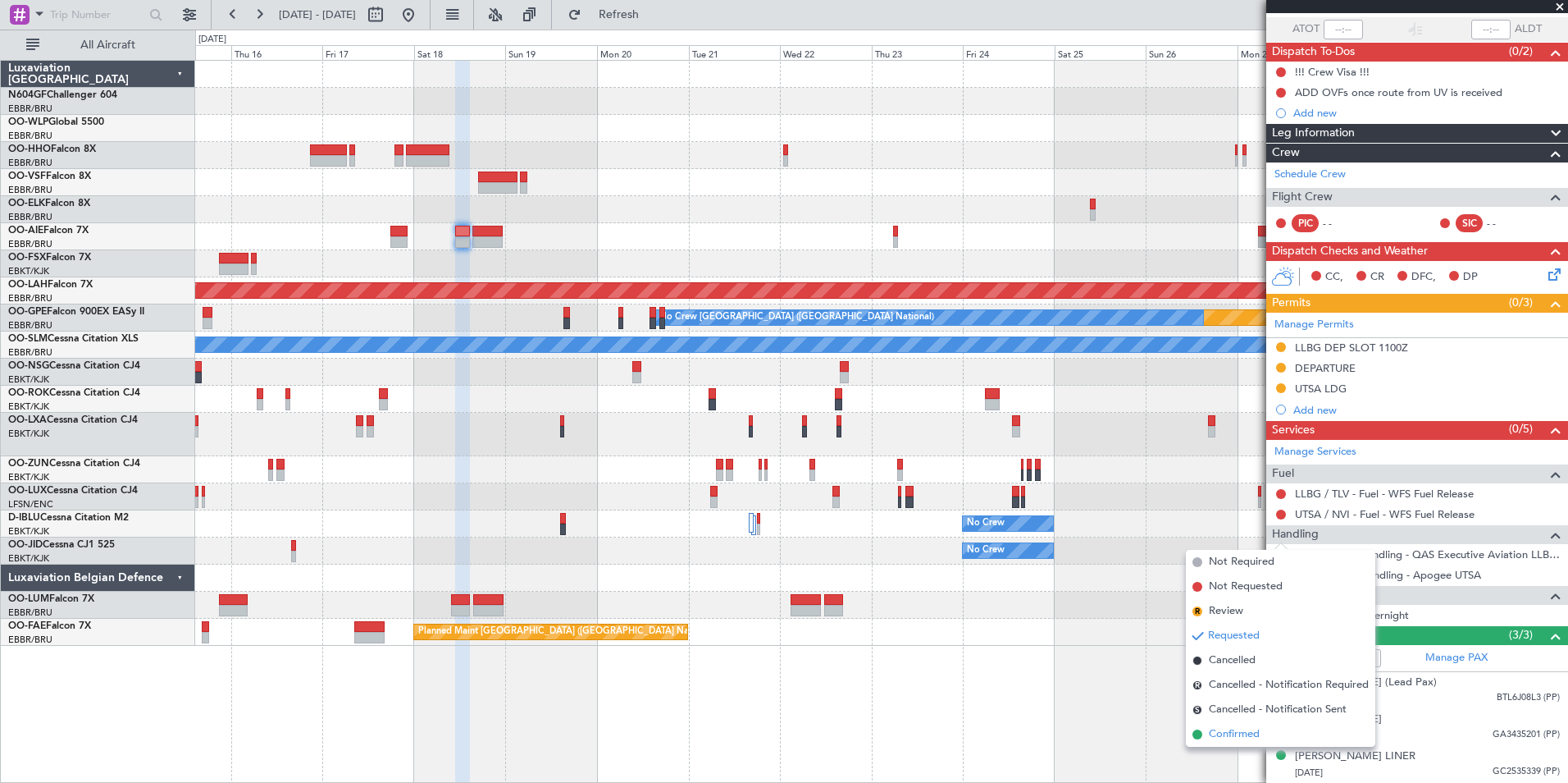
click at [1244, 740] on span "Confirmed" at bounding box center [1234, 734] width 51 height 16
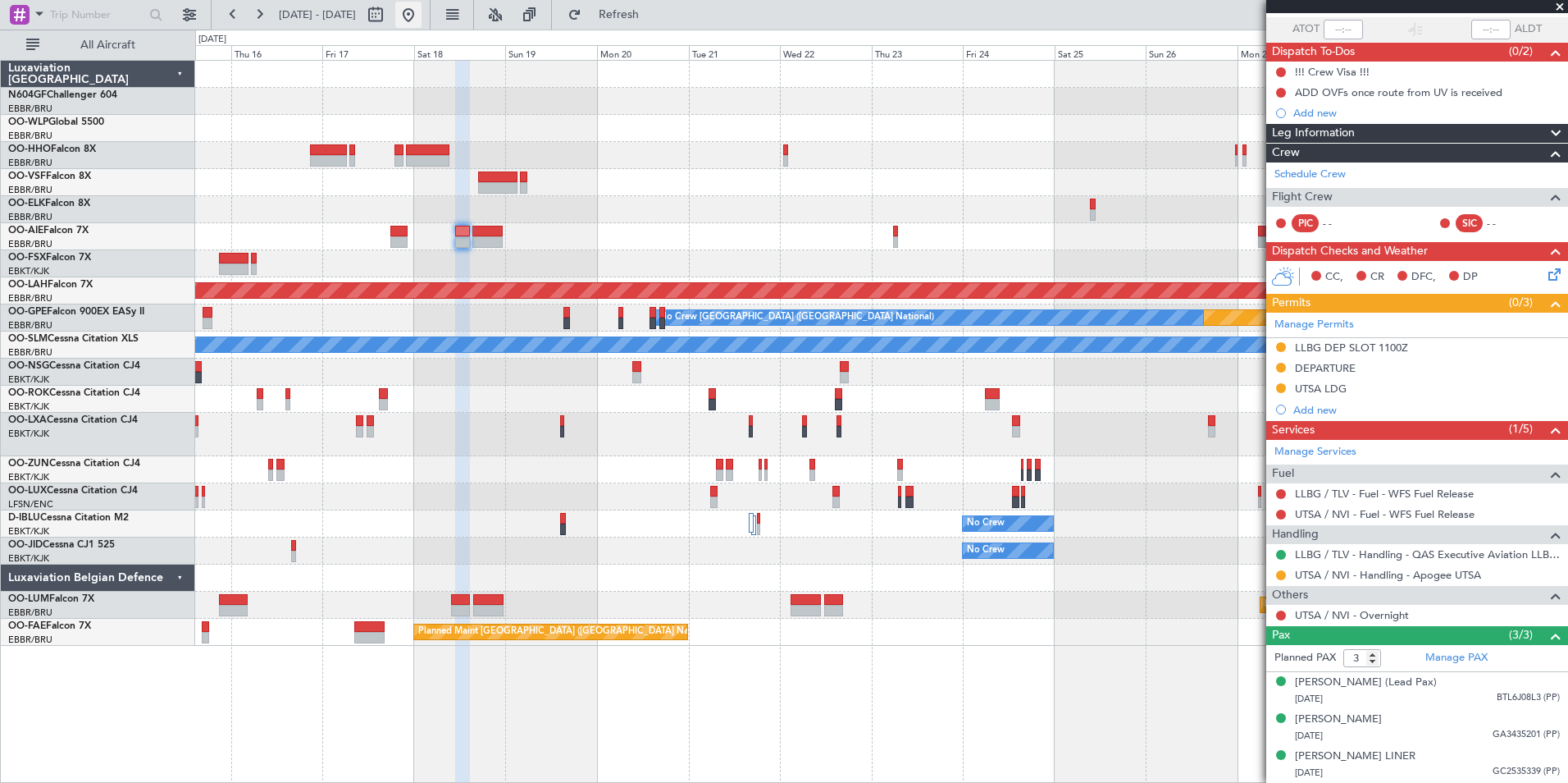
click at [422, 4] on button at bounding box center [408, 15] width 27 height 27
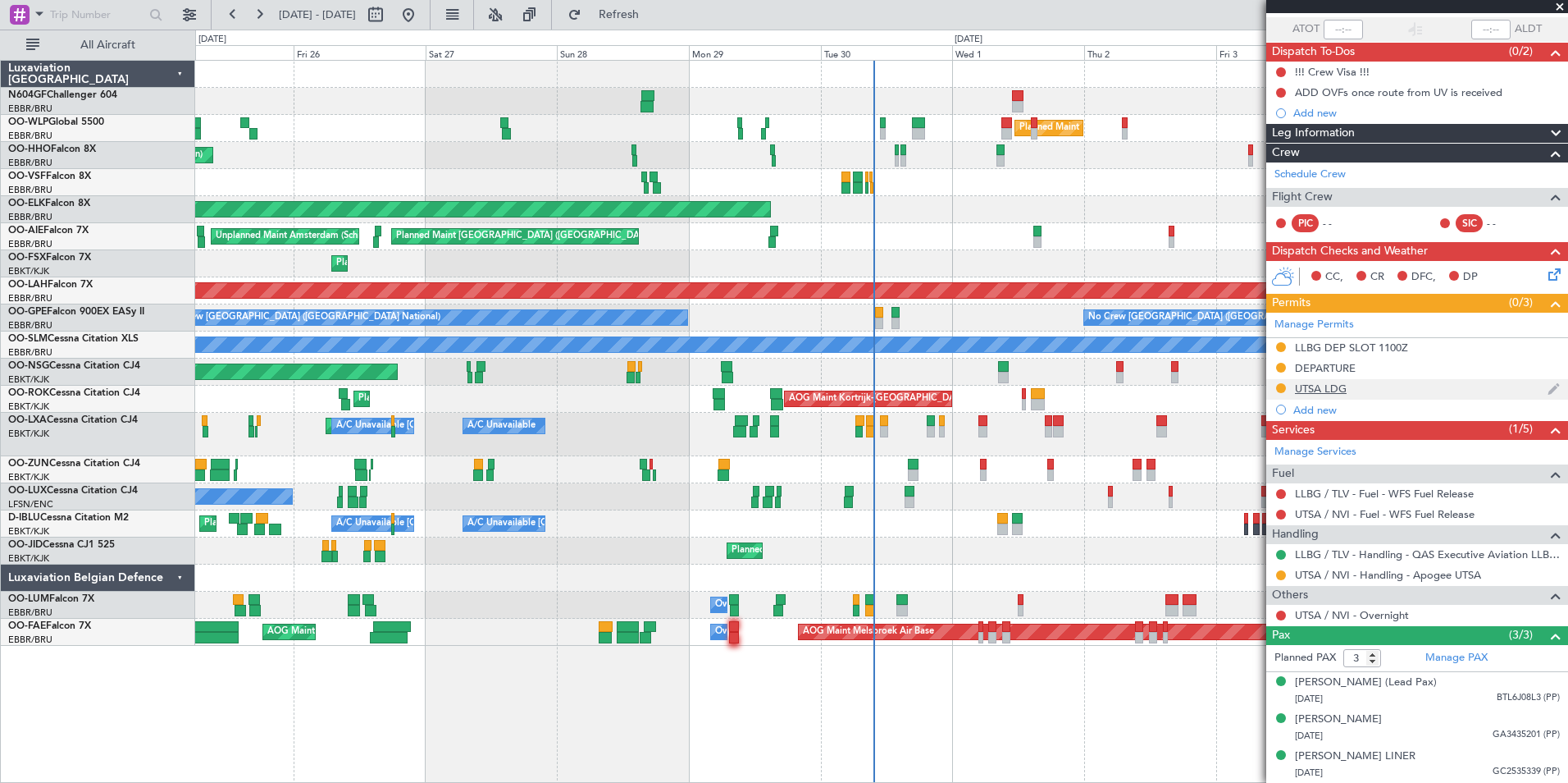
scroll to position [0, 0]
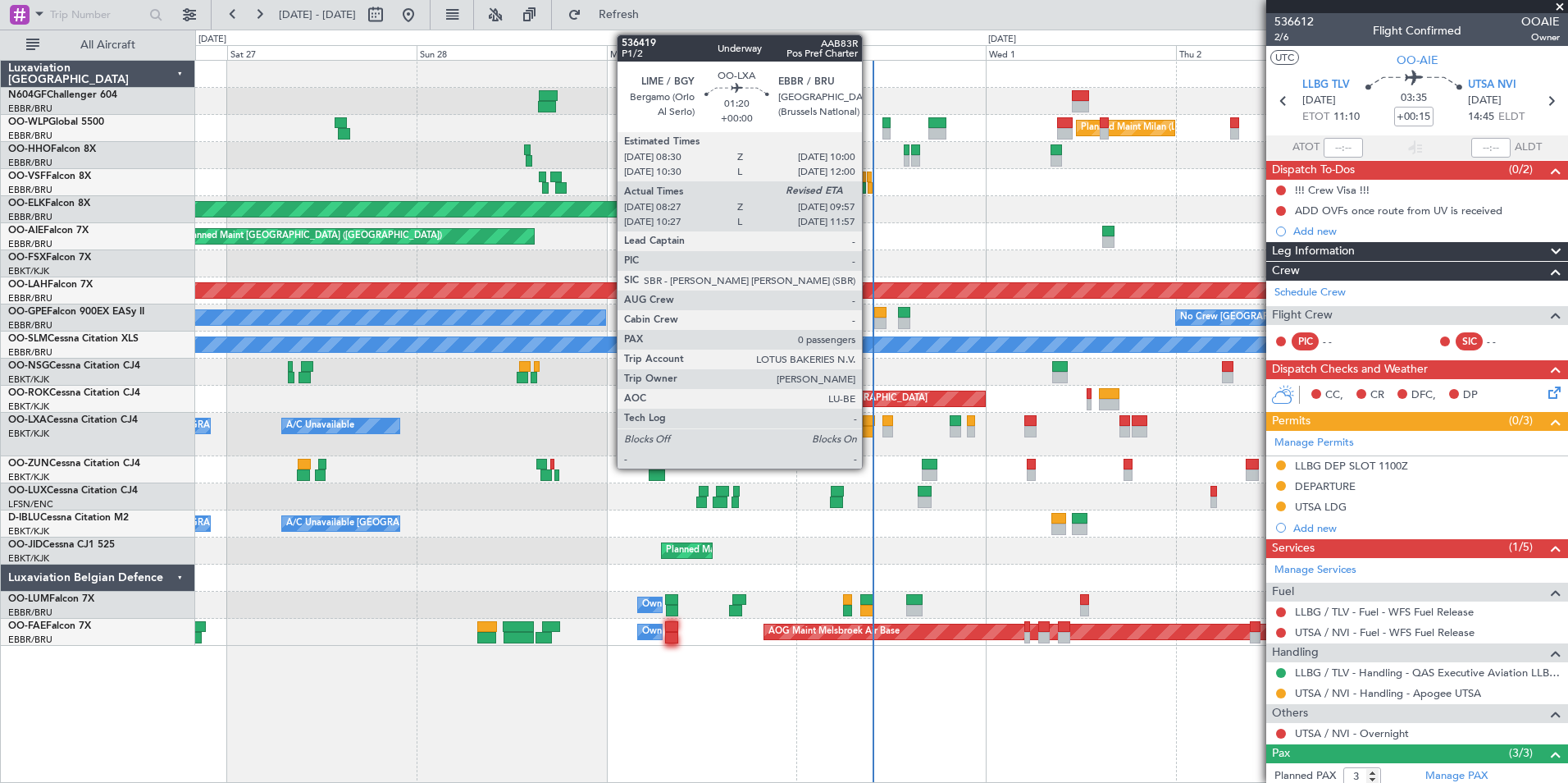
click at [863, 426] on div at bounding box center [868, 431] width 12 height 11
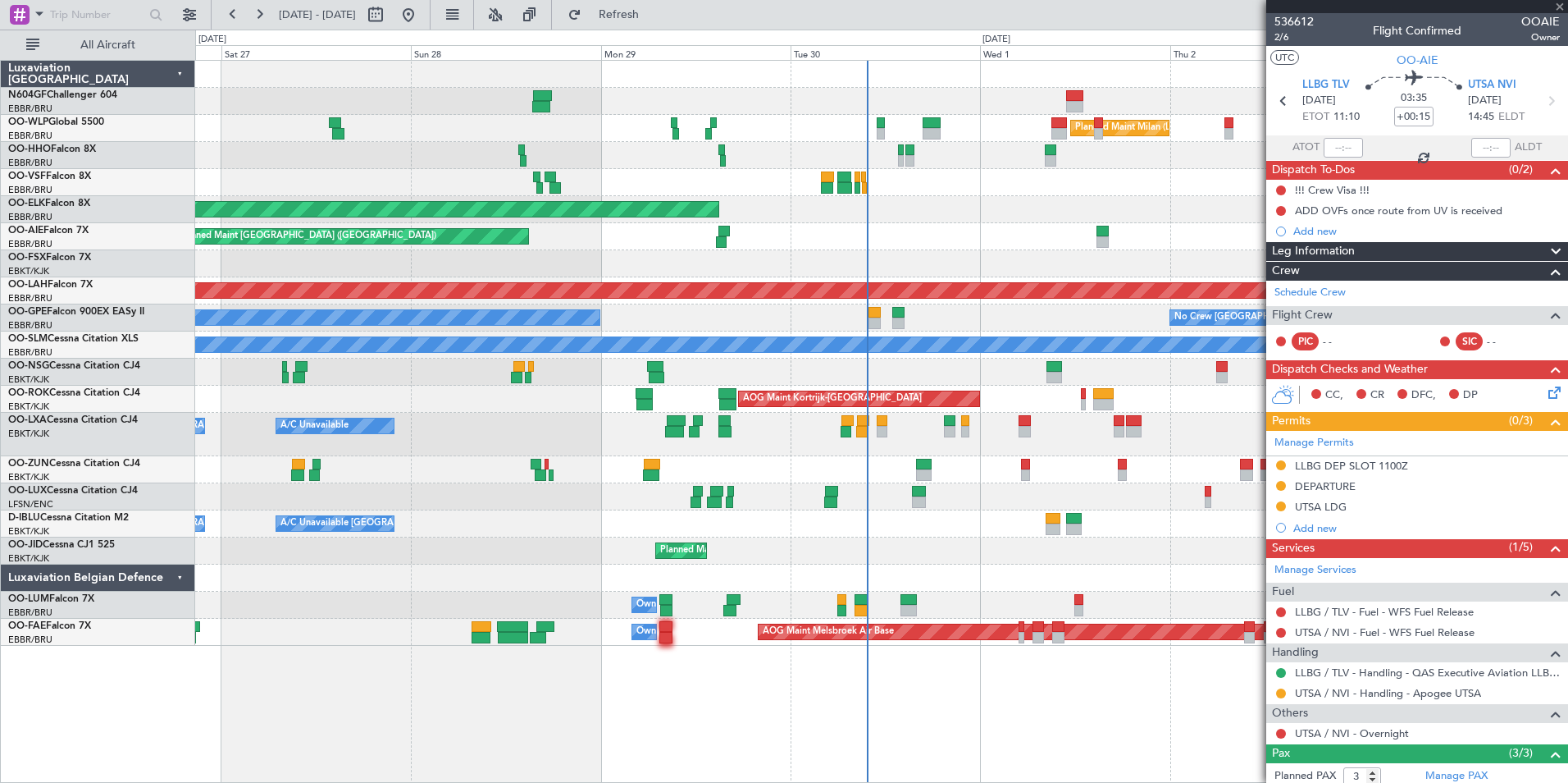
type input "08:32"
type input "0"
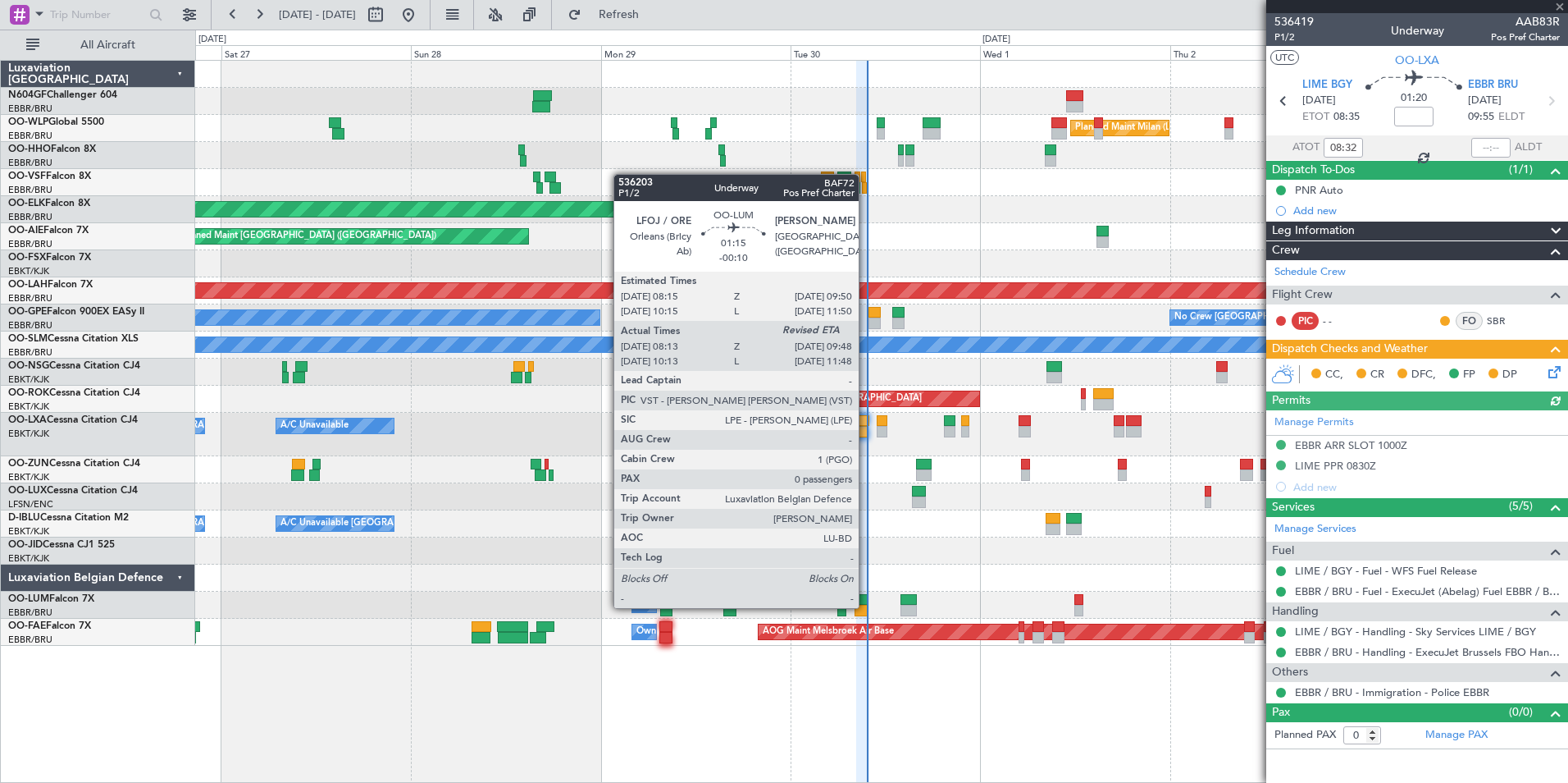
click at [863, 606] on div at bounding box center [861, 610] width 13 height 11
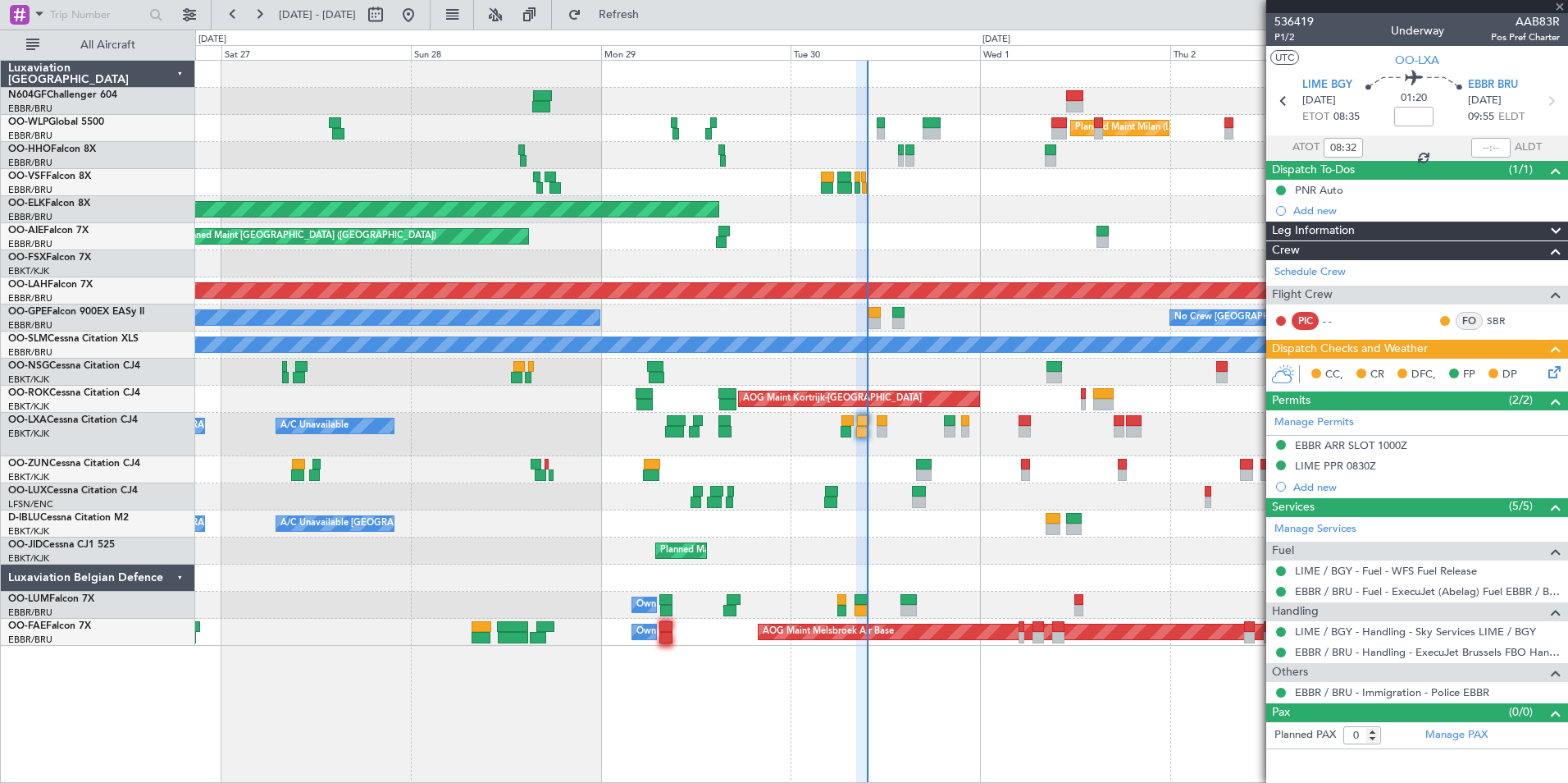
type input "-00:10"
type input "08:23"
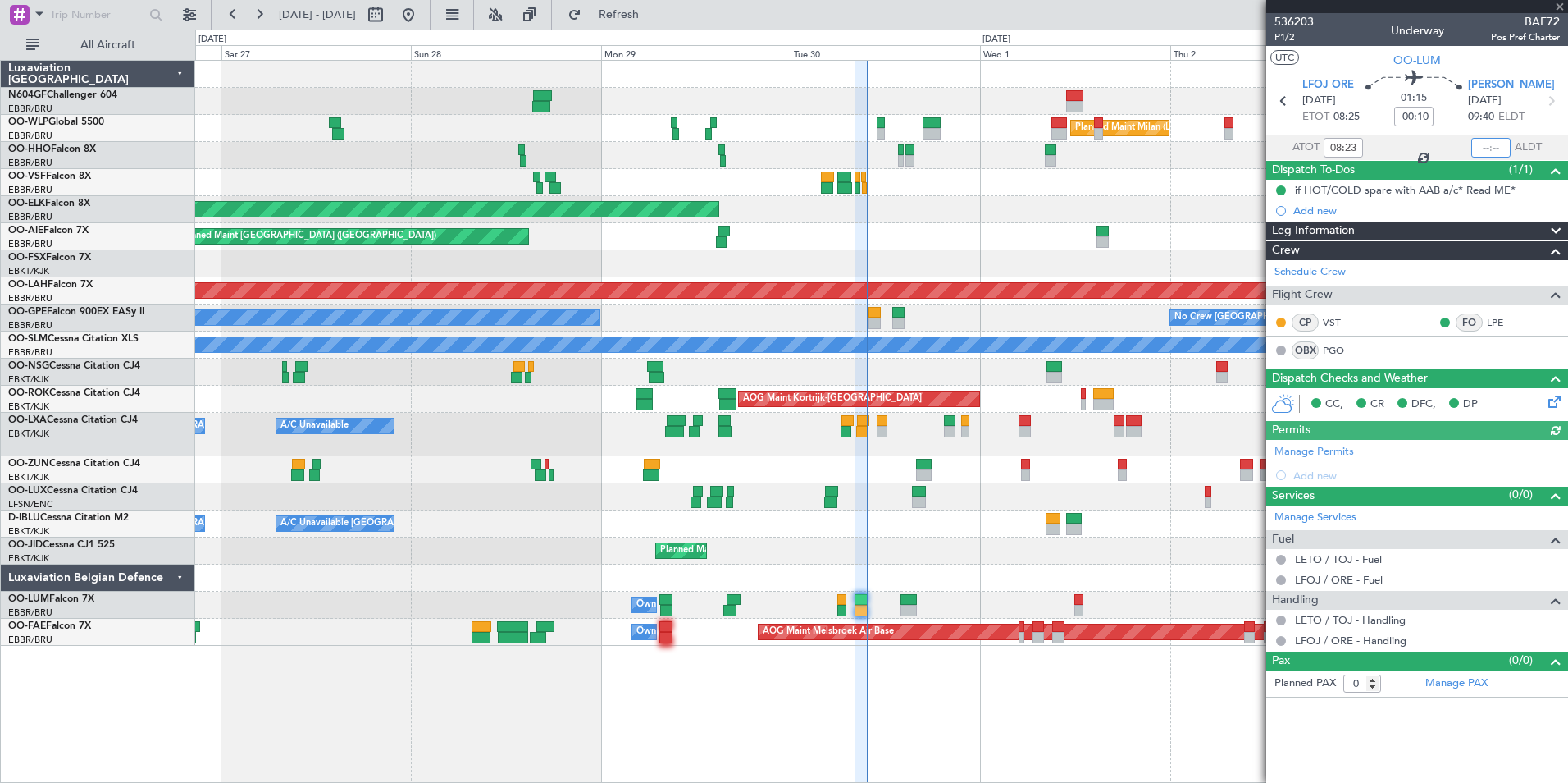
click at [1486, 144] on input "text" at bounding box center [1491, 147] width 40 height 20
click at [1102, 193] on div at bounding box center [881, 183] width 1372 height 28
type input "09:38"
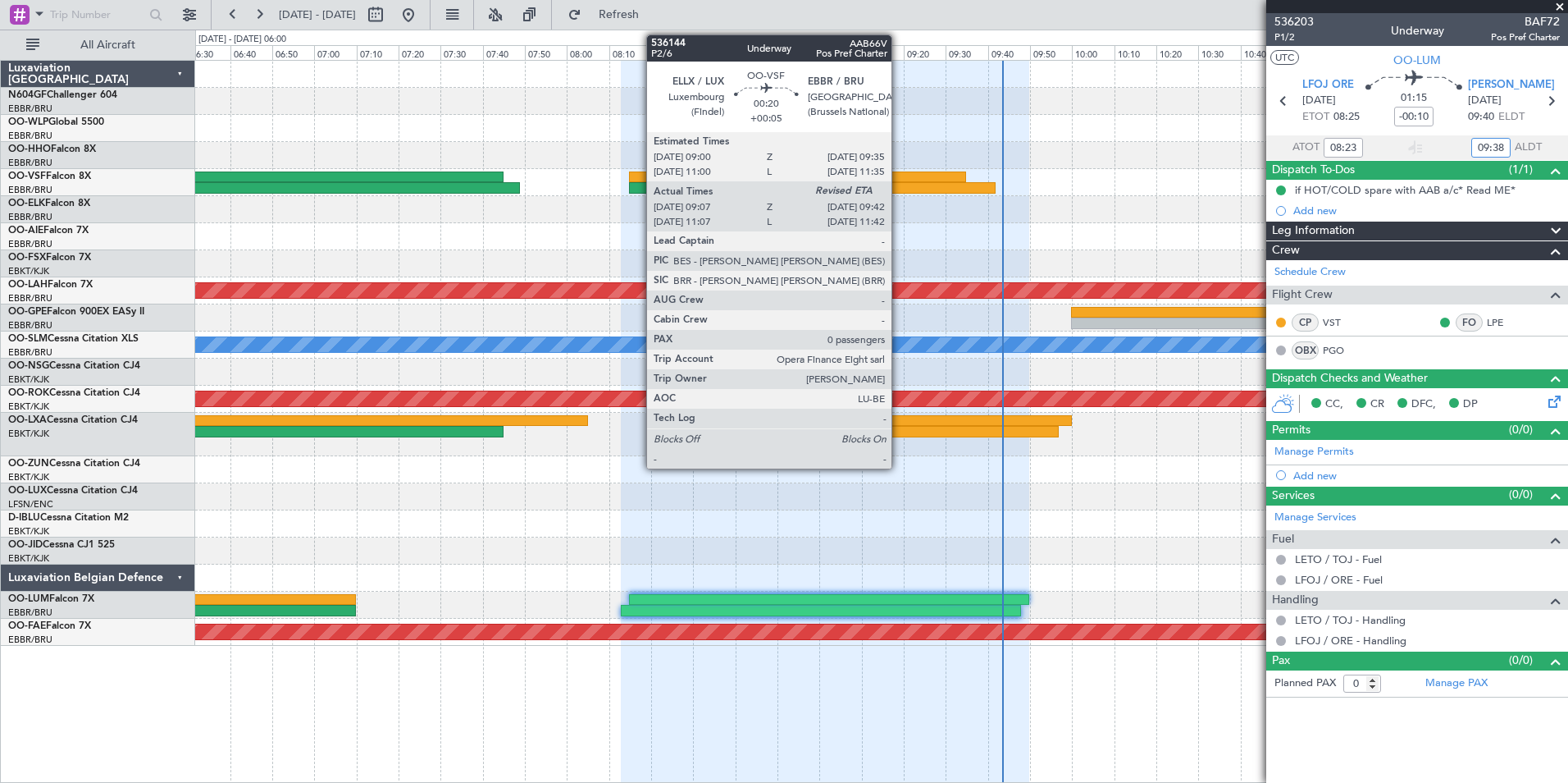
click at [904, 178] on div at bounding box center [893, 177] width 148 height 11
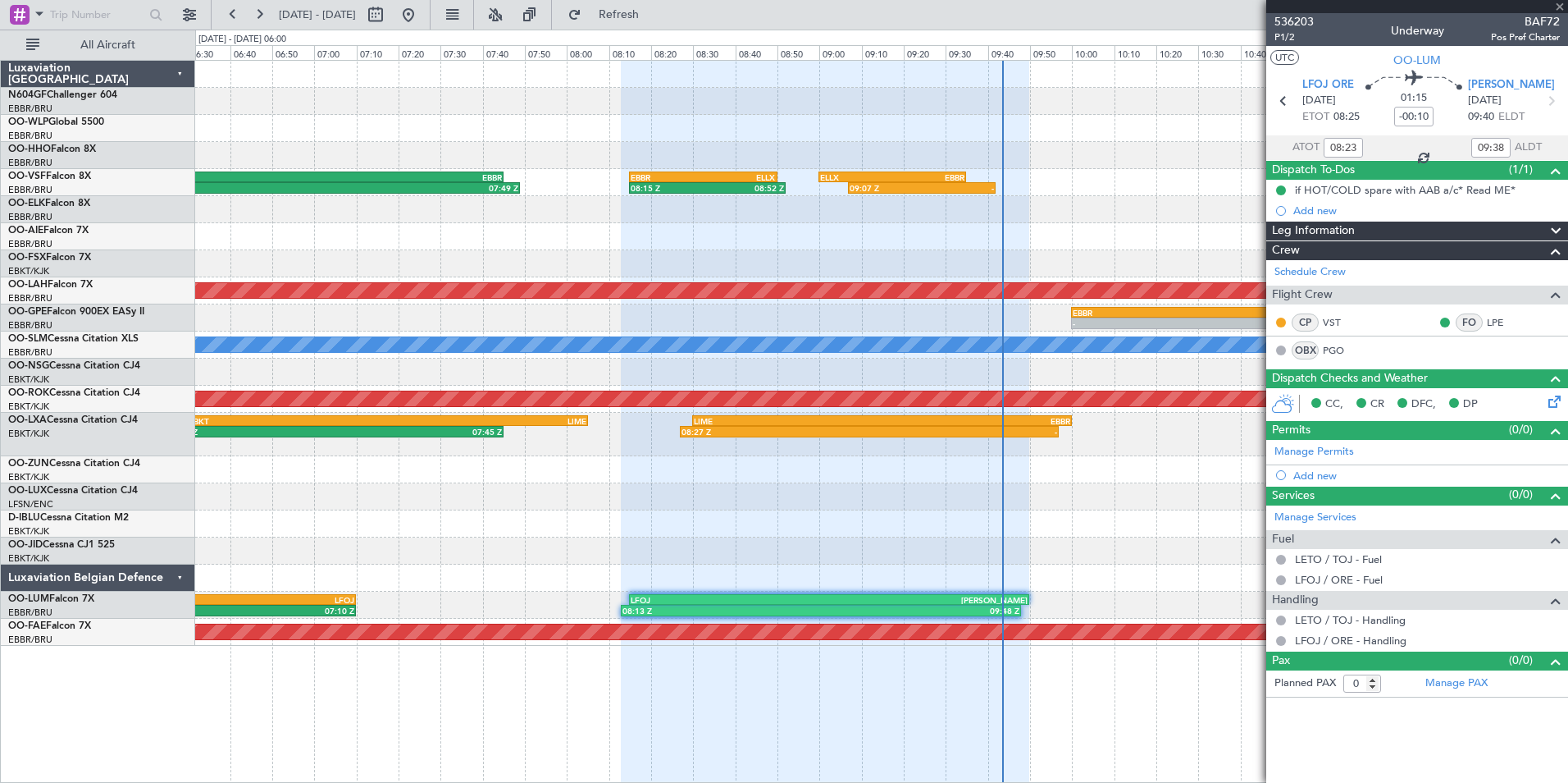
type input "+00:05"
type input "09:17"
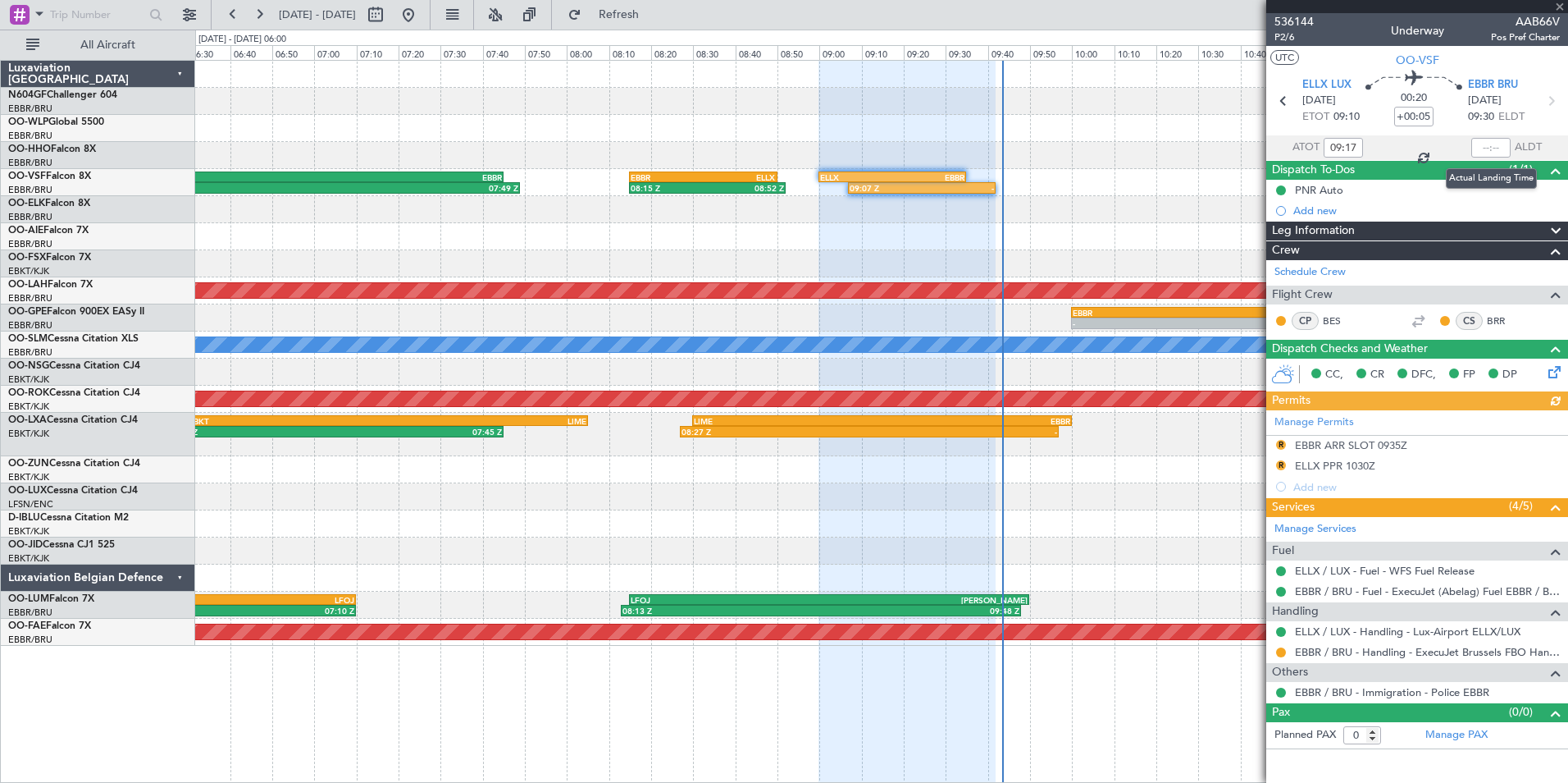
click at [1485, 144] on div at bounding box center [1491, 147] width 40 height 20
click at [1485, 144] on input "text" at bounding box center [1491, 147] width 40 height 20
click at [1206, 188] on div "06:01 Z 07:49 Z LEGE 06:00 Z EBBR 07:45 Z 08:15 Z 08:52 Z EBBR 08:15 Z ELLX 08:…" at bounding box center [881, 183] width 1372 height 28
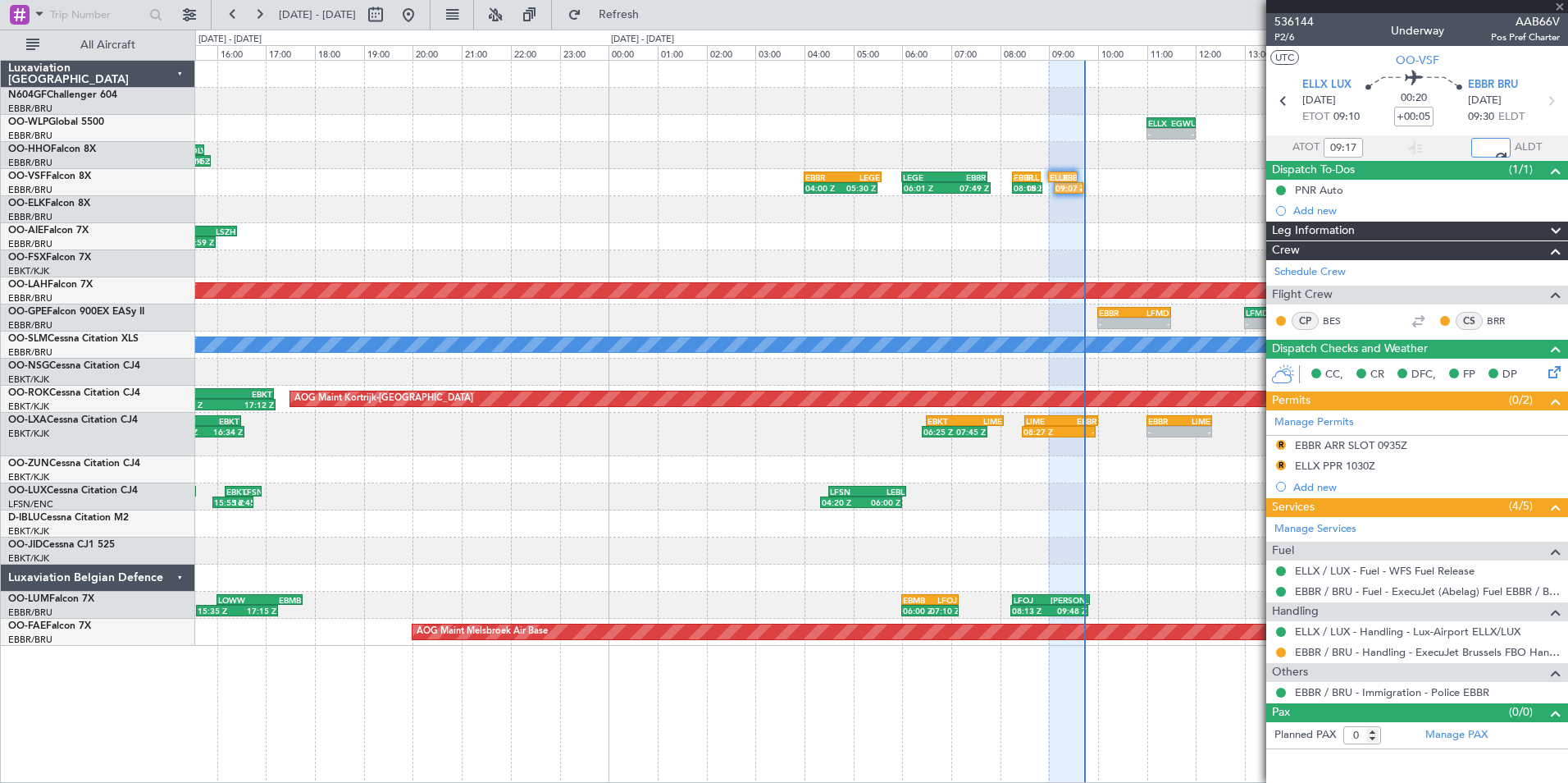
click at [1078, 249] on div "EGLF 15:00 Z LSZH 16:25 Z 14:38 Z 15:59 Z" at bounding box center [881, 237] width 1372 height 28
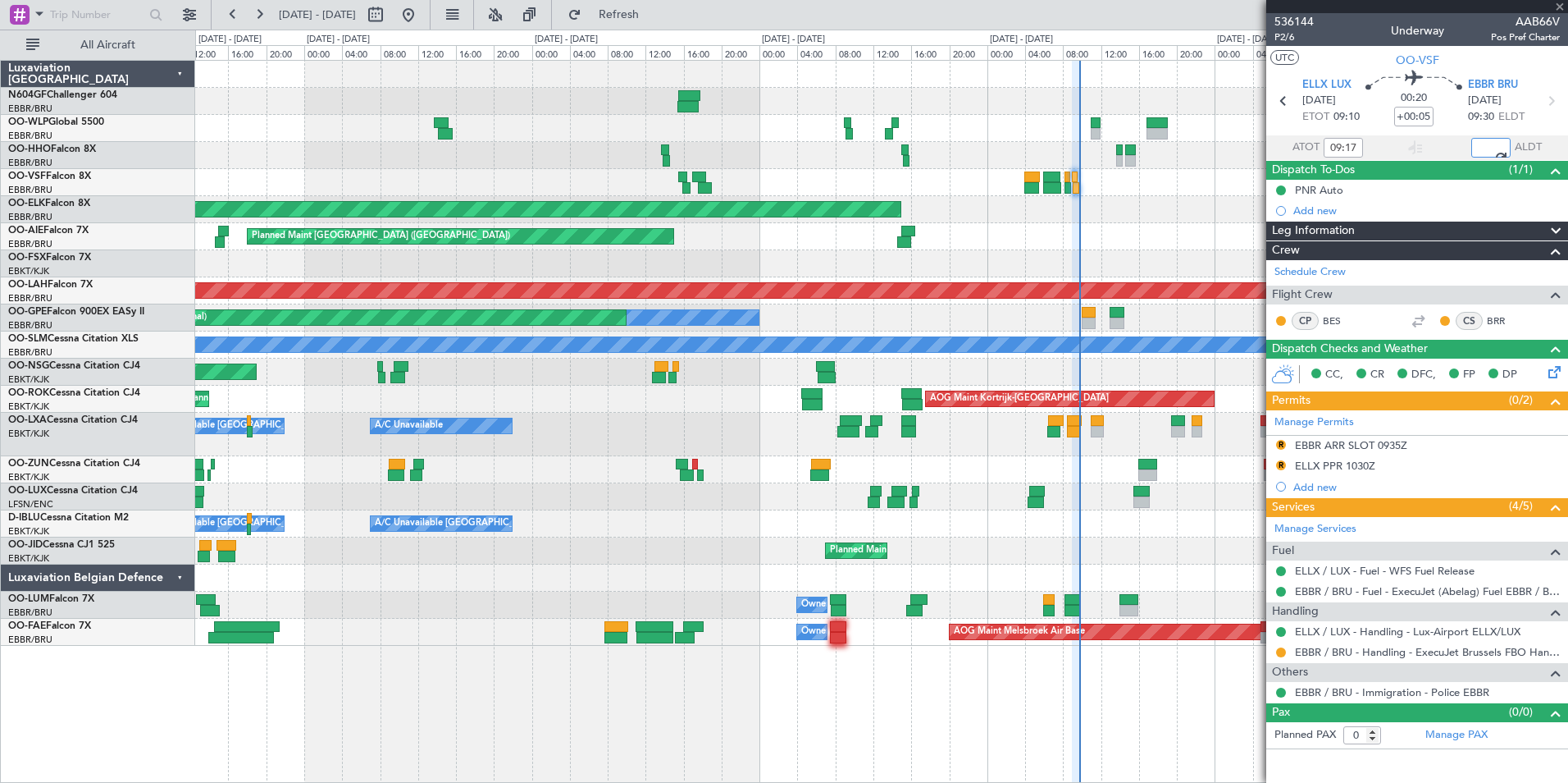
type input "09:43"
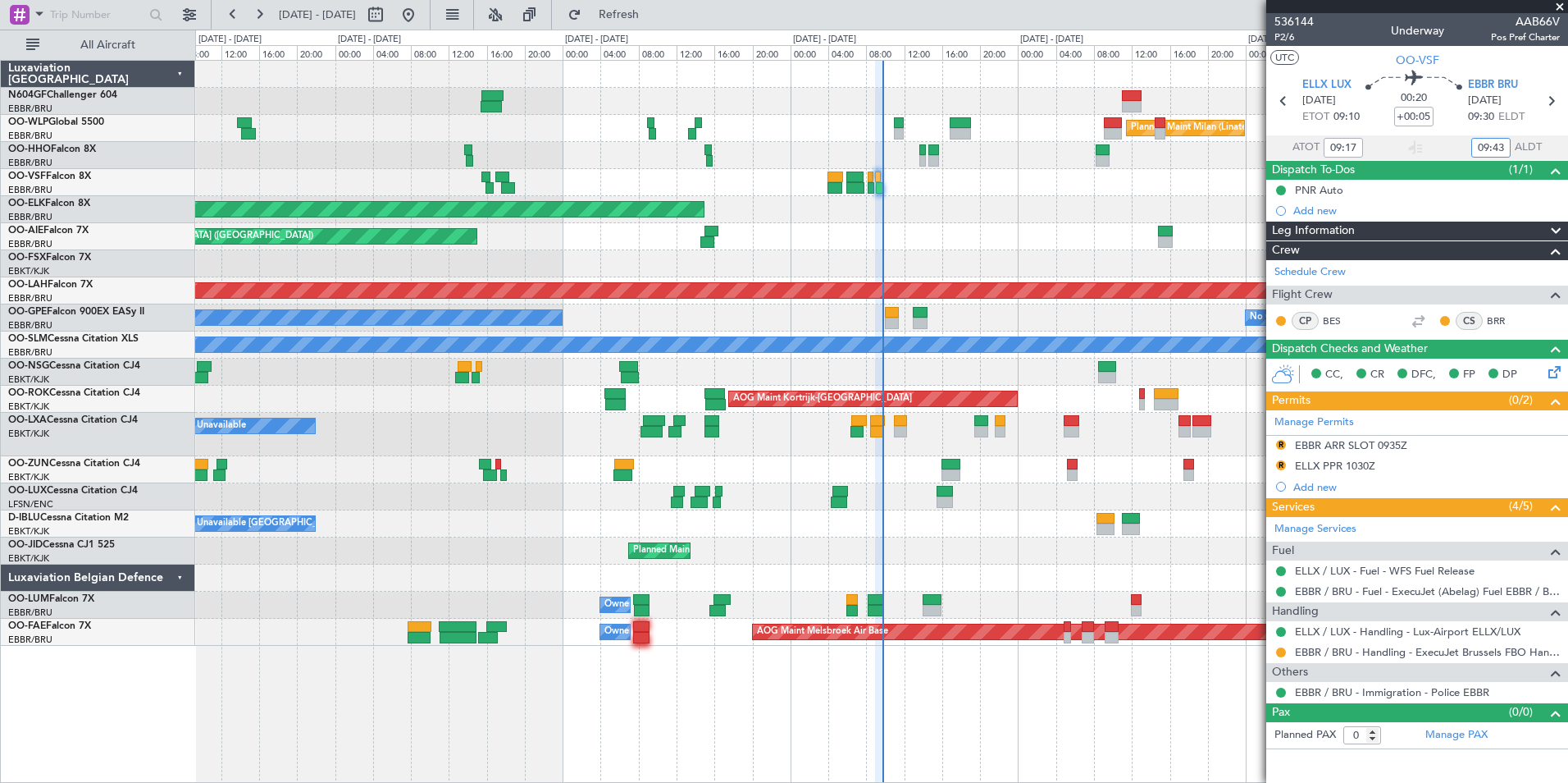
click at [942, 499] on div "No Crew Nancy (Essey)" at bounding box center [881, 497] width 1372 height 28
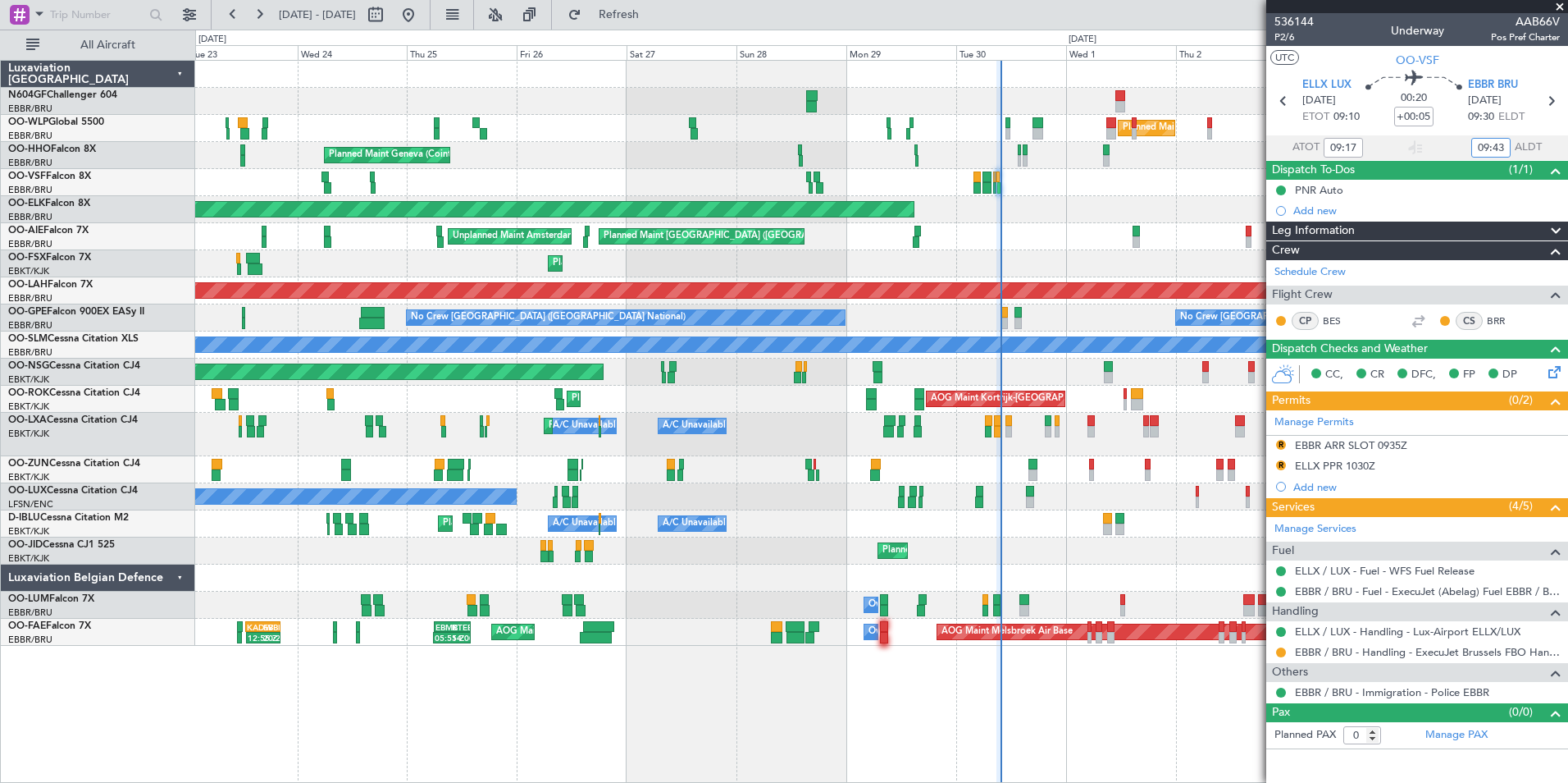
click at [1065, 441] on div "A/C Unavailable A/C Unavailable [GEOGRAPHIC_DATA] ([GEOGRAPHIC_DATA] National) …" at bounding box center [881, 434] width 1372 height 44
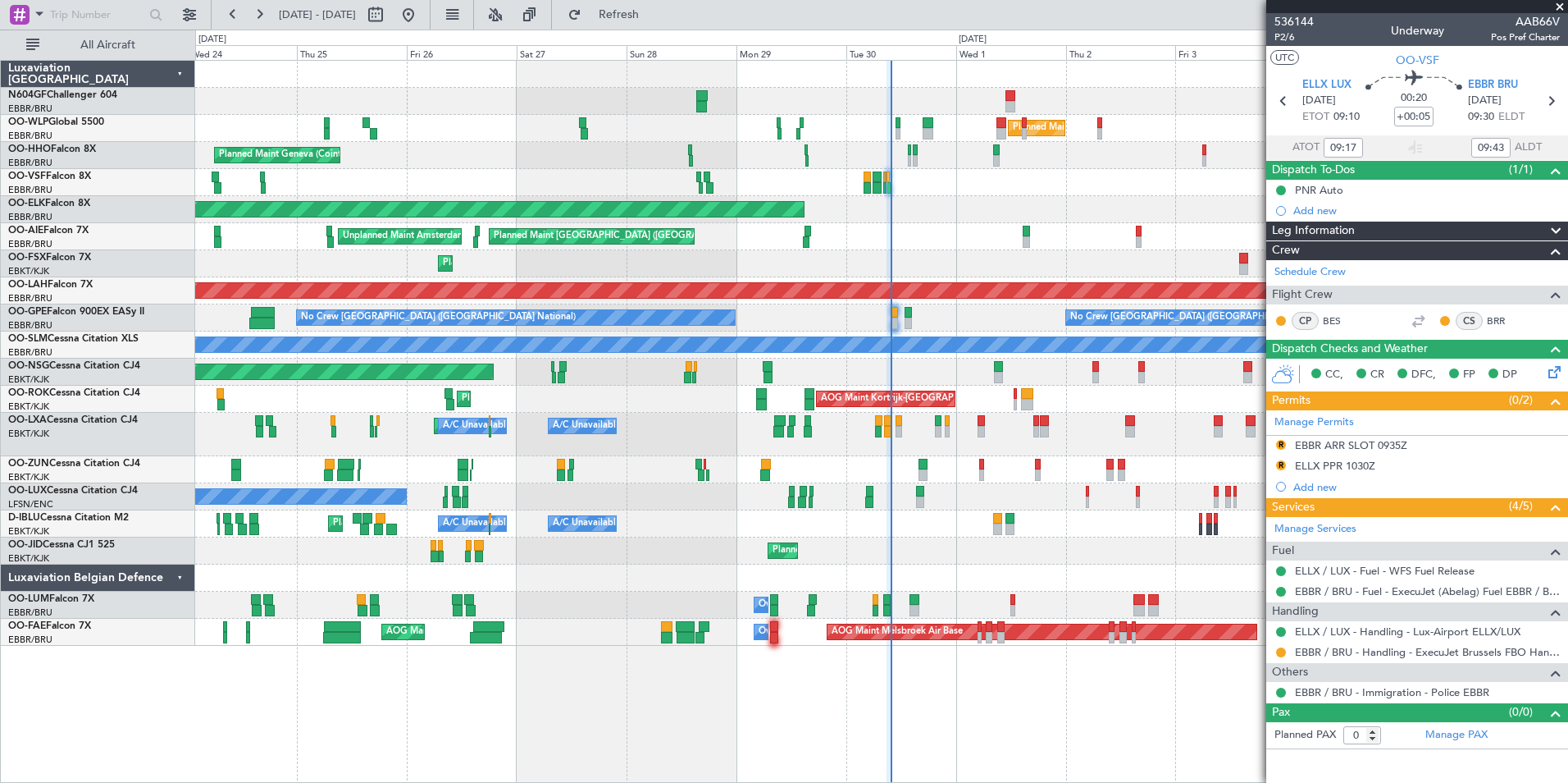
click at [844, 492] on div "No Crew Nancy (Essey)" at bounding box center [881, 497] width 1372 height 28
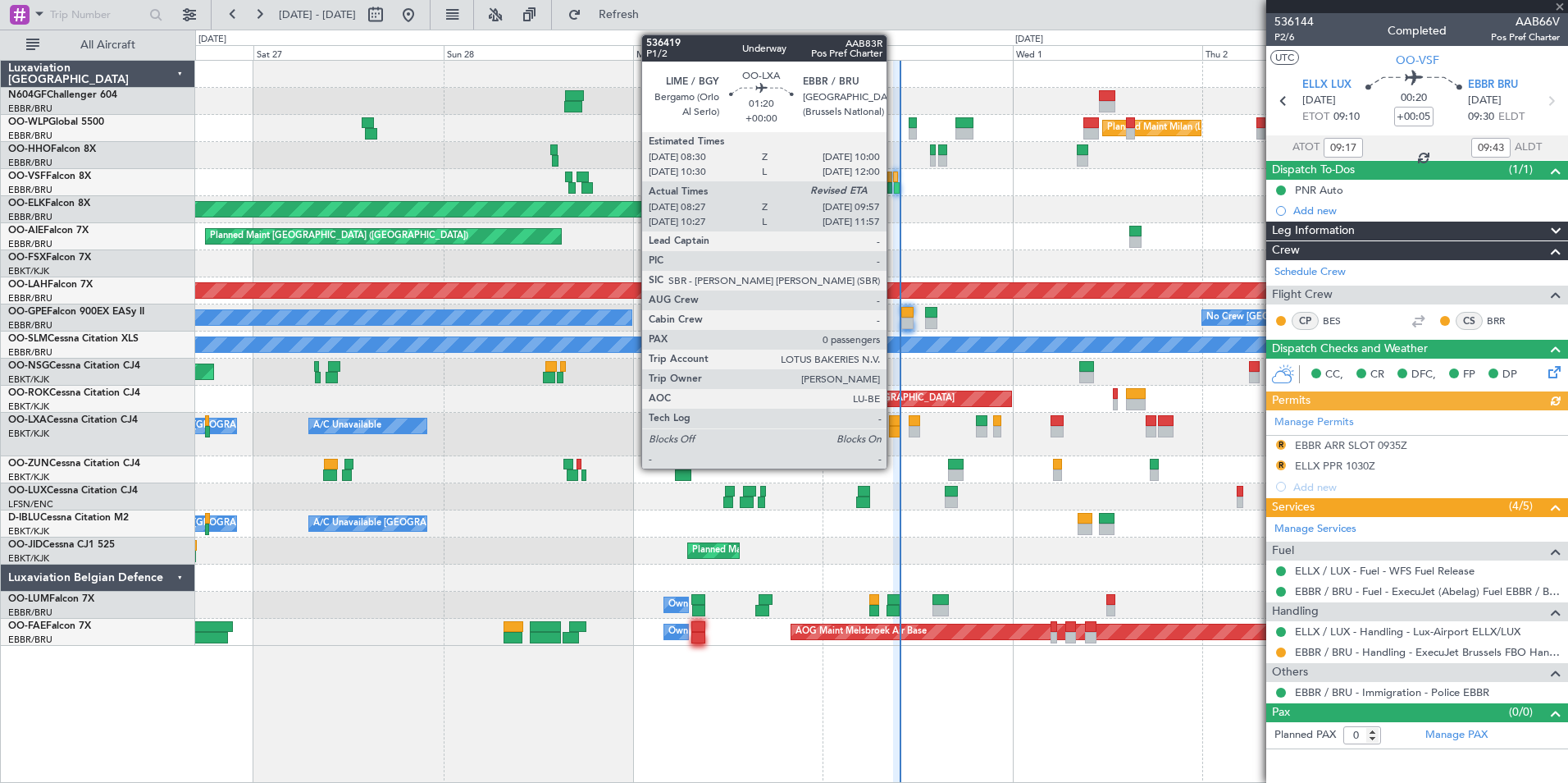
click at [894, 426] on div at bounding box center [895, 431] width 12 height 11
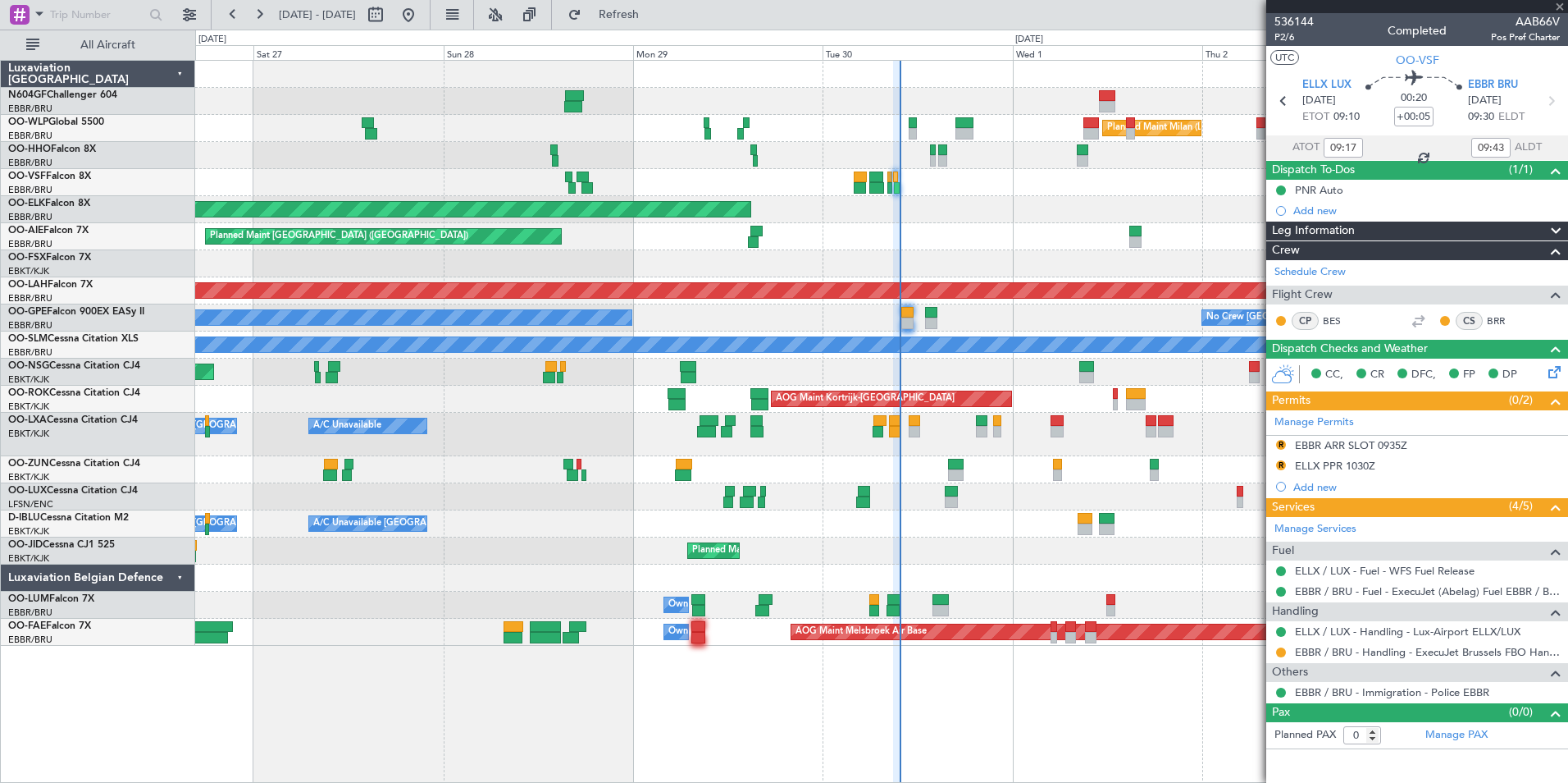
type input "08:32"
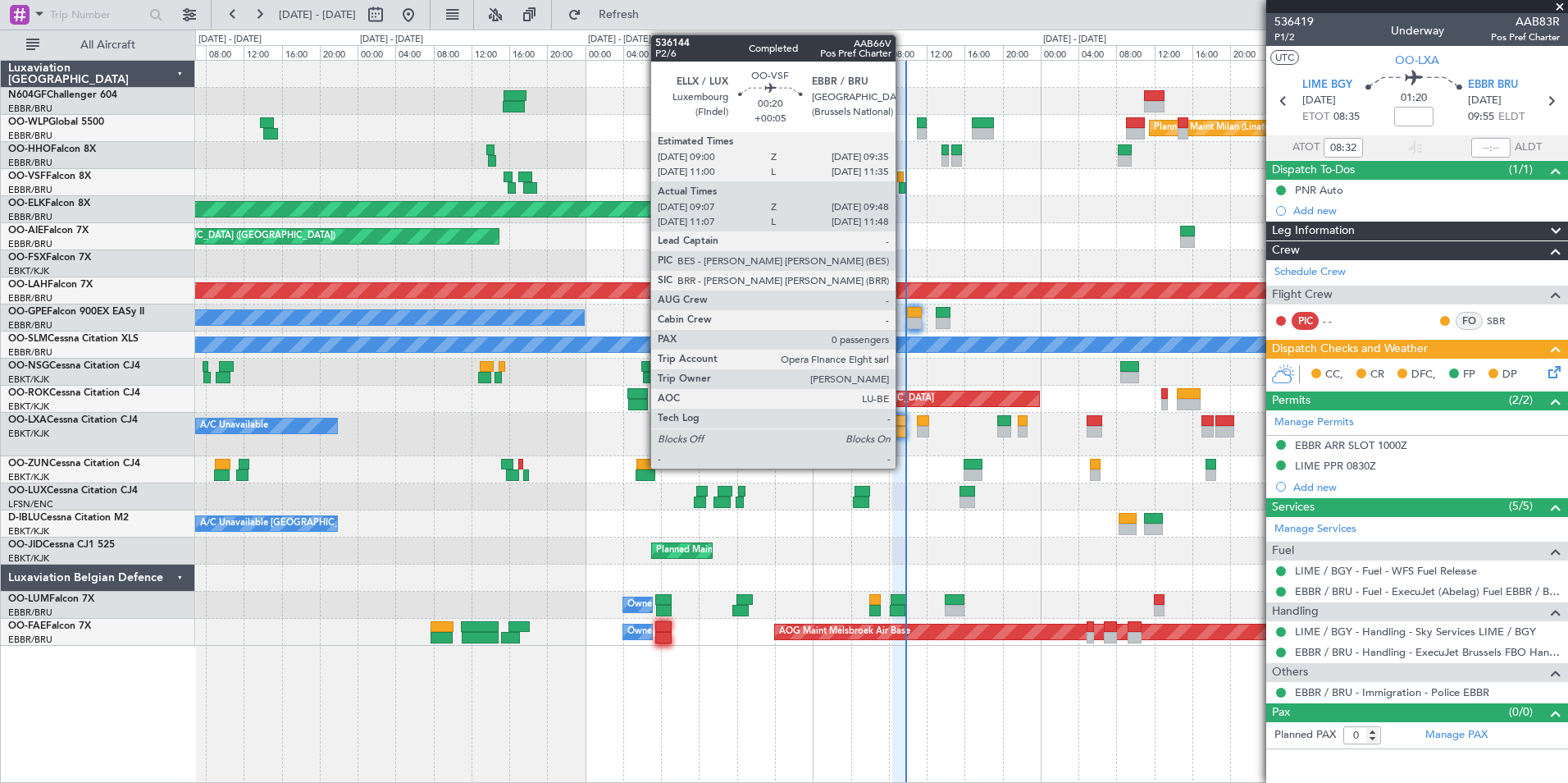
click at [903, 188] on div at bounding box center [902, 187] width 7 height 11
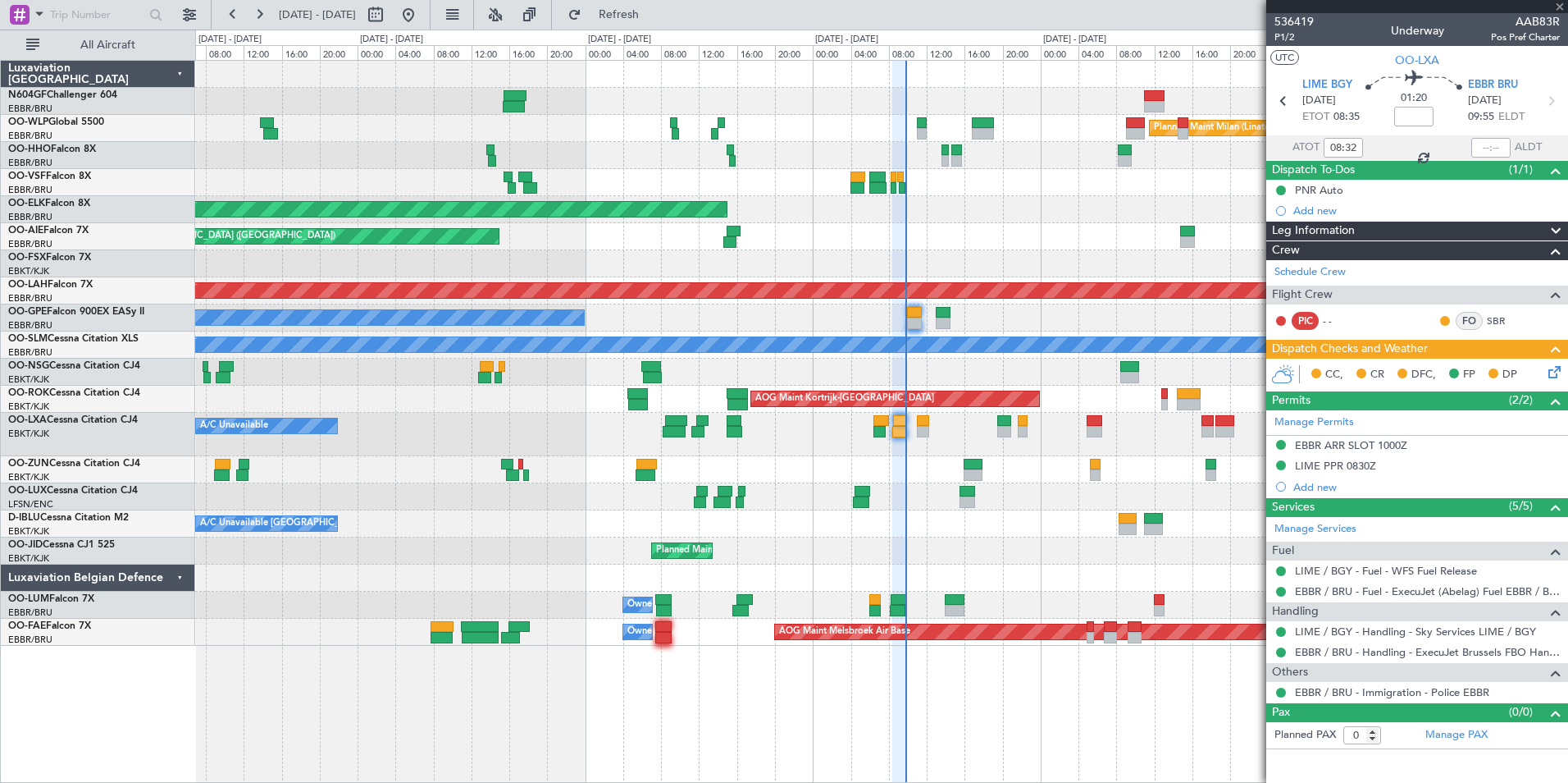
type input "+00:05"
type input "09:17"
type input "09:43"
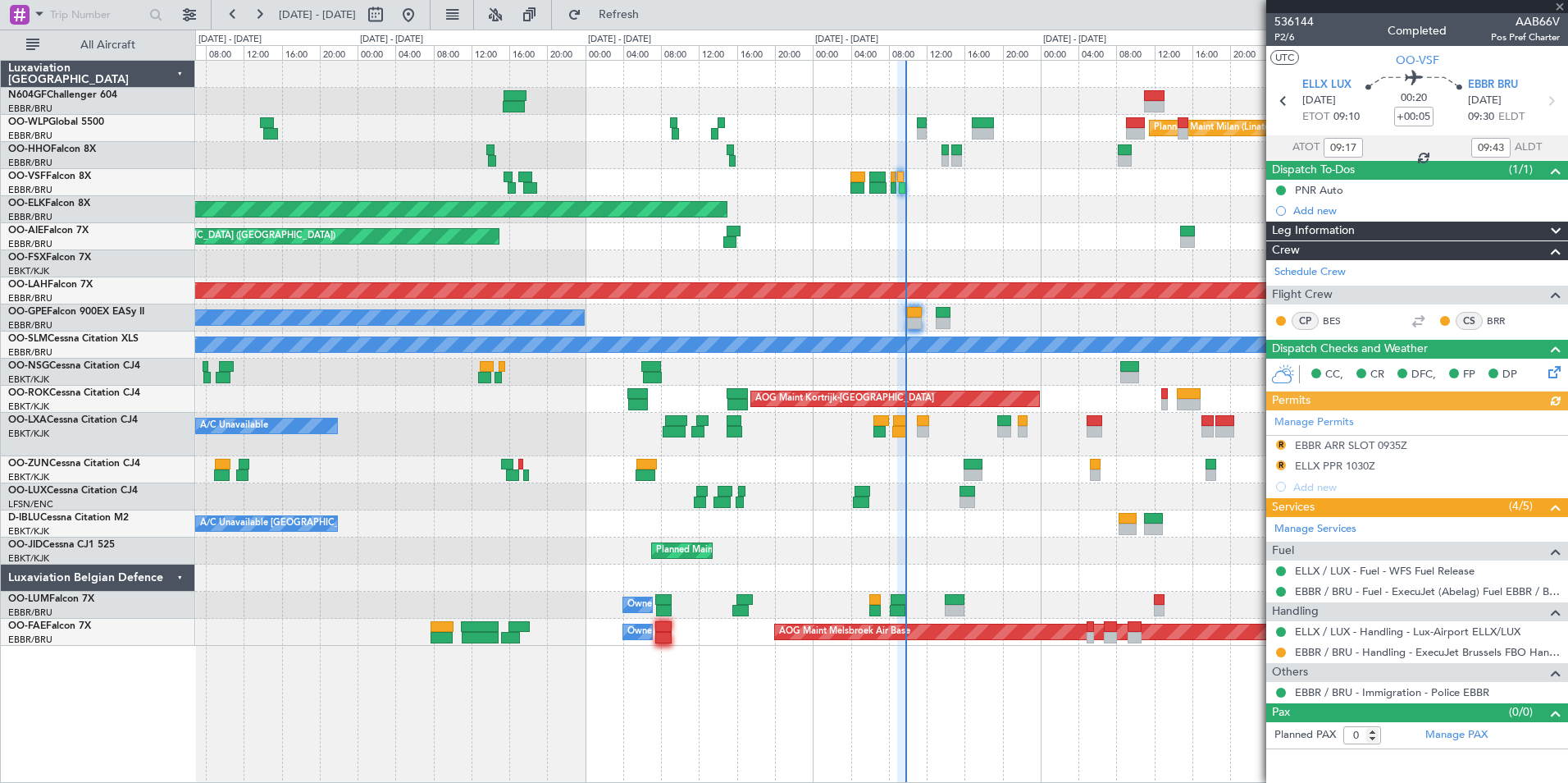
click at [1278, 444] on div "Manage Permits R EBBR ARR SLOT 0935Z R ELLX PPR 1030Z Add new" at bounding box center [1417, 453] width 302 height 87
click at [1285, 448] on div "Manage Permits R EBBR ARR SLOT 0935Z R ELLX PPR 1030Z Add new" at bounding box center [1417, 453] width 302 height 87
click at [1283, 445] on button "R" at bounding box center [1280, 444] width 9 height 9
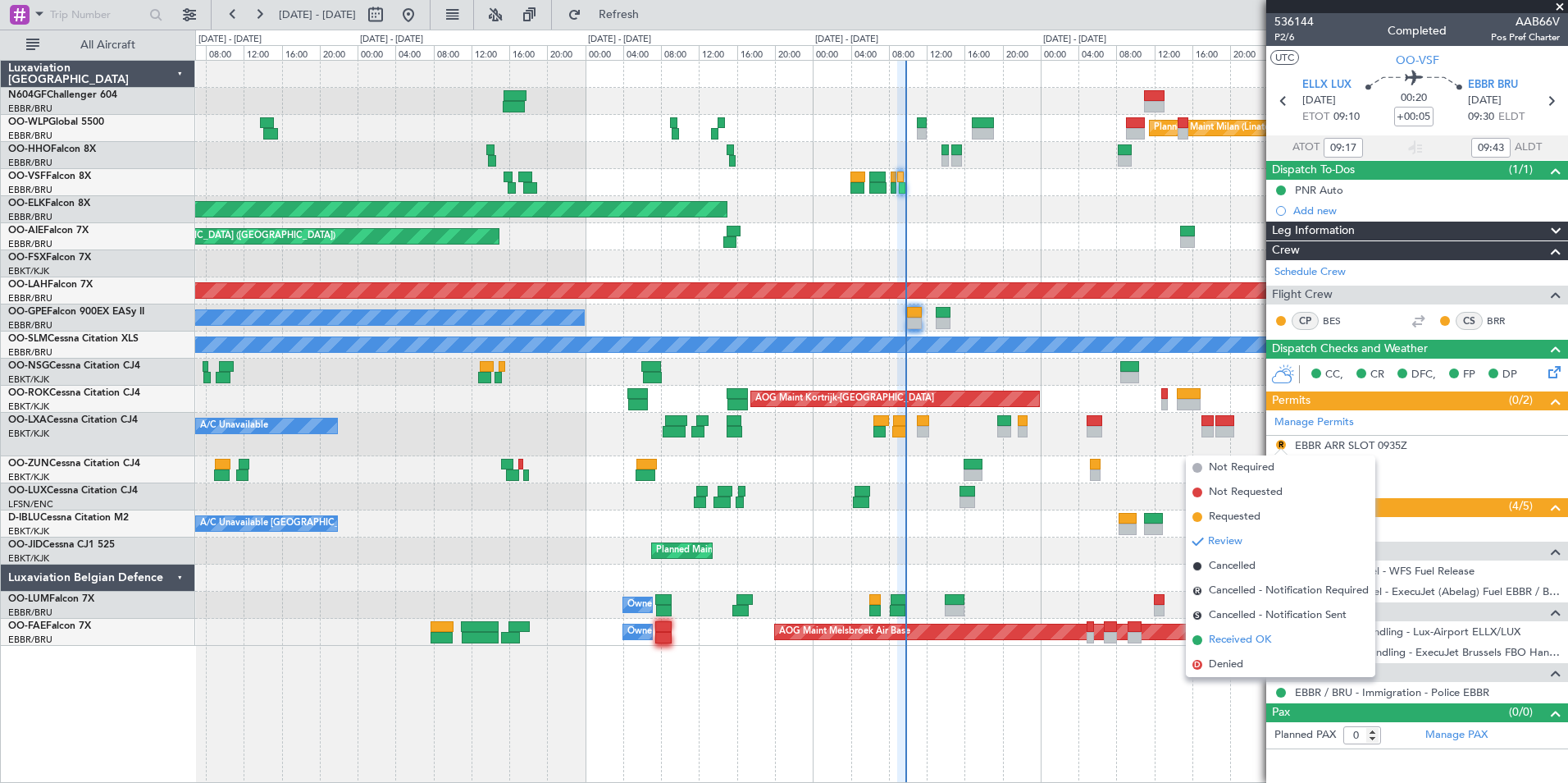
click at [1241, 642] on span "Received OK" at bounding box center [1240, 639] width 63 height 16
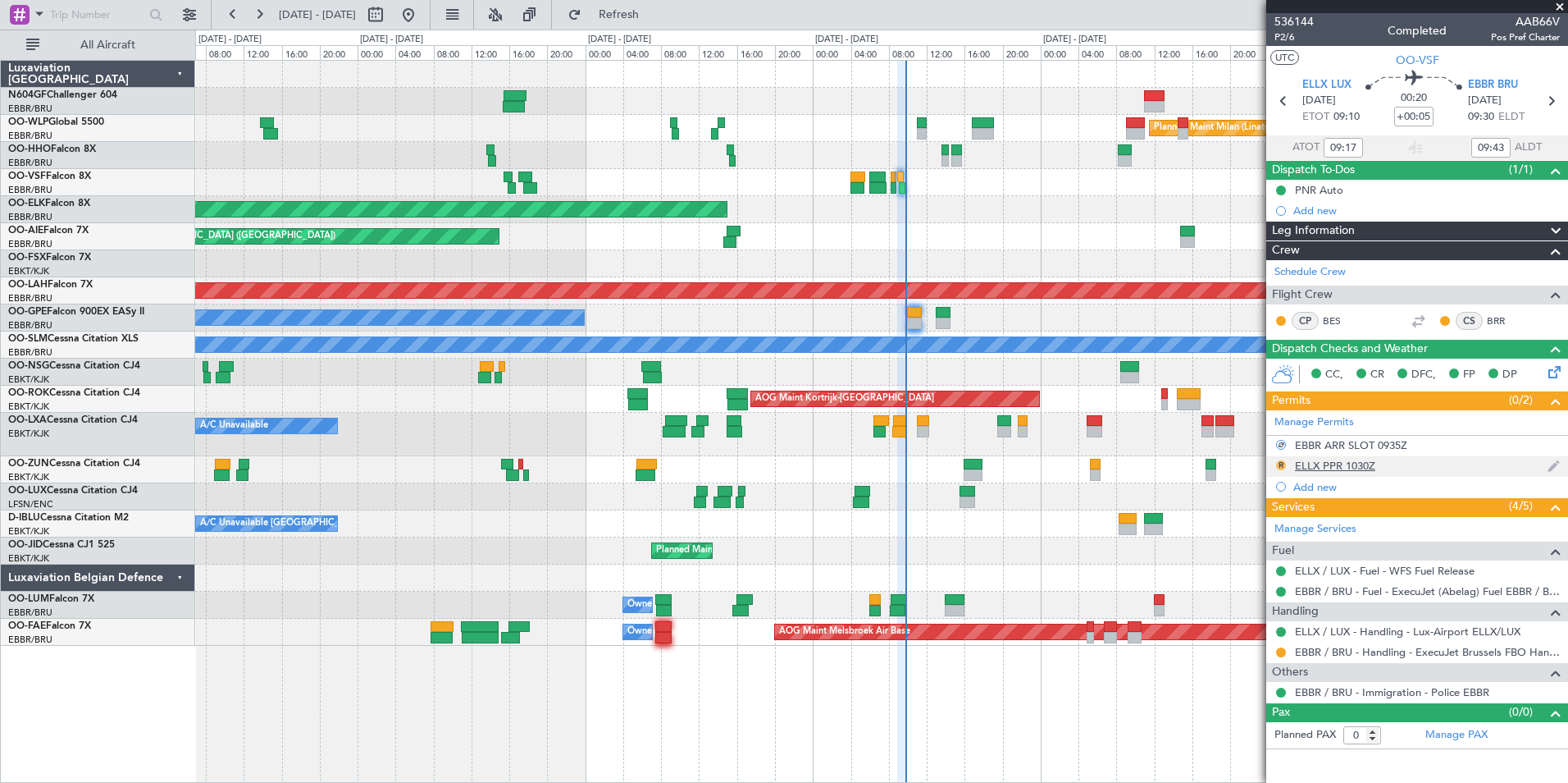
click at [1278, 467] on button "R" at bounding box center [1280, 465] width 9 height 9
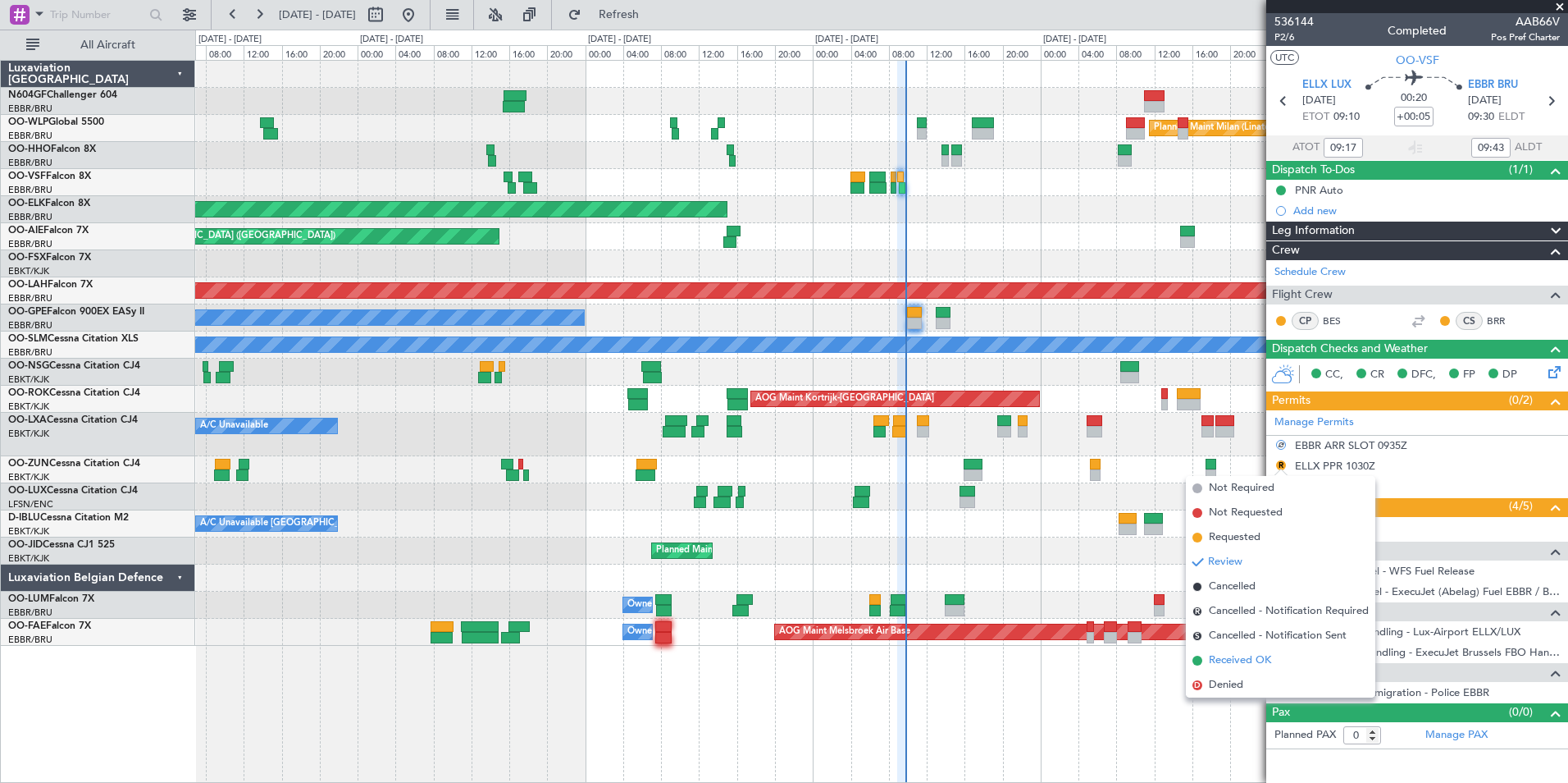
click at [1228, 662] on span "Received OK" at bounding box center [1240, 660] width 63 height 16
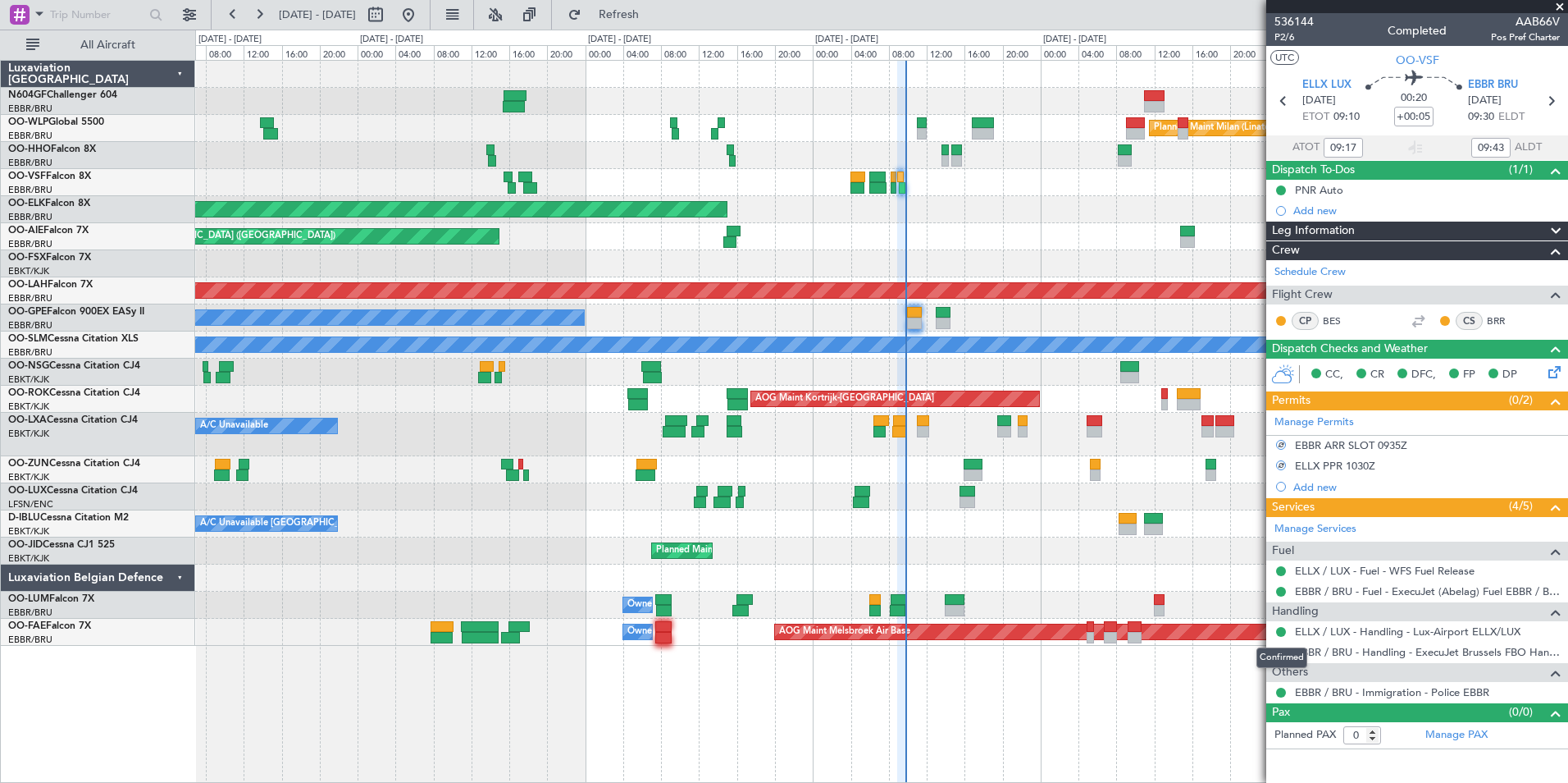
click at [1278, 655] on div "Confirmed" at bounding box center [1281, 658] width 51 height 21
click at [1284, 651] on button at bounding box center [1280, 651] width 9 height 9
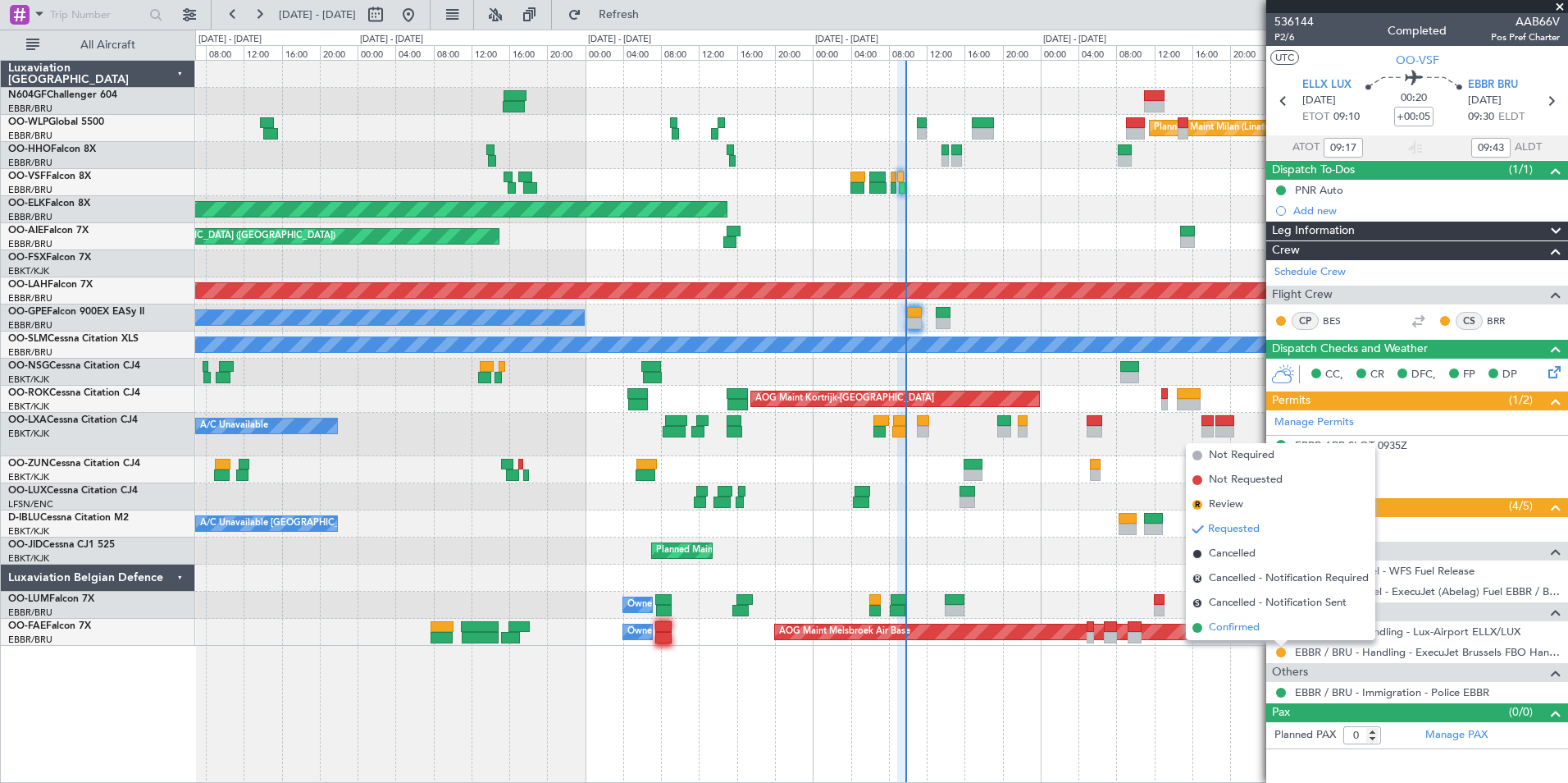
click at [1261, 628] on li "Confirmed" at bounding box center [1280, 627] width 190 height 25
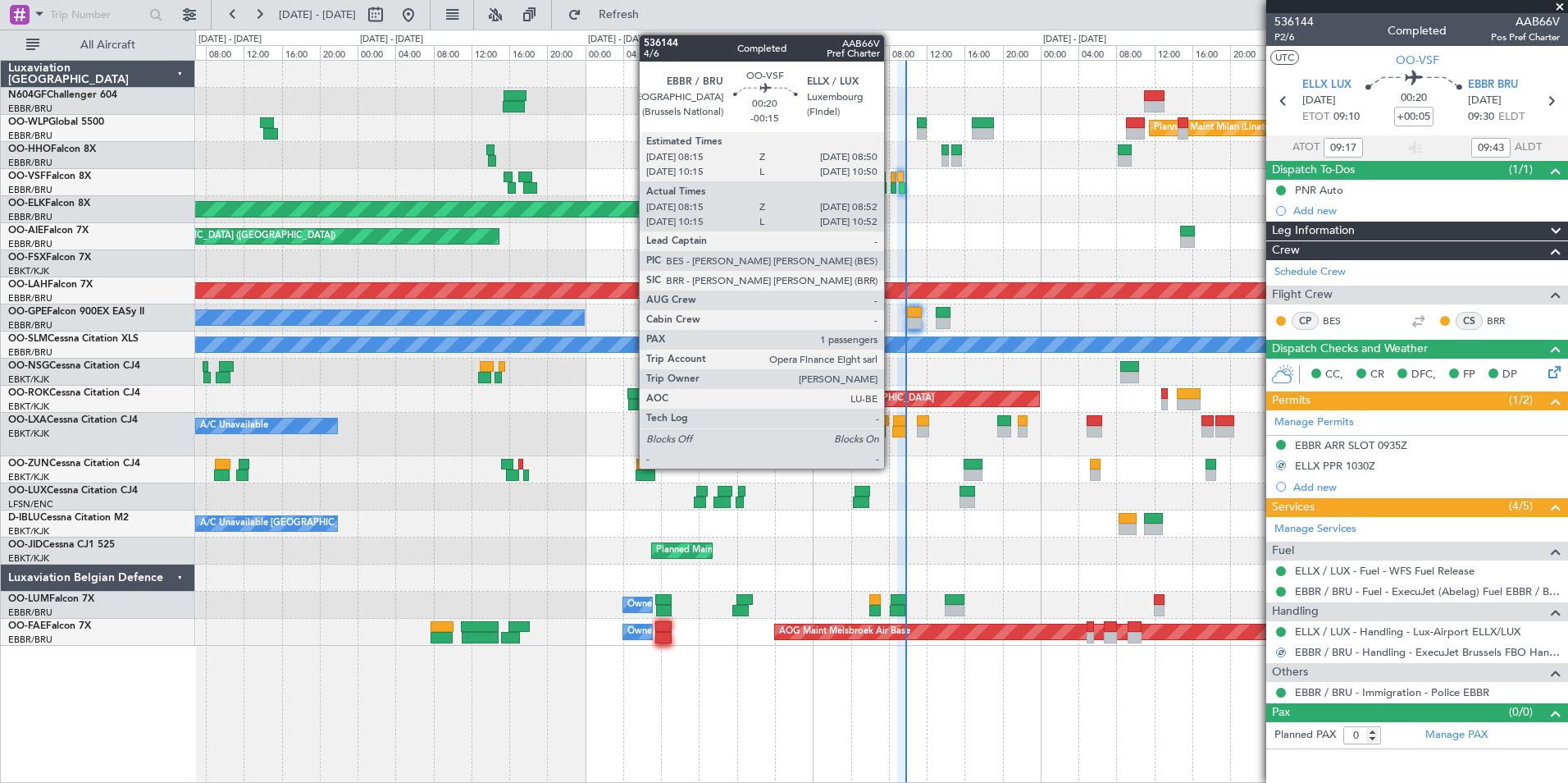
click at [892, 188] on div at bounding box center [894, 187] width 7 height 11
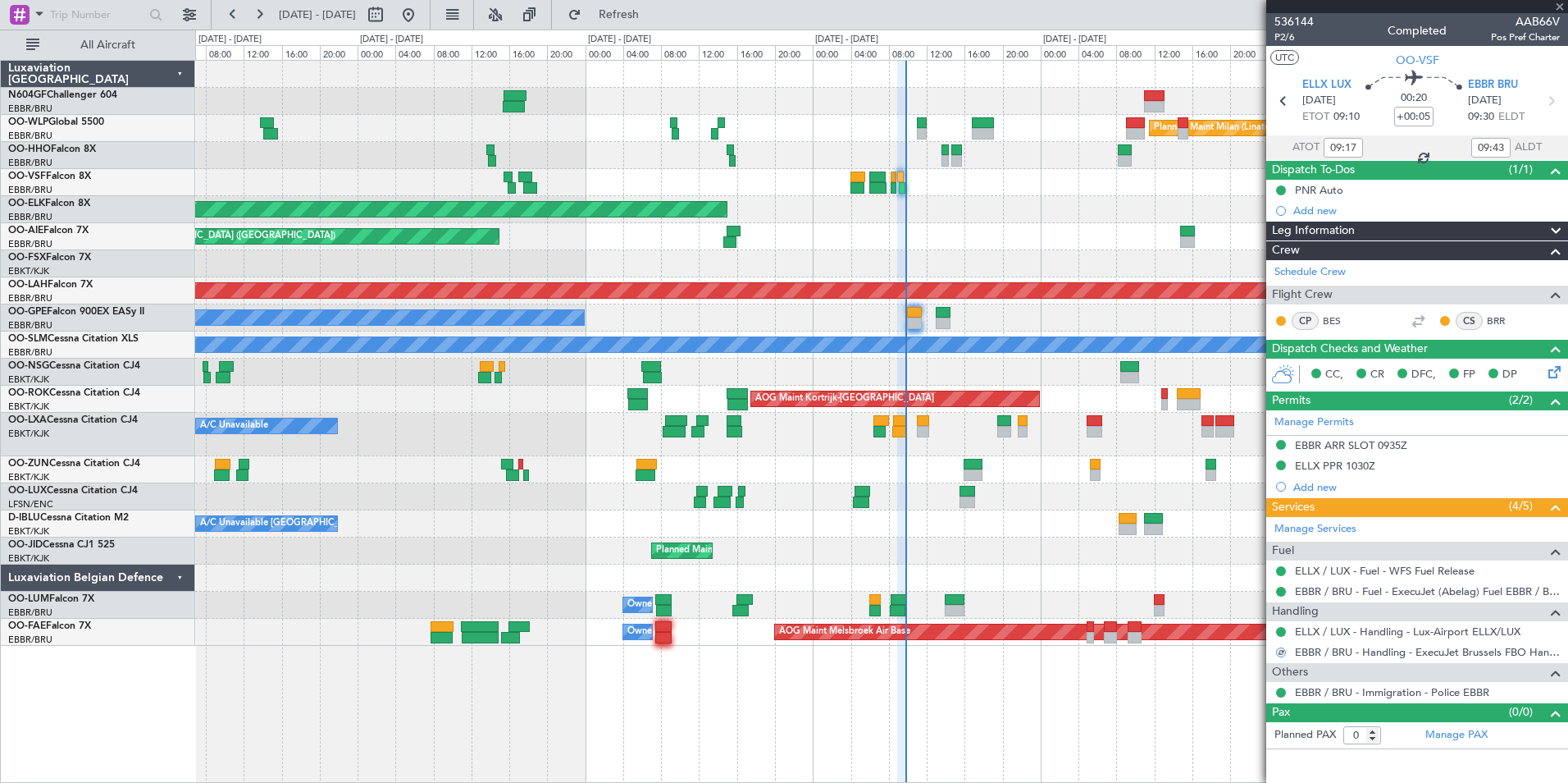
type input "-00:15"
type input "08:25"
type input "08:47"
type input "1"
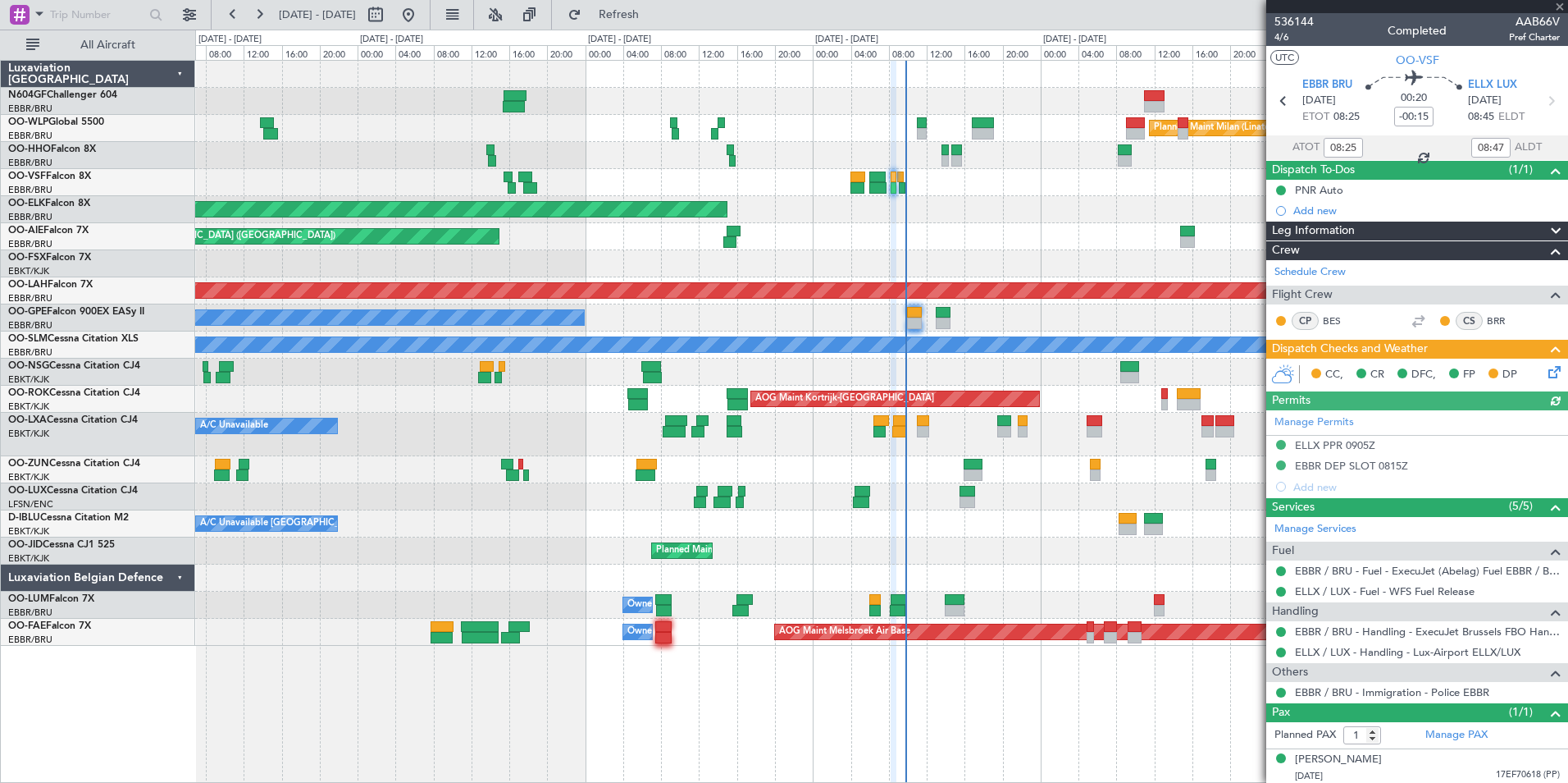
scroll to position [3, 0]
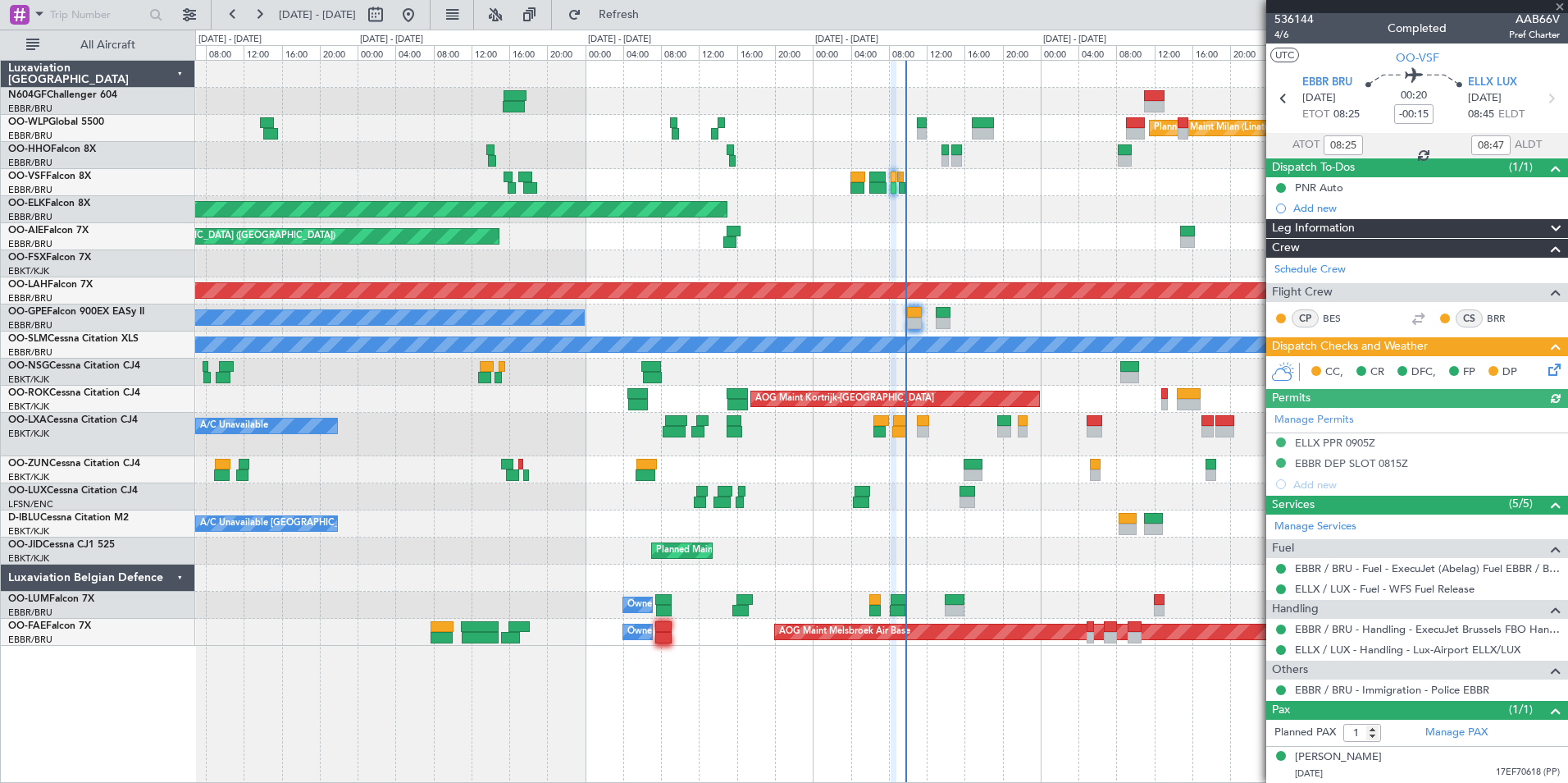
click at [1545, 373] on icon at bounding box center [1551, 366] width 13 height 13
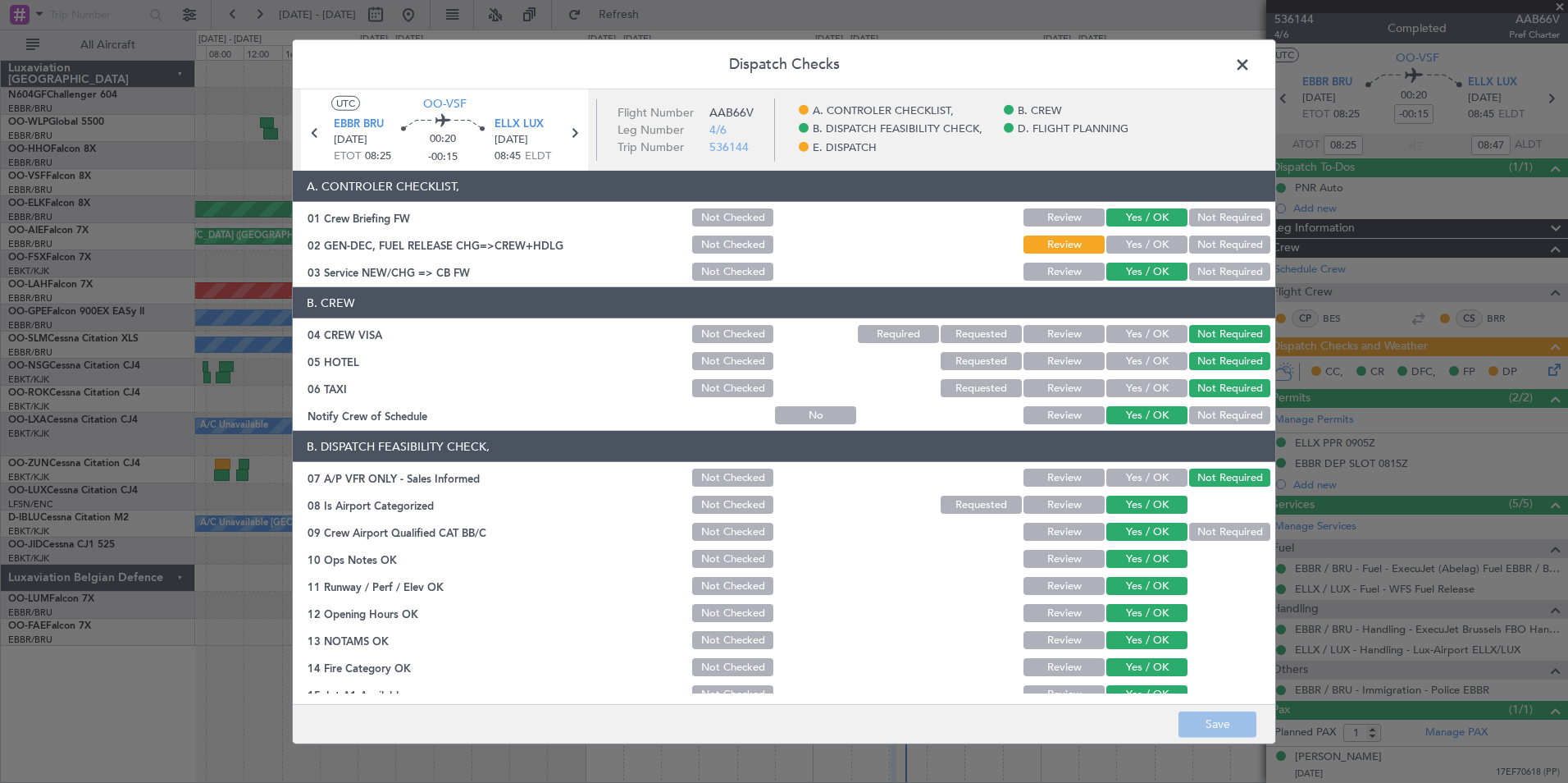
click at [1144, 250] on button "Yes / OK" at bounding box center [1147, 244] width 82 height 18
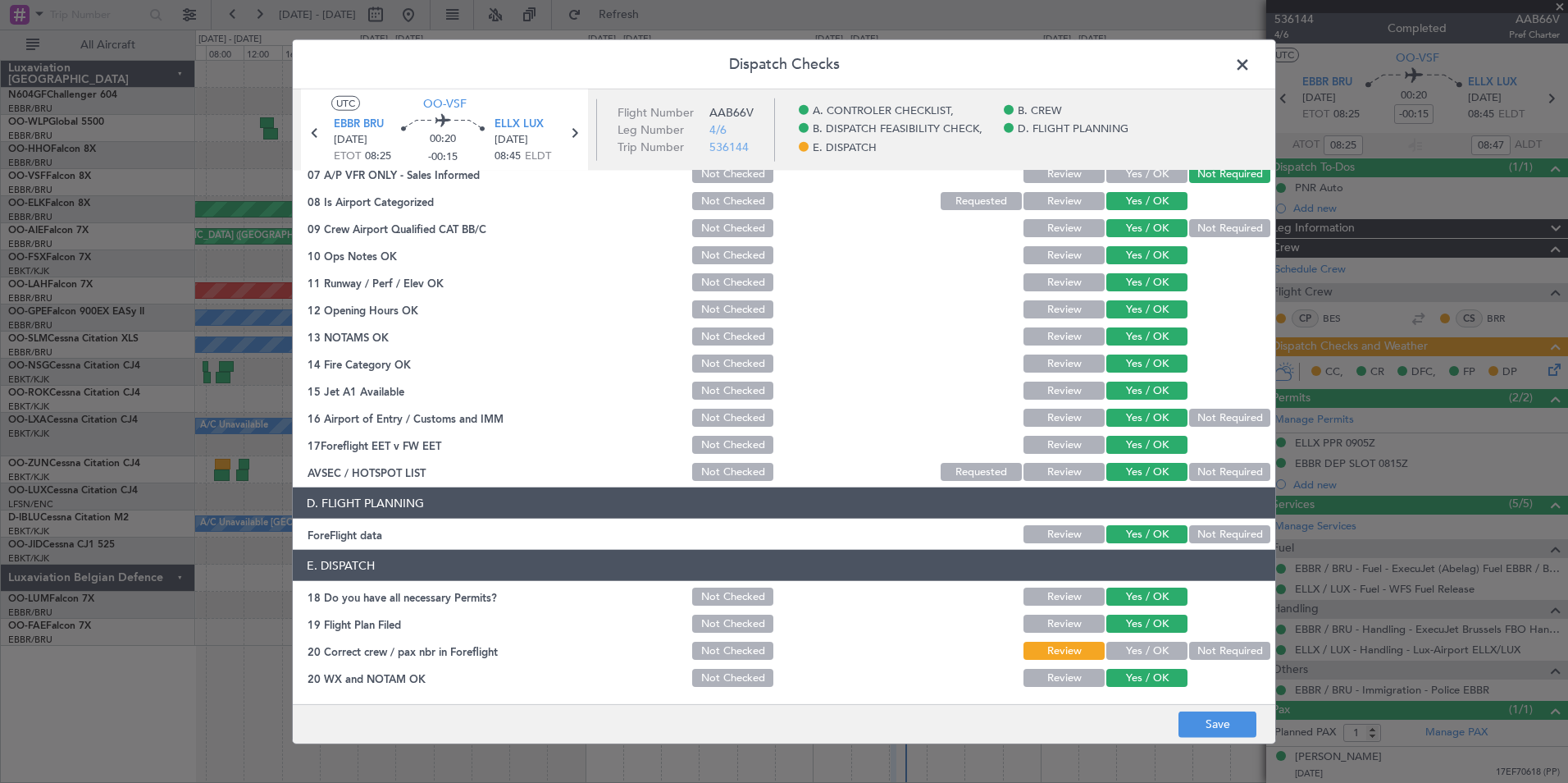
scroll to position [303, 0]
click at [1136, 658] on button "Yes / OK" at bounding box center [1147, 651] width 82 height 18
click at [1193, 717] on button "Save" at bounding box center [1217, 724] width 78 height 27
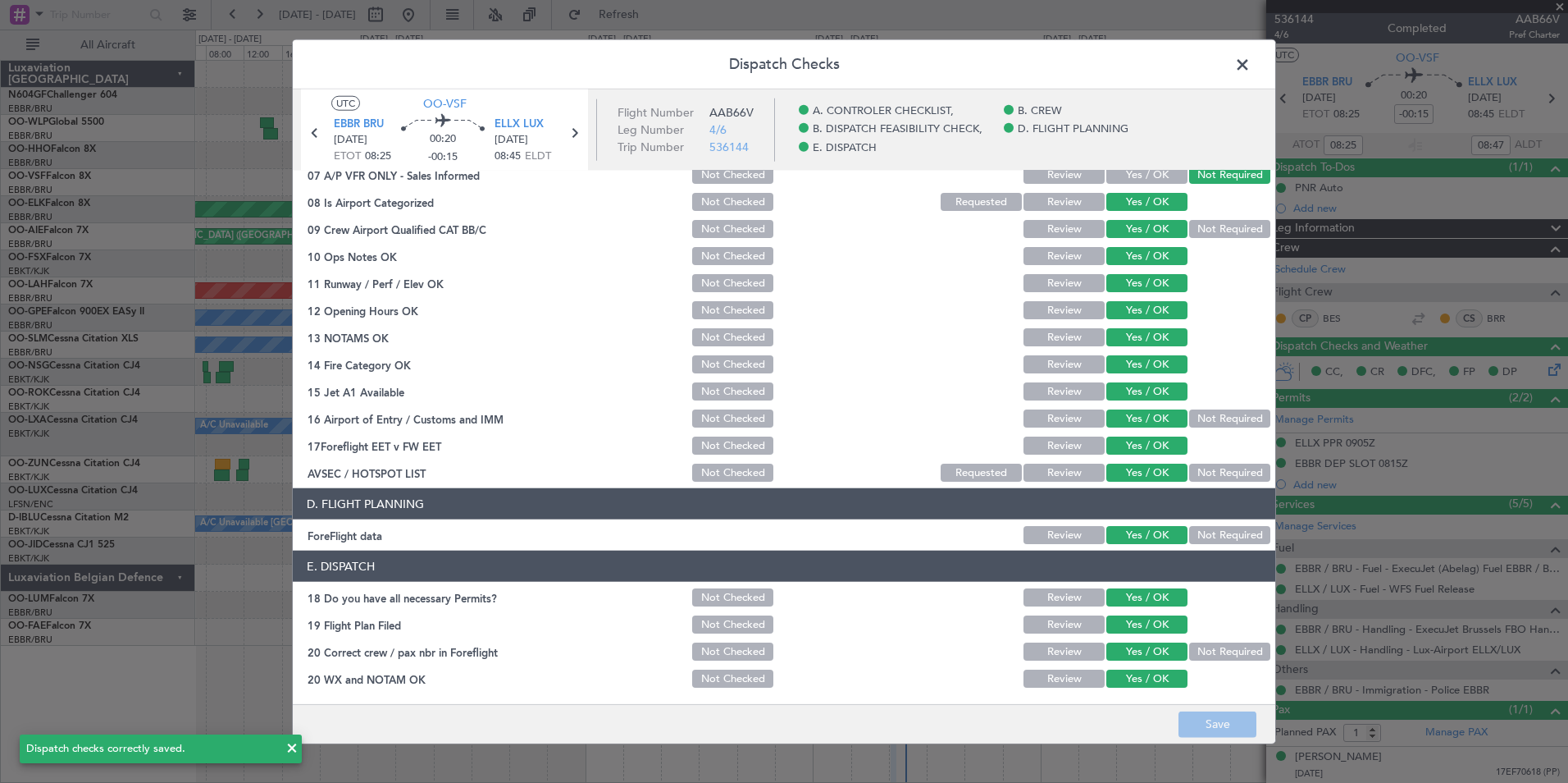
click at [1251, 63] on span at bounding box center [1251, 69] width 0 height 33
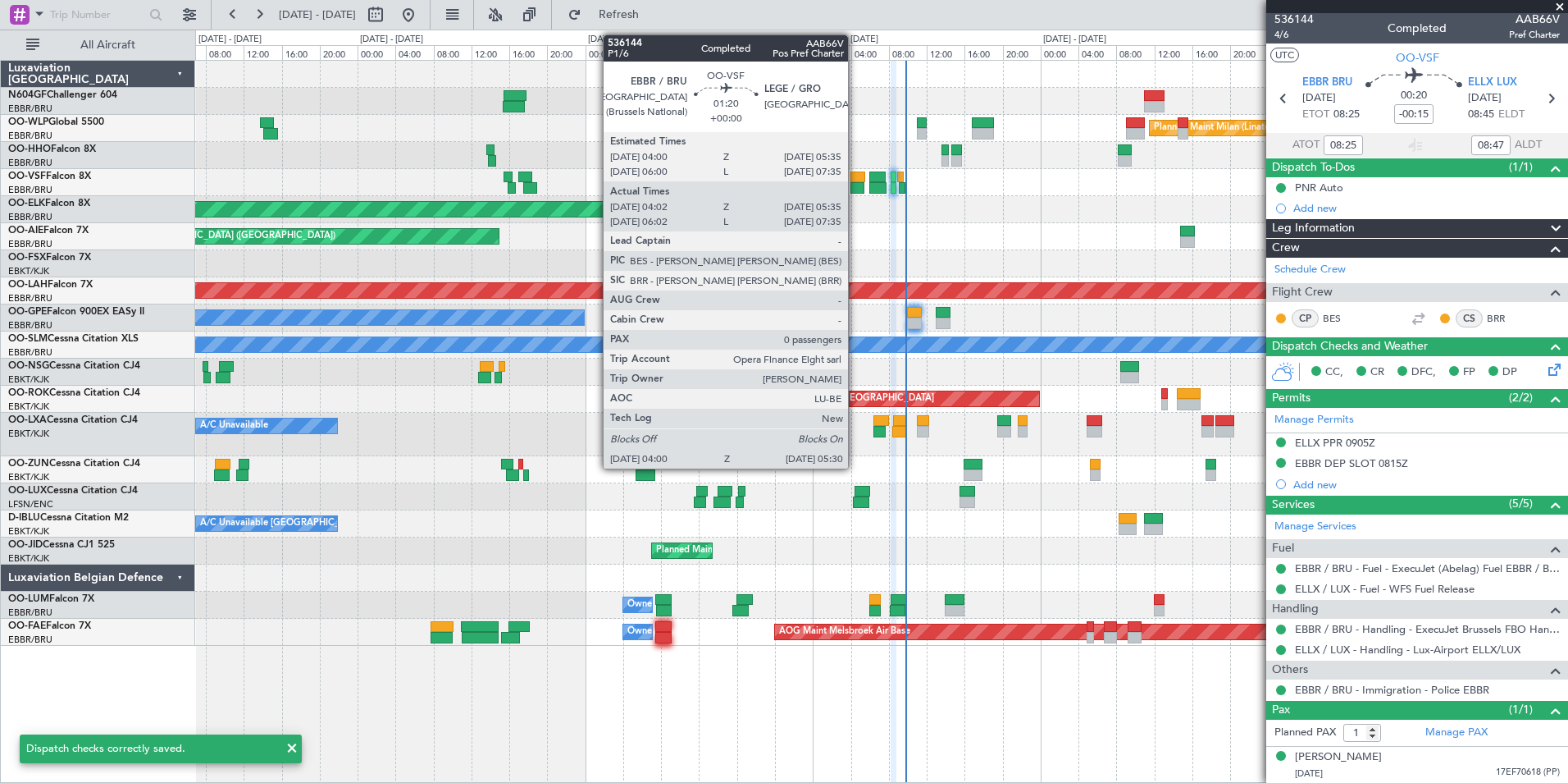
click at [856, 187] on div at bounding box center [857, 187] width 15 height 11
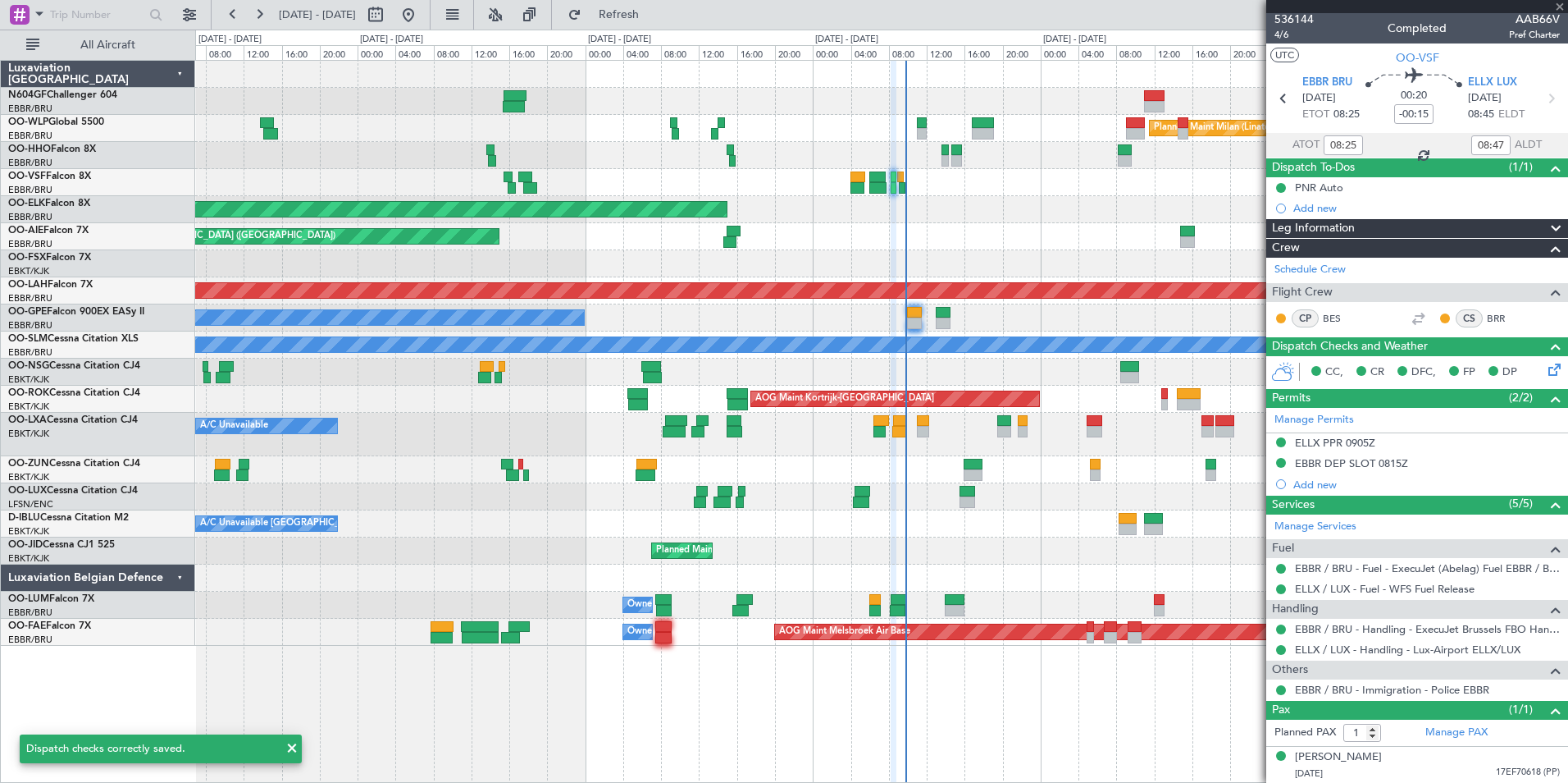
type input "04:12"
type input "05:30"
type input "0"
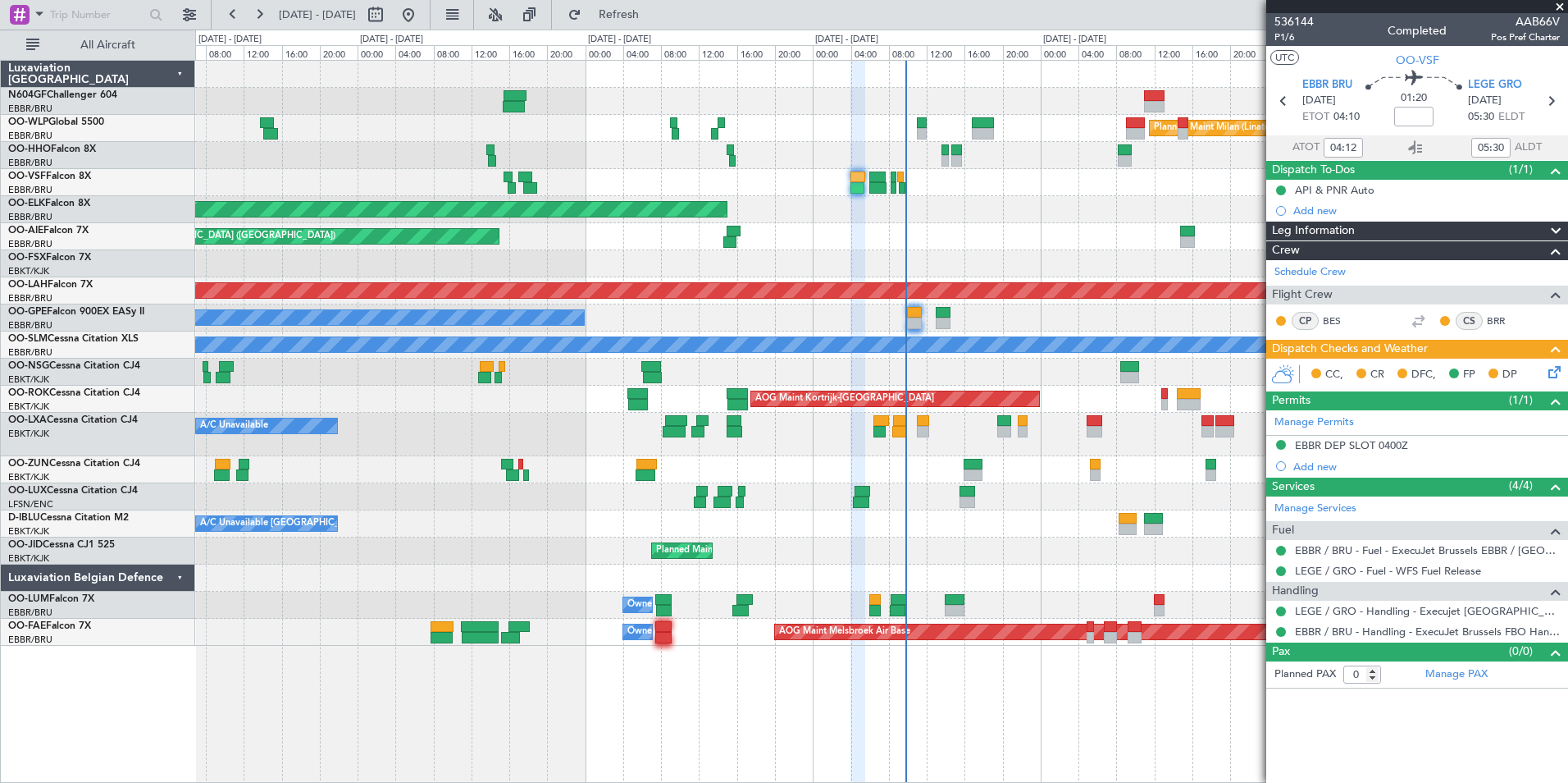
click at [1546, 371] on icon at bounding box center [1551, 369] width 13 height 13
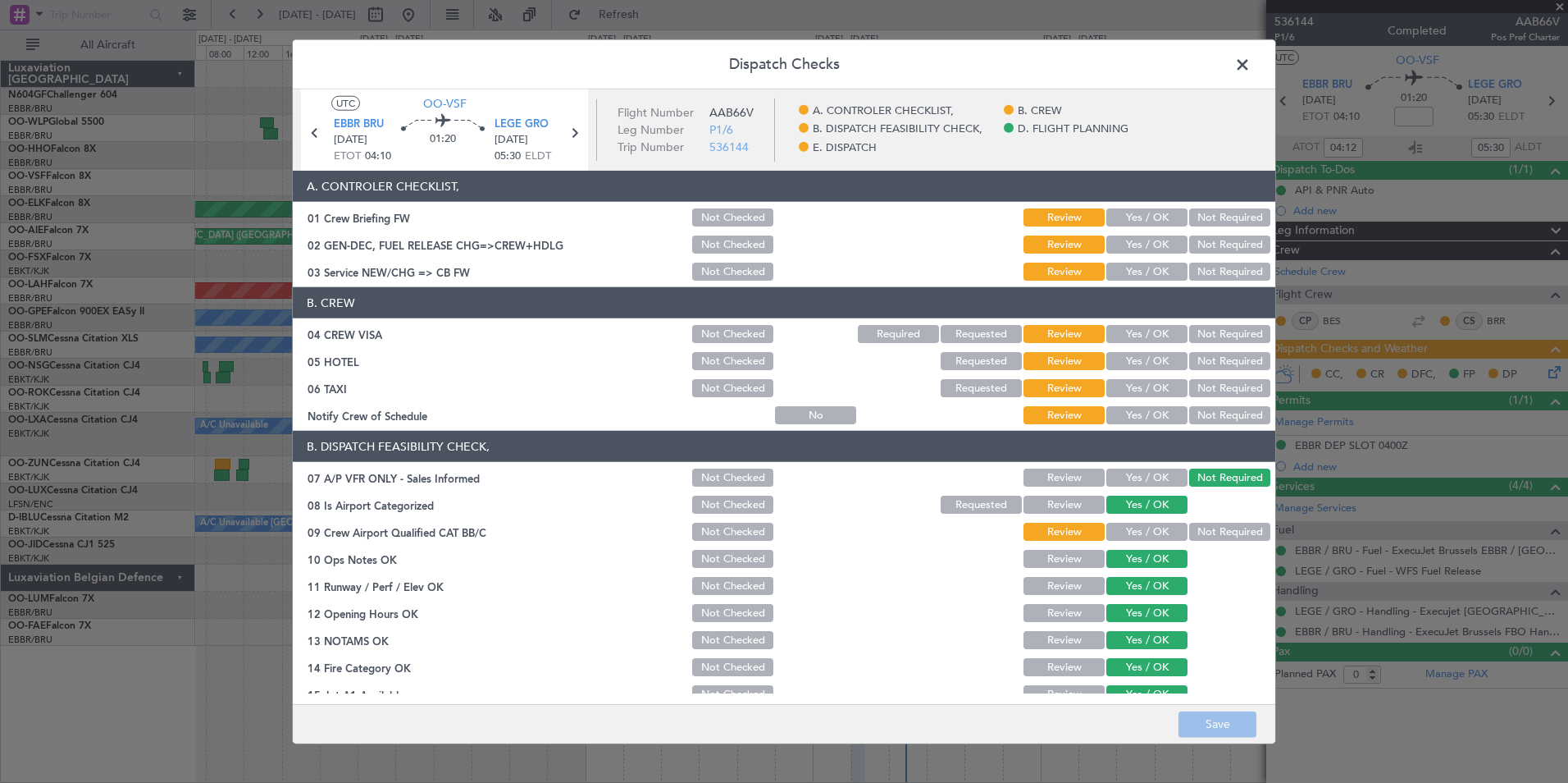
click at [1122, 262] on button "Yes / OK" at bounding box center [1147, 271] width 82 height 18
click at [1121, 244] on button "Yes / OK" at bounding box center [1147, 244] width 82 height 18
click at [1144, 213] on button "Yes / OK" at bounding box center [1147, 217] width 82 height 18
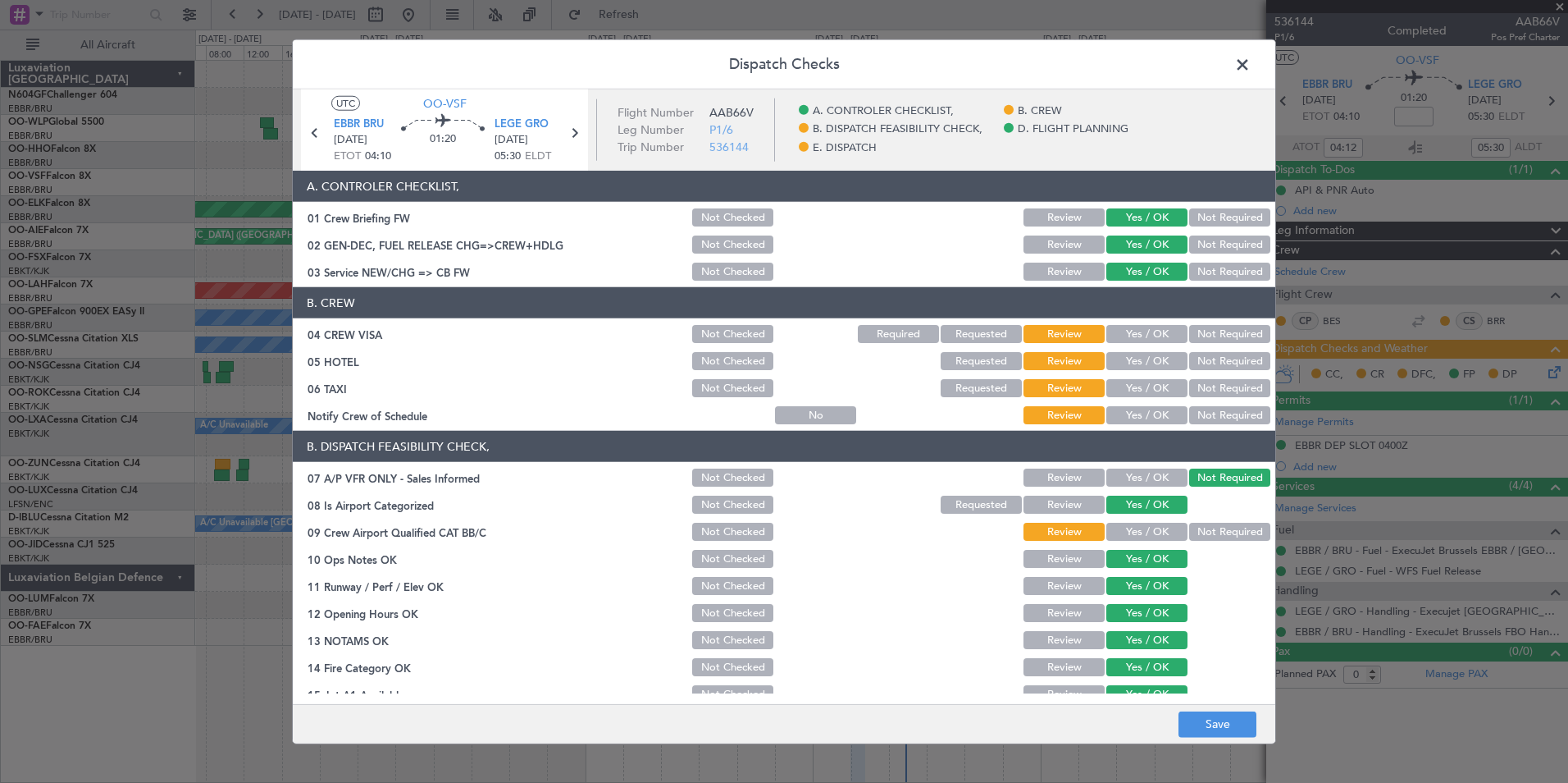
click at [1128, 415] on button "Yes / OK" at bounding box center [1147, 415] width 82 height 18
click at [1197, 395] on button "Not Required" at bounding box center [1229, 388] width 82 height 18
click at [1209, 368] on button "Not Required" at bounding box center [1229, 361] width 82 height 18
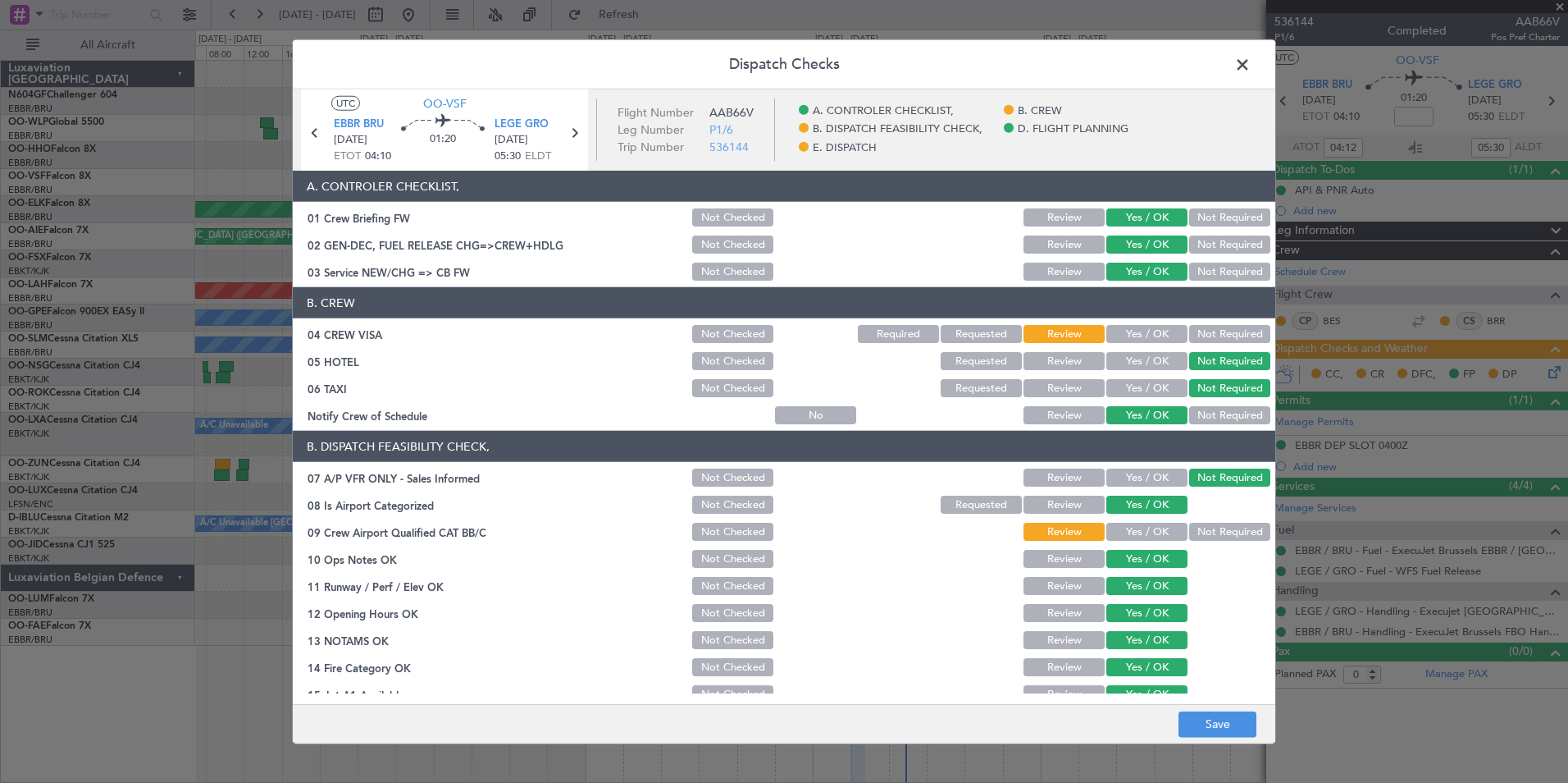
click at [1226, 343] on div "Not Required" at bounding box center [1228, 333] width 82 height 23
click at [1226, 338] on button "Not Required" at bounding box center [1229, 333] width 82 height 18
click at [1140, 522] on div "Yes / OK" at bounding box center [1145, 531] width 82 height 23
click at [1143, 529] on button "Yes / OK" at bounding box center [1147, 531] width 82 height 18
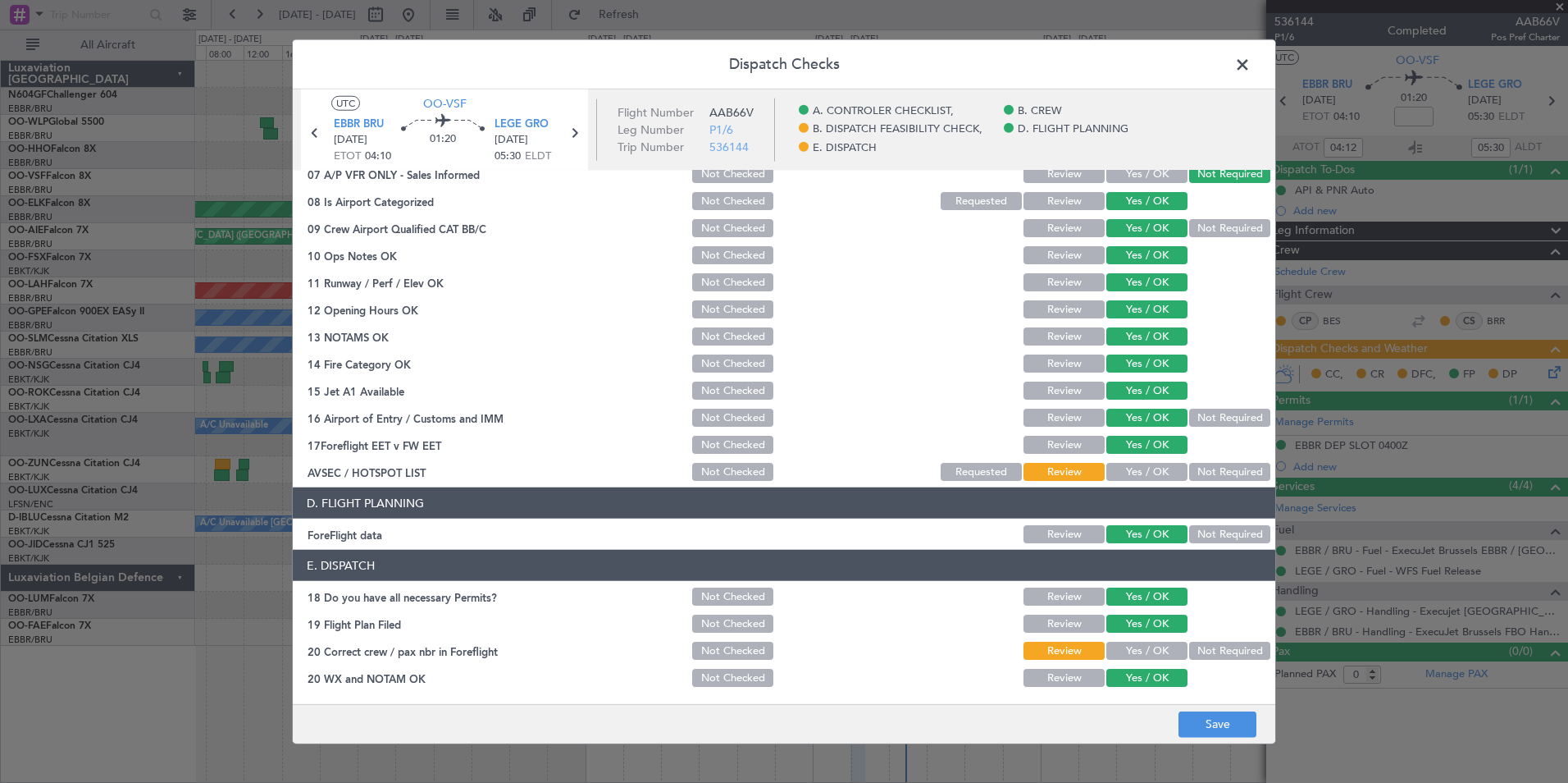
click at [1147, 475] on button "Yes / OK" at bounding box center [1147, 471] width 82 height 18
click at [1155, 659] on button "Yes / OK" at bounding box center [1147, 650] width 82 height 18
click at [1203, 713] on button "Save" at bounding box center [1217, 724] width 78 height 27
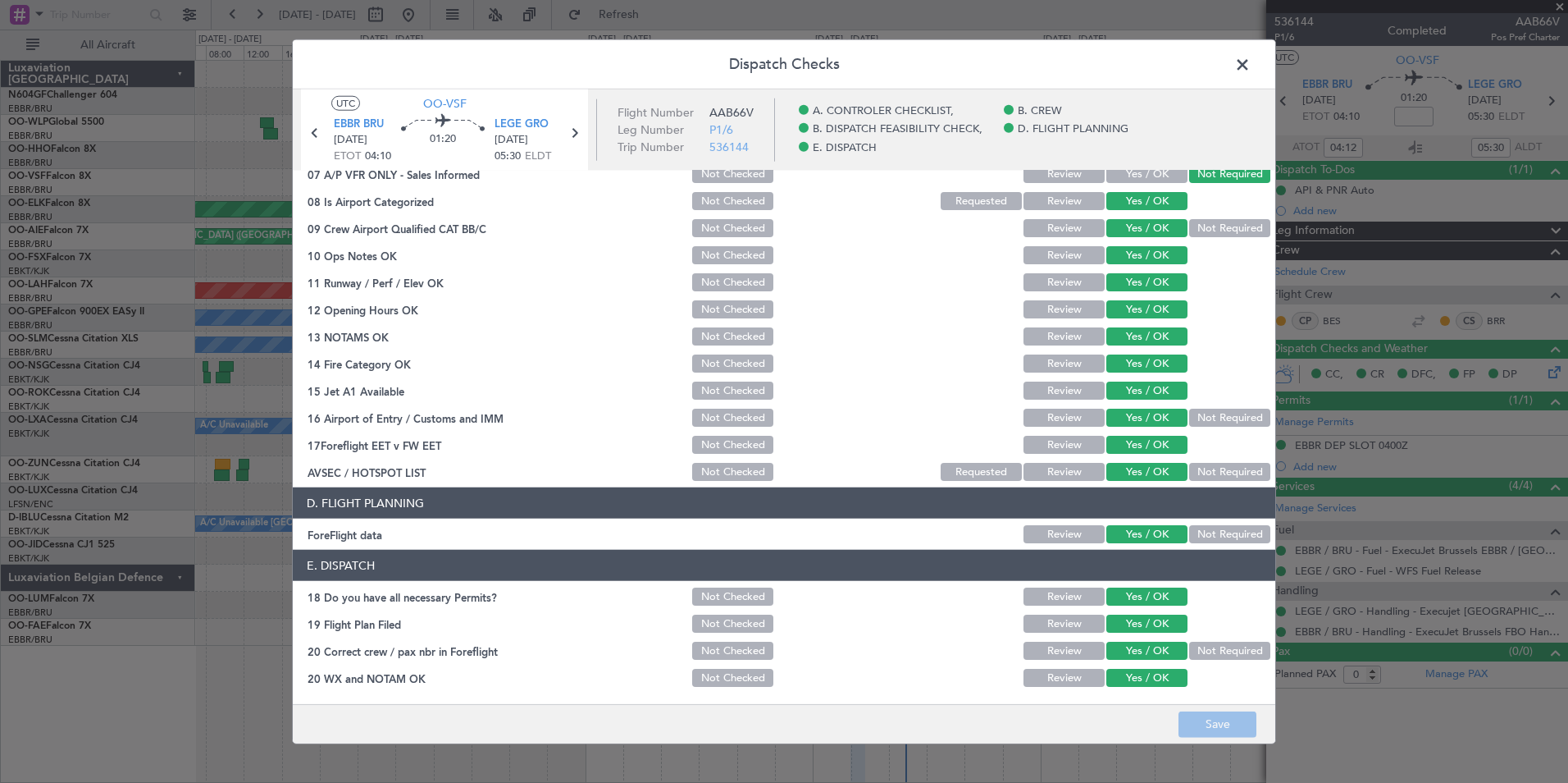
scroll to position [0, 0]
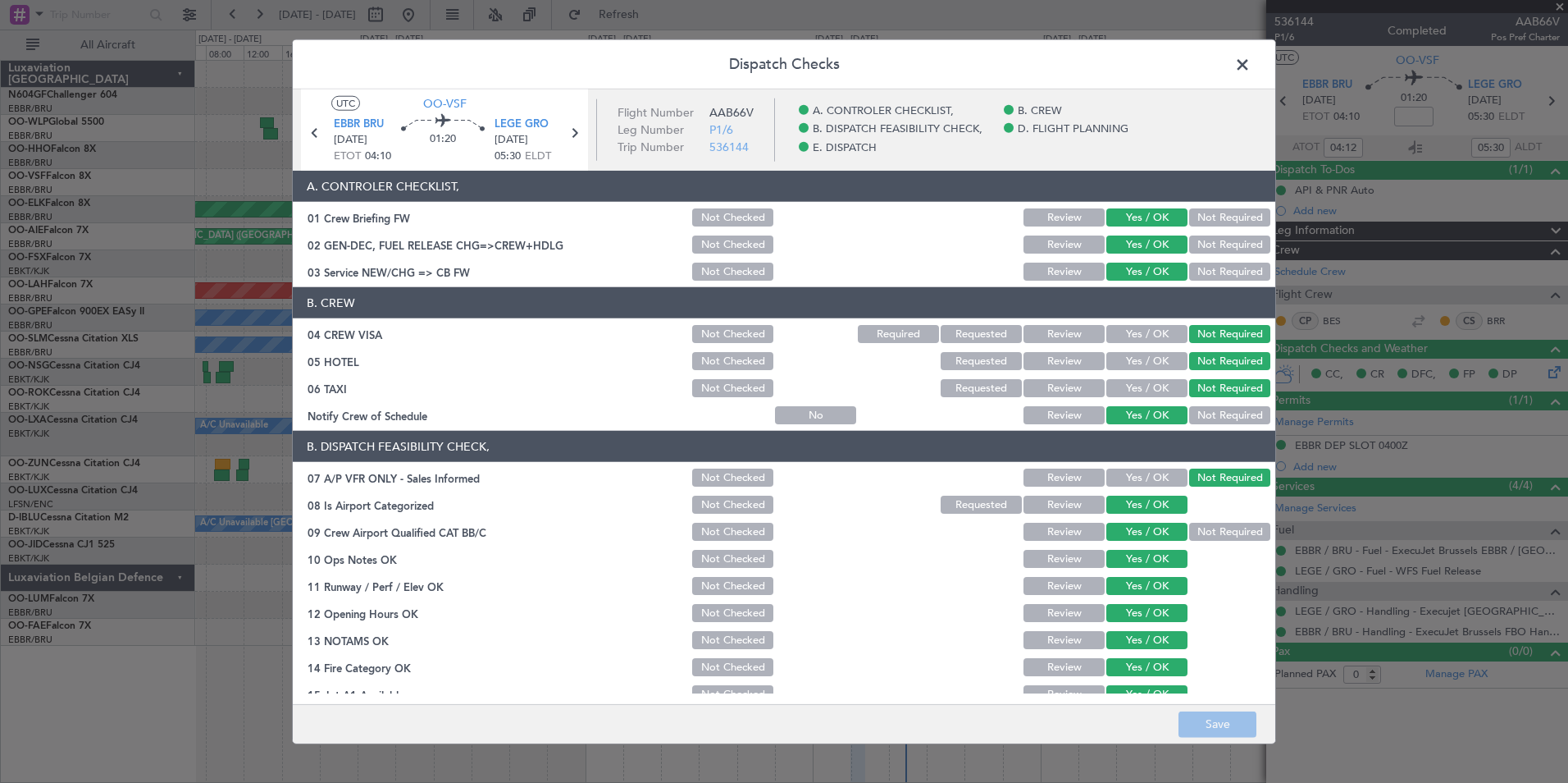
click at [1251, 68] on span at bounding box center [1251, 69] width 0 height 33
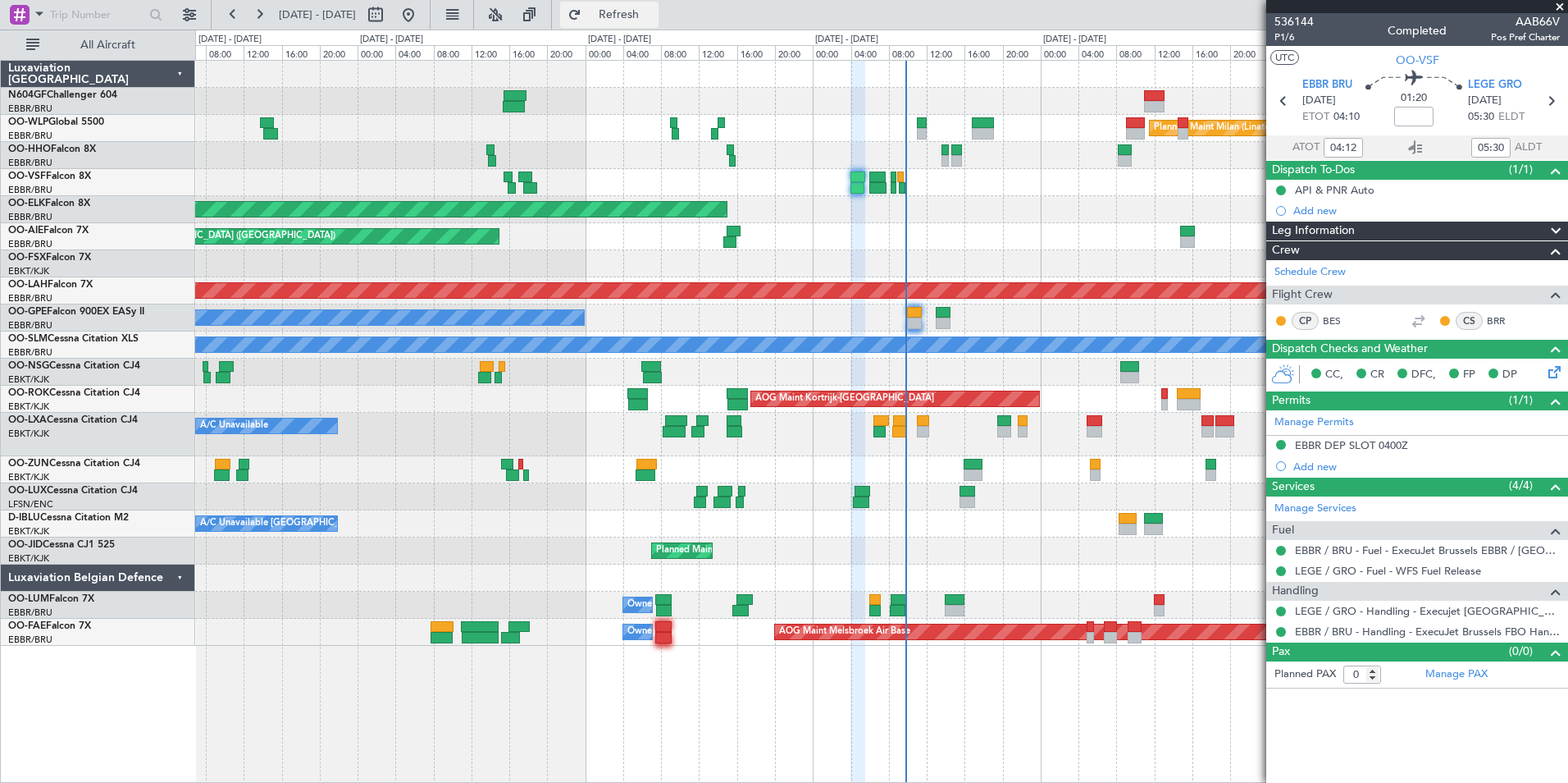
click at [659, 6] on button "Refresh" at bounding box center [609, 15] width 99 height 27
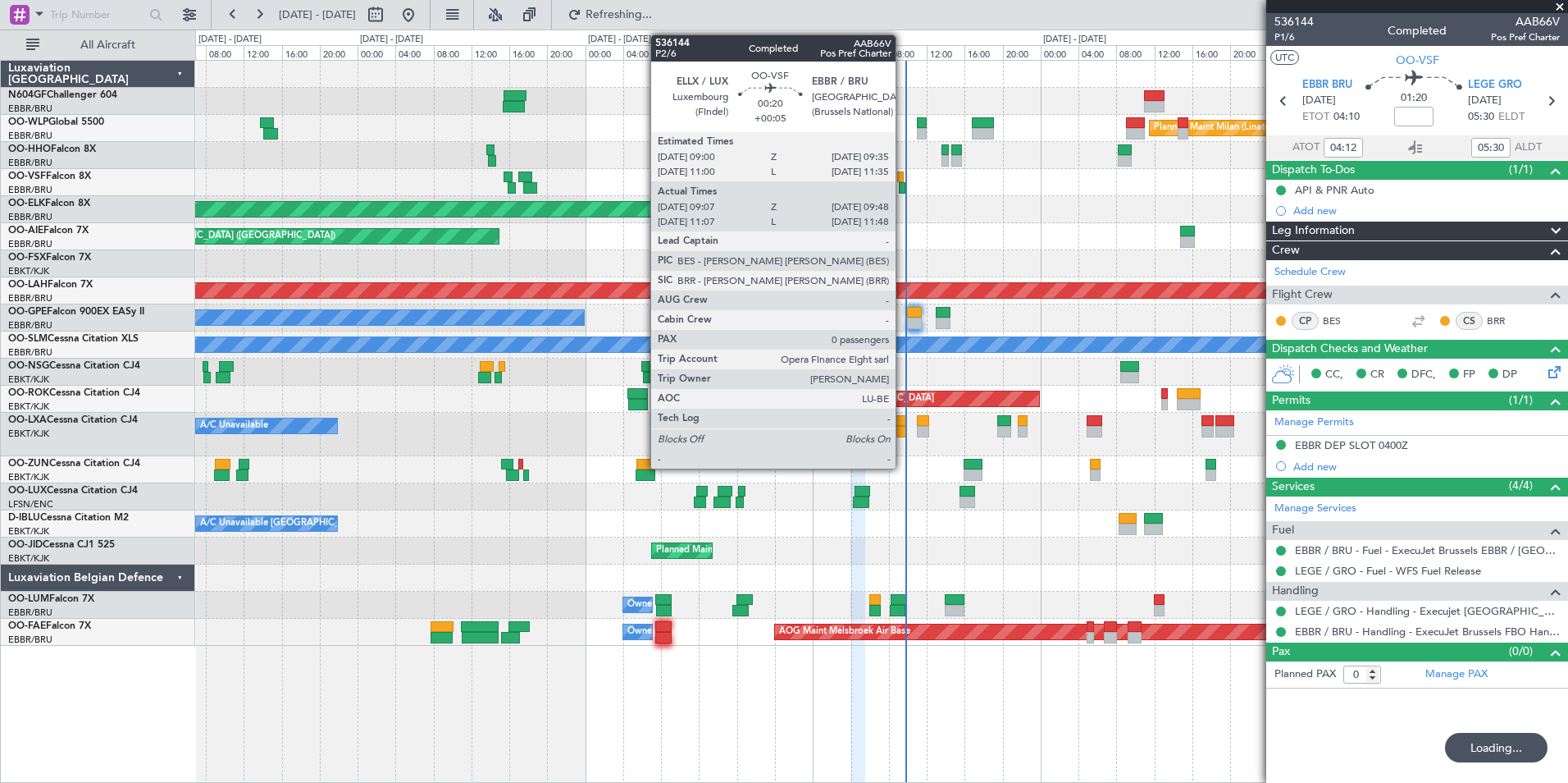
click at [903, 187] on div at bounding box center [902, 187] width 7 height 11
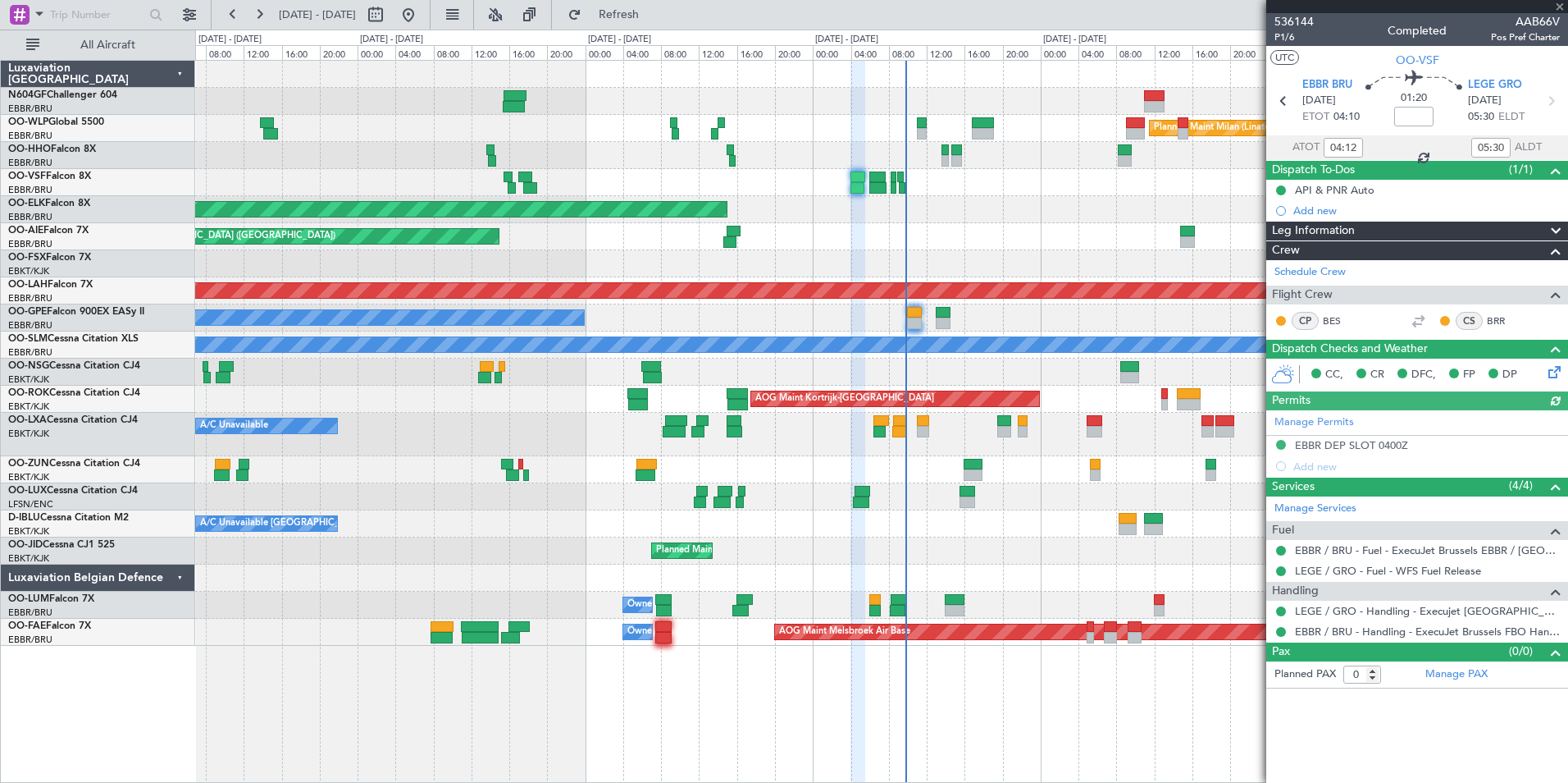
type input "+00:05"
type input "09:17"
type input "09:43"
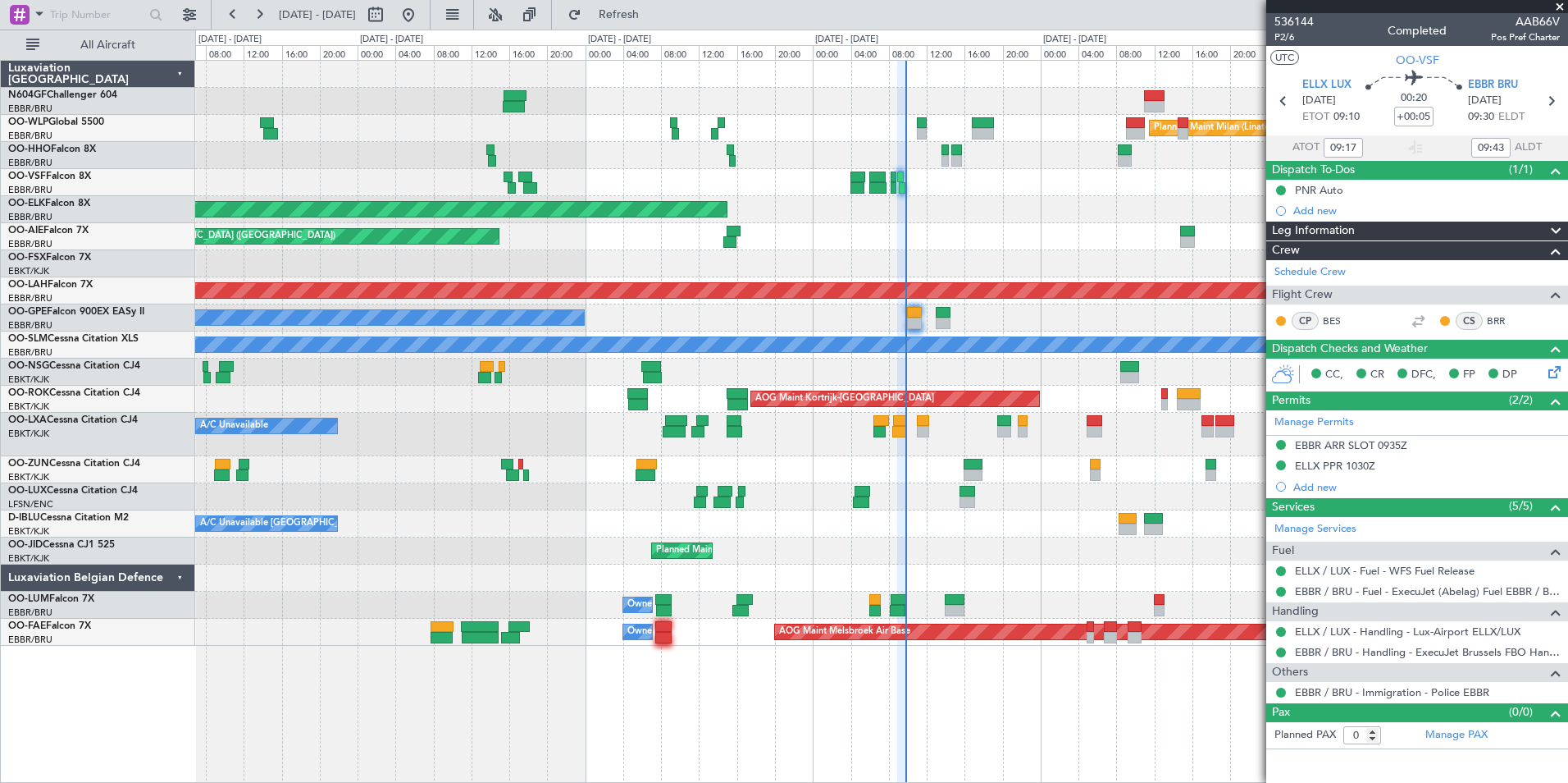
click at [1059, 274] on div "Planned Maint Kortrijk-[GEOGRAPHIC_DATA] - - LHBP 10:00 Z KPVD 18:30 Z" at bounding box center [881, 264] width 1372 height 28
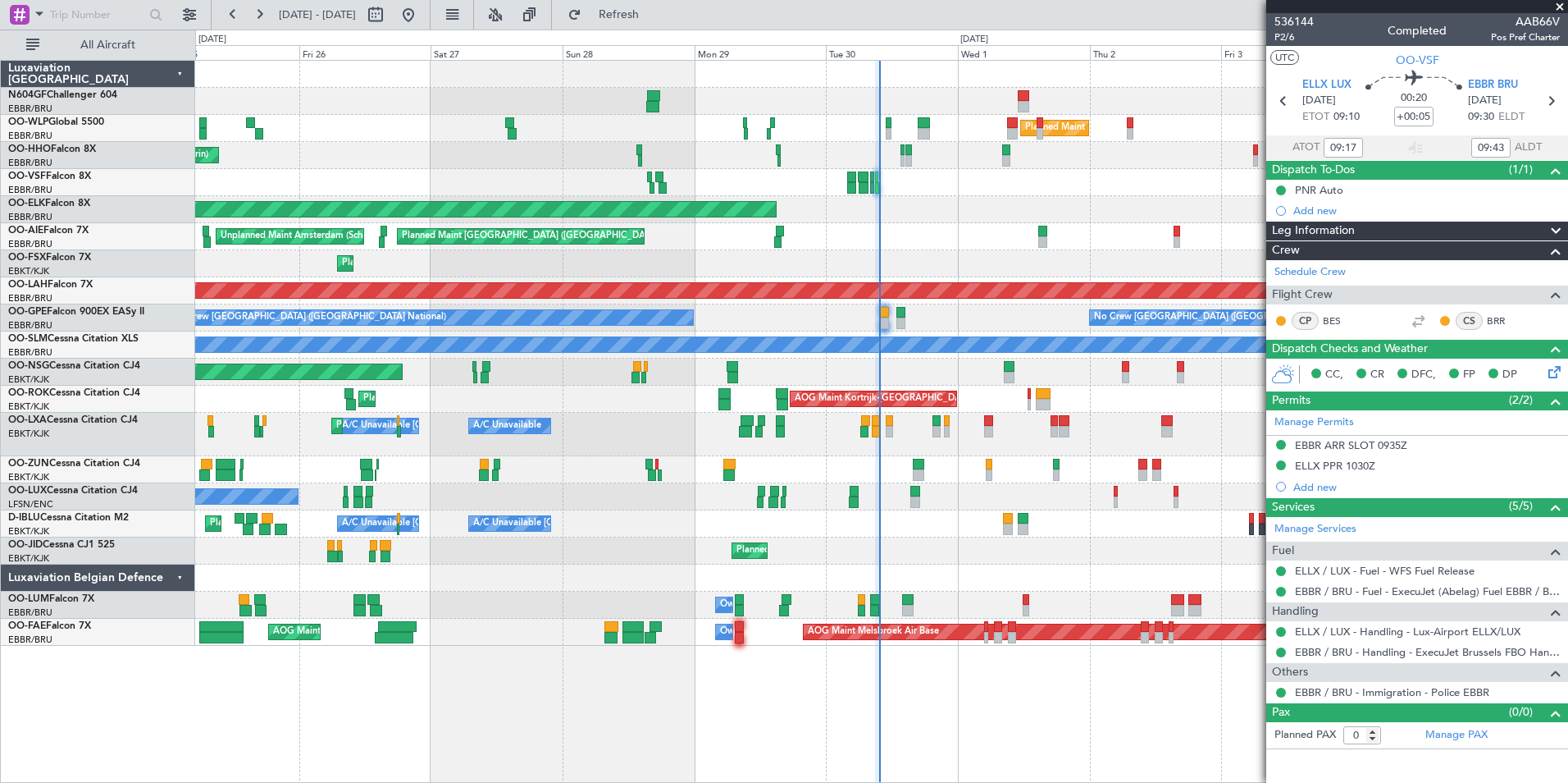
click at [927, 436] on div "A/C Unavailable A/C Unavailable Brussels (Brussels National) Planned Maint Kort…" at bounding box center [881, 434] width 1372 height 44
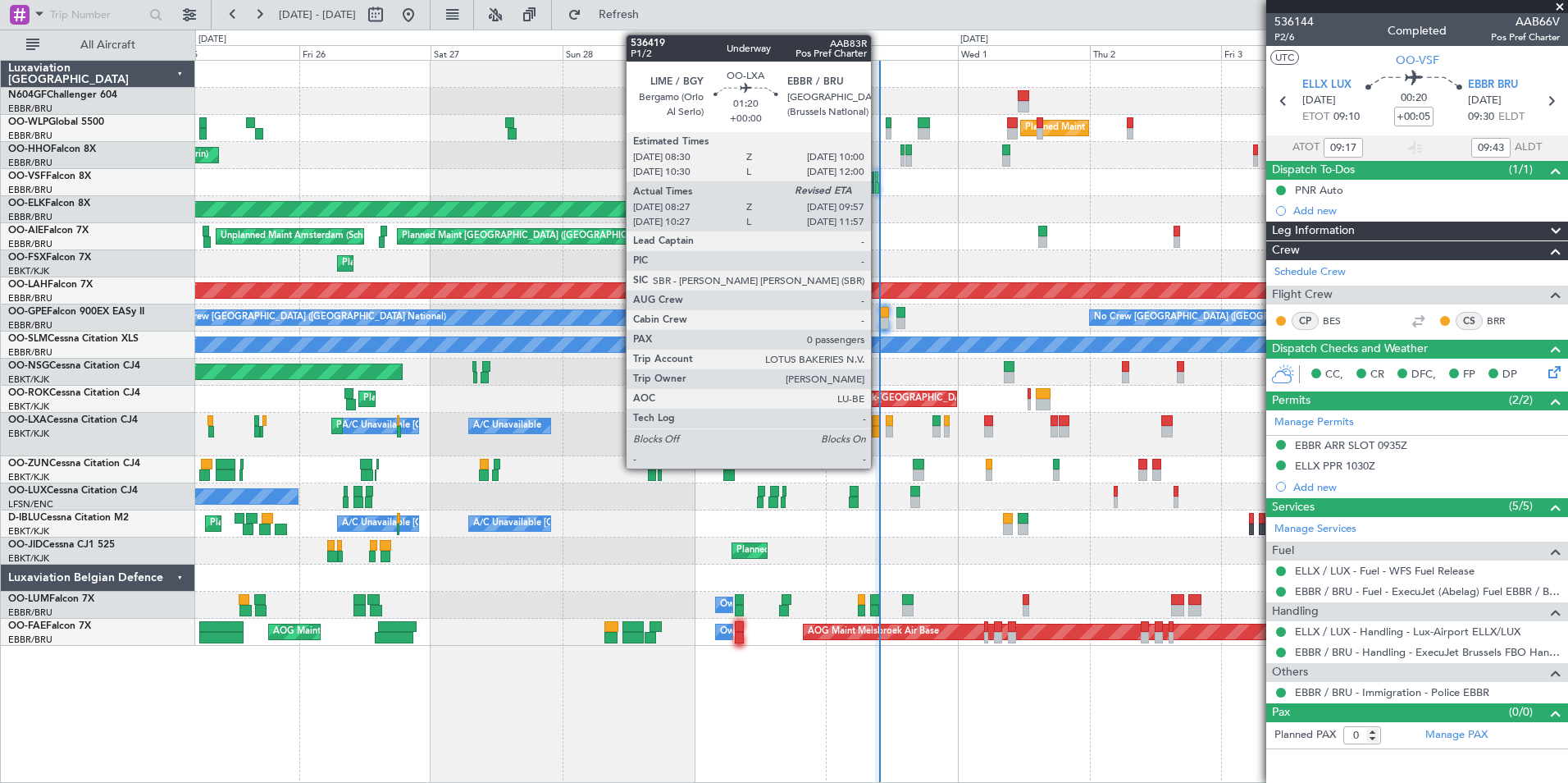
click at [876, 431] on div at bounding box center [876, 431] width 9 height 11
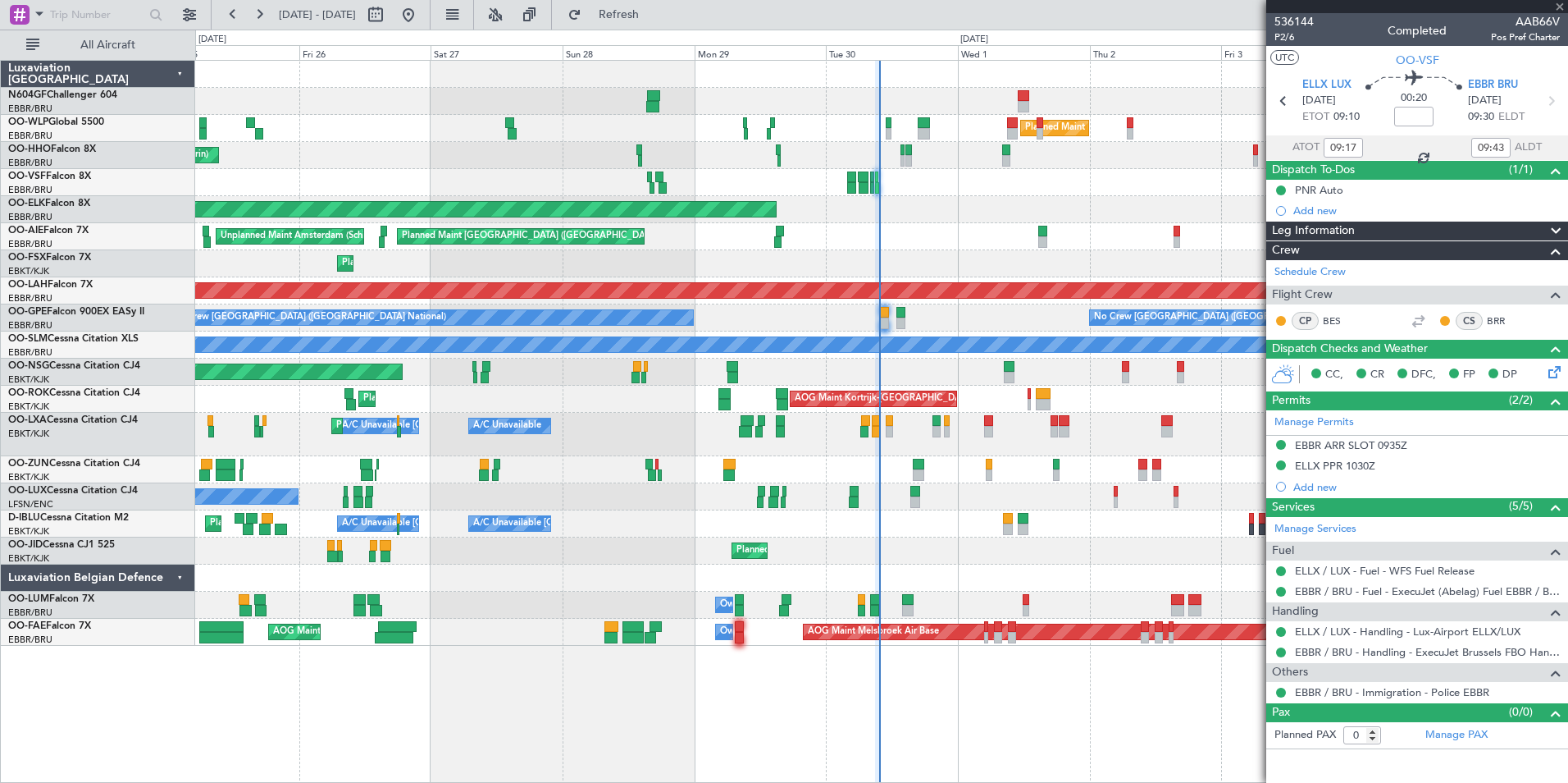
type input "08:32"
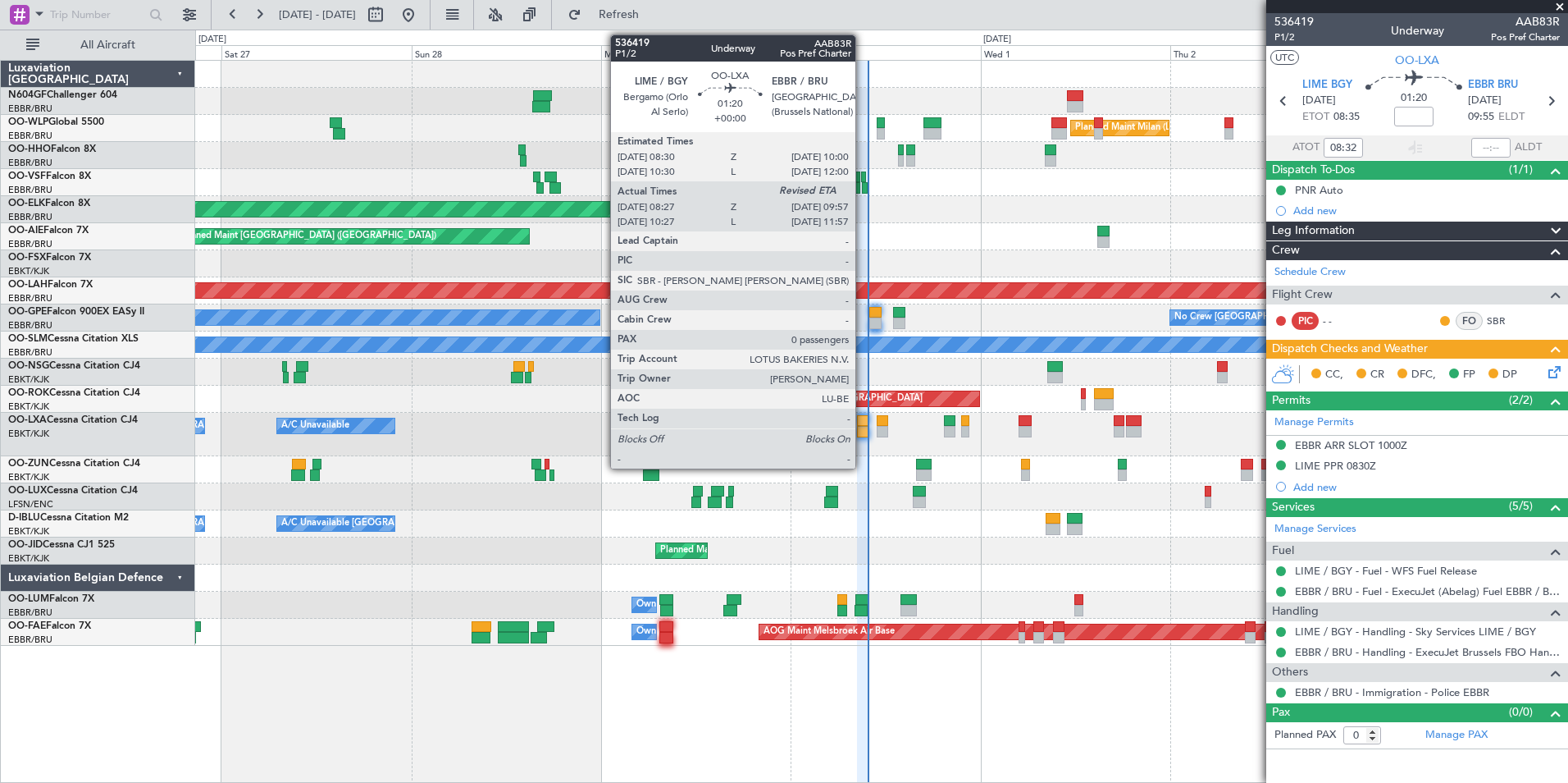
click at [863, 431] on div at bounding box center [863, 431] width 12 height 11
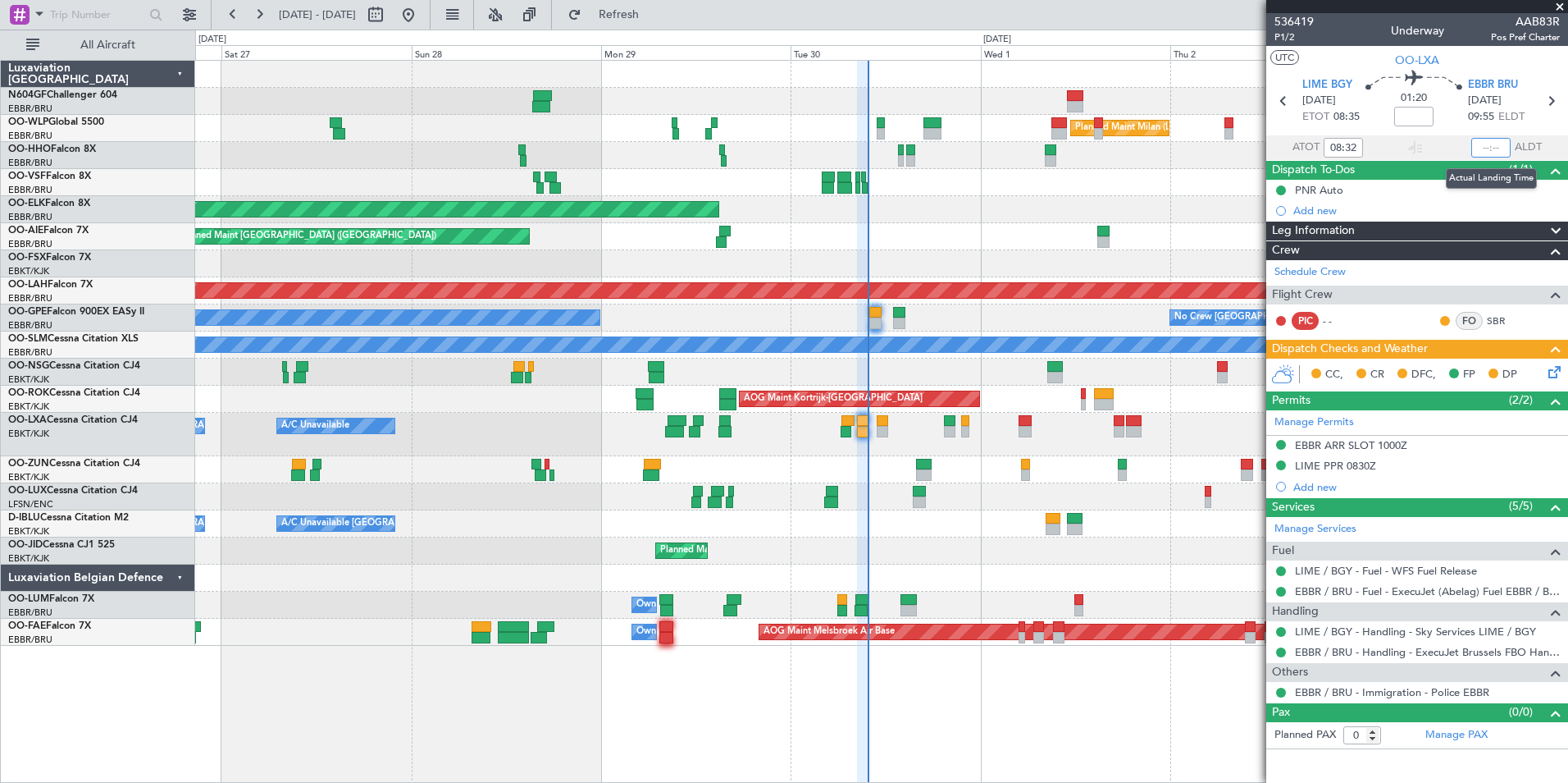
click at [1489, 144] on input "text" at bounding box center [1491, 147] width 40 height 20
click at [1138, 183] on div at bounding box center [881, 183] width 1372 height 28
type input "09:48"
click at [920, 456] on div "Planned Maint Milan (Linate) Planned Maint Geneva ([GEOGRAPHIC_DATA]) Planned M…" at bounding box center [881, 353] width 1372 height 585
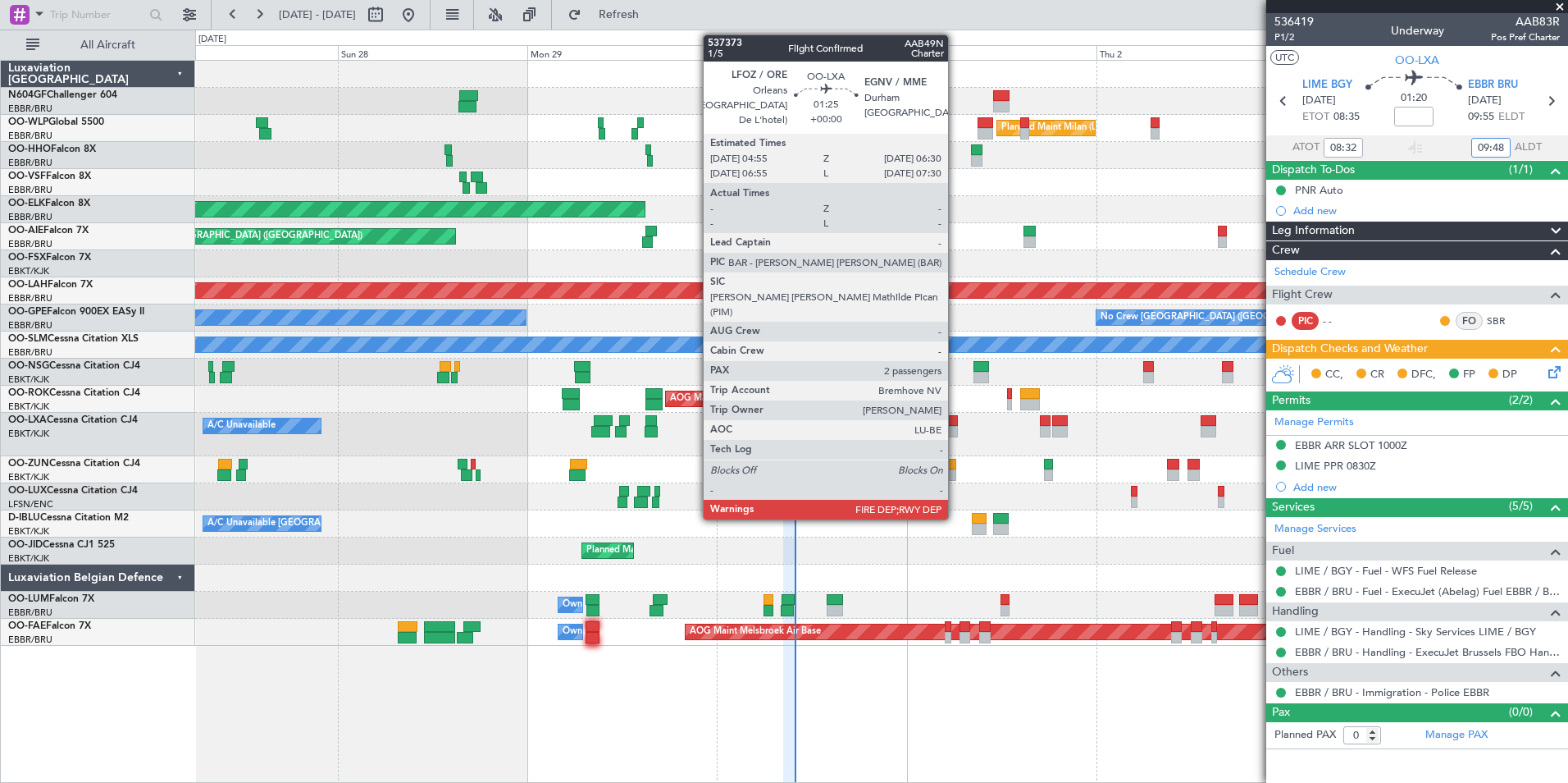
click at [955, 432] on div at bounding box center [951, 431] width 13 height 11
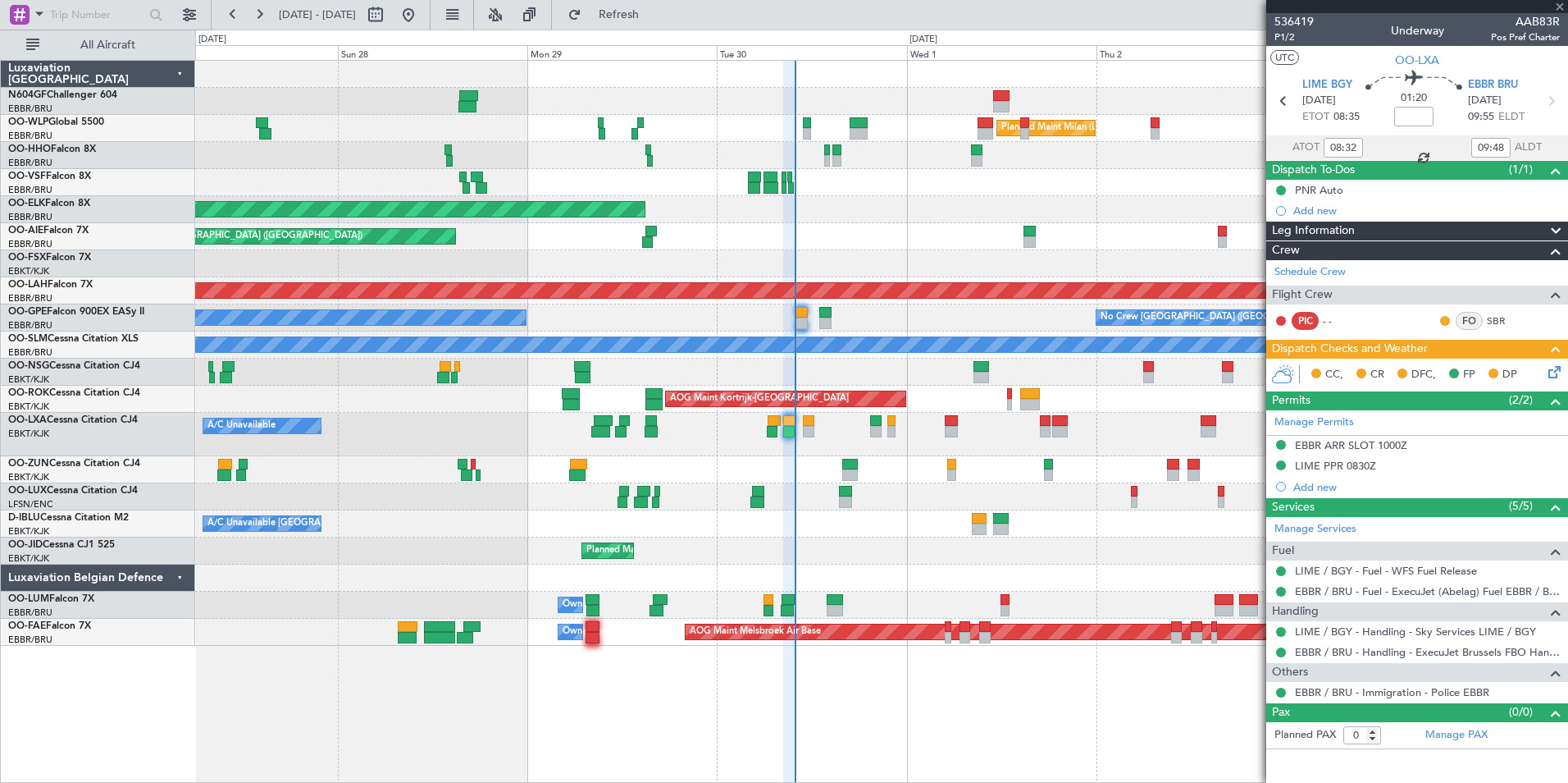
type input "2"
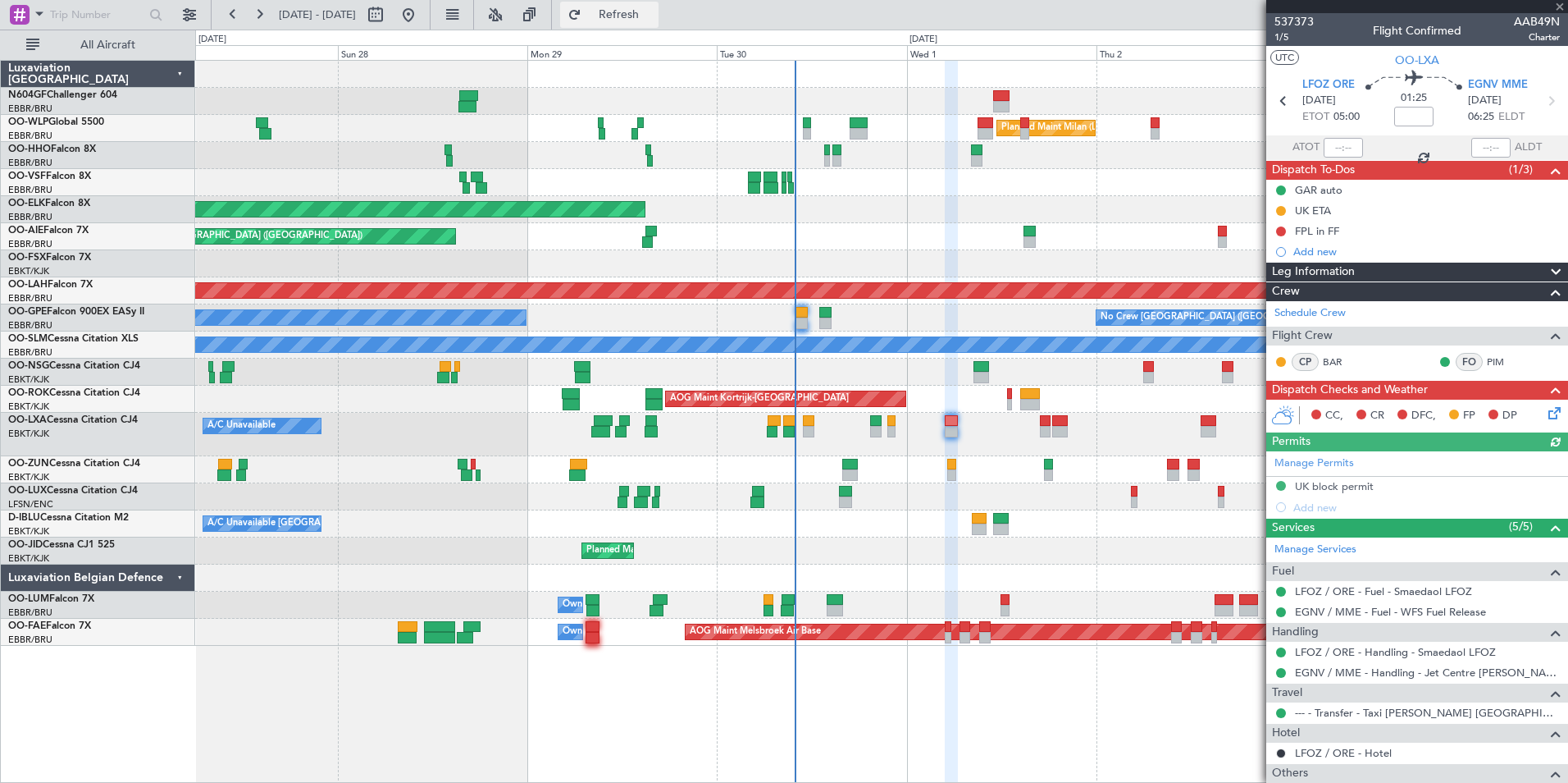
click at [659, 22] on button "Refresh" at bounding box center [609, 15] width 99 height 27
click at [628, 580] on div "Planned Maint Milan (Linate) Planned Maint [GEOGRAPHIC_DATA]-[GEOGRAPHIC_DATA] …" at bounding box center [881, 353] width 1372 height 585
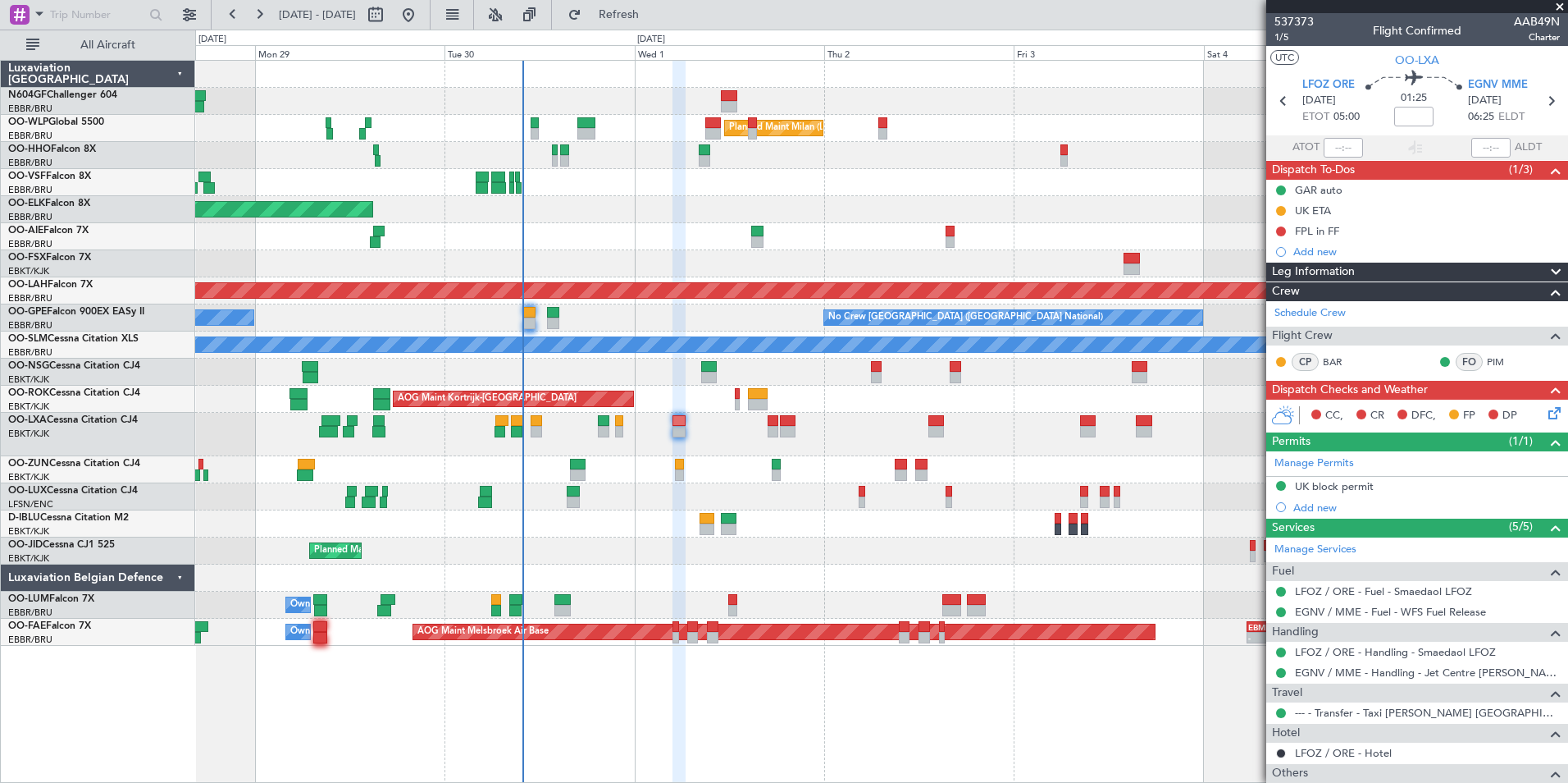
click at [577, 580] on div "Planned Maint Milan (Linate) Planned Maint [GEOGRAPHIC_DATA]-[GEOGRAPHIC_DATA] …" at bounding box center [881, 353] width 1372 height 585
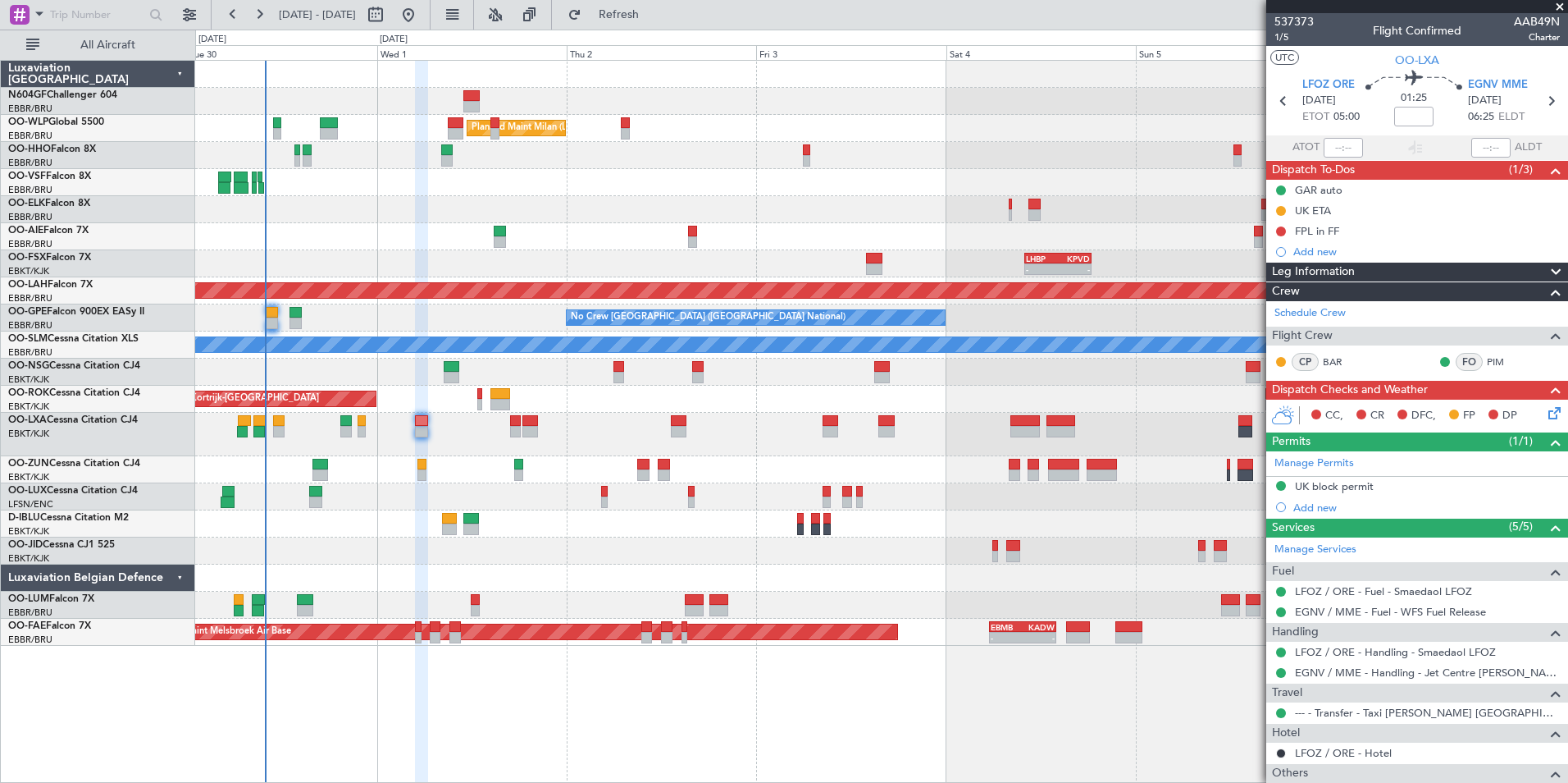
click at [670, 566] on div at bounding box center [881, 578] width 1372 height 28
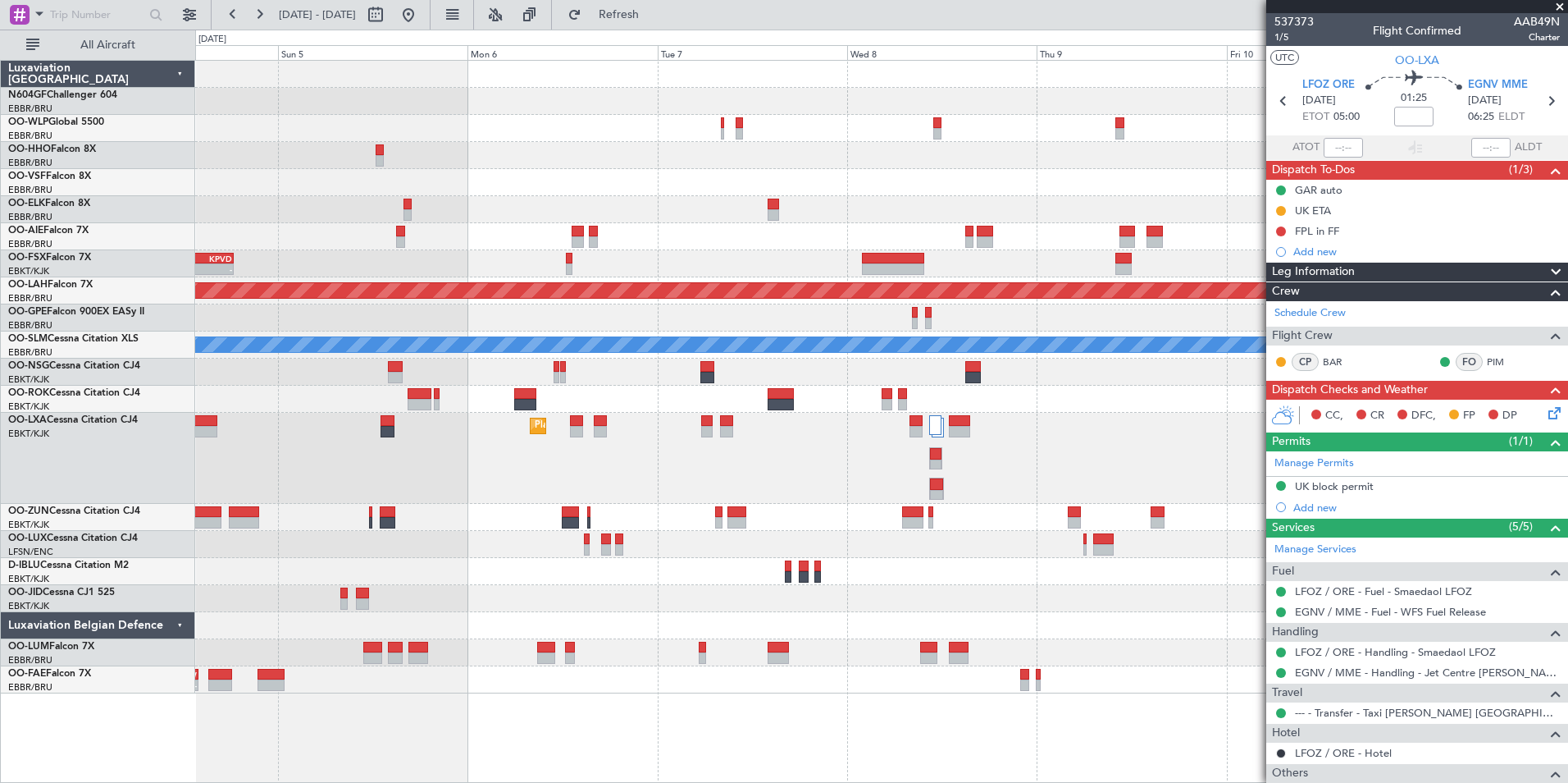
click at [501, 555] on div "- - LHBP 10:00 Z KPVD 18:30 Z - - LIMC 09:00 Z KTEB 17:40 Z Planned [GEOGRAPHIC…" at bounding box center [881, 377] width 1372 height 633
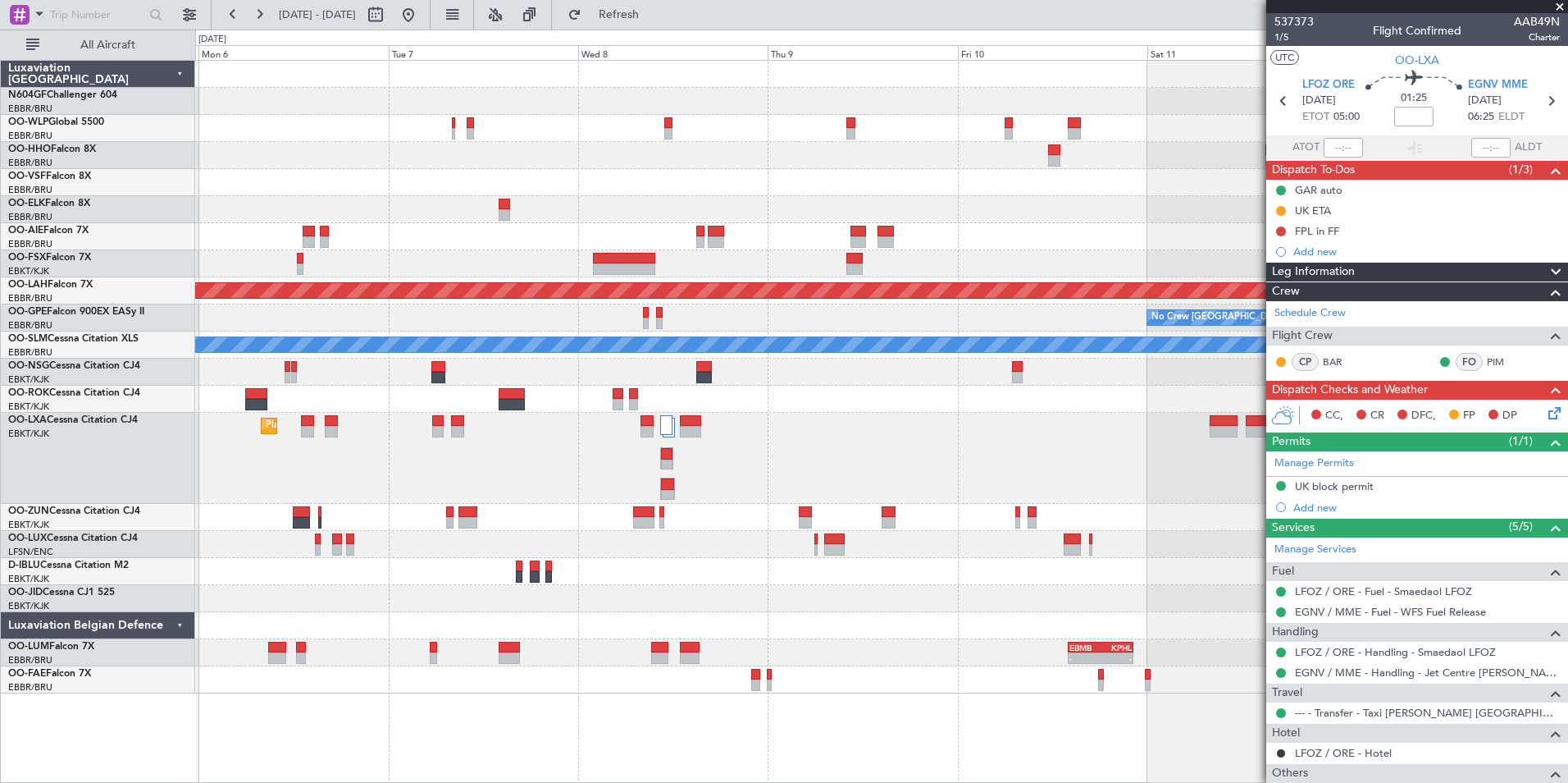
click at [494, 535] on div "LEZL 21:40 Z SKCG 07:10 Z - - LHBP 10:00 Z KPVD 18:30 Z - - - - LIMC 09:00 Z KT…" at bounding box center [881, 377] width 1372 height 633
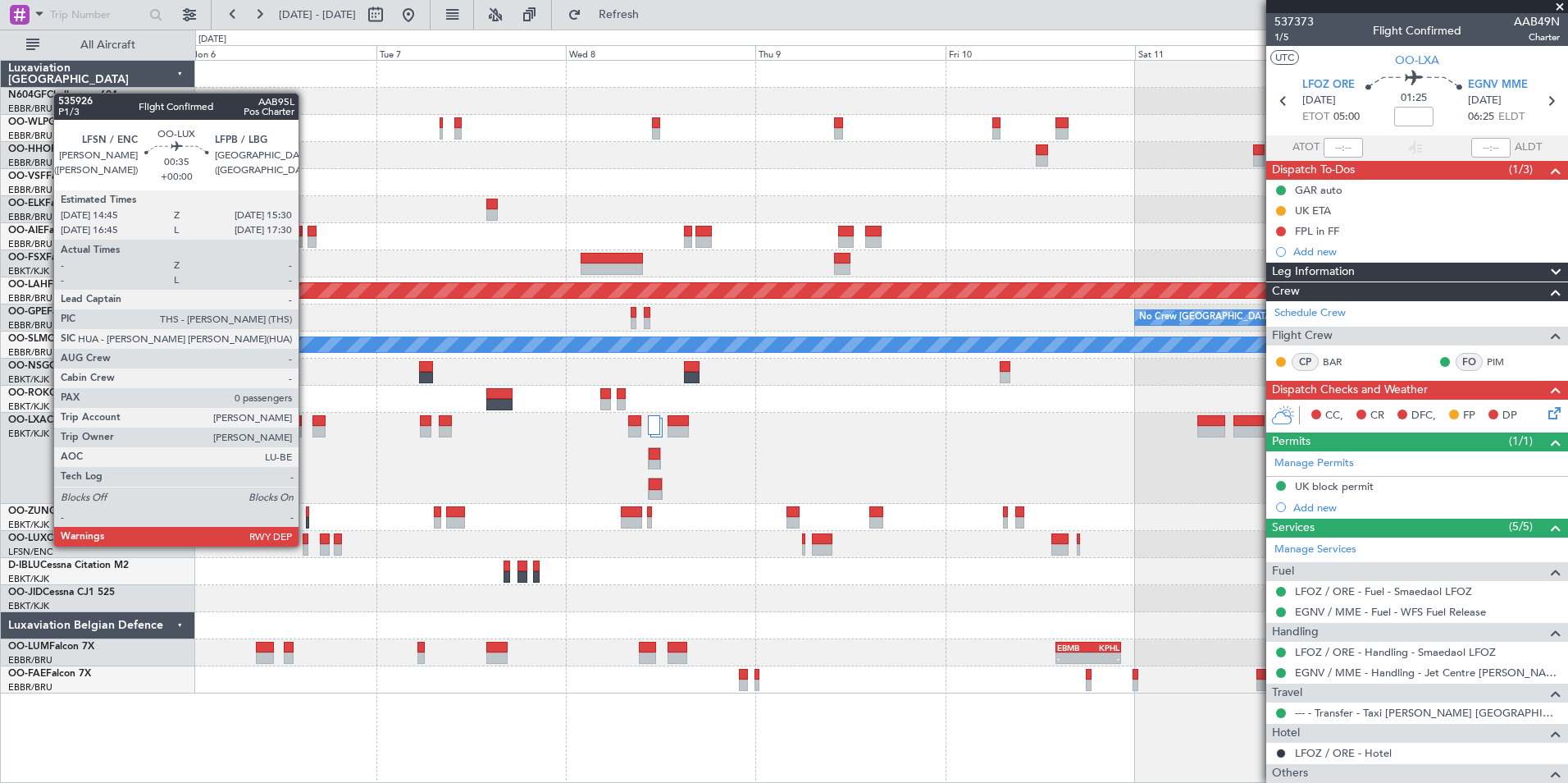
click at [306, 545] on div at bounding box center [306, 549] width 7 height 11
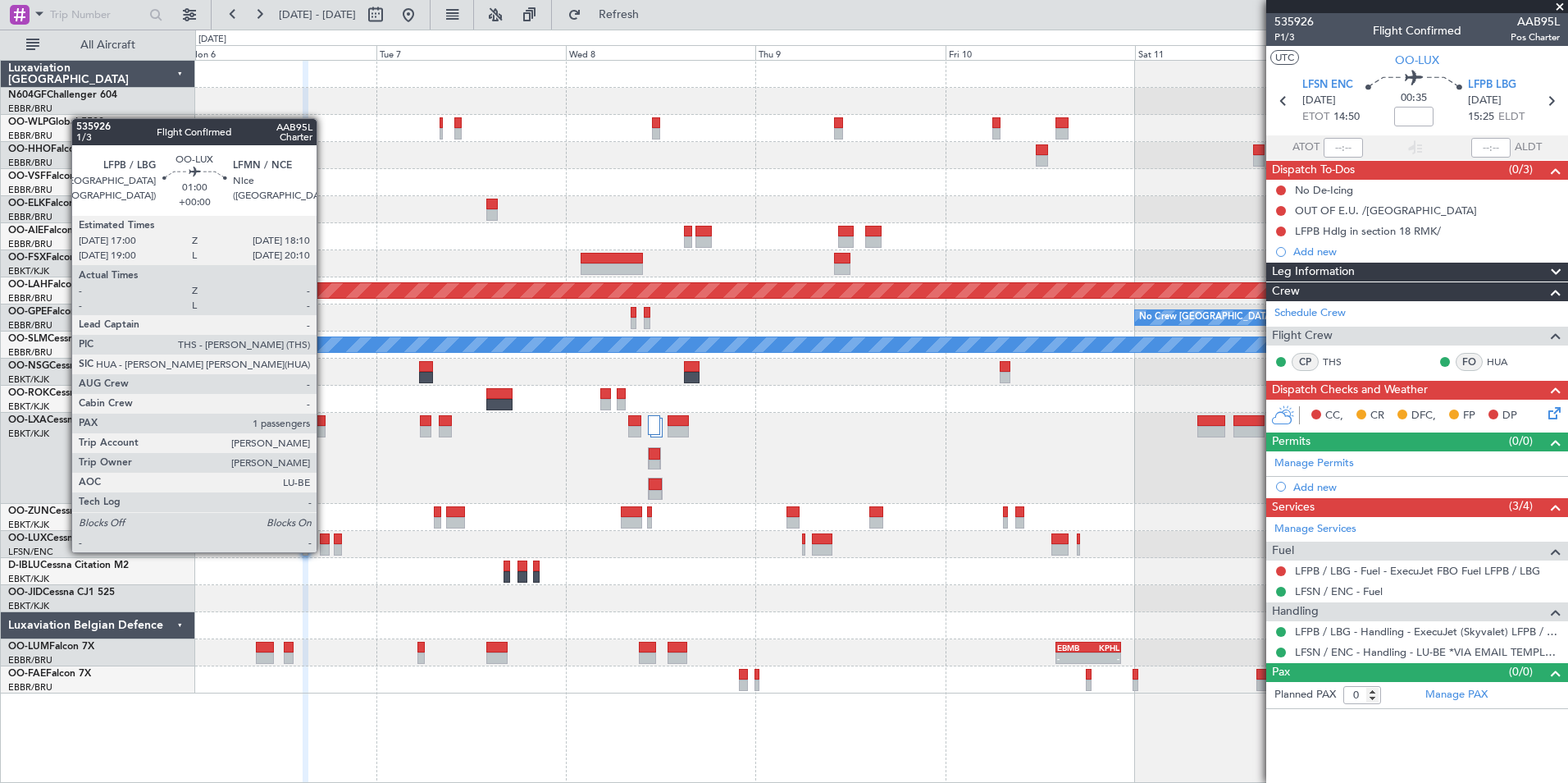
click at [324, 551] on div at bounding box center [324, 549] width 9 height 11
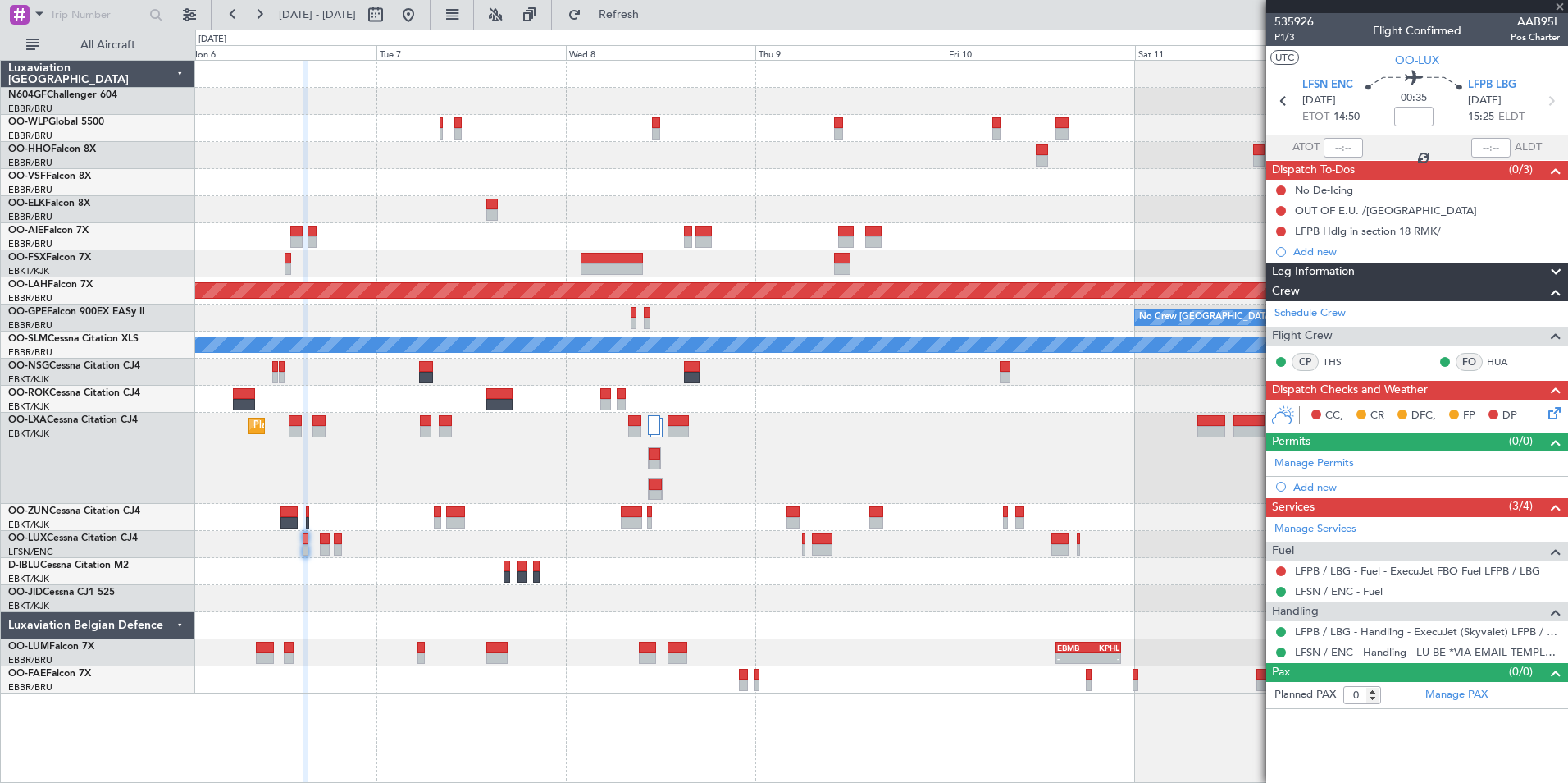
type input "1"
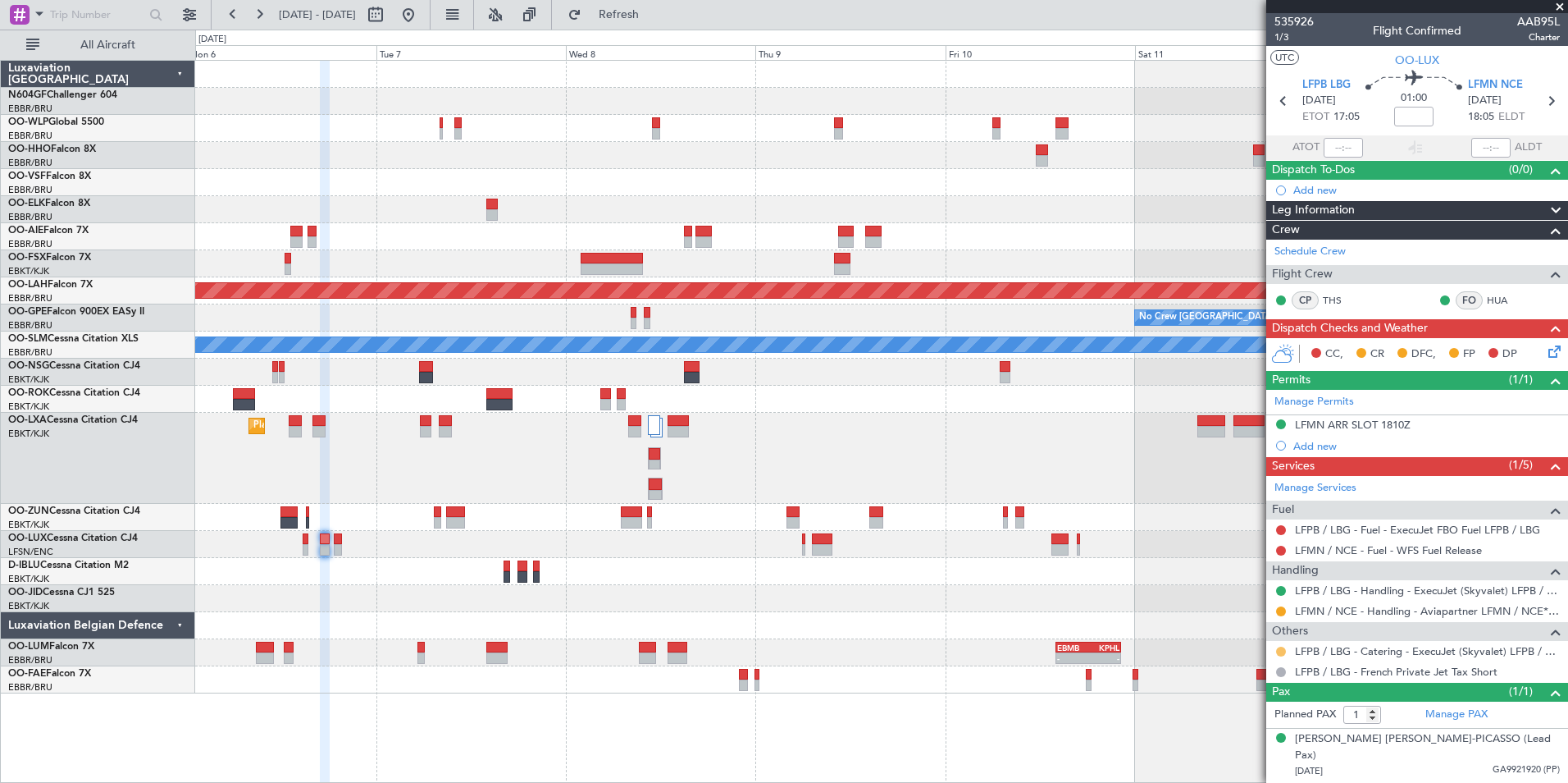
click at [1281, 650] on button at bounding box center [1280, 651] width 9 height 9
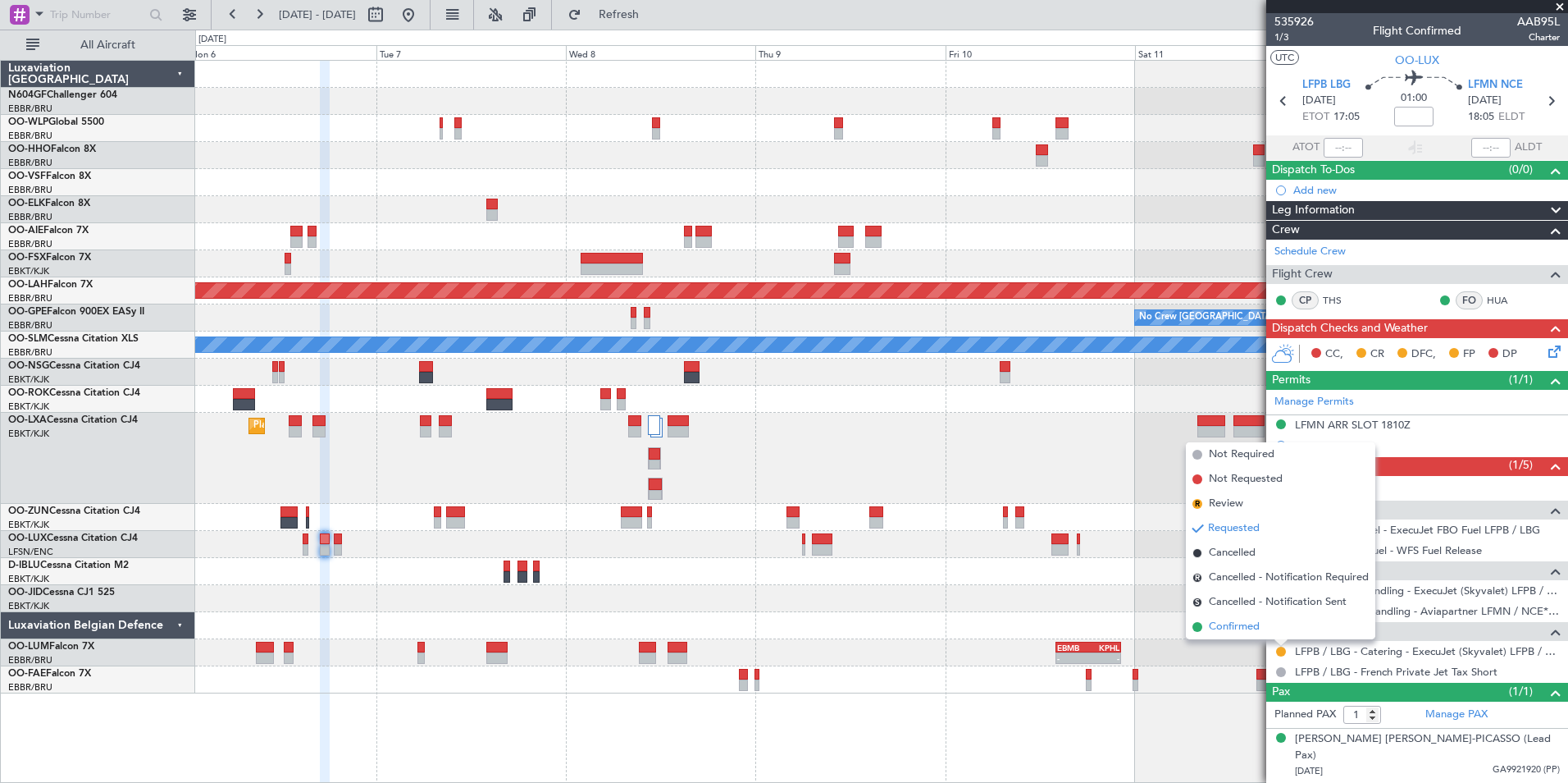
click at [1251, 631] on span "Confirmed" at bounding box center [1234, 627] width 51 height 16
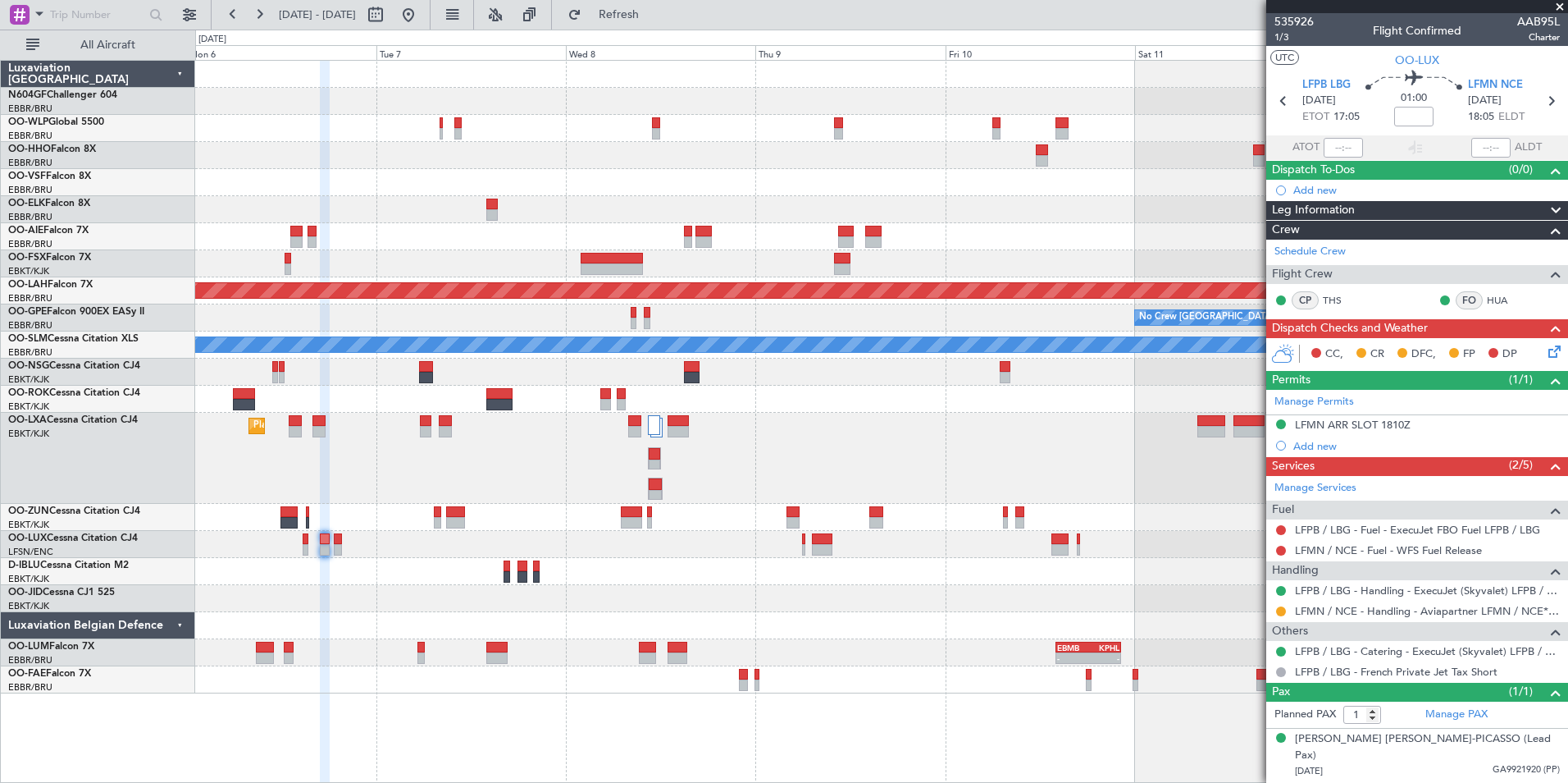
click at [924, 545] on div at bounding box center [881, 545] width 1372 height 28
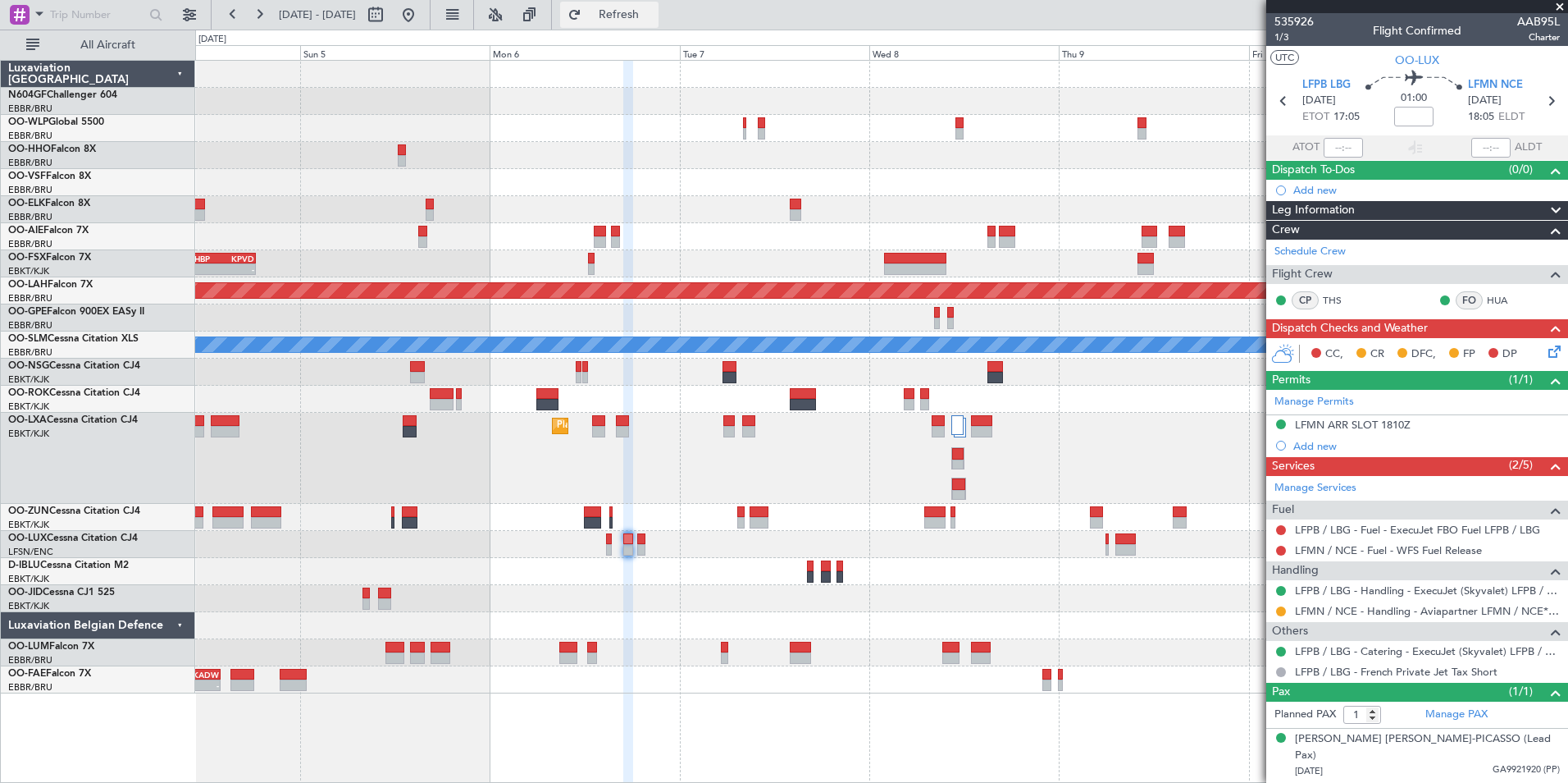
click at [654, 9] on span "Refresh" at bounding box center [619, 15] width 69 height 11
click at [422, 9] on button at bounding box center [408, 15] width 27 height 27
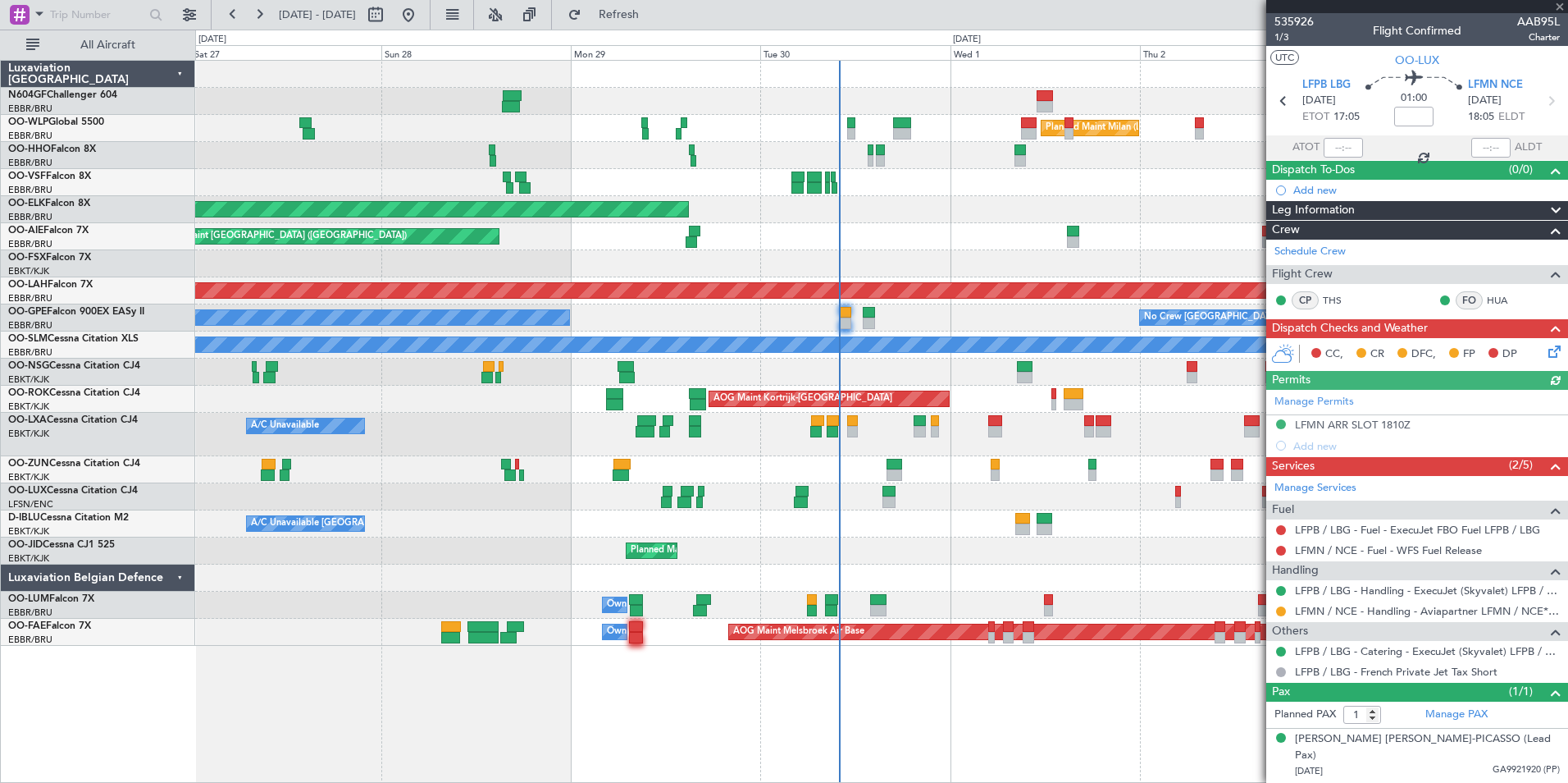
click at [1075, 266] on div "Planned Maint Kortrijk-[GEOGRAPHIC_DATA] - - LHBP 10:00 Z KPVD 18:30 Z" at bounding box center [881, 264] width 1372 height 28
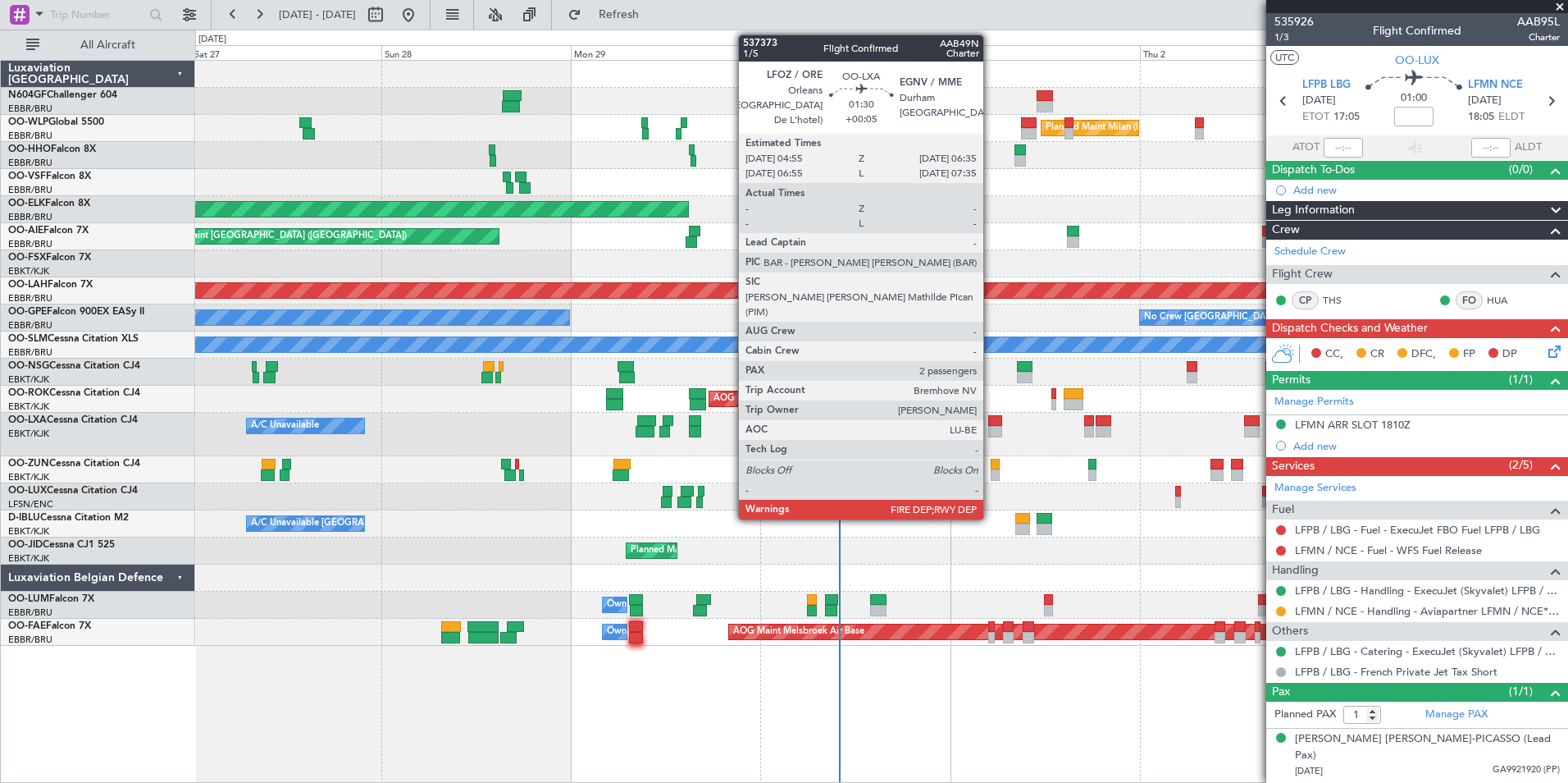
click at [991, 436] on div at bounding box center [995, 431] width 14 height 11
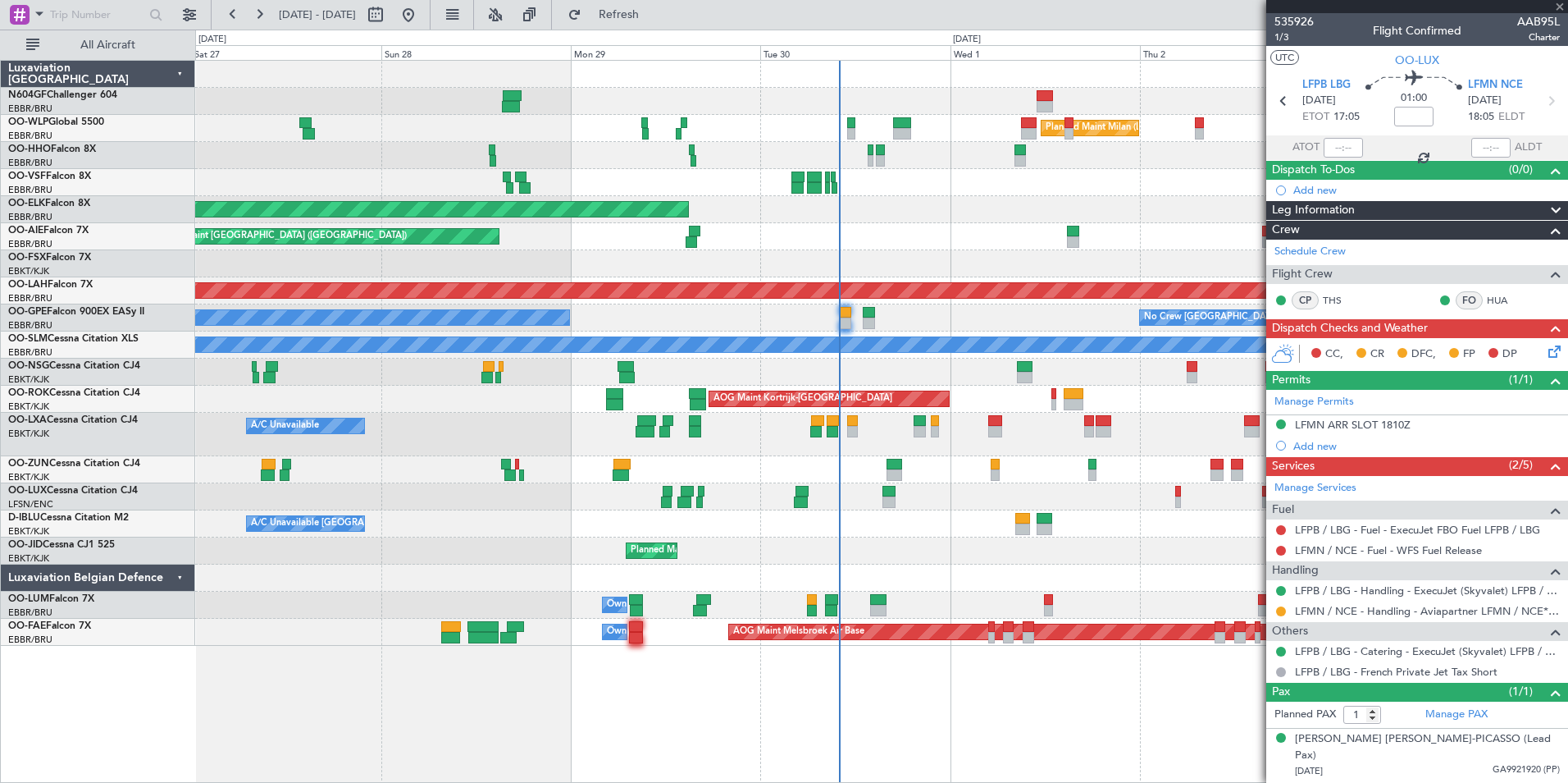
type input "+00:05"
type input "2"
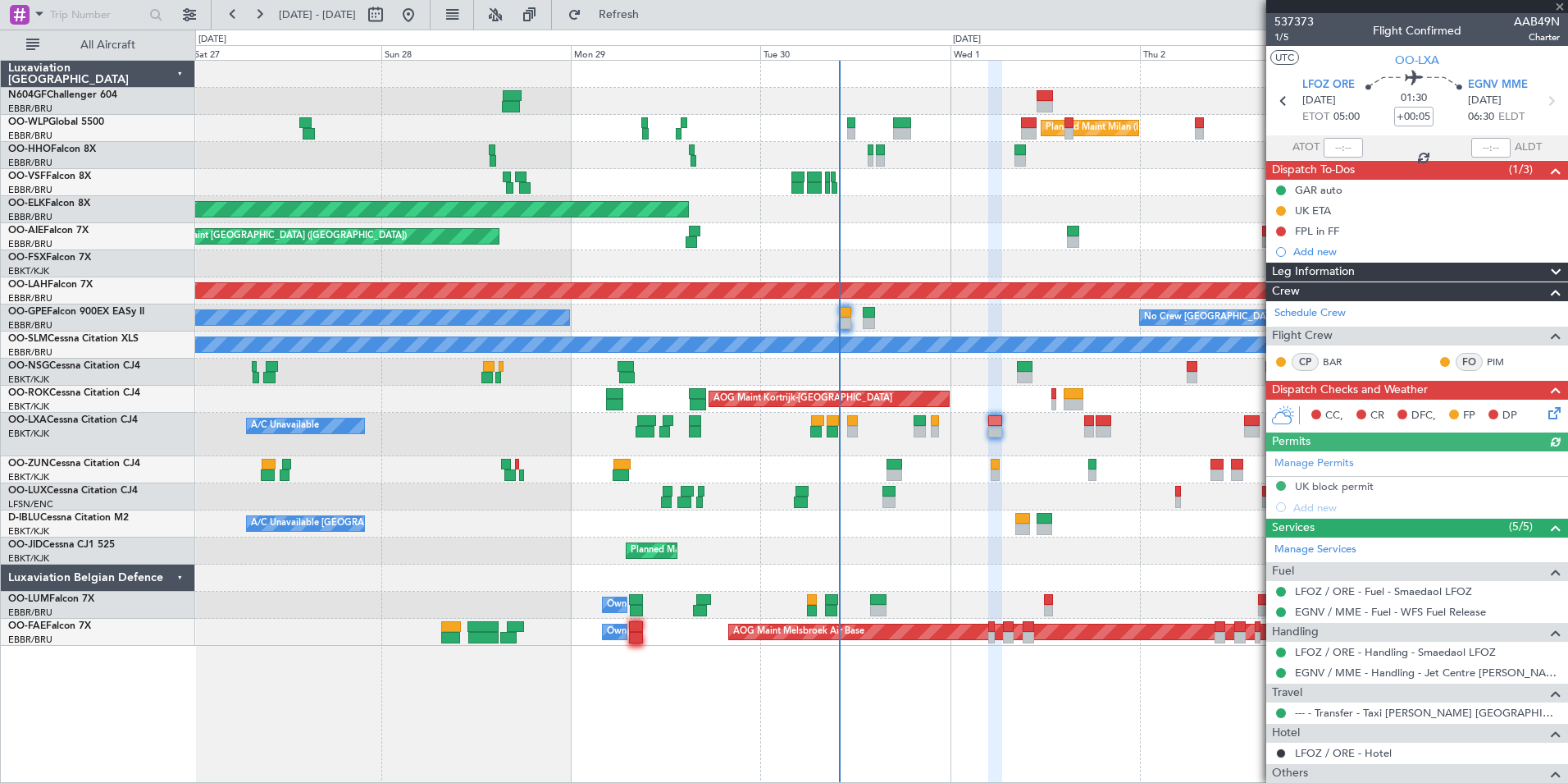
scroll to position [140, 0]
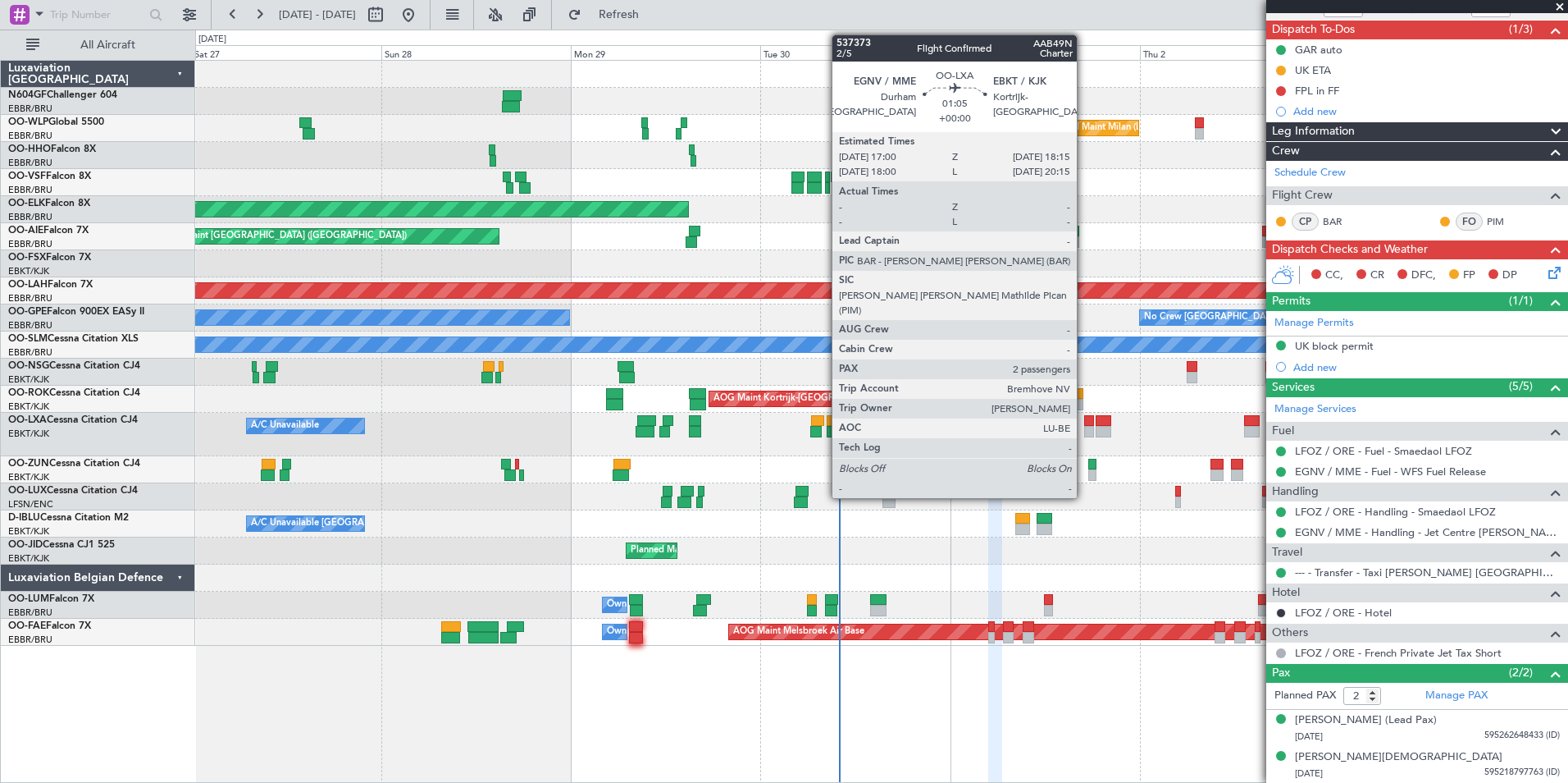
click at [1084, 426] on div at bounding box center [1089, 431] width 10 height 11
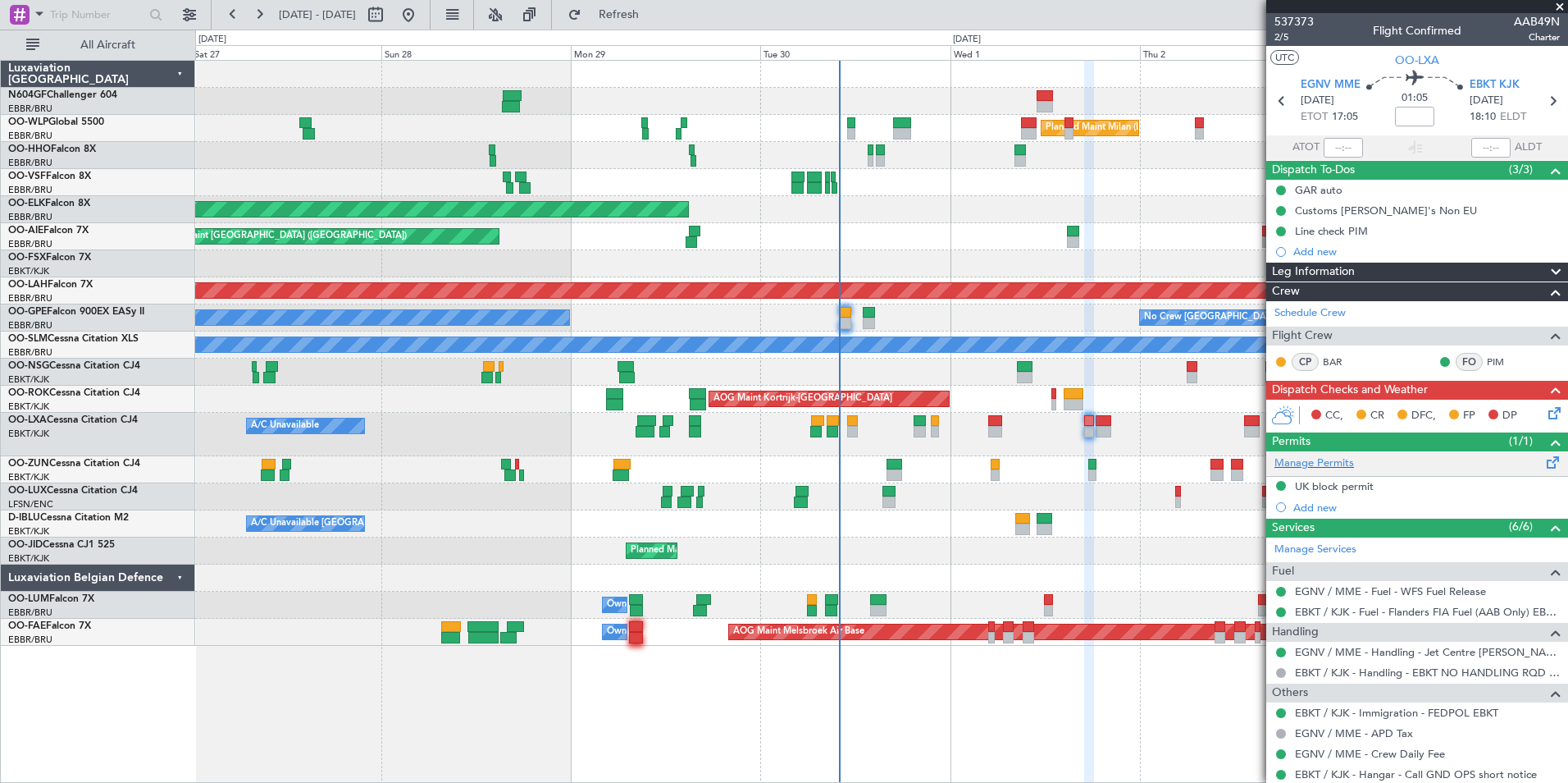
scroll to position [121, 0]
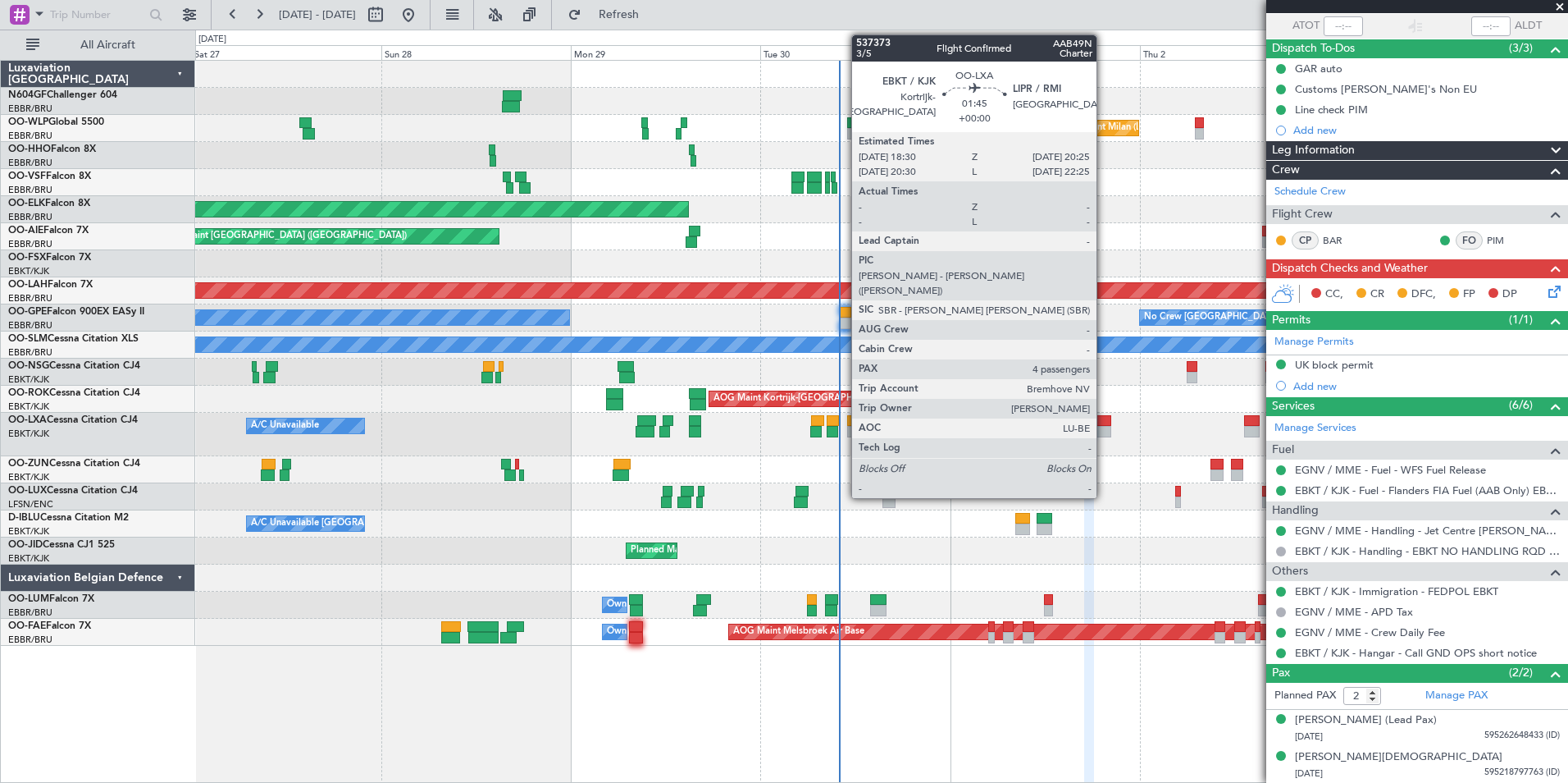
click at [1104, 427] on div at bounding box center [1103, 431] width 15 height 11
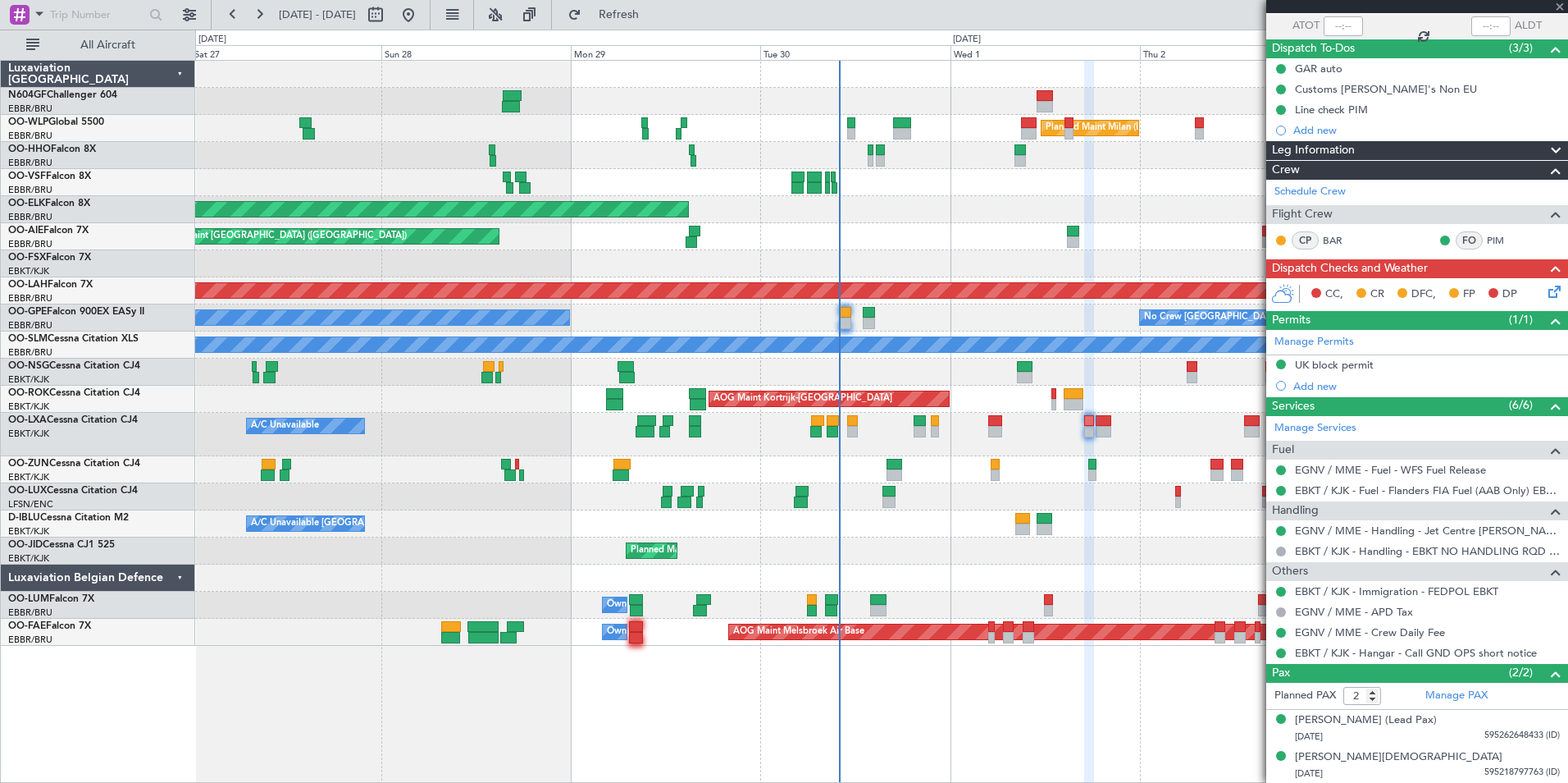
type input "4"
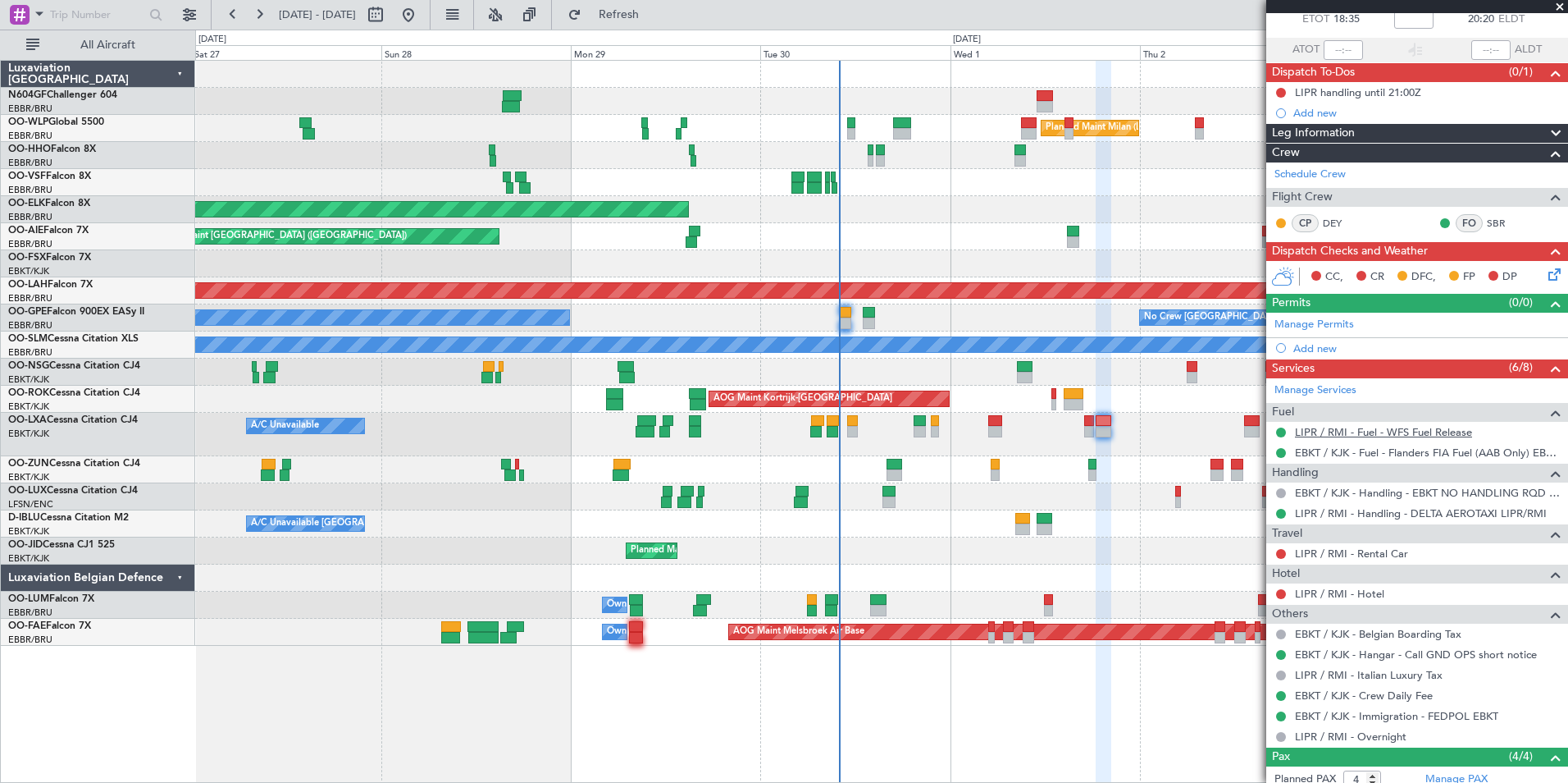
scroll to position [0, 0]
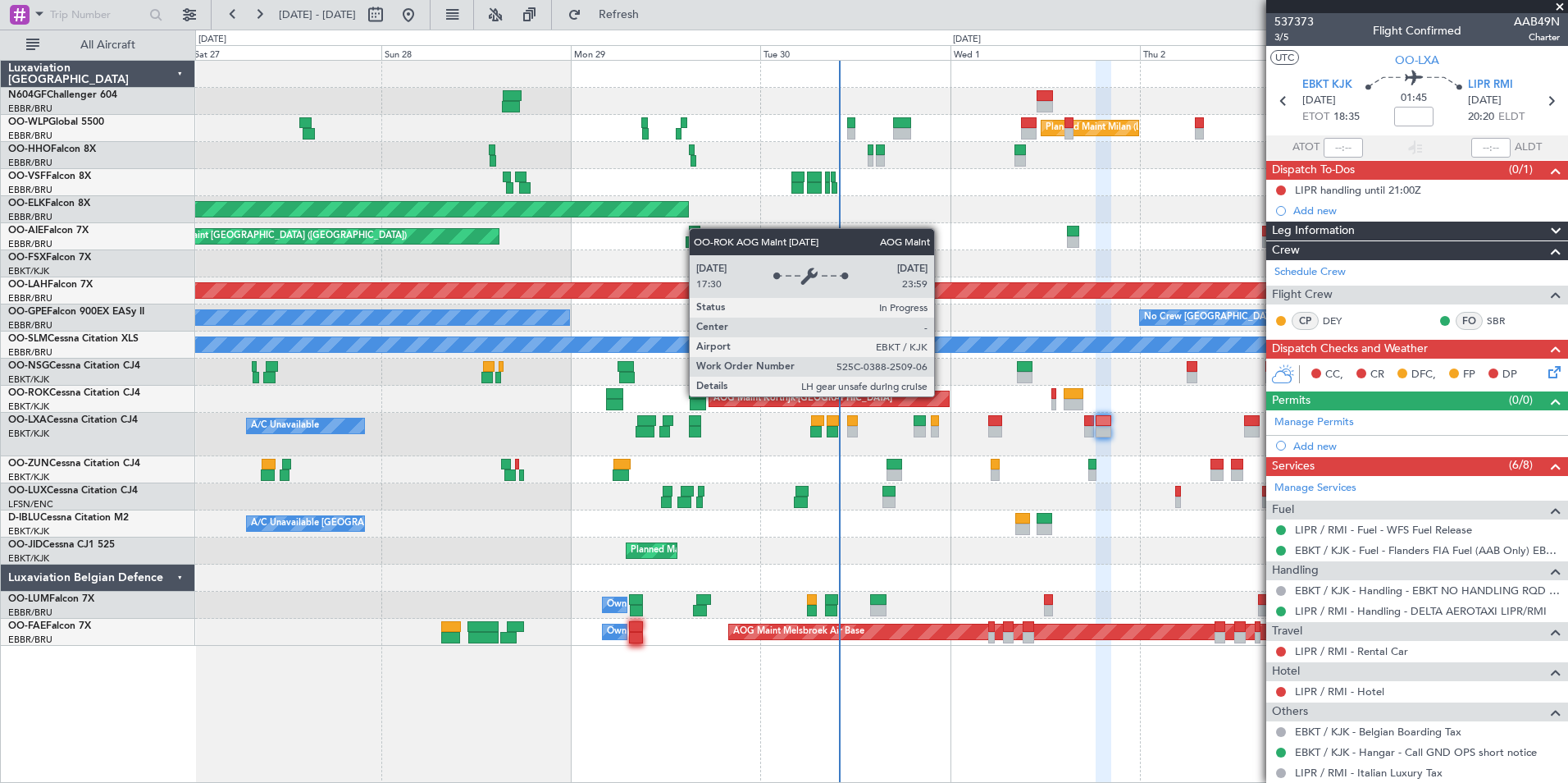
click at [497, 372] on div "Planned Maint Milan (Linate) Planned Maint Geneva ([GEOGRAPHIC_DATA]) Planned M…" at bounding box center [881, 353] width 1372 height 585
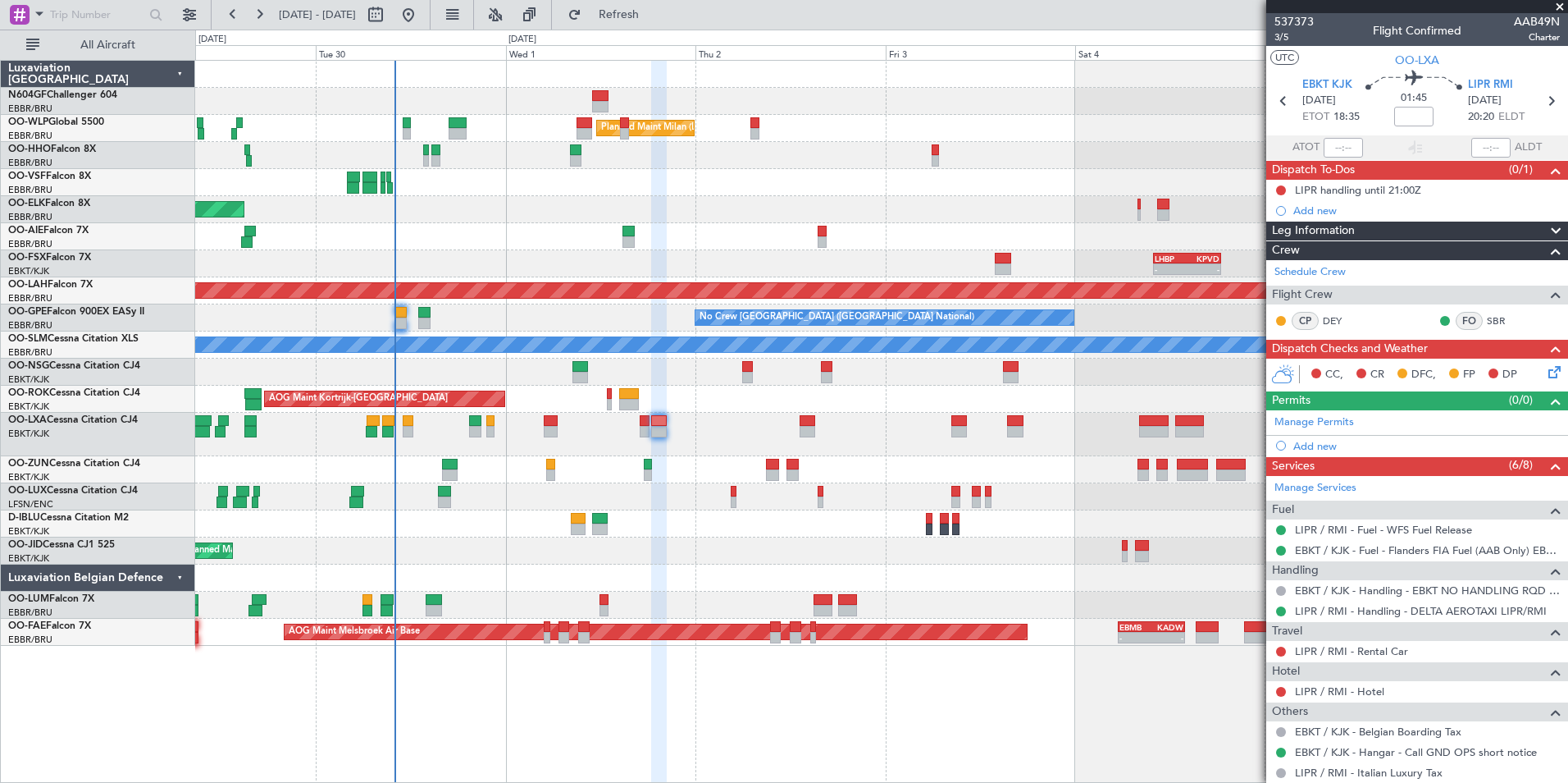
click at [488, 326] on div "Planned Maint Milan (Linate) Planned Maint [GEOGRAPHIC_DATA]-[GEOGRAPHIC_DATA] …" at bounding box center [881, 353] width 1372 height 585
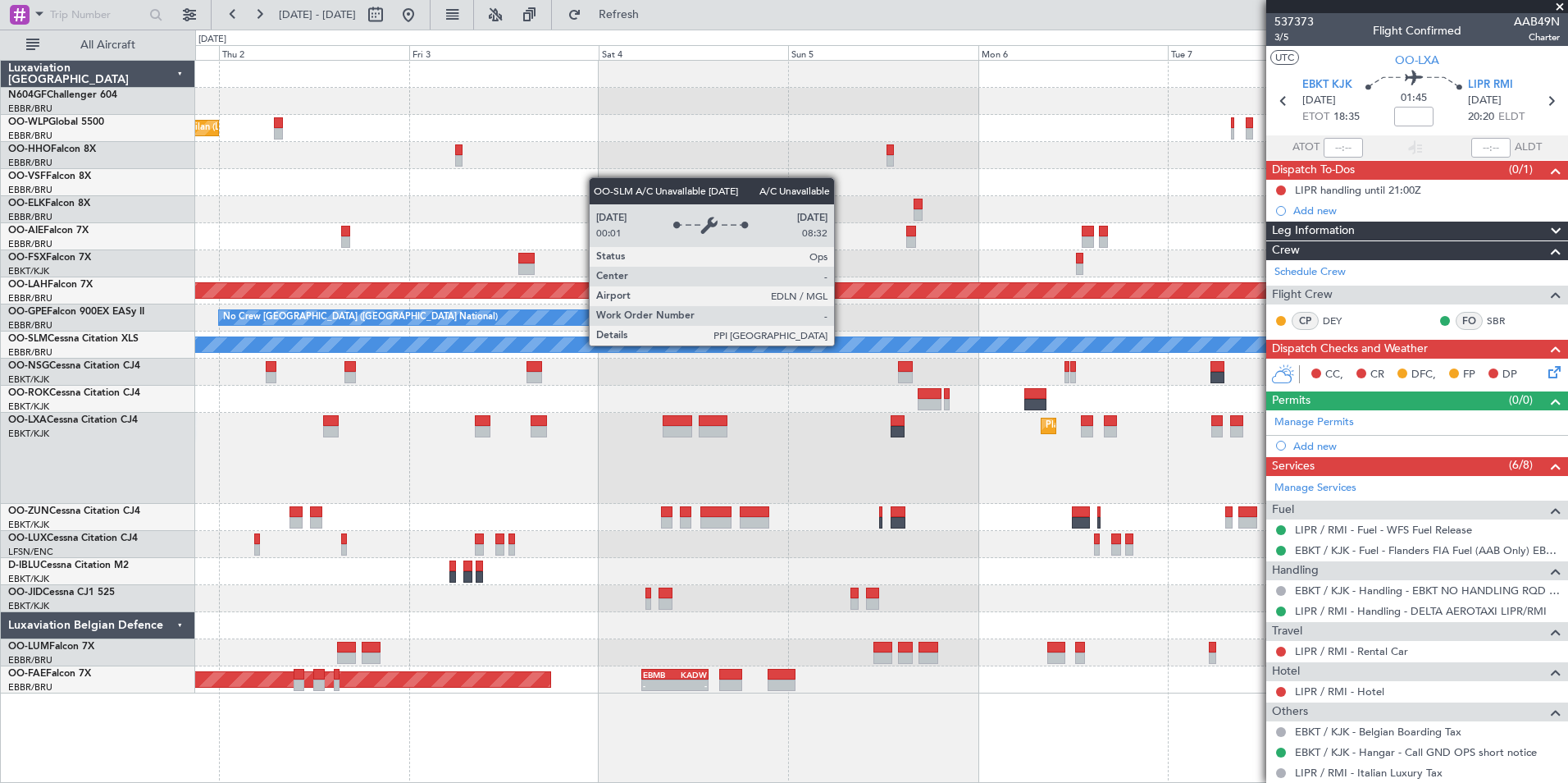
click at [660, 363] on div "Planned Maint Milan (Linate) - - LHBP 10:00 Z KPVD 18:30 Z Planned [GEOGRAPHIC_…" at bounding box center [881, 377] width 1372 height 633
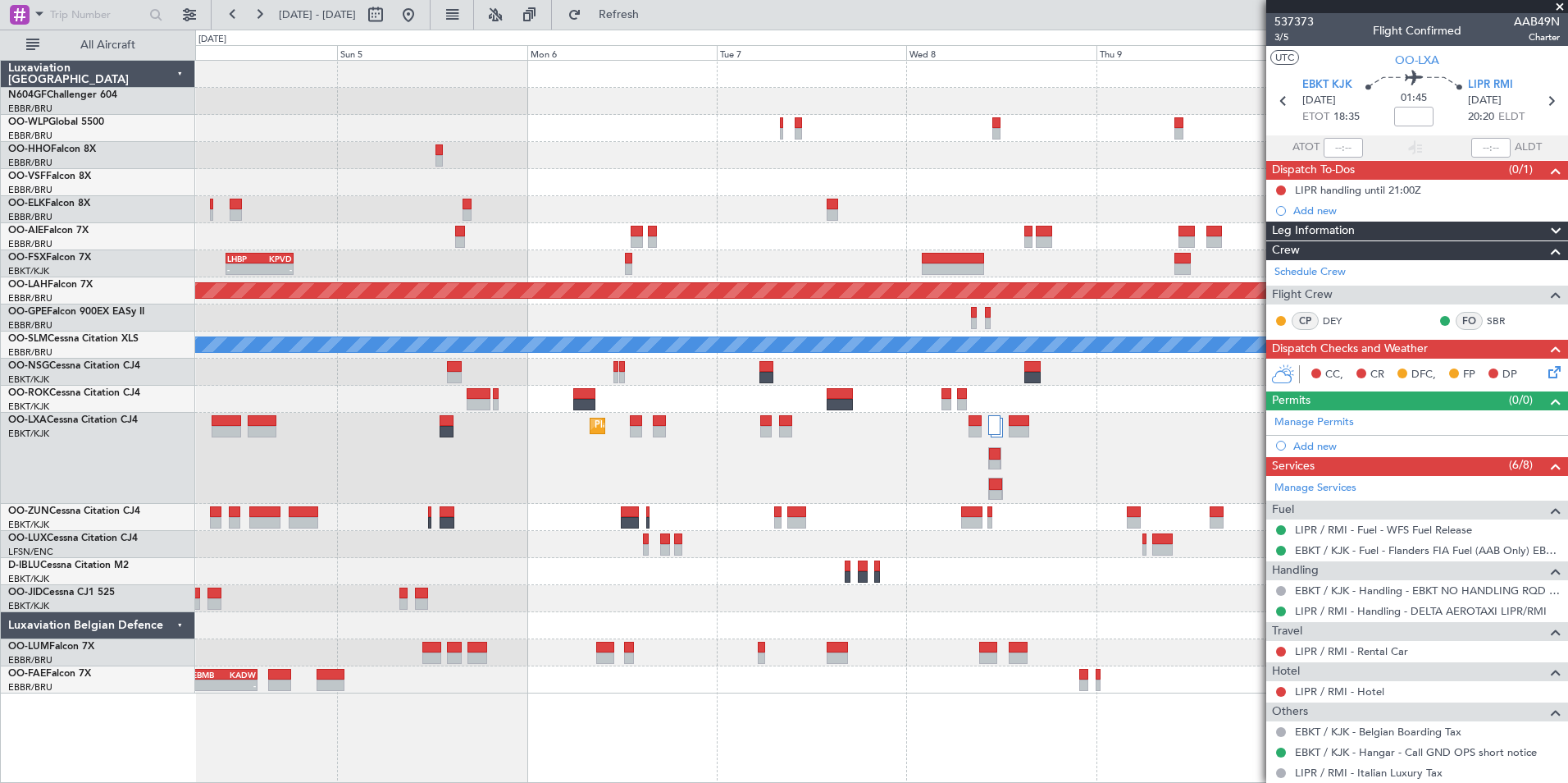
click at [630, 440] on div "- - LHBP 10:00 Z KPVD 18:30 Z Planned [GEOGRAPHIC_DATA][PERSON_NAME]-[GEOGRAPHI…" at bounding box center [881, 377] width 1372 height 633
click at [645, 504] on div "- - LHBP 10:00 Z KPVD 18:30 Z Planned [GEOGRAPHIC_DATA][PERSON_NAME]-[GEOGRAPHI…" at bounding box center [881, 377] width 1372 height 633
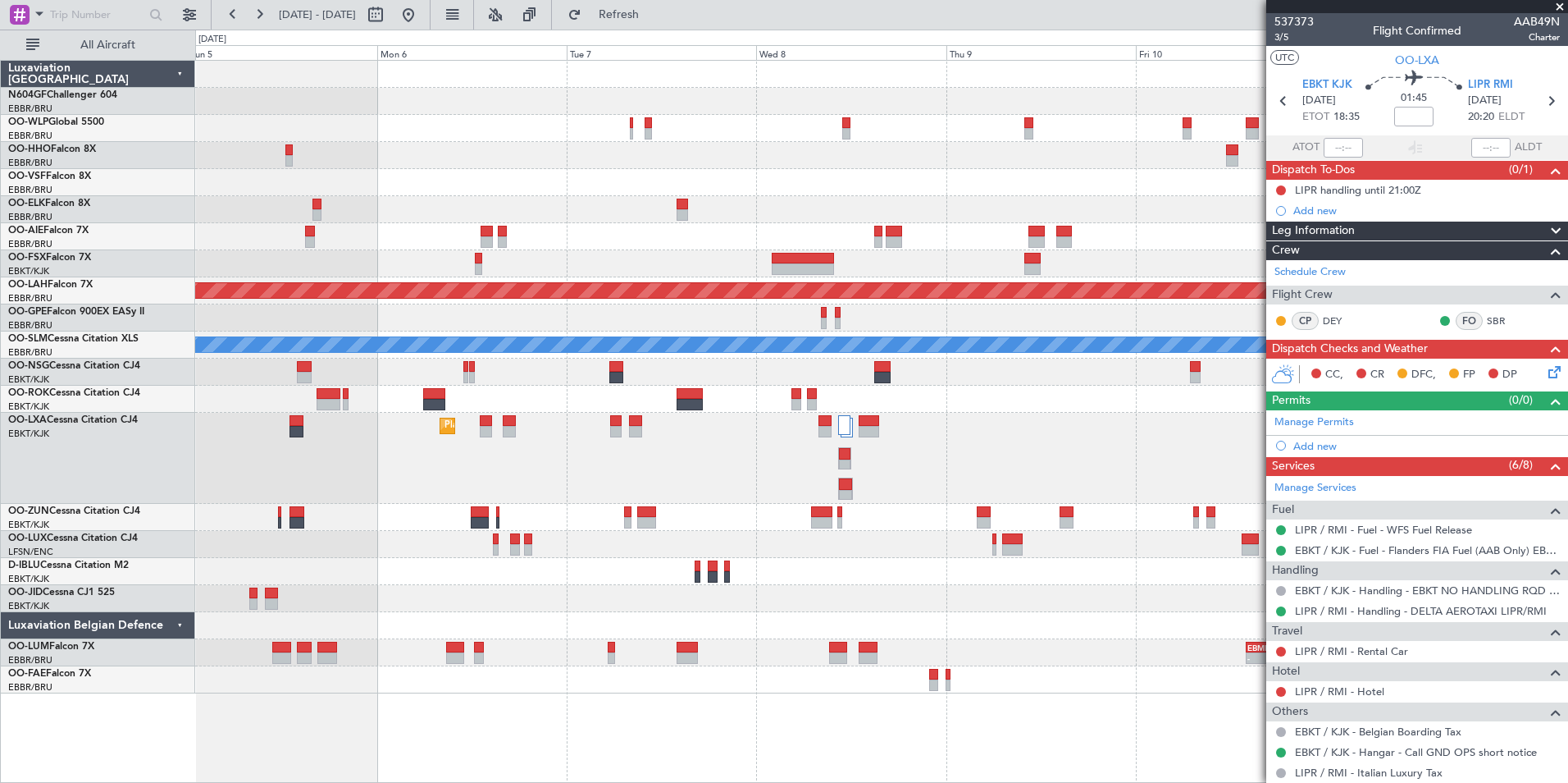
click at [373, 527] on div at bounding box center [881, 517] width 1372 height 28
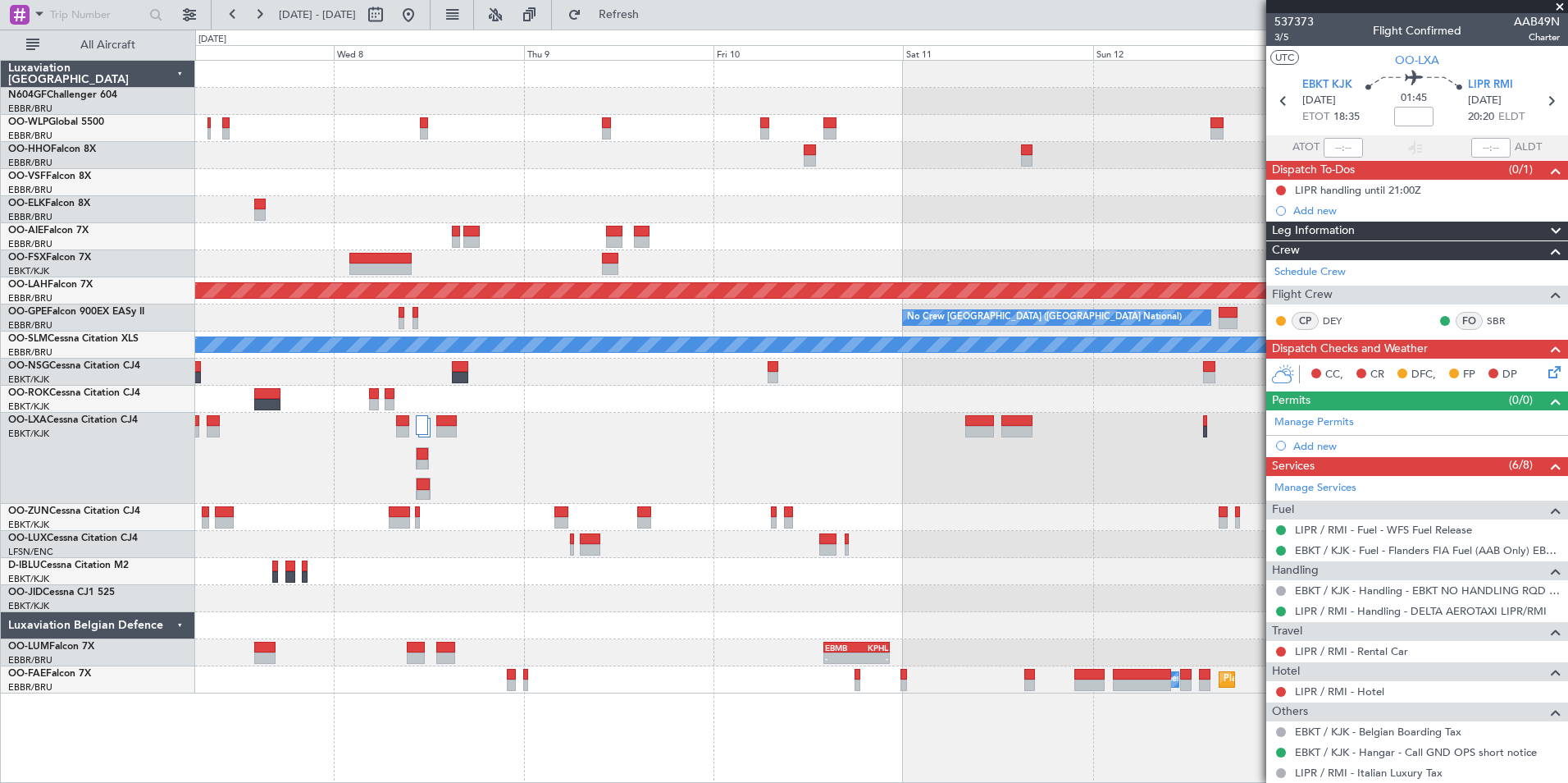
click at [357, 521] on div "LEZL 21:40 Z SKCG 07:10 Z - - - - LIMC 09:00 Z KTEB 17:40 Z Planned [GEOGRAPHIC…" at bounding box center [881, 377] width 1372 height 633
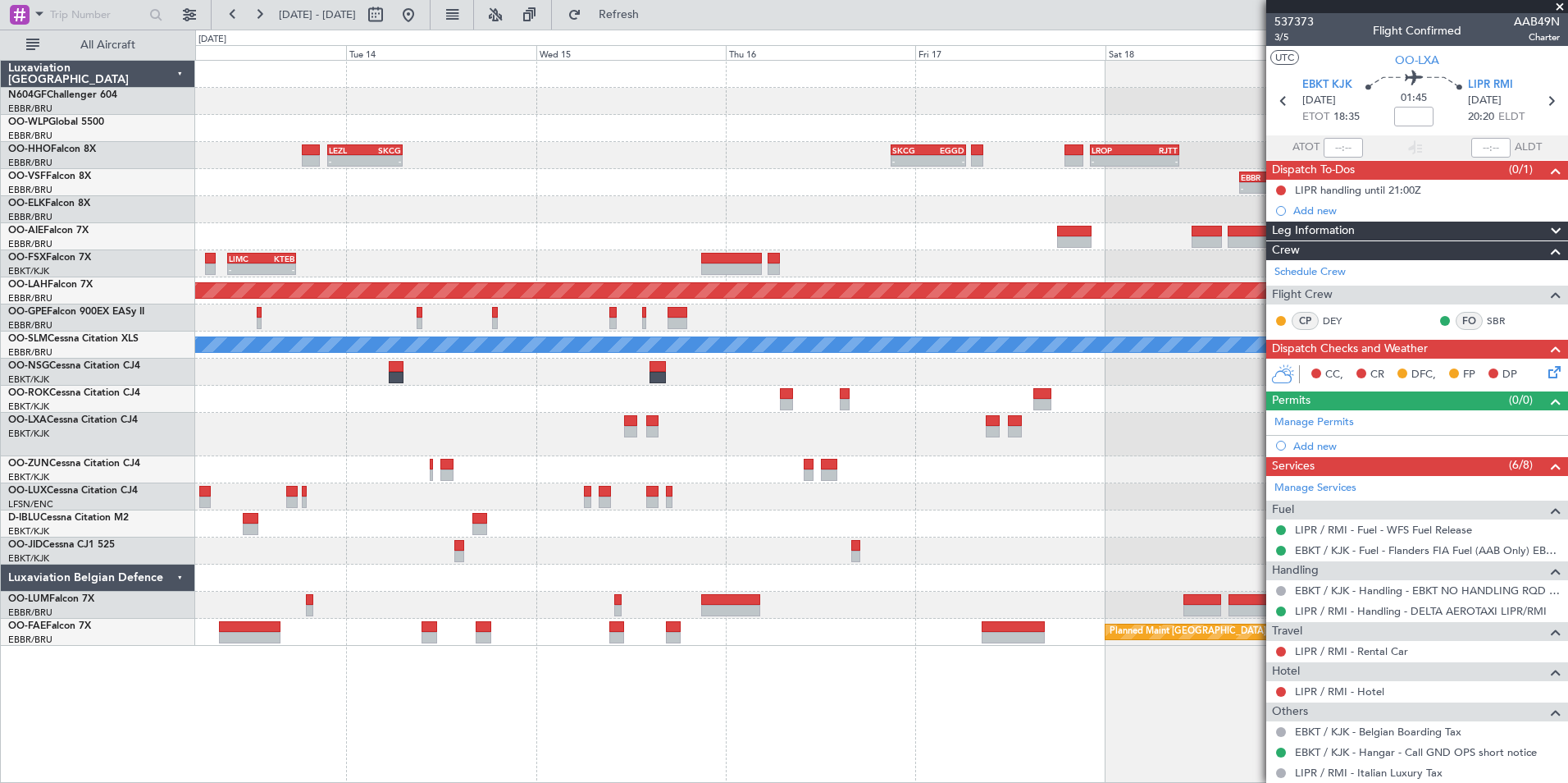
click at [316, 533] on div "LEZL 21:40 Z SKCG 07:10 Z - - - - SKCG 21:00 Z EGGD 06:25 Z - - LROP 22:10 Z RJ…" at bounding box center [881, 353] width 1372 height 585
click at [360, 499] on div "LEZL 21:40 Z SKCG 07:10 Z - - - - SKCG 21:00 Z EGGD 06:25 Z - - LROP 22:10 Z RJ…" at bounding box center [881, 353] width 1372 height 585
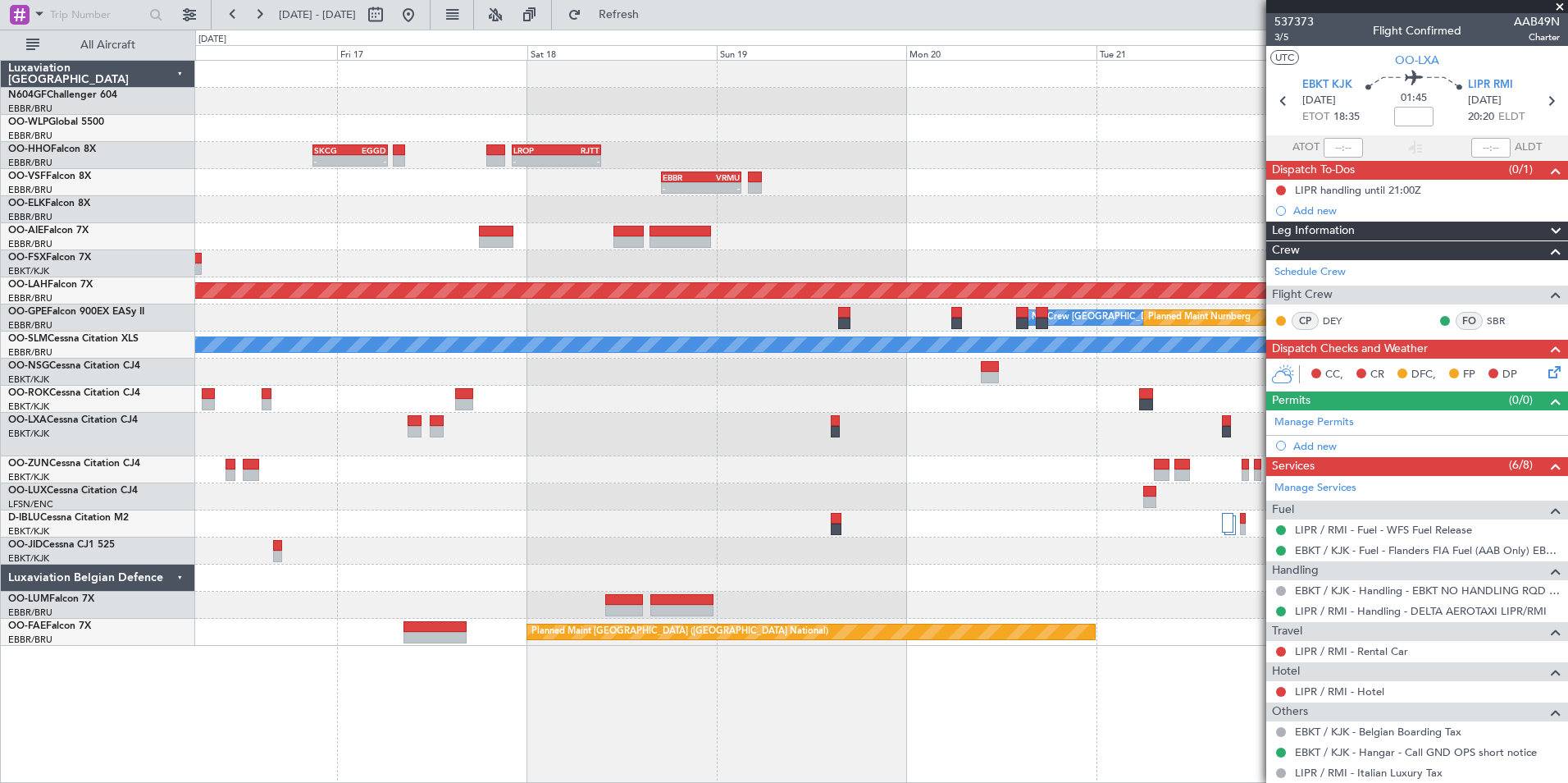
click at [381, 486] on div at bounding box center [881, 497] width 1372 height 28
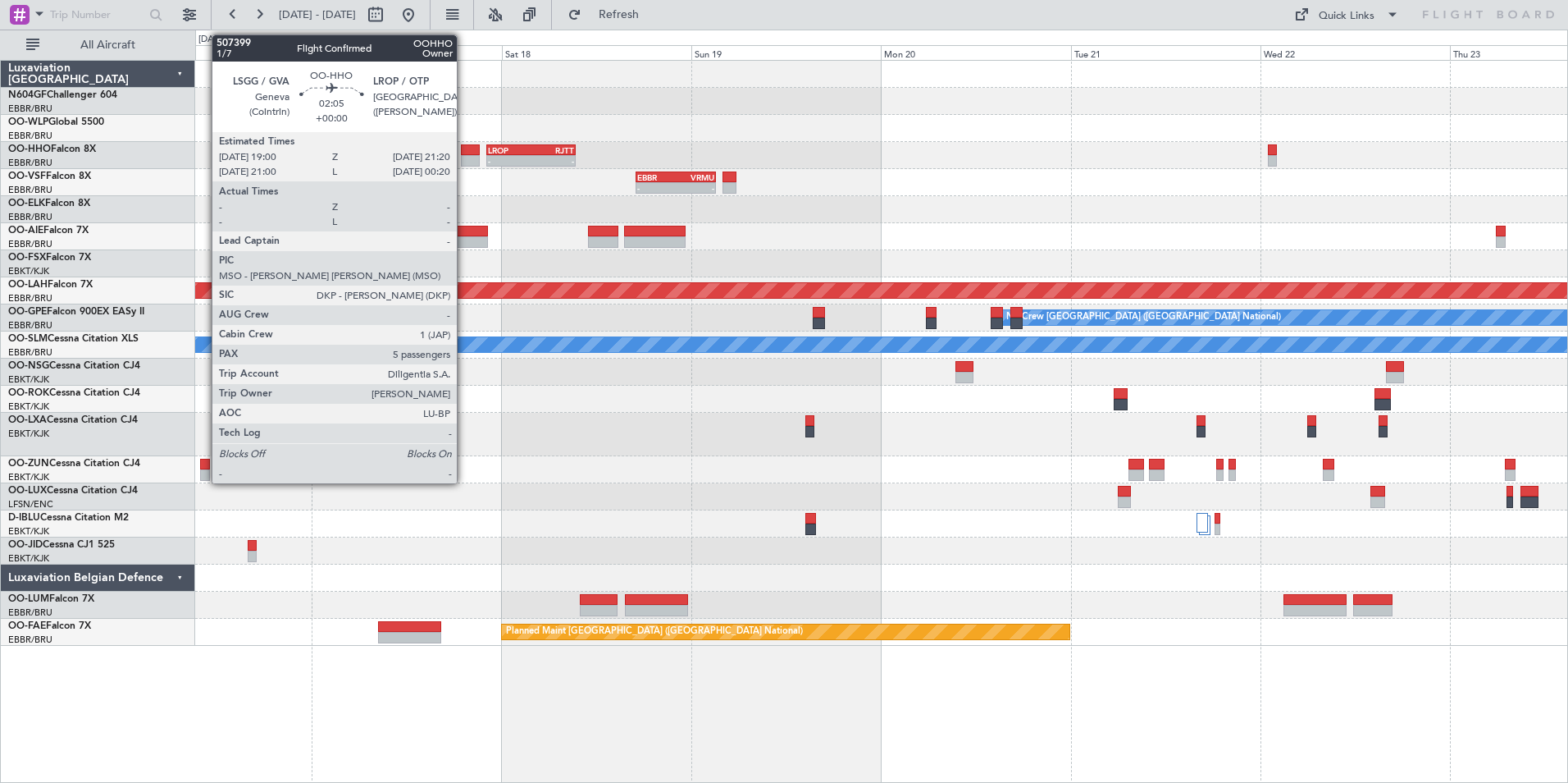
click at [464, 160] on div at bounding box center [470, 160] width 19 height 11
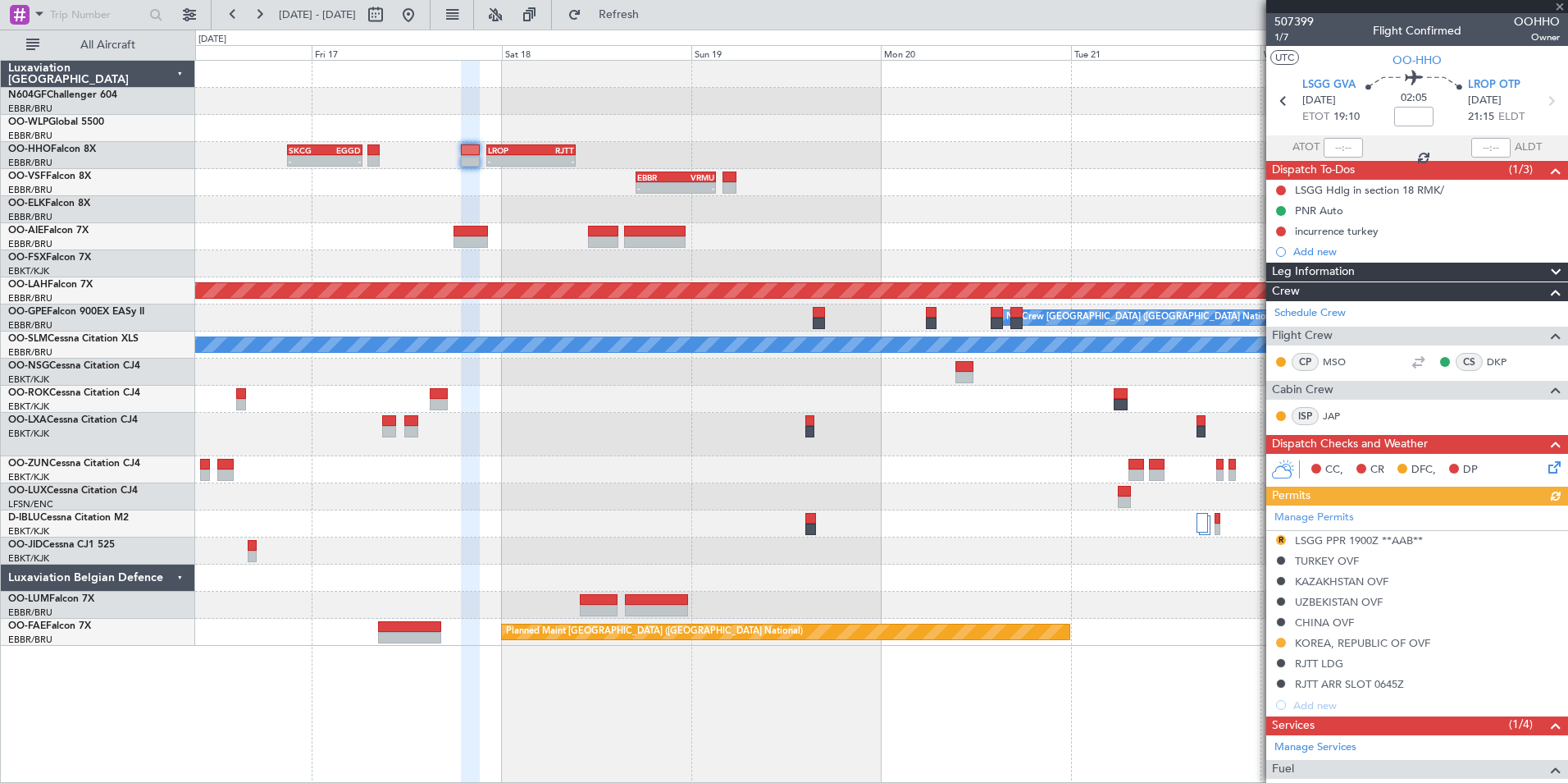
scroll to position [349, 0]
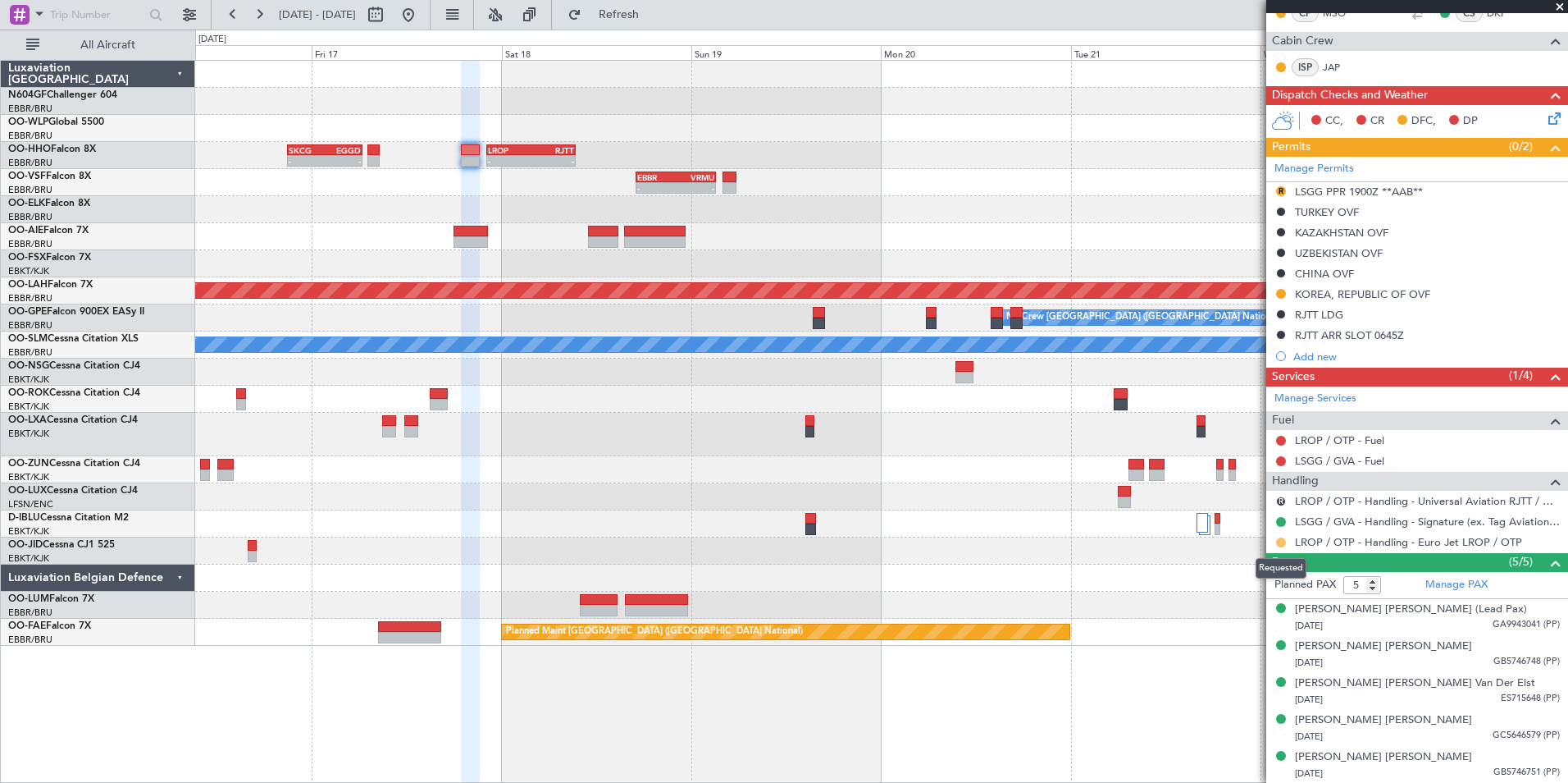
click at [1278, 541] on button at bounding box center [1280, 541] width 9 height 9
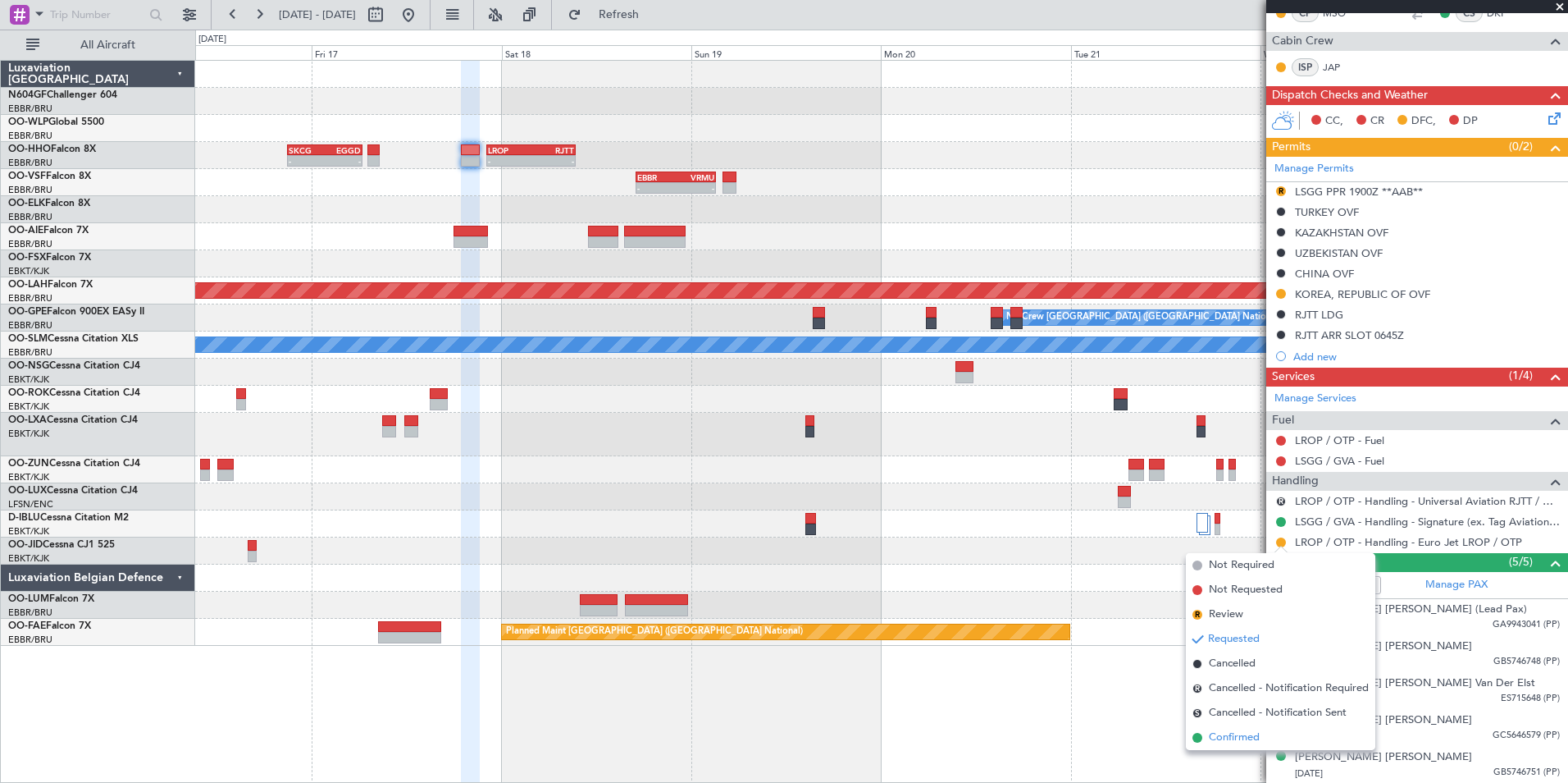
click at [1240, 737] on span "Confirmed" at bounding box center [1234, 737] width 51 height 16
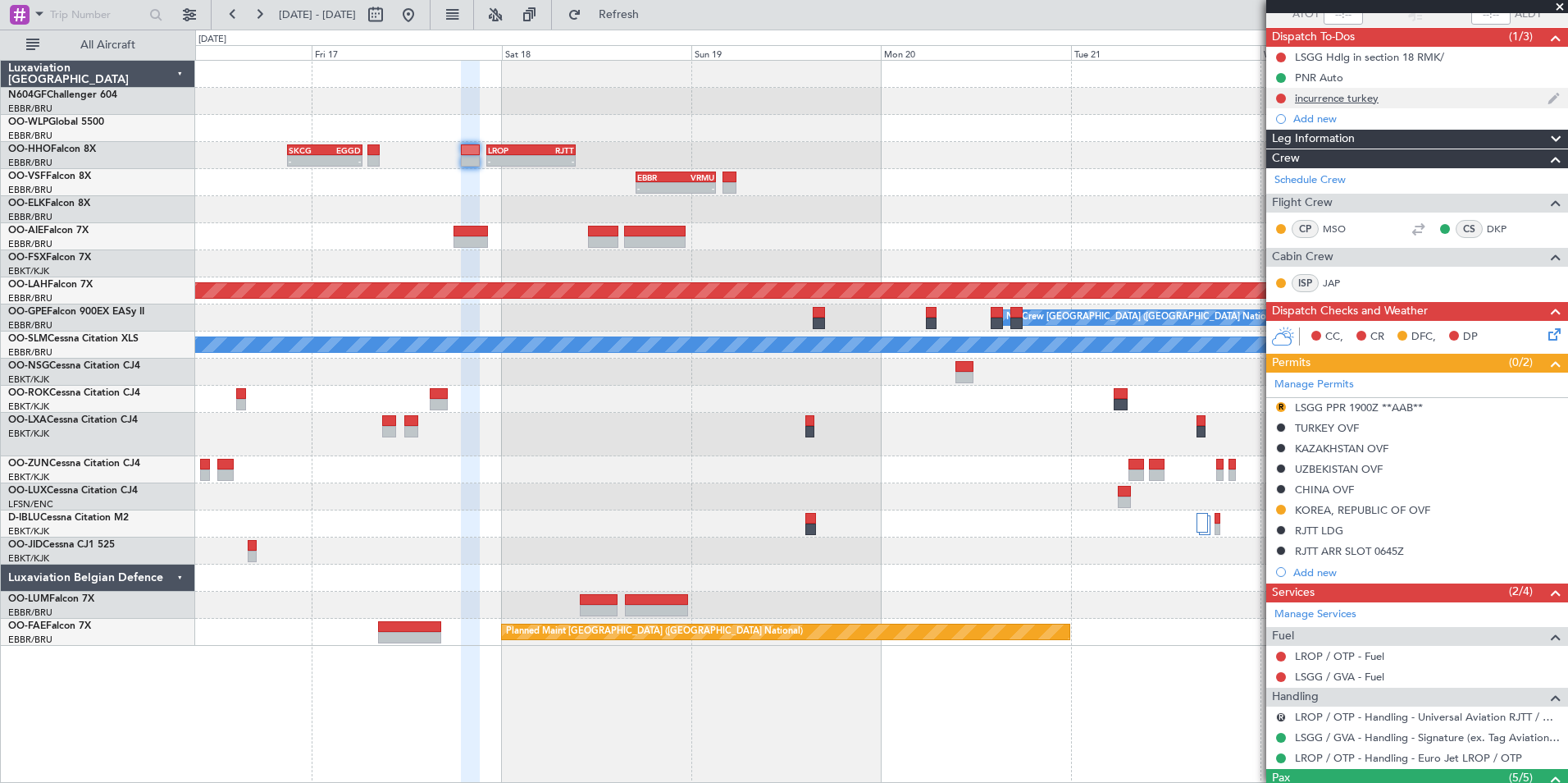
scroll to position [0, 0]
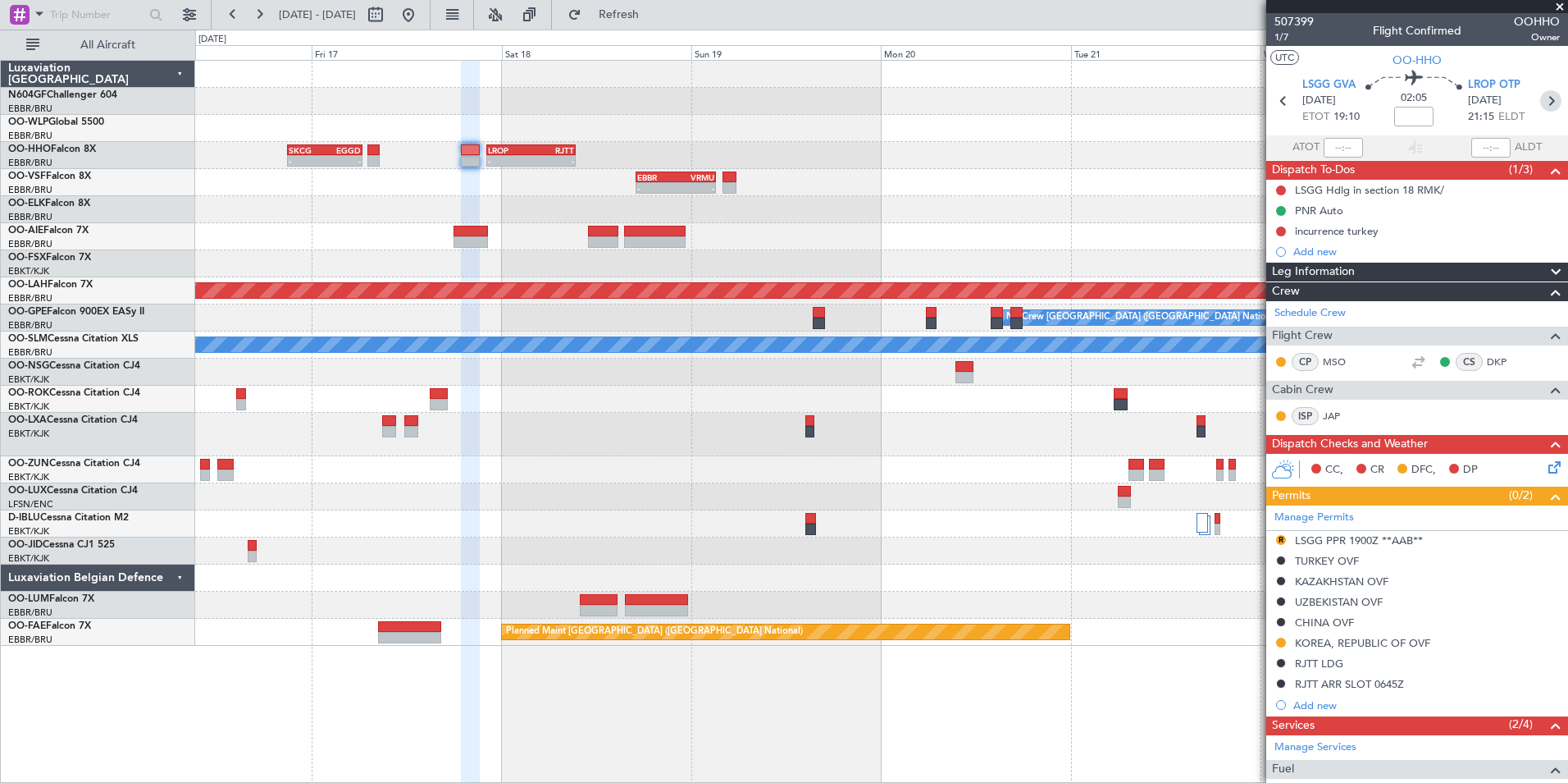
click at [1541, 100] on icon at bounding box center [1551, 101] width 21 height 21
type input "+00:55"
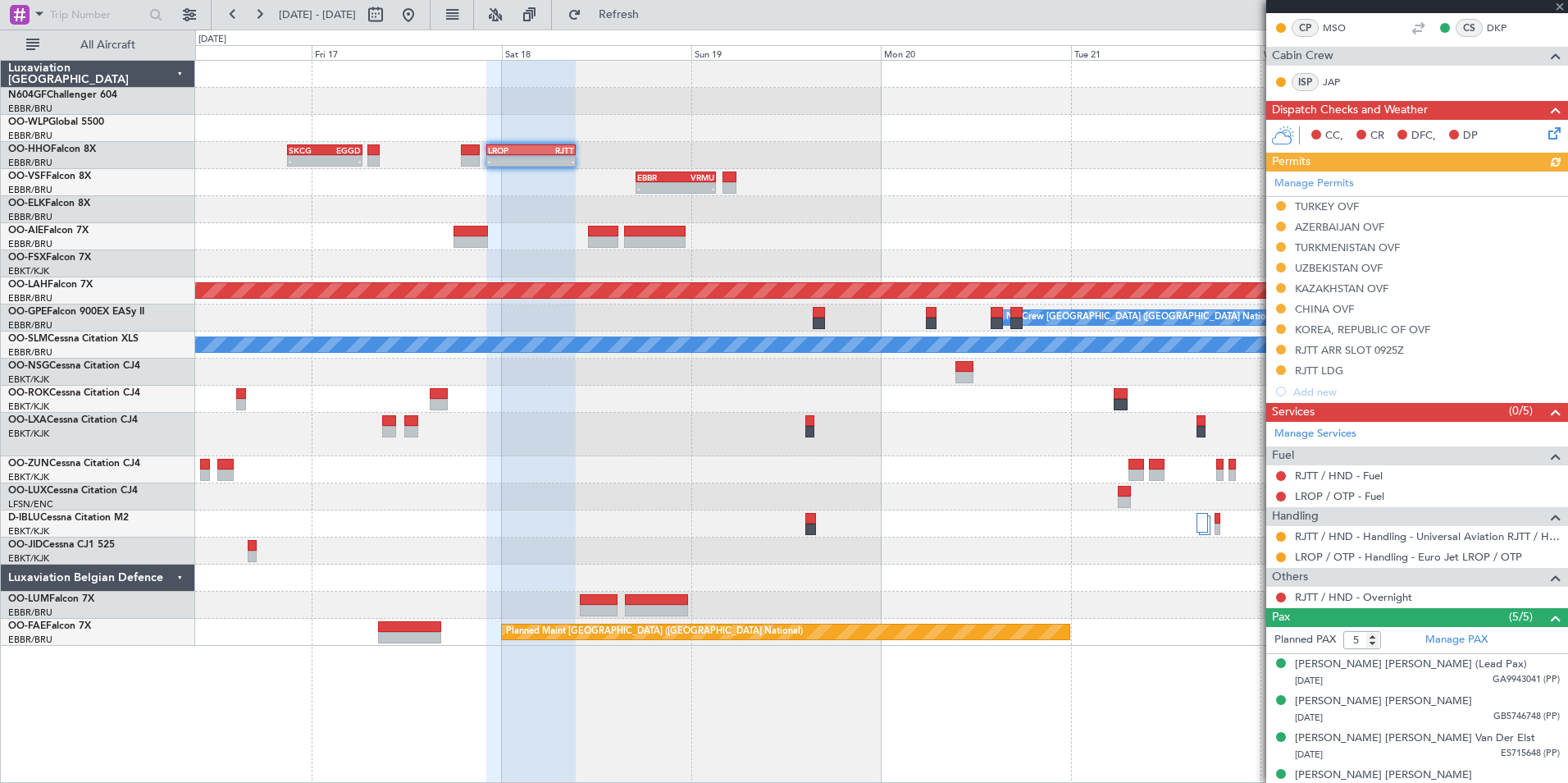
scroll to position [304, 0]
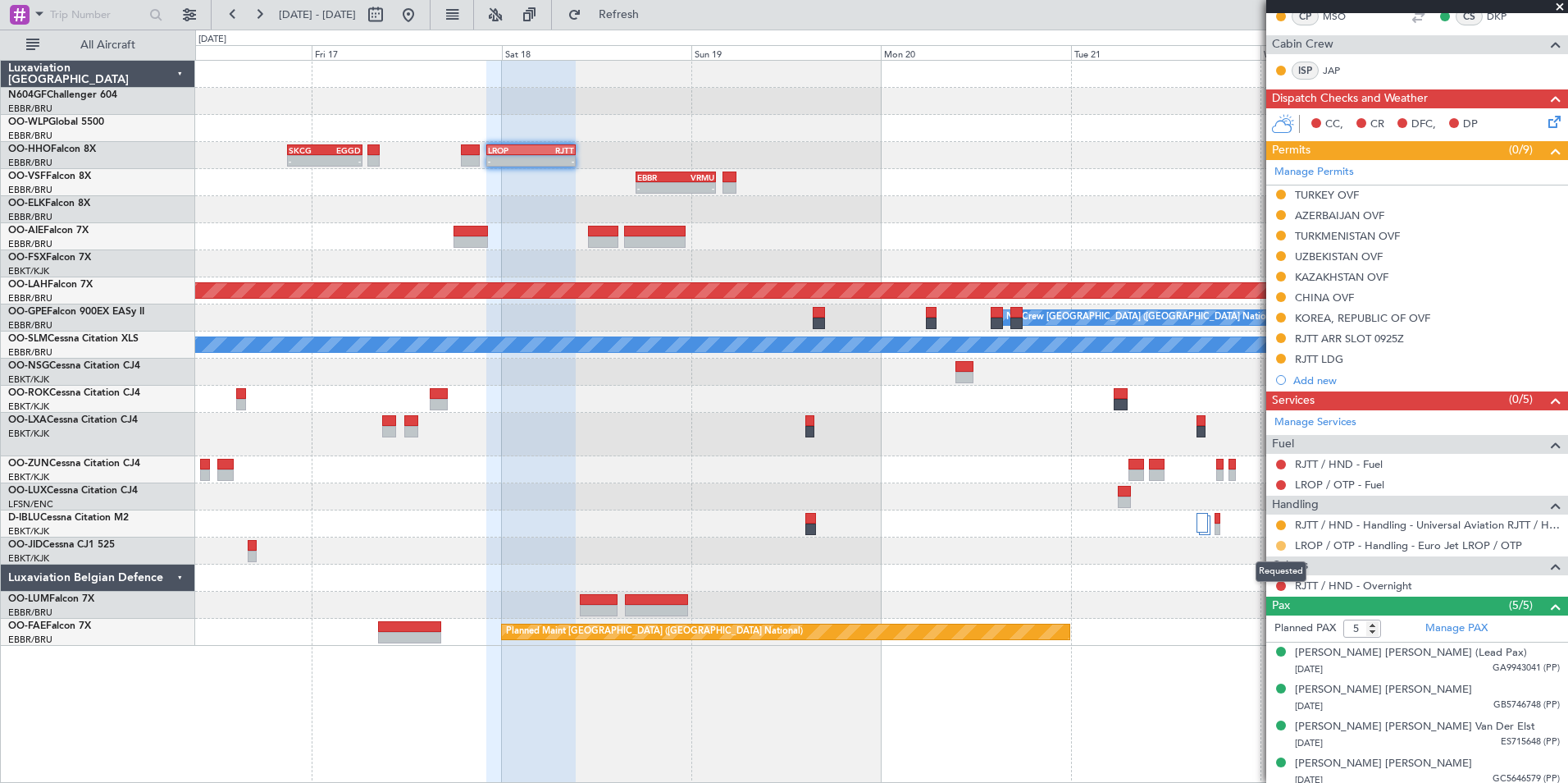
click at [1281, 545] on button at bounding box center [1280, 545] width 9 height 9
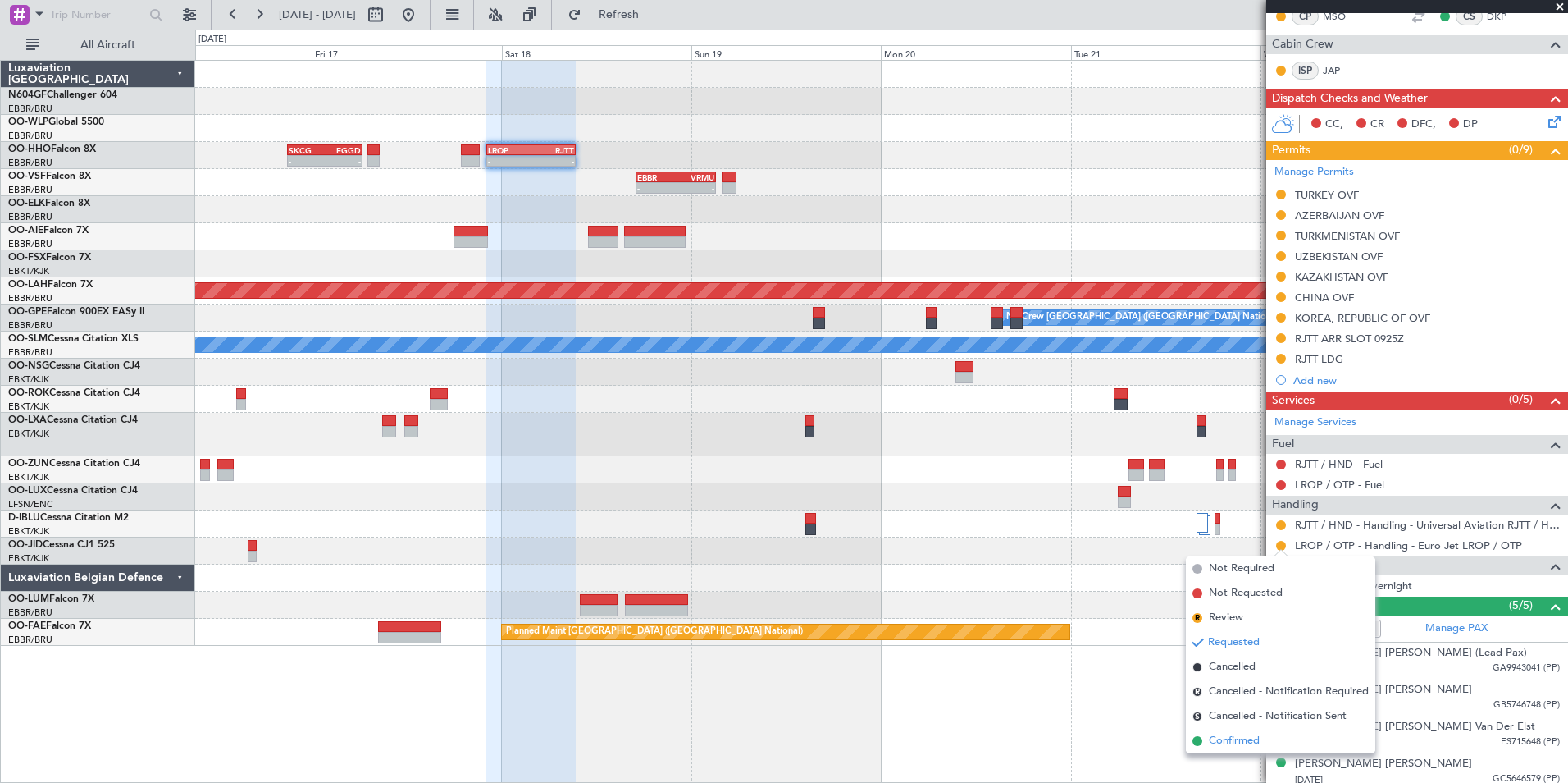
click at [1225, 737] on span "Confirmed" at bounding box center [1234, 740] width 51 height 16
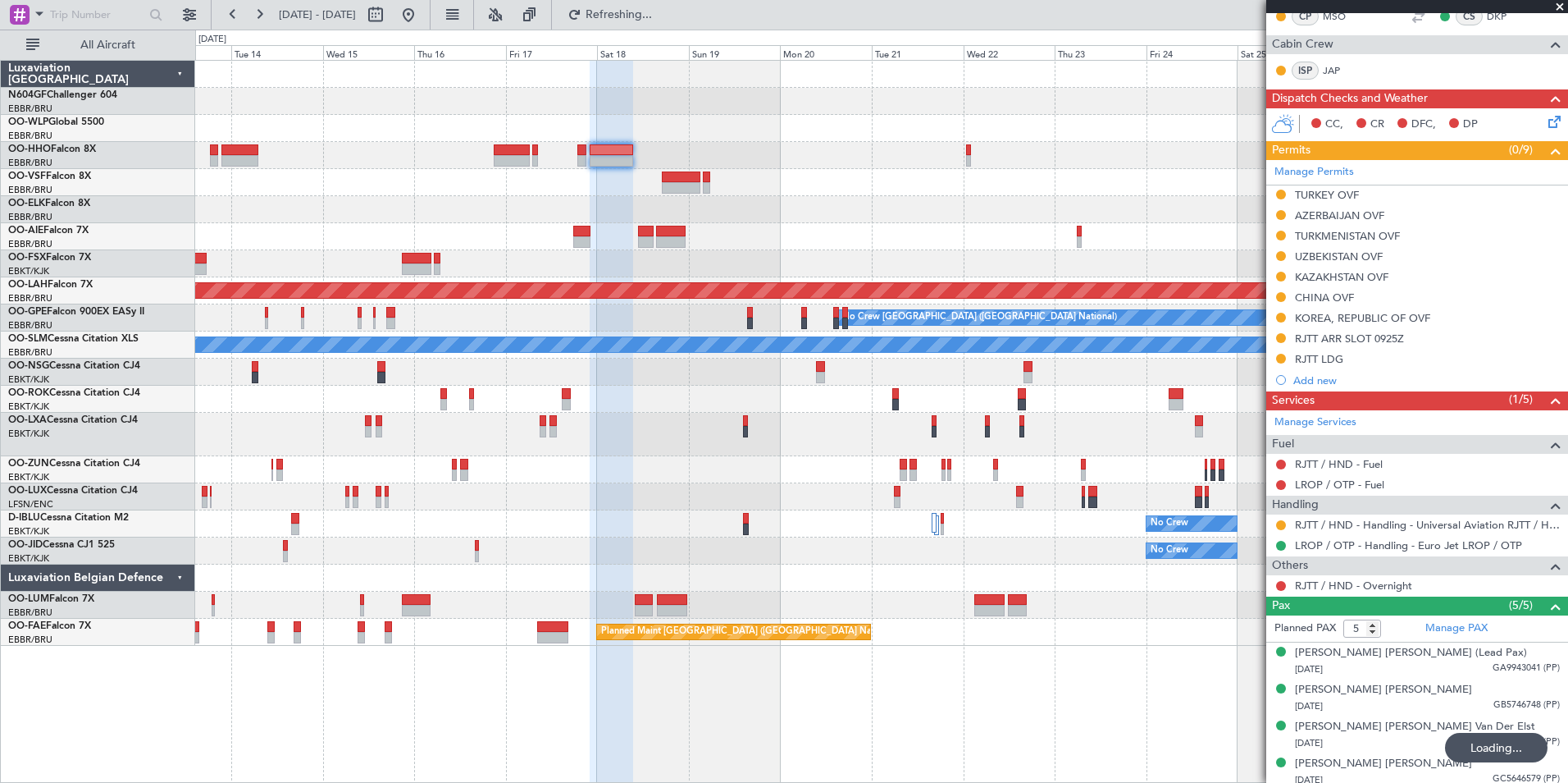
click at [852, 99] on div "Planned Maint [PERSON_NAME]-[GEOGRAPHIC_DATA][PERSON_NAME] ([GEOGRAPHIC_DATA][P…" at bounding box center [881, 353] width 1372 height 585
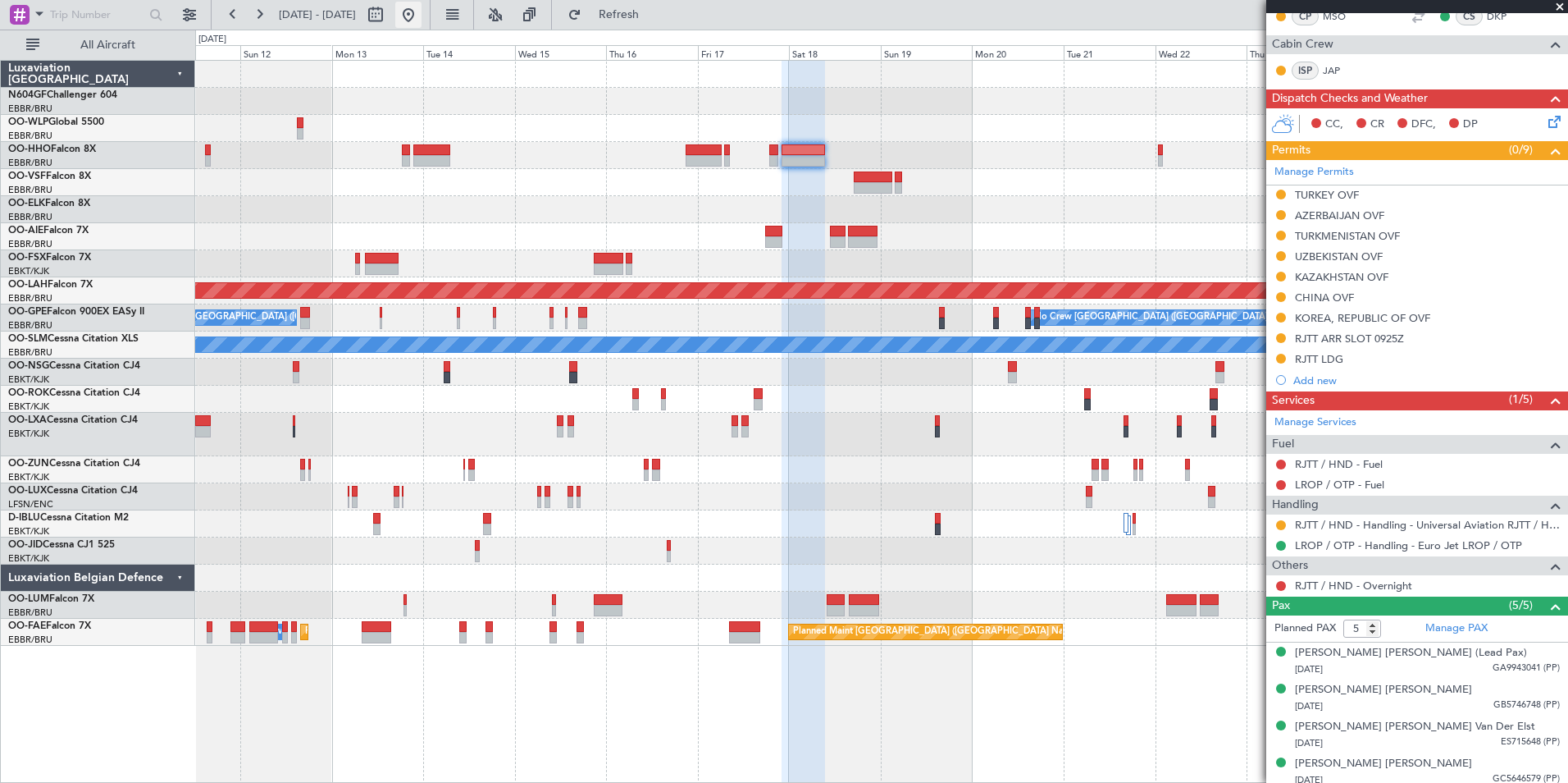
click at [422, 14] on button at bounding box center [408, 15] width 27 height 27
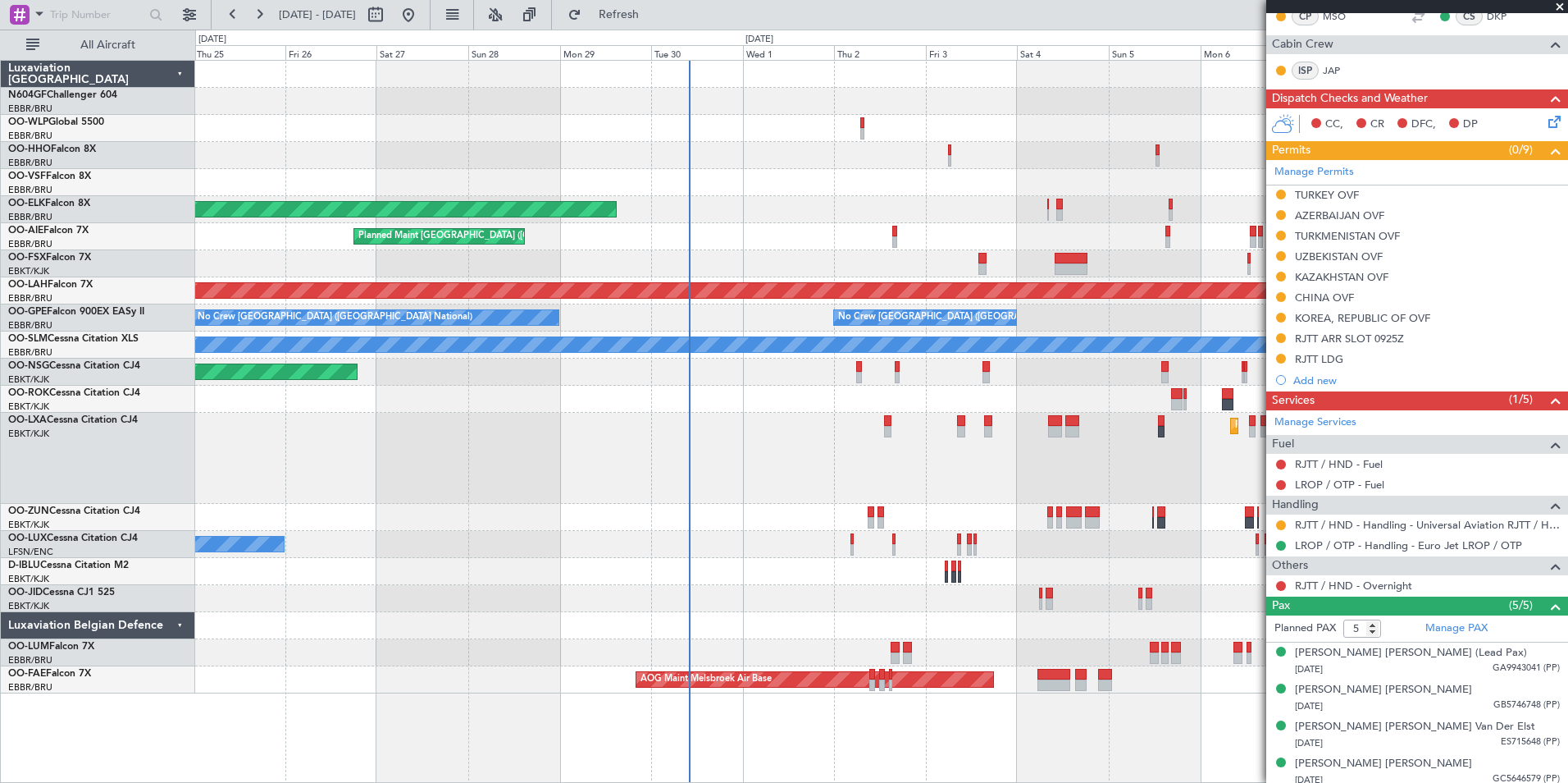
click at [755, 149] on div at bounding box center [881, 156] width 1372 height 28
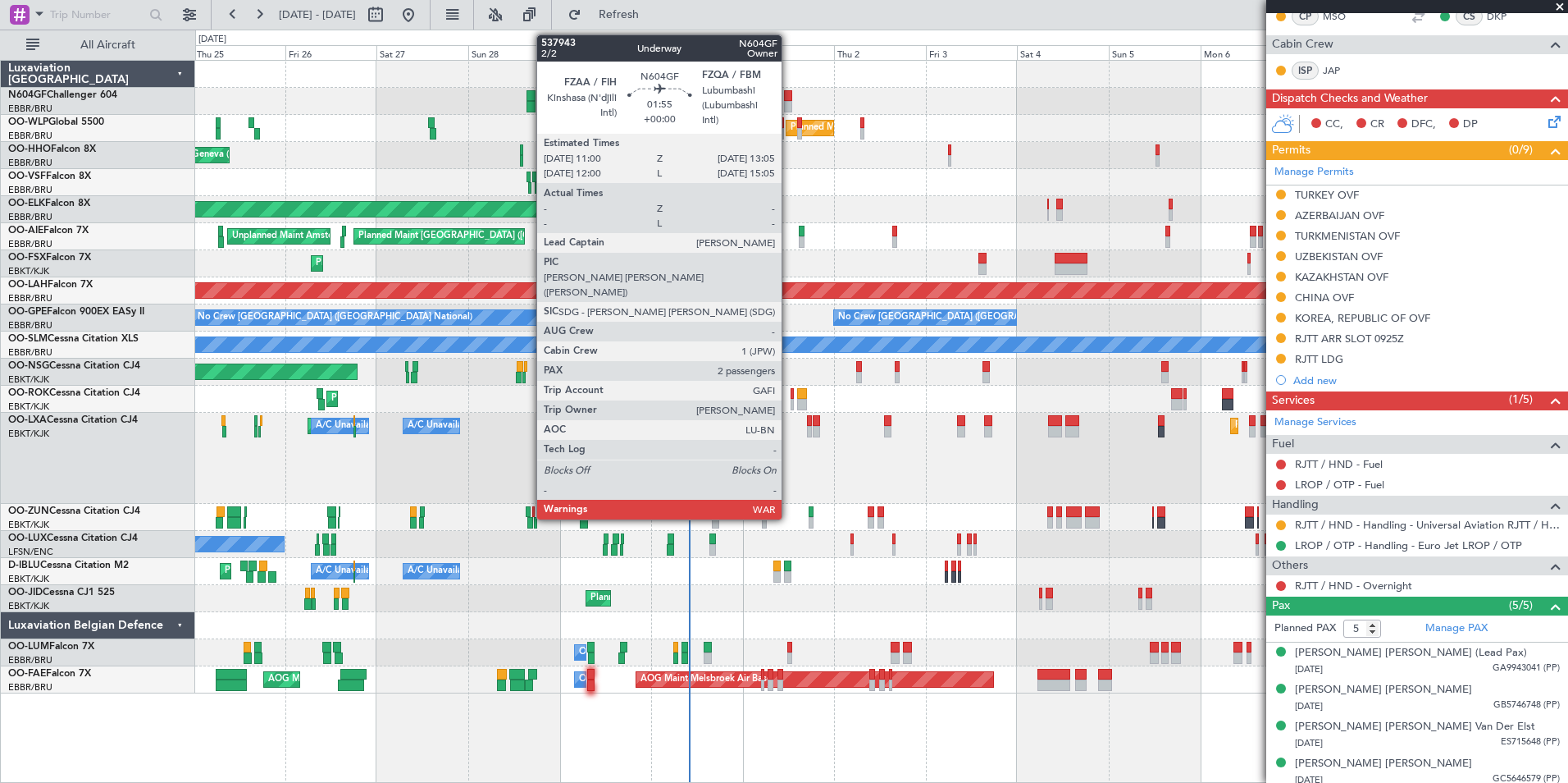
click at [789, 103] on div at bounding box center [789, 106] width 9 height 11
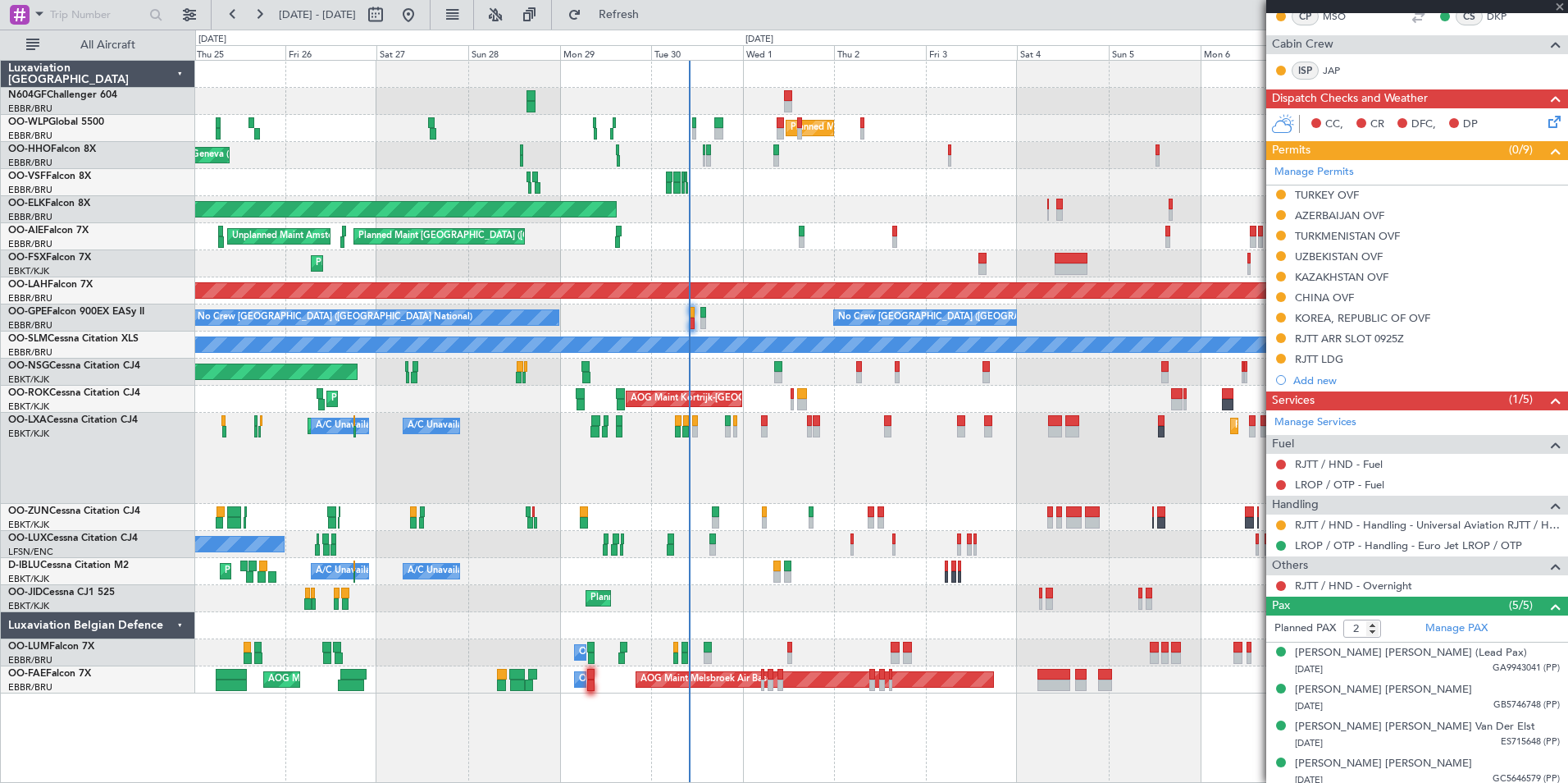
scroll to position [0, 0]
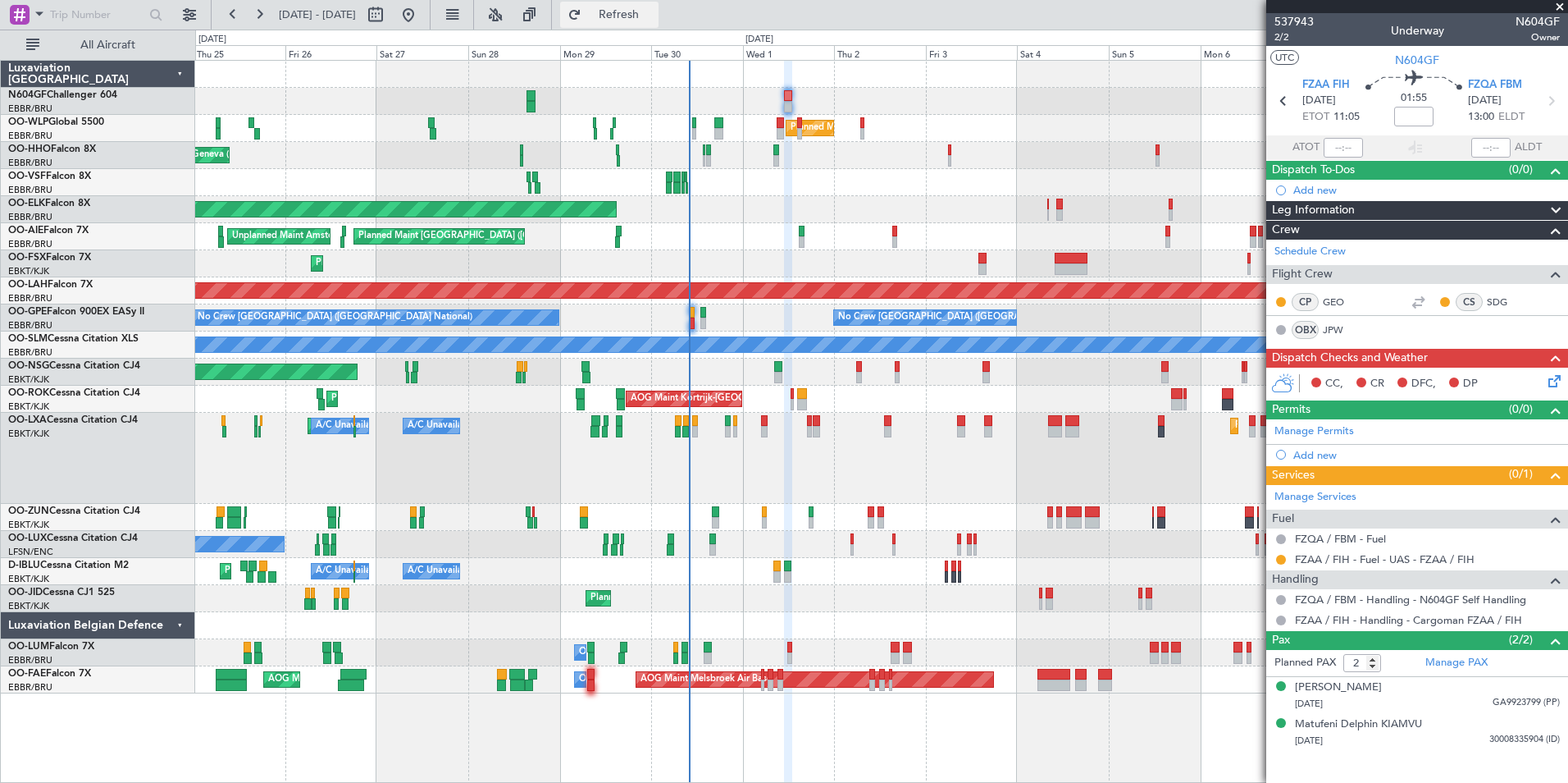
click at [654, 20] on span "Refresh" at bounding box center [619, 15] width 69 height 11
click at [422, 17] on button at bounding box center [408, 15] width 27 height 27
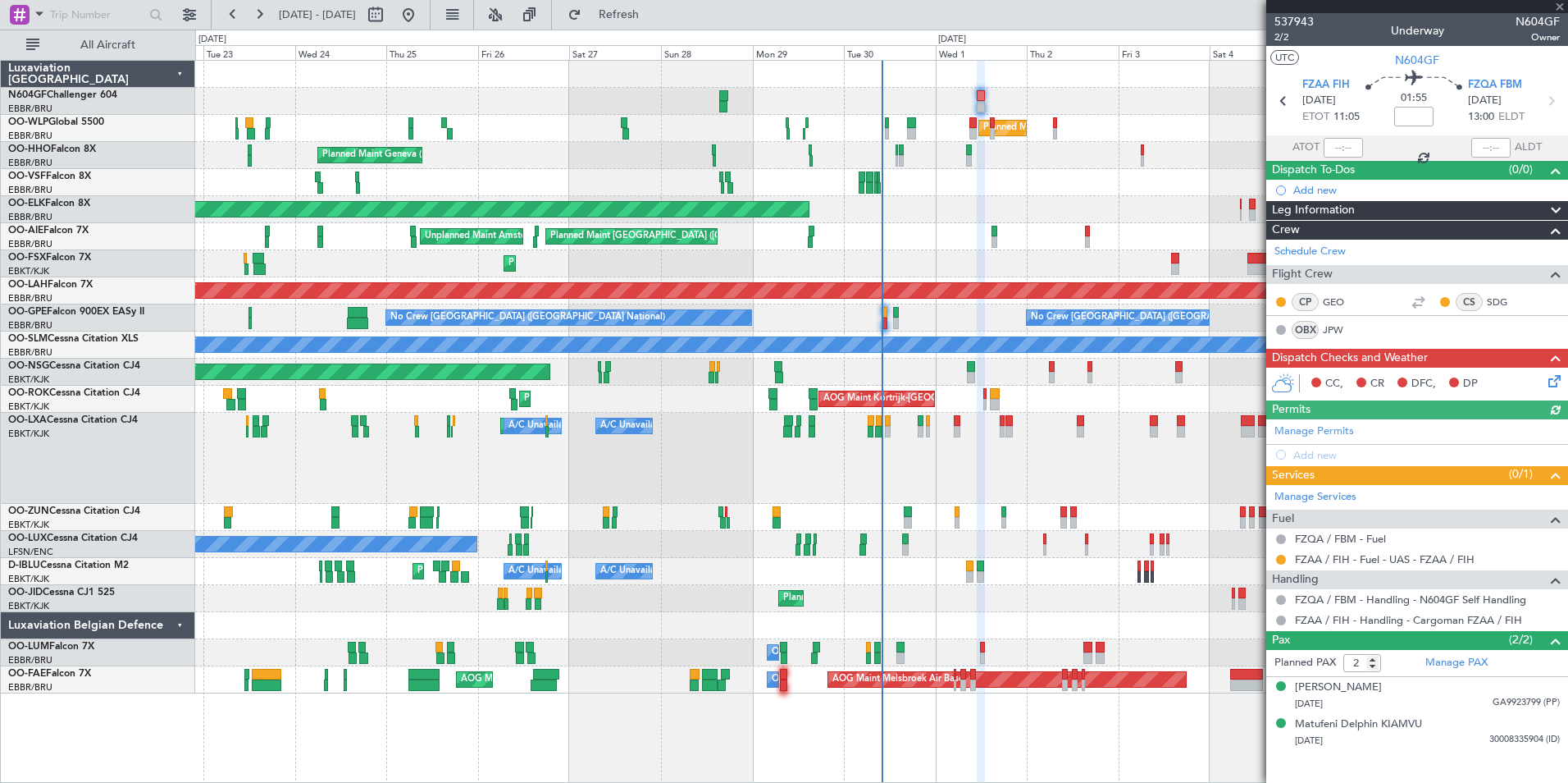
click at [950, 217] on div "Planned Maint Milan (Linate) Planned Maint Geneva ([GEOGRAPHIC_DATA]) AOG Maint…" at bounding box center [881, 377] width 1372 height 633
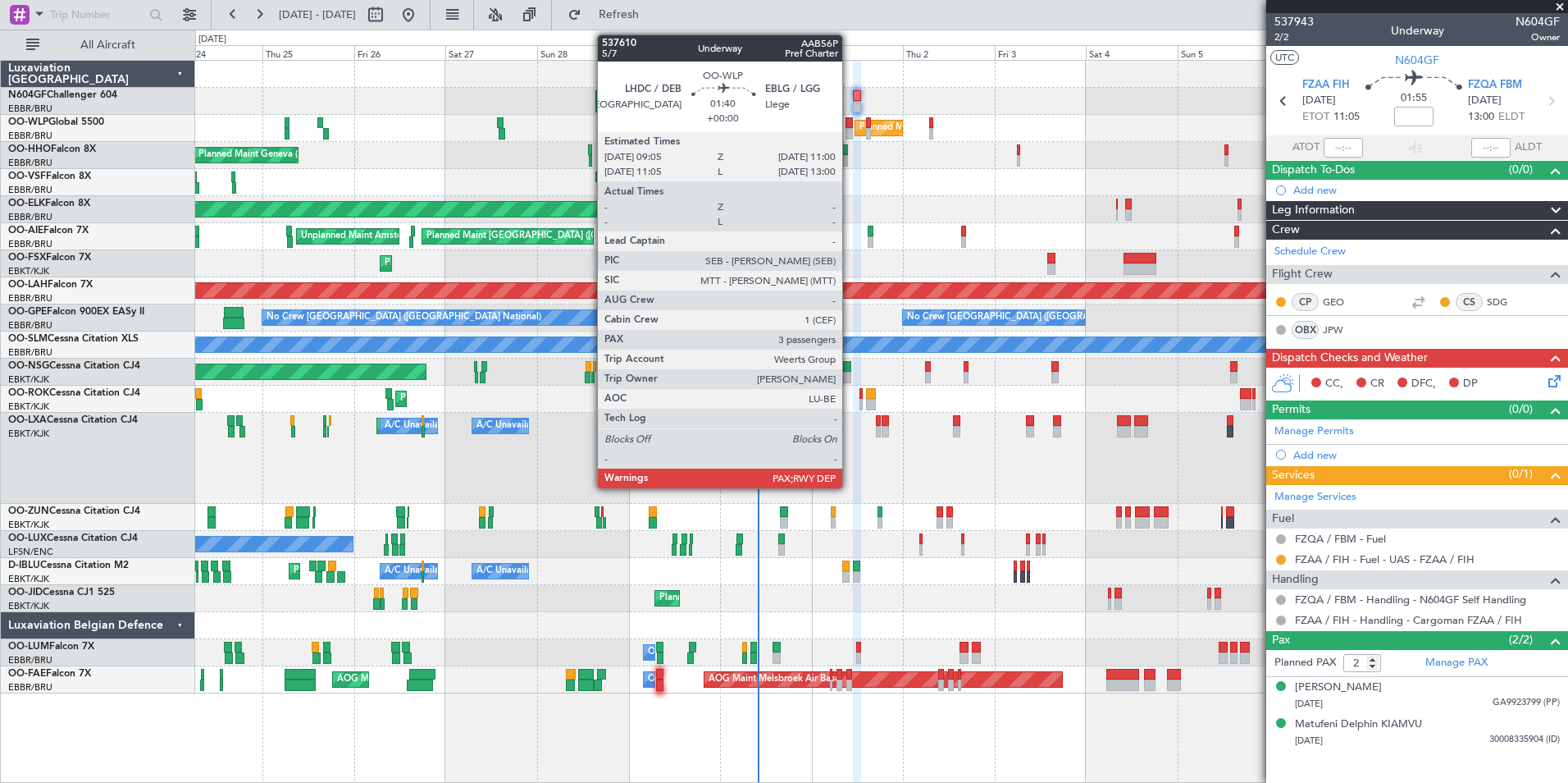
click at [850, 128] on div at bounding box center [849, 133] width 8 height 11
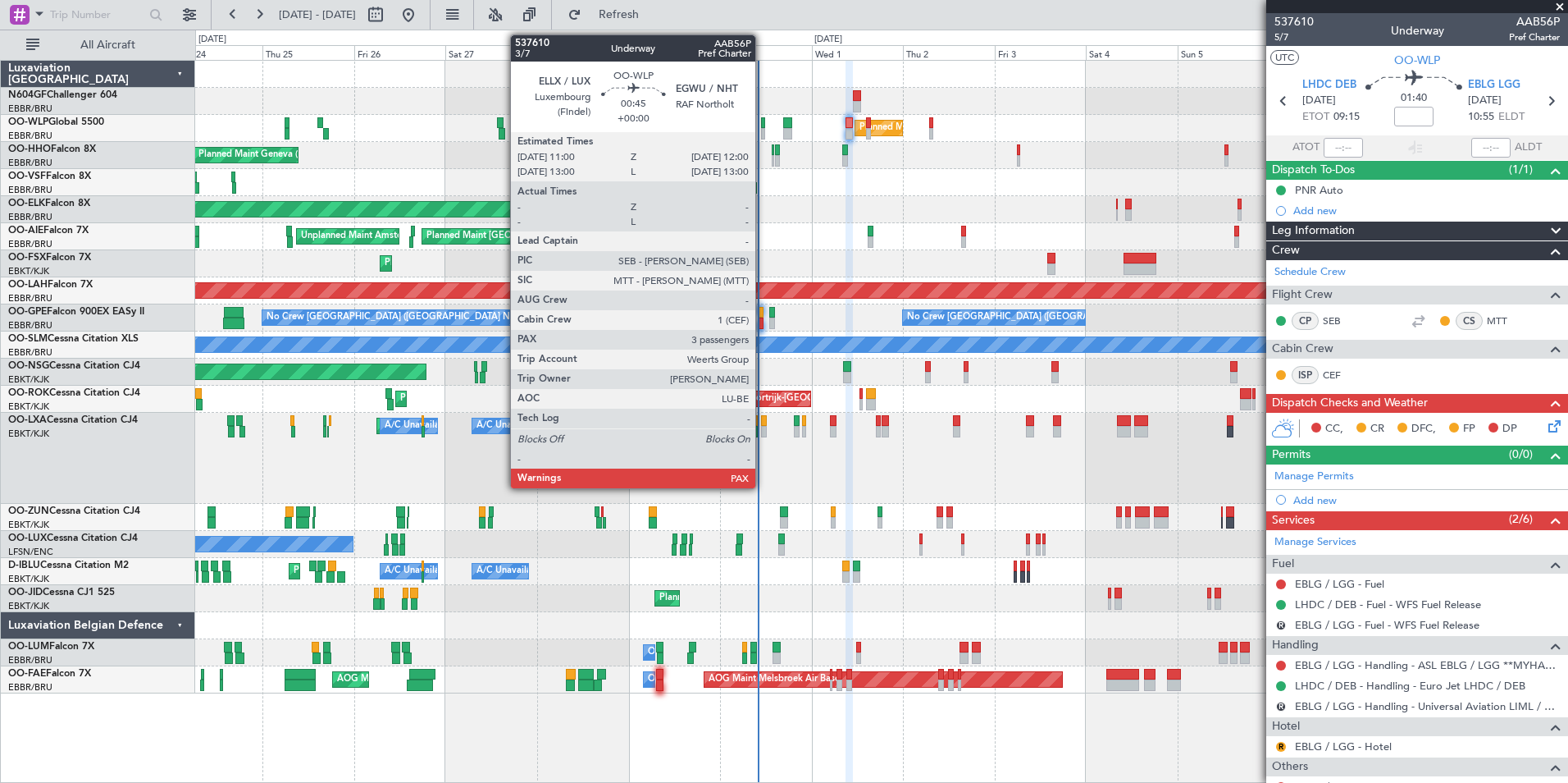
click at [763, 130] on div at bounding box center [763, 133] width 4 height 11
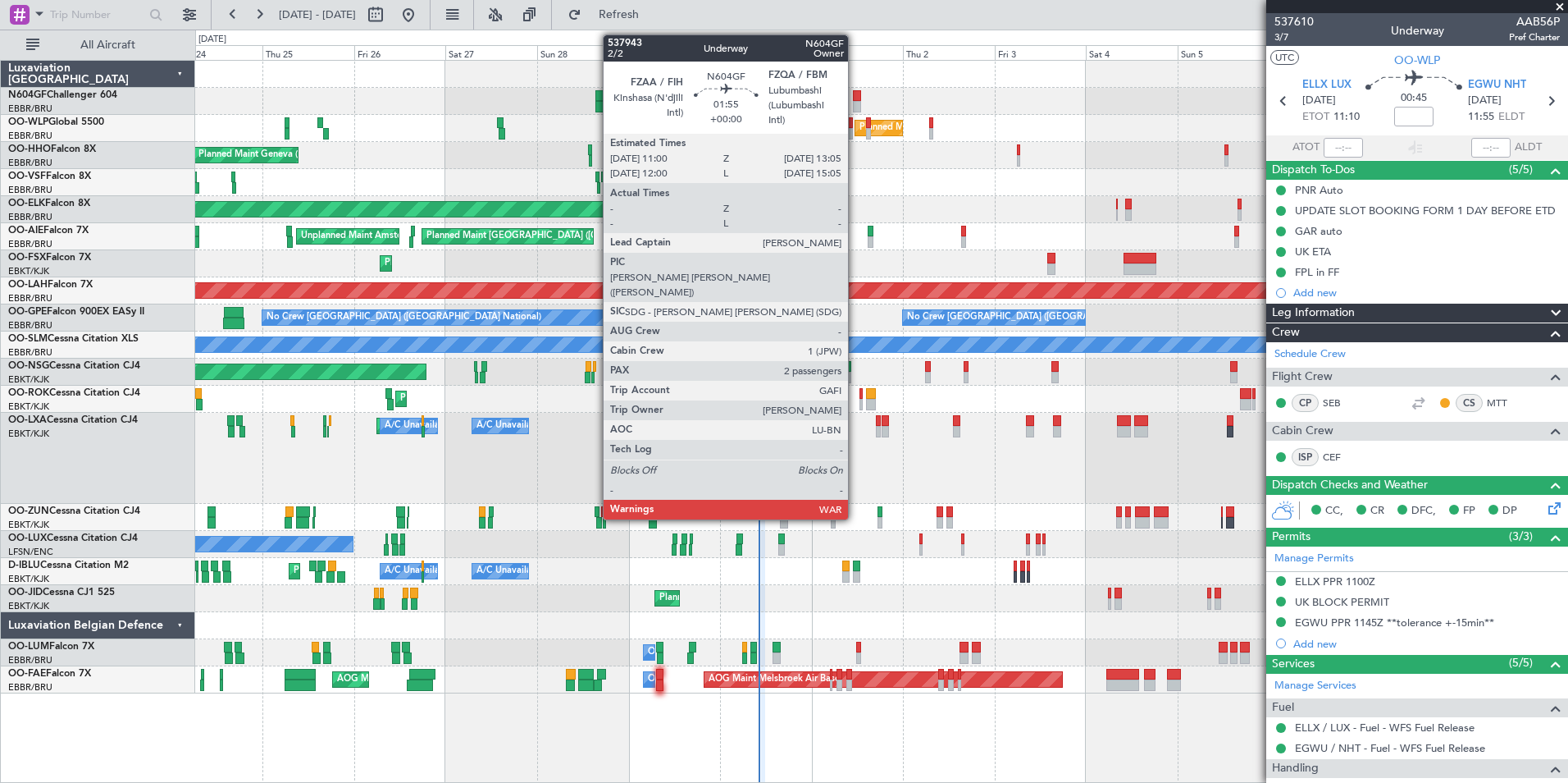
click at [856, 100] on div at bounding box center [857, 95] width 9 height 11
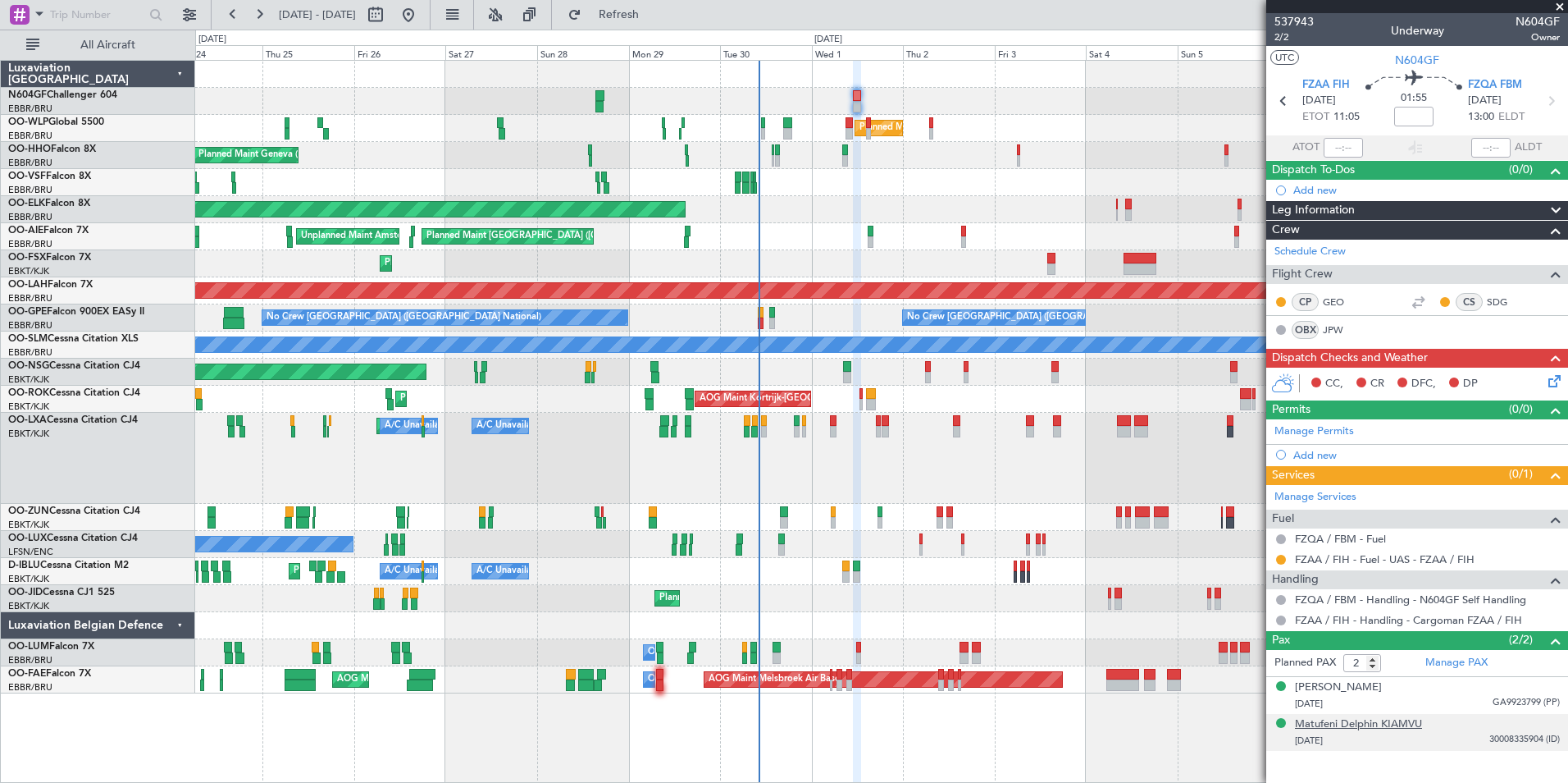
click at [1378, 727] on div "Matufeni Delphin KIAMVU" at bounding box center [1358, 724] width 127 height 16
click at [657, 26] on button "Refresh" at bounding box center [609, 15] width 99 height 27
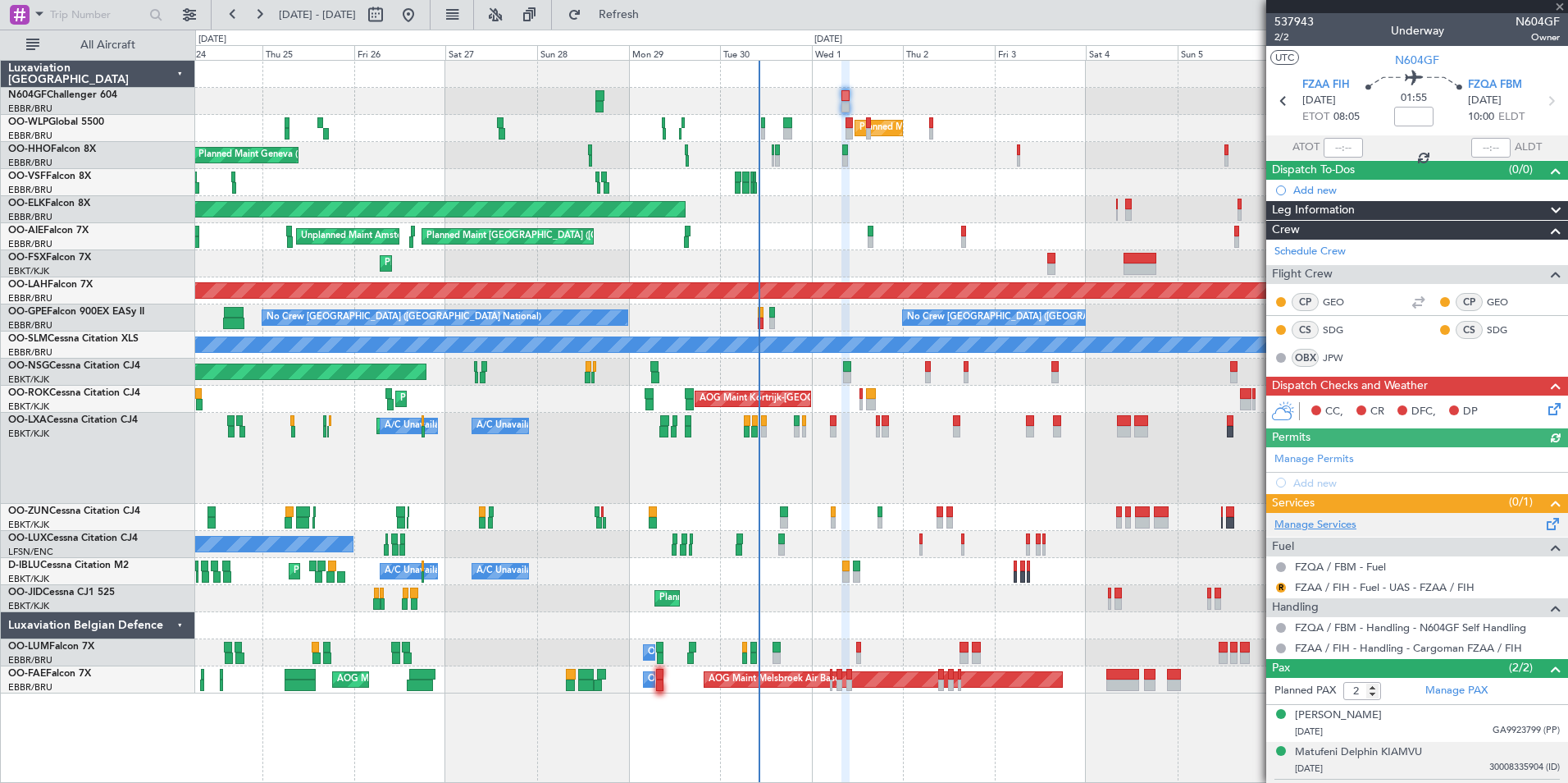
scroll to position [35, 0]
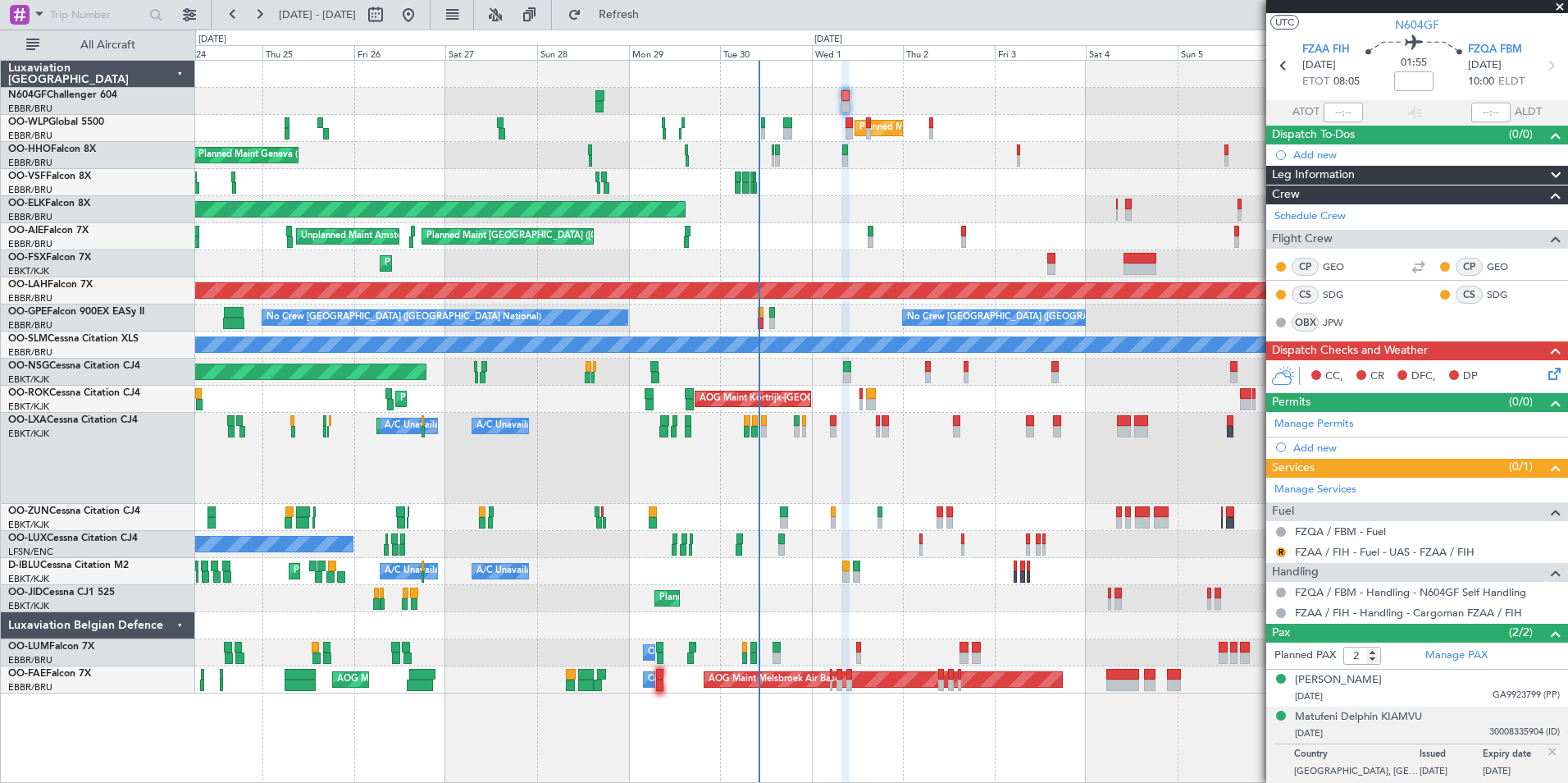
click at [1278, 556] on mat-tooltip-component "Review" at bounding box center [1281, 578] width 59 height 44
click at [1280, 552] on button "R" at bounding box center [1280, 552] width 9 height 9
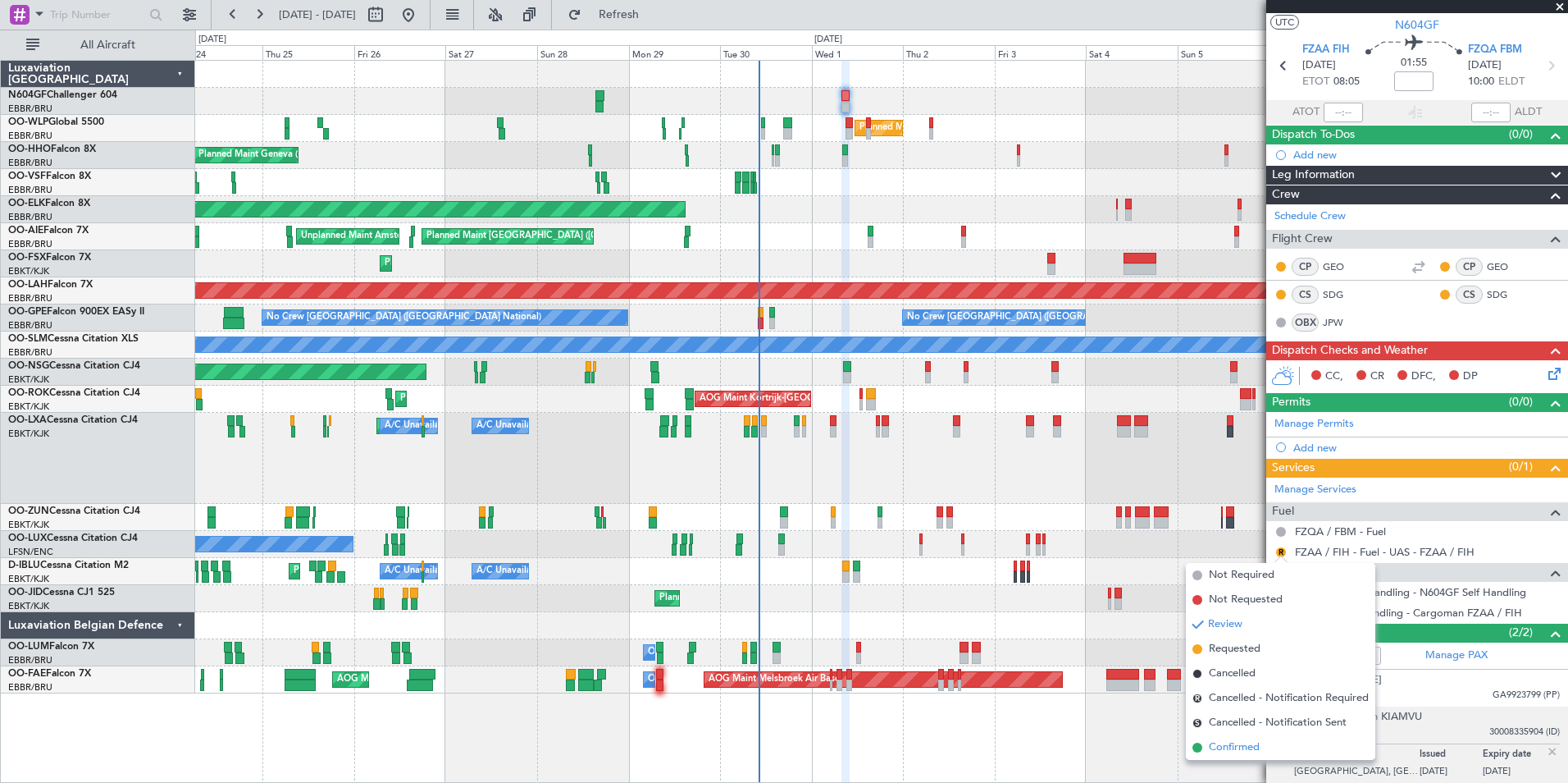
click at [1248, 749] on span "Confirmed" at bounding box center [1234, 747] width 51 height 16
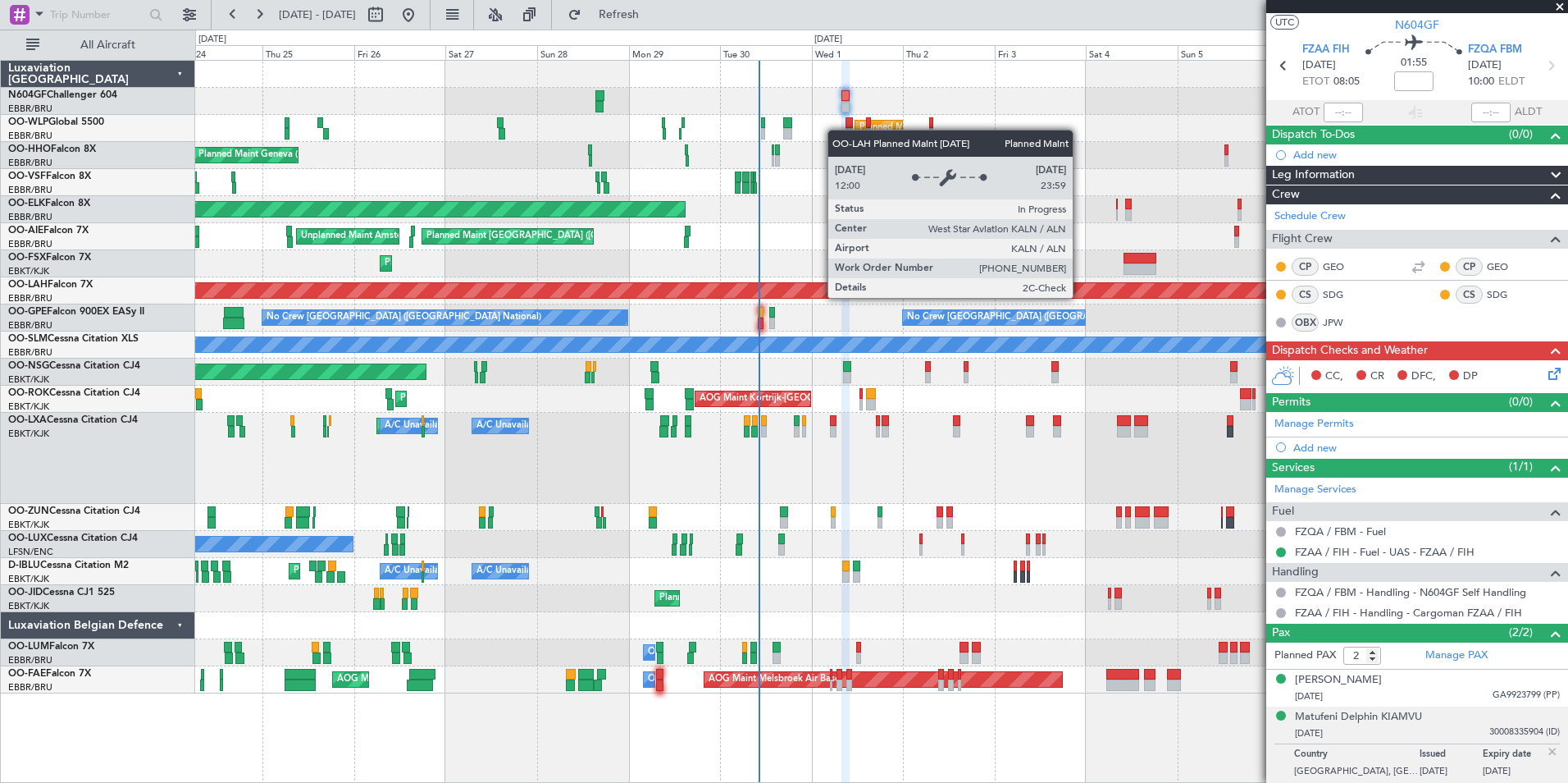
click at [713, 331] on div "Planned Maint Milan (Linate) Planned Maint Geneva (Cointrin) Planned Maint Kort…" at bounding box center [881, 377] width 1372 height 633
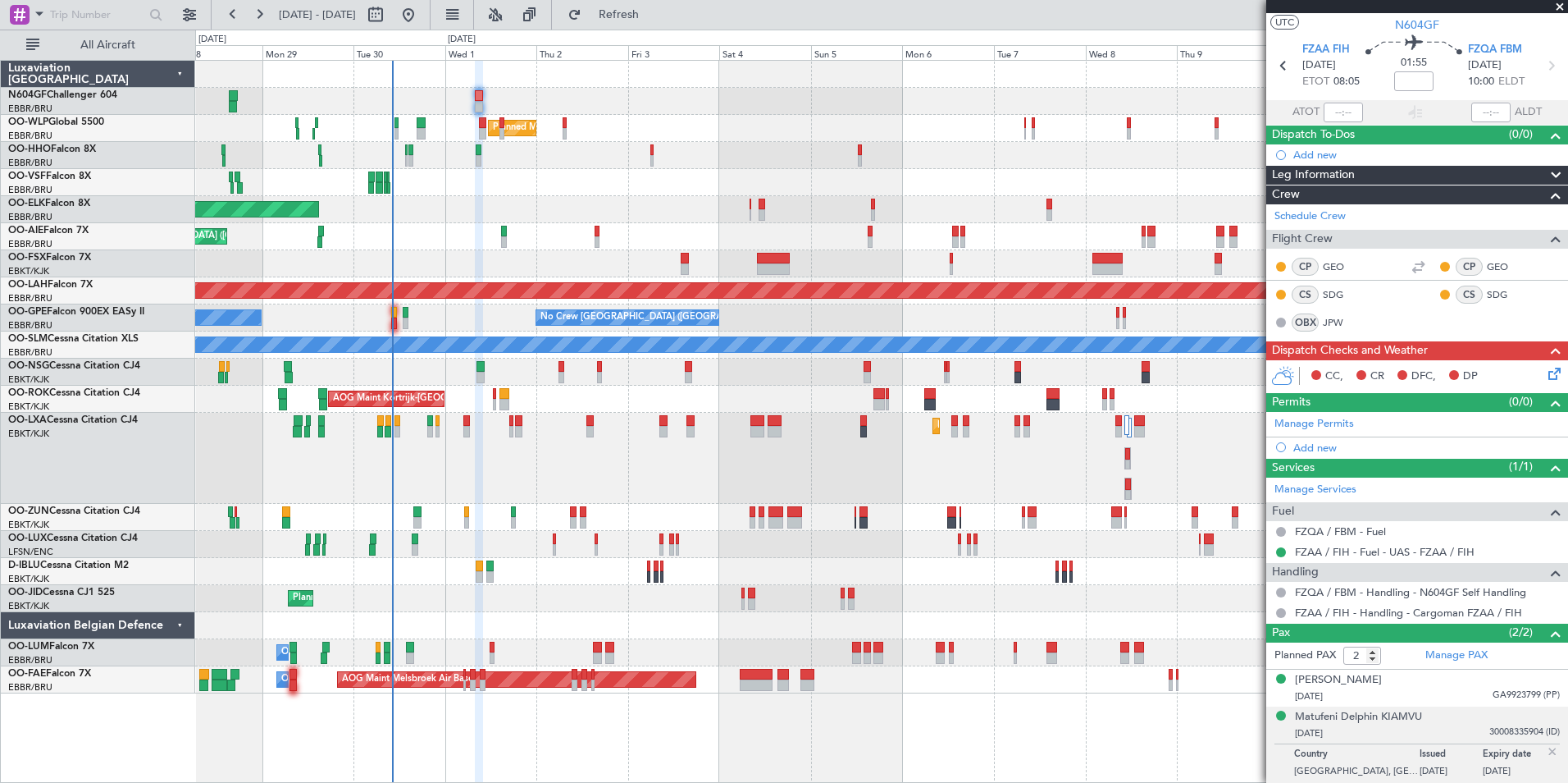
click at [641, 349] on div "Planned Maint Milan (Linate) Planned Maint Geneva (Cointrin) Planned Maint Kort…" at bounding box center [881, 377] width 1372 height 633
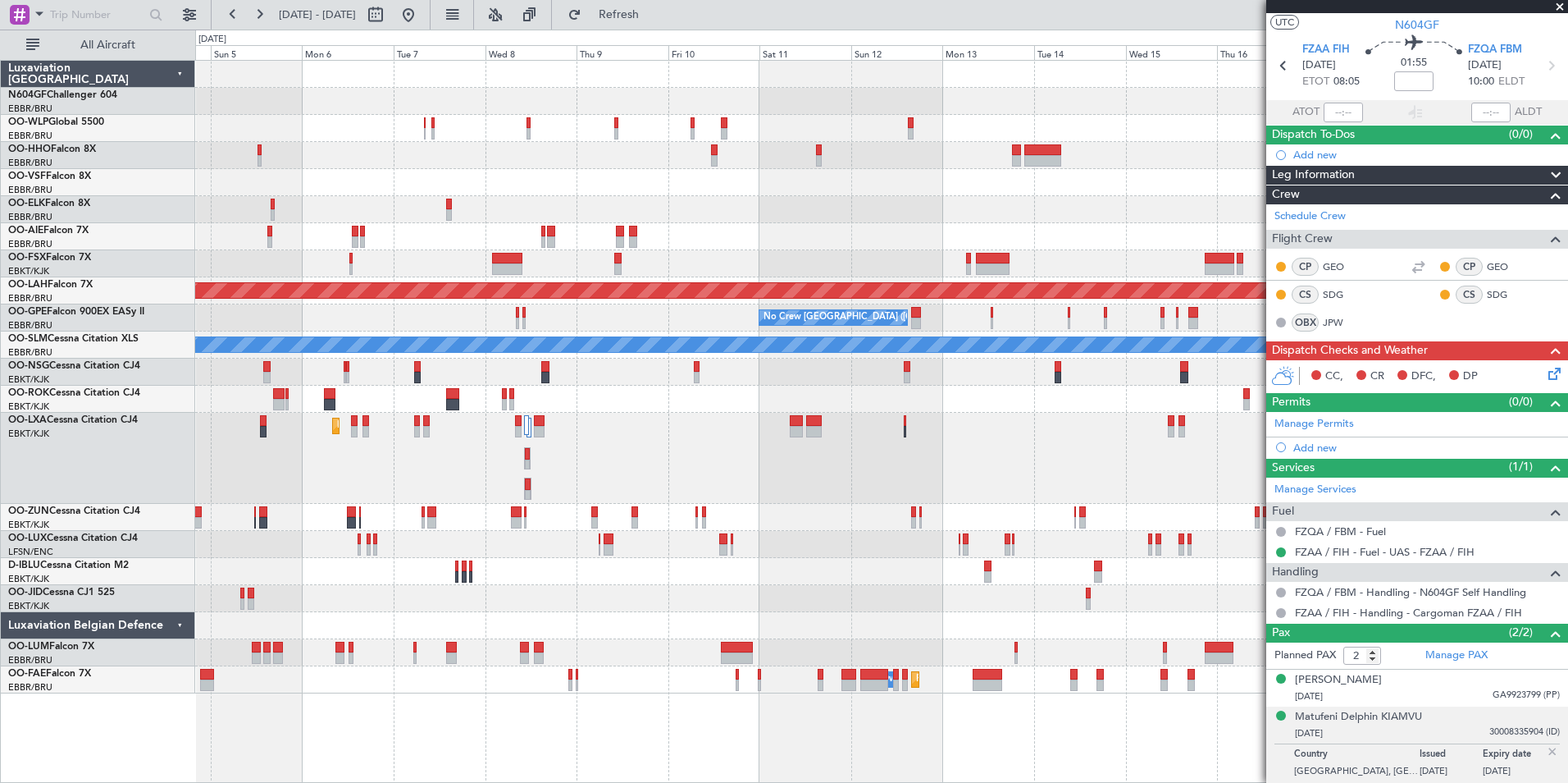
click at [638, 358] on div "Planned Maint Milan (Linate) Planned Maint Alton-st Louis (St Louis Regl) No Cr…" at bounding box center [881, 377] width 1372 height 633
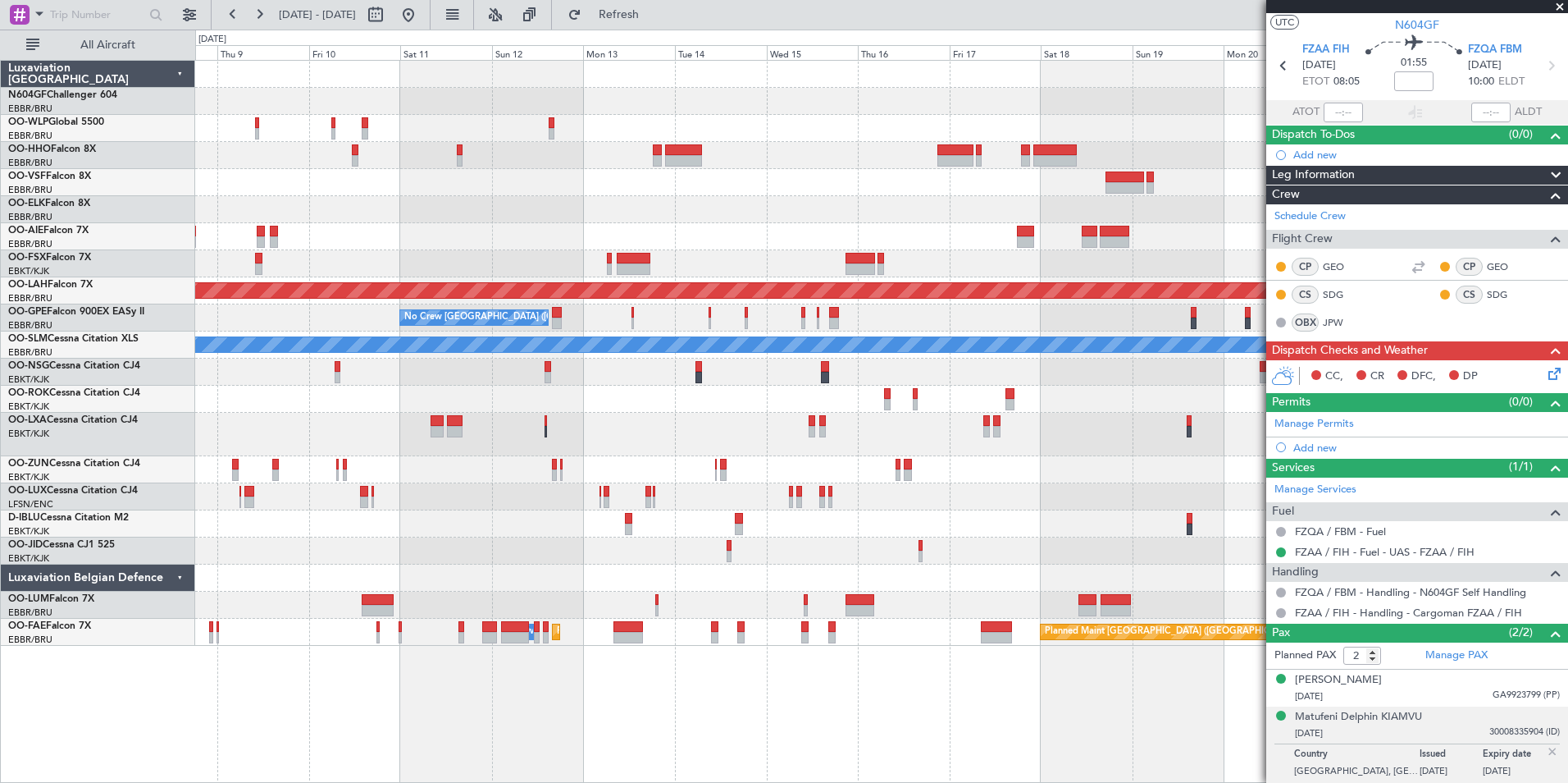
click at [667, 28] on fb-refresh-button "Refresh" at bounding box center [609, 15] width 115 height 29
click at [659, 22] on button "Refresh" at bounding box center [609, 15] width 99 height 27
click at [422, 19] on button at bounding box center [408, 15] width 27 height 27
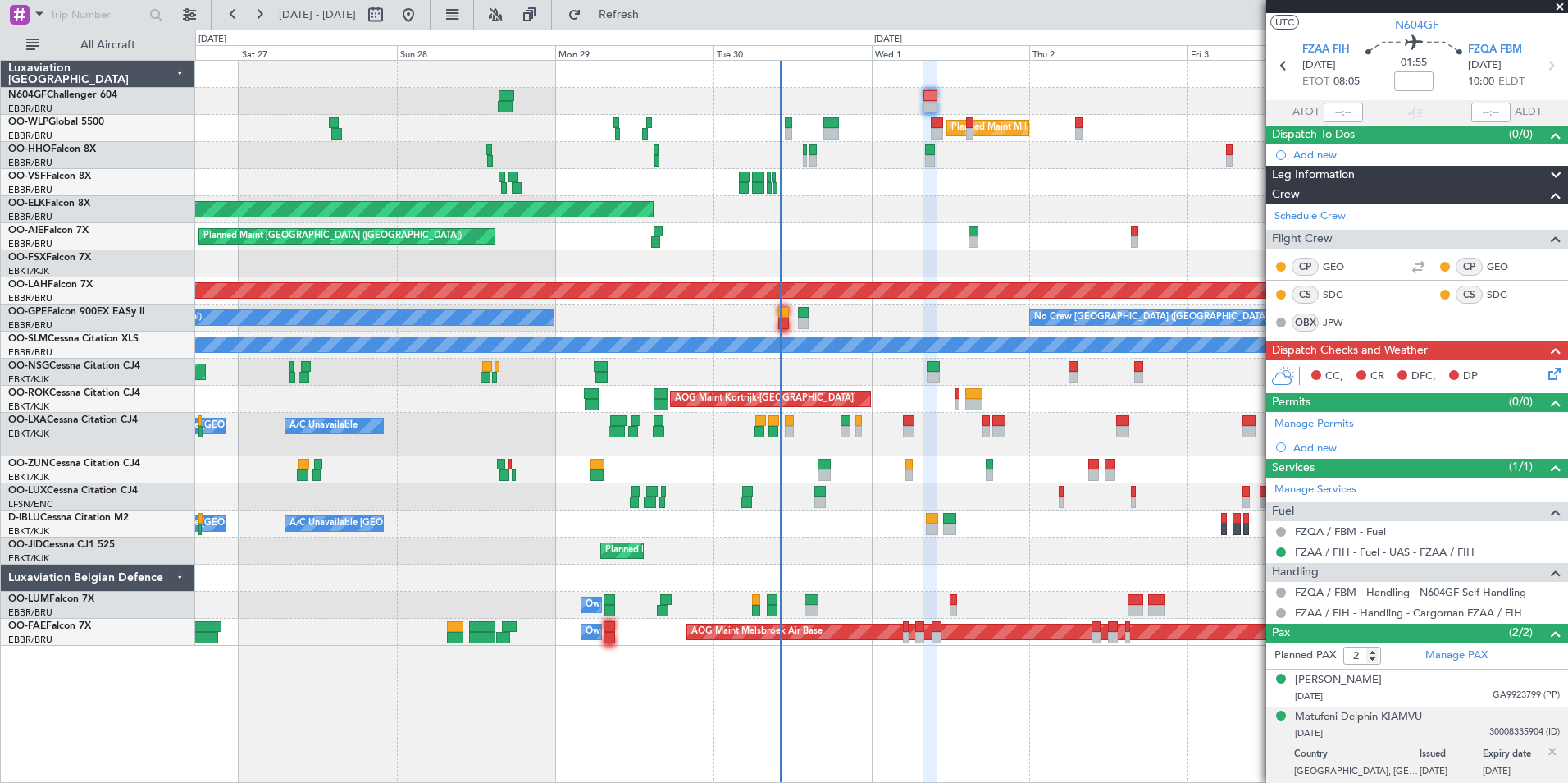
click at [783, 328] on div at bounding box center [784, 322] width 10 height 11
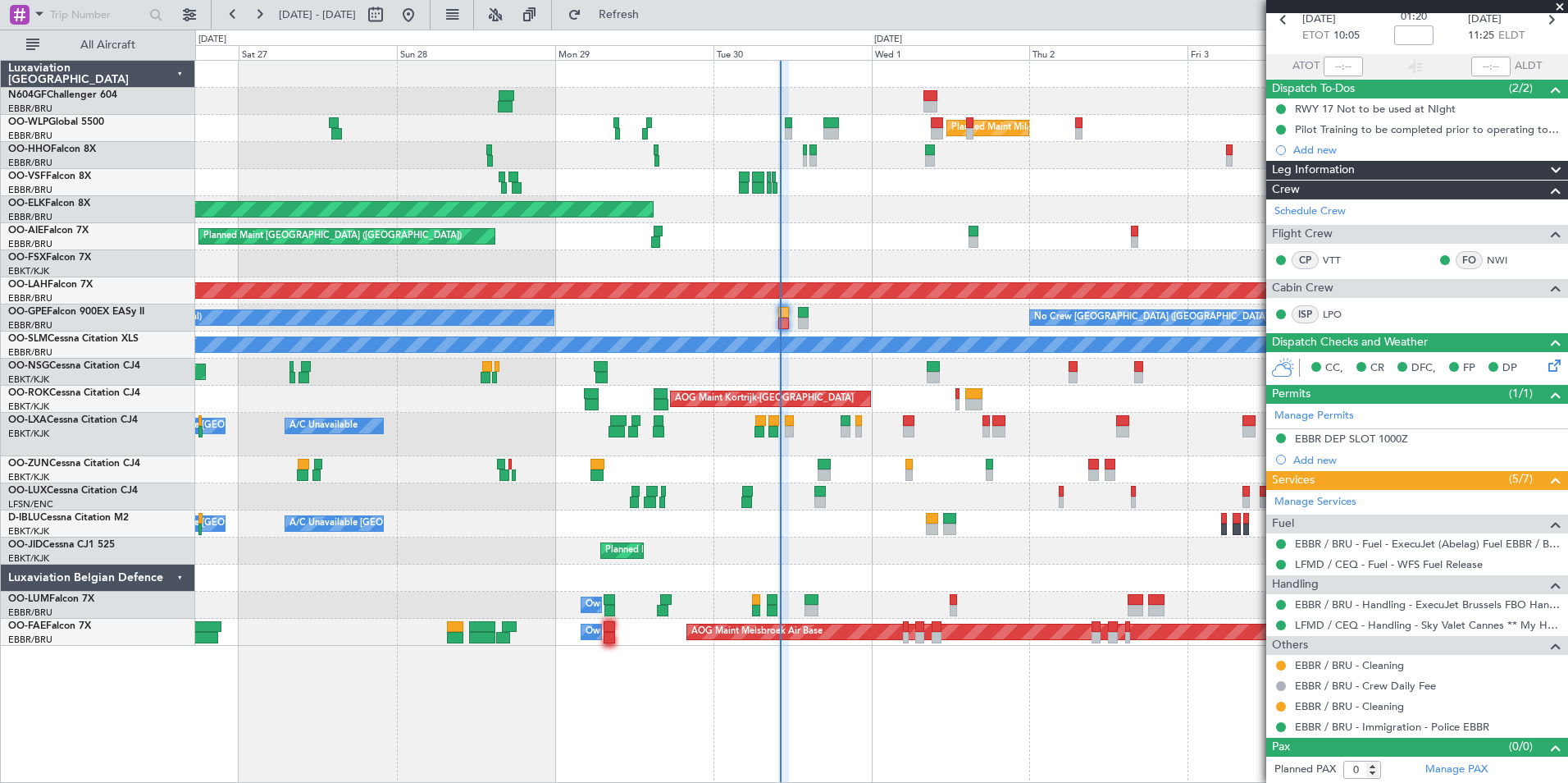
scroll to position [0, 0]
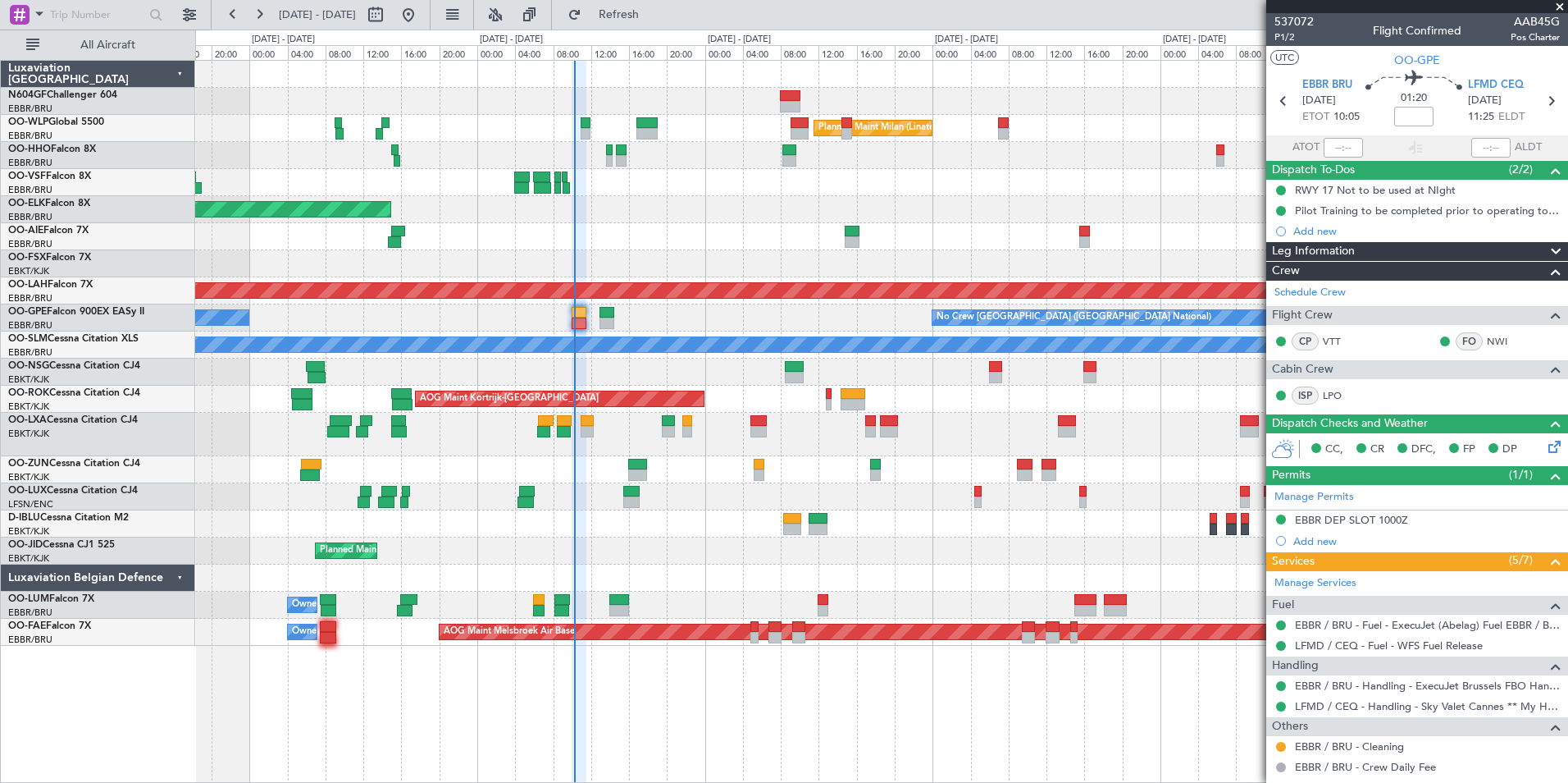
click at [713, 503] on div at bounding box center [881, 497] width 1372 height 28
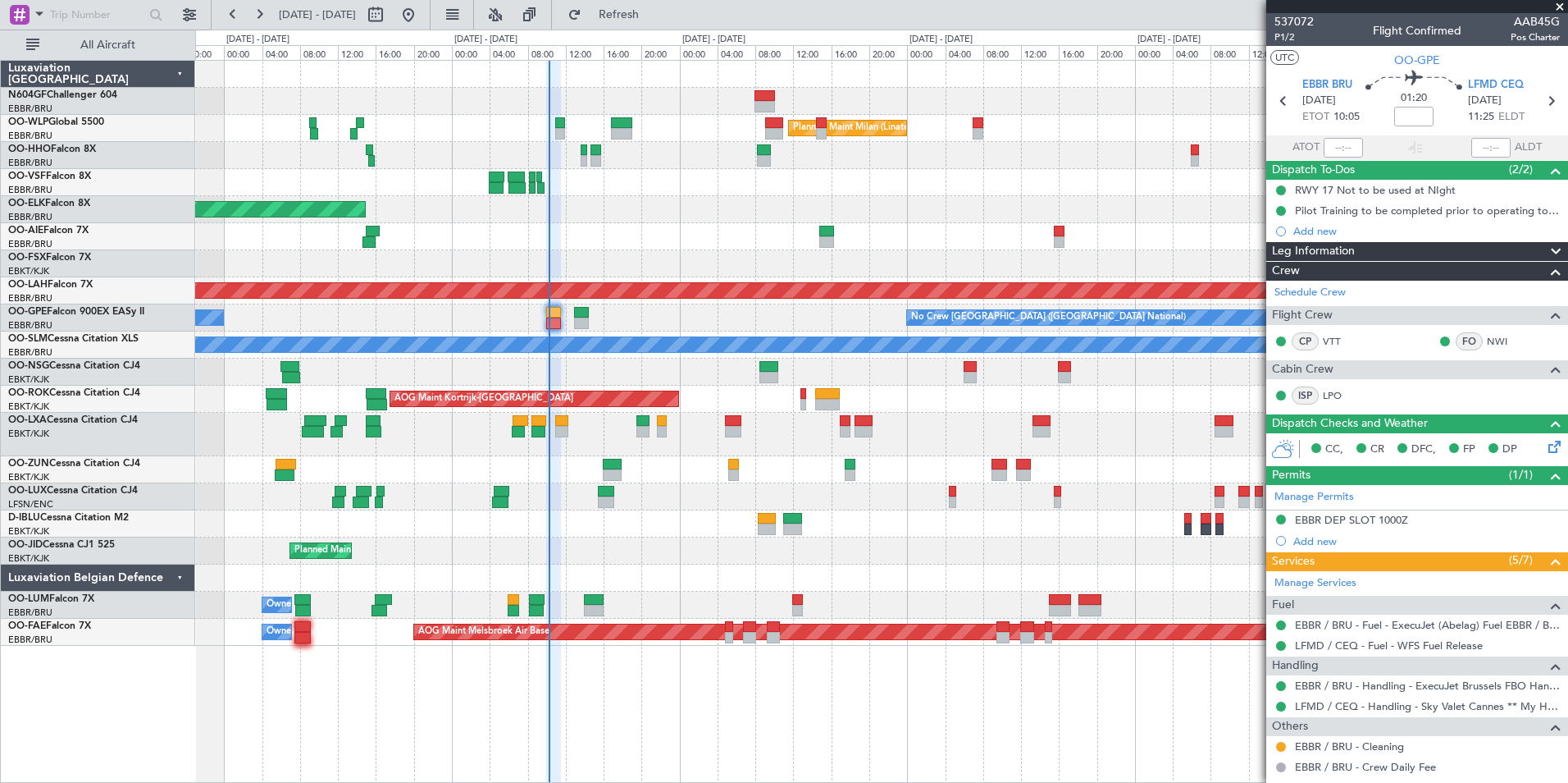
click at [641, 539] on div "Planned Maint Milan (Linate) Planned Maint Kortrijk-Wevelgem Planned Maint Lond…" at bounding box center [881, 353] width 1372 height 585
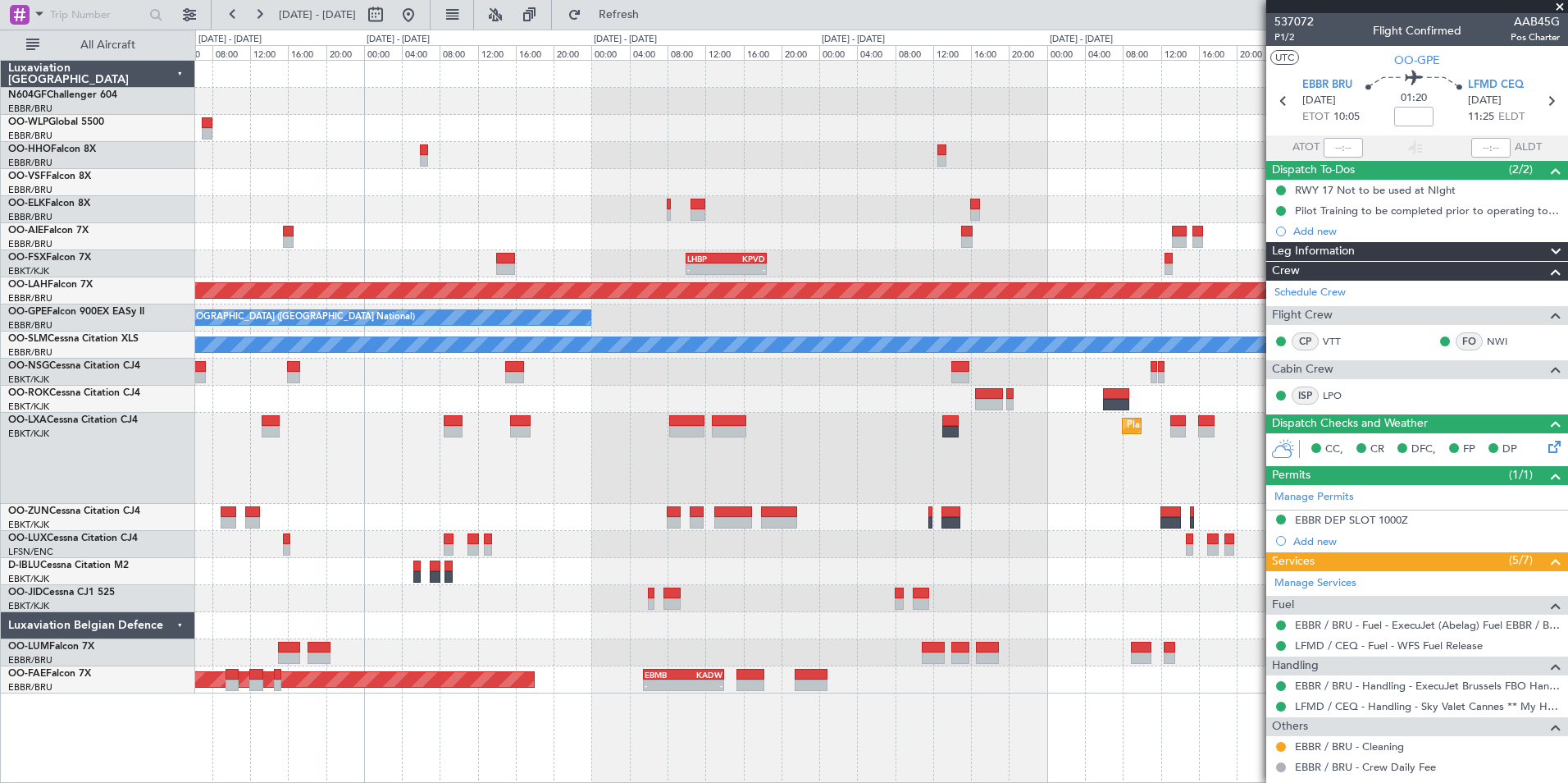
click at [991, 471] on div "Planned Maint Kortrijk-[GEOGRAPHIC_DATA]" at bounding box center [881, 458] width 1372 height 91
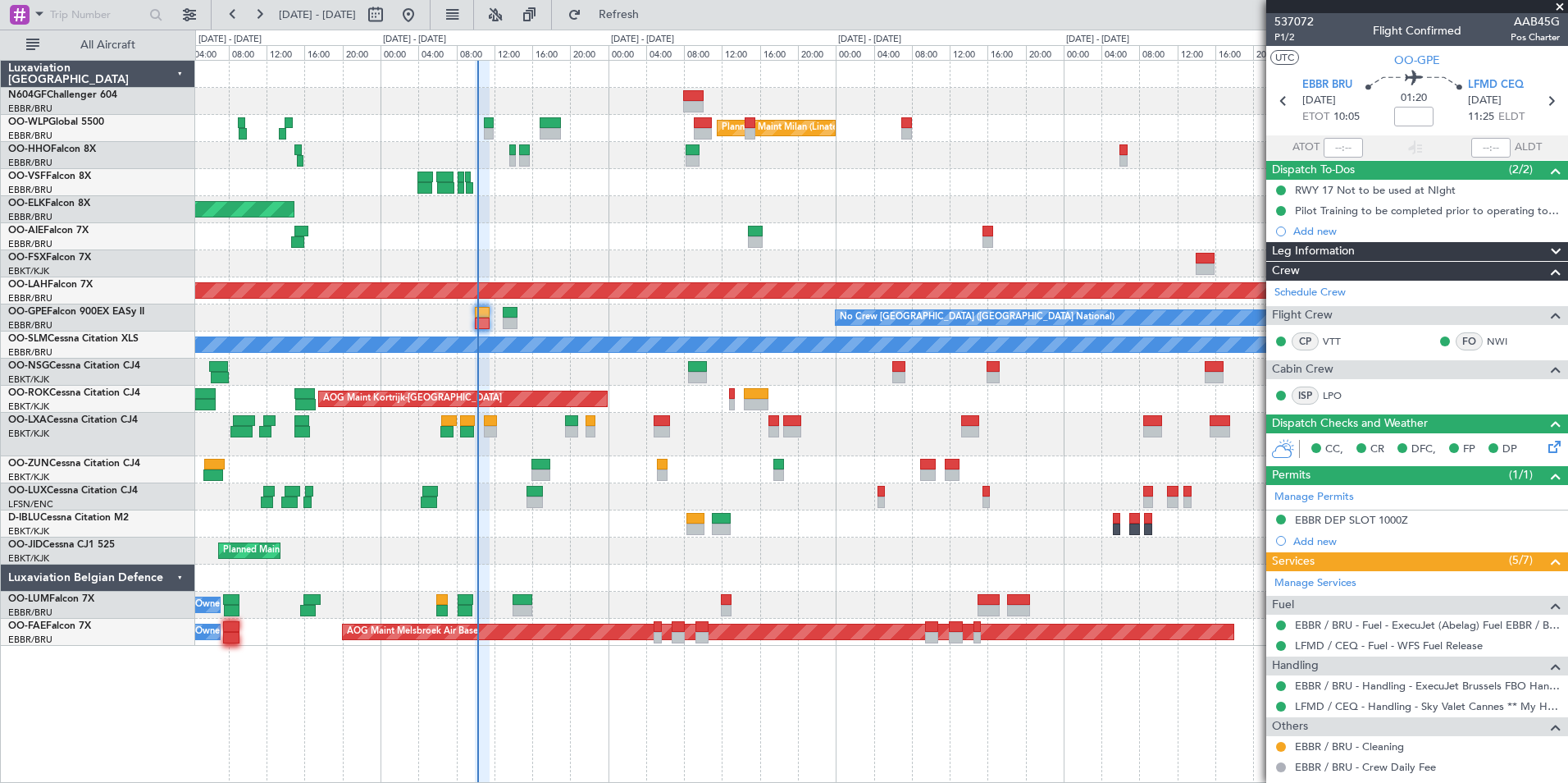
click at [732, 539] on div "Planned Maint Milan (Linate) Planned Maint Kortrijk-Wevelgem Planned Maint Lond…" at bounding box center [881, 353] width 1372 height 585
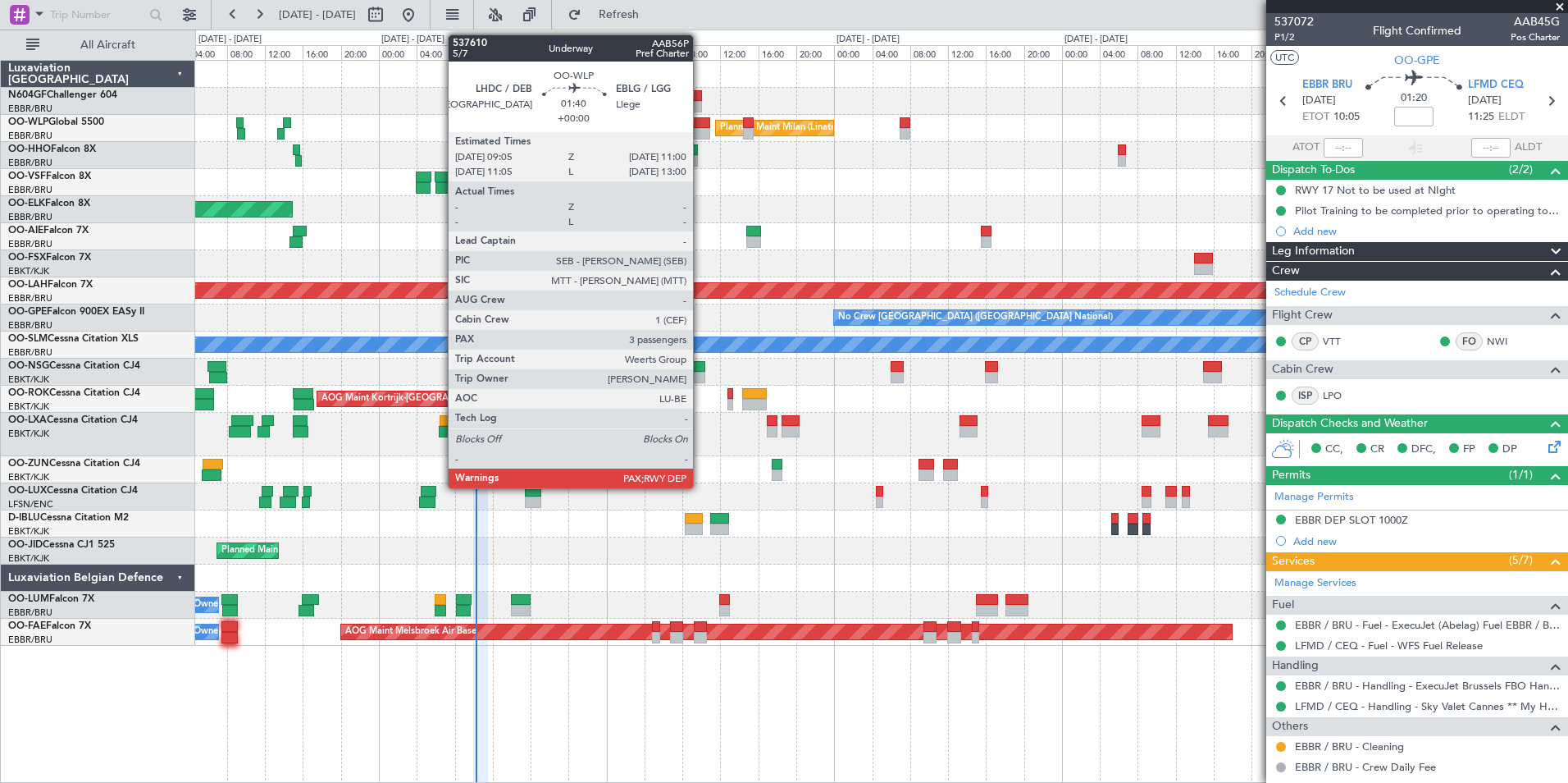
click at [700, 119] on div at bounding box center [702, 123] width 19 height 11
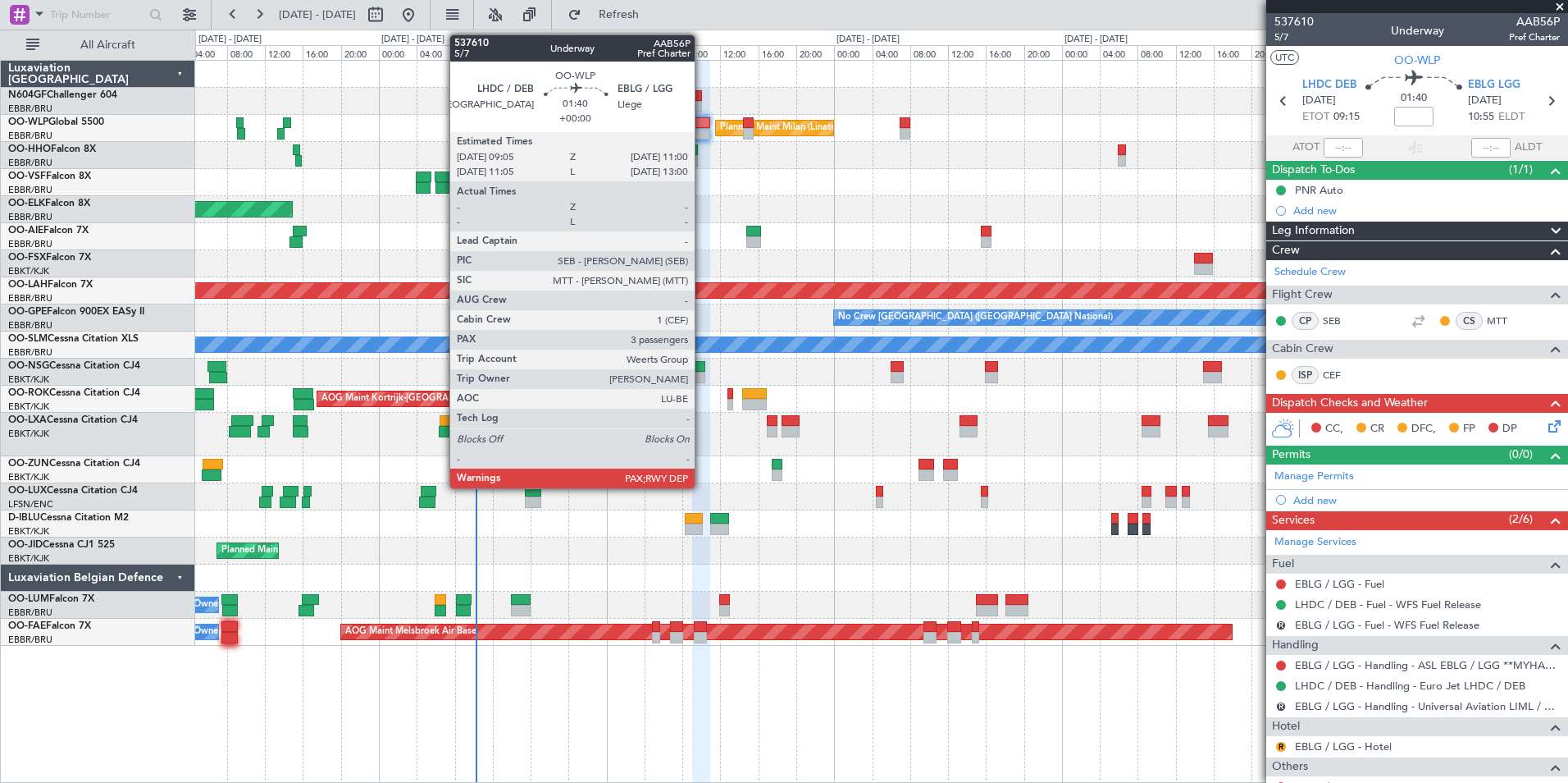
click at [699, 135] on div at bounding box center [702, 133] width 19 height 11
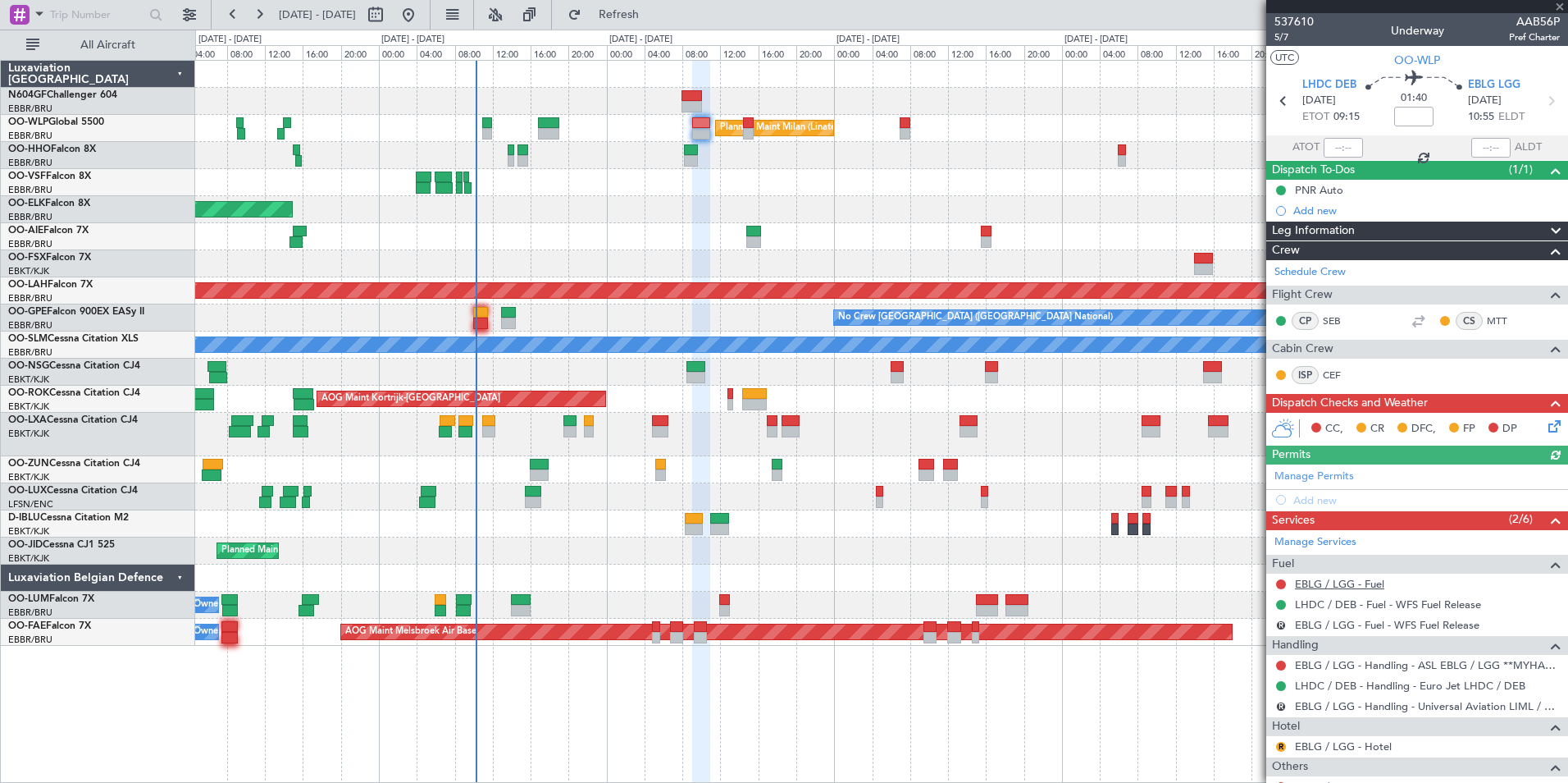
click at [1345, 584] on link "EBLG / LGG - Fuel" at bounding box center [1339, 584] width 89 height 14
click at [659, 23] on button "Refresh" at bounding box center [609, 15] width 99 height 27
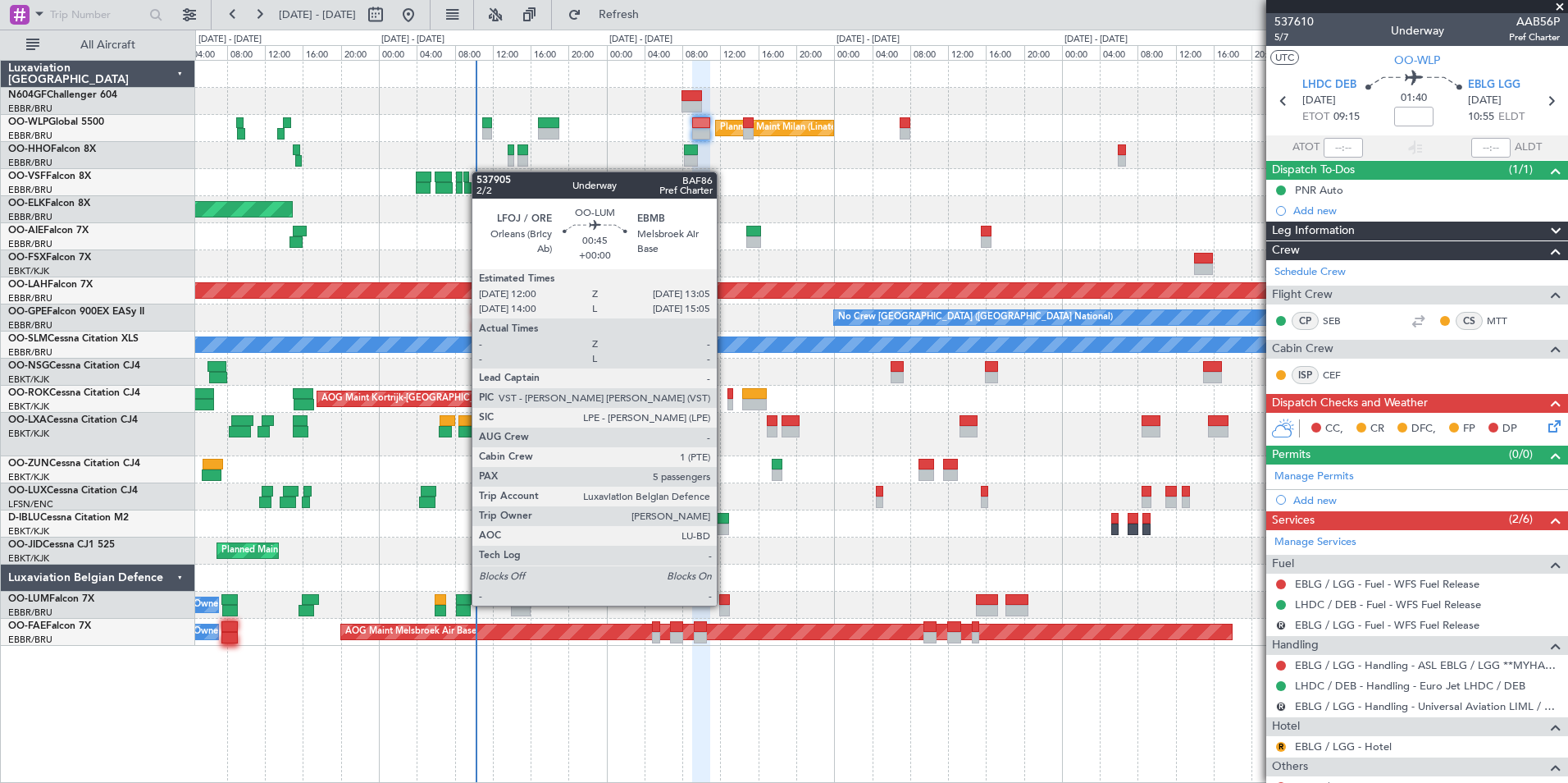
click at [724, 604] on div at bounding box center [724, 599] width 10 height 11
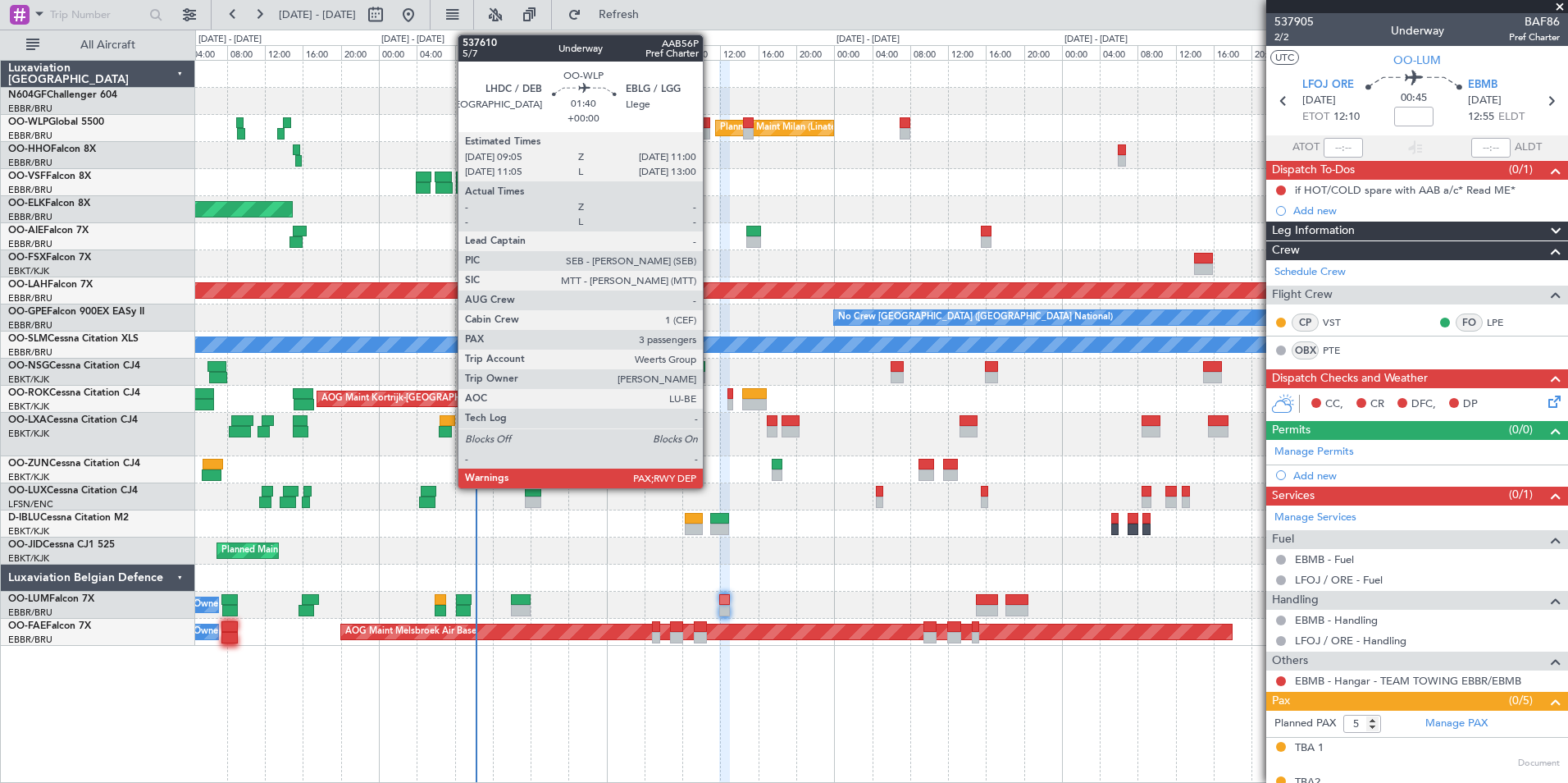
click at [709, 121] on div at bounding box center [702, 123] width 19 height 11
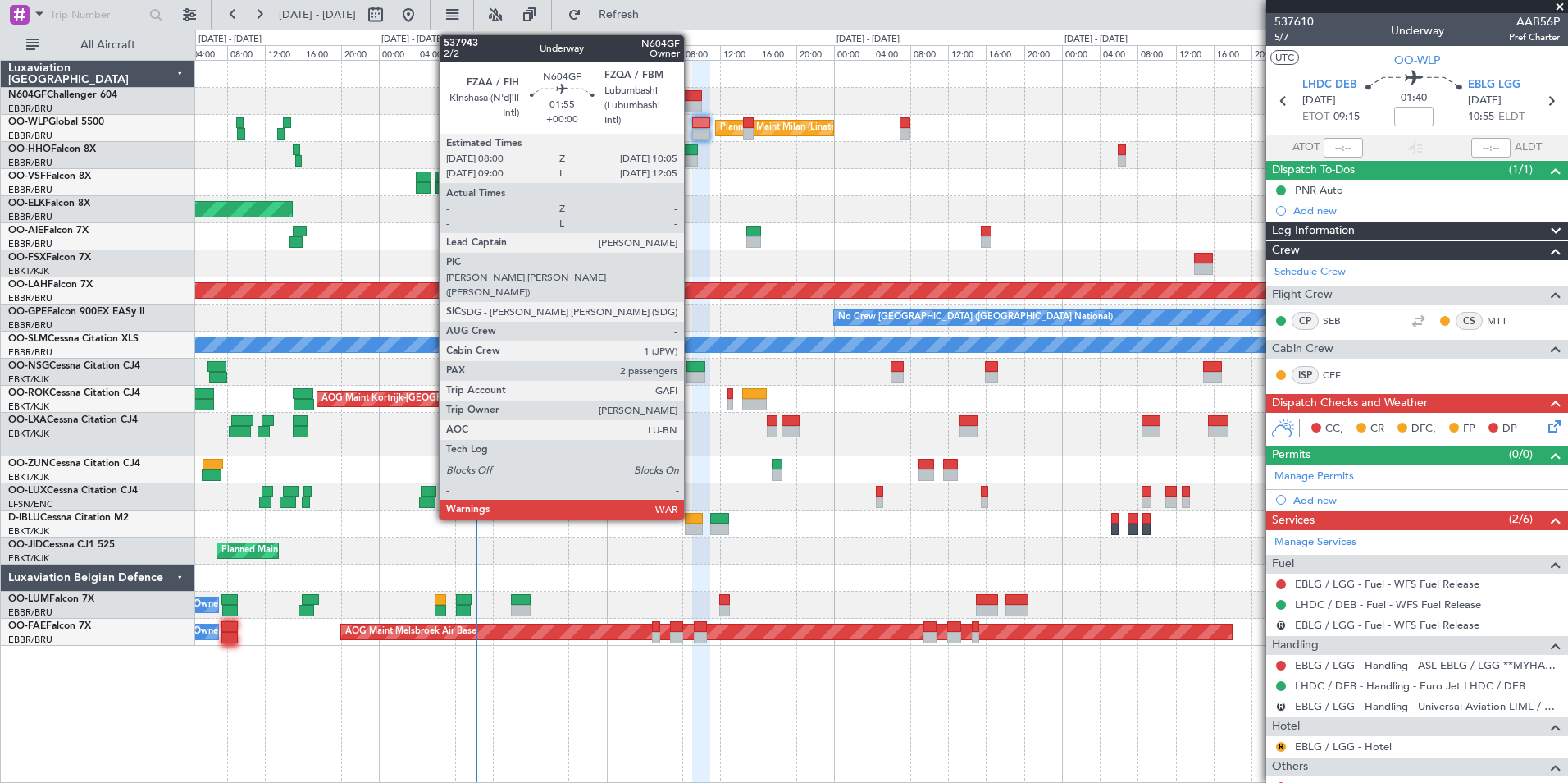
click at [692, 96] on div at bounding box center [692, 95] width 21 height 11
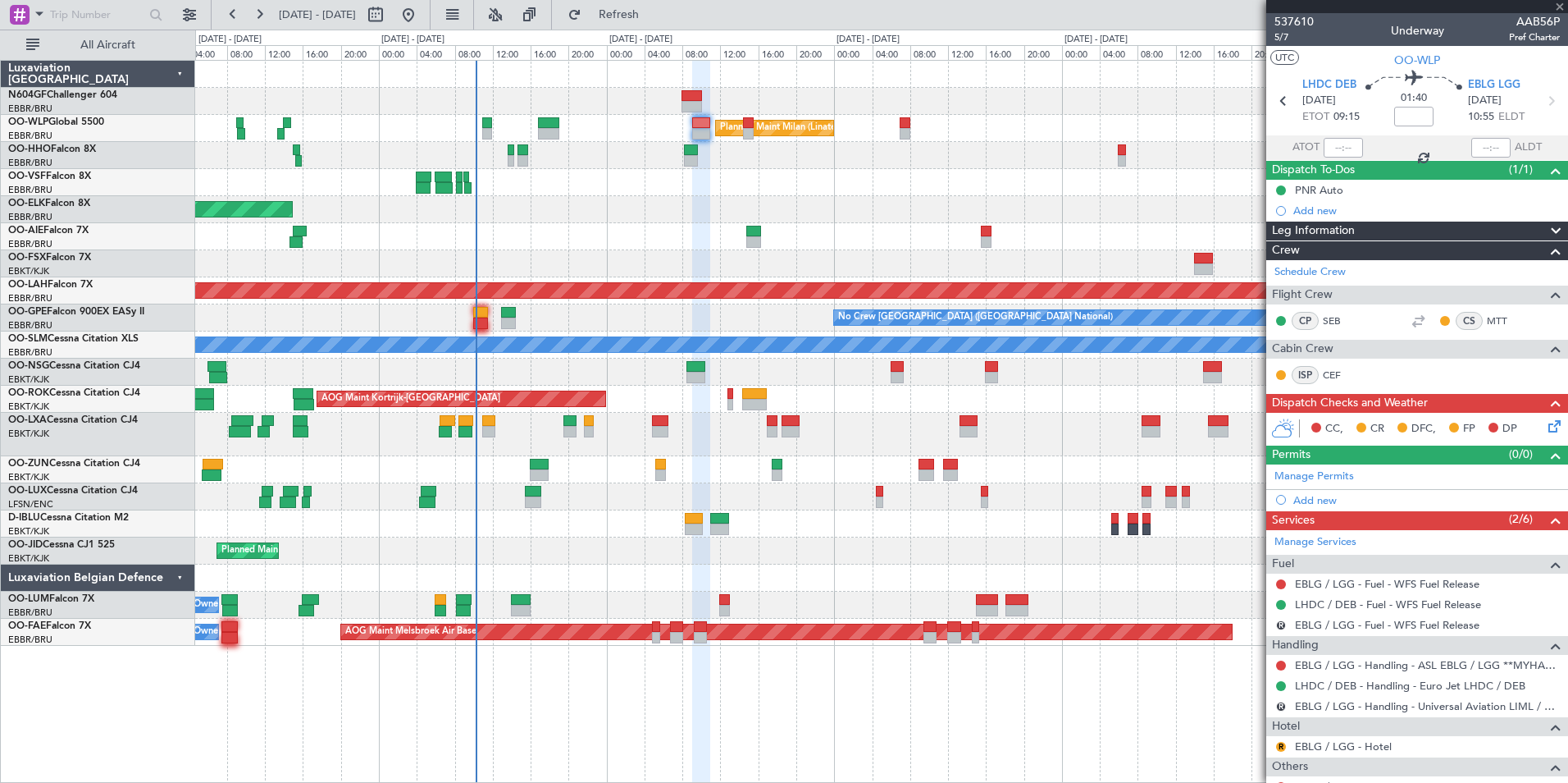
type input "2"
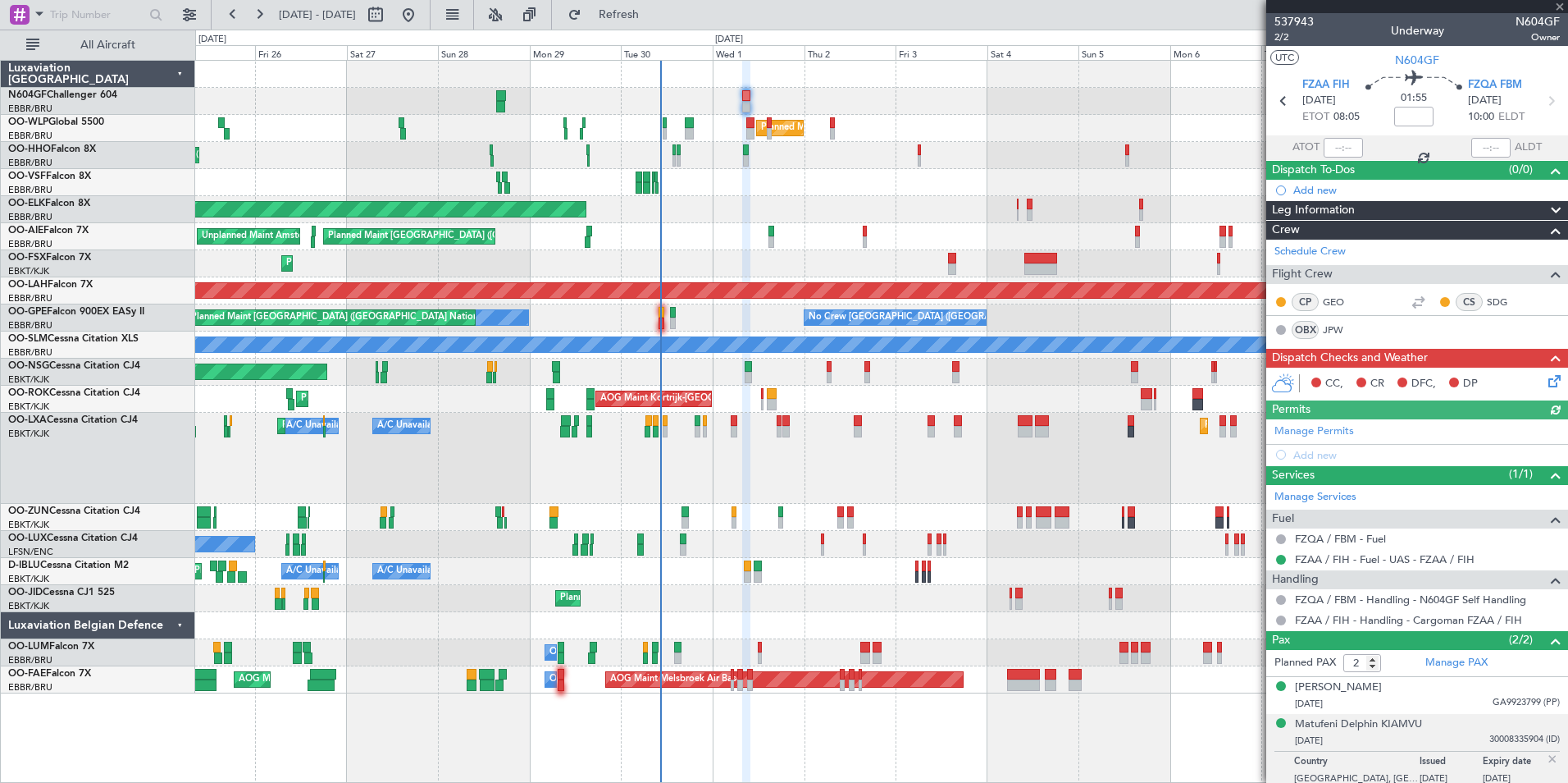
click at [1546, 385] on icon at bounding box center [1551, 377] width 13 height 13
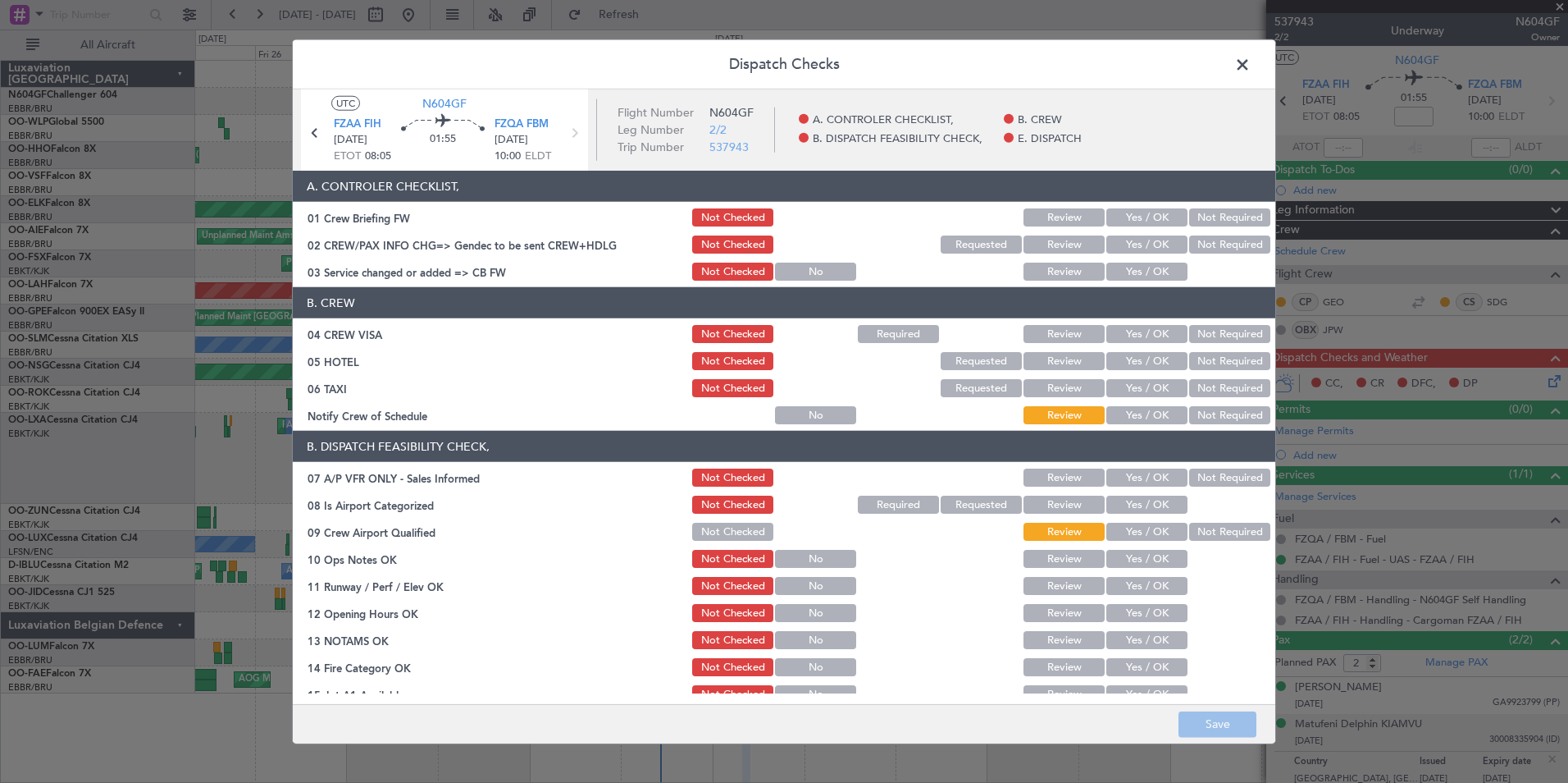
click at [1153, 274] on button "Yes / OK" at bounding box center [1147, 271] width 82 height 18
click at [1146, 253] on button "Yes / OK" at bounding box center [1147, 244] width 82 height 18
click at [1147, 228] on div "Yes / OK" at bounding box center [1145, 217] width 82 height 23
click at [1149, 224] on button "Yes / OK" at bounding box center [1147, 217] width 82 height 18
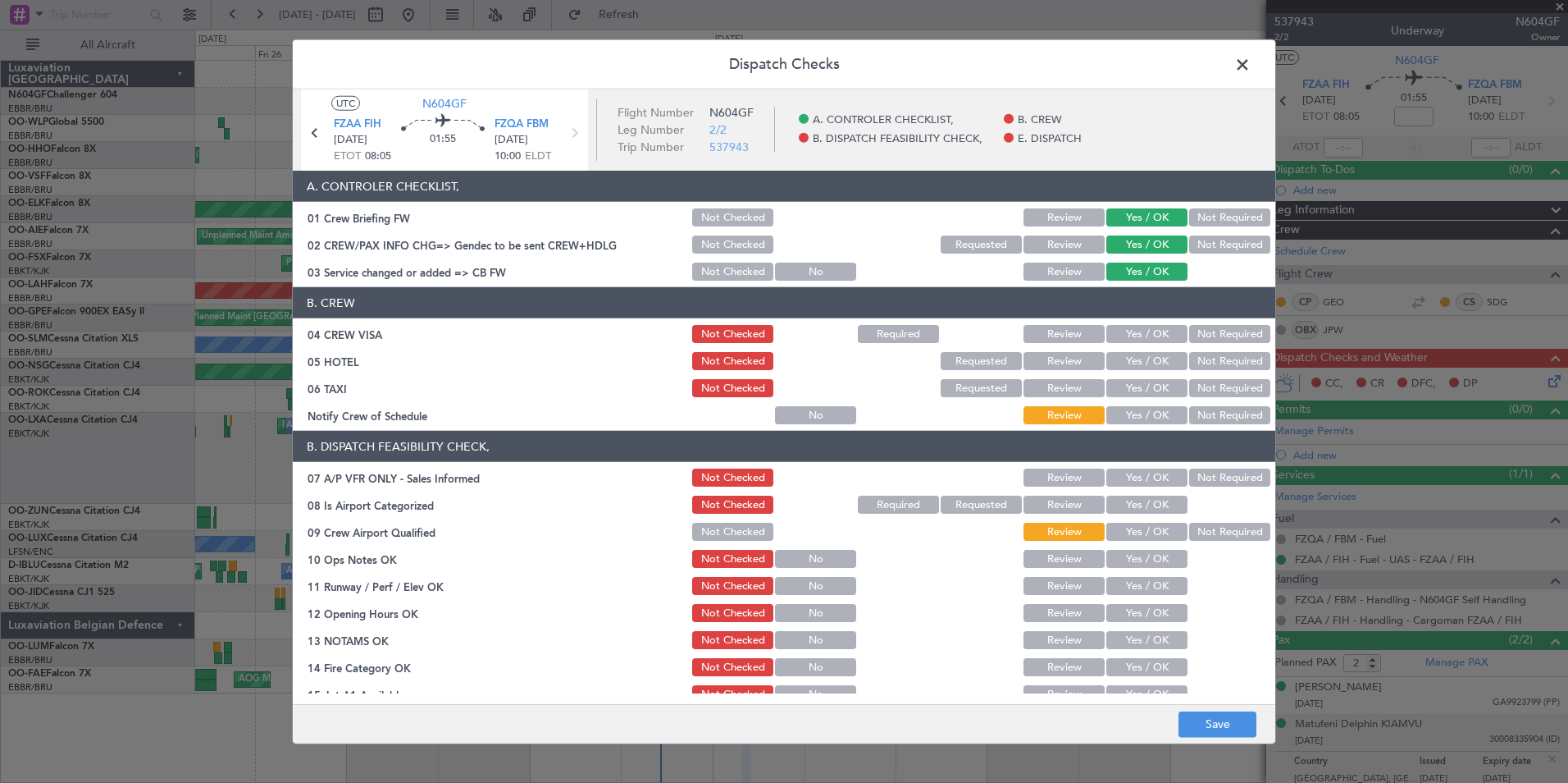
click at [1147, 402] on section "B. CREW 04 CREW VISA Not Checked Required Review Yes / OK Not Required 05 HOTEL…" at bounding box center [784, 357] width 983 height 139
click at [1217, 391] on button "Not Required" at bounding box center [1229, 388] width 82 height 18
click at [1160, 420] on button "Yes / OK" at bounding box center [1147, 415] width 82 height 18
click at [1229, 365] on button "Not Required" at bounding box center [1229, 361] width 82 height 18
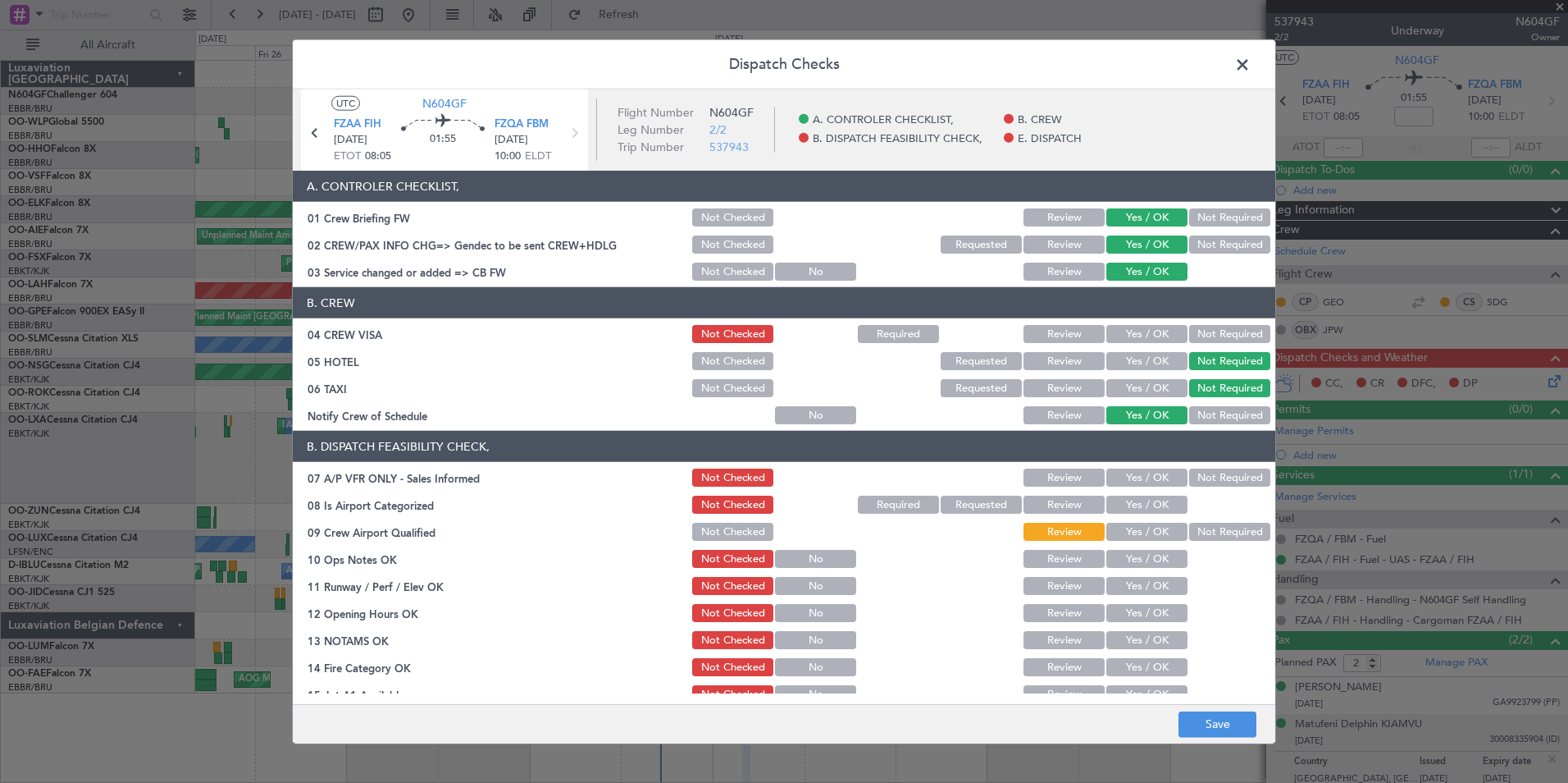
click at [1224, 332] on button "Not Required" at bounding box center [1229, 333] width 82 height 18
click at [1154, 482] on button "Yes / OK" at bounding box center [1147, 477] width 82 height 18
click at [1145, 511] on button "Yes / OK" at bounding box center [1147, 505] width 82 height 18
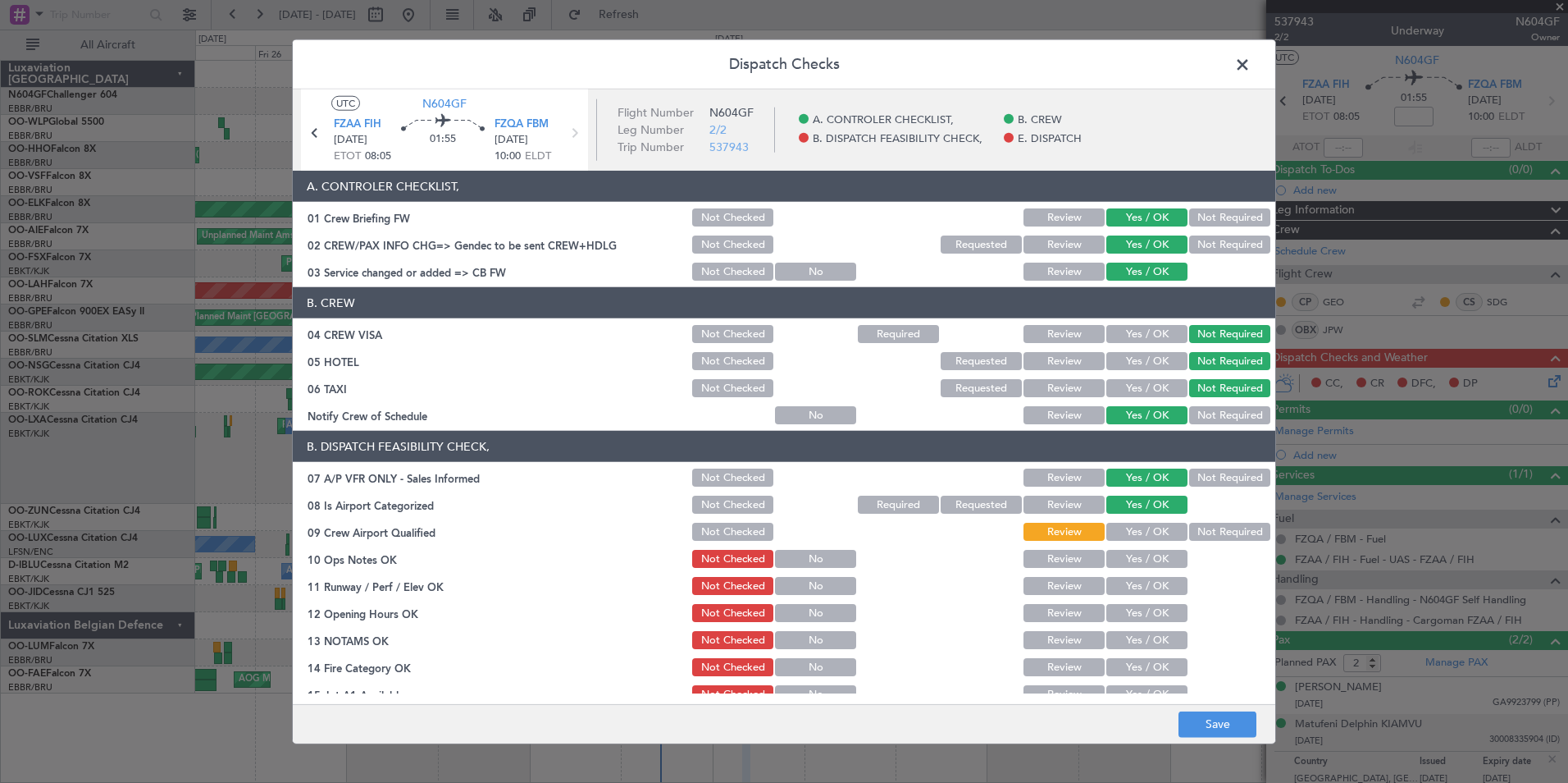
click at [1203, 480] on button "Not Required" at bounding box center [1229, 477] width 82 height 18
click at [1199, 538] on button "Not Required" at bounding box center [1229, 531] width 82 height 18
click at [1156, 566] on button "Yes / OK" at bounding box center [1147, 559] width 82 height 18
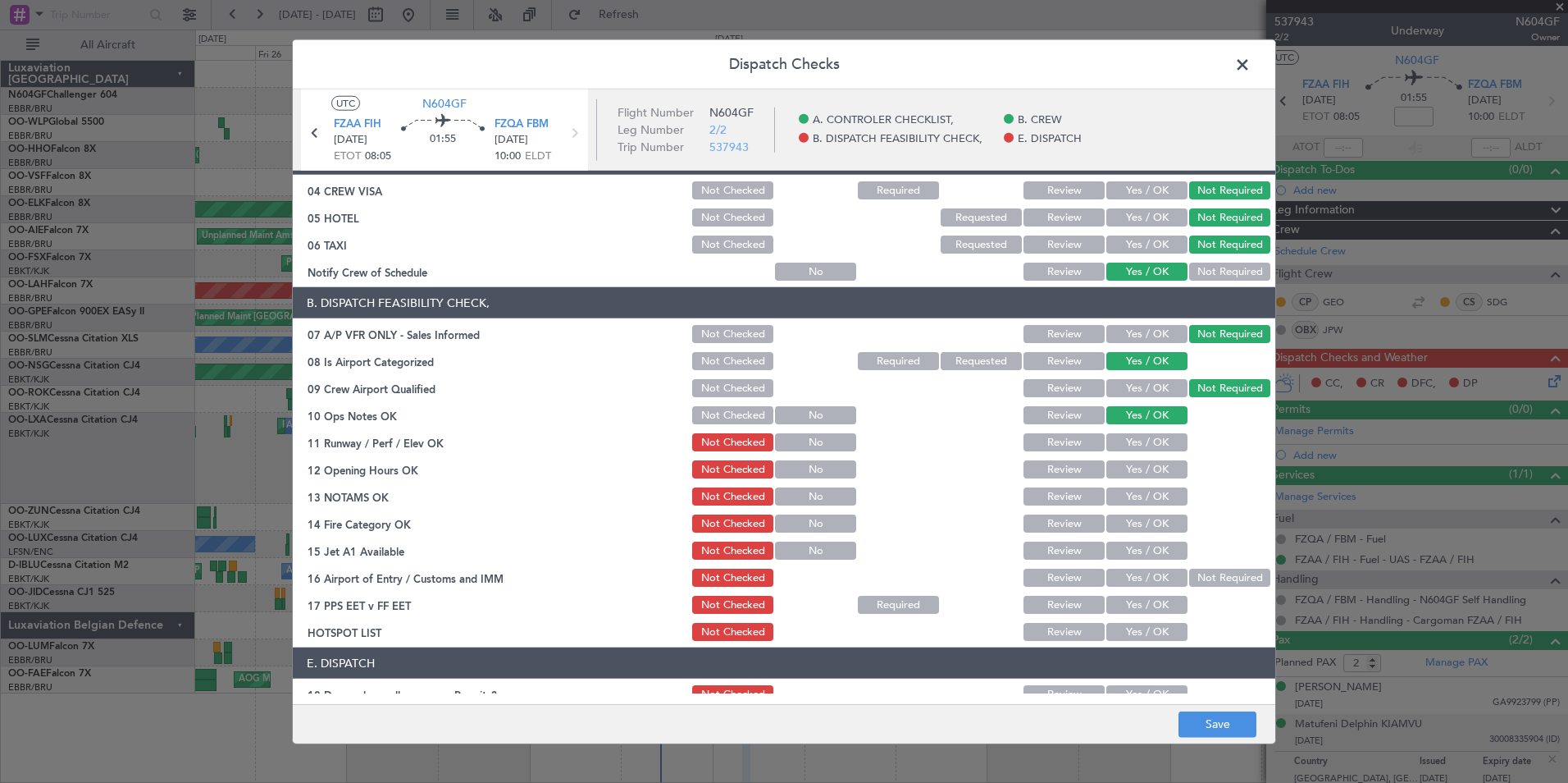
scroll to position [145, 0]
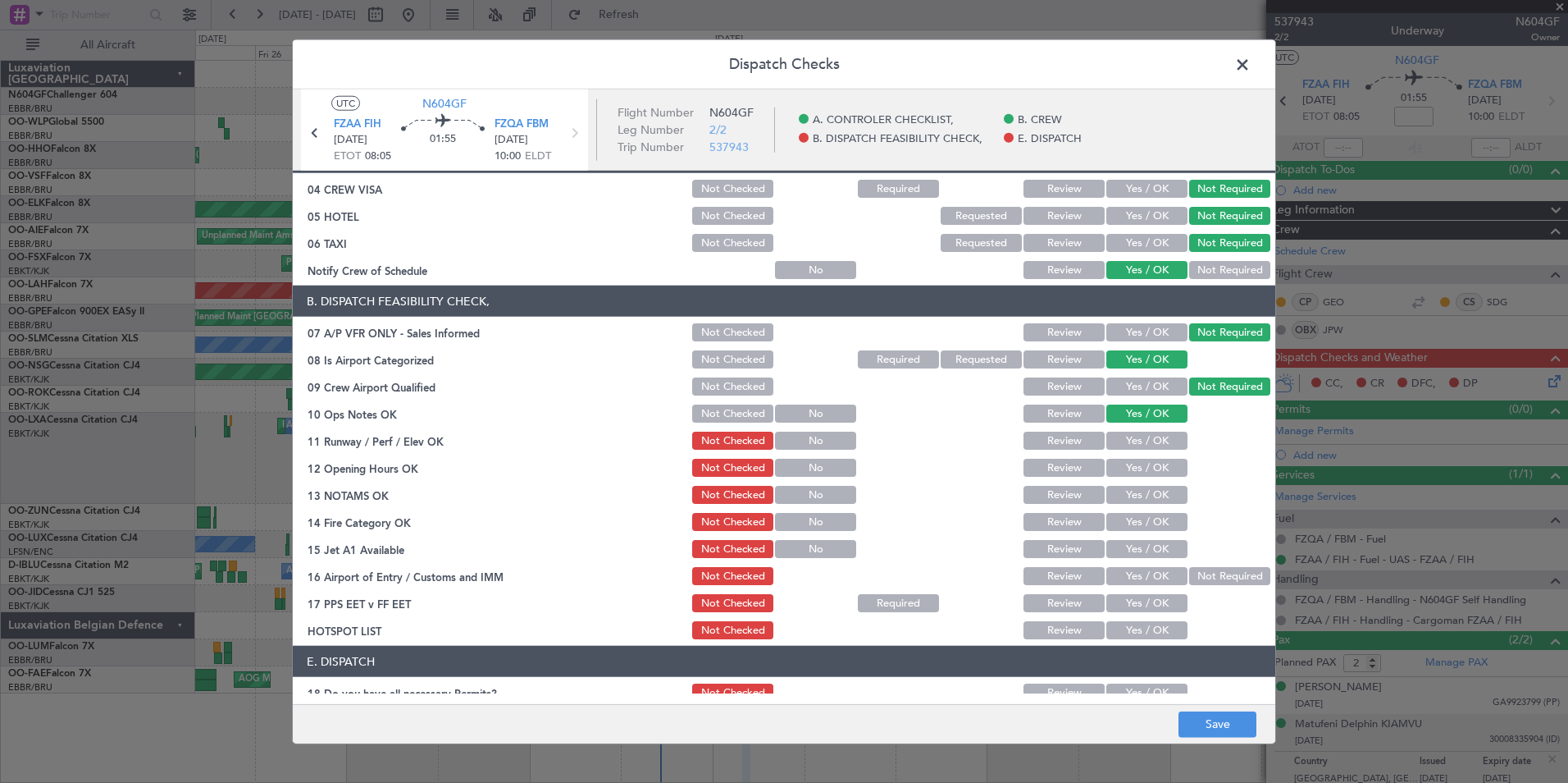
click at [1128, 443] on button "Yes / OK" at bounding box center [1147, 440] width 82 height 18
click at [1134, 465] on button "Yes / OK" at bounding box center [1147, 468] width 82 height 18
click at [1138, 480] on section "B. DISPATCH FEASIBILITY CHECK, 07 A/P VFR ONLY - Sales Informed Not Checked Rev…" at bounding box center [784, 463] width 983 height 356
click at [1141, 487] on button "Yes / OK" at bounding box center [1147, 494] width 82 height 18
click at [1143, 505] on div "Yes / OK" at bounding box center [1145, 494] width 82 height 23
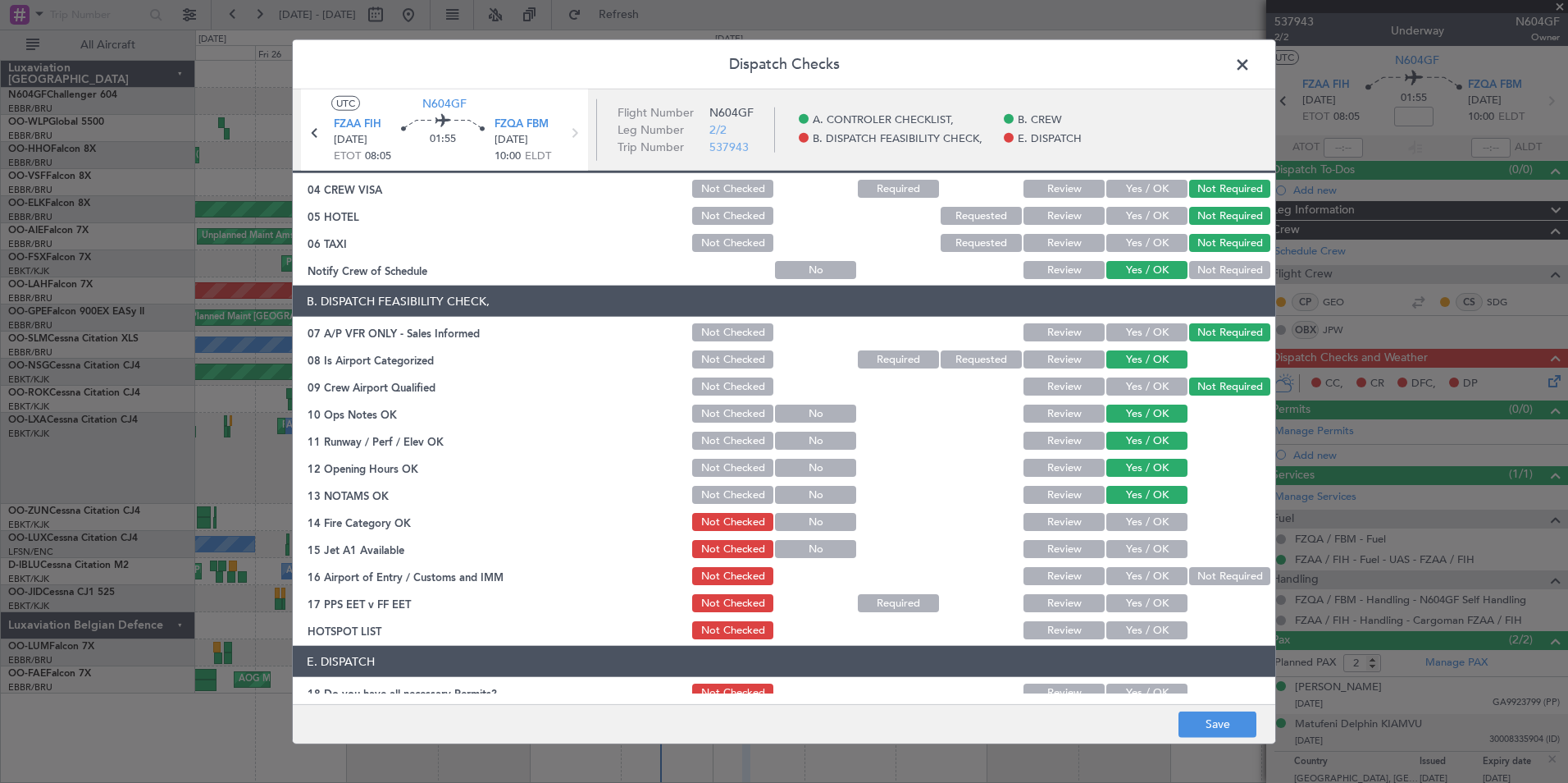
click at [1145, 511] on div "Yes / OK" at bounding box center [1145, 522] width 82 height 23
click at [1150, 534] on section "B. DISPATCH FEASIBILITY CHECK, 07 A/P VFR ONLY - Sales Informed Not Checked Rev…" at bounding box center [784, 463] width 983 height 356
click at [1150, 529] on button "Yes / OK" at bounding box center [1147, 522] width 82 height 18
click at [1149, 547] on button "Yes / OK" at bounding box center [1147, 548] width 82 height 18
click at [1208, 569] on button "Not Required" at bounding box center [1229, 576] width 82 height 18
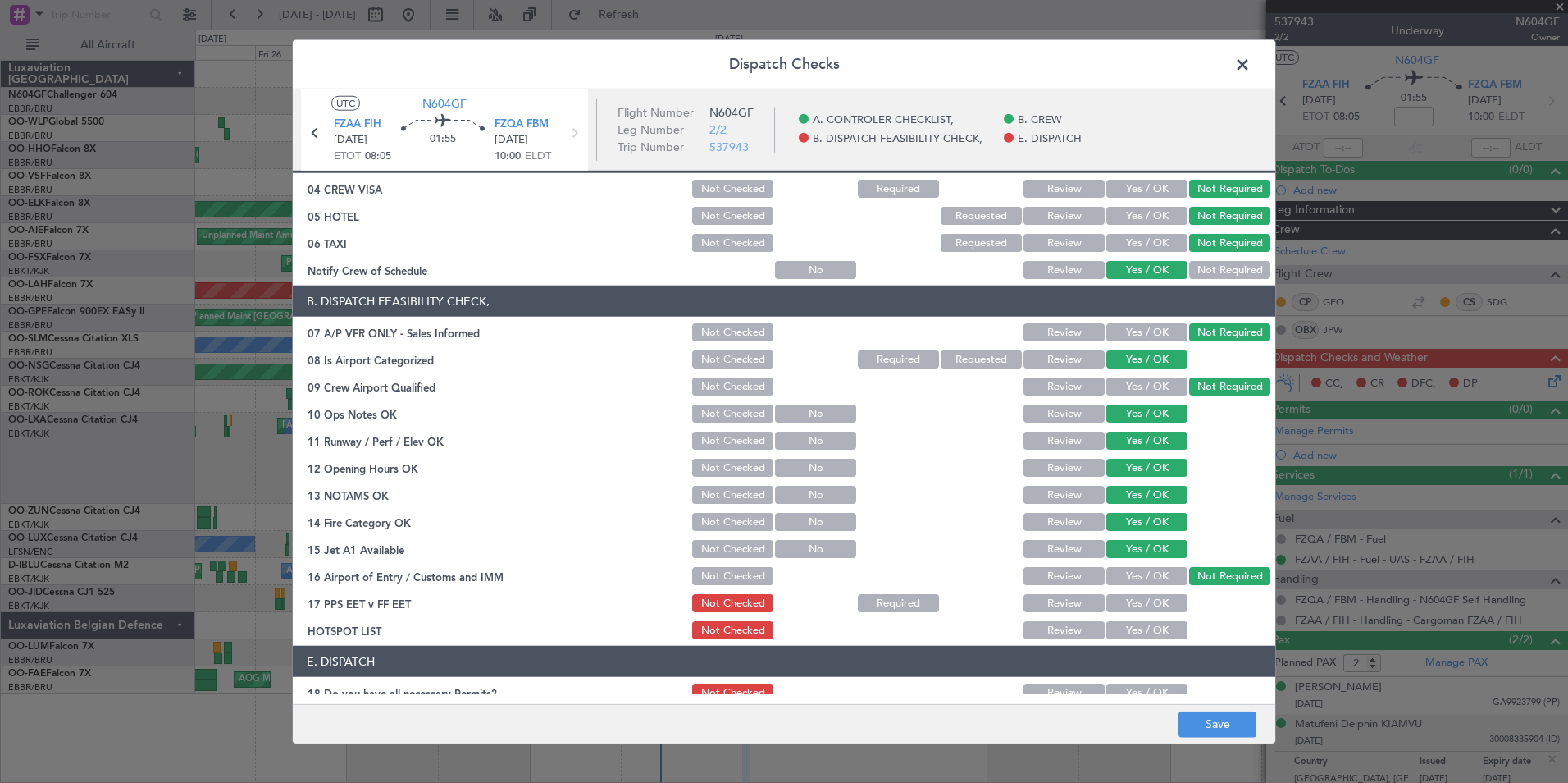
click at [1148, 605] on button "Yes / OK" at bounding box center [1147, 603] width 82 height 18
click at [1151, 628] on button "Yes / OK" at bounding box center [1147, 630] width 82 height 18
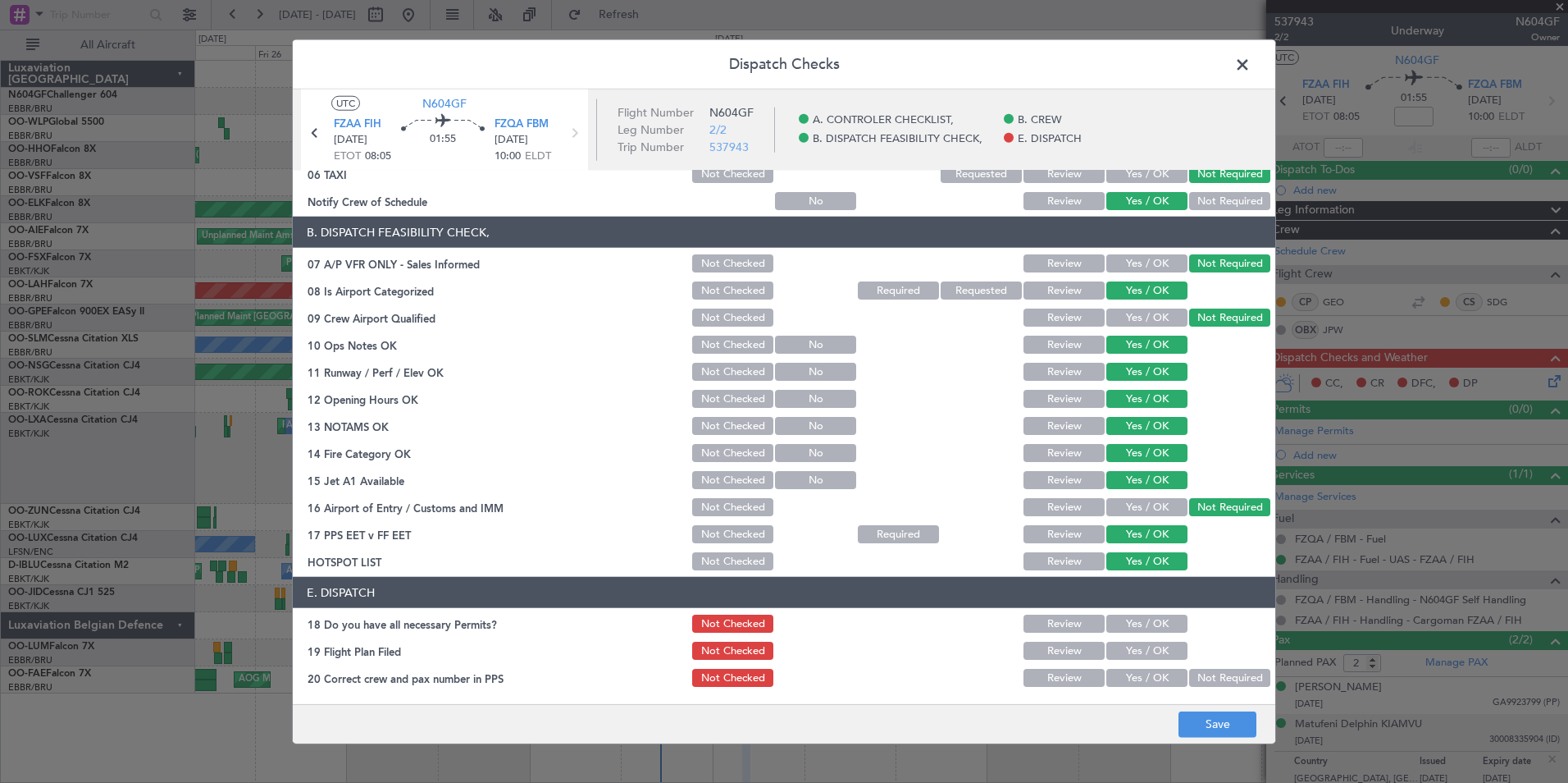
click at [1151, 628] on button "Yes / OK" at bounding box center [1147, 623] width 82 height 18
click at [1152, 646] on button "Yes / OK" at bounding box center [1147, 650] width 82 height 18
click at [1152, 681] on button "Yes / OK" at bounding box center [1147, 677] width 82 height 18
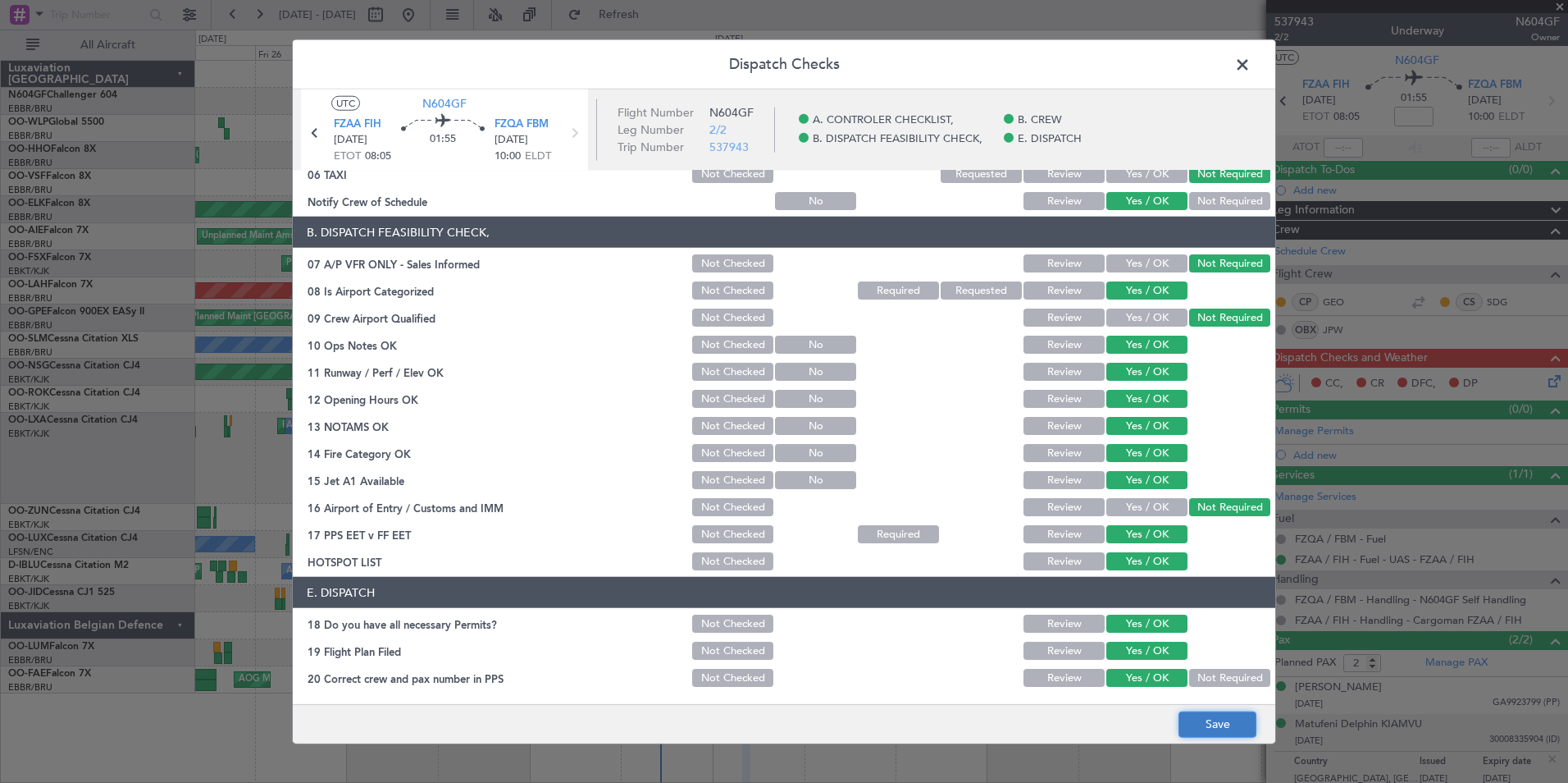
click at [1227, 722] on button "Save" at bounding box center [1217, 724] width 78 height 27
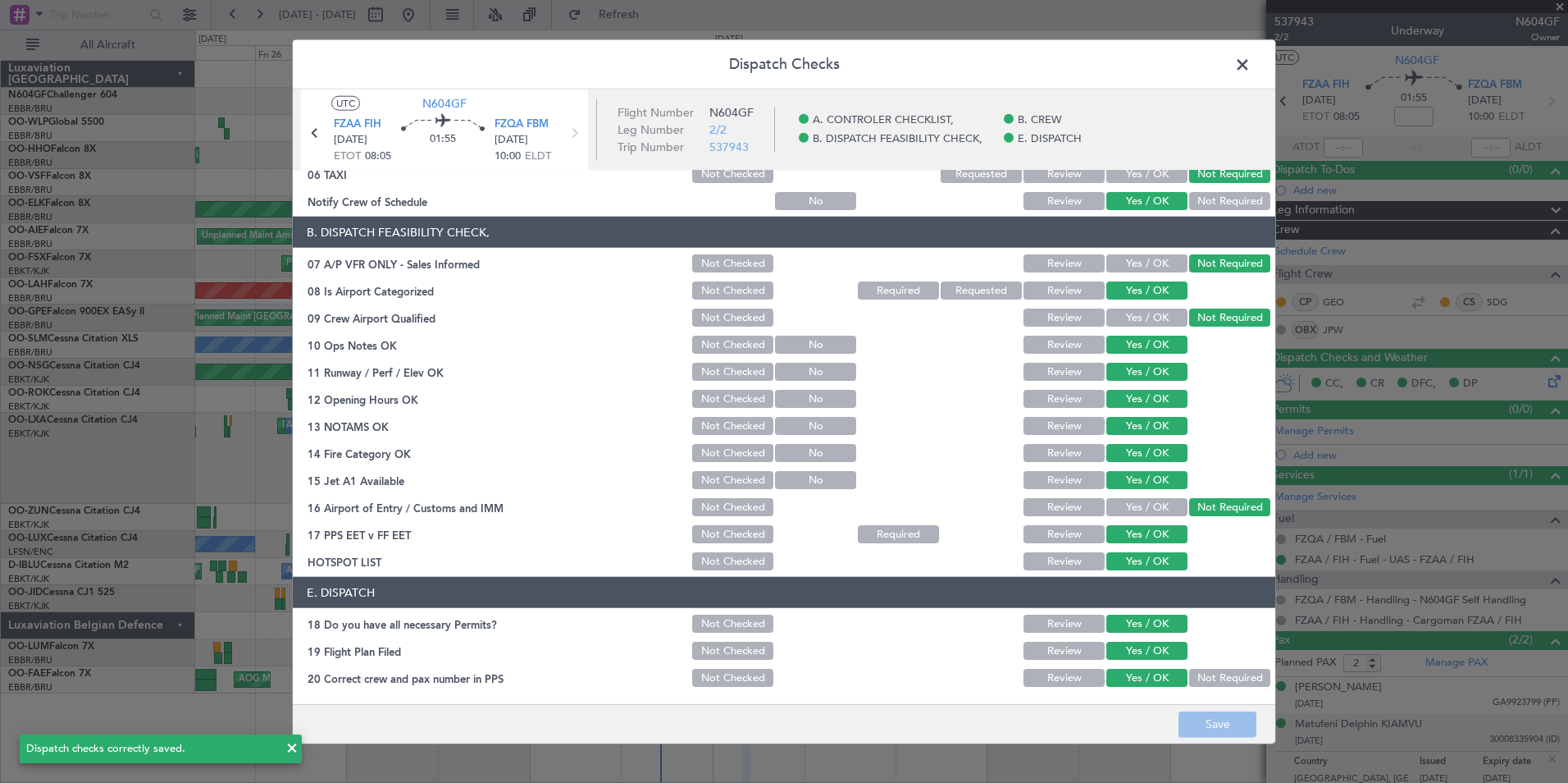
click at [1255, 66] on header "Dispatch Checks" at bounding box center [784, 64] width 983 height 49
click at [1251, 63] on span at bounding box center [1251, 69] width 0 height 33
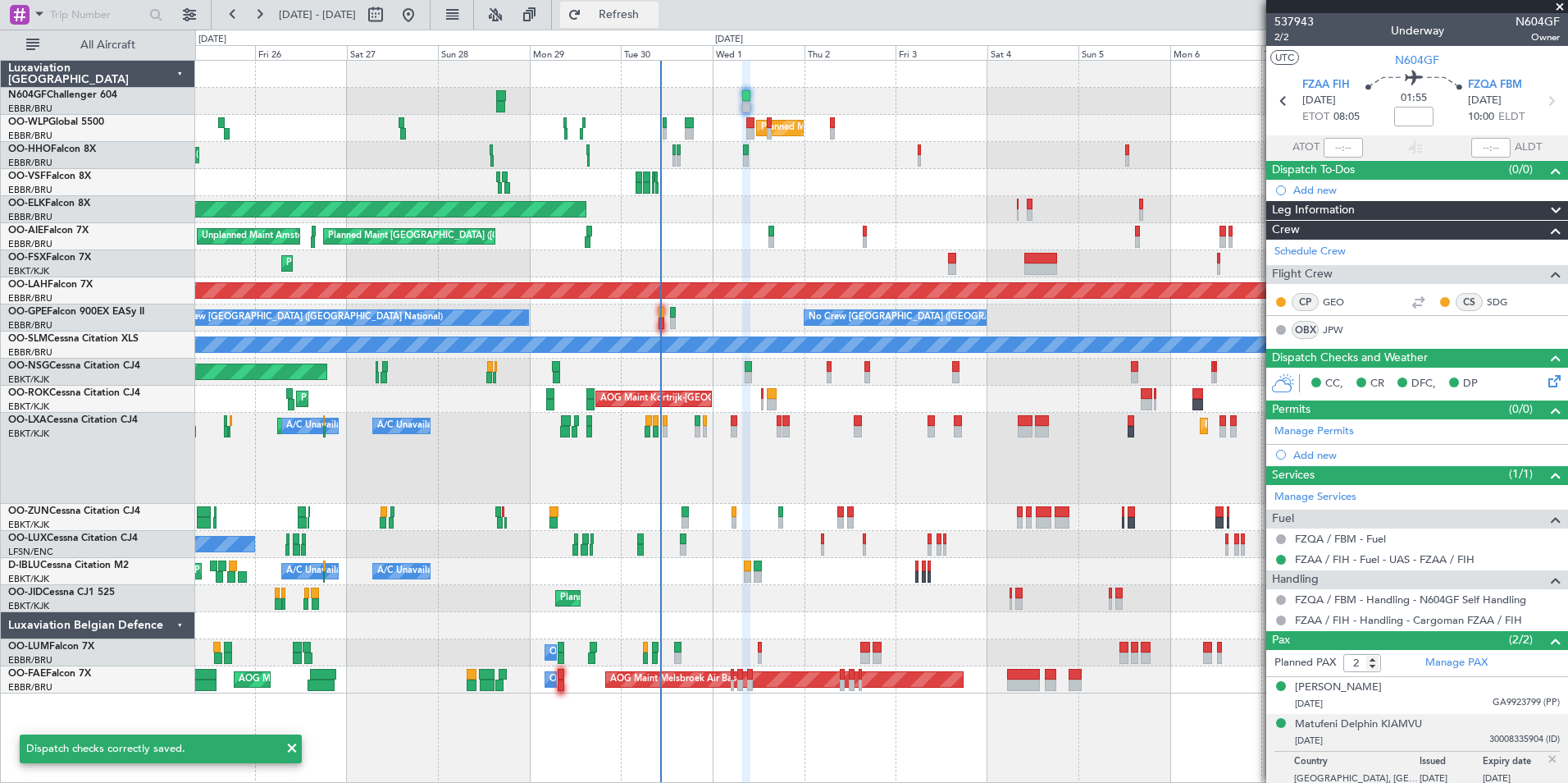
click at [651, 16] on span "Refresh" at bounding box center [619, 15] width 69 height 11
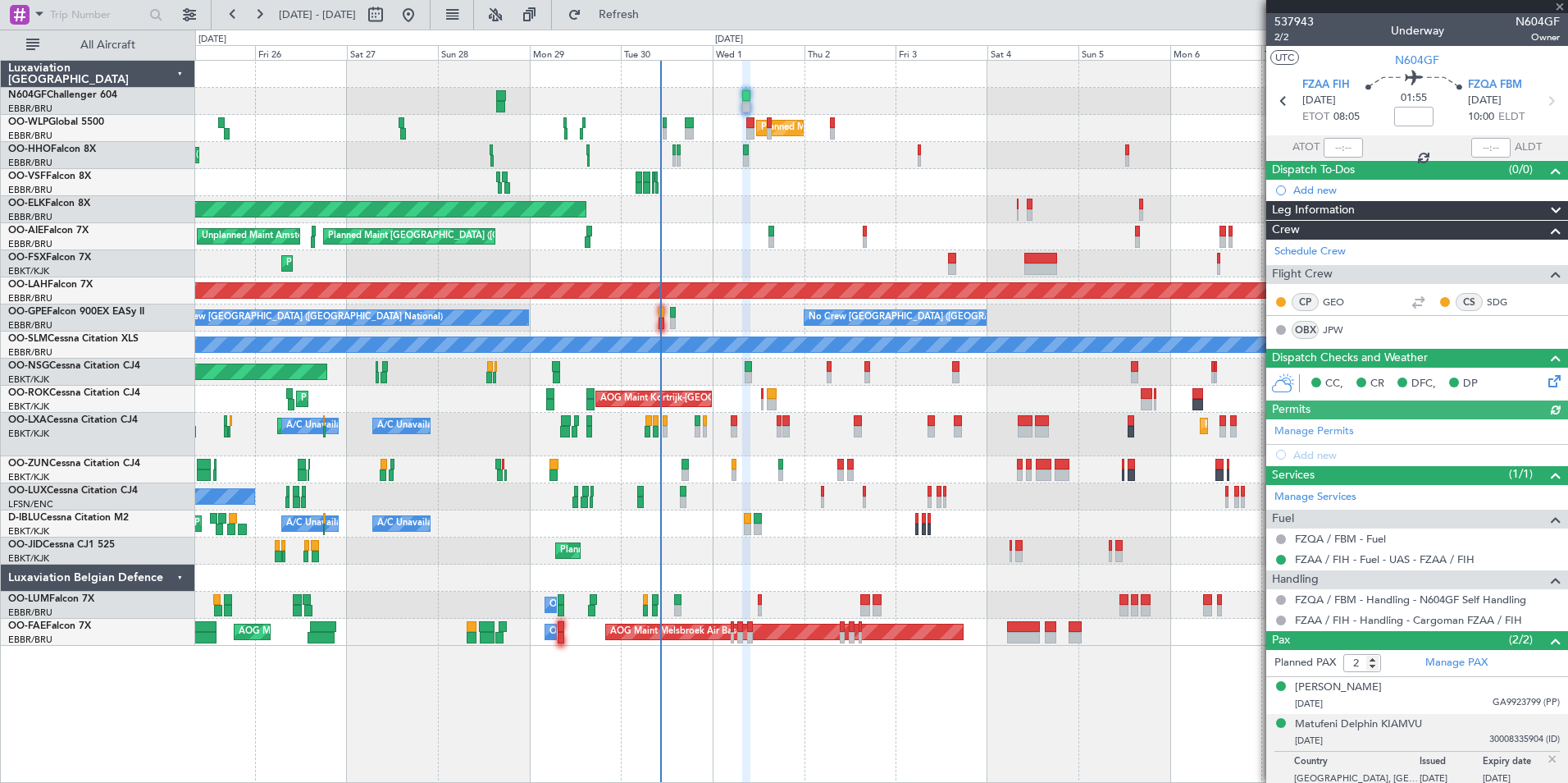
click at [783, 113] on div at bounding box center [881, 101] width 1372 height 28
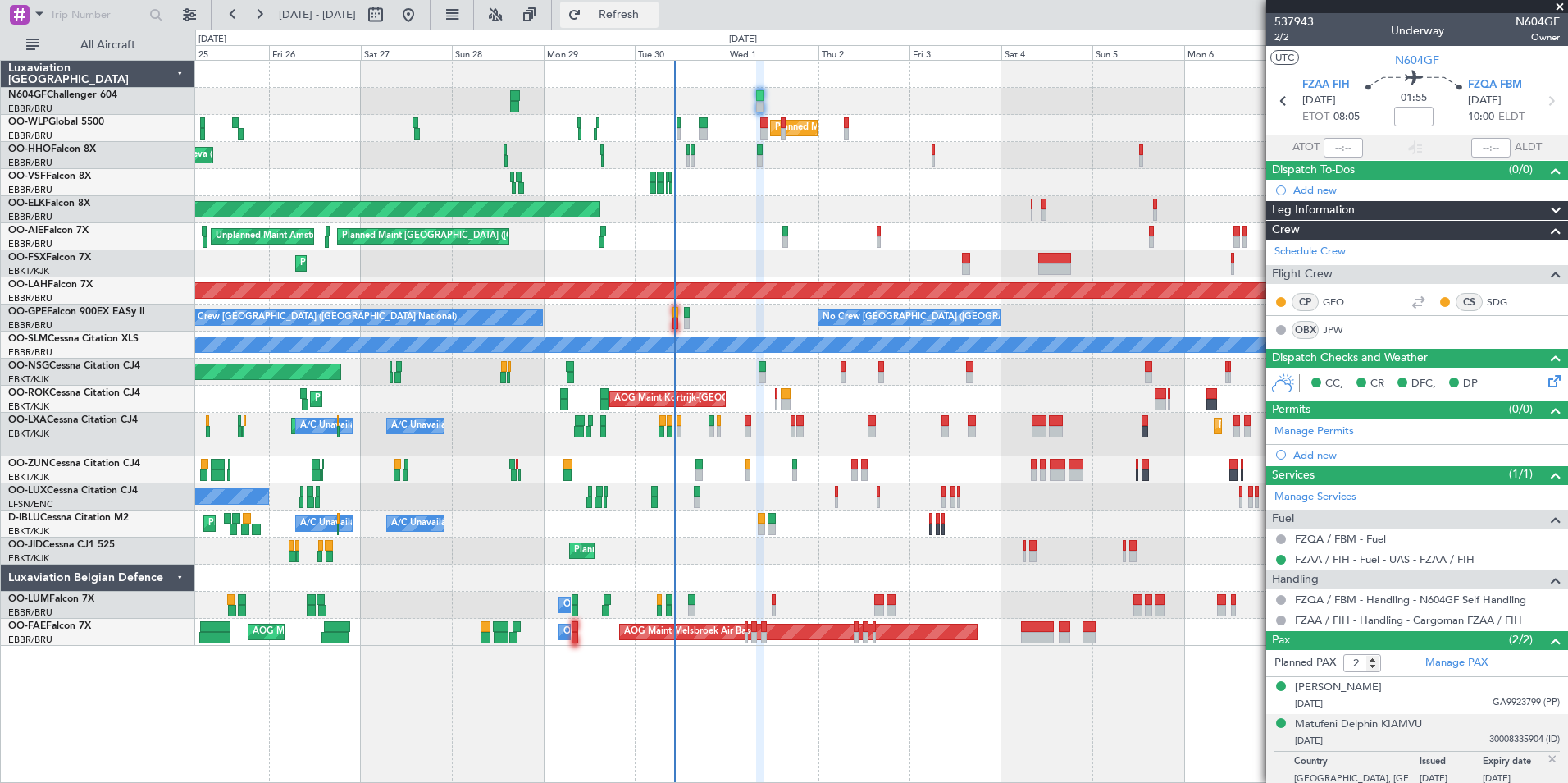
click at [654, 10] on span "Refresh" at bounding box center [619, 15] width 69 height 11
click at [637, 20] on span "Refresh" at bounding box center [619, 15] width 69 height 11
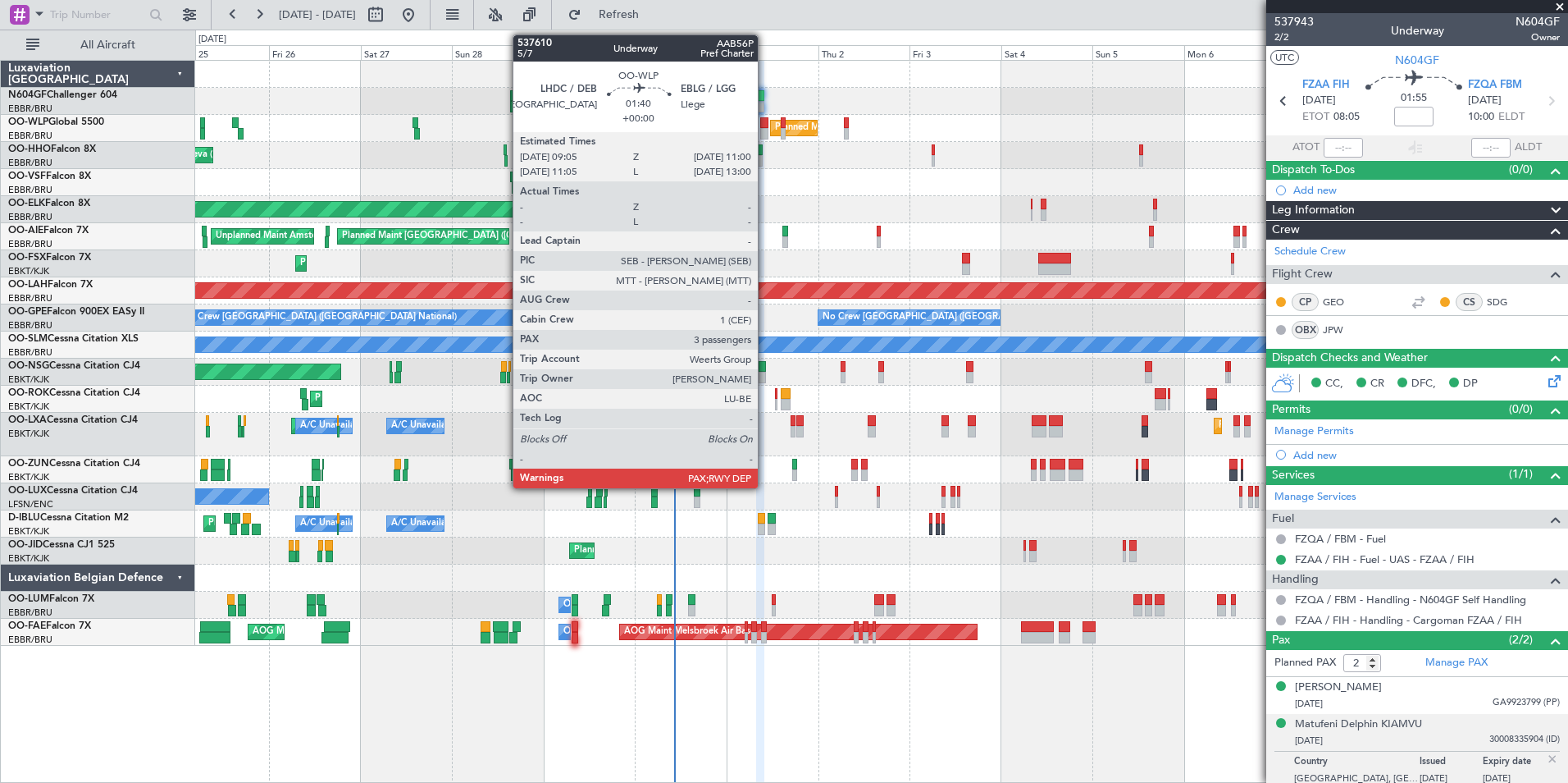
click at [766, 131] on div at bounding box center [764, 133] width 8 height 11
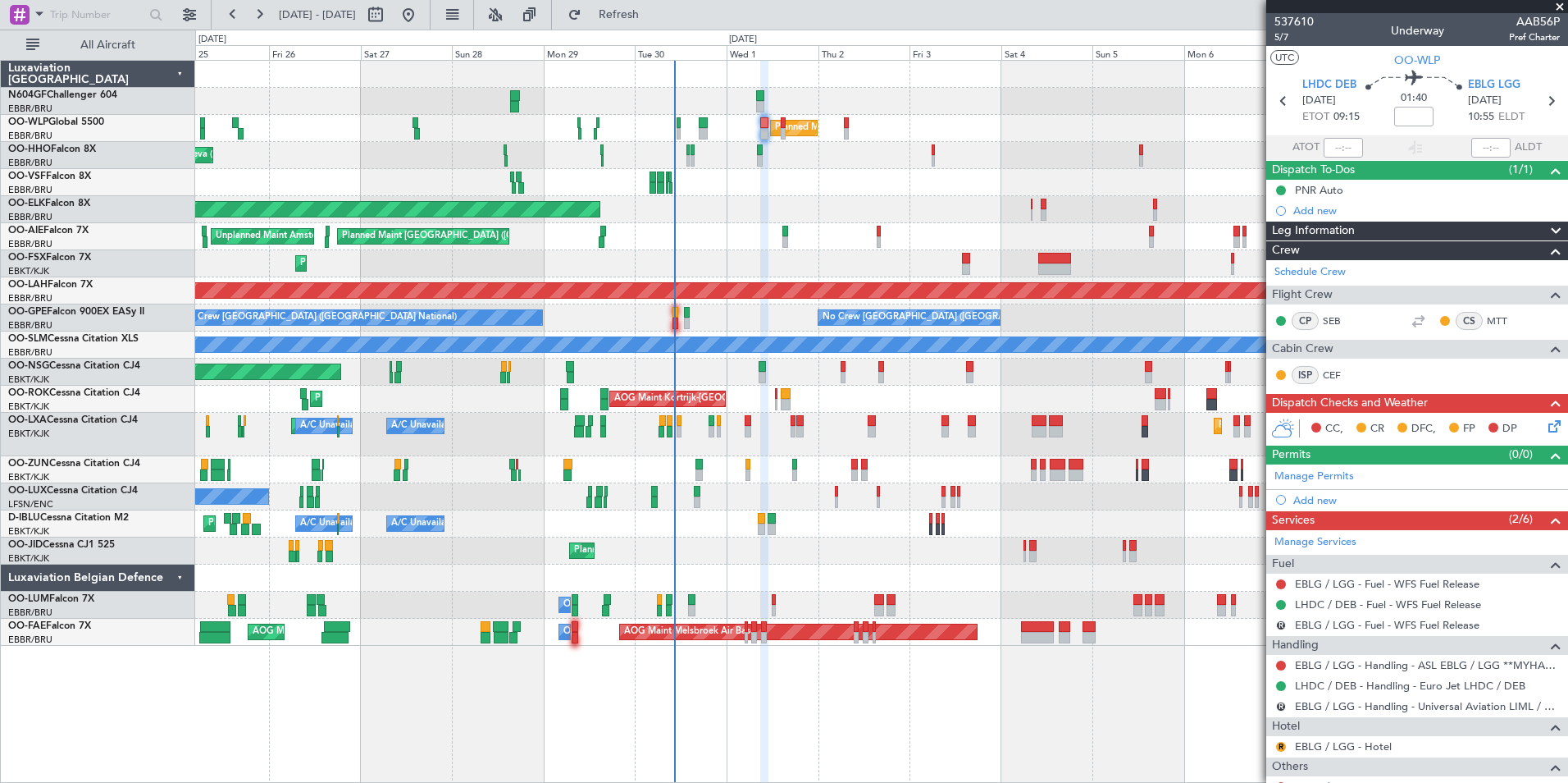
click at [618, 529] on div "Planned Maint Nice (Côte d'Azur Airport) A/C Unavailable Brussels (Brussels Nat…" at bounding box center [881, 524] width 1372 height 28
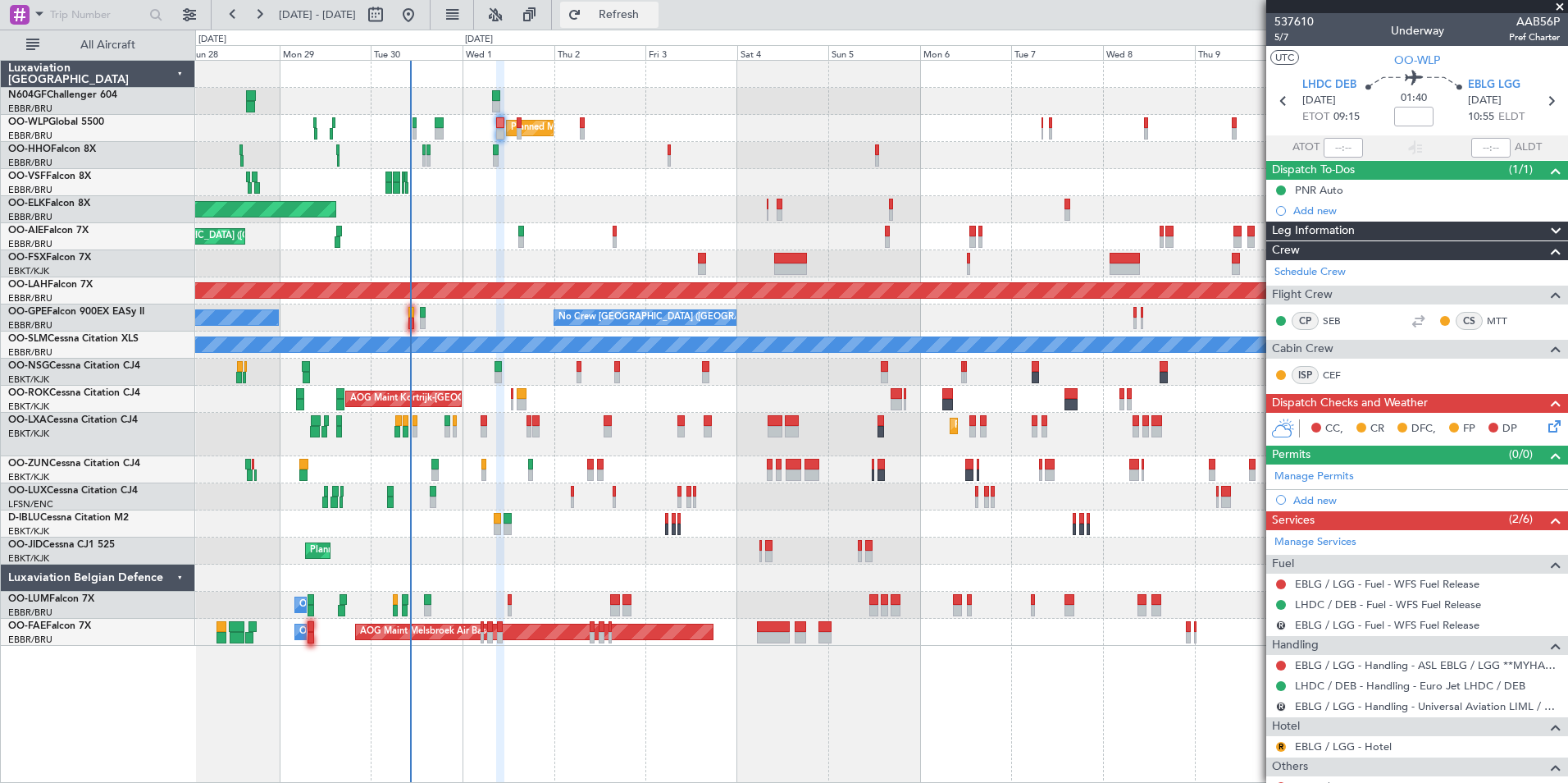
click at [659, 21] on button "Refresh" at bounding box center [609, 15] width 99 height 27
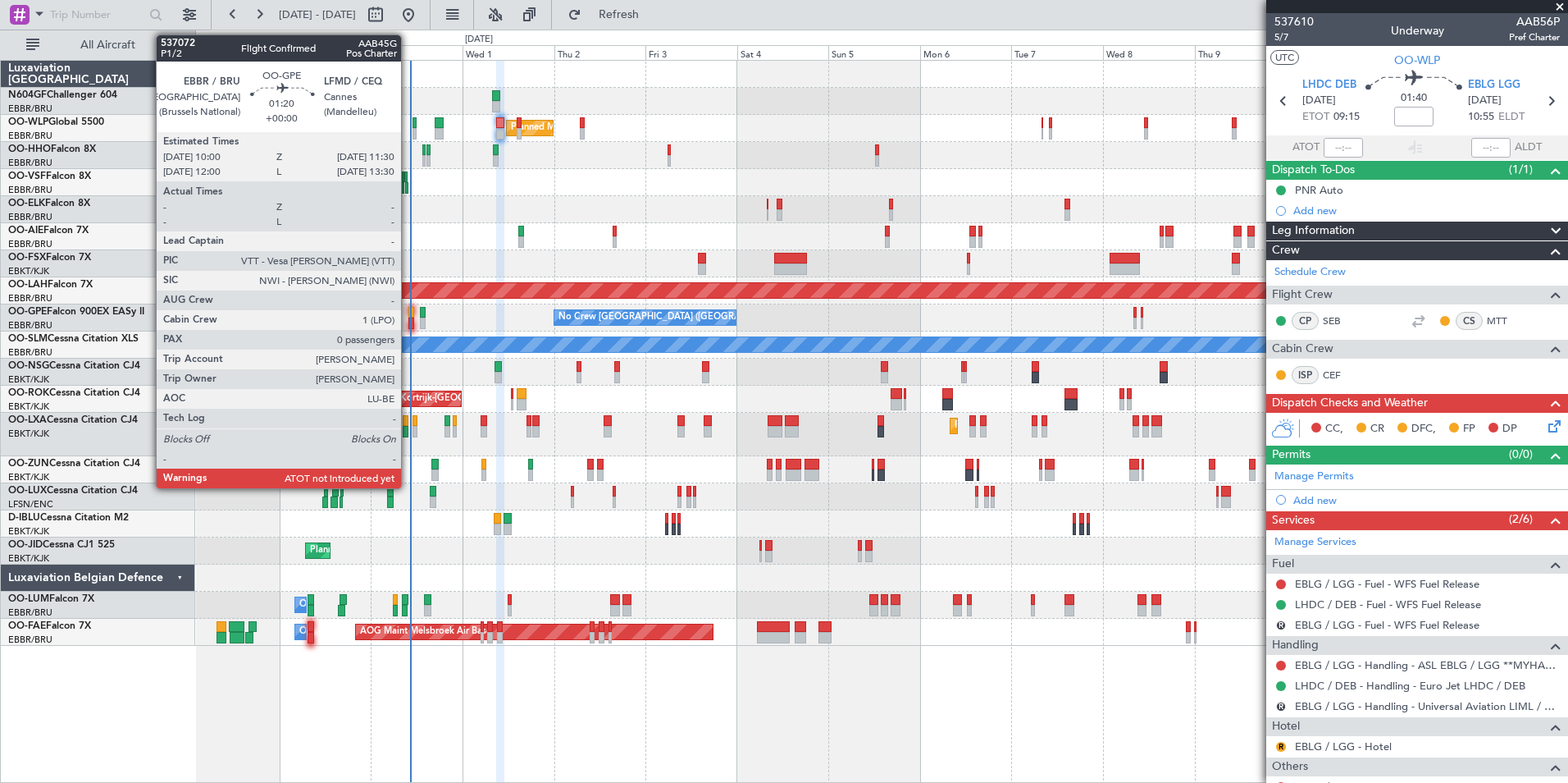
click at [408, 318] on div at bounding box center [411, 322] width 6 height 11
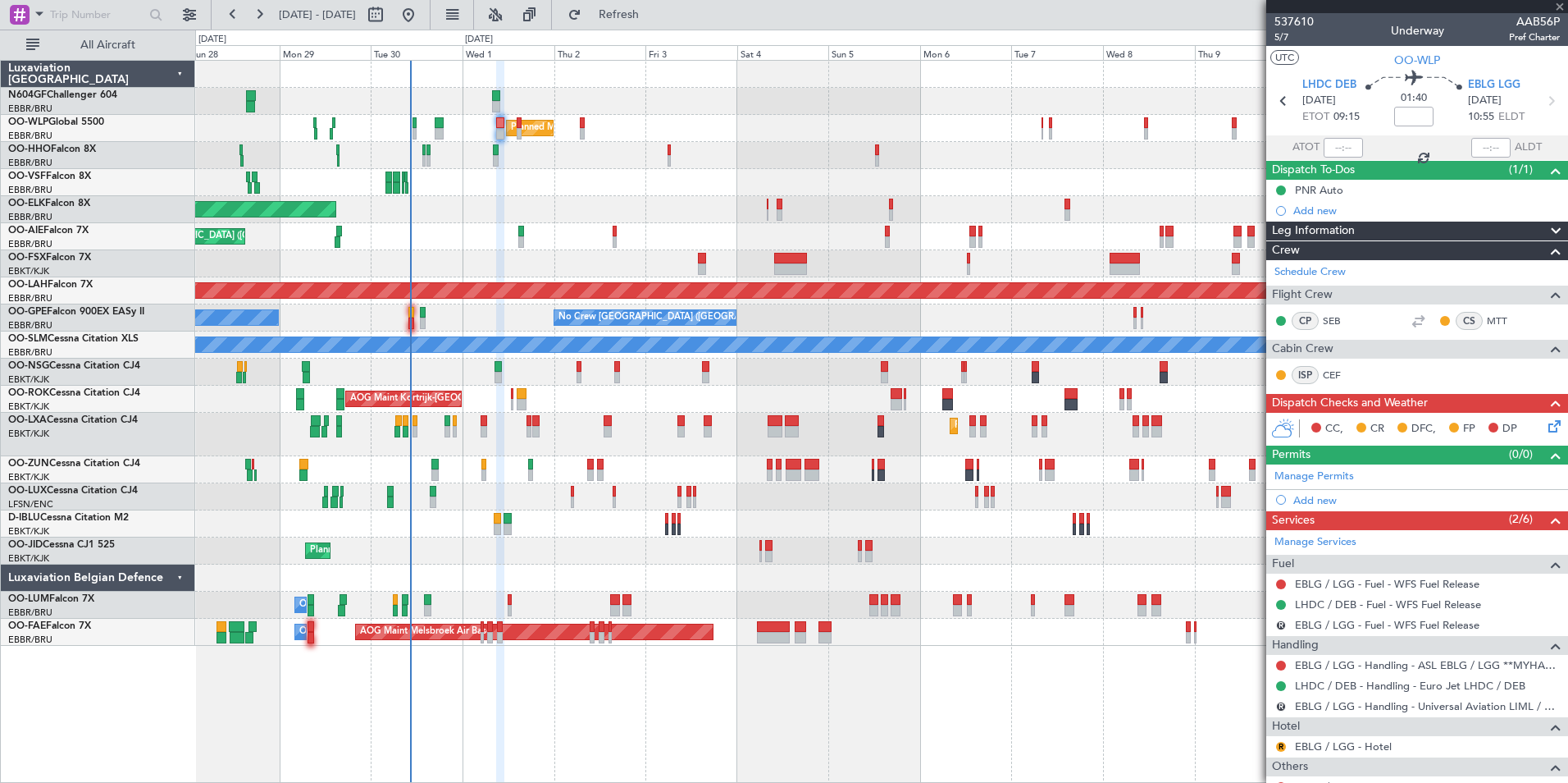
type input "0"
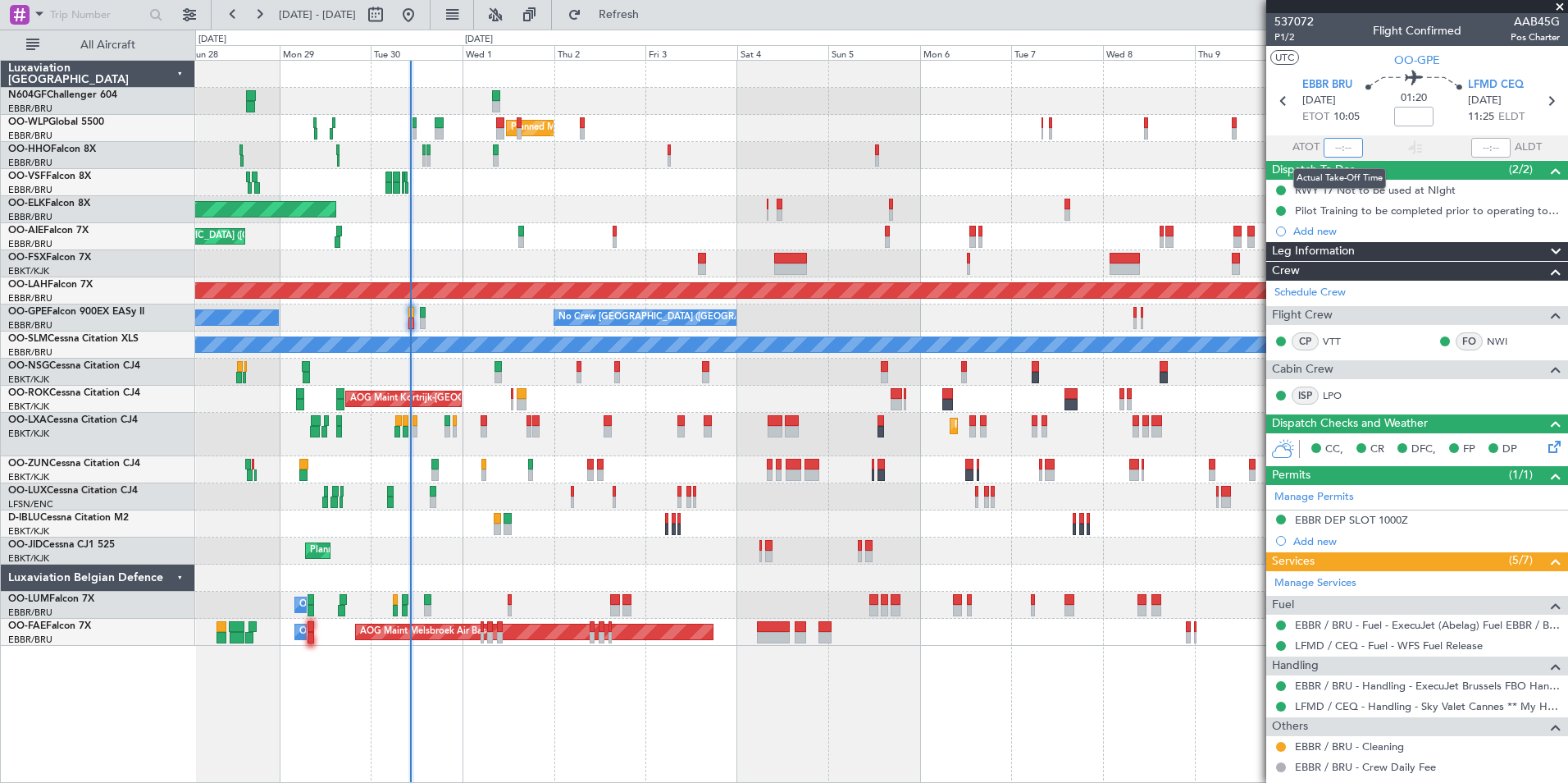
click at [1341, 148] on input "text" at bounding box center [1344, 147] width 40 height 20
click at [1133, 150] on div "Planned Maint Geneva (Cointrin)" at bounding box center [881, 156] width 1372 height 28
type input "10:18"
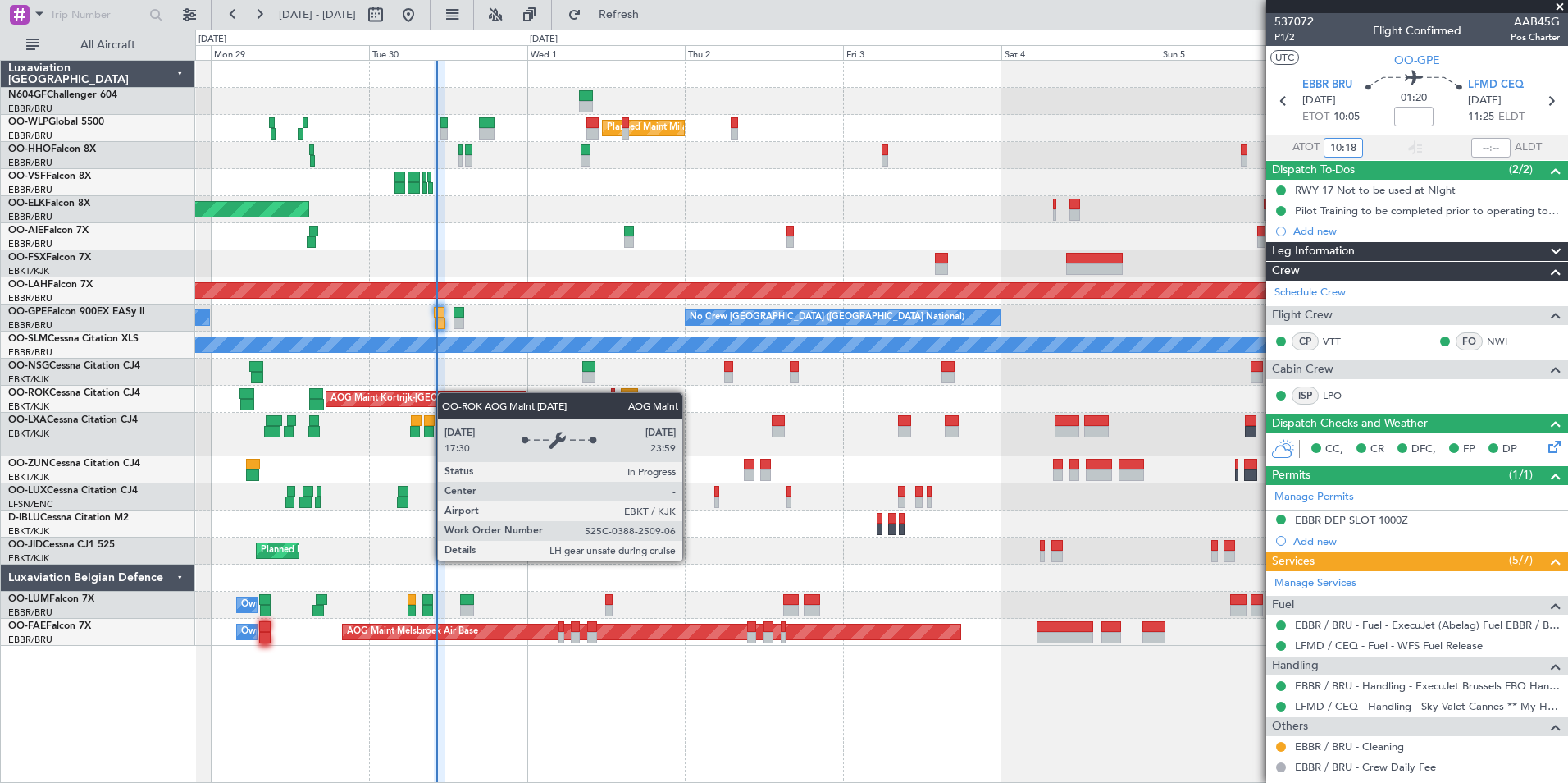
click at [476, 396] on div "AOG Maint Kortrijk-[GEOGRAPHIC_DATA]" at bounding box center [881, 400] width 1372 height 28
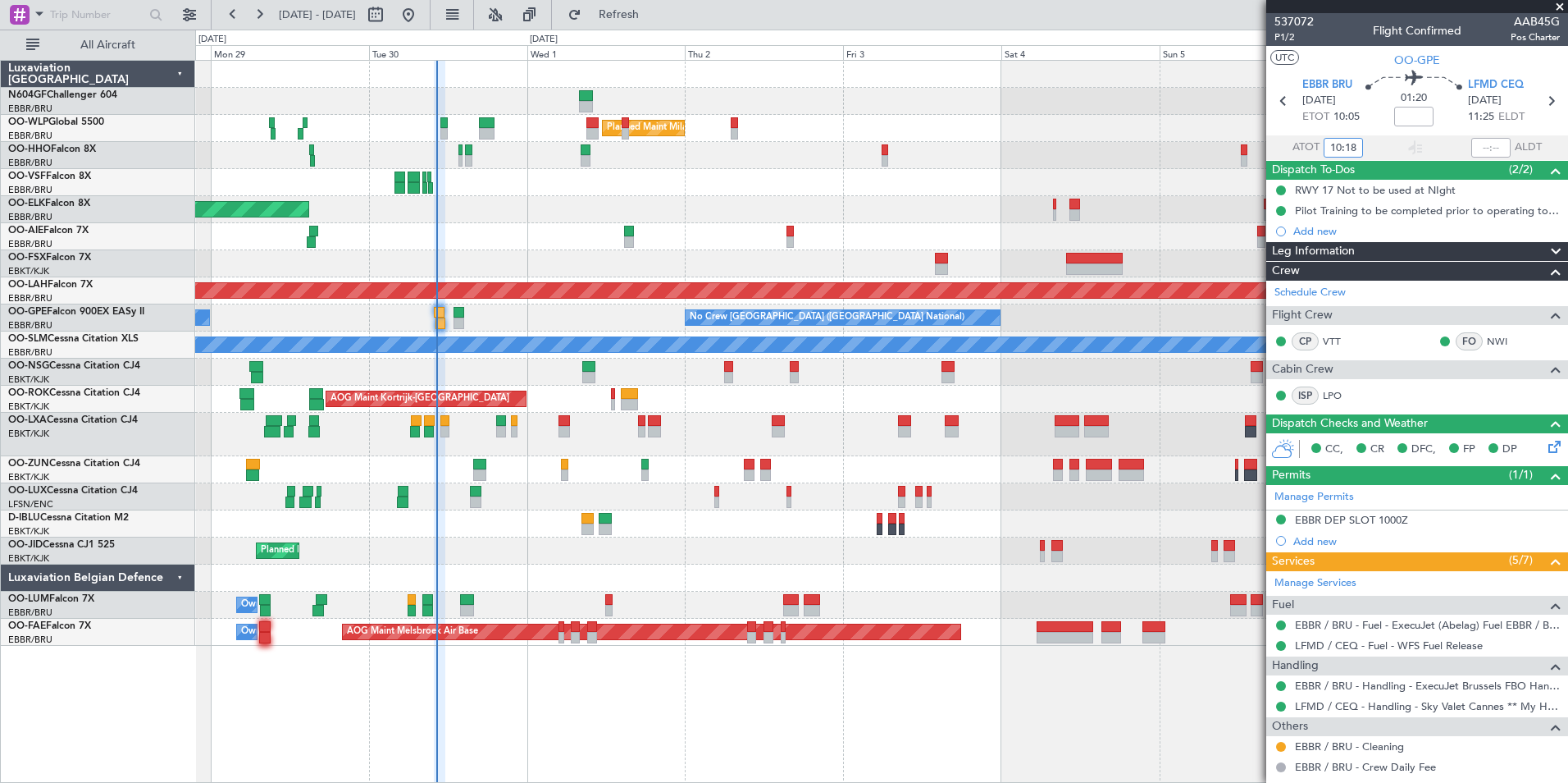
click at [601, 134] on div "Planned Maint Milan (Linate)" at bounding box center [881, 129] width 1372 height 28
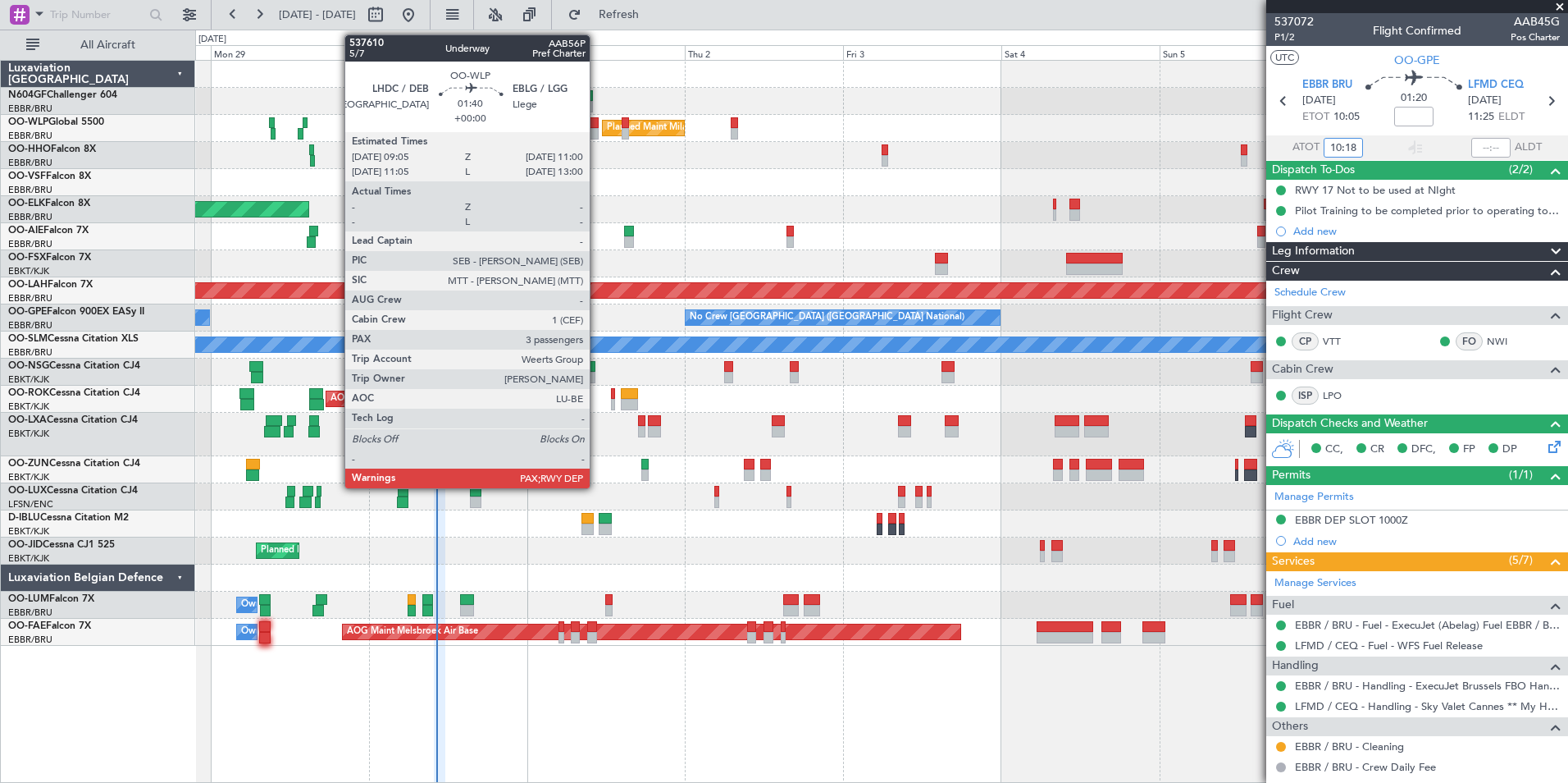
click at [597, 134] on div at bounding box center [593, 133] width 13 height 11
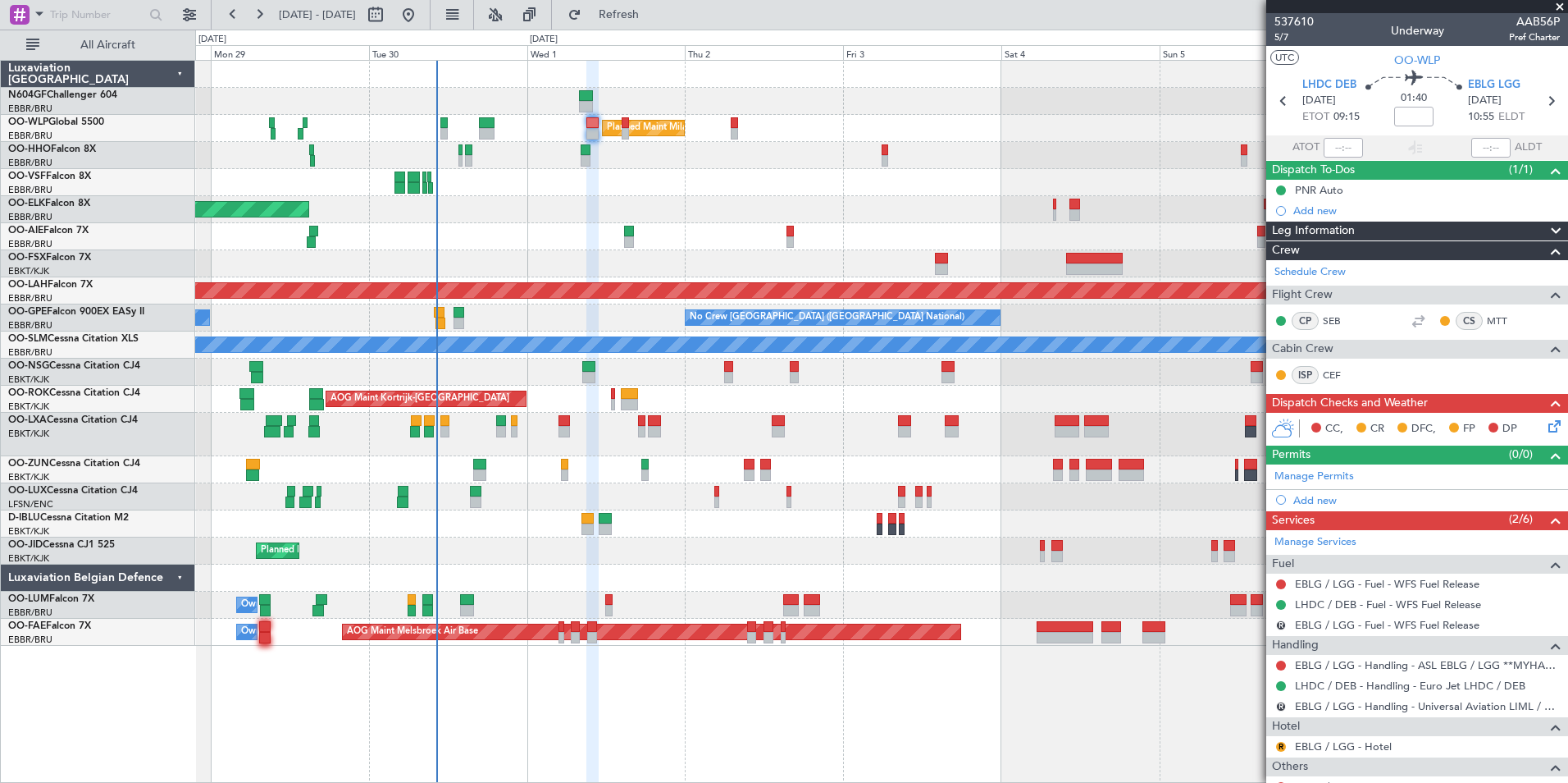
scroll to position [82, 0]
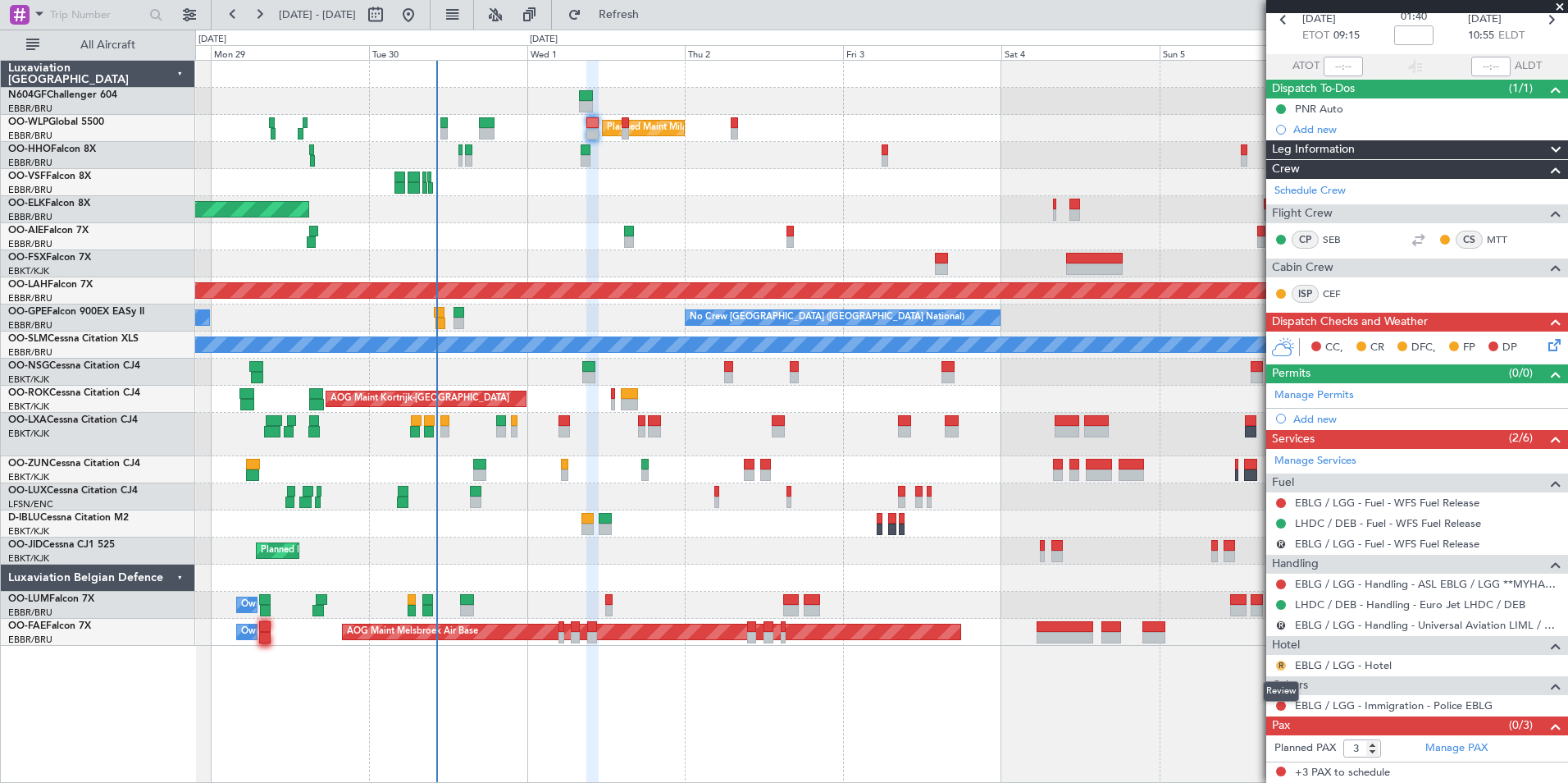
click at [1284, 665] on button "R" at bounding box center [1280, 664] width 9 height 9
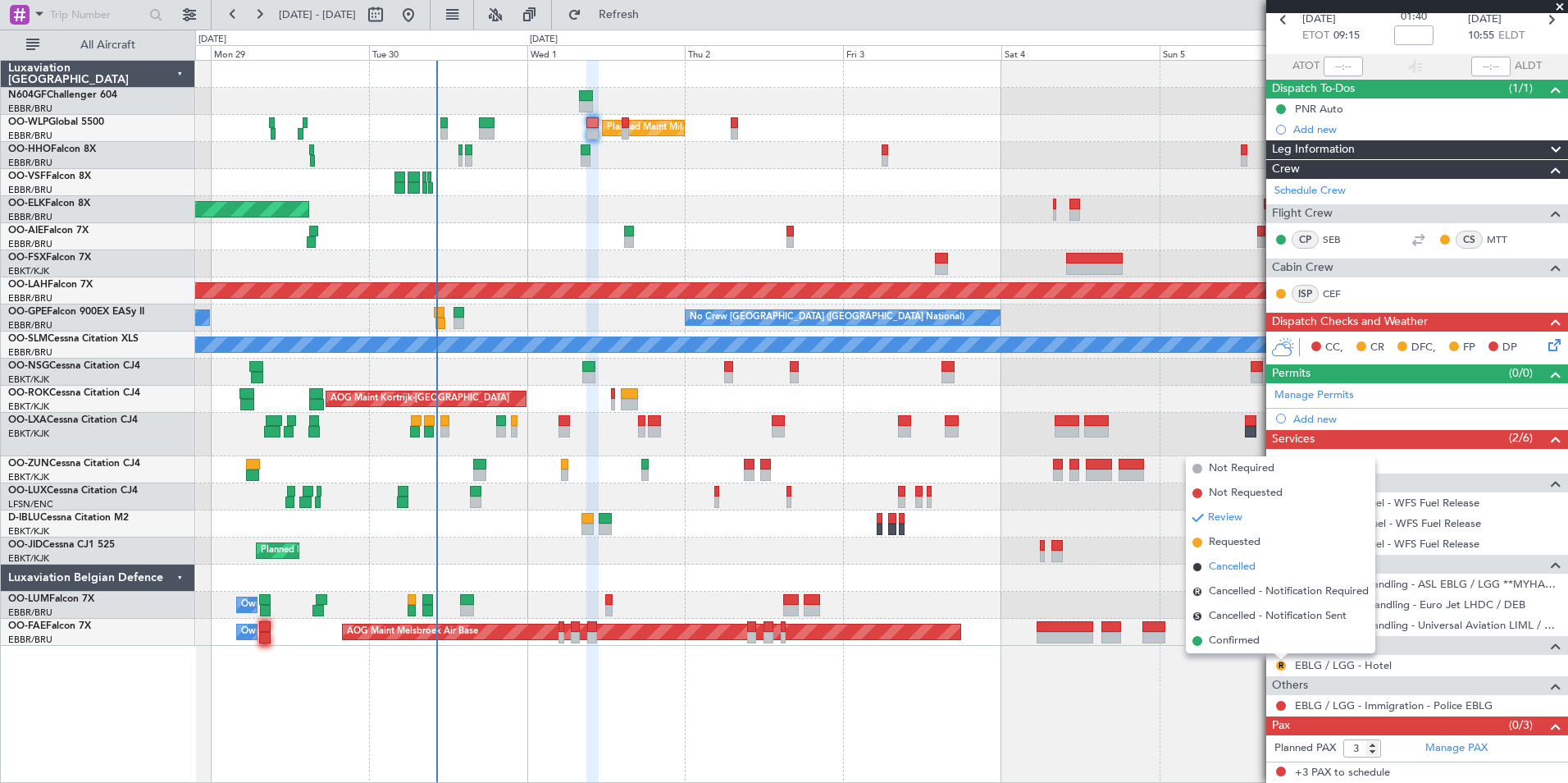
click at [1232, 559] on span "Cancelled" at bounding box center [1232, 566] width 46 height 16
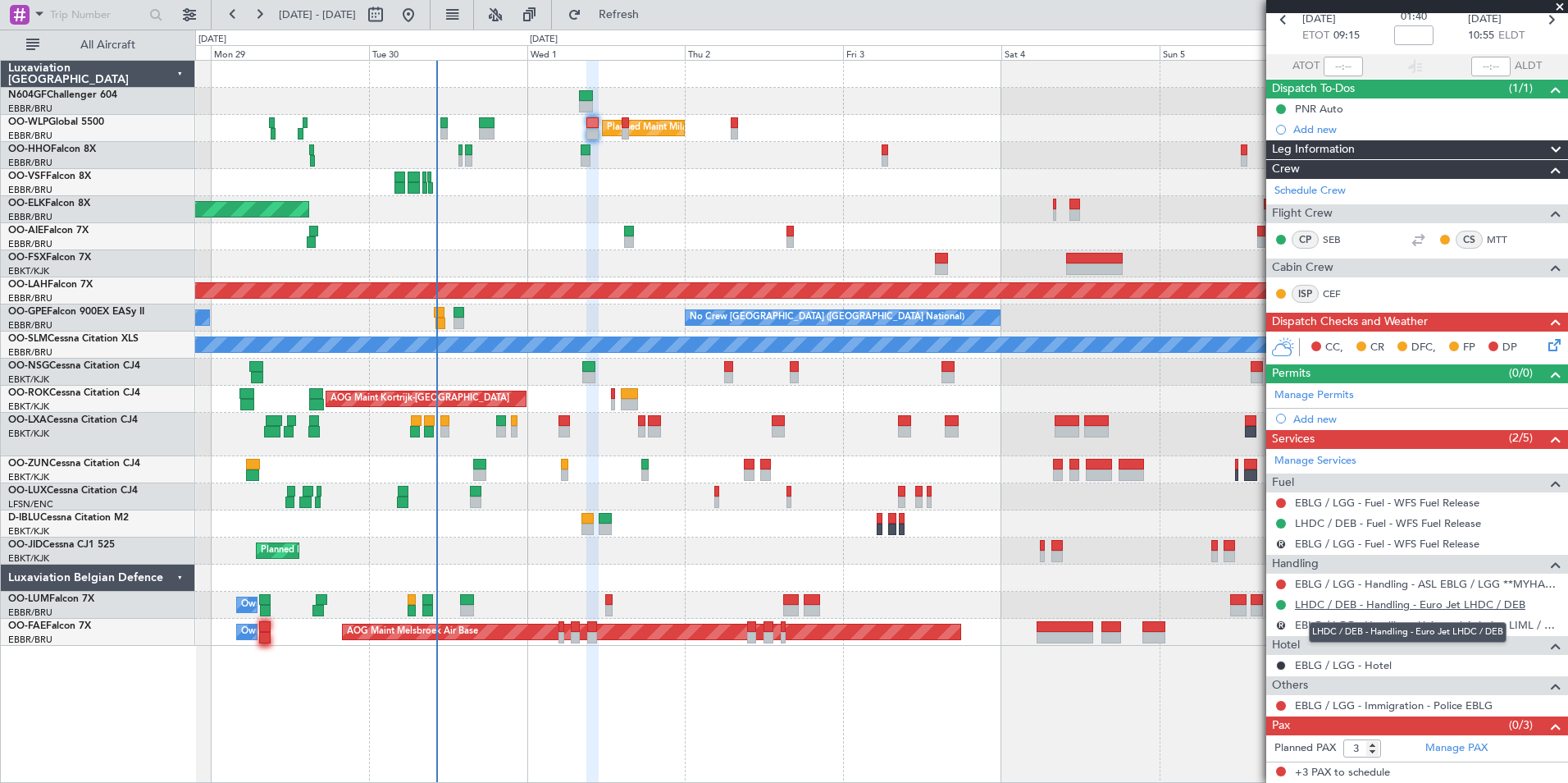
click at [1431, 601] on link "LHDC / DEB - Handling - Euro Jet LHDC / DEB" at bounding box center [1410, 604] width 230 height 14
click at [1319, 607] on link "LHDC / DEB - Handling - Euro Jet LHDC / DEB" at bounding box center [1410, 604] width 230 height 14
click at [1281, 625] on button "R" at bounding box center [1280, 625] width 9 height 9
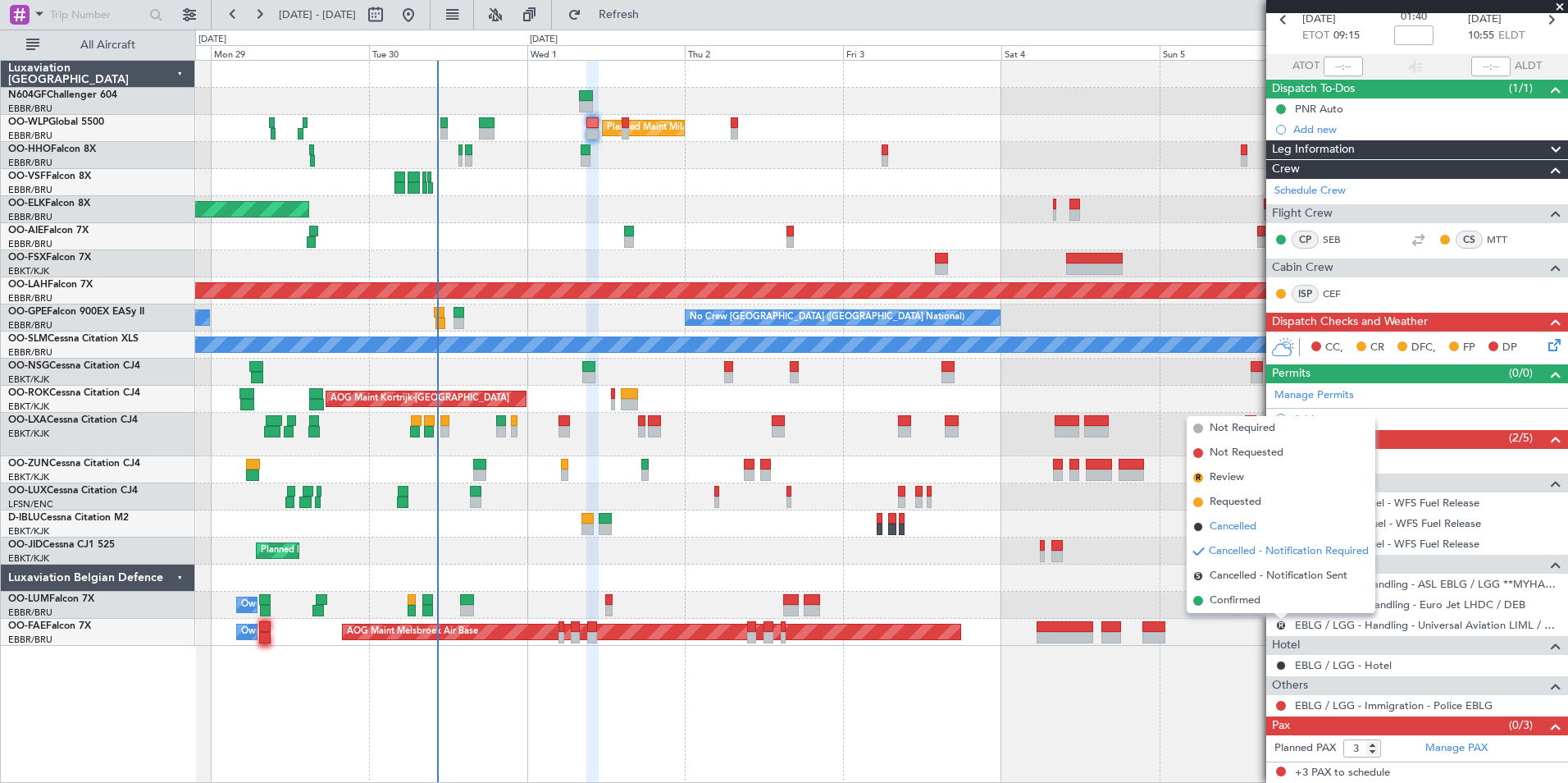
click at [1255, 533] on span "Cancelled" at bounding box center [1233, 526] width 46 height 16
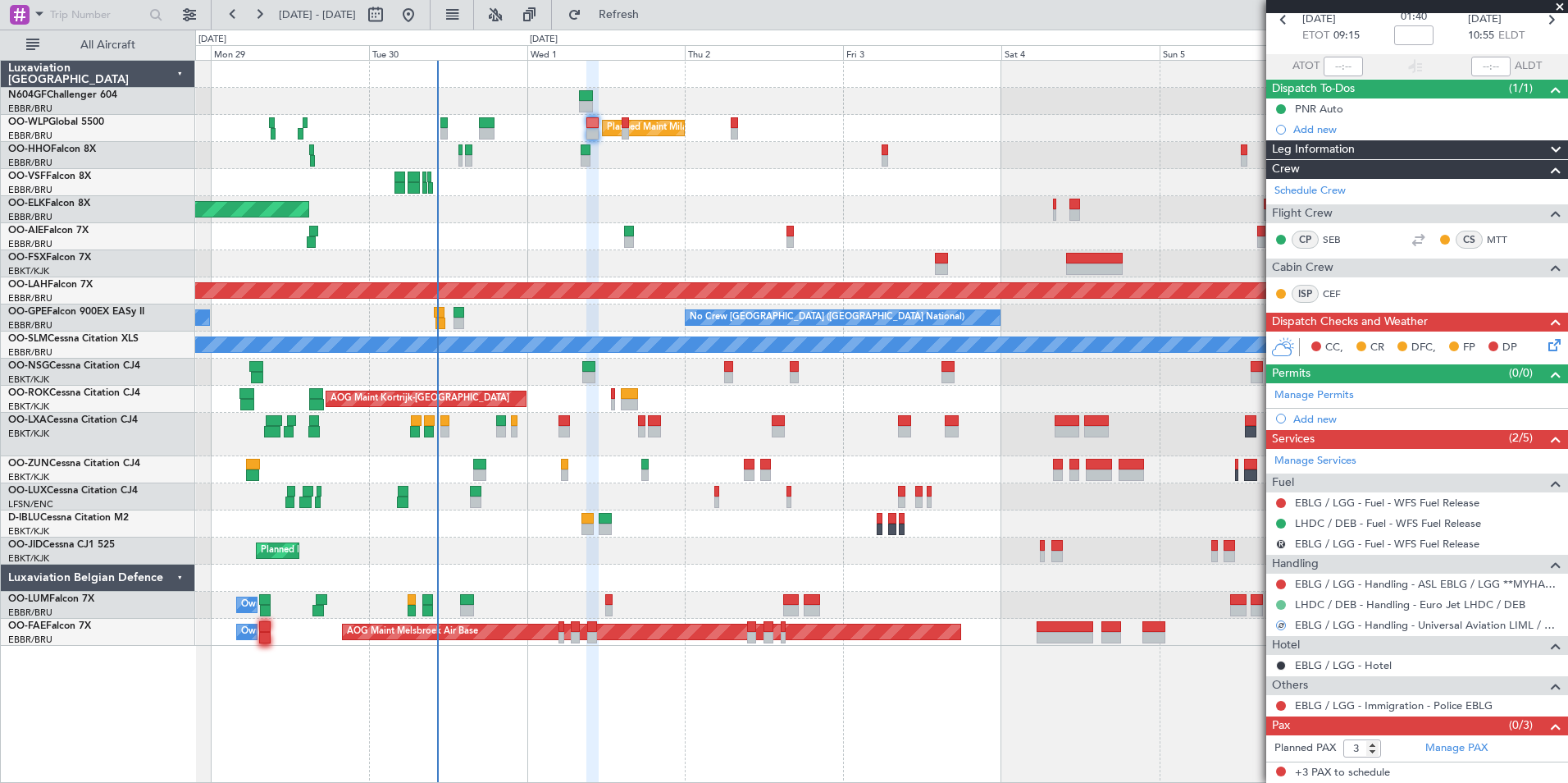
click at [1282, 603] on button at bounding box center [1280, 604] width 9 height 9
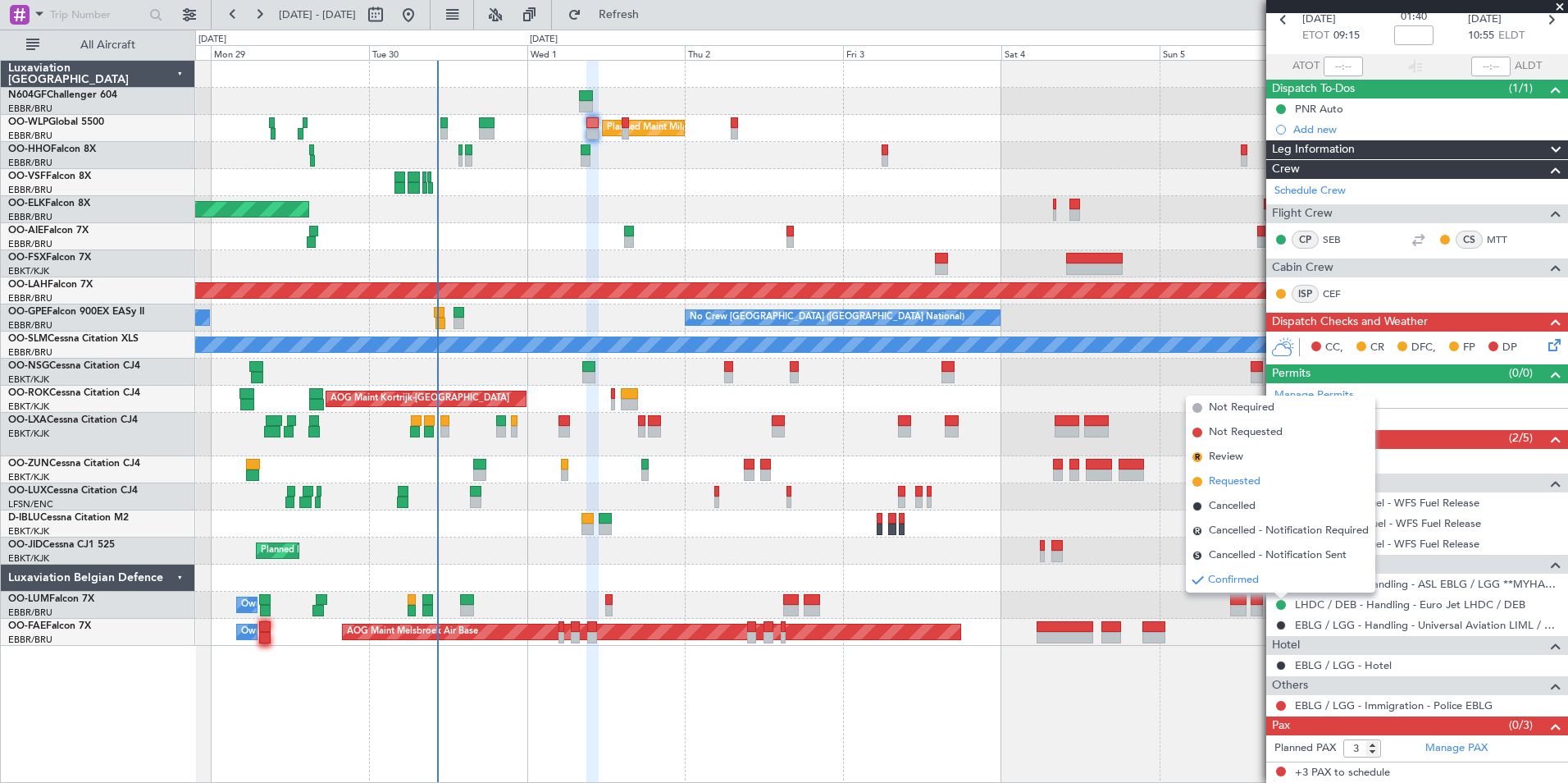
click at [1256, 488] on span "Requested" at bounding box center [1235, 481] width 52 height 16
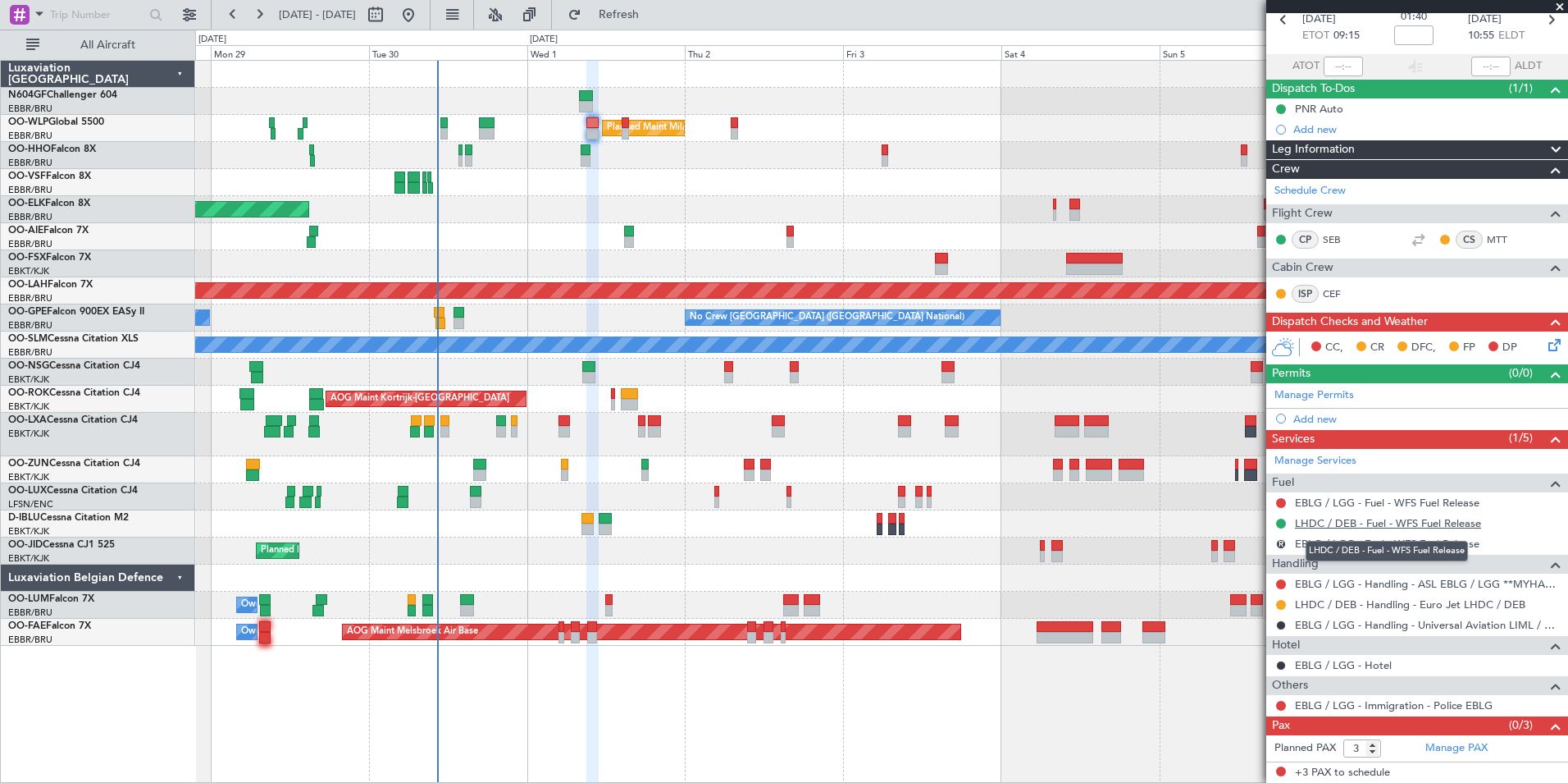
click at [1445, 527] on link "LHDC / DEB - Fuel - WFS Fuel Release" at bounding box center [1388, 523] width 186 height 14
click at [676, 34] on div "0 0 Sun 28 Mon 29 Tue 30 Wed 1 Thu 2 Oct 2025 Fri 3 Sat 4 Sun 5 Sep 2025 Mon 6 …" at bounding box center [882, 45] width 1371 height 29
click at [654, 15] on span "Refresh" at bounding box center [619, 15] width 69 height 11
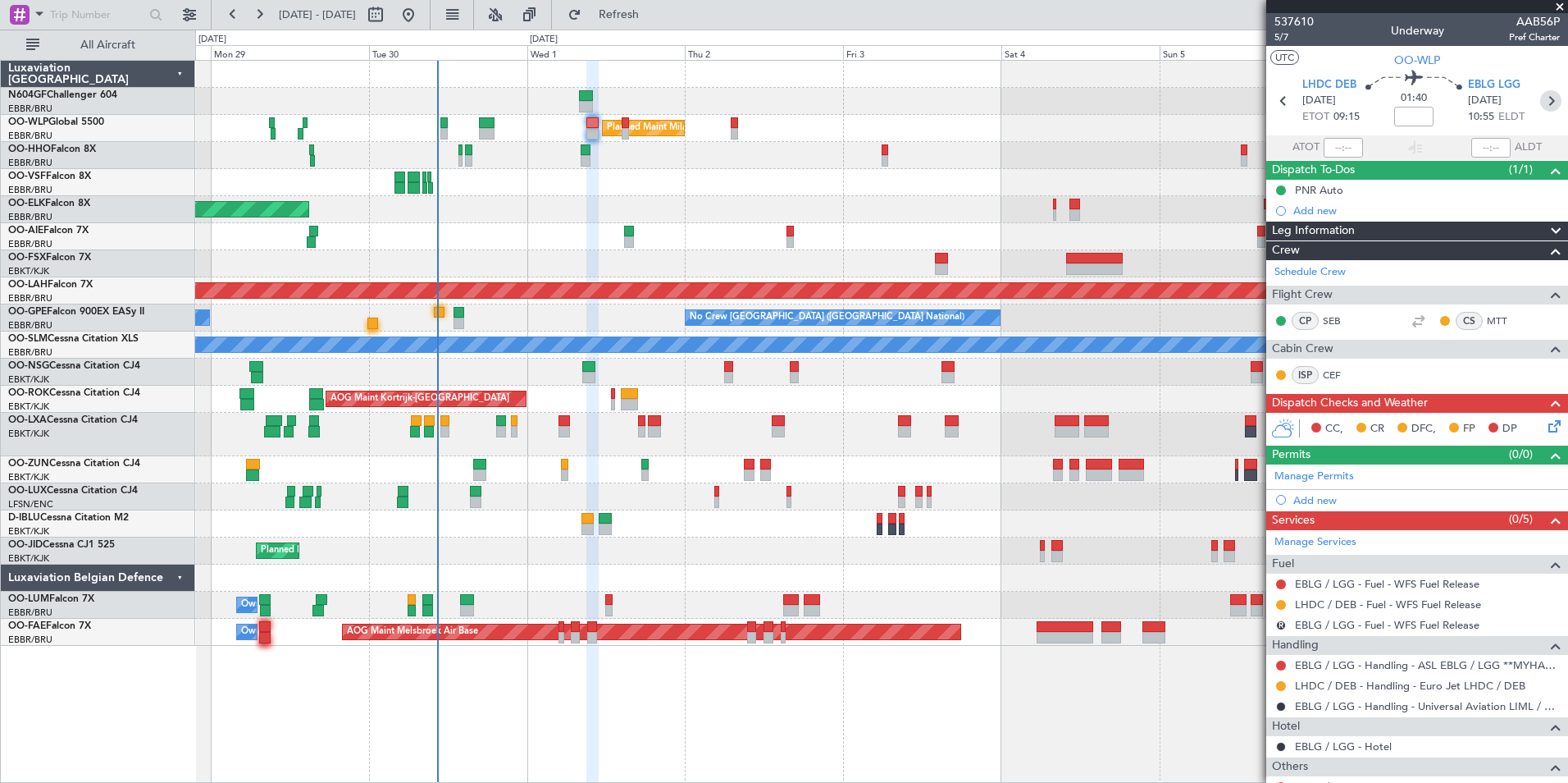
click at [1543, 101] on icon at bounding box center [1551, 101] width 21 height 21
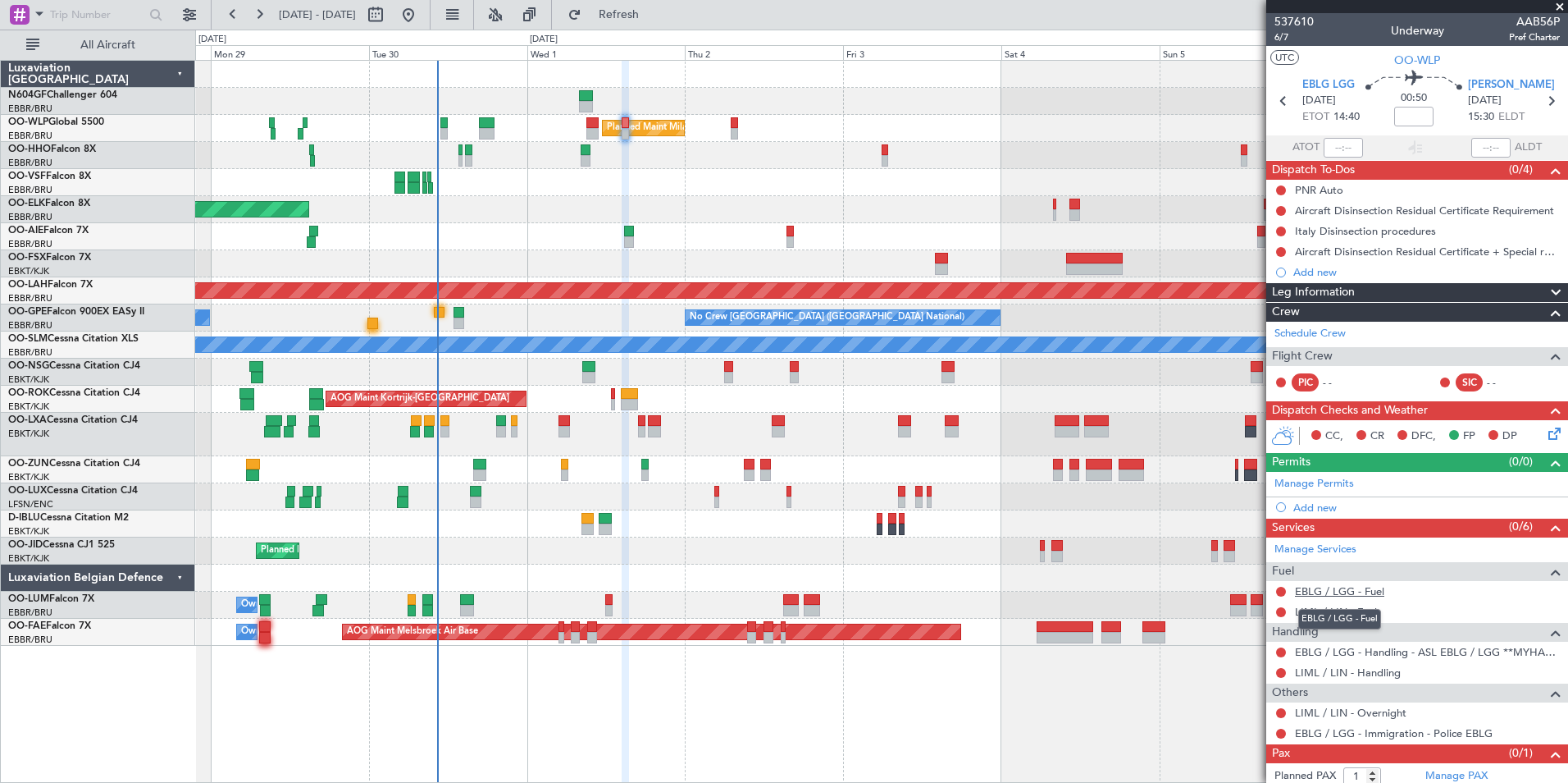
click at [1343, 590] on link "EBLG / LGG - Fuel" at bounding box center [1339, 591] width 89 height 14
click at [1325, 613] on link "LIML / LIN - Fuel" at bounding box center [1335, 612] width 82 height 14
click at [1283, 650] on button at bounding box center [1280, 651] width 9 height 9
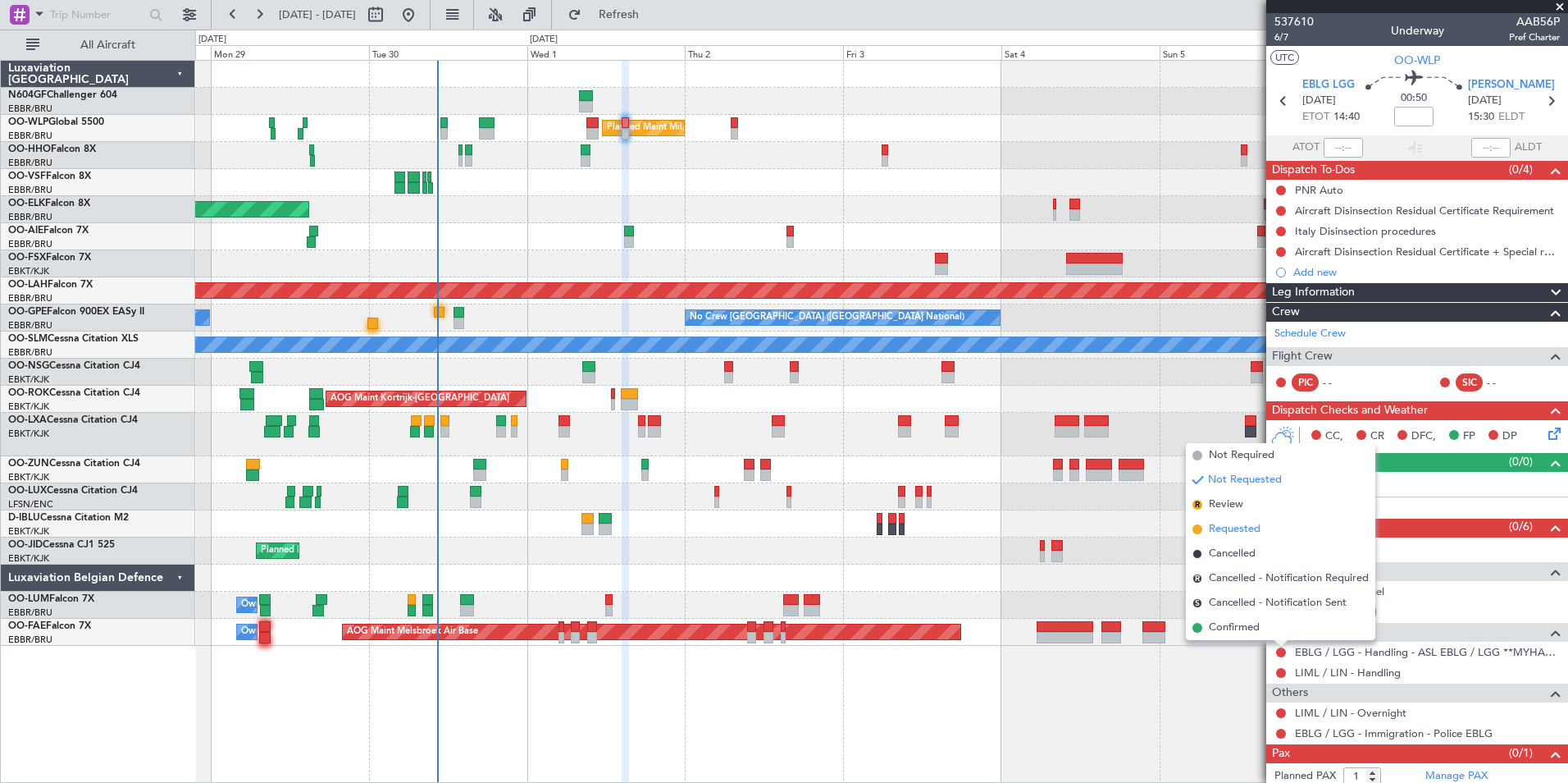
click at [1240, 529] on span "Requested" at bounding box center [1235, 529] width 52 height 16
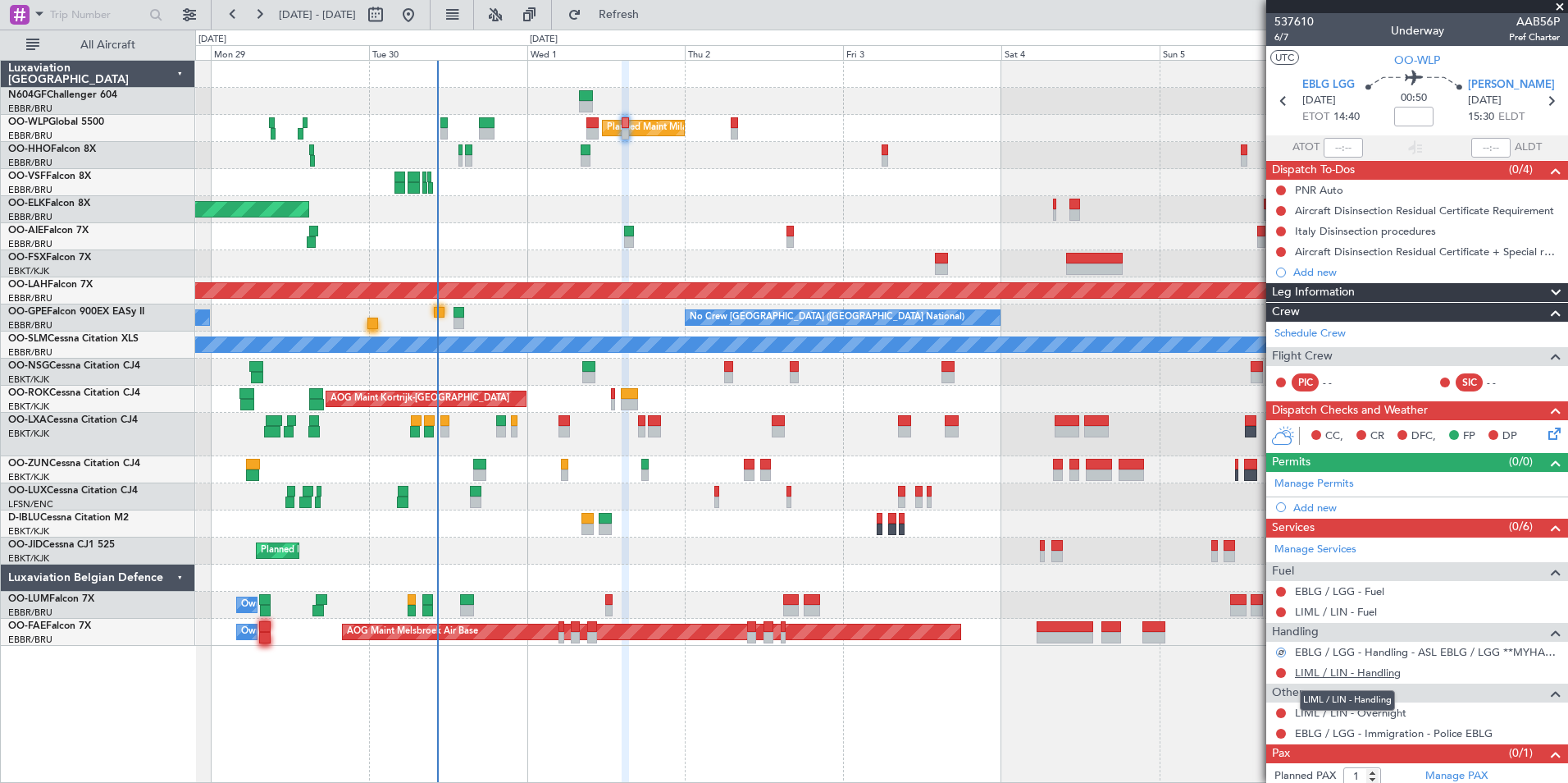
click at [1322, 672] on link "LIML / LIN - Handling" at bounding box center [1347, 672] width 106 height 14
click at [647, 9] on span "Refresh" at bounding box center [619, 15] width 69 height 11
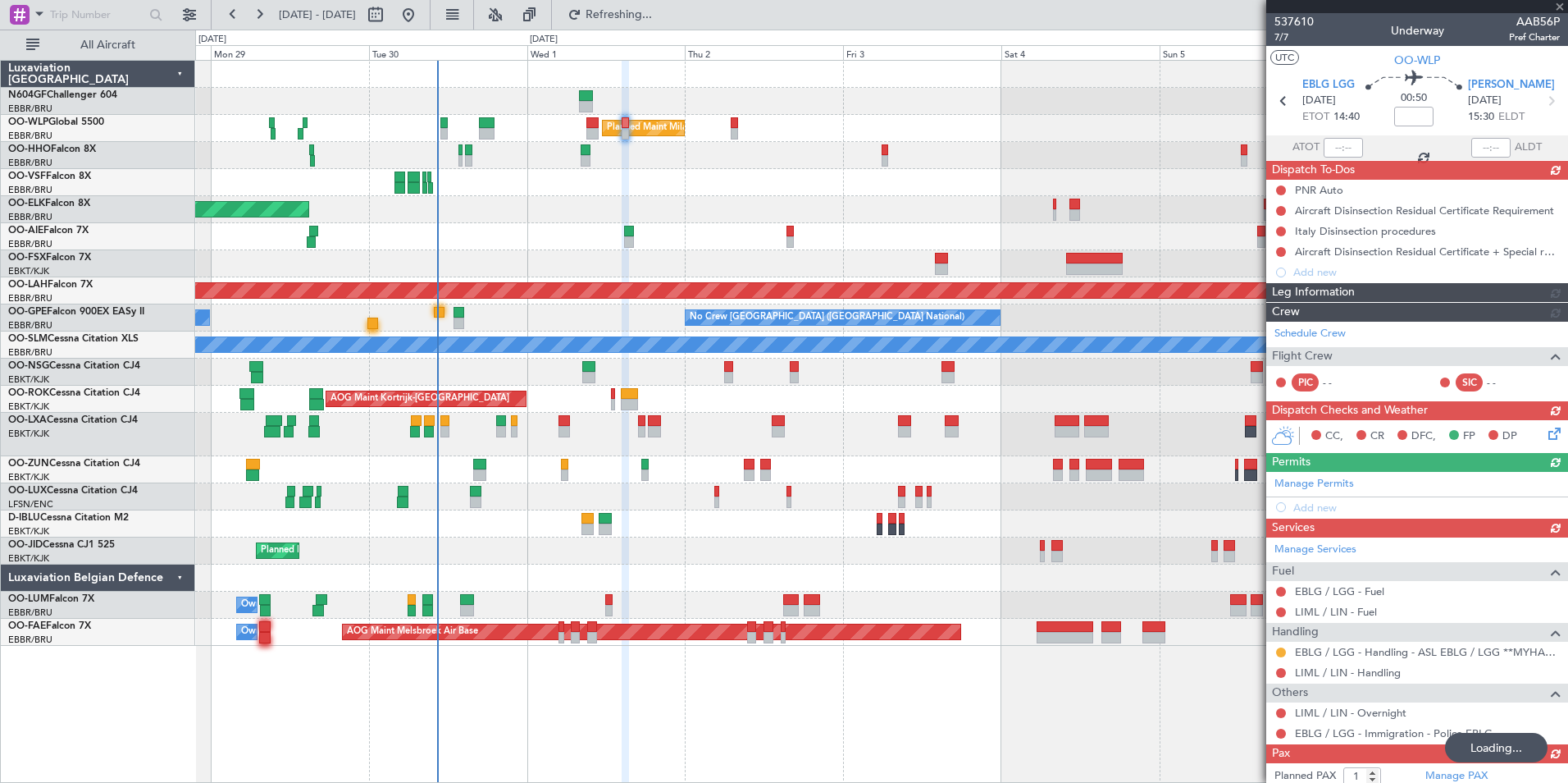
click at [1284, 190] on div "PNR Auto Aircraft Disinsection Residual Certificate Requirement Italy Disinsect…" at bounding box center [1417, 230] width 302 height 102
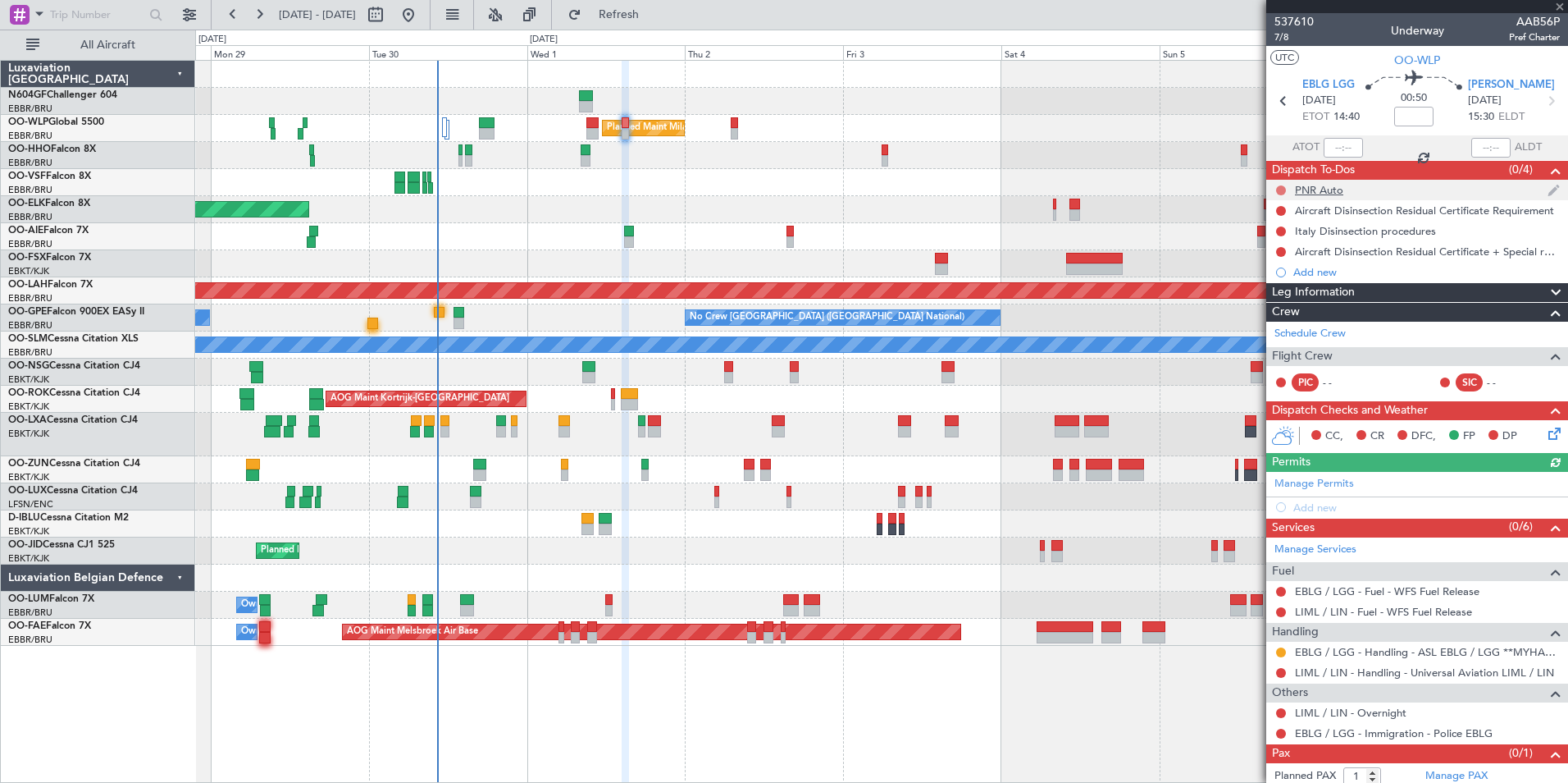
click at [1284, 190] on button at bounding box center [1280, 190] width 9 height 9
click at [1278, 257] on span "Completed" at bounding box center [1288, 262] width 54 height 16
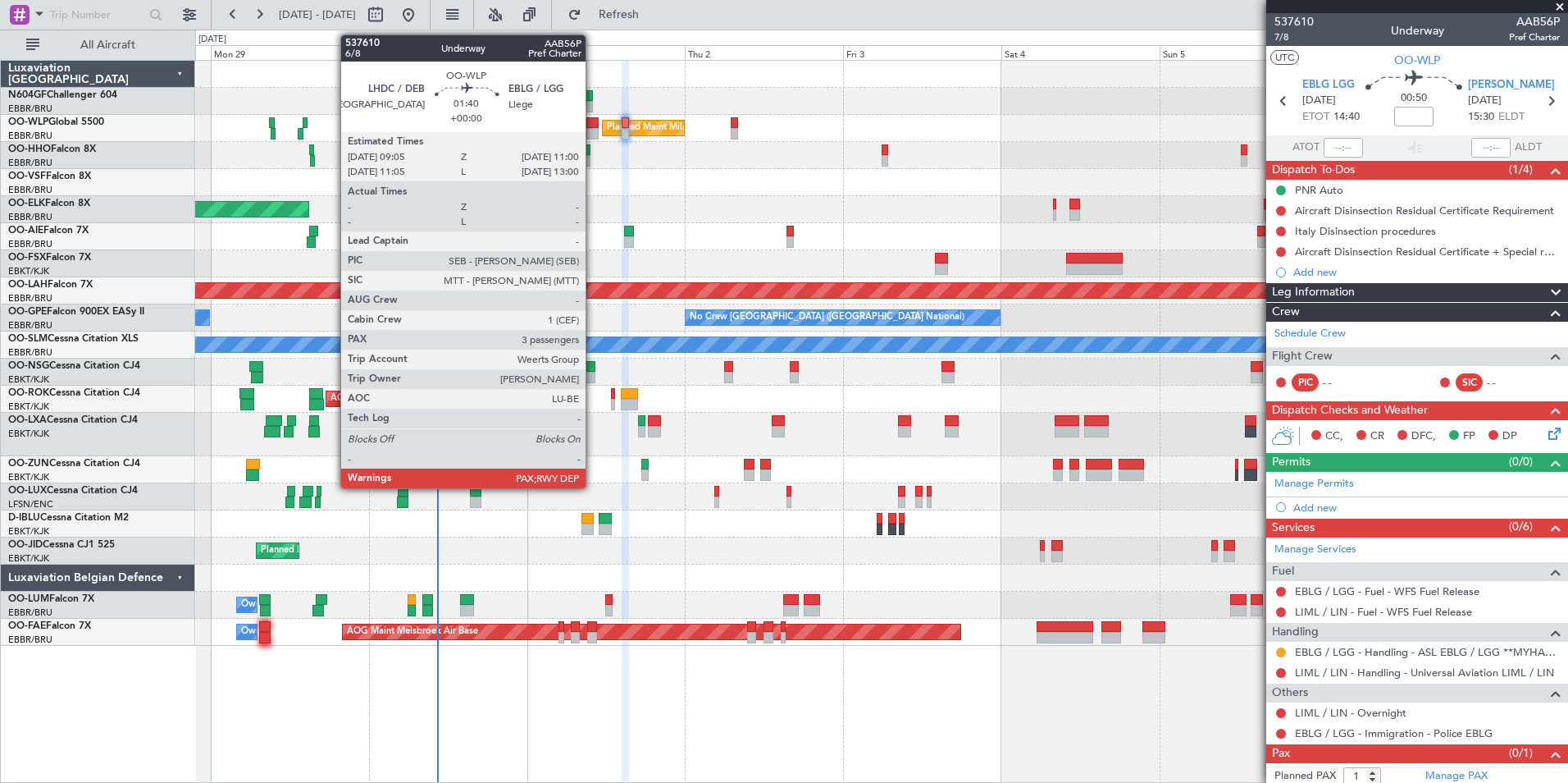
click at [593, 124] on div at bounding box center [593, 123] width 13 height 11
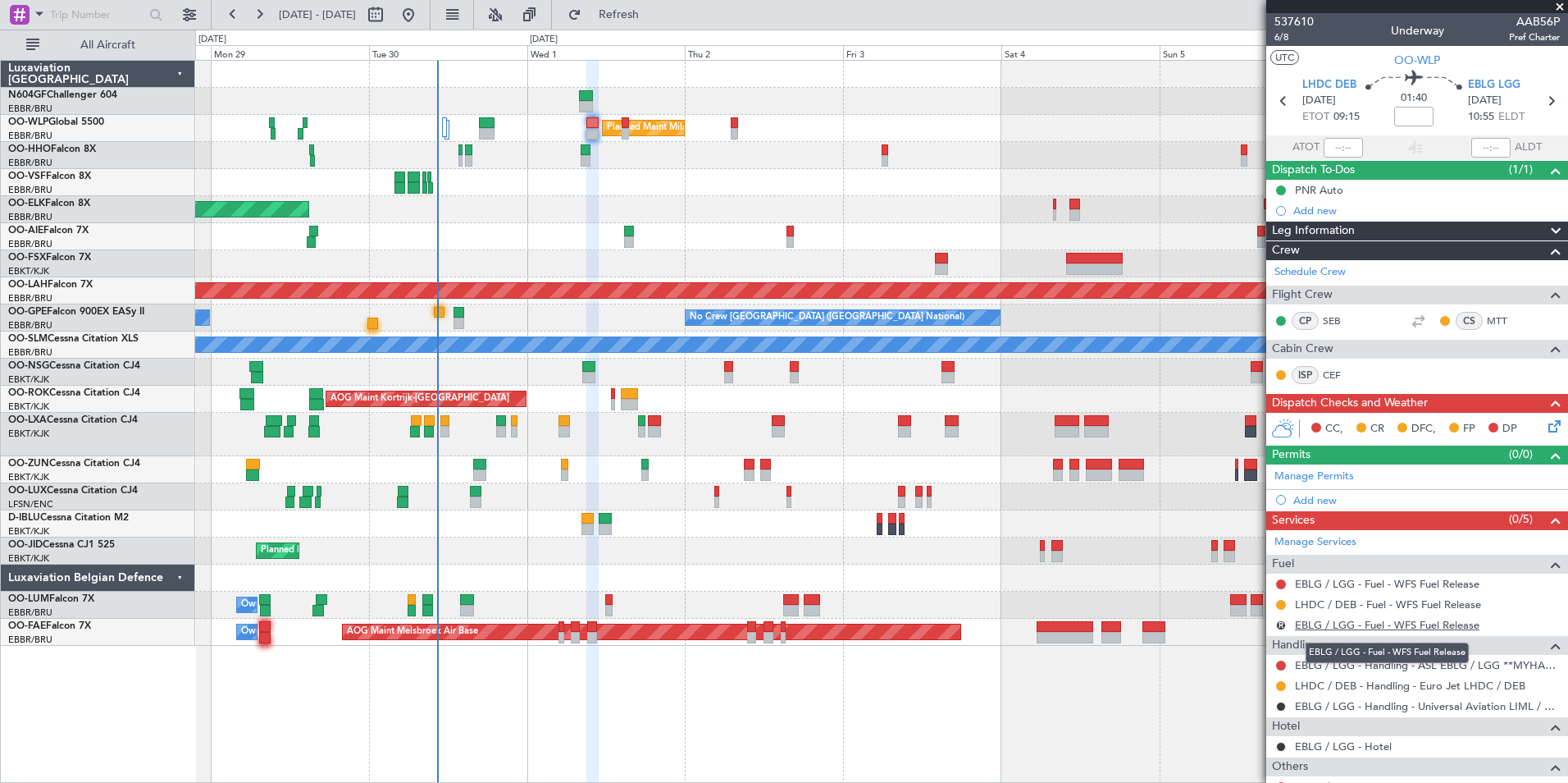
click at [1376, 625] on link "EBLG / LGG - Fuel - WFS Fuel Release" at bounding box center [1387, 625] width 185 height 14
click at [654, 9] on span "Refresh" at bounding box center [619, 15] width 69 height 11
click at [1280, 627] on button "R" at bounding box center [1280, 625] width 9 height 9
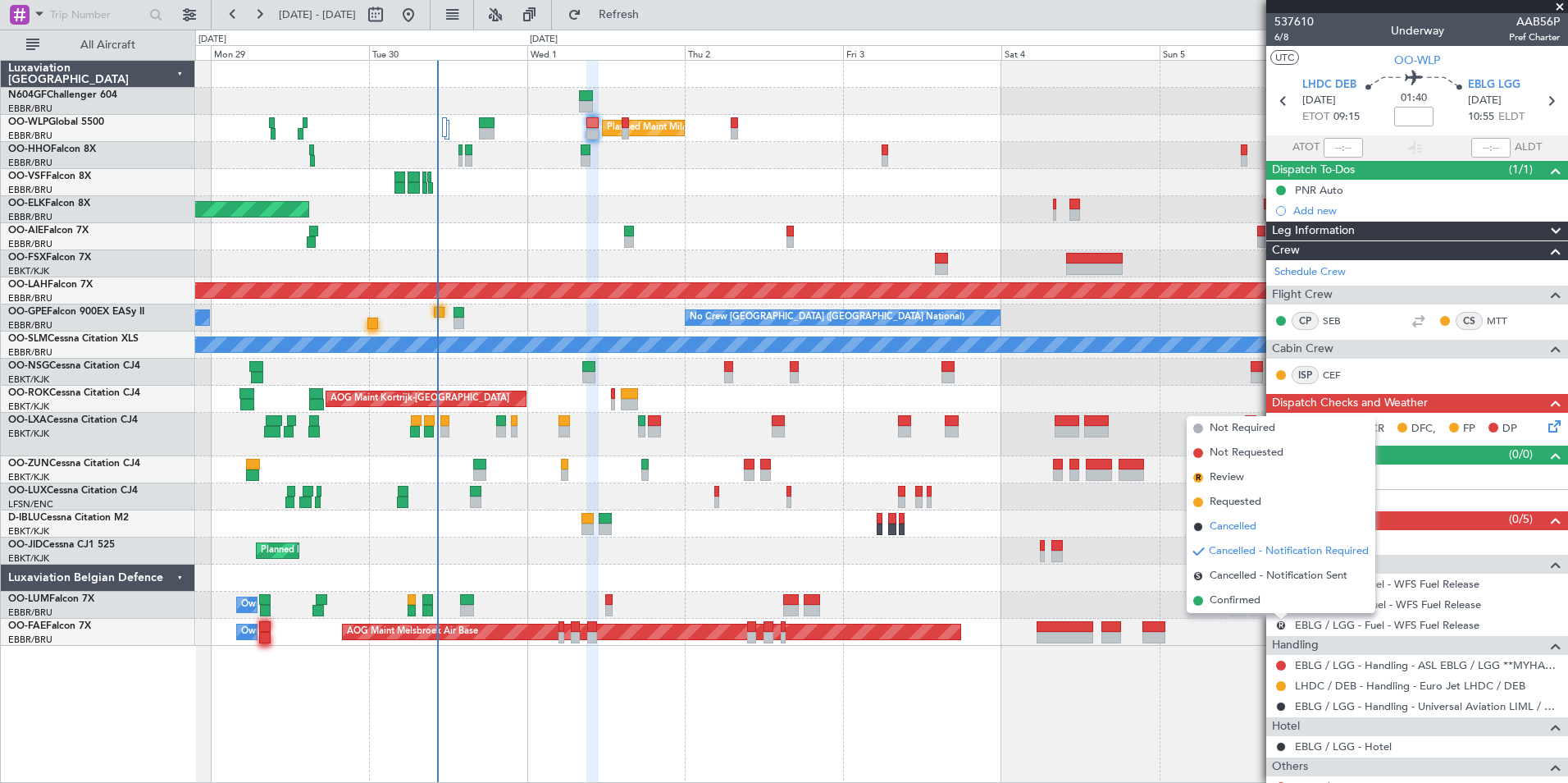
click at [1269, 529] on li "Cancelled" at bounding box center [1281, 527] width 189 height 25
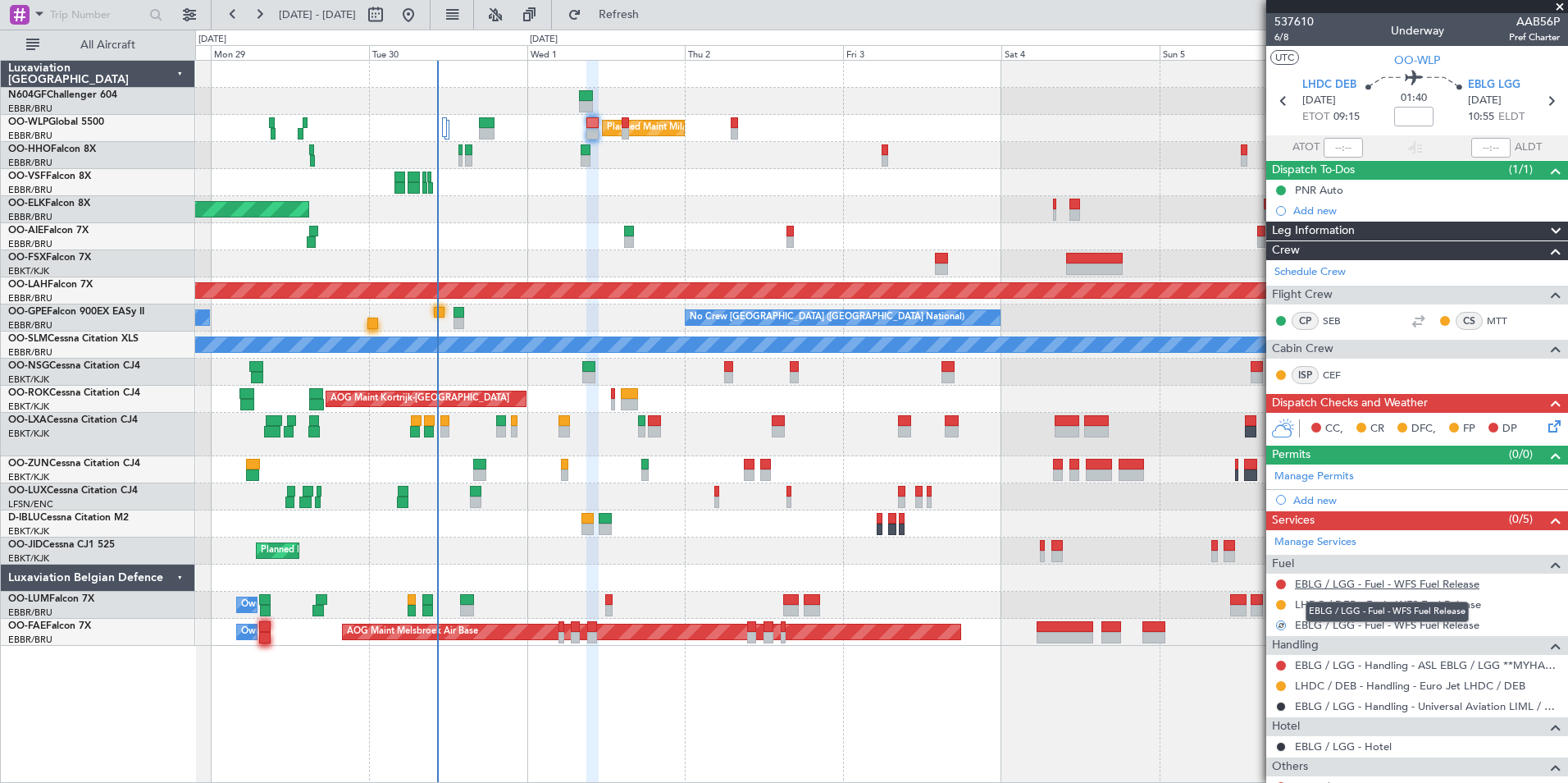
click at [1359, 584] on link "EBLG / LGG - Fuel - WFS Fuel Release" at bounding box center [1387, 584] width 185 height 14
click at [629, 9] on button "Refresh" at bounding box center [609, 15] width 99 height 27
click at [1281, 661] on button at bounding box center [1280, 664] width 9 height 9
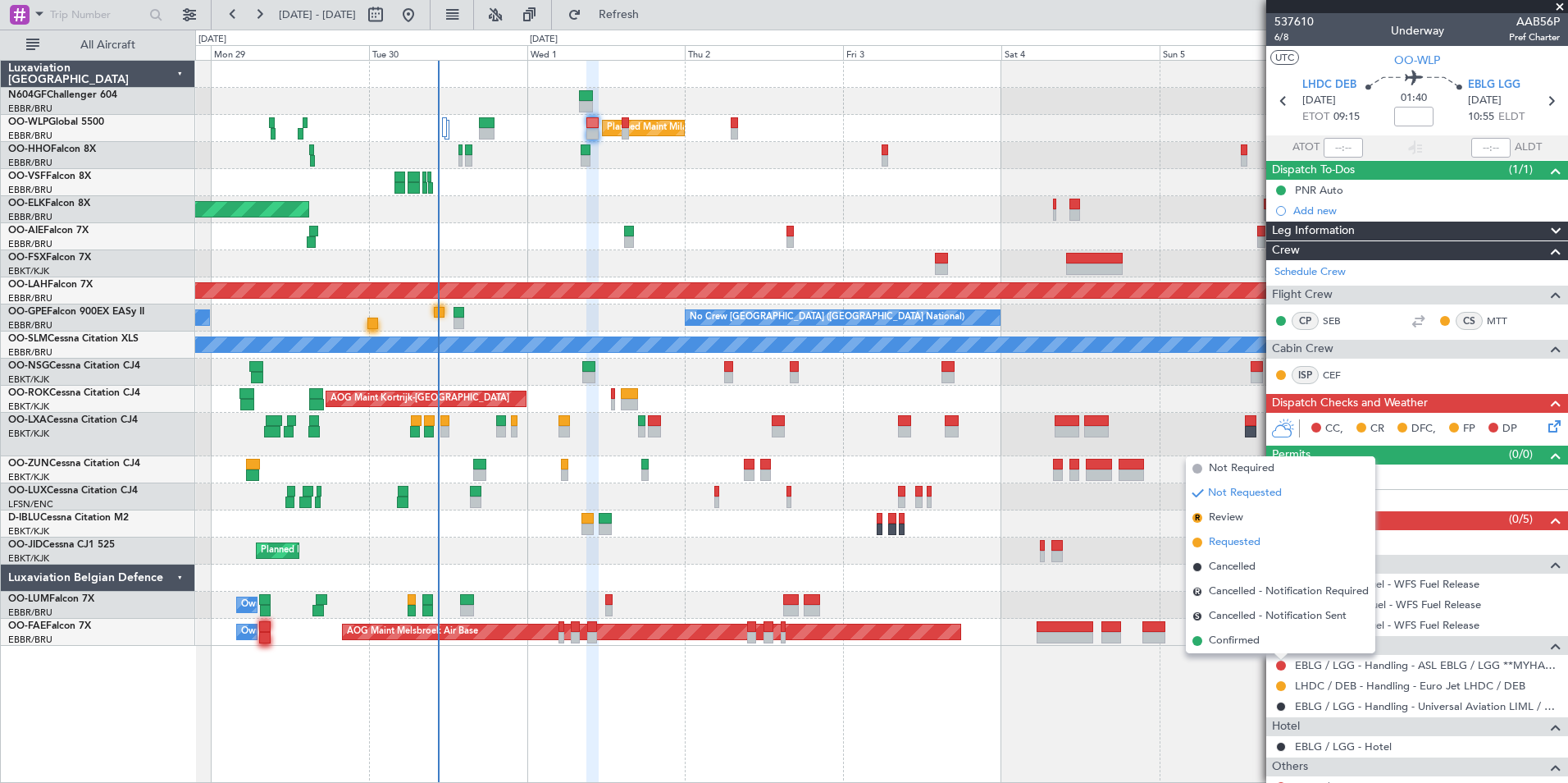
click at [1239, 538] on span "Requested" at bounding box center [1235, 541] width 52 height 16
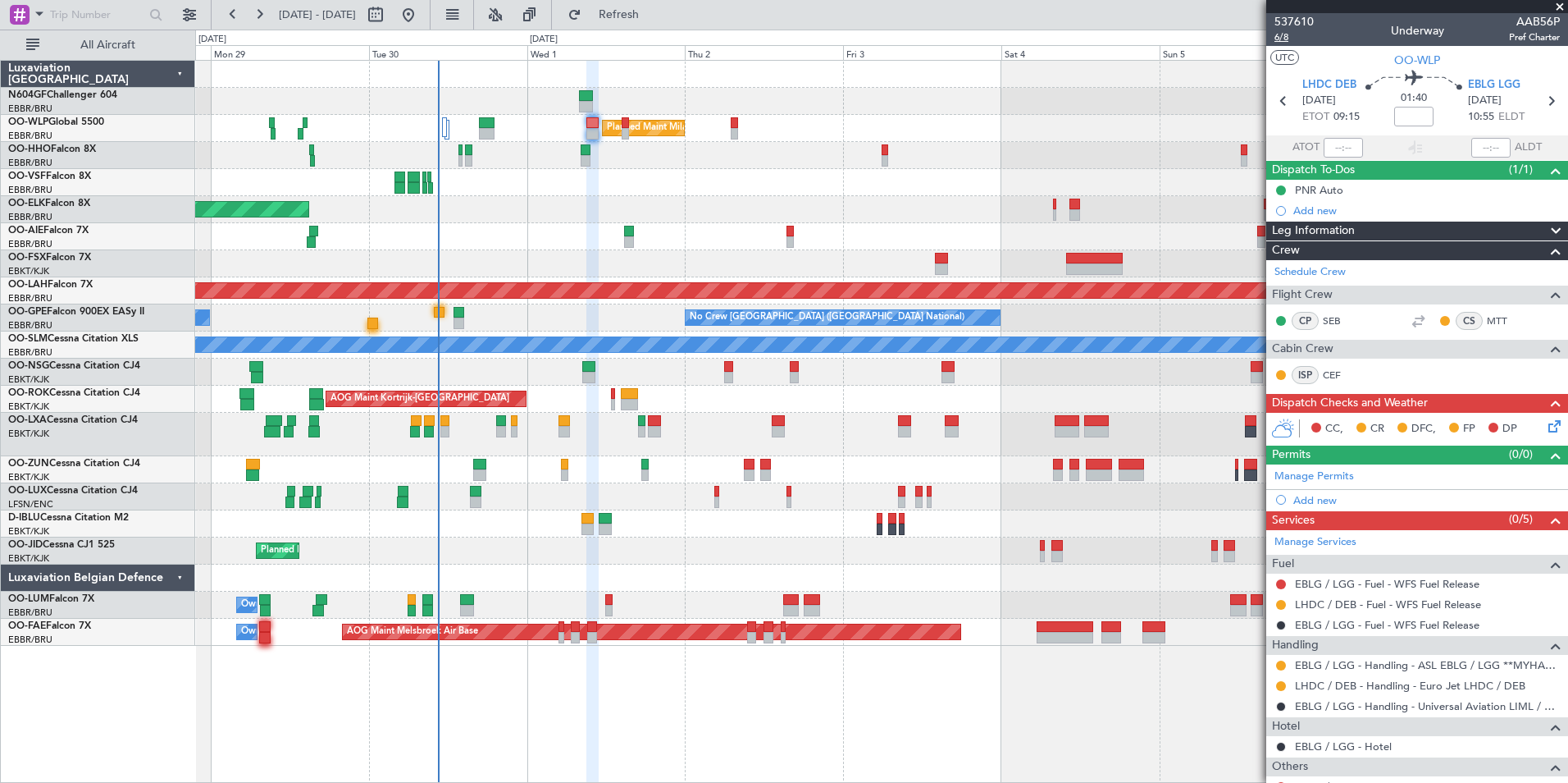
click at [1288, 34] on span "6/8" at bounding box center [1294, 37] width 40 height 14
click at [652, 10] on span "Refresh" at bounding box center [619, 15] width 69 height 11
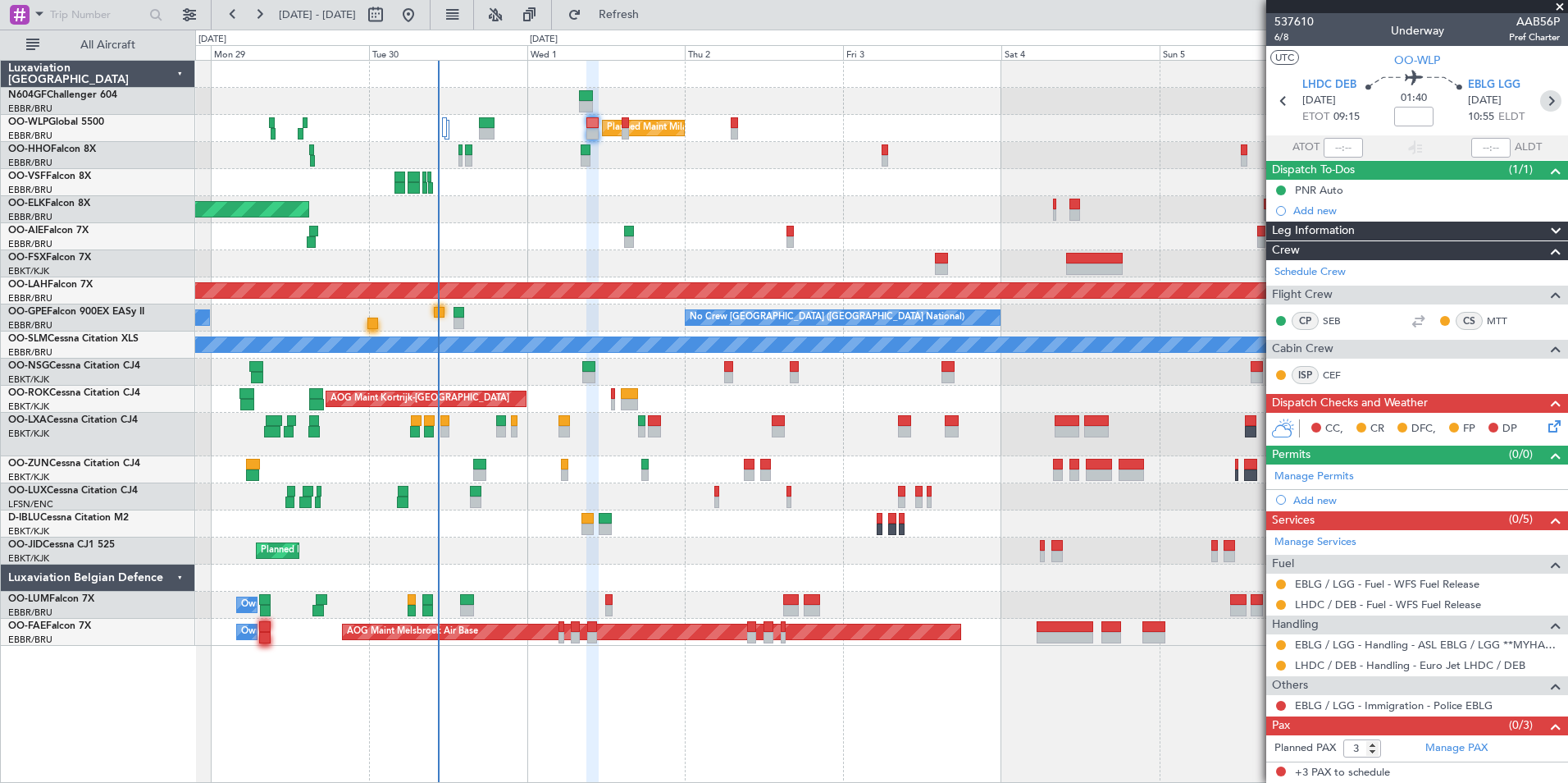
click at [1553, 100] on icon at bounding box center [1551, 101] width 21 height 21
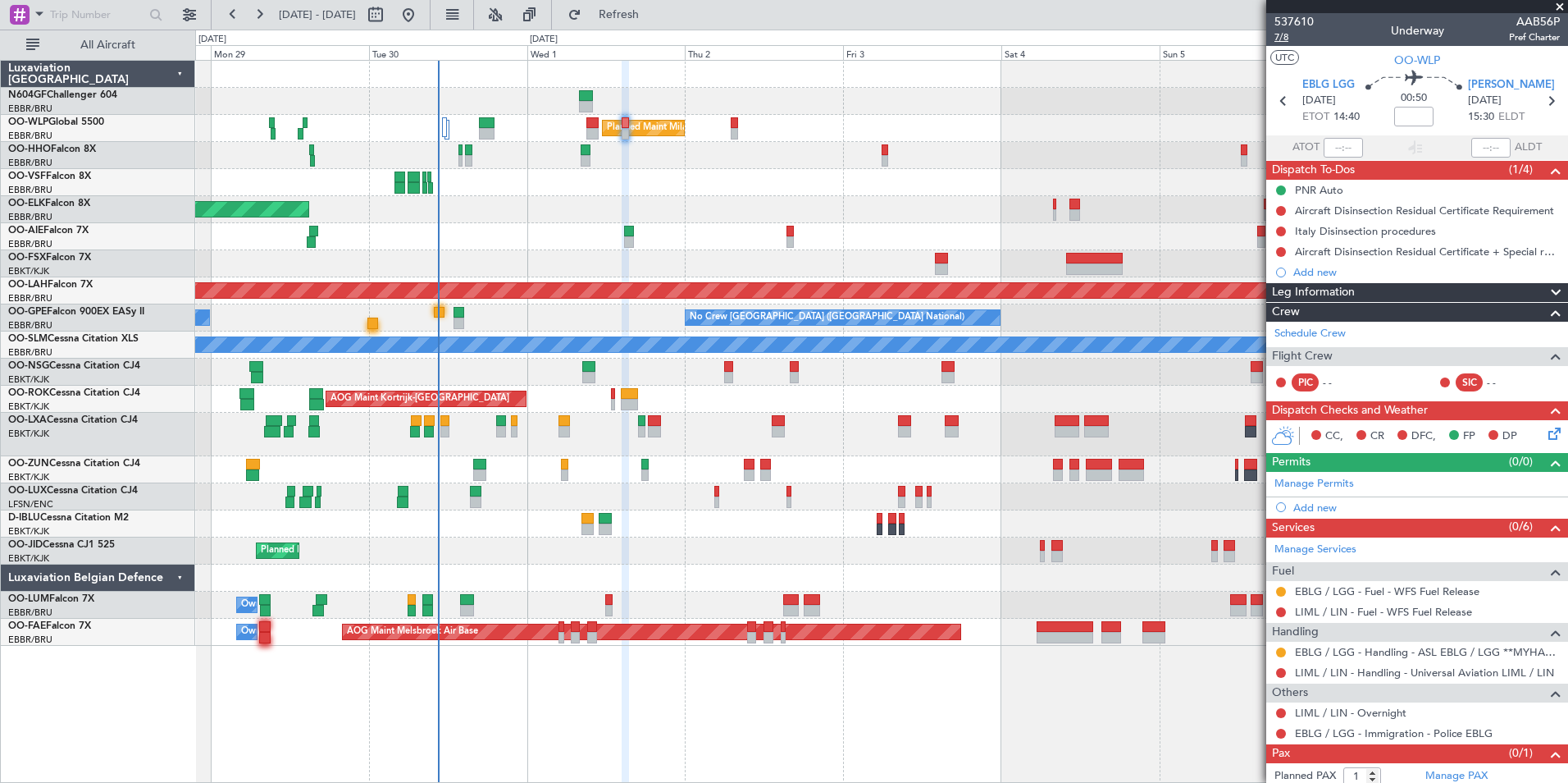
click at [1291, 38] on span "7/8" at bounding box center [1294, 37] width 40 height 14
click at [625, 16] on button "Refresh" at bounding box center [609, 15] width 99 height 27
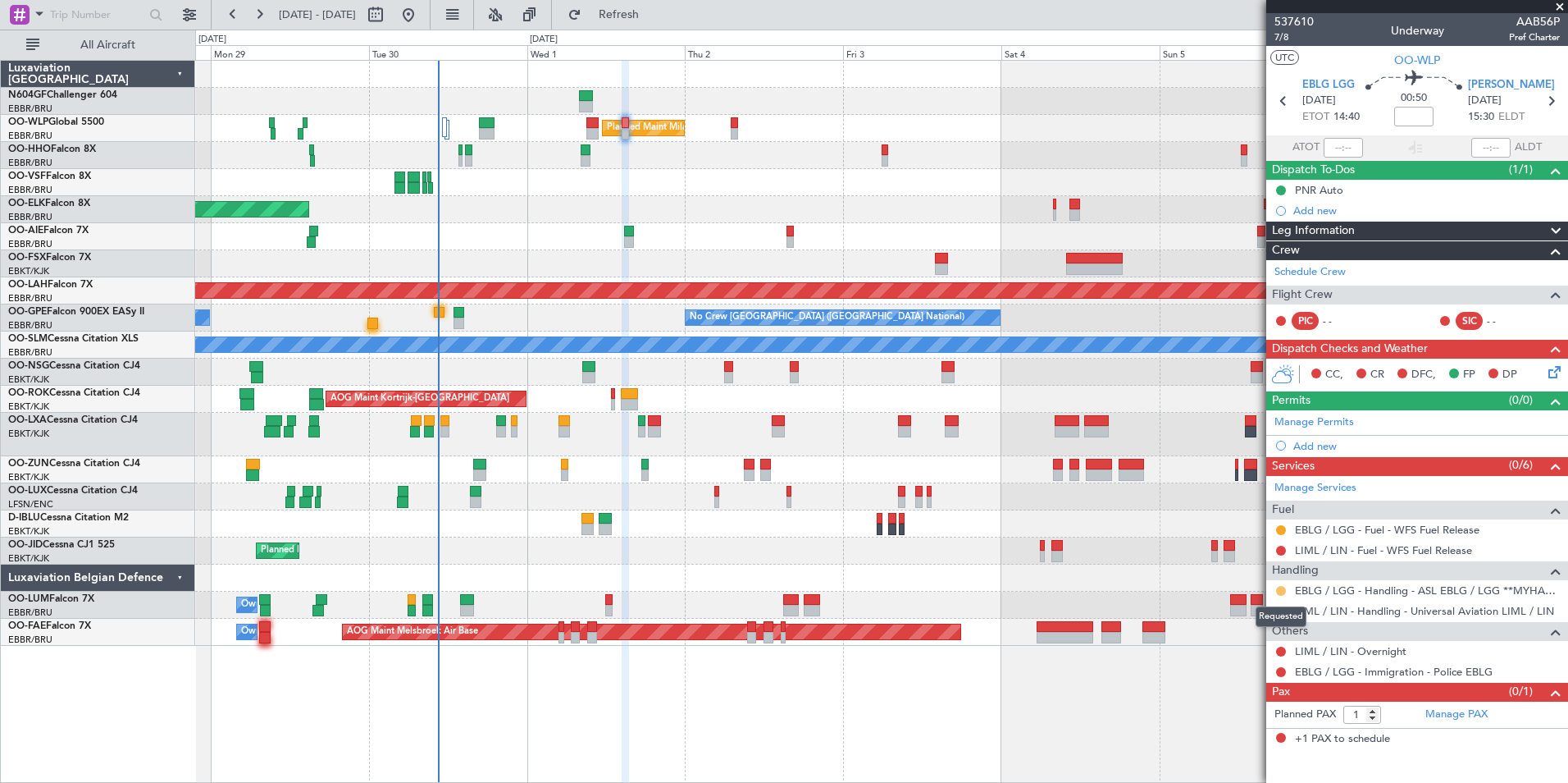
click at [1278, 589] on button at bounding box center [1280, 590] width 9 height 9
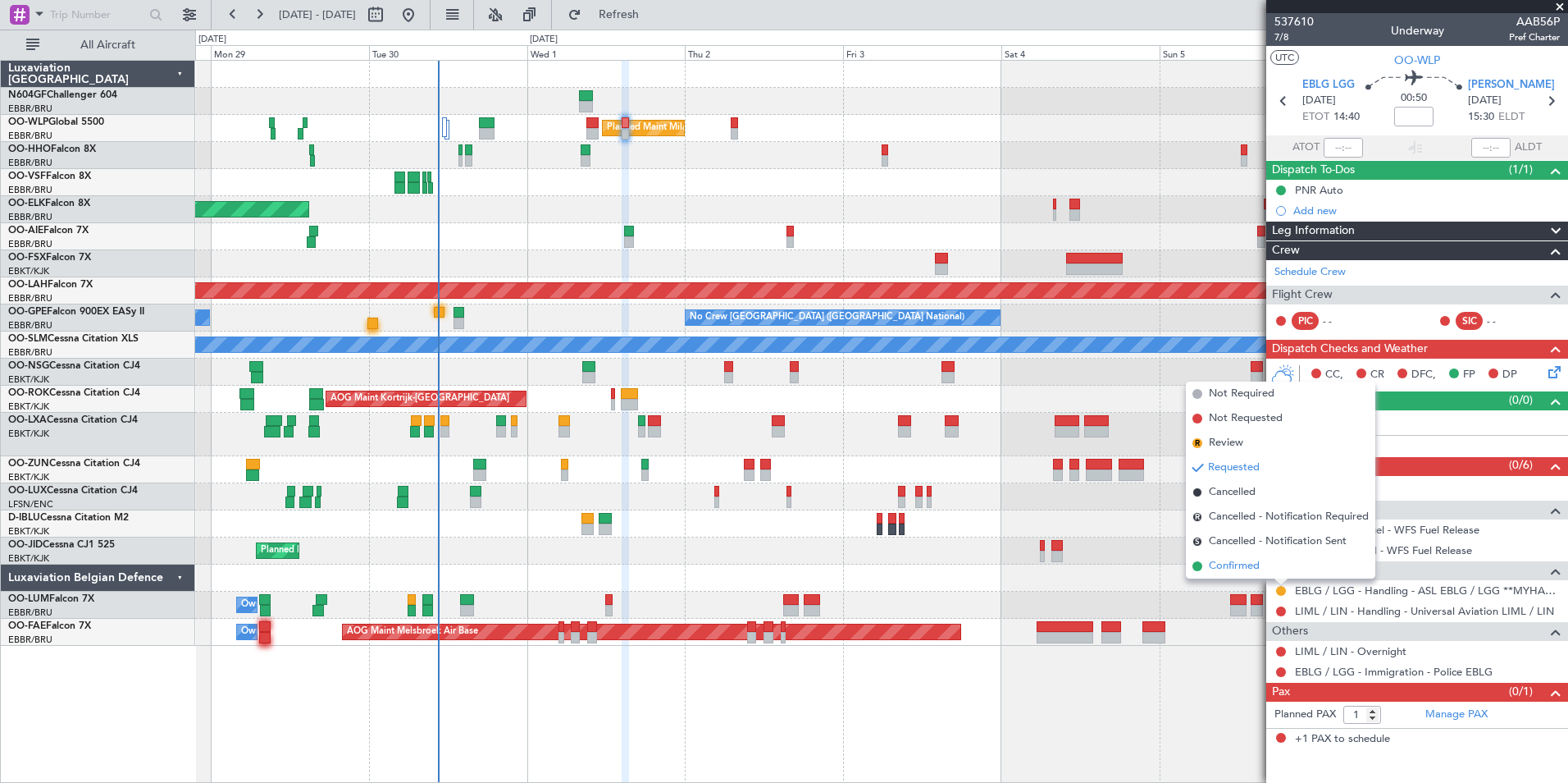
click at [1254, 557] on li "Confirmed" at bounding box center [1280, 566] width 190 height 25
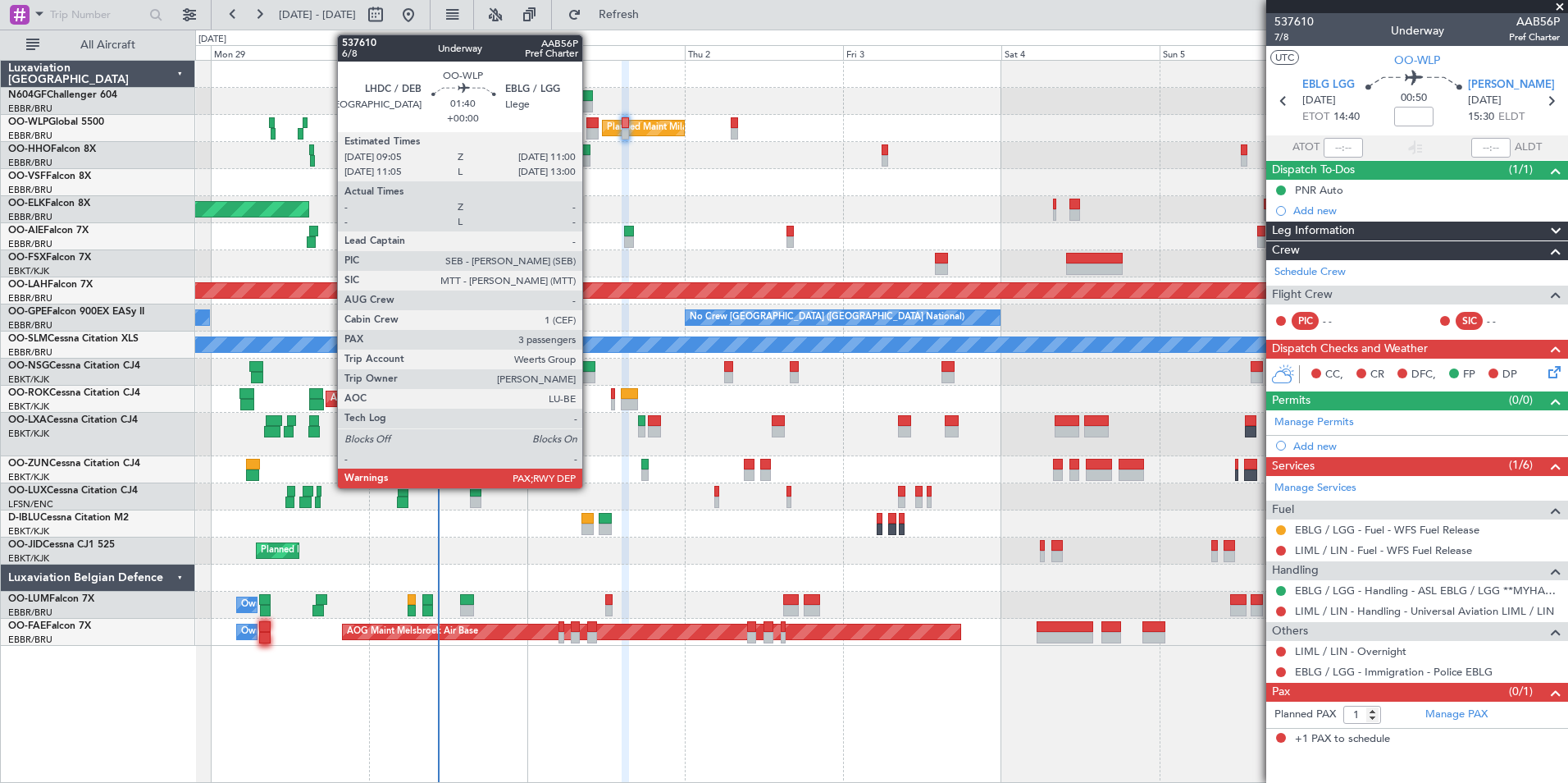
click at [589, 125] on div at bounding box center [593, 123] width 13 height 11
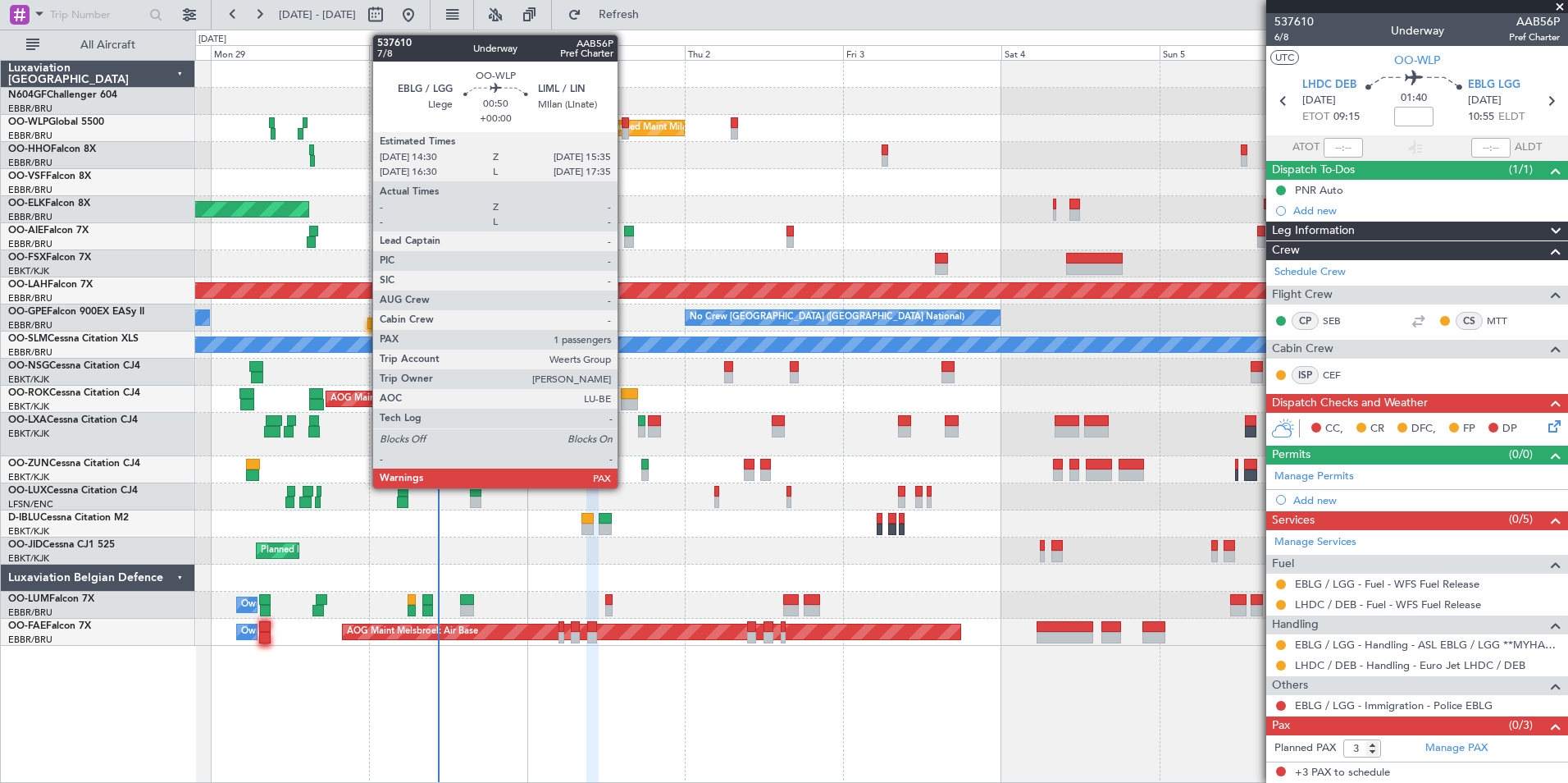
click at [625, 132] on div at bounding box center [625, 133] width 8 height 11
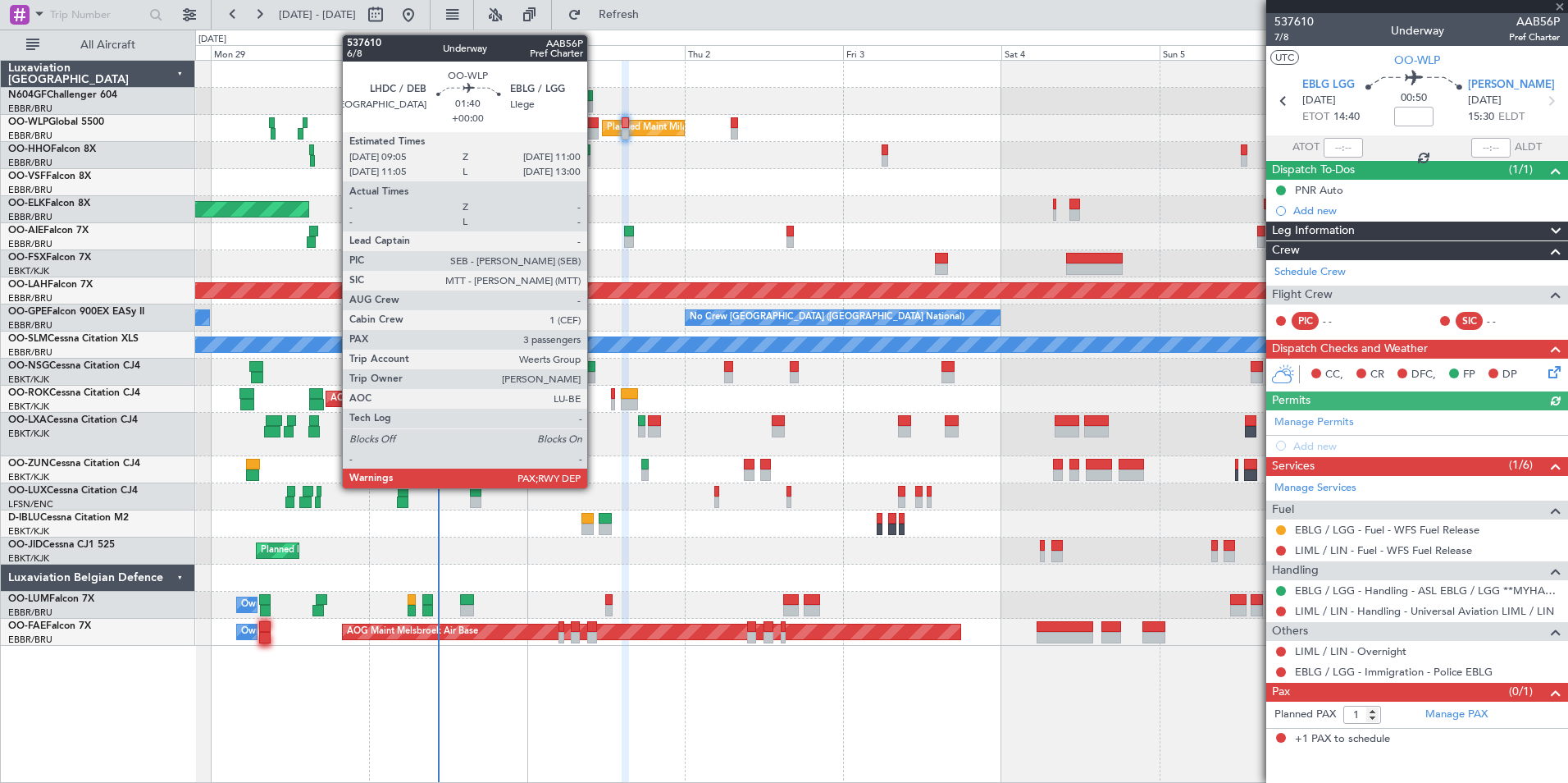
click at [595, 132] on div at bounding box center [593, 133] width 13 height 11
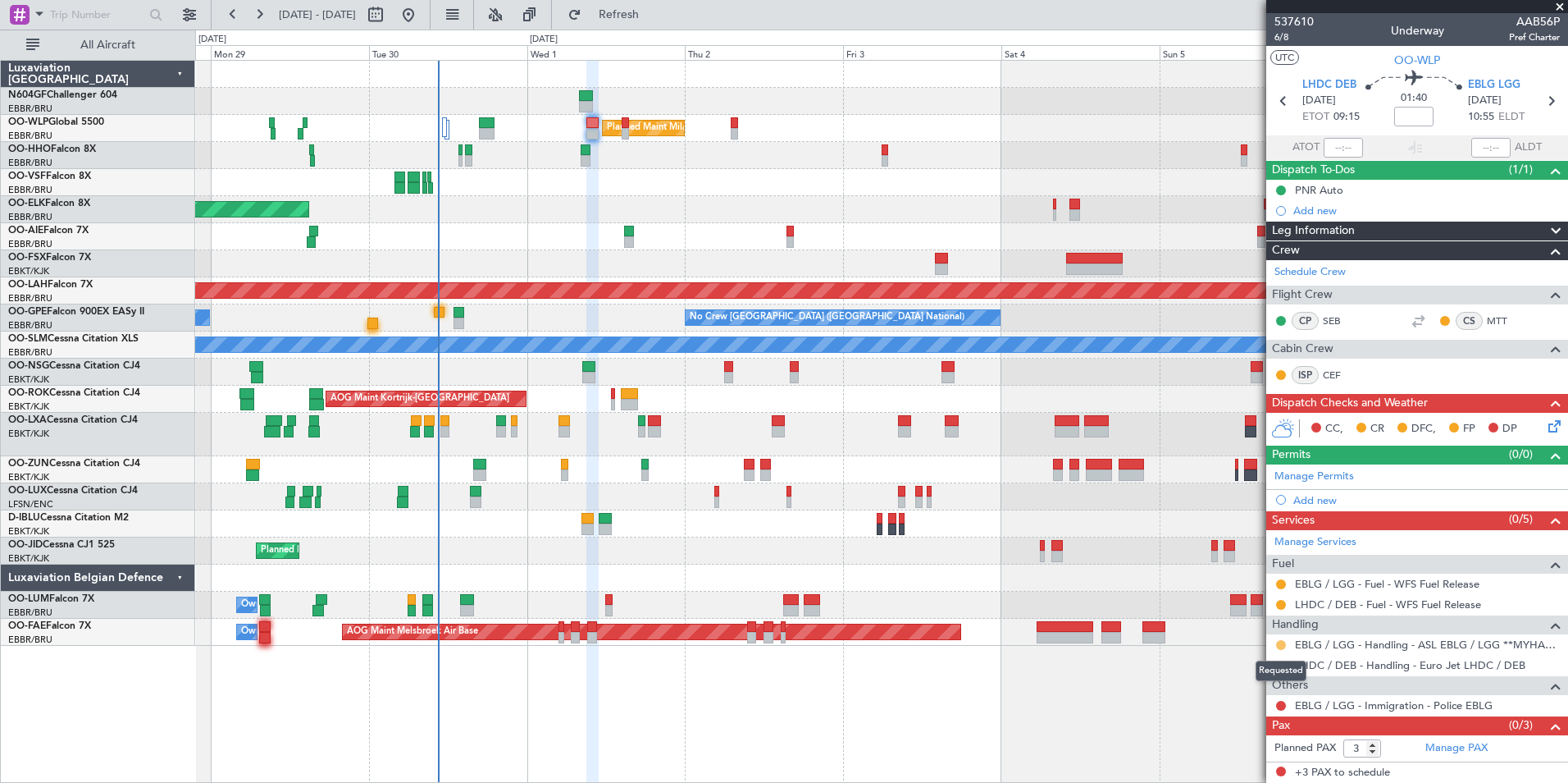
click at [1283, 645] on button at bounding box center [1280, 645] width 9 height 9
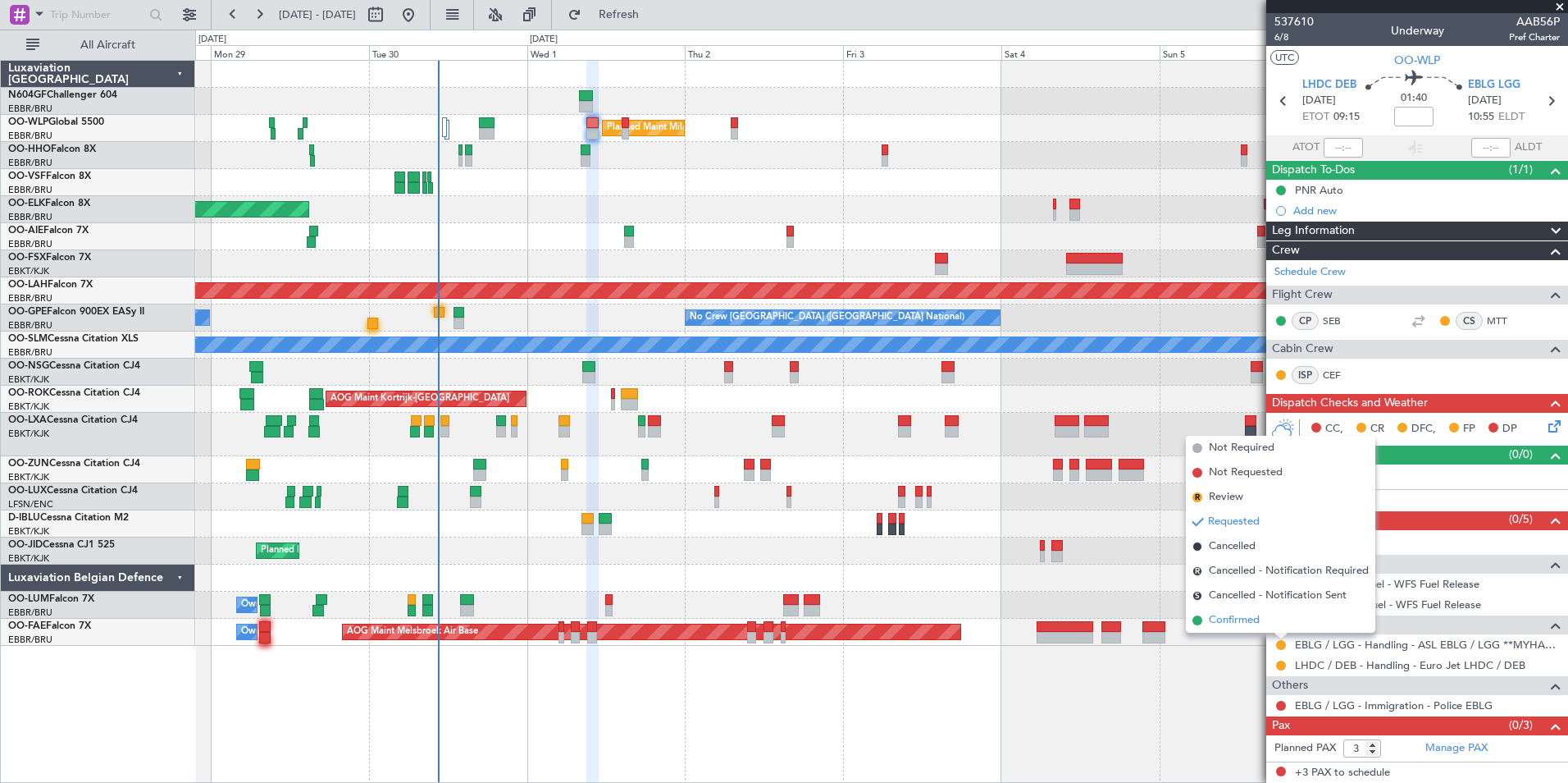
click at [1267, 612] on li "Confirmed" at bounding box center [1280, 620] width 190 height 25
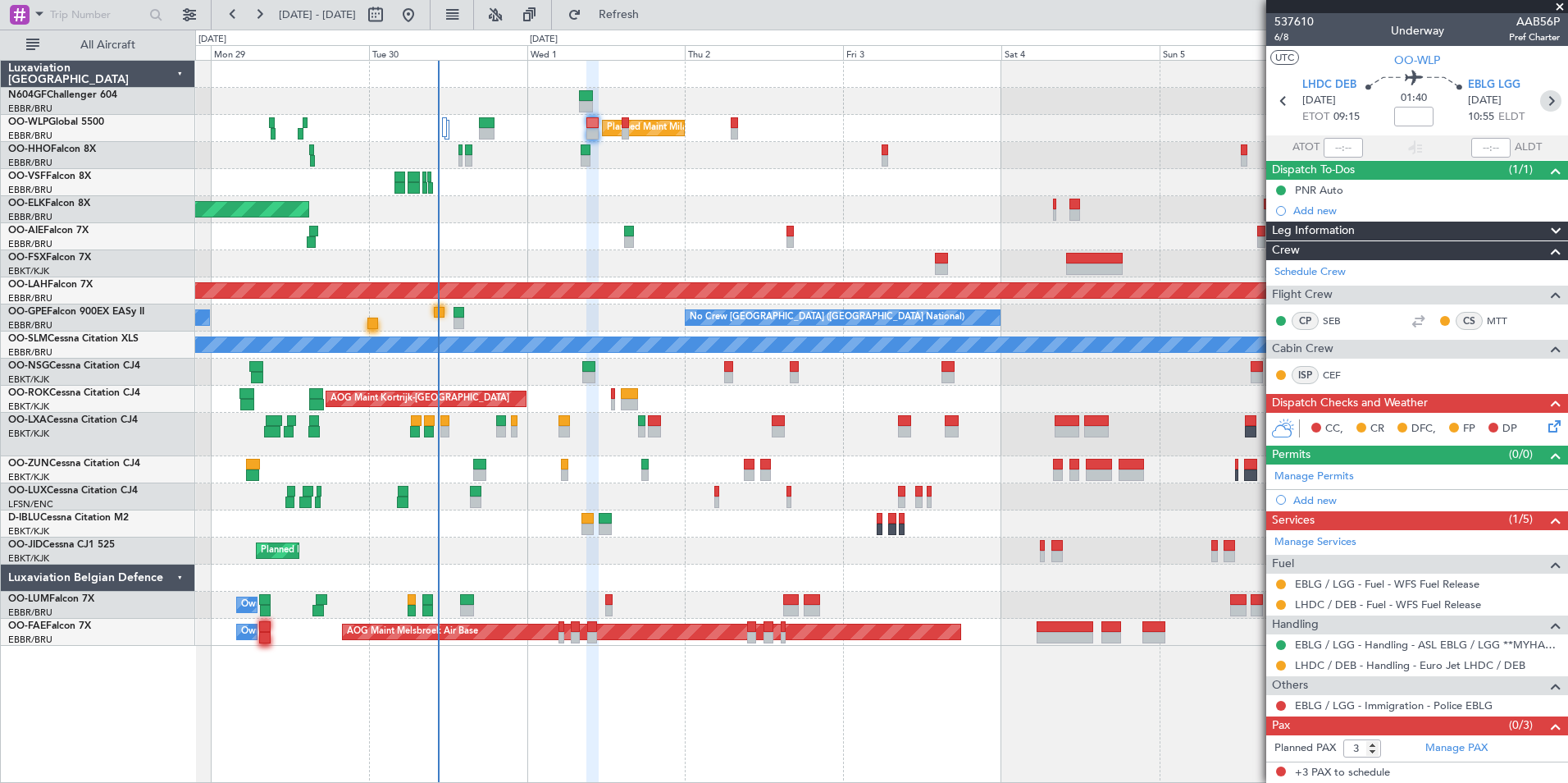
click at [1549, 101] on icon at bounding box center [1551, 101] width 21 height 21
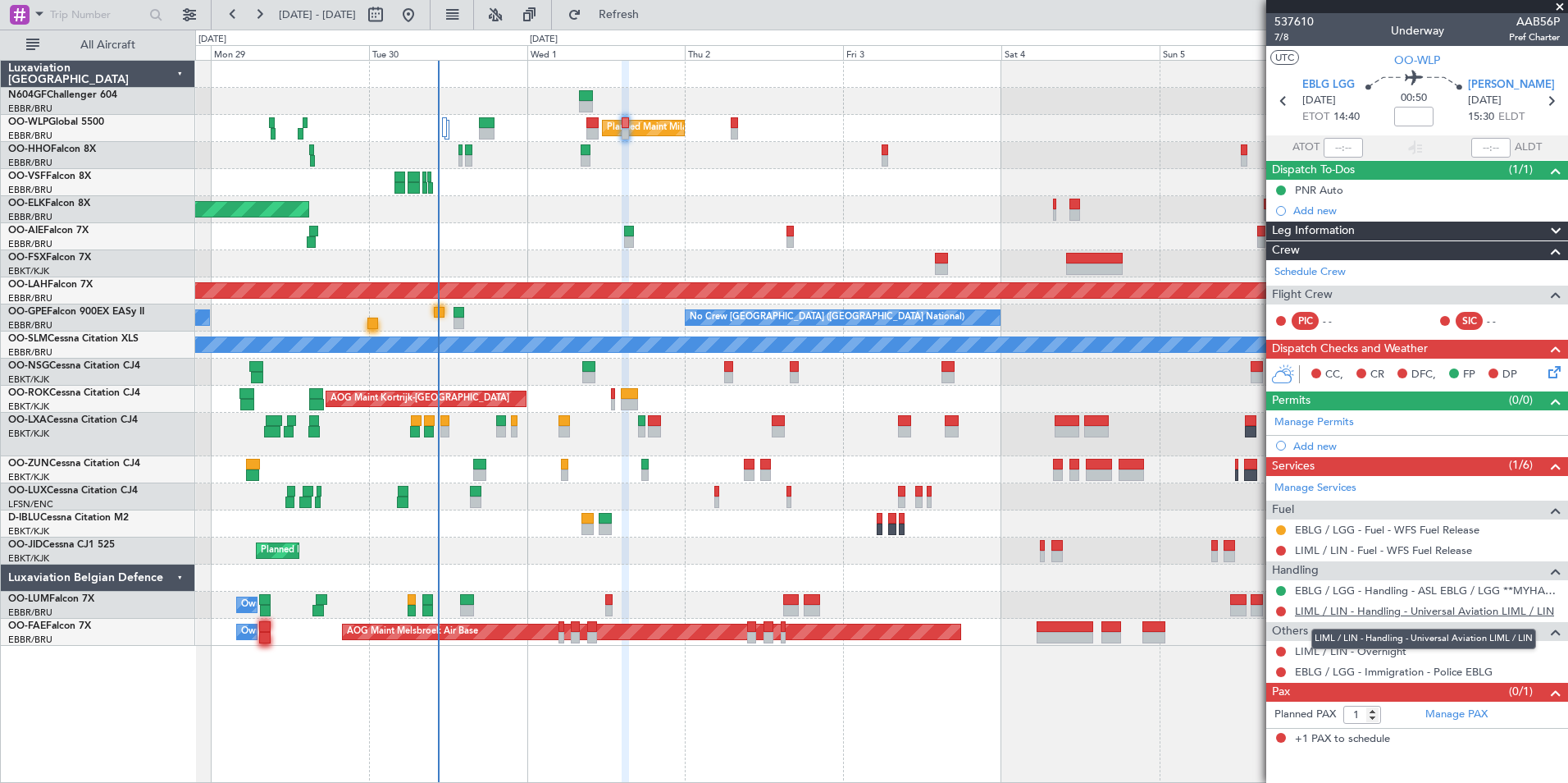
click at [1339, 613] on link "LIML / LIN - Handling - Universal Aviation LIML / LIN" at bounding box center [1425, 611] width 259 height 14
click at [1278, 611] on button at bounding box center [1280, 610] width 9 height 9
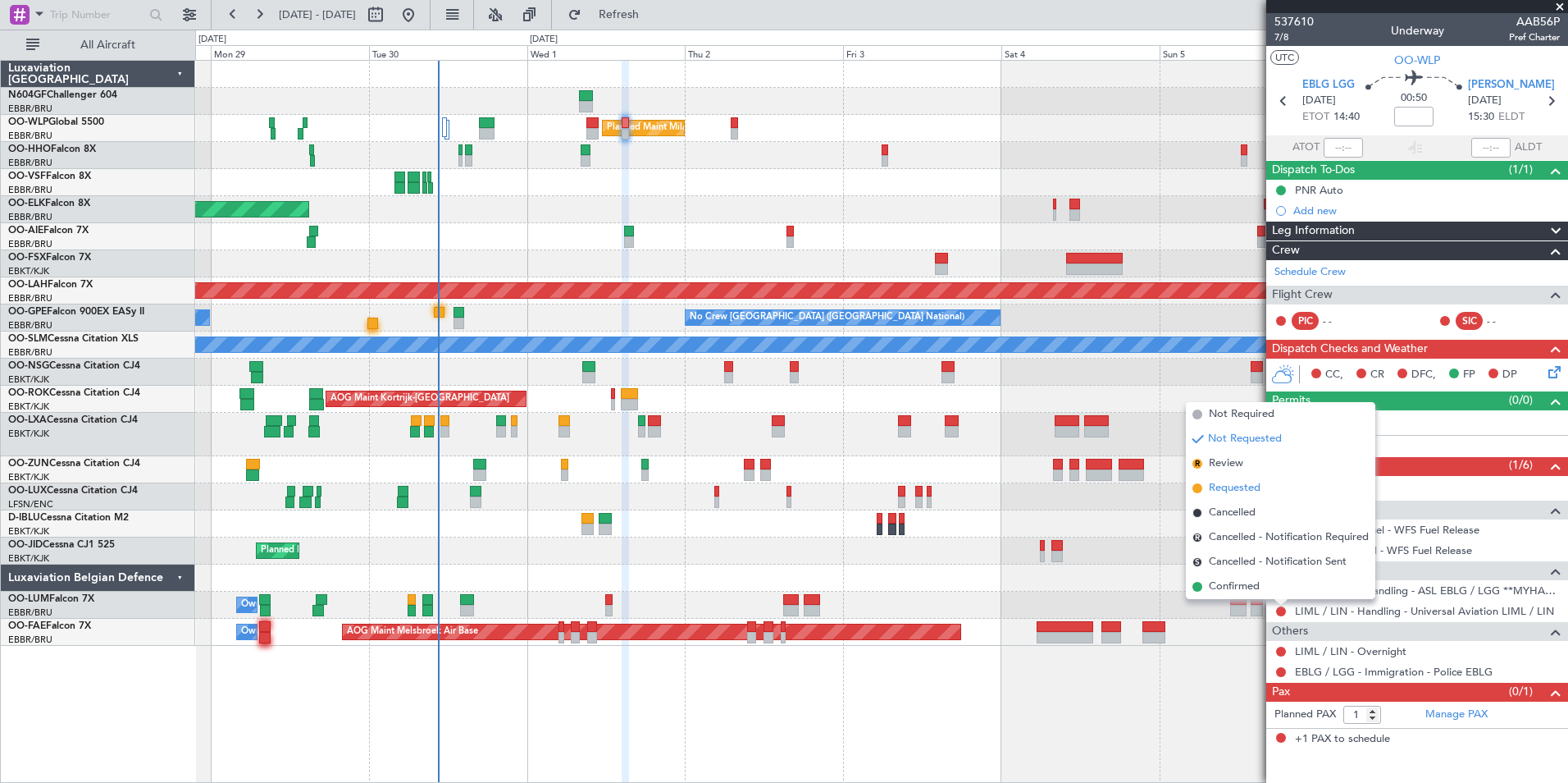
click at [1230, 490] on span "Requested" at bounding box center [1235, 487] width 52 height 16
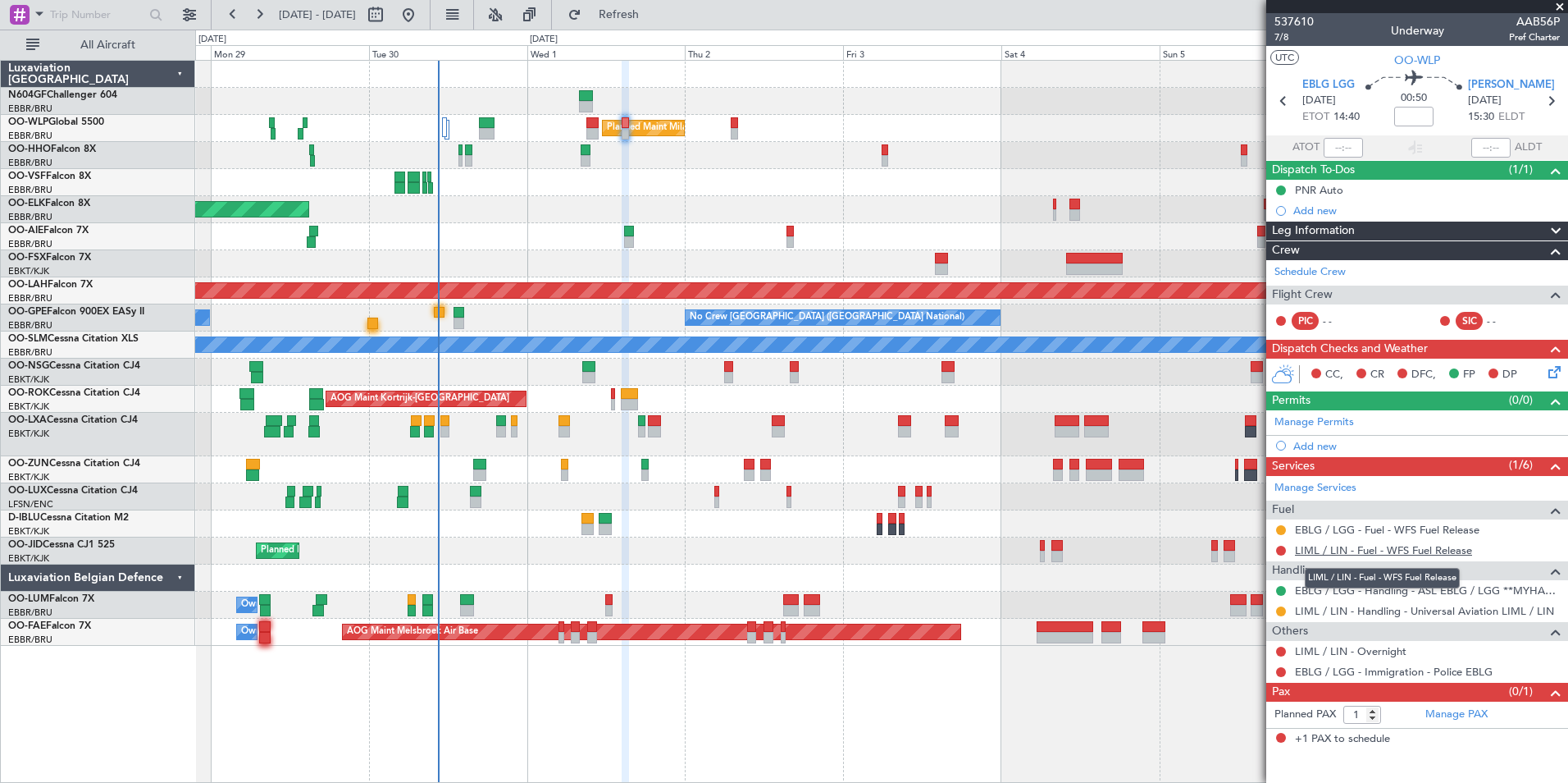
click at [1419, 547] on link "LIML / LIN - Fuel - WFS Fuel Release" at bounding box center [1383, 550] width 177 height 14
click at [656, 3] on button "Refresh" at bounding box center [609, 15] width 99 height 27
click at [1288, 104] on icon at bounding box center [1283, 101] width 21 height 21
type input "3"
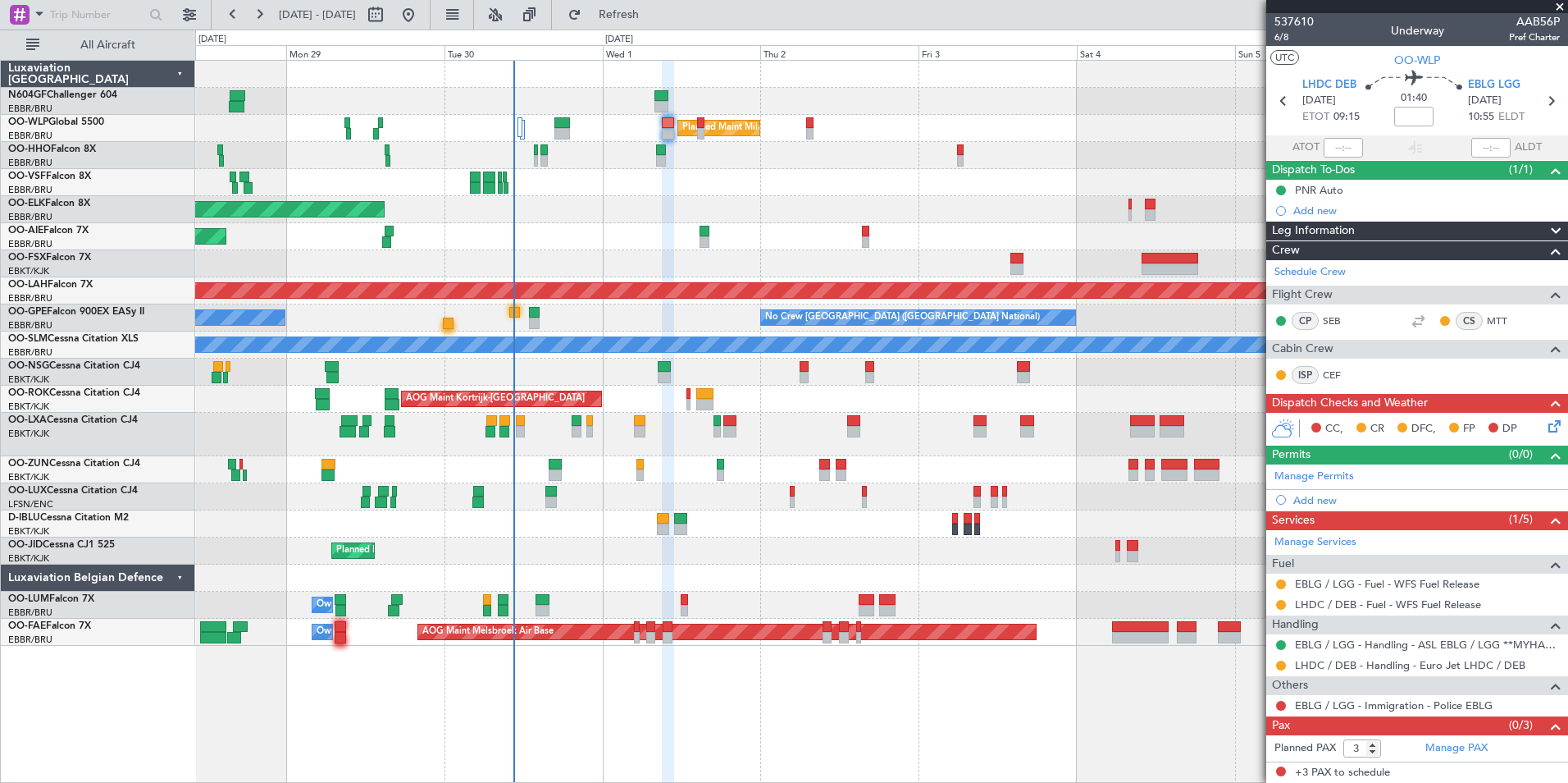
click at [780, 439] on div "Planned Maint Kortrijk-Wevelgem A/C Unavailable A/C Unavailable Brussels (Bruss…" at bounding box center [881, 434] width 1372 height 44
click at [522, 334] on div "A/C Unavailable [GEOGRAPHIC_DATA]" at bounding box center [881, 346] width 1372 height 28
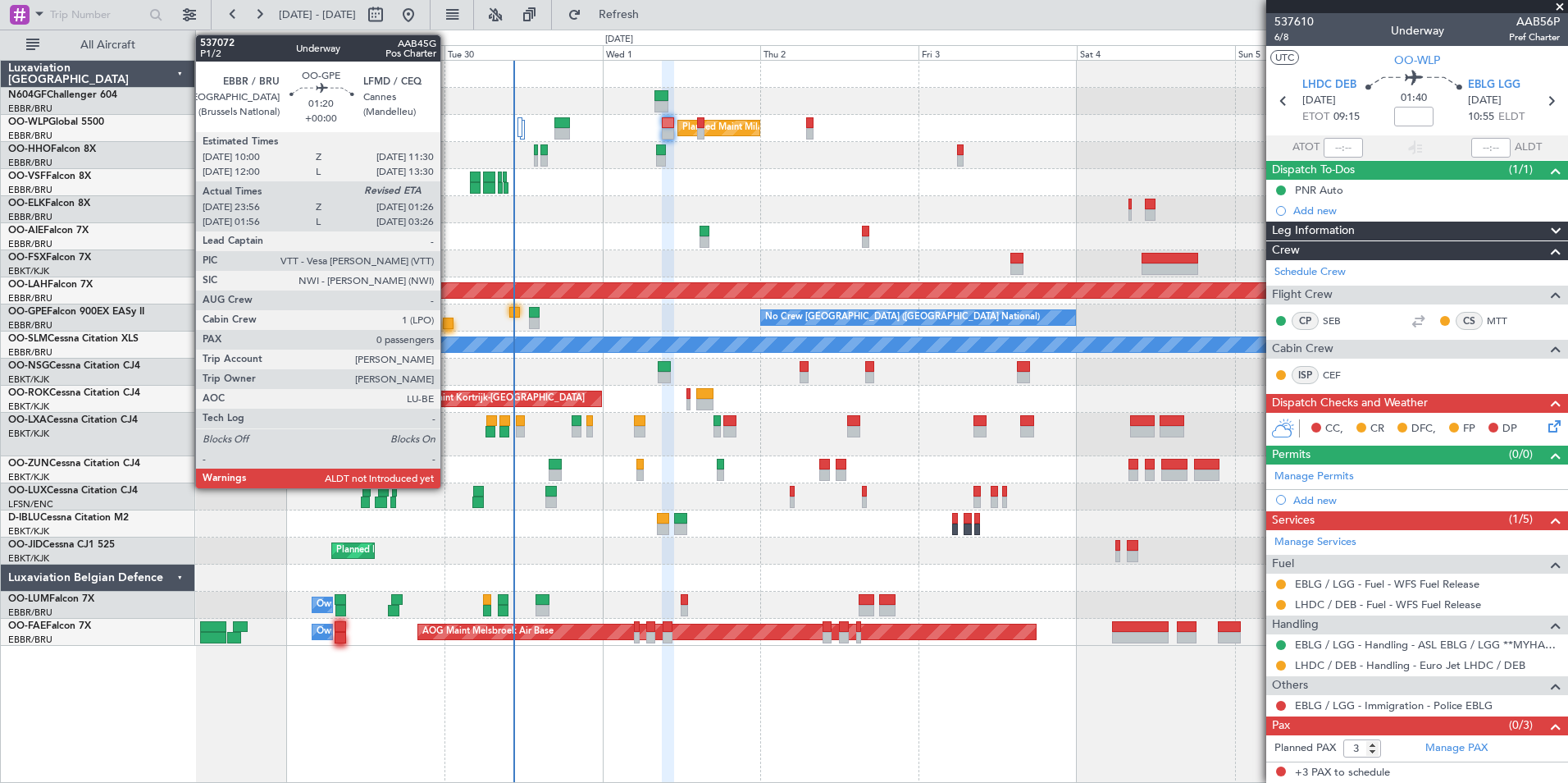
click at [448, 325] on div at bounding box center [448, 322] width 10 height 11
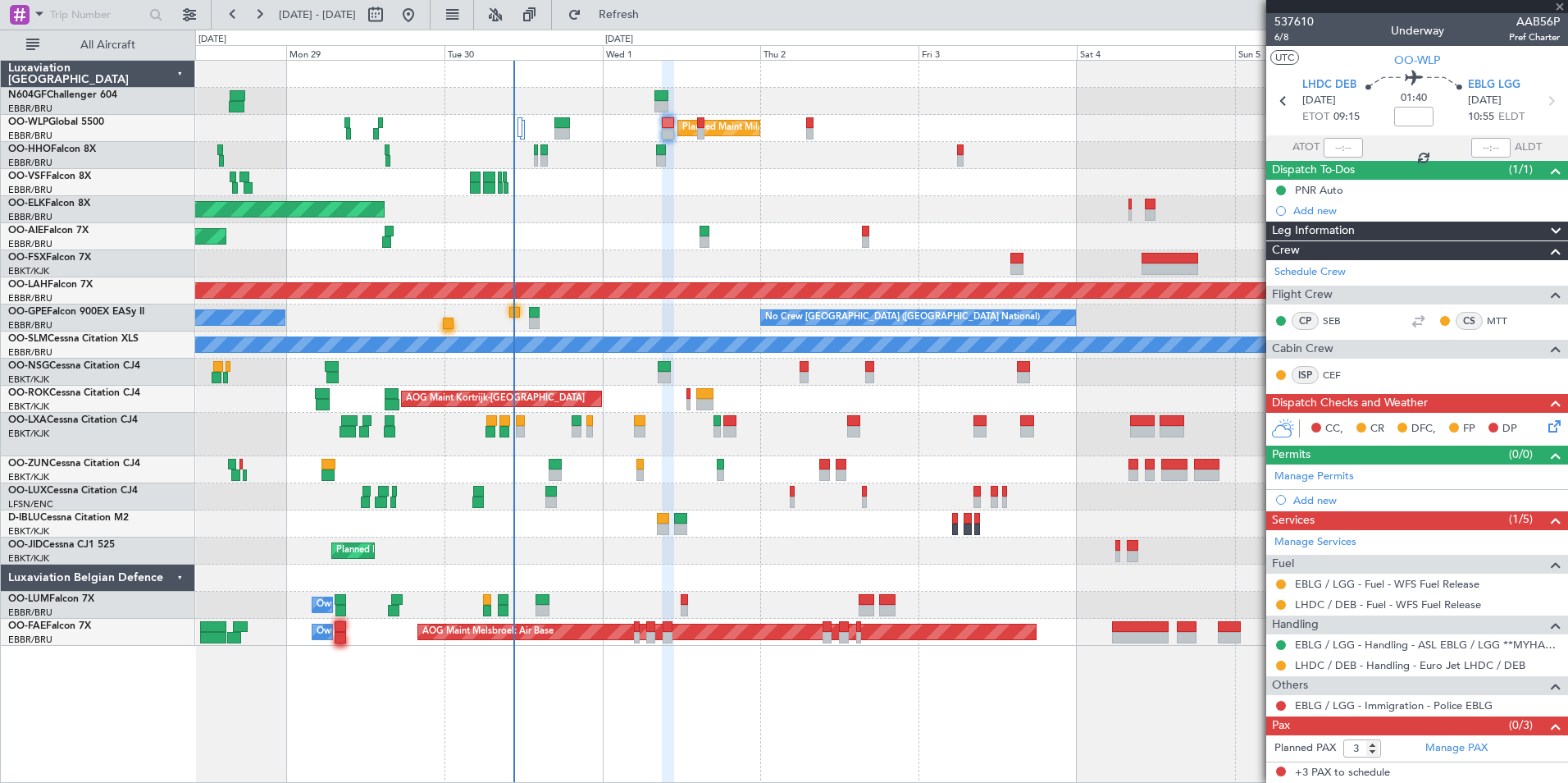
type input "00:01"
type input "0"
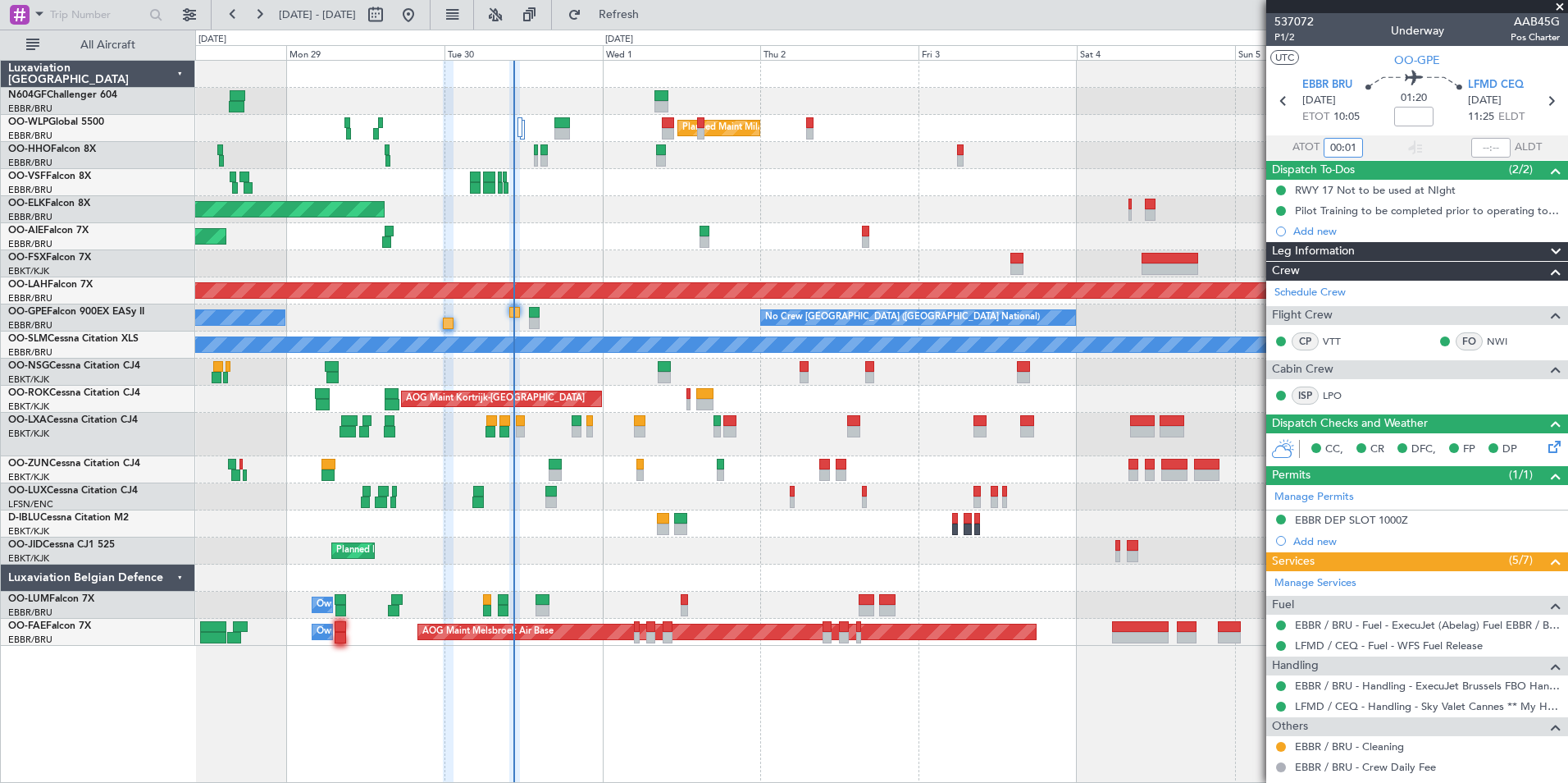
click at [1356, 146] on input "00:01" at bounding box center [1344, 147] width 40 height 20
click at [1345, 145] on input "00:01" at bounding box center [1344, 147] width 40 height 20
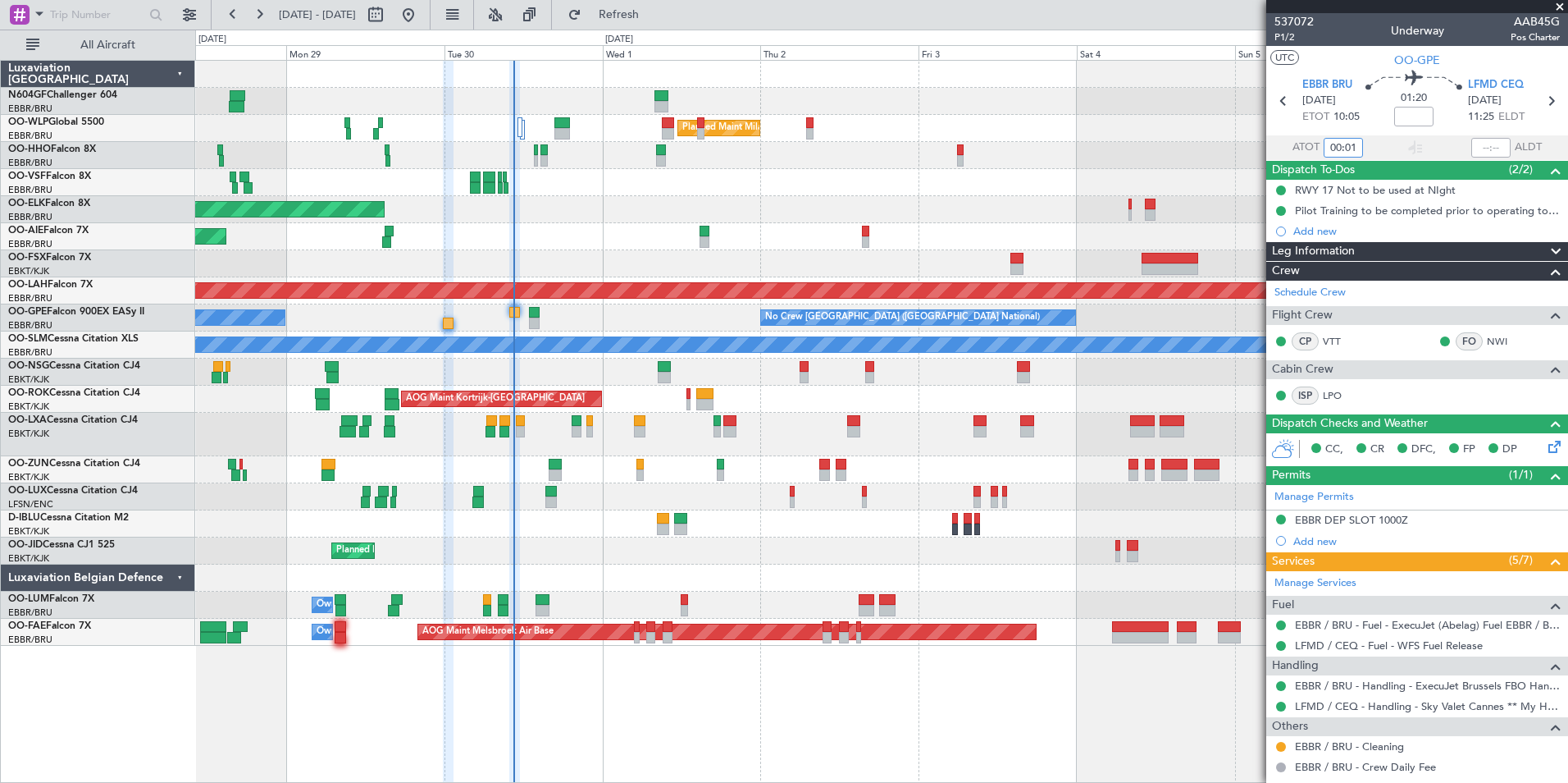
click at [1350, 145] on input "00:01" at bounding box center [1344, 147] width 40 height 20
type input "0"
type input "10:18"
click at [1363, 136] on section "ATOT 10:18 ALDT" at bounding box center [1417, 148] width 302 height 25
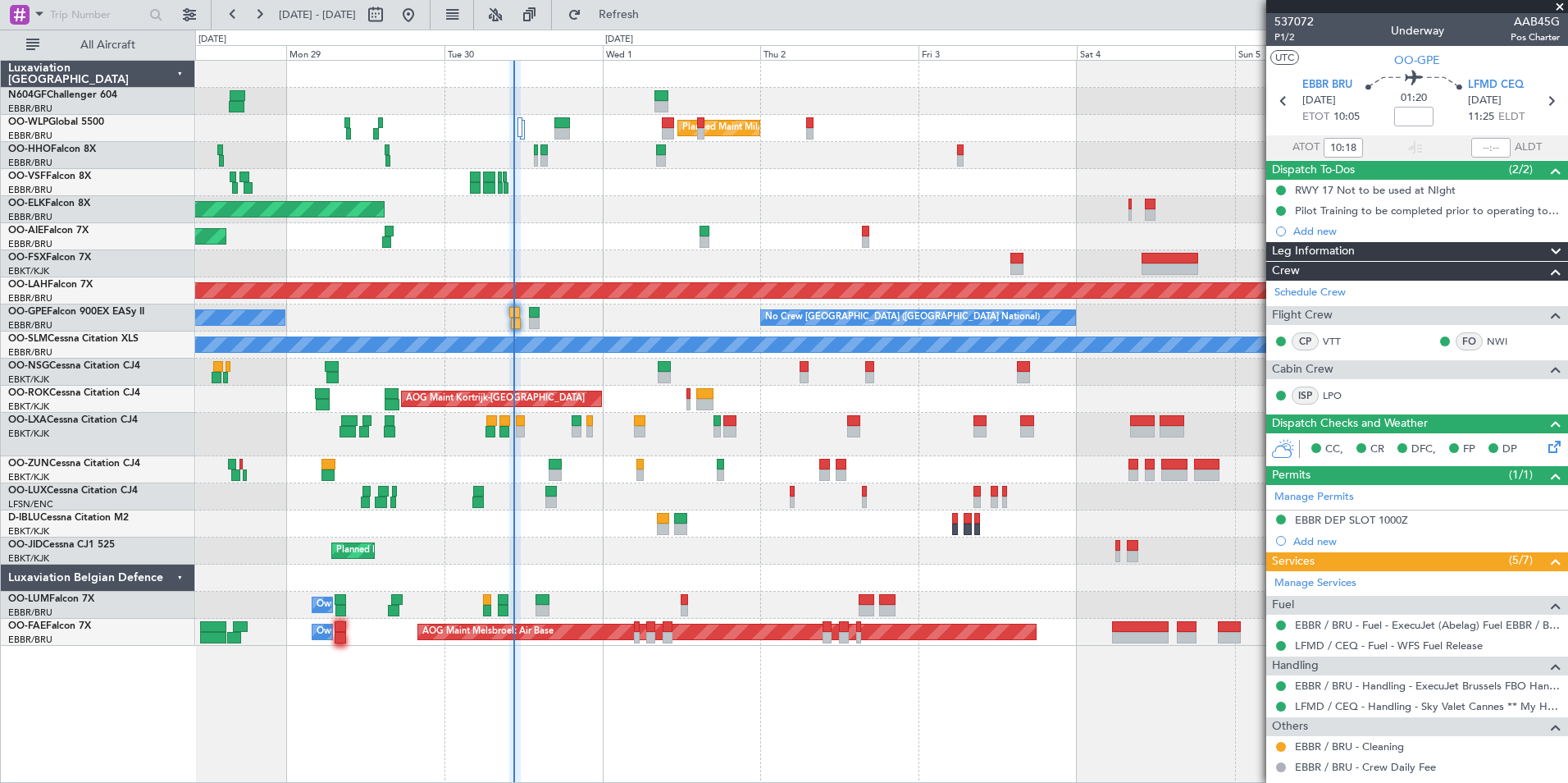
click at [677, 30] on div "0 0 Sun 28 Mon 29 Tue 30 Wed 1 [DATE] Fri 3 Sat 4 [DATE] Mon 6 Tue 7" at bounding box center [882, 45] width 1371 height 29
click at [659, 24] on button "Refresh" at bounding box center [609, 15] width 99 height 27
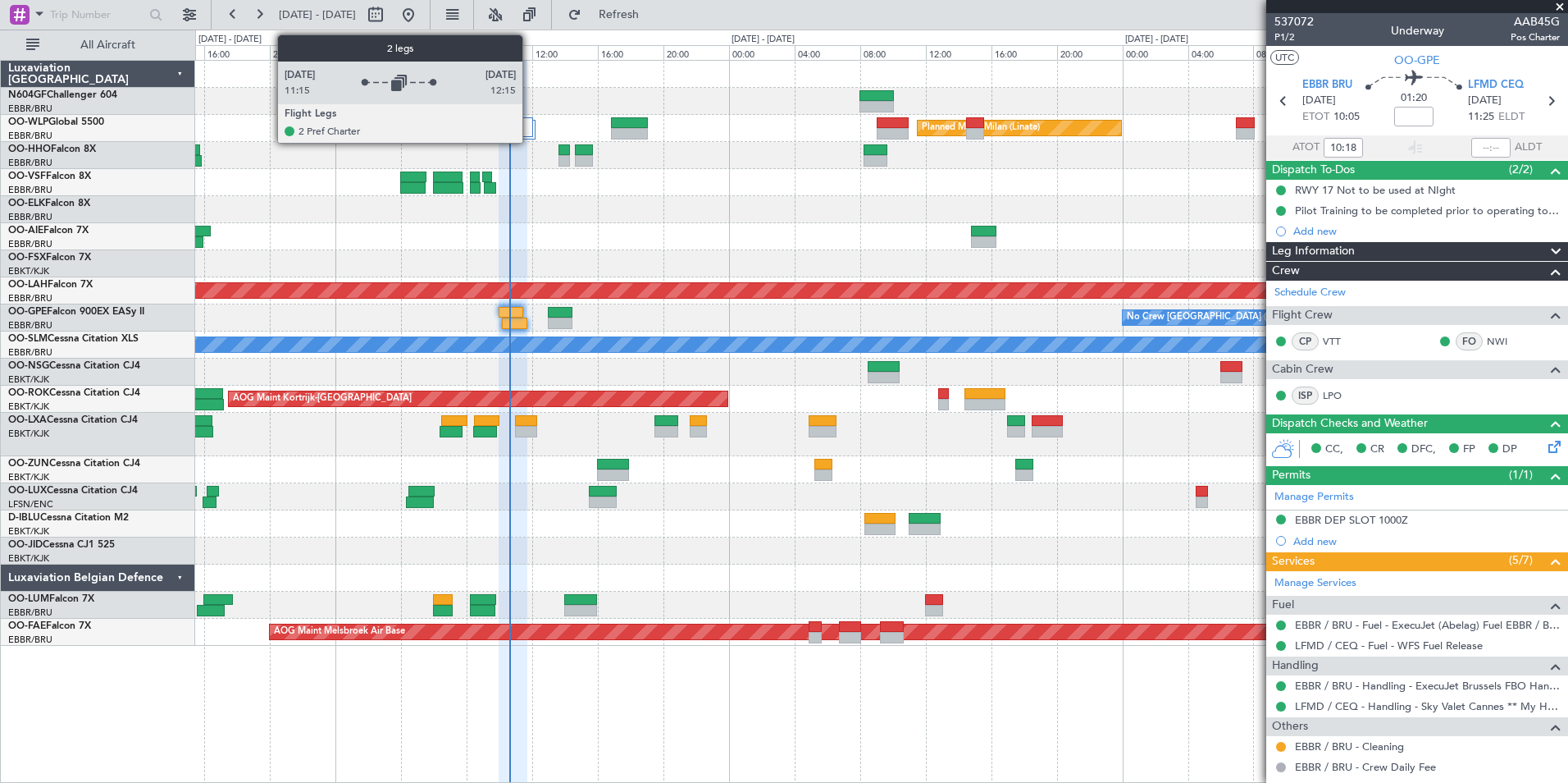
click at [533, 128] on div at bounding box center [526, 127] width 14 height 20
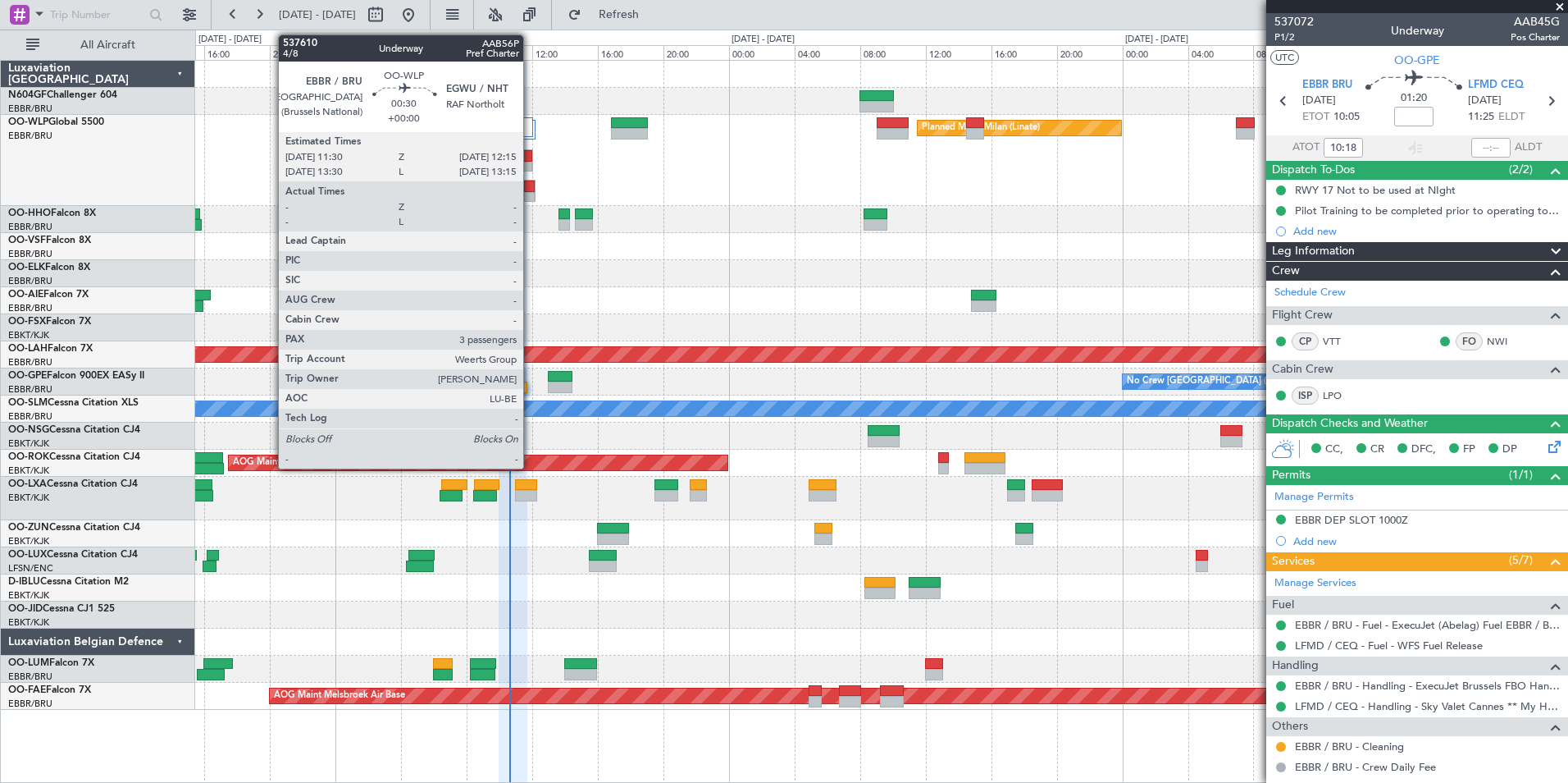
click at [532, 190] on div at bounding box center [529, 186] width 10 height 11
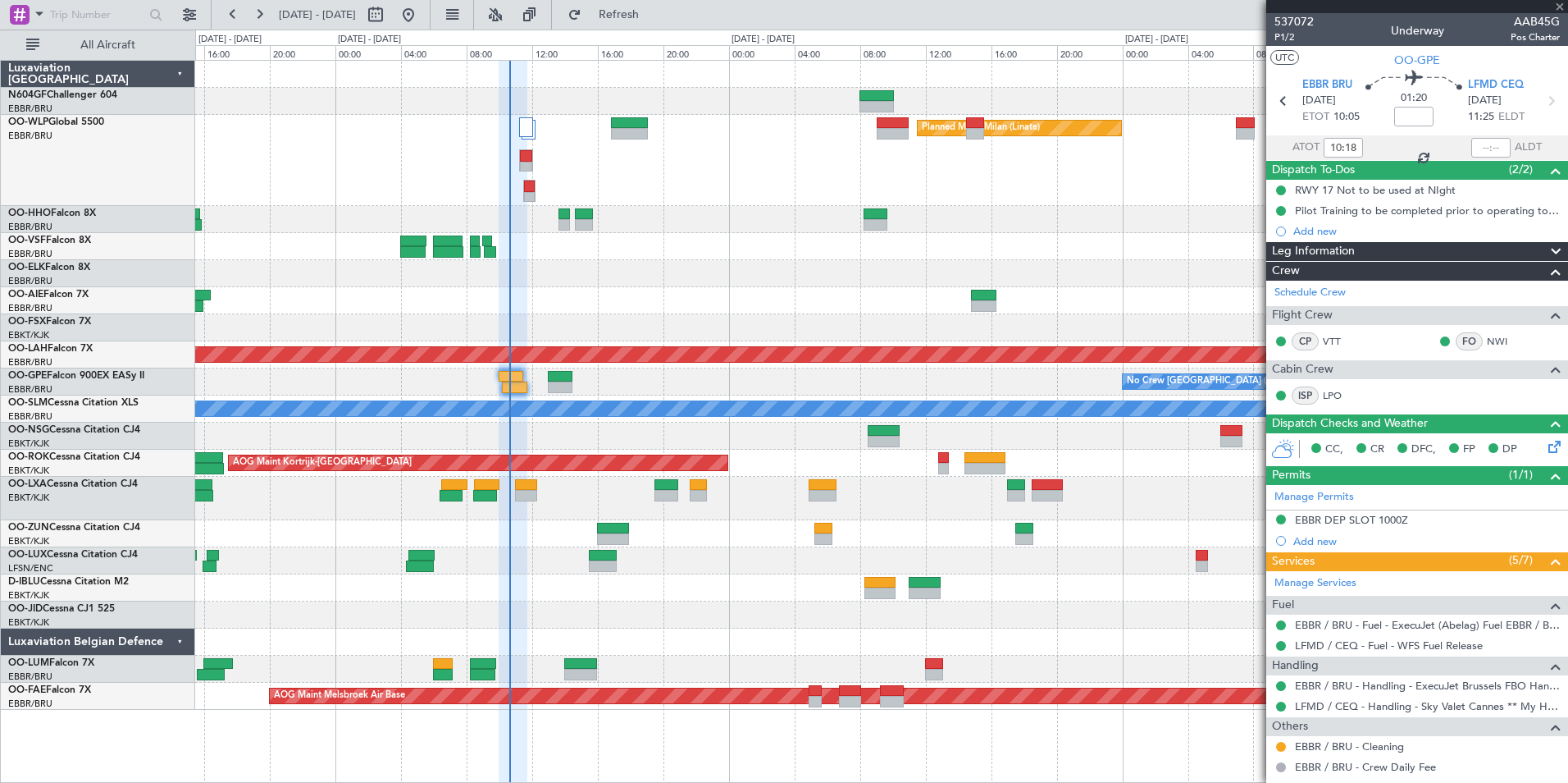
type input "3"
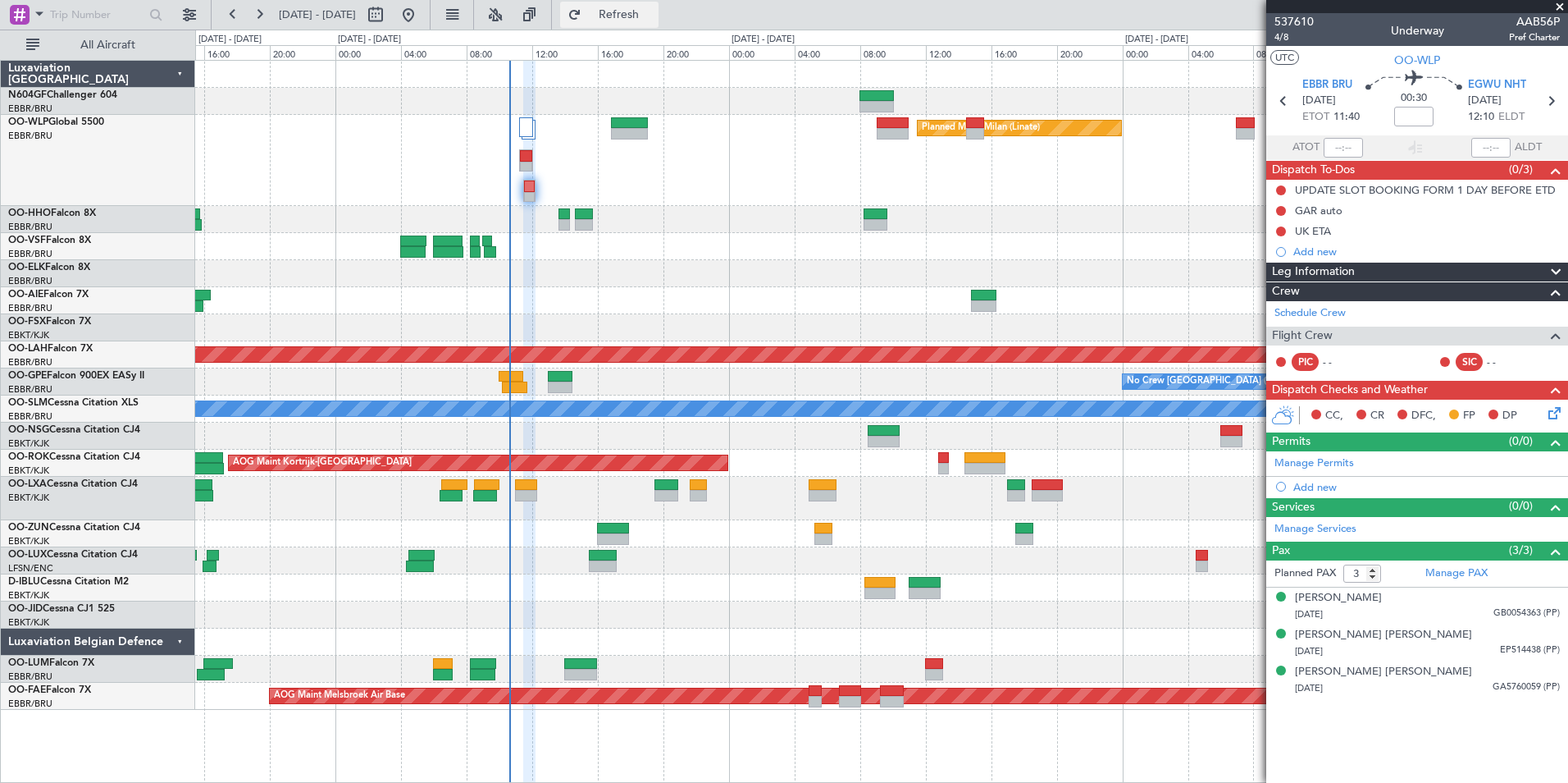
click at [637, 13] on span "Refresh" at bounding box center [619, 15] width 69 height 11
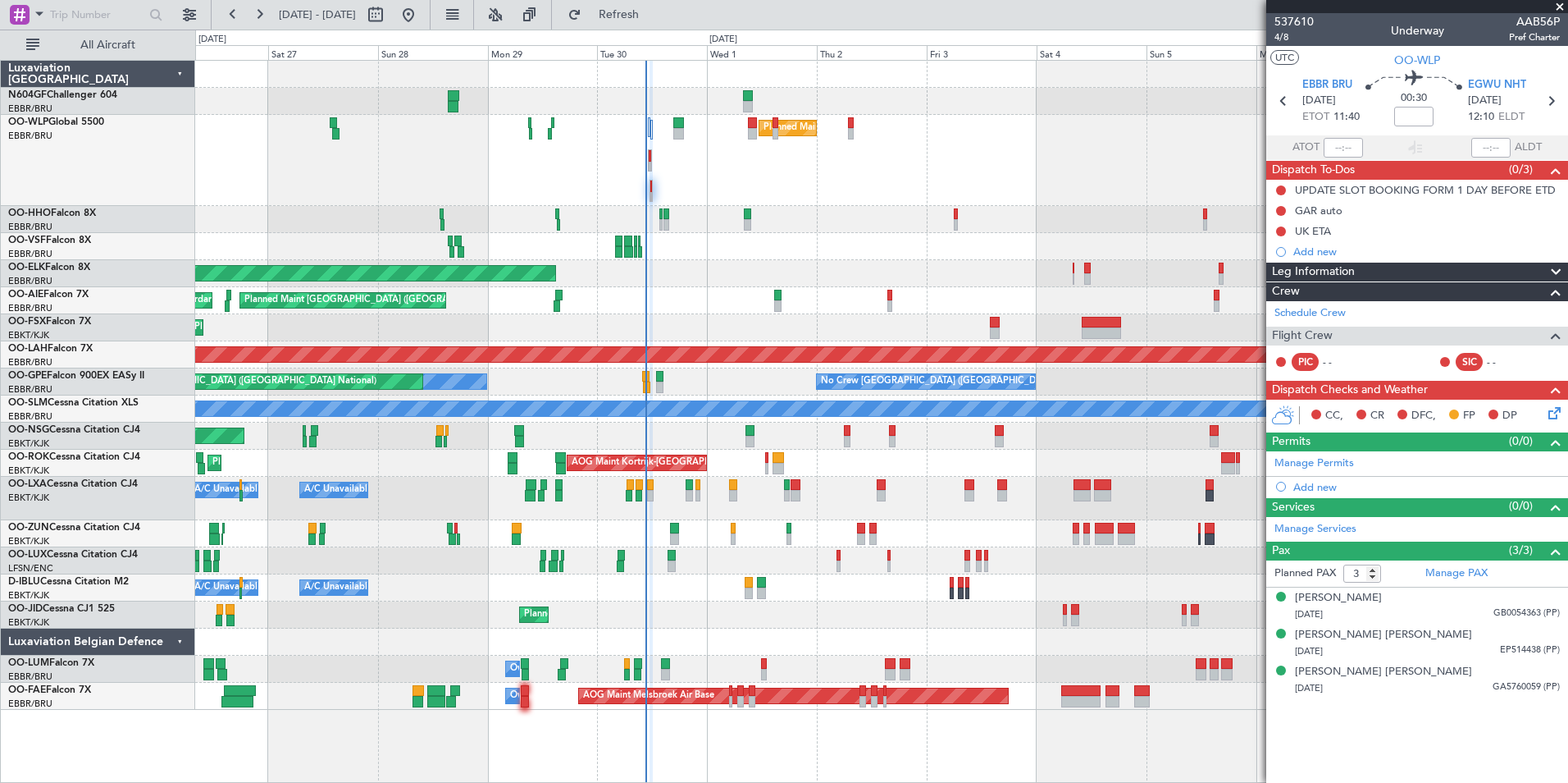
click at [619, 154] on div "Planned Maint Milan (Linate)" at bounding box center [881, 161] width 1372 height 91
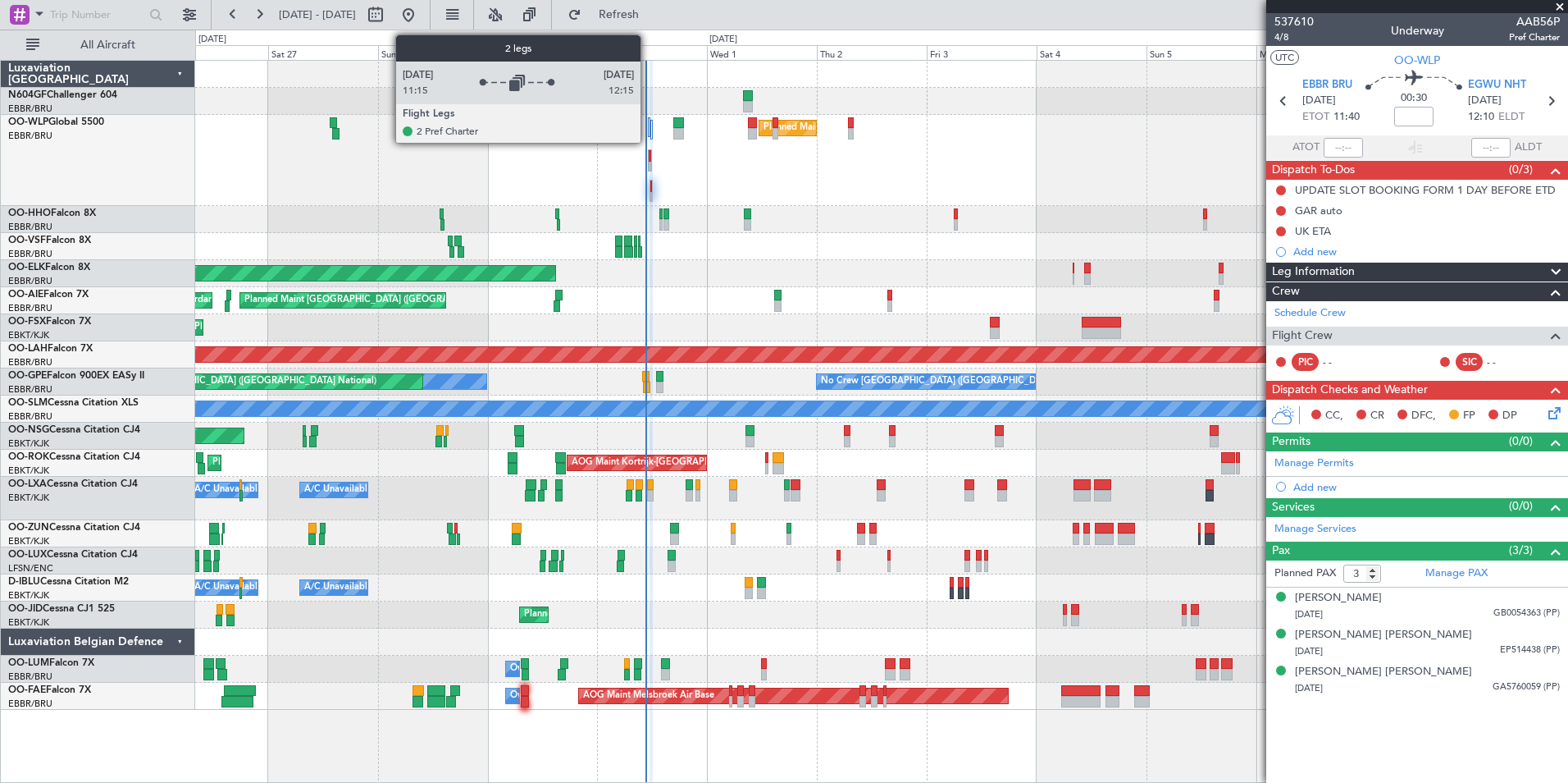
click at [648, 133] on div at bounding box center [649, 127] width 3 height 20
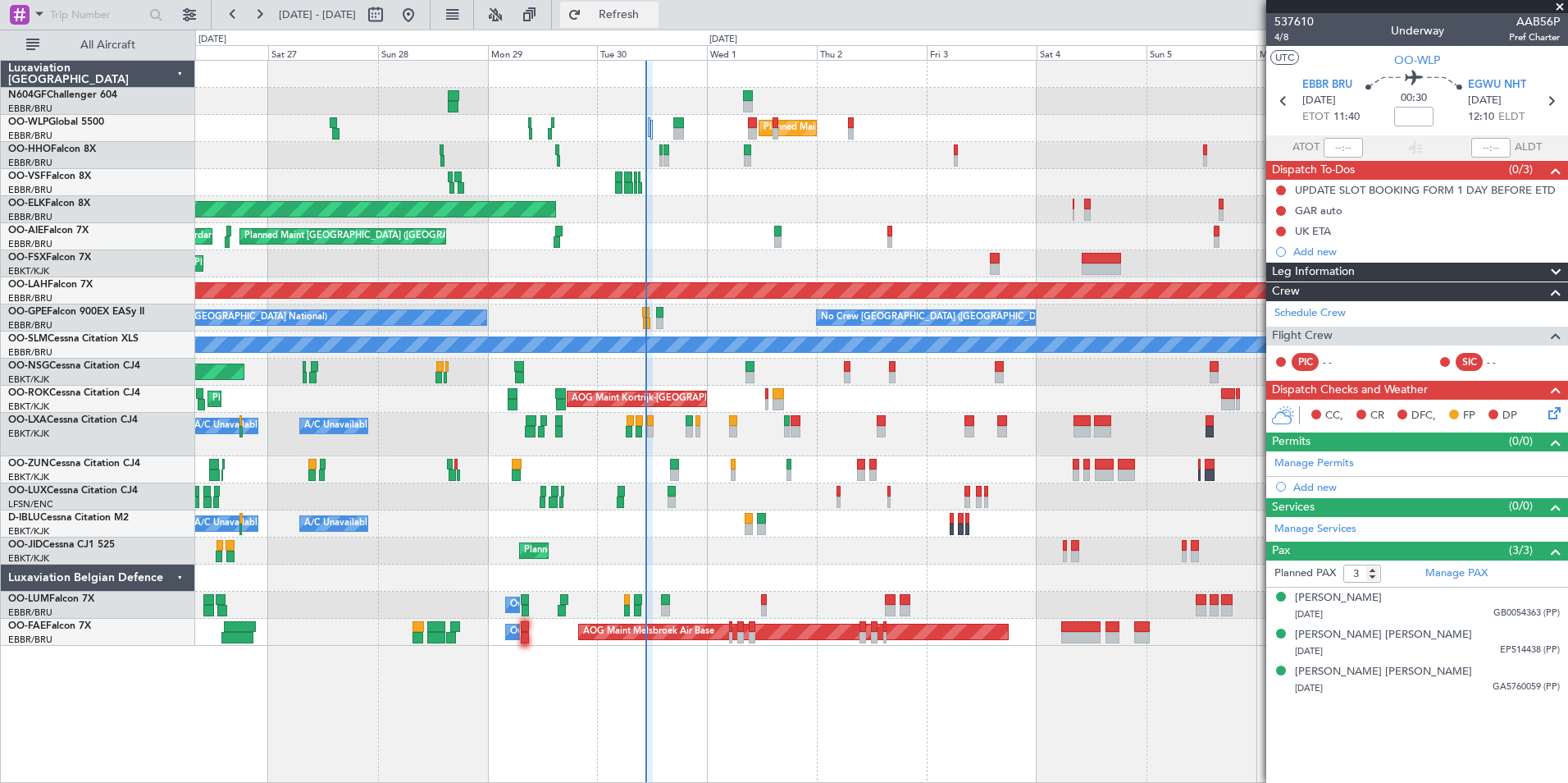
click at [654, 18] on span "Refresh" at bounding box center [619, 15] width 69 height 11
click at [654, 9] on span "Refresh" at bounding box center [619, 15] width 69 height 11
click at [650, 11] on span "Refresh" at bounding box center [619, 15] width 69 height 11
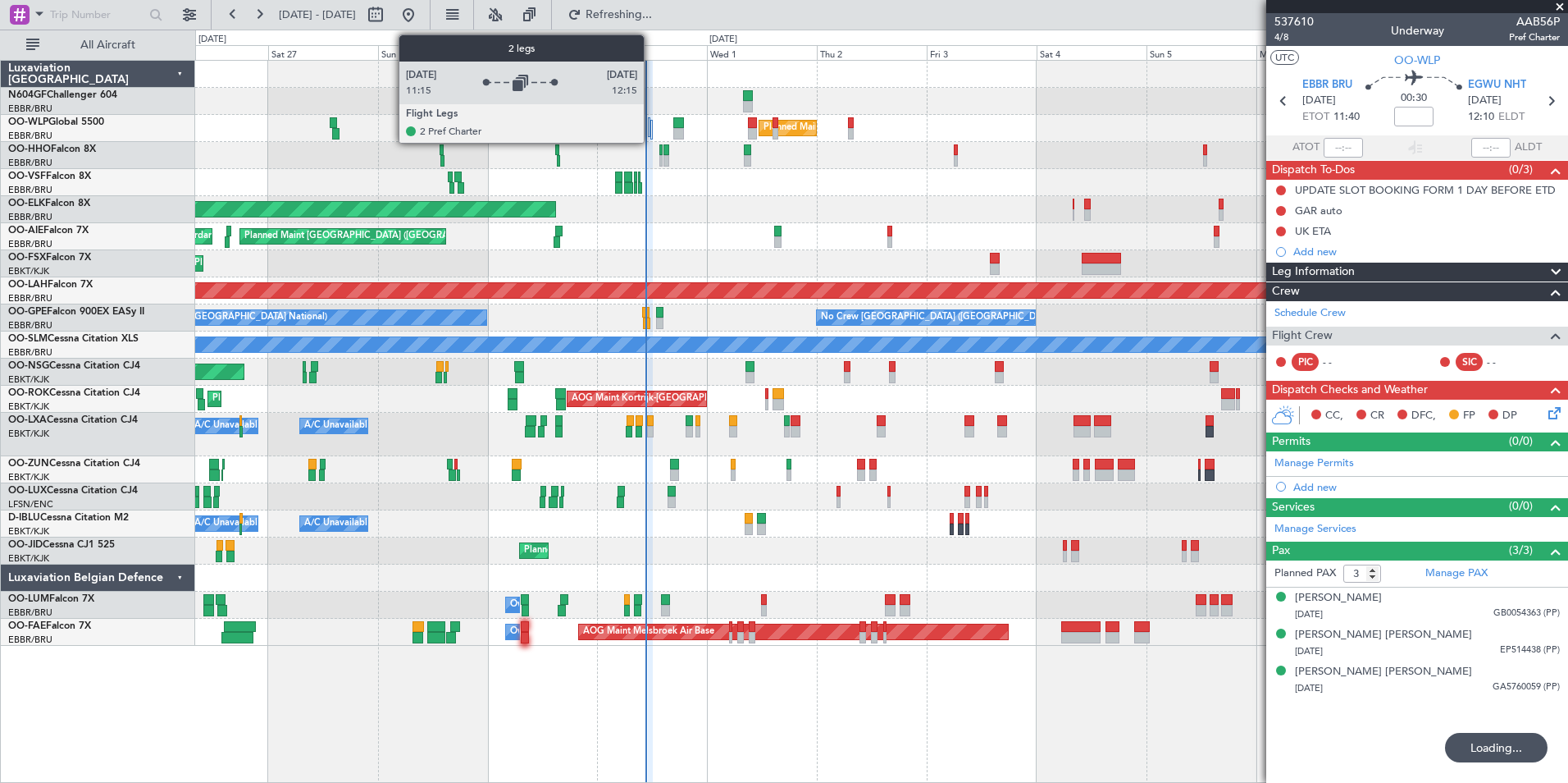
click at [654, 134] on div "Planned Maint Milan (Linate)" at bounding box center [881, 129] width 1372 height 28
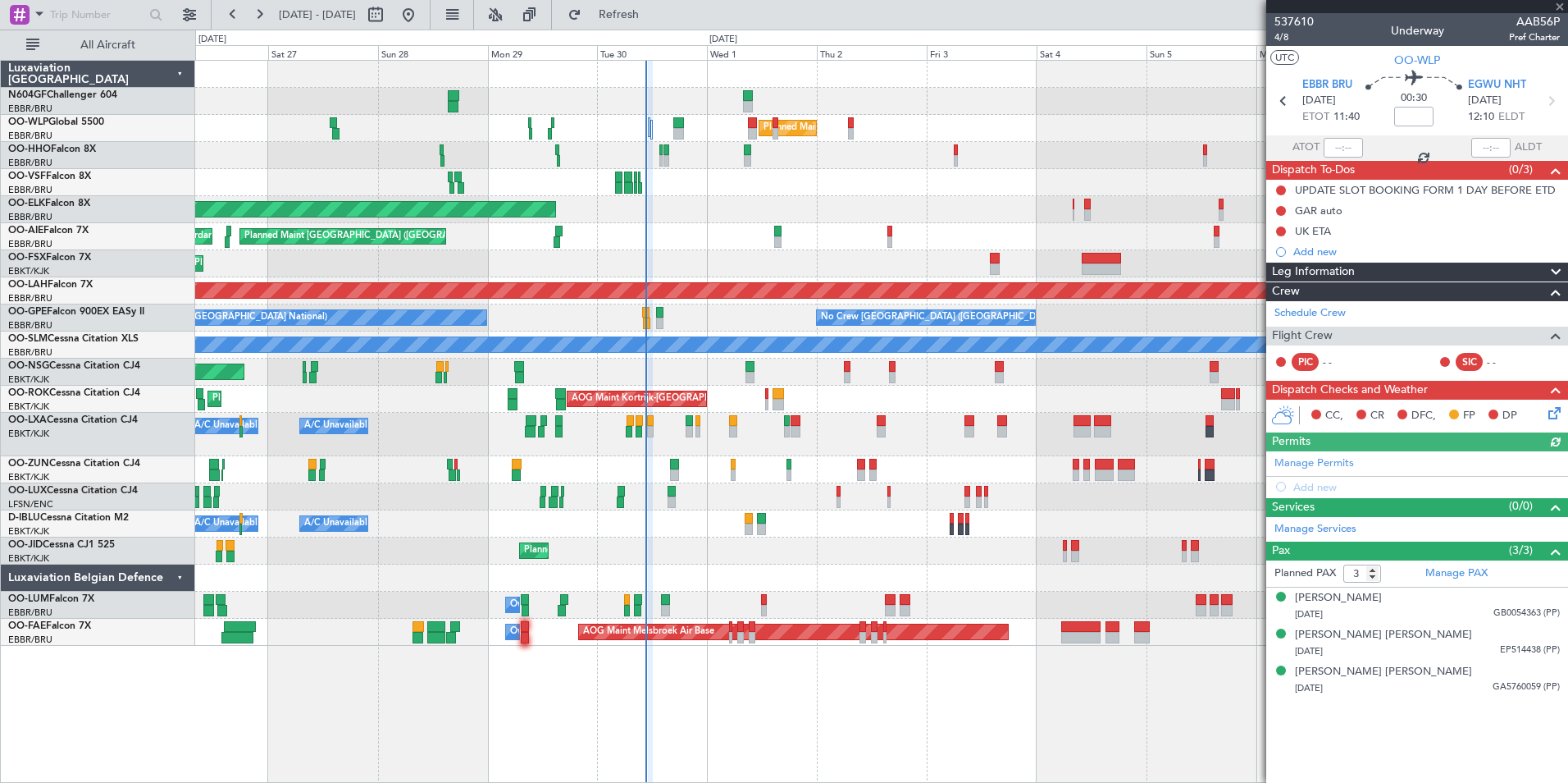
click at [654, 134] on div "Planned Maint Milan (Linate)" at bounding box center [881, 129] width 1372 height 28
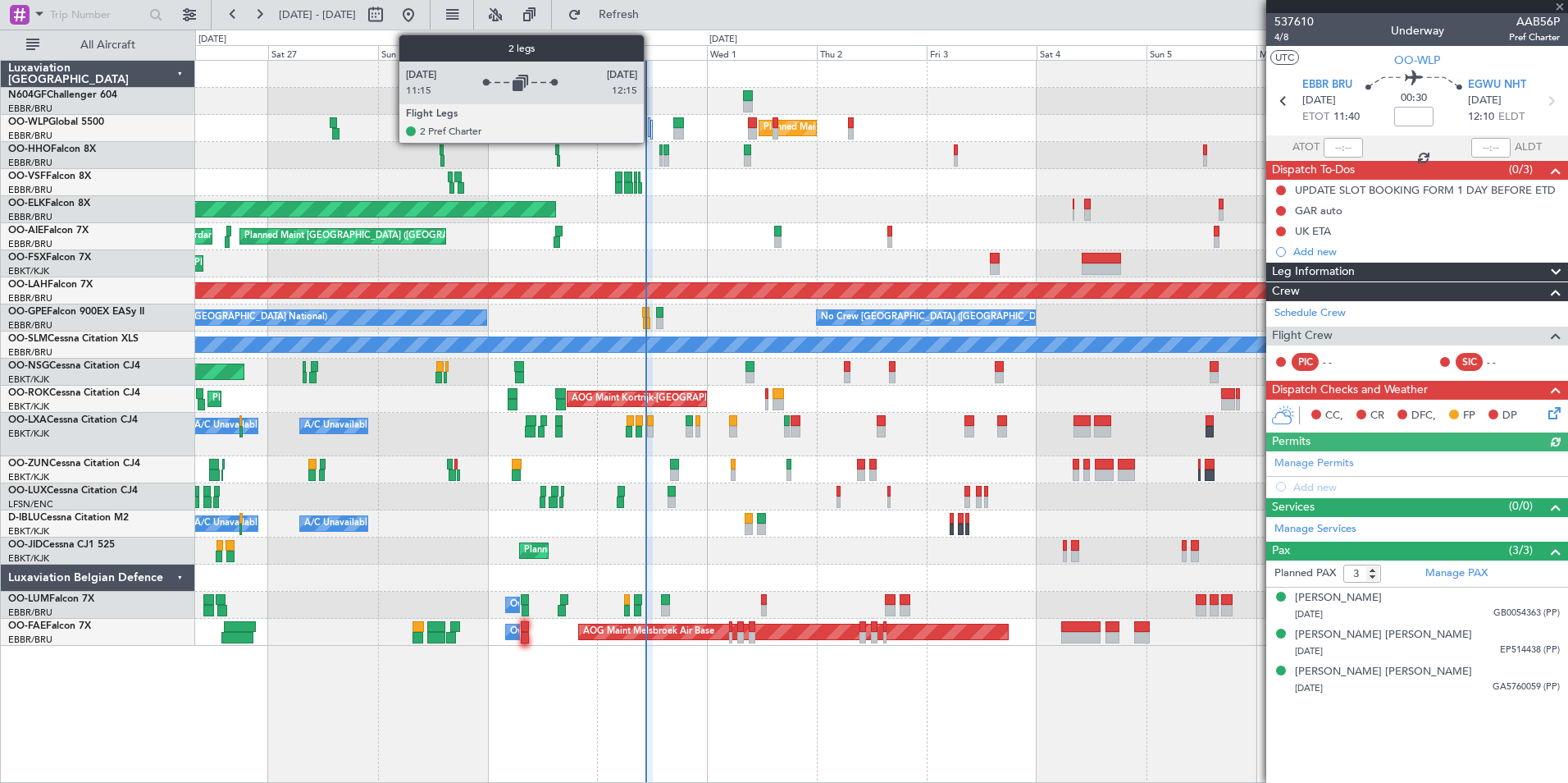
click at [651, 134] on div at bounding box center [651, 129] width 3 height 20
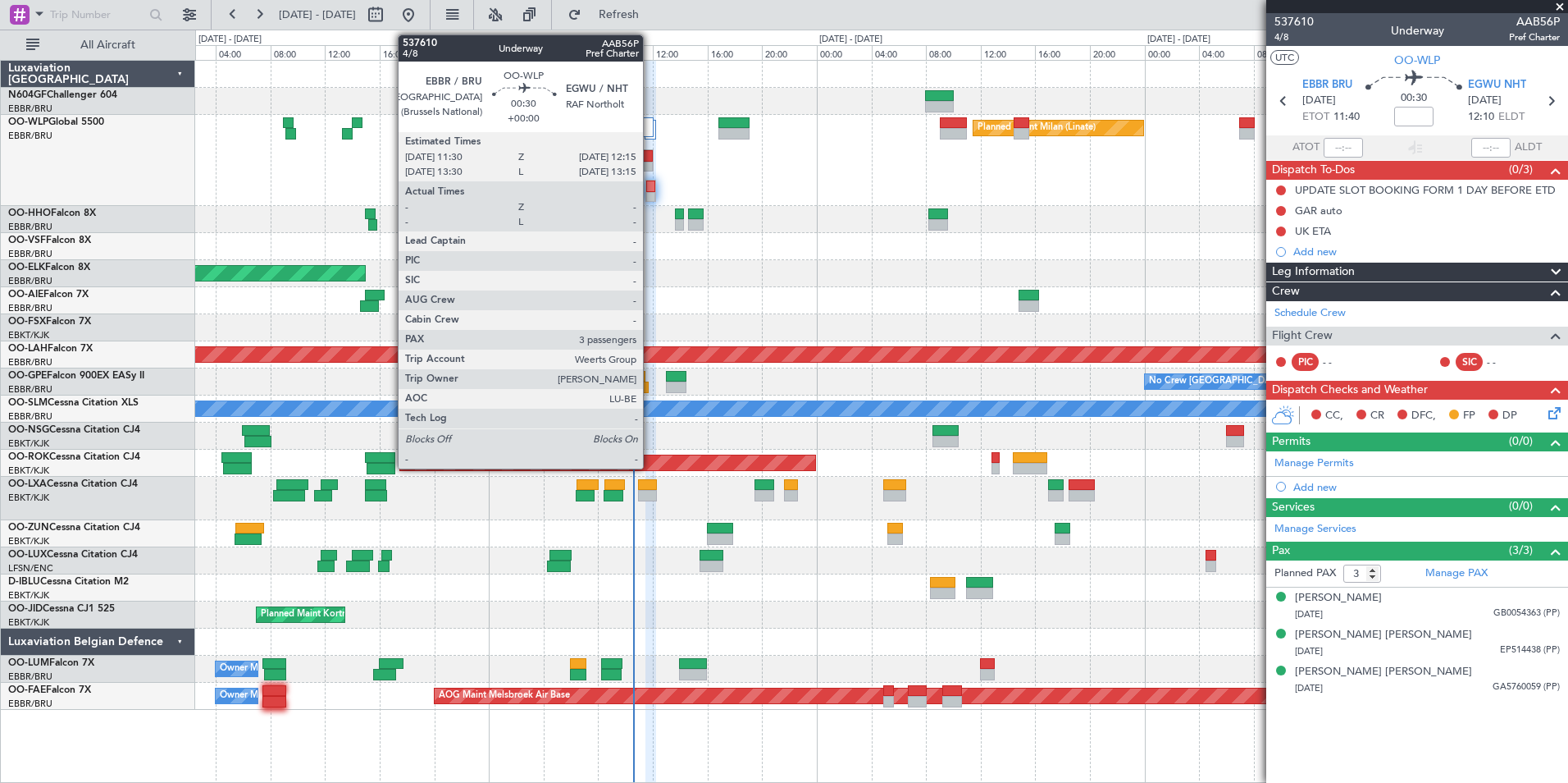
click at [650, 186] on div at bounding box center [650, 186] width 9 height 11
click at [651, 192] on div at bounding box center [650, 197] width 9 height 11
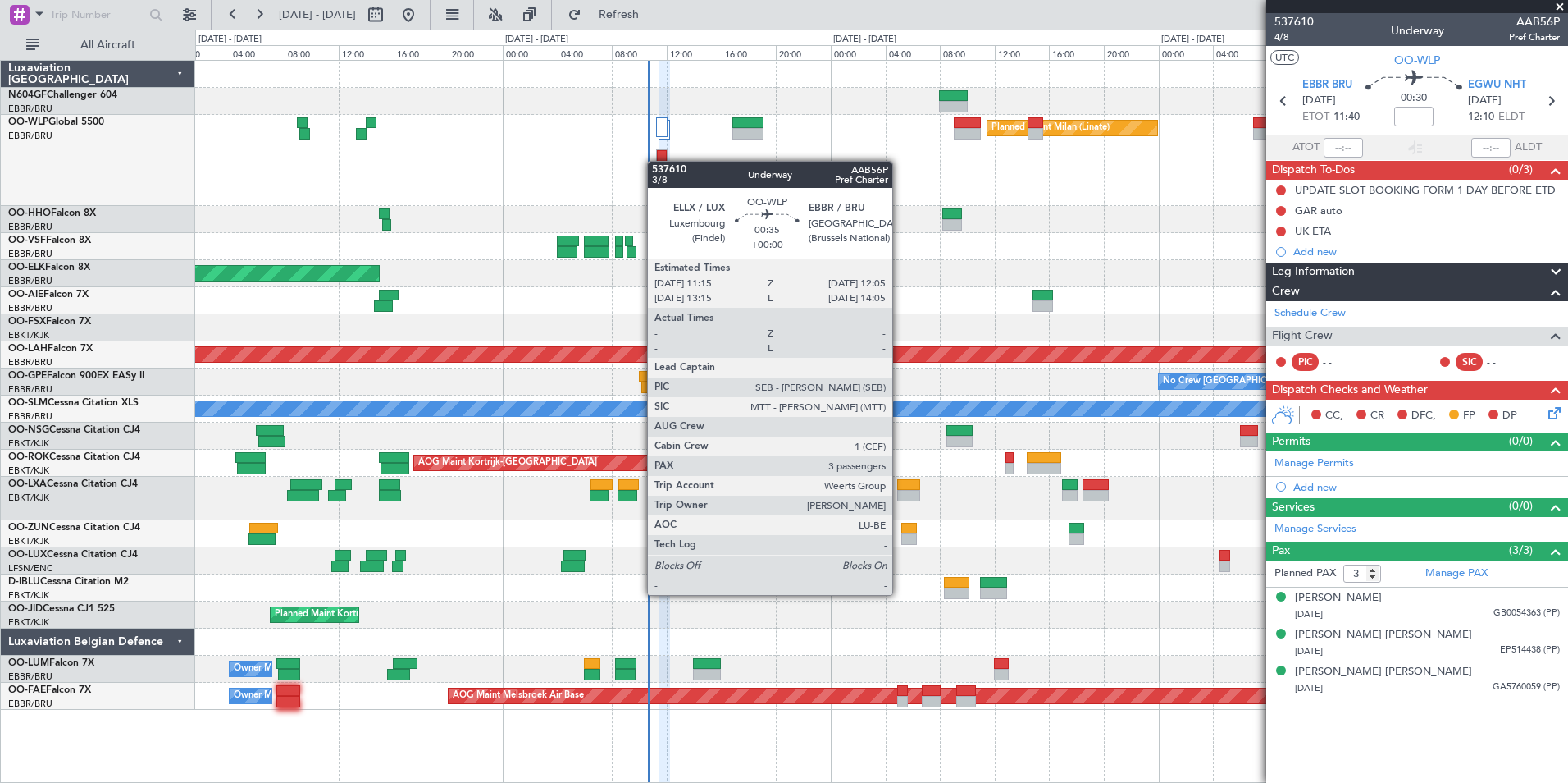
click at [662, 162] on div at bounding box center [662, 161] width 11 height 22
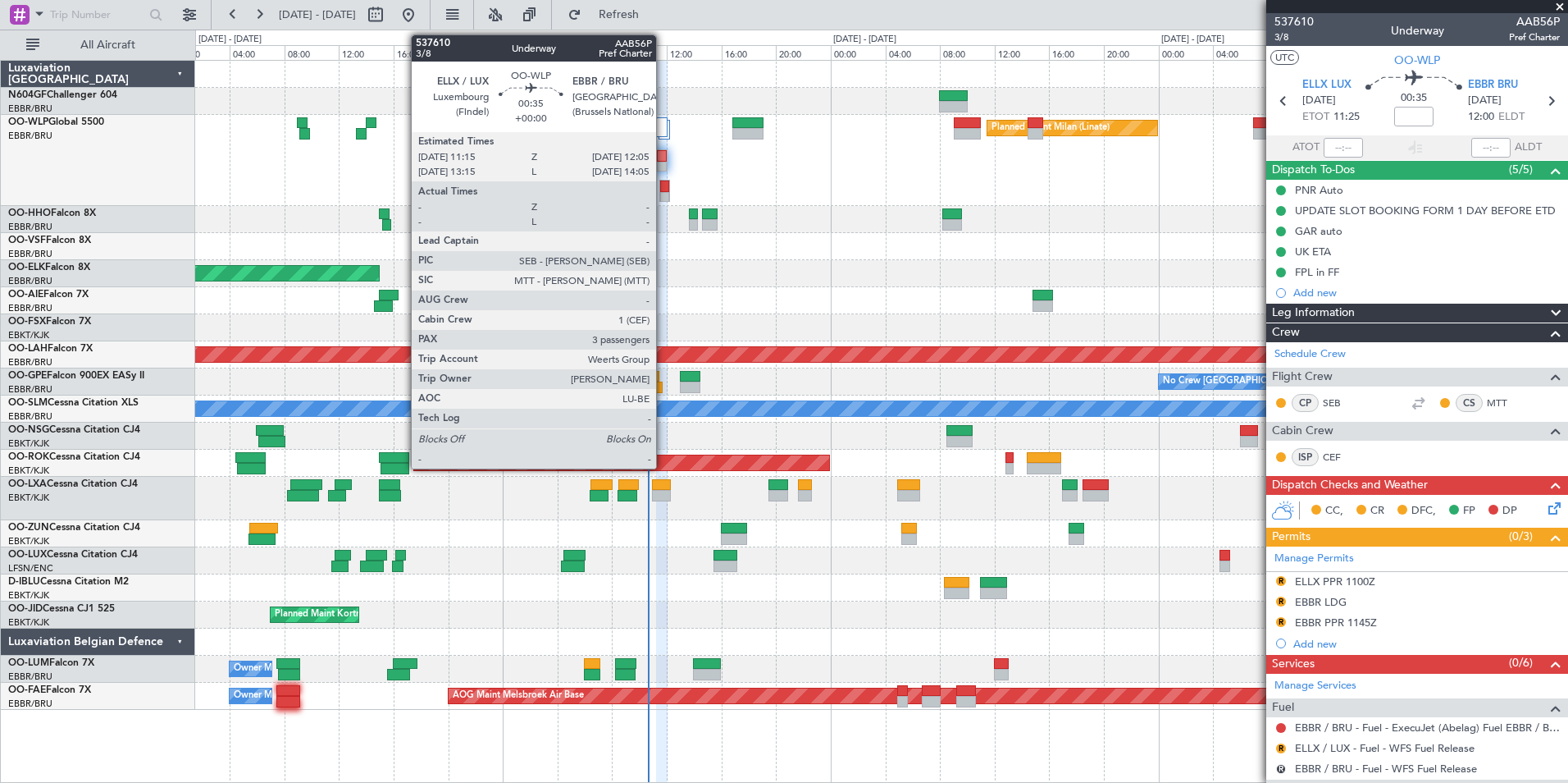
click at [668, 164] on div "Planned Maint Milan (Linate)" at bounding box center [881, 161] width 1372 height 91
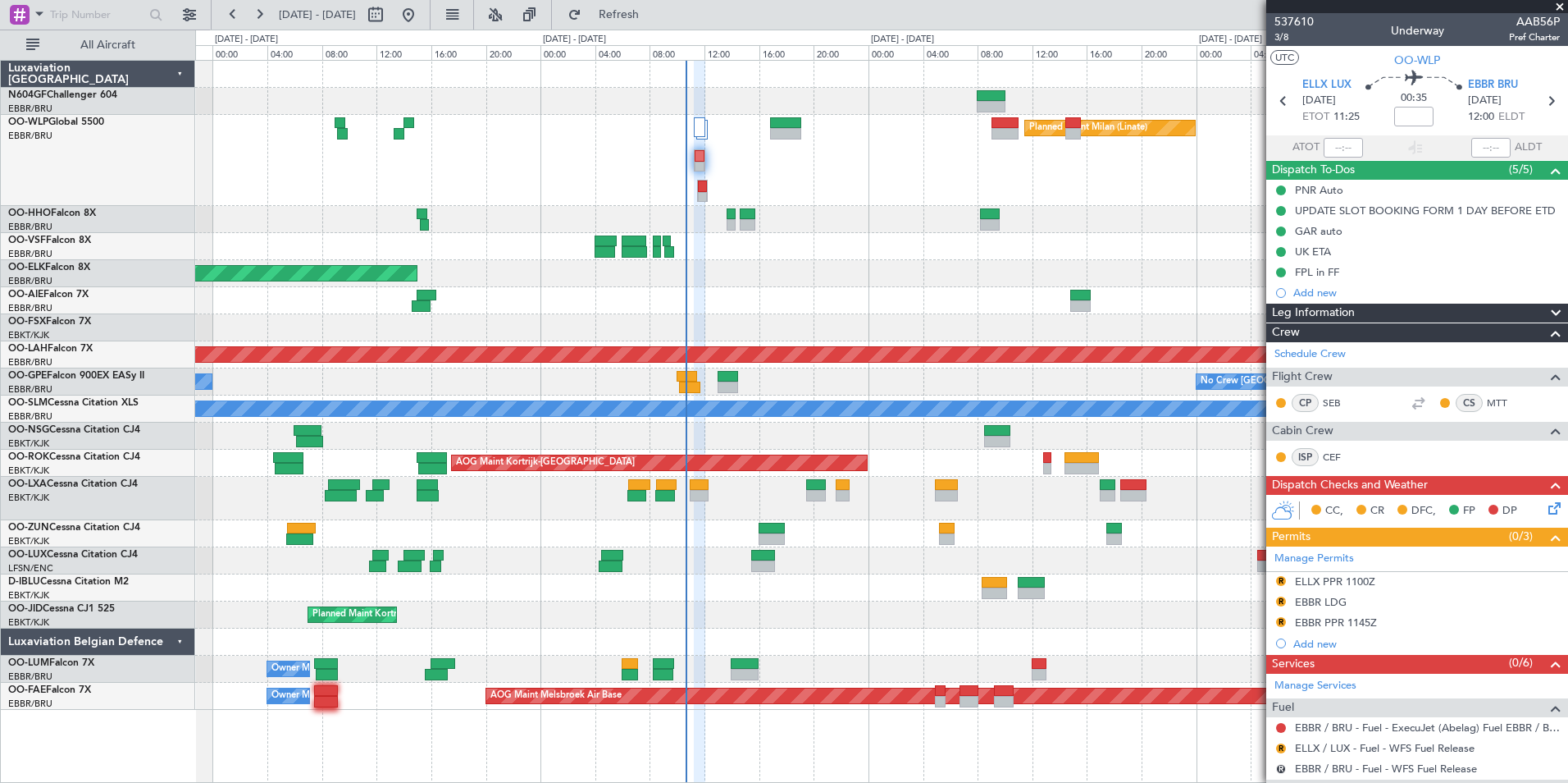
click at [740, 185] on div "Planned Maint Milan (Linate)" at bounding box center [881, 161] width 1372 height 91
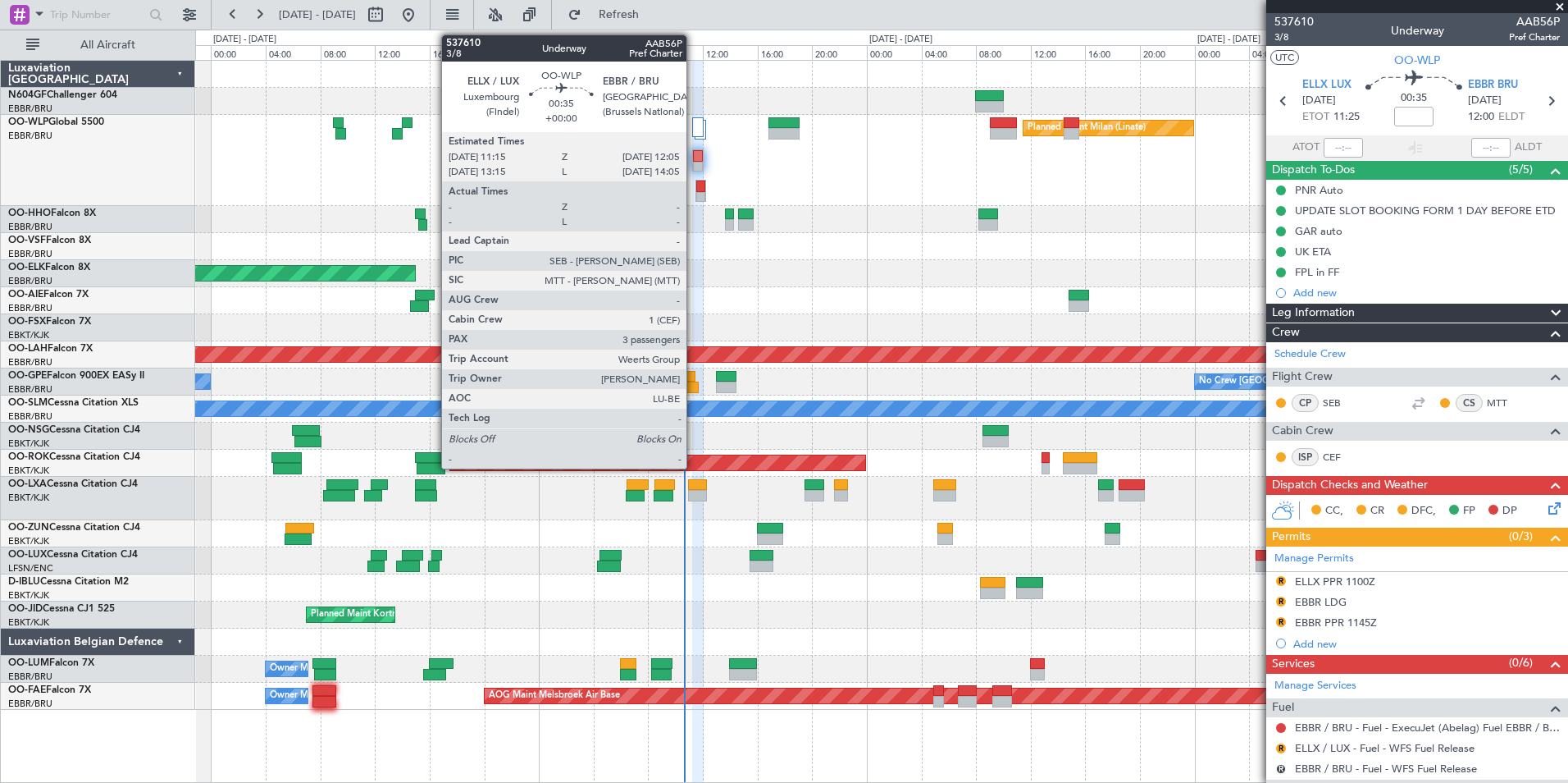
click at [694, 156] on div at bounding box center [698, 156] width 9 height 11
click at [696, 154] on div at bounding box center [698, 156] width 9 height 11
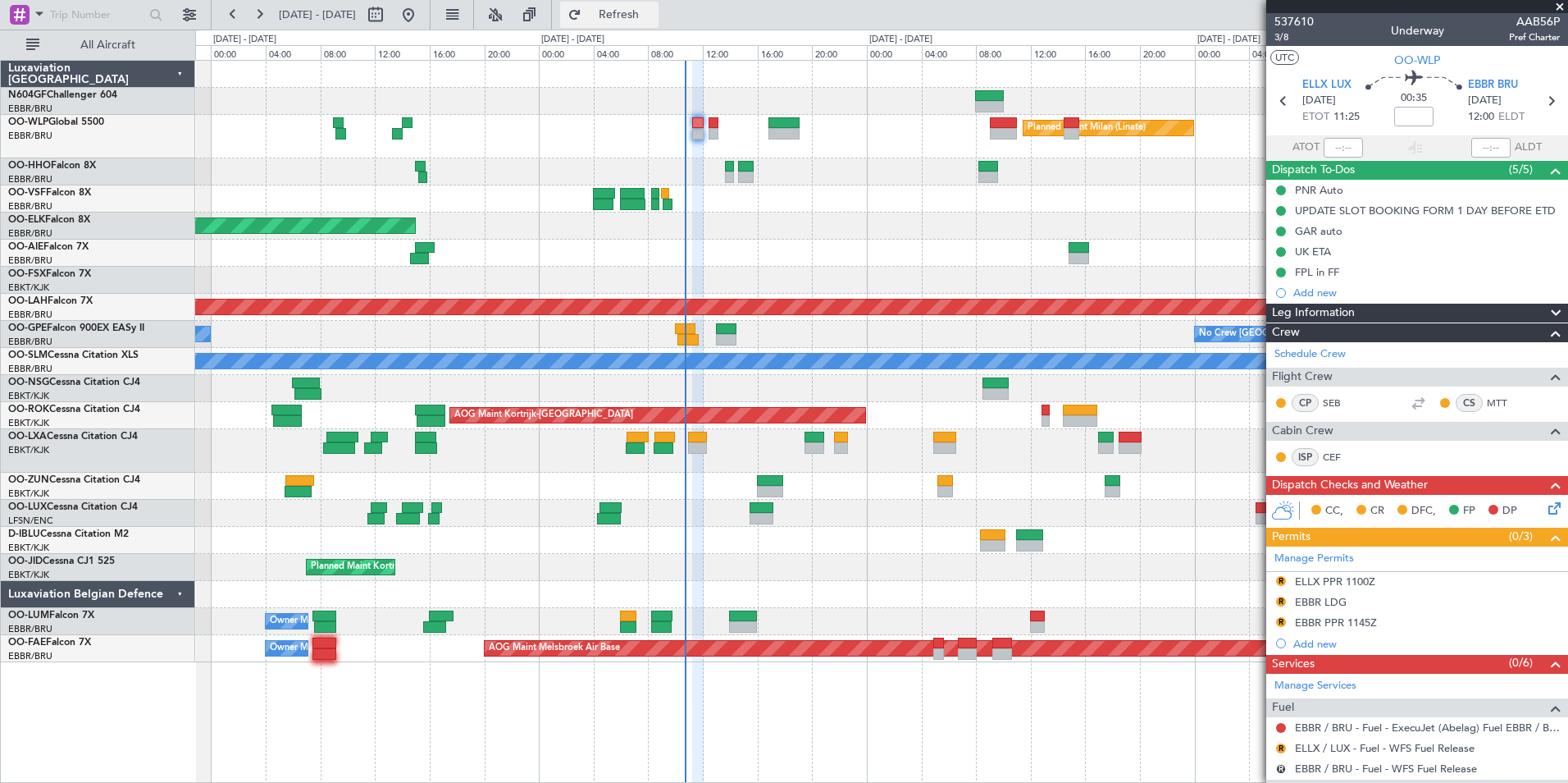
click at [633, 17] on button "Refresh" at bounding box center [609, 15] width 99 height 27
click at [648, 10] on span "Refresh" at bounding box center [619, 15] width 69 height 11
click at [1339, 621] on div "EBBR PPR 1145Z" at bounding box center [1335, 622] width 82 height 14
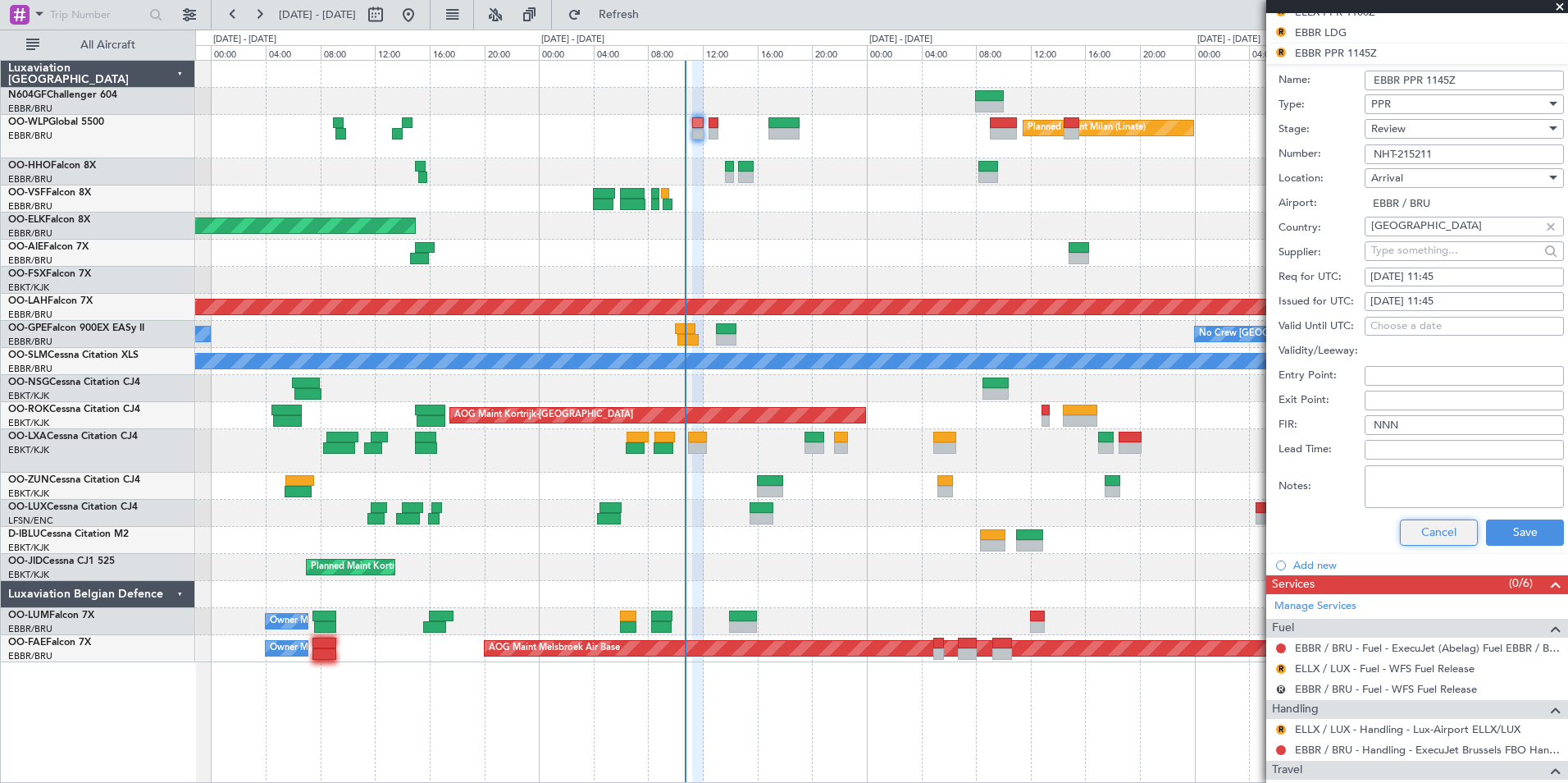
click at [1431, 534] on button "Cancel" at bounding box center [1438, 532] width 78 height 27
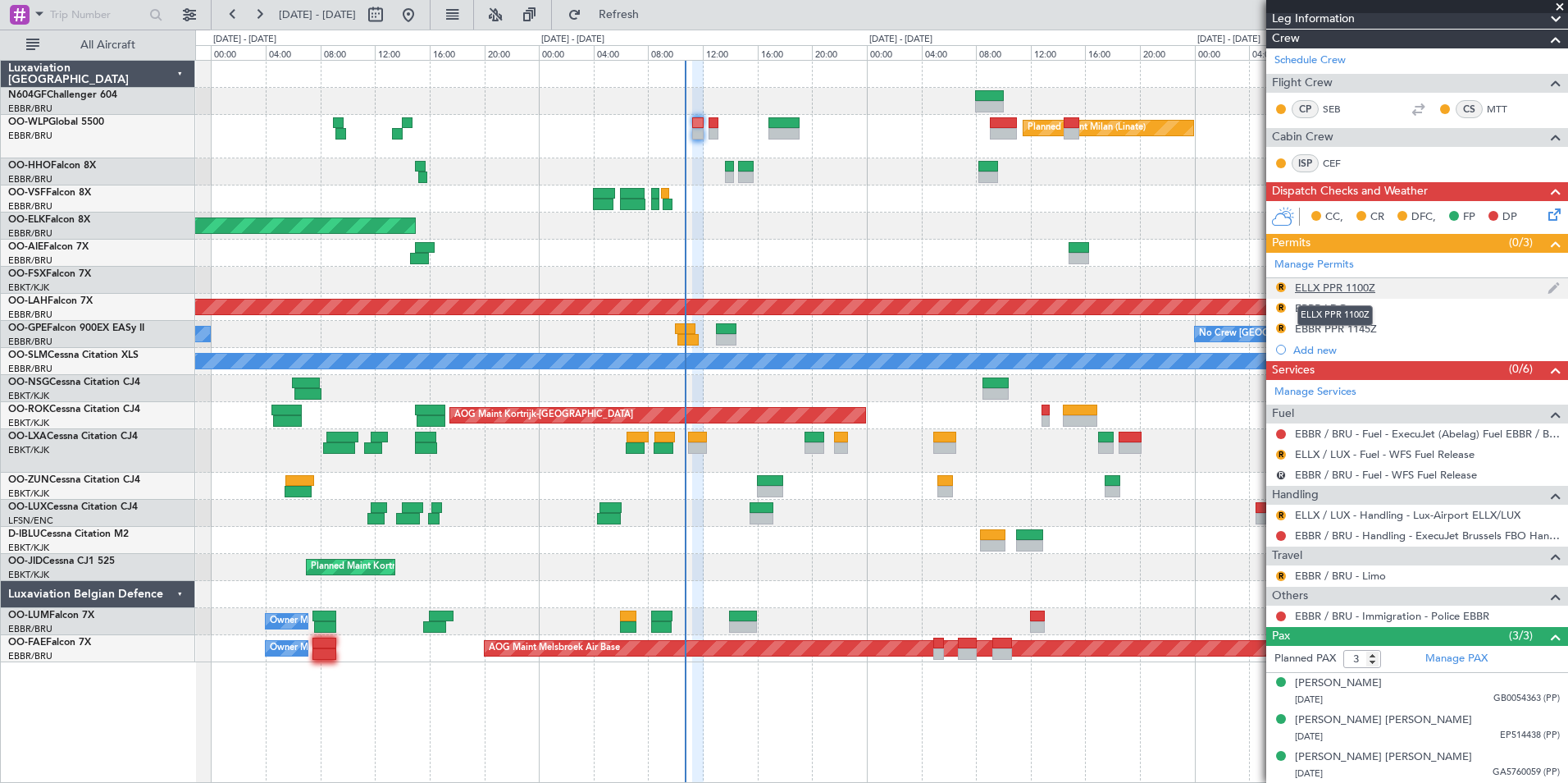
click at [1358, 286] on div "ELLX PPR 1100Z" at bounding box center [1335, 287] width 81 height 14
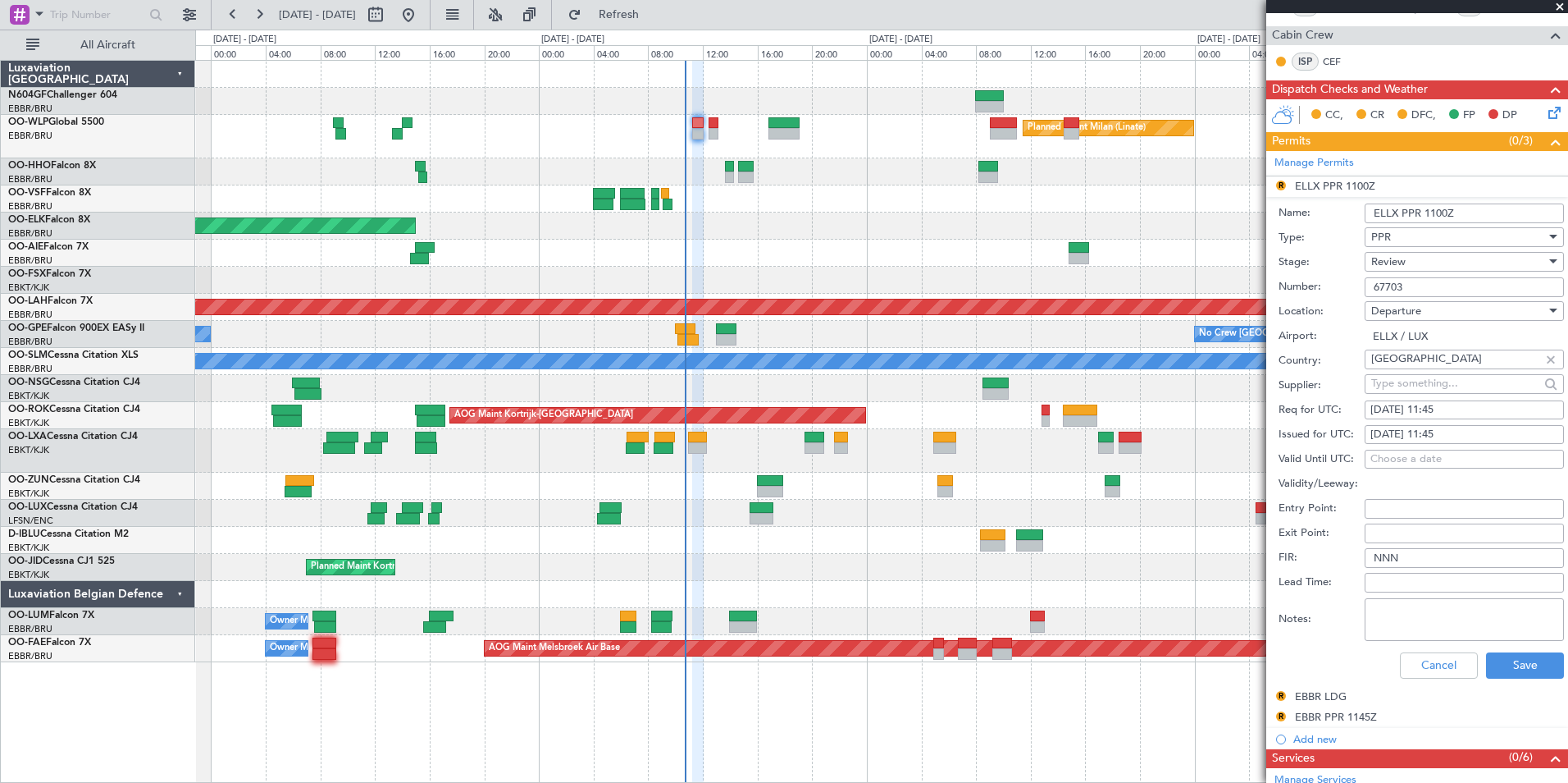
scroll to position [395, 0]
click at [1441, 664] on button "Cancel" at bounding box center [1438, 666] width 78 height 27
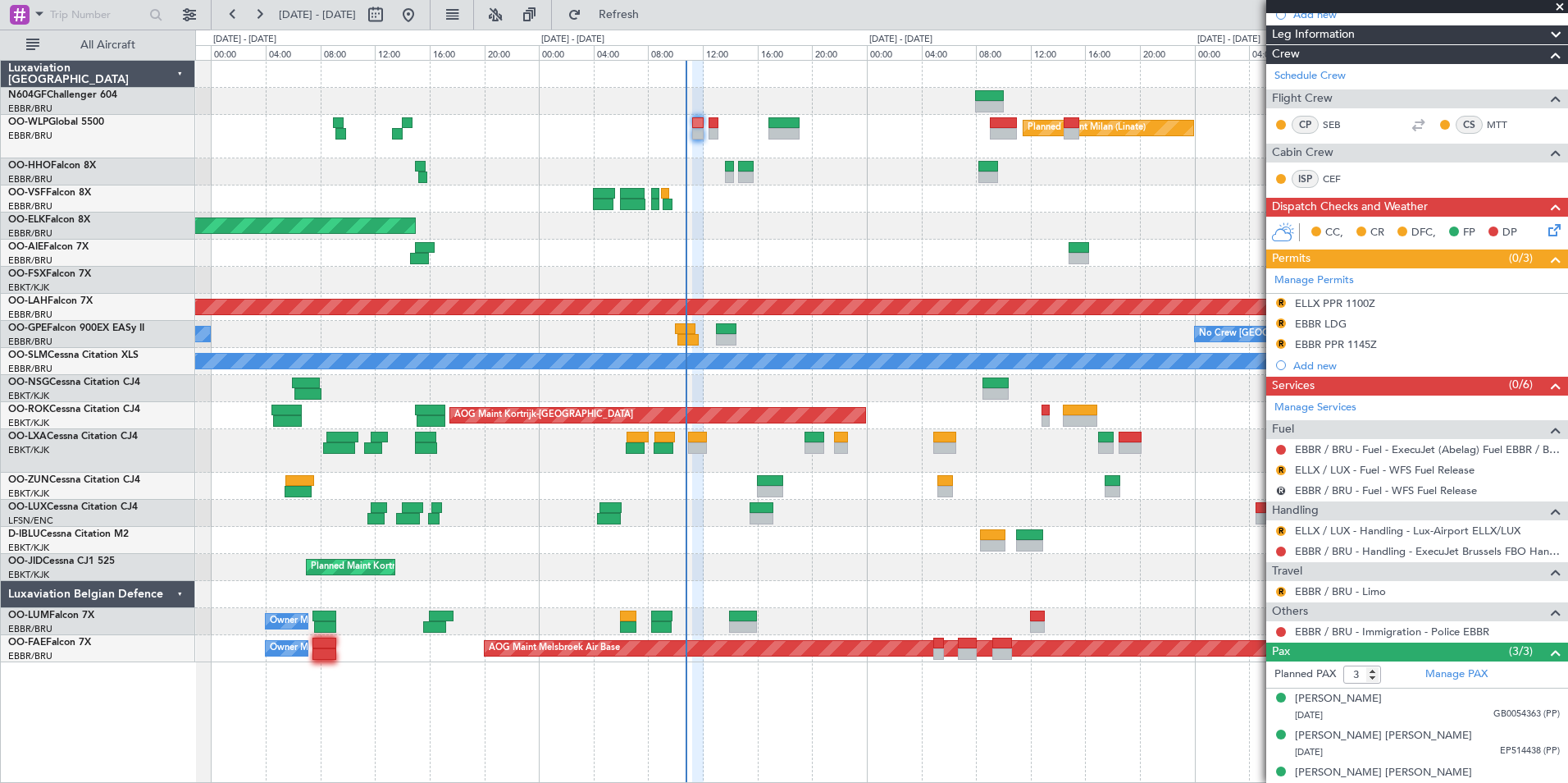
scroll to position [279, 0]
click at [1391, 549] on link "EBBR / BRU - Handling - ExecuJet Brussels FBO Handling Abelag" at bounding box center [1427, 550] width 265 height 14
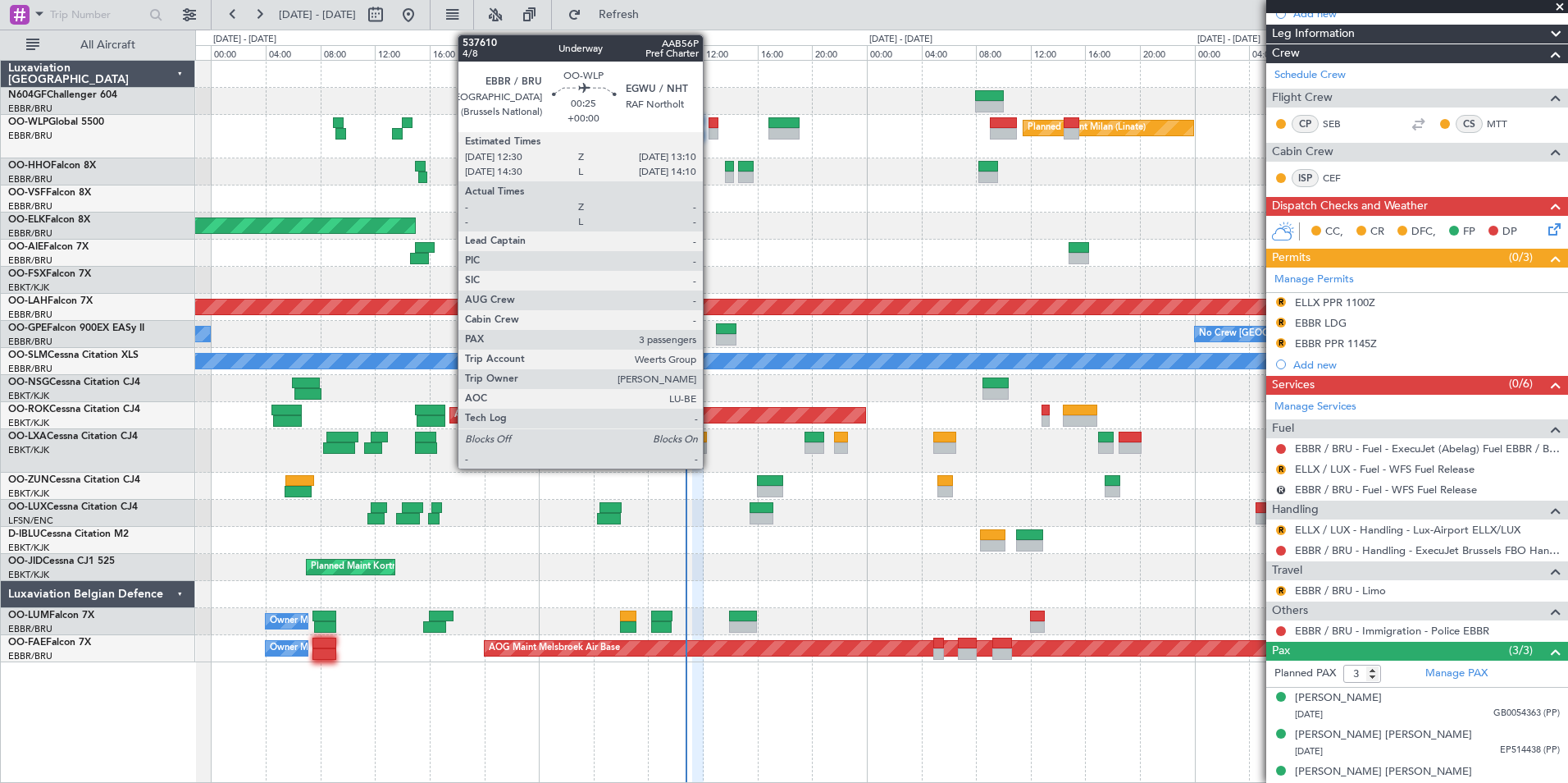
click at [711, 128] on div at bounding box center [713, 133] width 9 height 11
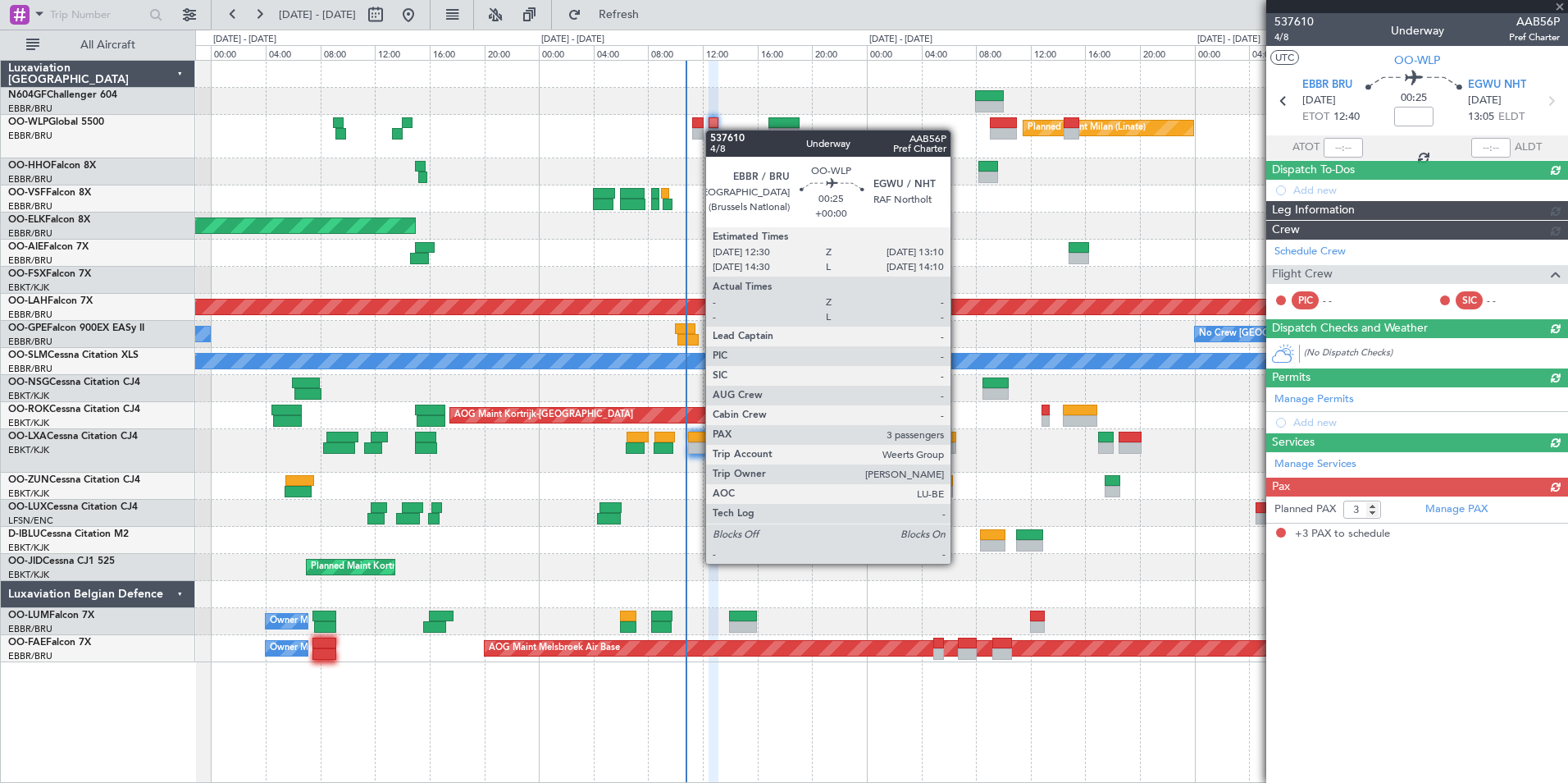
scroll to position [0, 0]
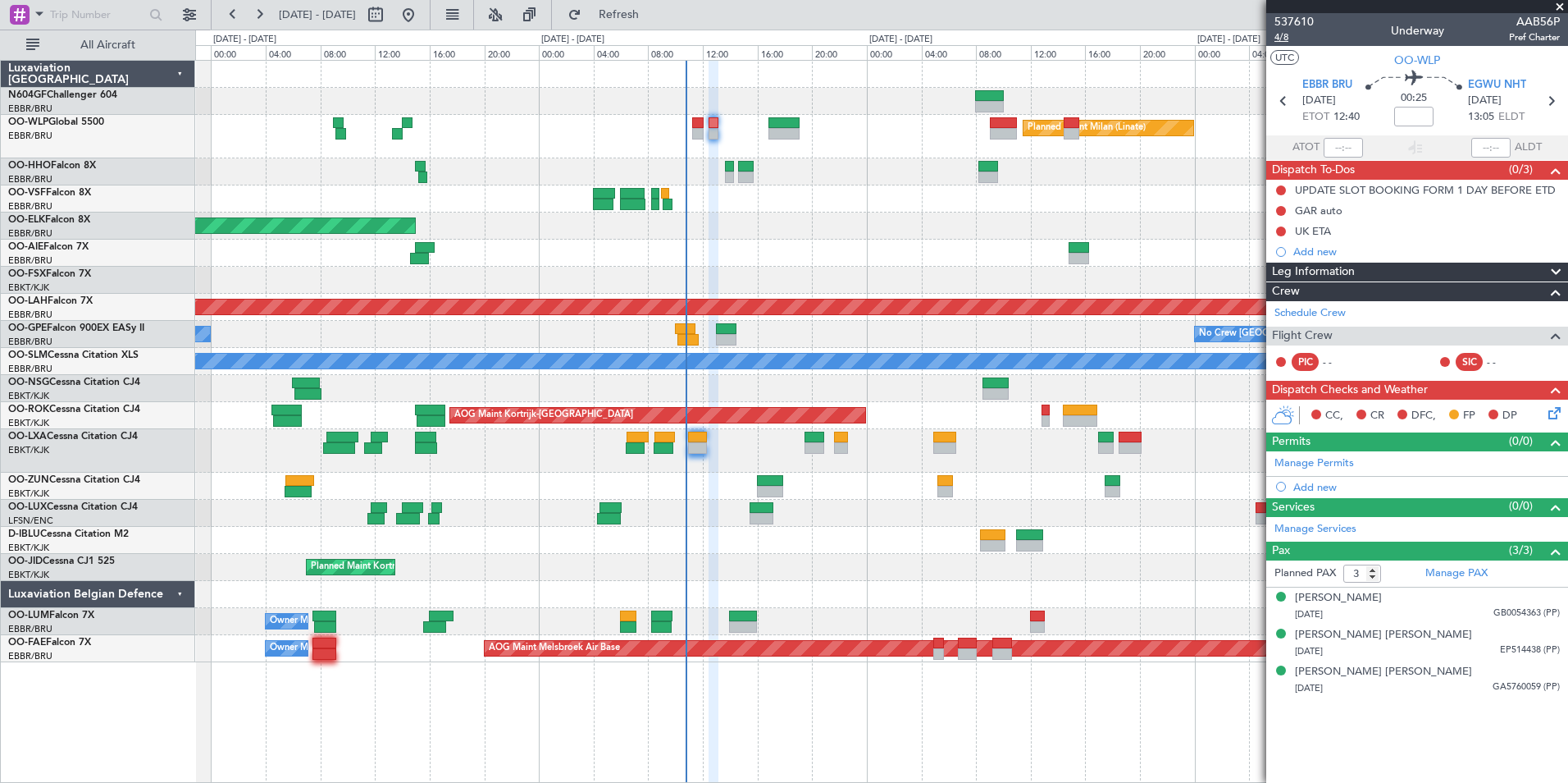
click at [1287, 37] on span "4/8" at bounding box center [1294, 37] width 40 height 14
click at [1300, 529] on link "Manage Services" at bounding box center [1315, 529] width 82 height 16
click at [650, 4] on button "Refresh" at bounding box center [609, 15] width 99 height 27
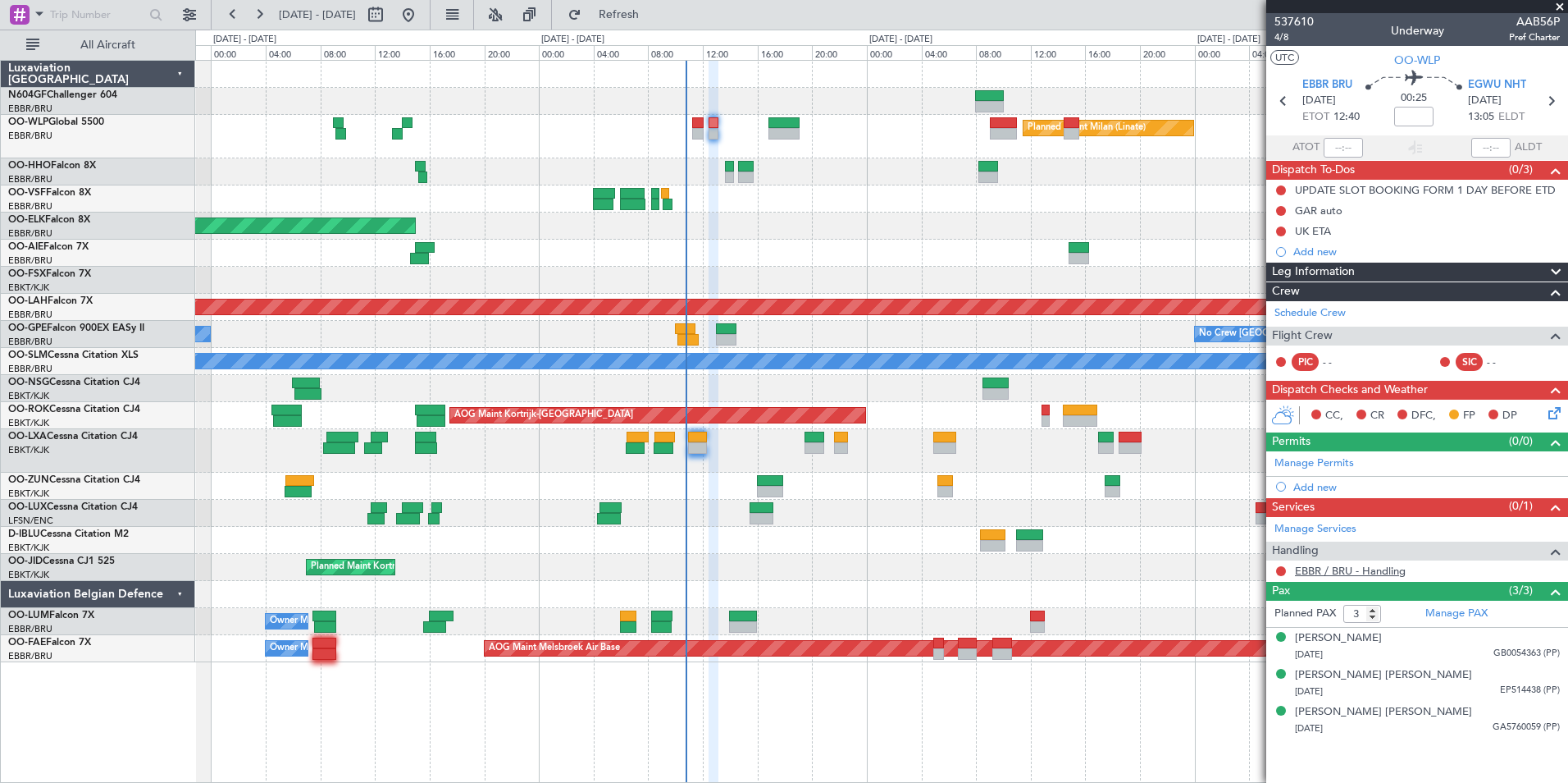
click at [1384, 571] on link "EBBR / BRU - Handling" at bounding box center [1350, 571] width 111 height 14
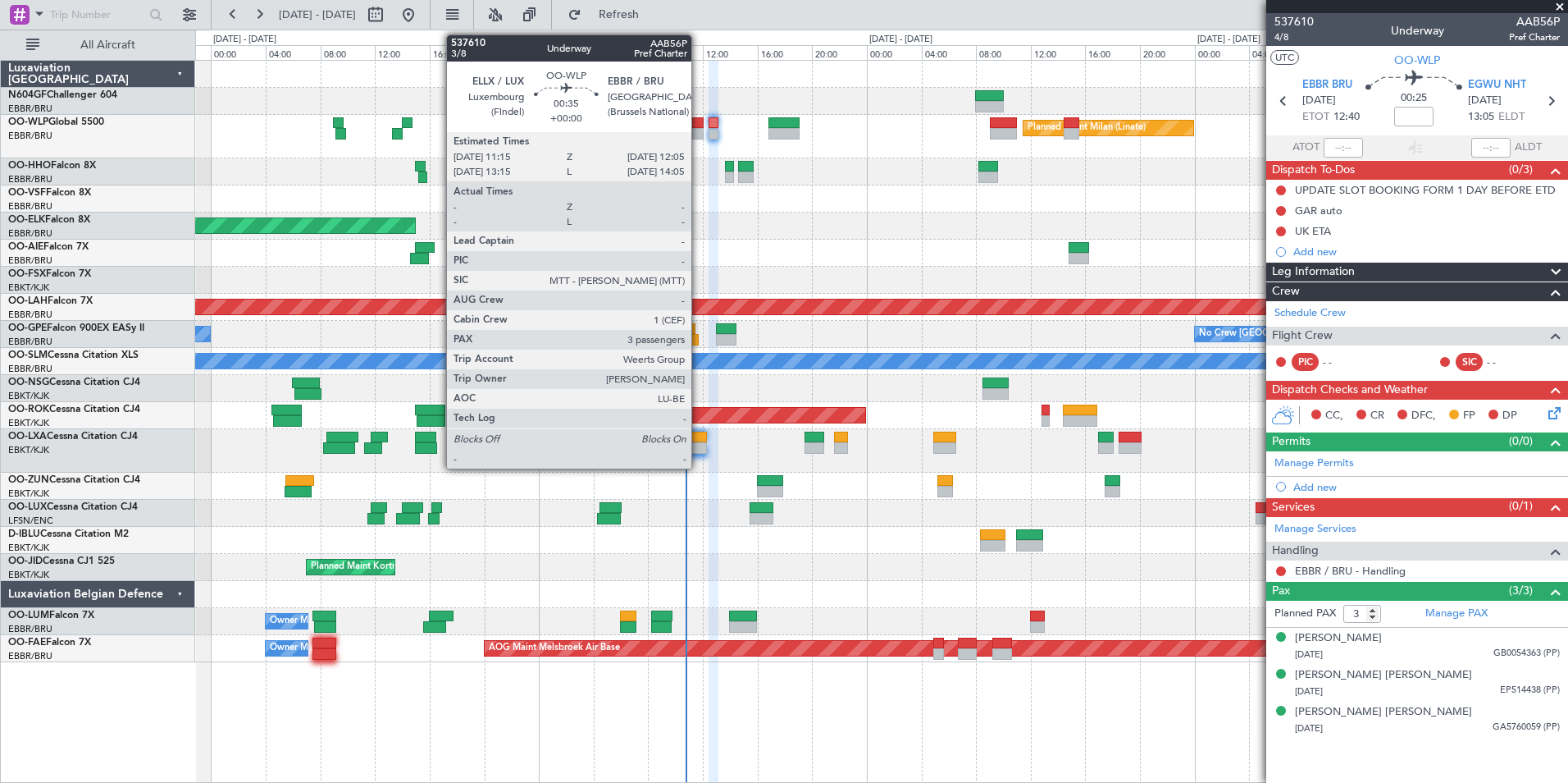
click at [699, 134] on div at bounding box center [698, 133] width 11 height 11
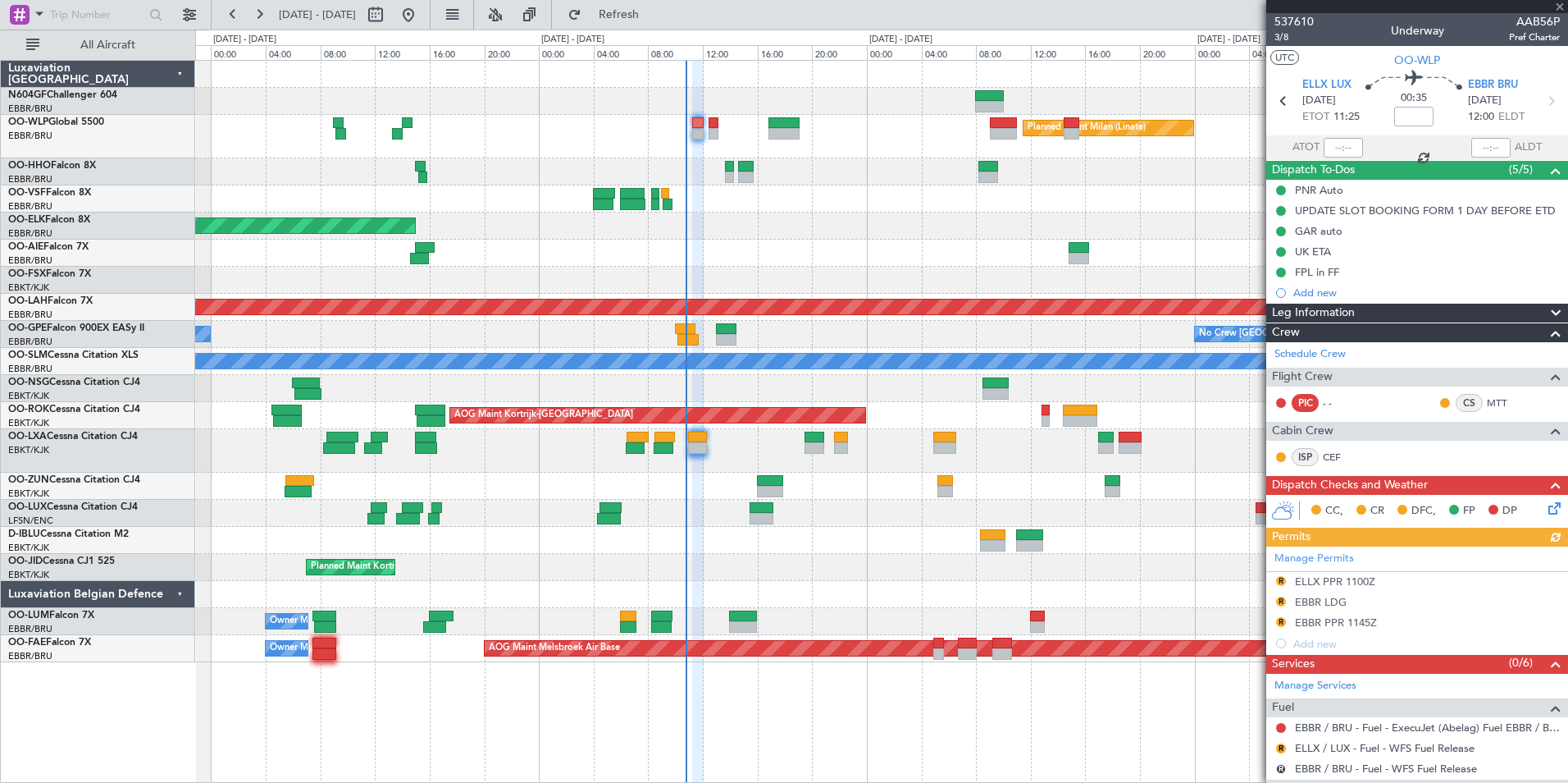
scroll to position [294, 0]
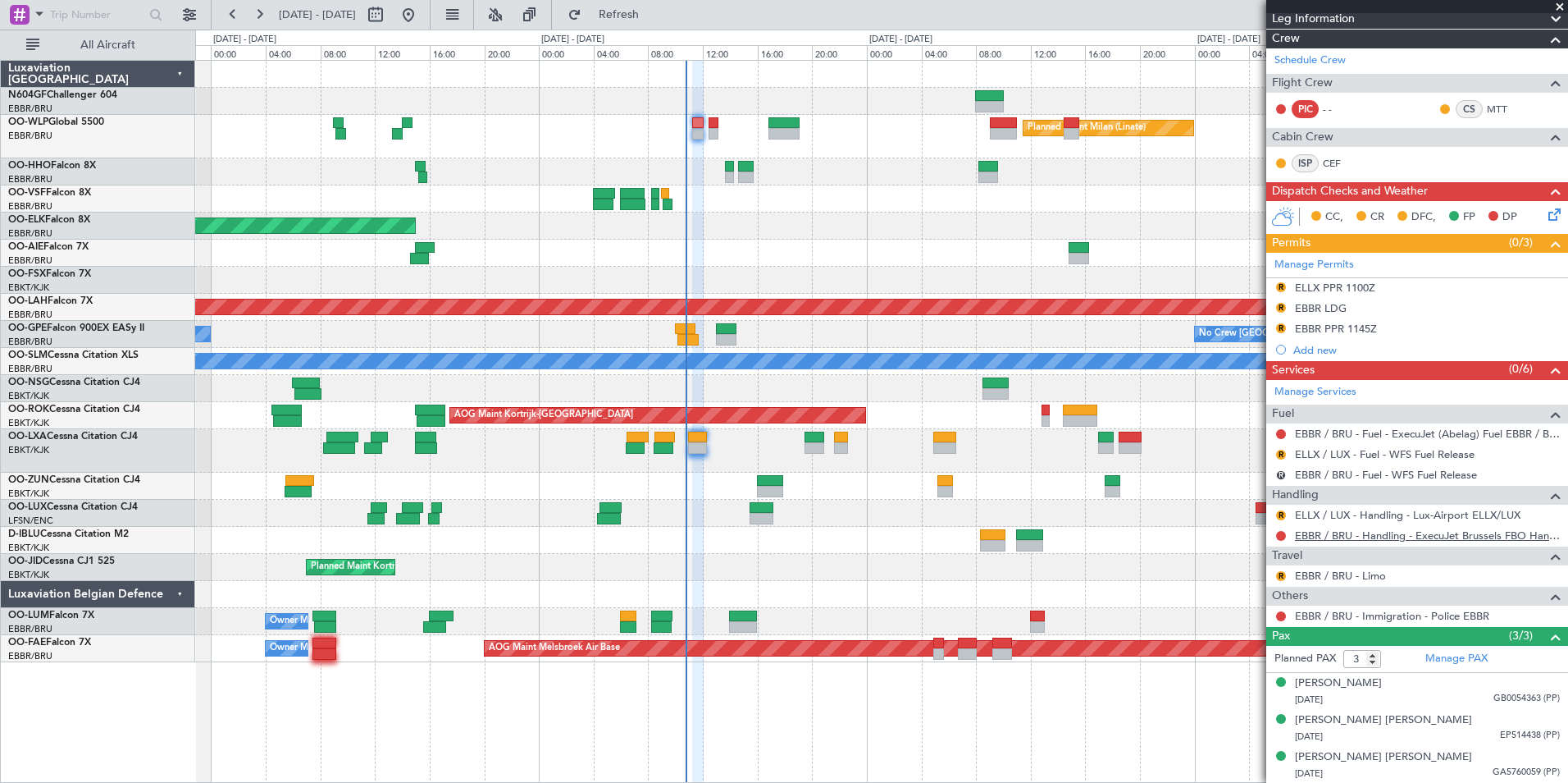
click at [1399, 537] on link "EBBR / BRU - Handling - ExecuJet Brussels FBO Handling Abelag" at bounding box center [1427, 535] width 265 height 14
click at [659, 27] on button "Refresh" at bounding box center [609, 15] width 99 height 27
click at [659, 22] on button "Refresh" at bounding box center [609, 15] width 99 height 27
click at [1356, 577] on link "EBBR / BRU - Limo" at bounding box center [1340, 576] width 91 height 14
click at [659, 5] on button "Refresh" at bounding box center [609, 15] width 99 height 27
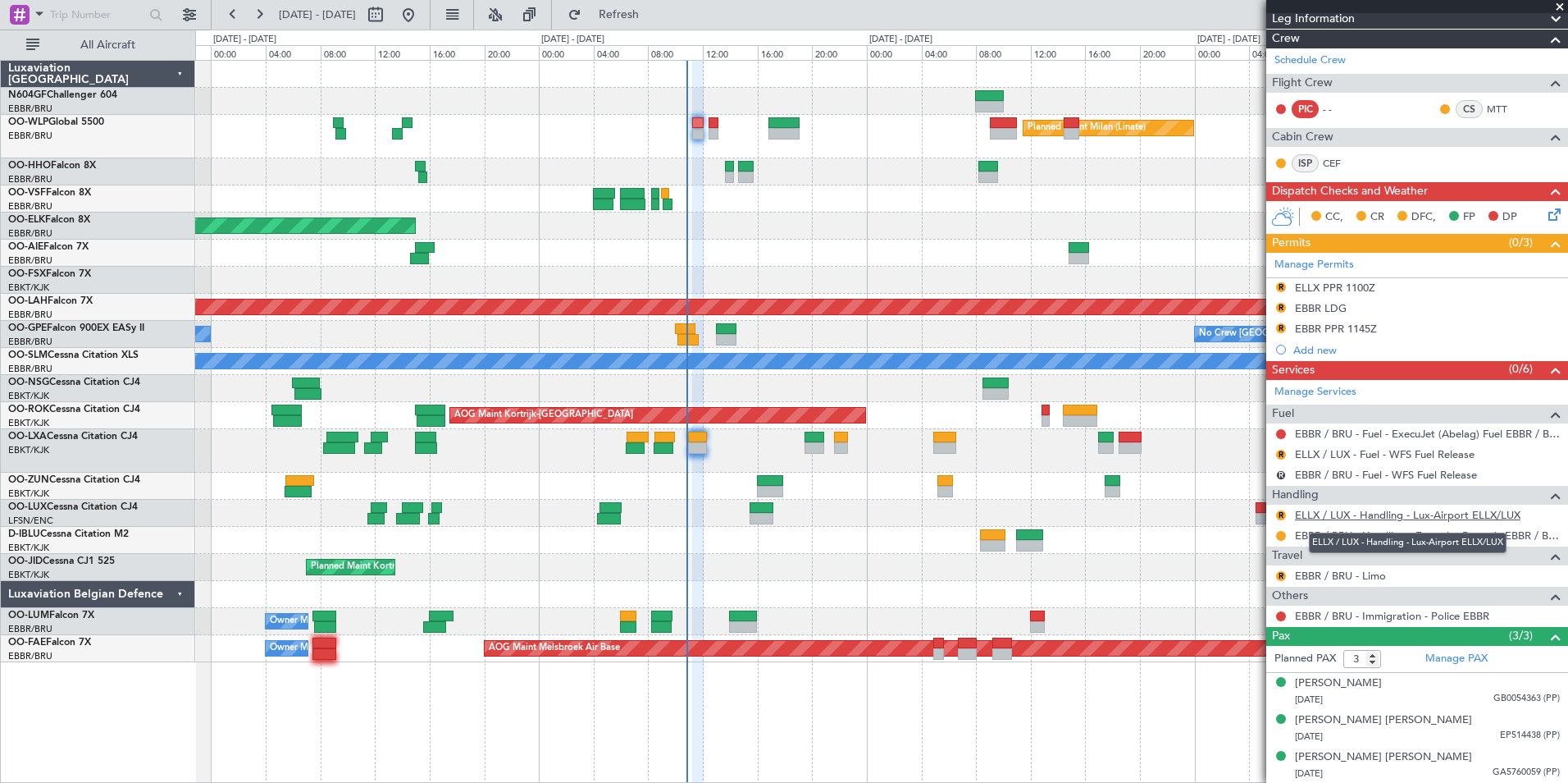
click at [1383, 514] on link "ELLX / LUX - Handling - Lux-Airport ELLX/LUX" at bounding box center [1407, 515] width 226 height 14
click at [654, 12] on span "Refresh" at bounding box center [619, 15] width 69 height 11
type input "-00:05"
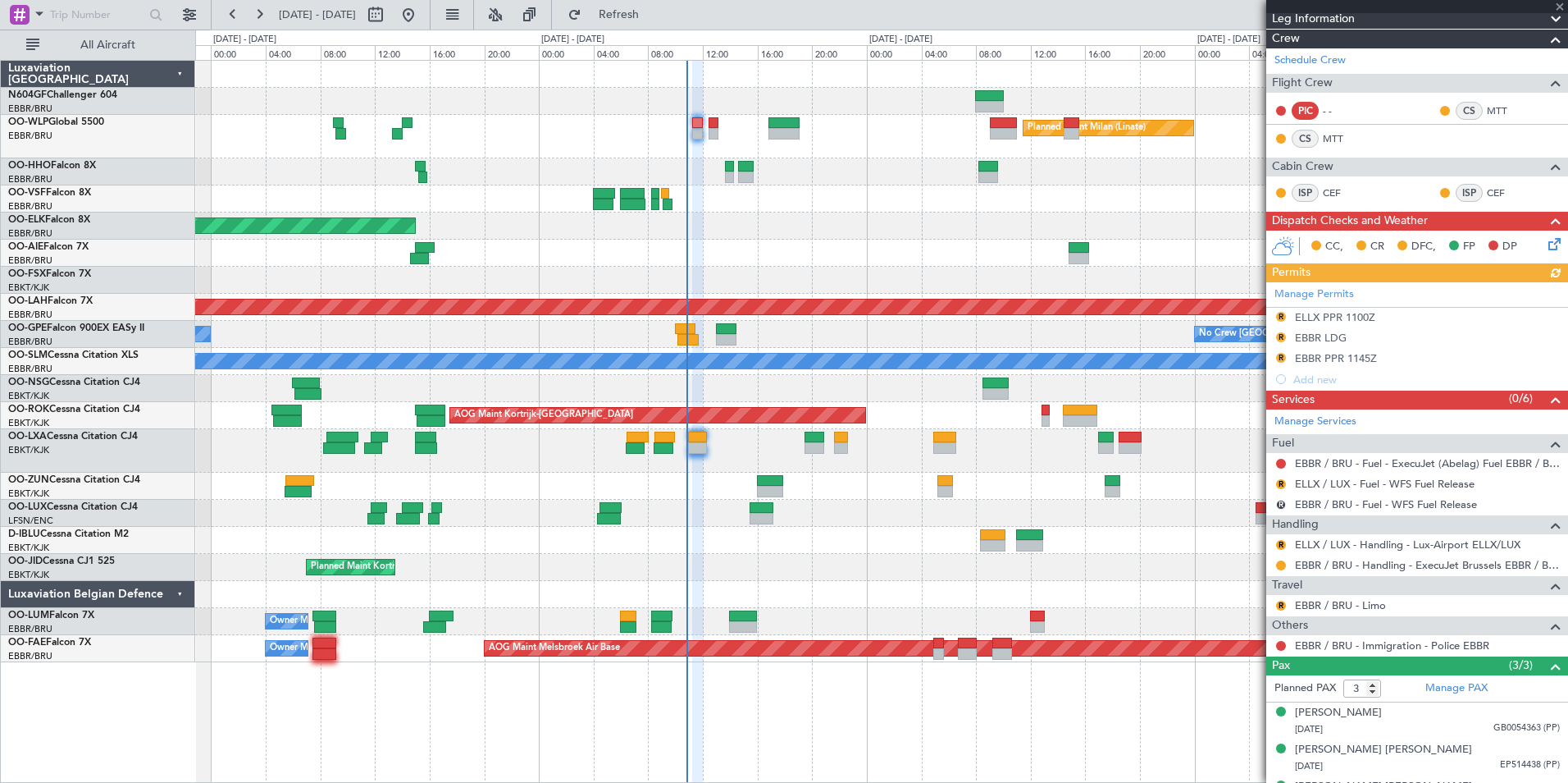
click at [1283, 513] on div "R EBBR / BRU - Fuel - WFS Fuel Release" at bounding box center [1417, 505] width 302 height 21
click at [1284, 543] on button "R" at bounding box center [1280, 544] width 9 height 9
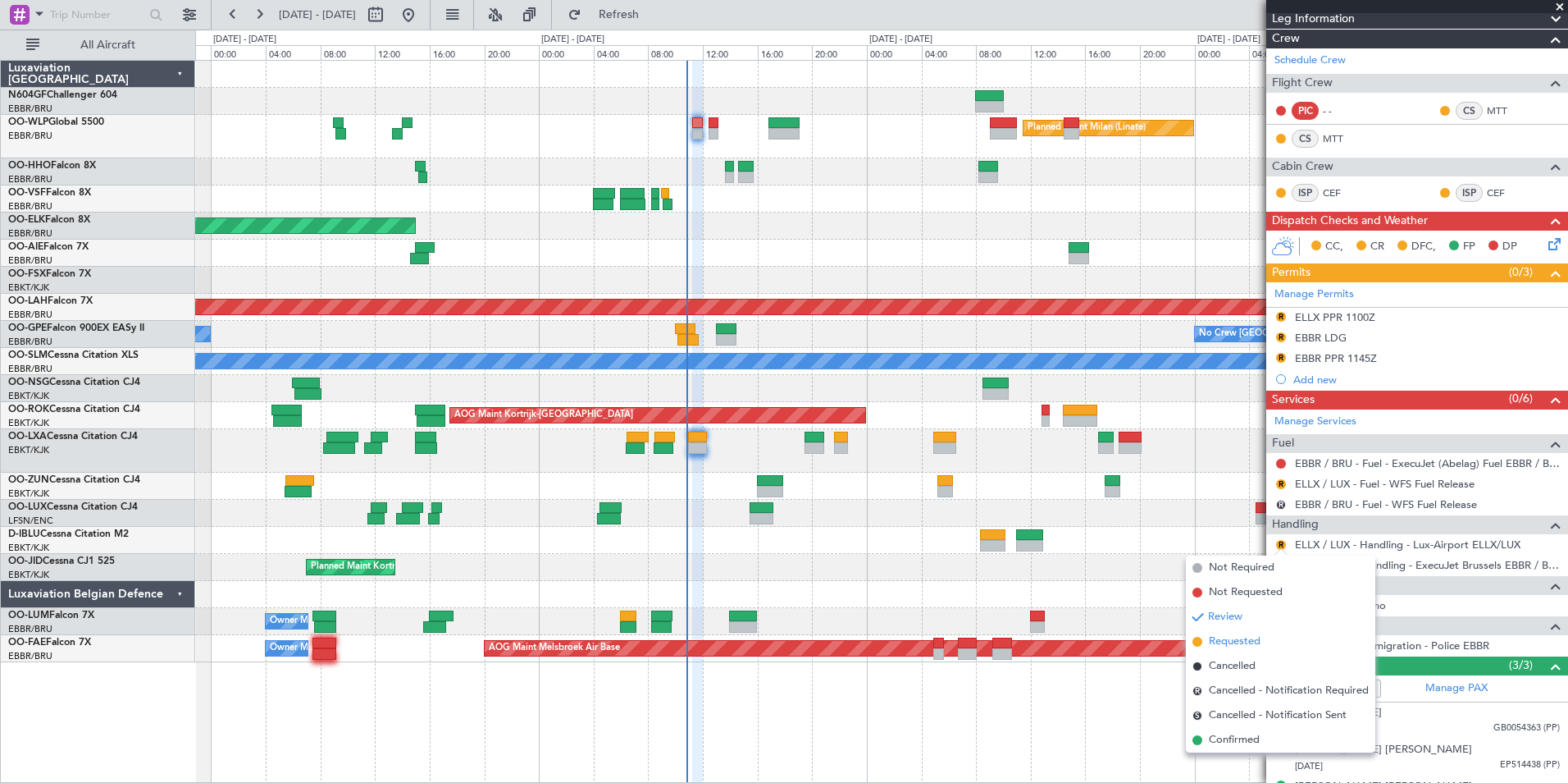
click at [1249, 642] on span "Requested" at bounding box center [1235, 641] width 52 height 16
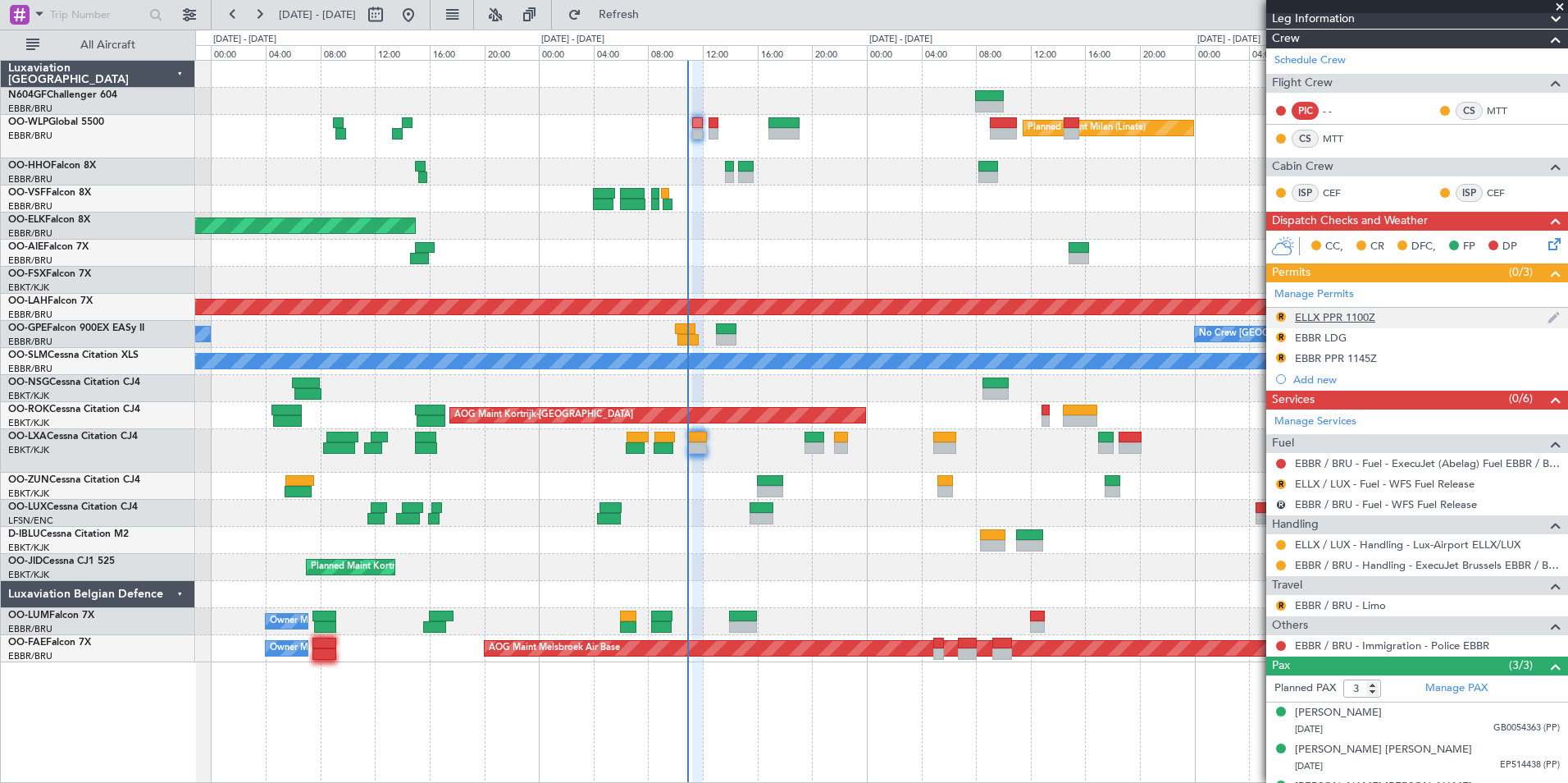
click at [1361, 323] on div "R ELLX PPR 1100Z" at bounding box center [1417, 318] width 302 height 21
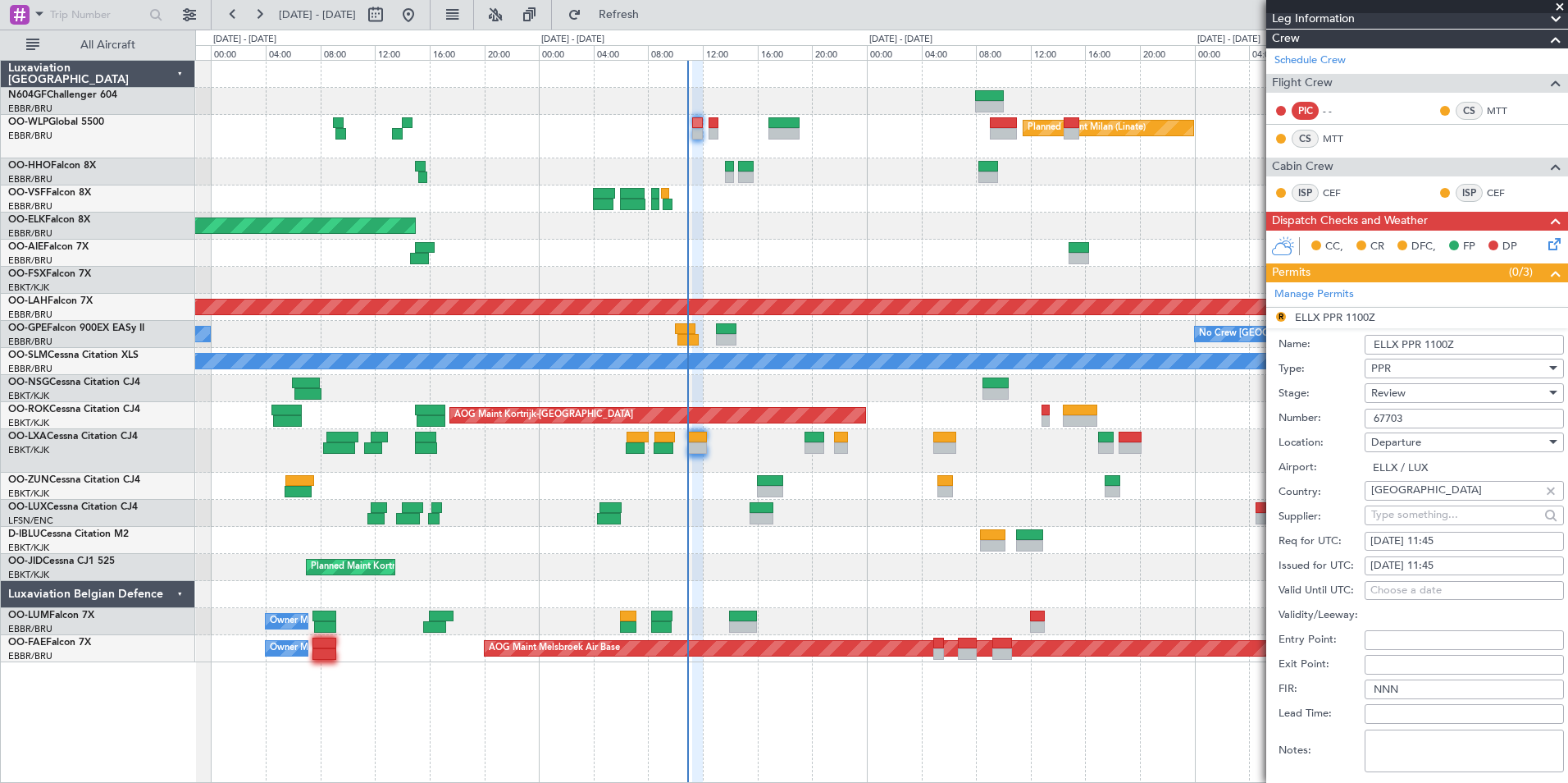
click at [1447, 424] on input "67703" at bounding box center [1464, 418] width 199 height 20
click at [1471, 536] on div "[DATE] 11:45" at bounding box center [1464, 541] width 188 height 16
select select "9"
select select "2025"
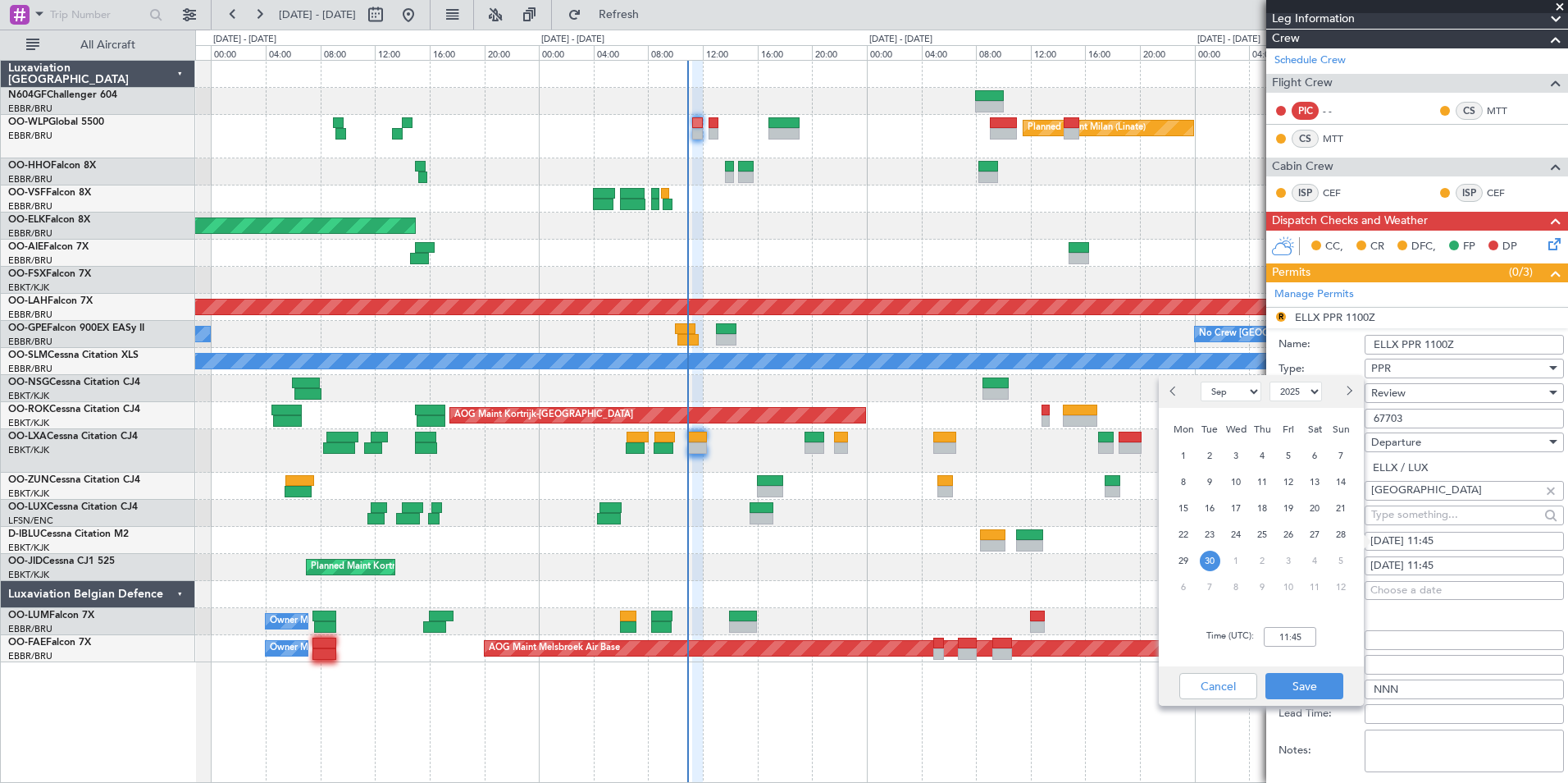
click at [1011, 231] on div "Planned Maint Kortrijk-[GEOGRAPHIC_DATA]" at bounding box center [881, 226] width 1372 height 28
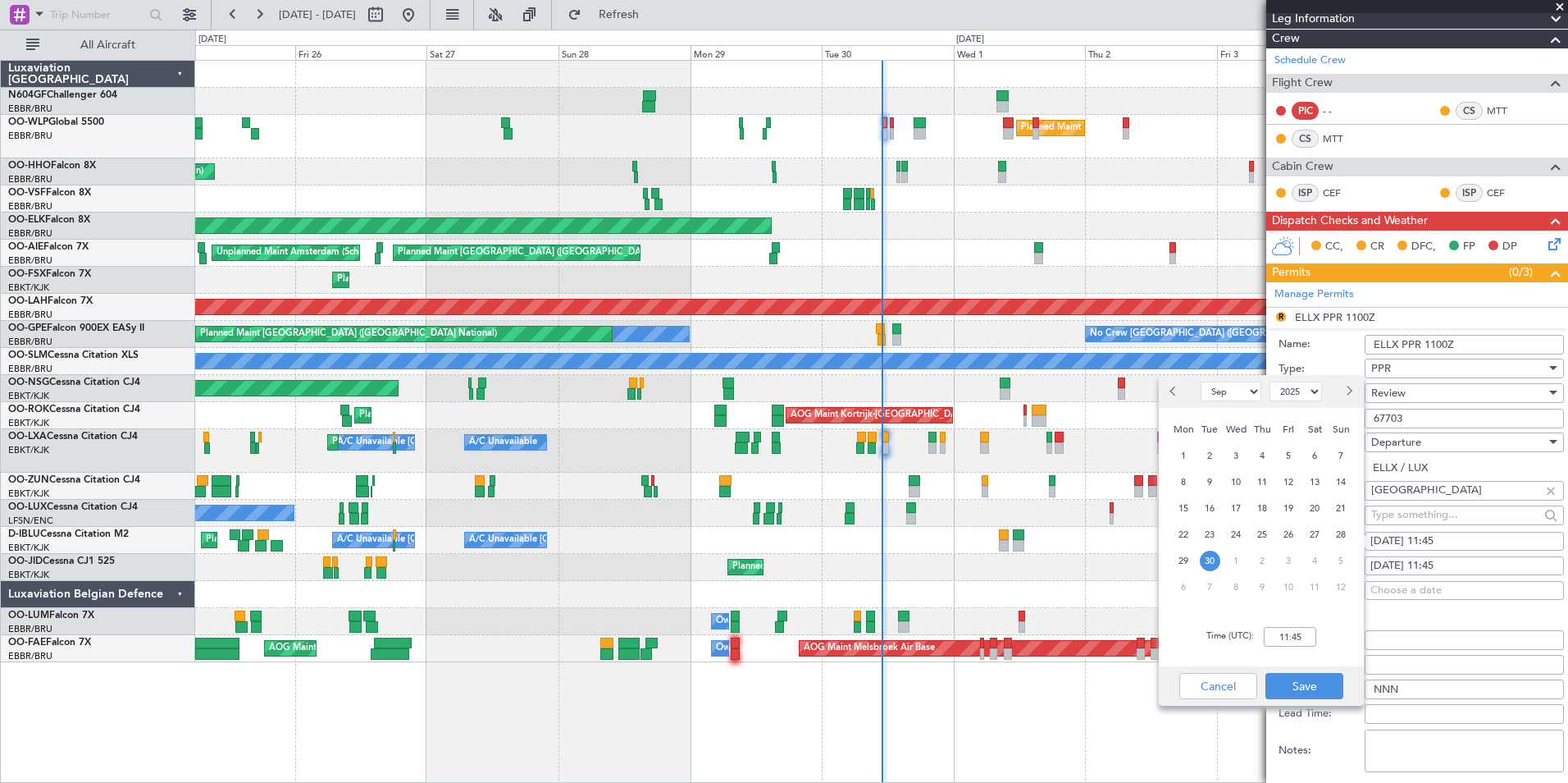
click at [1207, 554] on span "30" at bounding box center [1211, 561] width 21 height 21
click at [1312, 634] on input "00:00" at bounding box center [1290, 636] width 52 height 20
type input "11:15"
click at [1307, 683] on button "Save" at bounding box center [1304, 686] width 78 height 27
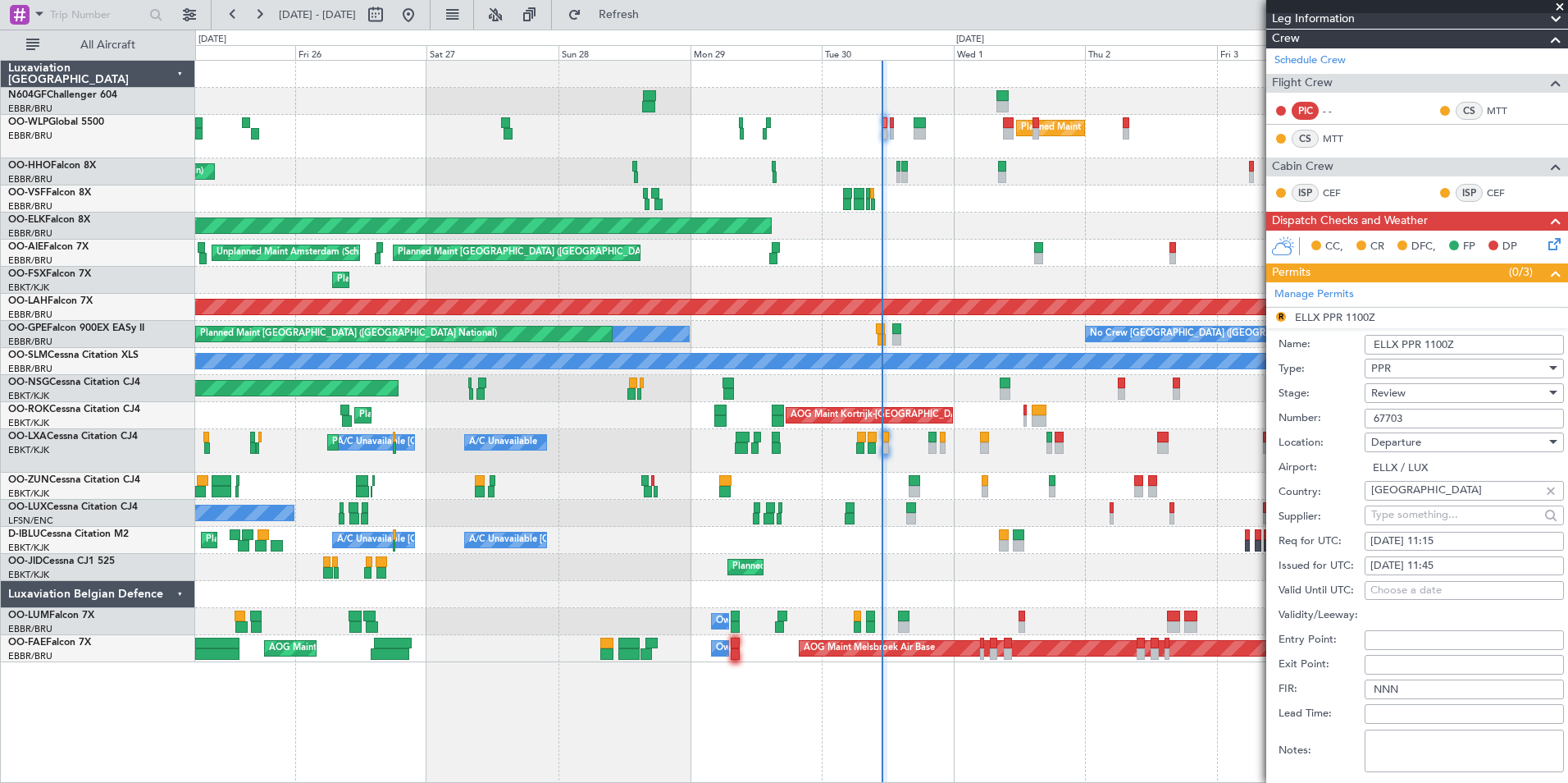
click at [1452, 565] on div "[DATE] 11:45" at bounding box center [1464, 566] width 188 height 16
select select "9"
select select "2025"
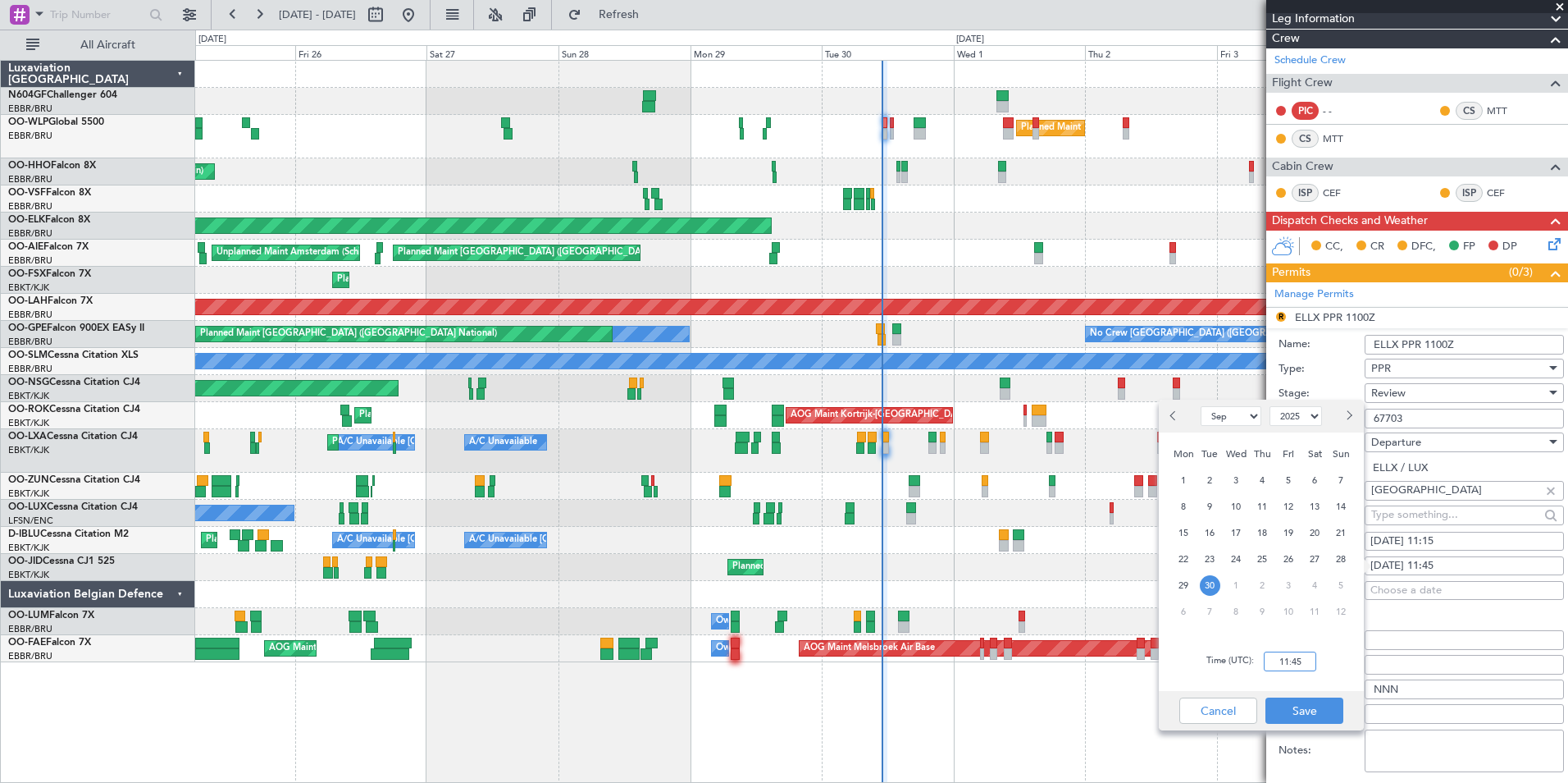
click at [1295, 653] on input "11:45" at bounding box center [1290, 661] width 52 height 20
type input "11:15"
click at [1311, 707] on button "Save" at bounding box center [1304, 710] width 78 height 27
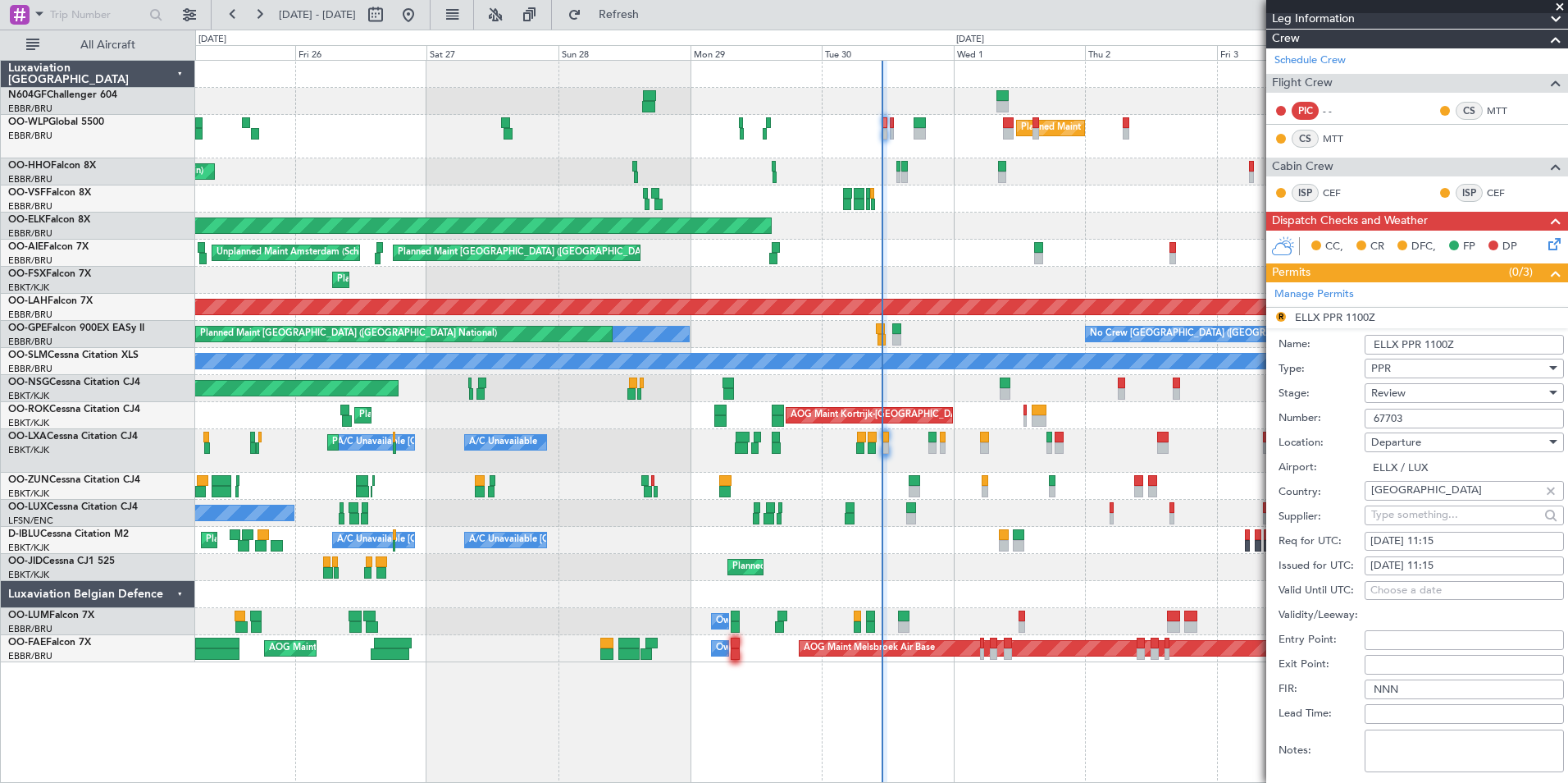
click at [1445, 393] on div "Review" at bounding box center [1458, 393] width 174 height 25
click at [1481, 491] on span "Requested" at bounding box center [1458, 499] width 172 height 25
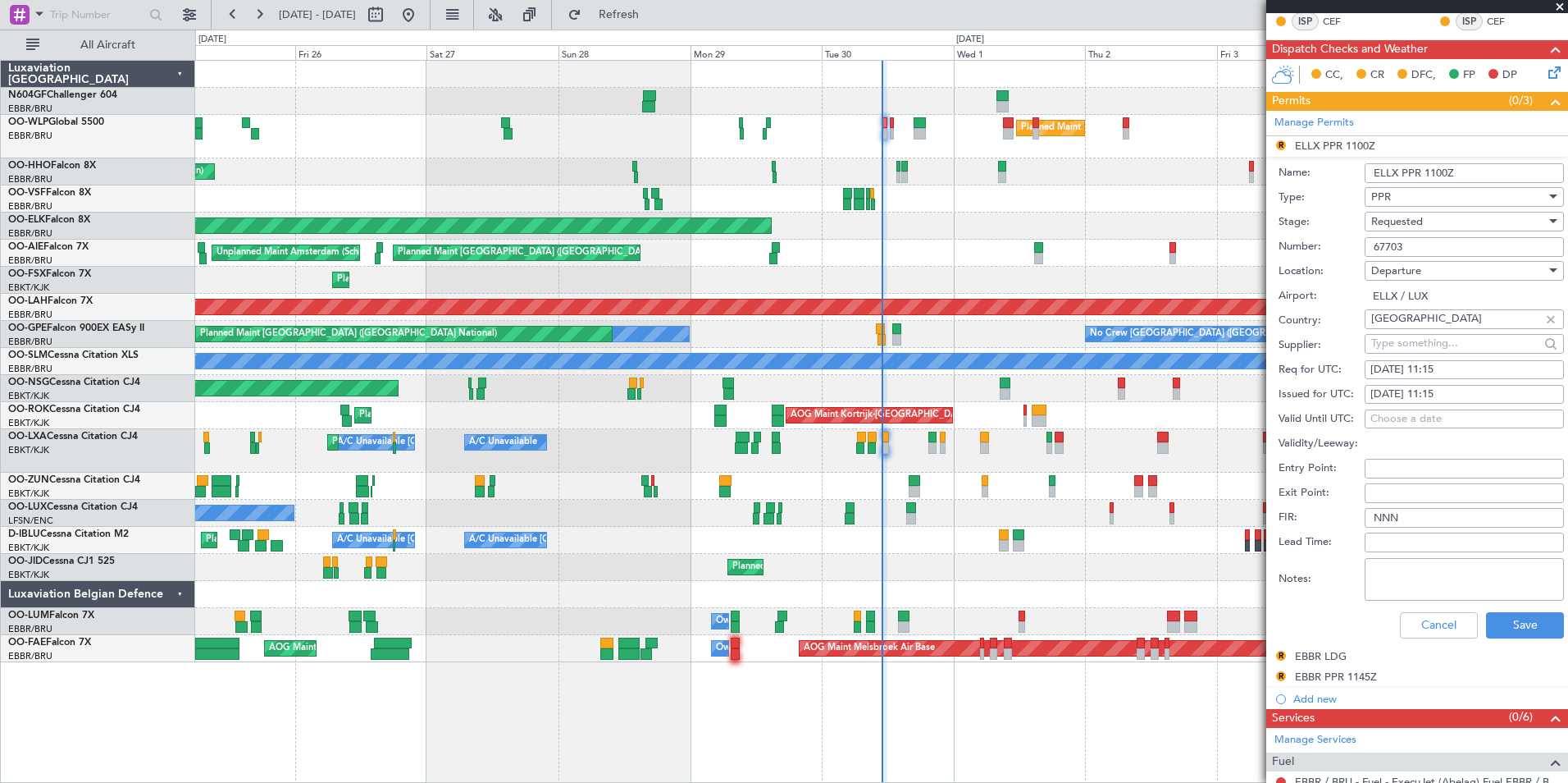
scroll to position [468, 0]
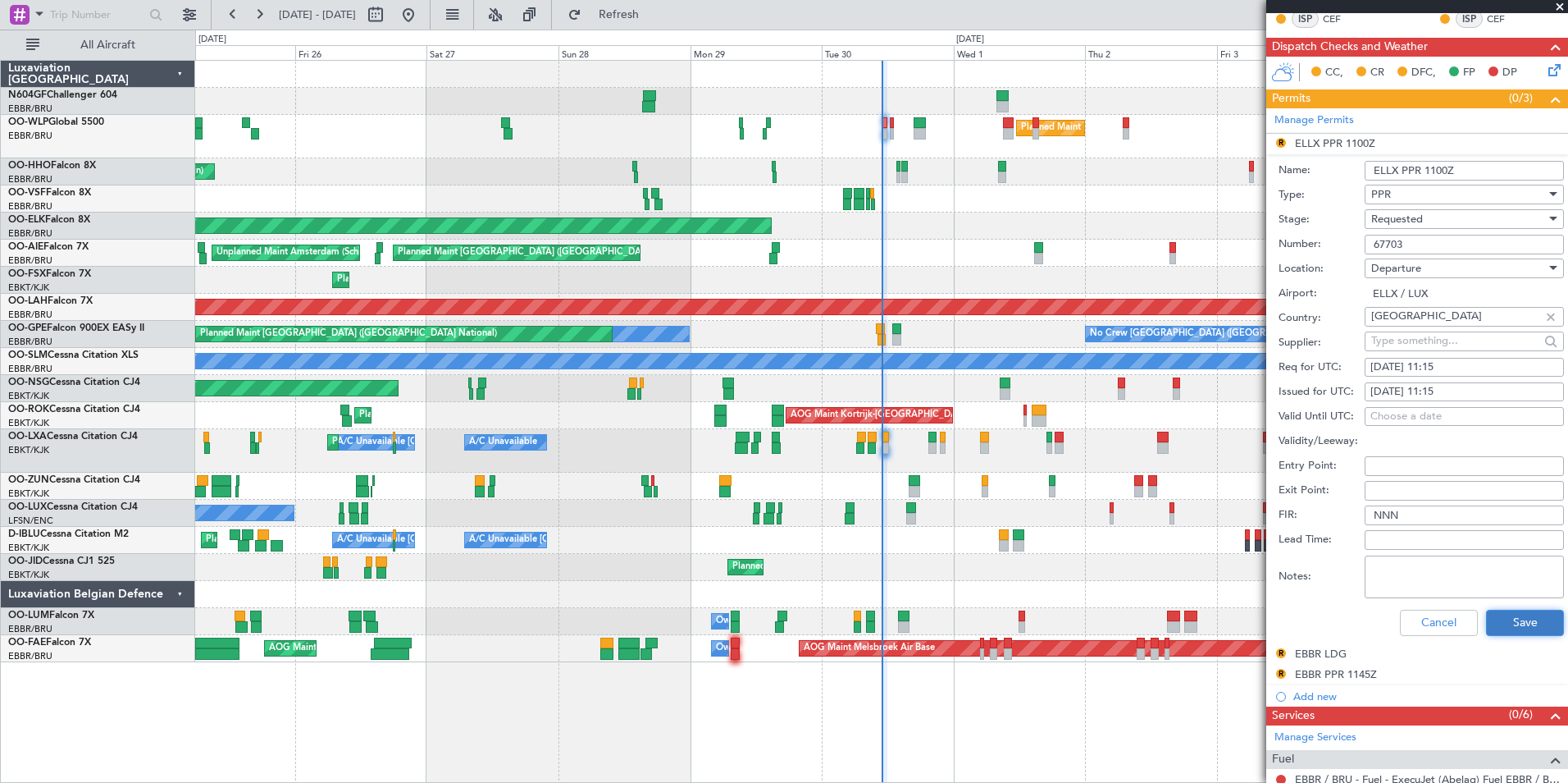
click at [1508, 620] on button "Save" at bounding box center [1525, 622] width 78 height 27
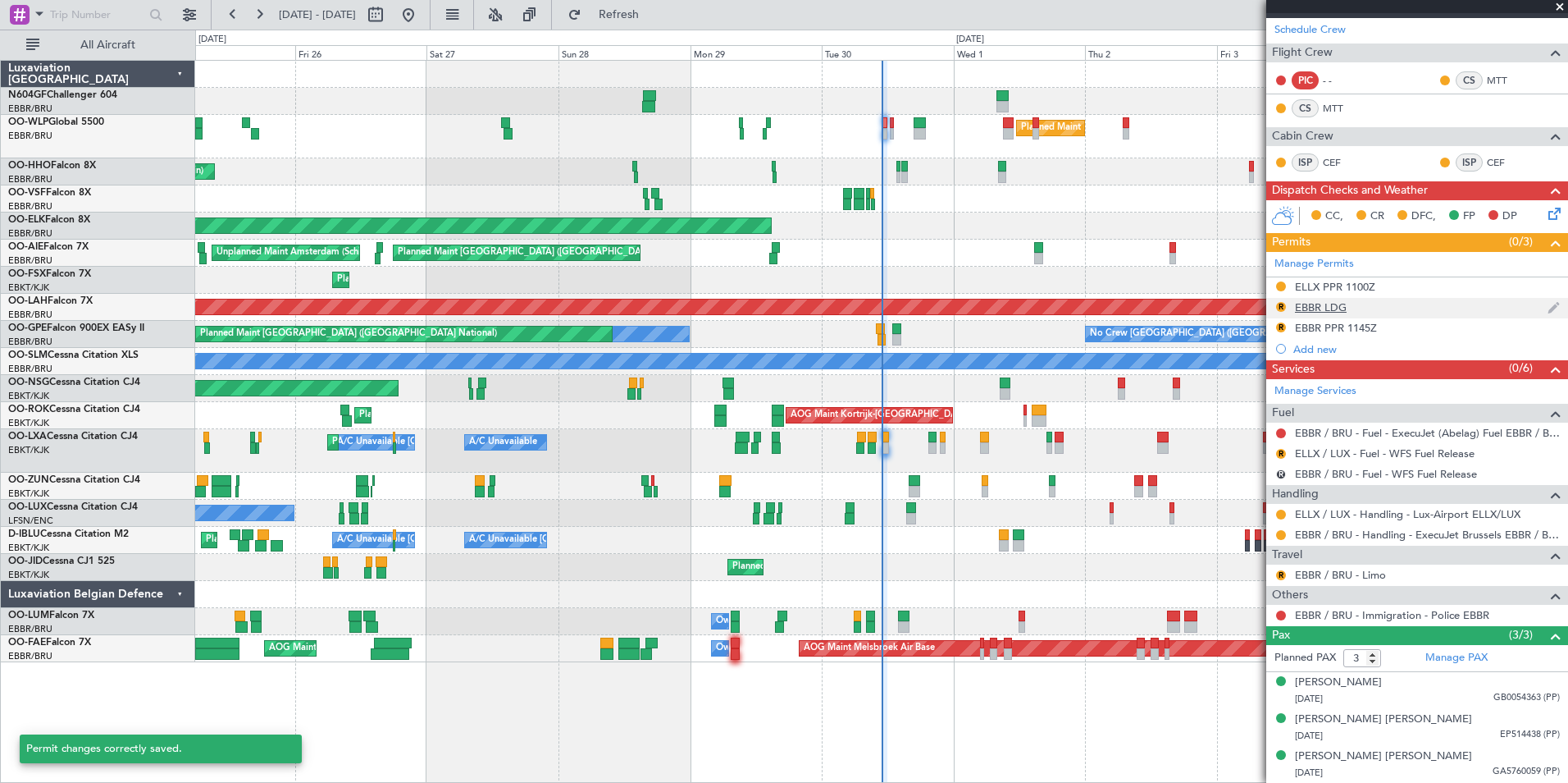
scroll to position [323, 0]
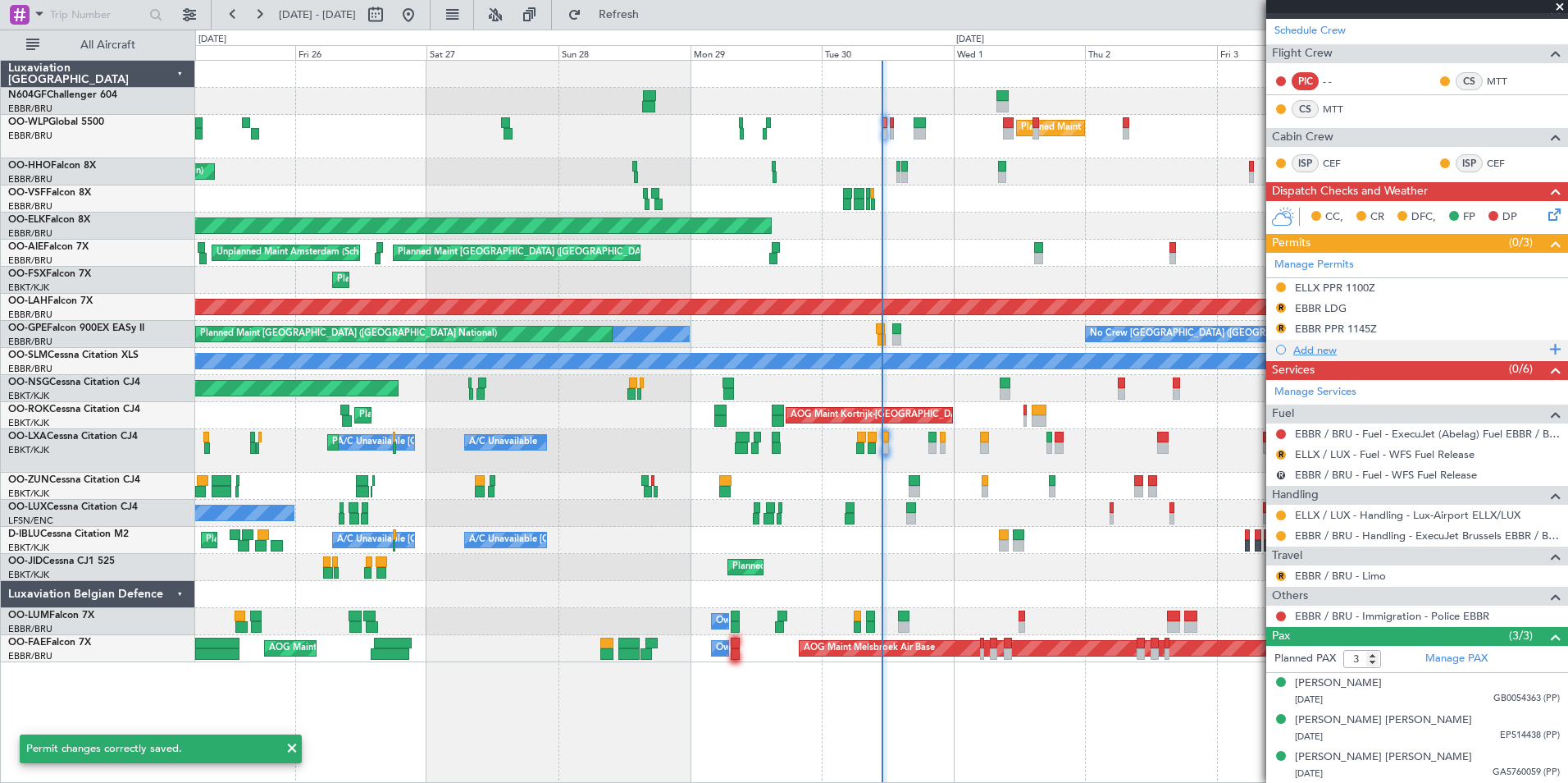
click at [1327, 351] on div "Add new" at bounding box center [1419, 350] width 252 height 14
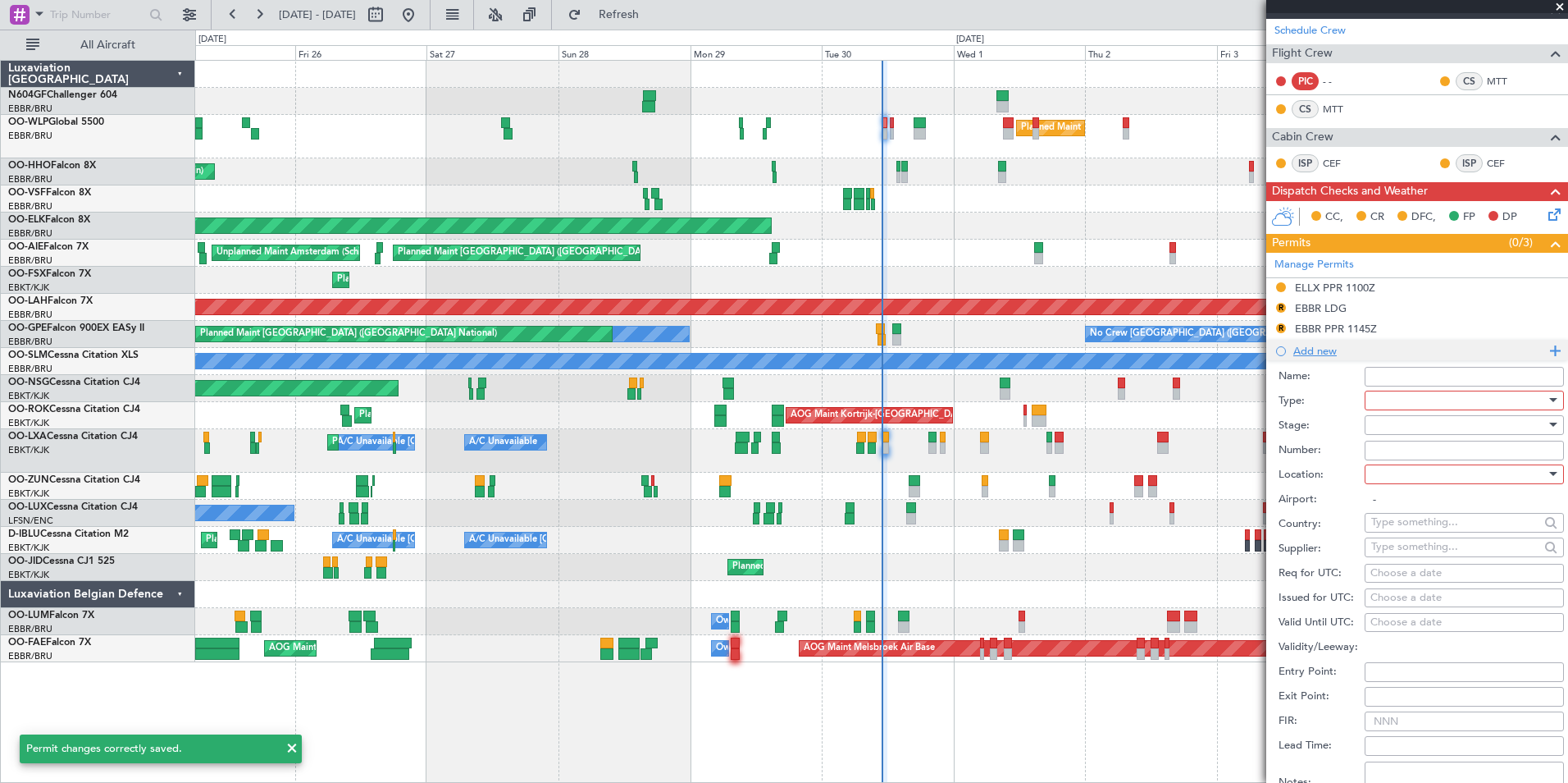
scroll to position [468, 0]
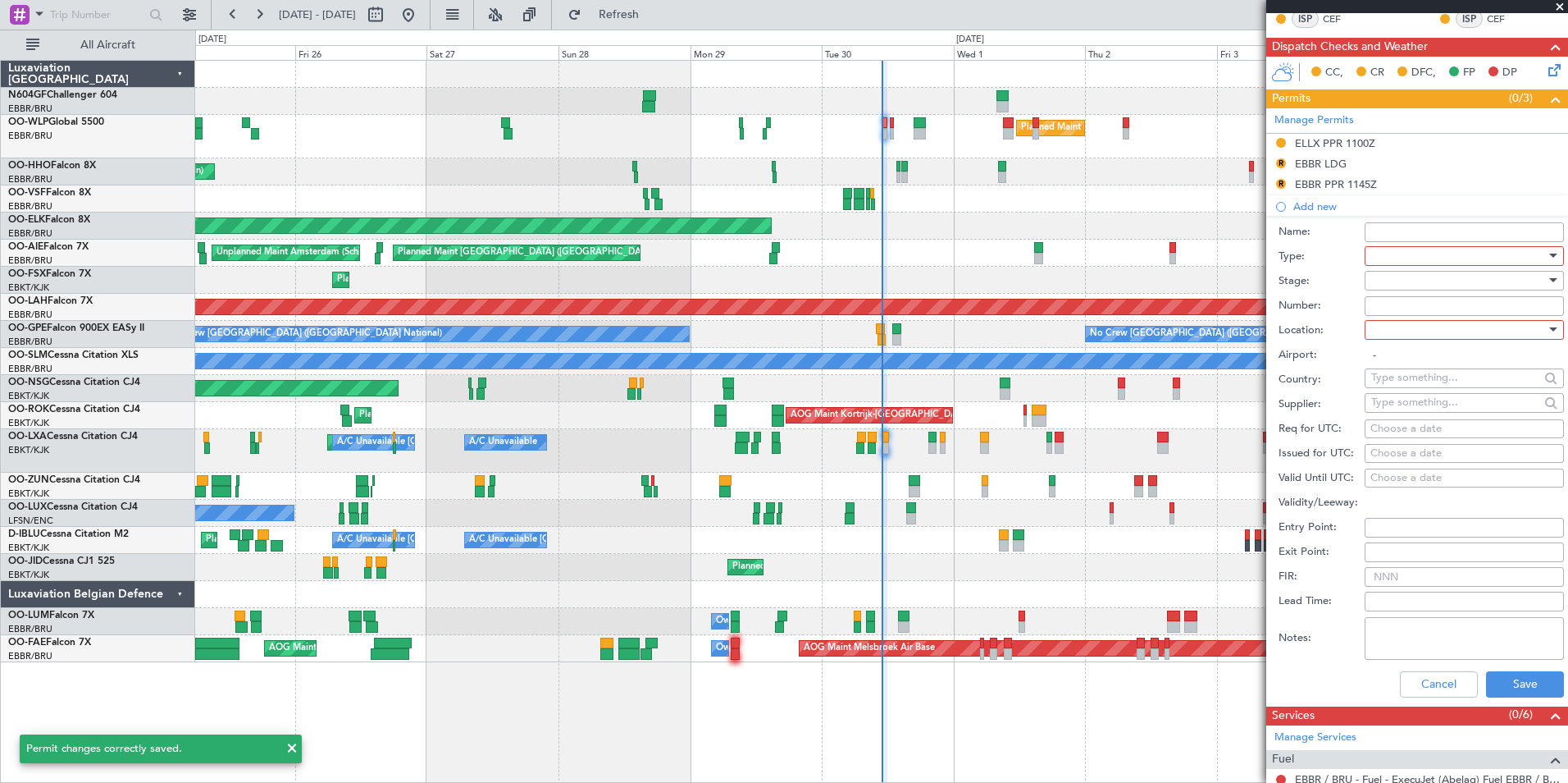
click at [1480, 256] on div at bounding box center [1458, 256] width 174 height 25
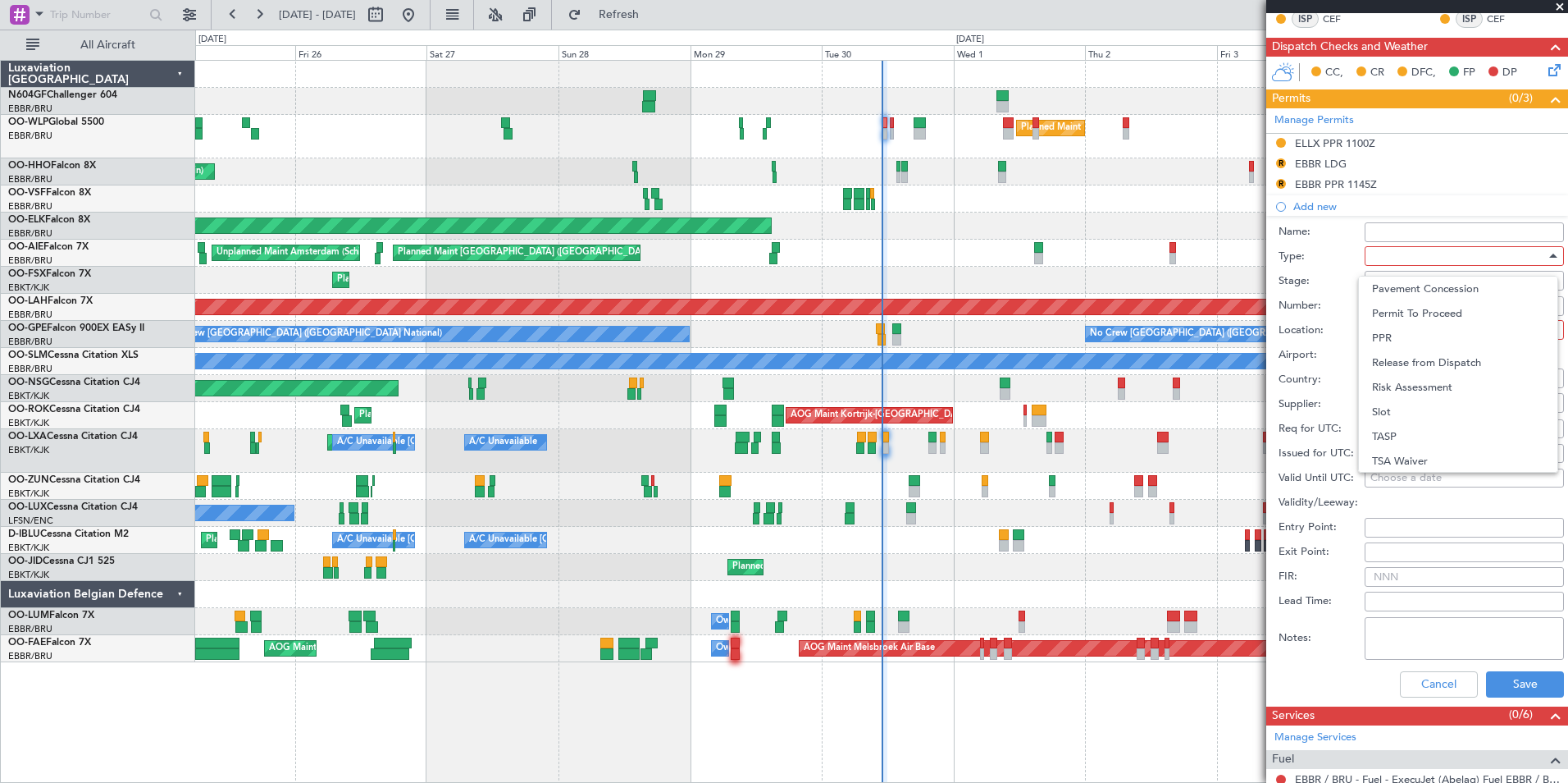
drag, startPoint x: 1459, startPoint y: 408, endPoint x: 1350, endPoint y: 400, distance: 109.3
click at [1350, 400] on div at bounding box center [784, 391] width 1568 height 783
click at [1426, 256] on div at bounding box center [1458, 256] width 174 height 25
click at [1430, 412] on span "Slot" at bounding box center [1458, 410] width 172 height 25
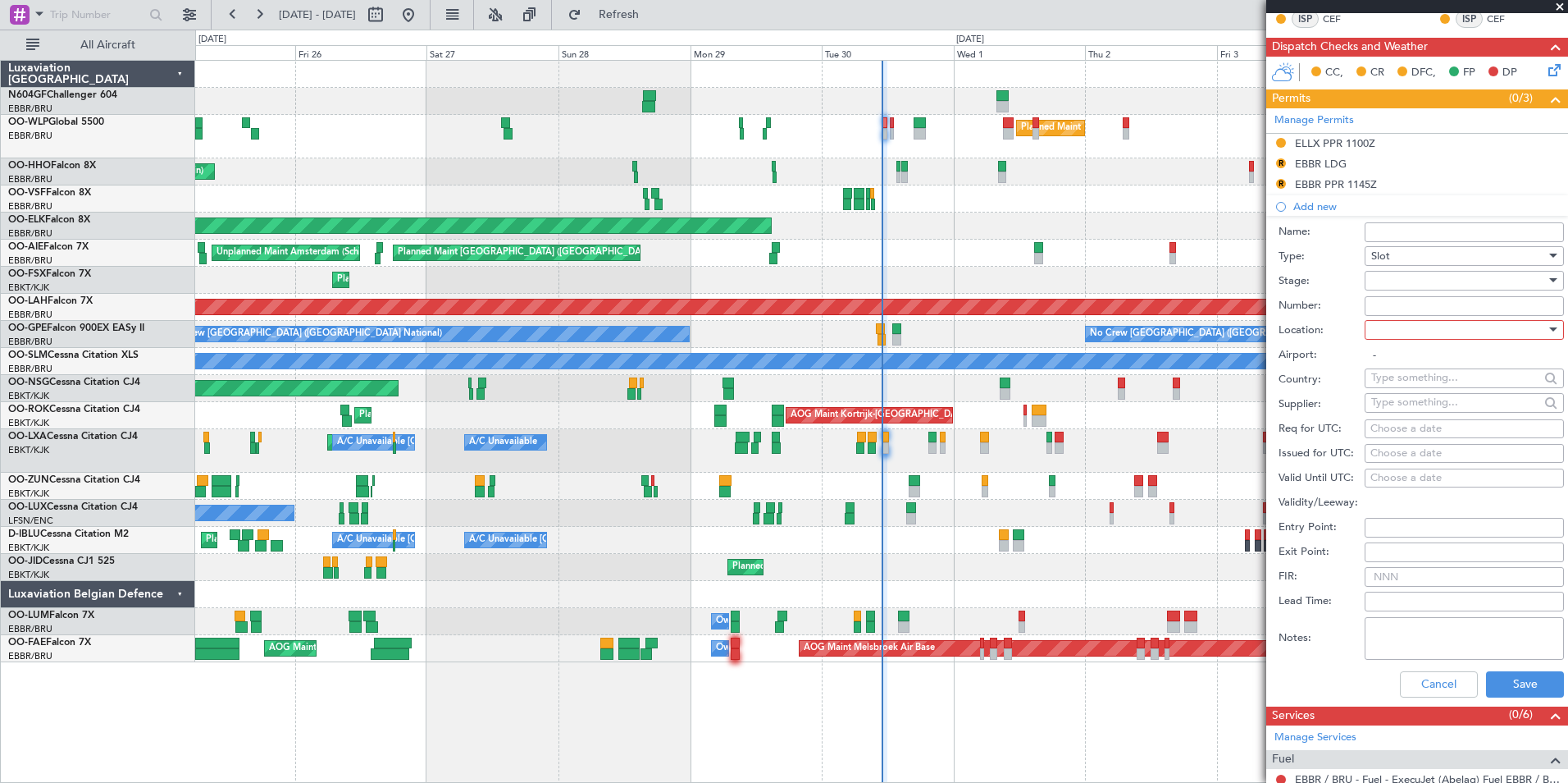
click at [1442, 330] on div at bounding box center [1458, 329] width 174 height 25
click at [1446, 411] on span "Arrival" at bounding box center [1458, 412] width 172 height 25
type input "EBBR / BRU"
click at [1441, 433] on div "Choose a date" at bounding box center [1464, 429] width 188 height 16
select select "9"
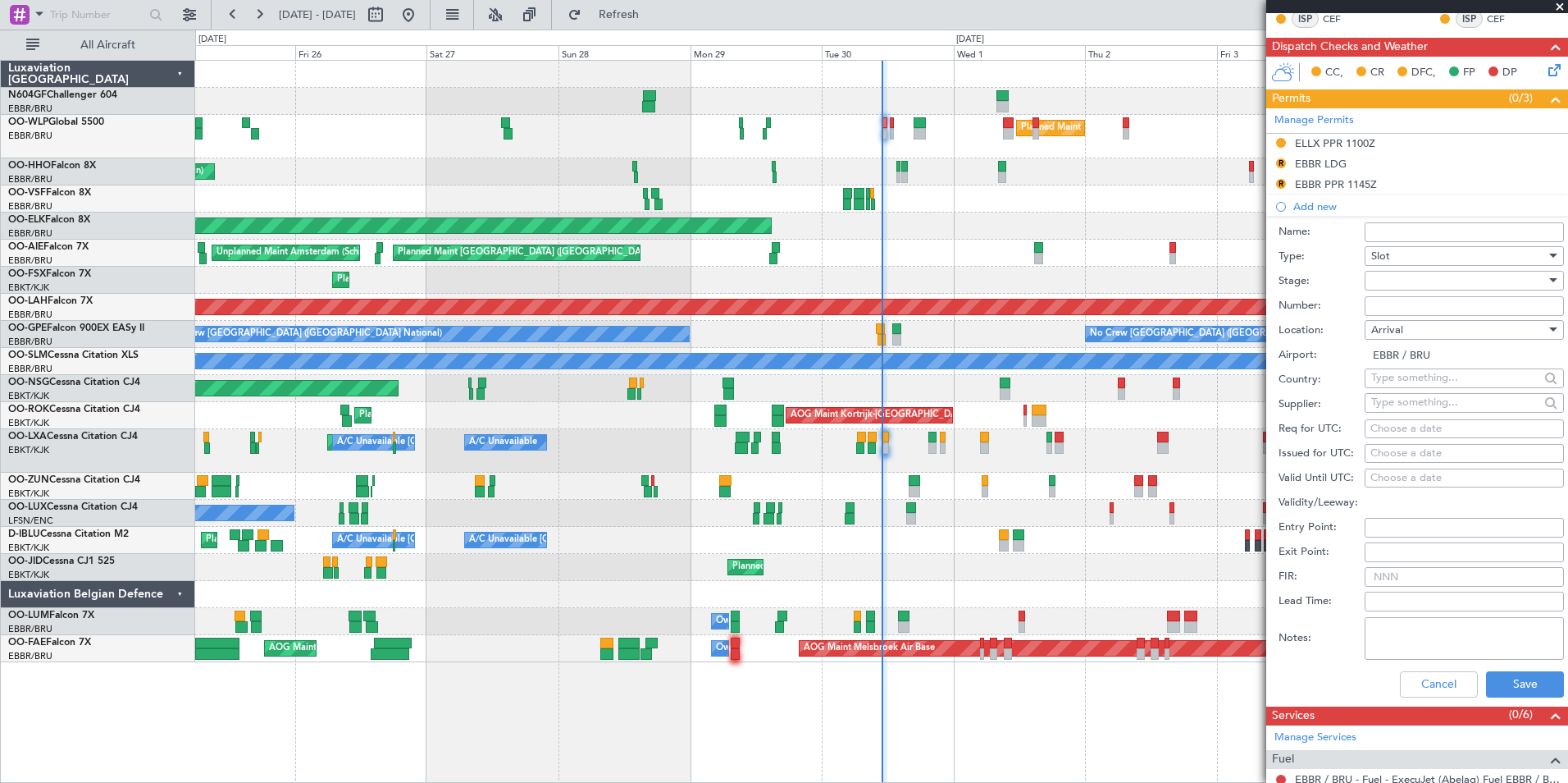
select select "2025"
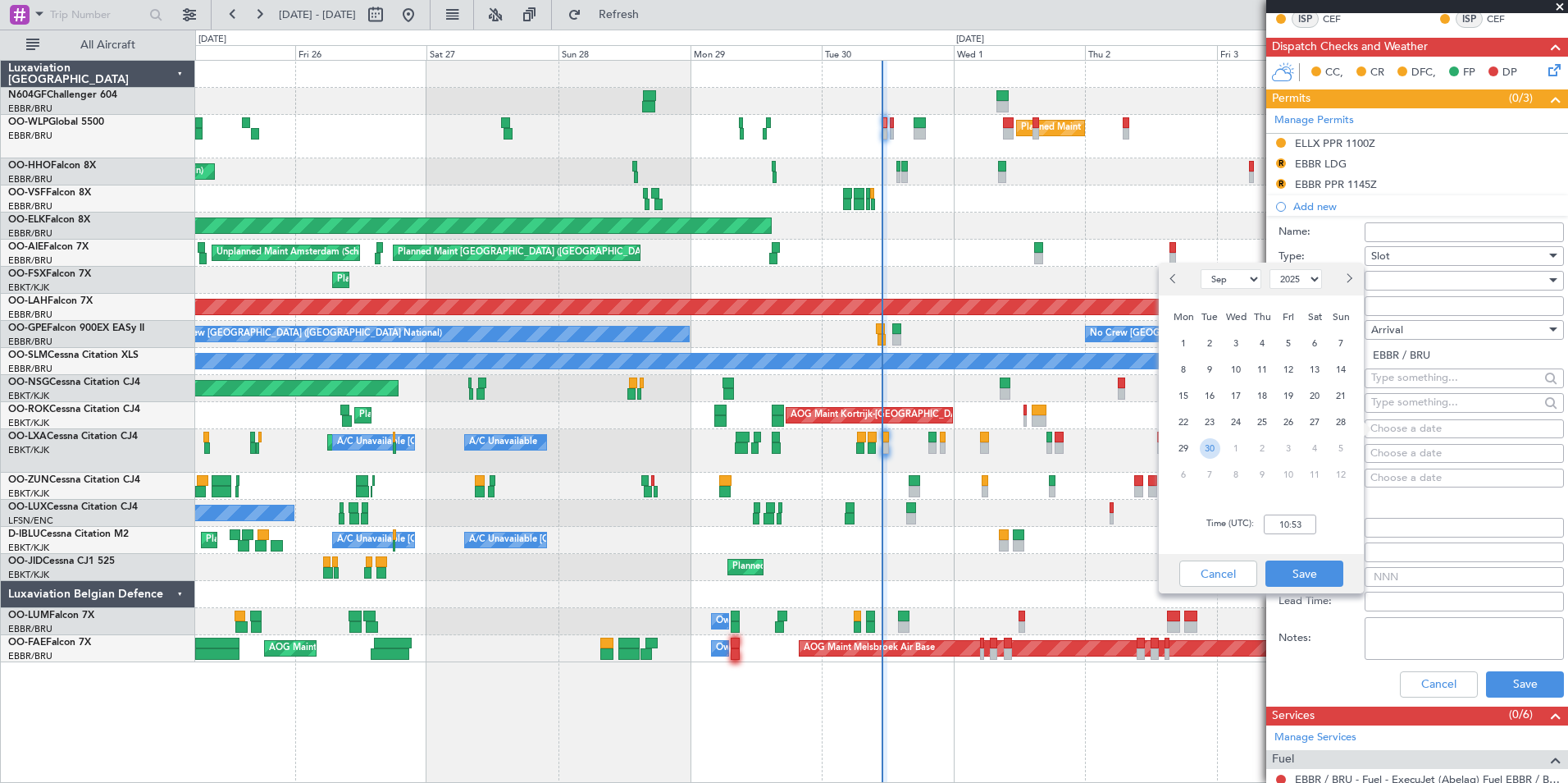
click at [1208, 452] on span "30" at bounding box center [1211, 449] width 21 height 21
click at [1282, 517] on input "00:00" at bounding box center [1290, 524] width 52 height 20
type input "12:00"
click at [1324, 579] on button "Save" at bounding box center [1304, 573] width 78 height 27
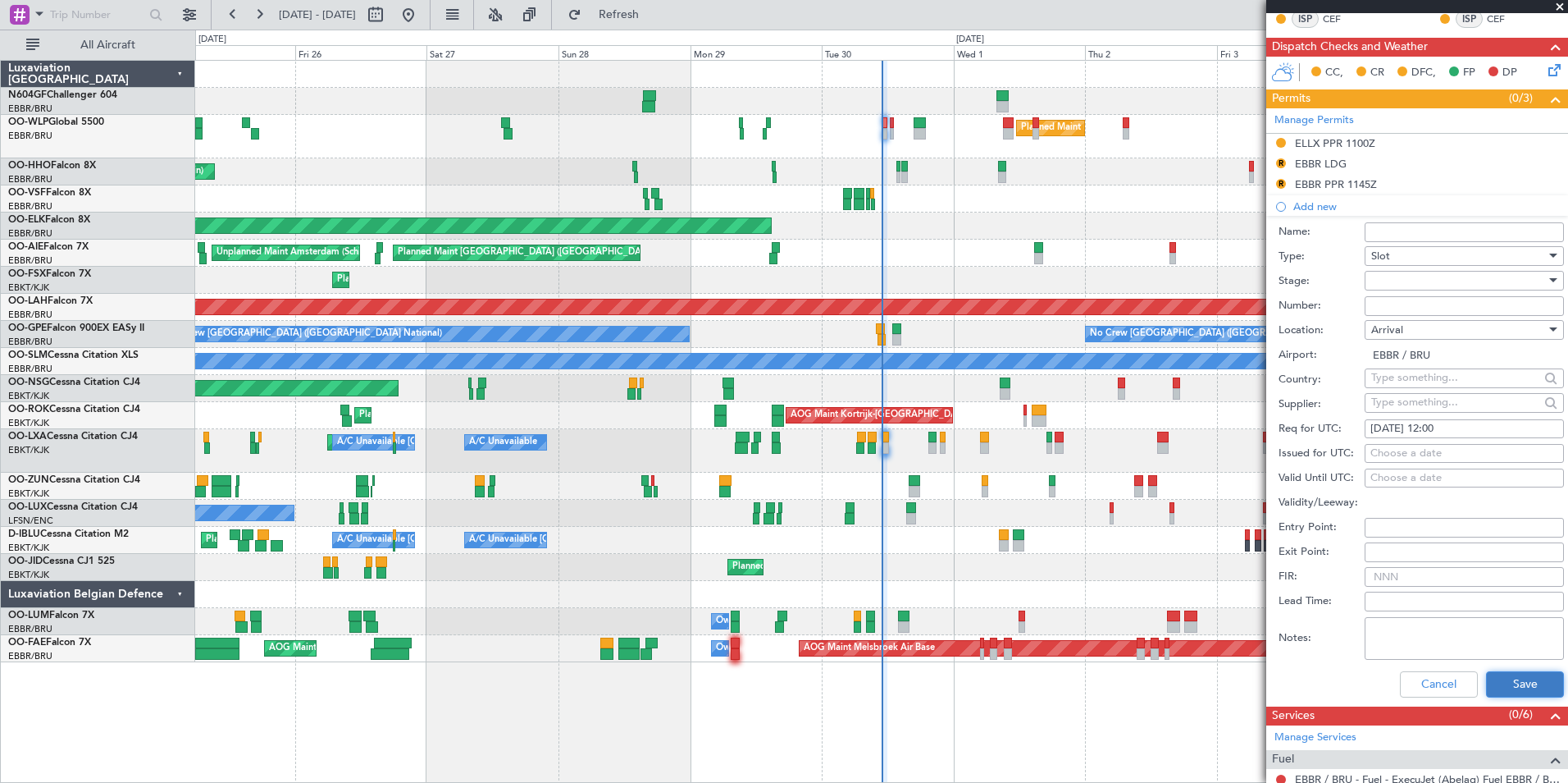
click at [1513, 682] on button "Save" at bounding box center [1525, 684] width 78 height 27
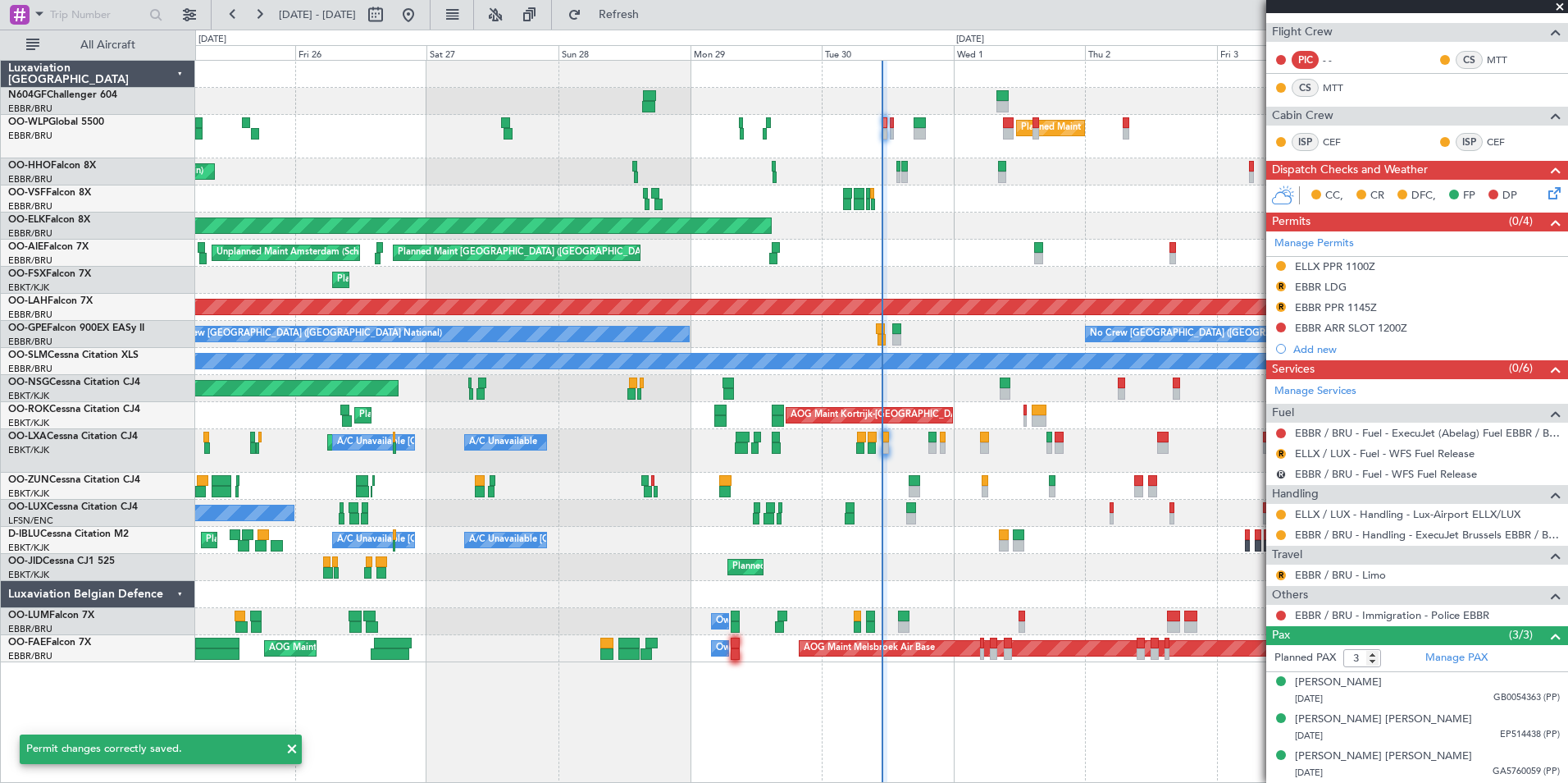
scroll to position [344, 0]
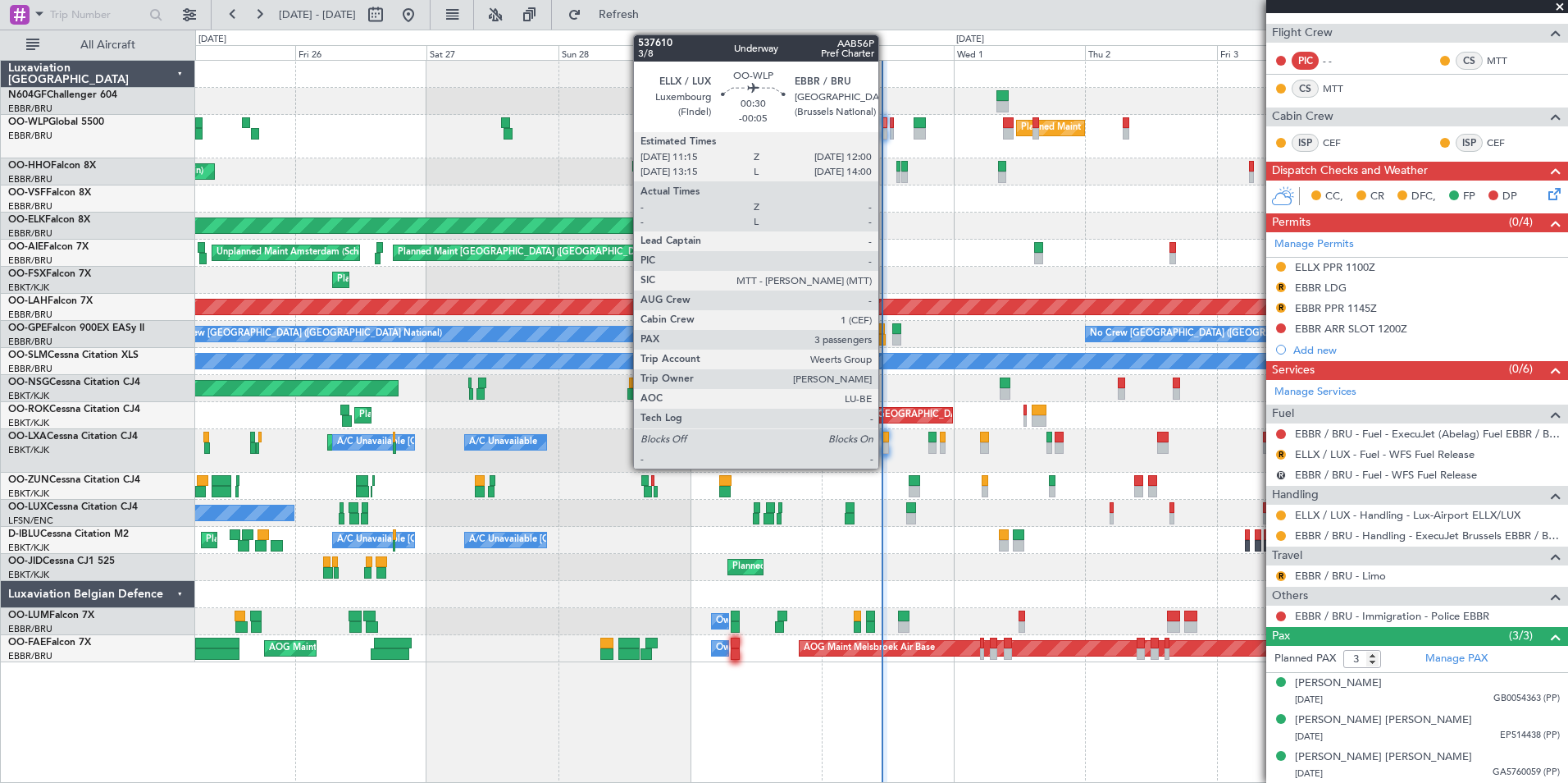
click at [886, 124] on div at bounding box center [885, 123] width 5 height 11
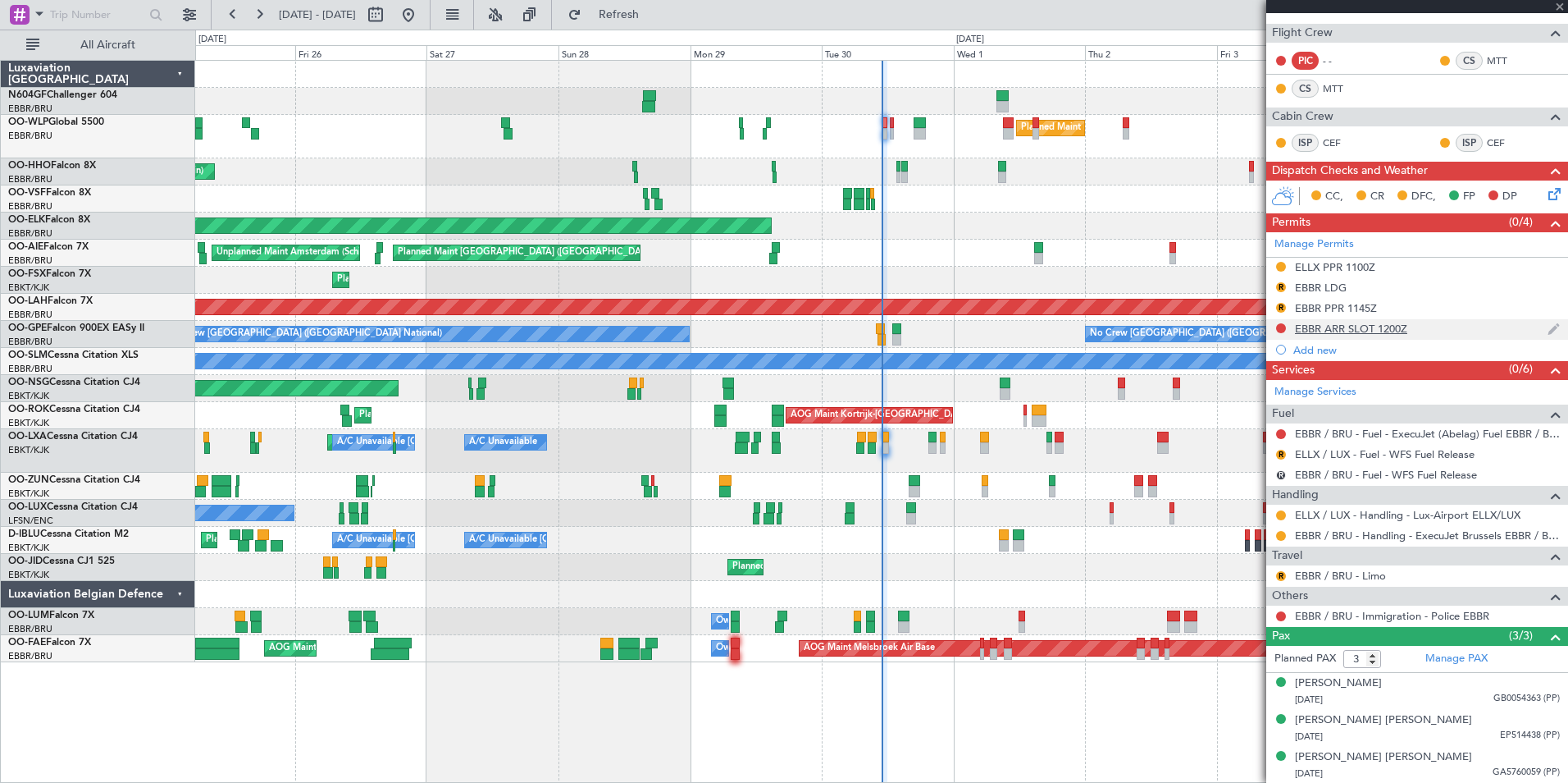
click at [1363, 327] on div "EBBR ARR SLOT 1200Z" at bounding box center [1351, 328] width 113 height 14
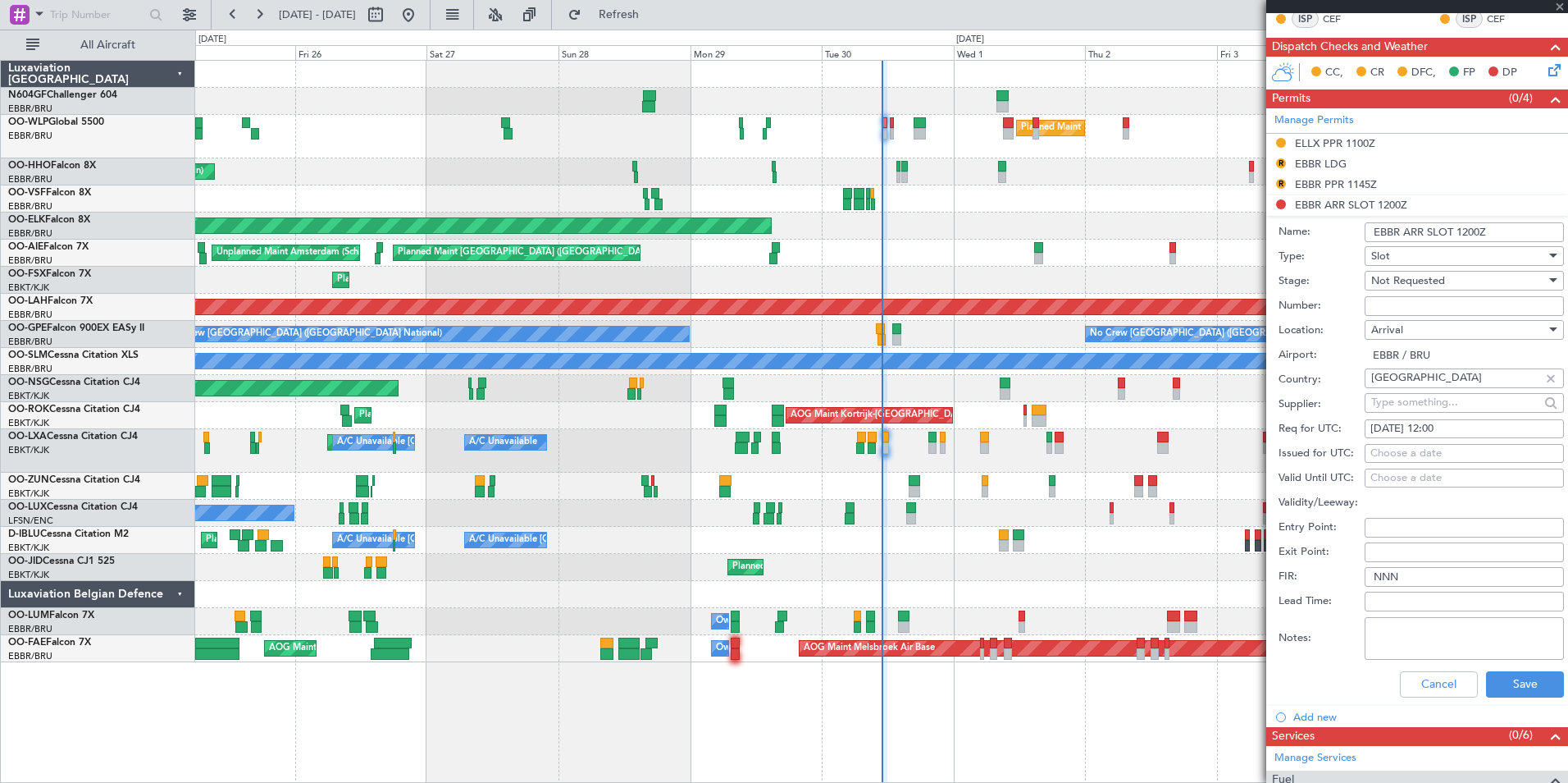
scroll to position [0, 0]
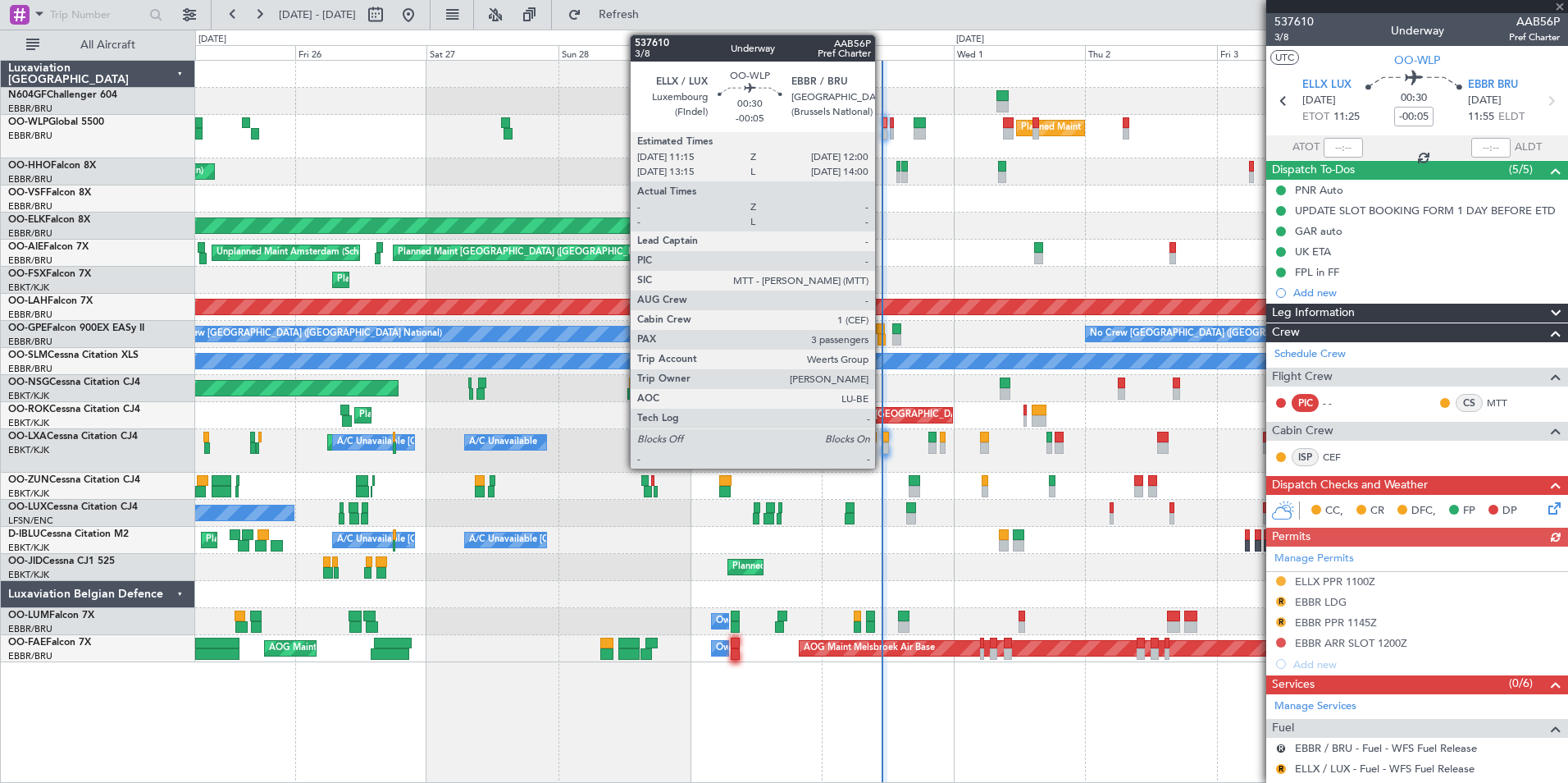
click at [882, 131] on div at bounding box center [885, 133] width 5 height 11
click at [886, 132] on div at bounding box center [885, 133] width 5 height 11
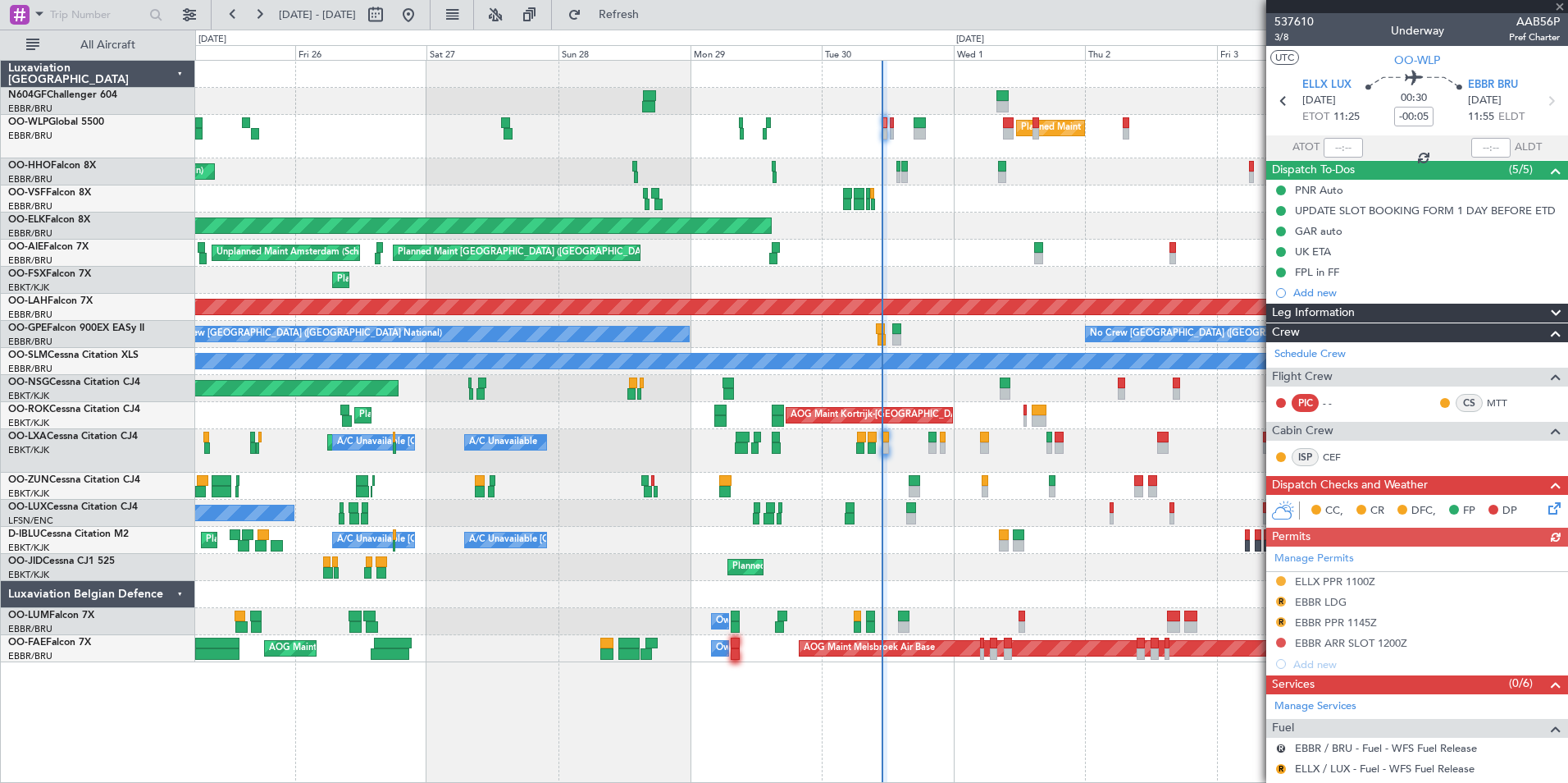
scroll to position [315, 0]
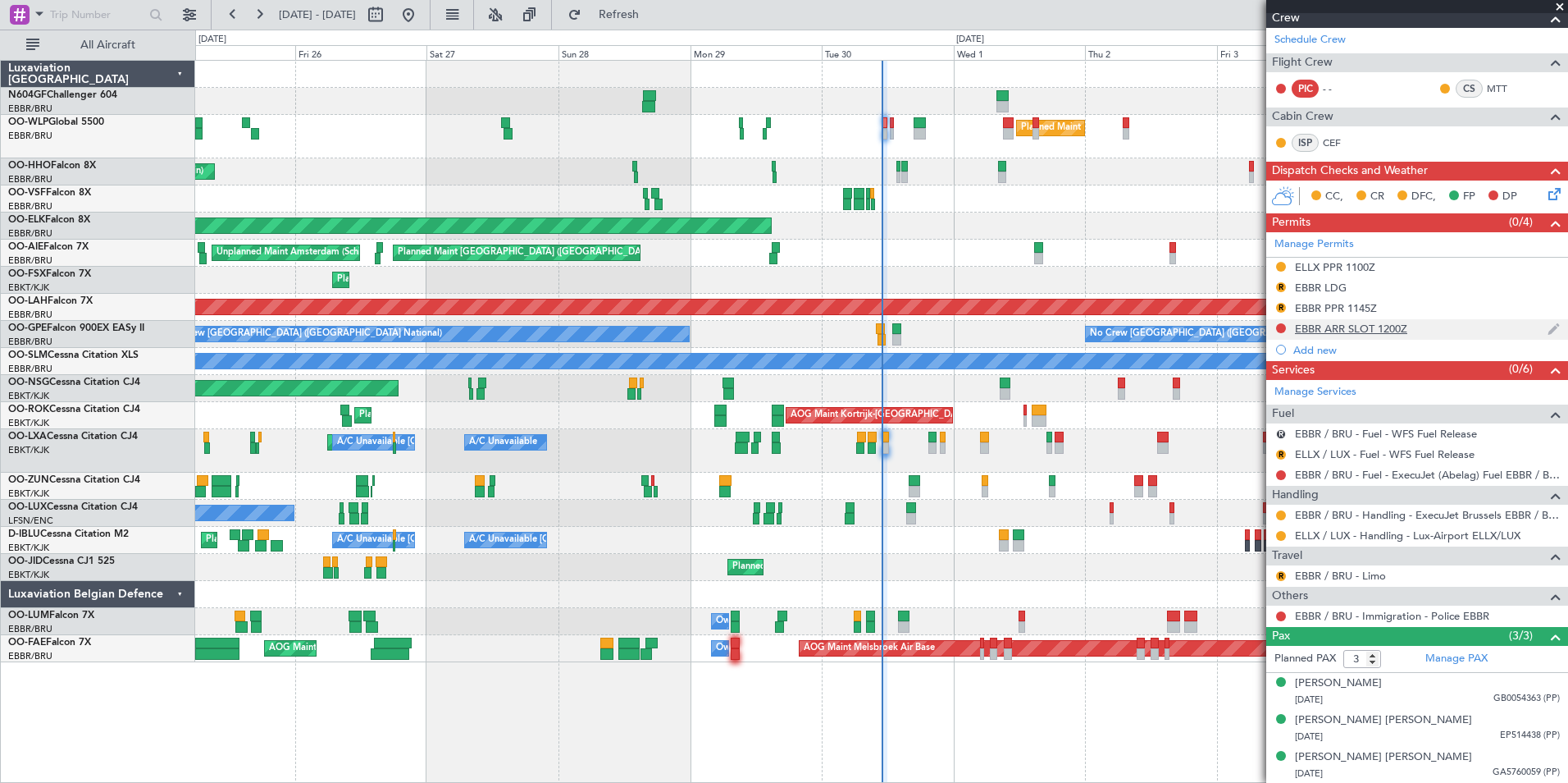
click at [1387, 331] on div "EBBR ARR SLOT 1200Z" at bounding box center [1351, 328] width 113 height 14
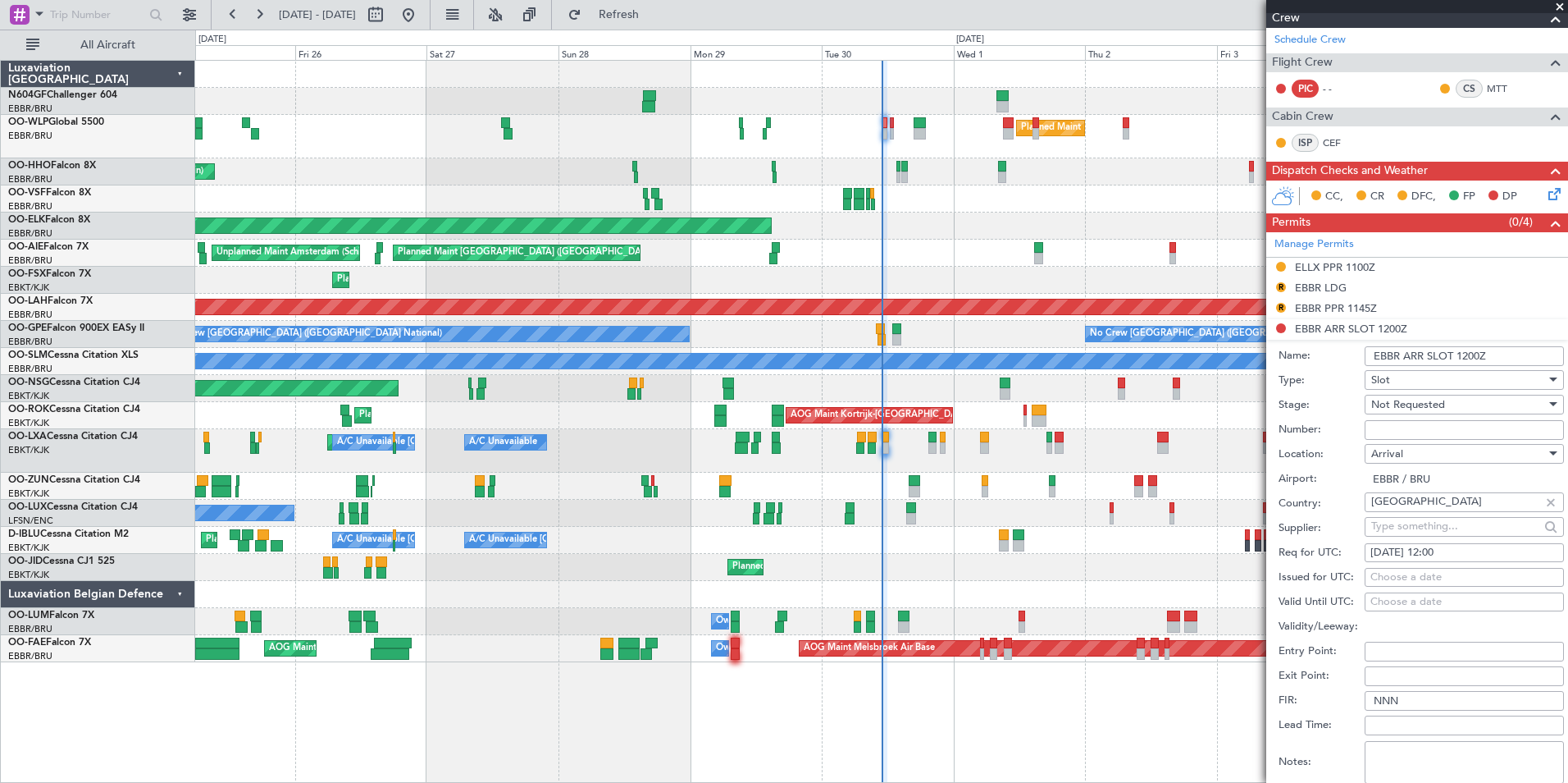
click at [1426, 427] on input "Number:" at bounding box center [1464, 430] width 199 height 20
paste input "EBBRAAB8023A"
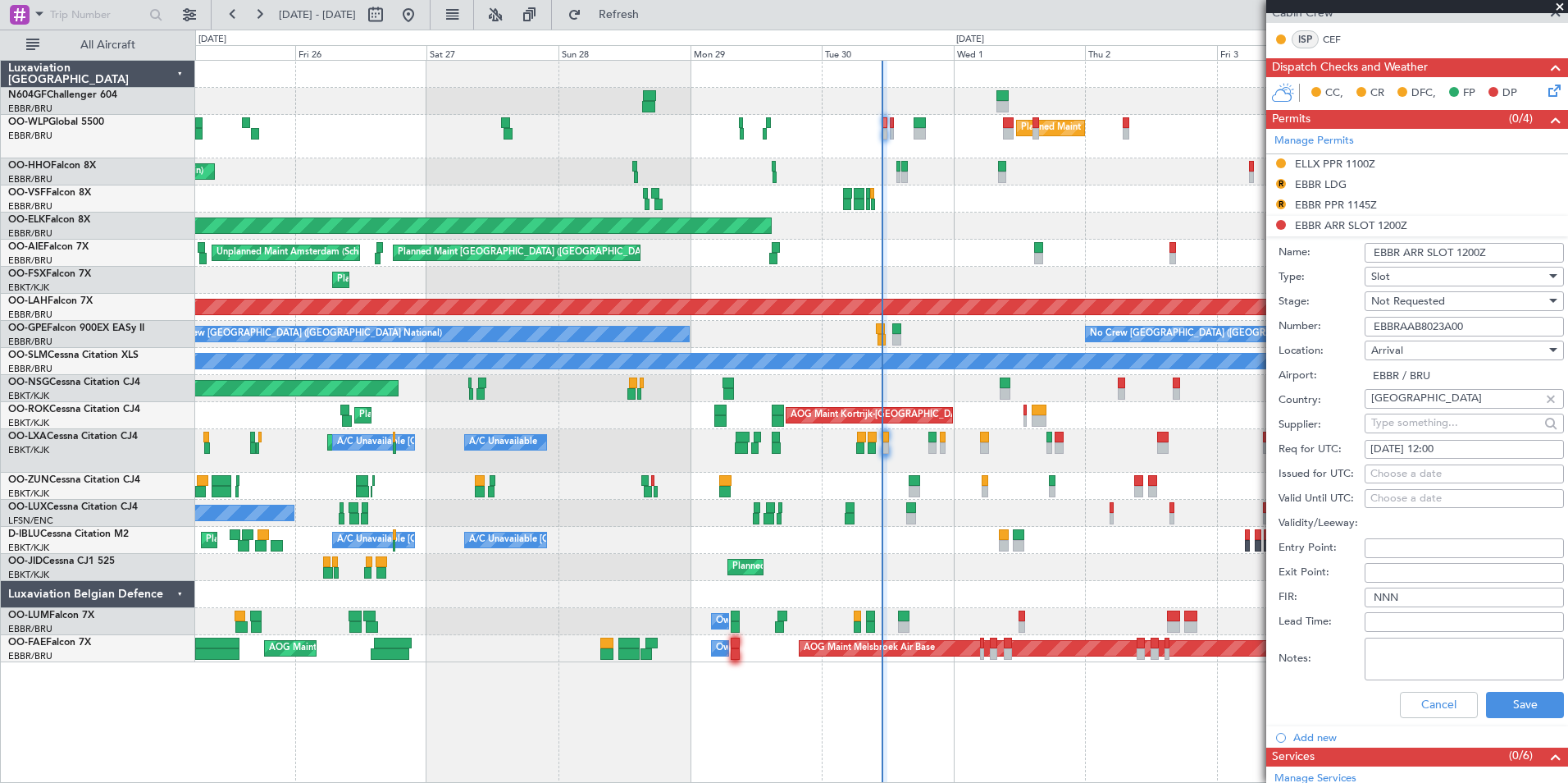
scroll to position [419, 0]
type input "EBBRAAB8023A00"
click at [1465, 306] on div "Not Requested" at bounding box center [1458, 300] width 174 height 25
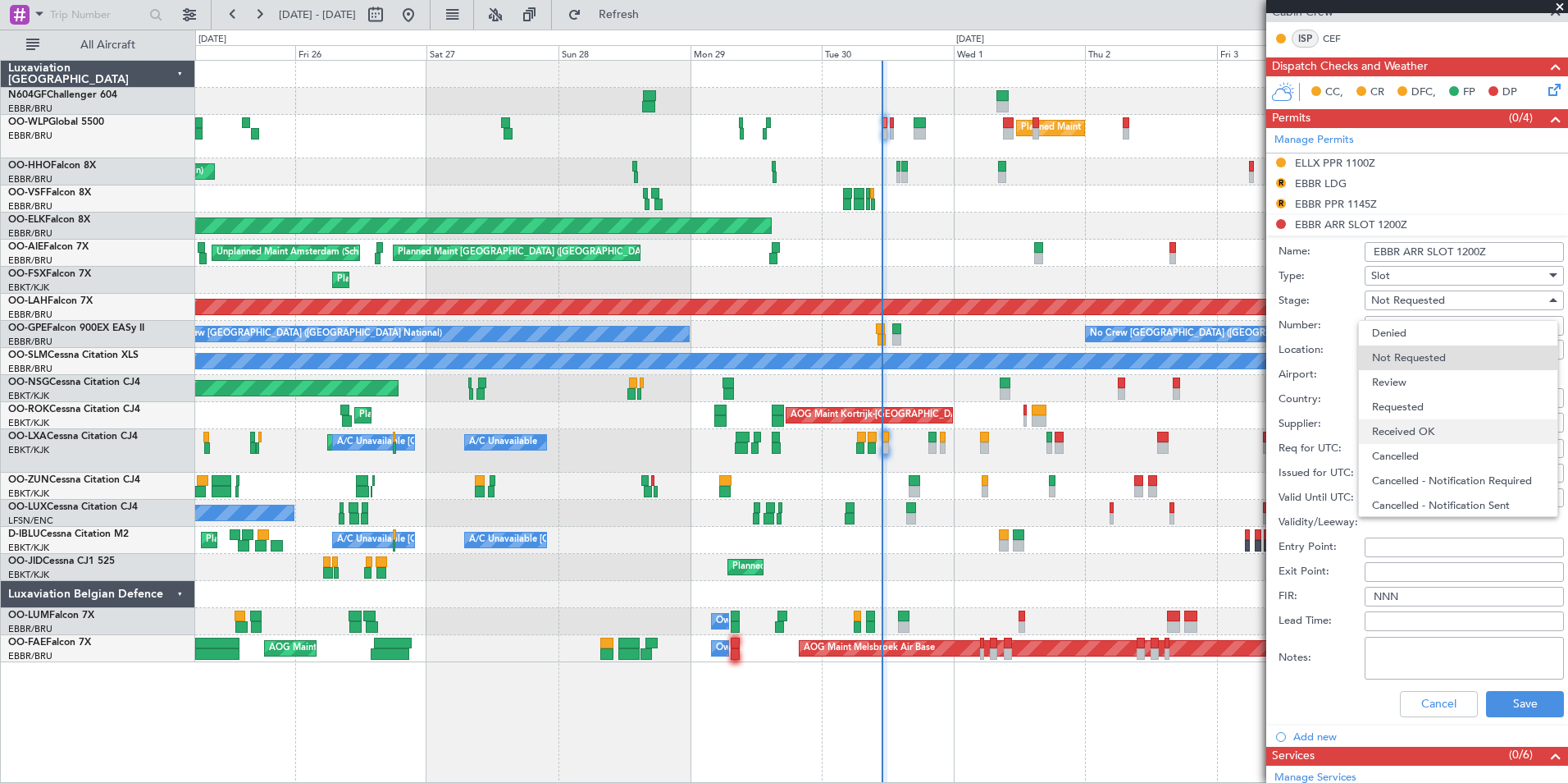
click at [1422, 425] on span "Received OK" at bounding box center [1458, 431] width 172 height 25
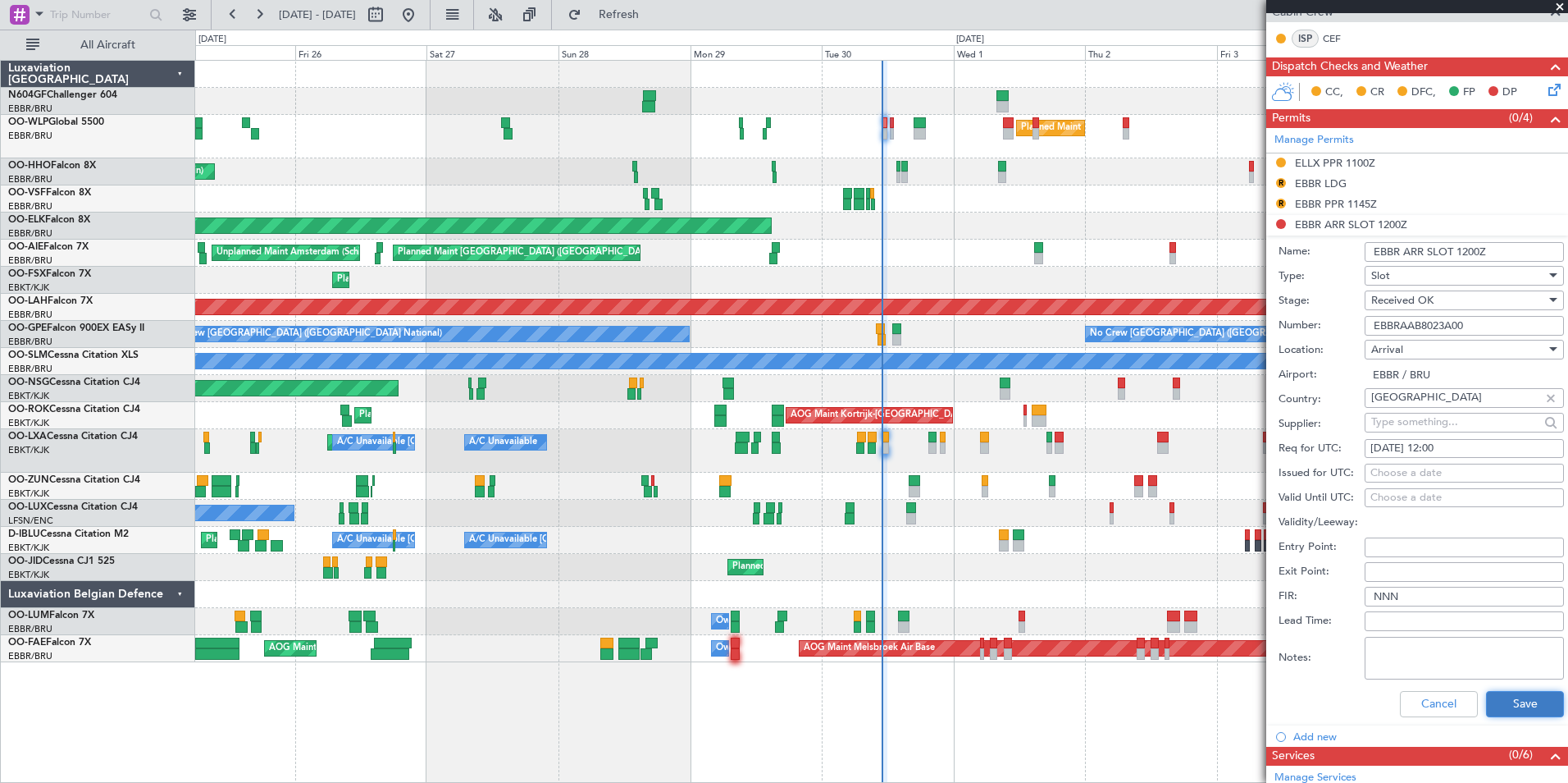
click at [1493, 696] on button "Save" at bounding box center [1525, 704] width 78 height 27
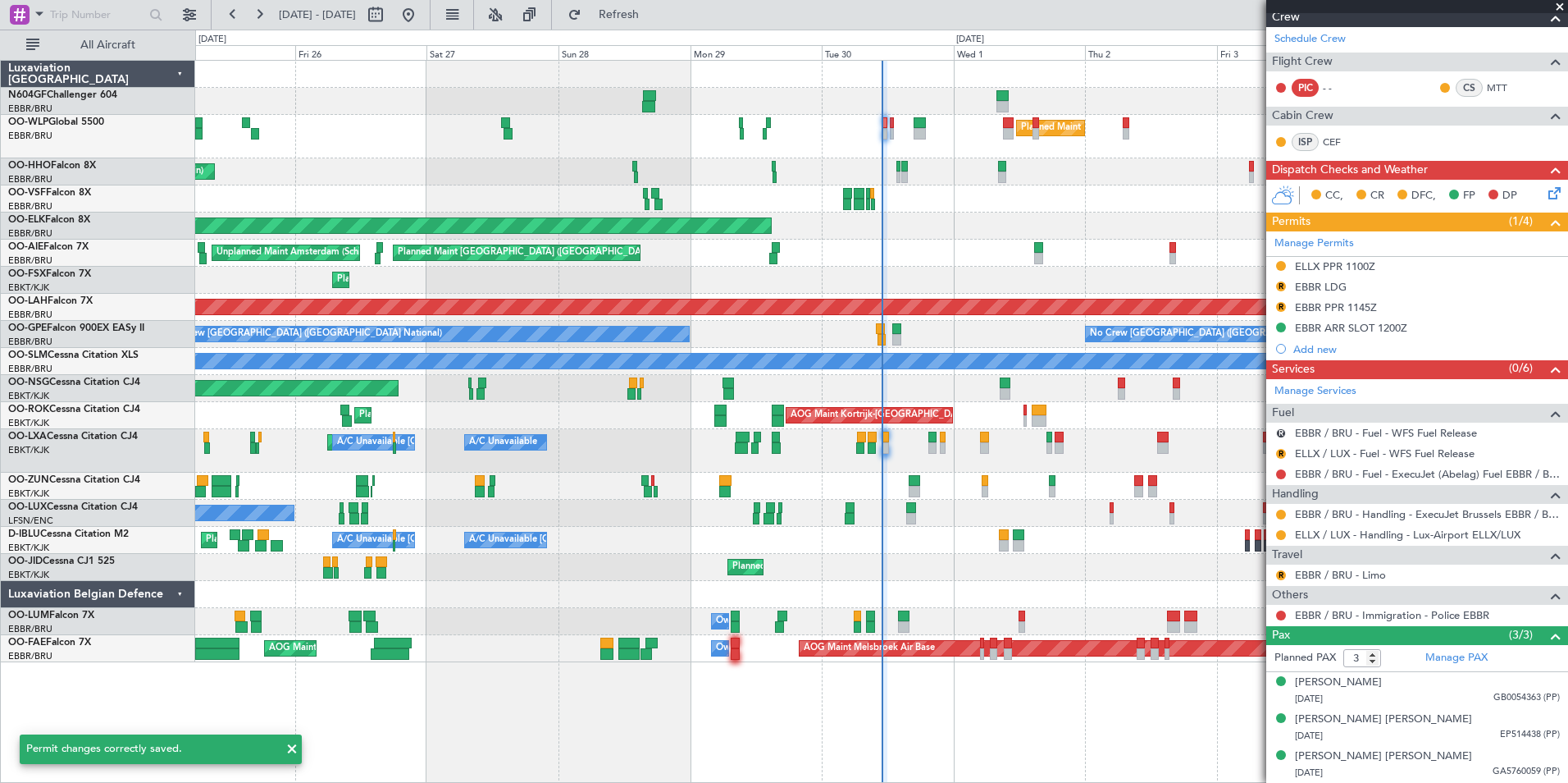
scroll to position [315, 0]
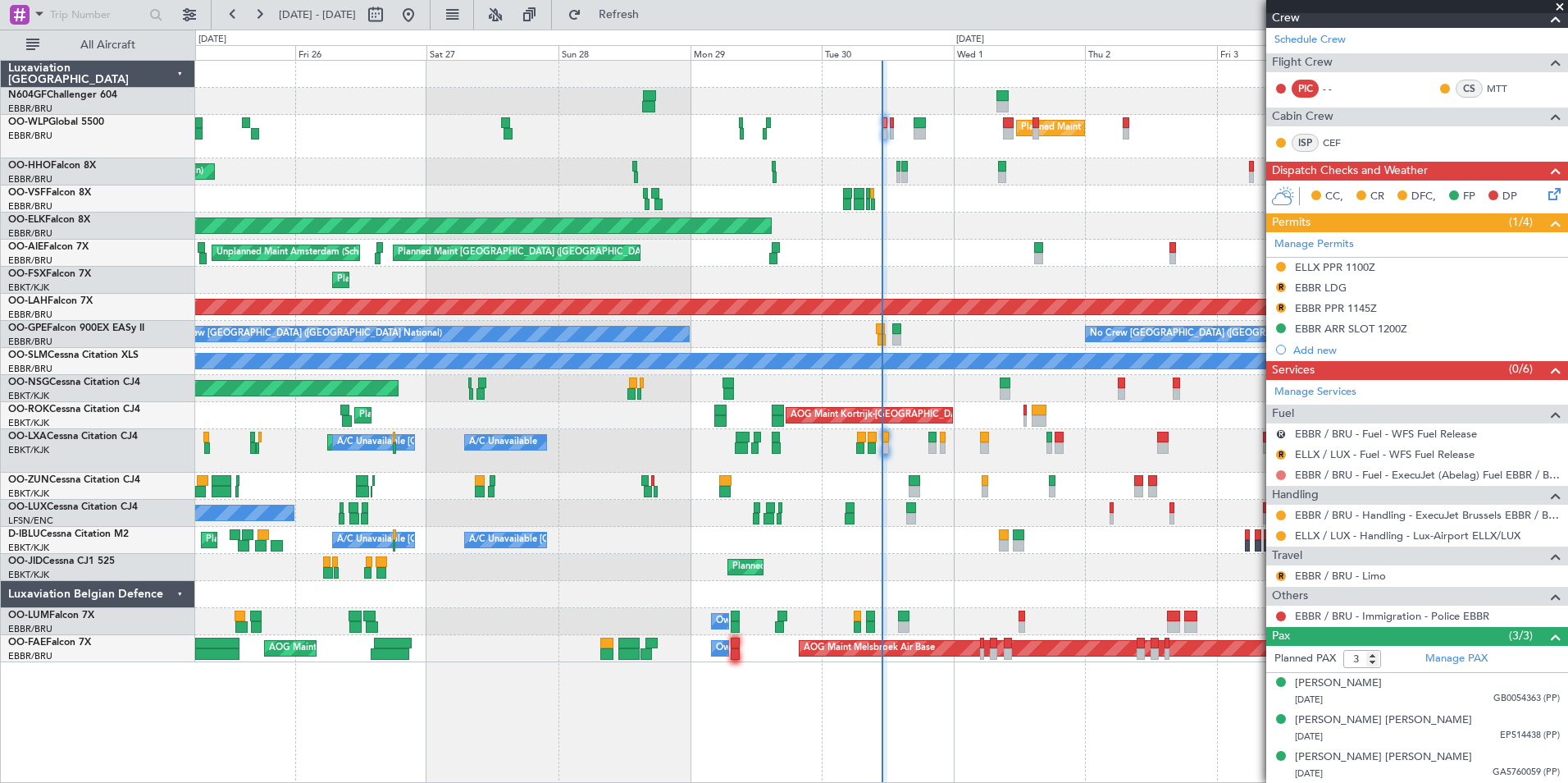
click at [1278, 477] on button at bounding box center [1280, 474] width 9 height 9
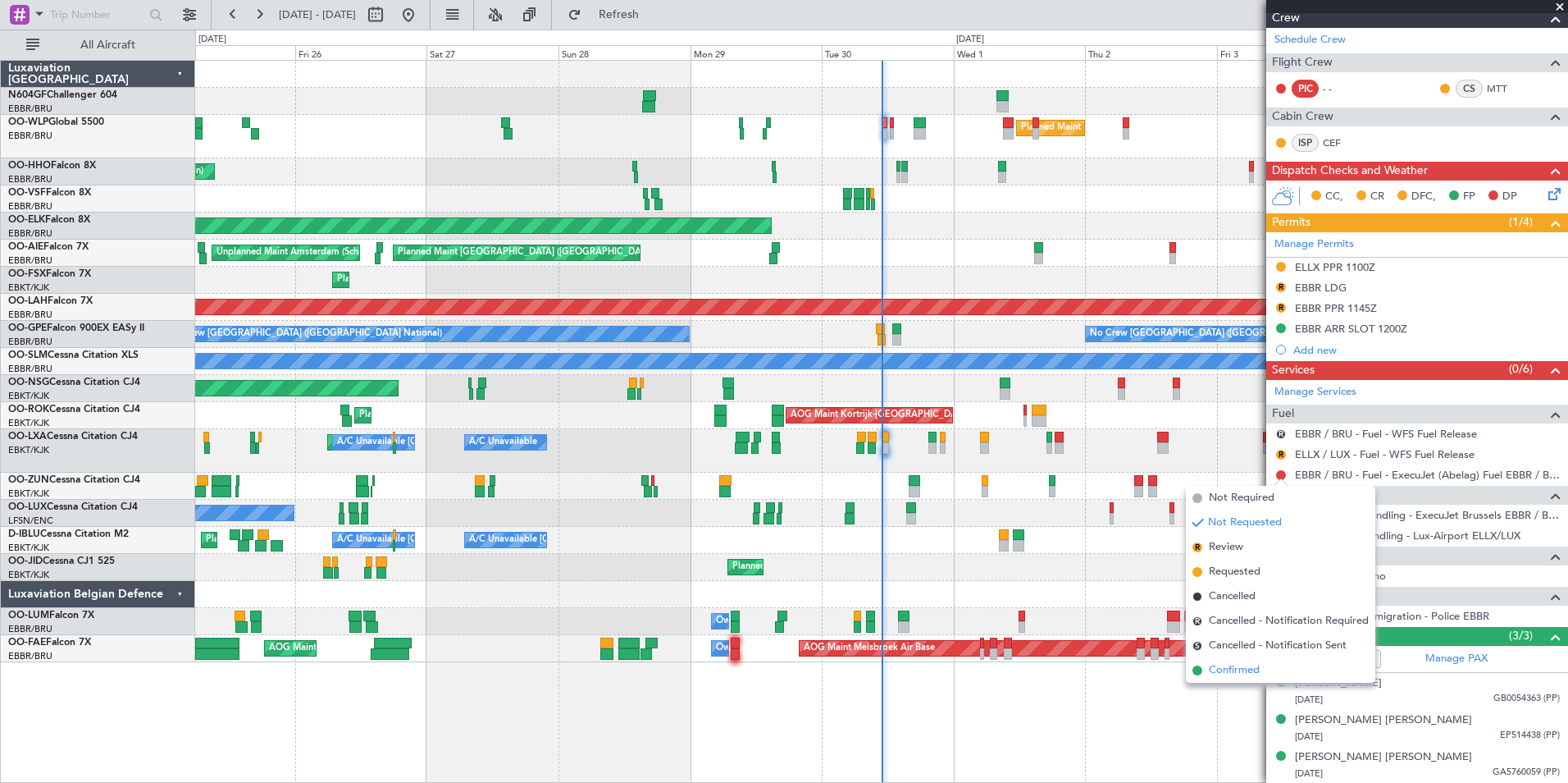
click at [1231, 674] on span "Confirmed" at bounding box center [1234, 670] width 51 height 16
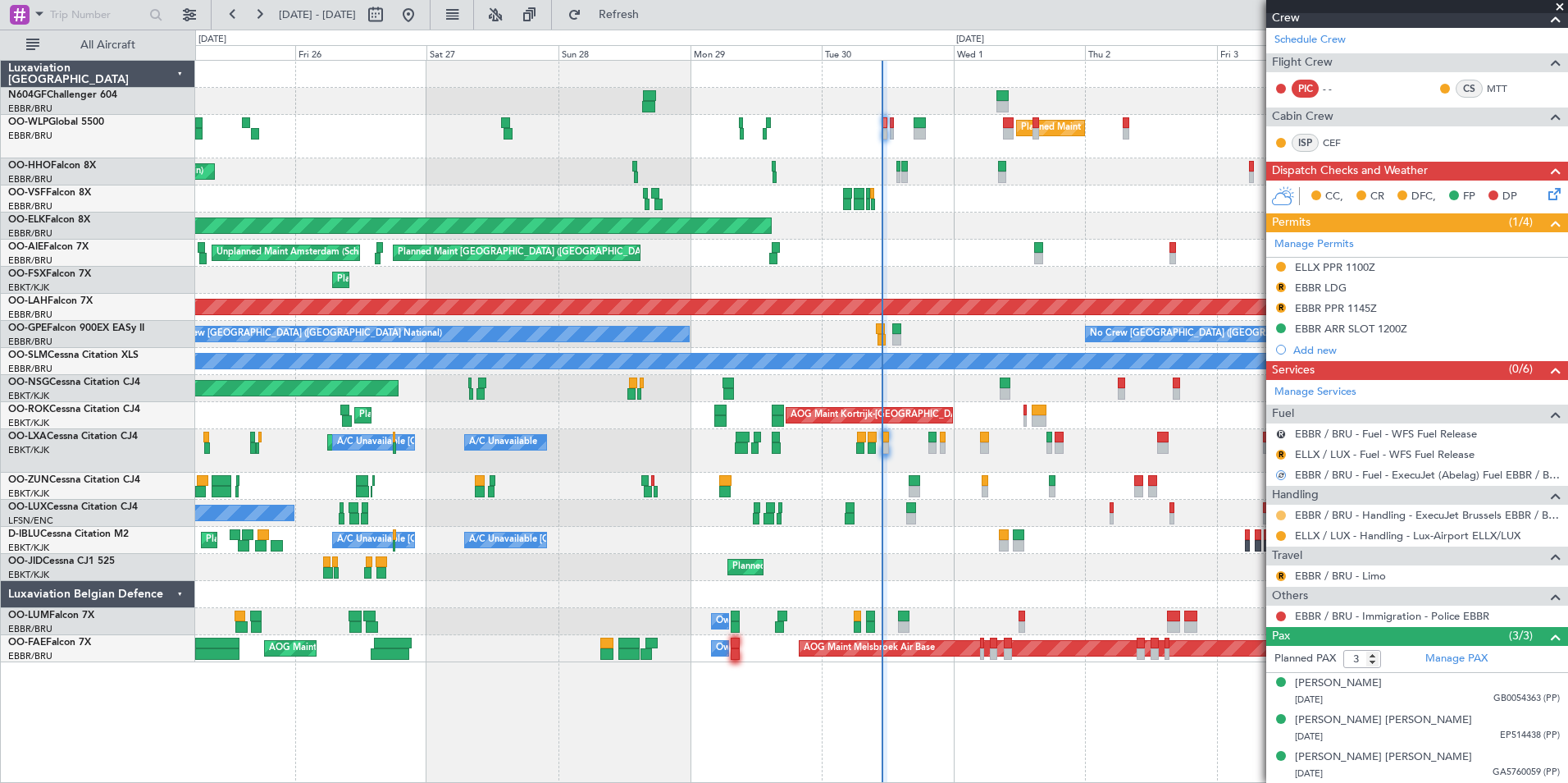
click at [1280, 515] on button at bounding box center [1280, 515] width 9 height 9
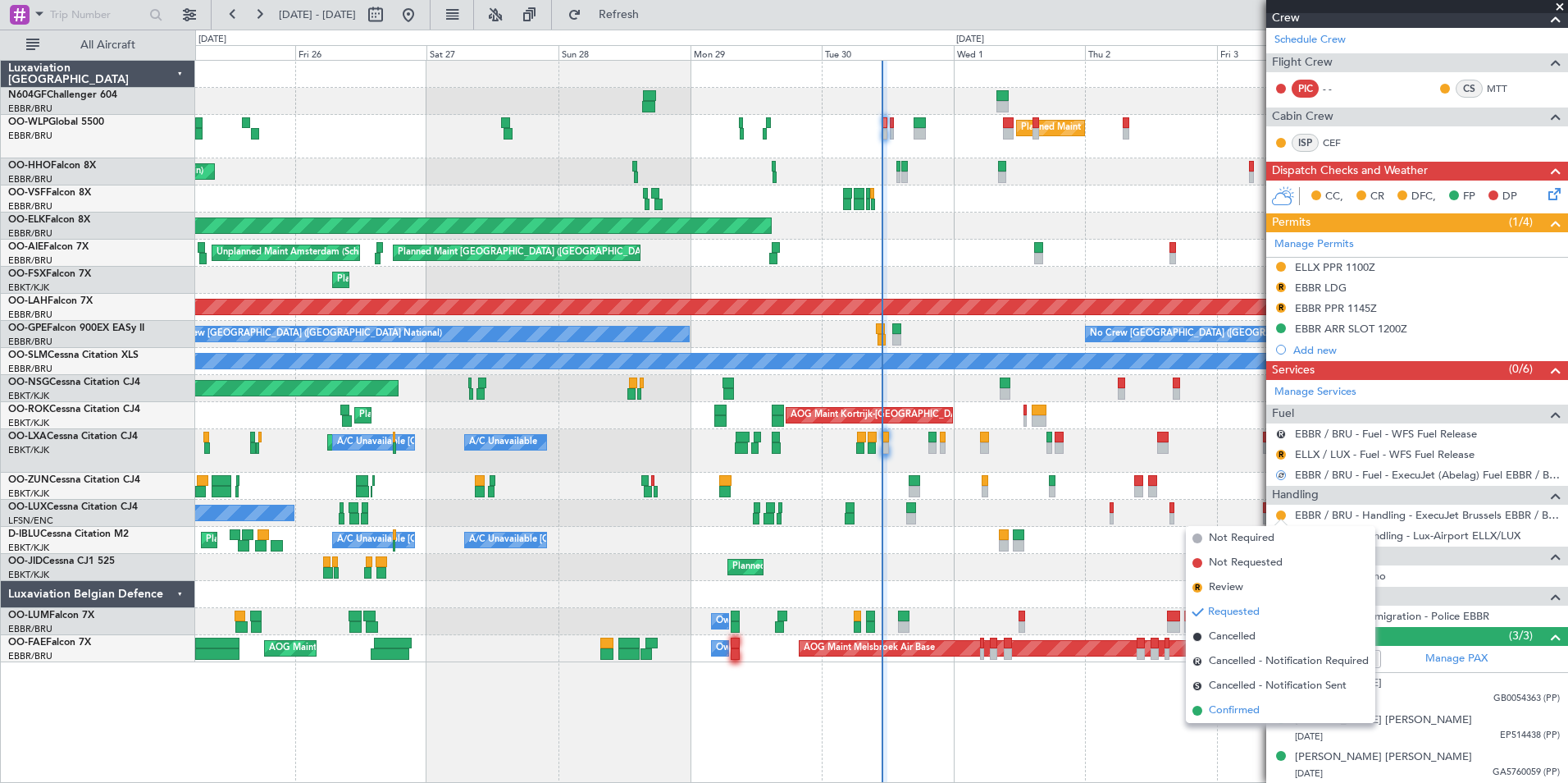
click at [1243, 720] on li "Confirmed" at bounding box center [1280, 710] width 190 height 25
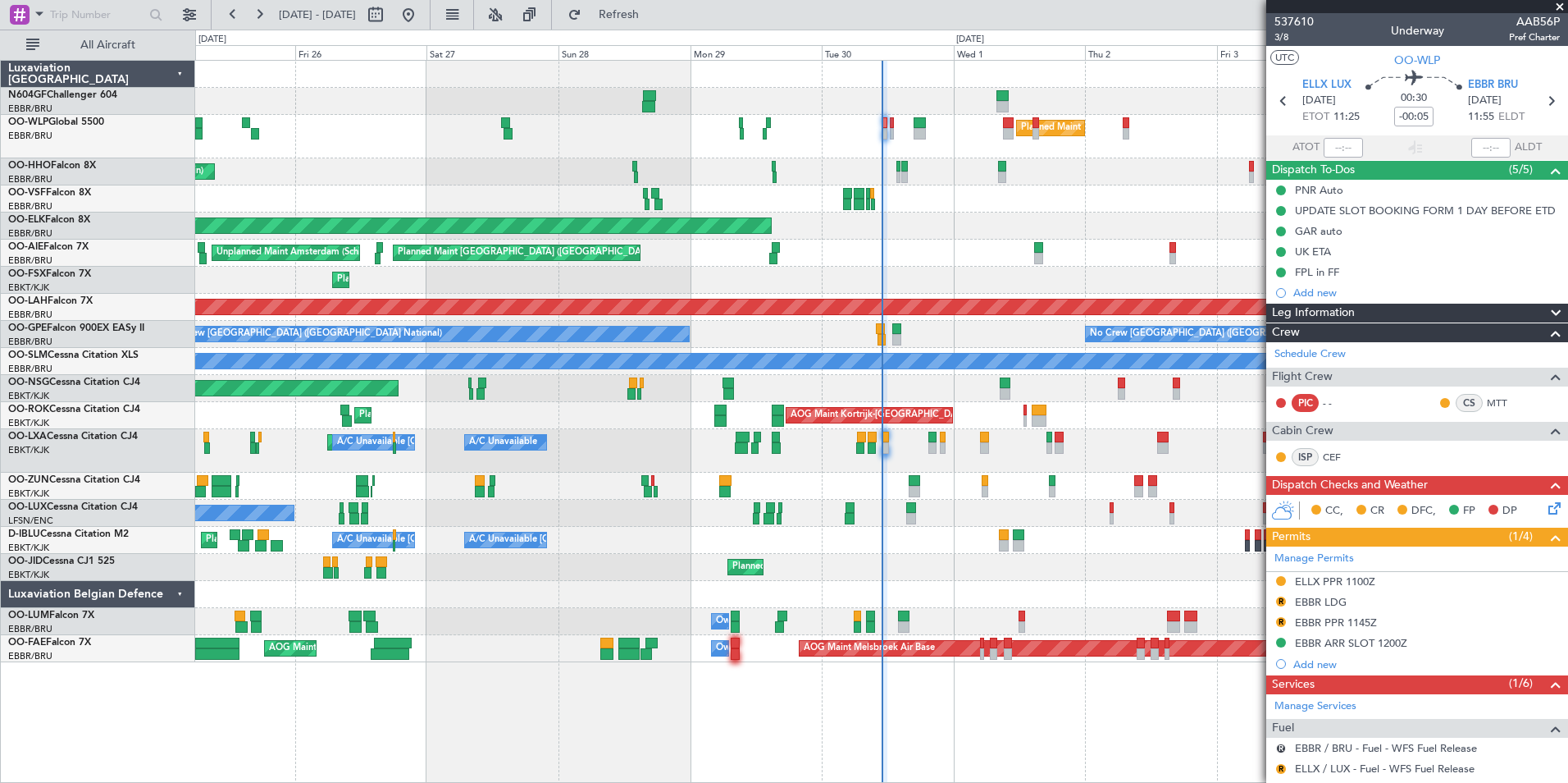
scroll to position [1, 0]
click at [1546, 98] on icon at bounding box center [1551, 100] width 21 height 21
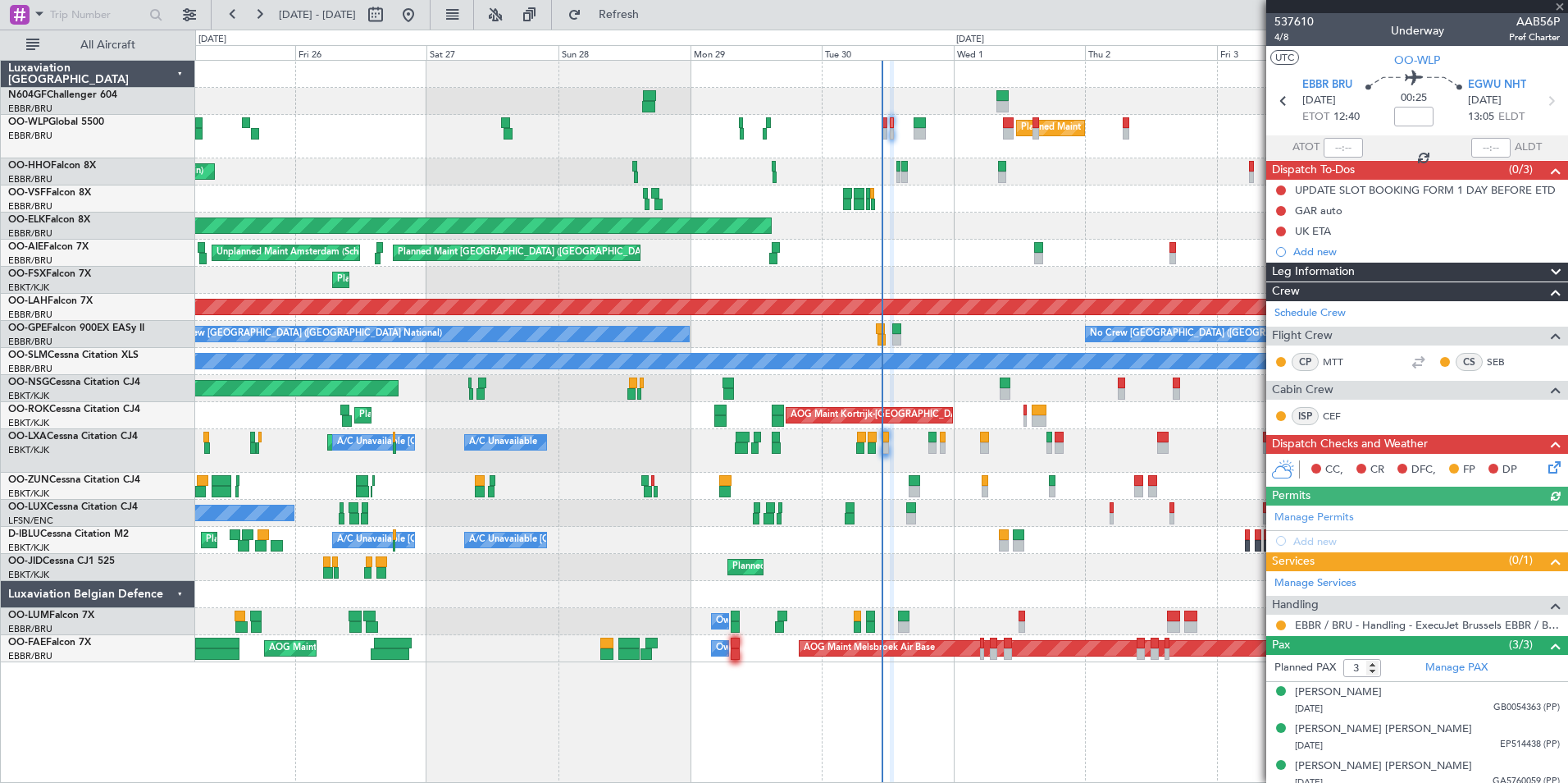
scroll to position [9, 0]
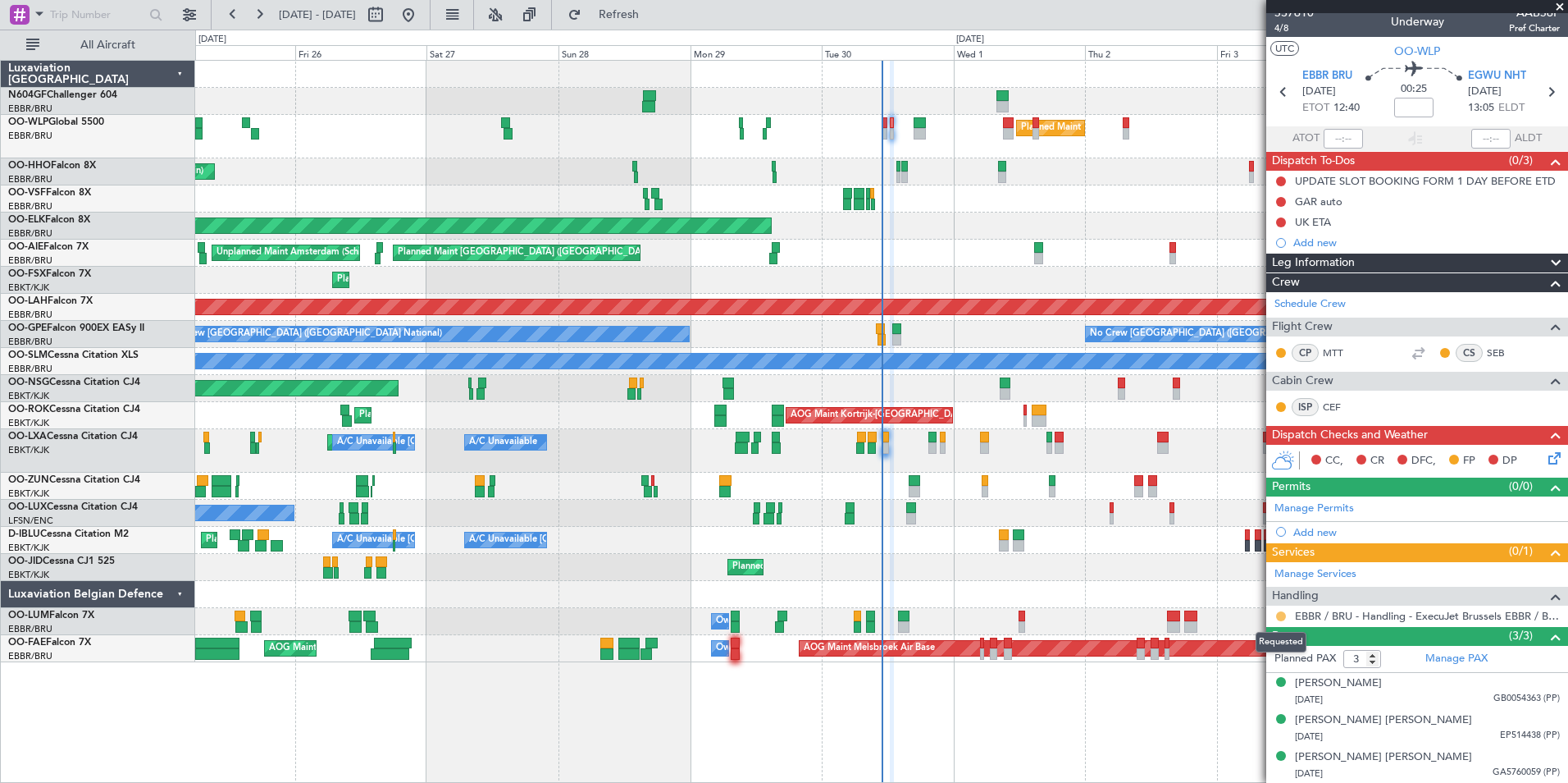
click at [1284, 613] on button at bounding box center [1280, 615] width 9 height 9
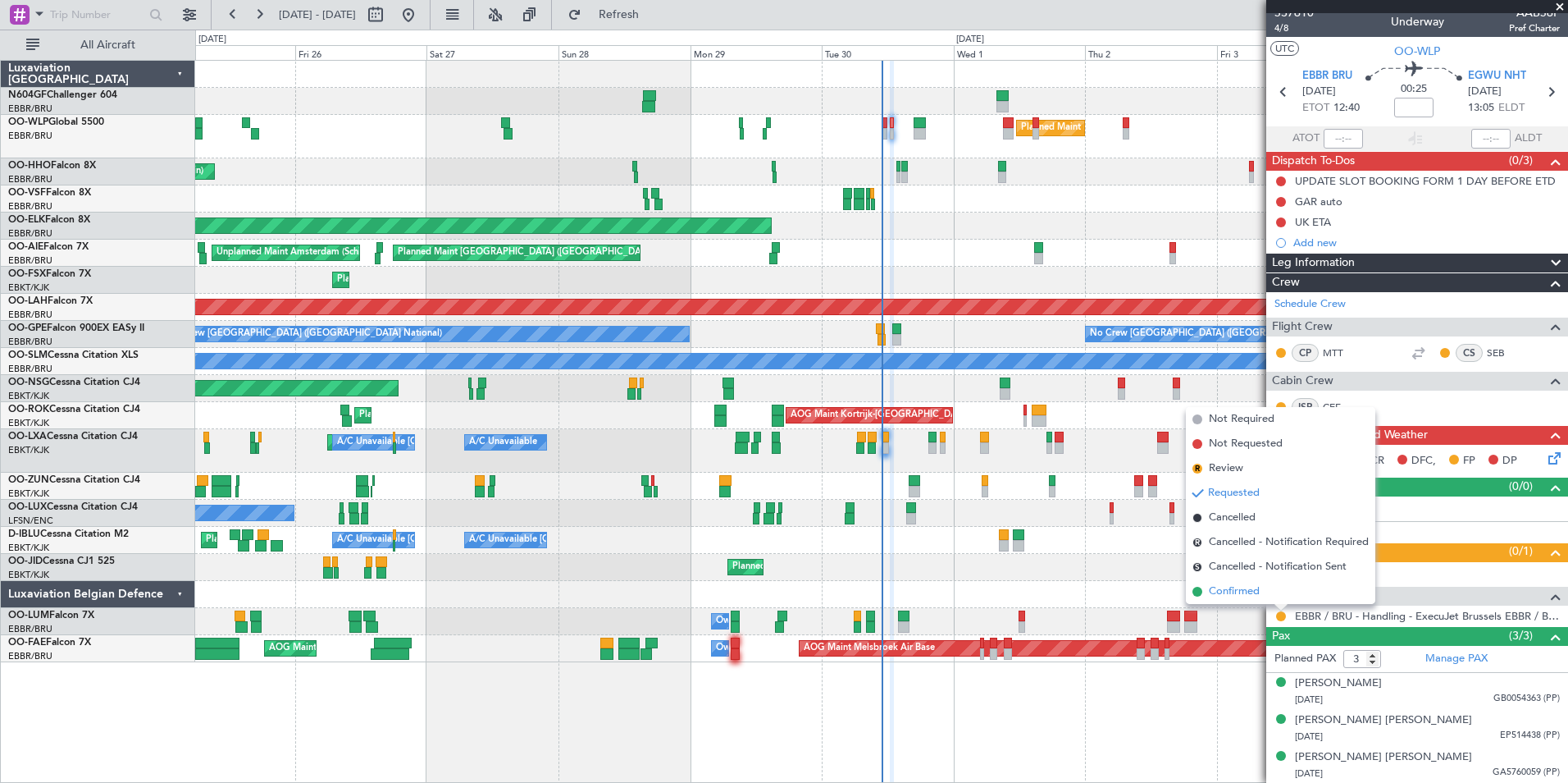
click at [1248, 590] on span "Confirmed" at bounding box center [1234, 591] width 51 height 16
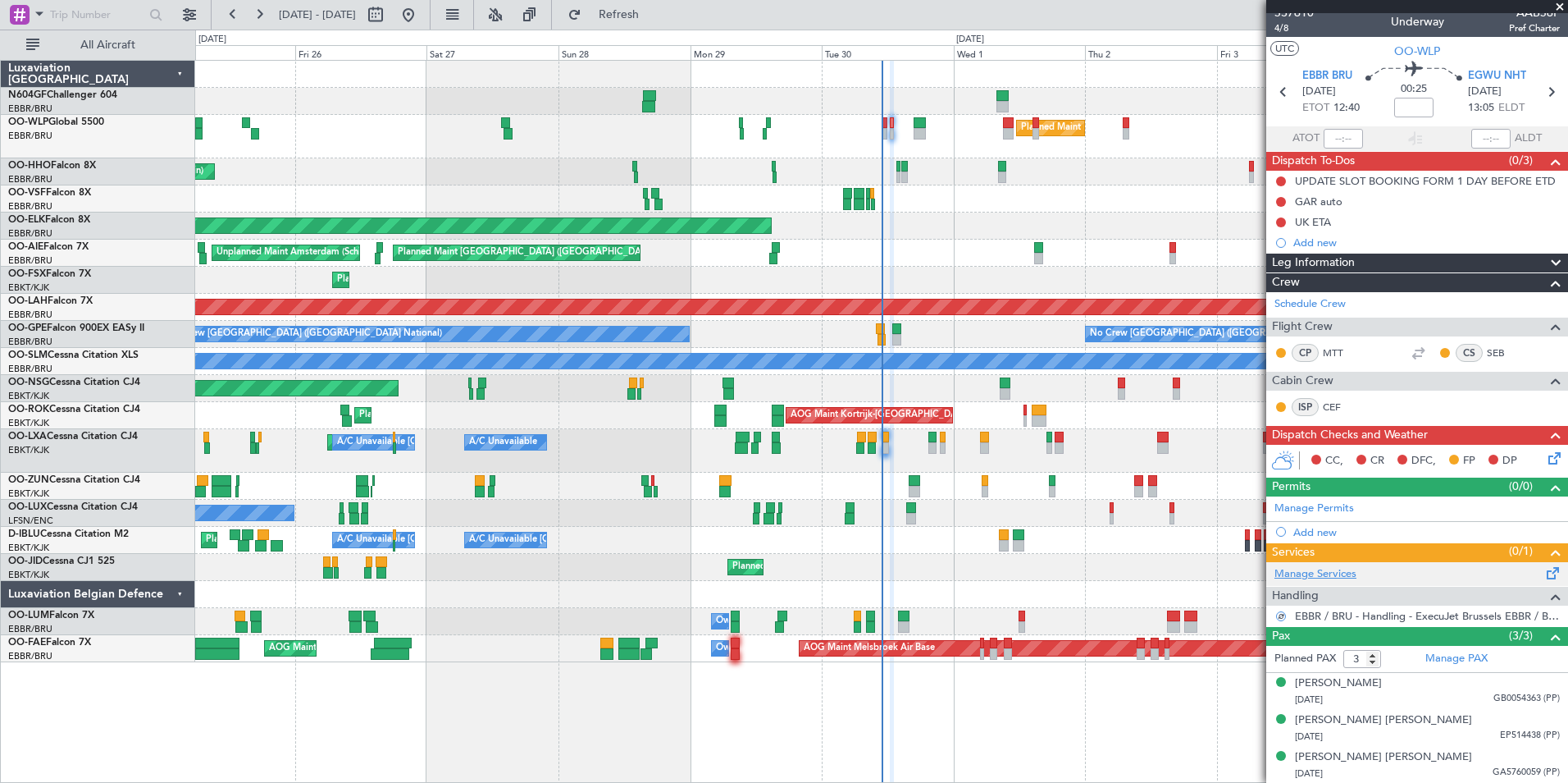
click at [1340, 568] on link "Manage Services" at bounding box center [1315, 574] width 82 height 16
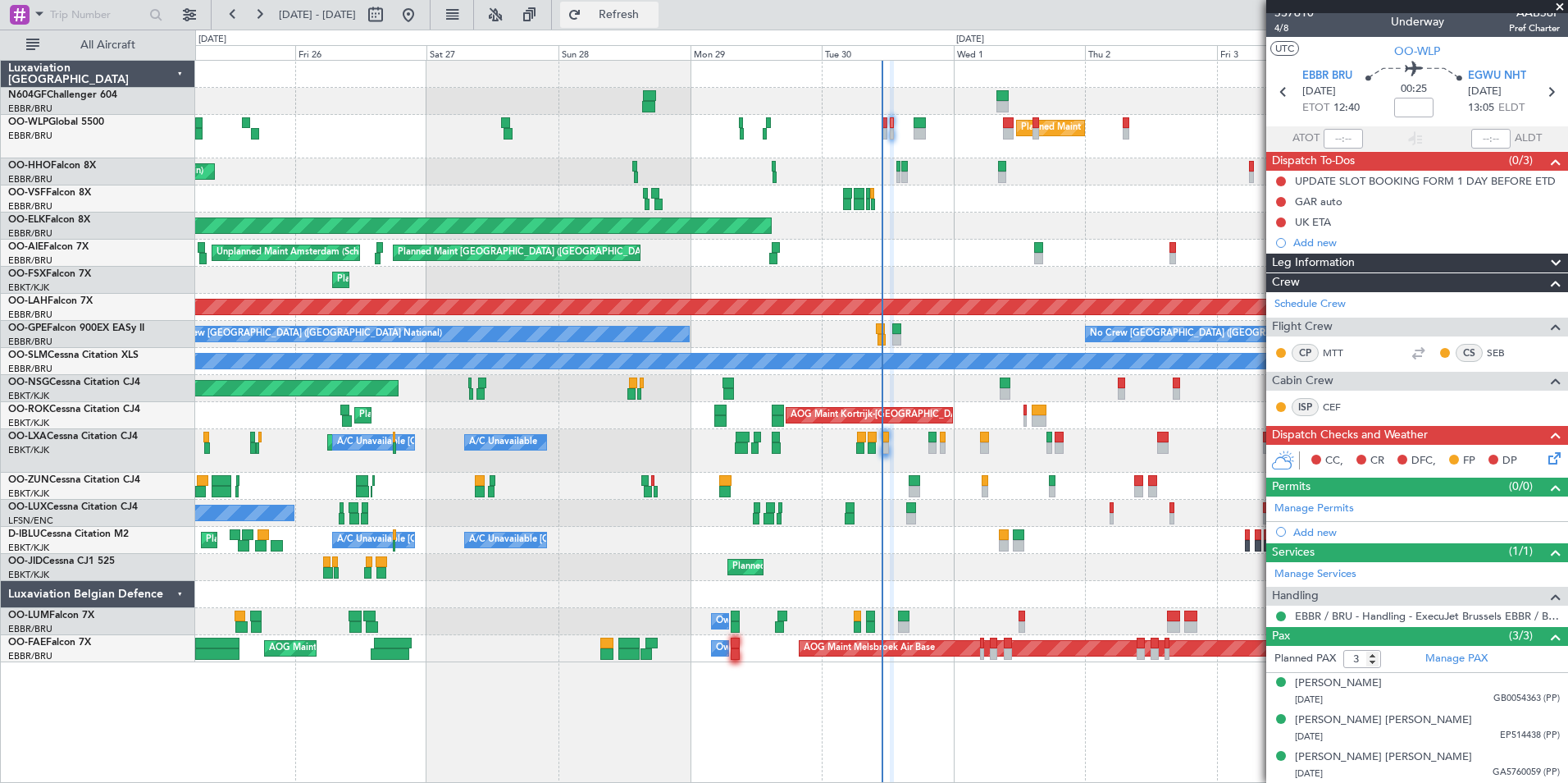
click at [654, 20] on span "Refresh" at bounding box center [619, 15] width 69 height 11
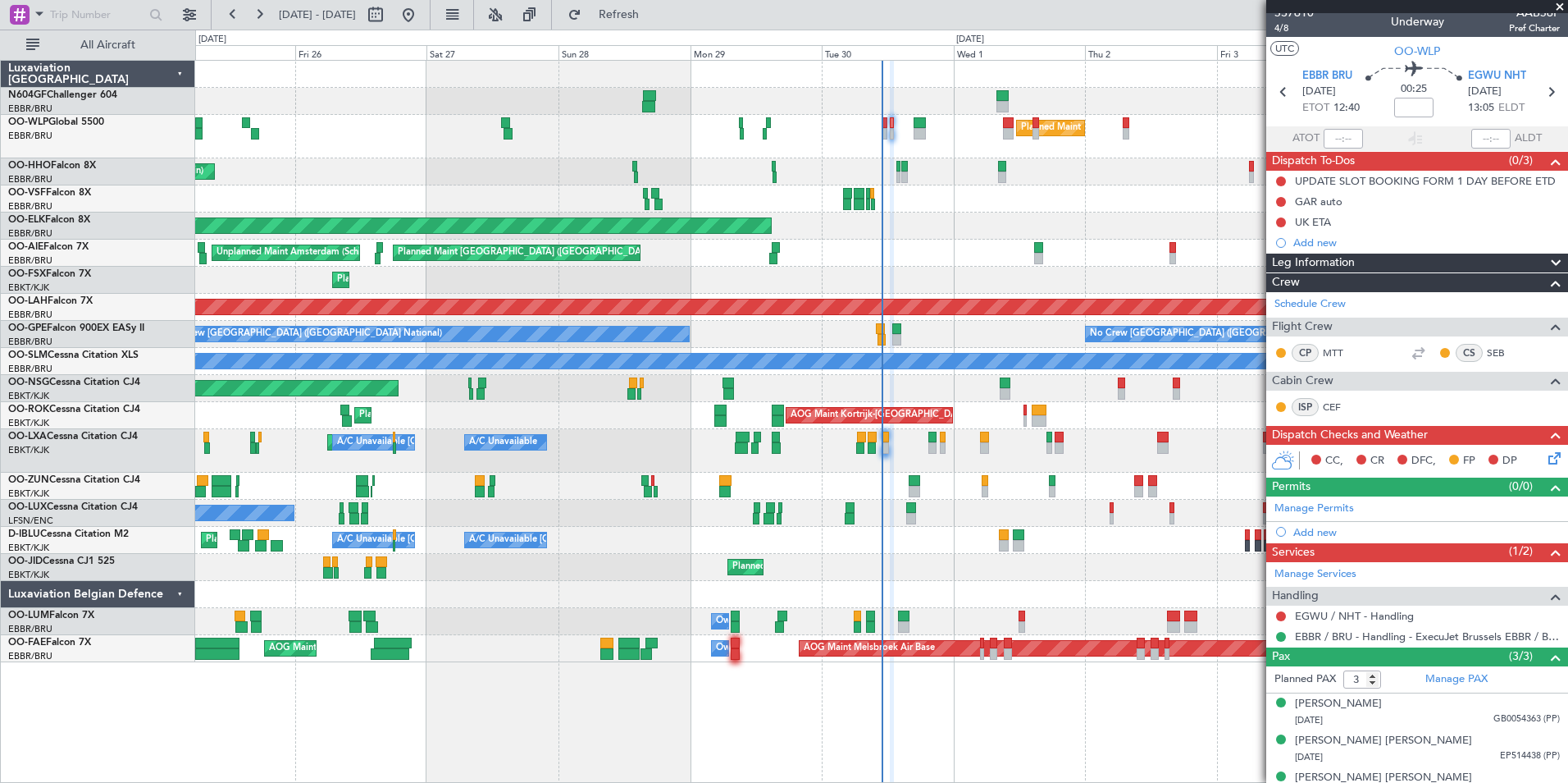
scroll to position [29, 0]
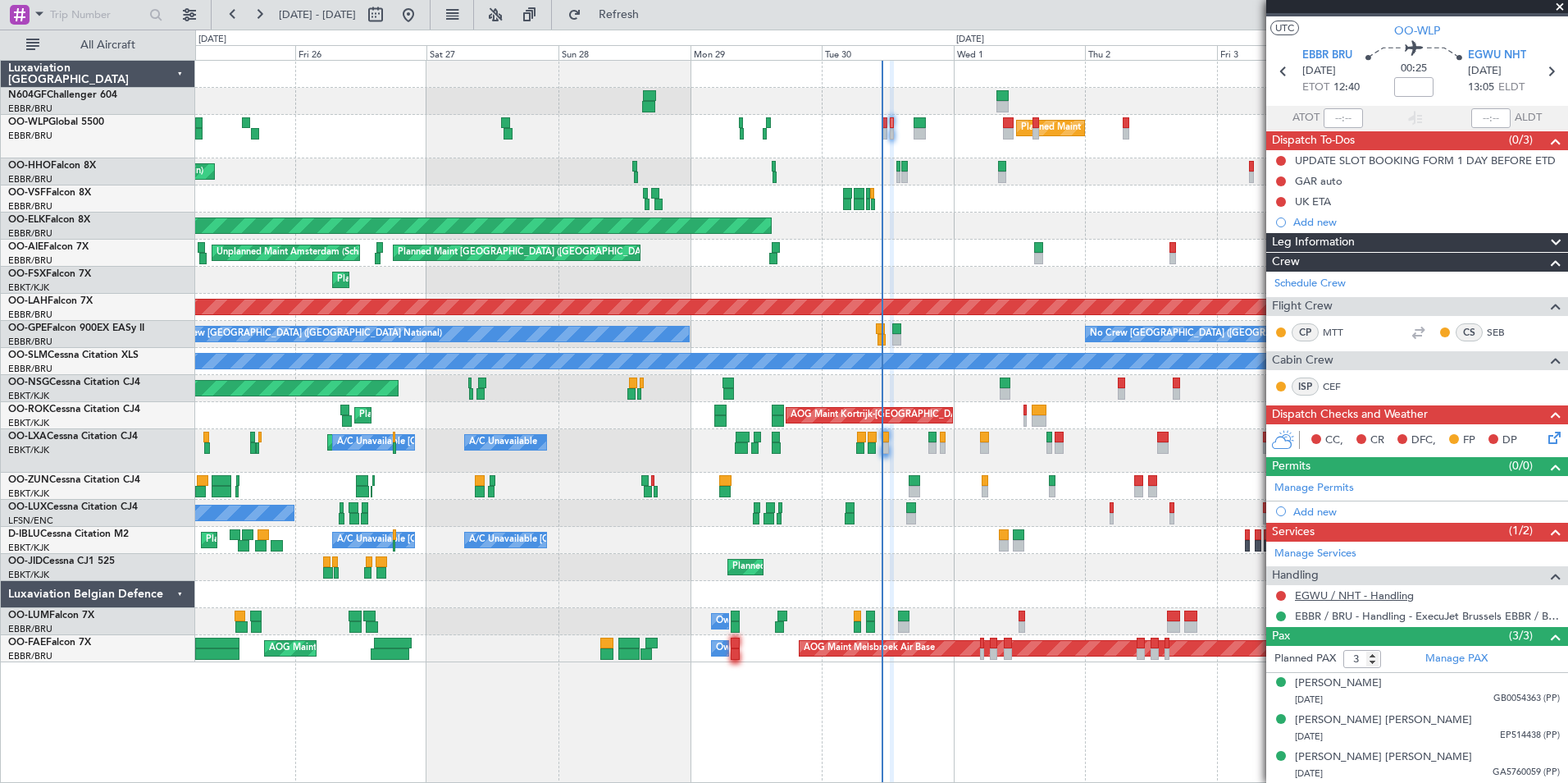
click at [1398, 596] on link "EGWU / NHT - Handling" at bounding box center [1354, 595] width 119 height 14
click at [654, 15] on span "Refresh" at bounding box center [619, 15] width 69 height 11
click at [1328, 508] on div "Add new" at bounding box center [1419, 511] width 252 height 14
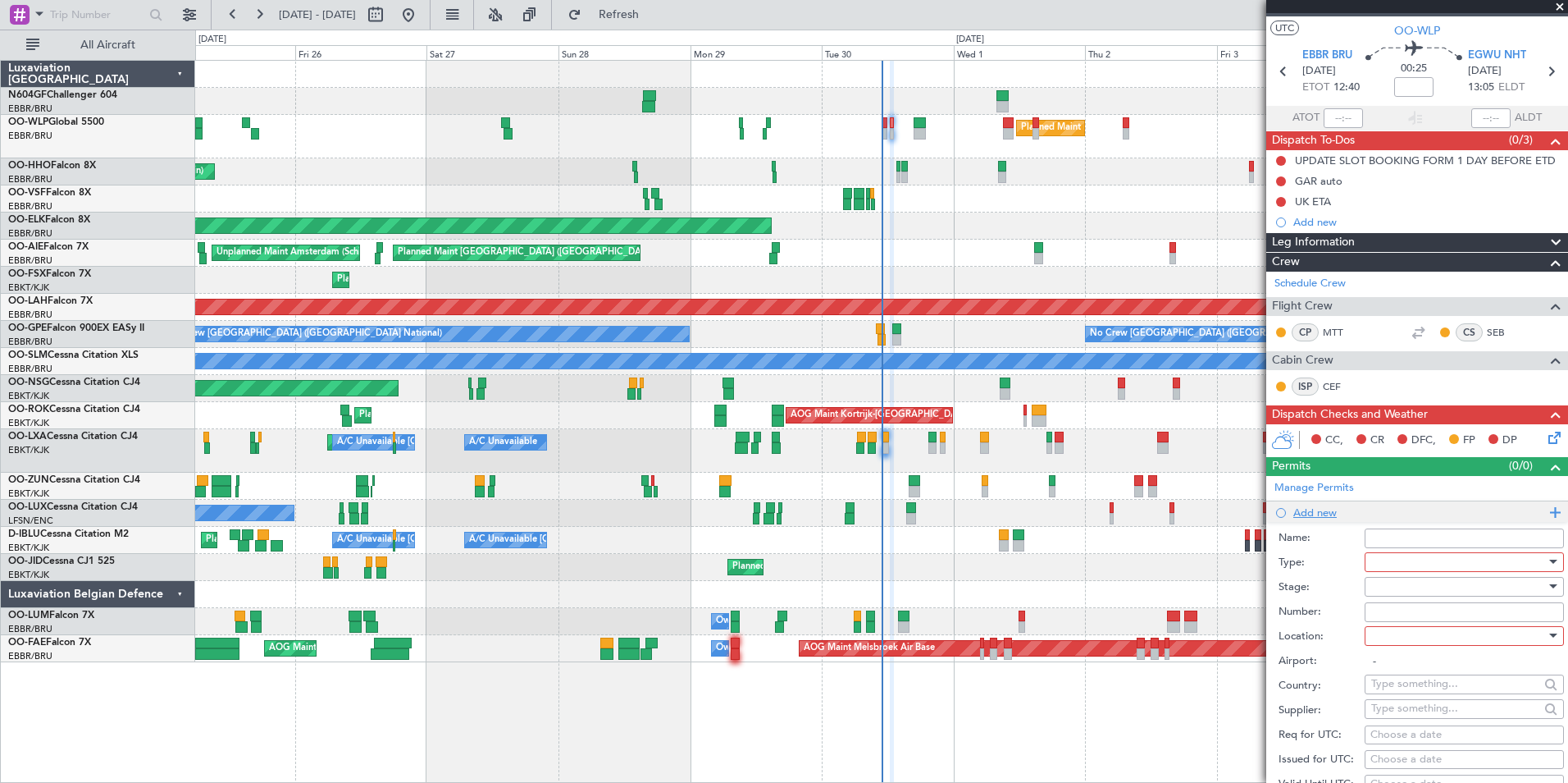
scroll to position [519, 0]
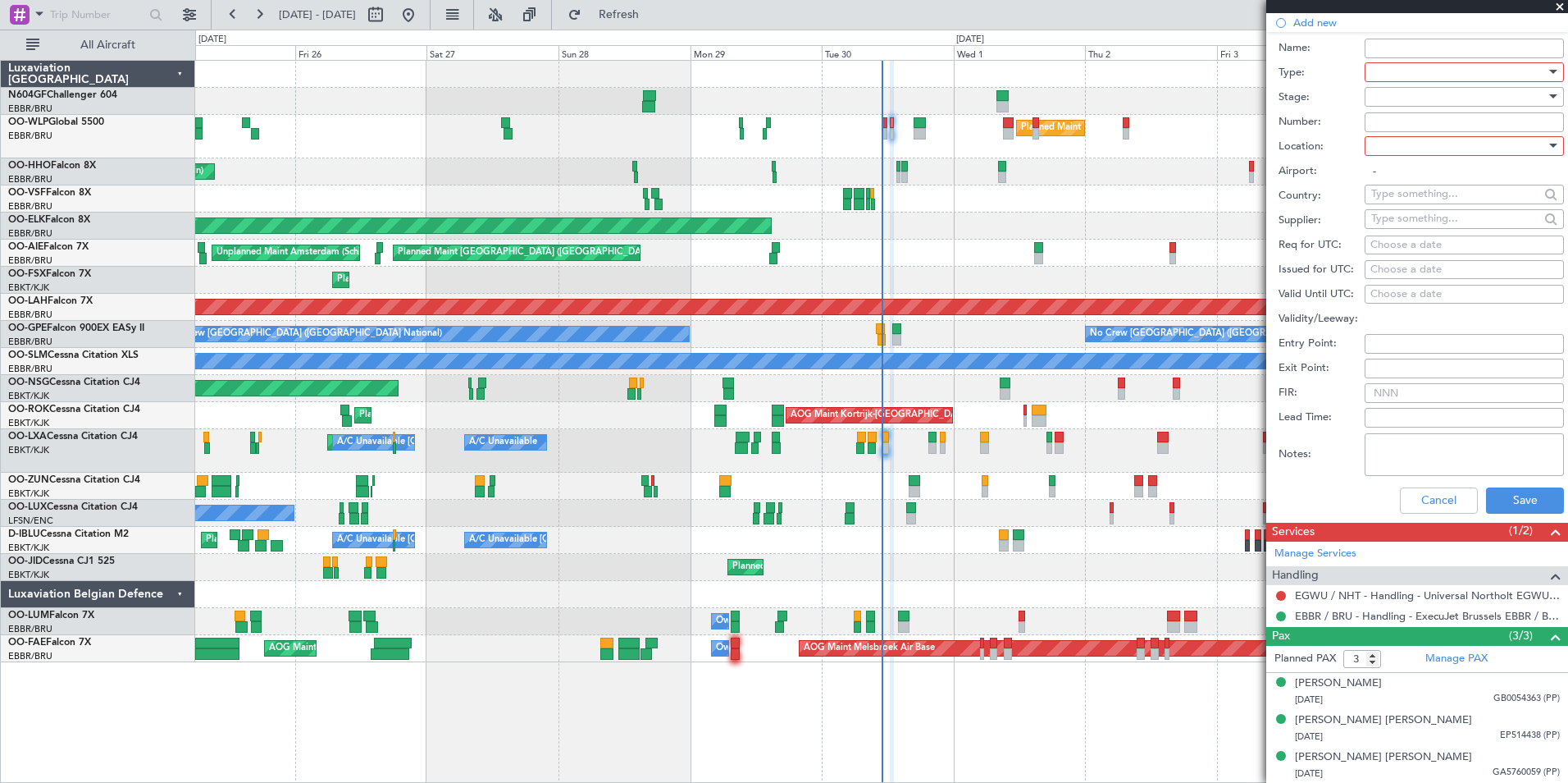
click at [1416, 70] on div at bounding box center [1458, 72] width 174 height 25
click at [1446, 274] on span "Slot" at bounding box center [1458, 280] width 172 height 25
click at [1455, 149] on div at bounding box center [1458, 146] width 174 height 25
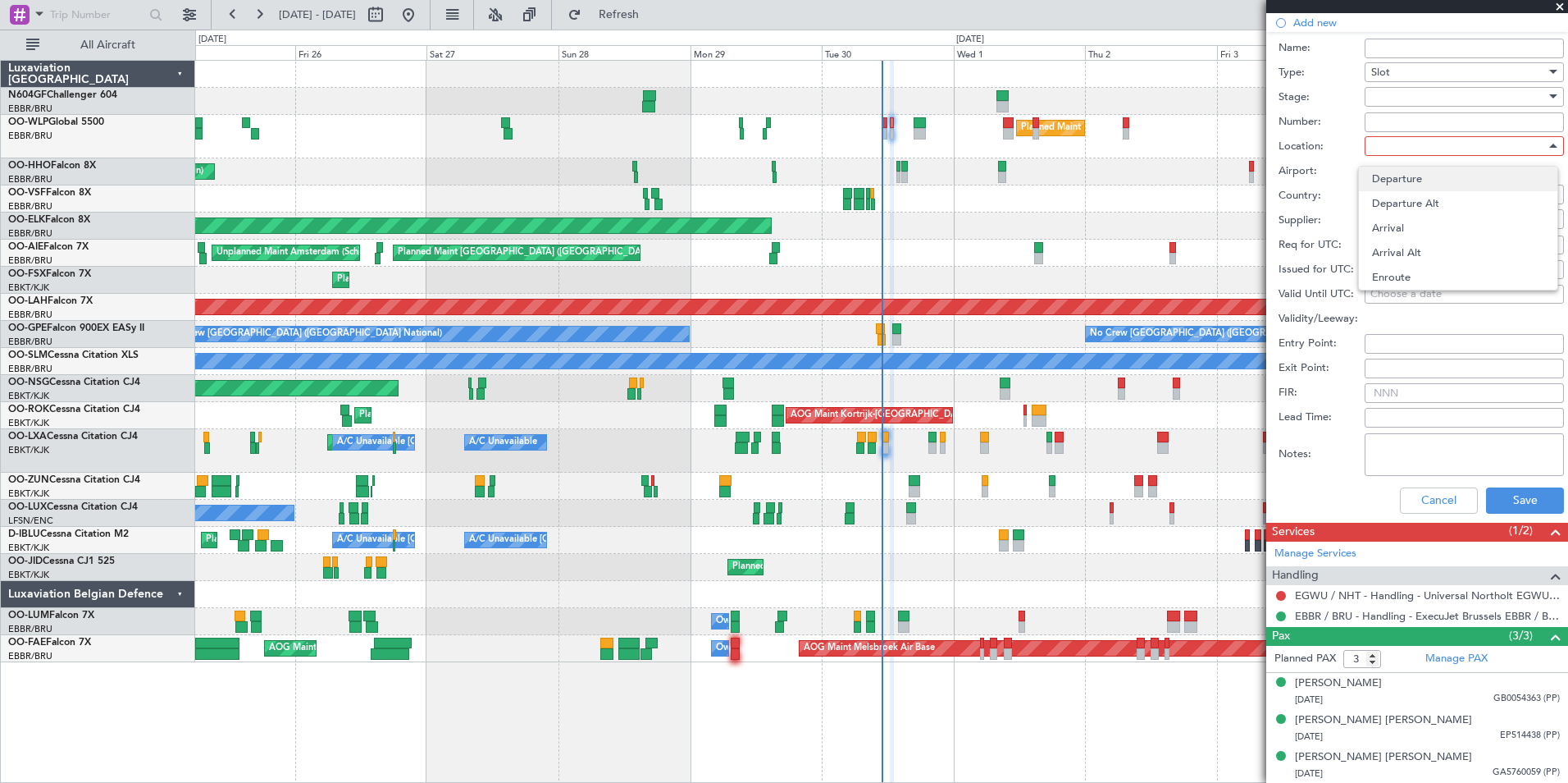
click at [1451, 182] on span "Departure" at bounding box center [1458, 179] width 172 height 25
type input "EBBR / BRU"
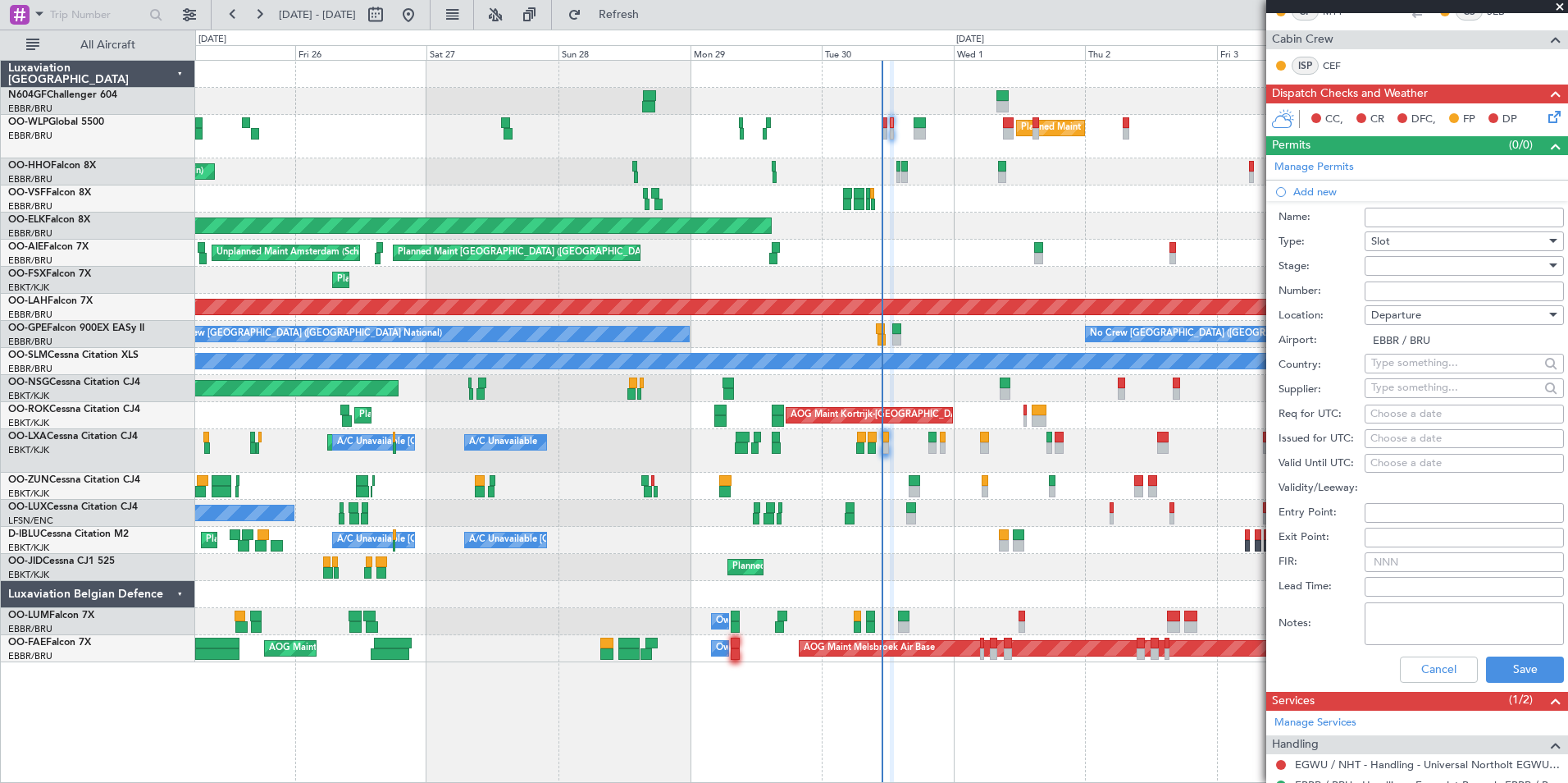
click at [1434, 416] on div "Choose a date" at bounding box center [1464, 414] width 188 height 16
select select "9"
select select "2025"
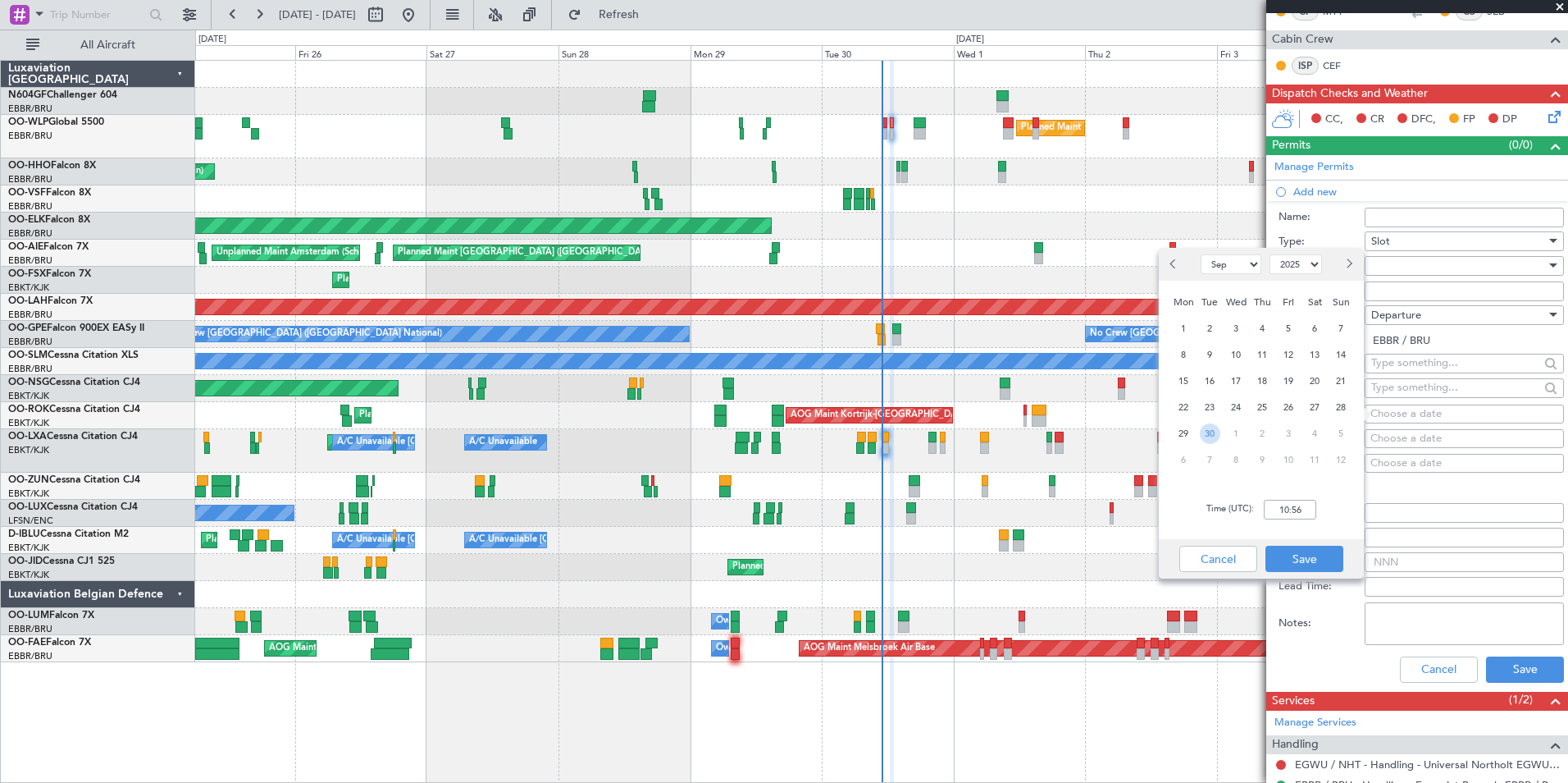
click at [1208, 431] on span "30" at bounding box center [1211, 434] width 21 height 21
click at [1295, 511] on input "00:00" at bounding box center [1290, 509] width 52 height 20
type input "12:30"
click at [1322, 568] on button "Save" at bounding box center [1304, 559] width 78 height 27
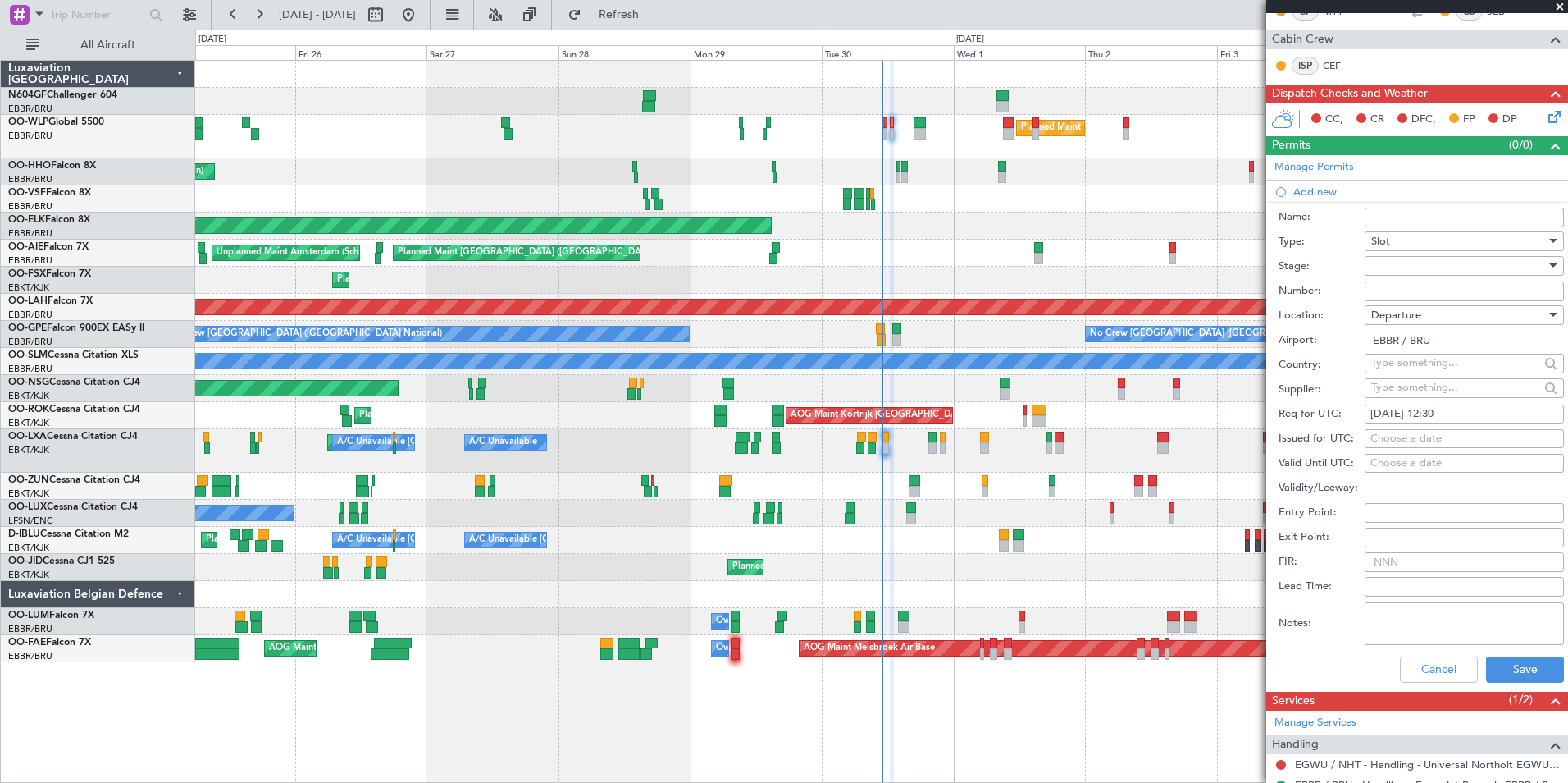
click at [1407, 296] on input "Number:" at bounding box center [1464, 291] width 199 height 20
paste input "EBBRAAB8023D"
type input "EBBRAAB8023D00"
click at [1527, 666] on button "Save" at bounding box center [1525, 670] width 78 height 27
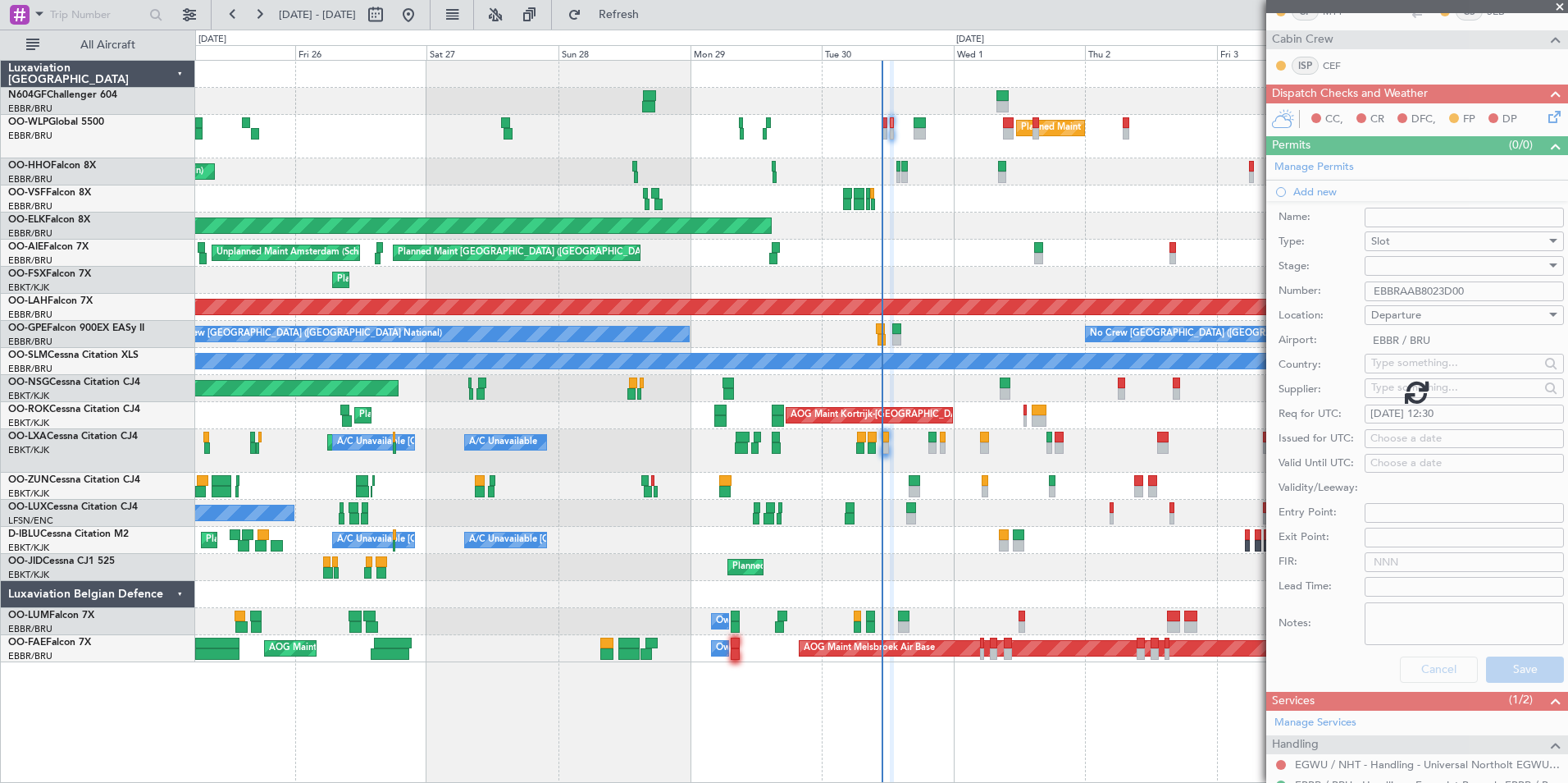
scroll to position [50, 0]
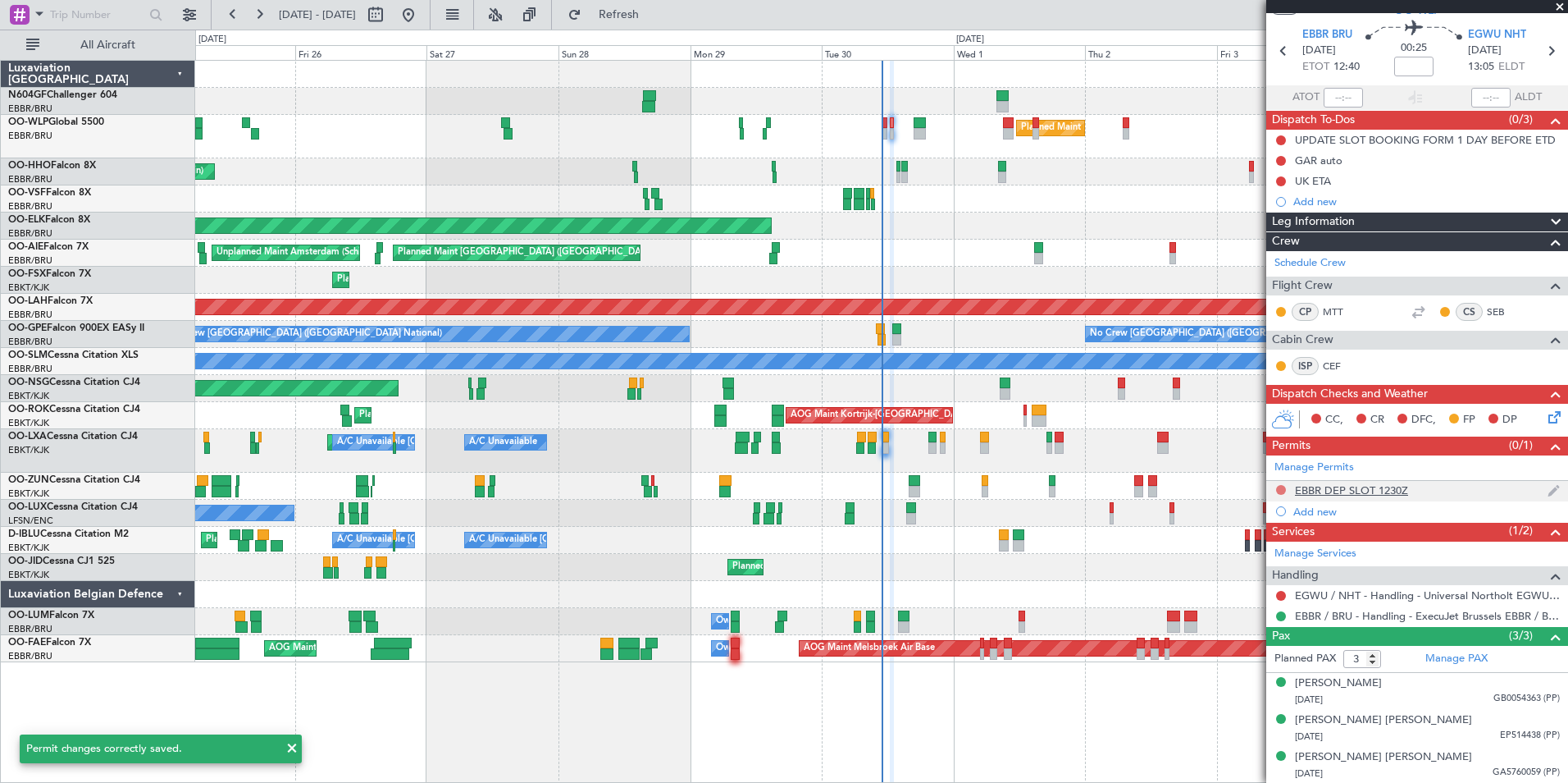
click at [1279, 491] on button at bounding box center [1280, 489] width 9 height 9
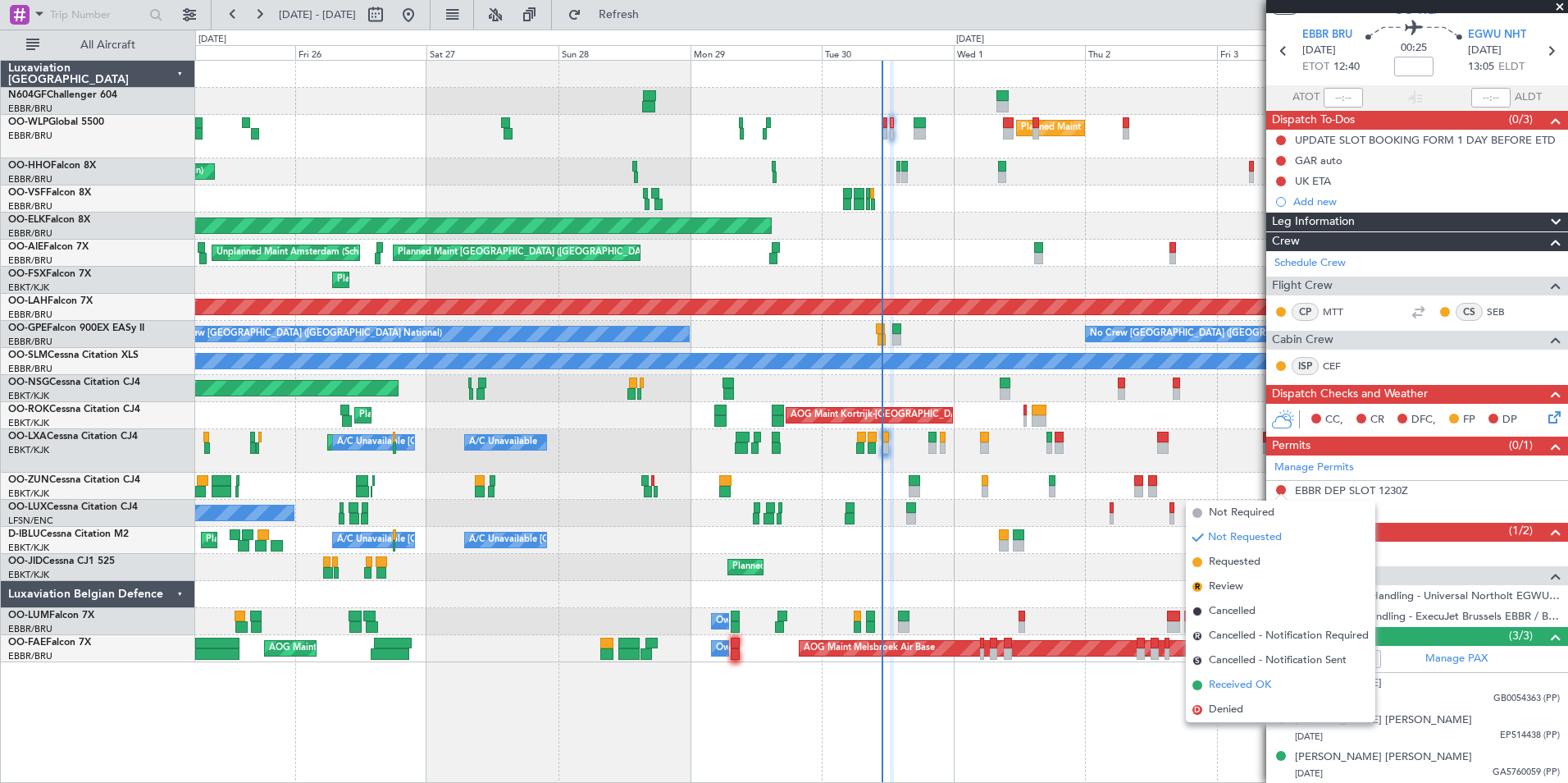
click at [1235, 686] on span "Received OK" at bounding box center [1240, 685] width 63 height 16
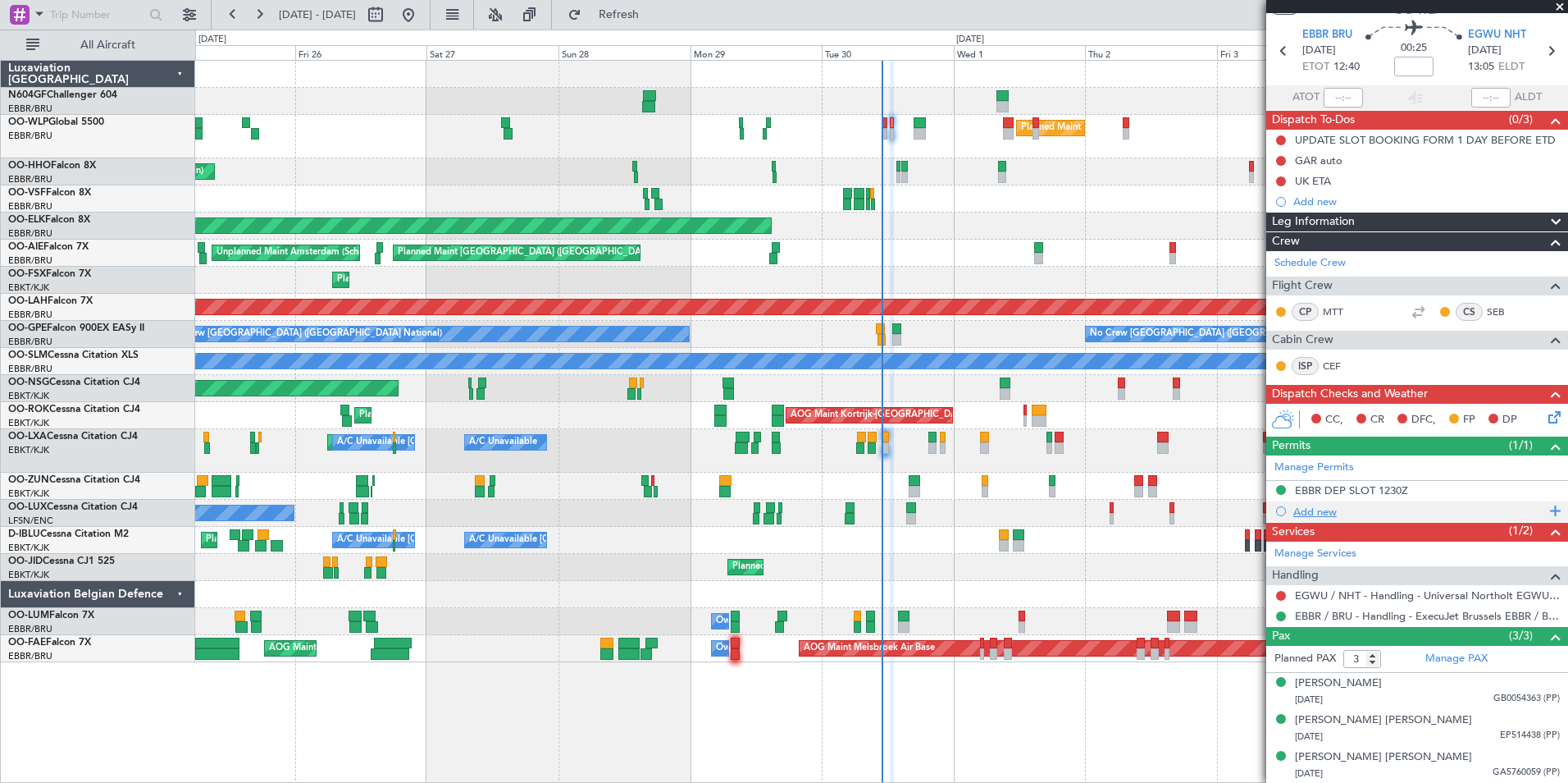
click at [1330, 513] on div "Add new" at bounding box center [1419, 511] width 252 height 14
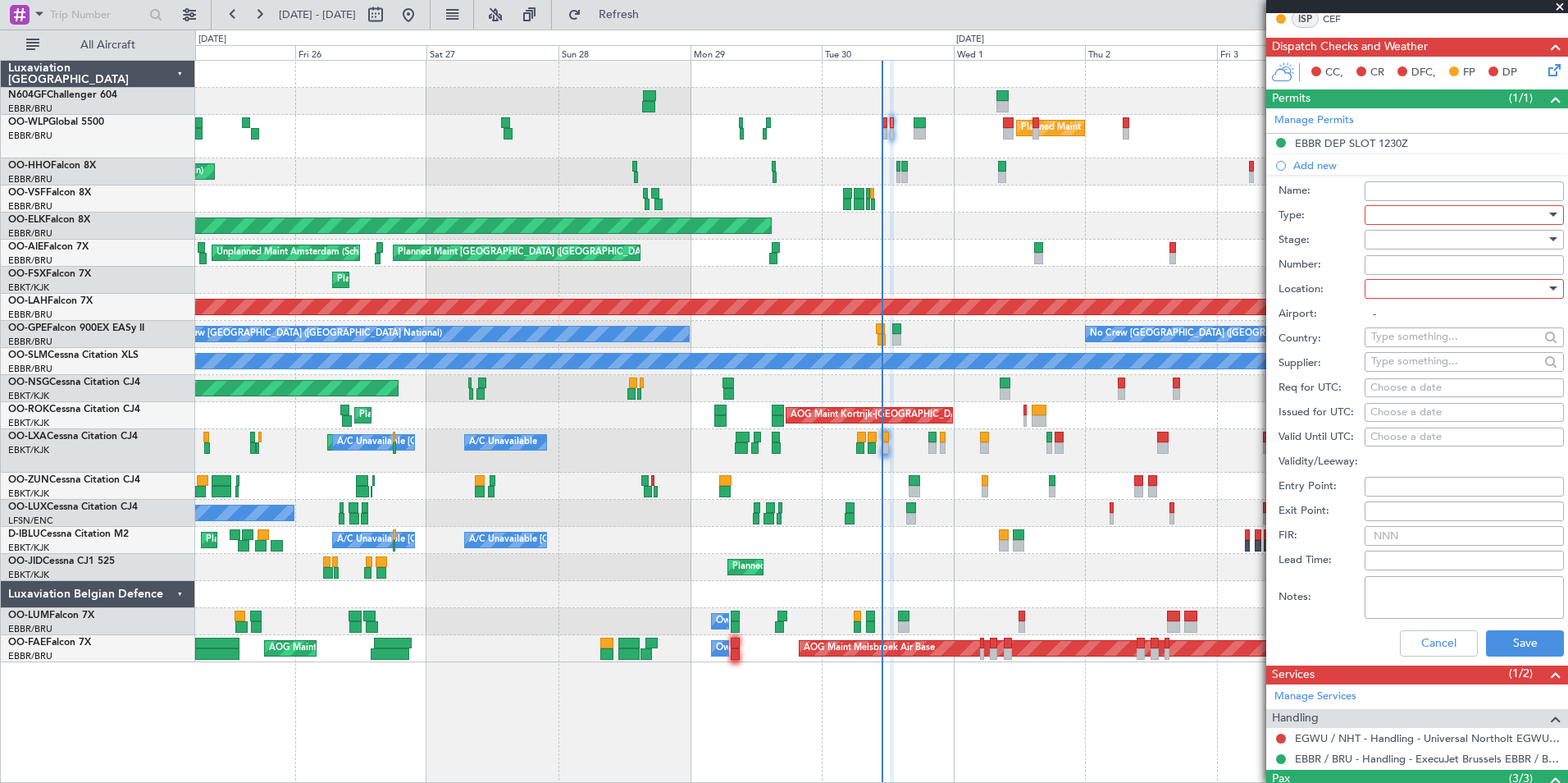
scroll to position [404, 0]
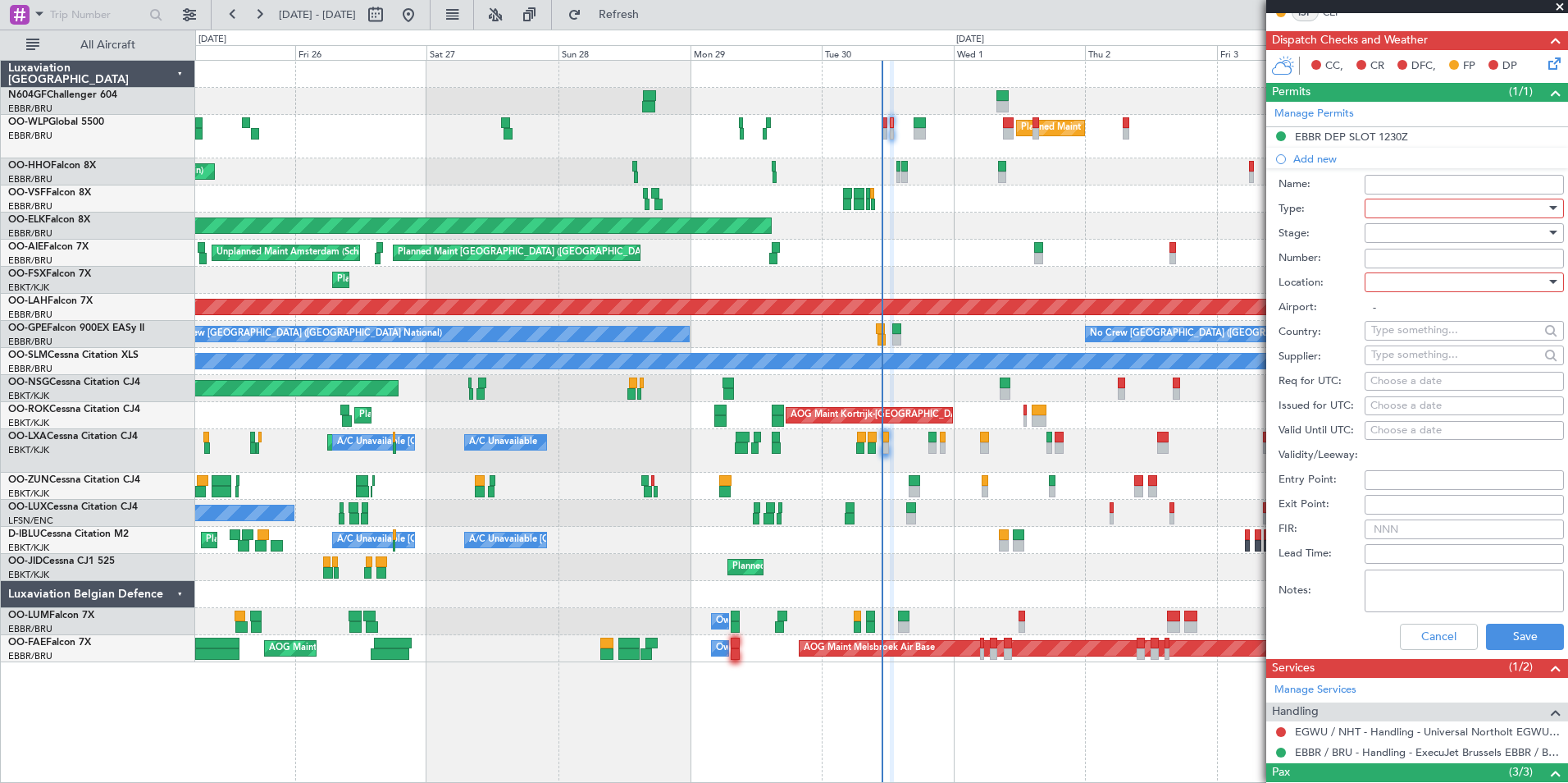
click at [1443, 208] on div at bounding box center [1458, 208] width 174 height 25
click at [1419, 293] on span "PPR" at bounding box center [1458, 289] width 172 height 25
click at [1421, 282] on div at bounding box center [1458, 282] width 174 height 25
click at [1435, 359] on span "Arrival" at bounding box center [1458, 364] width 172 height 25
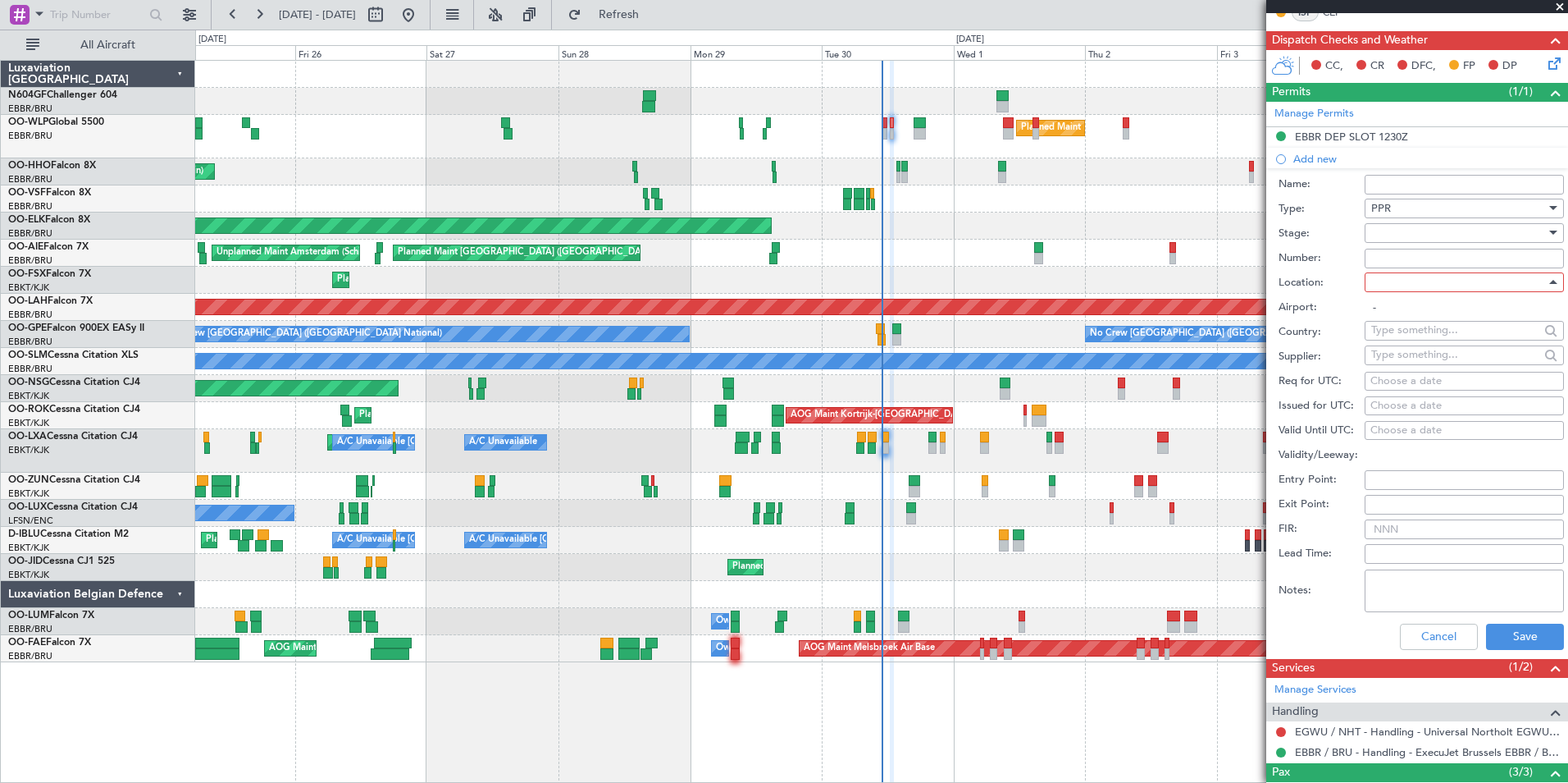
type input "EGWU / NHT"
click at [1413, 381] on div "Choose a date" at bounding box center [1464, 381] width 188 height 16
select select "9"
select select "2025"
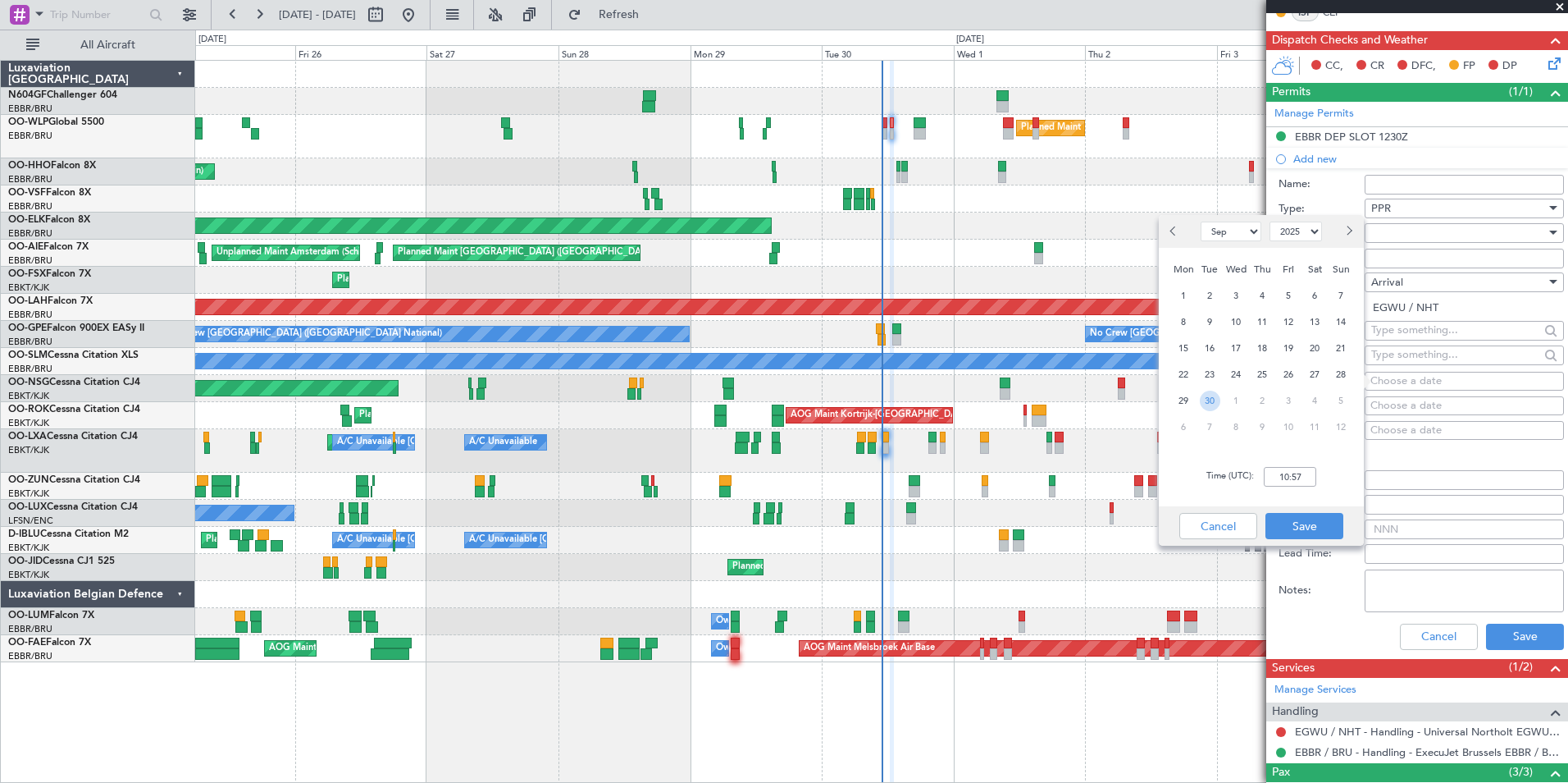
click at [1210, 395] on span "30" at bounding box center [1211, 401] width 21 height 21
click at [1287, 480] on input "00:00" at bounding box center [1290, 476] width 52 height 20
type input "13:10"
click at [1309, 527] on button "Save" at bounding box center [1304, 526] width 78 height 27
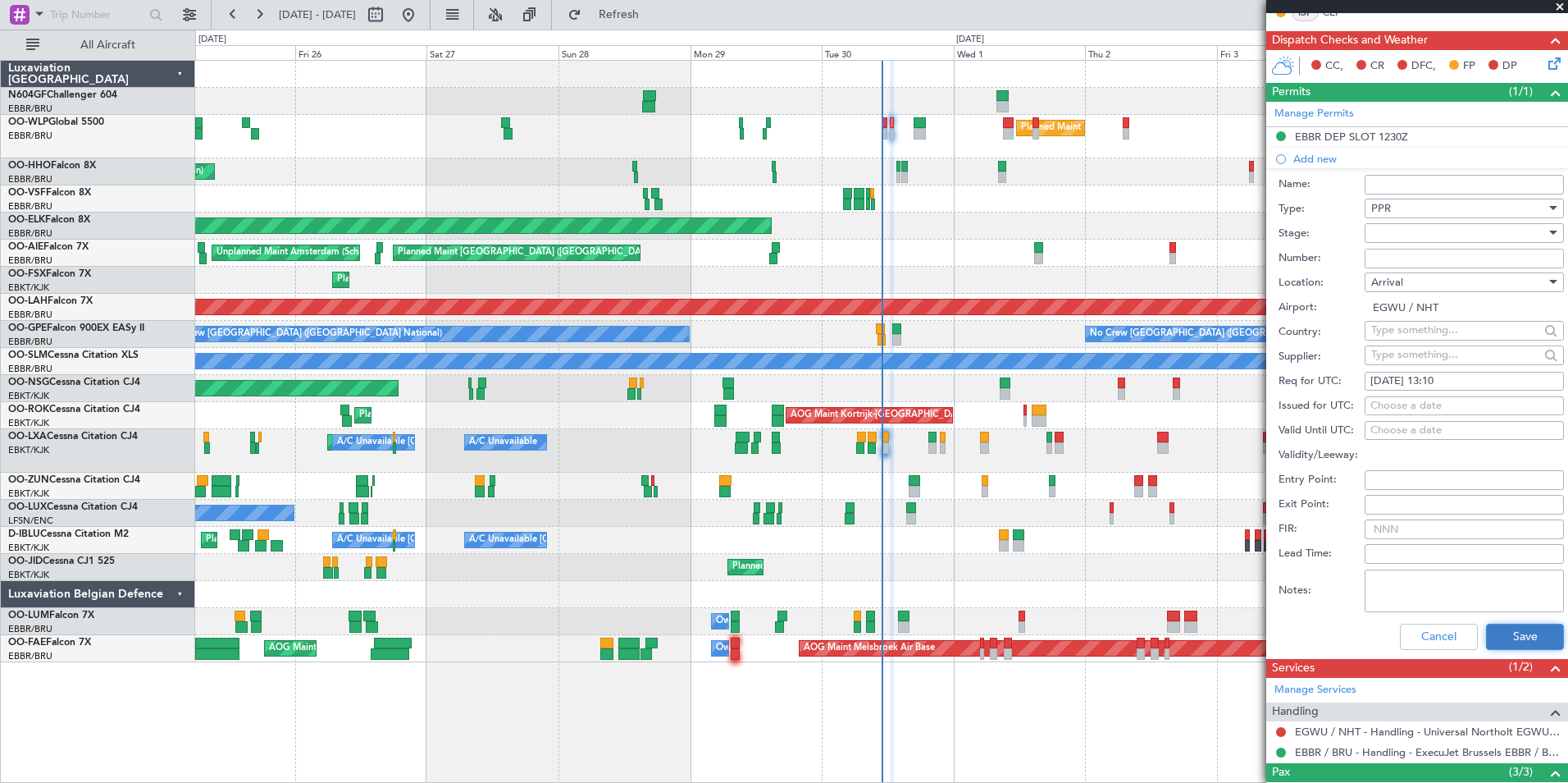
click at [1534, 632] on button "Save" at bounding box center [1525, 636] width 78 height 27
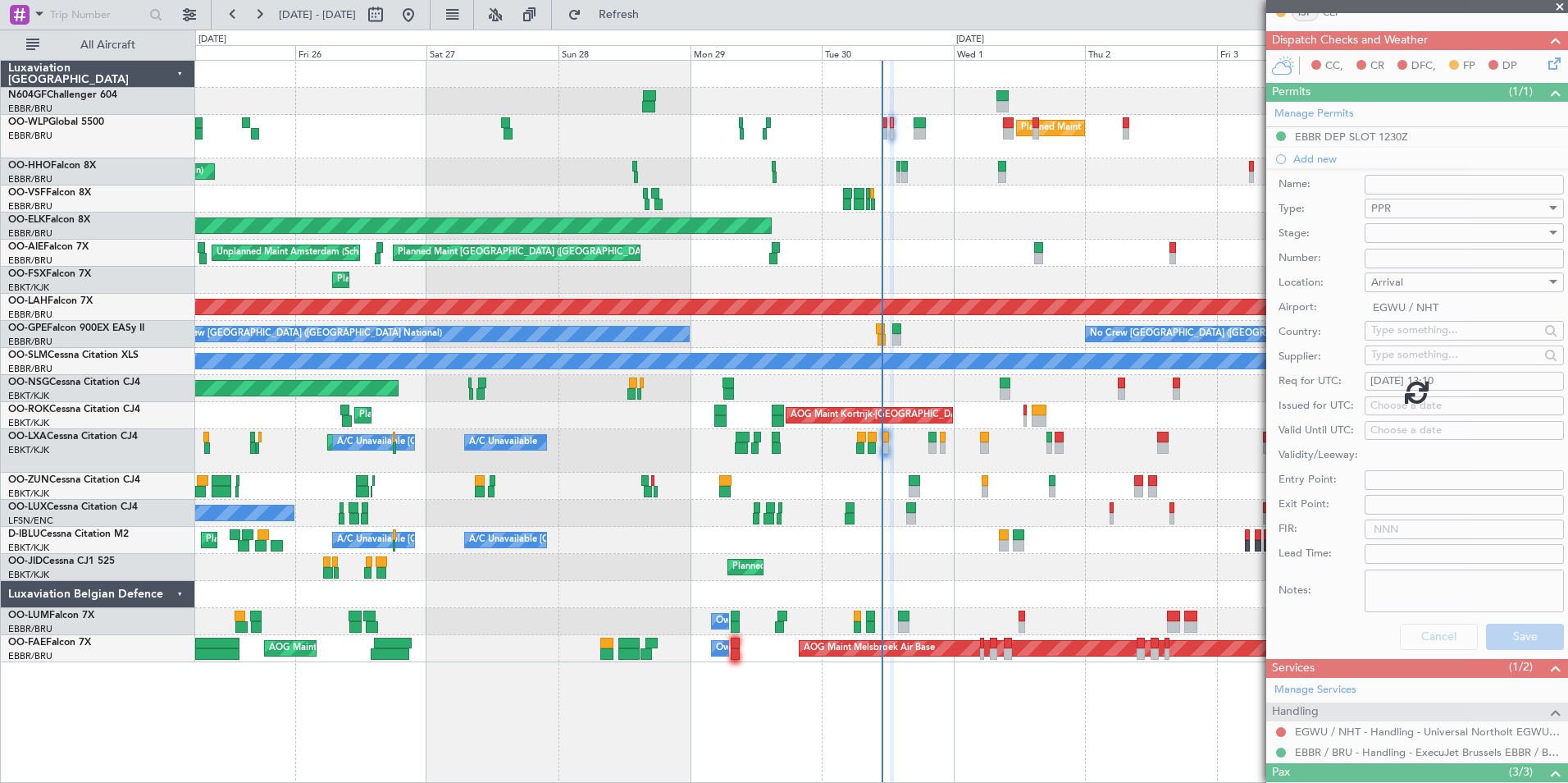
scroll to position [70, 0]
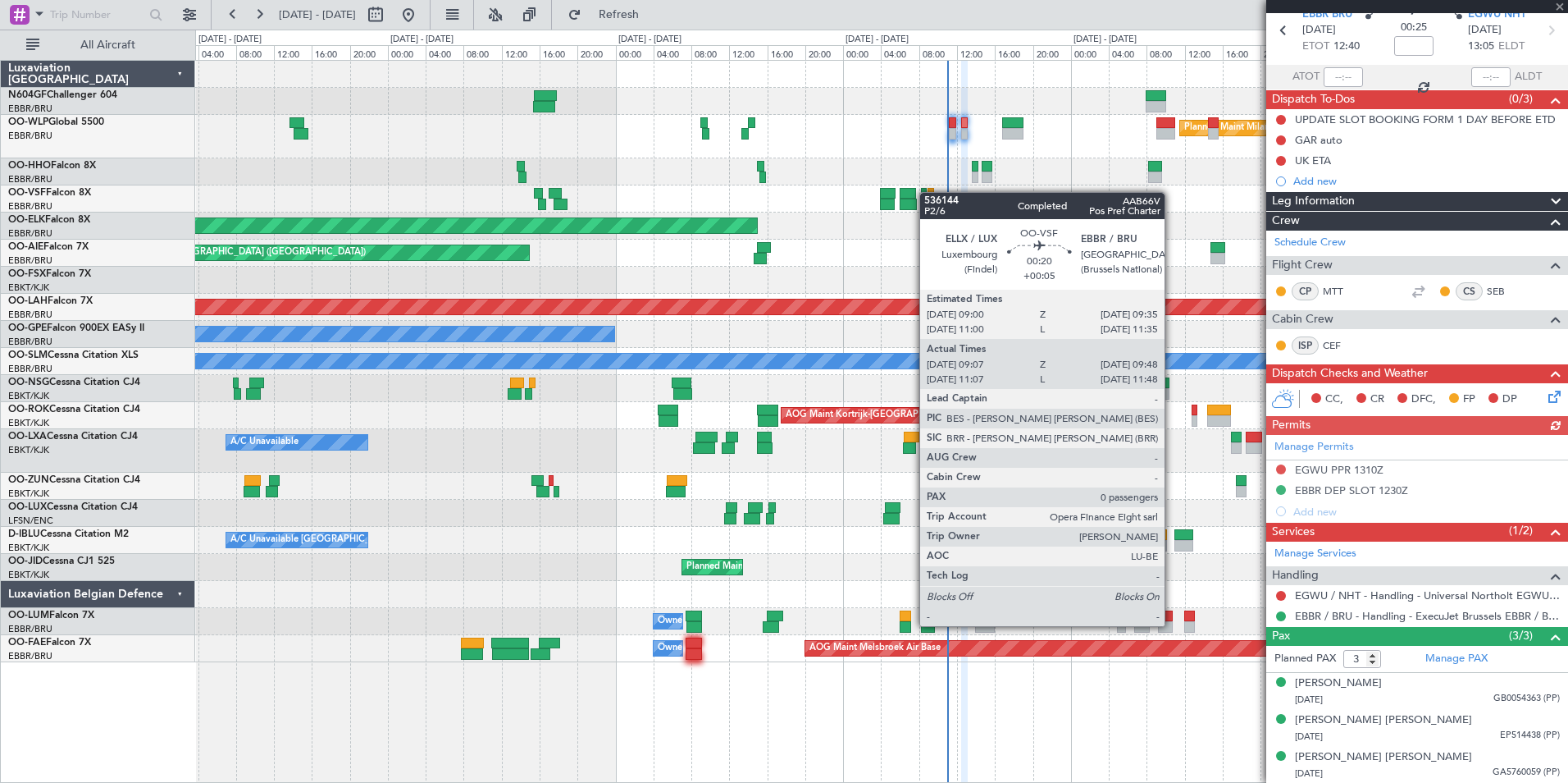
click at [930, 192] on div "Planned Maint Milan (Linate) Planned Maint Kortrijk-Wevelgem Planned Maint Lond…" at bounding box center [881, 362] width 1372 height 602
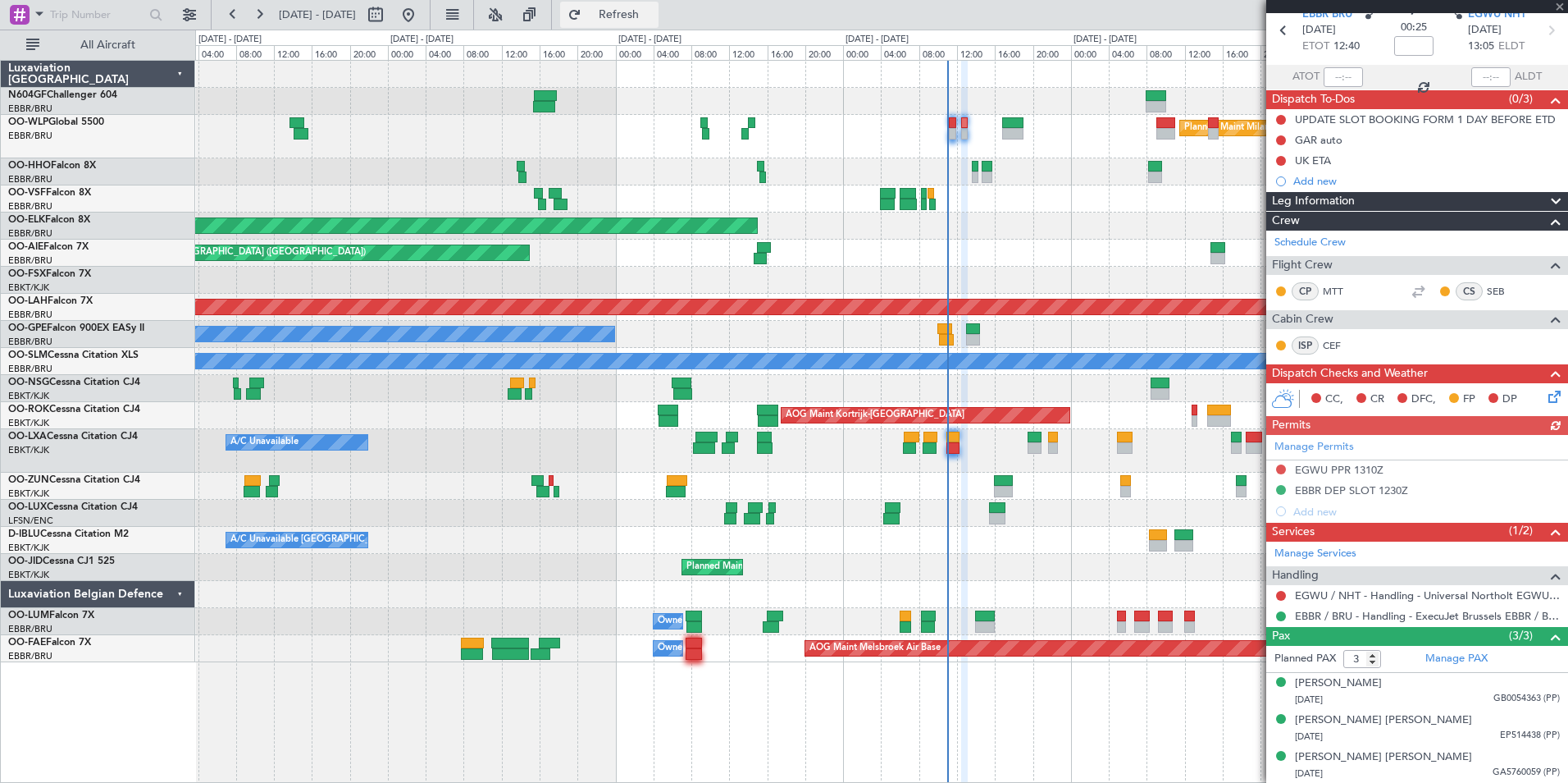
click at [654, 21] on span "Refresh" at bounding box center [619, 15] width 69 height 11
click at [1107, 317] on div "Planned Maint [PERSON_NAME]-[GEOGRAPHIC_DATA][PERSON_NAME] ([GEOGRAPHIC_DATA][P…" at bounding box center [881, 308] width 1372 height 28
click at [654, 15] on span "Refresh" at bounding box center [619, 15] width 69 height 11
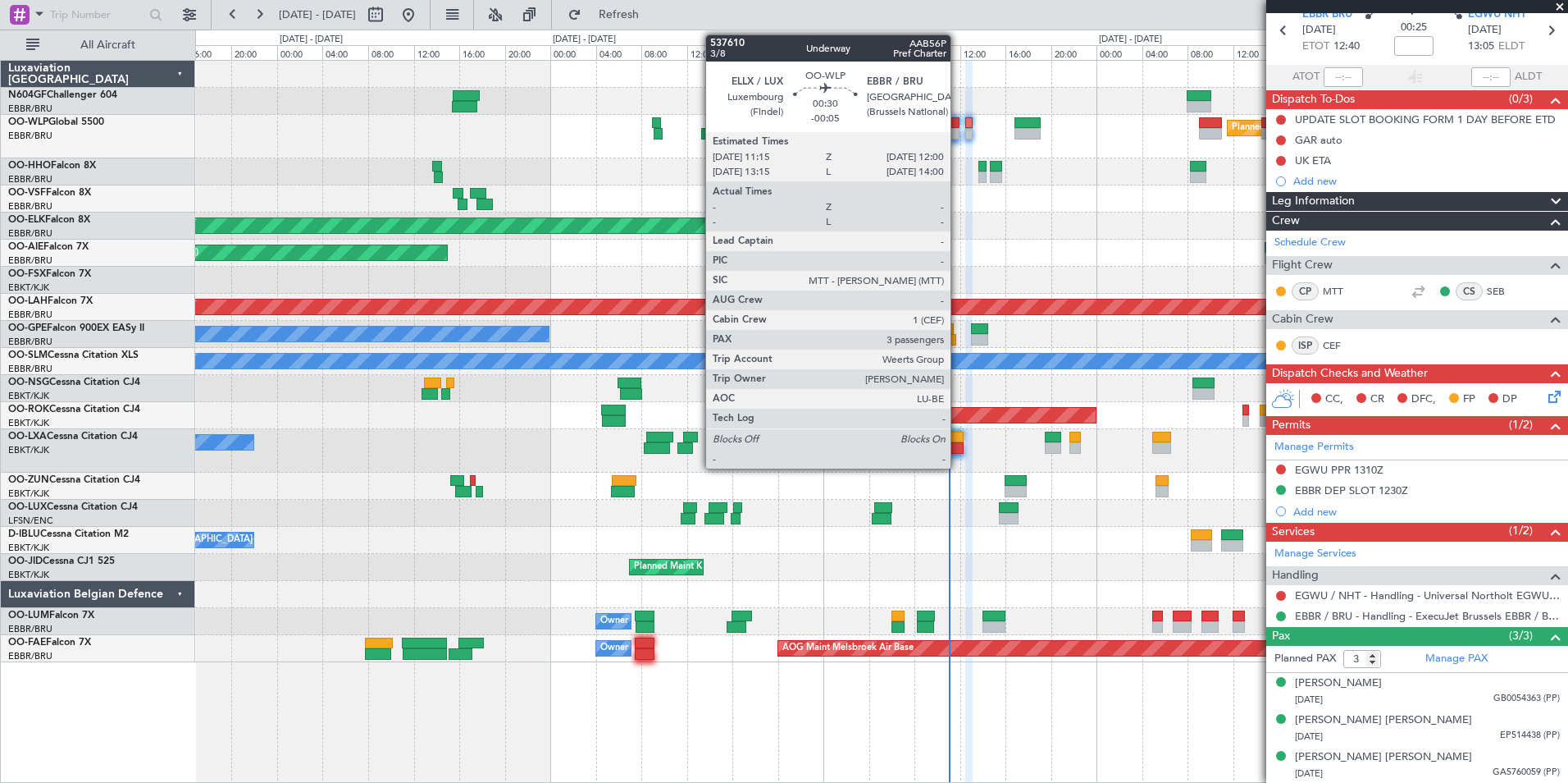
click at [958, 126] on div at bounding box center [955, 123] width 9 height 11
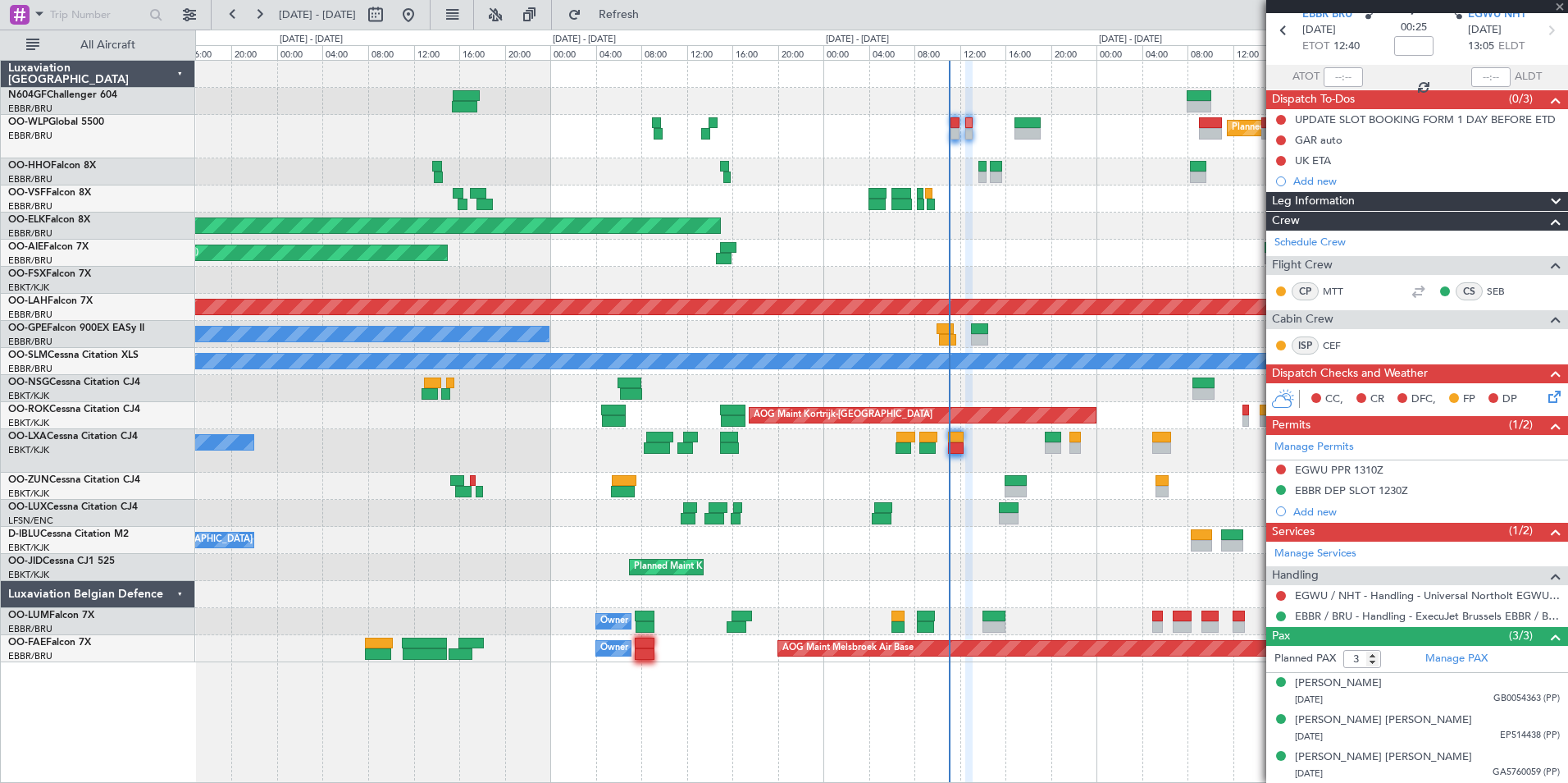
type input "-00:05"
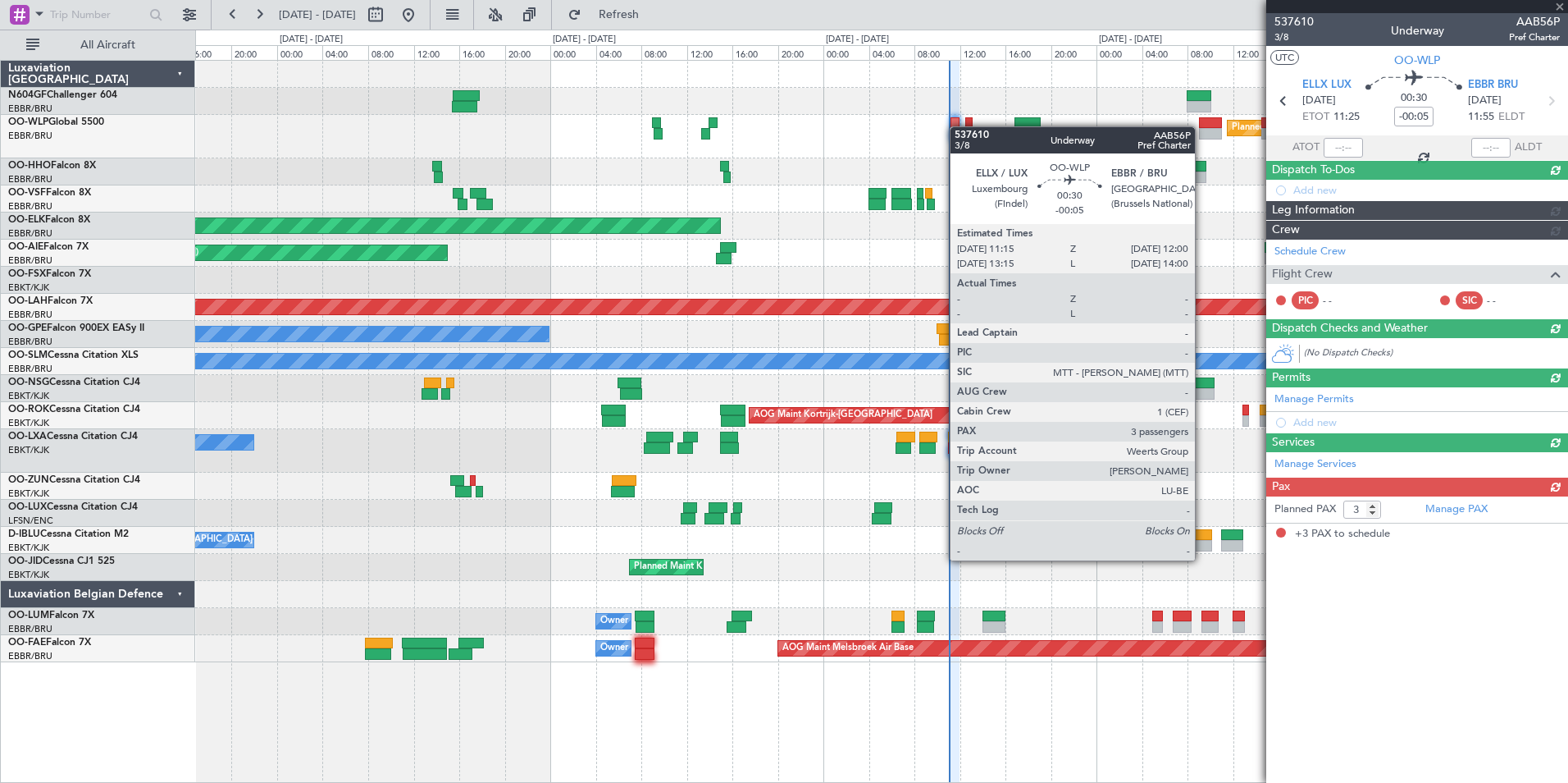
scroll to position [0, 0]
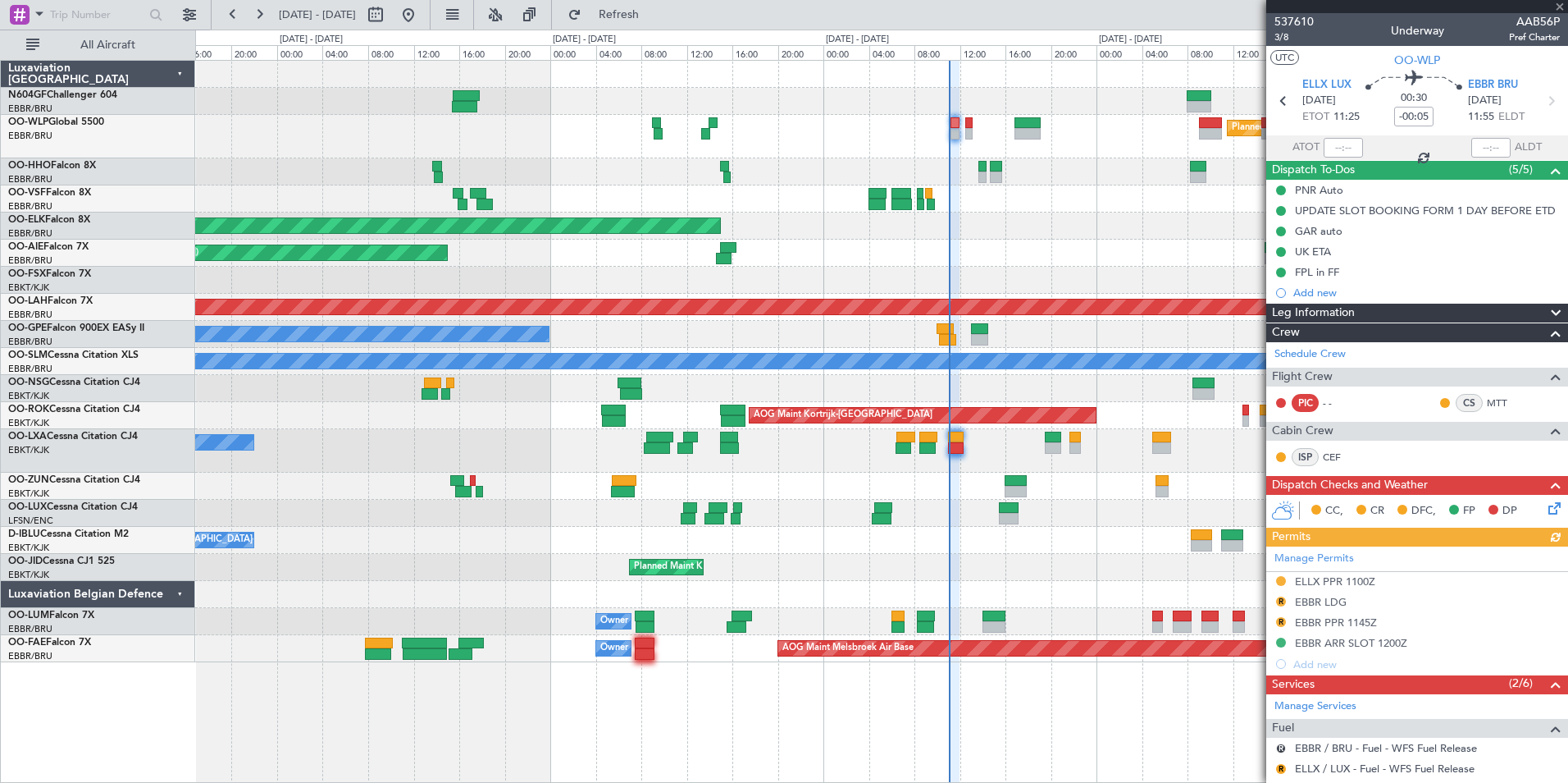
click at [1321, 603] on div "Manage Permits ELLX PPR 1100Z R EBBR LDG R EBBR PPR 1145Z EBBR ARR SLOT 1200Z A…" at bounding box center [1417, 610] width 302 height 128
click at [1321, 602] on div "Manage Permits ELLX PPR 1100Z R EBBR LDG R EBBR PPR 1145Z EBBR ARR SLOT 1200Z A…" at bounding box center [1417, 610] width 302 height 128
click at [1339, 601] on div "EBBR LDG" at bounding box center [1321, 602] width 52 height 14
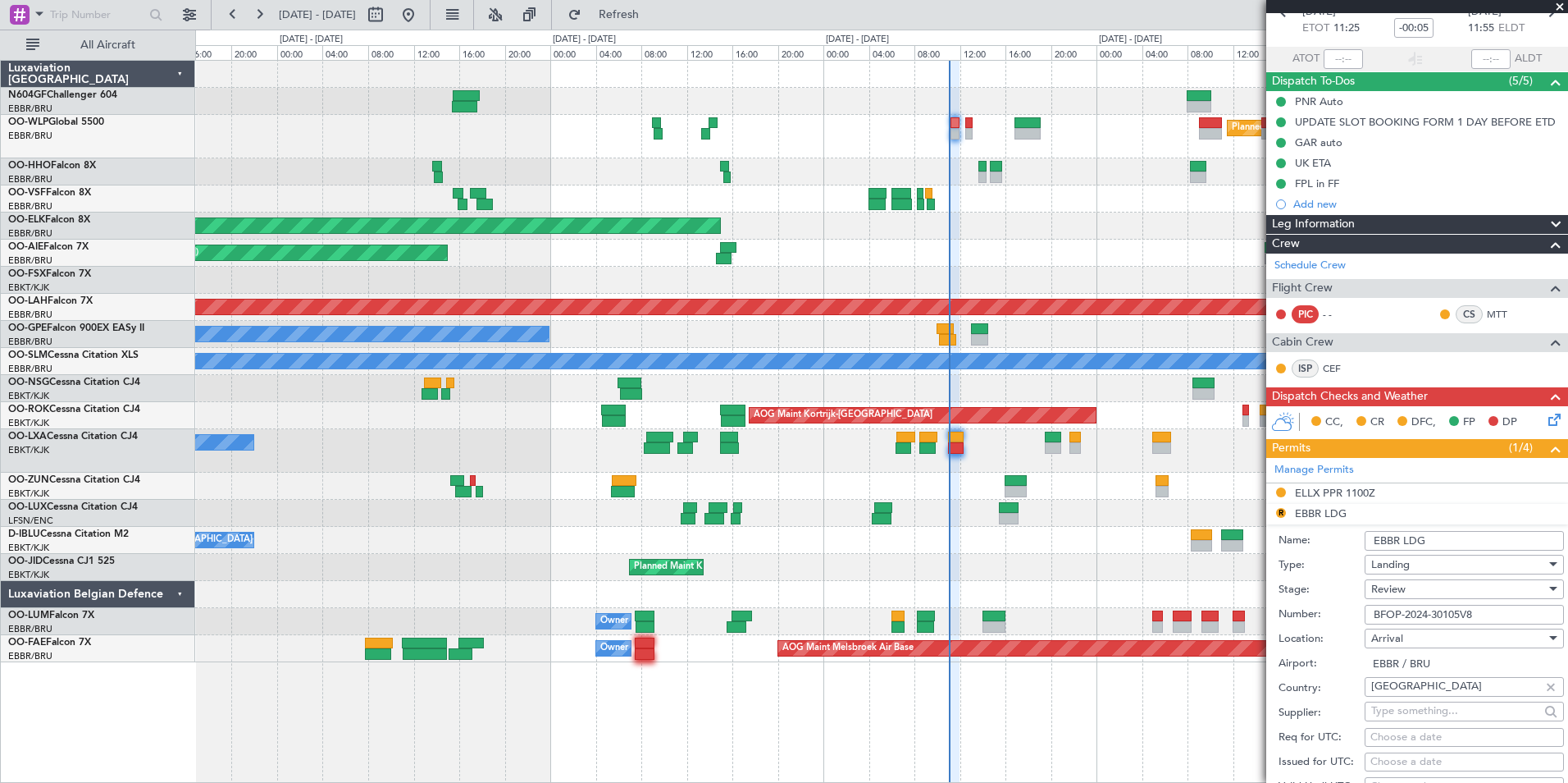
scroll to position [92, 0]
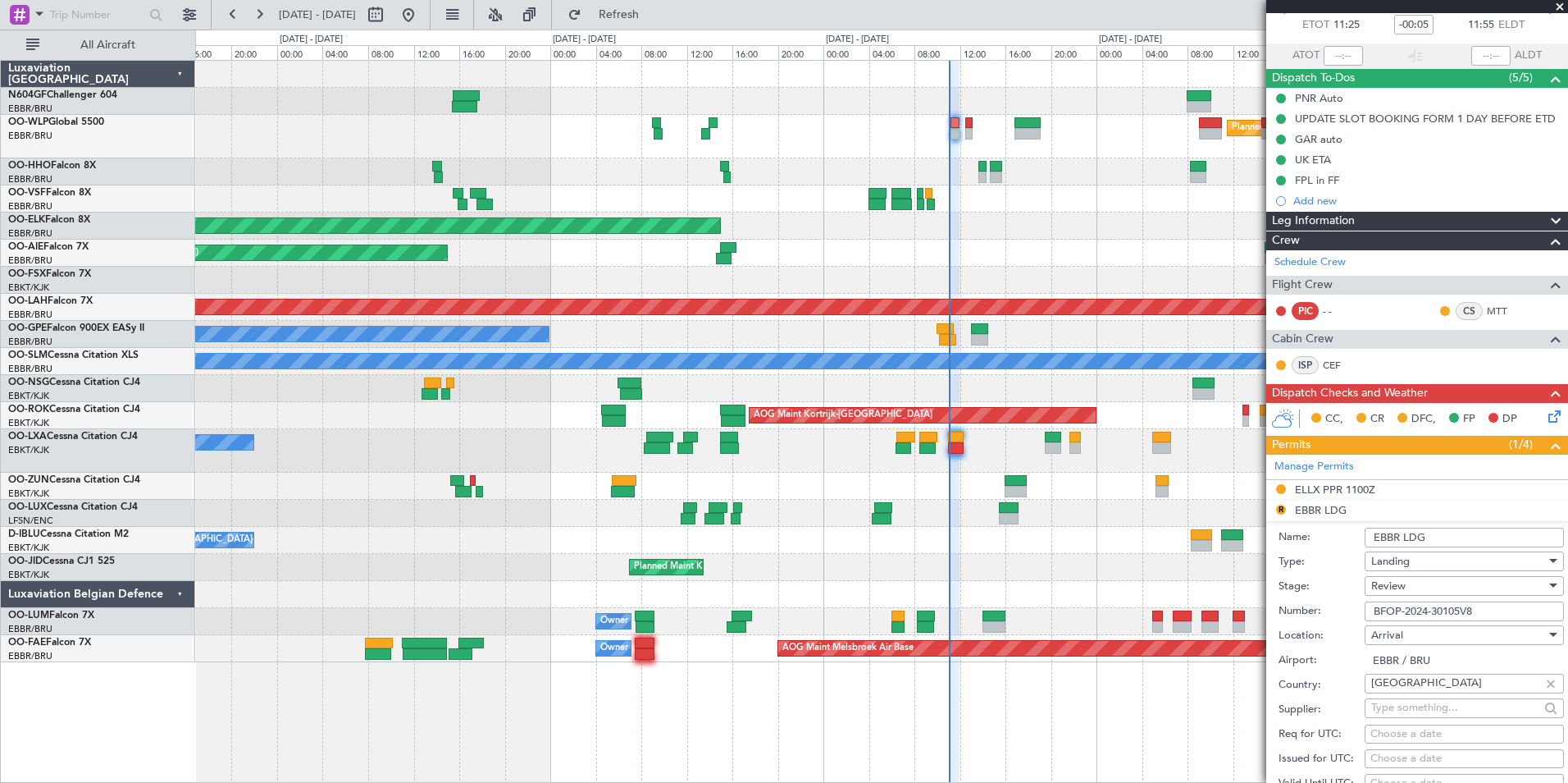
click at [1472, 614] on input "BFOP-2024-30105V8" at bounding box center [1464, 611] width 199 height 20
drag, startPoint x: 1486, startPoint y: 614, endPoint x: 1344, endPoint y: 614, distance: 142.0
click at [1344, 614] on div "Number: BFOP-2024-30105V8" at bounding box center [1421, 611] width 285 height 25
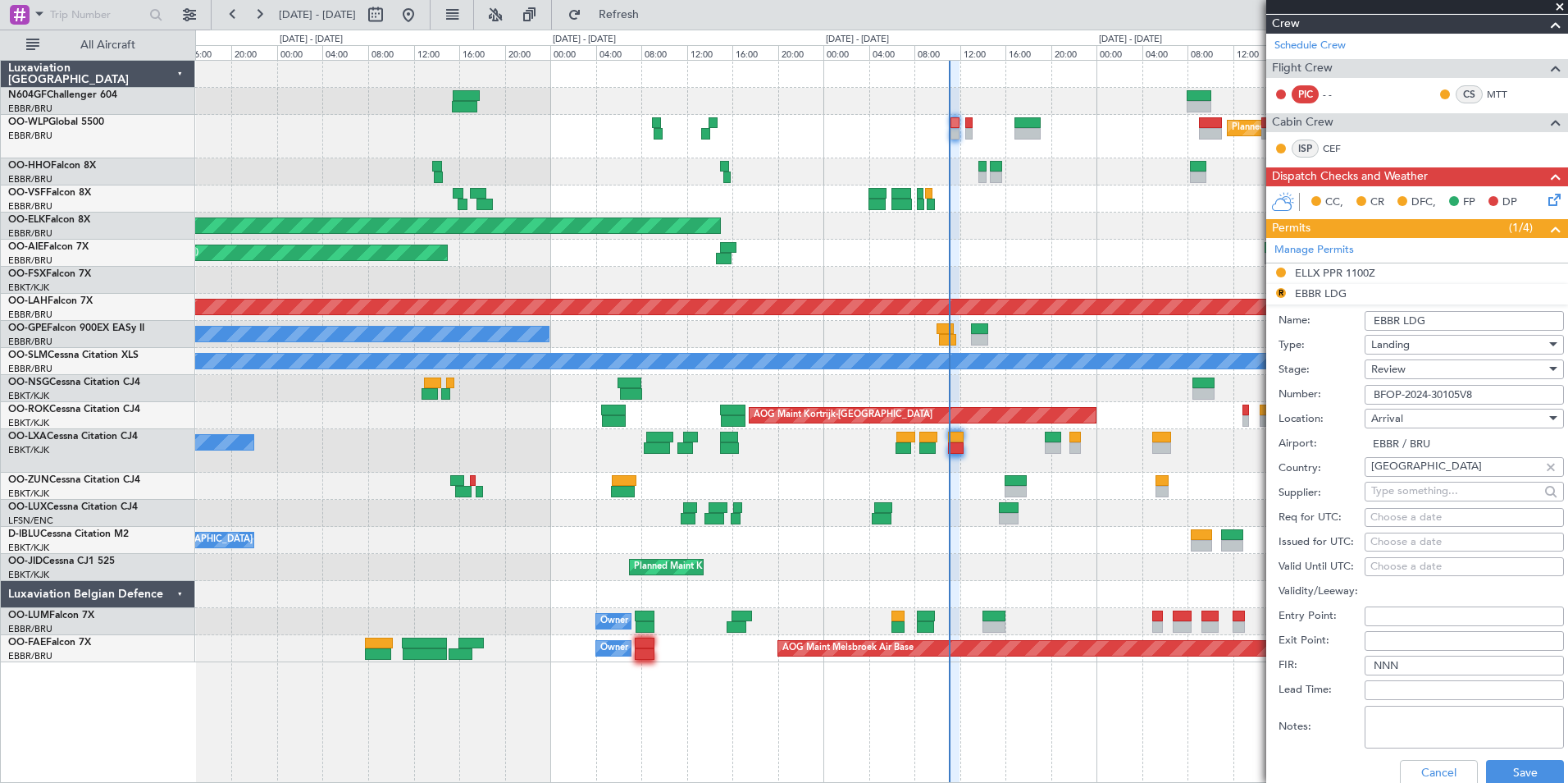
scroll to position [0, 0]
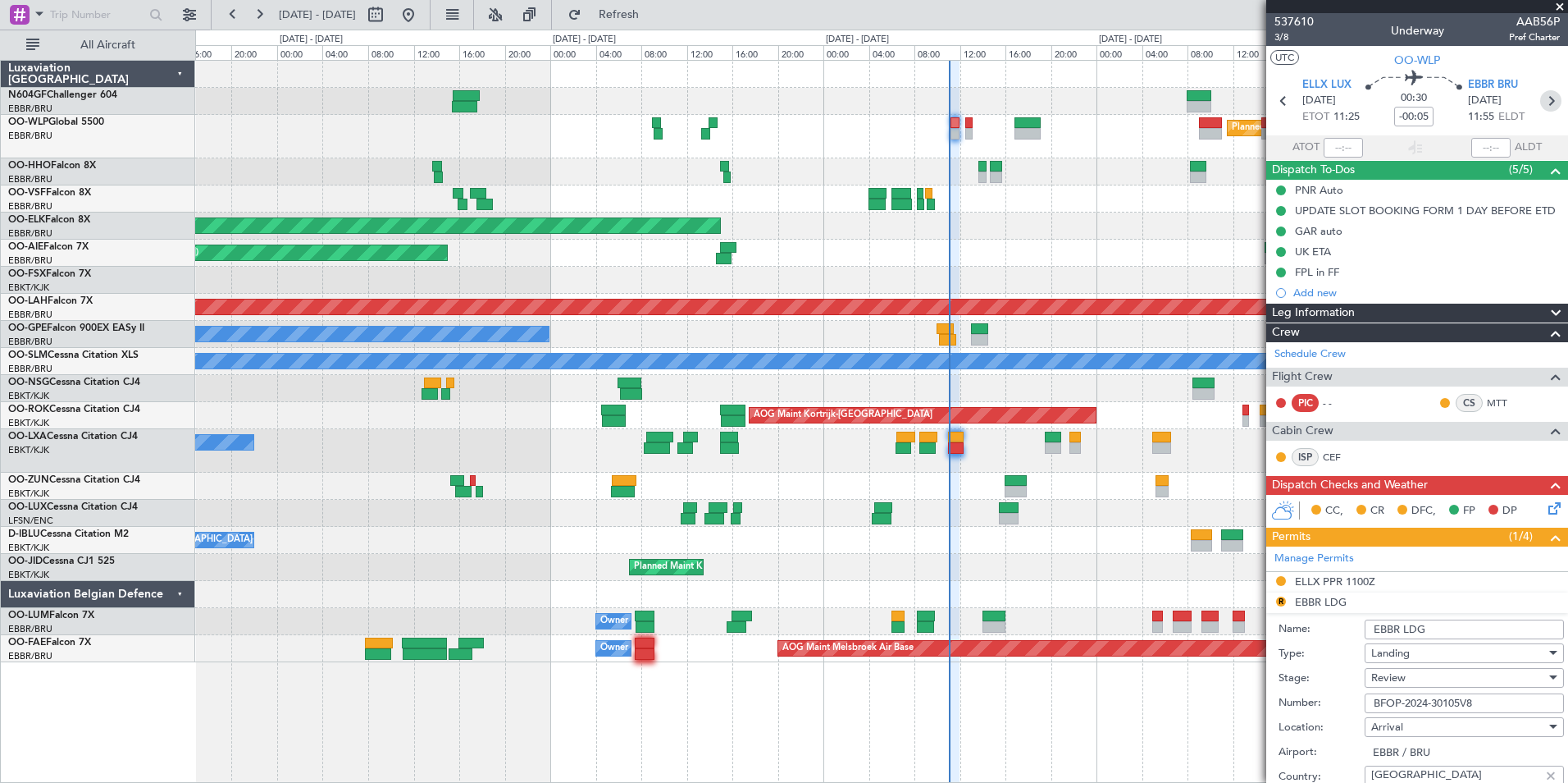
click at [1541, 95] on icon at bounding box center [1551, 101] width 21 height 21
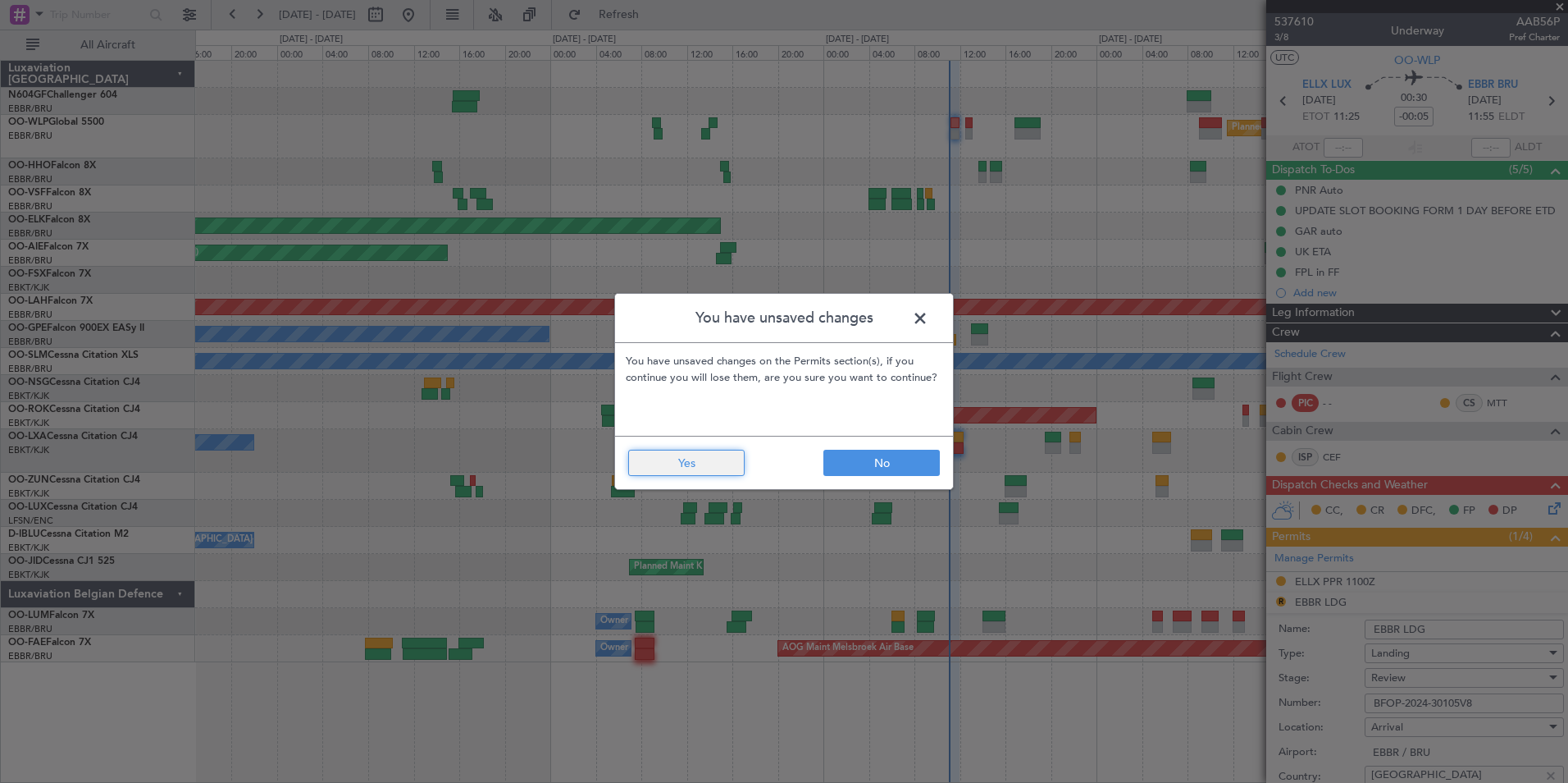
click at [715, 468] on button "Yes" at bounding box center [686, 462] width 117 height 27
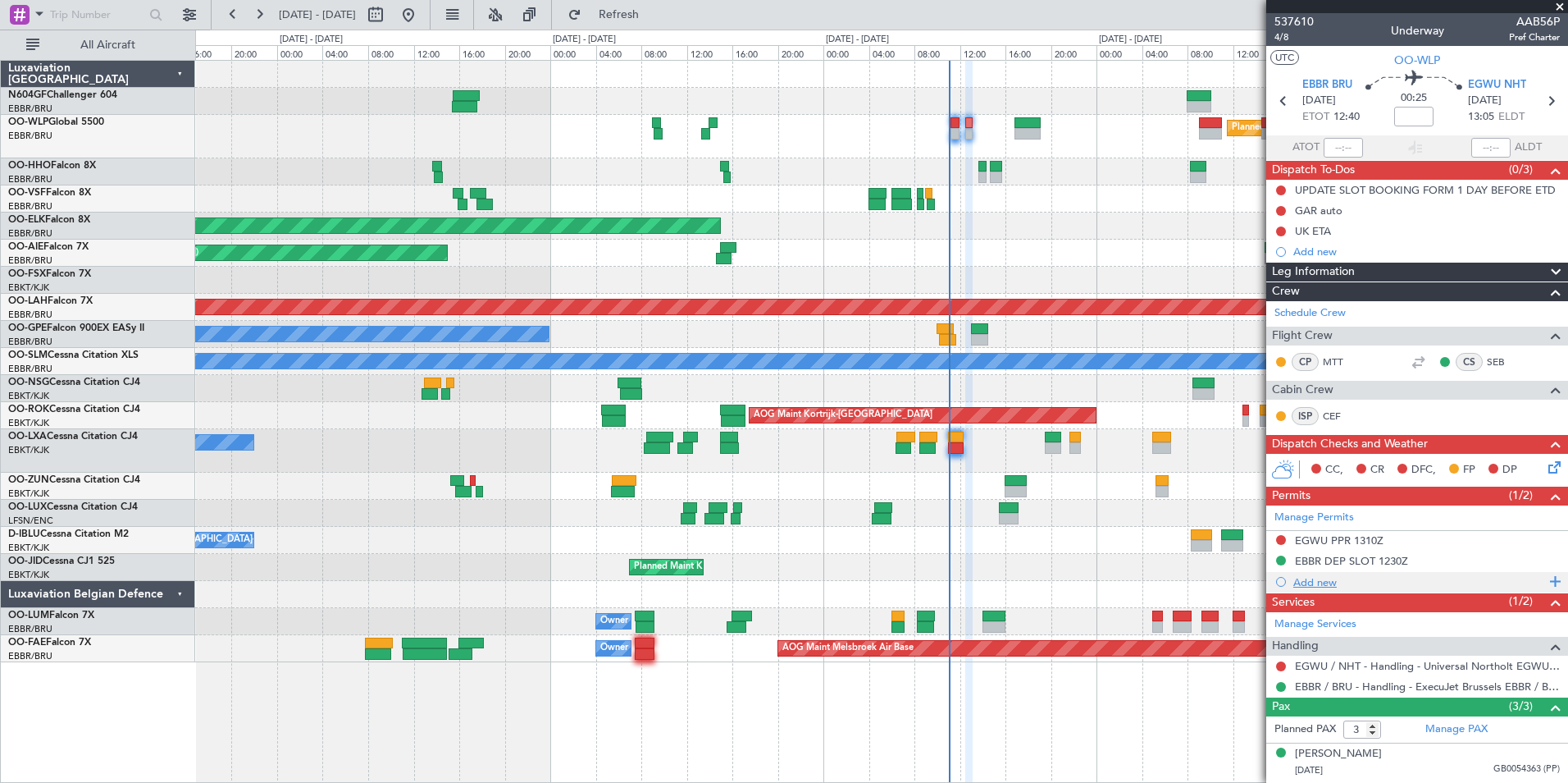
click at [1323, 582] on div "Add new" at bounding box center [1419, 582] width 252 height 14
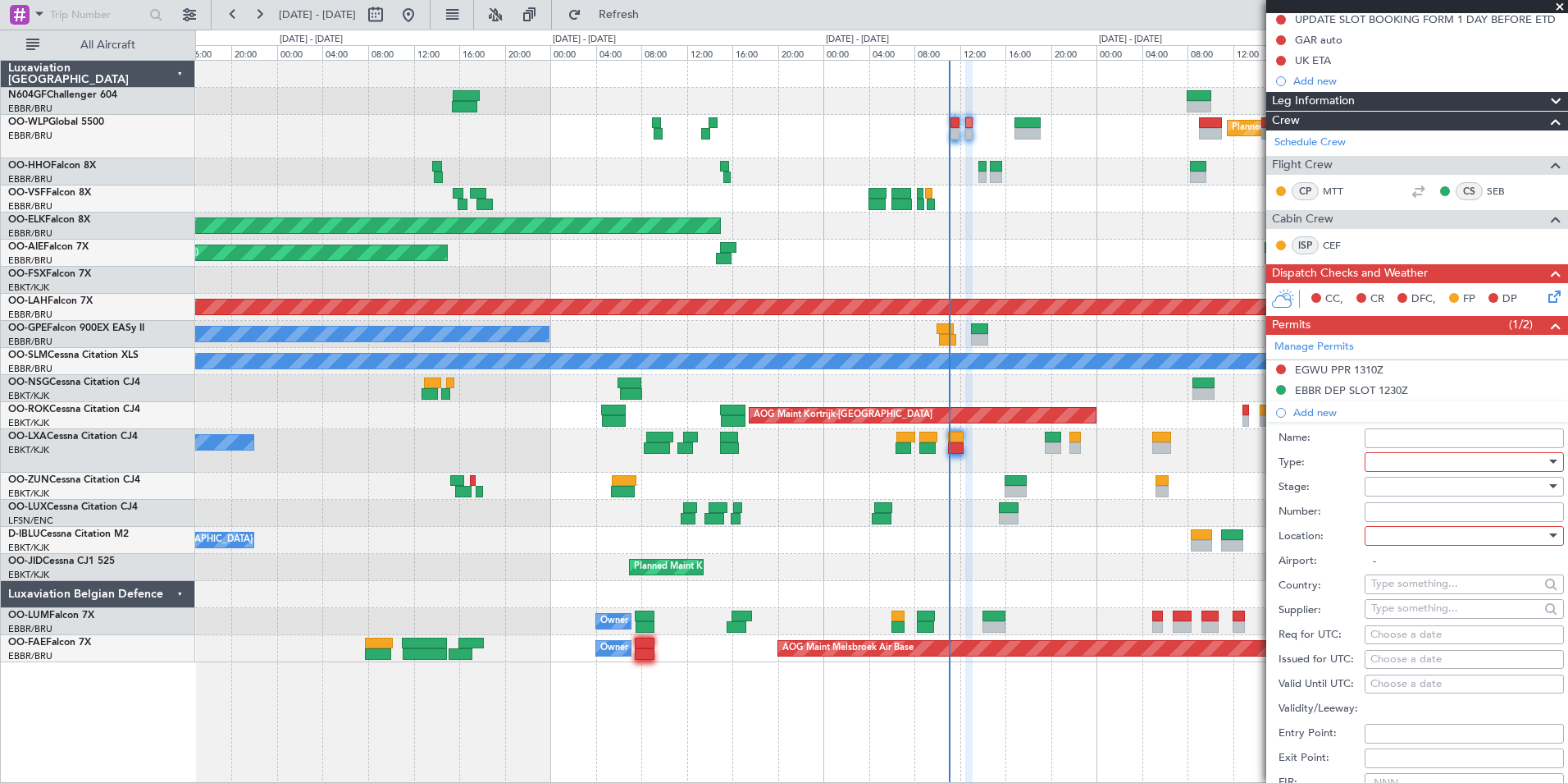
scroll to position [172, 0]
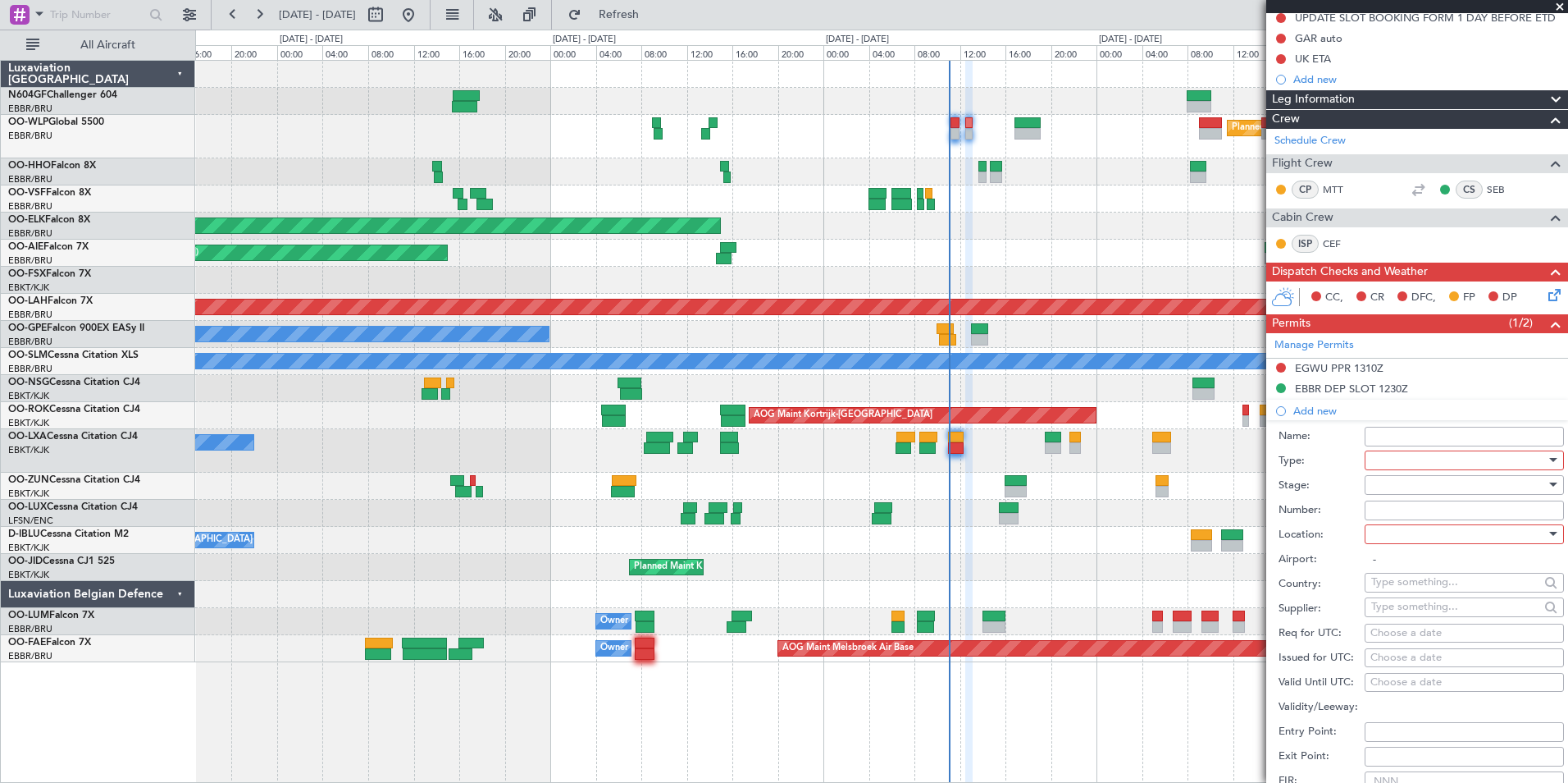
click at [1465, 458] on div at bounding box center [1458, 460] width 174 height 25
click at [1458, 515] on span "Landing" at bounding box center [1458, 512] width 172 height 25
click at [1458, 535] on div at bounding box center [1458, 534] width 174 height 25
click at [1461, 609] on span "Arrival" at bounding box center [1458, 616] width 172 height 25
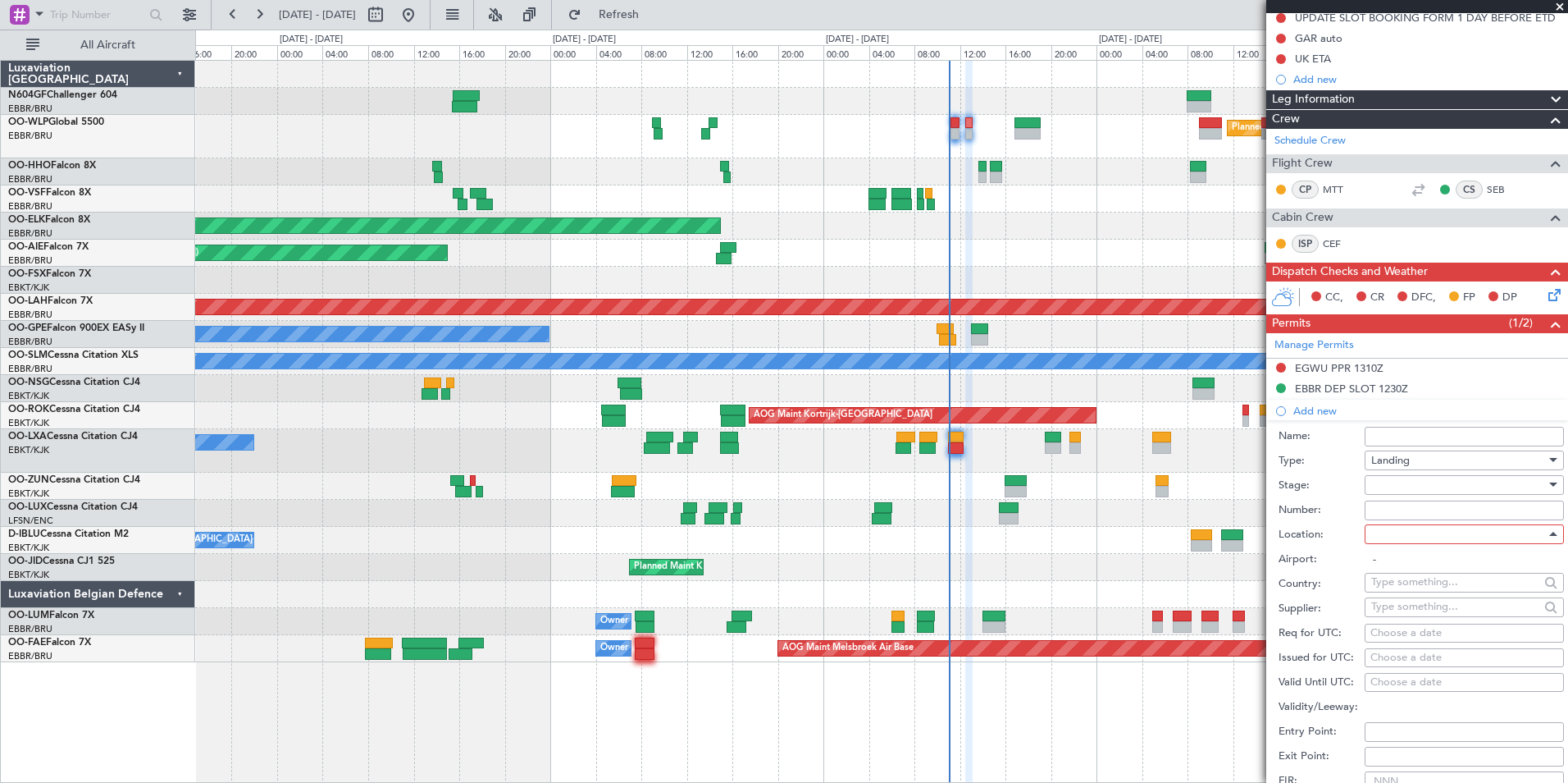
type input "EGWU / NHT"
click at [1437, 513] on input "Number:" at bounding box center [1464, 510] width 199 height 20
paste input "BFOP-2024-30105V8"
type input "BFOP-2024-30105V8"
click at [1400, 479] on div at bounding box center [1458, 485] width 174 height 25
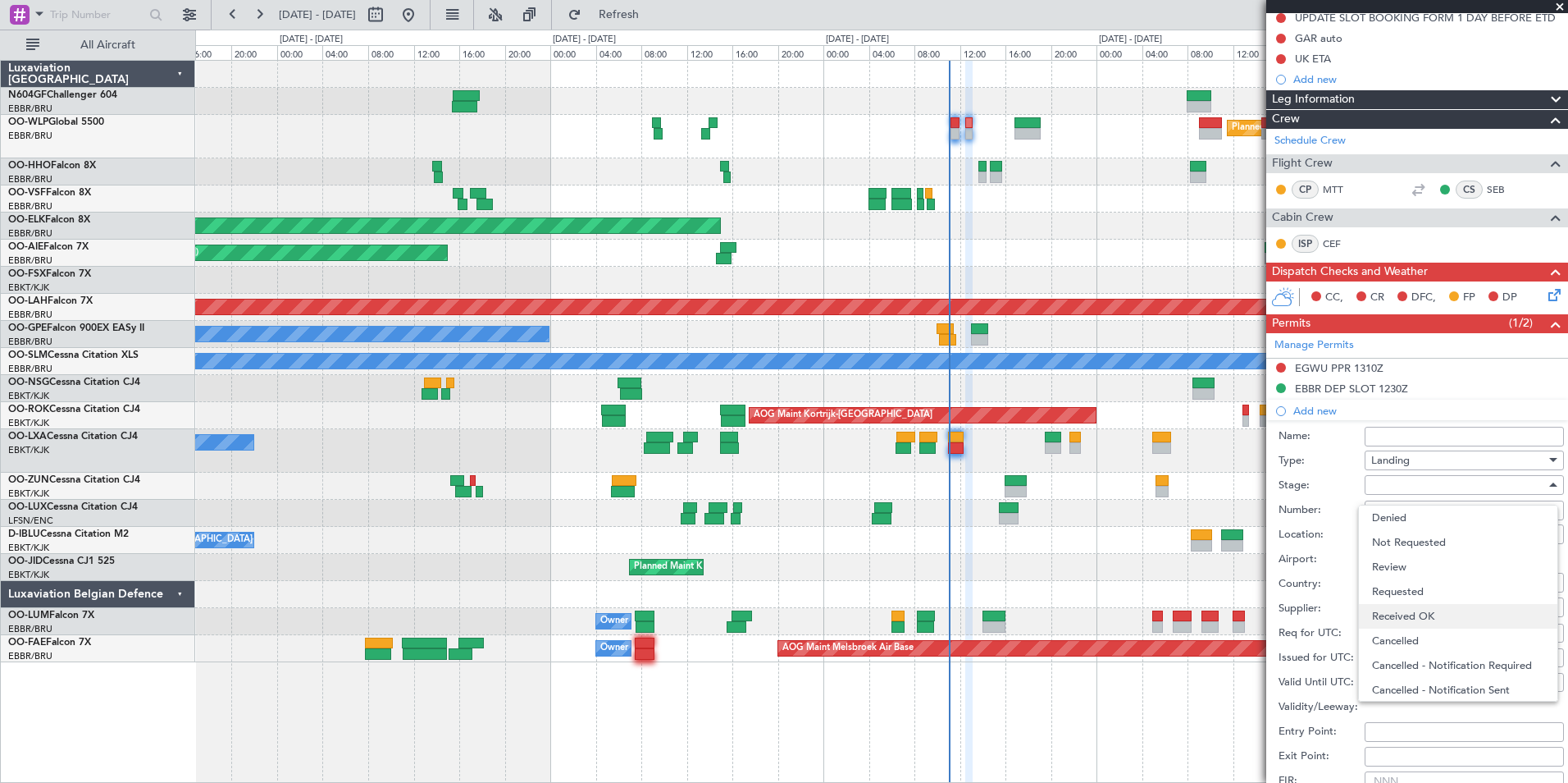
drag, startPoint x: 1423, startPoint y: 590, endPoint x: 1425, endPoint y: 610, distance: 20.1
click at [1425, 610] on div "Denied Not Requested Review Requested Received OK Cancelled Cancelled - Notific…" at bounding box center [1458, 603] width 200 height 197
click at [1425, 610] on span "Received OK" at bounding box center [1458, 616] width 172 height 25
click at [1328, 578] on label "Country:" at bounding box center [1321, 584] width 86 height 16
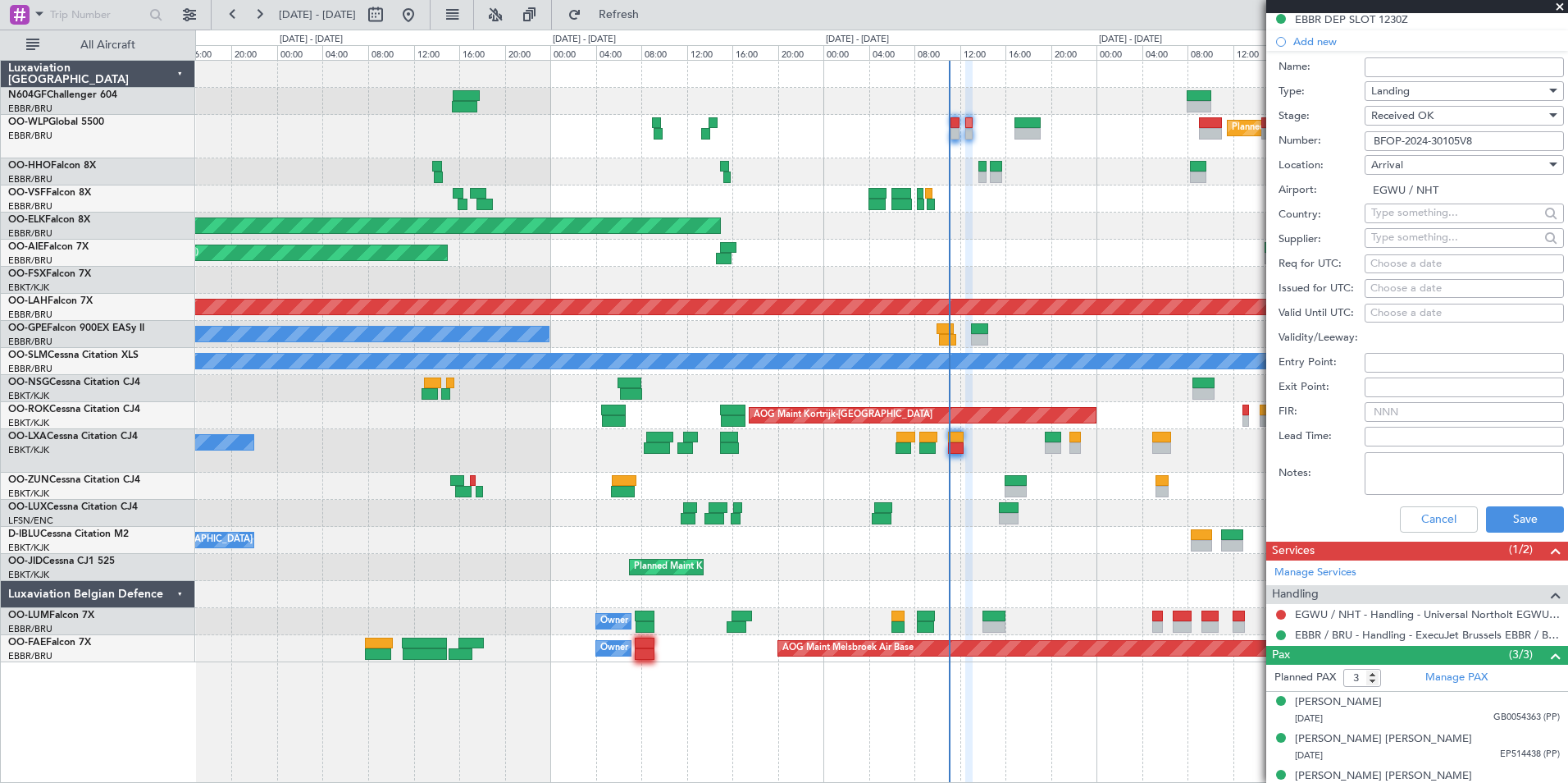
scroll to position [560, 0]
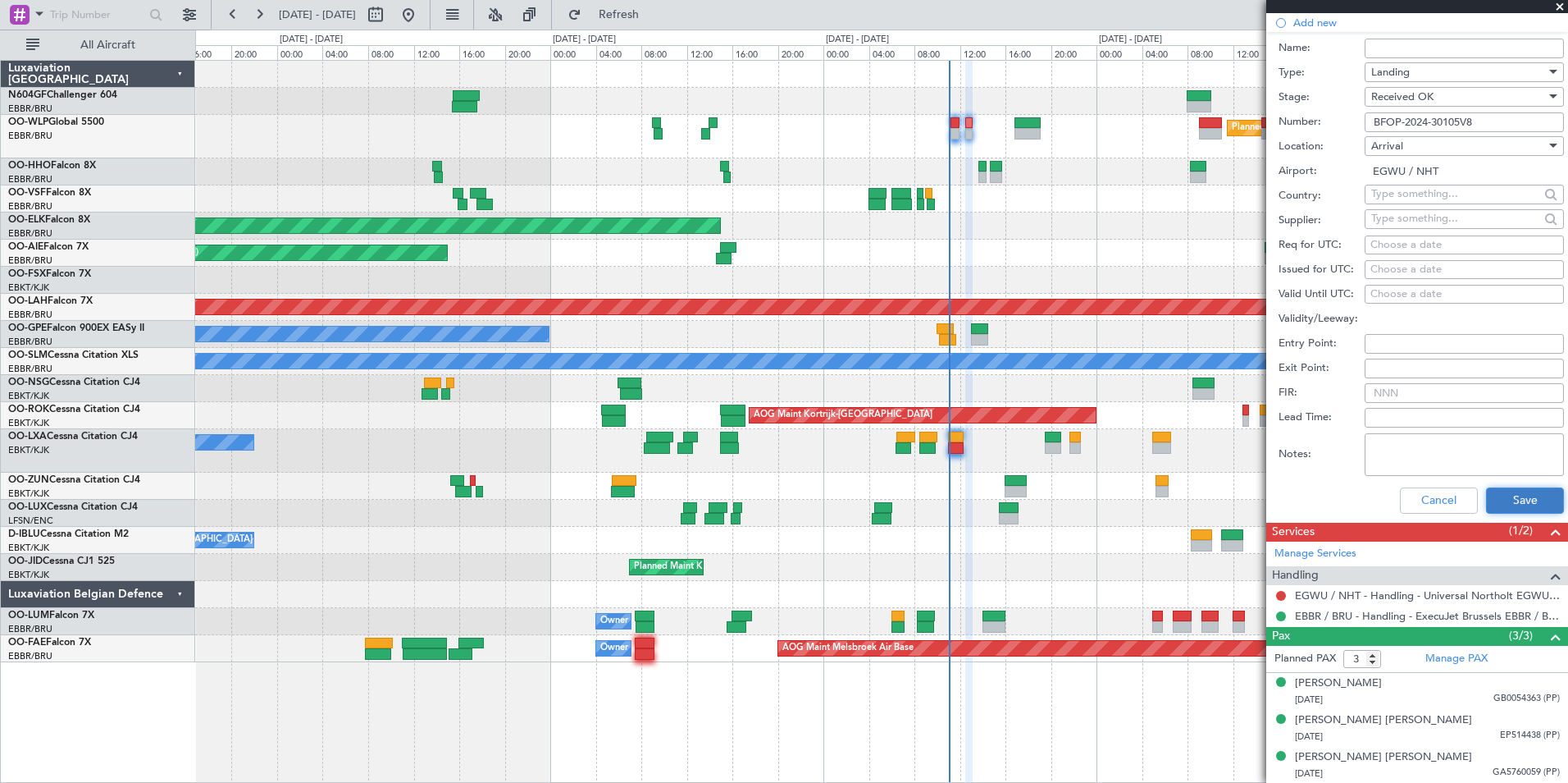
click at [1497, 495] on button "Save" at bounding box center [1525, 500] width 78 height 27
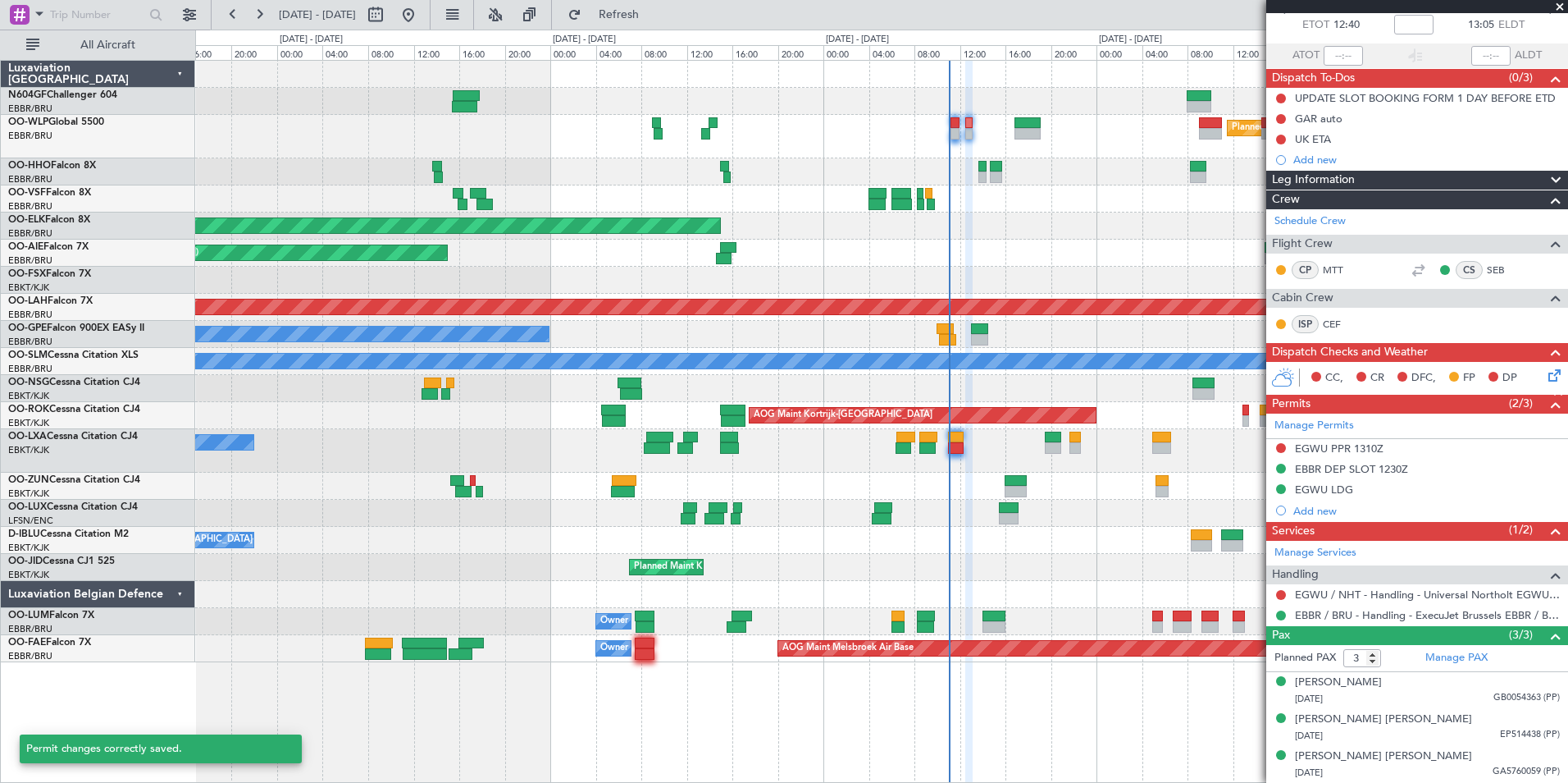
scroll to position [91, 0]
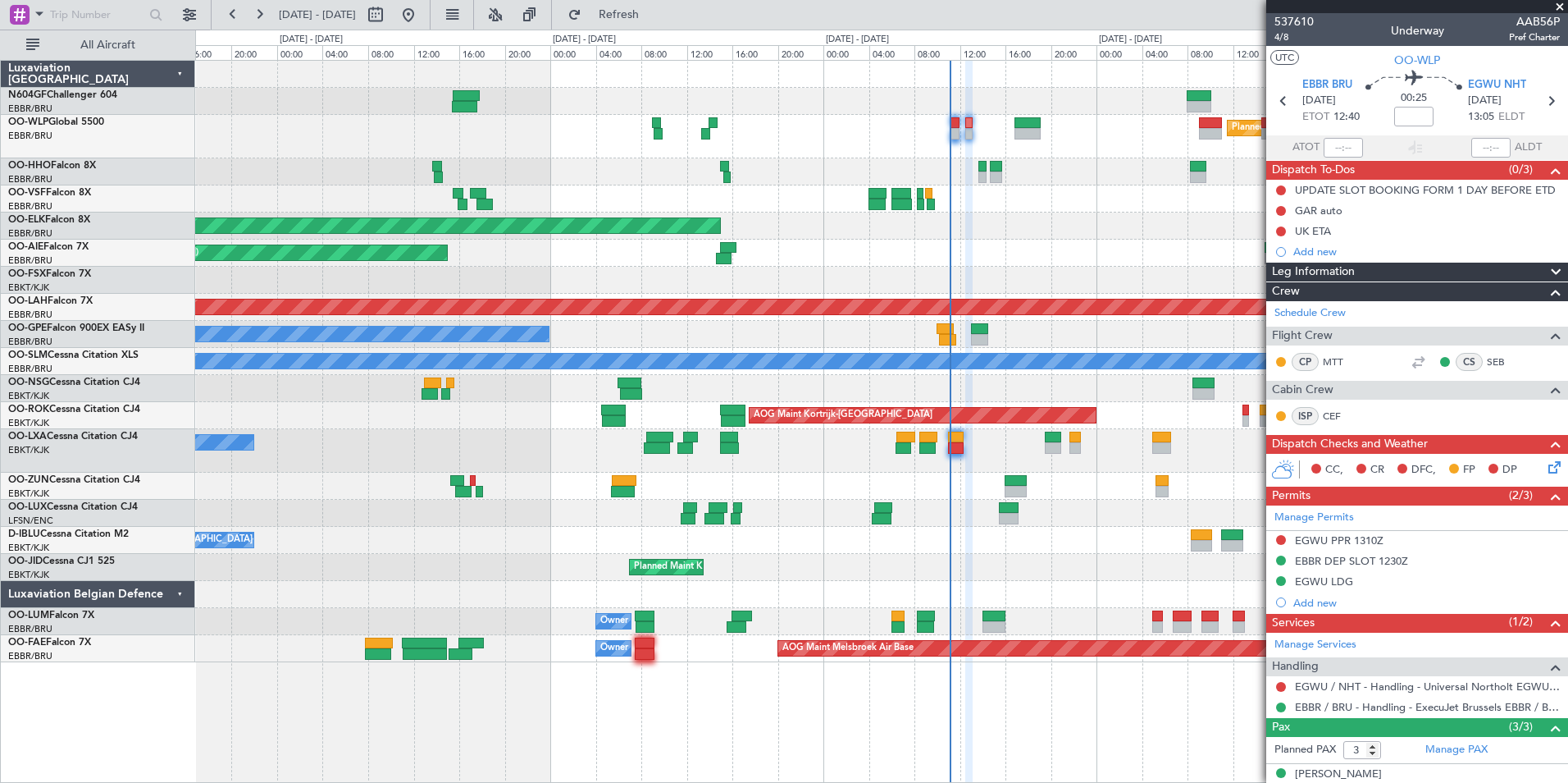
scroll to position [91, 0]
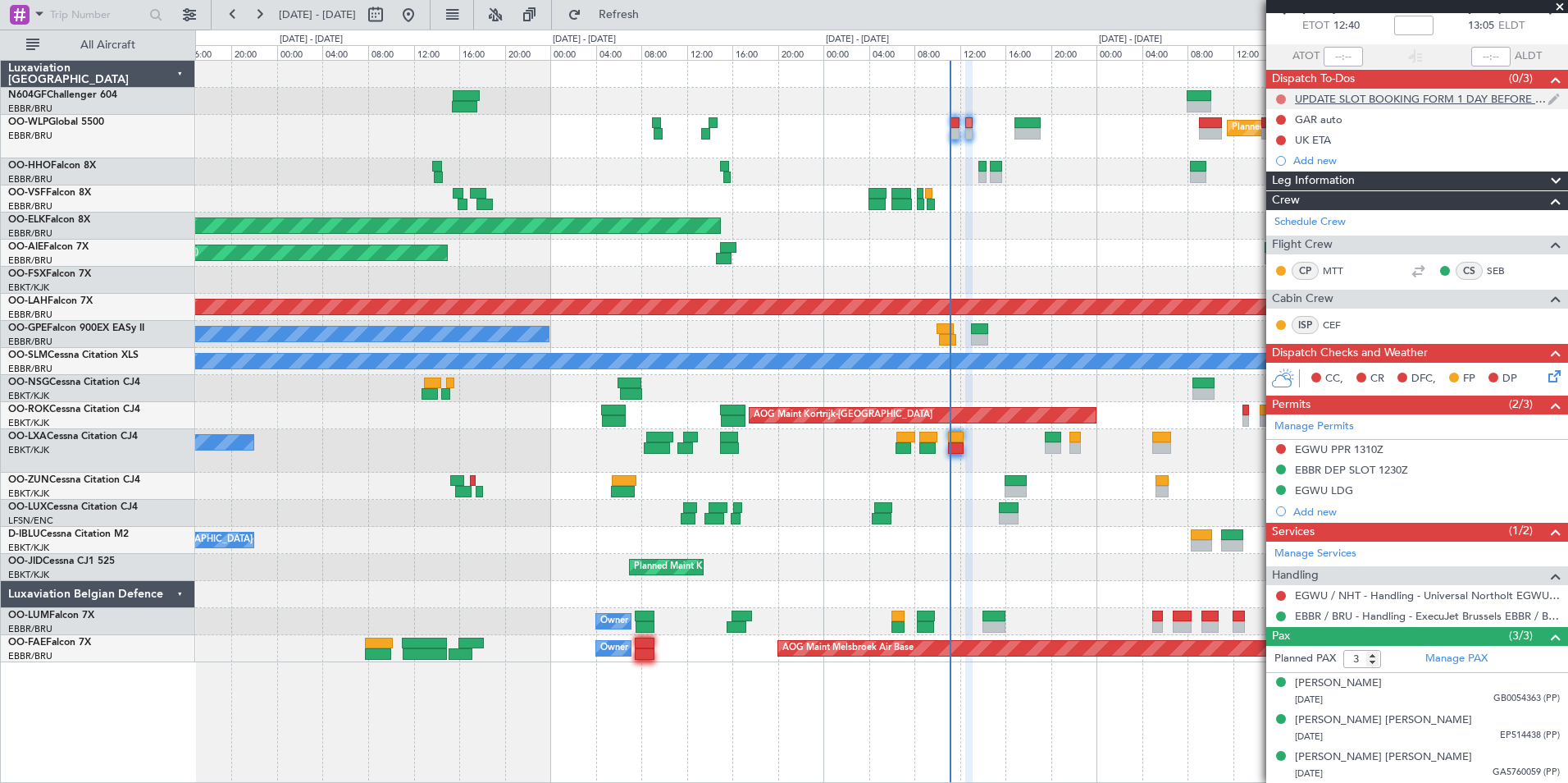
click at [1280, 98] on button at bounding box center [1280, 99] width 9 height 9
click at [1287, 167] on span "Completed" at bounding box center [1288, 171] width 54 height 16
click at [1279, 591] on button at bounding box center [1280, 595] width 9 height 9
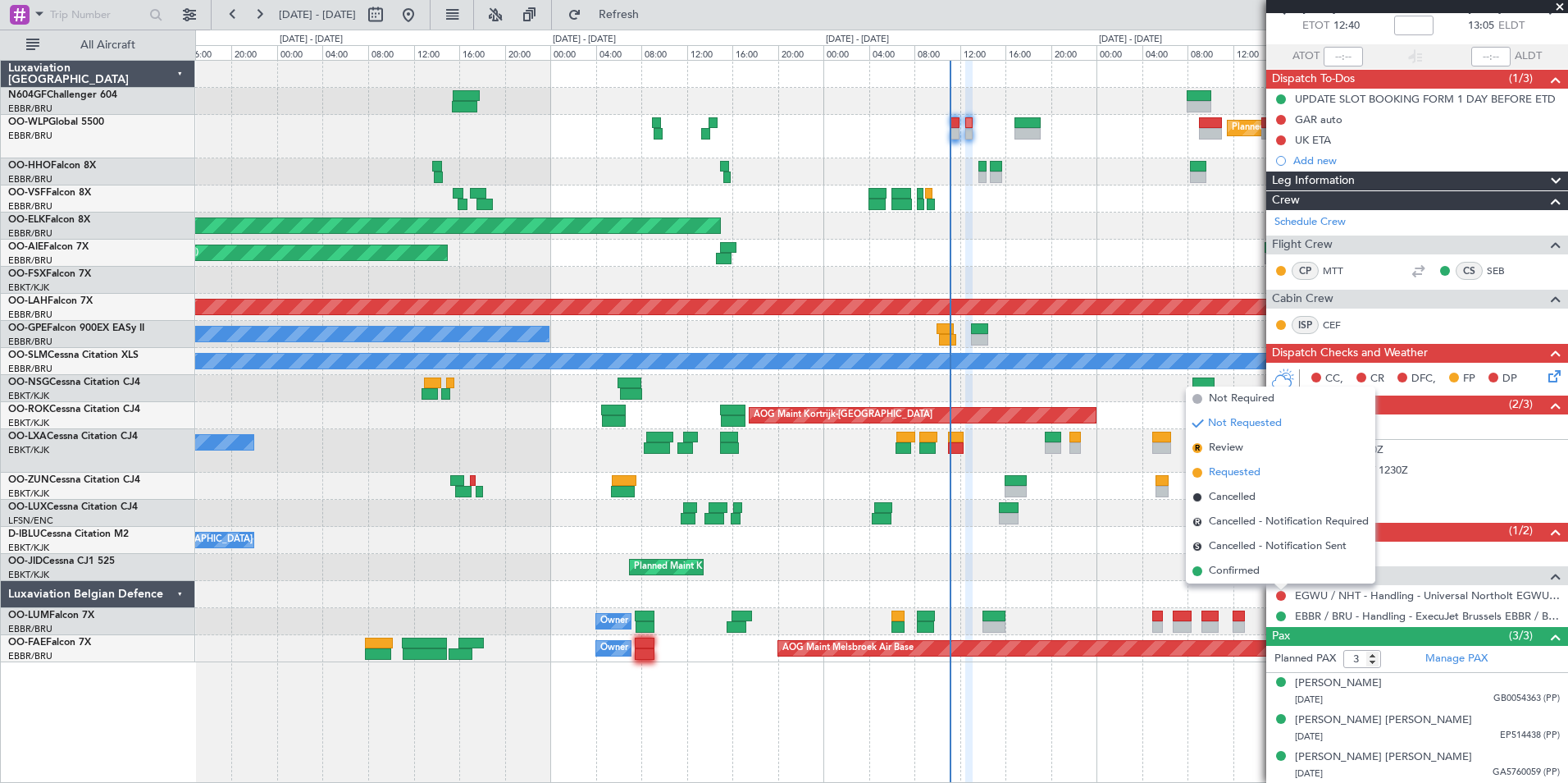
click at [1281, 479] on li "Requested" at bounding box center [1280, 473] width 190 height 25
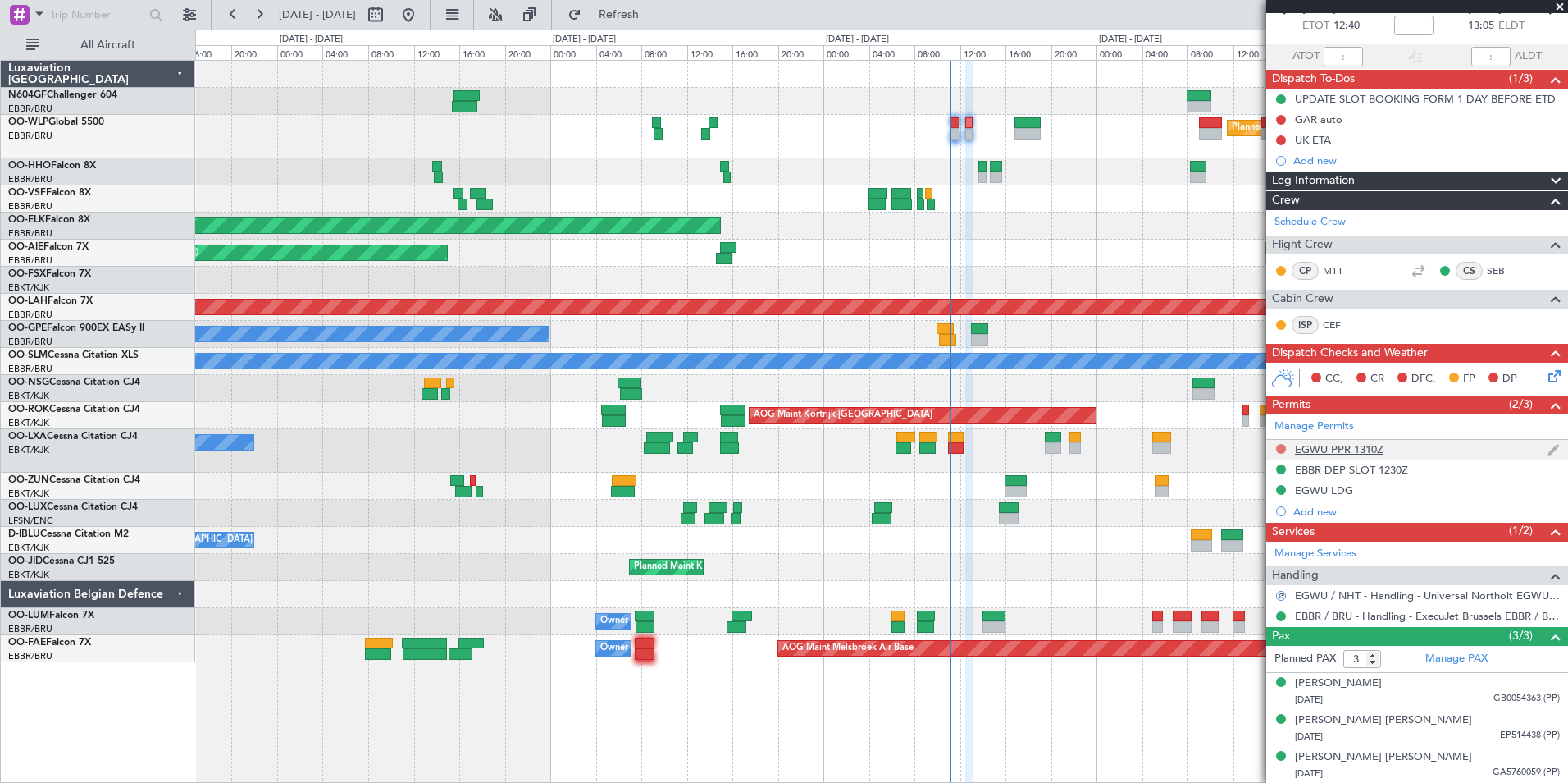
click at [1282, 448] on button at bounding box center [1280, 448] width 9 height 9
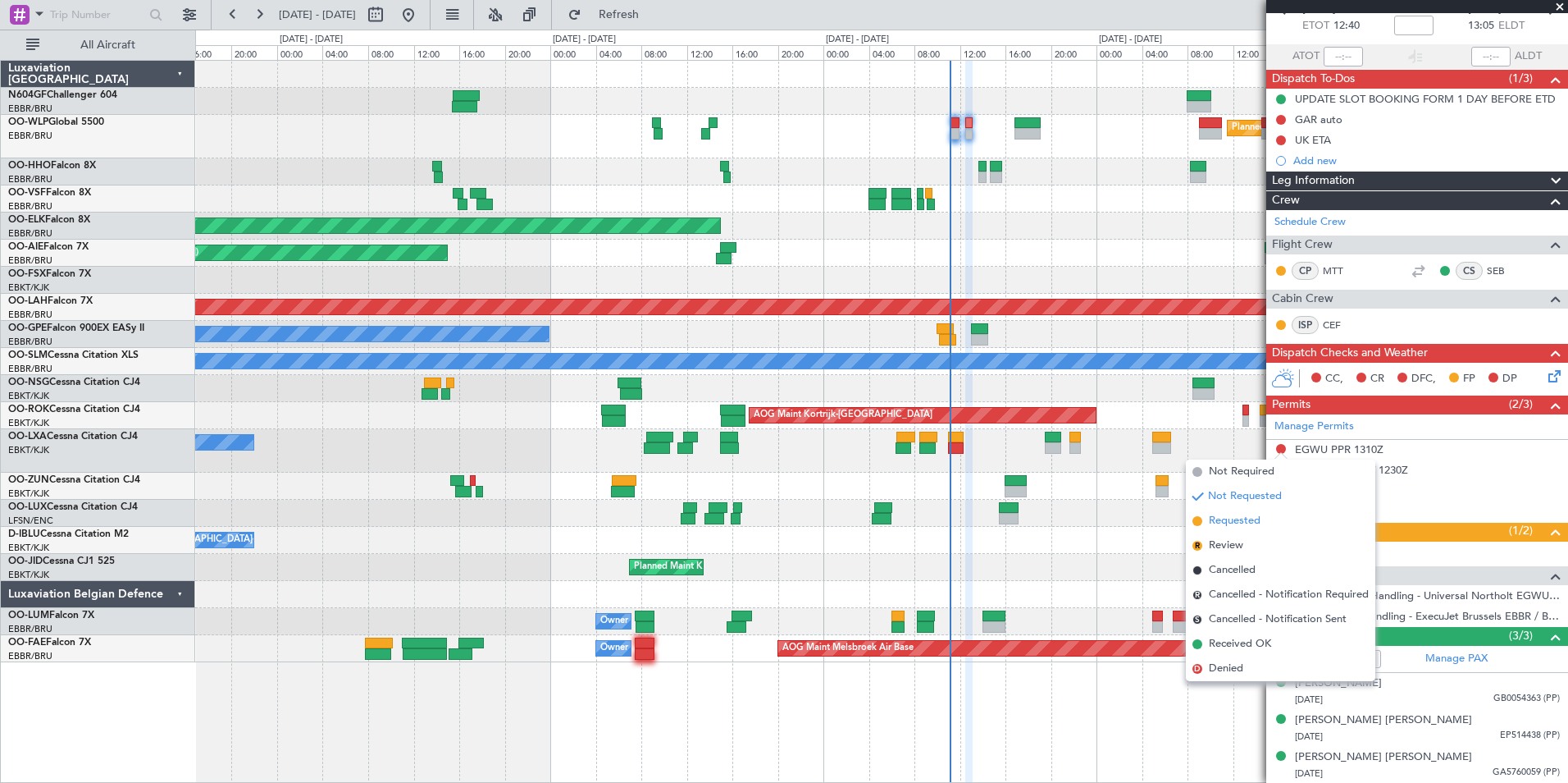
click at [1245, 528] on span "Requested" at bounding box center [1235, 521] width 52 height 16
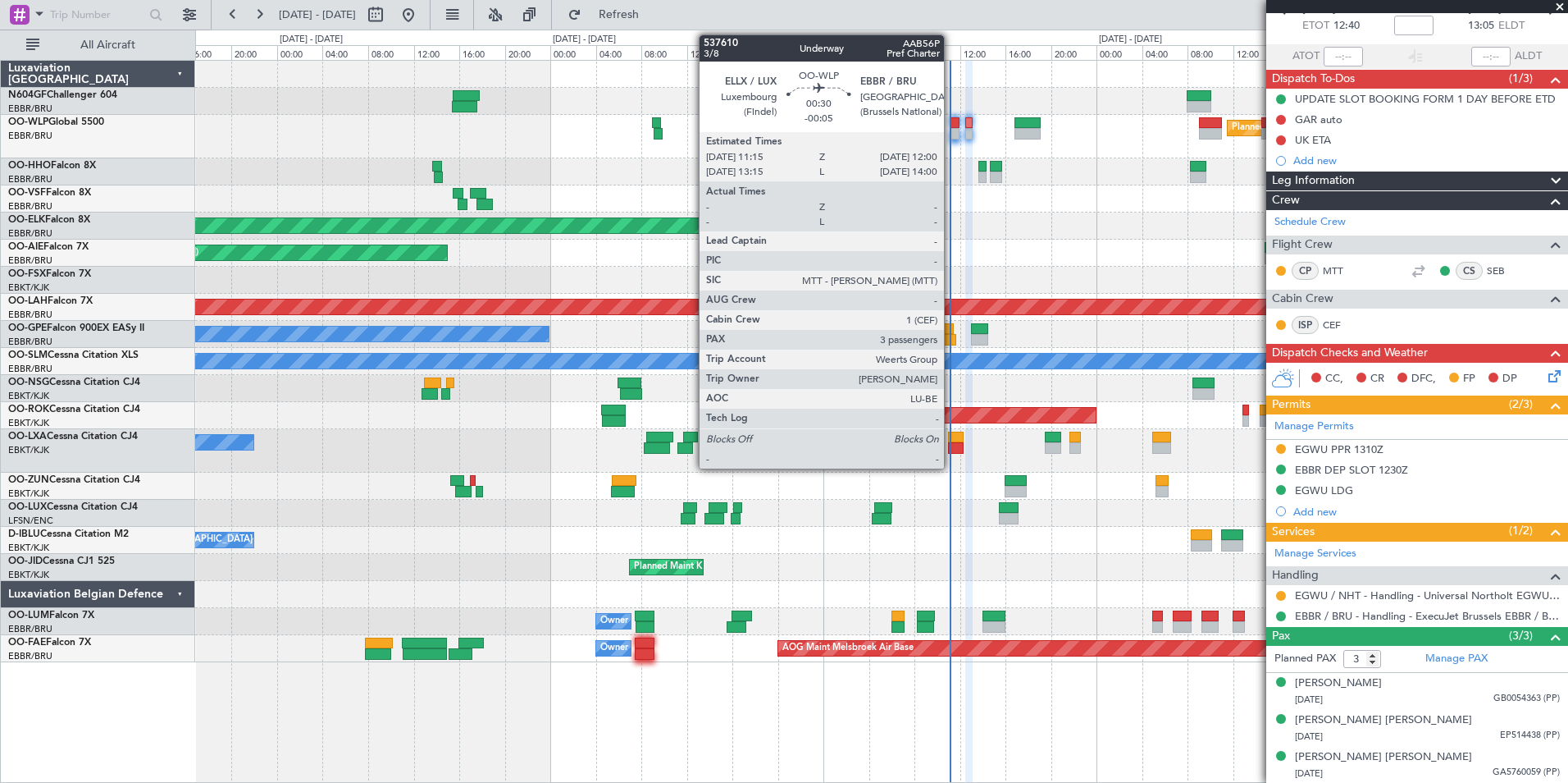
click at [951, 135] on div at bounding box center [955, 133] width 9 height 11
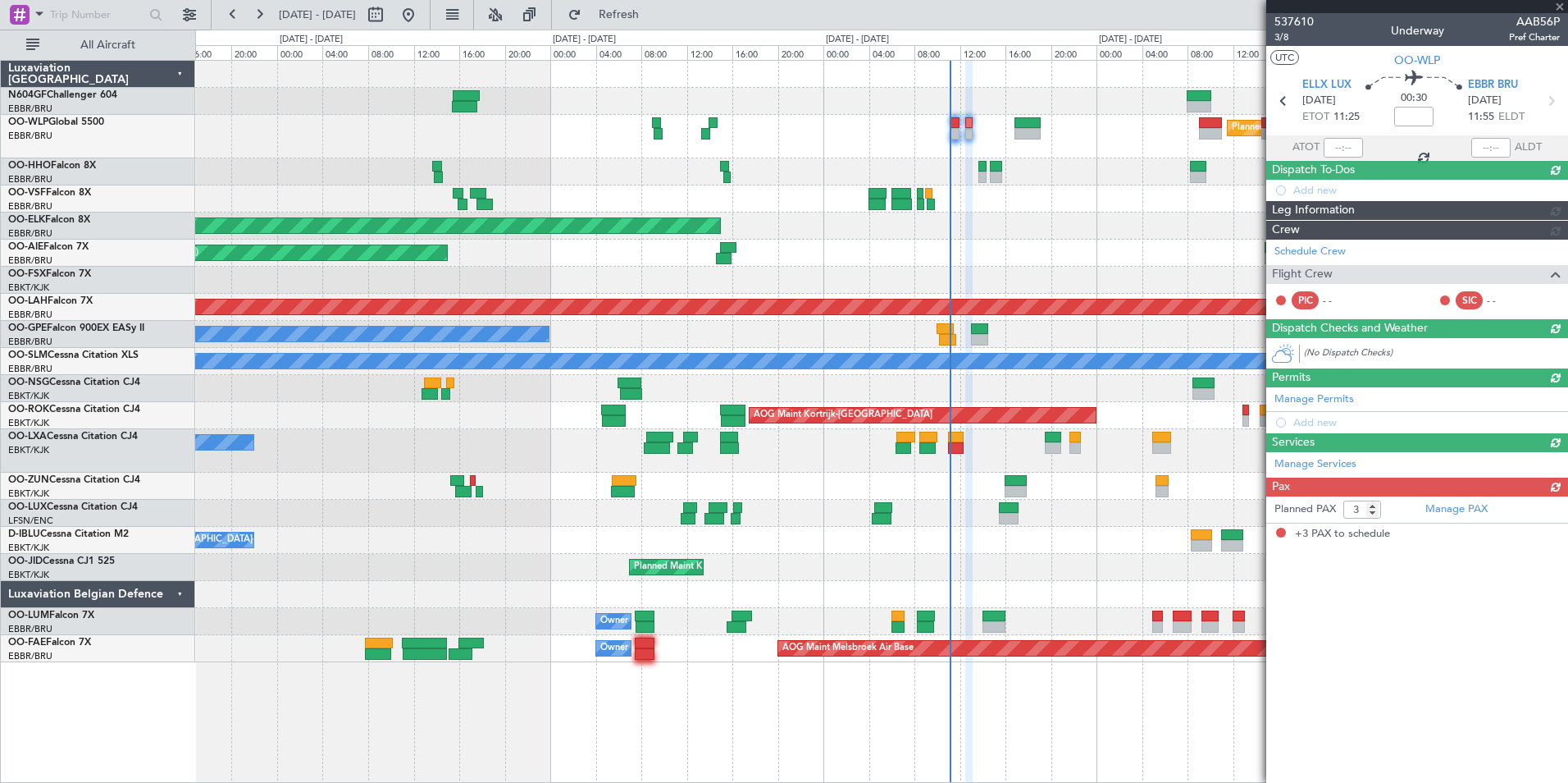
type input "-00:05"
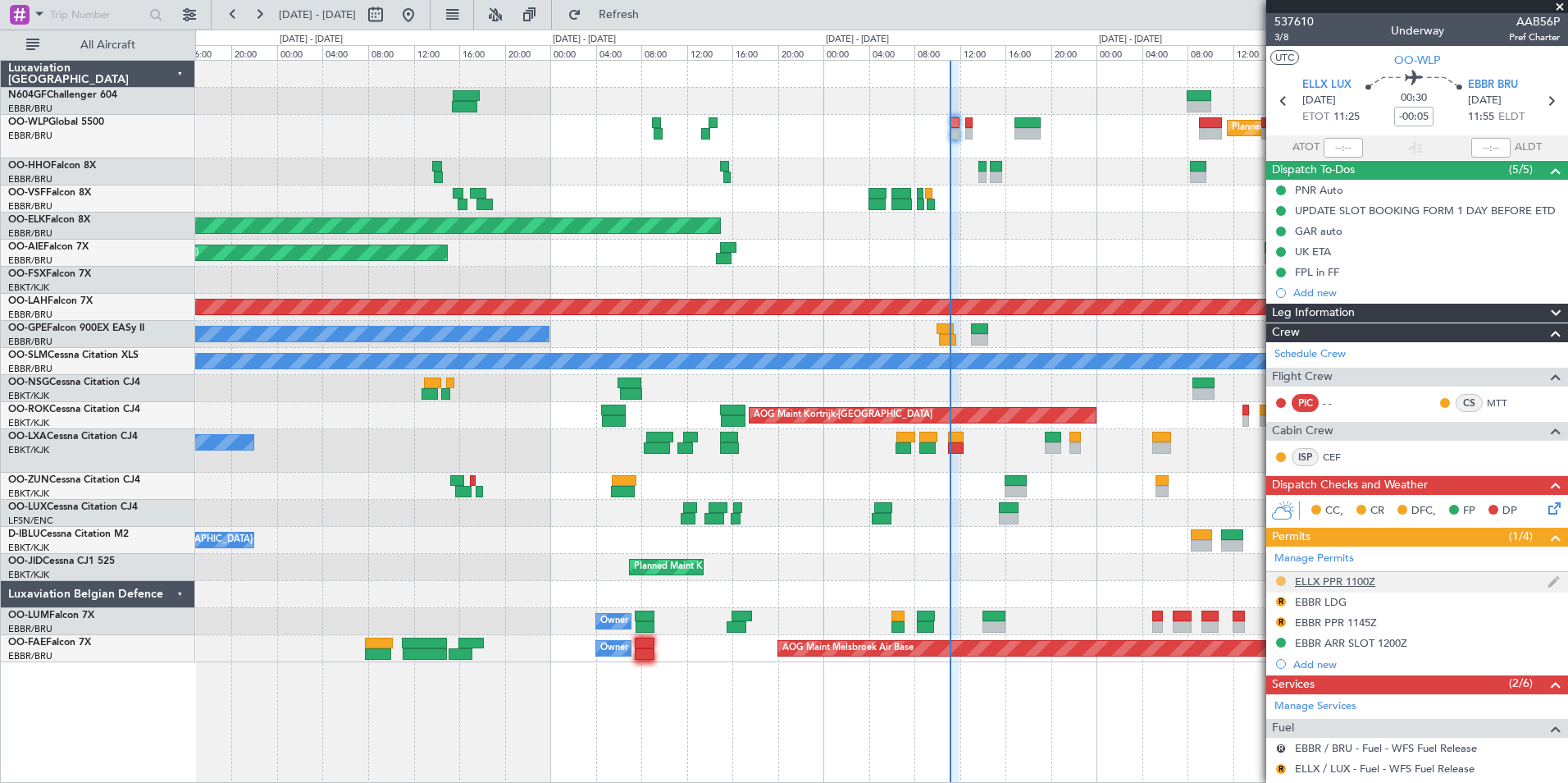
click at [1280, 581] on button at bounding box center [1280, 580] width 9 height 9
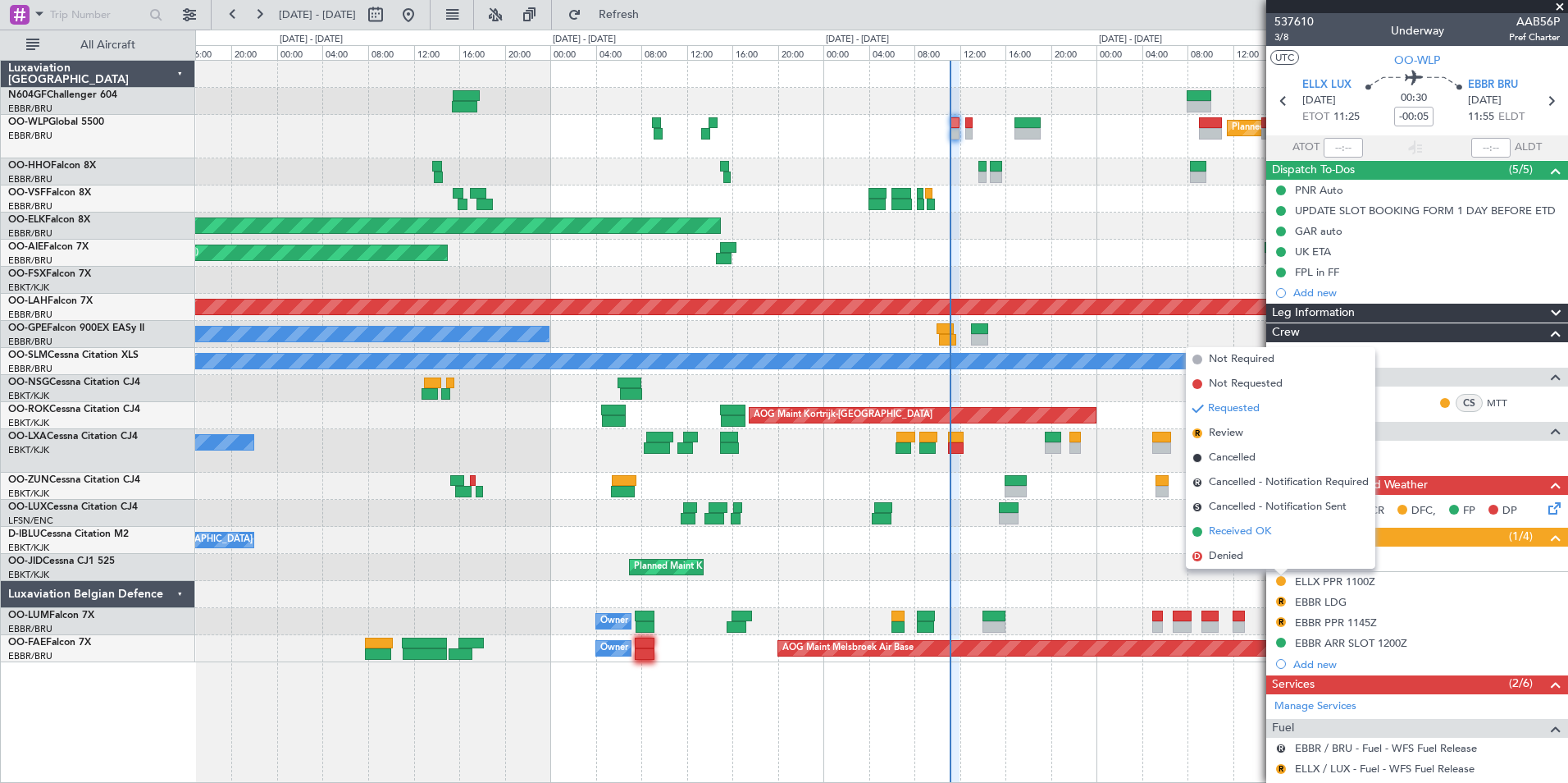
click at [1257, 529] on span "Received OK" at bounding box center [1240, 531] width 63 height 16
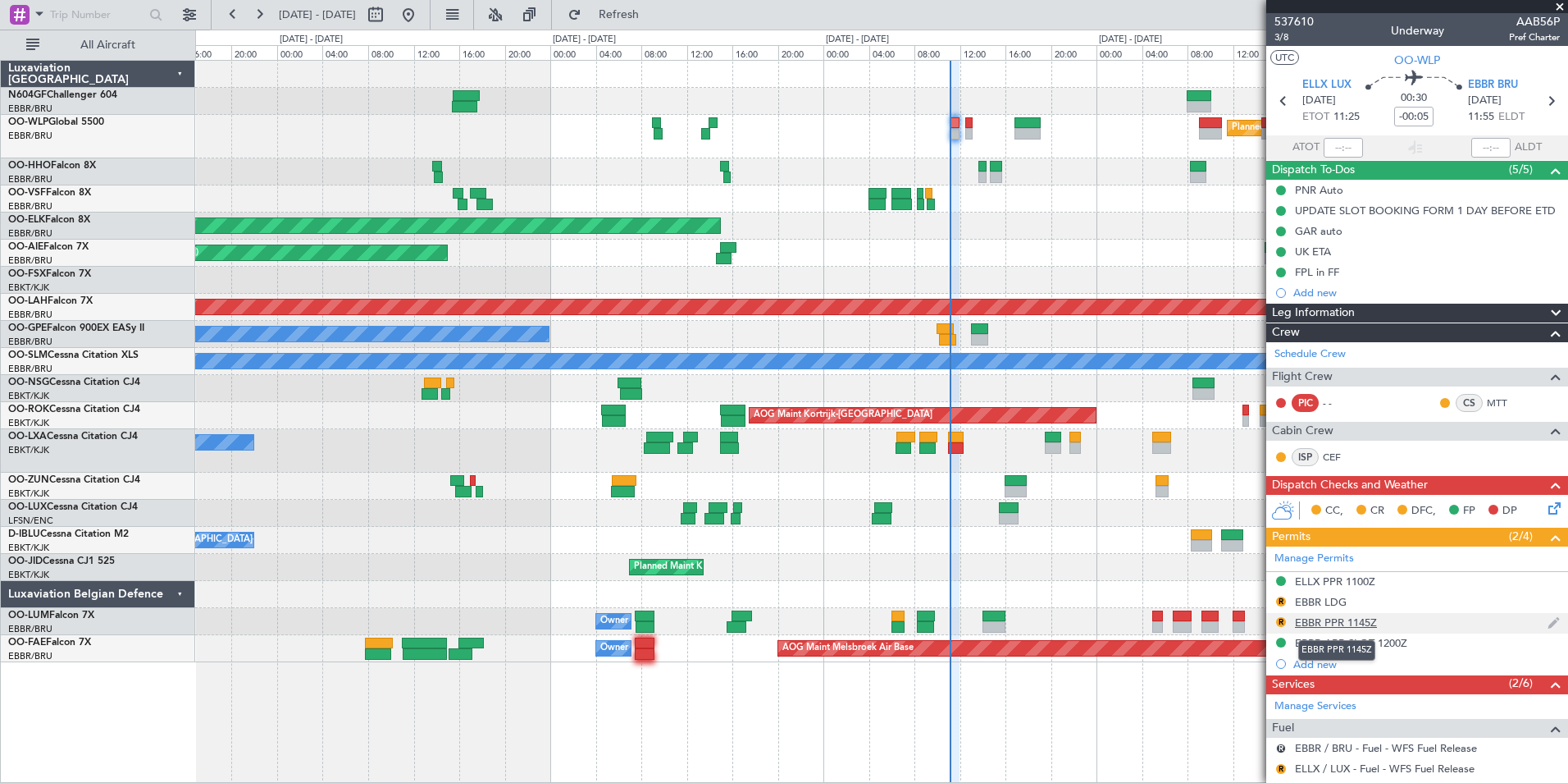
click at [1345, 622] on div "EBBR PPR 1145Z" at bounding box center [1335, 622] width 82 height 14
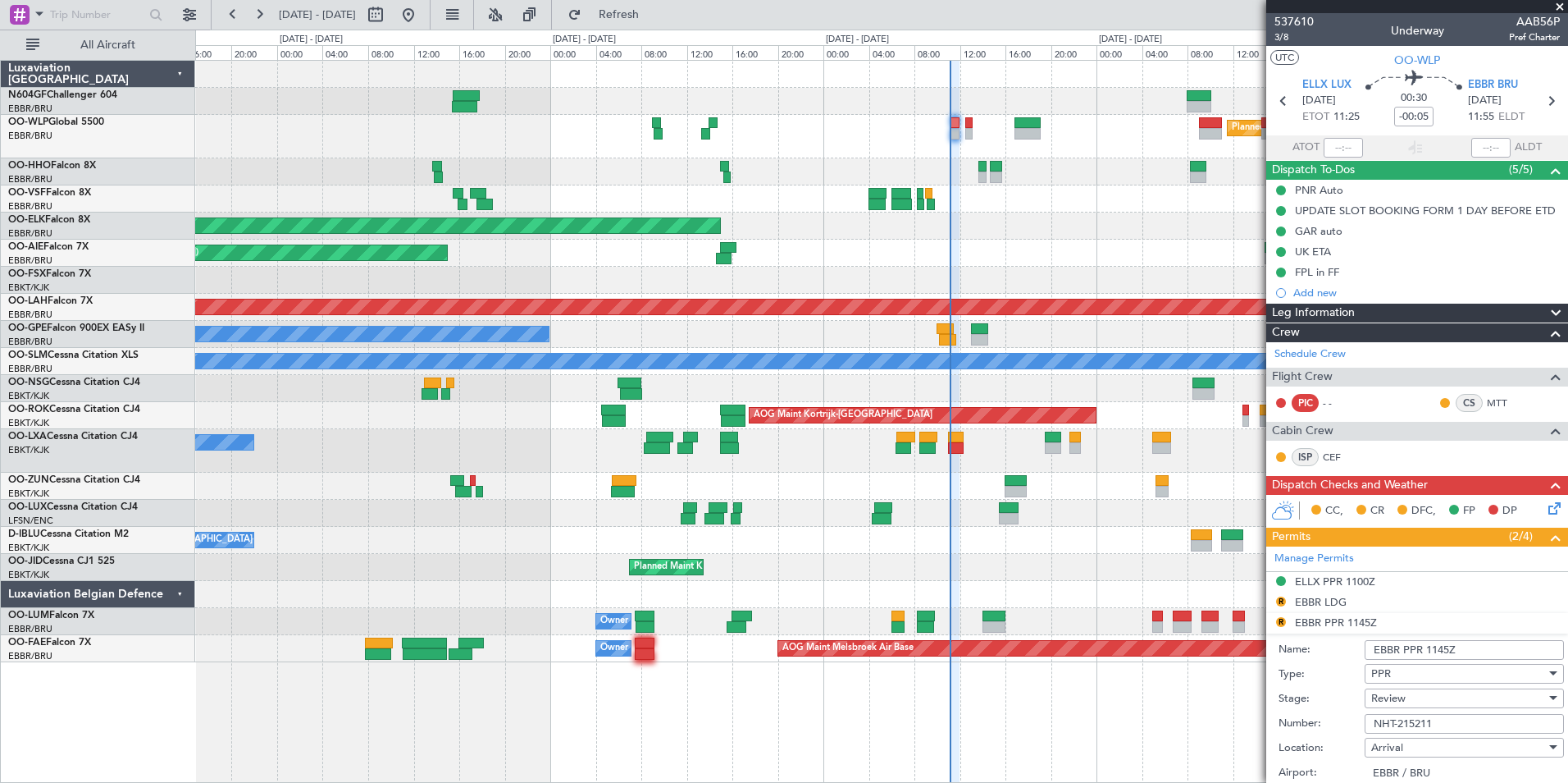
click at [1469, 722] on input "NHT-215211" at bounding box center [1464, 723] width 199 height 20
click at [1545, 110] on icon at bounding box center [1551, 101] width 21 height 21
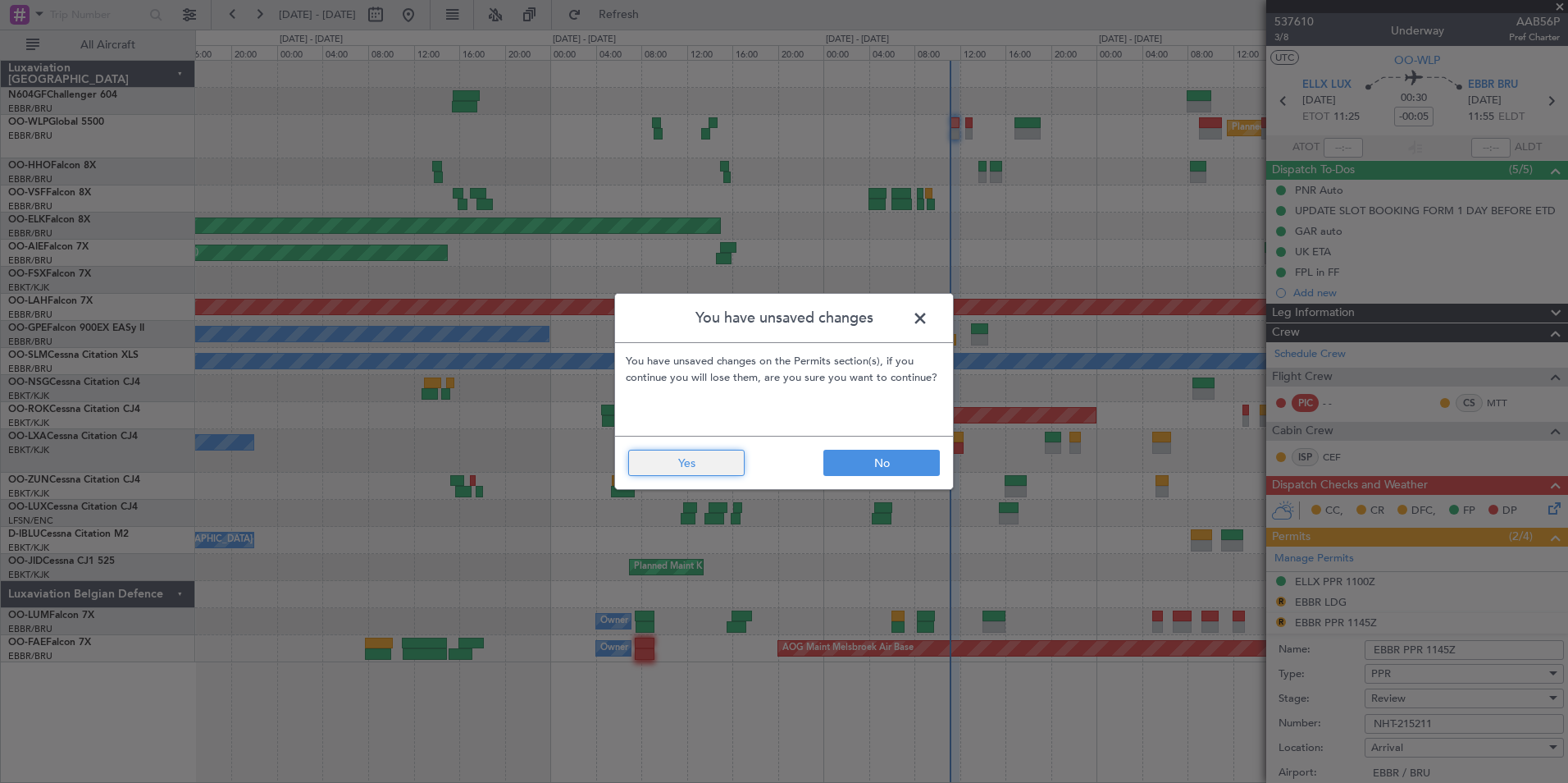
click at [718, 461] on button "Yes" at bounding box center [686, 462] width 117 height 27
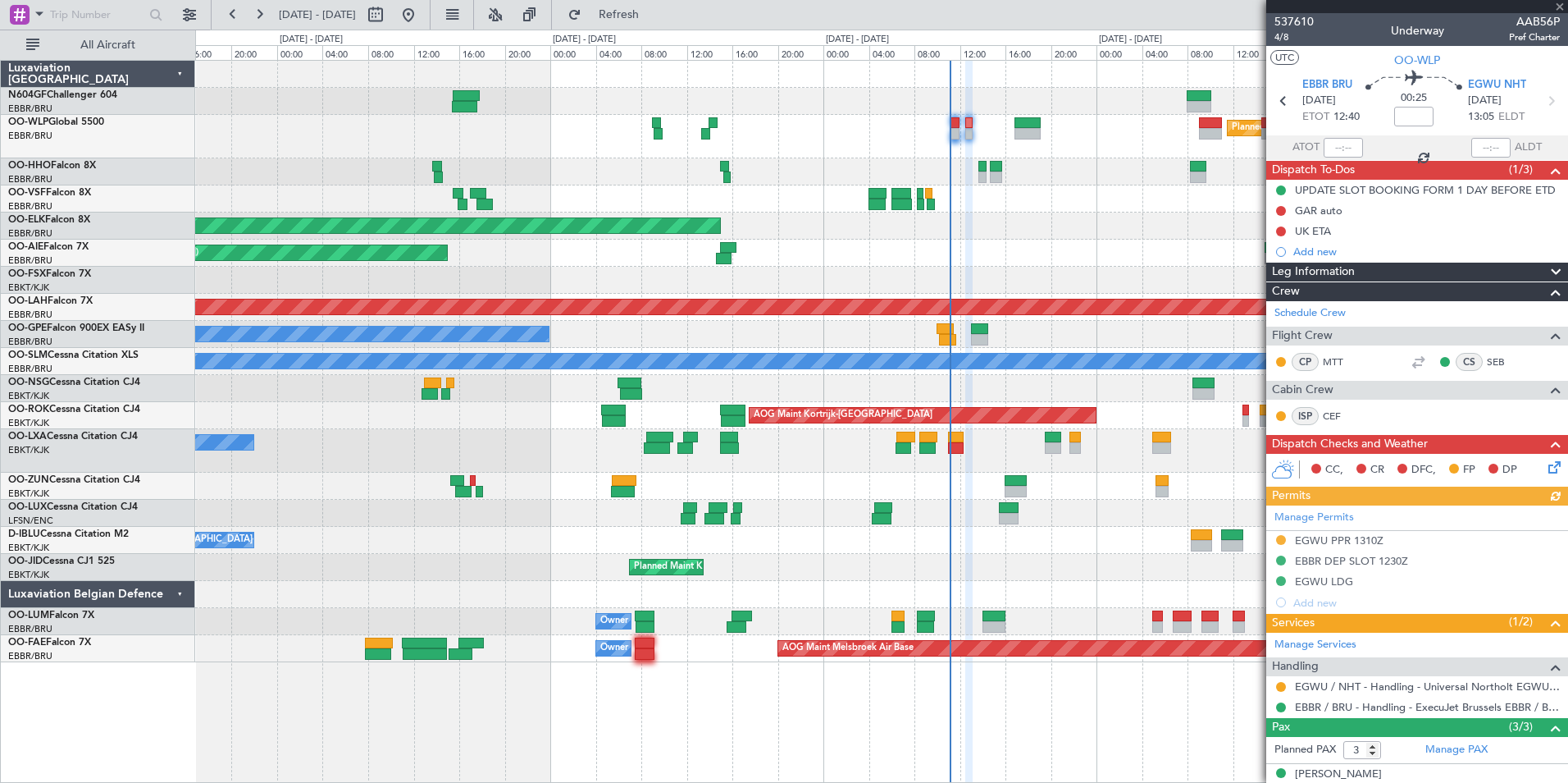
scroll to position [91, 0]
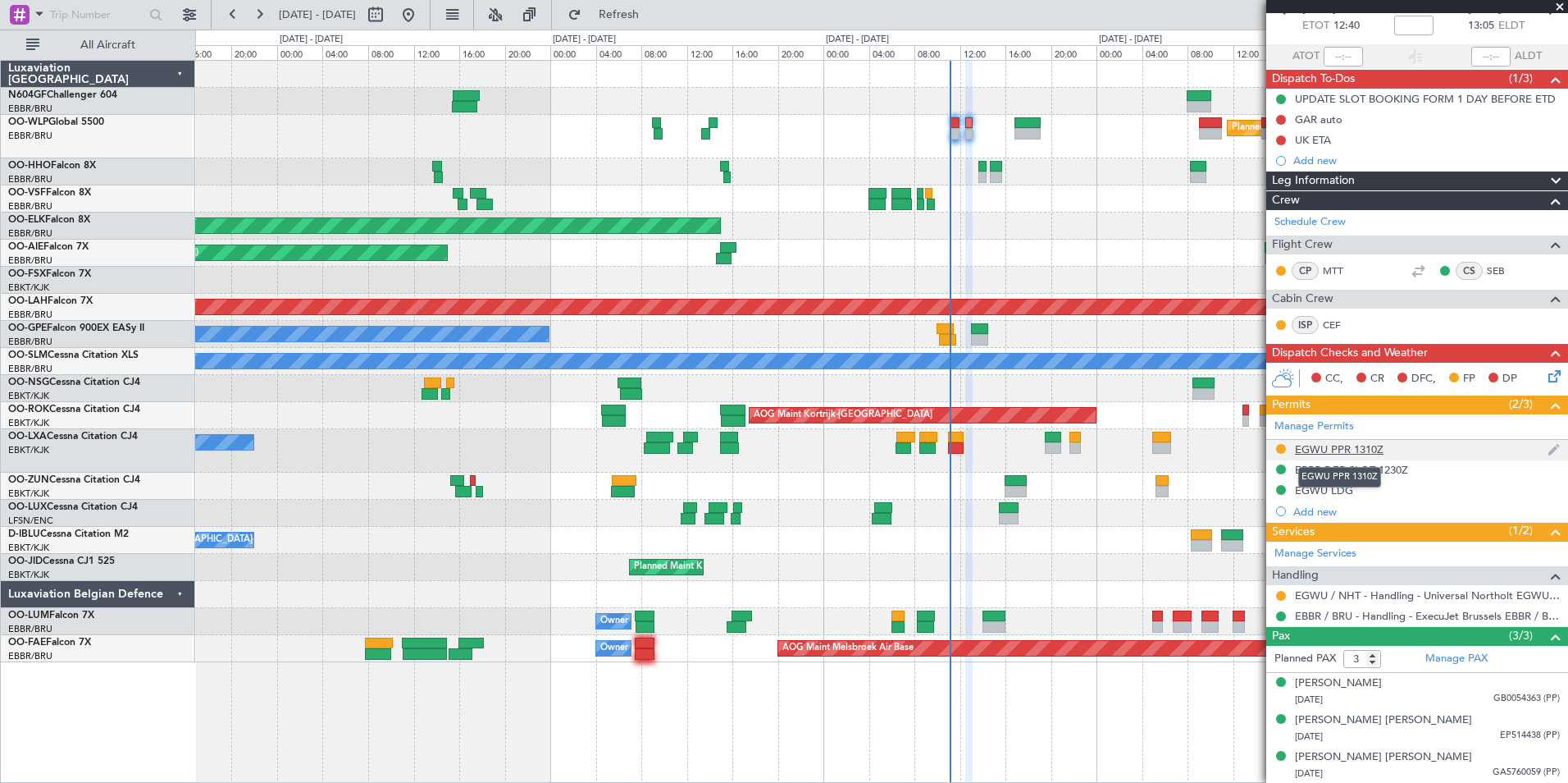
click at [1345, 443] on div "EGWU PPR 1310Z" at bounding box center [1339, 450] width 88 height 14
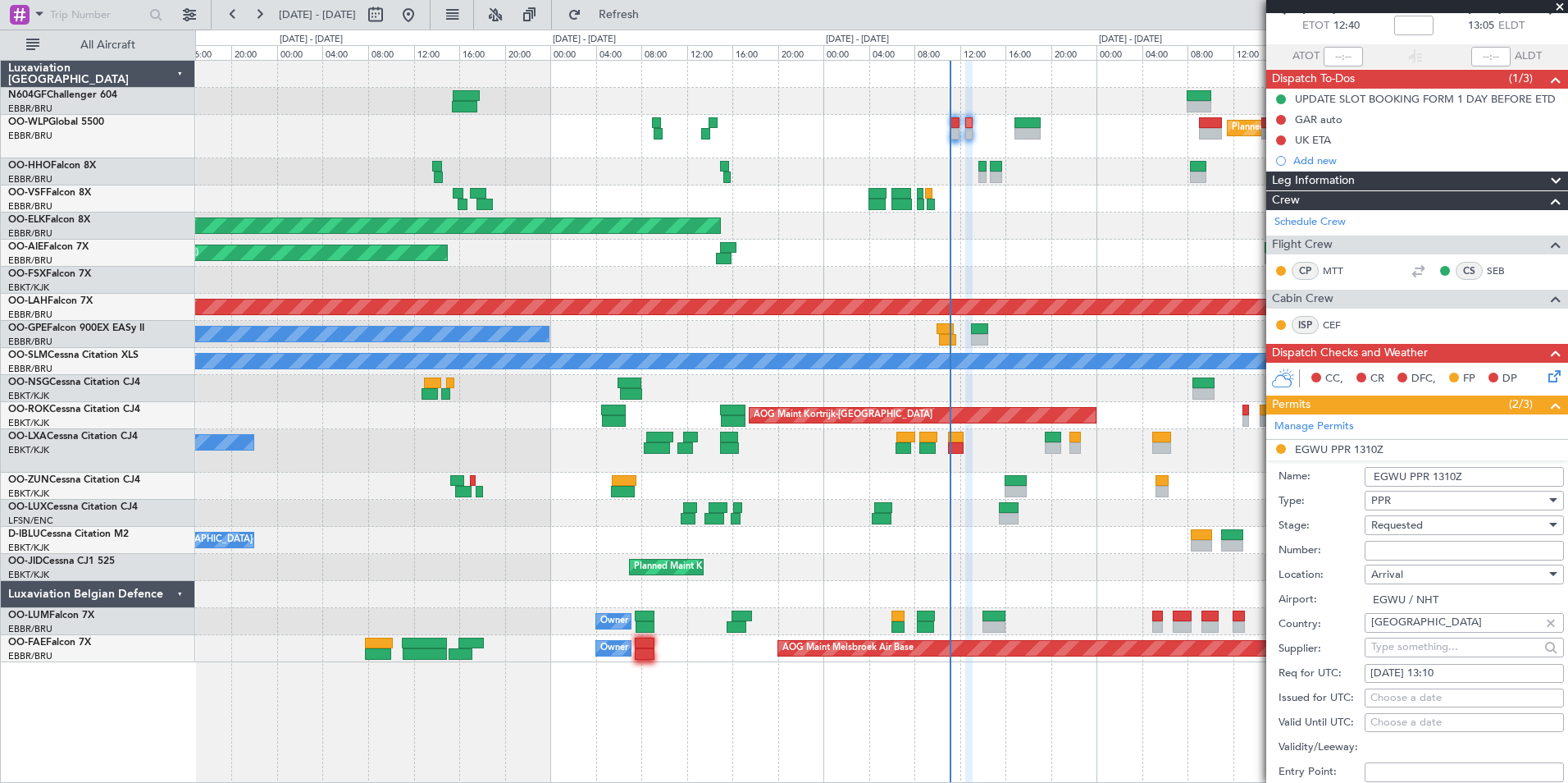
click at [1462, 543] on input "Number:" at bounding box center [1464, 550] width 199 height 20
paste input "NHT-215211"
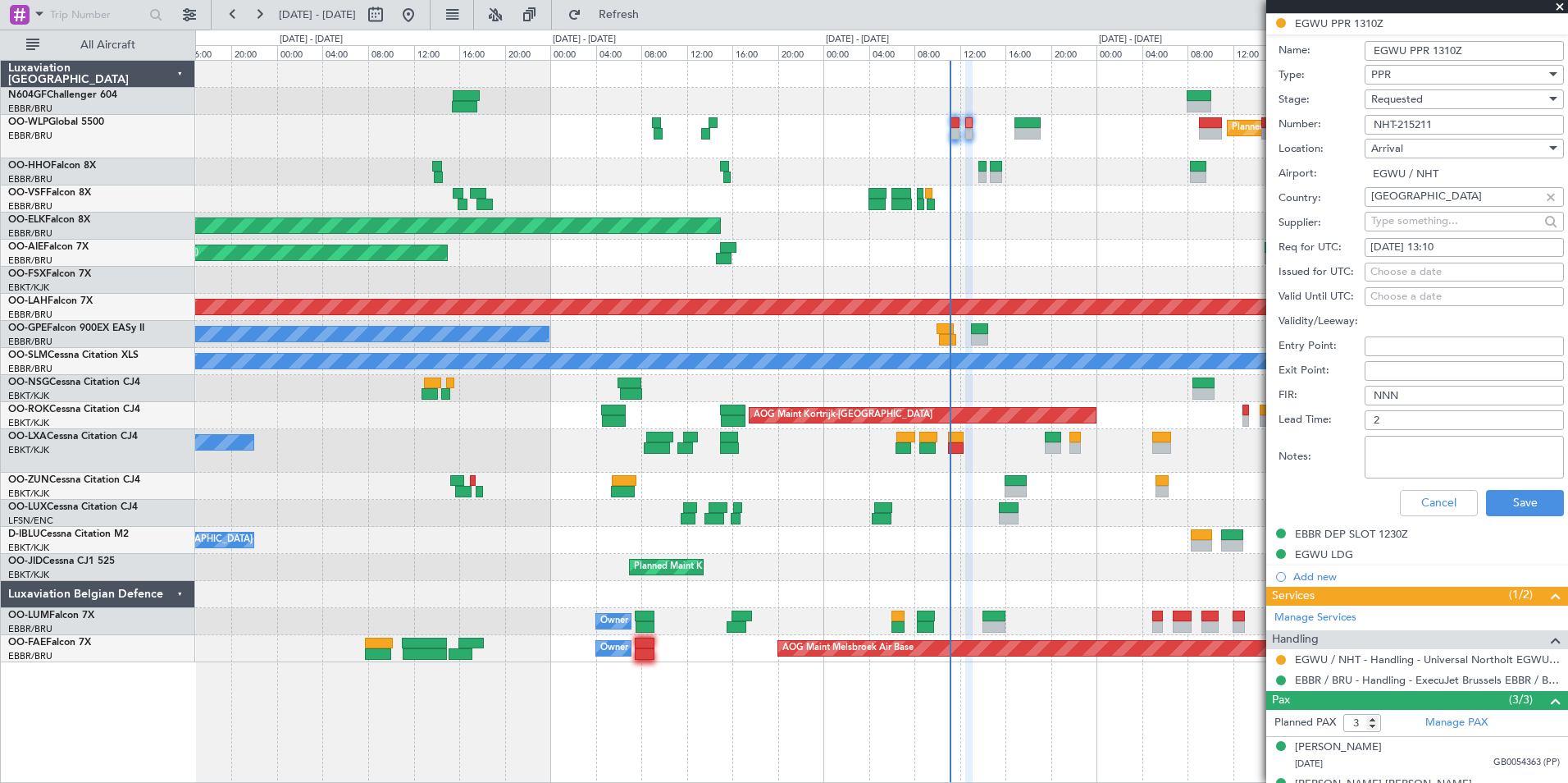
scroll to position [520, 0]
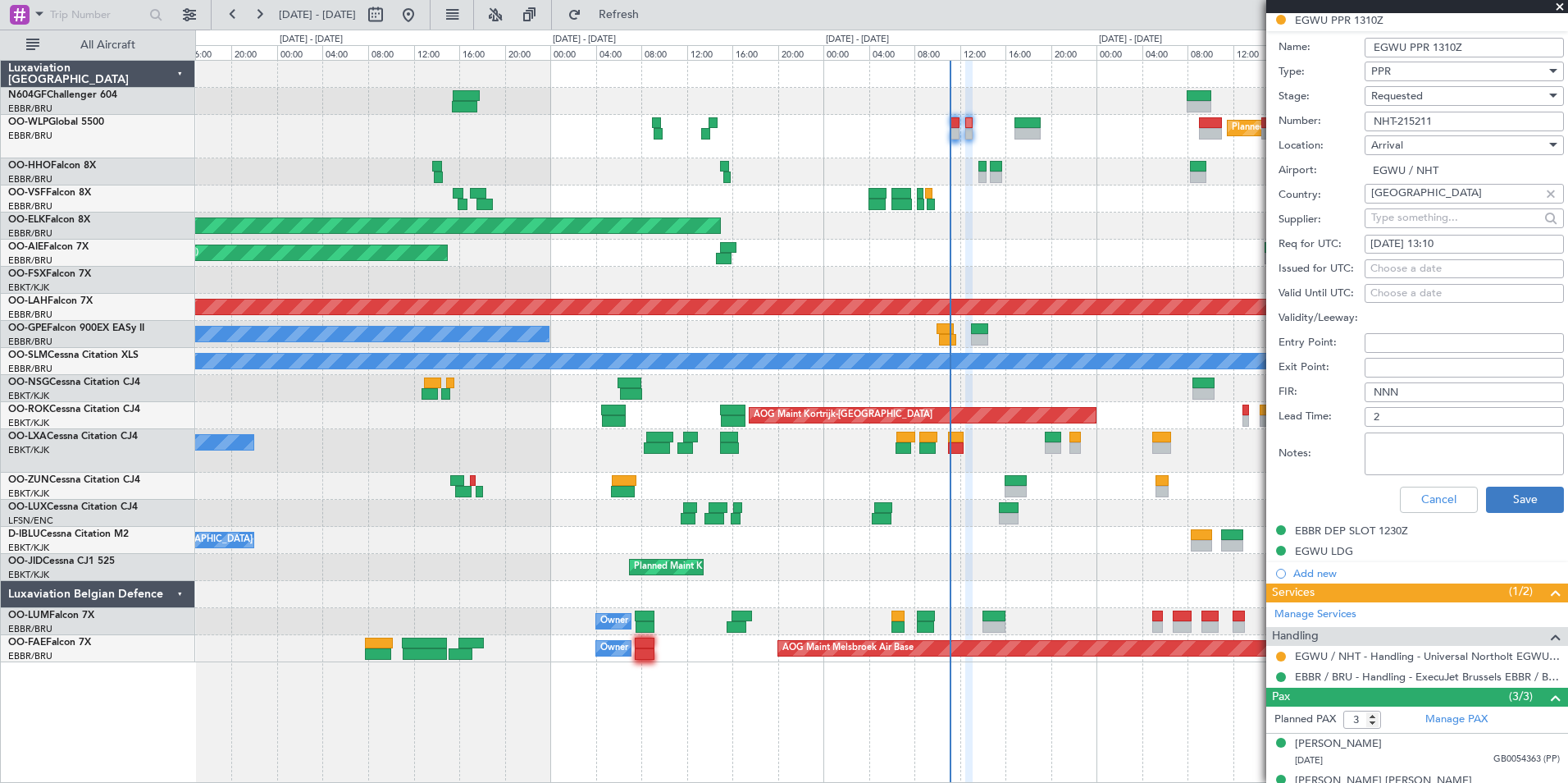
type input "NHT-215211"
click at [1529, 493] on button "Save" at bounding box center [1525, 499] width 78 height 27
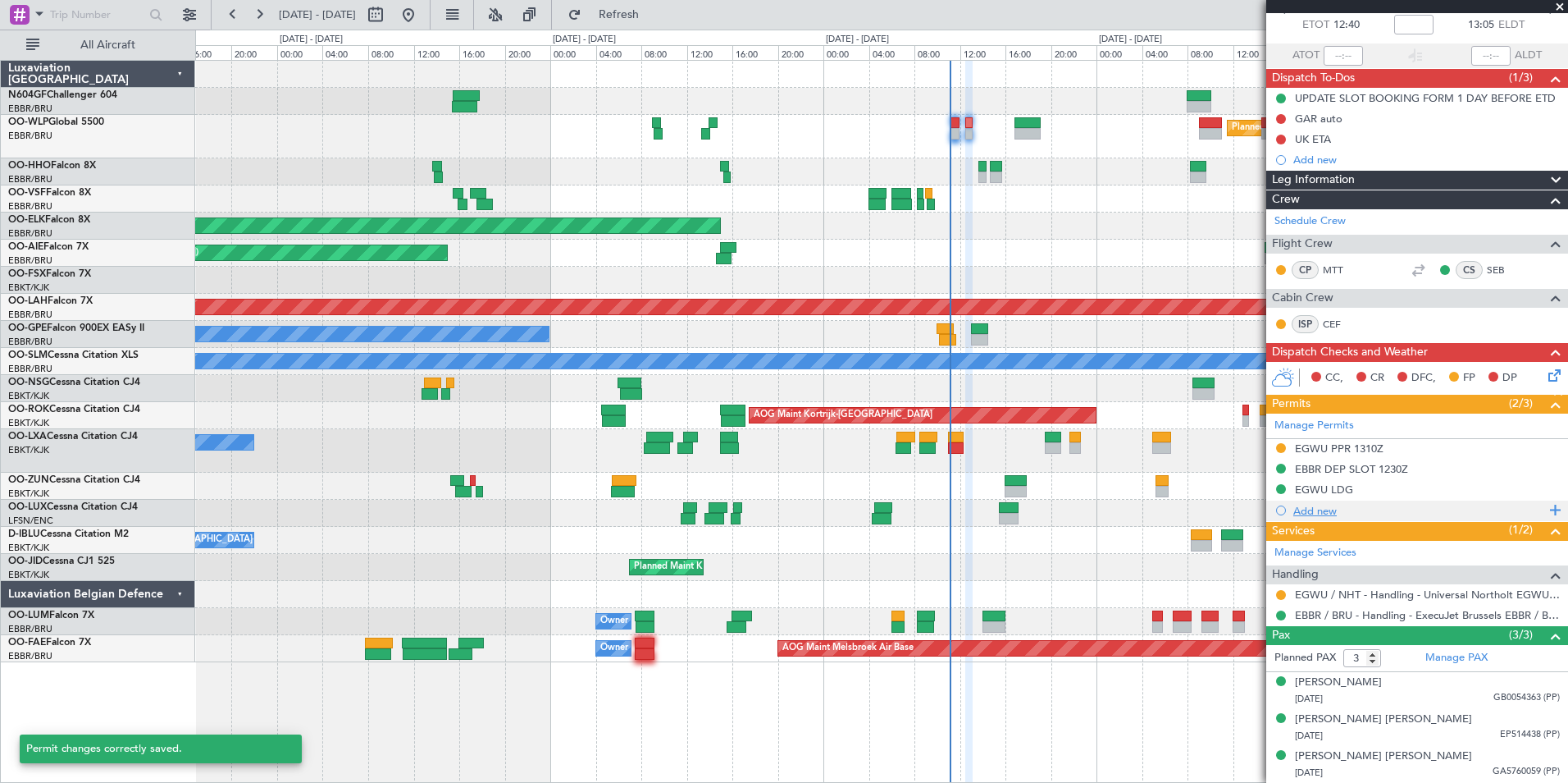
scroll to position [30, 0]
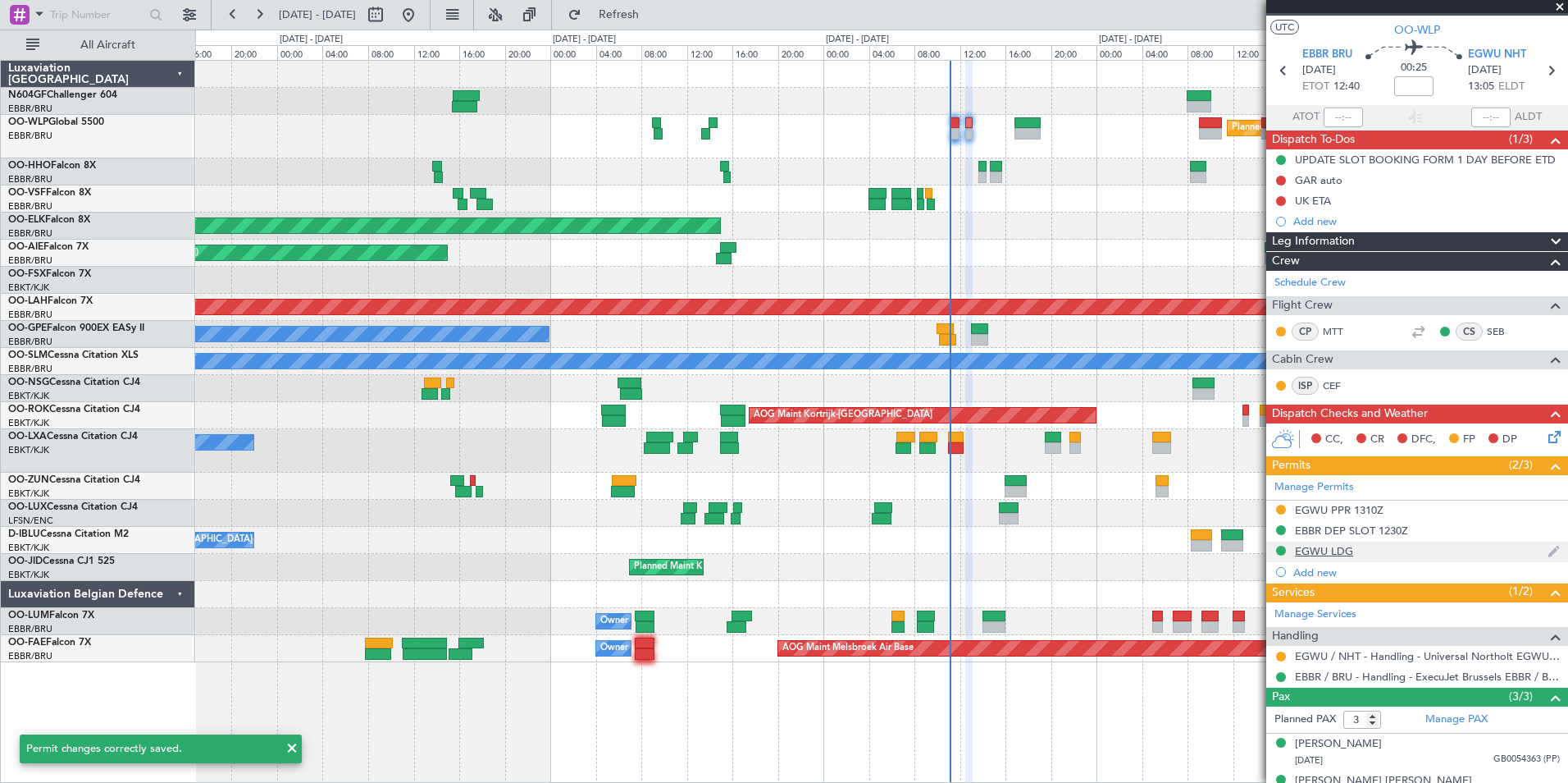
click at [1354, 549] on div "EGWU LDG" at bounding box center [1417, 552] width 302 height 21
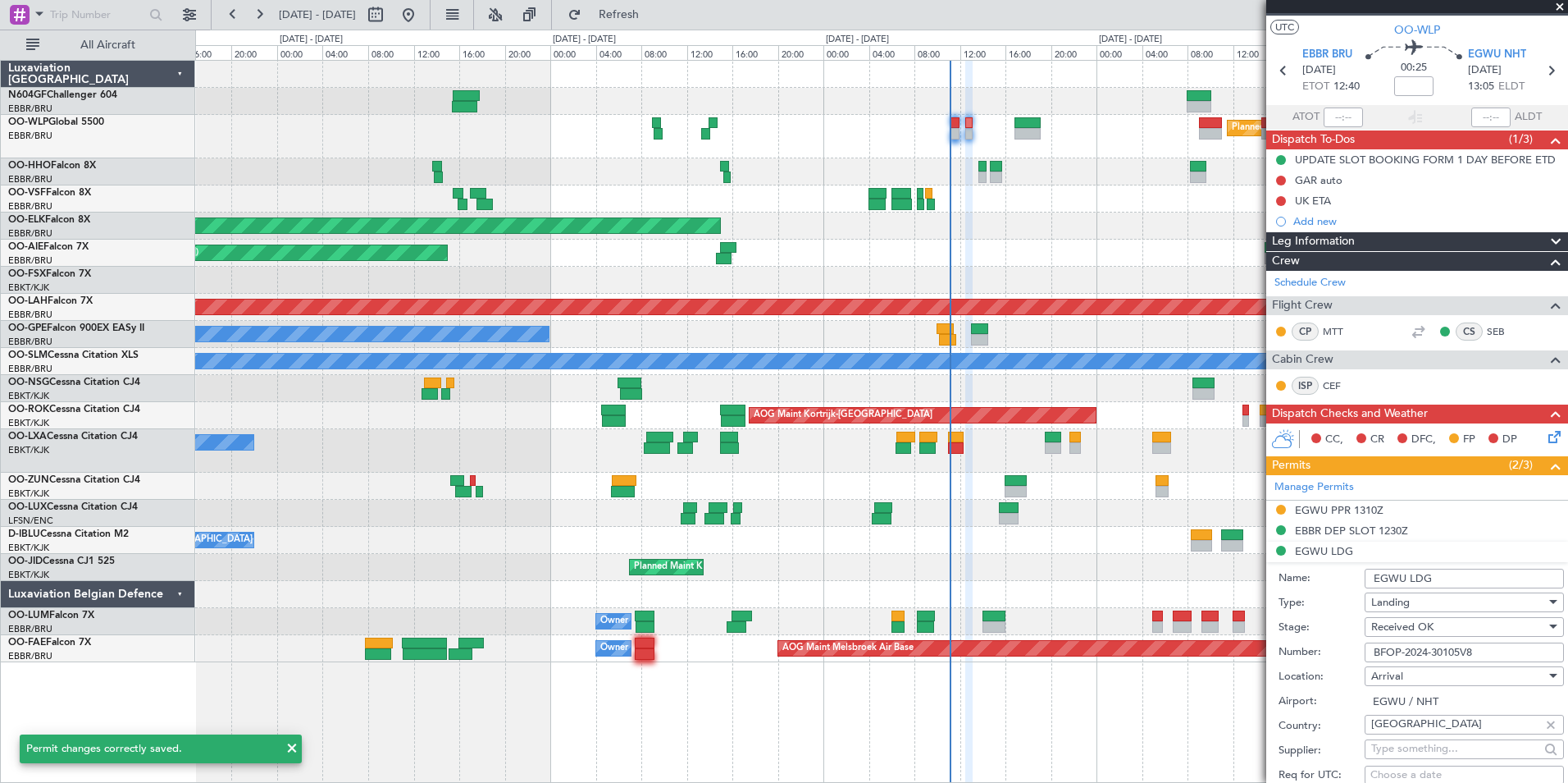
click at [1477, 627] on div "Received OK" at bounding box center [1458, 627] width 174 height 25
click at [1477, 602] on div at bounding box center [784, 391] width 1568 height 783
click at [1477, 570] on input "EGWU LDG" at bounding box center [1464, 578] width 199 height 20
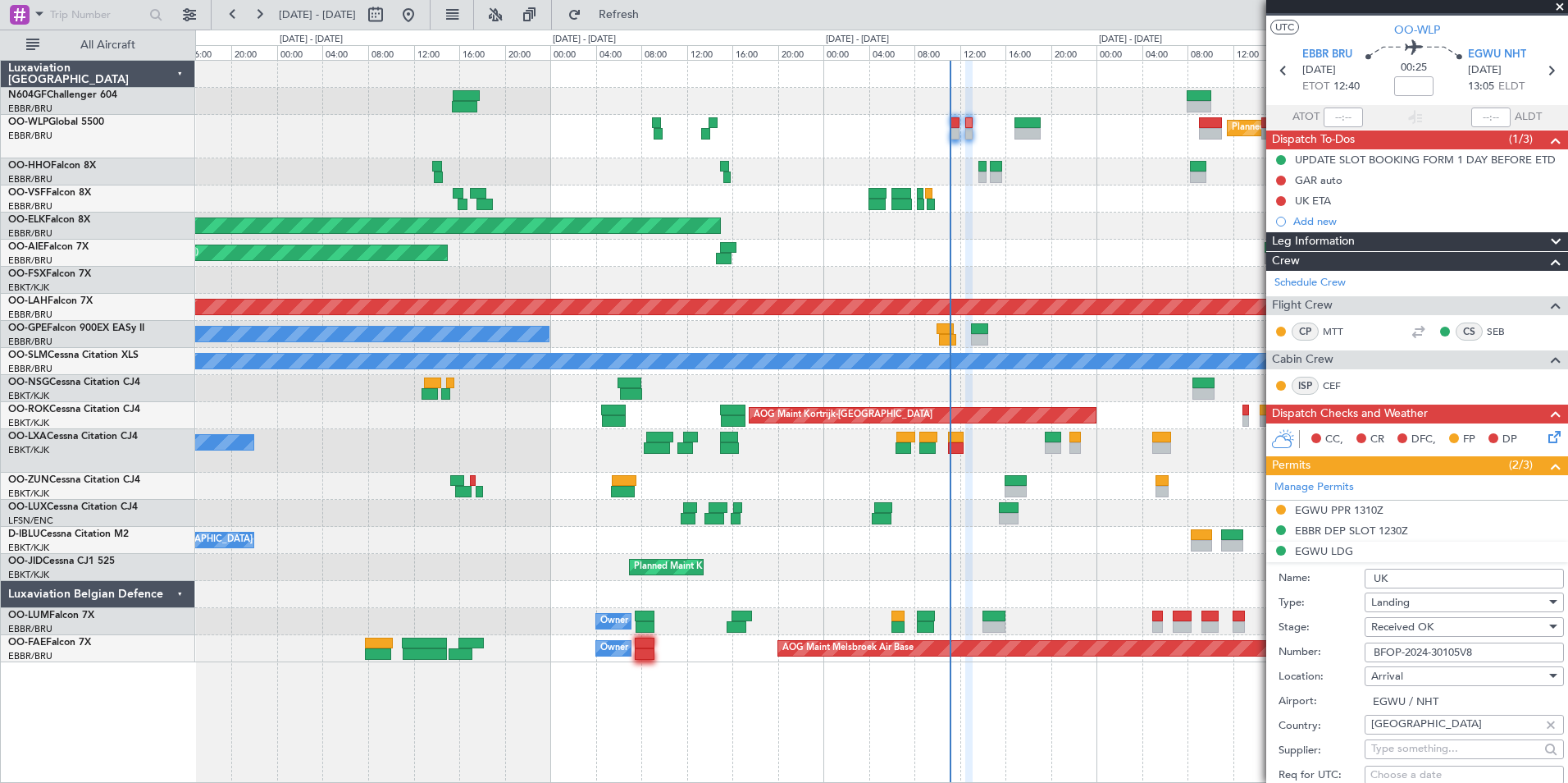
type input "UK block permit"
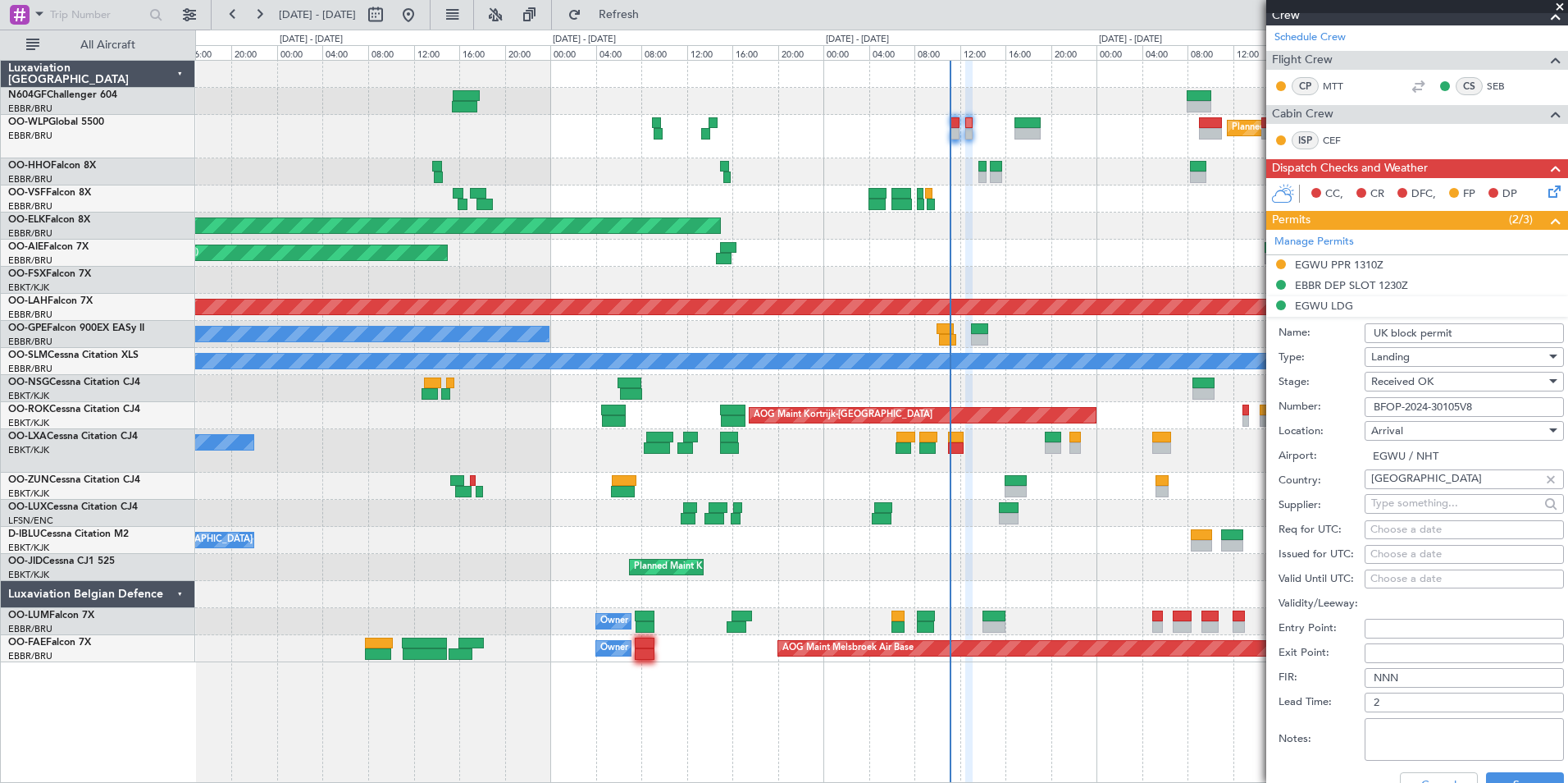
scroll to position [277, 0]
click at [1541, 778] on button "Save" at bounding box center [1525, 784] width 78 height 27
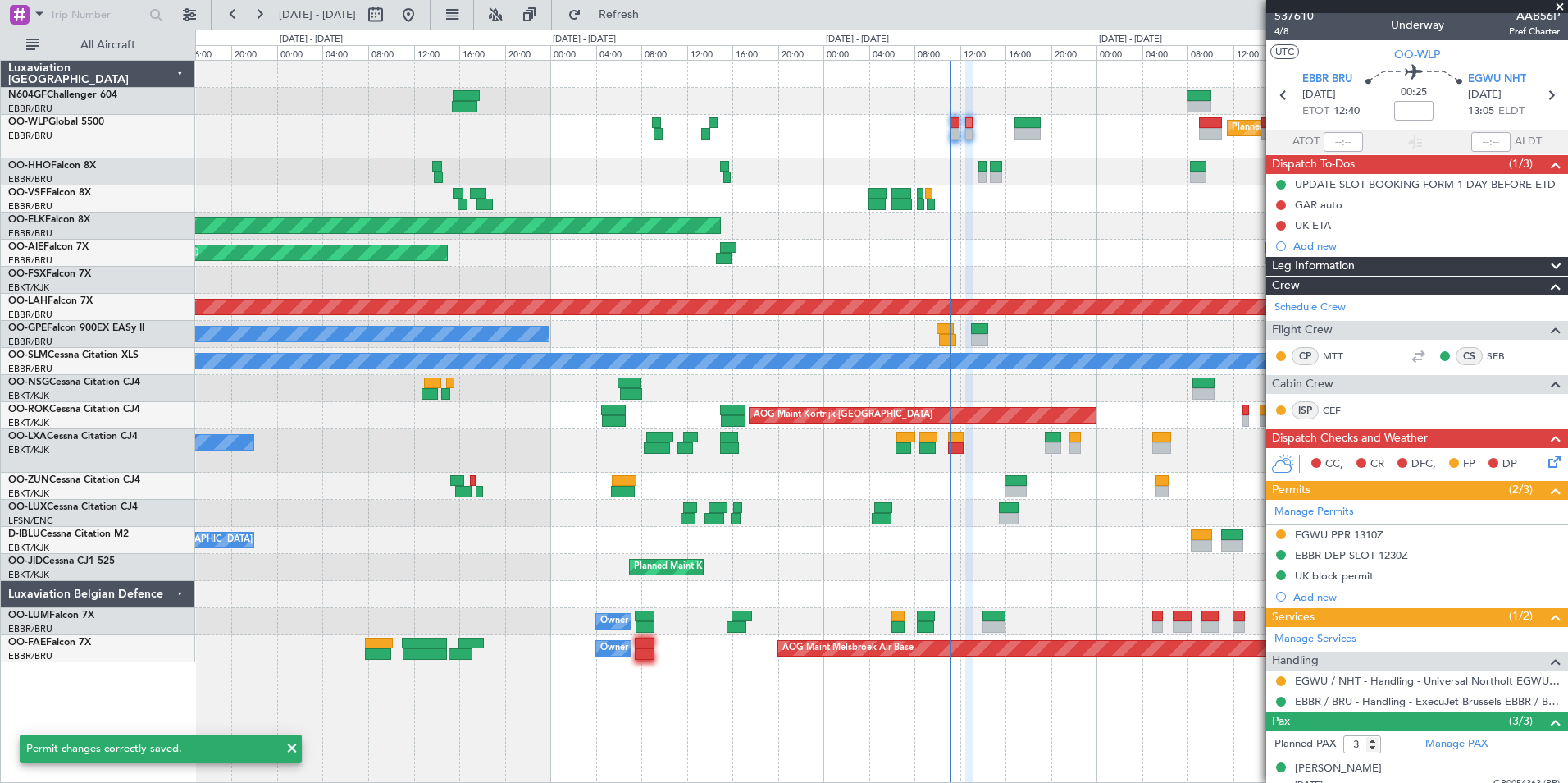
scroll to position [20, 0]
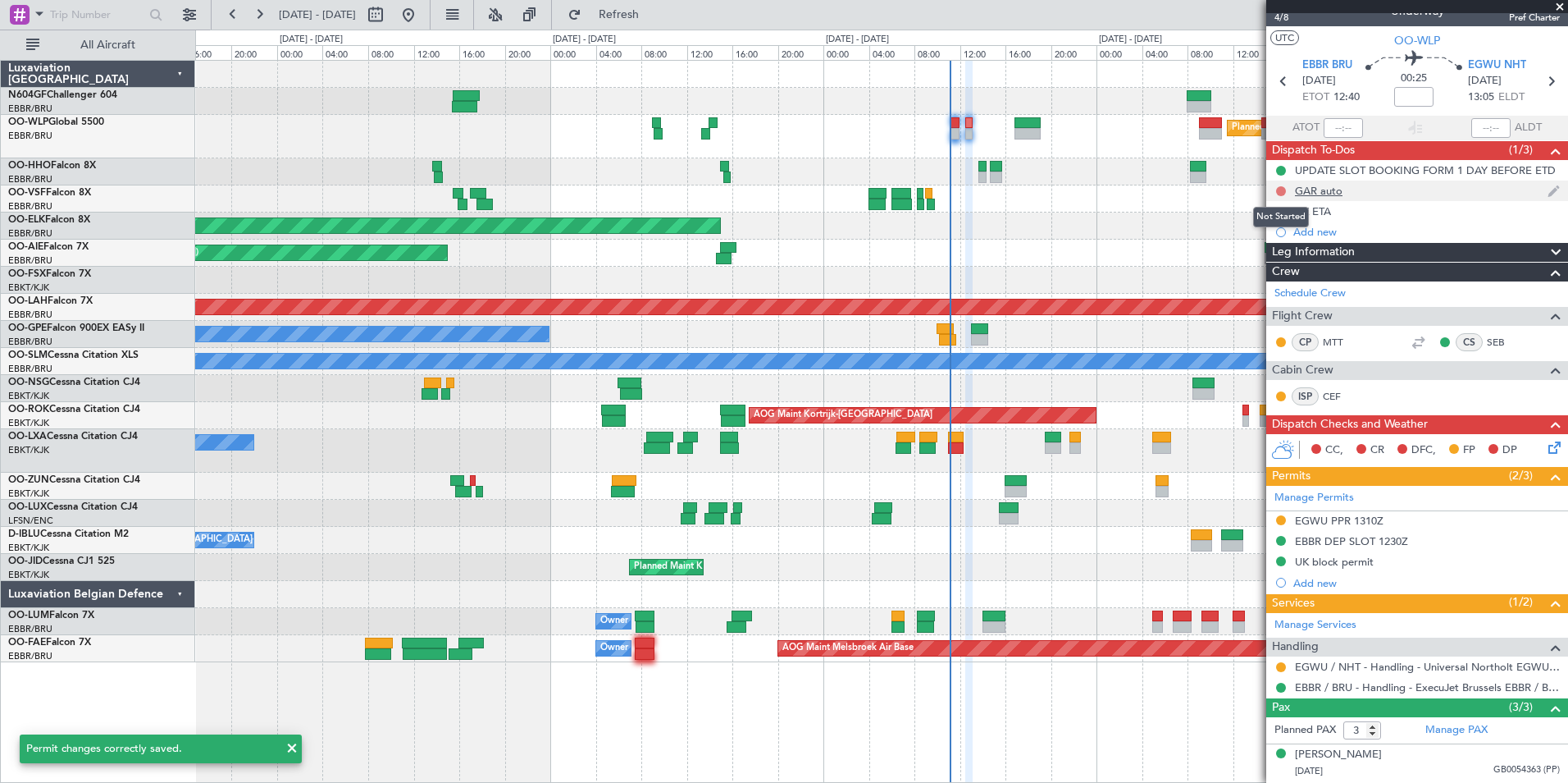
click at [1280, 190] on button at bounding box center [1280, 191] width 9 height 9
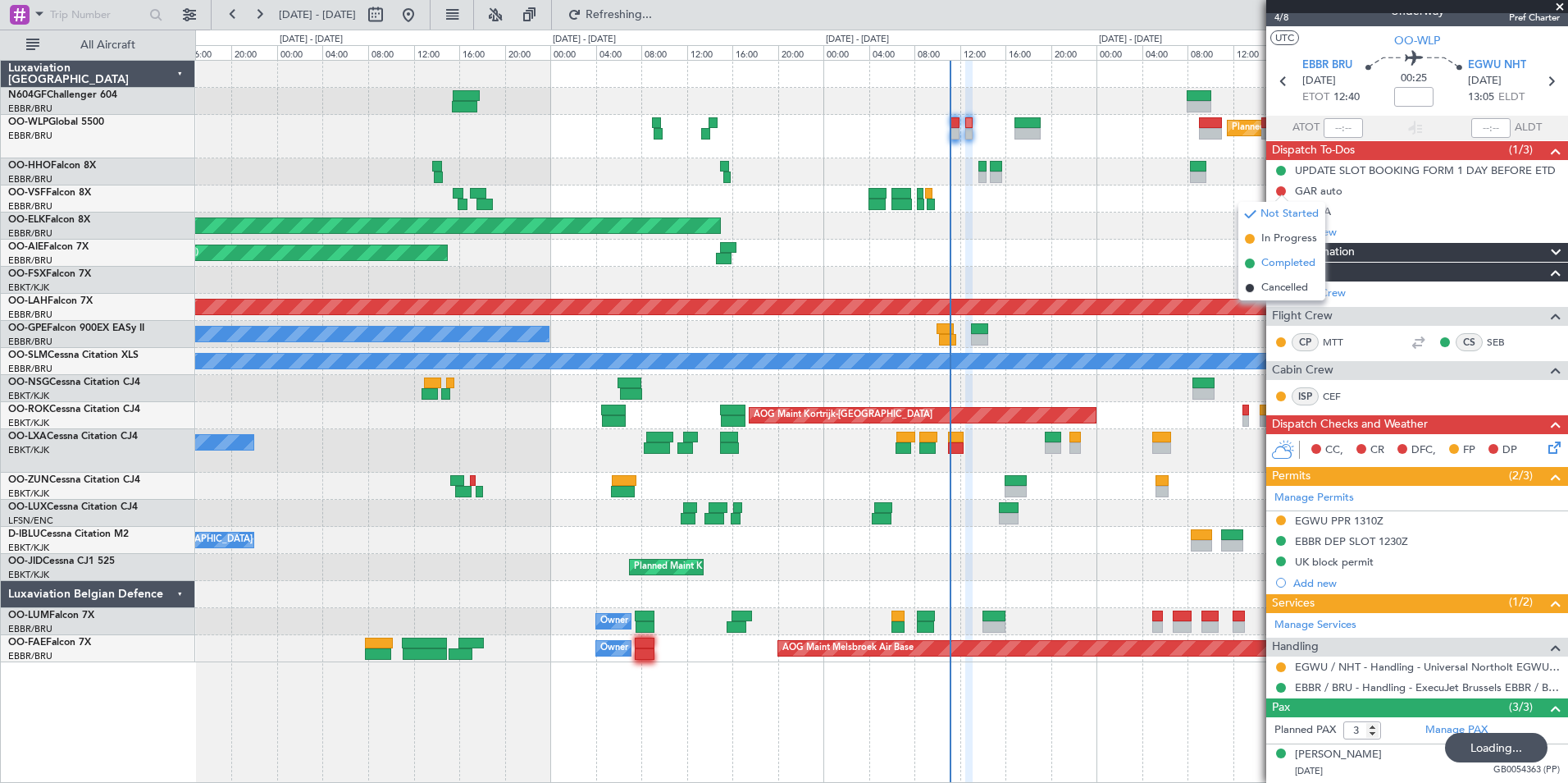
click at [1313, 265] on span "Completed" at bounding box center [1288, 263] width 54 height 16
click at [1284, 214] on button at bounding box center [1280, 211] width 9 height 9
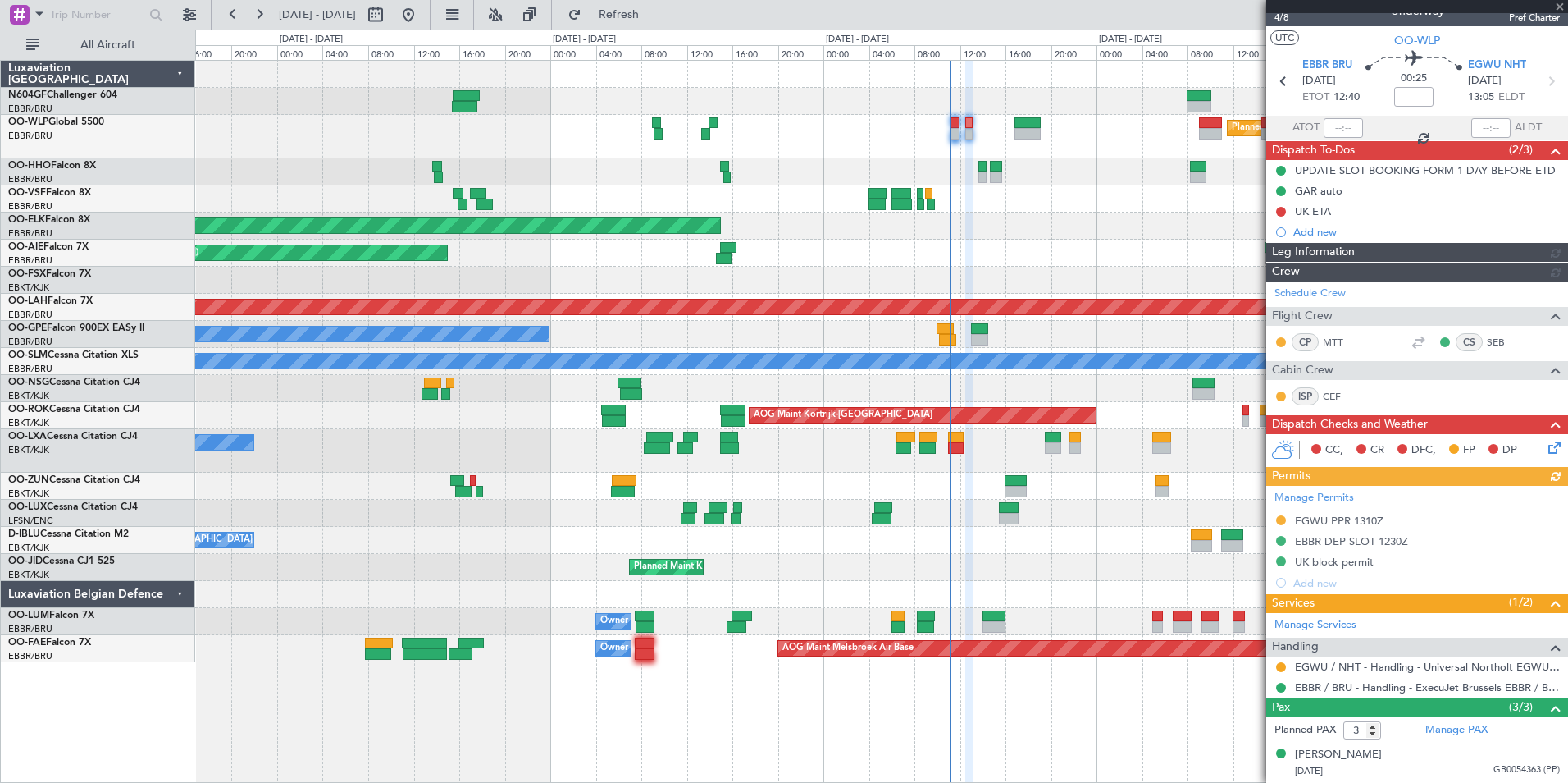
click at [1279, 281] on div "Schedule Crew Flight Crew CP MTT CS SEB Cabin Crew ISP CEF" at bounding box center [1417, 347] width 302 height 133
click at [1279, 281] on div "Schedule Crew" at bounding box center [1417, 293] width 302 height 25
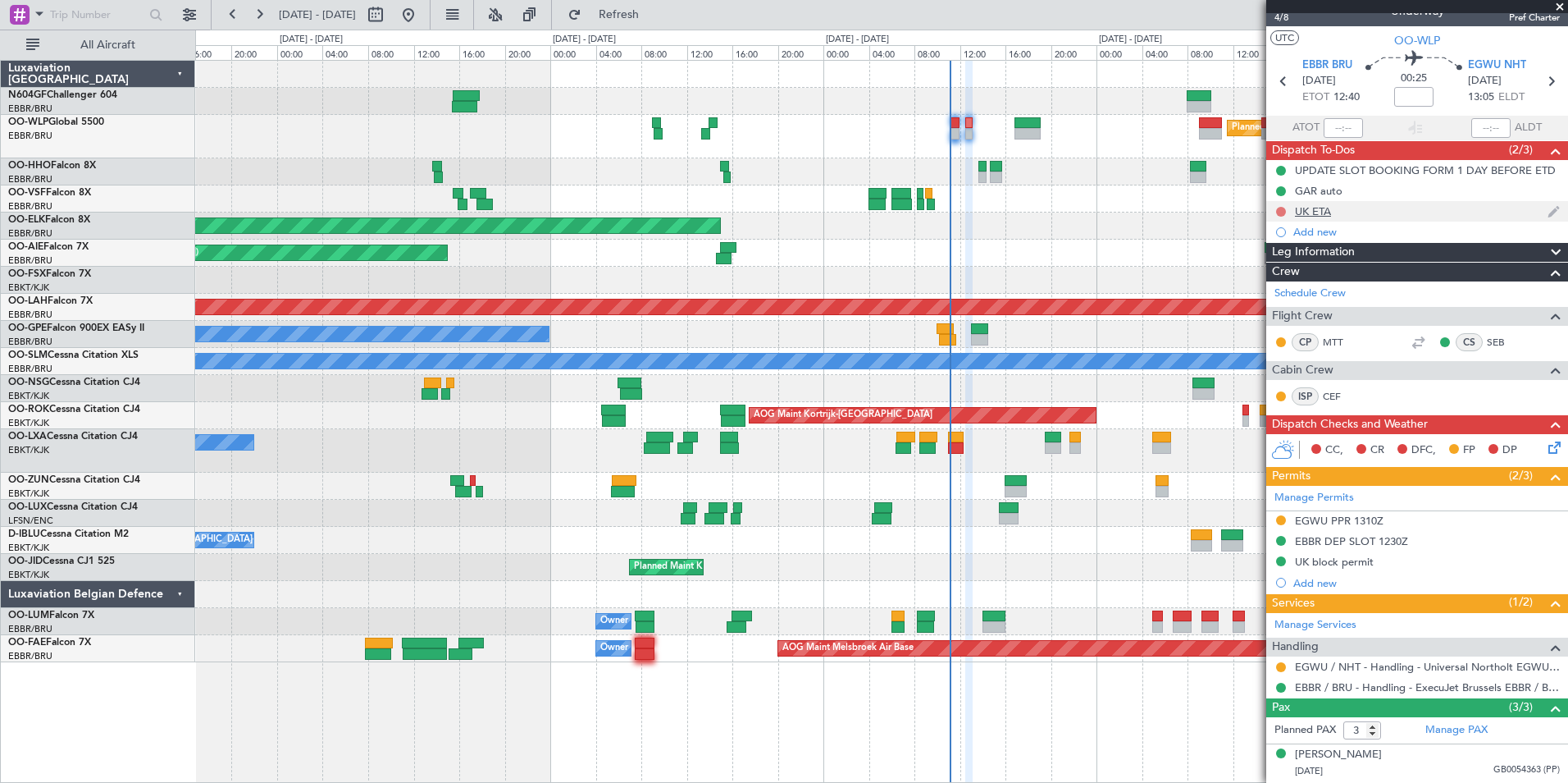
click at [1282, 211] on button at bounding box center [1280, 211] width 9 height 9
click at [1290, 278] on span "Completed" at bounding box center [1288, 284] width 54 height 16
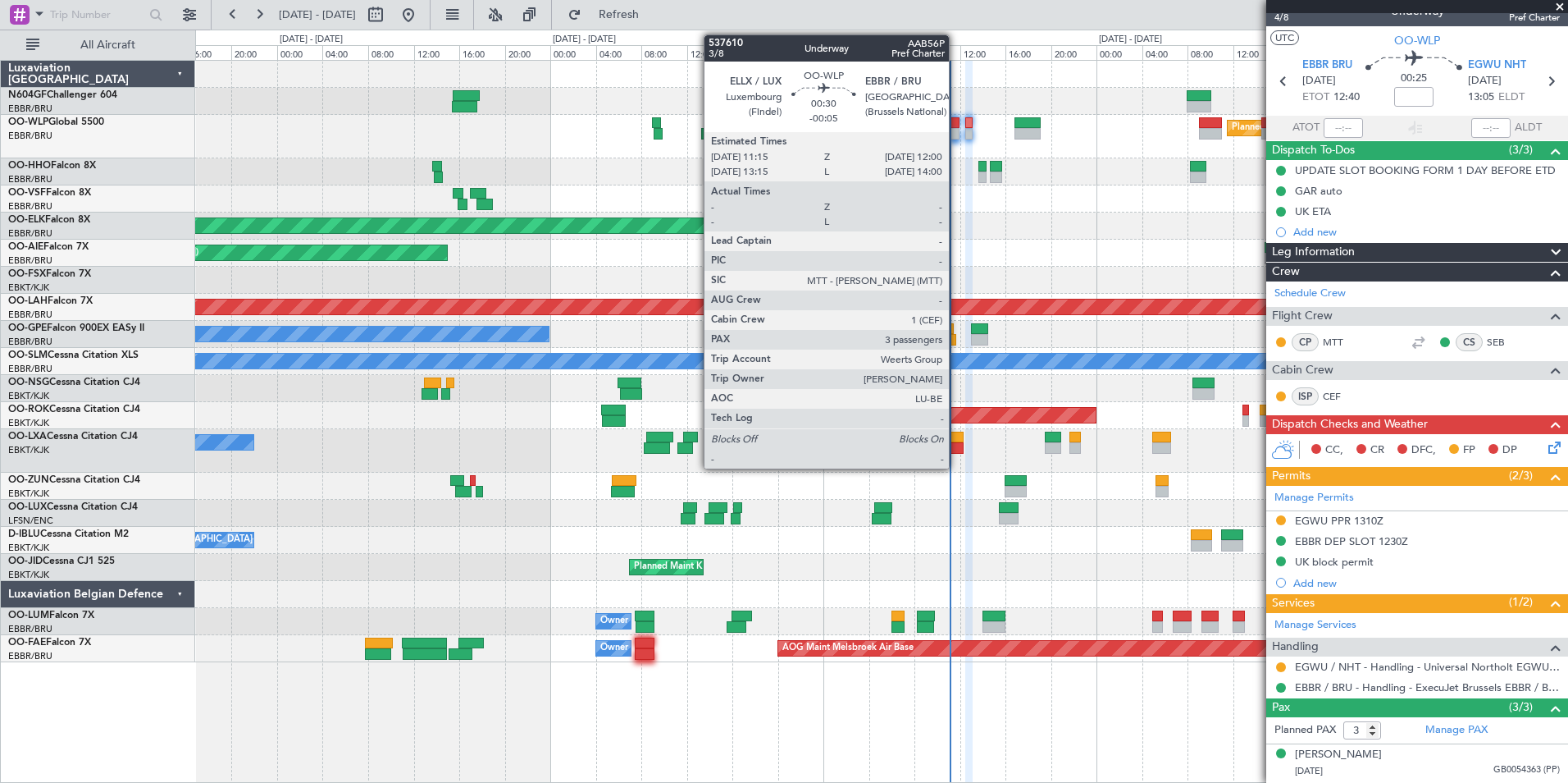
click at [956, 125] on div at bounding box center [955, 123] width 9 height 11
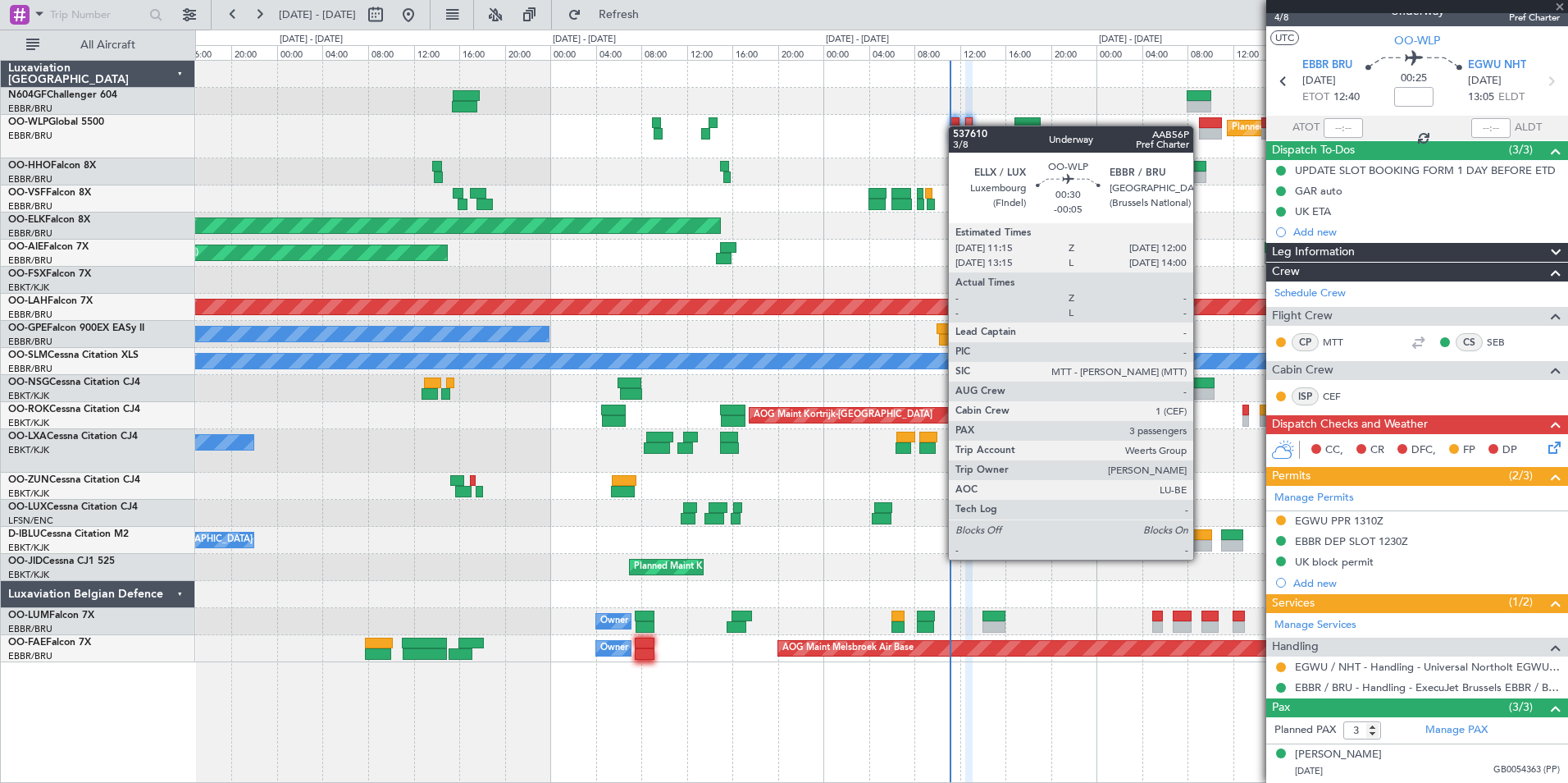
type input "-00:05"
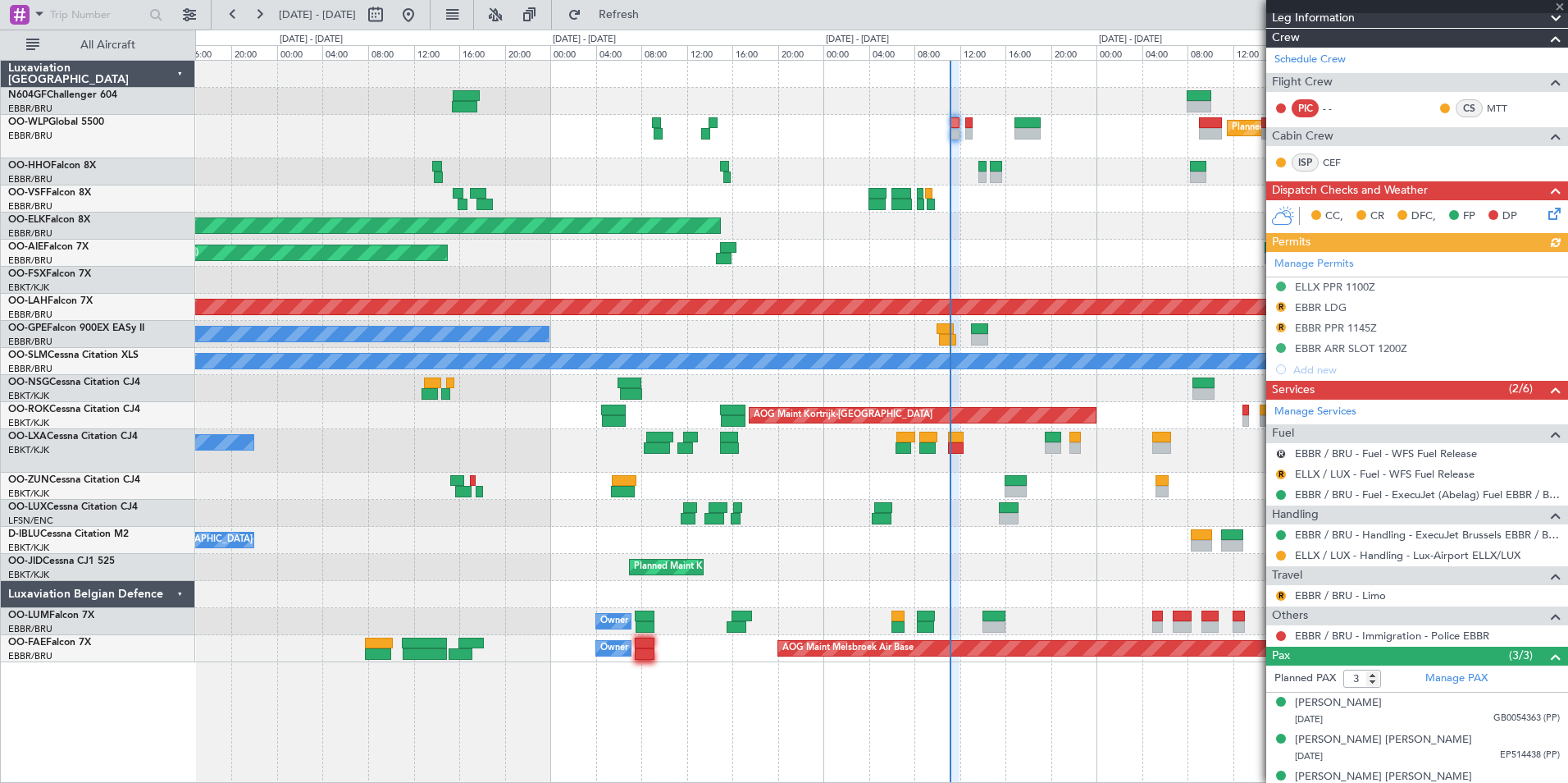
scroll to position [315, 0]
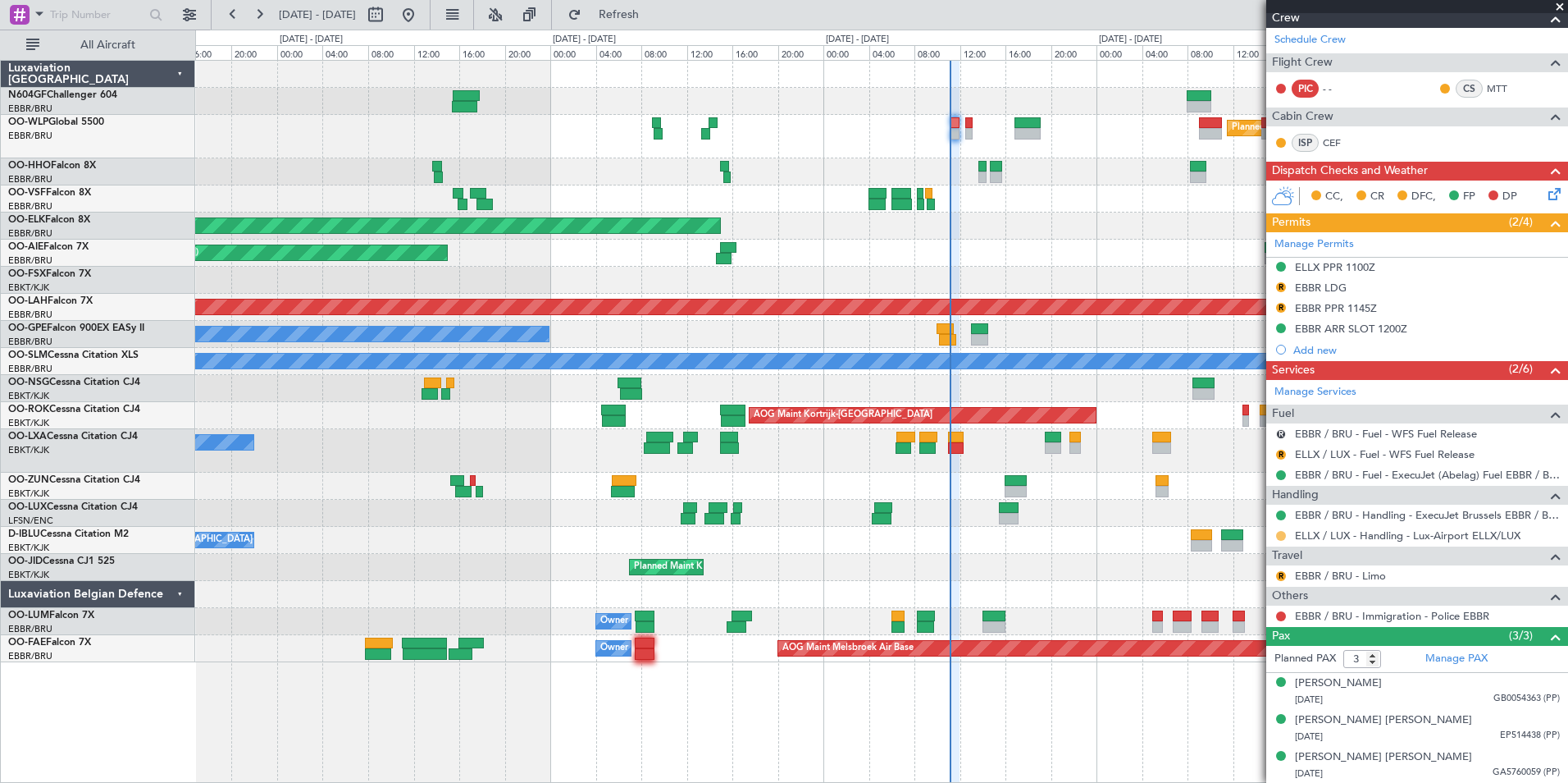
click at [1278, 533] on button at bounding box center [1280, 535] width 9 height 9
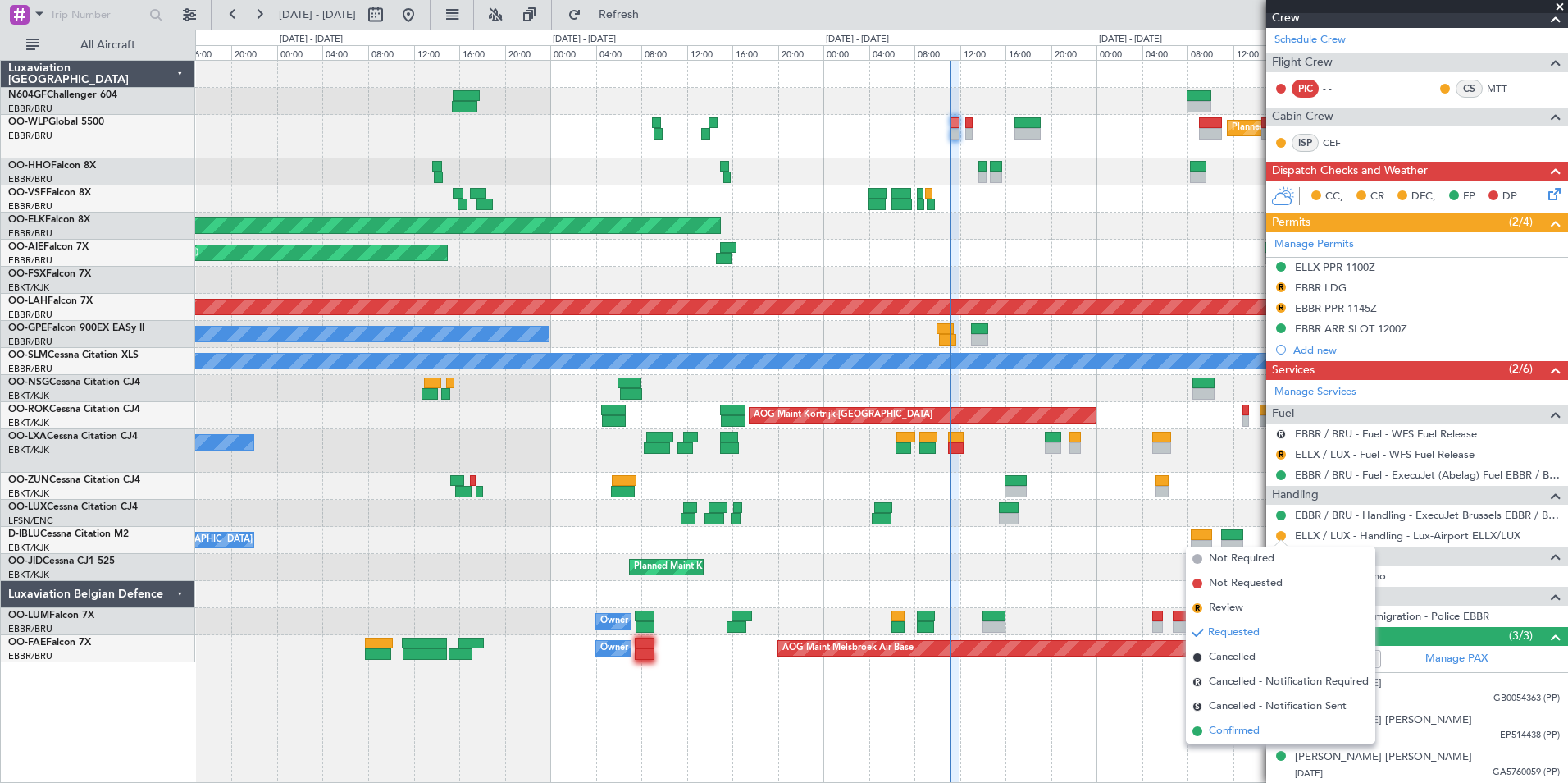
click at [1267, 725] on li "Confirmed" at bounding box center [1280, 731] width 190 height 25
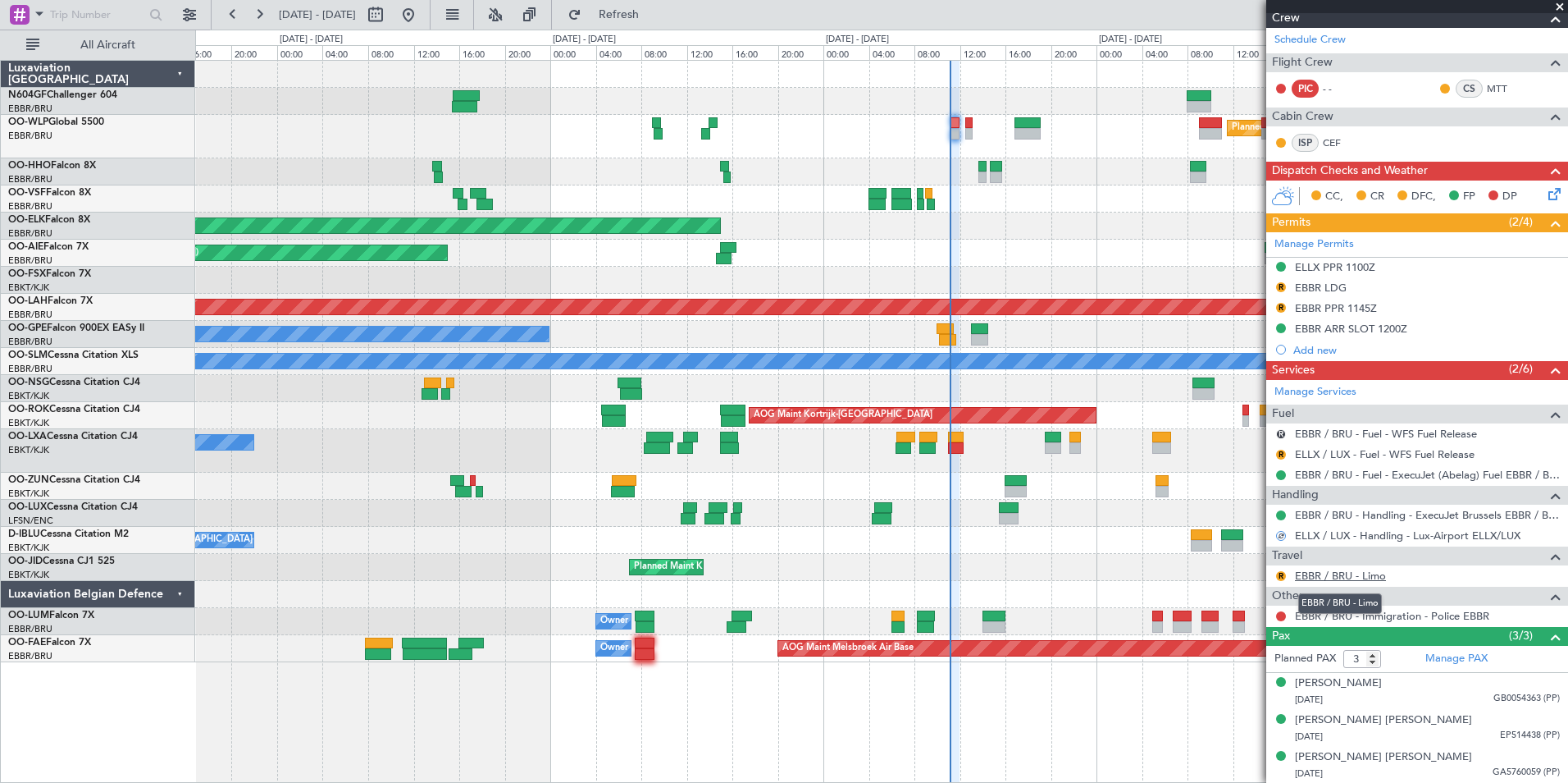
click at [1380, 573] on link "EBBR / BRU - Limo" at bounding box center [1340, 576] width 91 height 14
click at [647, 15] on span "Refresh" at bounding box center [619, 15] width 69 height 11
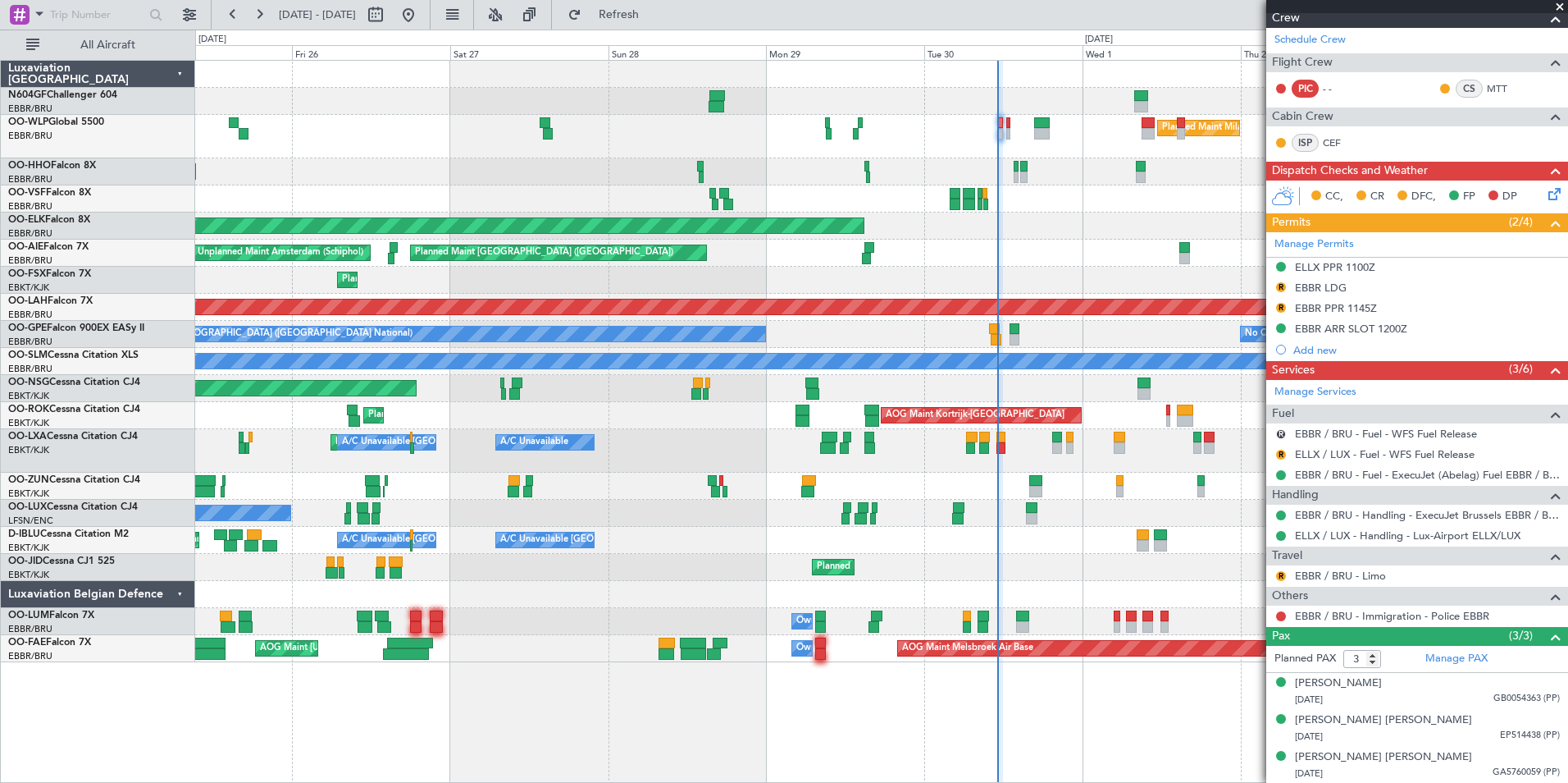
scroll to position [0, 0]
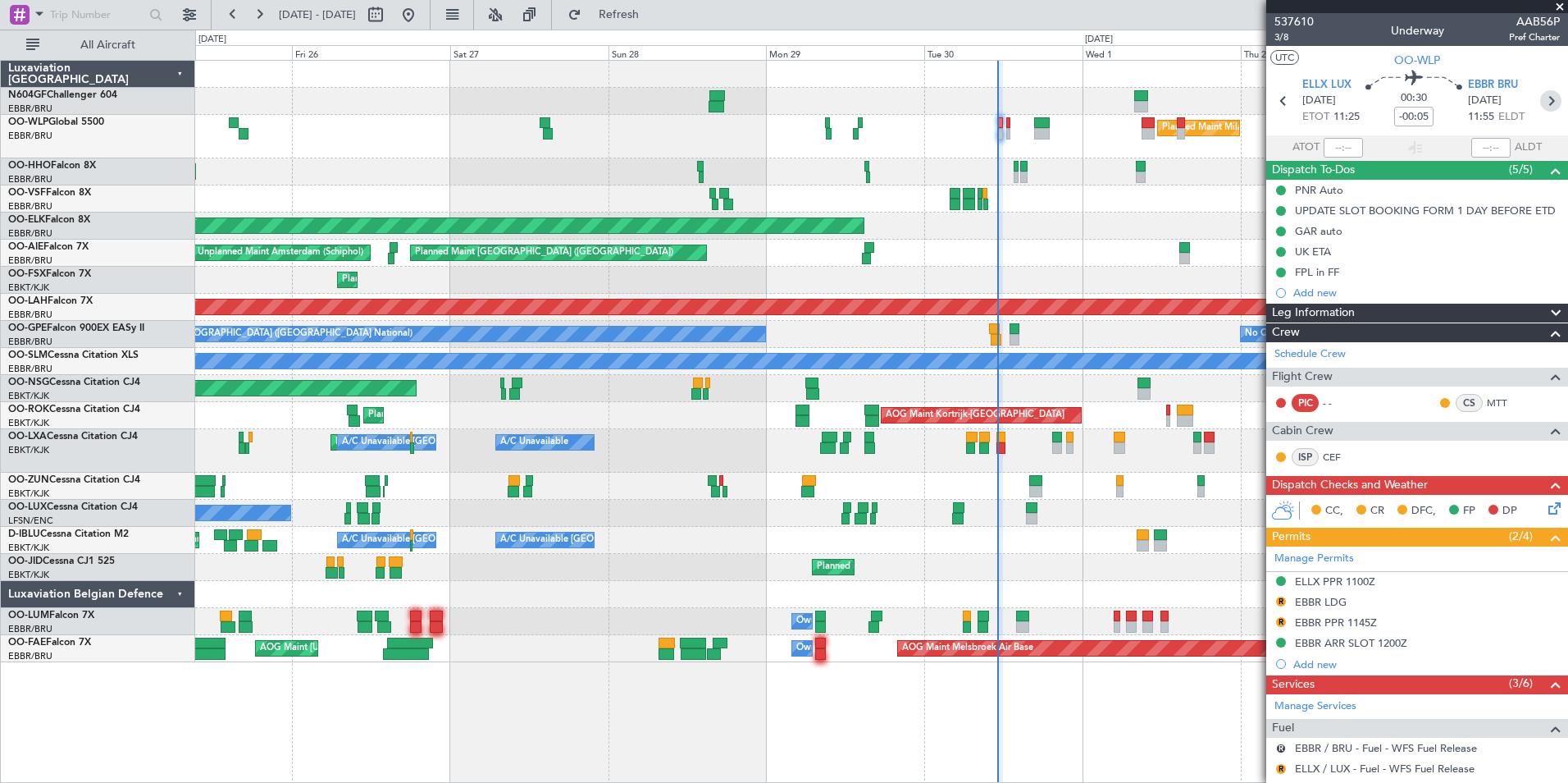
click at [1549, 97] on icon at bounding box center [1551, 101] width 21 height 21
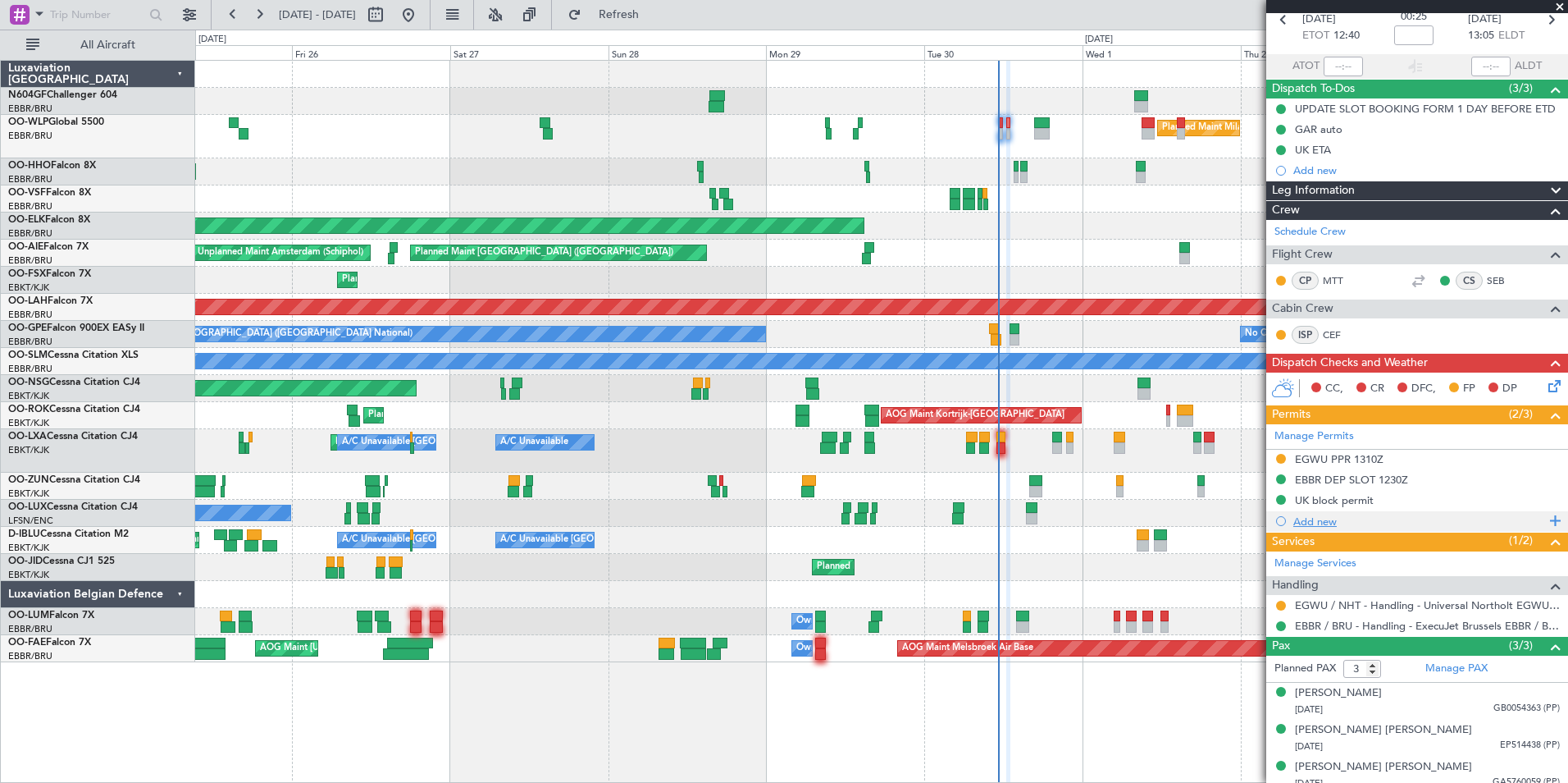
scroll to position [91, 0]
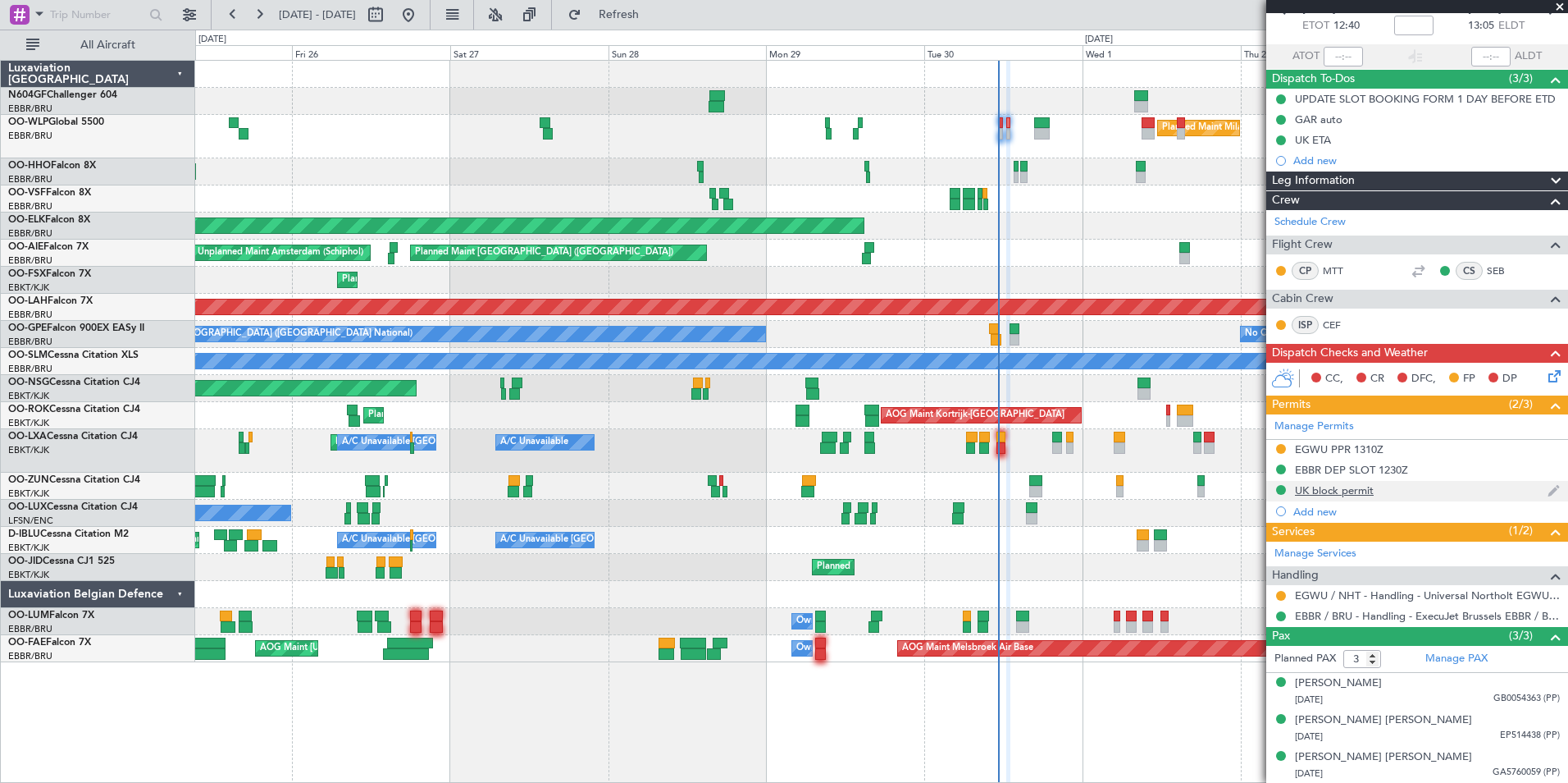
click at [1358, 491] on div "UK block permit" at bounding box center [1334, 490] width 79 height 14
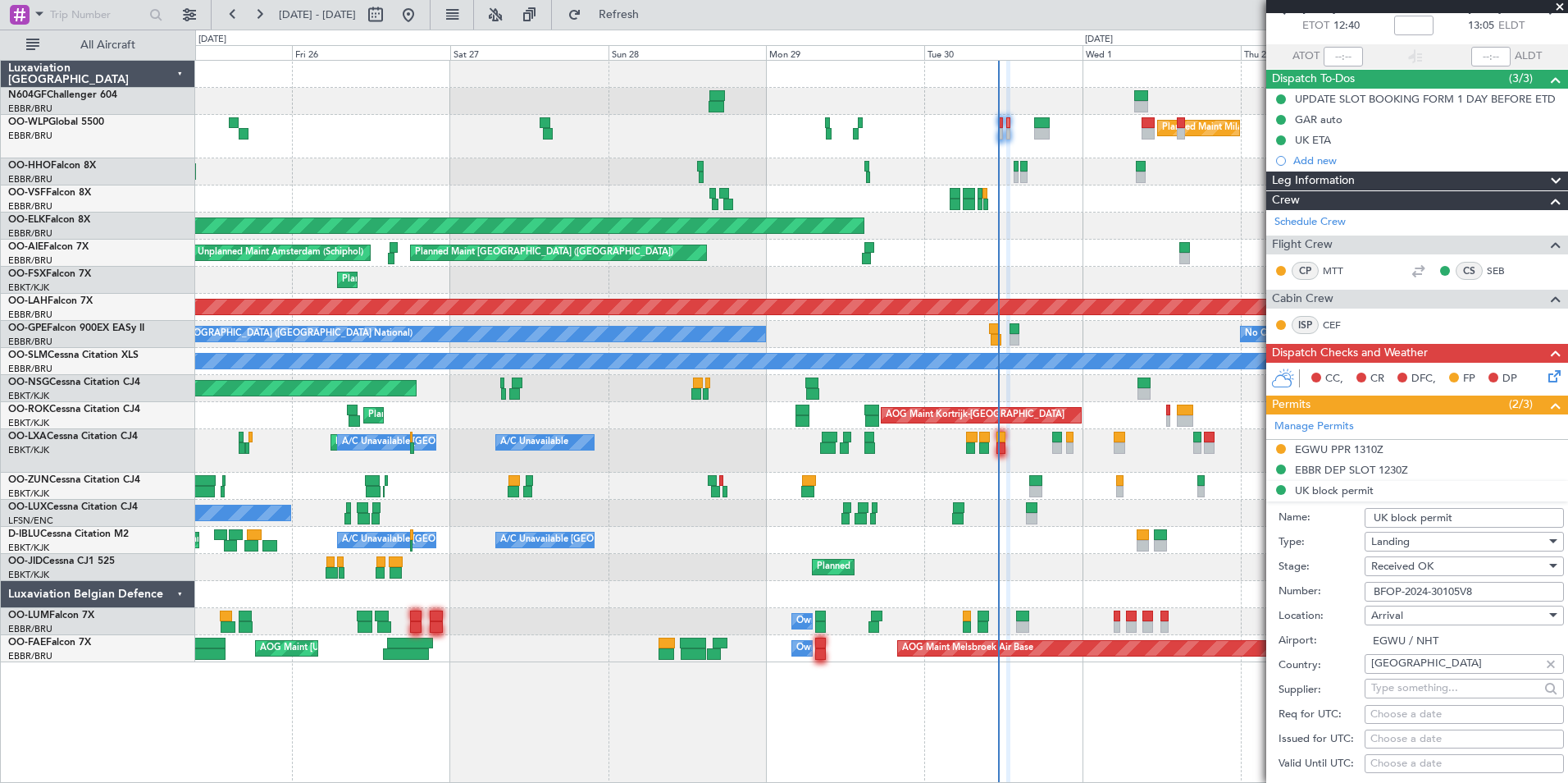
click at [1486, 585] on input "BFOP-2024-30105V8" at bounding box center [1464, 591] width 199 height 20
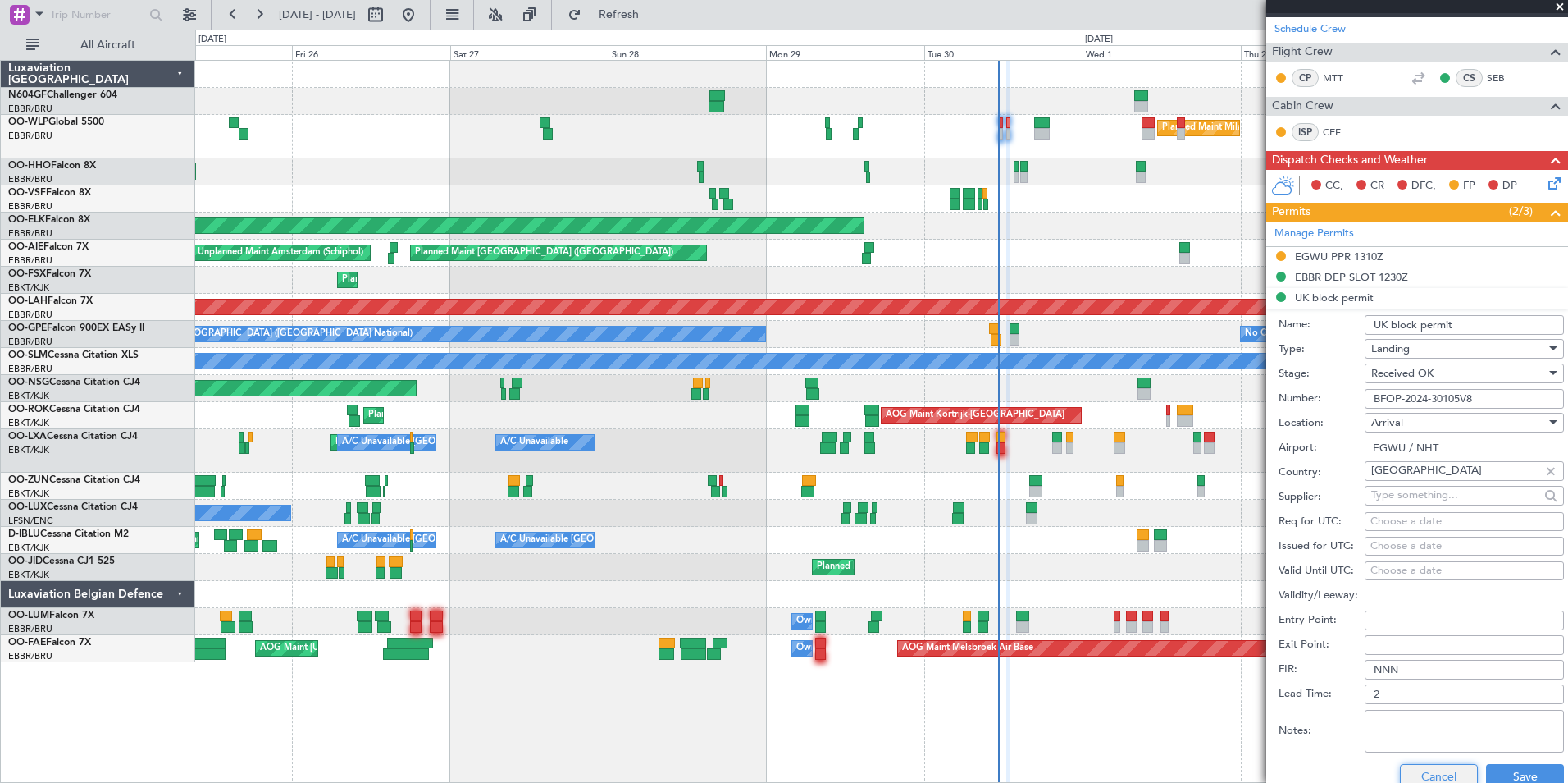
click at [1403, 771] on button "Cancel" at bounding box center [1438, 777] width 78 height 27
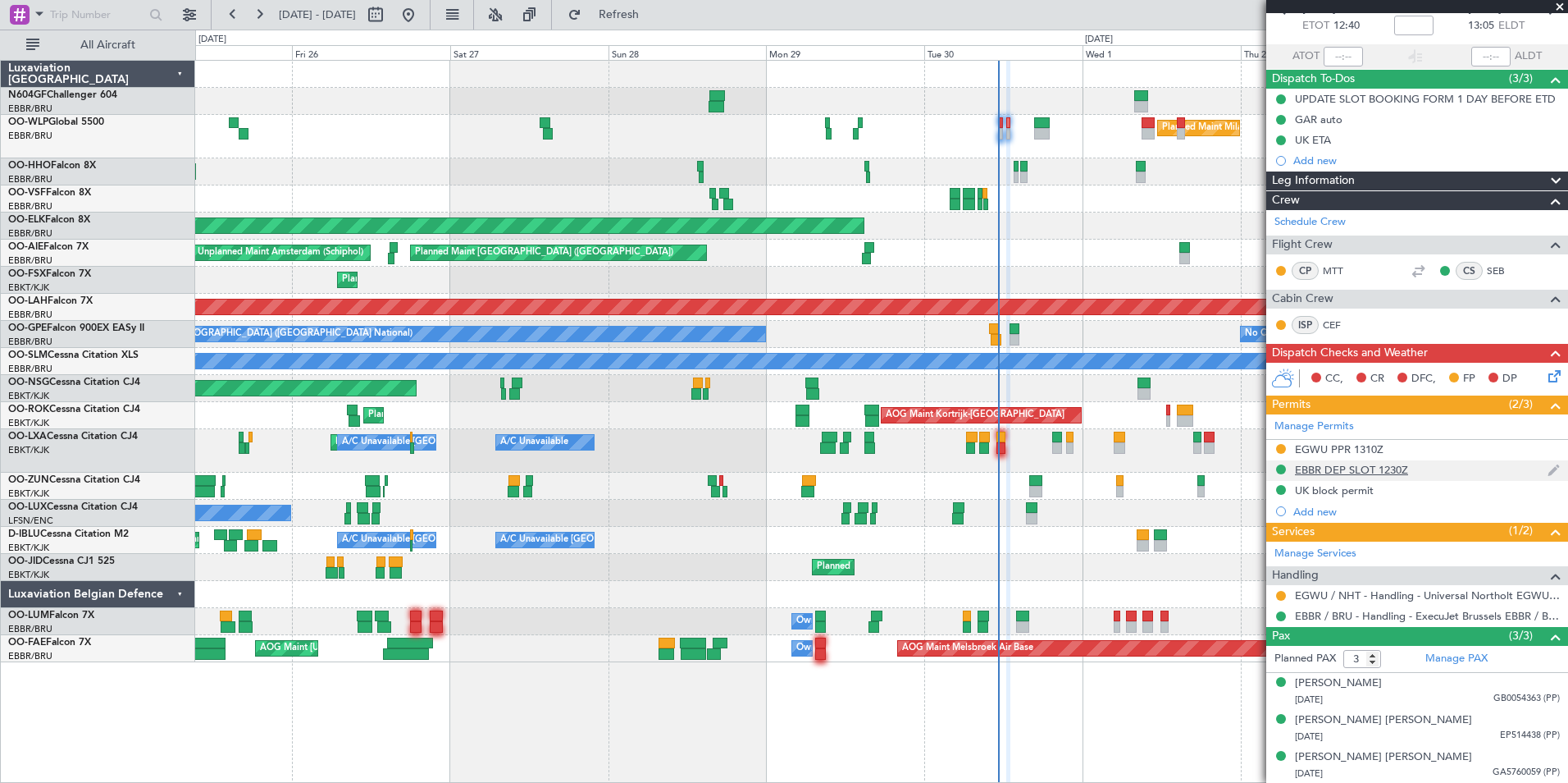
click at [1366, 473] on div "EBBR DEP SLOT 1230Z" at bounding box center [1351, 469] width 113 height 14
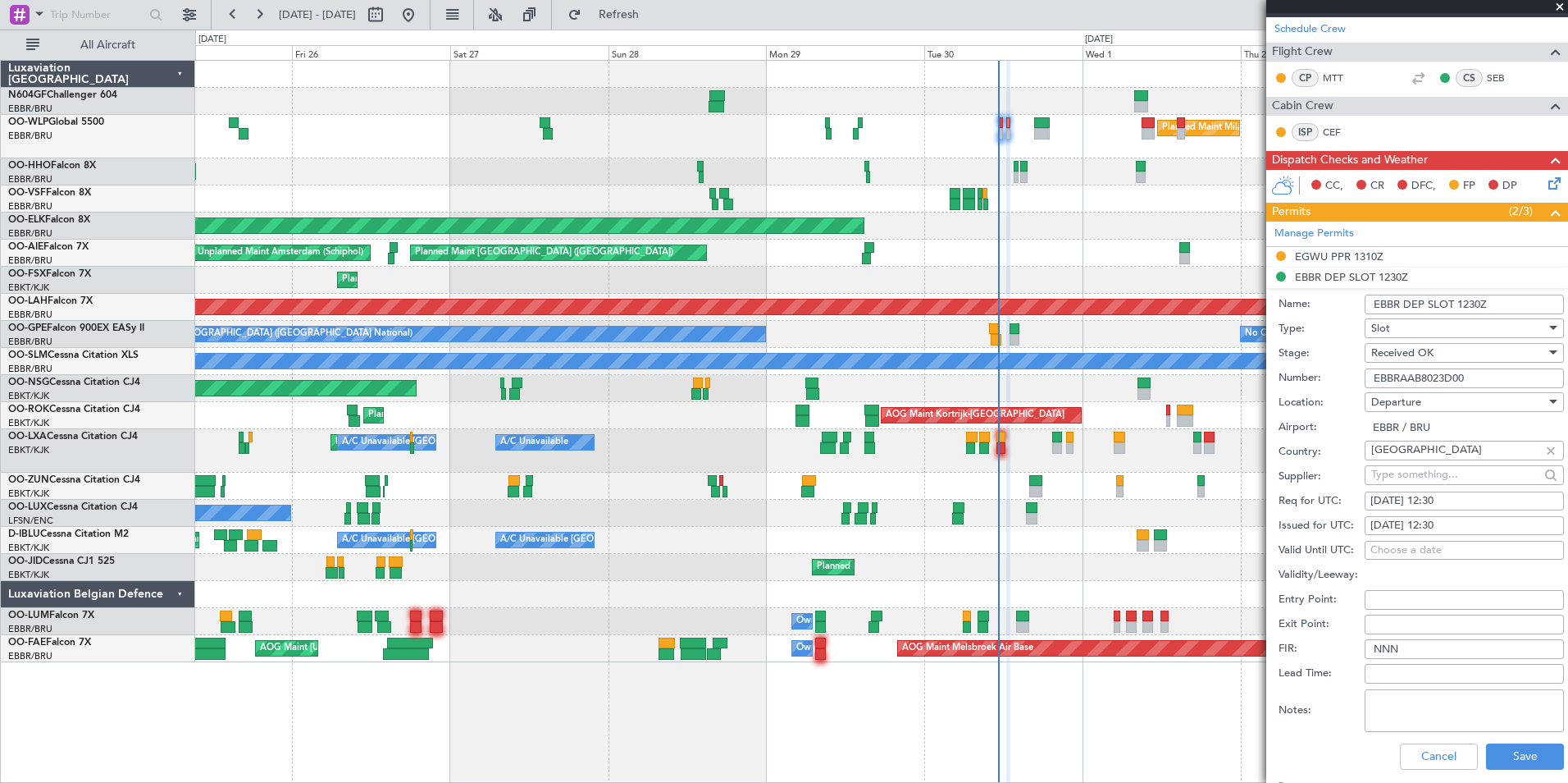
click at [1482, 376] on input "EBBRAAB8023D00" at bounding box center [1464, 378] width 199 height 20
click at [1425, 752] on button "Cancel" at bounding box center [1438, 756] width 78 height 27
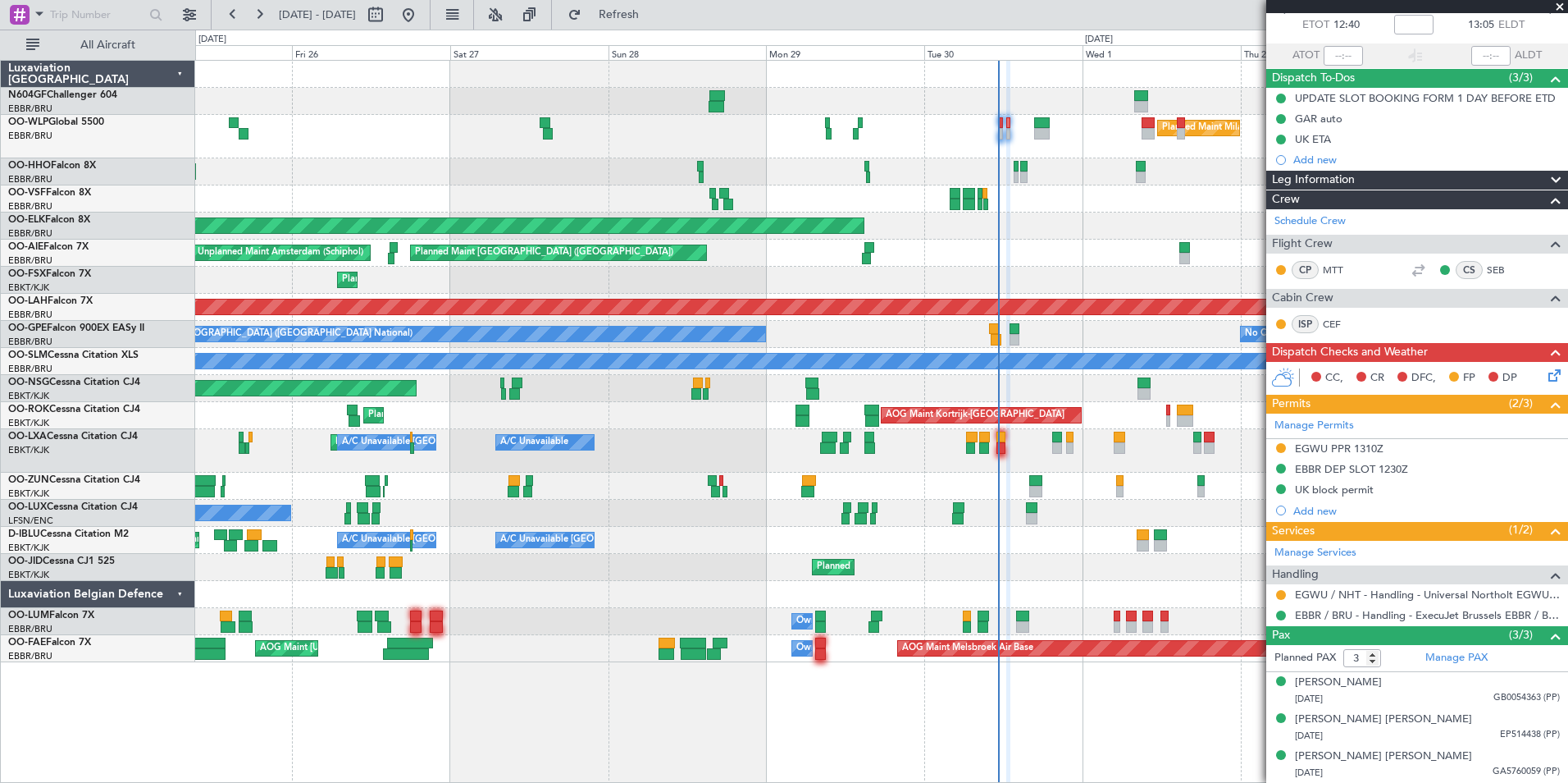
scroll to position [91, 0]
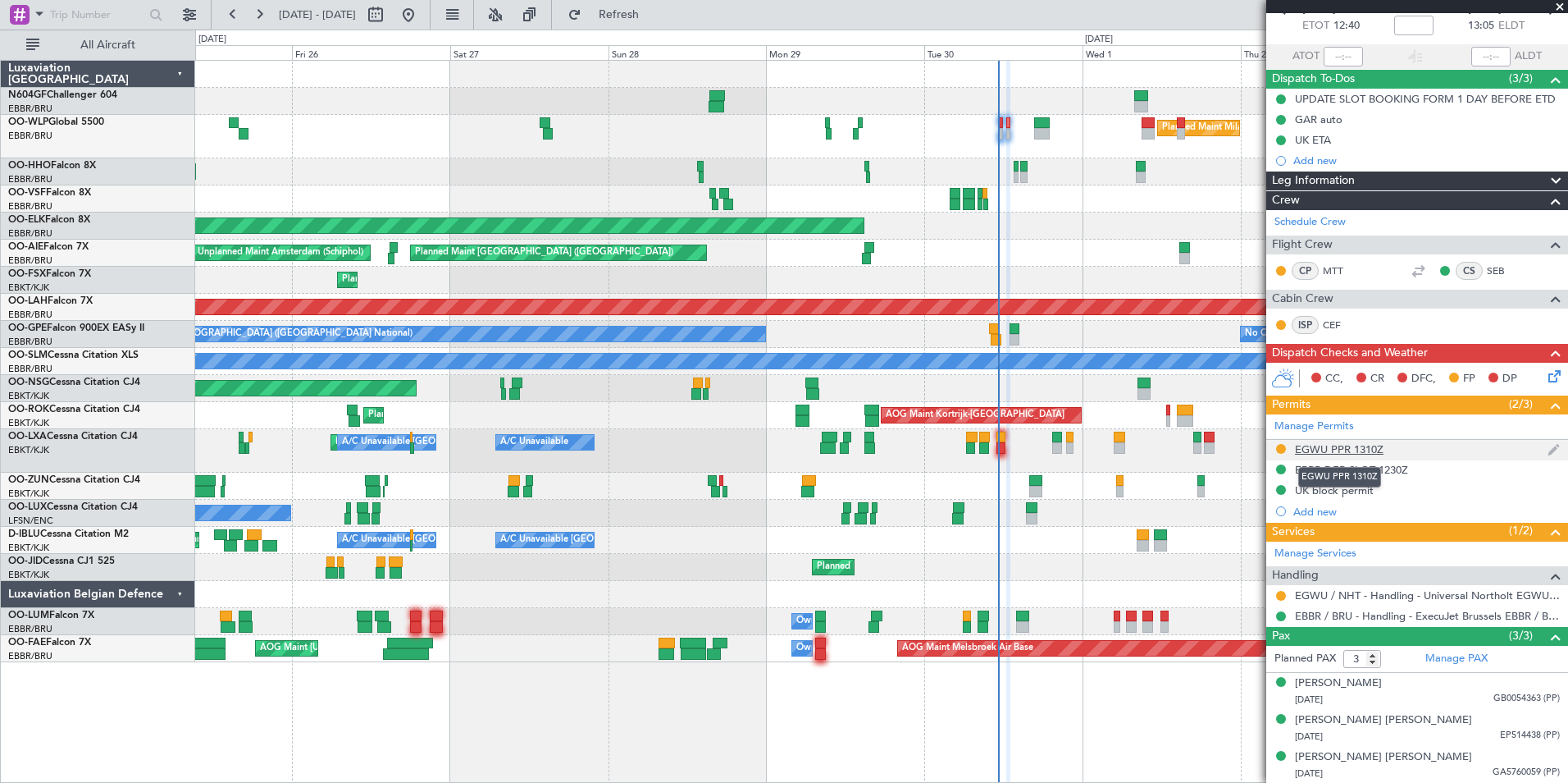
click at [1379, 448] on div "EGWU PPR 1310Z" at bounding box center [1339, 450] width 88 height 14
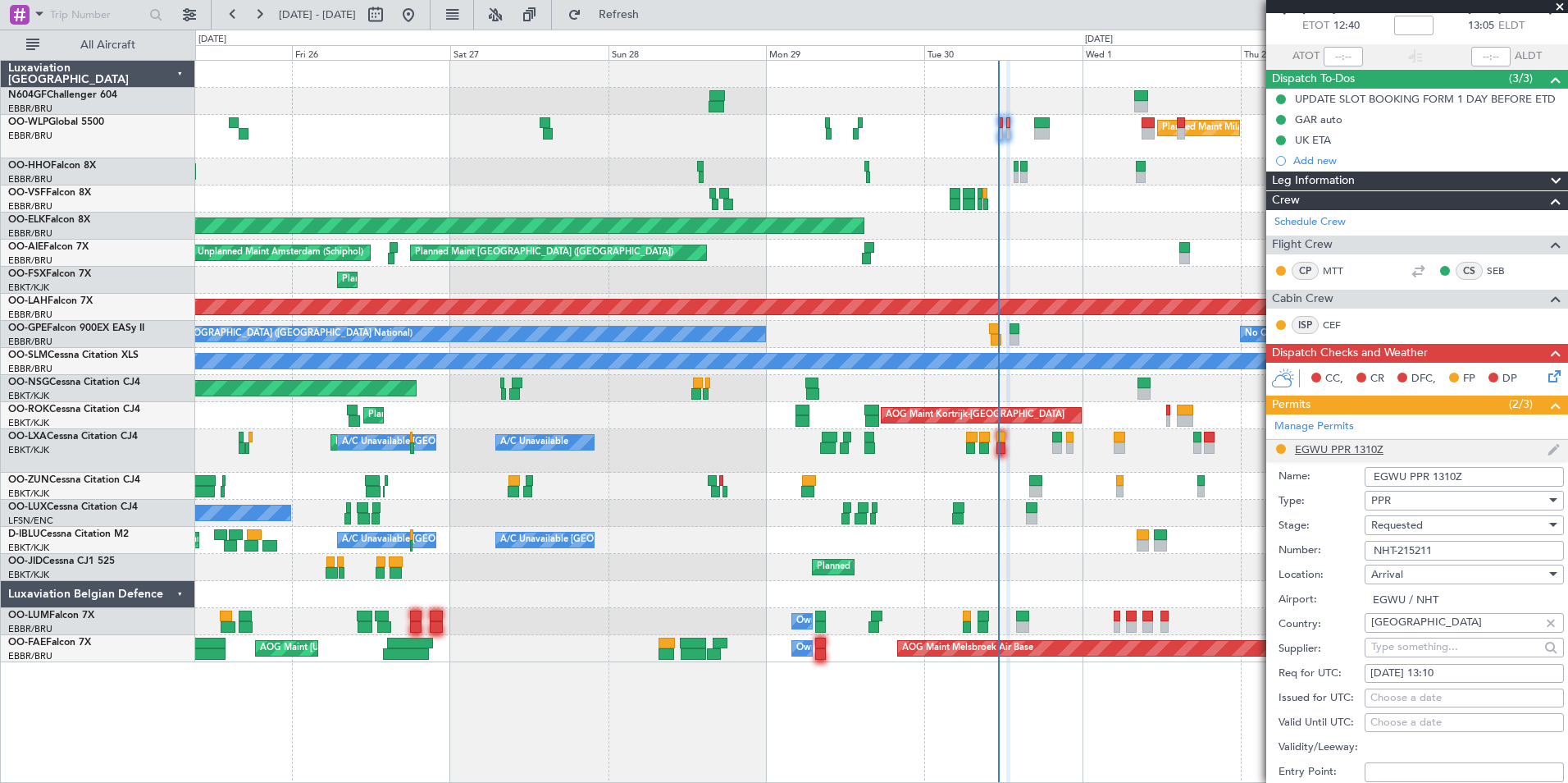
scroll to position [284, 0]
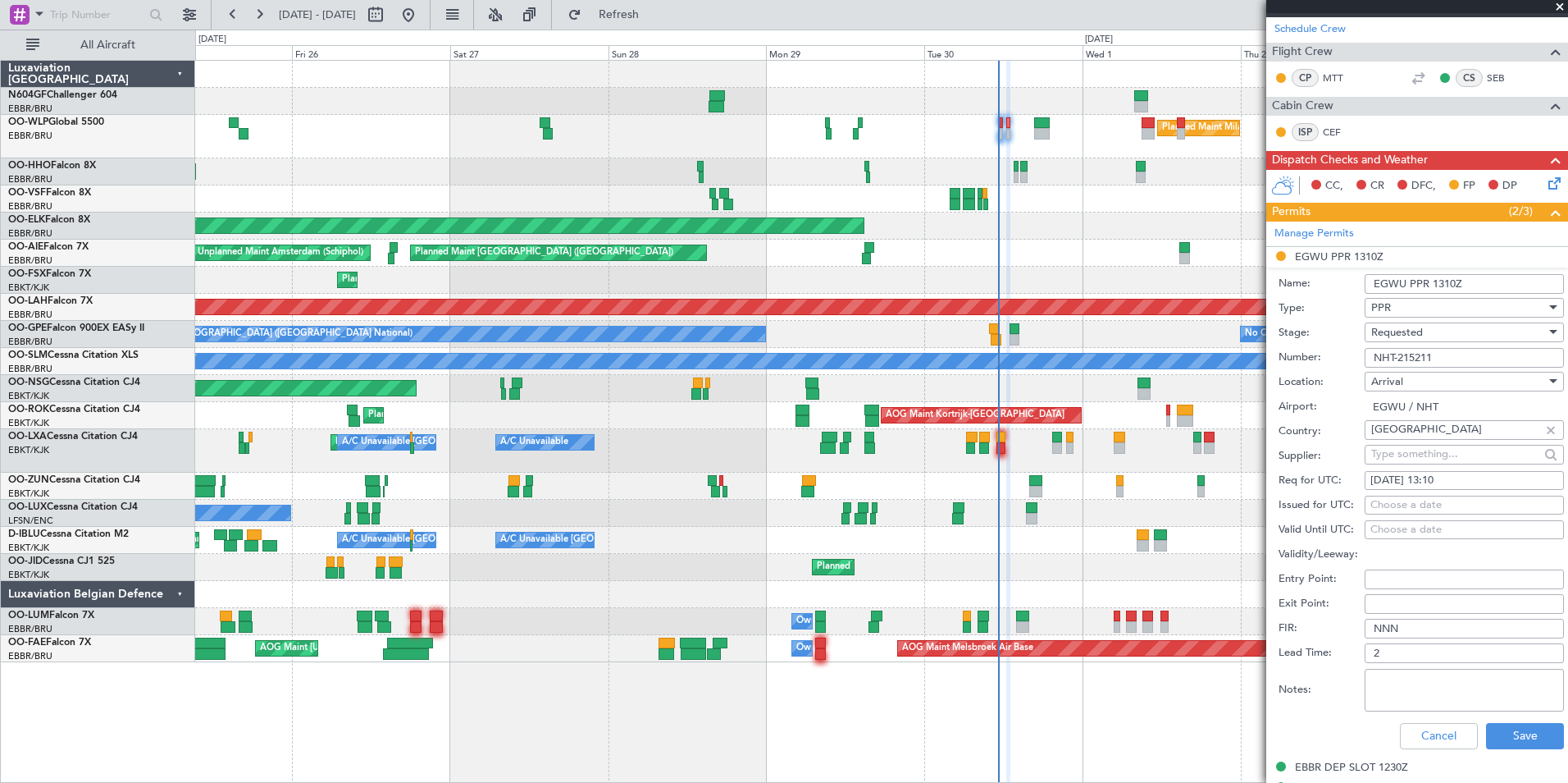
click at [1454, 359] on input "NHT-215211" at bounding box center [1464, 358] width 199 height 20
click at [1433, 736] on button "Cancel" at bounding box center [1438, 736] width 78 height 27
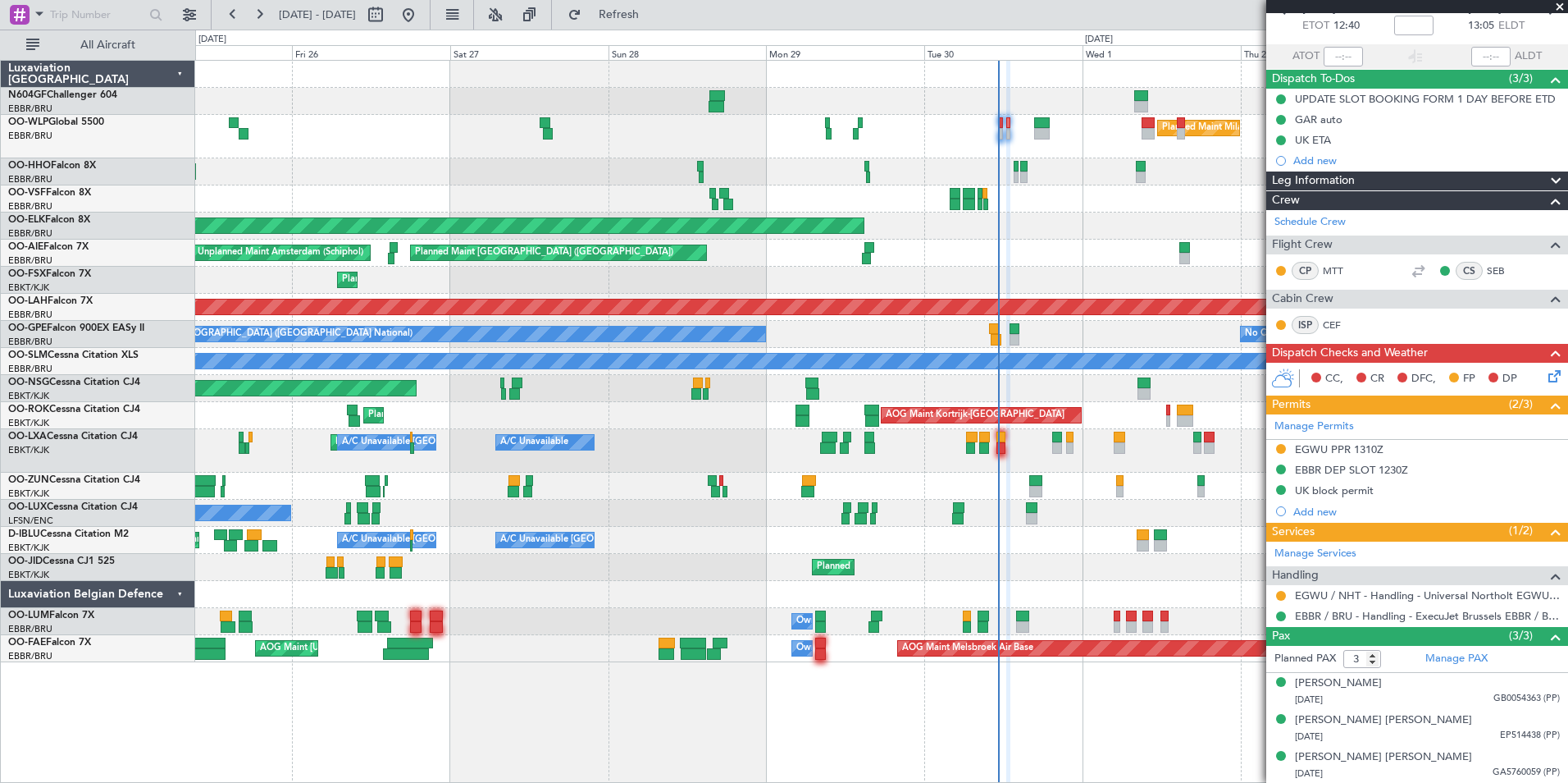
scroll to position [0, 0]
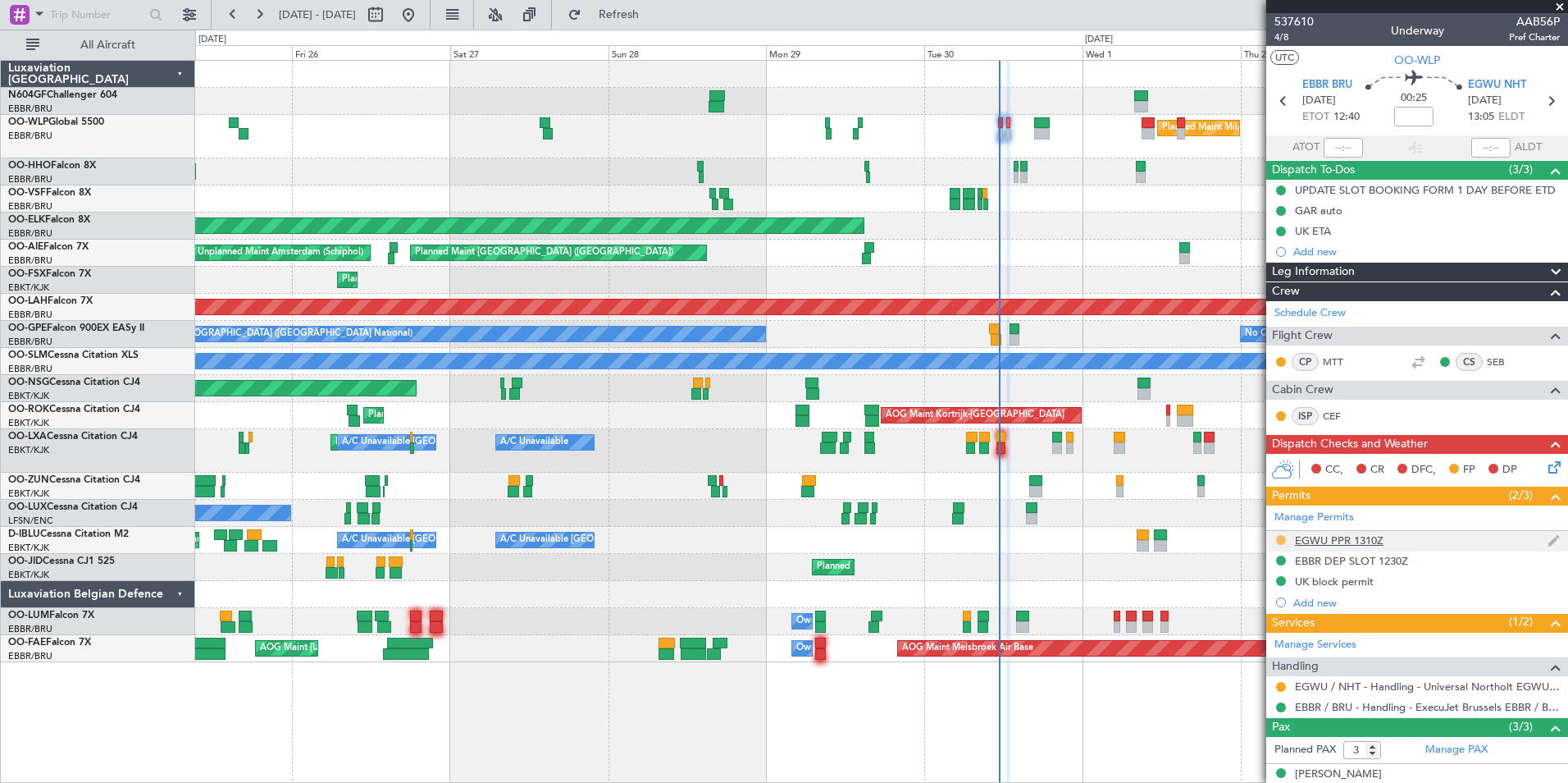
click at [1278, 542] on button at bounding box center [1280, 539] width 9 height 9
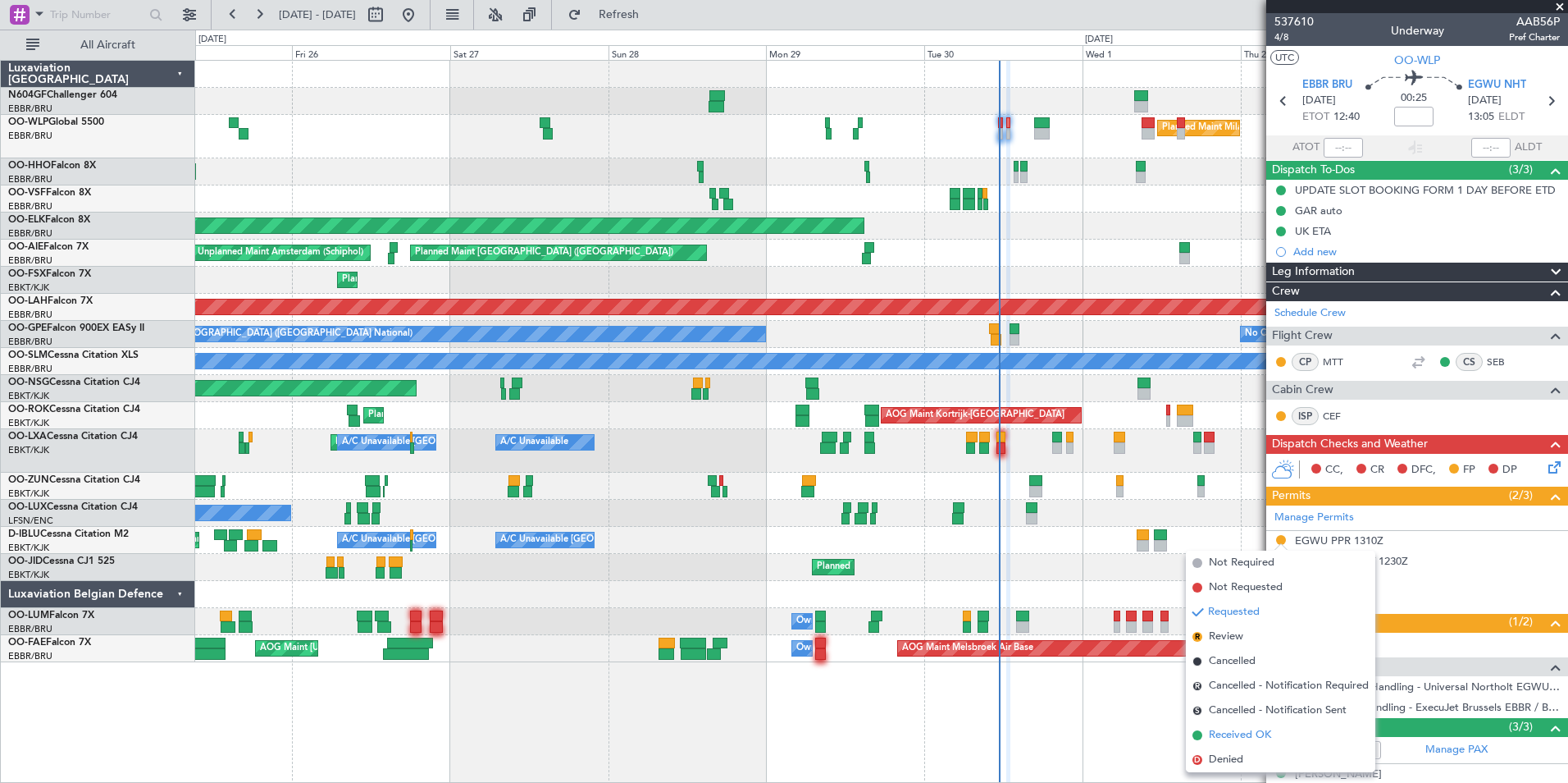
click at [1265, 731] on span "Received OK" at bounding box center [1240, 735] width 63 height 16
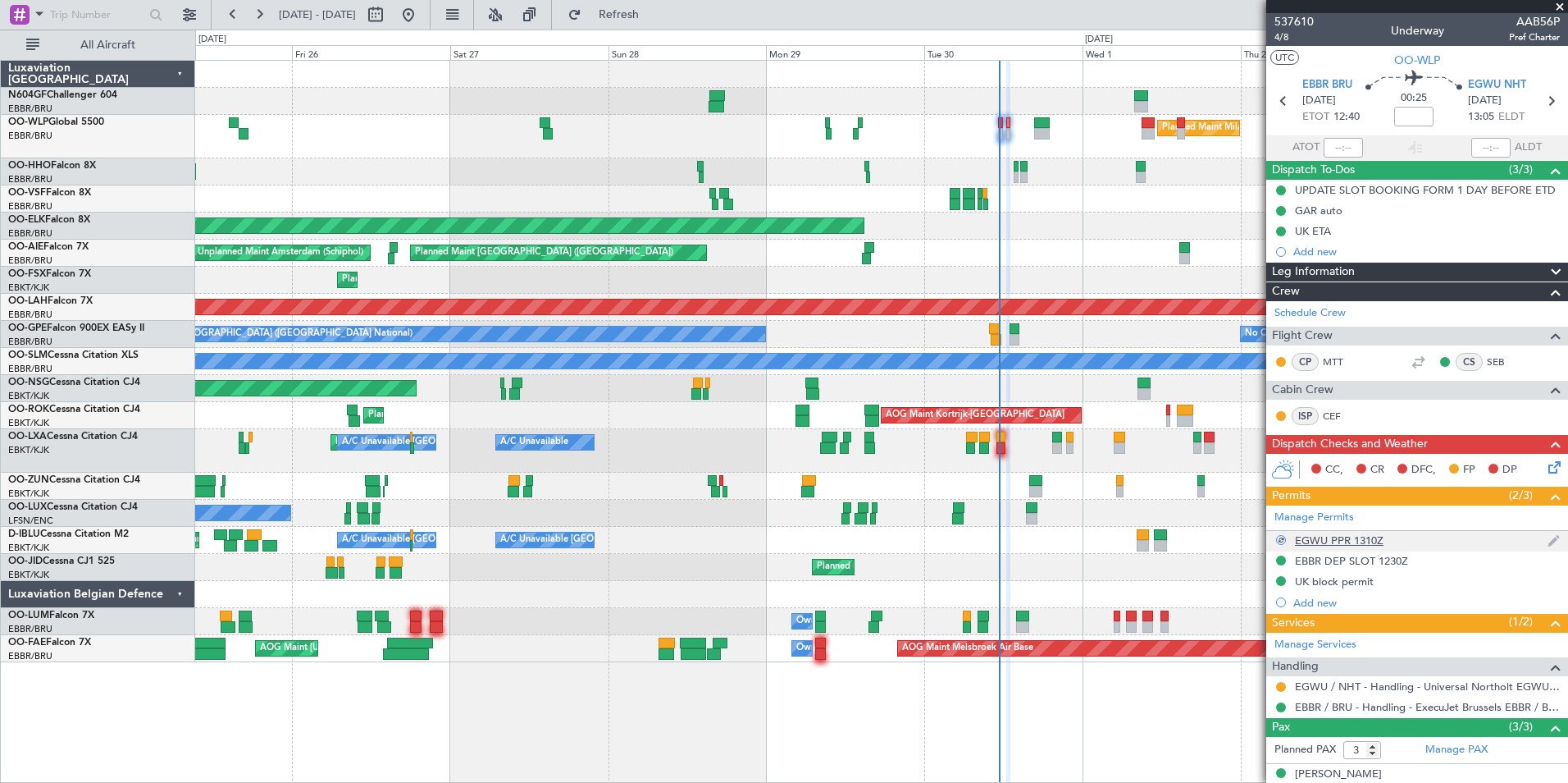
scroll to position [91, 0]
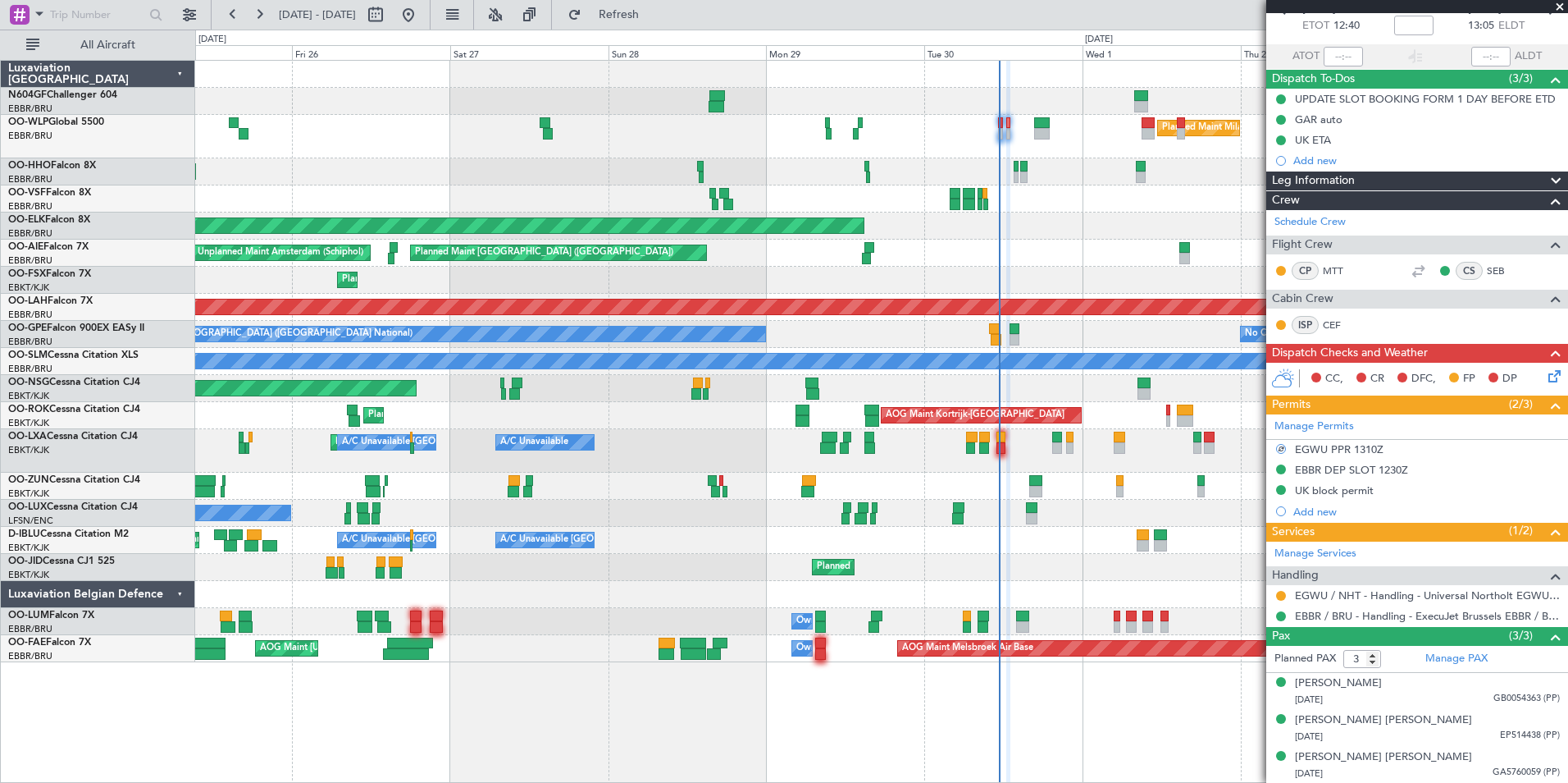
click at [1276, 599] on div at bounding box center [1280, 595] width 13 height 13
click at [1283, 595] on button at bounding box center [1280, 595] width 9 height 9
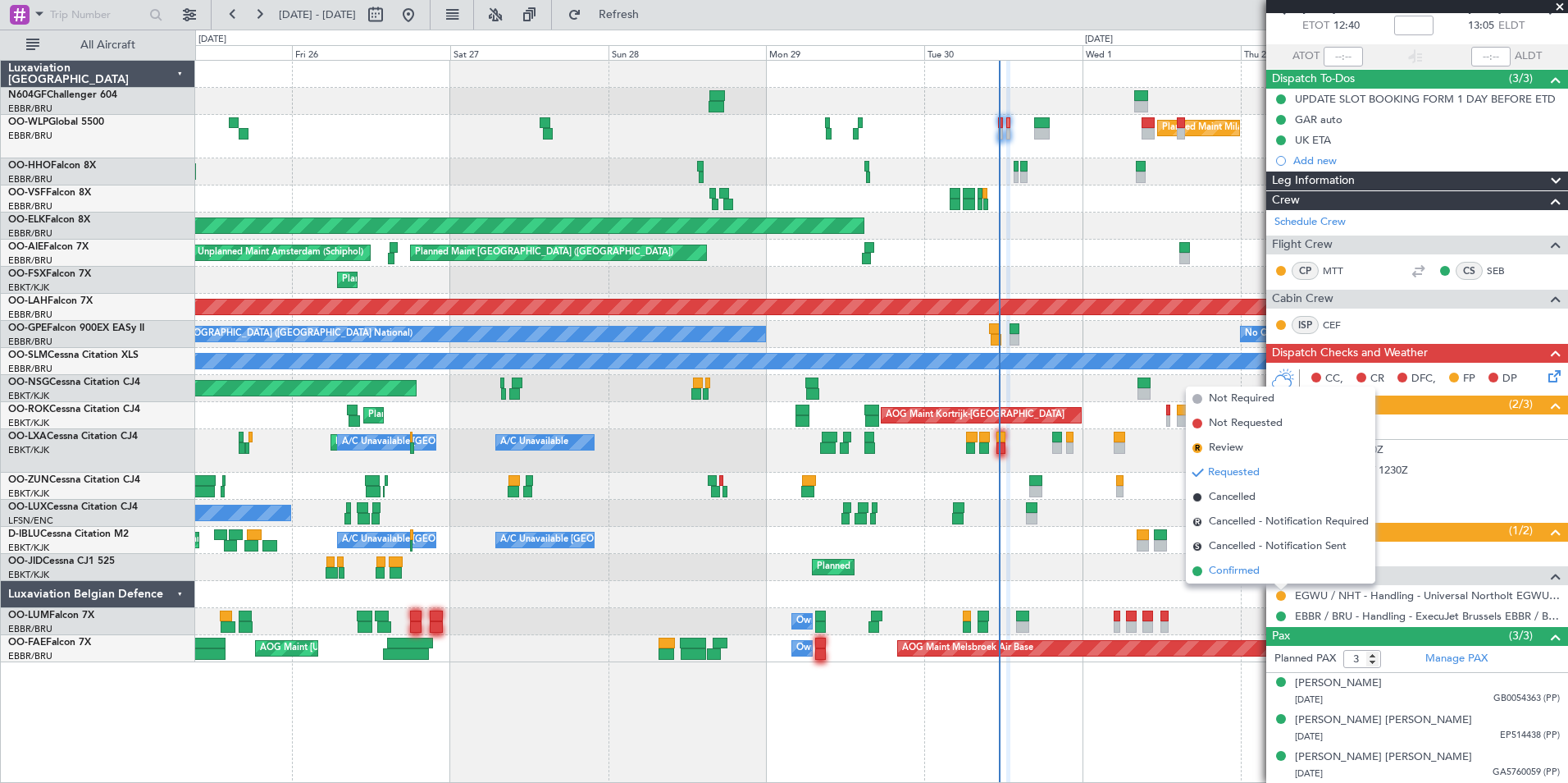
click at [1255, 569] on span "Confirmed" at bounding box center [1234, 571] width 51 height 16
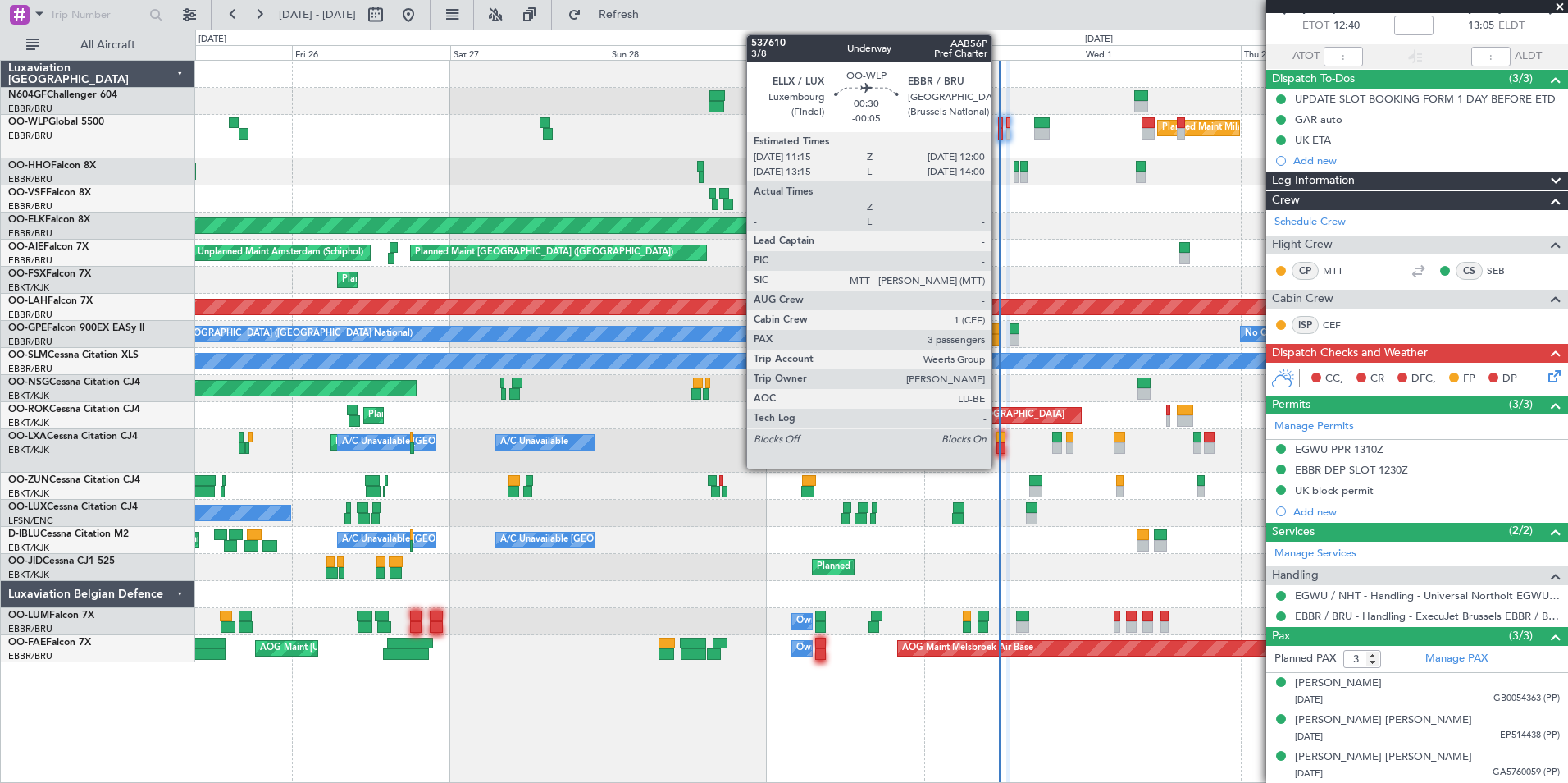
click at [999, 136] on div at bounding box center [1001, 133] width 6 height 11
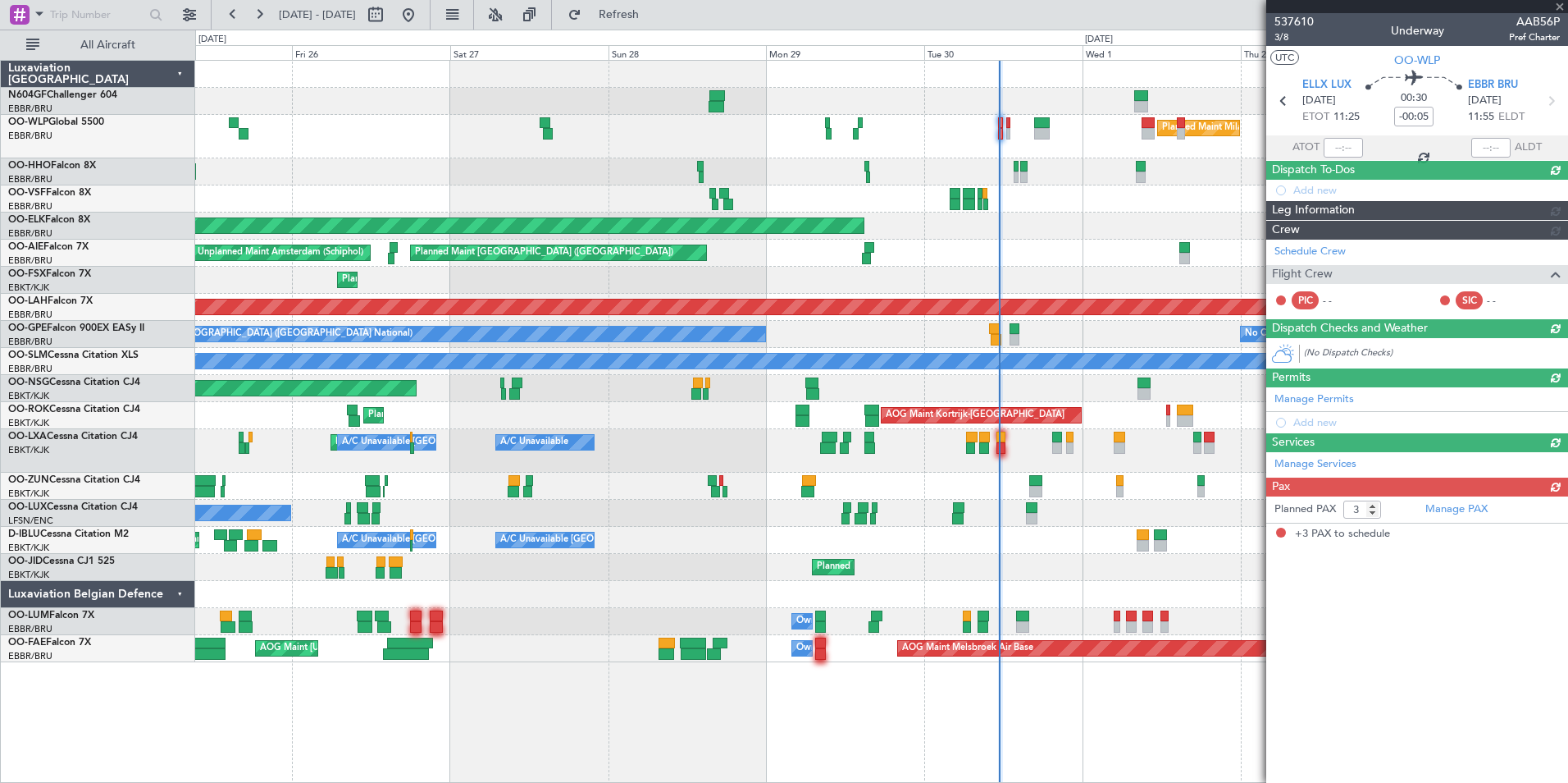
scroll to position [0, 0]
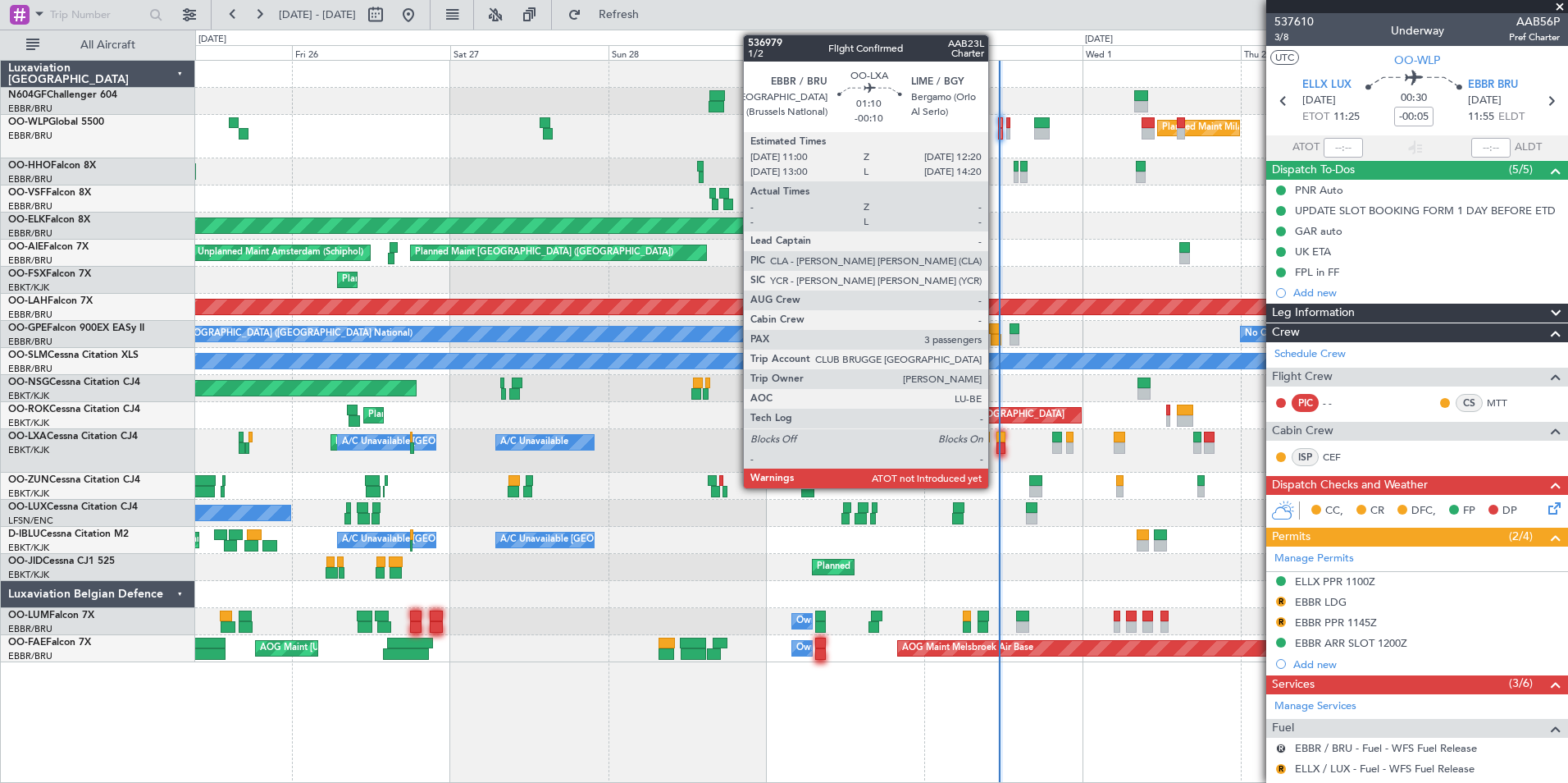
click at [997, 445] on div at bounding box center [1001, 448] width 9 height 11
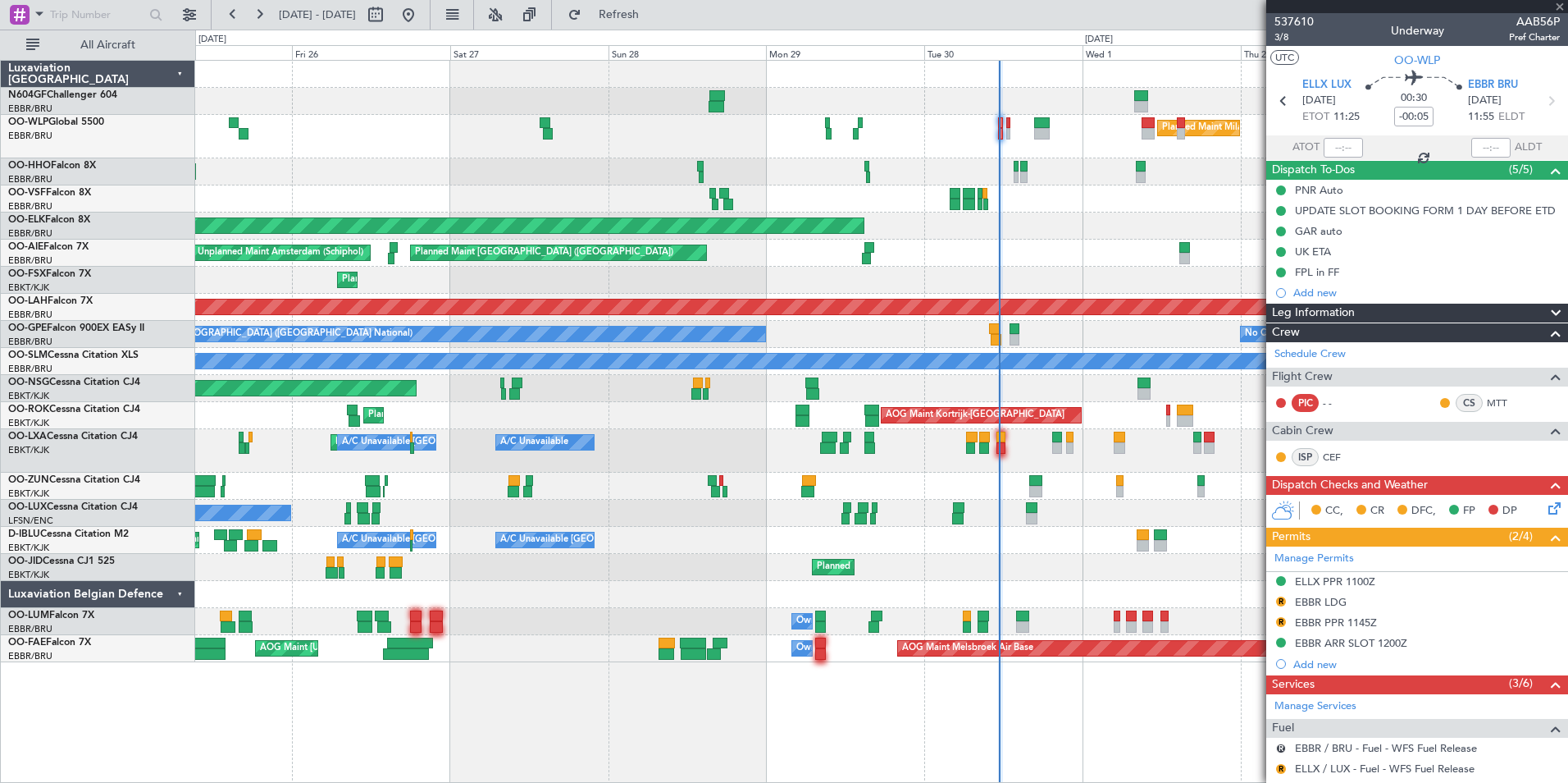
type input "-00:10"
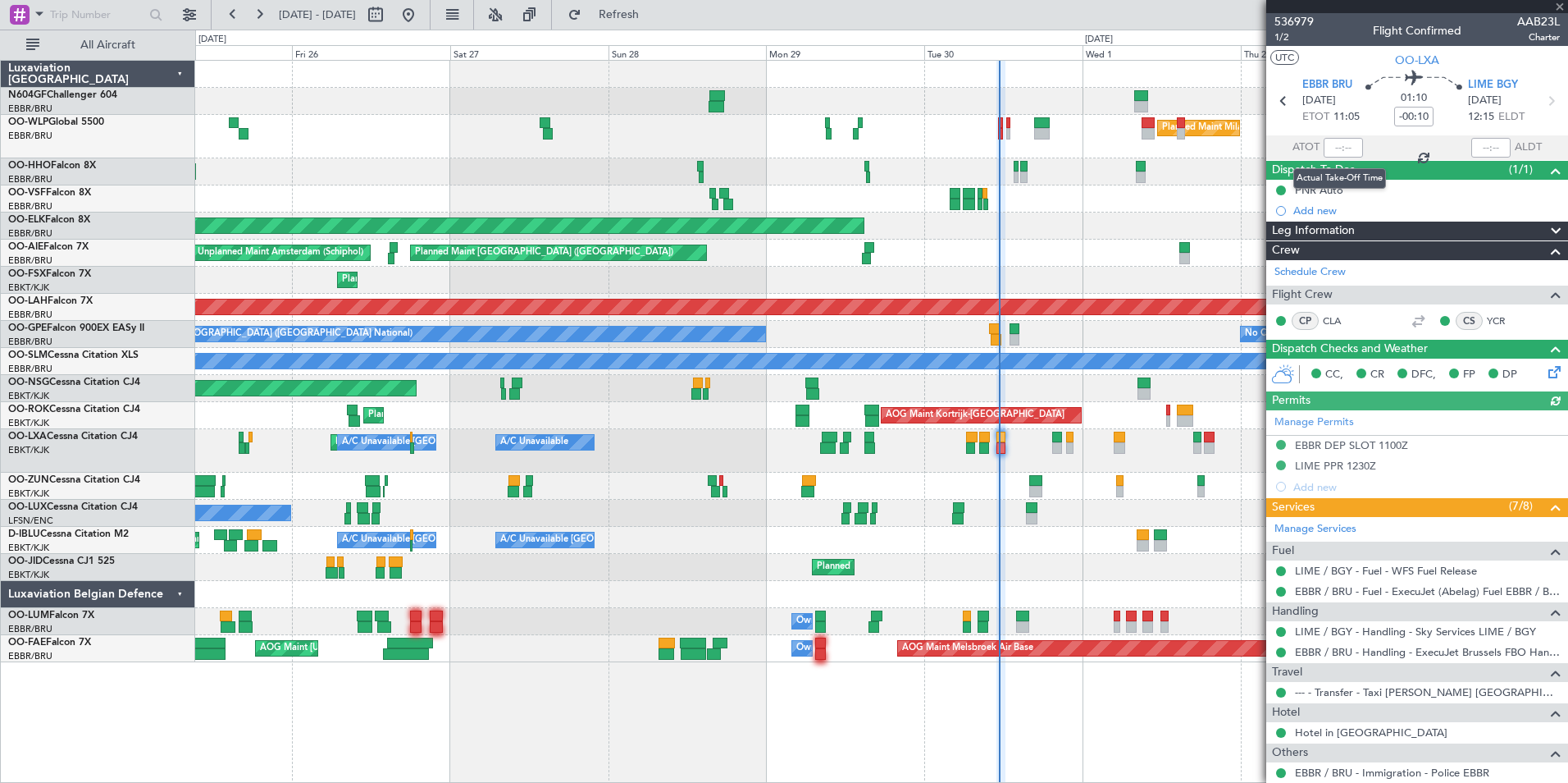
click at [1328, 144] on div at bounding box center [1344, 147] width 40 height 20
click at [1332, 145] on input "text" at bounding box center [1344, 147] width 40 height 20
click at [1172, 226] on div "Planned Maint Kortrijk-[GEOGRAPHIC_DATA]" at bounding box center [881, 226] width 1372 height 28
type input "11:14"
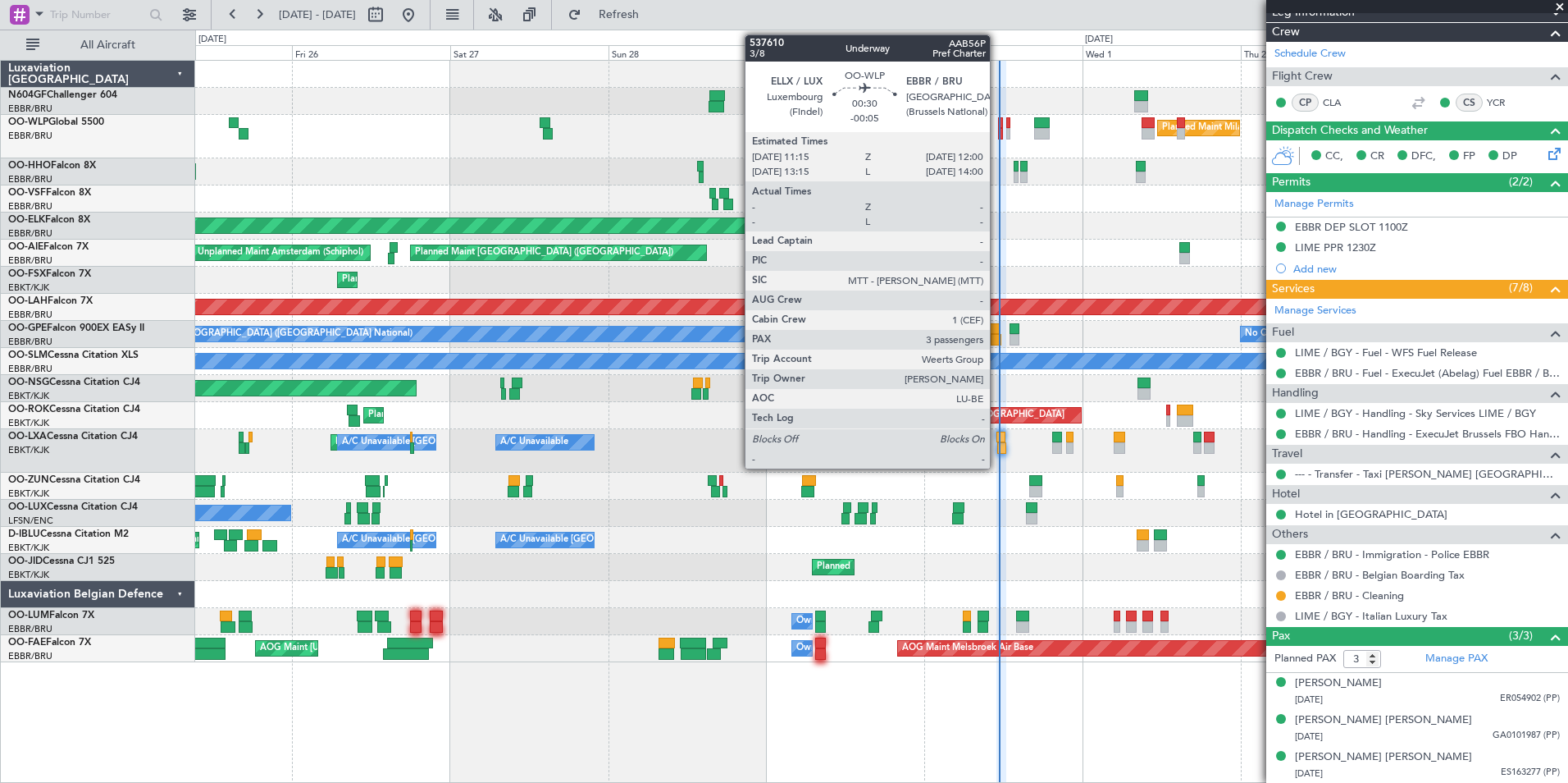
click at [998, 134] on div at bounding box center [1001, 133] width 6 height 11
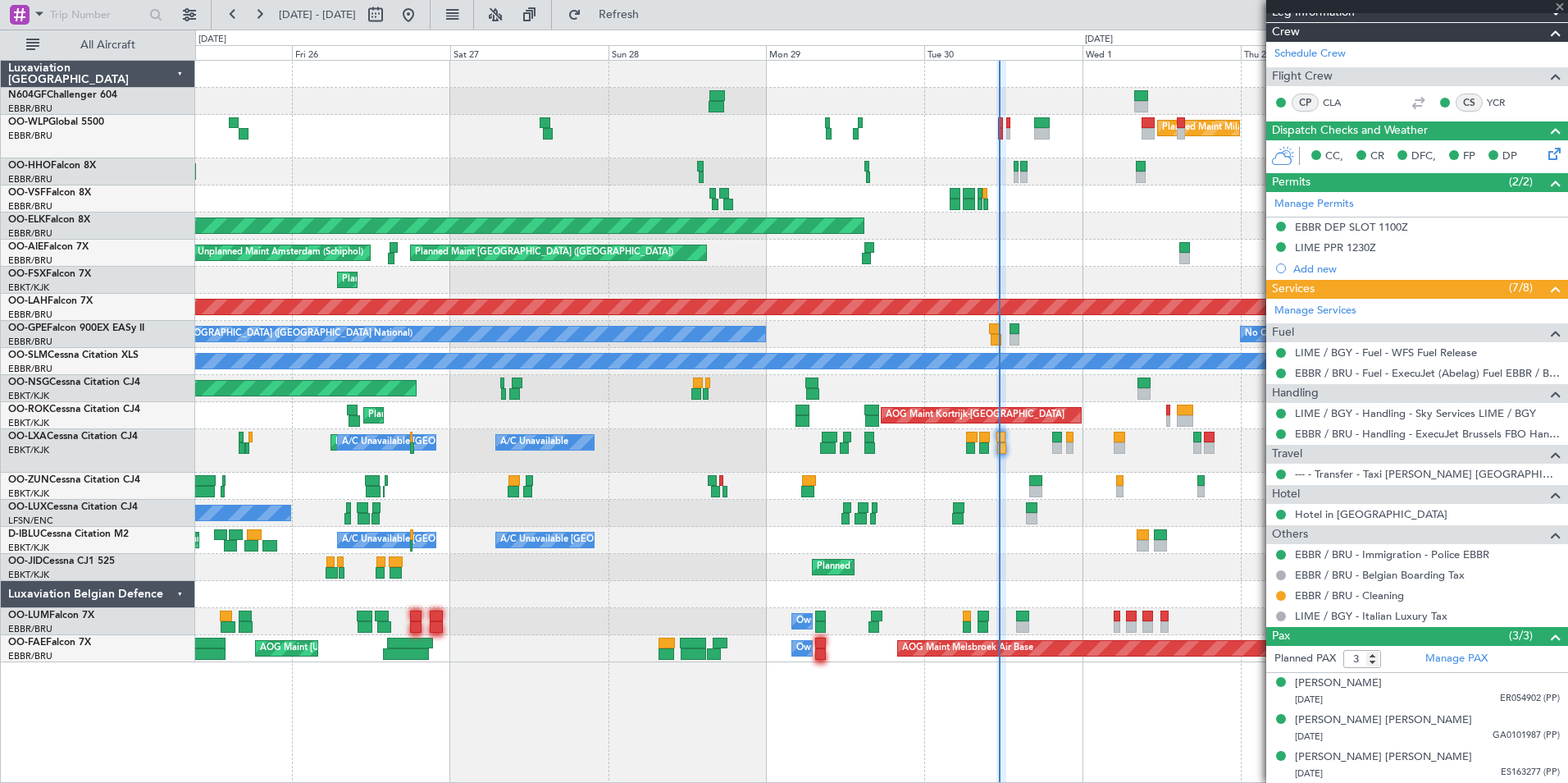
type input "-00:05"
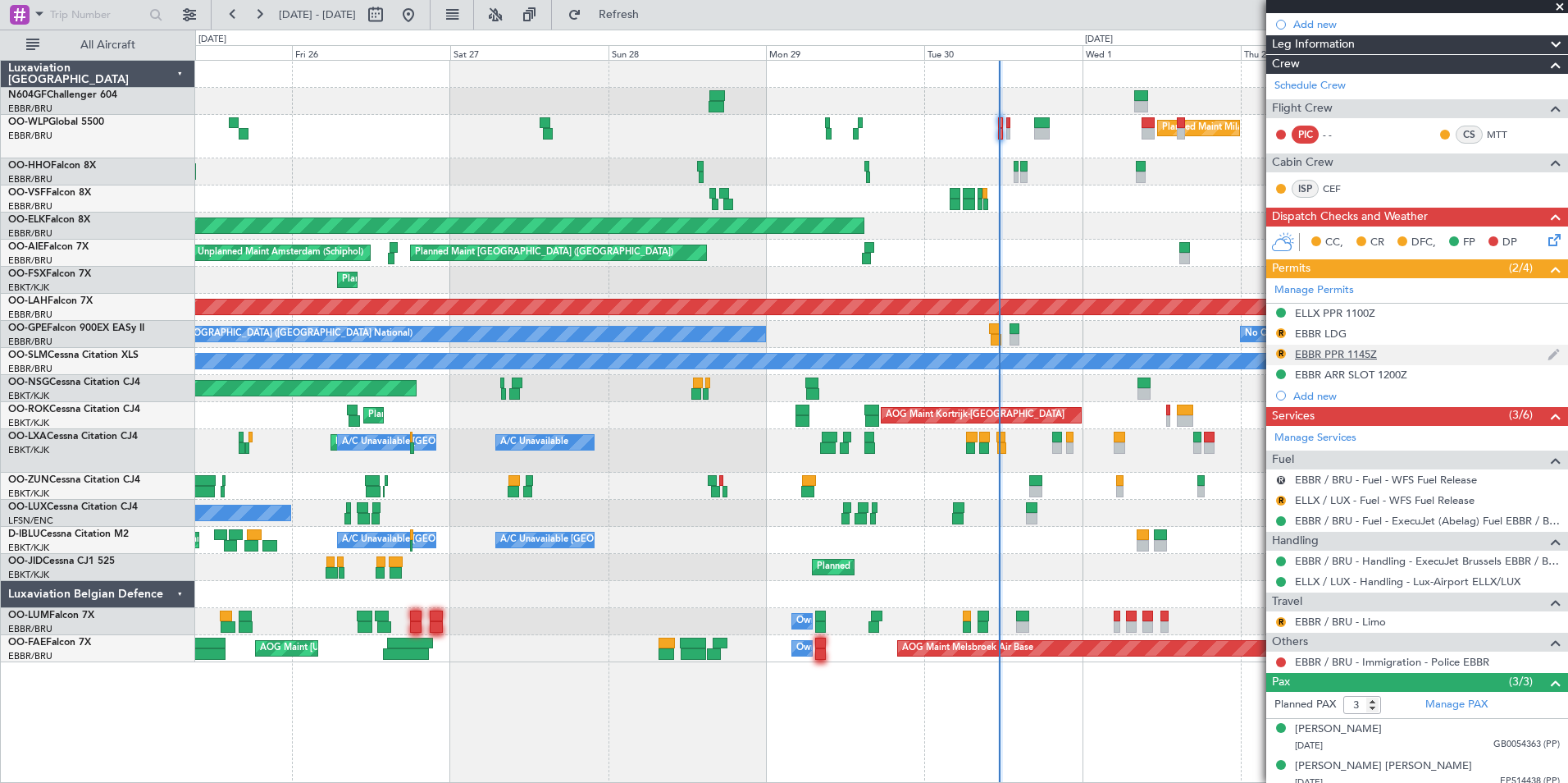
scroll to position [273, 0]
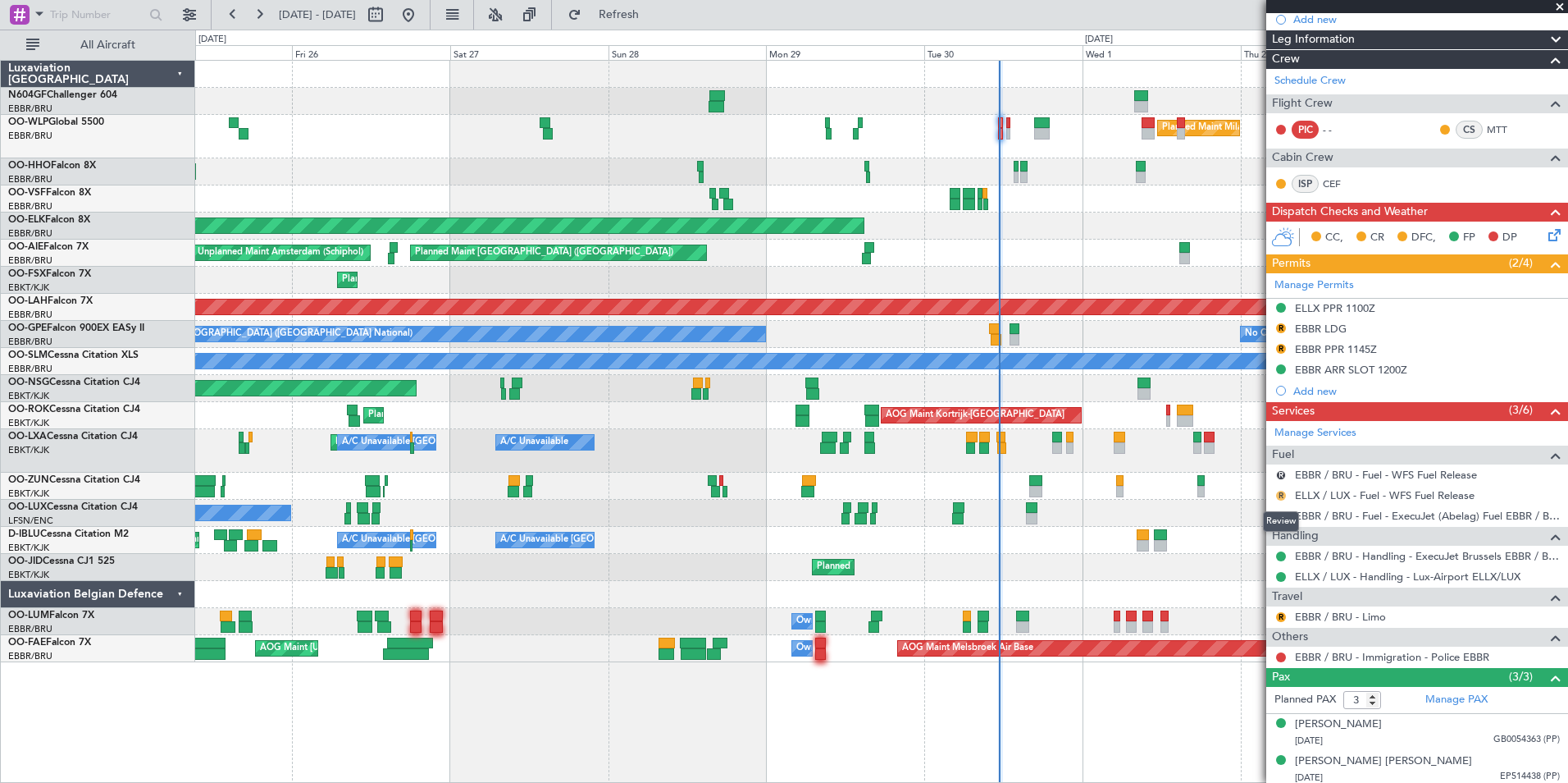
click at [1283, 495] on button "R" at bounding box center [1280, 495] width 9 height 9
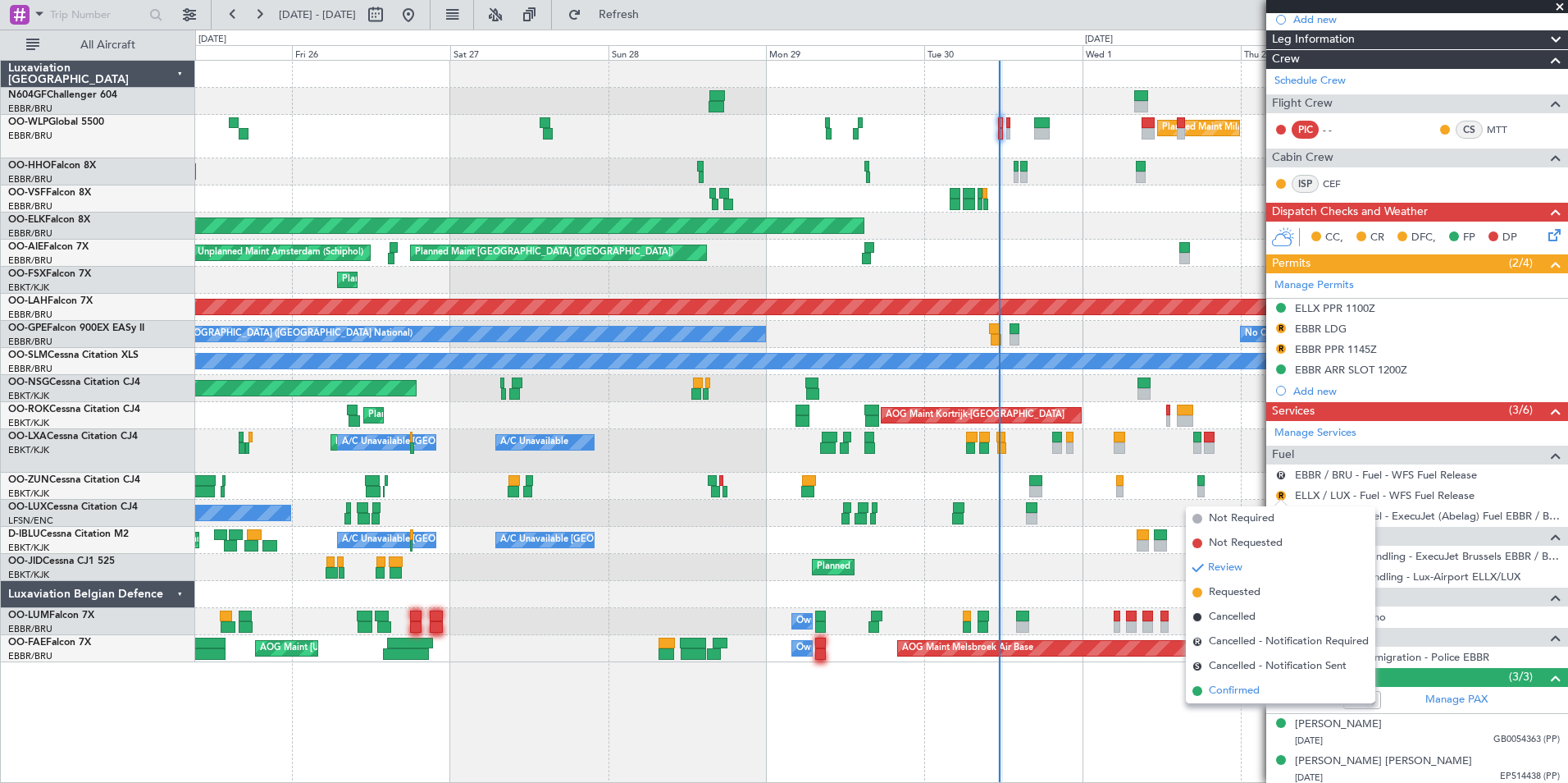
click at [1260, 694] on span "Confirmed" at bounding box center [1234, 690] width 51 height 16
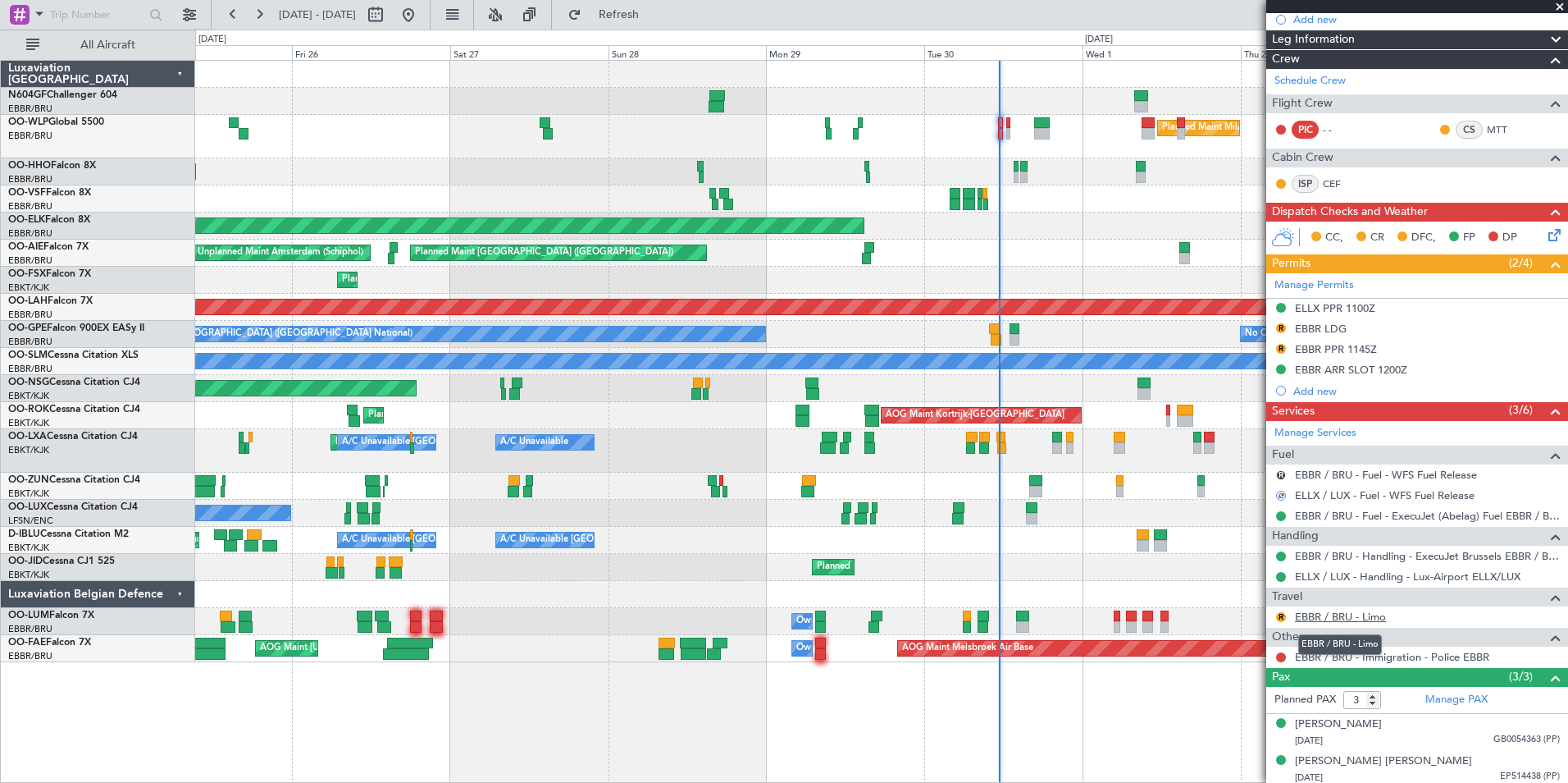
click at [1327, 615] on link "EBBR / BRU - Limo" at bounding box center [1340, 616] width 91 height 14
click at [654, 11] on span "Refresh" at bounding box center [619, 15] width 69 height 11
click at [424, 197] on div "Planned Maint Milan (Linate) Planned Maint Geneva (Cointrin) Planned Maint Kort…" at bounding box center [881, 362] width 1372 height 602
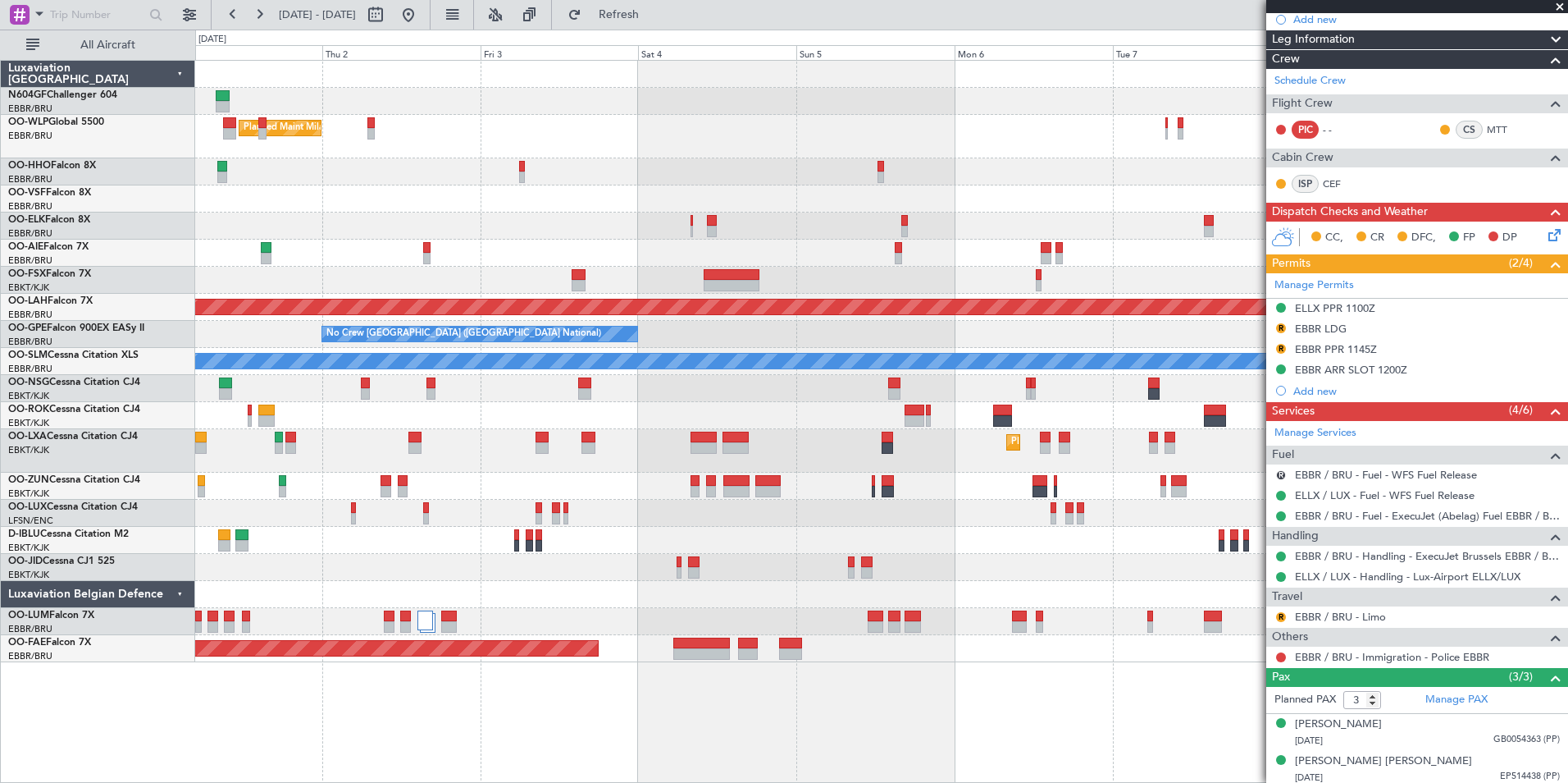
click at [463, 220] on div "Planned Maint Kortrijk-[GEOGRAPHIC_DATA]" at bounding box center [881, 226] width 1372 height 28
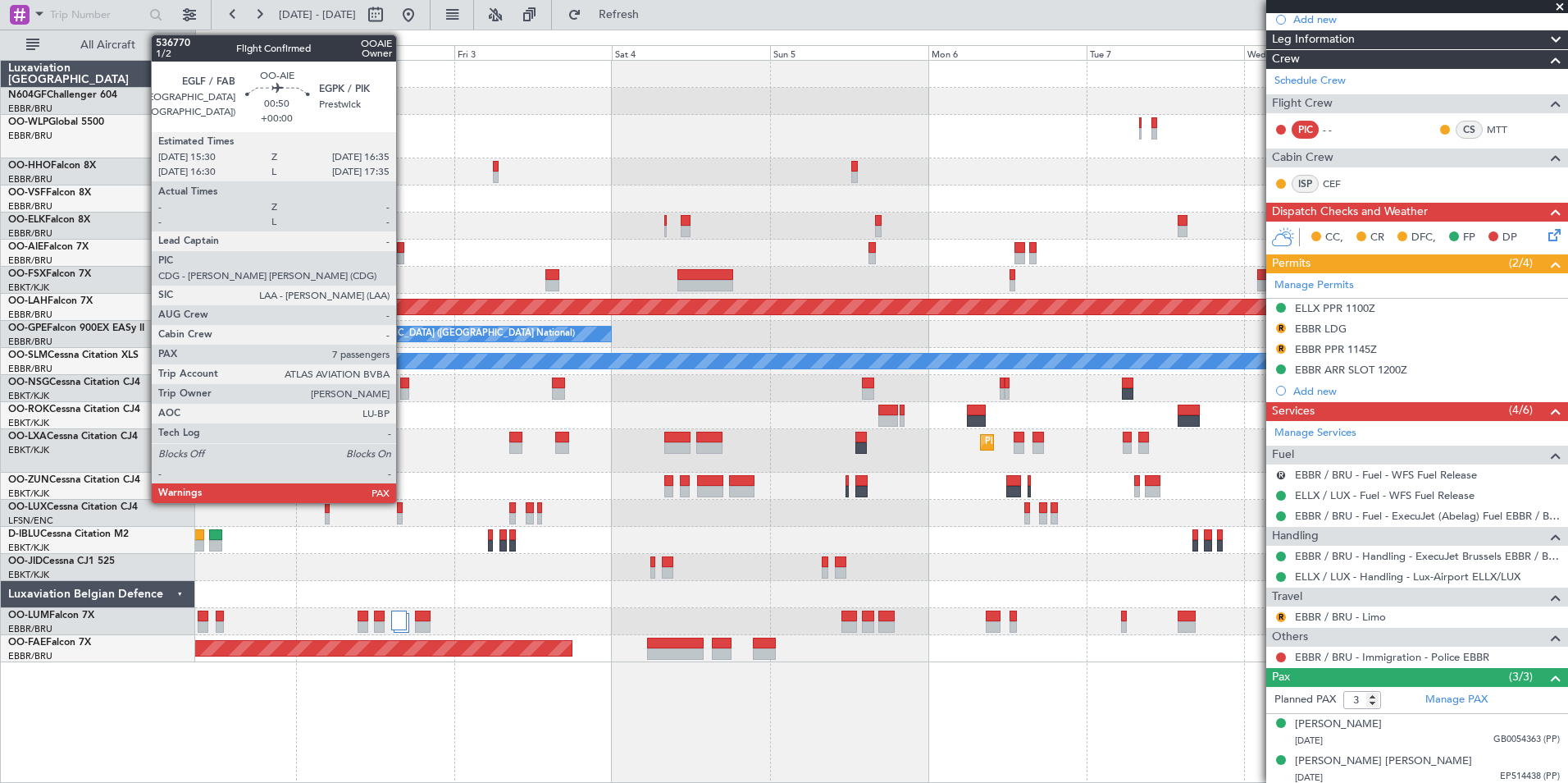
click at [404, 259] on div at bounding box center [400, 258] width 8 height 11
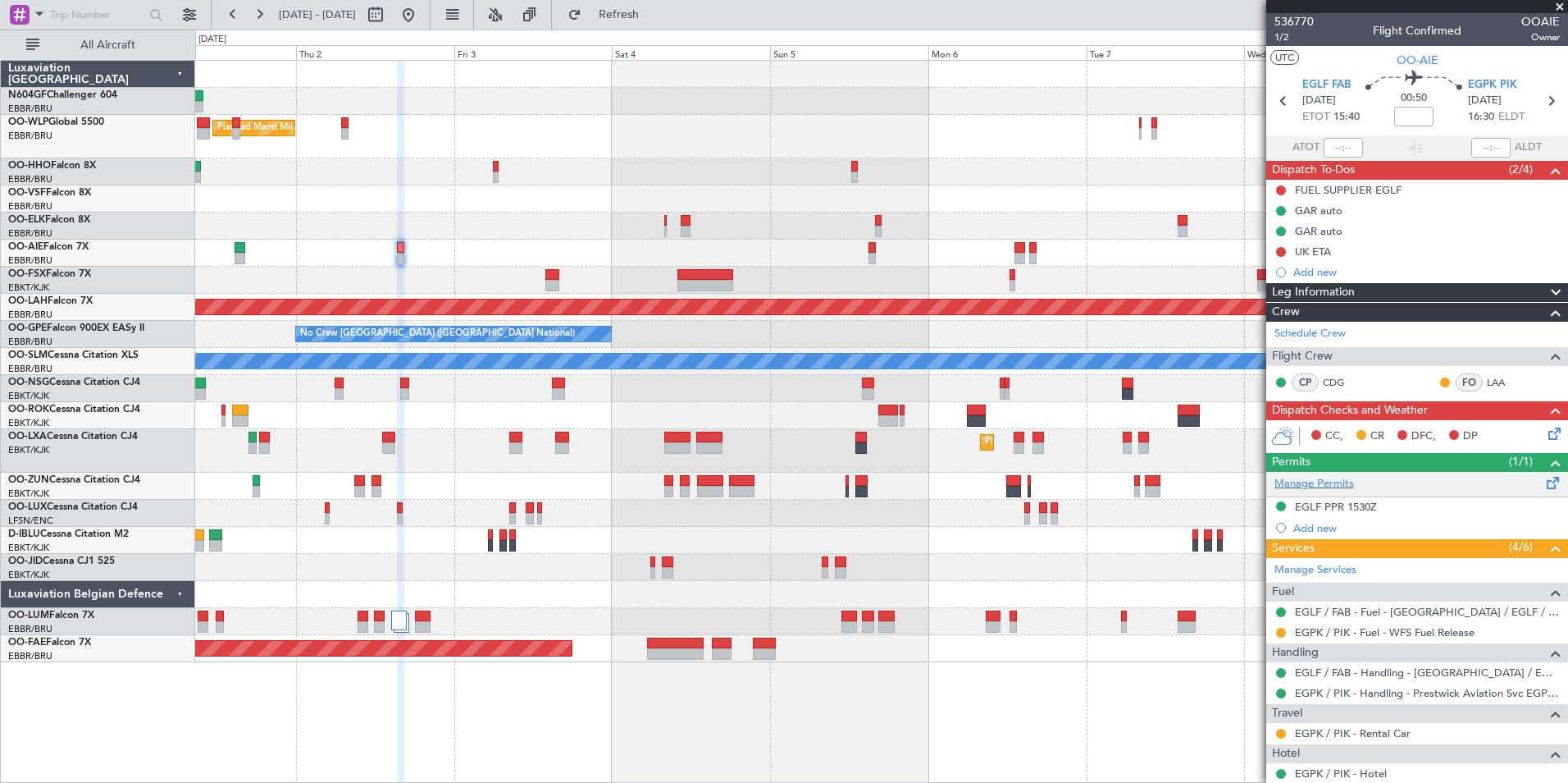
scroll to position [87, 0]
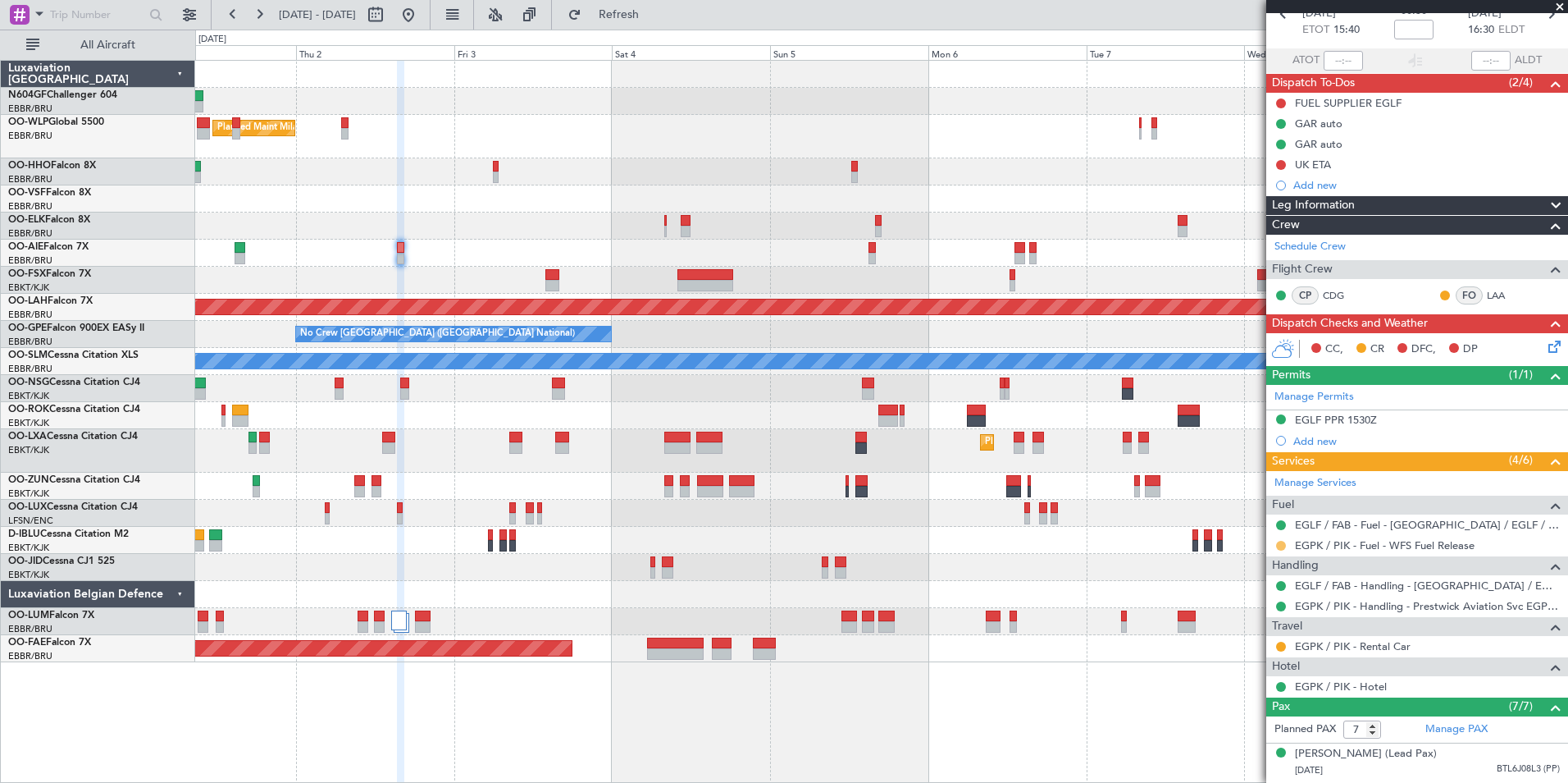
click at [1281, 545] on button at bounding box center [1280, 545] width 9 height 9
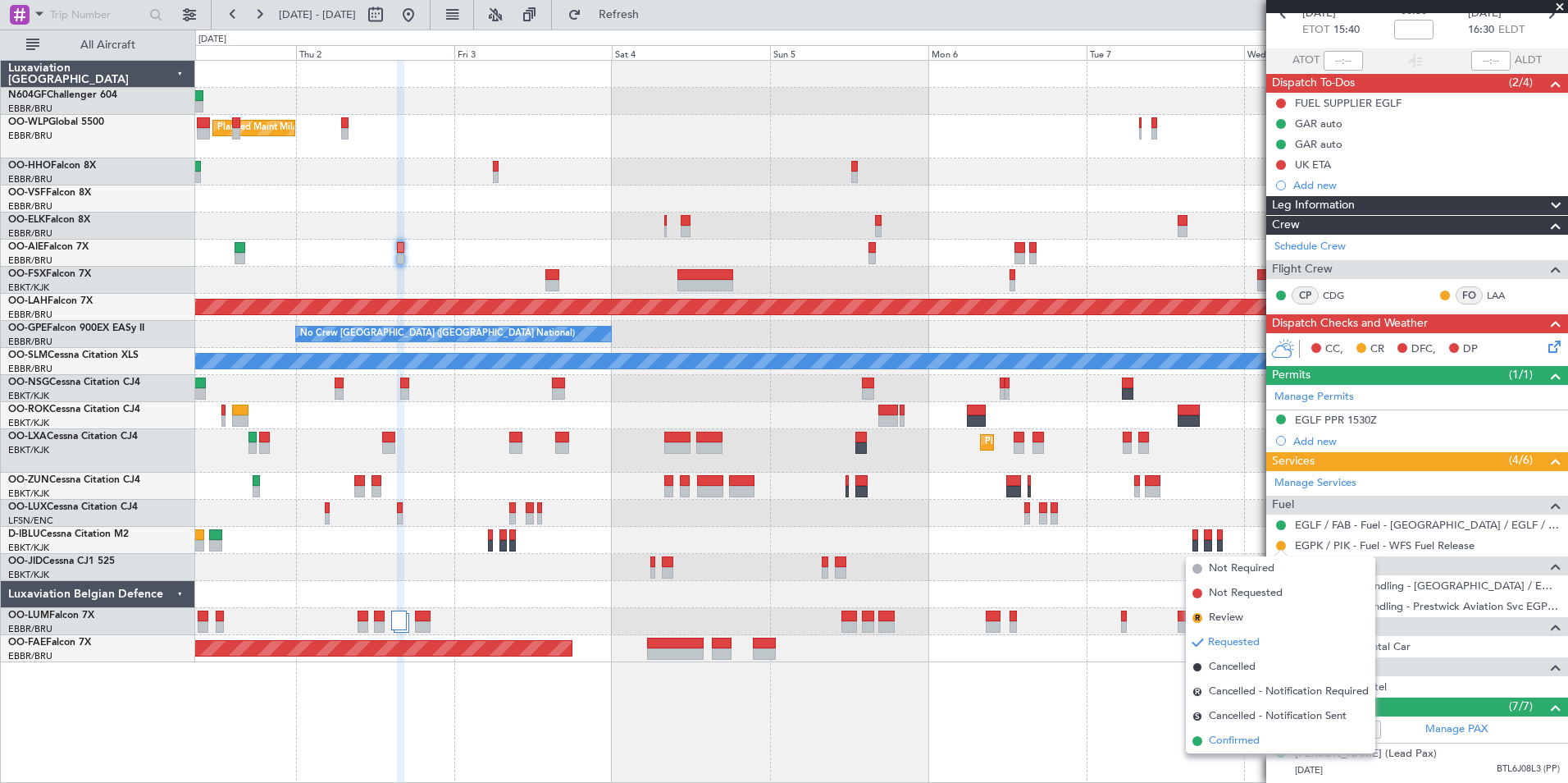
click at [1210, 737] on span "Confirmed" at bounding box center [1234, 740] width 51 height 16
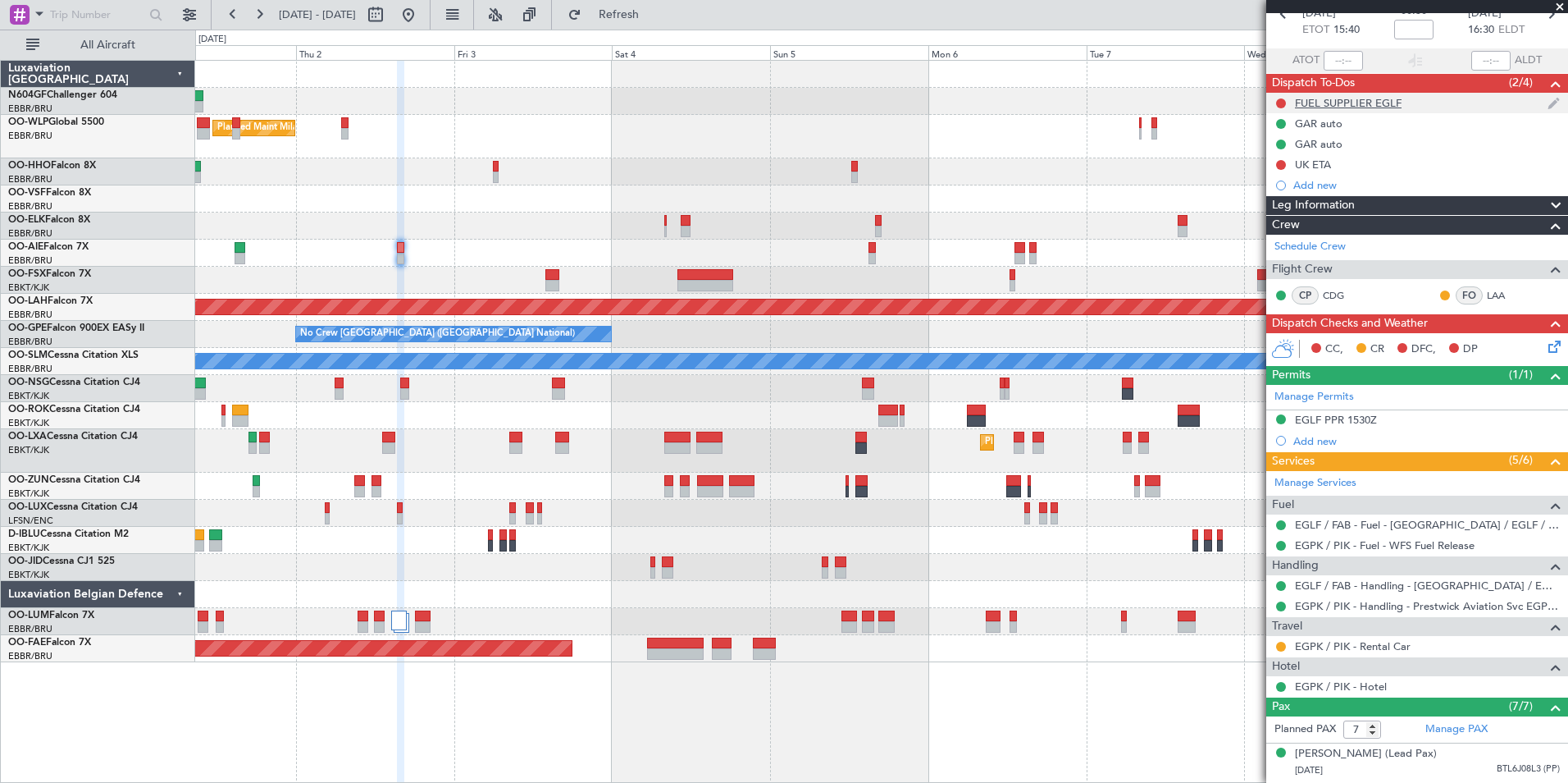
scroll to position [0, 0]
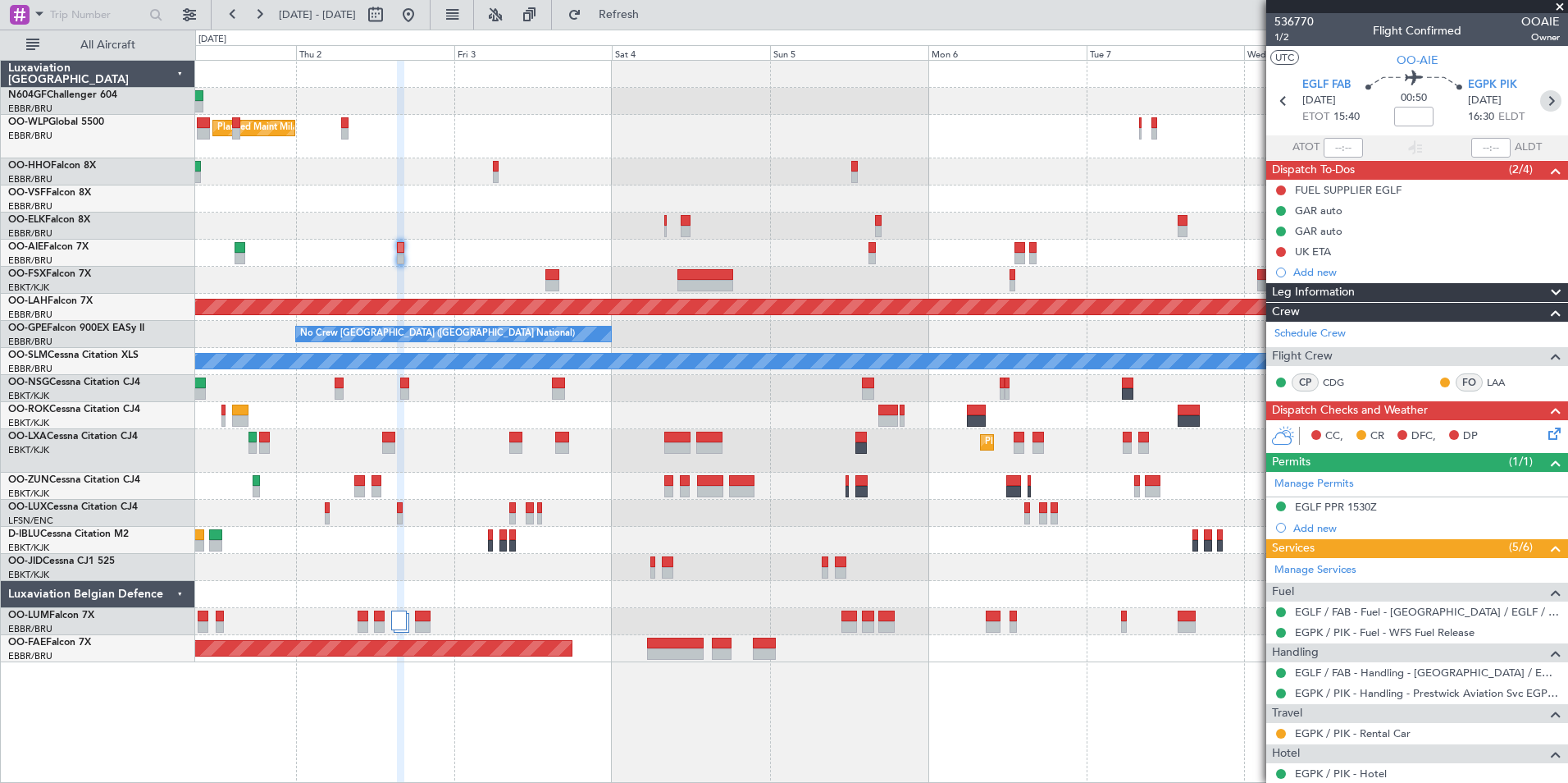
click at [1544, 107] on icon at bounding box center [1551, 101] width 21 height 21
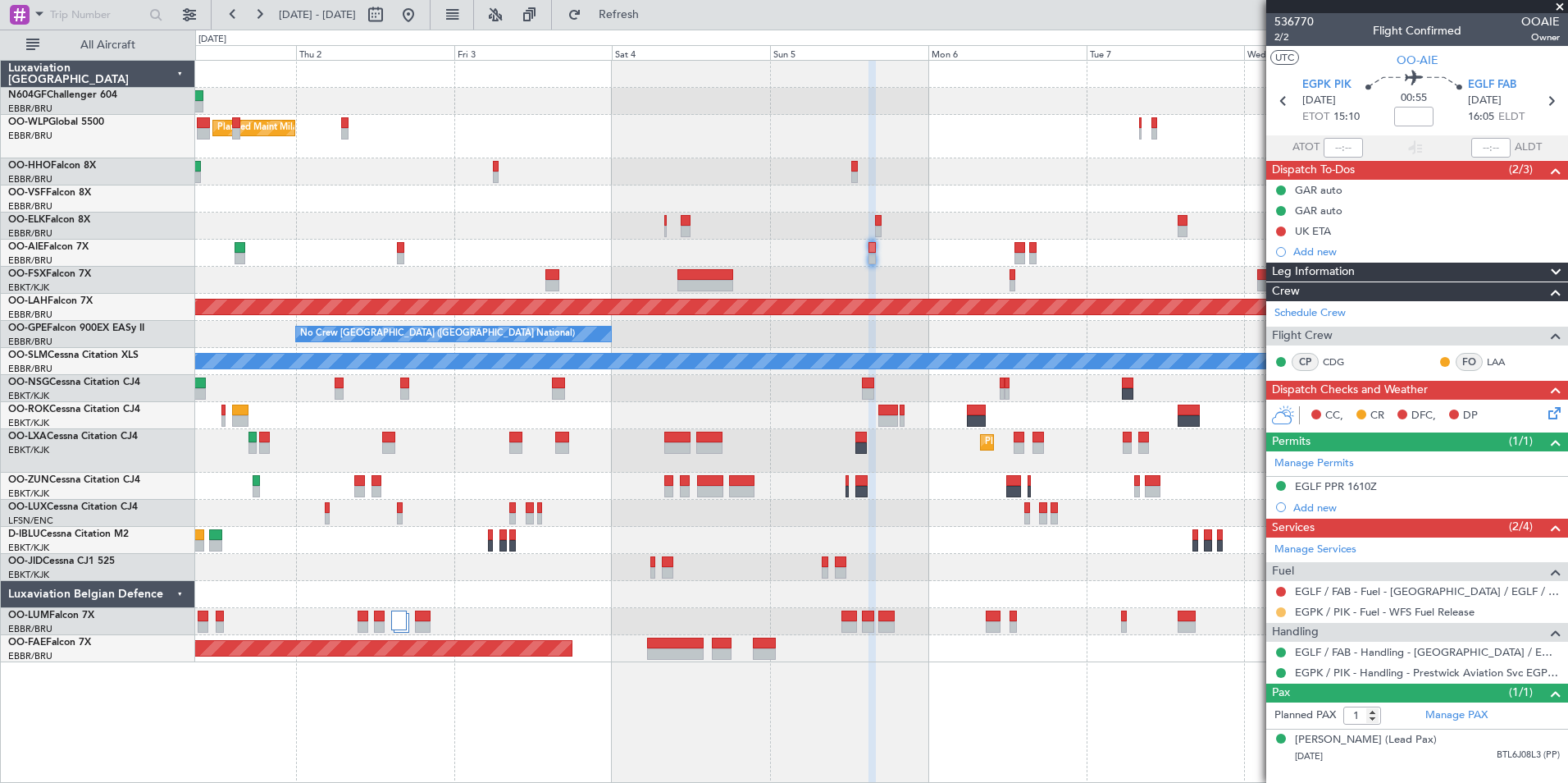
click at [1279, 609] on button at bounding box center [1280, 611] width 9 height 9
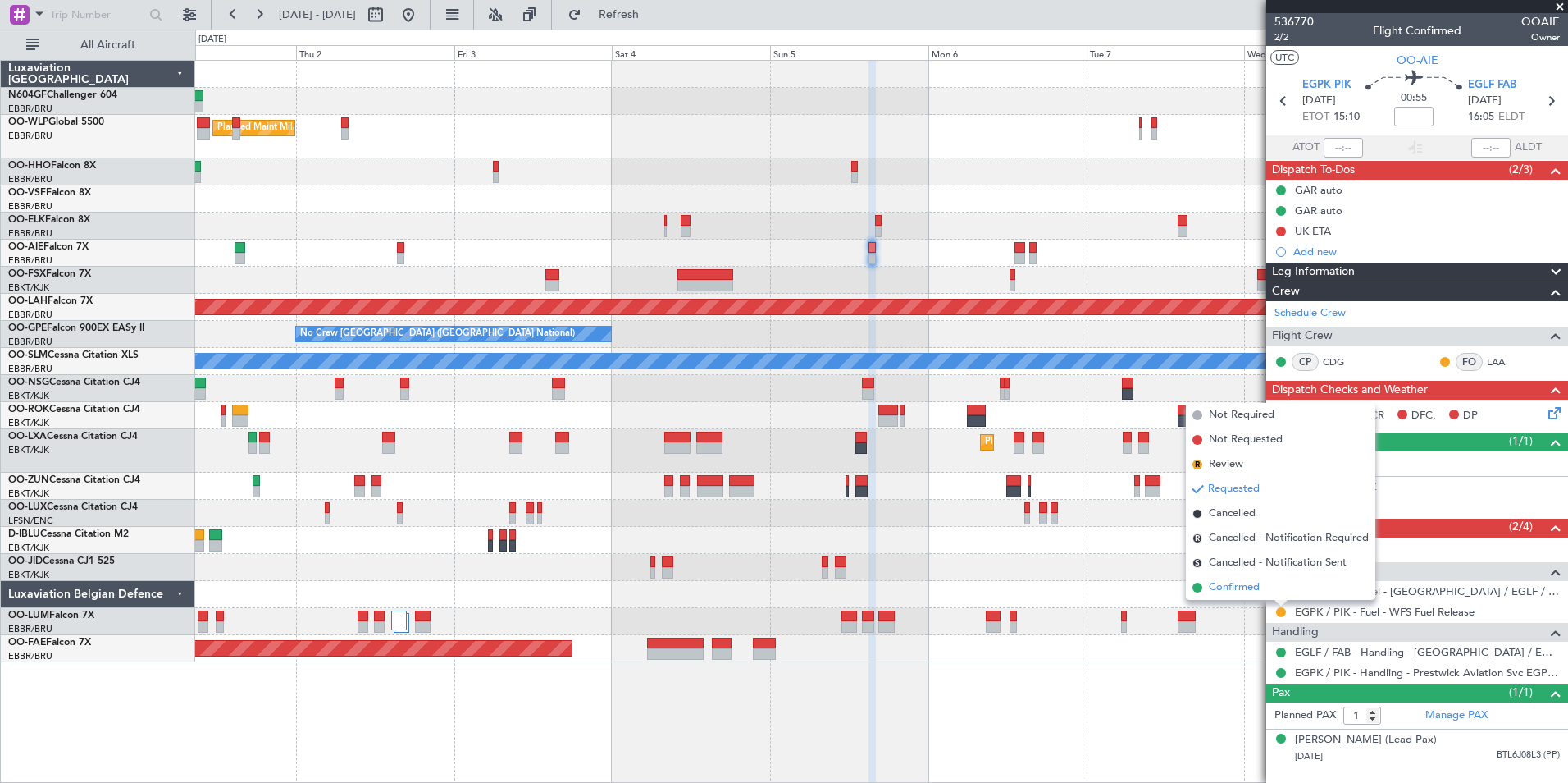
click at [1260, 587] on li "Confirmed" at bounding box center [1280, 587] width 190 height 25
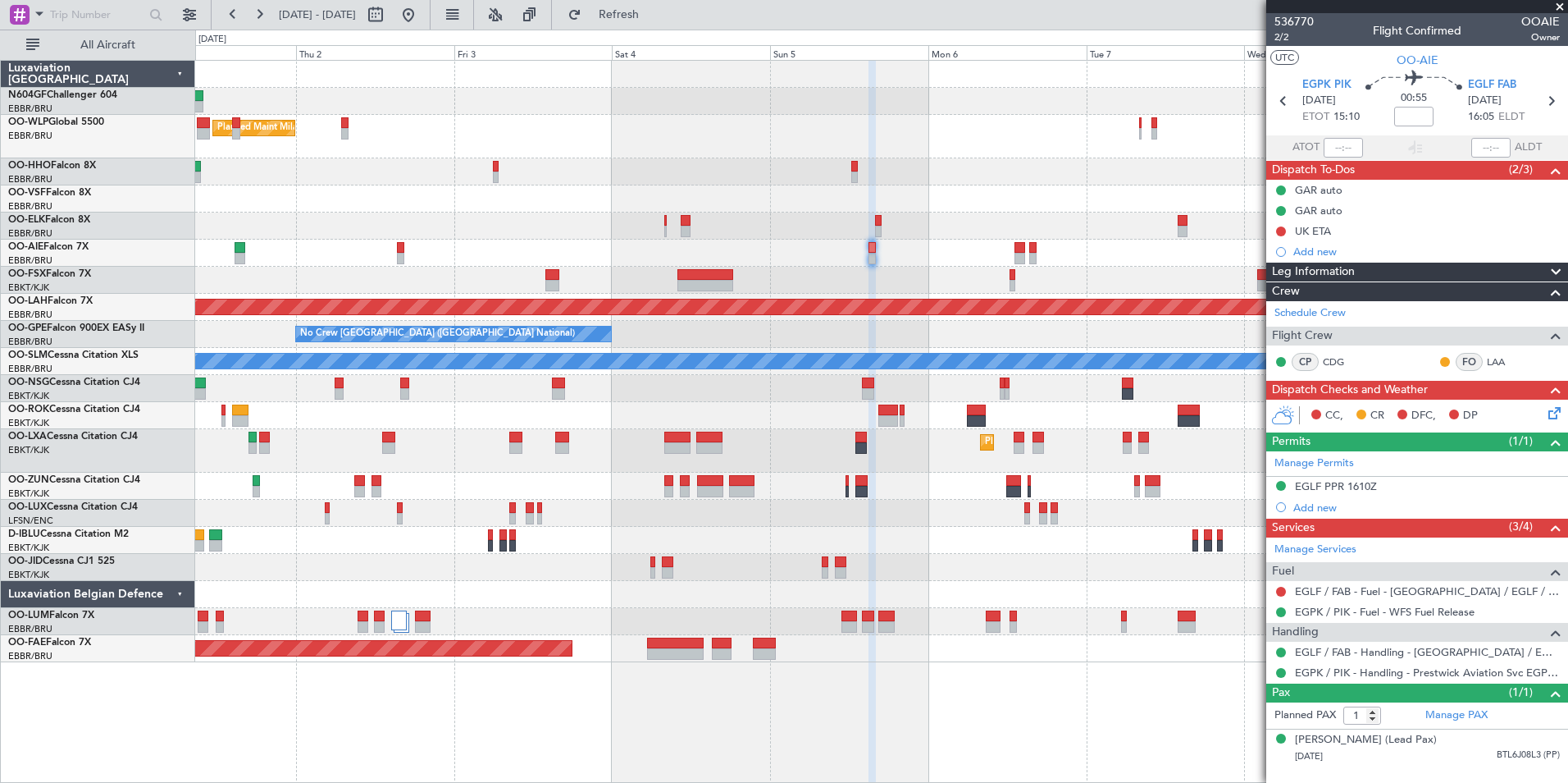
click at [688, 109] on div "Planned Maint Milan (Linate) Planned Maint Kortrijk-Wevelgem Planned Maint Alto…" at bounding box center [881, 362] width 1372 height 602
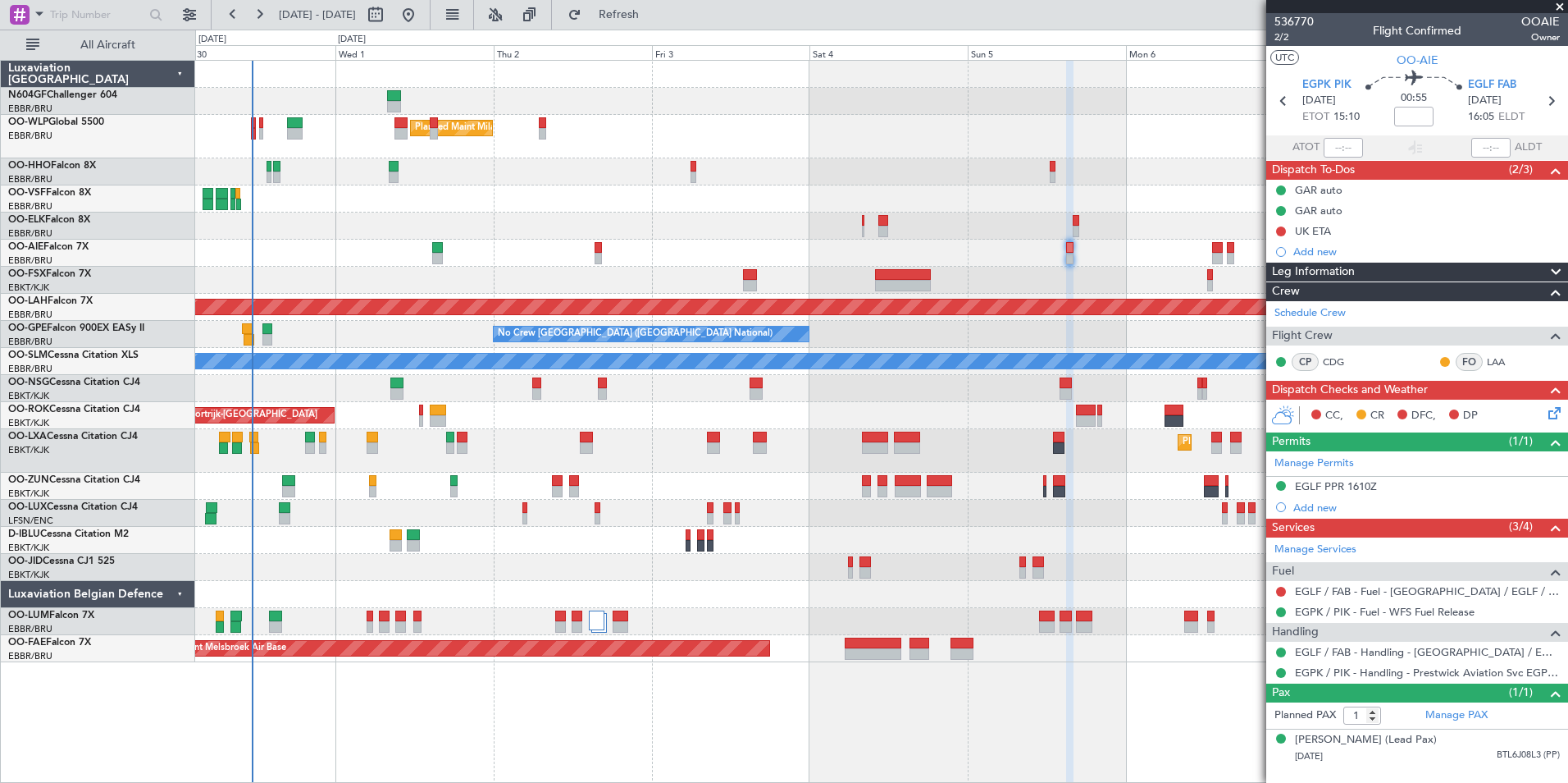
click at [489, 240] on div "Planned Maint Milan (Linate) Planned Maint Kortrijk-Wevelgem Planned Maint Lond…" at bounding box center [881, 362] width 1372 height 602
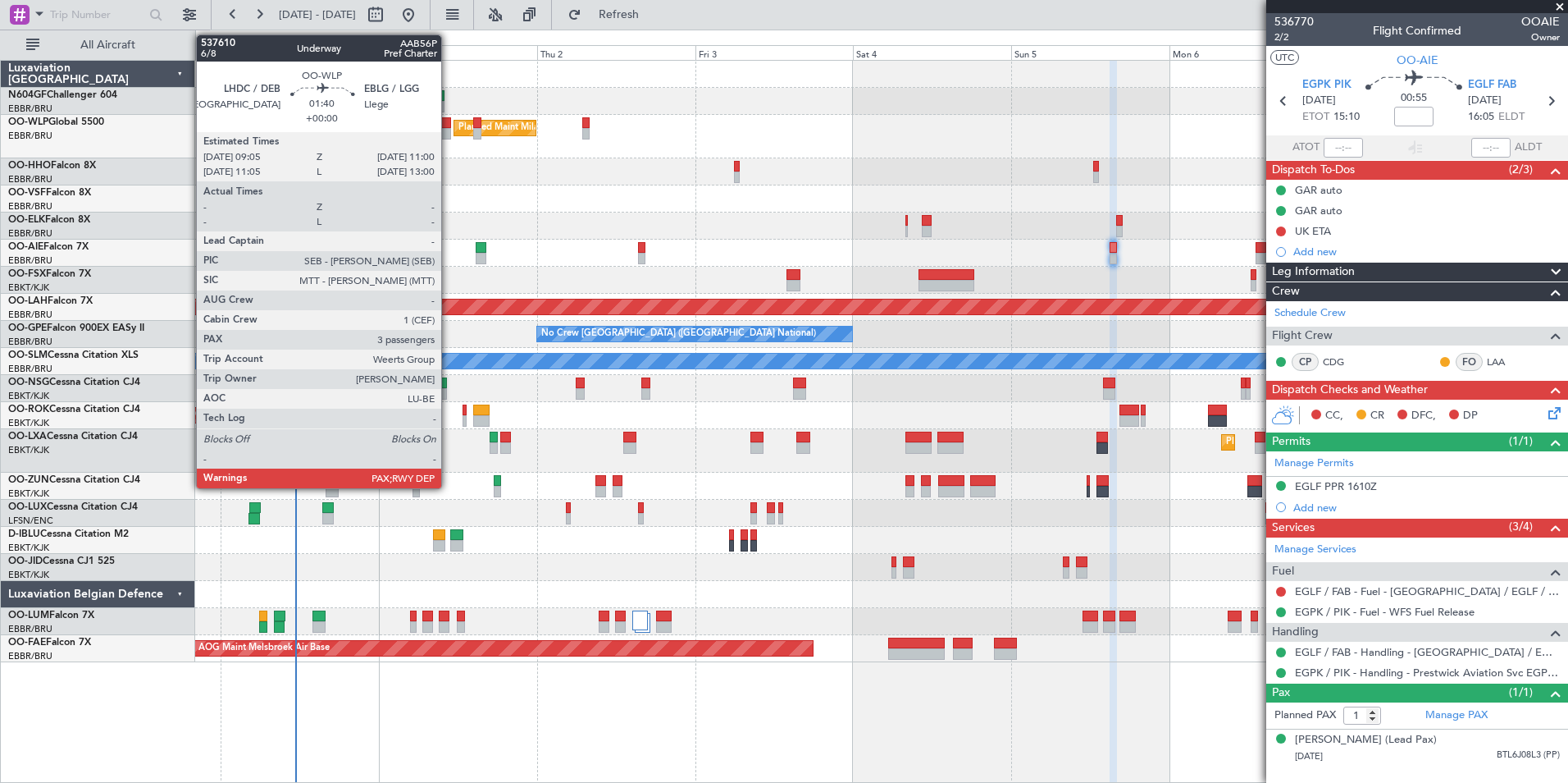
click at [448, 124] on div at bounding box center [444, 123] width 13 height 11
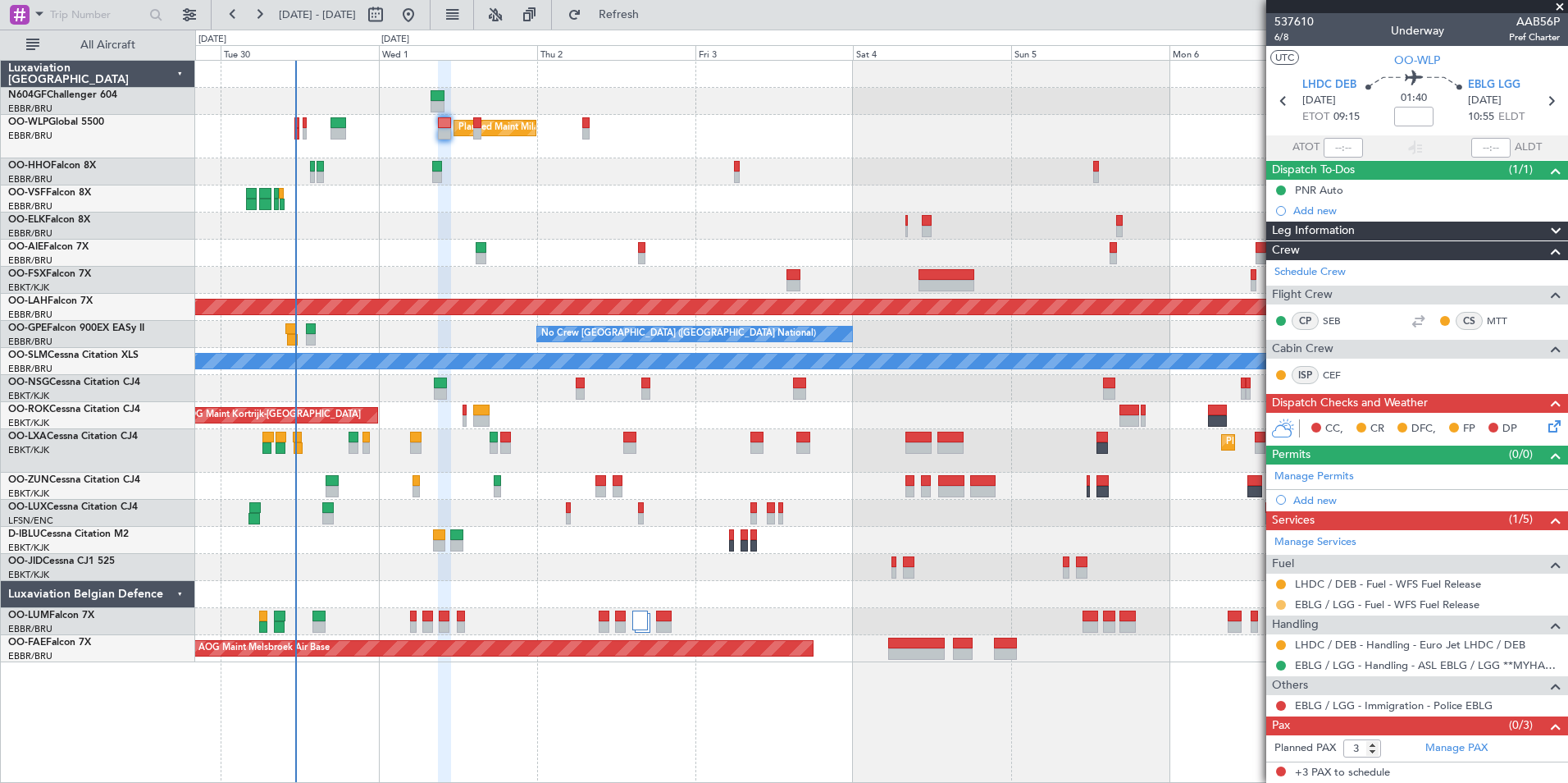
click at [1280, 605] on button at bounding box center [1280, 604] width 9 height 9
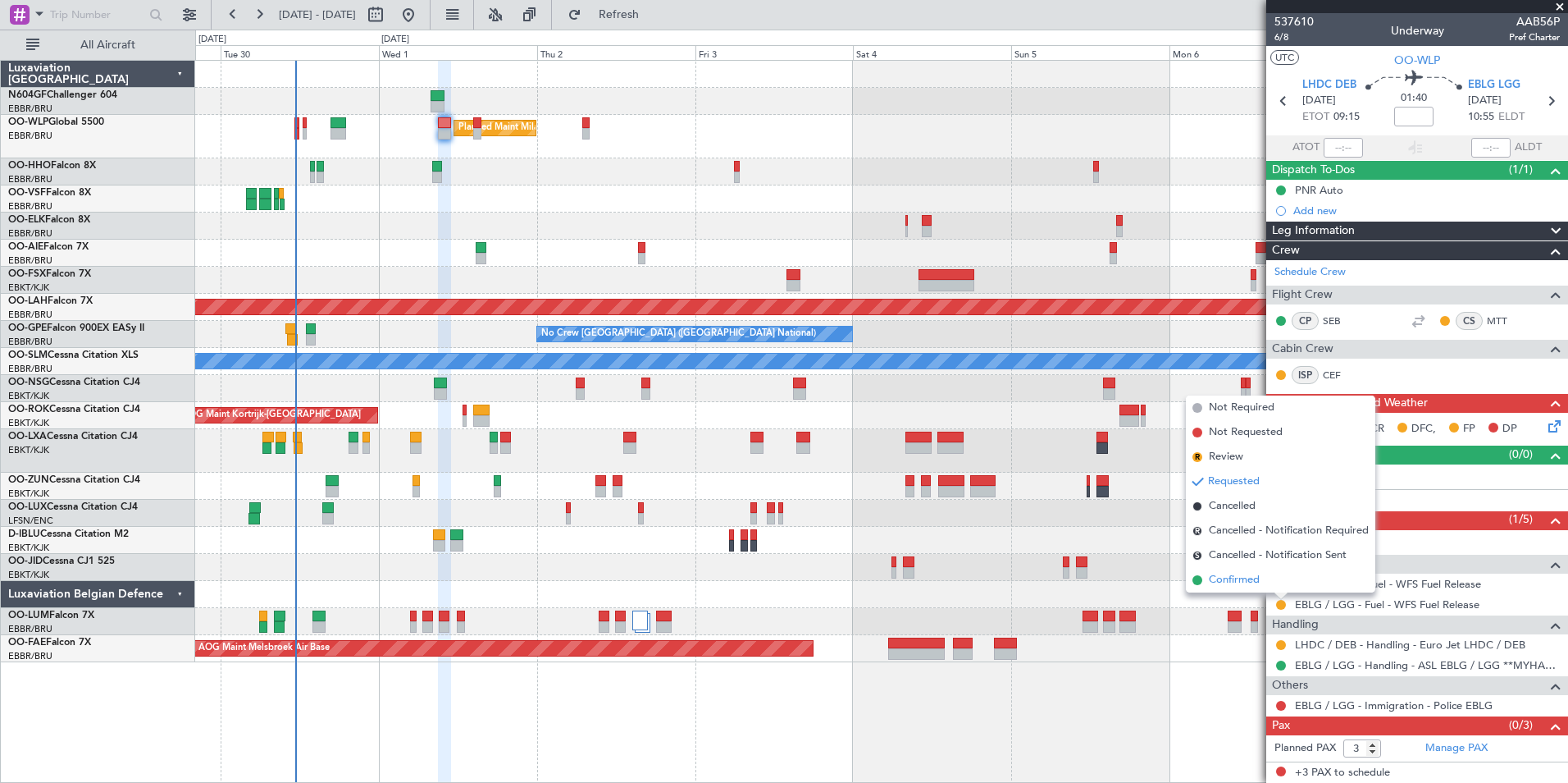
click at [1226, 587] on span "Confirmed" at bounding box center [1234, 579] width 51 height 16
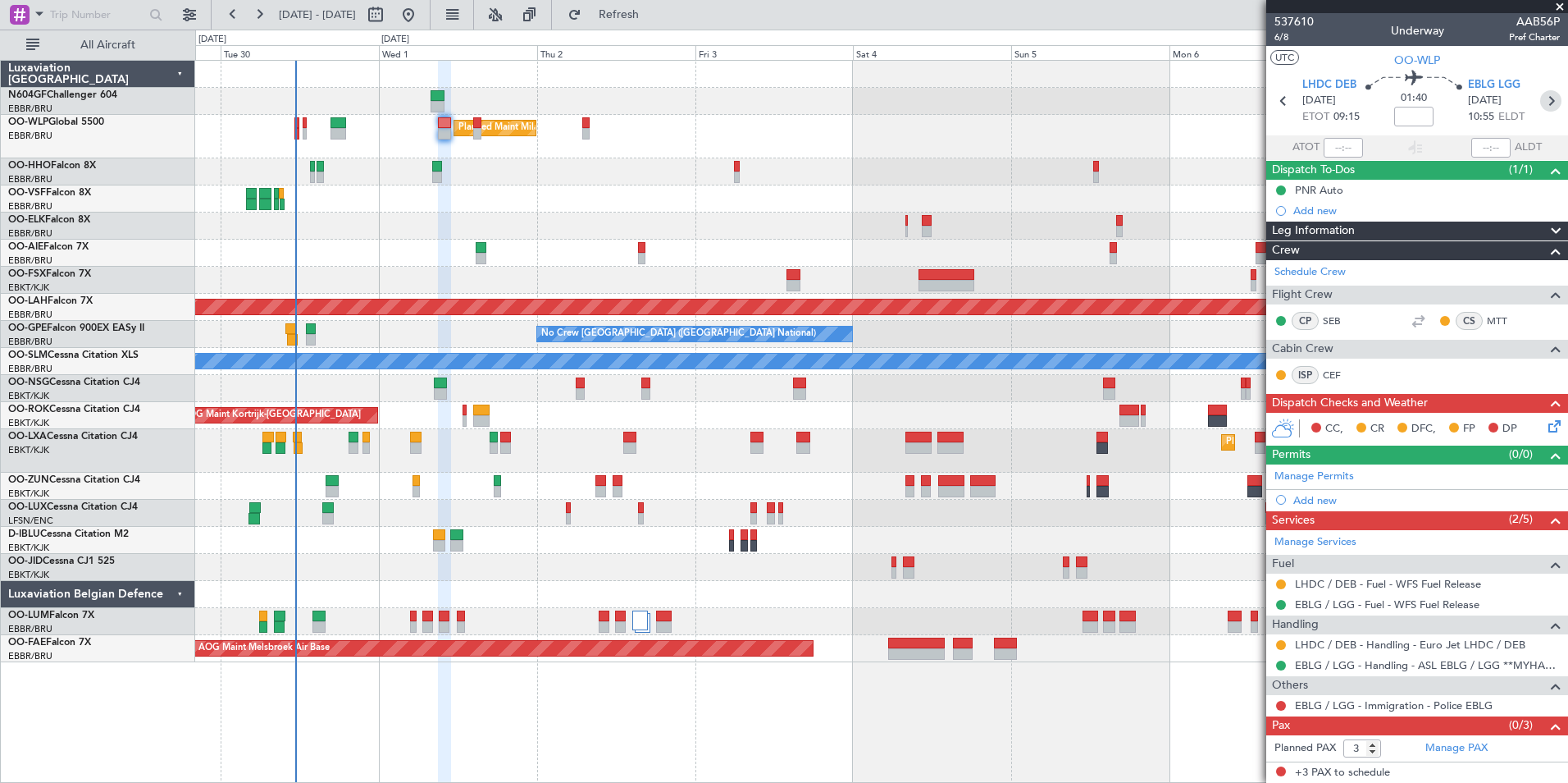
click at [1554, 101] on icon at bounding box center [1551, 101] width 21 height 21
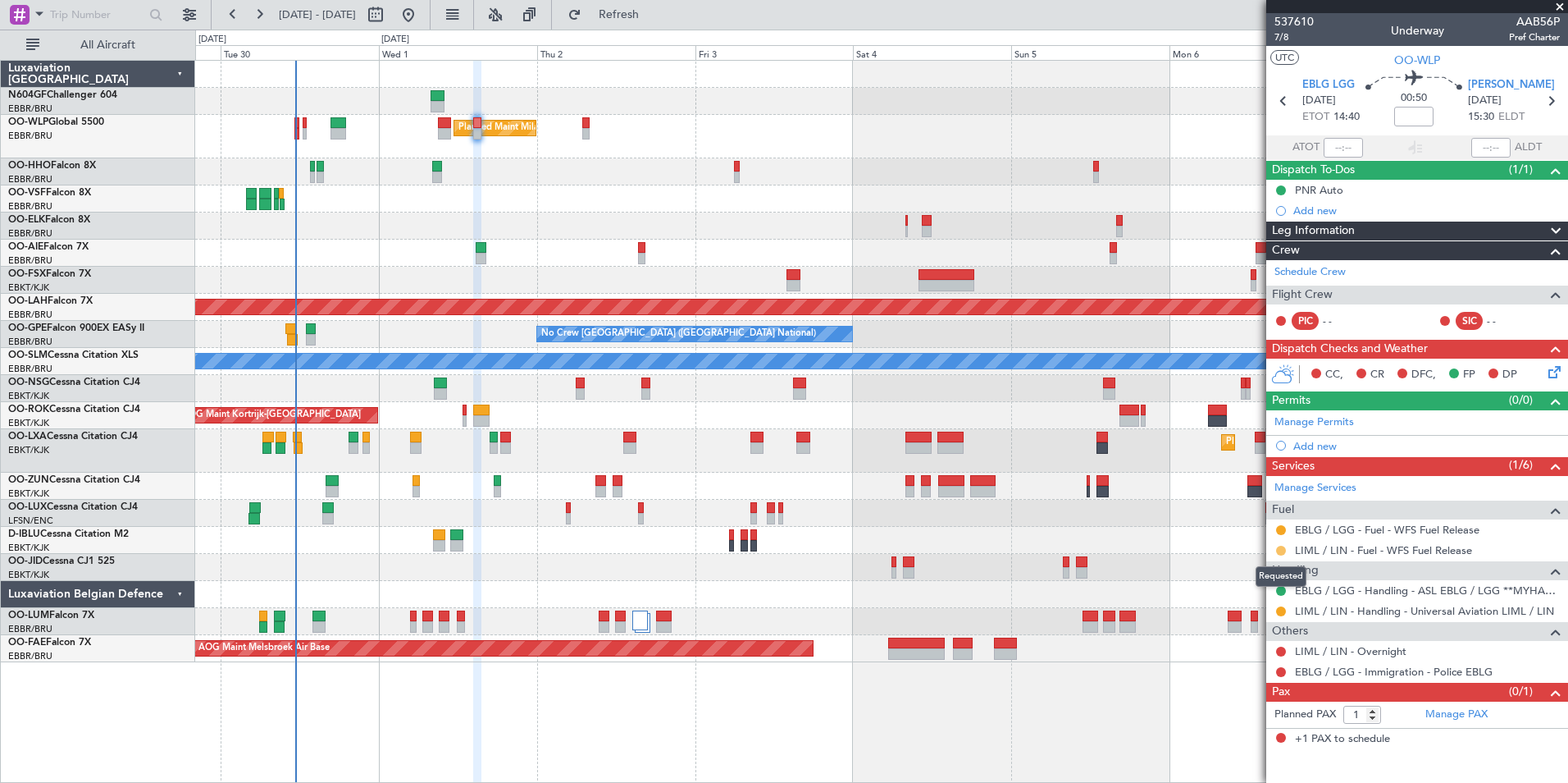
click at [1282, 552] on button at bounding box center [1280, 550] width 9 height 9
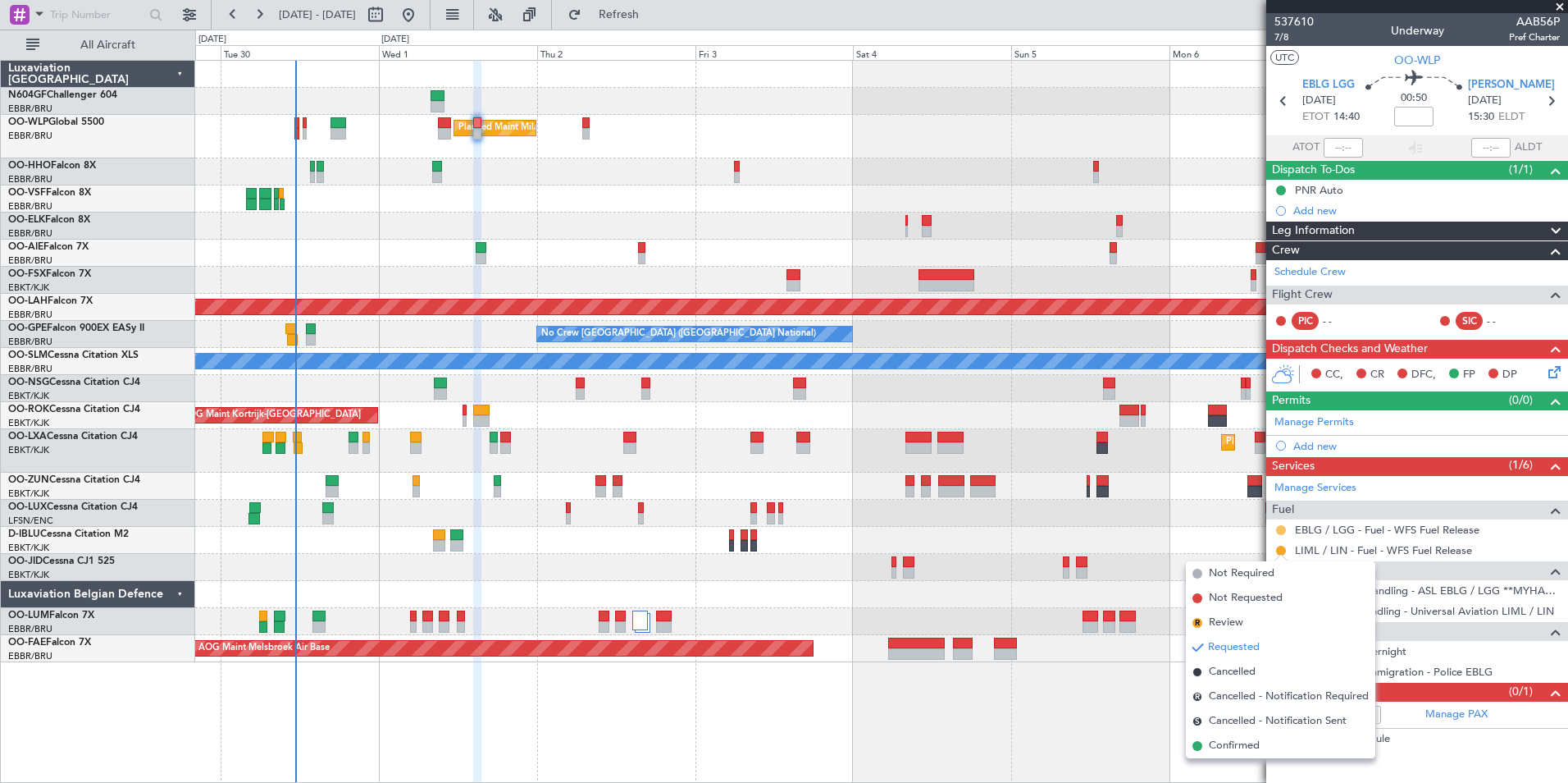
click at [1281, 528] on button at bounding box center [1280, 529] width 9 height 9
click at [1259, 721] on span "Confirmed" at bounding box center [1234, 725] width 51 height 16
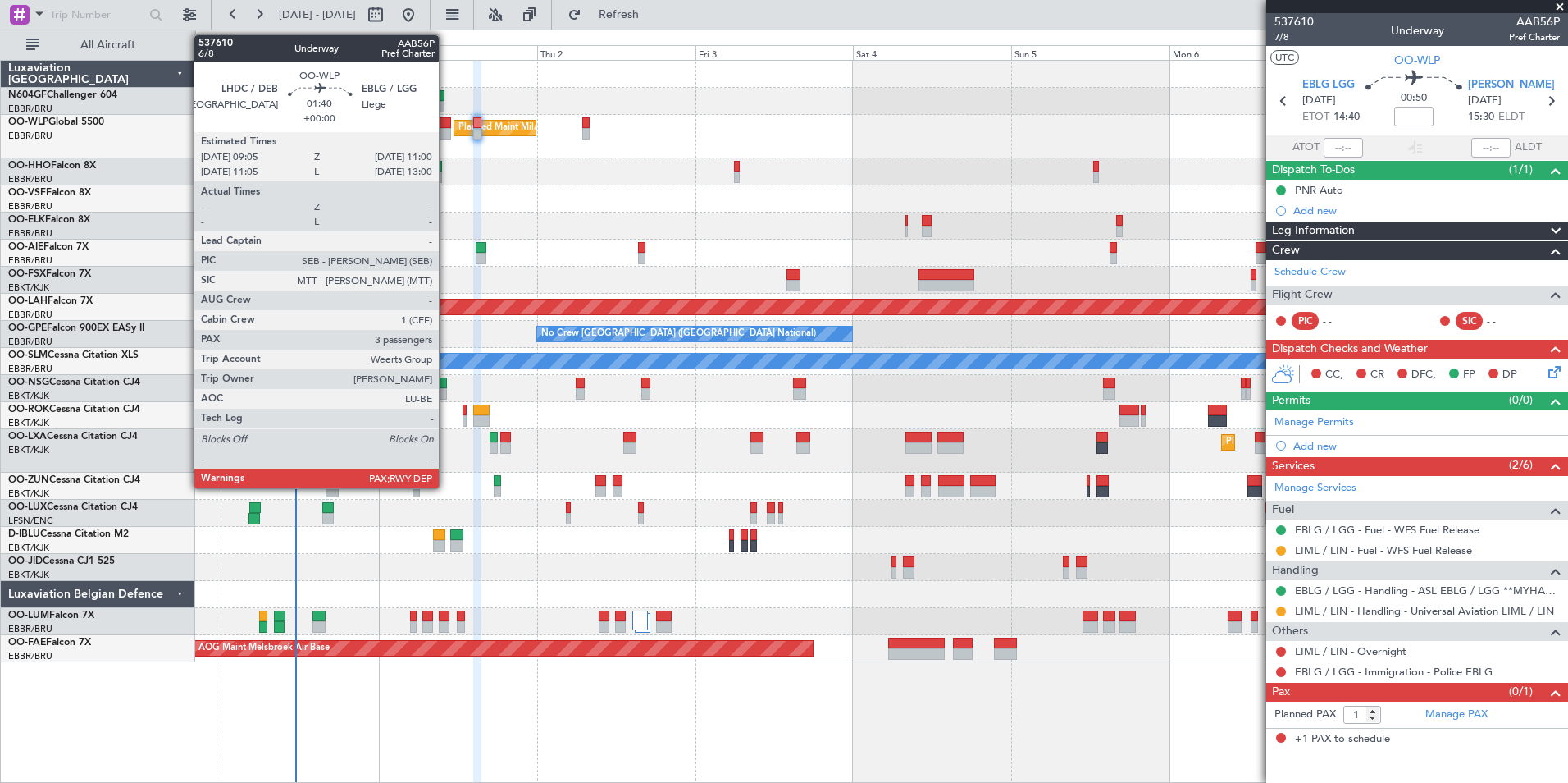
click at [446, 125] on div at bounding box center [444, 123] width 13 height 11
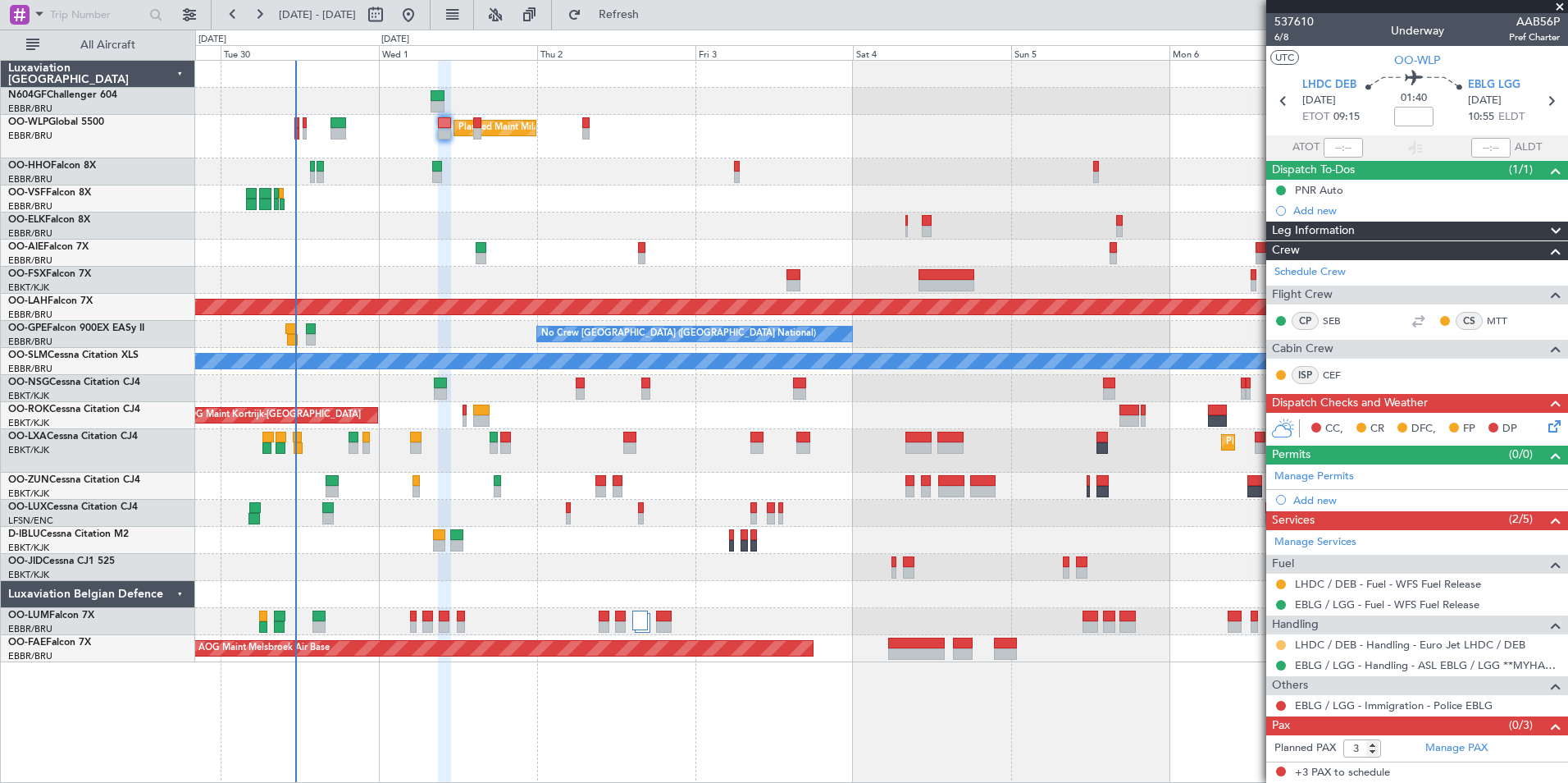
click at [1280, 643] on button at bounding box center [1280, 645] width 9 height 9
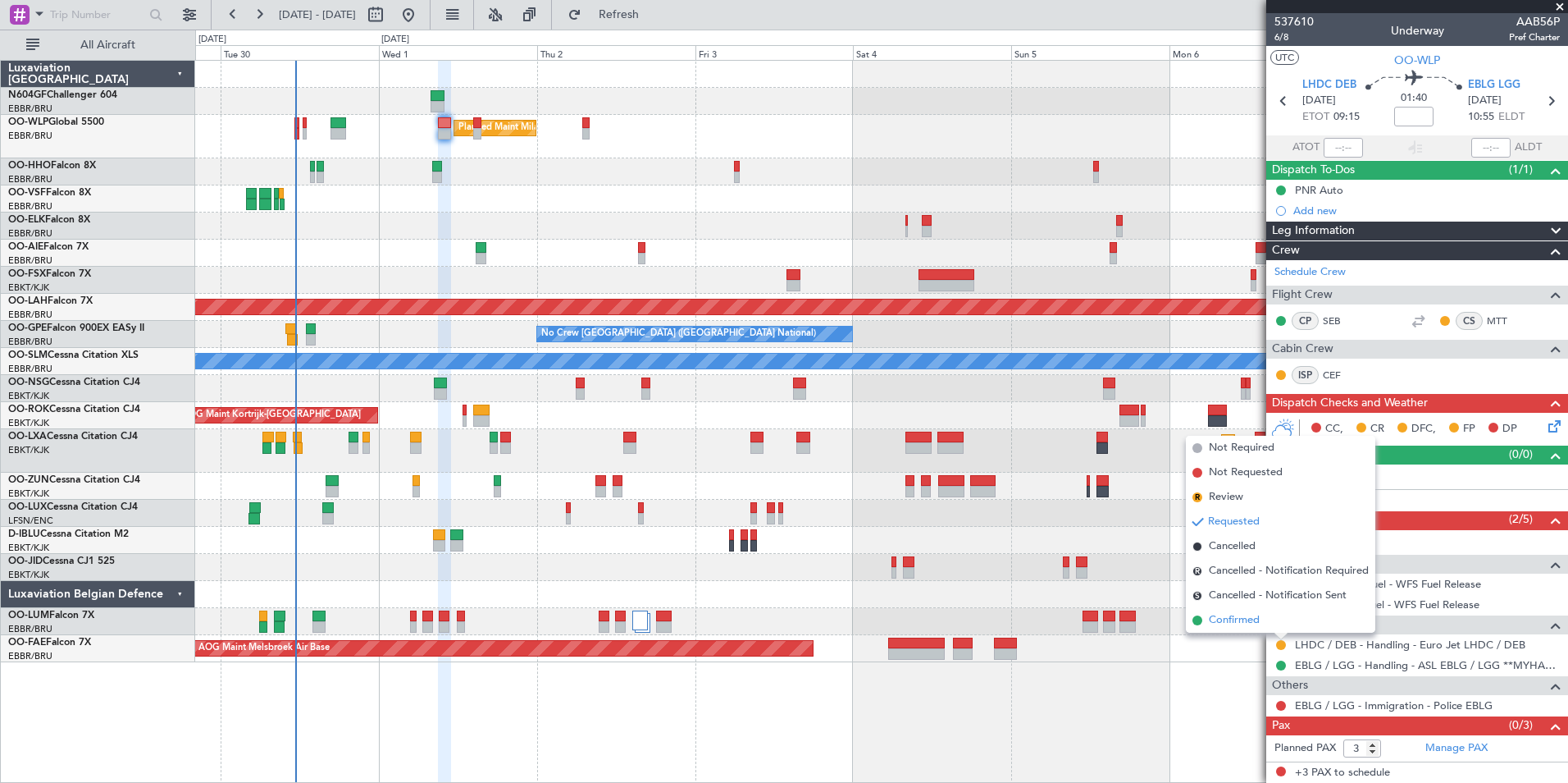
click at [1237, 612] on span "Confirmed" at bounding box center [1234, 620] width 51 height 16
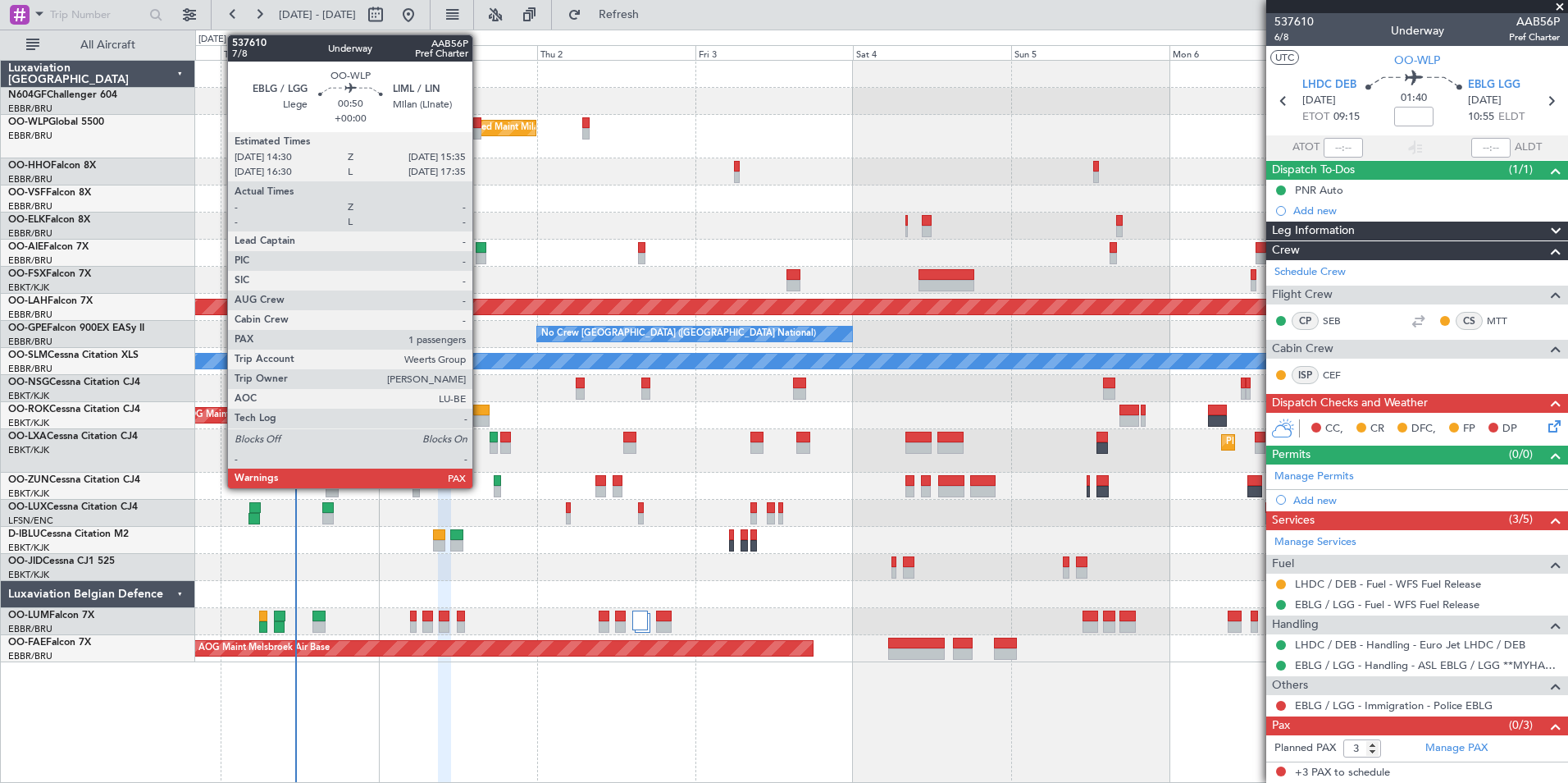
click at [479, 134] on div at bounding box center [477, 133] width 8 height 11
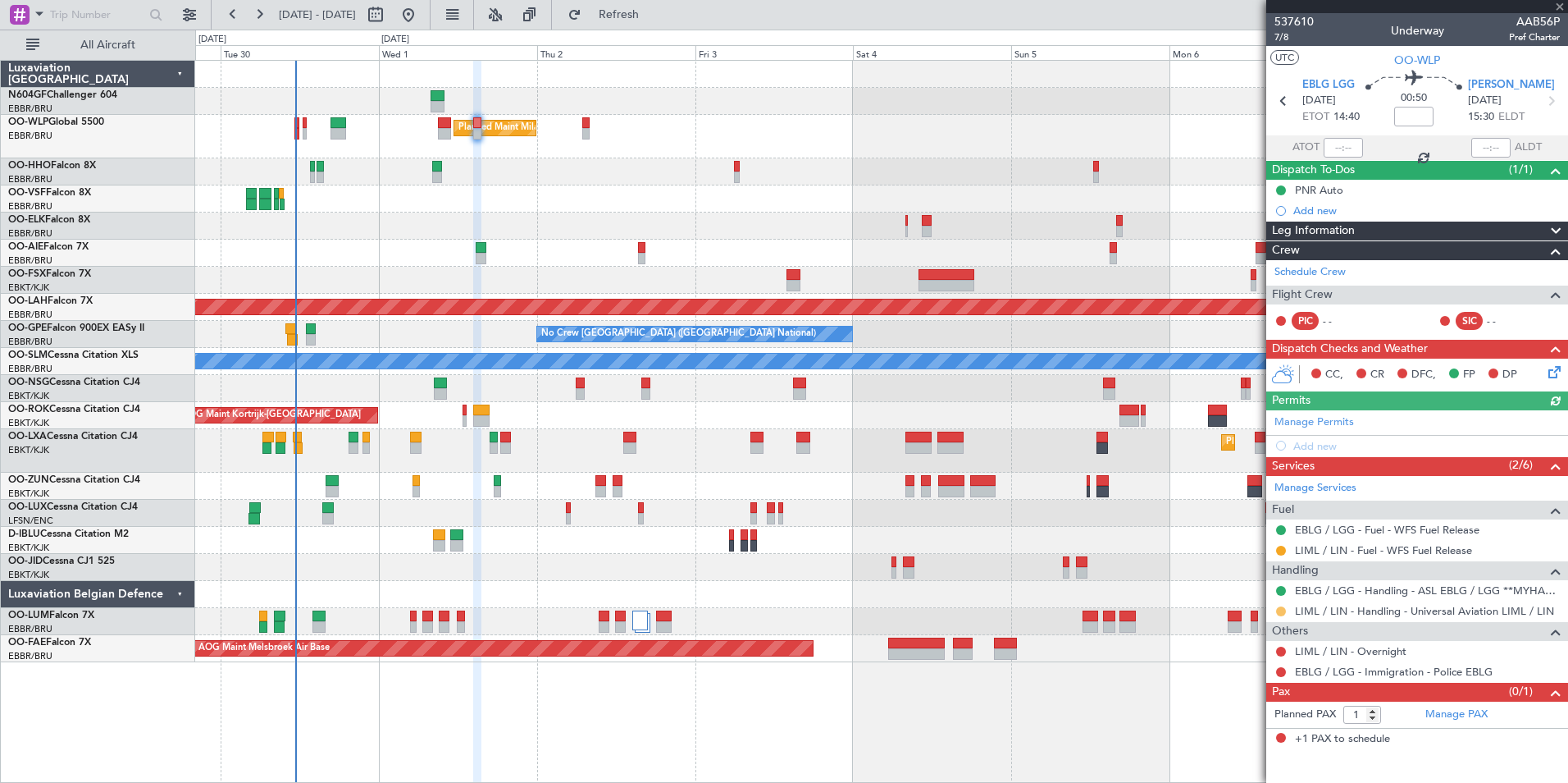
click at [1282, 607] on button at bounding box center [1280, 610] width 9 height 9
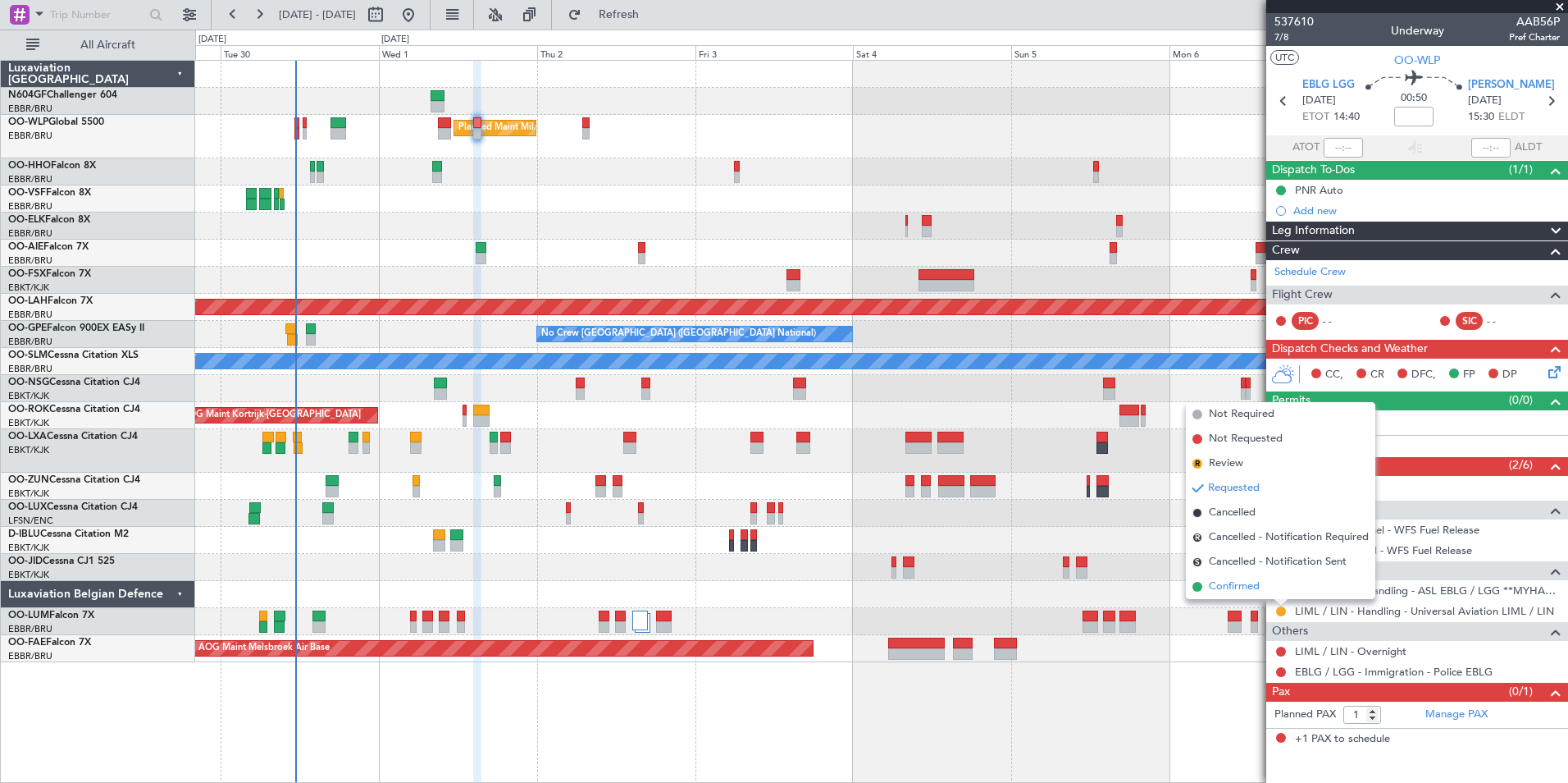
click at [1256, 591] on span "Confirmed" at bounding box center [1234, 586] width 51 height 16
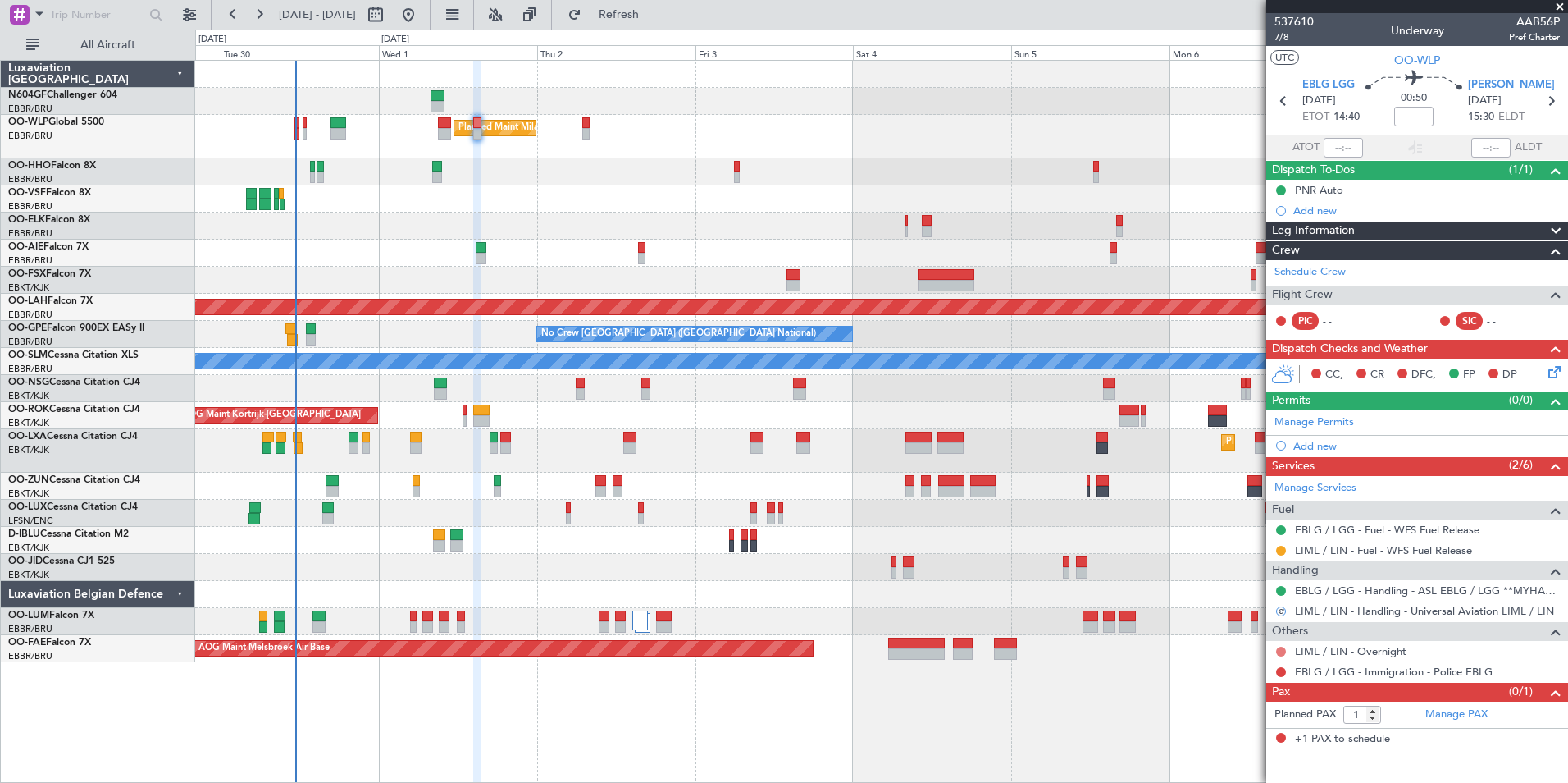
click at [1279, 653] on button at bounding box center [1280, 651] width 9 height 9
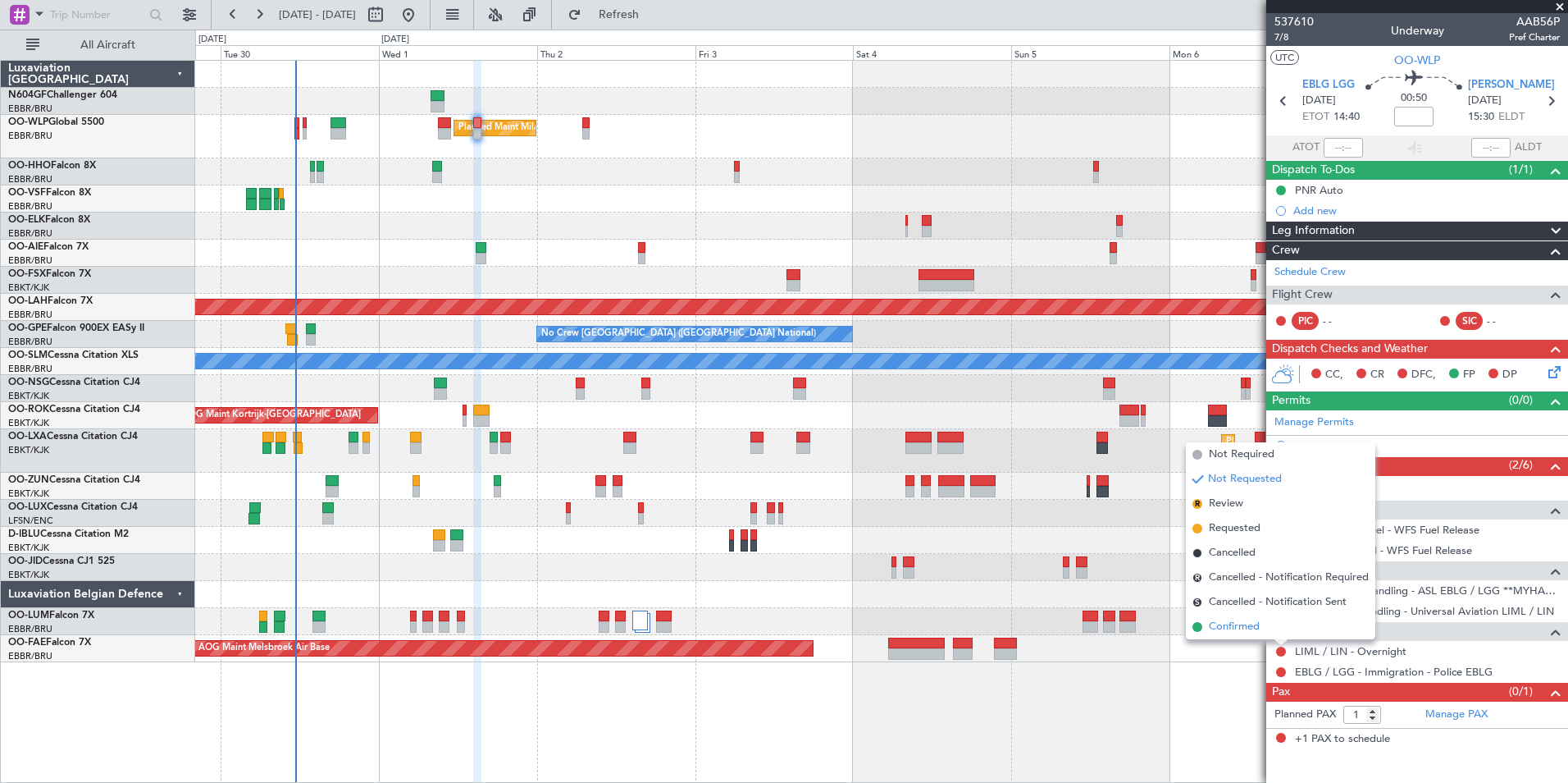
click at [1260, 630] on span "Confirmed" at bounding box center [1234, 627] width 51 height 16
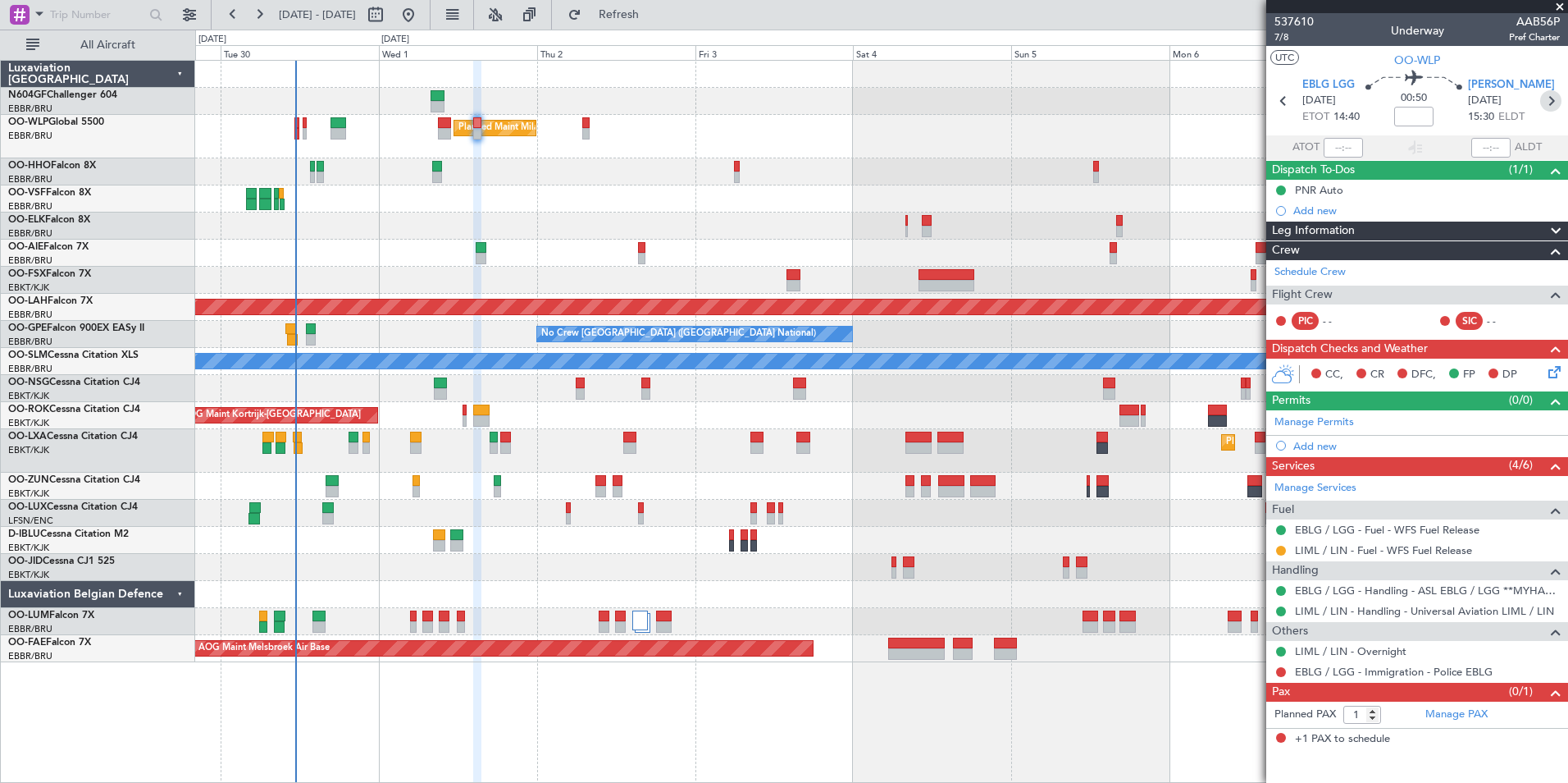
click at [1545, 101] on icon at bounding box center [1551, 101] width 21 height 21
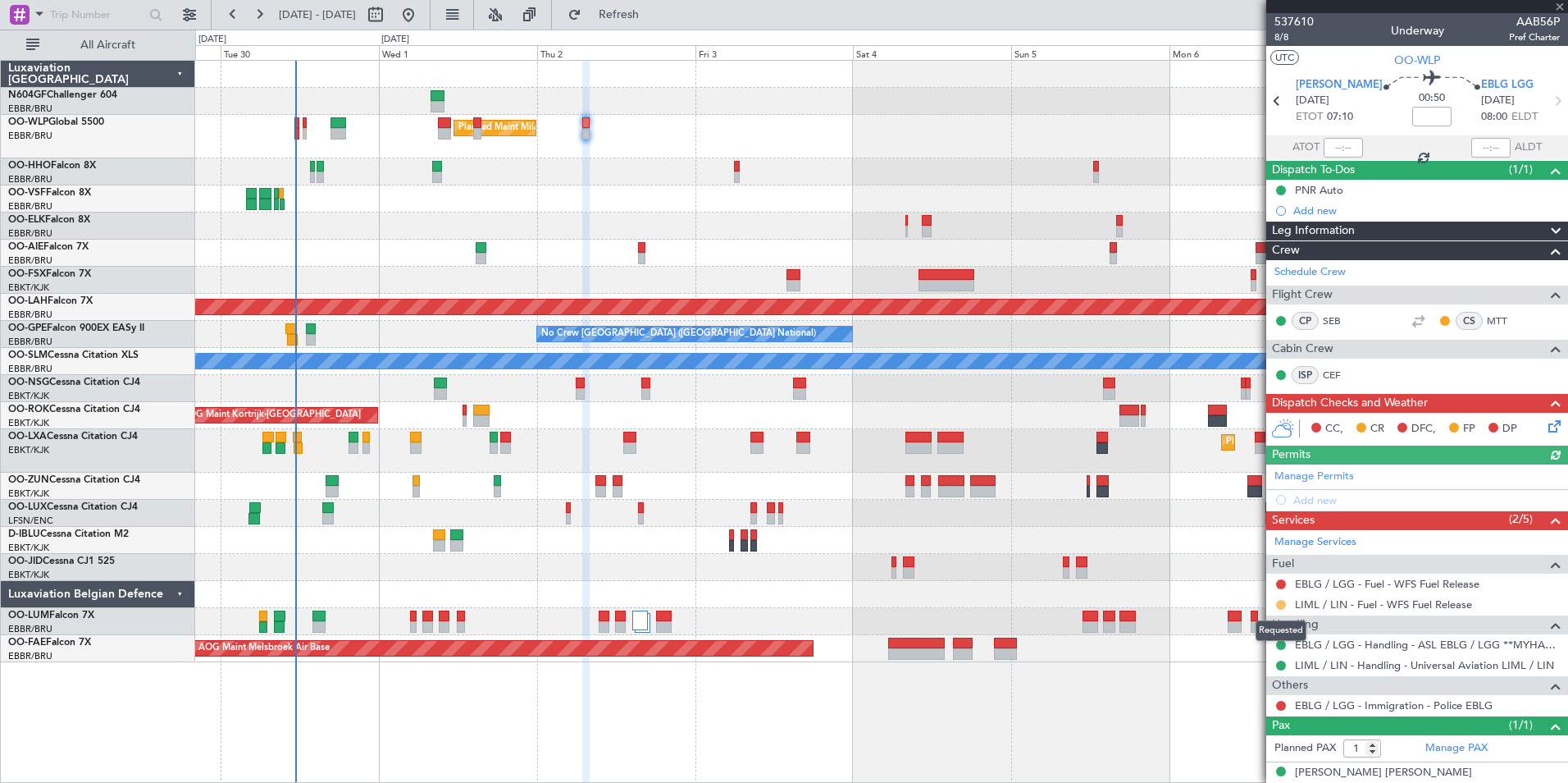
click at [1280, 605] on button at bounding box center [1280, 604] width 9 height 9
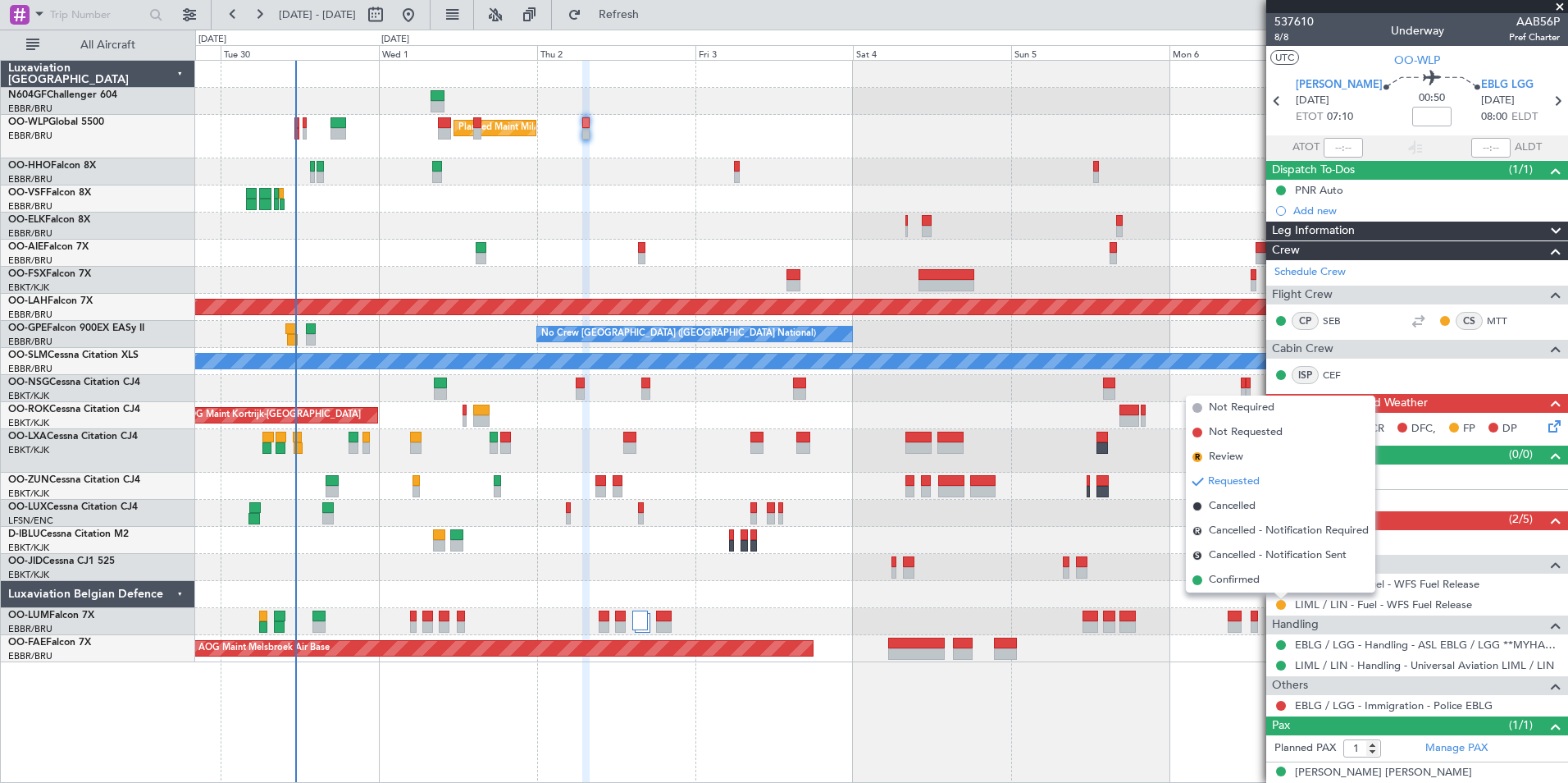
click at [1169, 717] on div "Planned Maint Milan (Linate) Planned Maint Kortrijk-Wevelgem Planned Maint Lond…" at bounding box center [882, 421] width 1373 height 723
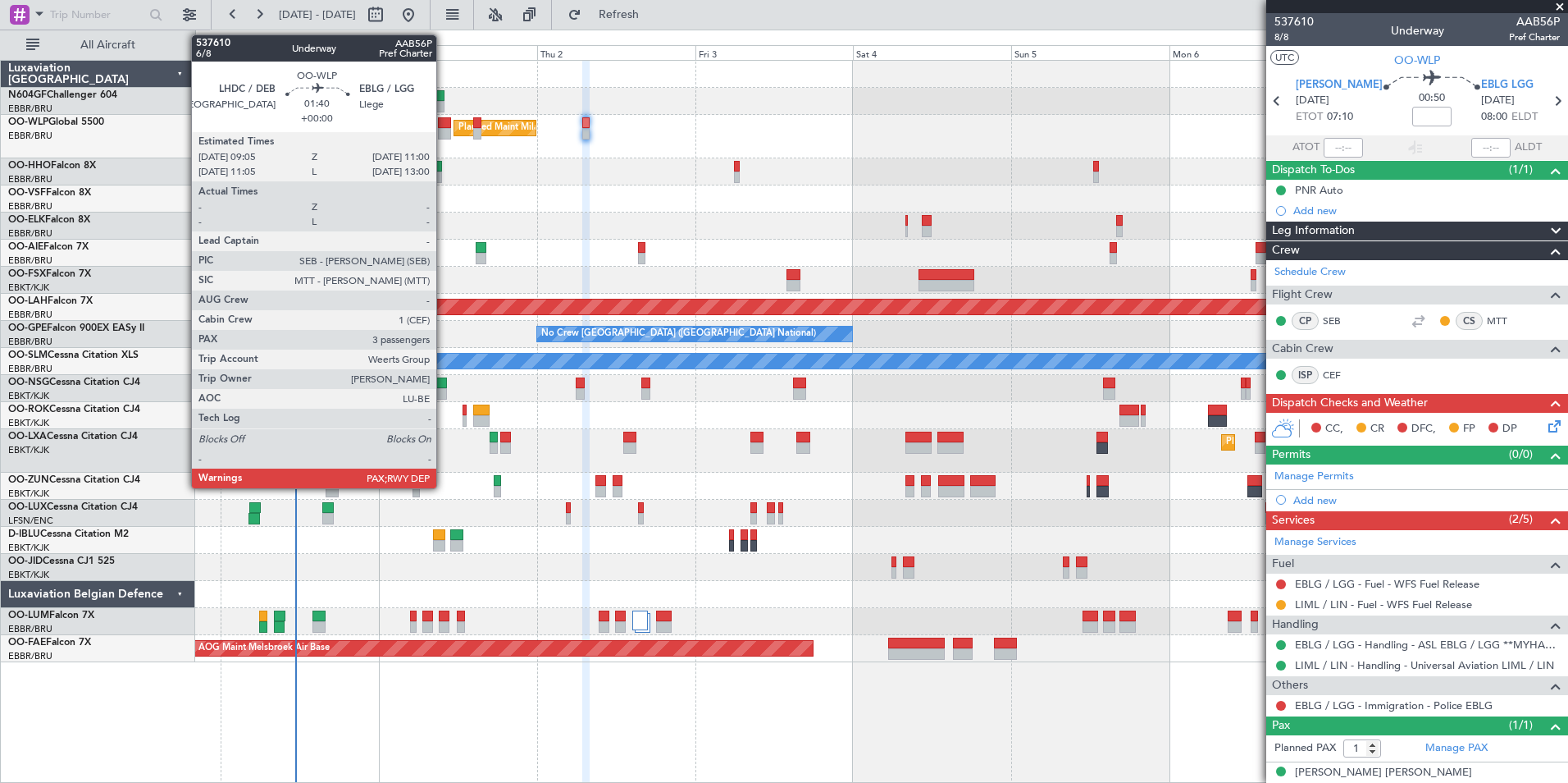
click at [443, 133] on div at bounding box center [444, 133] width 13 height 11
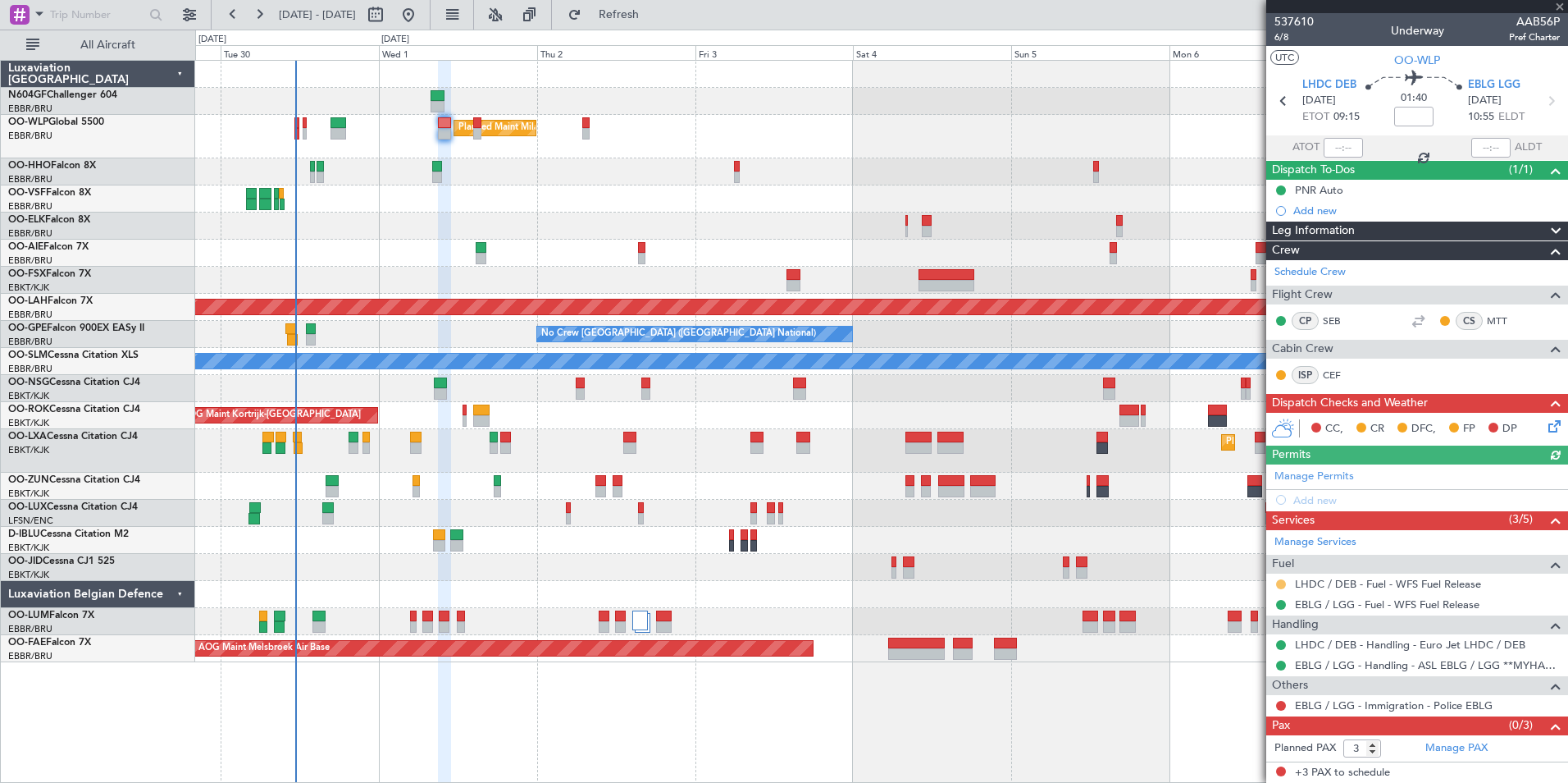
click at [1277, 587] on button at bounding box center [1280, 584] width 9 height 9
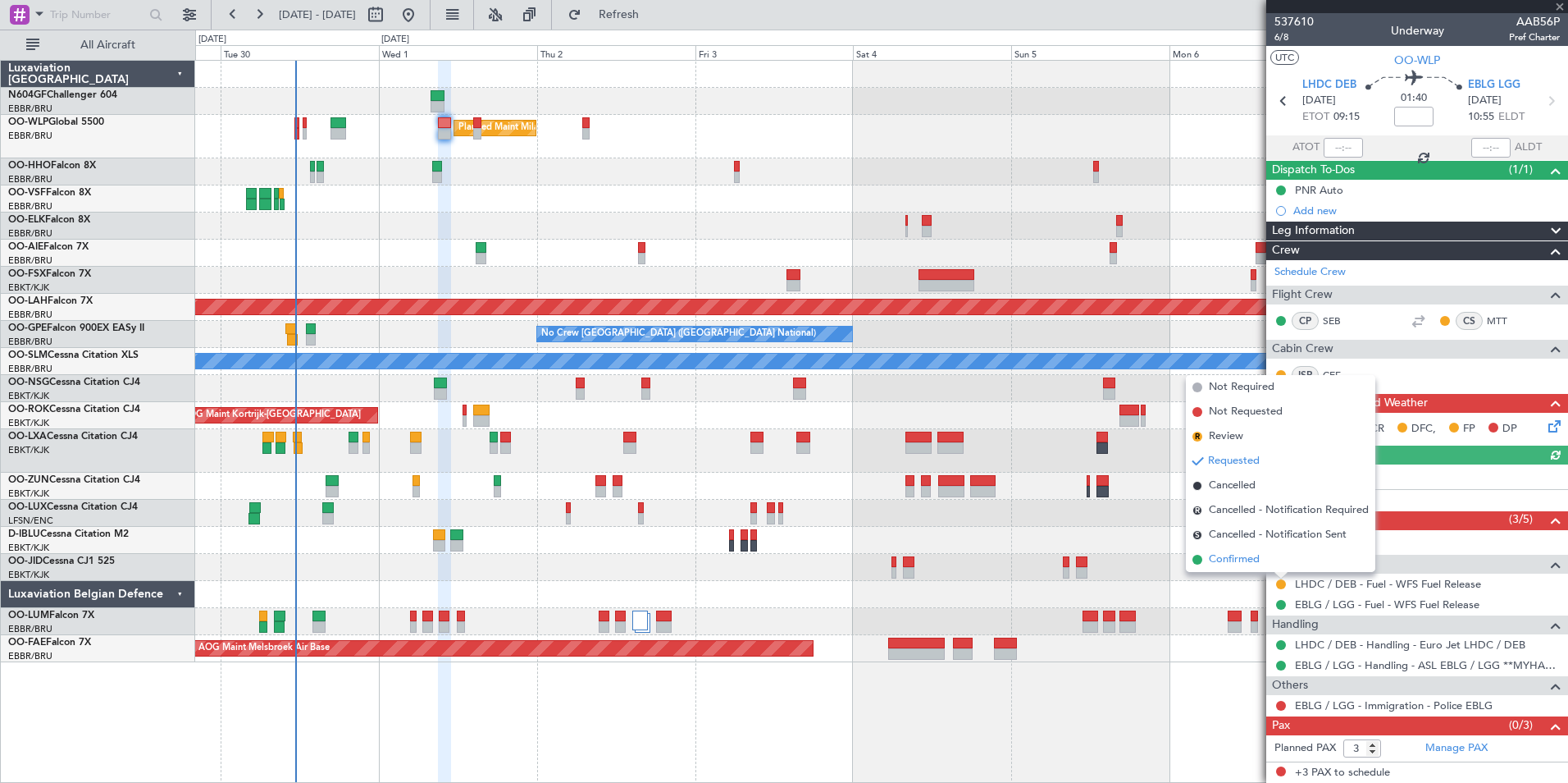
click at [1270, 564] on li "Confirmed" at bounding box center [1280, 560] width 190 height 25
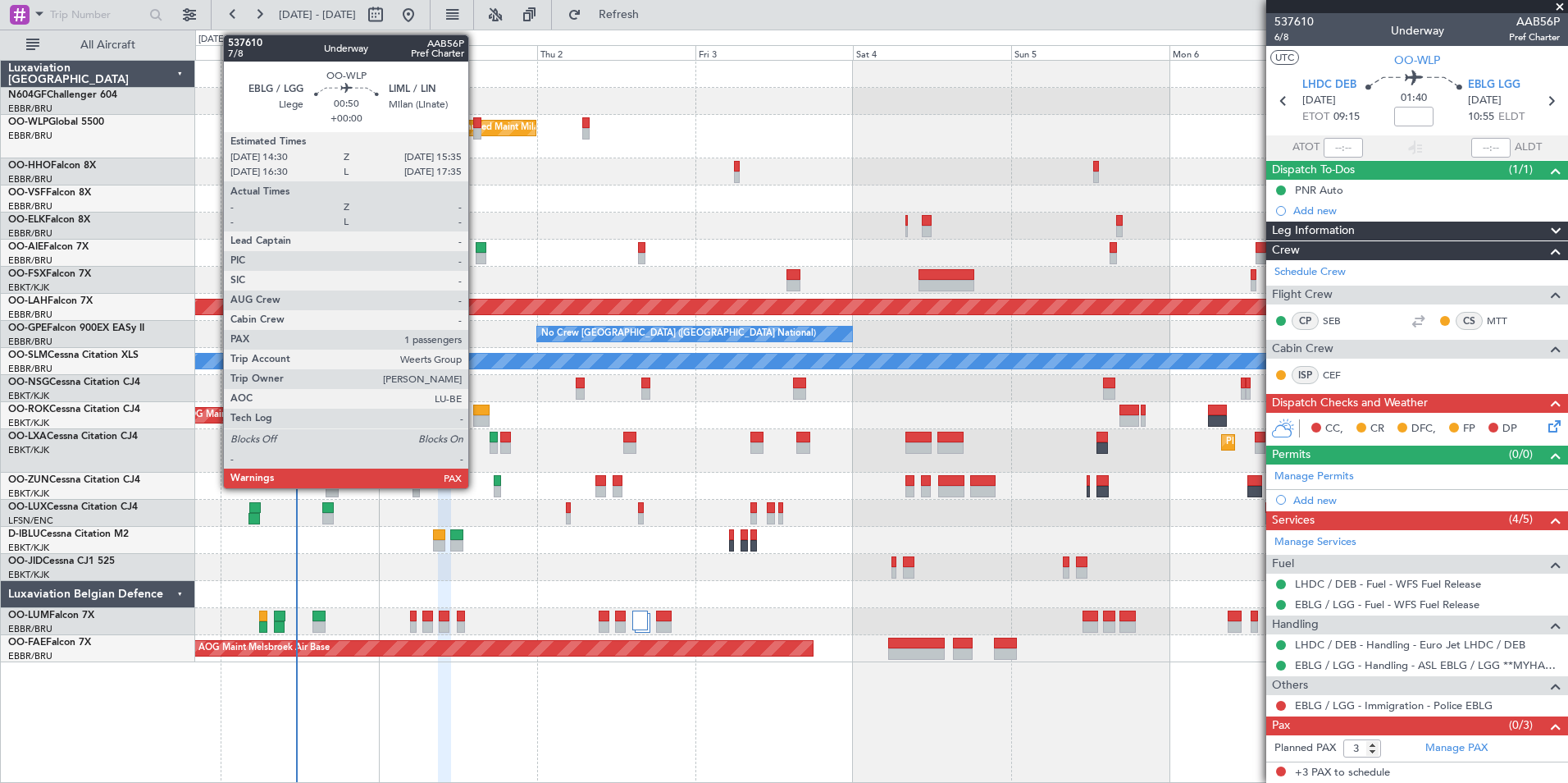
click at [476, 125] on div at bounding box center [477, 123] width 8 height 11
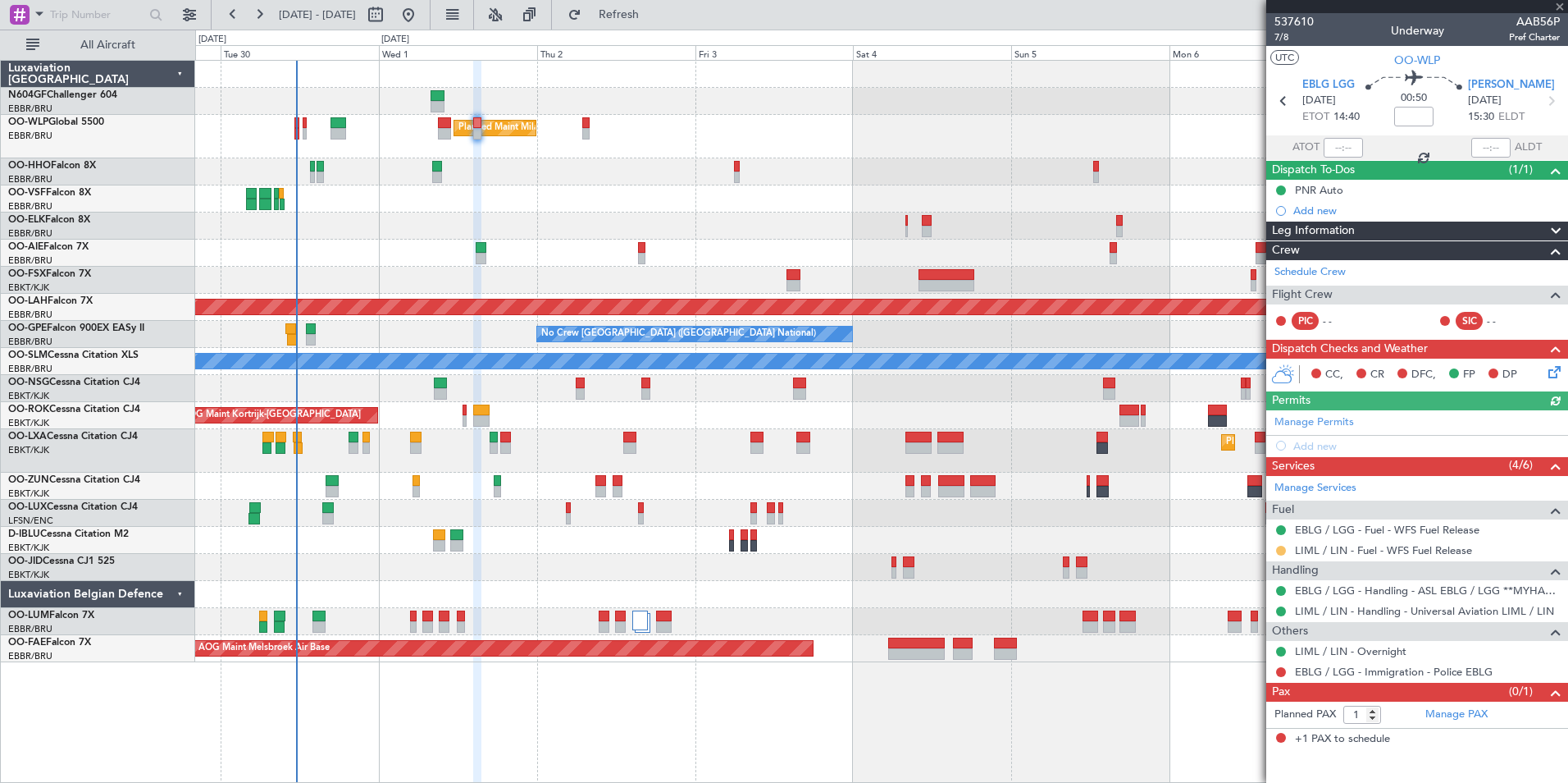
click at [1279, 552] on button at bounding box center [1280, 550] width 9 height 9
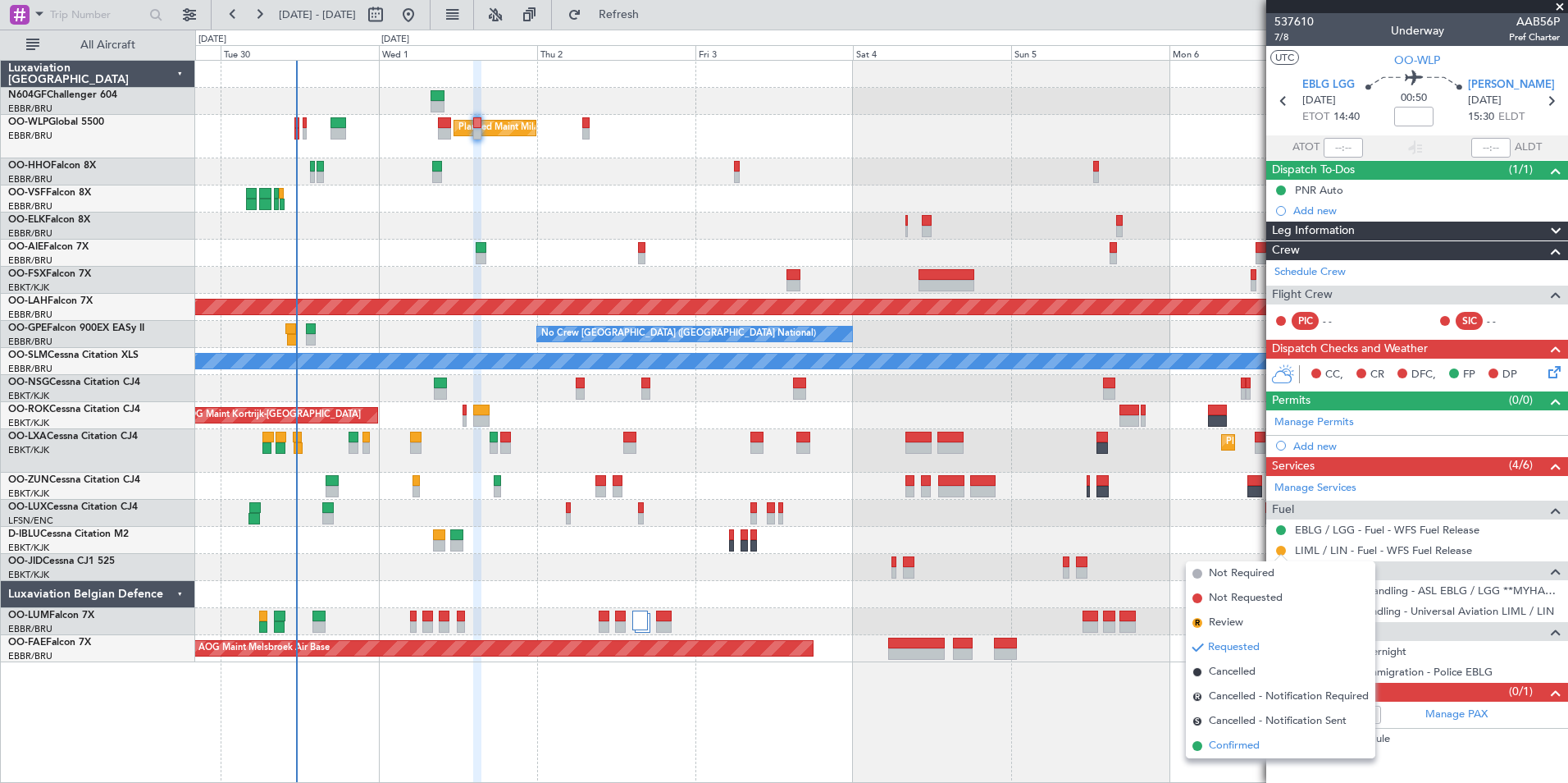
click at [1247, 751] on span "Confirmed" at bounding box center [1234, 745] width 51 height 16
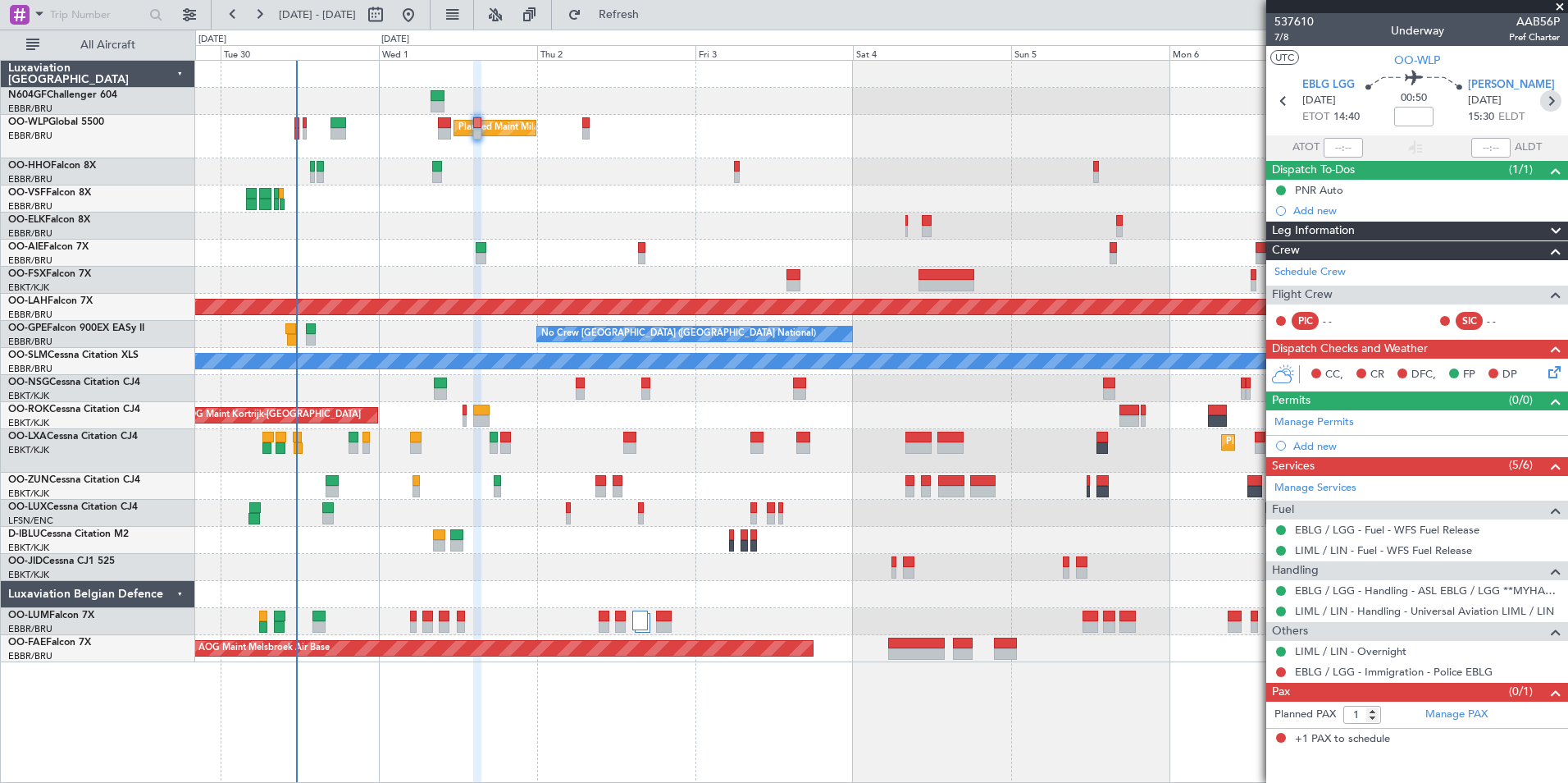
click at [1545, 105] on icon at bounding box center [1551, 101] width 21 height 21
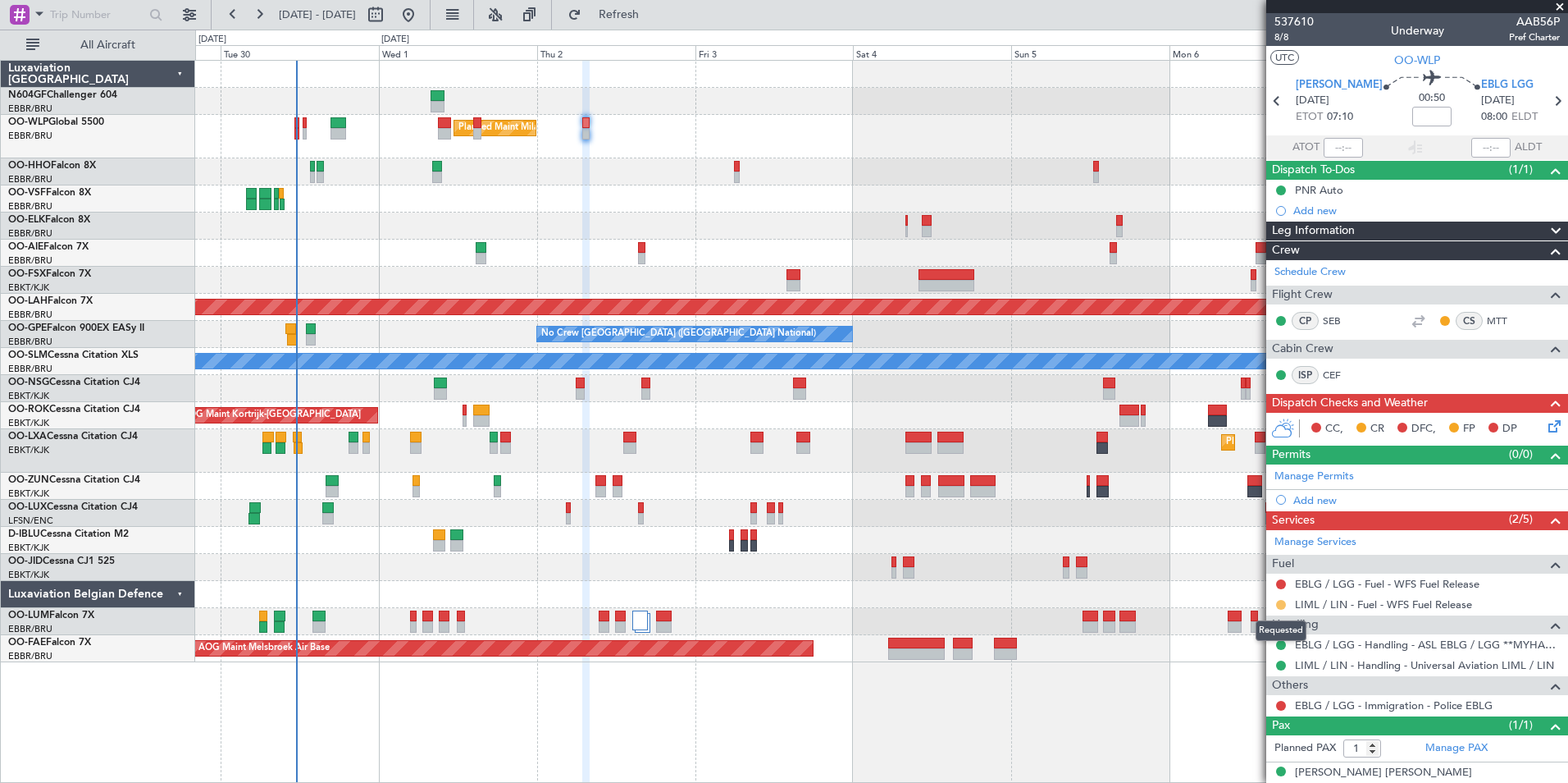
click at [1283, 603] on button at bounding box center [1280, 604] width 9 height 9
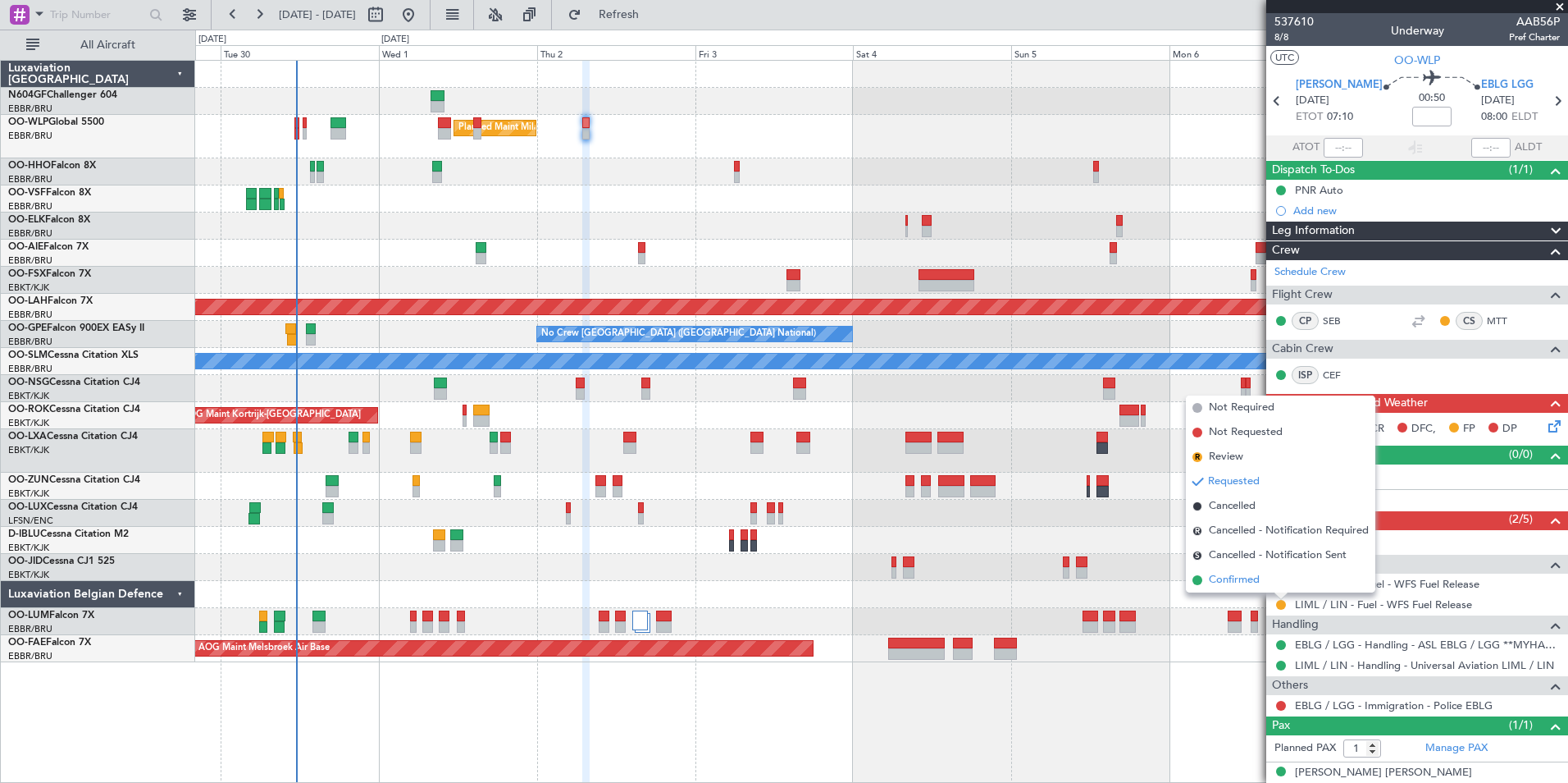
click at [1275, 584] on li "Confirmed" at bounding box center [1280, 580] width 190 height 25
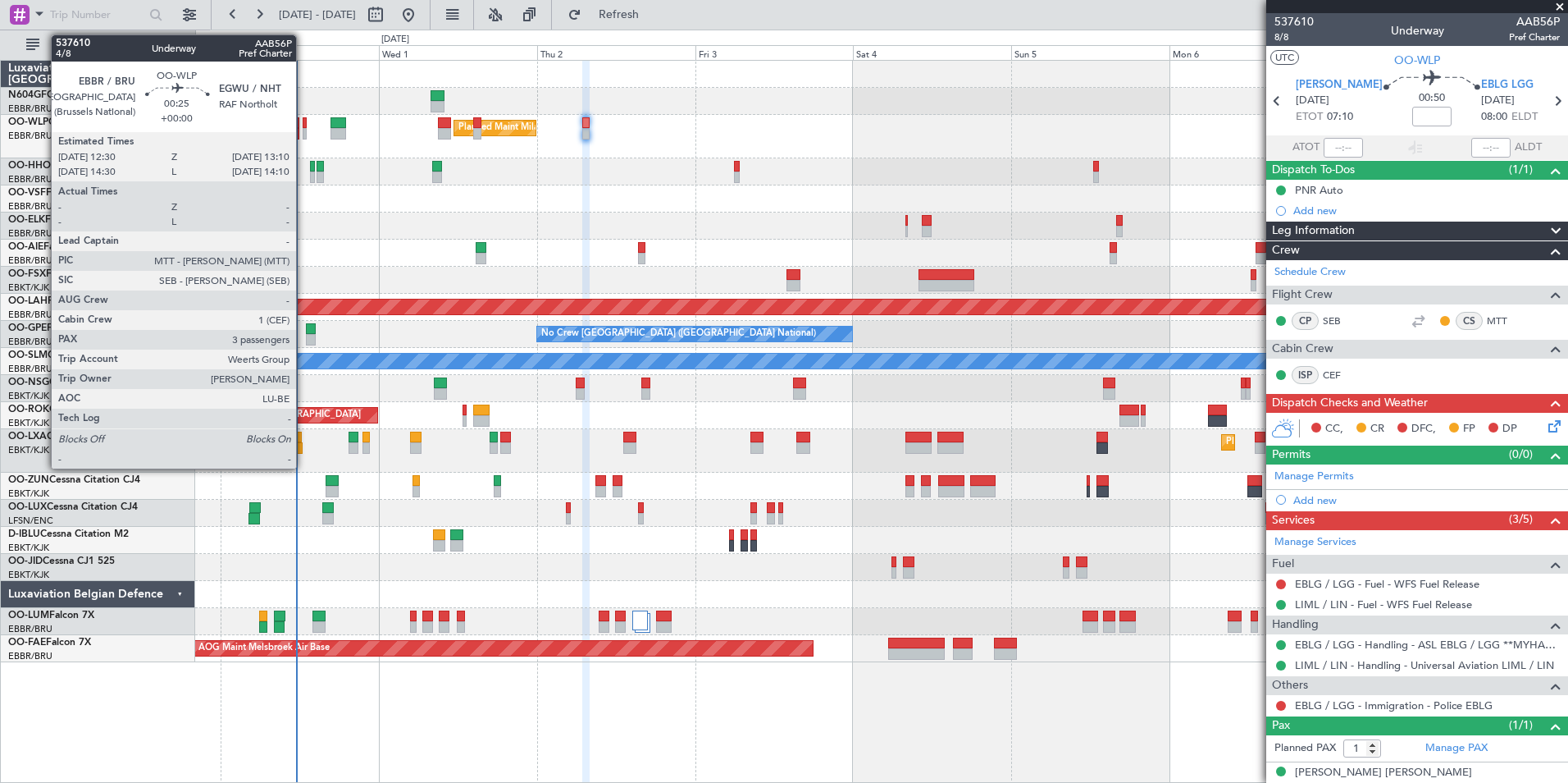
click at [303, 123] on div at bounding box center [305, 123] width 5 height 11
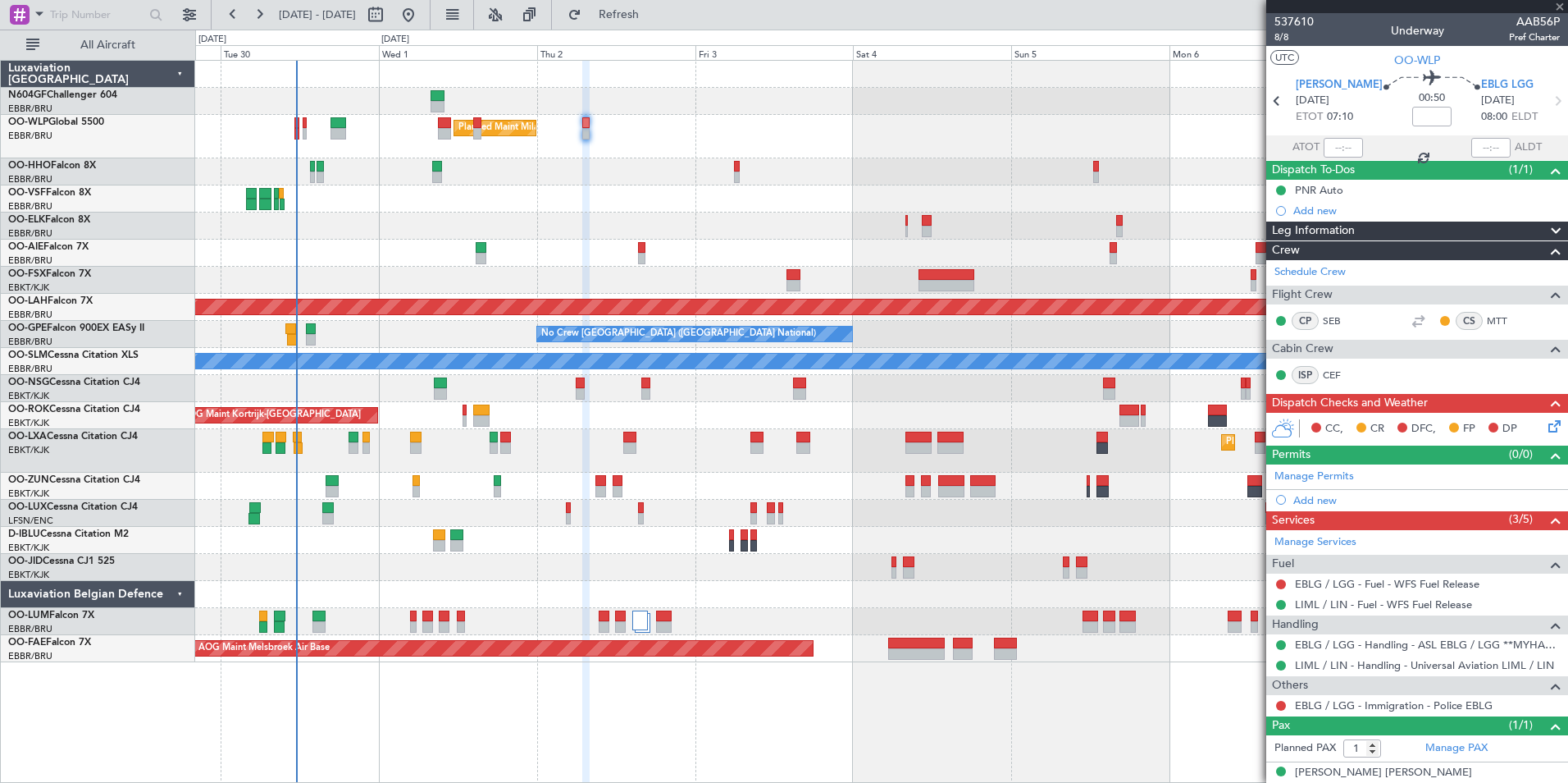
type input "3"
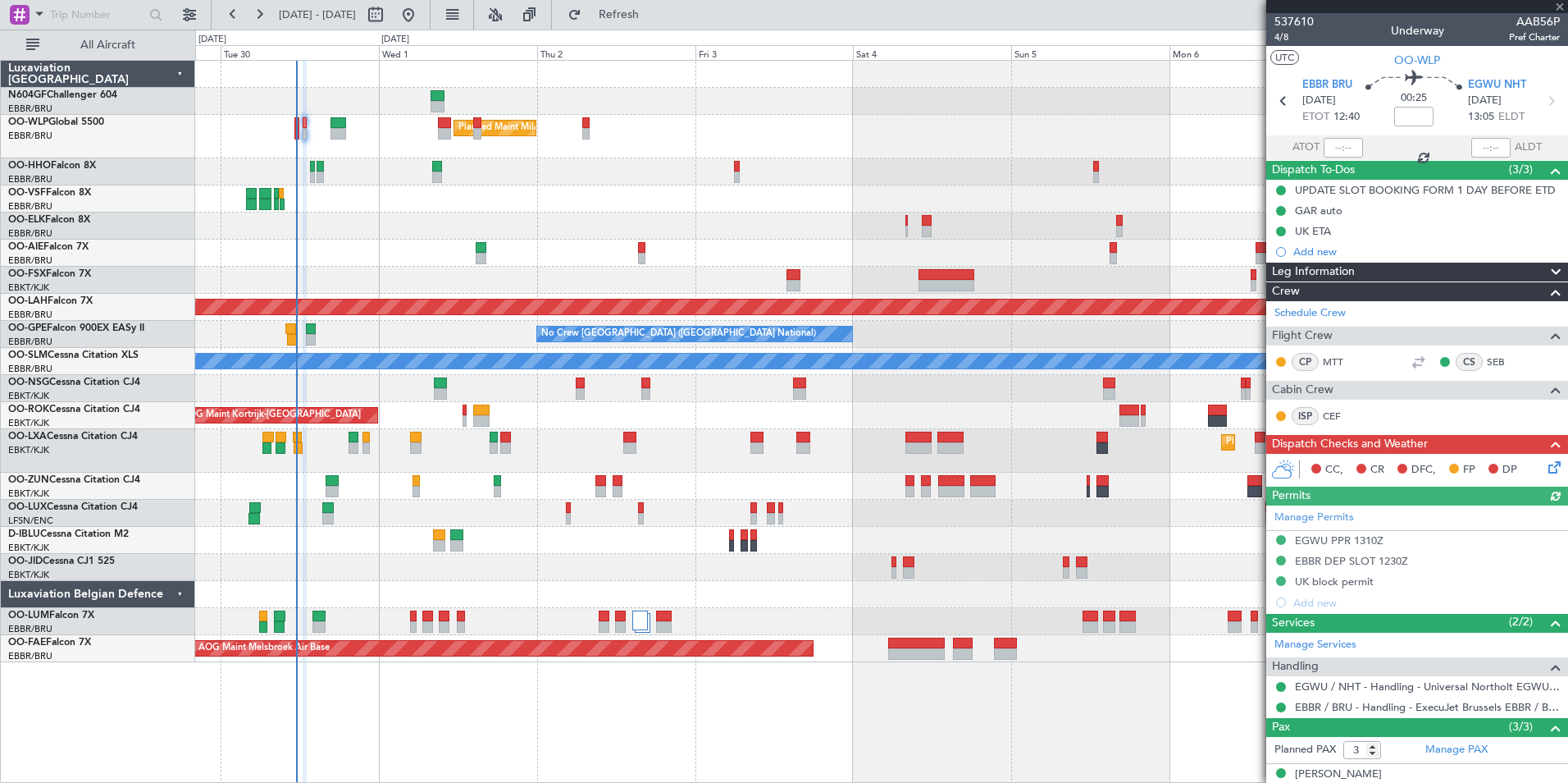
scroll to position [91, 0]
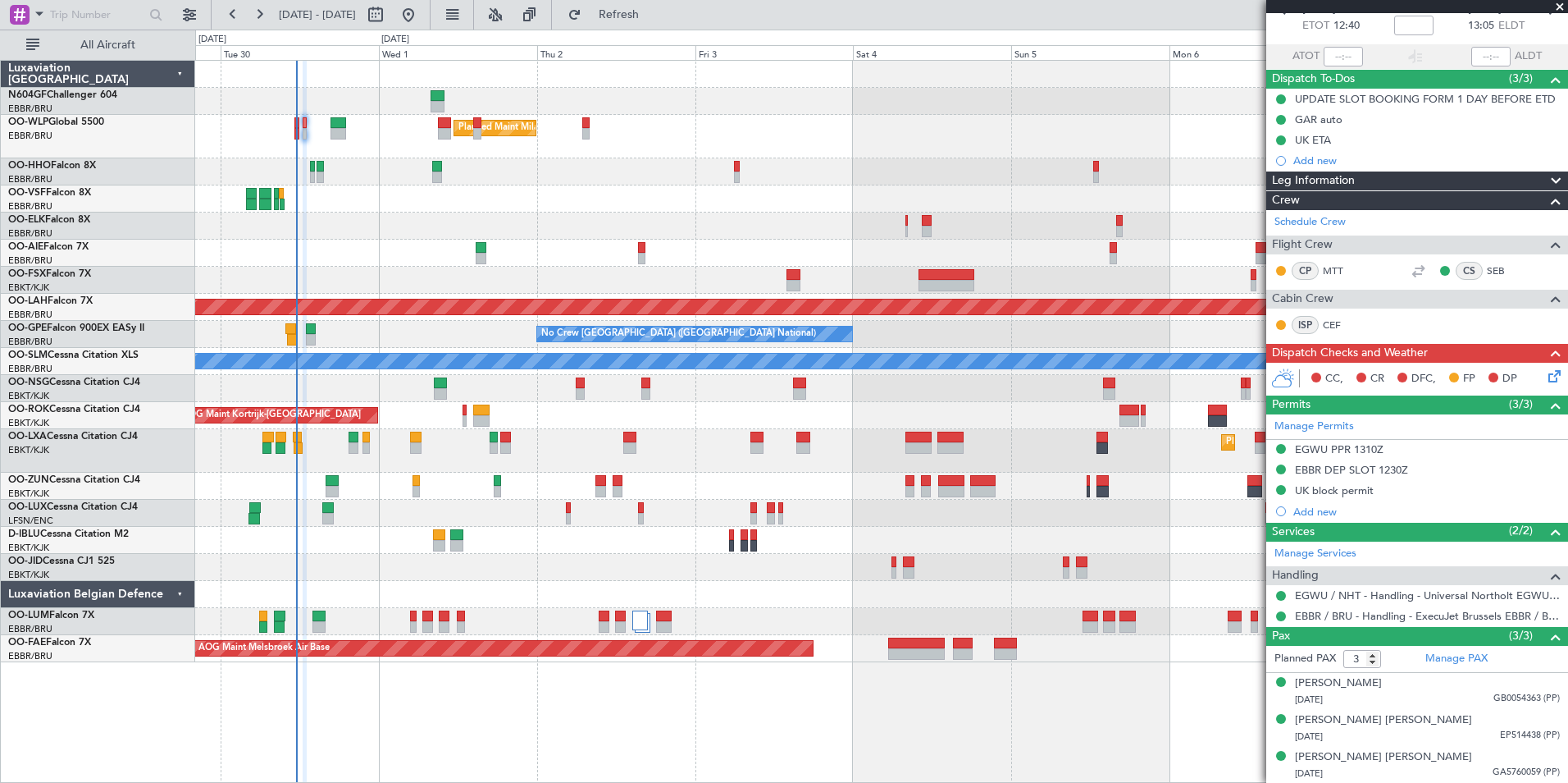
click at [1545, 379] on icon at bounding box center [1551, 373] width 13 height 13
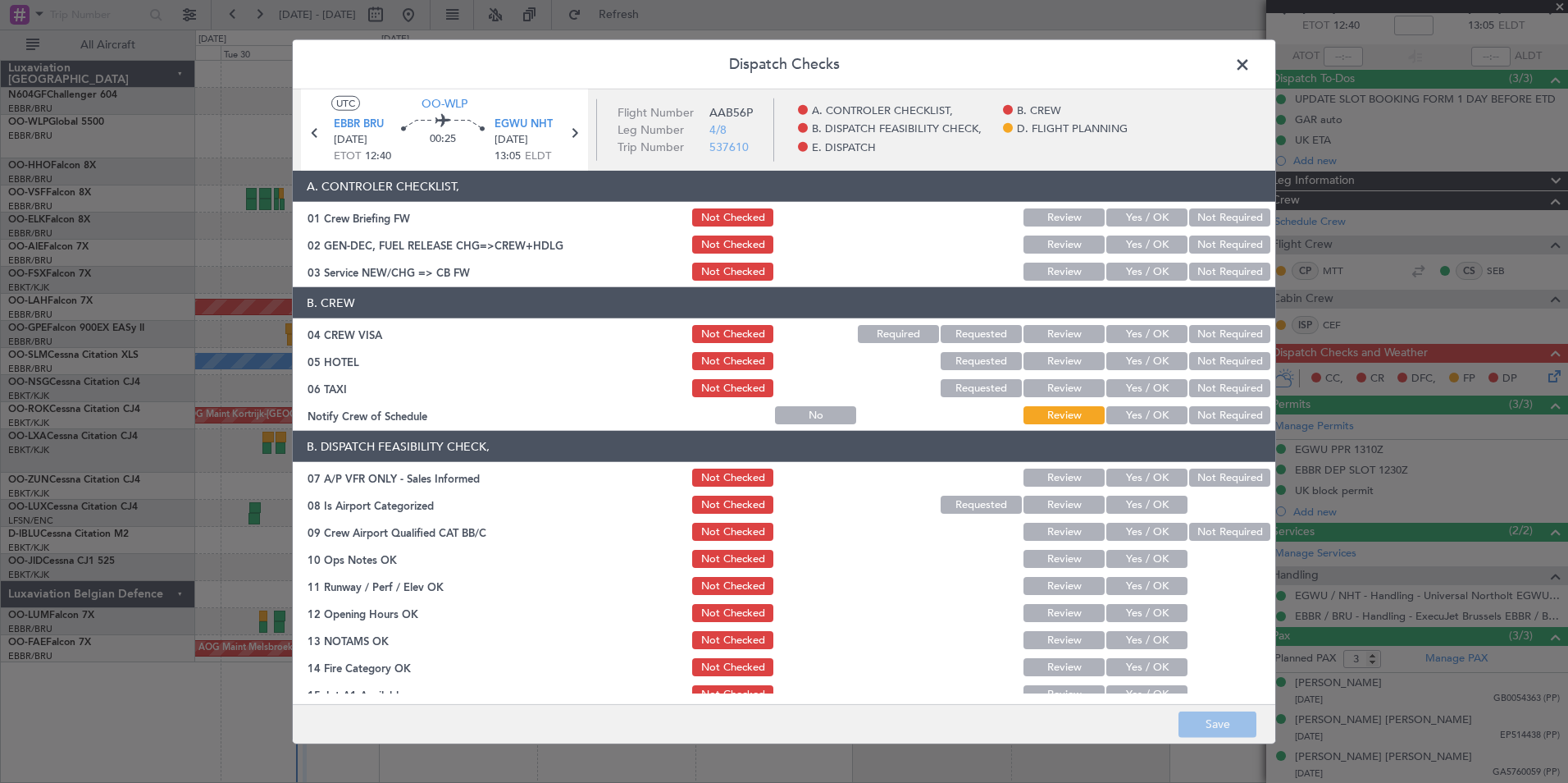
click at [1164, 416] on button "Yes / OK" at bounding box center [1147, 415] width 82 height 18
click at [1110, 280] on button "Yes / OK" at bounding box center [1147, 271] width 82 height 18
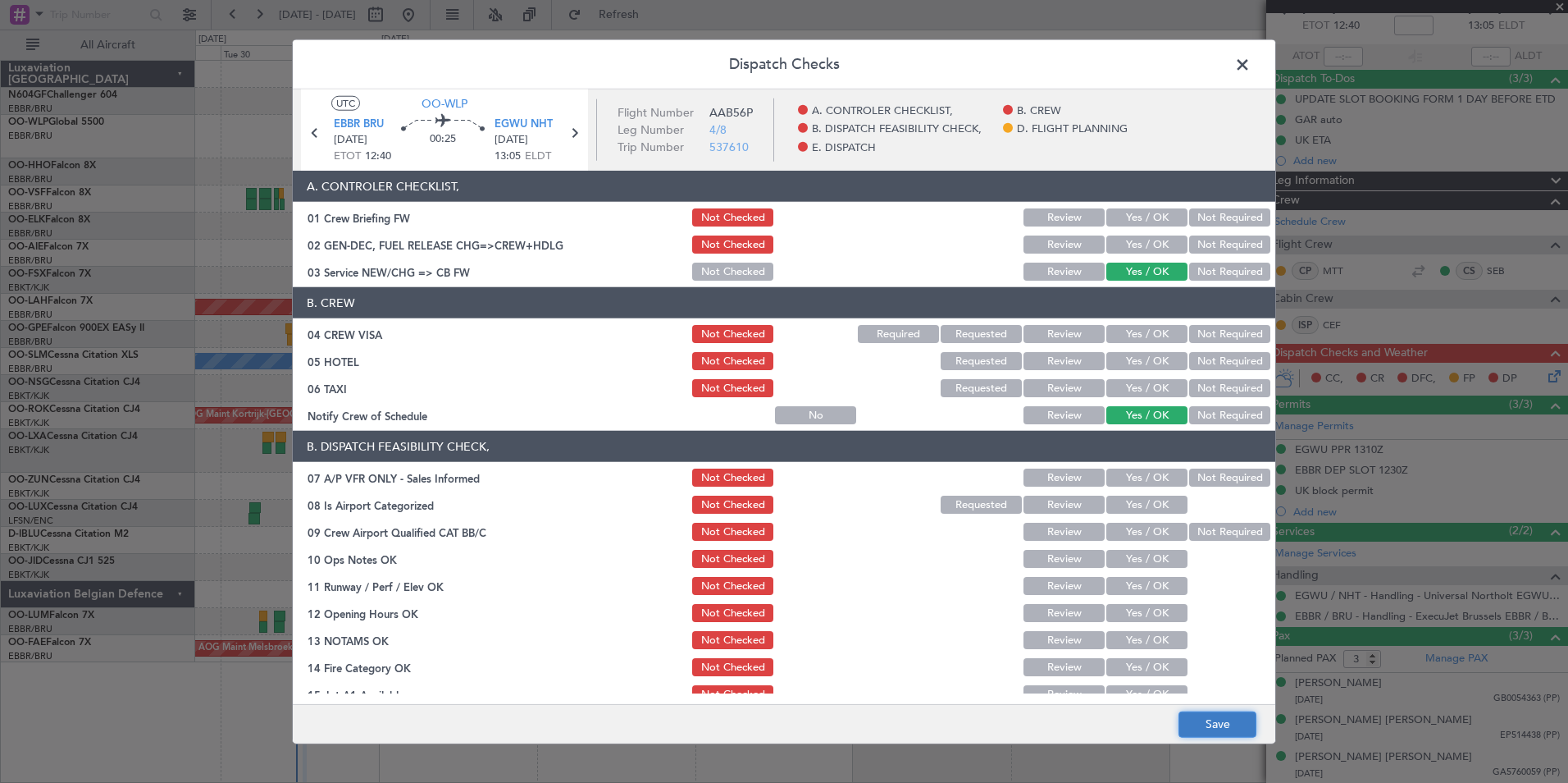
click at [1219, 729] on button "Save" at bounding box center [1217, 724] width 78 height 27
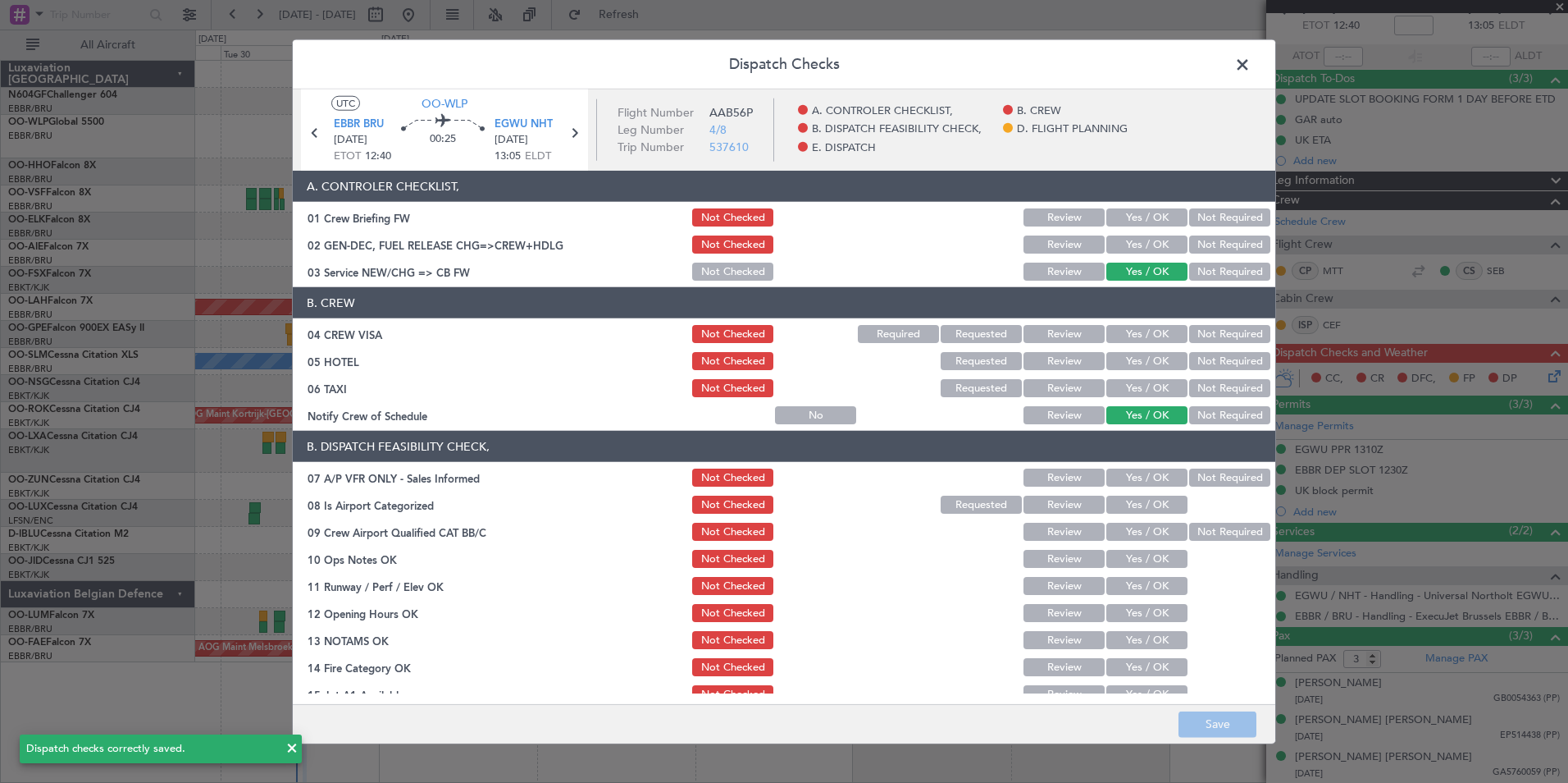
click at [1251, 70] on span at bounding box center [1251, 69] width 0 height 33
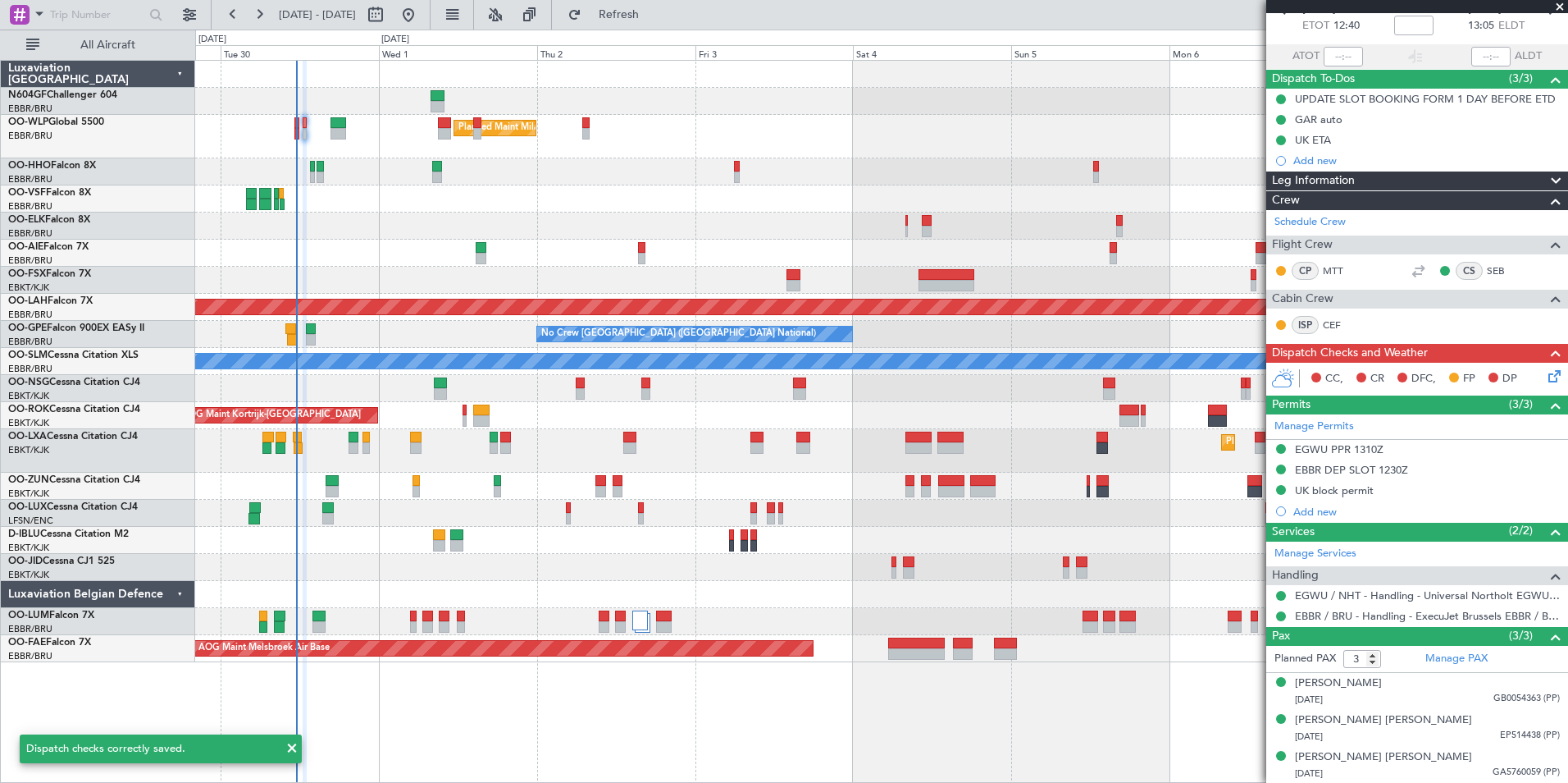
scroll to position [0, 0]
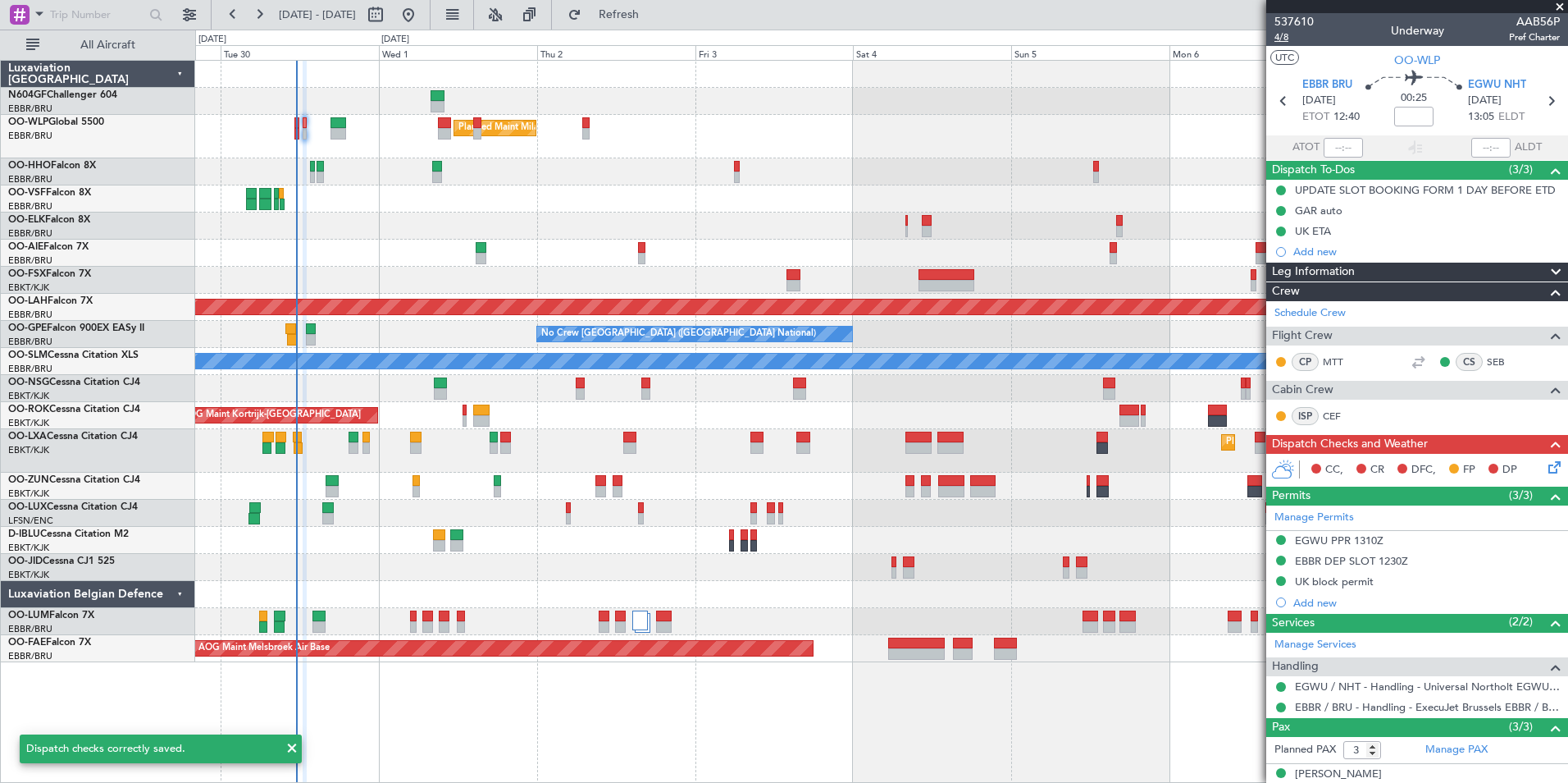
click at [1282, 38] on span "4/8" at bounding box center [1294, 37] width 40 height 14
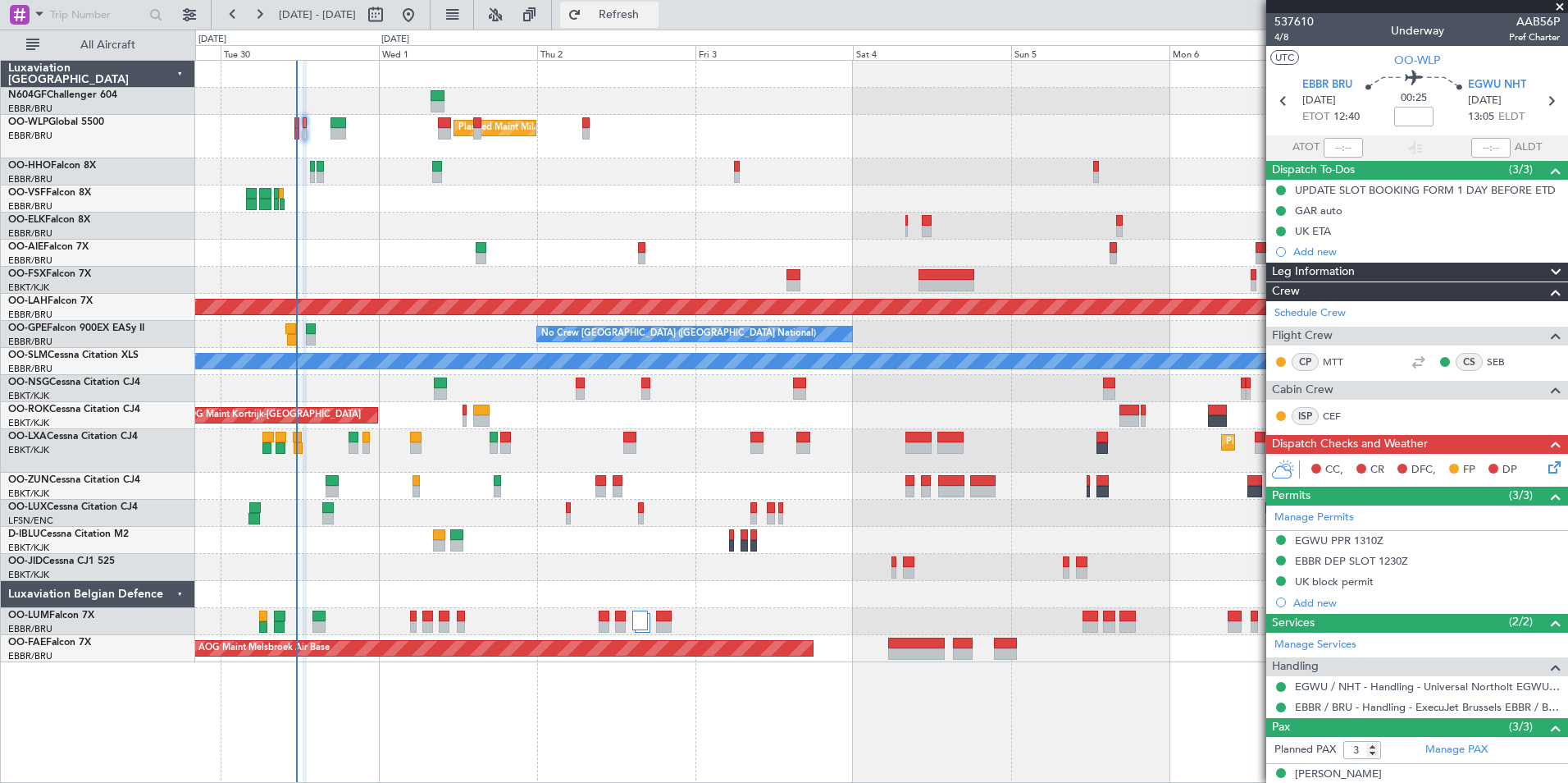
click at [629, 13] on button "Refresh" at bounding box center [609, 15] width 99 height 27
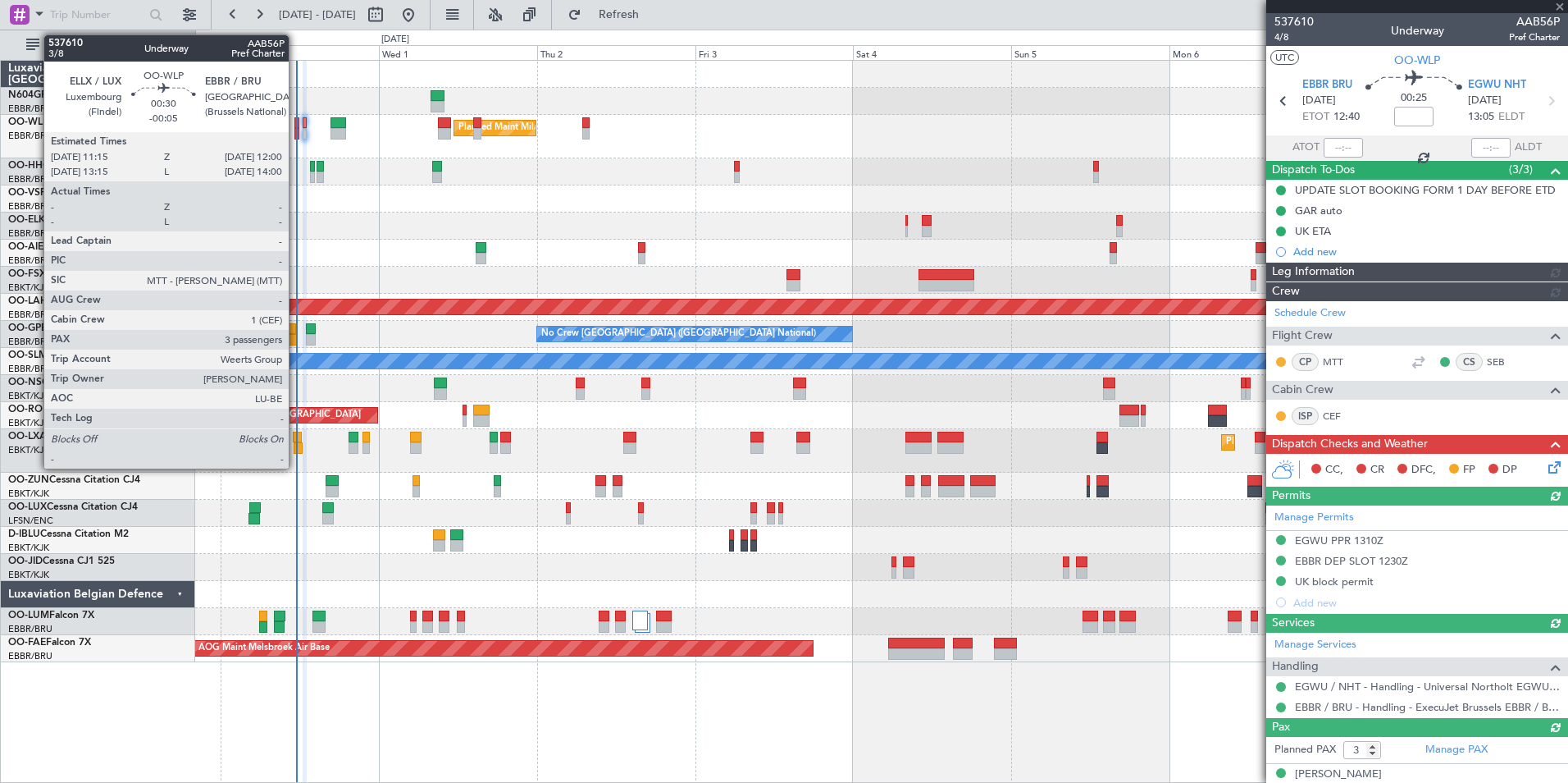
click at [296, 126] on div at bounding box center [297, 123] width 6 height 11
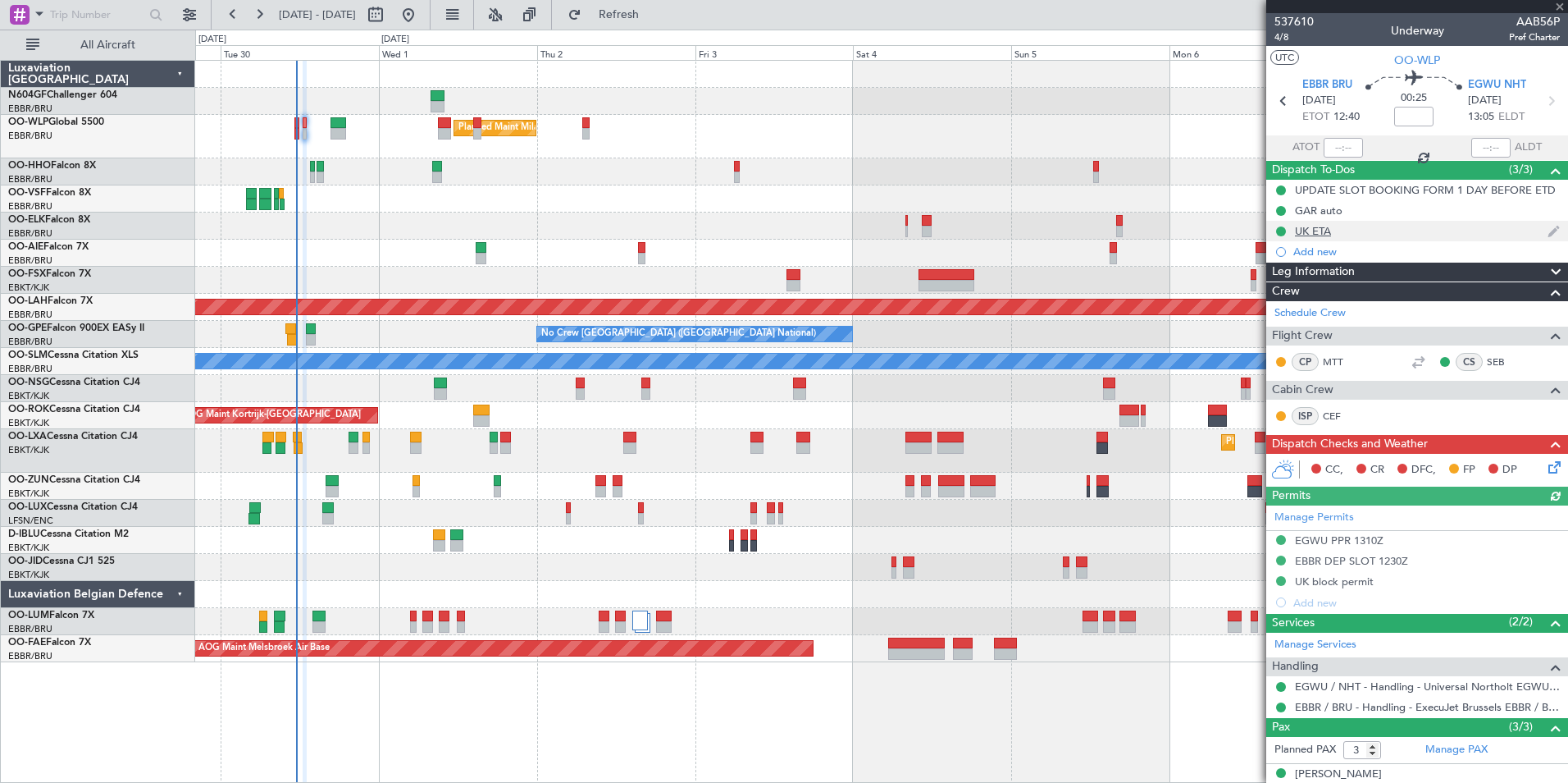
type input "-00:05"
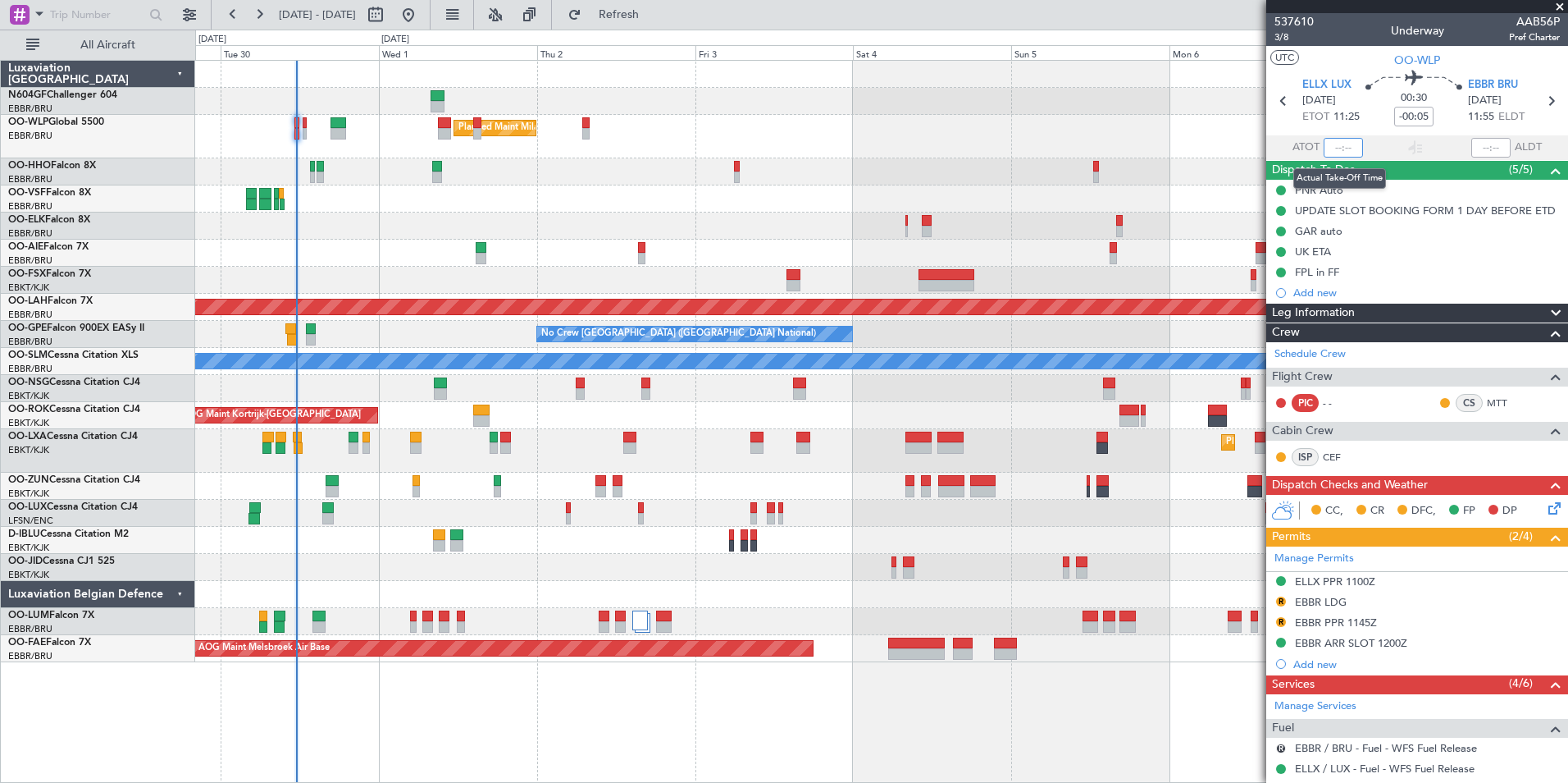
click at [1337, 142] on input "text" at bounding box center [1344, 147] width 40 height 20
click at [976, 166] on div at bounding box center [881, 172] width 1372 height 28
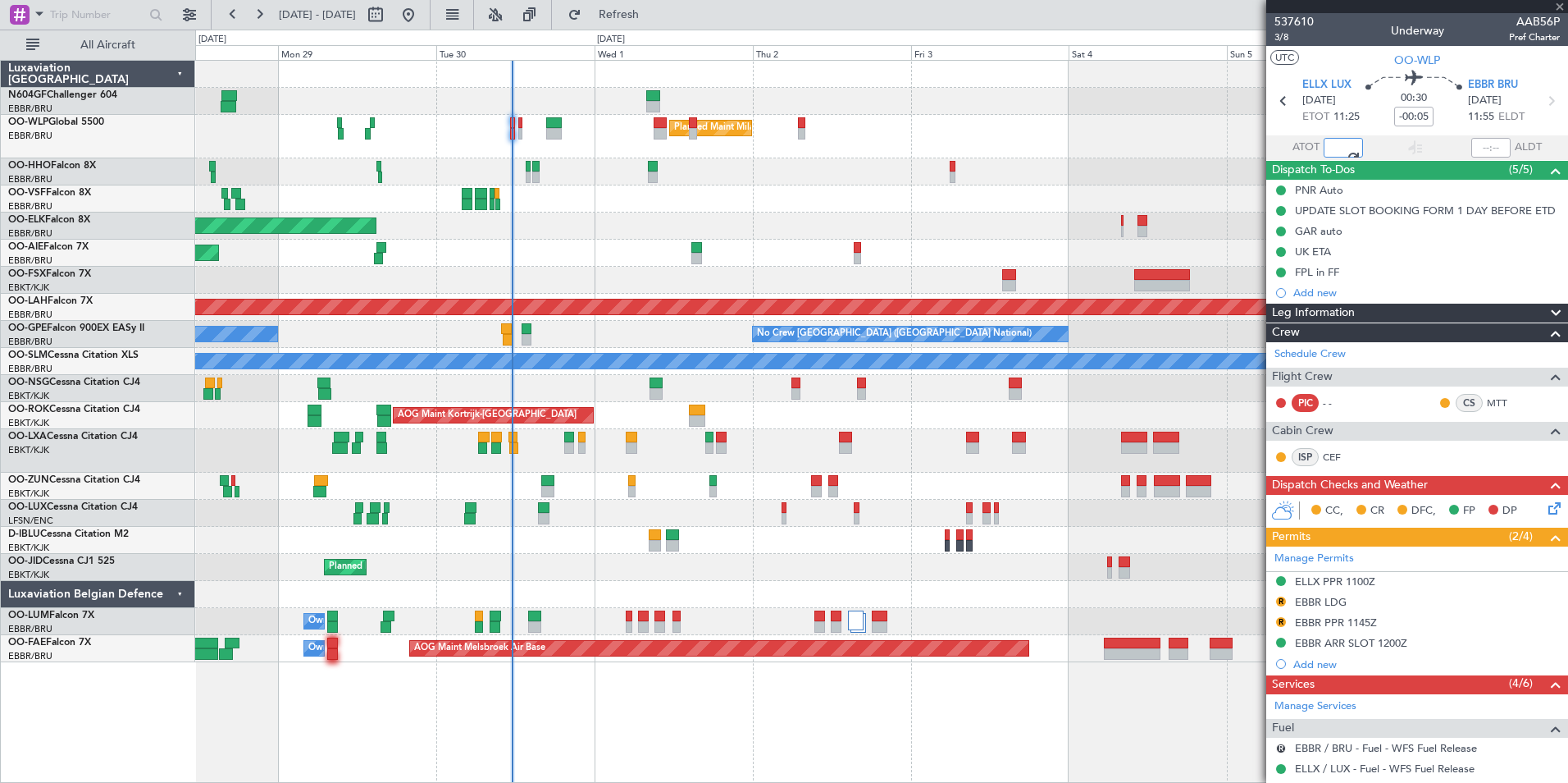
click at [782, 207] on div "Planned Maint Milan (Linate) Planned Maint Kortrijk-Wevelgem Planned Maint Lond…" at bounding box center [881, 362] width 1372 height 602
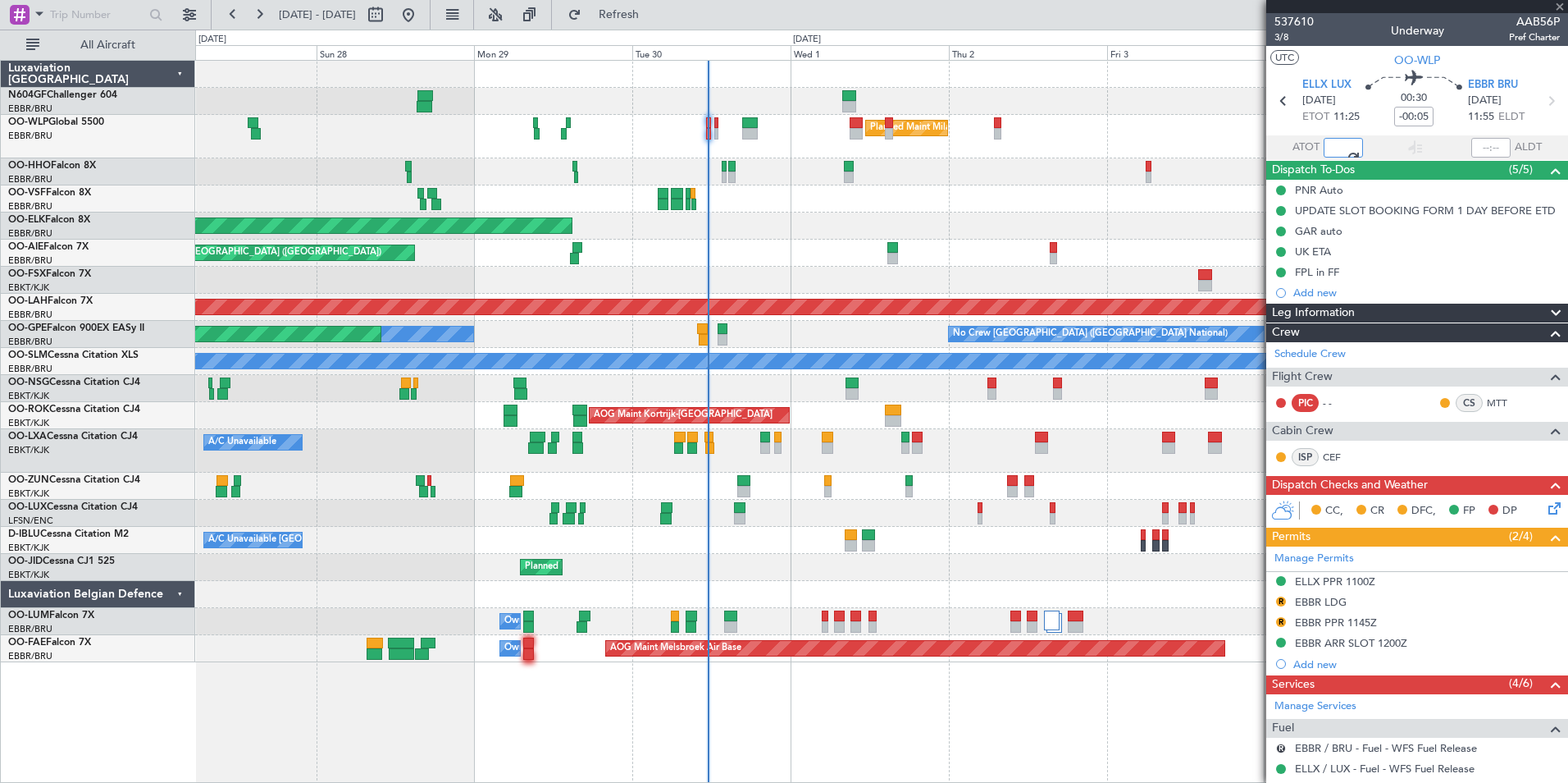
click at [924, 247] on div "Planned Maint Milan (Linate) Planned Maint Geneva (Cointrin) Planned Maint Kort…" at bounding box center [881, 362] width 1372 height 602
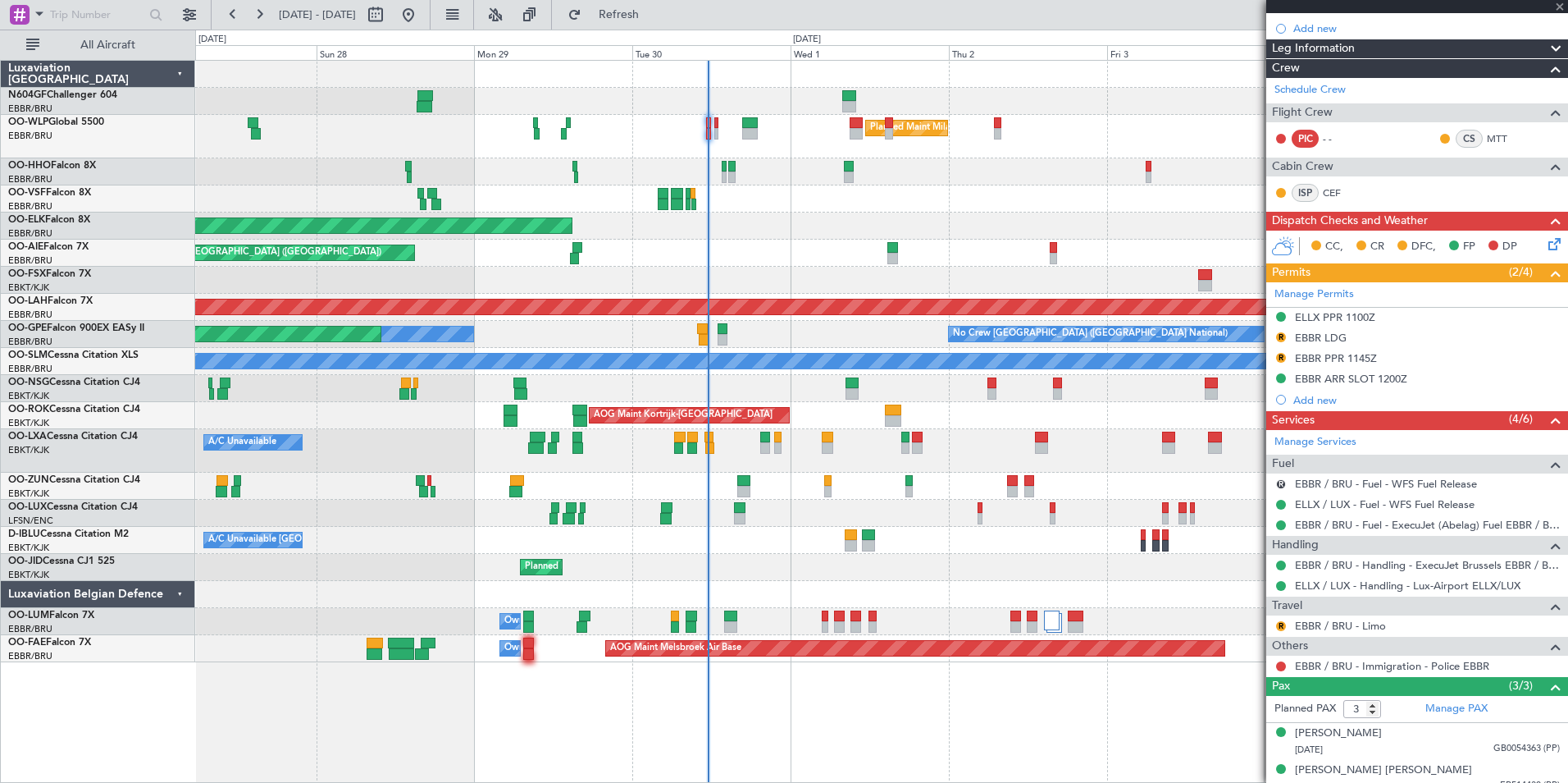
scroll to position [315, 0]
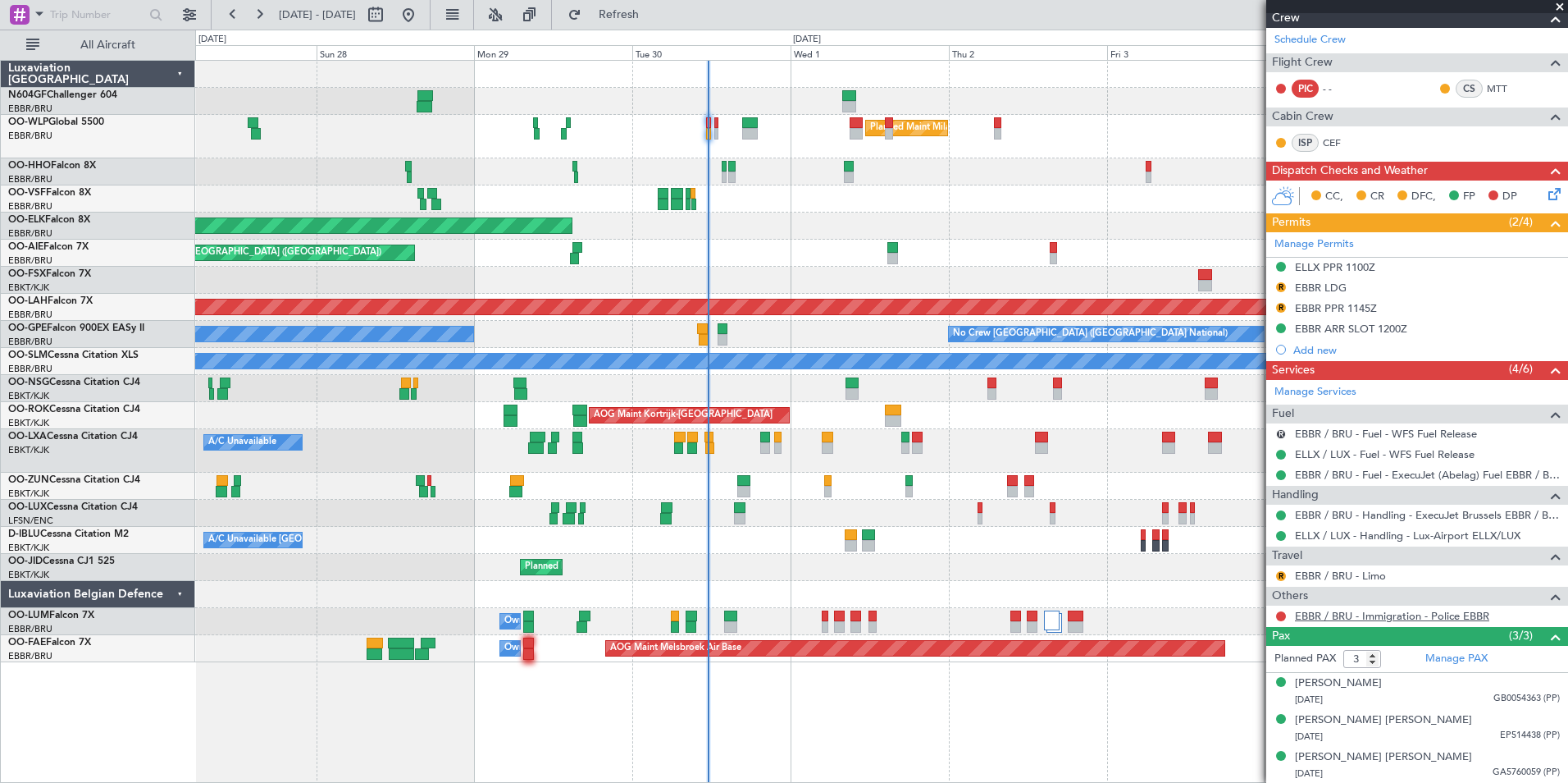
type input "11:25"
click at [1322, 619] on link "EBBR / BRU - Immigration - Police EBBR" at bounding box center [1392, 615] width 194 height 14
click at [654, 20] on span "Refresh" at bounding box center [619, 15] width 69 height 11
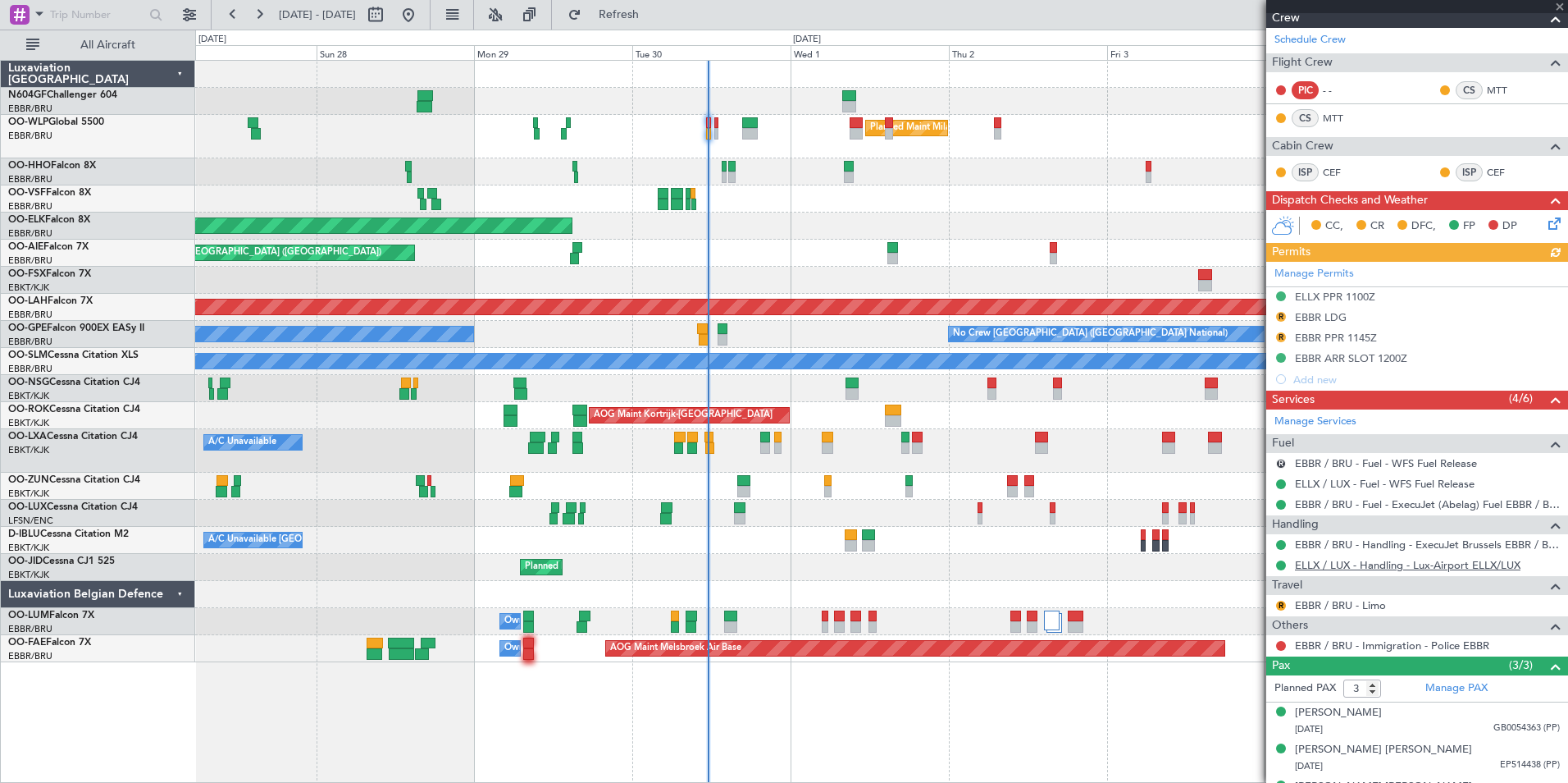
scroll to position [344, 0]
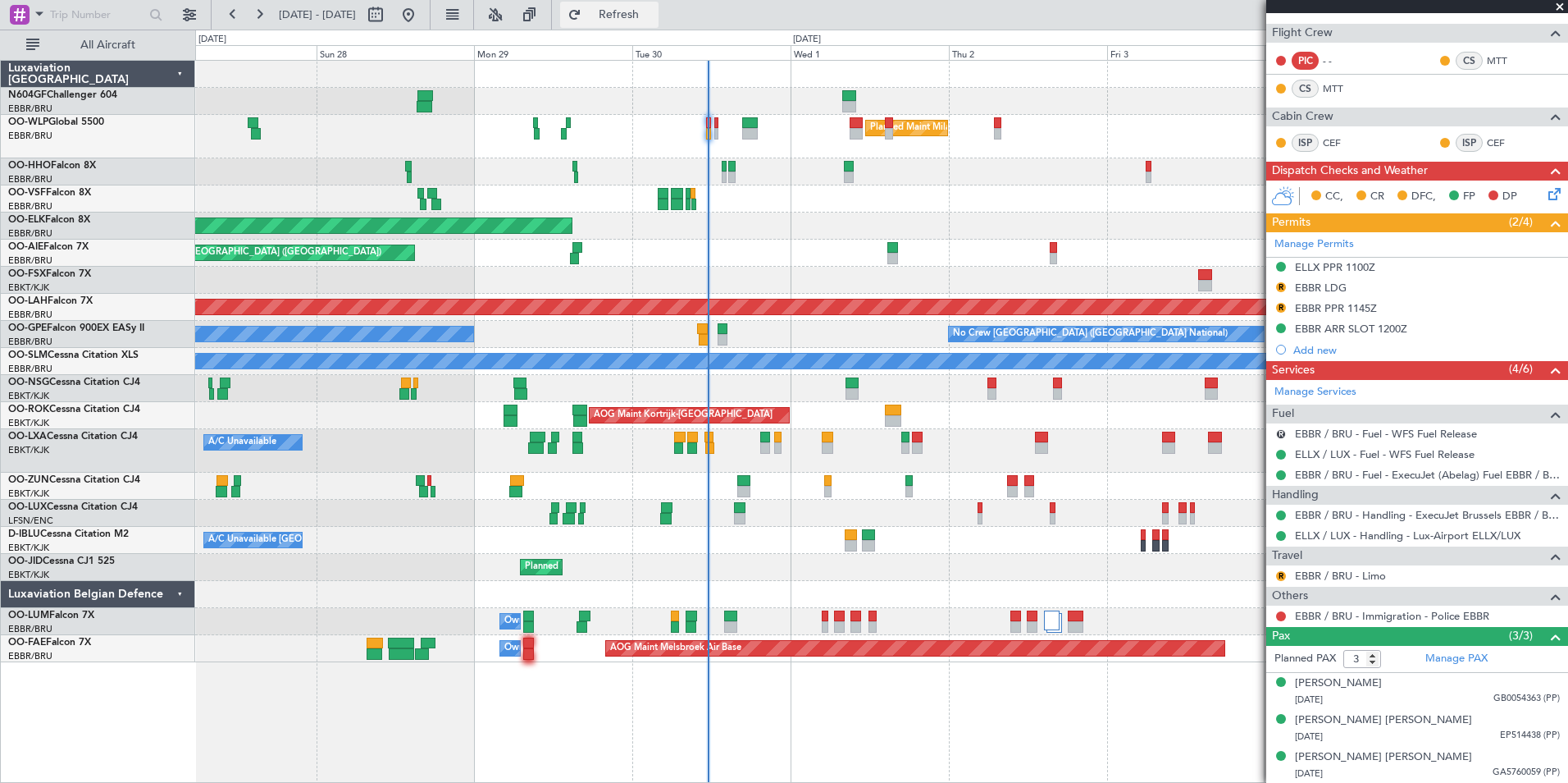
click at [659, 9] on button "Refresh" at bounding box center [609, 15] width 99 height 27
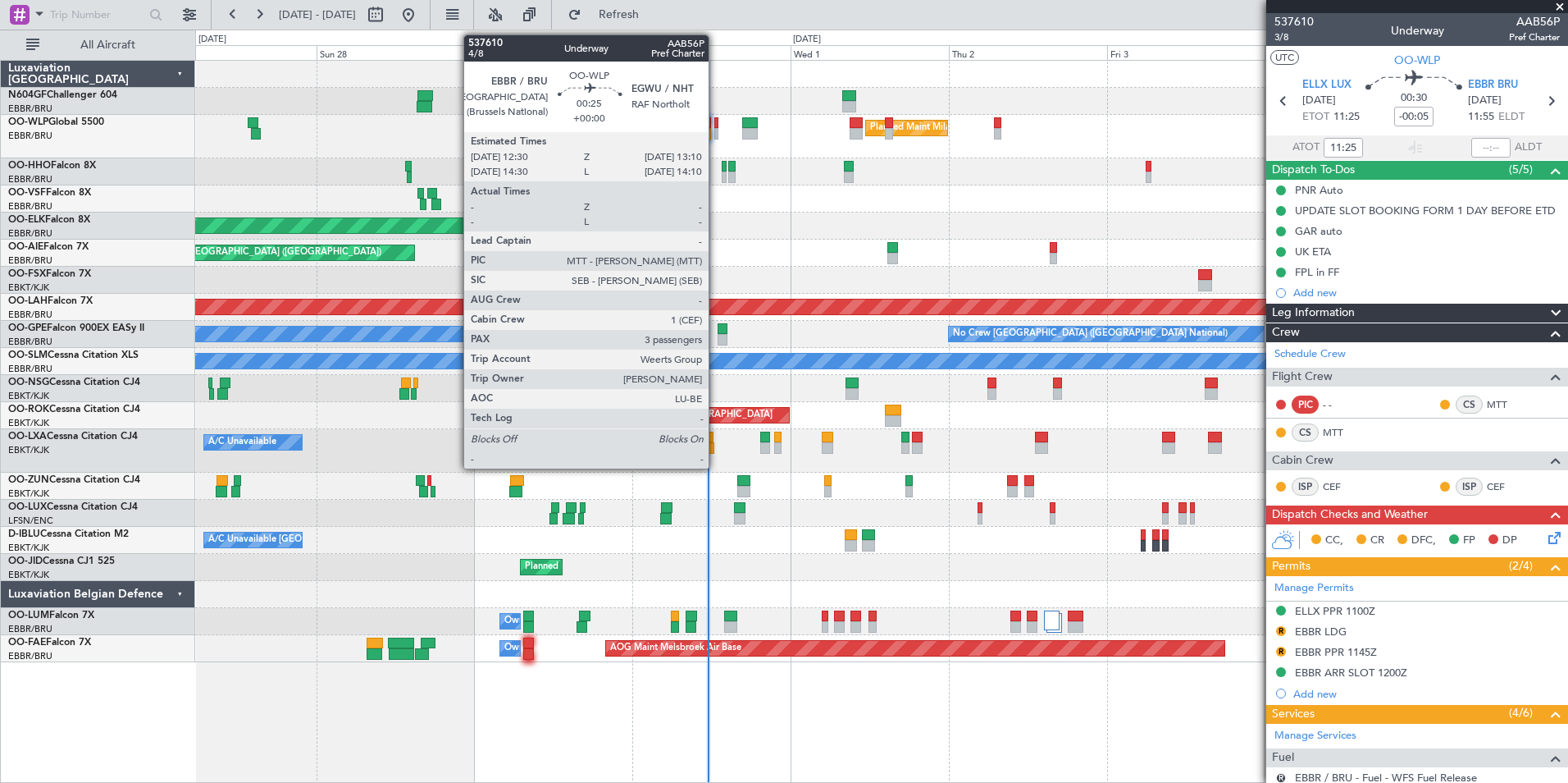
scroll to position [344, 0]
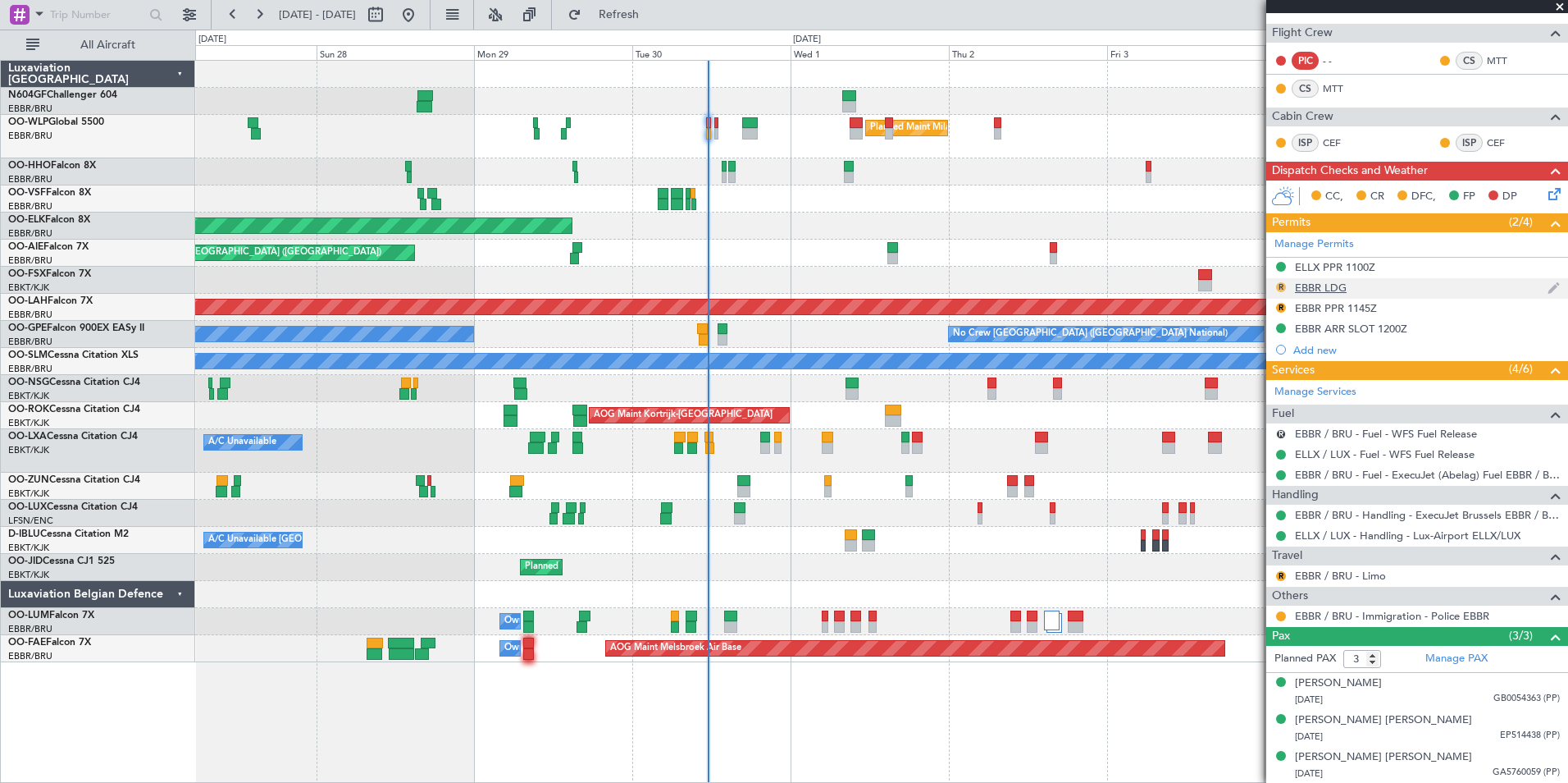
click at [1283, 284] on button "R" at bounding box center [1280, 286] width 9 height 9
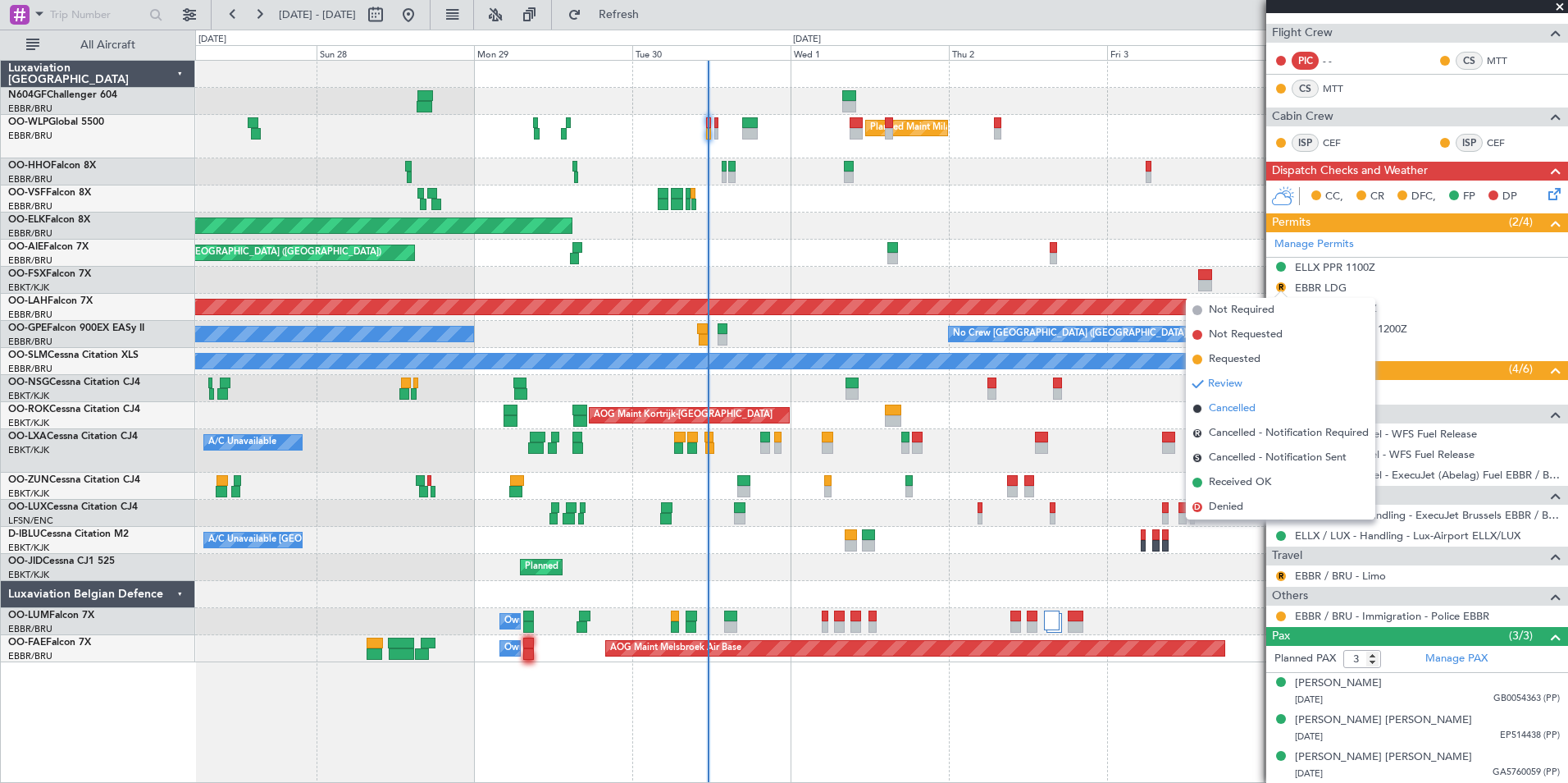
click at [1266, 409] on li "Cancelled" at bounding box center [1280, 408] width 190 height 25
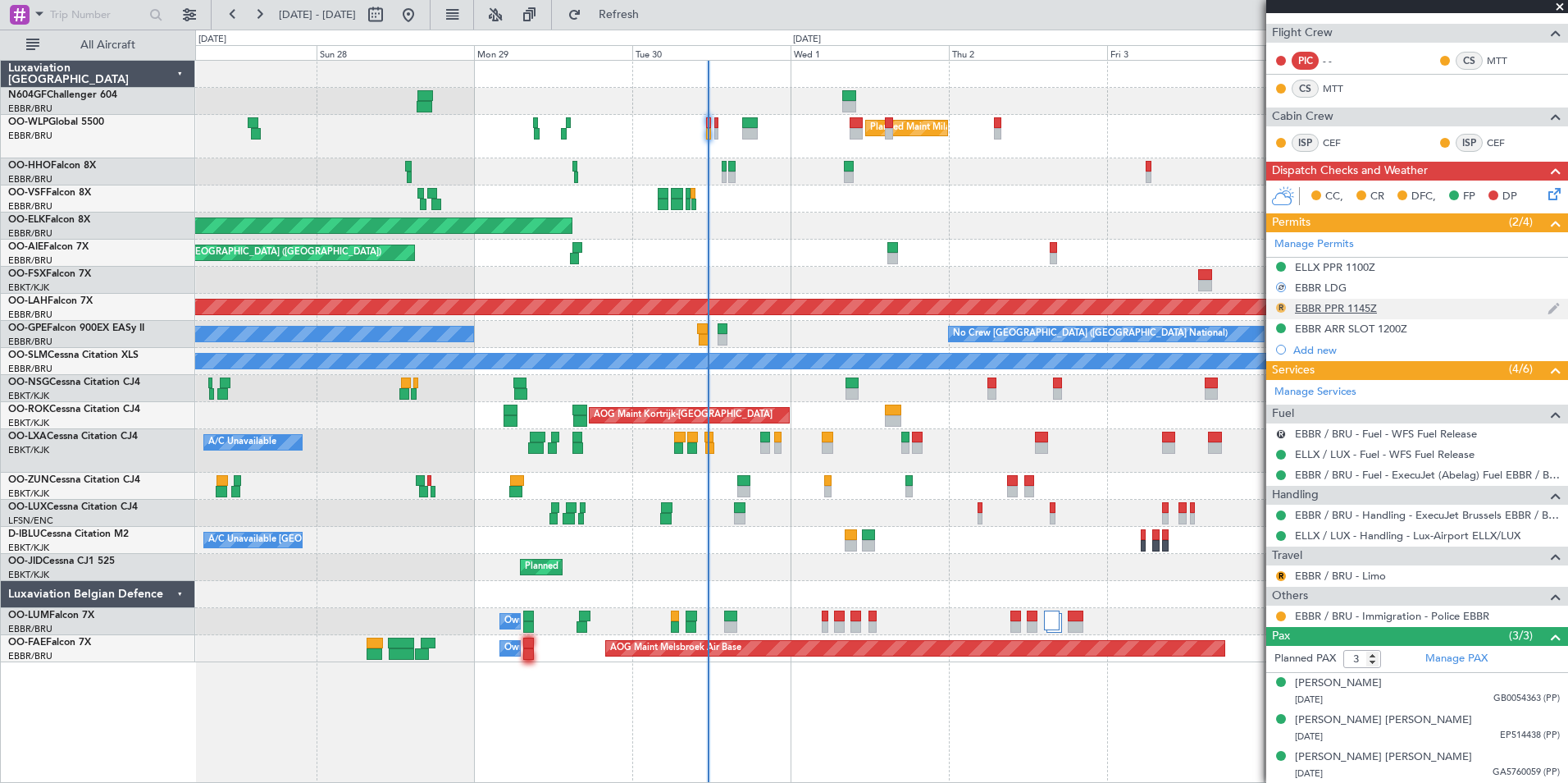
click at [1279, 307] on button "R" at bounding box center [1280, 307] width 9 height 9
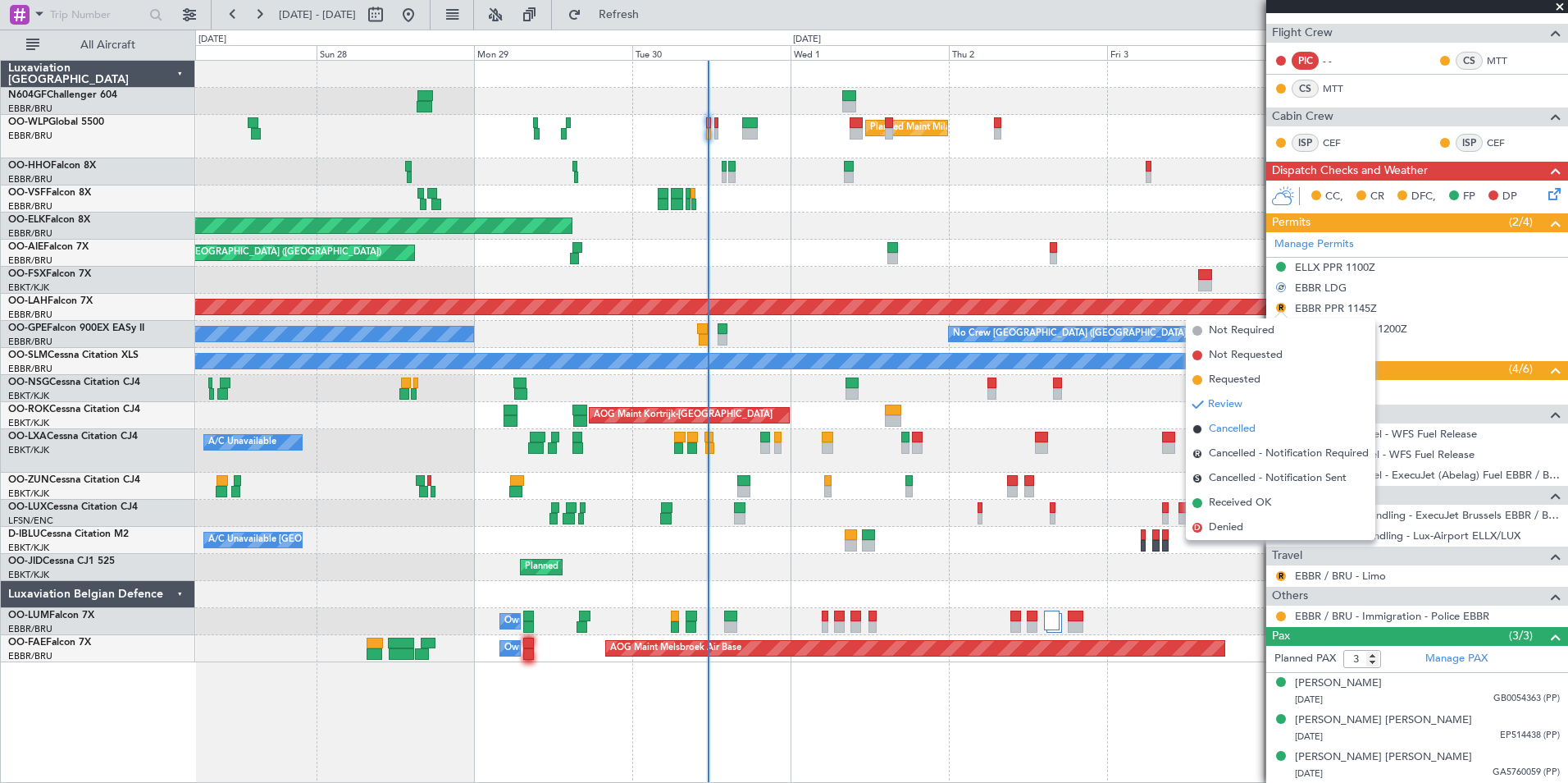
click at [1254, 432] on span "Cancelled" at bounding box center [1232, 429] width 46 height 16
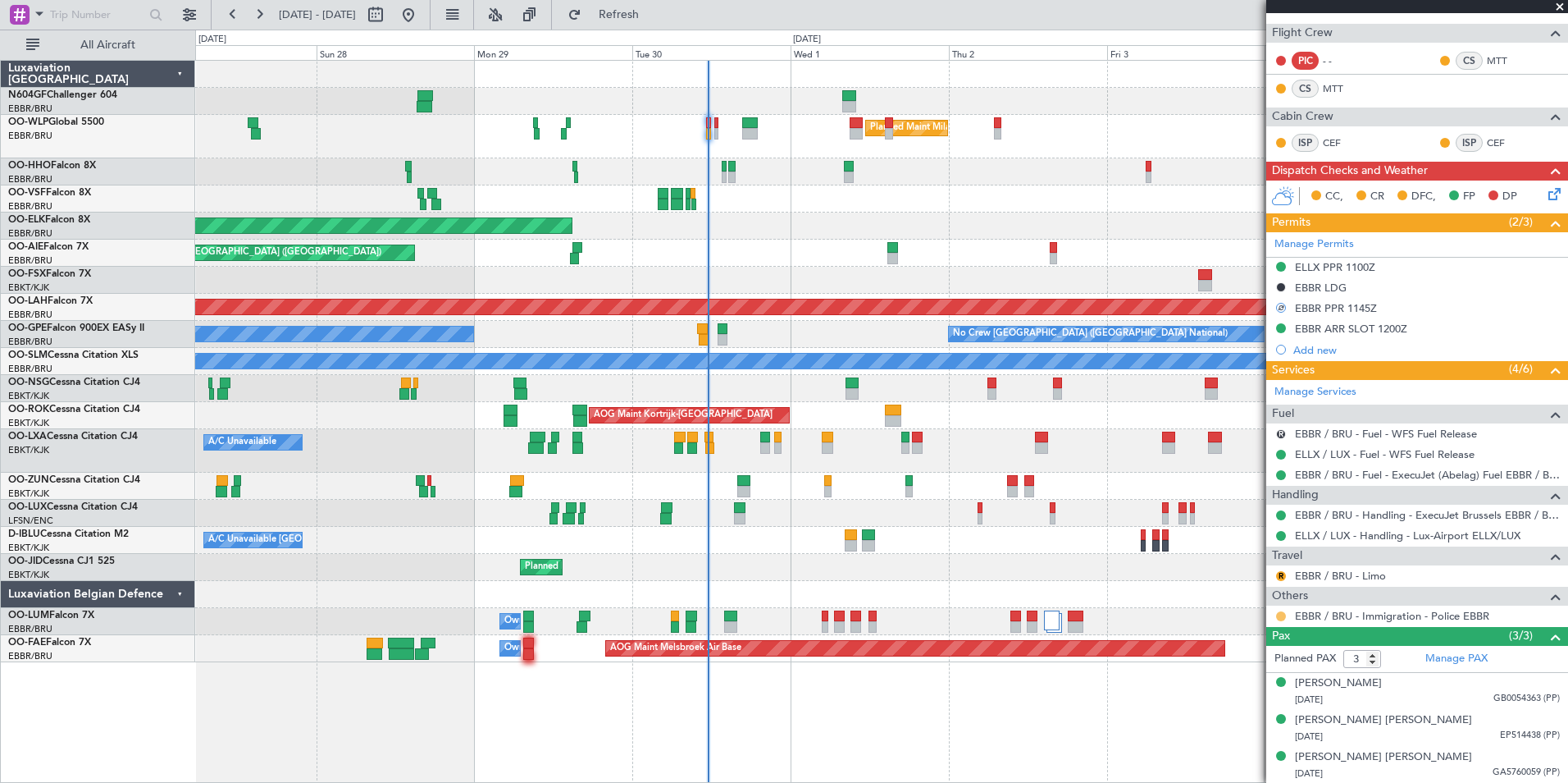
click at [1283, 612] on button at bounding box center [1280, 615] width 9 height 9
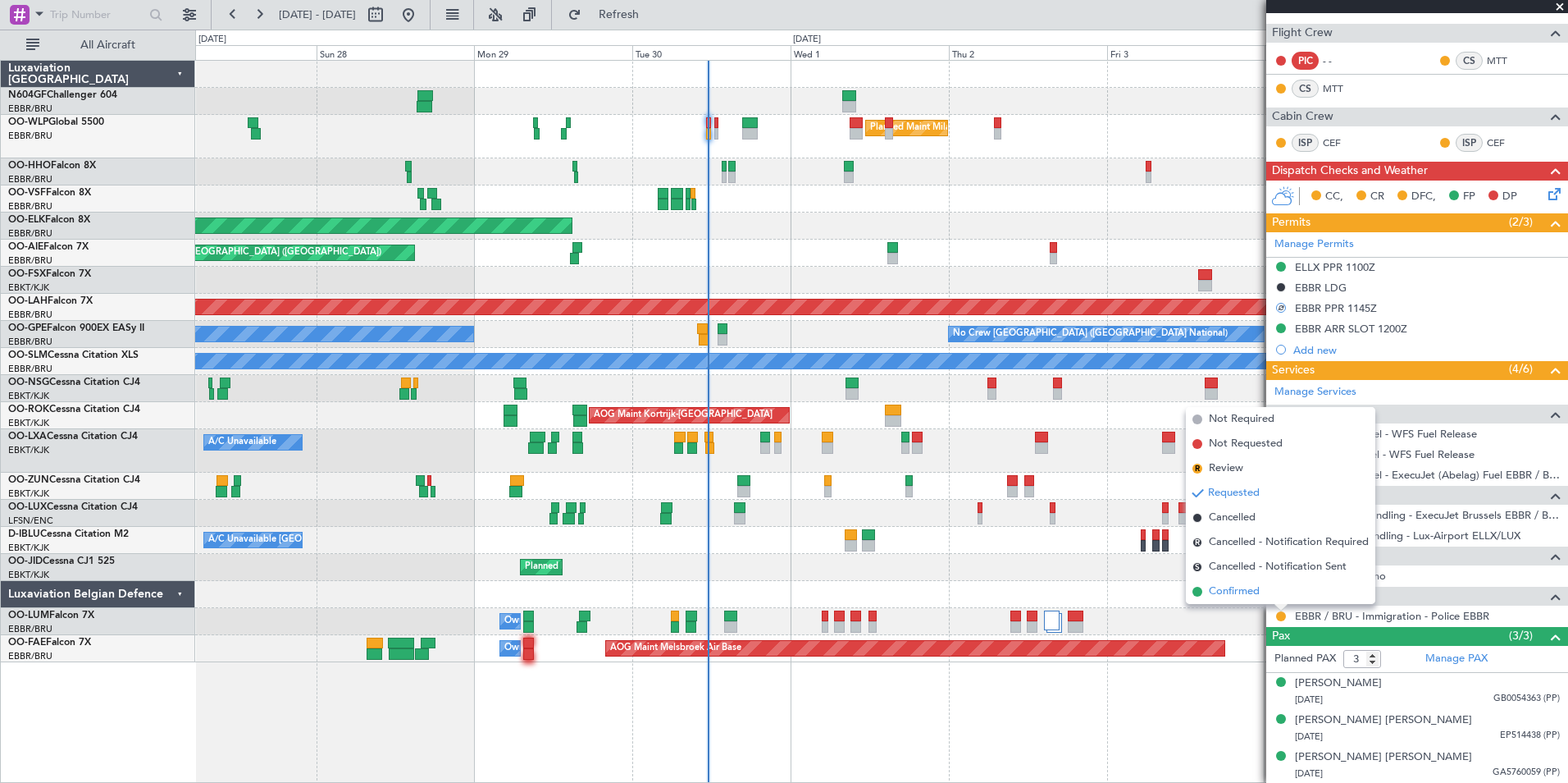
click at [1272, 587] on li "Confirmed" at bounding box center [1280, 591] width 190 height 25
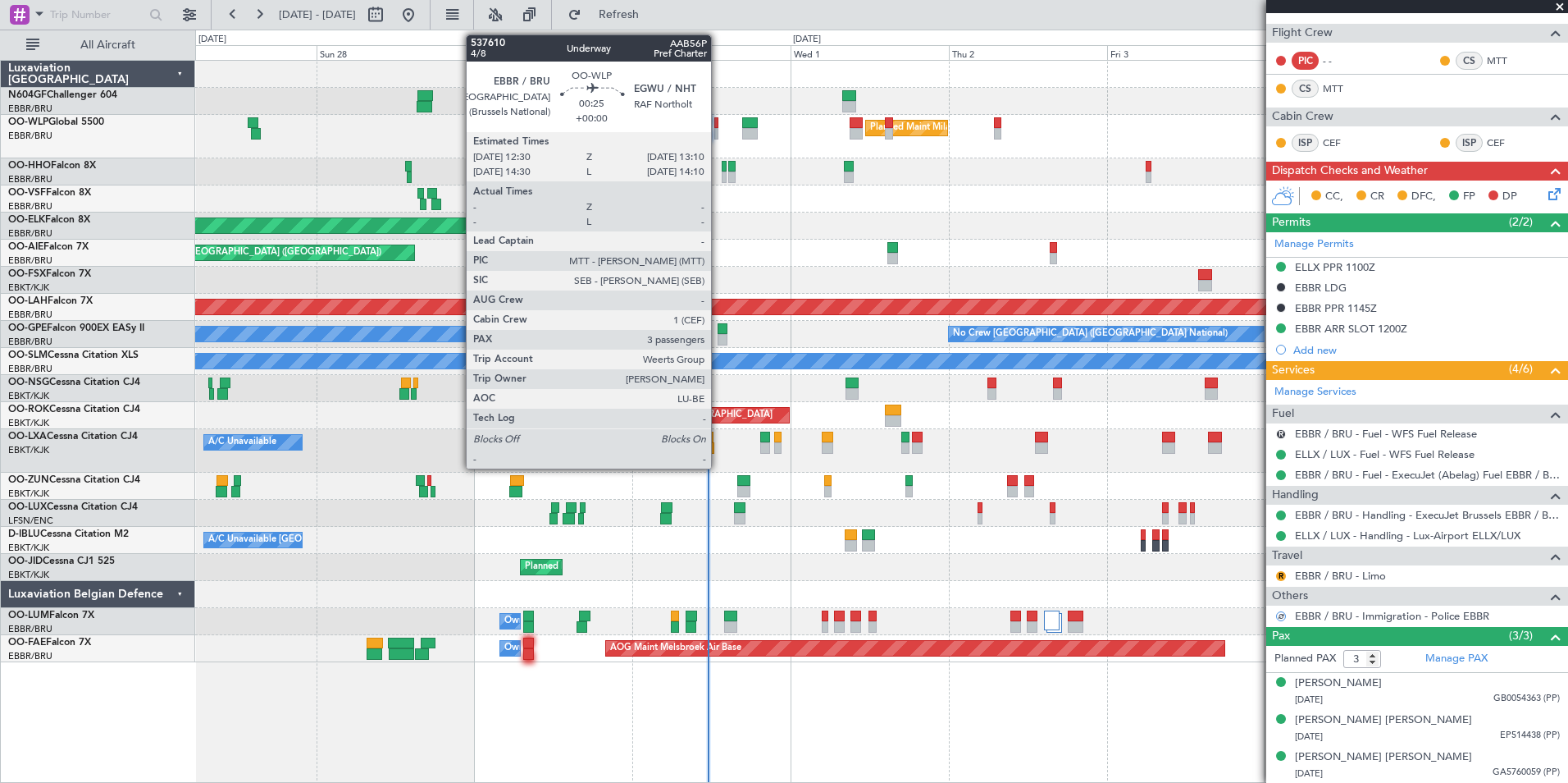
click at [718, 126] on div at bounding box center [717, 123] width 5 height 11
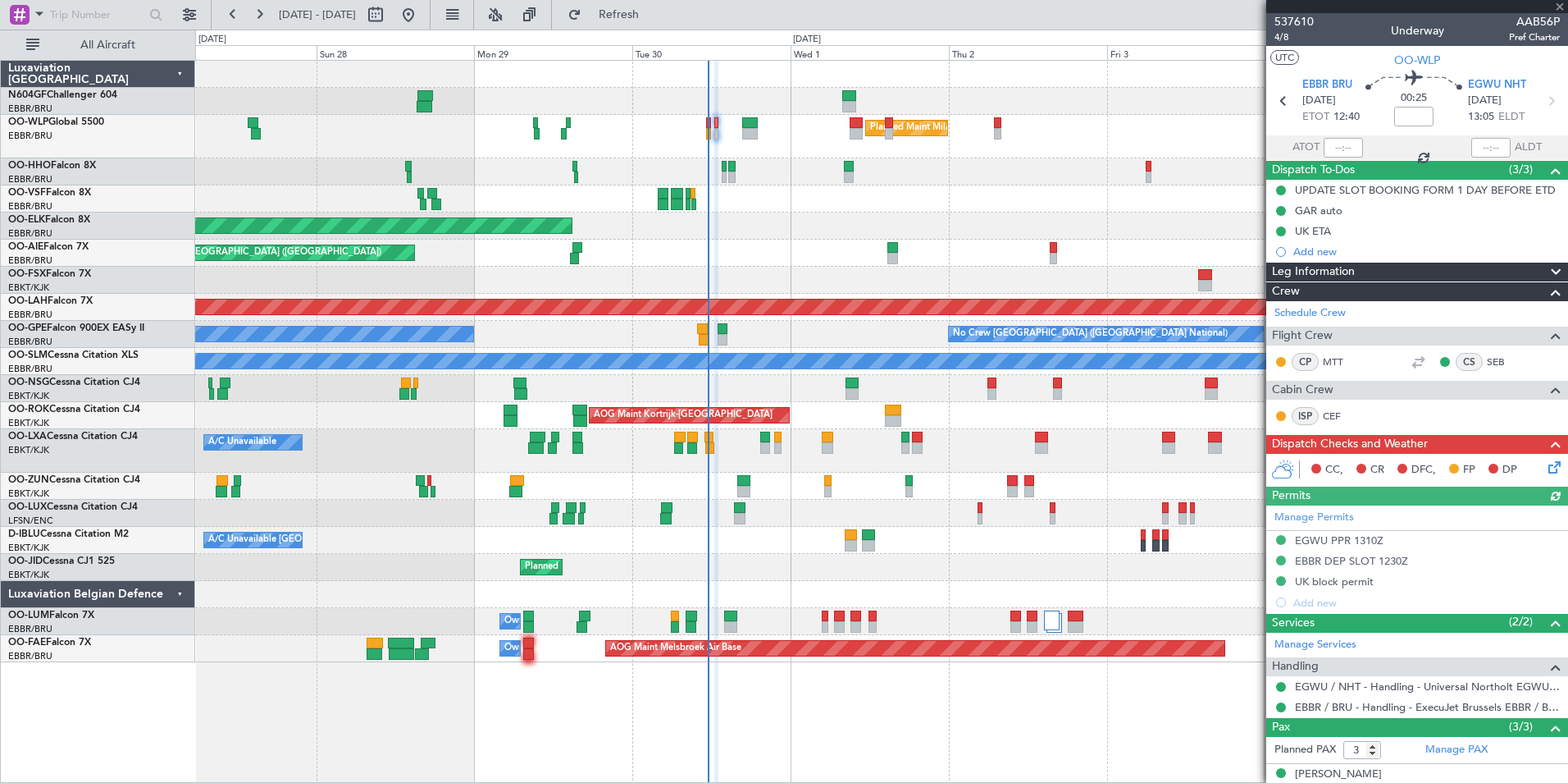
scroll to position [91, 0]
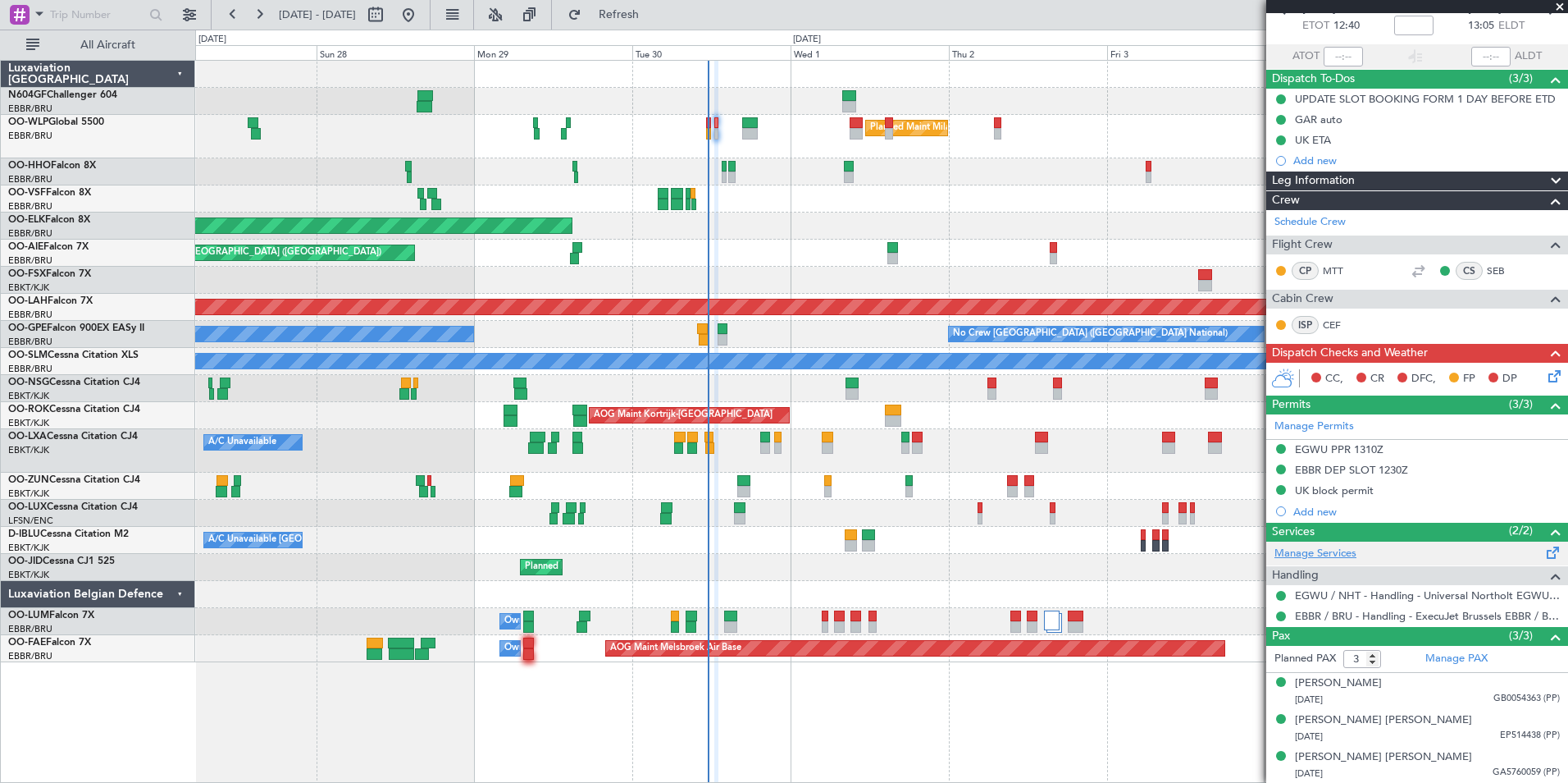
click at [1329, 550] on link "Manage Services" at bounding box center [1315, 554] width 82 height 16
click at [638, 22] on button "Refresh" at bounding box center [609, 15] width 99 height 27
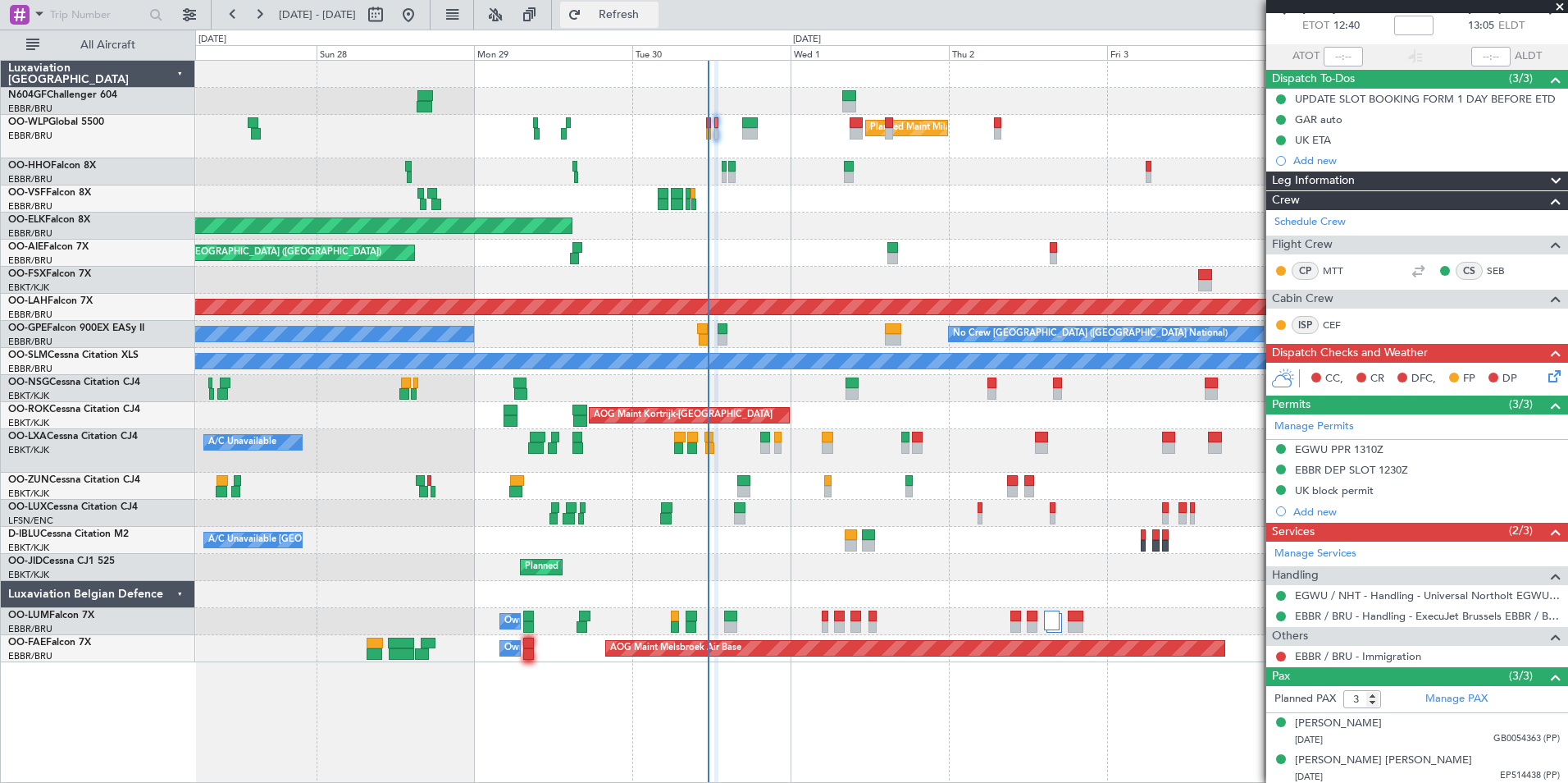
click at [648, 13] on span "Refresh" at bounding box center [619, 15] width 69 height 11
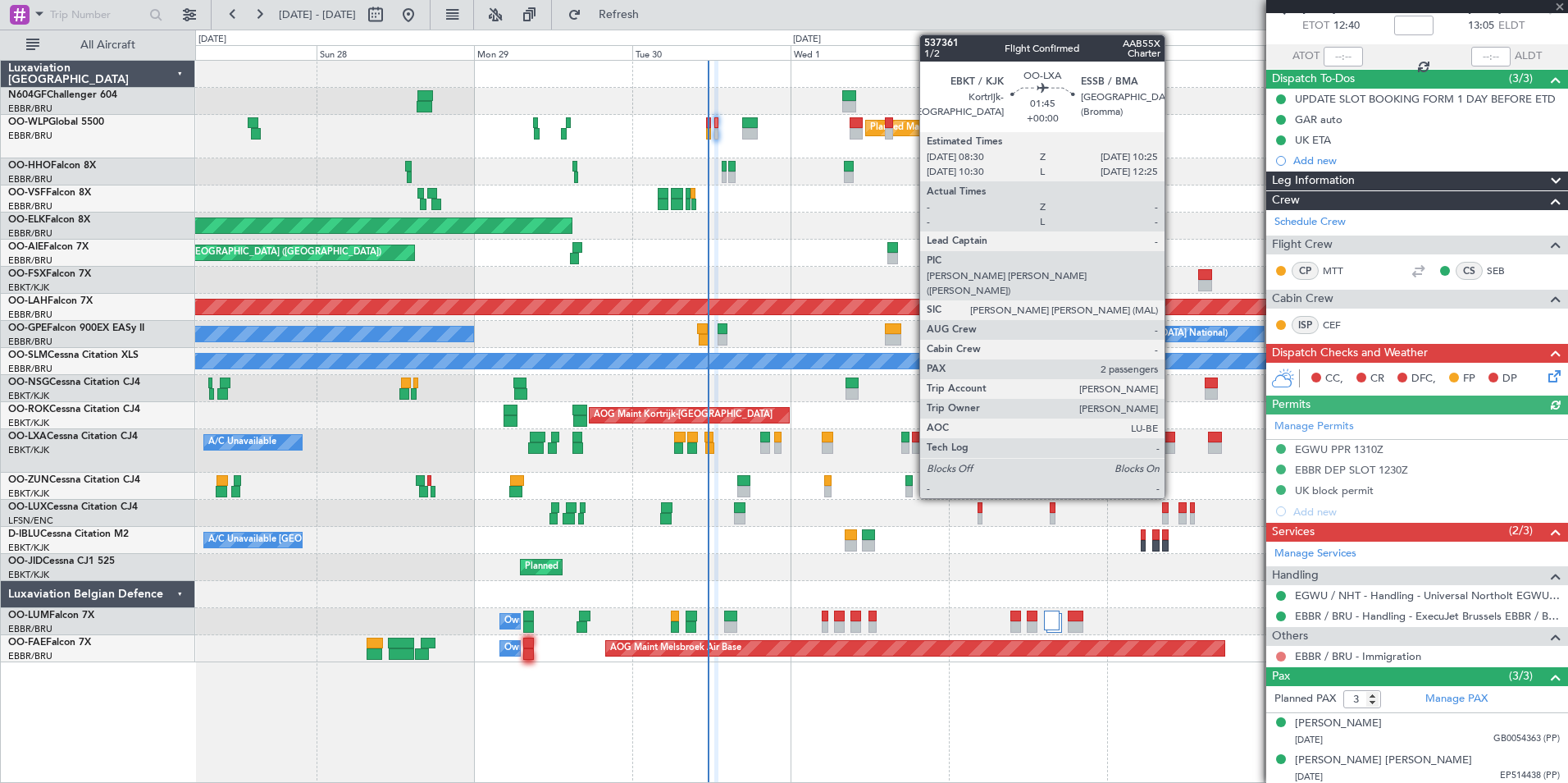
click at [1279, 657] on button at bounding box center [1280, 656] width 9 height 9
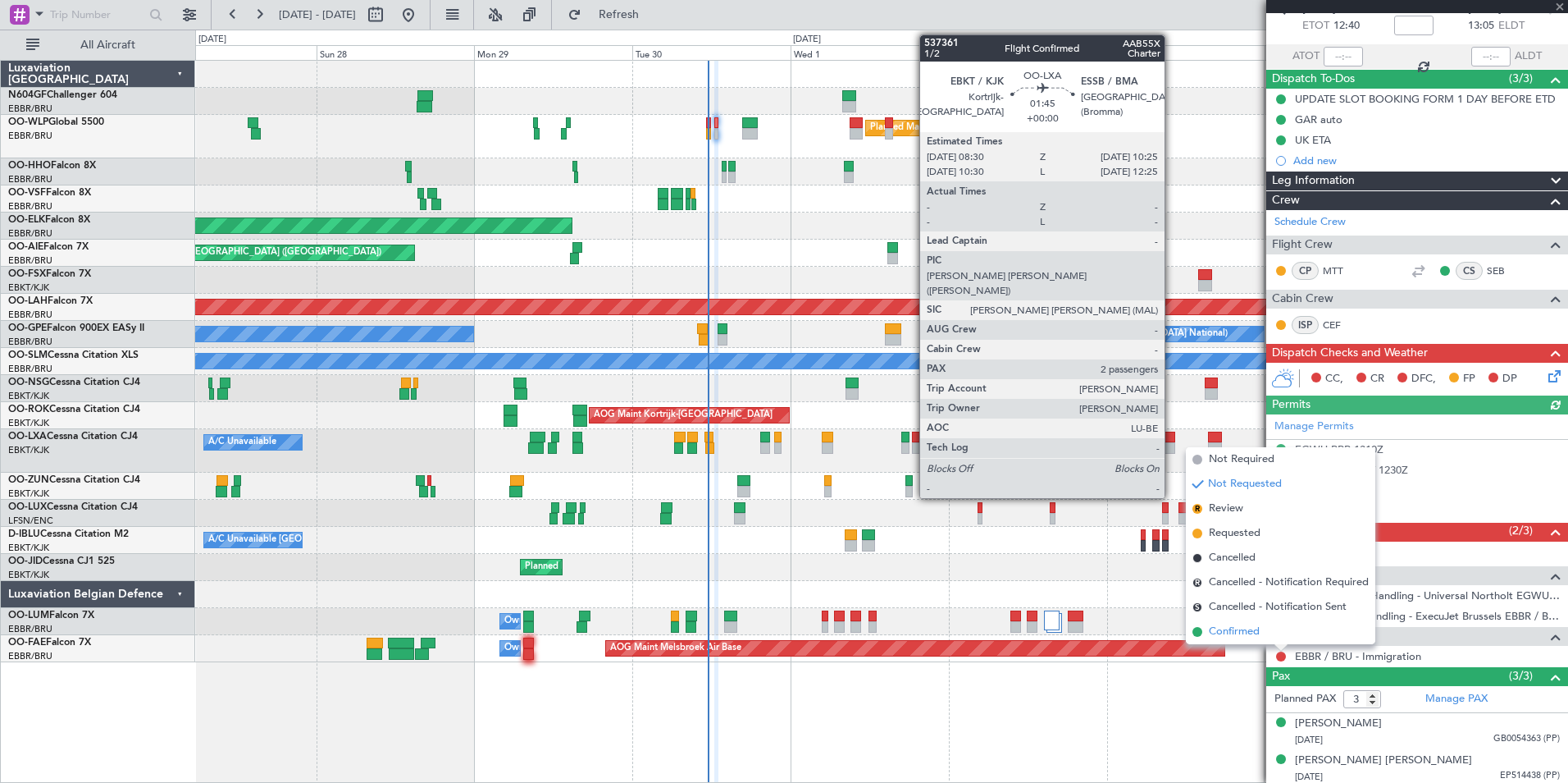
click at [1259, 633] on span "Confirmed" at bounding box center [1234, 631] width 51 height 16
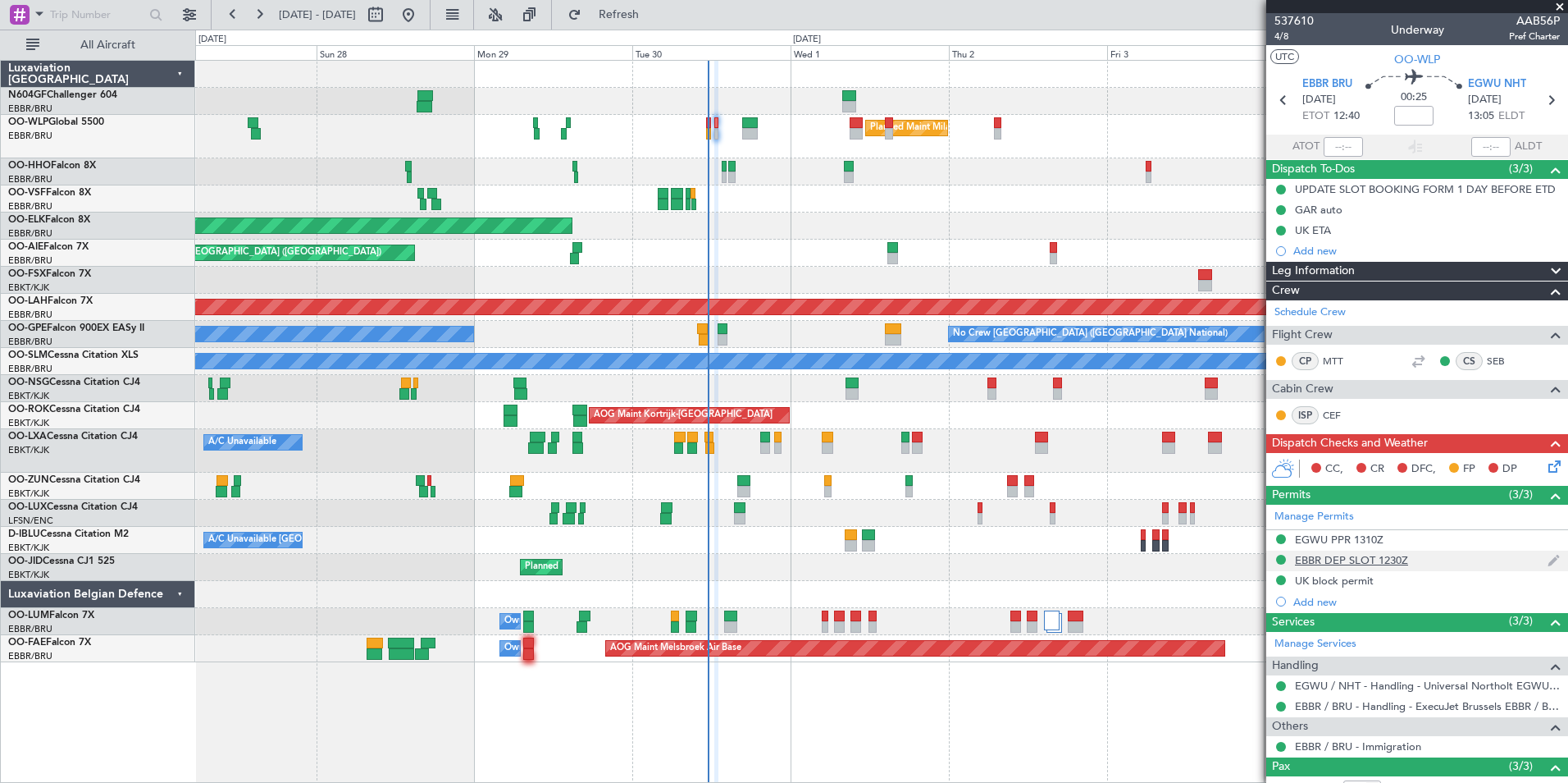
scroll to position [0, 0]
click at [1545, 470] on icon at bounding box center [1551, 464] width 13 height 13
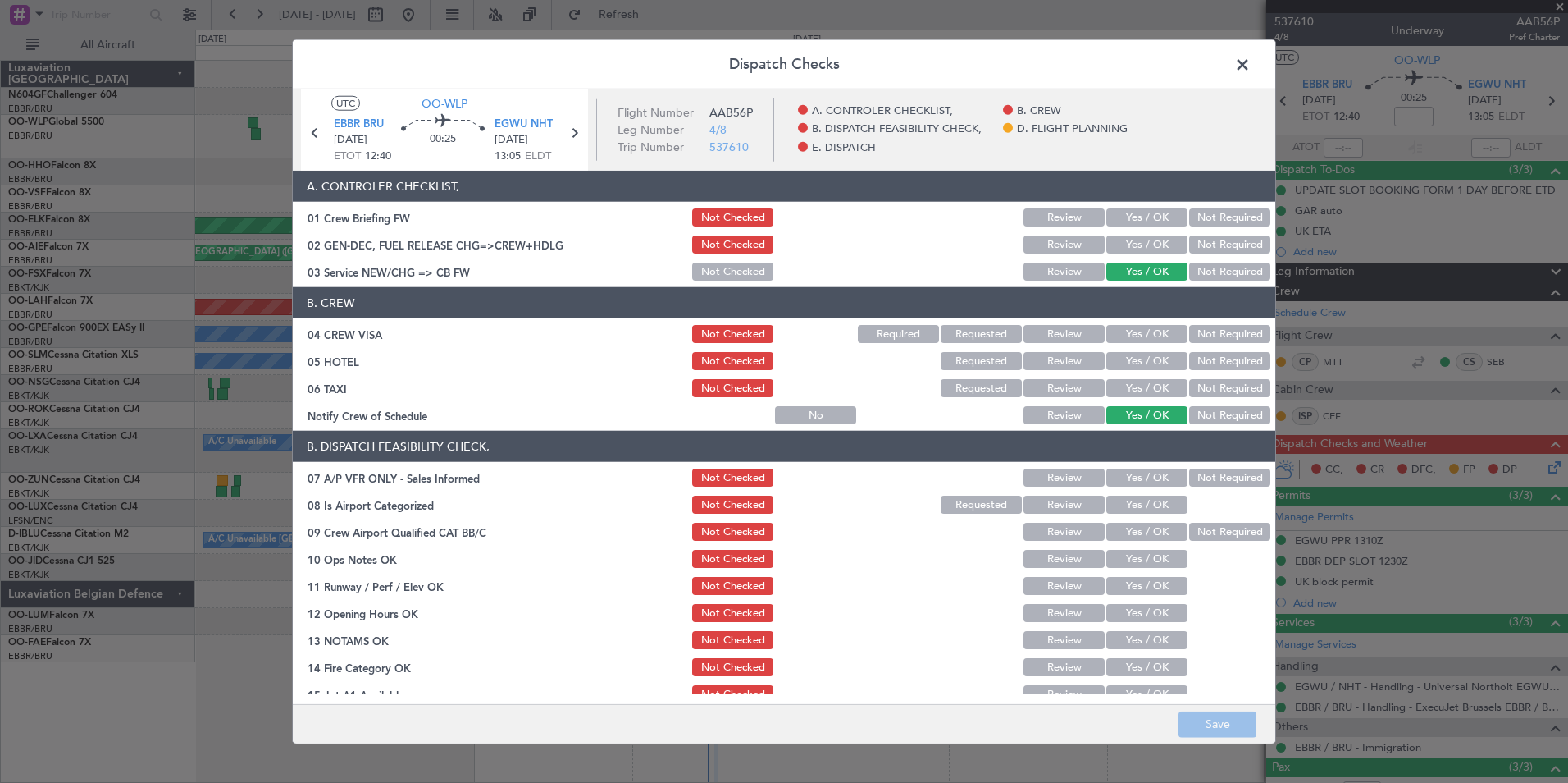
click at [1193, 388] on button "Not Required" at bounding box center [1229, 388] width 82 height 18
click at [1208, 331] on button "Not Required" at bounding box center [1229, 333] width 82 height 18
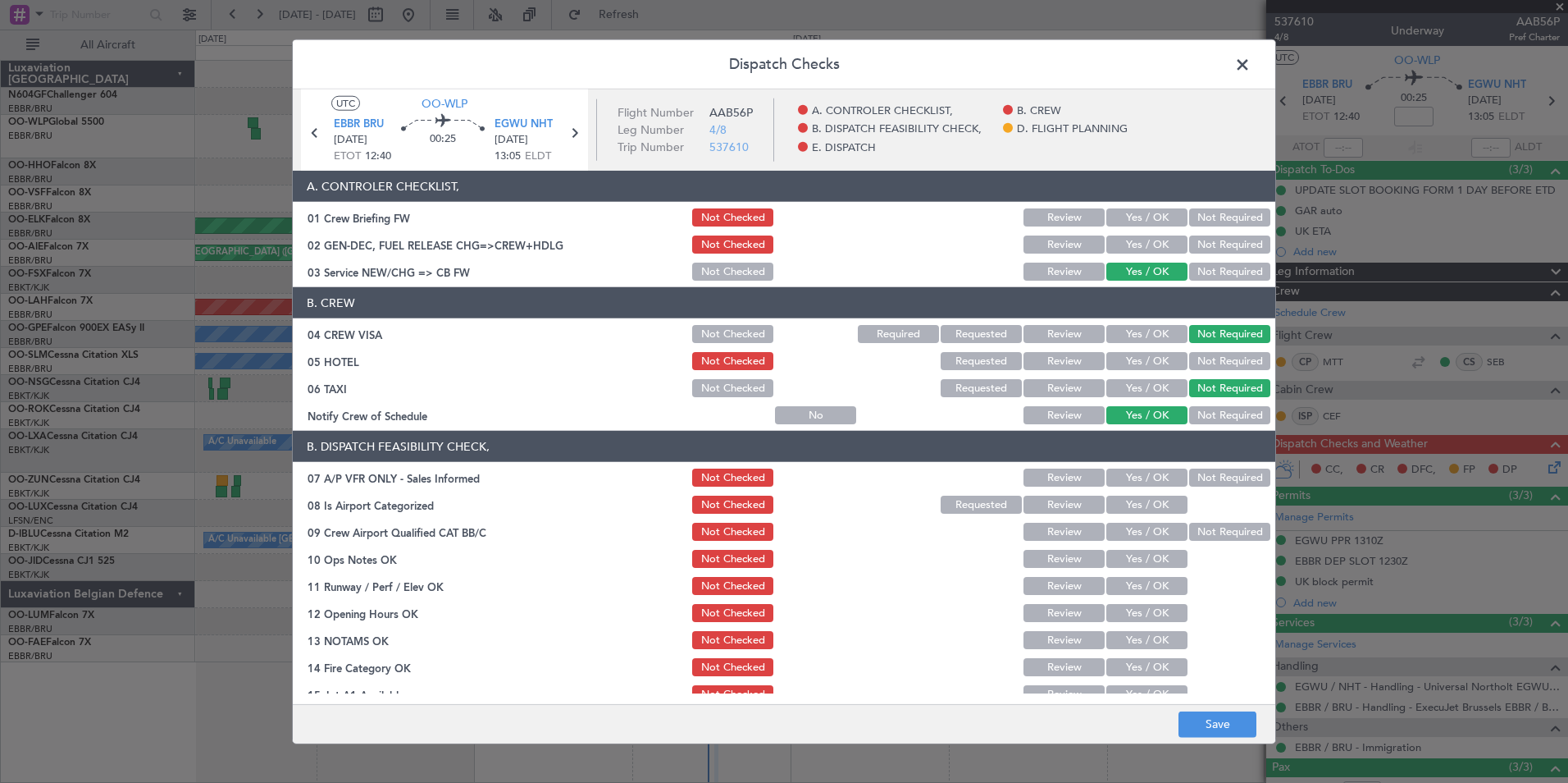
click at [1153, 337] on button "Yes / OK" at bounding box center [1147, 333] width 82 height 18
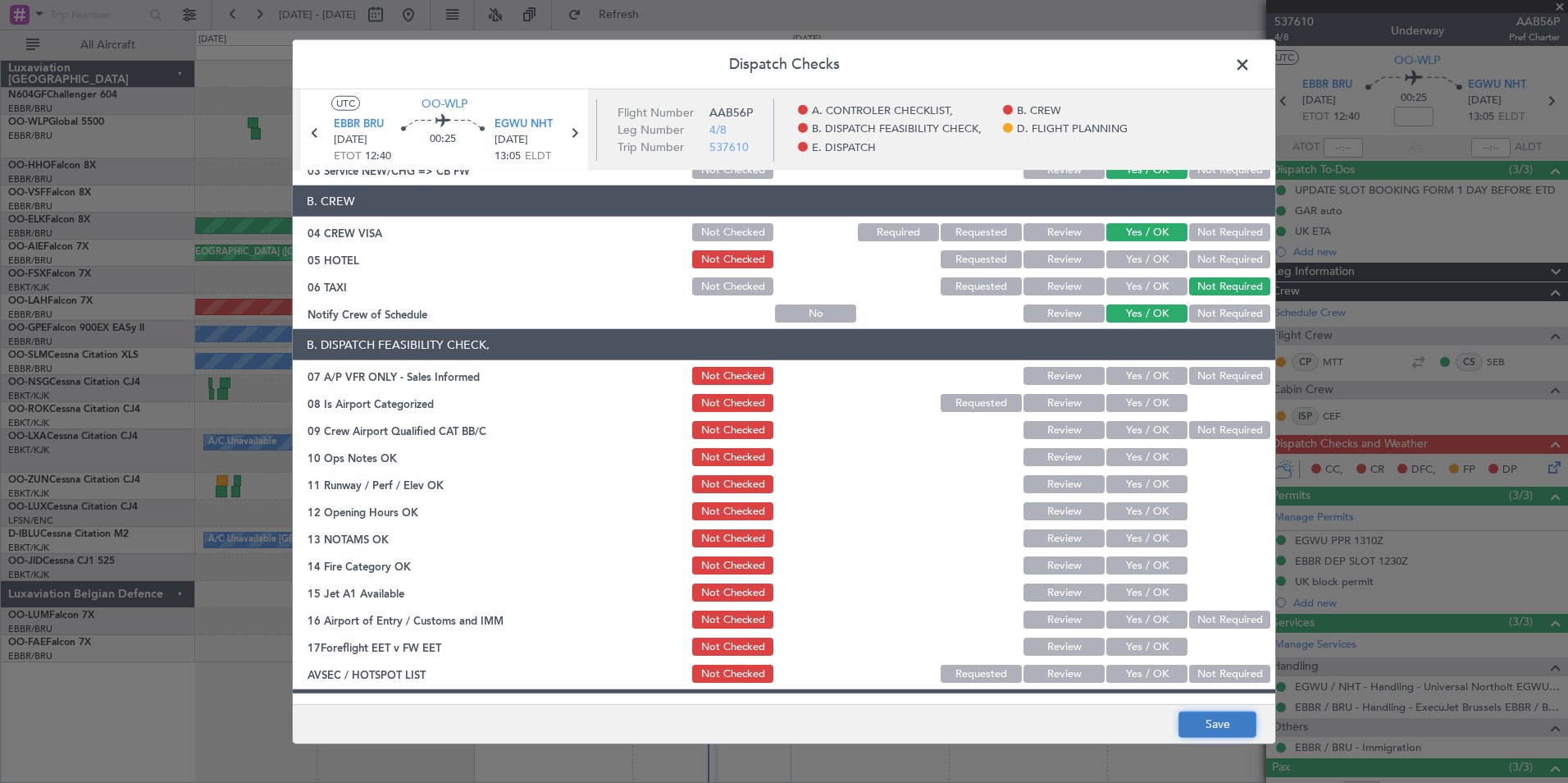
click at [1187, 727] on button "Save" at bounding box center [1217, 724] width 78 height 27
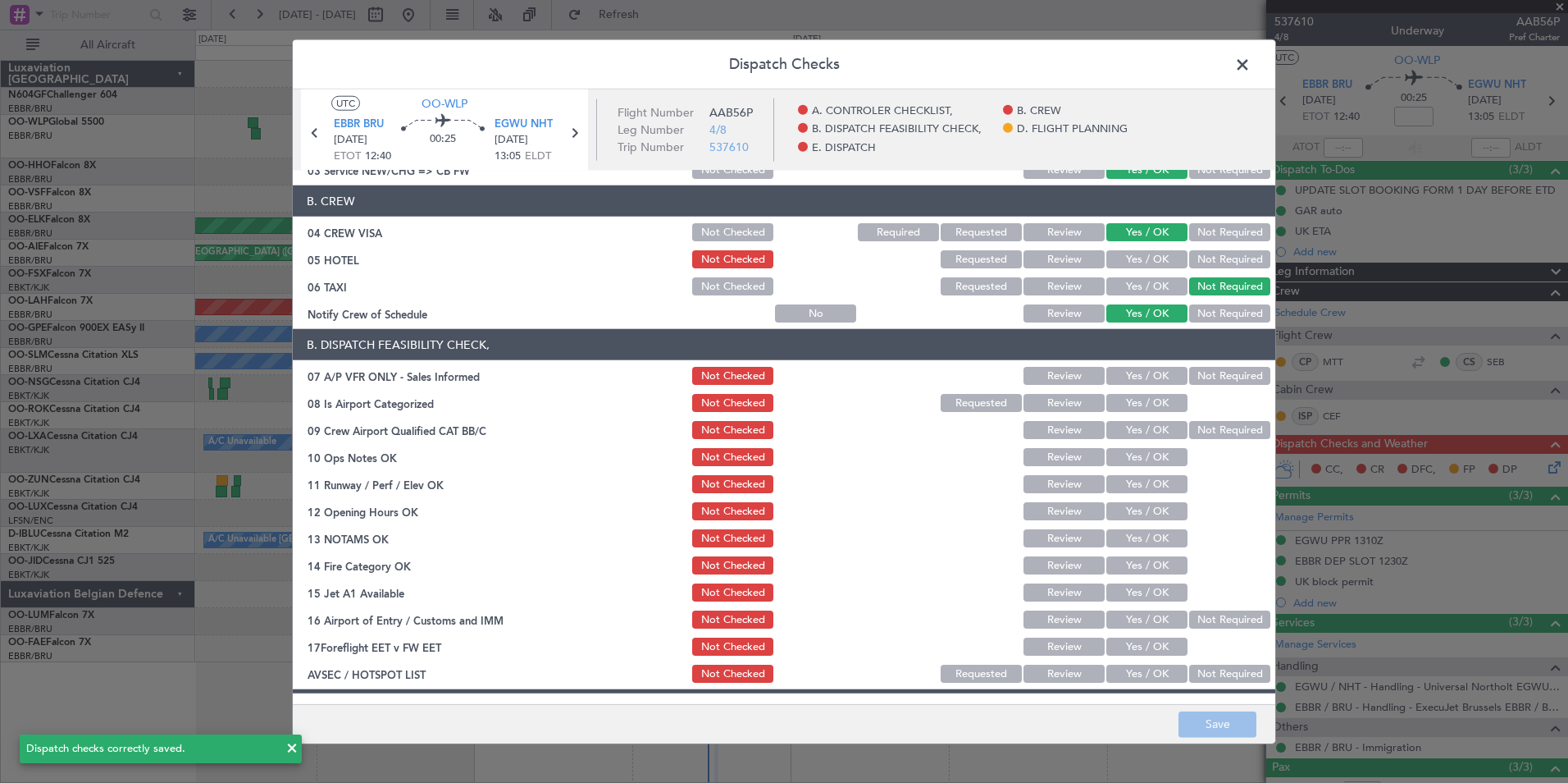
scroll to position [303, 0]
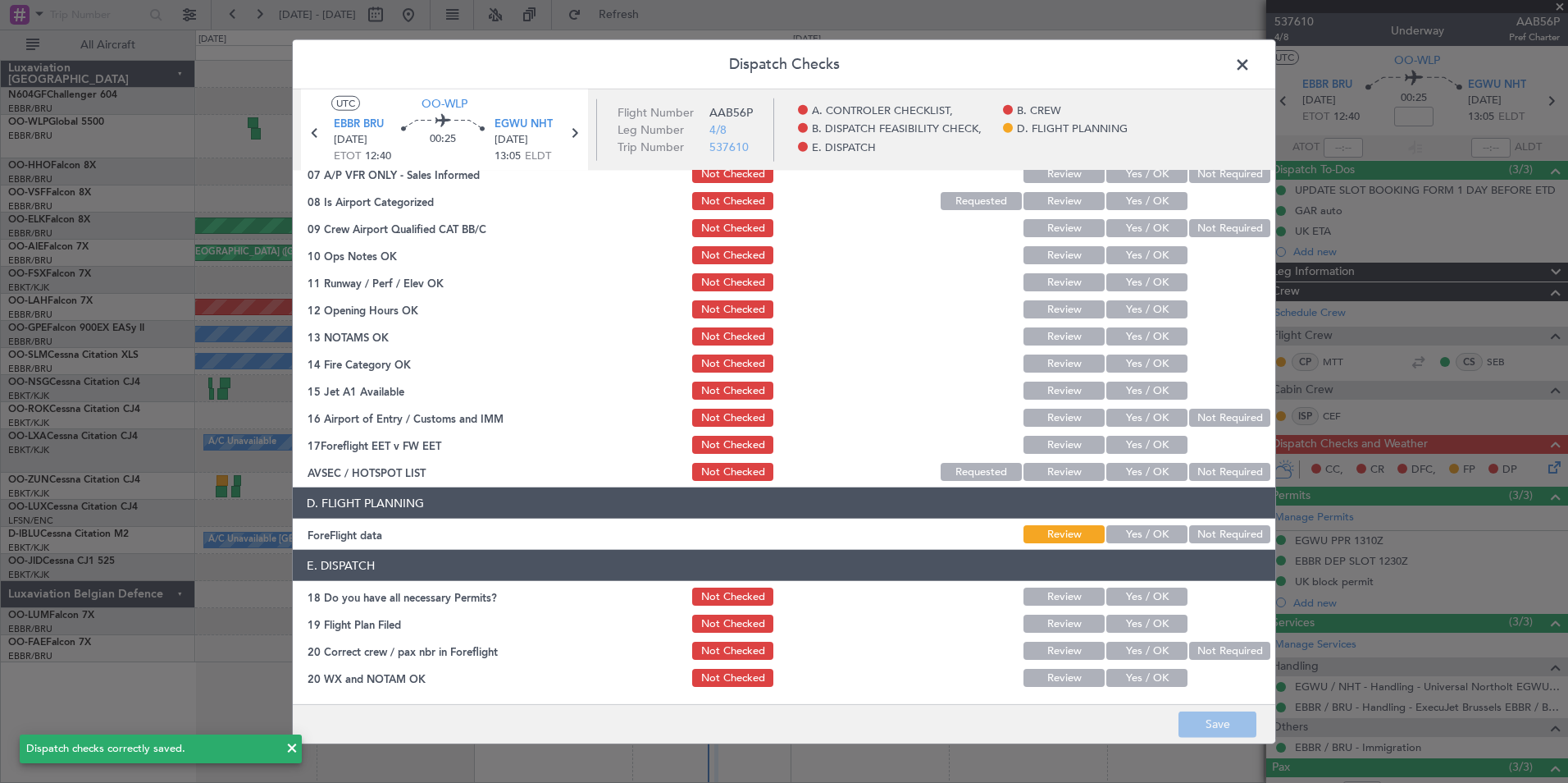
click at [1155, 529] on button "Yes / OK" at bounding box center [1147, 534] width 82 height 18
click at [1155, 608] on section "E. DISPATCH 18 Do you have all necessary Permits? Not Checked Review Yes / OK 1…" at bounding box center [784, 620] width 983 height 139
click at [1151, 596] on button "Yes / OK" at bounding box center [1147, 596] width 82 height 18
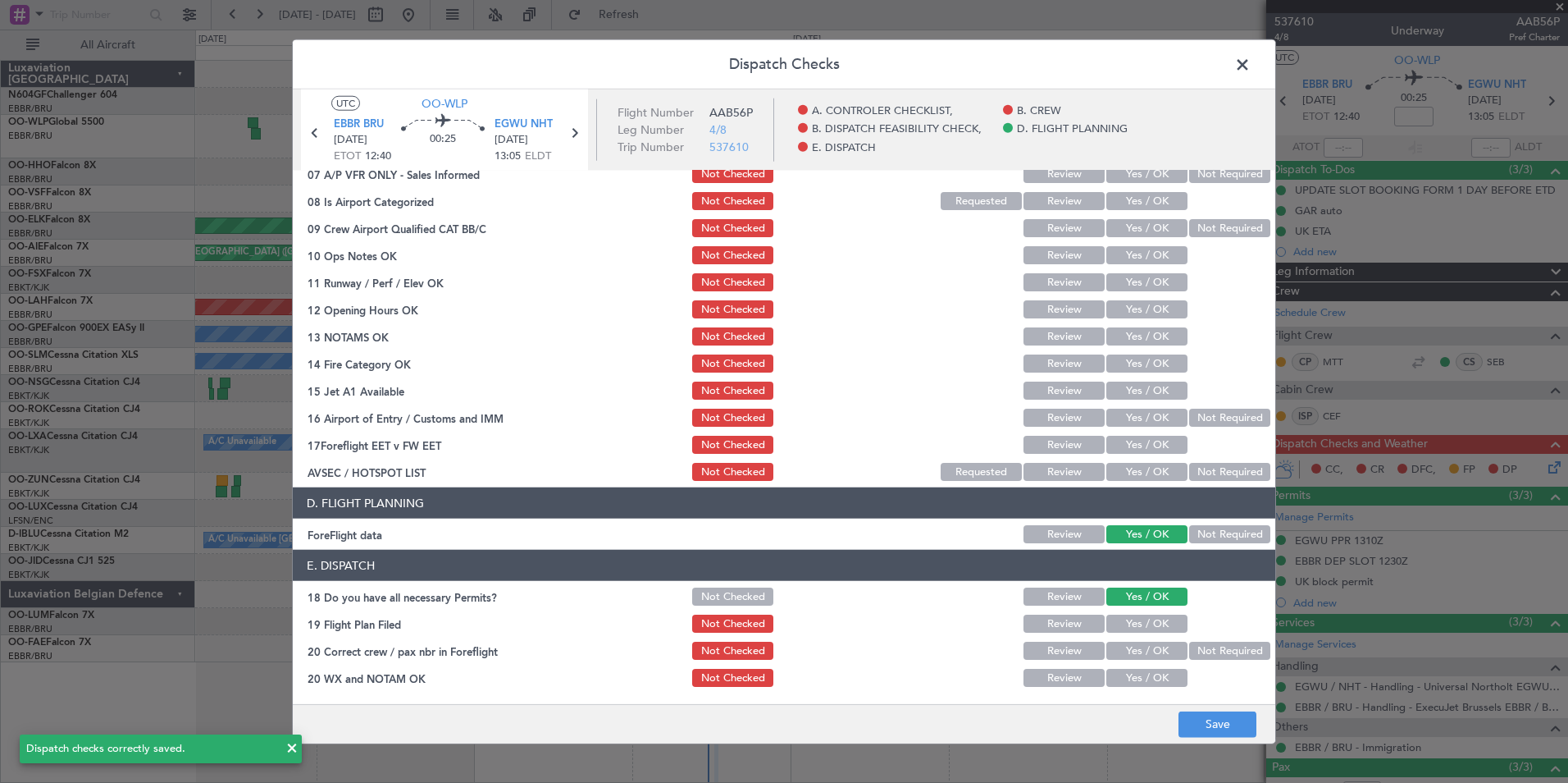
click at [1155, 623] on button "Yes / OK" at bounding box center [1147, 623] width 82 height 18
click at [1156, 651] on button "Yes / OK" at bounding box center [1147, 650] width 82 height 18
click at [1155, 673] on button "Yes / OK" at bounding box center [1147, 677] width 82 height 18
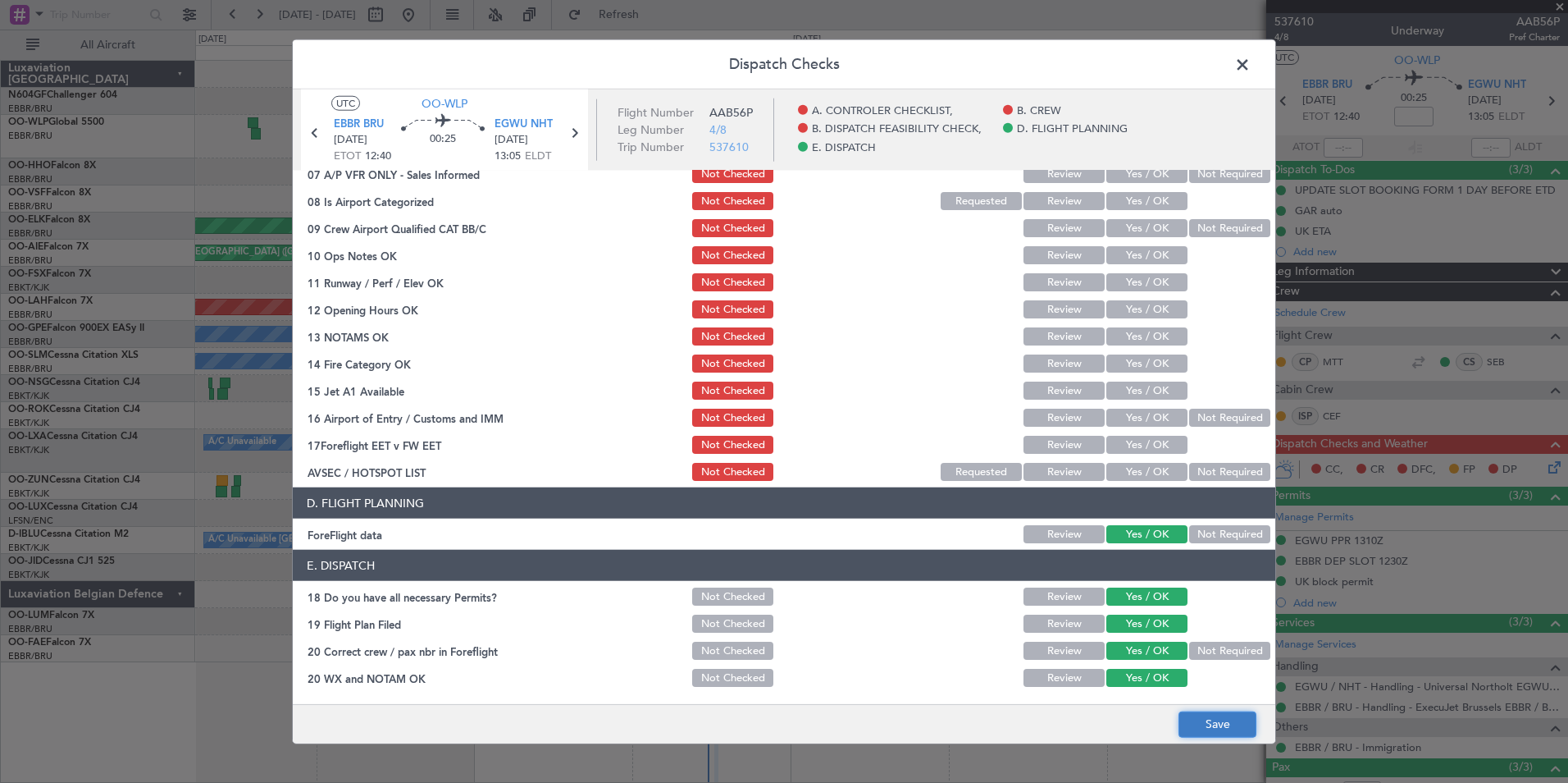
click at [1205, 727] on button "Save" at bounding box center [1217, 724] width 78 height 27
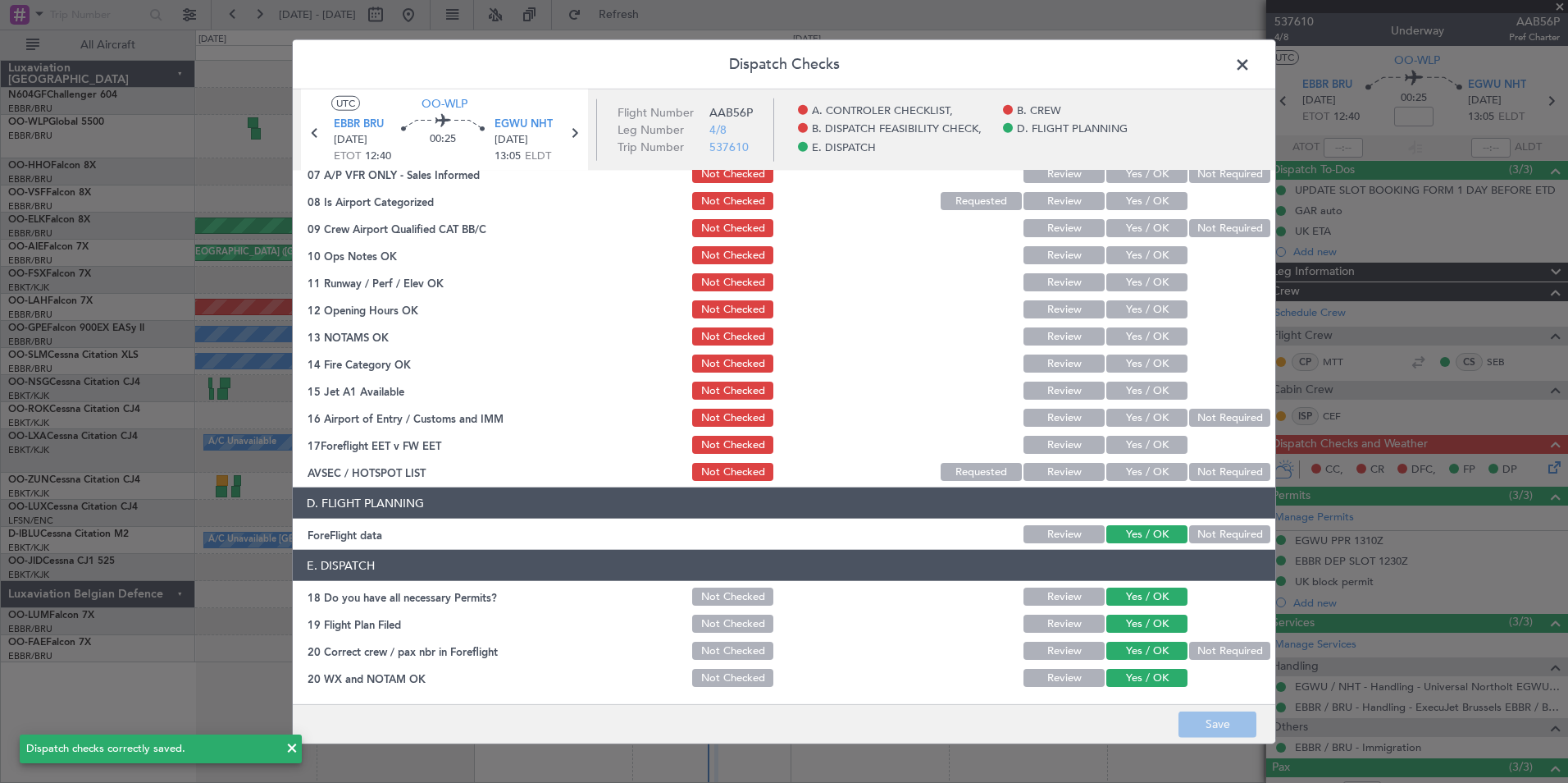
click at [1251, 76] on span at bounding box center [1251, 69] width 0 height 33
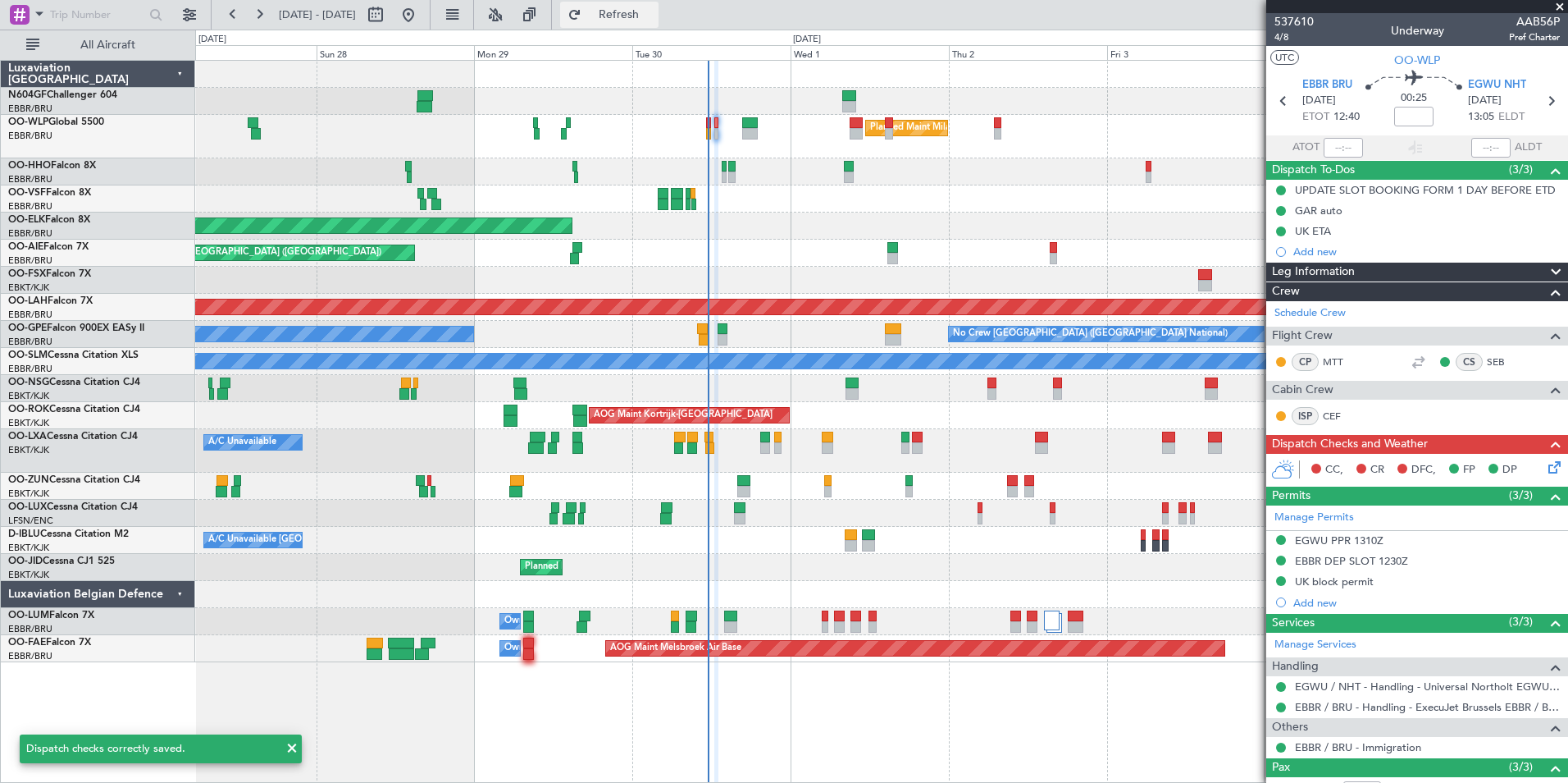
click at [659, 22] on button "Refresh" at bounding box center [609, 15] width 99 height 27
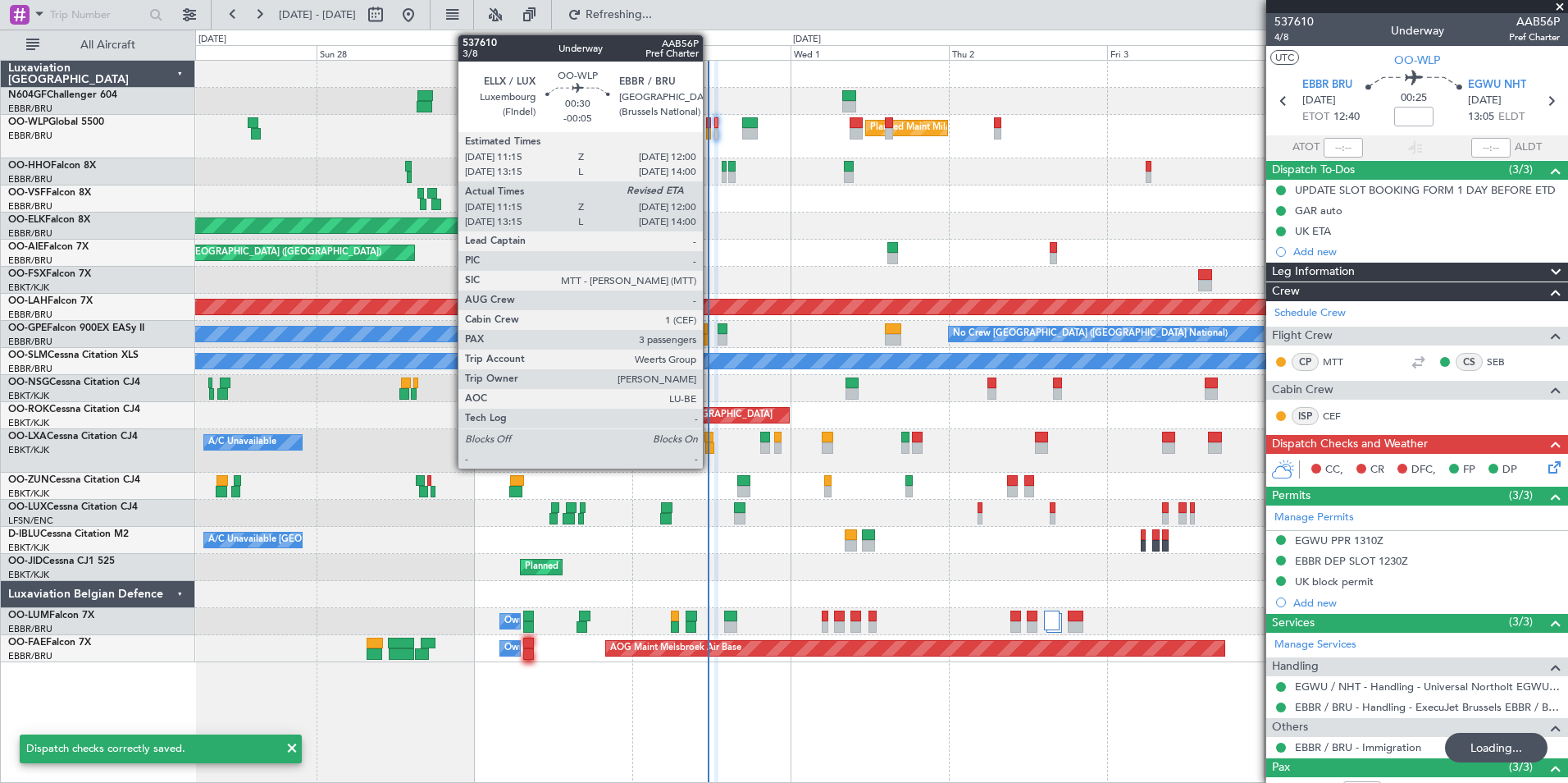
click at [711, 124] on div at bounding box center [709, 123] width 6 height 11
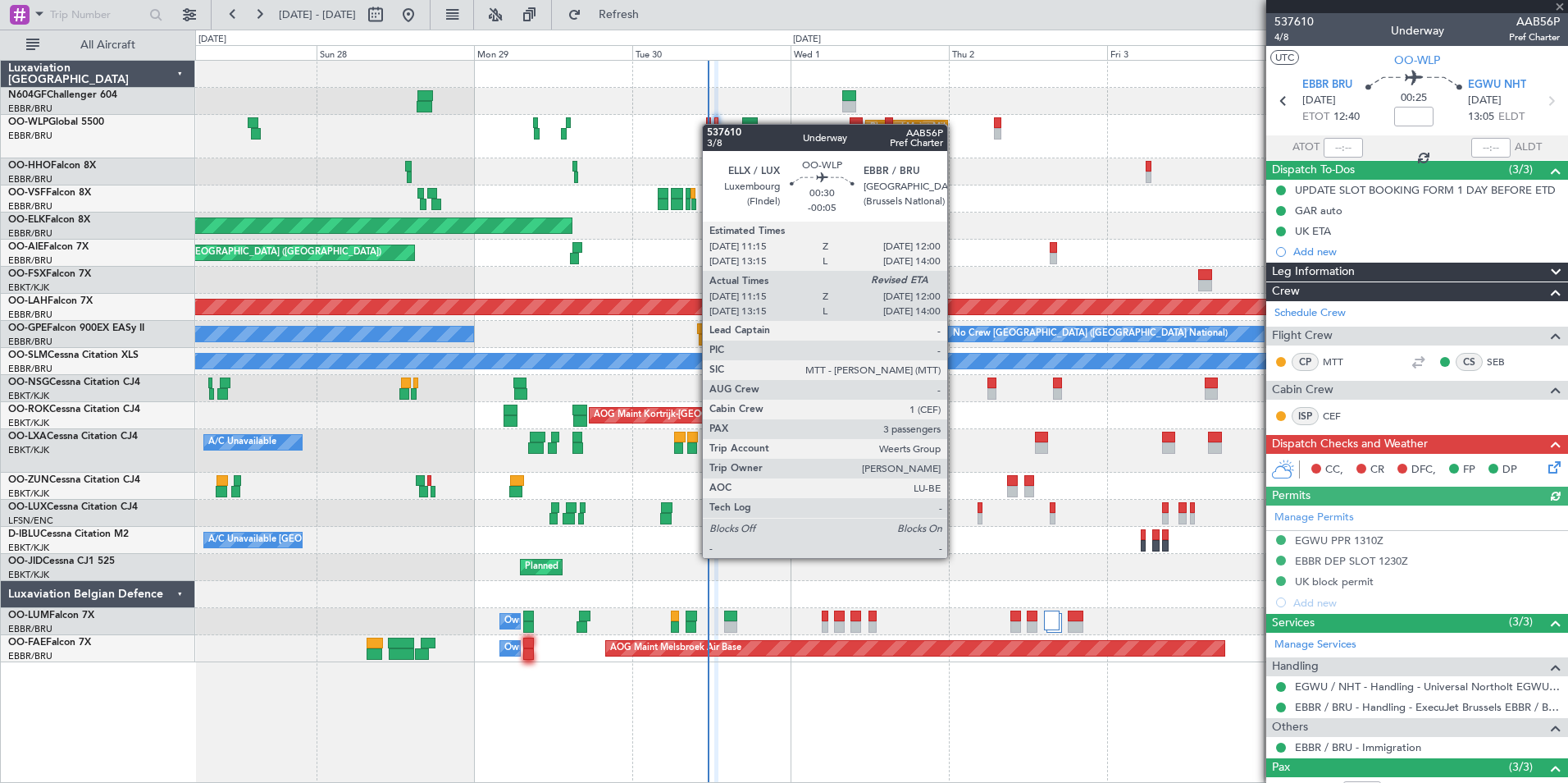
type input "-00:05"
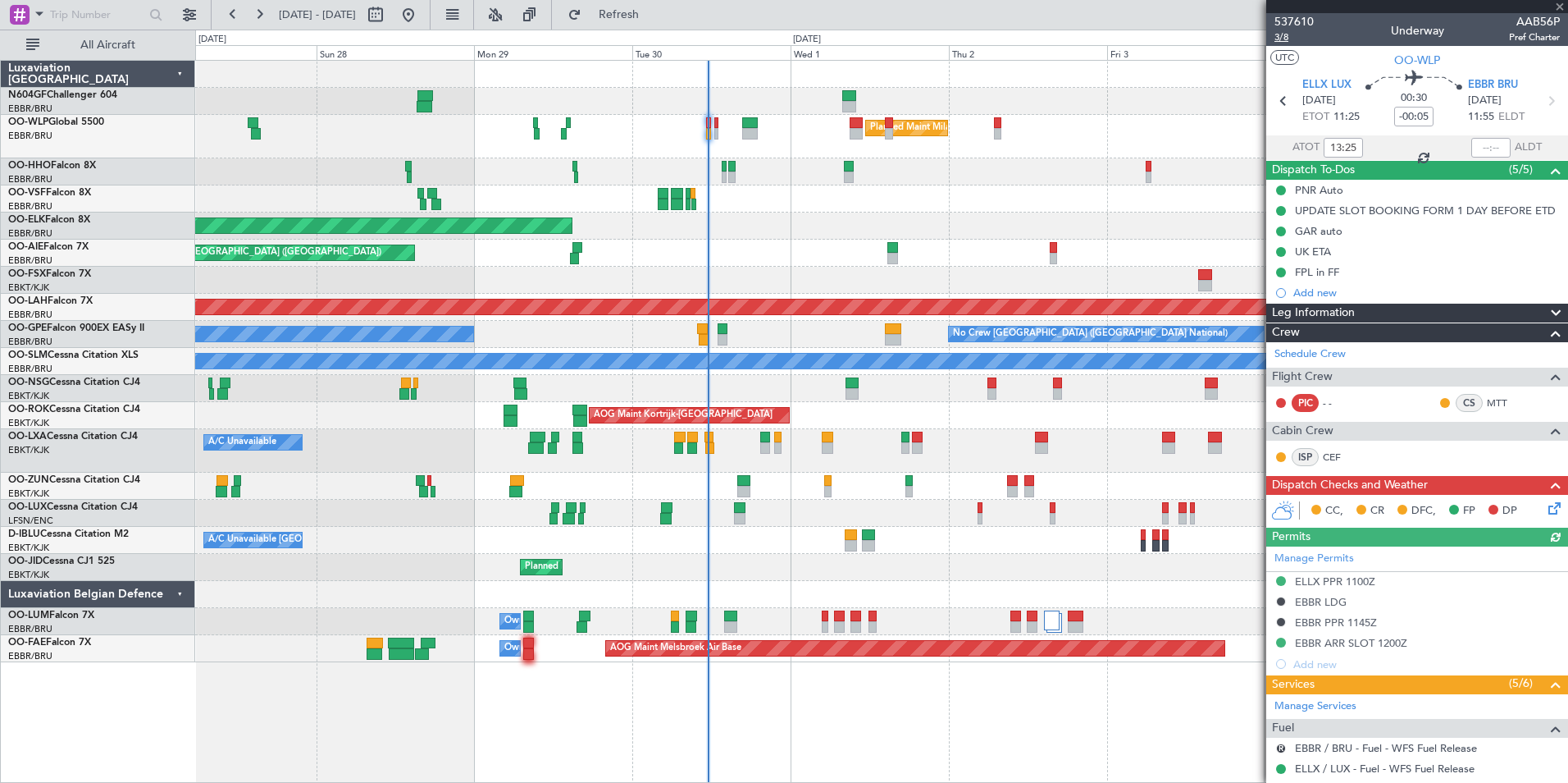
type input "11:25"
click at [1288, 35] on span "3/8" at bounding box center [1294, 37] width 40 height 14
click at [659, 27] on button "Refresh" at bounding box center [609, 15] width 99 height 27
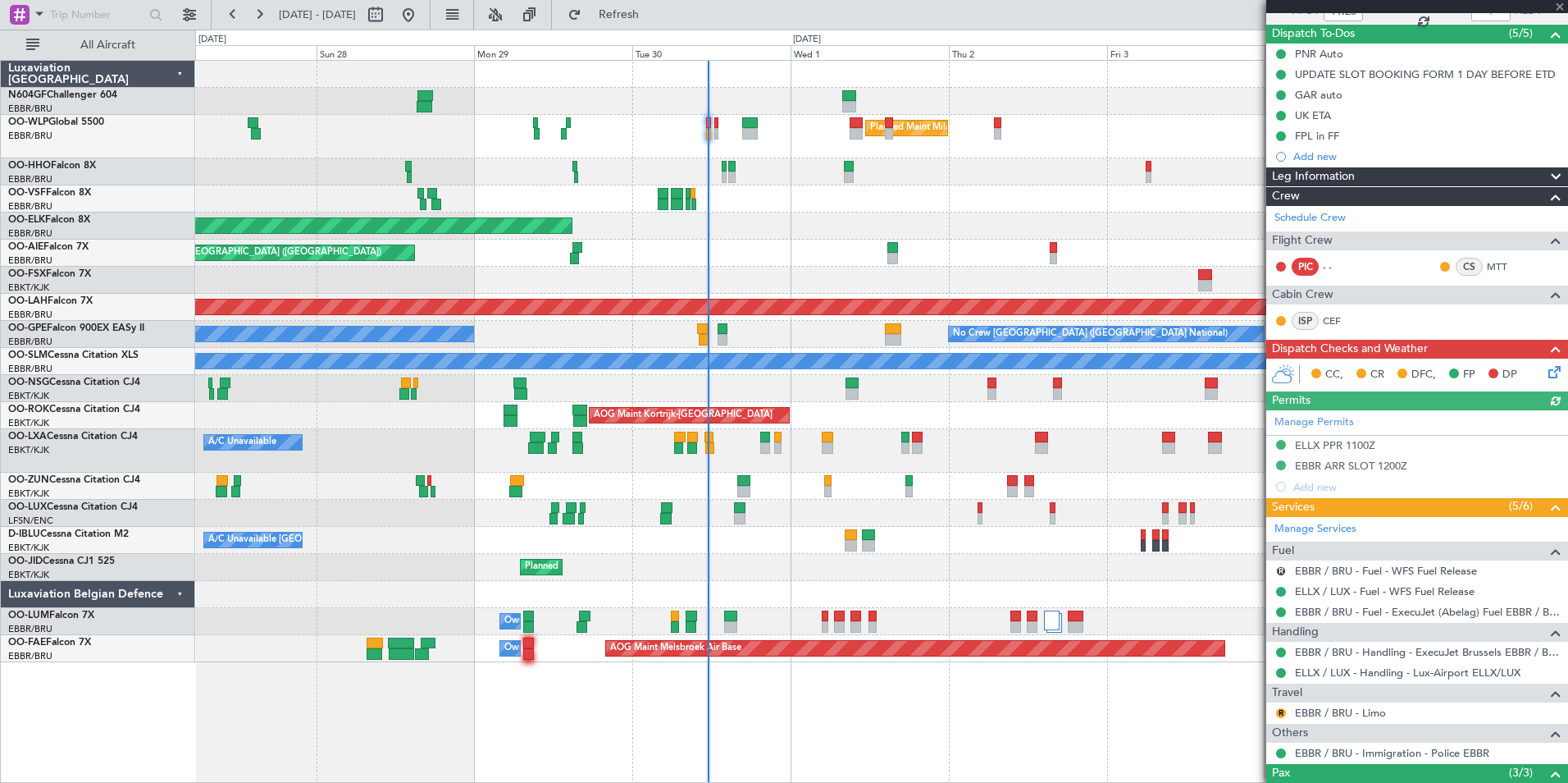
scroll to position [137, 0]
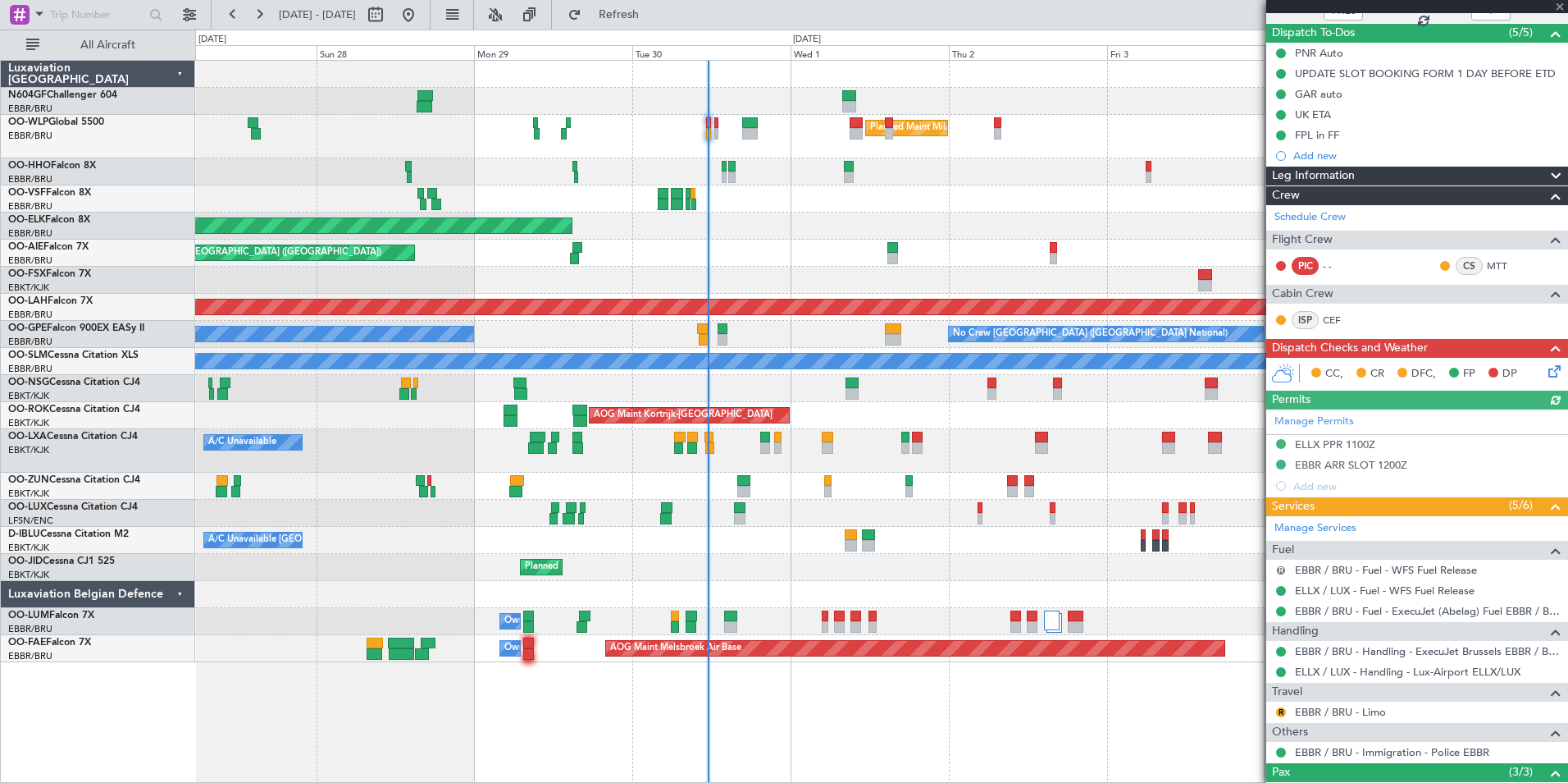
click at [1281, 570] on button "R" at bounding box center [1280, 570] width 9 height 9
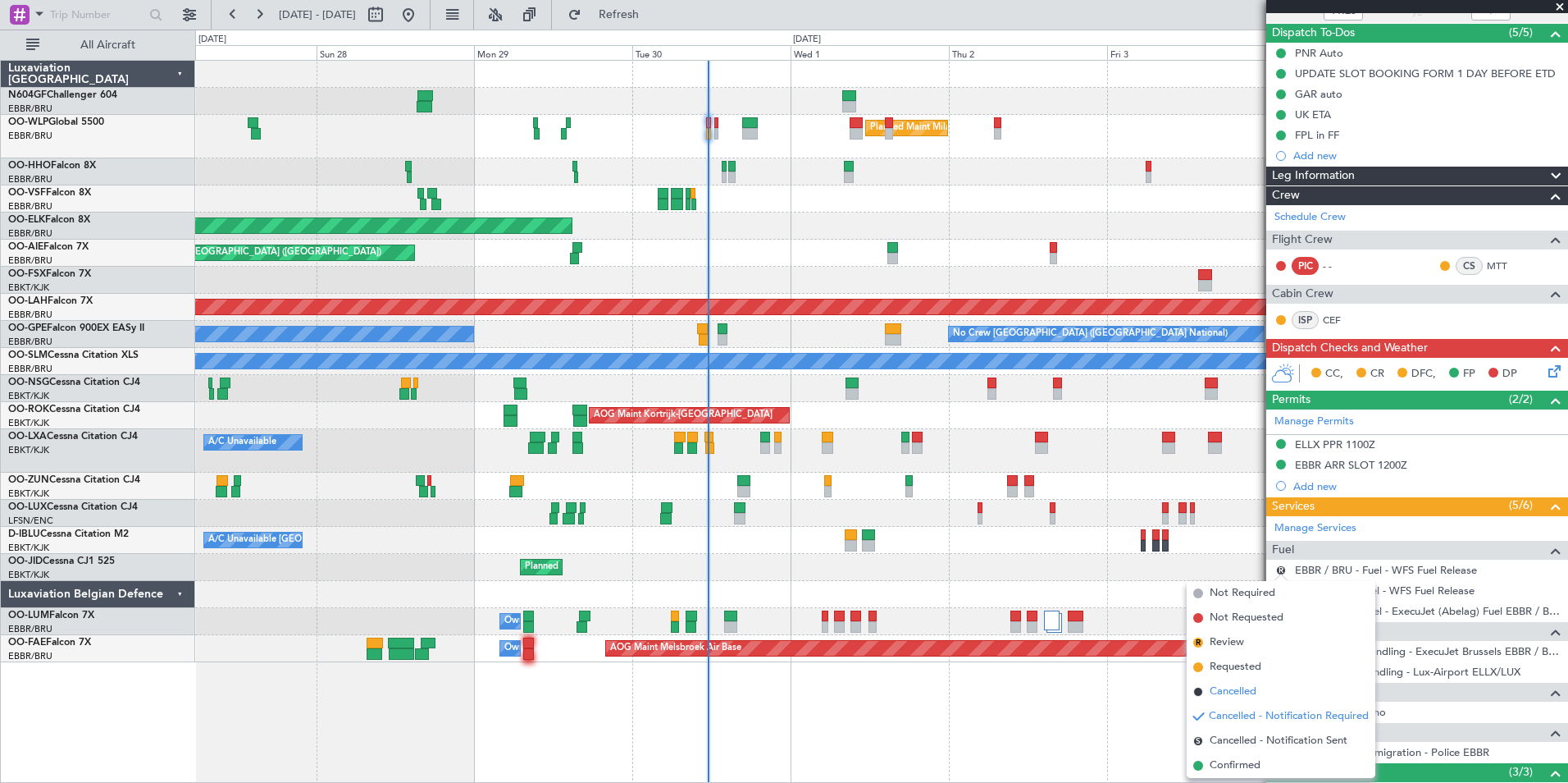
click at [1284, 687] on li "Cancelled" at bounding box center [1281, 691] width 189 height 25
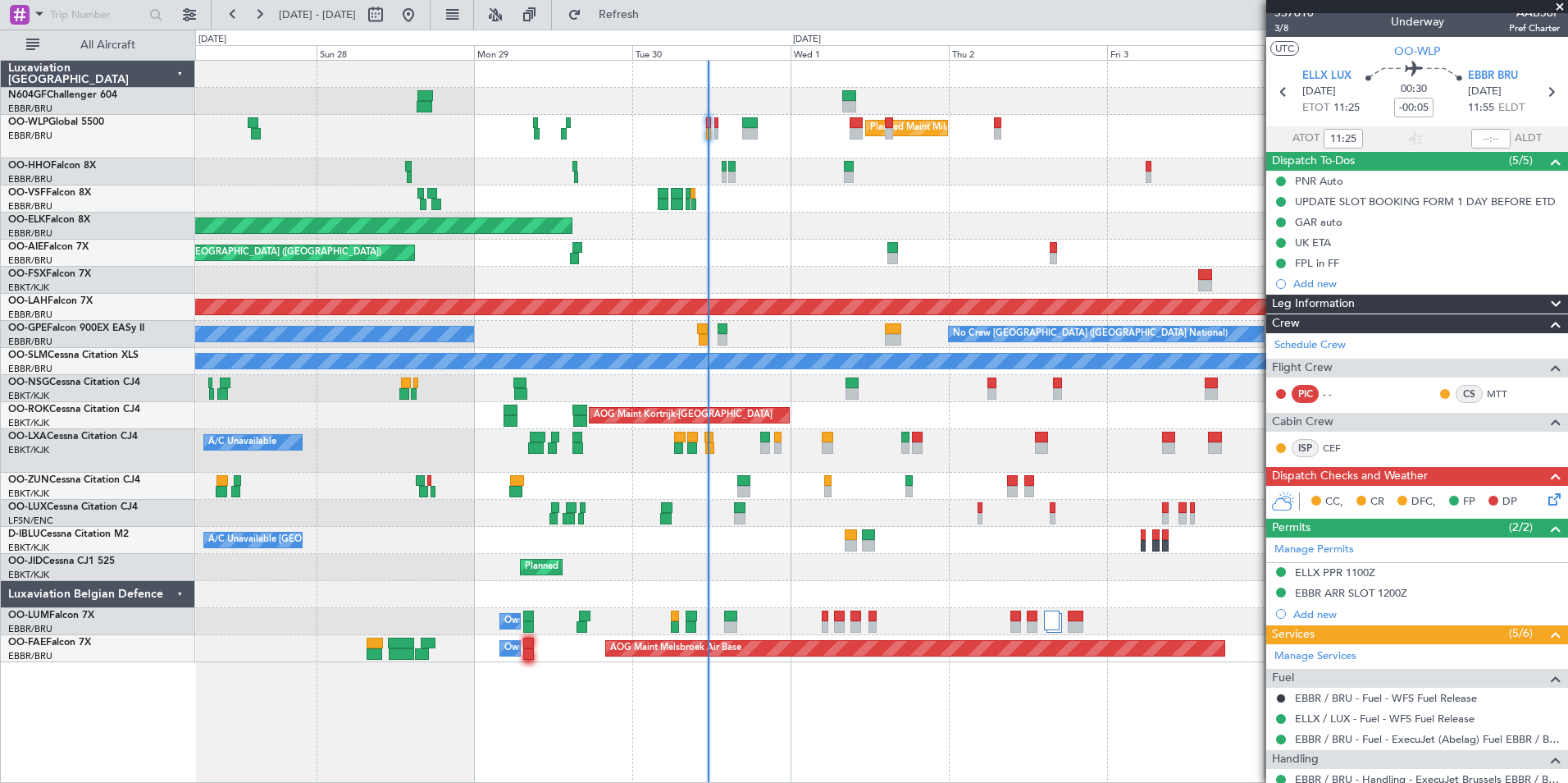
scroll to position [8, 0]
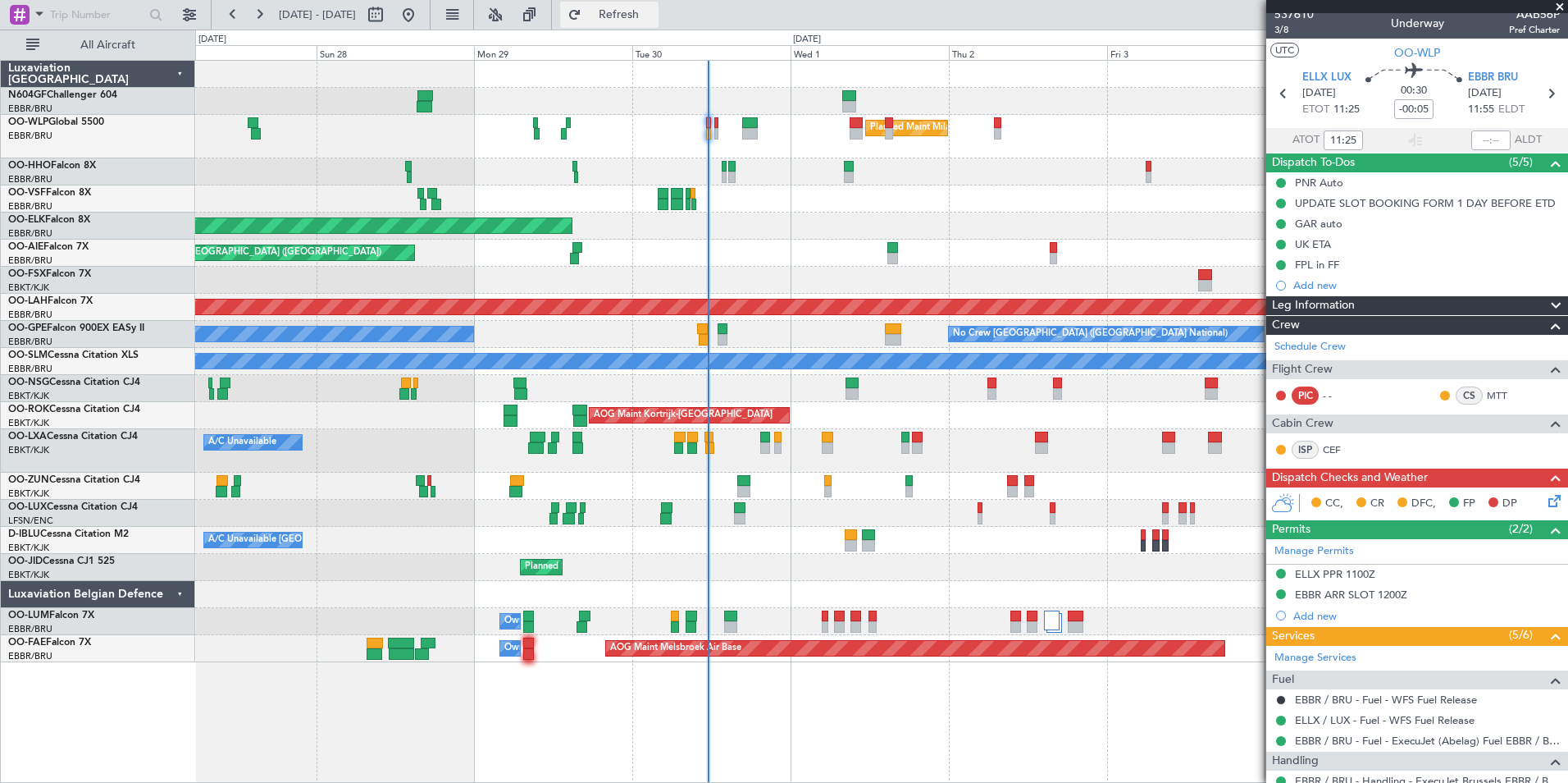
click at [618, 9] on button "Refresh" at bounding box center [609, 15] width 99 height 27
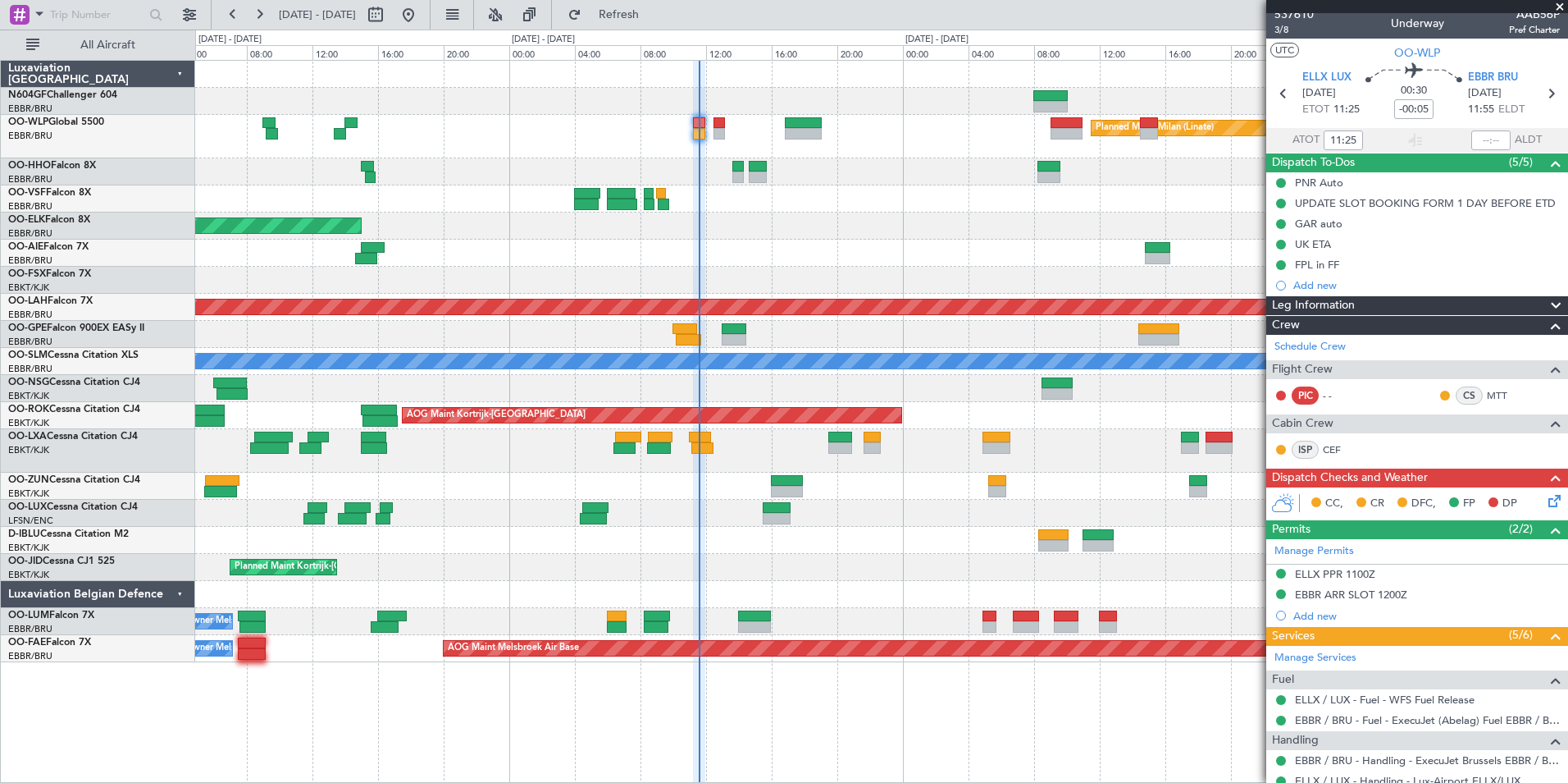
click at [848, 239] on div "Planned Maint Kortrijk-[GEOGRAPHIC_DATA]" at bounding box center [881, 226] width 1372 height 28
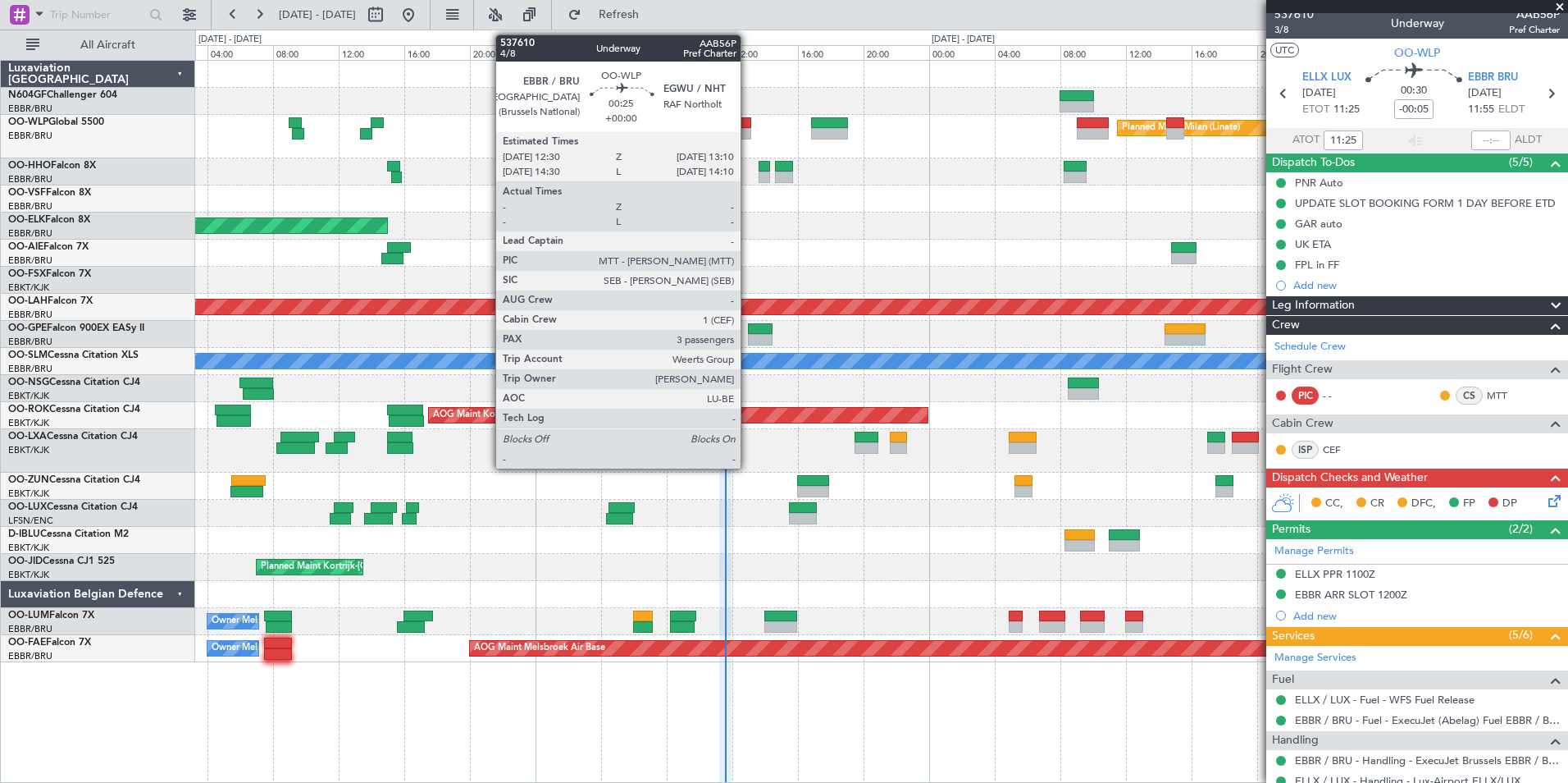
click at [748, 133] on div at bounding box center [745, 133] width 11 height 11
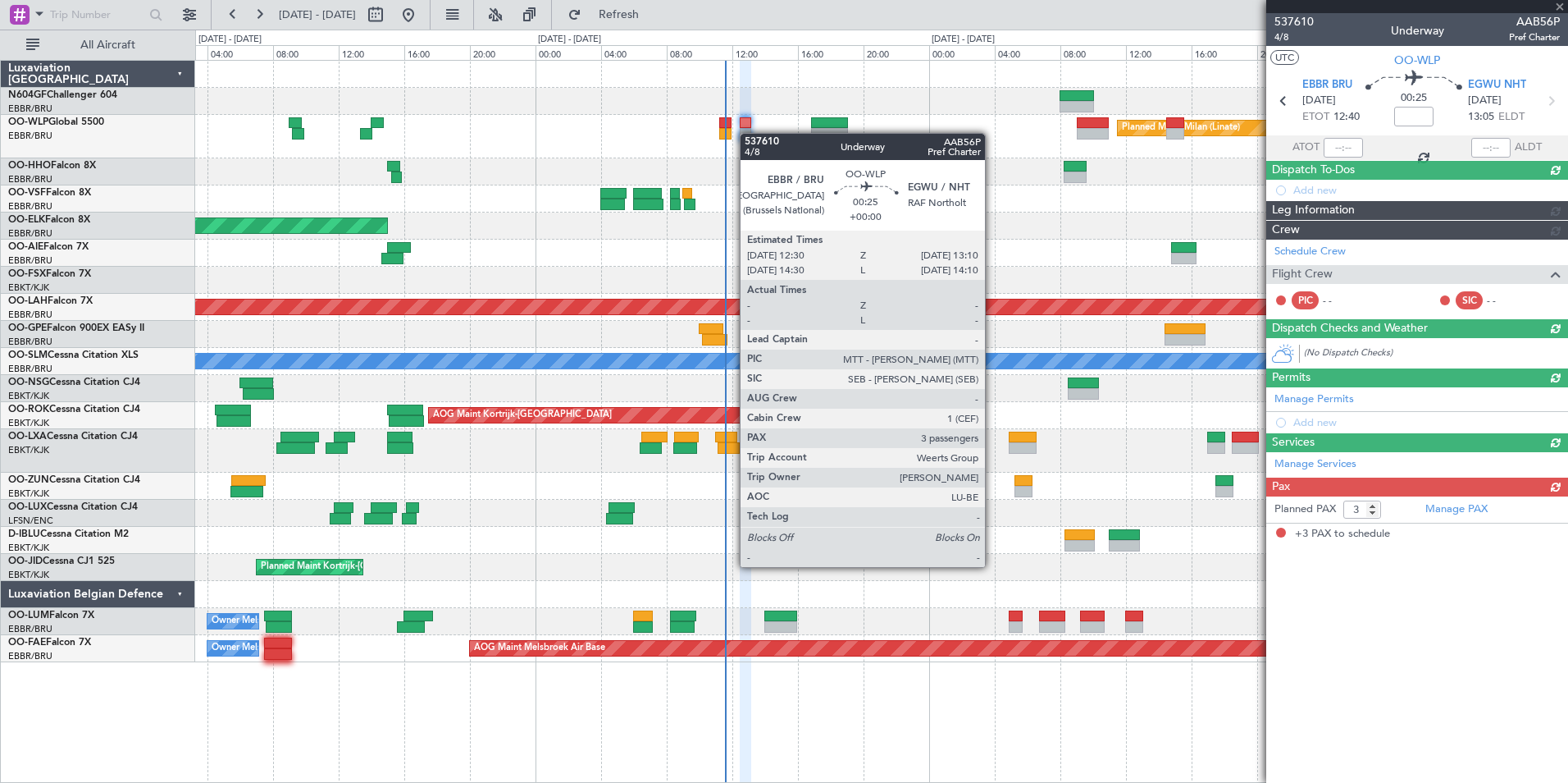
scroll to position [0, 0]
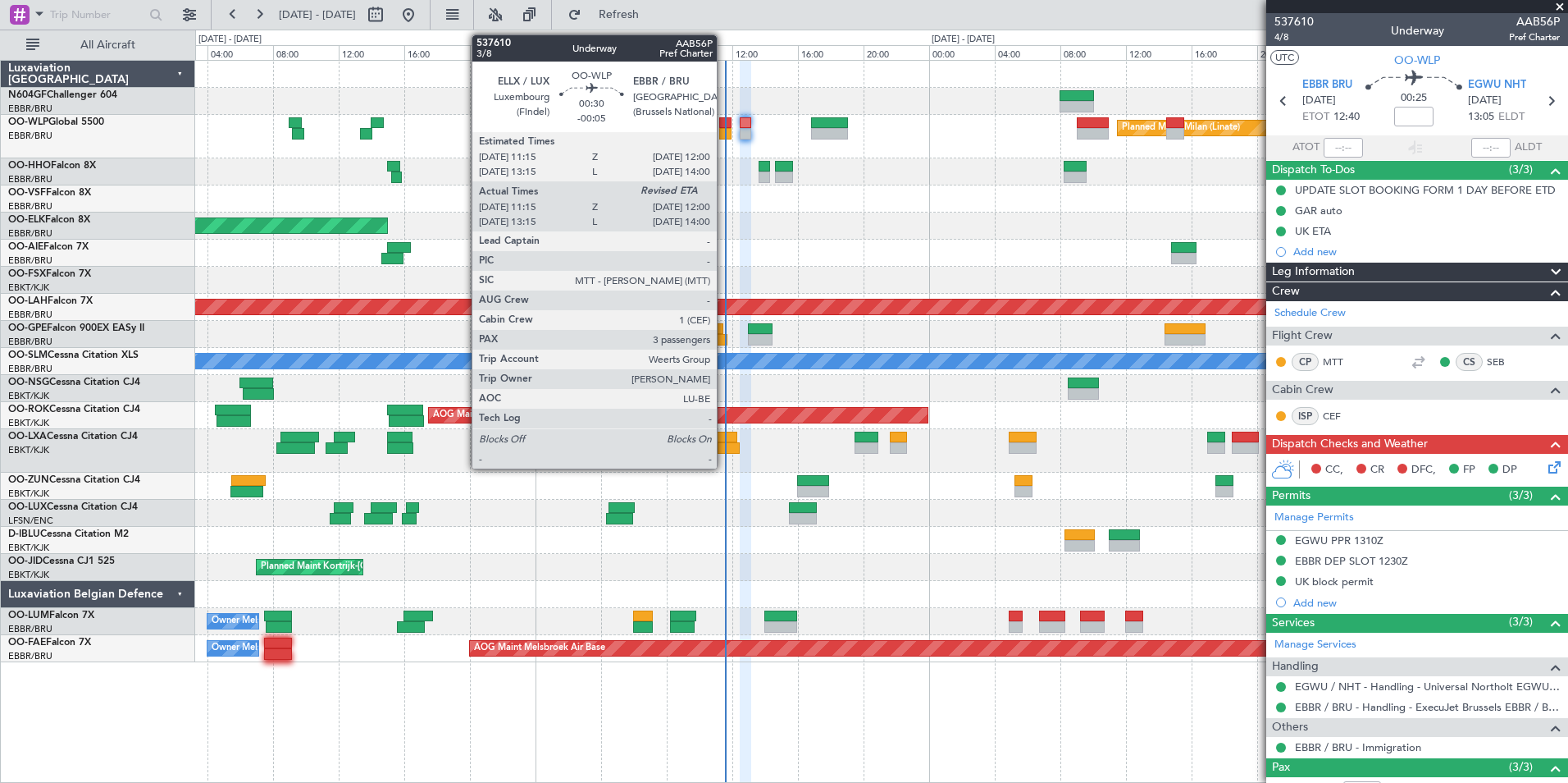
click at [724, 130] on div at bounding box center [725, 133] width 12 height 11
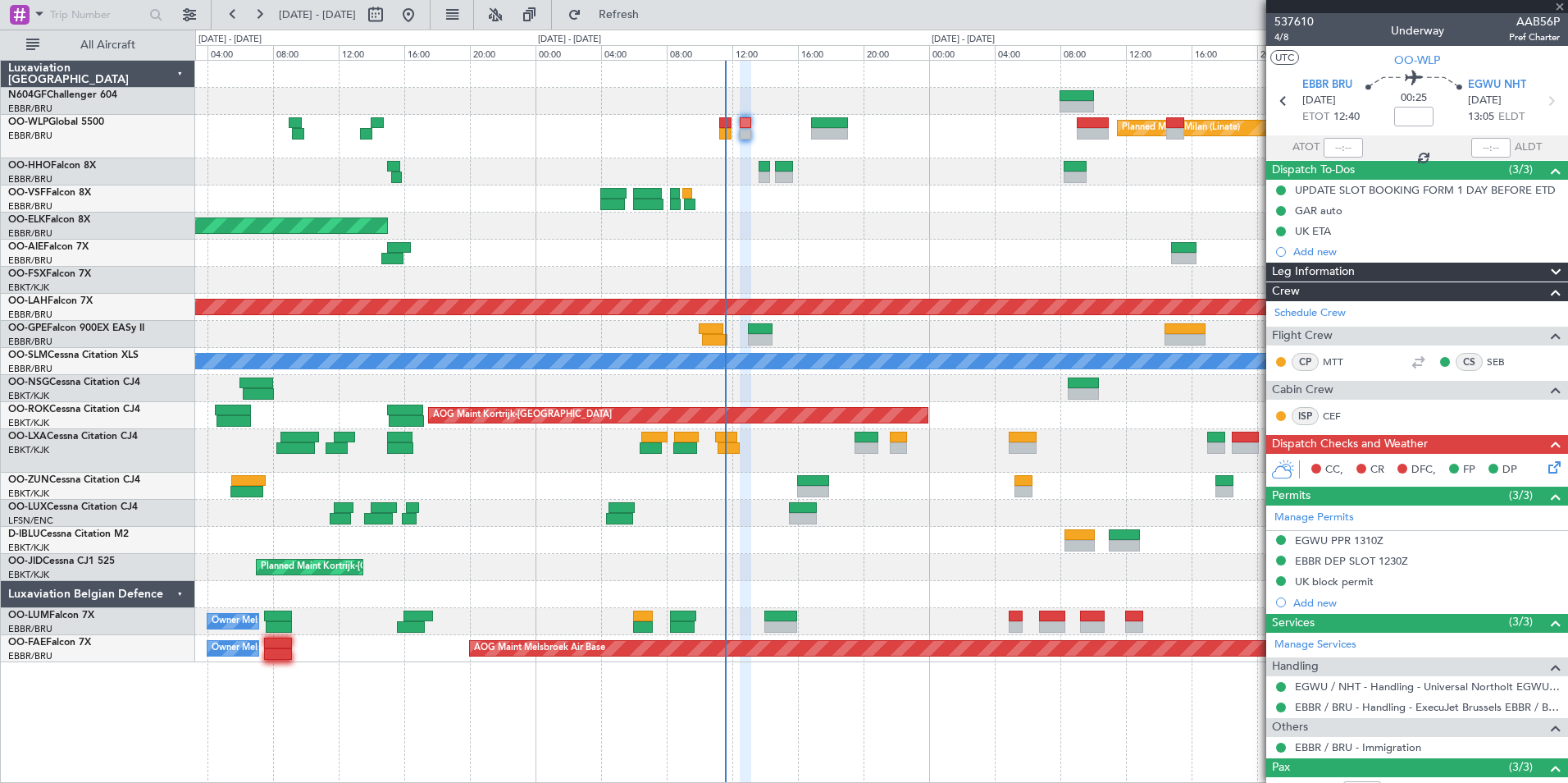
type input "-00:05"
type input "11:25"
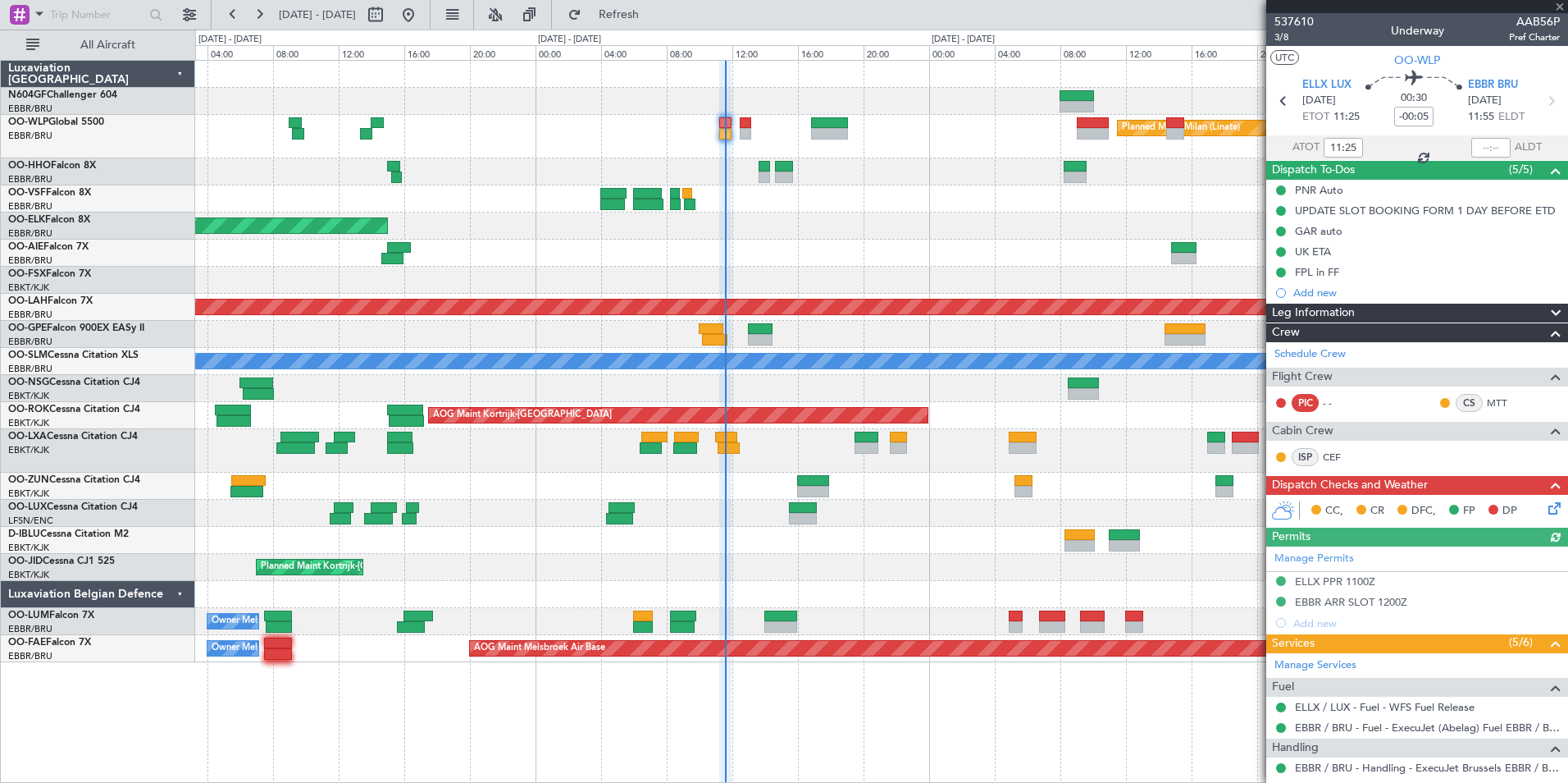
click at [1545, 510] on icon at bounding box center [1551, 505] width 13 height 13
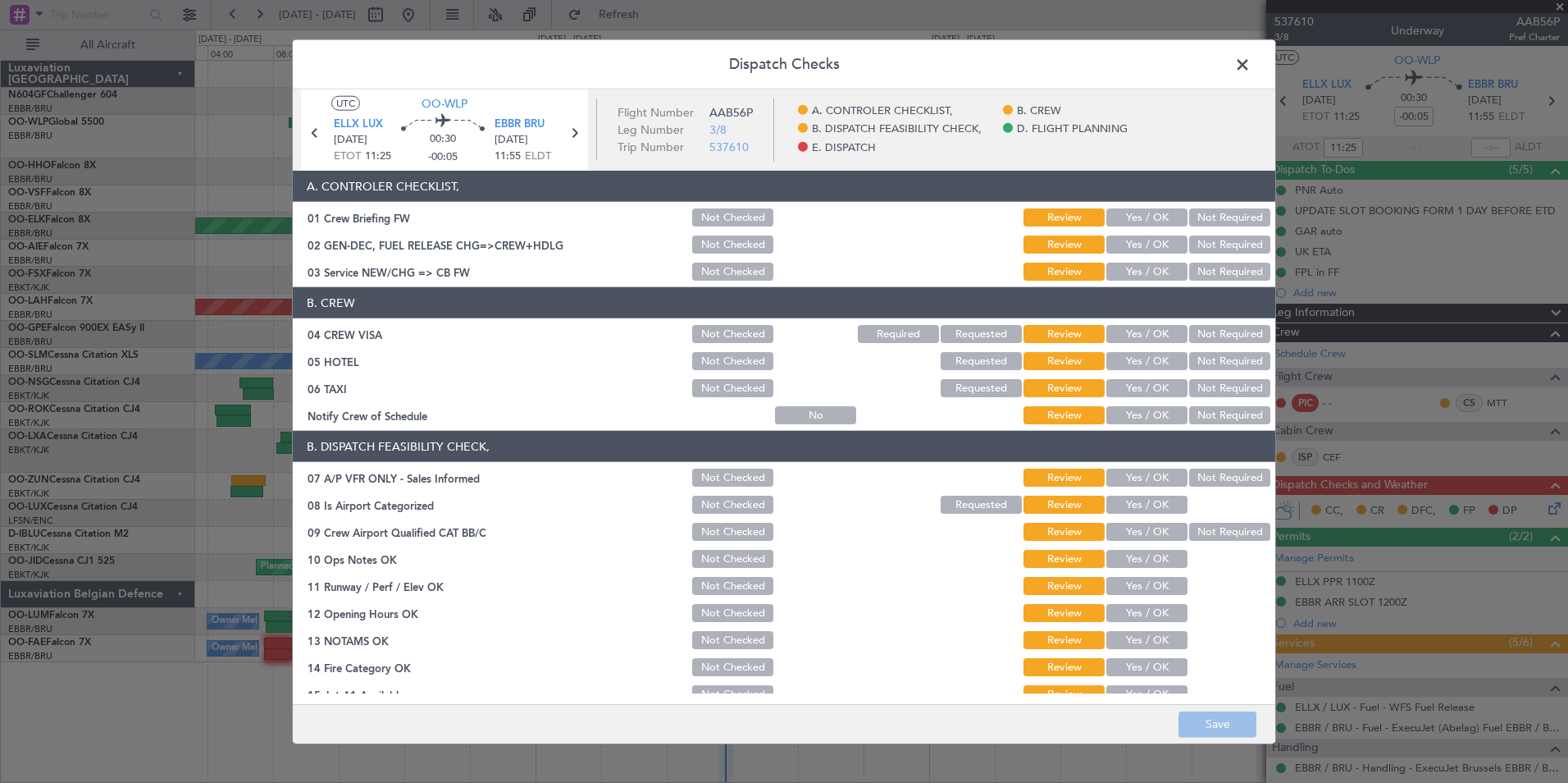
scroll to position [303, 0]
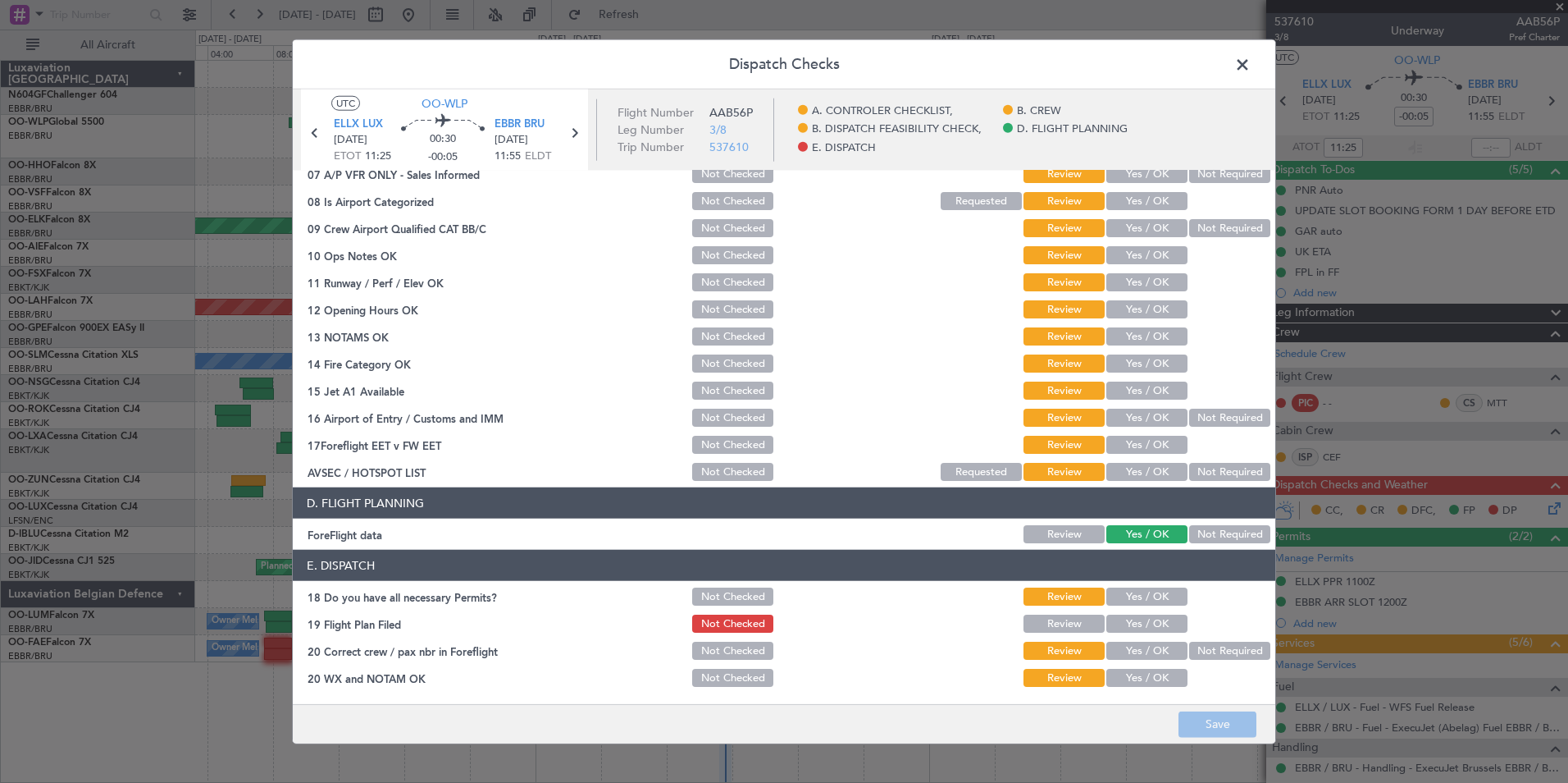
click at [1148, 584] on section "E. DISPATCH 18 Do you have all necessary Permits? Not Checked Review Yes / OK 1…" at bounding box center [784, 620] width 983 height 139
click at [1154, 599] on button "Yes / OK" at bounding box center [1147, 596] width 82 height 18
click at [1159, 623] on button "Yes / OK" at bounding box center [1147, 623] width 82 height 18
click at [1150, 654] on button "Yes / OK" at bounding box center [1147, 650] width 82 height 18
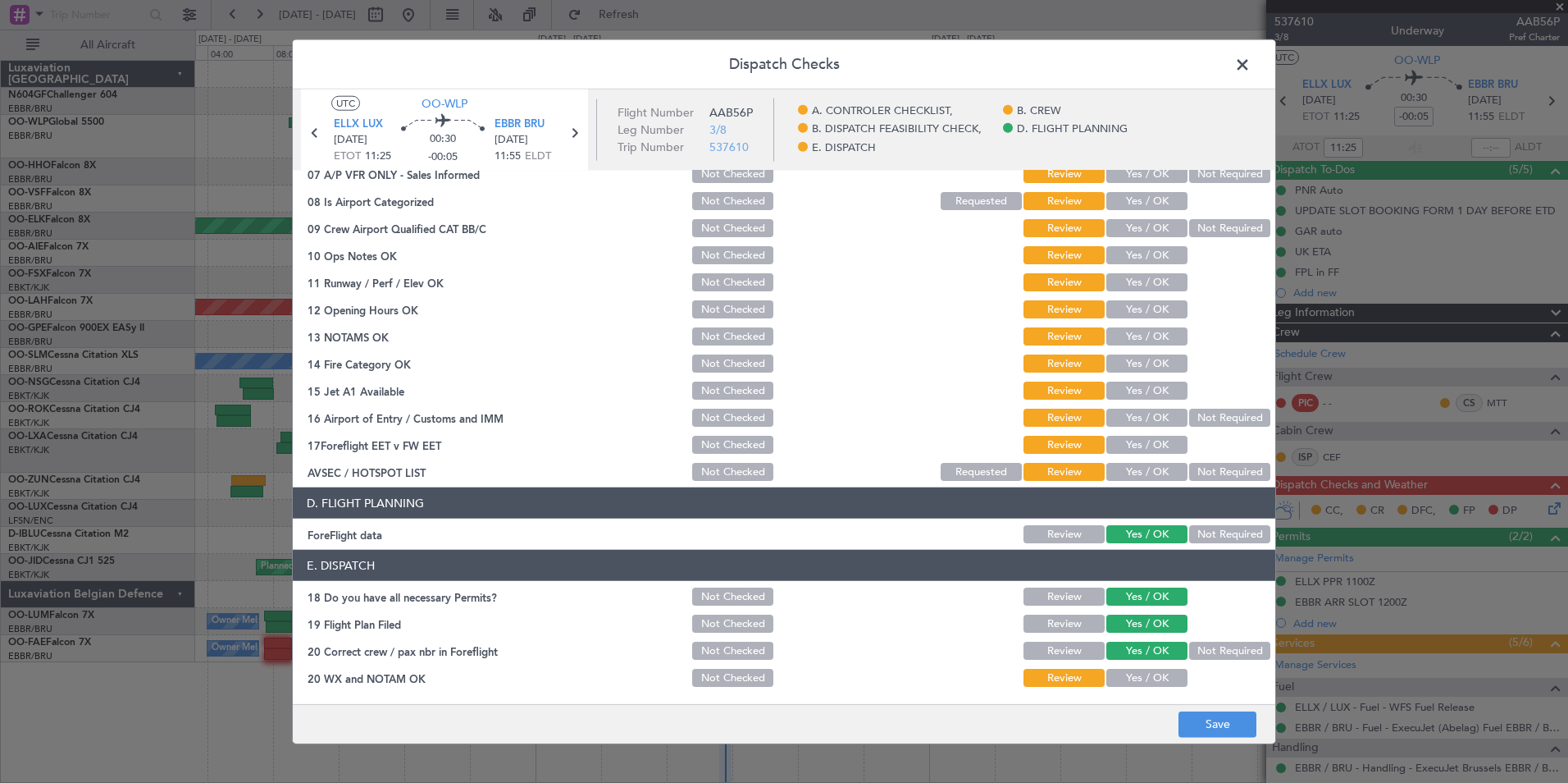
click at [1150, 690] on article "A. CONTROLER CHECKLIST, 01 Crew Briefing FW Not Checked Review Yes / OK Not Req…" at bounding box center [784, 432] width 983 height 523
click at [1154, 677] on button "Yes / OK" at bounding box center [1147, 677] width 82 height 18
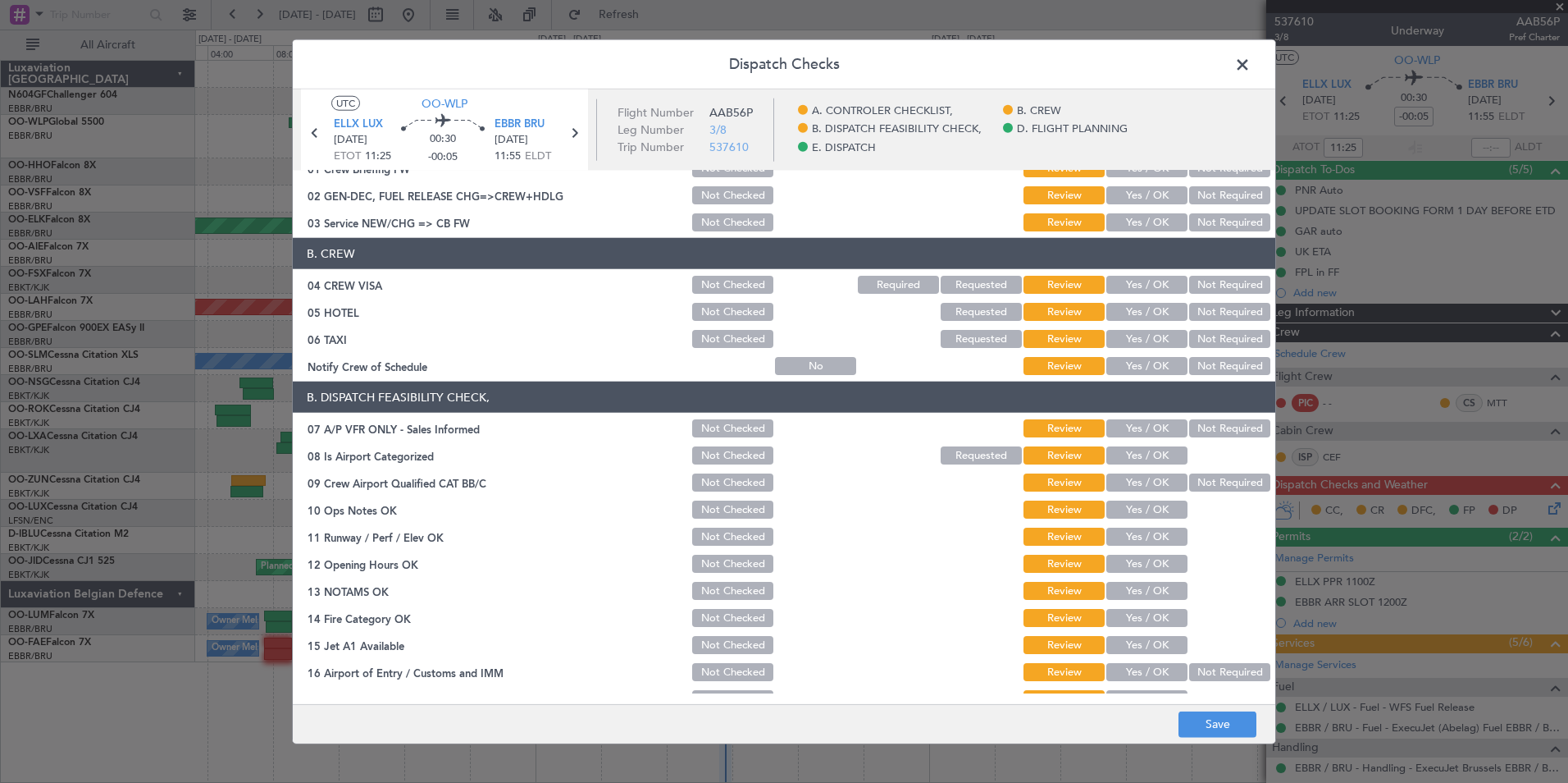
scroll to position [0, 0]
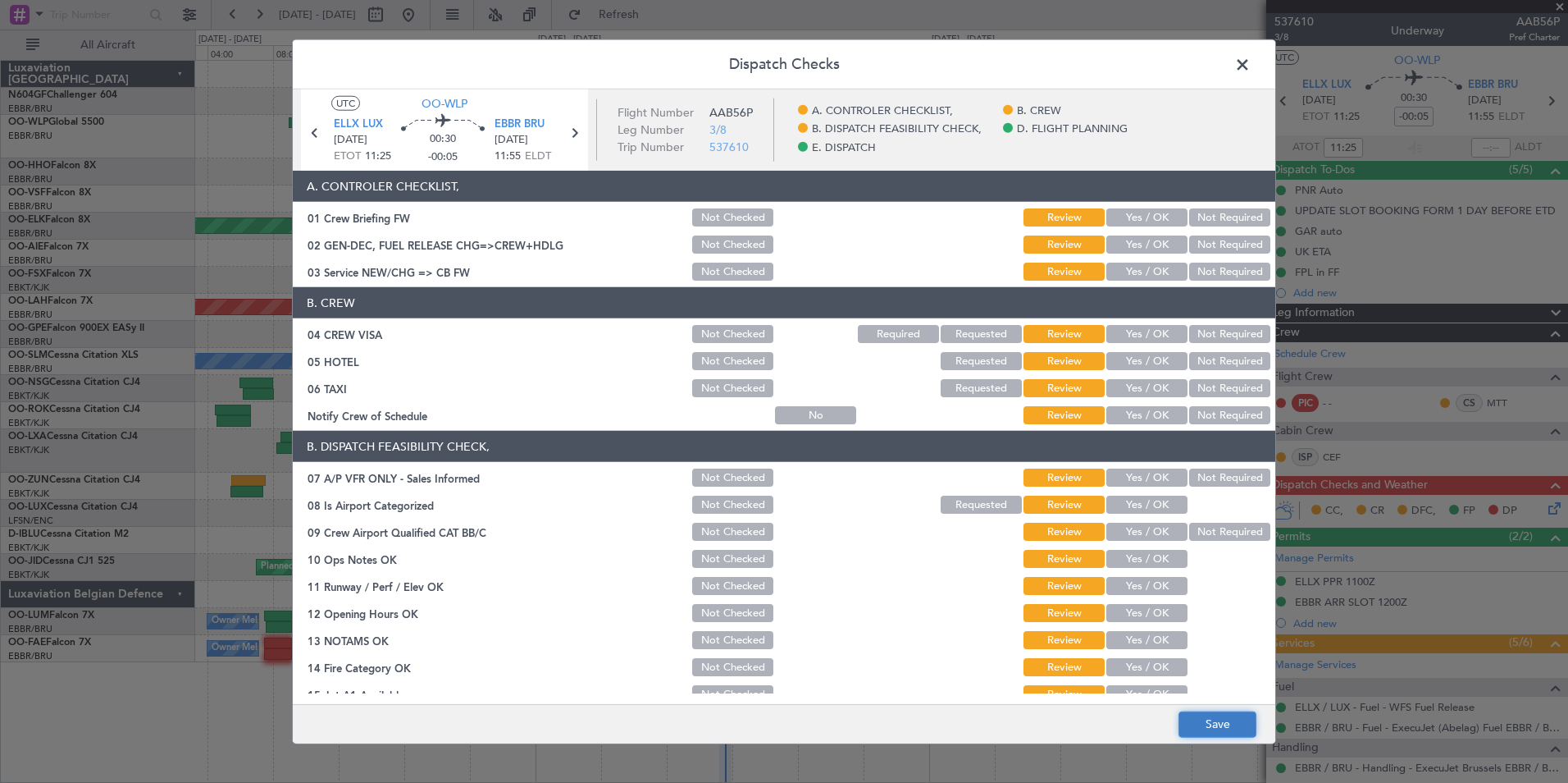
click at [1220, 725] on button "Save" at bounding box center [1217, 724] width 78 height 27
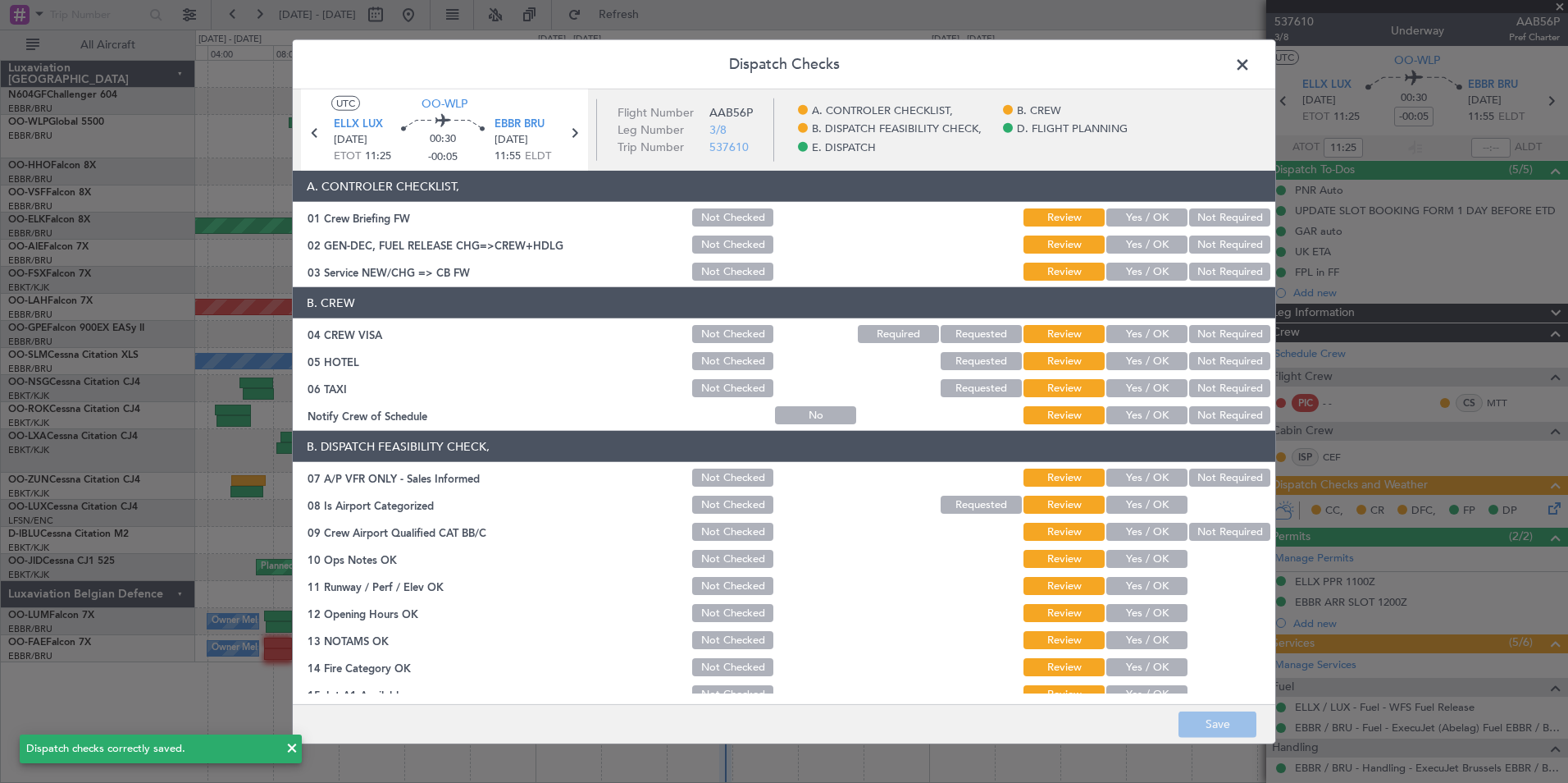
click at [1251, 66] on span at bounding box center [1251, 69] width 0 height 33
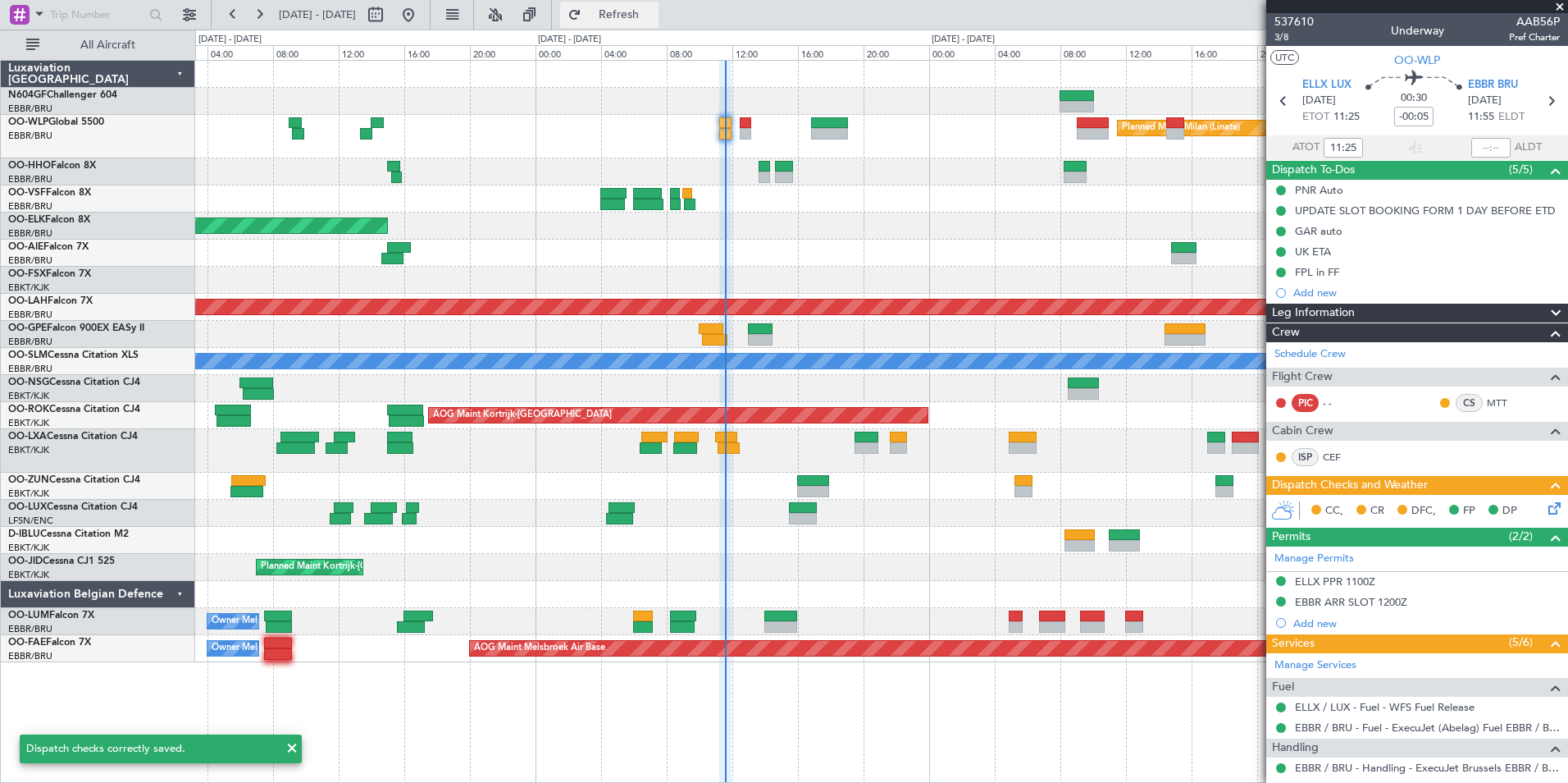
click at [659, 5] on button "Refresh" at bounding box center [609, 15] width 99 height 27
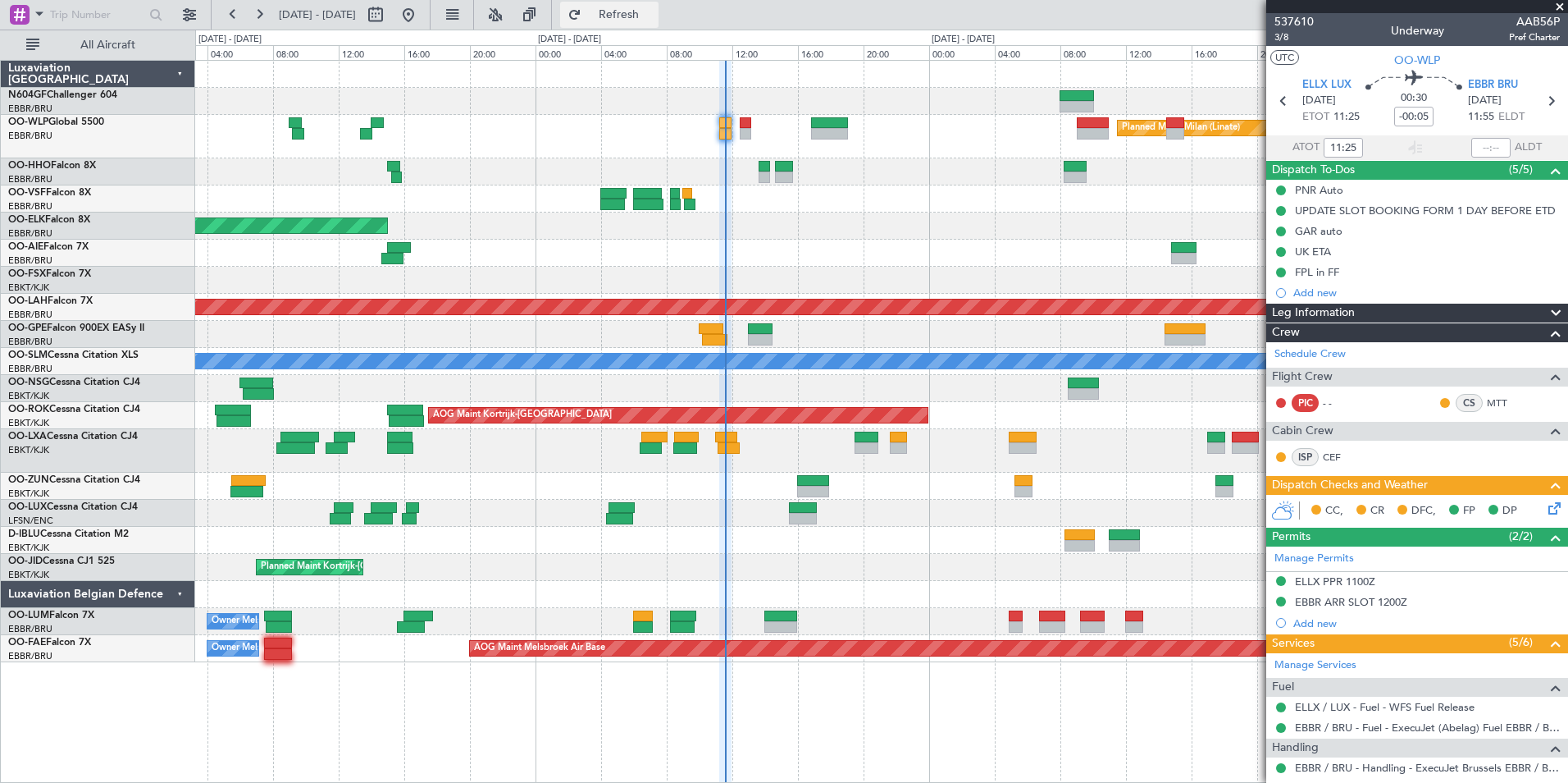
click at [627, 2] on button "Refresh" at bounding box center [609, 15] width 99 height 27
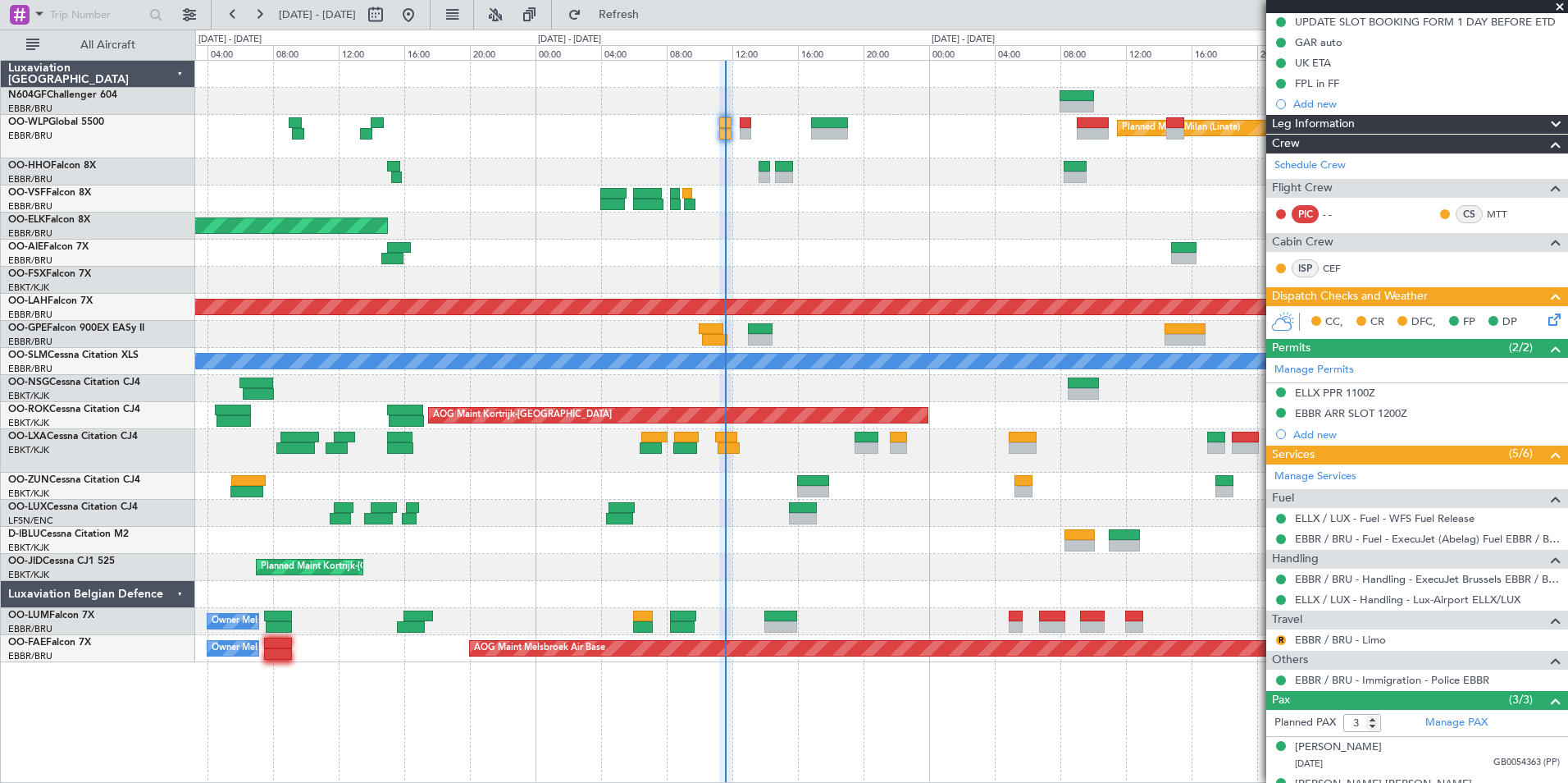
scroll to position [253, 0]
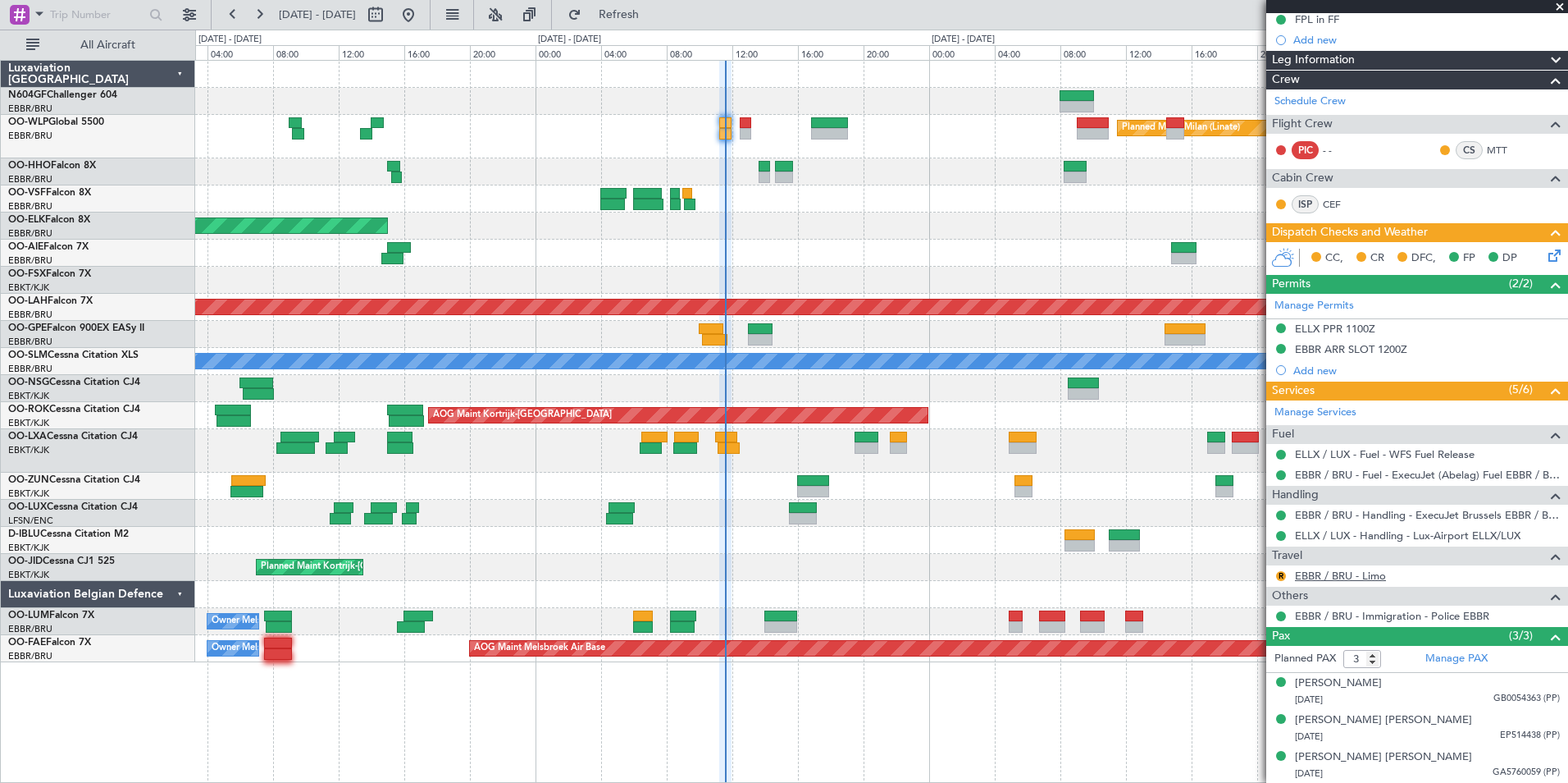
click at [1328, 578] on link "EBBR / BRU - Limo" at bounding box center [1340, 576] width 91 height 14
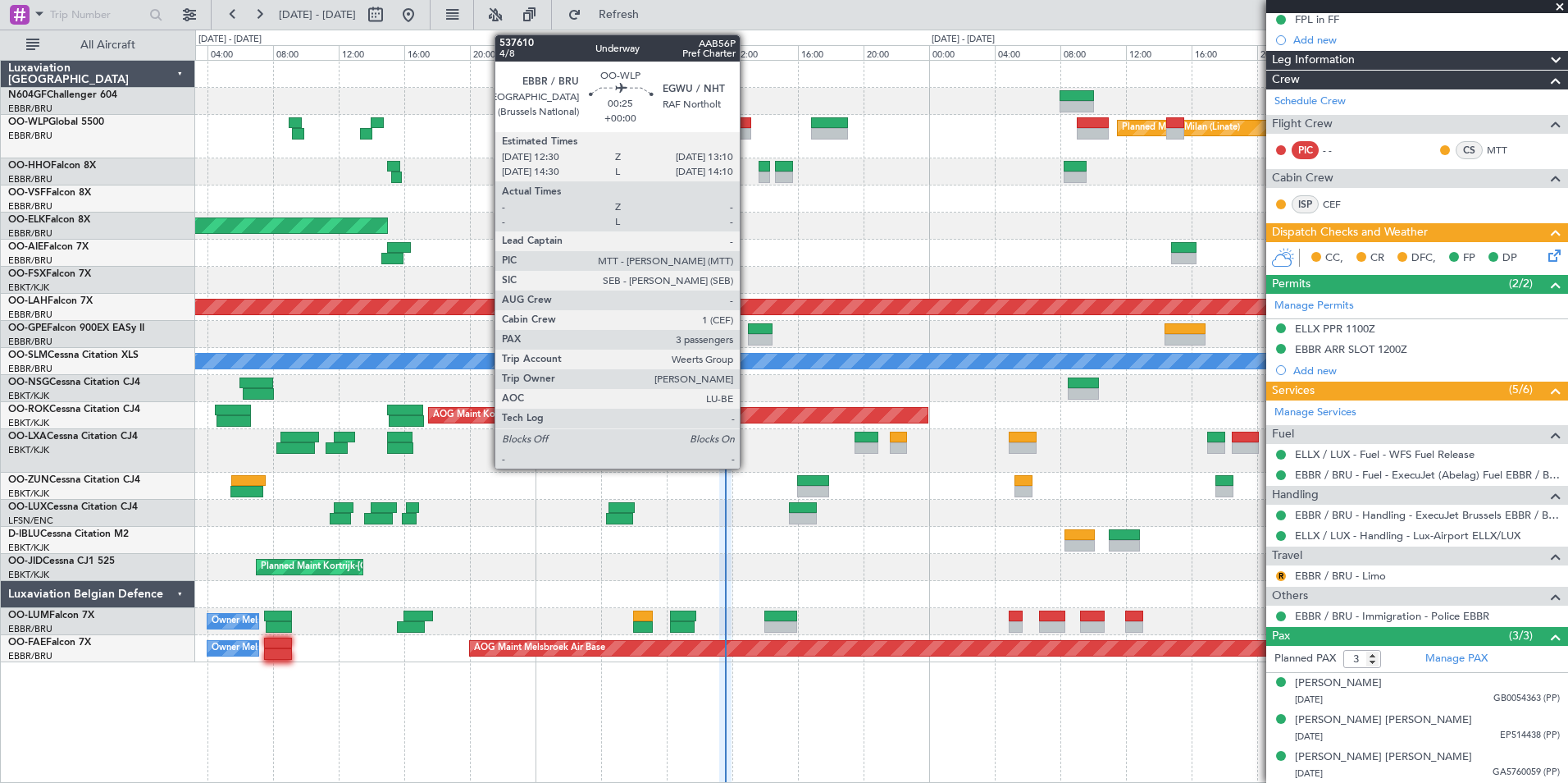
click at [745, 132] on div at bounding box center [745, 133] width 11 height 11
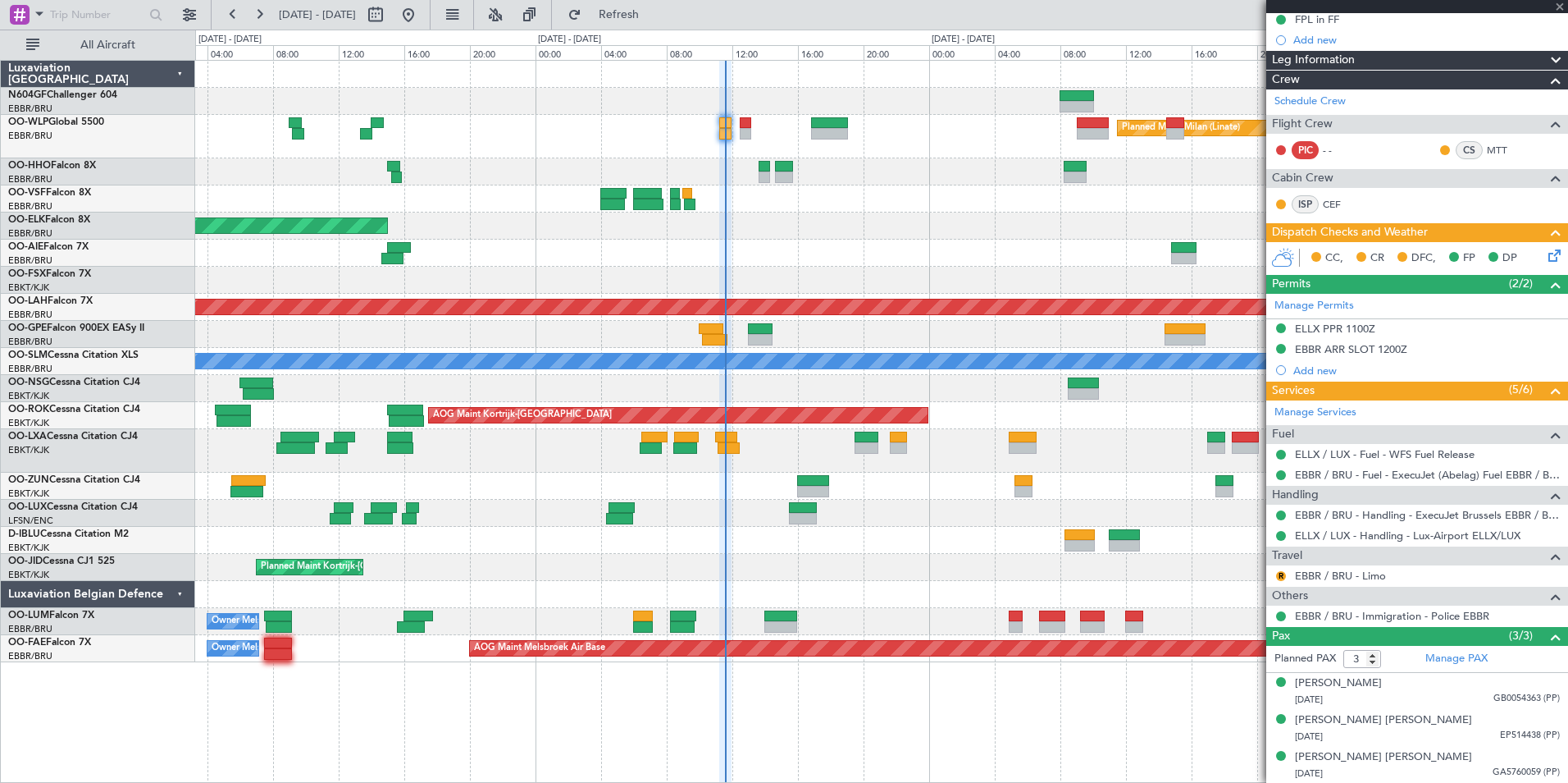
scroll to position [0, 0]
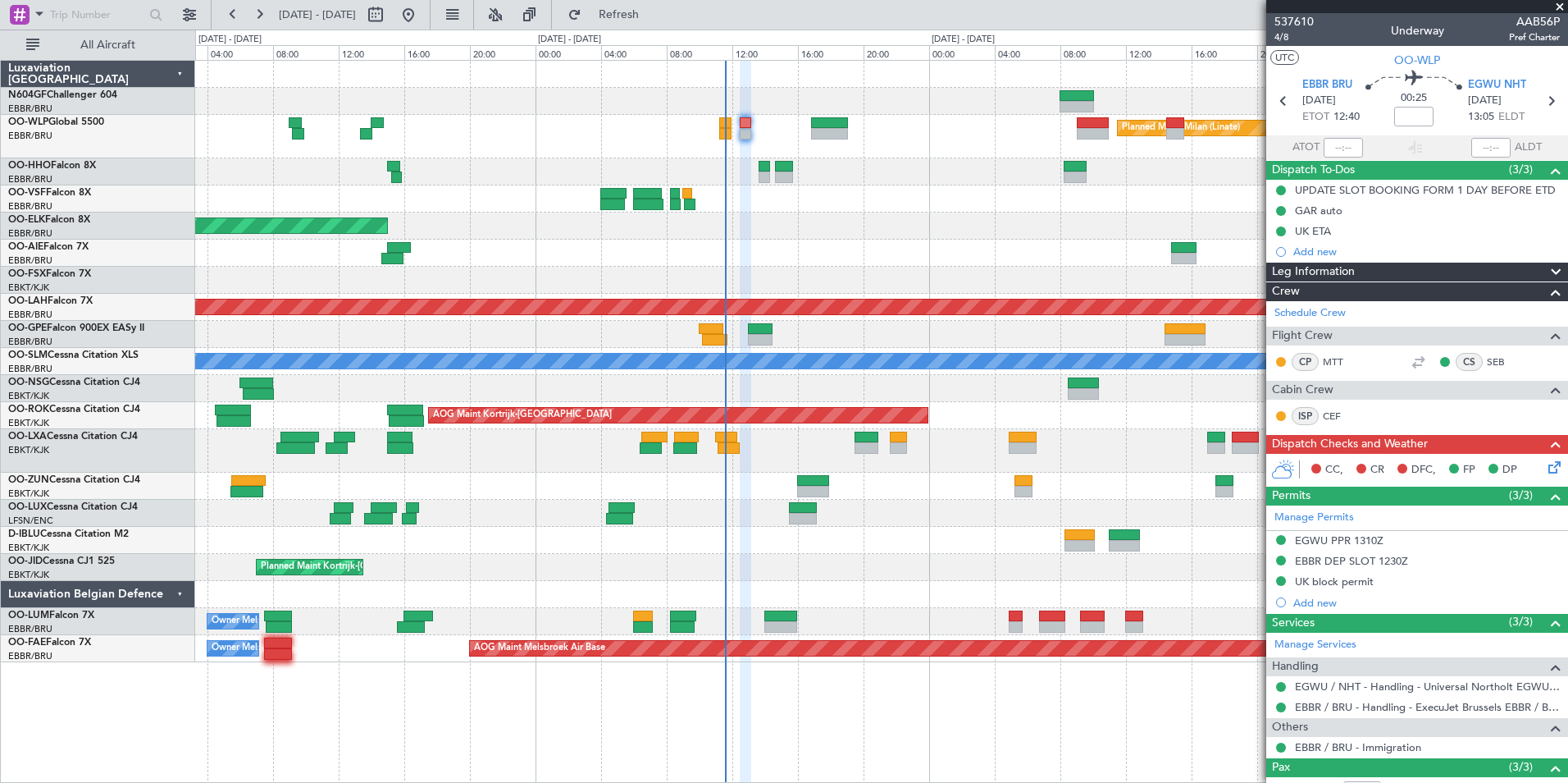
click at [1545, 466] on icon at bounding box center [1551, 464] width 13 height 13
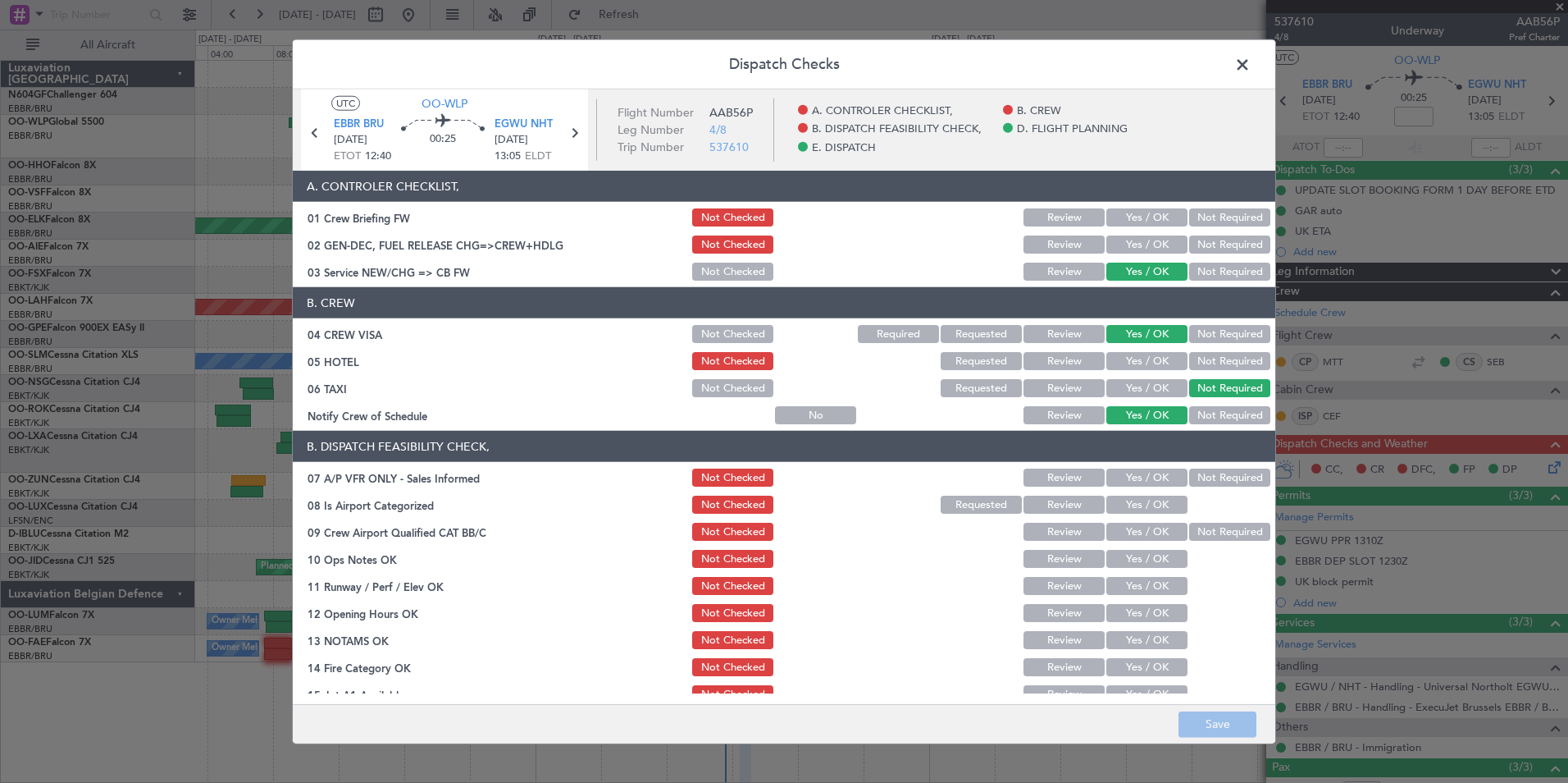
click at [1251, 60] on span at bounding box center [1251, 69] width 0 height 33
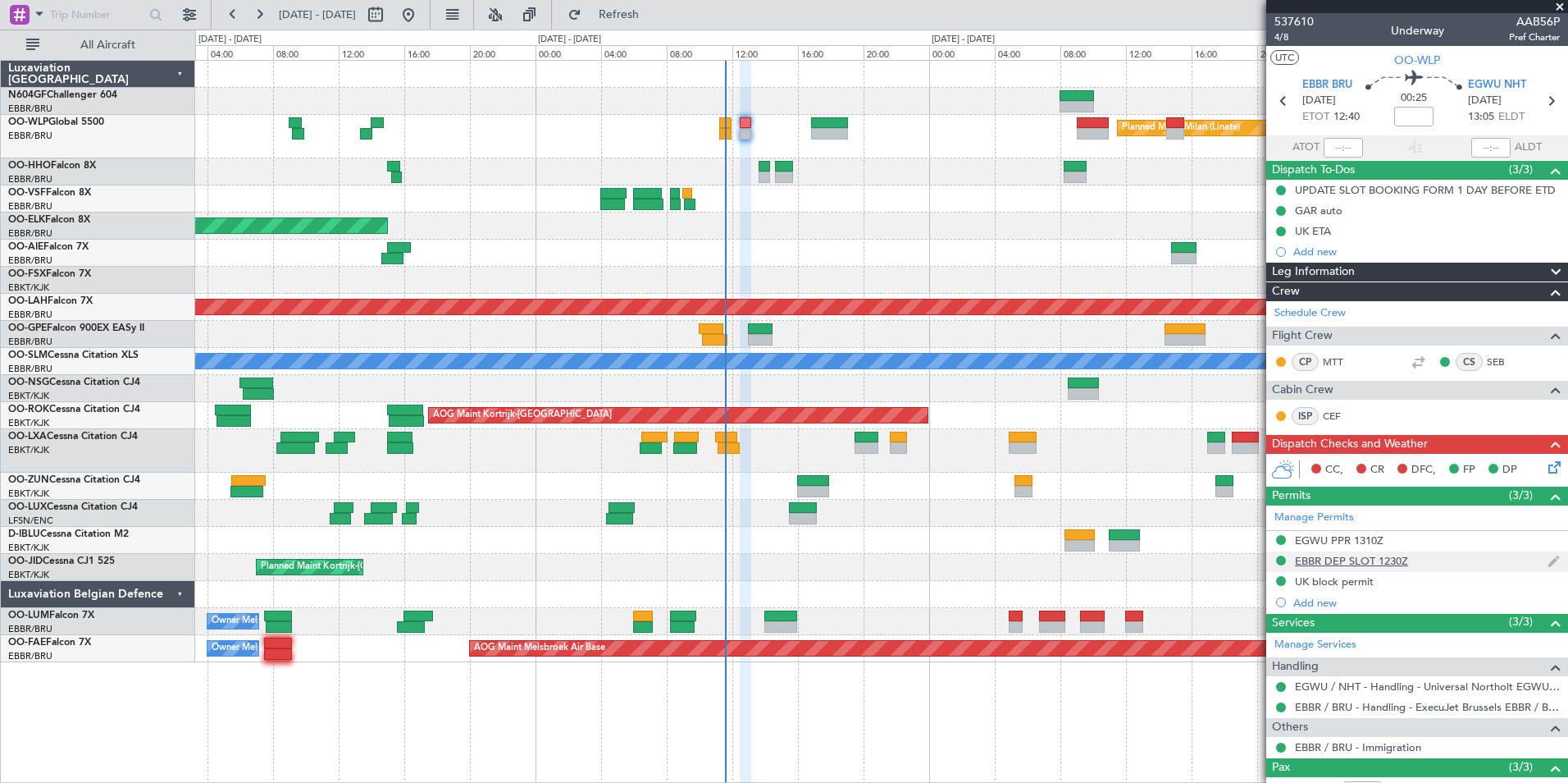
scroll to position [132, 0]
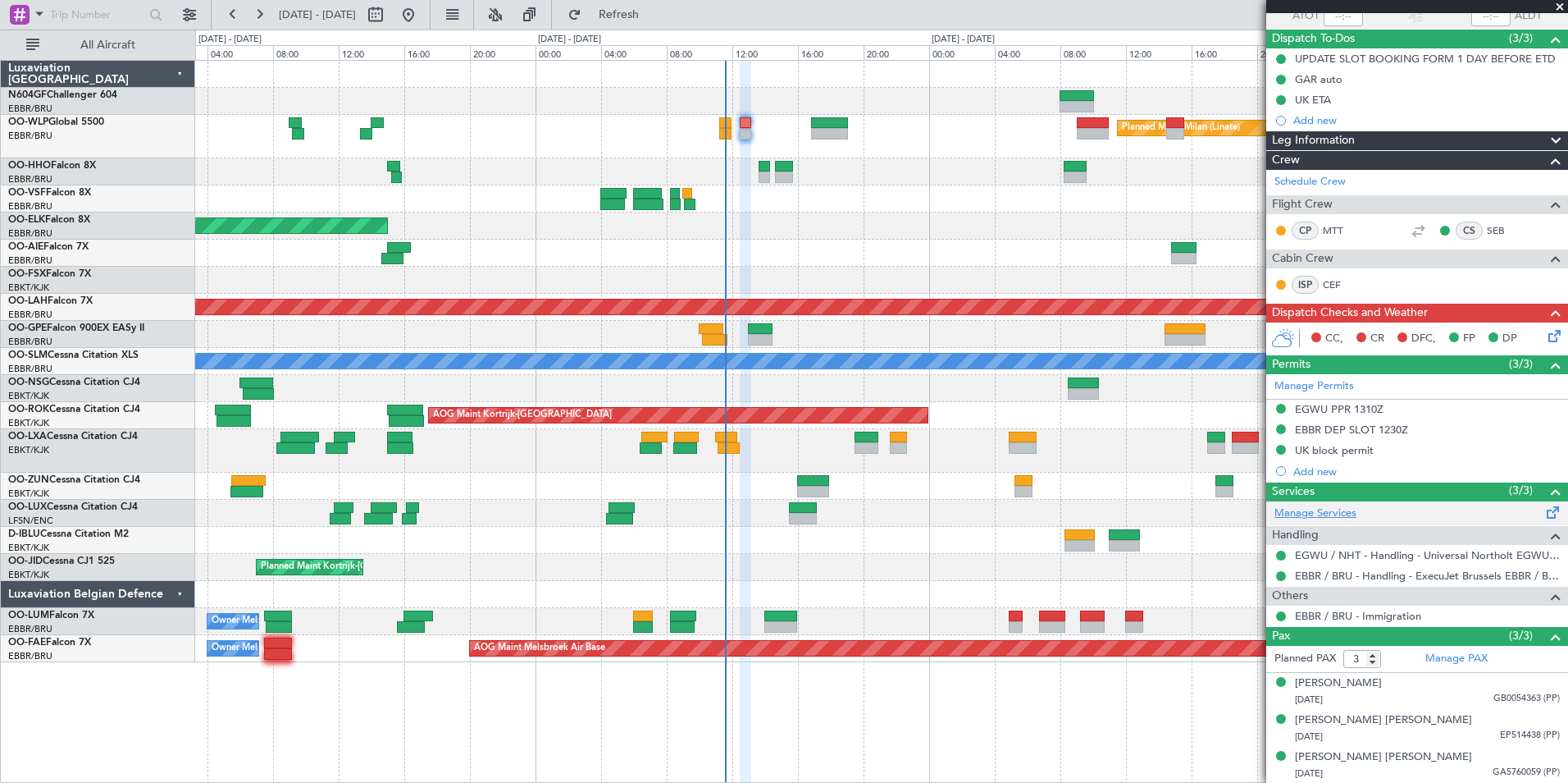
click at [1337, 510] on link "Manage Services" at bounding box center [1315, 513] width 82 height 16
click at [644, 12] on span "Refresh" at bounding box center [619, 15] width 69 height 11
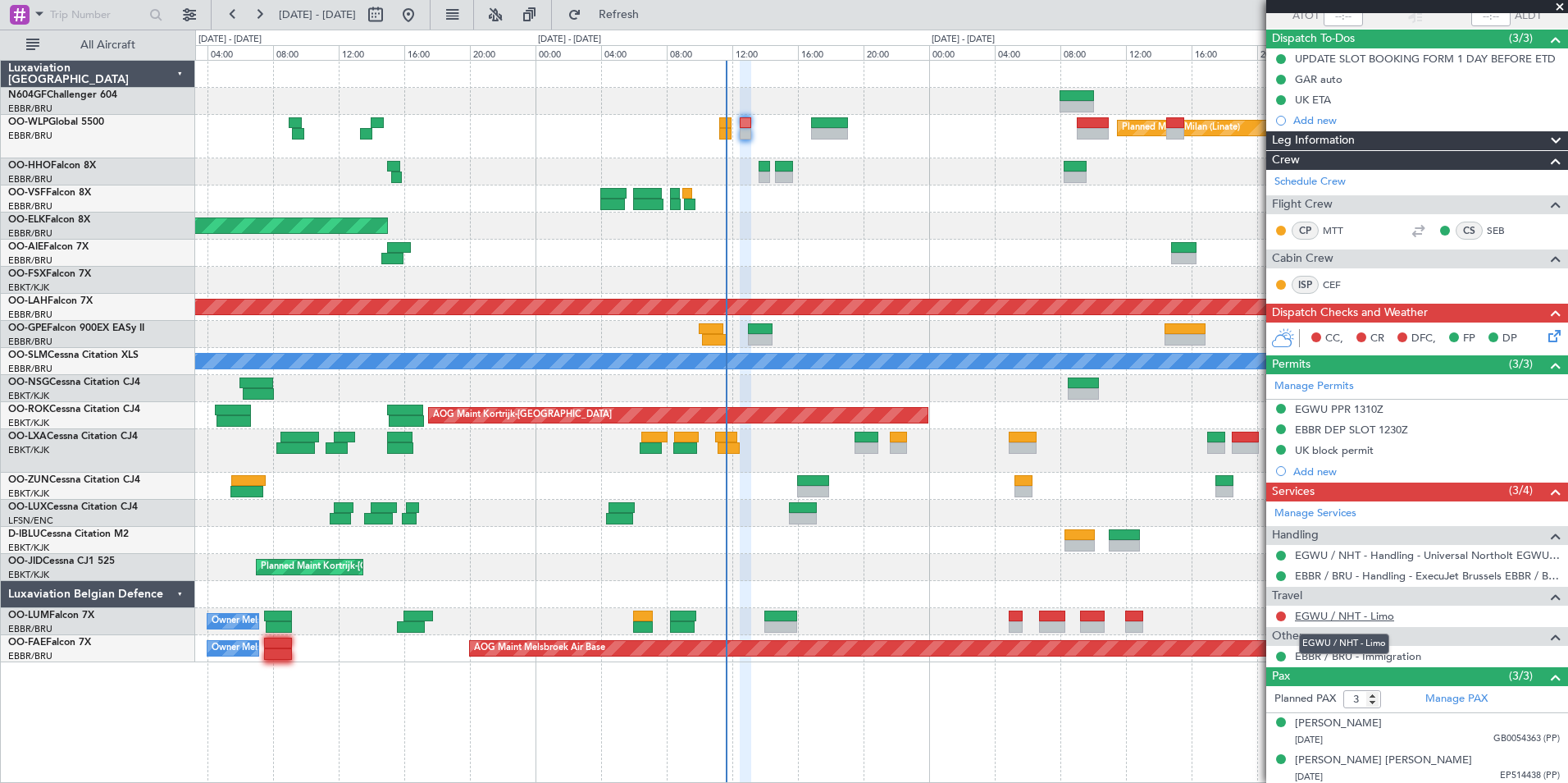
click at [1304, 615] on link "EGWU / NHT - Limo" at bounding box center [1345, 615] width 100 height 14
click at [753, 122] on div "Planned Maint Milan (Linate)" at bounding box center [881, 137] width 1372 height 44
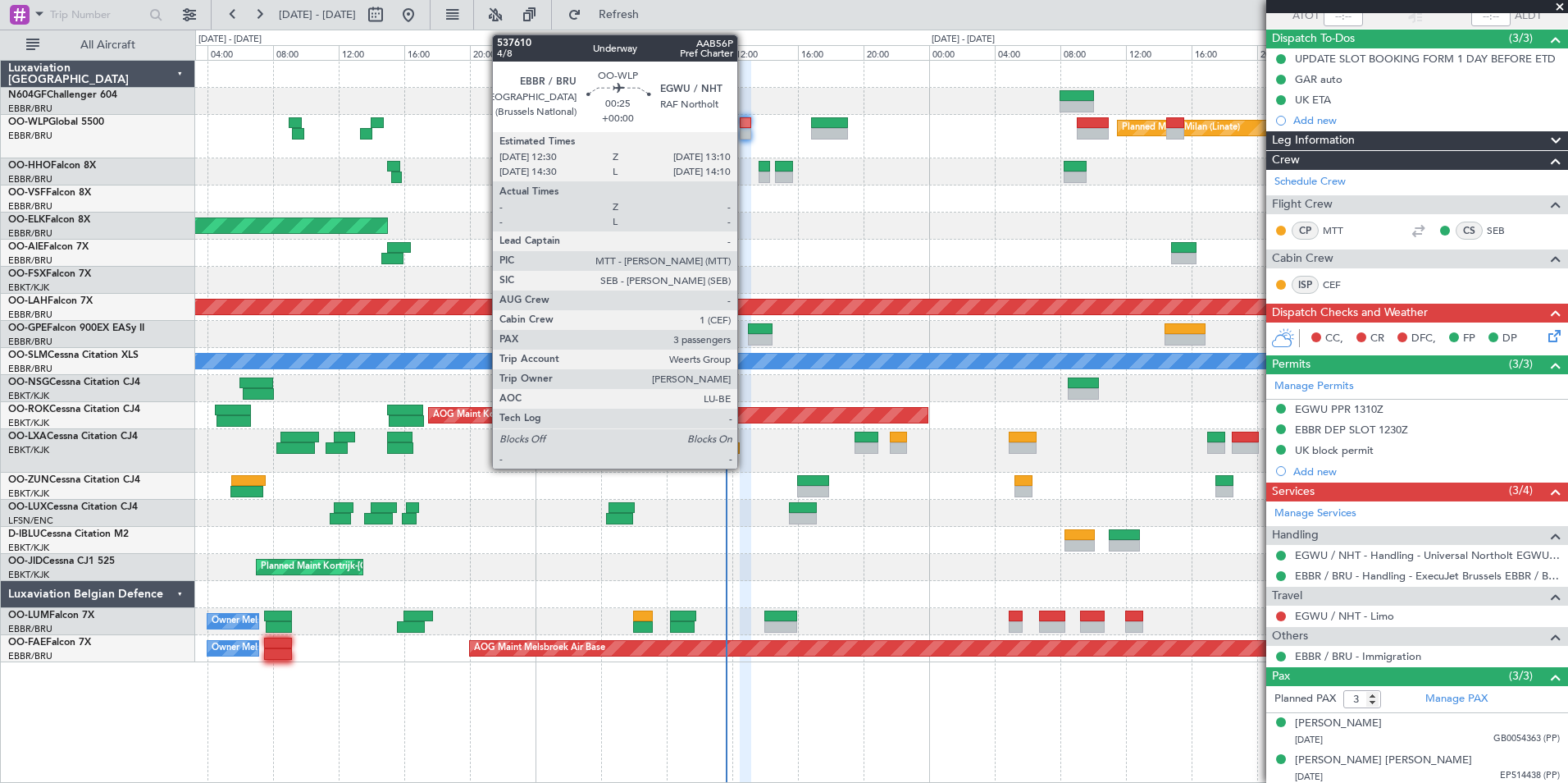
click at [745, 122] on div at bounding box center [745, 123] width 11 height 11
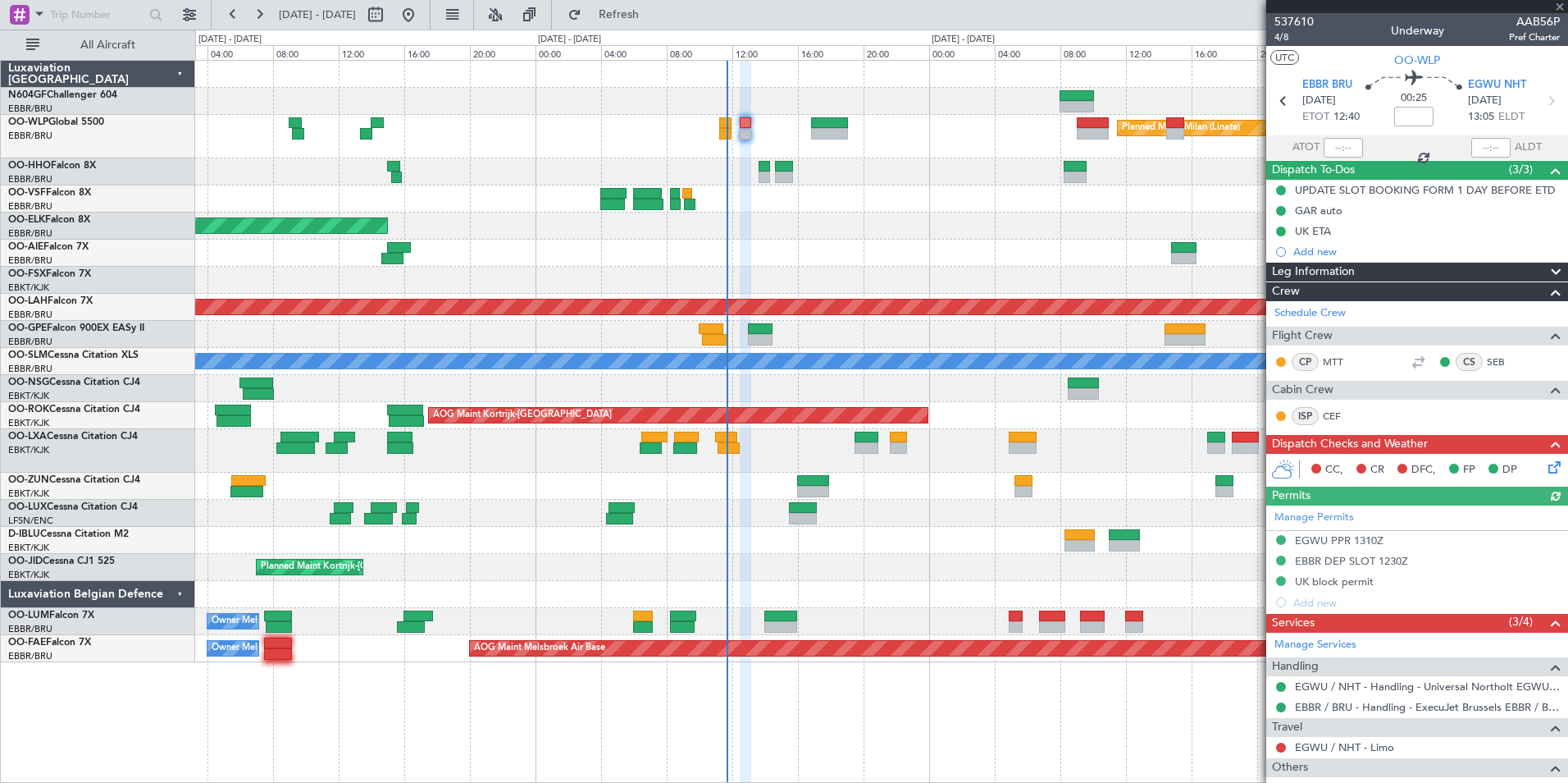
scroll to position [172, 0]
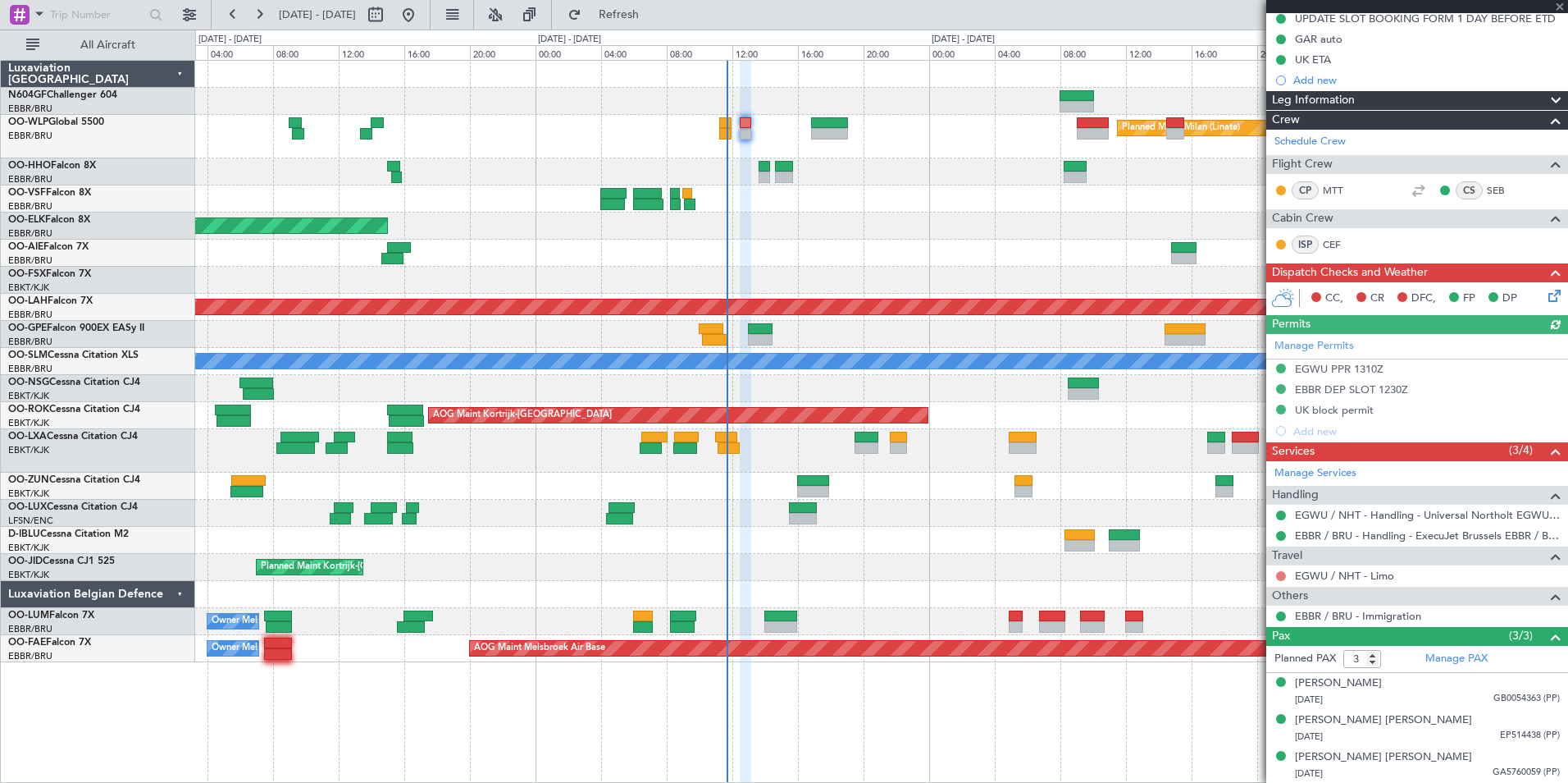
click at [1285, 575] on button at bounding box center [1280, 575] width 9 height 9
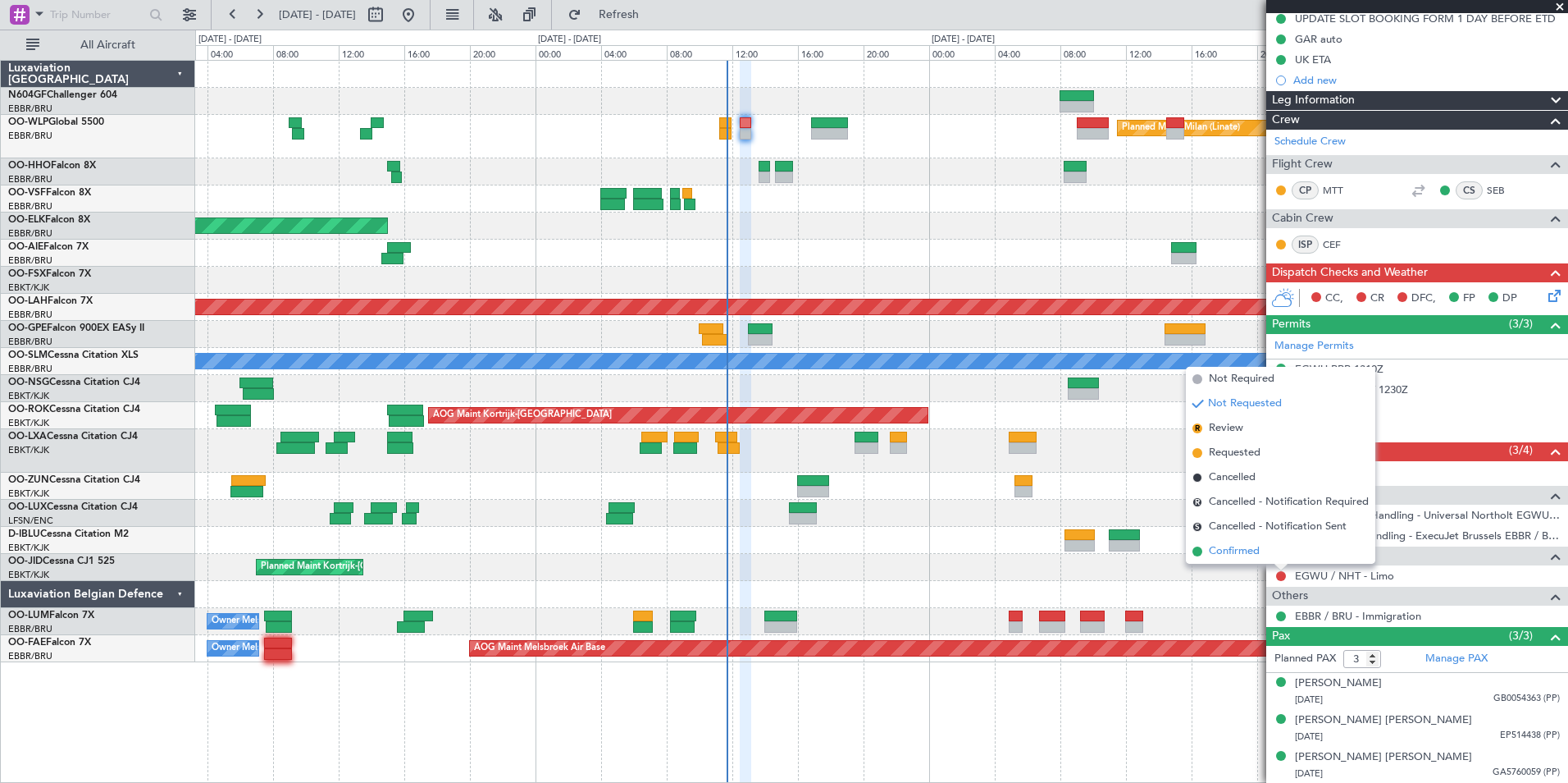
click at [1254, 553] on span "Confirmed" at bounding box center [1234, 551] width 51 height 16
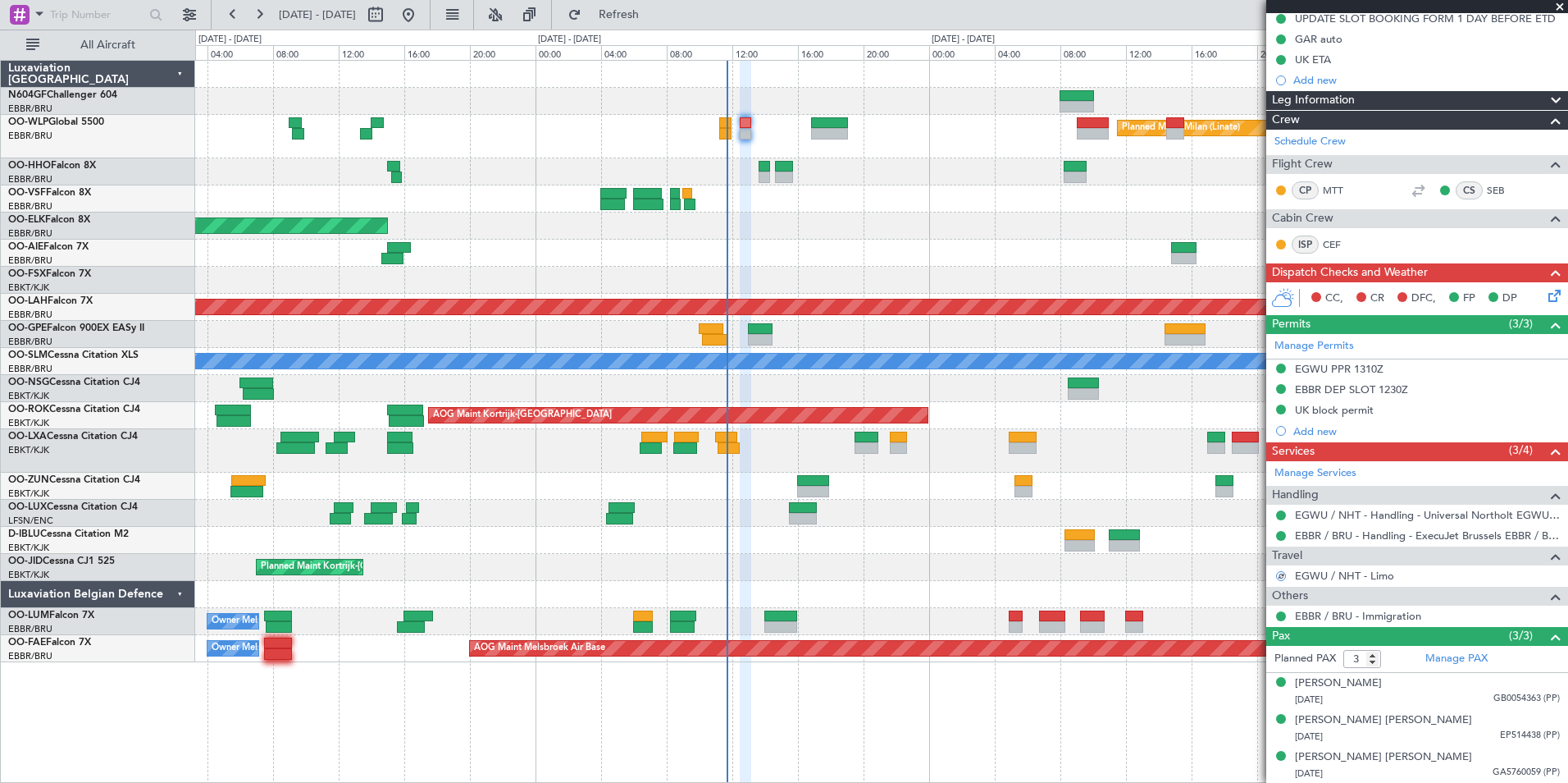
scroll to position [0, 0]
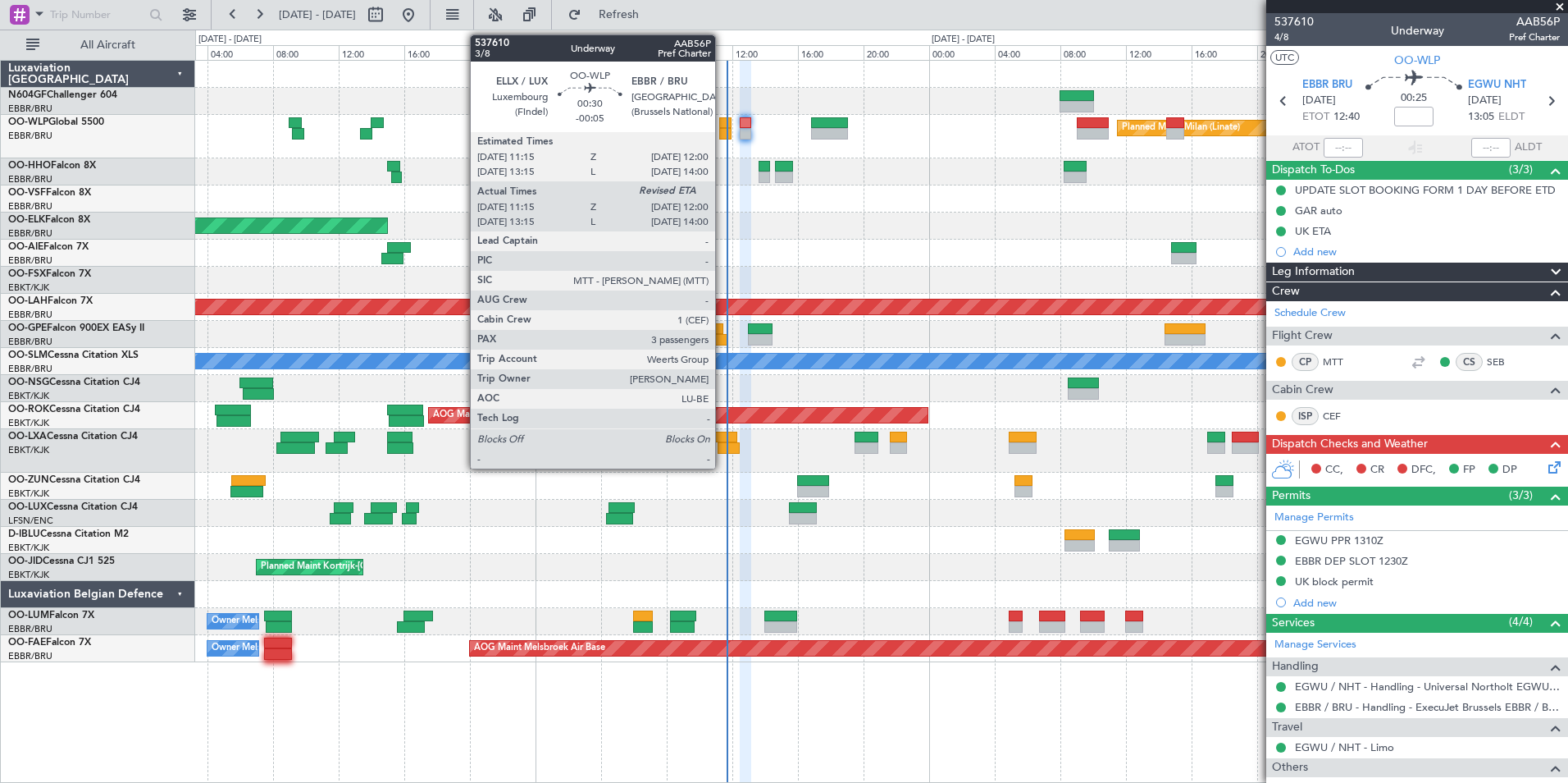
click at [723, 136] on div at bounding box center [725, 133] width 12 height 11
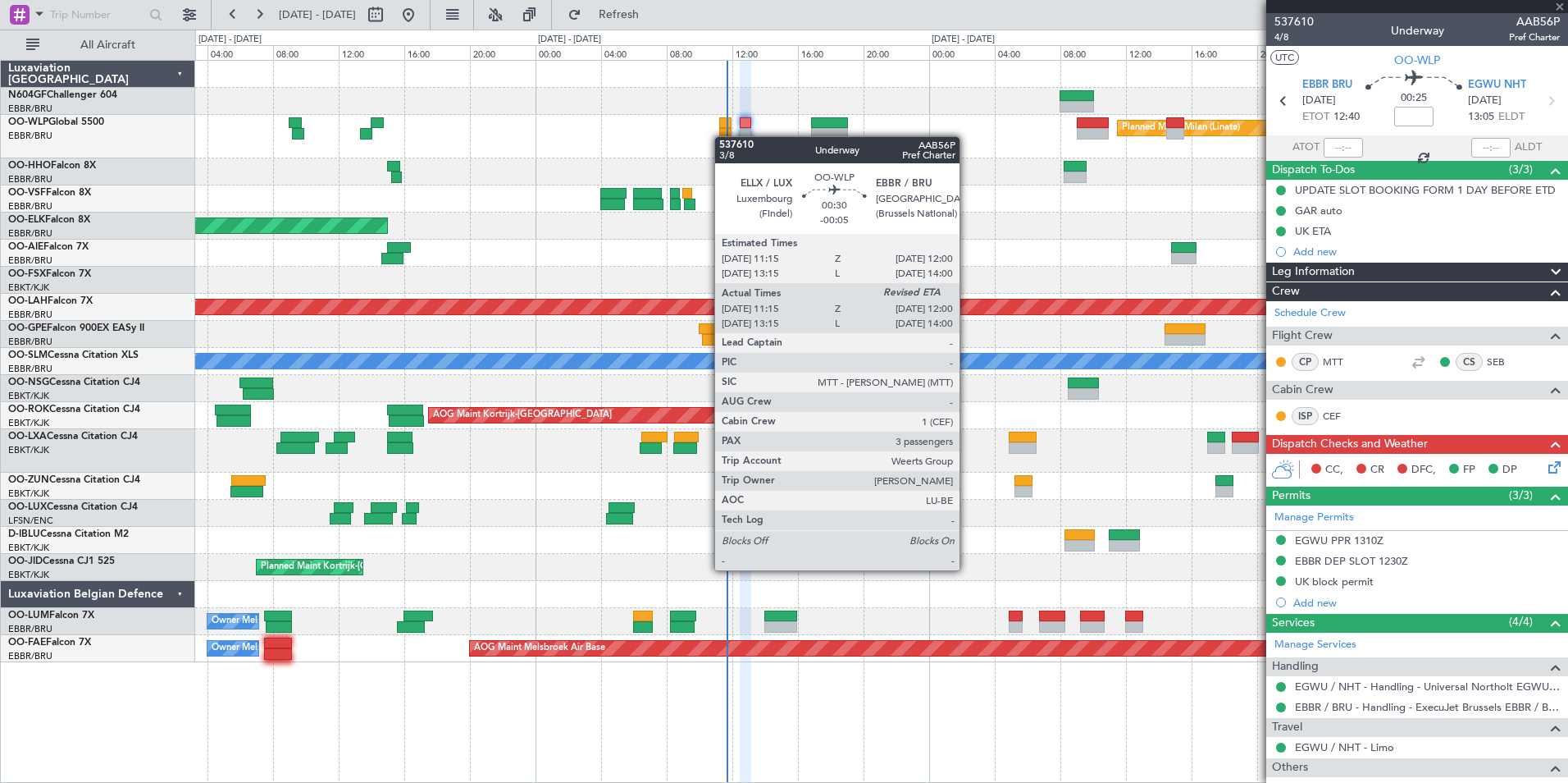
type input "-00:05"
type input "11:25"
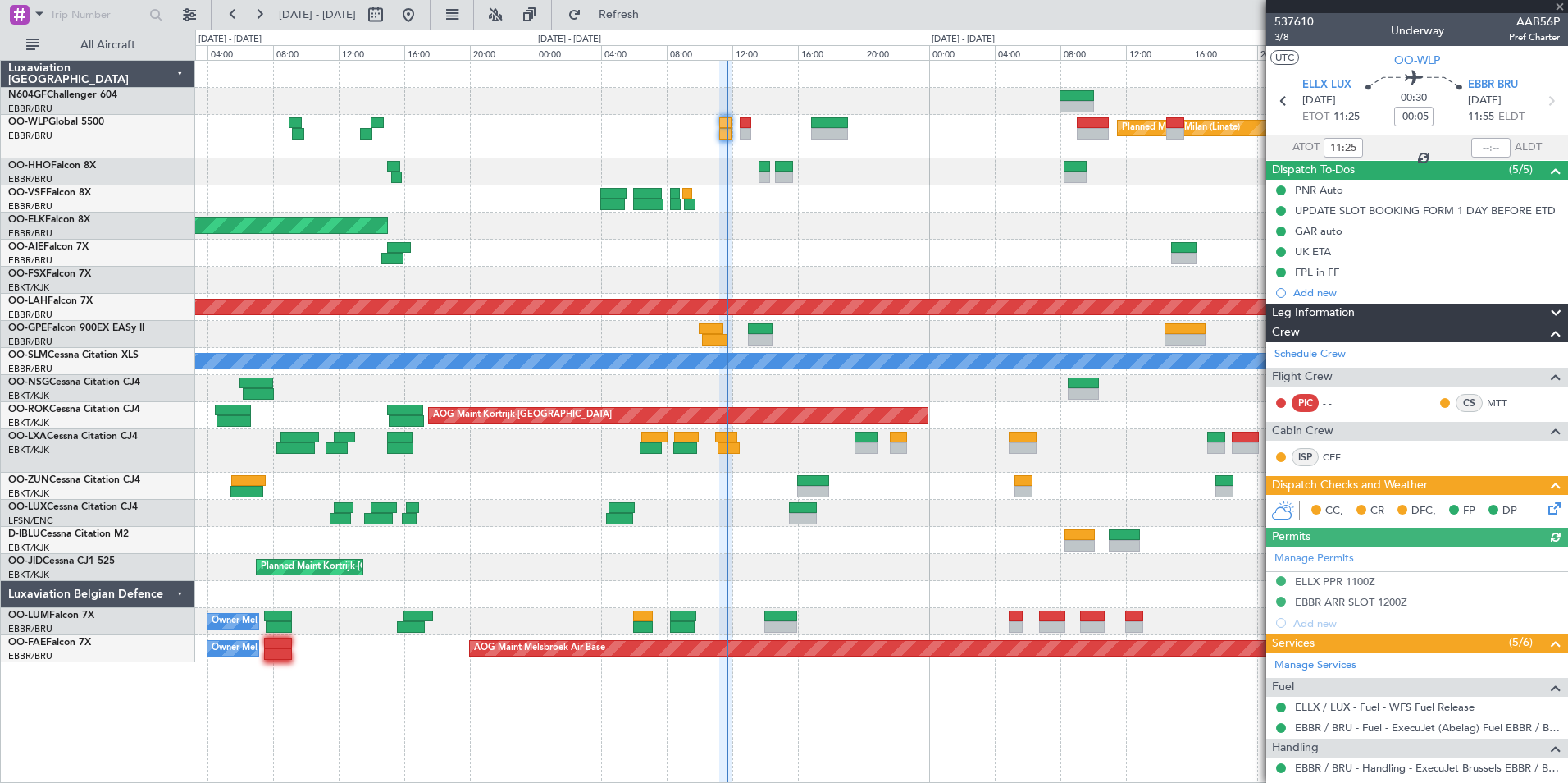
scroll to position [253, 0]
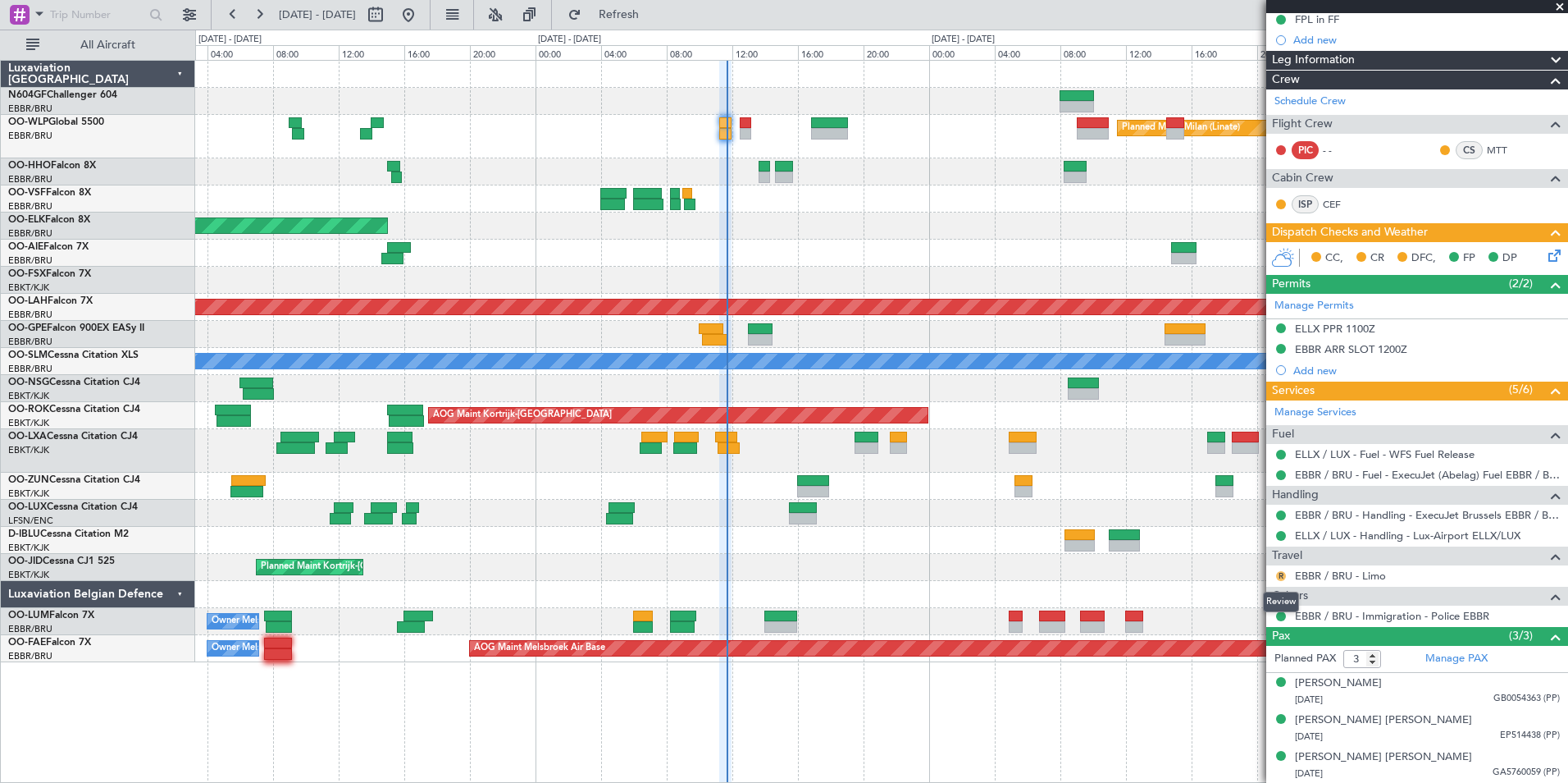
click at [1284, 573] on button "R" at bounding box center [1280, 575] width 9 height 9
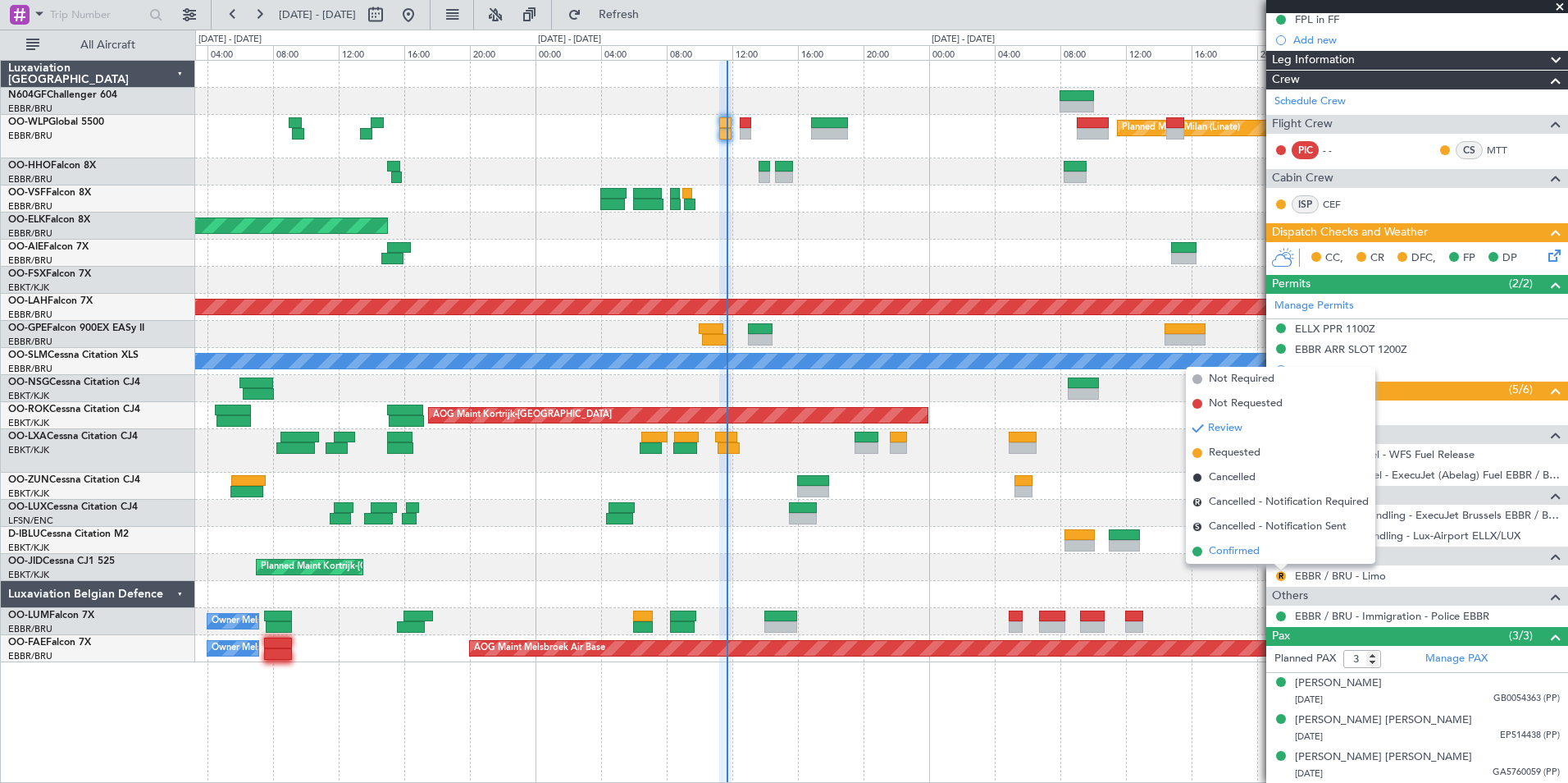
click at [1259, 554] on span "Confirmed" at bounding box center [1234, 551] width 51 height 16
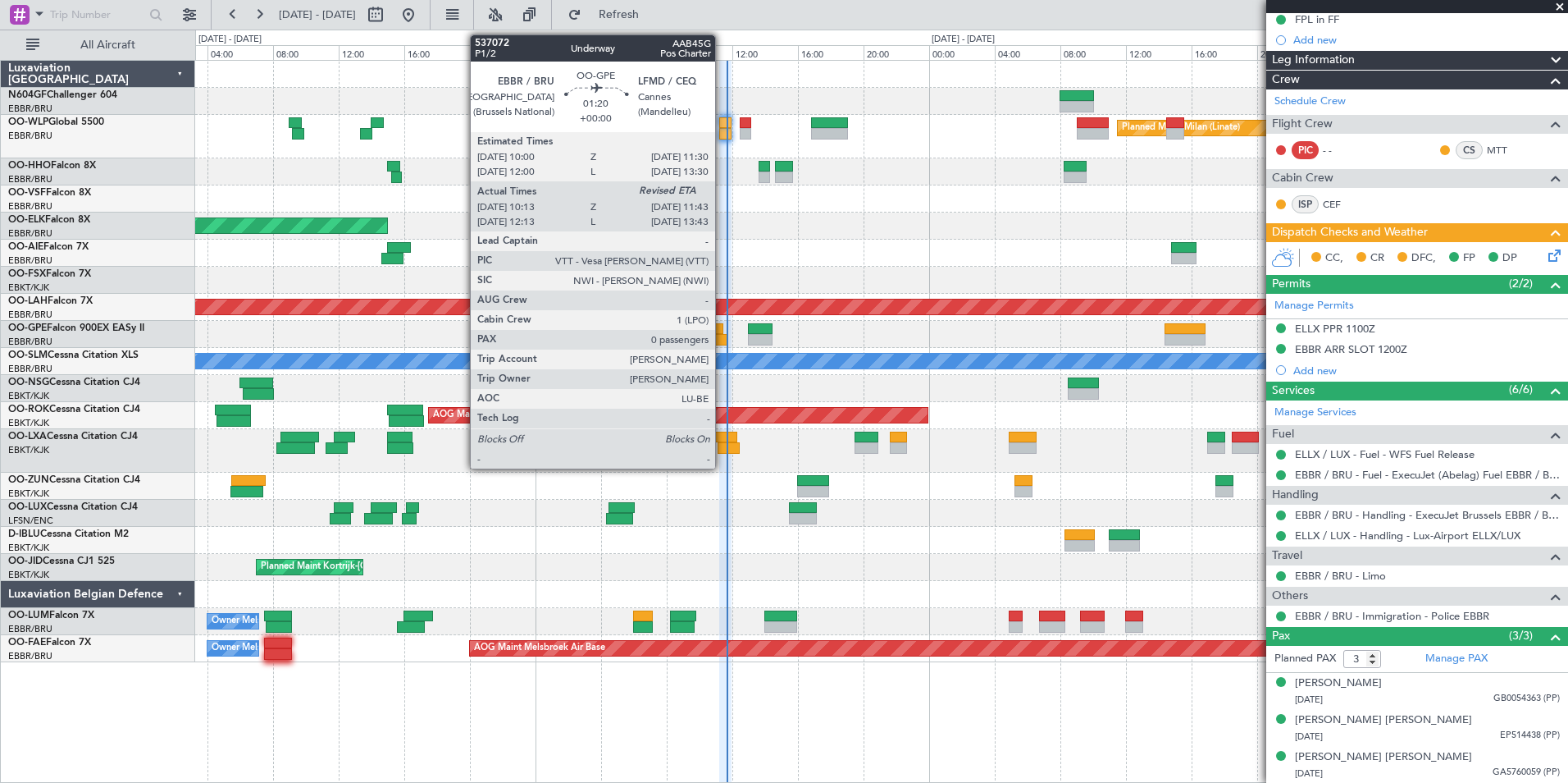
click at [723, 336] on div at bounding box center [714, 340] width 25 height 11
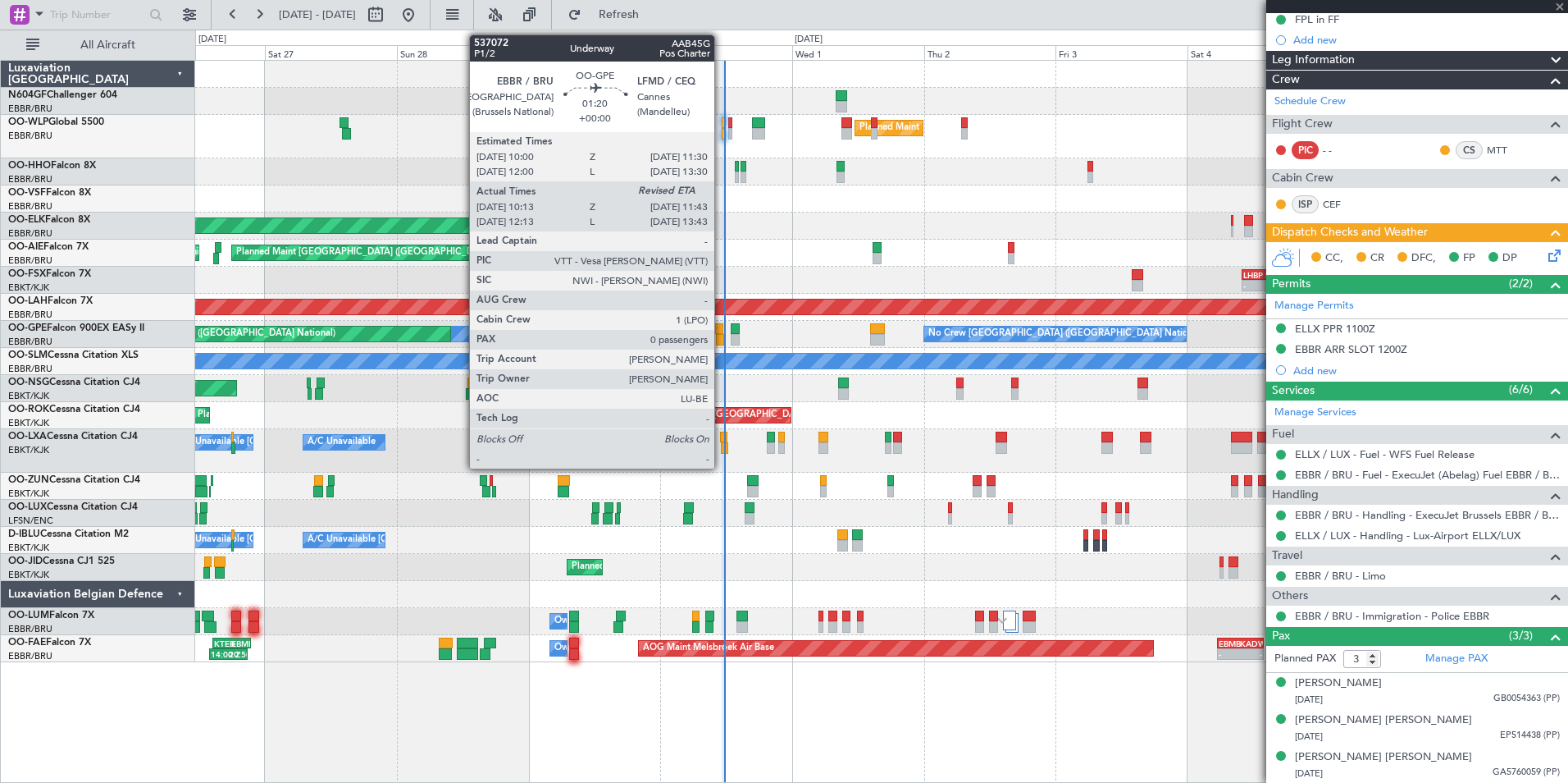
type input "10:18"
type input "0"
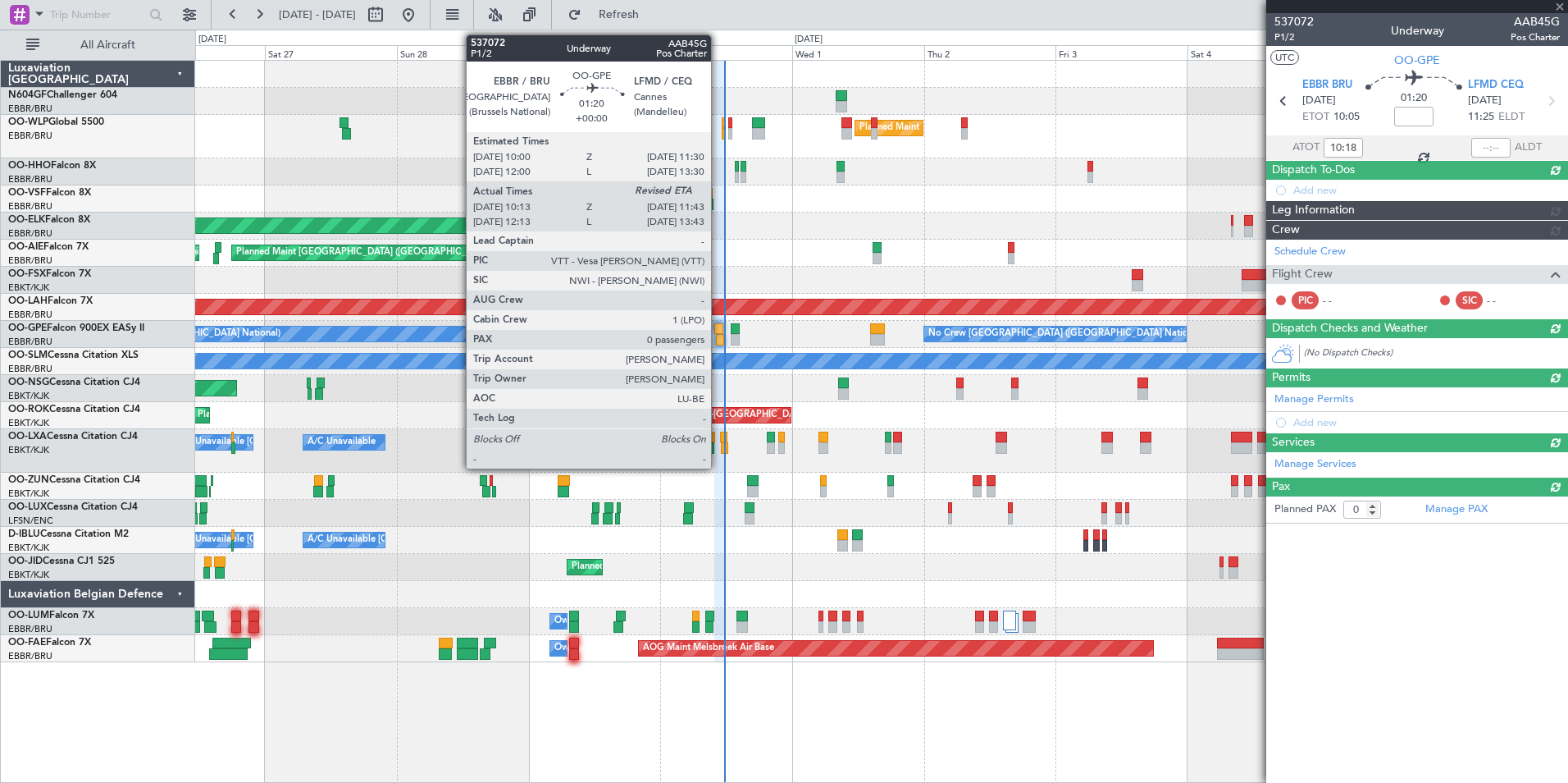
scroll to position [0, 0]
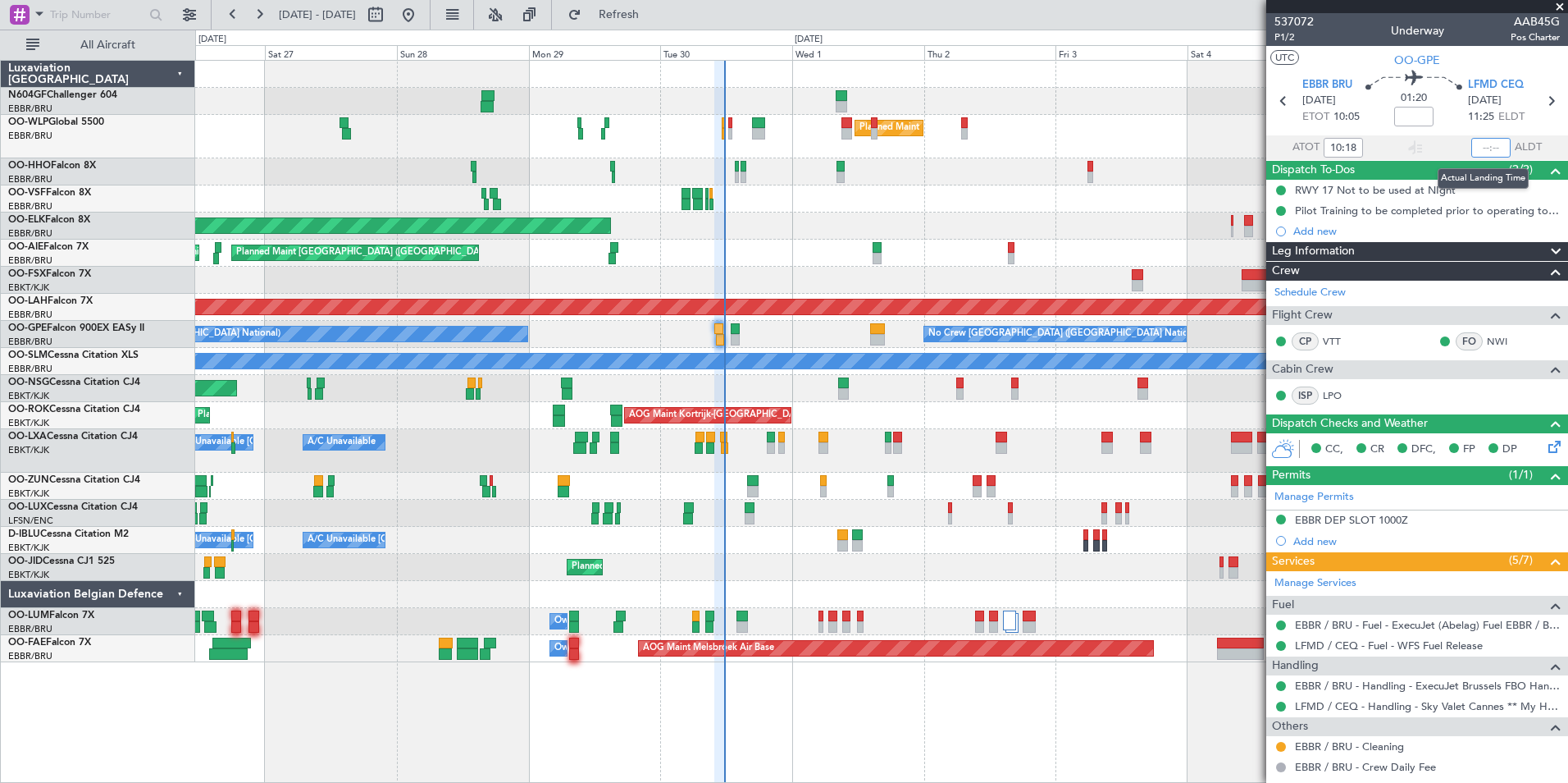
click at [1481, 150] on input "text" at bounding box center [1491, 147] width 40 height 20
click at [1078, 171] on div "Planned Maint Geneva (Cointrin)" at bounding box center [881, 172] width 1372 height 28
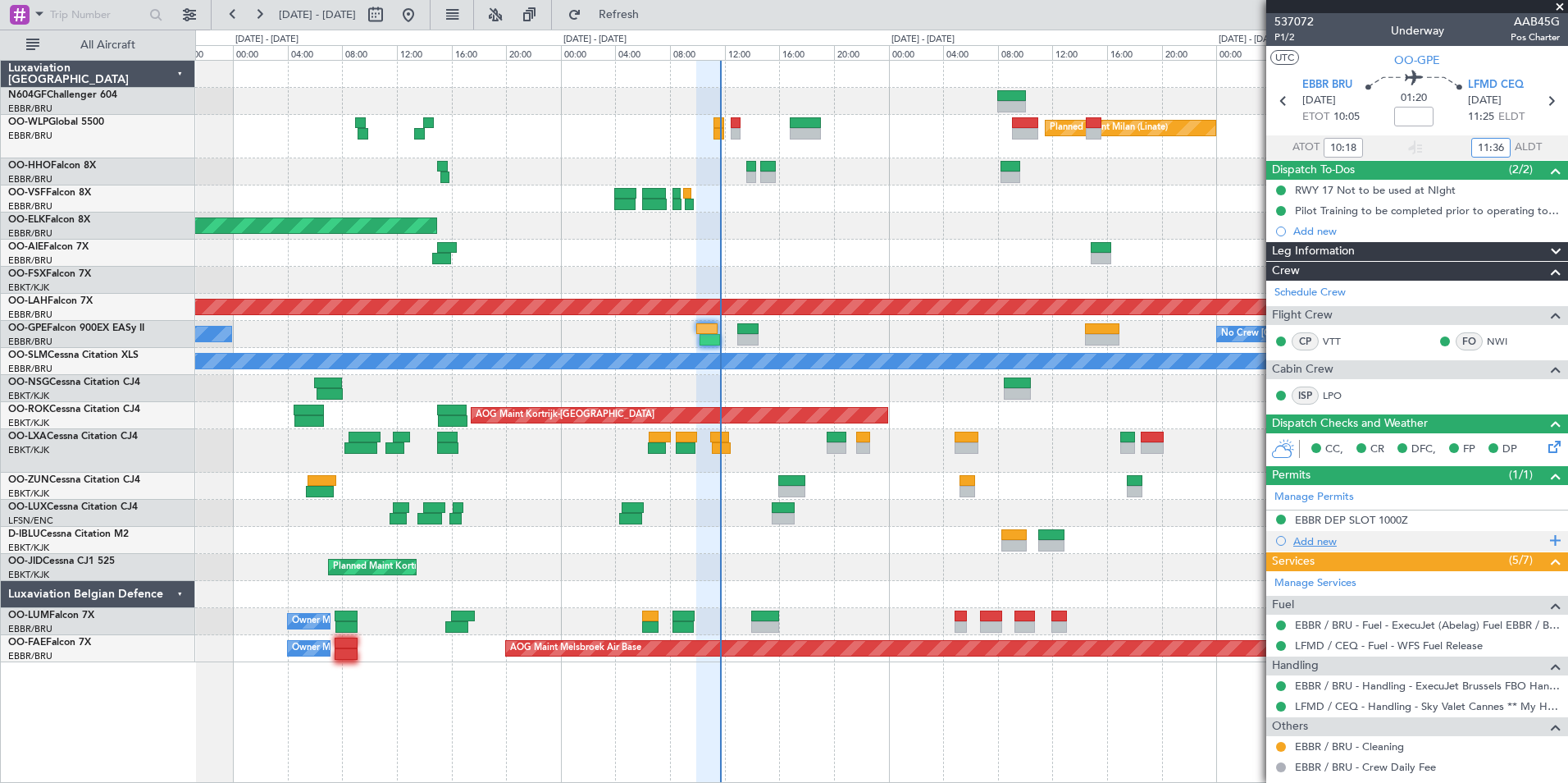
scroll to position [82, 0]
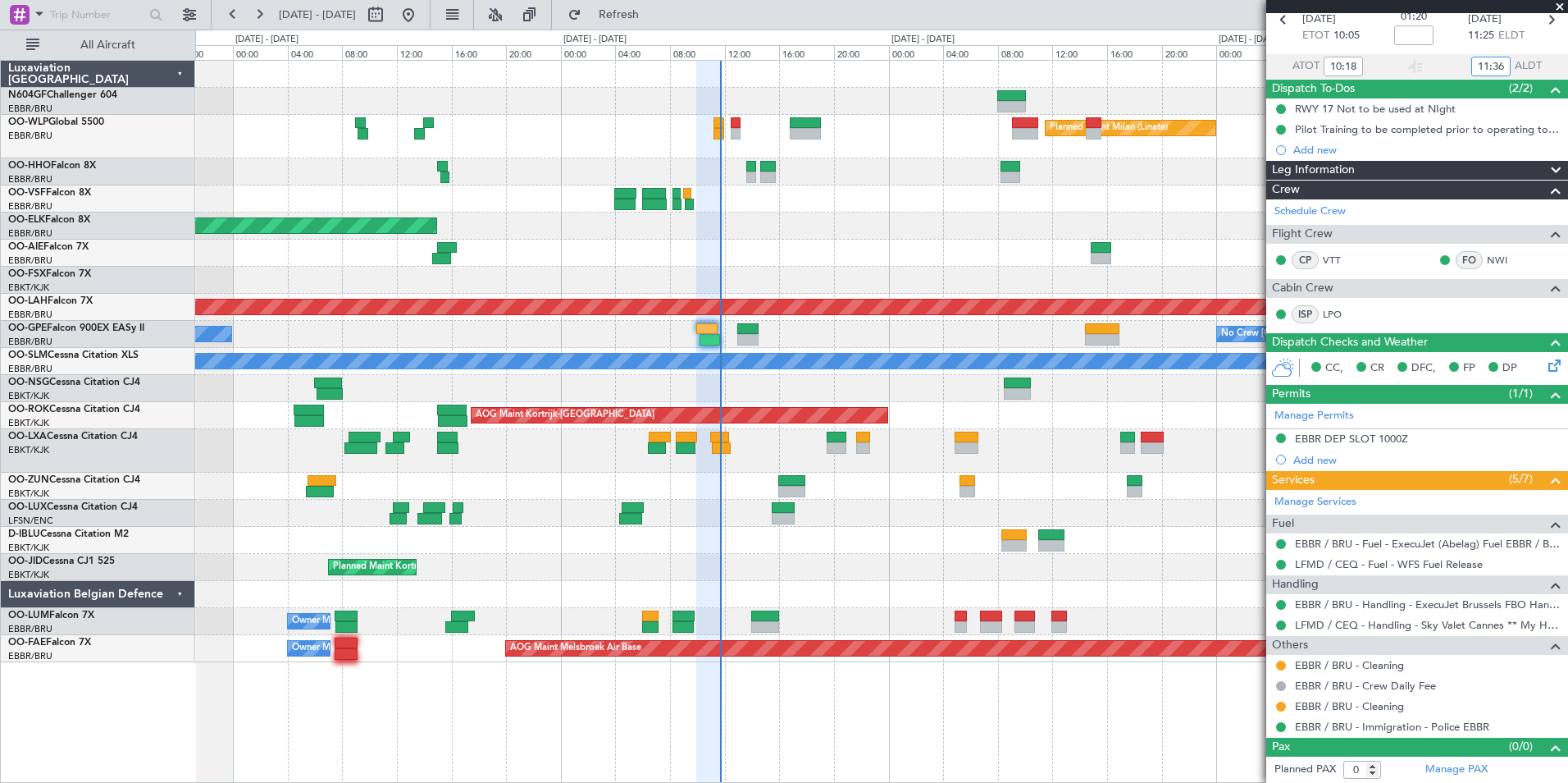
click at [741, 138] on div "Planned Maint Milan (Linate)" at bounding box center [881, 137] width 1372 height 44
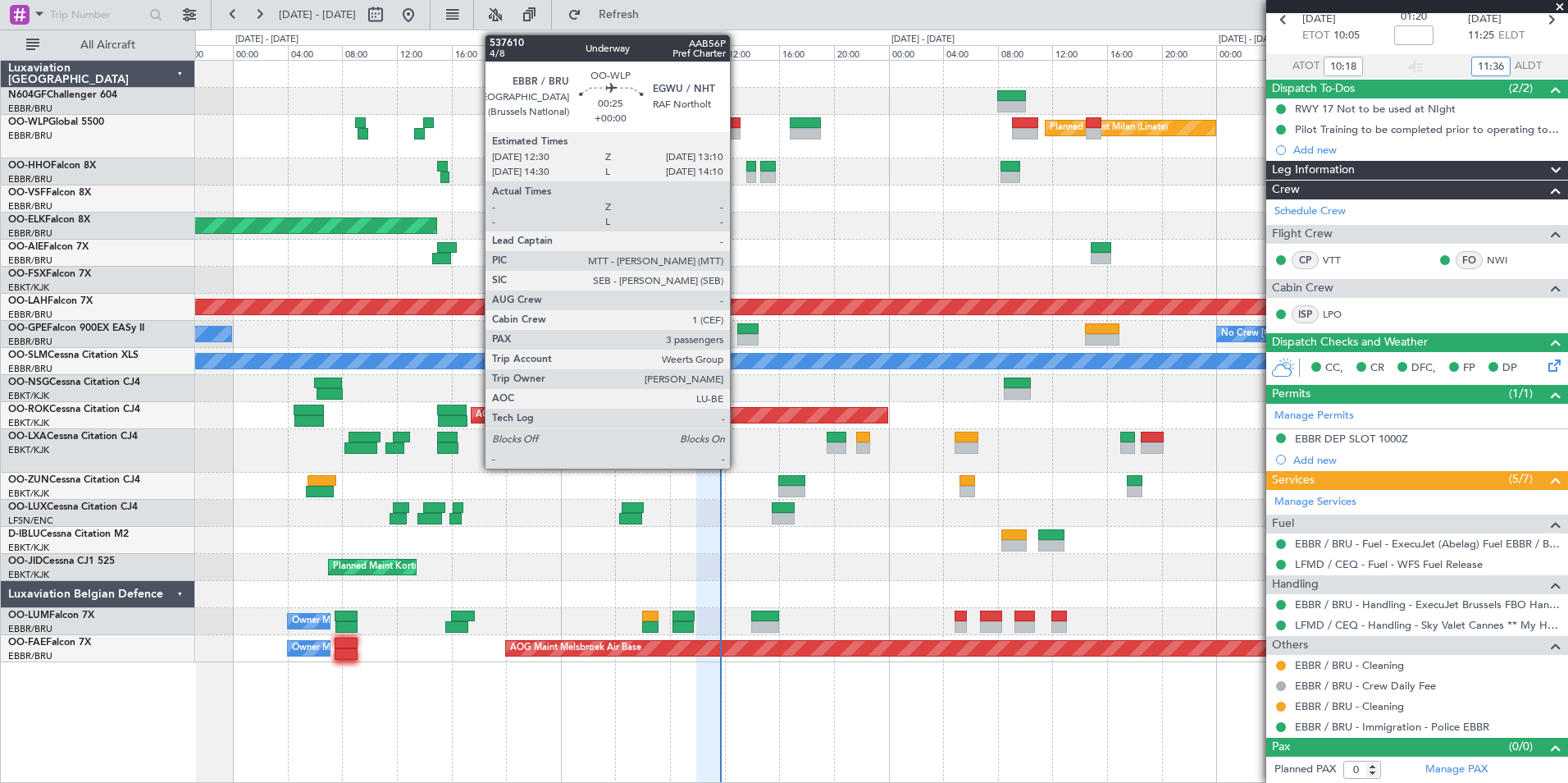
click at [737, 136] on div at bounding box center [735, 133] width 9 height 11
type input "11:36"
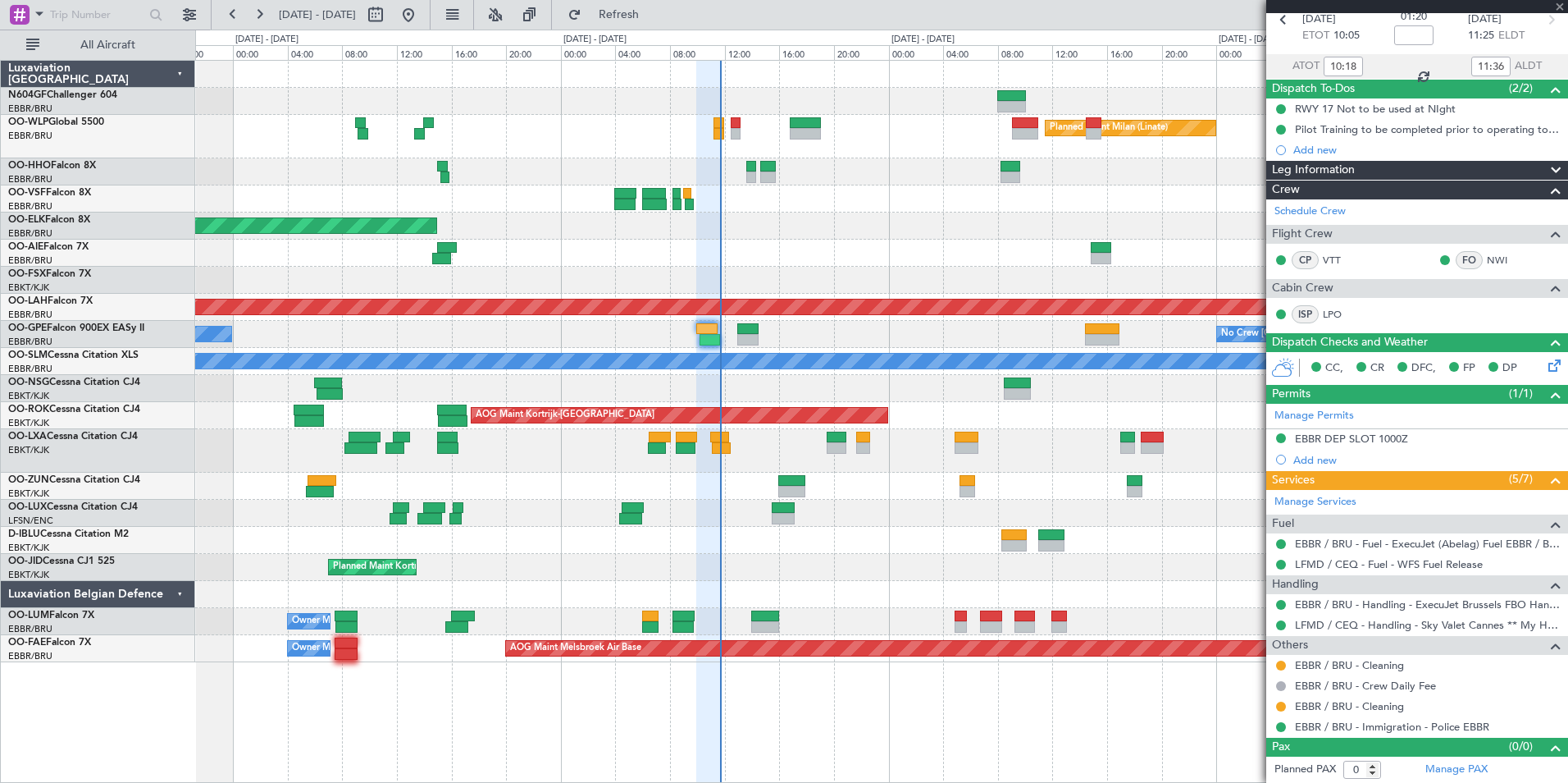
type input "3"
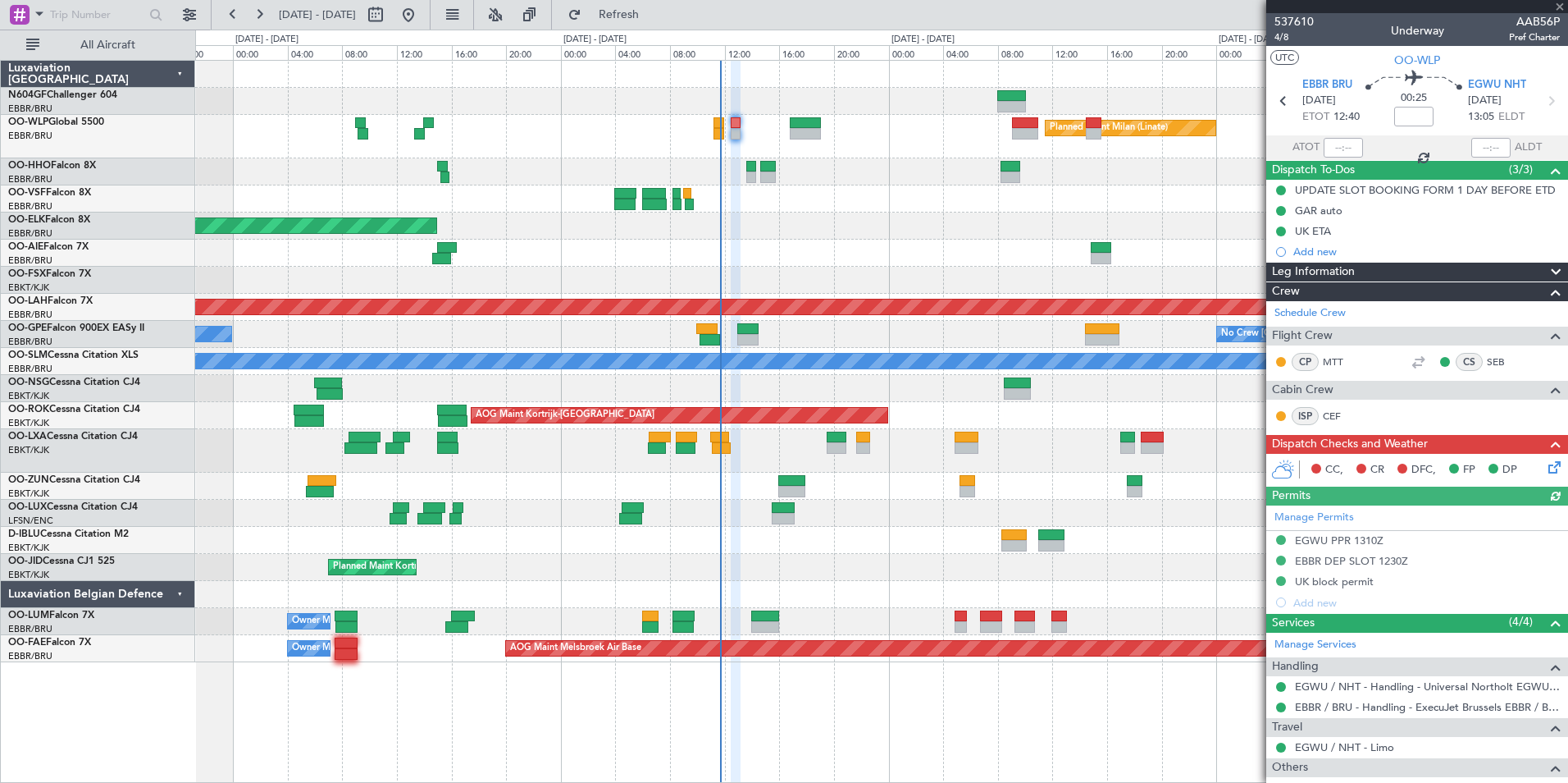
scroll to position [172, 0]
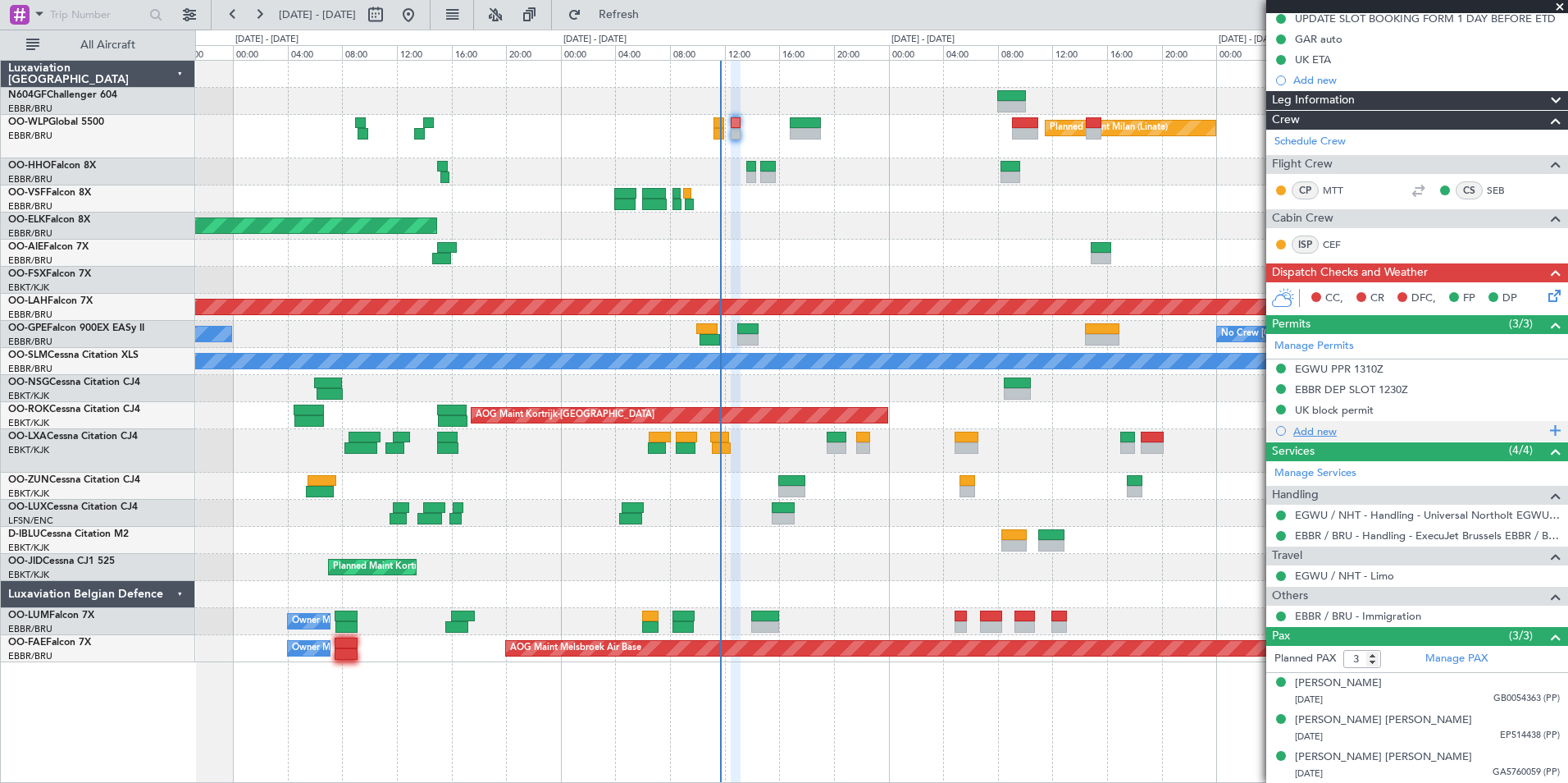
click at [1327, 431] on div "Add new" at bounding box center [1419, 431] width 252 height 14
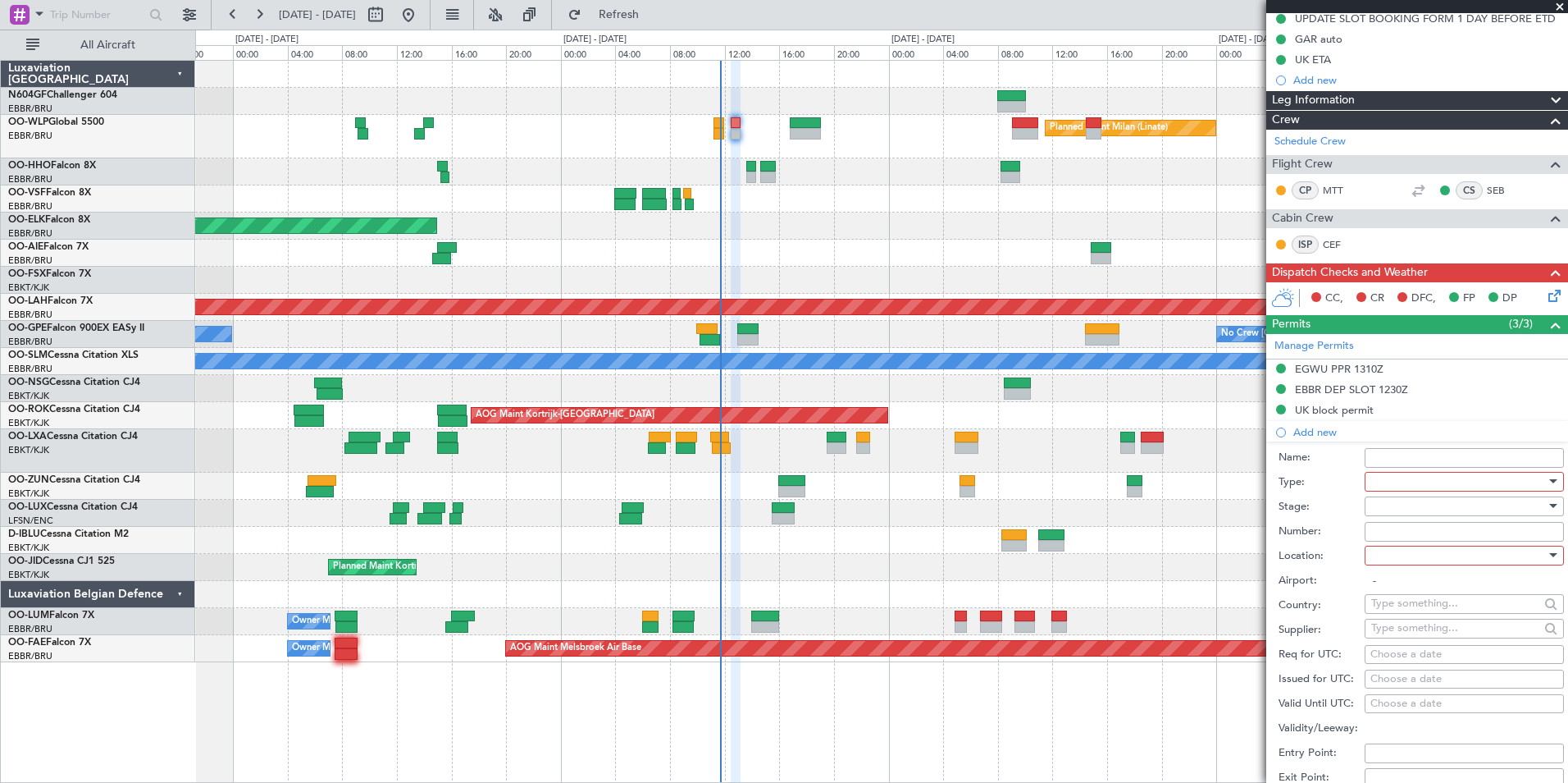
click at [1403, 480] on div at bounding box center [1458, 481] width 174 height 25
click at [1332, 484] on div at bounding box center [784, 391] width 1568 height 783
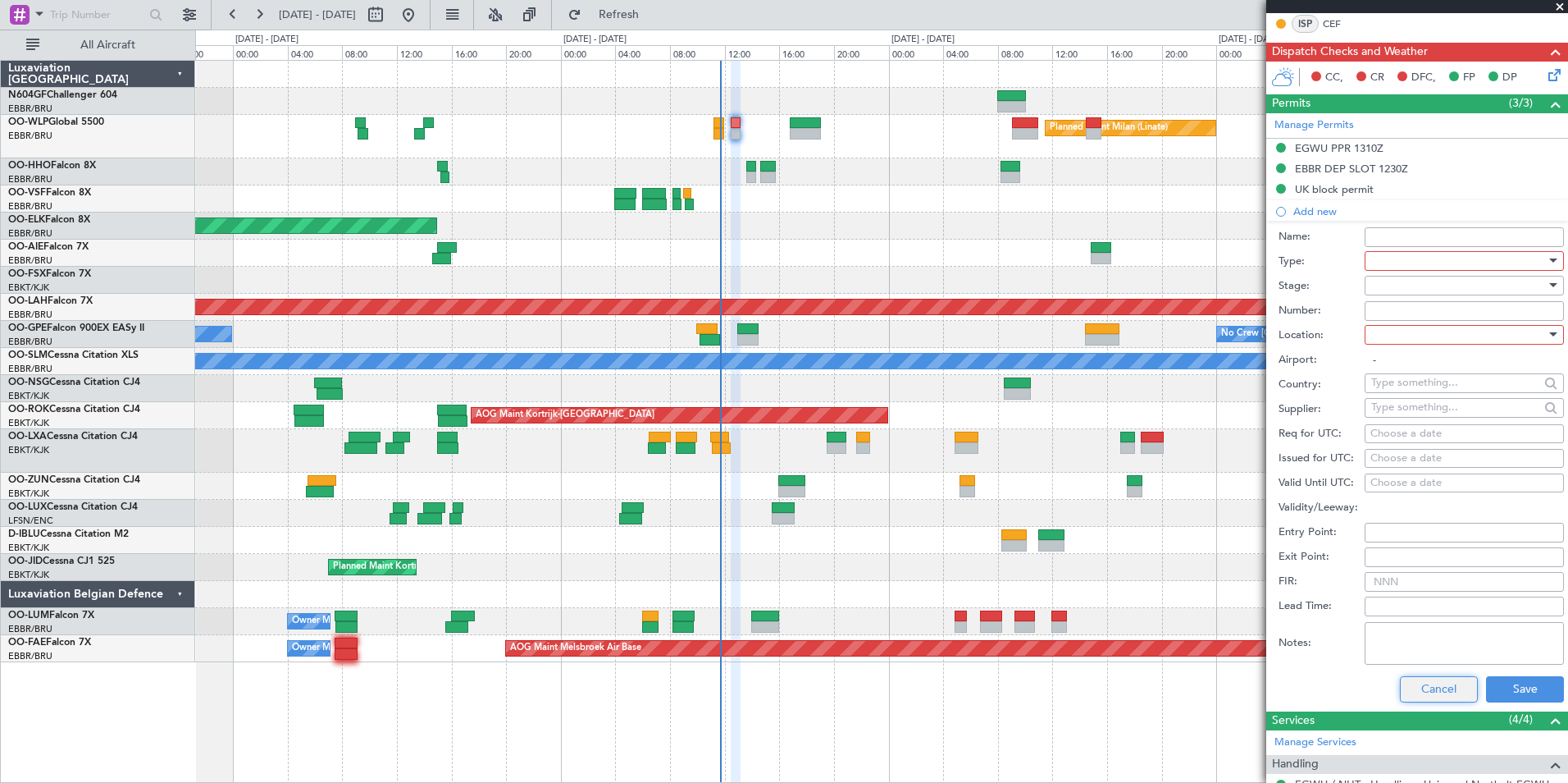
click at [1455, 694] on button "Cancel" at bounding box center [1438, 689] width 78 height 27
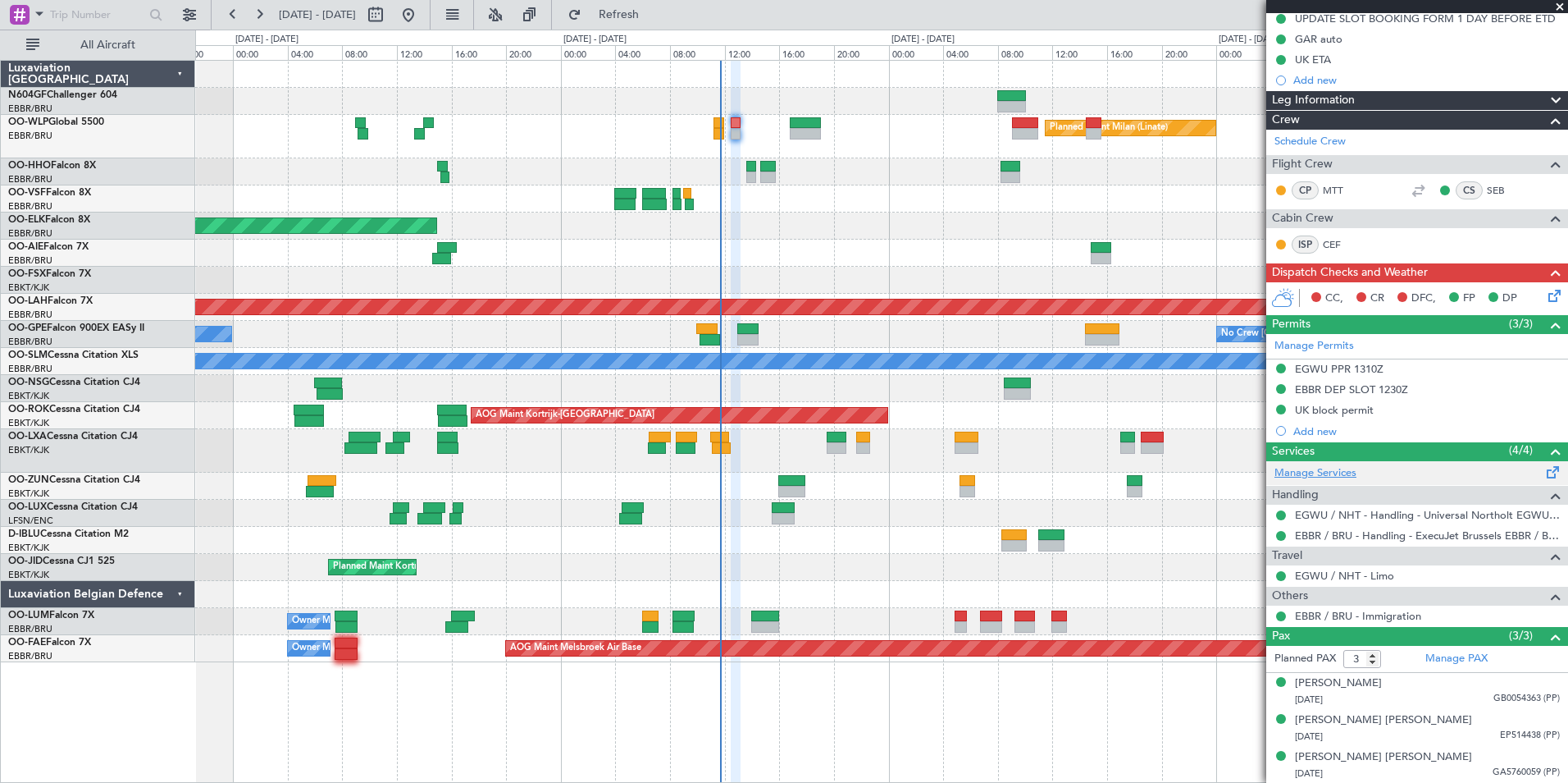
click at [1335, 474] on link "Manage Services" at bounding box center [1315, 473] width 82 height 16
click at [654, 21] on span "Refresh" at bounding box center [619, 15] width 69 height 11
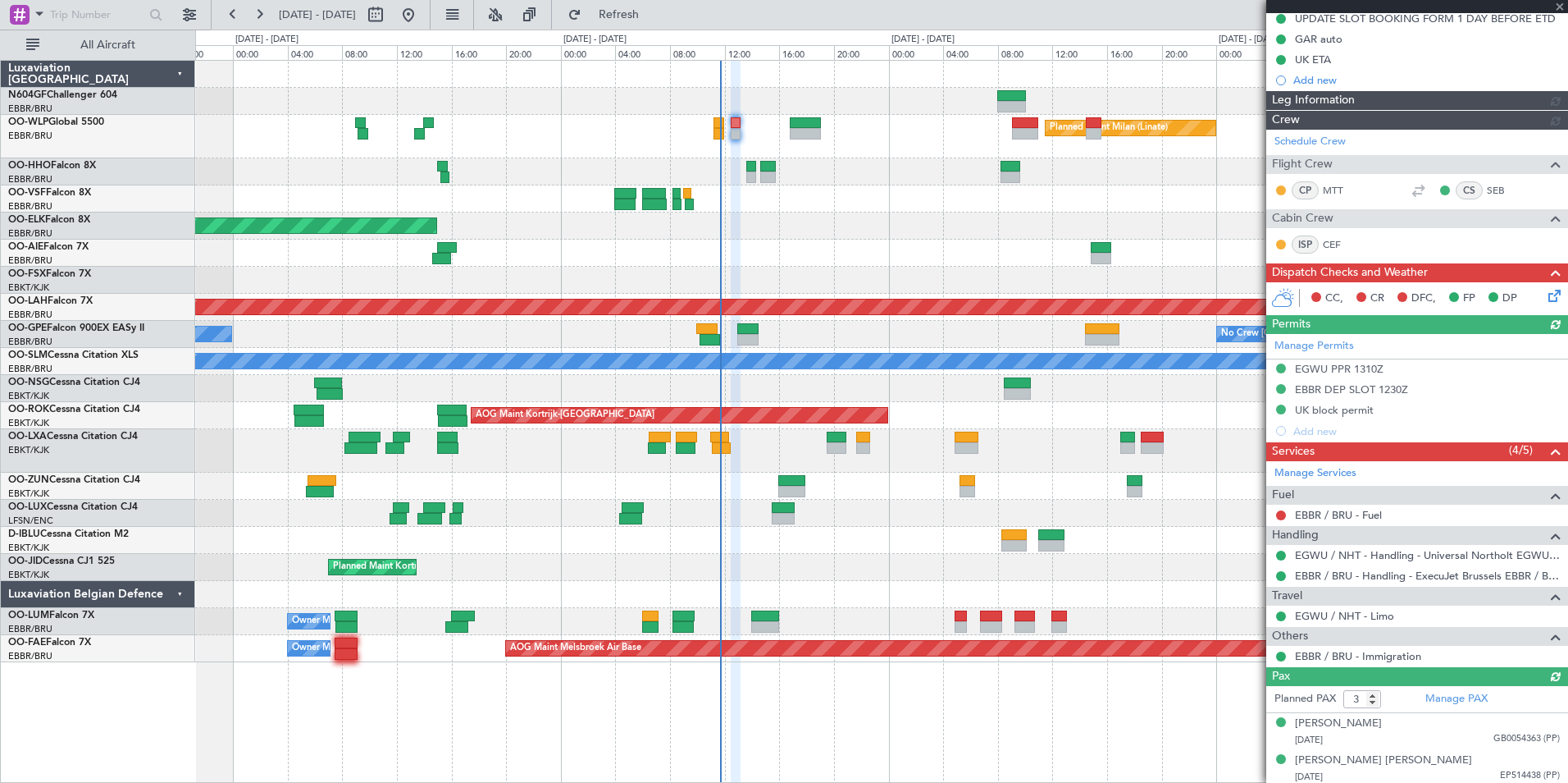
scroll to position [211, 0]
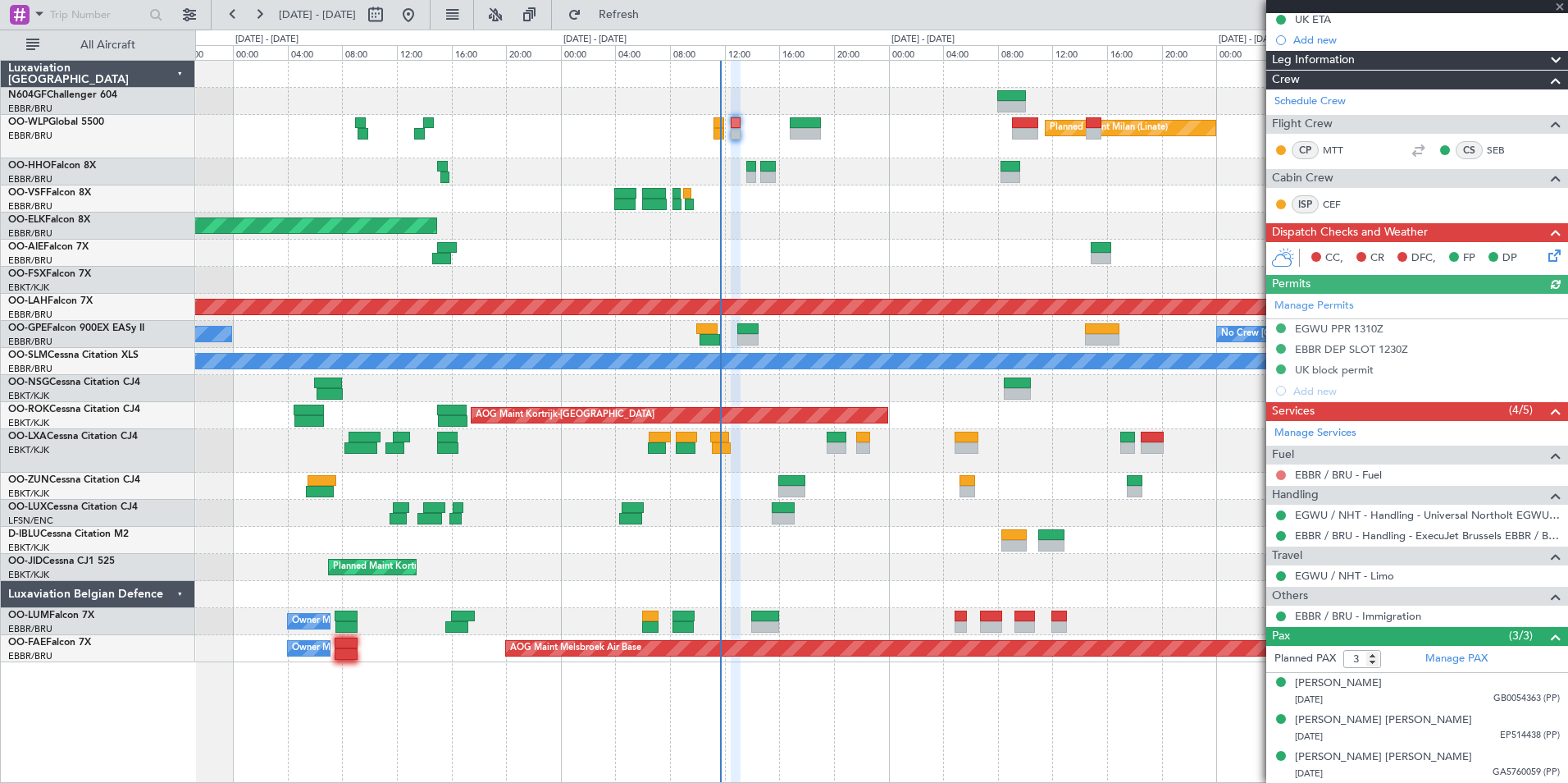
click at [1280, 473] on button at bounding box center [1280, 474] width 9 height 9
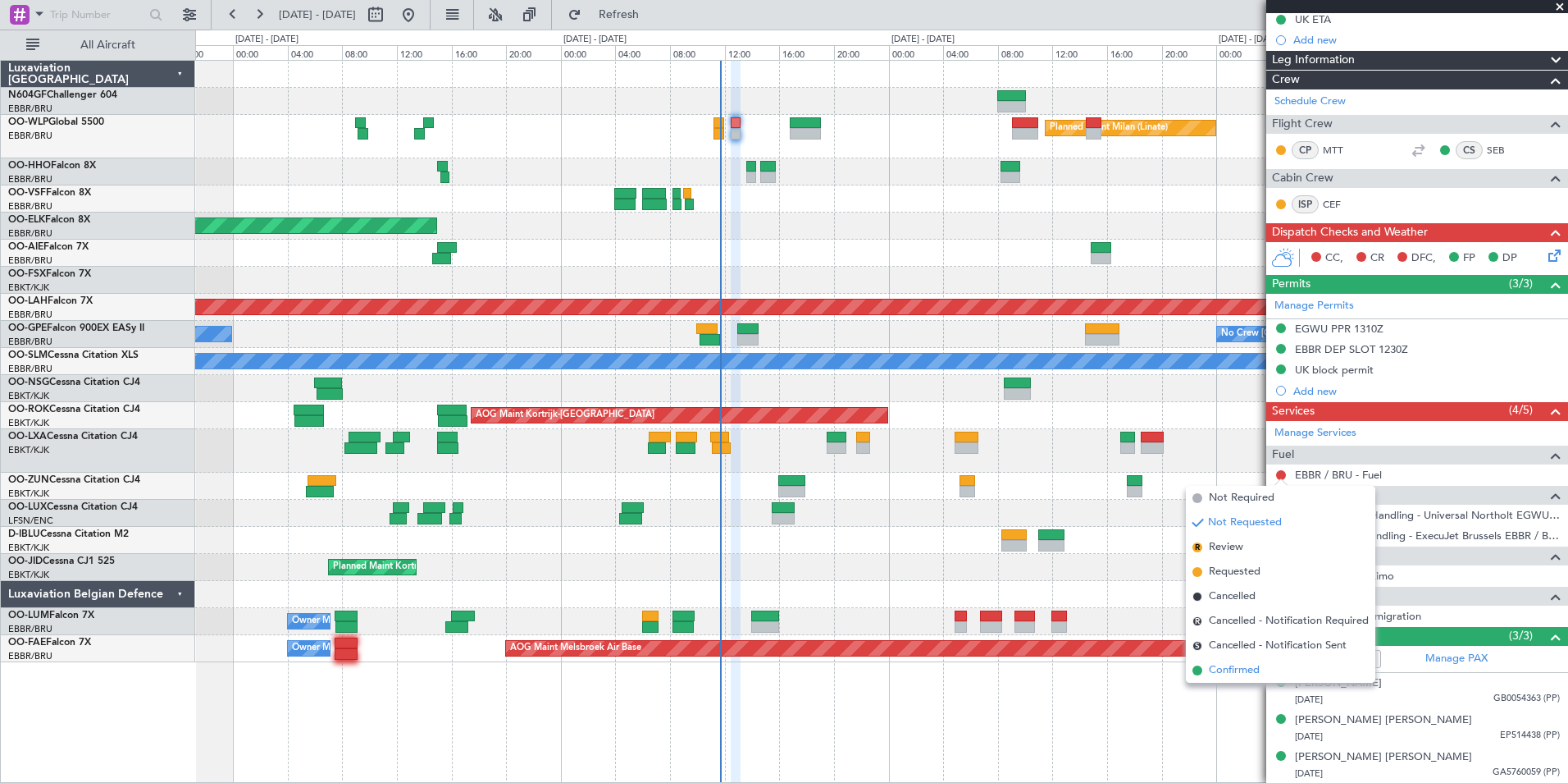
click at [1252, 667] on span "Confirmed" at bounding box center [1234, 670] width 51 height 16
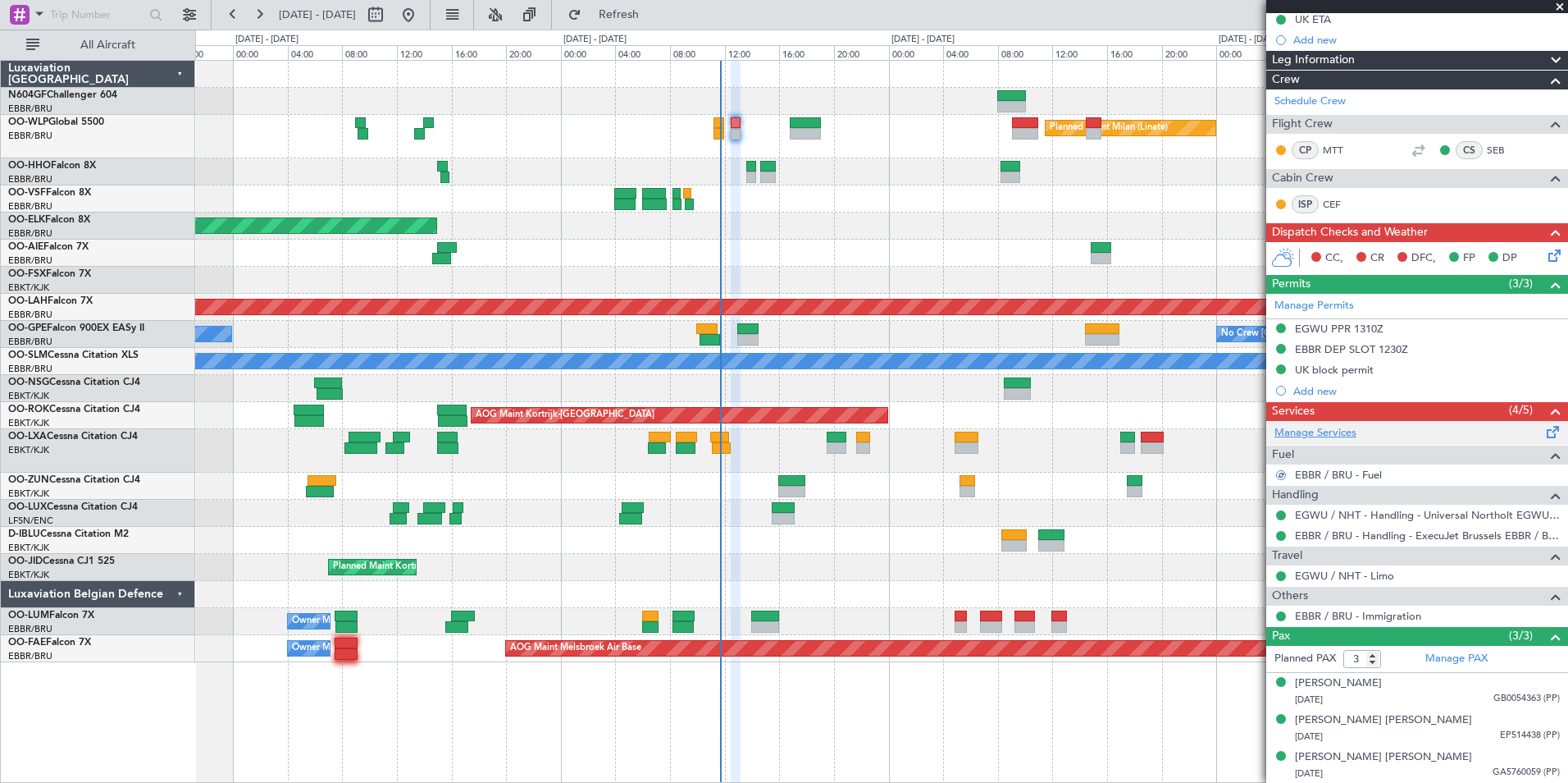
click at [1321, 428] on link "Manage Services" at bounding box center [1315, 432] width 82 height 16
click at [625, 16] on button "Refresh" at bounding box center [609, 15] width 99 height 27
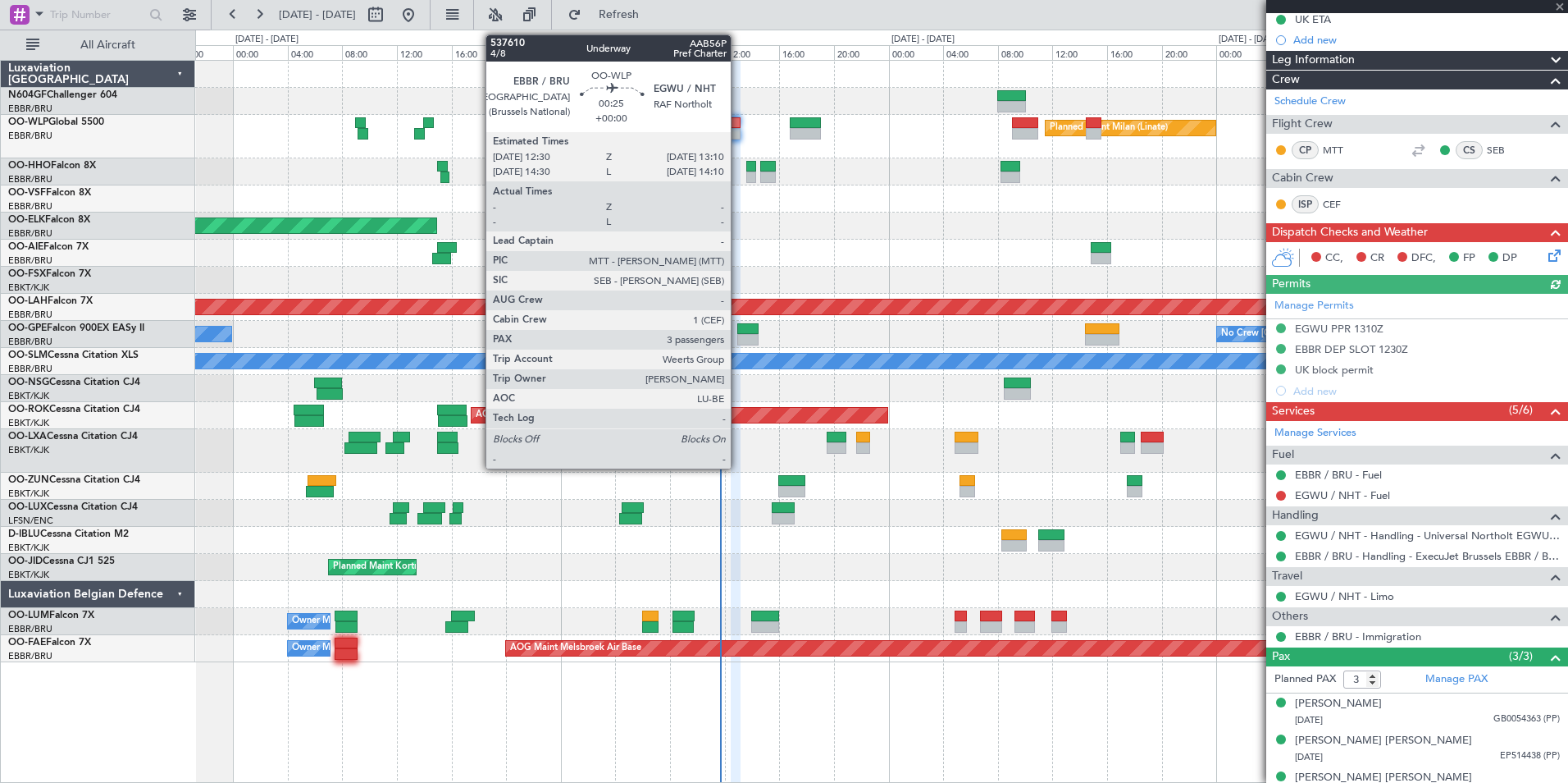
click at [738, 124] on div at bounding box center [735, 123] width 9 height 11
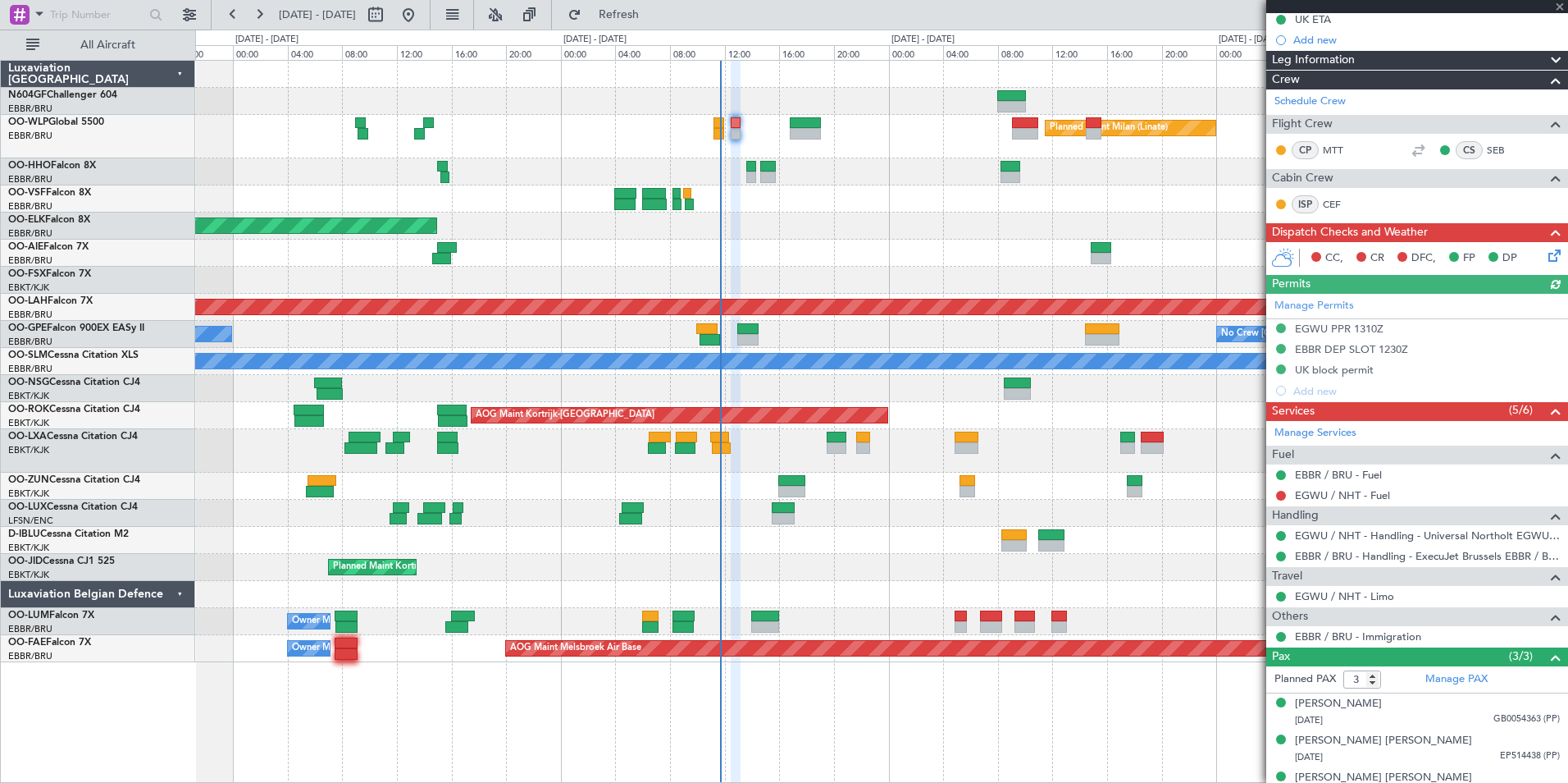
scroll to position [0, 0]
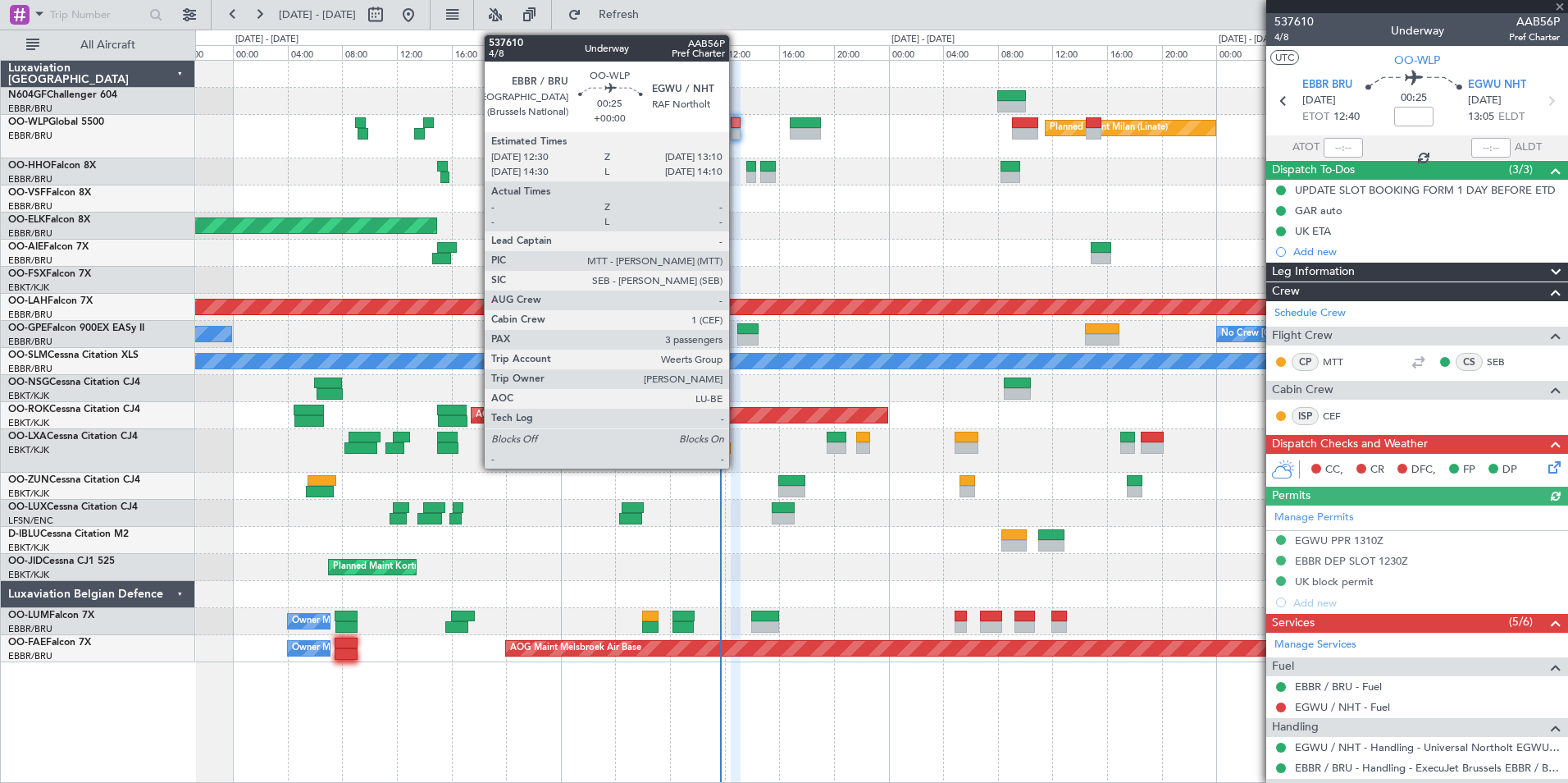
click at [736, 130] on div at bounding box center [735, 133] width 9 height 11
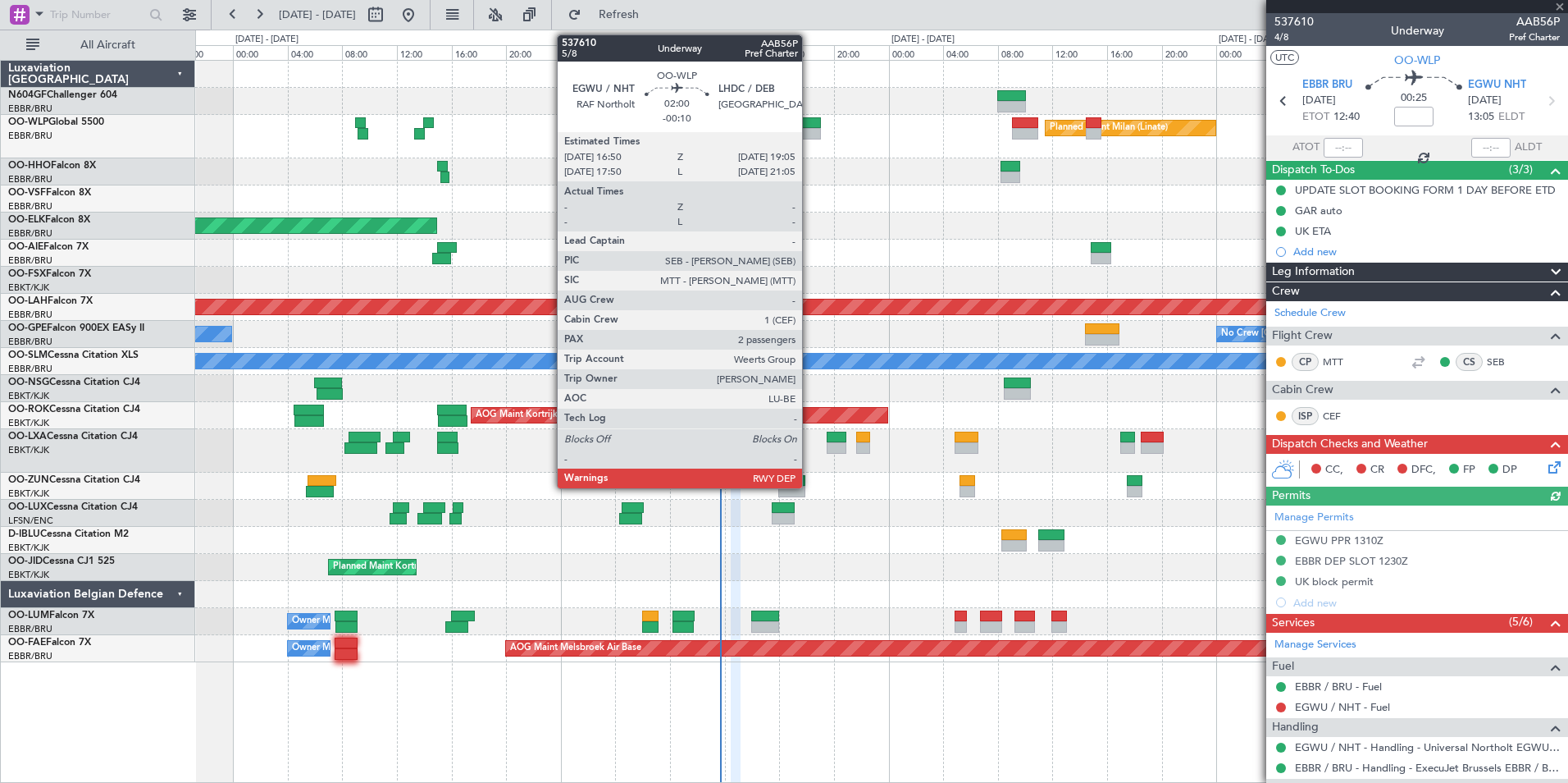
click at [809, 132] on div at bounding box center [805, 133] width 31 height 11
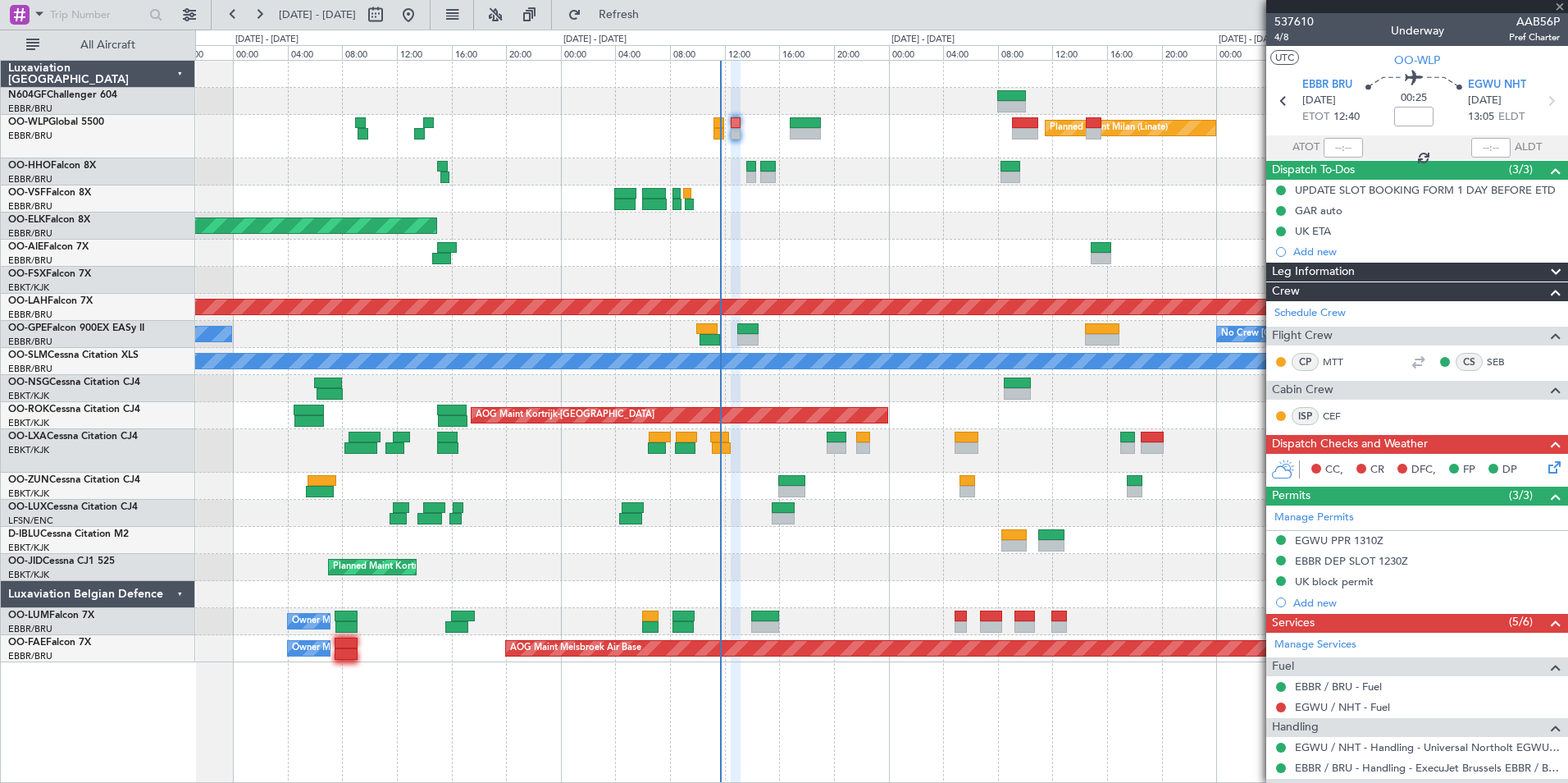
type input "-00:10"
type input "2"
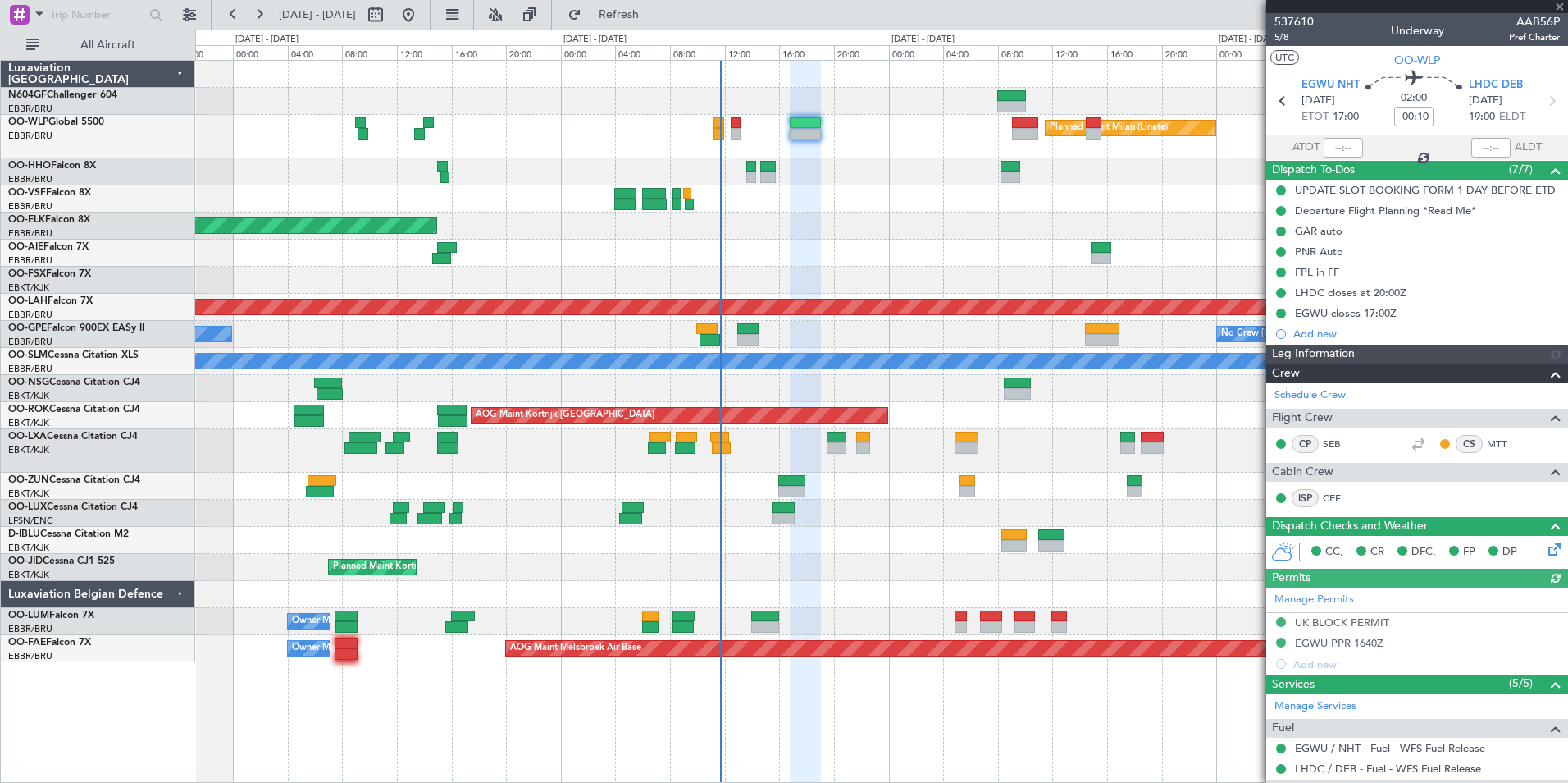
scroll to position [217, 0]
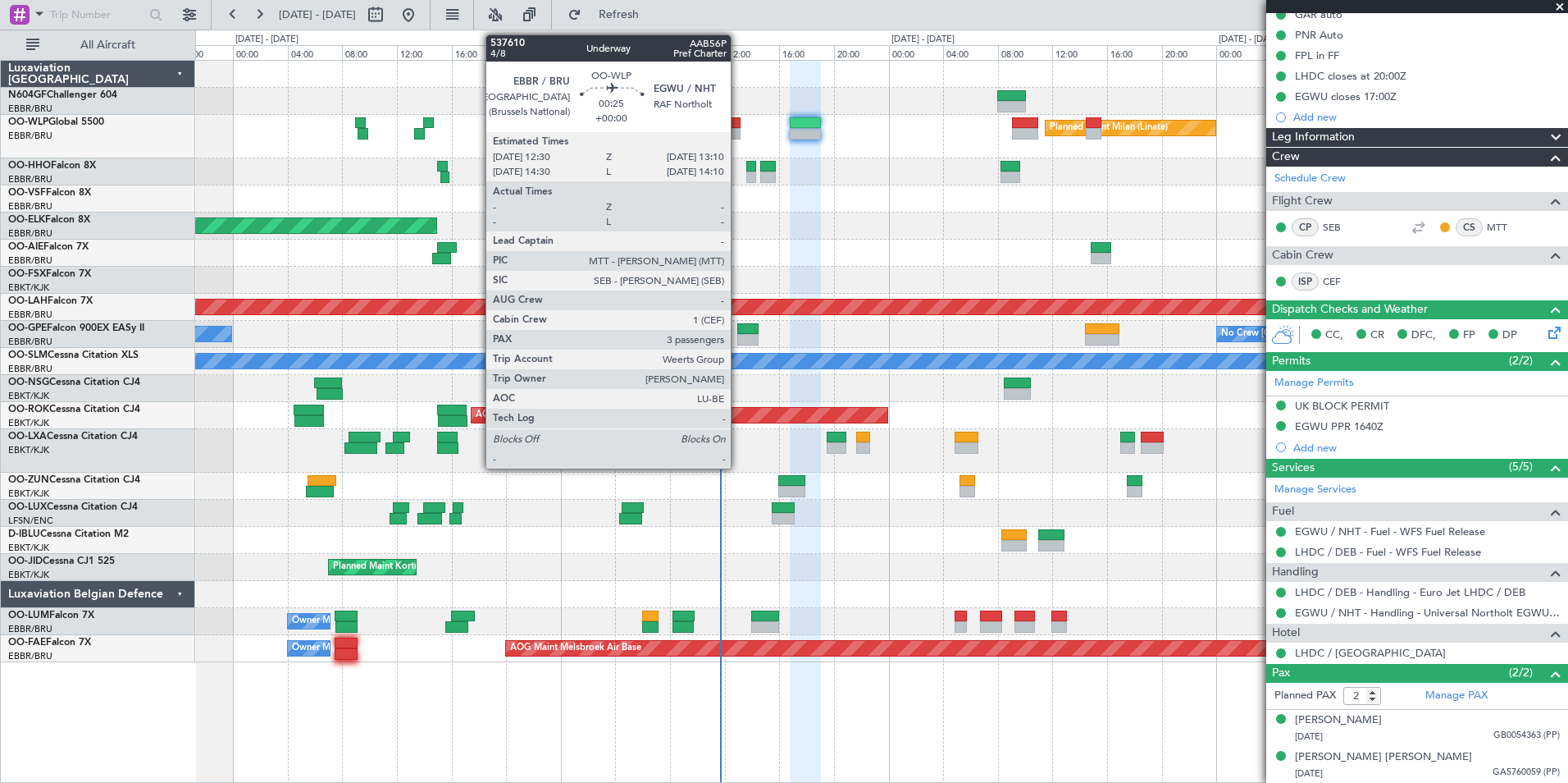
click at [738, 126] on div at bounding box center [735, 123] width 9 height 11
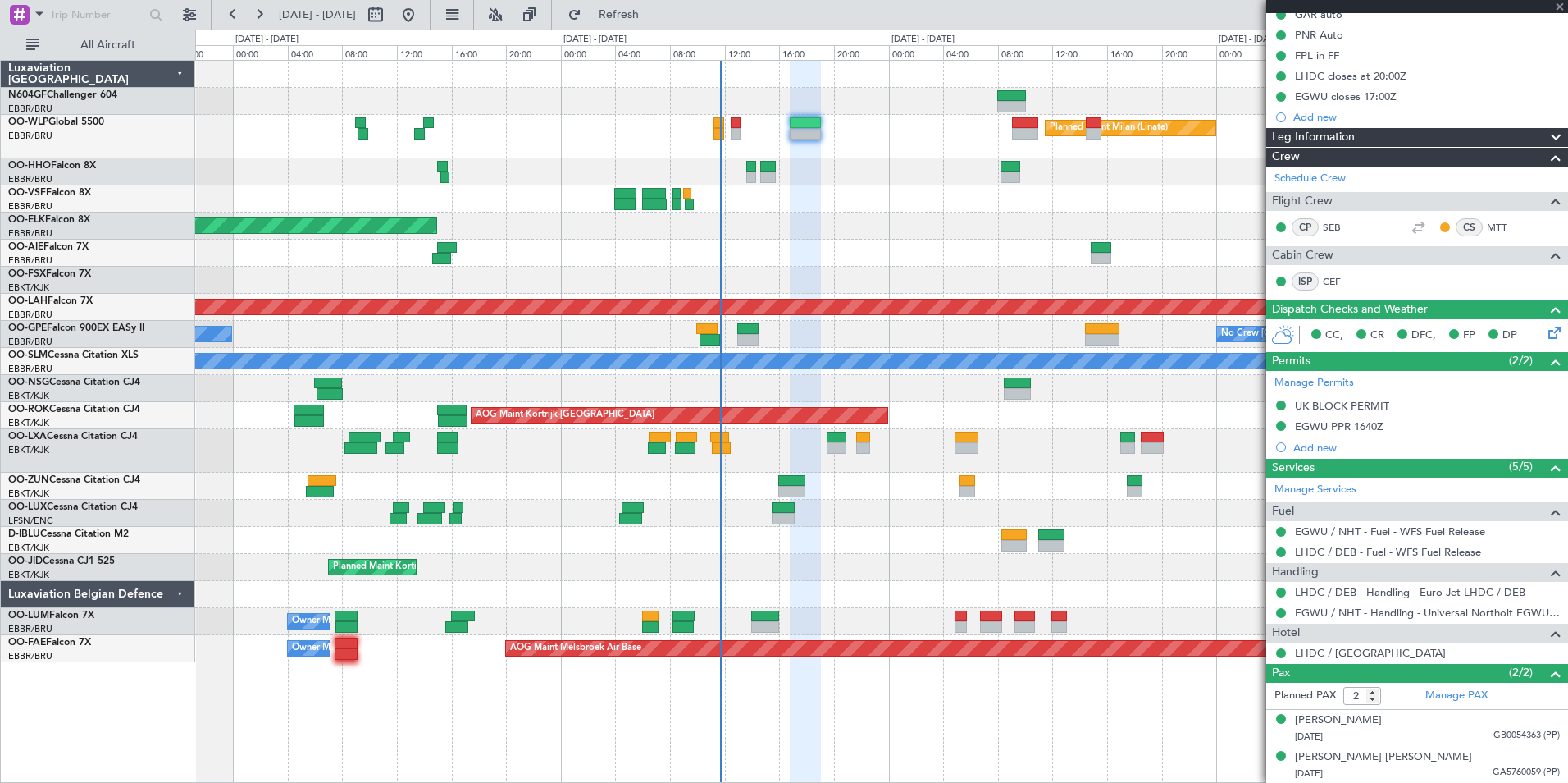
type input "3"
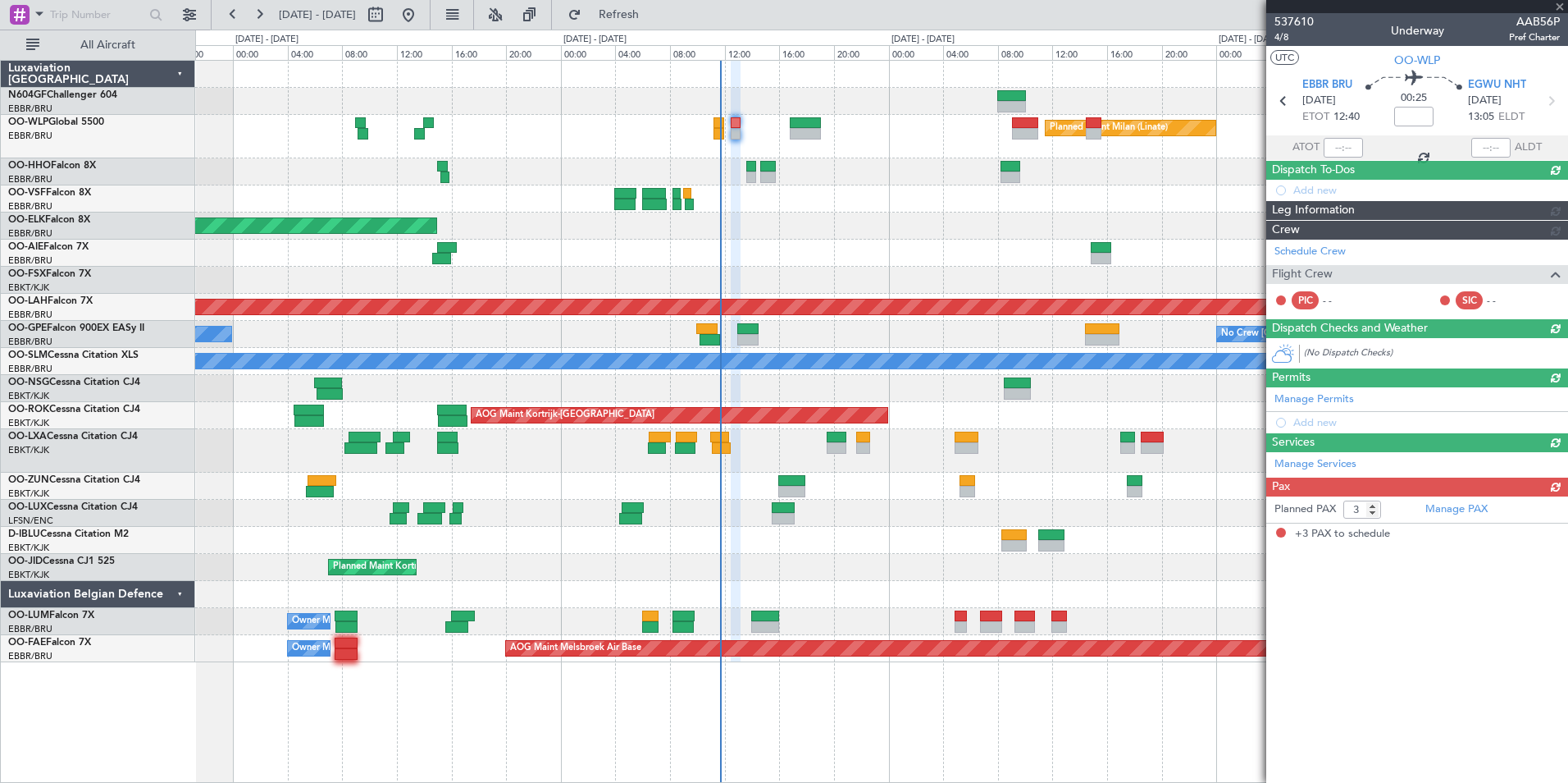
scroll to position [0, 0]
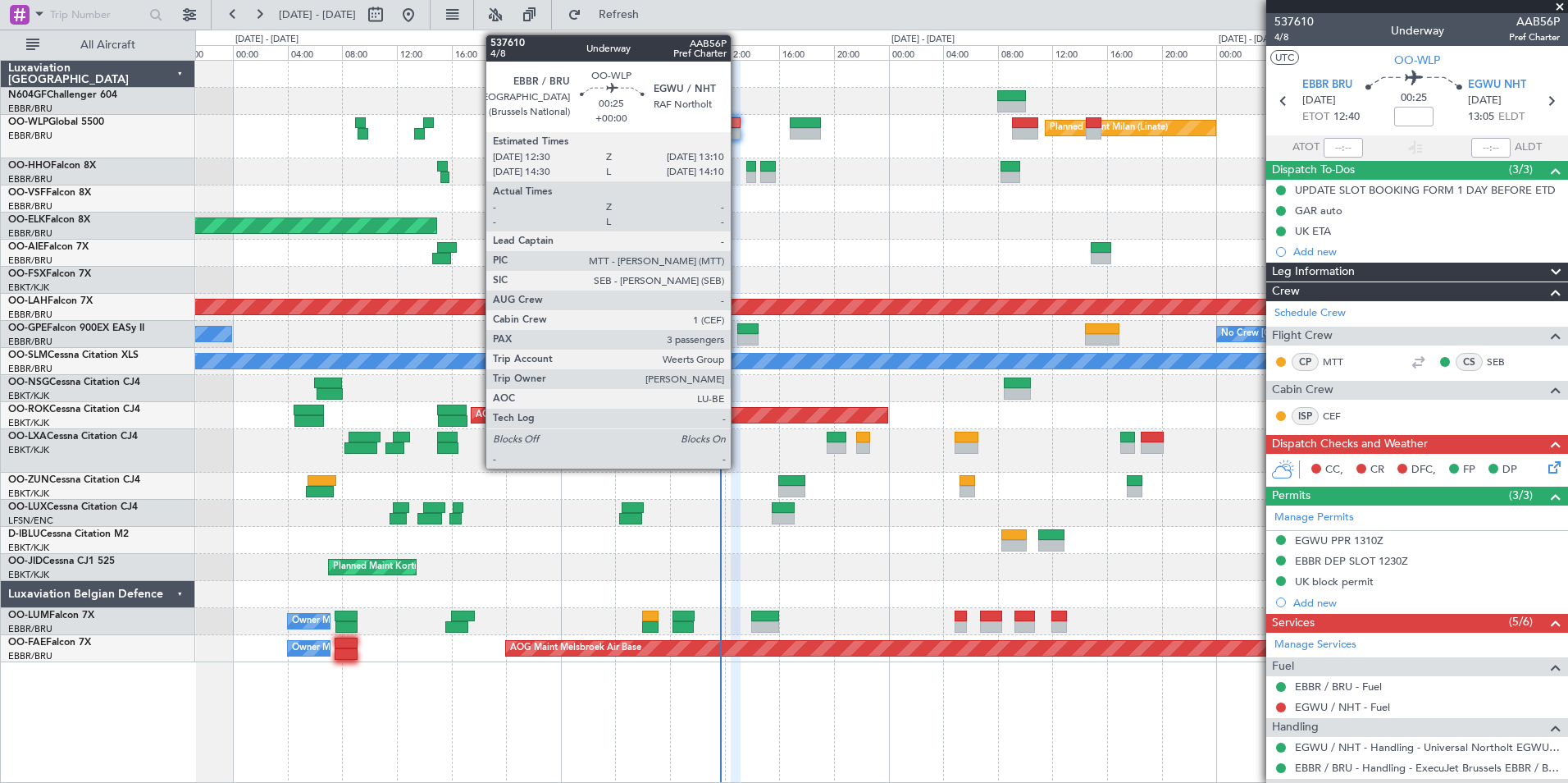
click at [738, 130] on div at bounding box center [735, 133] width 9 height 11
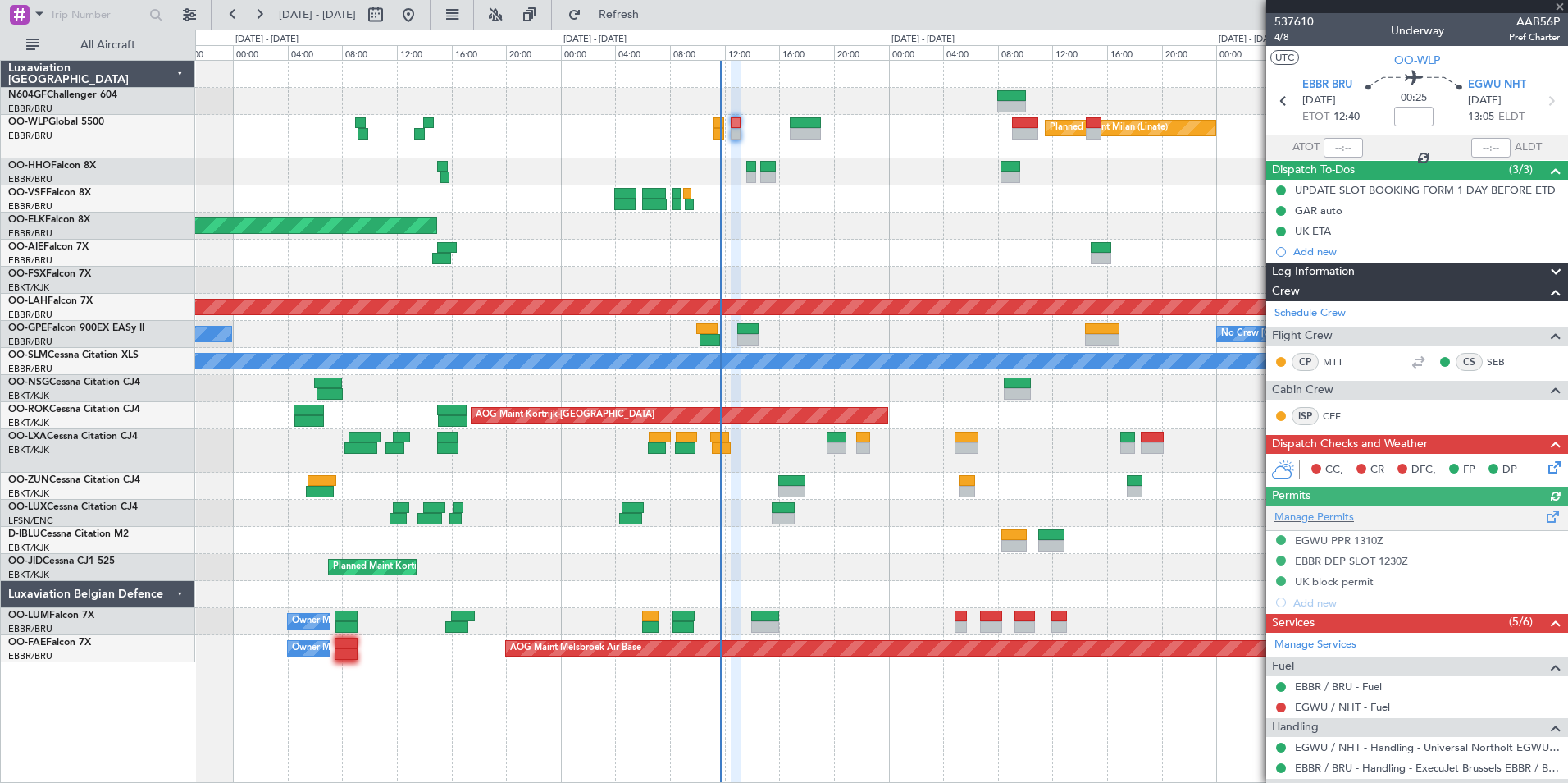
scroll to position [232, 0]
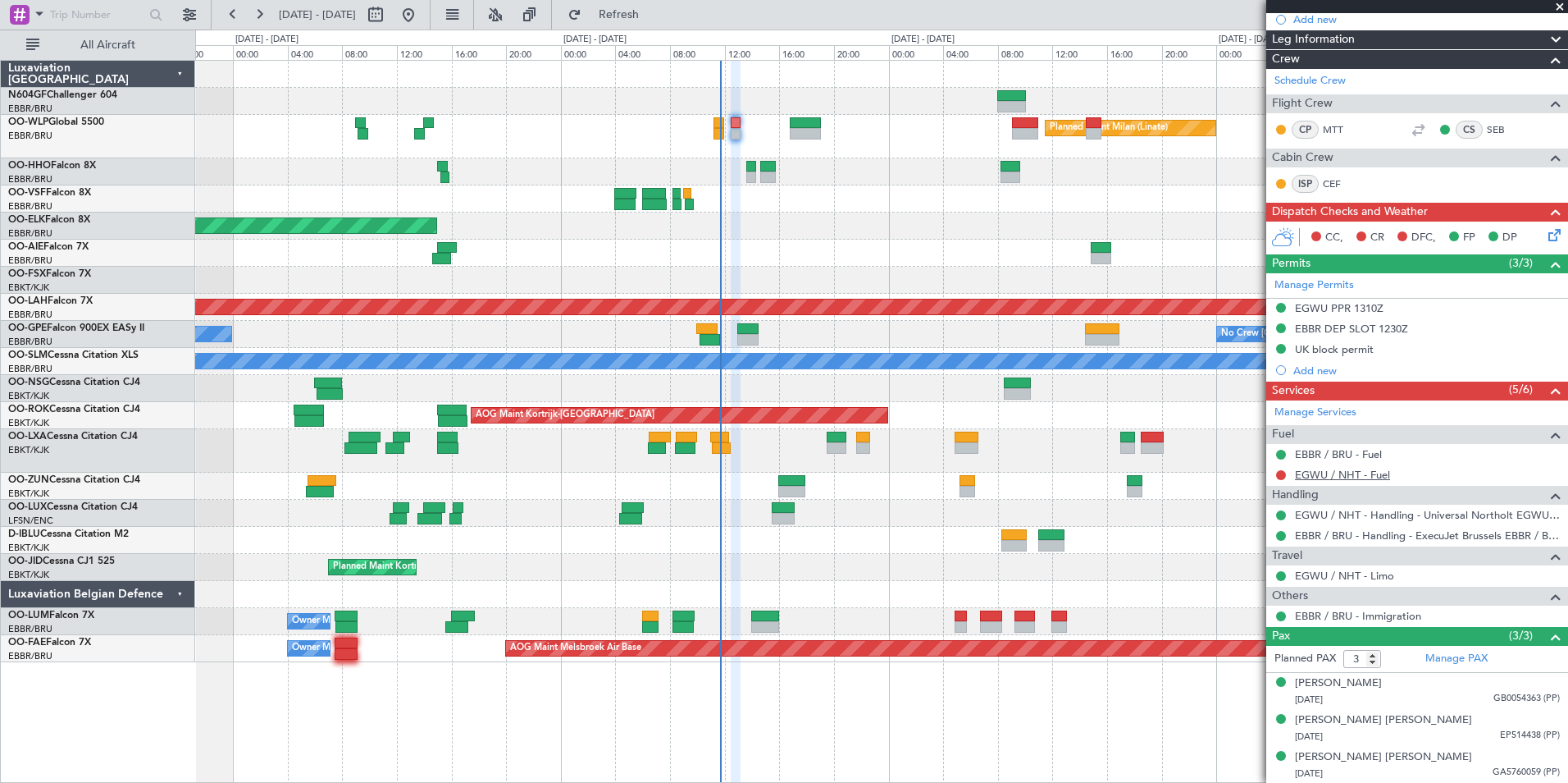
click at [1343, 476] on link "EGWU / NHT - Fuel" at bounding box center [1342, 474] width 95 height 14
click at [639, 9] on span "Refresh" at bounding box center [619, 15] width 69 height 11
click at [1283, 474] on button at bounding box center [1280, 474] width 9 height 9
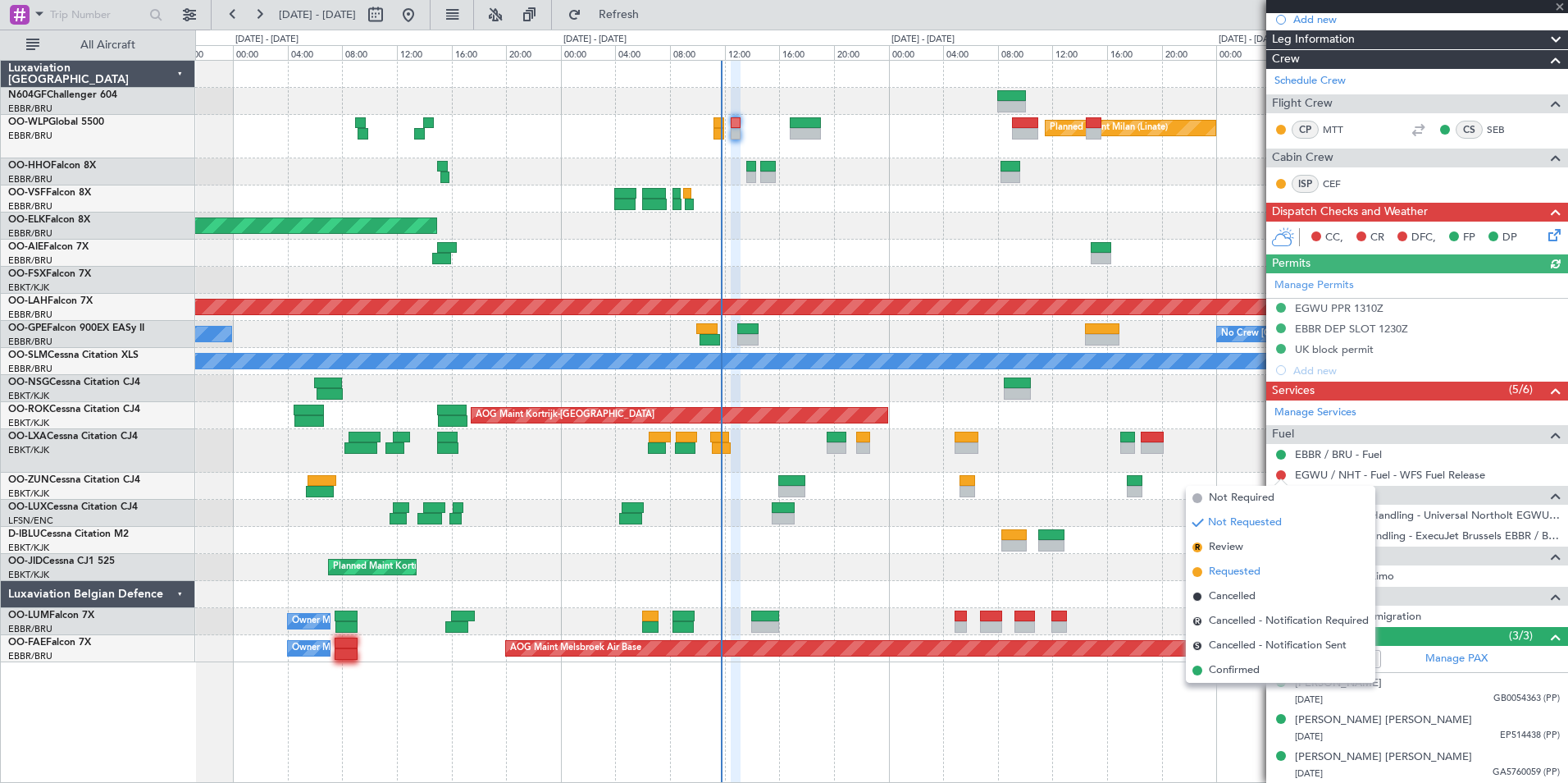
click at [1222, 572] on span "Requested" at bounding box center [1235, 572] width 52 height 16
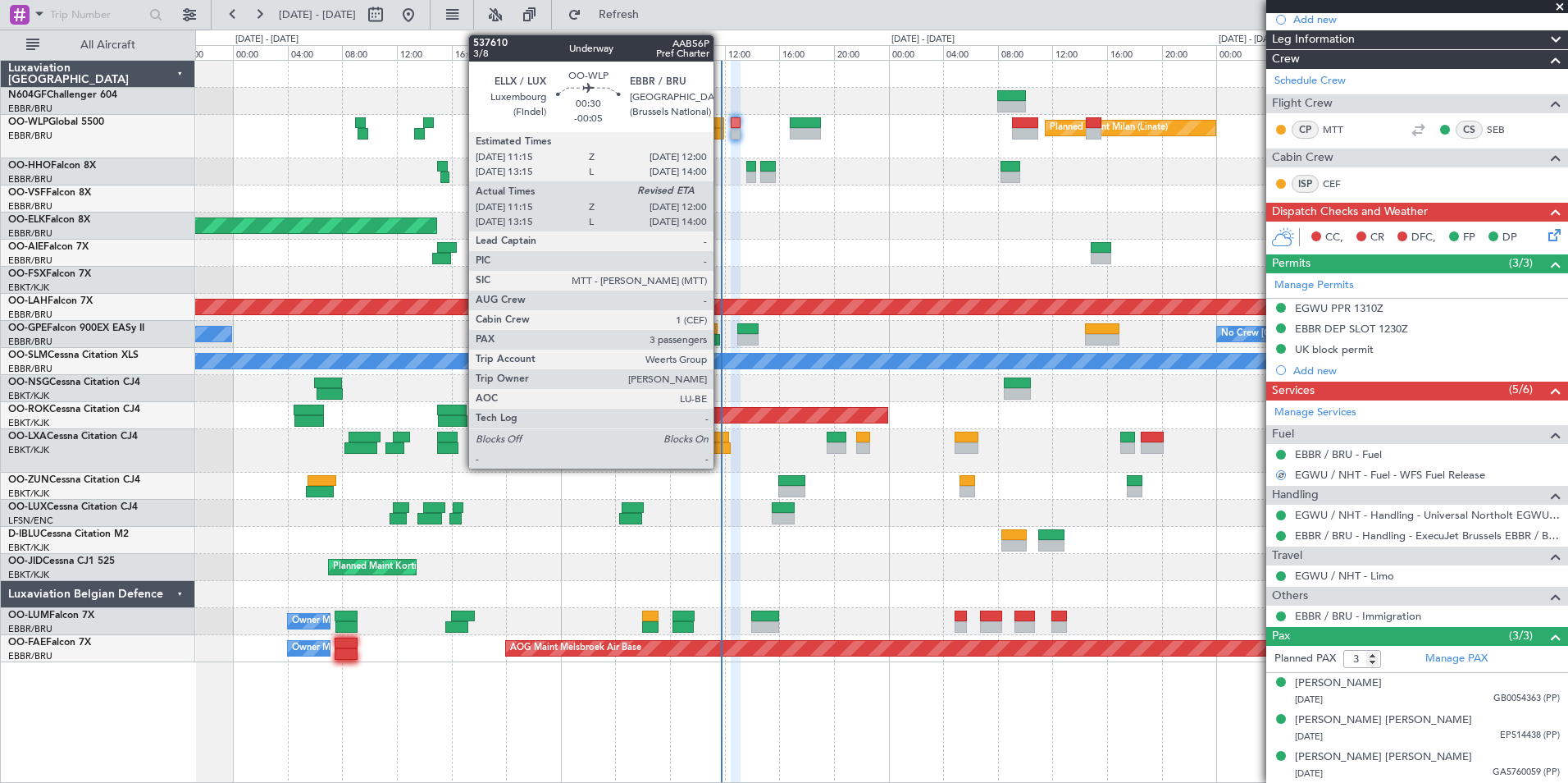
click at [721, 125] on div at bounding box center [718, 123] width 10 height 11
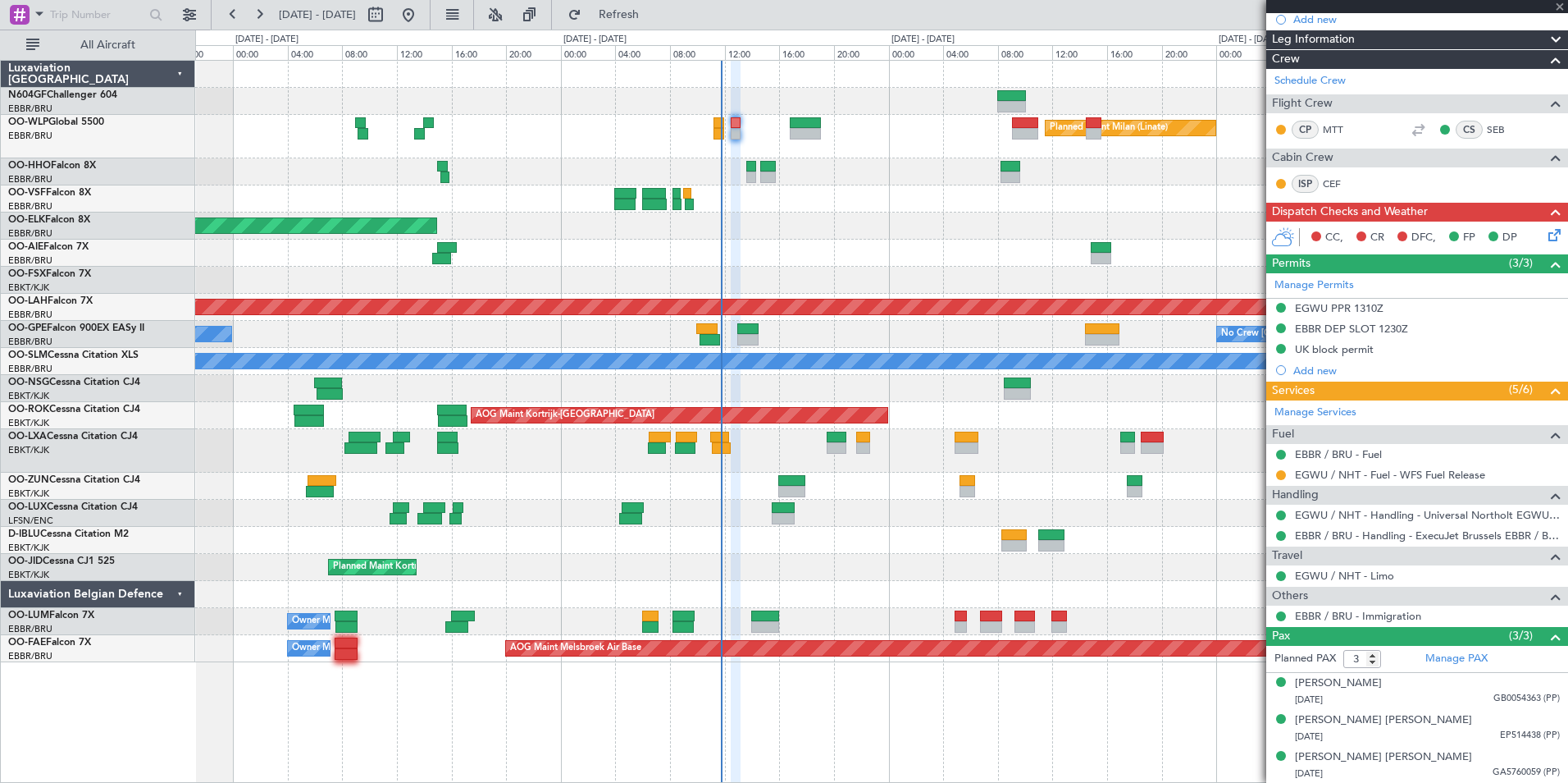
type input "-00:05"
type input "11:25"
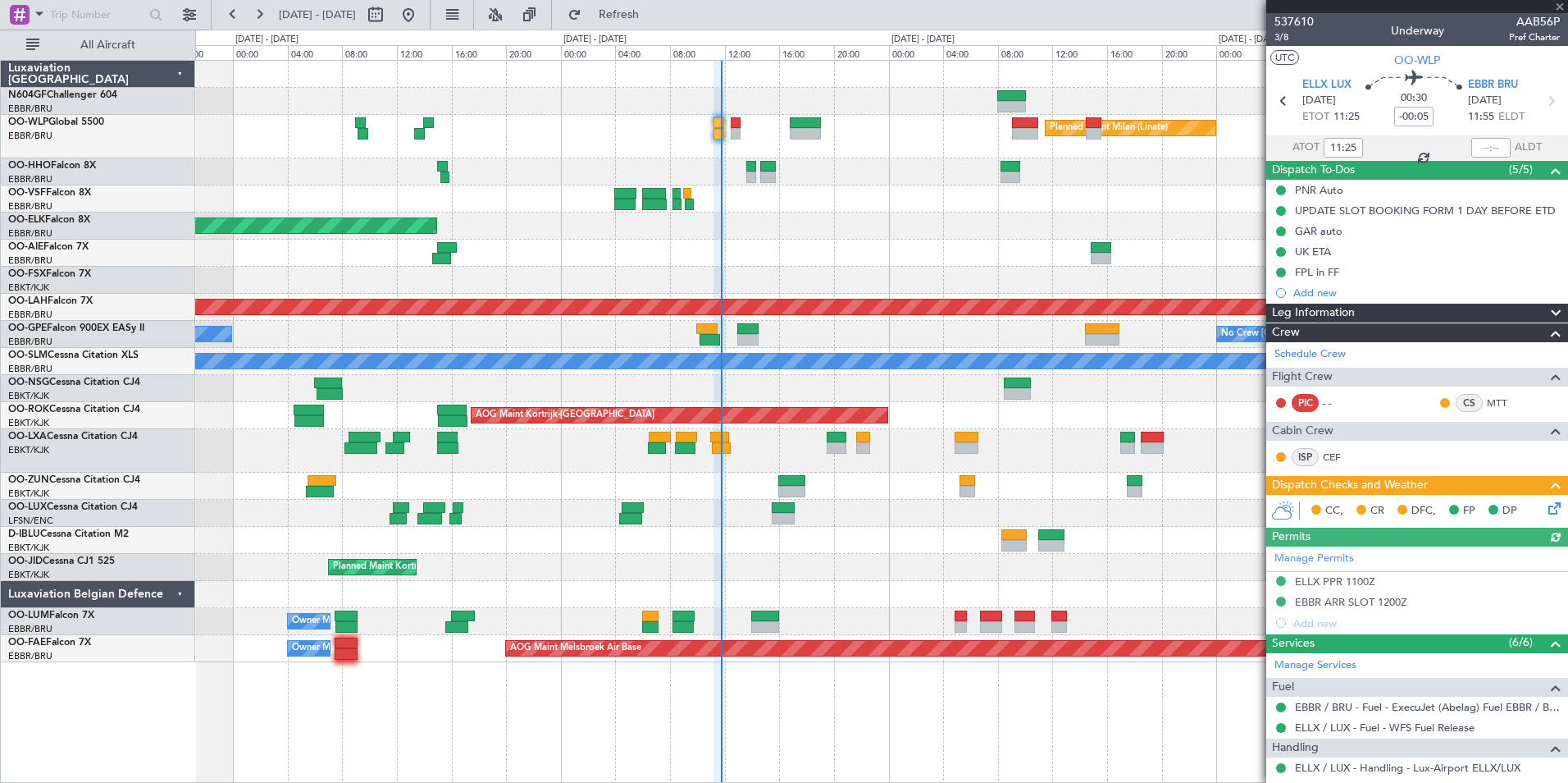
scroll to position [253, 0]
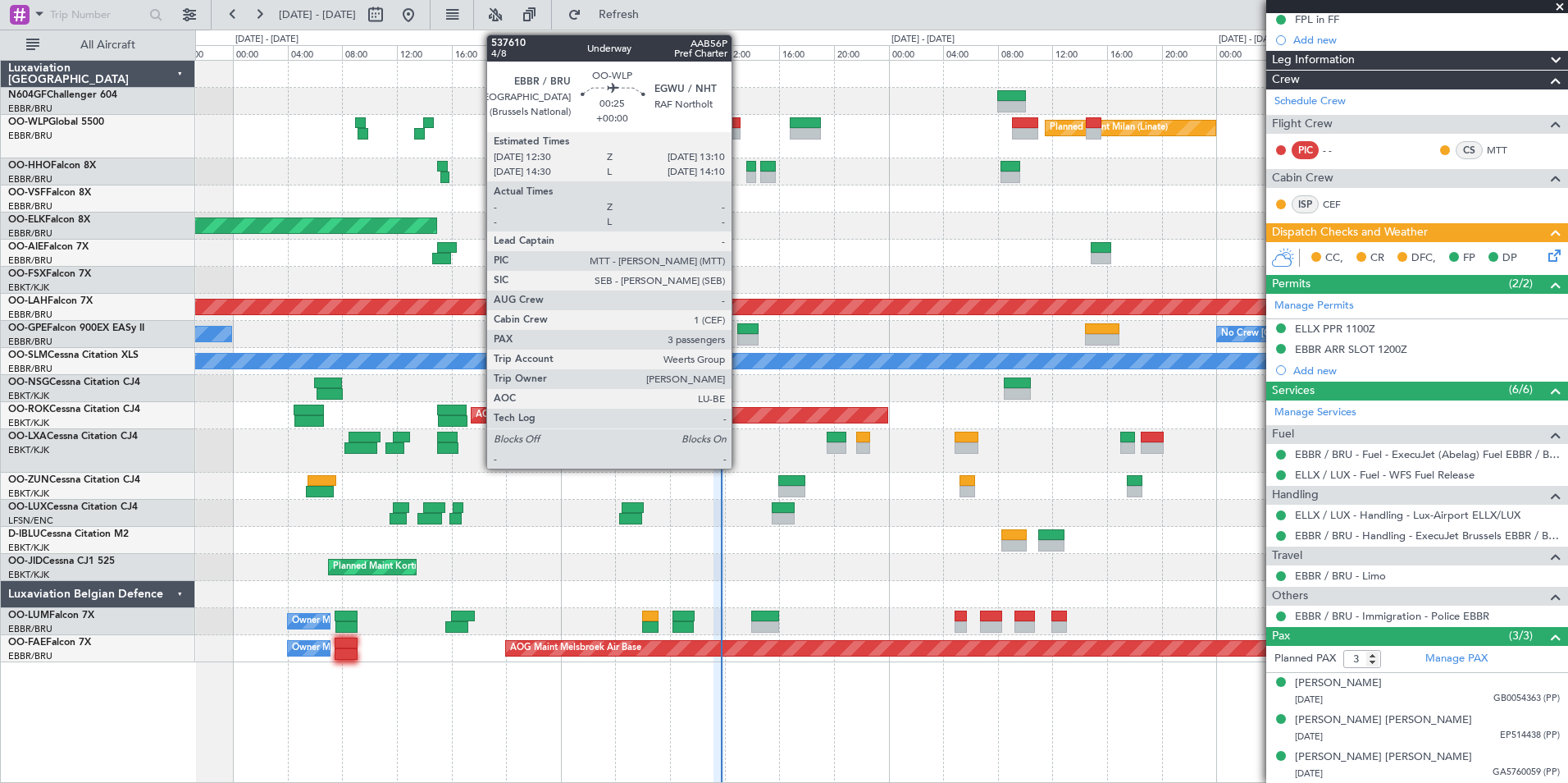
click at [739, 122] on div at bounding box center [735, 123] width 9 height 11
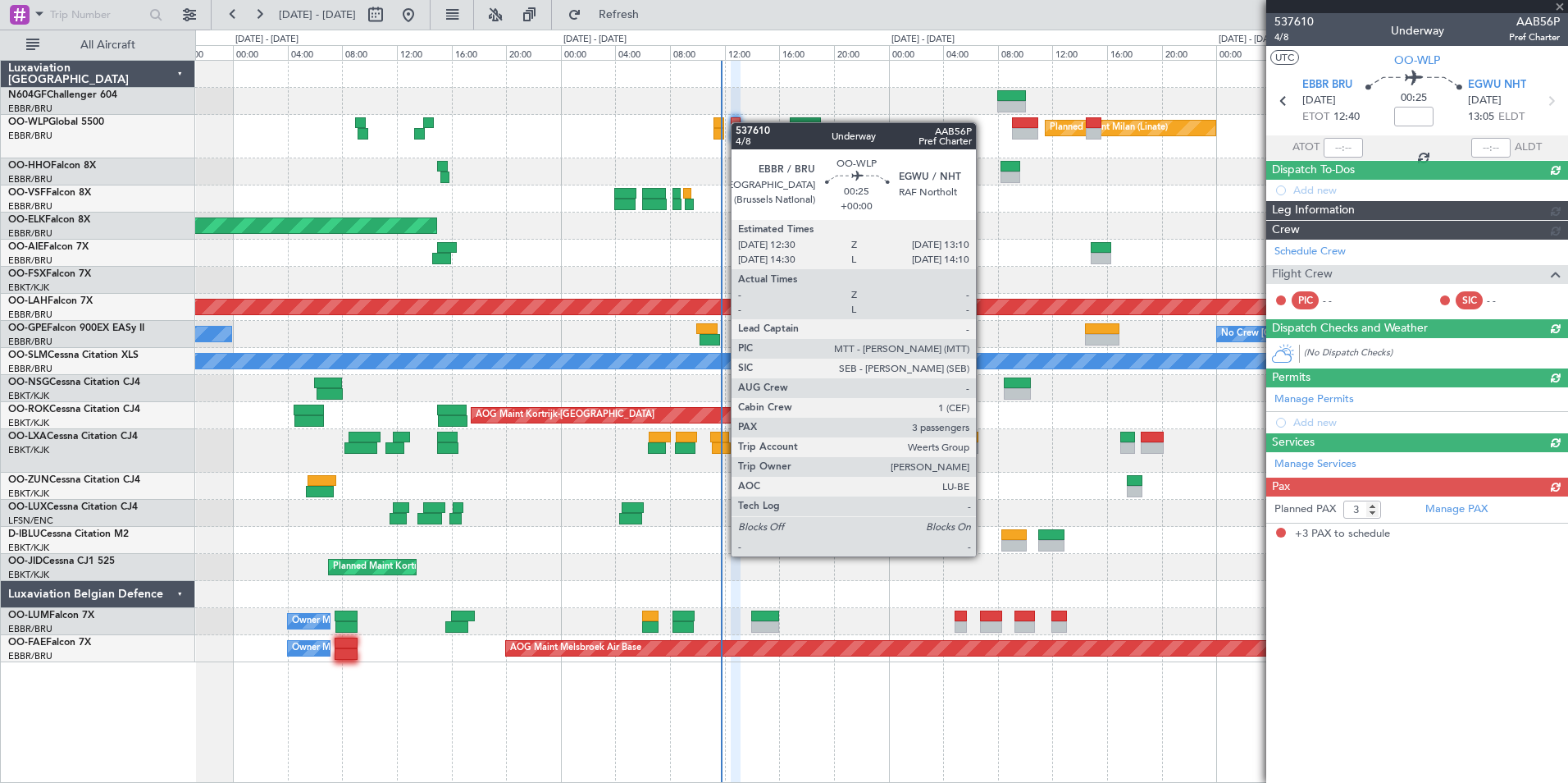
scroll to position [0, 0]
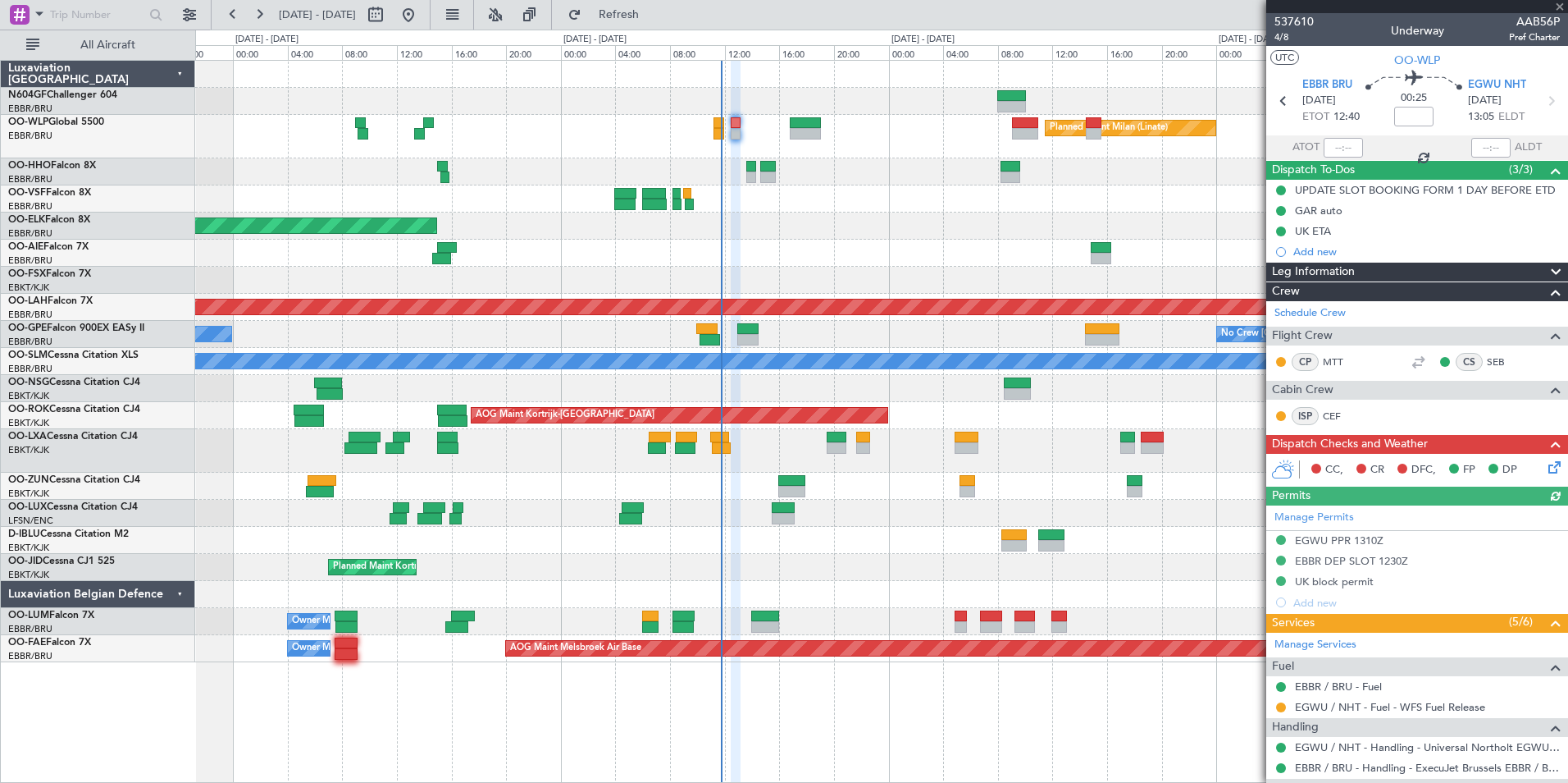
click at [1545, 471] on icon at bounding box center [1551, 464] width 13 height 13
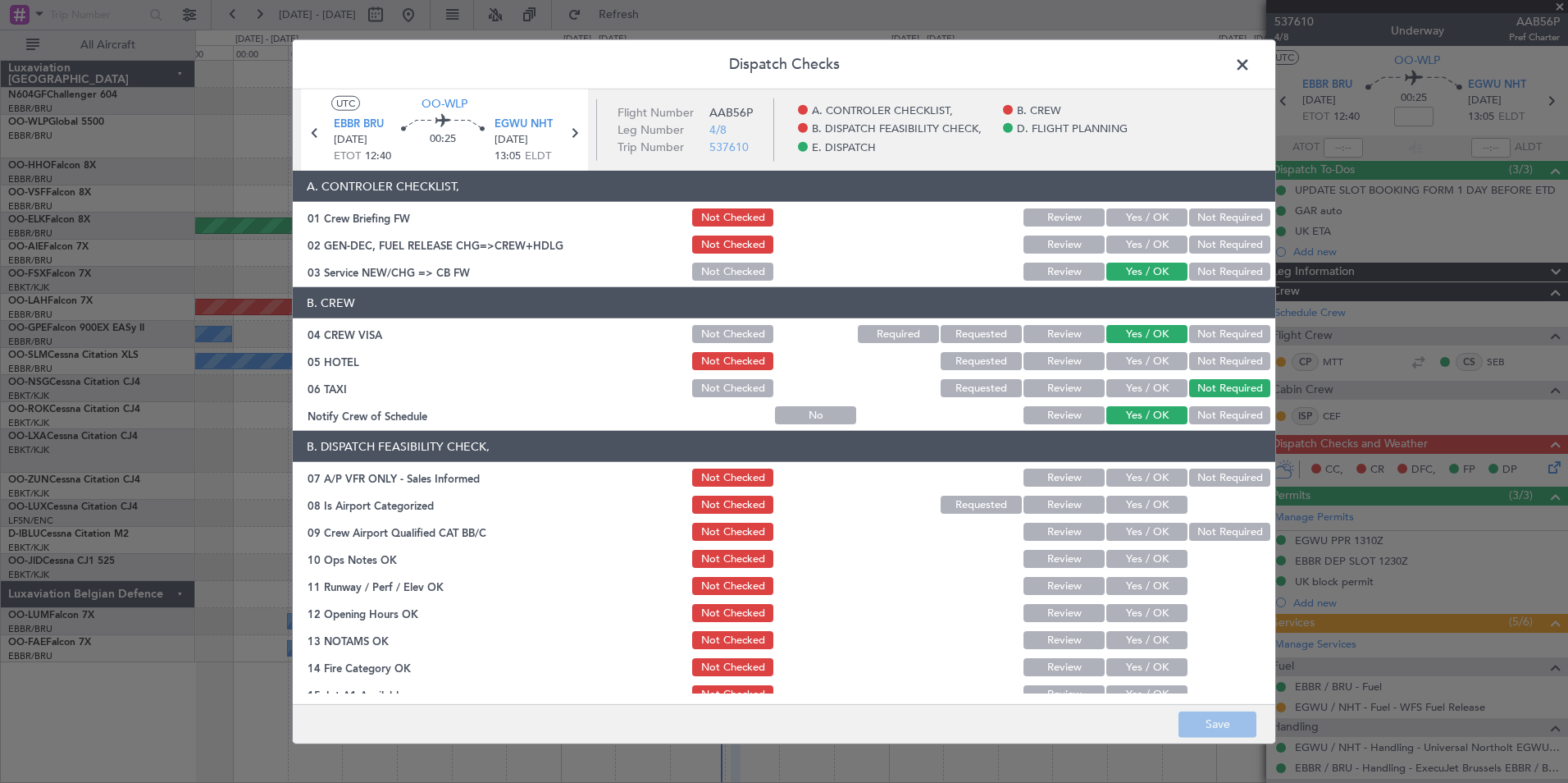
click at [1189, 359] on button "Not Required" at bounding box center [1229, 361] width 82 height 18
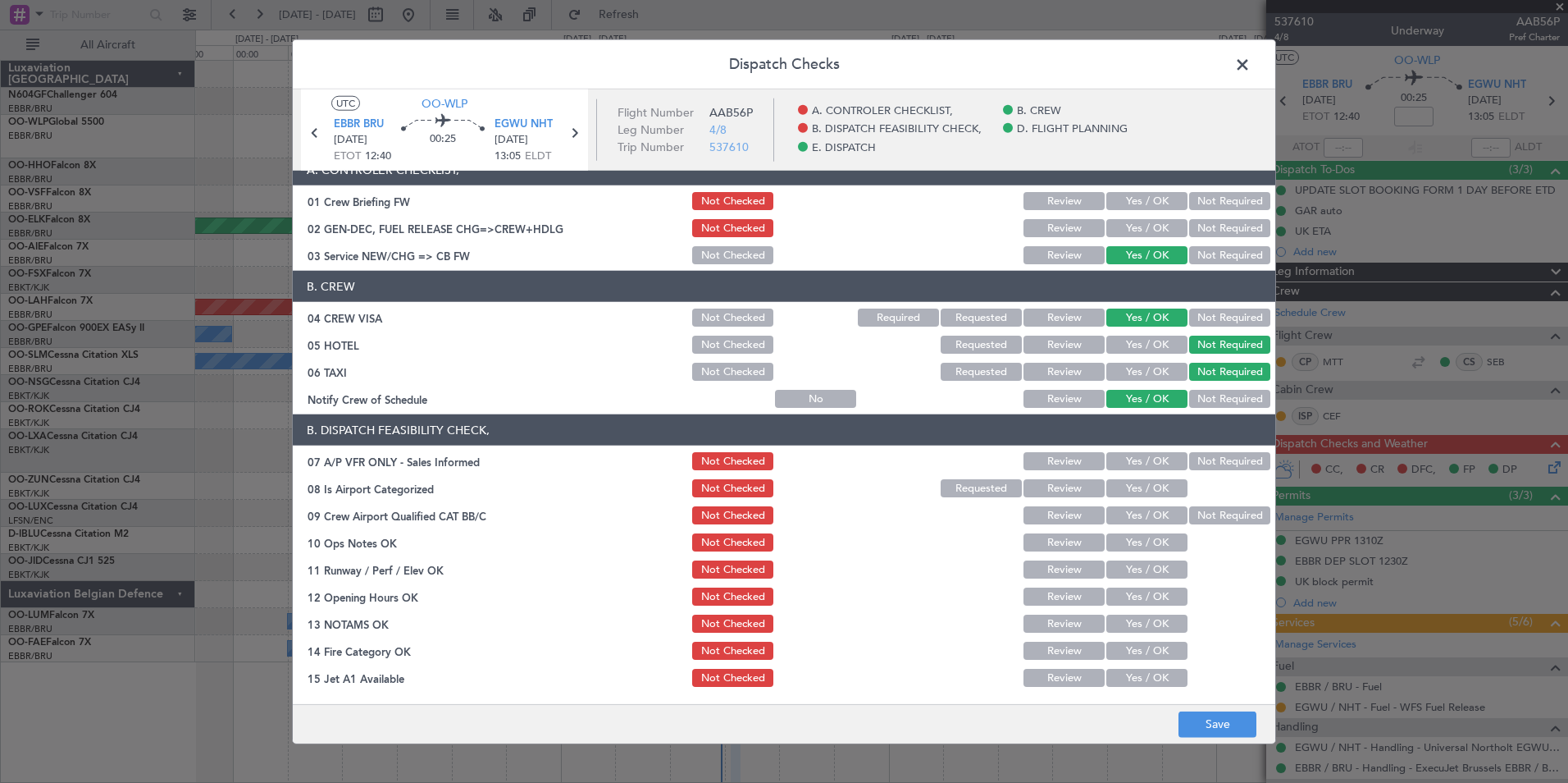
scroll to position [17, 0]
click at [1128, 224] on button "Yes / OK" at bounding box center [1147, 227] width 82 height 18
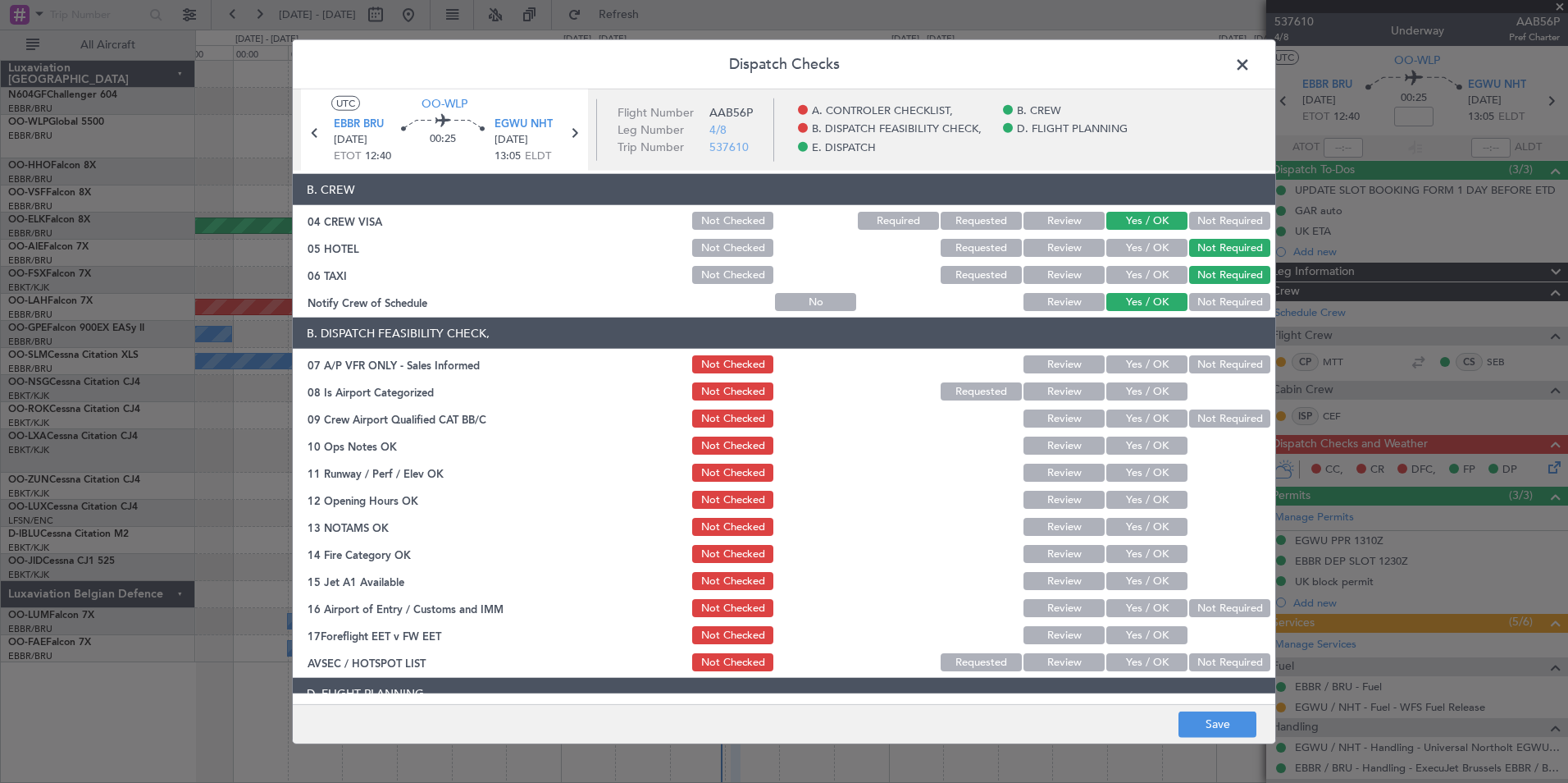
scroll to position [118, 0]
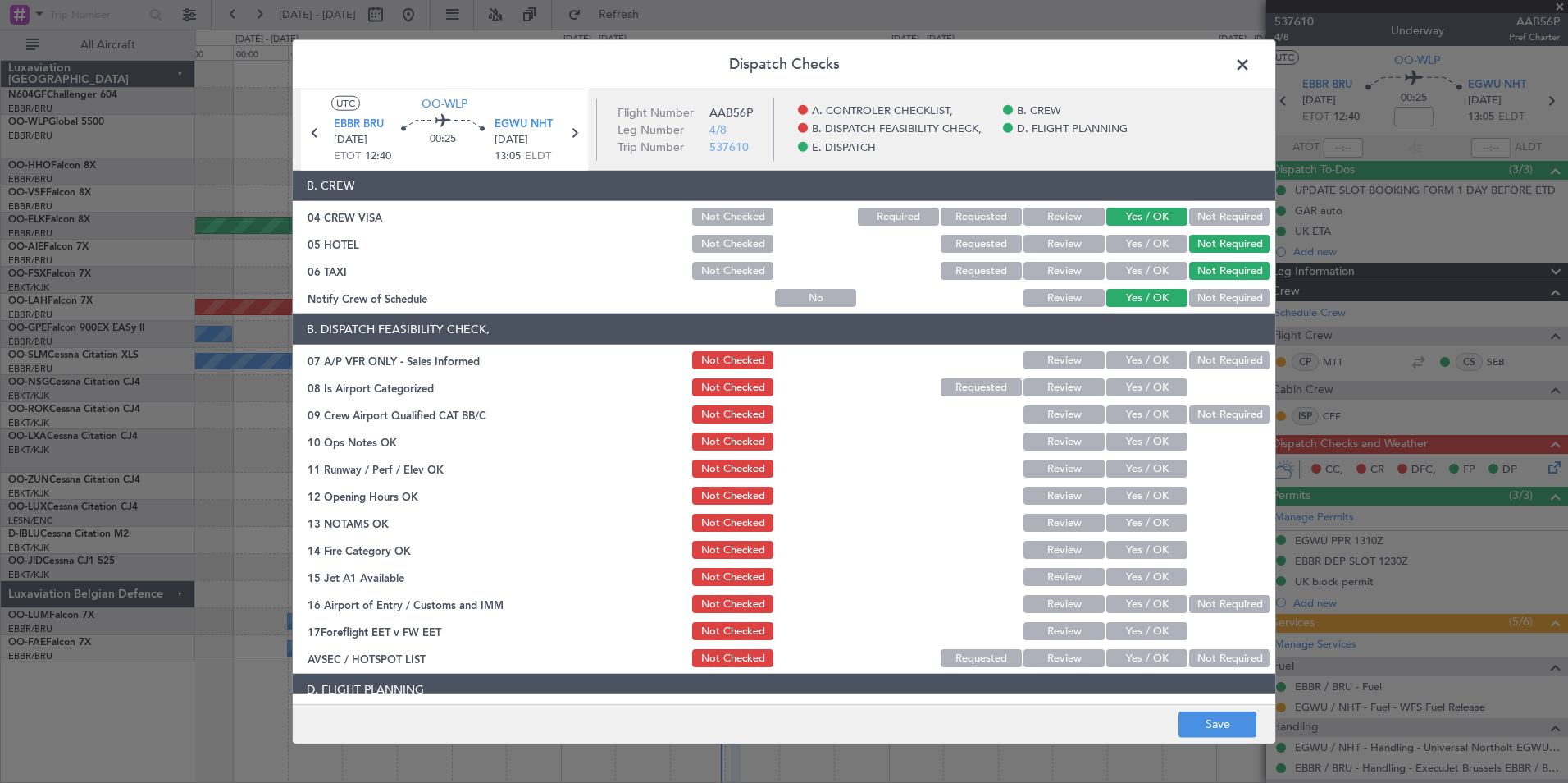
click at [1215, 366] on button "Not Required" at bounding box center [1229, 360] width 82 height 18
click at [1168, 382] on button "Yes / OK" at bounding box center [1147, 387] width 82 height 18
click at [1192, 405] on div "Not Required" at bounding box center [1228, 414] width 82 height 23
click at [1195, 412] on button "Not Required" at bounding box center [1229, 414] width 82 height 18
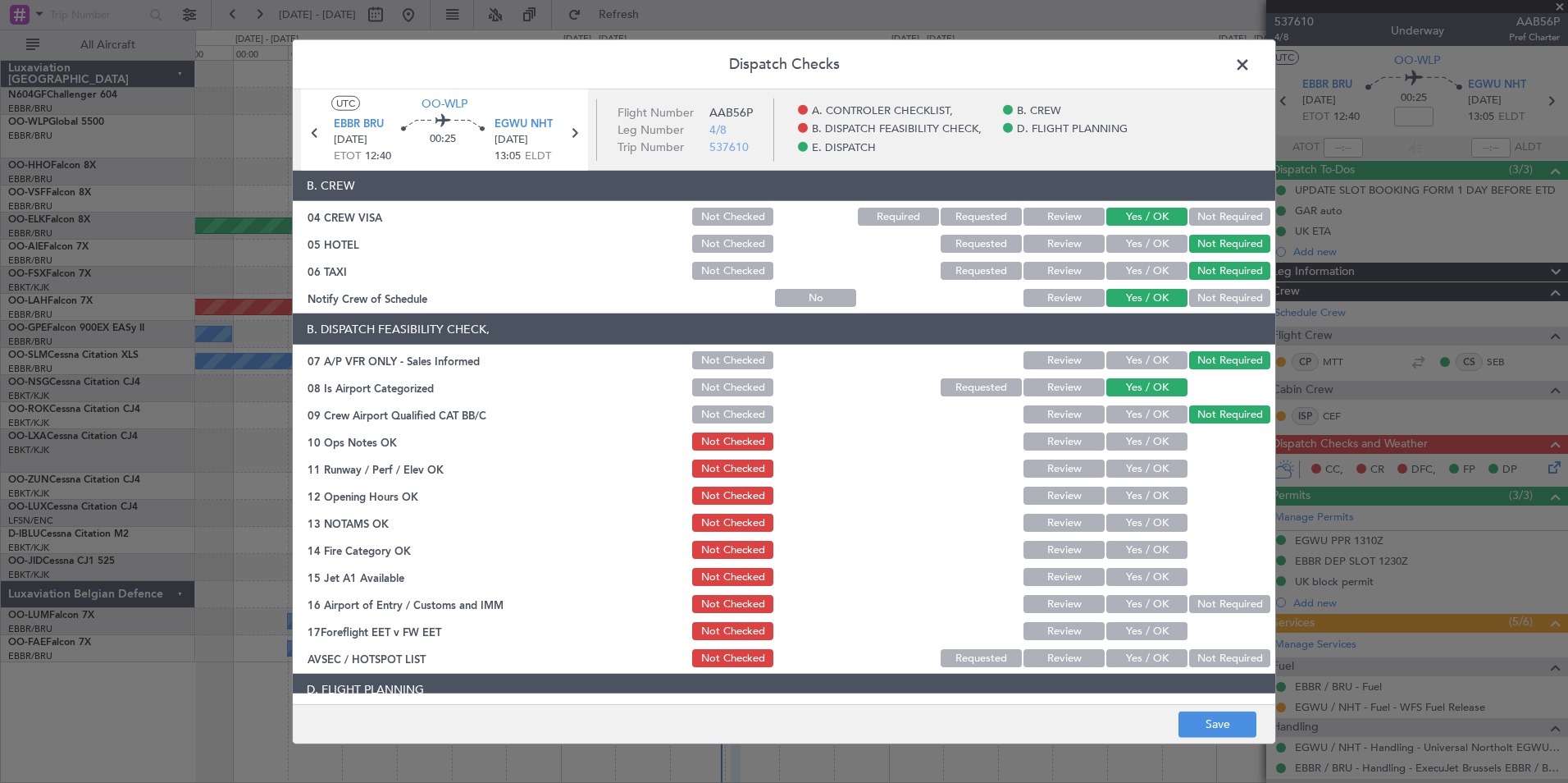
click at [1151, 437] on button "Yes / OK" at bounding box center [1147, 441] width 82 height 18
click at [1146, 469] on button "Yes / OK" at bounding box center [1147, 468] width 82 height 18
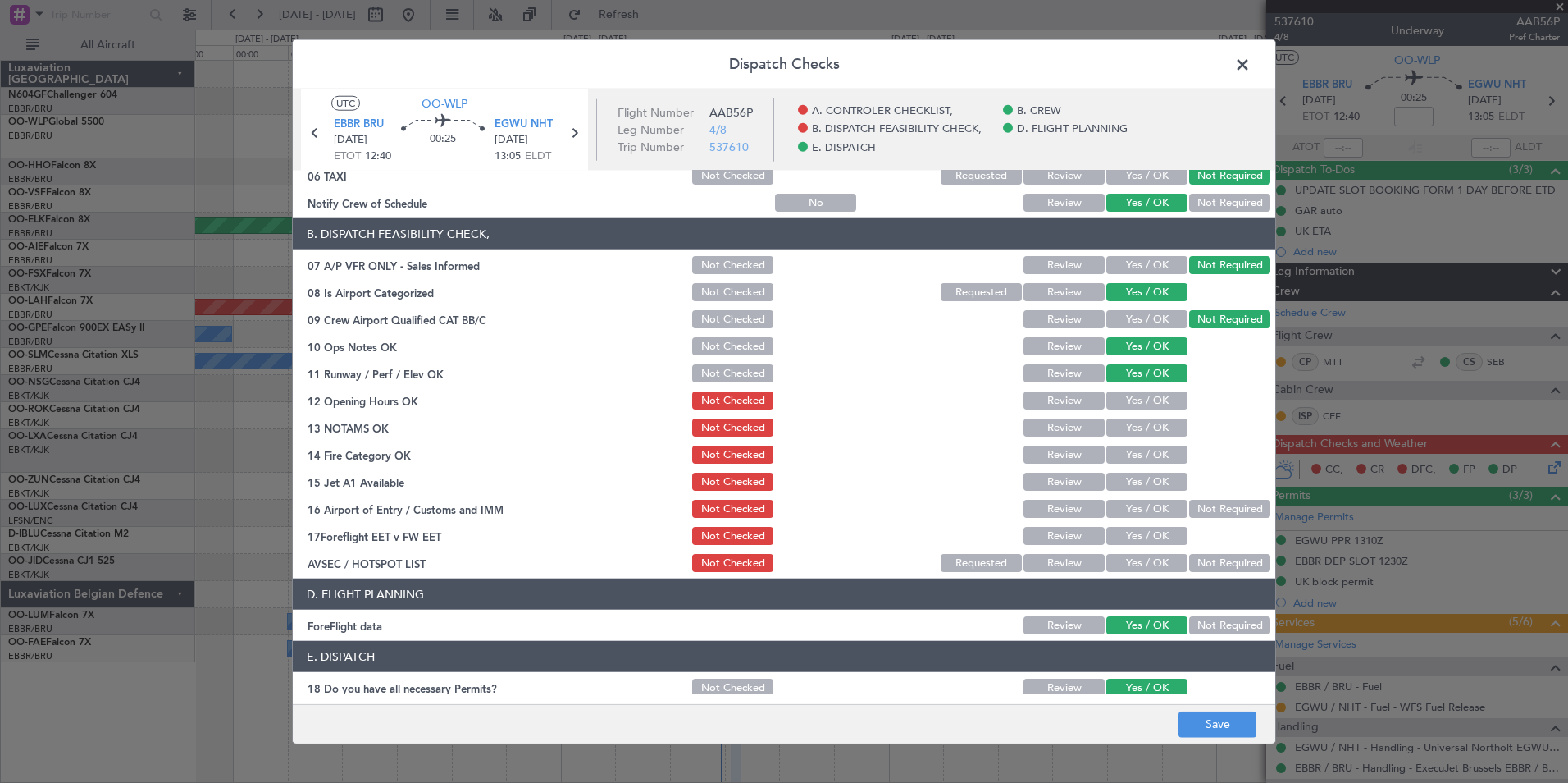
scroll to position [213, 0]
click at [1144, 406] on button "Yes / OK" at bounding box center [1147, 399] width 82 height 18
click at [1146, 431] on button "Yes / OK" at bounding box center [1147, 426] width 82 height 18
click at [1150, 448] on button "Yes / OK" at bounding box center [1147, 453] width 82 height 18
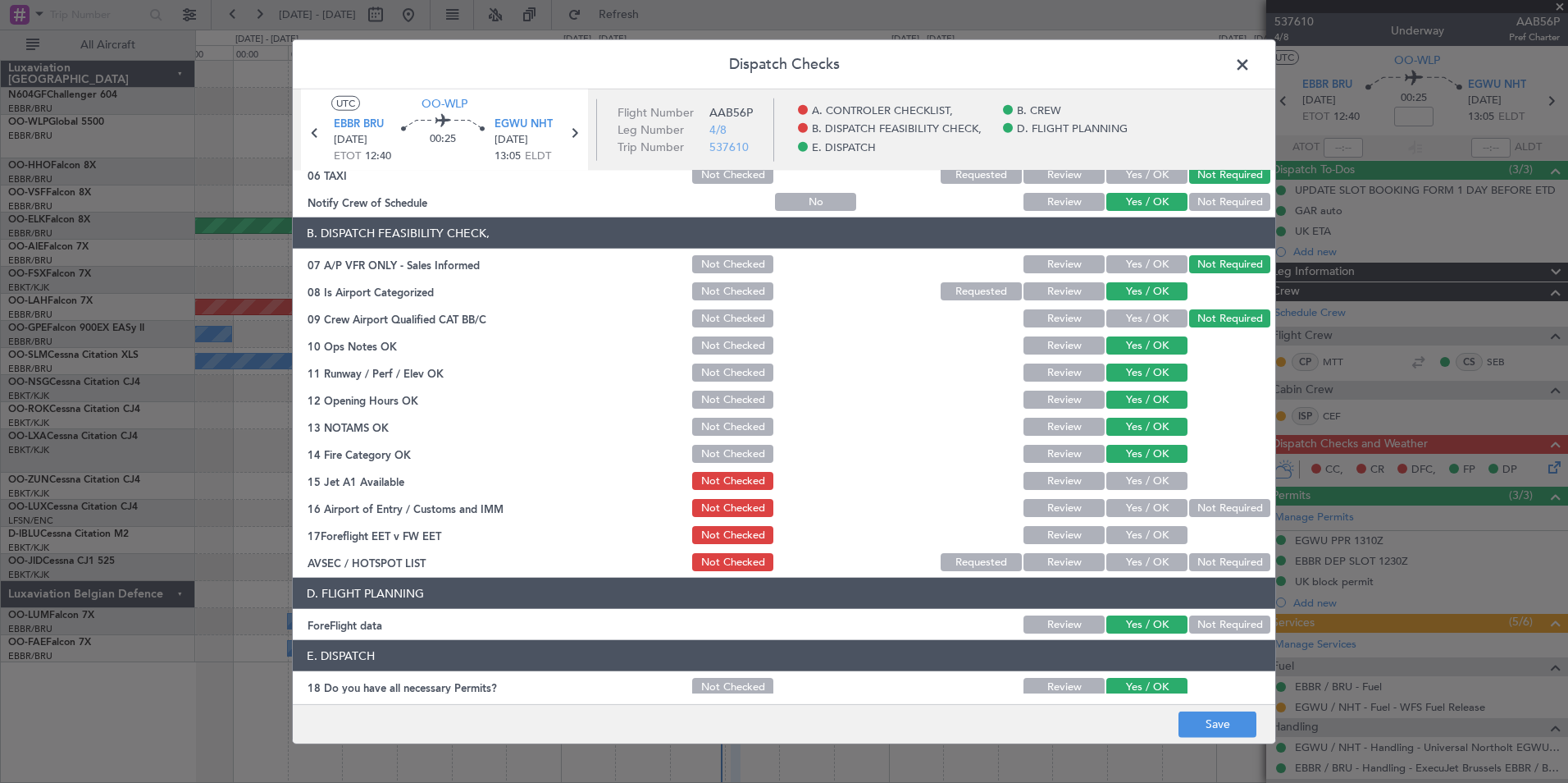
click at [1165, 479] on button "Yes / OK" at bounding box center [1147, 480] width 82 height 18
click at [1205, 511] on button "Not Required" at bounding box center [1229, 507] width 82 height 18
click at [1151, 562] on button "Yes / OK" at bounding box center [1147, 561] width 82 height 18
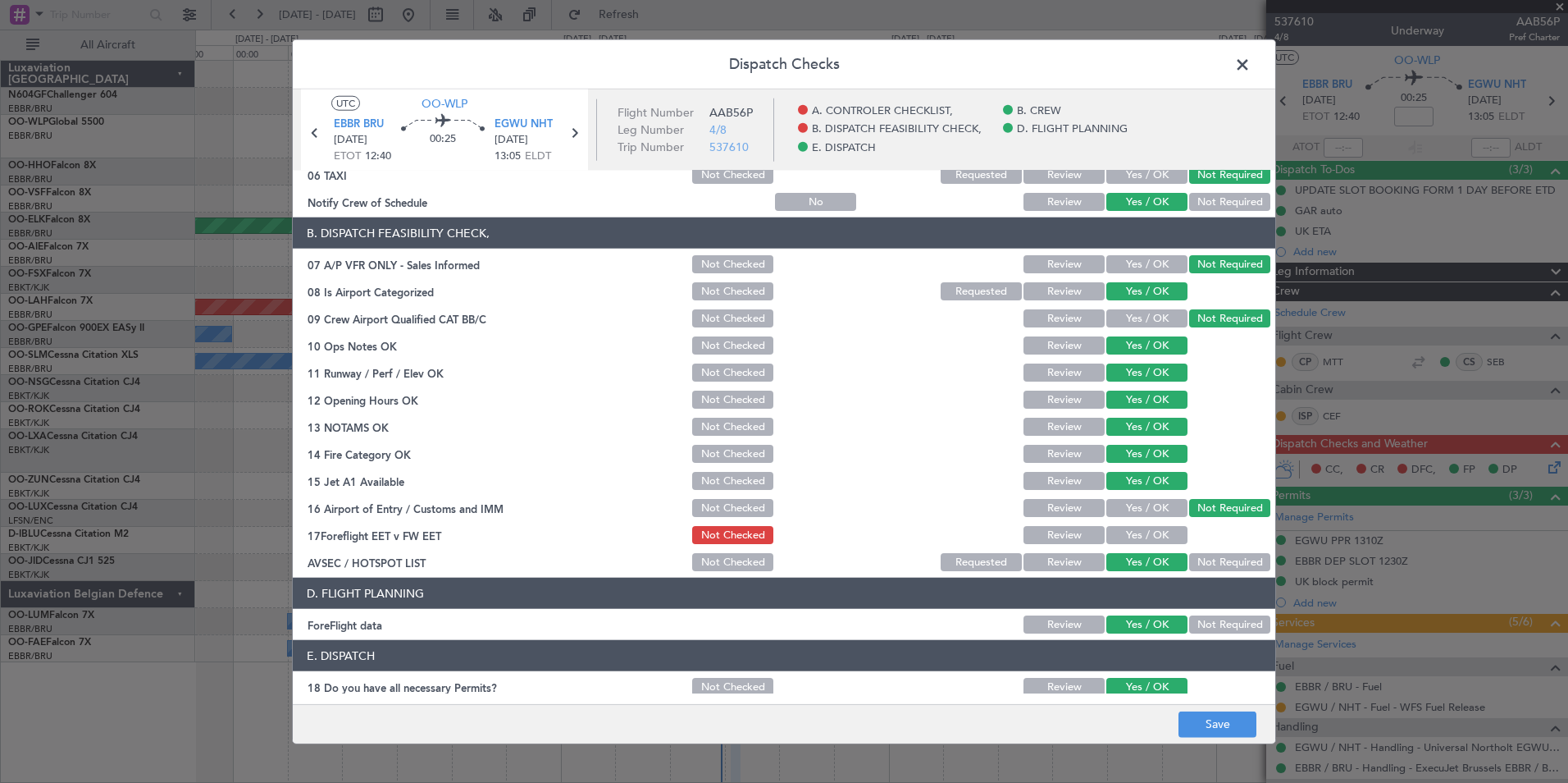
click at [1151, 529] on button "Yes / OK" at bounding box center [1147, 535] width 82 height 18
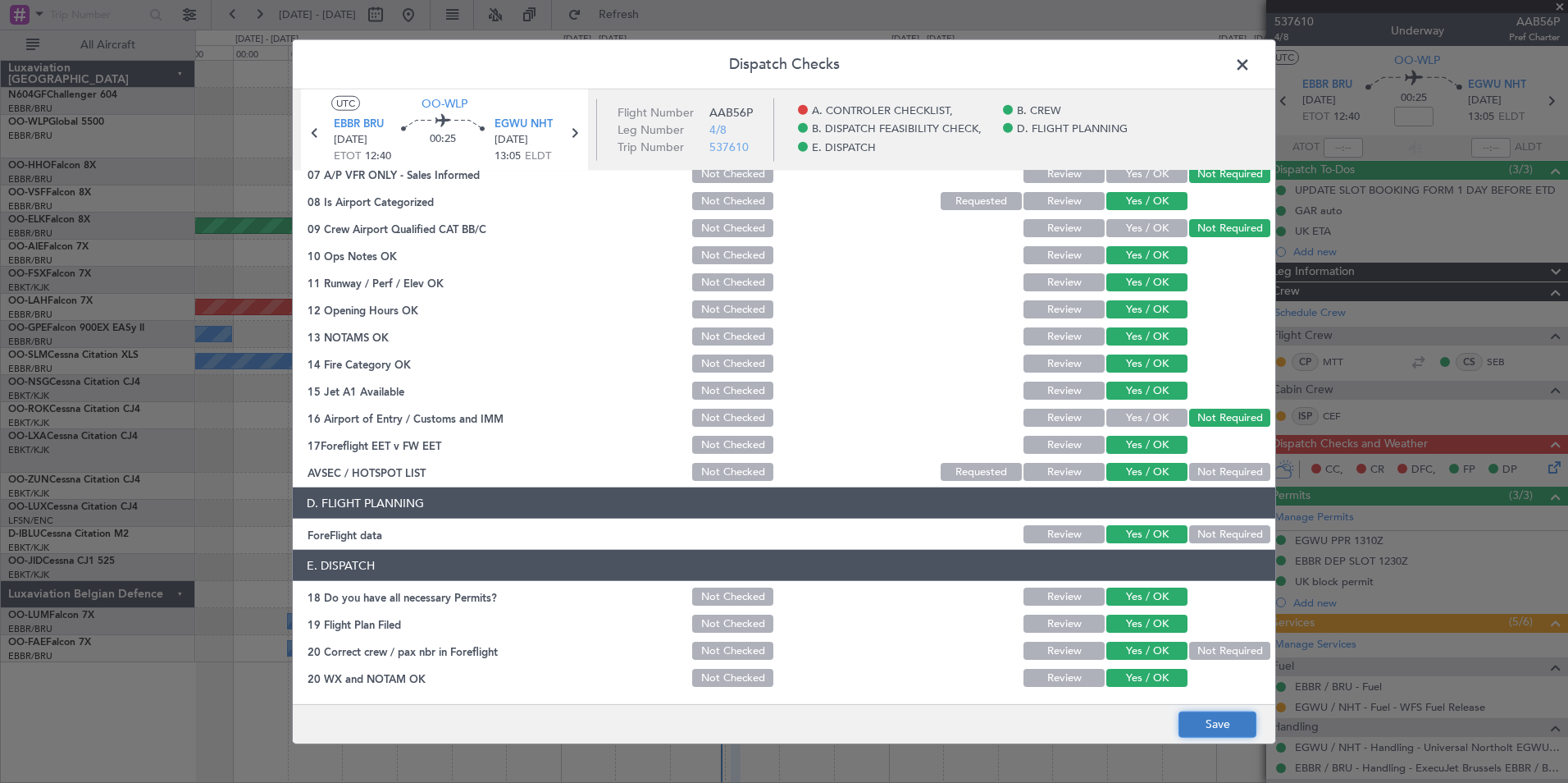
click at [1201, 731] on button "Save" at bounding box center [1217, 724] width 78 height 27
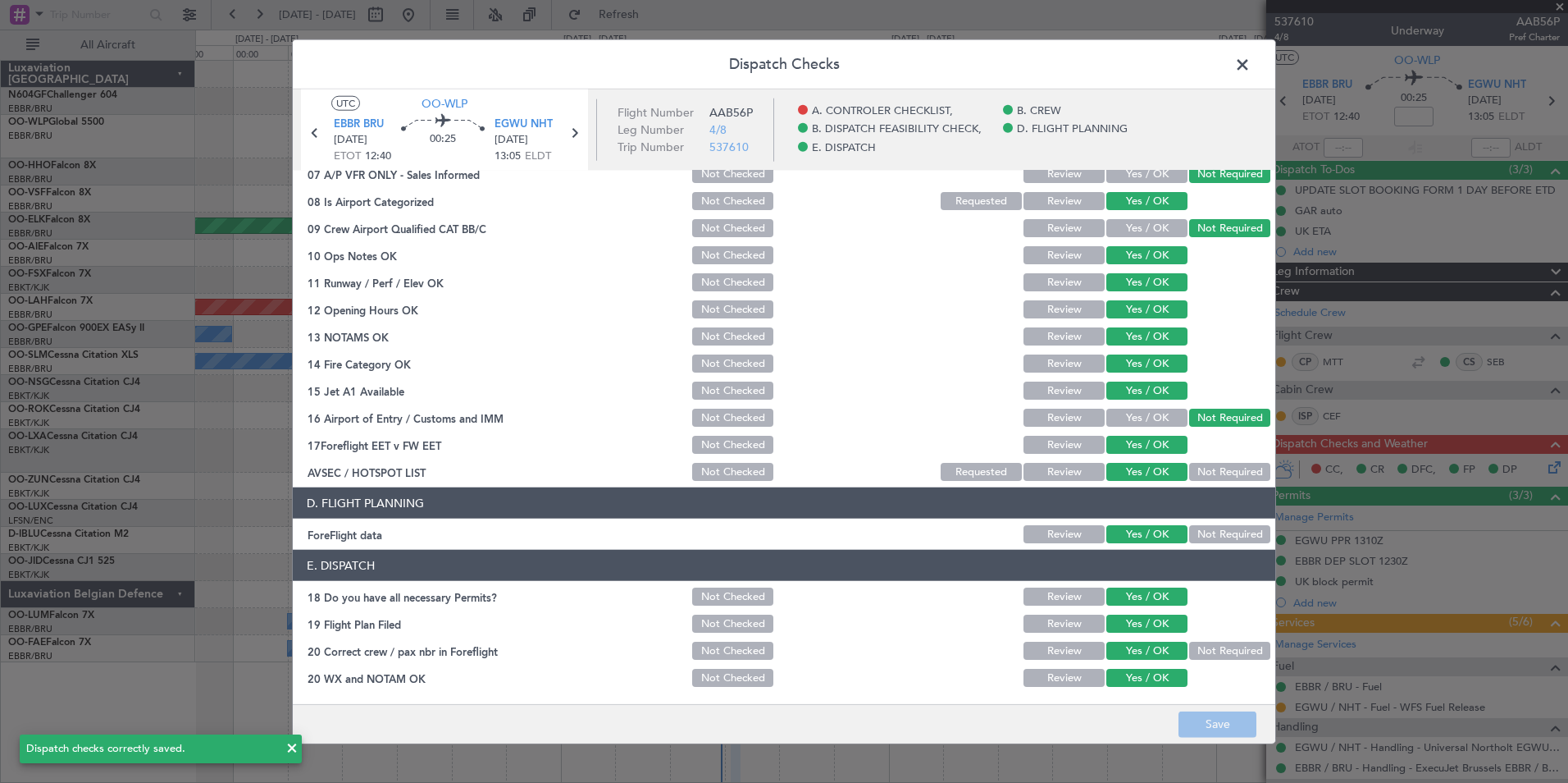
scroll to position [0, 0]
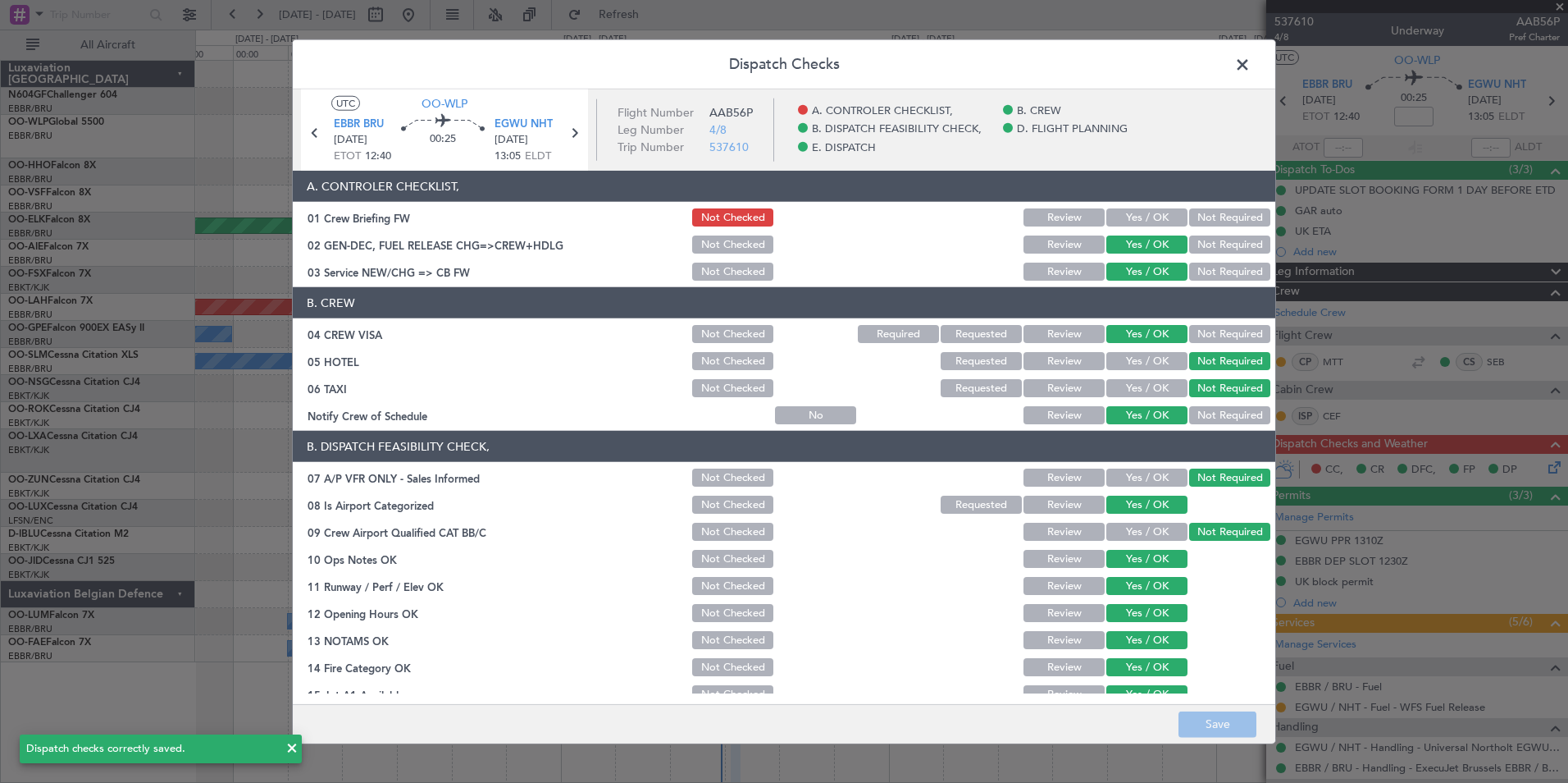
click at [1251, 67] on span at bounding box center [1251, 69] width 0 height 33
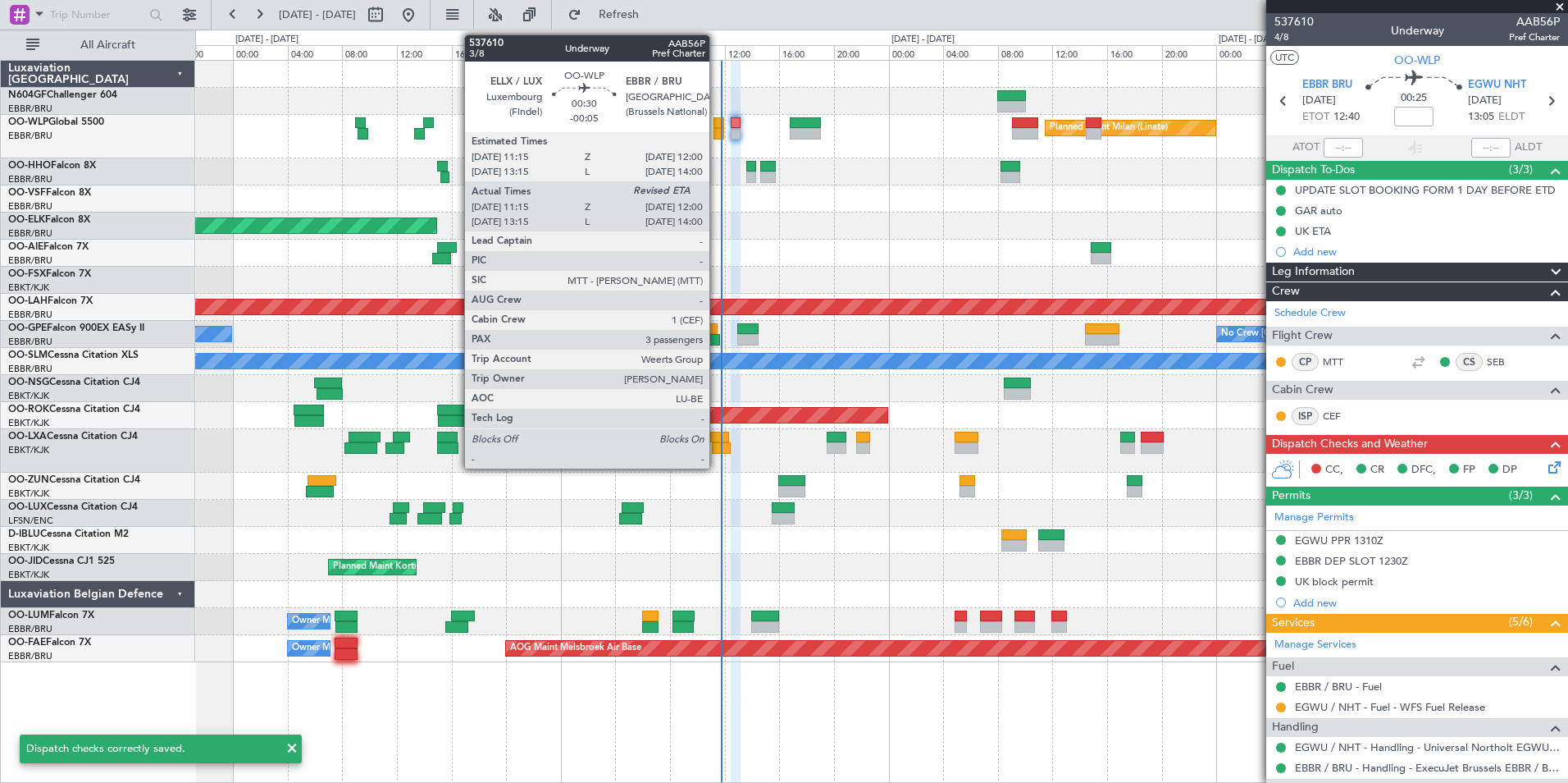
click at [717, 130] on div at bounding box center [718, 133] width 10 height 11
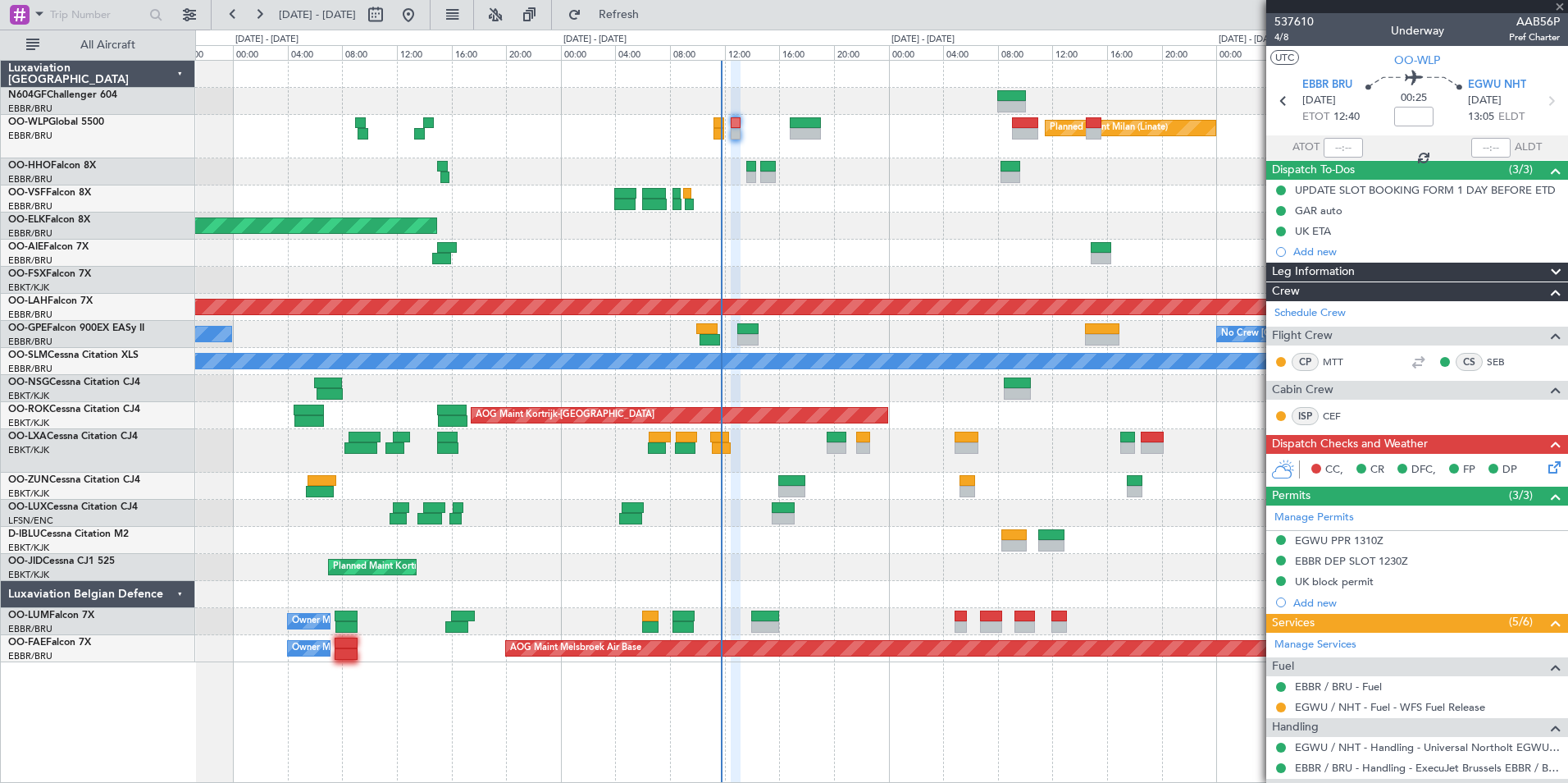
type input "-00:05"
type input "11:25"
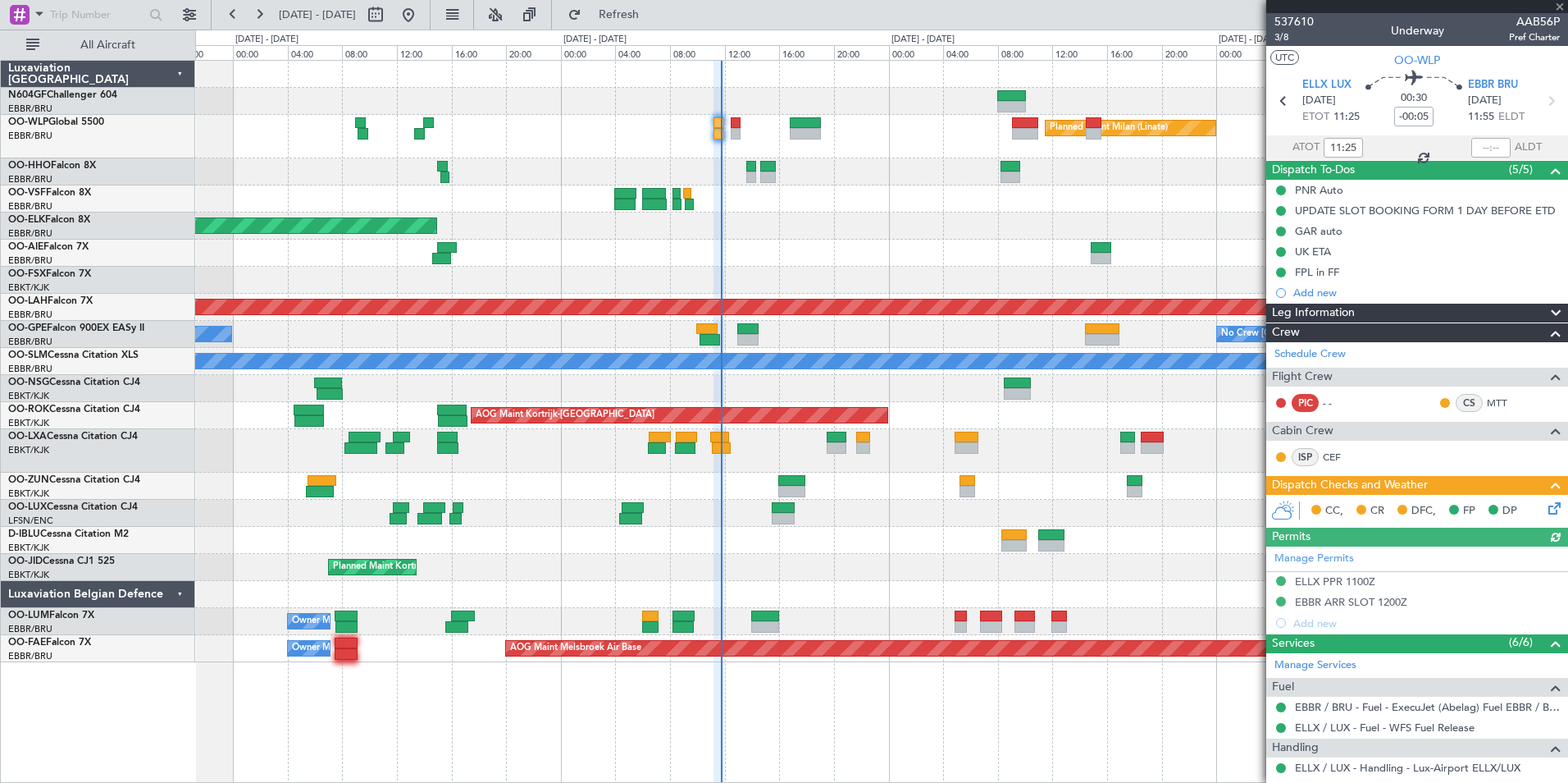
click at [1527, 509] on div "CC, CR DFC, FP DP" at bounding box center [1425, 511] width 241 height 25
click at [1528, 509] on div "CC, CR DFC, FP DP" at bounding box center [1425, 511] width 241 height 25
click at [1545, 509] on icon at bounding box center [1551, 505] width 13 height 13
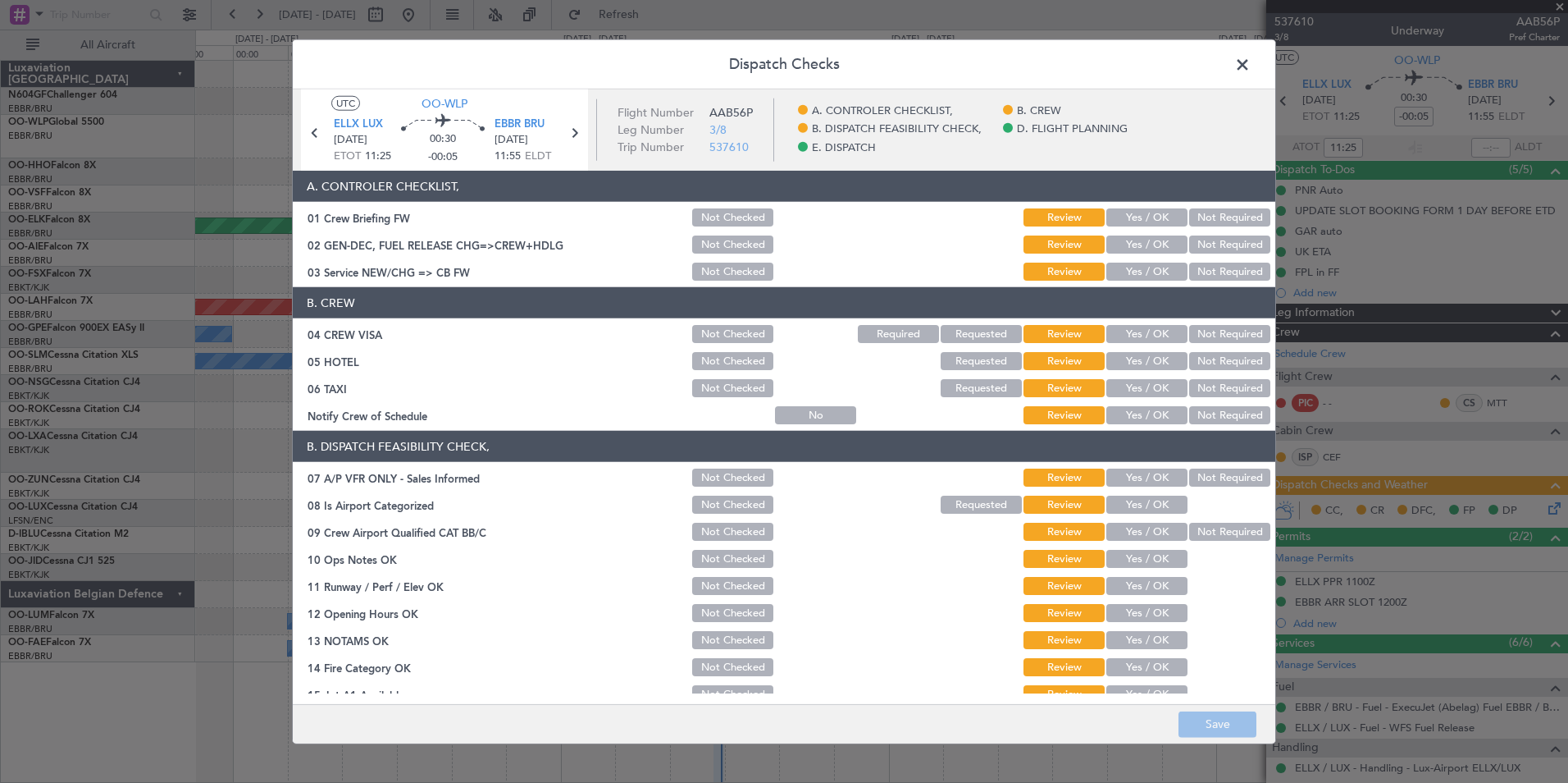
scroll to position [226, 0]
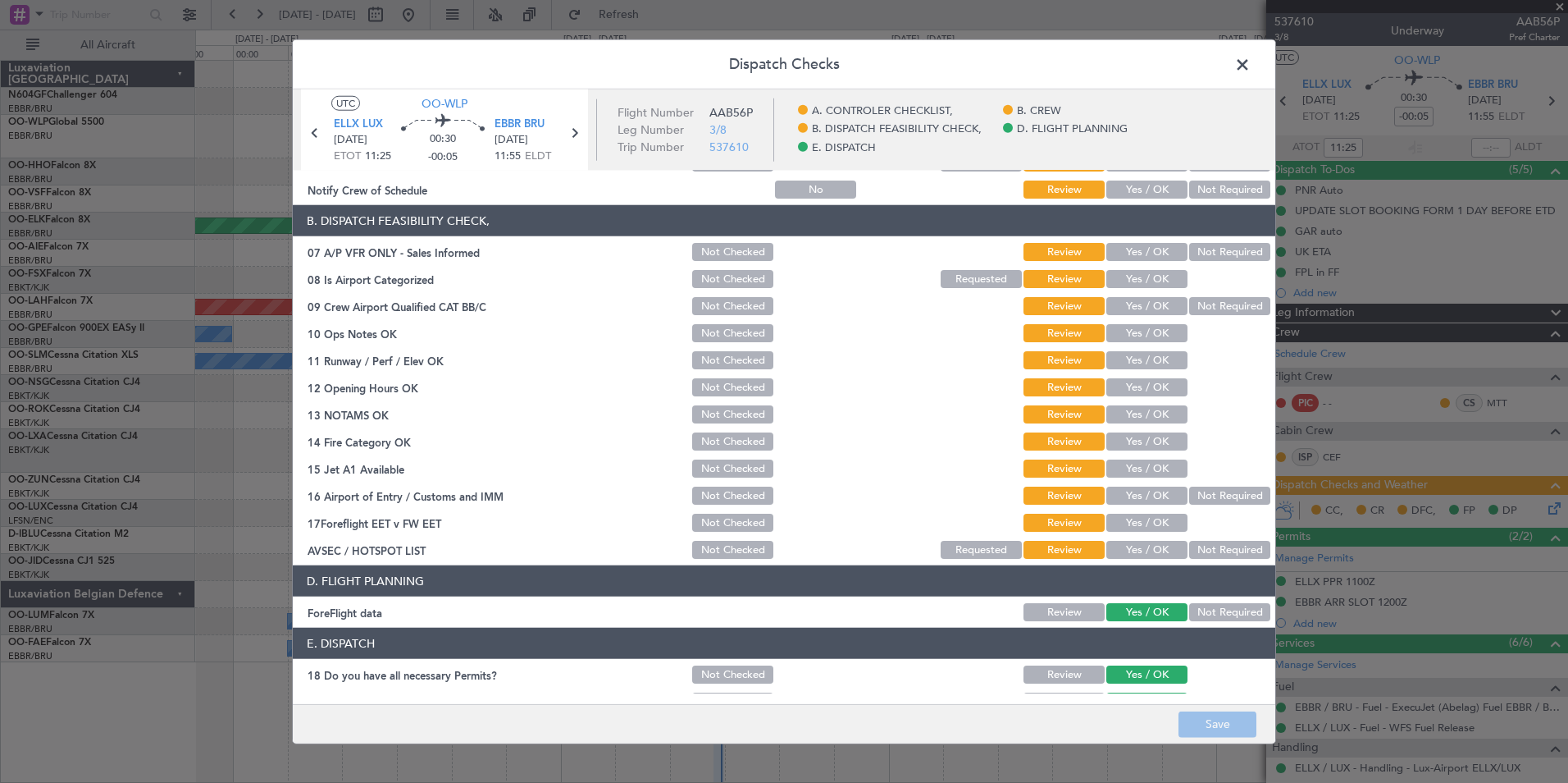
click at [1148, 554] on button "Yes / OK" at bounding box center [1147, 549] width 82 height 18
click at [1150, 527] on button "Yes / OK" at bounding box center [1147, 523] width 82 height 18
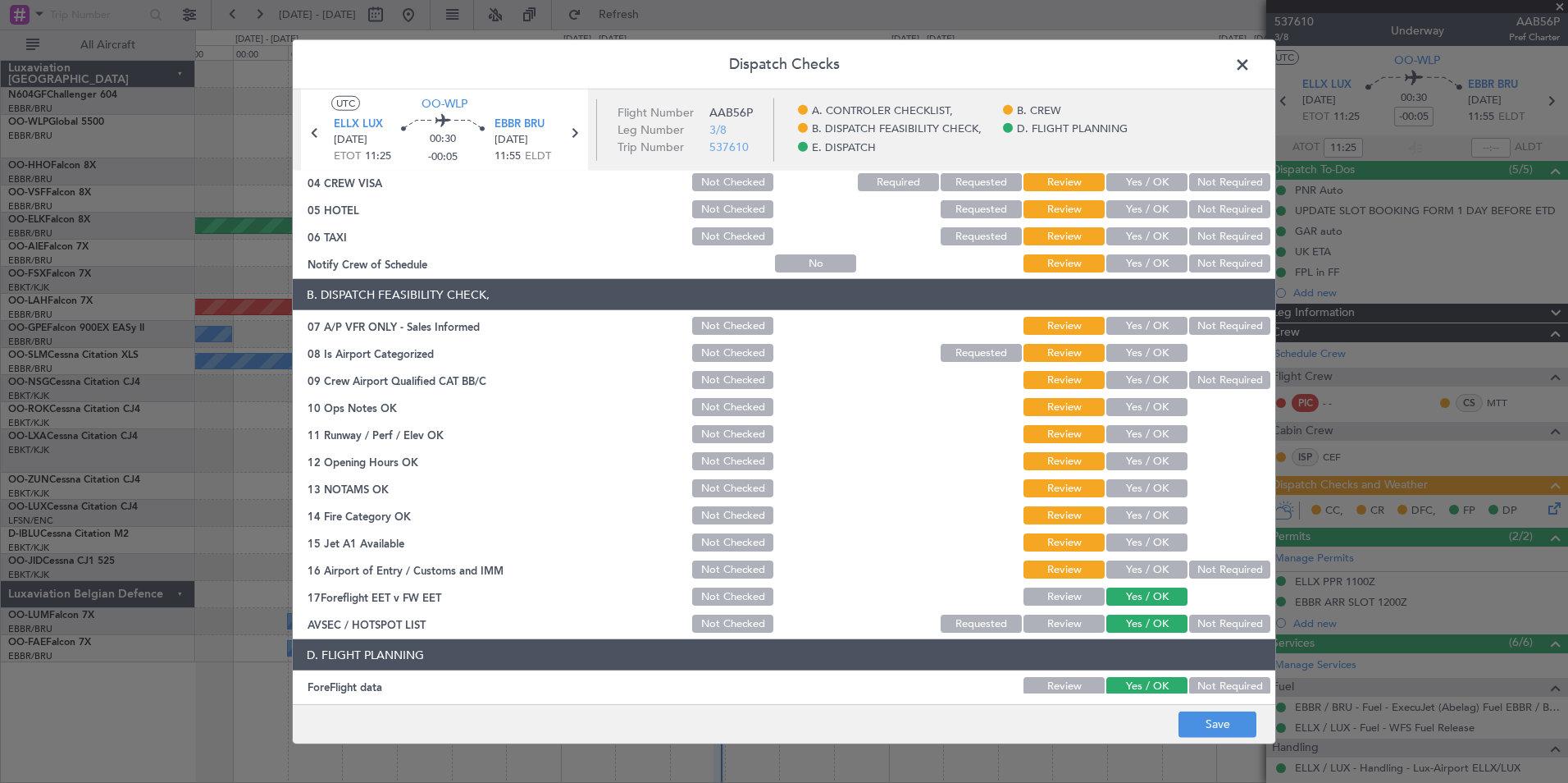
click at [1214, 317] on button "Not Required" at bounding box center [1229, 325] width 82 height 18
click at [1159, 348] on button "Yes / OK" at bounding box center [1147, 352] width 82 height 18
click at [1193, 388] on div "Not Required" at bounding box center [1228, 380] width 82 height 23
click at [1193, 373] on button "Not Required" at bounding box center [1229, 379] width 82 height 18
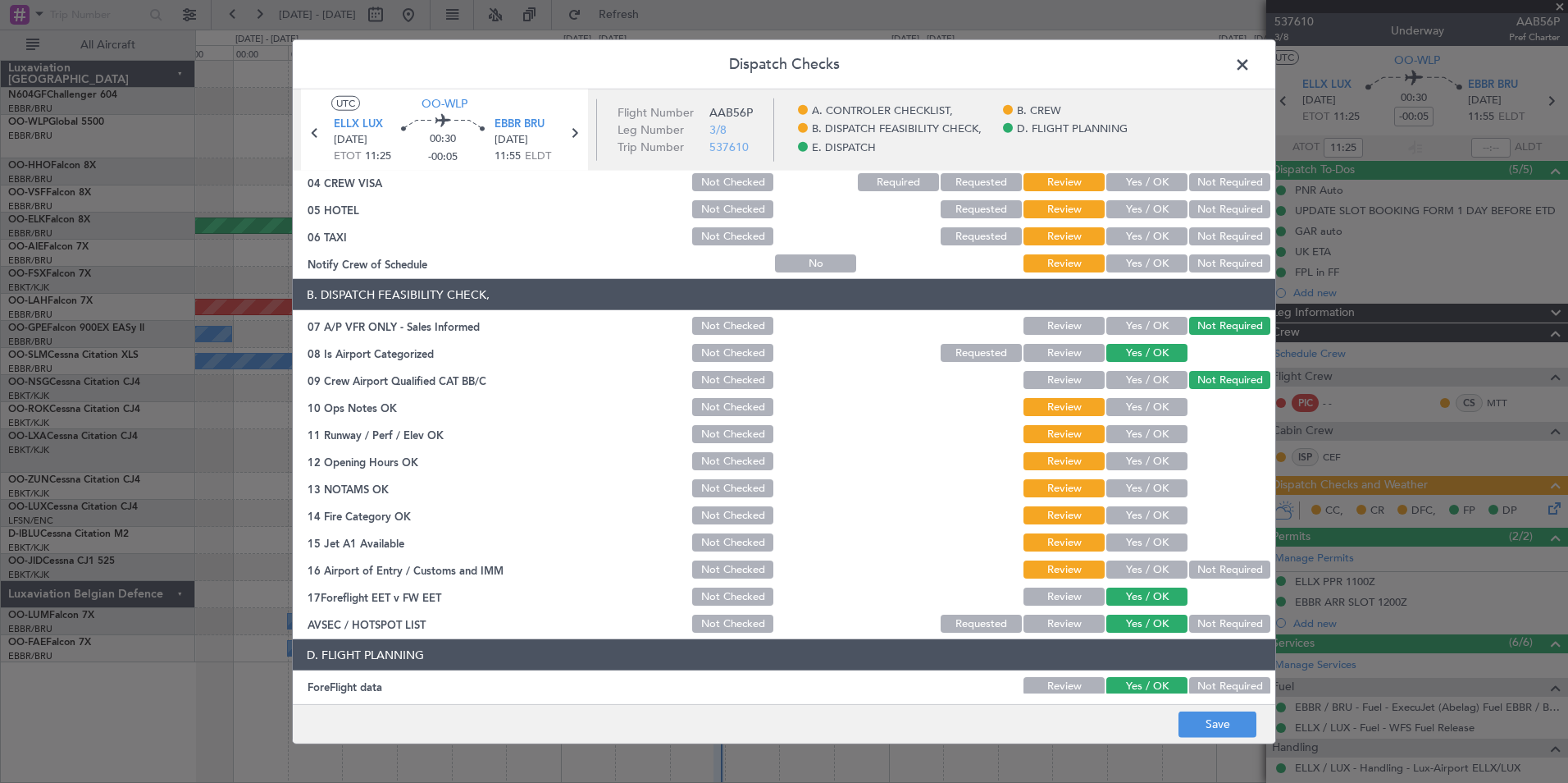
click at [1156, 405] on button "Yes / OK" at bounding box center [1147, 407] width 82 height 18
click at [1156, 422] on section "B. DISPATCH FEASIBILITY CHECK, 07 A/P VFR ONLY - Sales Informed Not Checked Rev…" at bounding box center [784, 457] width 983 height 356
click at [1156, 431] on button "Yes / OK" at bounding box center [1147, 433] width 82 height 18
click at [1156, 461] on button "Yes / OK" at bounding box center [1147, 461] width 82 height 18
click at [1160, 478] on div "Yes / OK" at bounding box center [1145, 488] width 82 height 23
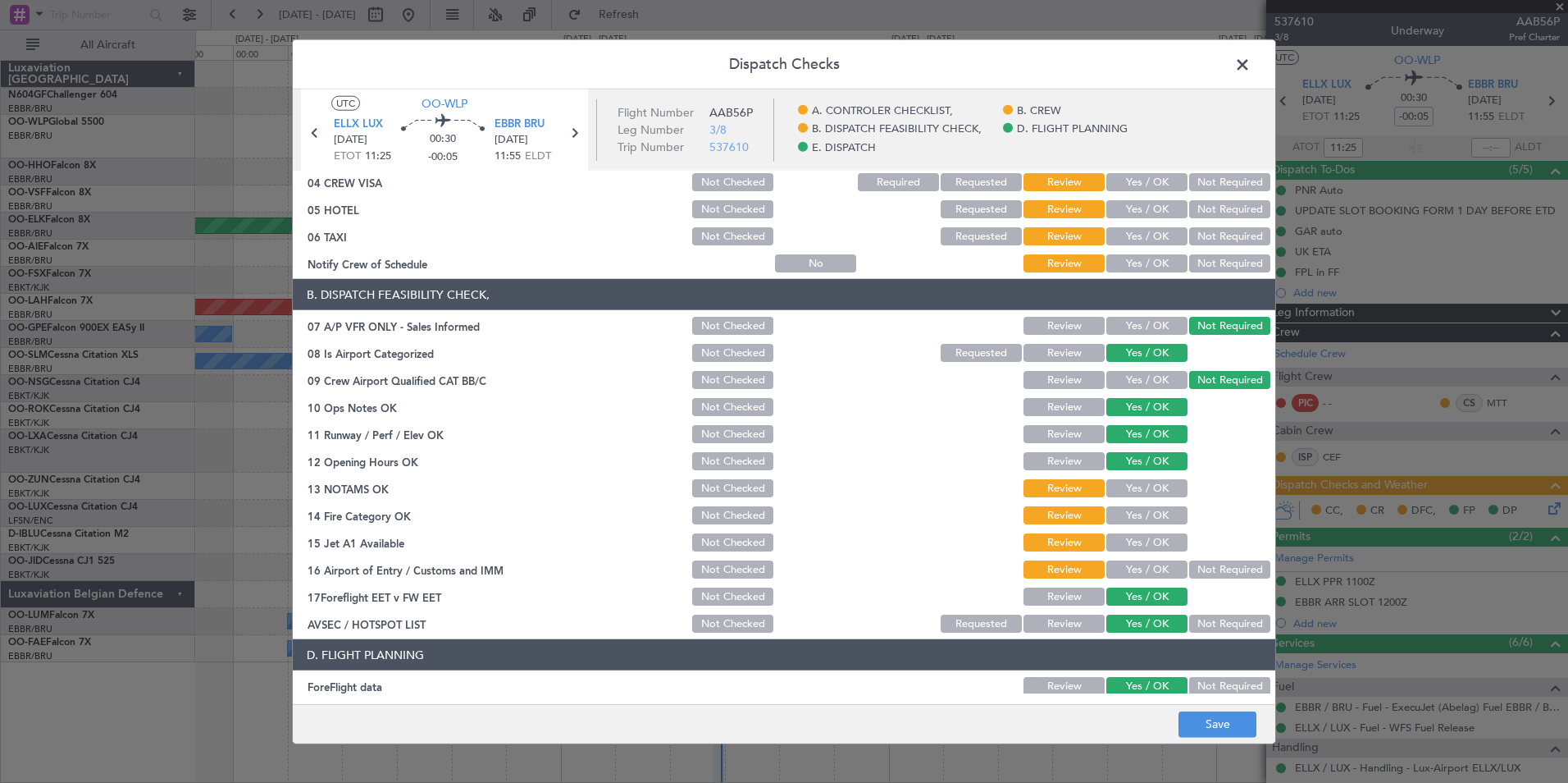
click at [1161, 492] on button "Yes / OK" at bounding box center [1147, 487] width 82 height 18
click at [1161, 517] on button "Yes / OK" at bounding box center [1147, 515] width 82 height 18
click at [1153, 552] on div "Yes / OK" at bounding box center [1145, 542] width 82 height 23
click at [1228, 576] on button "Not Required" at bounding box center [1229, 569] width 82 height 18
click at [1161, 546] on button "Yes / OK" at bounding box center [1147, 541] width 82 height 18
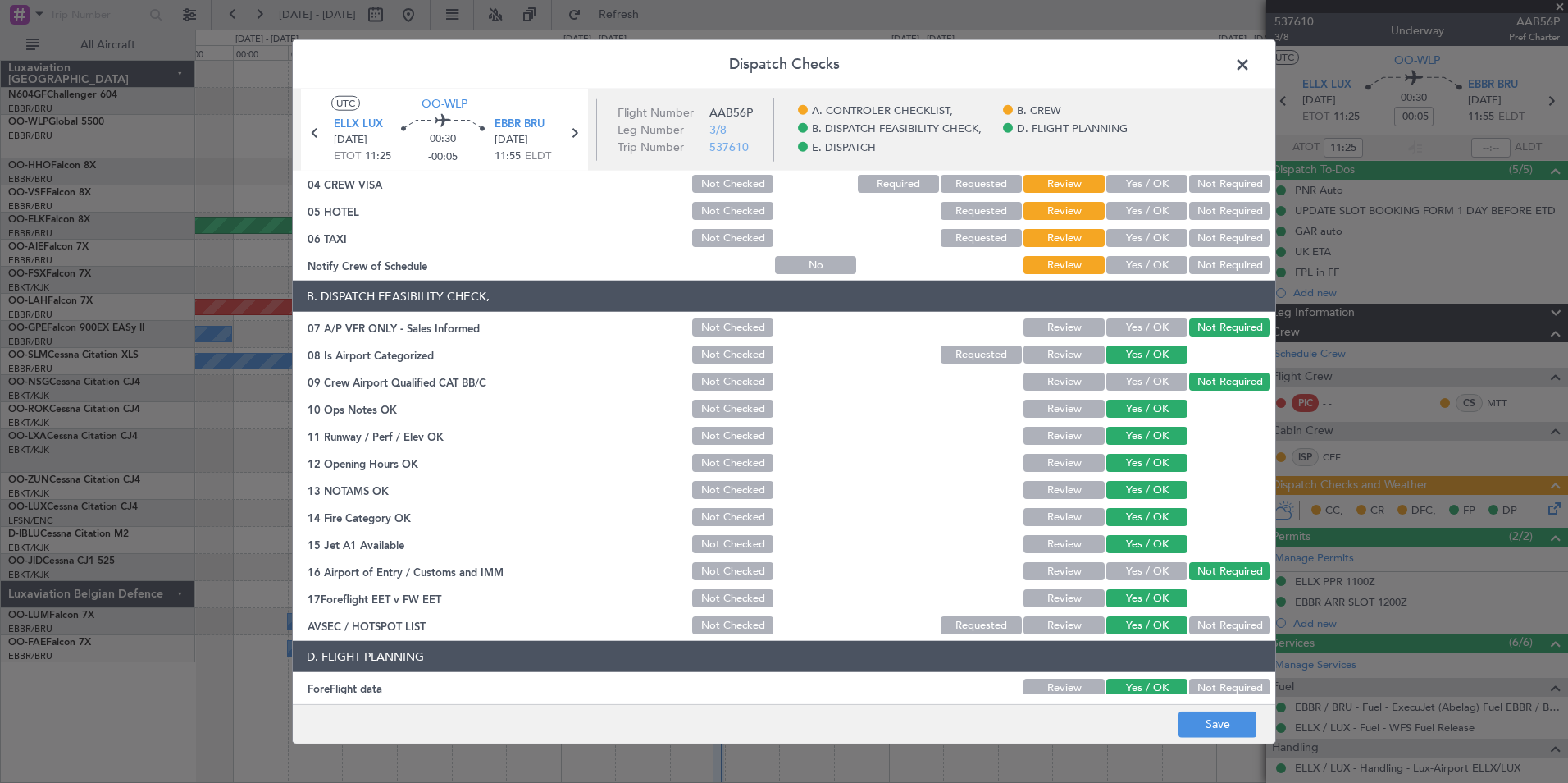
scroll to position [150, 0]
click at [1208, 623] on button "Not Required" at bounding box center [1229, 626] width 82 height 18
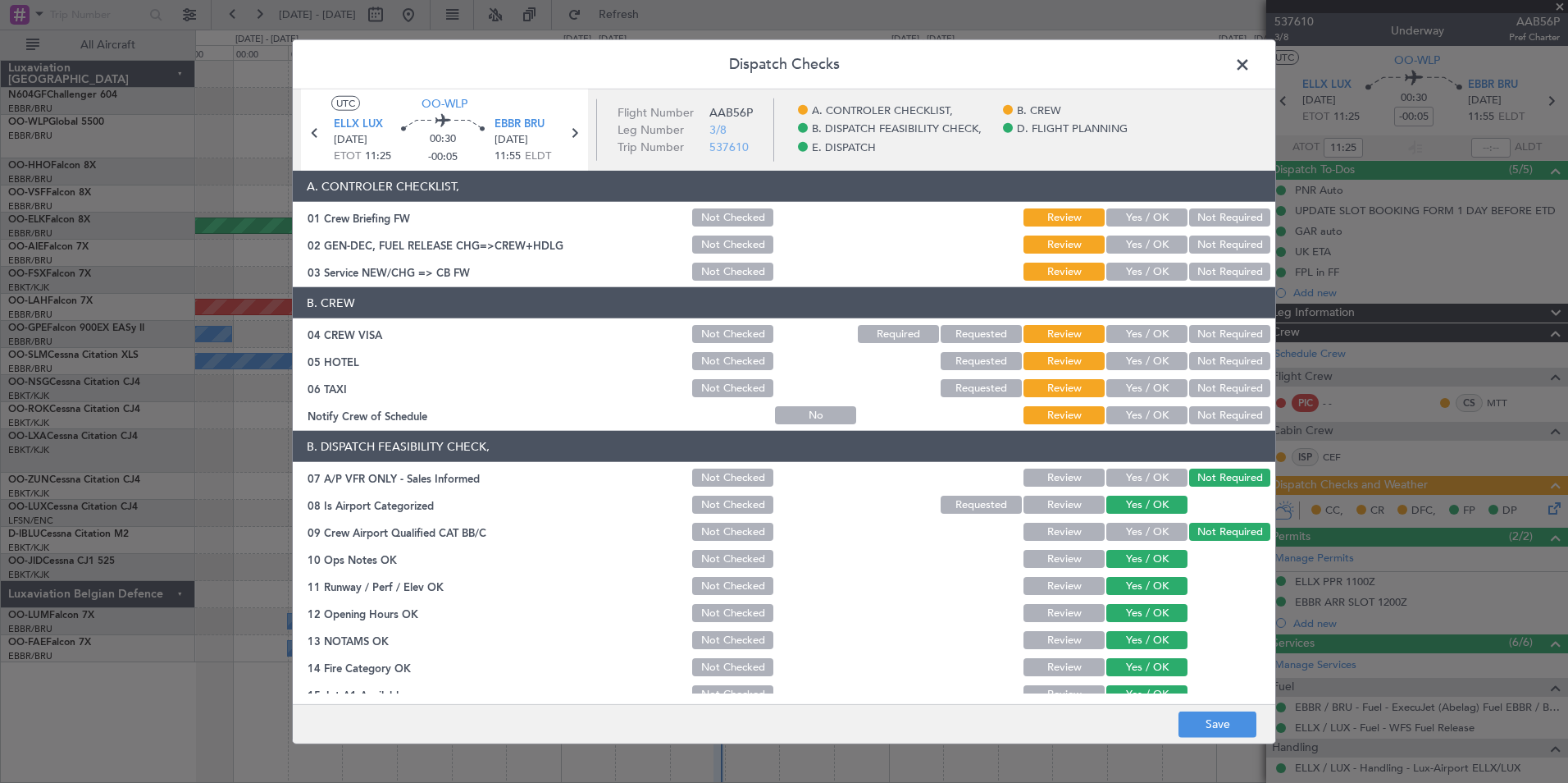
click at [1172, 403] on section "B. CREW 04 CREW VISA Not Checked Required Requested Review Yes / OK Not Require…" at bounding box center [784, 357] width 983 height 139
click at [1166, 407] on button "Yes / OK" at bounding box center [1147, 415] width 82 height 18
click at [1205, 380] on button "Not Required" at bounding box center [1229, 388] width 82 height 18
click at [1205, 362] on button "Not Required" at bounding box center [1229, 361] width 82 height 18
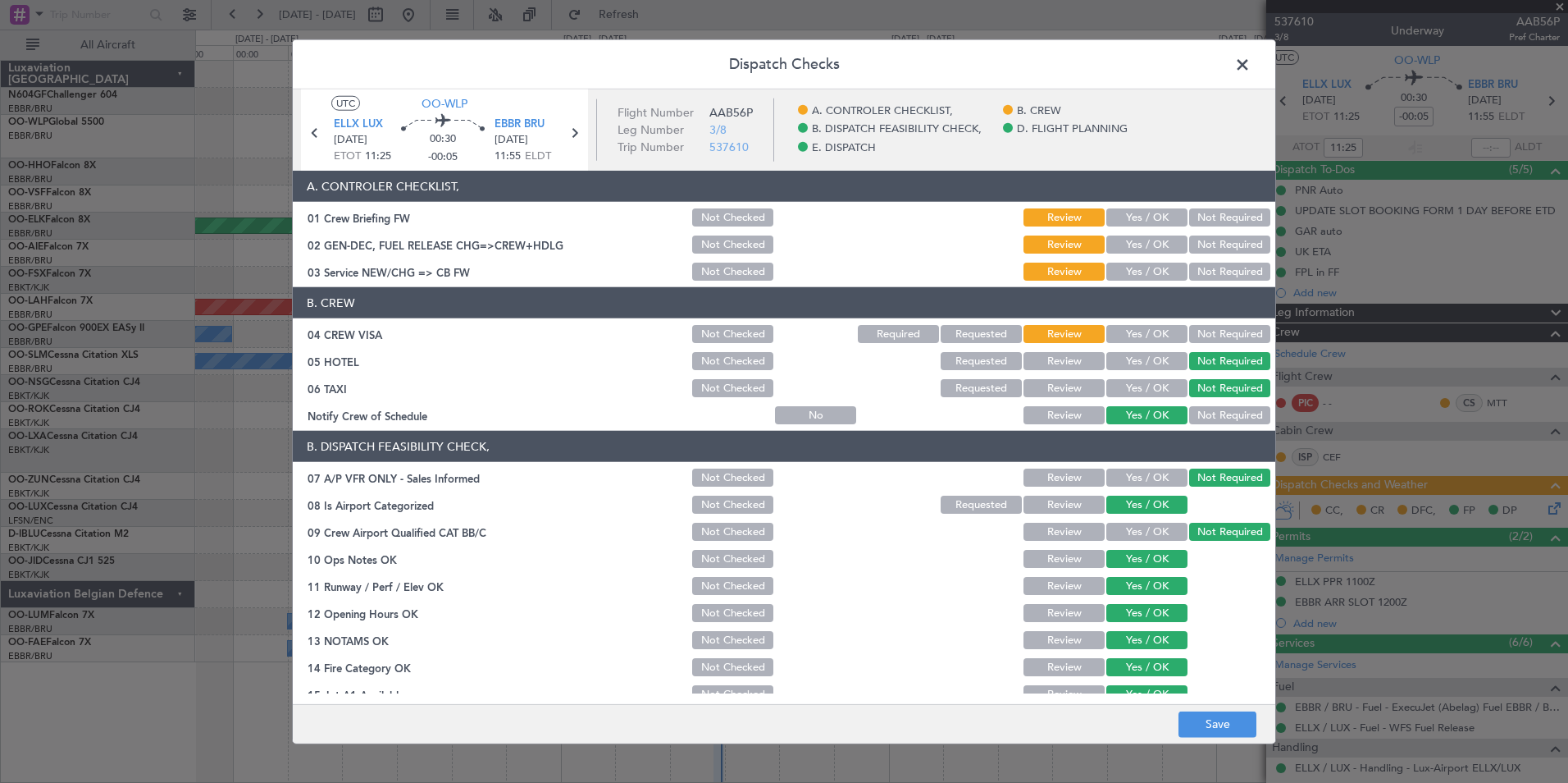
click at [1205, 337] on button "Not Required" at bounding box center [1229, 333] width 82 height 18
click at [1136, 266] on button "Yes / OK" at bounding box center [1147, 271] width 82 height 18
click at [1139, 247] on button "Yes / OK" at bounding box center [1147, 244] width 82 height 18
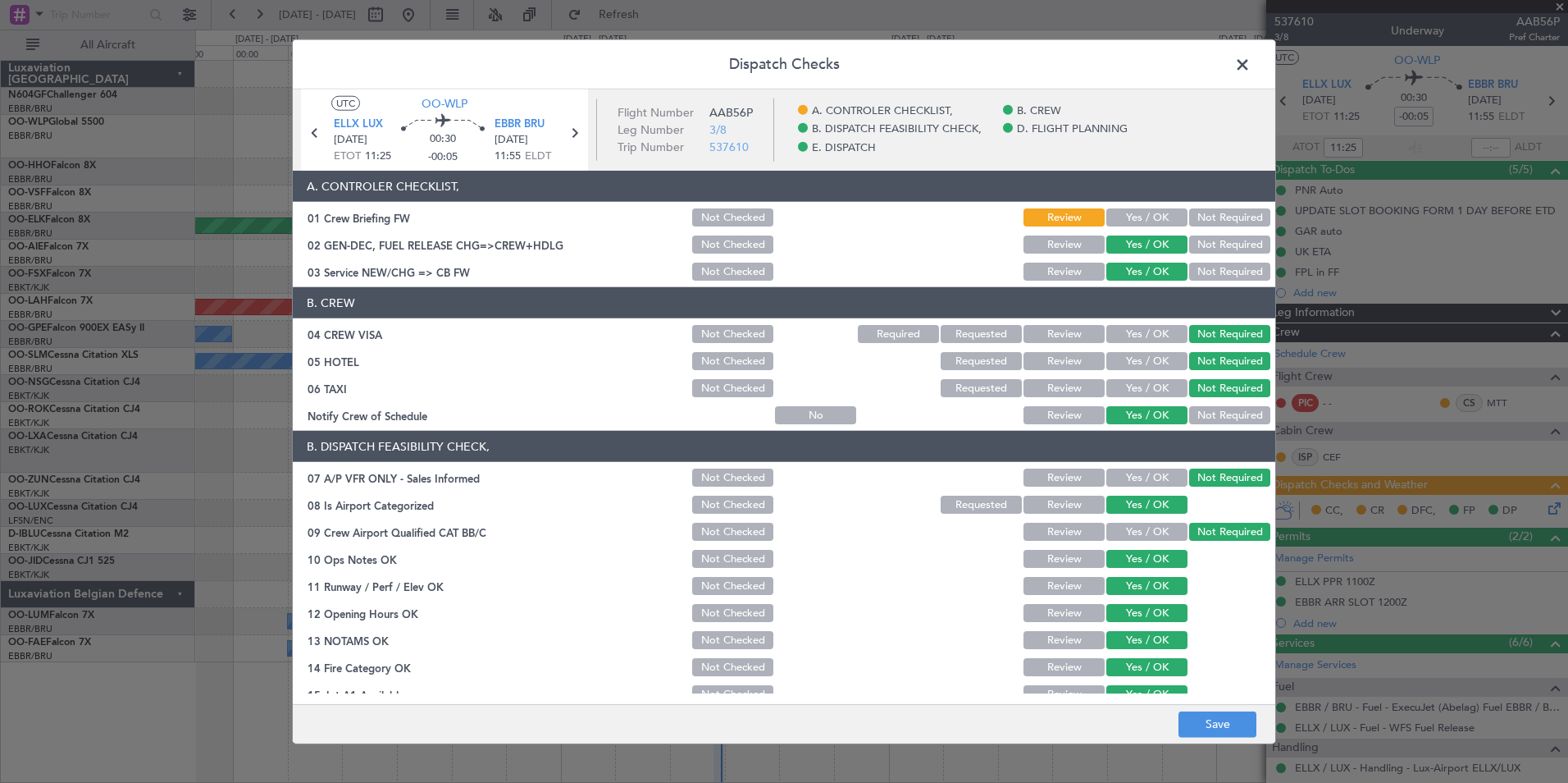
scroll to position [303, 0]
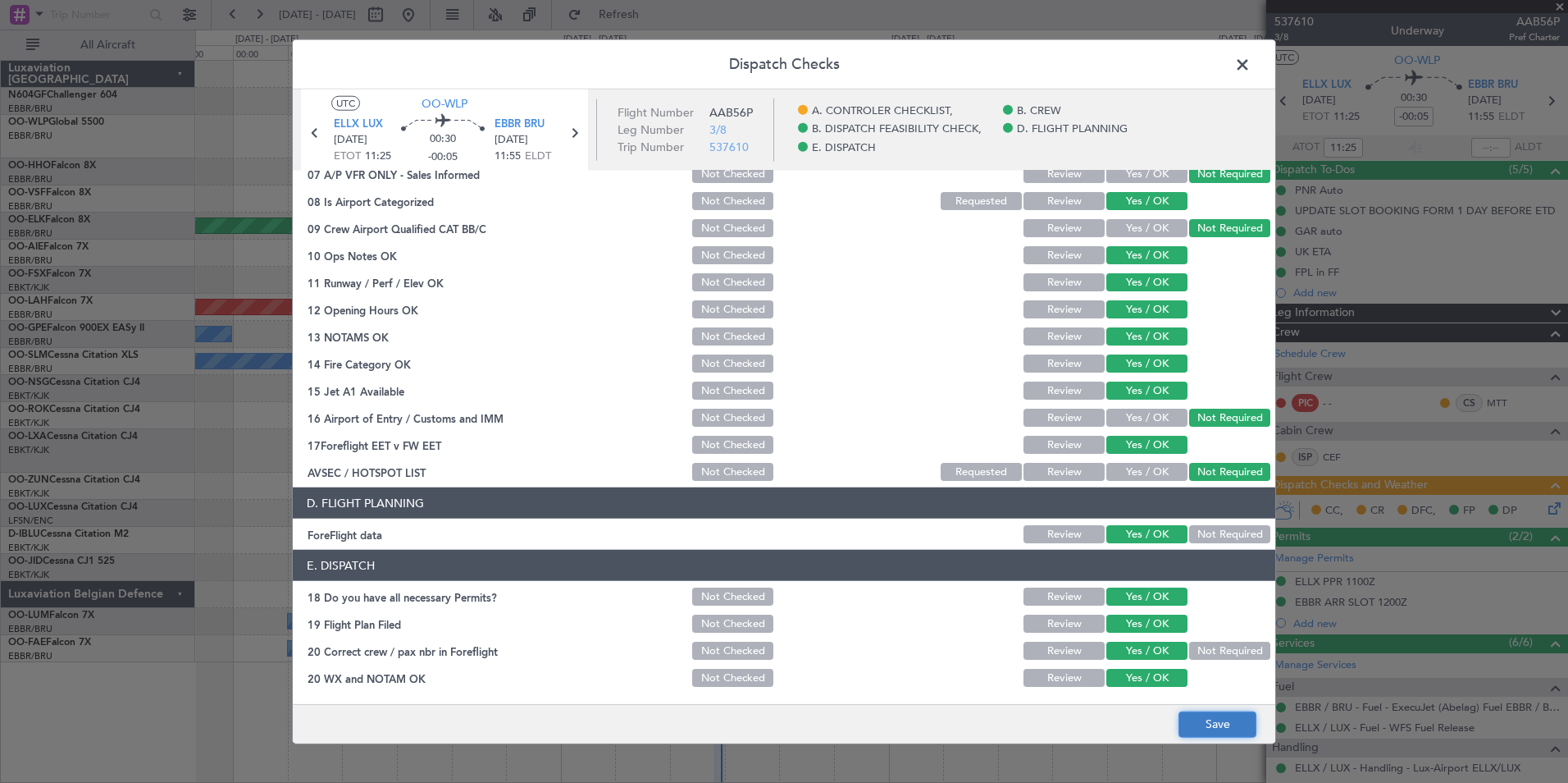
click at [1199, 728] on button "Save" at bounding box center [1217, 724] width 78 height 27
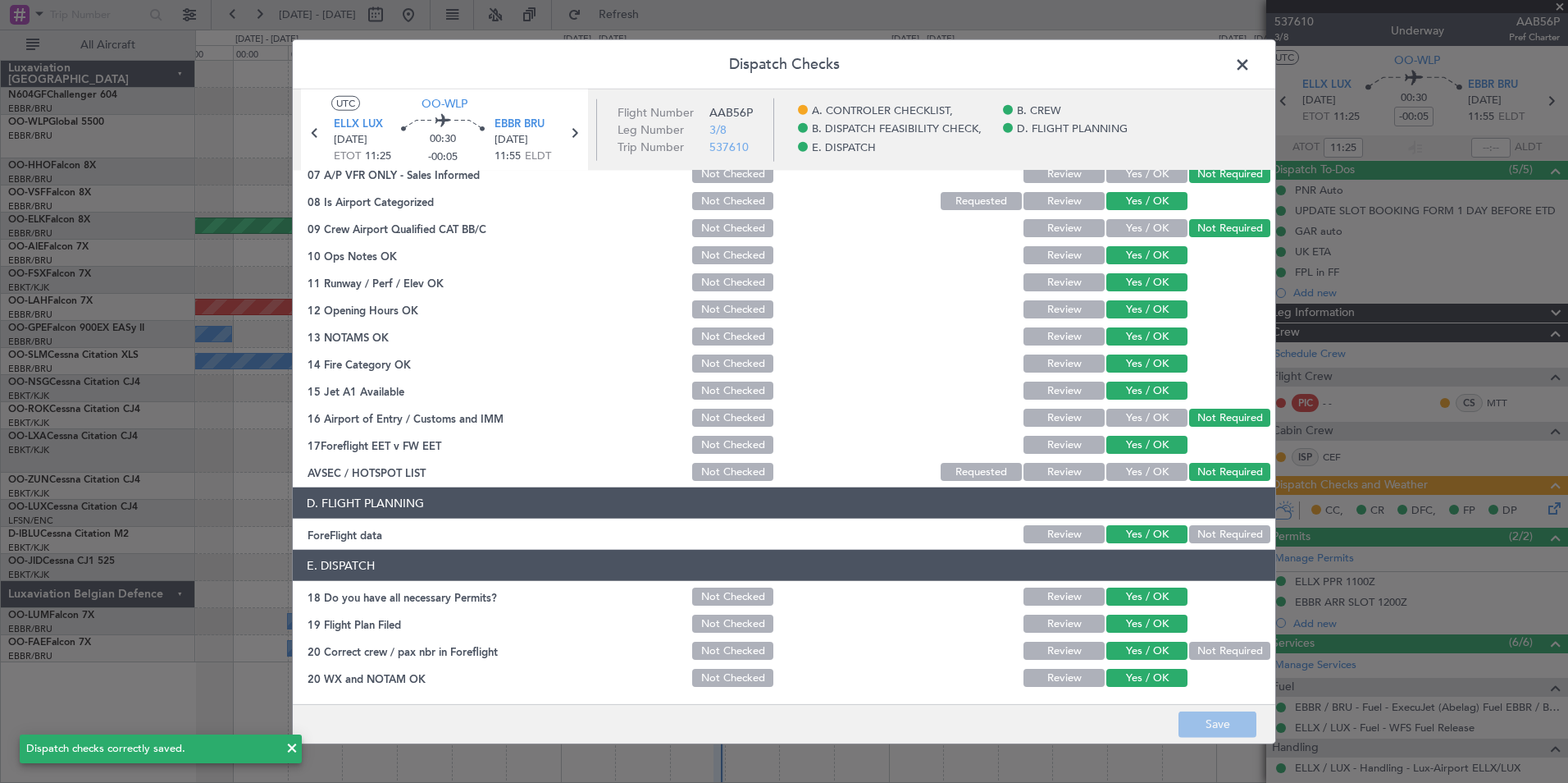
scroll to position [0, 0]
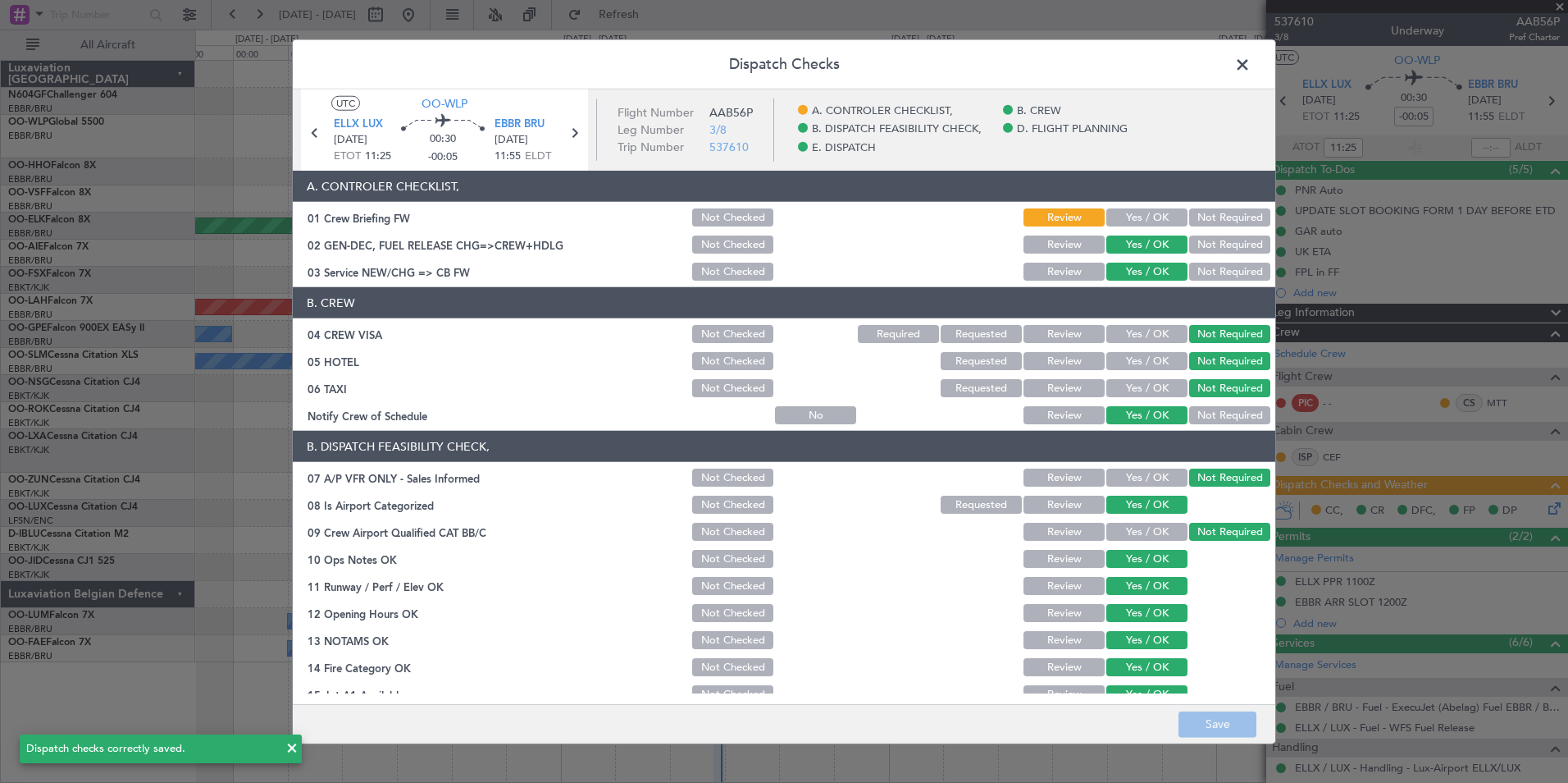
click at [1251, 70] on span at bounding box center [1251, 69] width 0 height 33
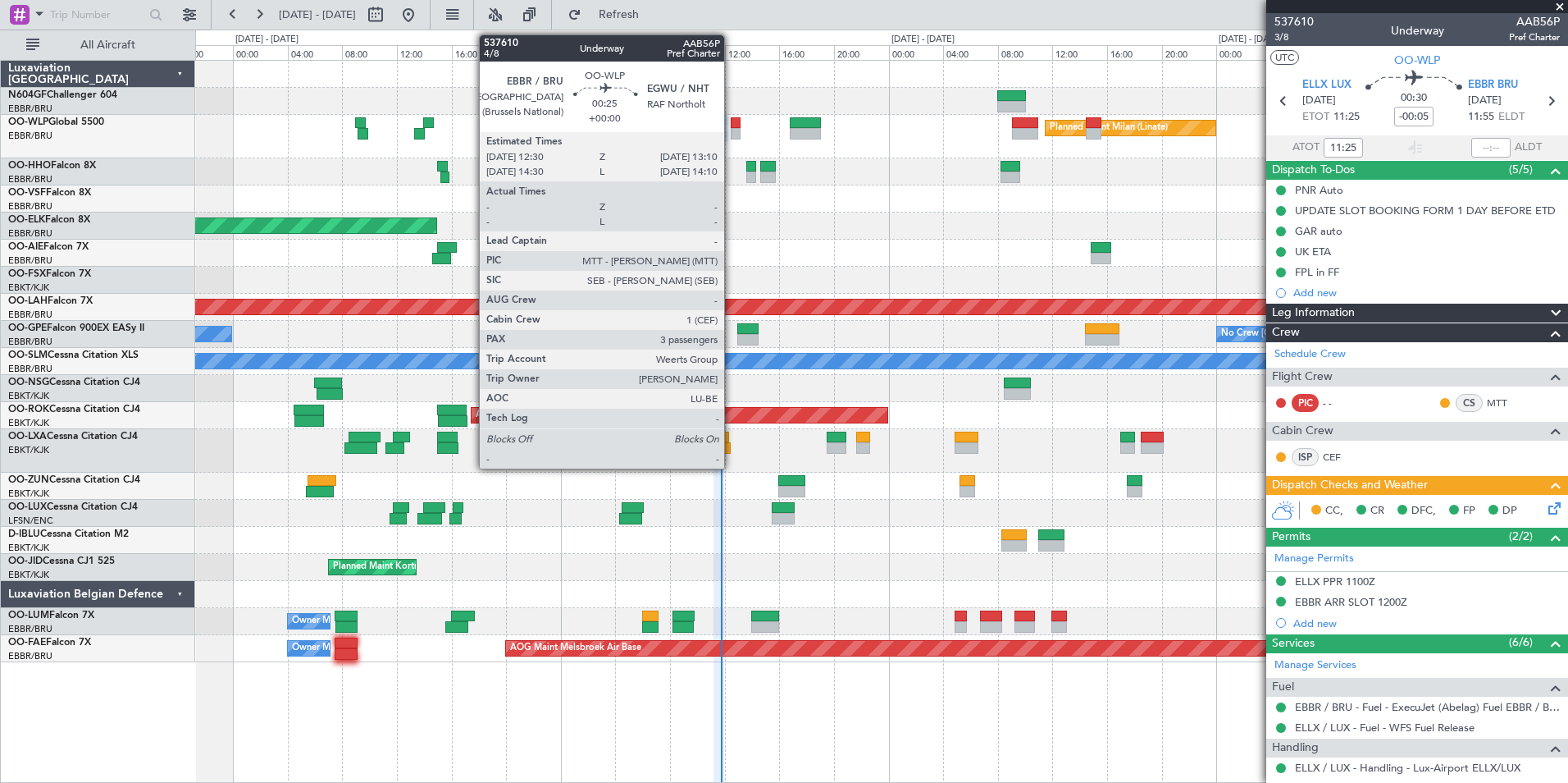
click at [731, 136] on div at bounding box center [735, 133] width 9 height 11
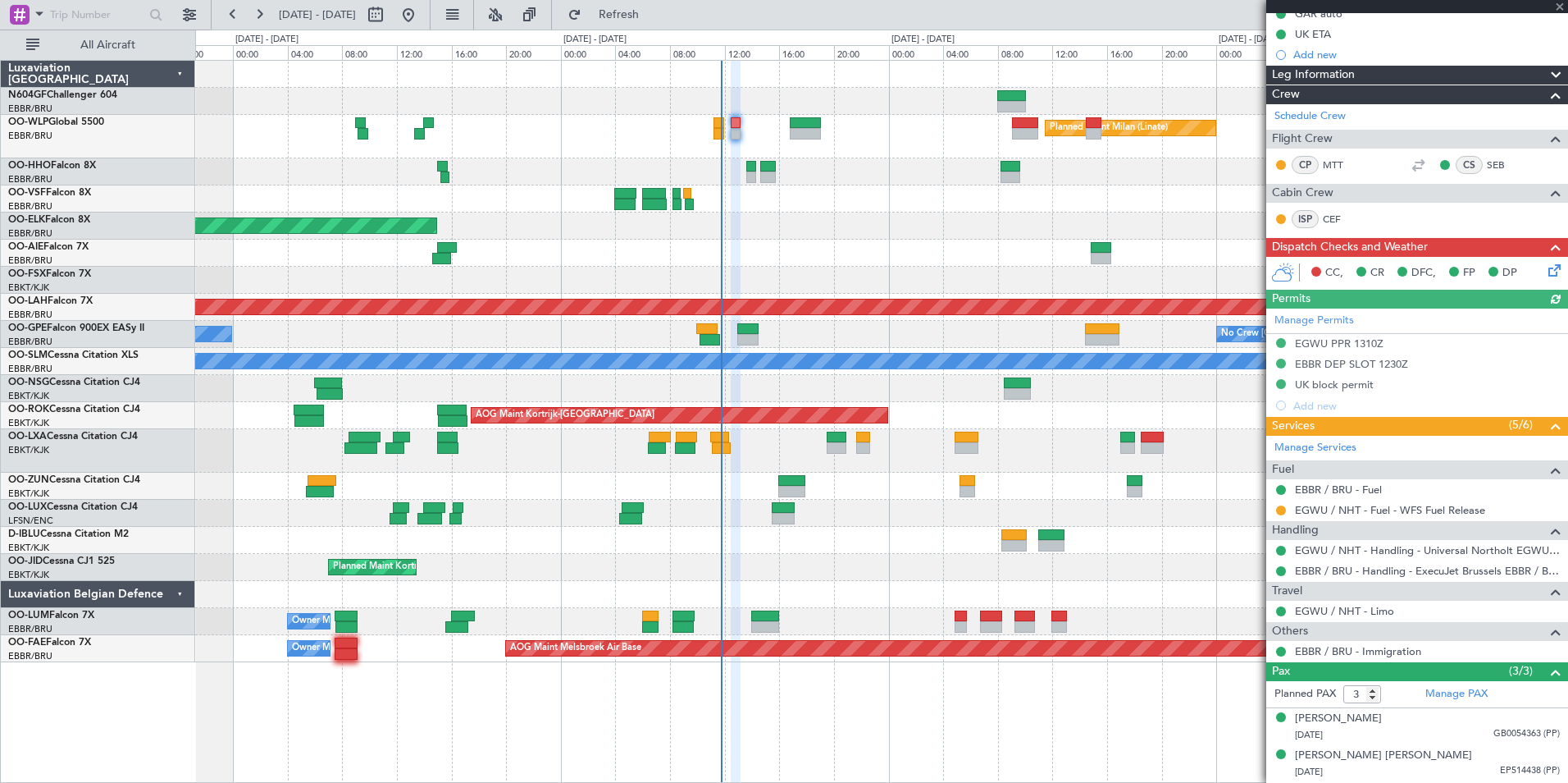
scroll to position [232, 0]
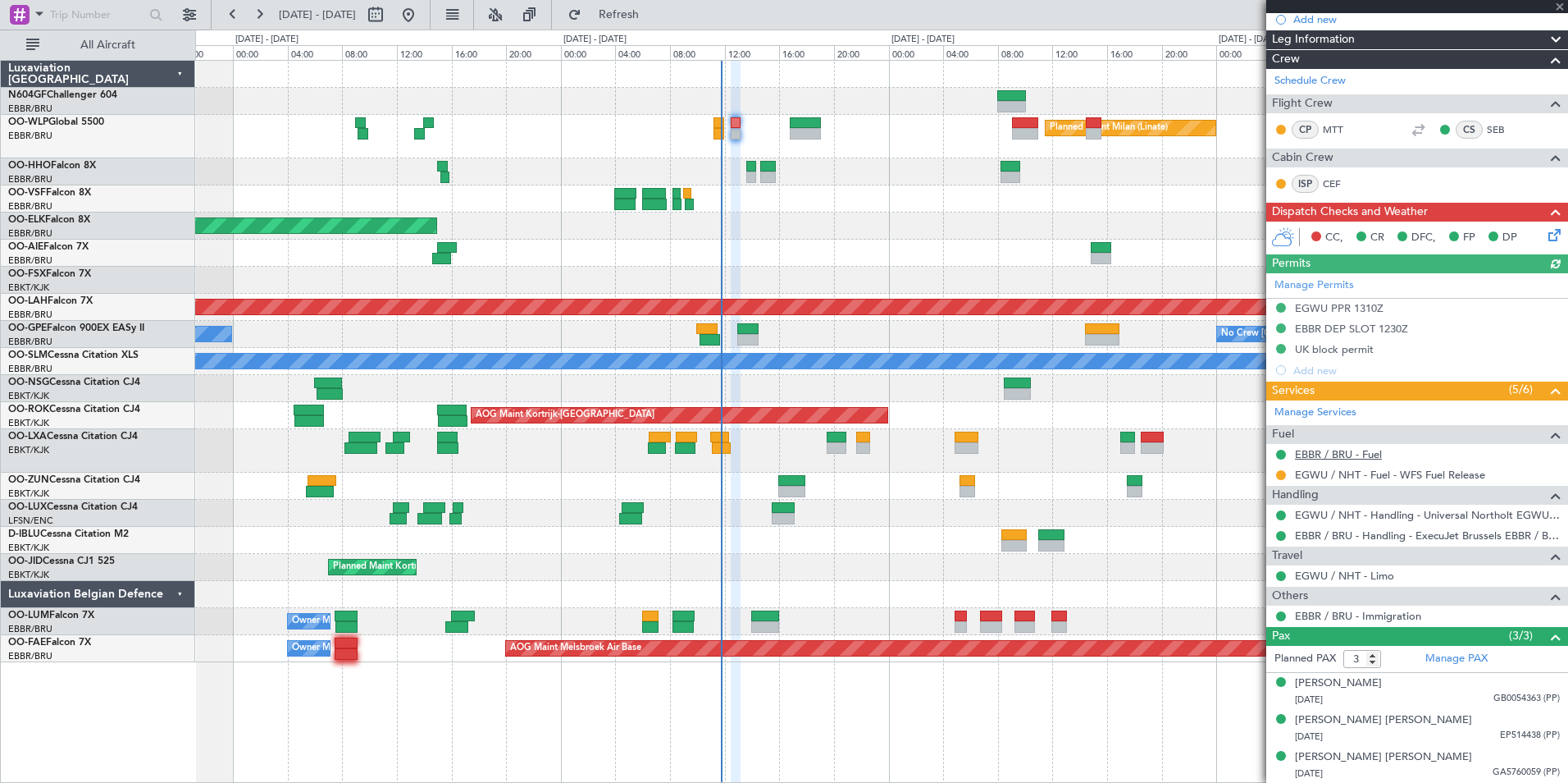
click at [1360, 456] on link "EBBR / BRU - Fuel" at bounding box center [1338, 454] width 87 height 14
click at [654, 18] on span "Refresh" at bounding box center [619, 15] width 69 height 11
click at [1282, 456] on button at bounding box center [1280, 454] width 9 height 9
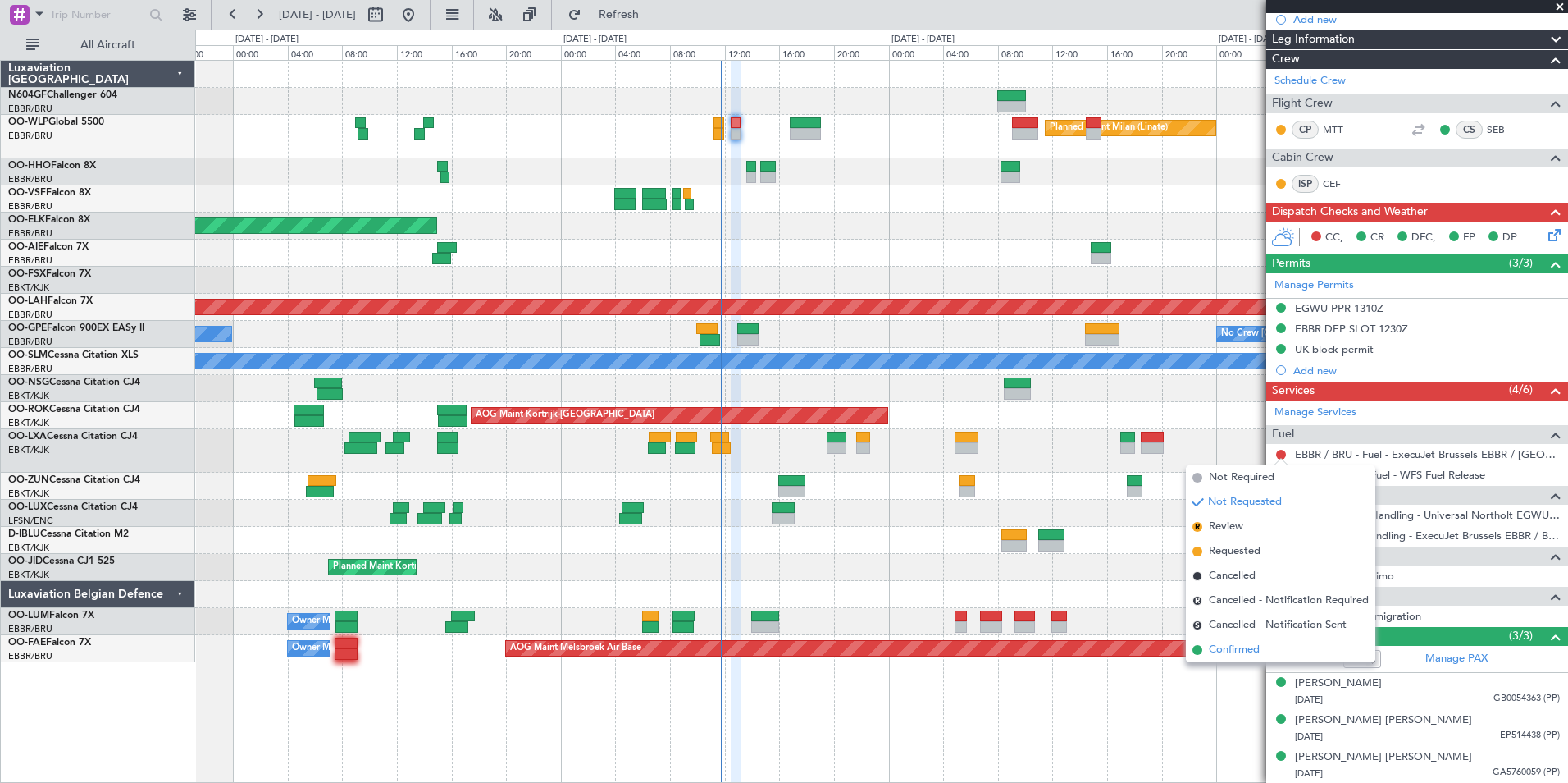
click at [1278, 647] on li "Confirmed" at bounding box center [1280, 650] width 190 height 25
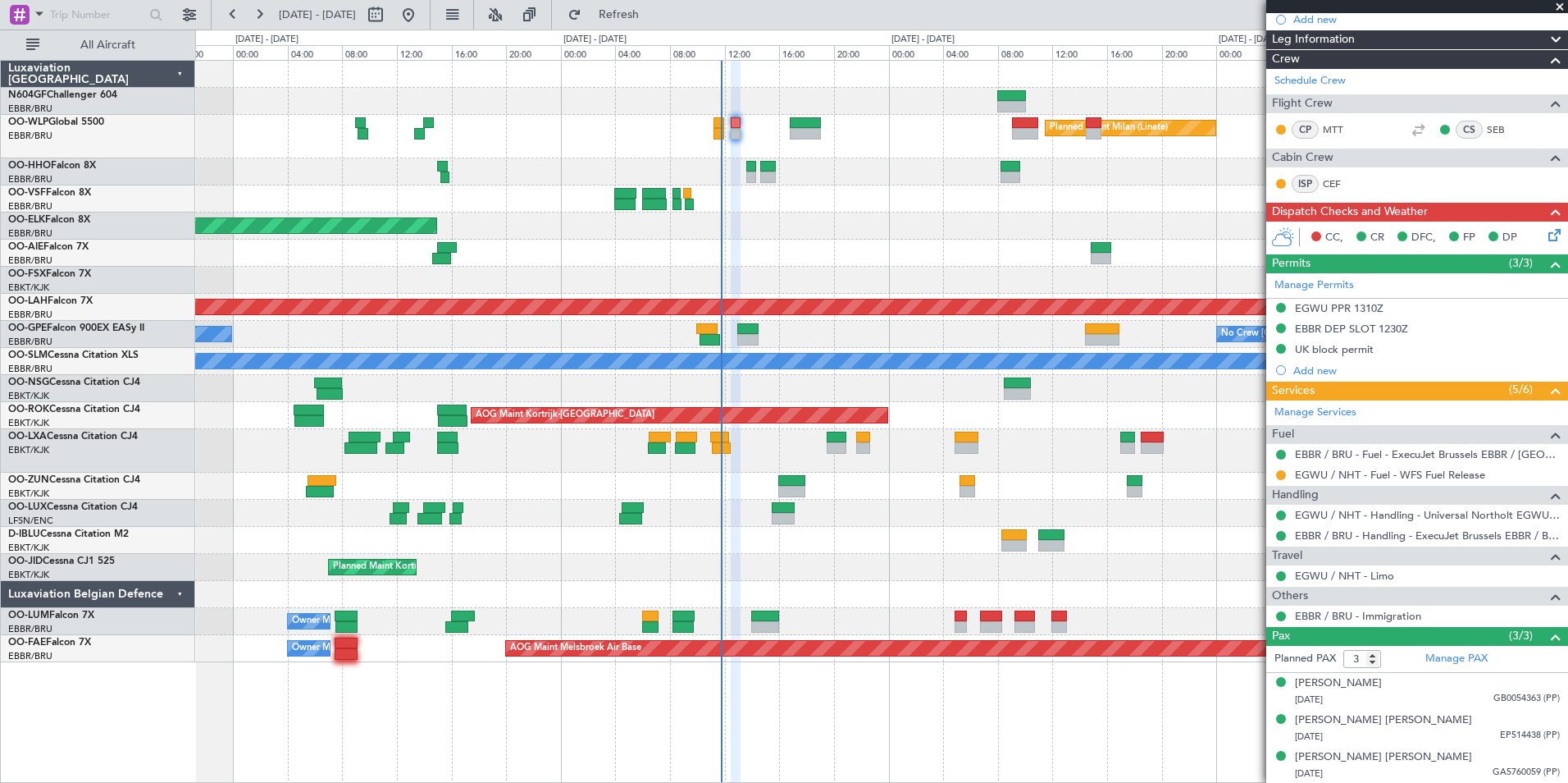
scroll to position [0, 0]
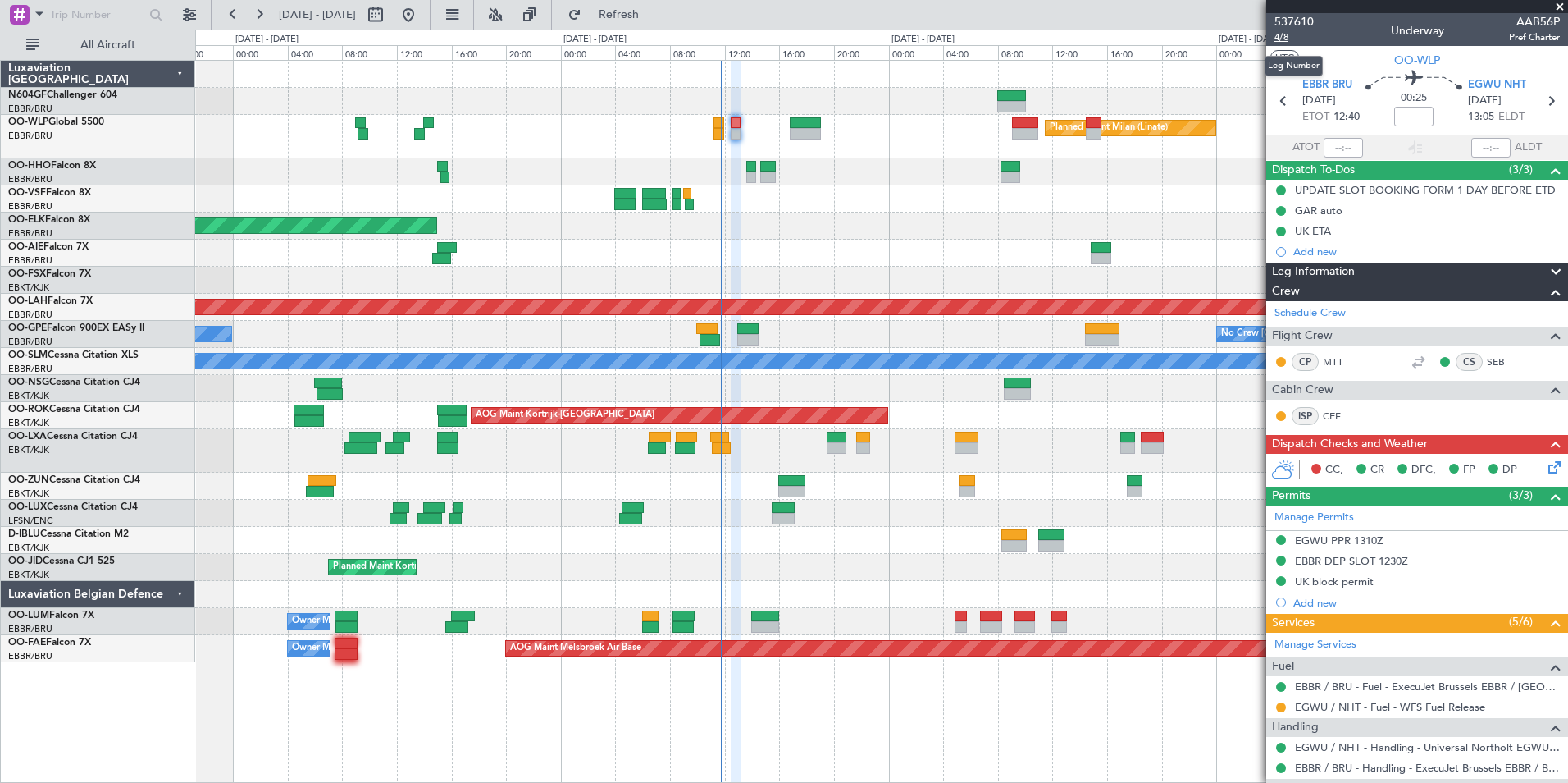
click at [1289, 41] on span "4/8" at bounding box center [1294, 37] width 40 height 14
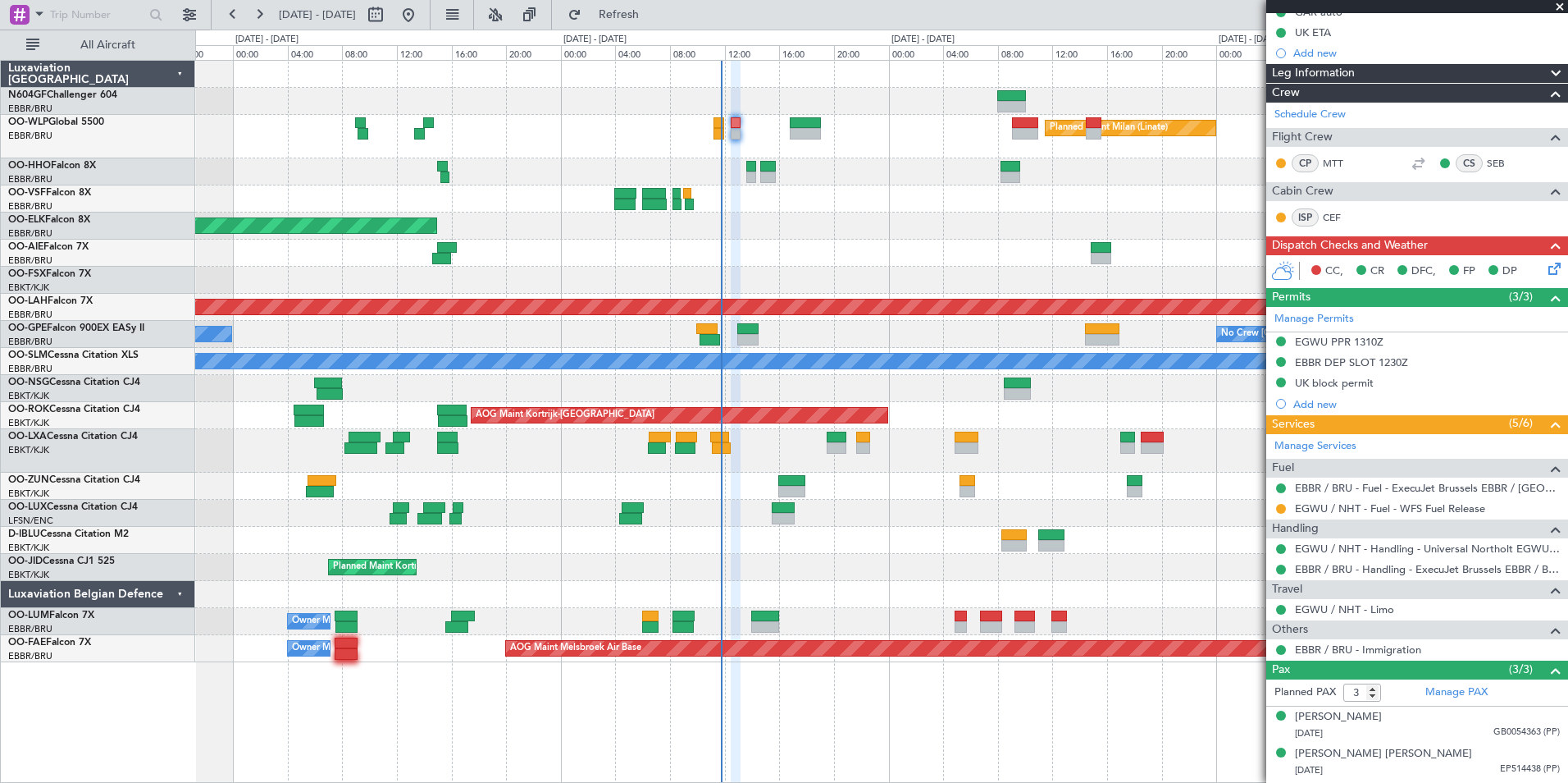
scroll to position [199, 0]
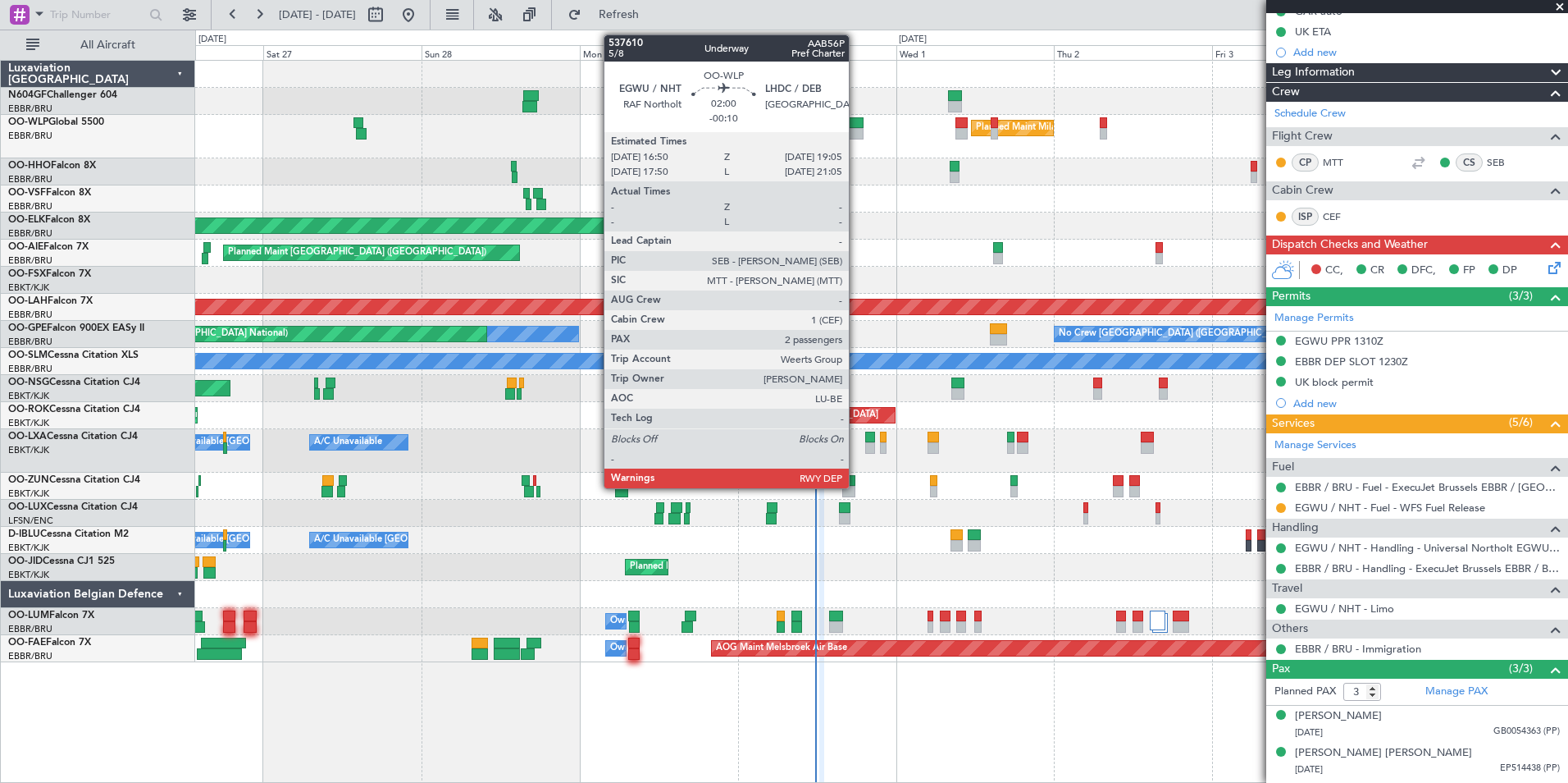
click at [857, 136] on div at bounding box center [856, 133] width 15 height 11
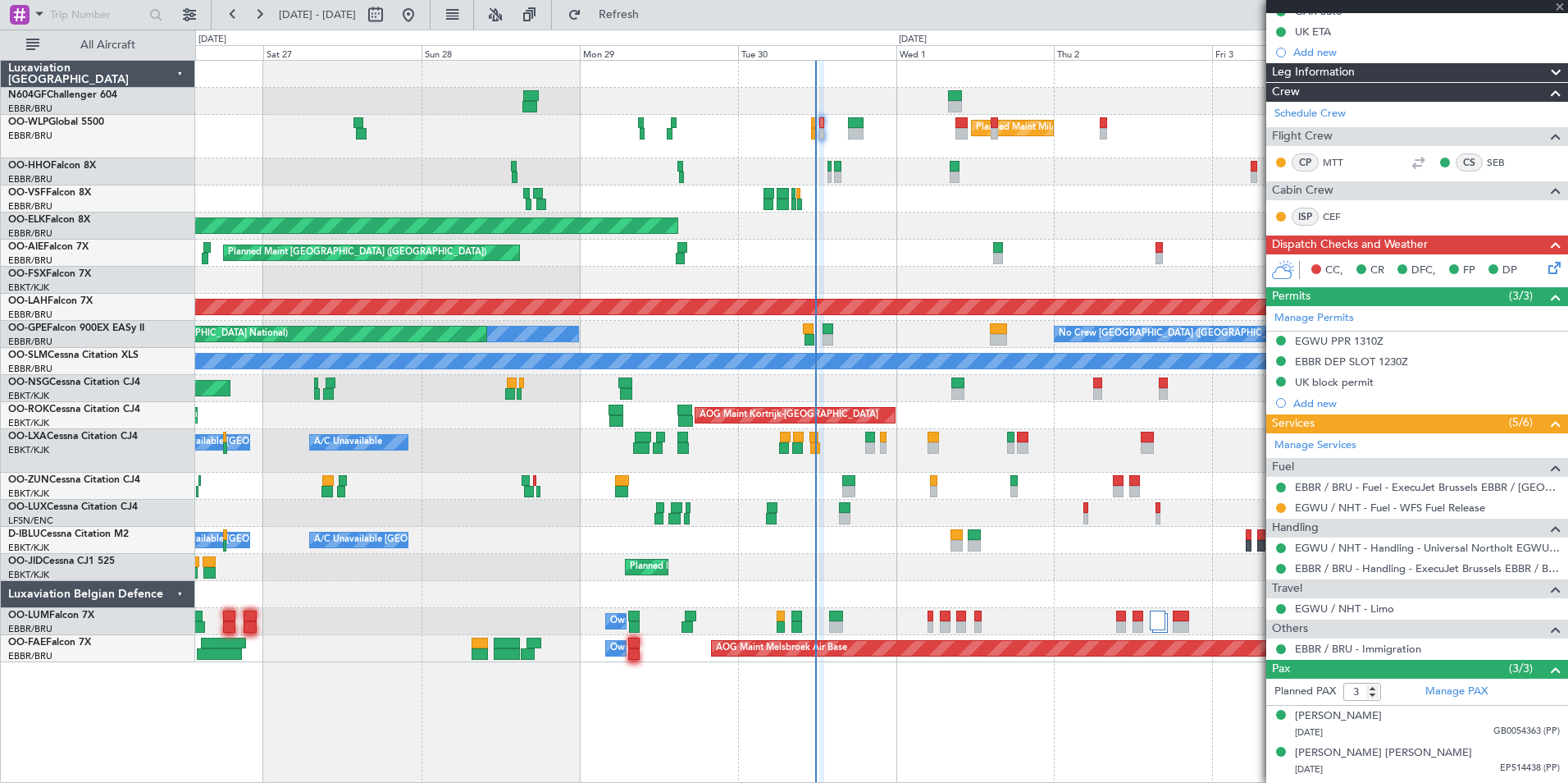
type input "-00:10"
type input "2"
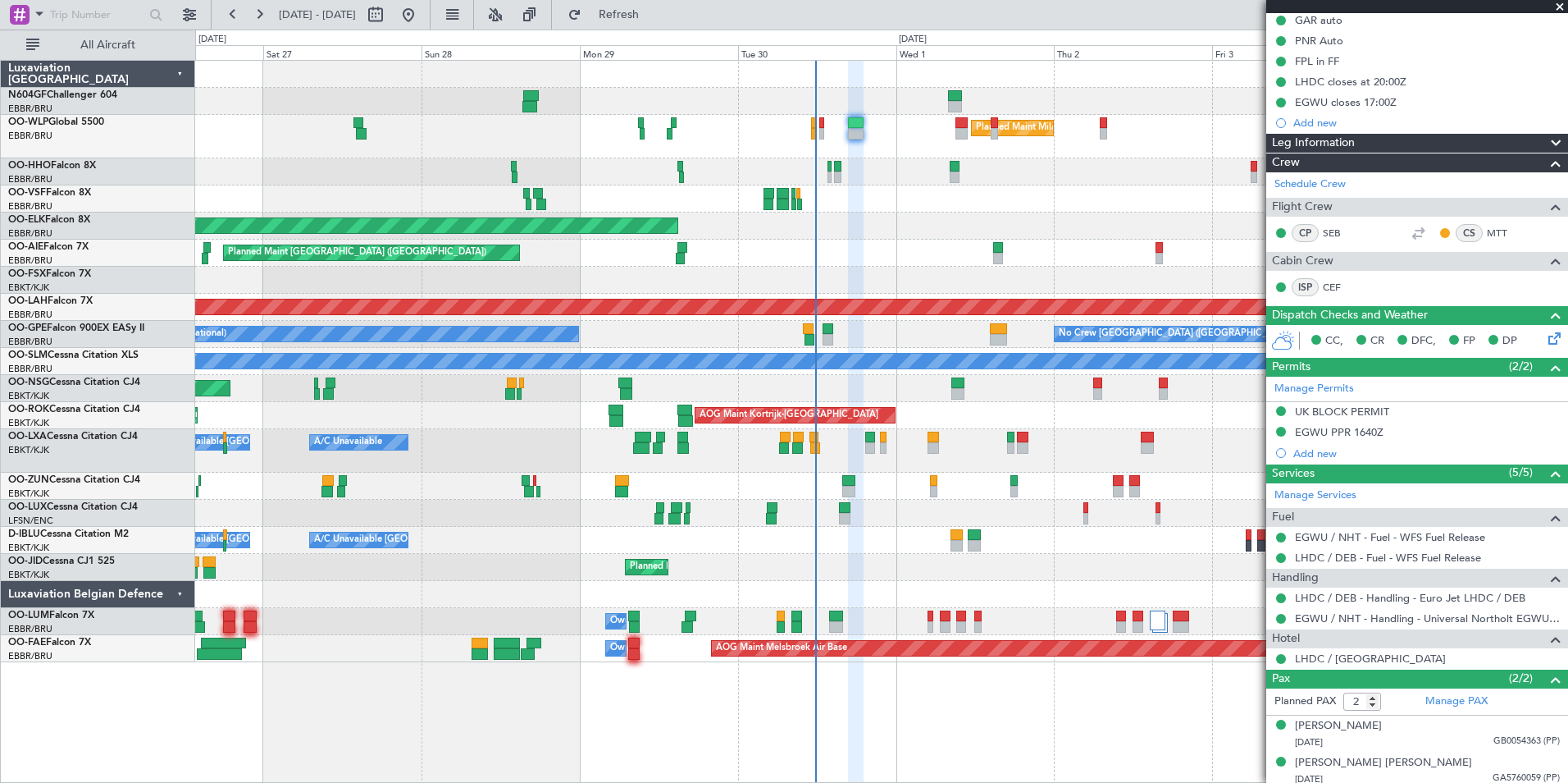
scroll to position [210, 0]
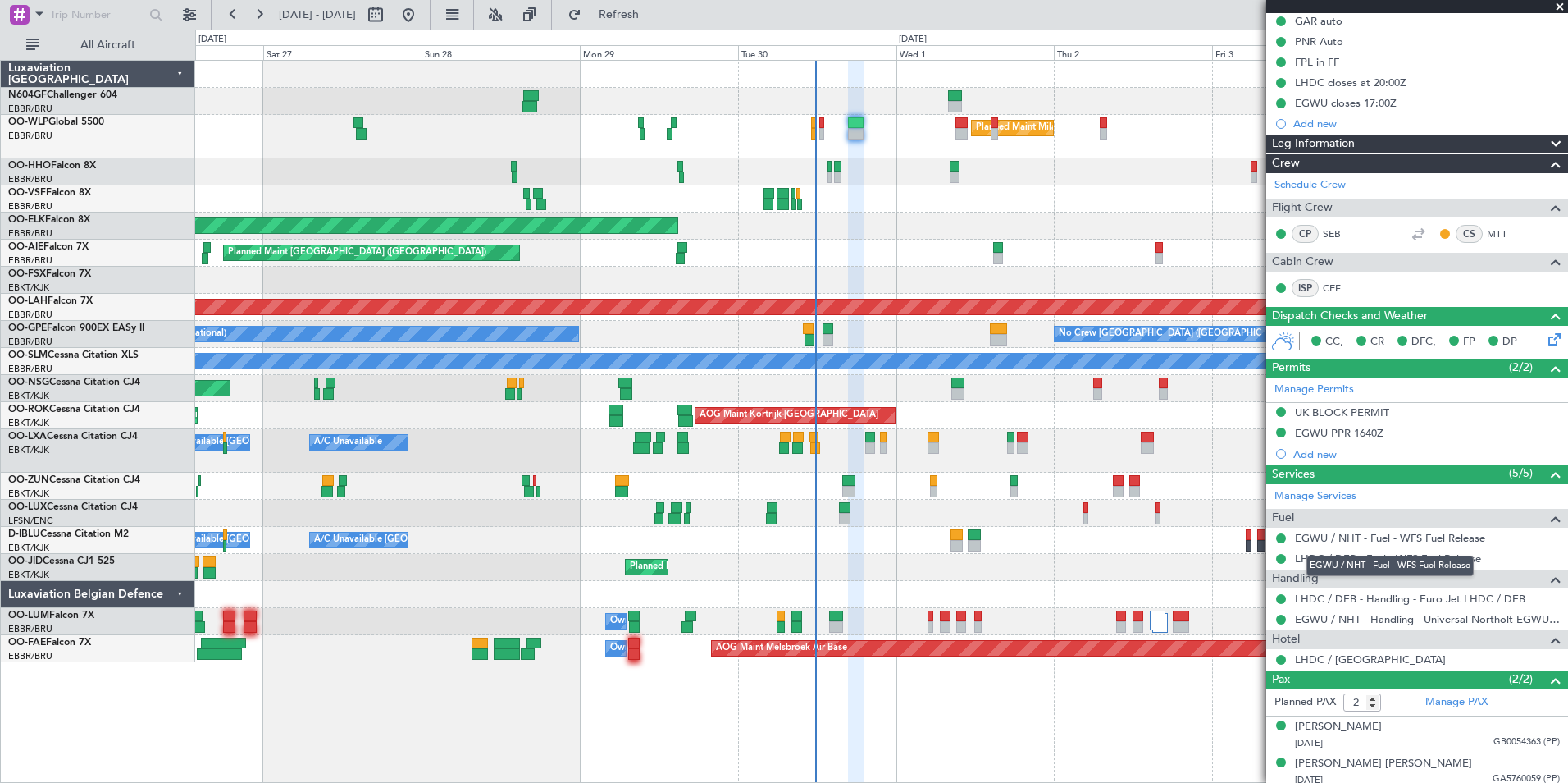
click at [1341, 537] on link "EGWU / NHT - Fuel - WFS Fuel Release" at bounding box center [1389, 538] width 190 height 14
click at [1396, 560] on link "LHDC / DEB - Fuel - WFS Fuel Release" at bounding box center [1388, 558] width 186 height 14
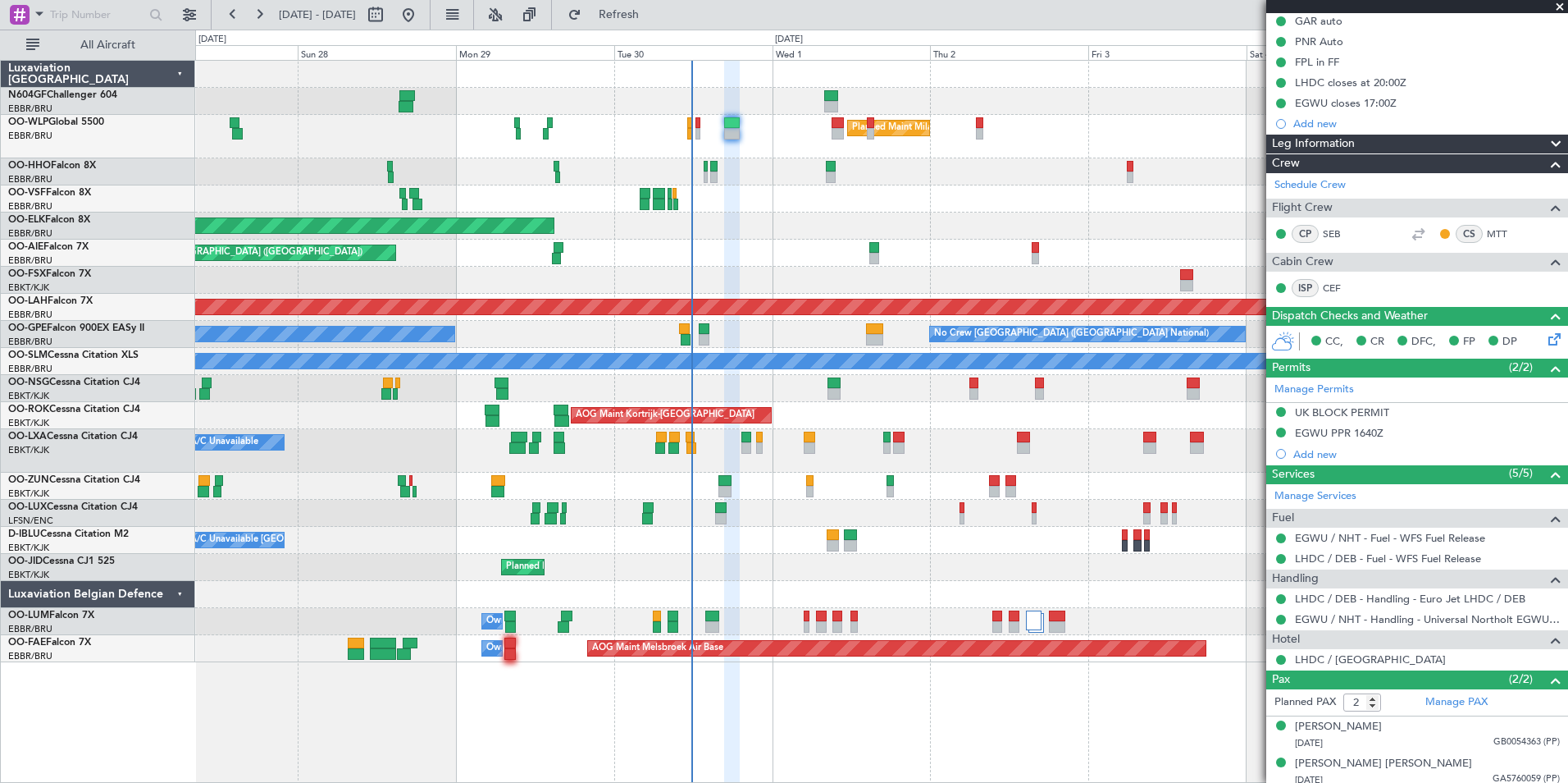
click at [660, 123] on div "Planned Maint Milan (Linate) Planned Maint Geneva (Cointrin) Planned Maint Kort…" at bounding box center [881, 362] width 1372 height 602
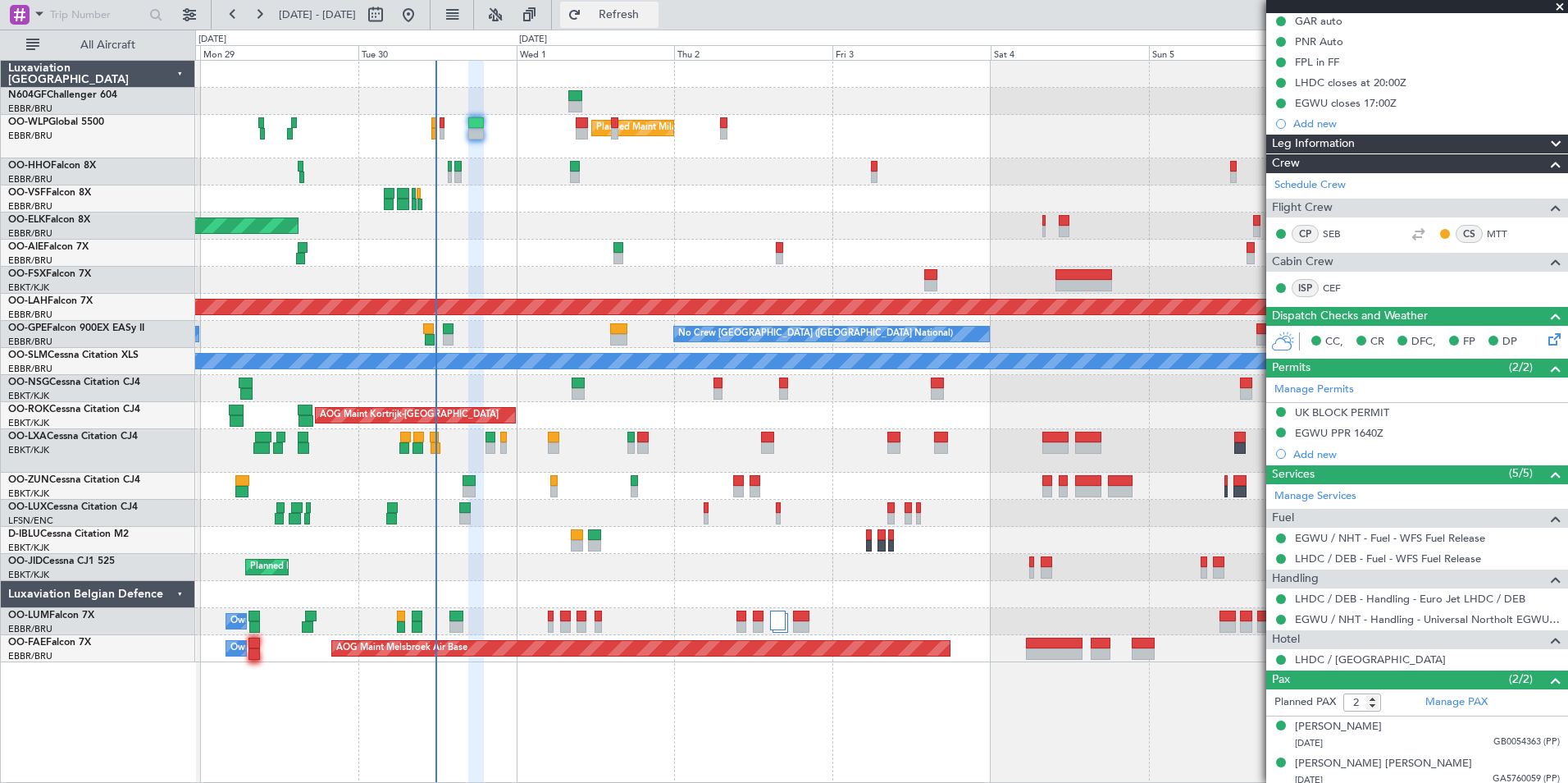
click at [654, 19] on span "Refresh" at bounding box center [619, 15] width 69 height 11
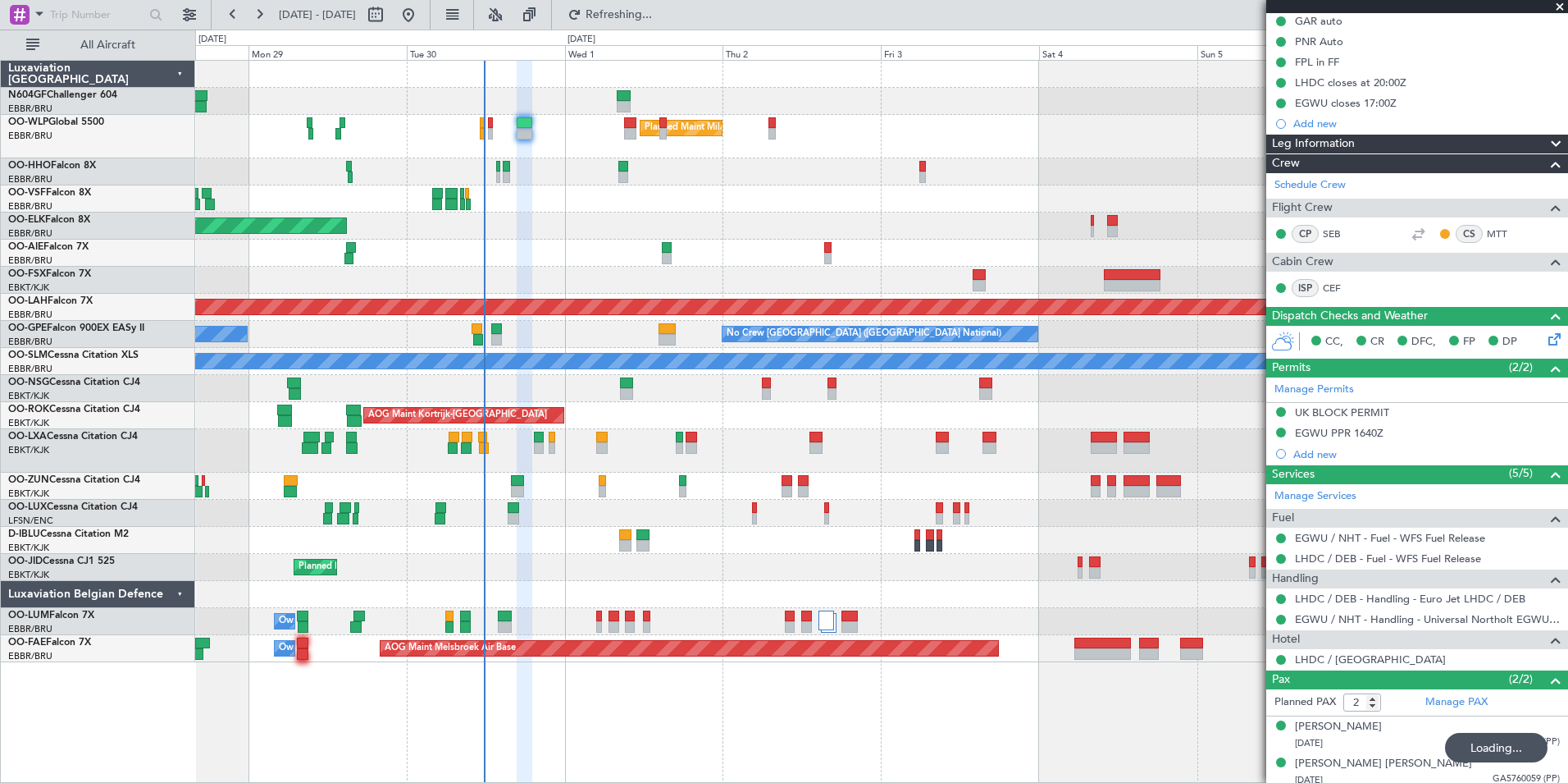
click at [730, 143] on div "Planned Maint Milan (Linate)" at bounding box center [881, 137] width 1372 height 44
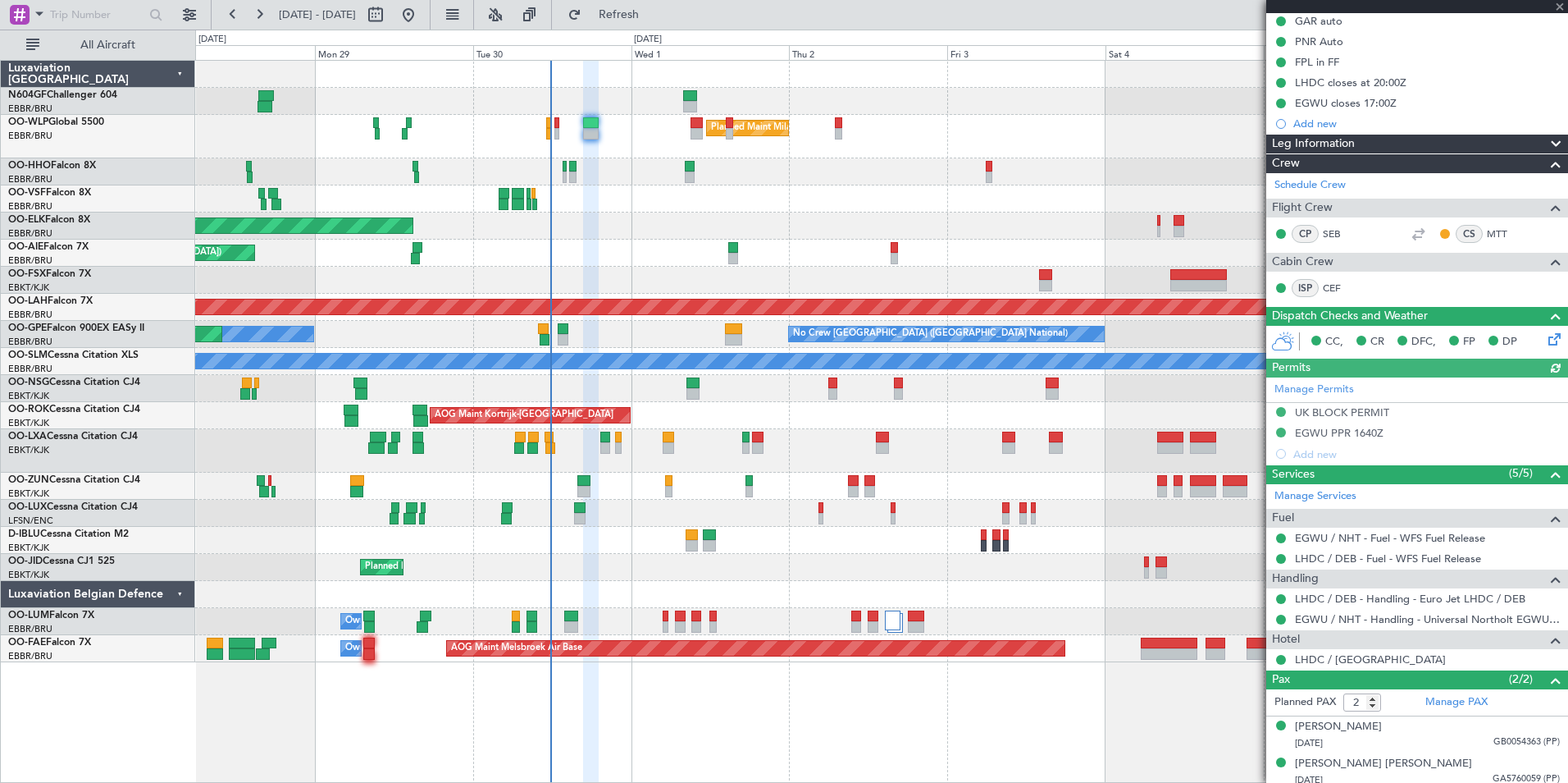
click at [781, 139] on div "Planned Maint Milan (Linate)" at bounding box center [881, 137] width 1372 height 44
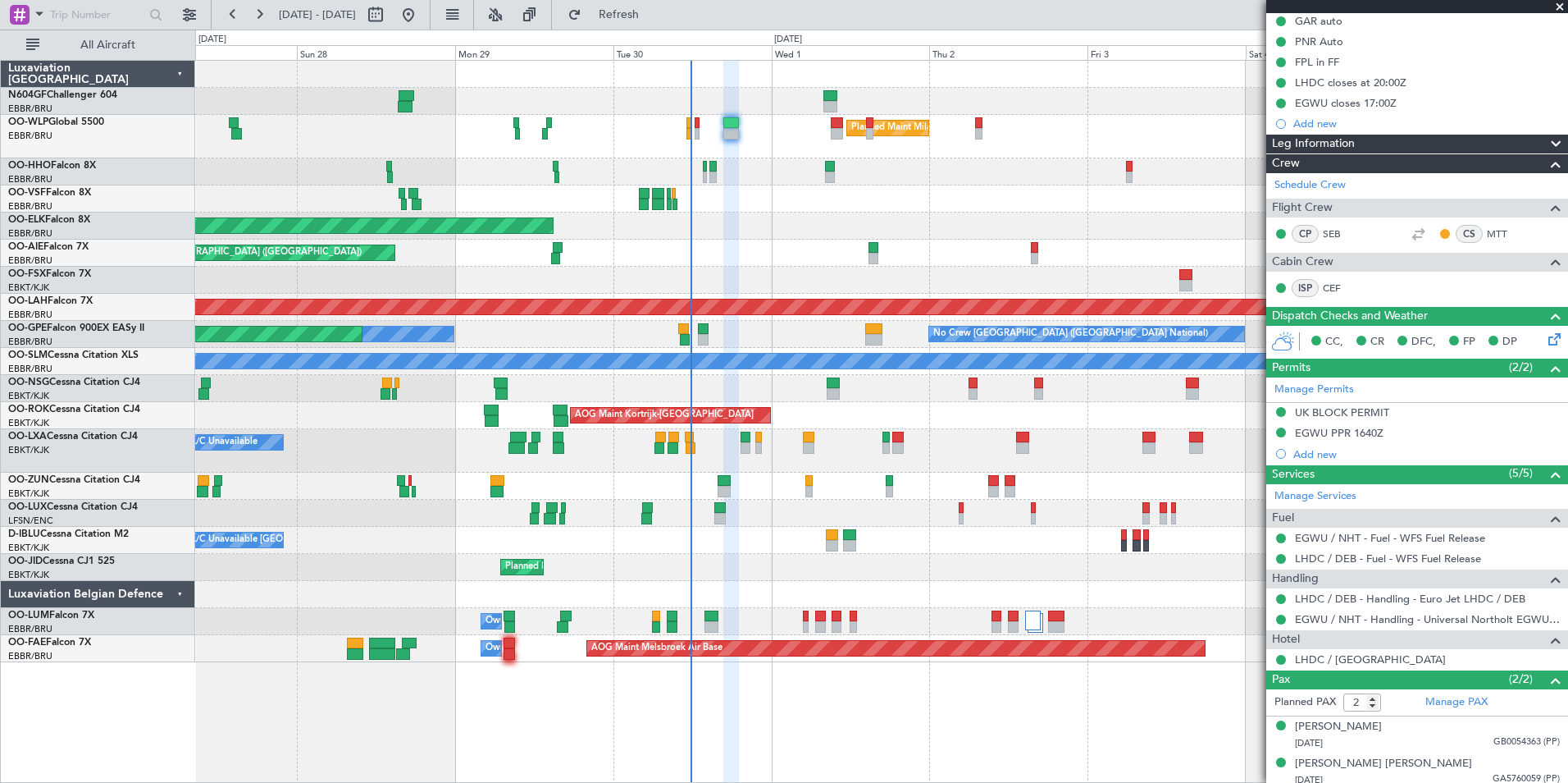
click at [874, 106] on div at bounding box center [881, 101] width 1372 height 28
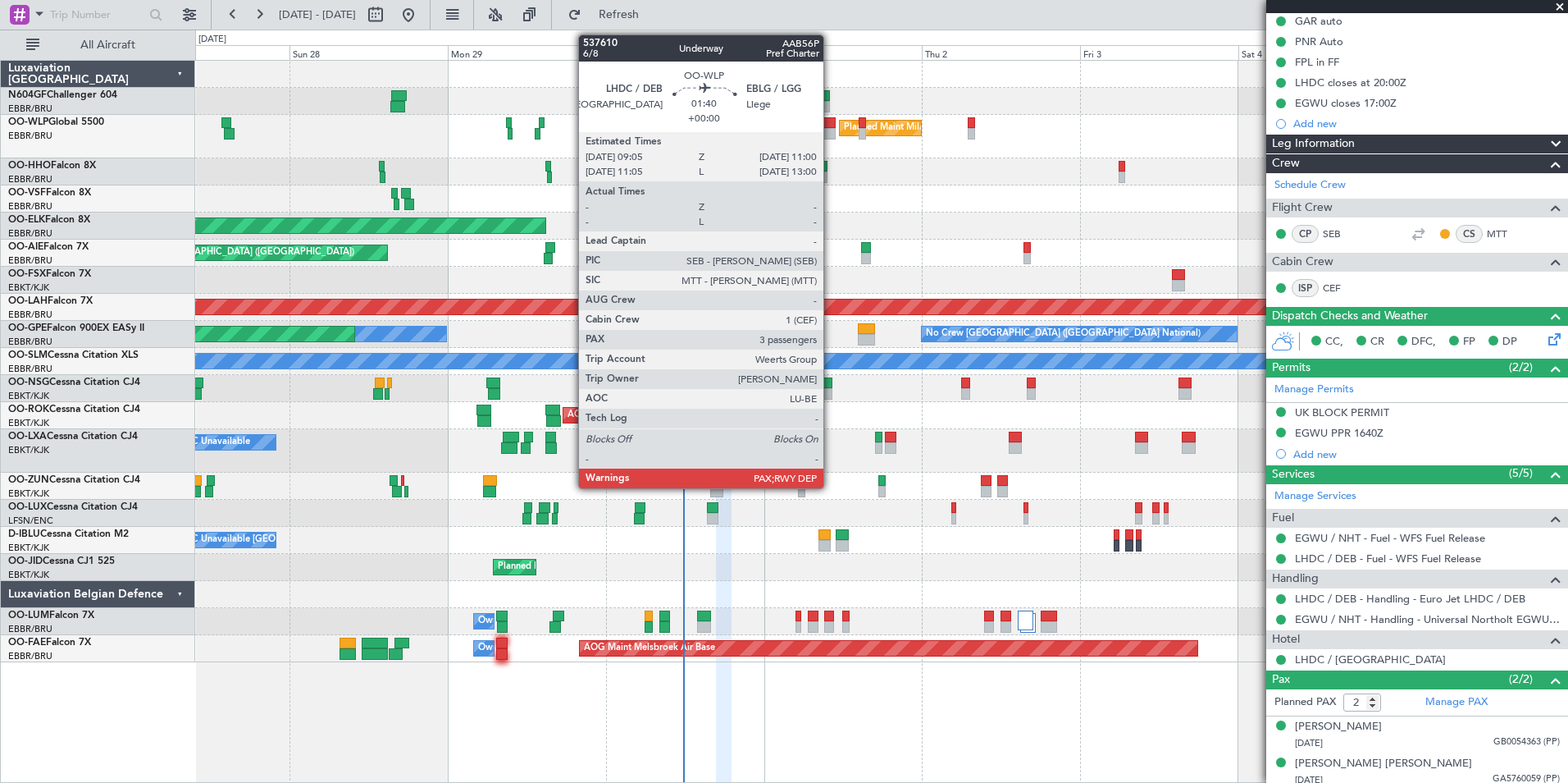
click at [831, 126] on div at bounding box center [829, 123] width 13 height 11
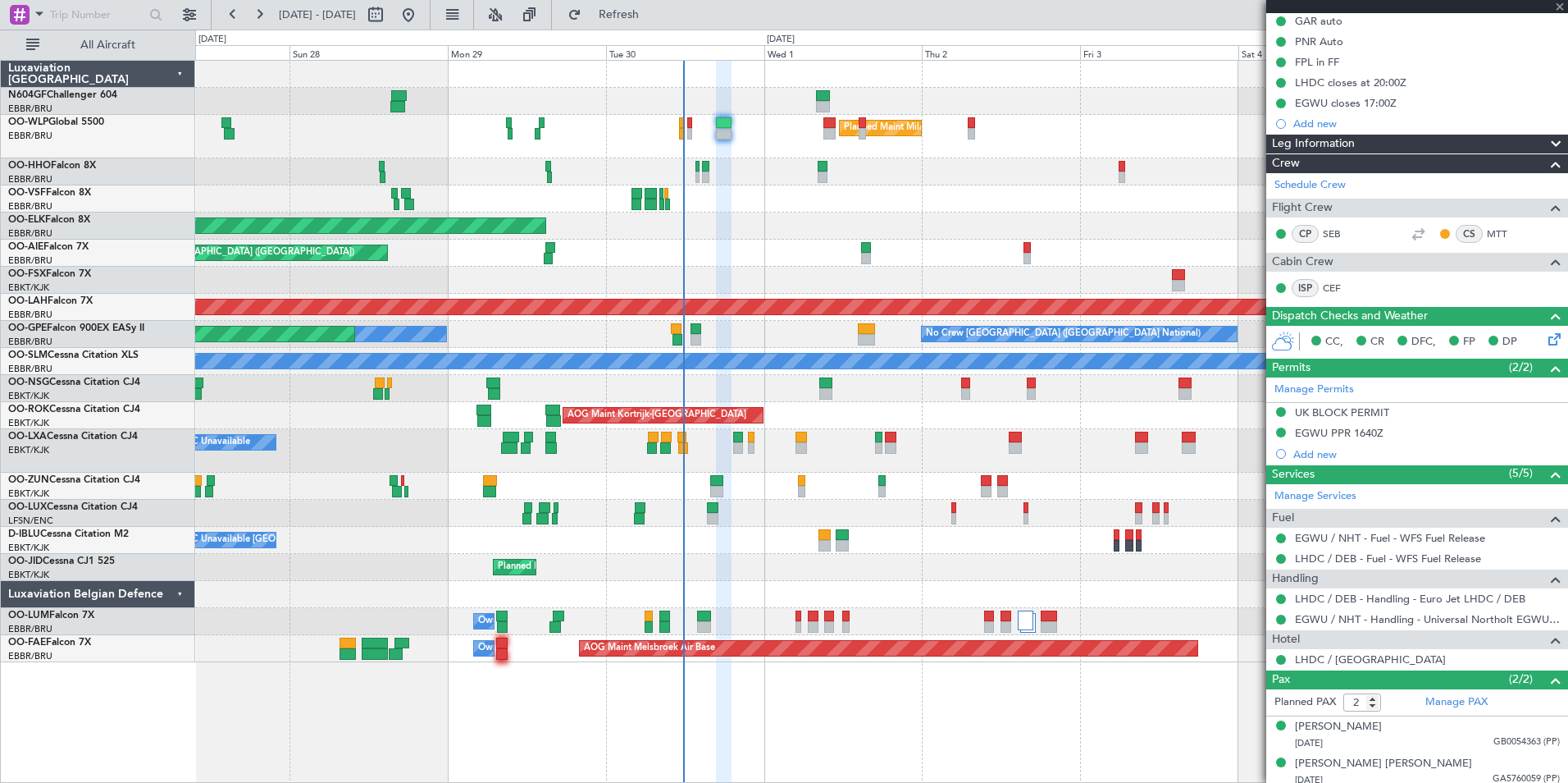
type input "3"
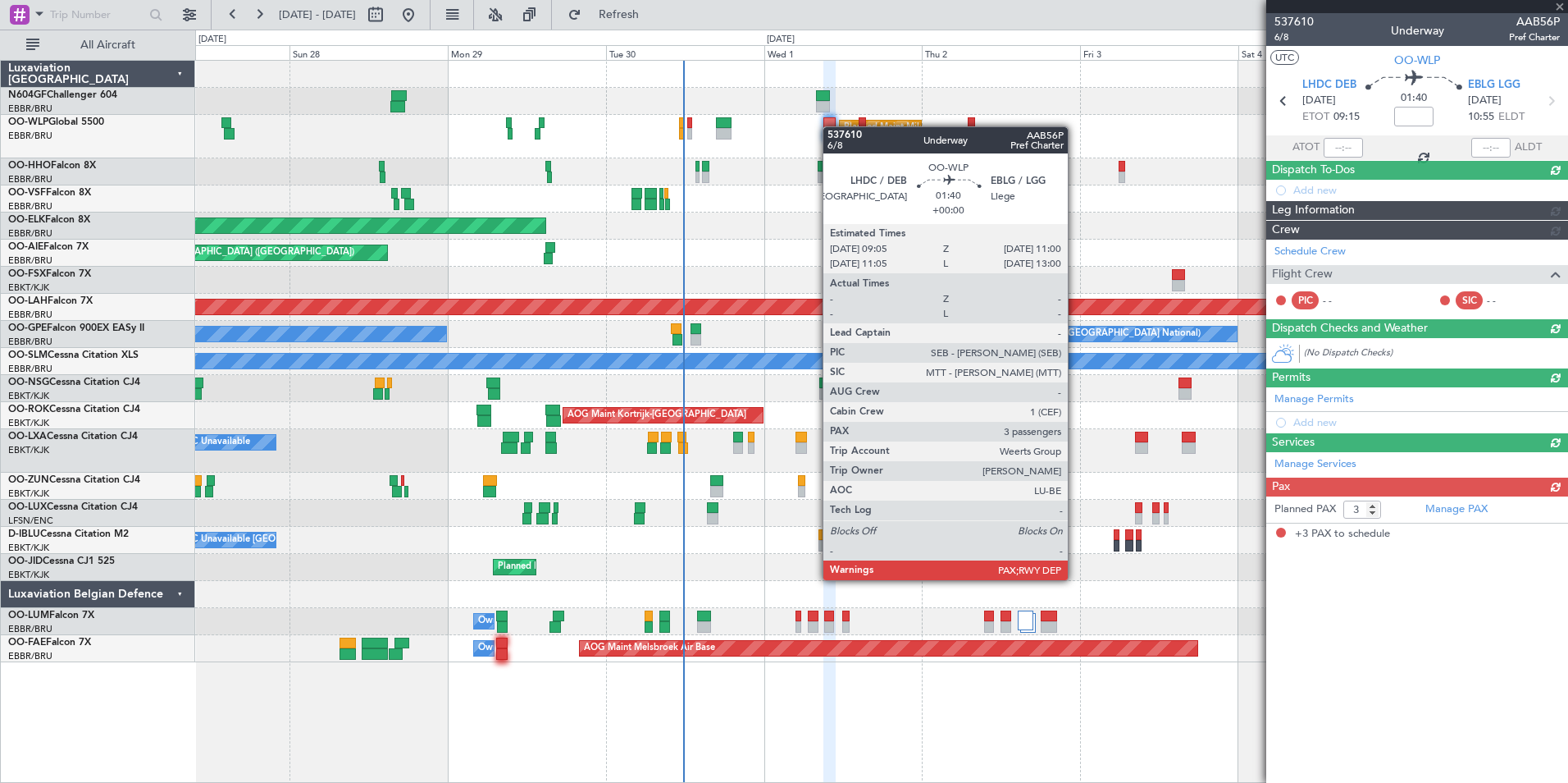
scroll to position [0, 0]
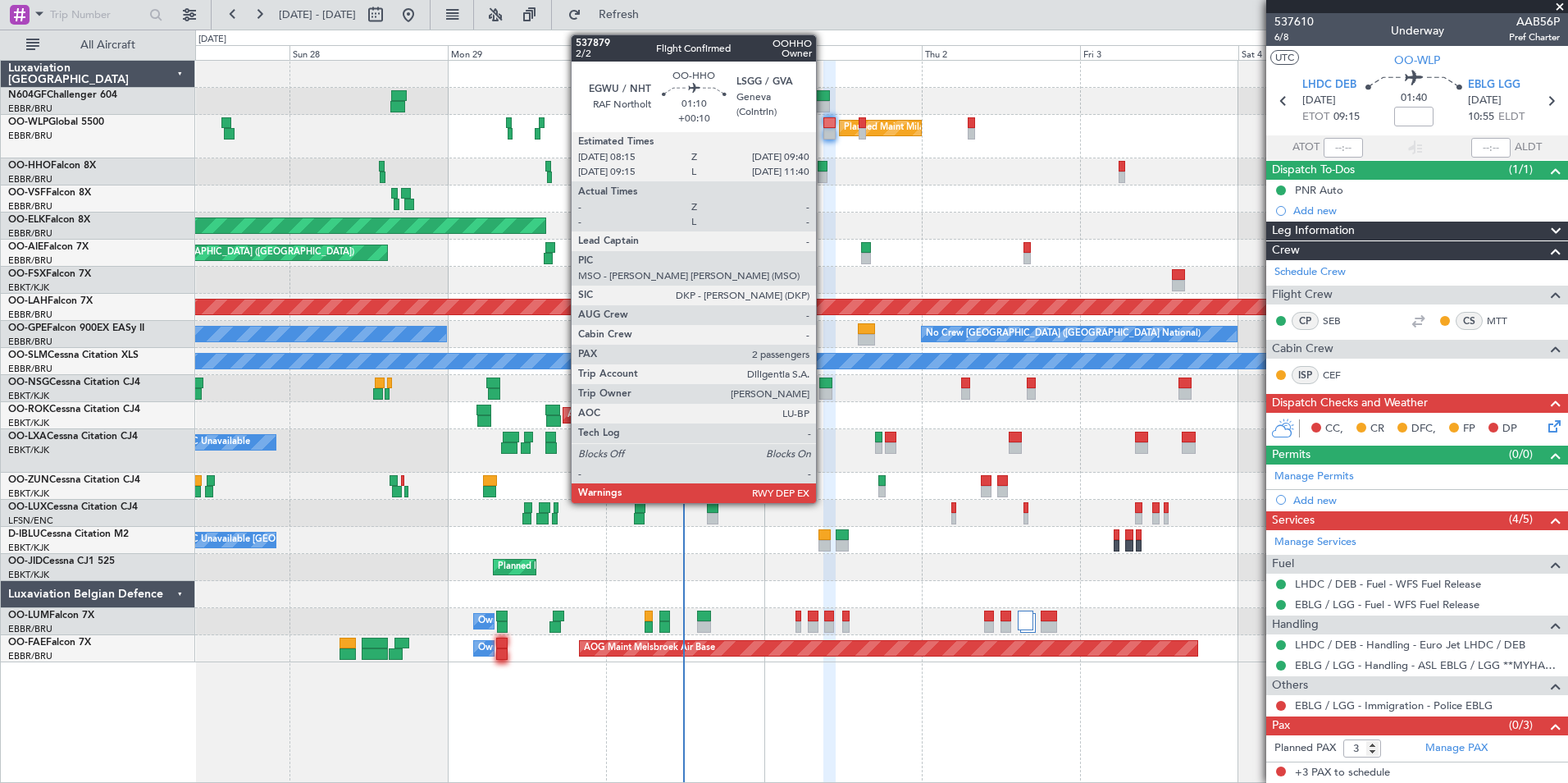
click at [823, 172] on div at bounding box center [822, 177] width 9 height 11
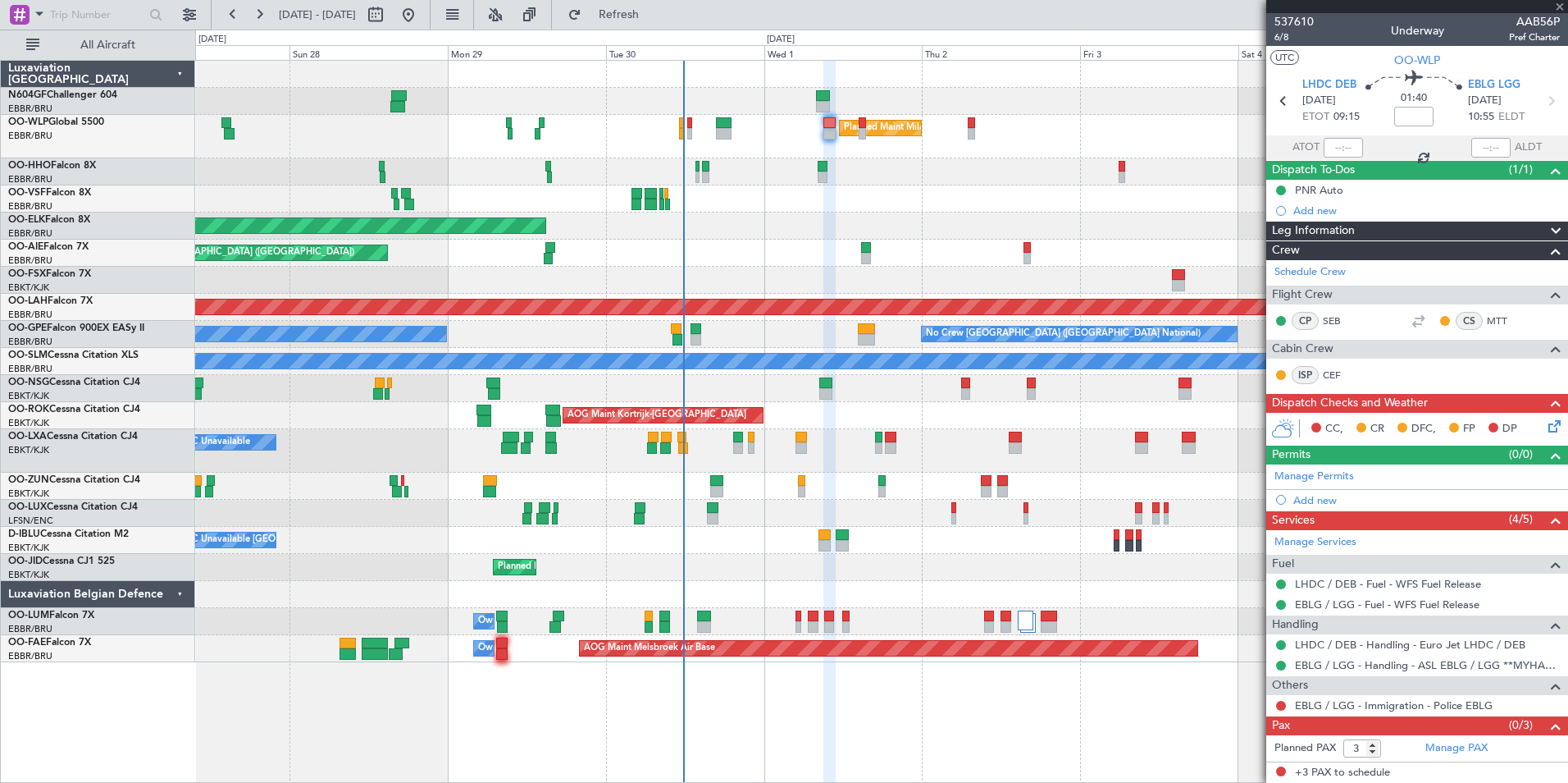
type input "+00:10"
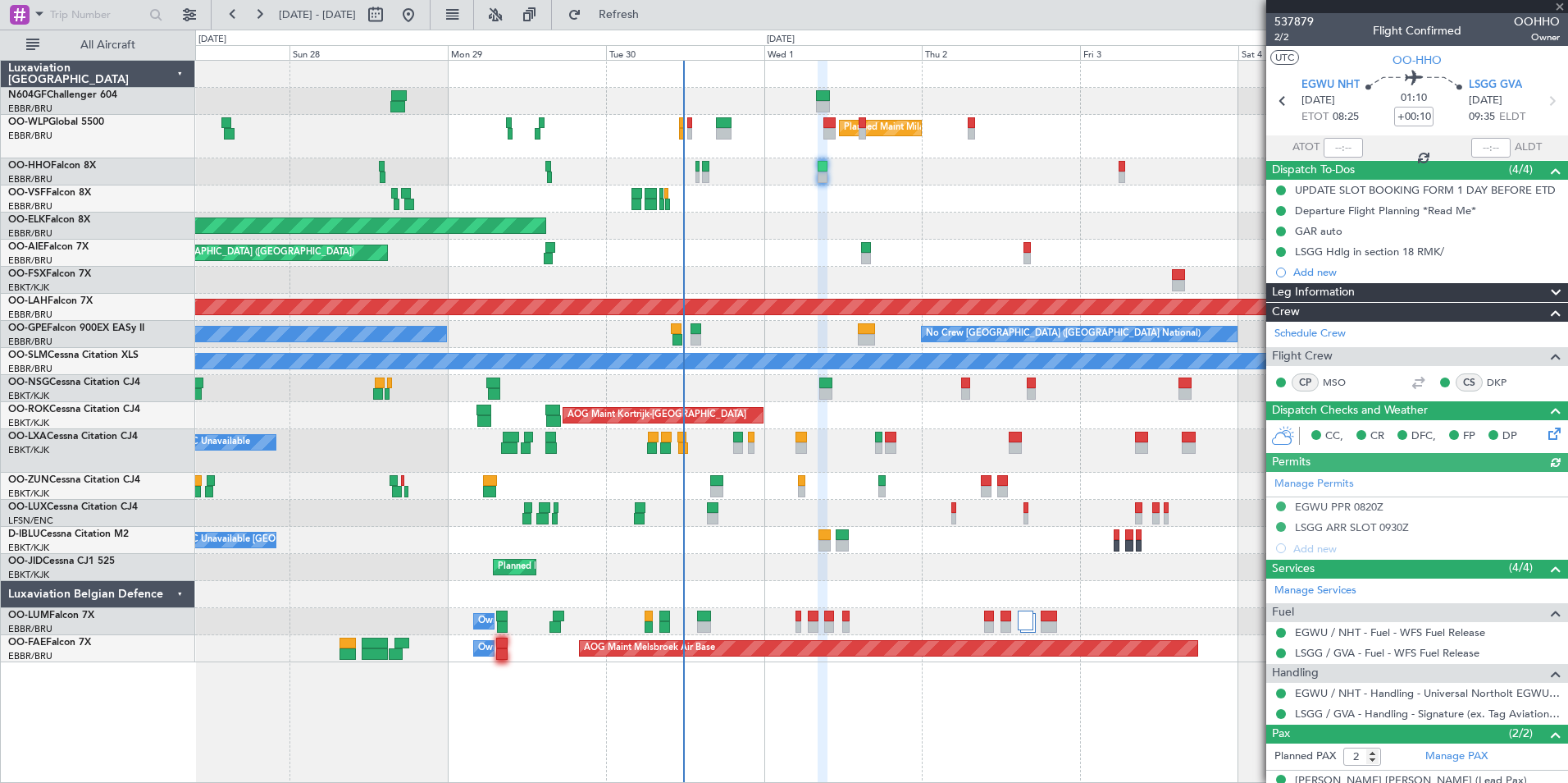
scroll to position [61, 0]
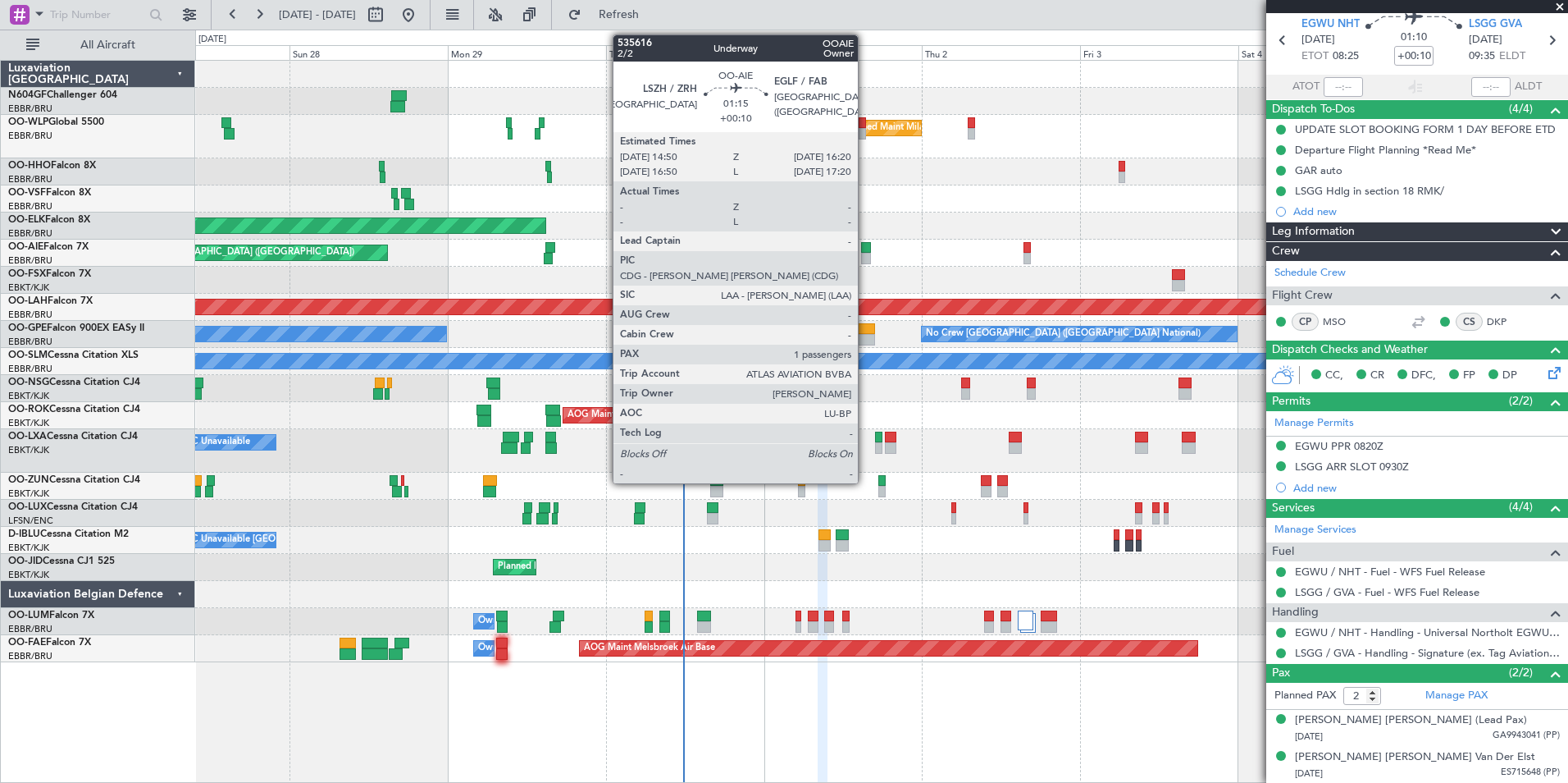
click at [865, 252] on div at bounding box center [866, 248] width 10 height 11
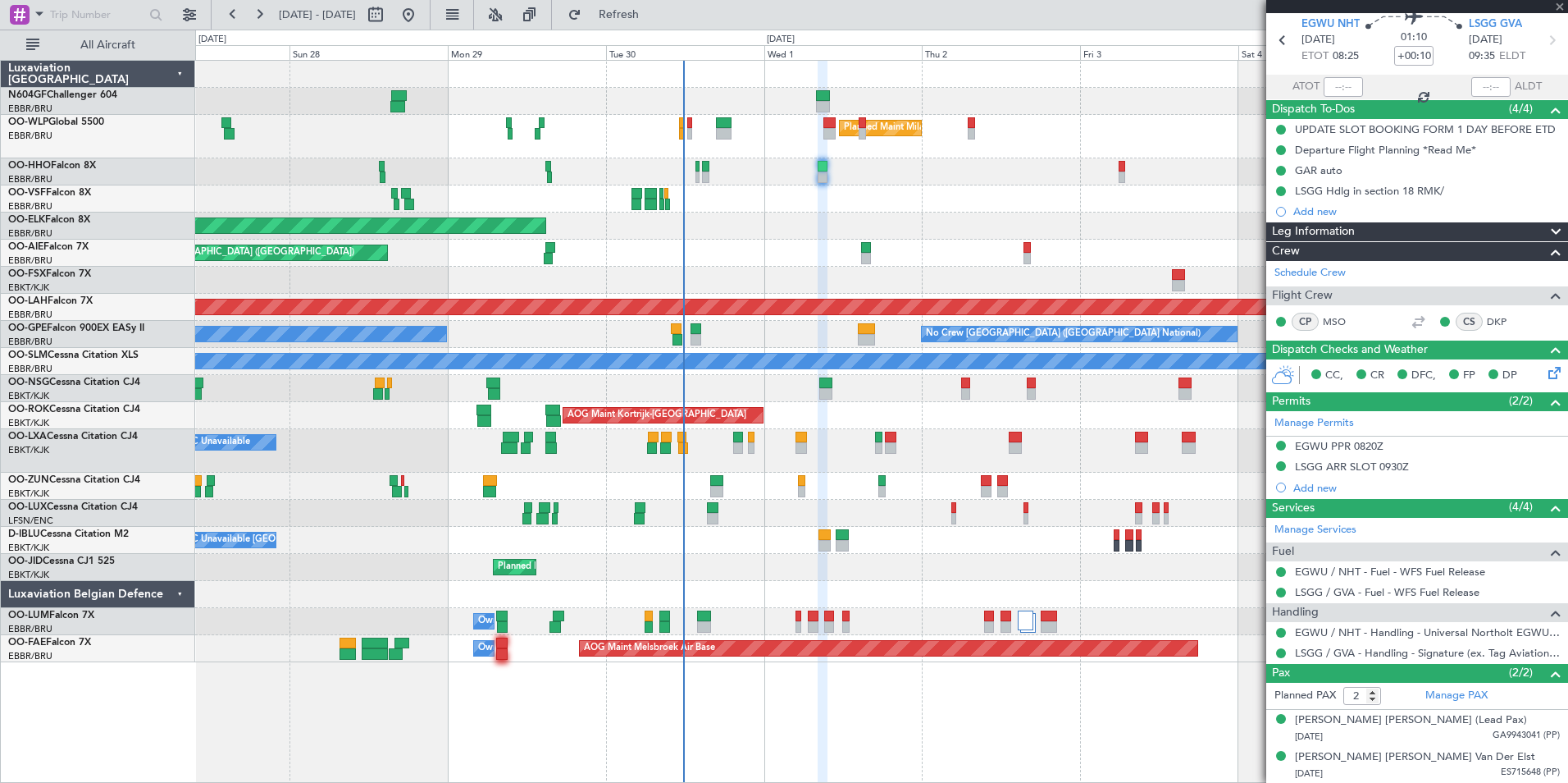
type input "1"
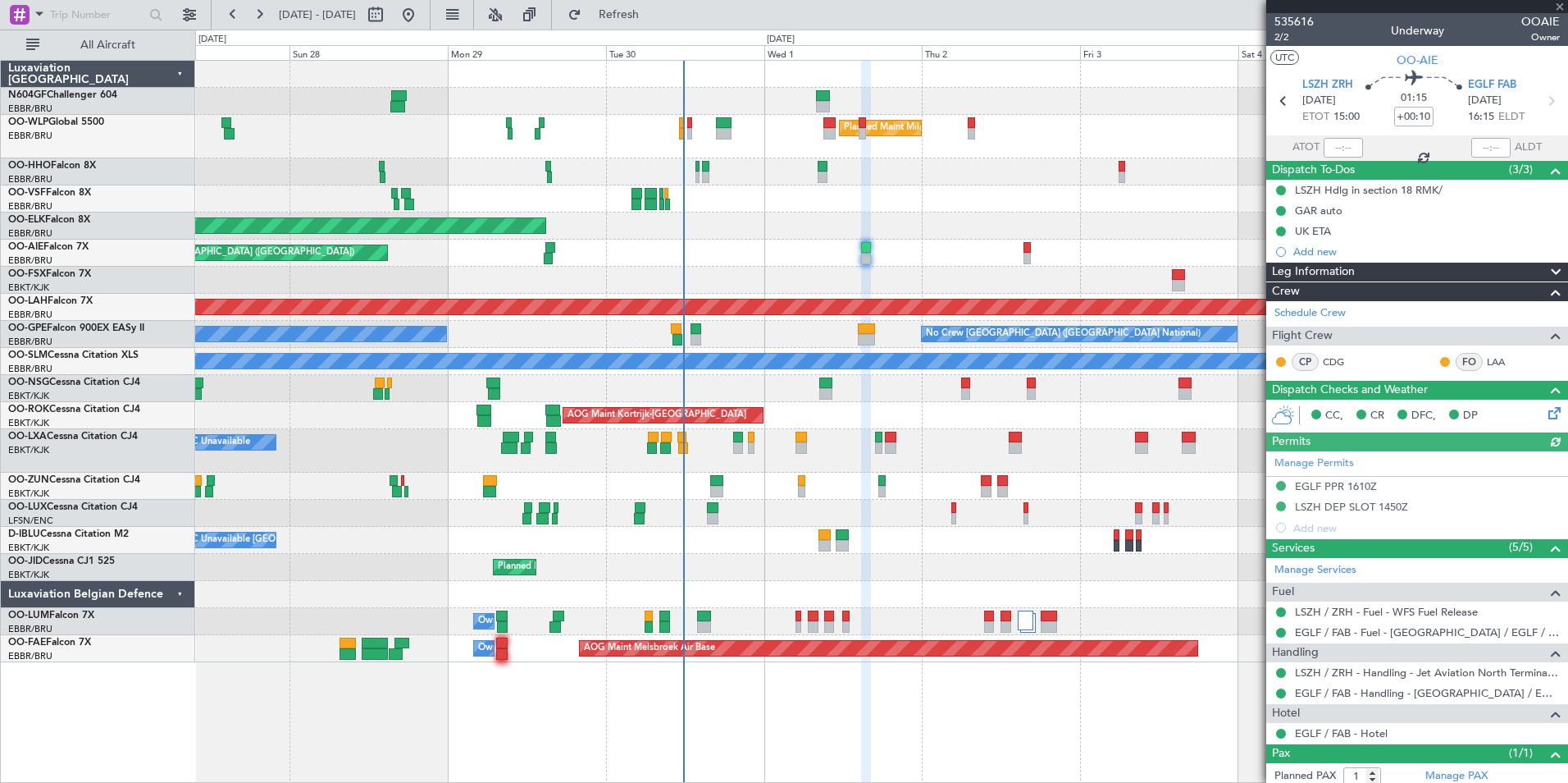
scroll to position [60, 0]
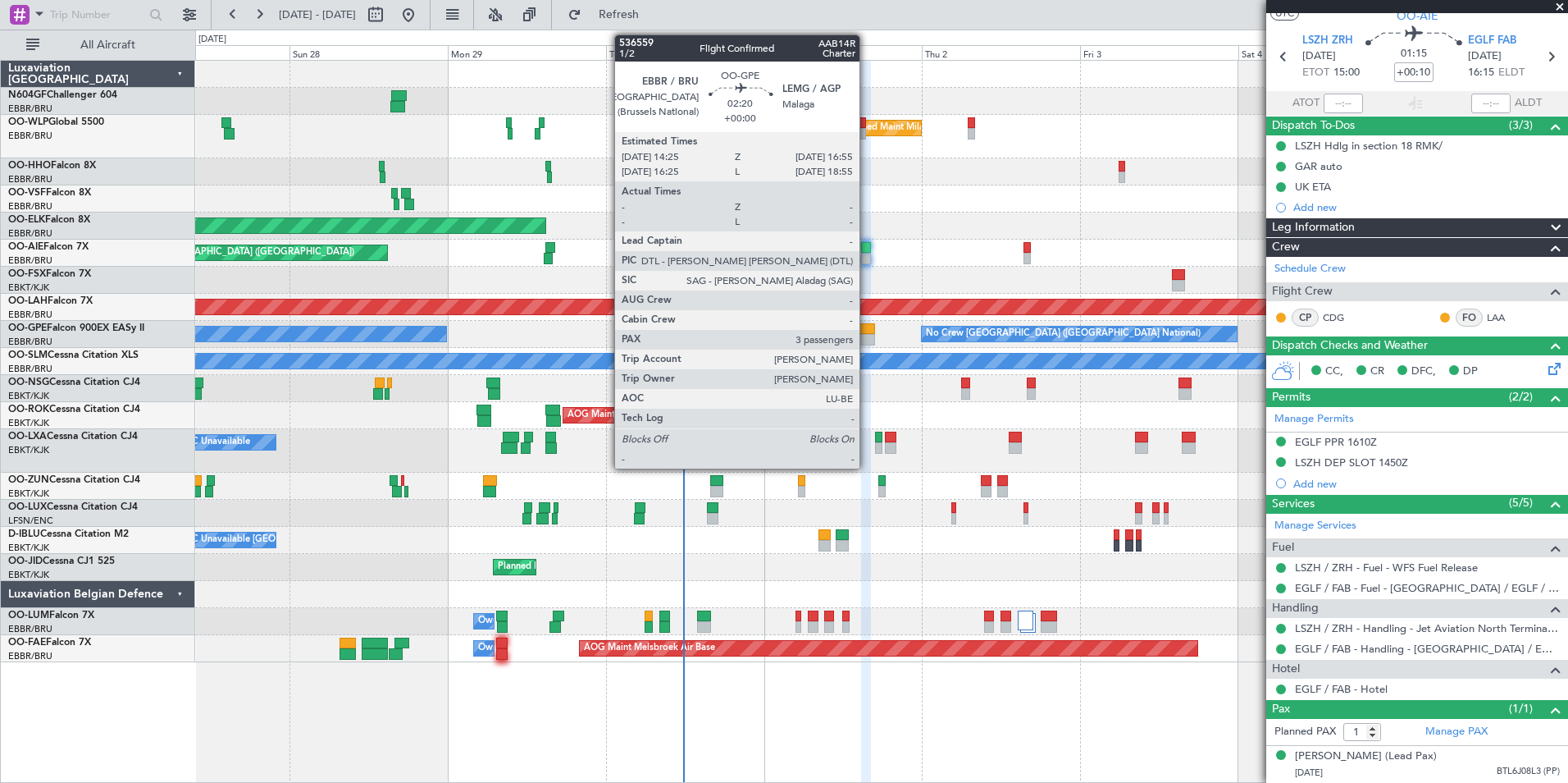
click at [867, 336] on div at bounding box center [866, 340] width 17 height 11
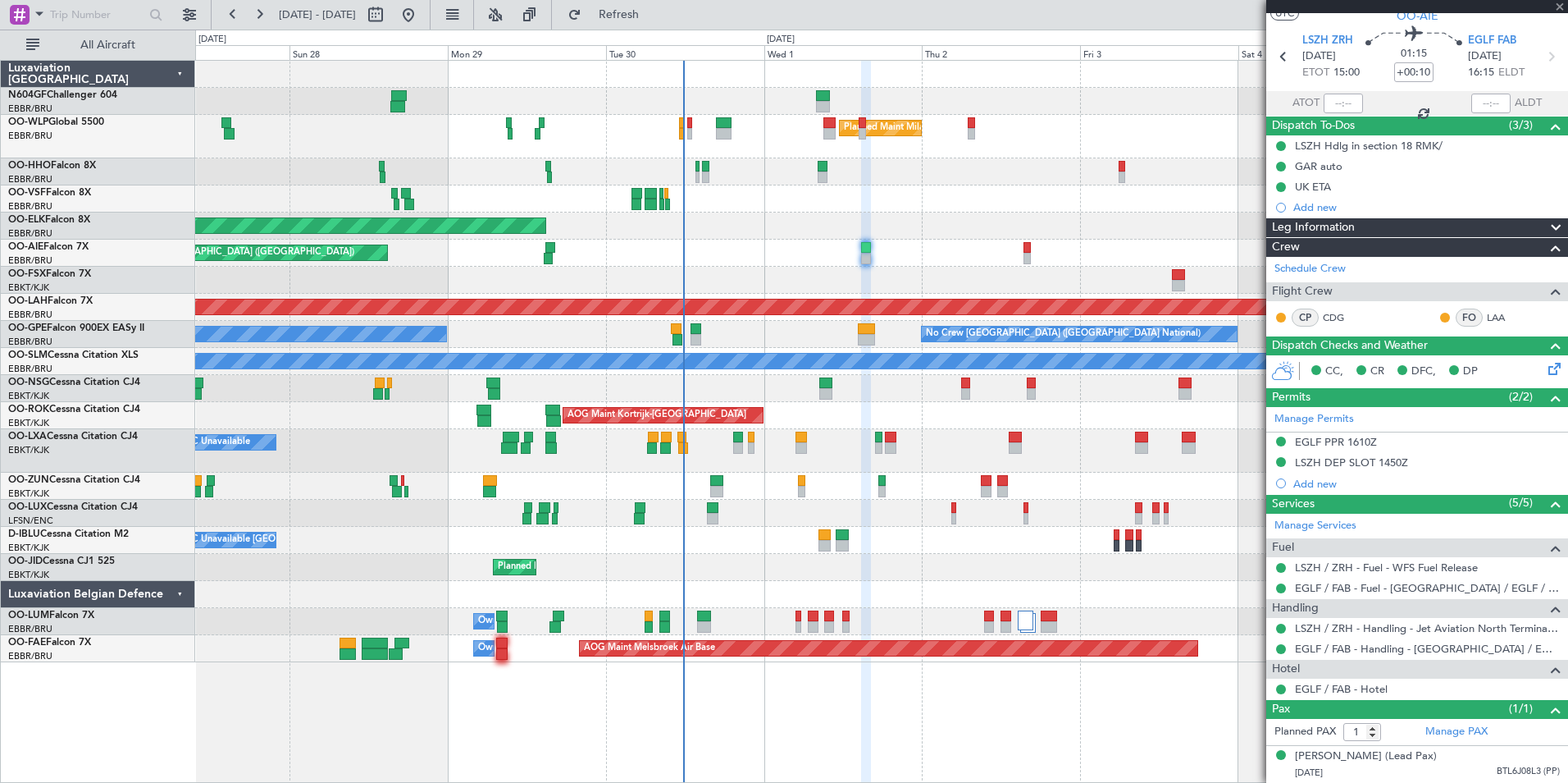
type input "3"
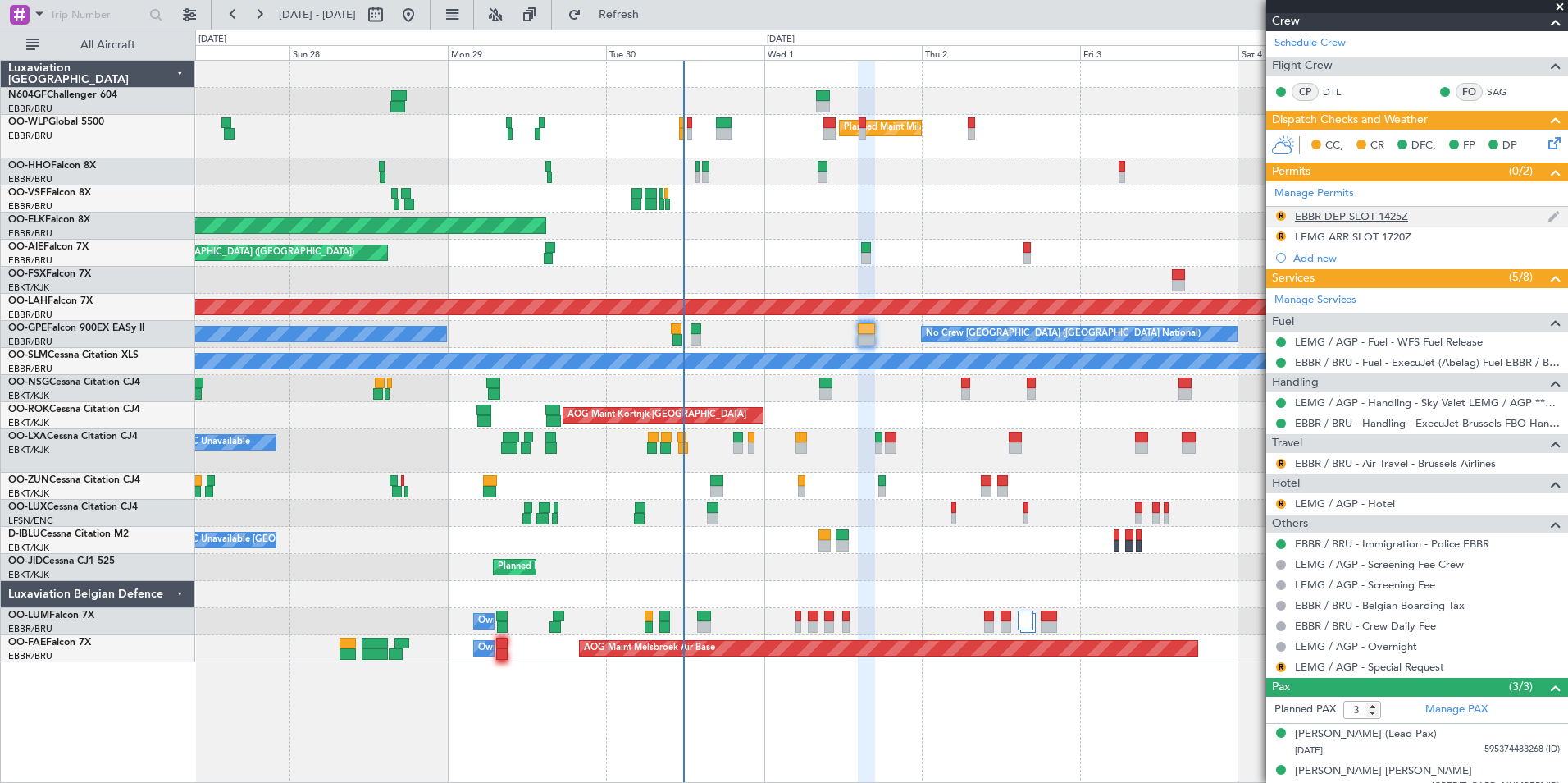
scroll to position [300, 0]
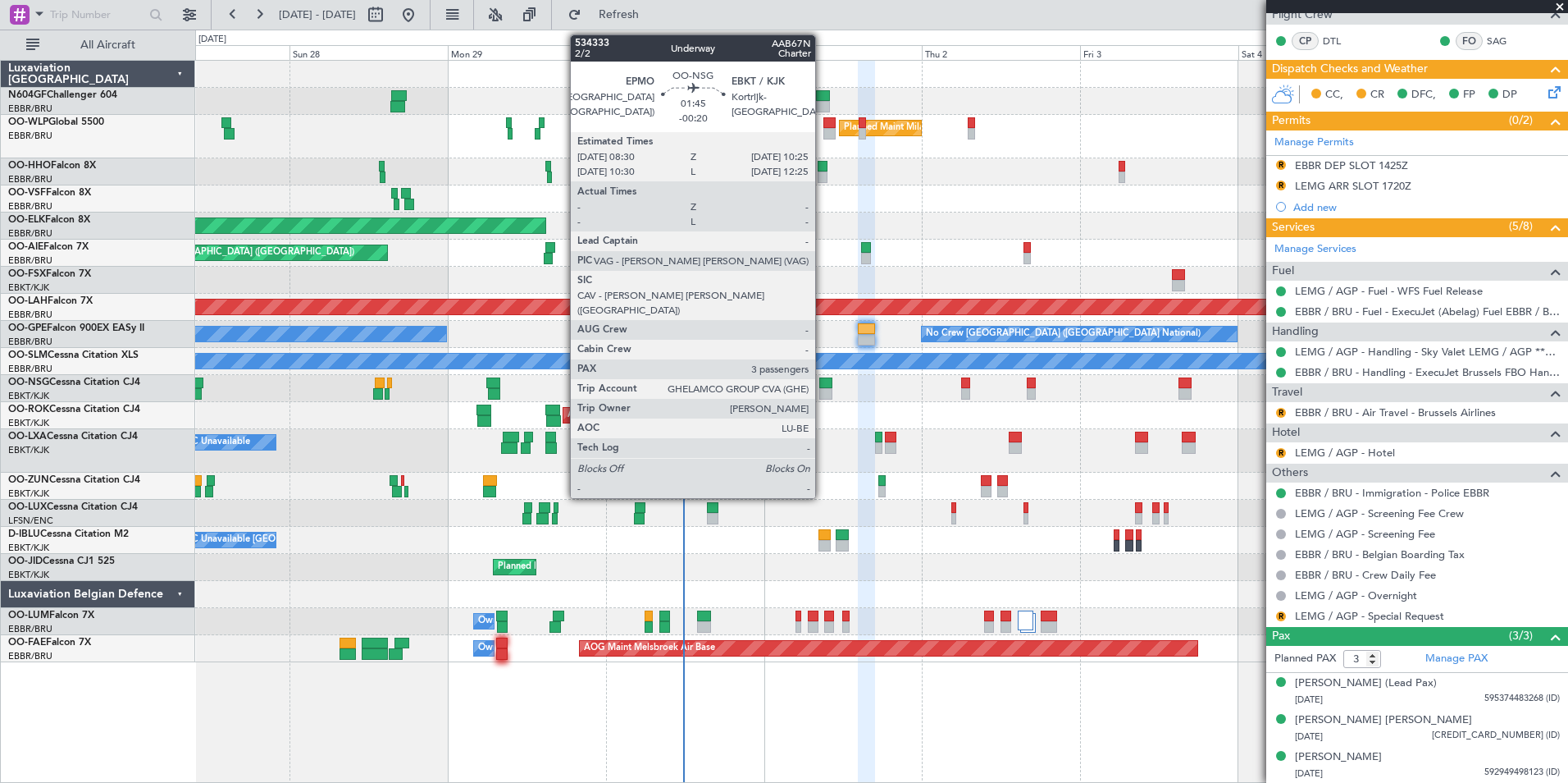
click at [822, 389] on div at bounding box center [826, 394] width 13 height 11
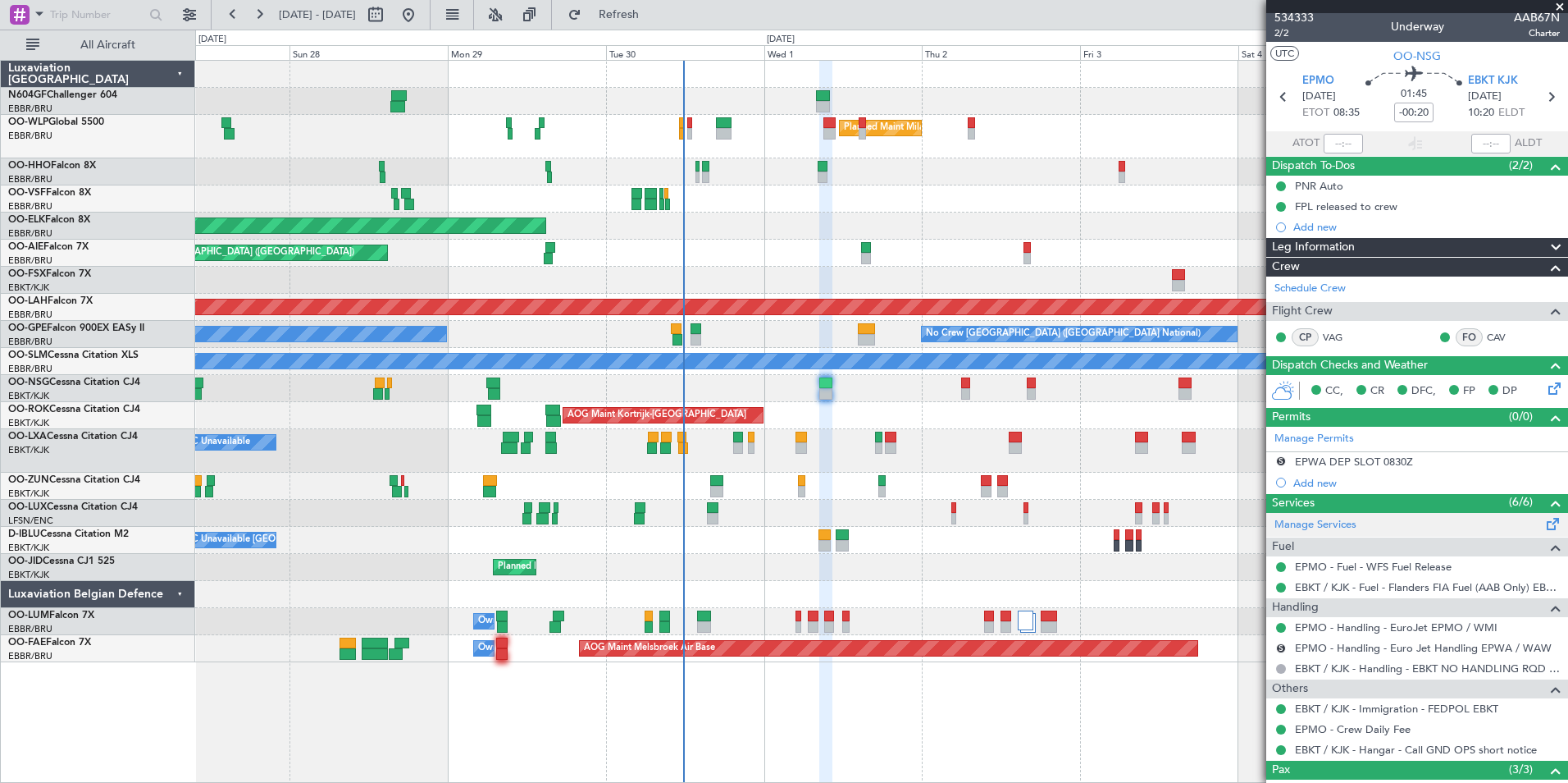
scroll to position [5, 0]
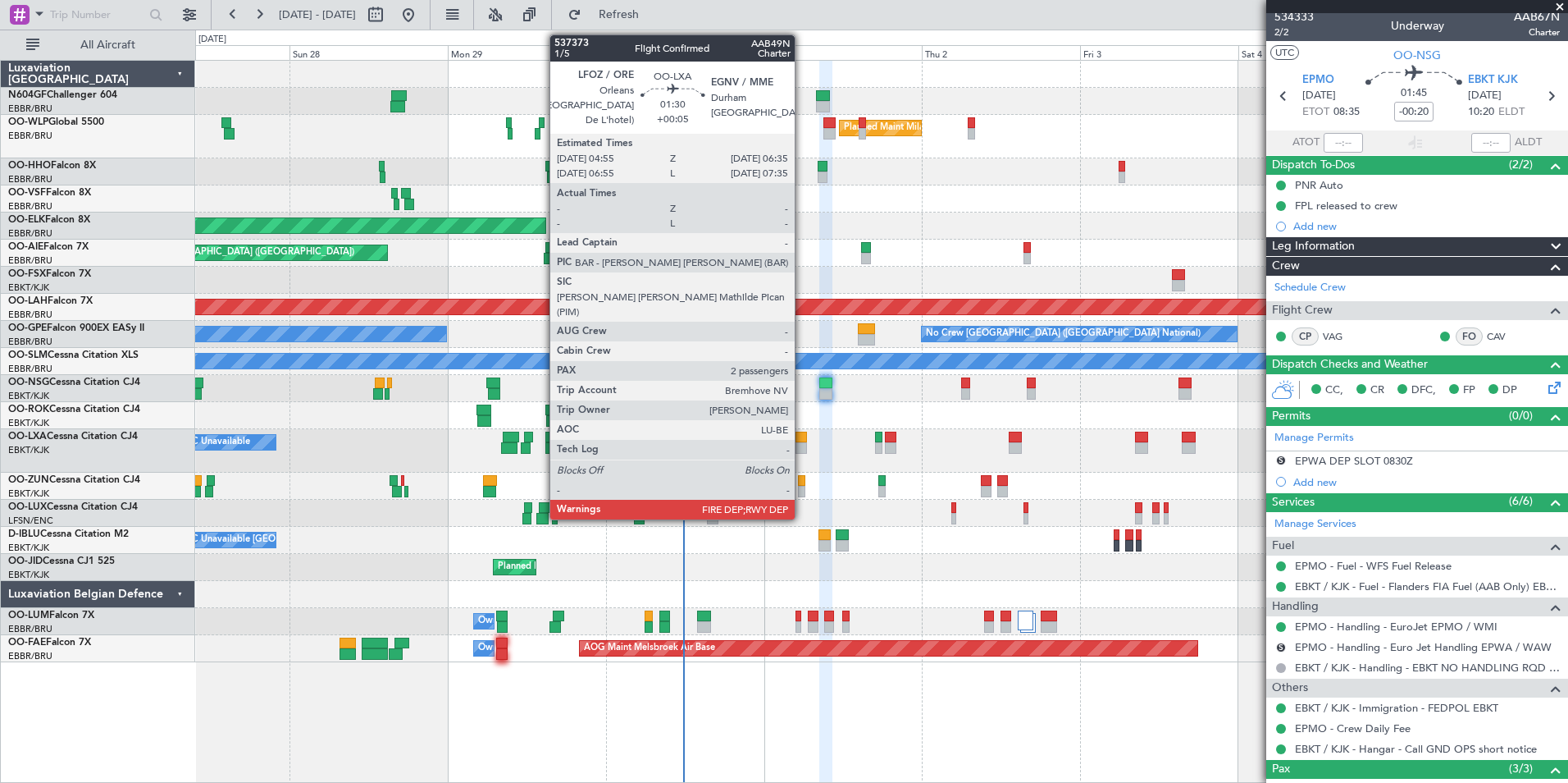
click at [802, 440] on div at bounding box center [801, 437] width 11 height 11
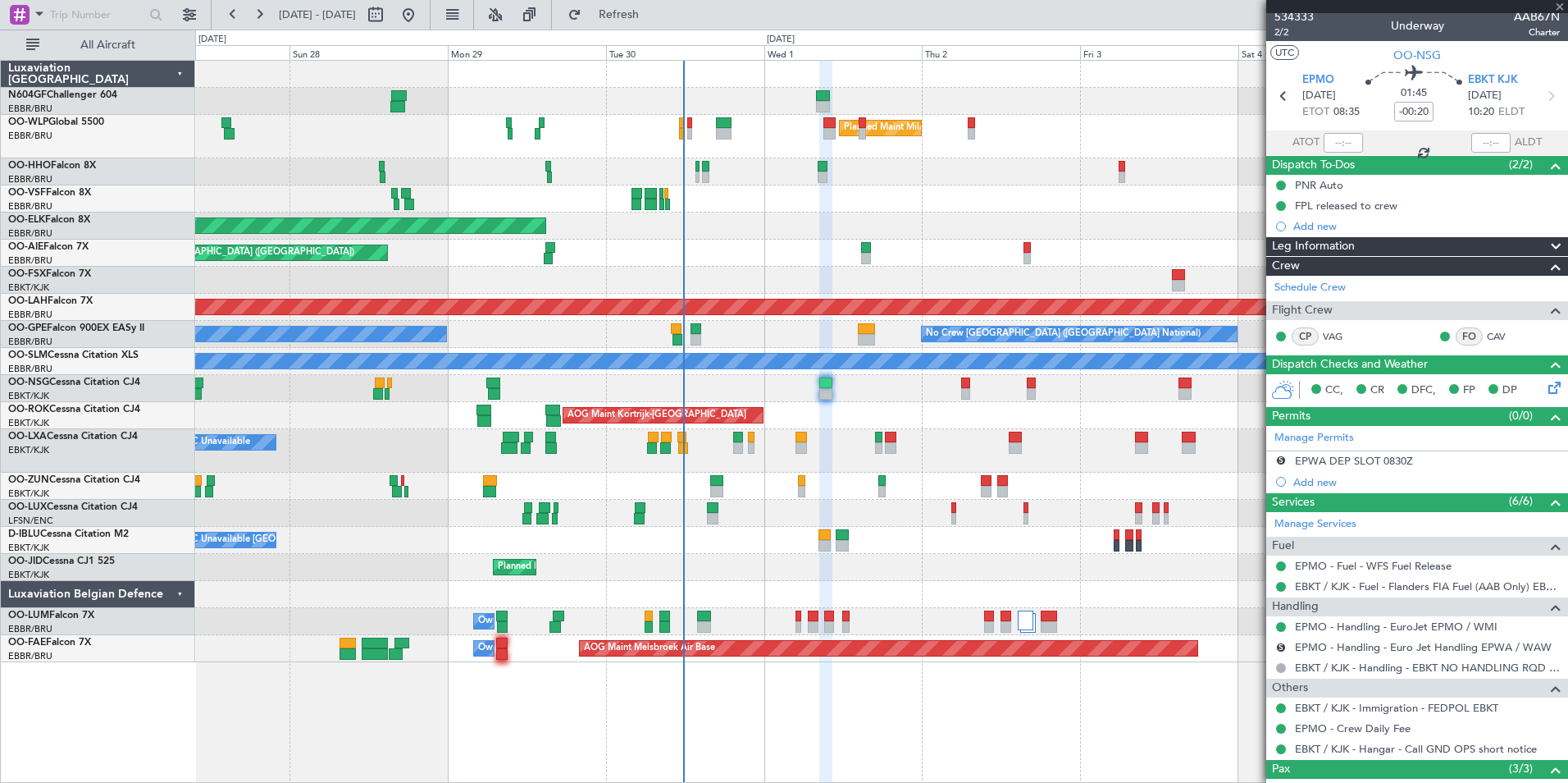
type input "+00:05"
type input "2"
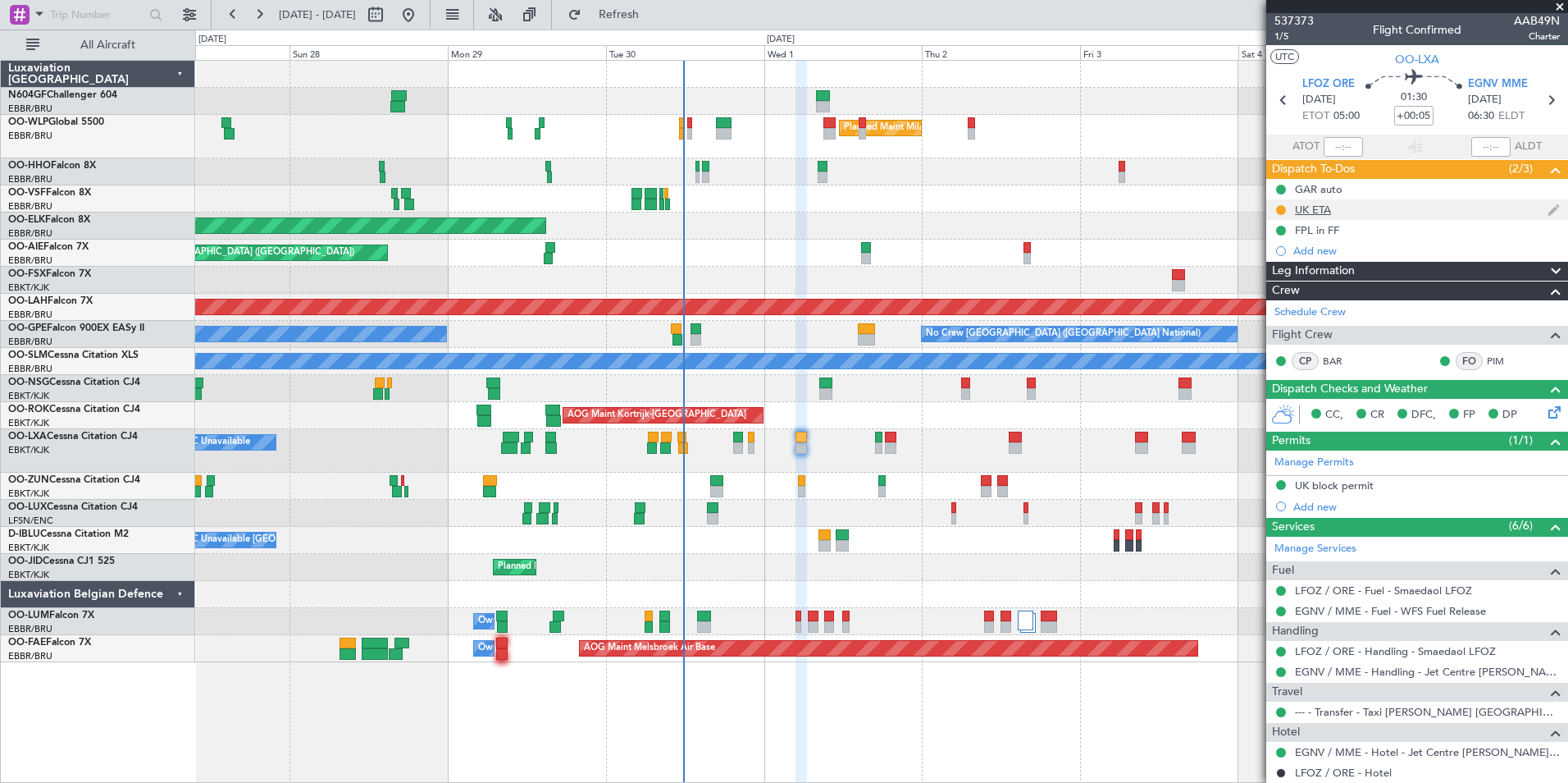
scroll to position [2, 0]
click at [1284, 208] on button at bounding box center [1280, 209] width 9 height 9
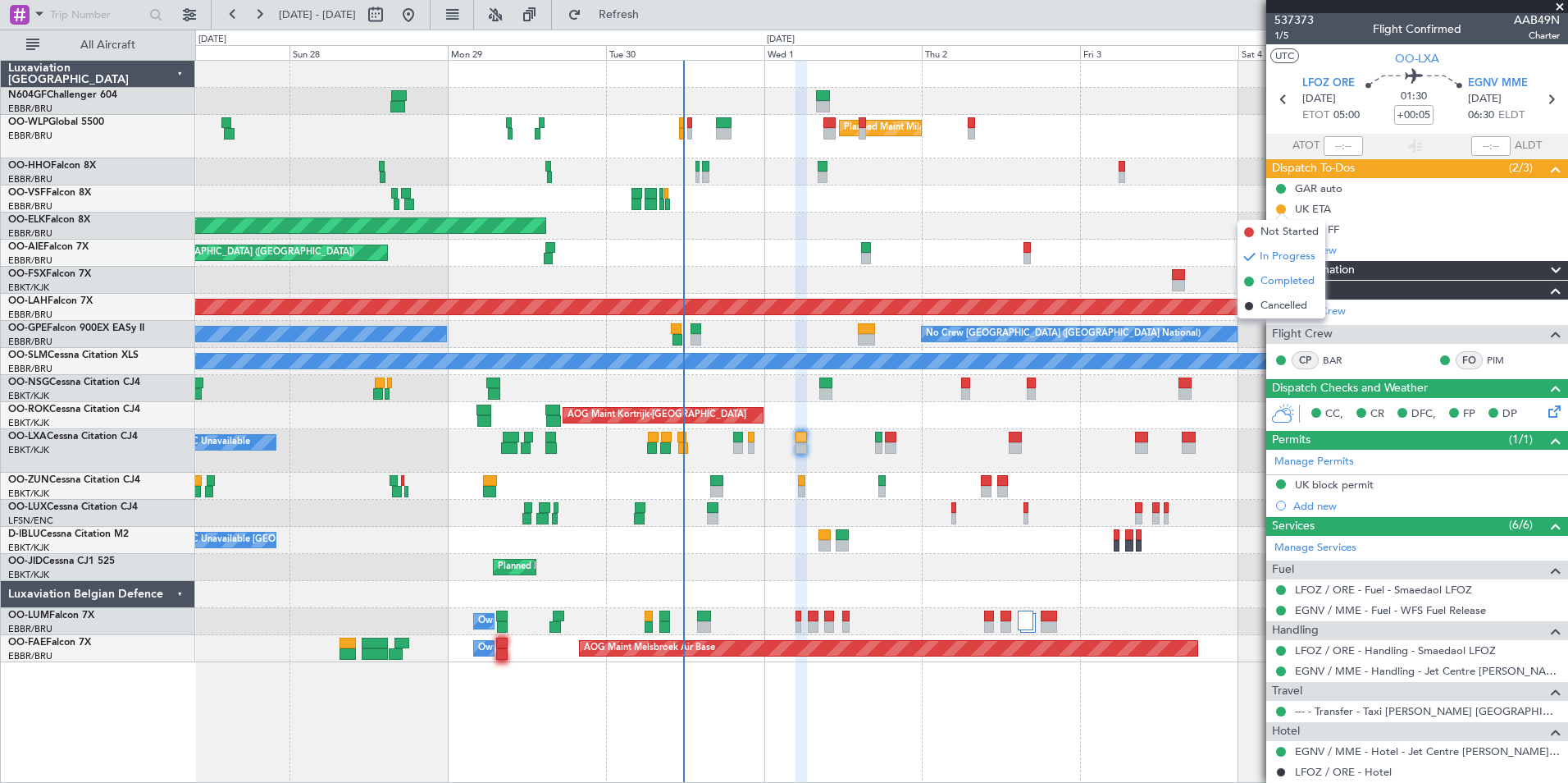
click at [1272, 280] on span "Completed" at bounding box center [1287, 281] width 54 height 16
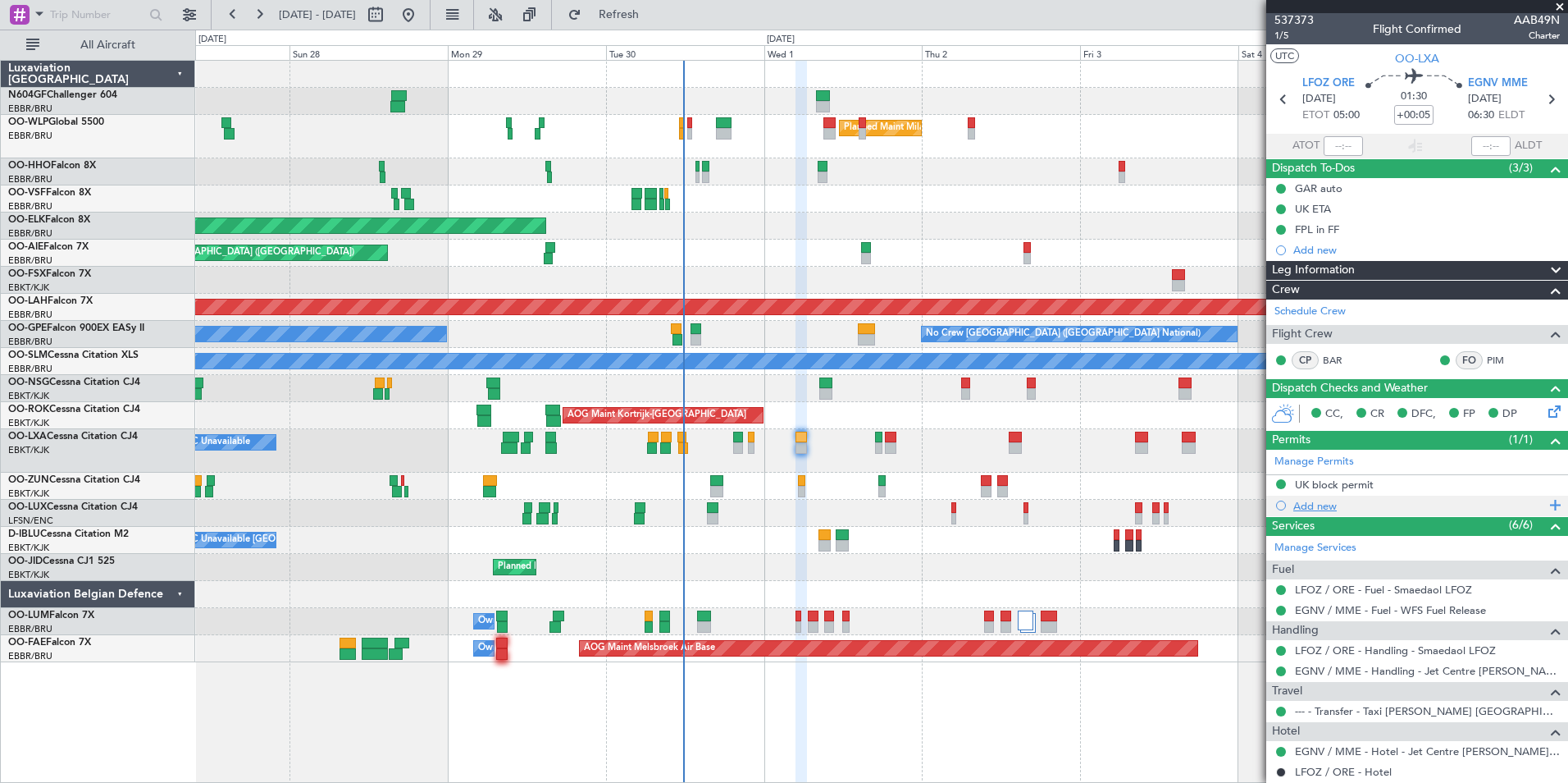
scroll to position [161, 0]
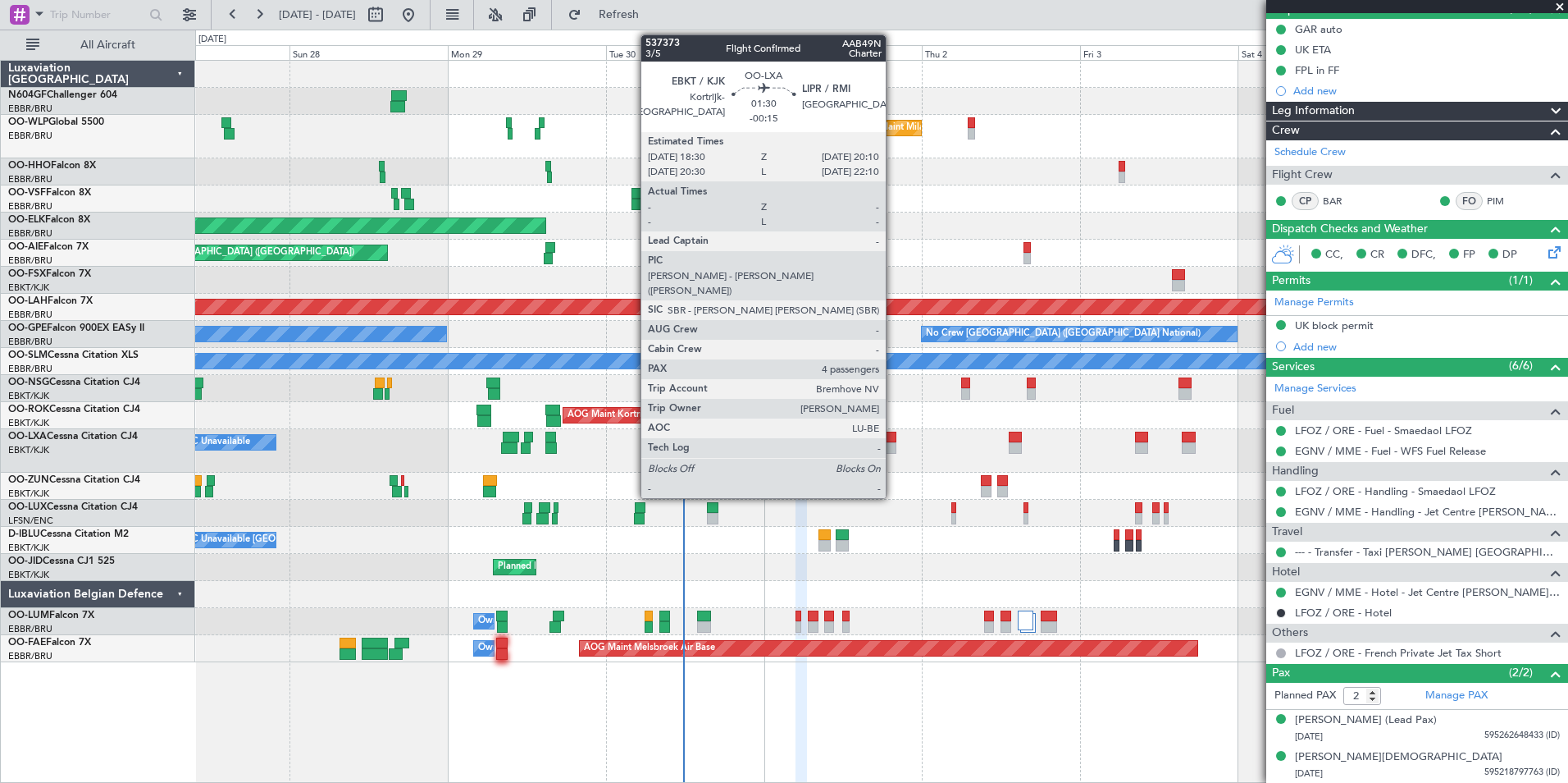
click at [894, 445] on div at bounding box center [890, 448] width 11 height 11
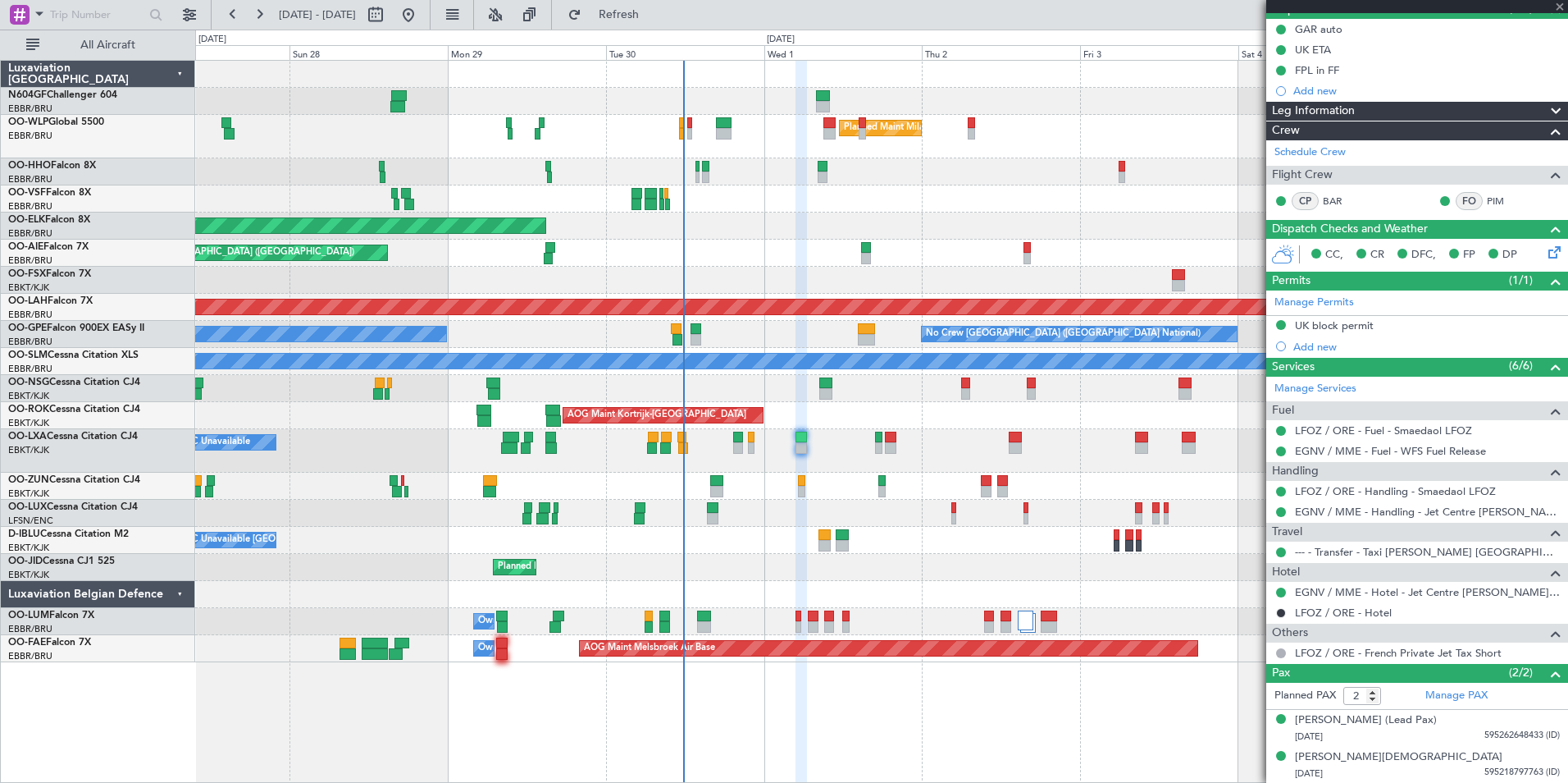
type input "-00:15"
type input "4"
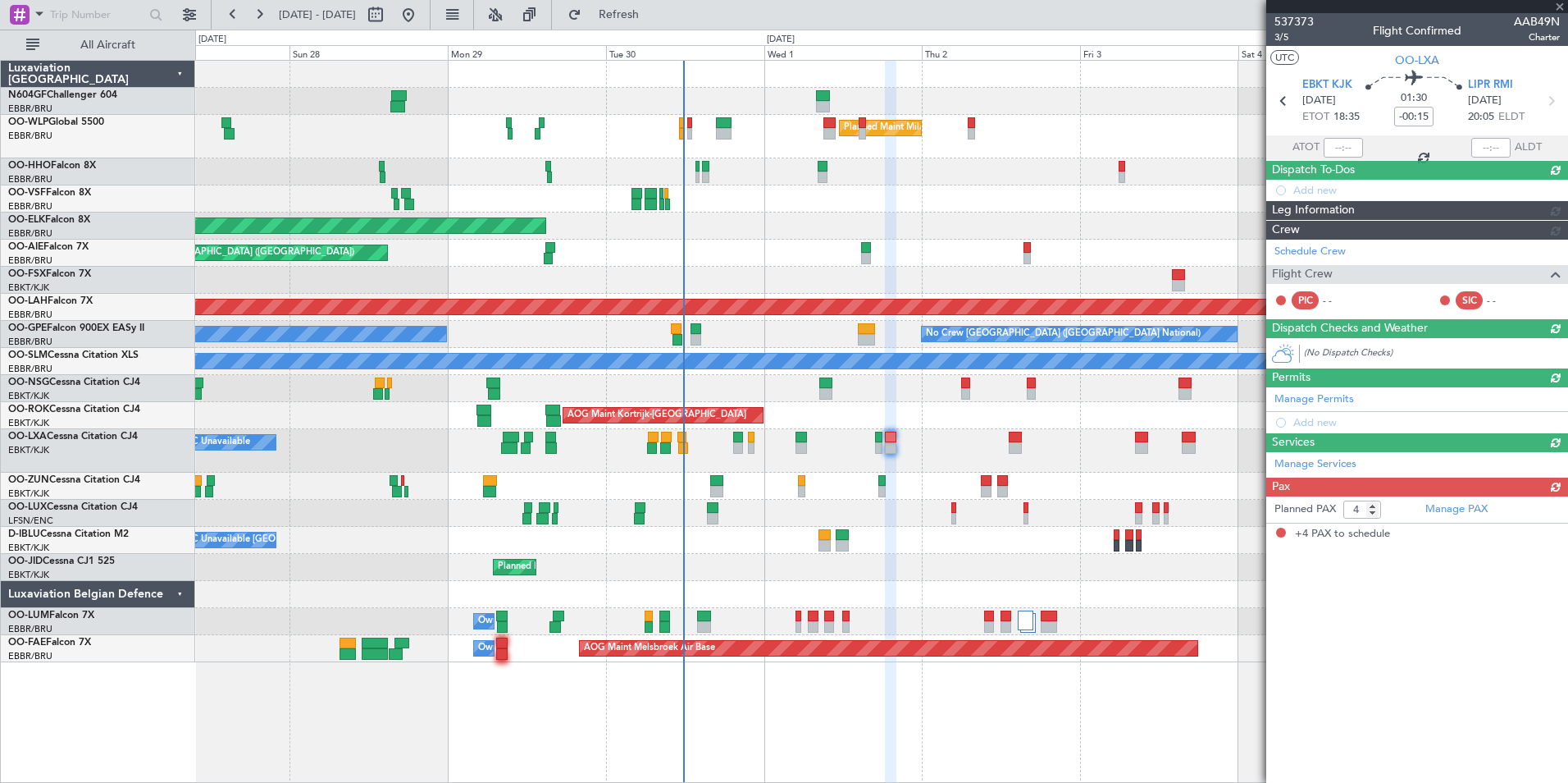
scroll to position [0, 0]
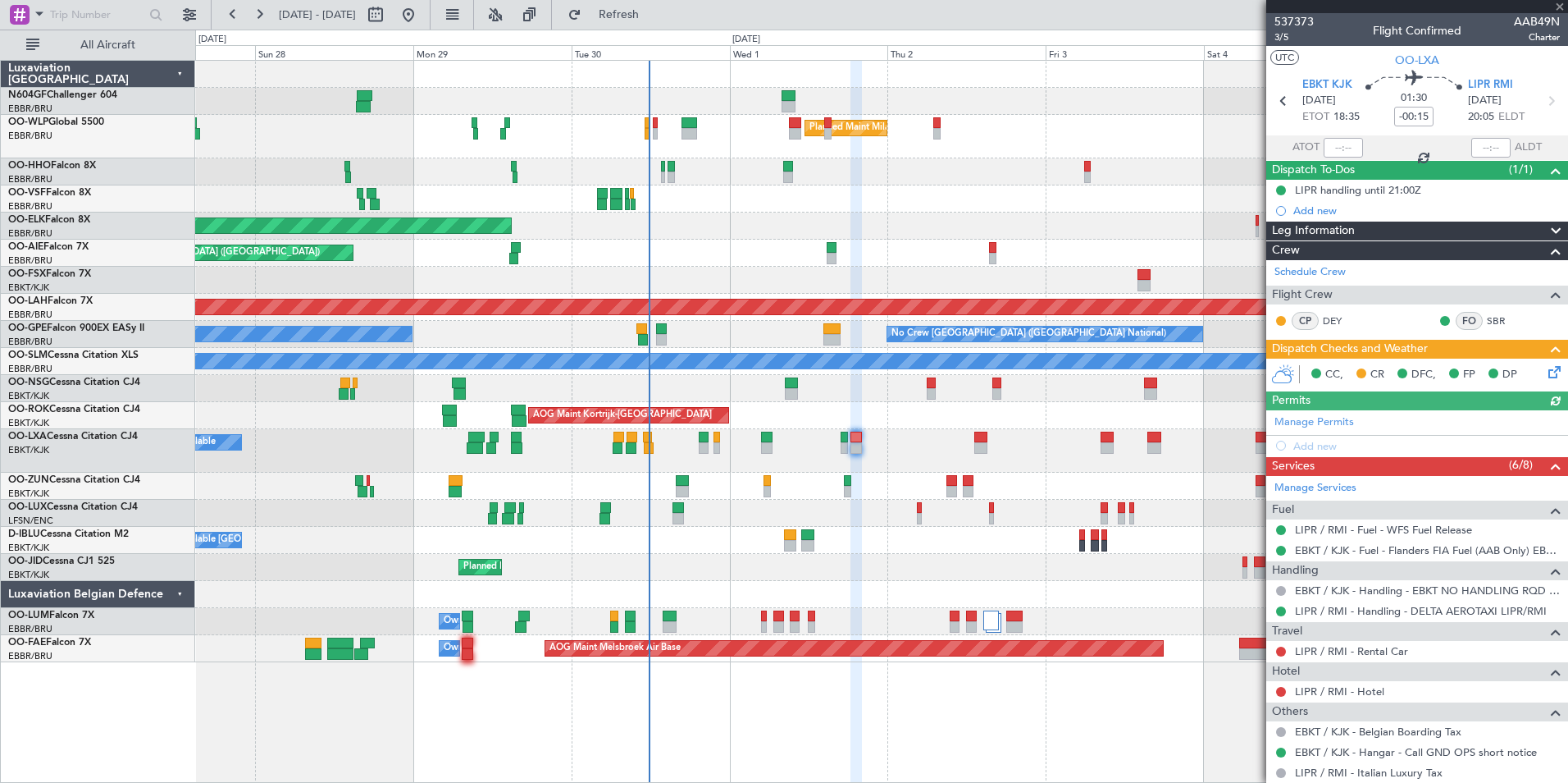
click at [885, 453] on div "A/C Unavailable A/C Unavailable Brussels (Brussels National) Planned Maint Kort…" at bounding box center [881, 450] width 1372 height 44
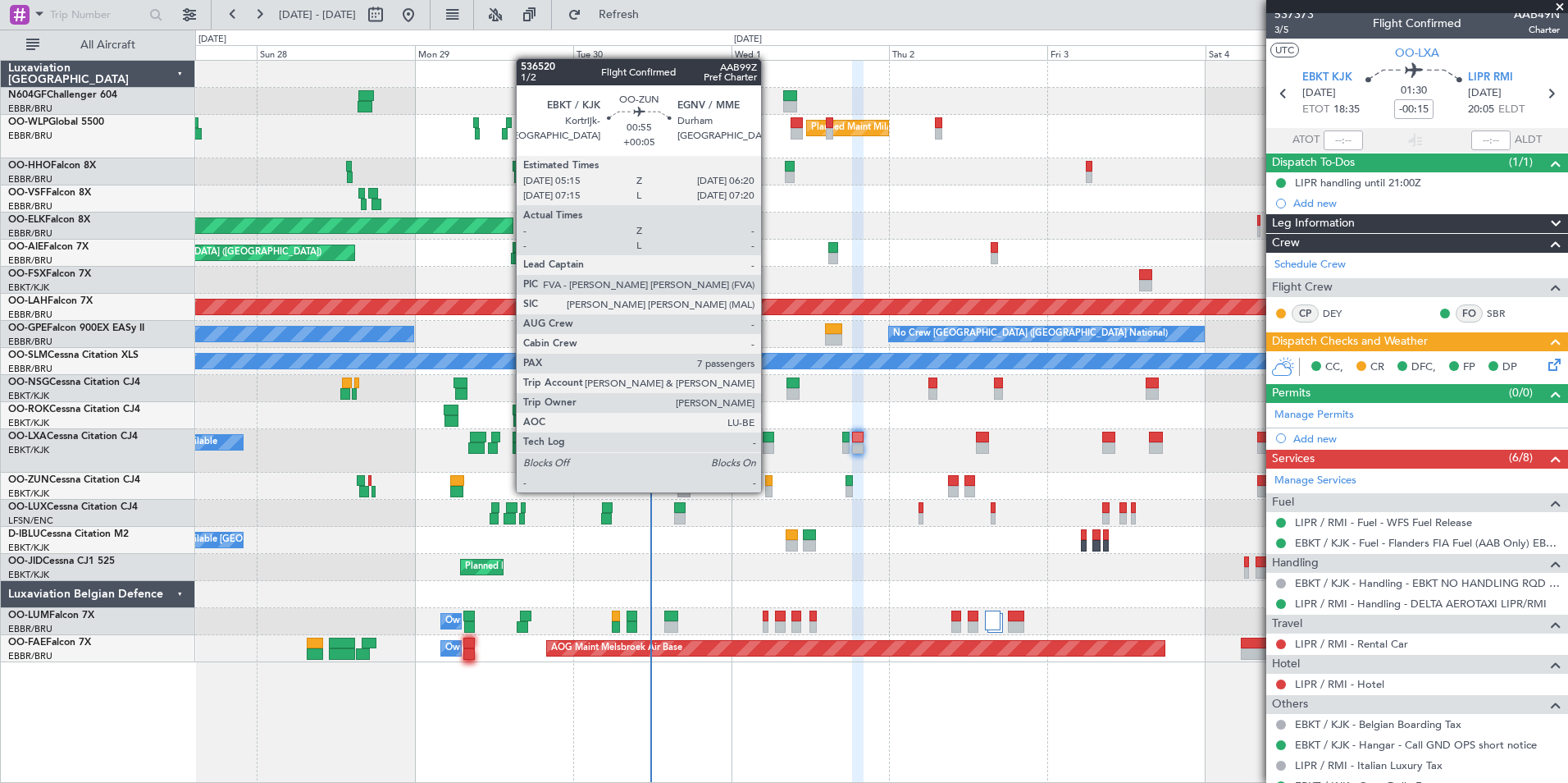
click at [768, 491] on div at bounding box center [769, 491] width 8 height 11
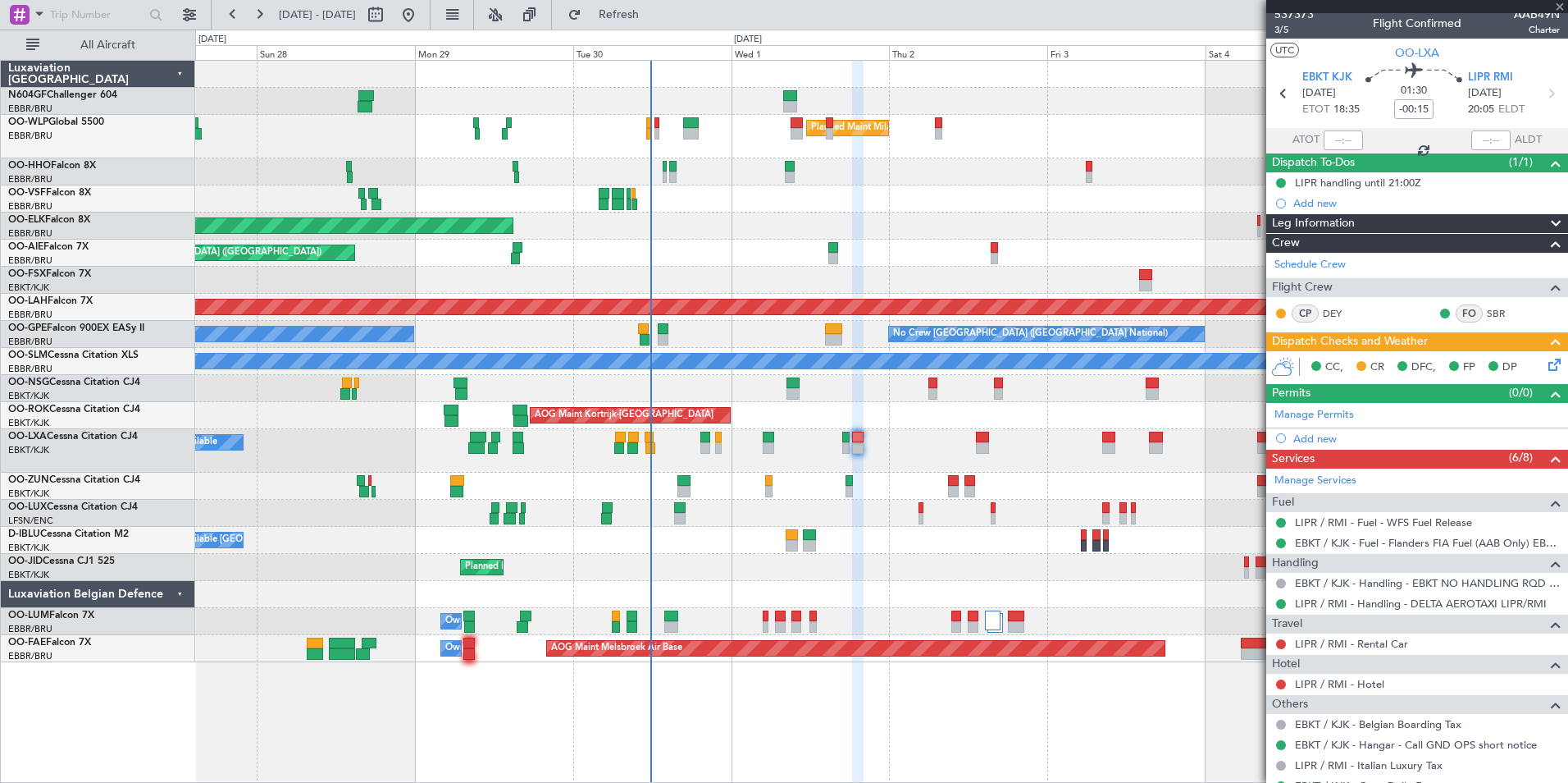
type input "+00:05"
type input "7"
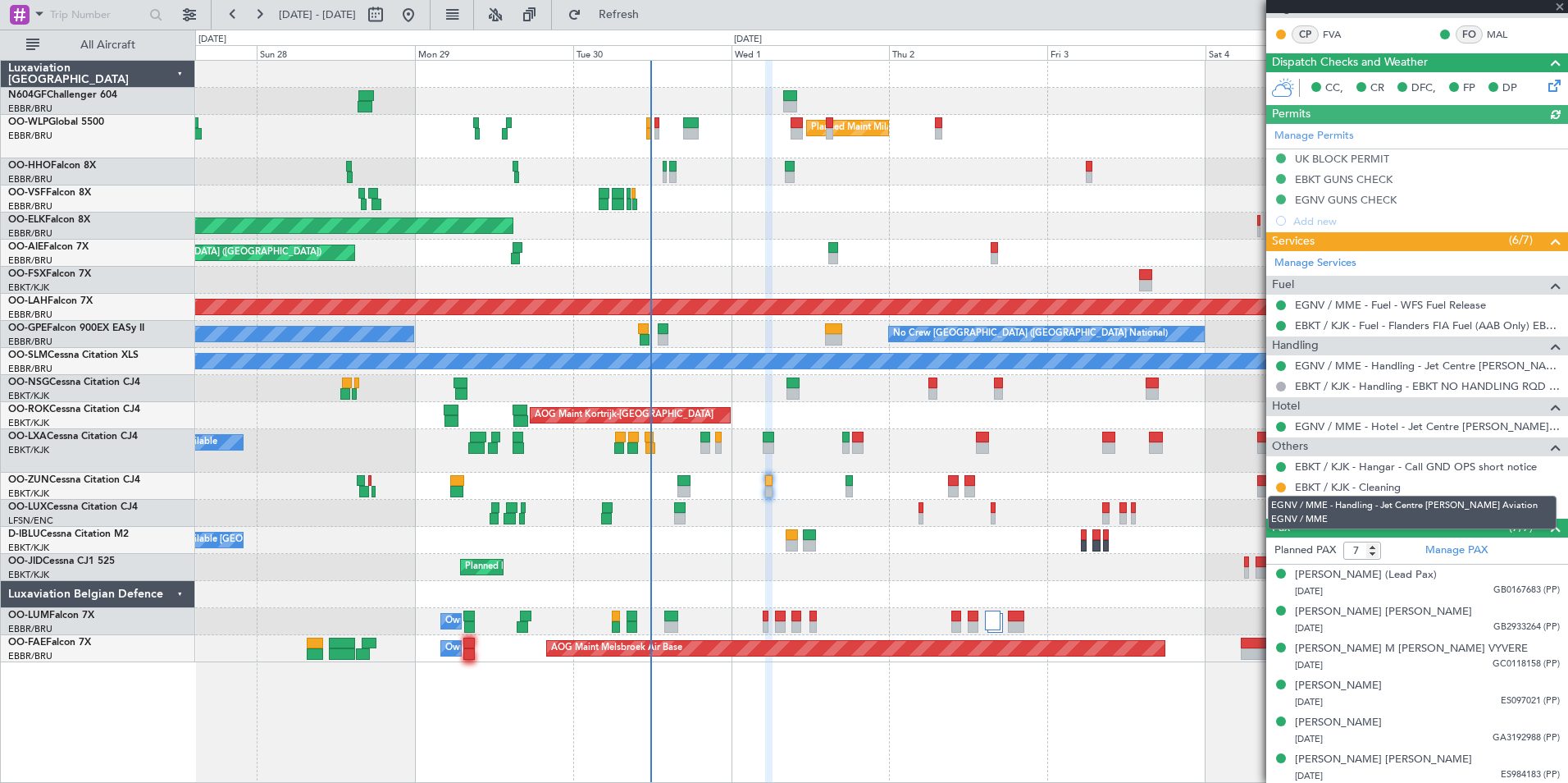
scroll to position [388, 0]
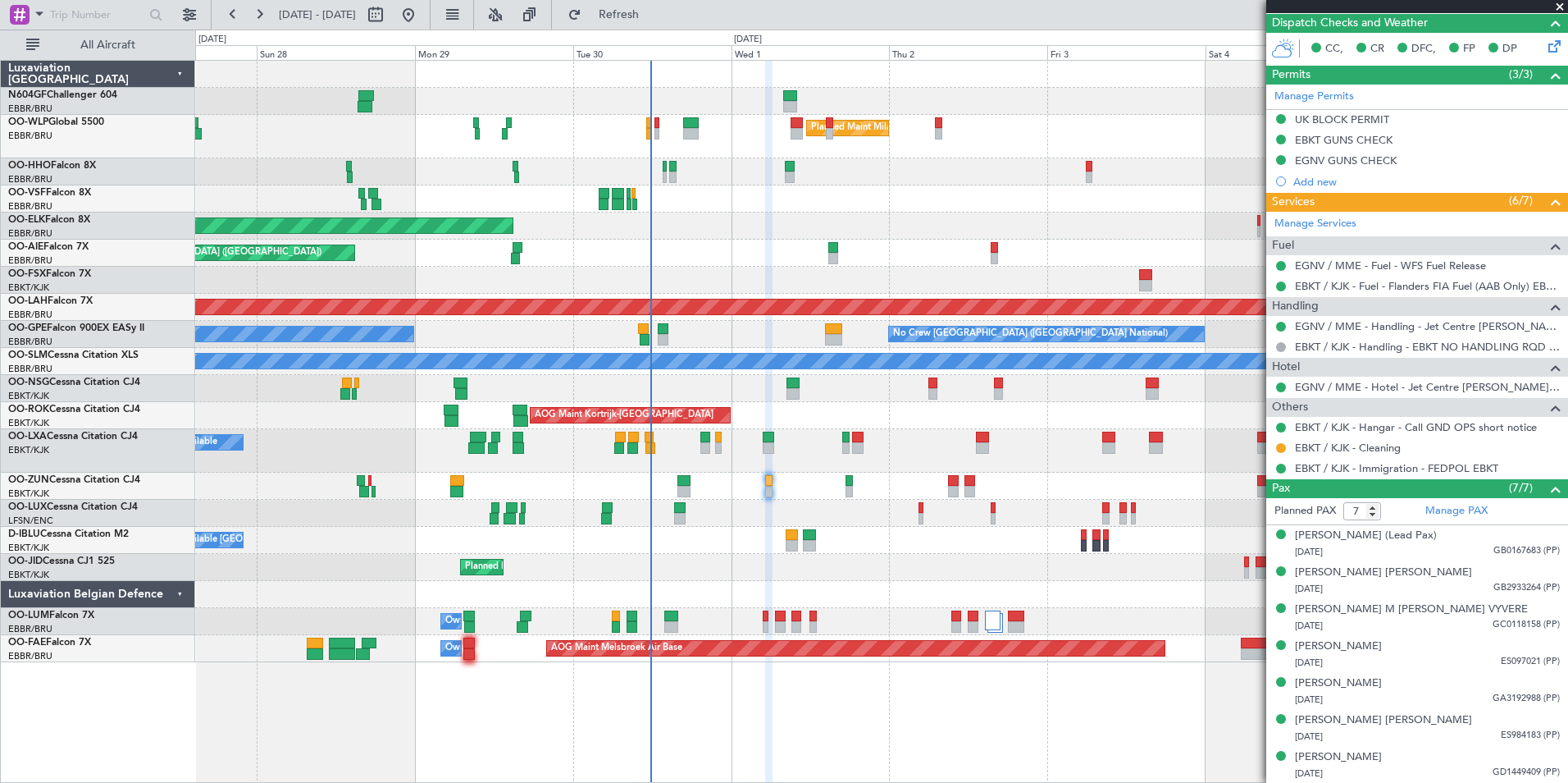
drag, startPoint x: 1418, startPoint y: 236, endPoint x: 981, endPoint y: 454, distance: 488.4
click at [981, 454] on fb-app "27 Sep 2025 - 06 Oct 2025 Refresh Quick Links All Aircraft Planned Maint Milan …" at bounding box center [784, 397] width 1568 height 770
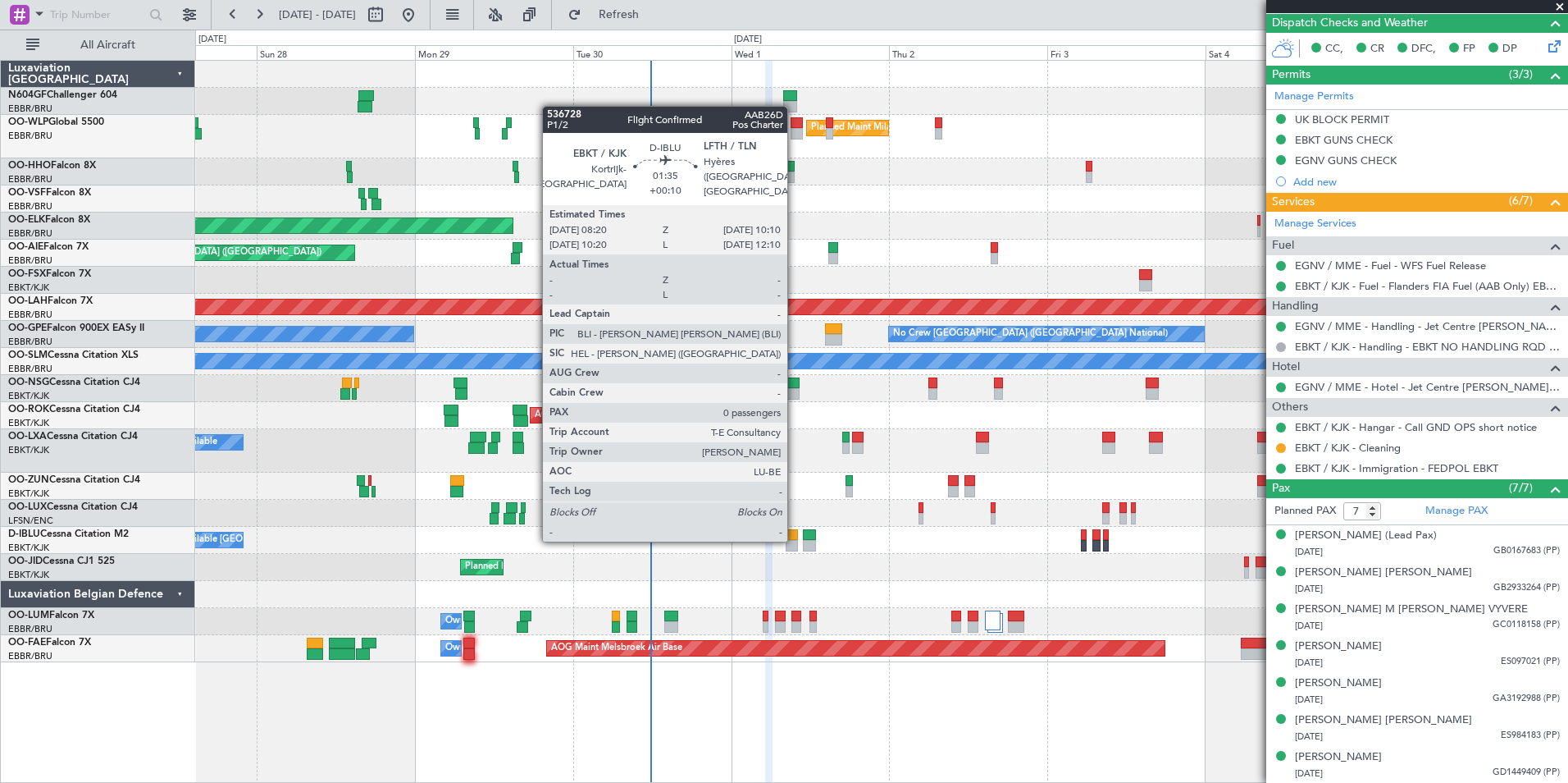
click at [795, 537] on div at bounding box center [791, 535] width 12 height 11
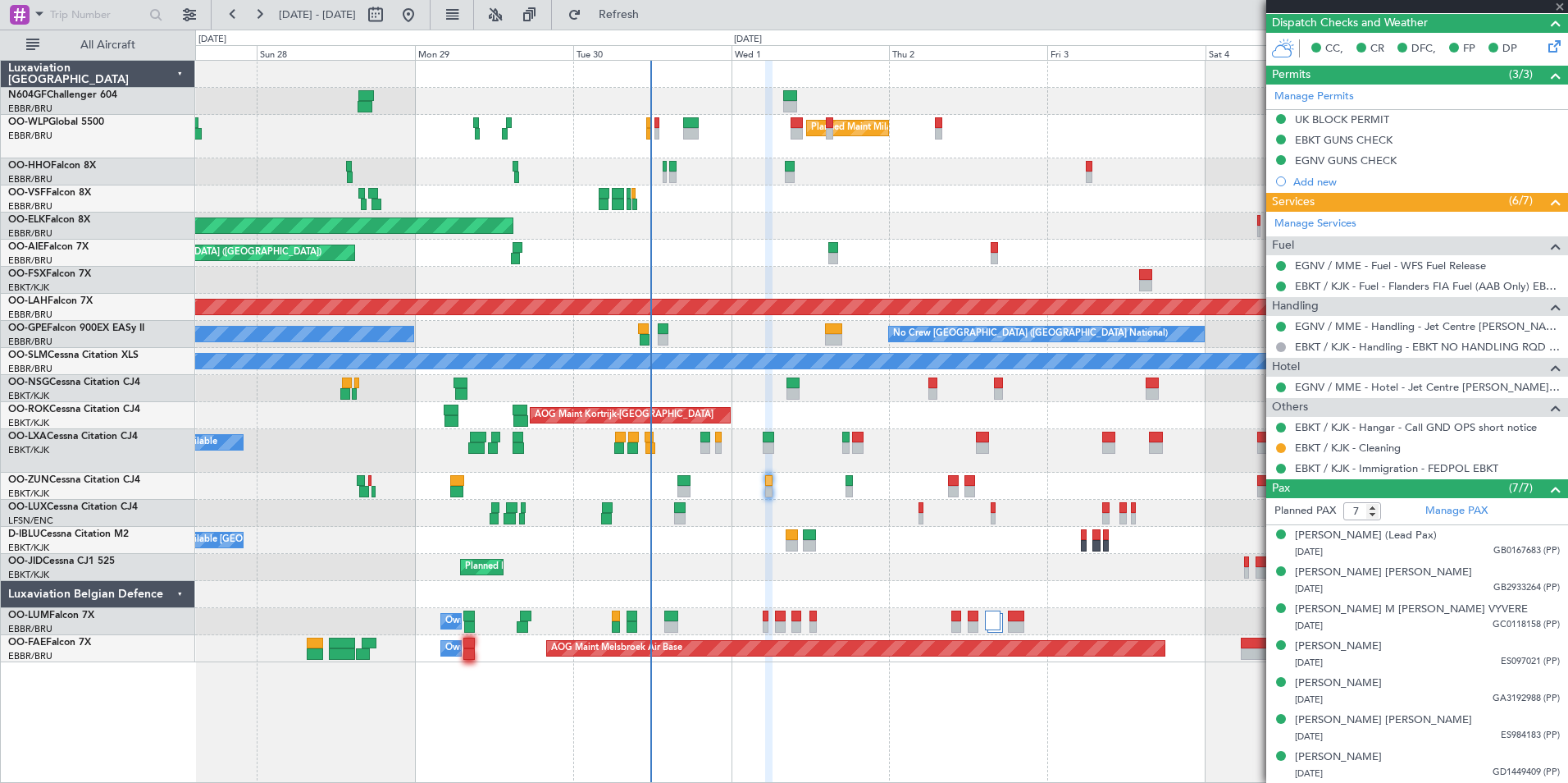
type input "+00:10"
type input "0"
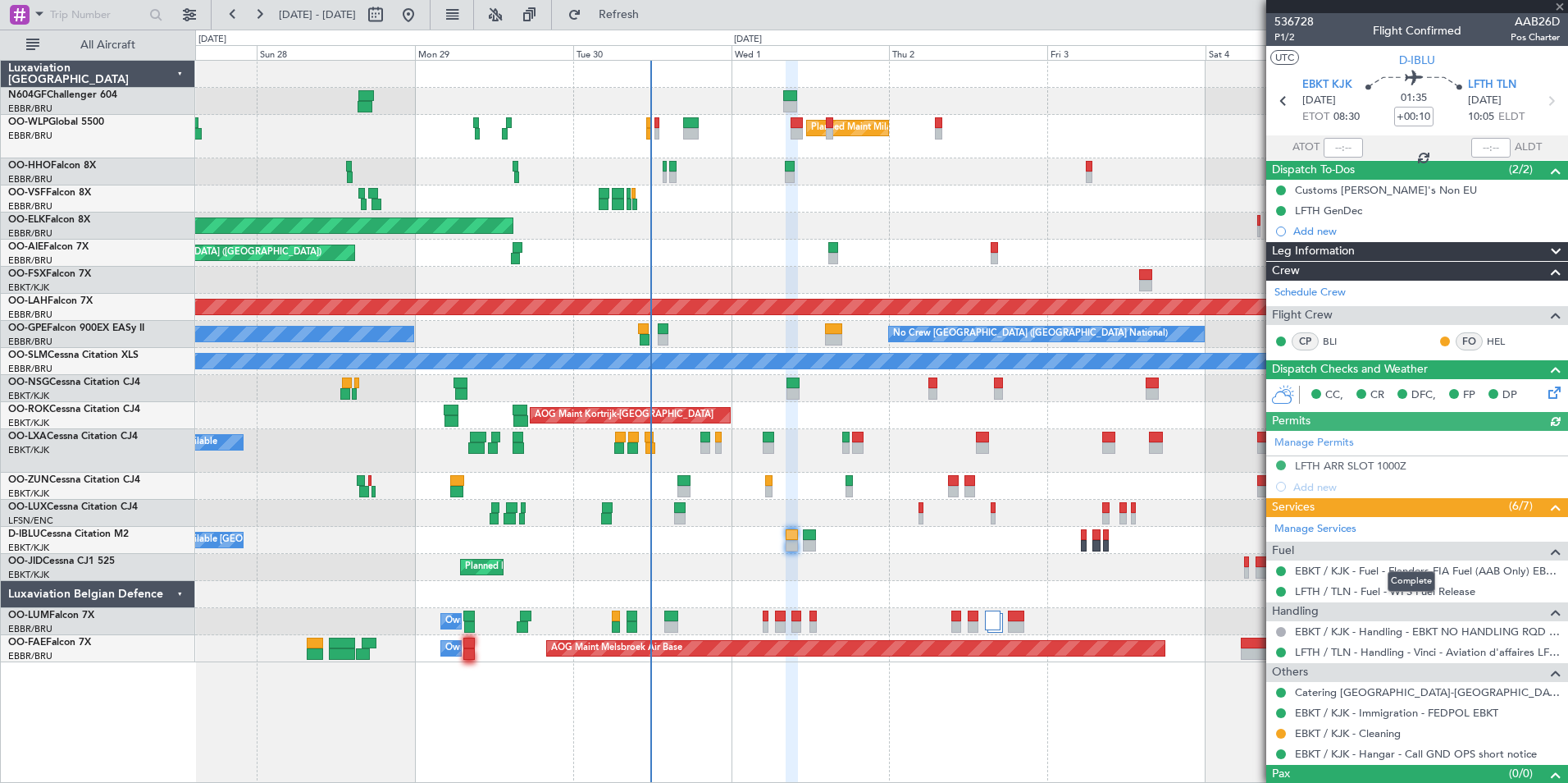
scroll to position [28, 0]
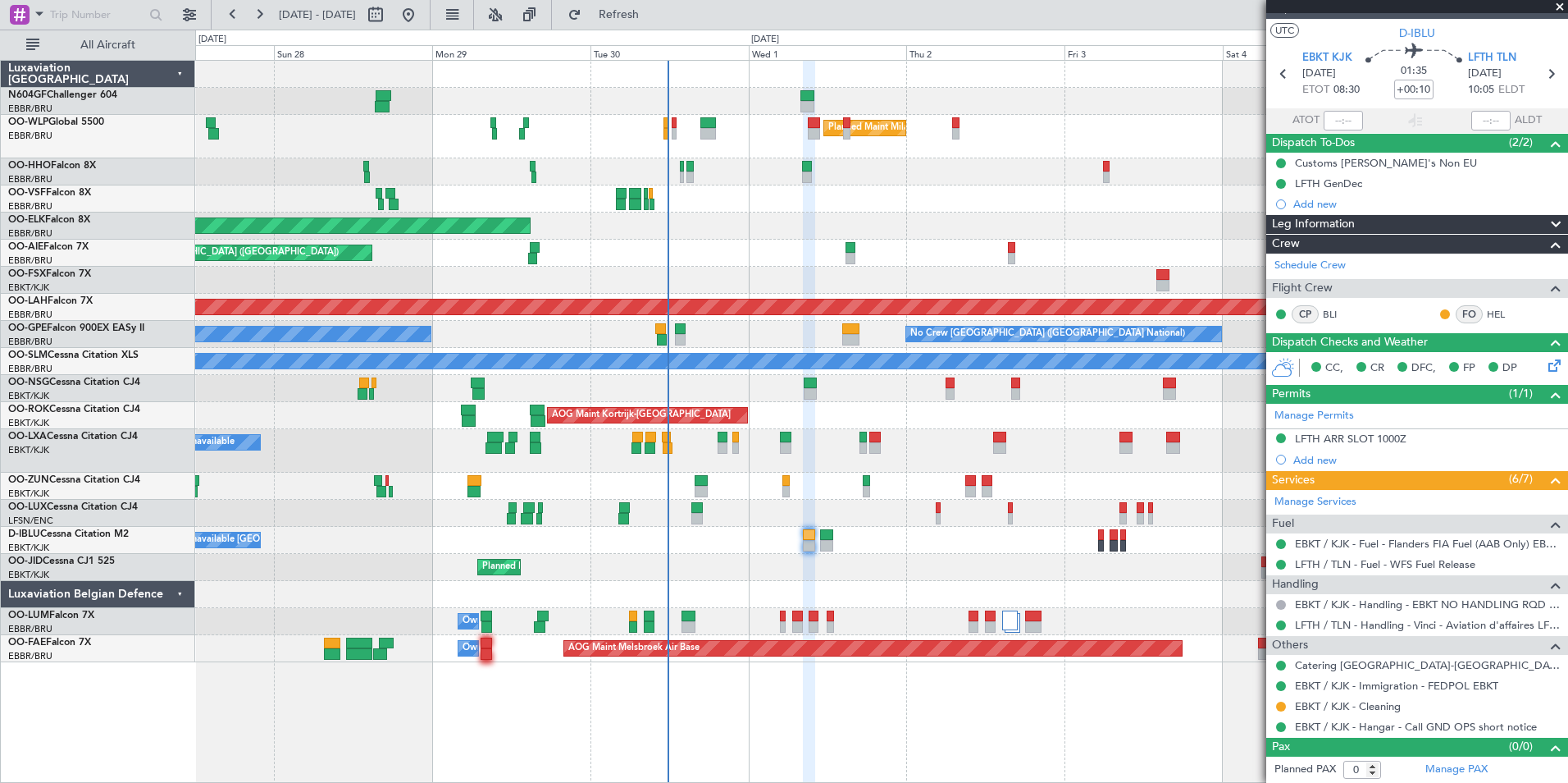
click at [885, 242] on div "Planned Maint [GEOGRAPHIC_DATA] ([GEOGRAPHIC_DATA]) Unplanned Maint Amsterdam (…" at bounding box center [881, 254] width 1372 height 28
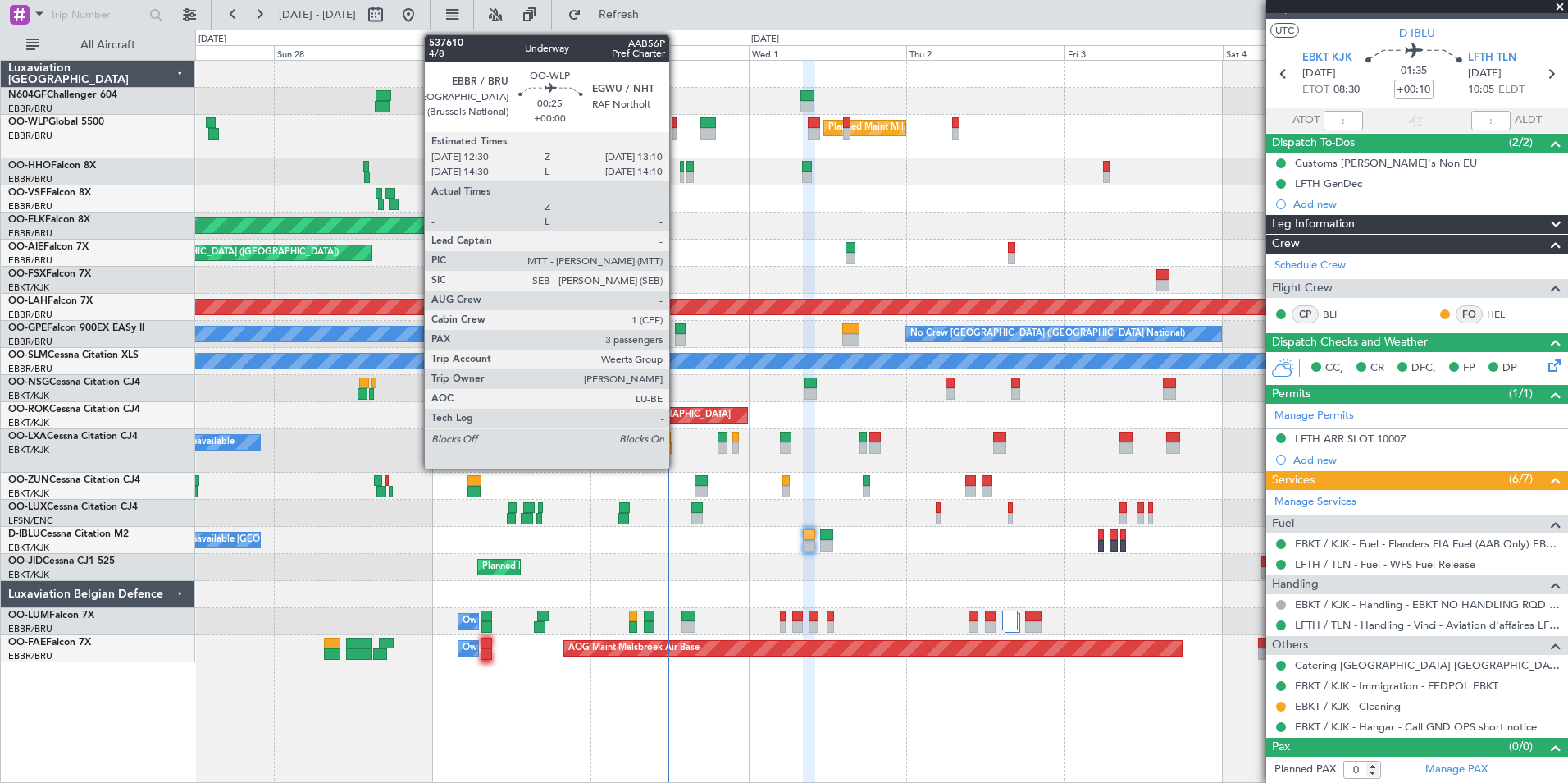
click at [677, 129] on div at bounding box center [674, 133] width 5 height 11
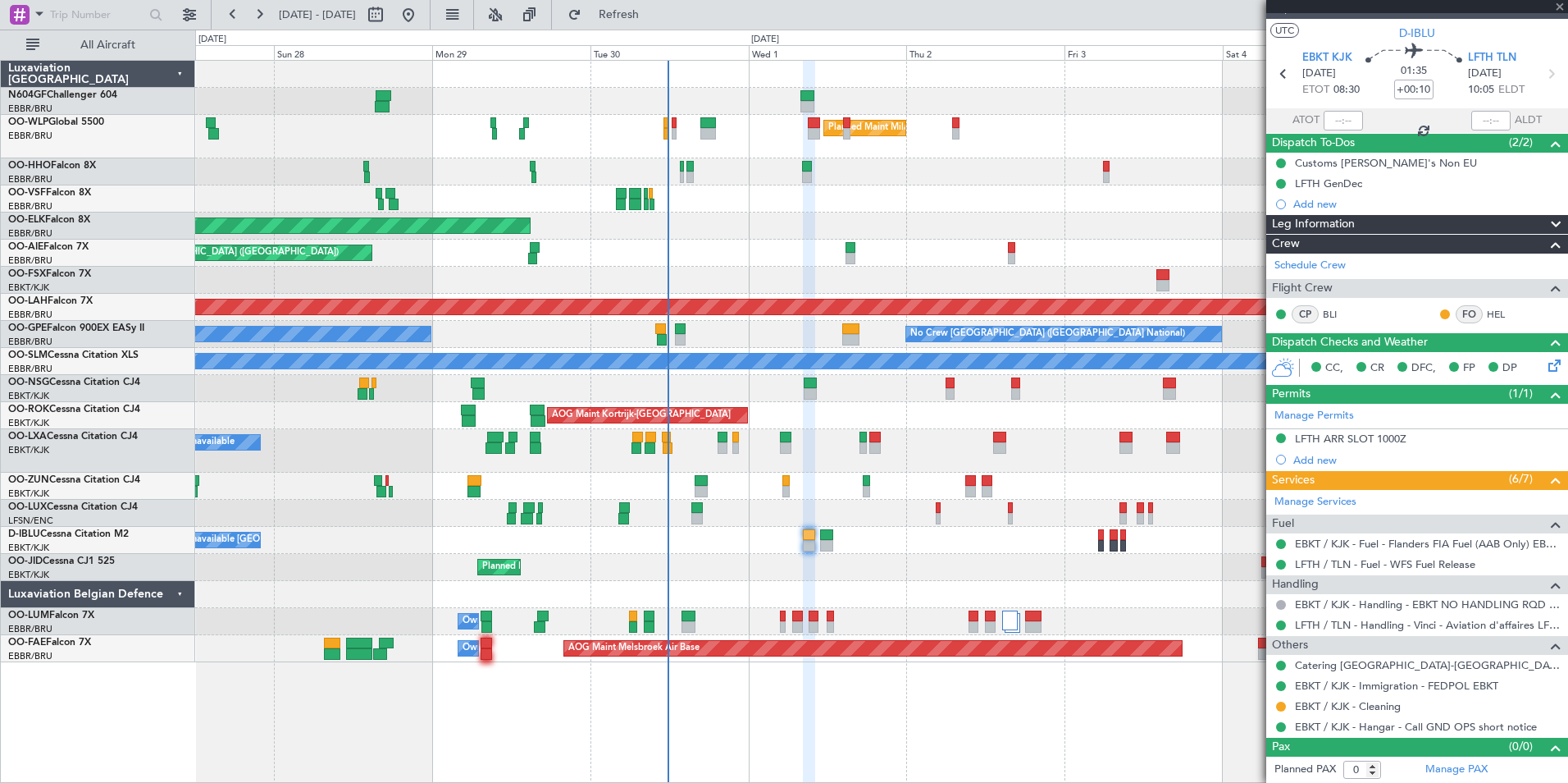
type input "3"
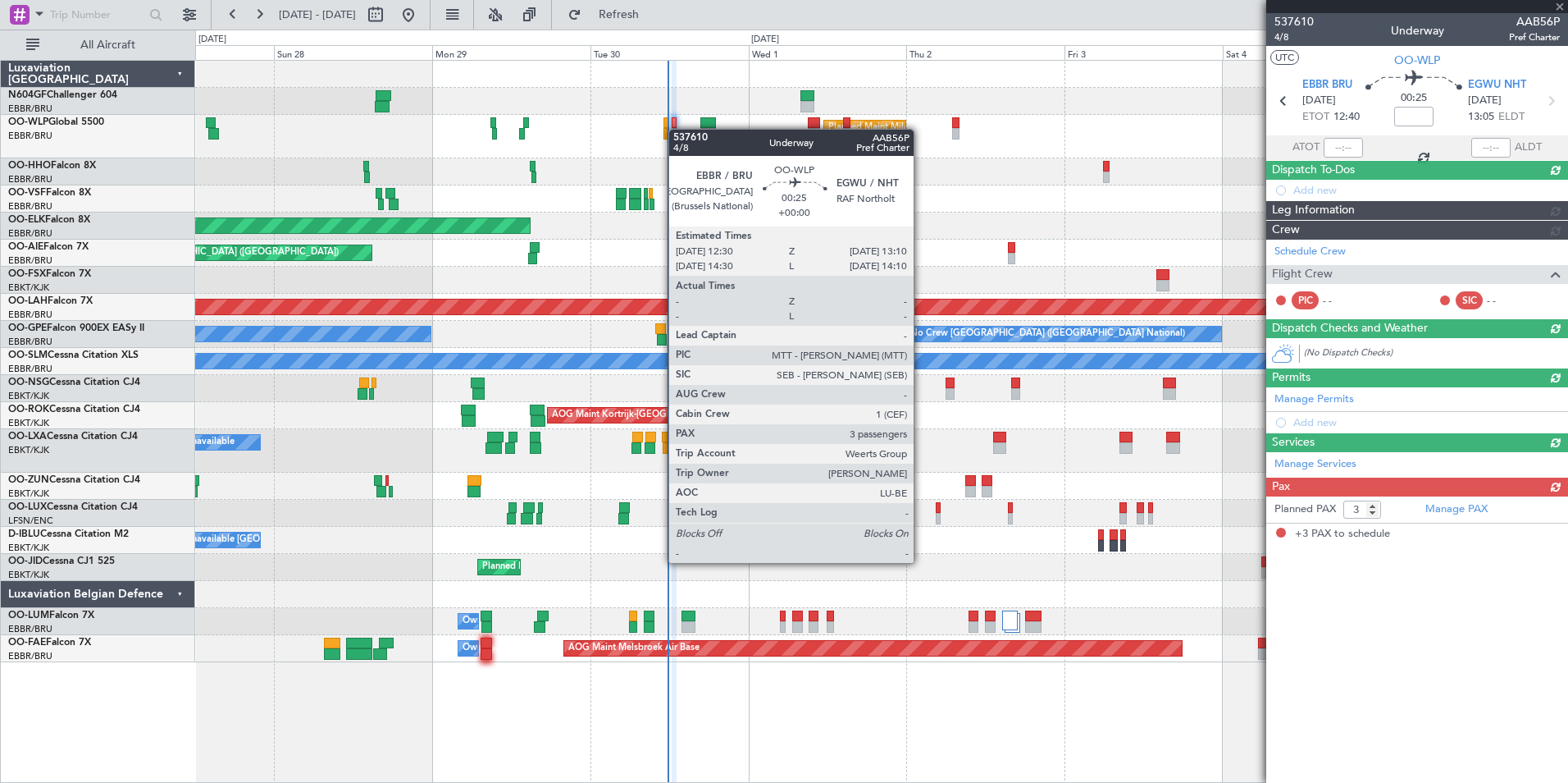
scroll to position [0, 0]
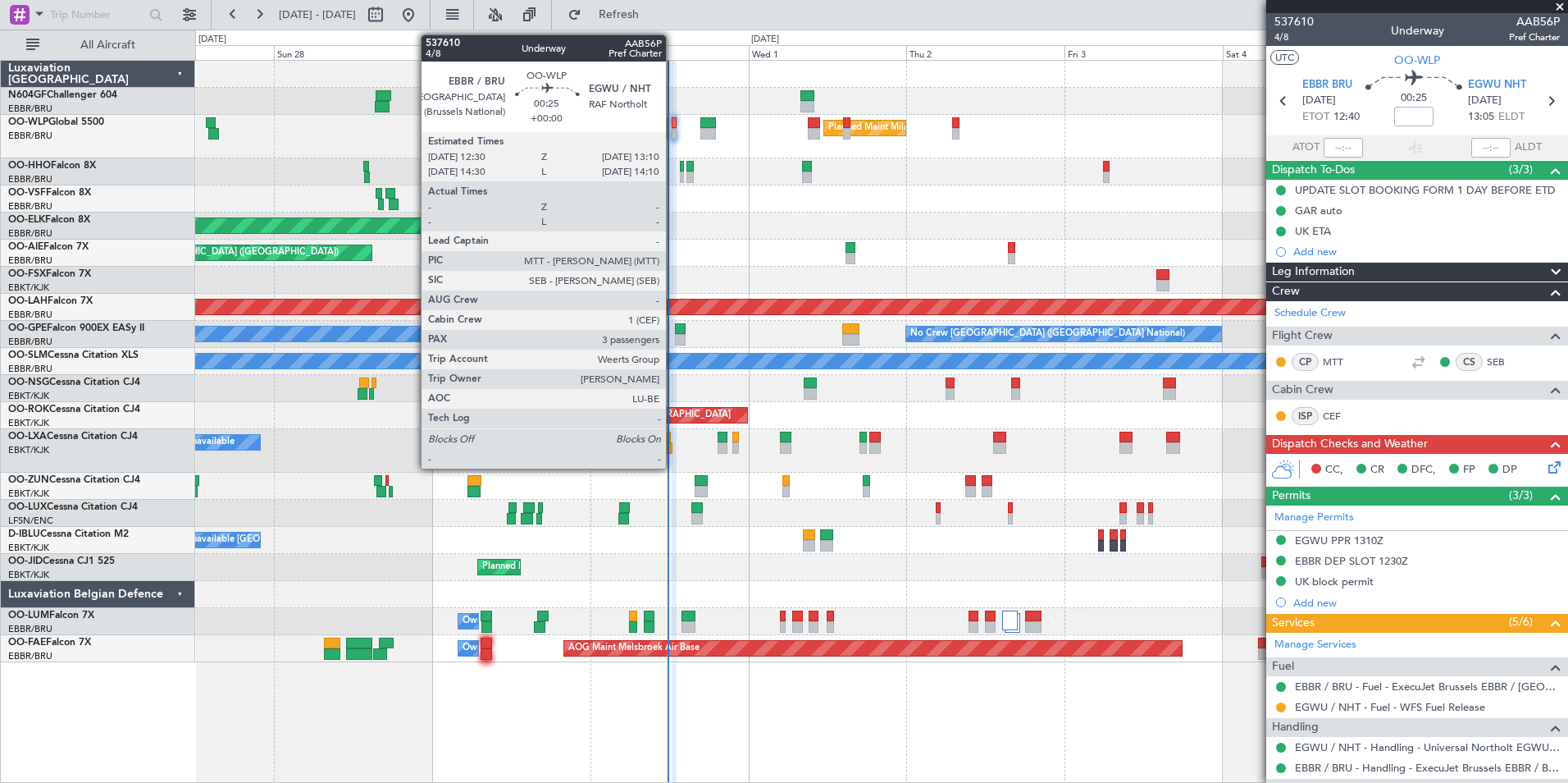
click at [674, 136] on div at bounding box center [674, 133] width 5 height 11
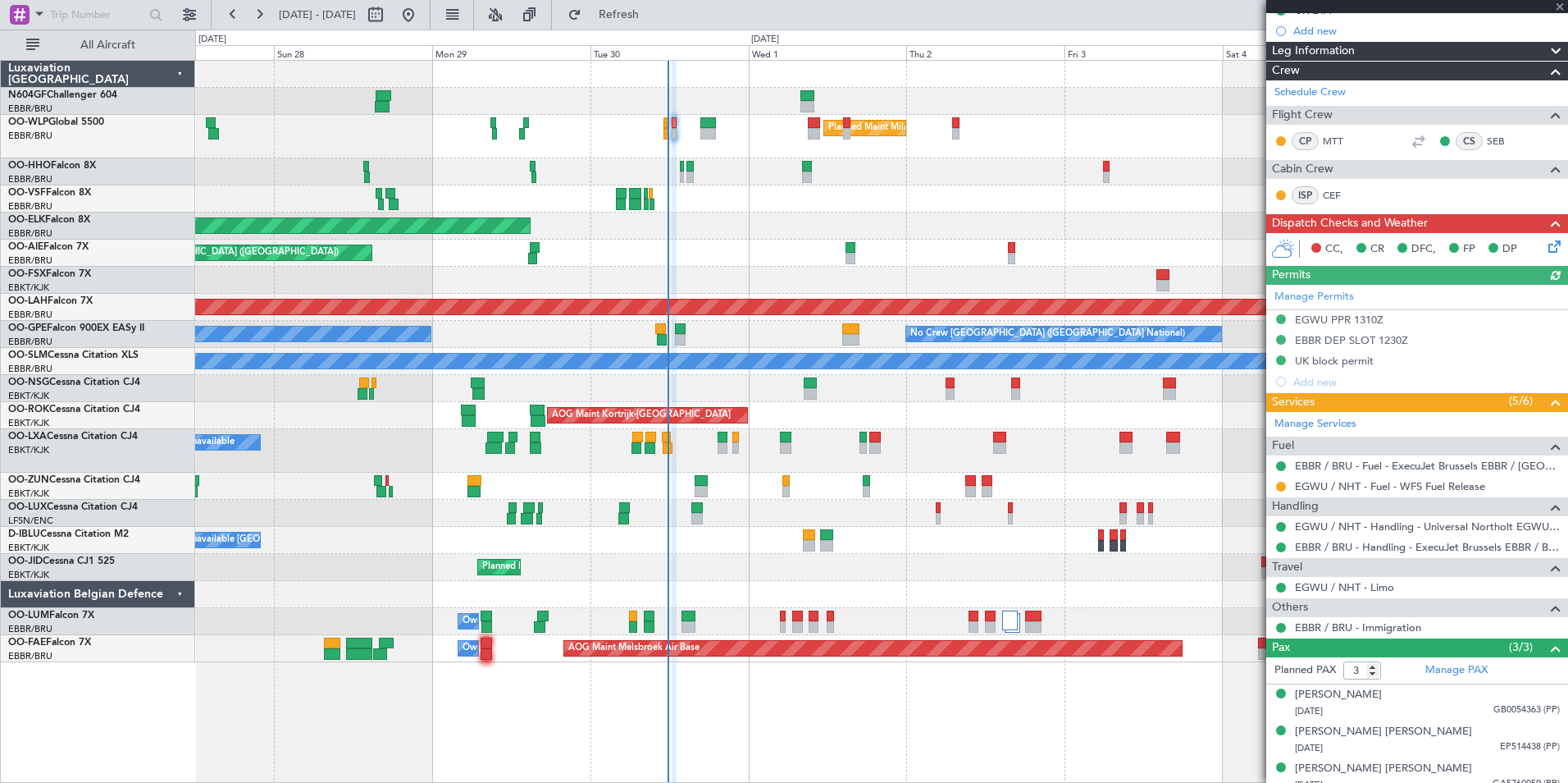
scroll to position [232, 0]
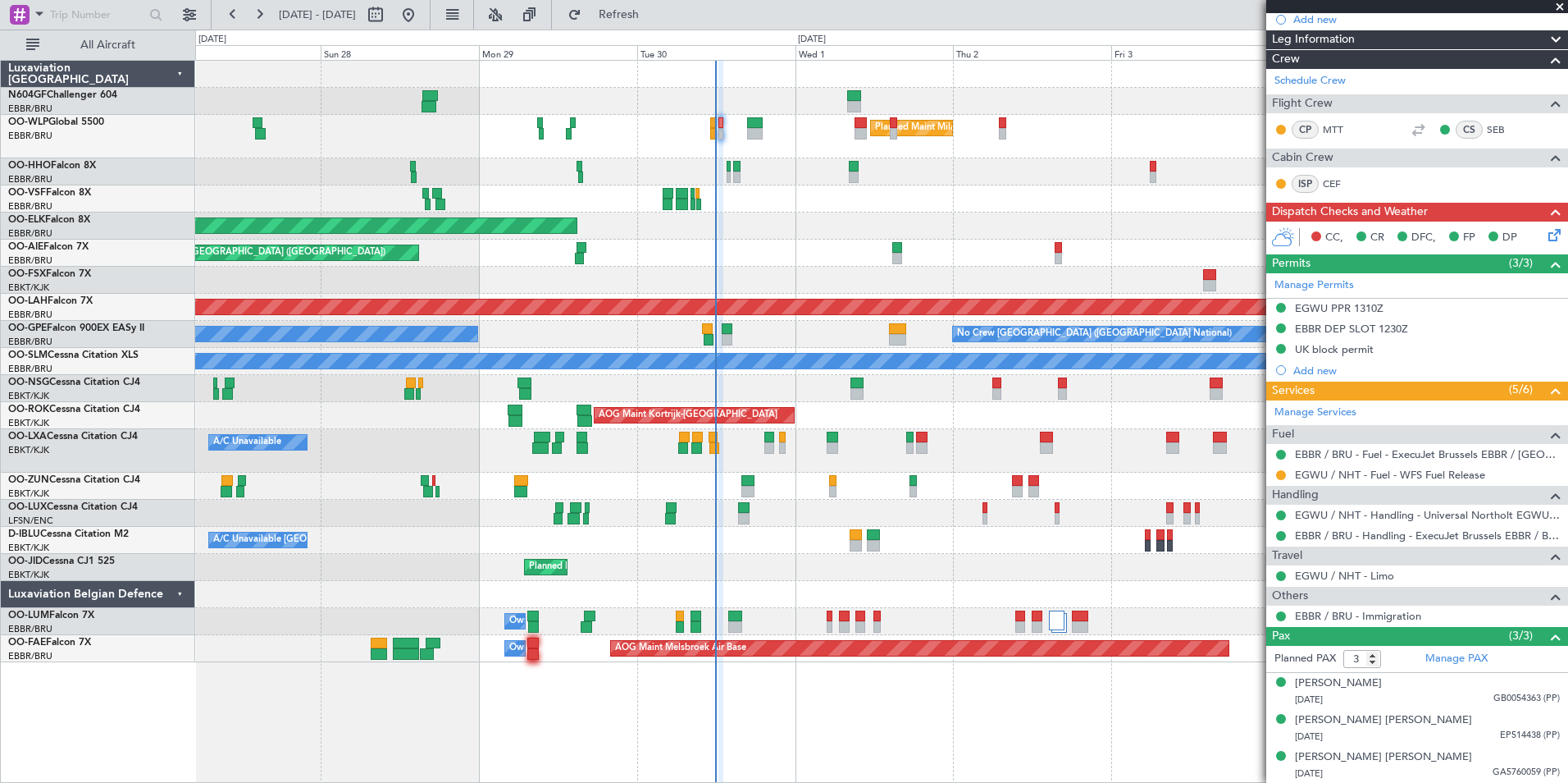
click at [1016, 237] on div "Planned Maint Kortrijk-[GEOGRAPHIC_DATA]" at bounding box center [881, 226] width 1372 height 28
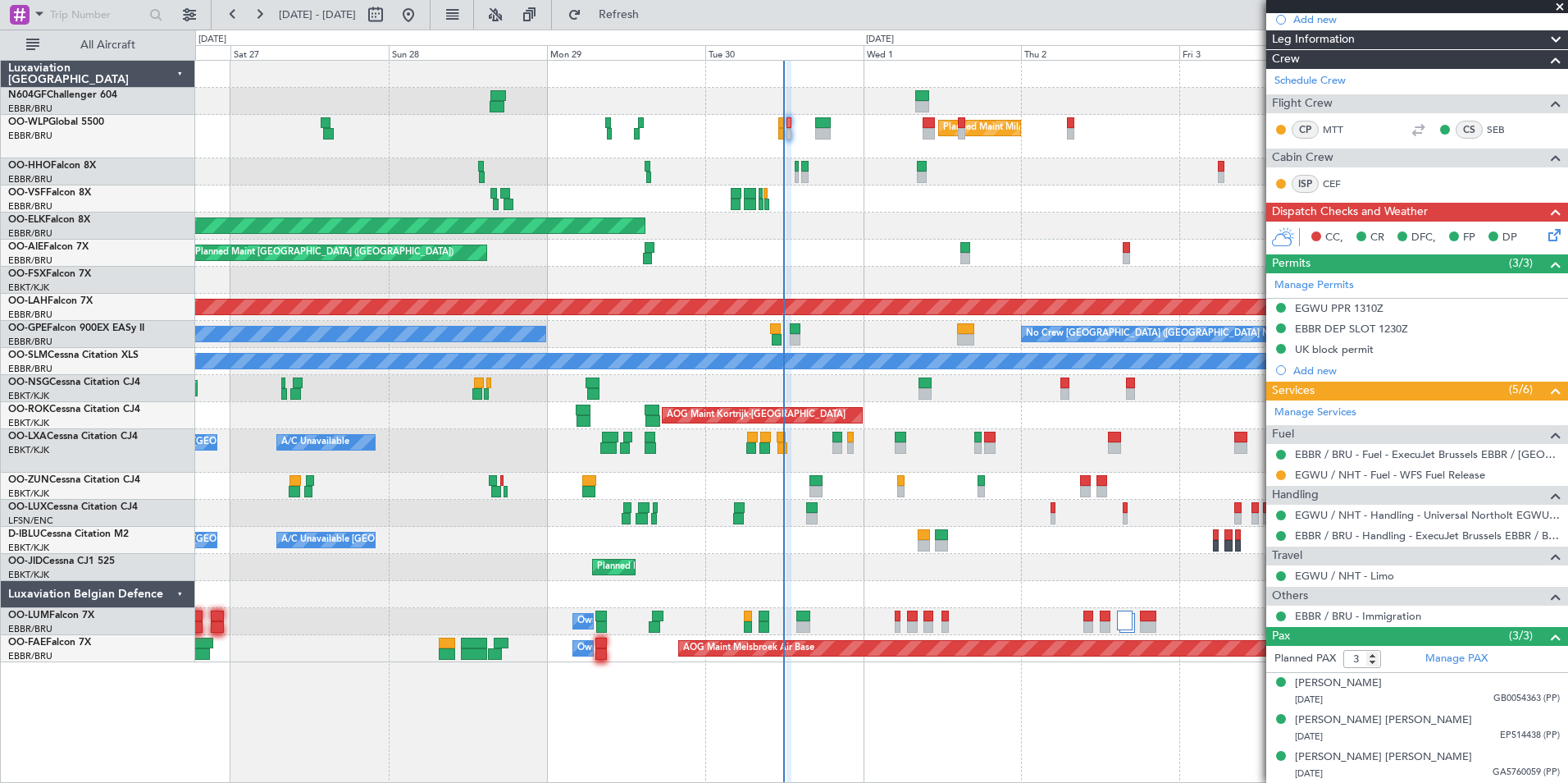
click at [796, 137] on div "Planned Maint Milan (Linate)" at bounding box center [881, 137] width 1372 height 44
click at [852, 277] on div "Planned Maint Kortrijk-[GEOGRAPHIC_DATA]" at bounding box center [881, 280] width 1372 height 28
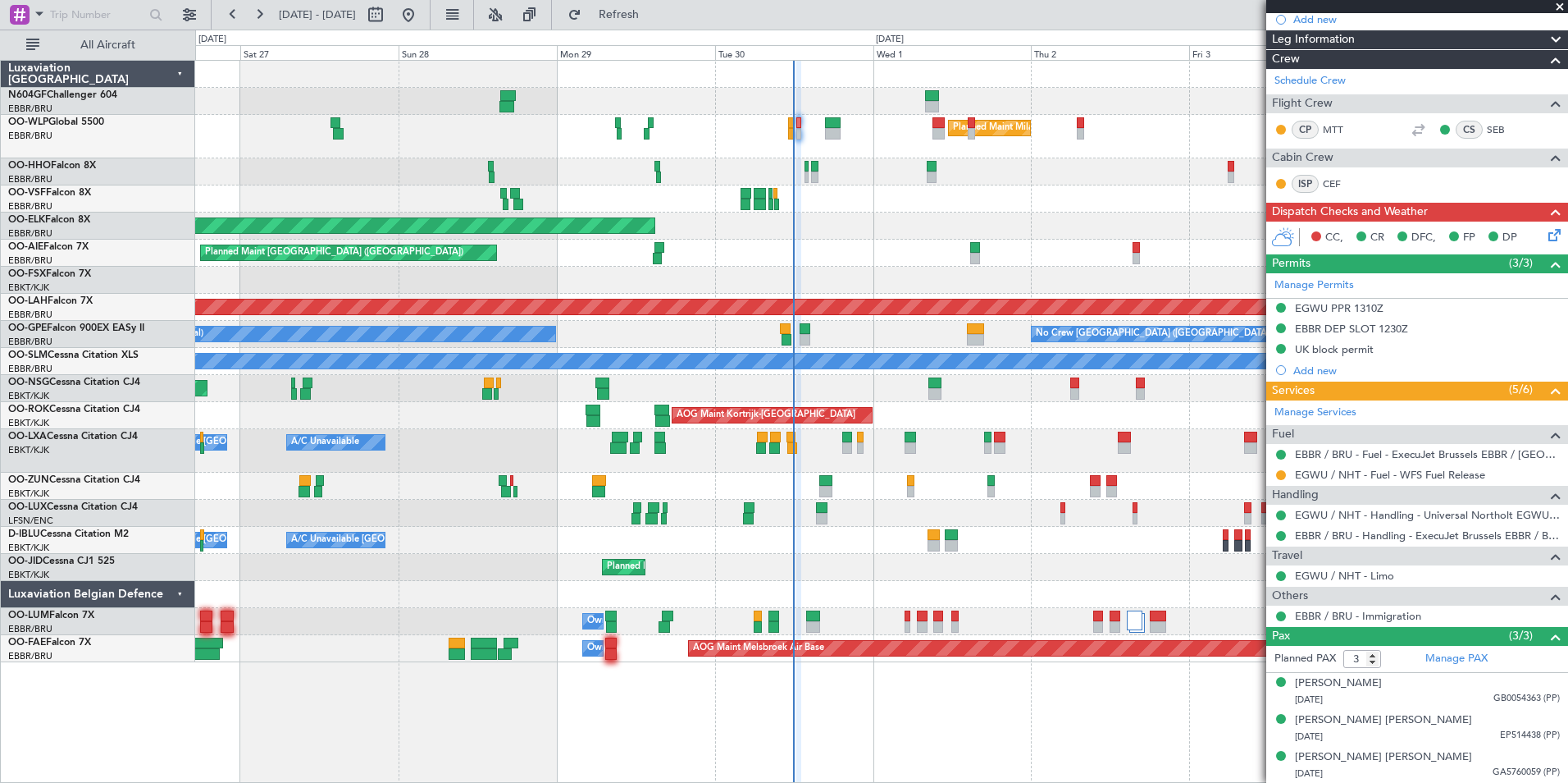
click at [803, 390] on div "Planned Maint [GEOGRAPHIC_DATA] ([GEOGRAPHIC_DATA])" at bounding box center [881, 388] width 1372 height 28
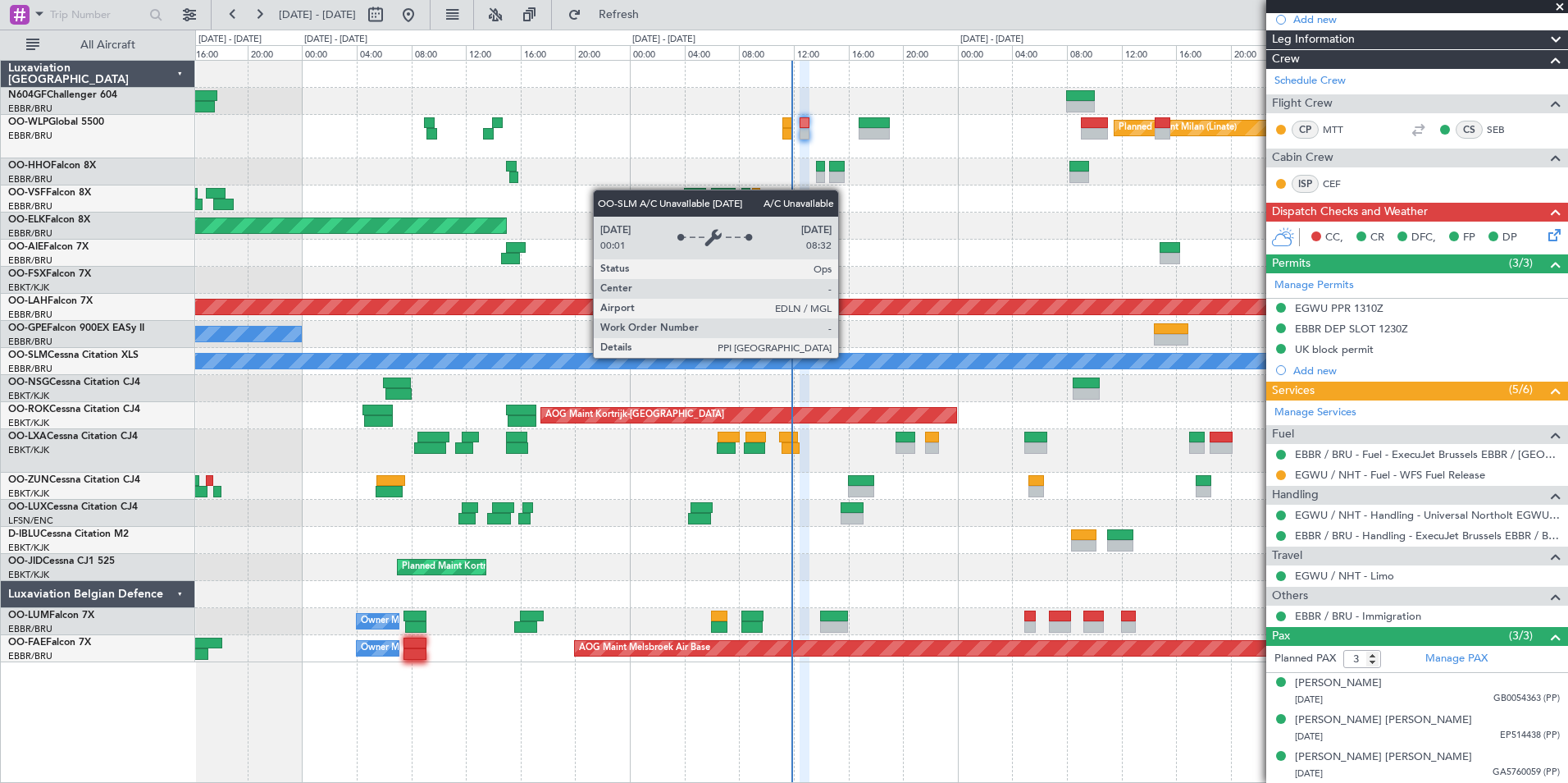
click at [845, 357] on div "A/C Unavailable [GEOGRAPHIC_DATA]" at bounding box center [882, 360] width 4115 height 15
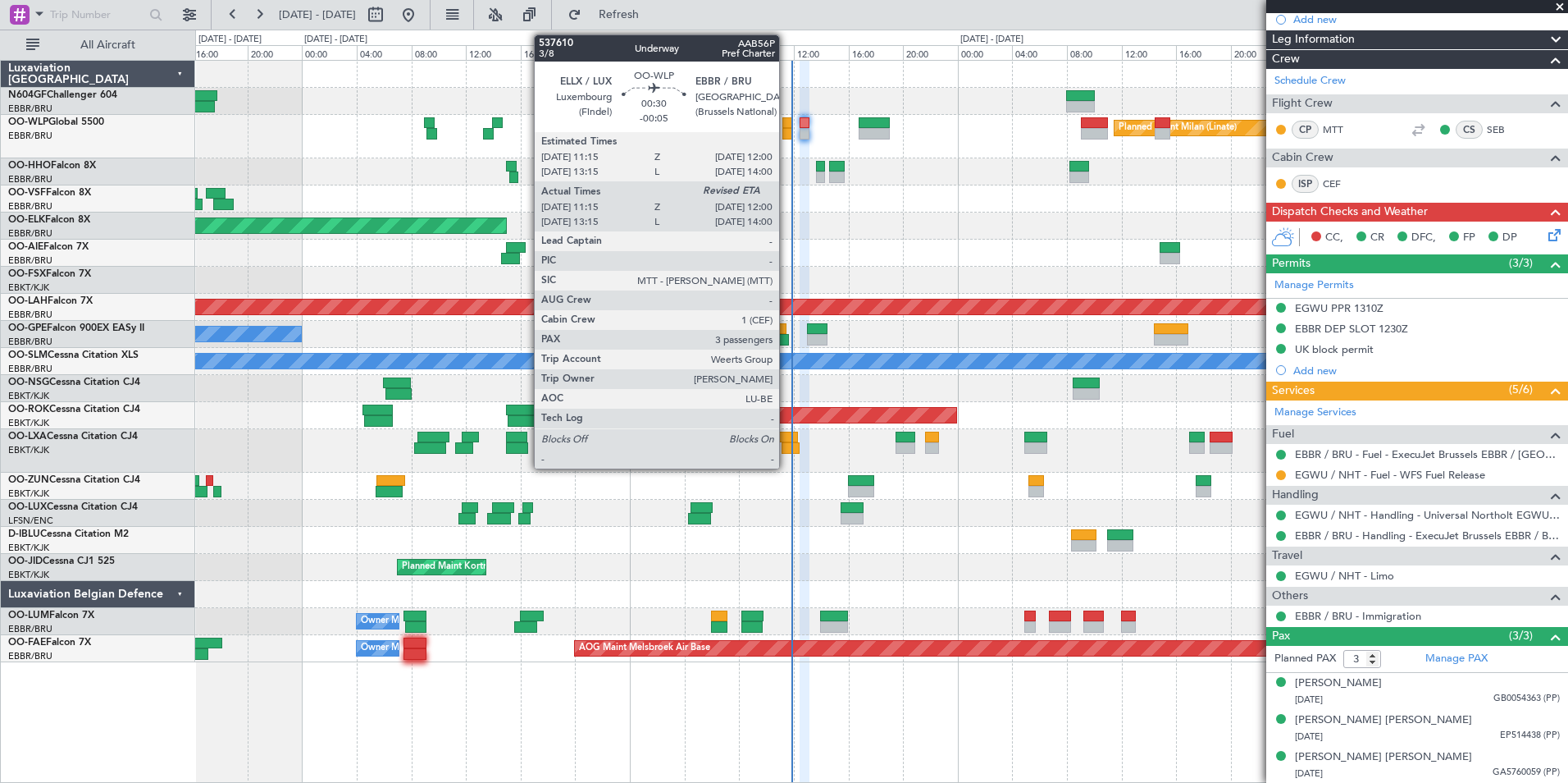
click at [792, 134] on div at bounding box center [788, 133] width 10 height 11
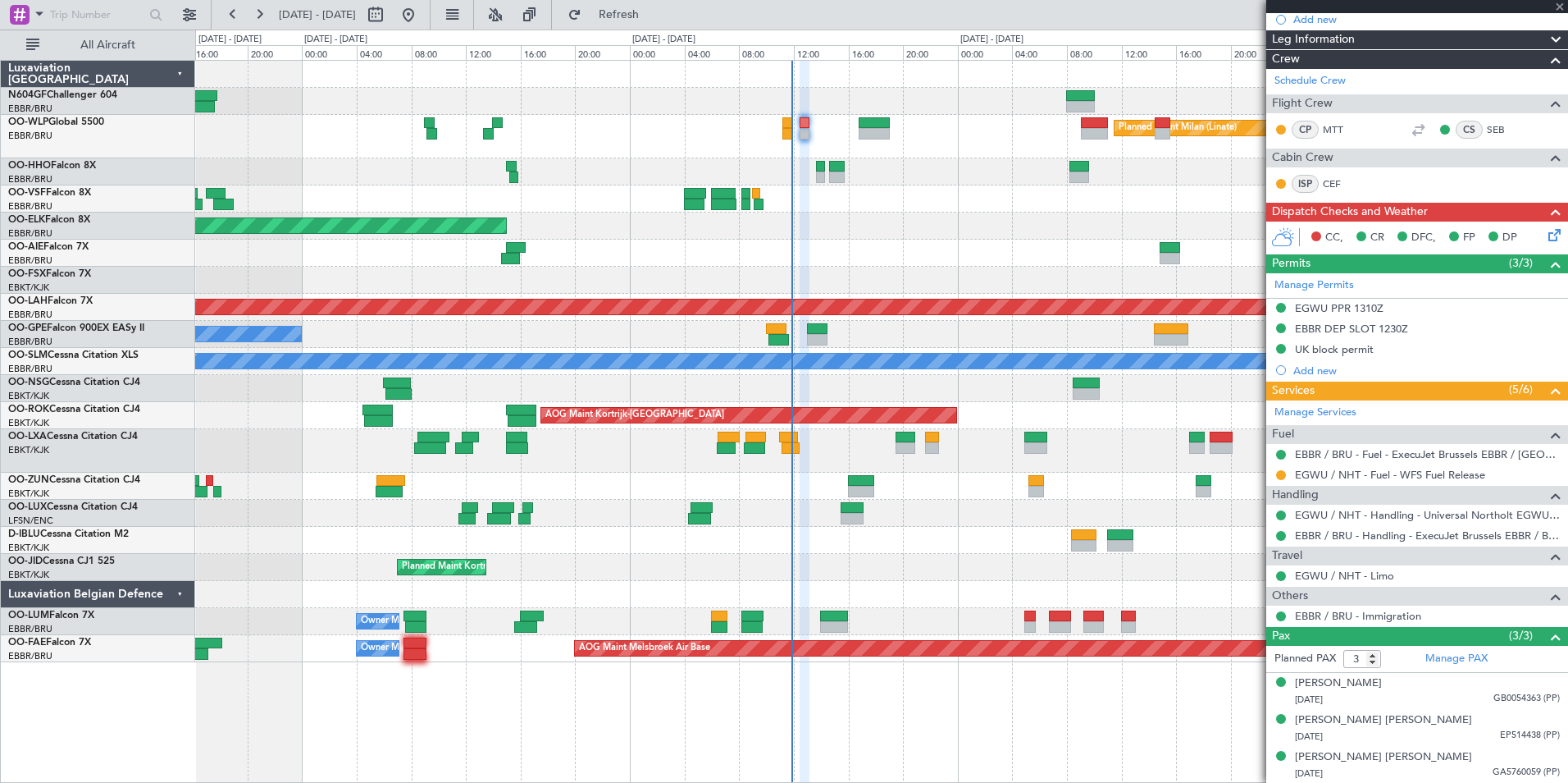
type input "-00:05"
type input "11:25"
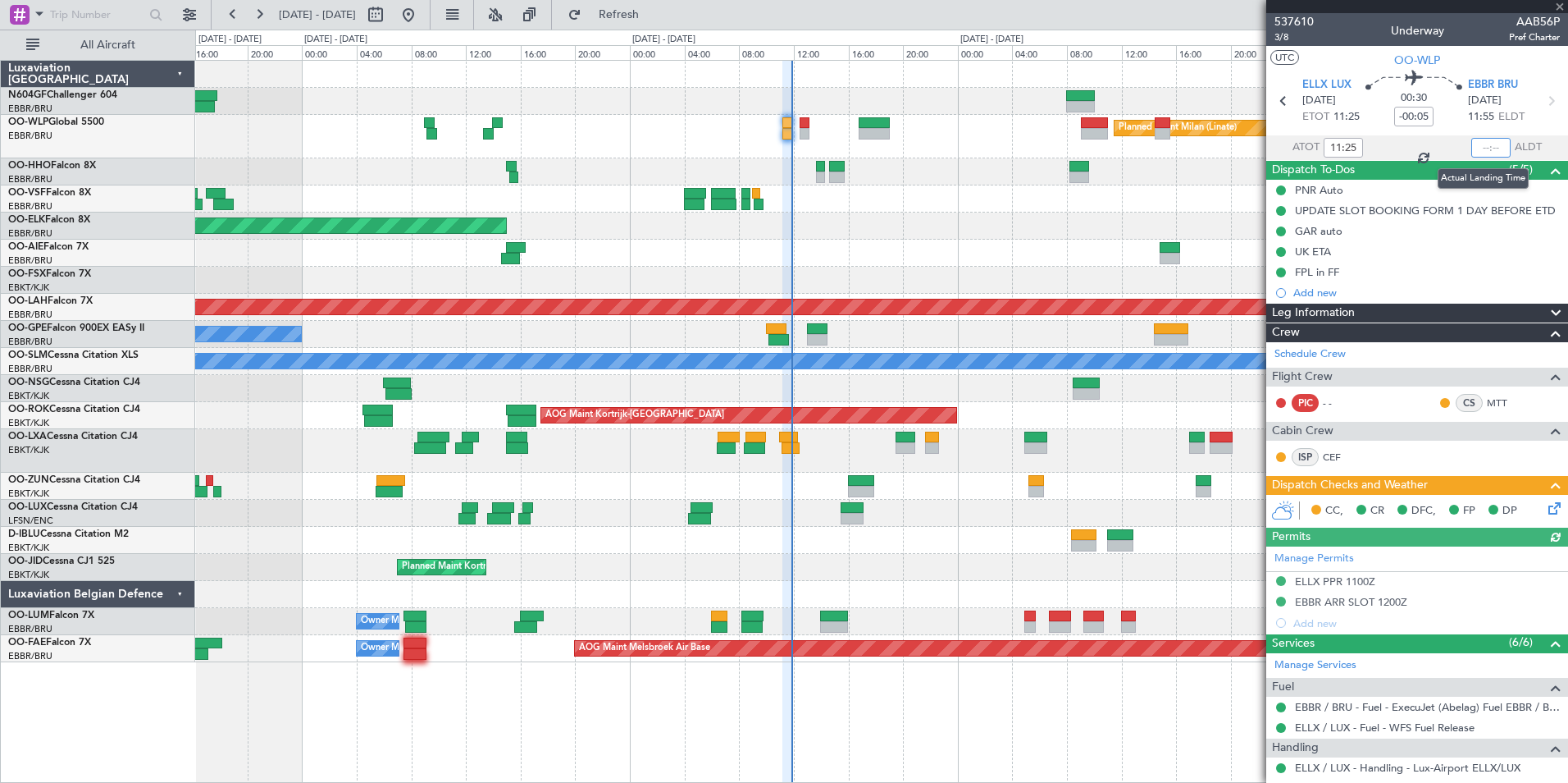
click at [1474, 150] on input "text" at bounding box center [1491, 147] width 40 height 20
click at [1151, 225] on div "Planned Maint Kortrijk-[GEOGRAPHIC_DATA]" at bounding box center [881, 226] width 1372 height 28
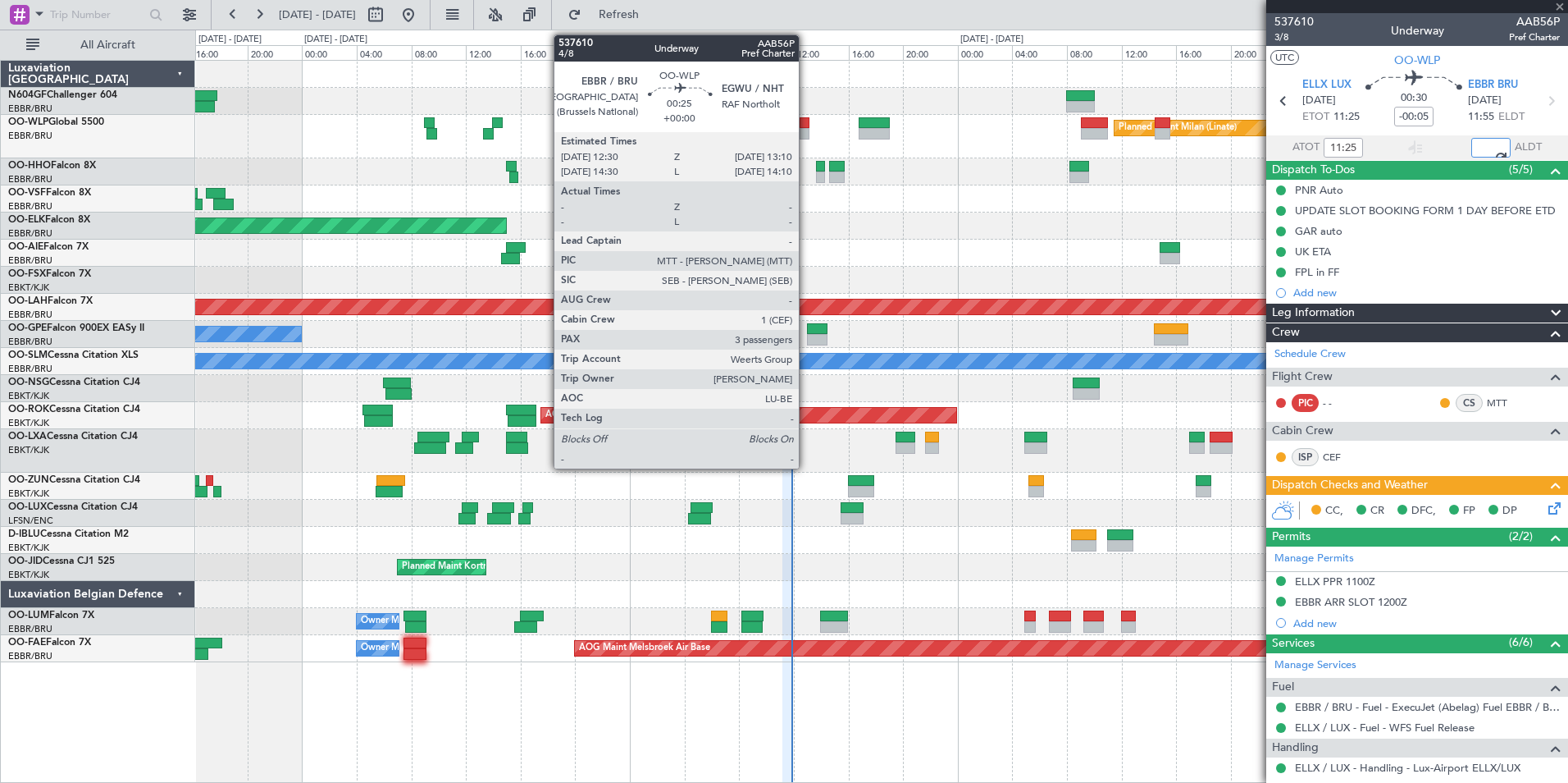
click at [806, 128] on div at bounding box center [804, 133] width 9 height 11
type input "11:52"
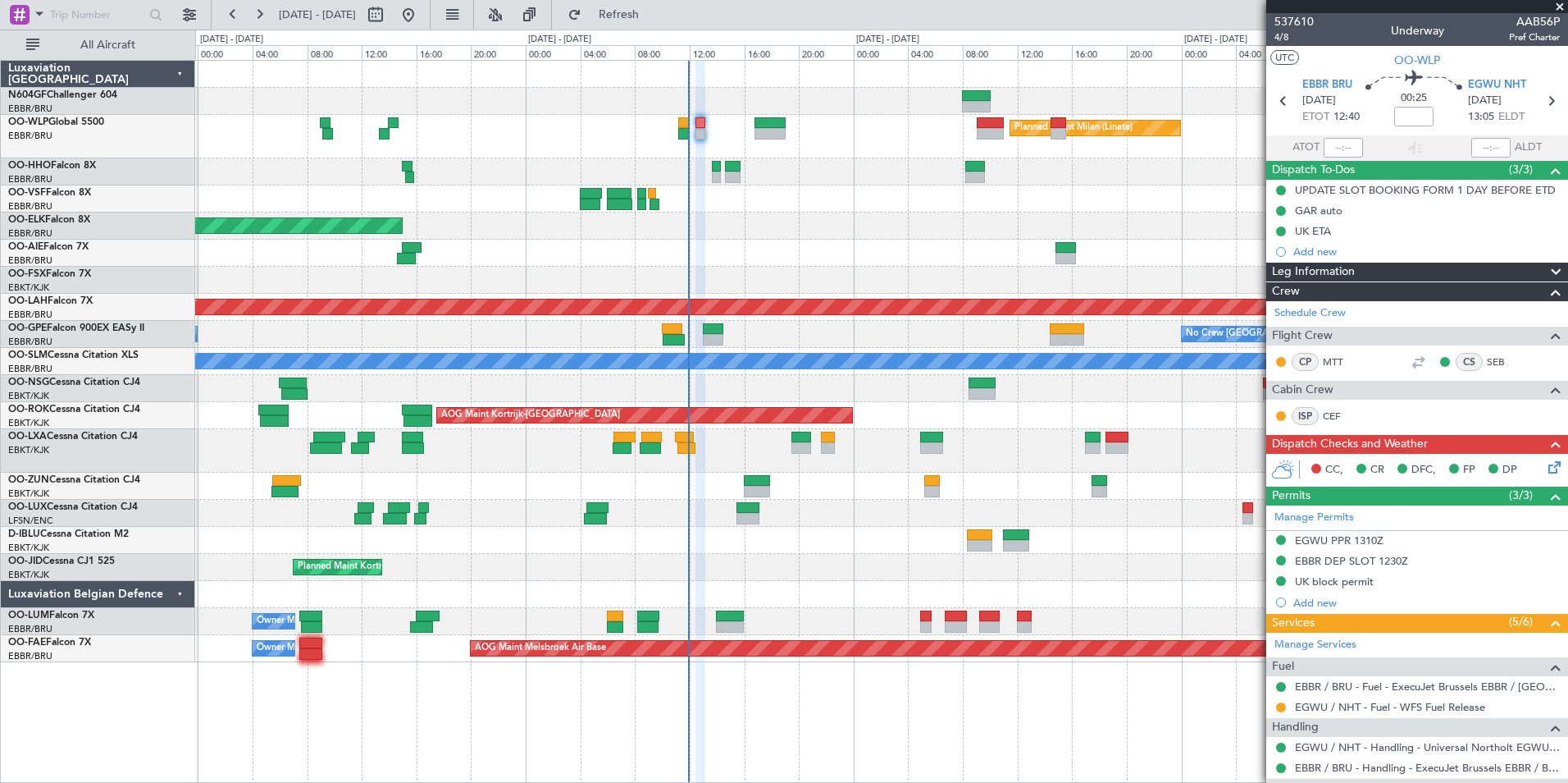
click at [815, 167] on div at bounding box center [881, 172] width 1372 height 28
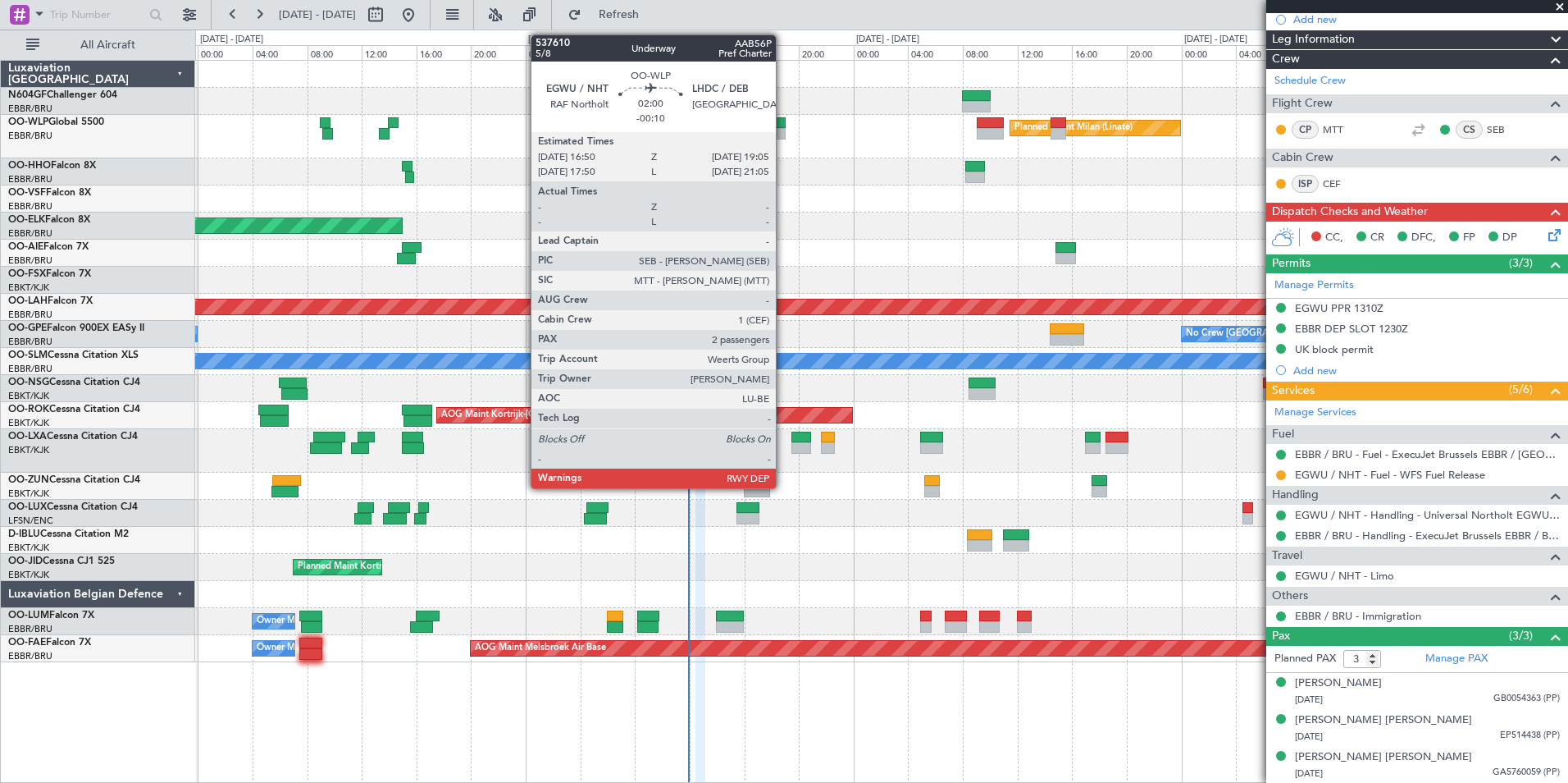
click at [781, 130] on div at bounding box center [770, 133] width 31 height 11
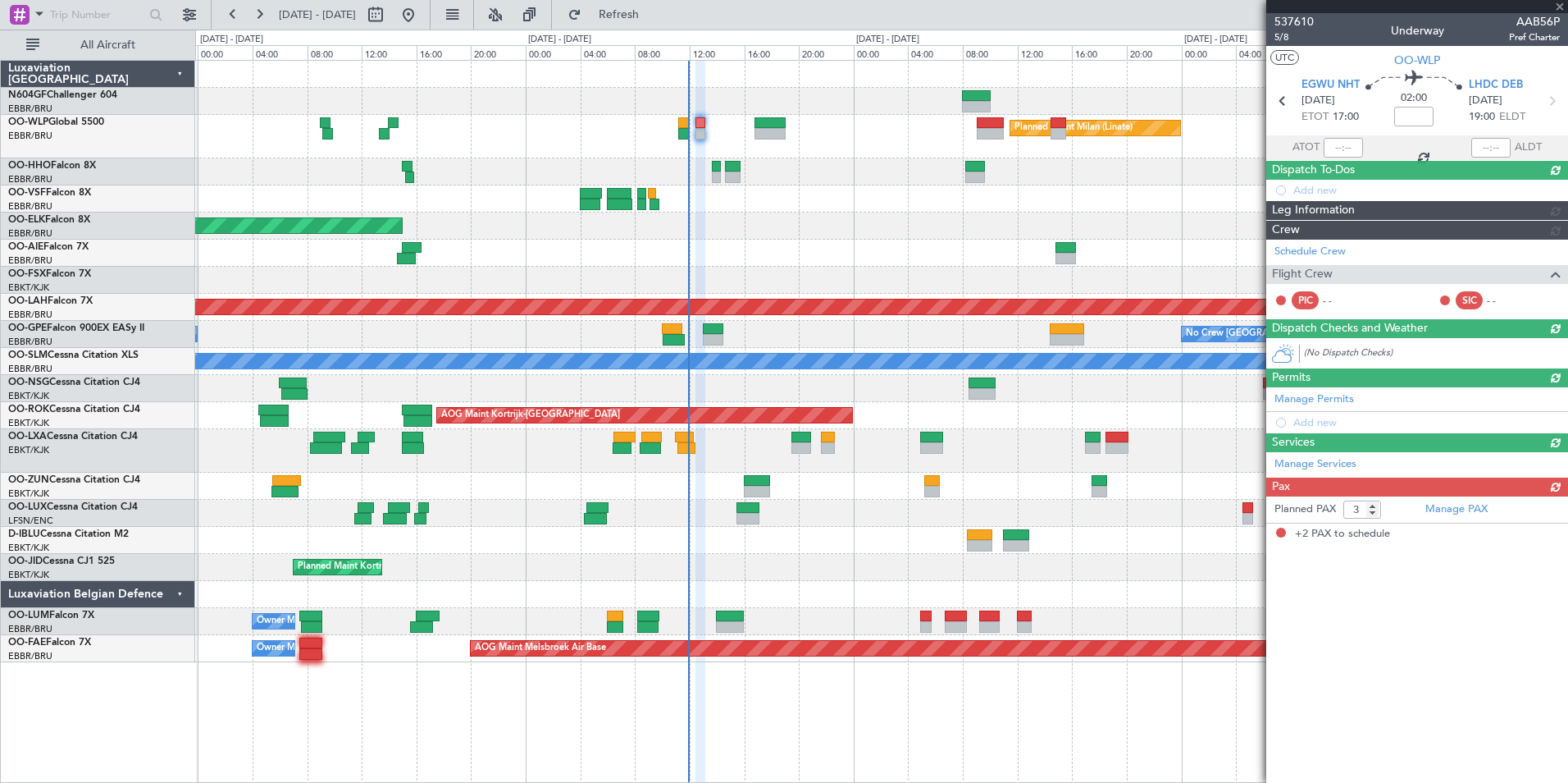
type input "-00:10"
type input "2"
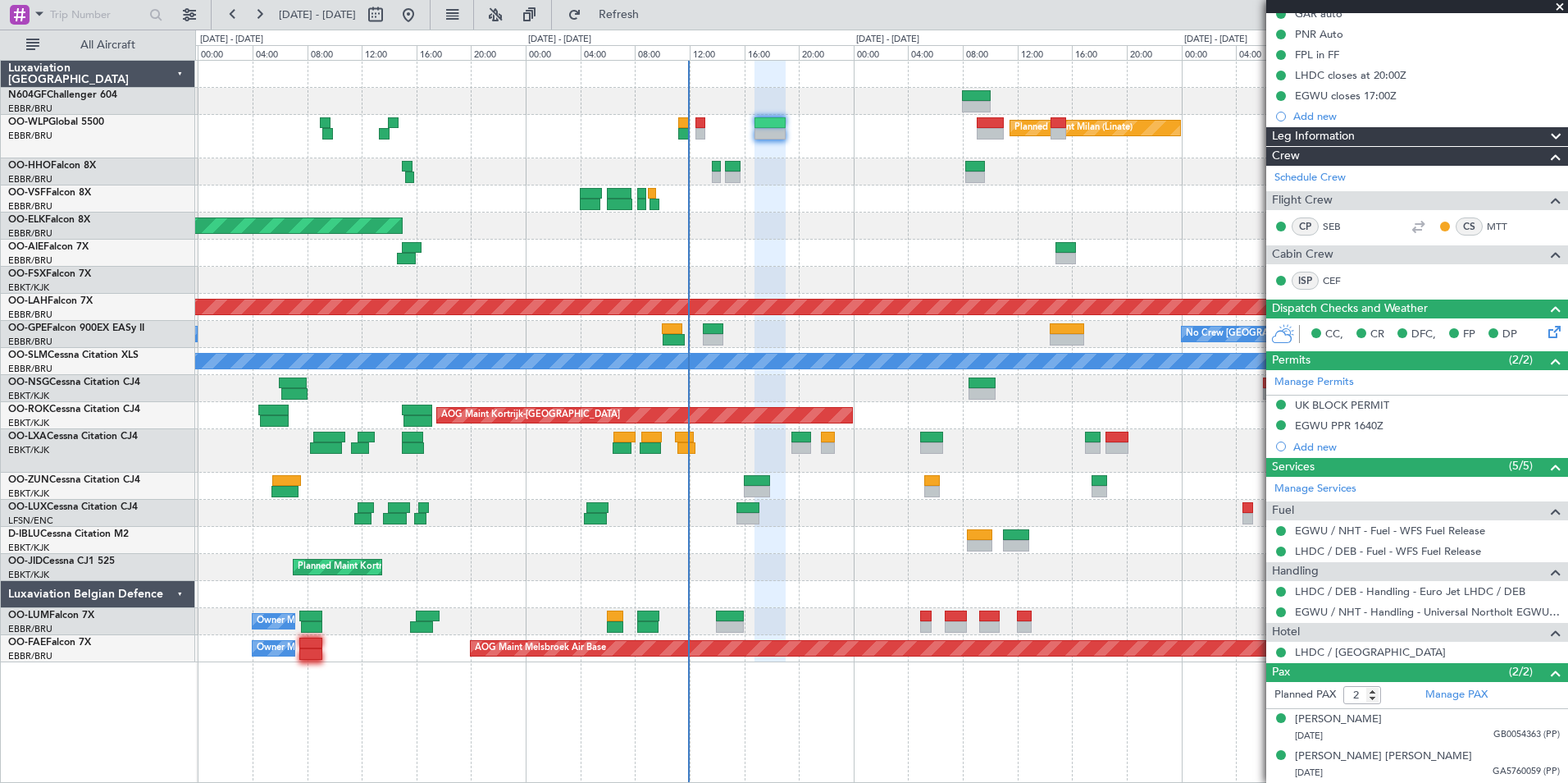
scroll to position [0, 0]
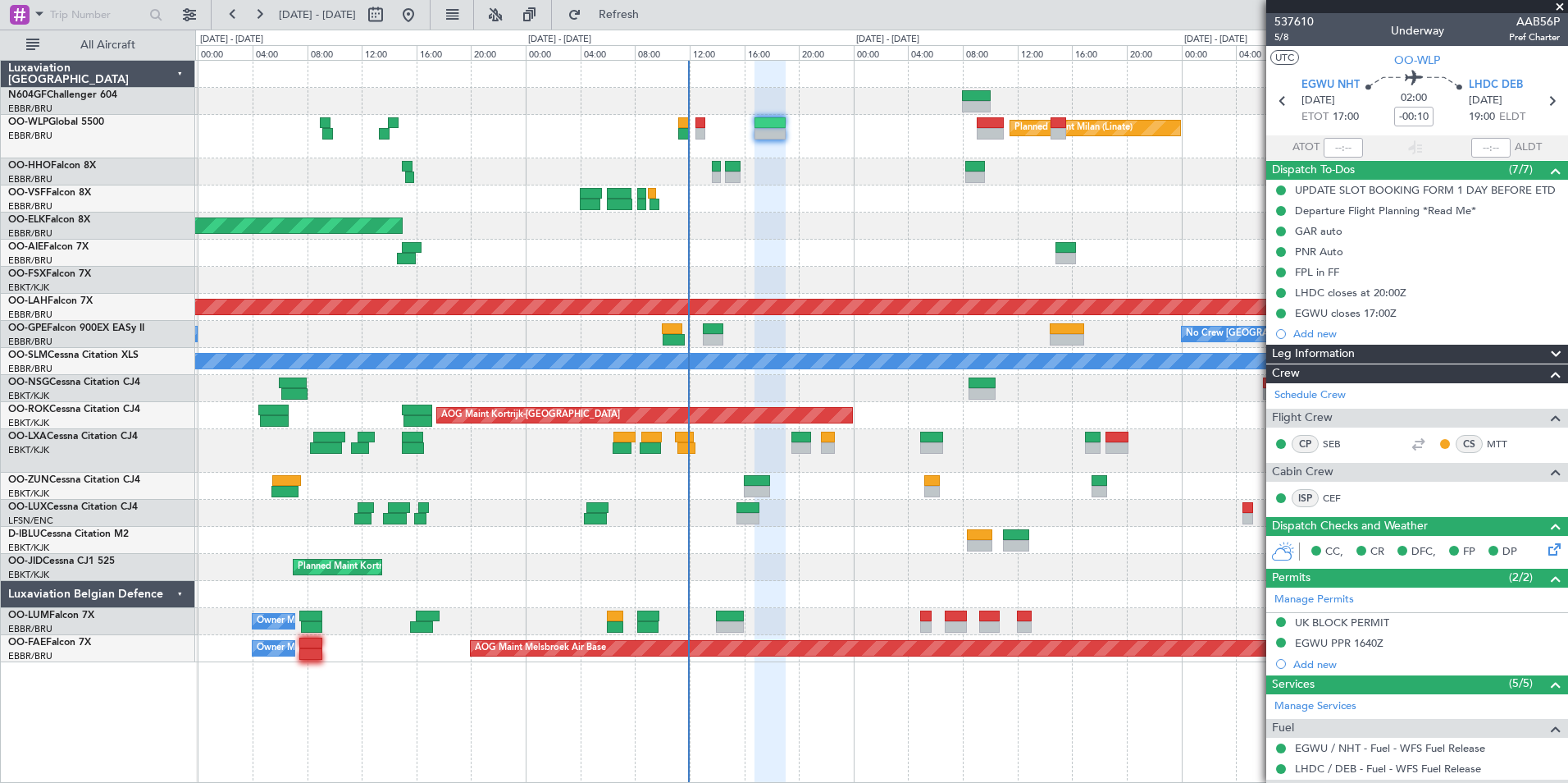
click at [694, 132] on div "Planned Maint Milan (Linate)" at bounding box center [881, 137] width 1372 height 44
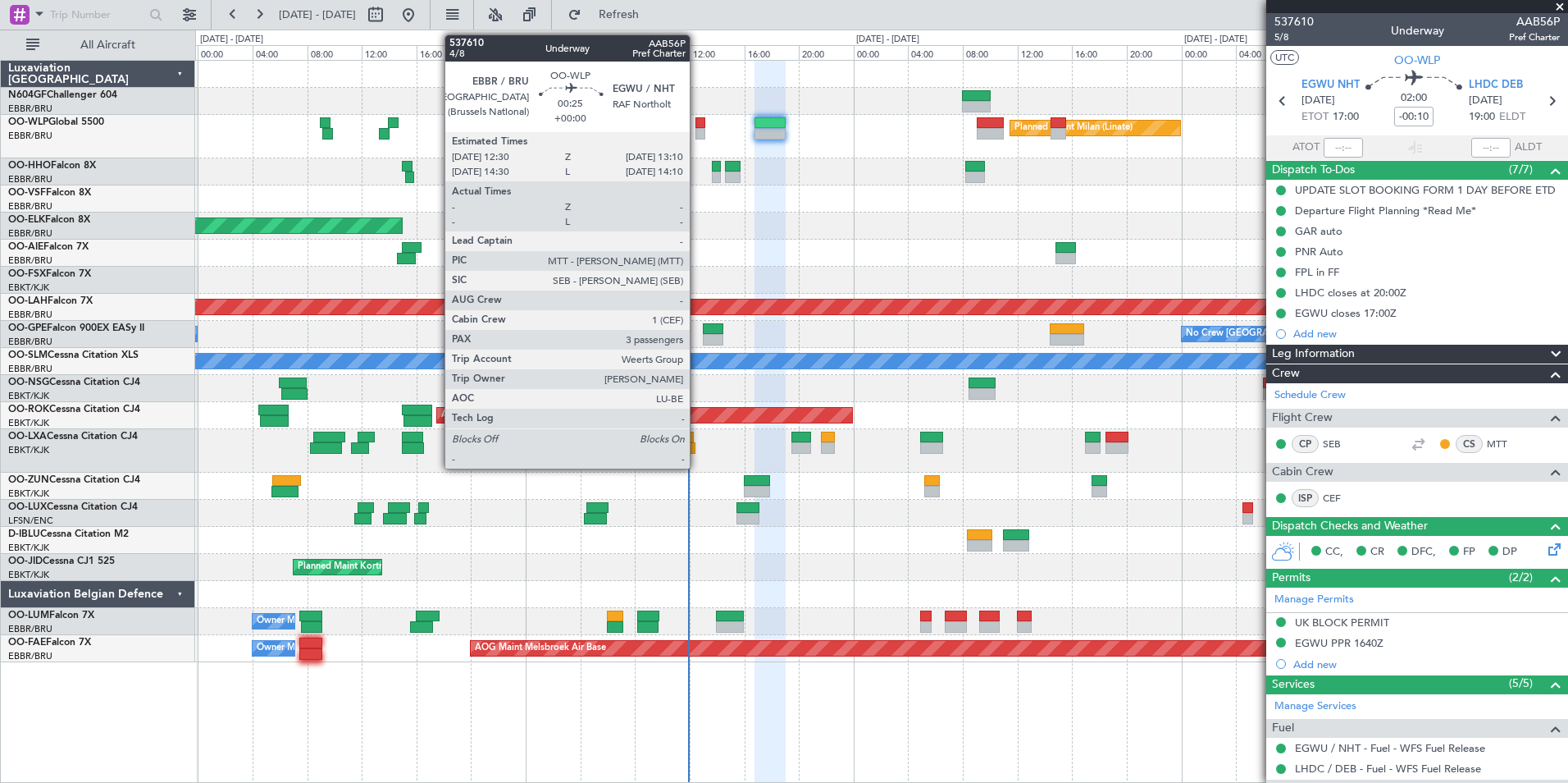
click at [697, 130] on div at bounding box center [699, 133] width 9 height 11
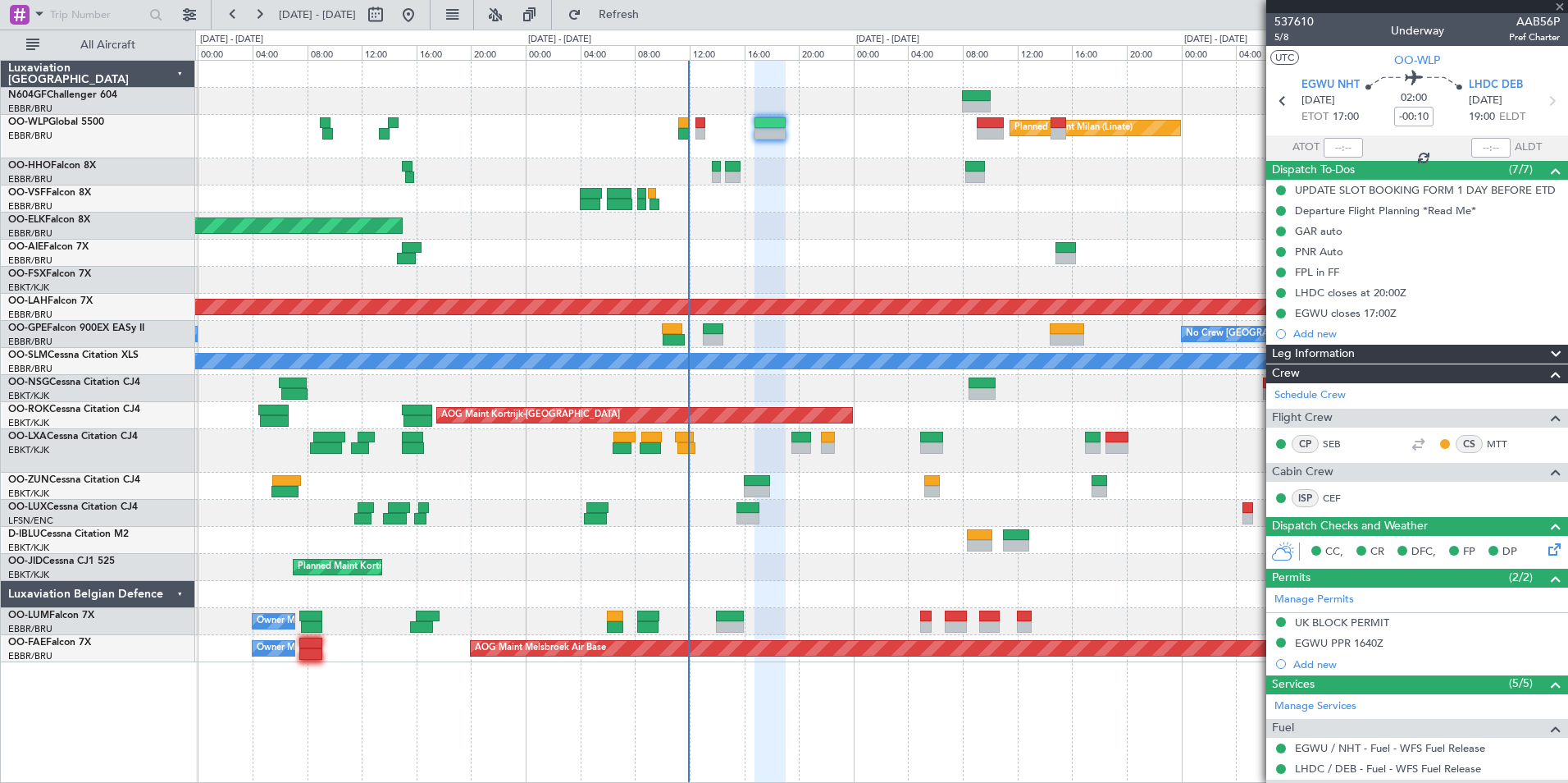
type input "3"
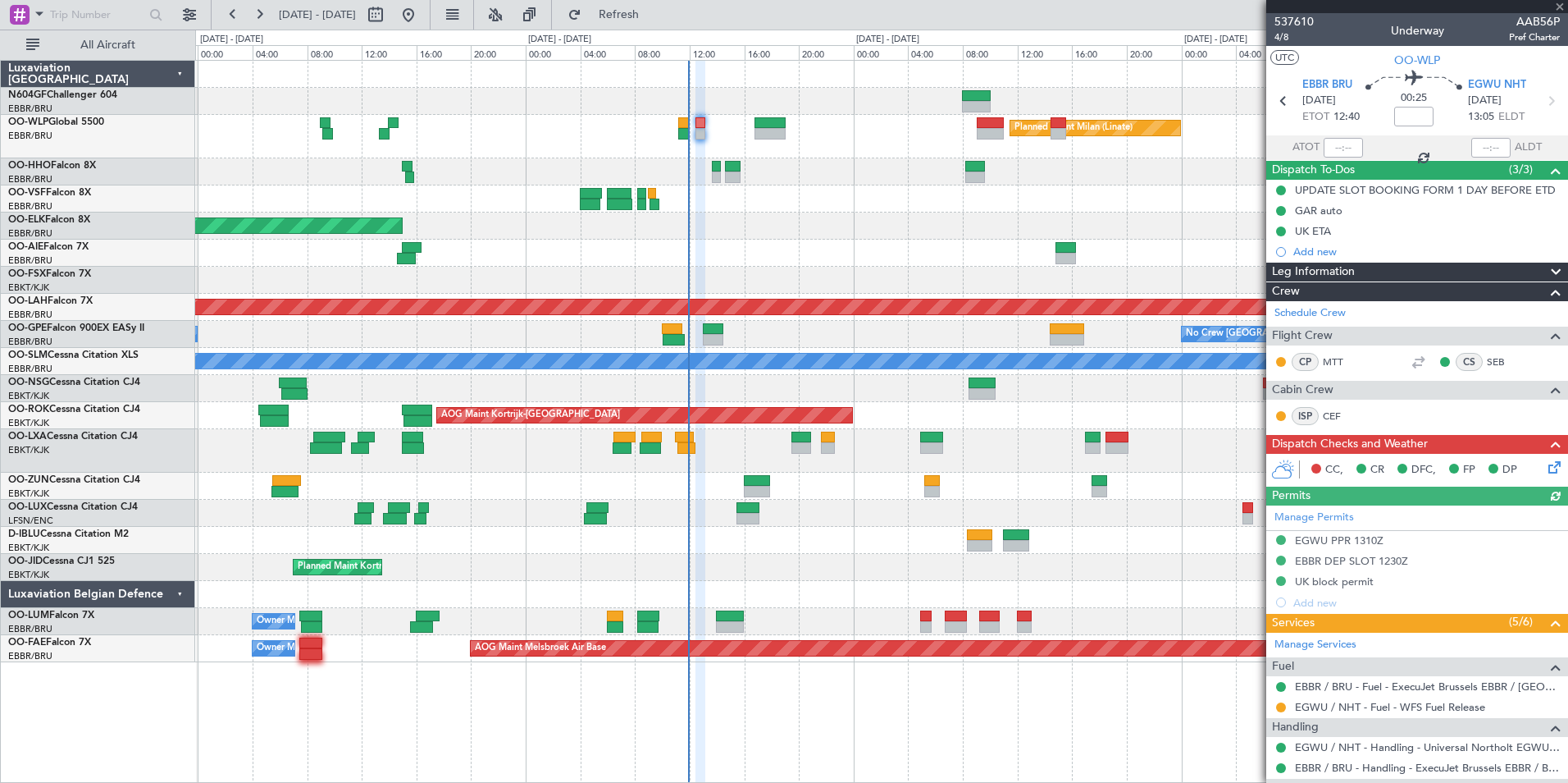
click at [1545, 471] on icon at bounding box center [1551, 464] width 13 height 13
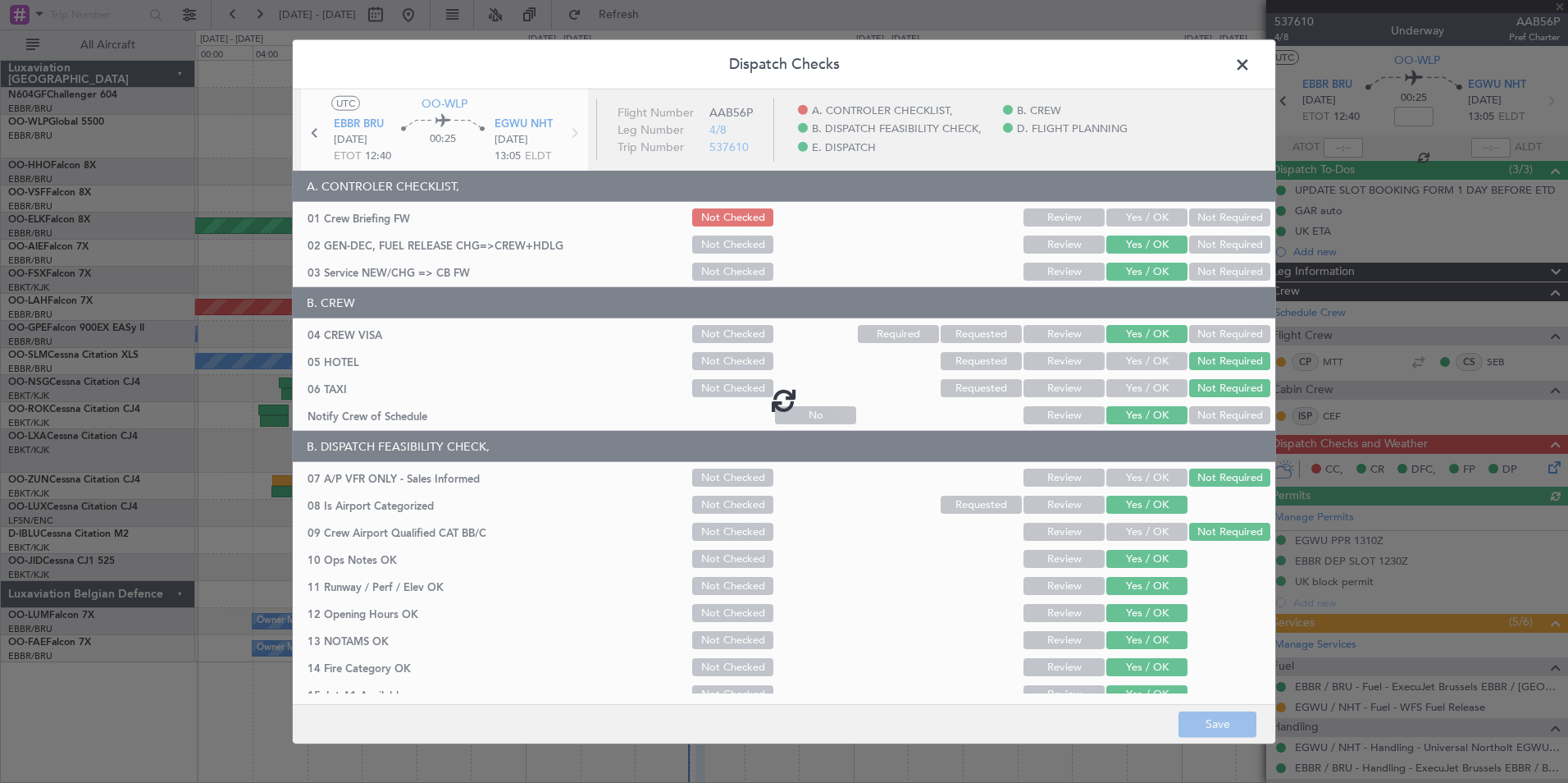
click at [1132, 212] on div at bounding box center [784, 400] width 983 height 621
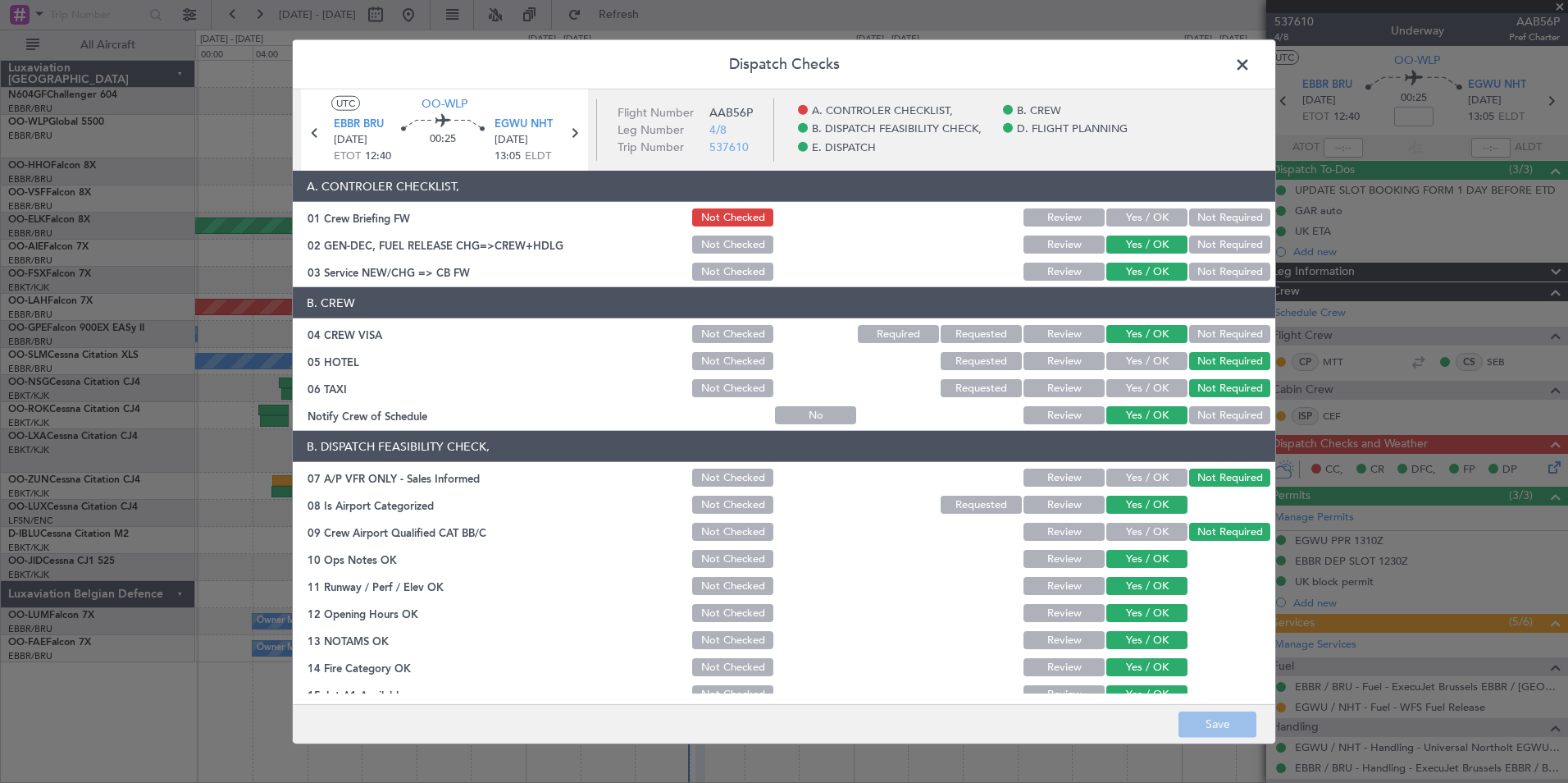
click at [1135, 217] on button "Yes / OK" at bounding box center [1147, 217] width 82 height 18
click at [1227, 731] on button "Save" at bounding box center [1217, 724] width 78 height 27
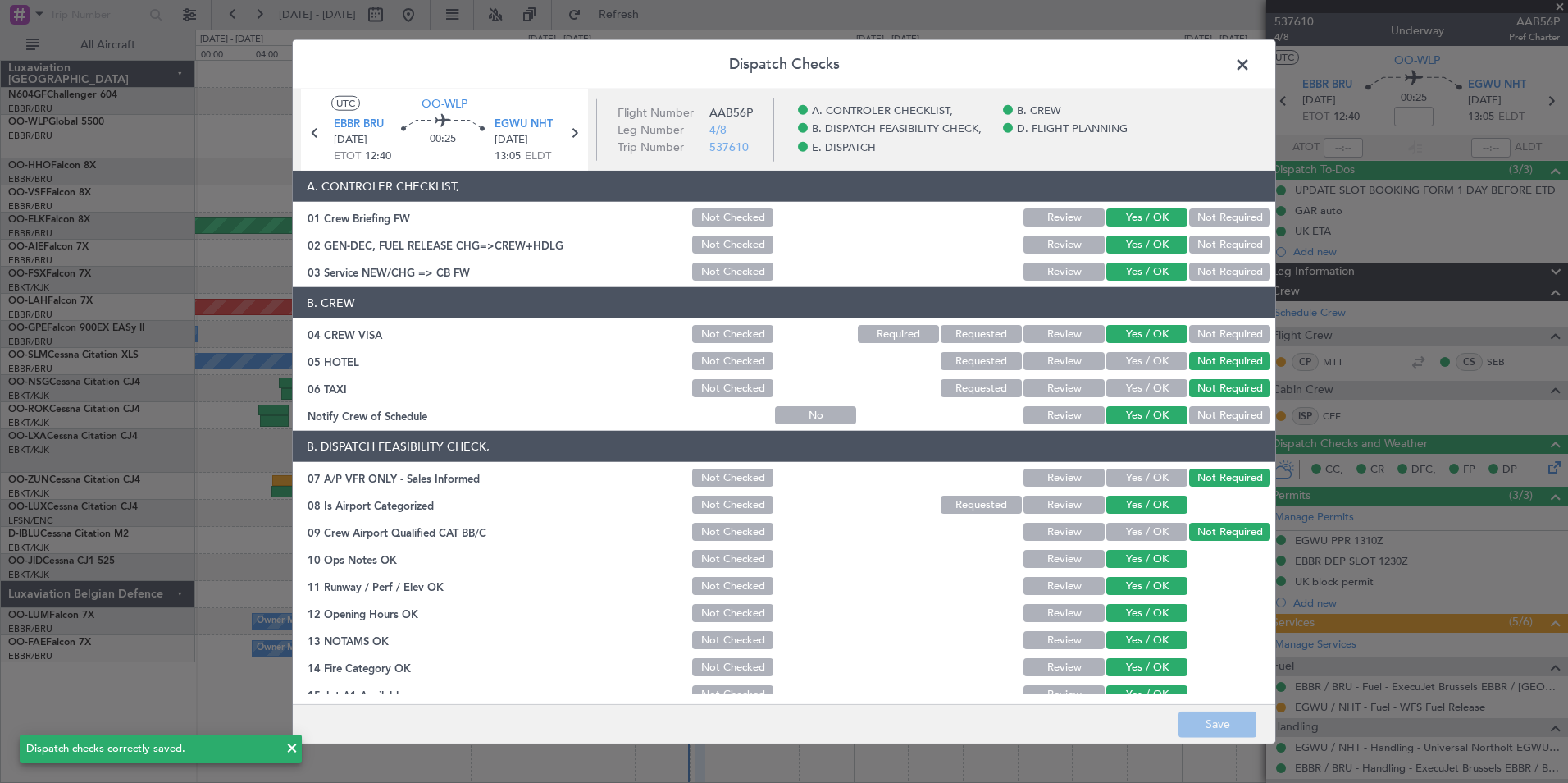
click at [1251, 74] on span at bounding box center [1251, 69] width 0 height 33
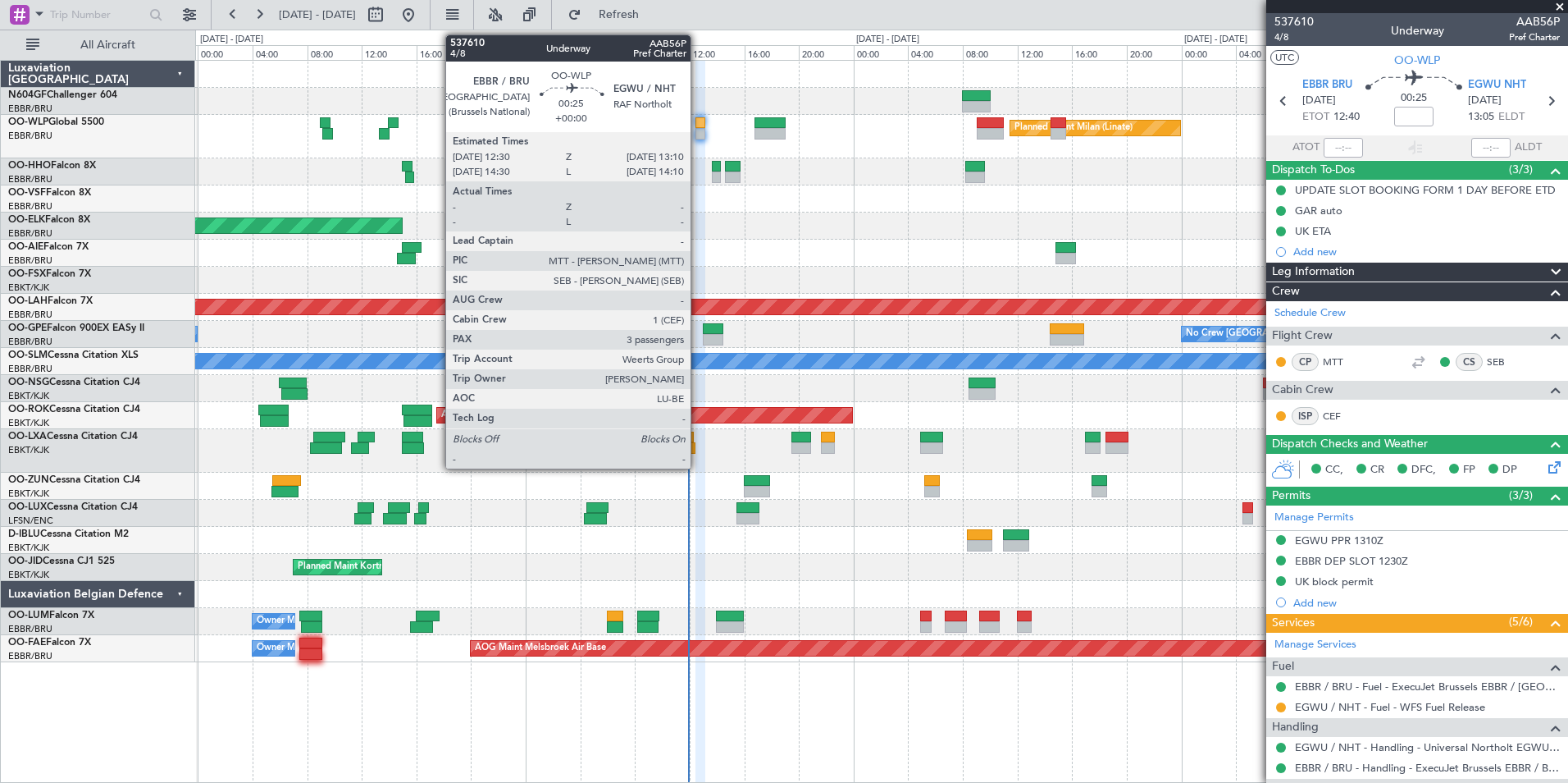
click at [698, 128] on div at bounding box center [699, 133] width 9 height 11
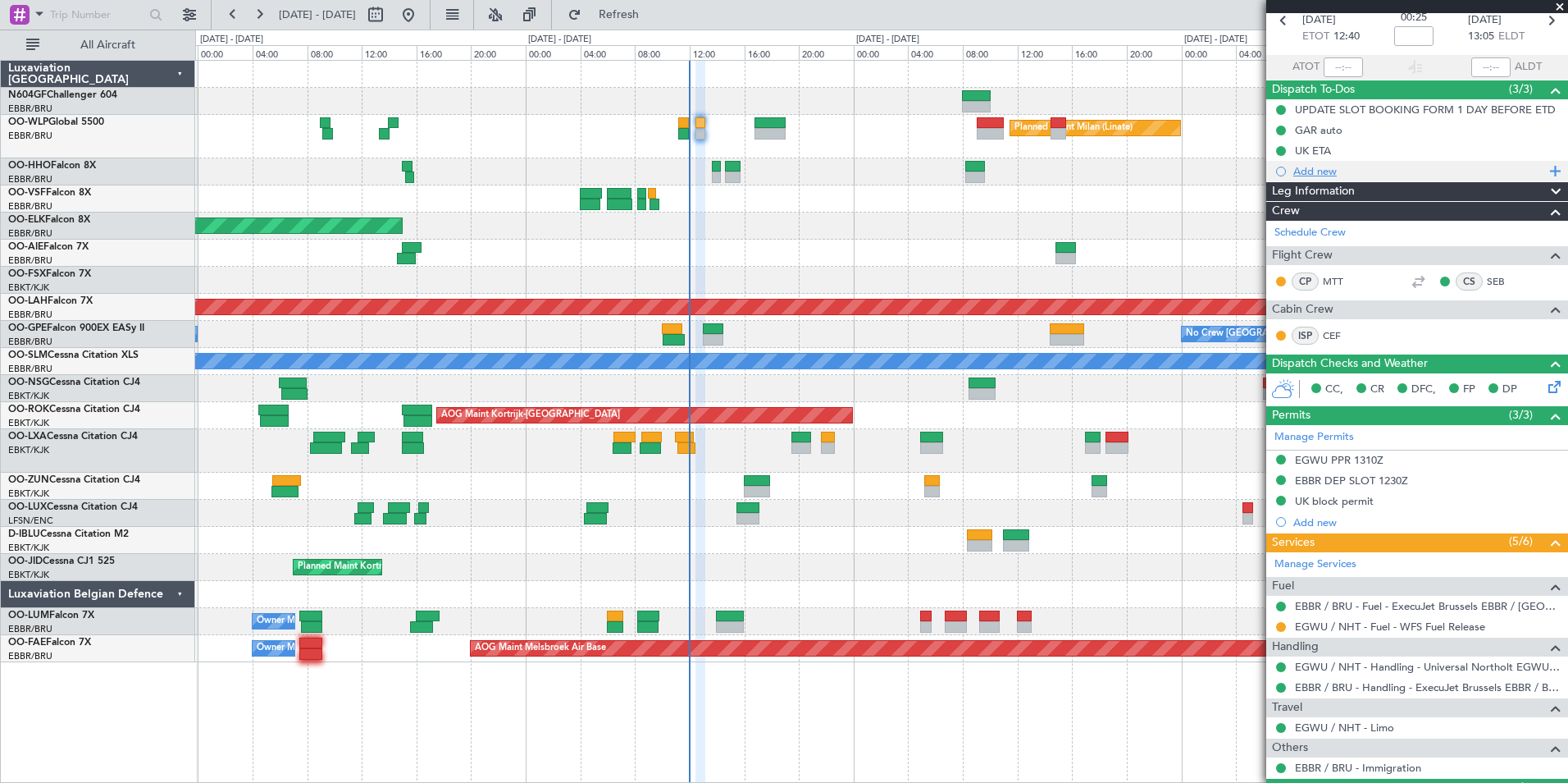
scroll to position [80, 0]
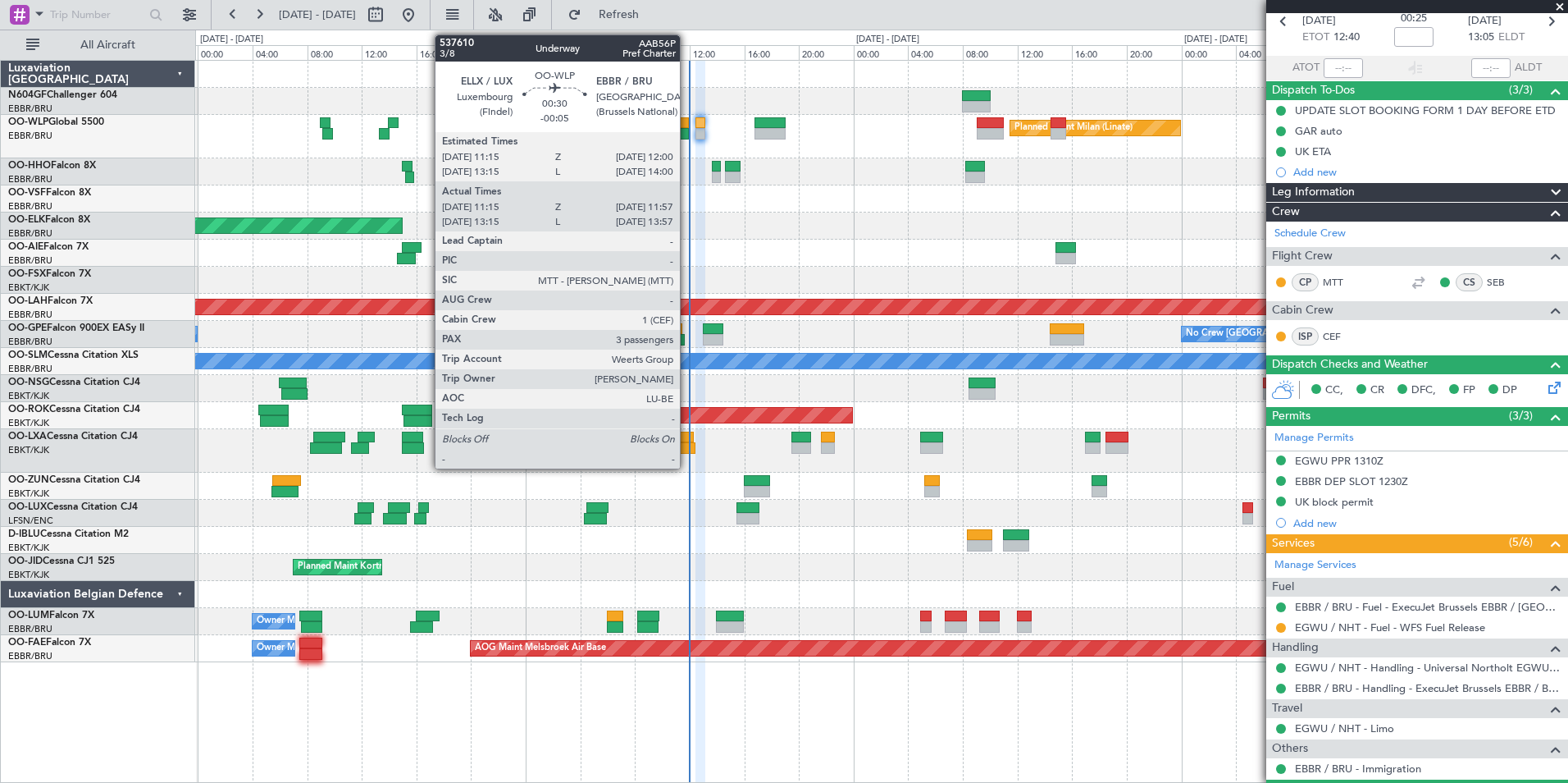
click at [687, 130] on div at bounding box center [682, 133] width 9 height 11
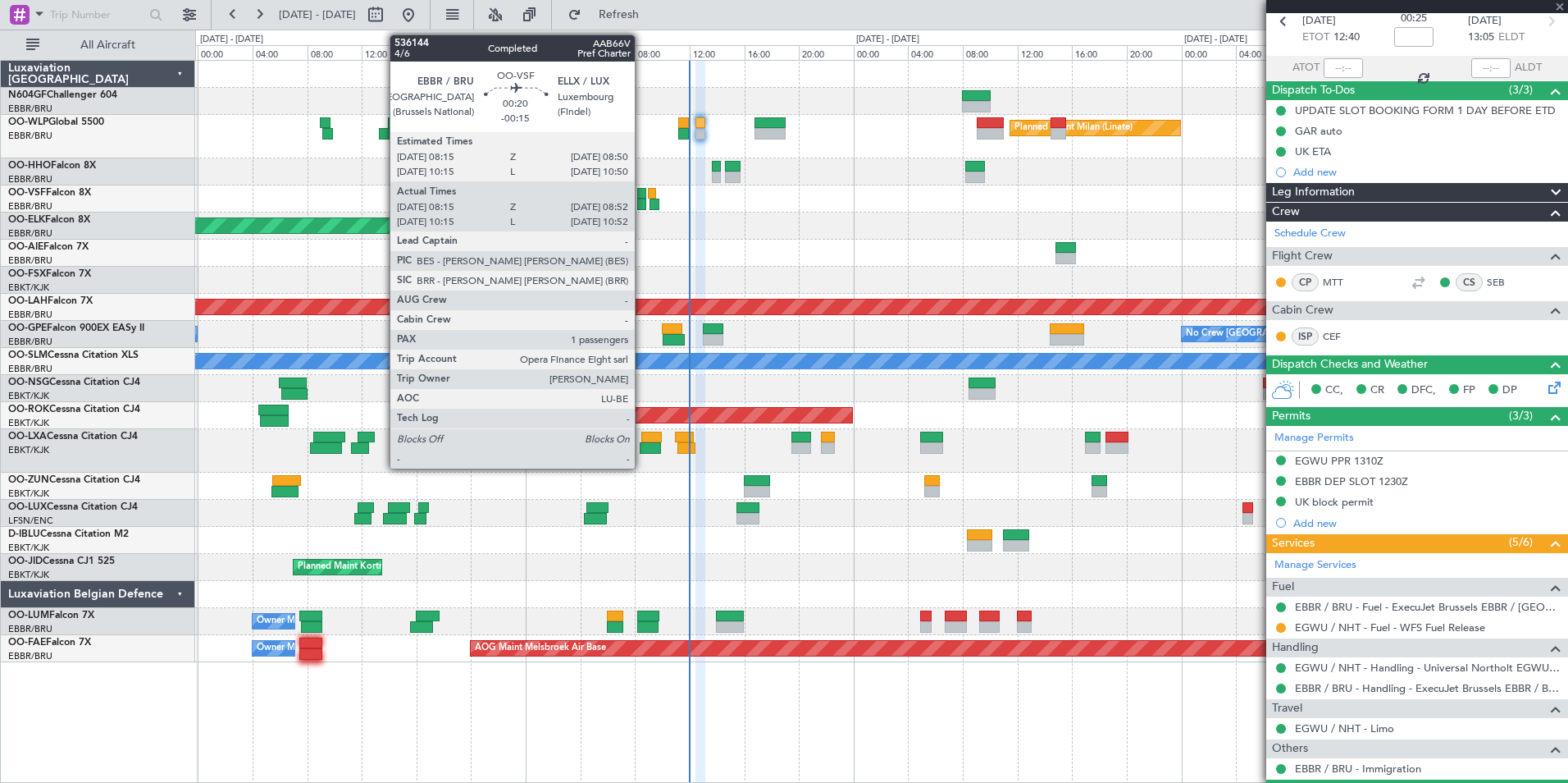
type input "-00:05"
type input "11:25"
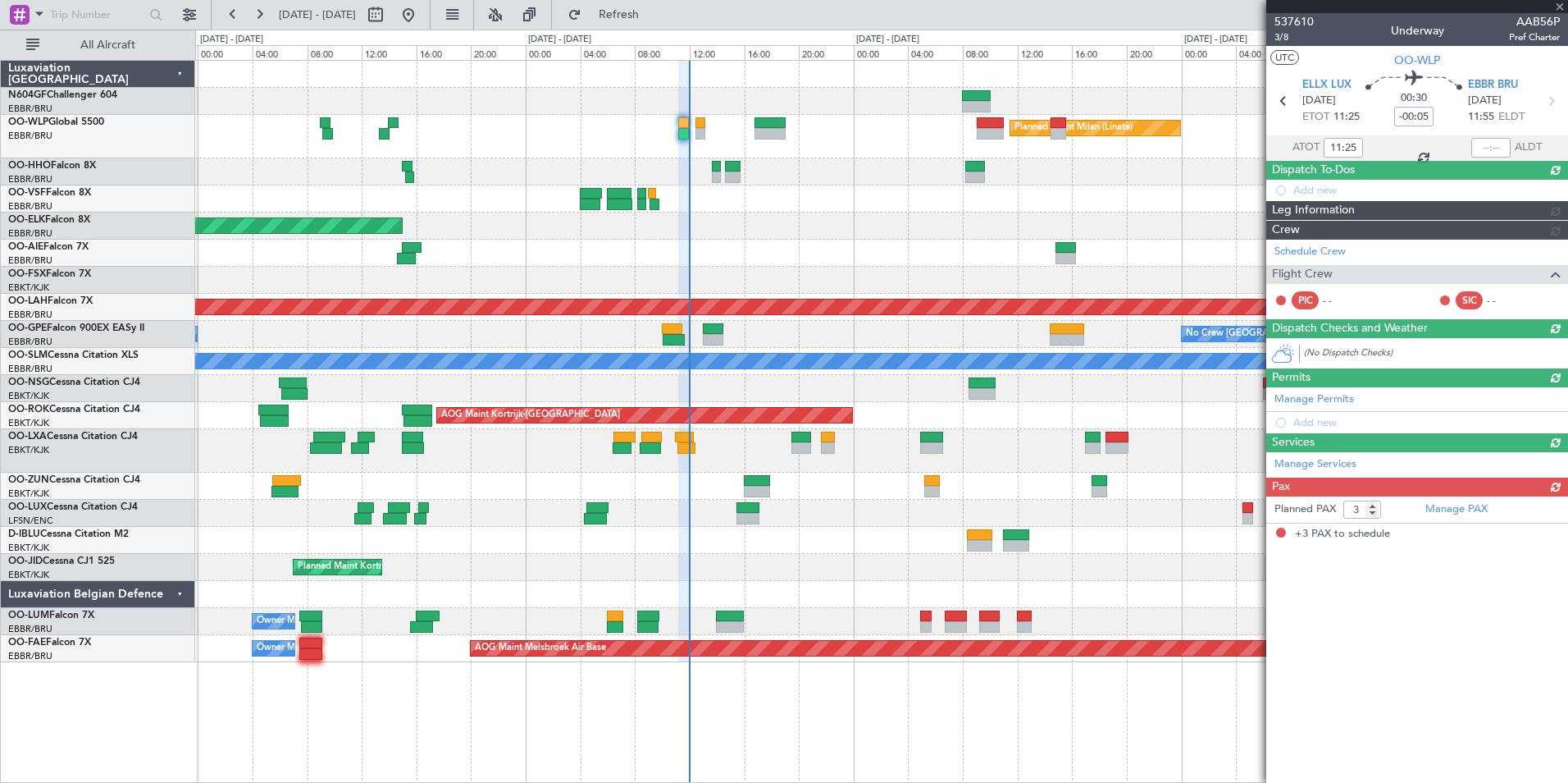
scroll to position [0, 0]
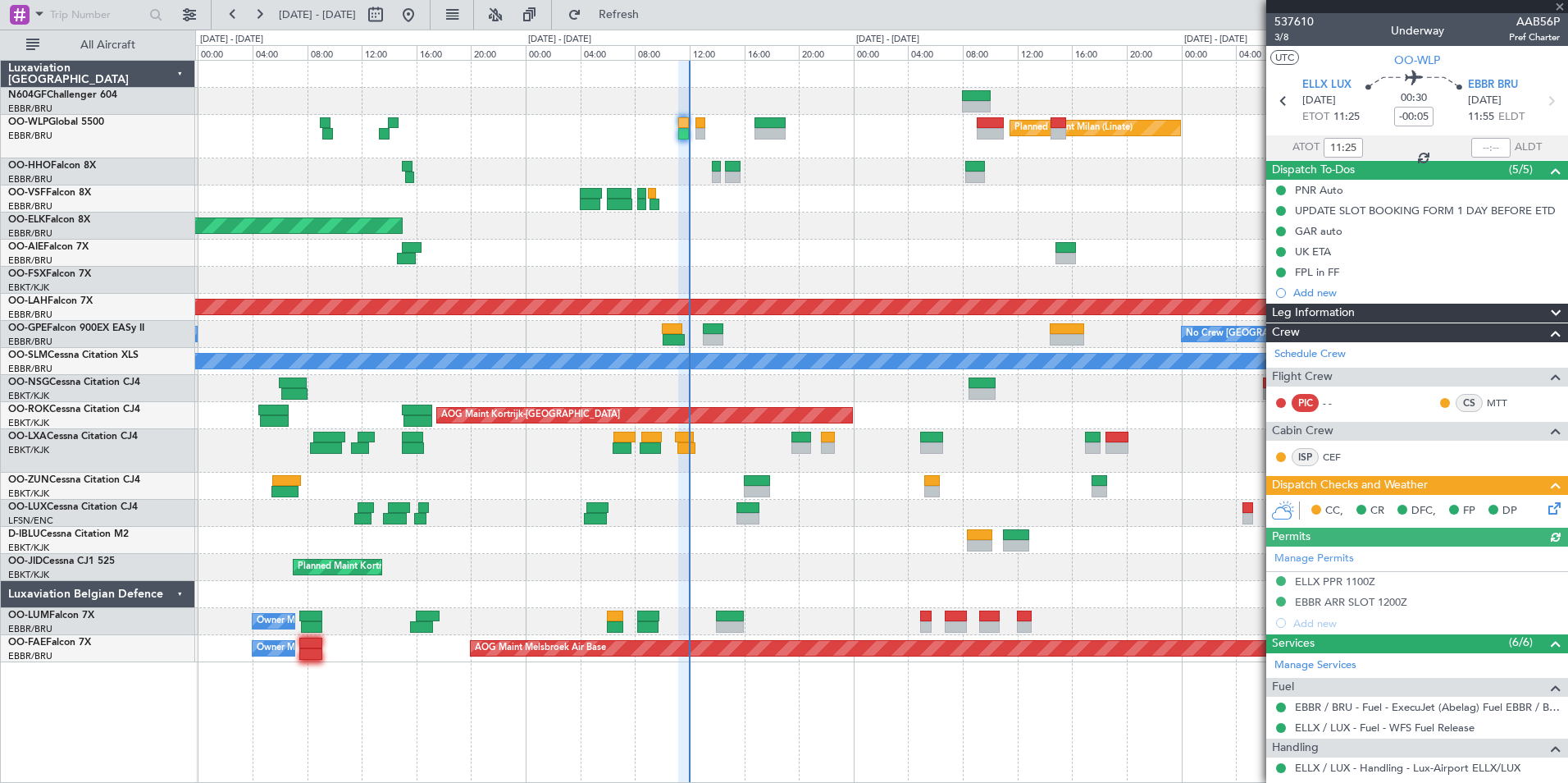
click at [1545, 505] on icon at bounding box center [1551, 505] width 13 height 13
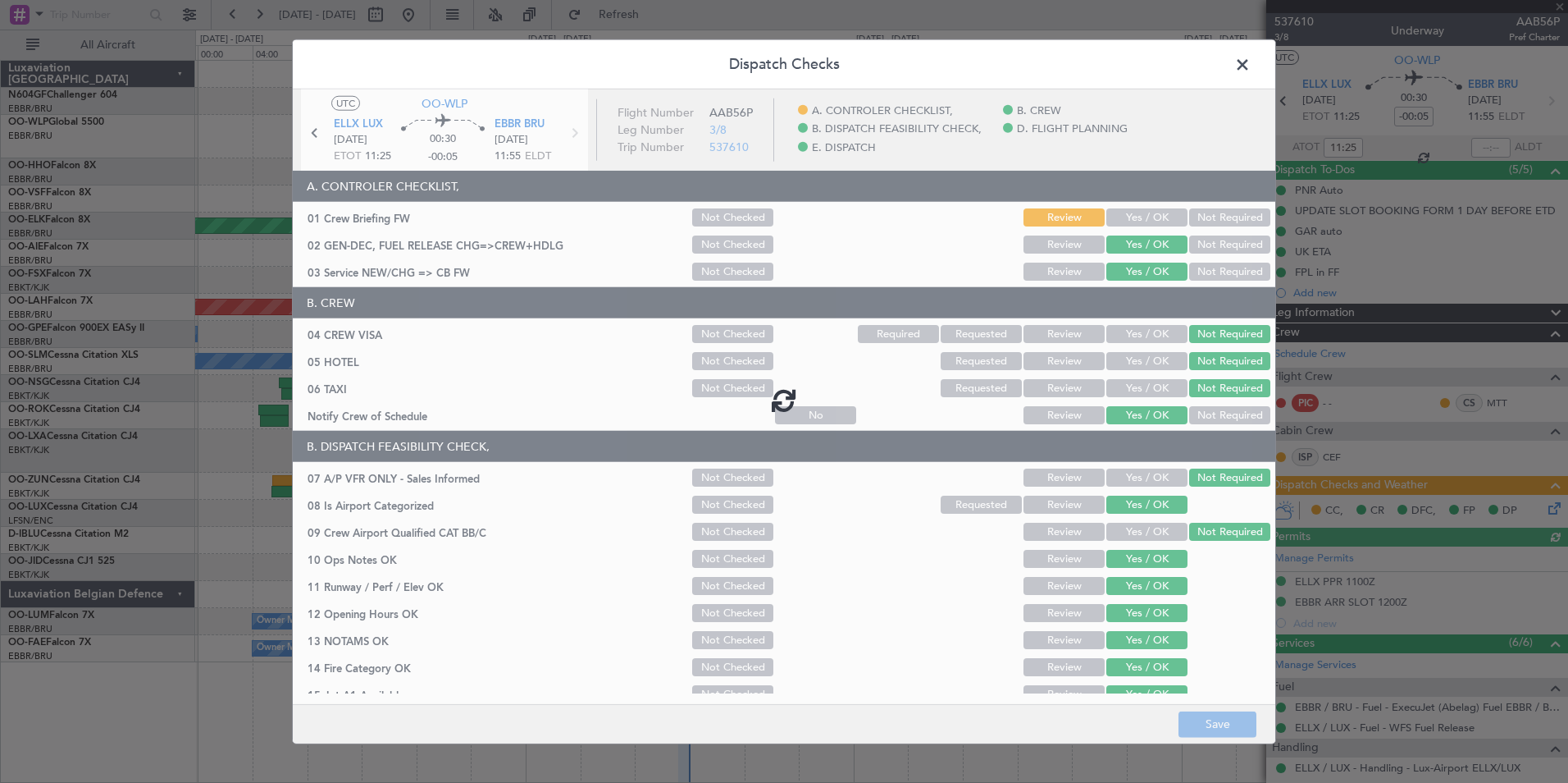
click at [1152, 217] on div at bounding box center [784, 400] width 983 height 621
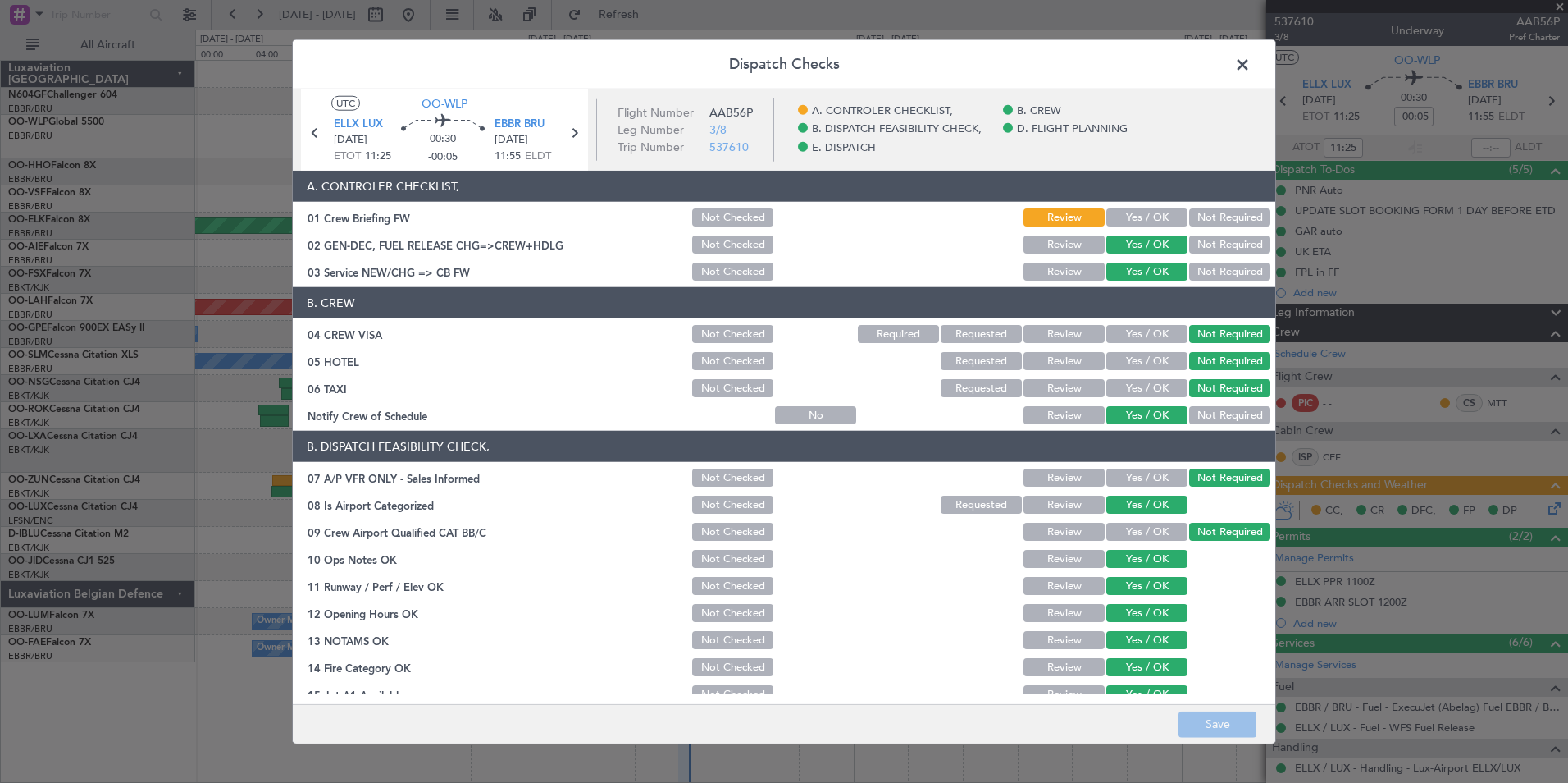
click at [1152, 217] on button "Yes / OK" at bounding box center [1147, 217] width 82 height 18
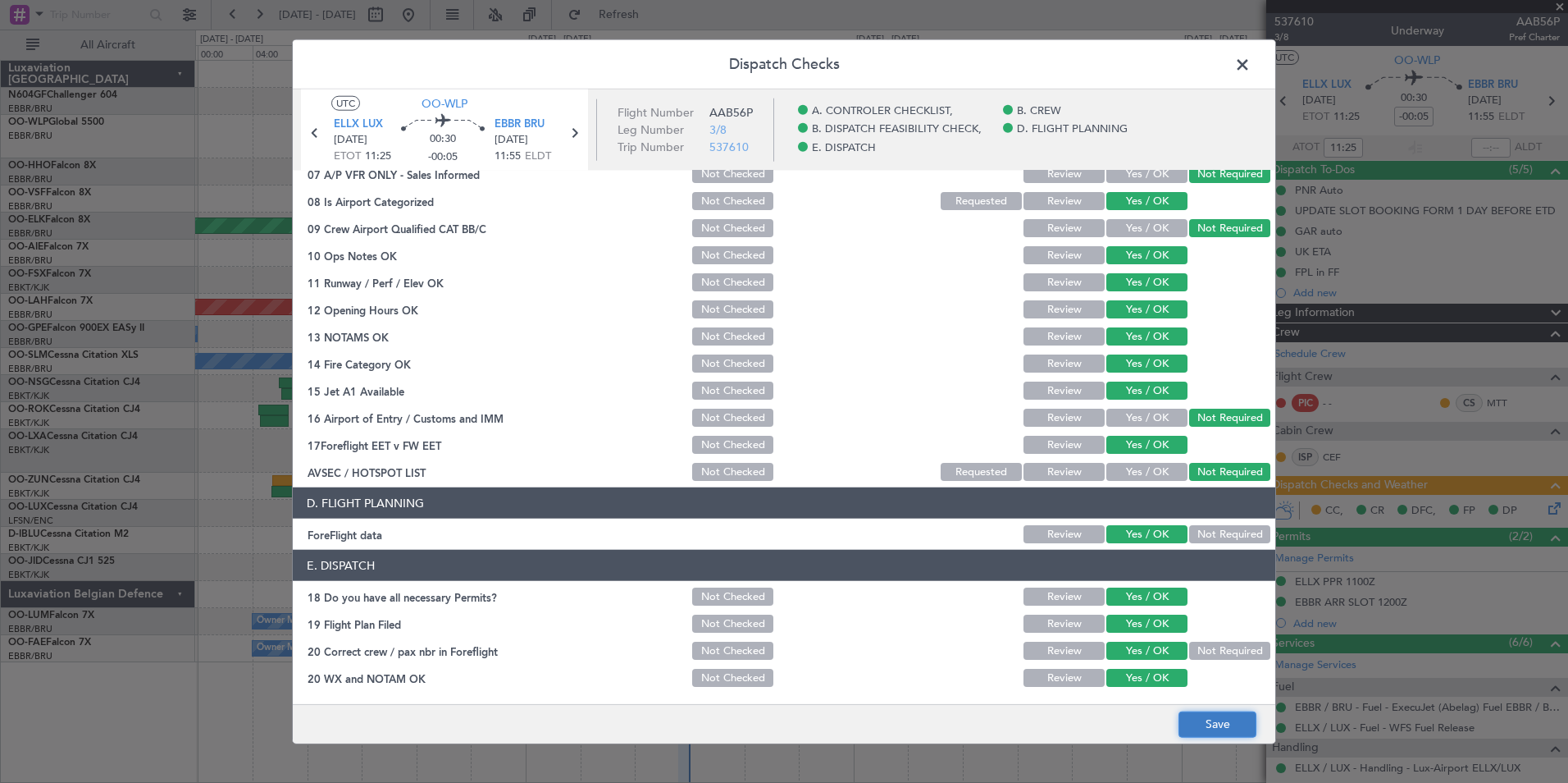
click at [1245, 730] on button "Save" at bounding box center [1217, 724] width 78 height 27
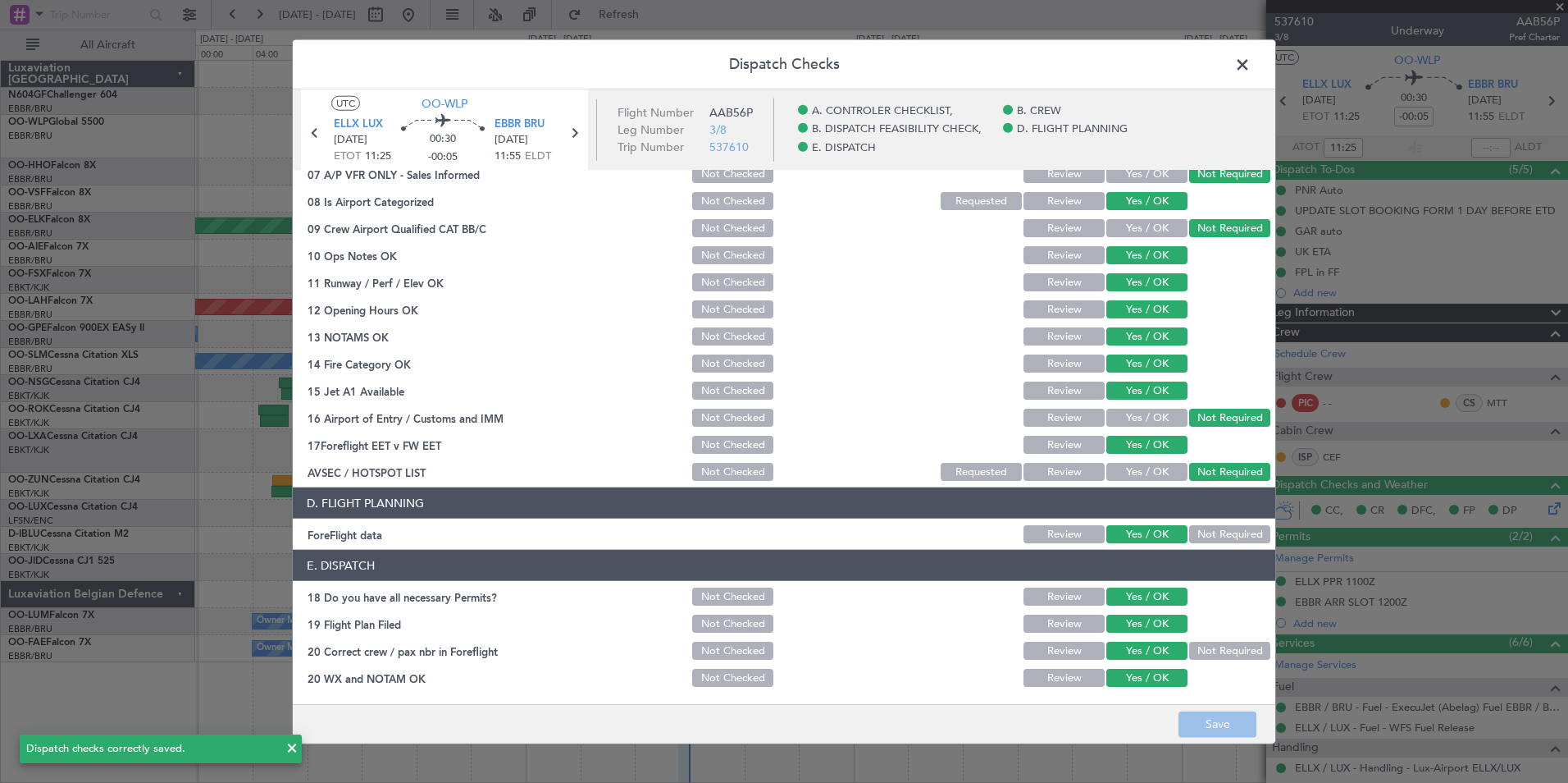
click at [1251, 67] on span at bounding box center [1251, 69] width 0 height 33
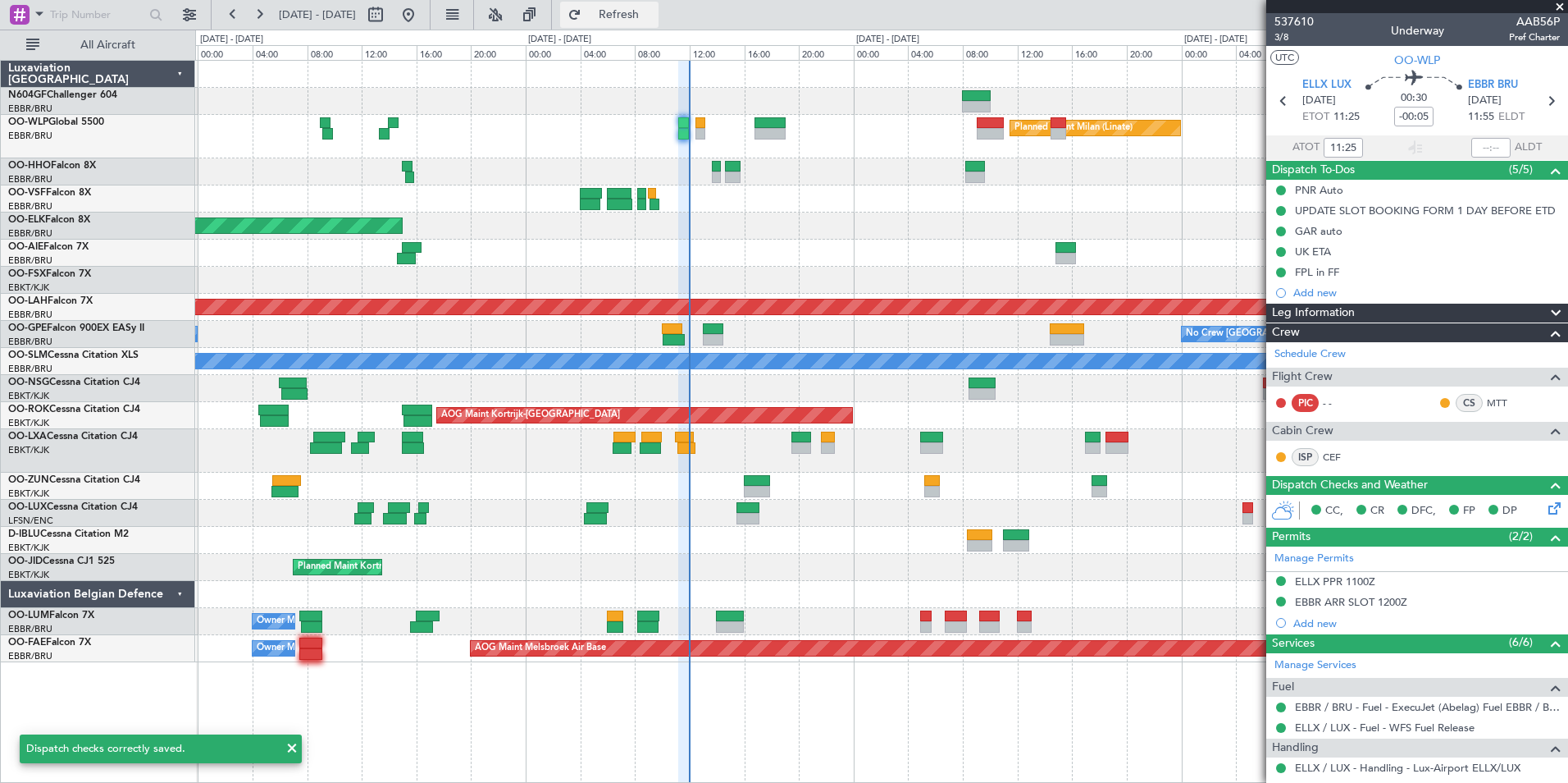
click at [659, 27] on button "Refresh" at bounding box center [609, 15] width 99 height 27
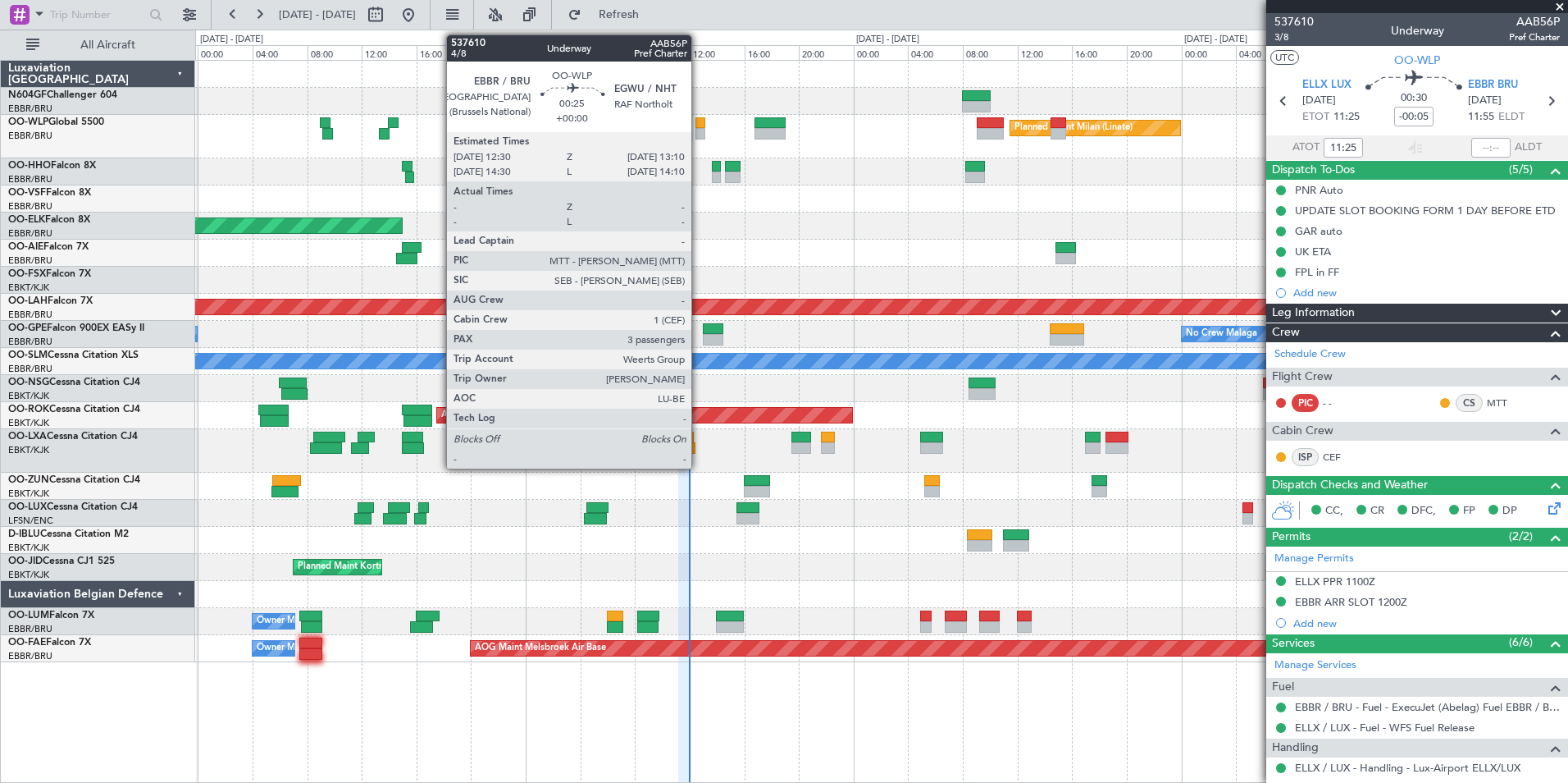
click at [699, 132] on div at bounding box center [699, 133] width 9 height 11
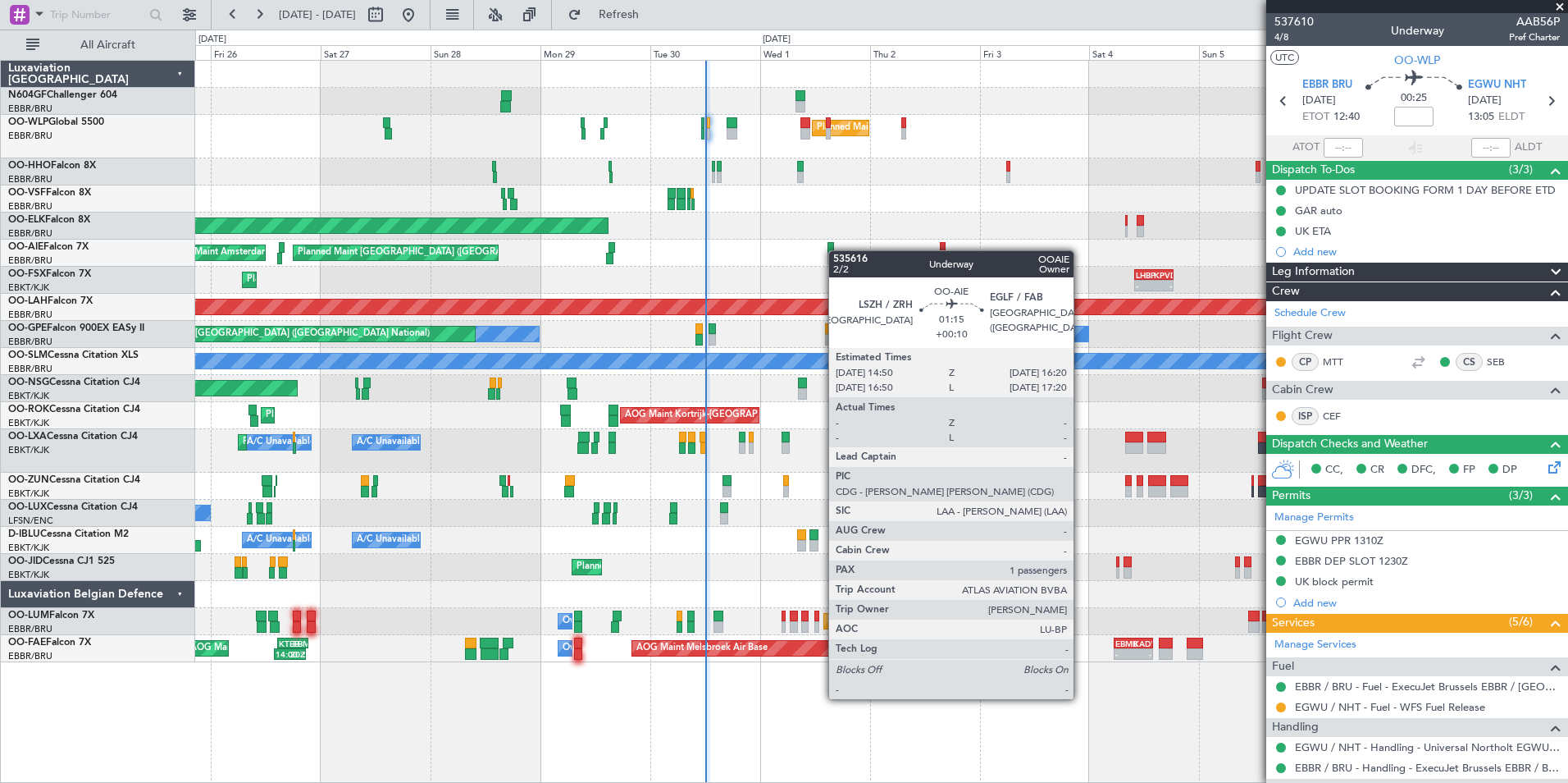
click at [833, 250] on div "Planned Maint [GEOGRAPHIC_DATA] ([GEOGRAPHIC_DATA]) Unplanned Maint Amsterdam (…" at bounding box center [881, 254] width 1372 height 28
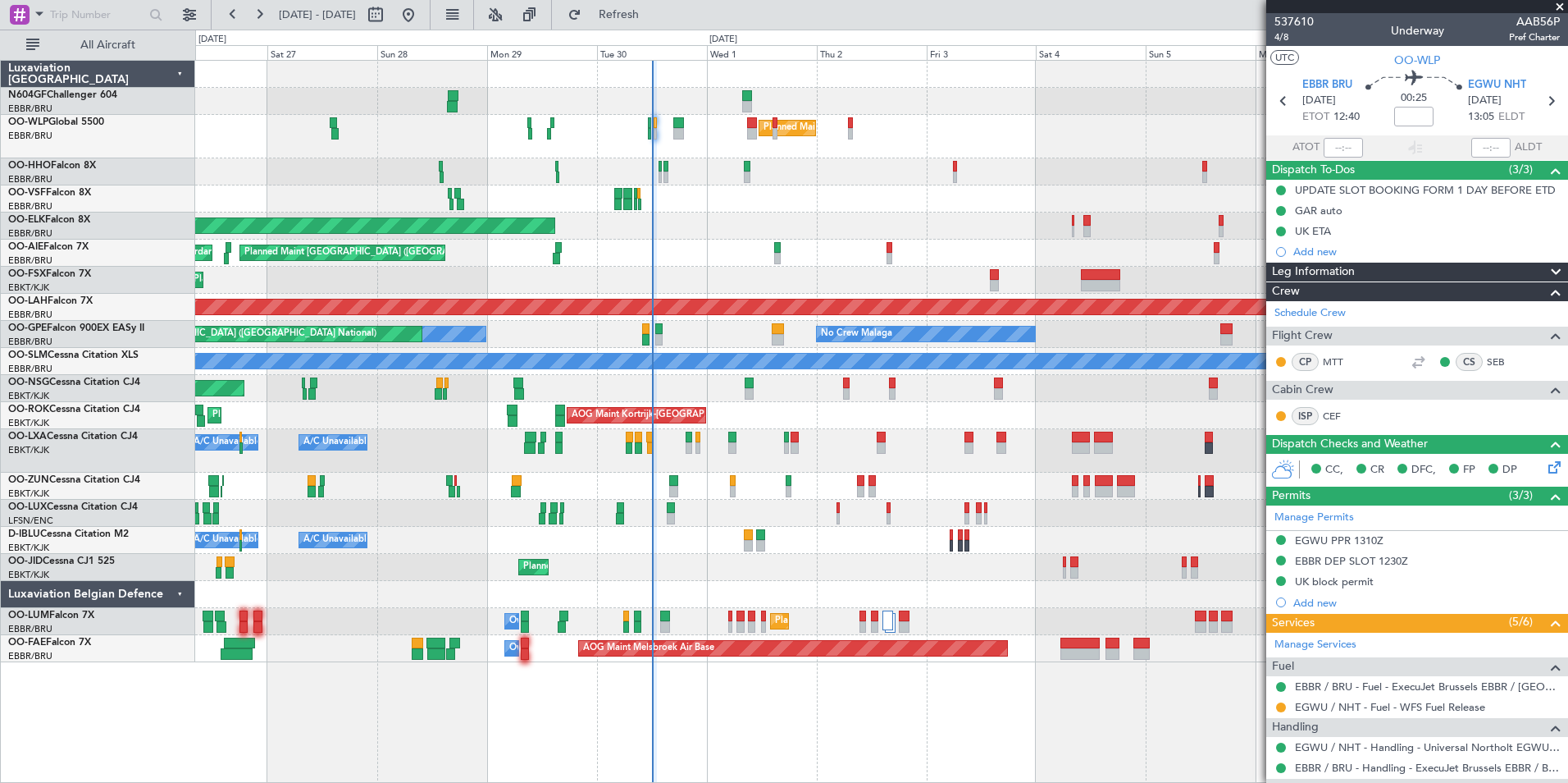
click at [911, 373] on div "Planned Maint Milan (Linate) Planned Maint Geneva ([GEOGRAPHIC_DATA]) Planned M…" at bounding box center [881, 362] width 1372 height 602
